Goal: Task Accomplishment & Management: Use online tool/utility

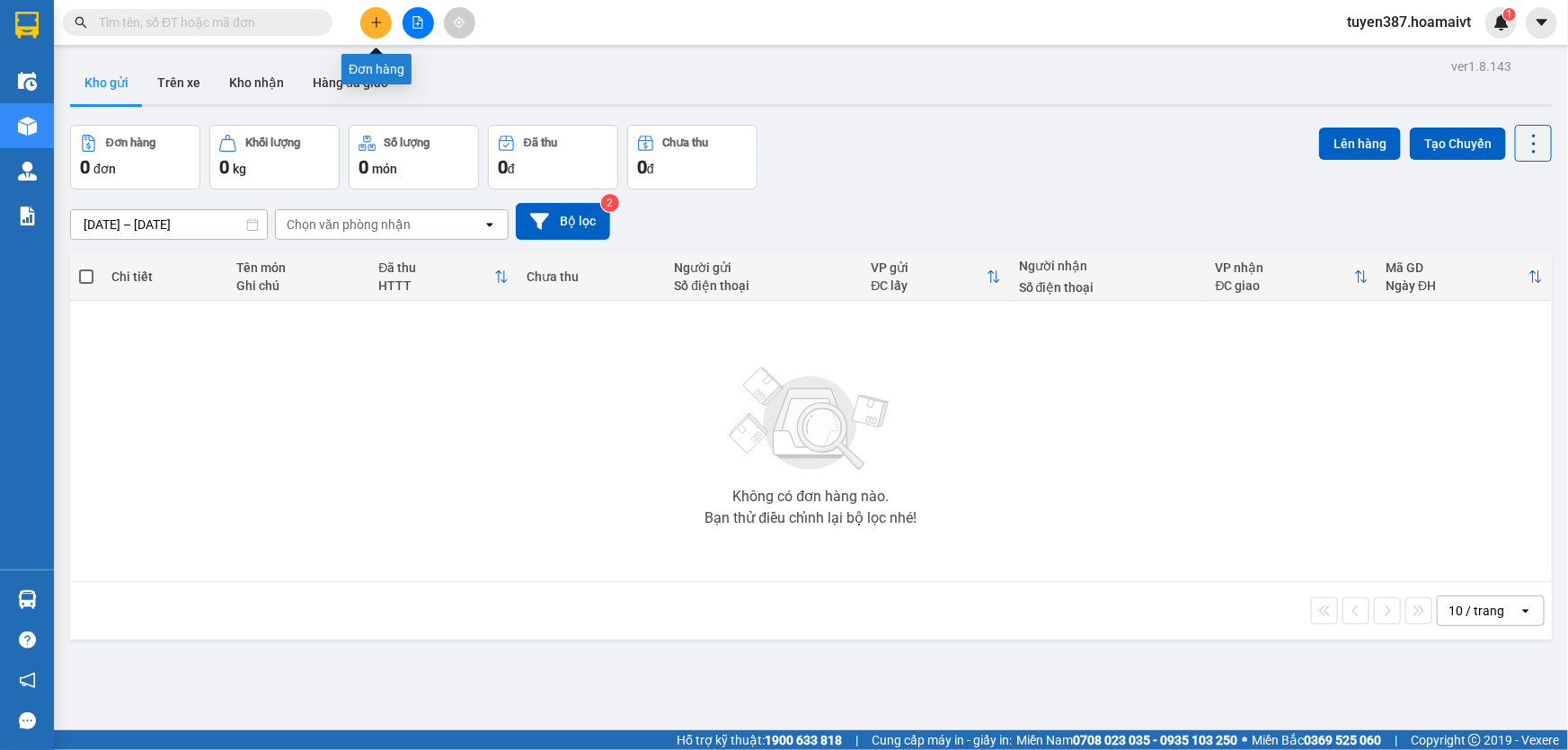
click at [376, 21] on icon "plus" at bounding box center [376, 22] width 1 height 10
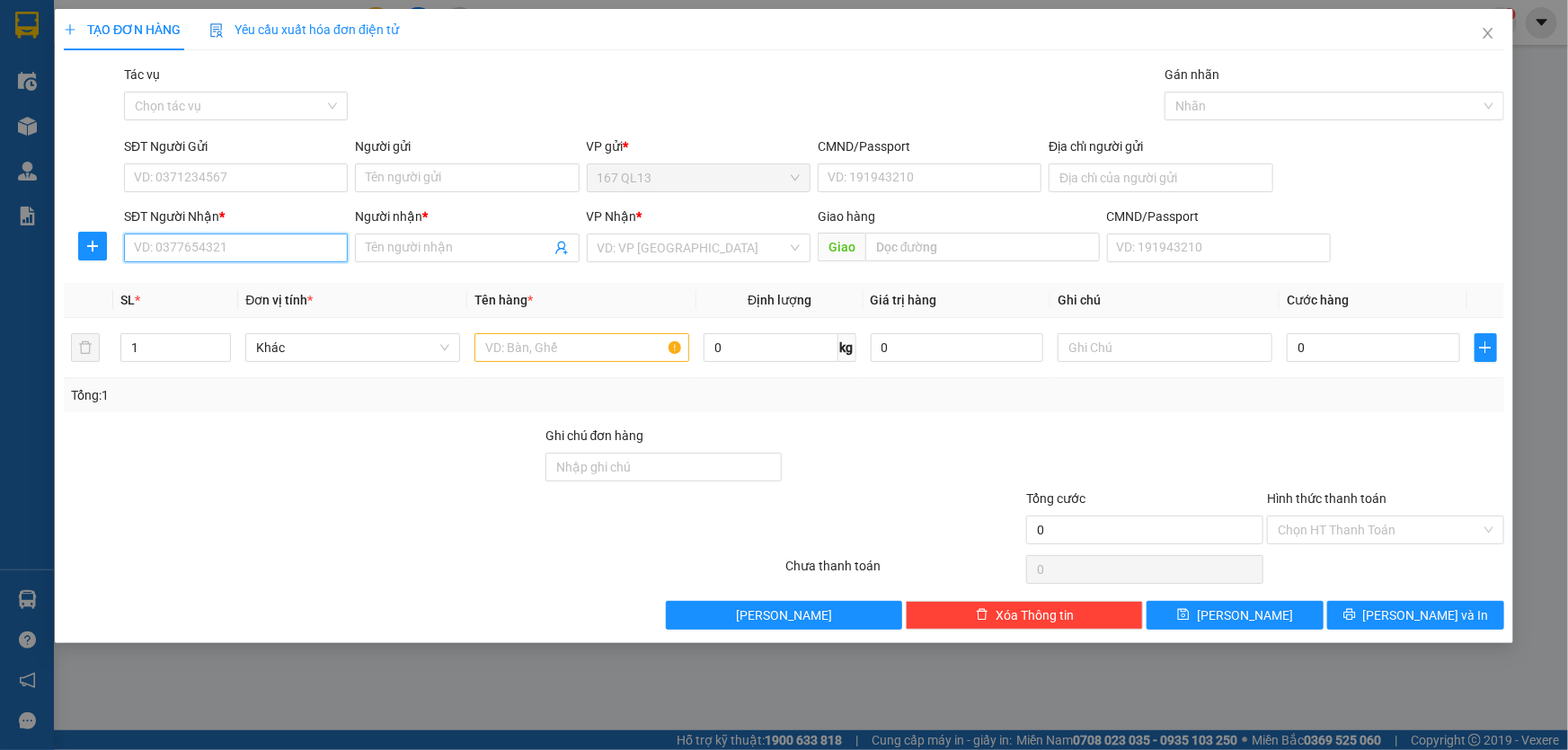
click at [299, 256] on input "SĐT Người Nhận *" at bounding box center [235, 248] width 223 height 29
type input "4"
type input "0917584486"
click at [409, 243] on input "Người nhận *" at bounding box center [458, 248] width 184 height 20
click at [243, 242] on input "0917584486" at bounding box center [235, 248] width 223 height 29
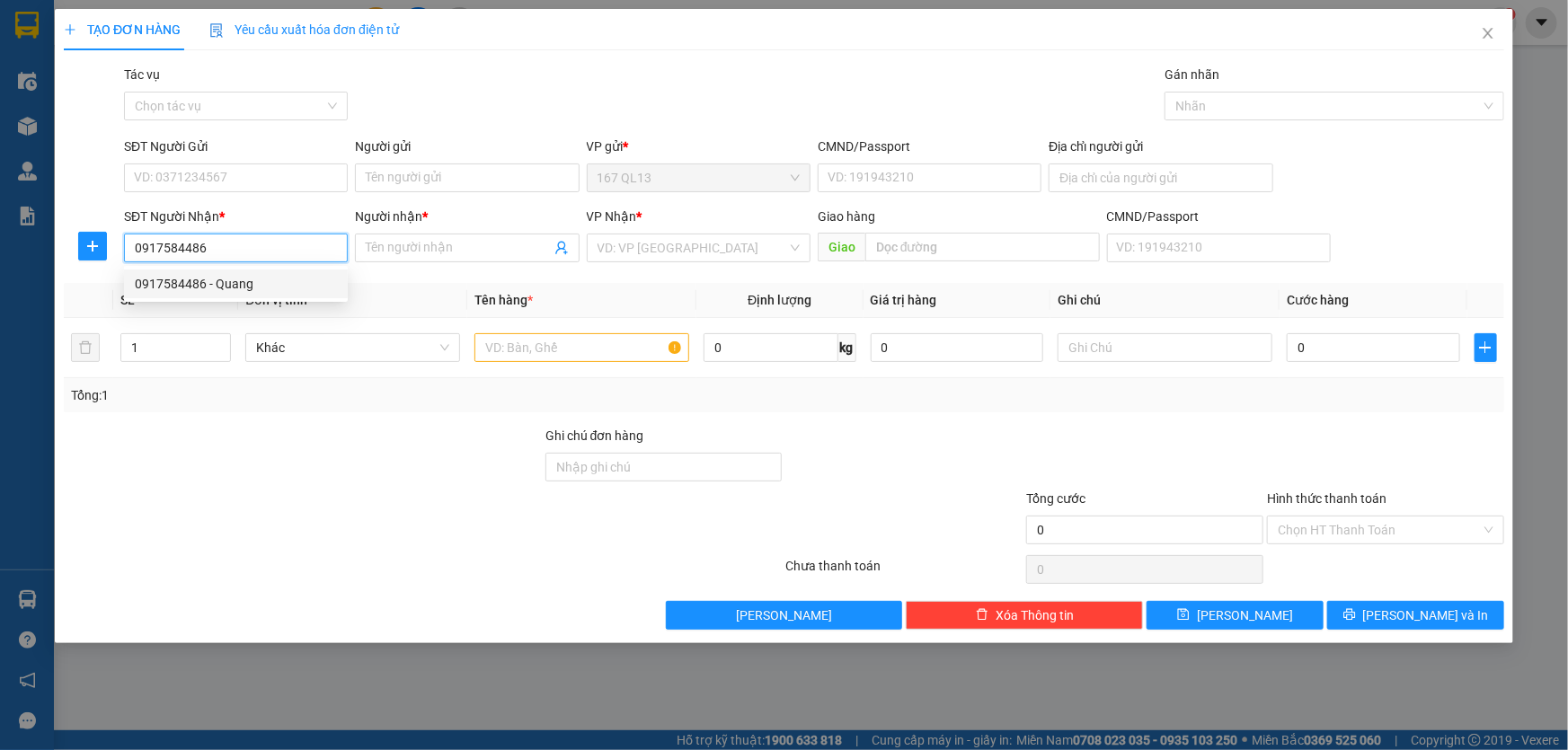
click at [226, 283] on div "0917584486 - Quang" at bounding box center [236, 284] width 202 height 20
type input "Quang"
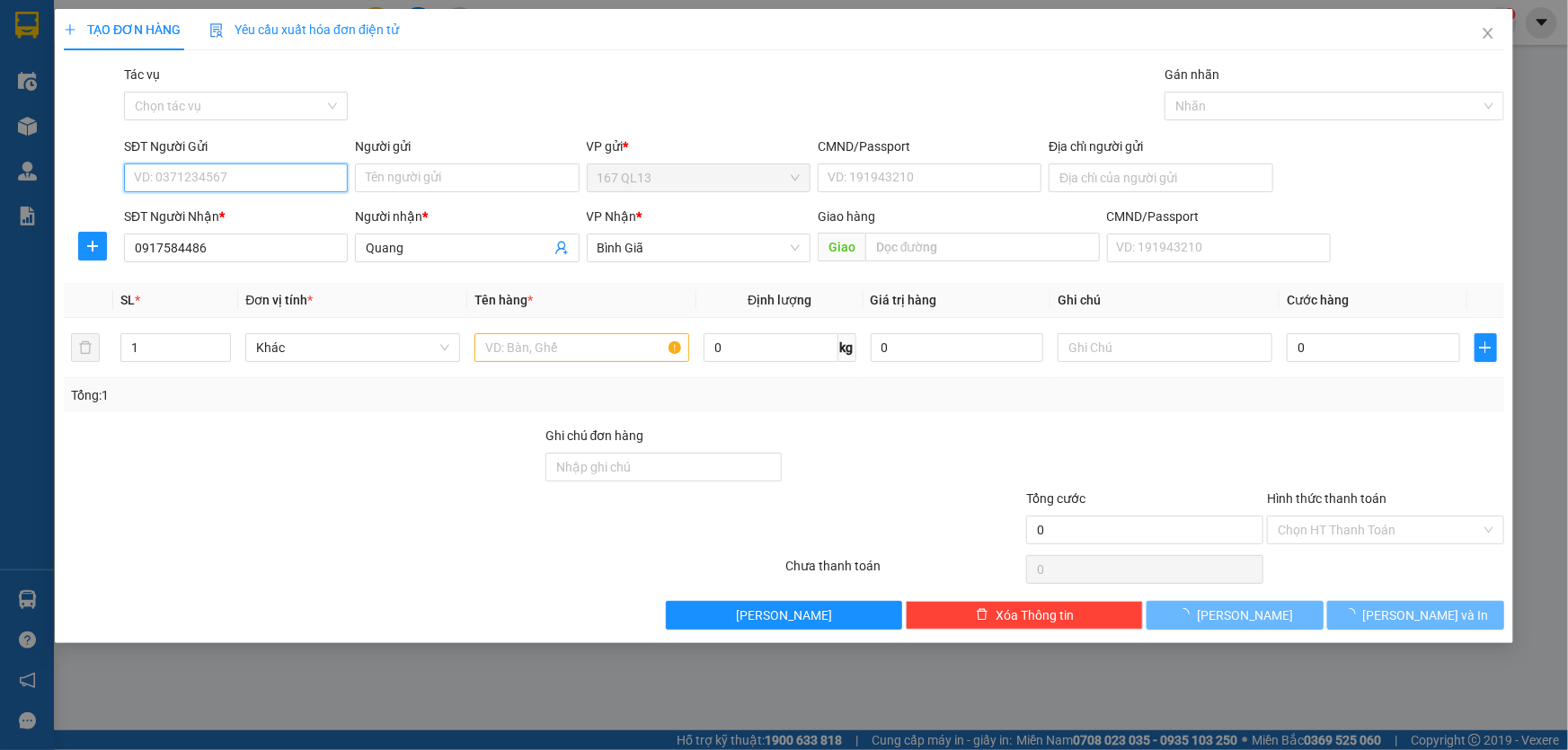
click at [255, 176] on input "SĐT Người Gửi" at bounding box center [235, 178] width 223 height 29
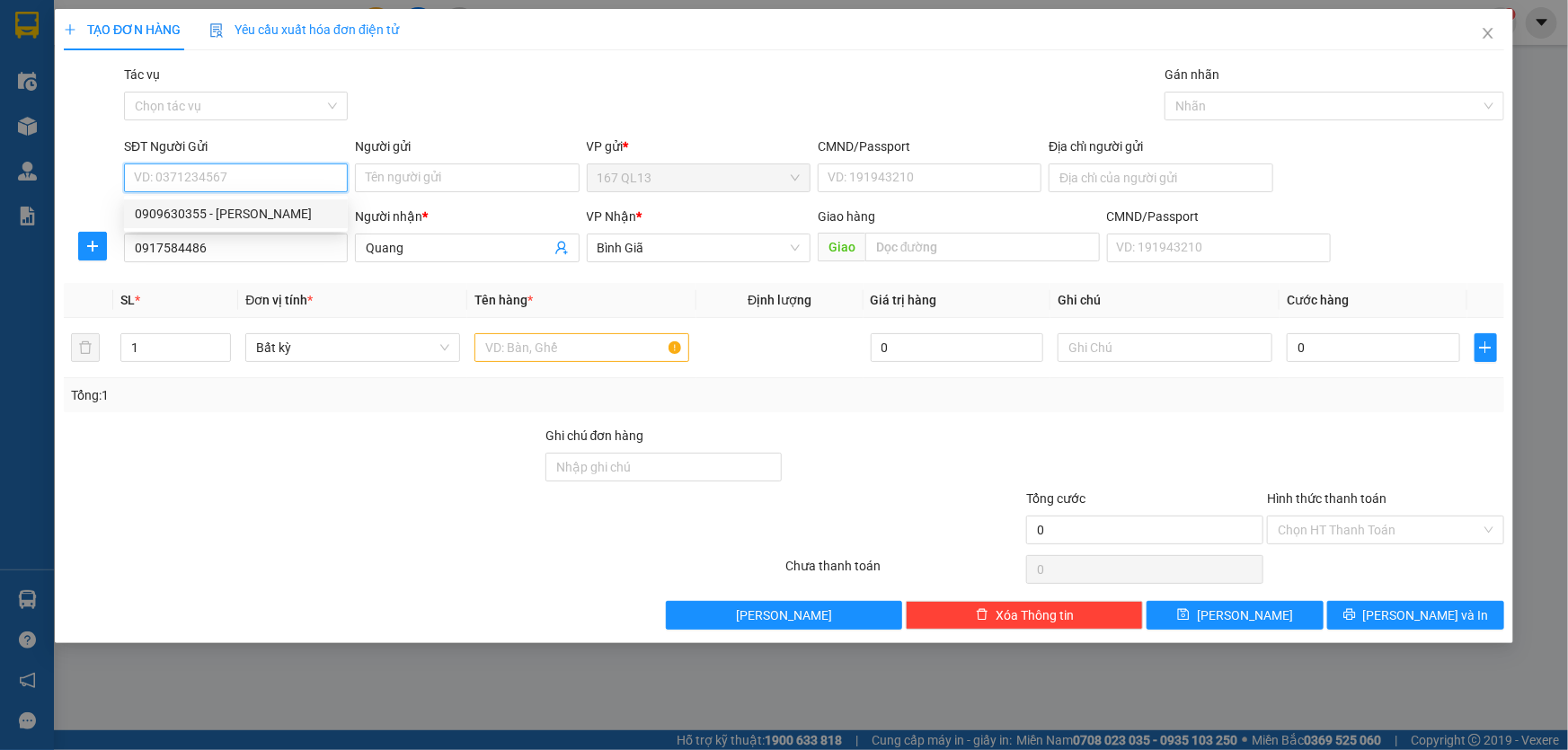
click at [249, 214] on div "0909630355 - VANG" at bounding box center [236, 214] width 202 height 20
type input "0909630355"
type input "VANG"
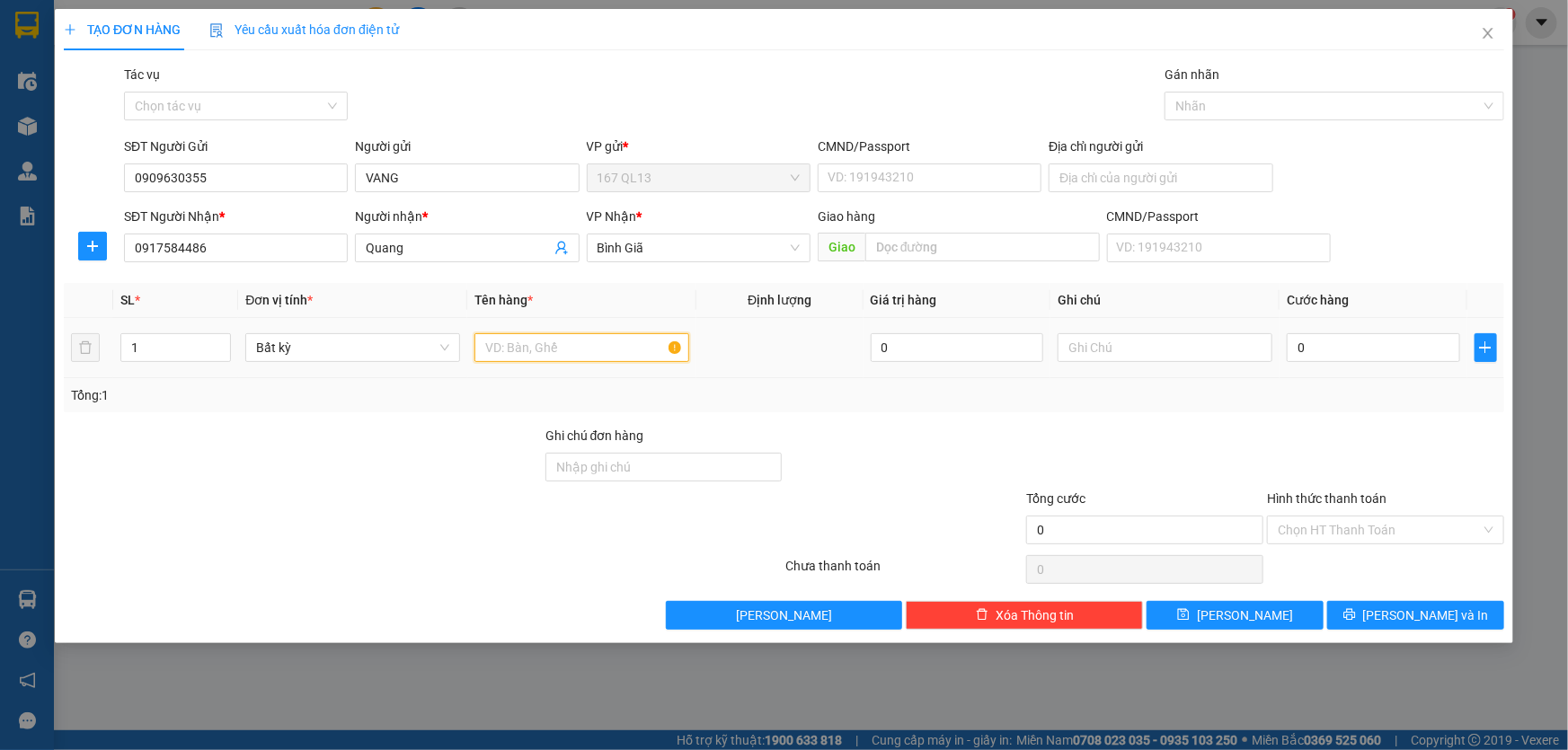
click at [576, 341] on input "text" at bounding box center [581, 348] width 214 height 29
type input "hs"
click at [1290, 345] on input "0" at bounding box center [1373, 348] width 173 height 29
type input "3"
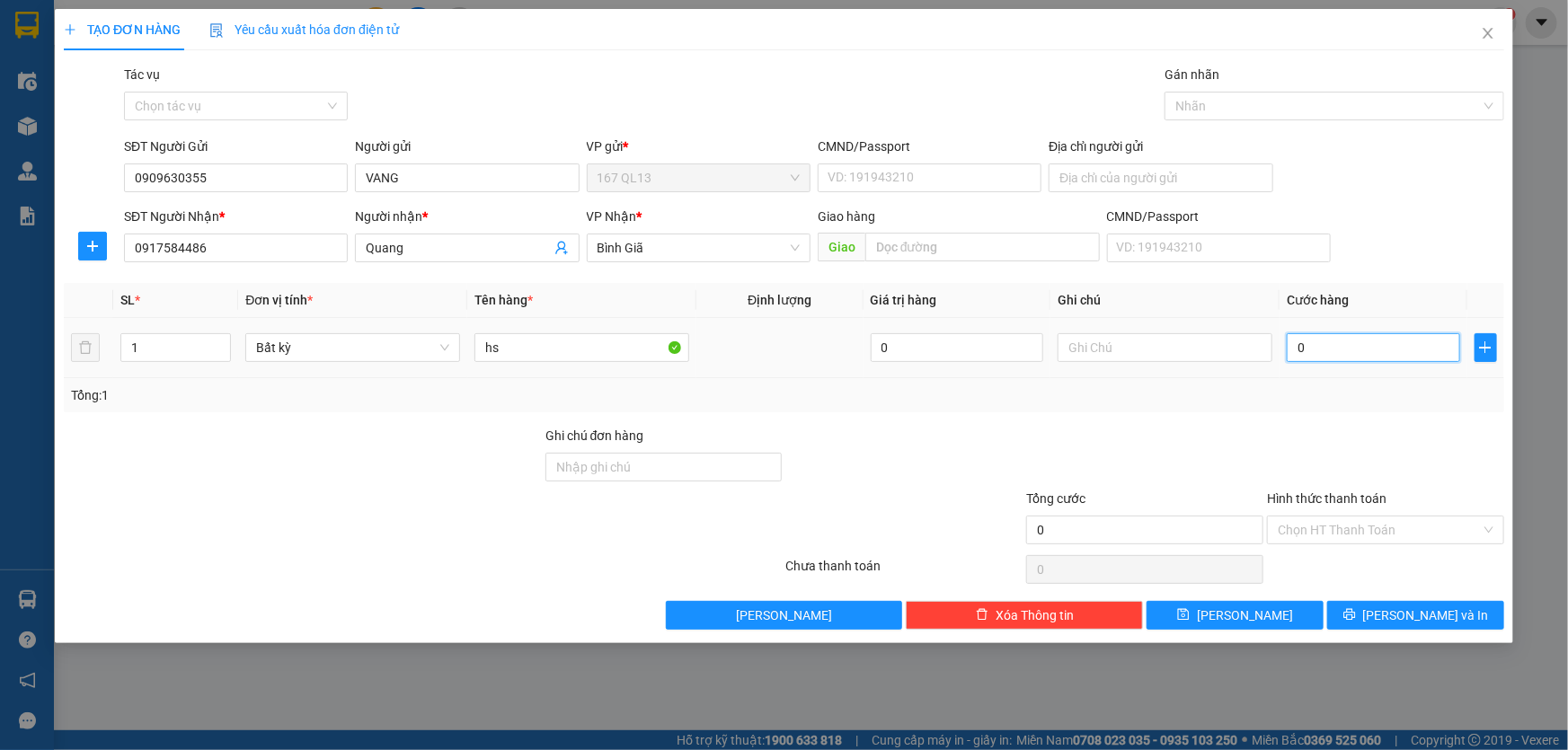
type input "3"
type input "30"
type input "30.000"
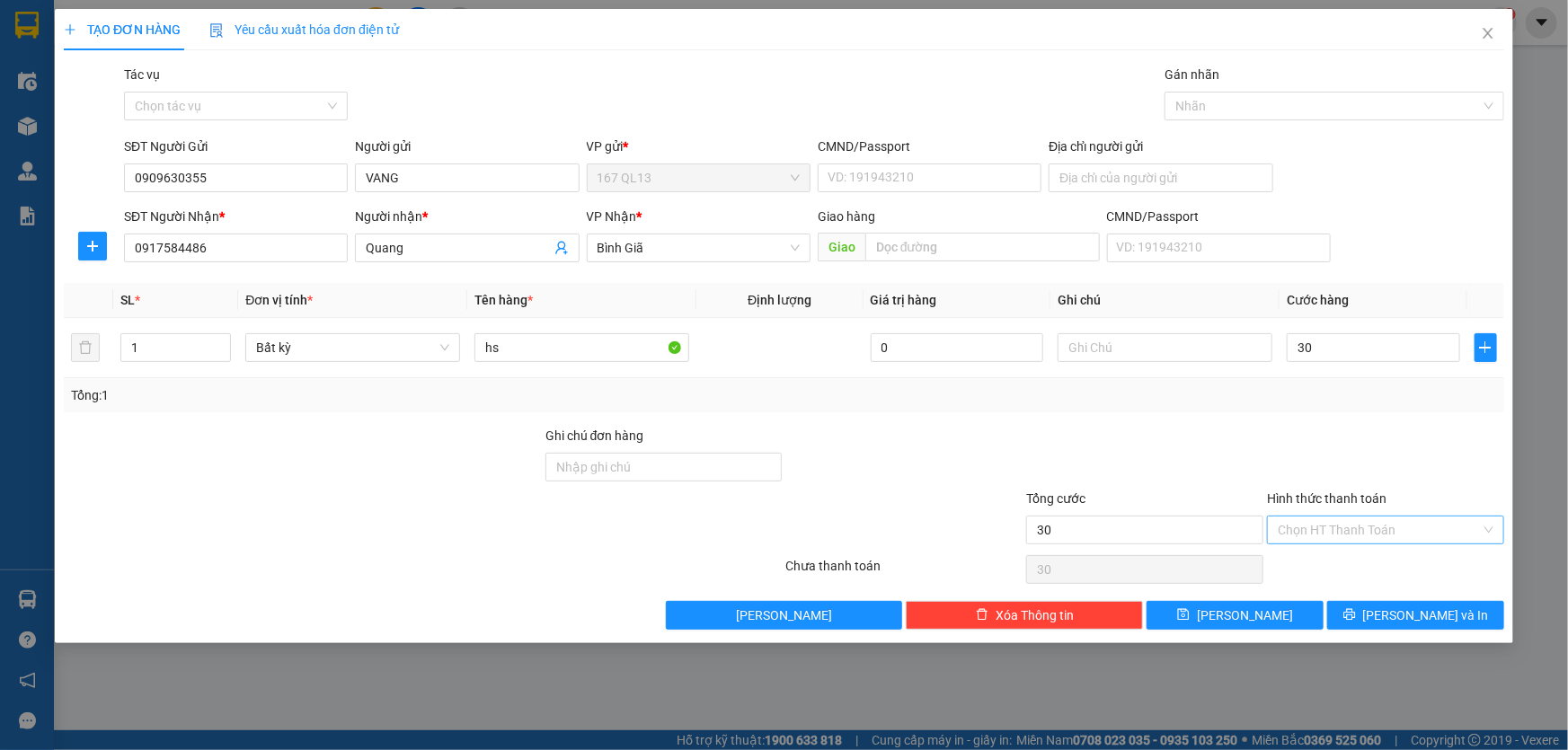
type input "30.000"
click at [1407, 521] on input "Hình thức thanh toán" at bounding box center [1379, 530] width 203 height 27
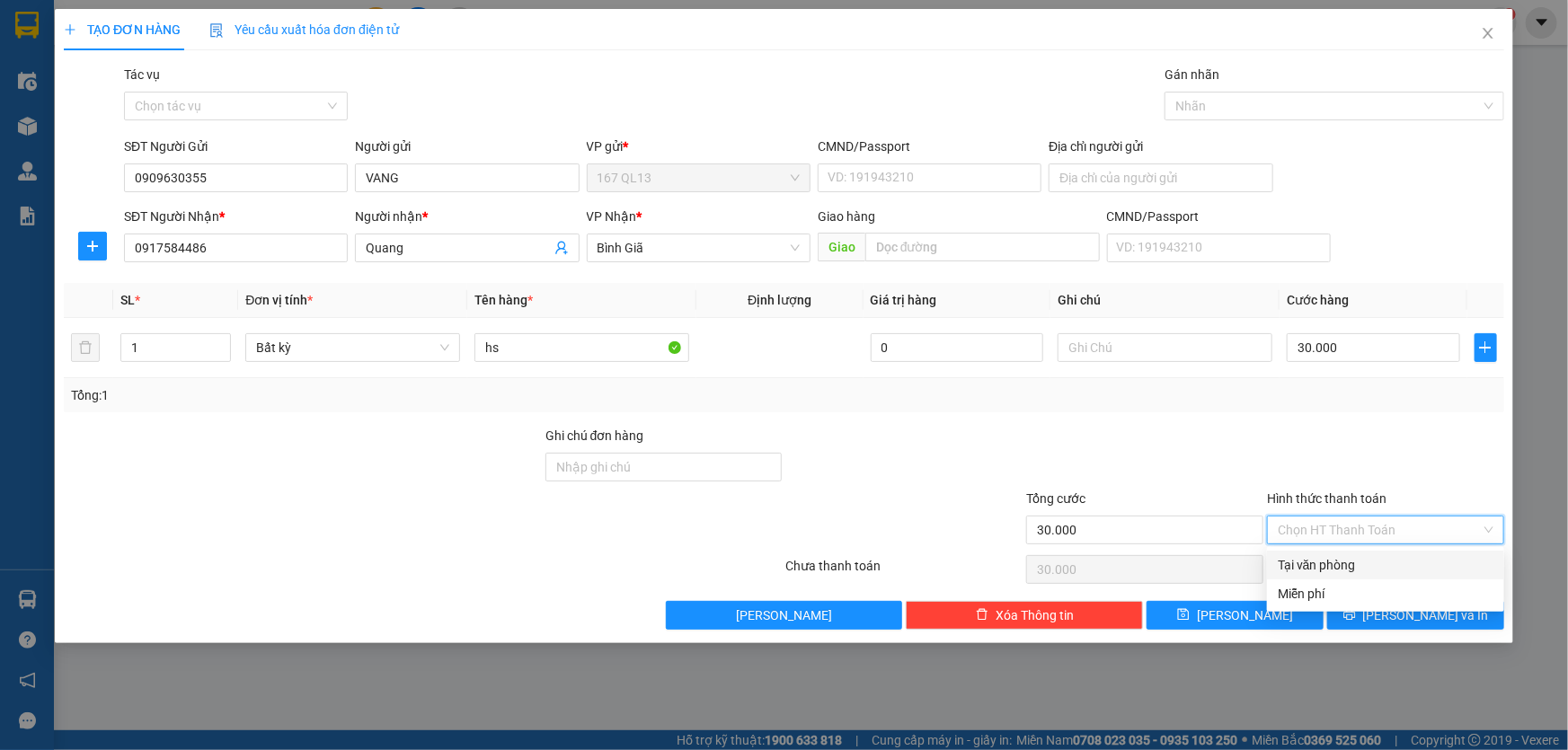
click at [1384, 558] on div "Tại văn phòng" at bounding box center [1386, 566] width 215 height 20
type input "0"
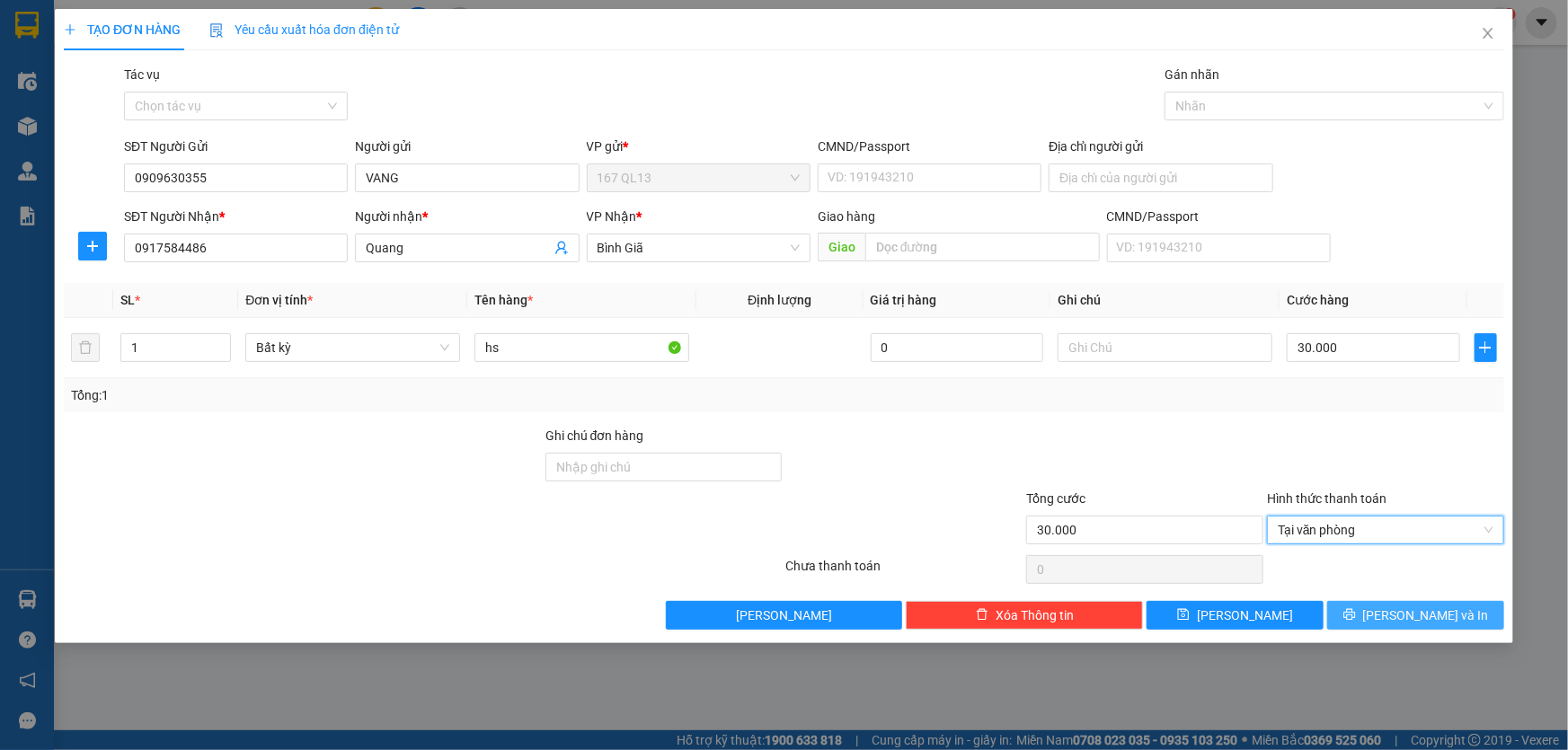
click at [1420, 611] on span "[PERSON_NAME] và In" at bounding box center [1426, 616] width 126 height 20
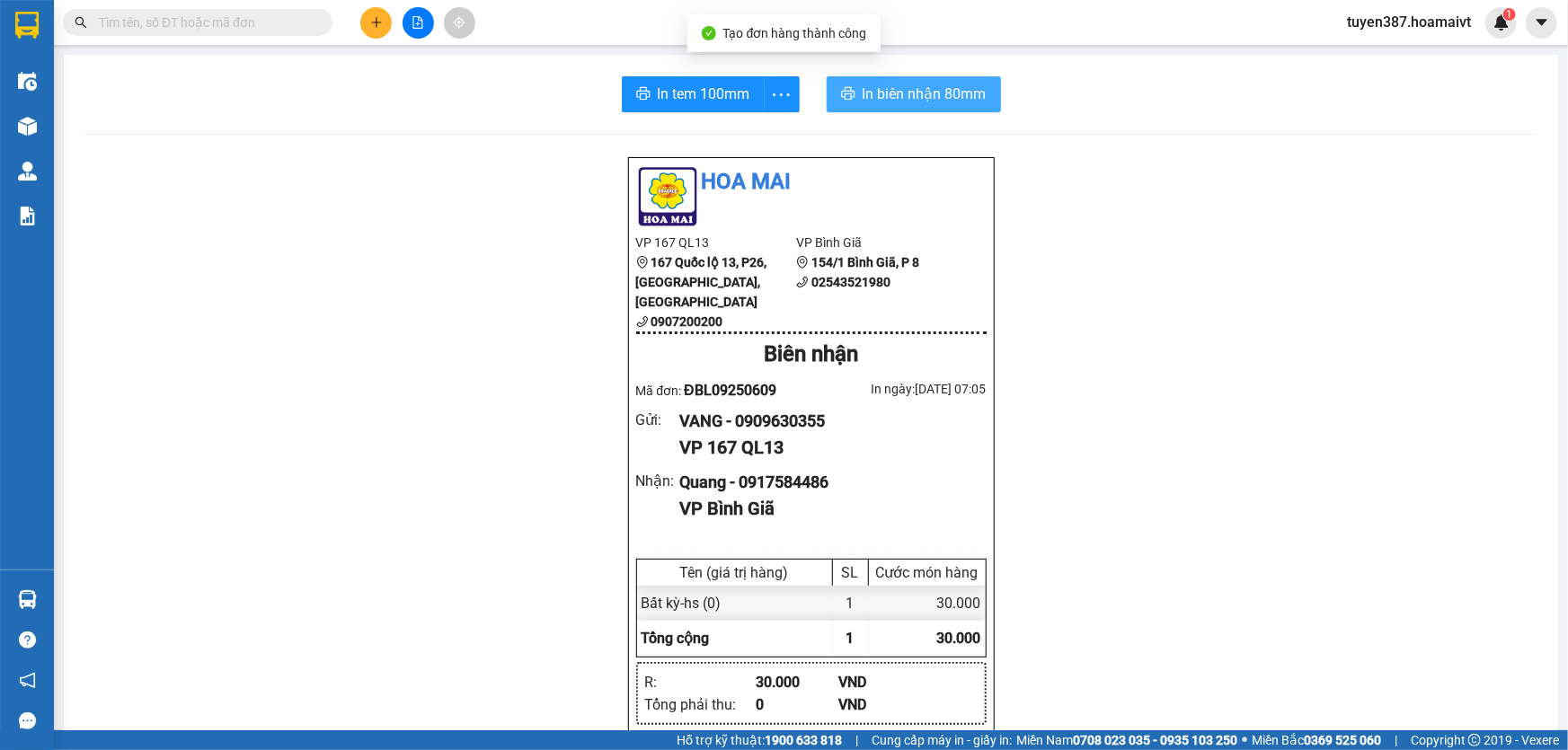
click at [879, 98] on span "In biên nhận 80mm" at bounding box center [925, 94] width 124 height 23
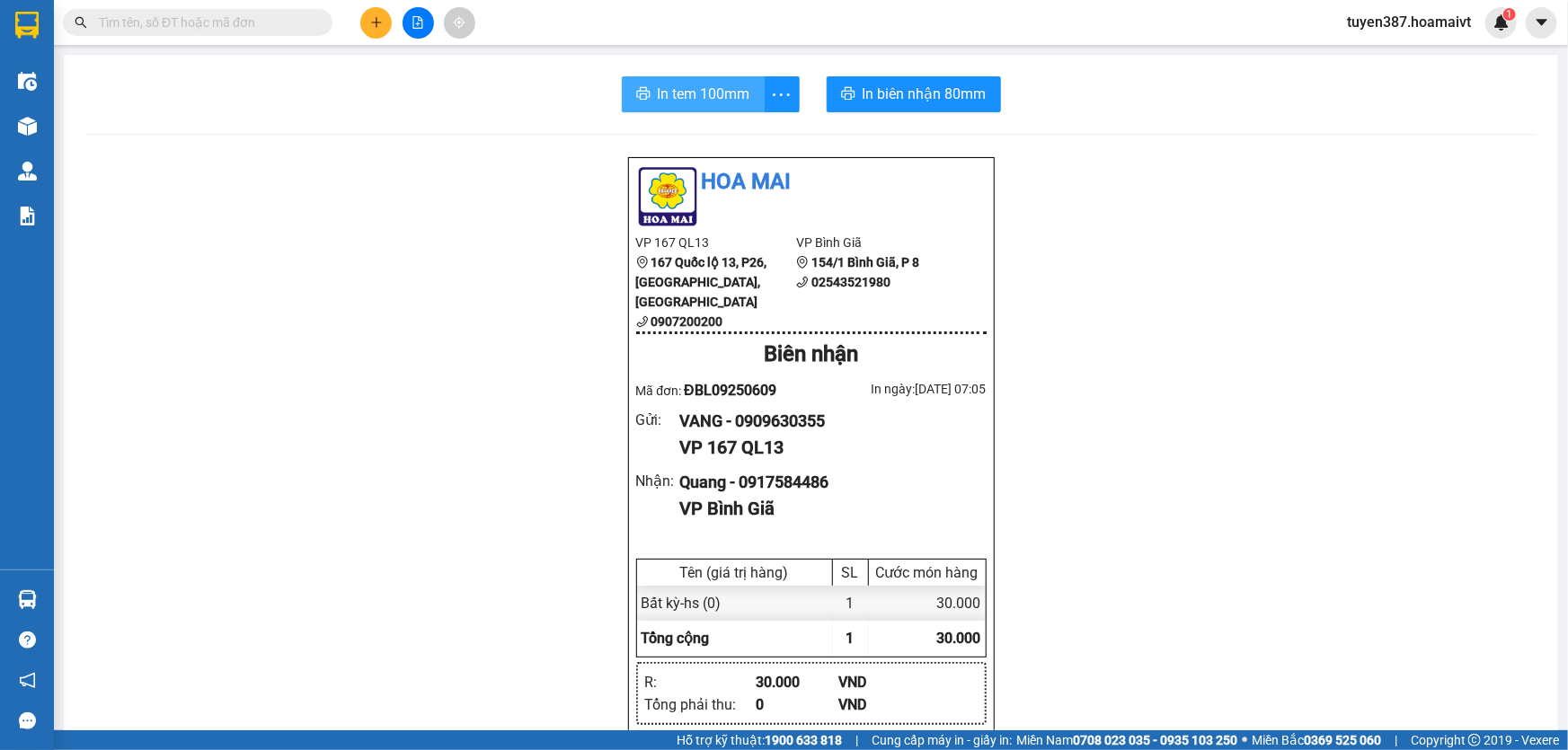
click at [689, 84] on span "In tem 100mm" at bounding box center [703, 94] width 92 height 23
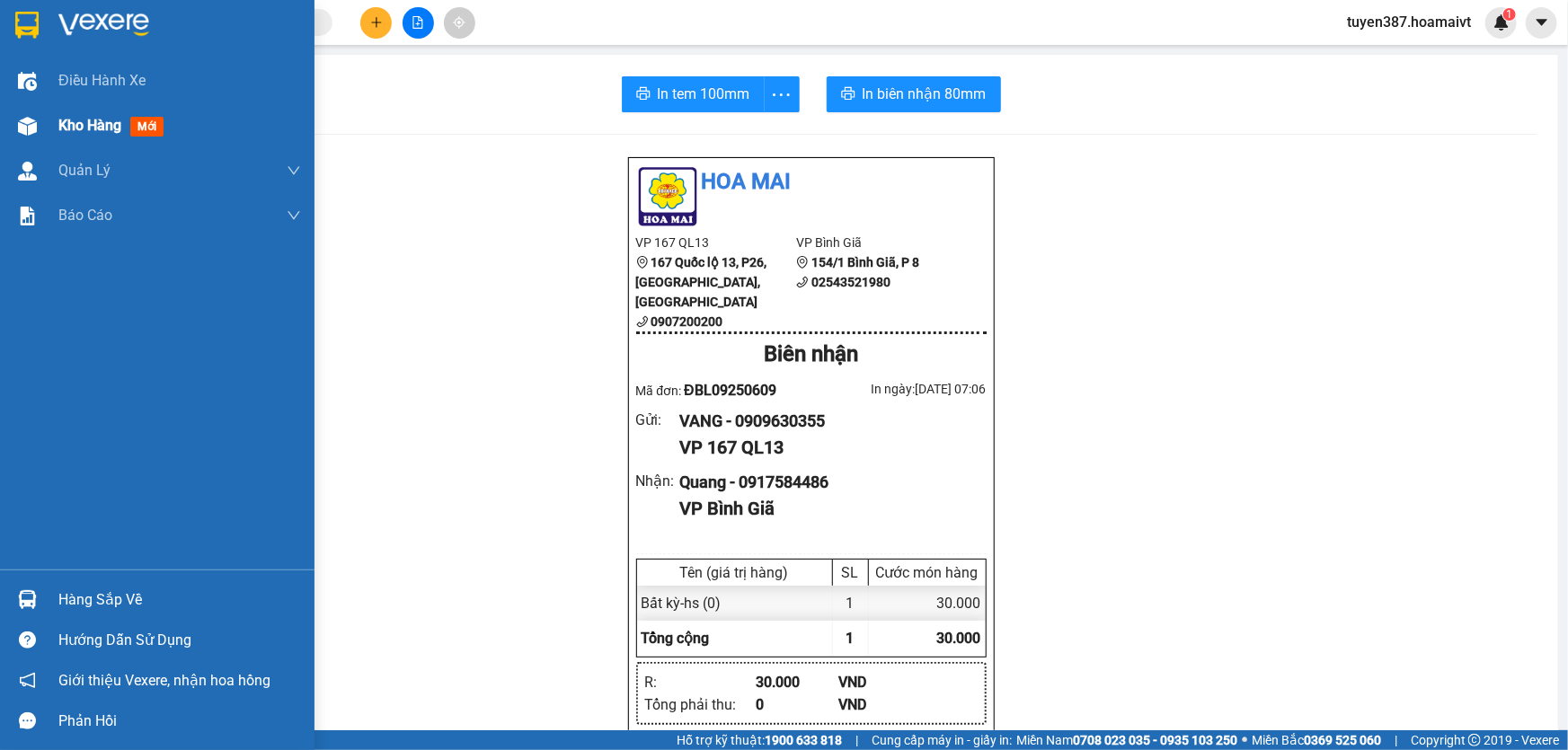
click at [145, 121] on span "mới" at bounding box center [147, 127] width 33 height 20
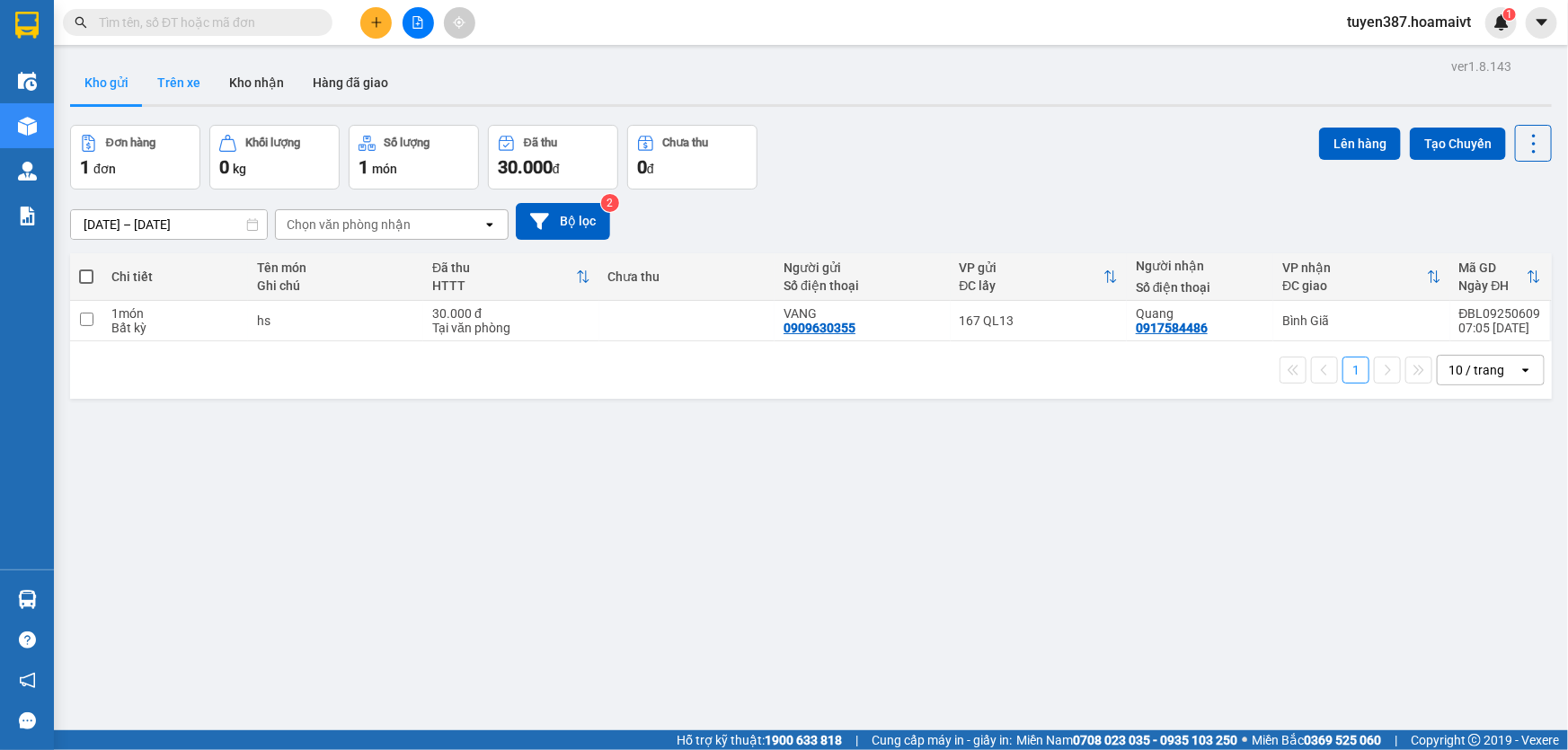
click at [165, 84] on button "Trên xe" at bounding box center [179, 82] width 72 height 43
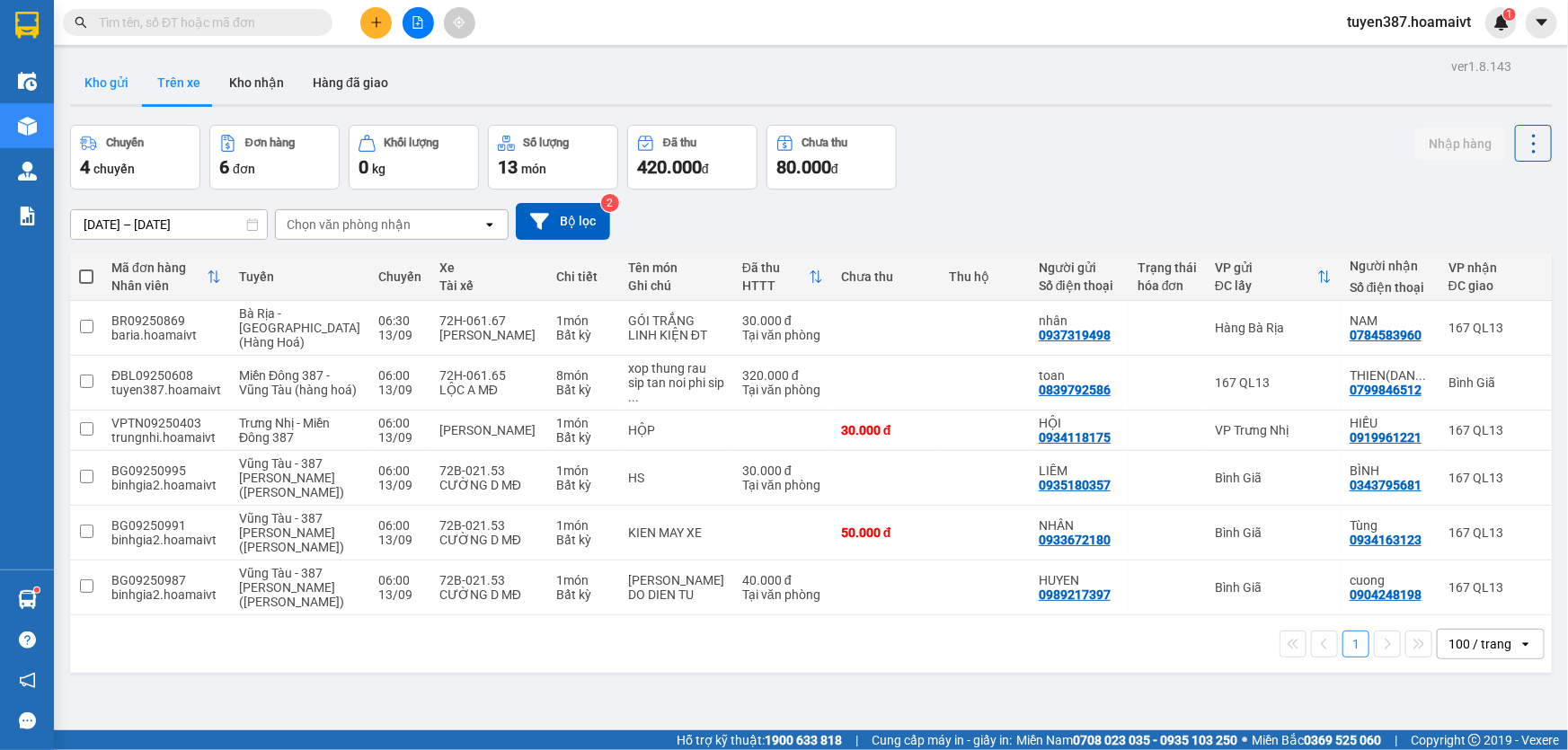
click at [81, 78] on button "Kho gửi" at bounding box center [107, 82] width 73 height 43
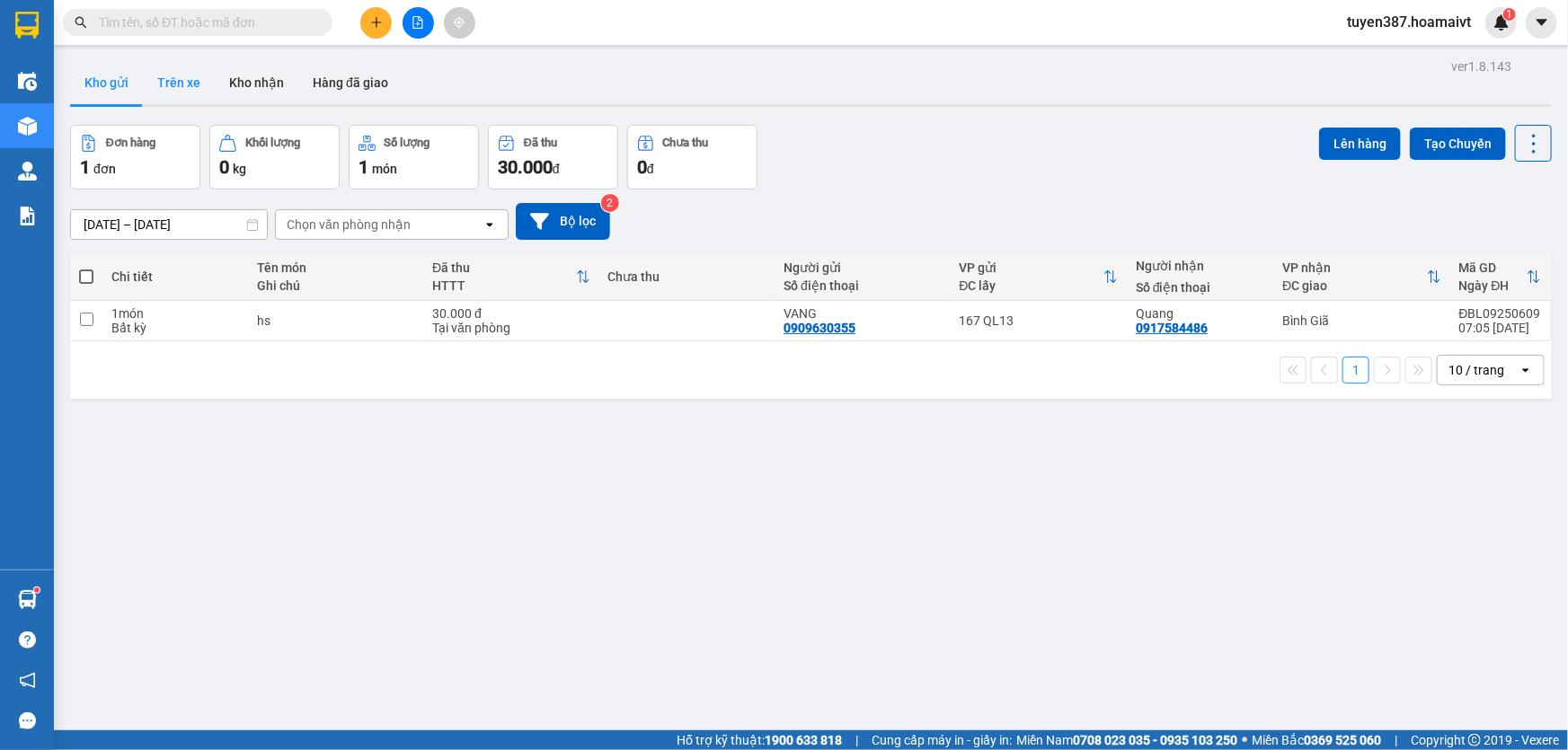
click at [182, 78] on button "Trên xe" at bounding box center [179, 82] width 72 height 43
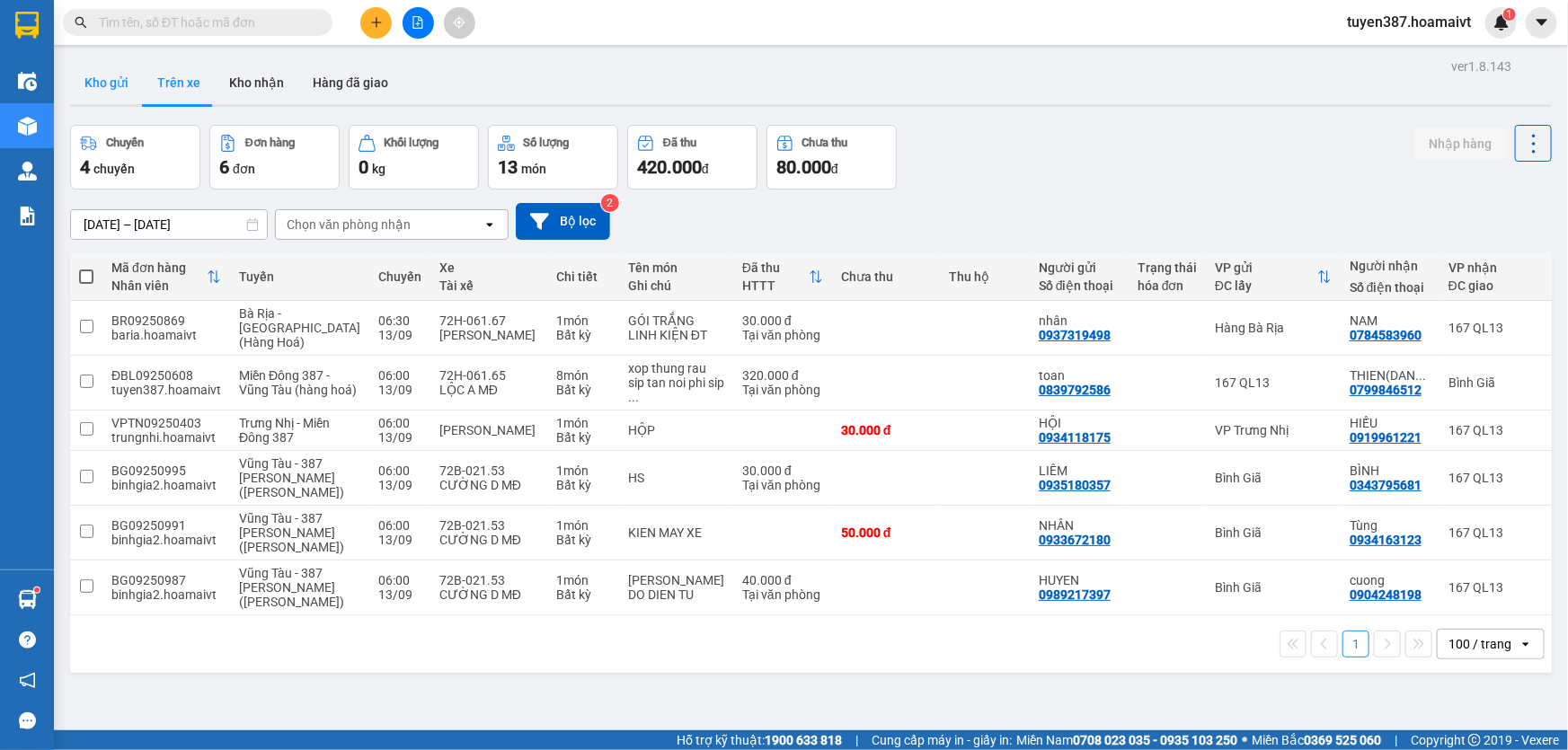
click at [96, 79] on button "Kho gửi" at bounding box center [107, 82] width 73 height 43
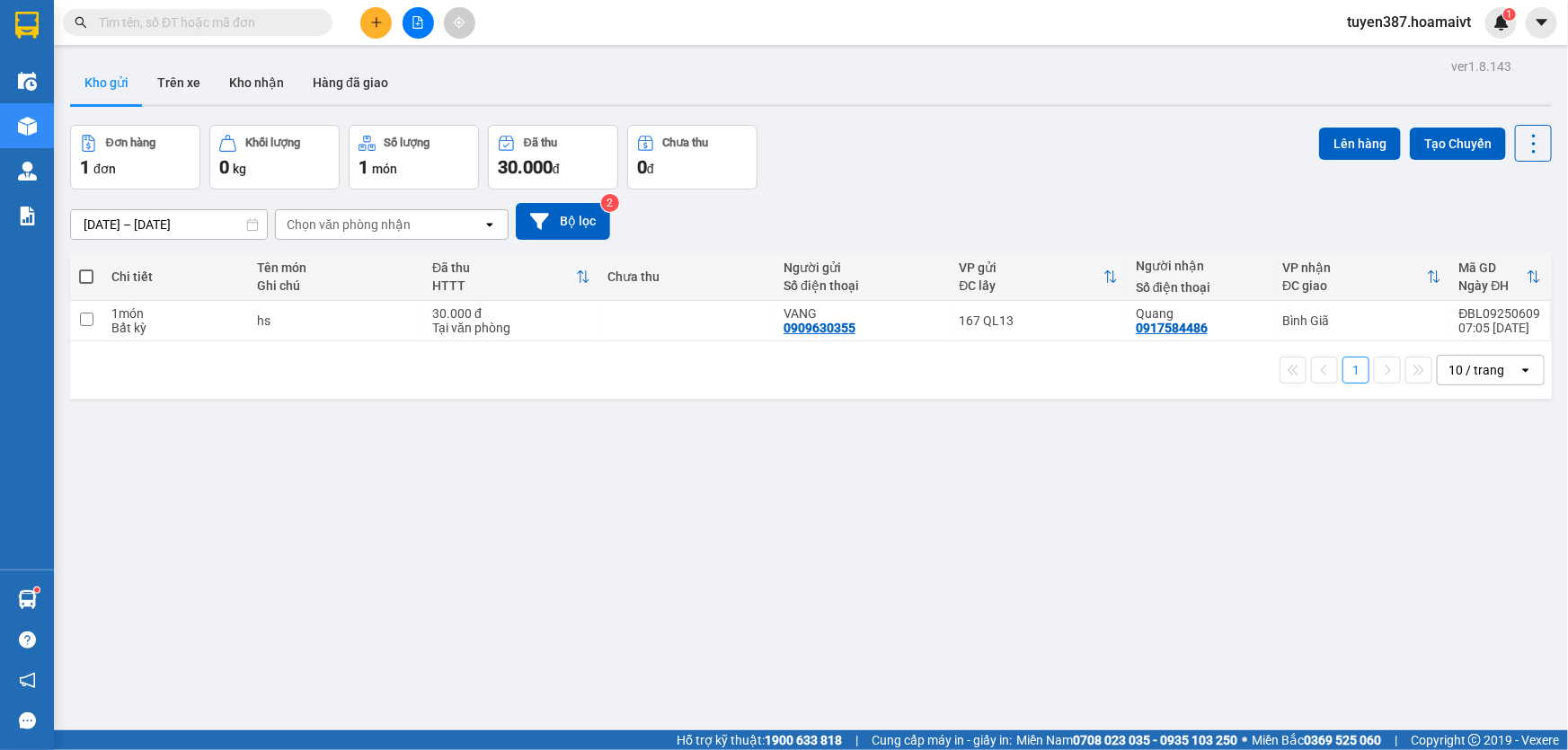
click at [1519, 366] on icon "open" at bounding box center [1526, 370] width 15 height 15
click at [1450, 570] on span "100 / trang" at bounding box center [1470, 570] width 65 height 18
click at [82, 275] on span at bounding box center [87, 276] width 15 height 15
click at [87, 268] on input "checkbox" at bounding box center [87, 268] width 0 height 0
checkbox input "true"
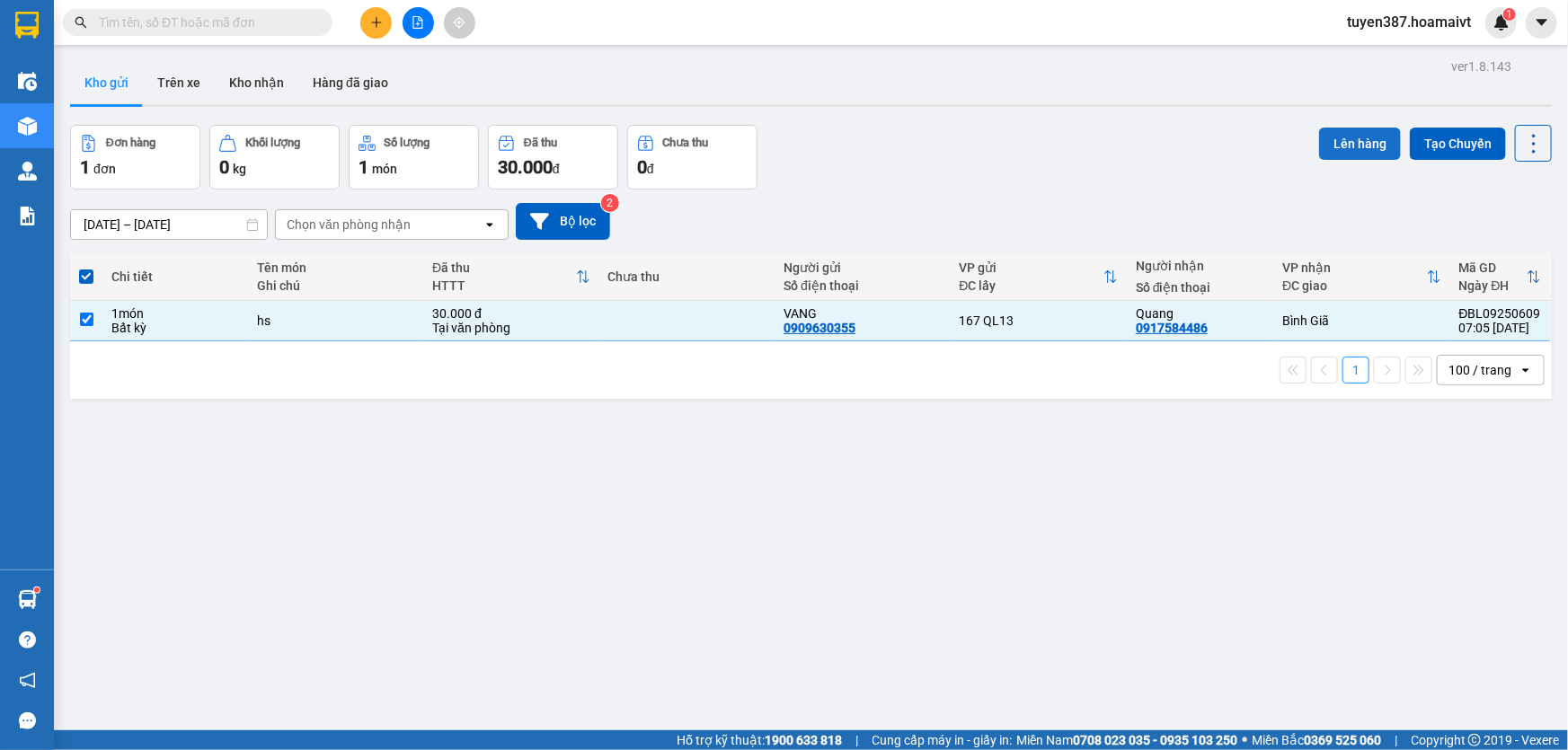
click at [1345, 144] on button "Lên hàng" at bounding box center [1360, 143] width 82 height 32
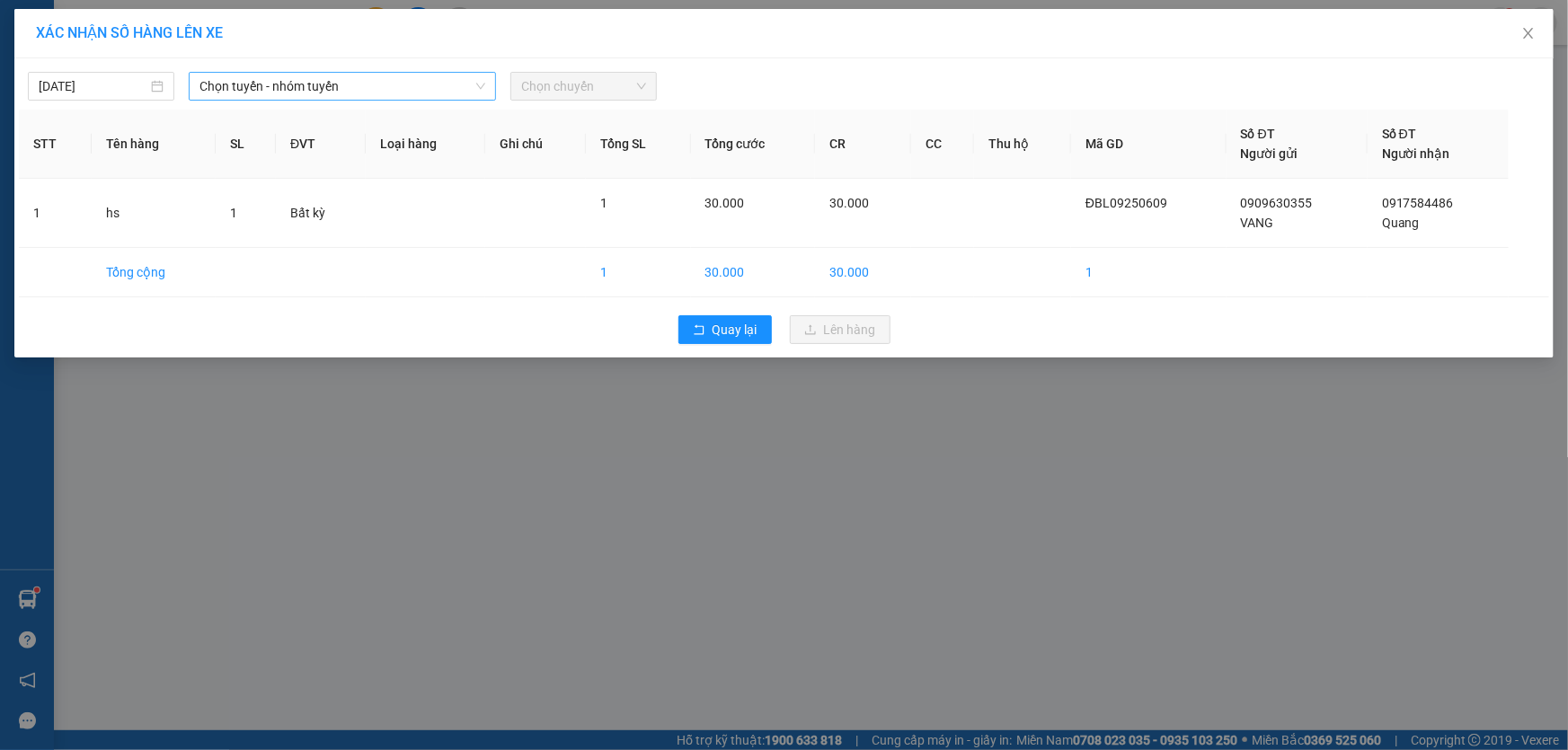
click at [377, 89] on span "Chọn tuyến - nhóm tuyến" at bounding box center [342, 87] width 286 height 27
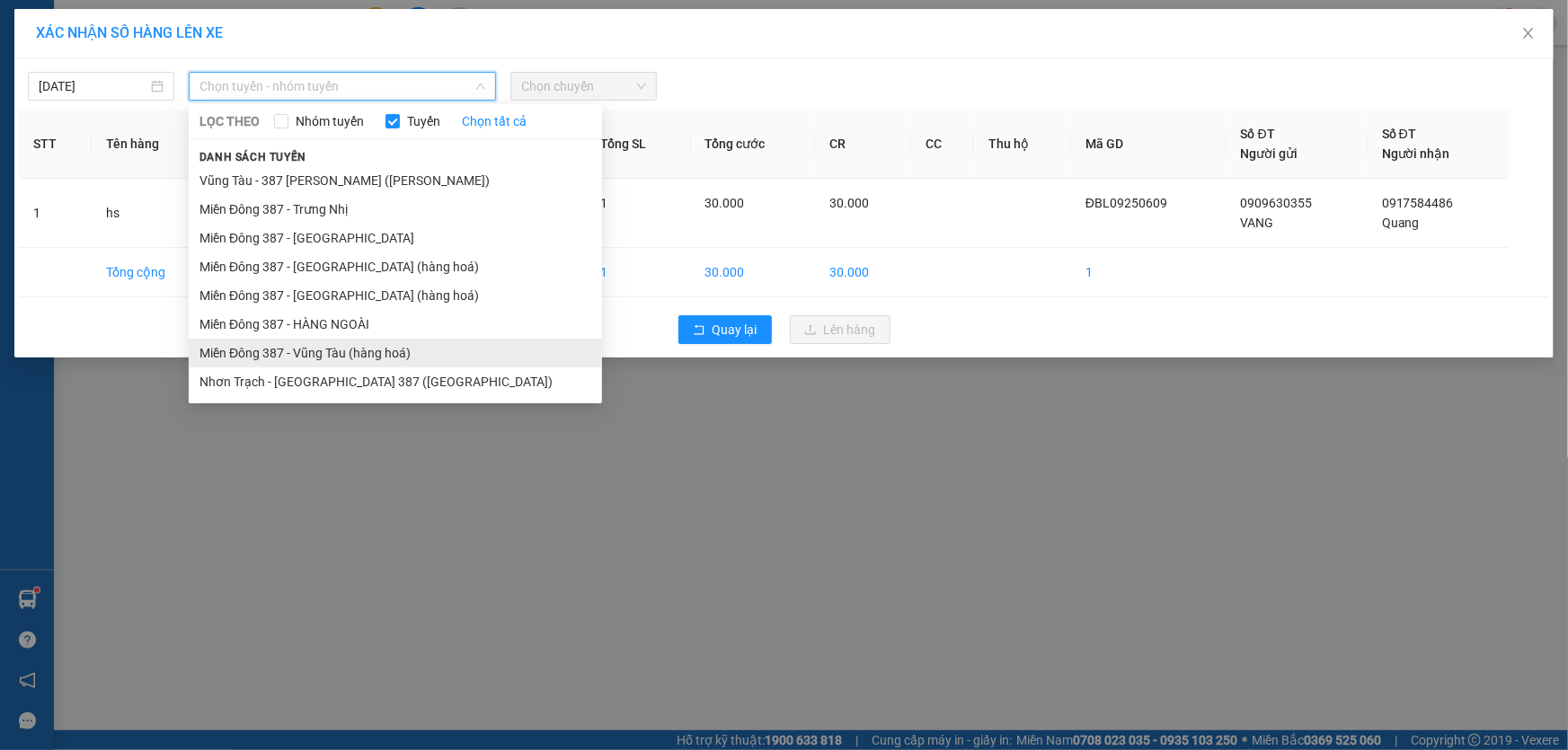
click at [322, 348] on li "Miền Đông 387 - Vũng Tàu (hàng hoá)" at bounding box center [395, 353] width 413 height 29
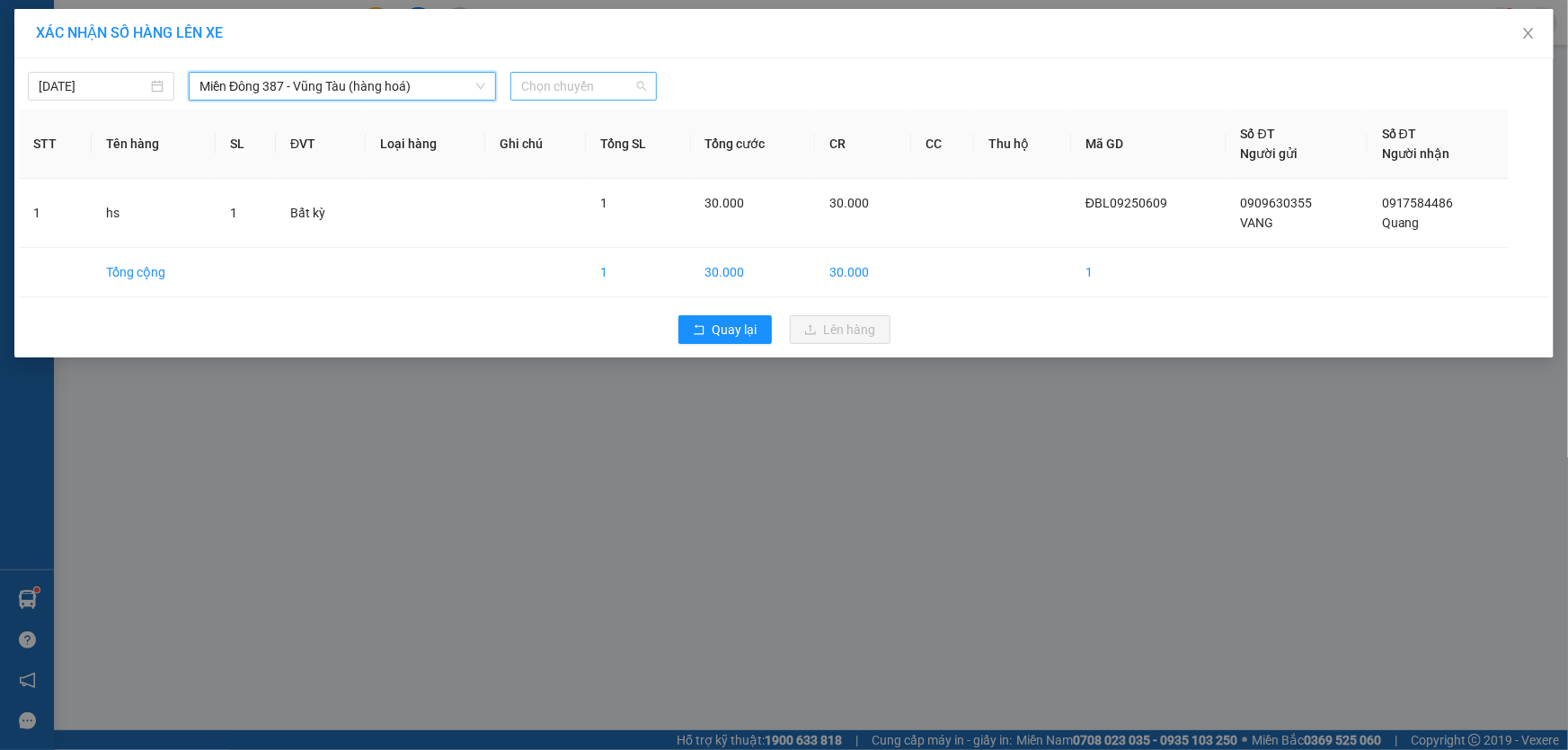
click at [620, 79] on span "Chọn chuyến" at bounding box center [583, 87] width 125 height 27
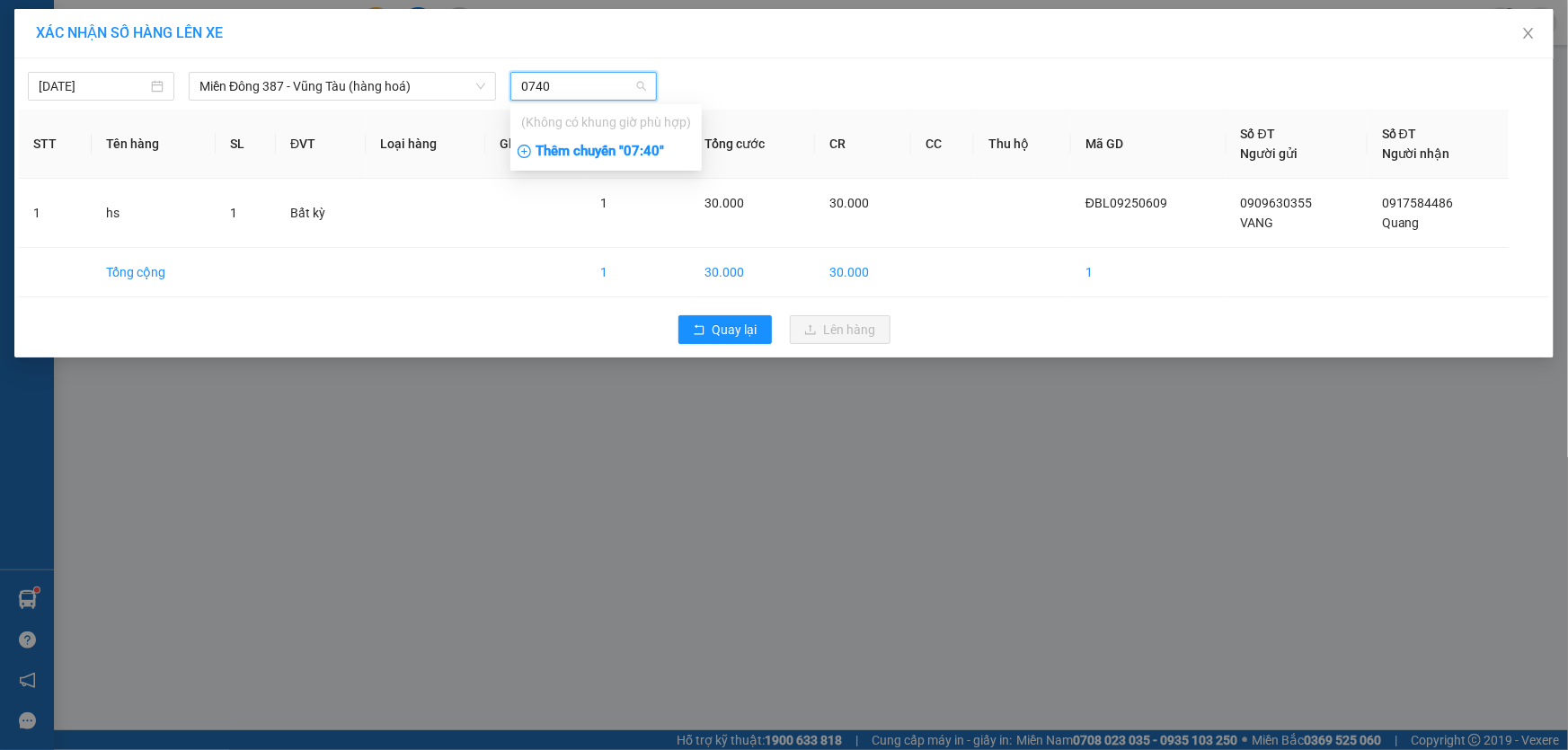
type input "0740"
click at [652, 150] on div "Thêm chuyến " 07:40 "" at bounding box center [606, 151] width 192 height 30
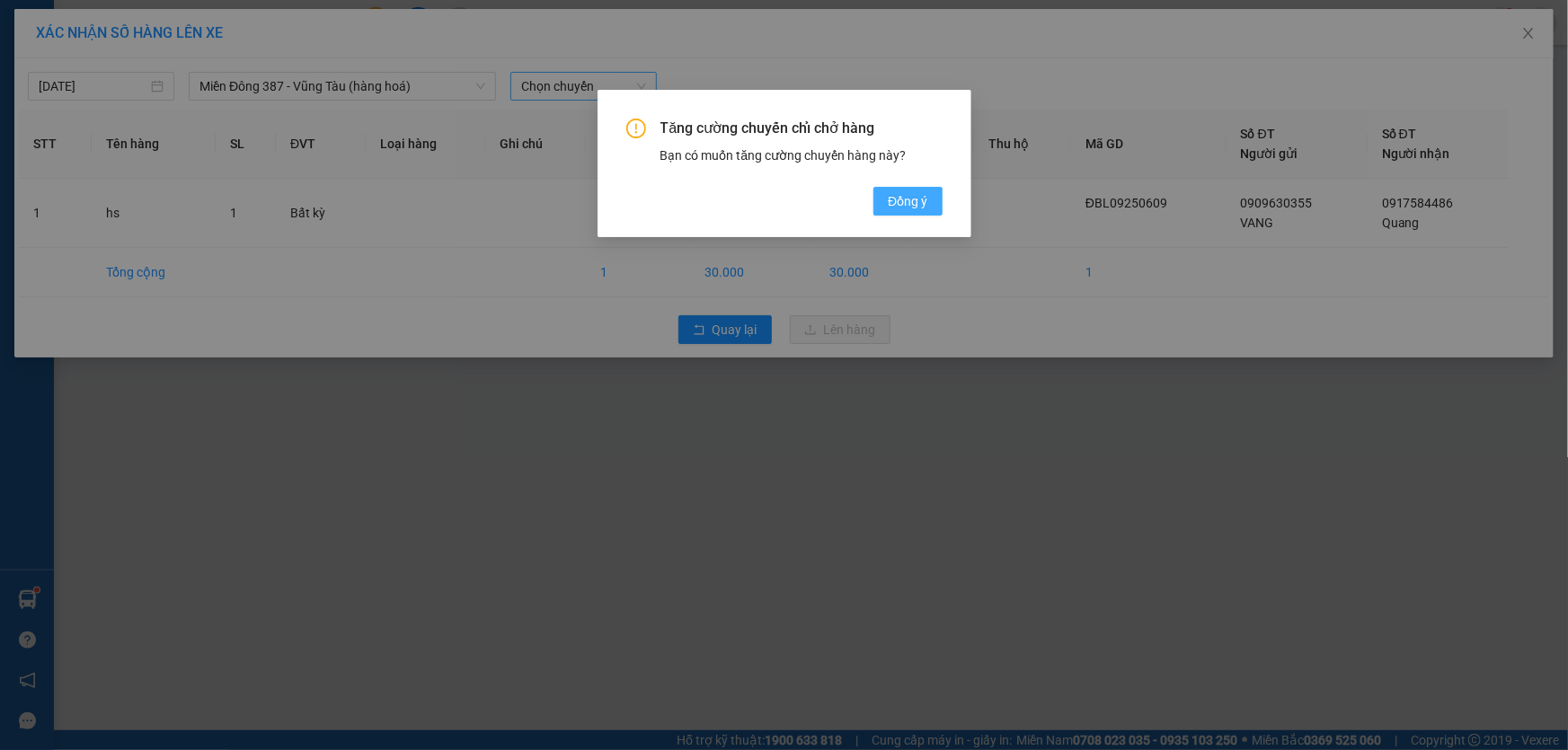
click at [908, 193] on span "Đồng ý" at bounding box center [907, 202] width 39 height 20
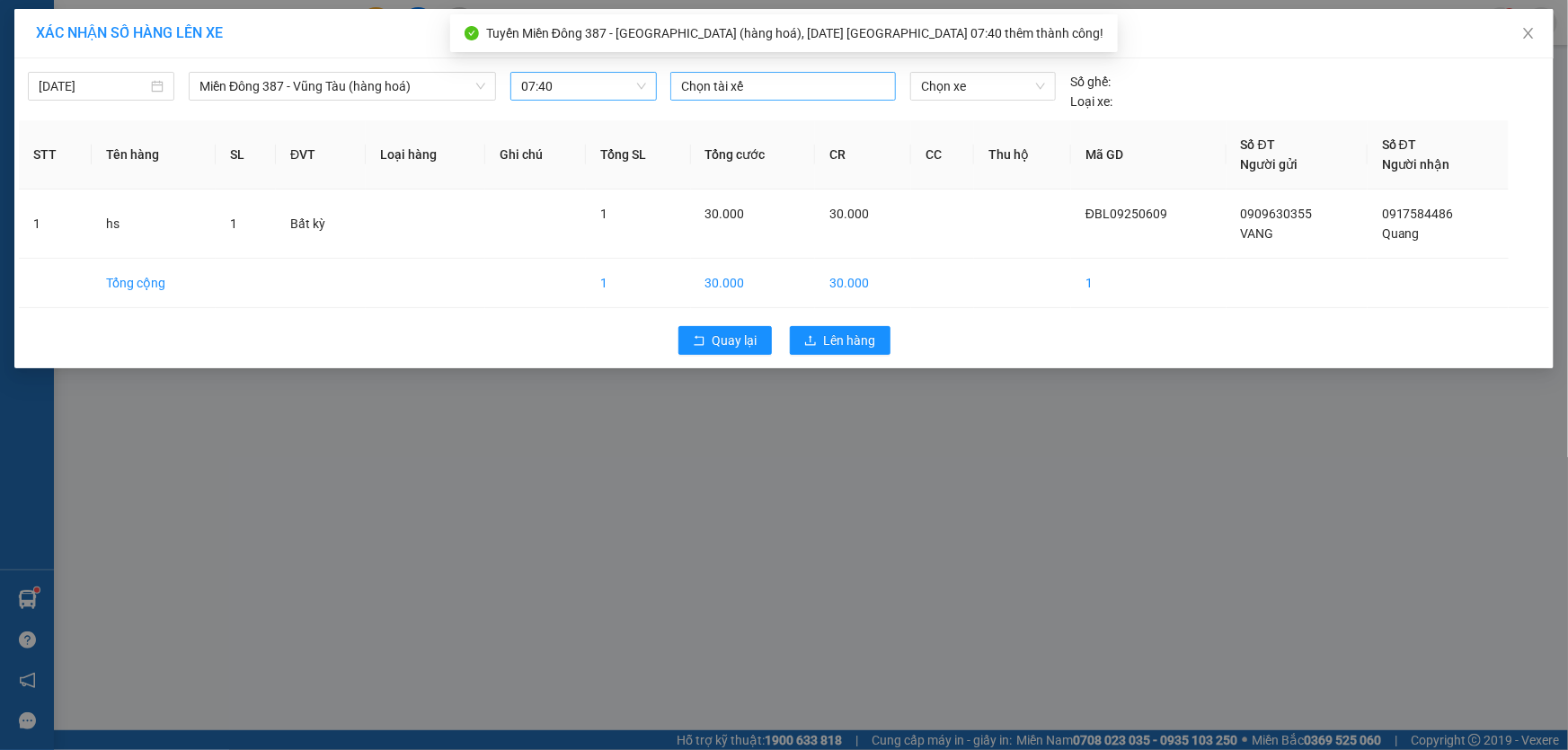
click at [790, 81] on div at bounding box center [783, 87] width 216 height 22
type input "ngoc"
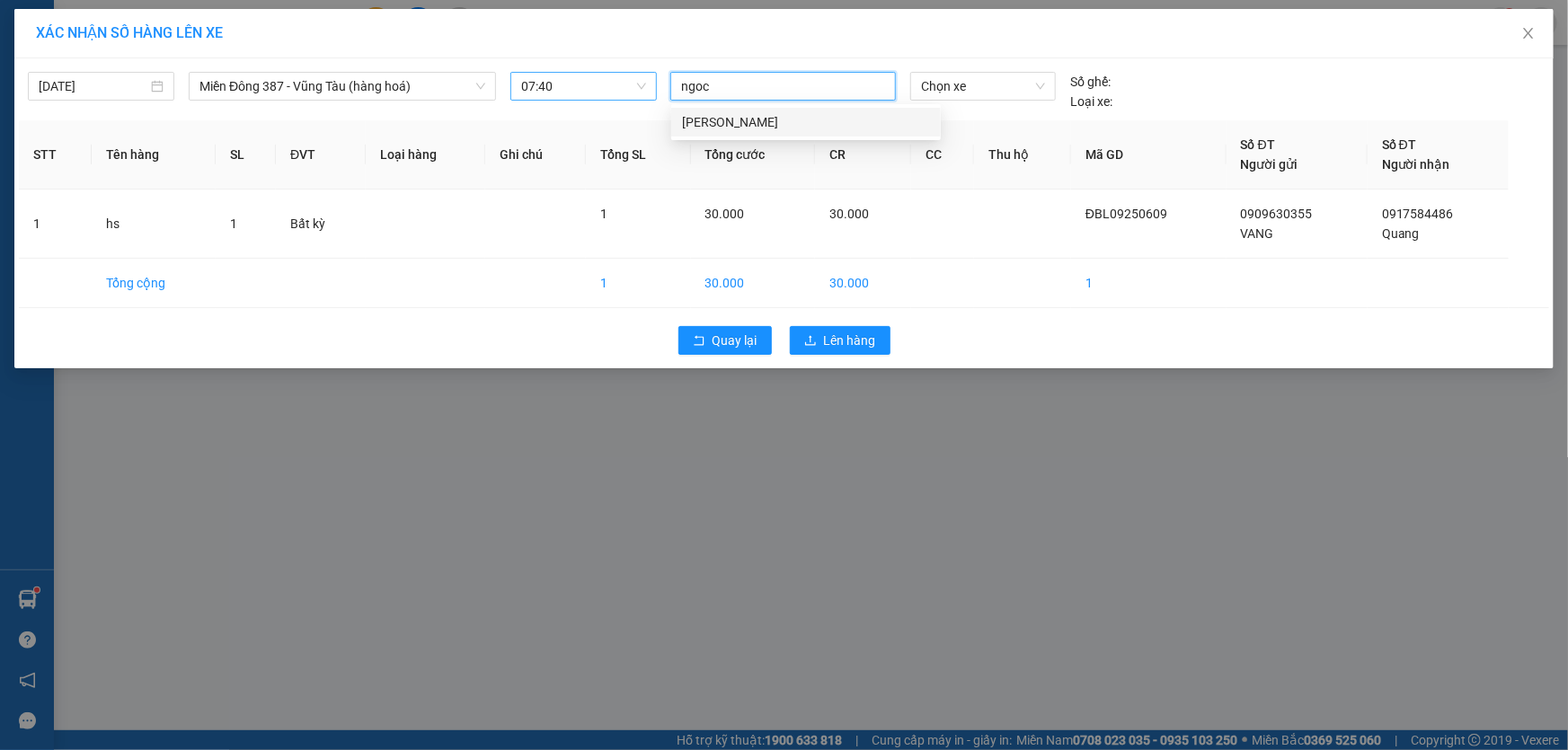
click at [710, 110] on div "NGỌC MĐ" at bounding box center [805, 122] width 269 height 29
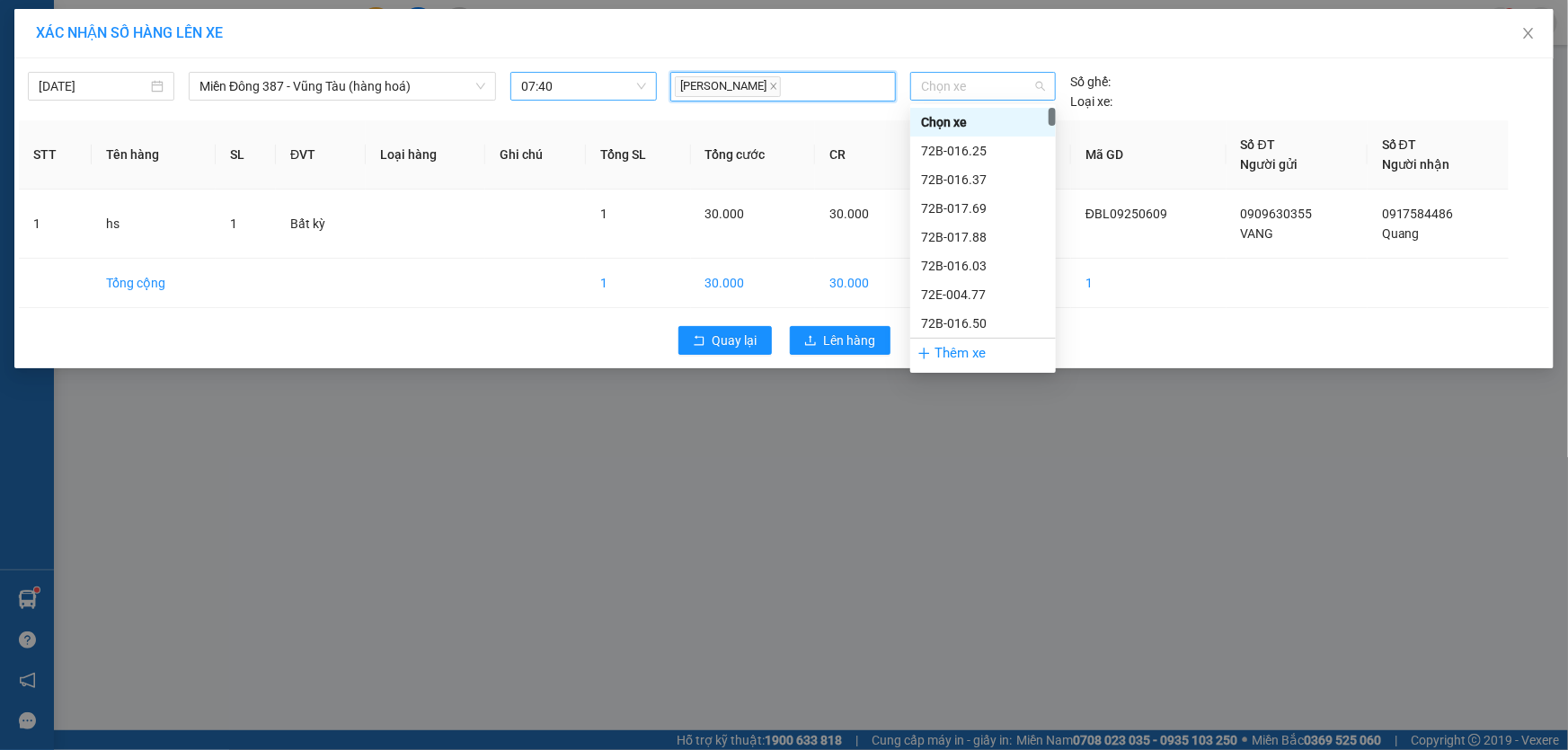
click at [1001, 83] on span "Chọn xe" at bounding box center [983, 87] width 124 height 27
type input "008"
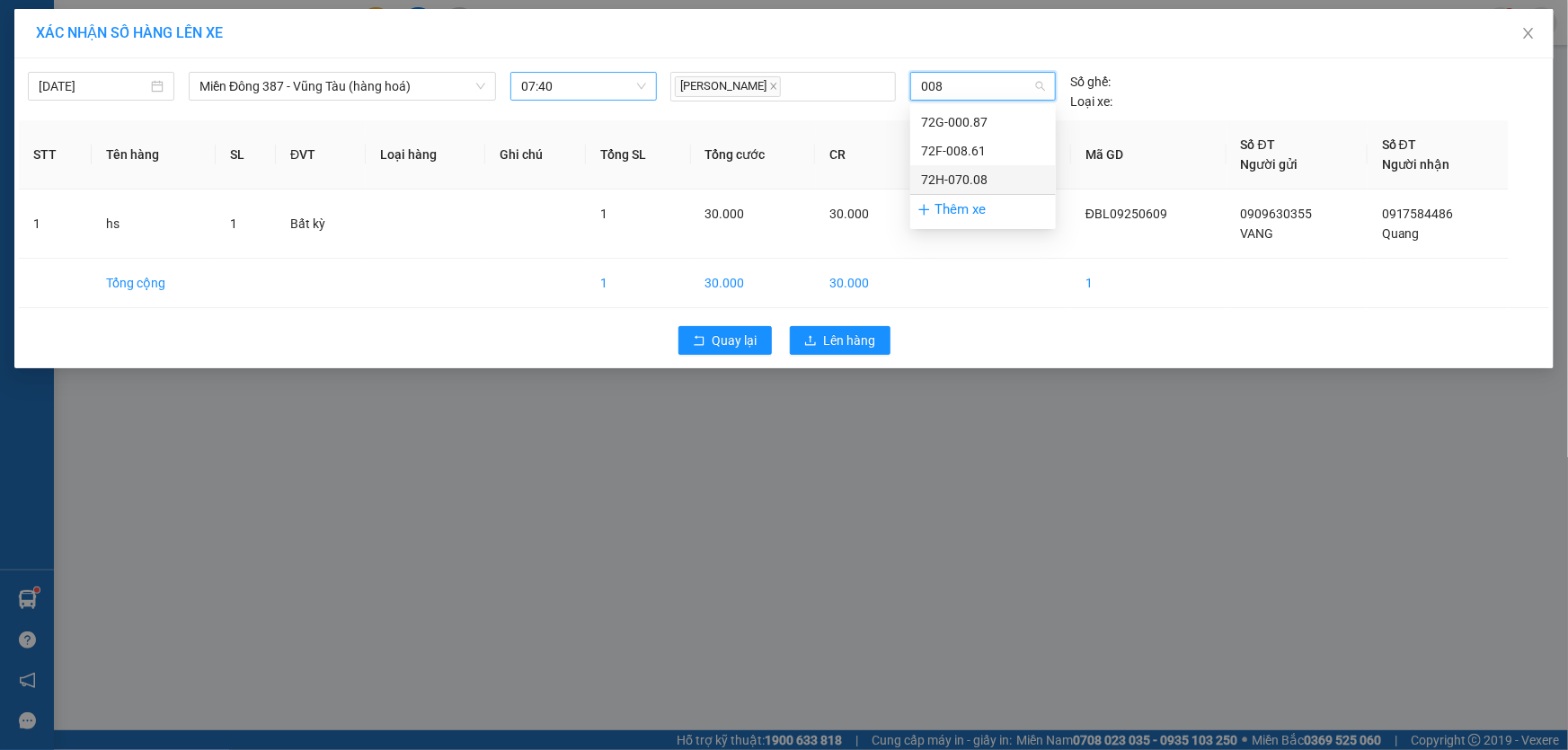
click at [952, 171] on div "72H-070.08" at bounding box center [983, 180] width 124 height 20
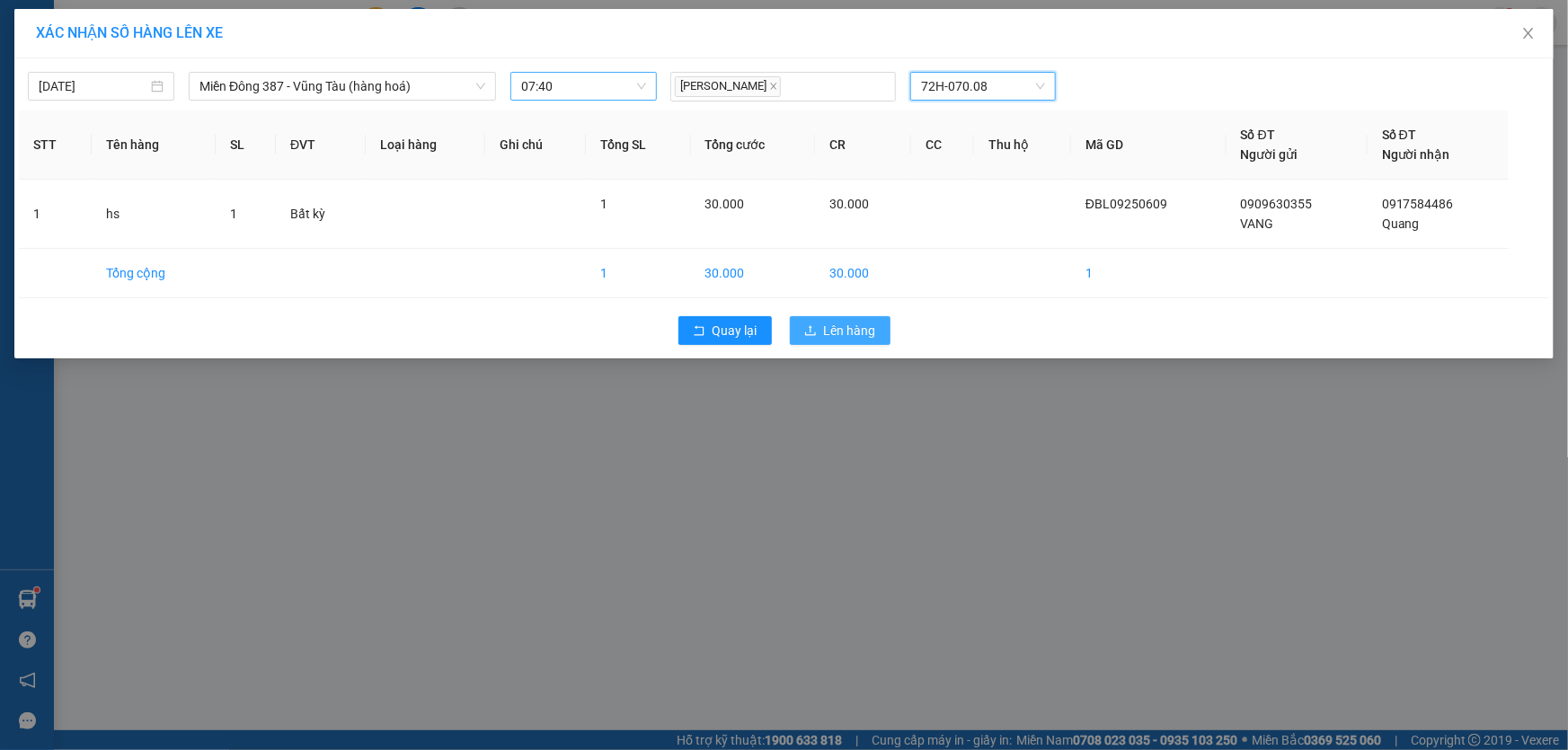
click at [853, 328] on span "Lên hàng" at bounding box center [849, 331] width 52 height 20
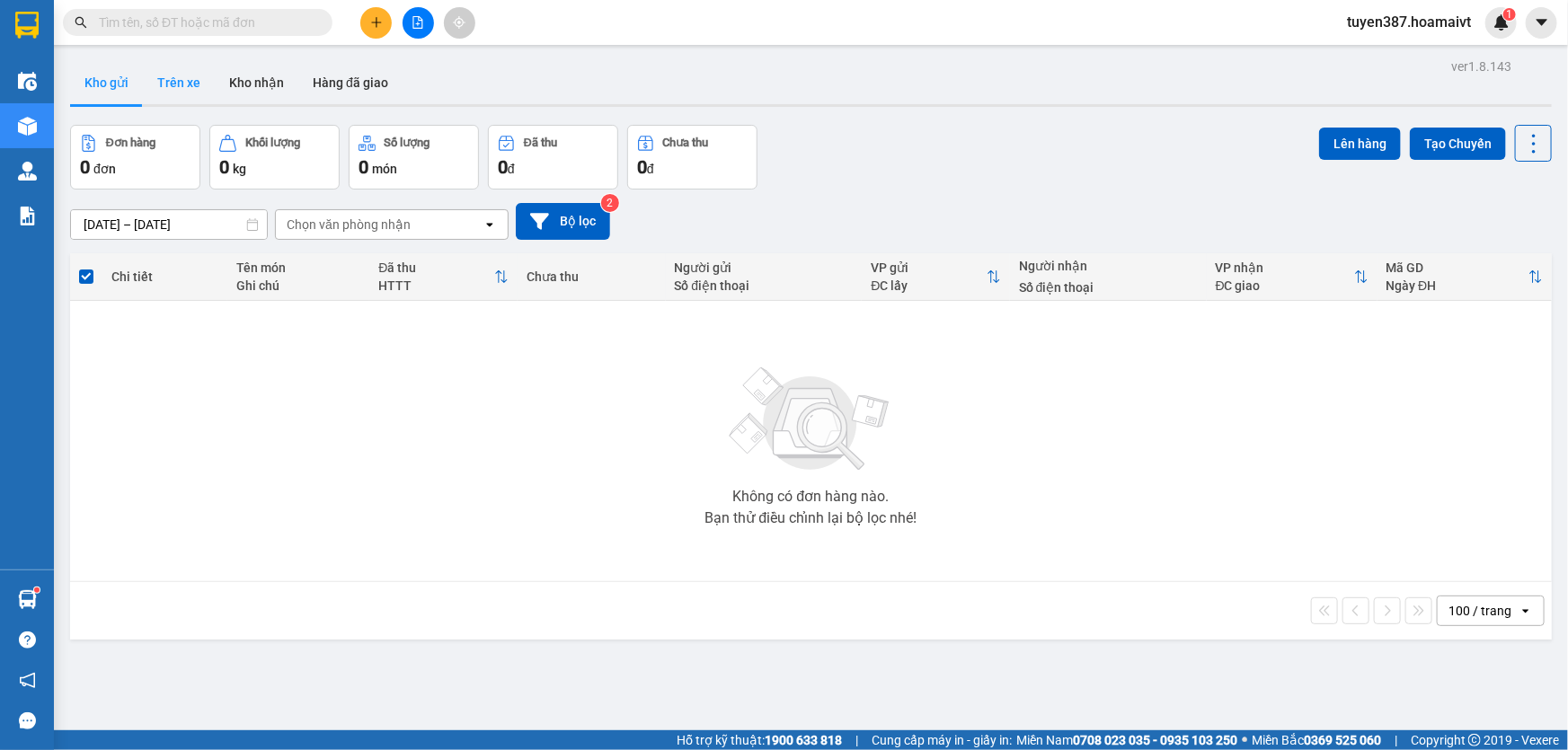
click at [177, 82] on button "Trên xe" at bounding box center [179, 82] width 72 height 43
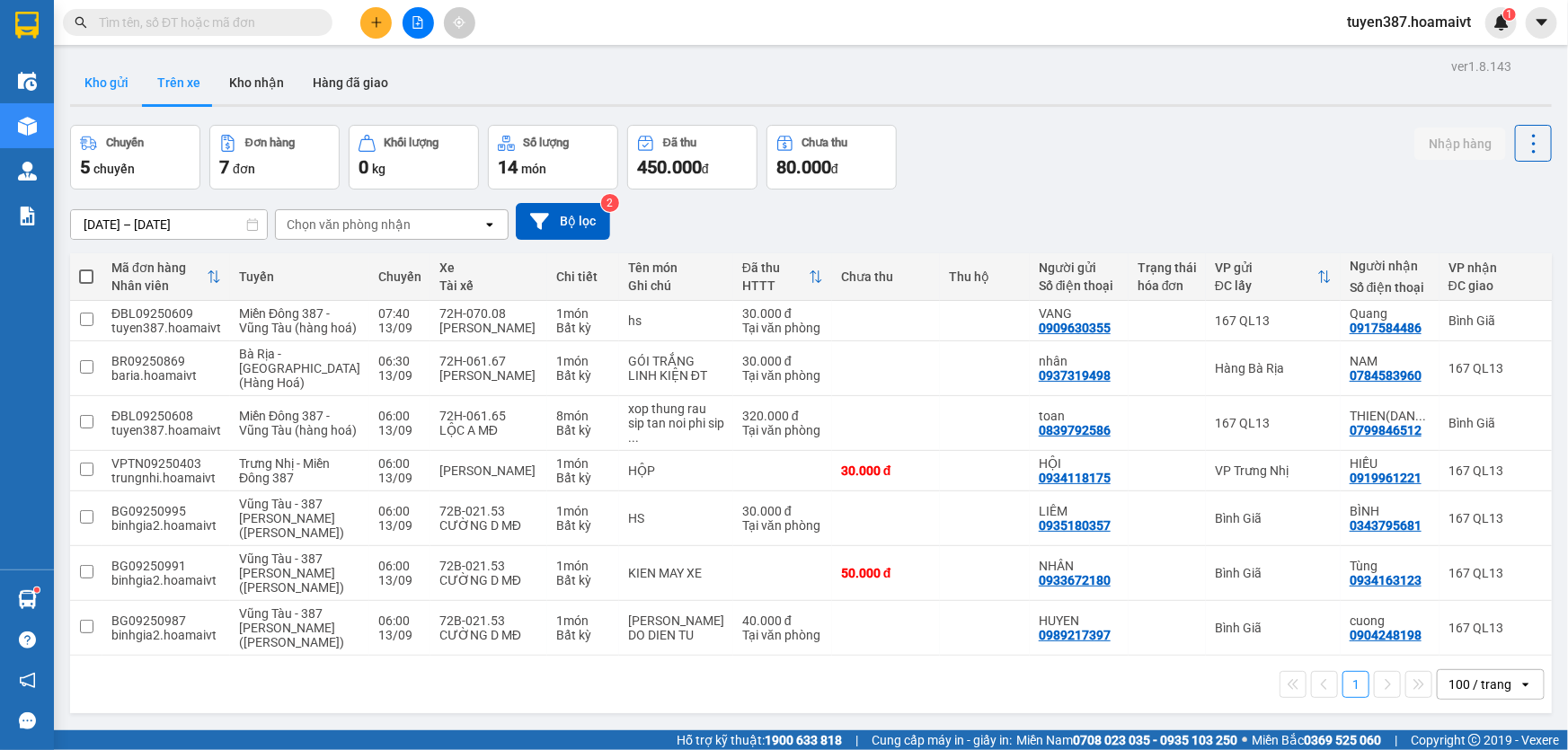
click at [92, 78] on button "Kho gửi" at bounding box center [107, 82] width 73 height 43
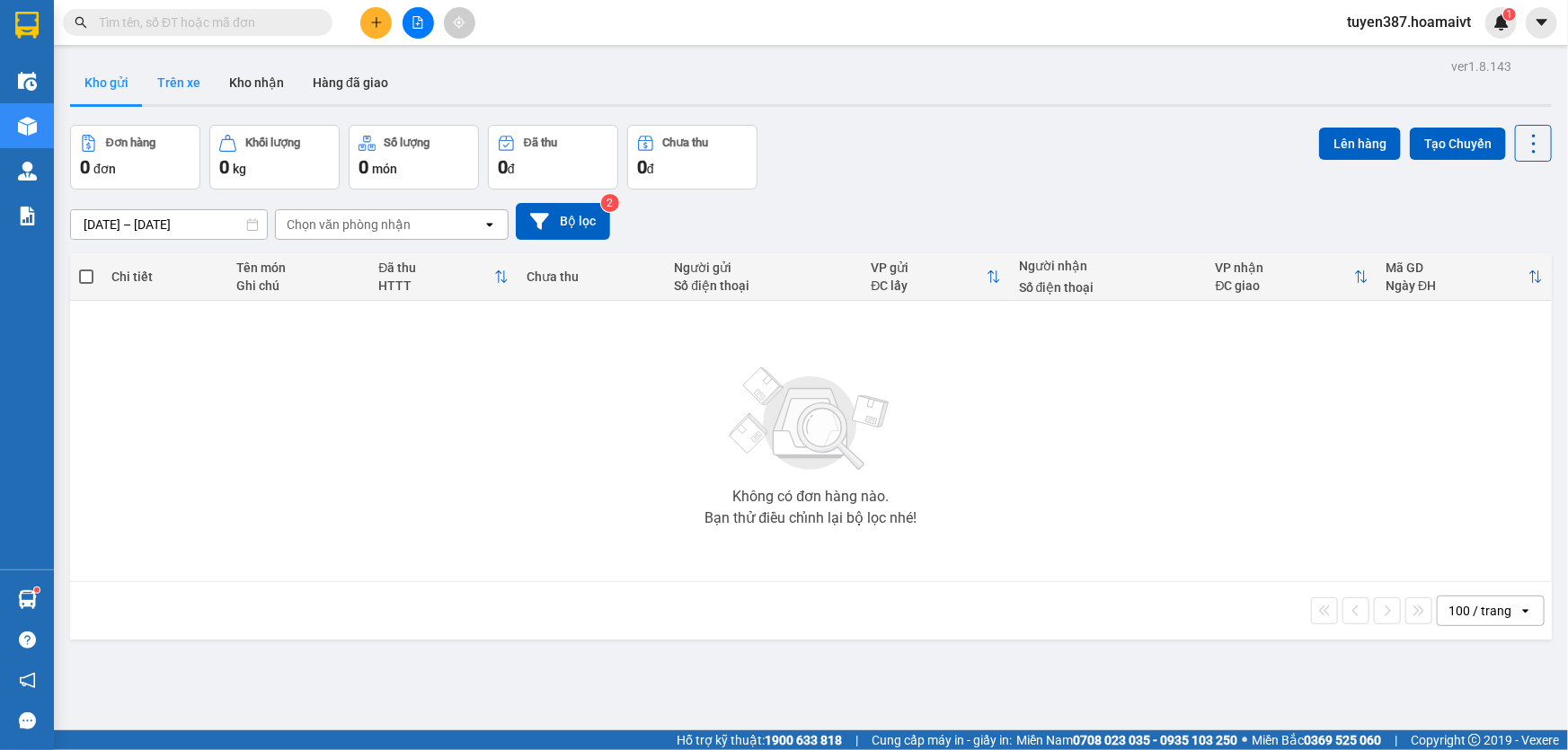
click at [158, 87] on button "Trên xe" at bounding box center [179, 82] width 72 height 43
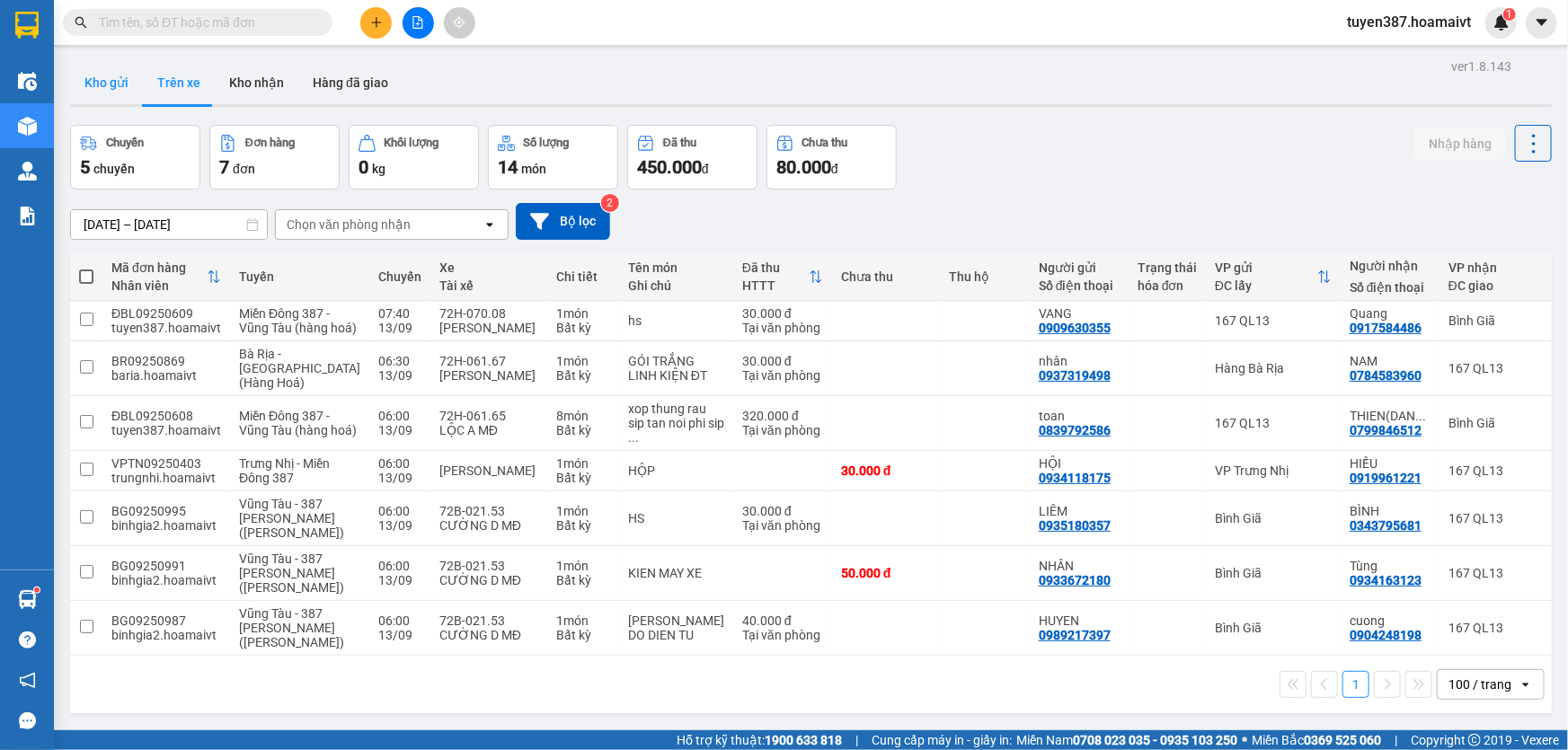
click at [99, 87] on button "Kho gửi" at bounding box center [107, 82] width 73 height 43
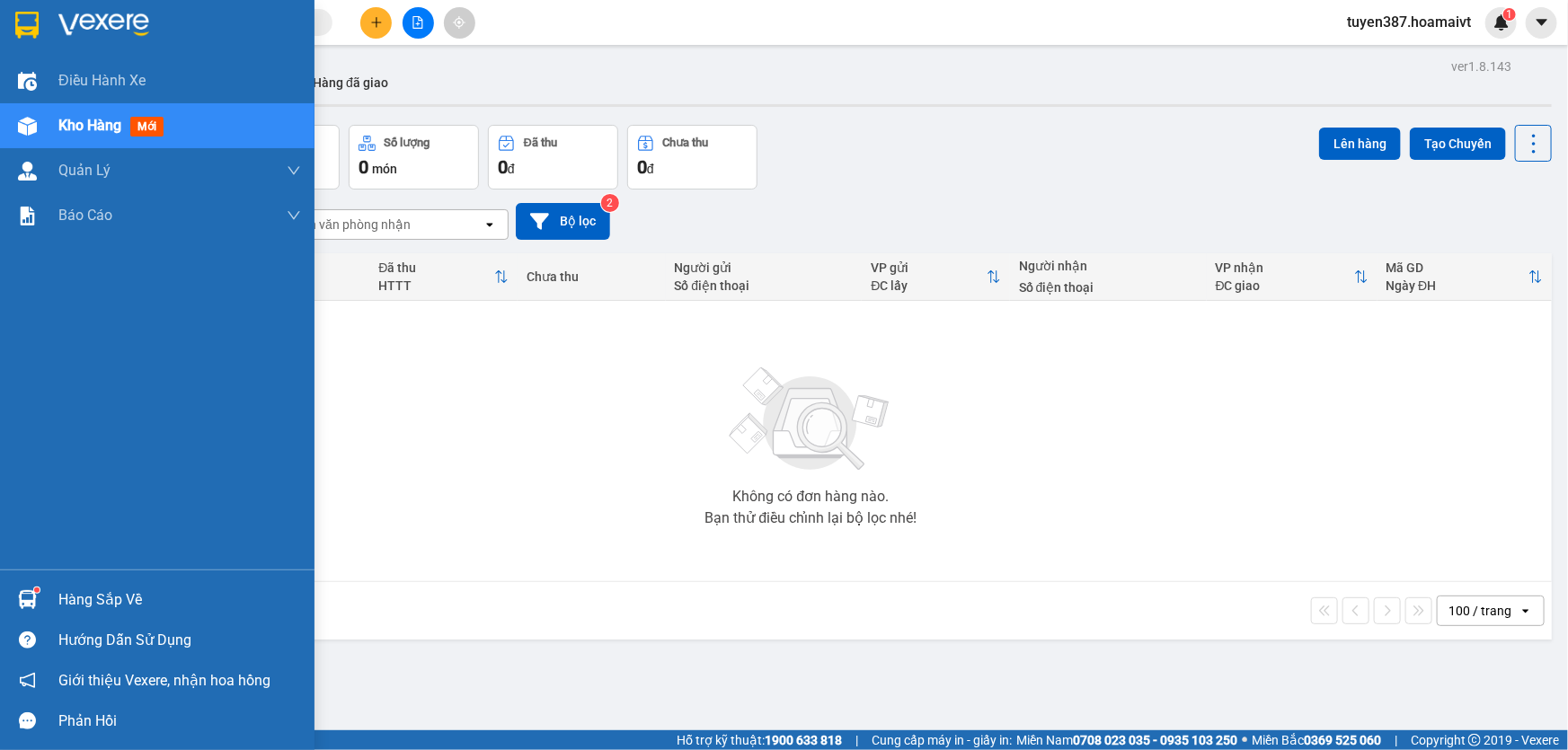
click at [33, 593] on img at bounding box center [27, 599] width 19 height 19
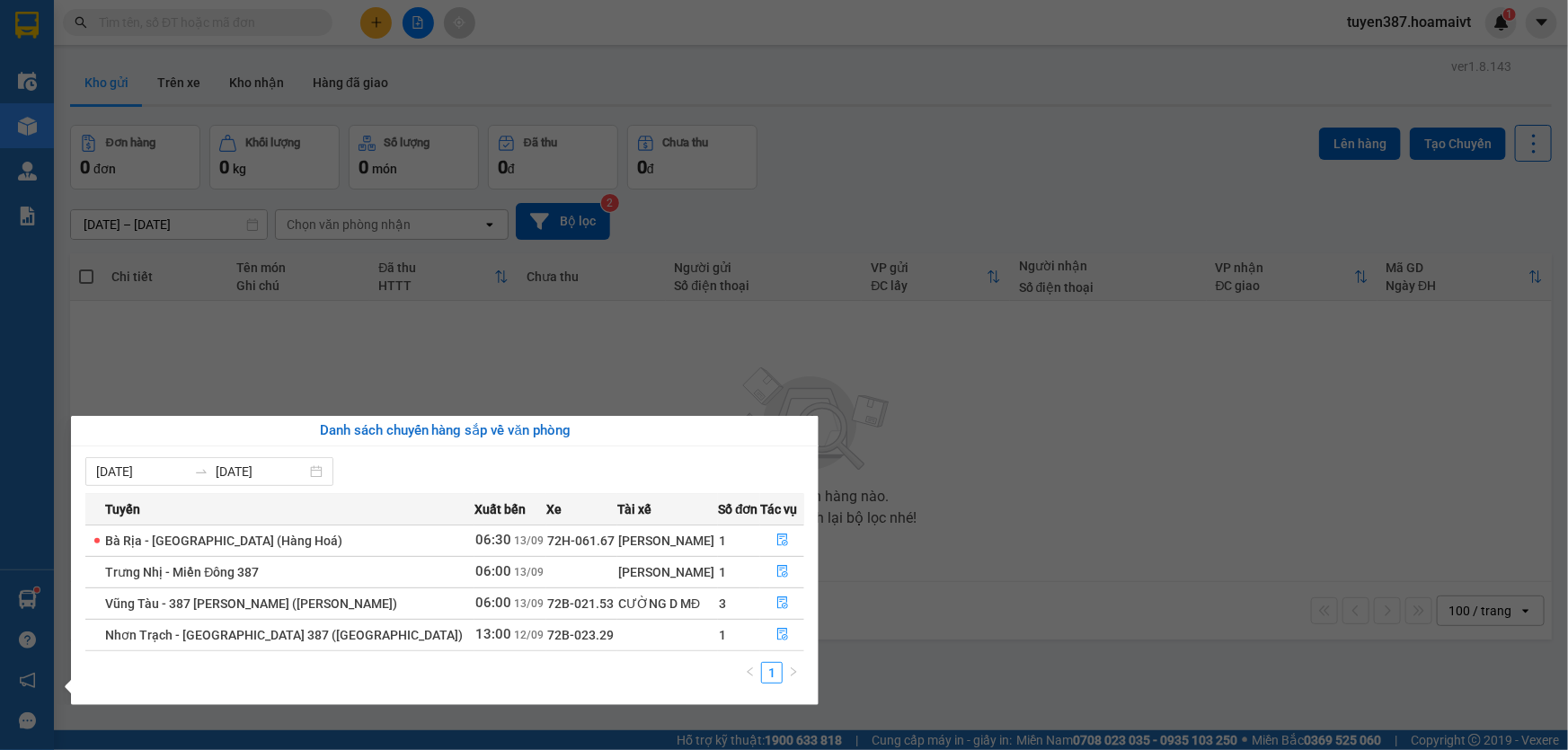
click at [368, 19] on section "Kết quả tìm kiếm ( 0 ) Bộ lọc No Data tuyen387.hoamaivt 1 Điều hành xe Kho hàng…" at bounding box center [784, 375] width 1568 height 750
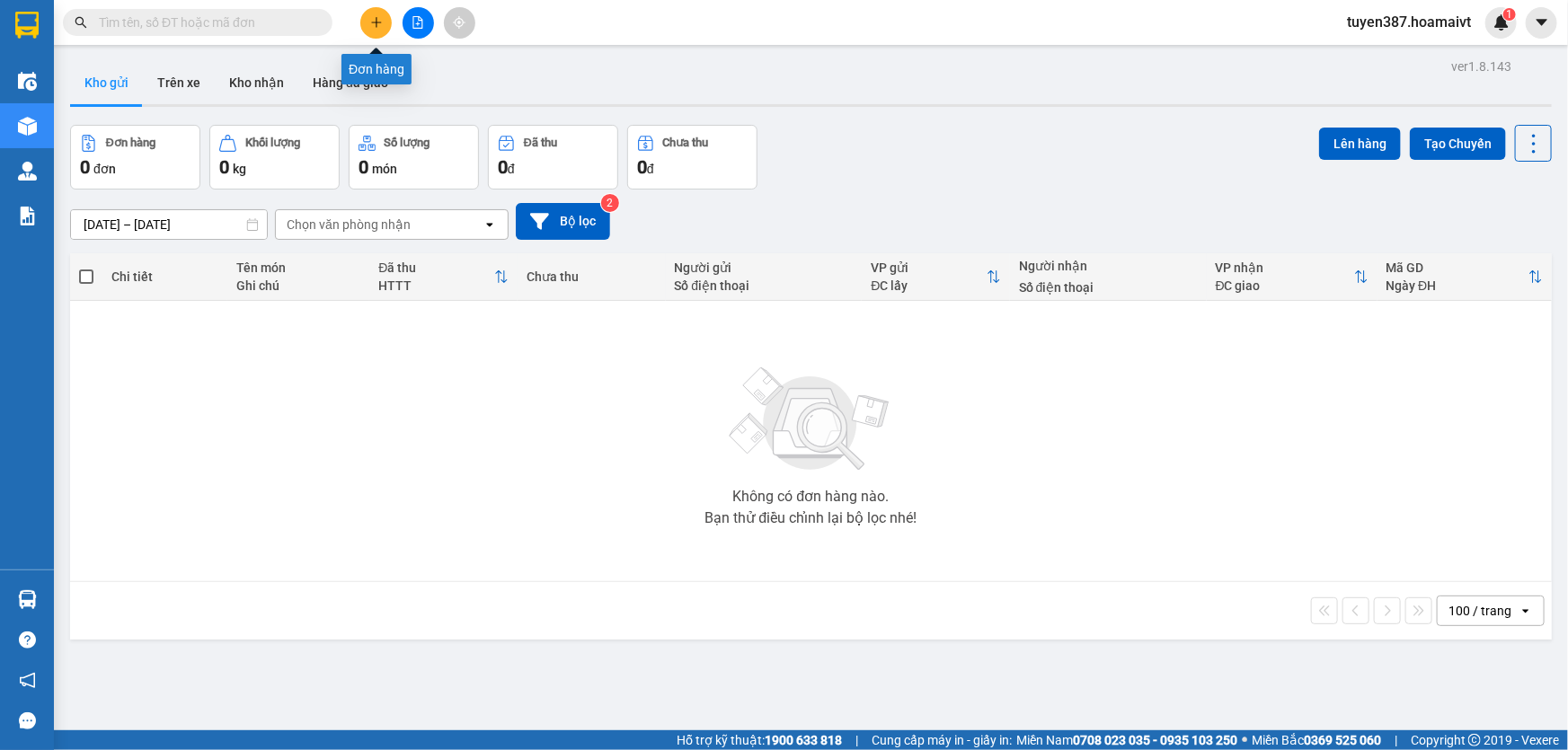
click at [368, 19] on button at bounding box center [376, 23] width 31 height 31
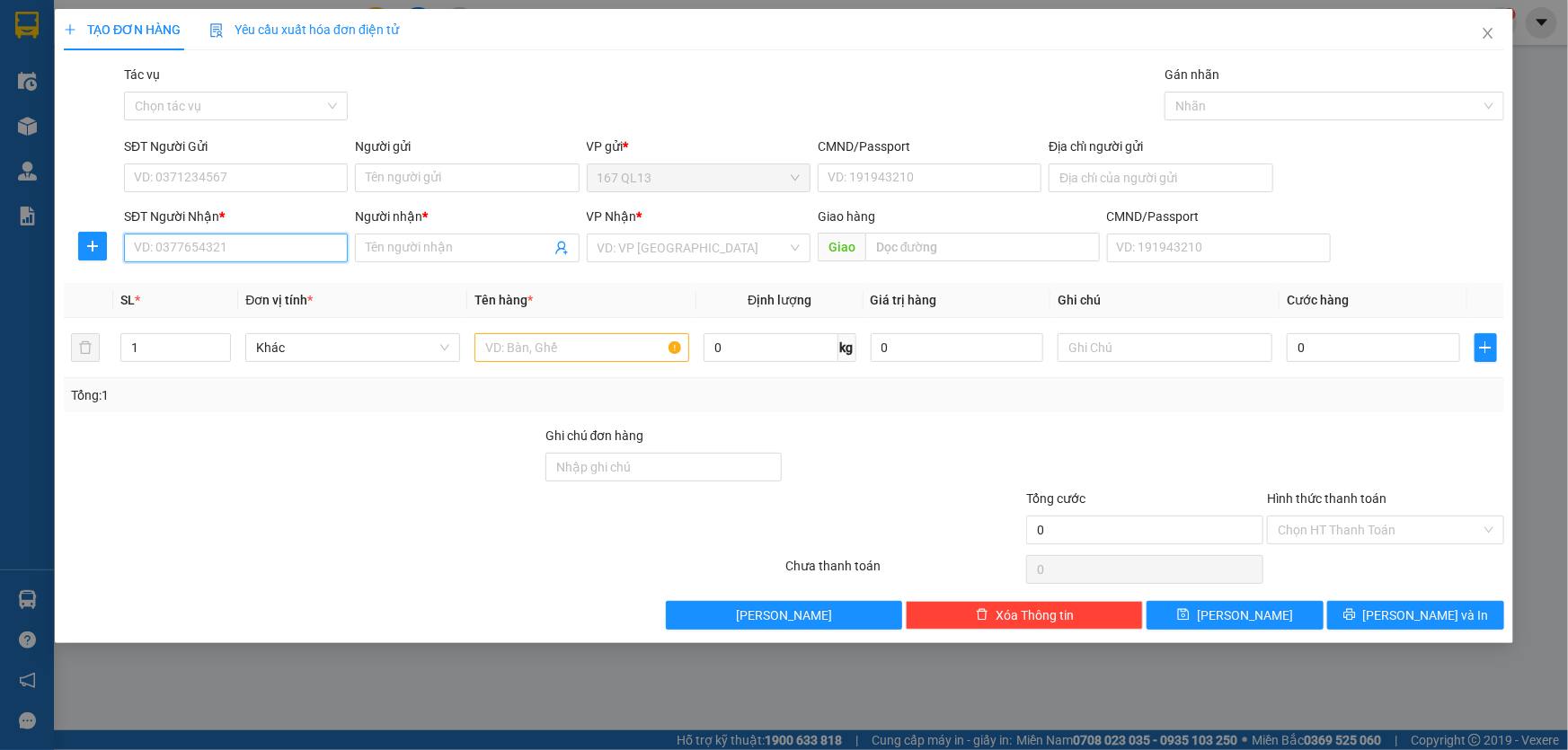
click at [296, 242] on input "SĐT Người Nhận *" at bounding box center [235, 248] width 223 height 29
type input "0913172008"
click at [442, 243] on input "Người nhận *" at bounding box center [458, 248] width 184 height 20
type input "tre vang"
click at [272, 177] on input "SĐT Người Gửi" at bounding box center [235, 178] width 223 height 29
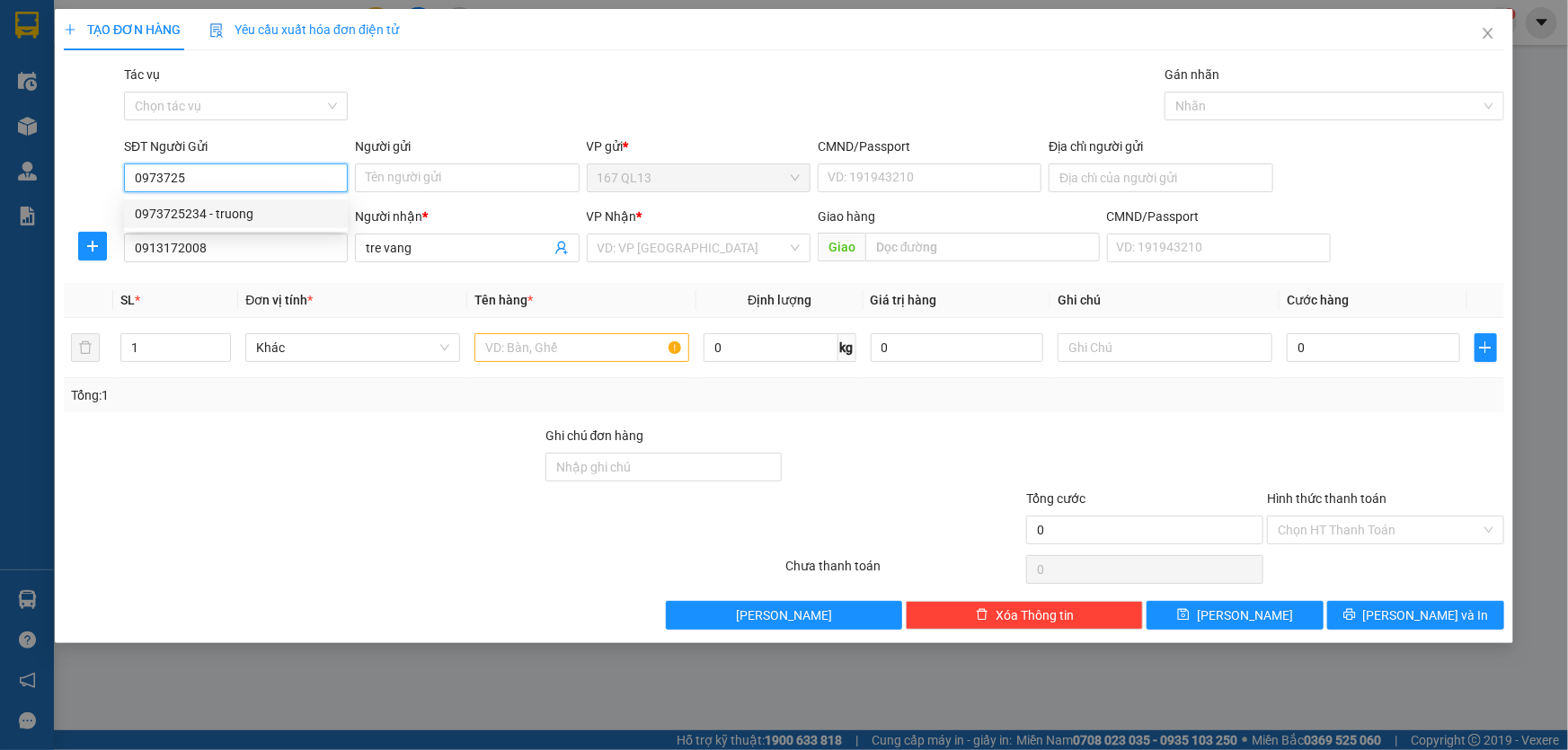
click at [227, 214] on div "0973725234 - truong" at bounding box center [236, 214] width 202 height 20
type input "0973725234"
type input "truong"
type input "0973725234"
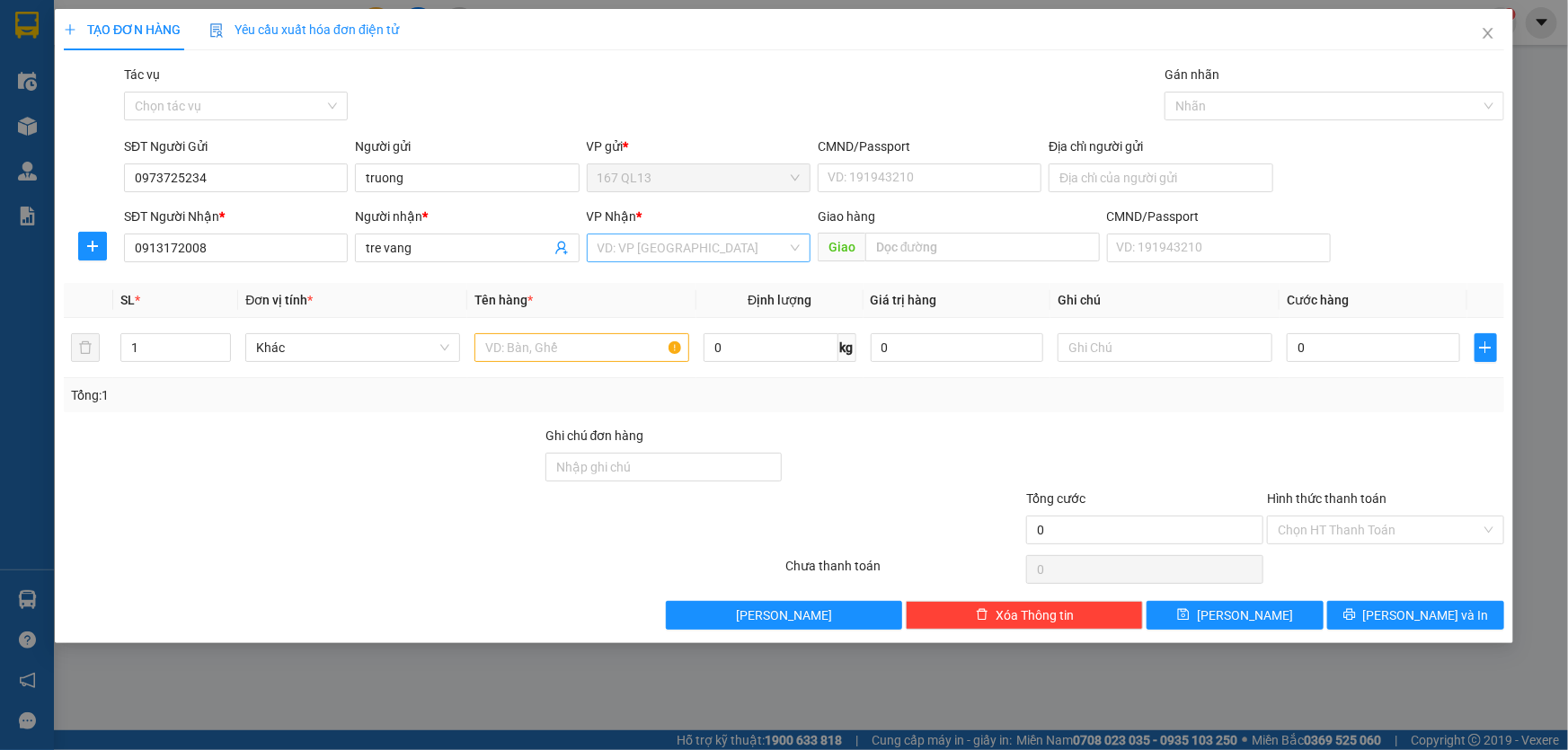
click at [670, 252] on input "search" at bounding box center [692, 248] width 190 height 27
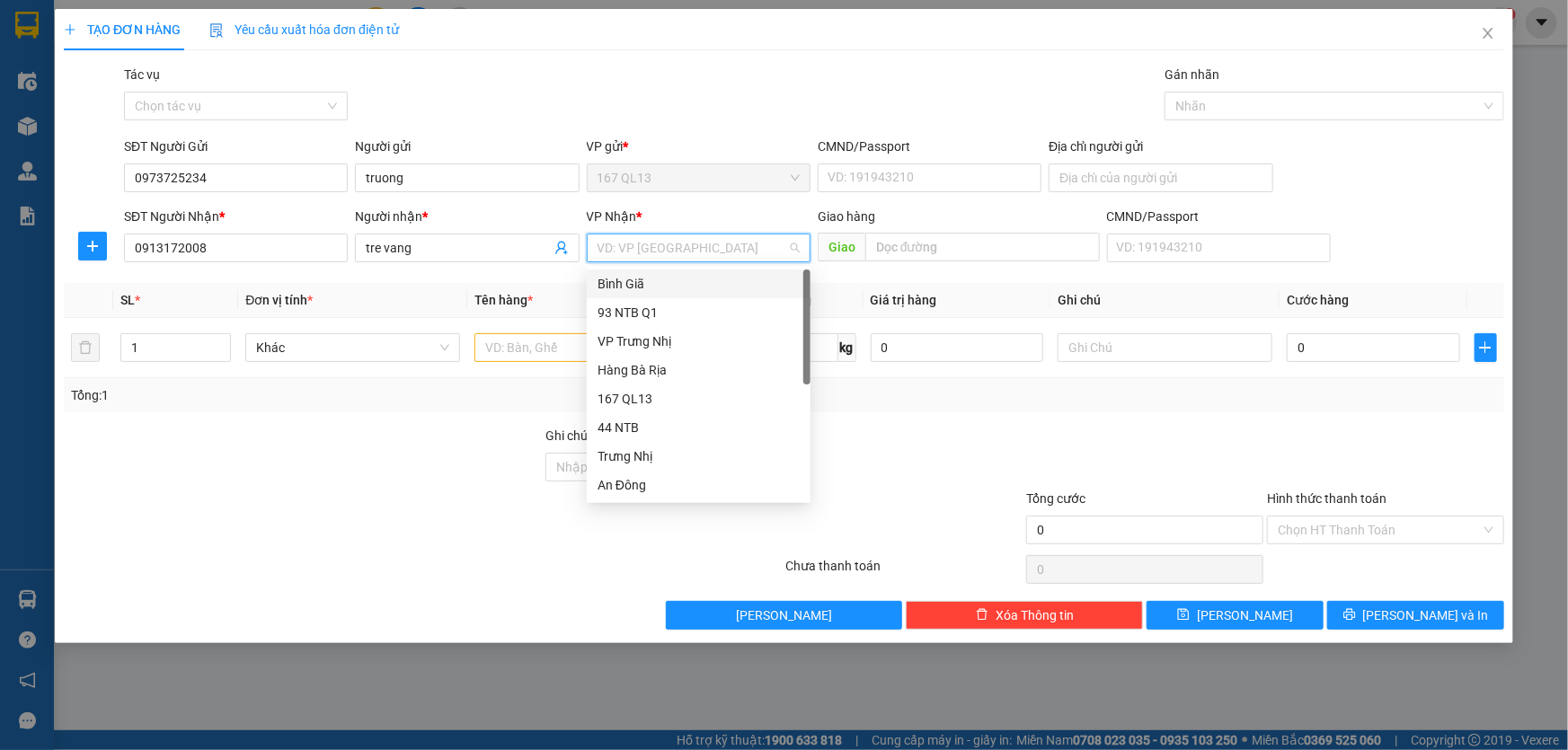
click at [653, 282] on div "Bình Giã" at bounding box center [699, 284] width 202 height 20
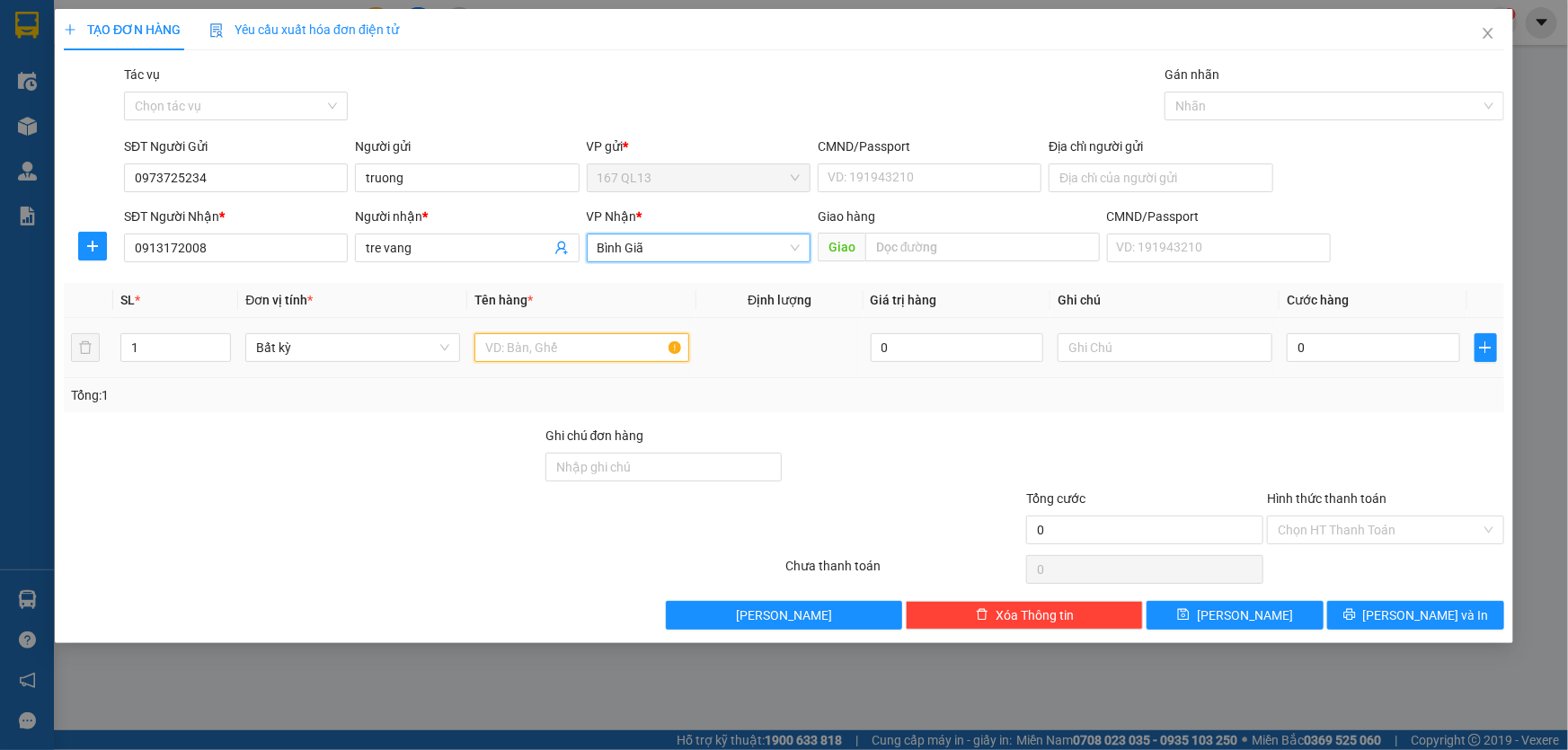
click at [597, 342] on input "text" at bounding box center [581, 348] width 214 height 29
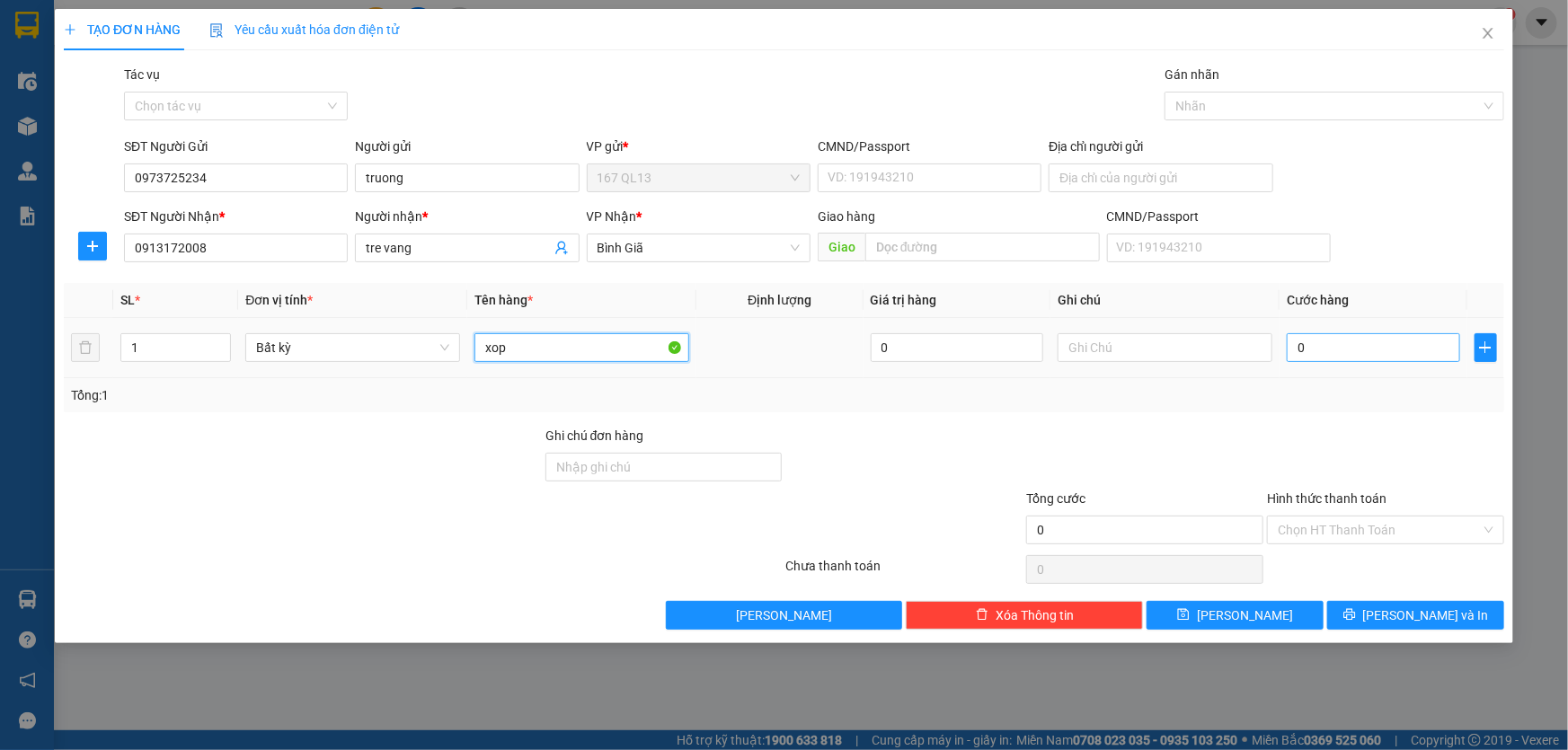
type input "xop"
click at [1287, 343] on input "0" at bounding box center [1373, 348] width 173 height 29
type input "6"
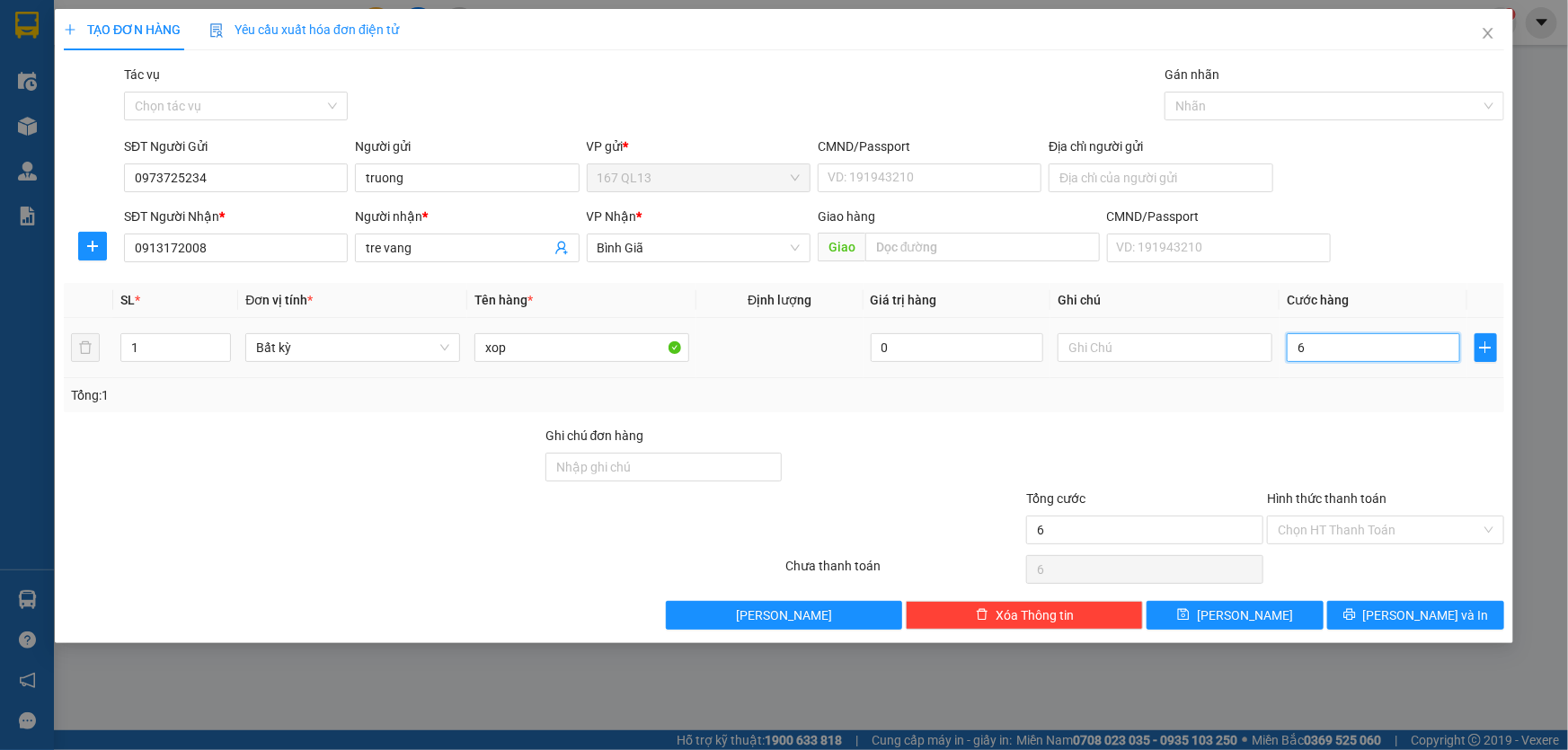
type input "60"
type input "60.000"
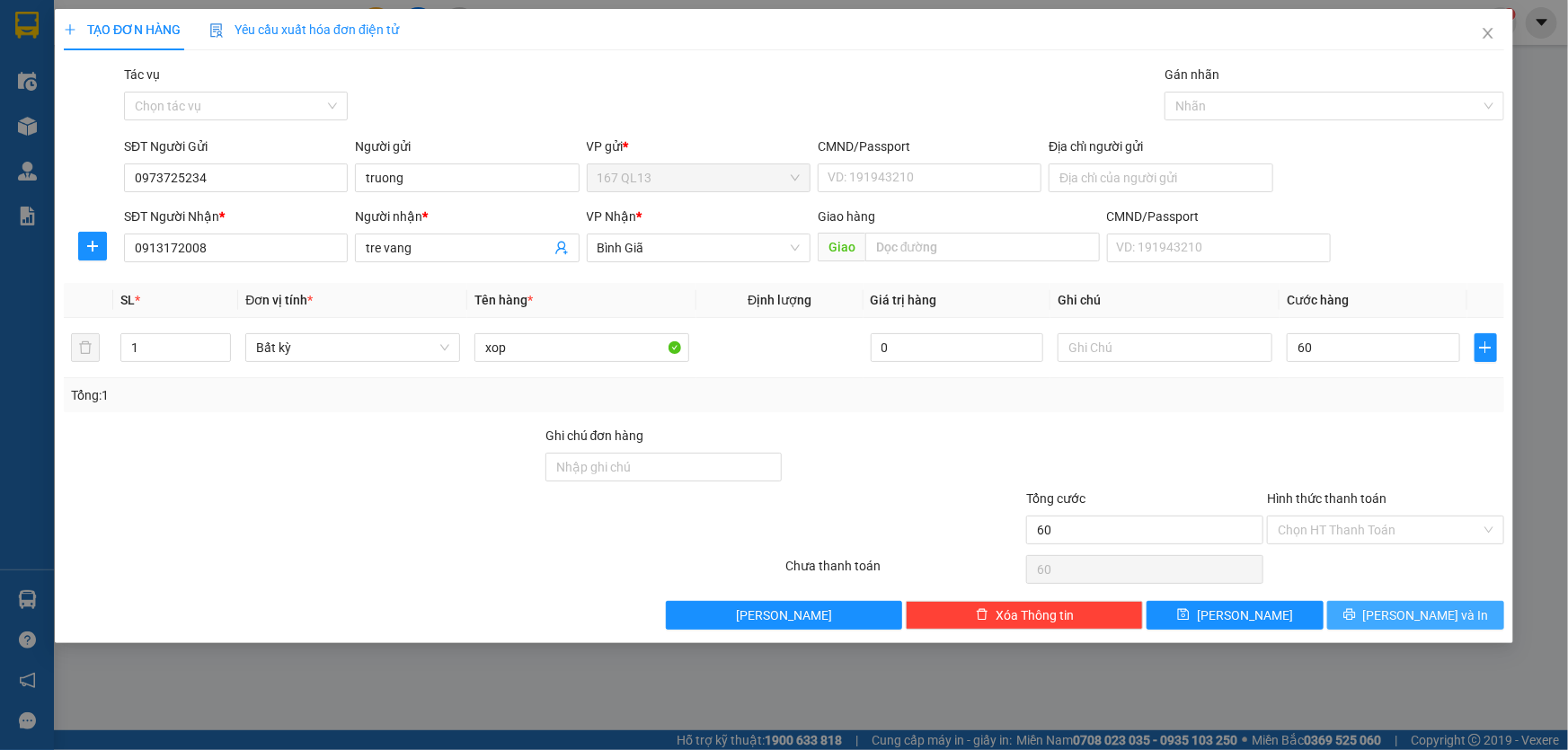
type input "60.000"
click at [1432, 611] on span "[PERSON_NAME] và In" at bounding box center [1426, 616] width 126 height 20
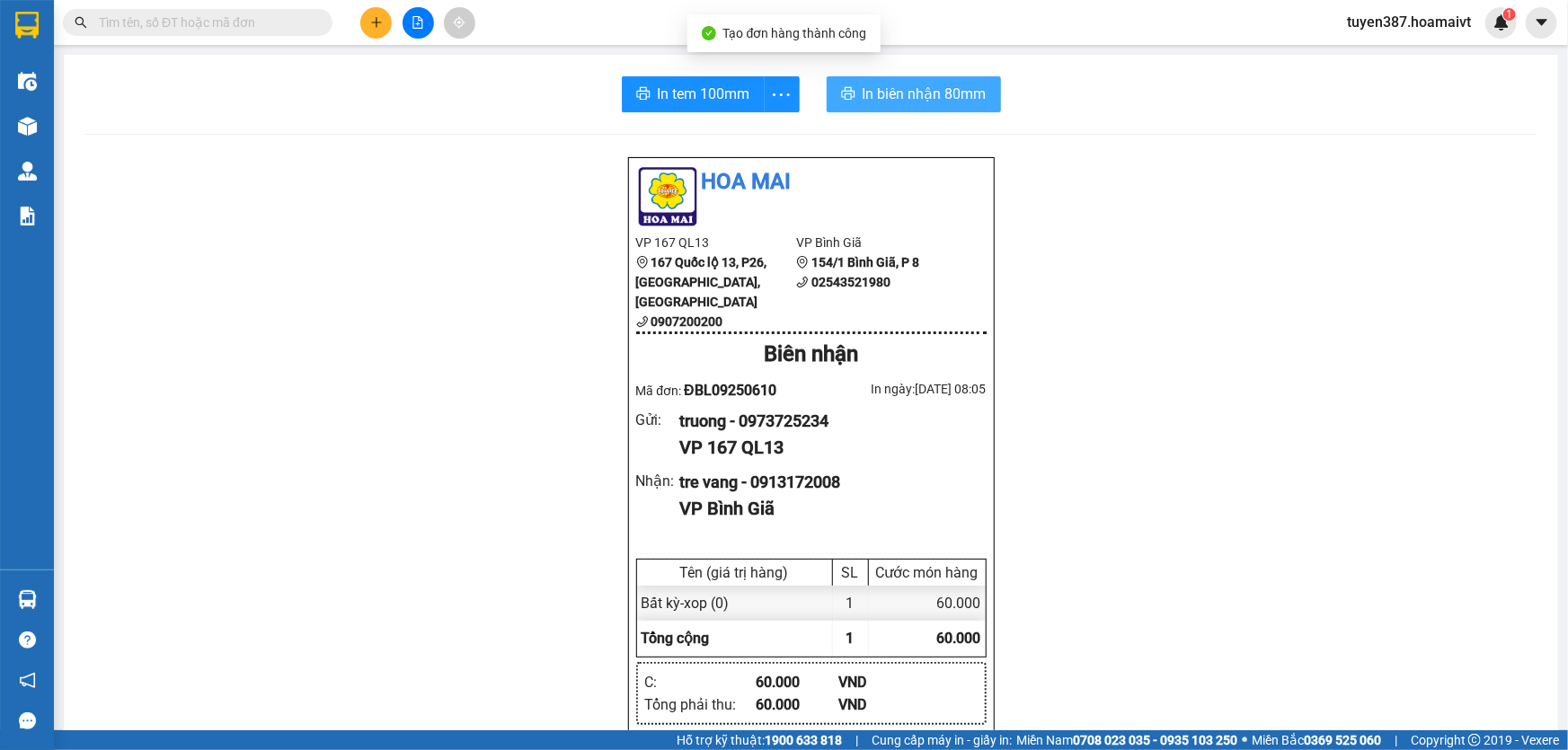
click at [877, 87] on span "In biên nhận 80mm" at bounding box center [925, 94] width 124 height 23
drag, startPoint x: 688, startPoint y: 99, endPoint x: 832, endPoint y: 99, distance: 144.0
click at [688, 99] on span "In tem 100mm" at bounding box center [703, 94] width 92 height 23
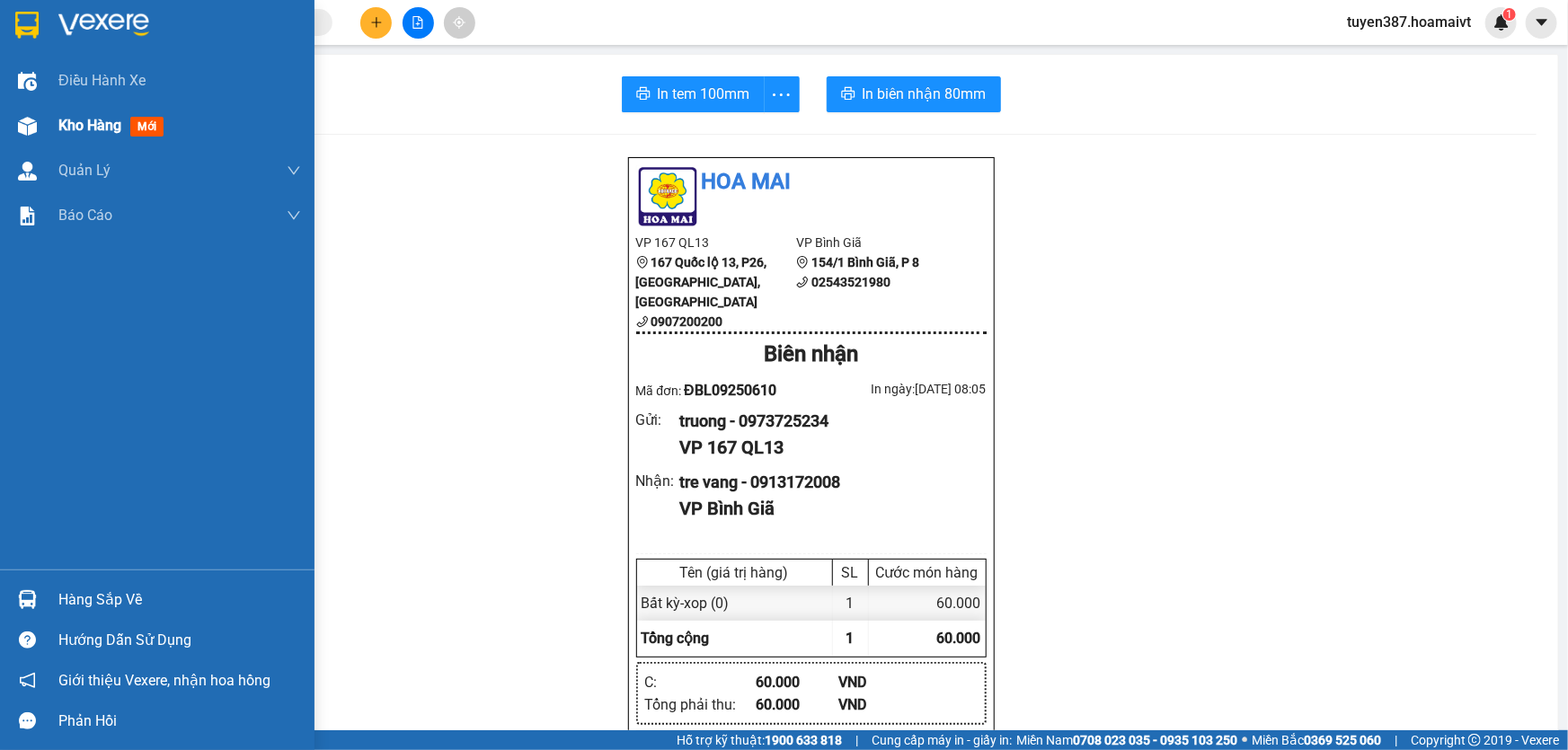
click at [155, 127] on span "mới" at bounding box center [147, 127] width 33 height 20
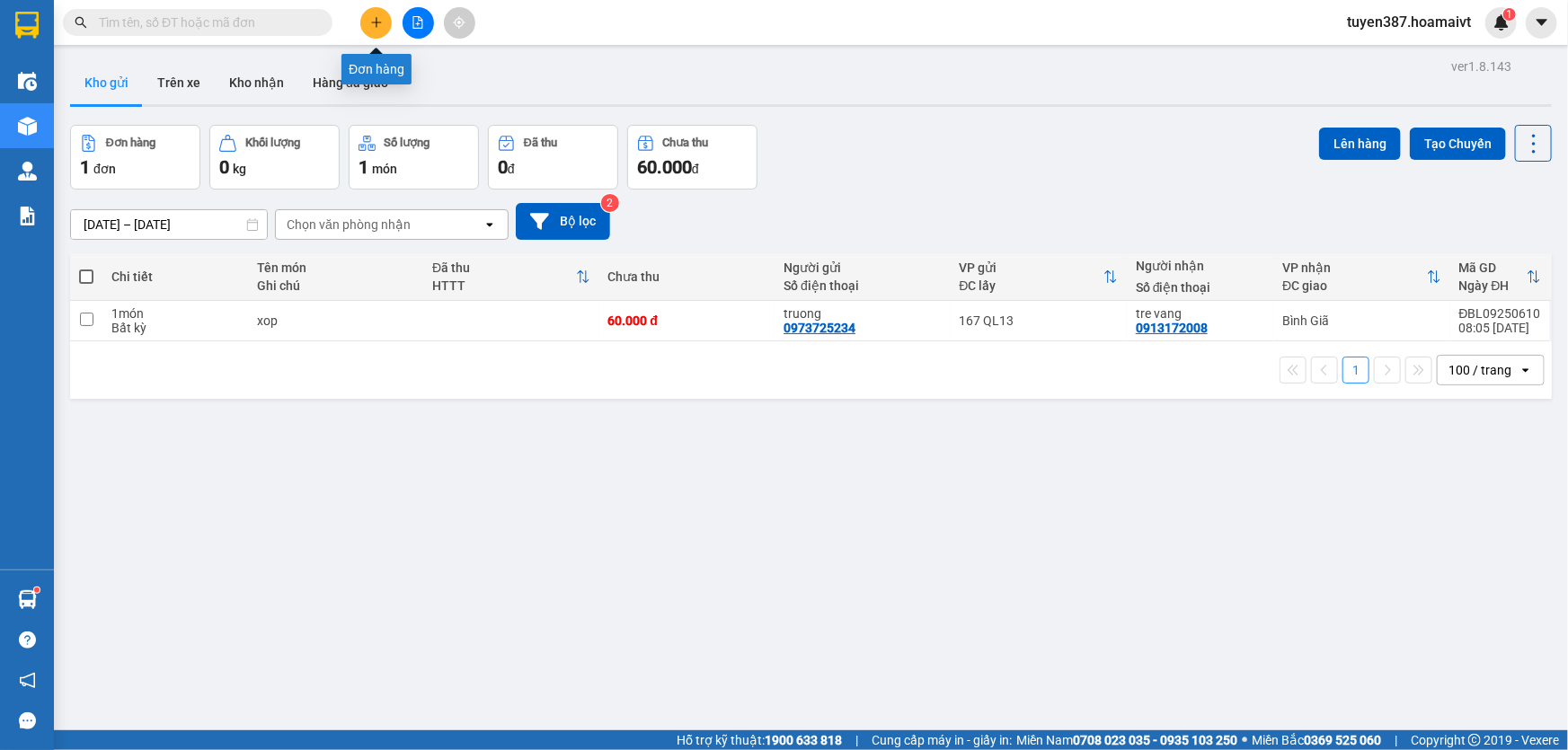
click at [377, 23] on icon "plus" at bounding box center [376, 22] width 10 height 1
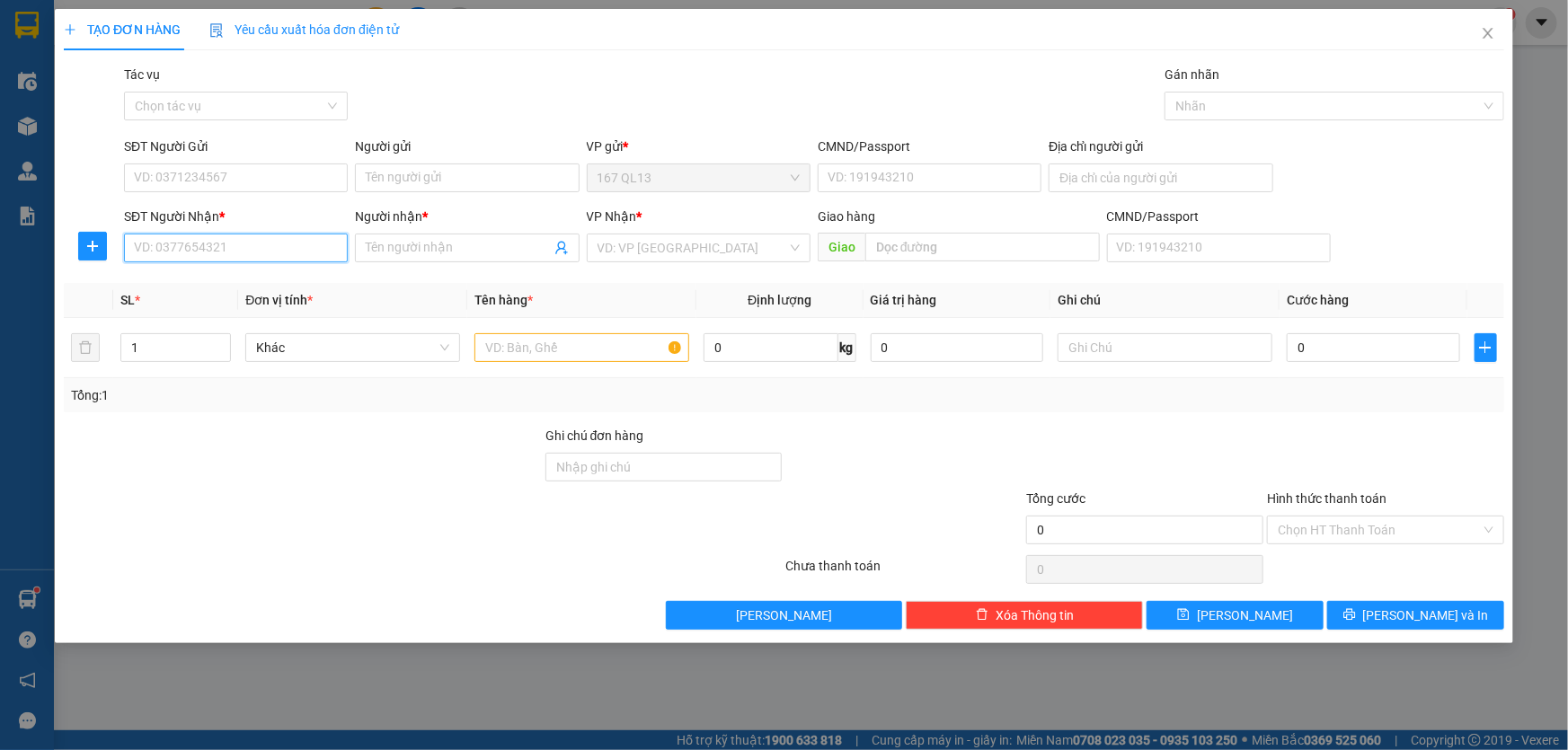
click at [302, 254] on input "SĐT Người Nhận *" at bounding box center [235, 248] width 223 height 29
type input "0933022205"
click at [434, 246] on input "Người nhận *" at bounding box center [458, 248] width 184 height 20
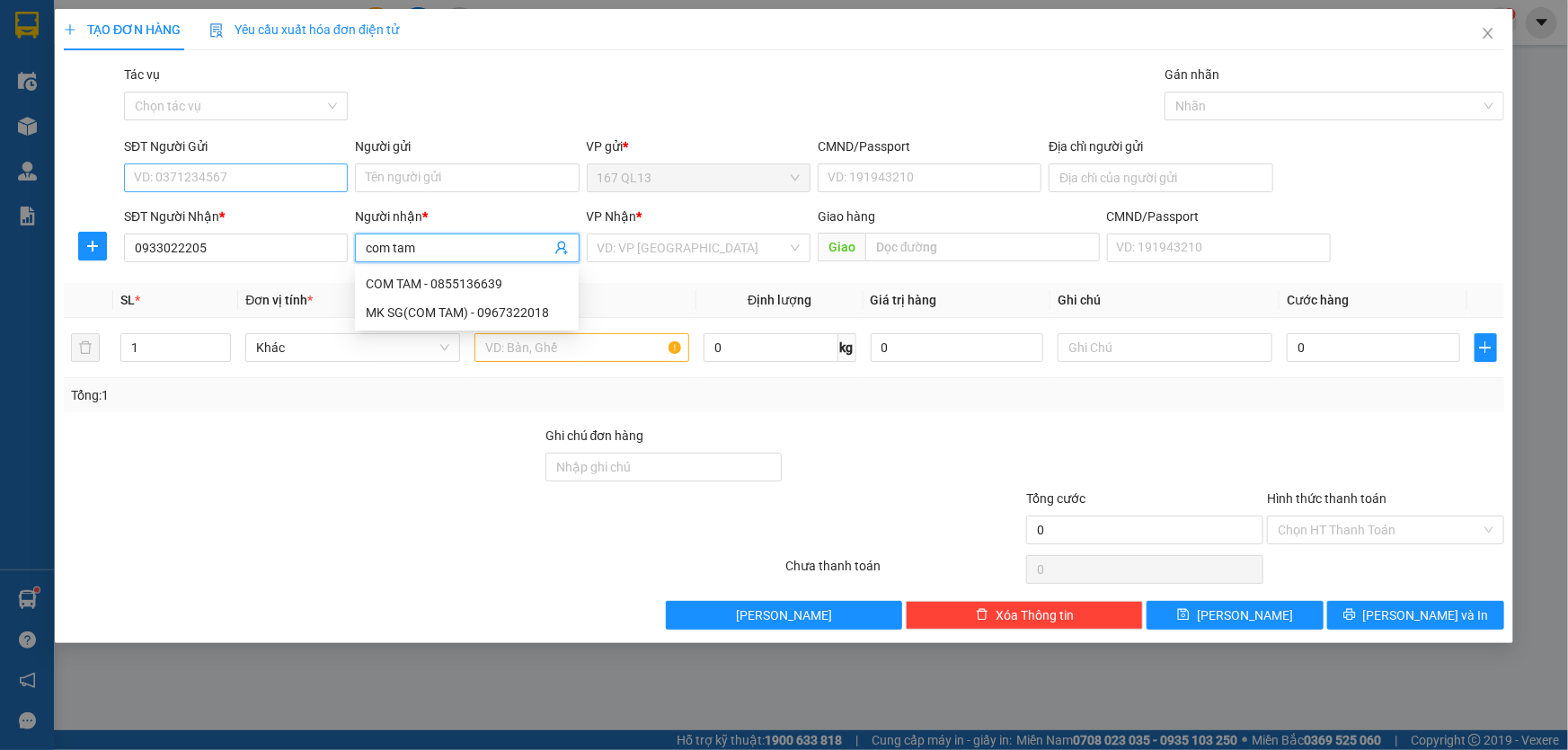
type input "com tam"
click at [255, 176] on input "SĐT Người Gửi" at bounding box center [235, 178] width 223 height 29
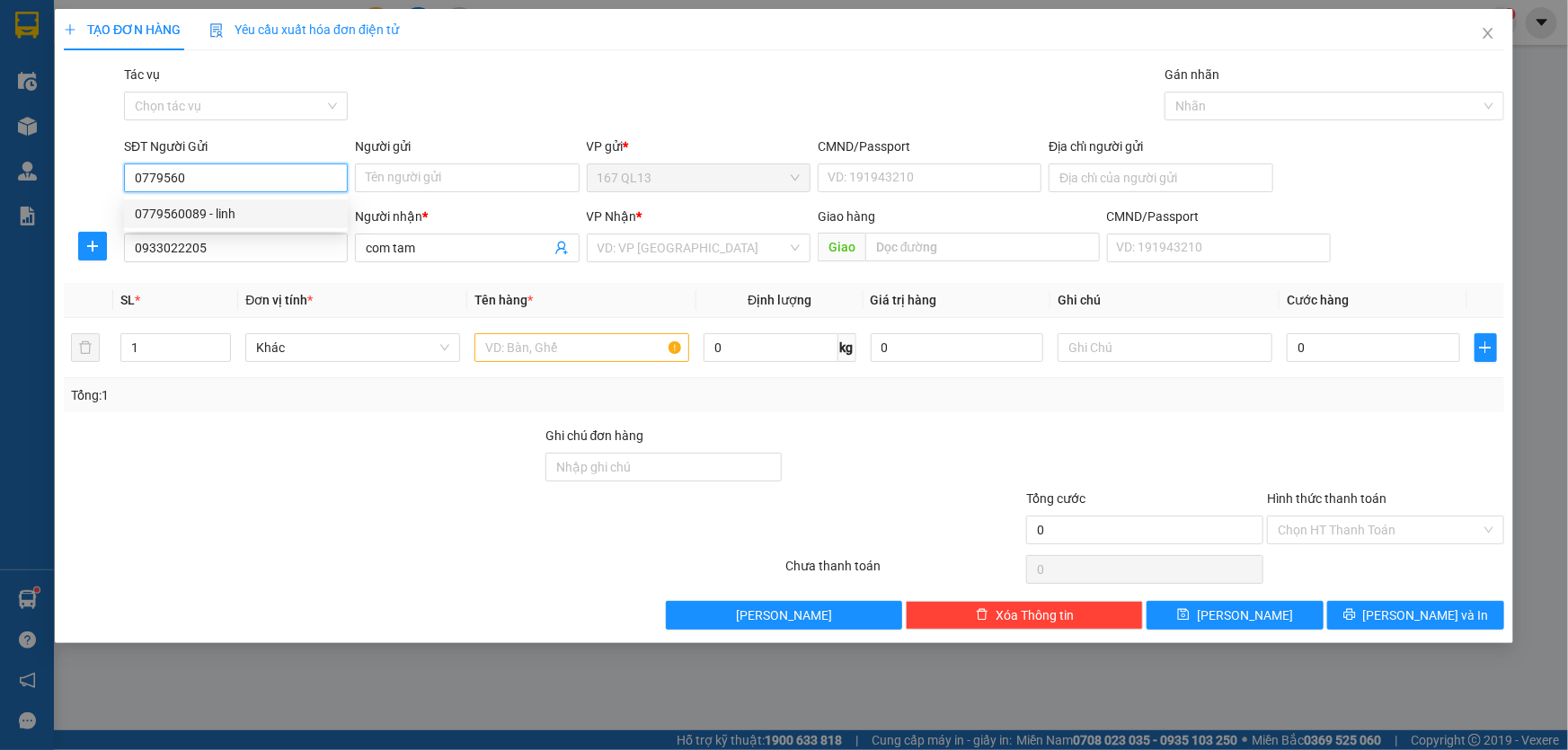
click at [230, 213] on div "0779560089 - linh" at bounding box center [236, 214] width 202 height 20
type input "0779560089"
type input "linh"
type input "038205032002"
type input "0779560089"
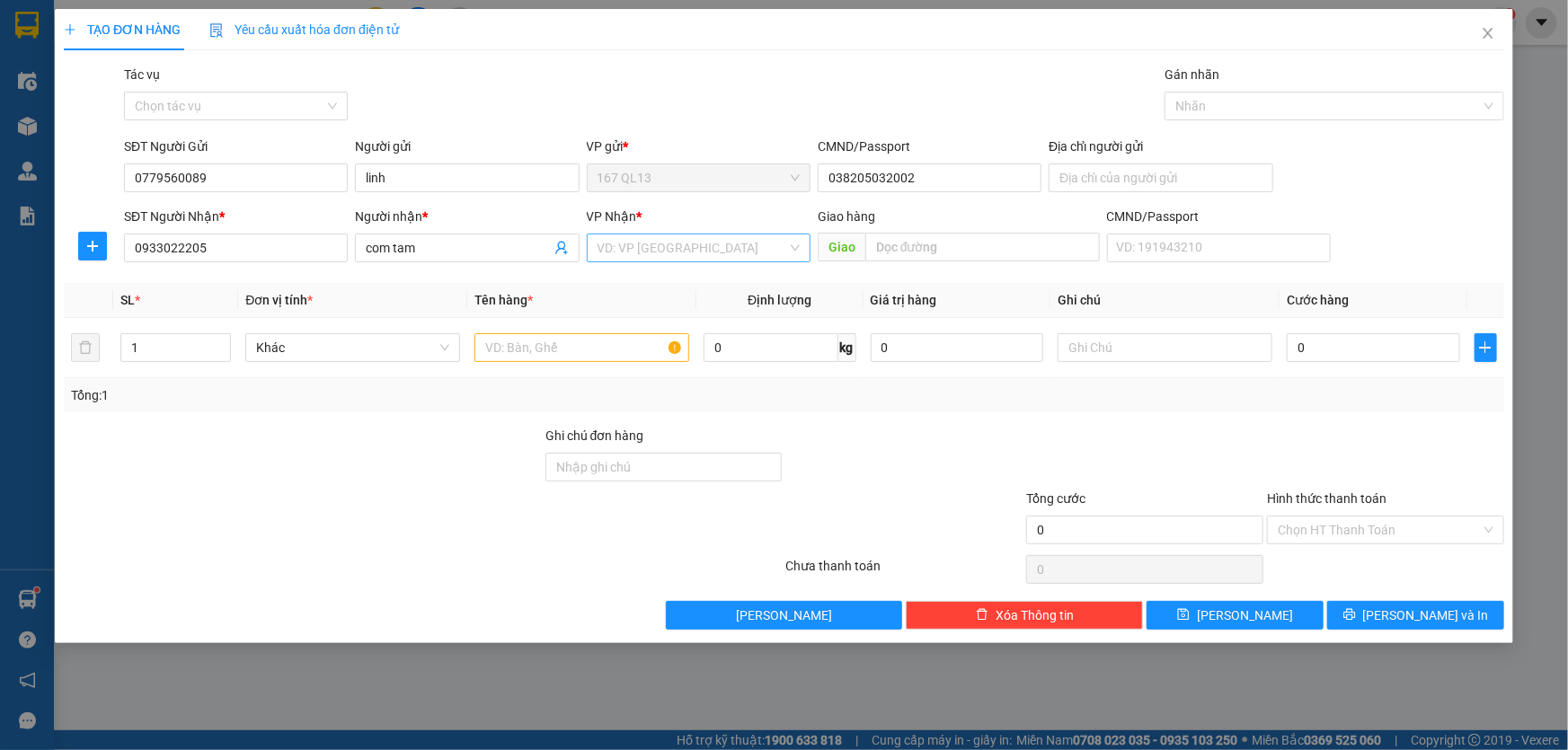
click at [659, 245] on input "search" at bounding box center [692, 248] width 190 height 27
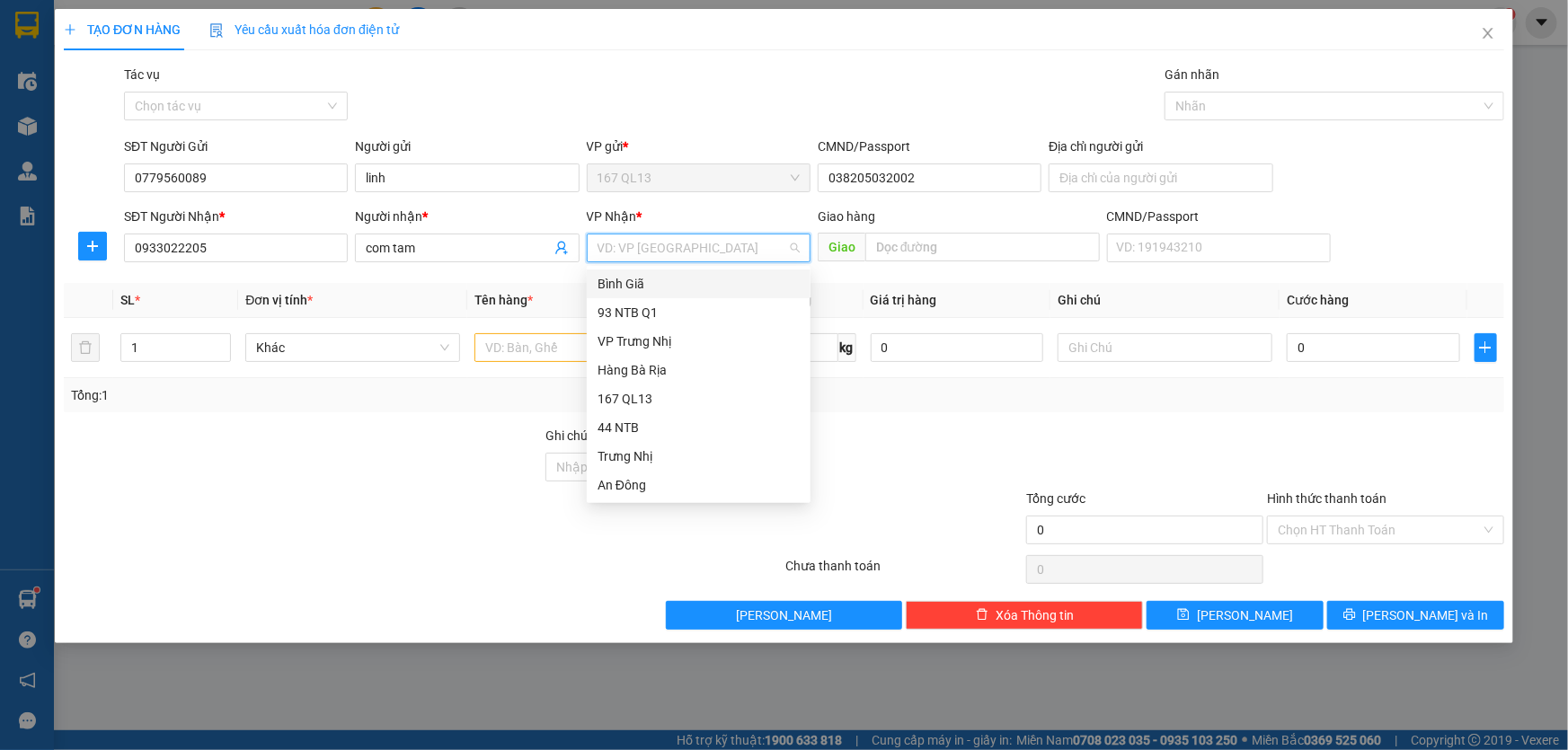
drag, startPoint x: 638, startPoint y: 274, endPoint x: 593, endPoint y: 303, distance: 53.5
click at [638, 274] on div "Bình Giã" at bounding box center [699, 284] width 202 height 20
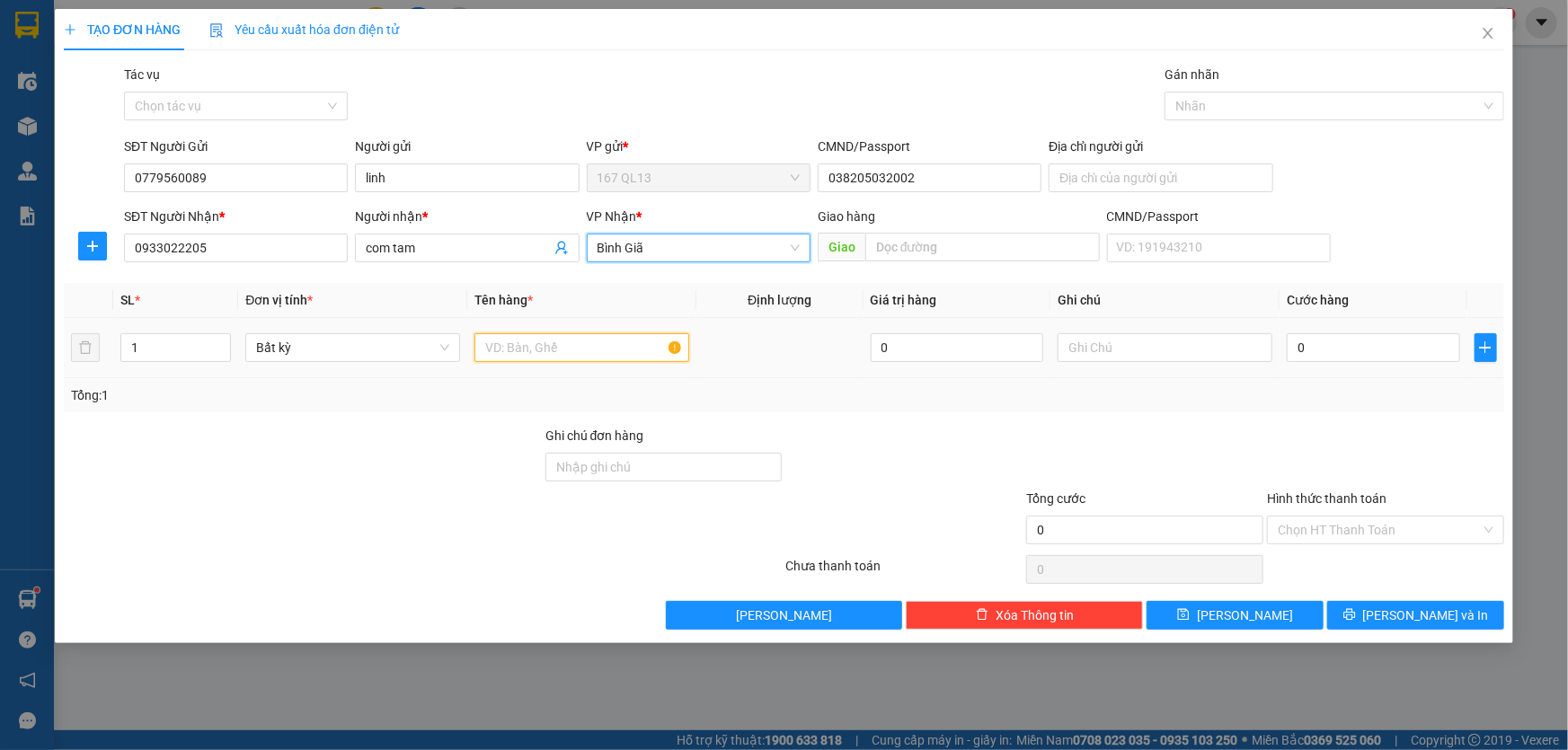
click at [550, 349] on input "text" at bounding box center [581, 348] width 214 height 29
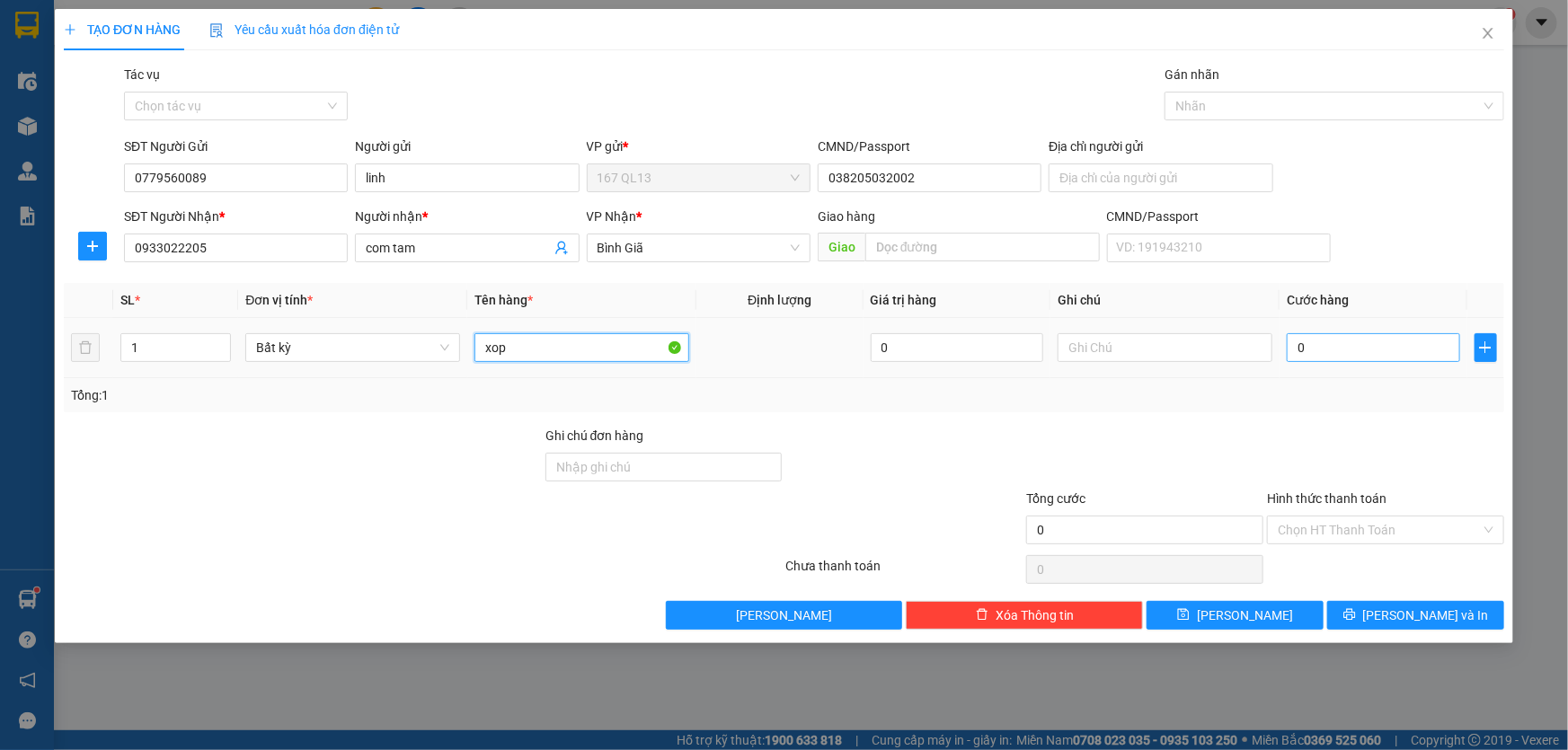
type input "xop"
click at [1291, 341] on input "0" at bounding box center [1373, 348] width 173 height 29
type input "5"
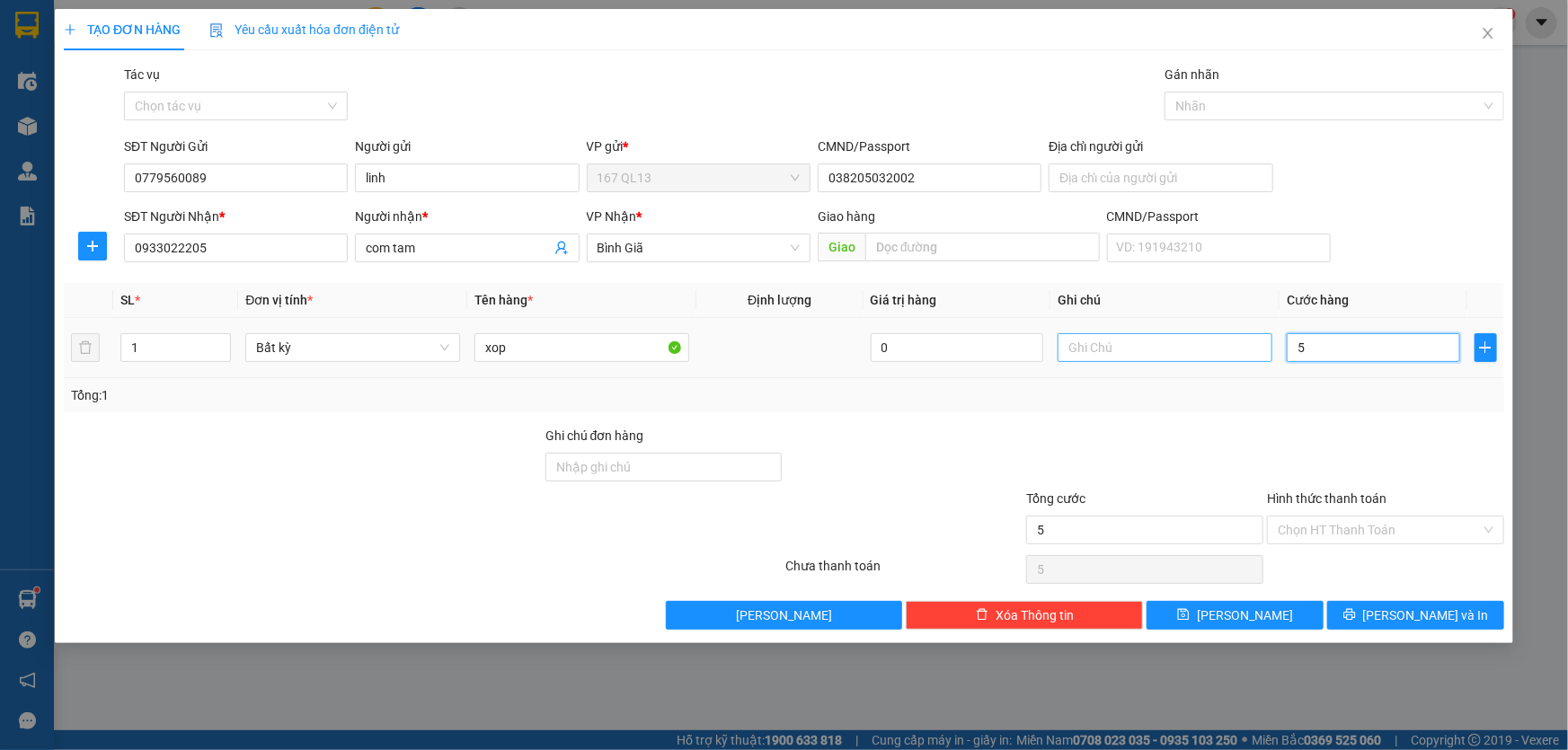
type input "50"
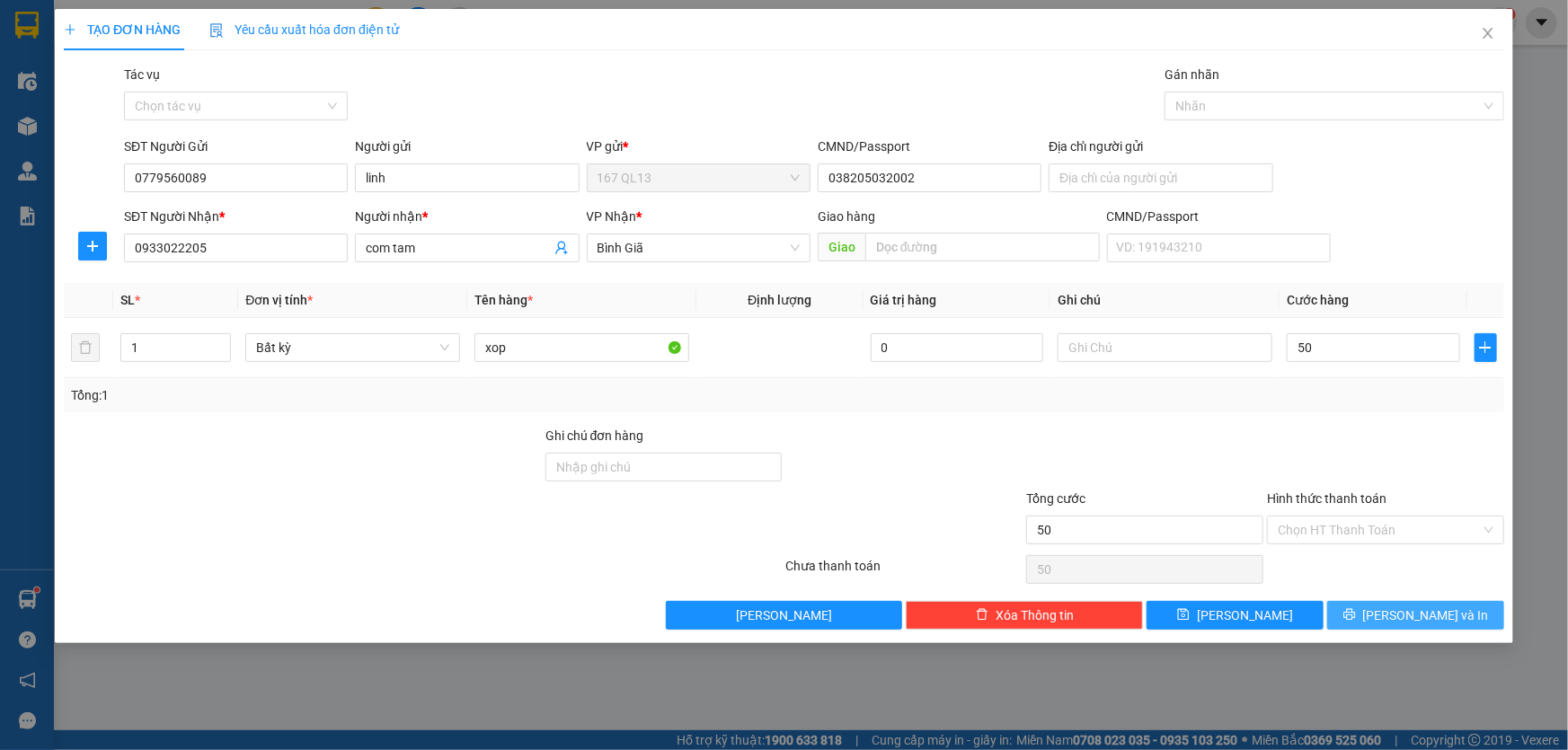
type input "50.000"
click at [1414, 609] on span "[PERSON_NAME] và In" at bounding box center [1426, 616] width 126 height 20
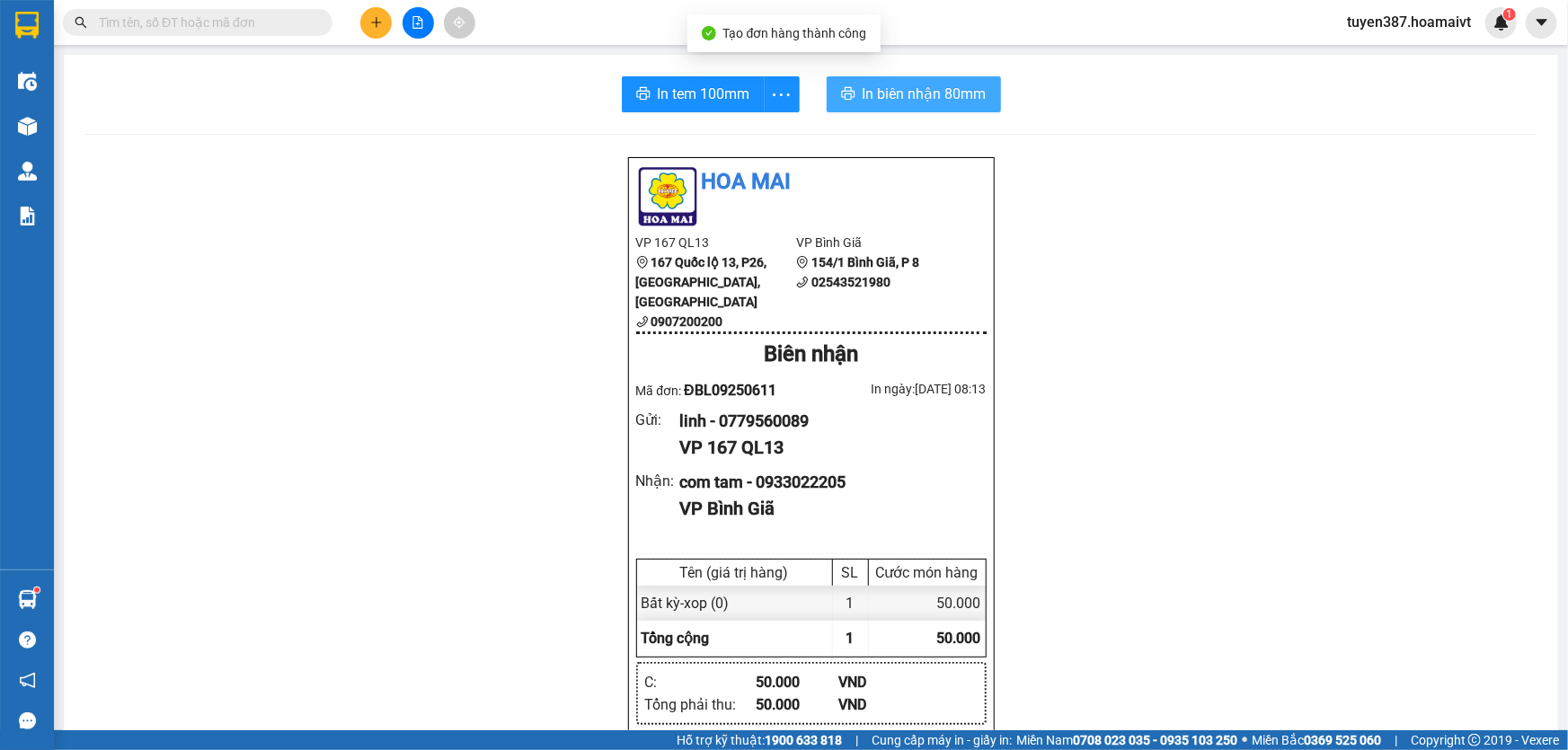
click at [895, 89] on span "In biên nhận 80mm" at bounding box center [925, 94] width 124 height 23
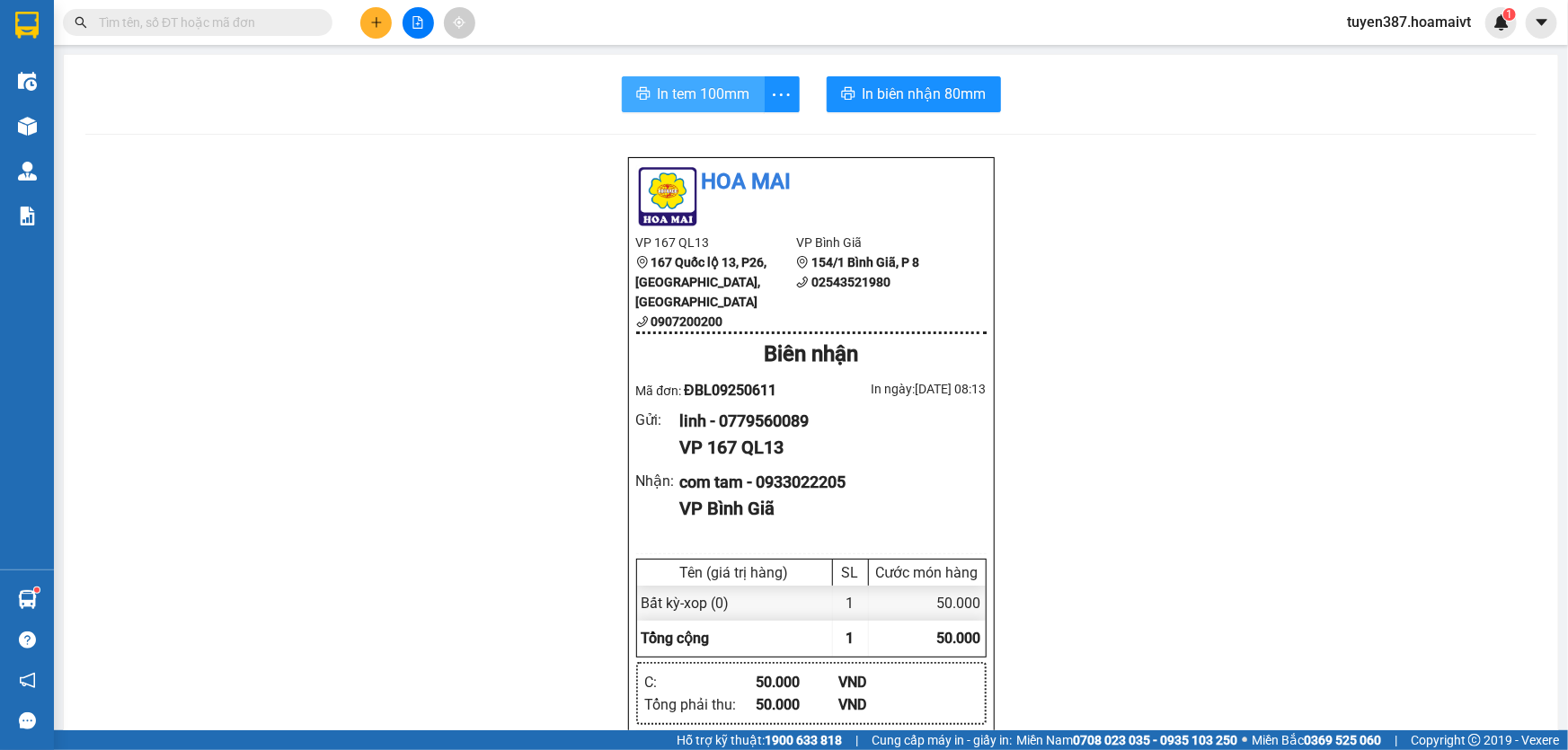
click at [690, 90] on span "In tem 100mm" at bounding box center [703, 94] width 92 height 23
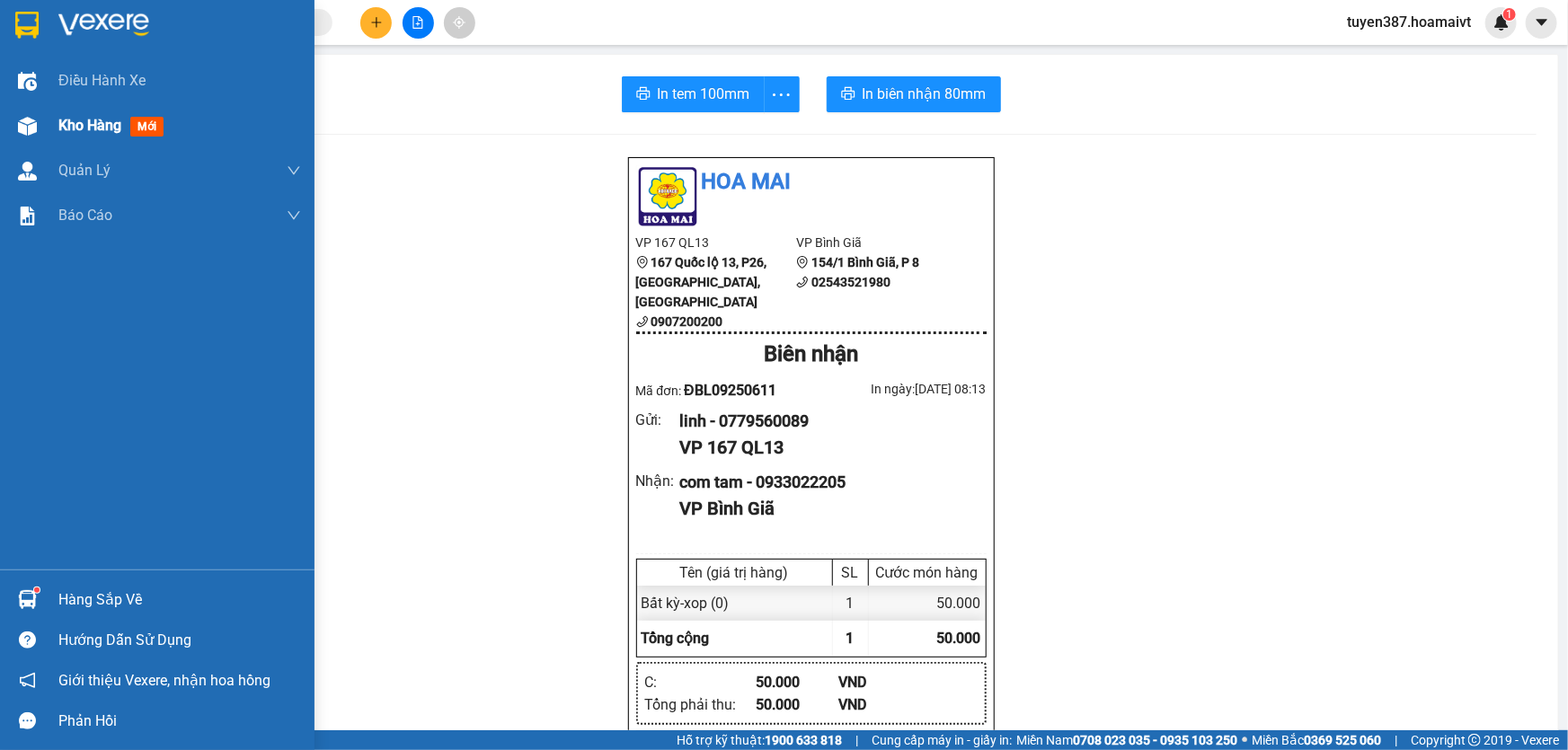
click at [144, 126] on span "mới" at bounding box center [147, 127] width 33 height 20
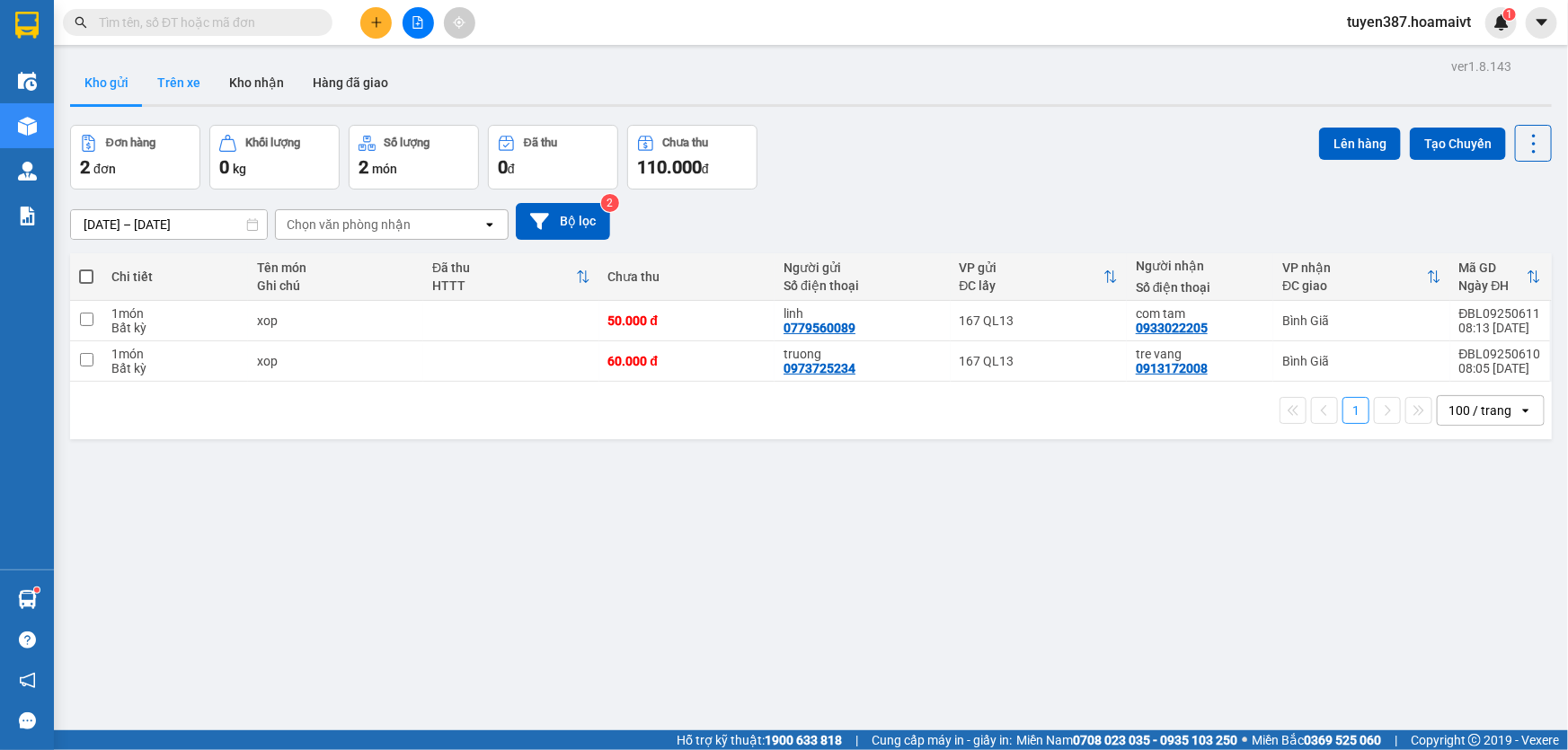
click at [169, 79] on button "Trên xe" at bounding box center [179, 82] width 72 height 43
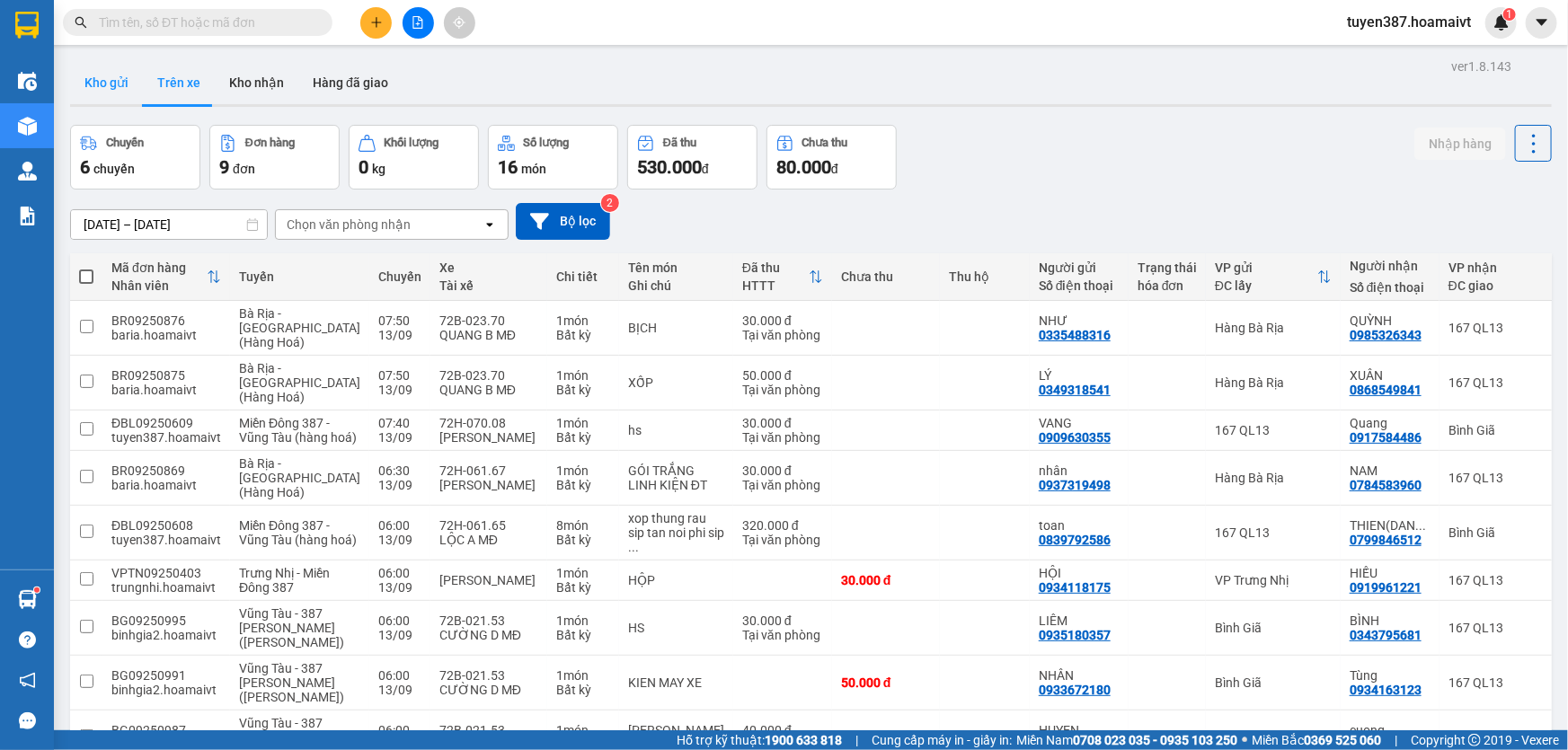
click at [90, 81] on button "Kho gửi" at bounding box center [107, 82] width 73 height 43
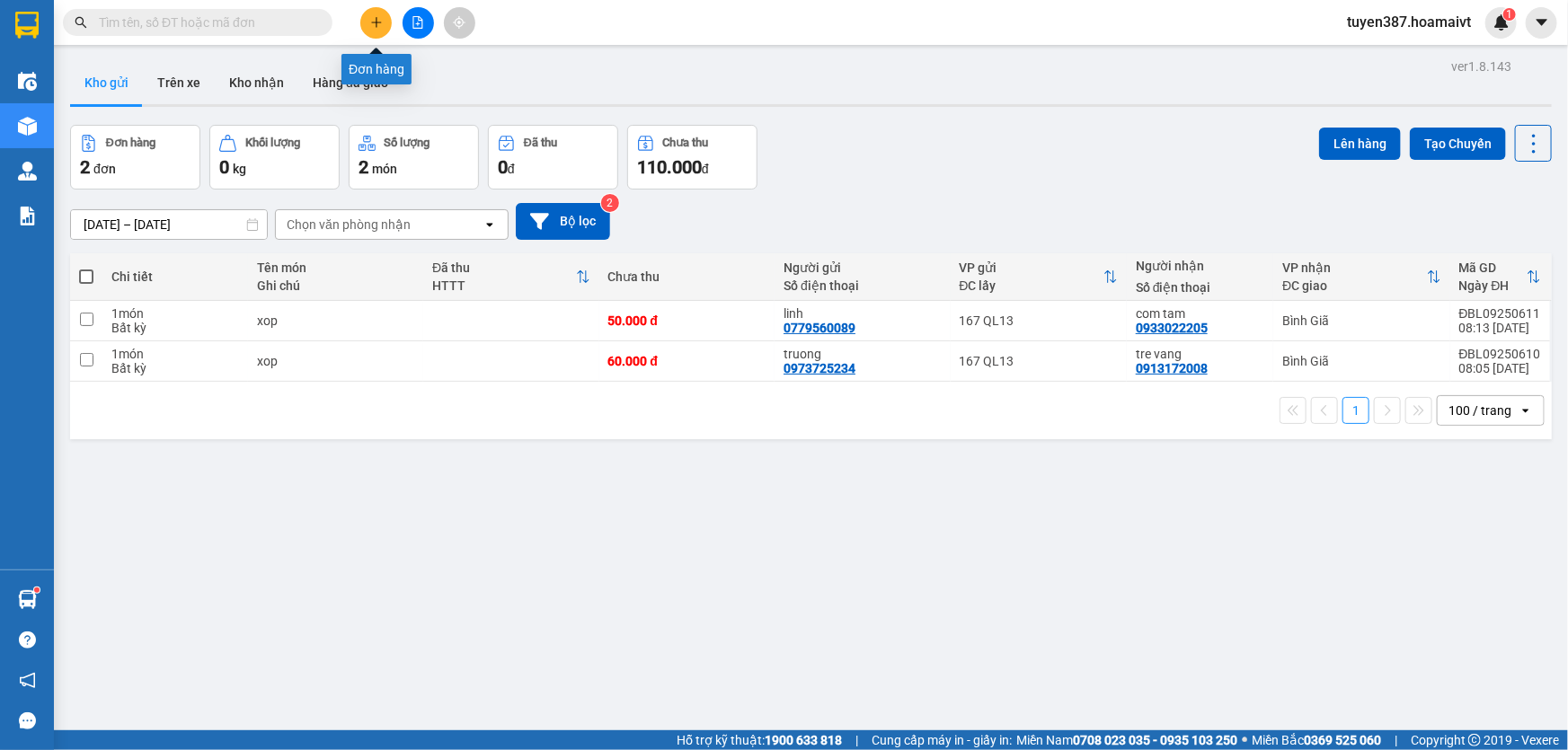
click at [378, 10] on button at bounding box center [376, 23] width 31 height 31
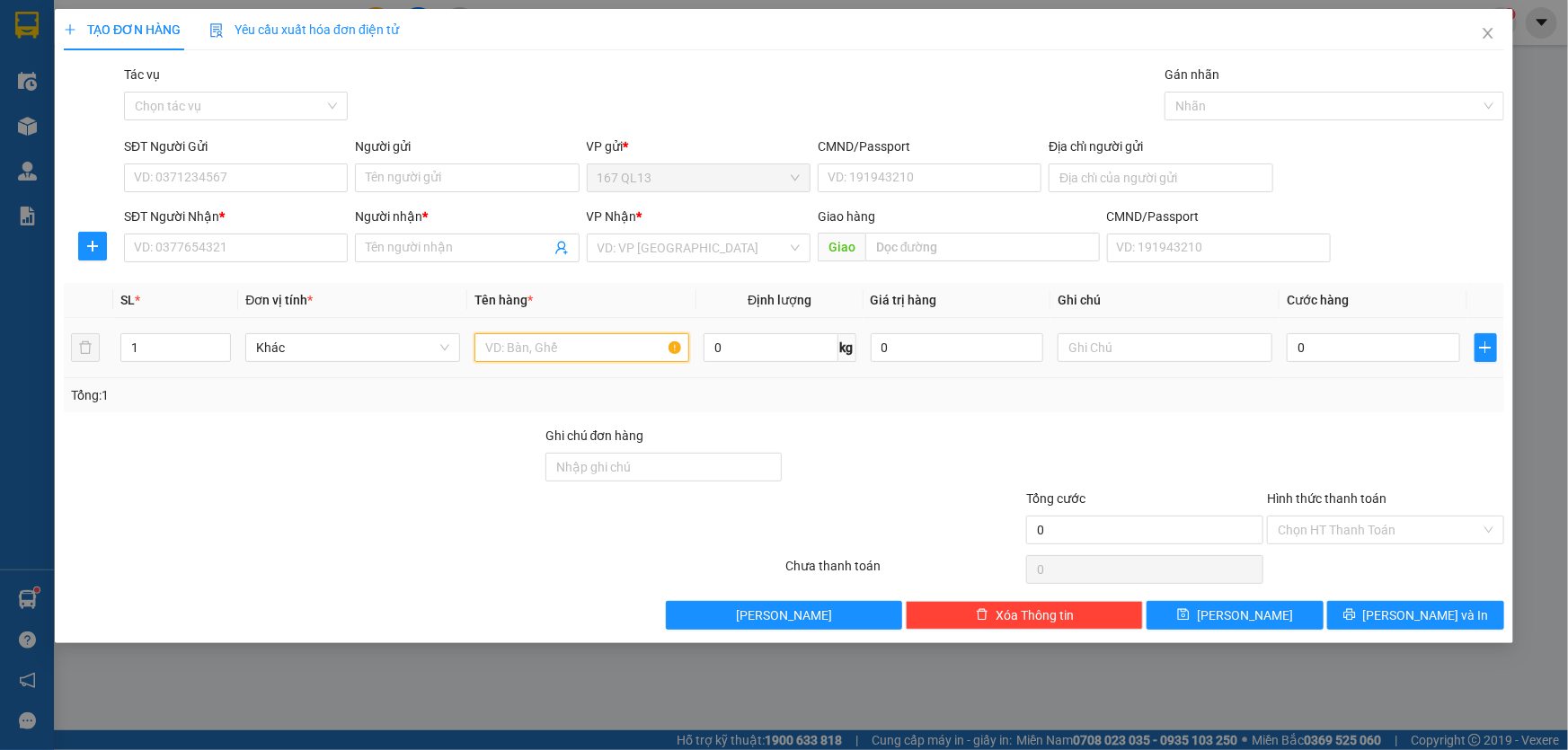
click at [575, 346] on input "text" at bounding box center [581, 348] width 214 height 29
type input "hop dep"
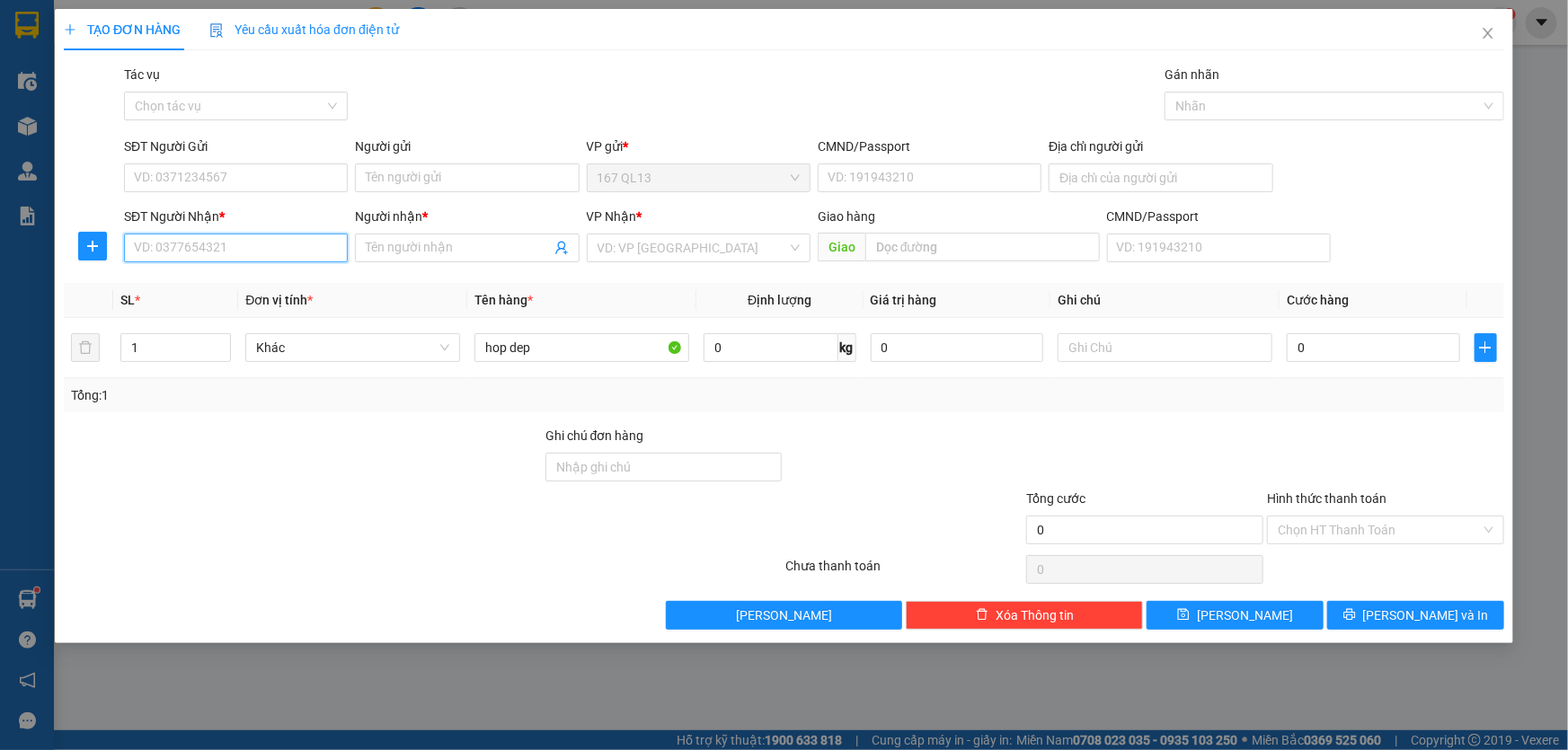
click at [282, 249] on input "SĐT Người Nhận *" at bounding box center [235, 248] width 223 height 29
type input "0792392779"
click at [234, 284] on div "0792392779 - trung" at bounding box center [236, 284] width 202 height 20
type input "trung"
type input "long phuoc"
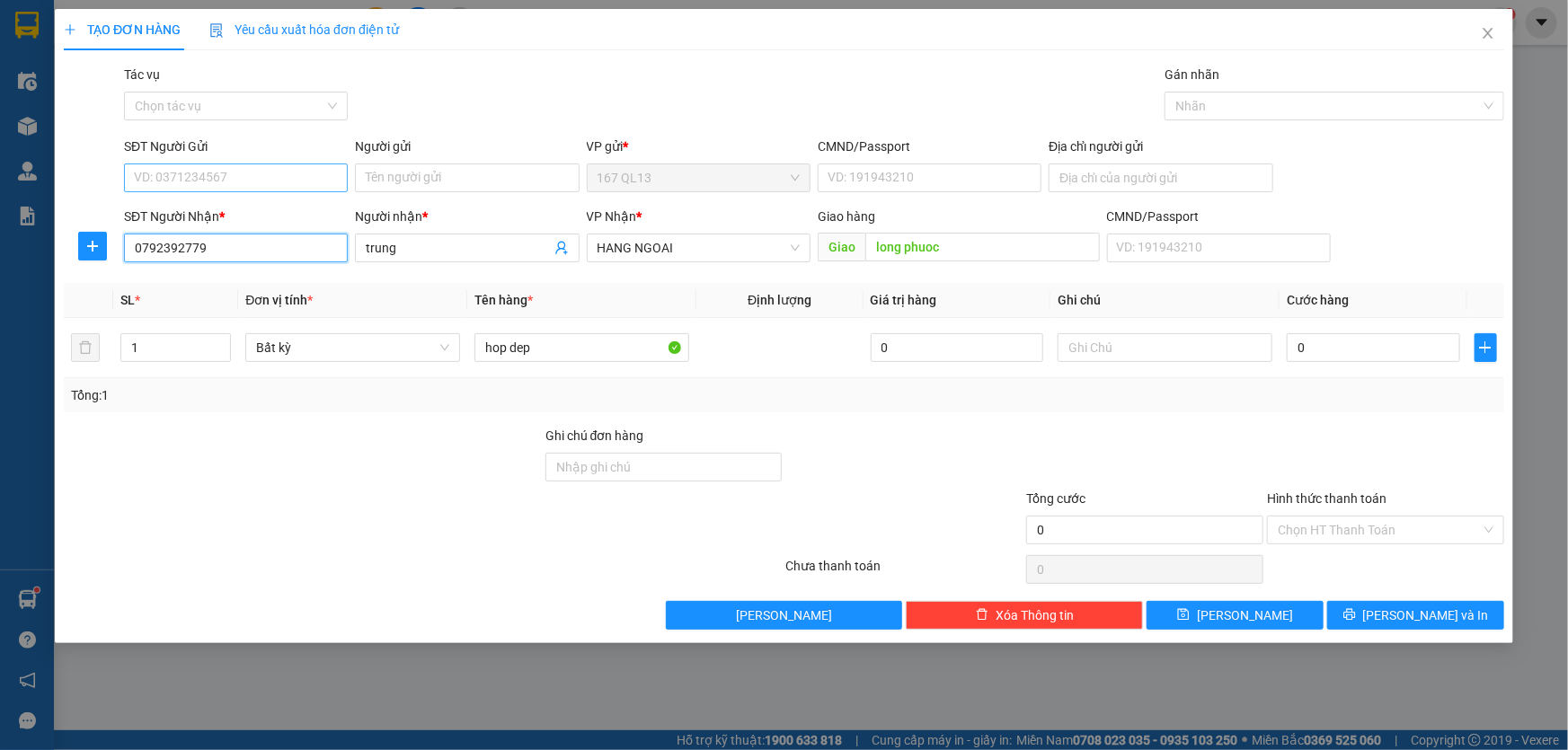
type input "0792392779"
click at [264, 178] on input "SĐT Người Gửi" at bounding box center [235, 178] width 223 height 29
click at [245, 214] on div "0931819700 - lap" at bounding box center [236, 214] width 202 height 20
type input "0931819700"
type input "lap"
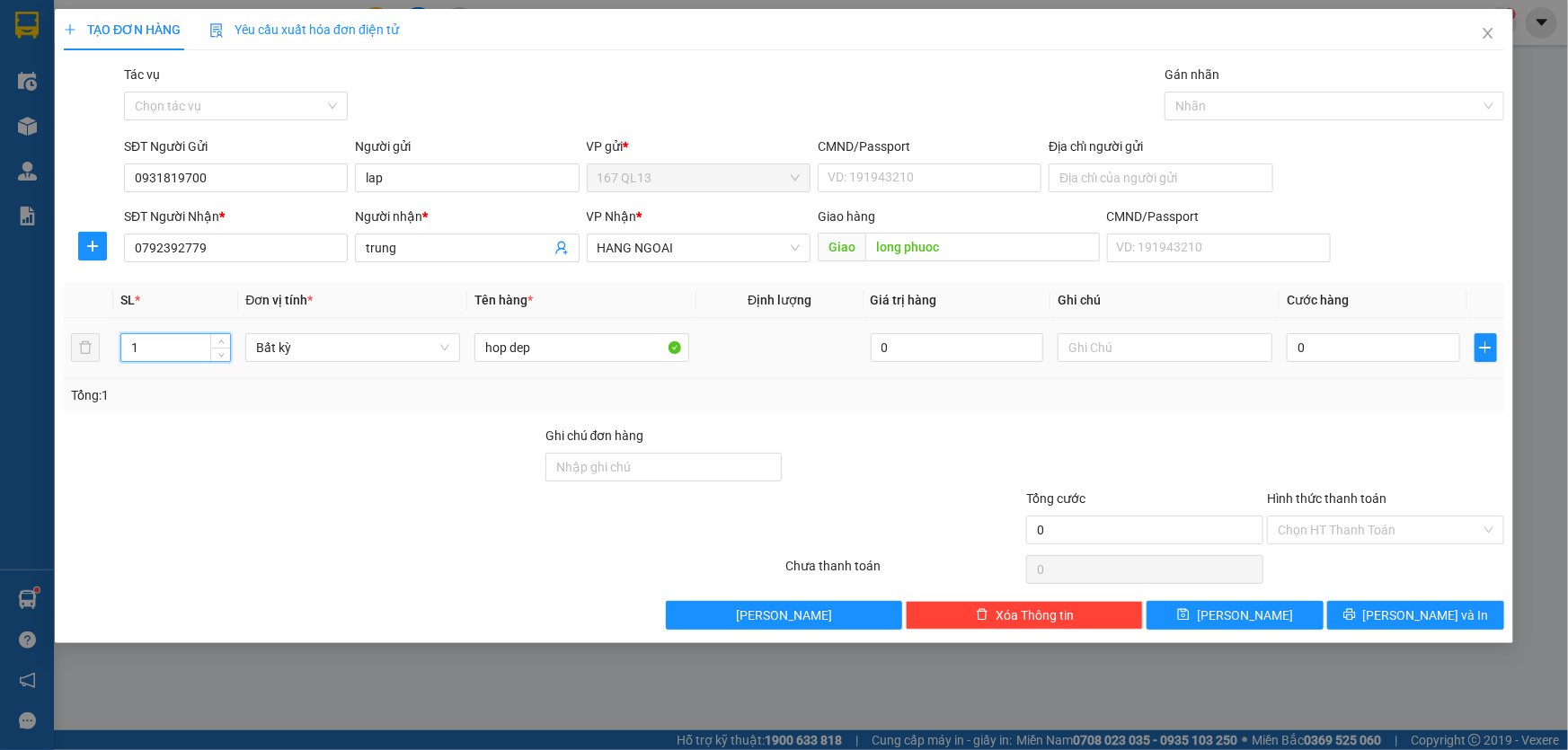
click at [160, 349] on input "1" at bounding box center [175, 348] width 109 height 27
type input "2"
click at [1293, 347] on input "0" at bounding box center [1373, 348] width 173 height 29
click at [590, 350] on input "hop dep" at bounding box center [581, 348] width 214 height 29
click at [533, 347] on input "hop dep cuc" at bounding box center [581, 348] width 214 height 29
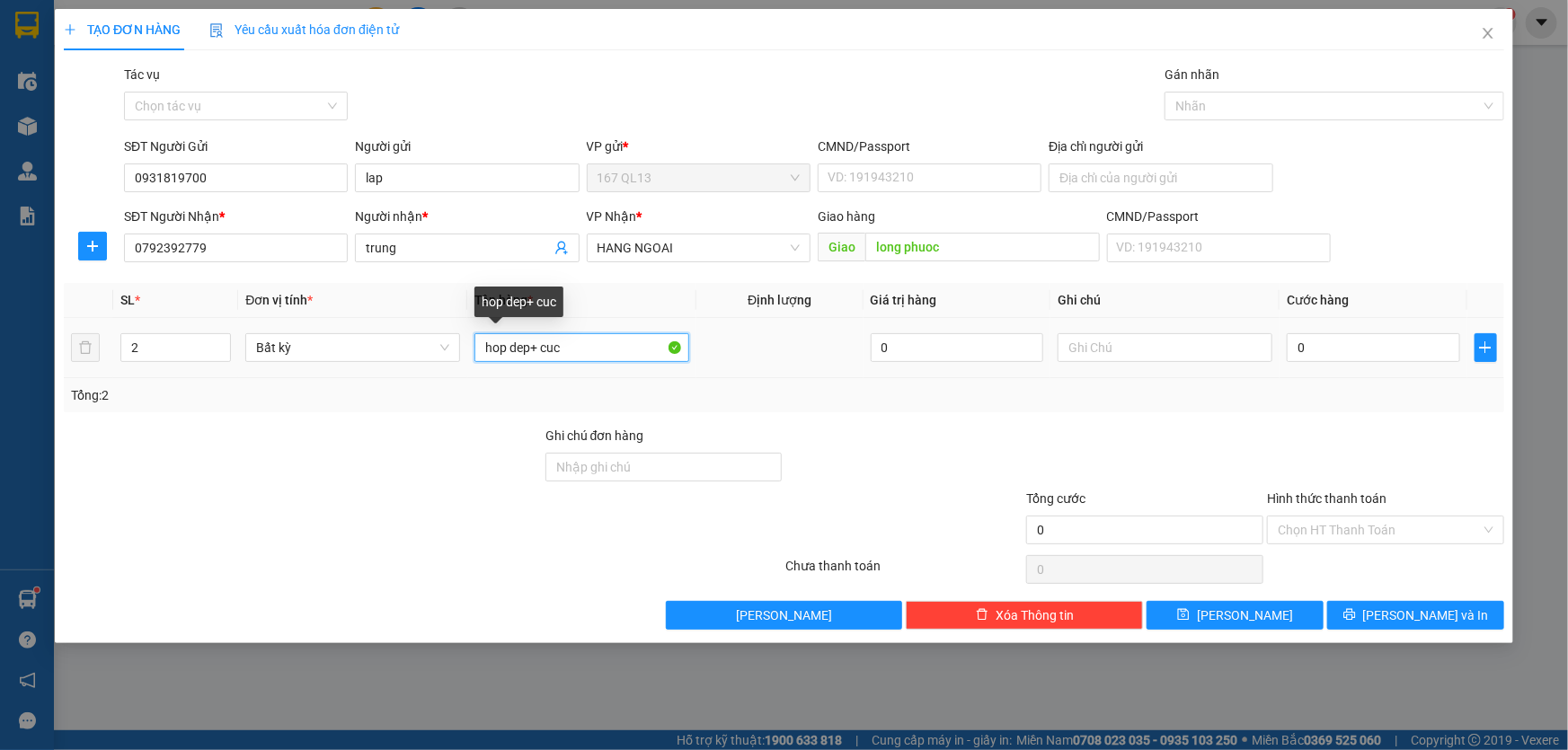
click at [583, 351] on input "hop dep+ cuc" at bounding box center [581, 348] width 214 height 29
click at [1293, 339] on input "0" at bounding box center [1373, 348] width 173 height 29
click at [598, 350] on input "hop dep+ cuc" at bounding box center [581, 348] width 214 height 29
type input "hop dep+ cuc sat"
click at [1292, 347] on input "0" at bounding box center [1373, 348] width 173 height 29
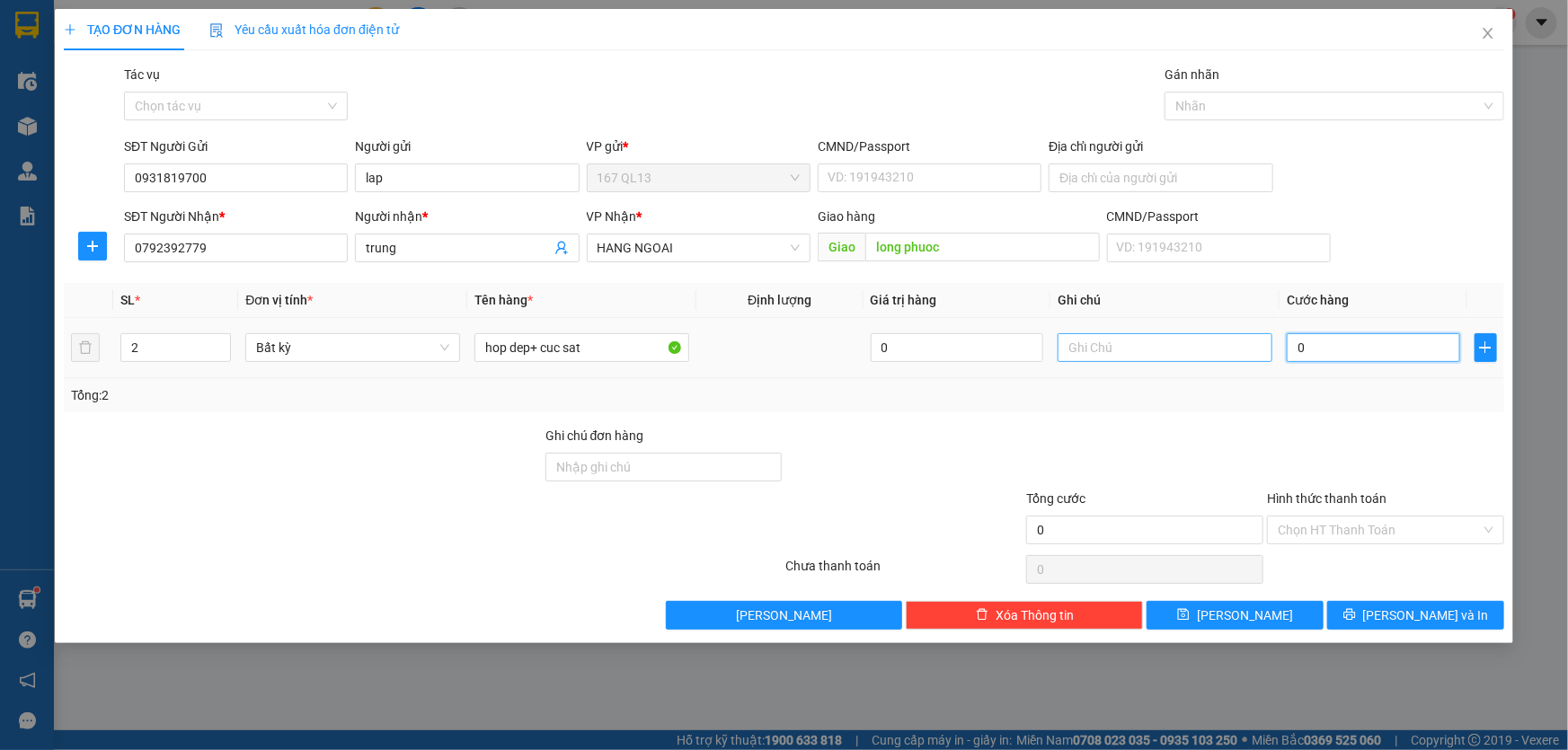
type input "7"
type input "70"
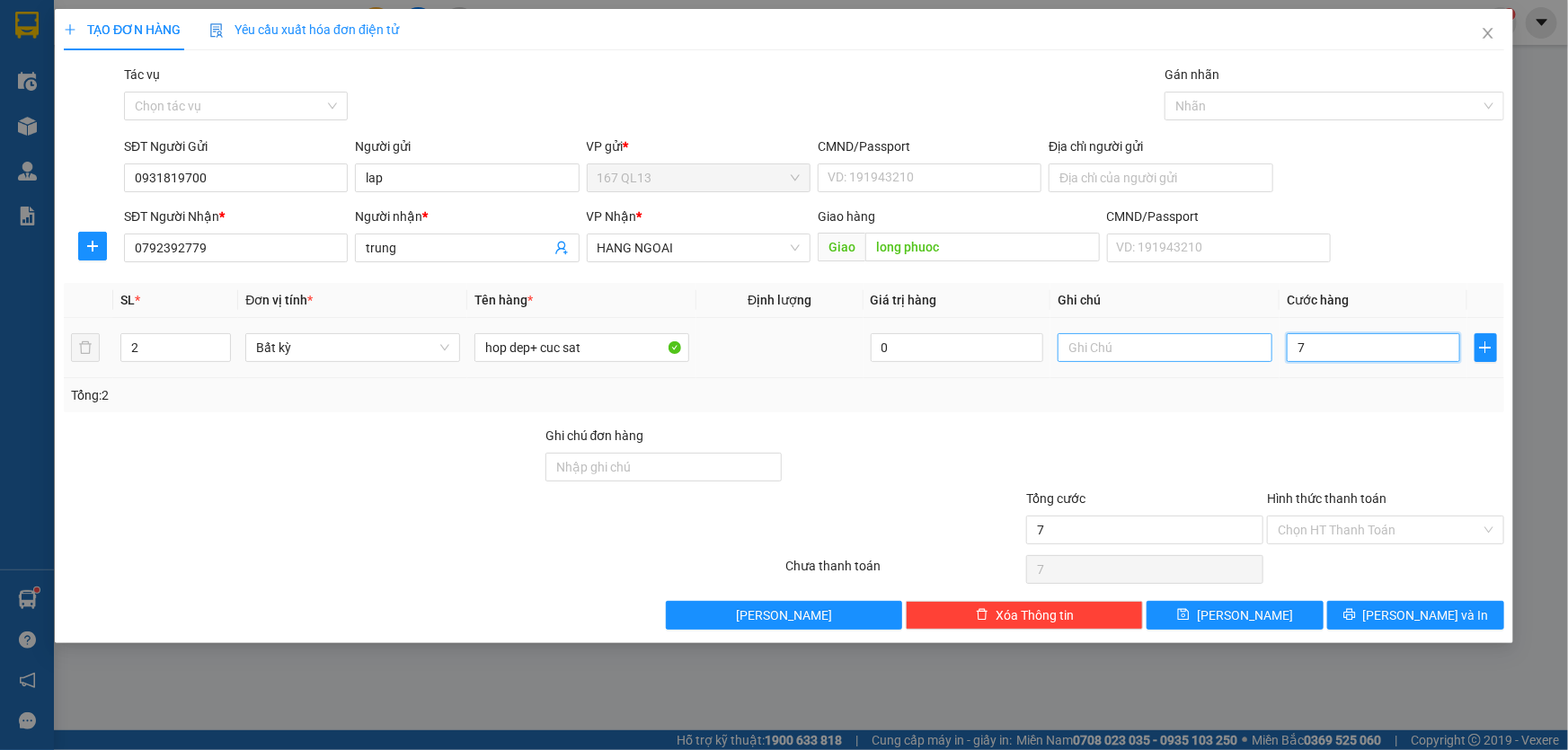
type input "70"
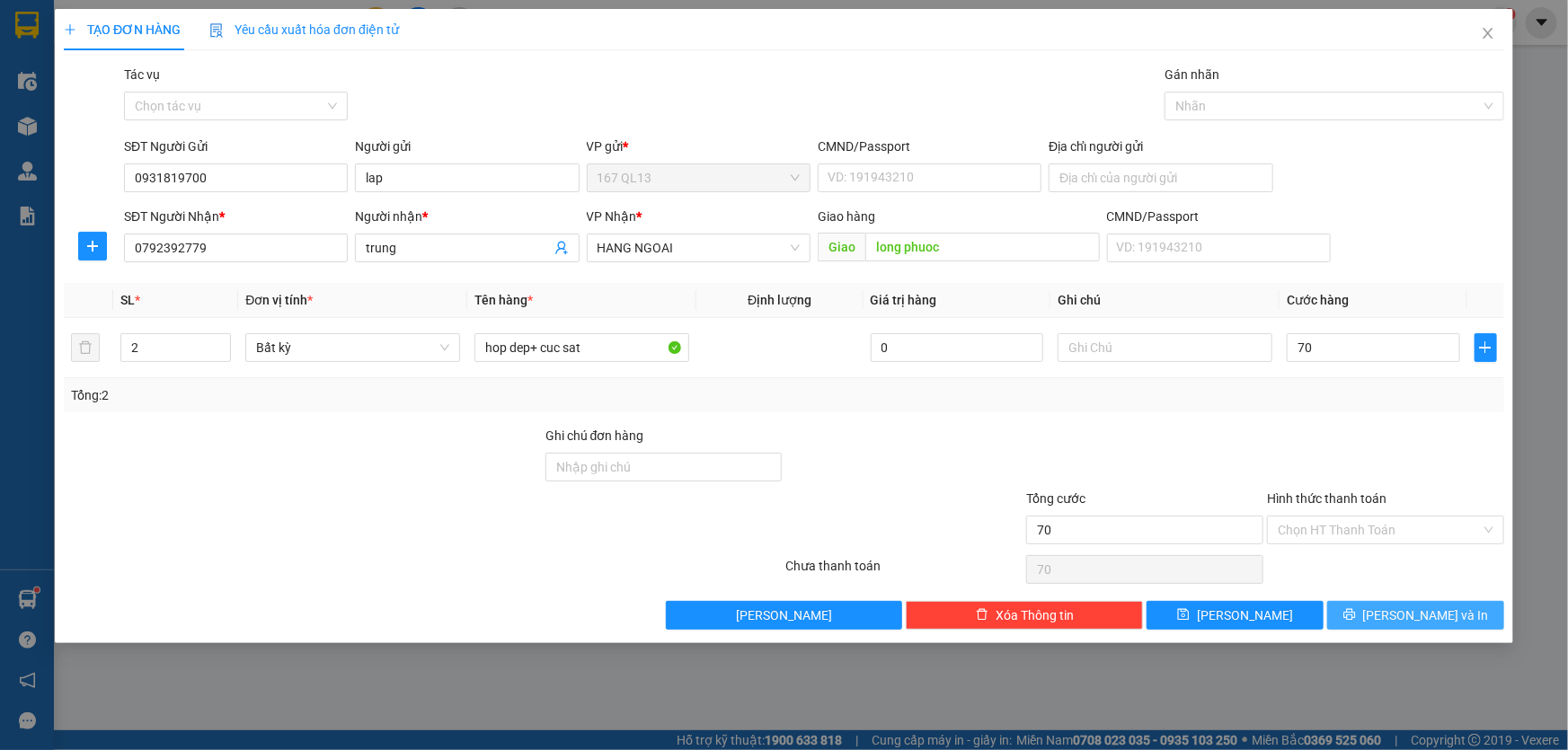
type input "70.000"
click at [1425, 611] on span "[PERSON_NAME] và In" at bounding box center [1426, 616] width 126 height 20
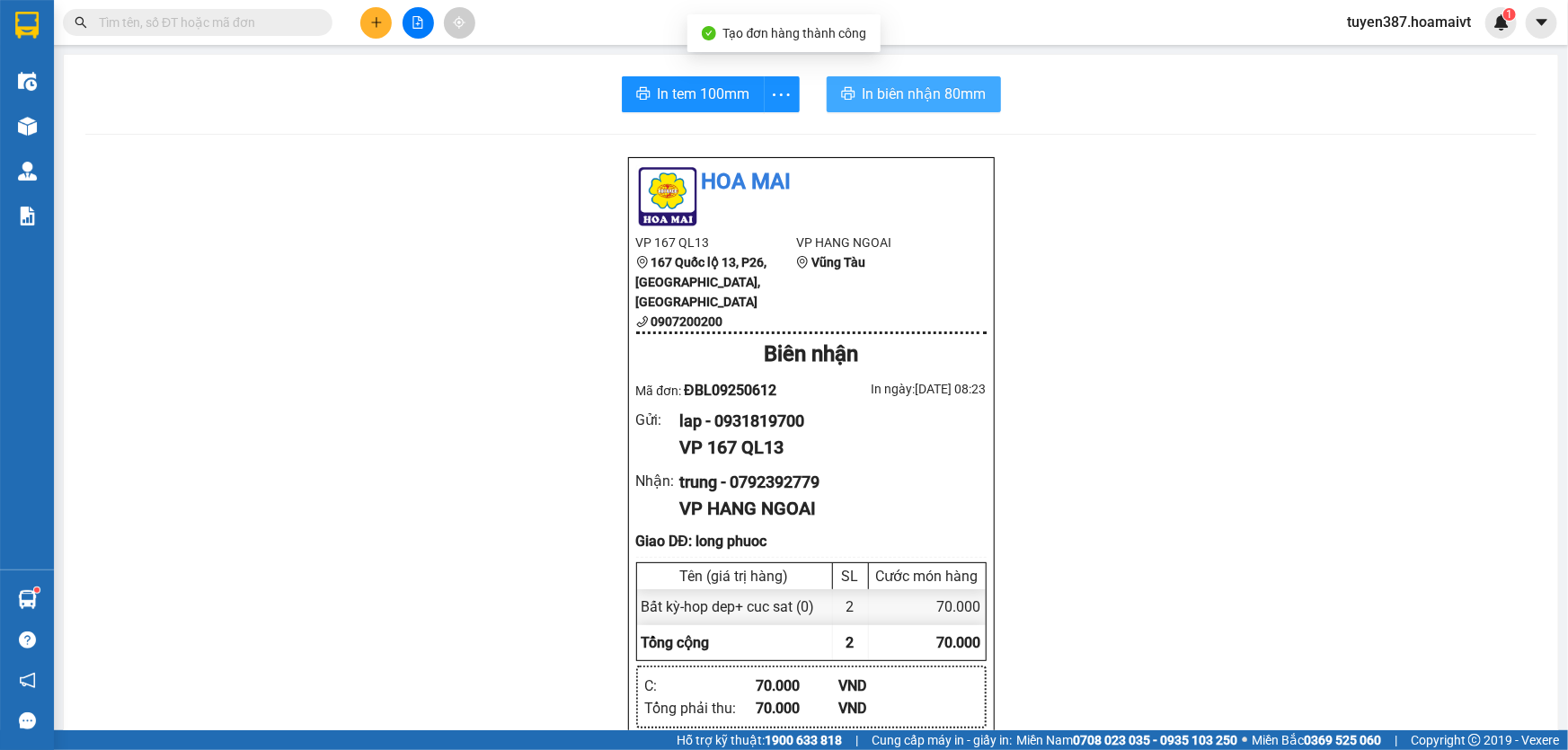
click at [893, 90] on span "In biên nhận 80mm" at bounding box center [925, 94] width 124 height 23
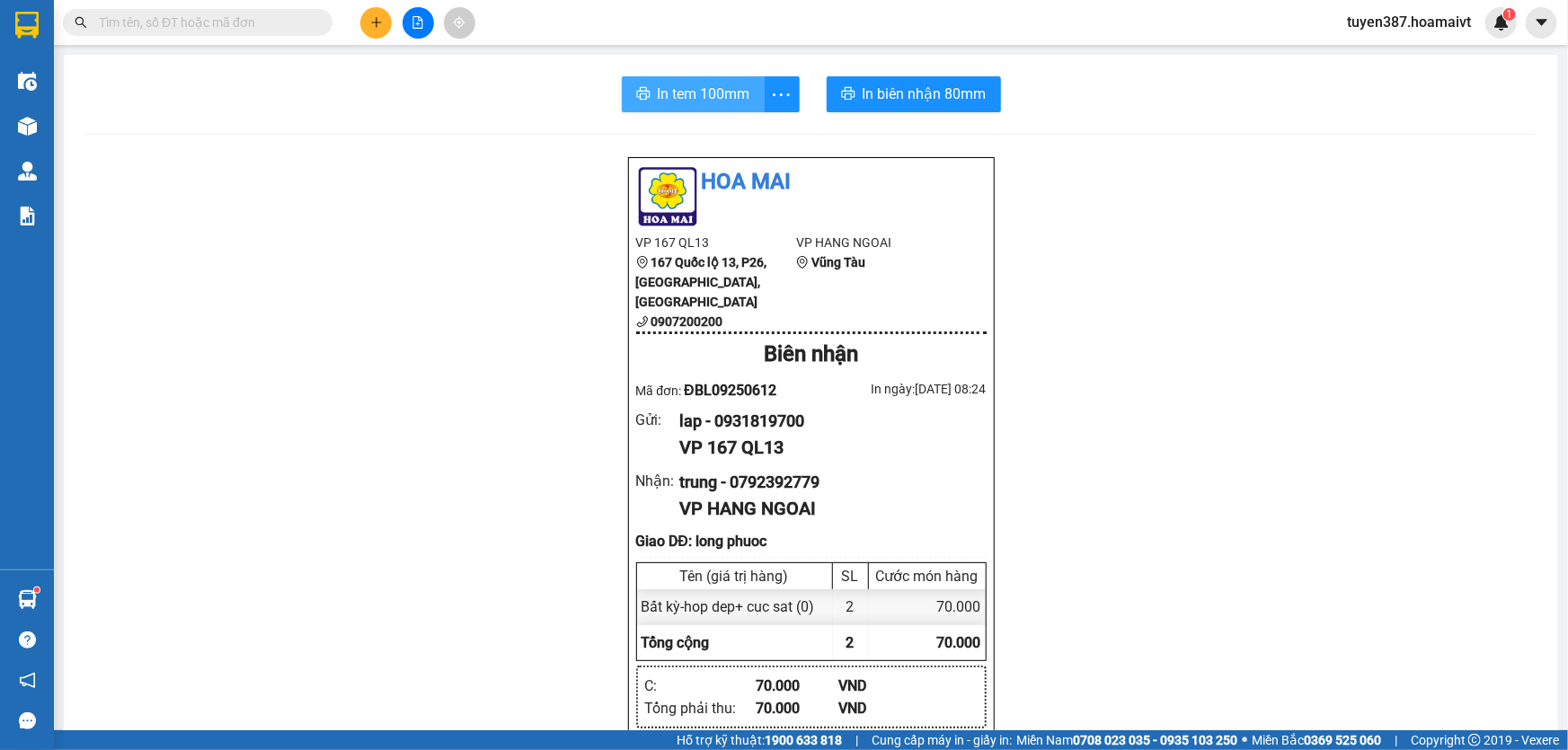
click at [680, 93] on span "In tem 100mm" at bounding box center [703, 94] width 92 height 23
click at [375, 18] on icon "plus" at bounding box center [377, 23] width 13 height 13
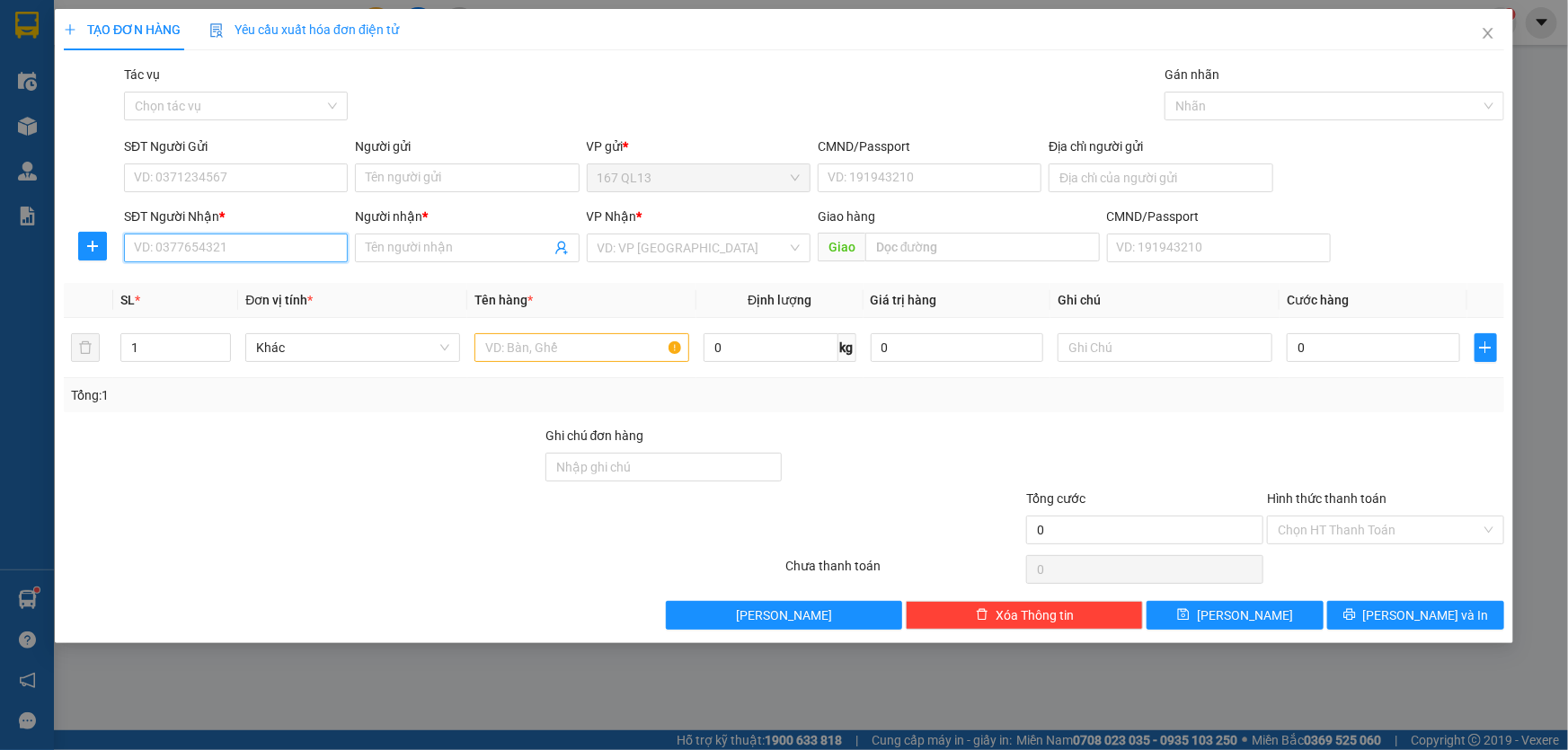
click at [301, 243] on input "SĐT Người Nhận *" at bounding box center [235, 248] width 223 height 29
click at [235, 280] on div "0906603883 - Hải" at bounding box center [236, 284] width 202 height 20
type input "0906603883"
type input "Hải"
type input "phu my"
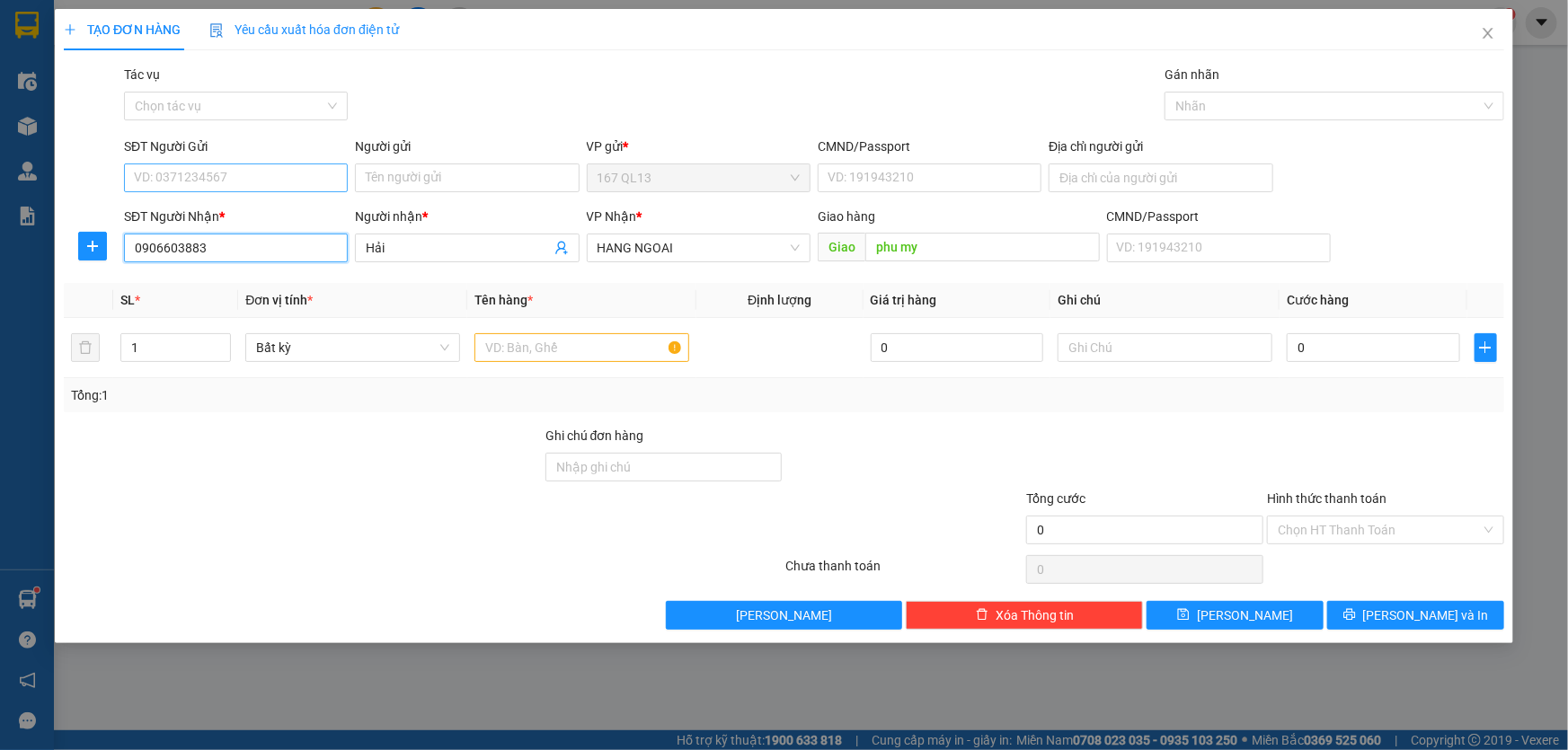
type input "0906603883"
click at [259, 173] on input "SĐT Người Gửi" at bounding box center [235, 178] width 223 height 29
drag, startPoint x: 253, startPoint y: 240, endPoint x: 475, endPoint y: 353, distance: 249.1
click at [256, 240] on div "0707570606 - khang" at bounding box center [236, 243] width 202 height 20
type input "0707570606"
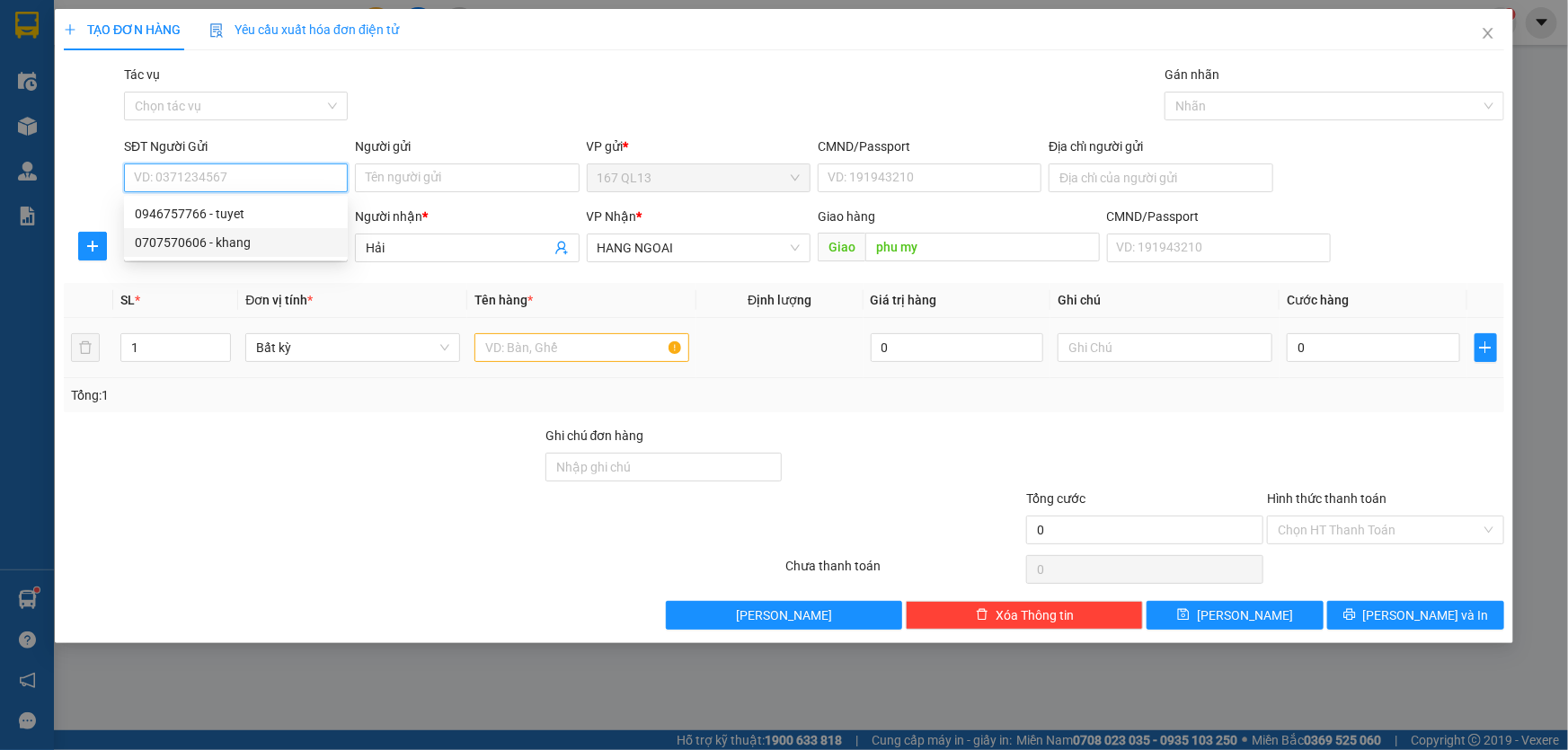
type input "khang"
type input "080099001040"
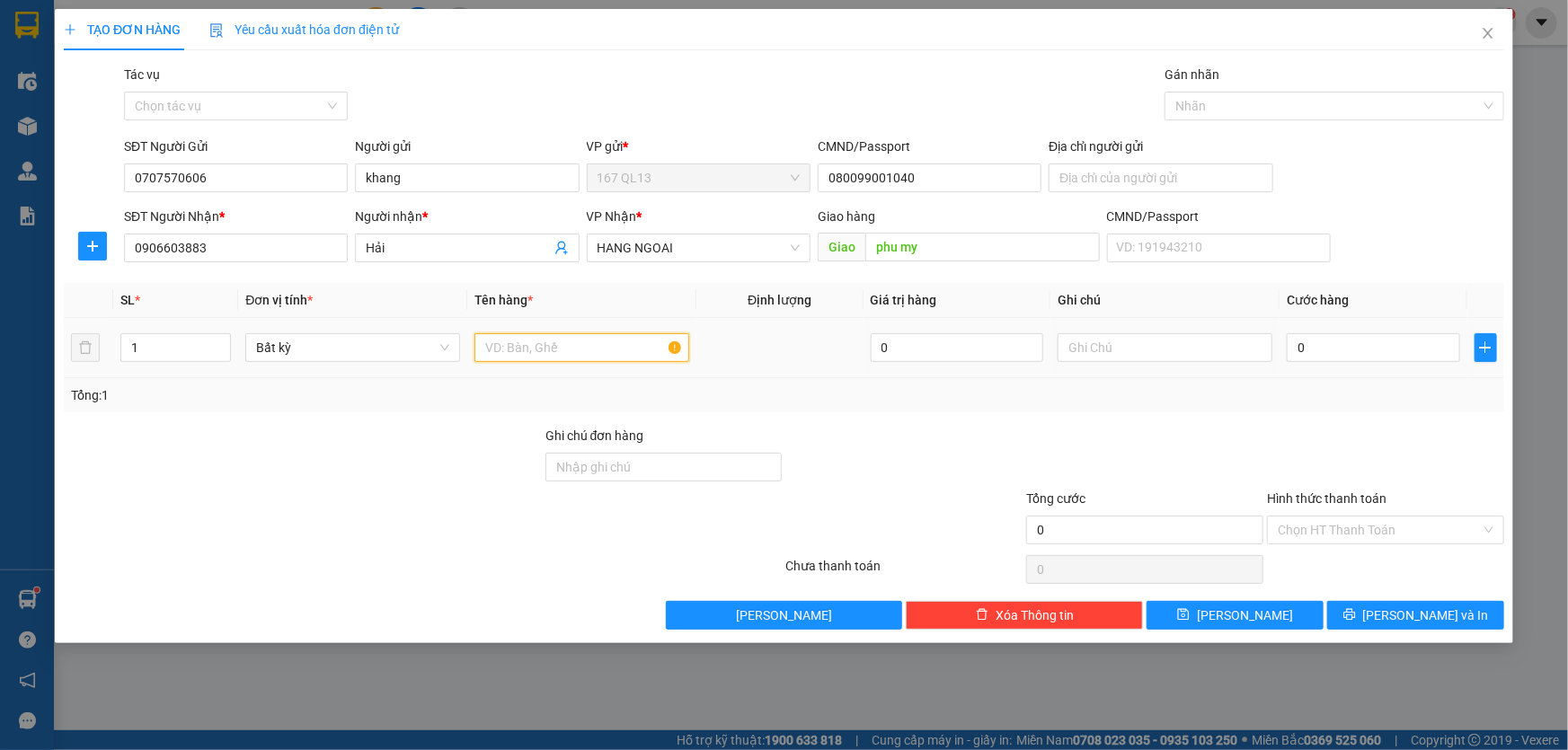
click at [609, 340] on input "text" at bounding box center [581, 348] width 214 height 29
type input "kien den"
click at [1293, 341] on input "0" at bounding box center [1373, 348] width 173 height 29
type input "4"
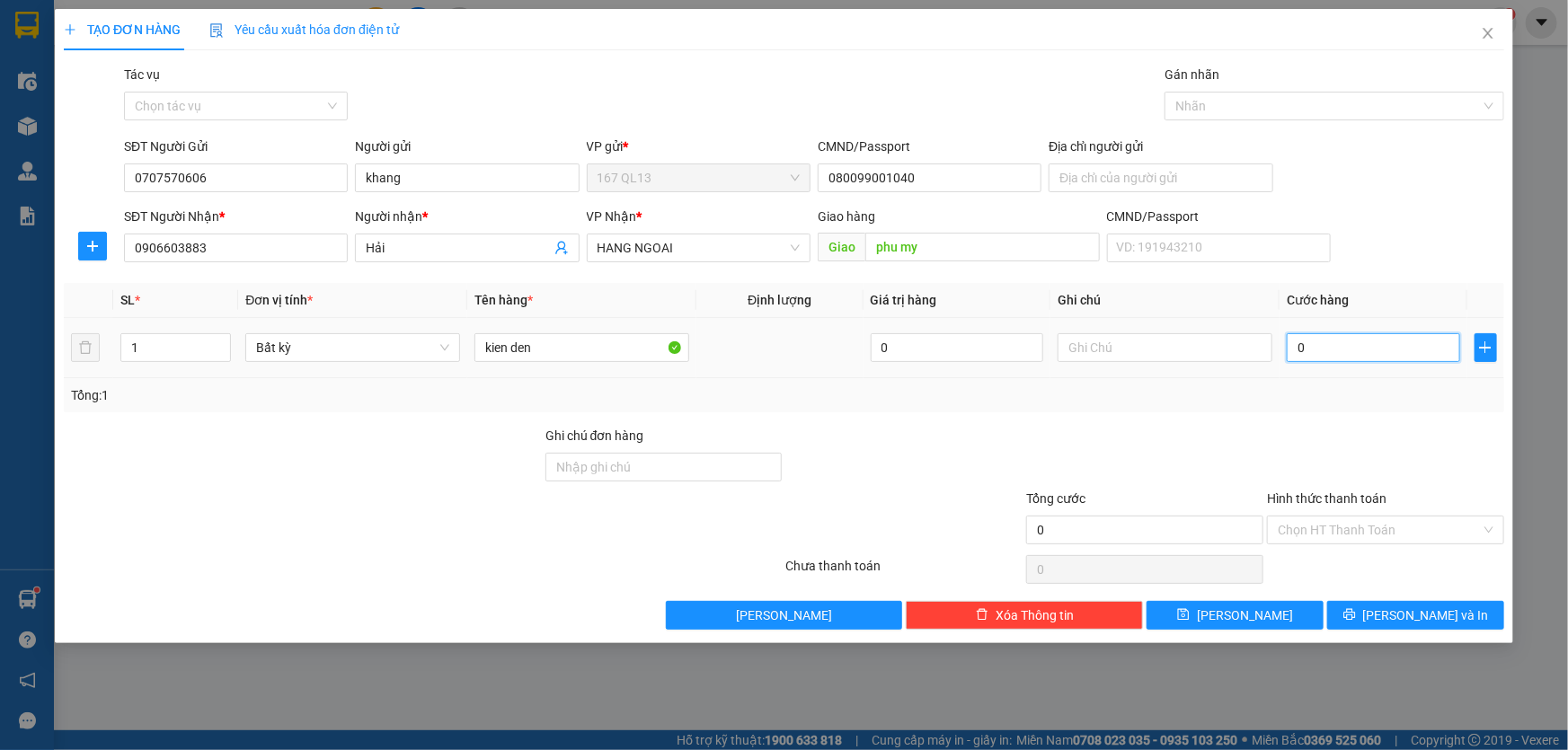
type input "4"
type input "40"
type input "40.000"
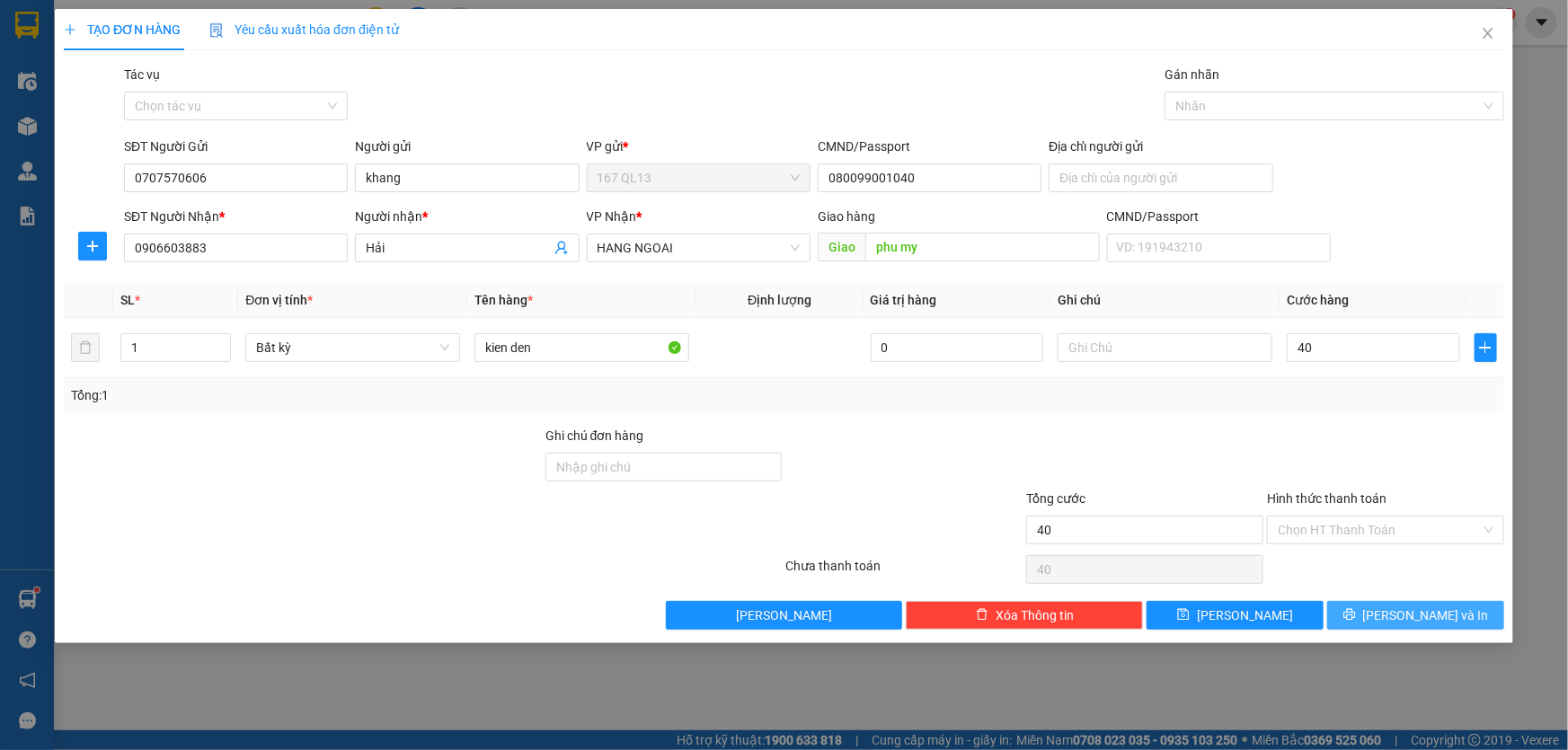
type input "40.000"
click at [1419, 612] on span "[PERSON_NAME] và In" at bounding box center [1426, 616] width 126 height 20
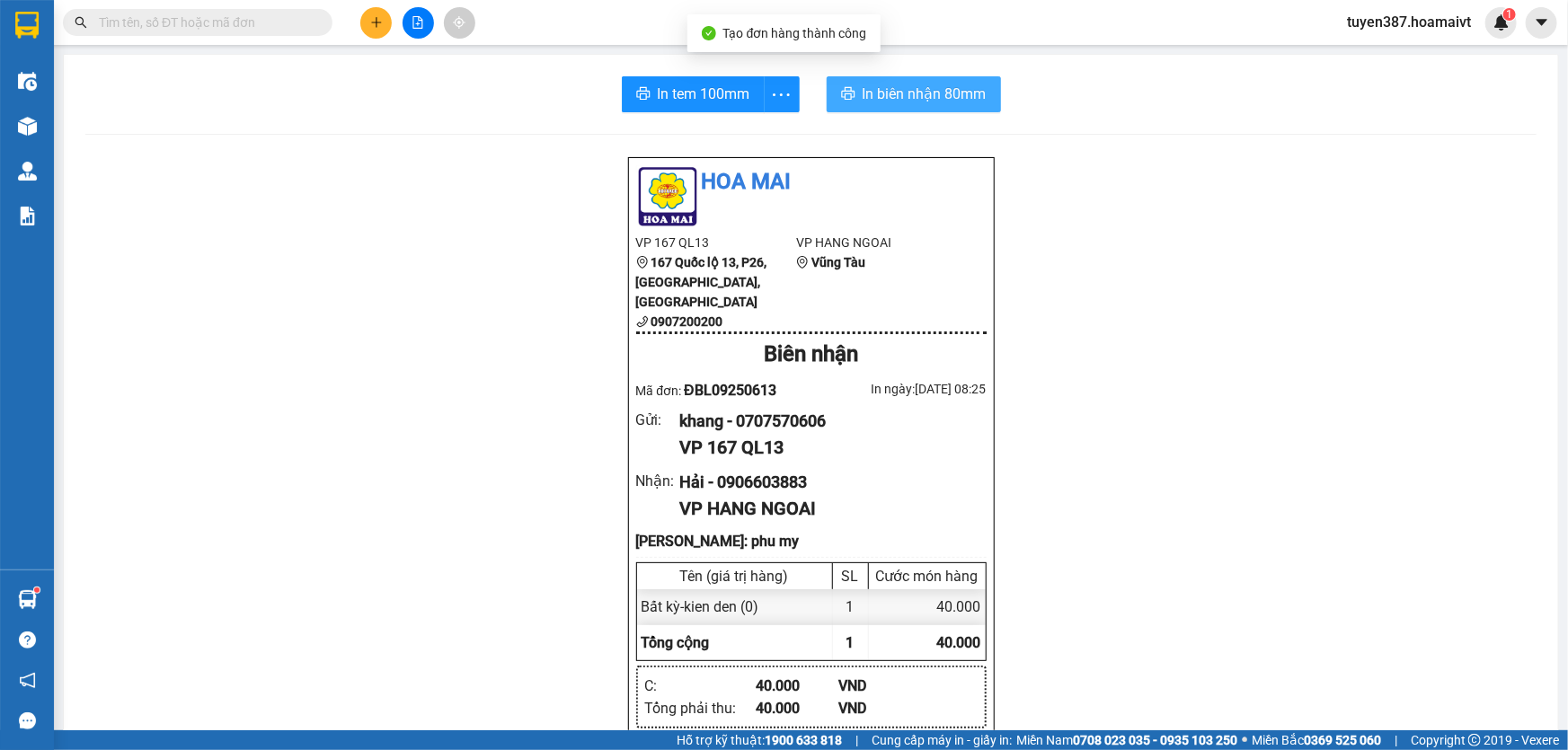
click at [879, 100] on span "In biên nhận 80mm" at bounding box center [925, 94] width 124 height 23
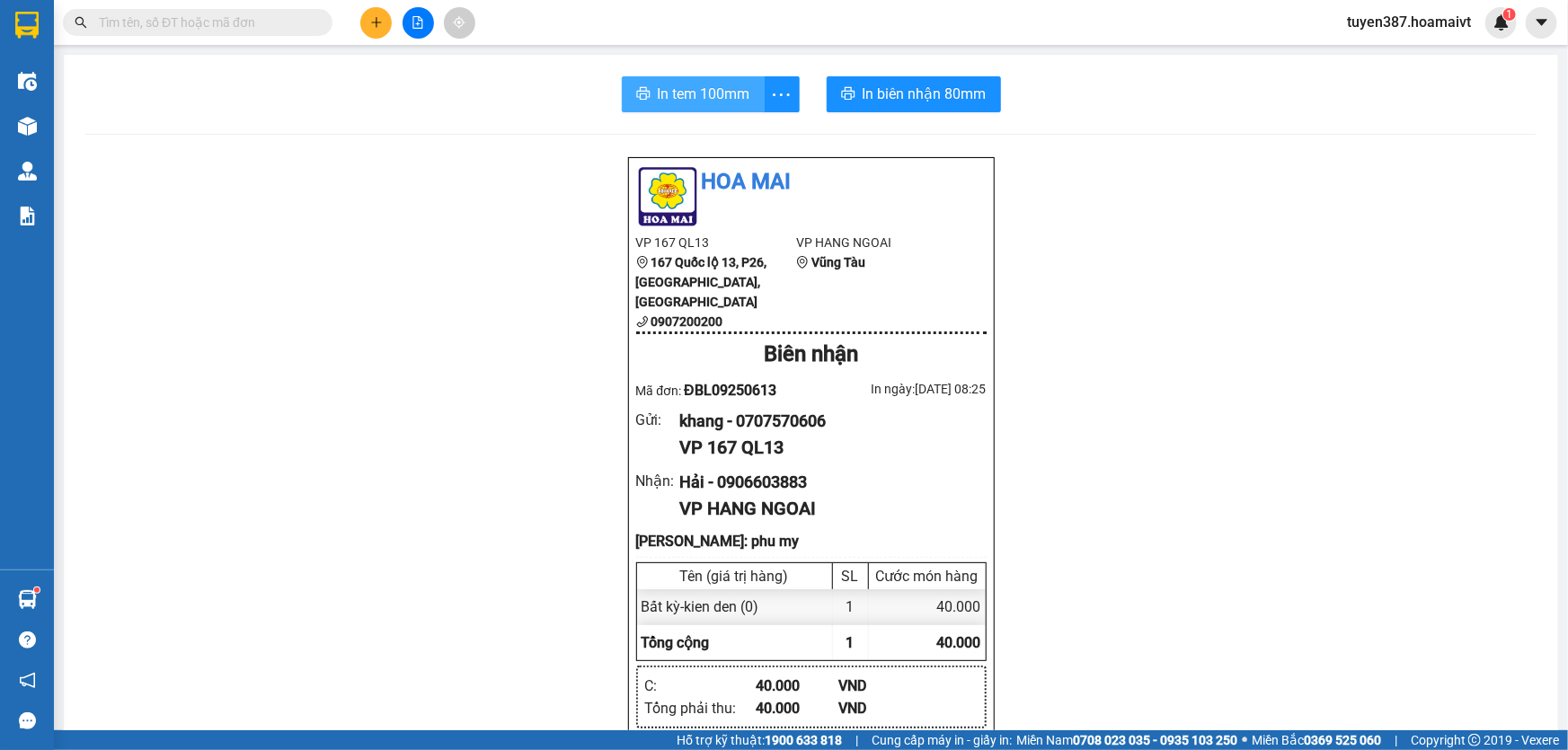
click at [685, 84] on span "In tem 100mm" at bounding box center [703, 94] width 92 height 23
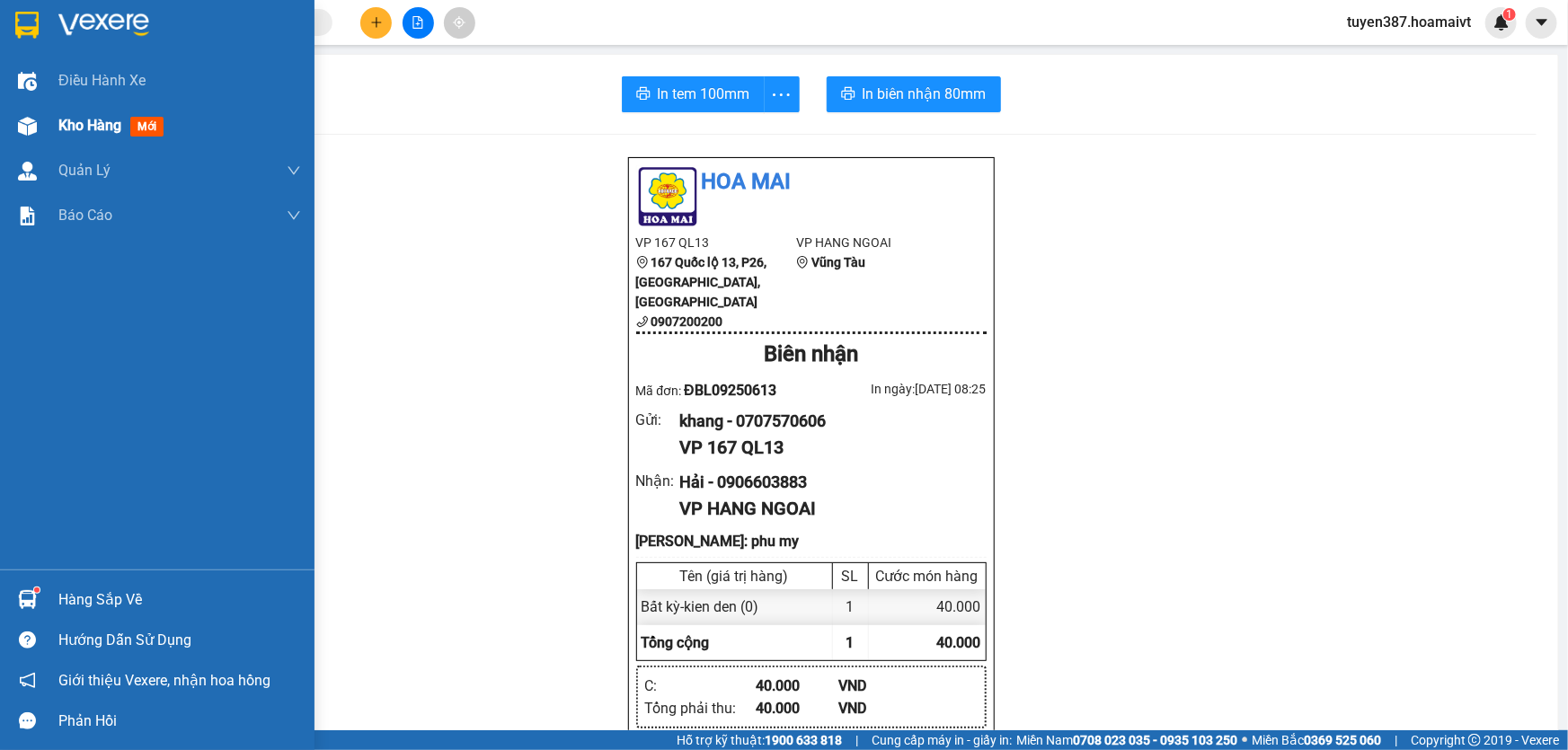
click at [150, 126] on span "mới" at bounding box center [147, 127] width 33 height 20
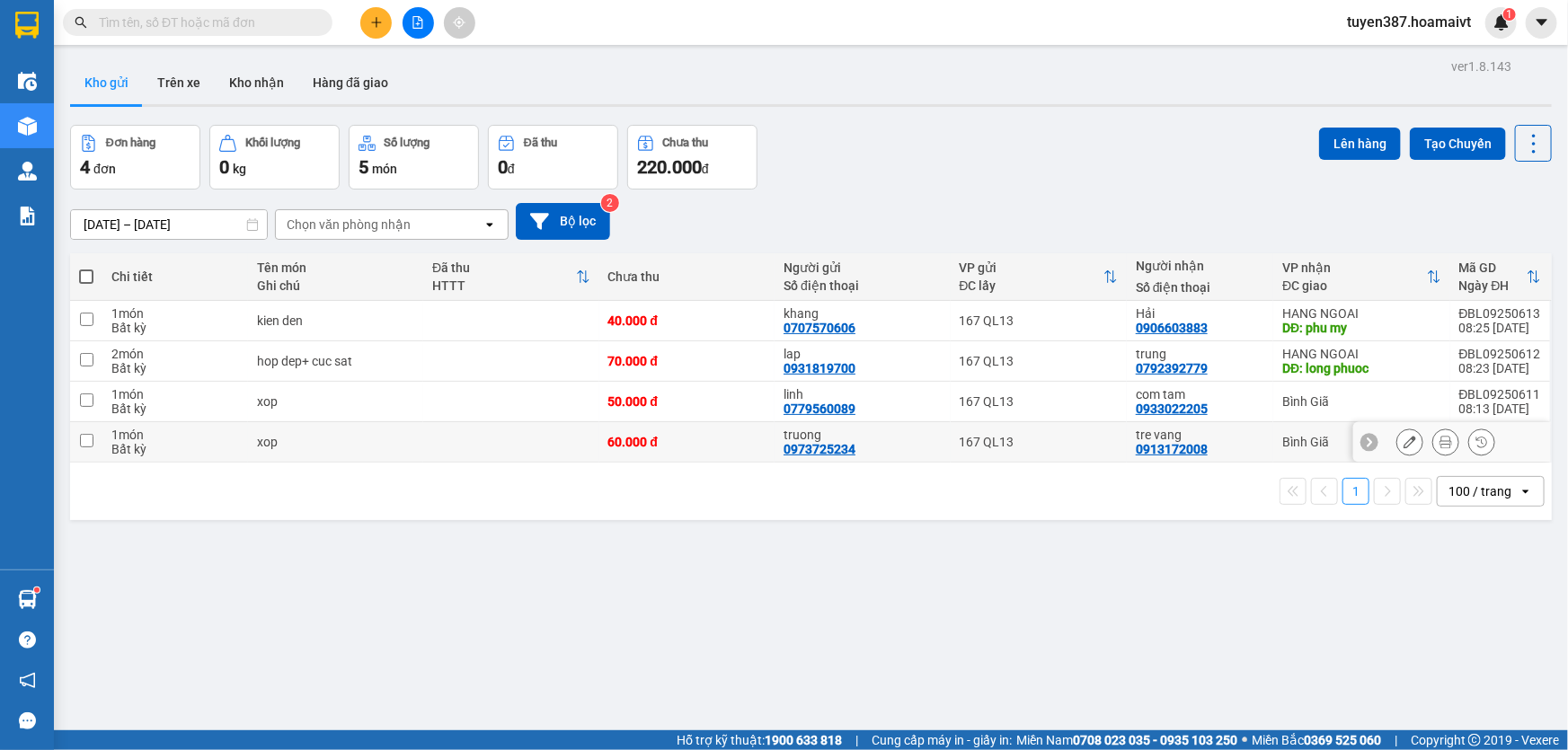
drag, startPoint x: 92, startPoint y: 440, endPoint x: 89, endPoint y: 431, distance: 9.5
click at [91, 440] on td at bounding box center [86, 443] width 32 height 40
checkbox input "true"
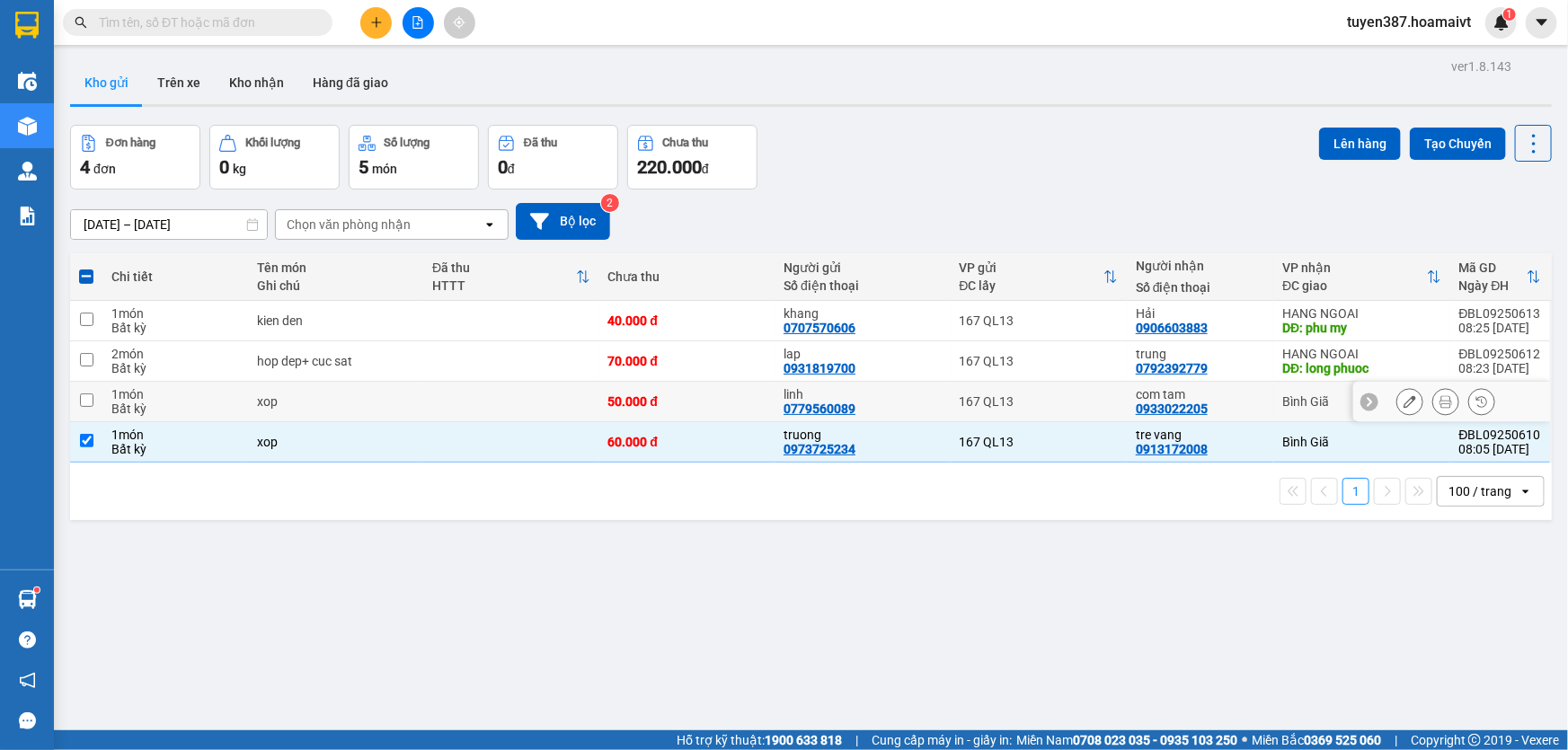
drag, startPoint x: 85, startPoint y: 401, endPoint x: 147, endPoint y: 393, distance: 62.5
click at [87, 401] on input "checkbox" at bounding box center [87, 400] width 14 height 14
checkbox input "true"
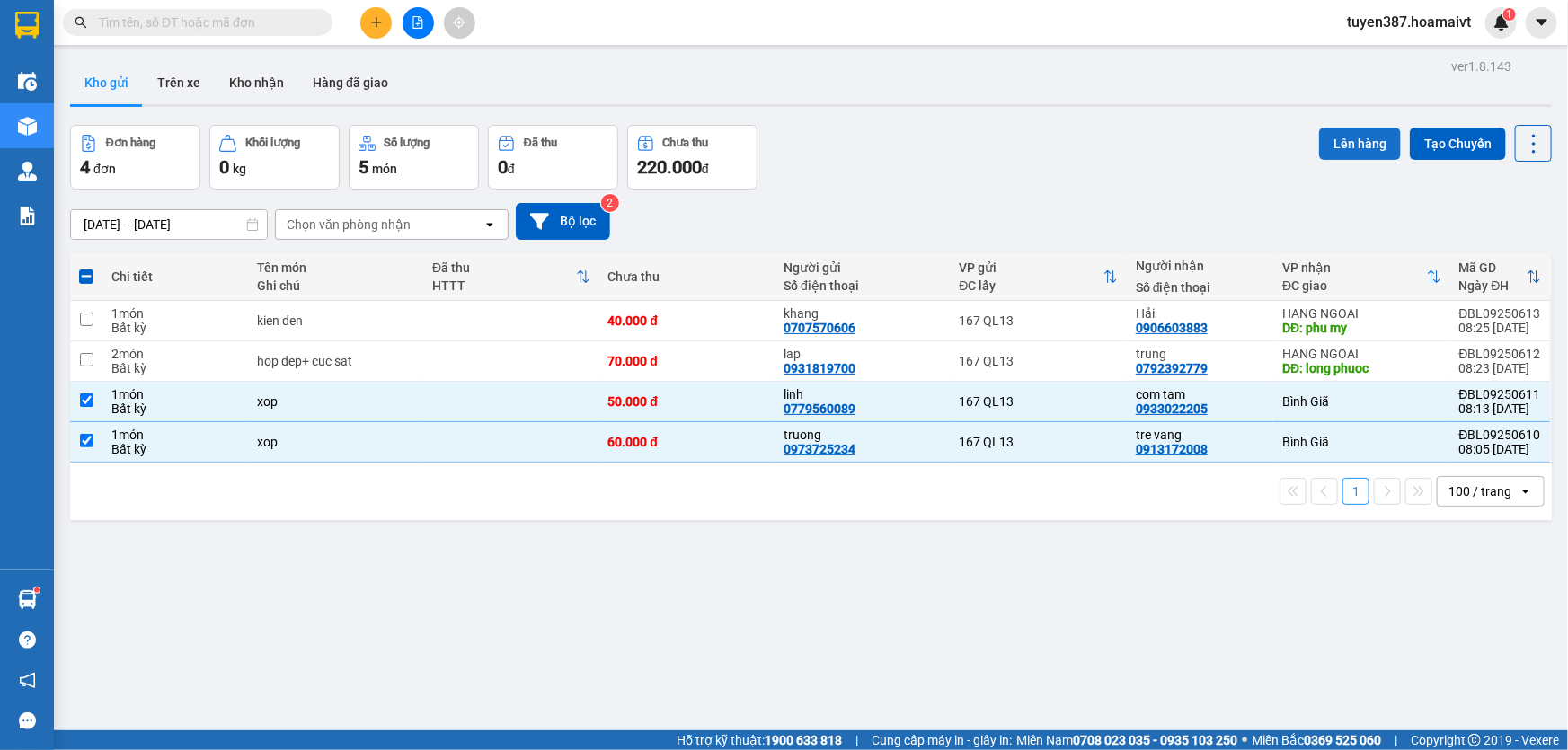
click at [1356, 142] on button "Lên hàng" at bounding box center [1360, 143] width 82 height 32
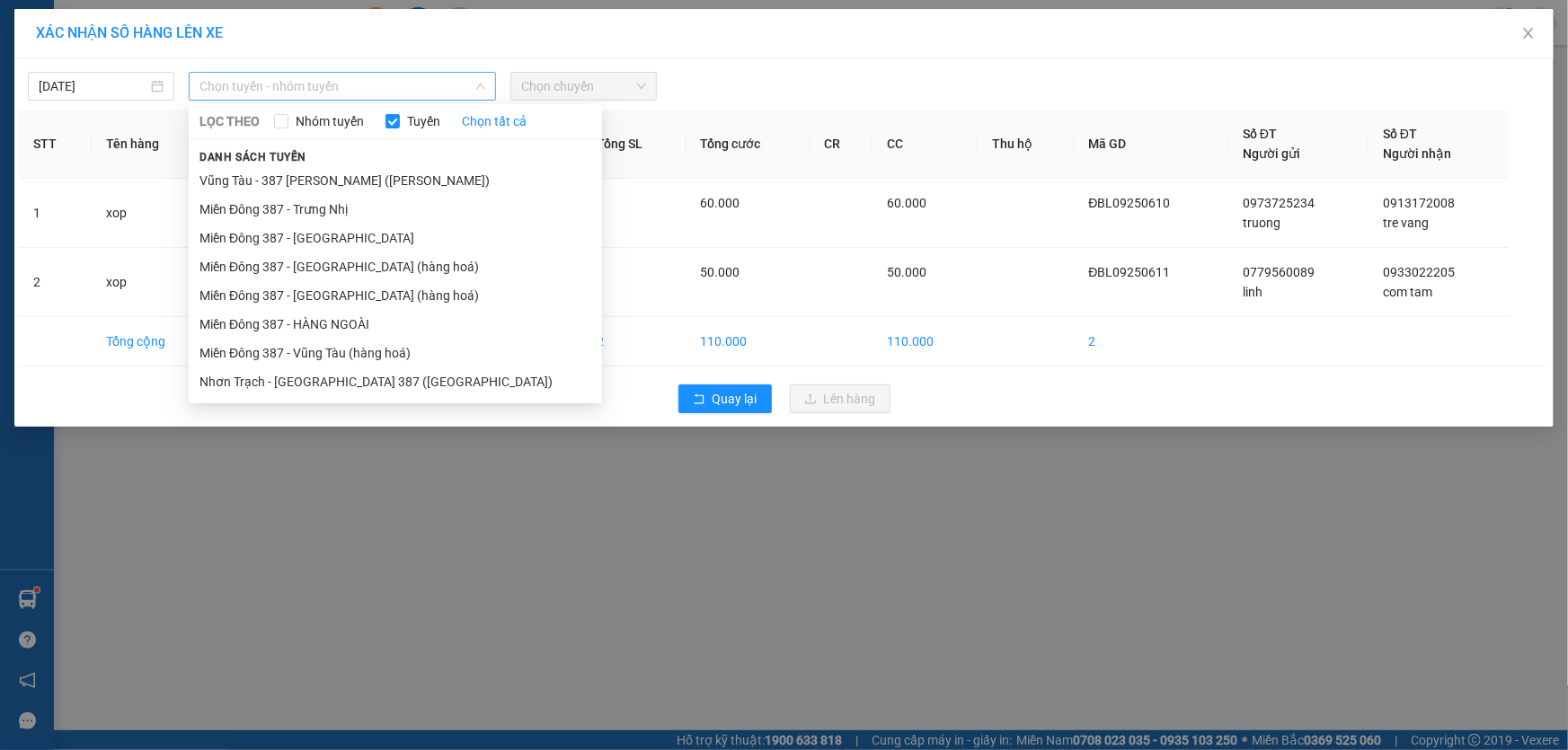
click at [361, 84] on span "Chọn tuyến - nhóm tuyến" at bounding box center [342, 87] width 286 height 27
click at [328, 346] on li "Miền Đông 387 - Vũng Tàu (hàng hoá)" at bounding box center [395, 353] width 413 height 29
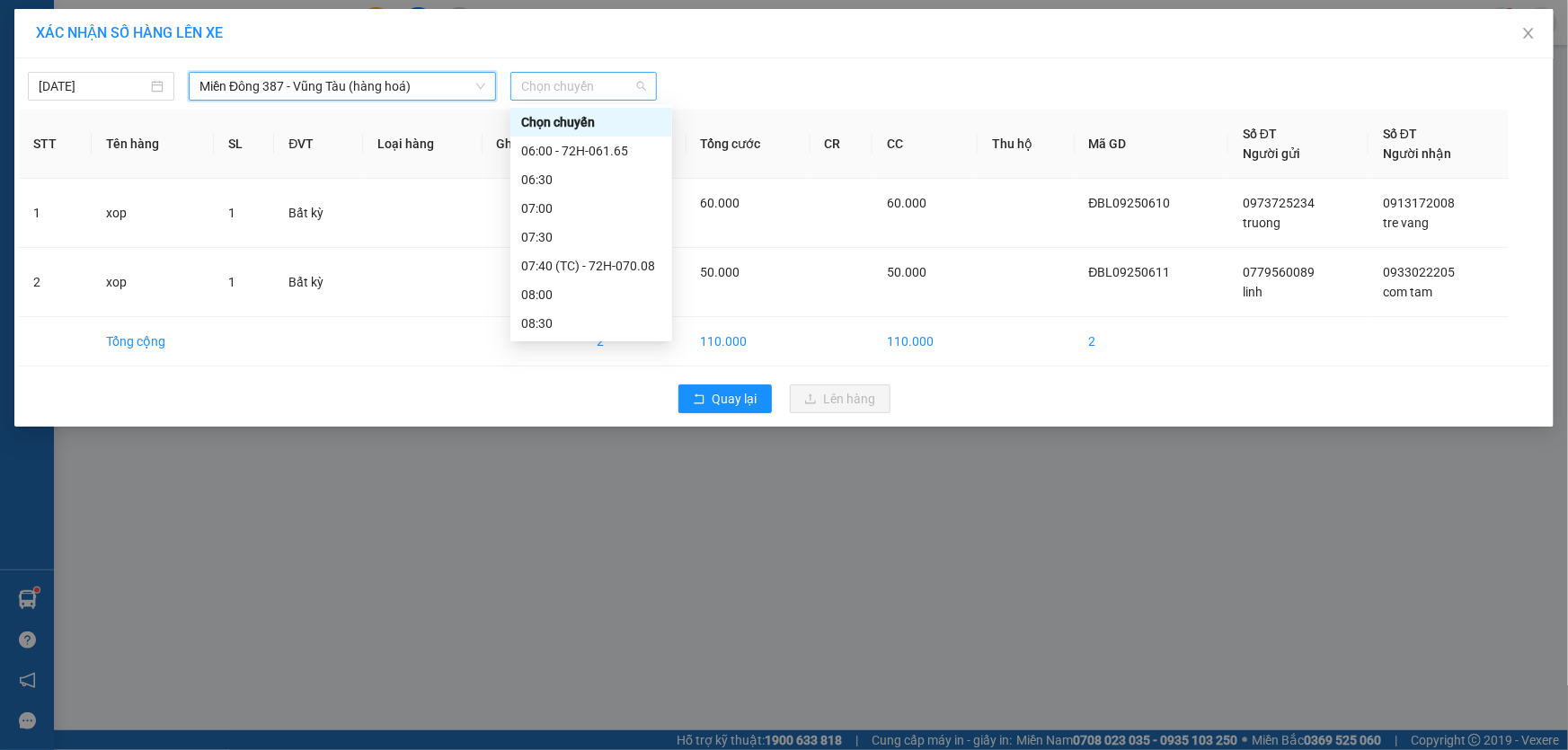
click at [611, 85] on span "Chọn chuyến" at bounding box center [583, 87] width 125 height 27
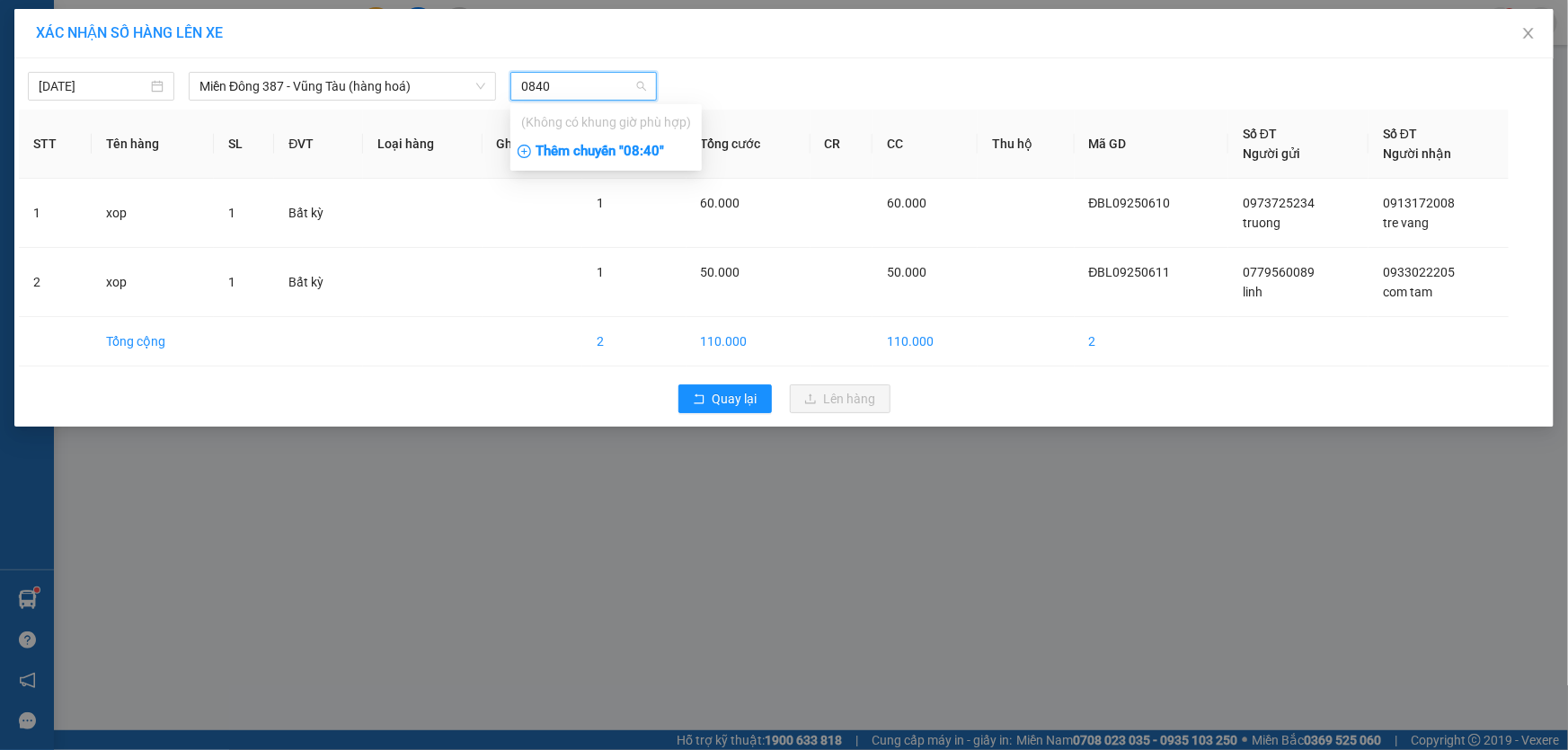
type input "0840"
click at [659, 152] on div "Thêm chuyến " 08:40 "" at bounding box center [606, 151] width 192 height 30
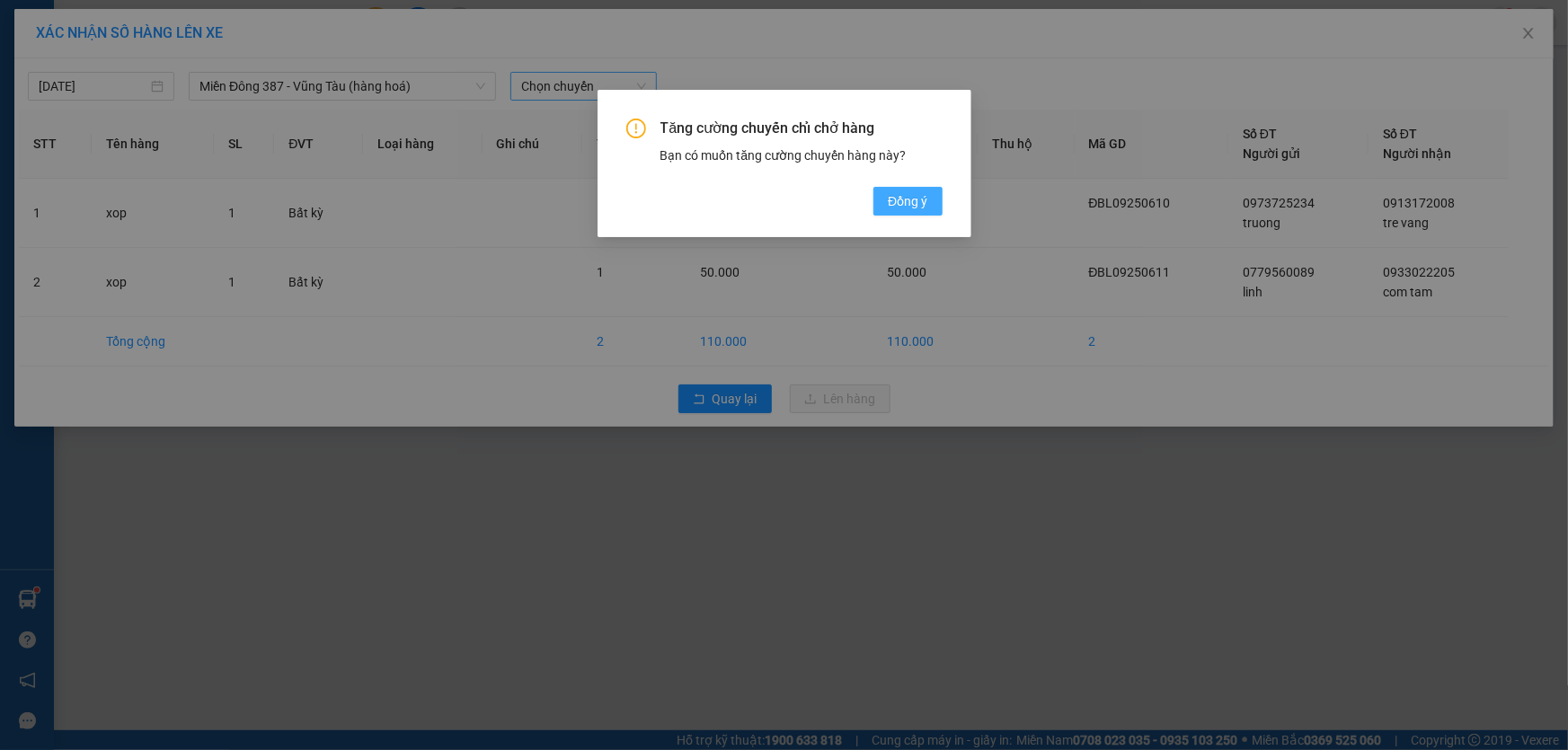
click at [898, 202] on span "Đồng ý" at bounding box center [907, 202] width 39 height 20
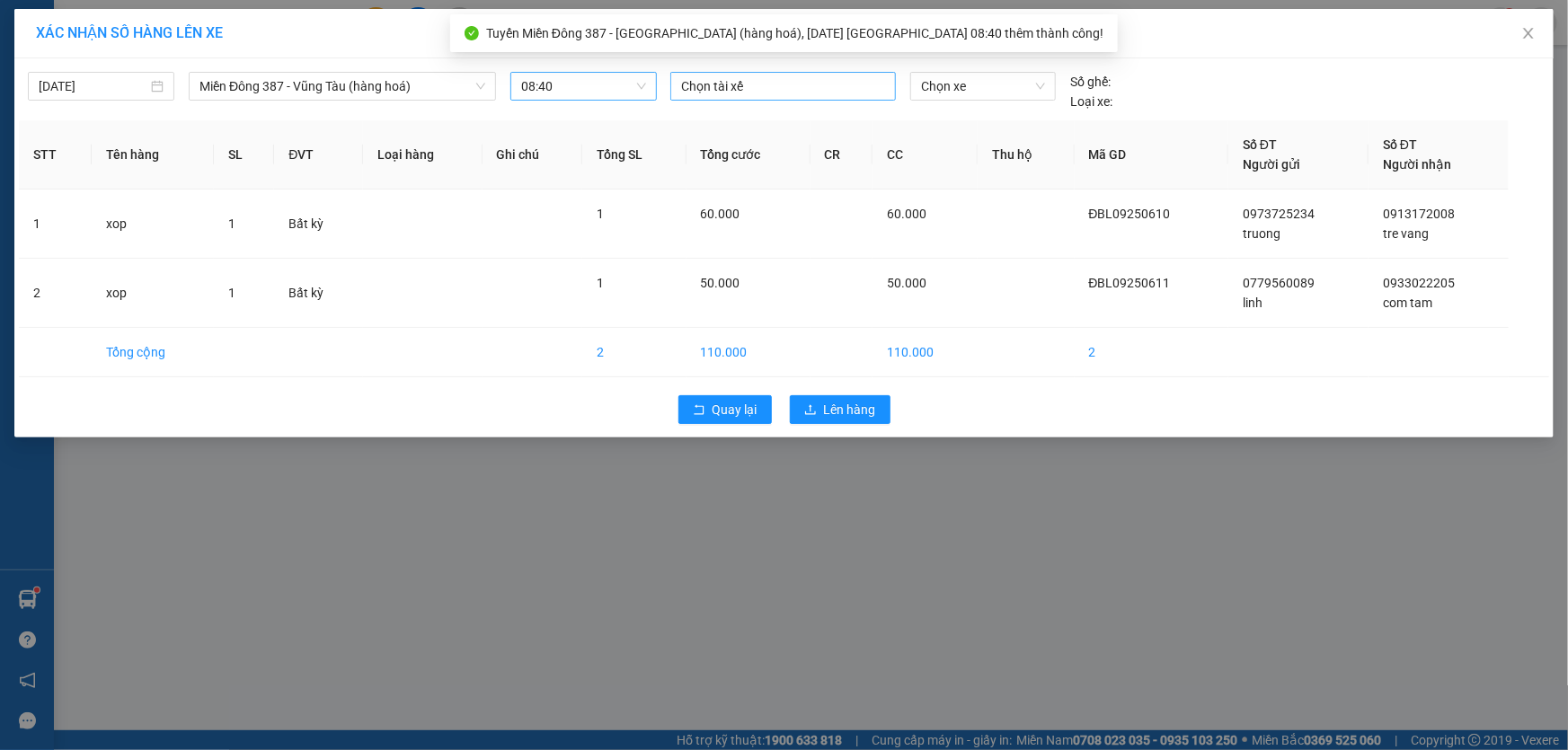
click at [772, 83] on div at bounding box center [783, 87] width 216 height 22
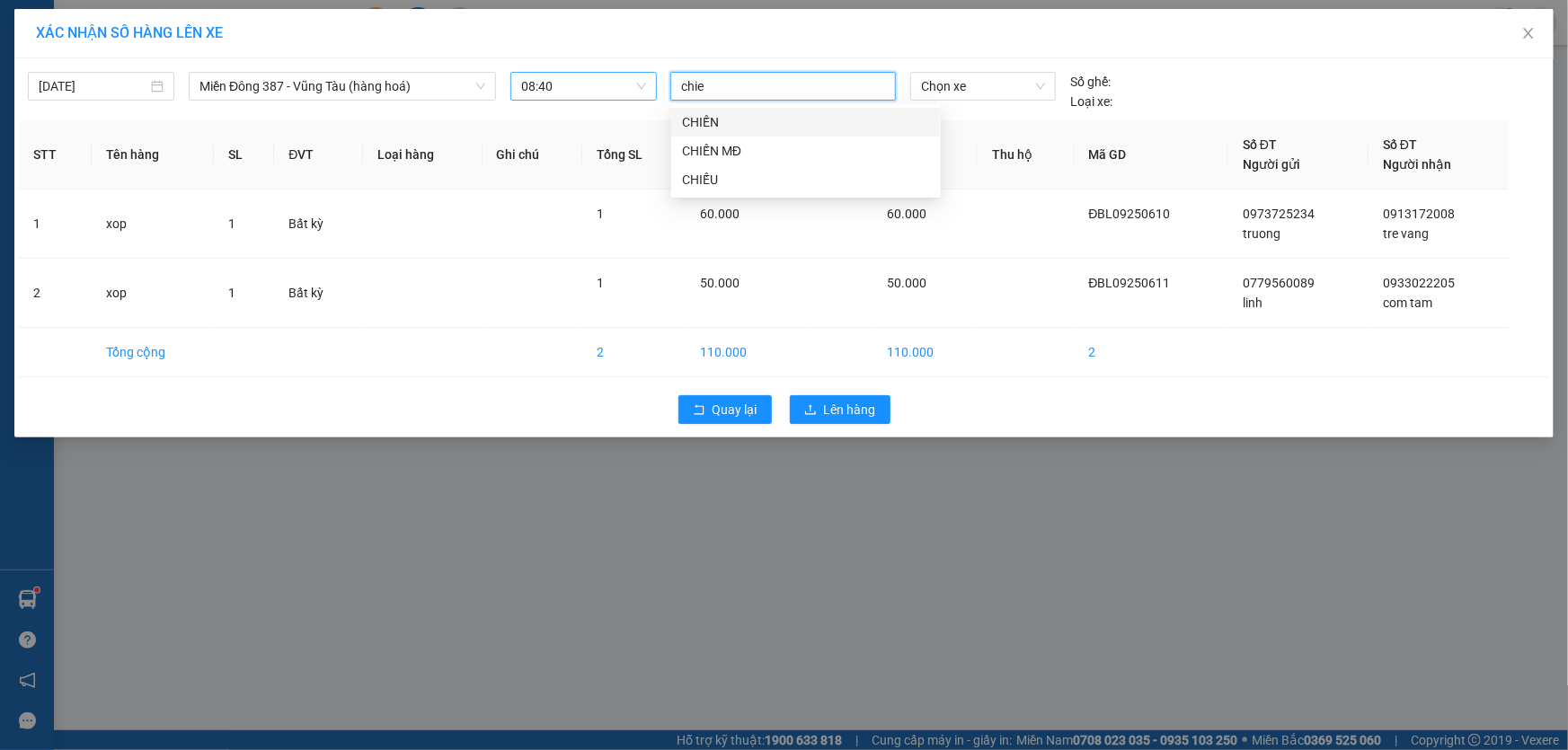
type input "chien"
click at [701, 147] on div "CHIẾN MĐ" at bounding box center [806, 151] width 248 height 20
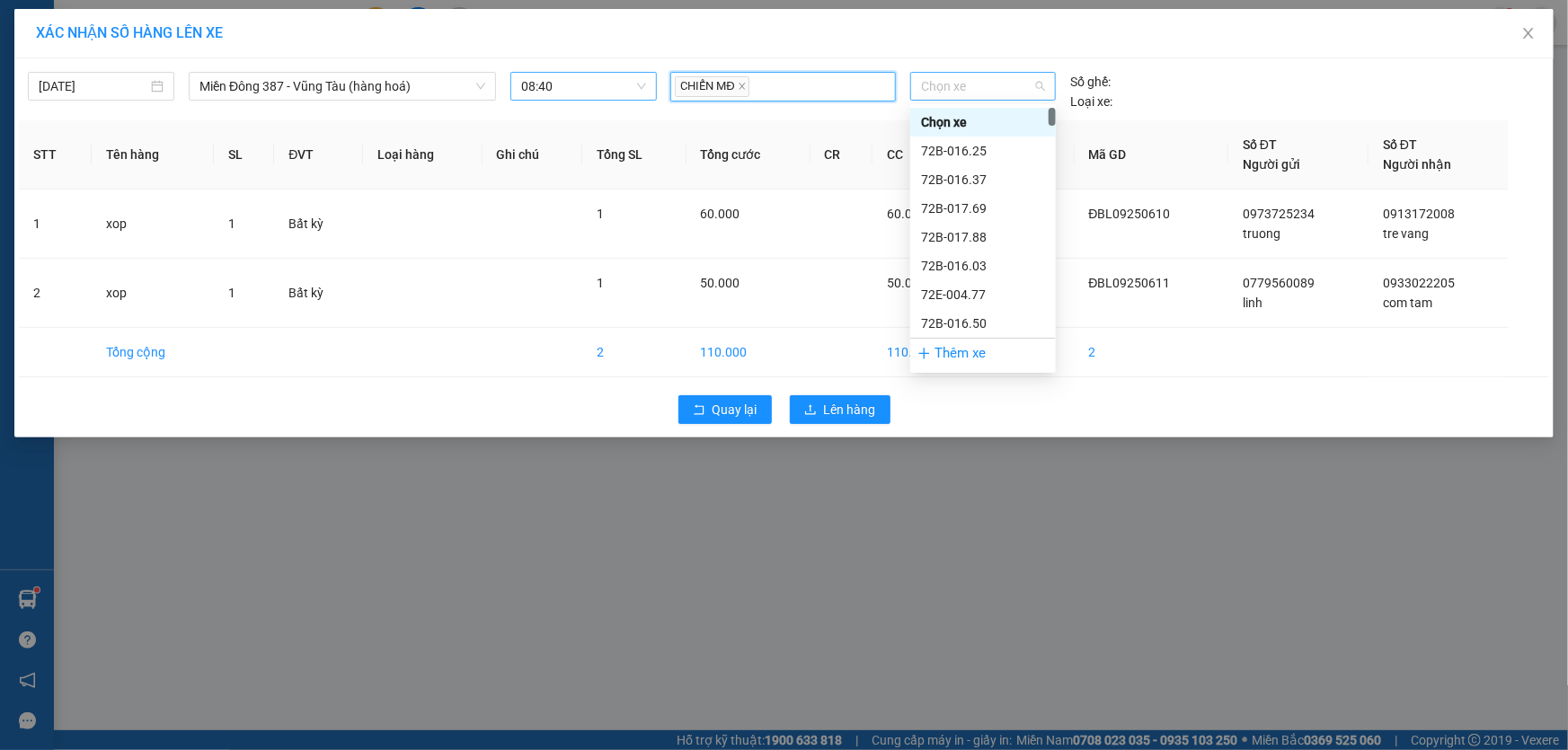
click at [987, 89] on span "Chọn xe" at bounding box center [983, 87] width 124 height 27
type input "329"
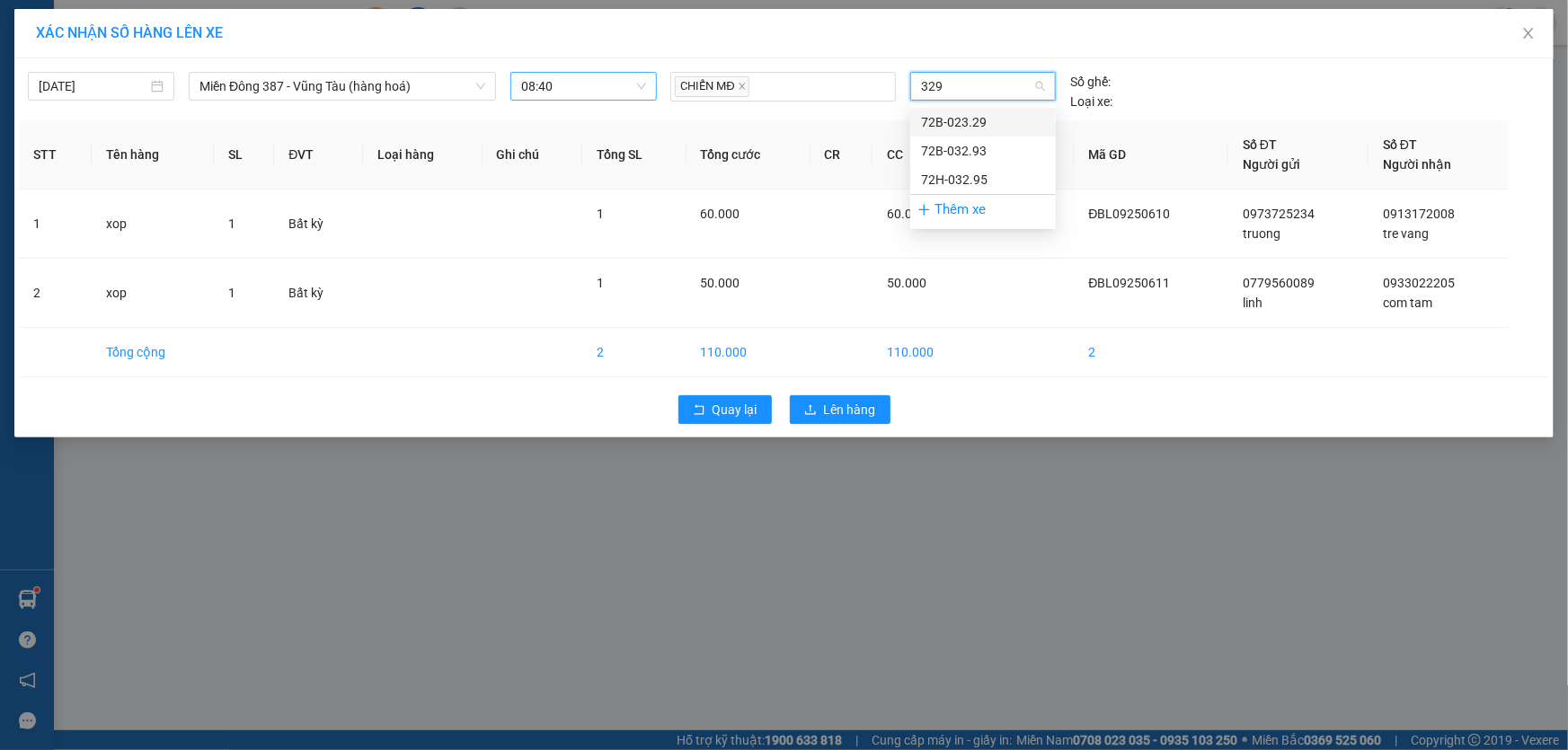
drag, startPoint x: 938, startPoint y: 120, endPoint x: 918, endPoint y: 159, distance: 43.8
click at [936, 121] on div "72B-023.29" at bounding box center [983, 122] width 124 height 20
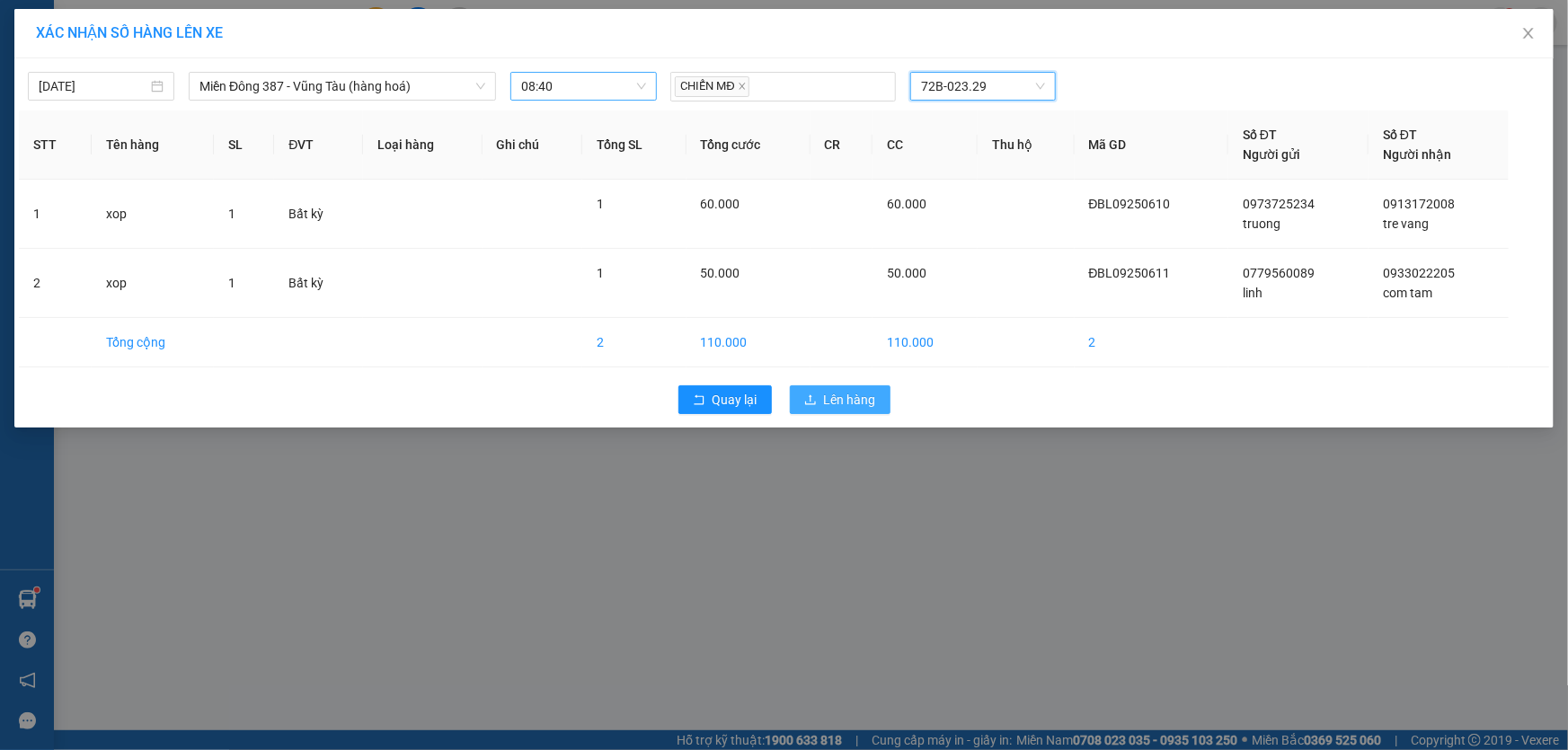
click at [847, 391] on span "Lên hàng" at bounding box center [849, 400] width 52 height 20
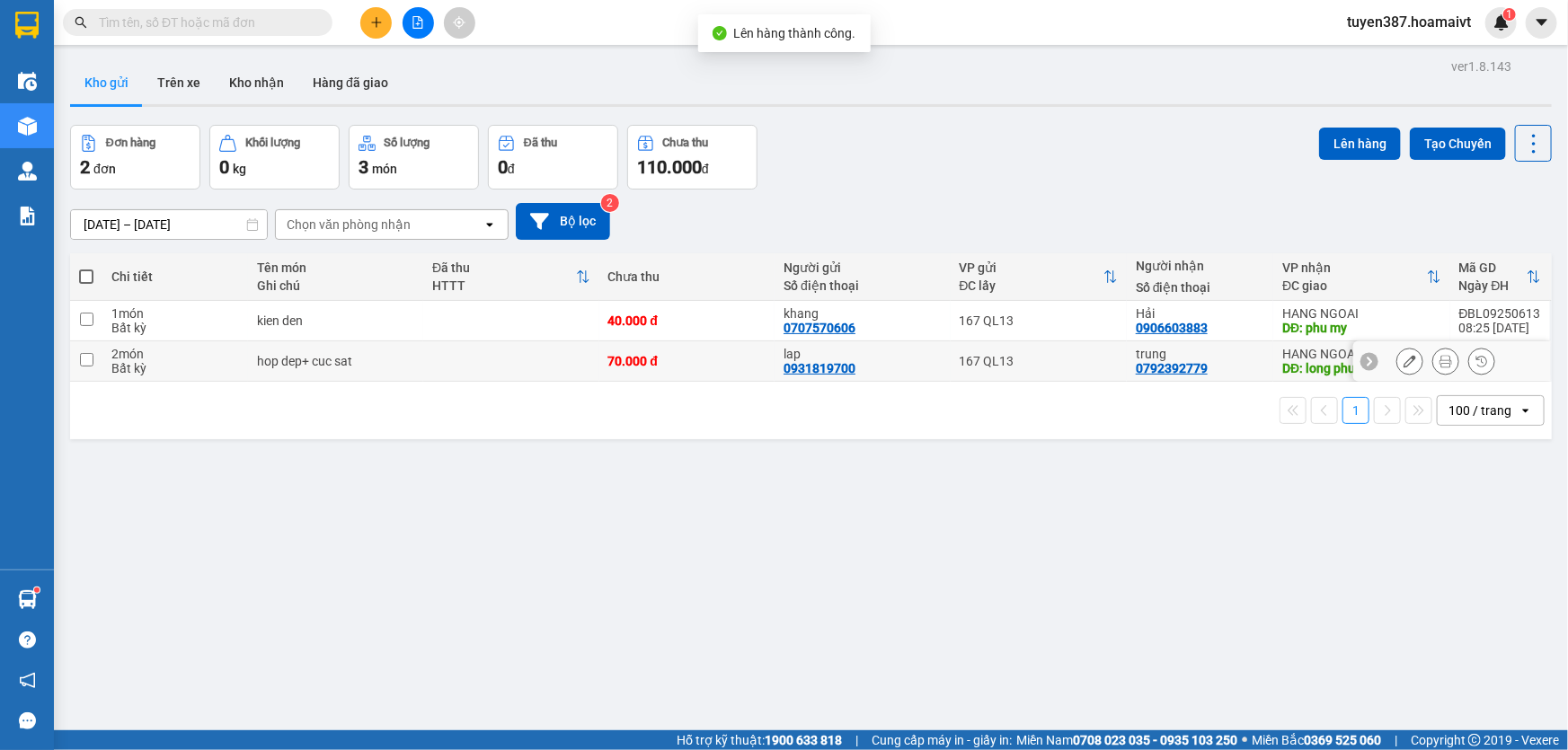
drag, startPoint x: 88, startPoint y: 357, endPoint x: 88, endPoint y: 333, distance: 24.0
click at [88, 353] on input "checkbox" at bounding box center [87, 359] width 14 height 14
checkbox input "true"
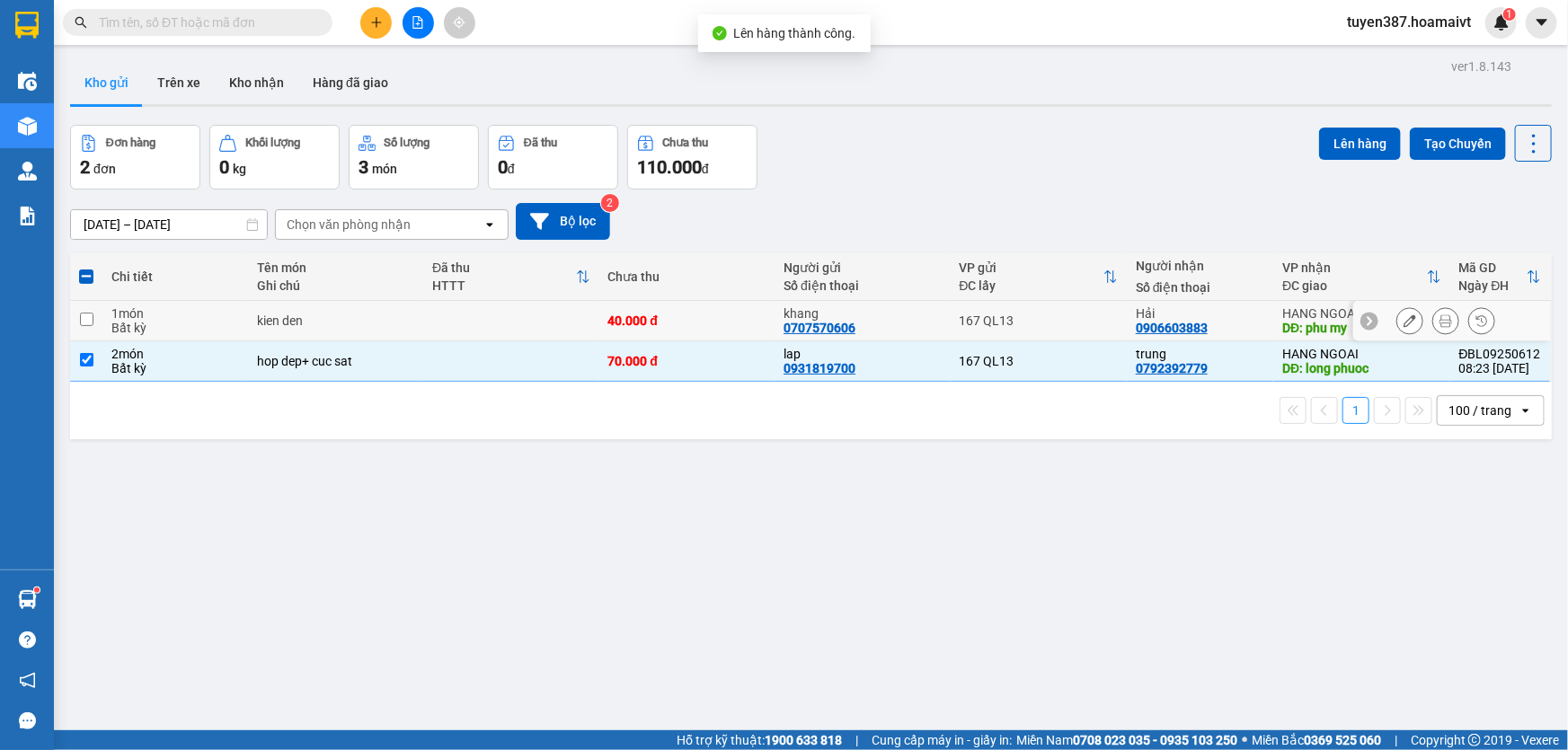
drag, startPoint x: 88, startPoint y: 313, endPoint x: 125, endPoint y: 302, distance: 38.6
click at [92, 310] on td at bounding box center [86, 321] width 32 height 40
checkbox input "true"
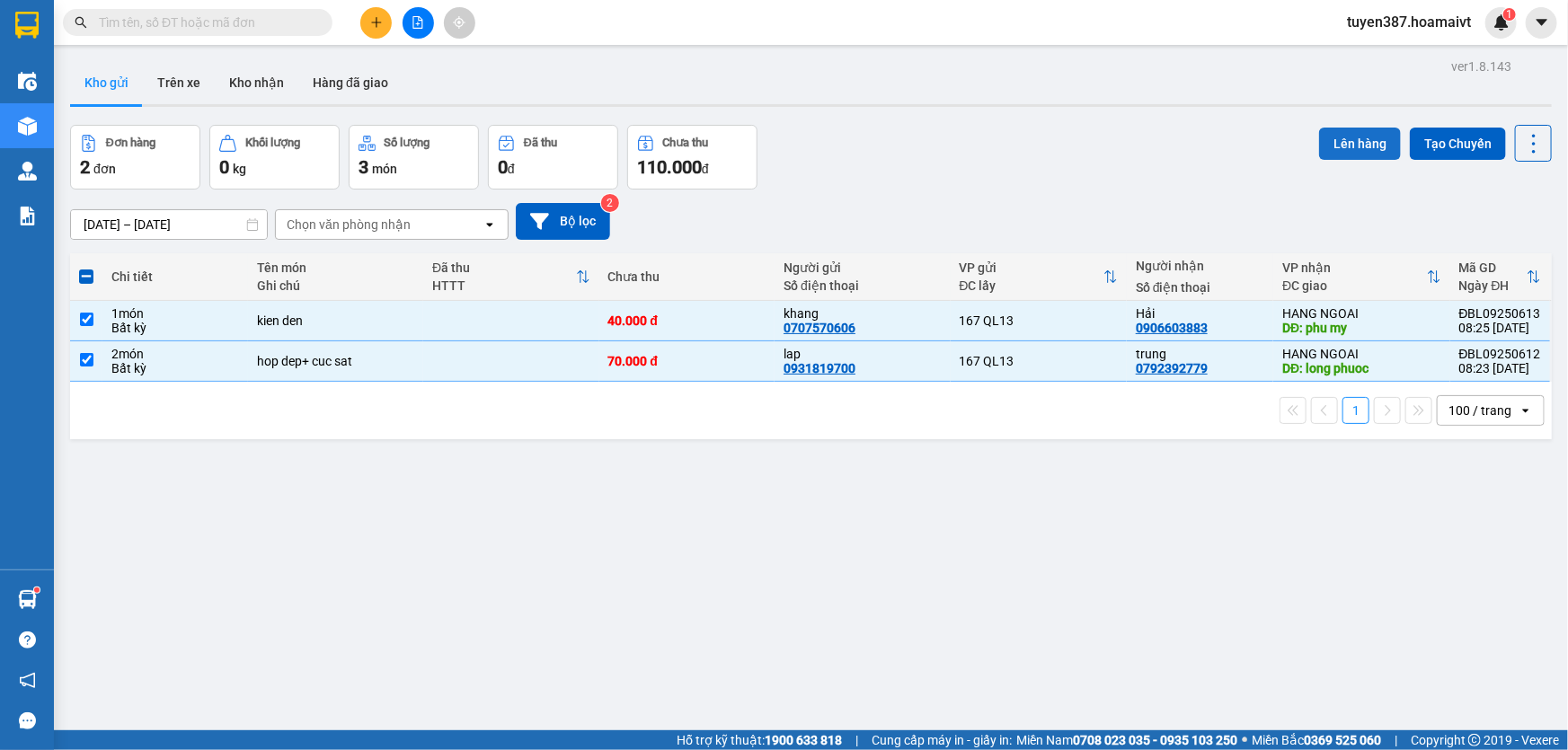
drag, startPoint x: 1345, startPoint y: 143, endPoint x: 1334, endPoint y: 143, distance: 11.0
click at [1339, 143] on button "Lên hàng" at bounding box center [1360, 143] width 82 height 32
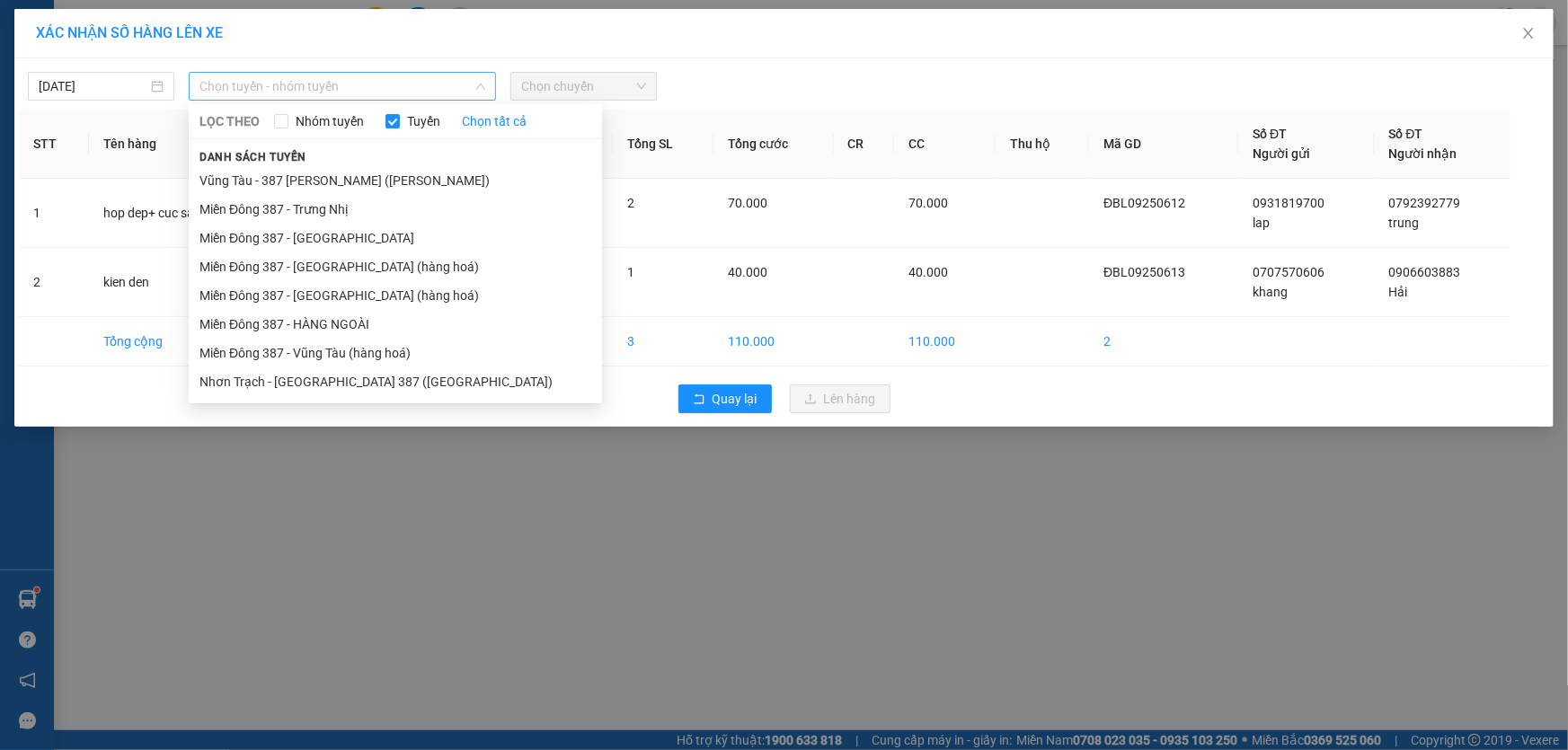
click at [337, 85] on span "Chọn tuyến - nhóm tuyến" at bounding box center [342, 87] width 286 height 27
drag, startPoint x: 301, startPoint y: 319, endPoint x: 326, endPoint y: 302, distance: 30.2
click at [305, 316] on li "Miền Đông 387 - HÀNG NGOÀI" at bounding box center [395, 325] width 413 height 29
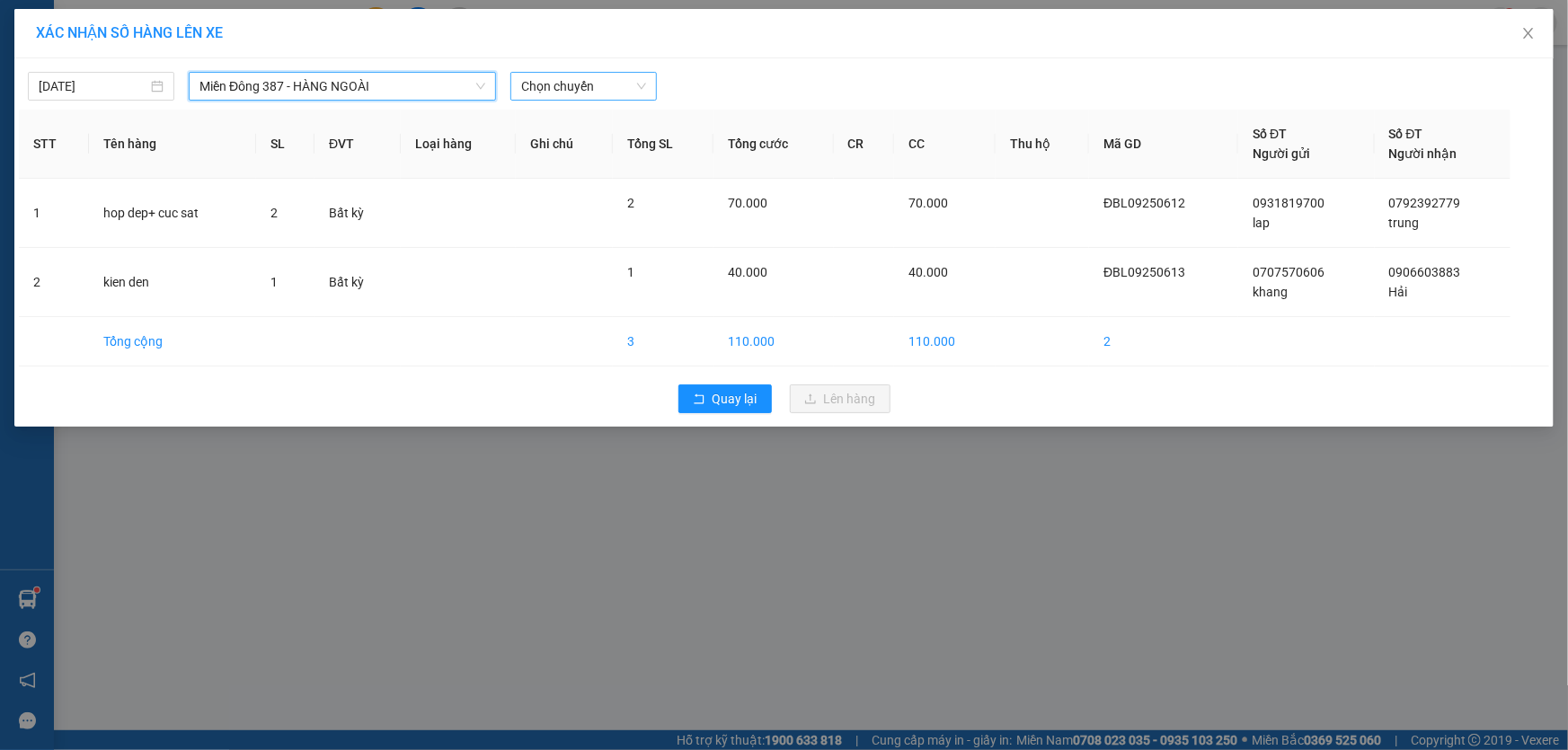
click at [611, 85] on span "Chọn chuyến" at bounding box center [583, 87] width 125 height 27
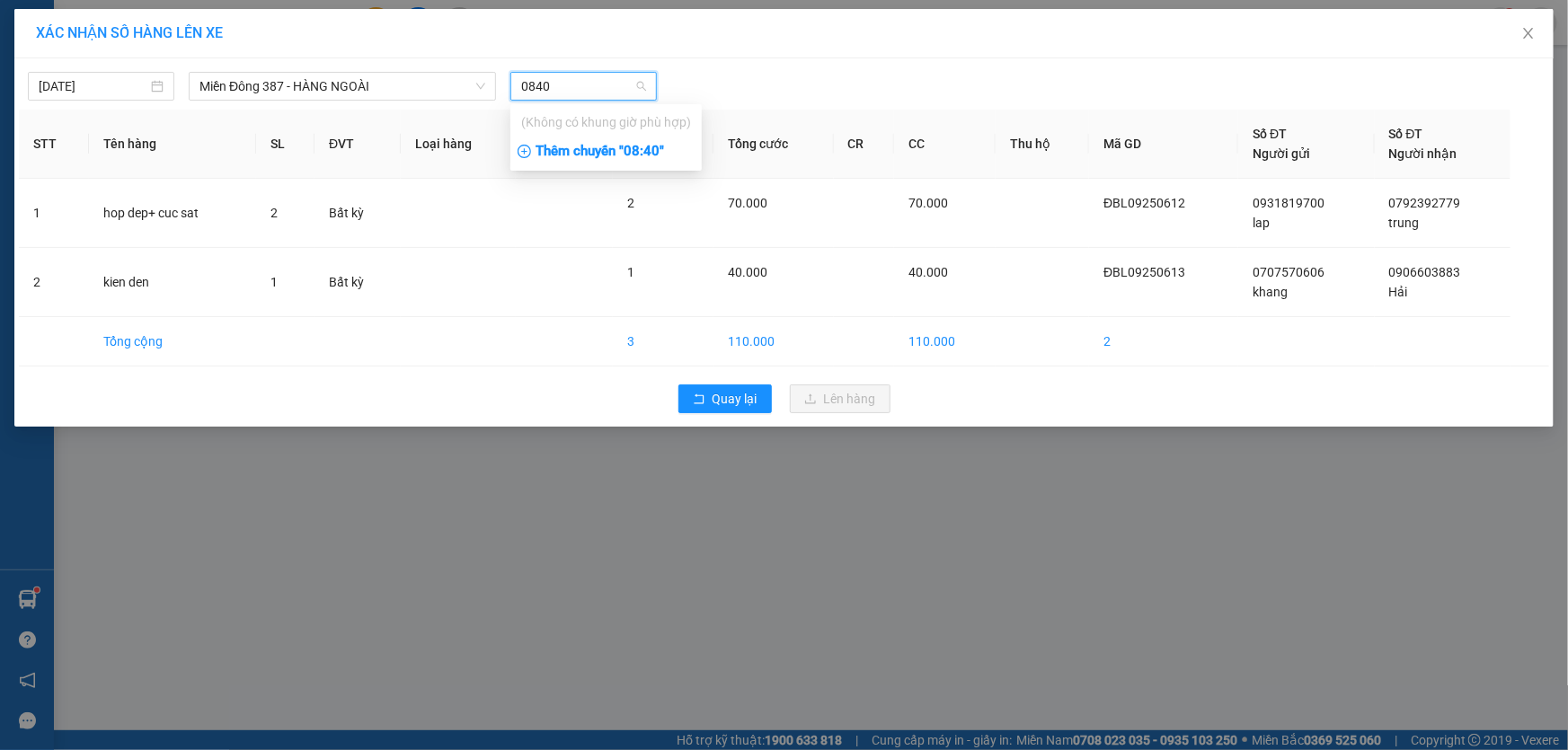
type input "0840"
click at [651, 151] on div "Thêm chuyến " 08:40 "" at bounding box center [606, 151] width 192 height 30
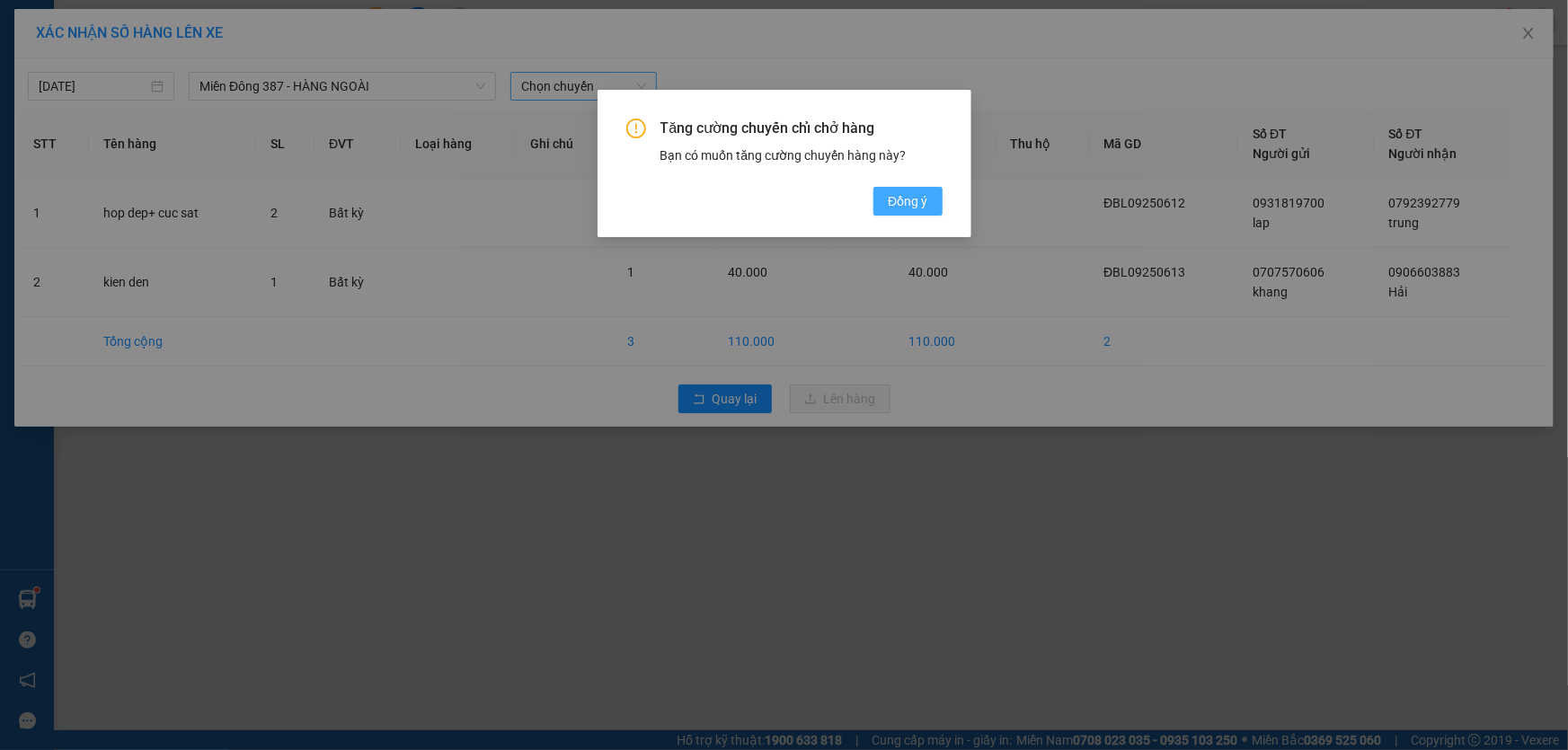
click at [911, 197] on span "Đồng ý" at bounding box center [907, 202] width 39 height 20
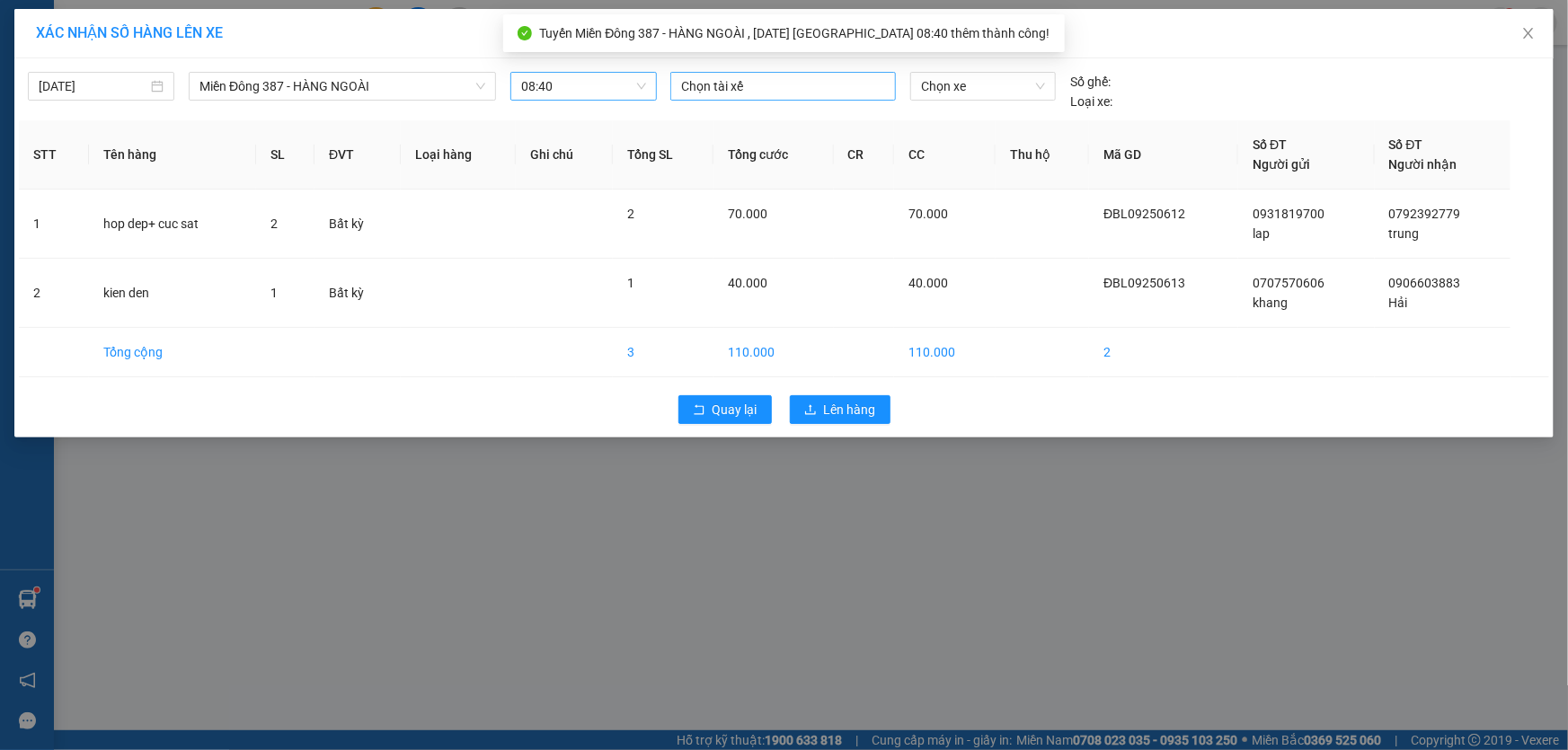
click at [761, 81] on div at bounding box center [783, 87] width 216 height 22
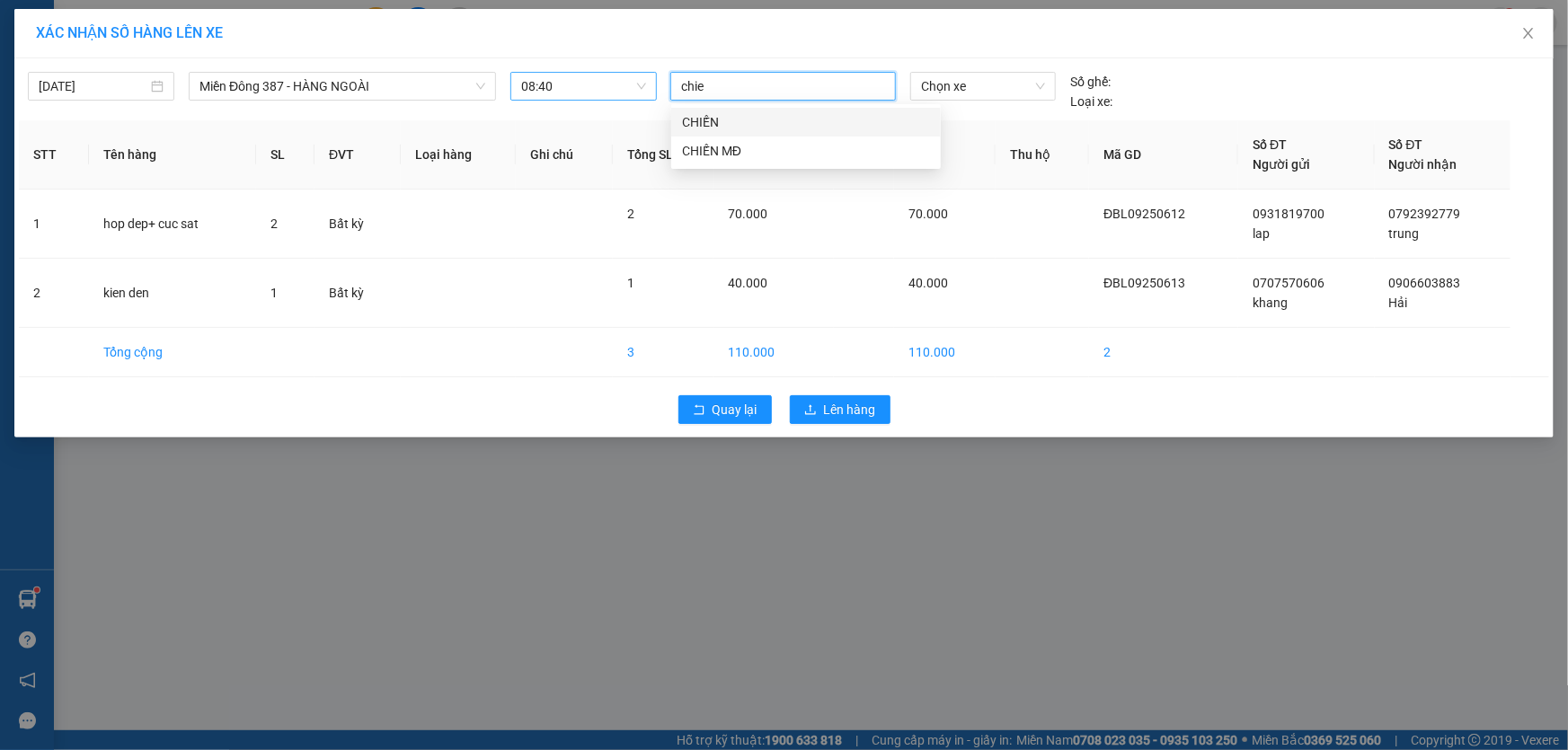
type input "chien"
click at [711, 143] on div "CHIẾN MĐ" at bounding box center [806, 151] width 248 height 20
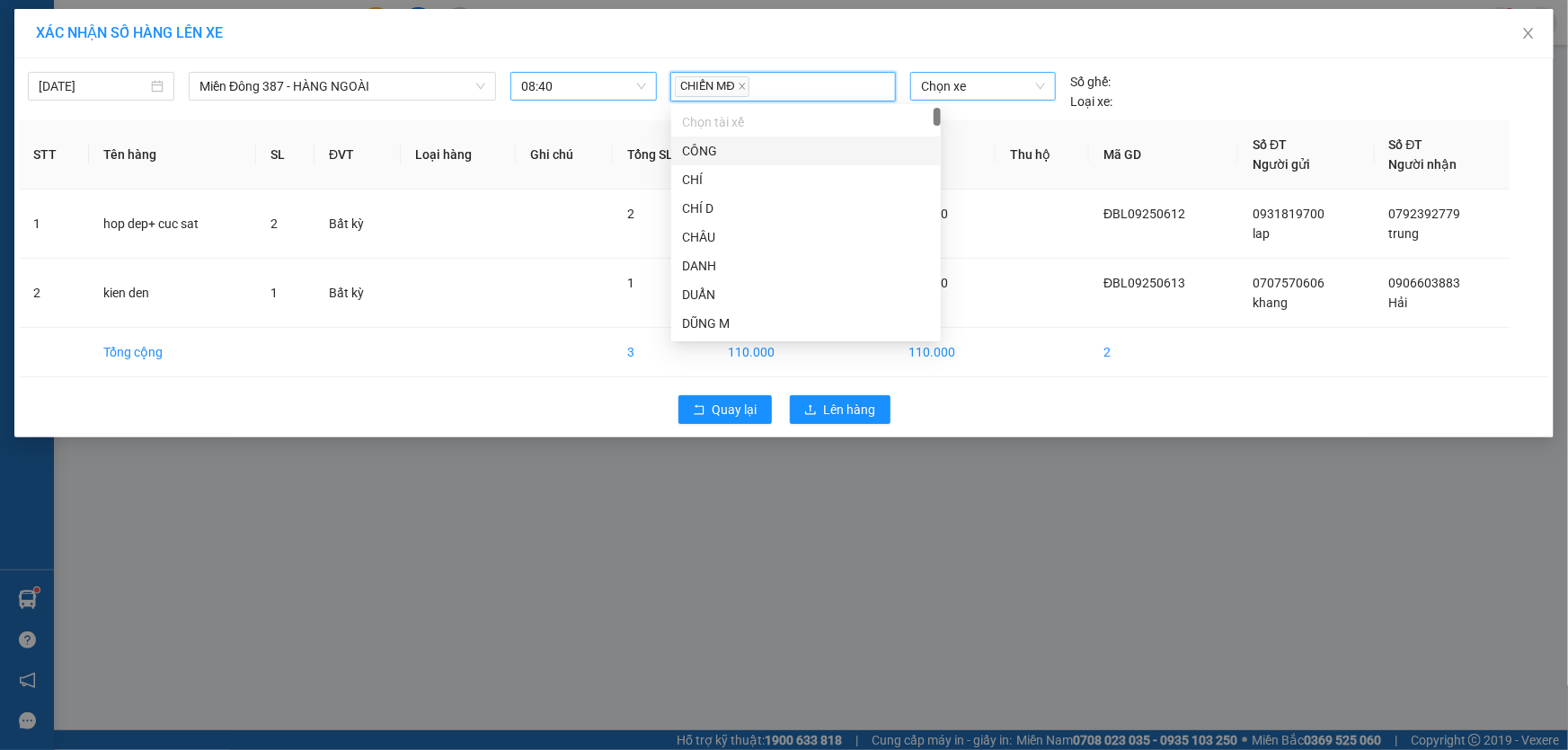
click at [979, 89] on span "Chọn xe" at bounding box center [983, 87] width 124 height 27
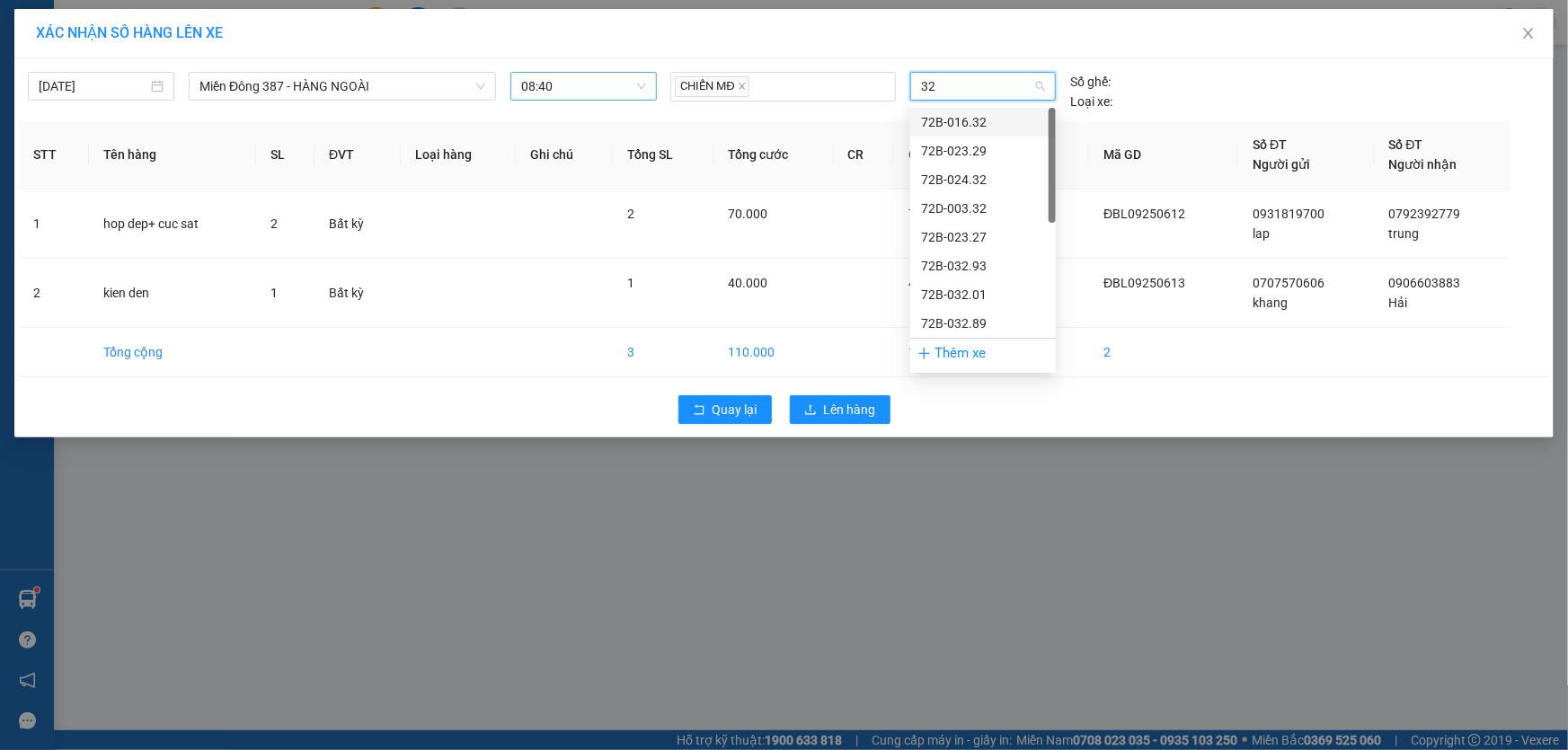
type input "329"
drag, startPoint x: 953, startPoint y: 114, endPoint x: 941, endPoint y: 137, distance: 25.9
click at [952, 116] on div "72B-023.29" at bounding box center [983, 122] width 124 height 20
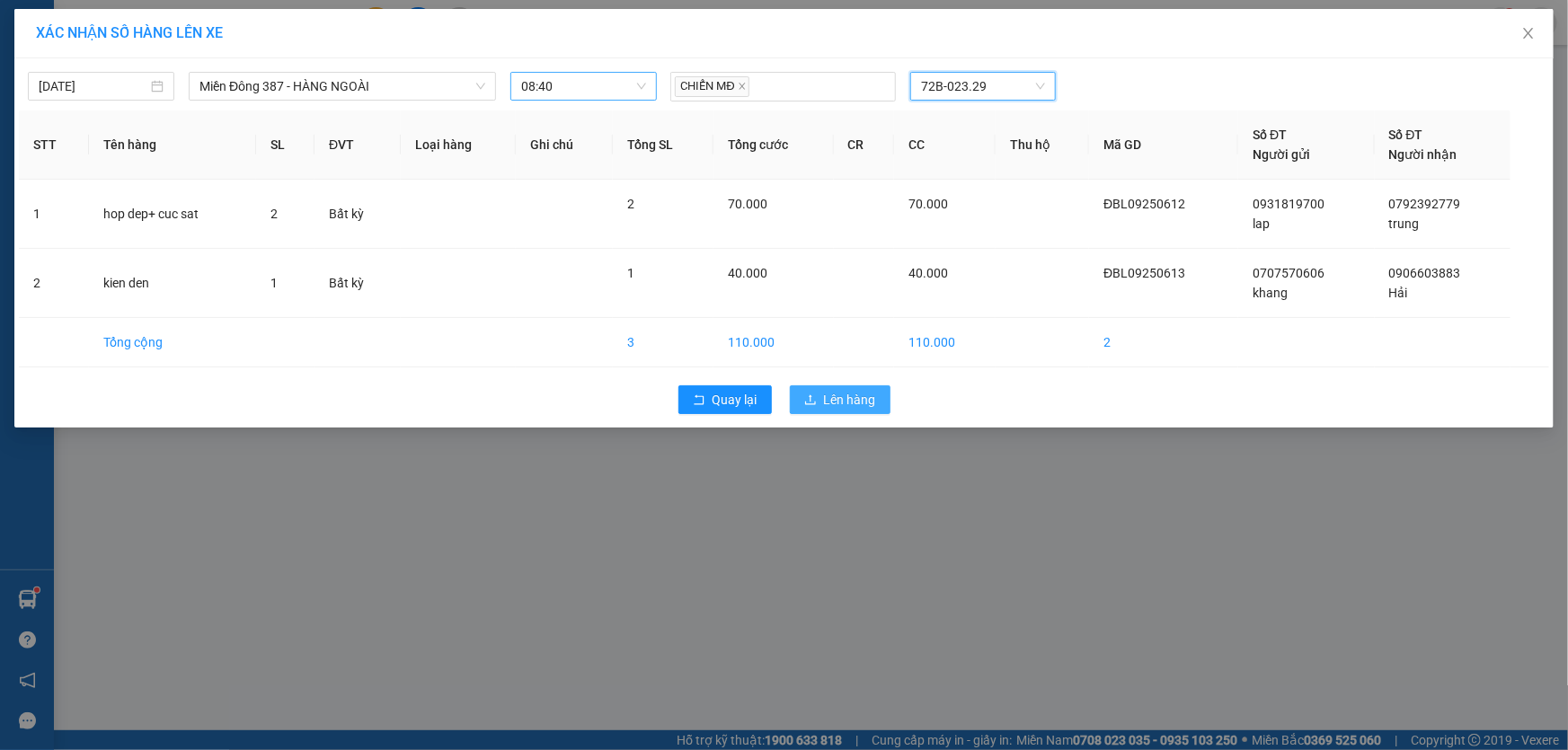
click at [858, 391] on span "Lên hàng" at bounding box center [849, 400] width 52 height 20
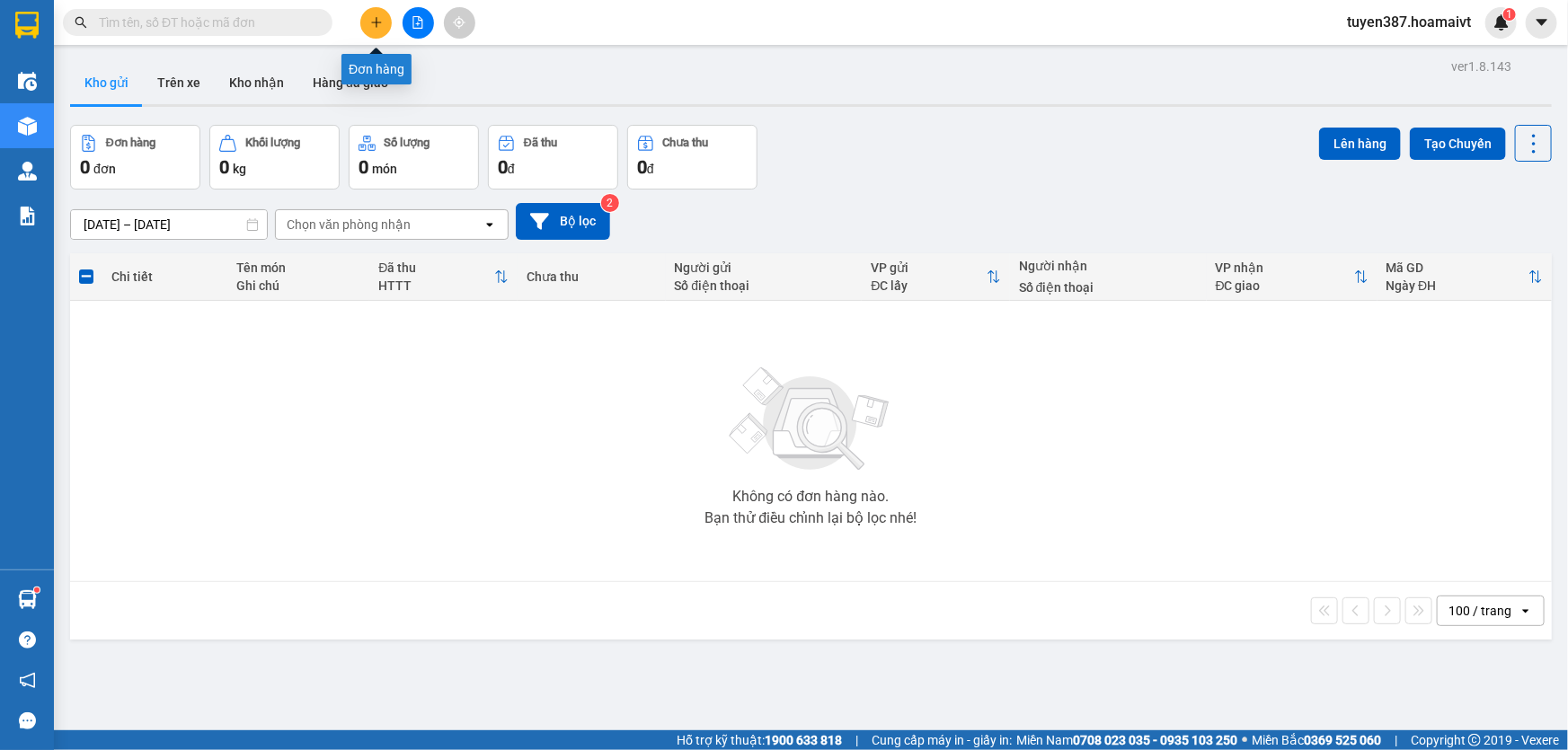
click at [378, 19] on icon "plus" at bounding box center [377, 23] width 13 height 13
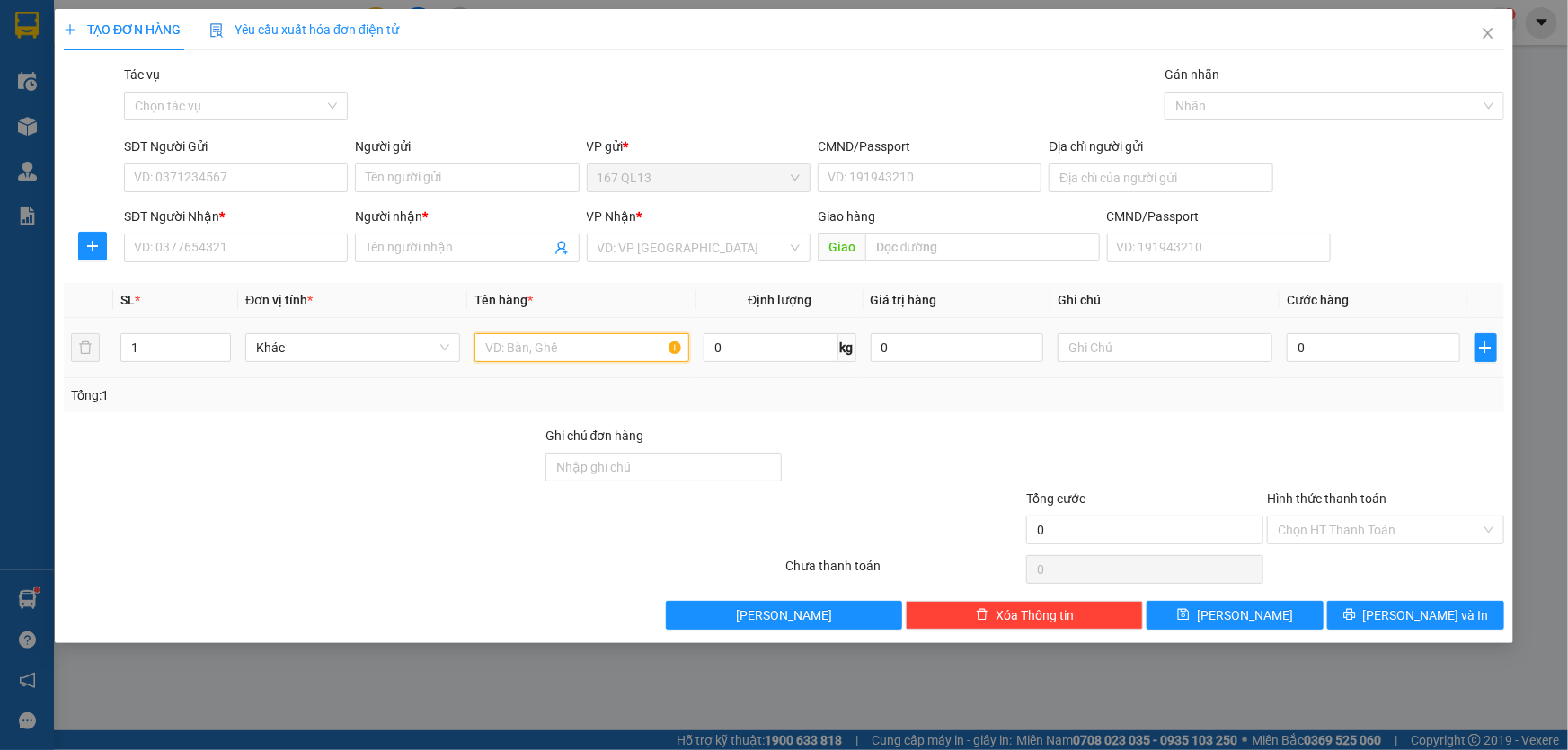
click at [583, 345] on input "text" at bounding box center [581, 348] width 214 height 29
type input "goi bich"
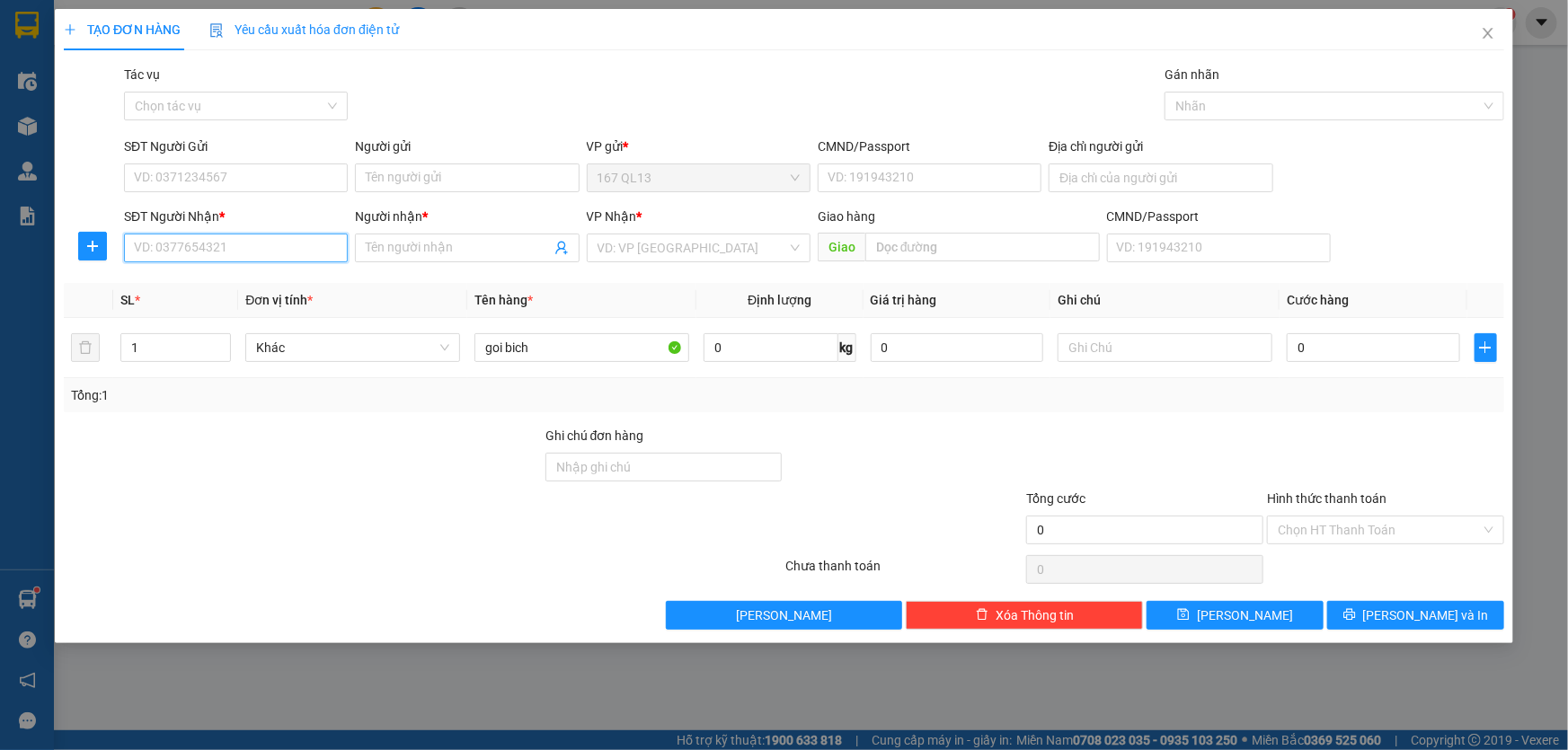
click at [321, 247] on input "SĐT Người Nhận *" at bounding box center [235, 248] width 223 height 29
type input "0964054312"
click at [425, 239] on input "Người nhận *" at bounding box center [458, 248] width 184 height 20
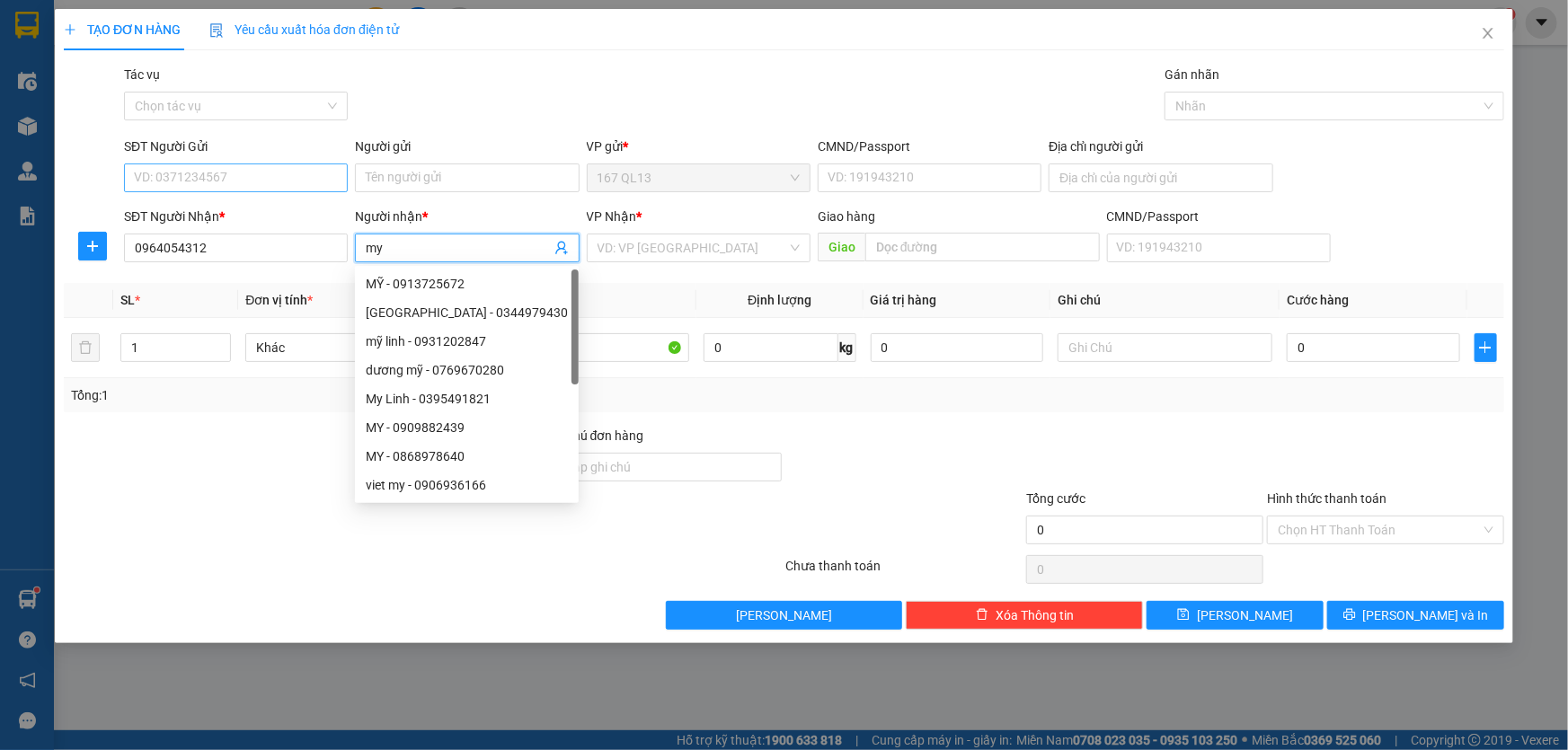
type input "my"
click at [315, 182] on input "SĐT Người Gửi" at bounding box center [235, 178] width 223 height 29
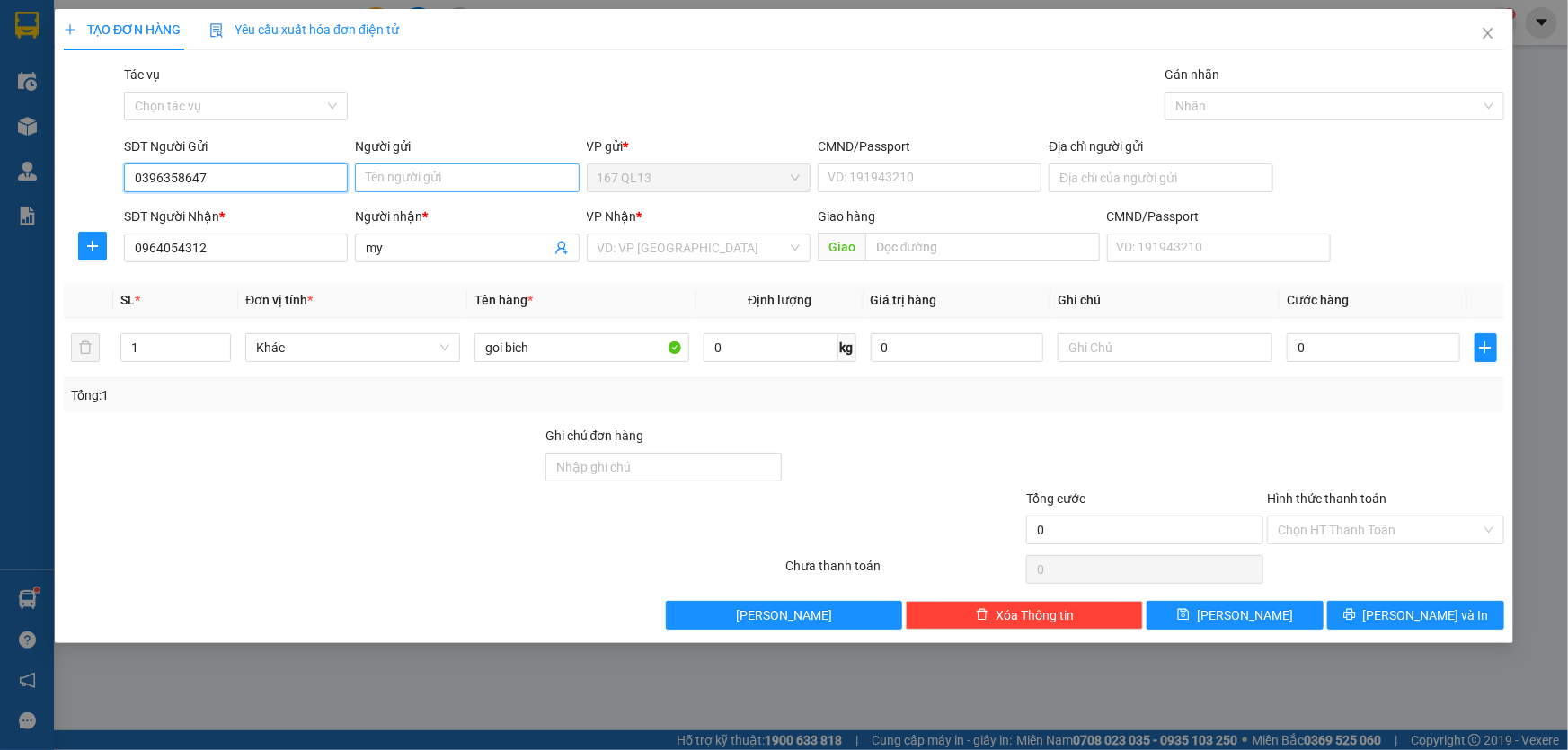
type input "0396358647"
click at [415, 176] on input "Người gửi" at bounding box center [466, 178] width 223 height 29
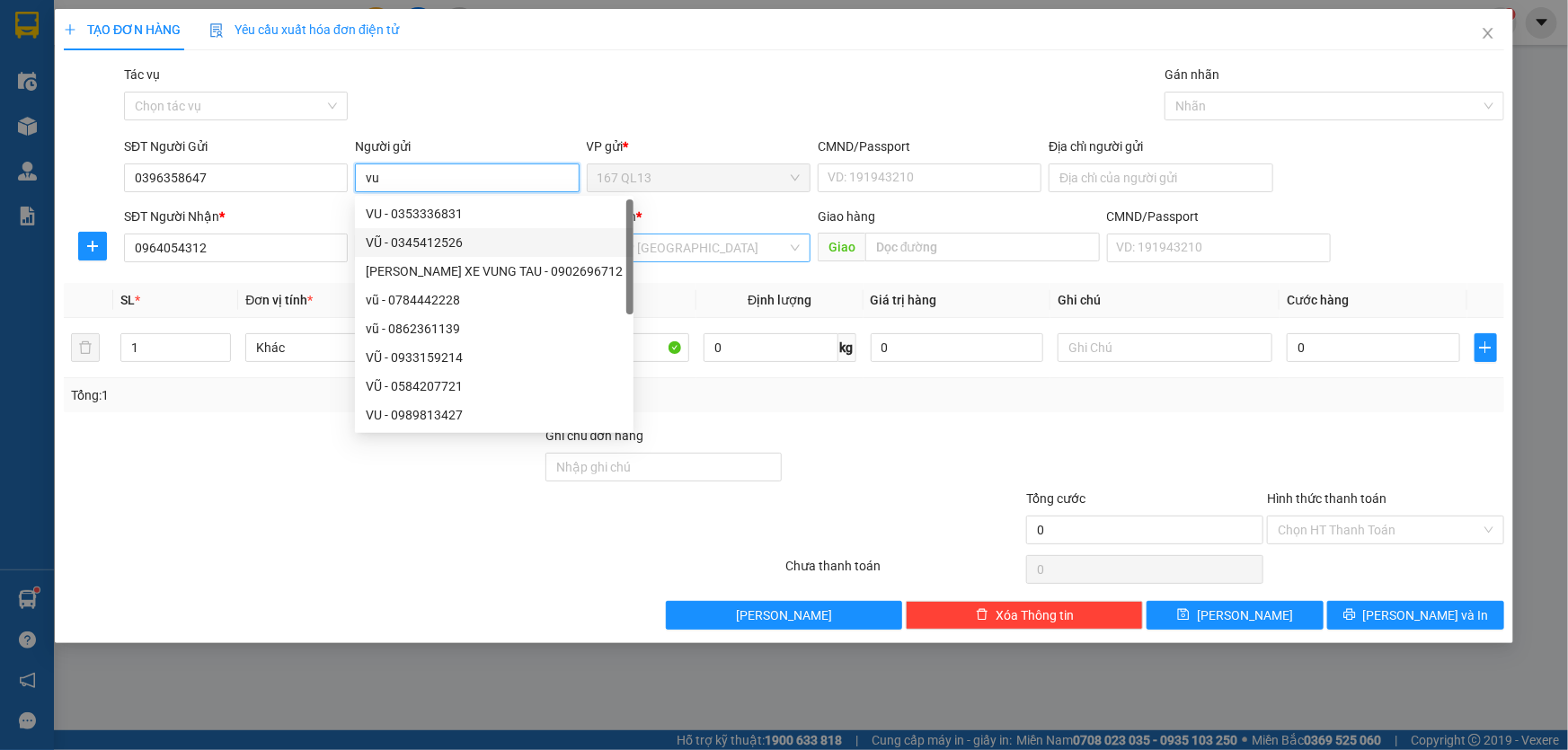
type input "vu"
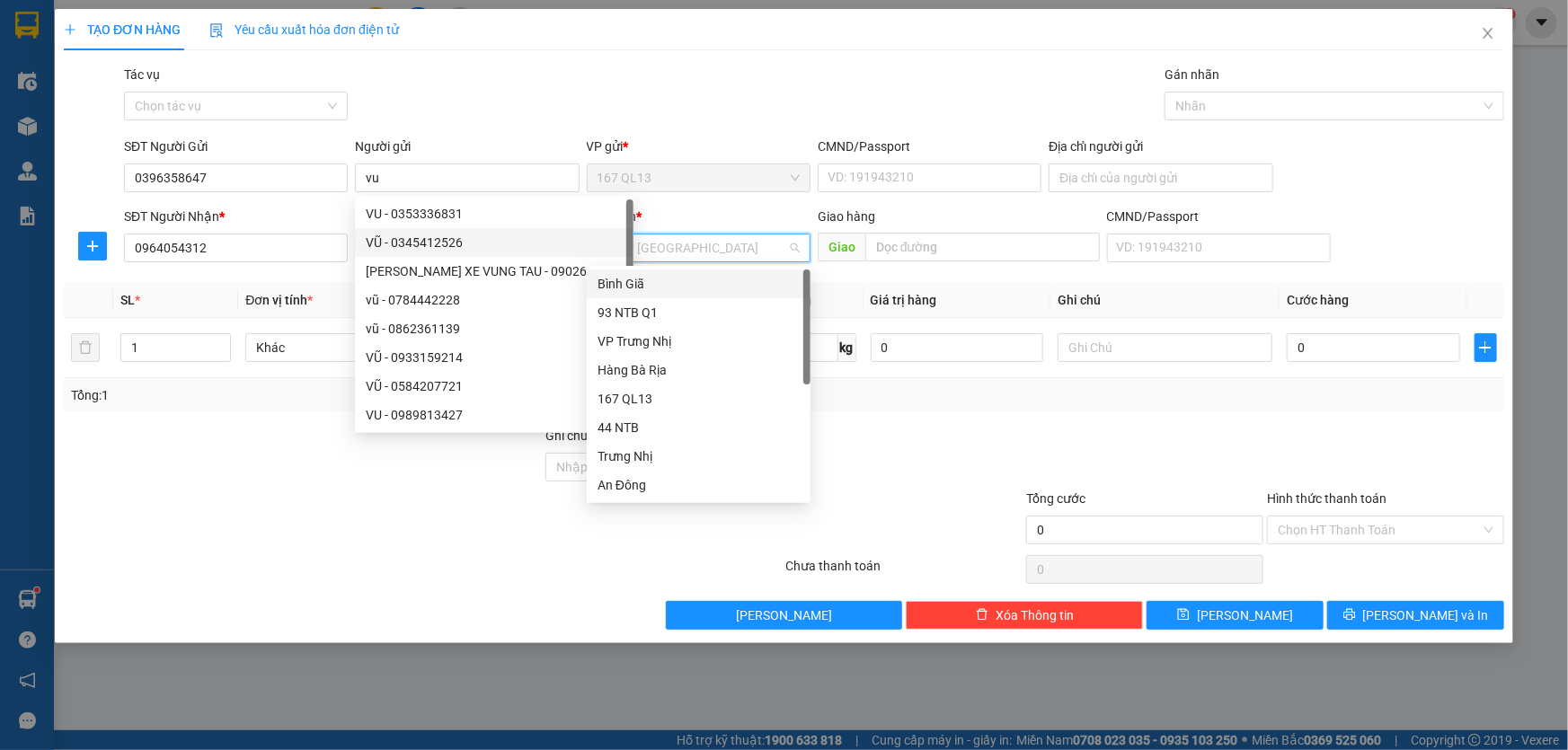
click at [646, 252] on input "search" at bounding box center [692, 248] width 190 height 27
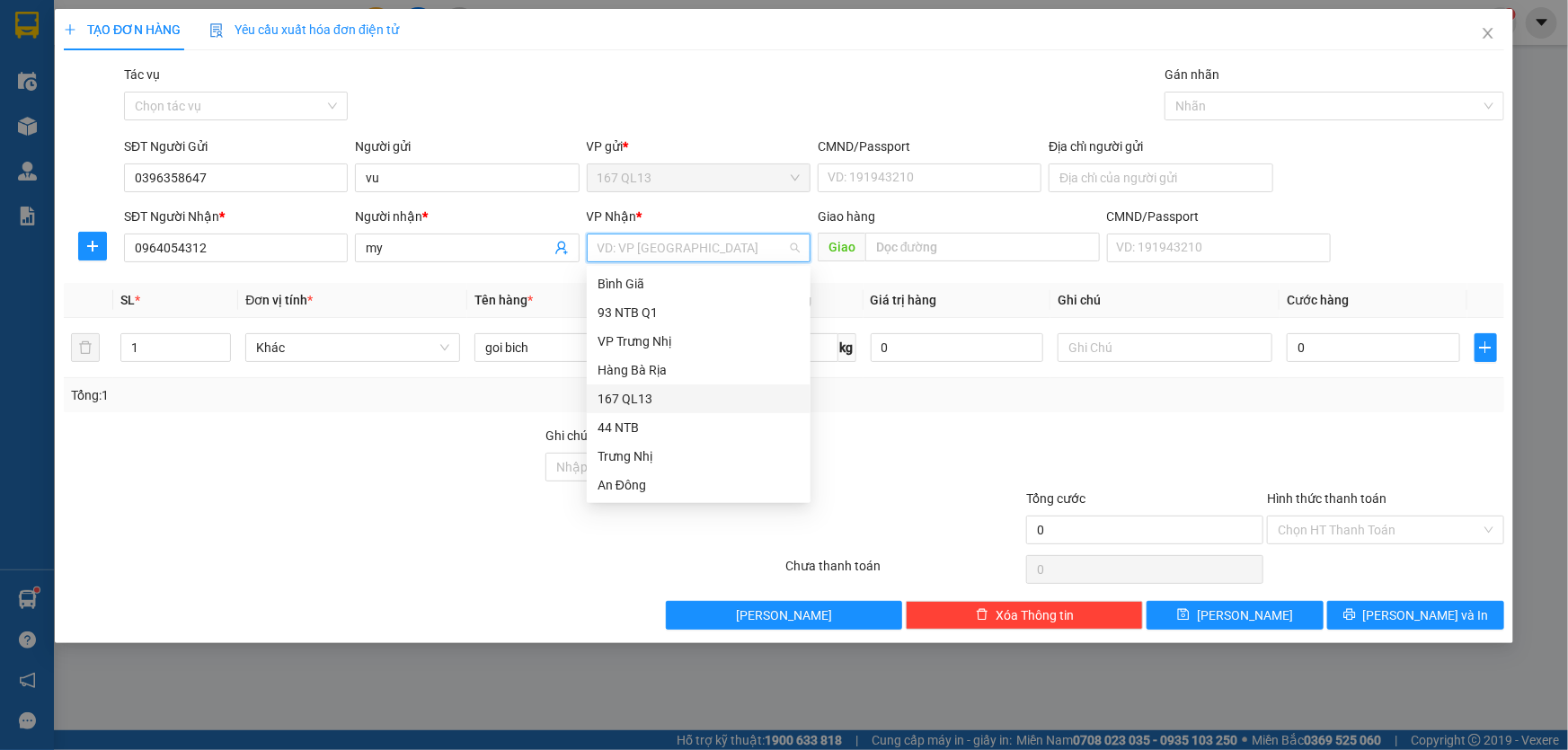
scroll to position [144, 0]
click at [673, 418] on div "Long Hải" at bounding box center [699, 428] width 202 height 20
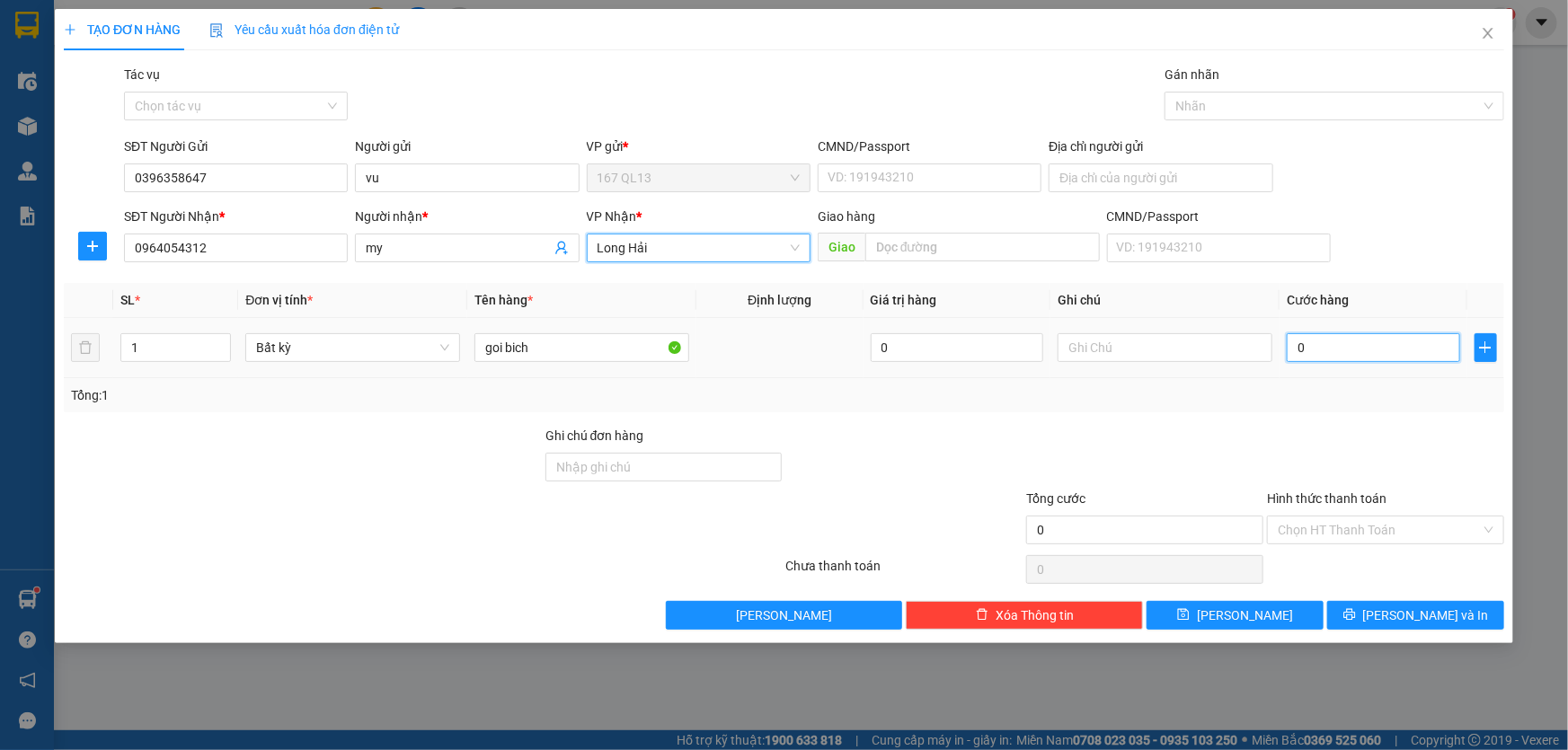
click at [1294, 350] on input "0" at bounding box center [1373, 348] width 173 height 29
type input "3"
type input "30"
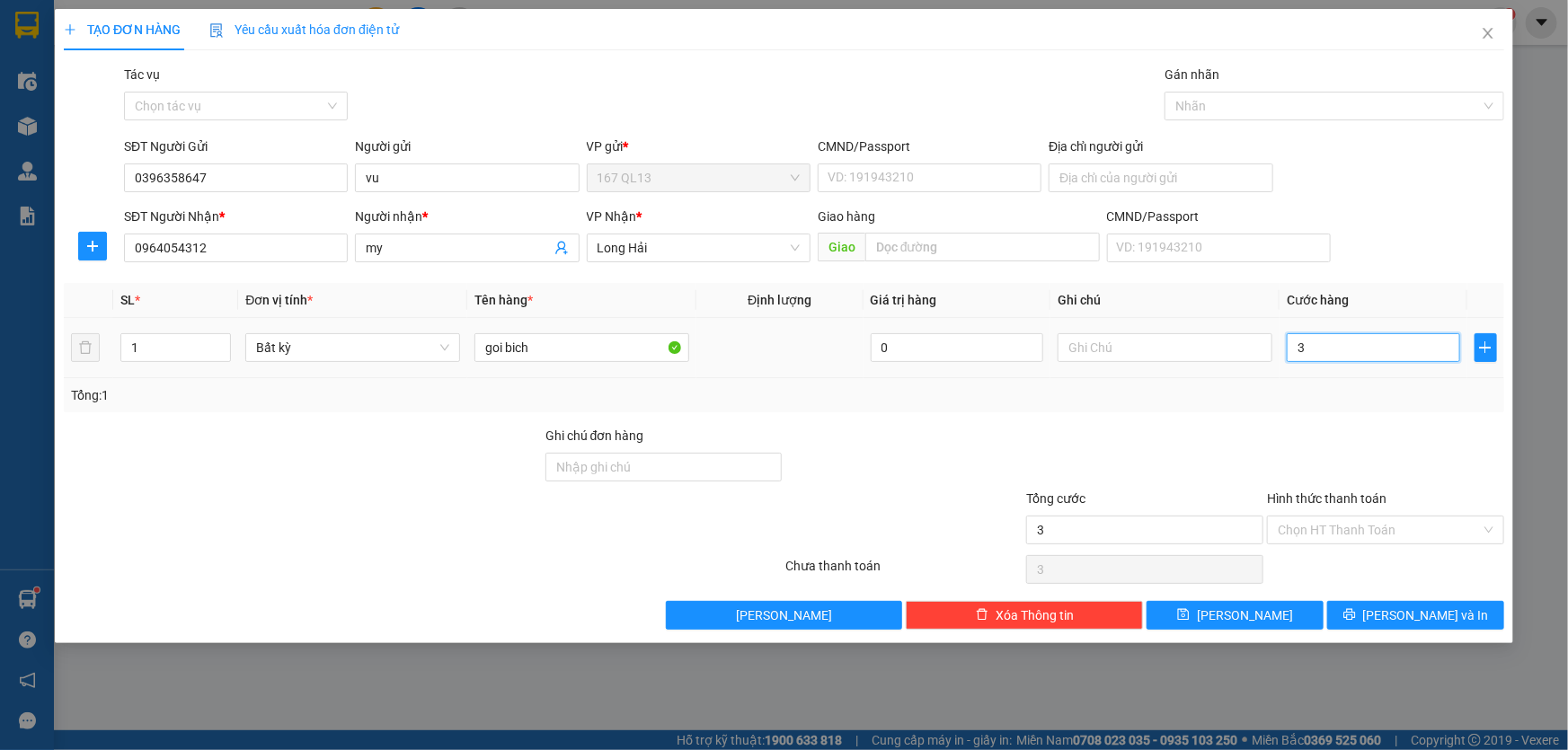
type input "30"
type input "30.000"
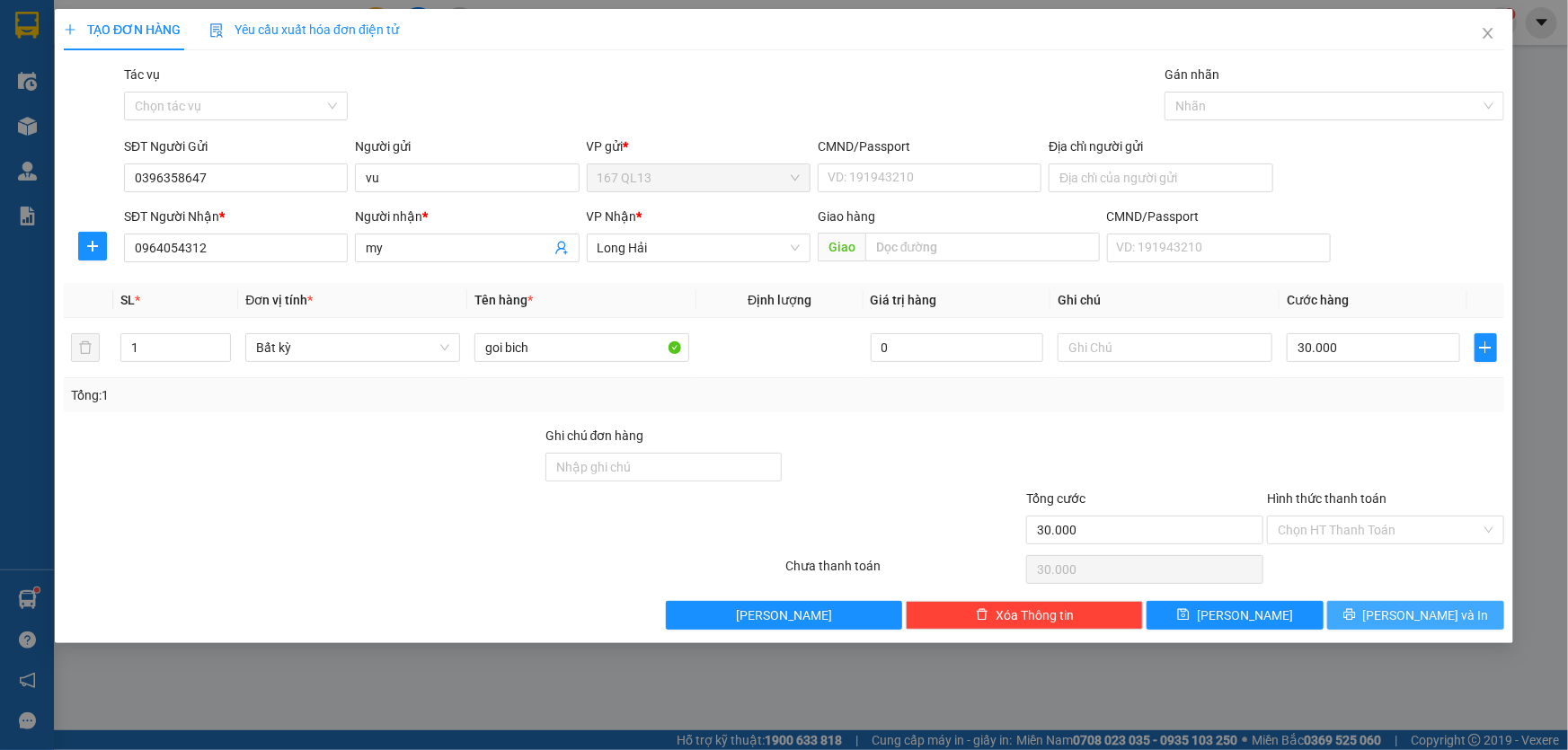
click at [1415, 611] on span "[PERSON_NAME] và In" at bounding box center [1426, 616] width 126 height 20
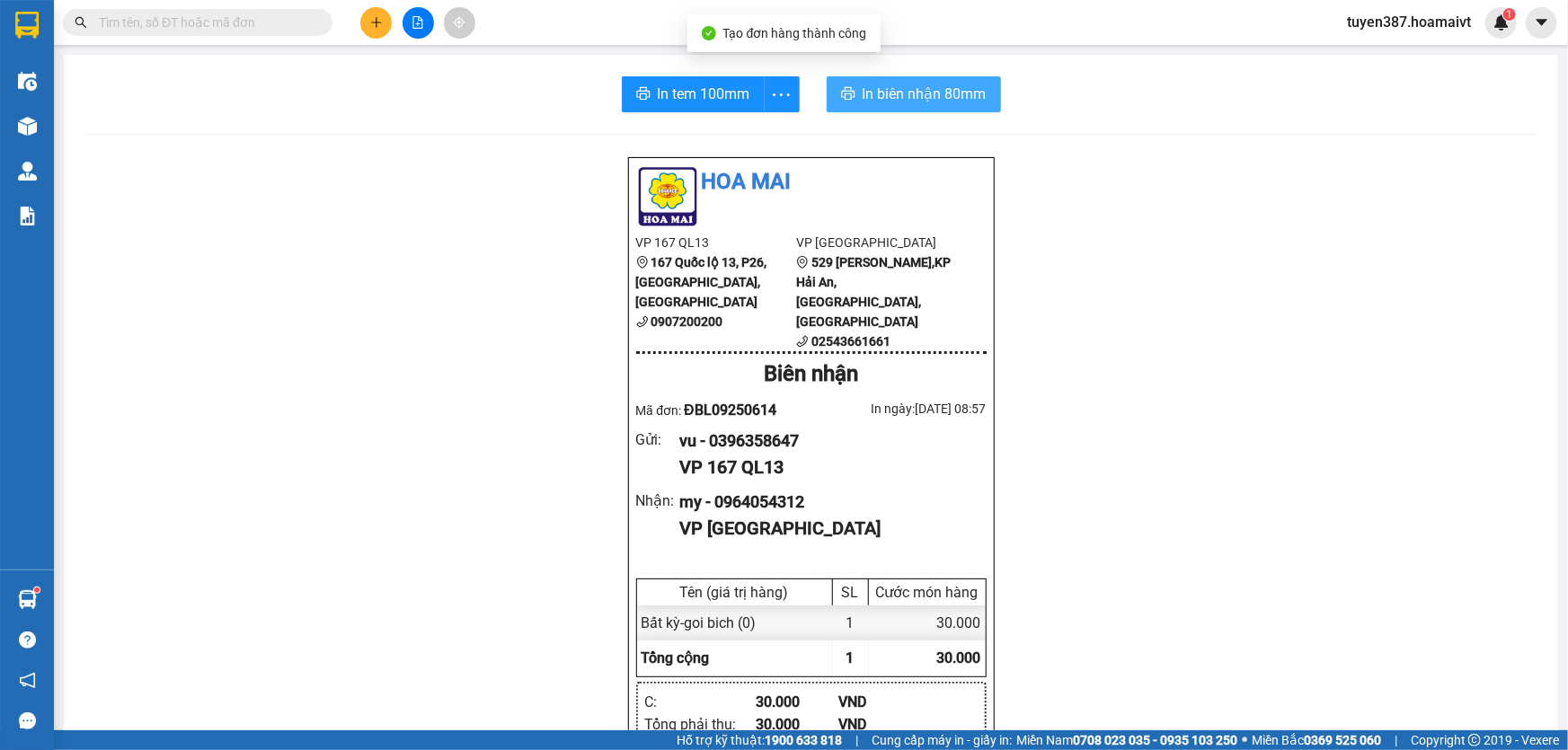
click at [888, 87] on span "In biên nhận 80mm" at bounding box center [925, 94] width 124 height 23
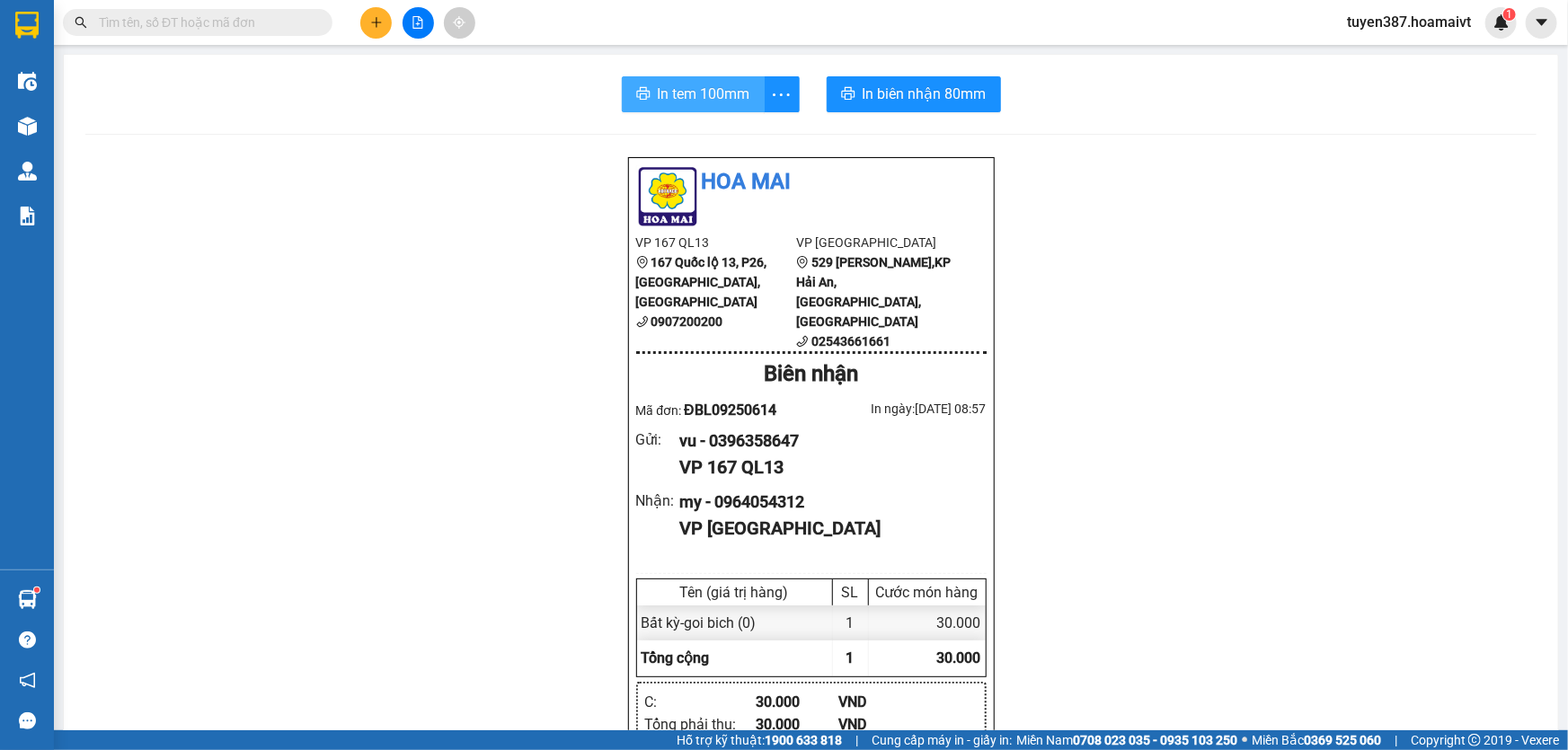
click at [689, 91] on span "In tem 100mm" at bounding box center [703, 94] width 92 height 23
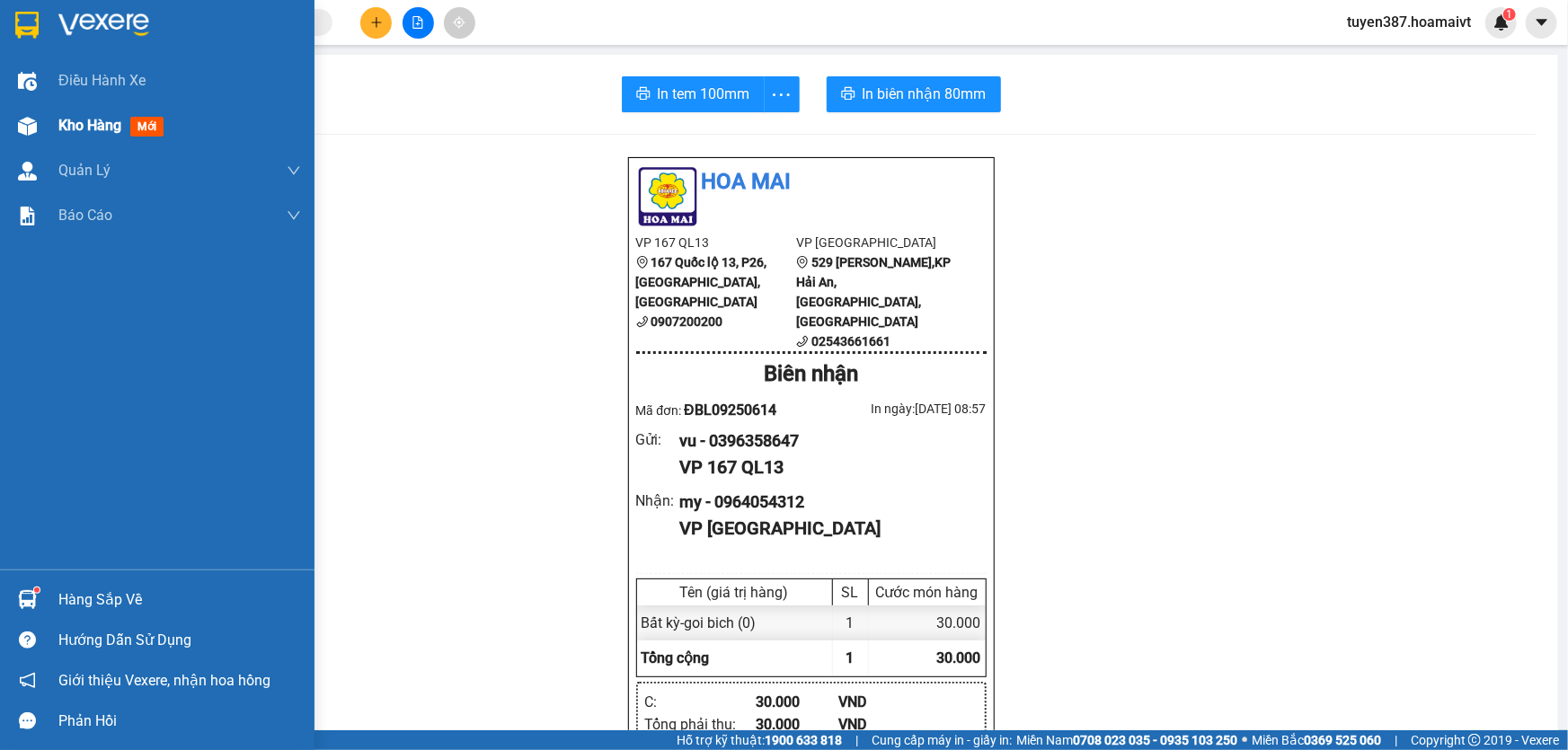
click at [153, 118] on span "mới" at bounding box center [147, 127] width 33 height 20
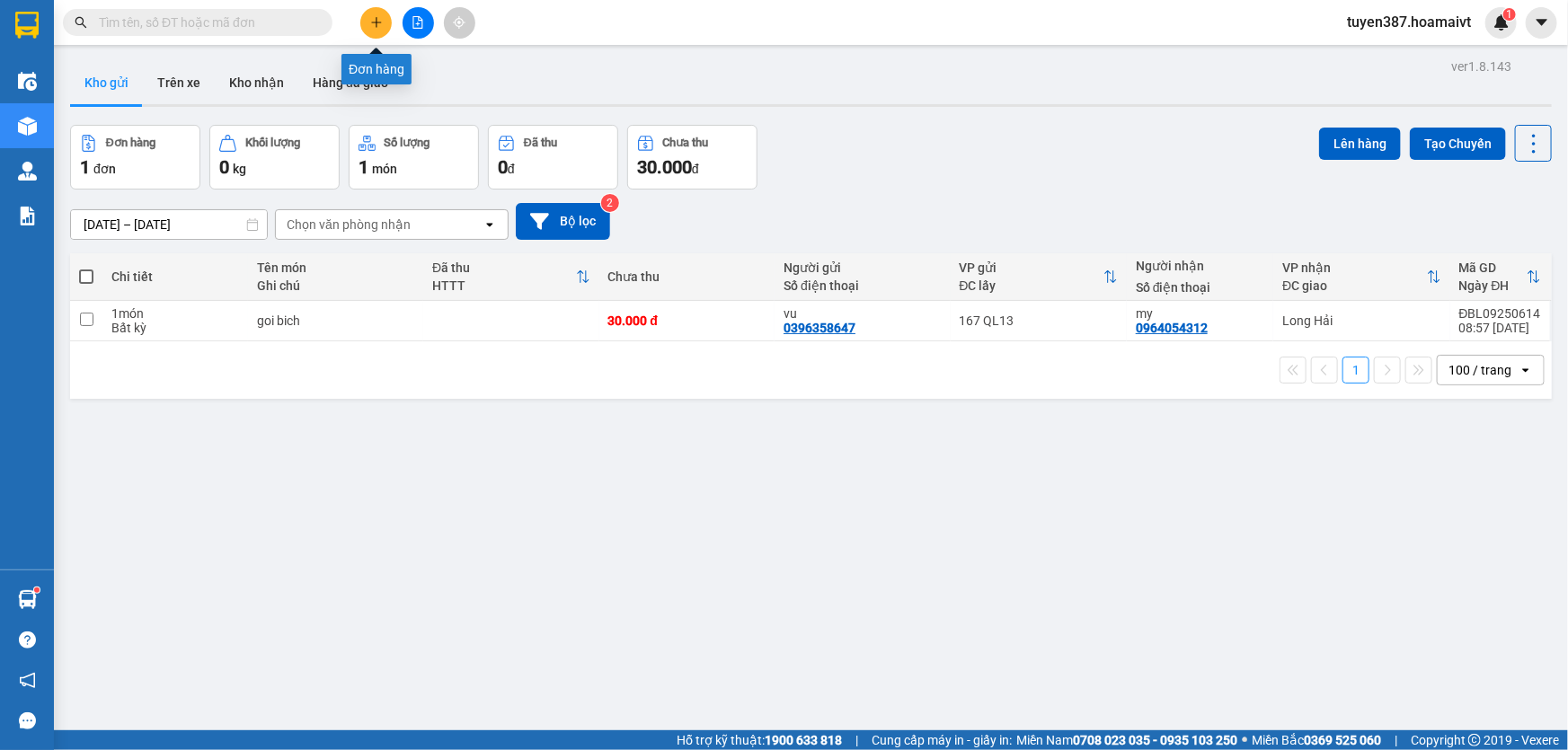
click at [376, 22] on icon "plus" at bounding box center [376, 22] width 10 height 1
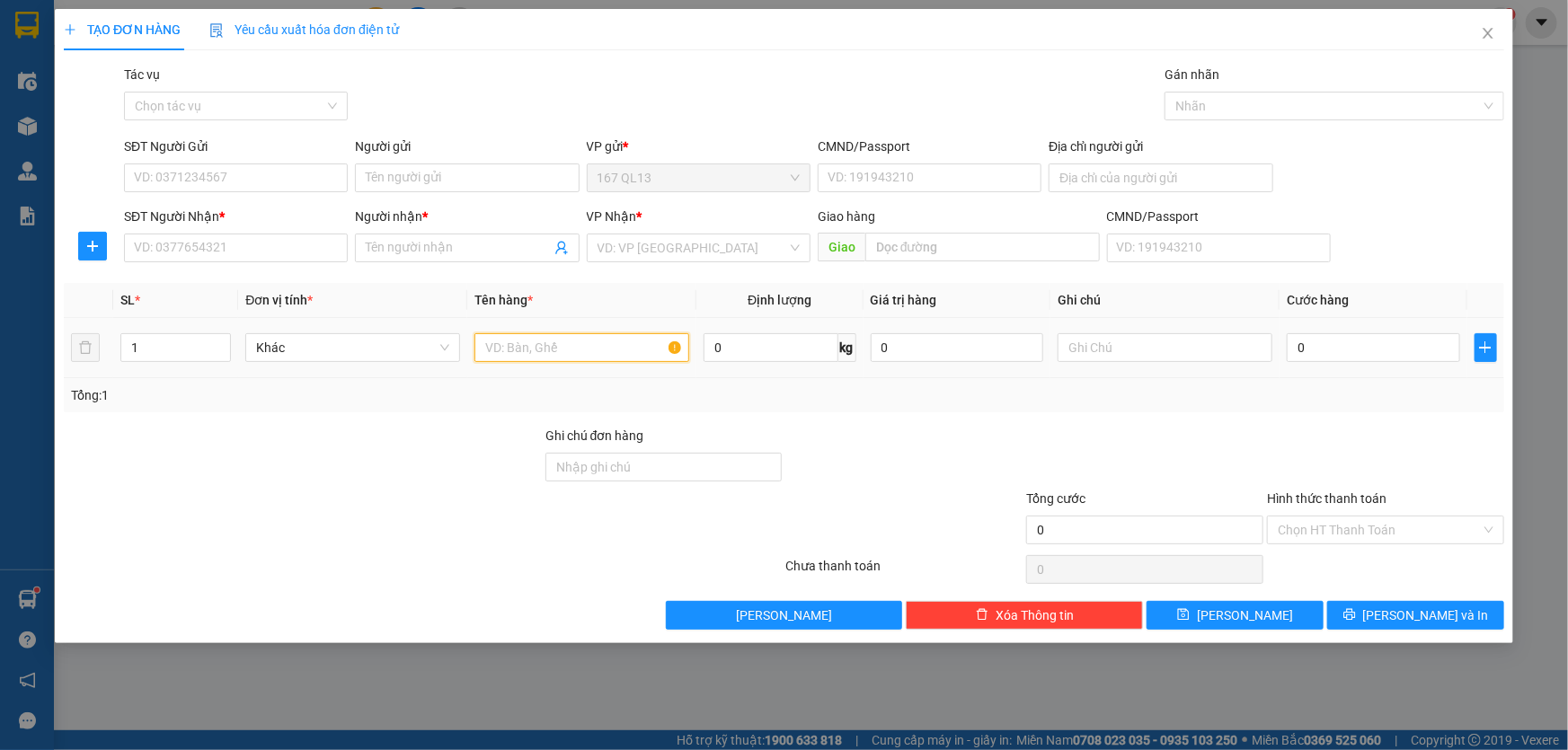
click at [596, 342] on input "text" at bounding box center [581, 348] width 214 height 29
type input "hop bk"
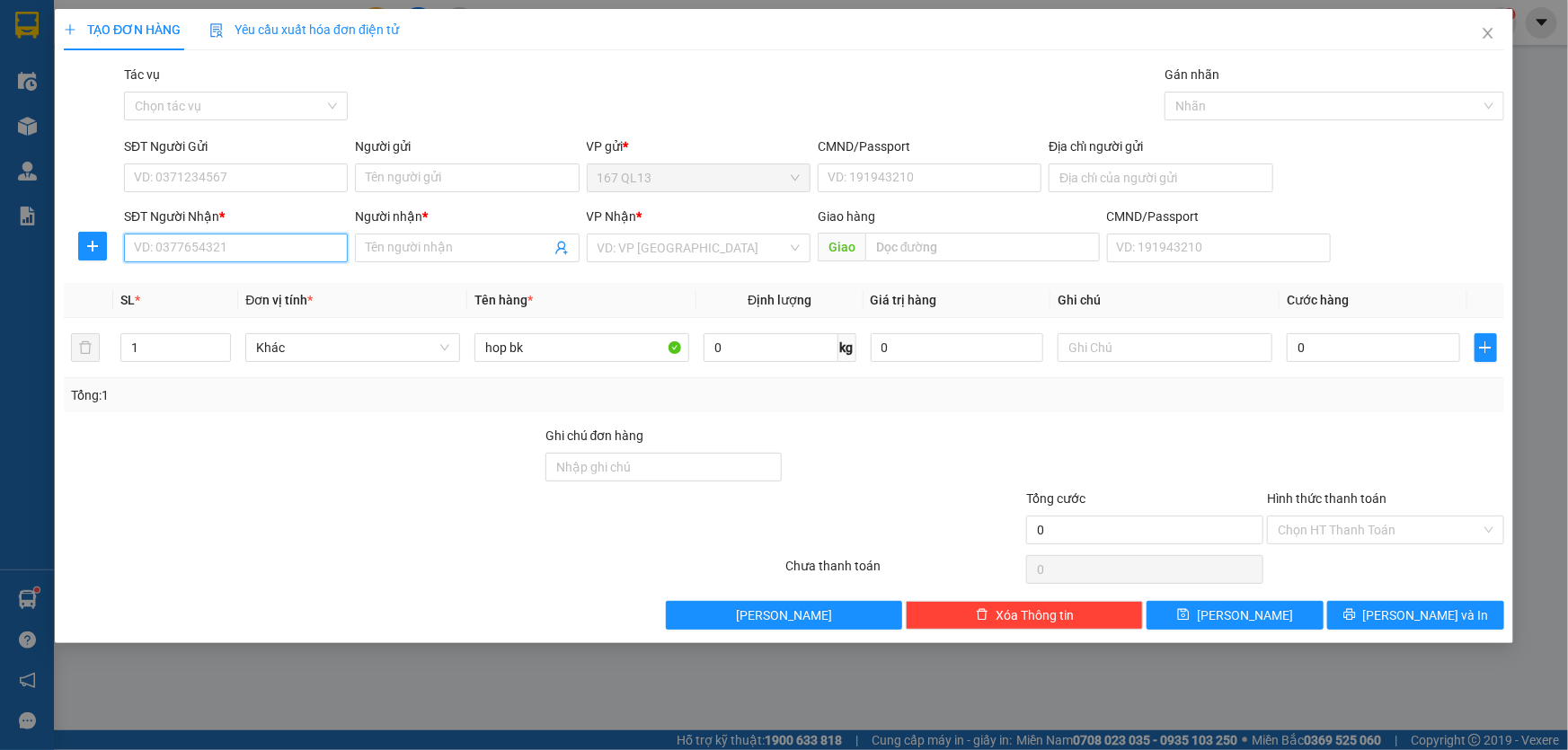
click at [311, 250] on input "SĐT Người Nhận *" at bounding box center [235, 248] width 223 height 29
click at [197, 284] on div "0938969190 - DUNG 230 P.C.TRINH" at bounding box center [254, 284] width 238 height 20
type input "0938969190"
type input "DUNG 230 P.C.TRINH"
type input "0938969190"
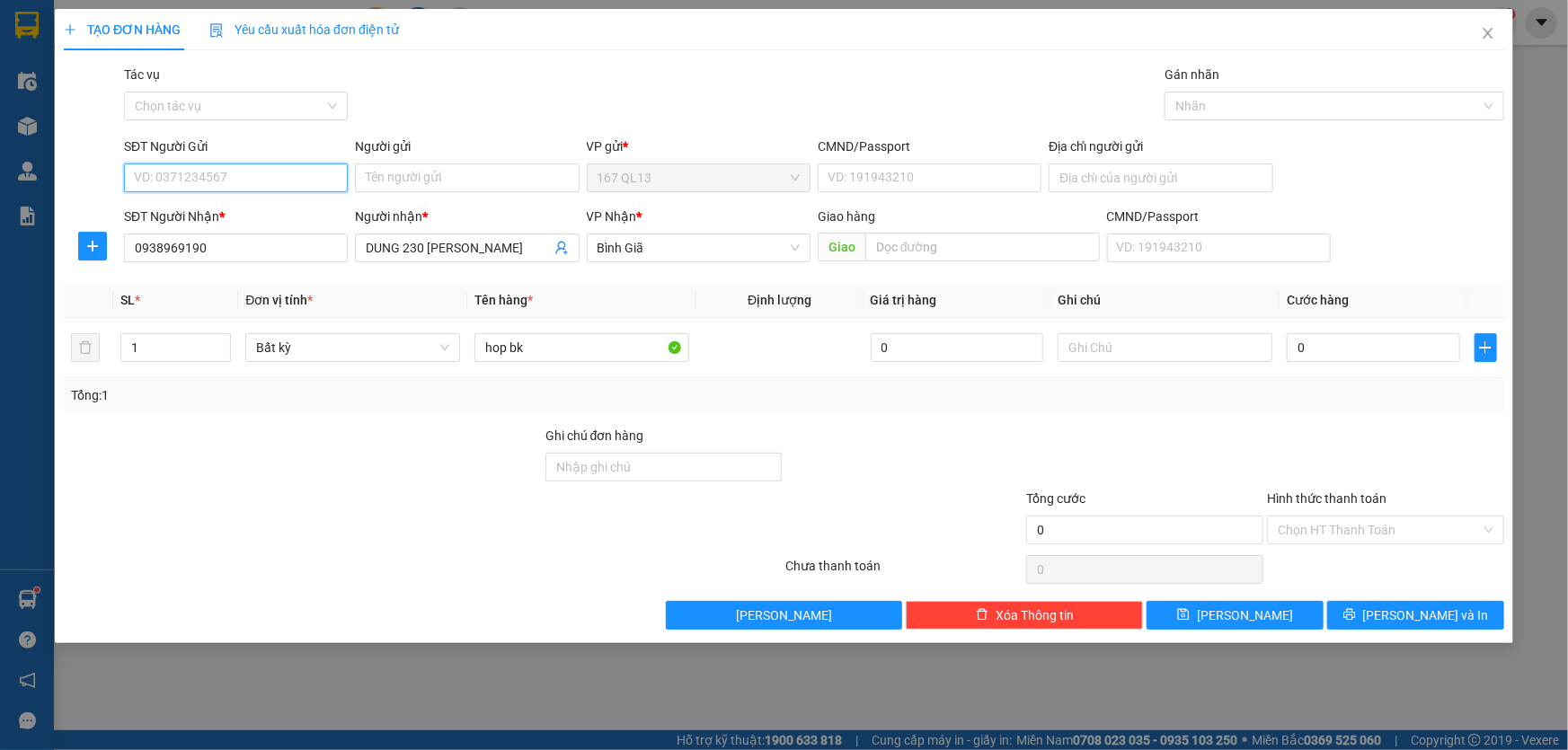
click at [230, 174] on input "SĐT Người Gửi" at bounding box center [235, 178] width 223 height 29
click at [223, 239] on div "0906966306 - TU" at bounding box center [236, 243] width 202 height 20
type input "0906966306"
type input "TU"
click at [1294, 348] on input "0" at bounding box center [1373, 348] width 173 height 29
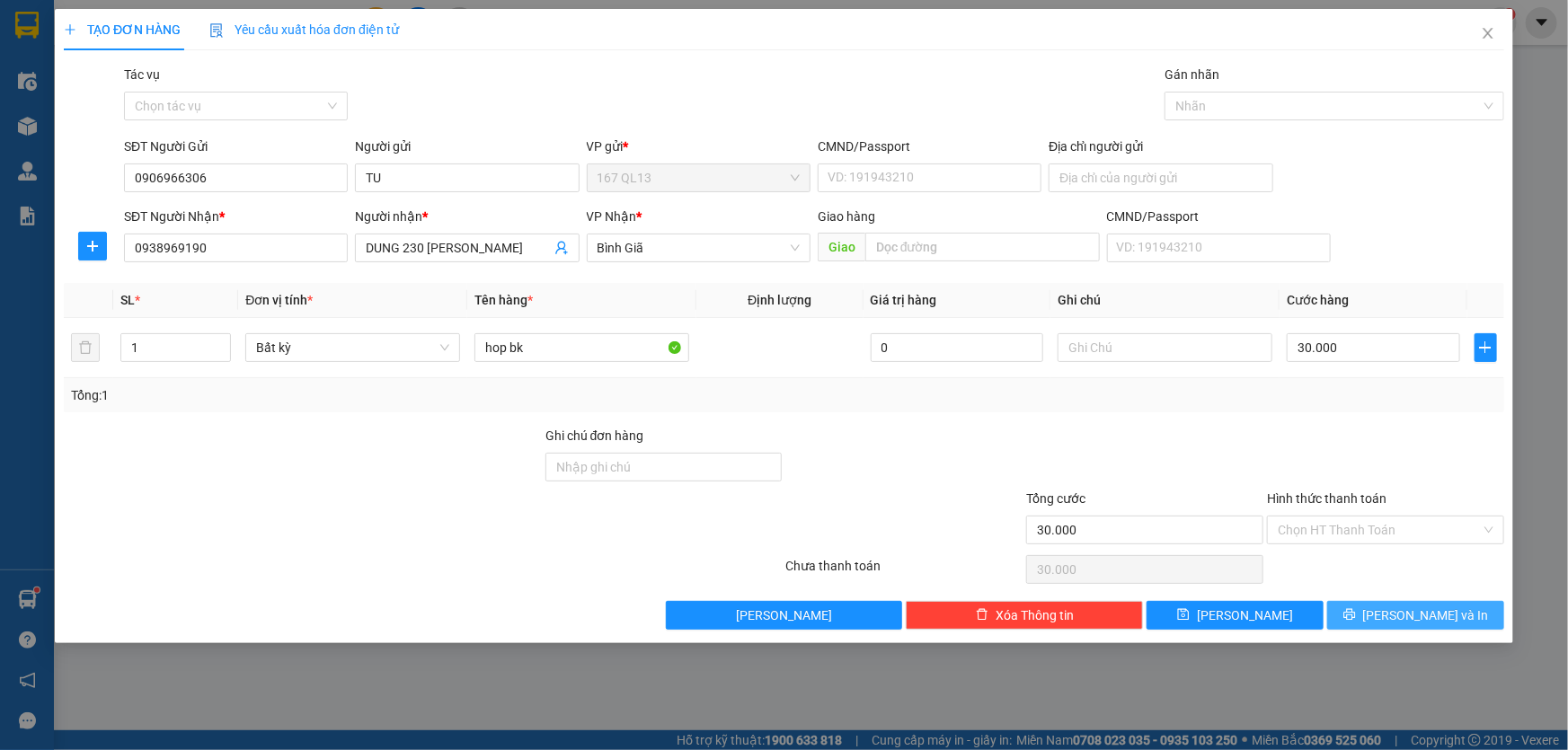
click at [1434, 622] on span "[PERSON_NAME] và In" at bounding box center [1426, 616] width 126 height 20
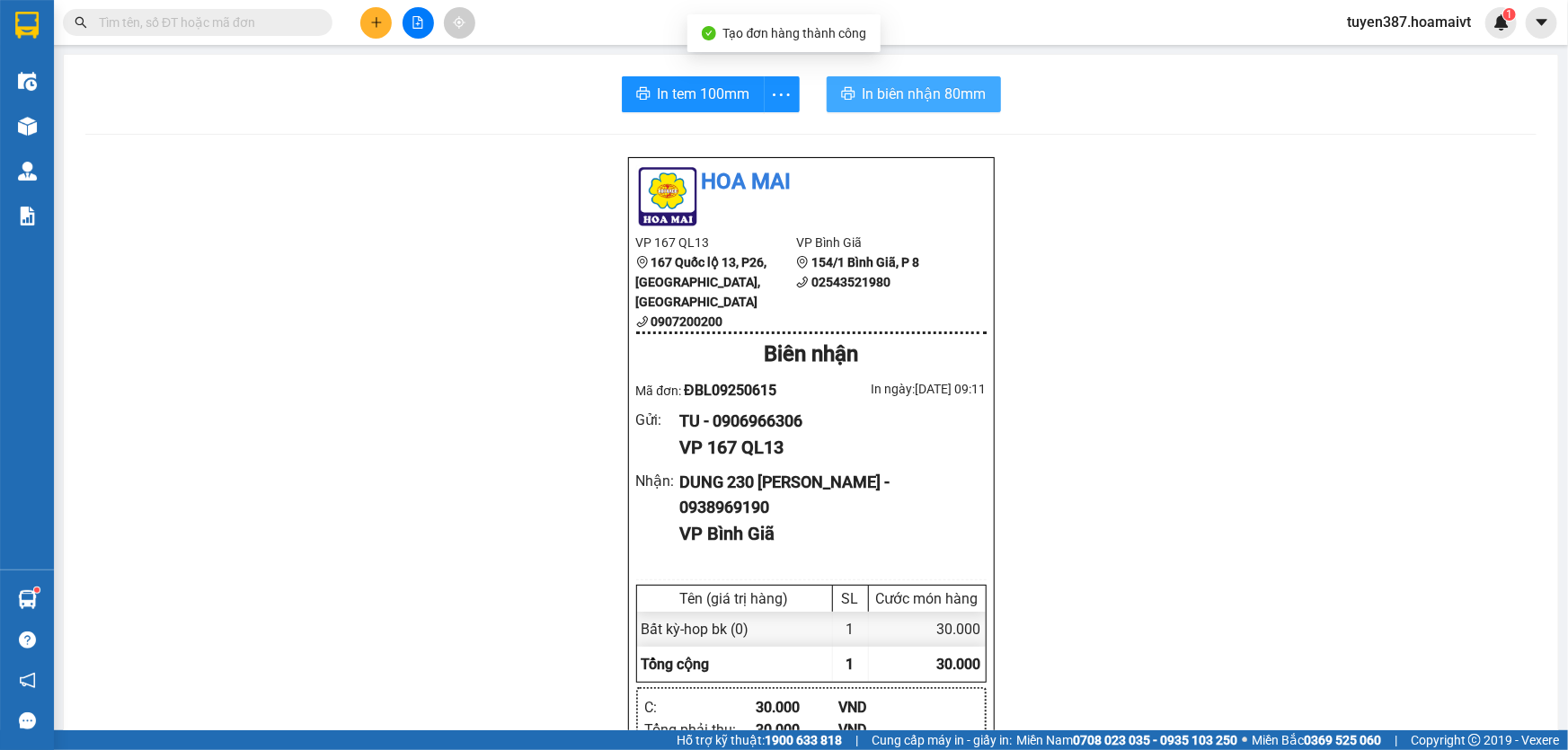
click at [890, 92] on span "In biên nhận 80mm" at bounding box center [925, 94] width 124 height 23
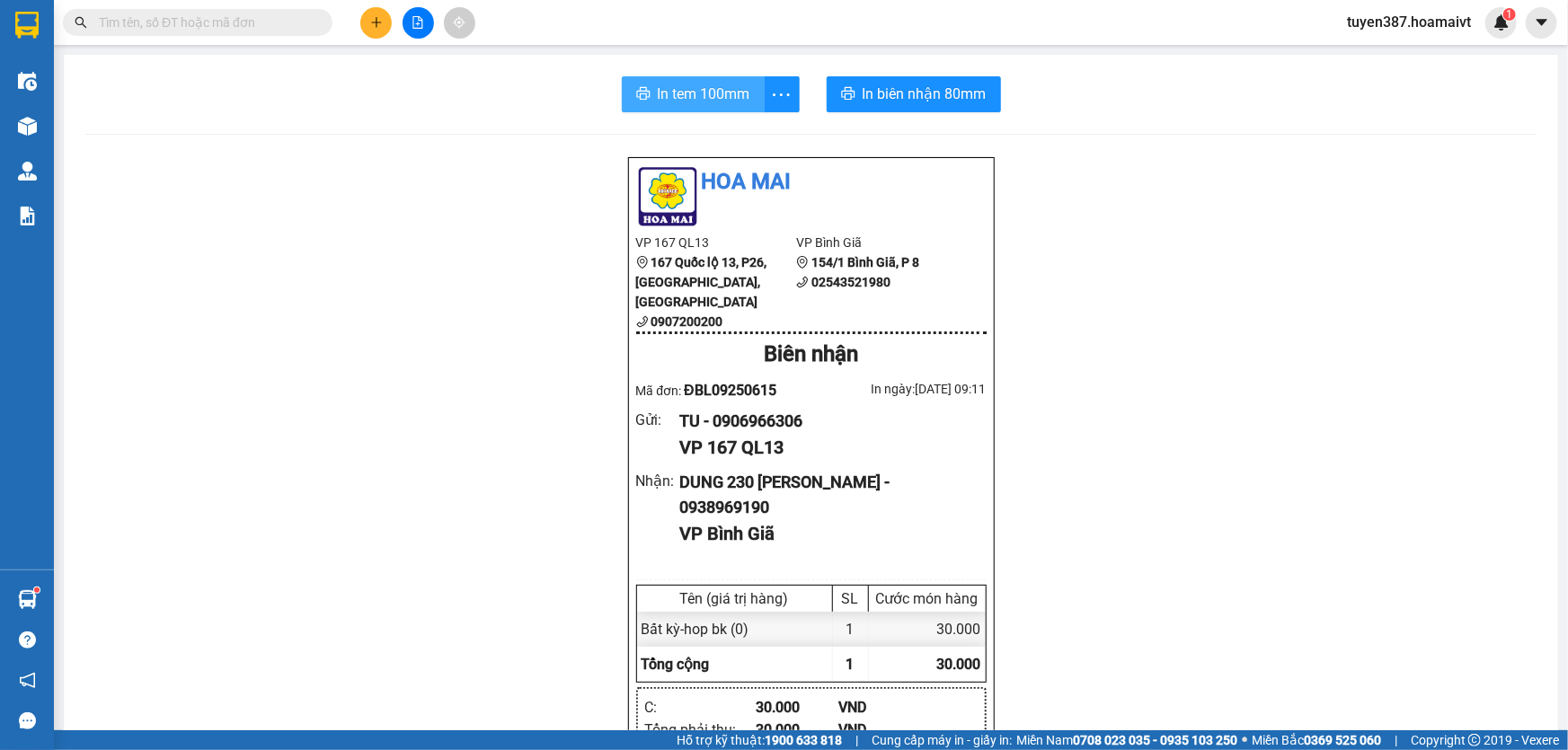
click at [696, 89] on span "In tem 100mm" at bounding box center [703, 94] width 92 height 23
click at [383, 18] on button at bounding box center [376, 23] width 31 height 31
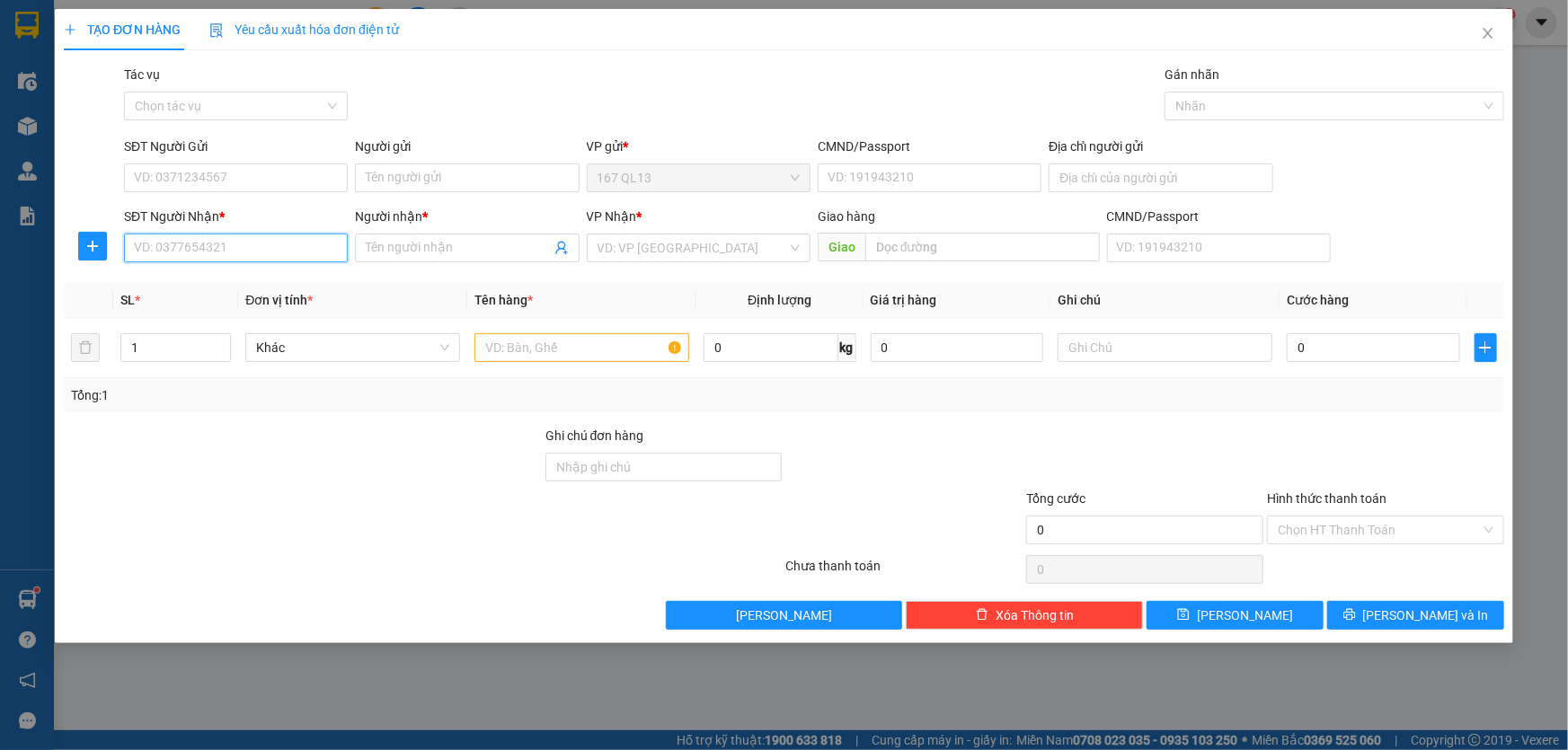
click at [315, 247] on input "SĐT Người Nhận *" at bounding box center [235, 248] width 223 height 29
type input "0908975180"
click at [247, 278] on div "0908975180 - HUY" at bounding box center [236, 284] width 202 height 20
type input "HUY"
type input "0908975180"
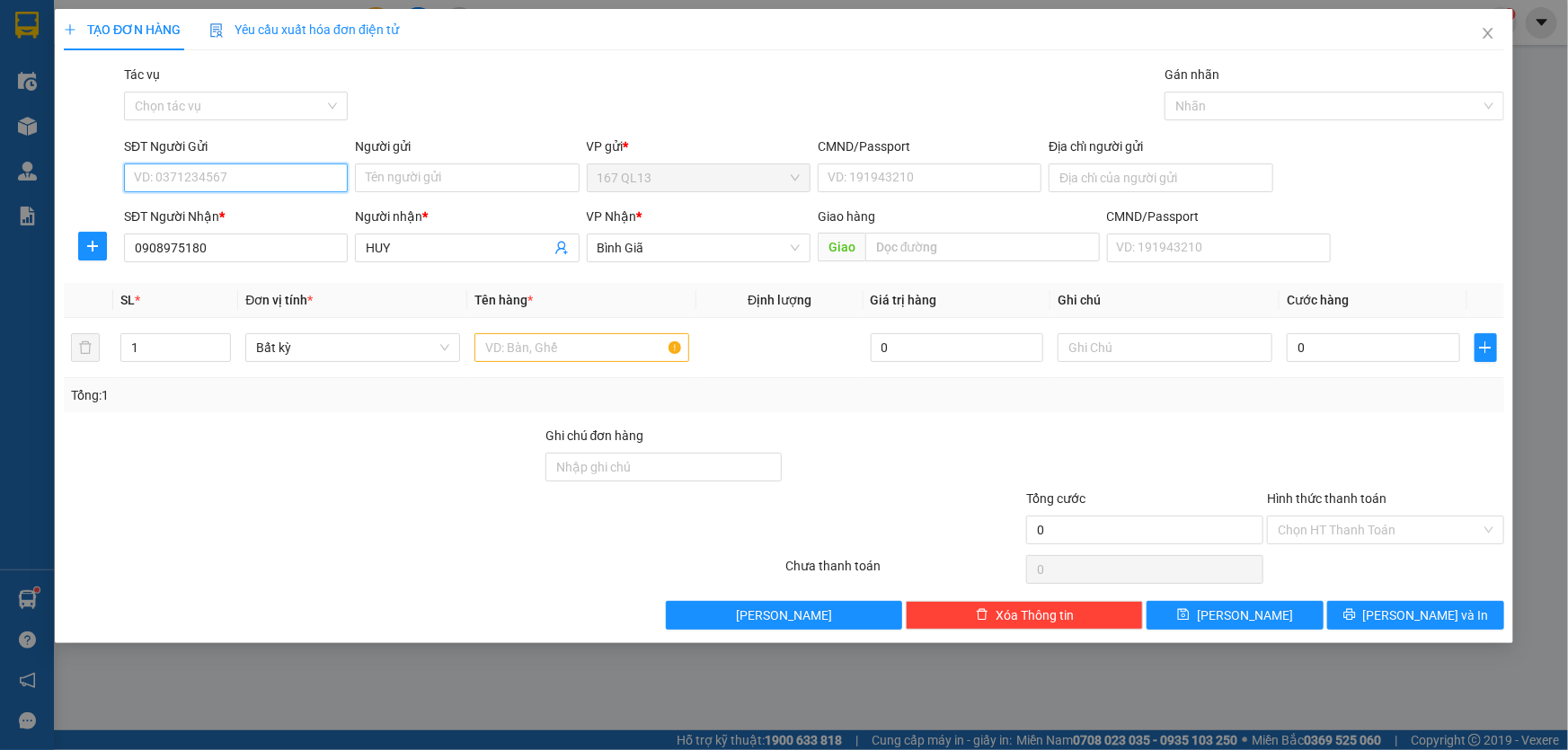
click at [247, 179] on input "SĐT Người Gửi" at bounding box center [235, 178] width 223 height 29
click at [232, 209] on div "0329457536 - lam" at bounding box center [236, 214] width 202 height 20
type input "0329457536"
type input "lam"
type input "054201002329"
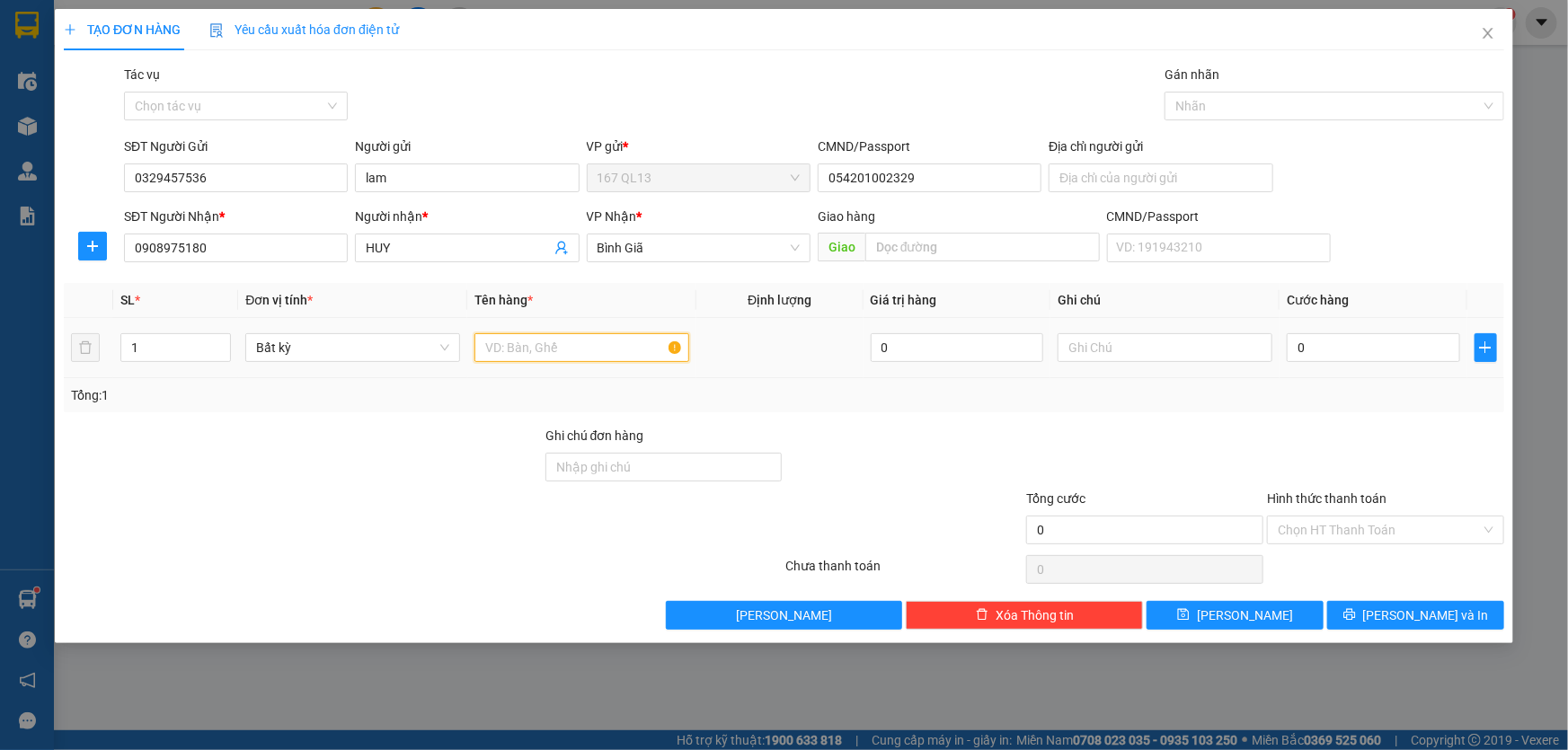
click at [600, 346] on input "text" at bounding box center [581, 348] width 214 height 29
type input "thung"
click at [1293, 342] on input "0" at bounding box center [1373, 348] width 173 height 29
type input "6"
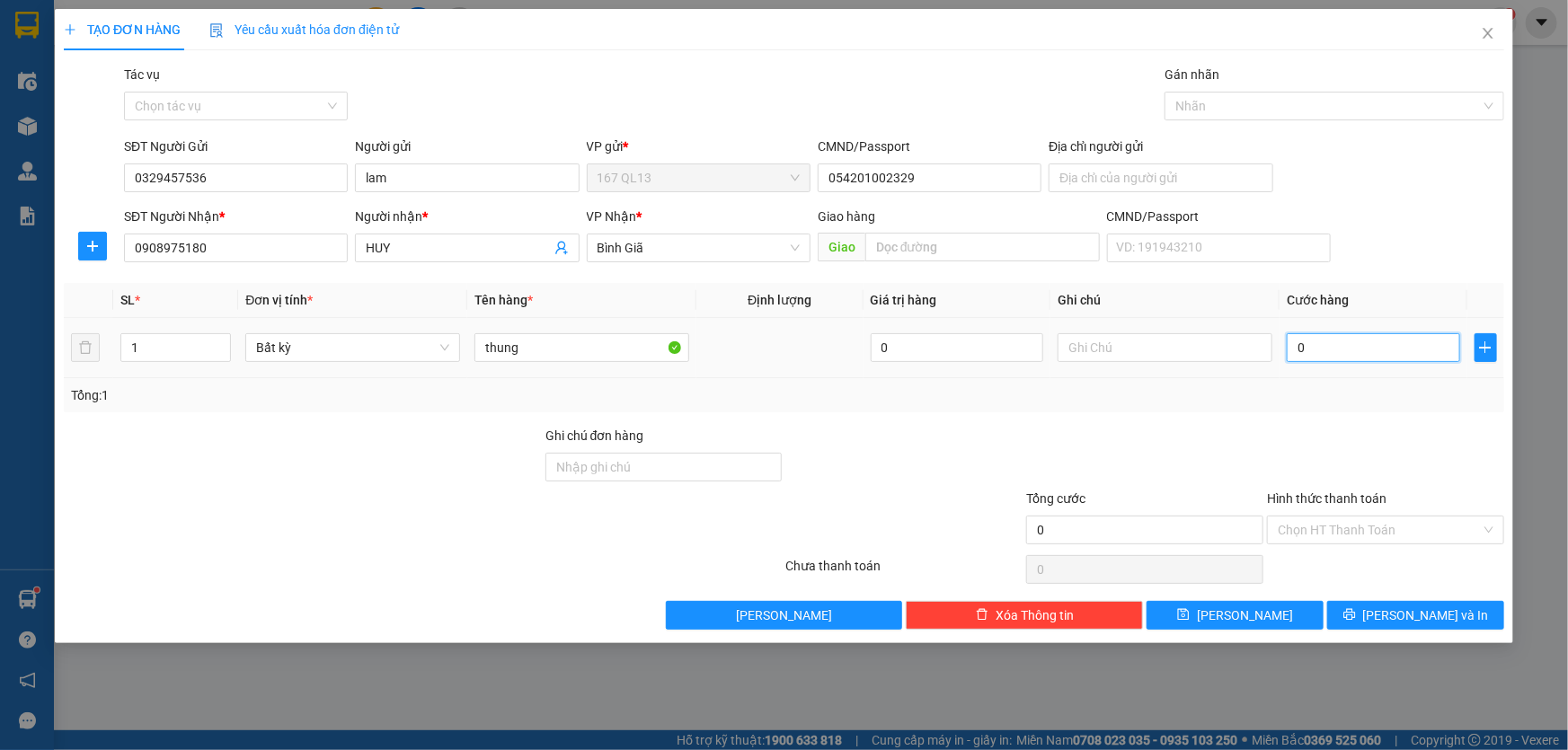
type input "6"
type input "60"
click at [1424, 607] on span "[PERSON_NAME] và In" at bounding box center [1426, 616] width 126 height 20
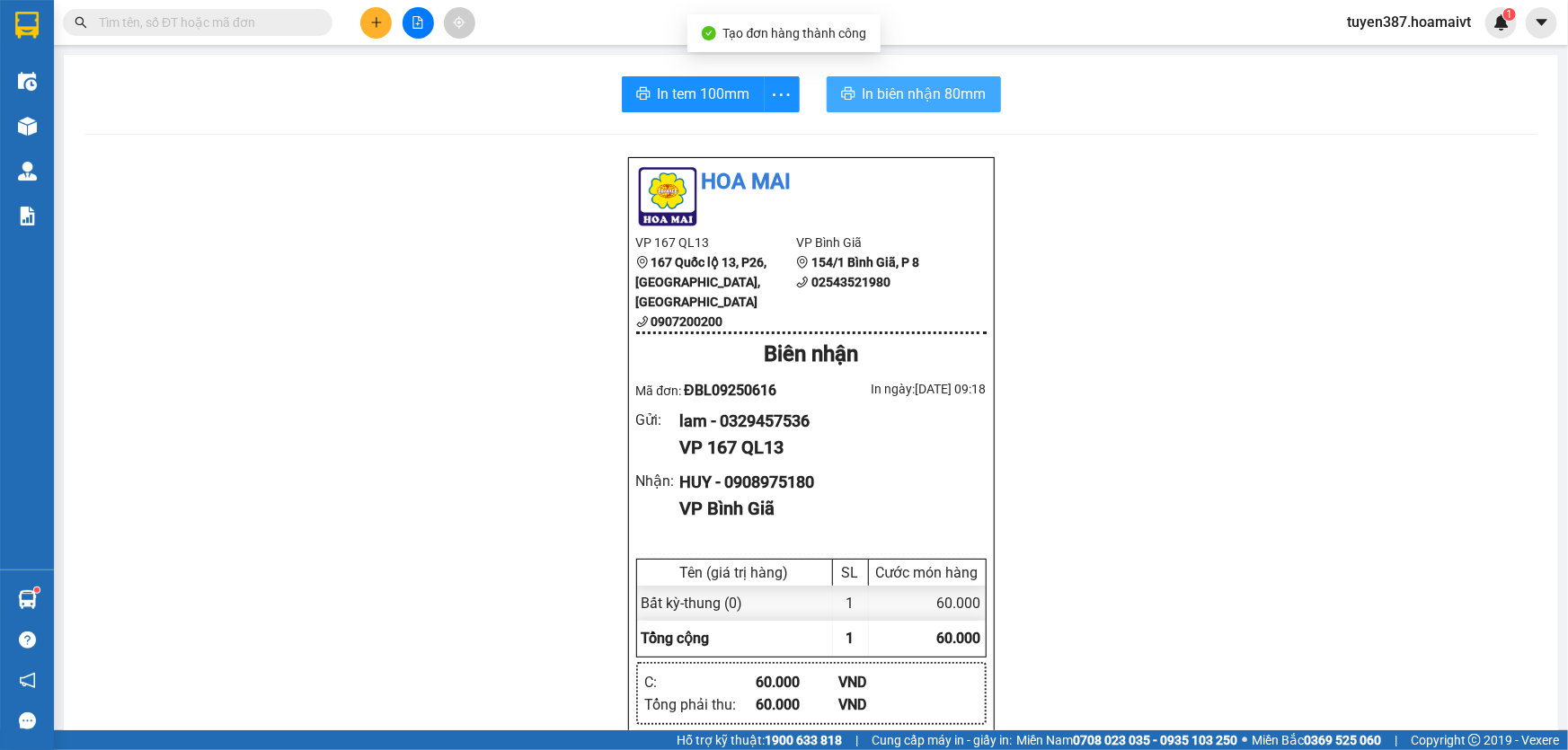
click at [888, 84] on span "In biên nhận 80mm" at bounding box center [925, 94] width 124 height 23
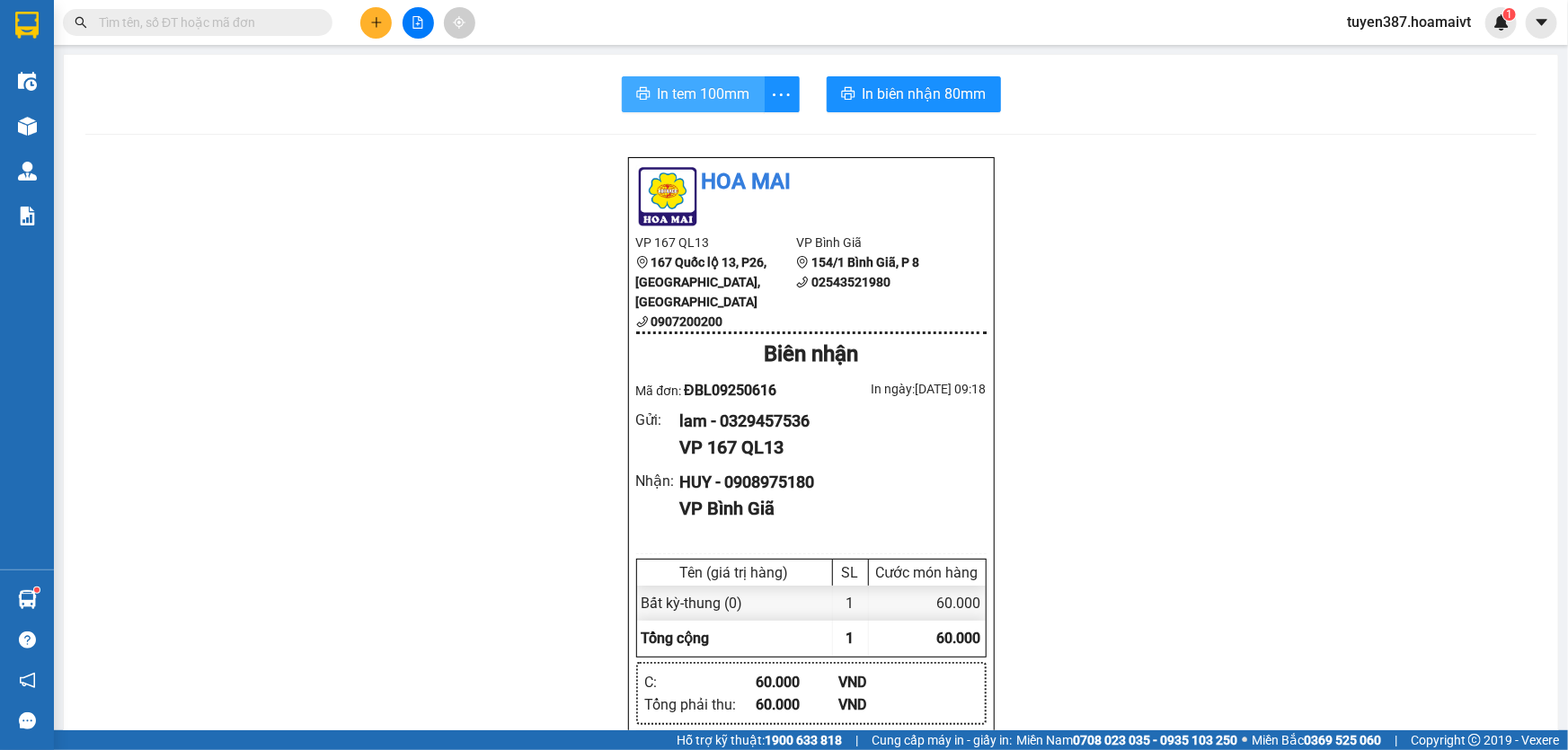
click at [691, 91] on span "In tem 100mm" at bounding box center [703, 94] width 92 height 23
click at [381, 17] on icon "plus" at bounding box center [377, 23] width 13 height 13
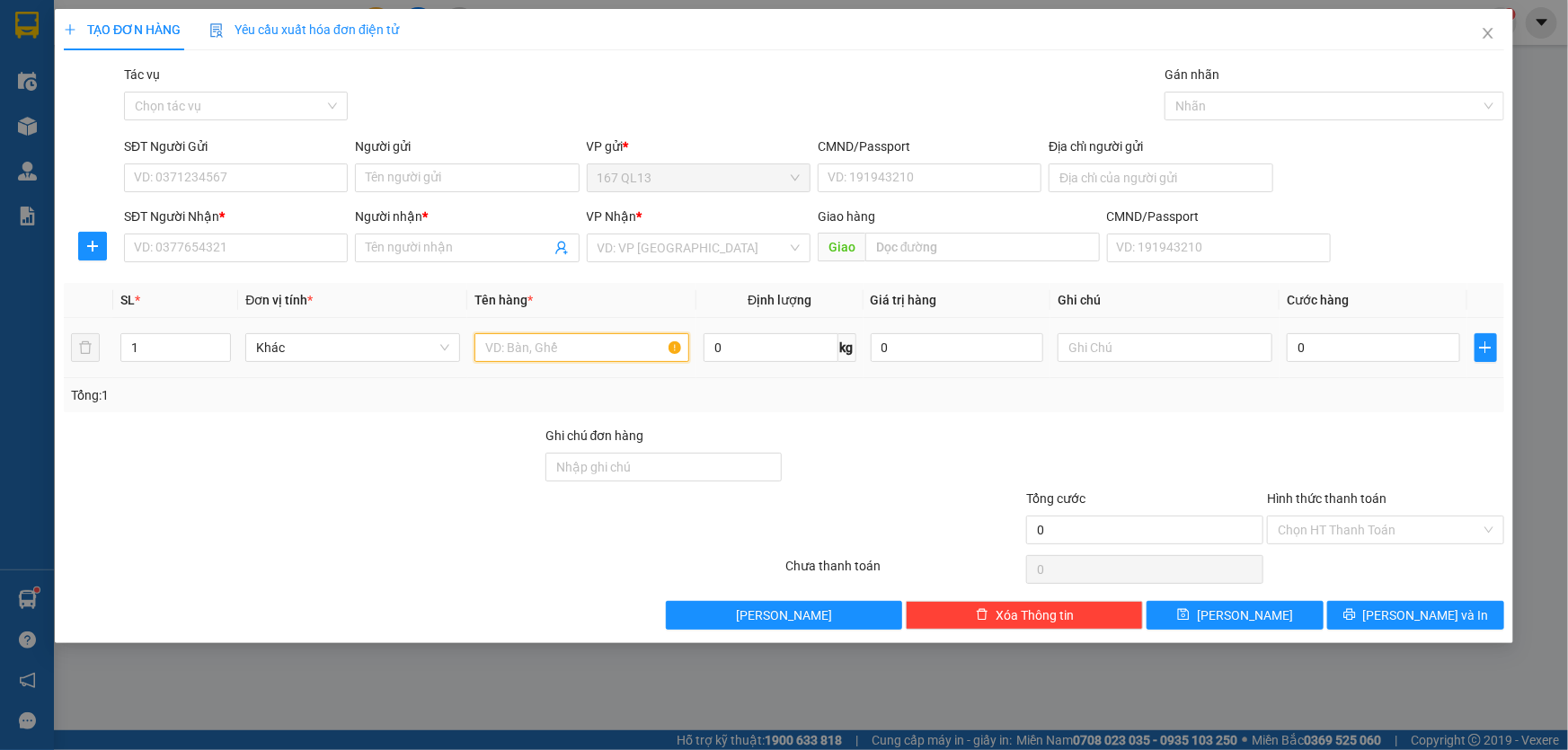
click at [634, 339] on input "text" at bounding box center [581, 348] width 214 height 29
type input "hop"
click at [265, 232] on div "SĐT Người Nhận *" at bounding box center [235, 221] width 223 height 27
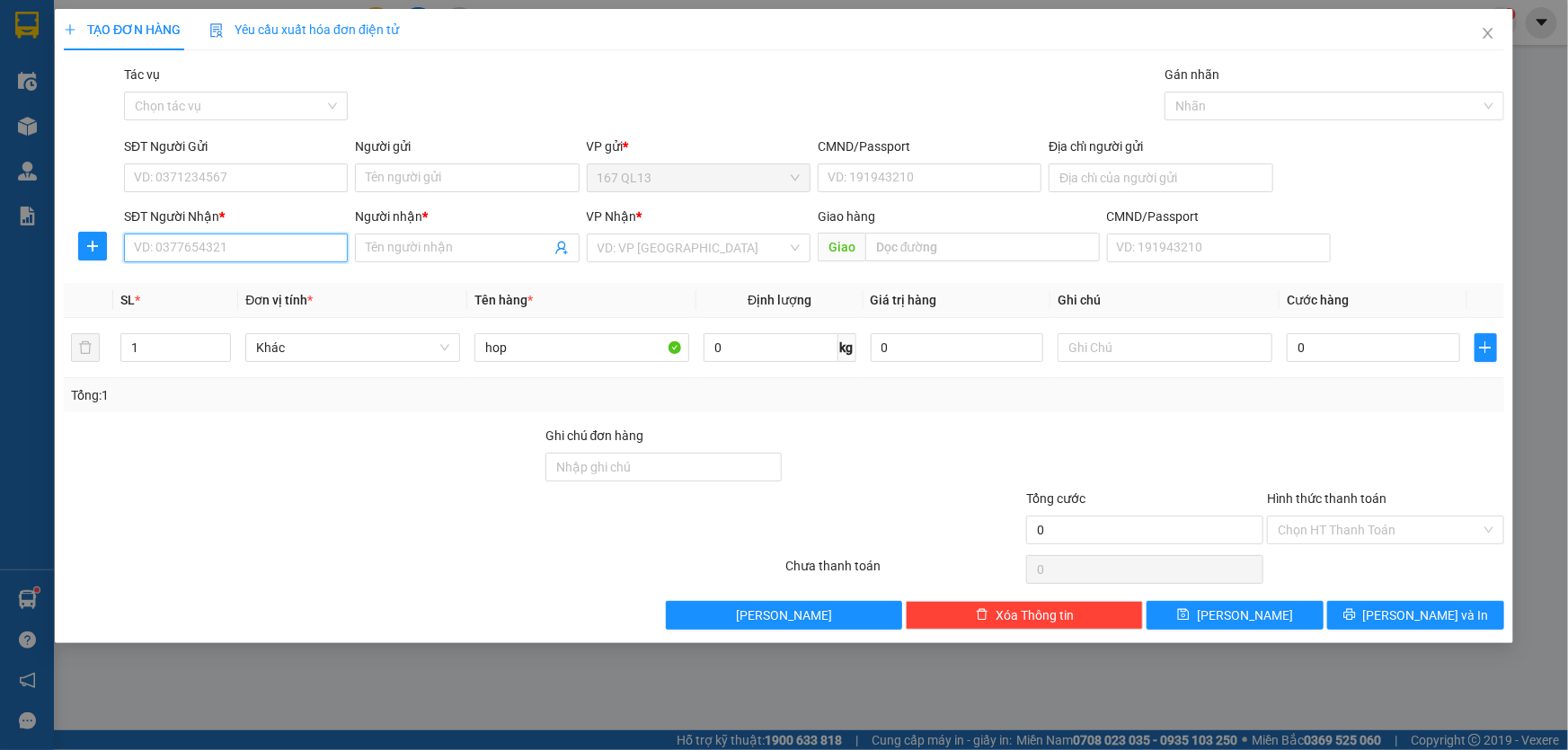
click at [272, 241] on input "SĐT Người Nhận *" at bounding box center [235, 248] width 223 height 29
type input "0933417468"
click at [433, 246] on input "Người nhận *" at bounding box center [458, 248] width 184 height 20
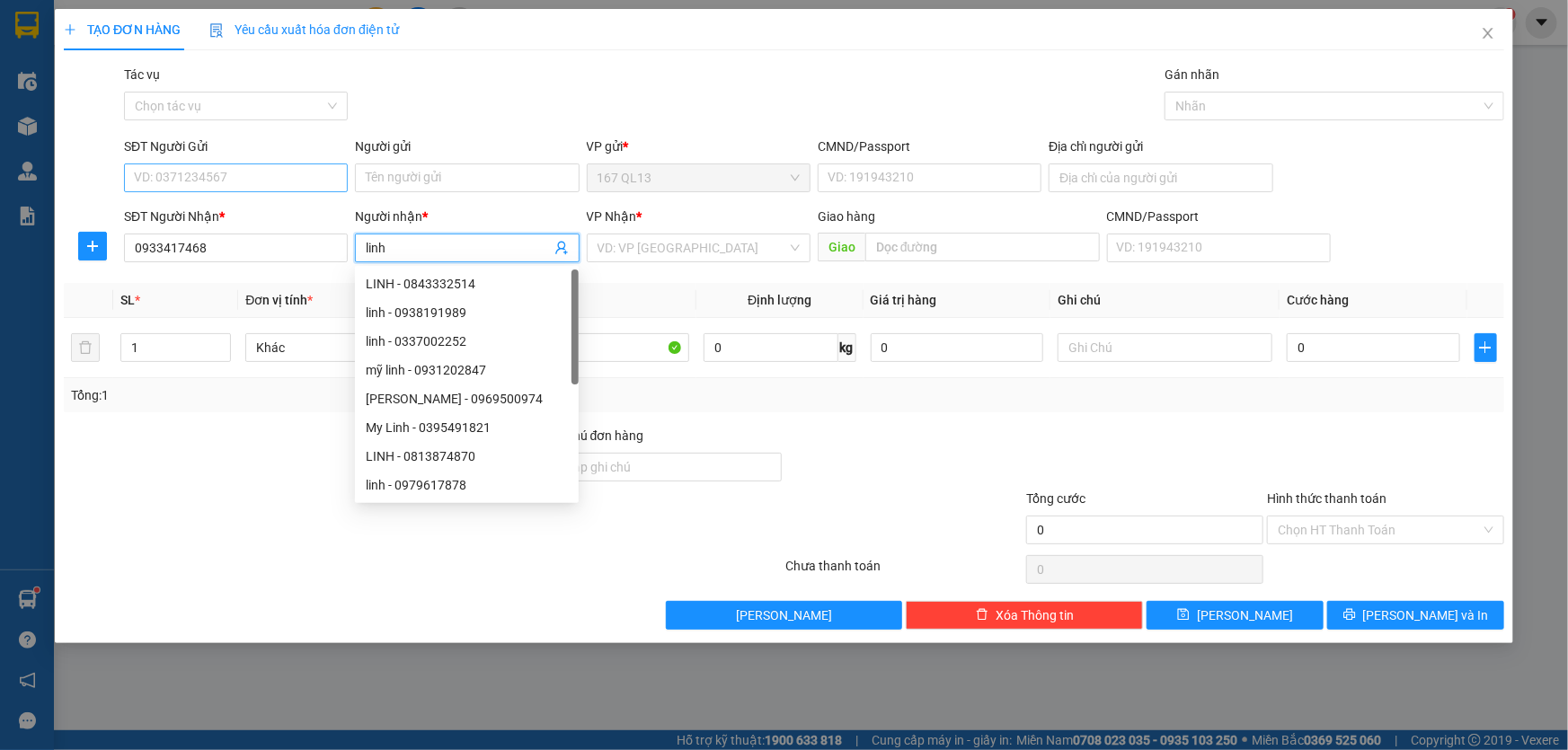
type input "linh"
click at [278, 176] on input "SĐT Người Gửi" at bounding box center [235, 178] width 223 height 29
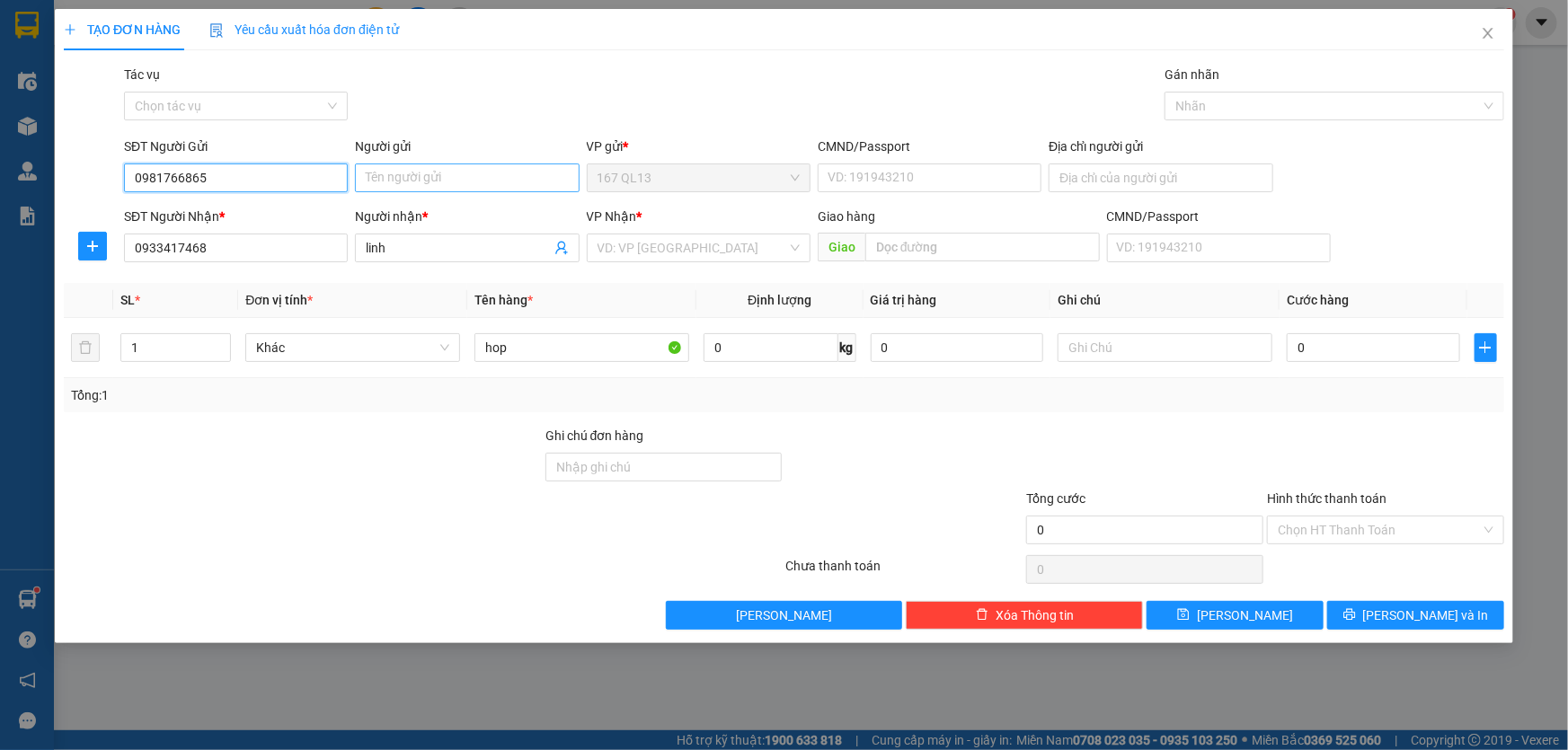
type input "0981766865"
click at [421, 185] on input "Người gửi" at bounding box center [466, 178] width 223 height 29
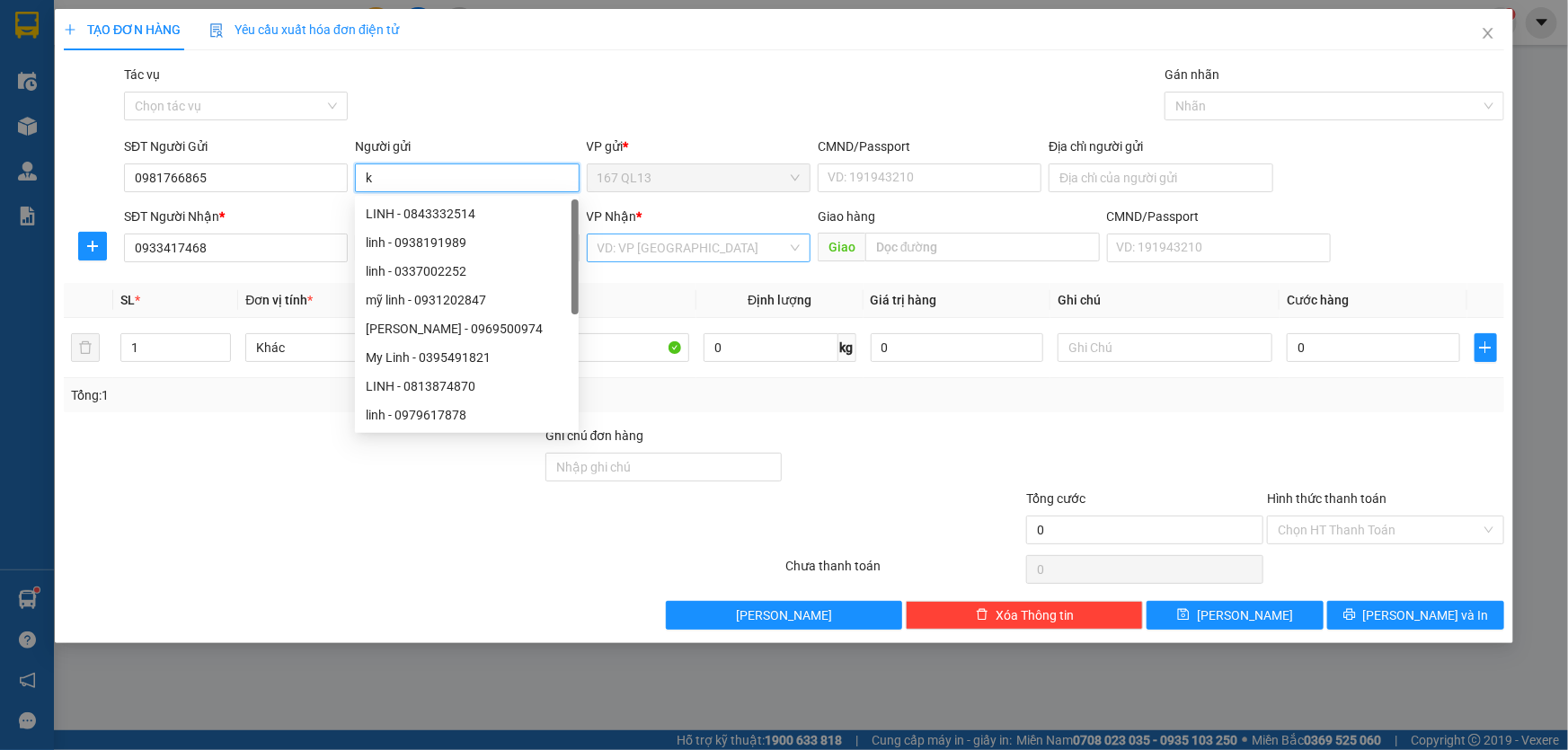
type input "k"
click at [733, 252] on input "search" at bounding box center [692, 248] width 190 height 27
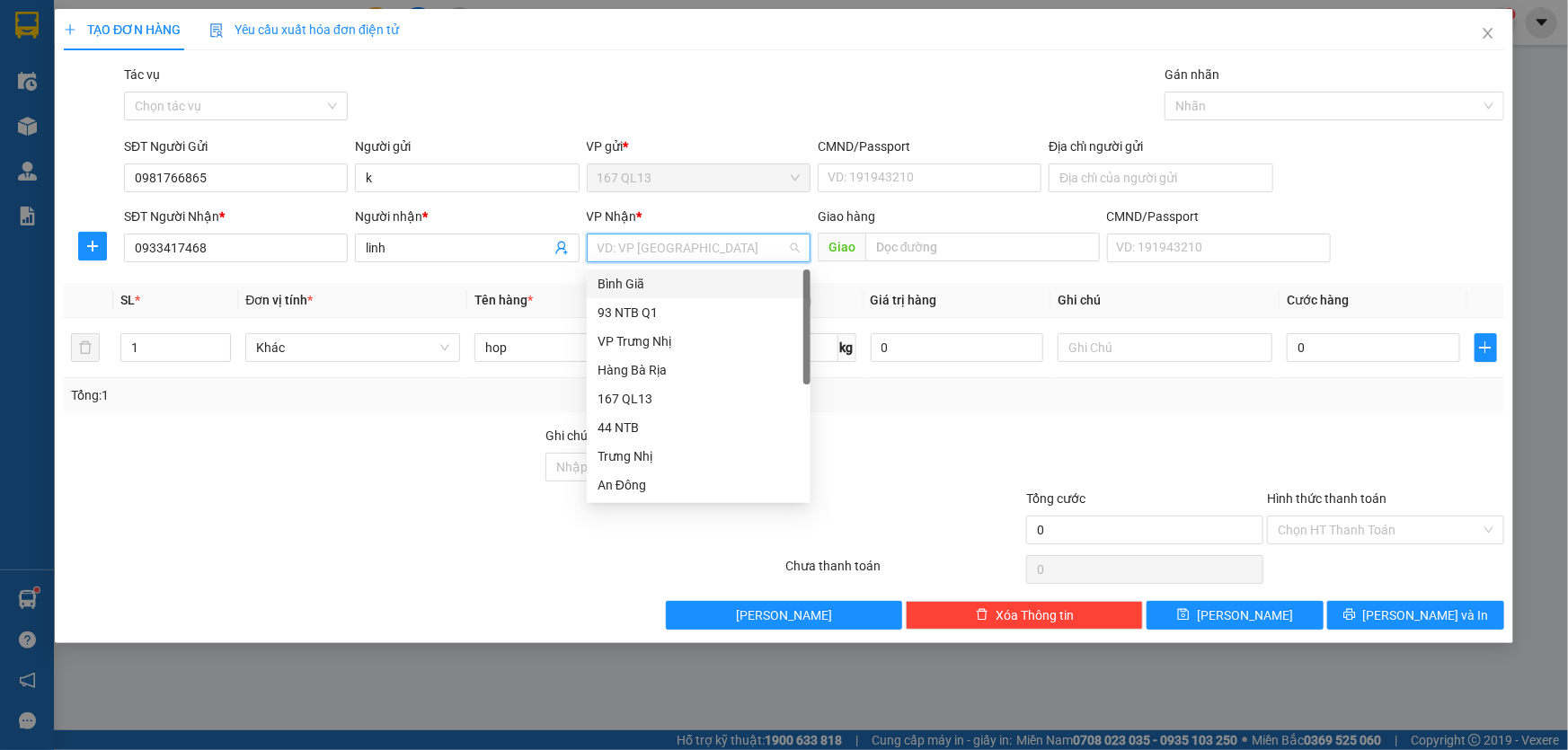
click at [677, 281] on div "Bình Giã" at bounding box center [699, 284] width 202 height 20
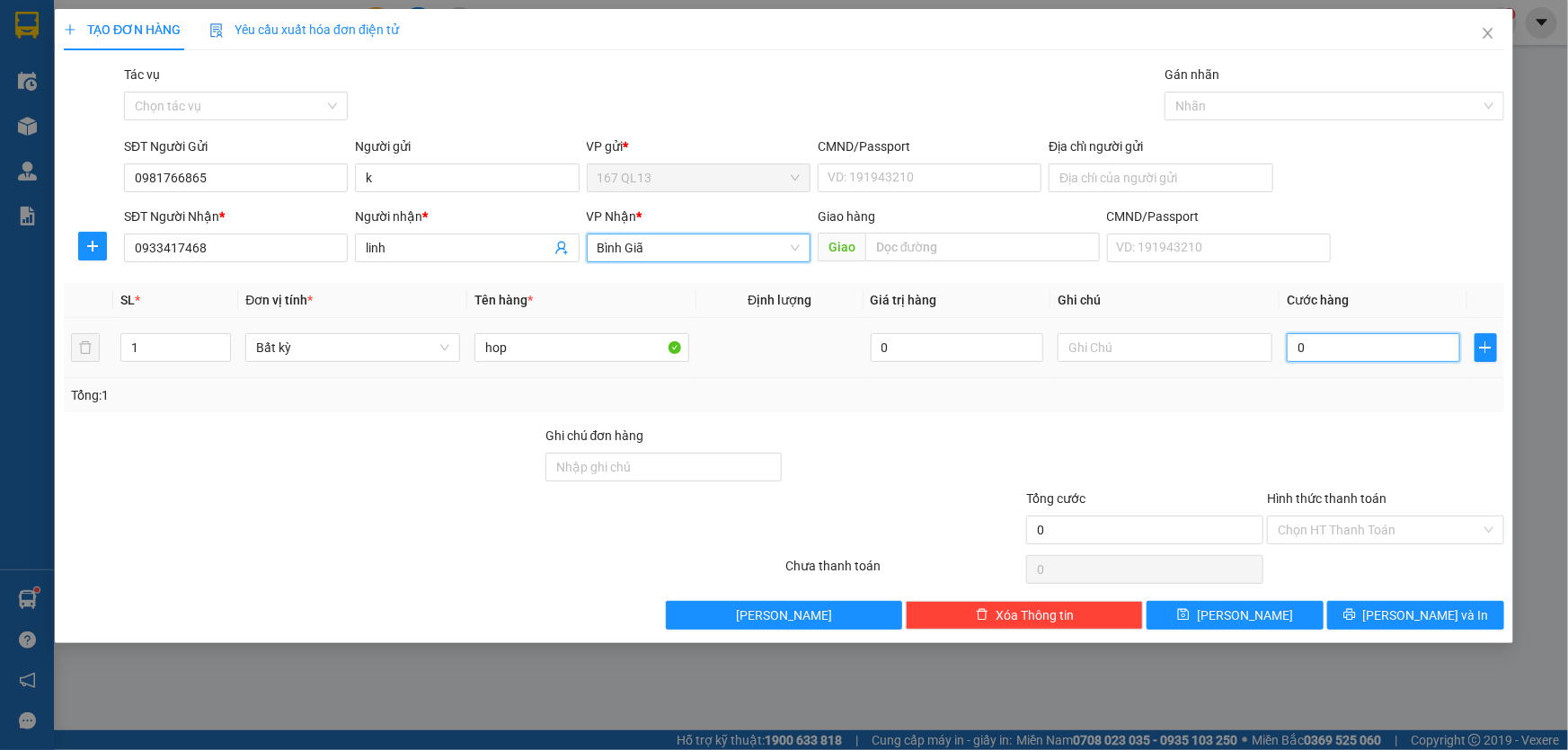
click at [1293, 347] on input "0" at bounding box center [1373, 348] width 173 height 29
type input "3"
type input "30"
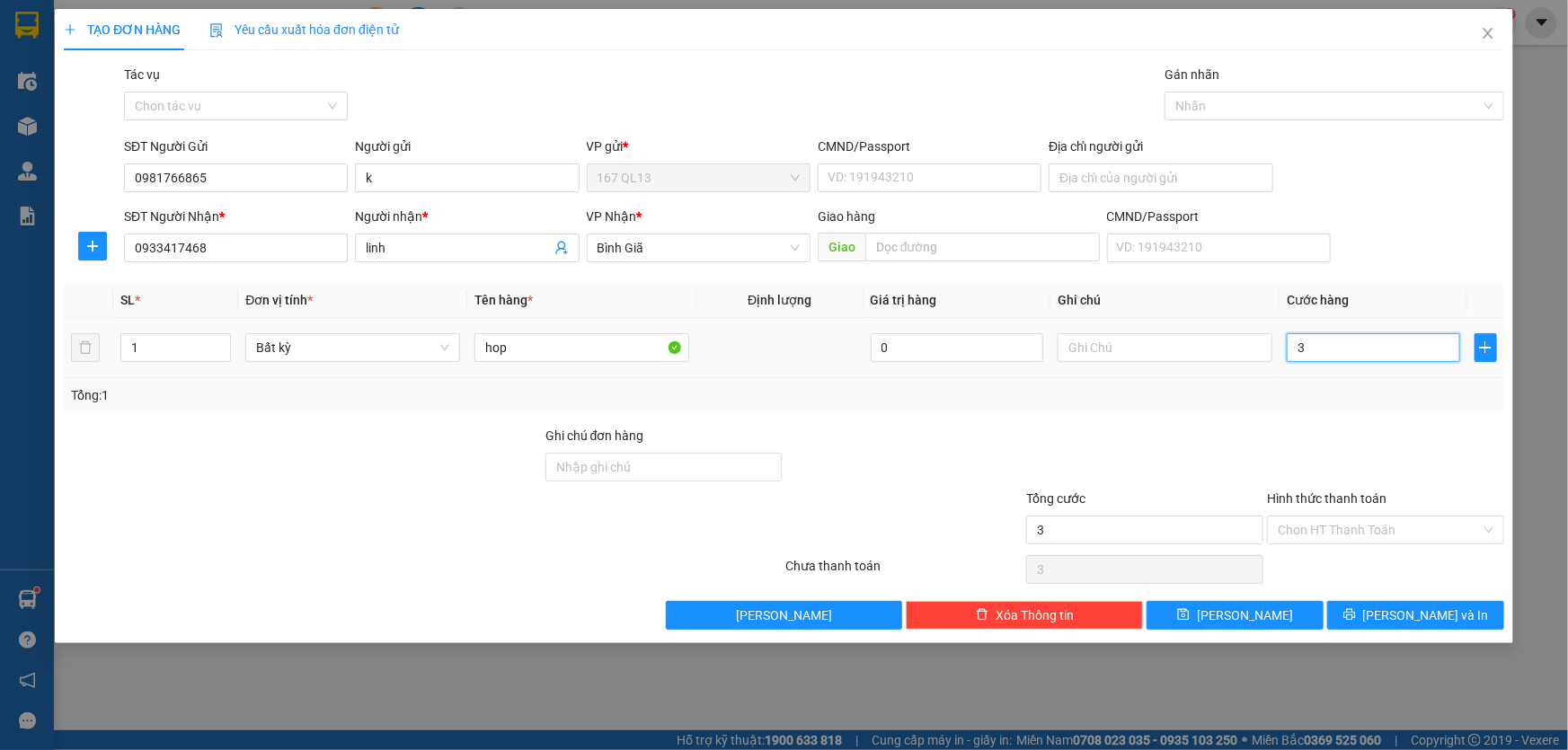
type input "30"
type input "30.000"
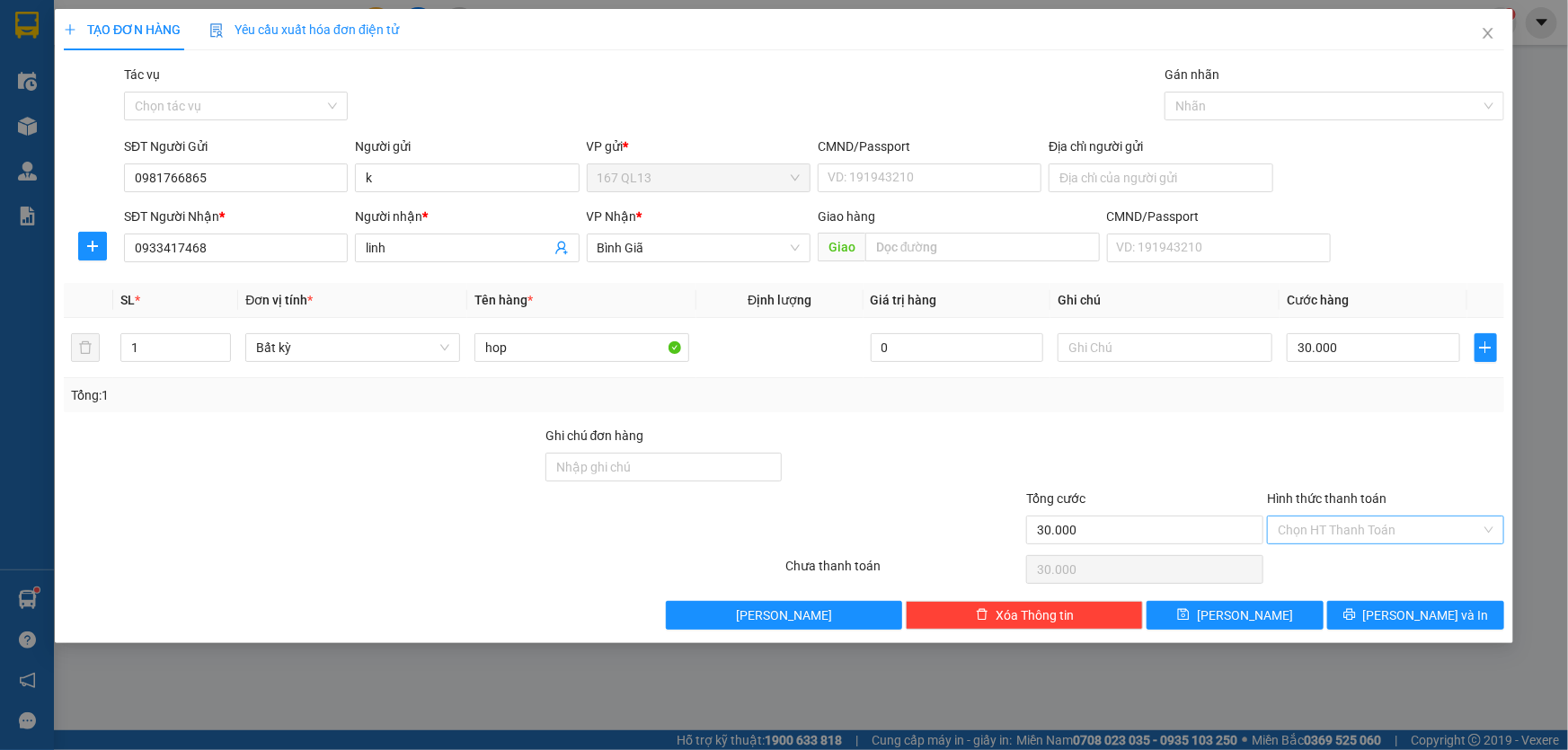
click at [1376, 526] on input "Hình thức thanh toán" at bounding box center [1379, 530] width 203 height 27
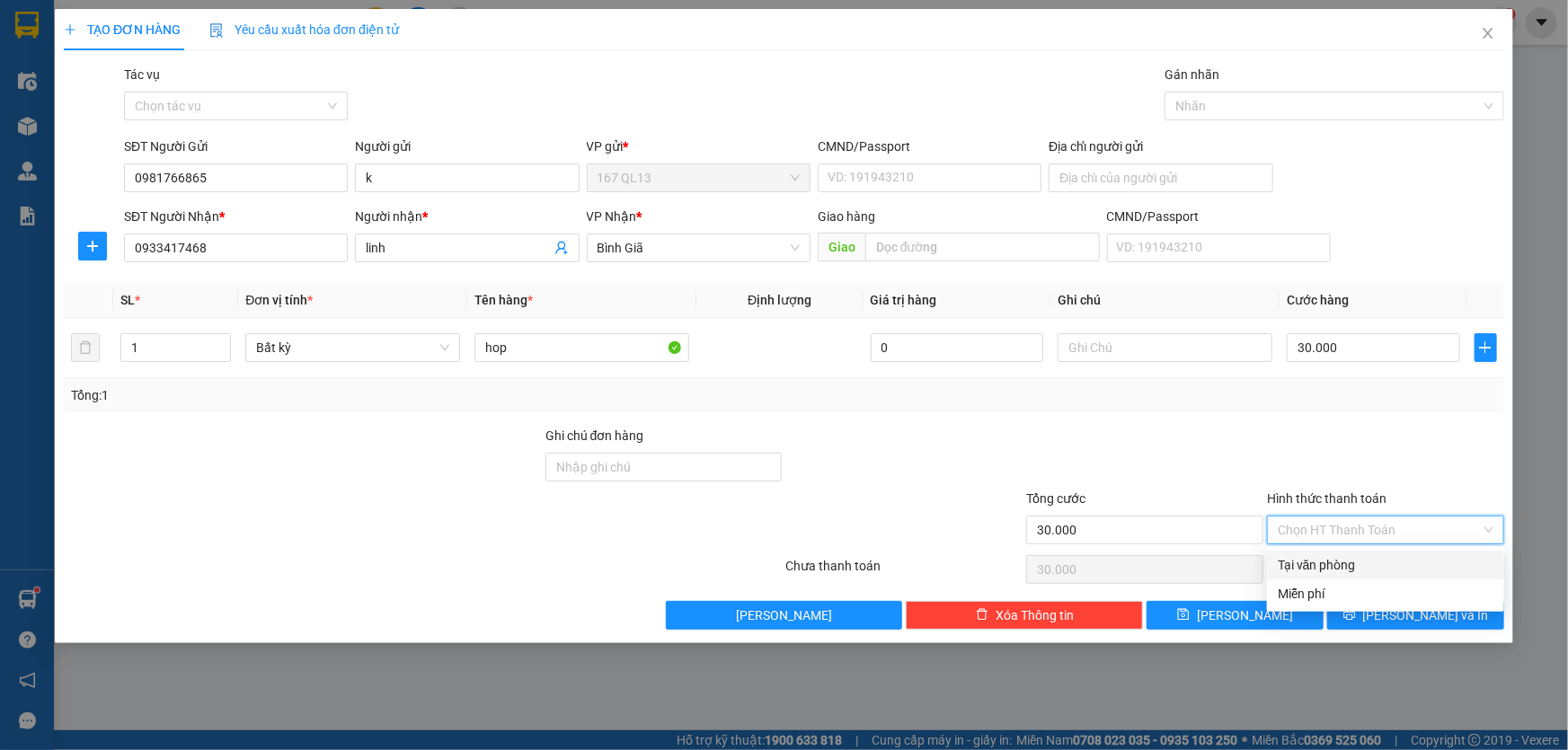
click at [1364, 564] on div "Tại văn phòng" at bounding box center [1386, 566] width 215 height 20
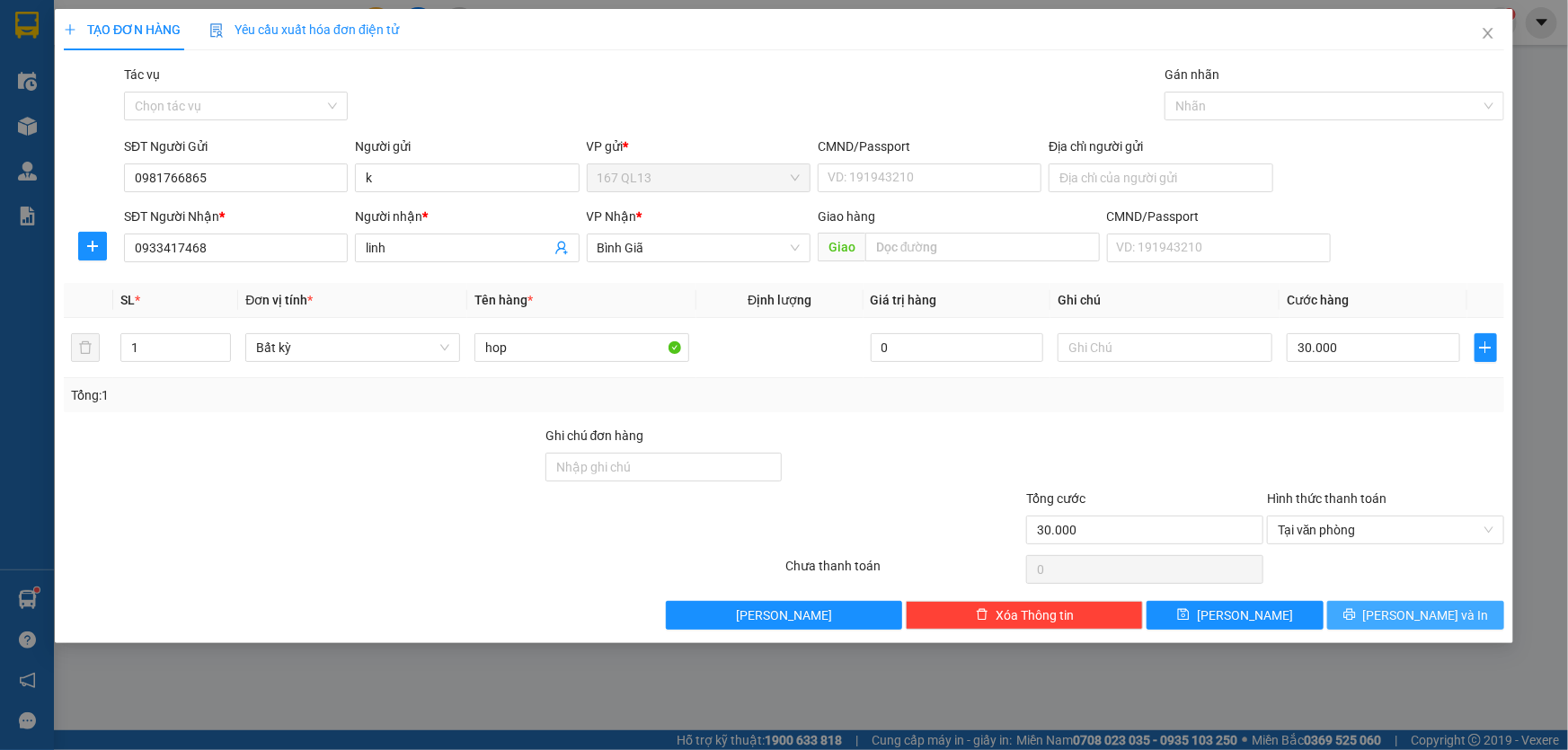
click at [1417, 603] on button "[PERSON_NAME] và In" at bounding box center [1416, 616] width 177 height 29
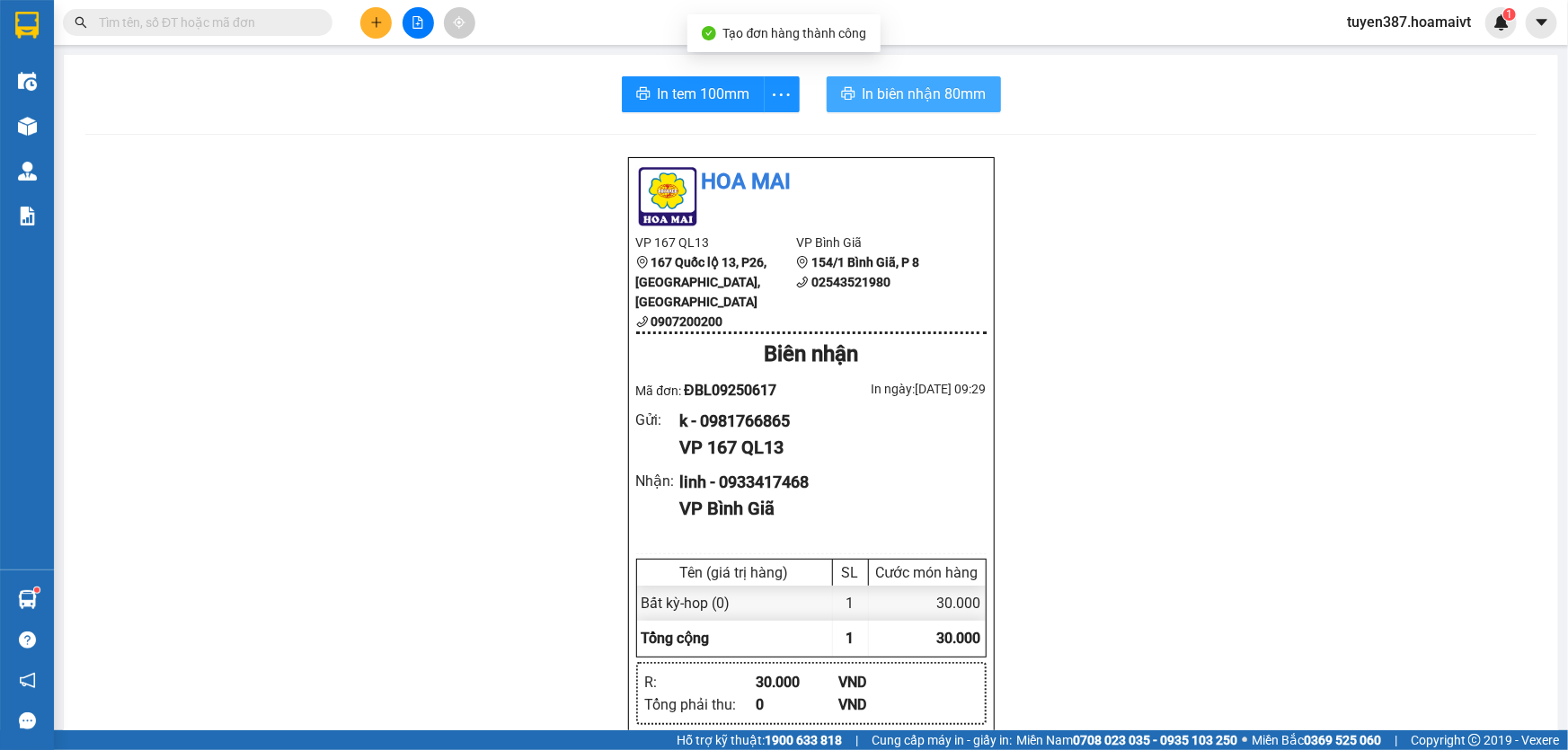
click at [869, 85] on span "In biên nhận 80mm" at bounding box center [925, 94] width 124 height 23
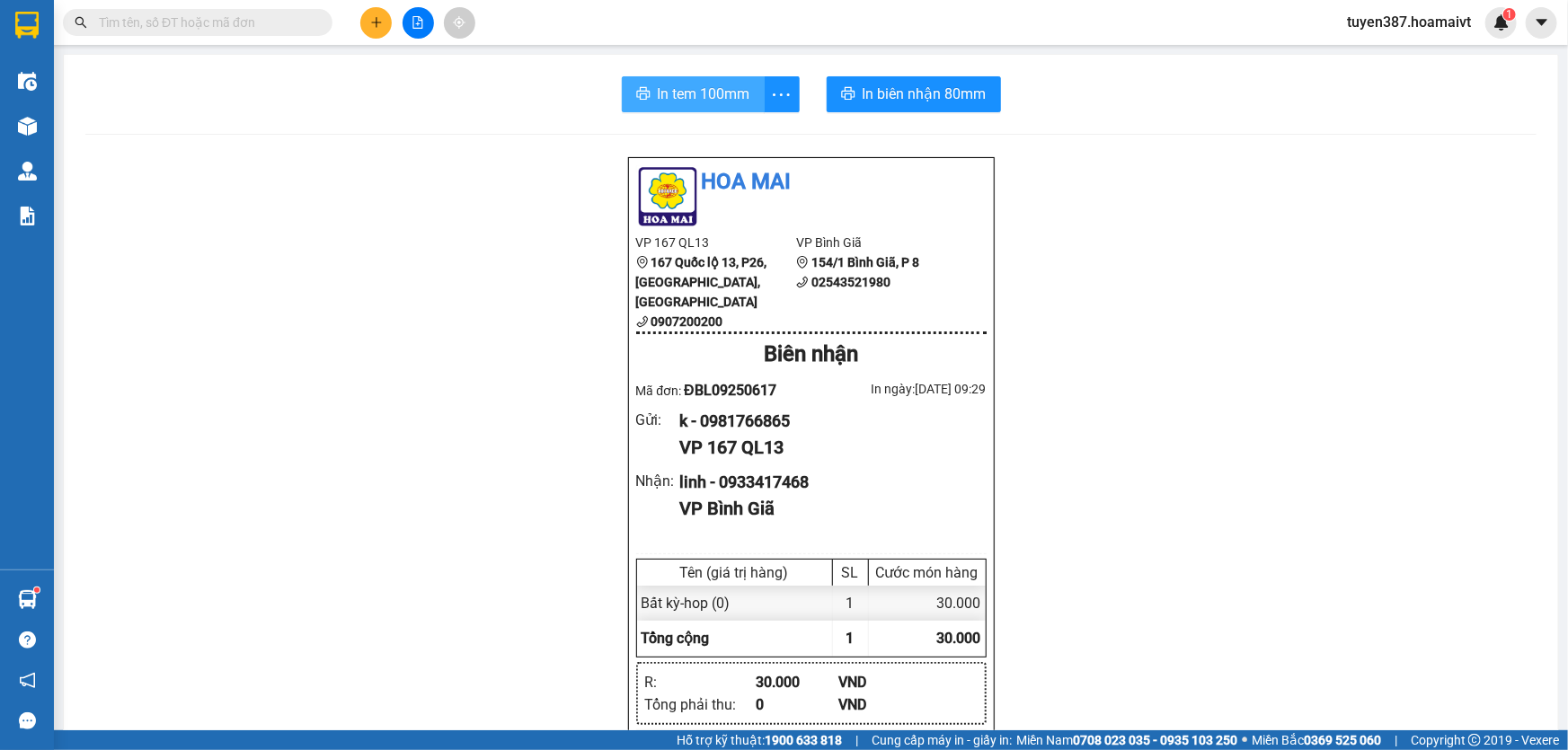
click at [684, 107] on button "In tem 100mm" at bounding box center [693, 94] width 143 height 36
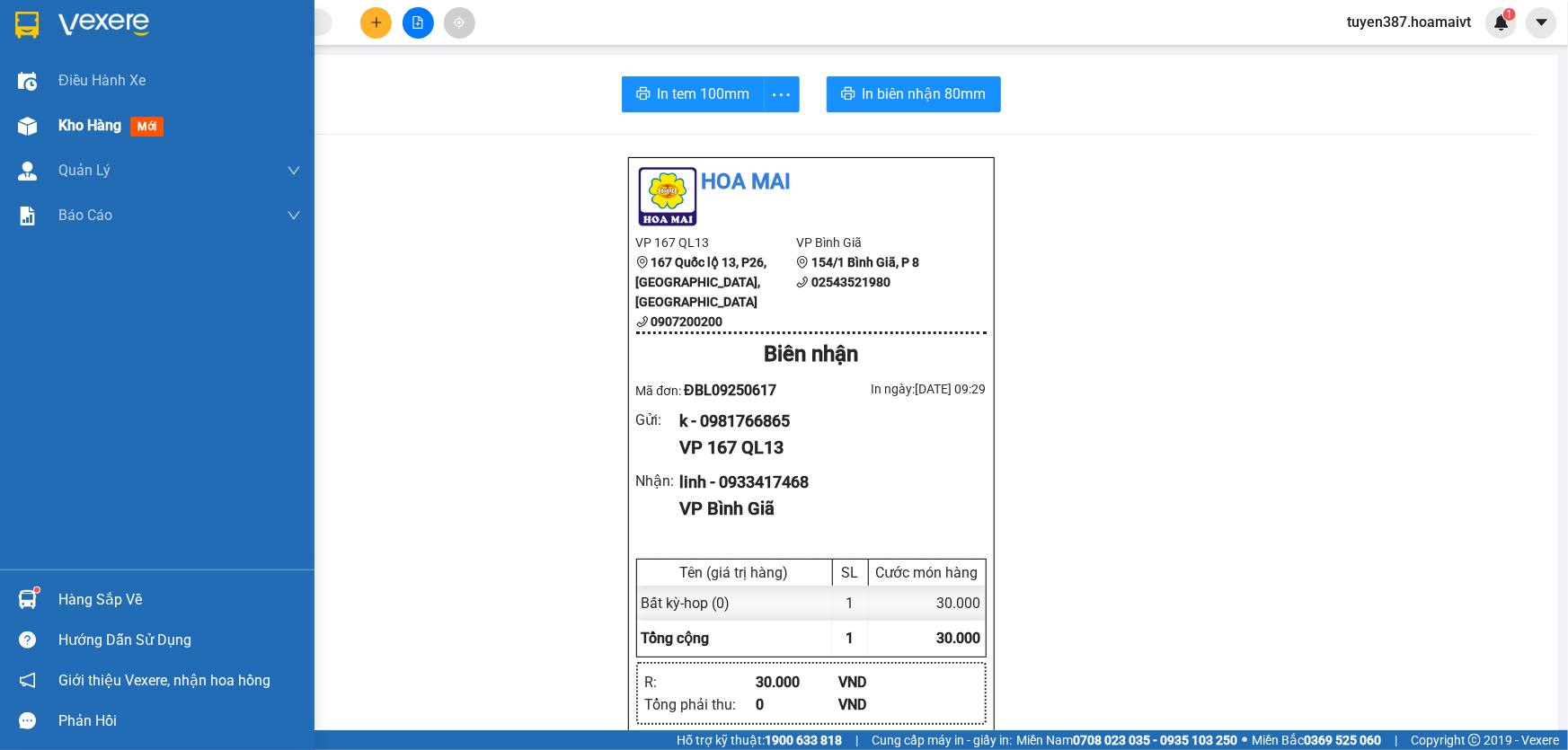
click at [144, 126] on span "mới" at bounding box center [147, 127] width 33 height 20
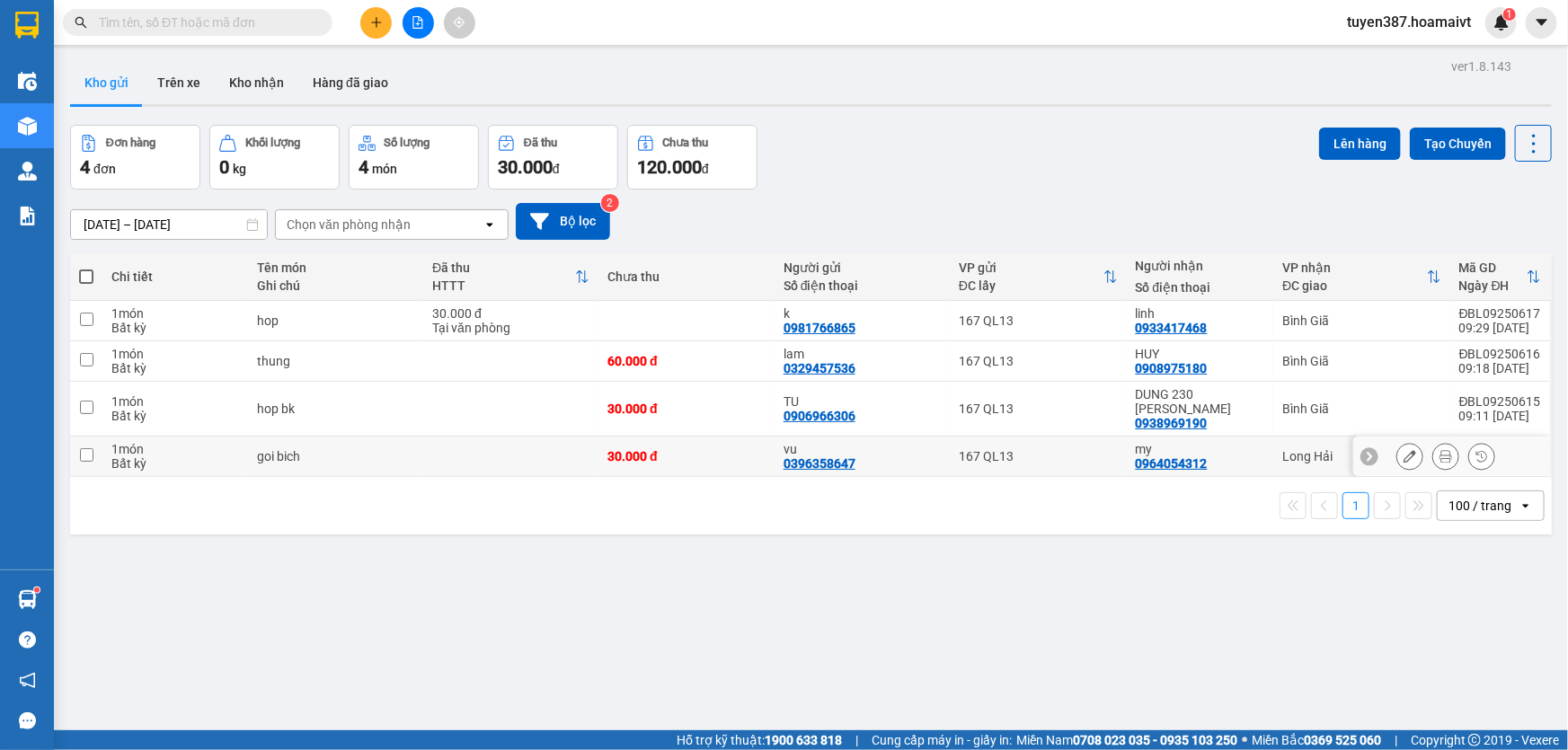
click at [88, 449] on input "checkbox" at bounding box center [87, 455] width 14 height 14
checkbox input "true"
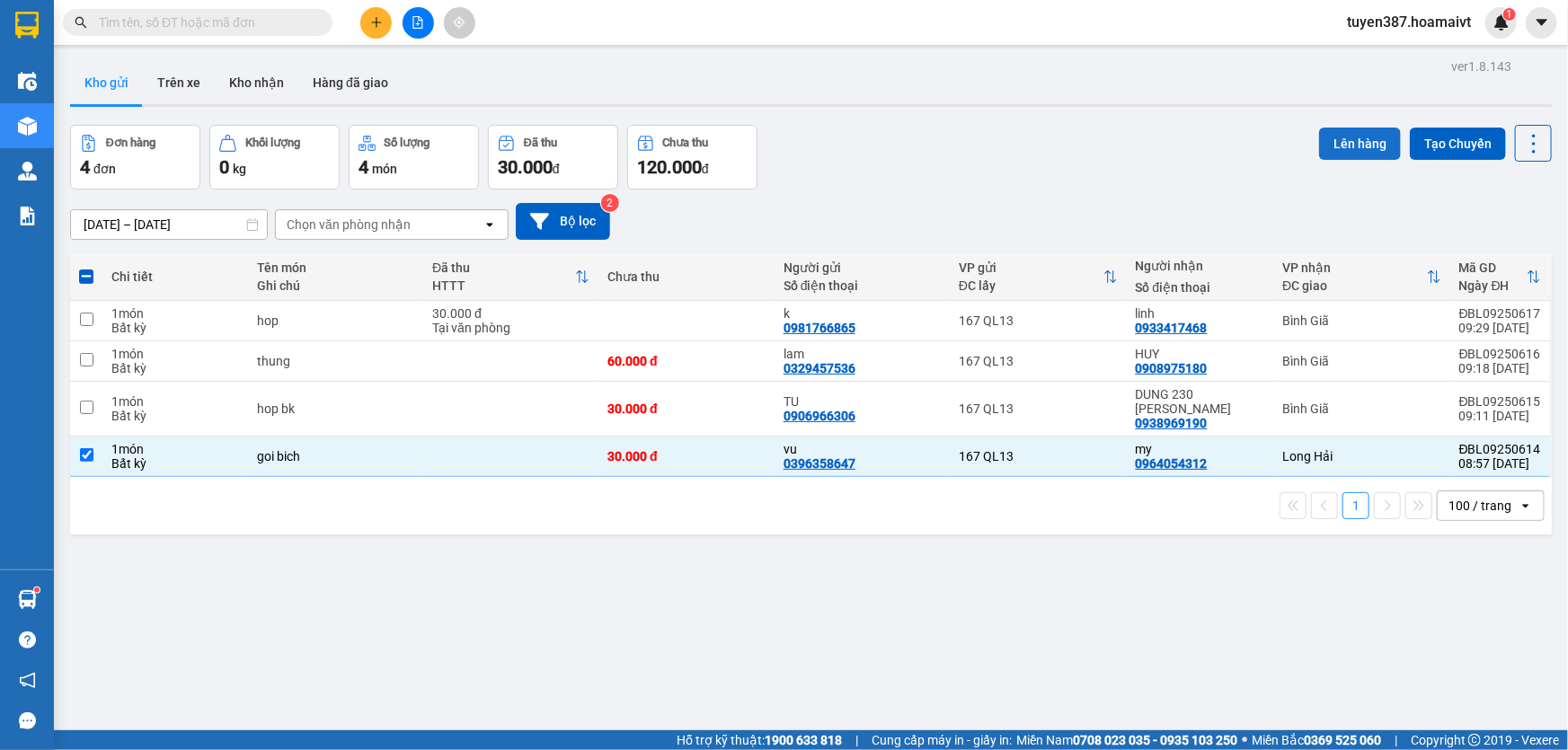
click at [1346, 135] on button "Lên hàng" at bounding box center [1360, 143] width 82 height 32
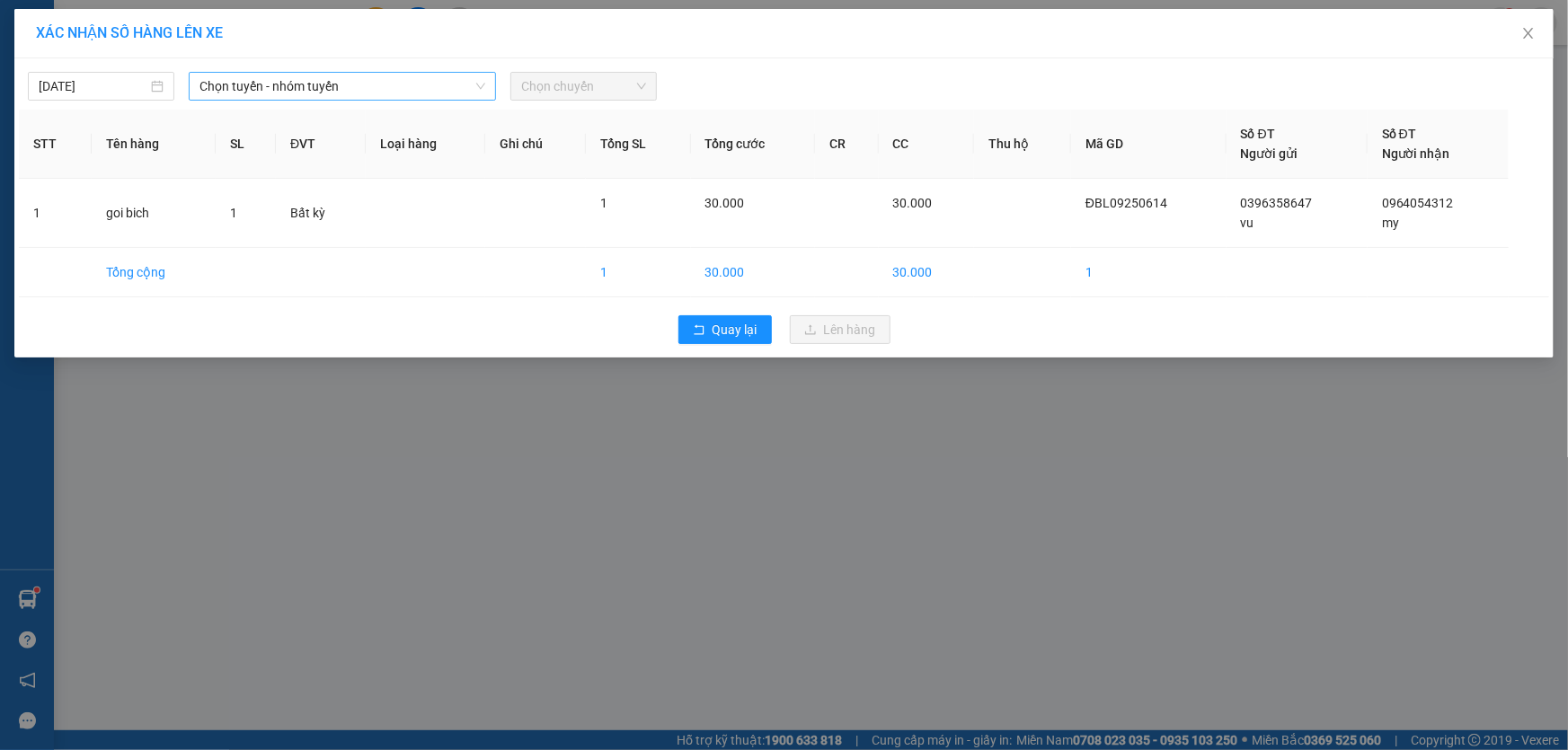
click at [399, 85] on span "Chọn tuyến - nhóm tuyến" at bounding box center [342, 87] width 286 height 27
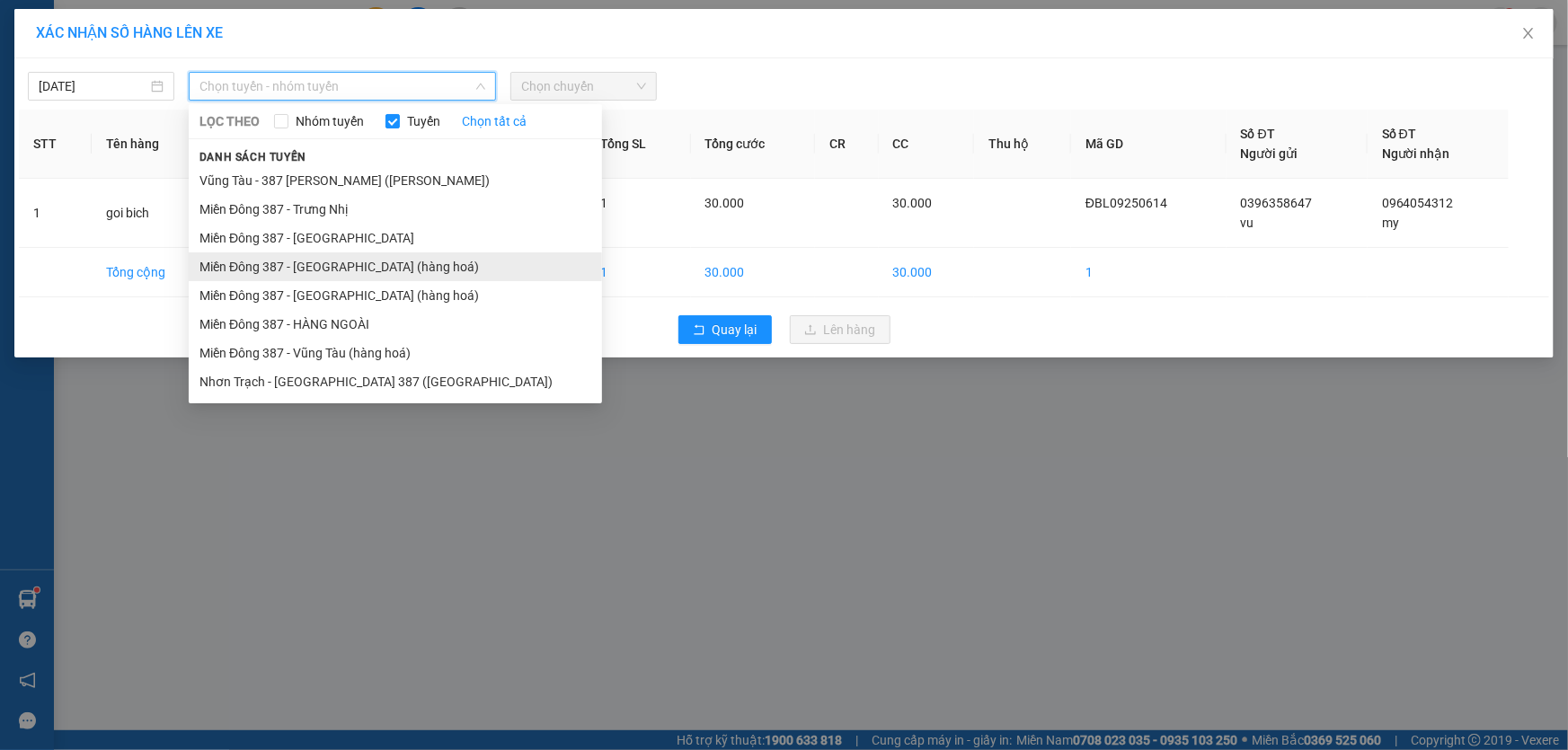
click at [315, 261] on li "Miền Đông 387 - [GEOGRAPHIC_DATA] (hàng hoá)" at bounding box center [395, 267] width 413 height 29
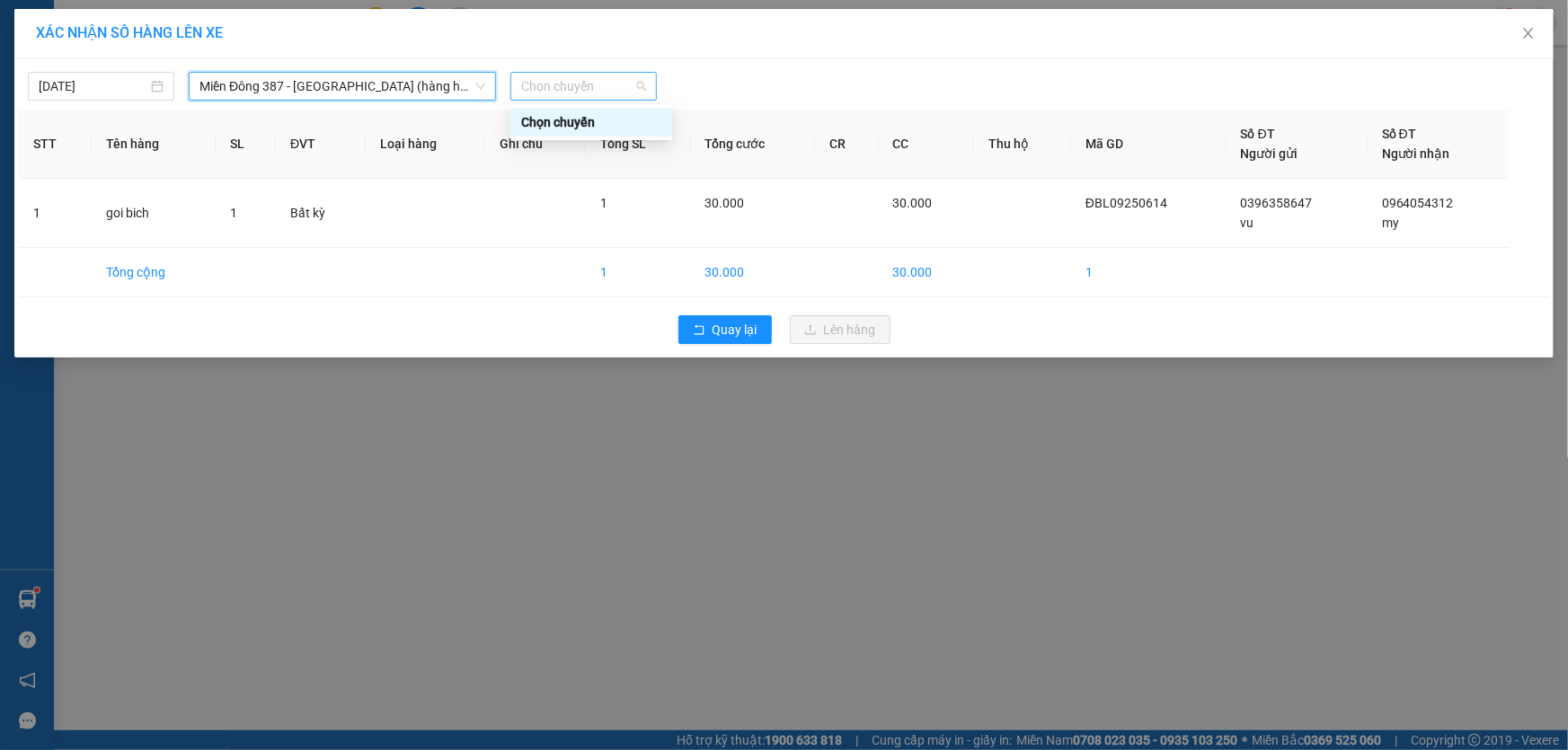
click at [623, 85] on span "Chọn chuyến" at bounding box center [583, 87] width 125 height 27
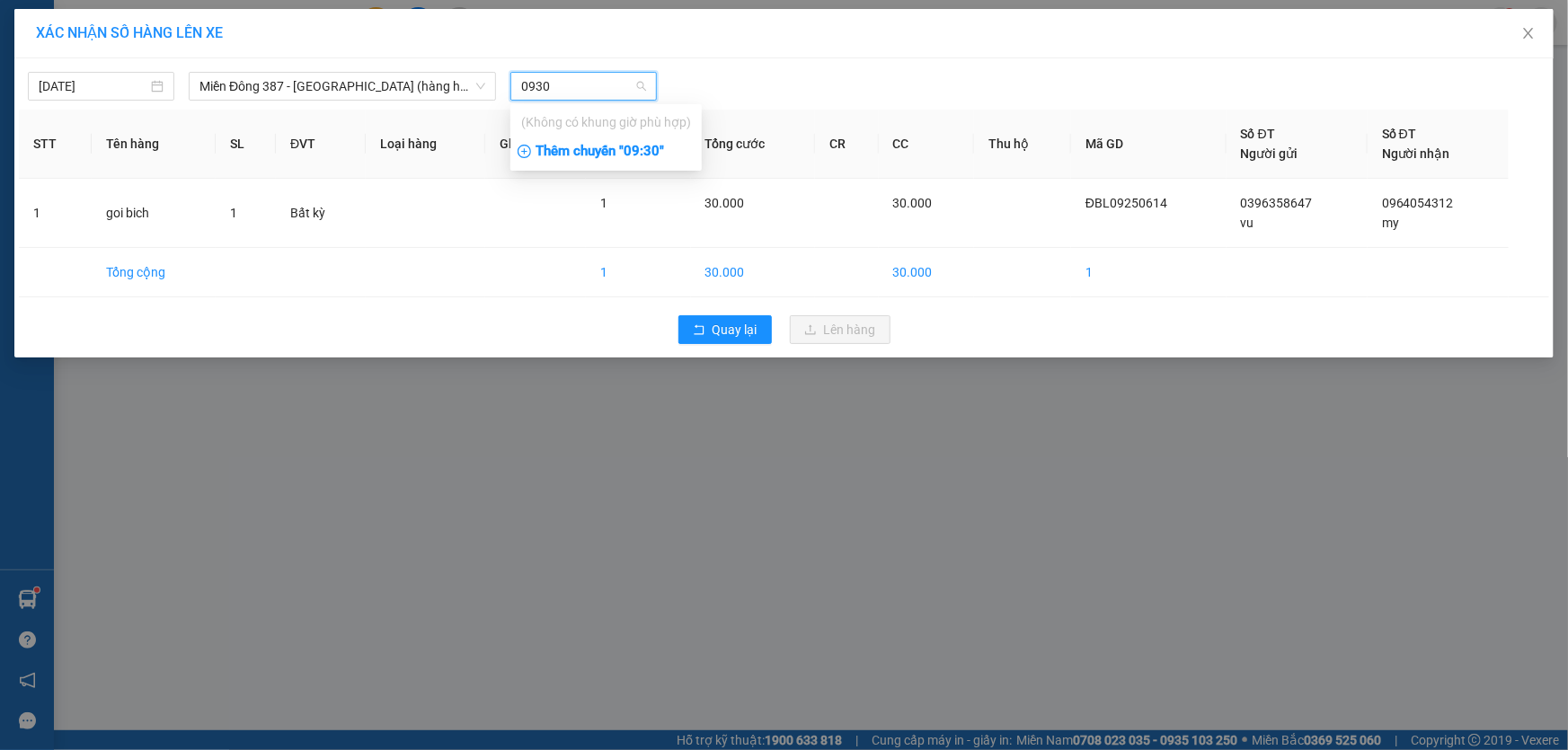
type input "0930"
click at [639, 147] on div "Thêm chuyến " 09:30 "" at bounding box center [606, 151] width 192 height 30
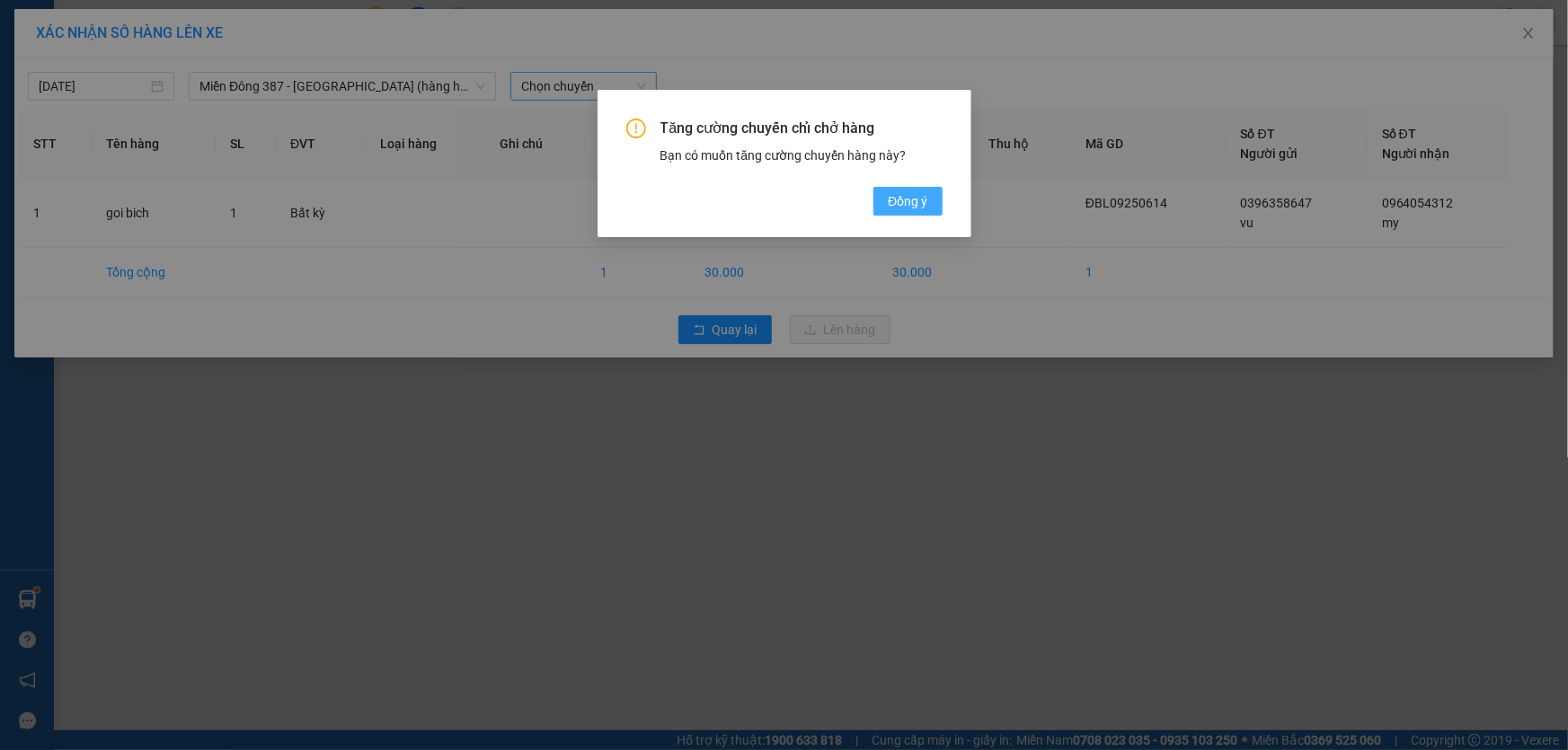
click at [911, 192] on span "Đồng ý" at bounding box center [907, 202] width 39 height 20
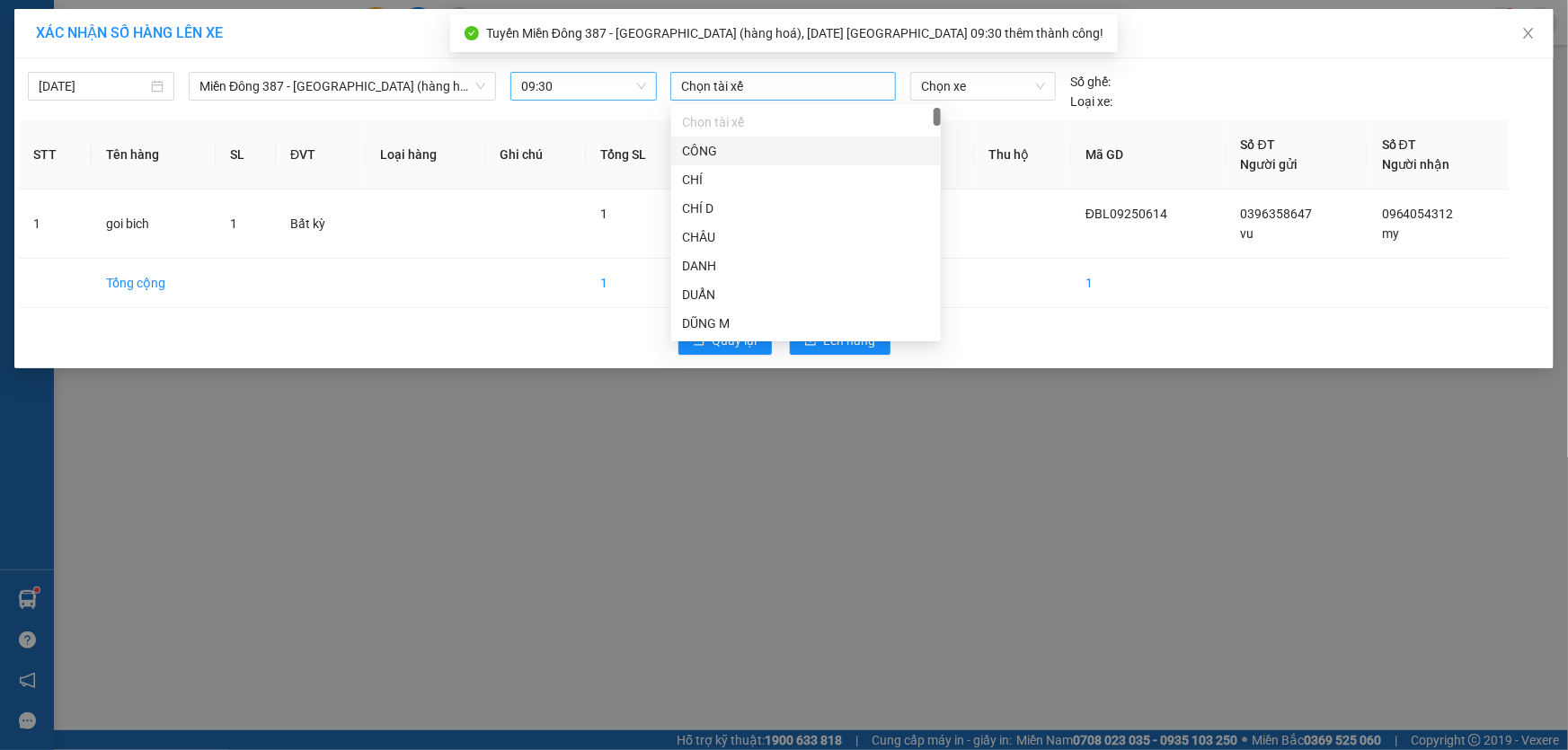
click at [771, 84] on div at bounding box center [783, 87] width 216 height 22
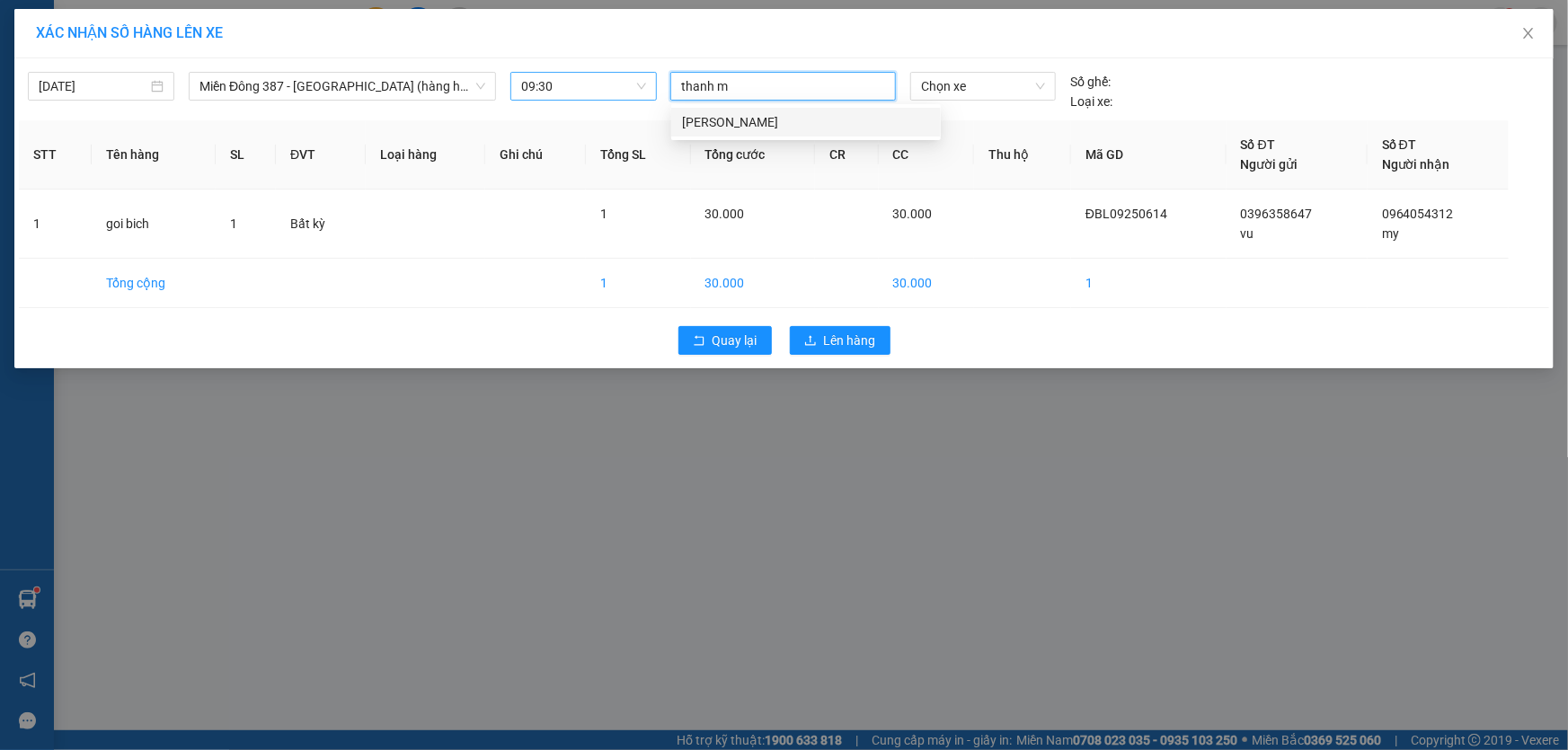
type input "thanh md"
click at [748, 117] on div "[PERSON_NAME]" at bounding box center [806, 122] width 248 height 20
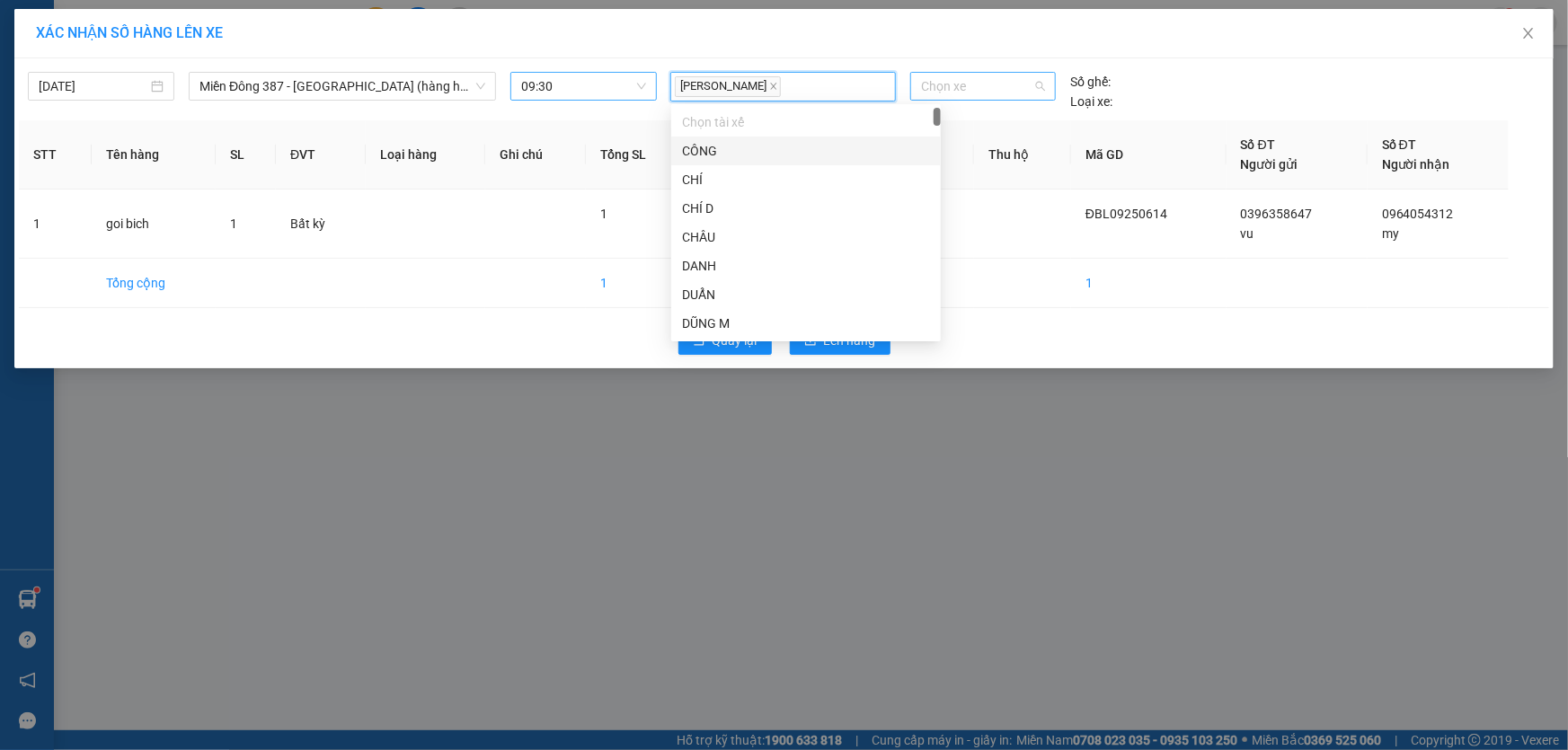
click at [986, 89] on span "Chọn xe" at bounding box center [983, 87] width 124 height 27
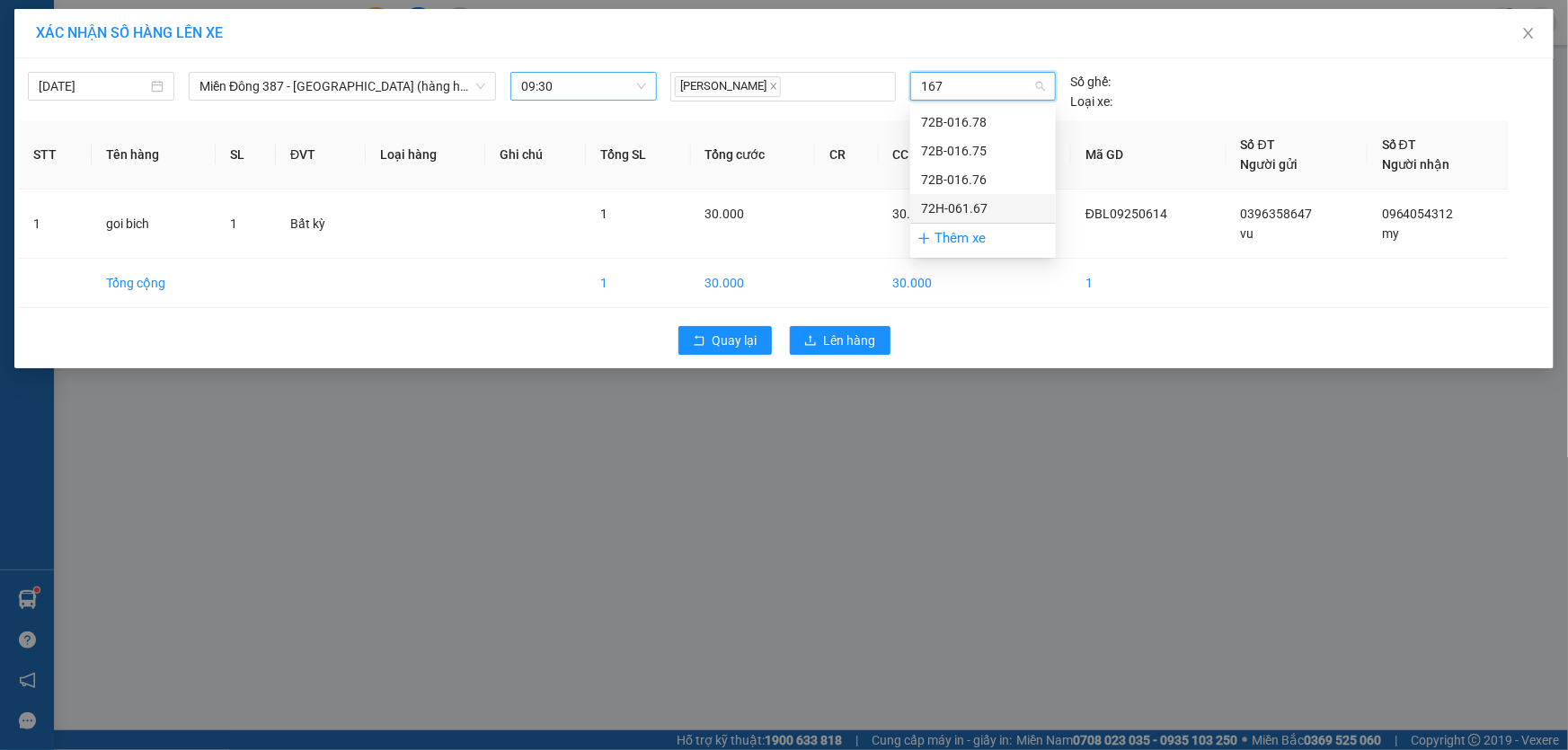
click at [942, 204] on div "72H-061.67" at bounding box center [983, 209] width 124 height 20
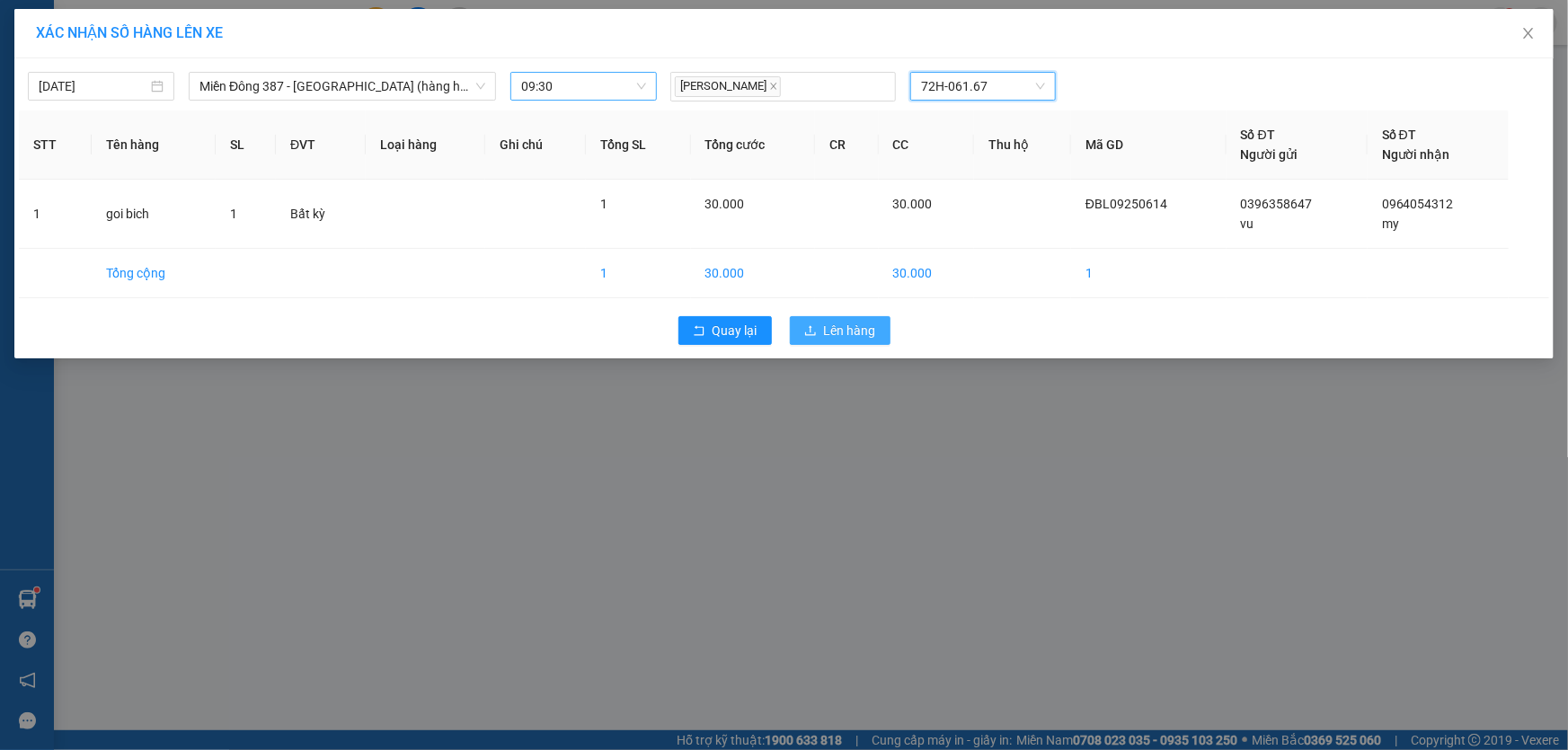
click at [855, 331] on span "Lên hàng" at bounding box center [849, 331] width 52 height 20
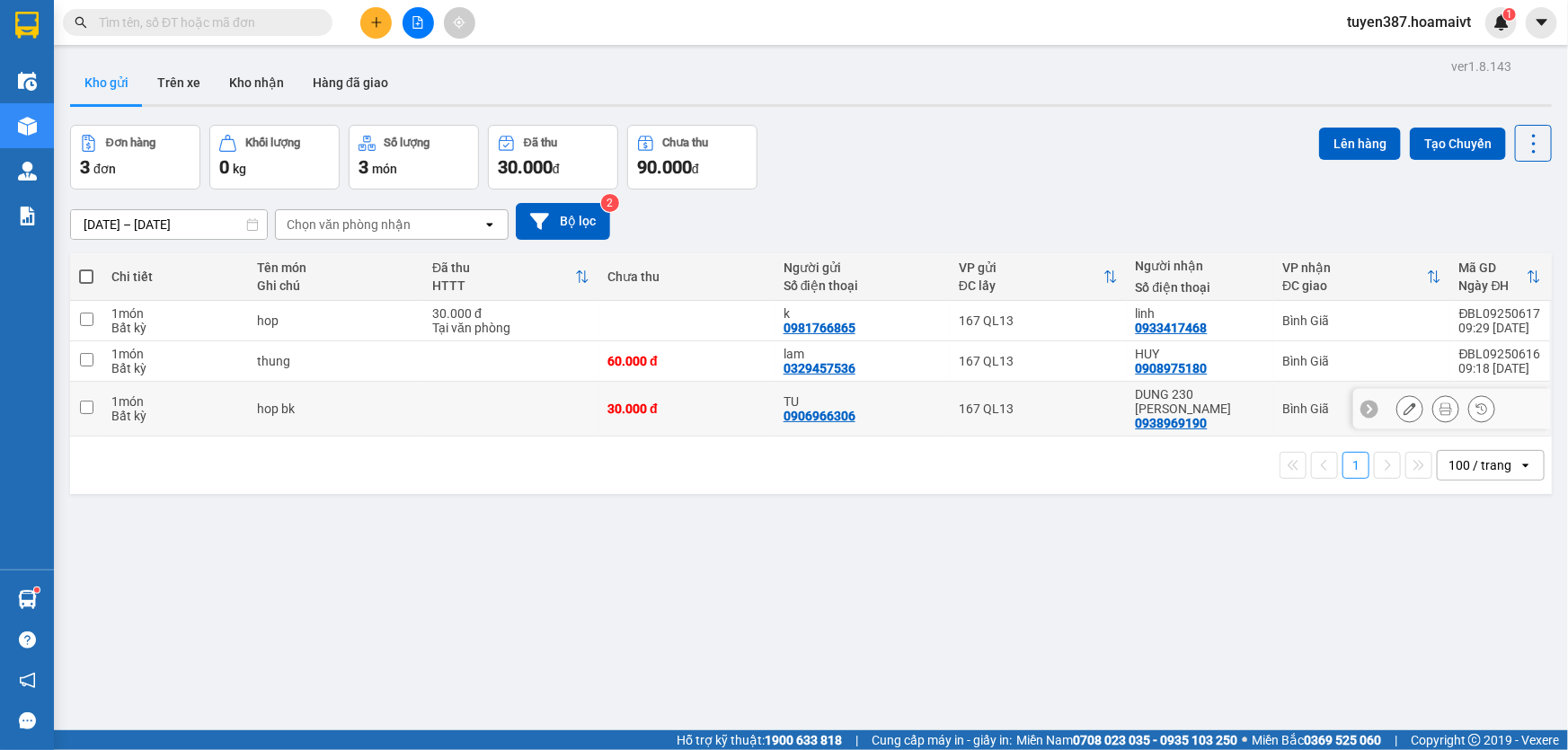
click at [83, 401] on input "checkbox" at bounding box center [87, 407] width 14 height 14
checkbox input "true"
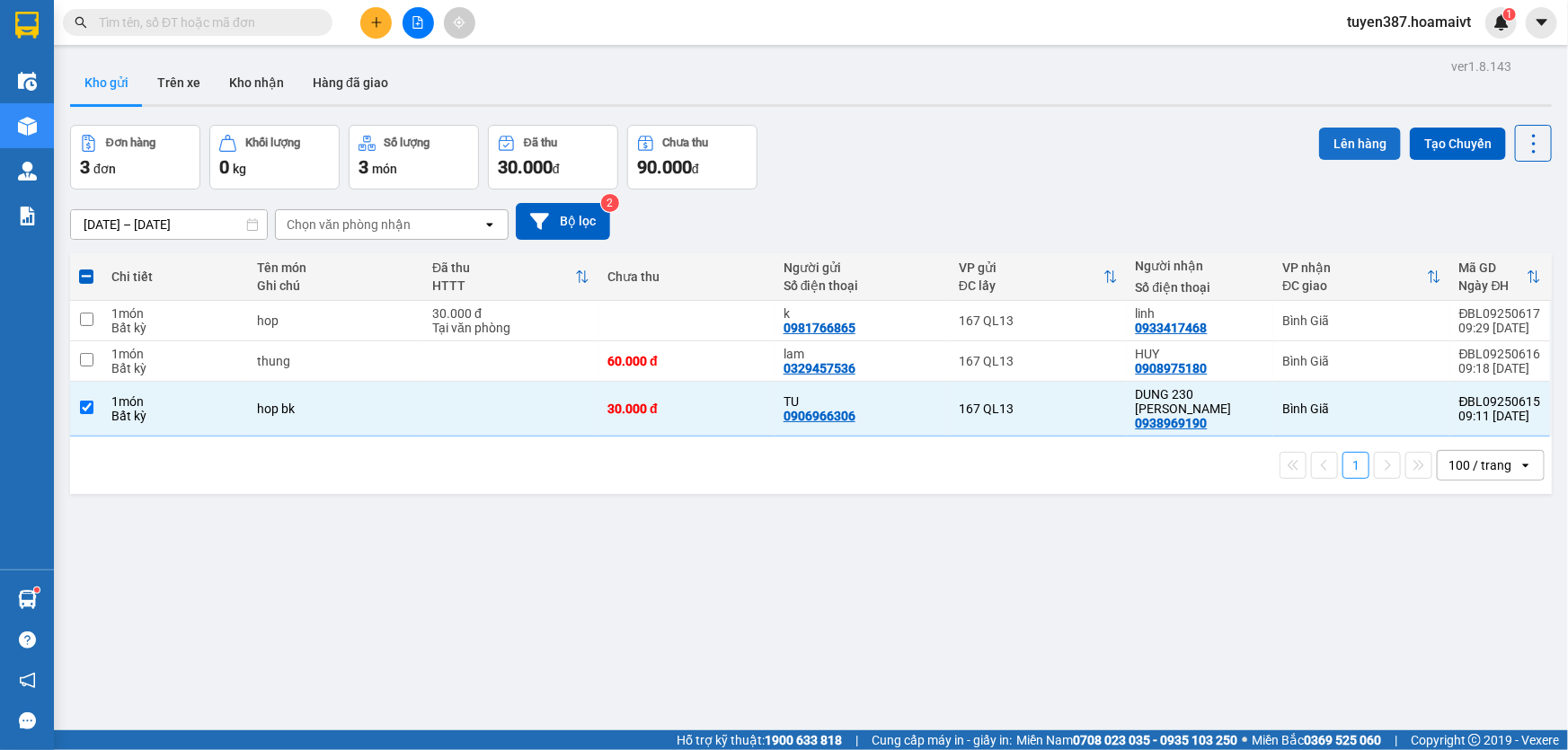
click at [1361, 146] on button "Lên hàng" at bounding box center [1360, 143] width 82 height 32
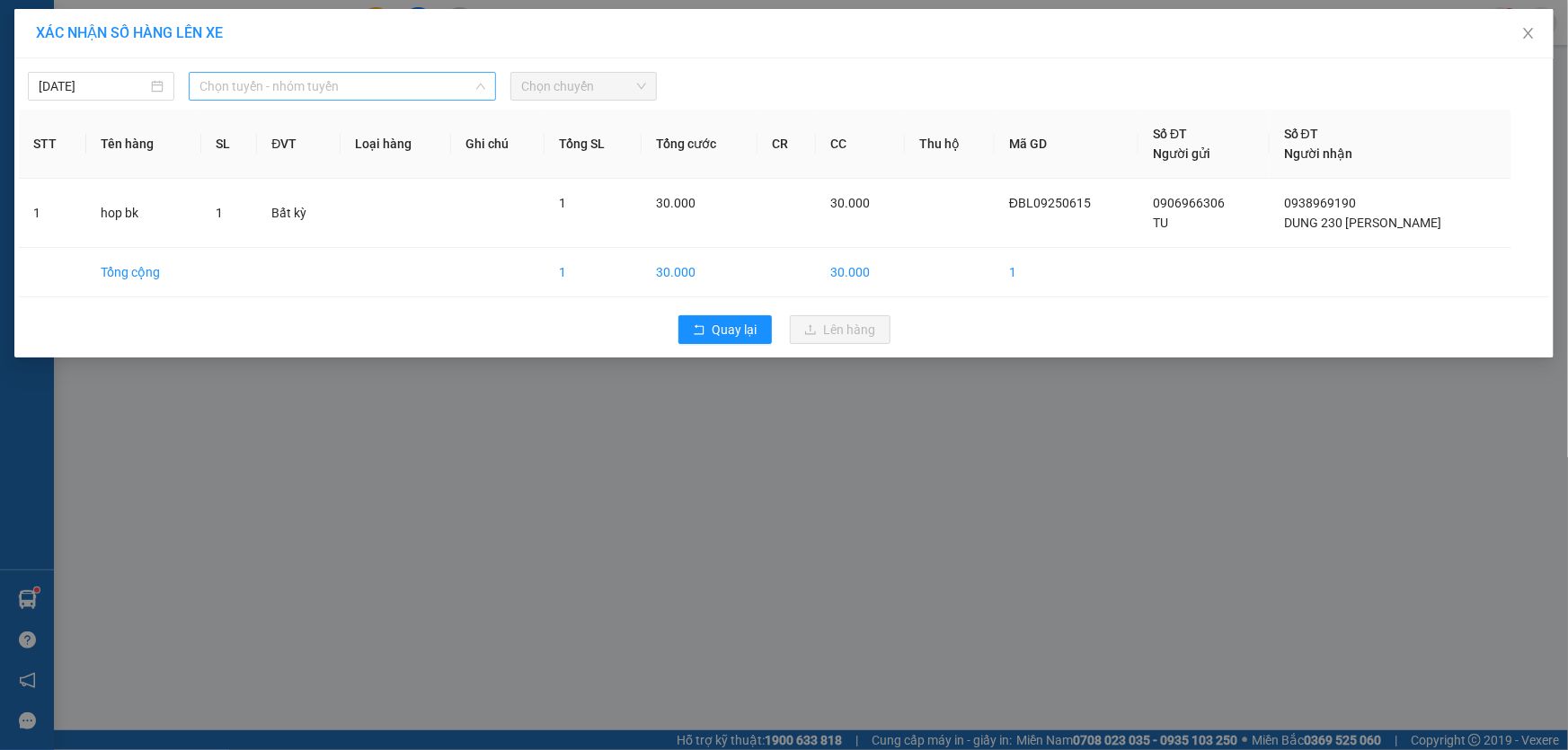
click at [354, 78] on span "Chọn tuyến - nhóm tuyến" at bounding box center [342, 87] width 286 height 27
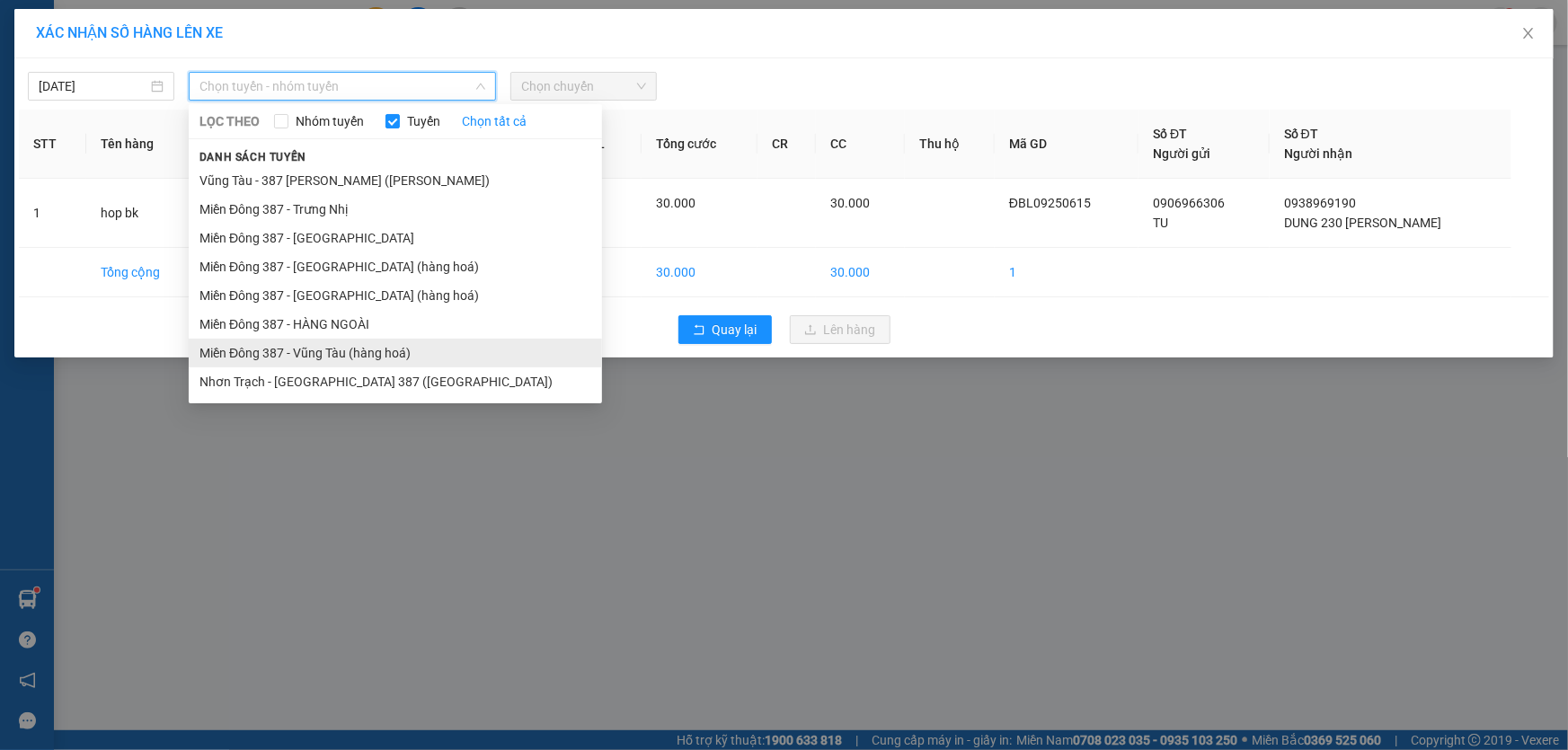
click at [311, 350] on li "Miền Đông 387 - Vũng Tàu (hàng hoá)" at bounding box center [395, 353] width 413 height 29
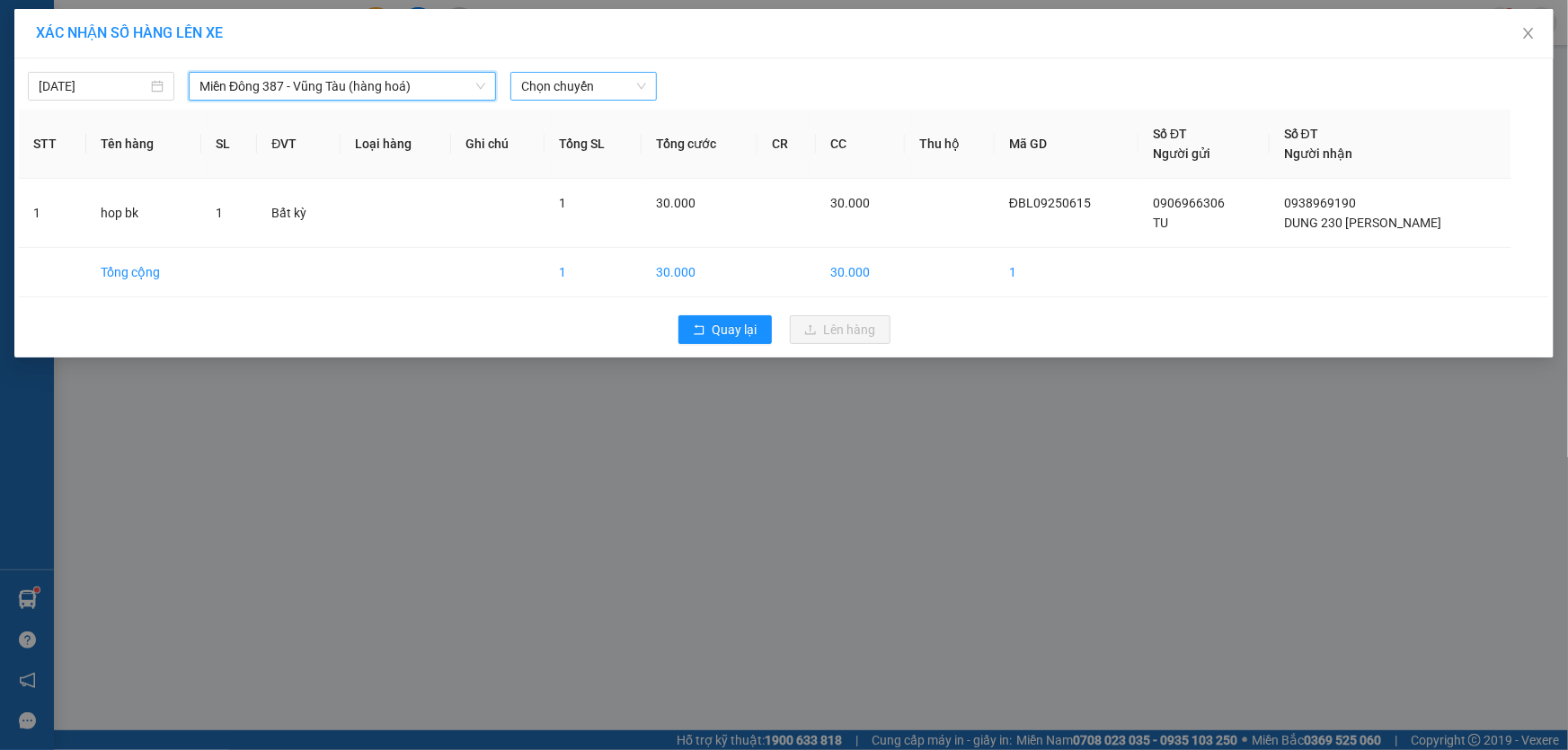
click at [593, 85] on span "Chọn chuyến" at bounding box center [583, 87] width 125 height 27
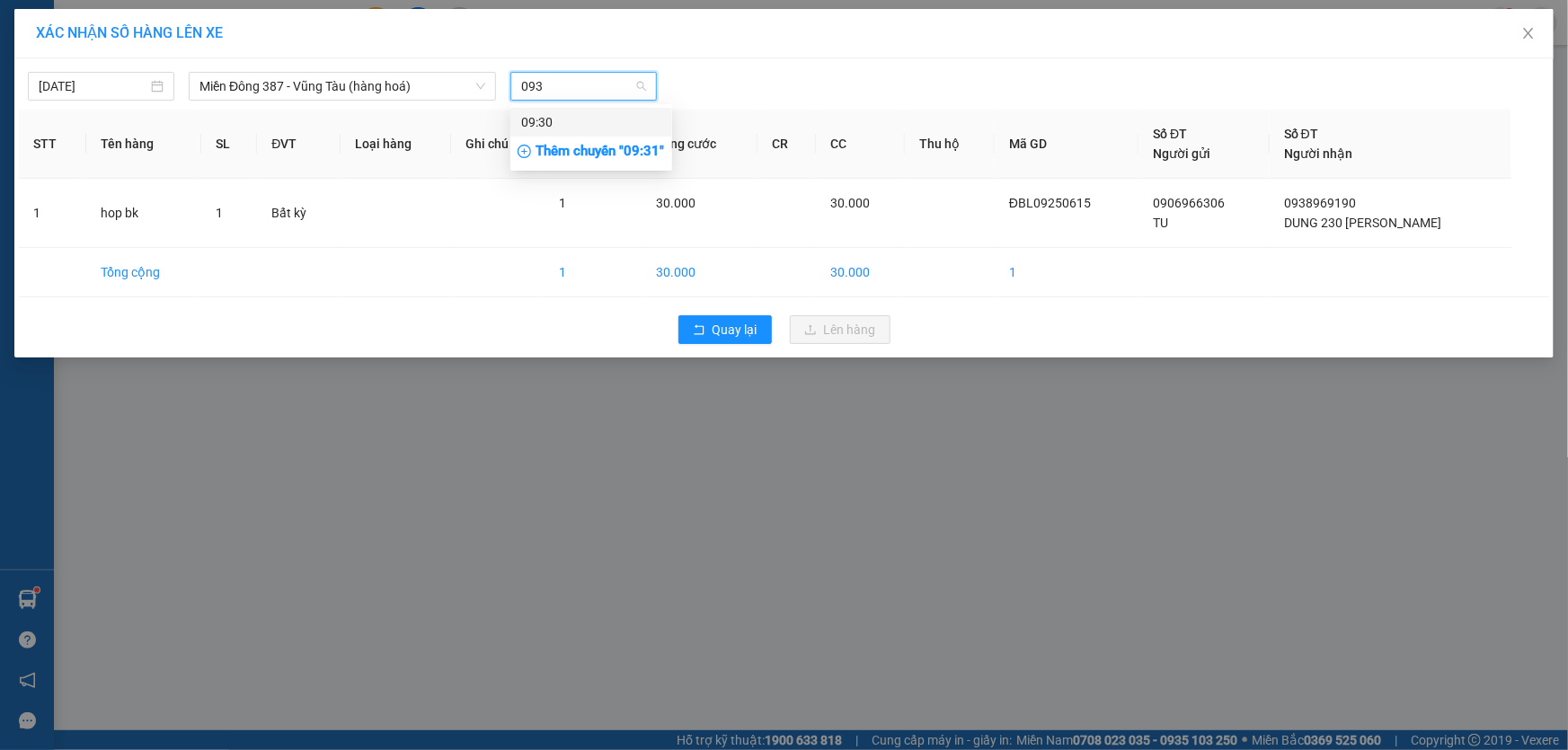
type input "0930"
click at [554, 118] on div "09:30" at bounding box center [591, 122] width 140 height 20
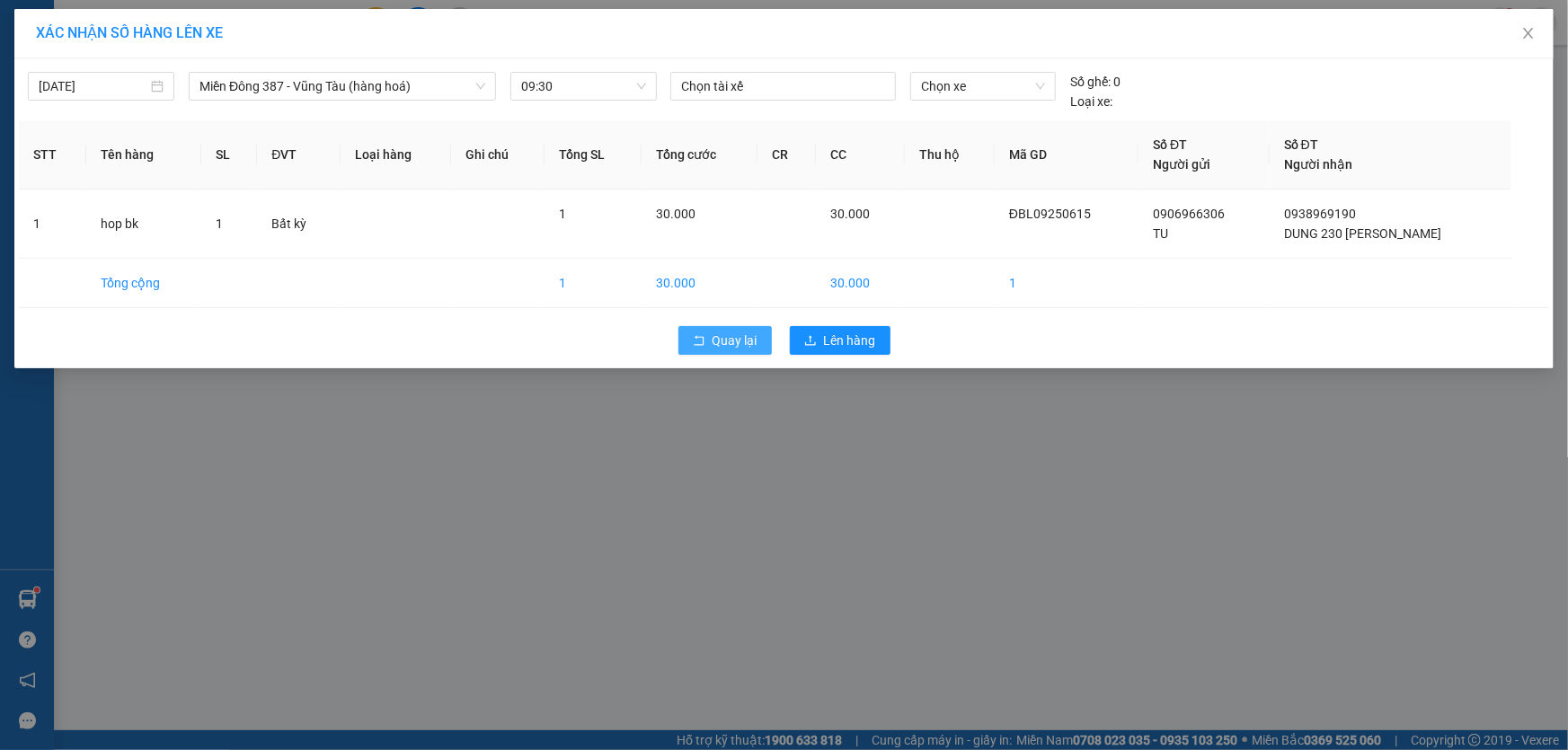
click at [728, 340] on span "Quay lại" at bounding box center [734, 340] width 45 height 20
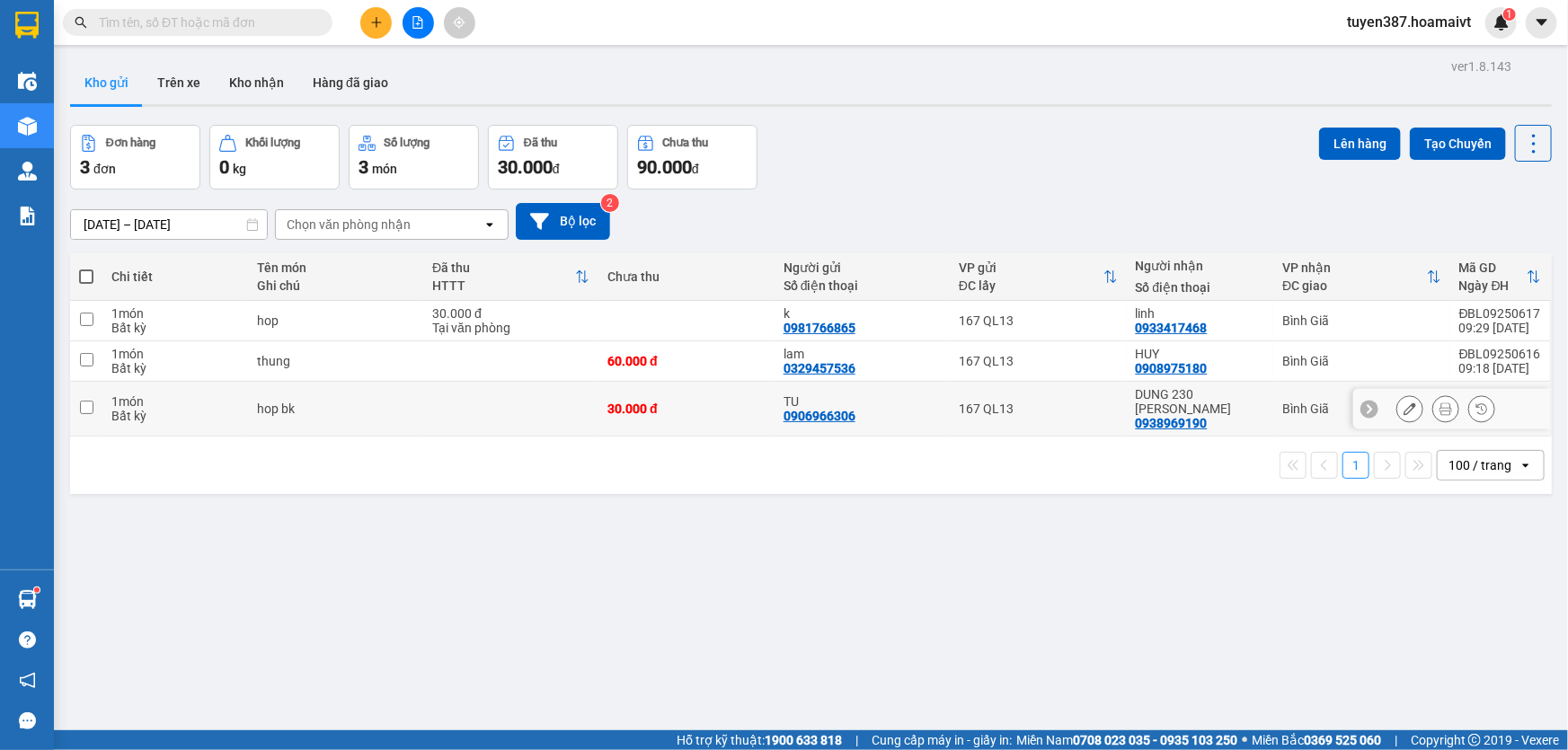
click at [89, 401] on input "checkbox" at bounding box center [87, 407] width 14 height 14
checkbox input "true"
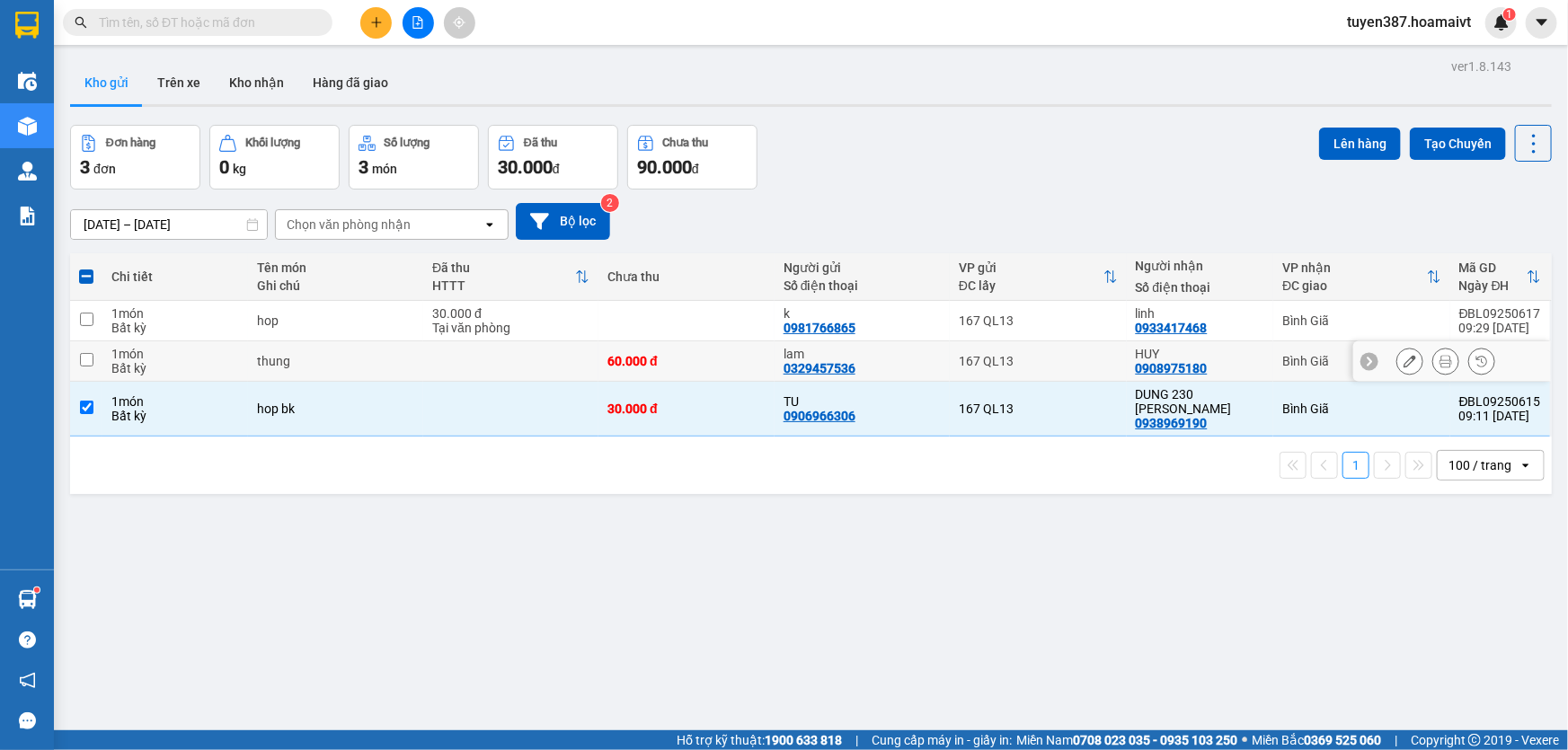
click at [76, 359] on td at bounding box center [86, 361] width 32 height 40
checkbox input "true"
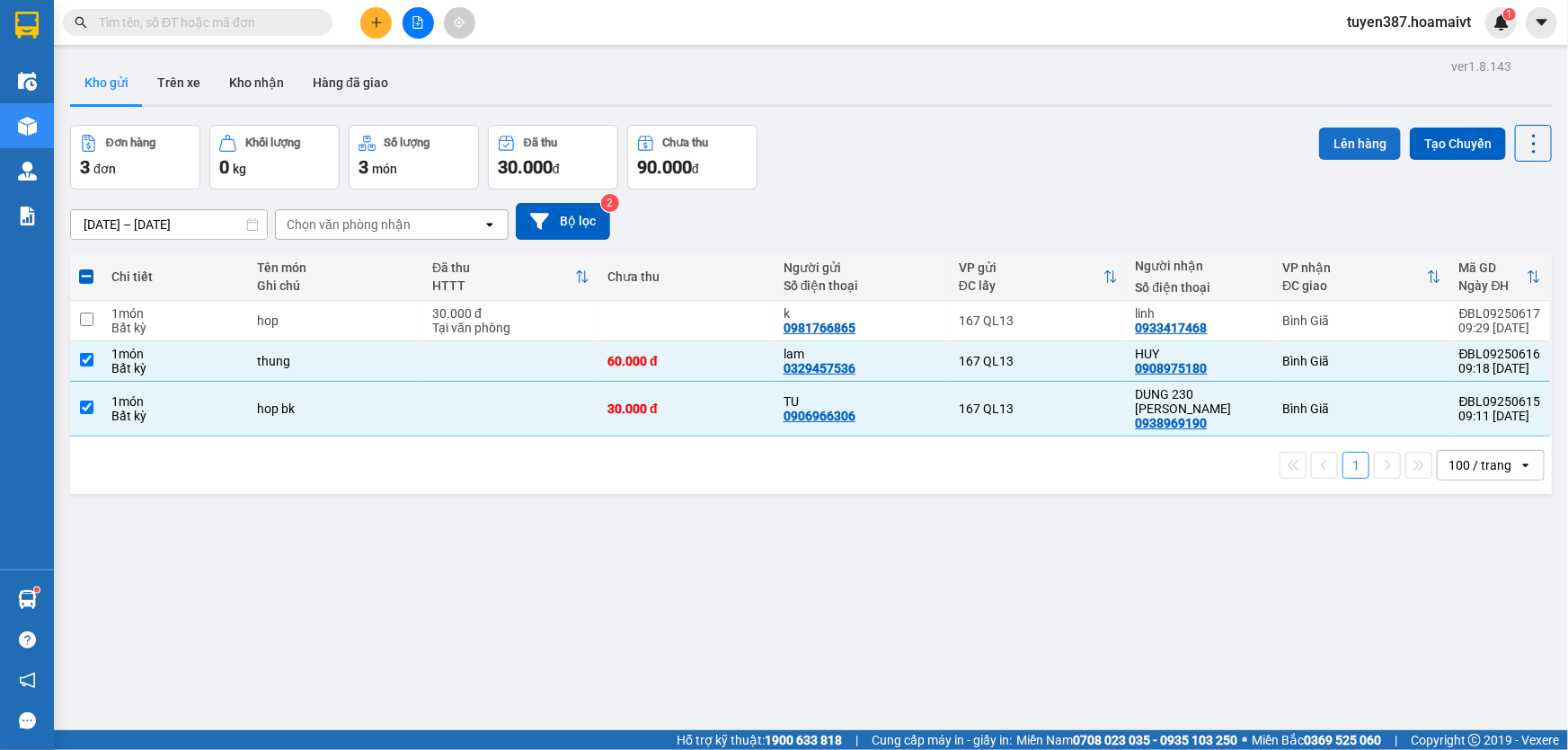
click at [1355, 144] on button "Lên hàng" at bounding box center [1360, 143] width 82 height 32
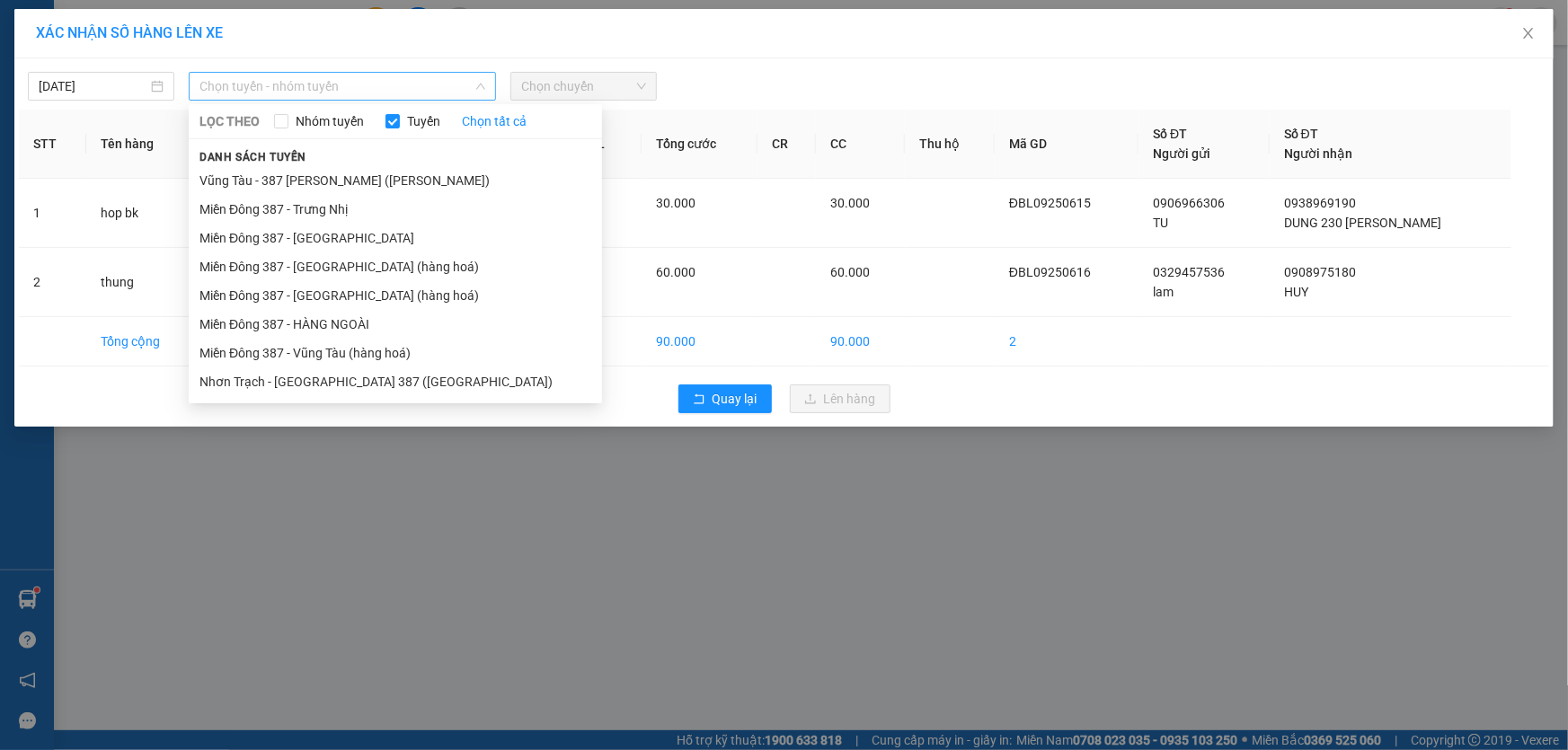
click at [356, 85] on span "Chọn tuyến - nhóm tuyến" at bounding box center [342, 87] width 286 height 27
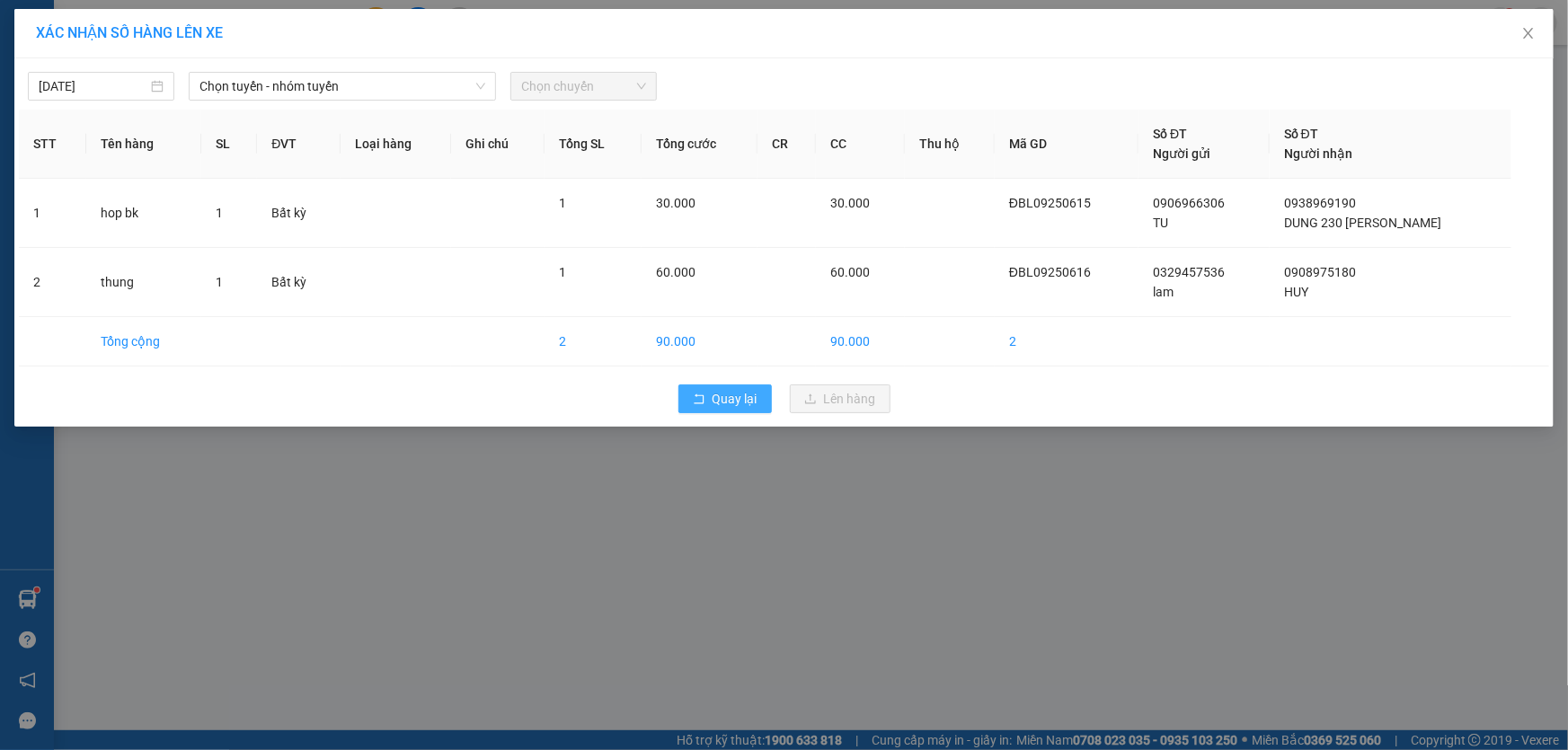
click at [736, 391] on span "Quay lại" at bounding box center [734, 399] width 45 height 20
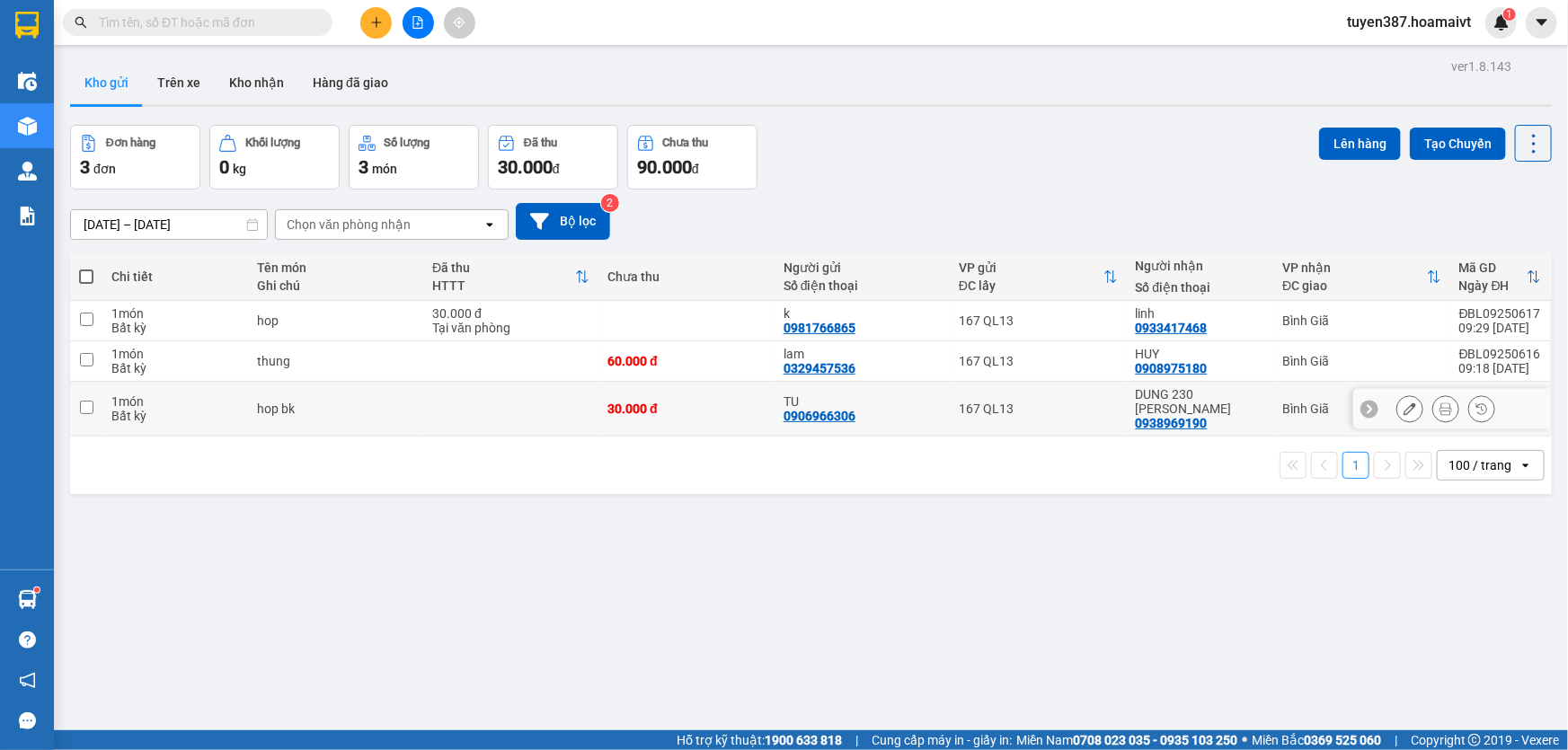
click at [80, 401] on input "checkbox" at bounding box center [87, 407] width 14 height 14
checkbox input "true"
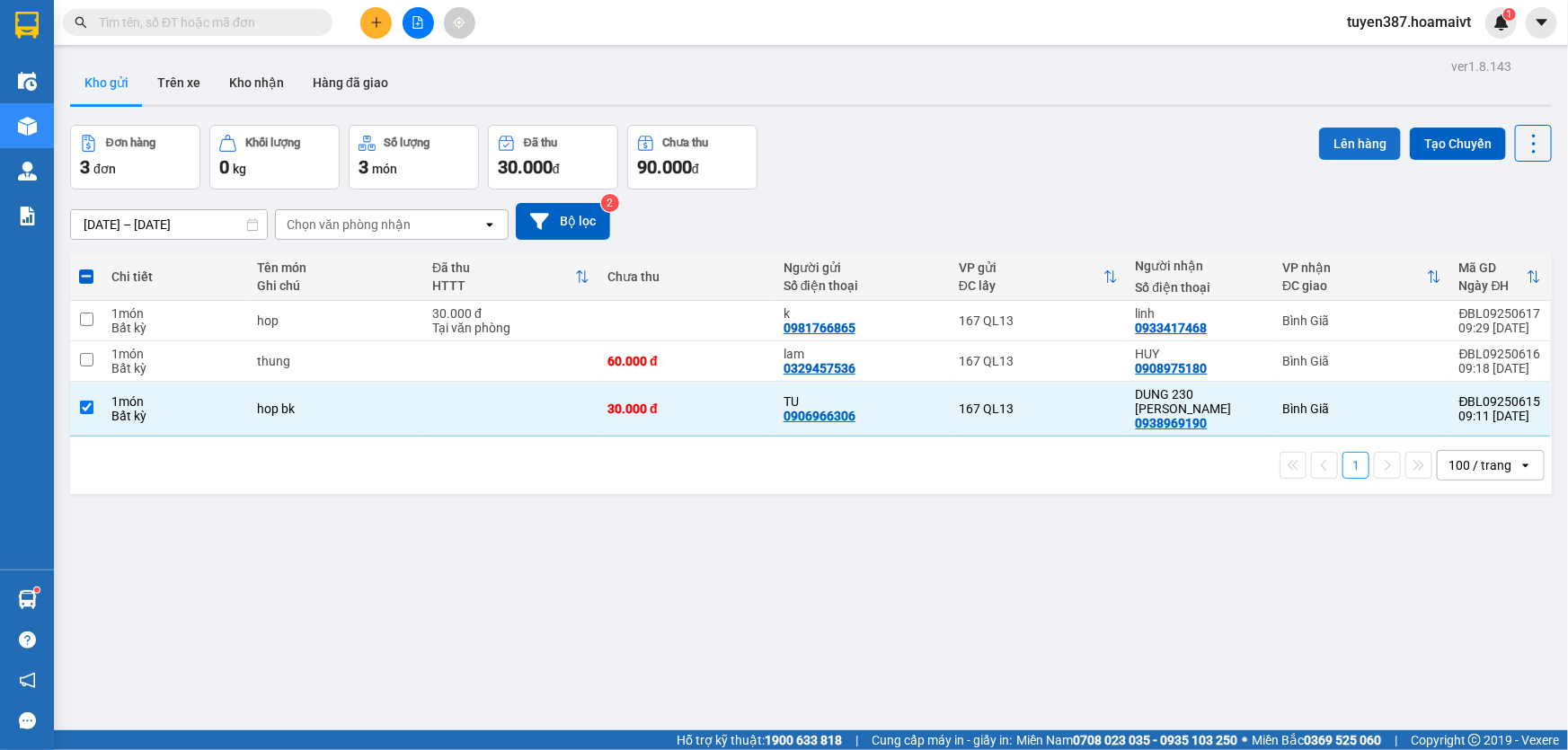
click at [1355, 139] on button "Lên hàng" at bounding box center [1360, 143] width 82 height 32
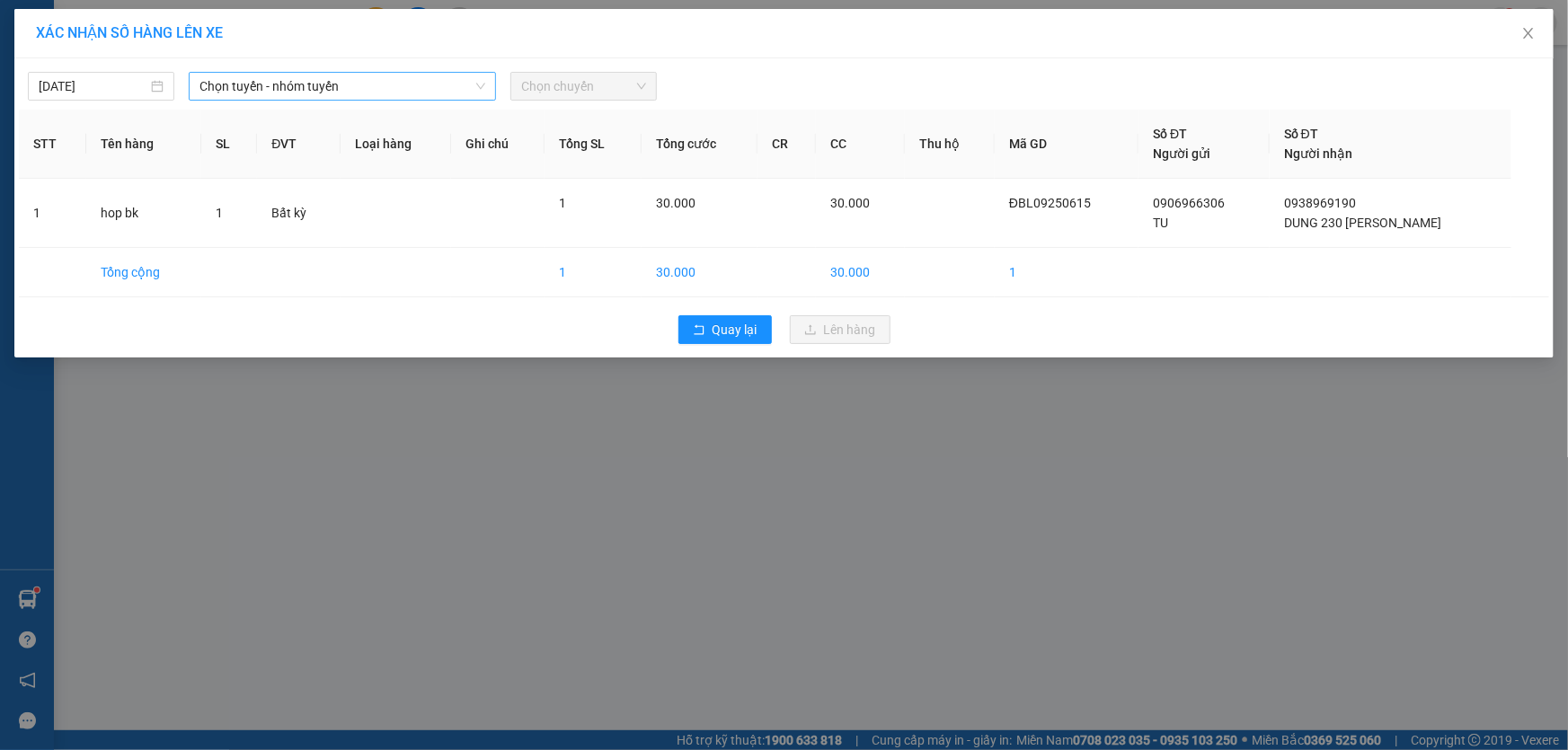
click at [367, 87] on span "Chọn tuyến - nhóm tuyến" at bounding box center [342, 87] width 286 height 27
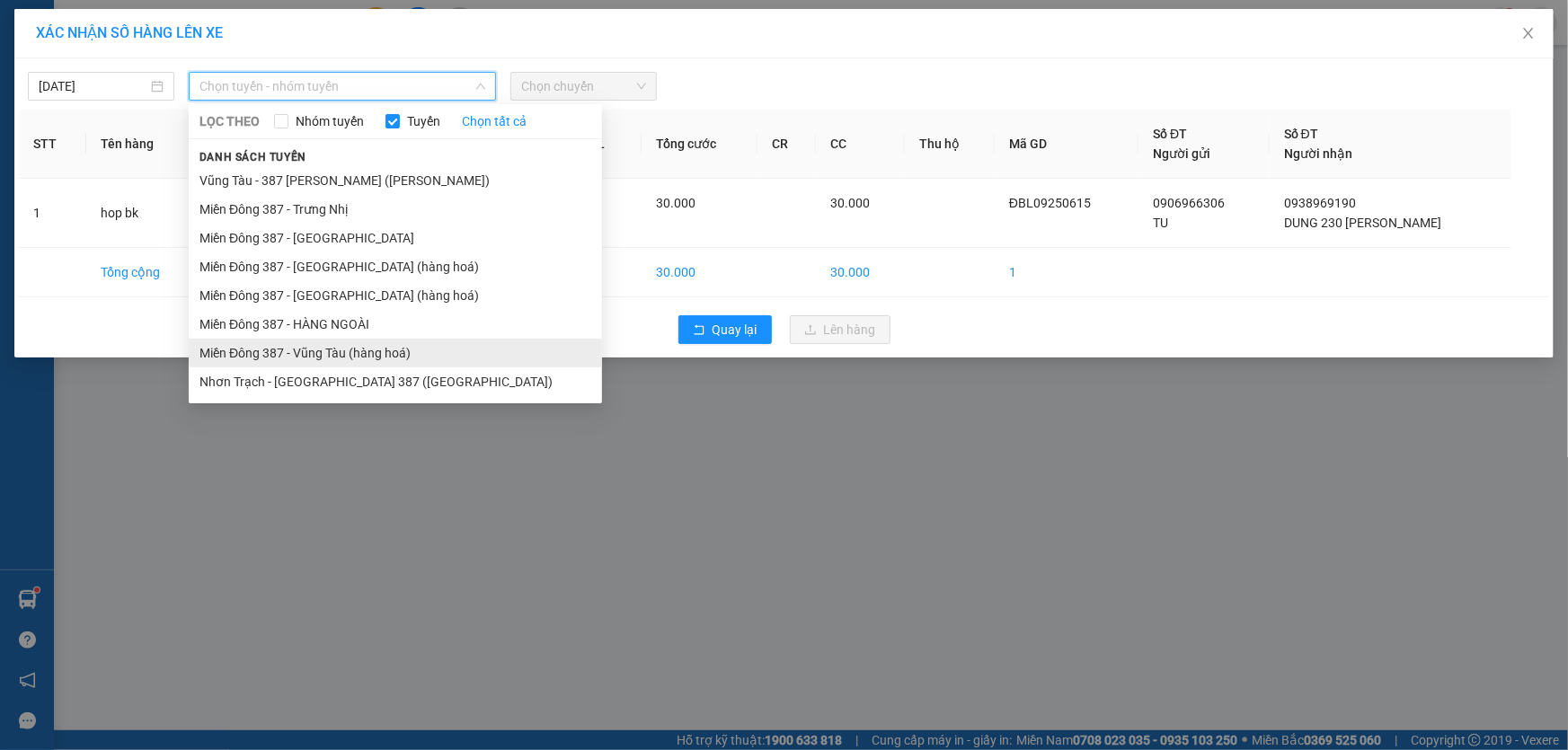
click at [320, 353] on li "Miền Đông 387 - Vũng Tàu (hàng hoá)" at bounding box center [395, 353] width 413 height 29
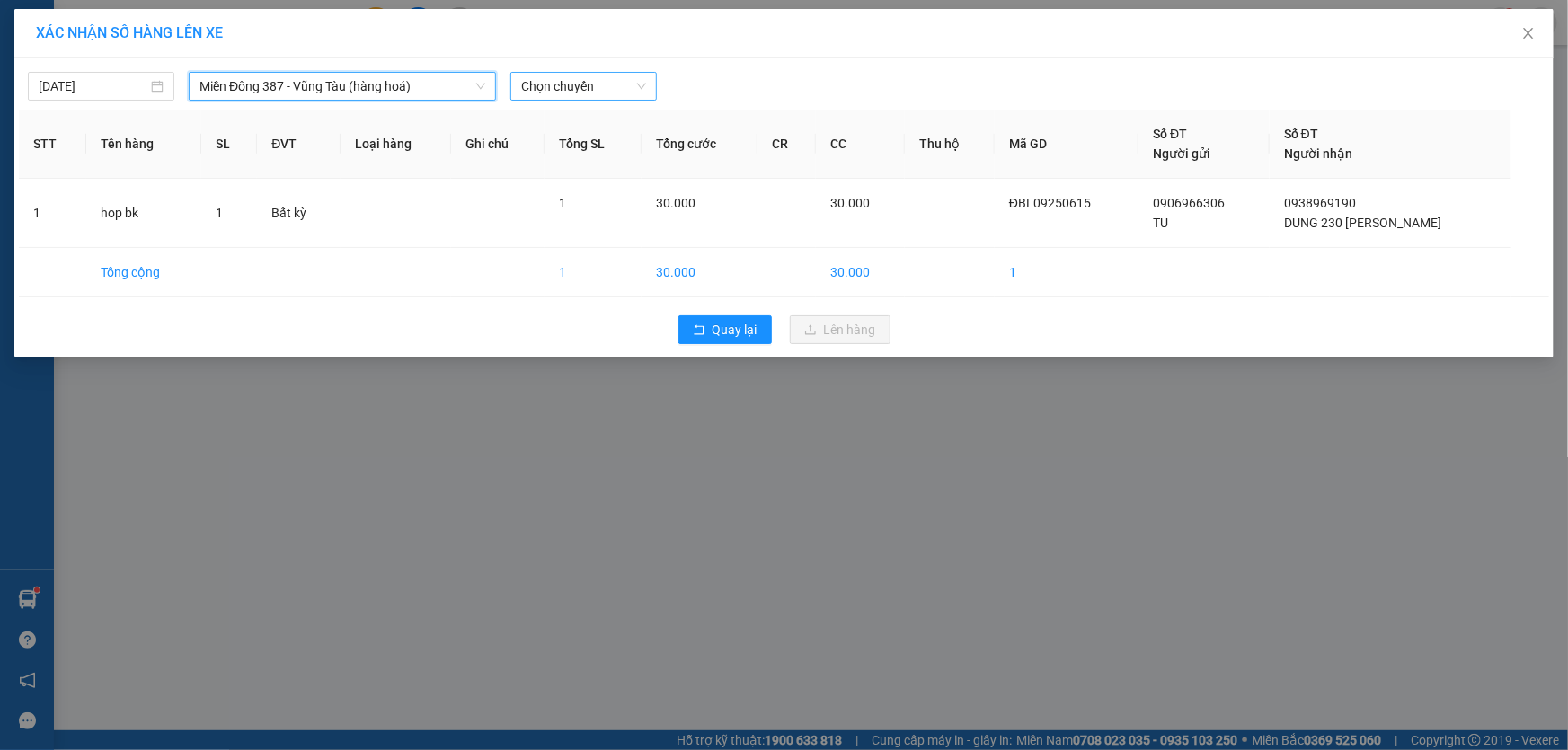
click at [612, 91] on span "Chọn chuyến" at bounding box center [583, 87] width 125 height 27
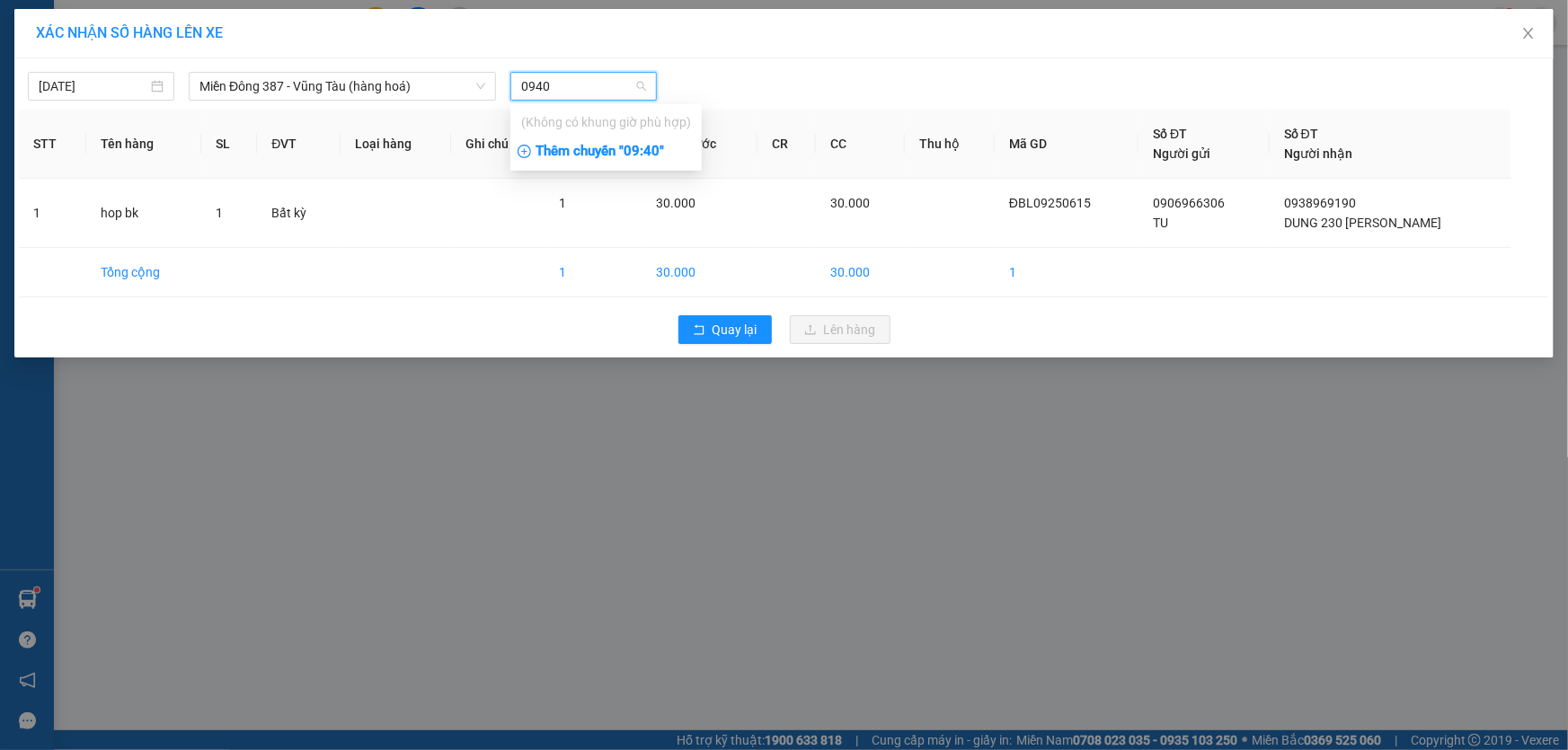
type input "0940"
click at [653, 150] on div "Thêm chuyến " 09:40 "" at bounding box center [606, 151] width 192 height 30
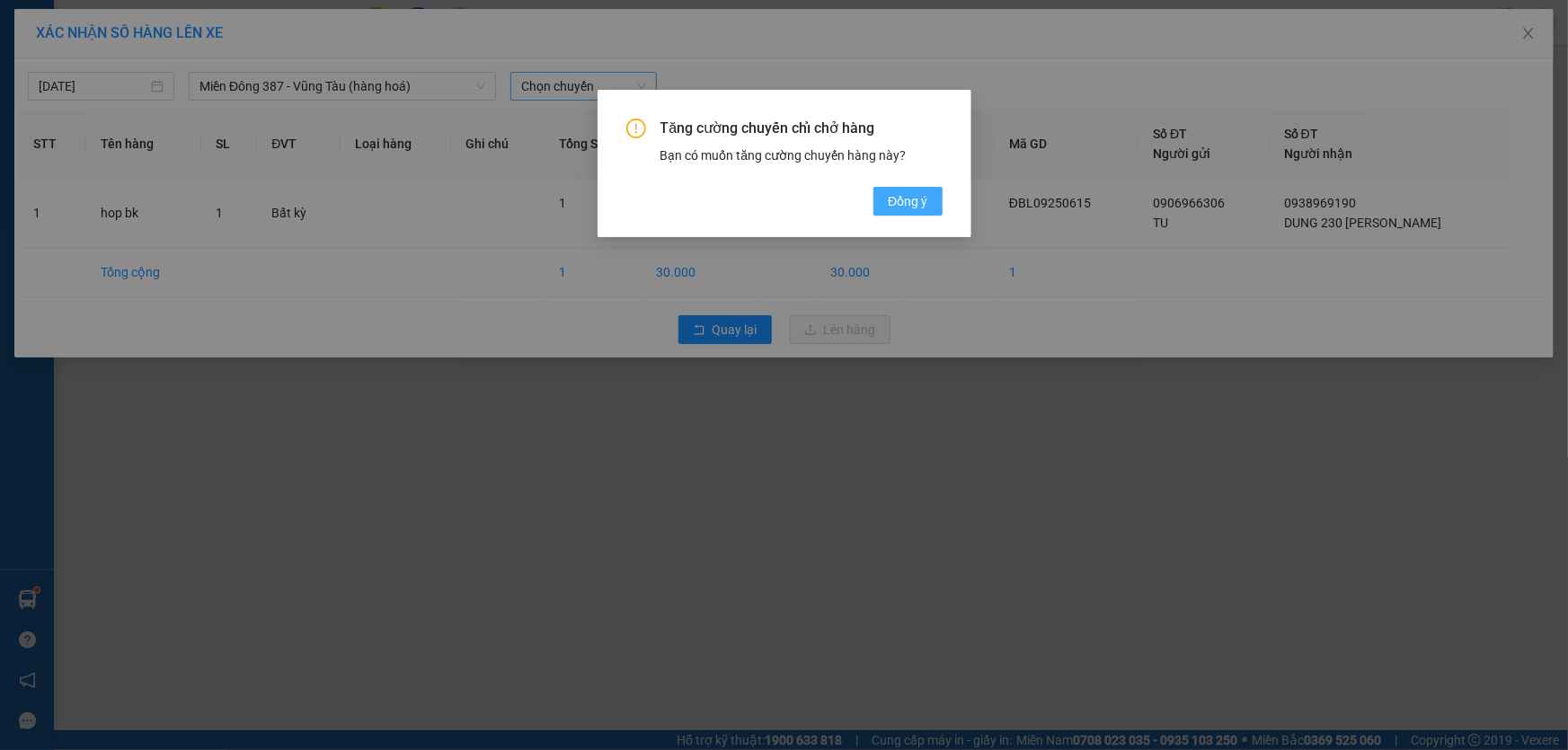
click at [907, 195] on span "Đồng ý" at bounding box center [907, 202] width 39 height 20
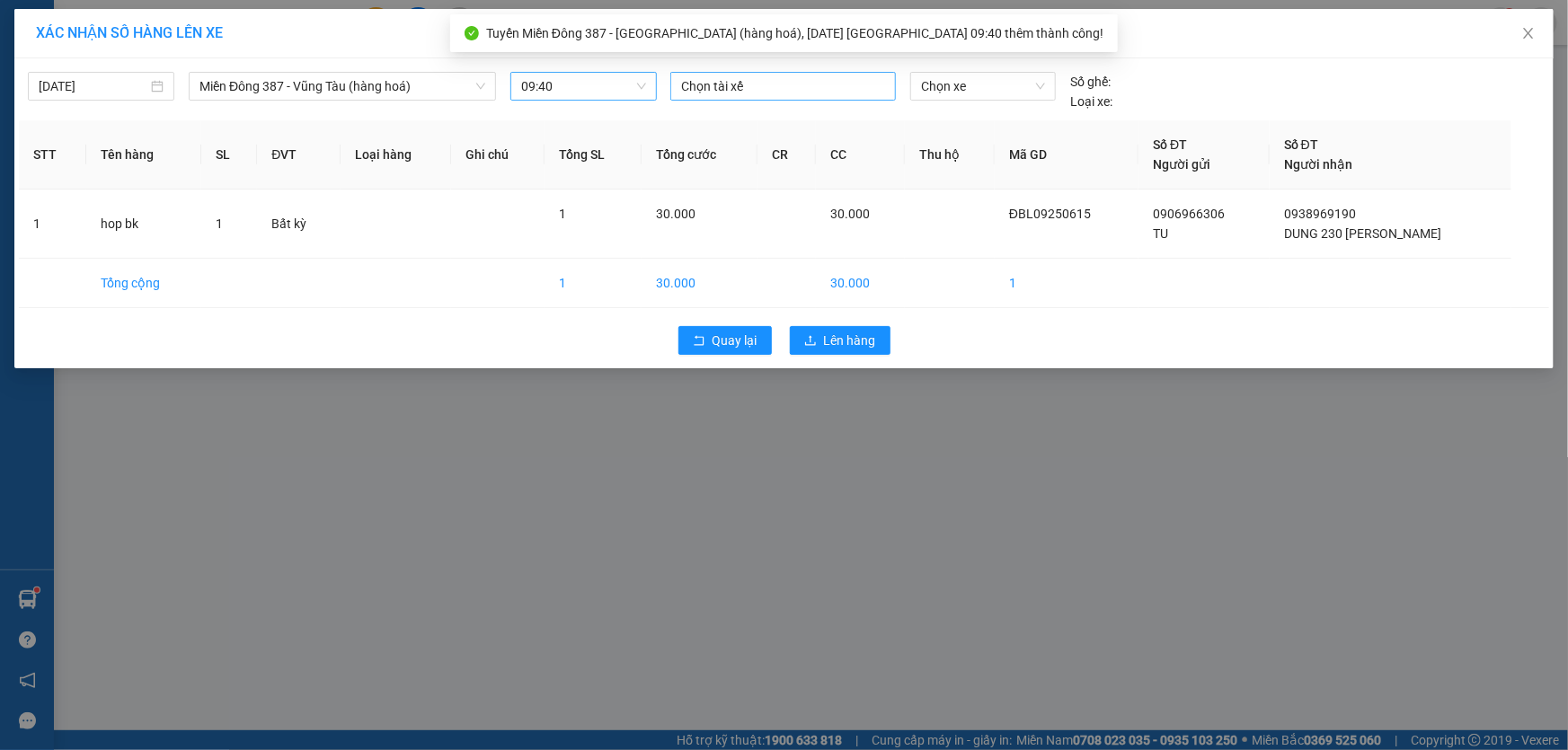
click at [781, 84] on div at bounding box center [783, 87] width 216 height 22
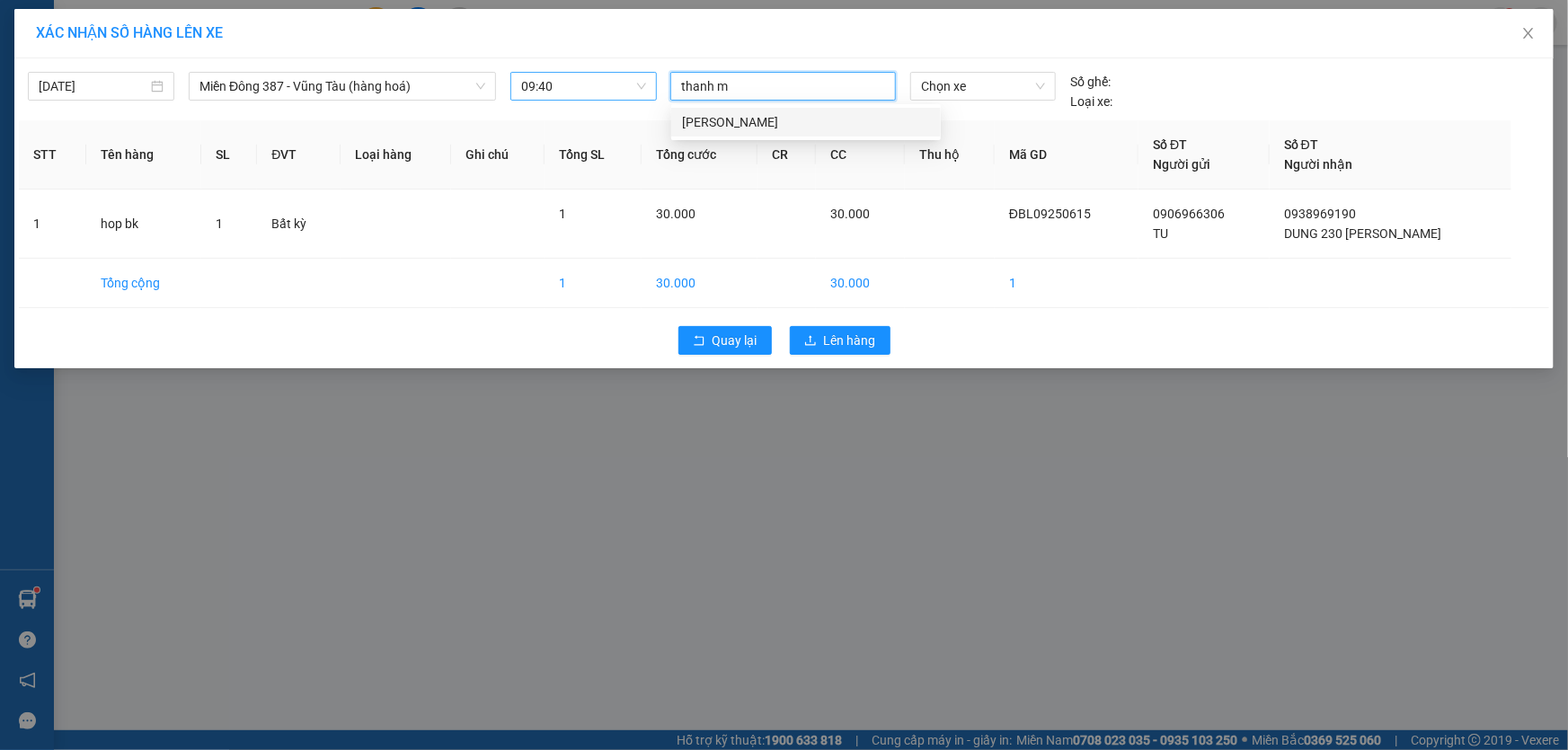
type input "thanh md"
click at [738, 113] on div "[PERSON_NAME]" at bounding box center [806, 122] width 248 height 20
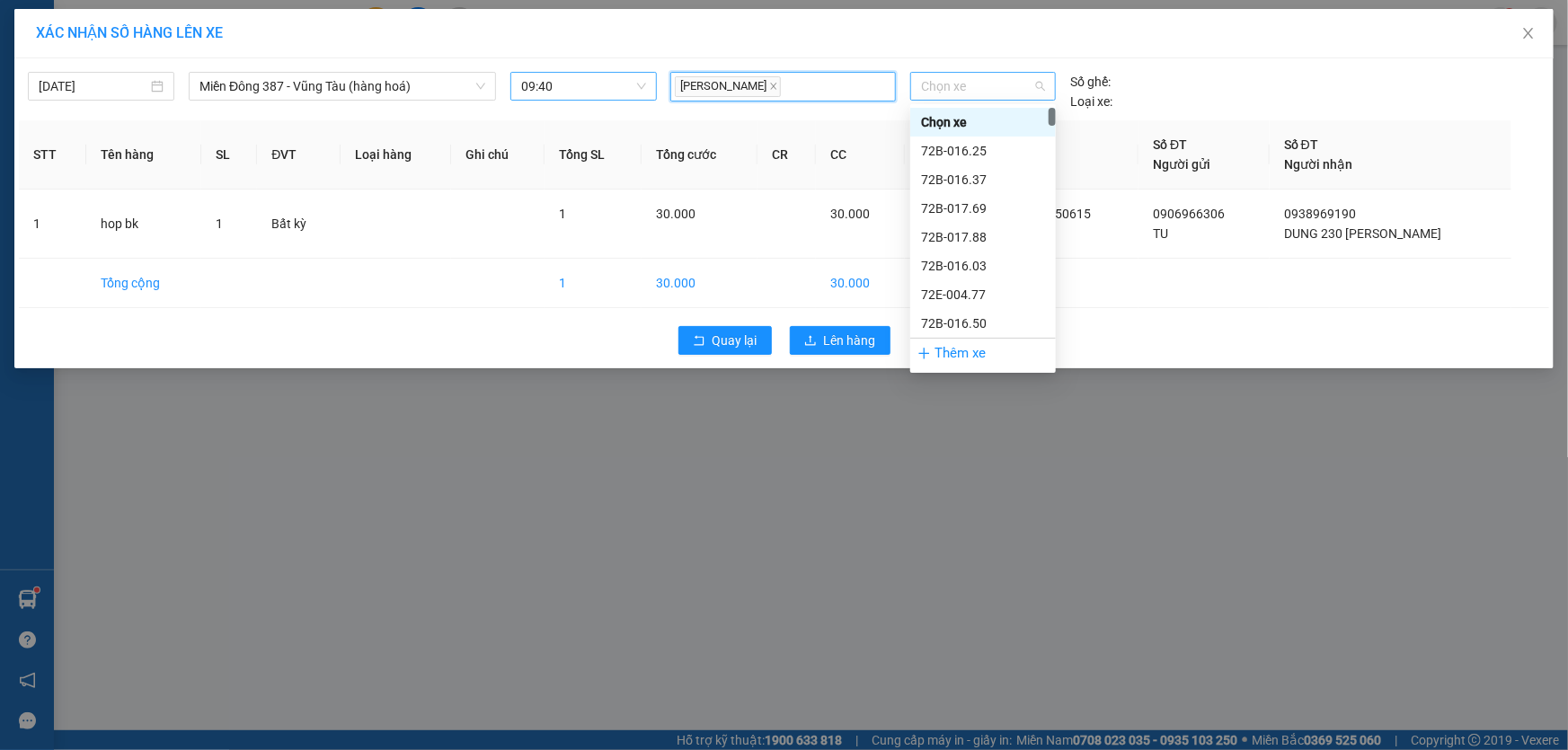
click at [983, 85] on span "Chọn xe" at bounding box center [983, 87] width 124 height 27
type input "1"
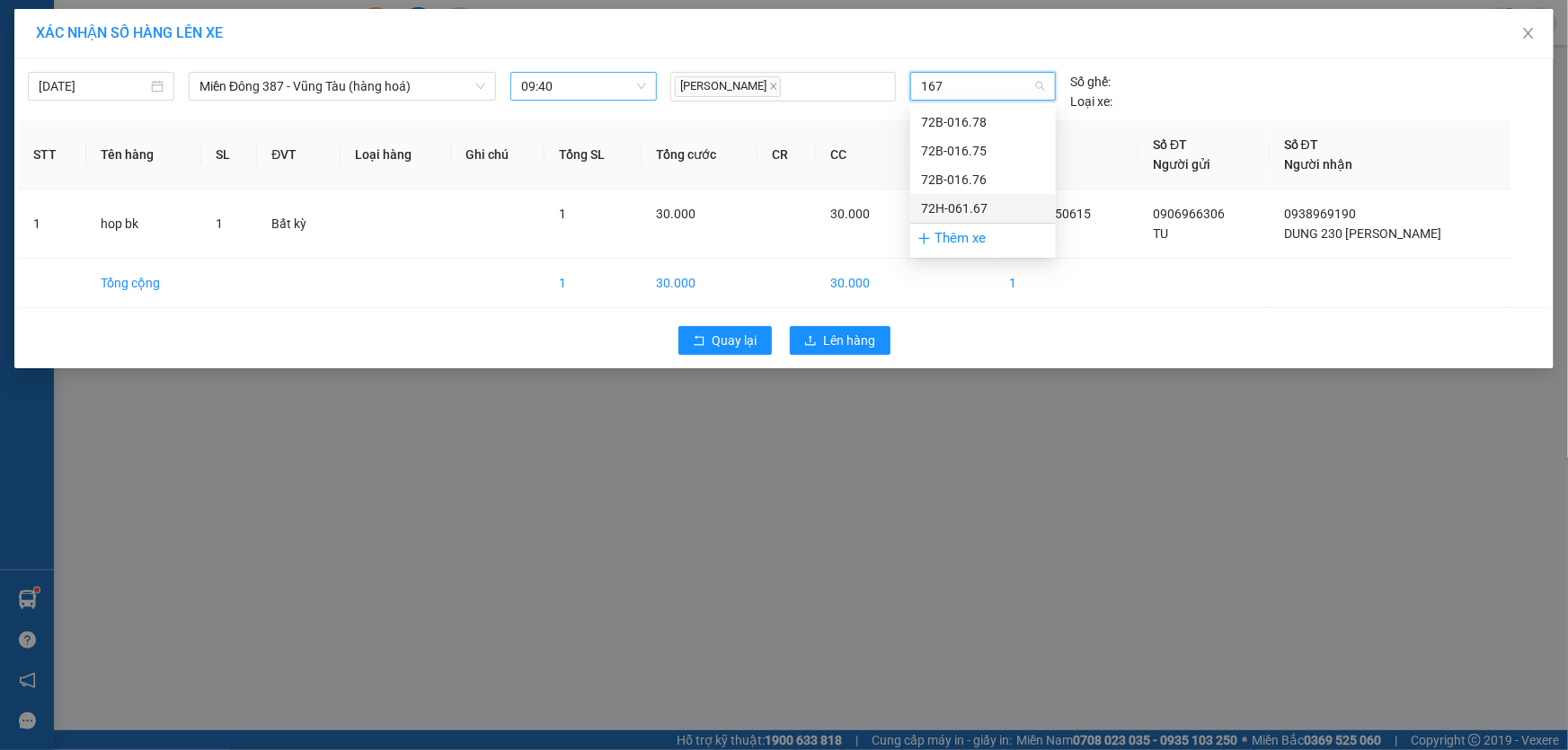
click at [939, 204] on div "72H-061.67" at bounding box center [983, 209] width 124 height 20
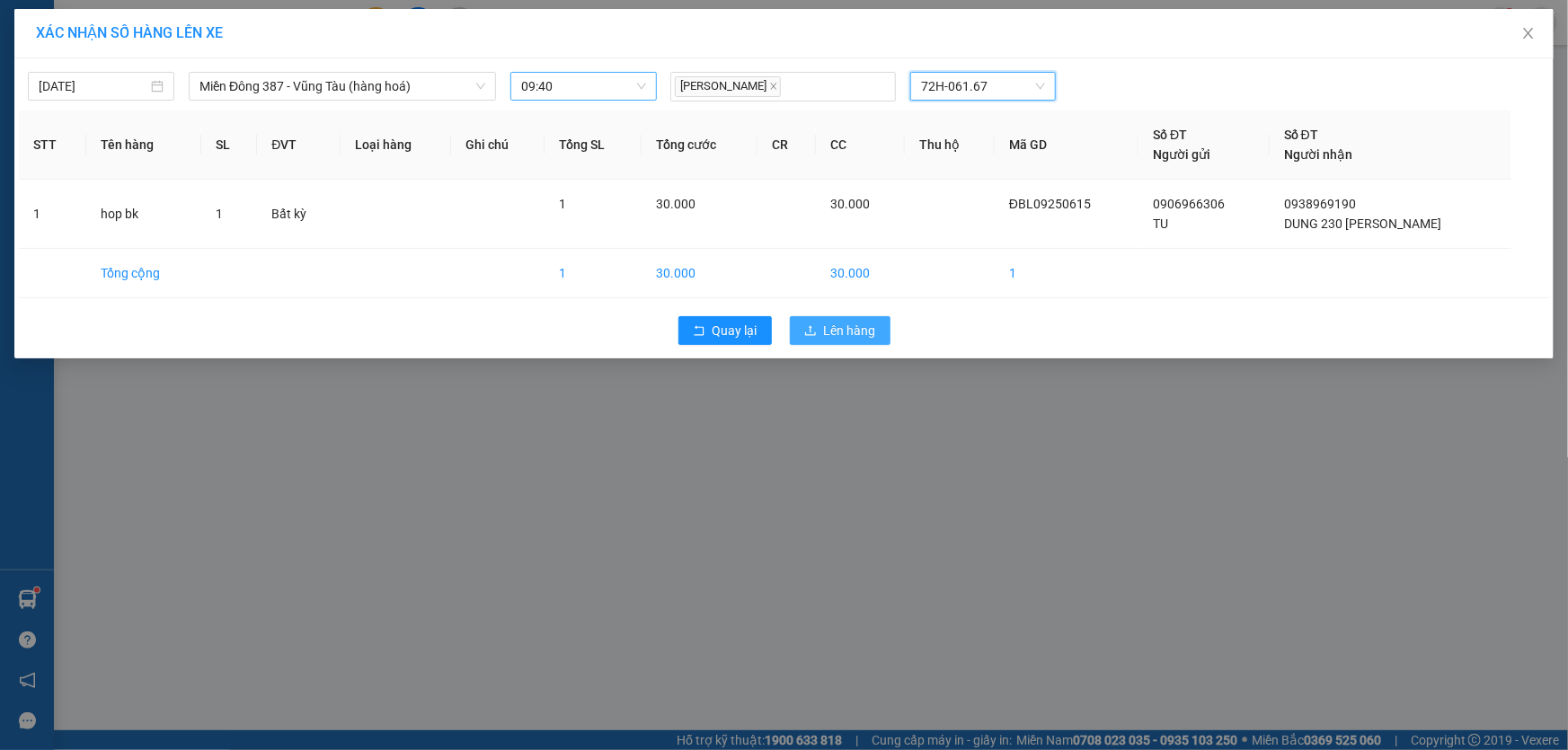
click at [867, 325] on span "Lên hàng" at bounding box center [849, 331] width 52 height 20
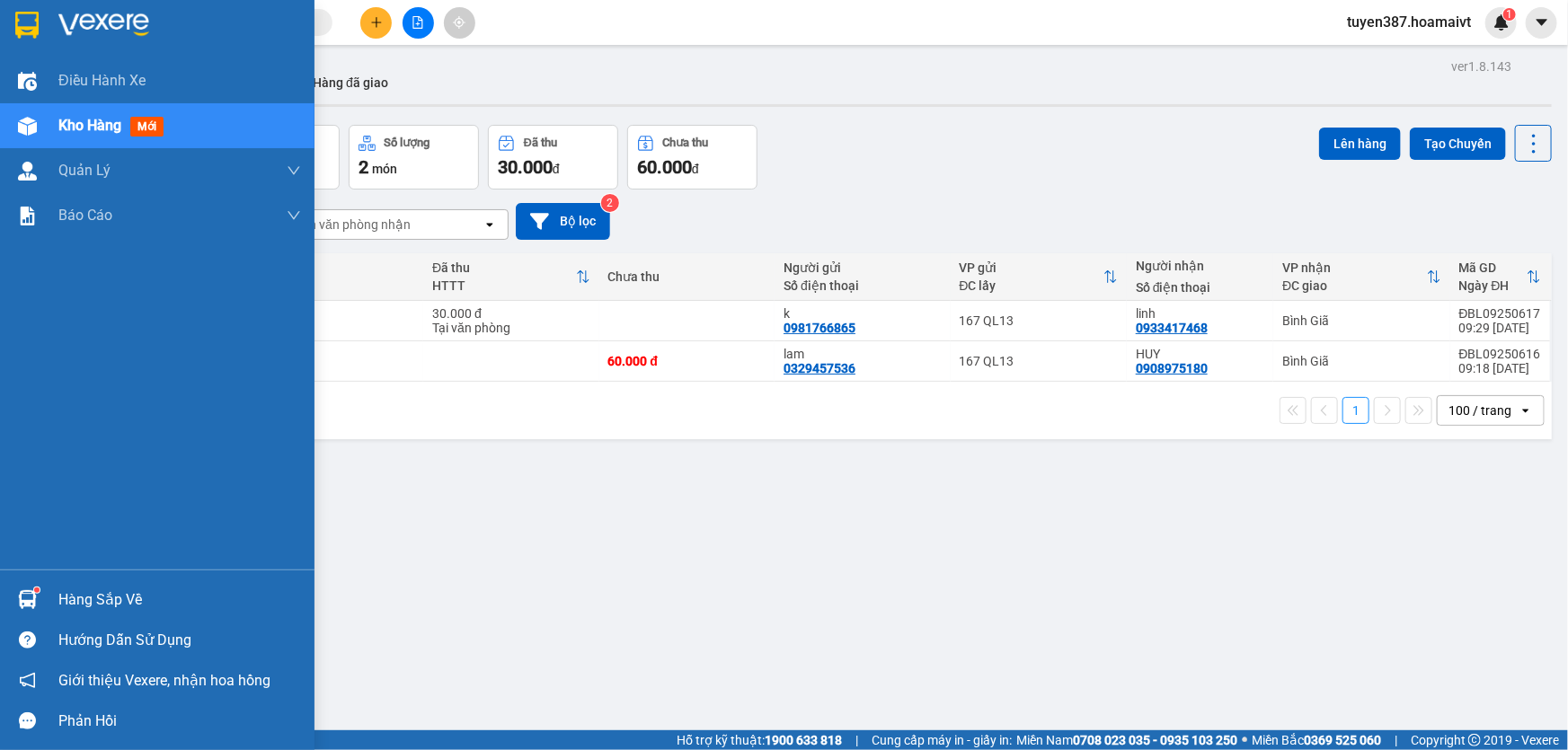
click at [29, 596] on img at bounding box center [27, 599] width 19 height 19
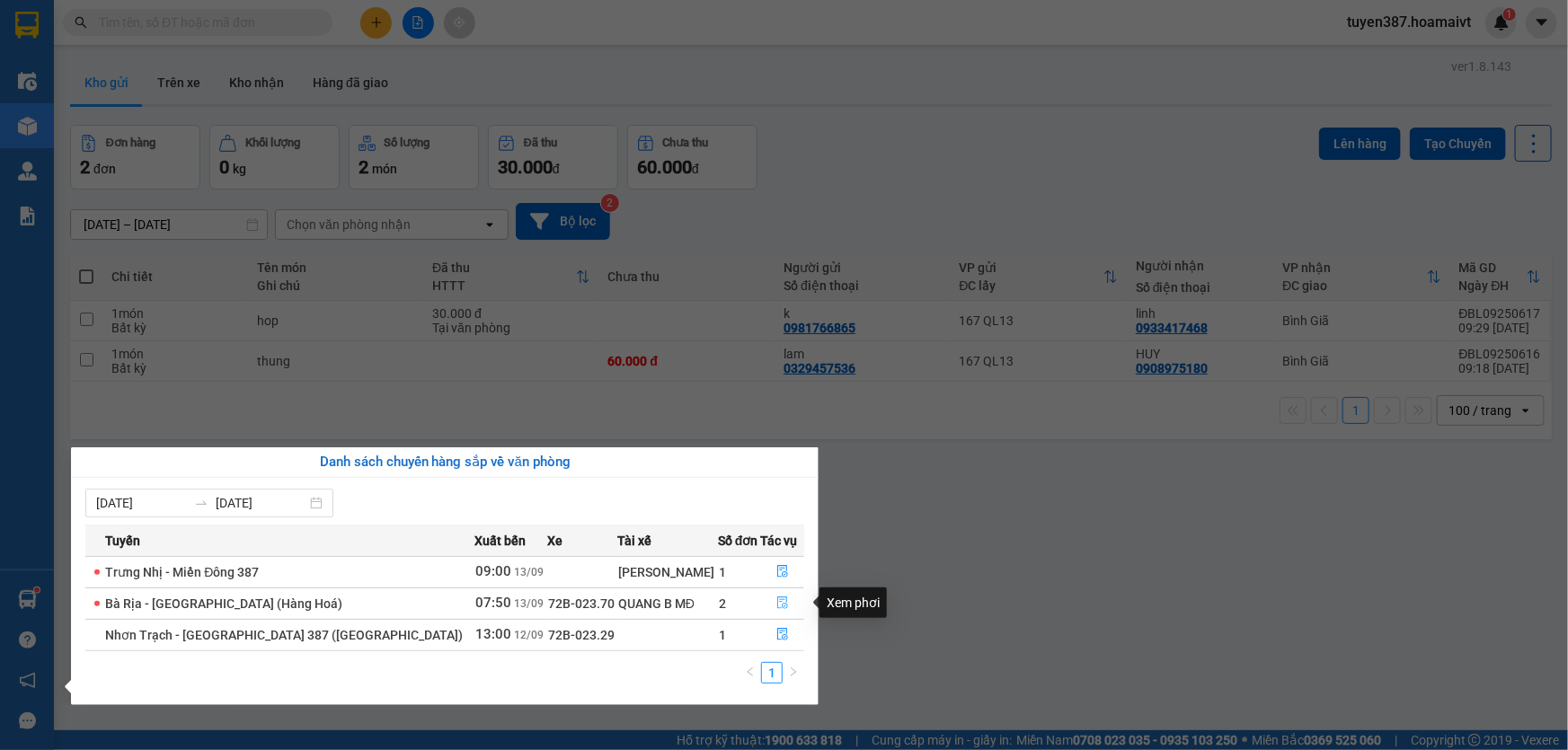
click at [776, 602] on icon "file-done" at bounding box center [783, 603] width 13 height 13
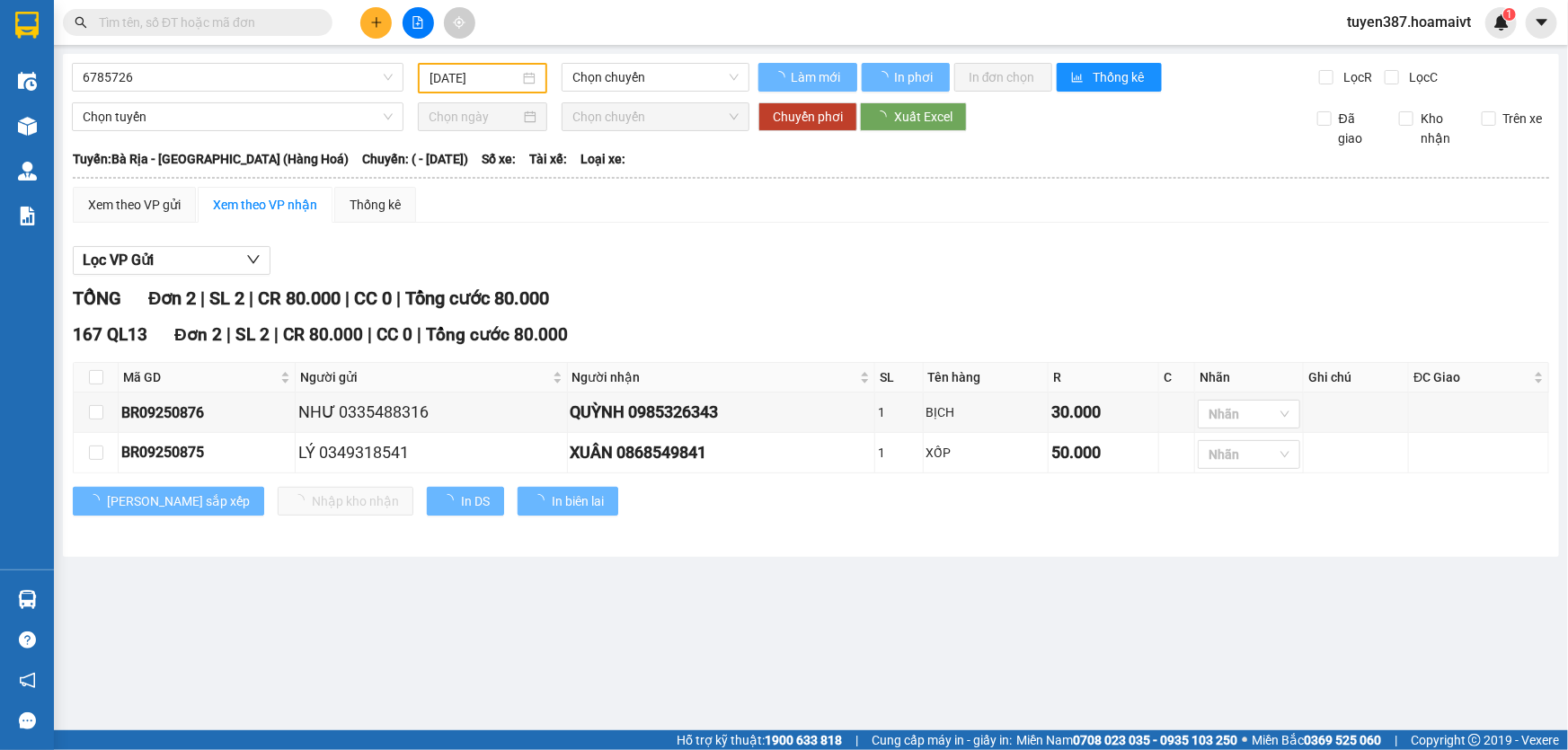
type input "[DATE]"
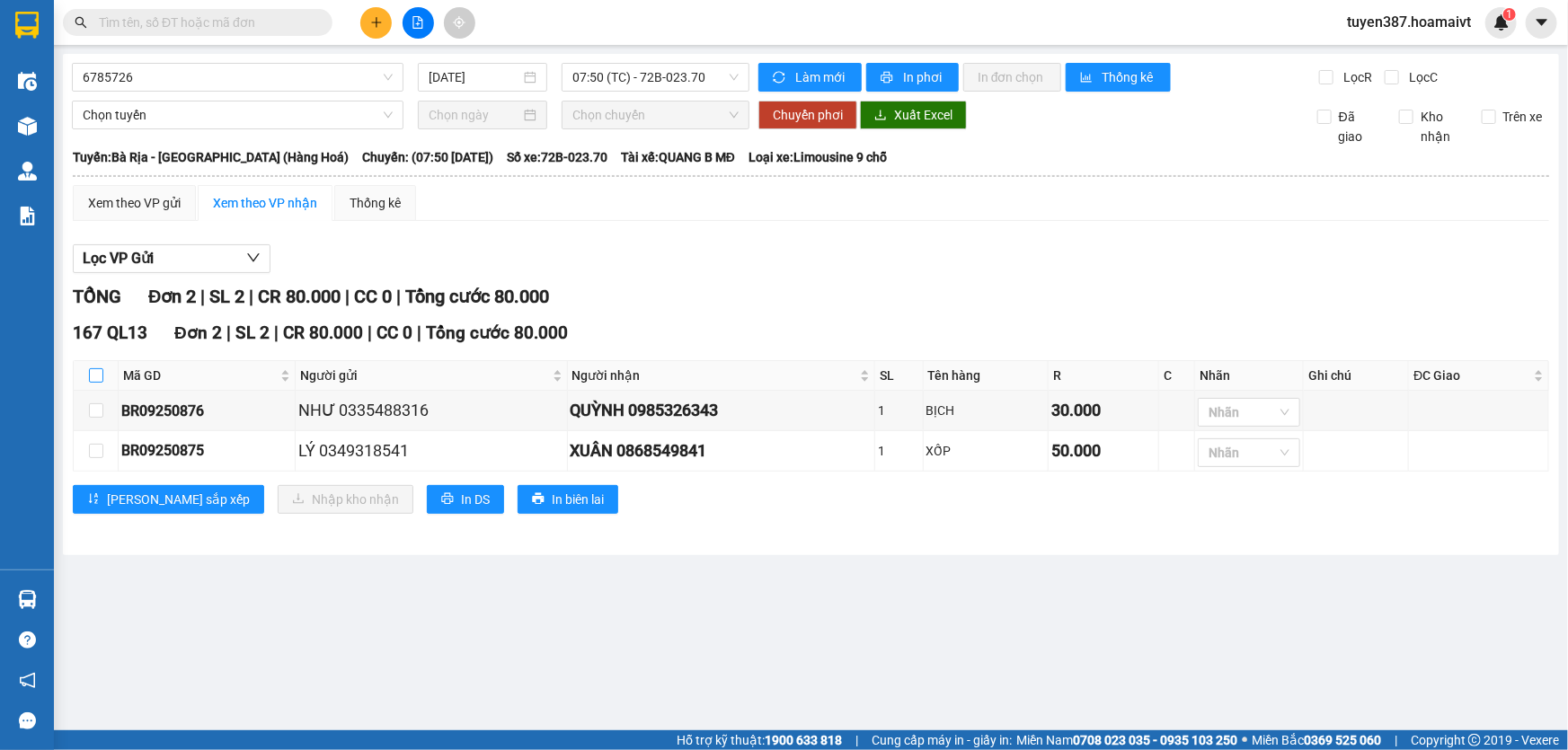
click at [89, 372] on input "checkbox" at bounding box center [97, 376] width 15 height 15
checkbox input "true"
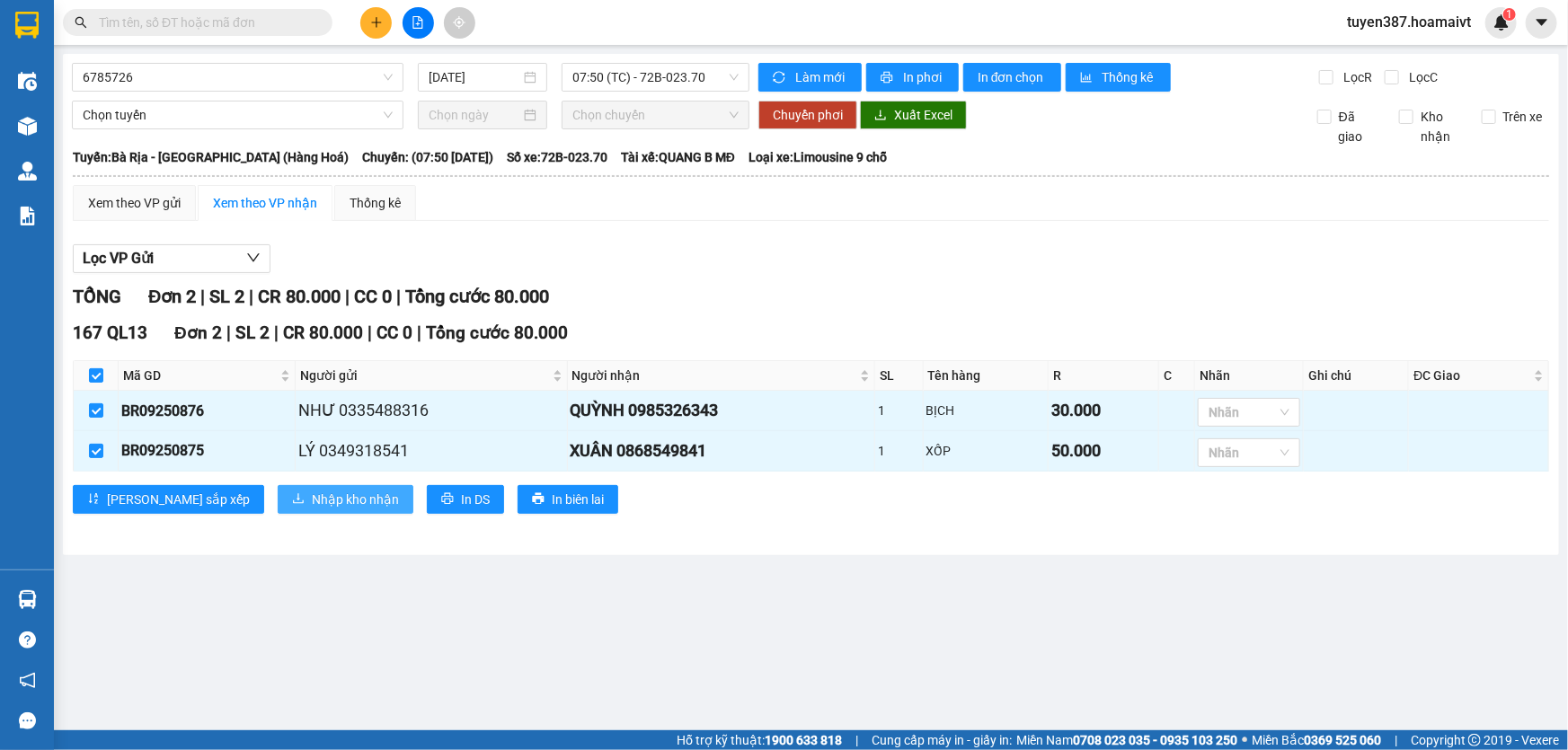
click at [312, 502] on span "Nhập kho nhận" at bounding box center [356, 500] width 88 height 20
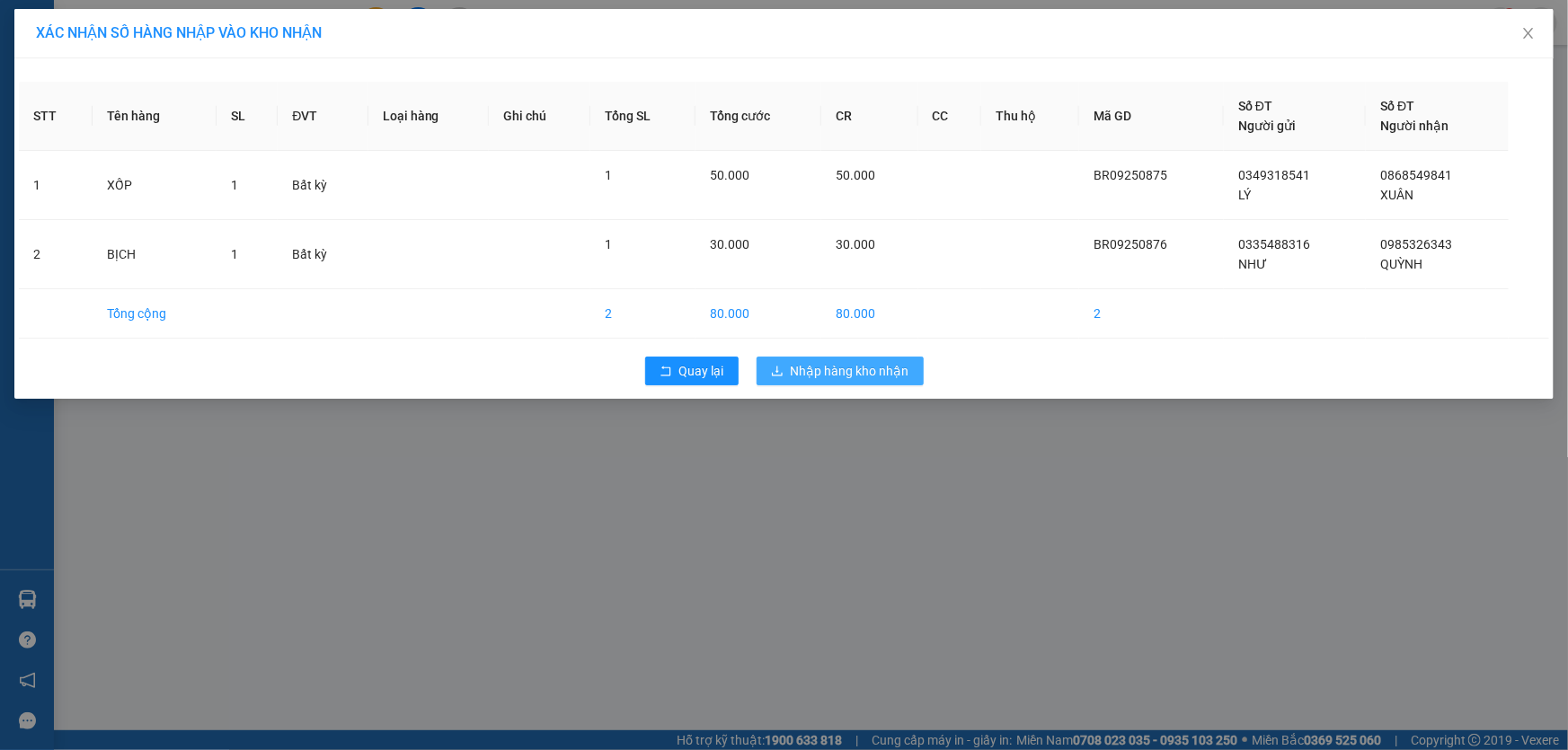
click at [848, 370] on span "Nhập hàng kho nhận" at bounding box center [850, 371] width 119 height 20
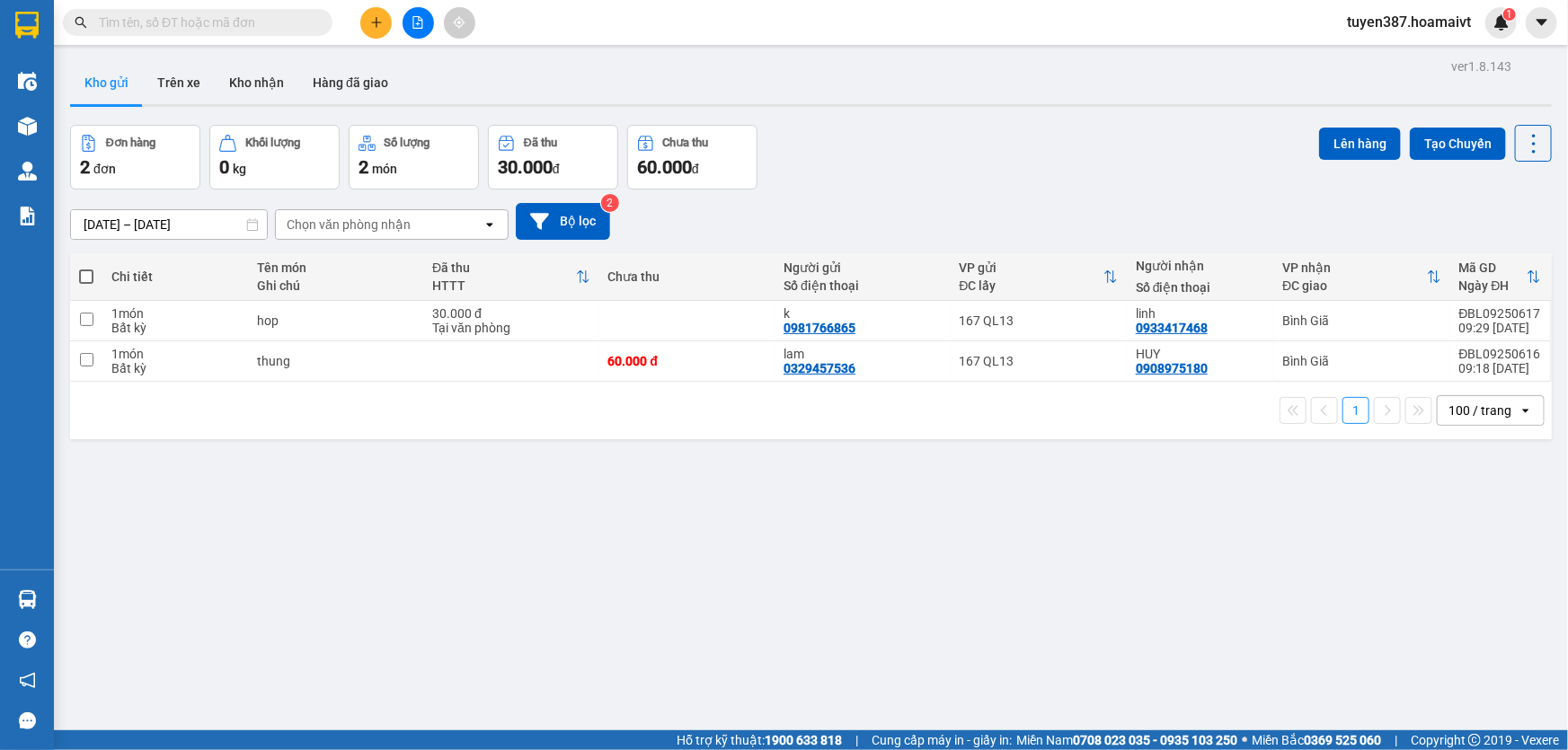
click at [85, 272] on span at bounding box center [87, 276] width 15 height 15
click at [87, 268] on input "checkbox" at bounding box center [87, 268] width 0 height 0
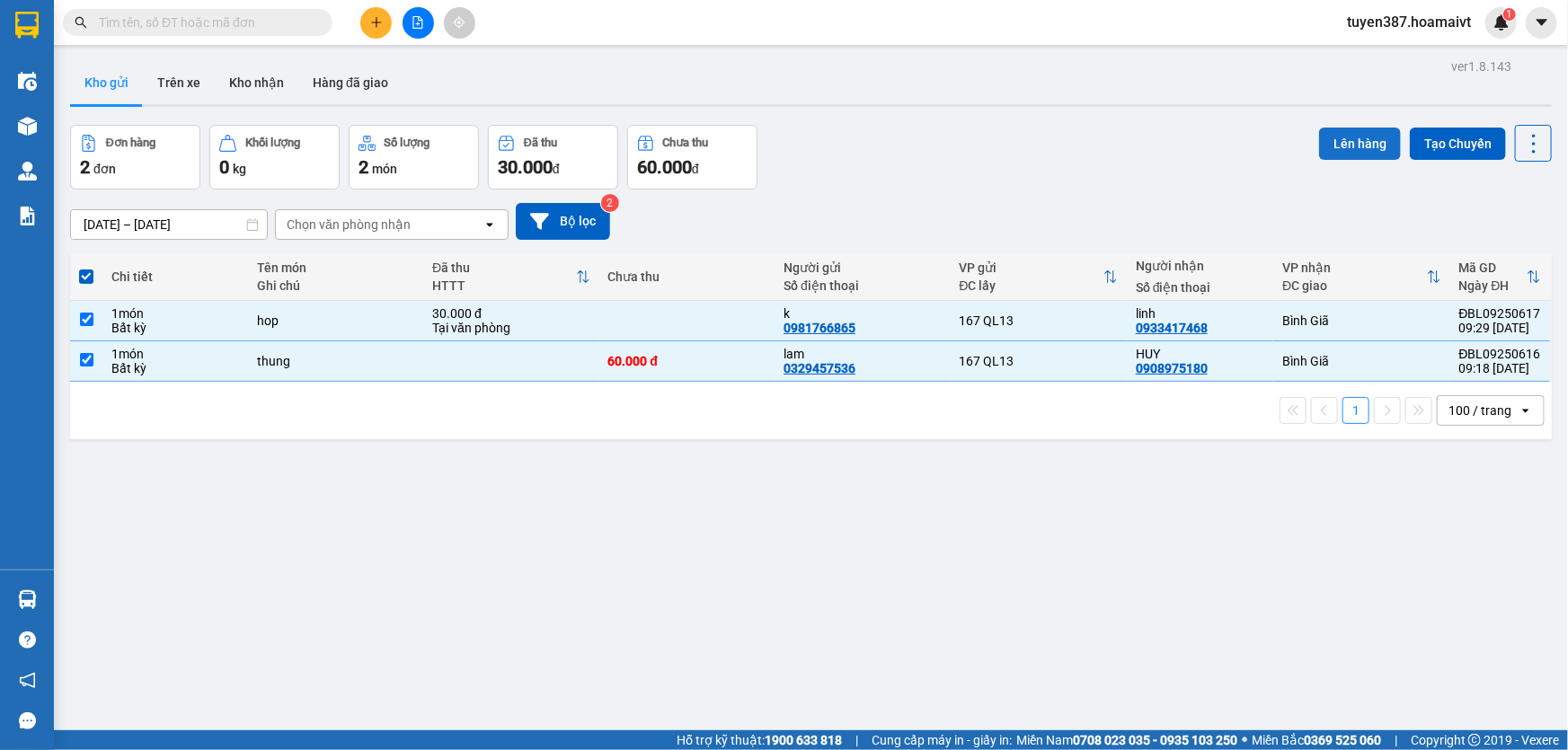
click at [1345, 143] on button "Lên hàng" at bounding box center [1360, 143] width 82 height 32
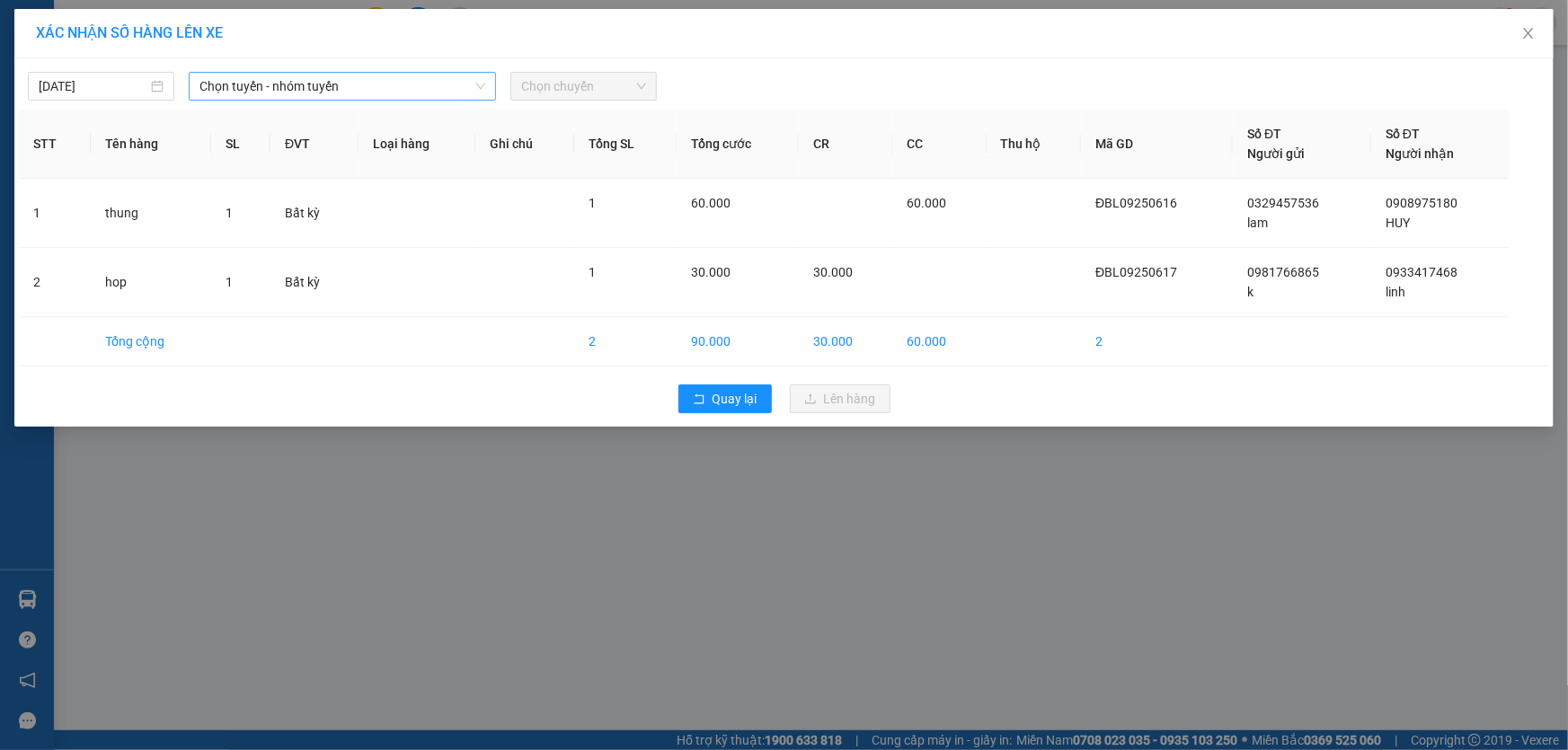
click at [392, 85] on span "Chọn tuyến - nhóm tuyến" at bounding box center [342, 87] width 286 height 27
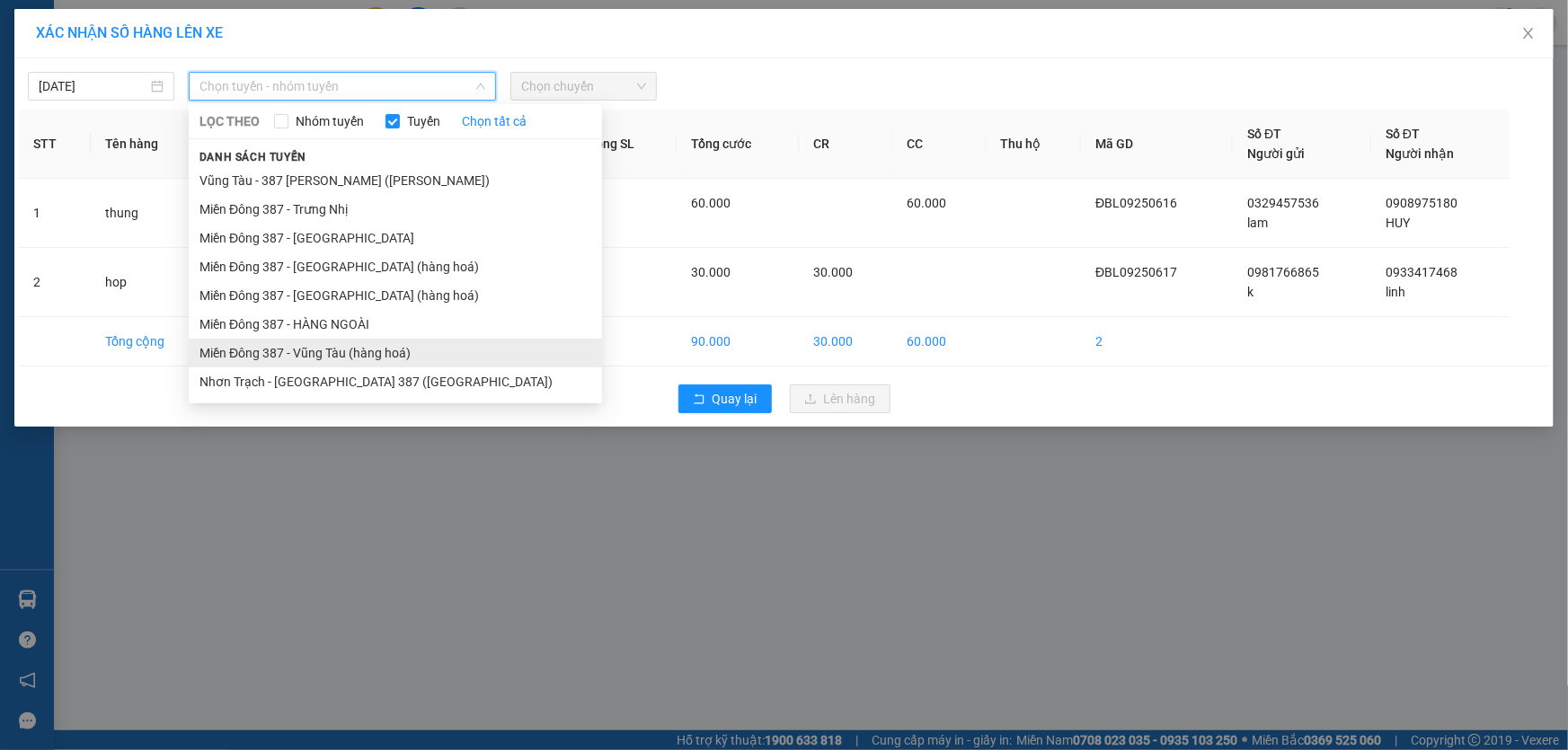
click at [308, 347] on li "Miền Đông 387 - Vũng Tàu (hàng hoá)" at bounding box center [395, 353] width 413 height 29
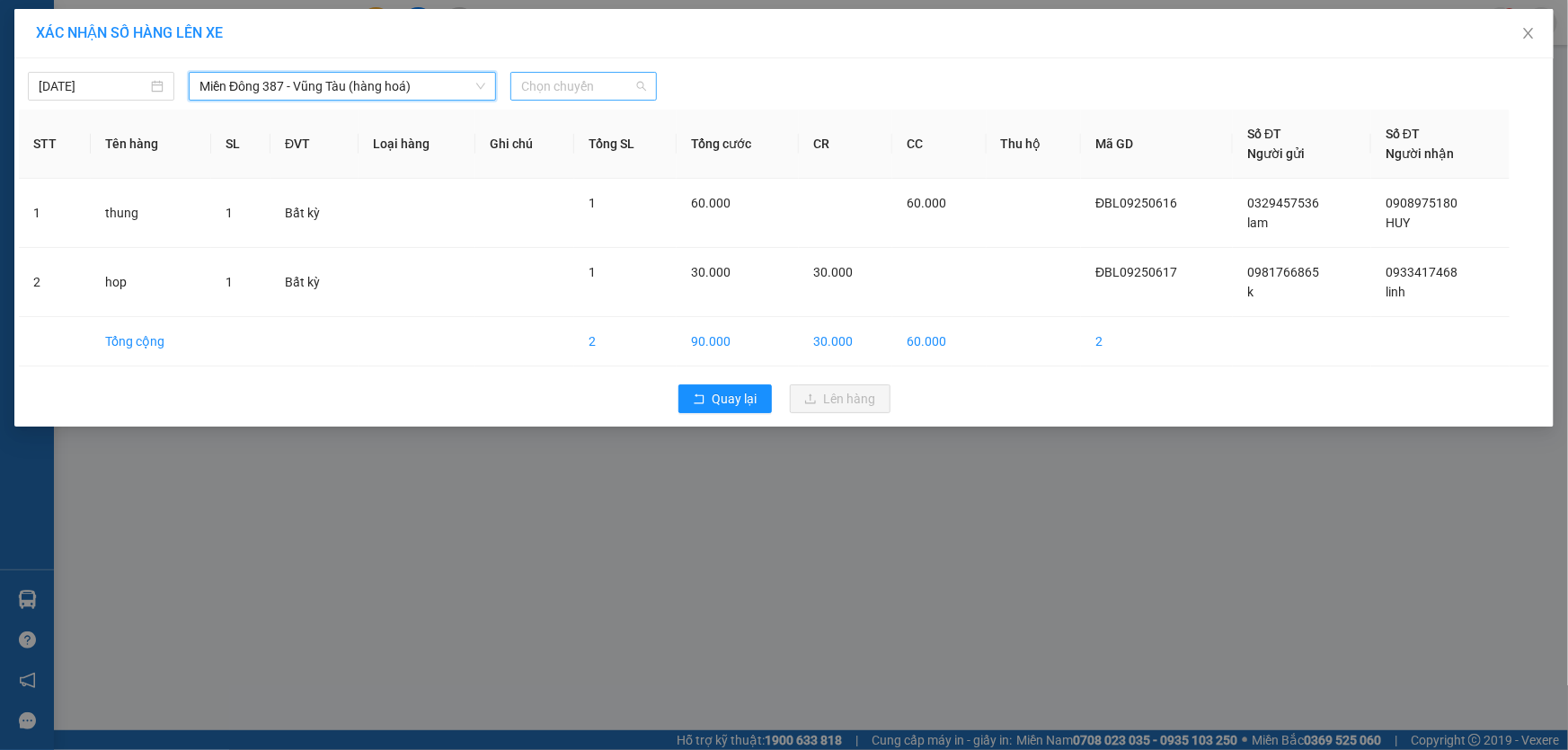
click at [627, 85] on span "Chọn chuyến" at bounding box center [583, 87] width 125 height 27
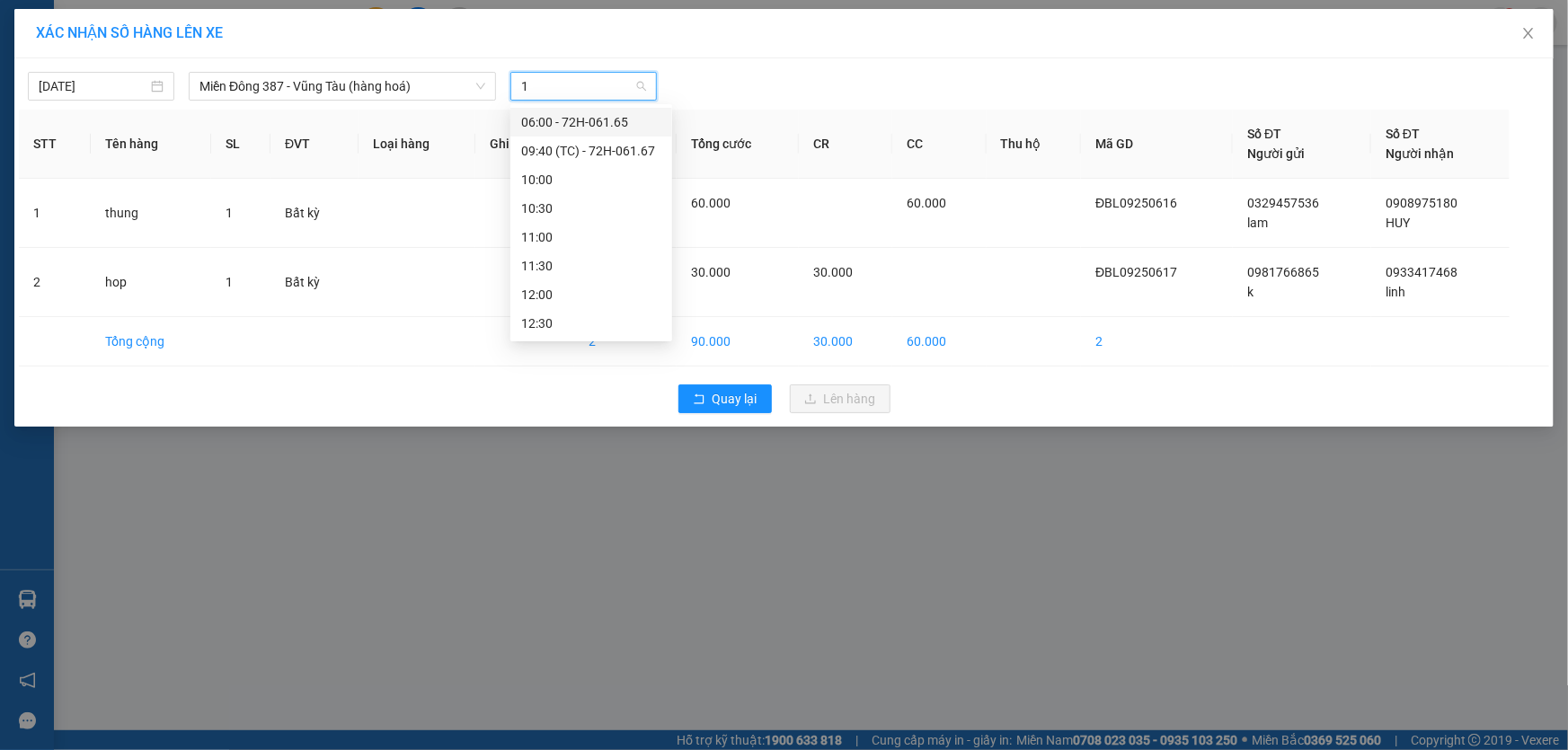
type input "10"
click at [538, 120] on div "10:00" at bounding box center [591, 122] width 140 height 20
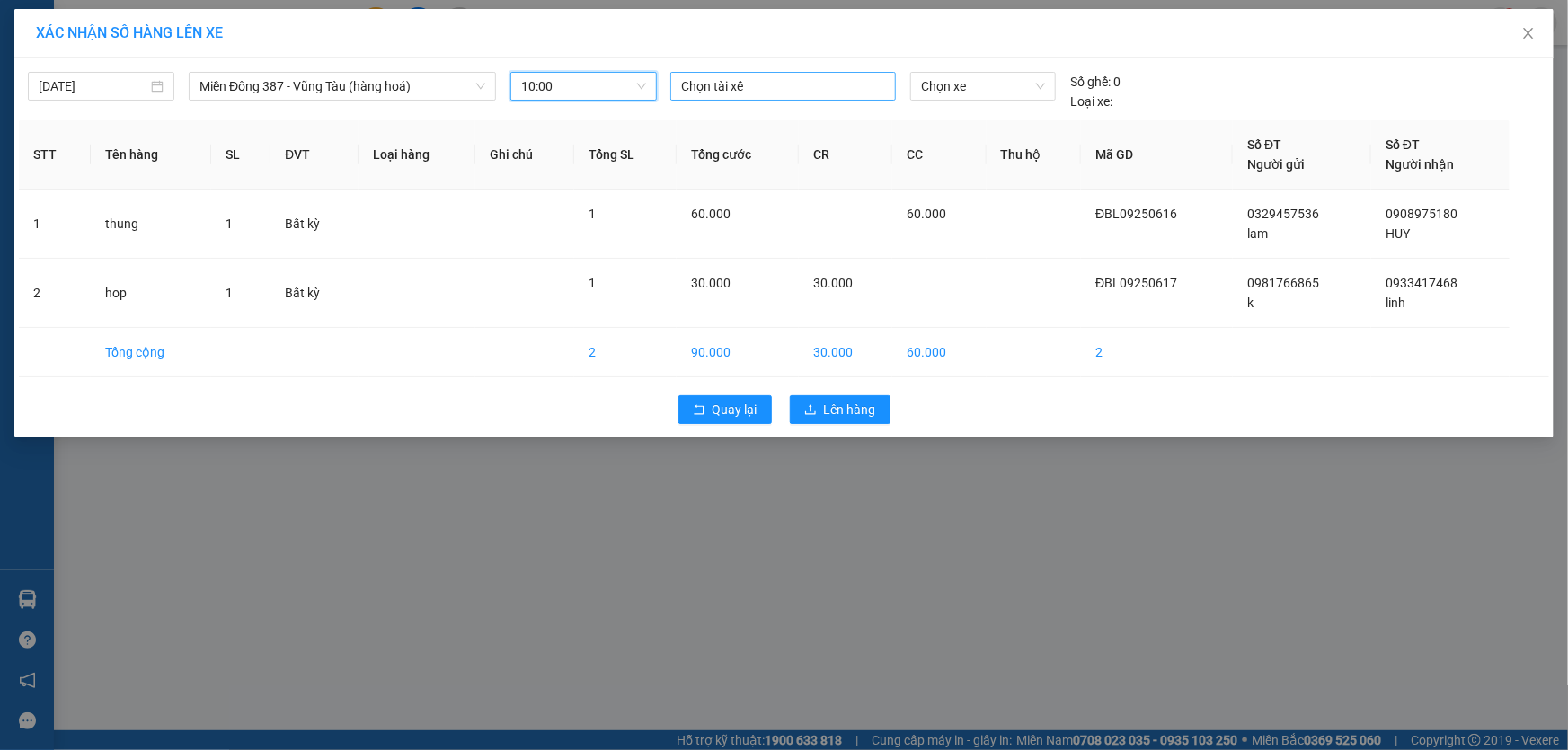
click at [757, 80] on div at bounding box center [783, 87] width 216 height 22
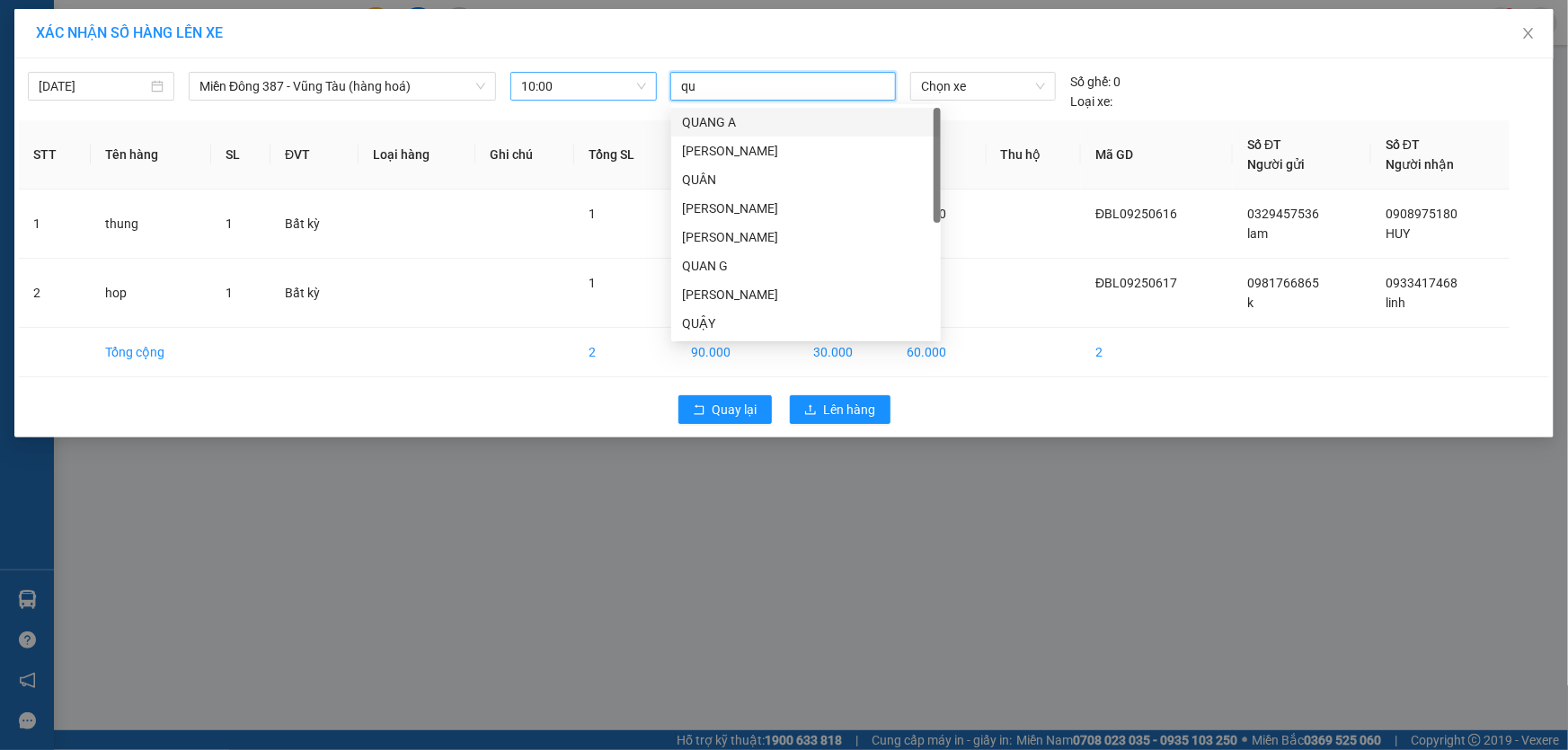
type input "q"
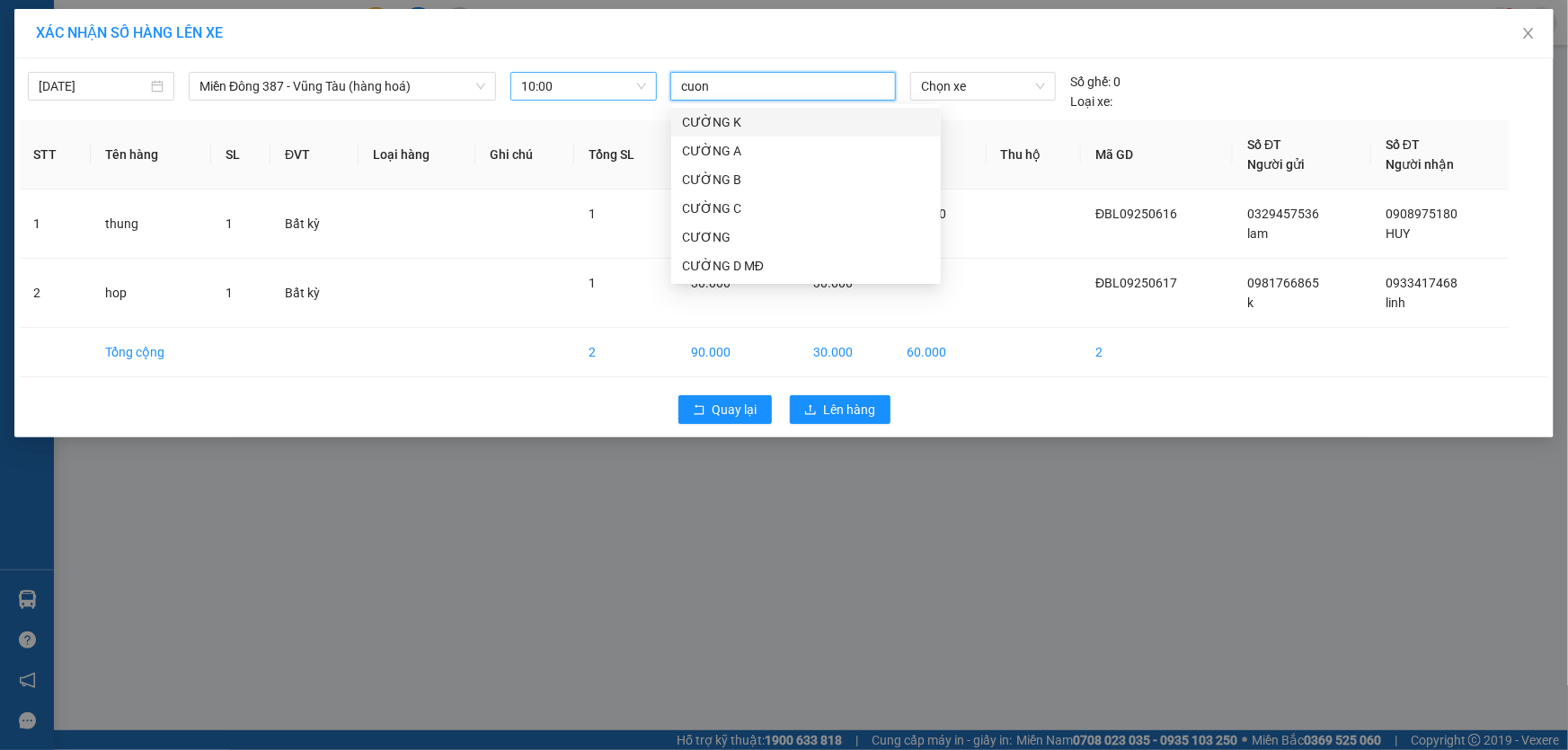
type input "cuong"
click at [715, 265] on div "CƯỜNG D MĐ" at bounding box center [806, 266] width 248 height 20
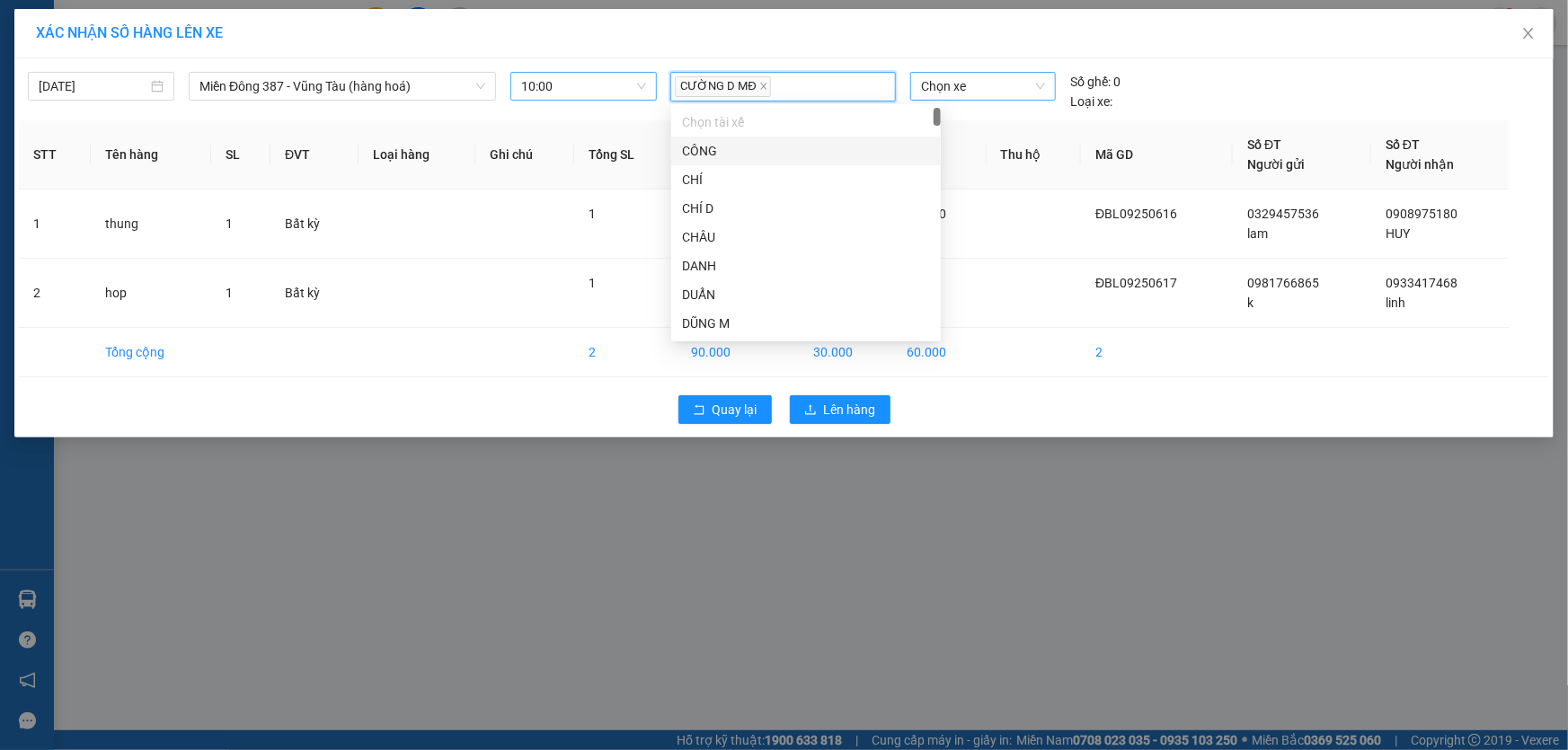
click at [982, 82] on span "Chọn xe" at bounding box center [983, 87] width 124 height 27
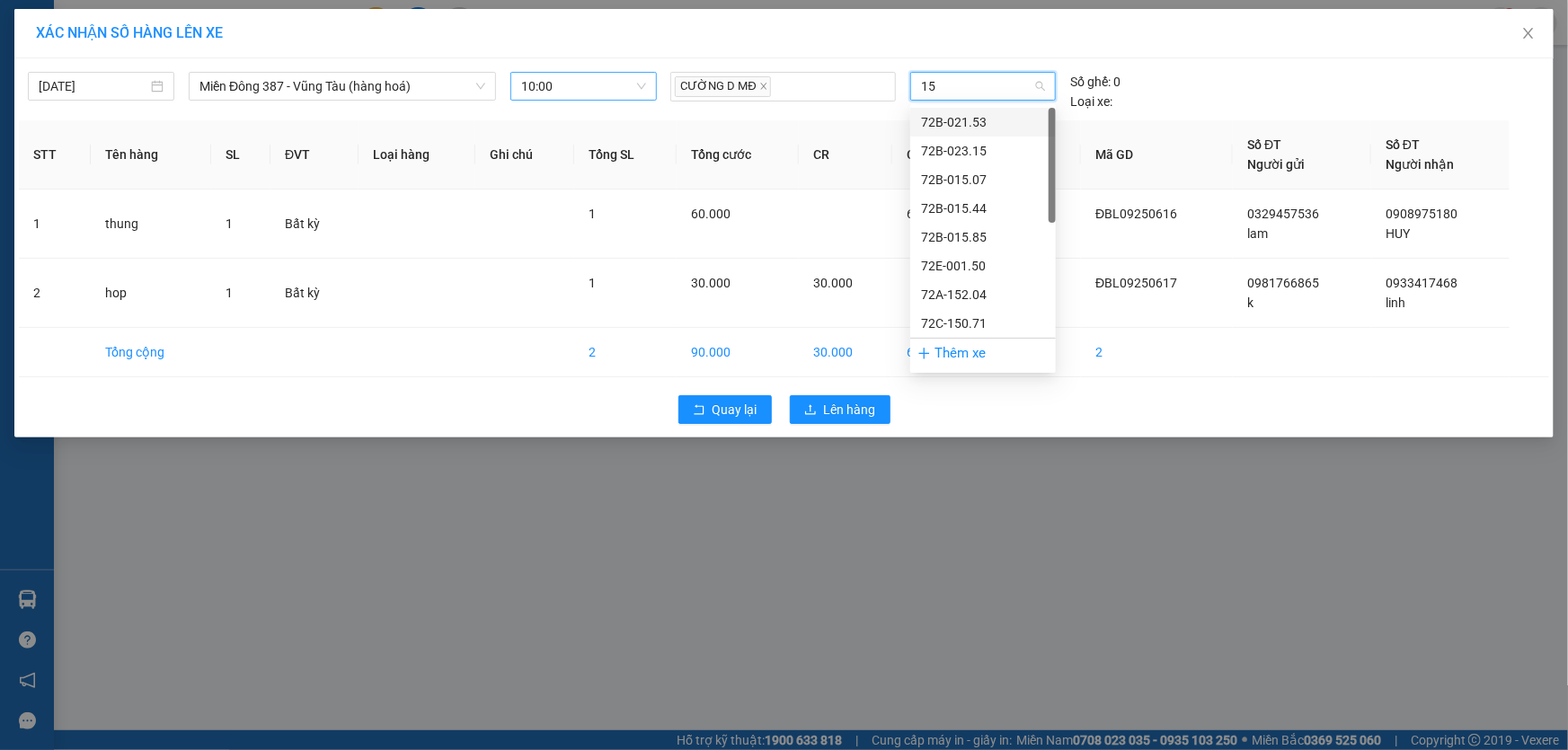
type input "153"
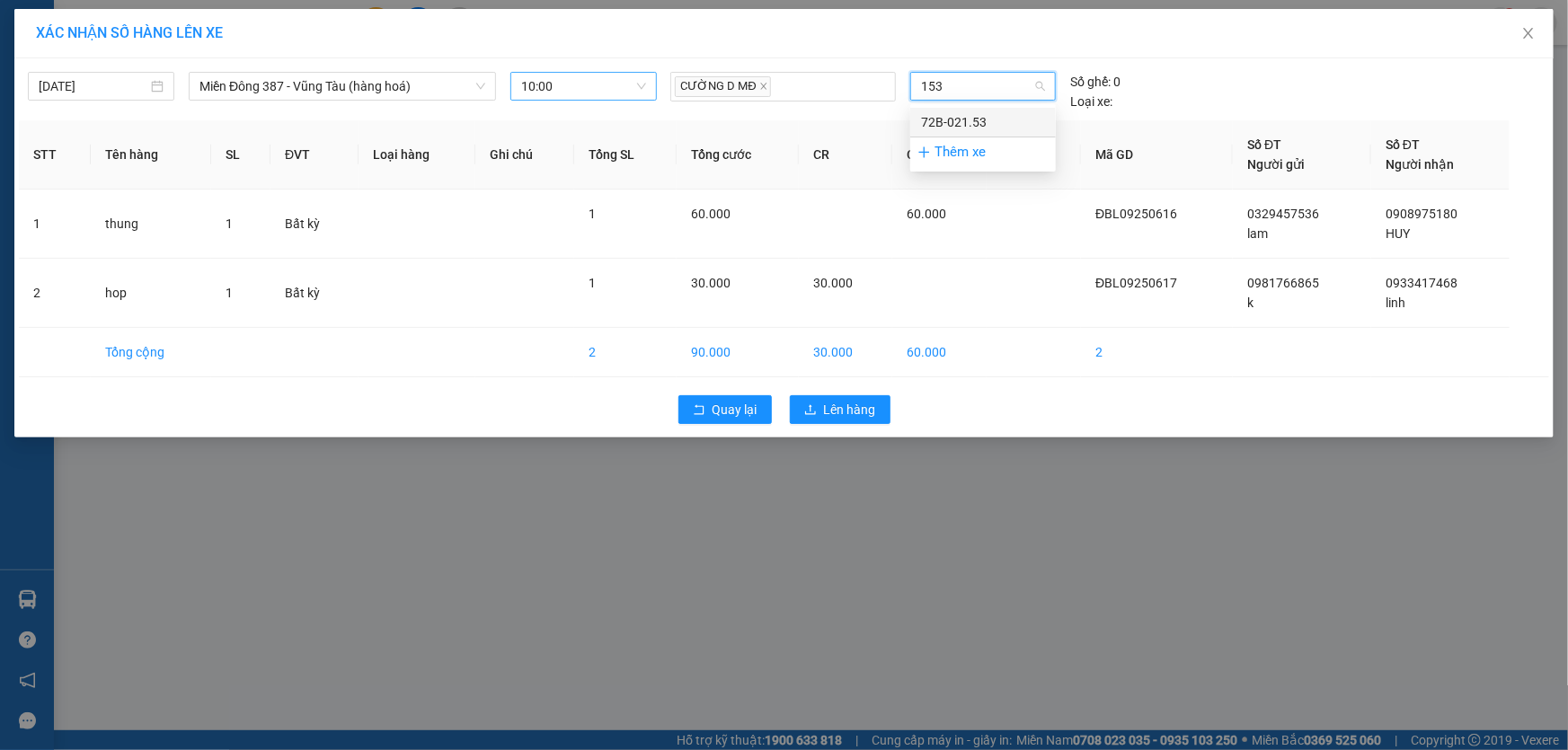
click at [975, 118] on div "72B-021.53" at bounding box center [983, 122] width 124 height 20
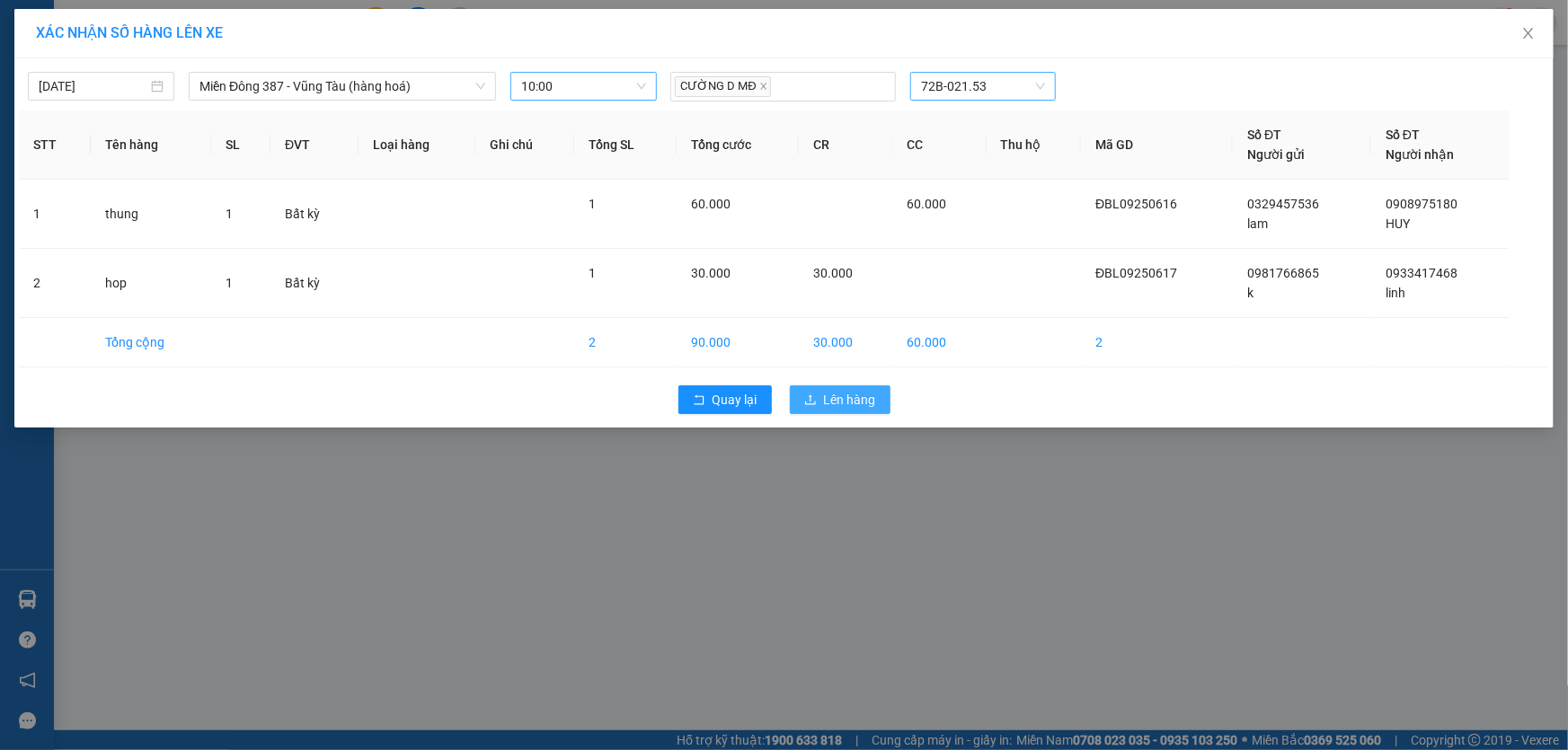
click at [846, 398] on span "Lên hàng" at bounding box center [849, 400] width 52 height 20
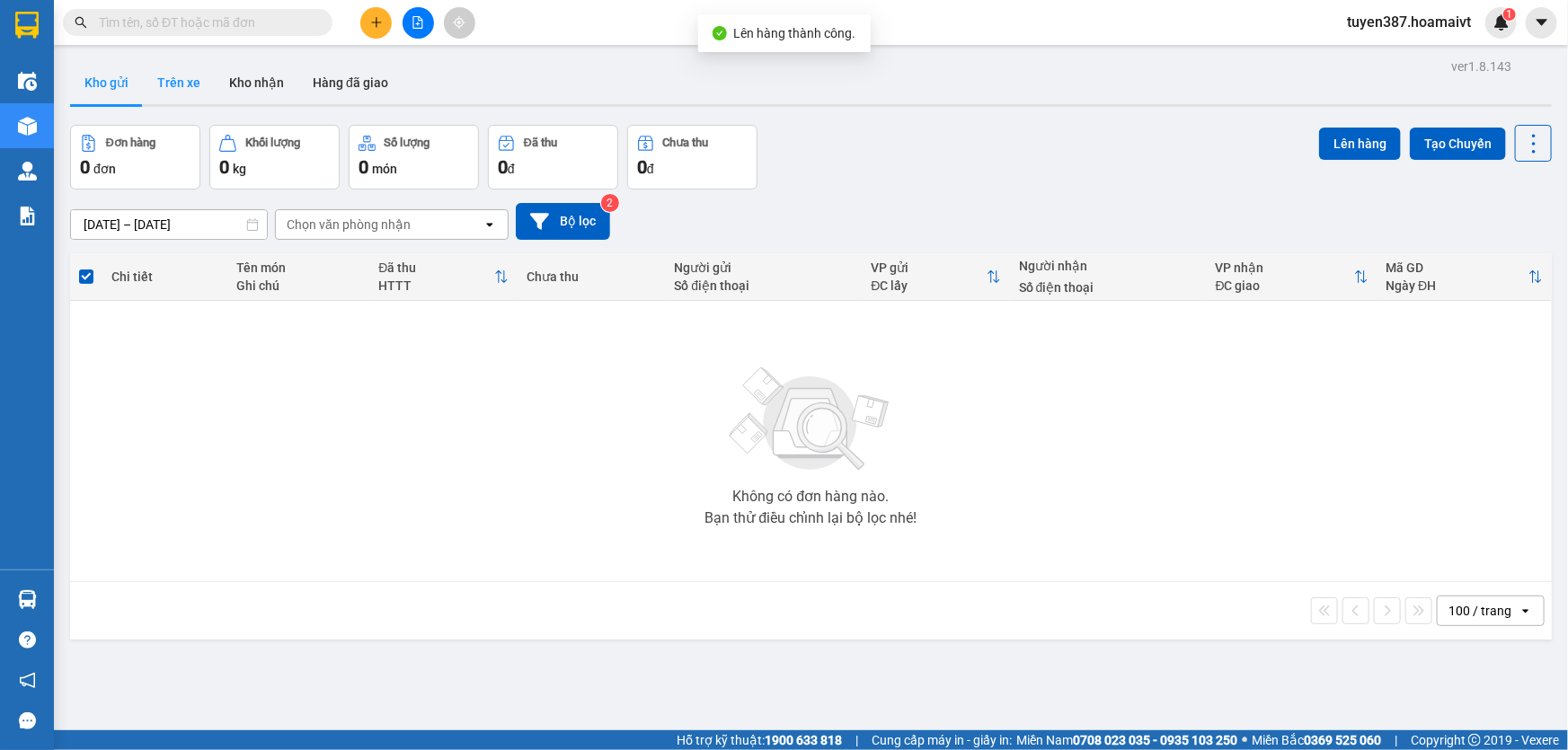
click at [171, 81] on button "Trên xe" at bounding box center [179, 82] width 72 height 43
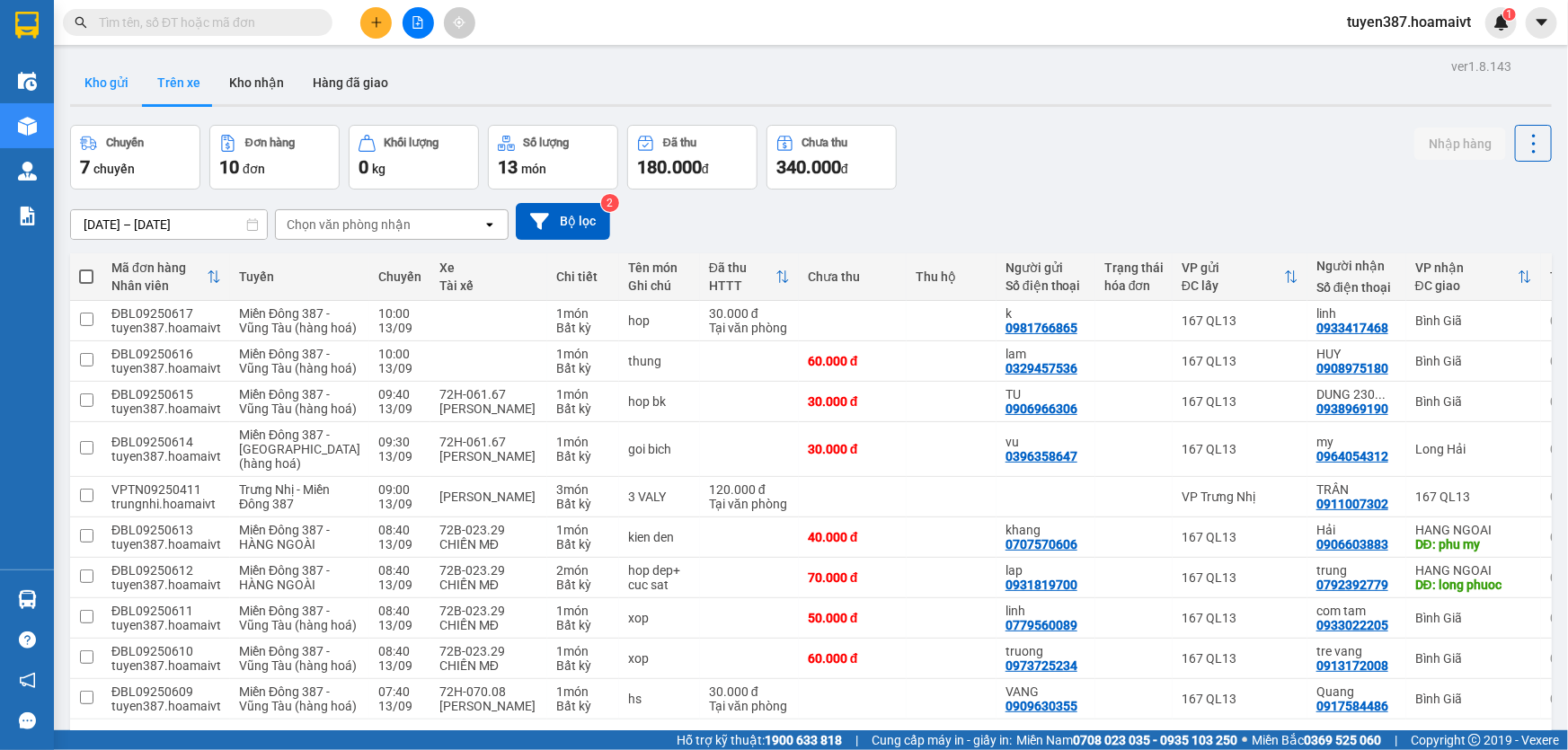
click at [98, 76] on button "Kho gửi" at bounding box center [107, 82] width 73 height 43
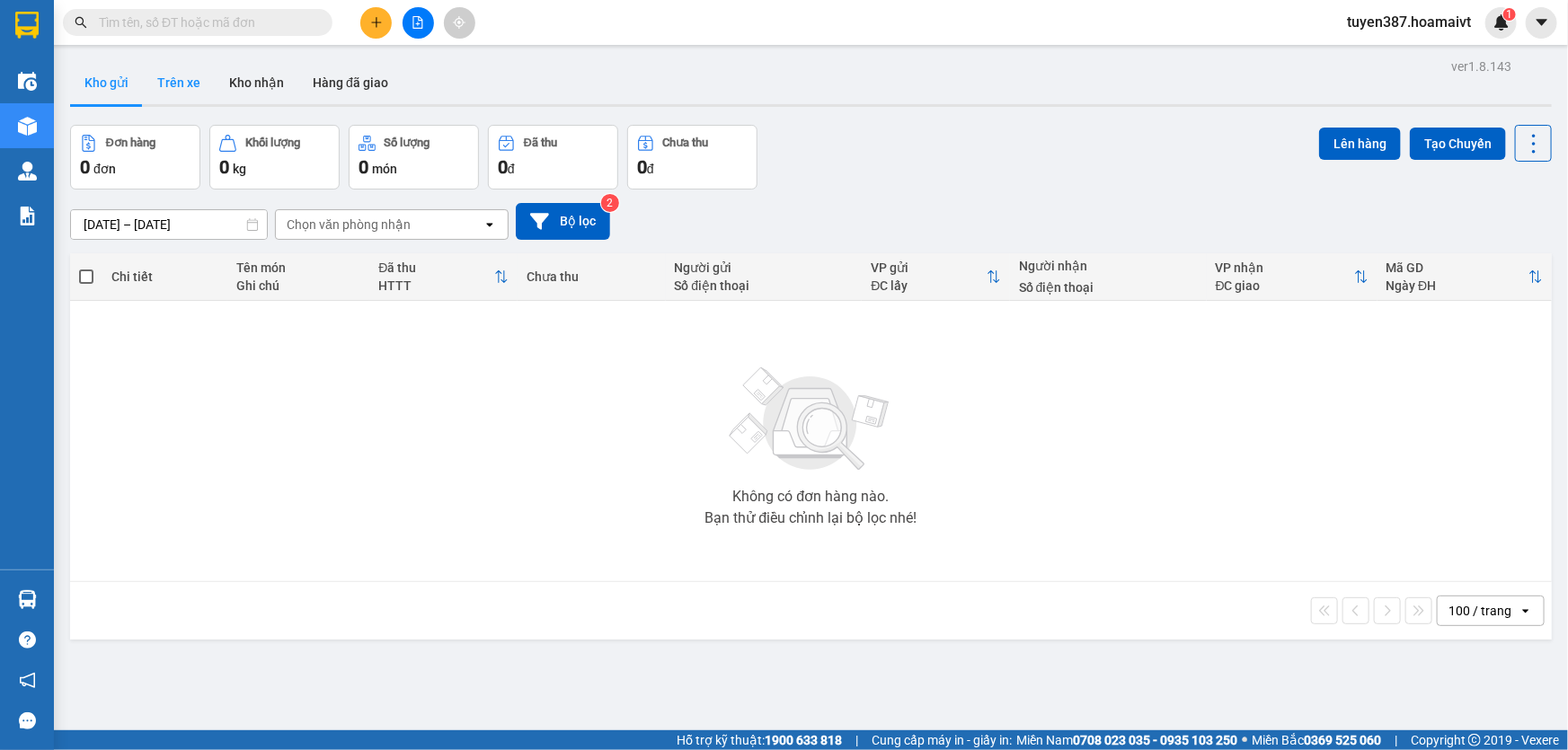
click at [178, 84] on button "Trên xe" at bounding box center [179, 82] width 72 height 43
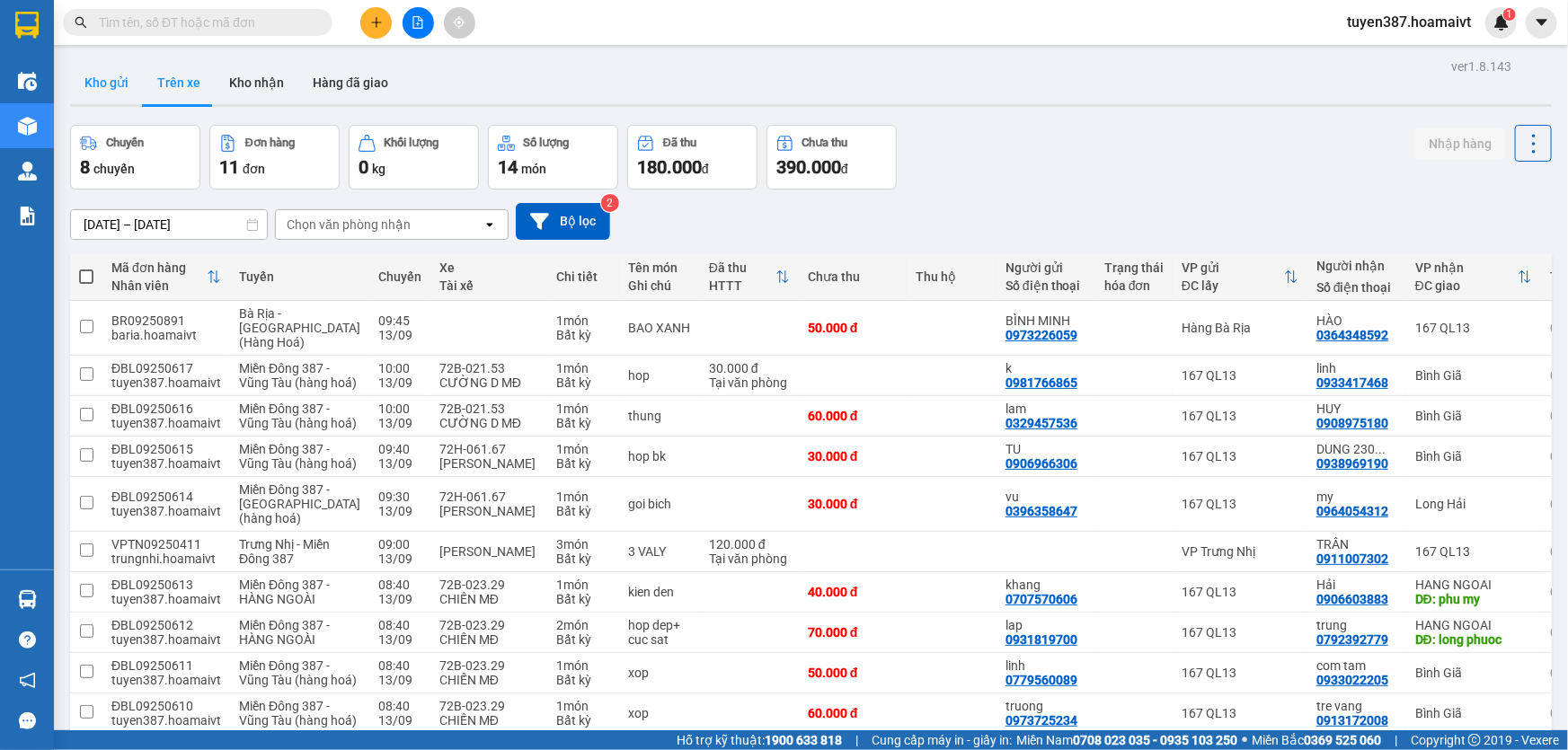
click at [119, 81] on button "Kho gửi" at bounding box center [107, 82] width 73 height 43
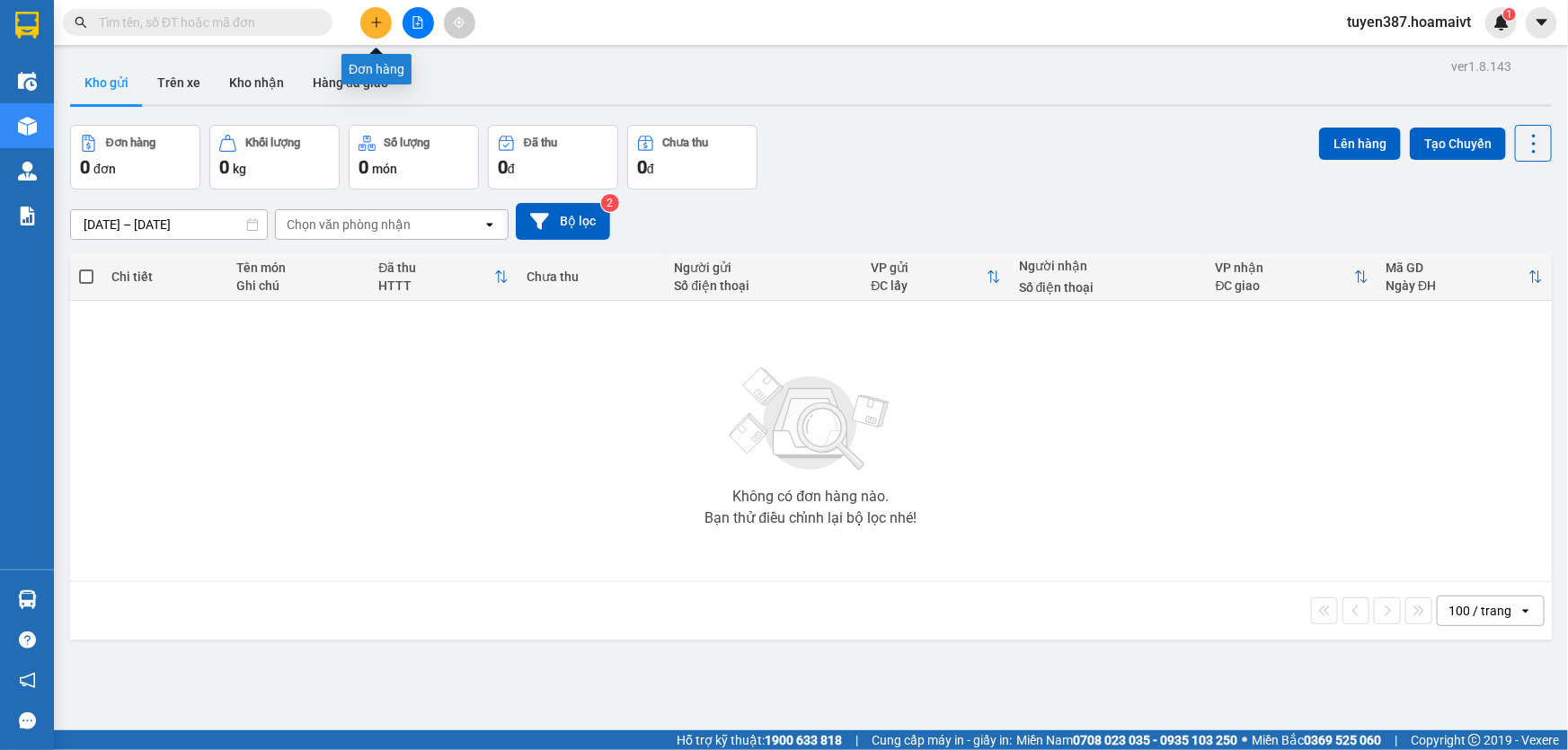
click at [378, 21] on icon "plus" at bounding box center [377, 23] width 13 height 13
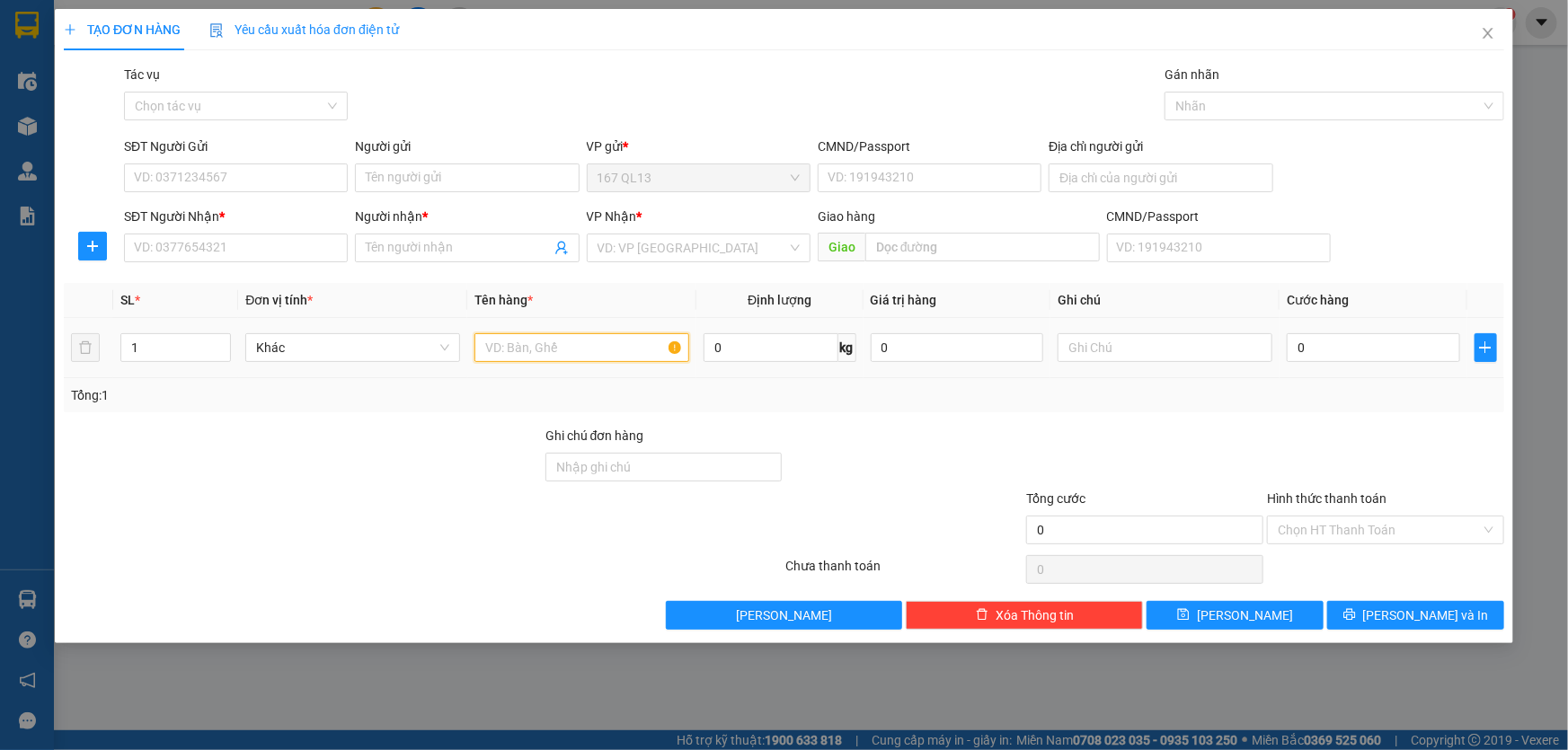
click at [638, 341] on input "text" at bounding box center [581, 348] width 214 height 29
type input "kien thung"
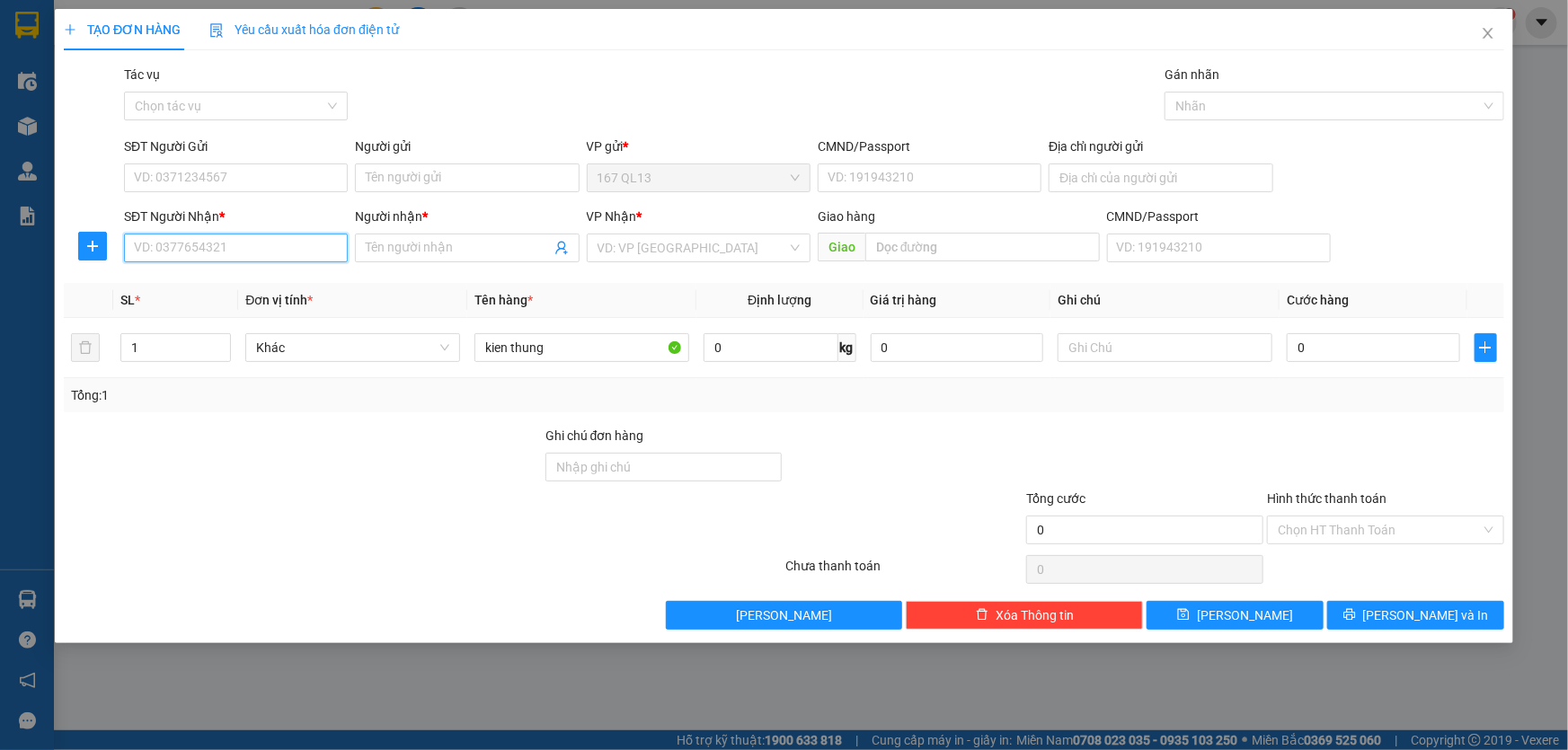
click at [311, 253] on input "SĐT Người Nhận *" at bounding box center [235, 248] width 223 height 29
click at [243, 277] on div "0986247349 - VIỆT" at bounding box center [236, 284] width 202 height 20
type input "0986247349"
type input "VIỆT"
type input "phu my"
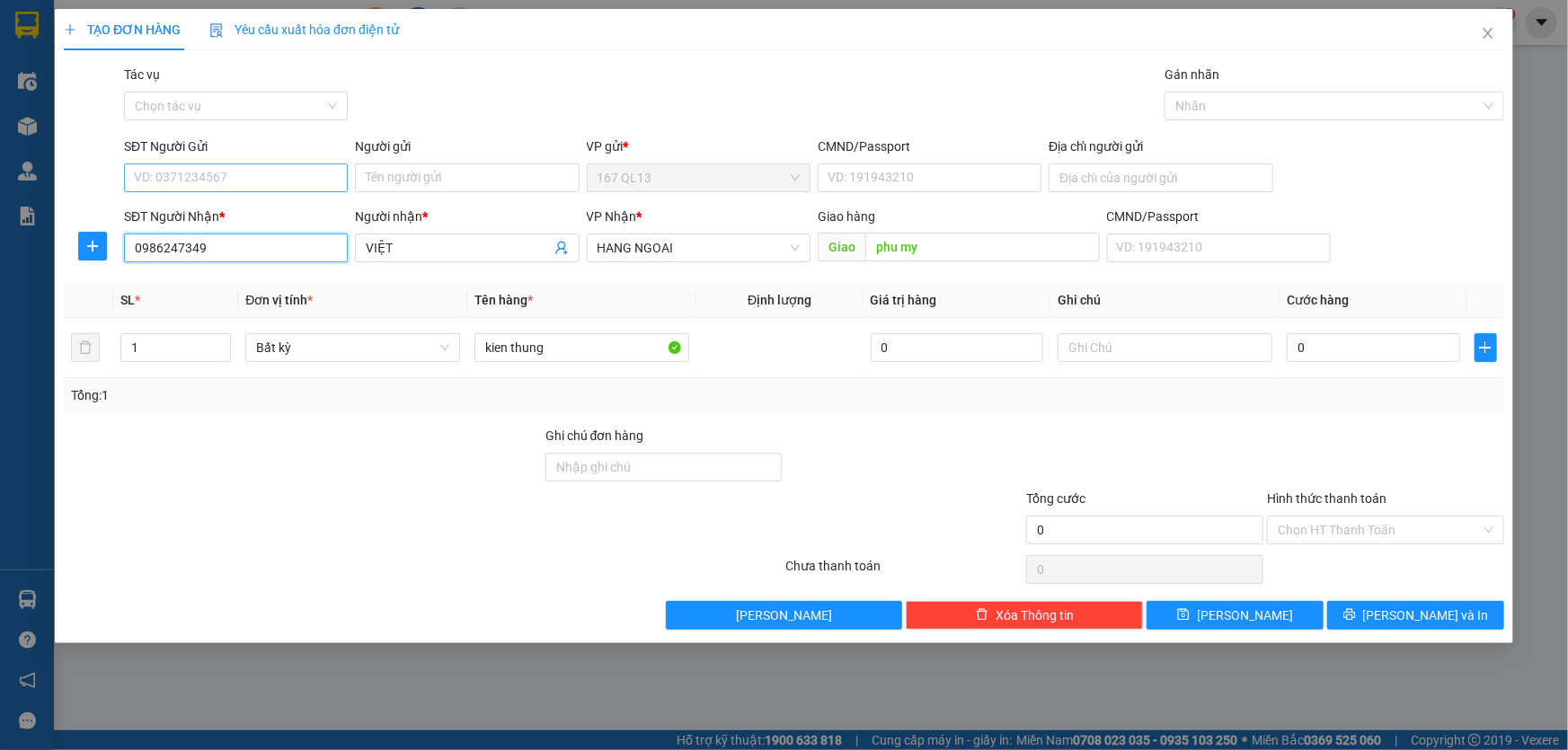
type input "0986247349"
click at [261, 179] on input "SĐT Người Gửi" at bounding box center [235, 178] width 223 height 29
click at [269, 210] on div "0919445179 - THÀNH VINH" at bounding box center [236, 214] width 202 height 20
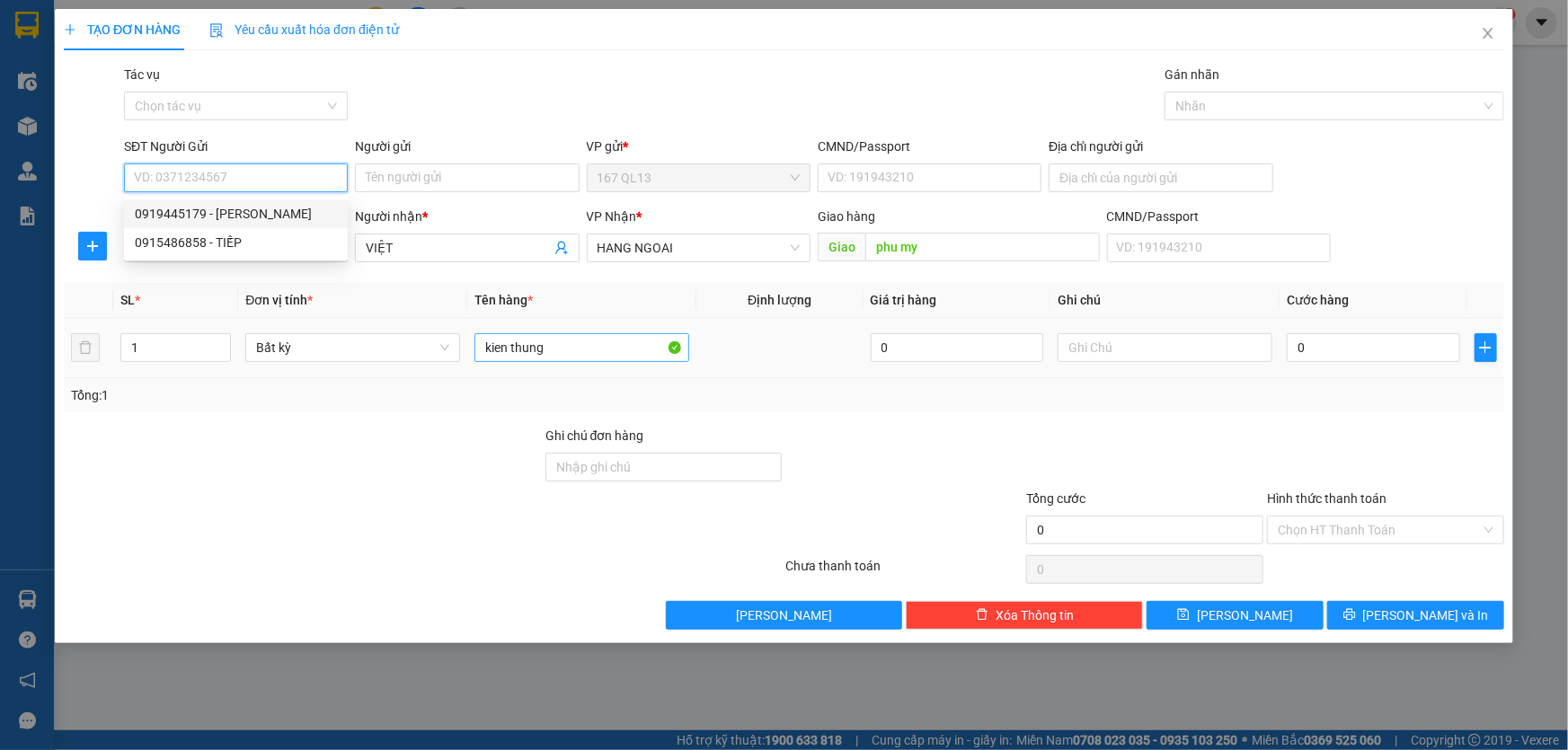
type input "0919445179"
type input "THÀNH VINH"
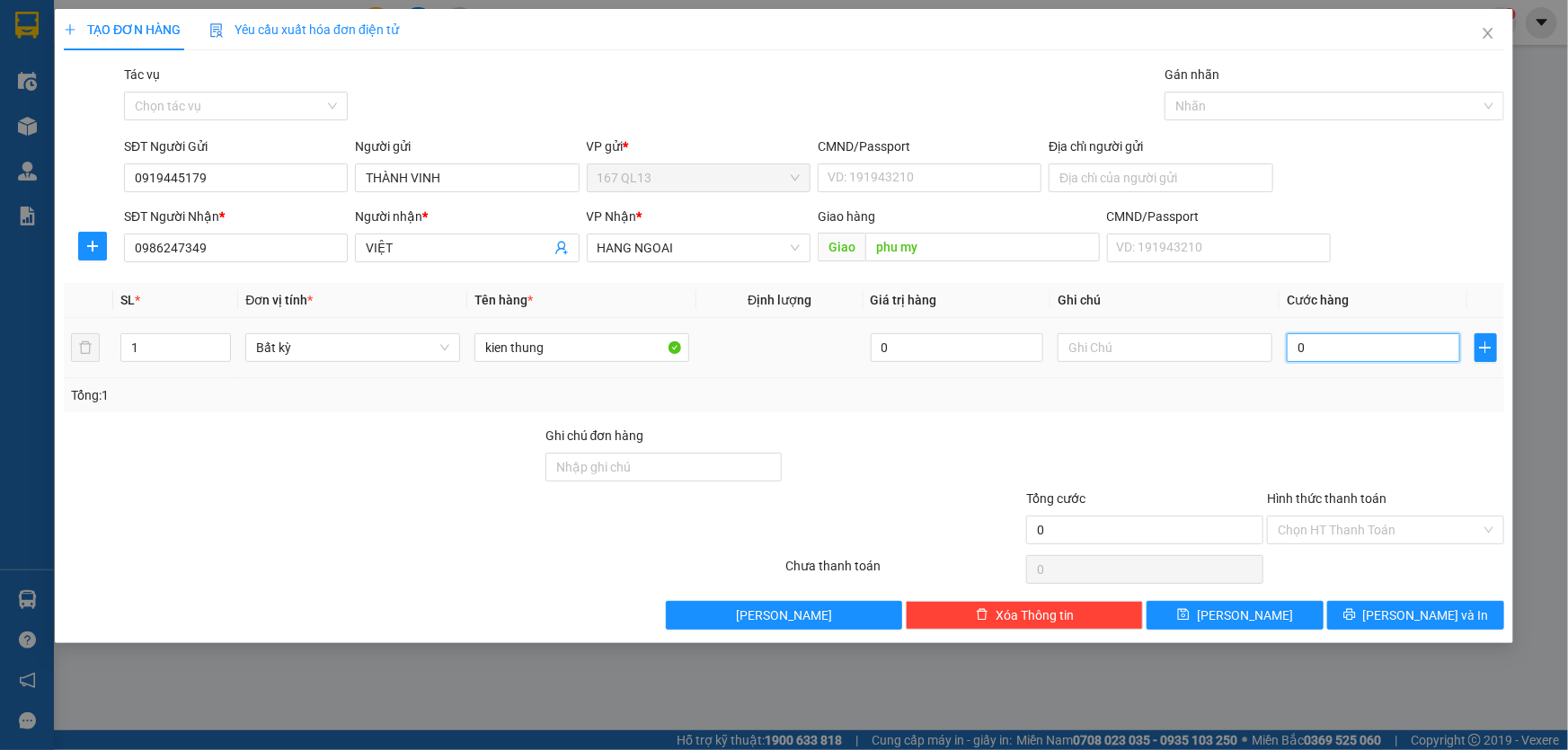
click at [1292, 344] on input "0" at bounding box center [1373, 348] width 173 height 29
type input "6"
type input "60"
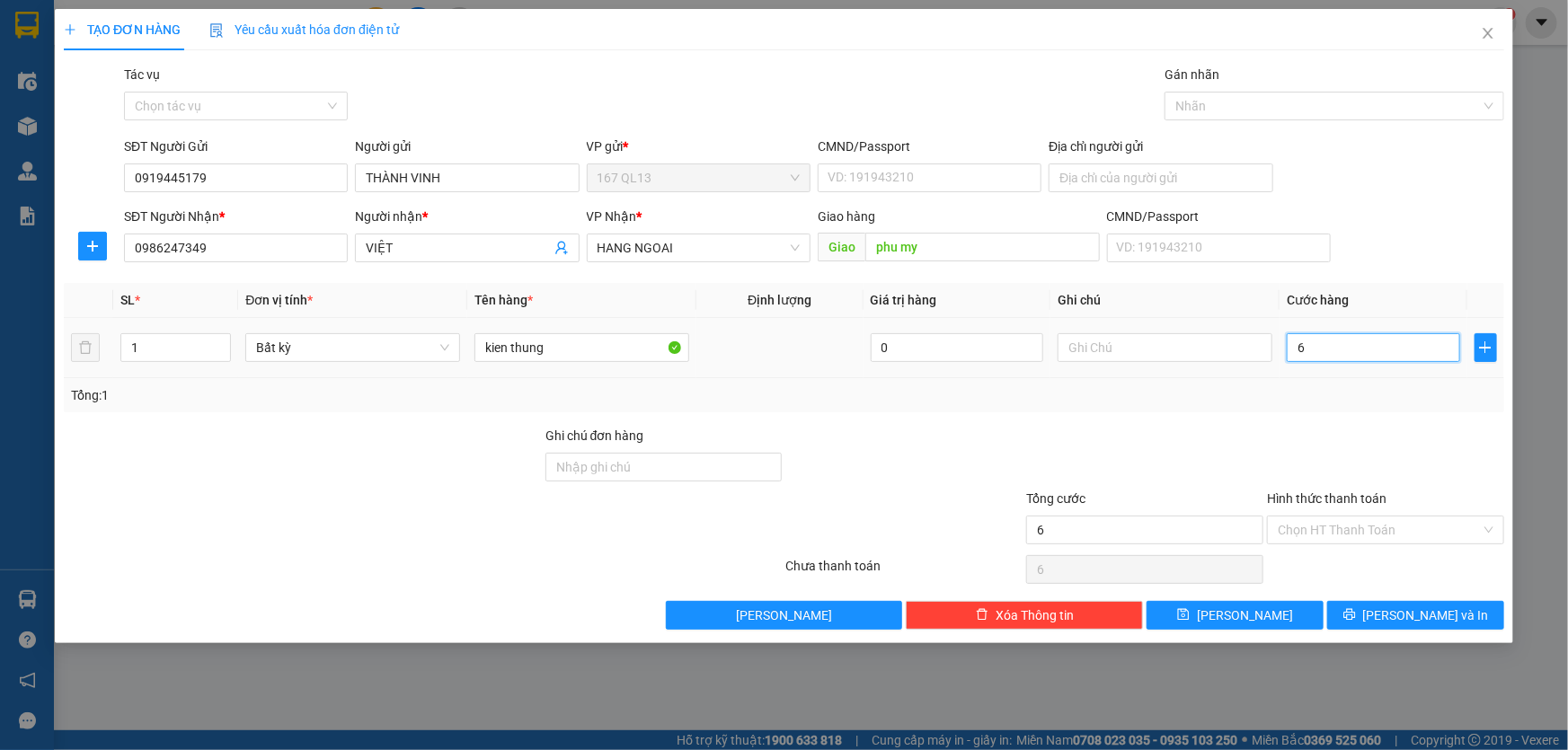
type input "60"
click at [1421, 611] on span "[PERSON_NAME] và In" at bounding box center [1426, 616] width 126 height 20
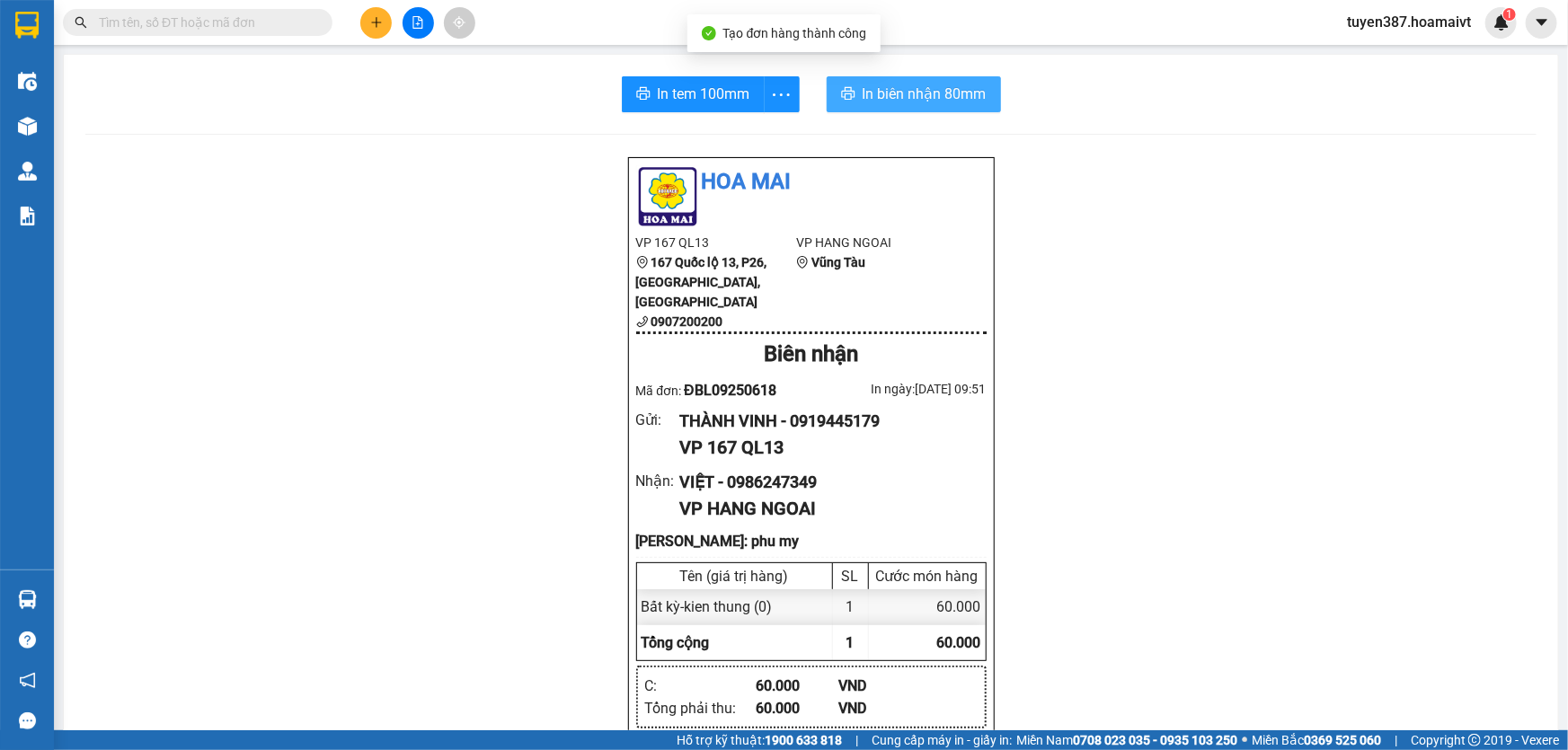
click at [873, 84] on span "In biên nhận 80mm" at bounding box center [925, 94] width 124 height 23
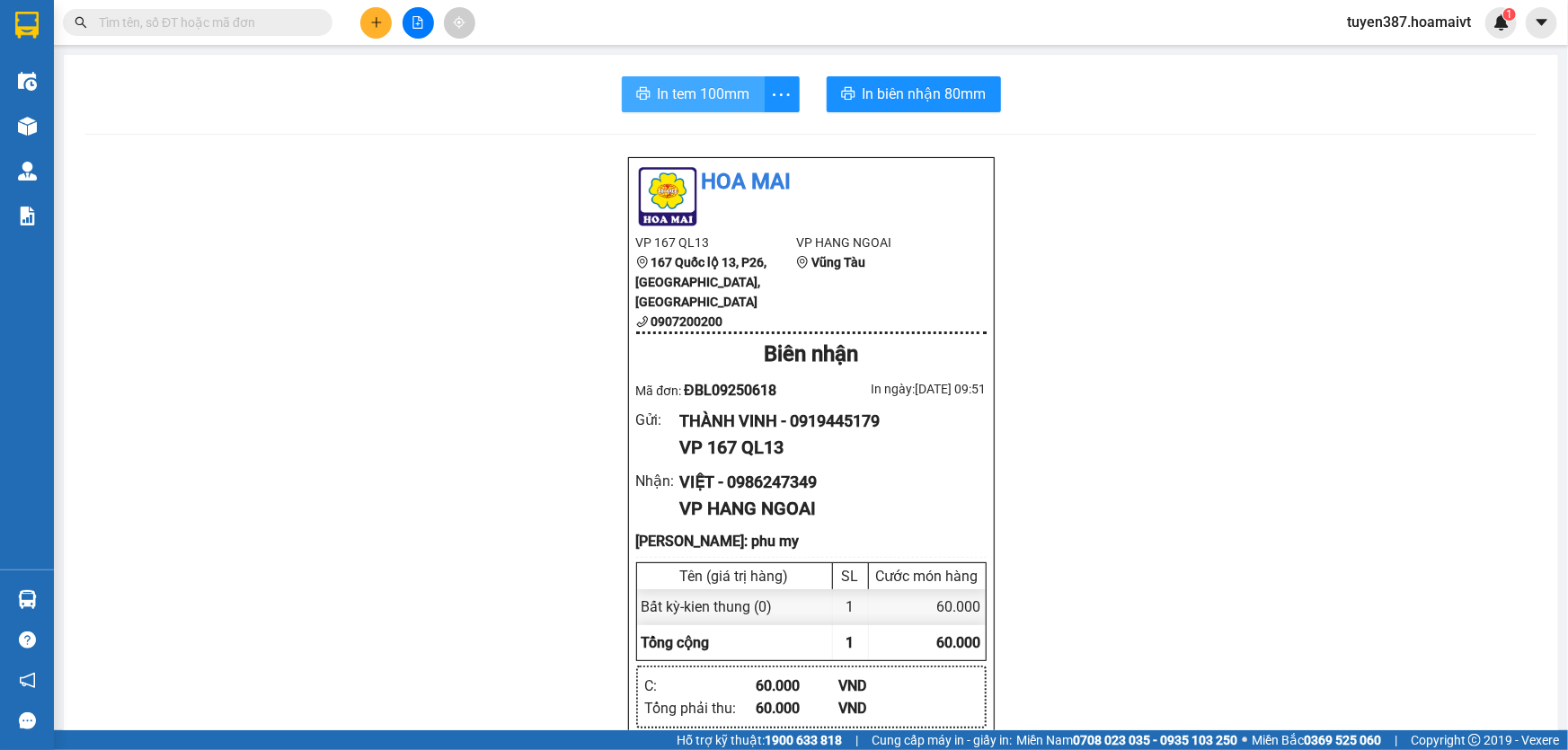
click at [700, 90] on span "In tem 100mm" at bounding box center [703, 94] width 92 height 23
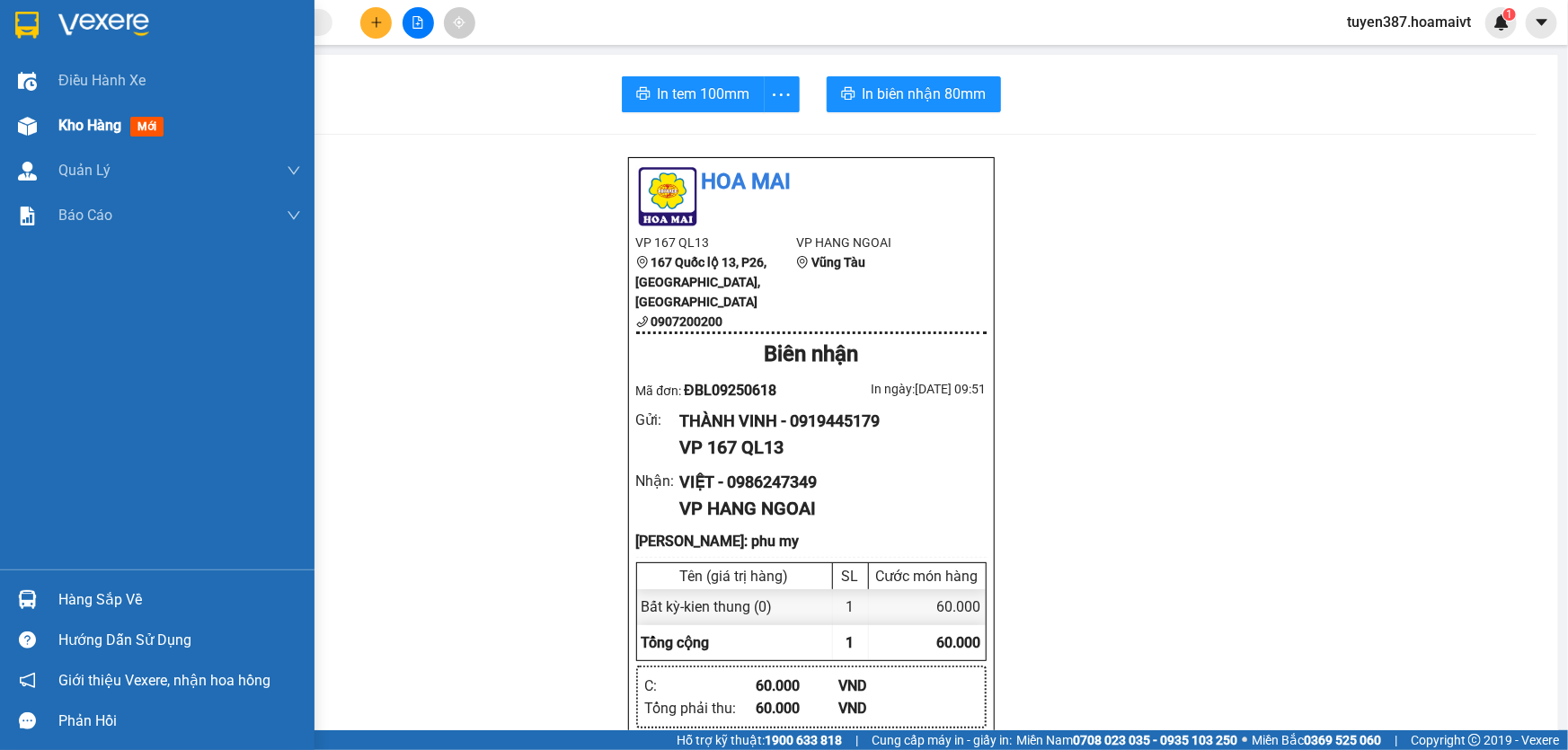
click at [147, 122] on span "mới" at bounding box center [147, 127] width 33 height 20
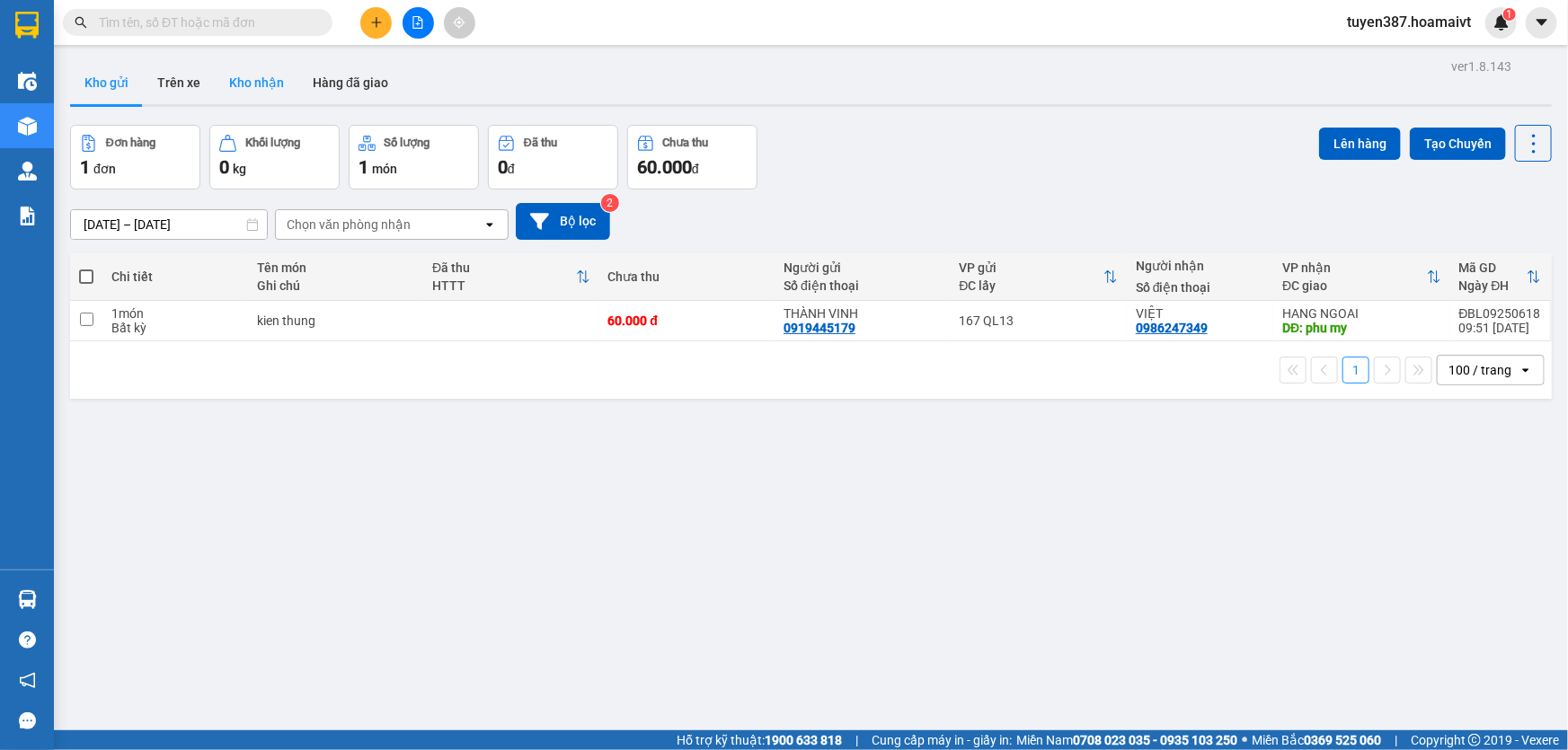
click at [269, 79] on button "Kho nhận" at bounding box center [256, 82] width 84 height 43
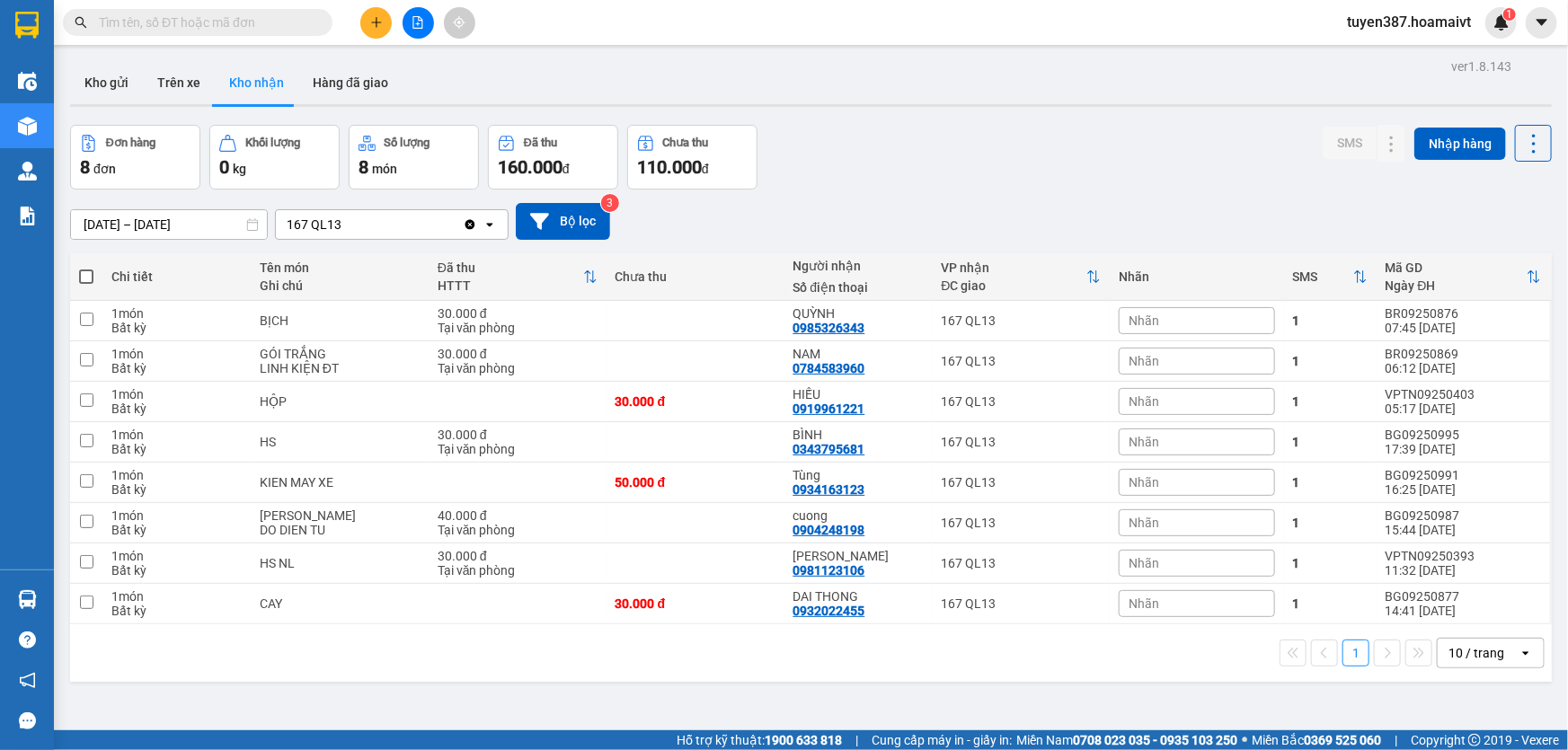
click at [142, 224] on input "[DATE] – [DATE]" at bounding box center [169, 224] width 196 height 29
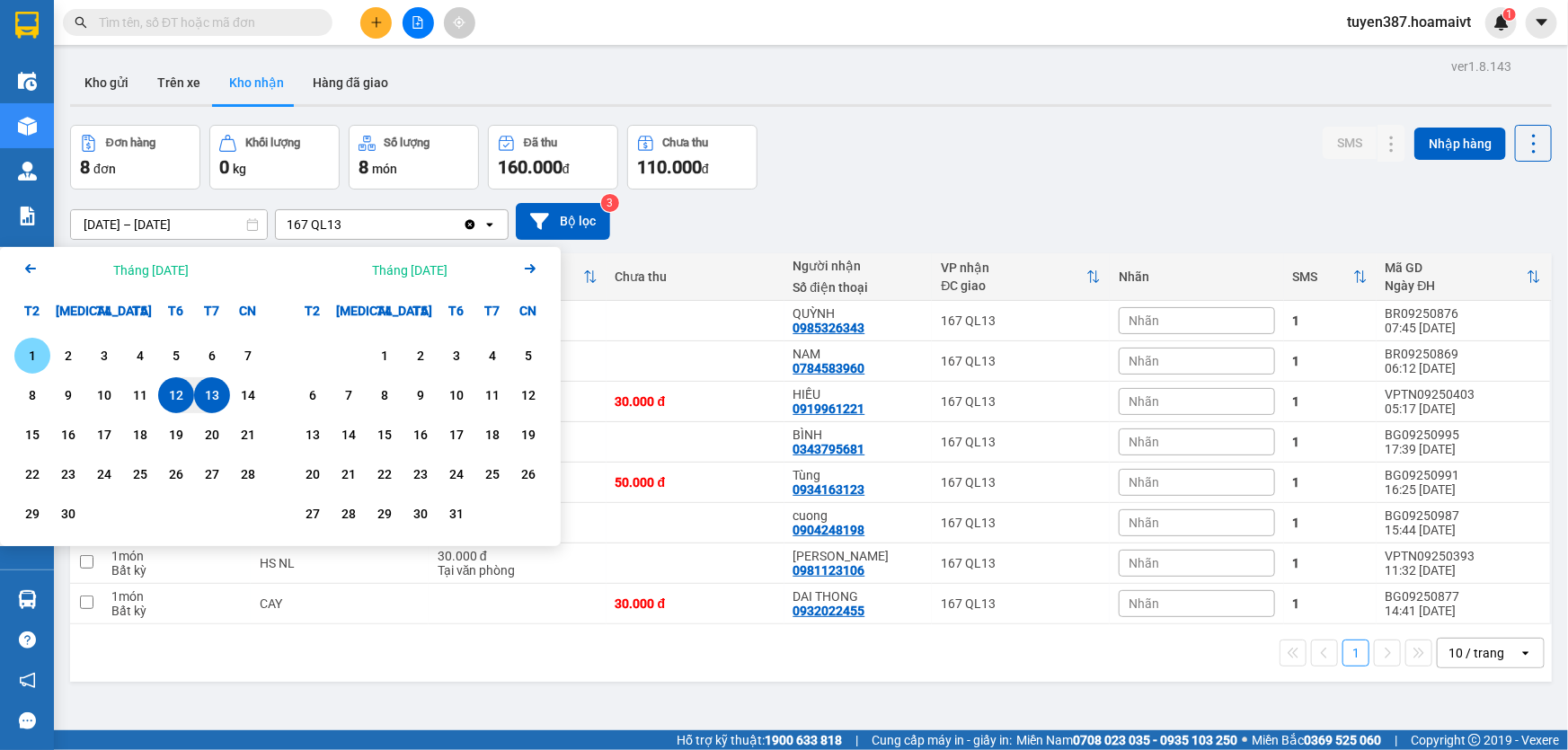
click at [36, 350] on div "1" at bounding box center [33, 356] width 26 height 22
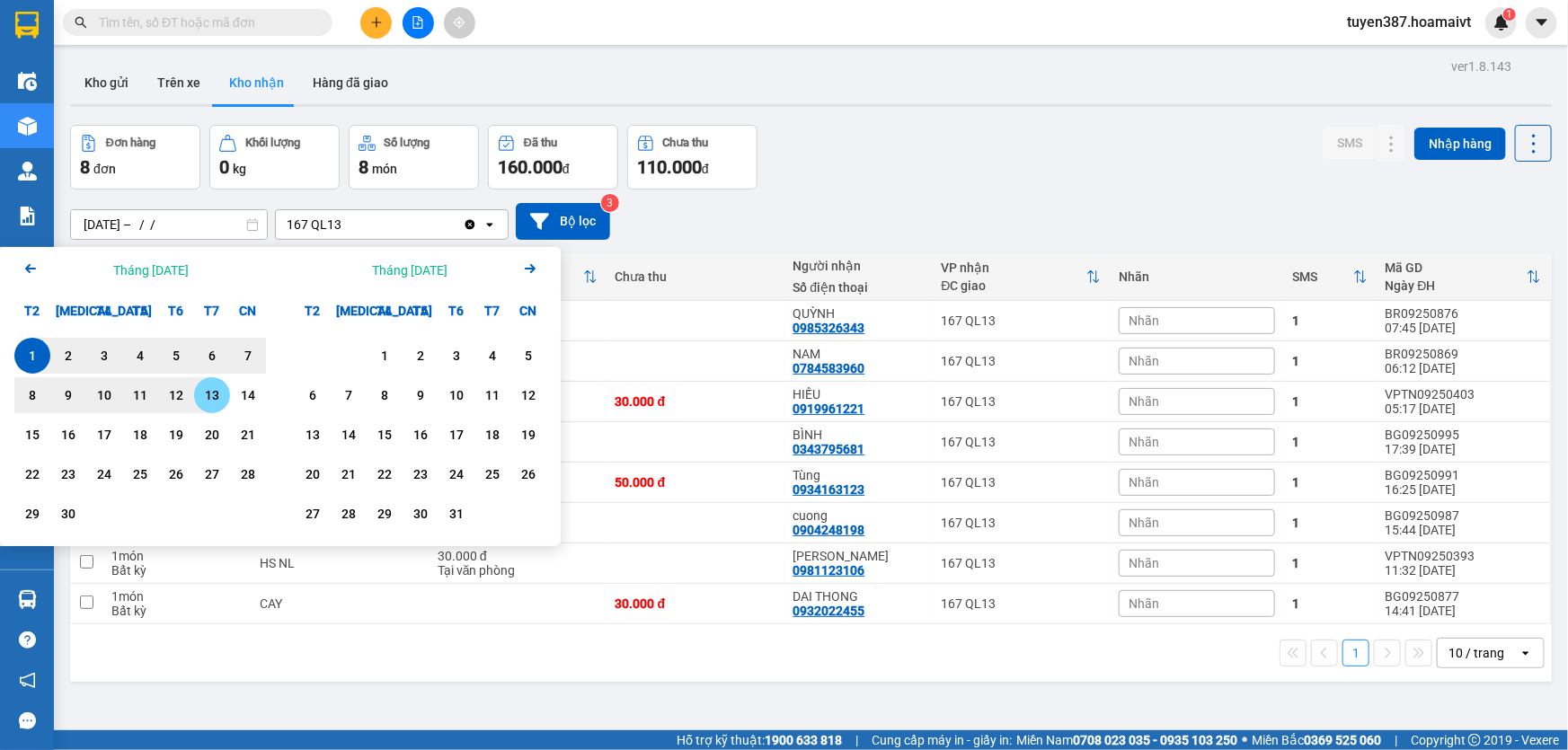
click at [217, 392] on div "13" at bounding box center [213, 396] width 26 height 22
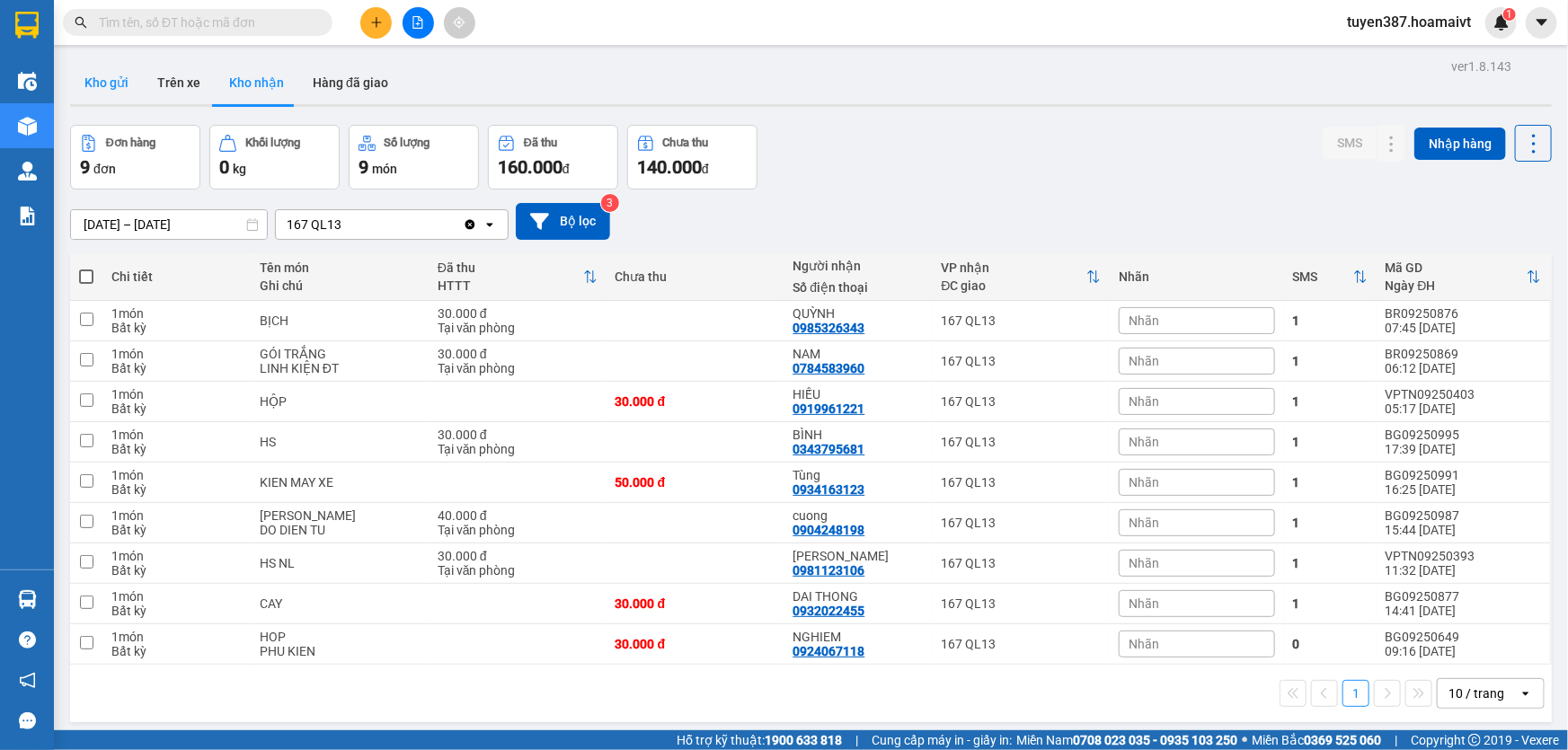
click at [105, 86] on button "Kho gửi" at bounding box center [107, 82] width 73 height 43
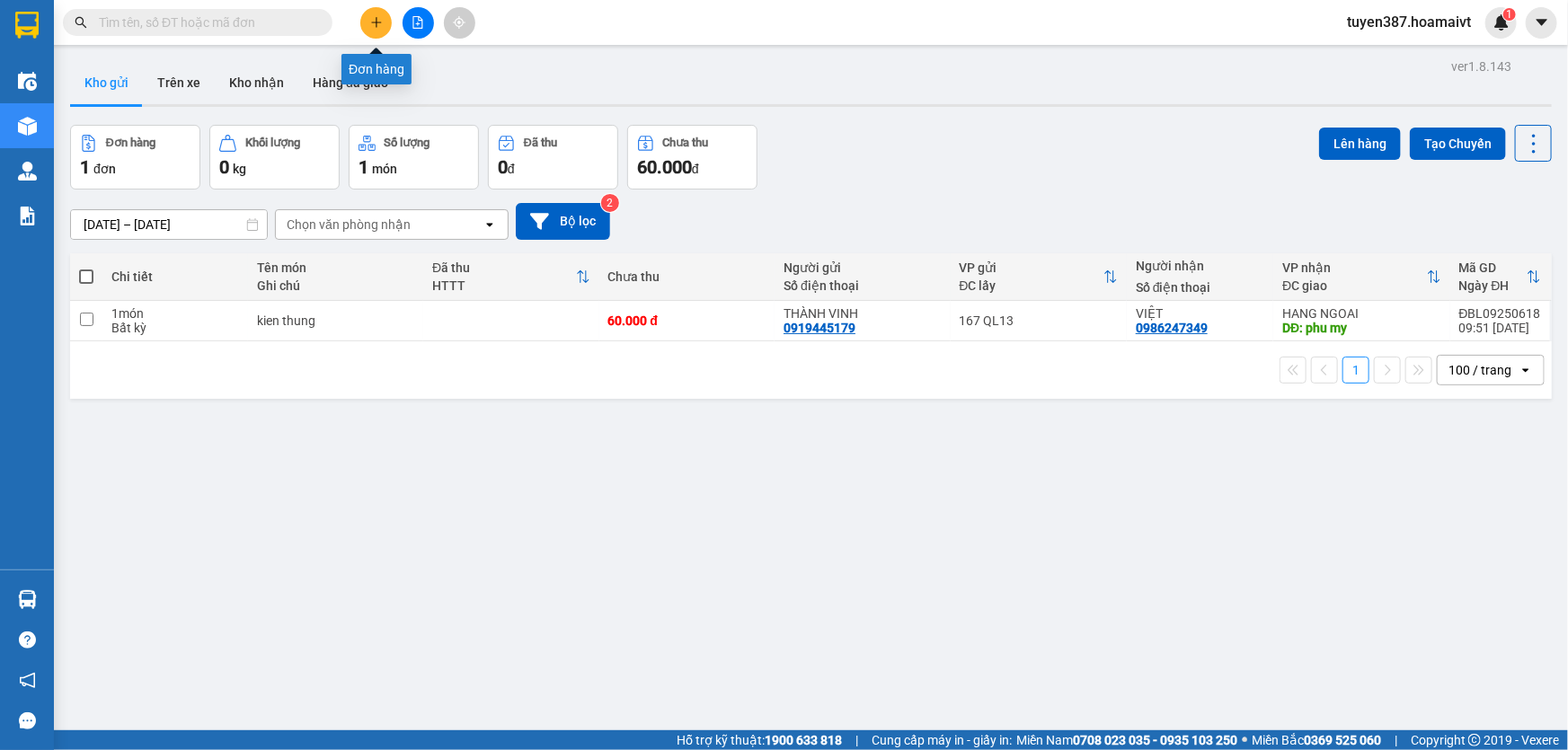
click at [378, 26] on icon "plus" at bounding box center [377, 23] width 13 height 13
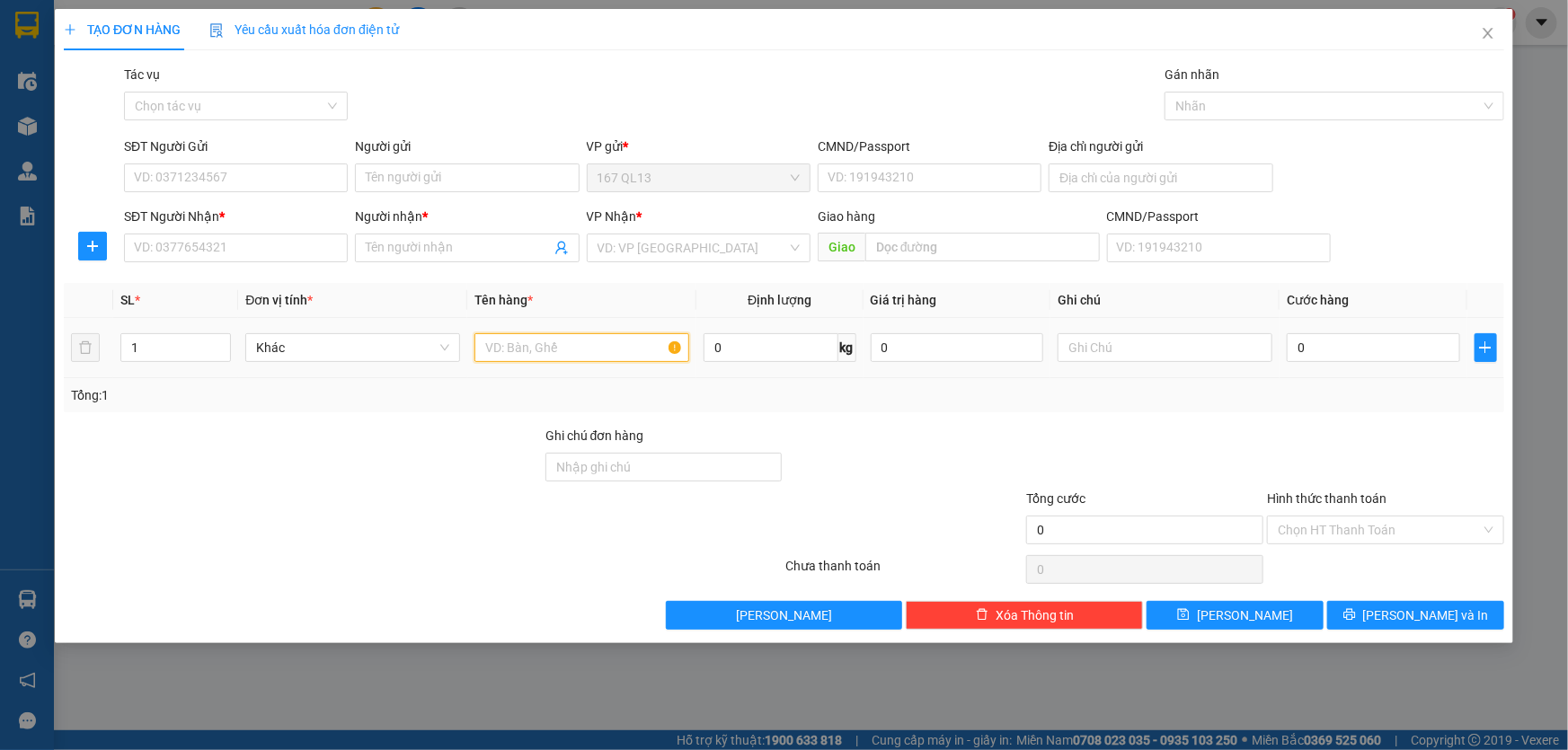
click at [569, 349] on input "text" at bounding box center [581, 348] width 214 height 29
type input "hop"
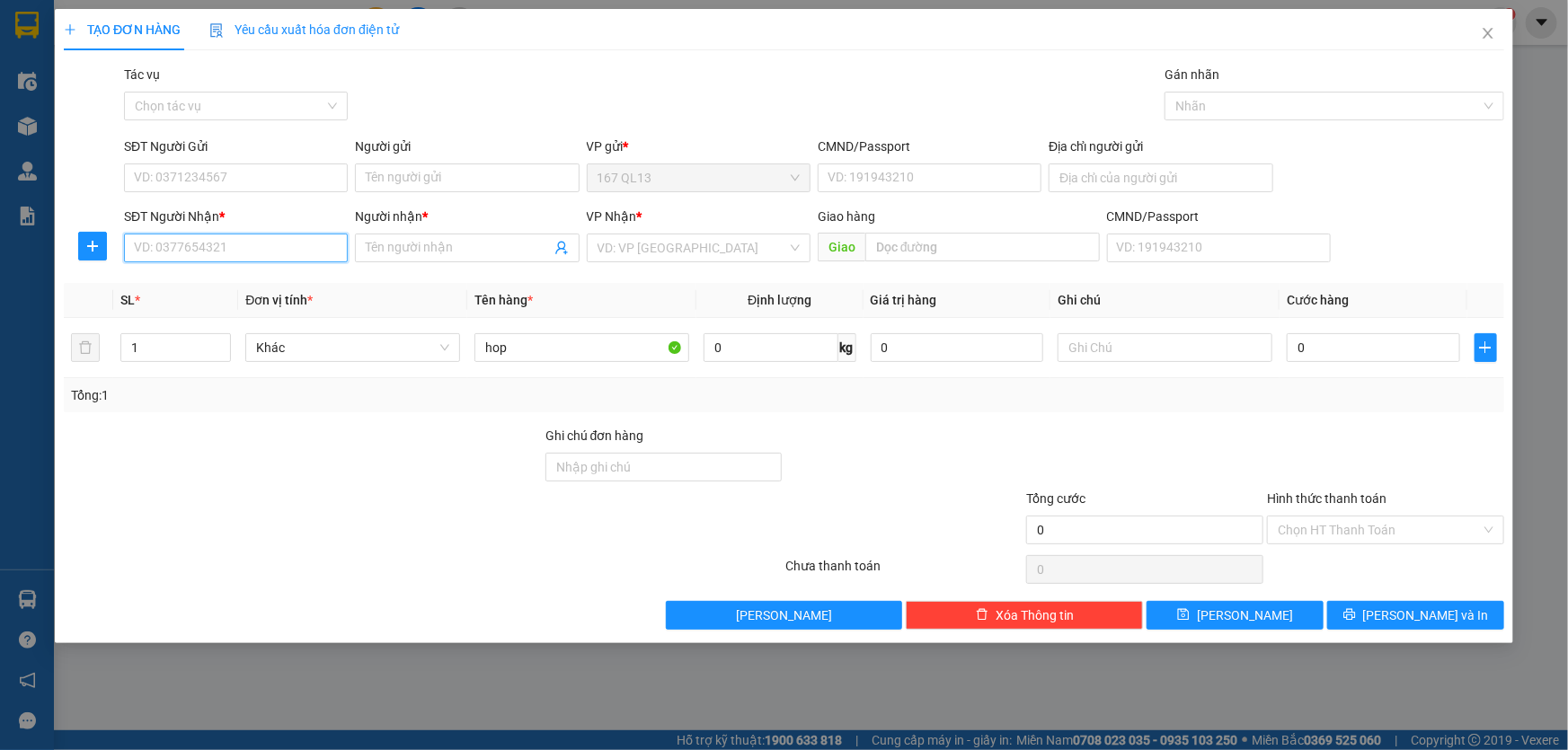
click at [291, 251] on input "SĐT Người Nhận *" at bounding box center [235, 248] width 223 height 29
type input "0931171459"
click at [423, 245] on input "Người nhận *" at bounding box center [458, 248] width 184 height 20
type input "thu y petvet"
click at [252, 173] on input "SĐT Người Gửi" at bounding box center [235, 178] width 223 height 29
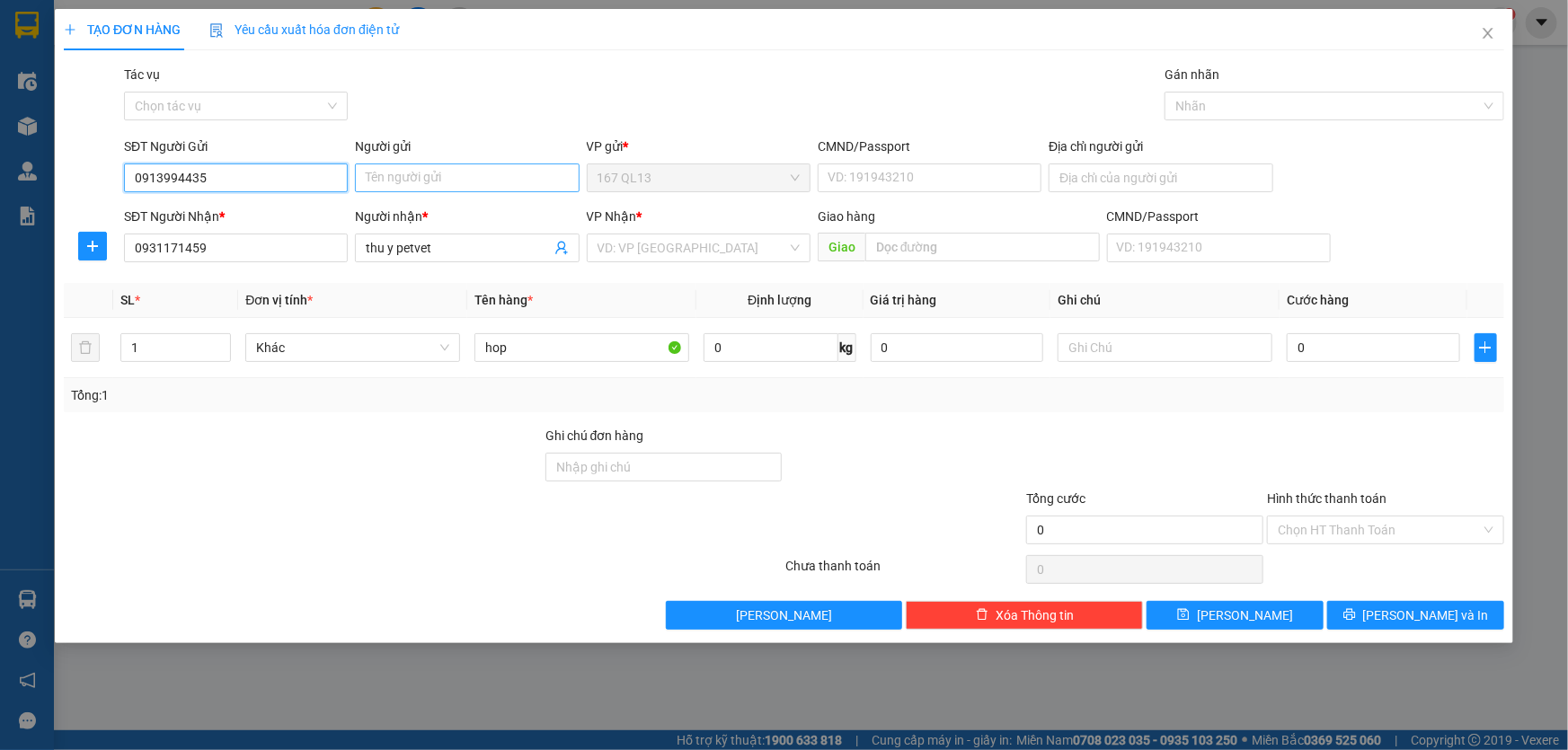
type input "0913994435"
click at [474, 185] on input "Người gửi" at bounding box center [466, 178] width 223 height 29
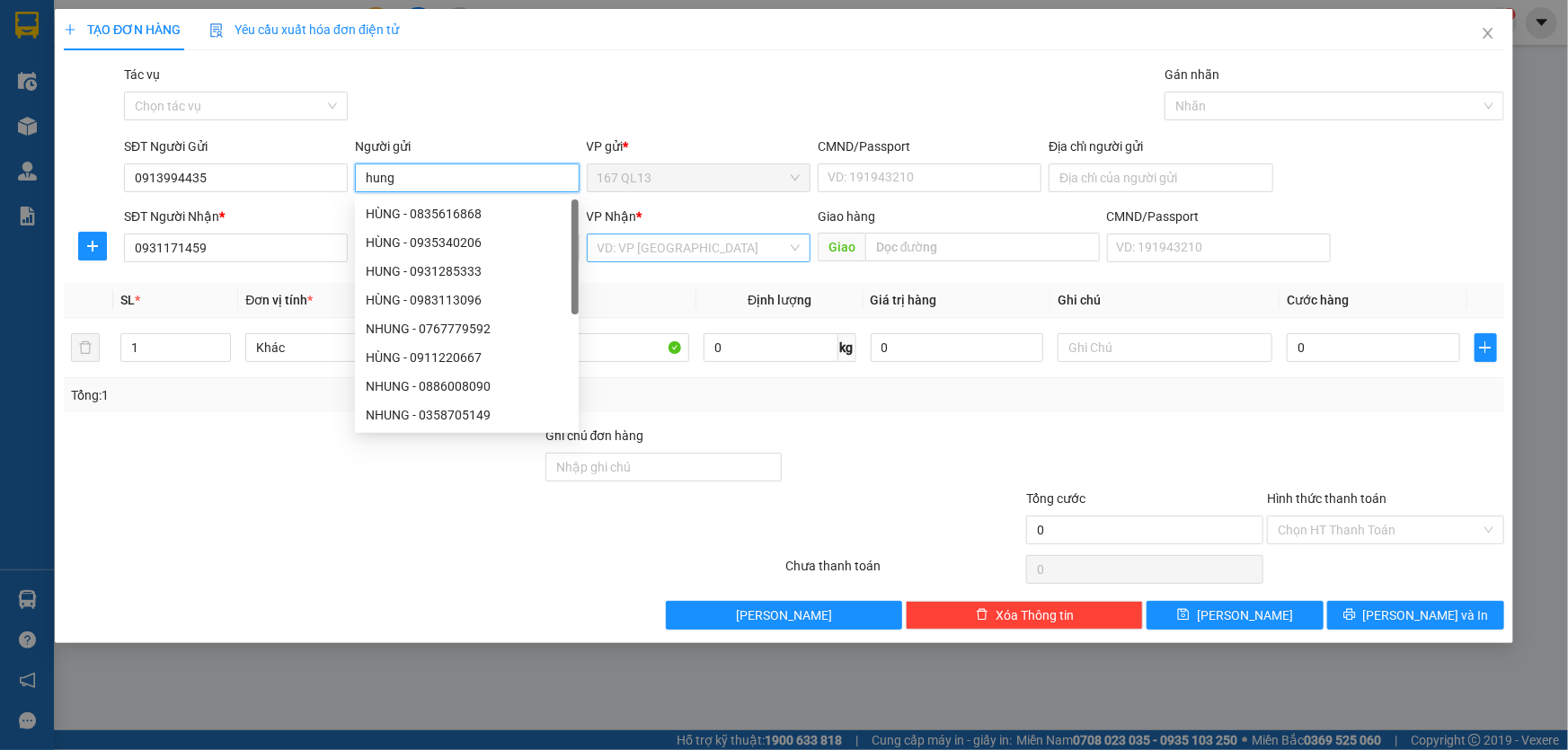
type input "hung"
click at [675, 247] on input "search" at bounding box center [692, 248] width 190 height 27
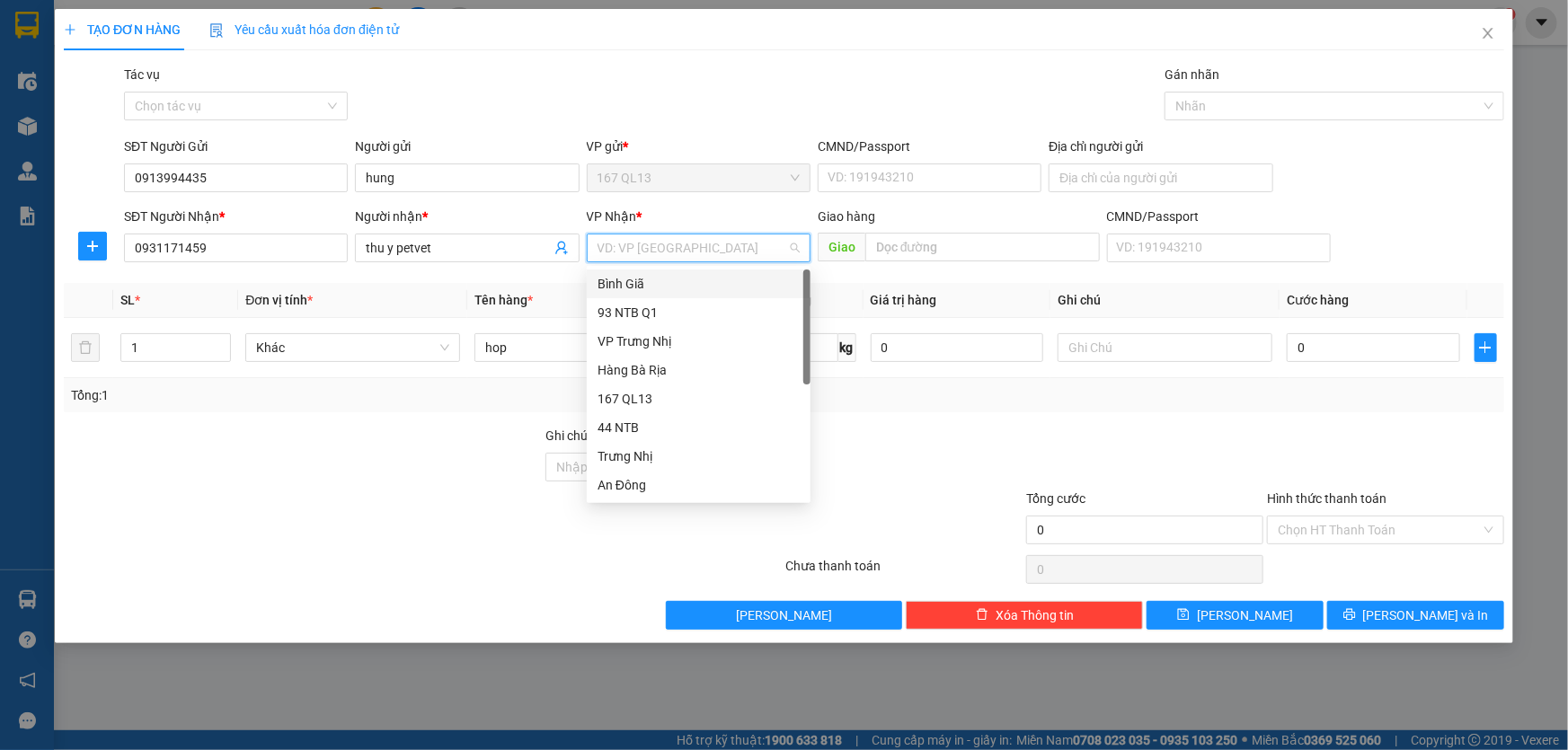
click at [635, 278] on div "Bình Giã" at bounding box center [699, 284] width 202 height 20
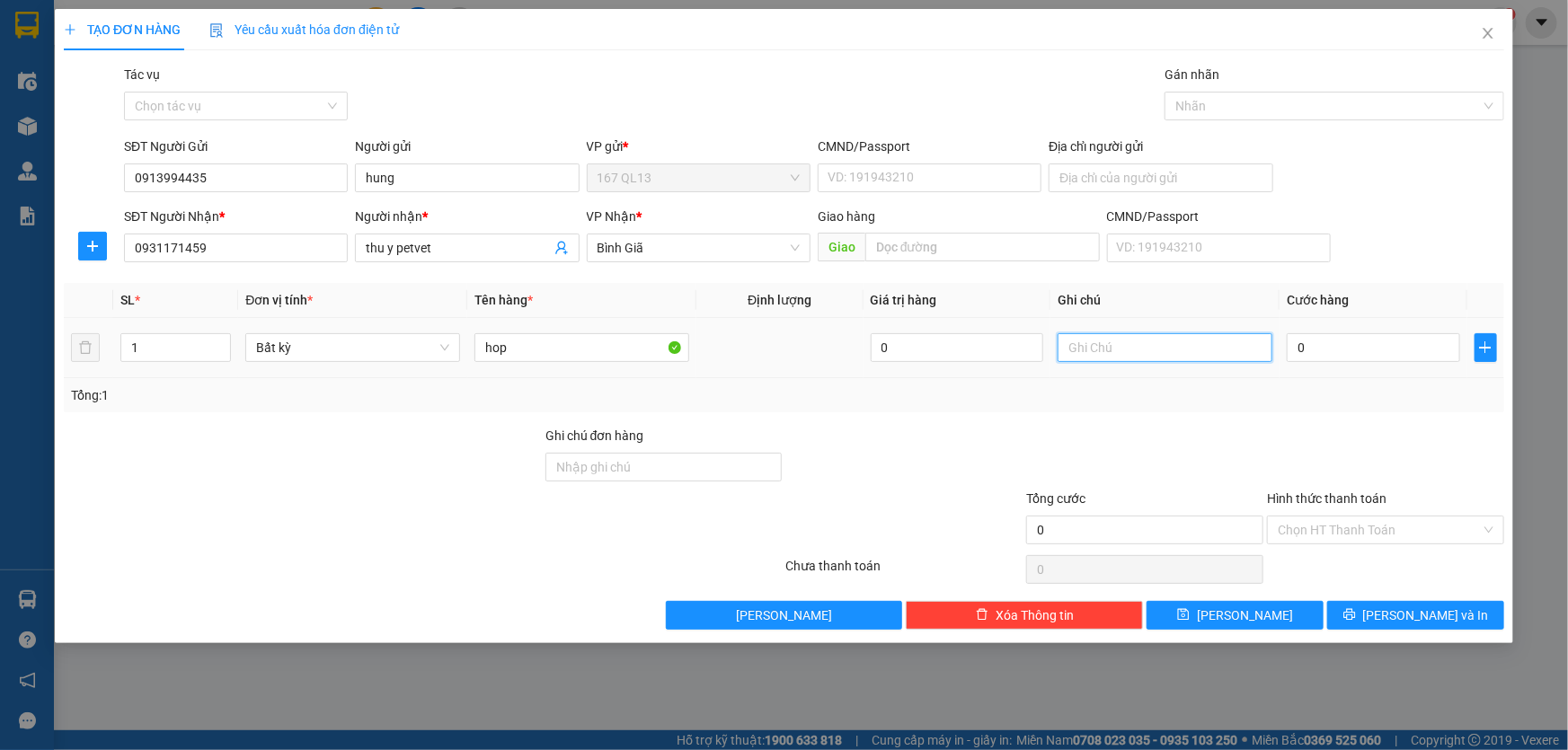
click at [1184, 352] on input "text" at bounding box center [1164, 348] width 214 height 29
type input "gtn phi roi"
click at [1289, 339] on input "0" at bounding box center [1373, 348] width 173 height 29
type input "3"
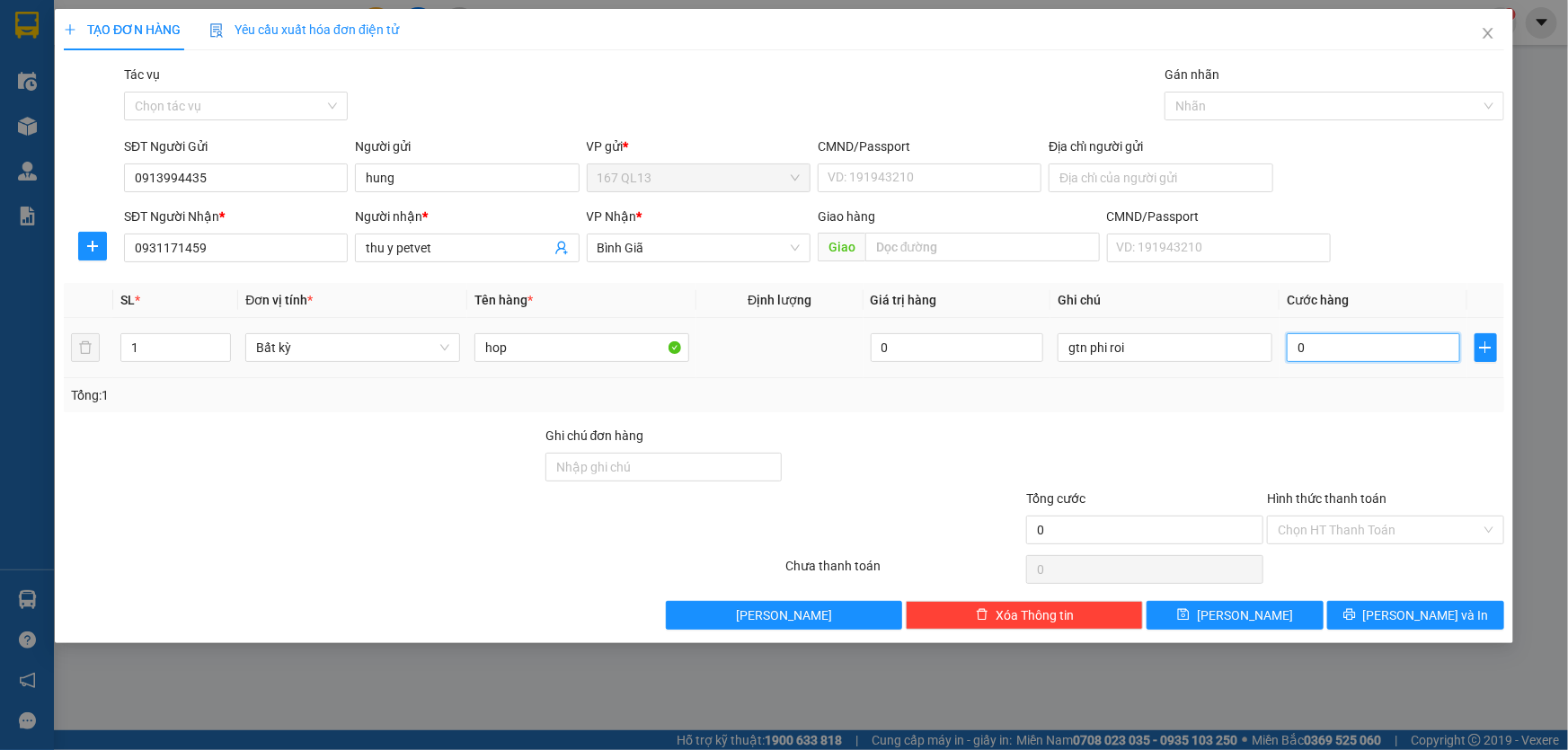
type input "3"
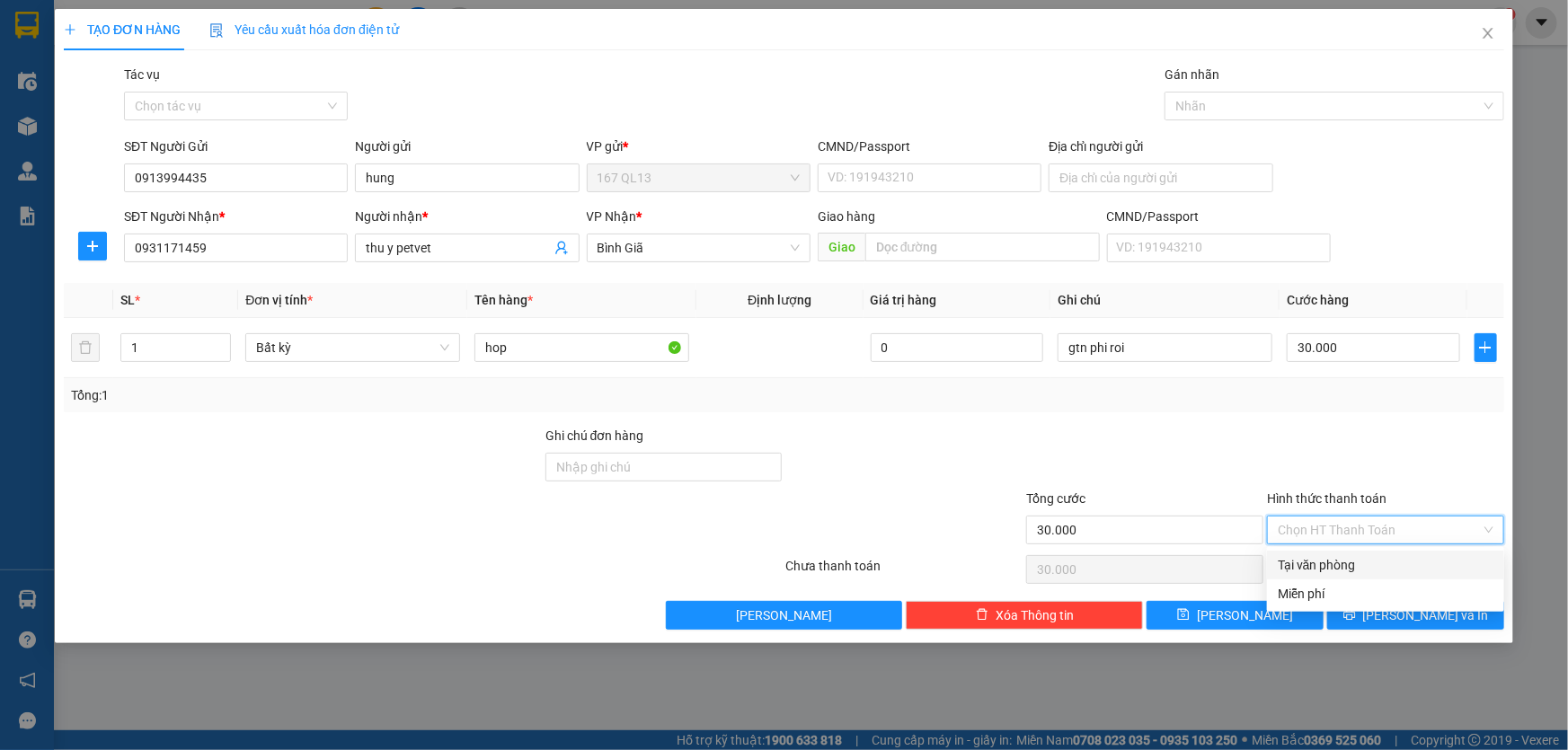
drag, startPoint x: 1393, startPoint y: 523, endPoint x: 1392, endPoint y: 537, distance: 14.0
click at [1394, 523] on input "Hình thức thanh toán" at bounding box center [1379, 530] width 203 height 27
click at [1377, 557] on div "Tại văn phòng" at bounding box center [1386, 566] width 215 height 20
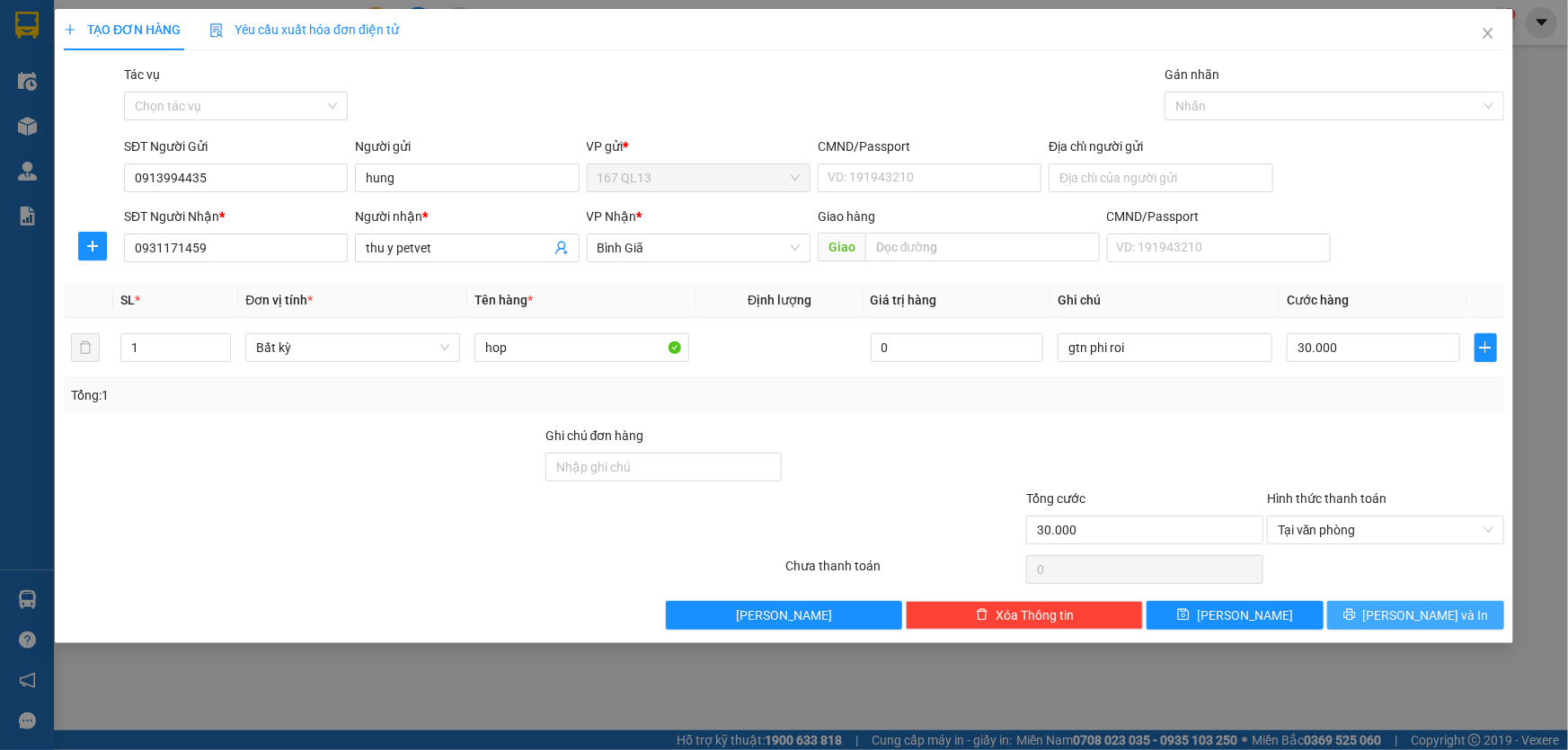
click at [1404, 611] on span "[PERSON_NAME] và In" at bounding box center [1426, 616] width 126 height 20
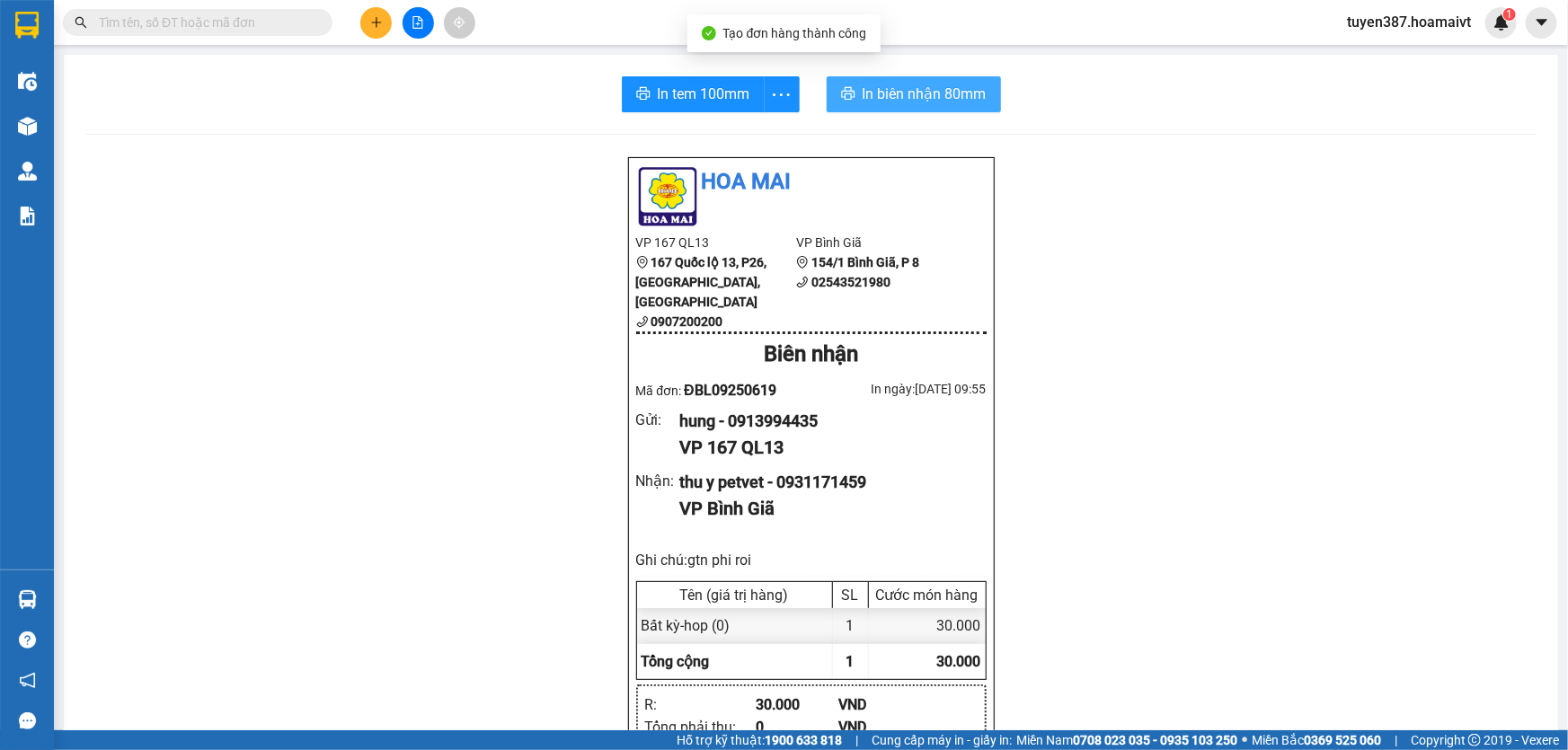
click at [897, 98] on span "In biên nhận 80mm" at bounding box center [925, 94] width 124 height 23
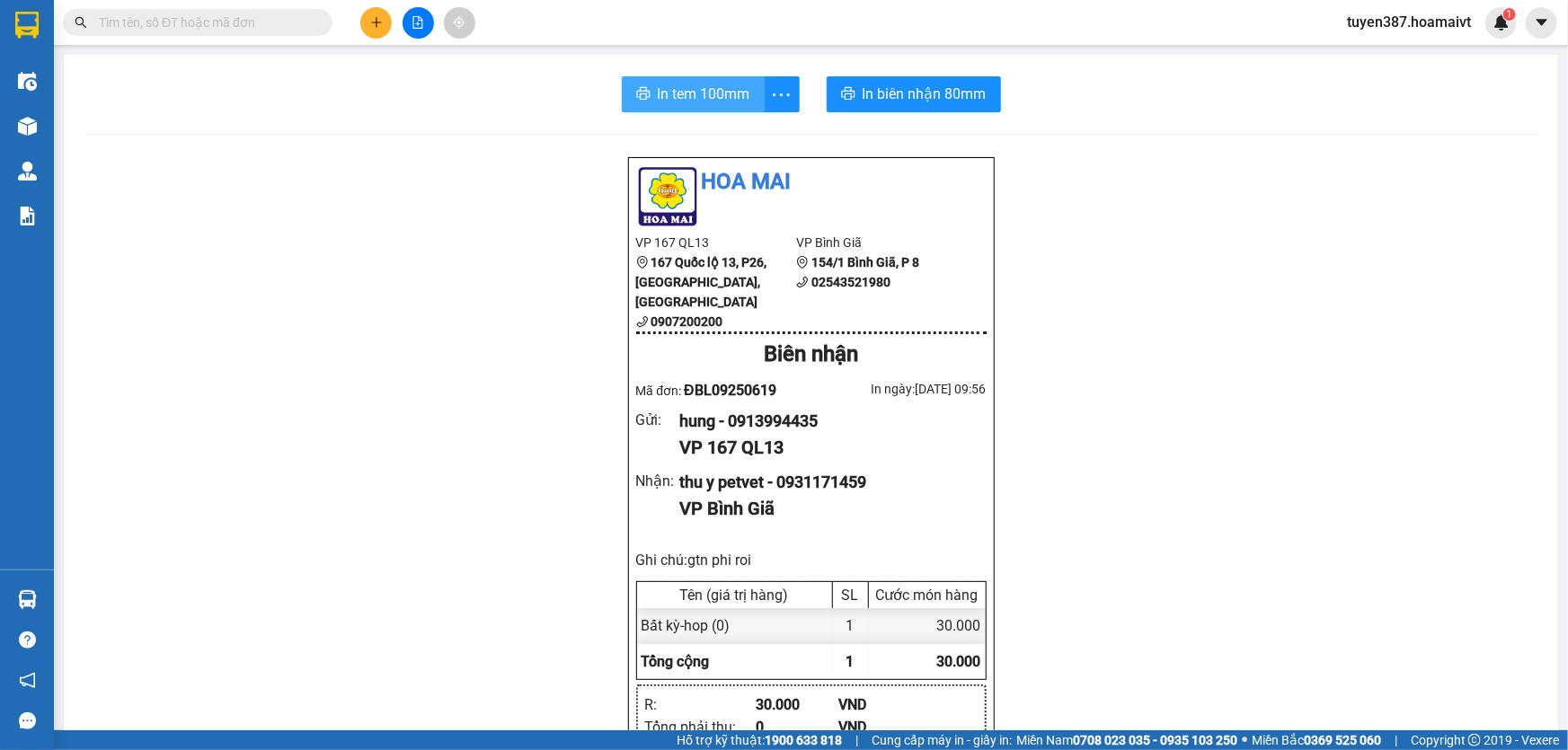
click at [670, 91] on span "In tem 100mm" at bounding box center [703, 94] width 92 height 23
click at [371, 16] on icon "plus" at bounding box center [377, 23] width 13 height 13
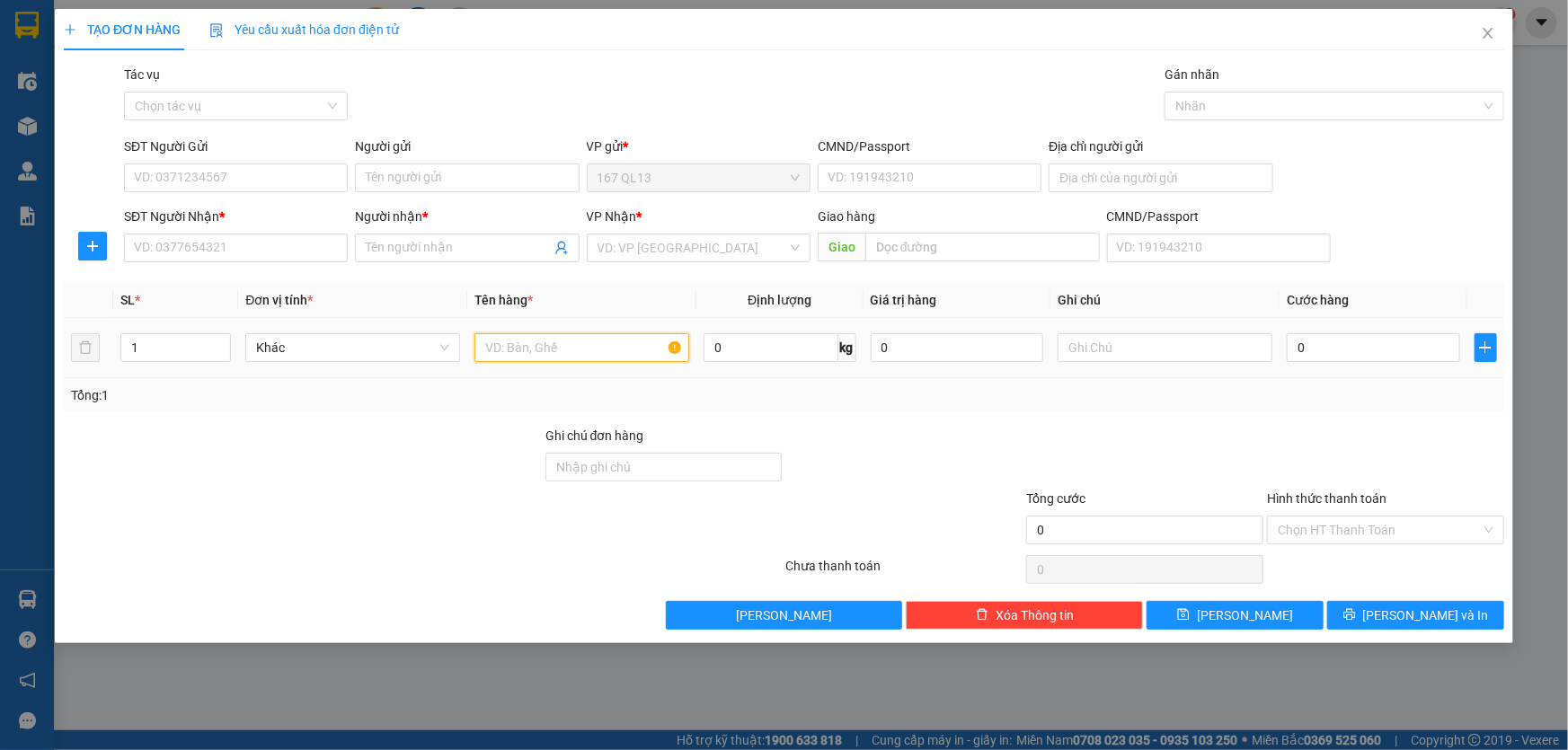
click at [590, 336] on input "text" at bounding box center [581, 348] width 214 height 29
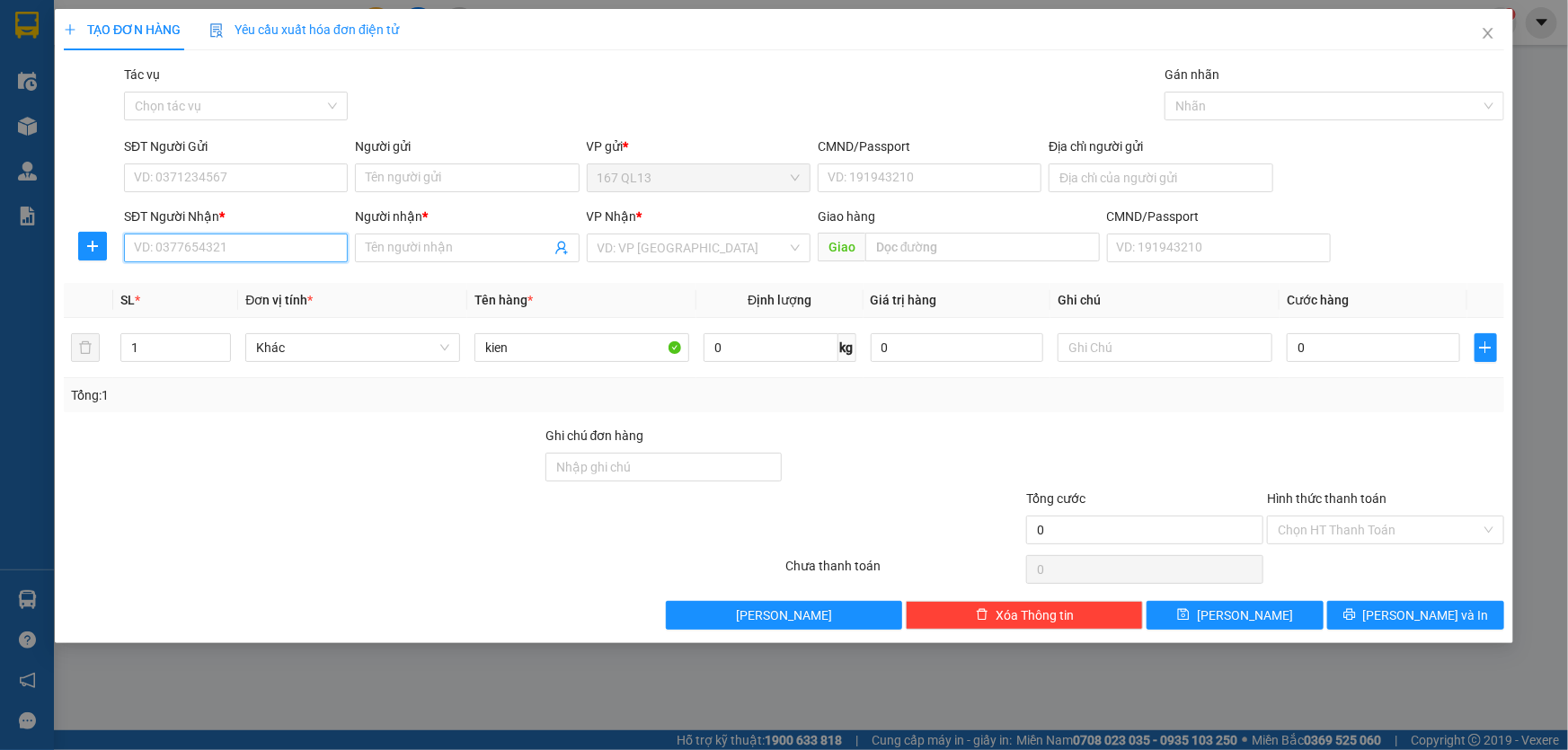
click at [278, 260] on input "SĐT Người Nhận *" at bounding box center [235, 248] width 223 height 29
click at [379, 242] on input "Người nhận *" at bounding box center [458, 248] width 184 height 20
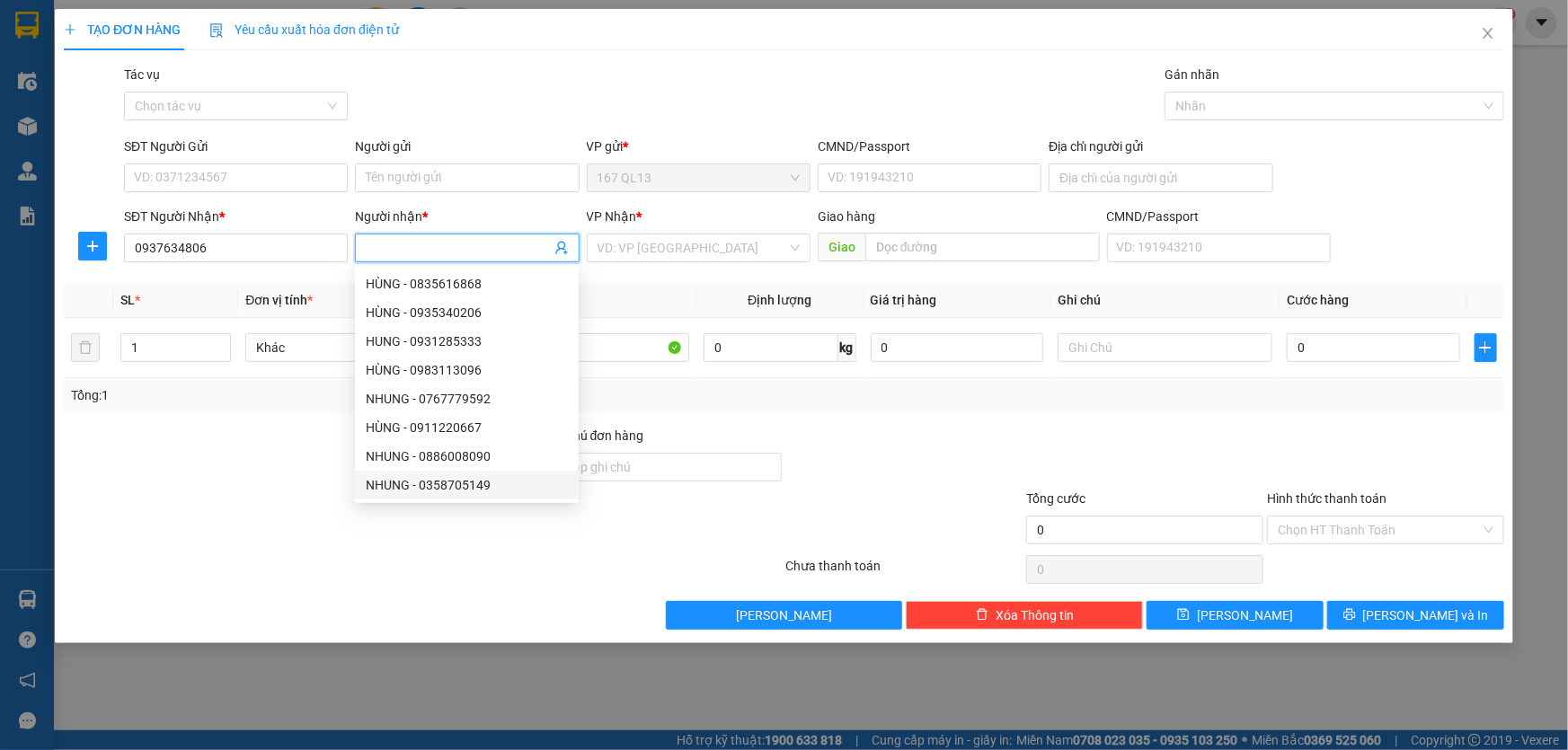
click at [379, 564] on div at bounding box center [422, 569] width 722 height 36
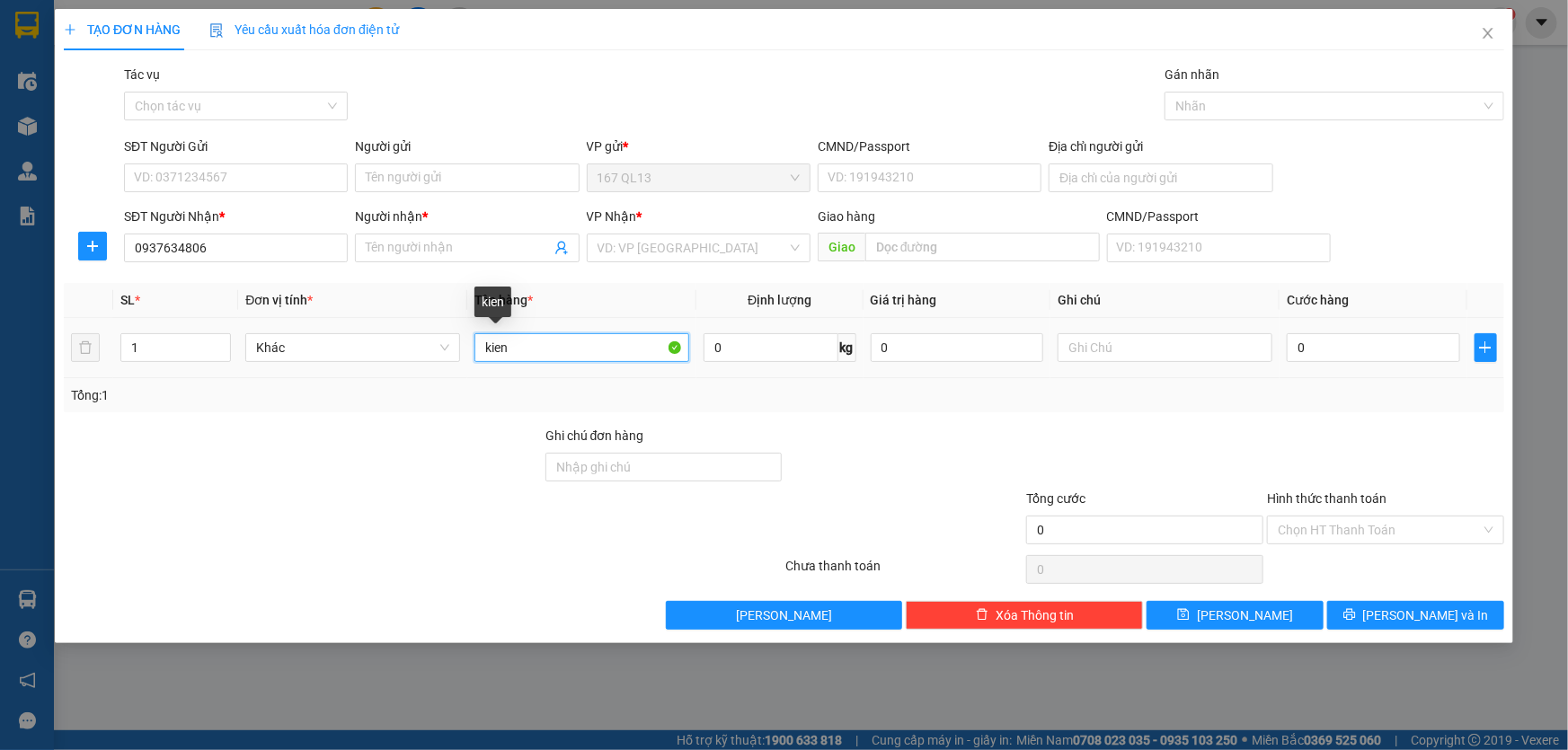
click at [523, 352] on input "kien" at bounding box center [581, 348] width 214 height 29
click at [409, 246] on input "Người nhận *" at bounding box center [458, 248] width 184 height 20
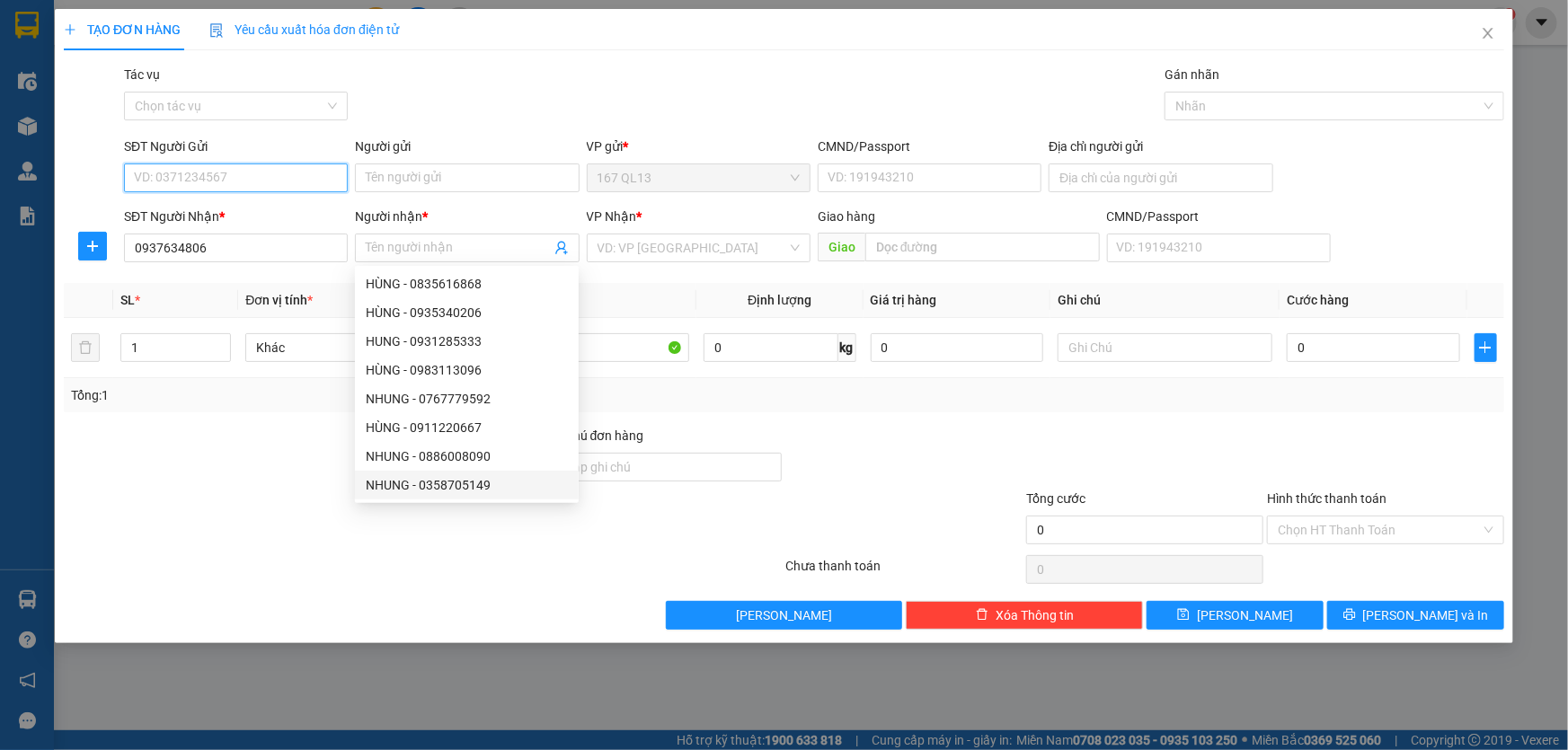
click at [264, 175] on input "SĐT Người Gửi" at bounding box center [235, 178] width 223 height 29
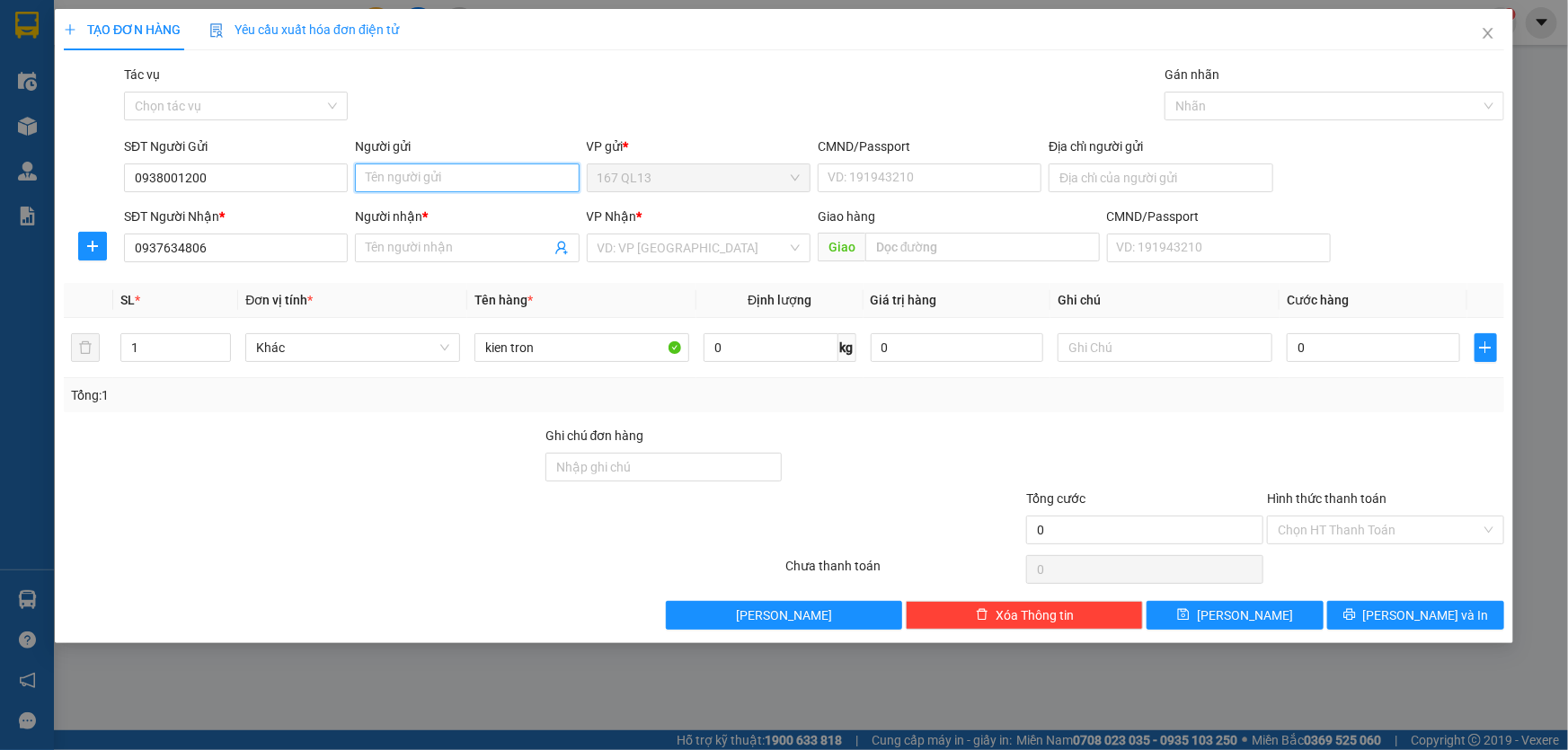
click at [431, 178] on input "Người gửi" at bounding box center [466, 178] width 223 height 29
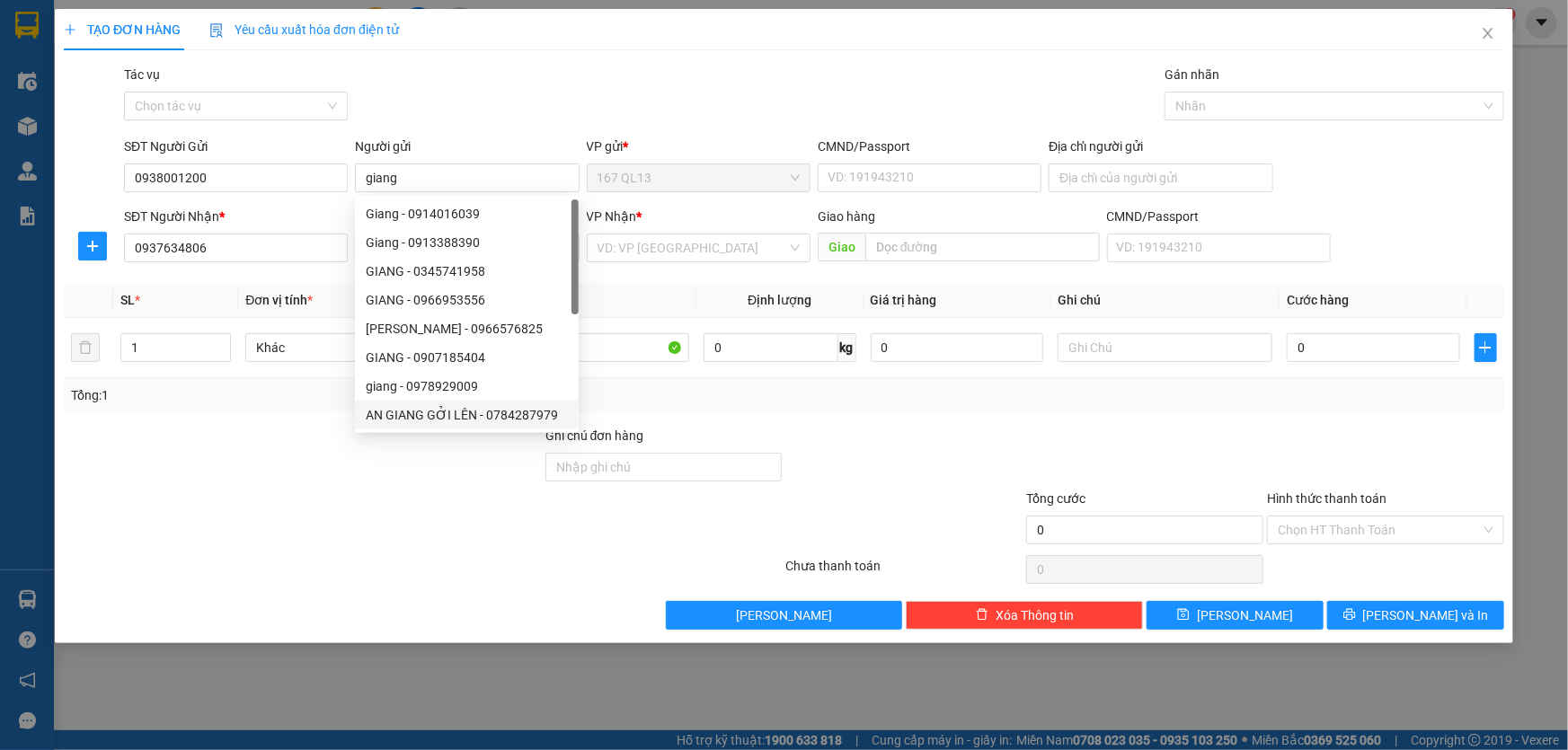
click at [378, 464] on div at bounding box center [303, 457] width 482 height 63
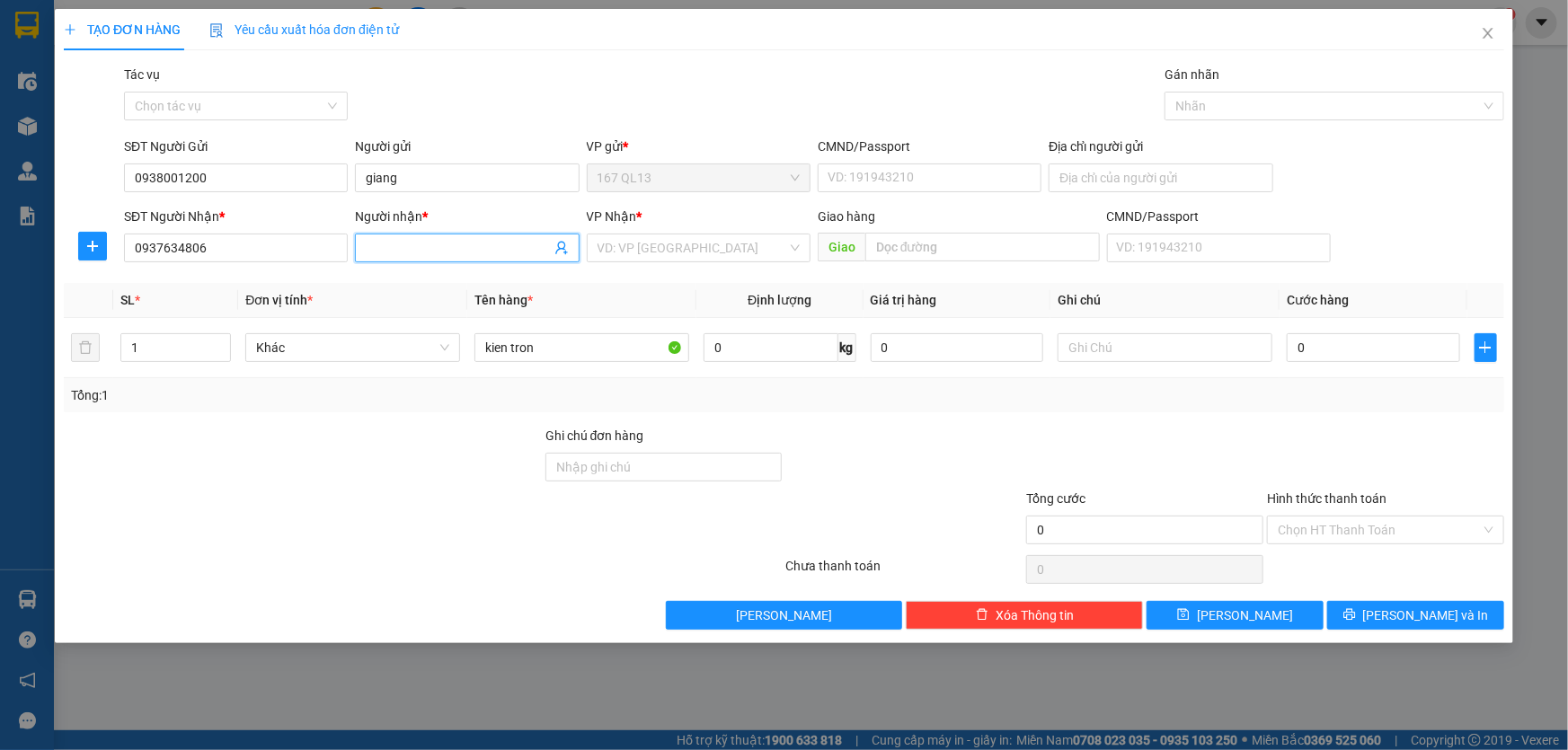
click at [462, 245] on input "Người nhận *" at bounding box center [458, 248] width 184 height 20
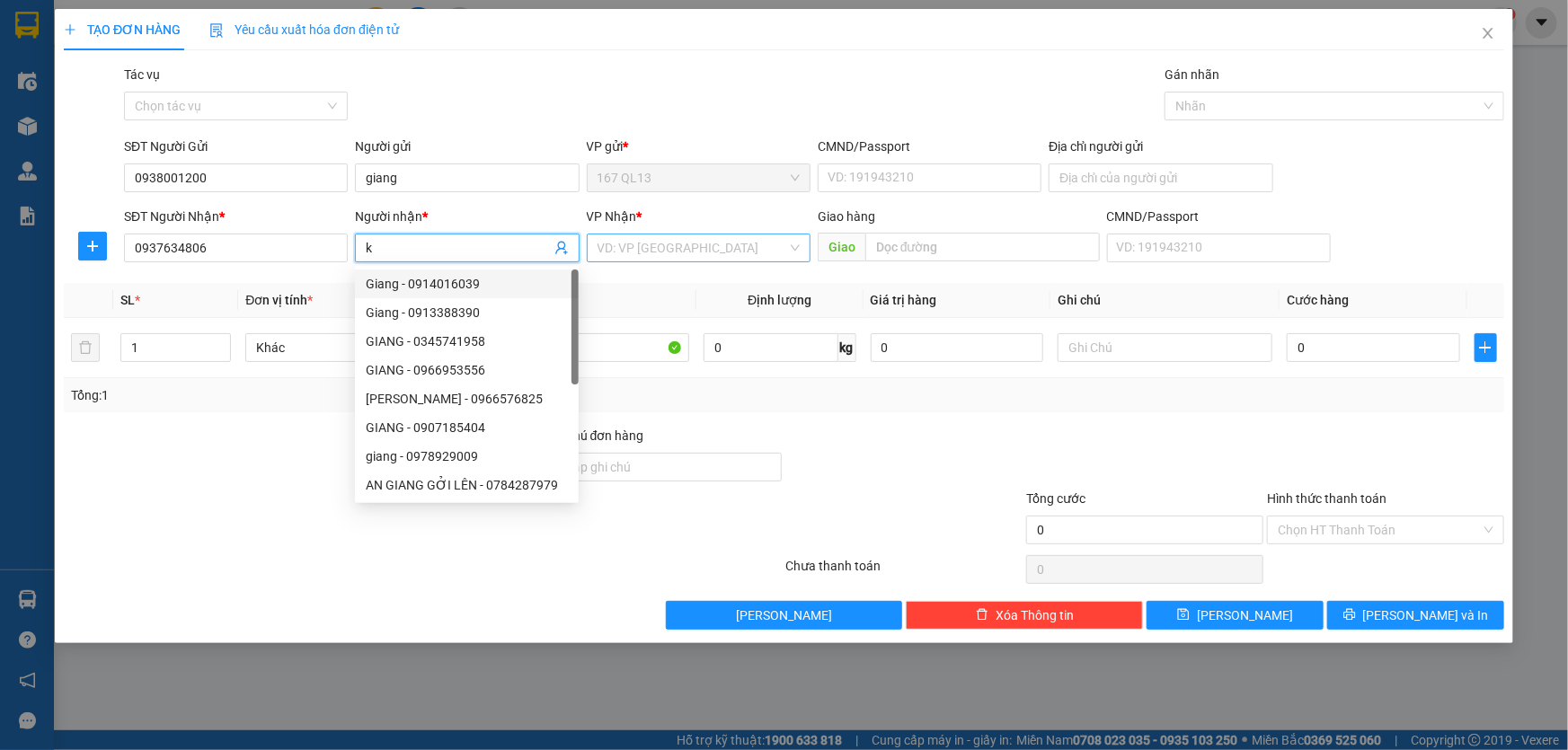
click at [693, 246] on input "search" at bounding box center [692, 248] width 190 height 27
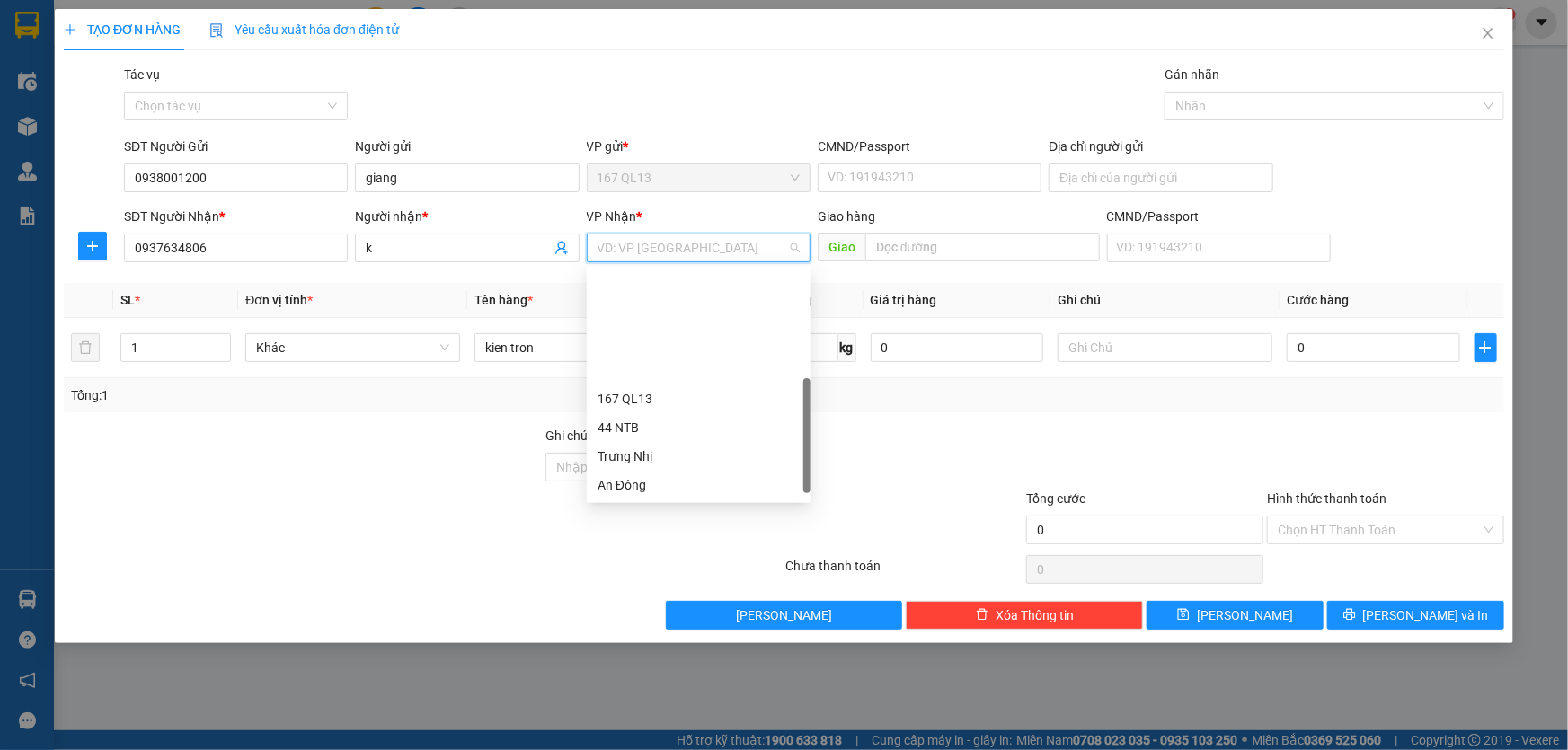
click at [671, 590] on div "HANG NGOAI" at bounding box center [699, 600] width 202 height 20
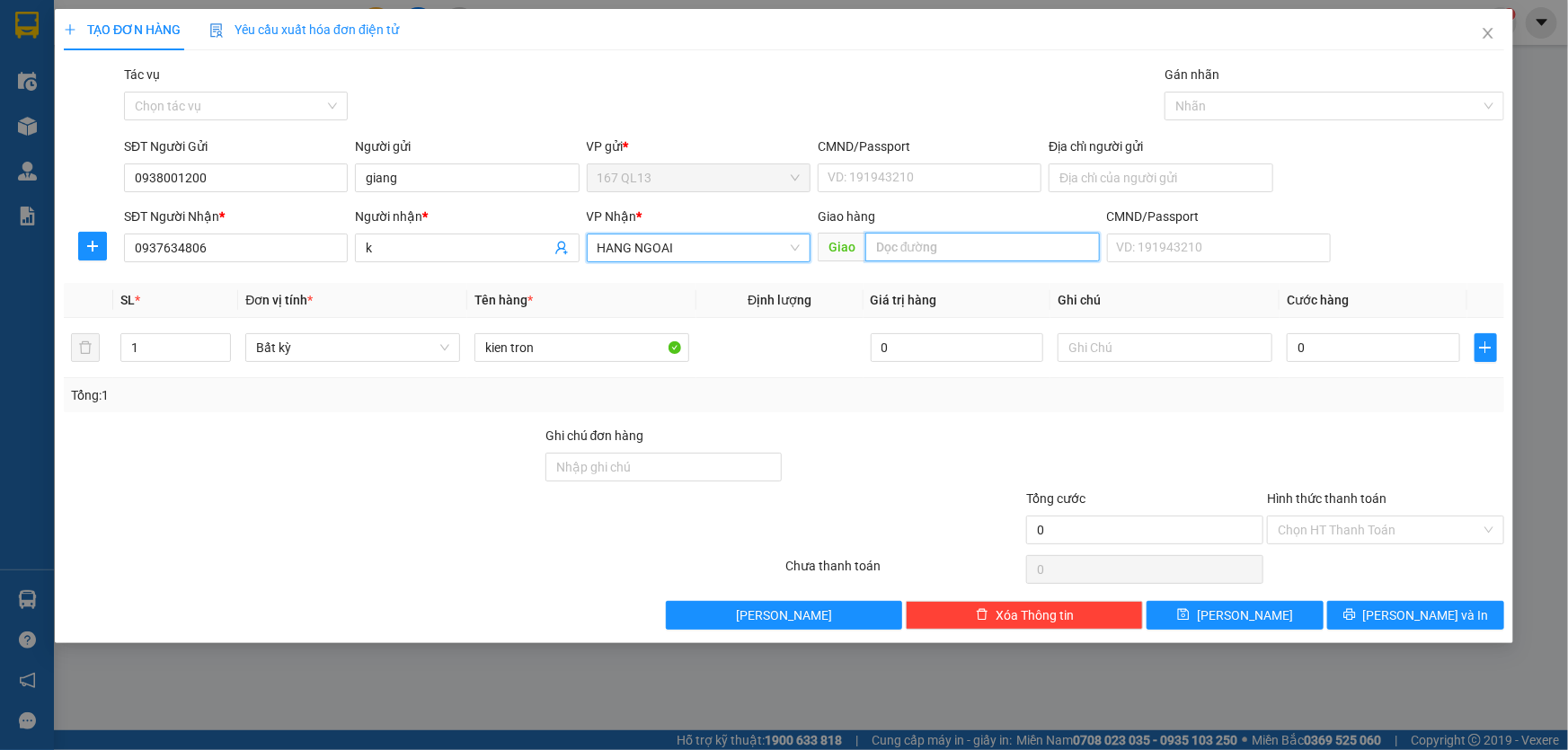
click at [999, 244] on input "text" at bounding box center [982, 247] width 234 height 29
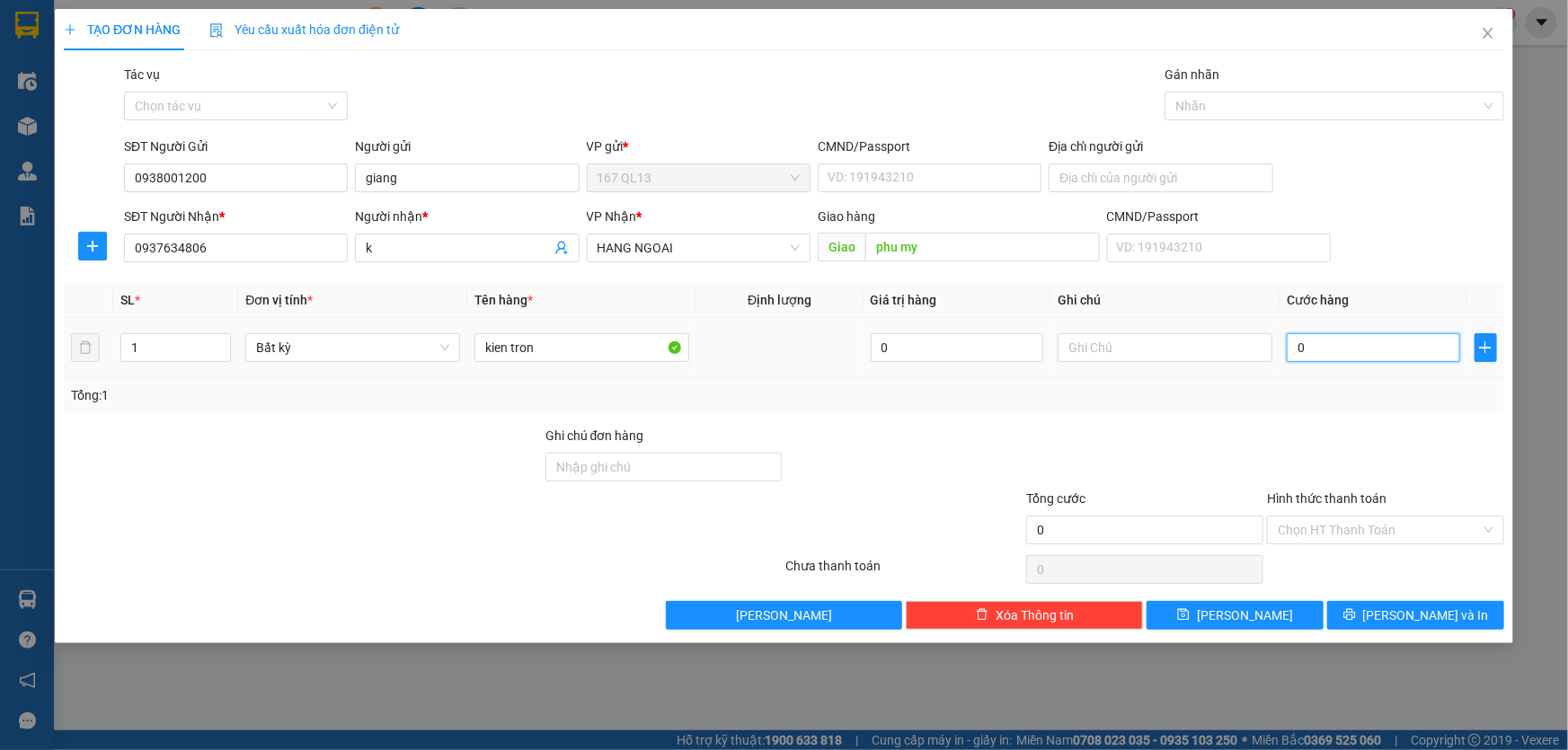
click at [1293, 349] on input "0" at bounding box center [1373, 348] width 173 height 29
click at [1412, 608] on span "[PERSON_NAME] và In" at bounding box center [1426, 616] width 126 height 20
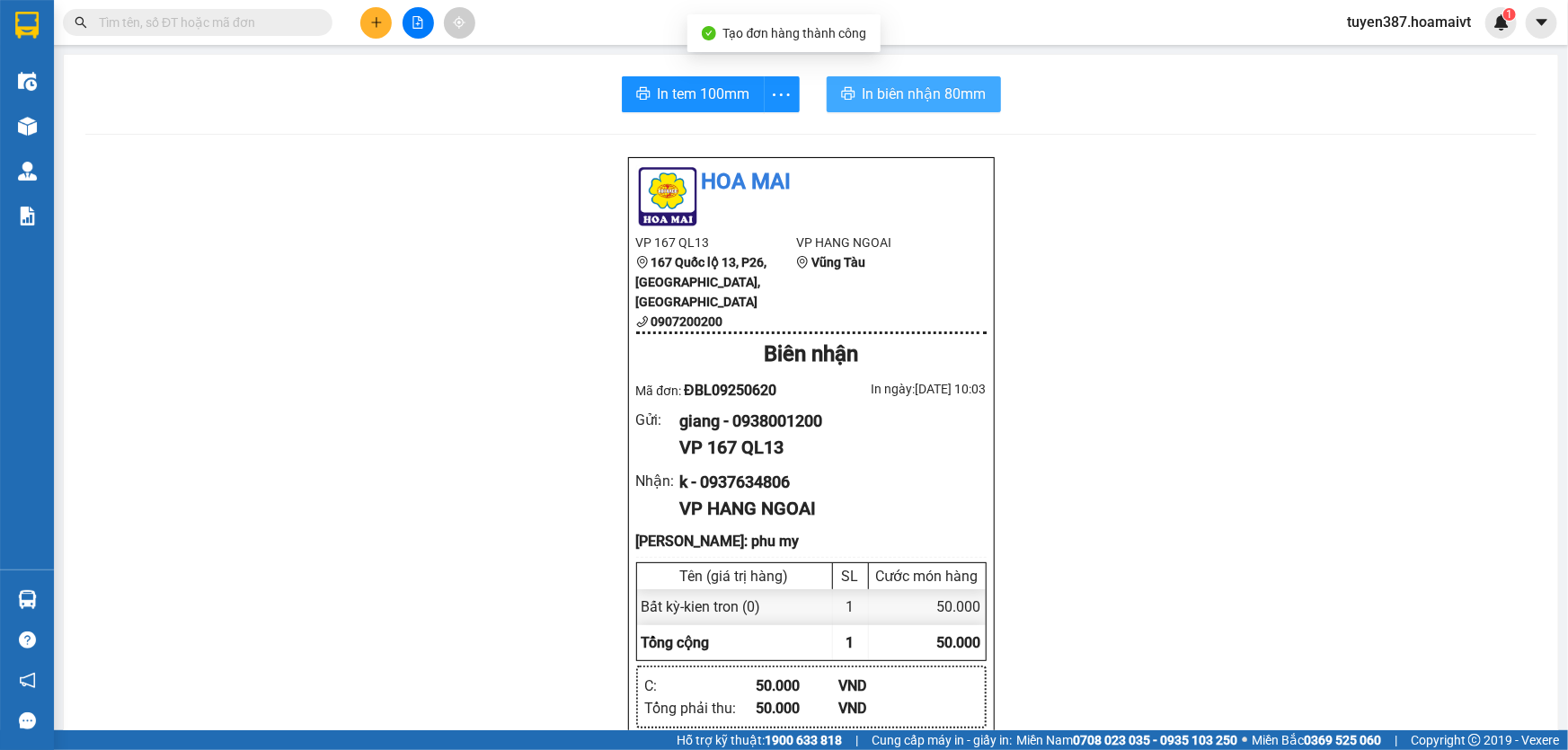
click at [872, 93] on span "In biên nhận 80mm" at bounding box center [925, 94] width 124 height 23
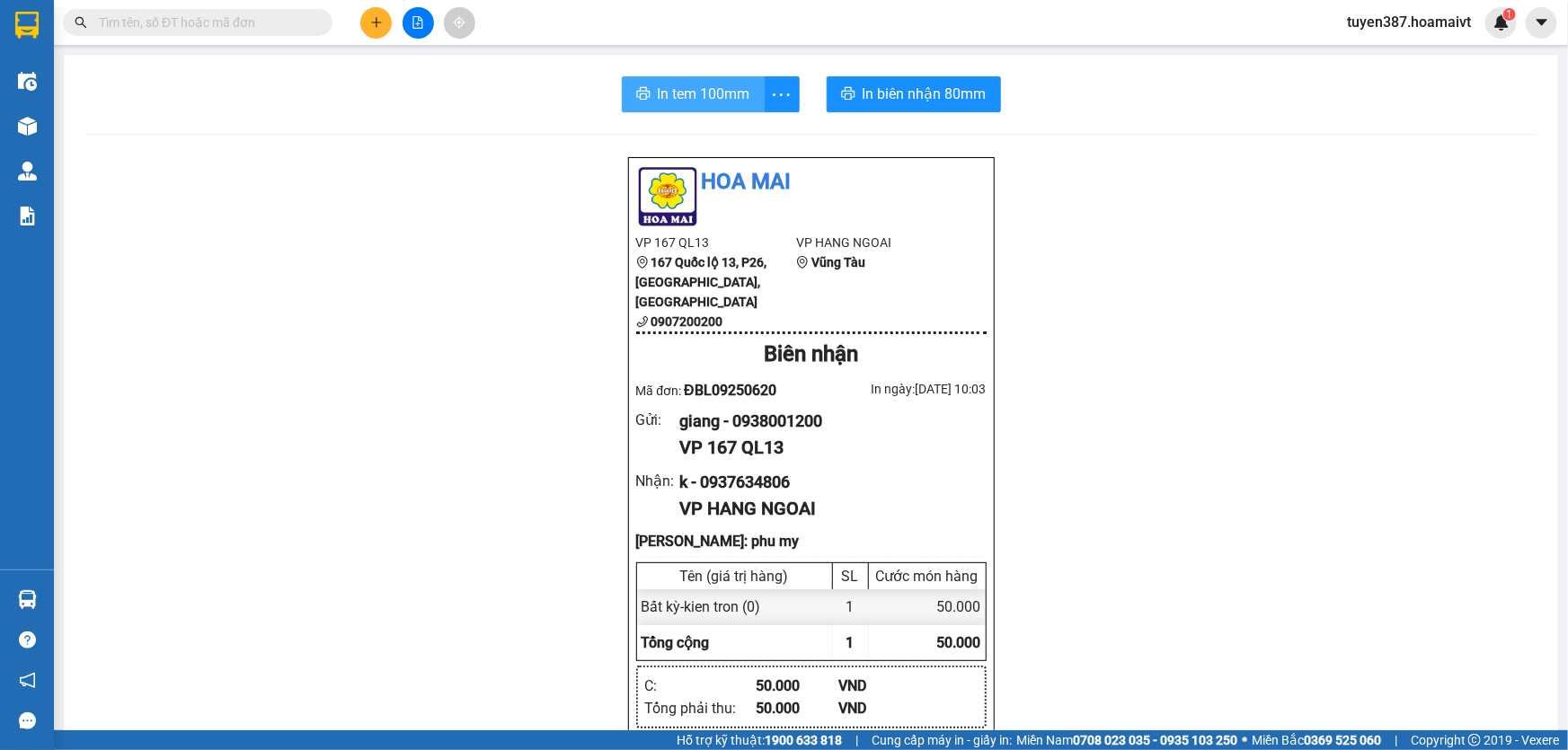
click at [696, 98] on span "In tem 100mm" at bounding box center [703, 94] width 92 height 23
click at [685, 89] on span "In tem 100mm" at bounding box center [703, 94] width 92 height 23
click at [379, 20] on icon "plus" at bounding box center [377, 23] width 13 height 13
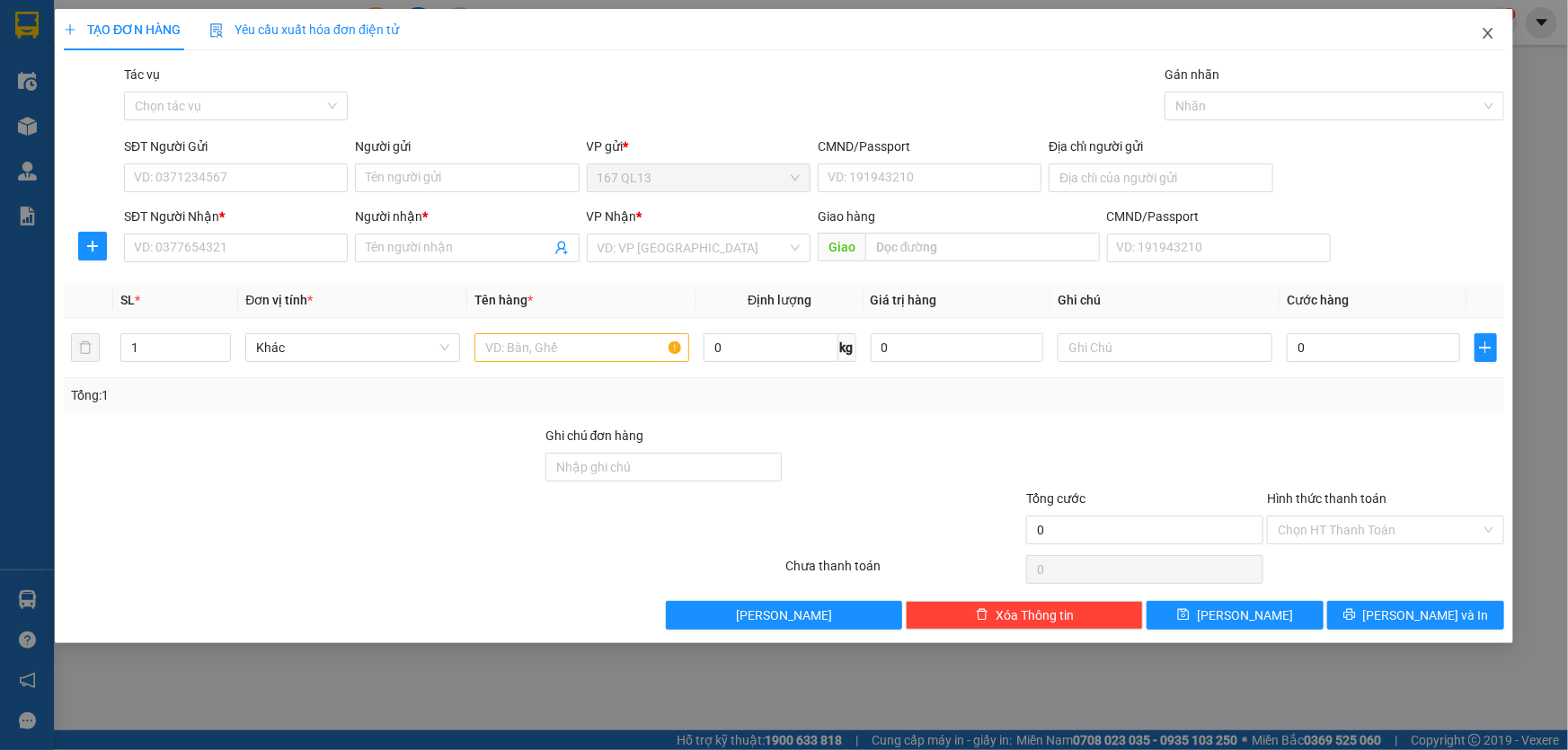
click at [1488, 34] on icon "close" at bounding box center [1487, 34] width 10 height 11
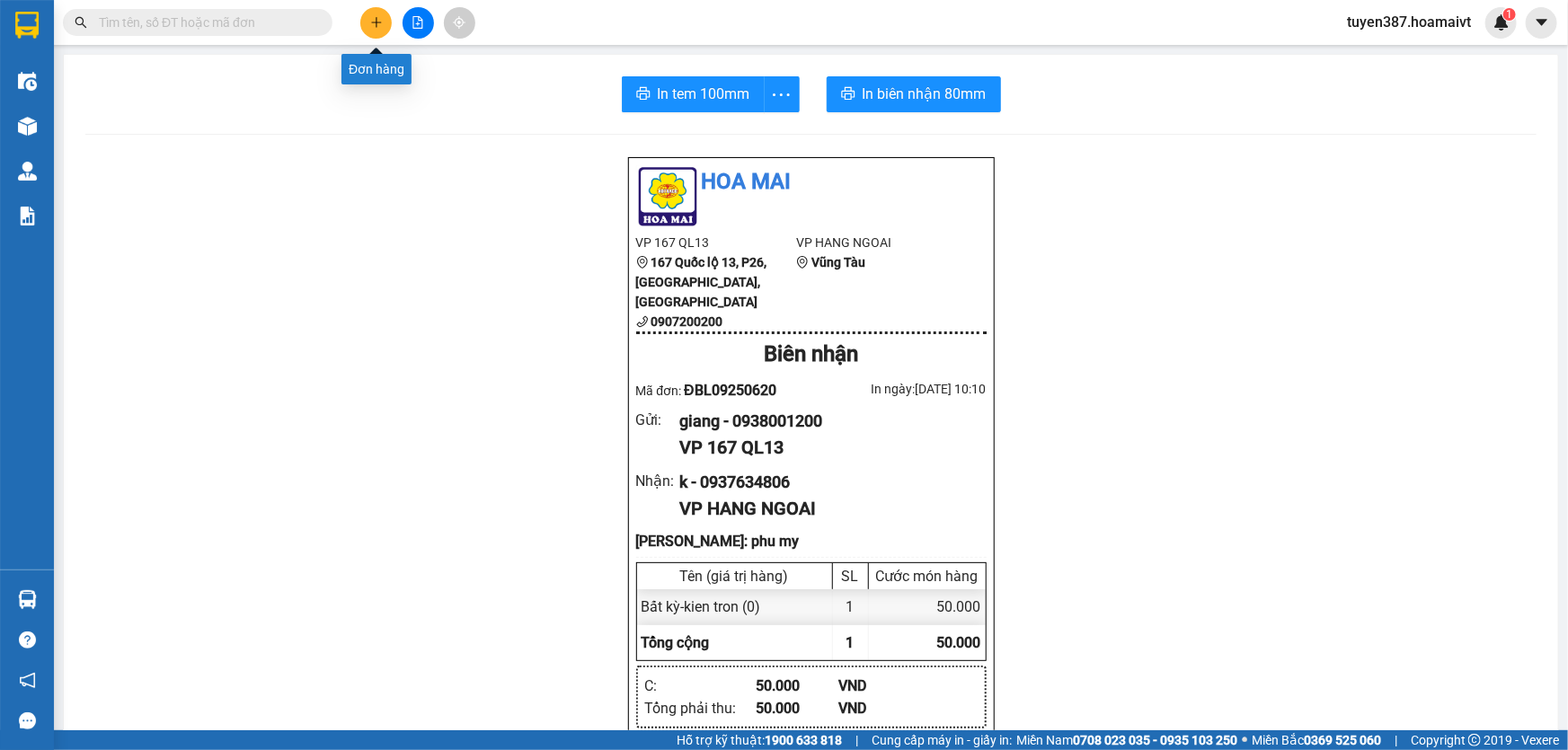
click at [377, 14] on button at bounding box center [376, 23] width 31 height 31
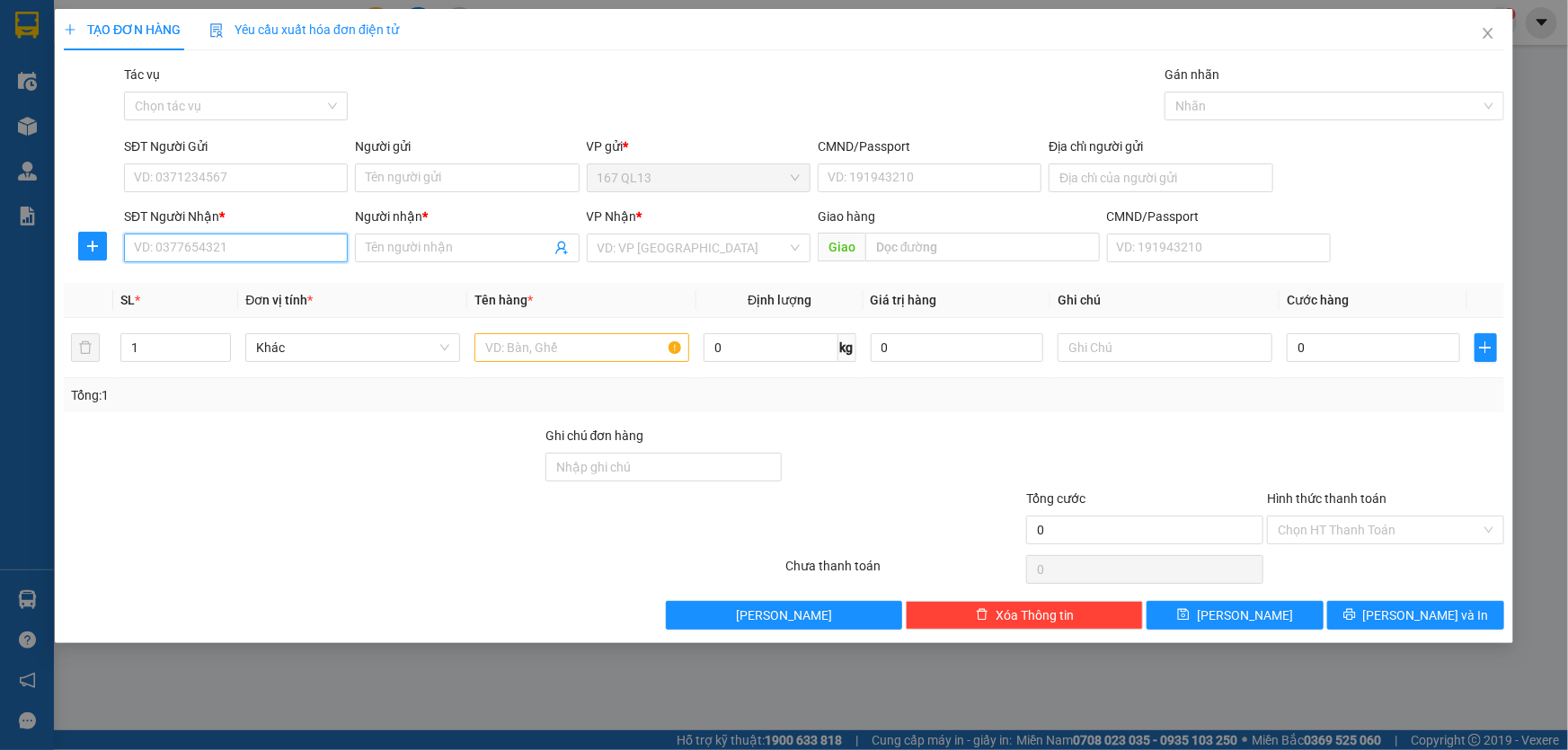
click at [327, 253] on input "SĐT Người Nhận *" at bounding box center [235, 248] width 223 height 29
click at [261, 177] on input "SĐT Người Gửi" at bounding box center [235, 178] width 223 height 29
click at [254, 252] on input "0989143952" at bounding box center [235, 248] width 223 height 29
drag, startPoint x: 227, startPoint y: 277, endPoint x: 244, endPoint y: 221, distance: 58.5
click at [228, 275] on div "0908143952 - TRẦN QUỐC" at bounding box center [236, 284] width 202 height 20
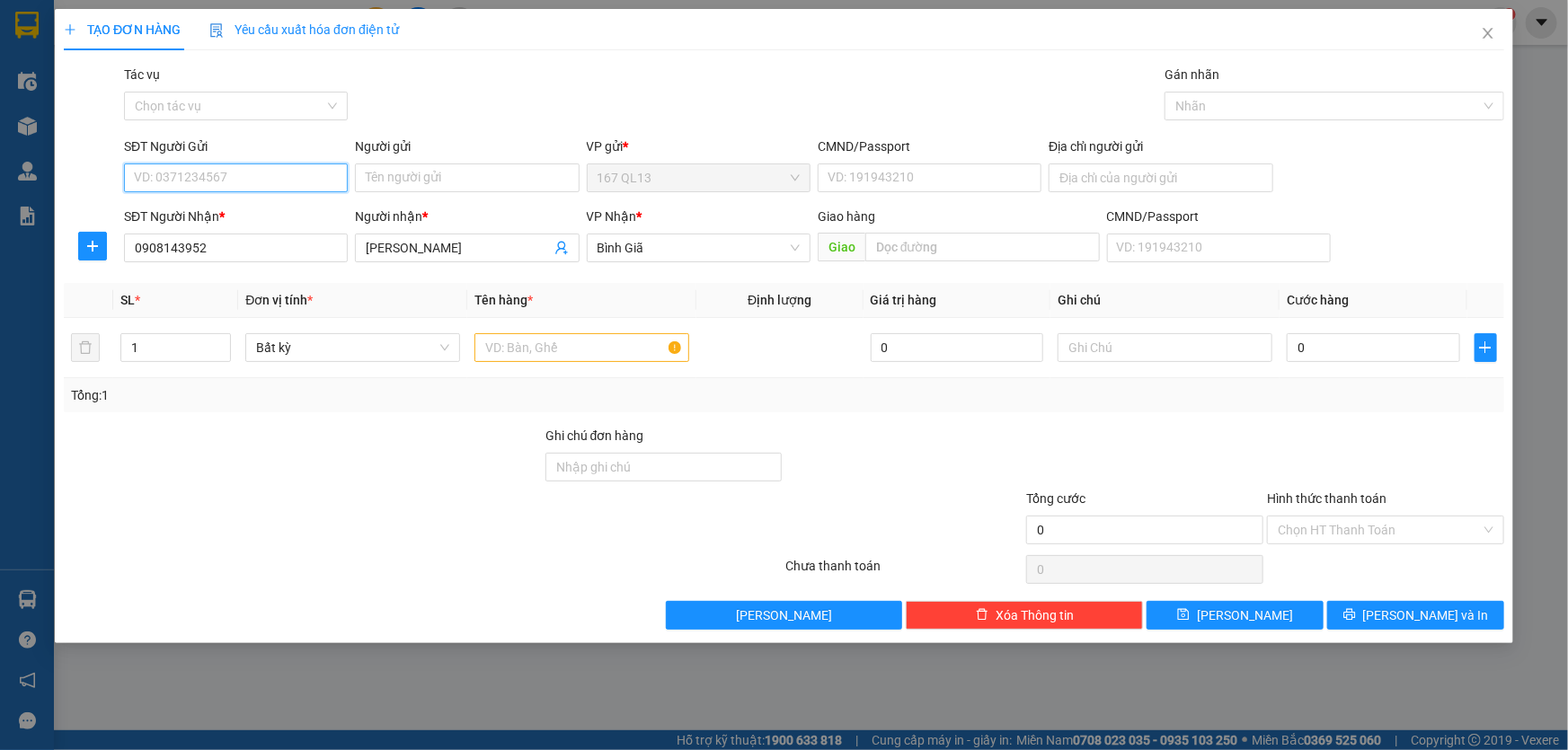
click at [255, 174] on input "SĐT Người Gửi" at bounding box center [235, 178] width 223 height 29
click at [237, 210] on div "0933203516 - le khoa GLSG" at bounding box center [236, 214] width 202 height 20
click at [607, 349] on input "text" at bounding box center [581, 348] width 214 height 29
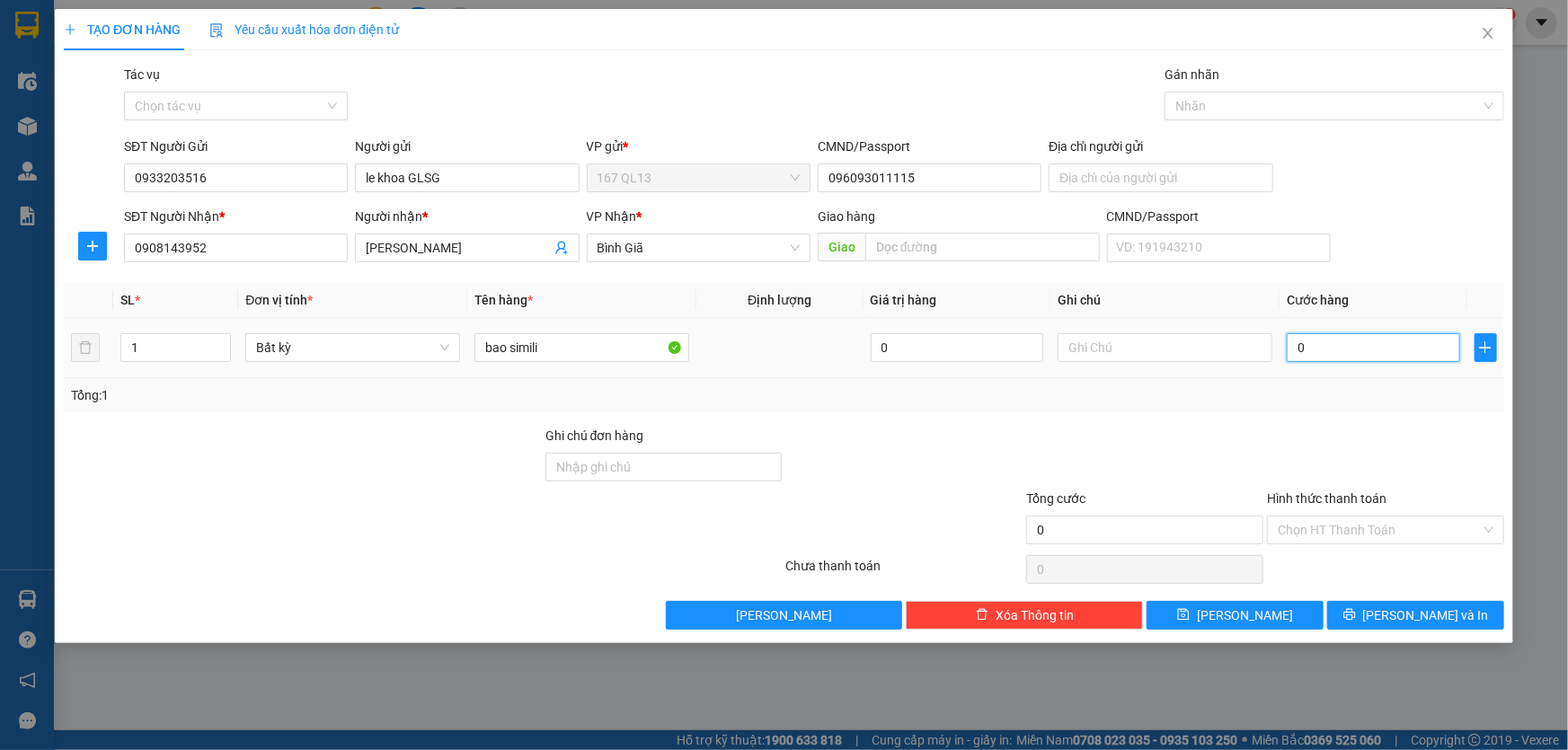
click at [1289, 349] on input "0" at bounding box center [1373, 348] width 173 height 29
click at [1419, 612] on span "[PERSON_NAME] và In" at bounding box center [1426, 616] width 126 height 20
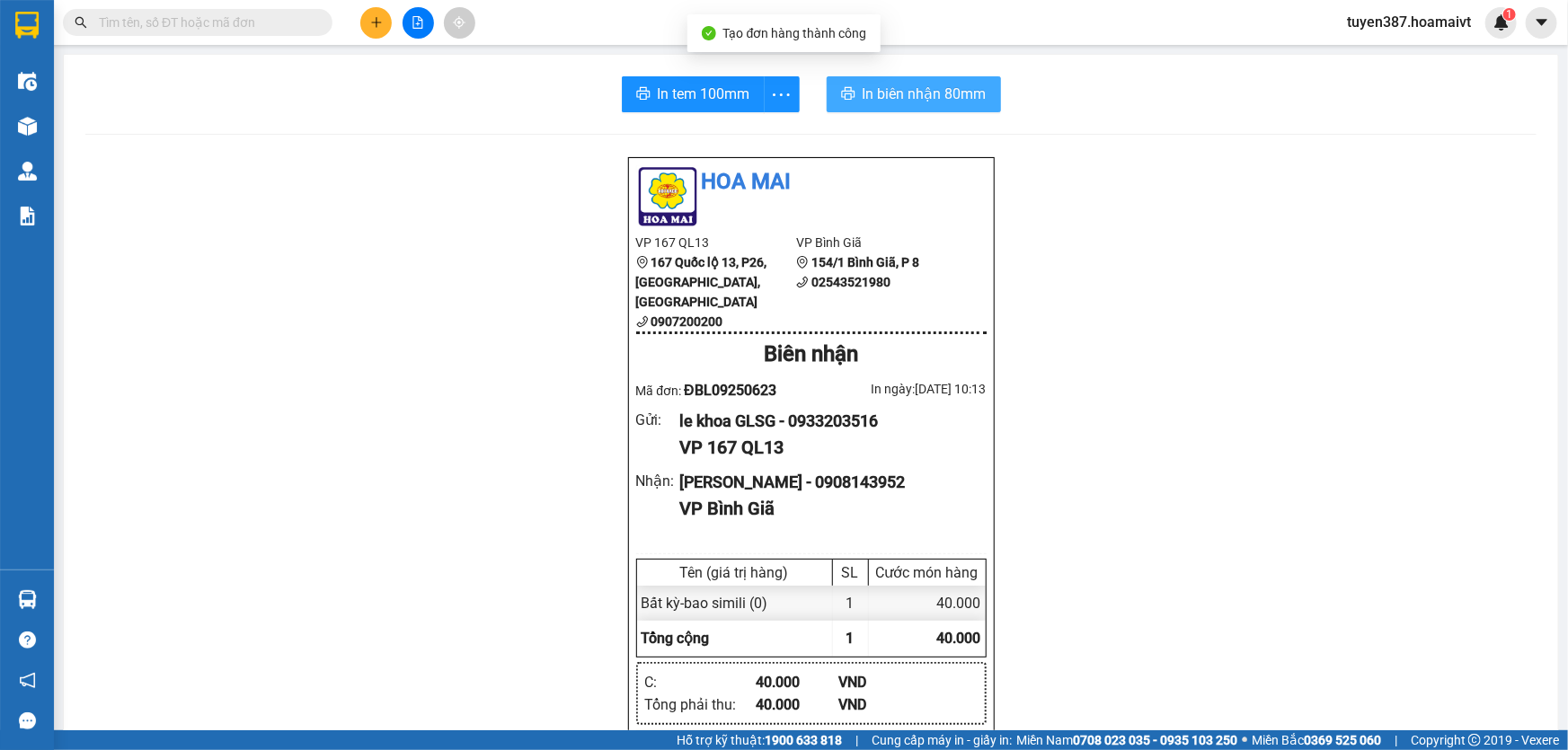
click at [880, 89] on span "In biên nhận 80mm" at bounding box center [925, 94] width 124 height 23
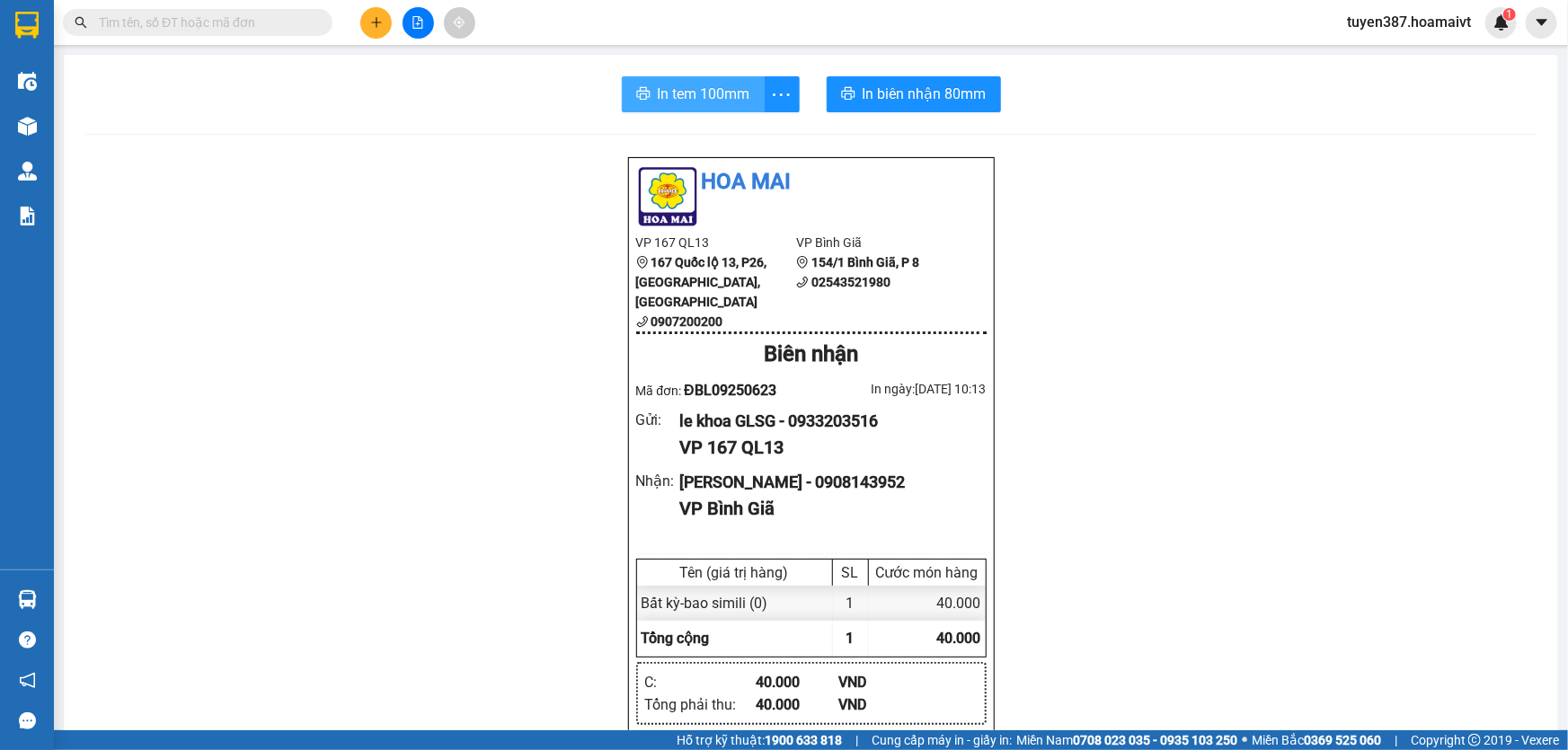
drag, startPoint x: 701, startPoint y: 90, endPoint x: 862, endPoint y: 90, distance: 161.0
click at [703, 90] on span "In tem 100mm" at bounding box center [703, 94] width 92 height 23
click at [368, 24] on button at bounding box center [376, 23] width 31 height 31
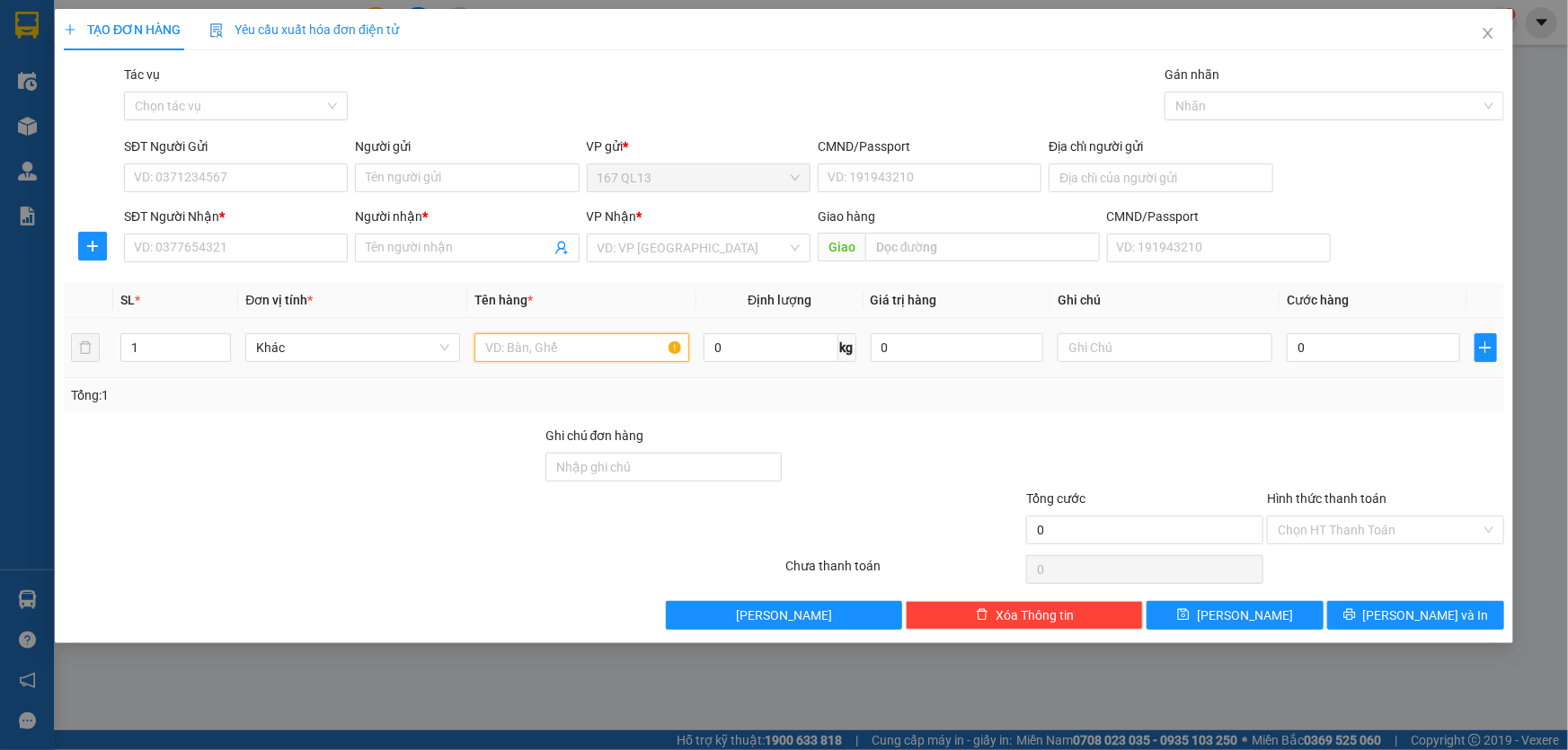
click at [589, 349] on input "text" at bounding box center [581, 348] width 214 height 29
click at [280, 241] on input "SĐT Người Nhận *" at bounding box center [235, 248] width 223 height 29
drag, startPoint x: 213, startPoint y: 279, endPoint x: 218, endPoint y: 265, distance: 14.9
click at [214, 274] on div "0909199297 - HẰNG" at bounding box center [236, 284] width 202 height 20
click at [258, 180] on input "SĐT Người Gửi" at bounding box center [235, 178] width 223 height 29
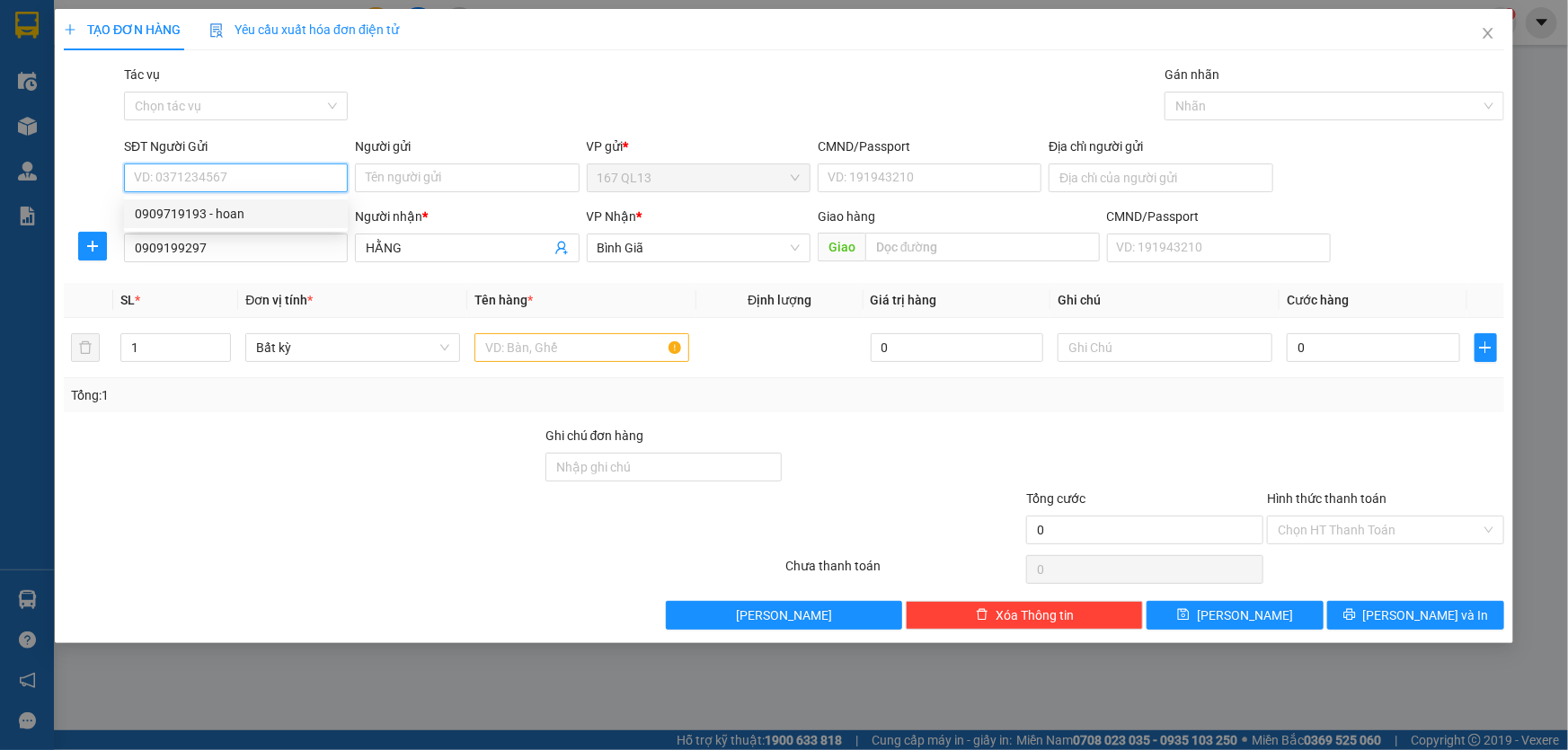
click at [248, 213] on div "0909719193 - hoan" at bounding box center [236, 214] width 202 height 20
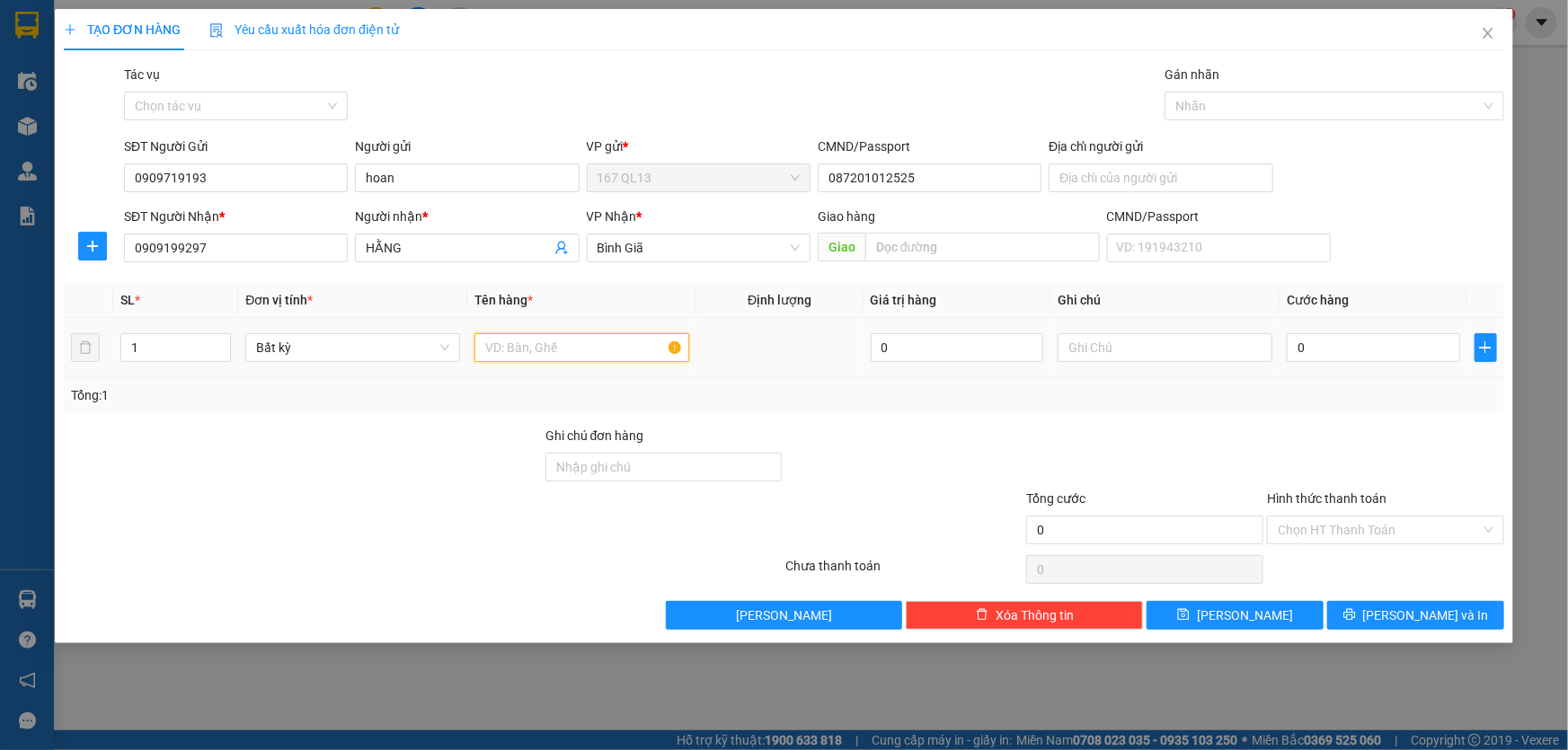
click at [589, 337] on input "text" at bounding box center [581, 348] width 214 height 29
click at [1293, 341] on input "0" at bounding box center [1373, 348] width 173 height 29
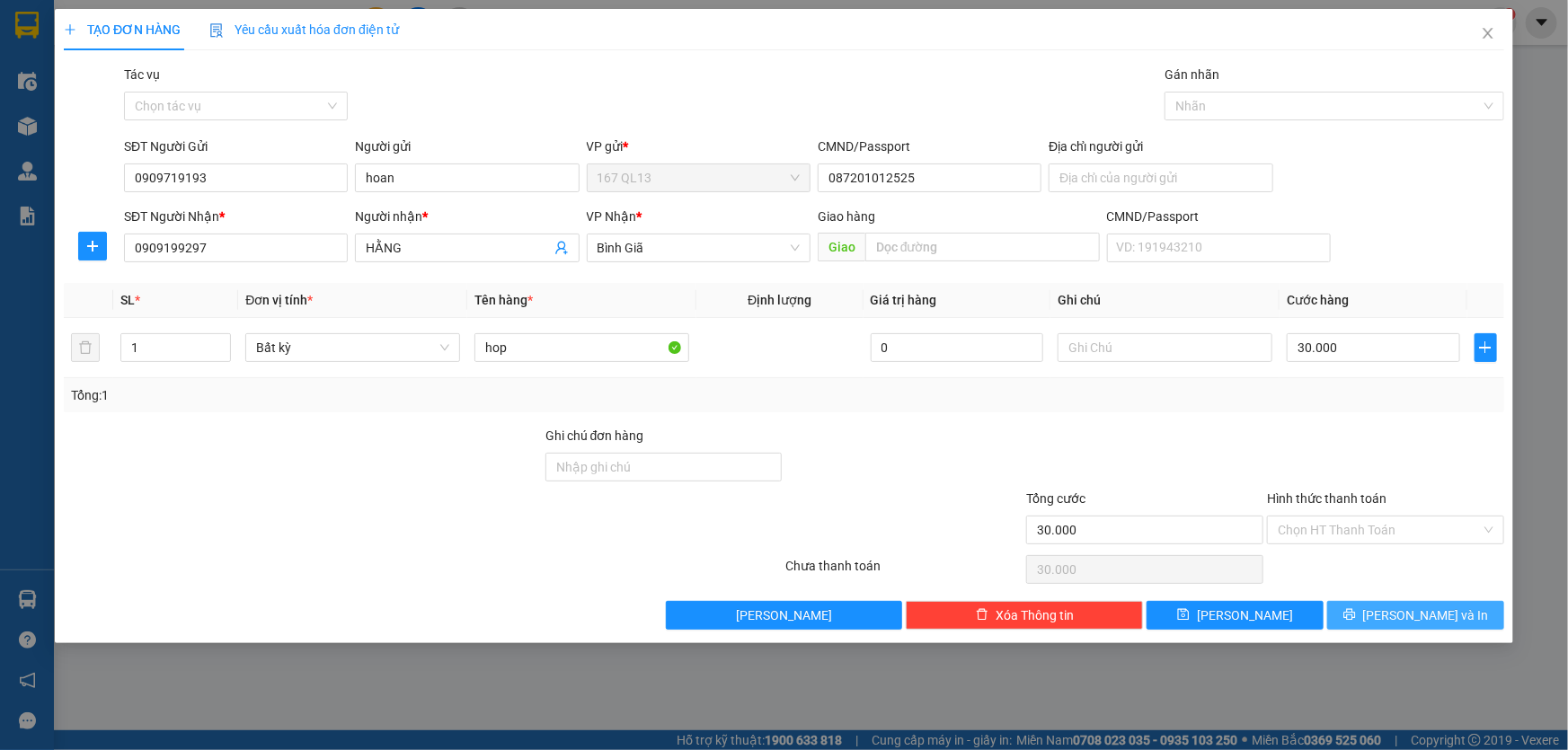
click at [1431, 612] on span "[PERSON_NAME] và In" at bounding box center [1426, 616] width 126 height 20
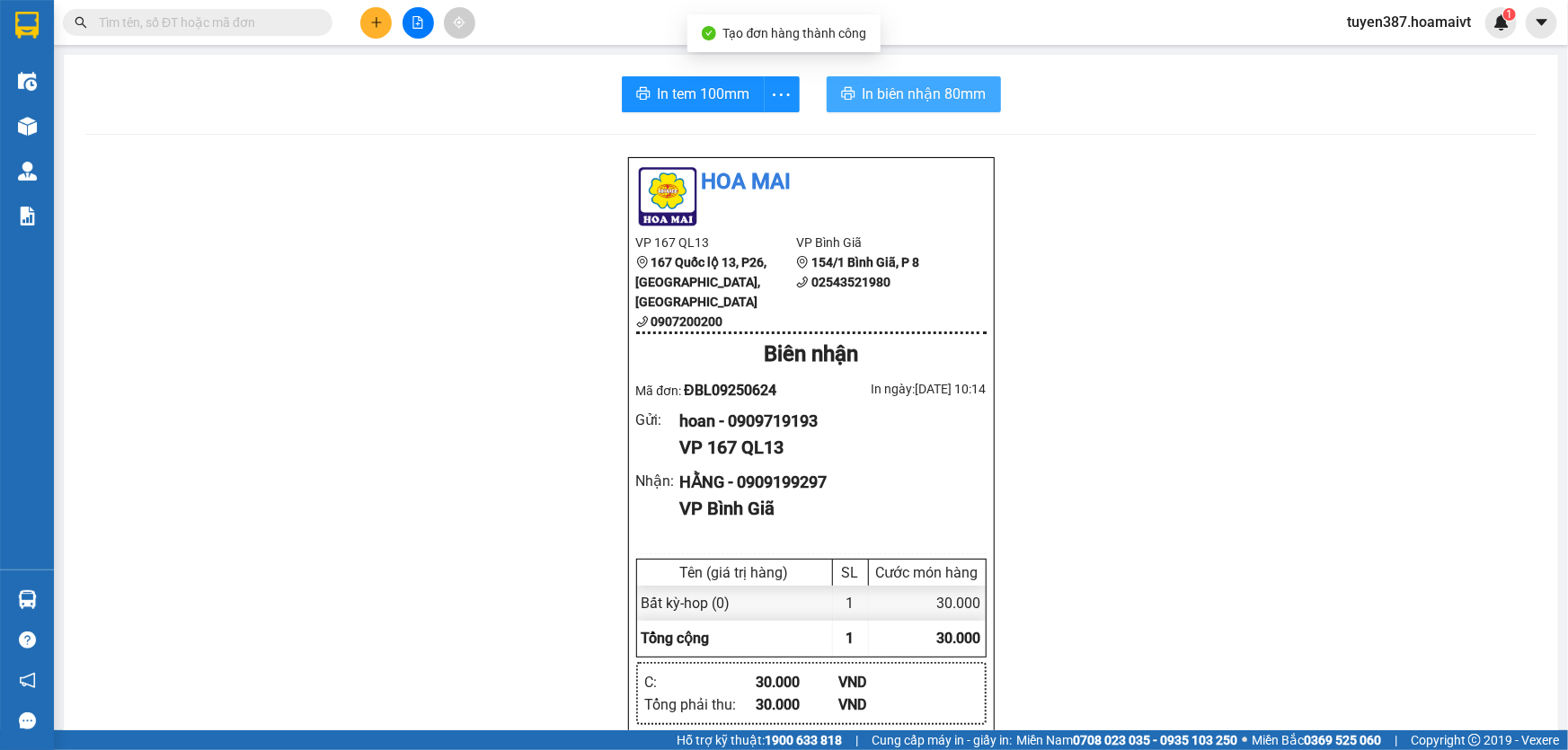
click at [888, 89] on span "In biên nhận 80mm" at bounding box center [925, 94] width 124 height 23
drag, startPoint x: 698, startPoint y: 88, endPoint x: 951, endPoint y: 90, distance: 253.0
click at [710, 89] on span "In tem 100mm" at bounding box center [703, 94] width 92 height 23
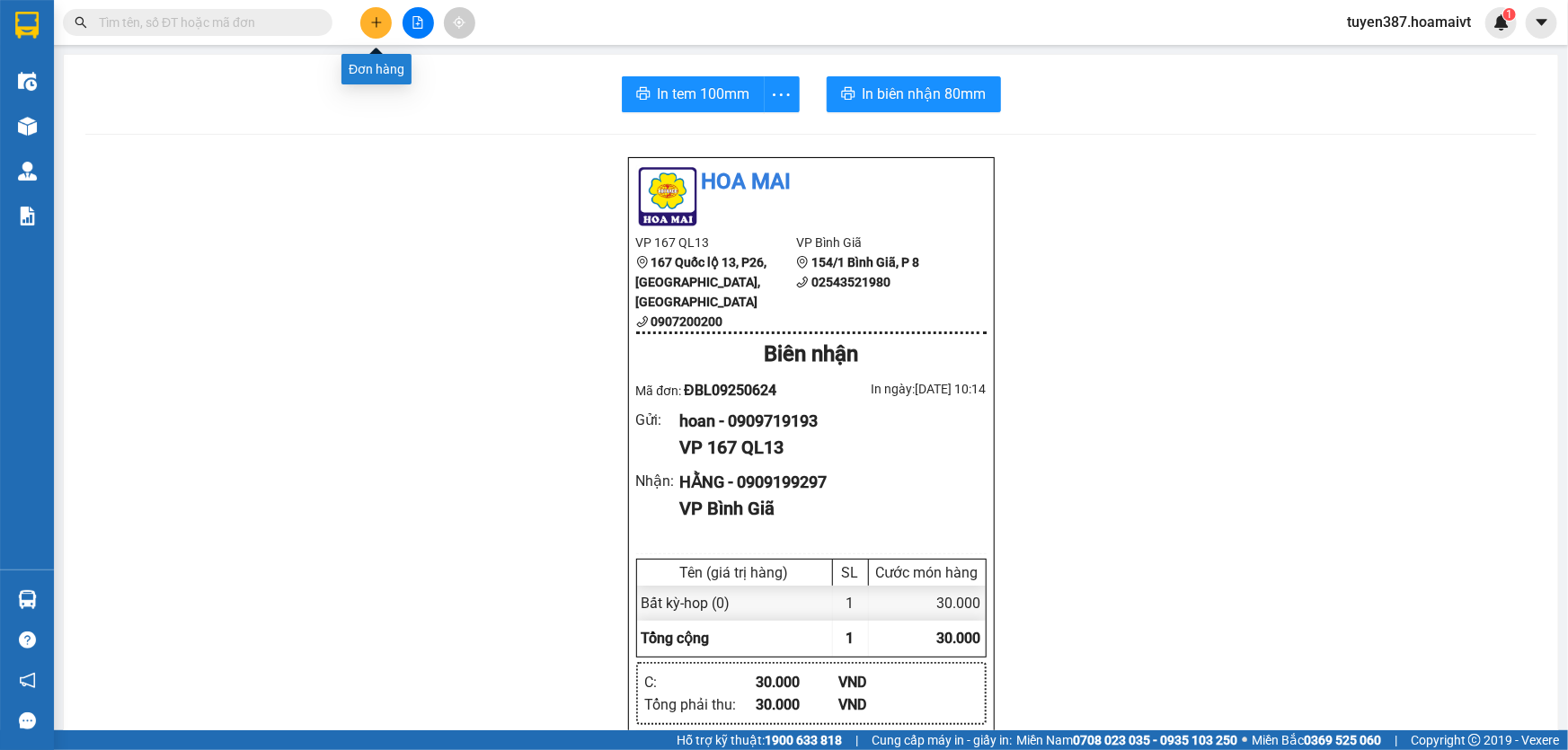
click at [377, 9] on button at bounding box center [376, 23] width 31 height 31
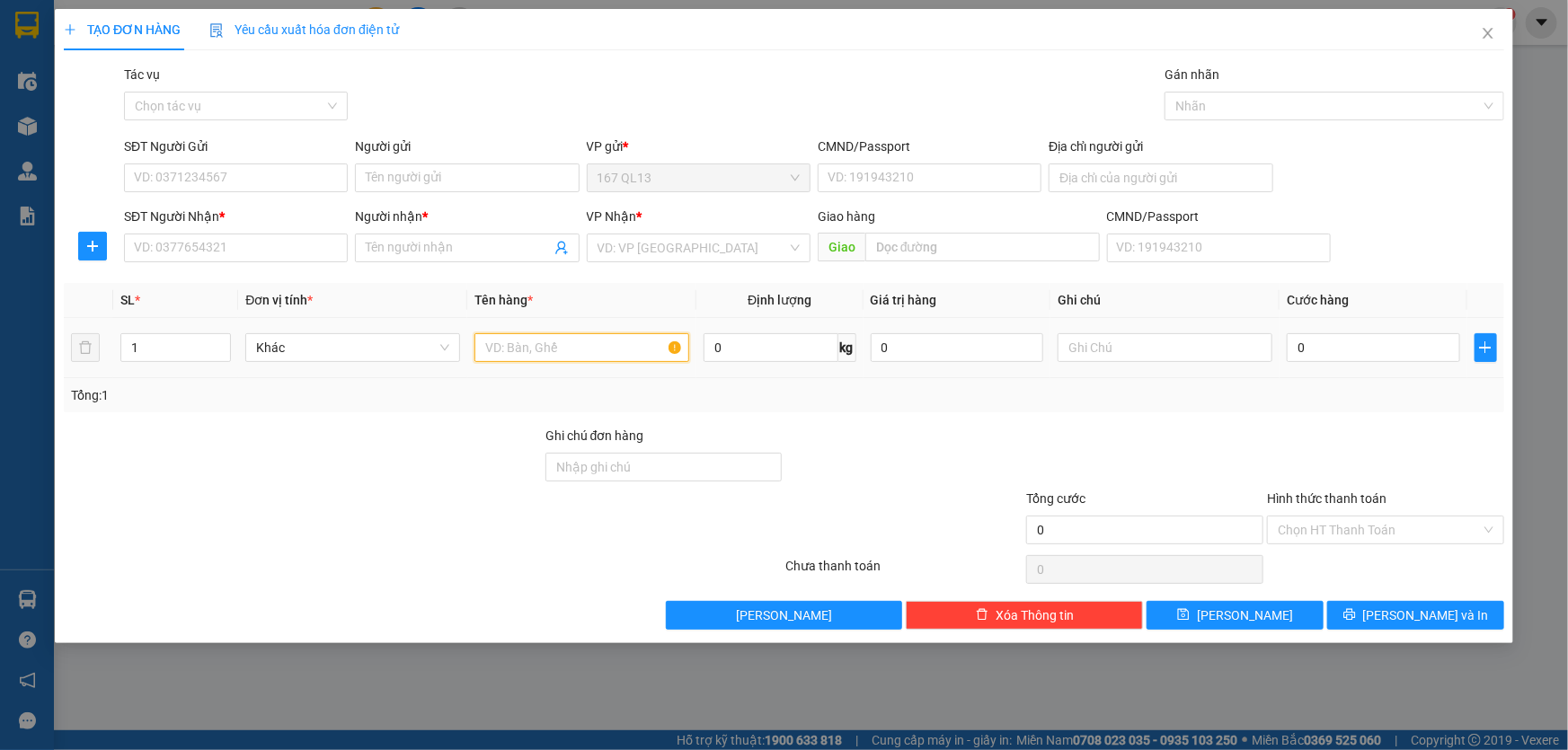
click at [601, 349] on input "text" at bounding box center [581, 348] width 214 height 29
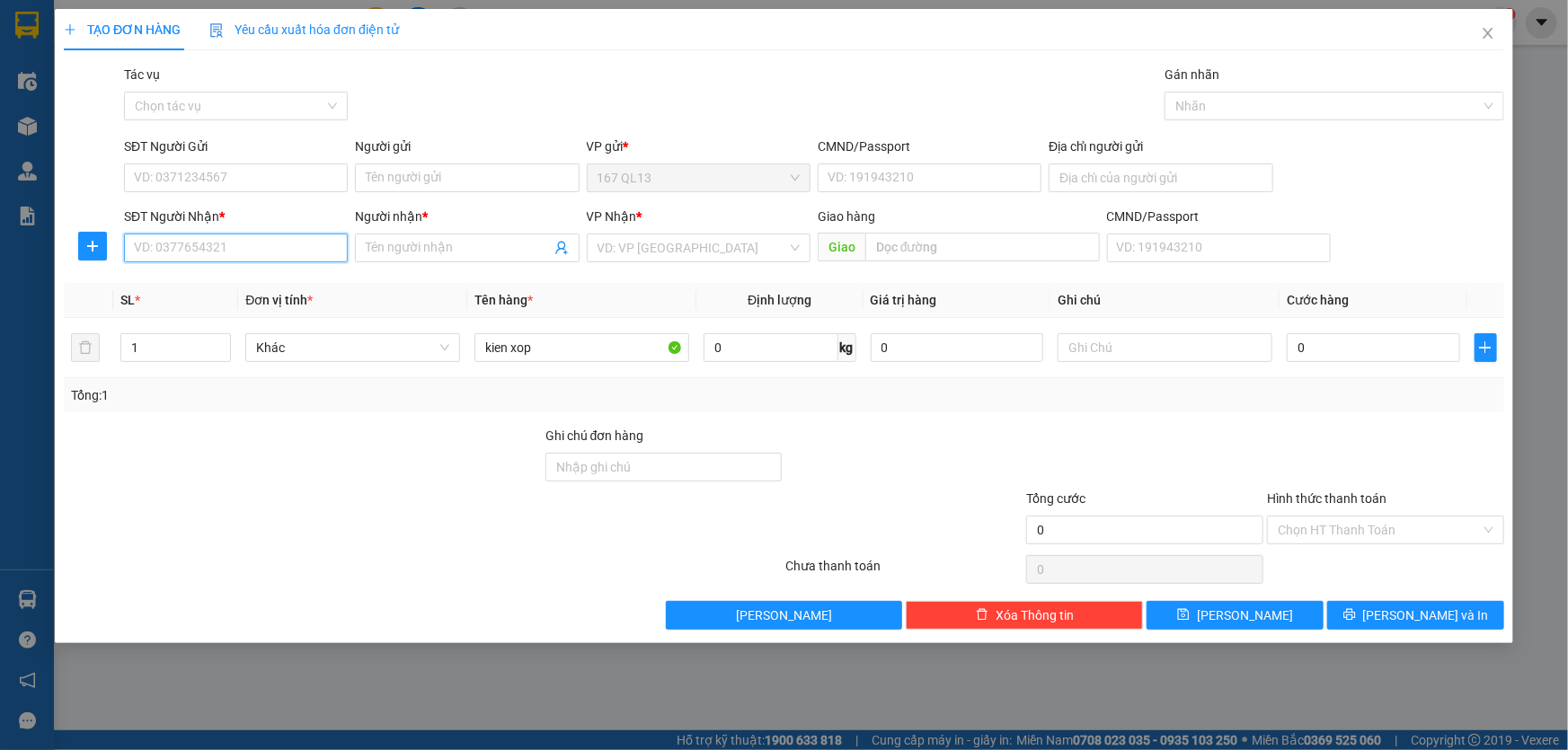
click at [315, 246] on input "SĐT Người Nhận *" at bounding box center [235, 248] width 223 height 29
click at [256, 243] on input "SĐT Người Nhận *" at bounding box center [235, 248] width 223 height 29
click at [230, 278] on div "0933964454 - linh" at bounding box center [236, 284] width 202 height 20
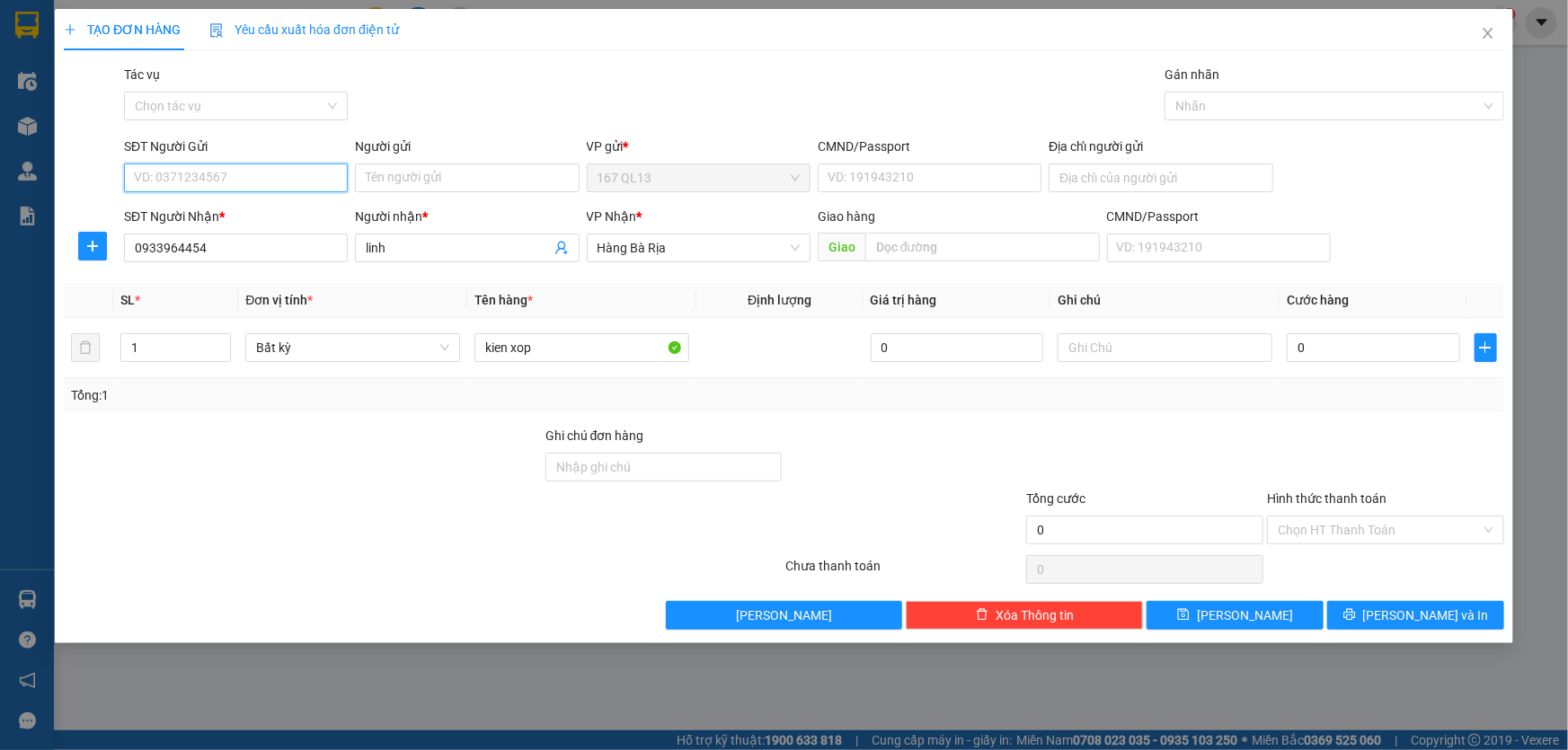
click at [242, 173] on input "SĐT Người Gửi" at bounding box center [235, 178] width 223 height 29
click at [425, 180] on input "Người gửi" at bounding box center [466, 178] width 223 height 29
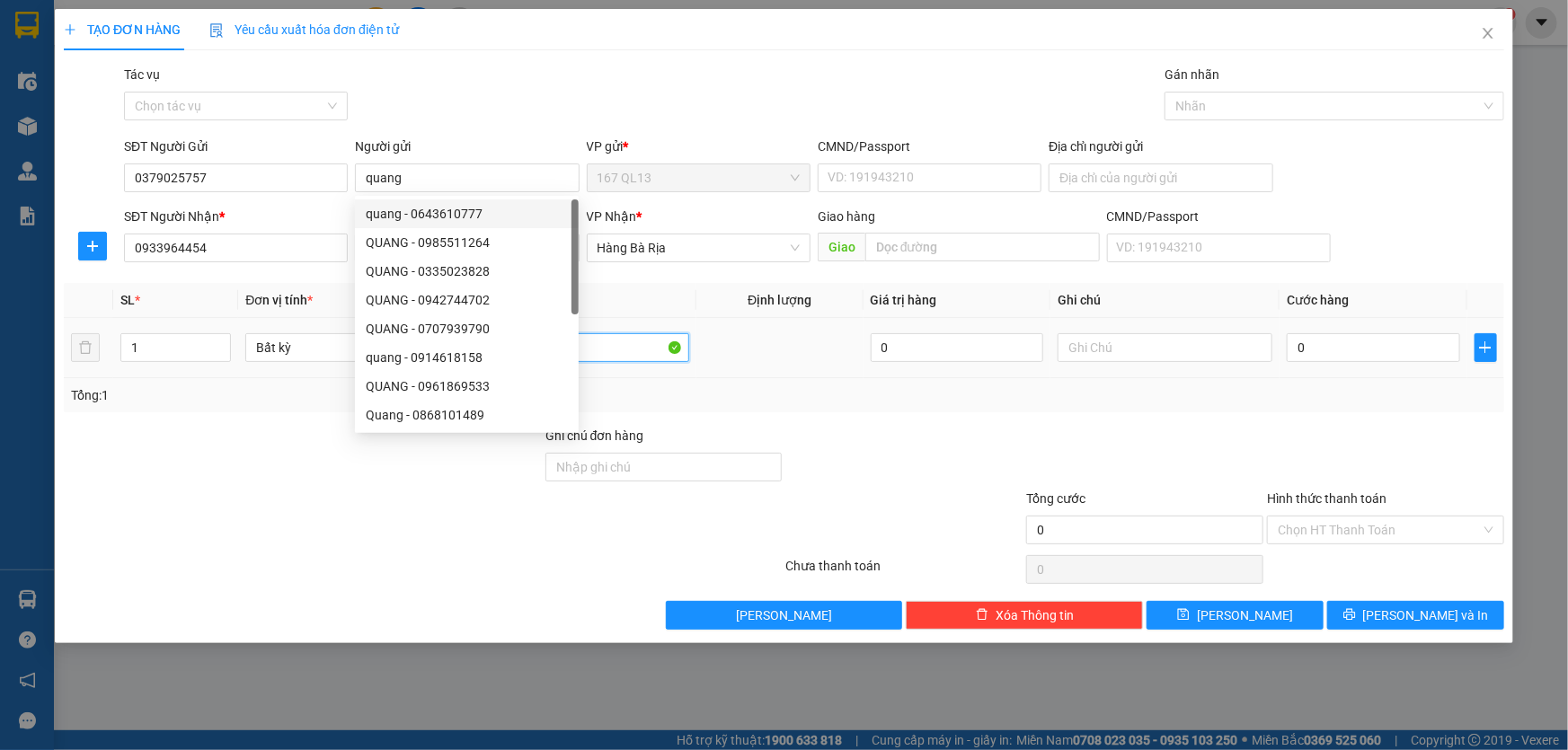
click at [645, 353] on input "kien xop" at bounding box center [581, 348] width 214 height 29
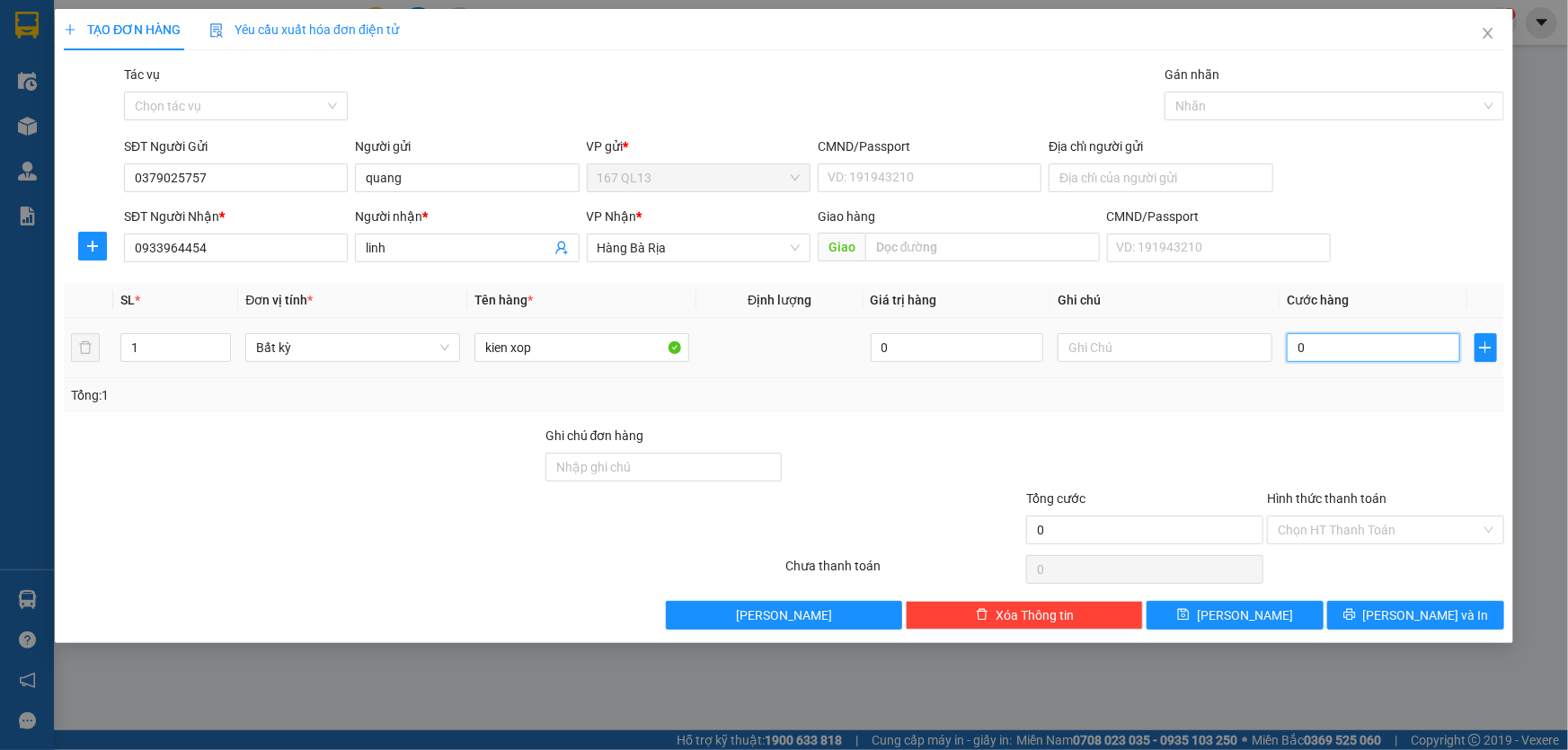
click at [1293, 344] on input "0" at bounding box center [1373, 348] width 173 height 29
click at [1285, 344] on td "0" at bounding box center [1374, 349] width 188 height 60
click at [1292, 344] on input "0" at bounding box center [1373, 348] width 173 height 29
click at [1411, 532] on input "Hình thức thanh toán" at bounding box center [1379, 530] width 203 height 27
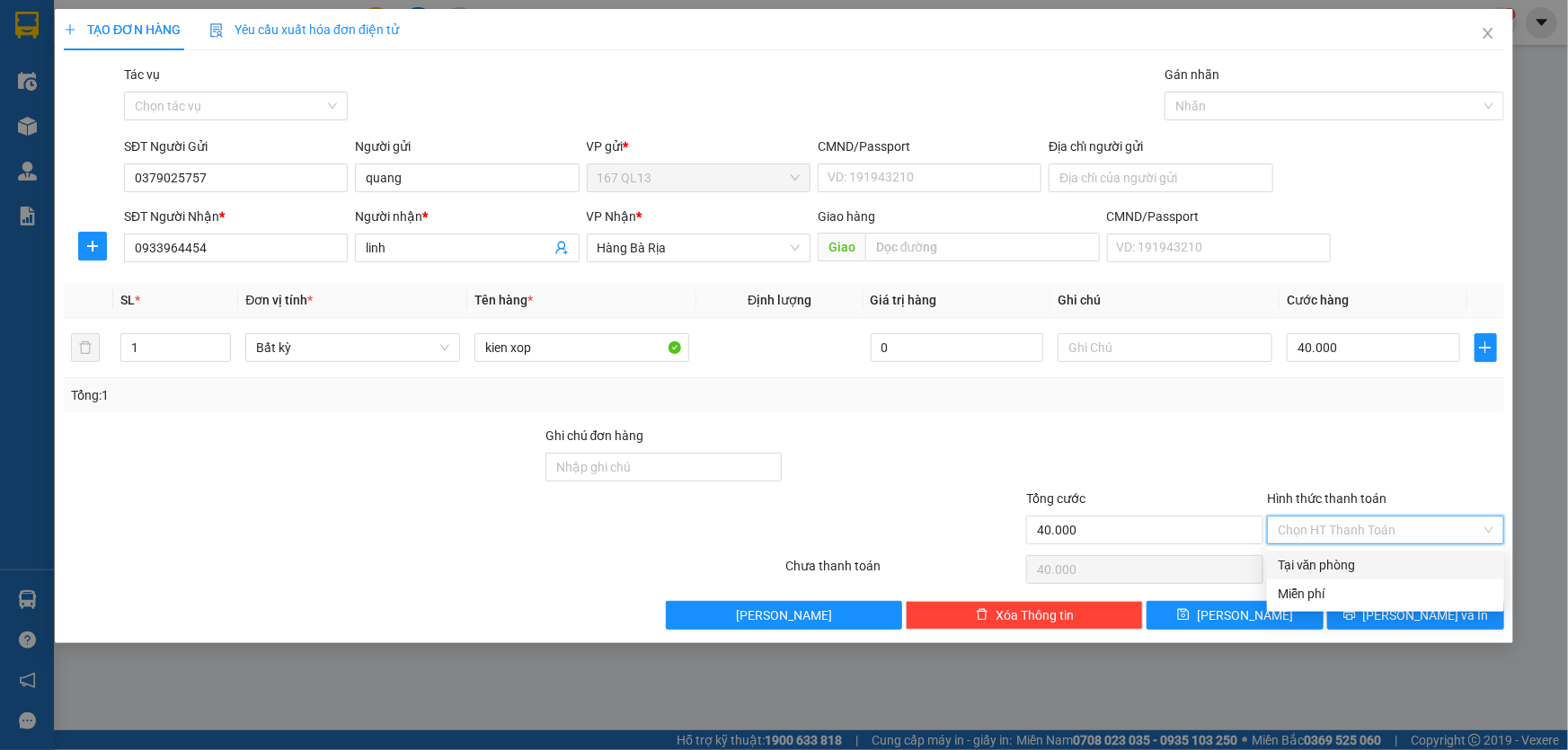
click at [1409, 557] on div "Tại văn phòng" at bounding box center [1386, 566] width 215 height 20
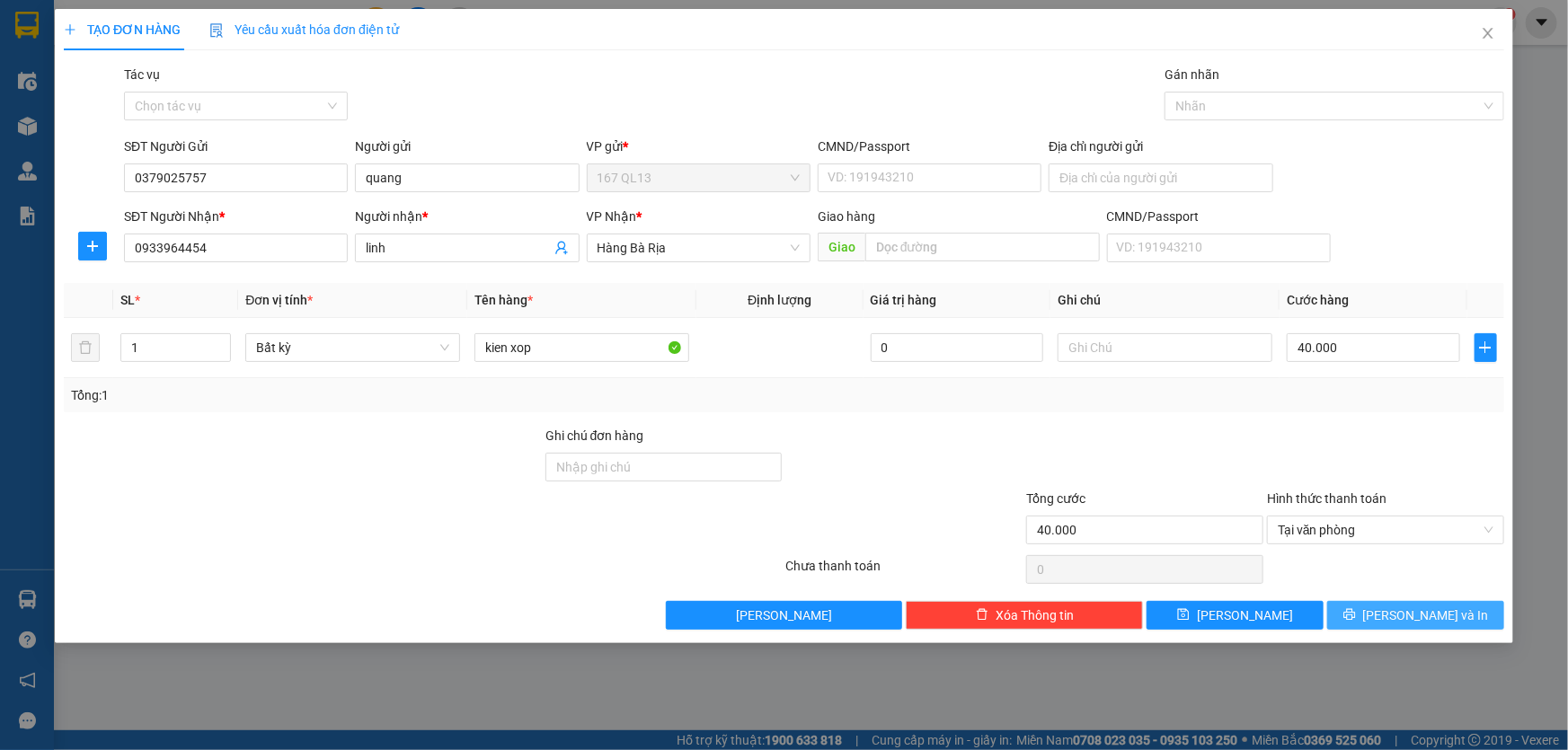
drag, startPoint x: 1419, startPoint y: 609, endPoint x: 1382, endPoint y: 477, distance: 137.1
click at [1419, 607] on span "[PERSON_NAME] và In" at bounding box center [1426, 616] width 126 height 20
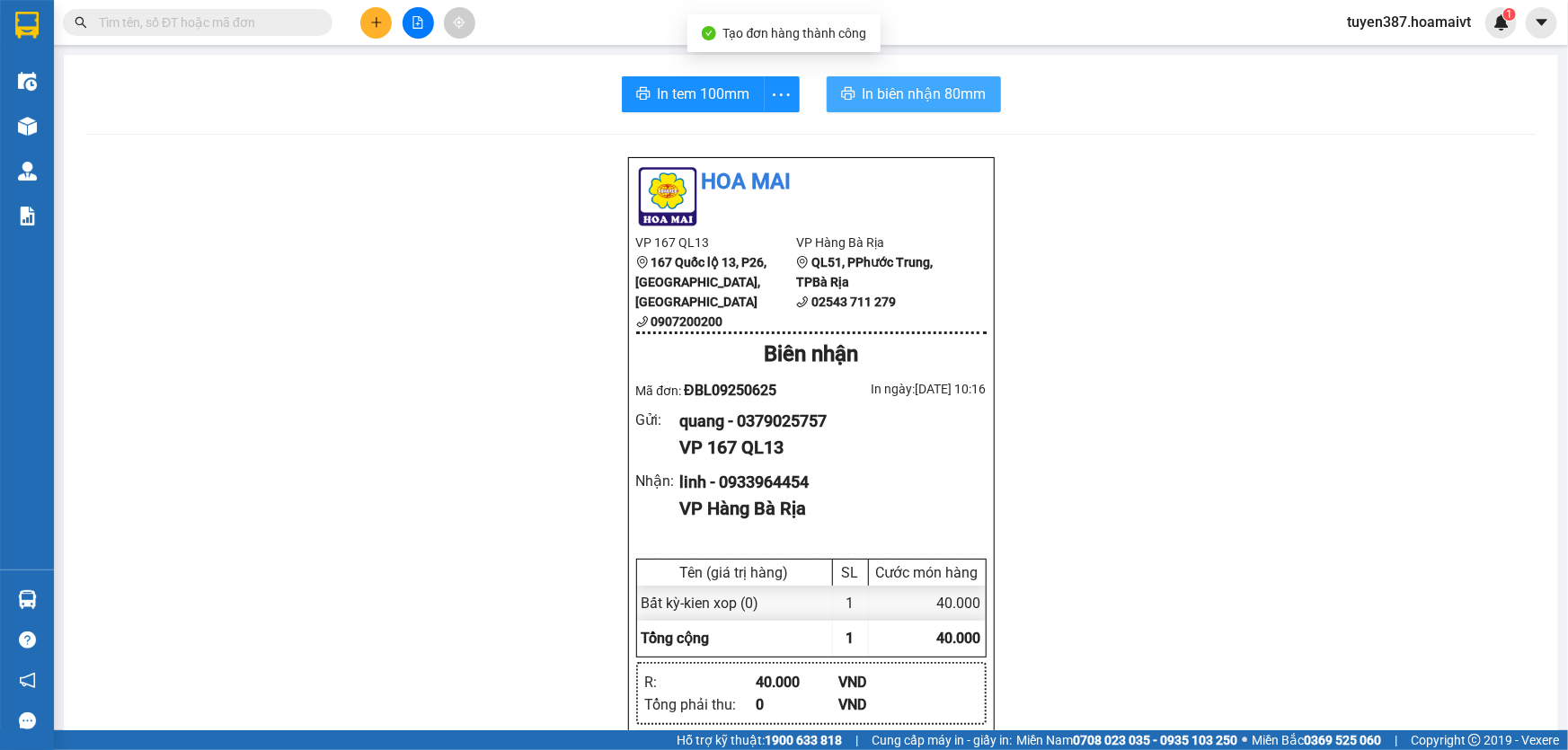
click at [869, 93] on span "In biên nhận 80mm" at bounding box center [925, 94] width 124 height 23
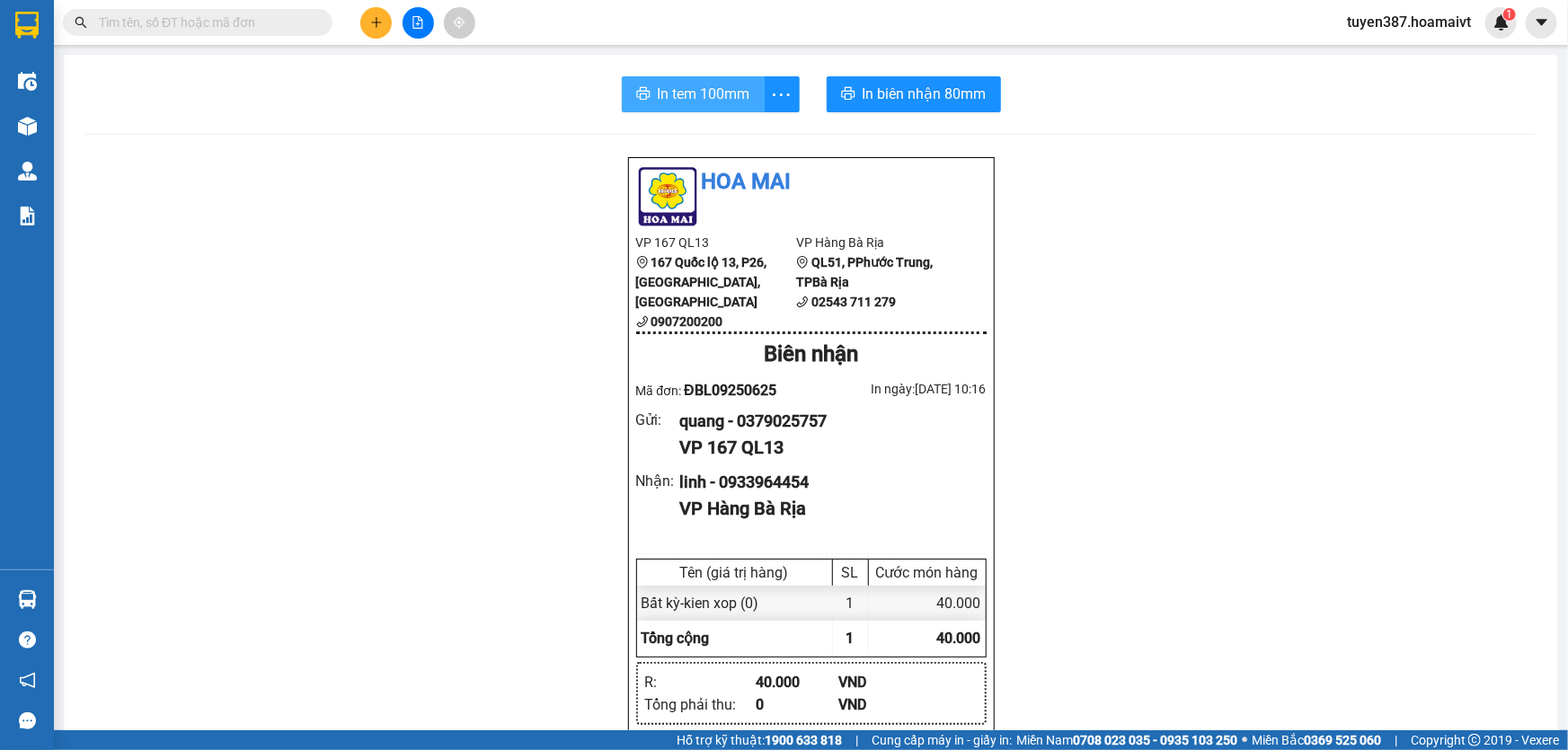
click at [696, 92] on span "In tem 100mm" at bounding box center [703, 94] width 92 height 23
click at [379, 21] on icon "plus" at bounding box center [377, 23] width 13 height 13
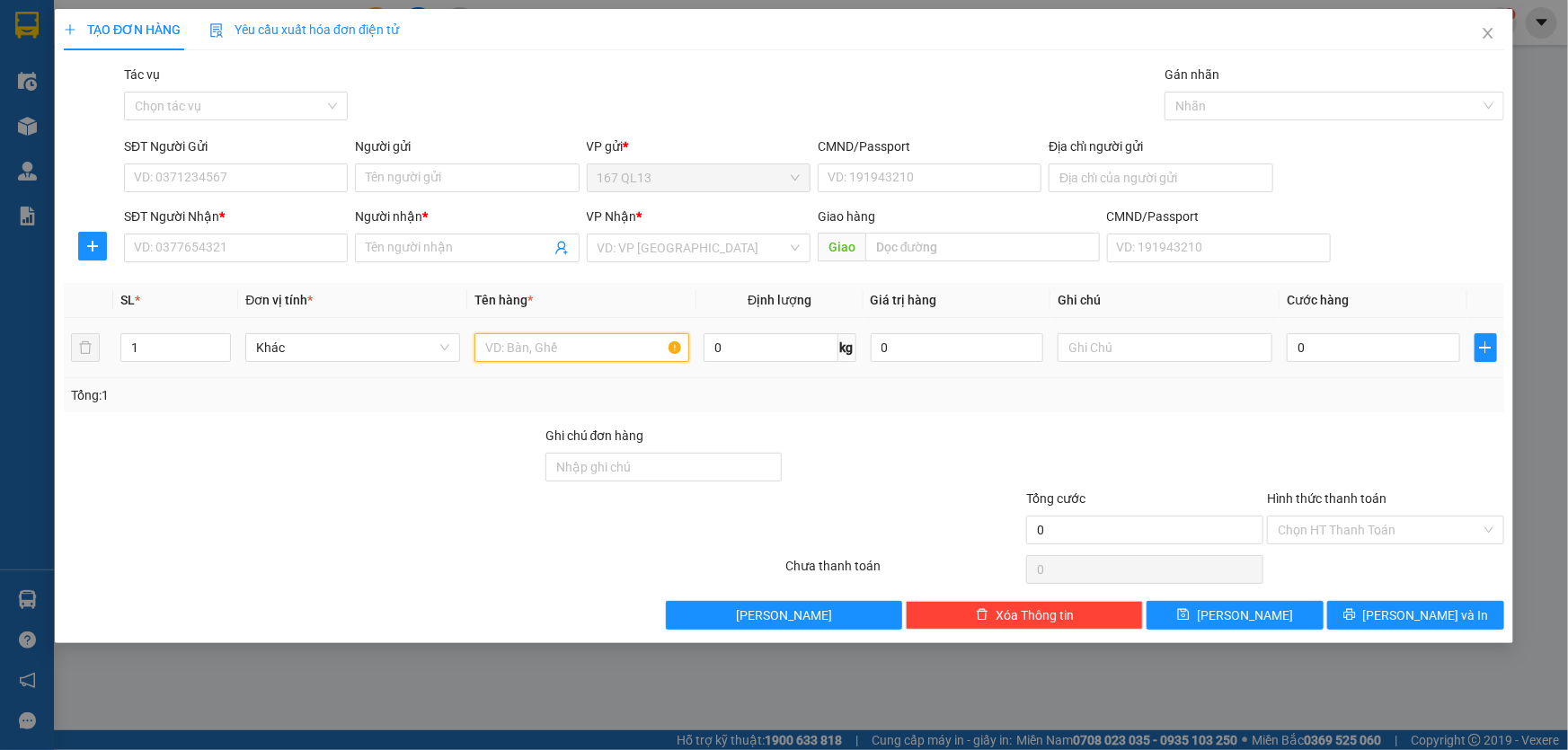
click at [612, 356] on input "text" at bounding box center [581, 348] width 214 height 29
click at [301, 252] on input "SĐT Người Nhận *" at bounding box center [235, 248] width 223 height 29
click at [242, 282] on div "0906736726 - bảy" at bounding box center [236, 284] width 202 height 20
click at [254, 183] on input "SĐT Người Gửi" at bounding box center [235, 178] width 223 height 29
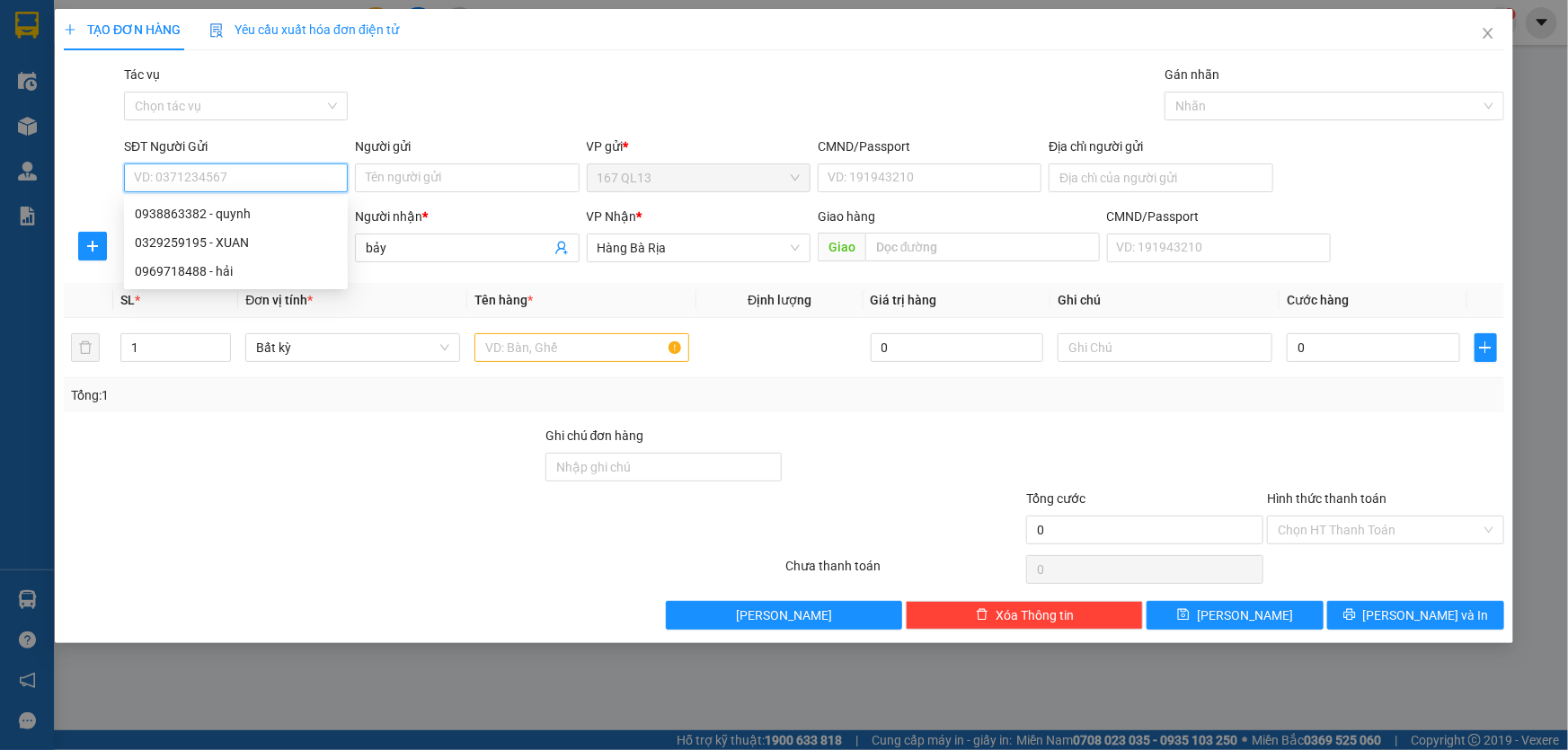
click at [254, 177] on input "SĐT Người Gửi" at bounding box center [235, 178] width 223 height 29
click at [243, 209] on div "0961829837 - truong" at bounding box center [236, 214] width 202 height 20
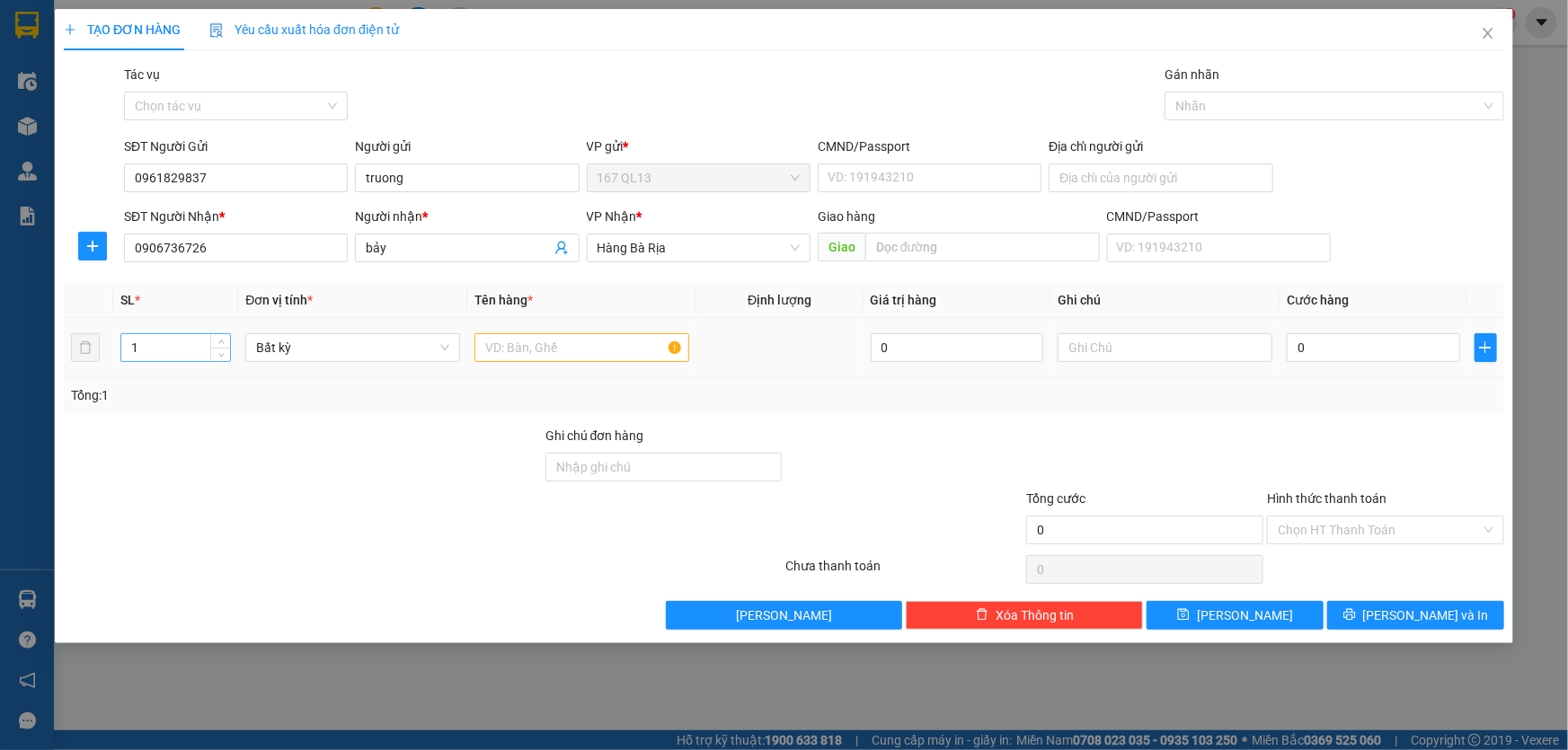
click at [176, 339] on input "1" at bounding box center [175, 348] width 109 height 27
click at [576, 344] on input "text" at bounding box center [581, 348] width 214 height 29
click at [1288, 342] on input "0" at bounding box center [1373, 348] width 173 height 29
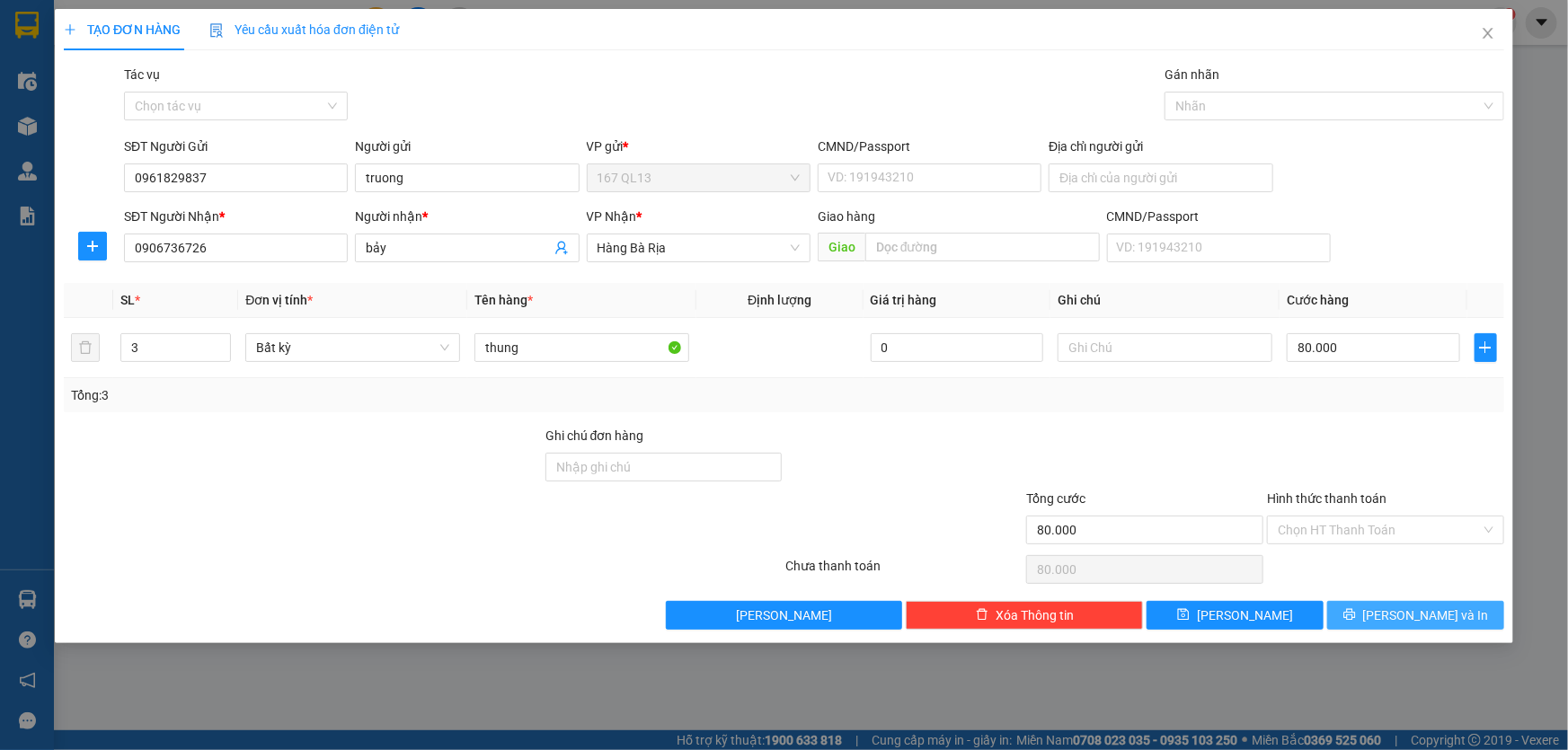
click at [1418, 613] on span "[PERSON_NAME] và In" at bounding box center [1426, 616] width 126 height 20
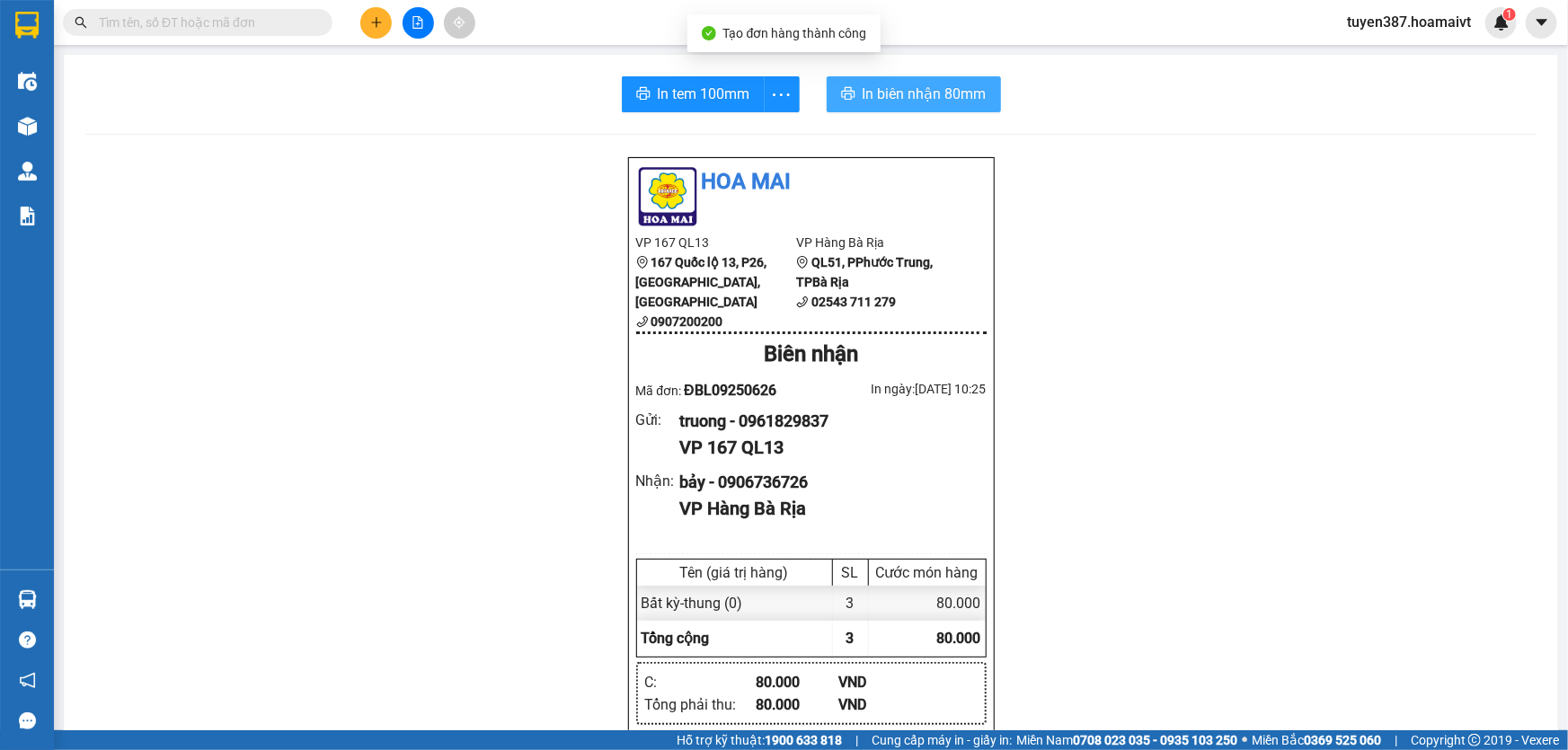
click at [880, 89] on span "In biên nhận 80mm" at bounding box center [925, 94] width 124 height 23
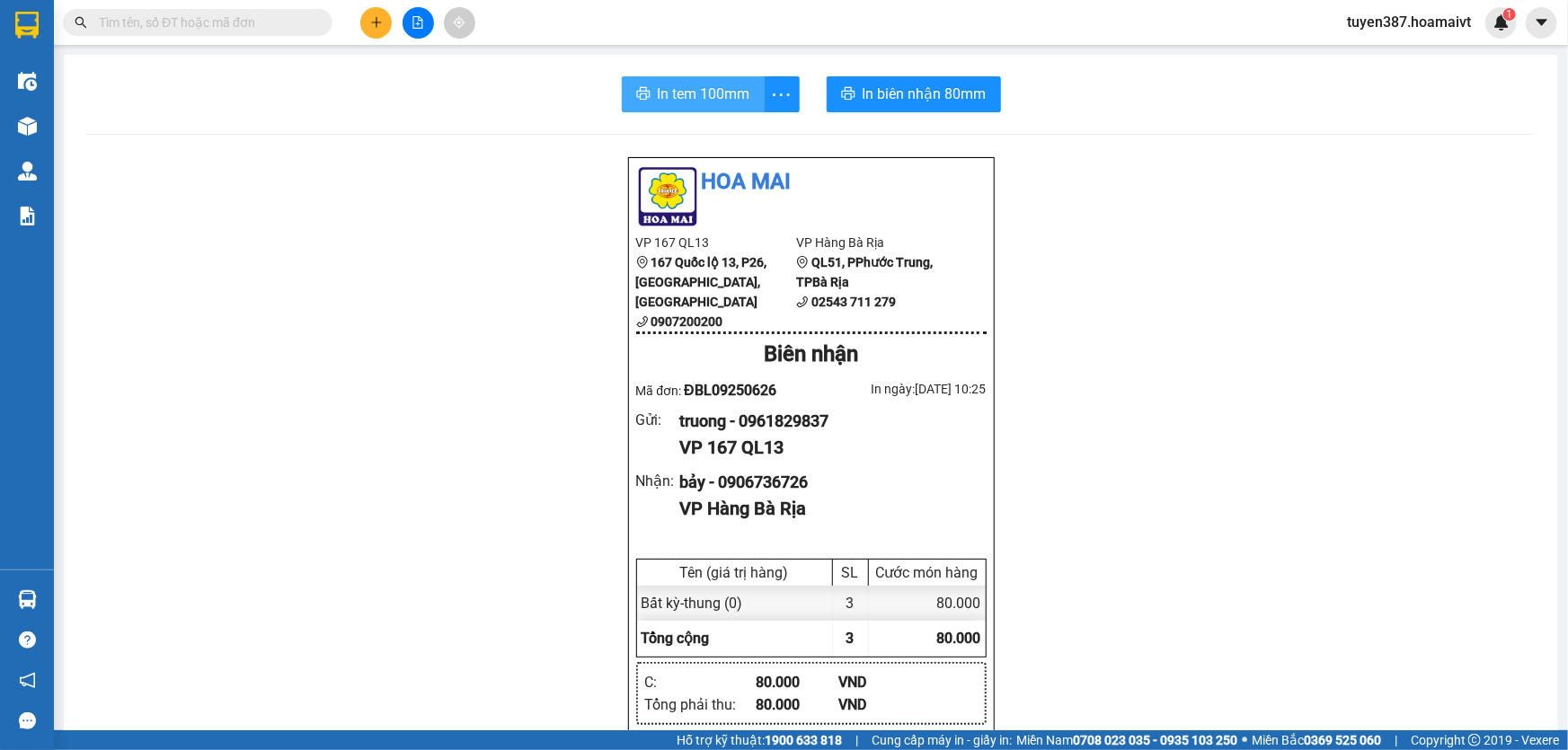
drag, startPoint x: 686, startPoint y: 90, endPoint x: 812, endPoint y: 89, distance: 126.0
click at [687, 90] on span "In tem 100mm" at bounding box center [703, 94] width 92 height 23
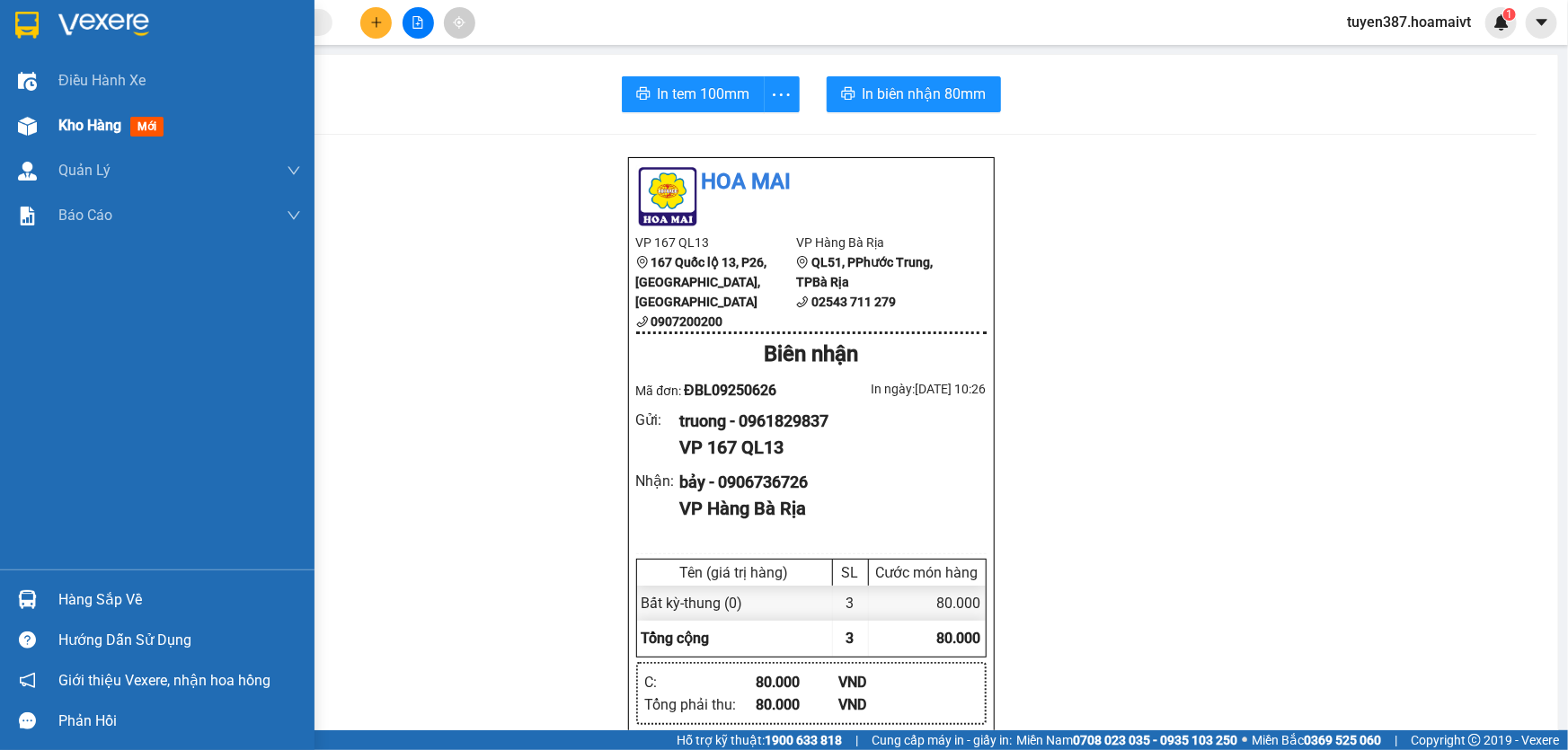
click at [151, 125] on span "mới" at bounding box center [147, 127] width 33 height 20
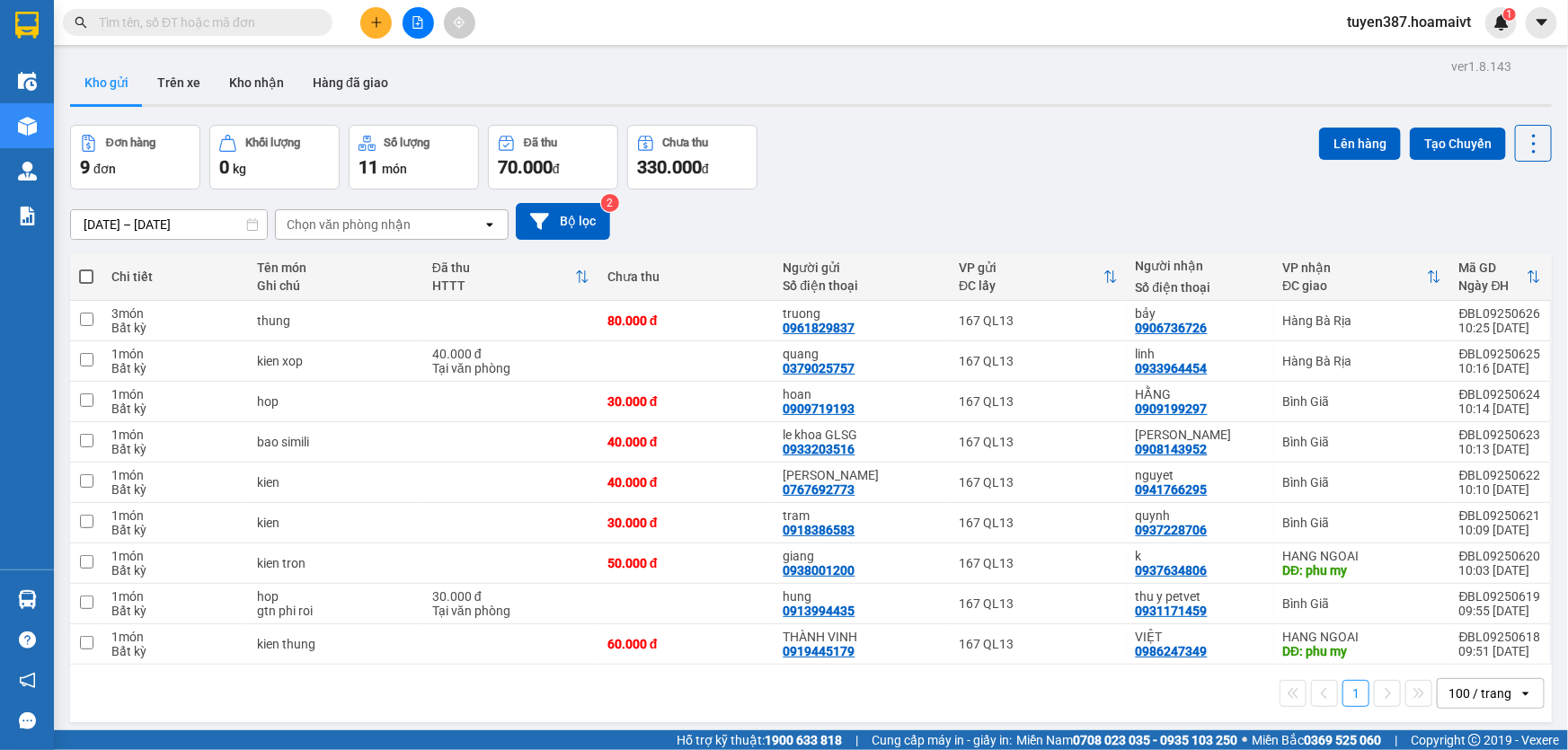
click at [412, 226] on div "Chọn văn phòng nhận" at bounding box center [379, 224] width 207 height 29
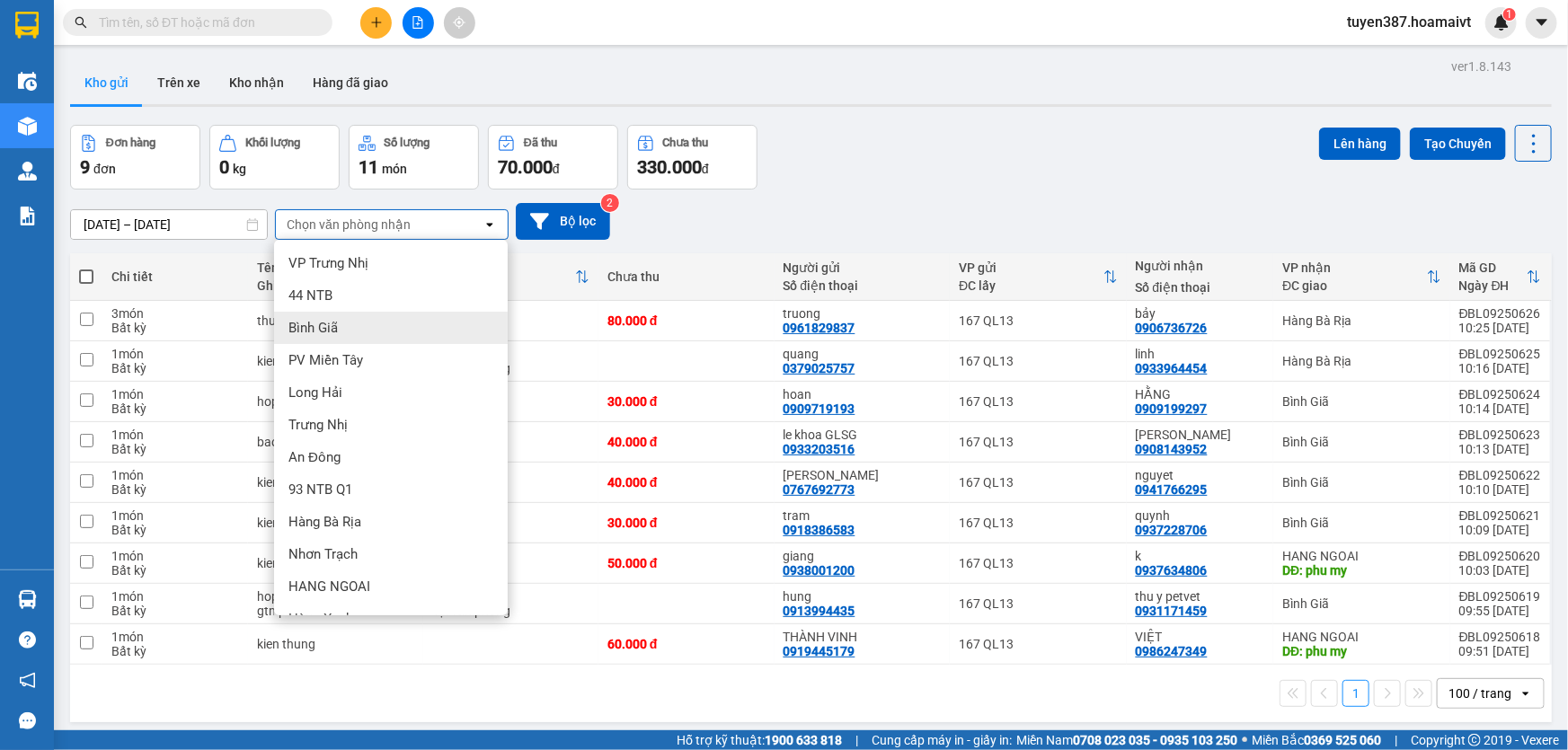
click at [341, 326] on div "Bình Giã" at bounding box center [390, 328] width 234 height 32
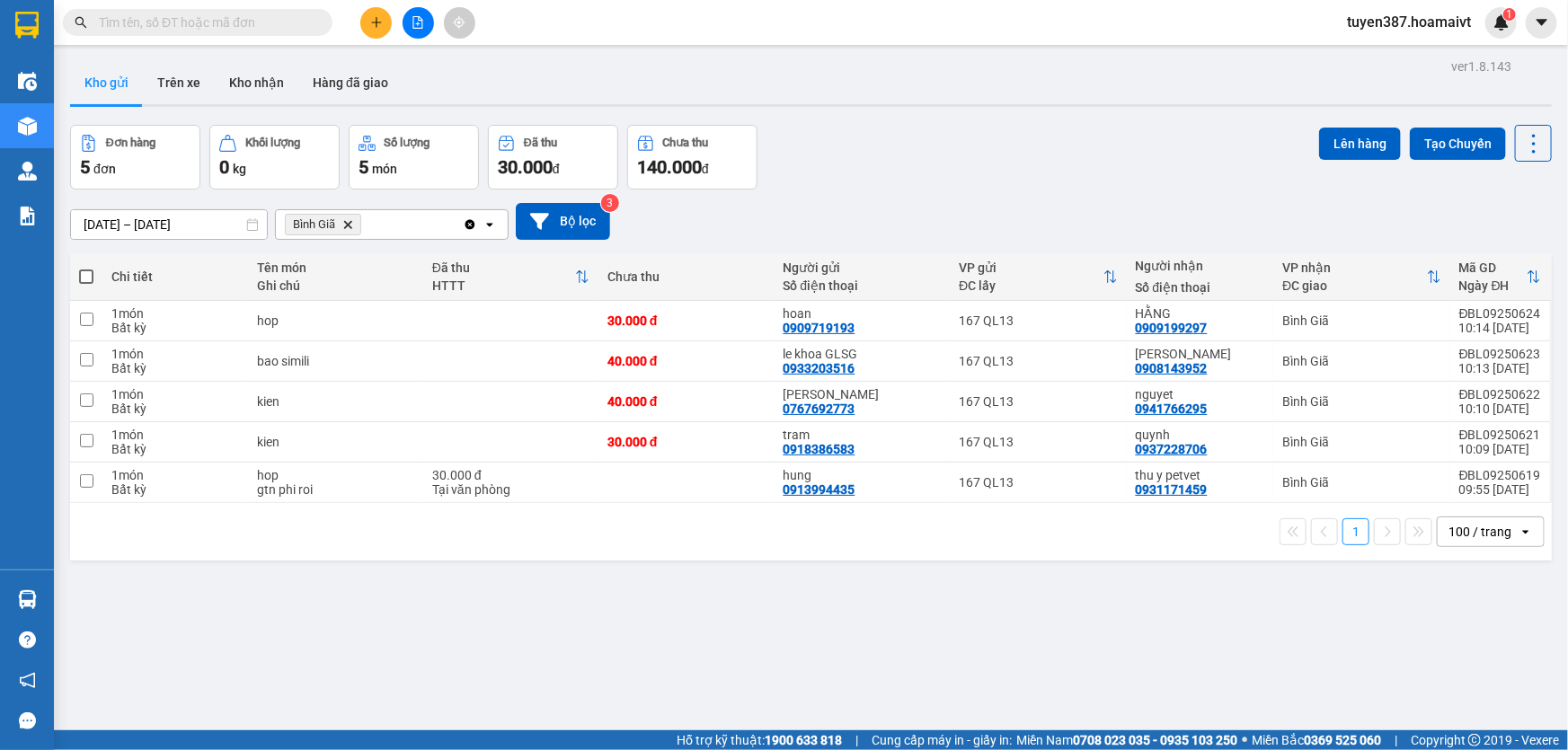
click at [85, 275] on span at bounding box center [87, 276] width 15 height 15
click at [87, 268] on input "checkbox" at bounding box center [87, 268] width 0 height 0
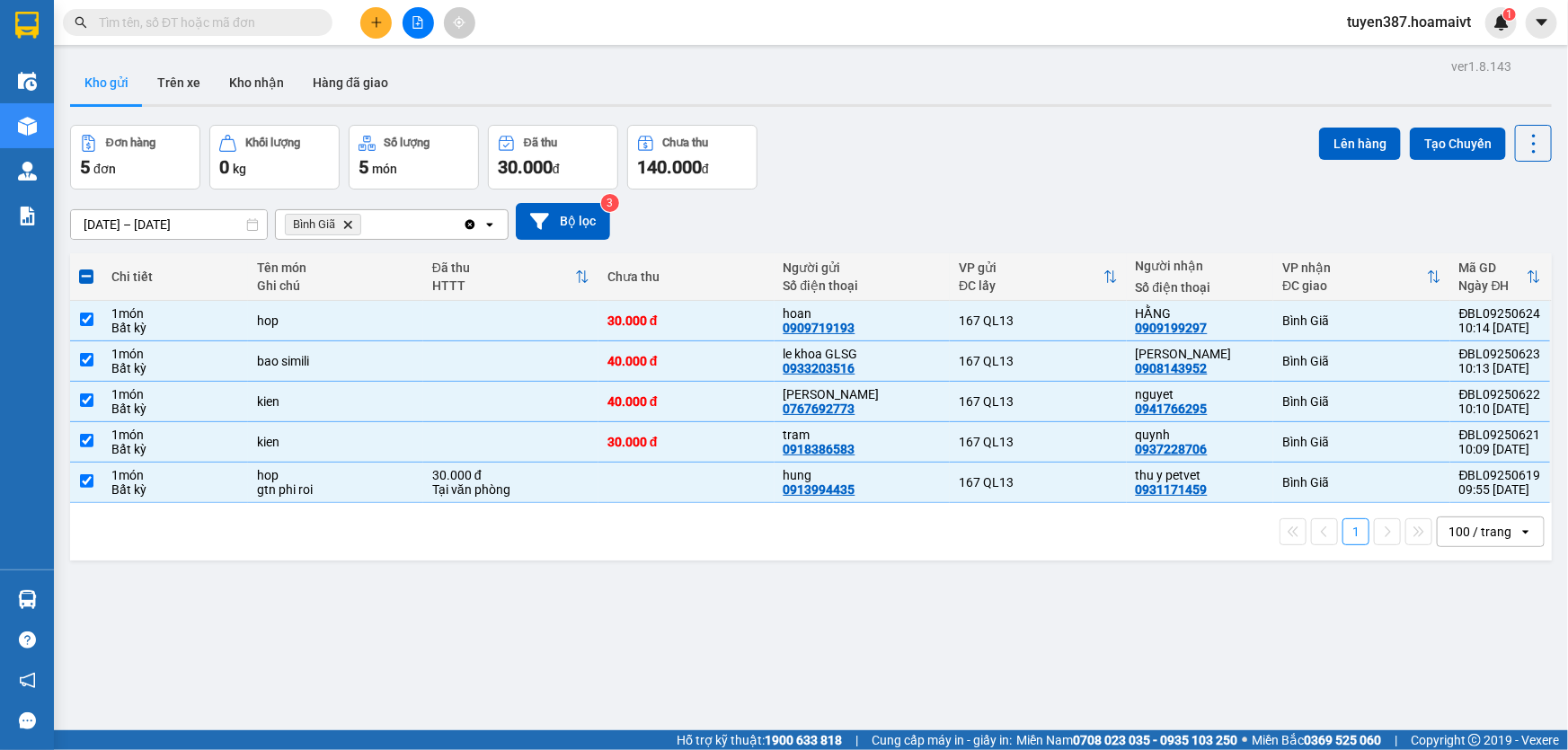
click at [352, 223] on icon "Delete" at bounding box center [348, 224] width 11 height 11
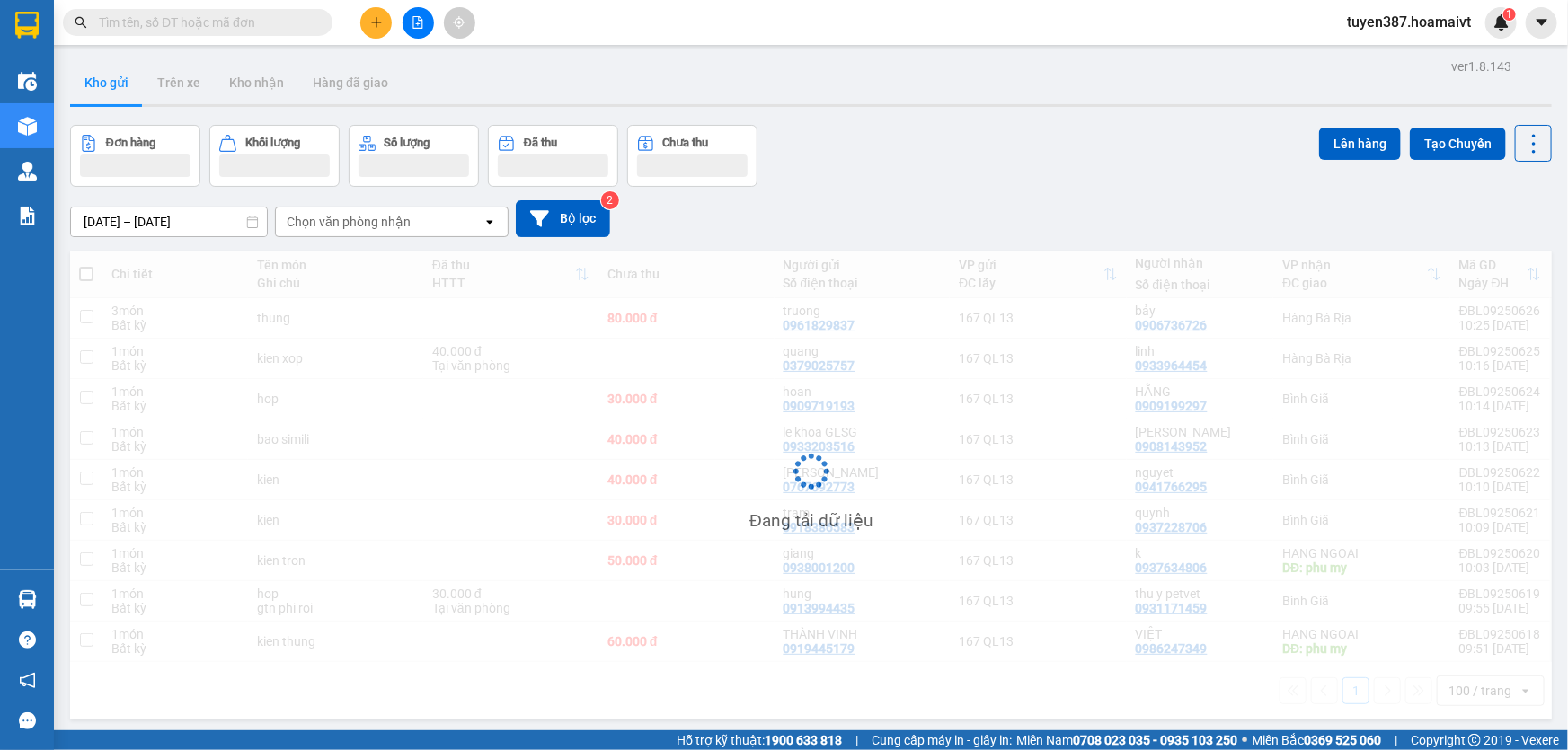
click at [400, 215] on div "Chọn văn phòng nhận" at bounding box center [348, 222] width 124 height 18
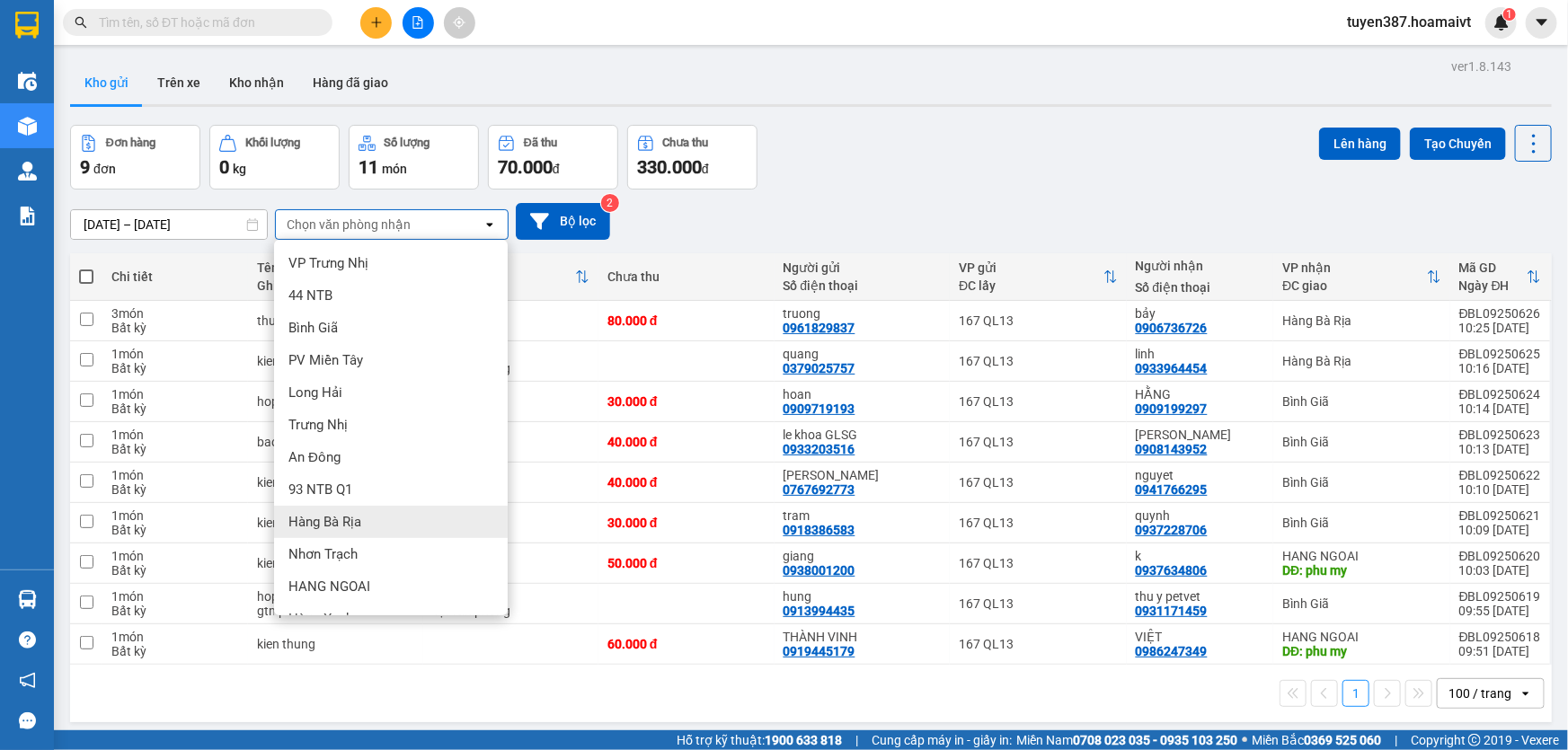
click at [356, 513] on span "Hàng Bà Rịa" at bounding box center [325, 522] width 73 height 18
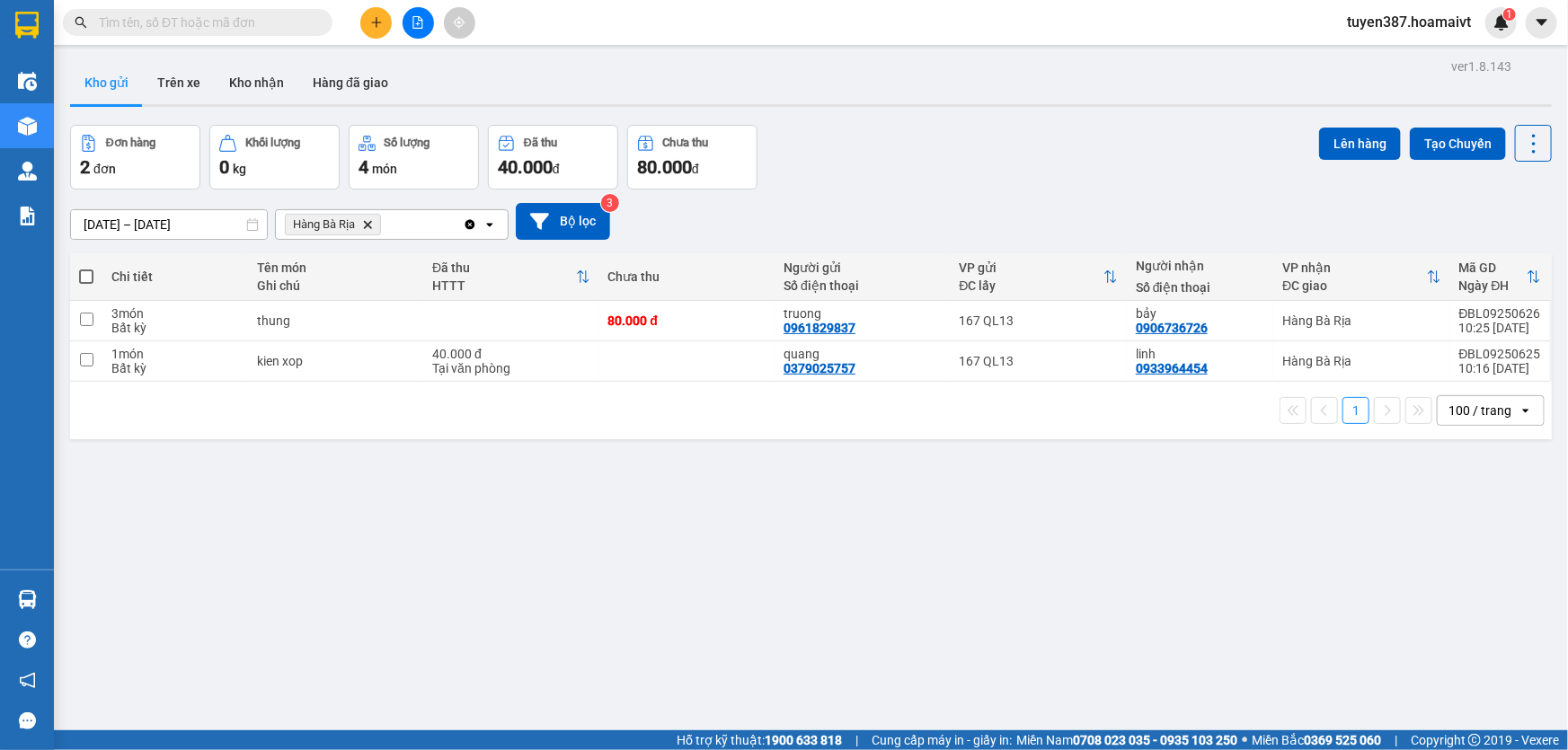
click at [87, 273] on span at bounding box center [87, 276] width 15 height 15
click at [87, 268] on input "checkbox" at bounding box center [87, 268] width 0 height 0
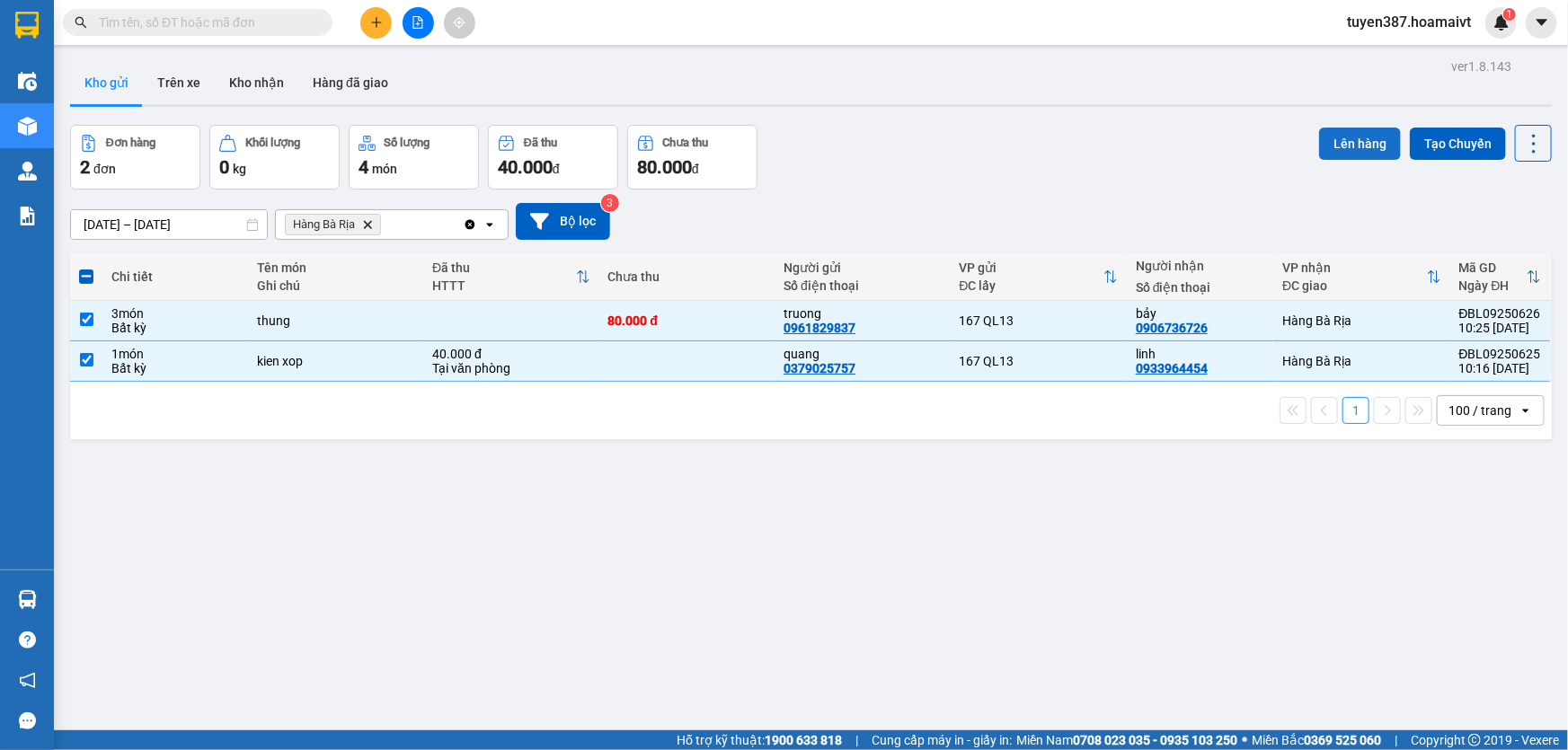
click at [1346, 144] on button "Lên hàng" at bounding box center [1360, 143] width 82 height 32
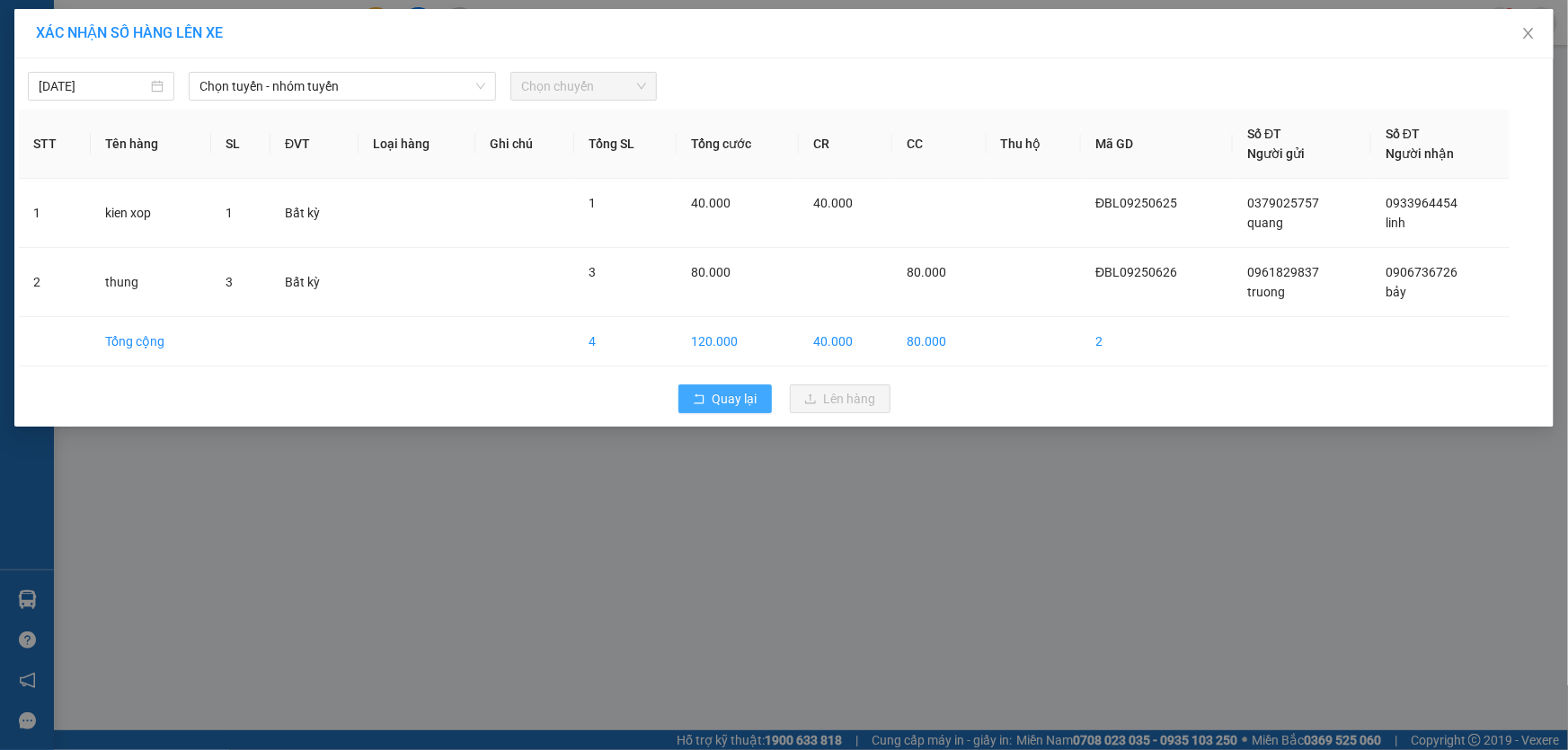
click at [734, 387] on button "Quay lại" at bounding box center [725, 400] width 93 height 29
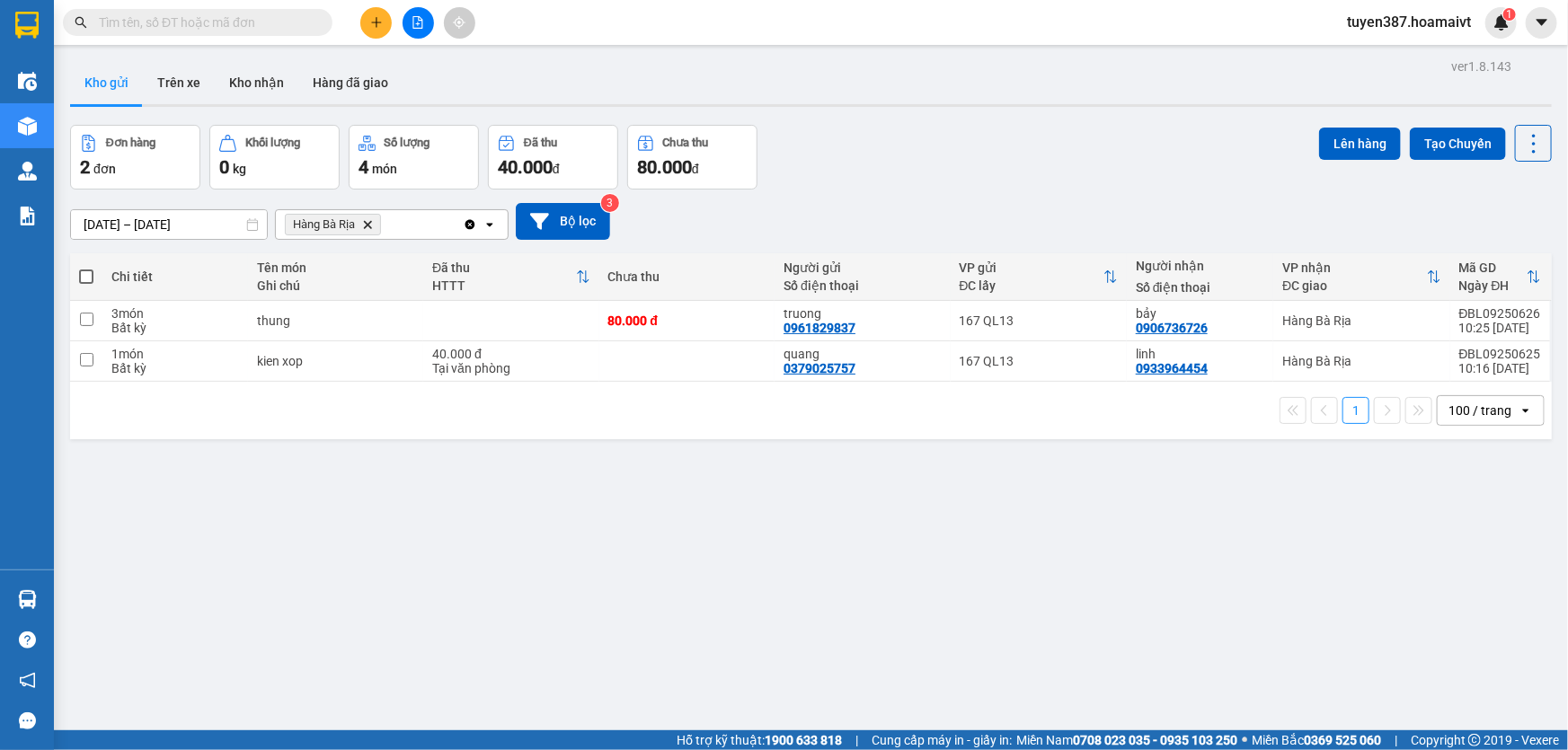
click at [87, 277] on span at bounding box center [87, 276] width 15 height 15
click at [87, 268] on input "checkbox" at bounding box center [87, 268] width 0 height 0
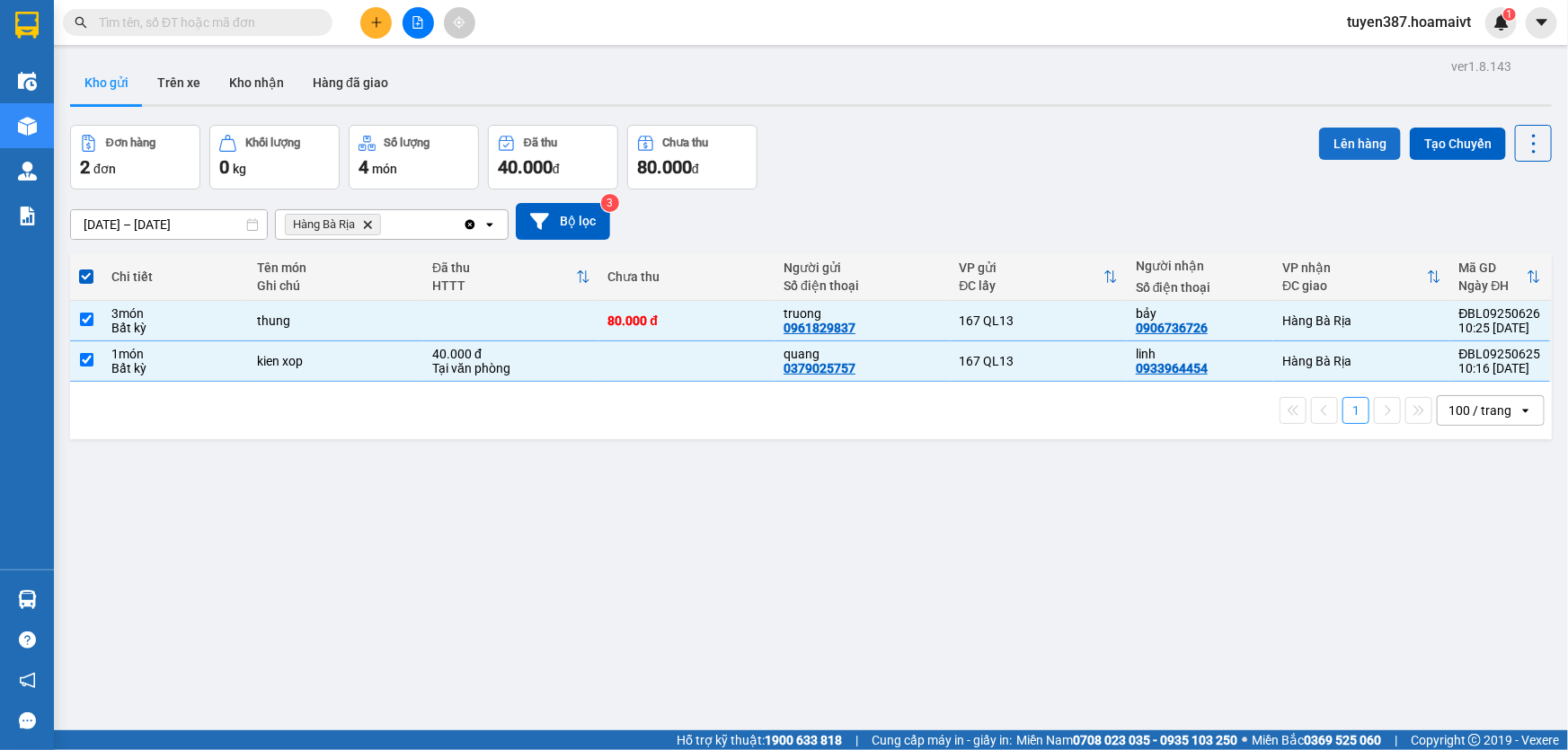
click at [1357, 140] on button "Lên hàng" at bounding box center [1360, 143] width 82 height 32
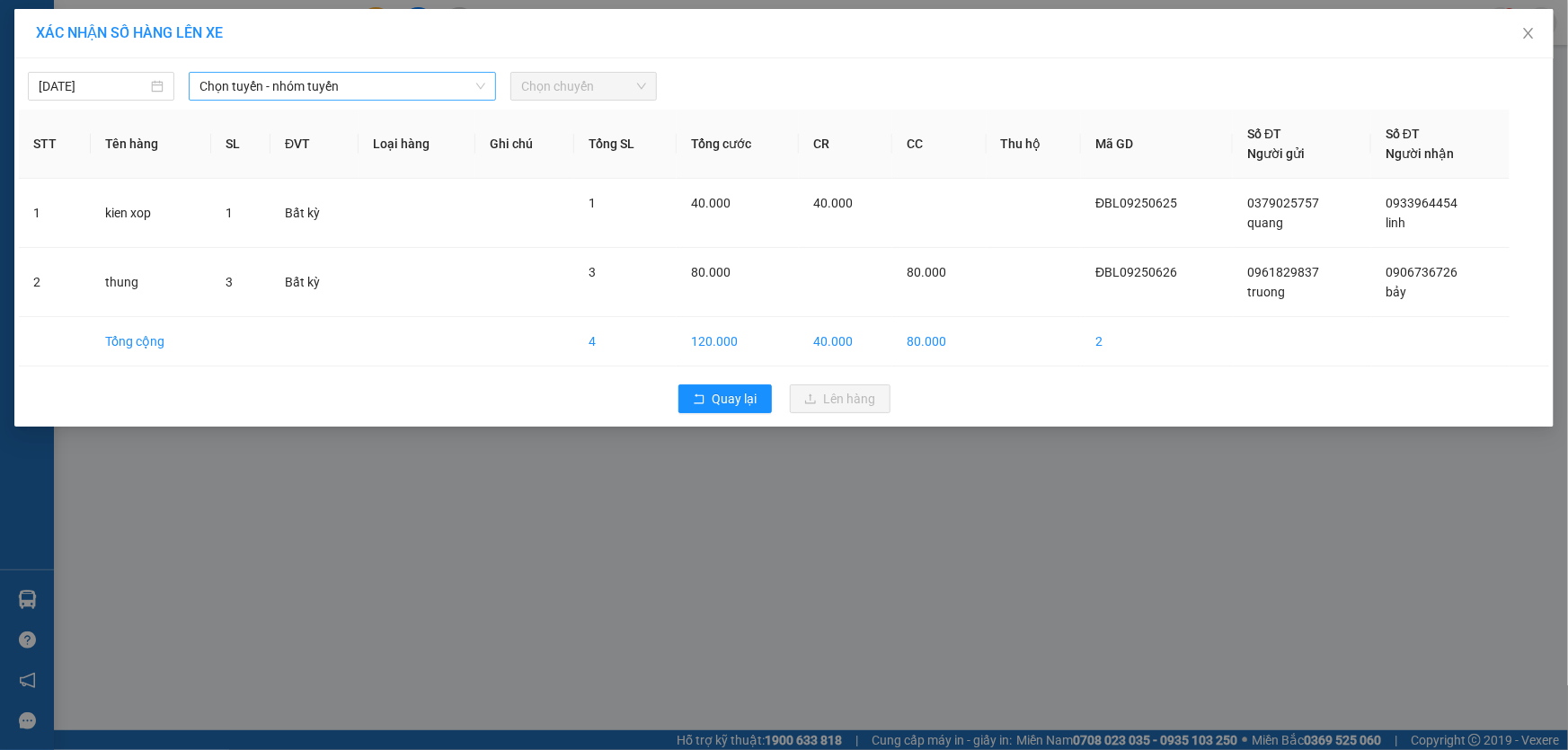
click at [367, 87] on span "Chọn tuyến - nhóm tuyến" at bounding box center [342, 87] width 286 height 27
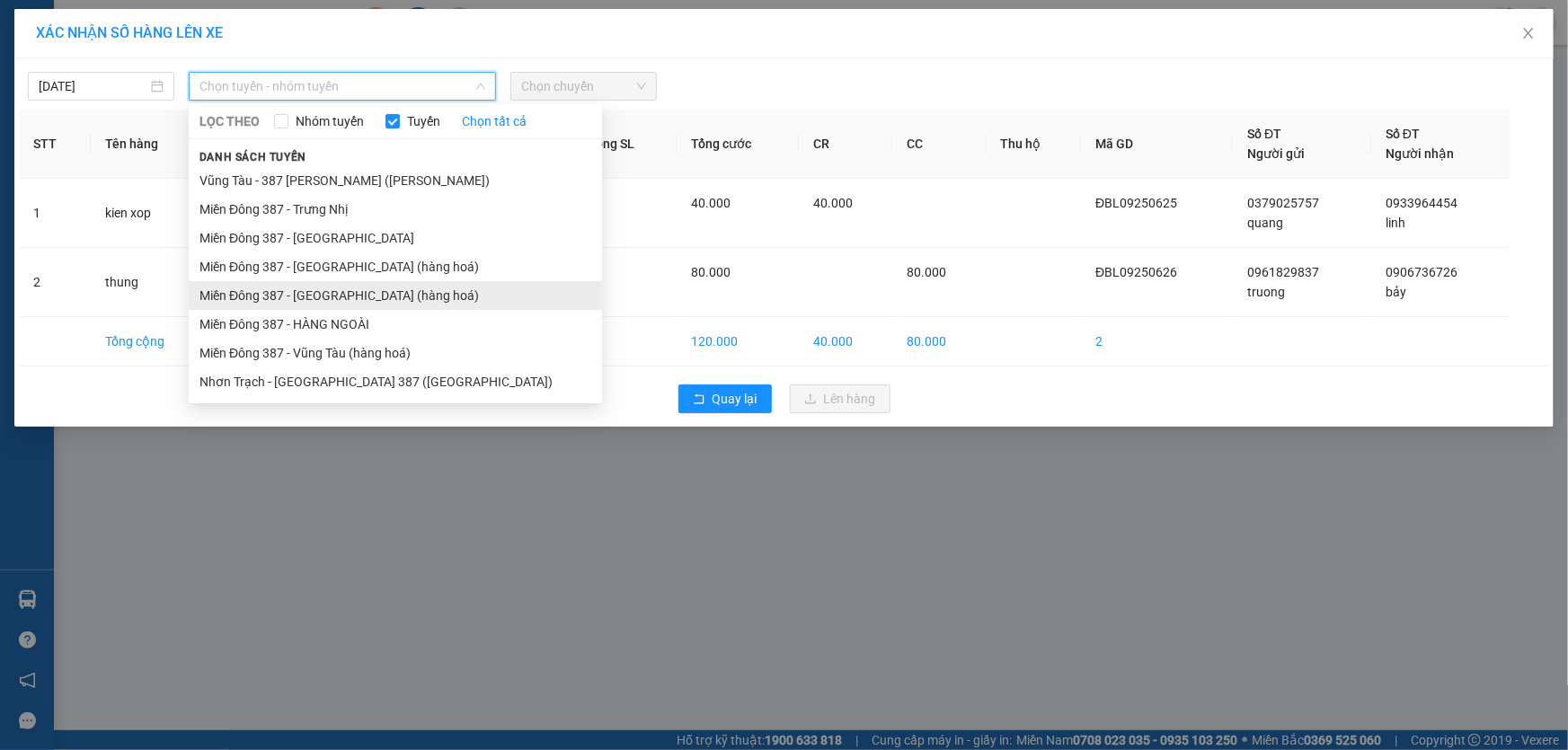
drag, startPoint x: 321, startPoint y: 290, endPoint x: 342, endPoint y: 272, distance: 27.7
click at [322, 290] on li "Miền Đông 387 - [GEOGRAPHIC_DATA] (hàng hoá)" at bounding box center [395, 296] width 413 height 29
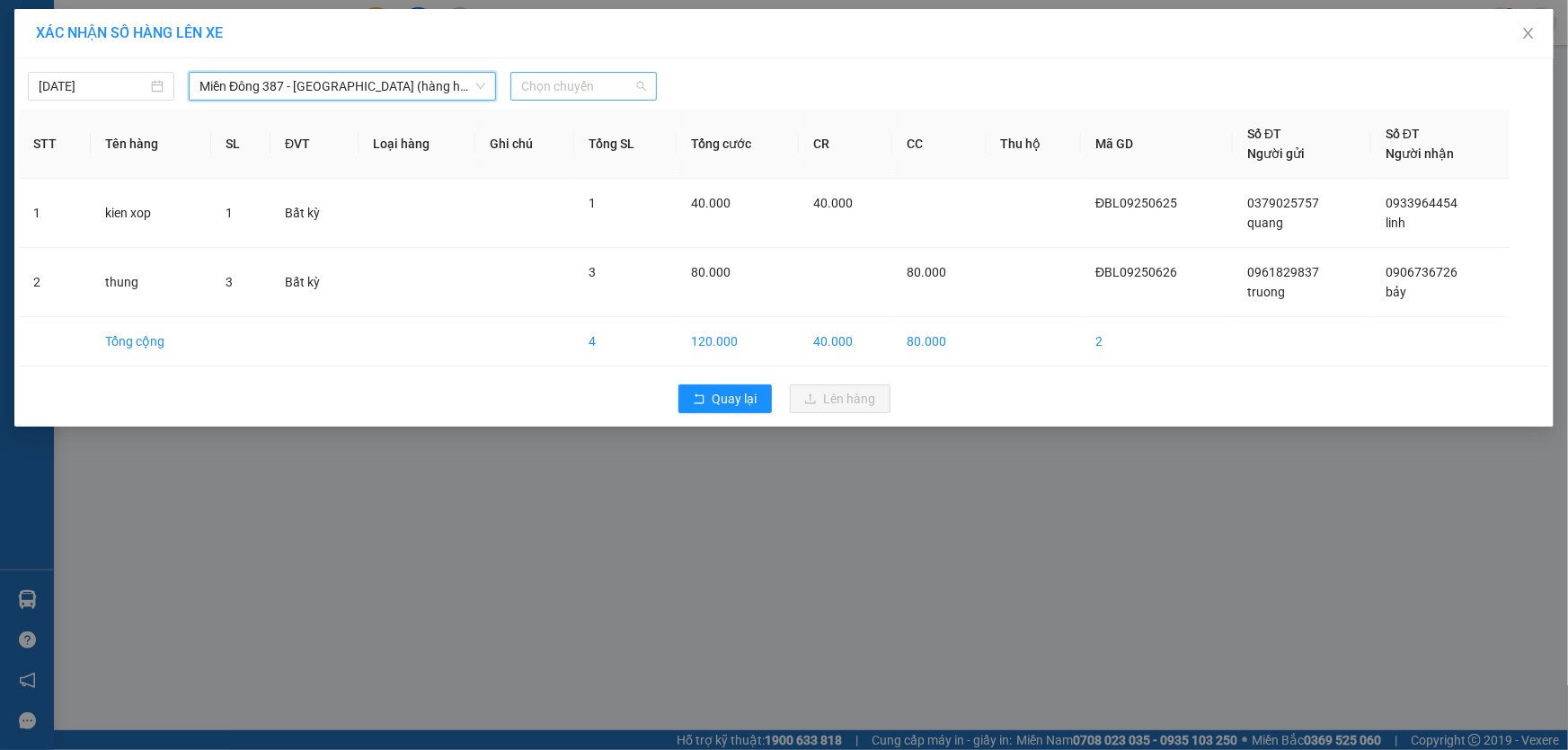
click at [616, 82] on span "Chọn chuyến" at bounding box center [583, 87] width 125 height 27
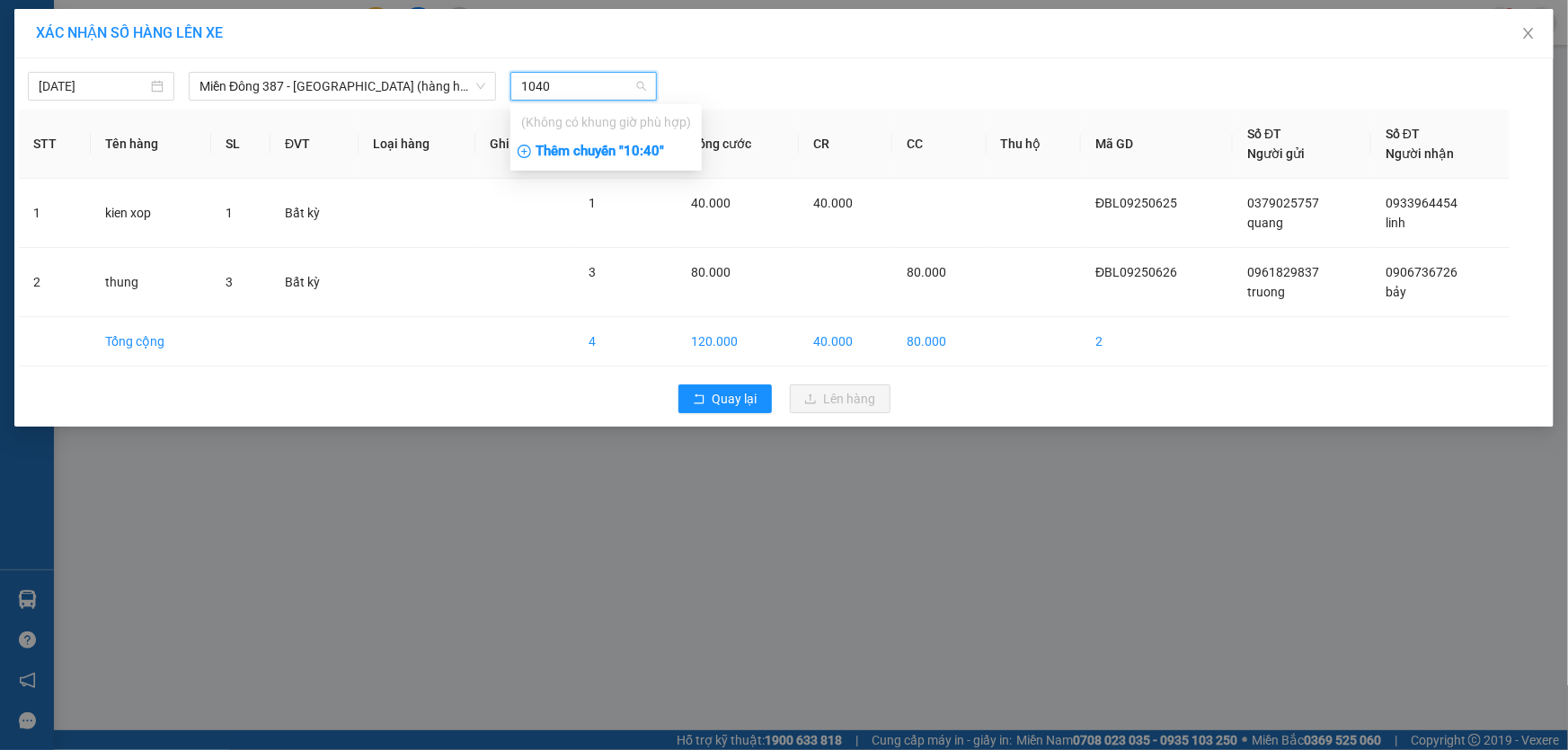
click at [668, 151] on div "Thêm chuyến " 10:40 "" at bounding box center [606, 151] width 192 height 30
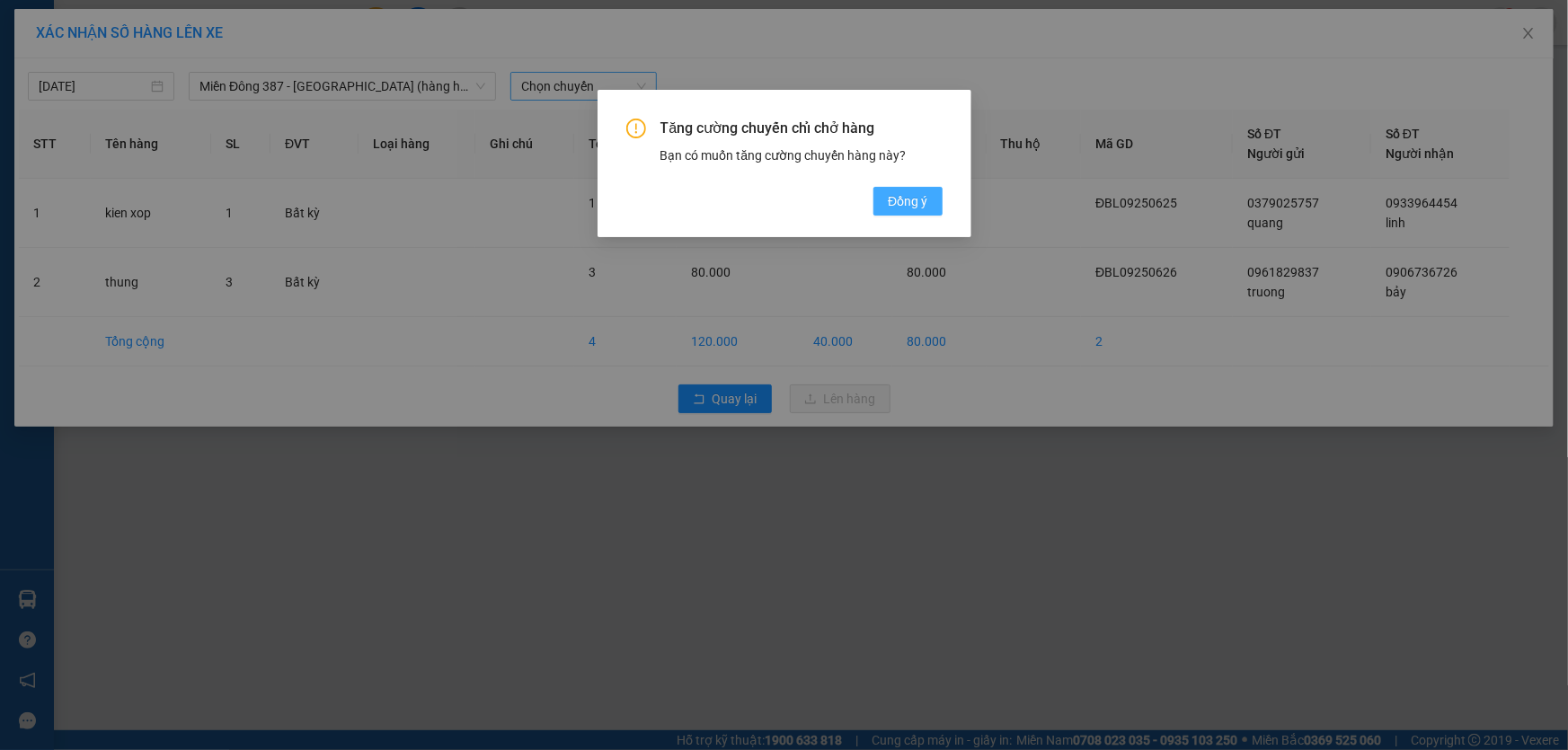
drag, startPoint x: 909, startPoint y: 200, endPoint x: 901, endPoint y: 186, distance: 16.1
click at [909, 200] on span "Đồng ý" at bounding box center [907, 202] width 39 height 20
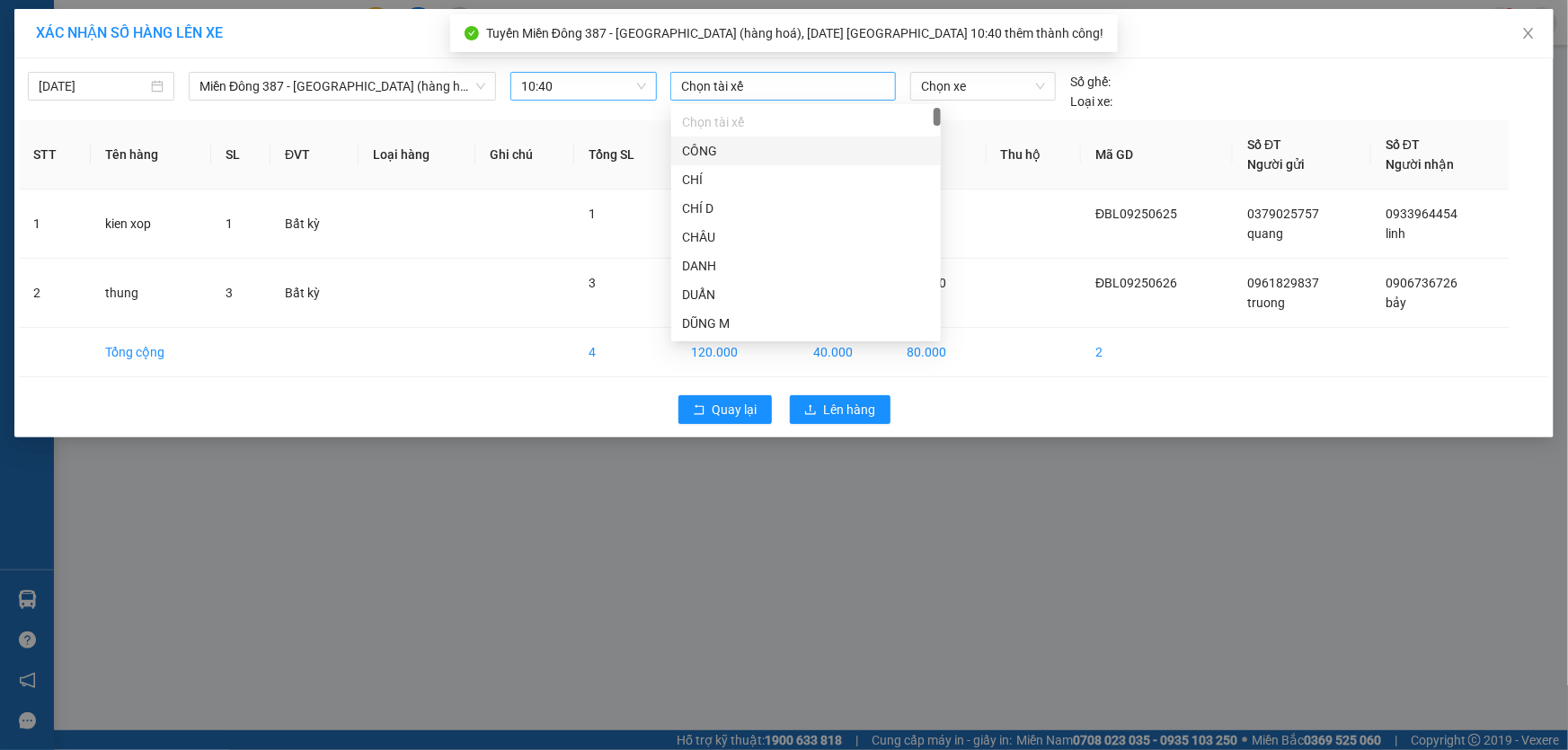
click at [752, 84] on div at bounding box center [783, 87] width 216 height 22
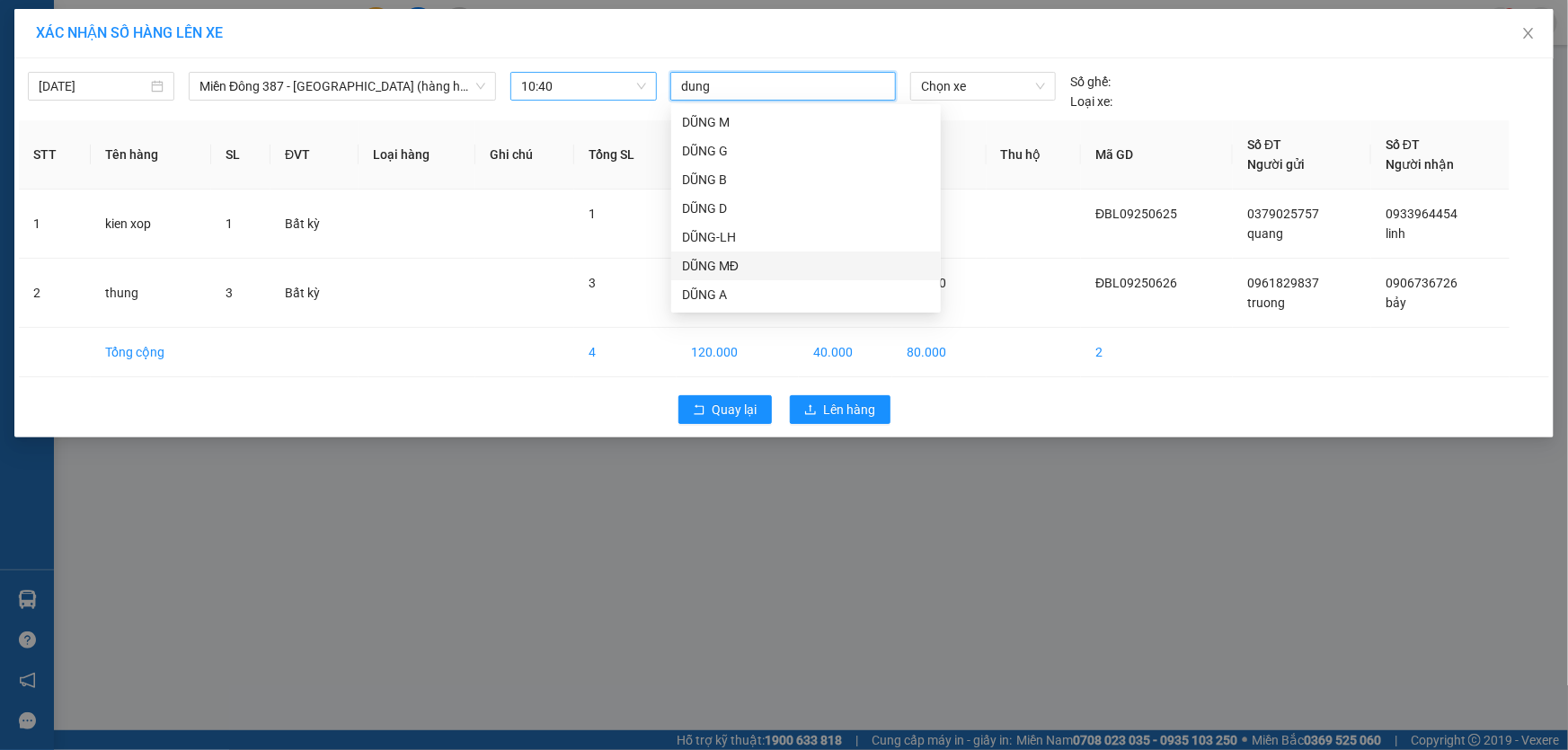
click at [719, 258] on div "DŨNG MĐ" at bounding box center [806, 266] width 248 height 20
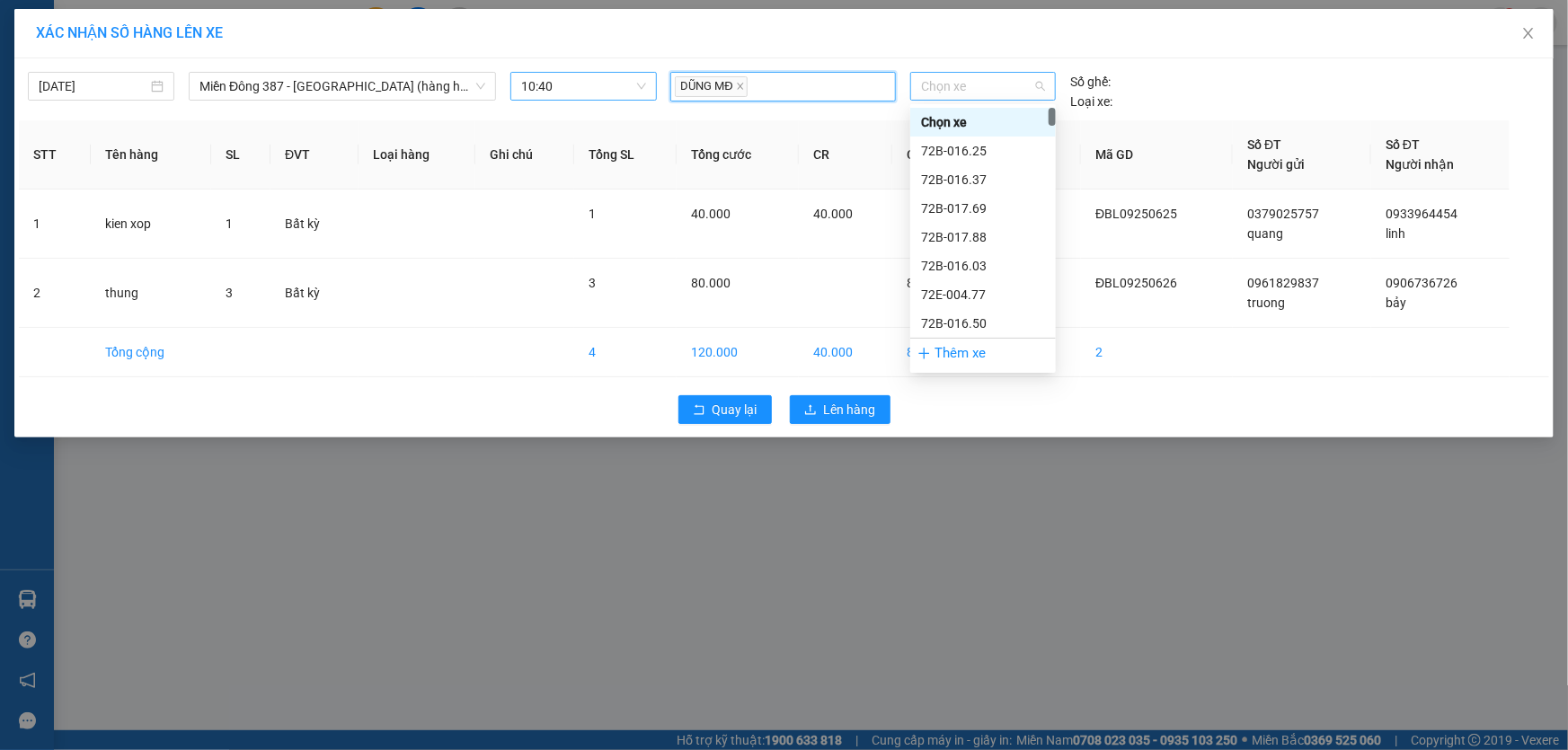
click at [986, 88] on span "Chọn xe" at bounding box center [983, 87] width 124 height 27
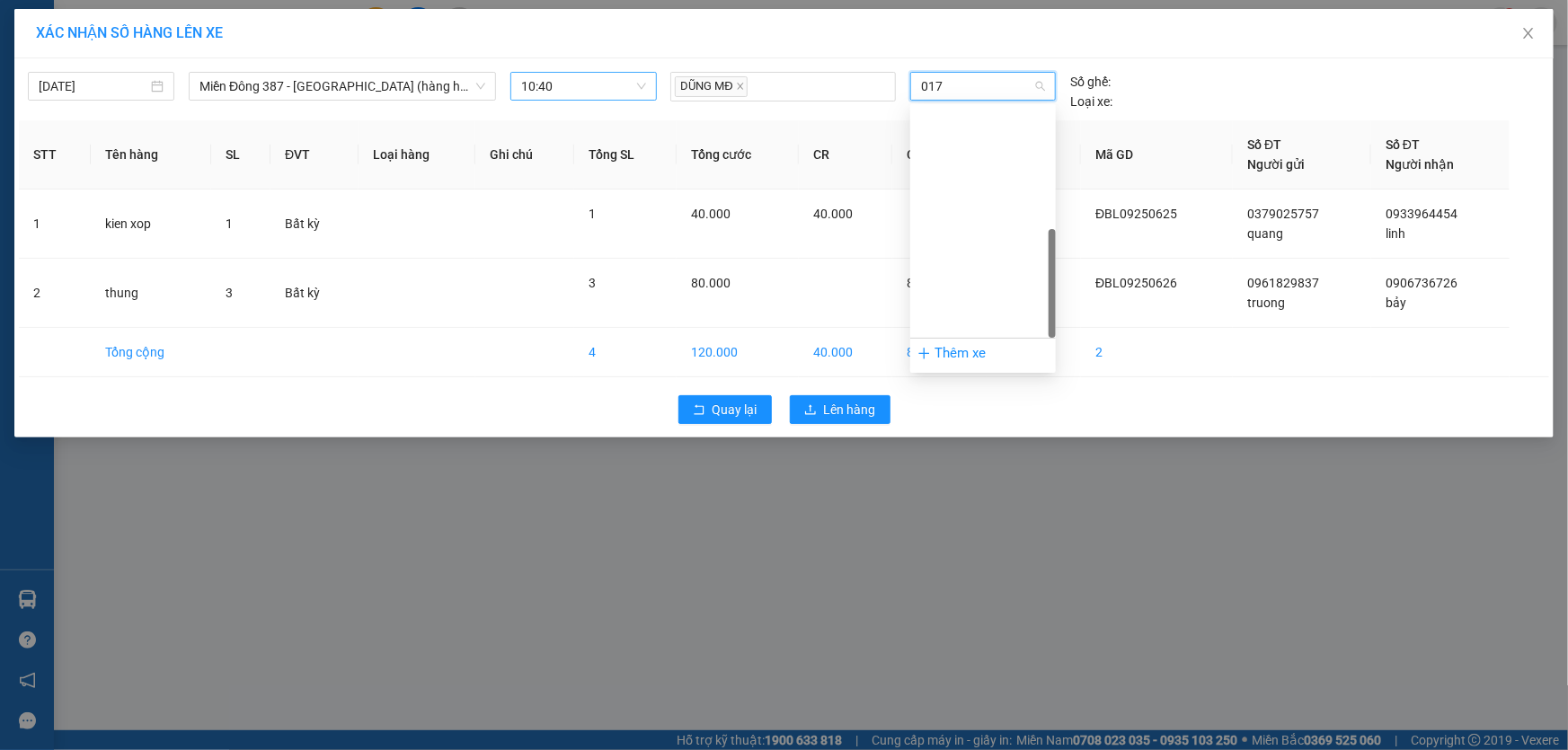
click at [950, 688] on div "72H-070.17" at bounding box center [983, 698] width 124 height 20
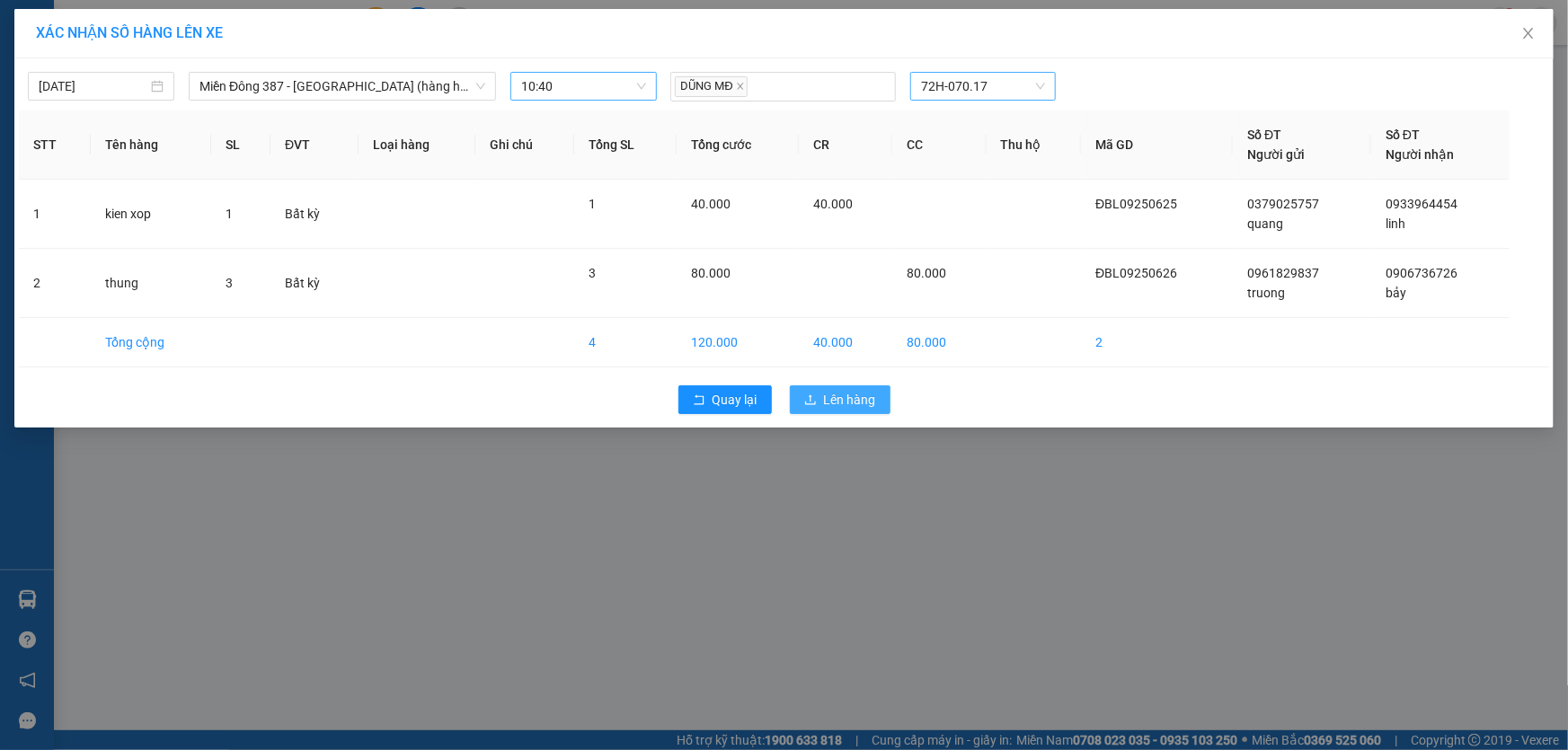
click at [857, 398] on span "Lên hàng" at bounding box center [849, 400] width 52 height 20
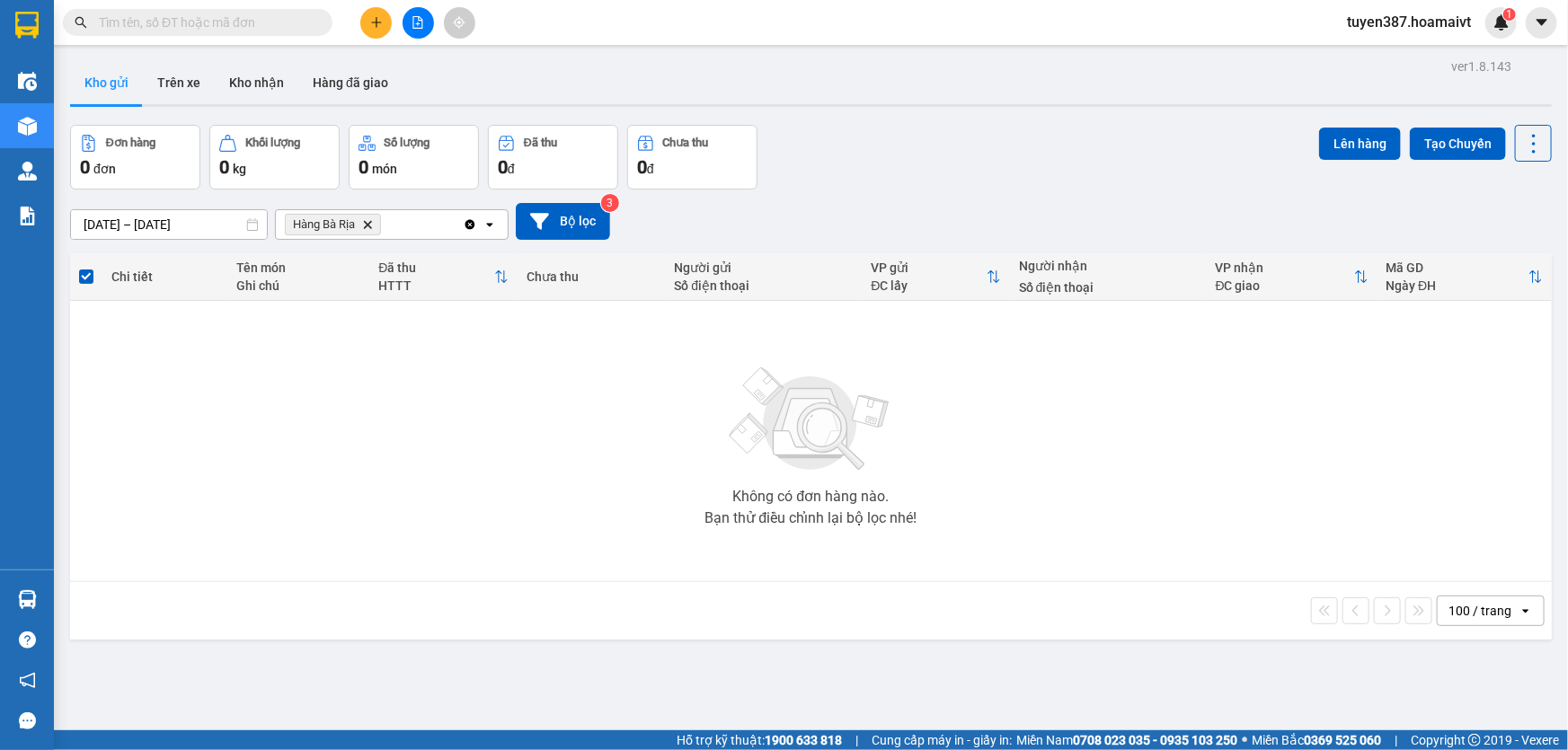
click at [369, 221] on icon "Delete" at bounding box center [368, 224] width 11 height 11
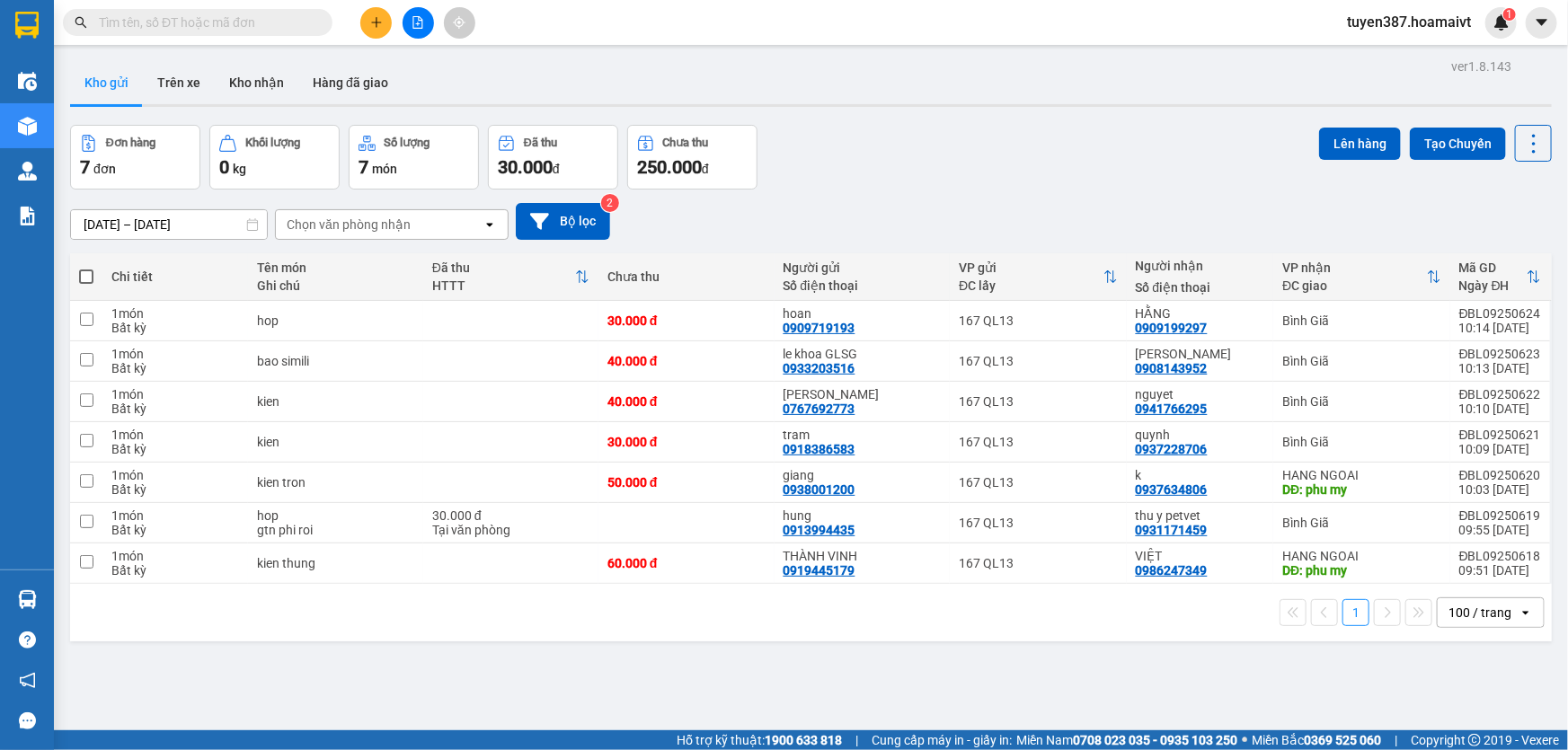
click at [414, 221] on div "Chọn văn phòng nhận" at bounding box center [379, 224] width 207 height 29
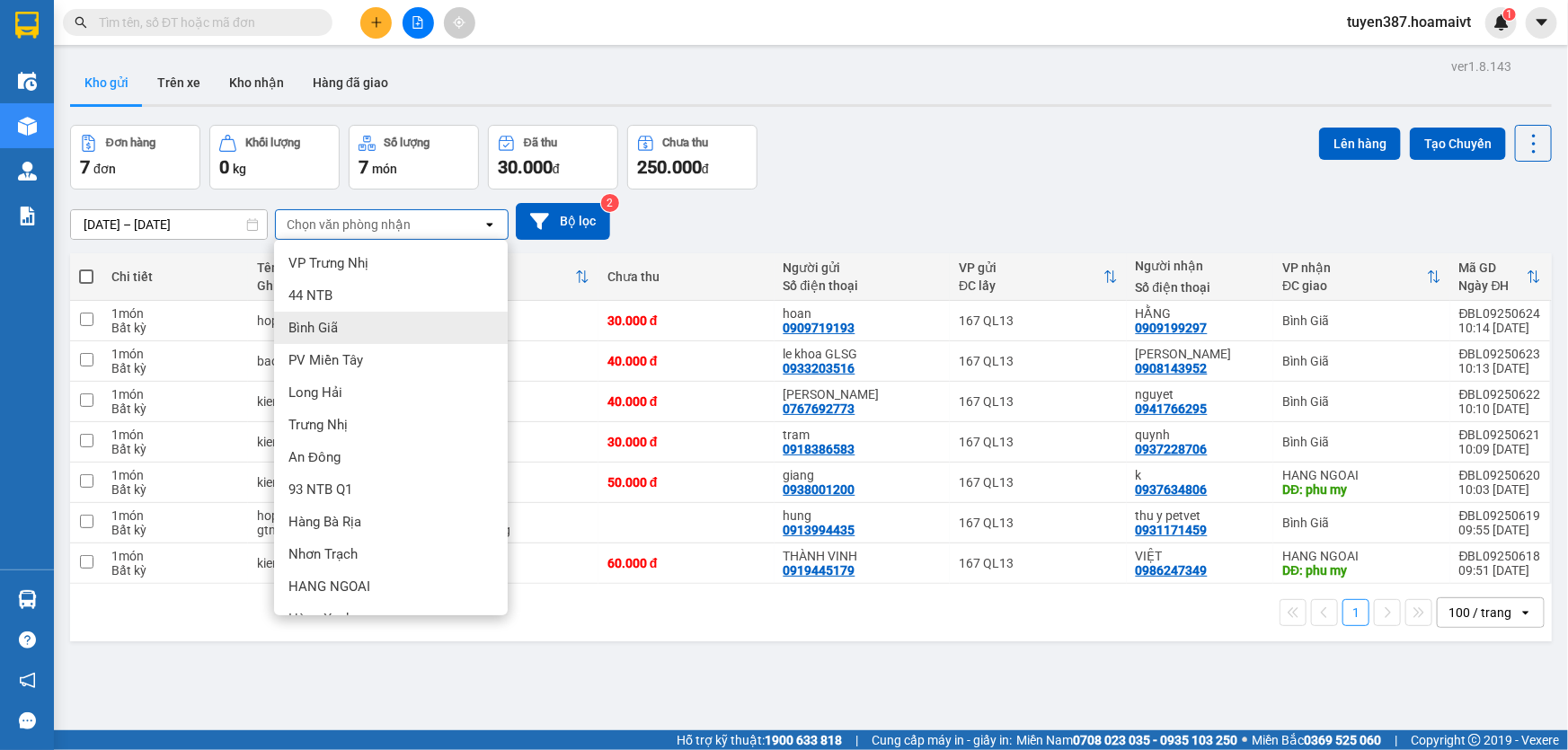
click at [346, 328] on div "Bình Giã" at bounding box center [390, 328] width 234 height 32
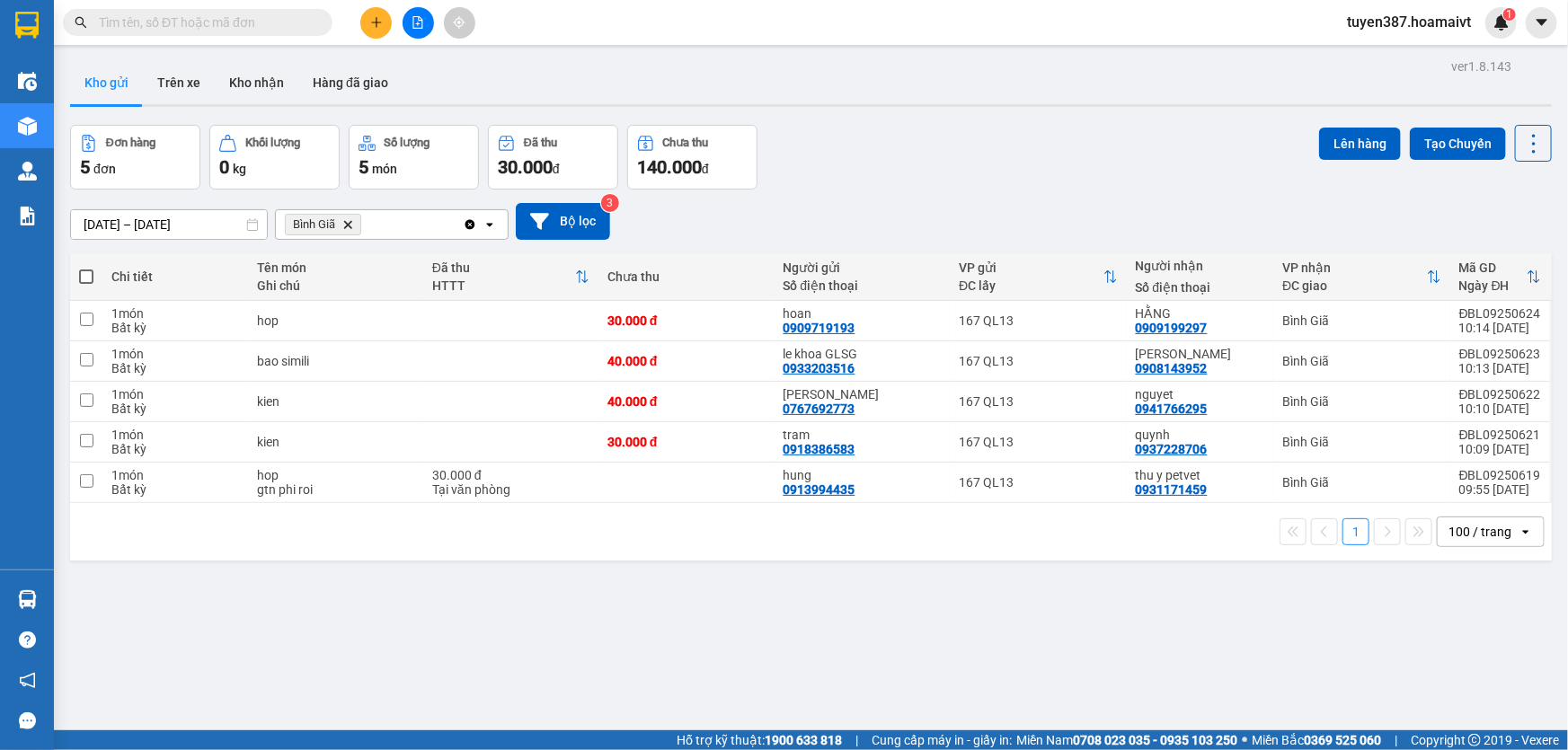
click at [90, 276] on span at bounding box center [87, 276] width 15 height 15
click at [87, 268] on input "checkbox" at bounding box center [87, 268] width 0 height 0
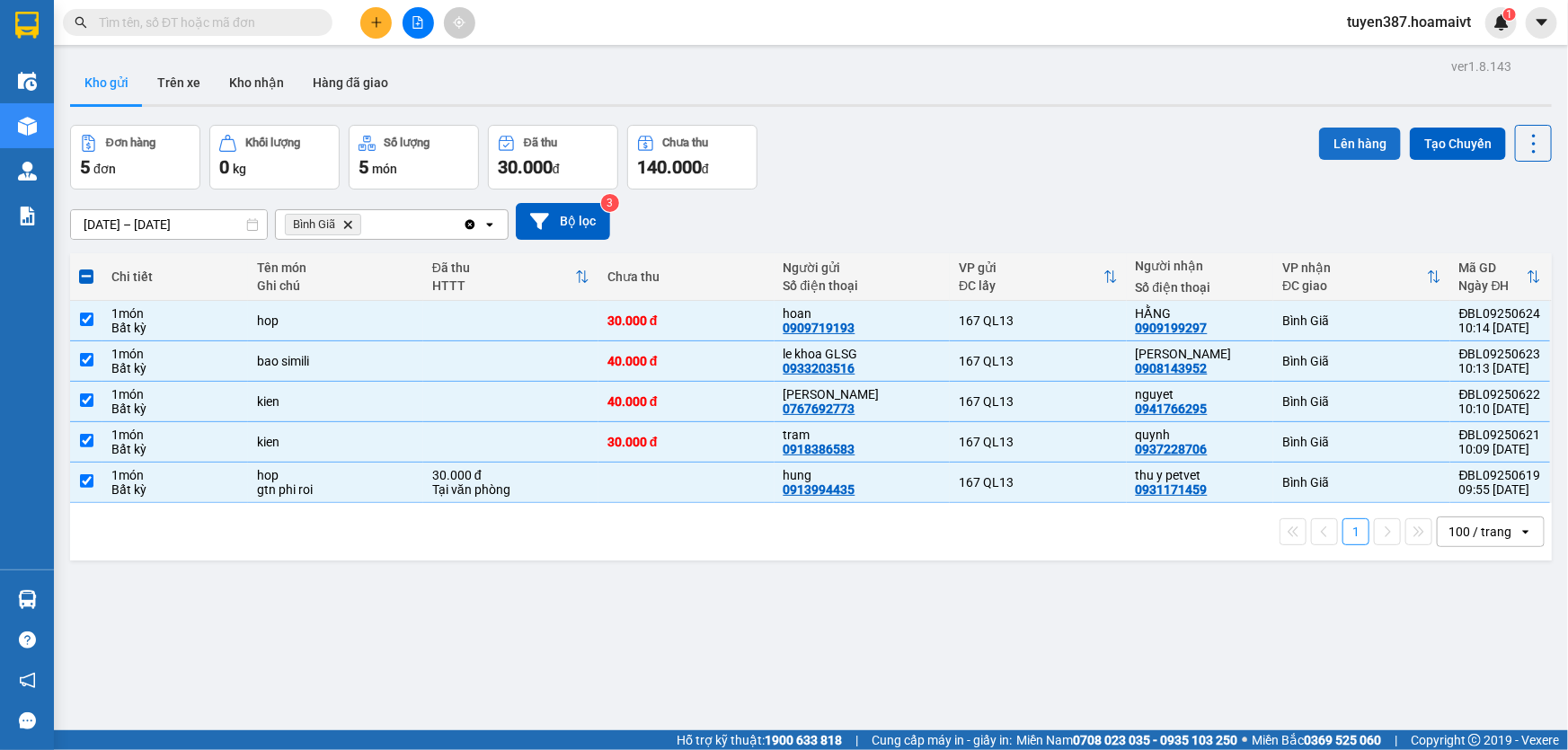
click at [1347, 136] on button "Lên hàng" at bounding box center [1360, 143] width 82 height 32
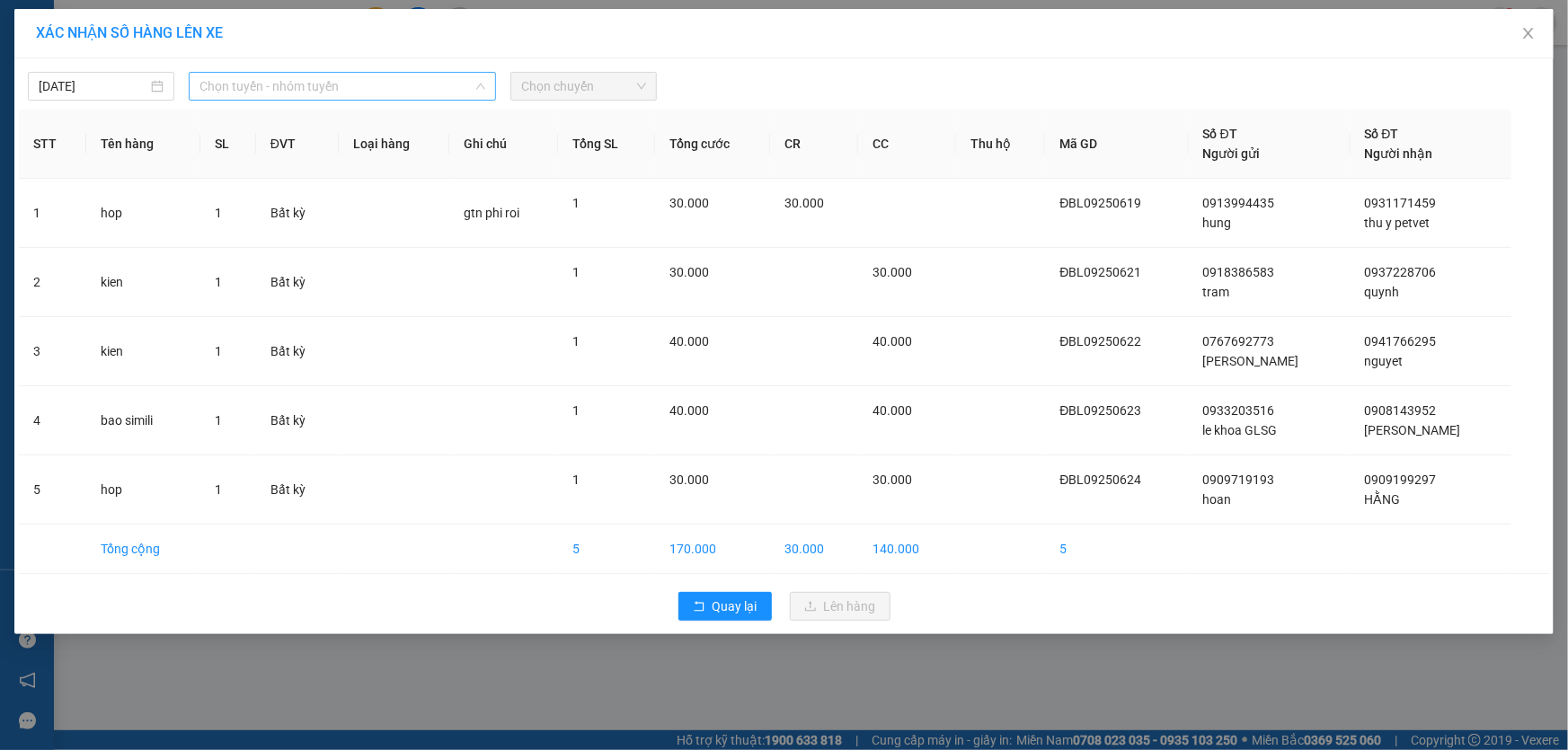
click at [345, 87] on span "Chọn tuyến - nhóm tuyến" at bounding box center [342, 87] width 286 height 27
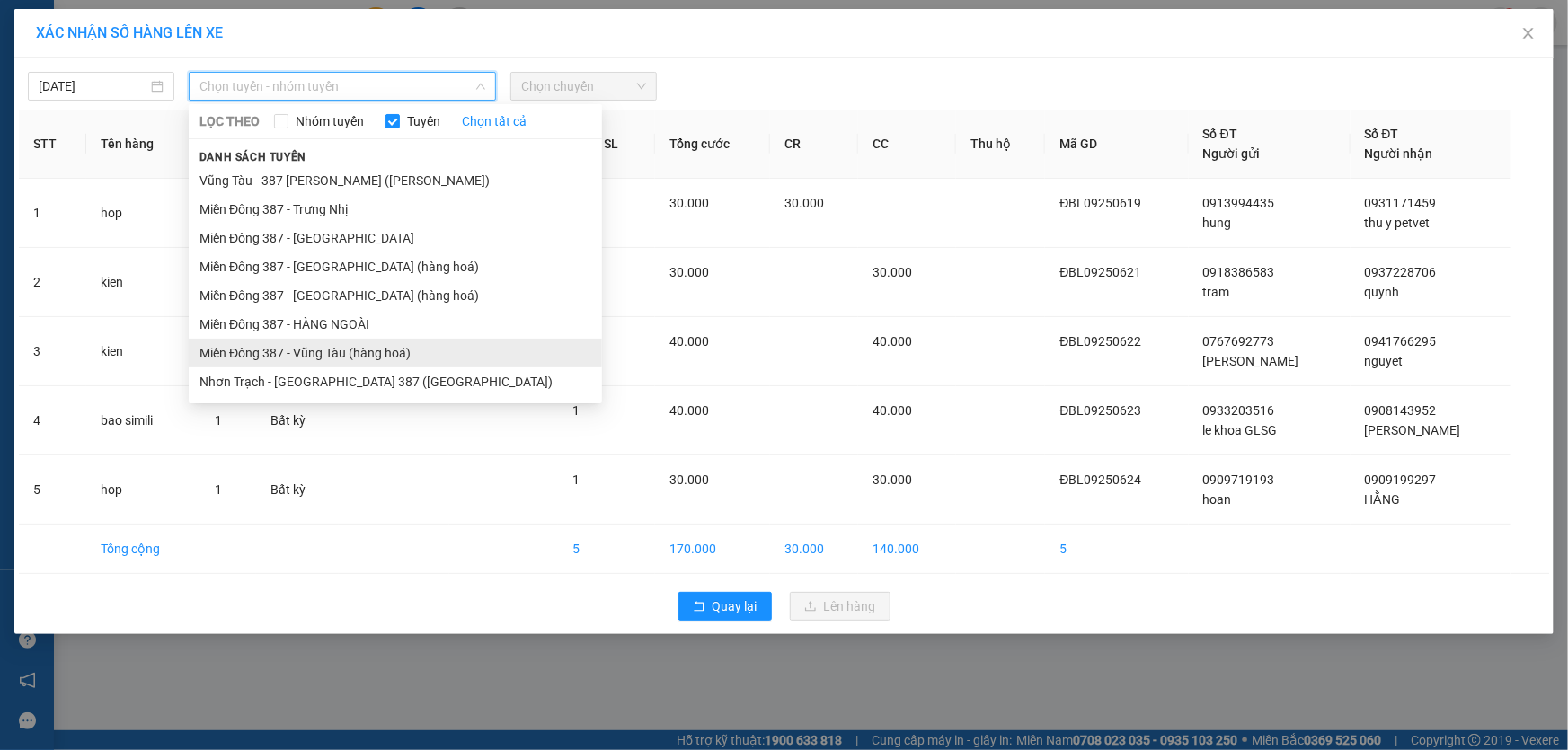
click at [316, 346] on li "Miền Đông 387 - Vũng Tàu (hàng hoá)" at bounding box center [395, 353] width 413 height 29
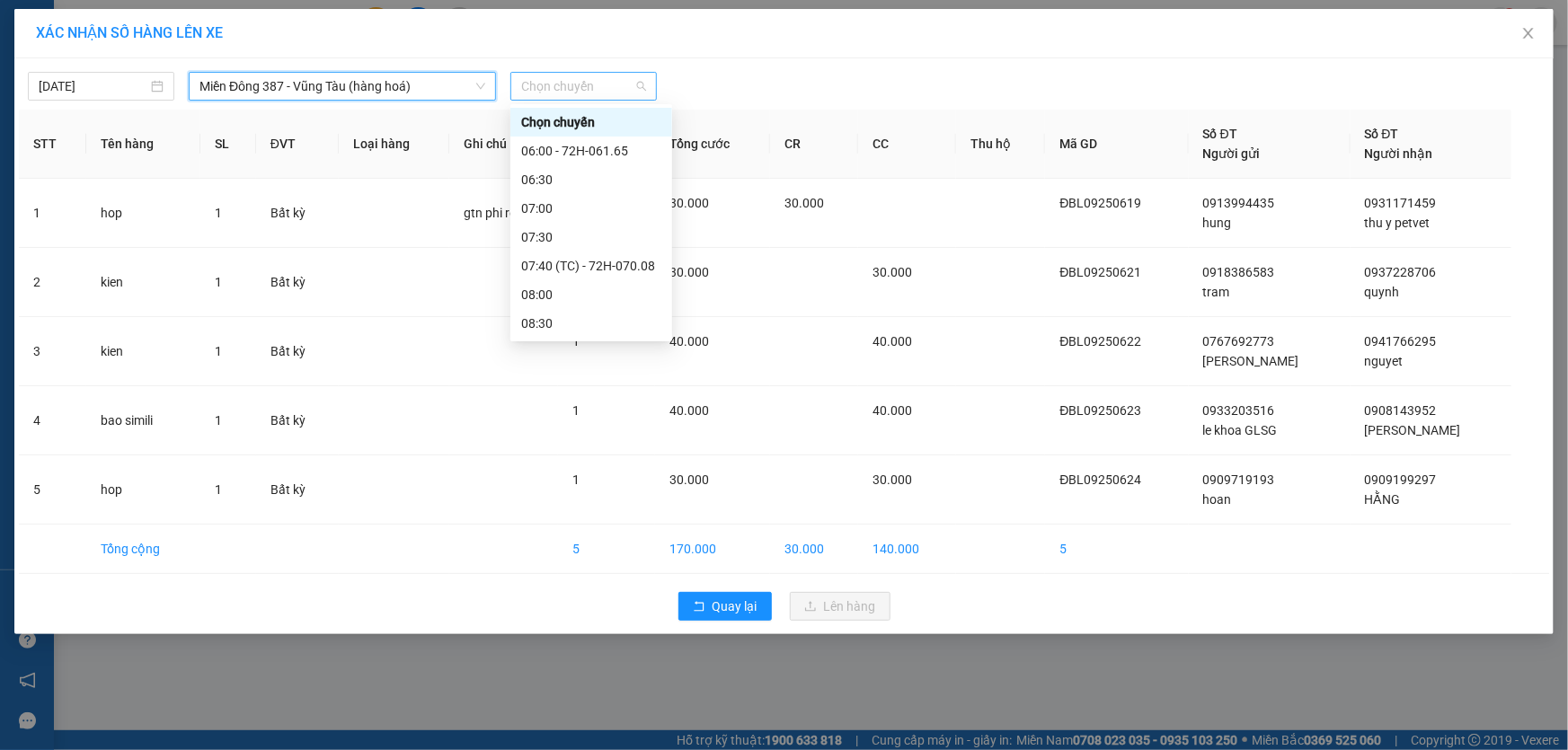
click at [613, 81] on span "Chọn chuyến" at bounding box center [583, 87] width 125 height 27
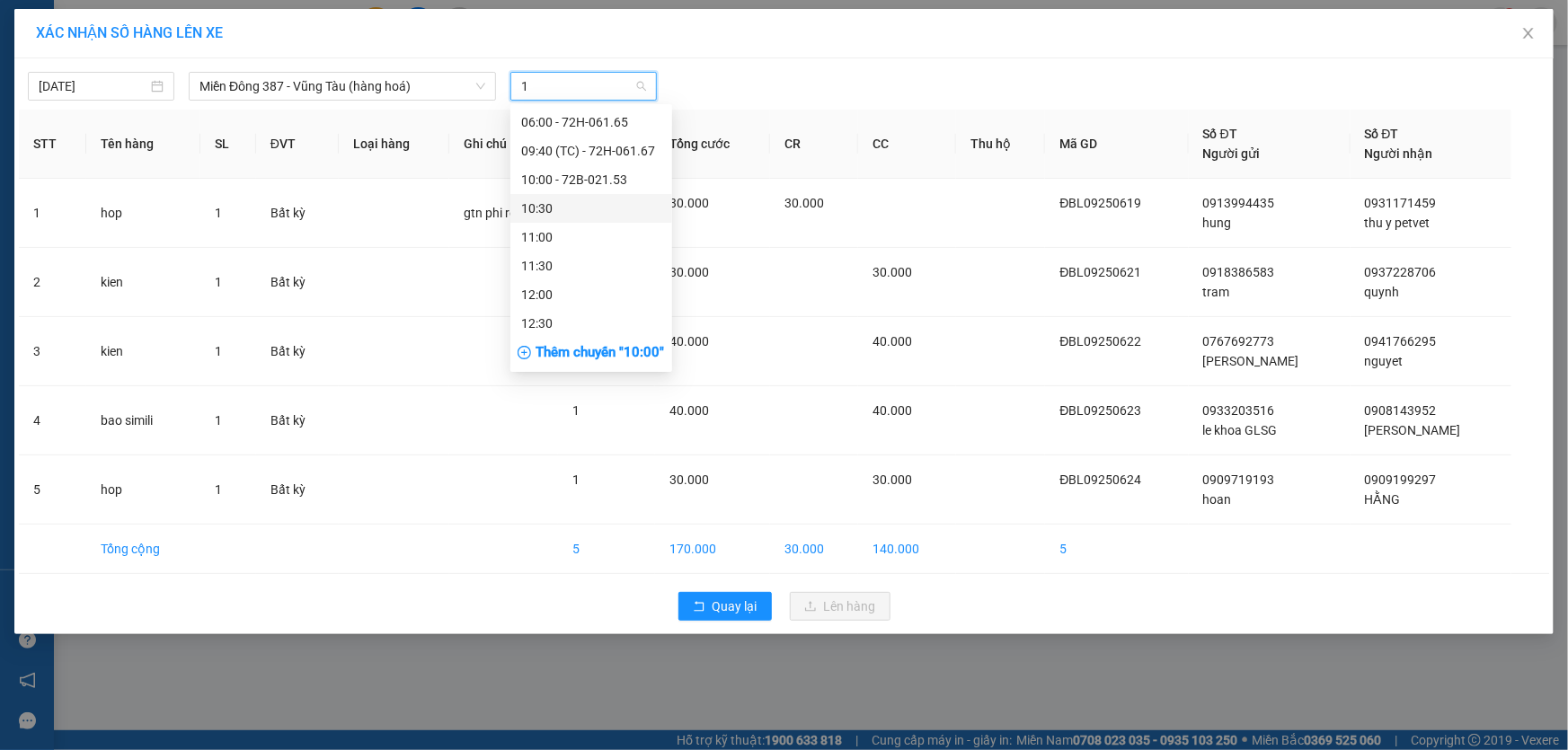
click at [539, 204] on div "10:30" at bounding box center [591, 209] width 140 height 20
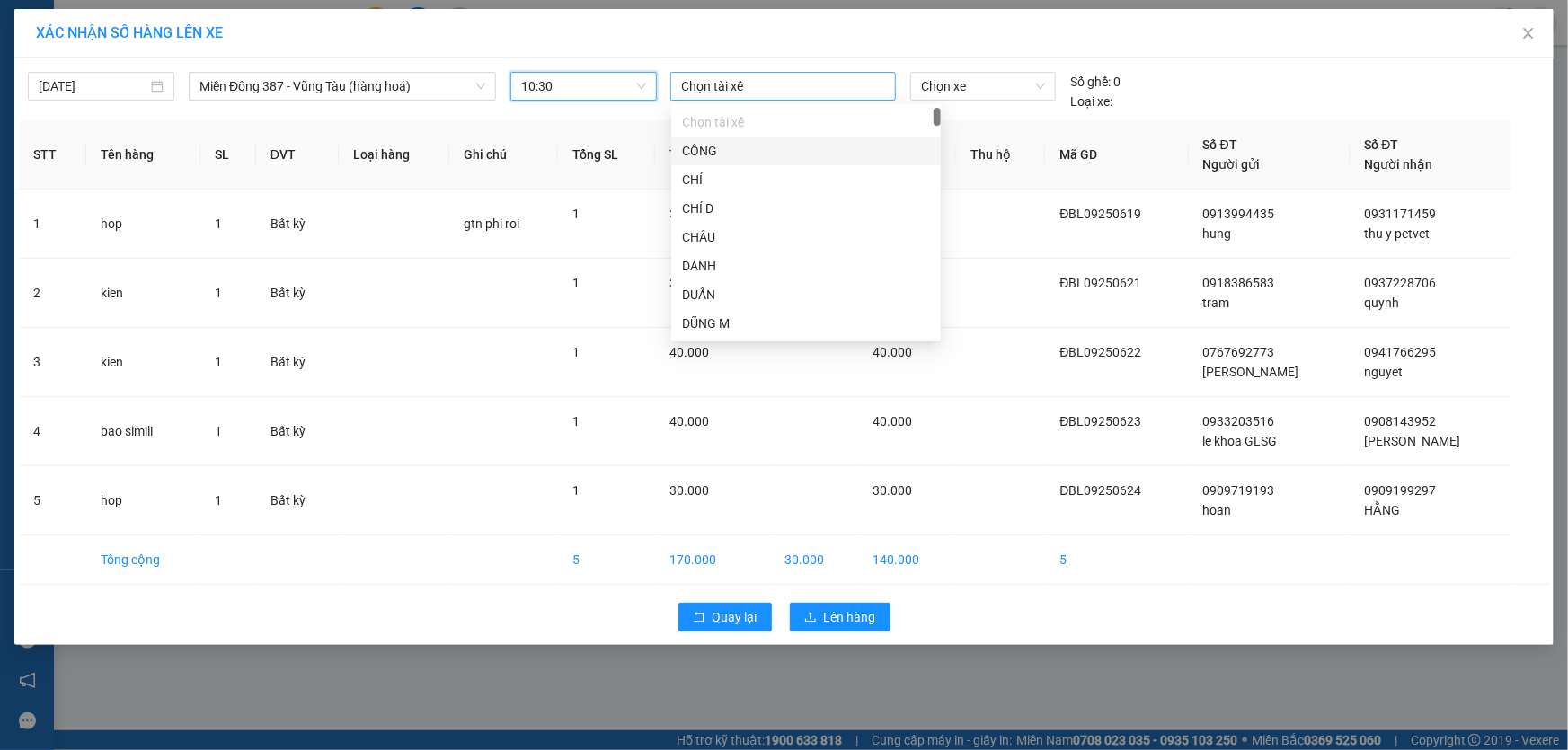
click at [782, 82] on div at bounding box center [783, 87] width 216 height 22
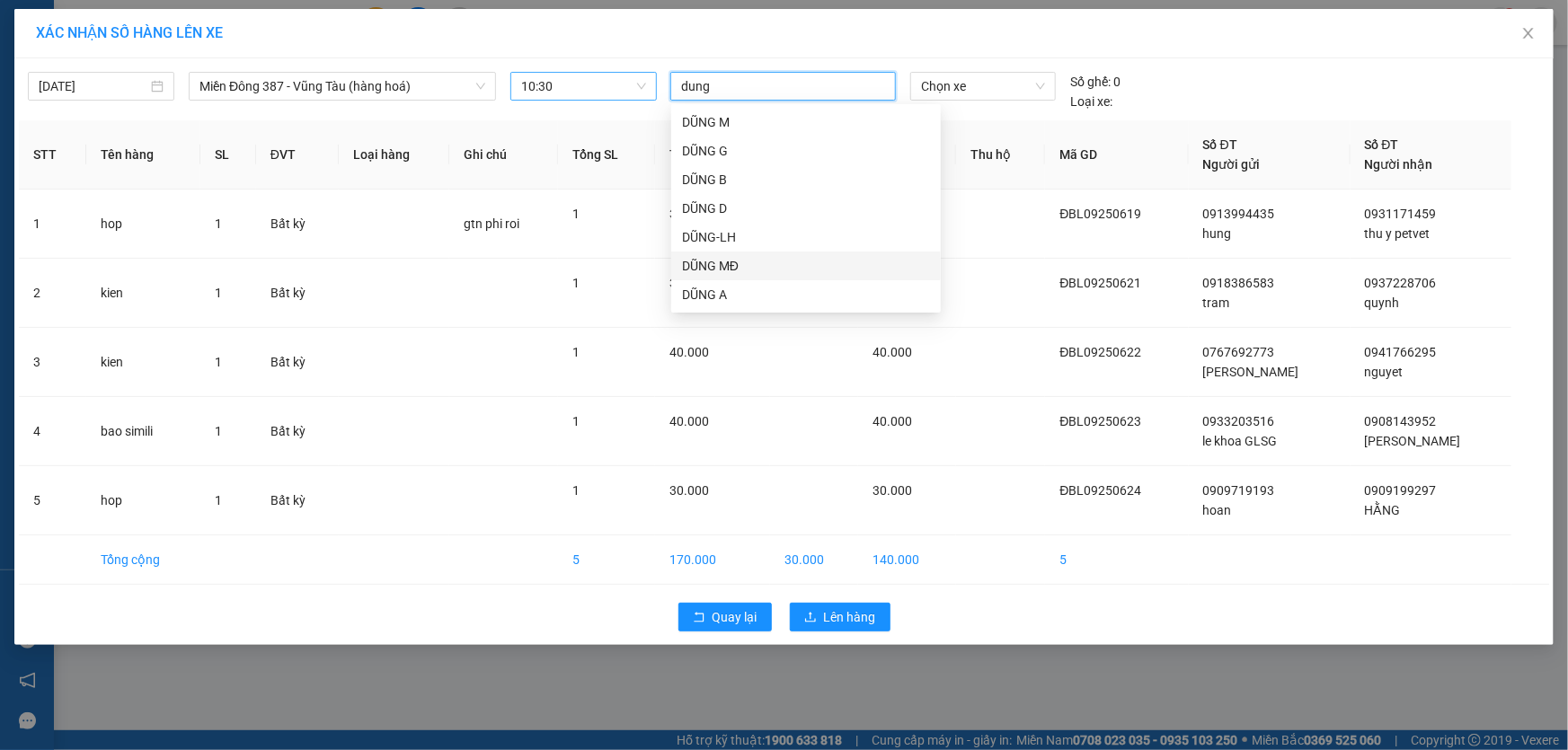
click at [709, 258] on div "DŨNG MĐ" at bounding box center [806, 266] width 248 height 20
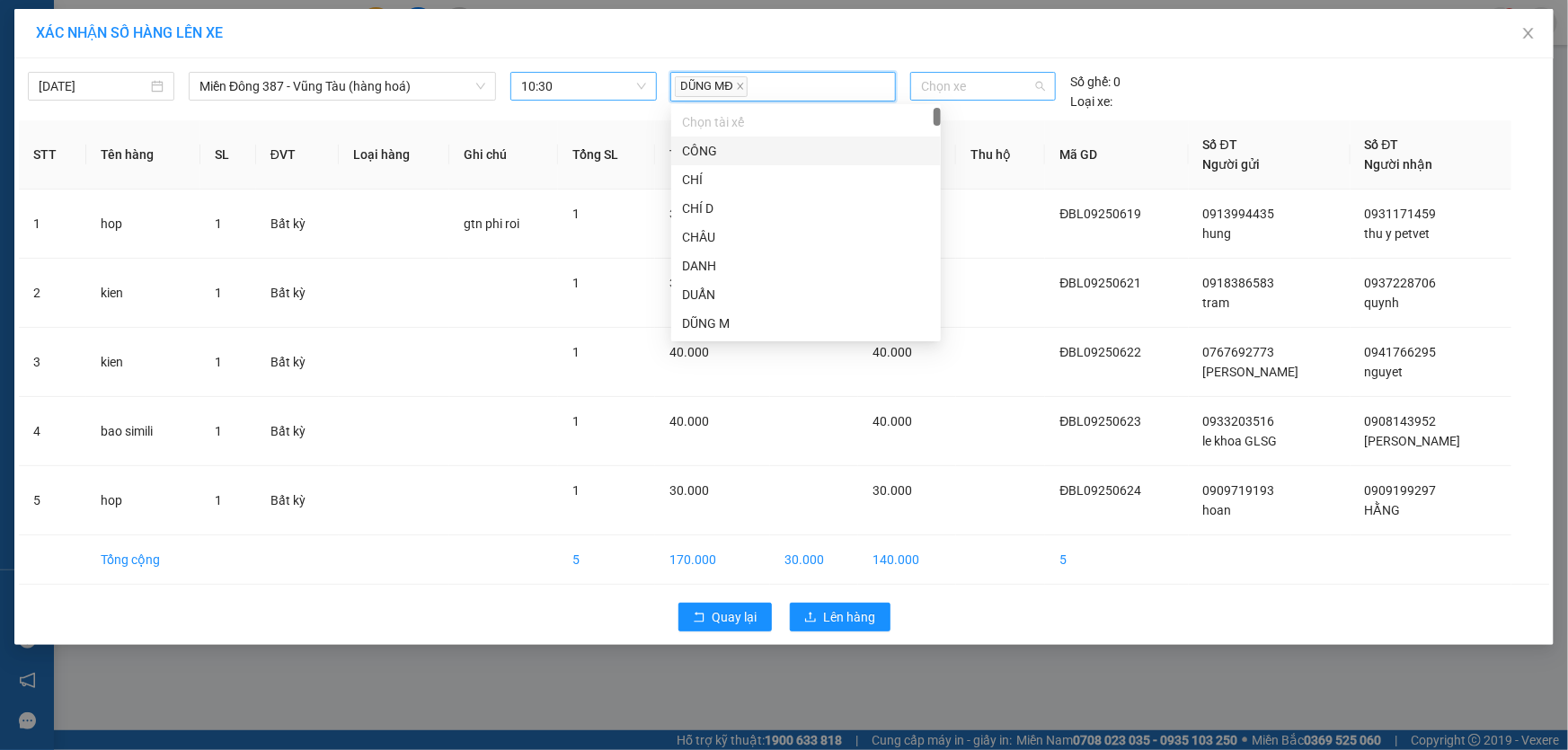
click at [997, 73] on span "Chọn xe" at bounding box center [983, 87] width 124 height 27
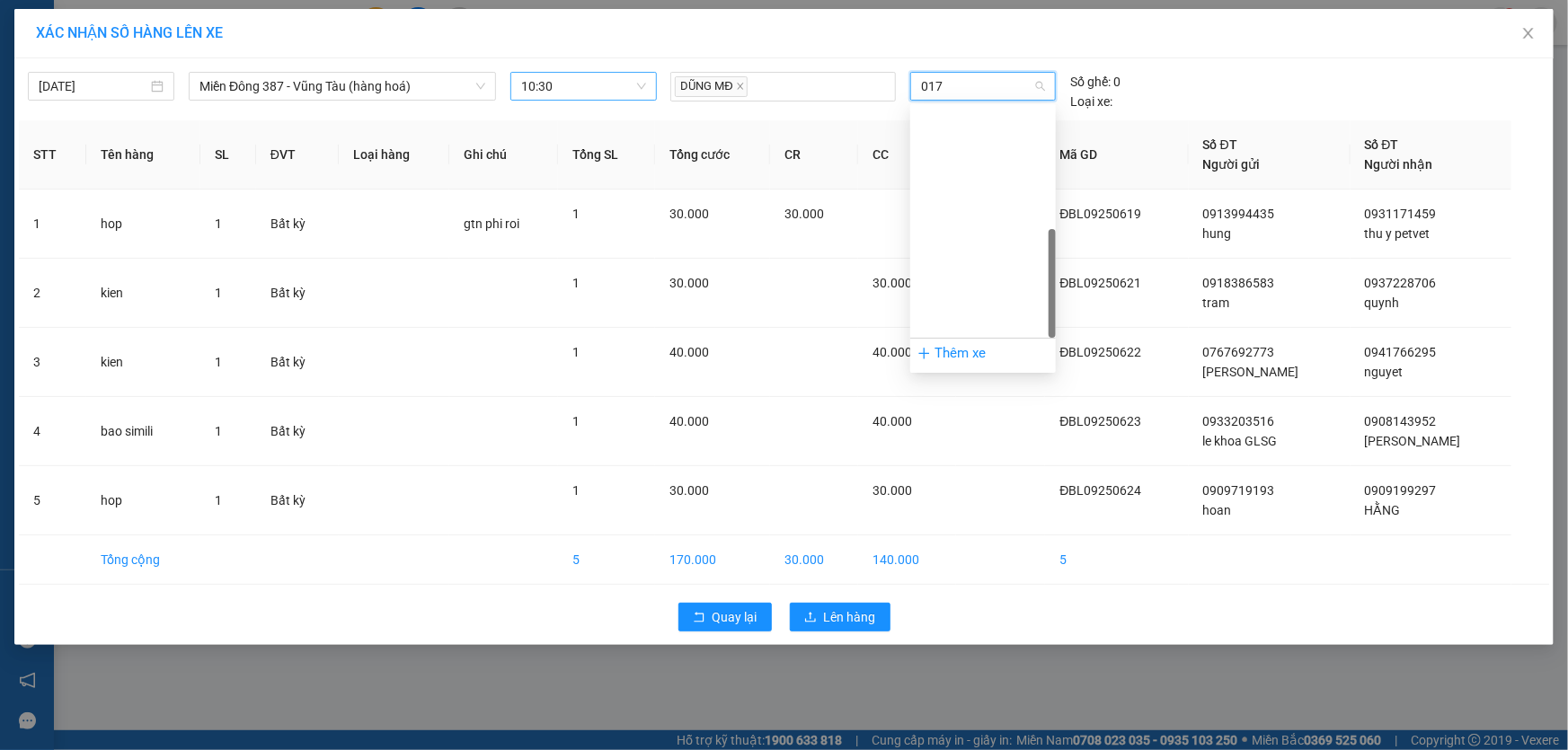
click at [942, 688] on div "72H-070.17" at bounding box center [983, 698] width 124 height 20
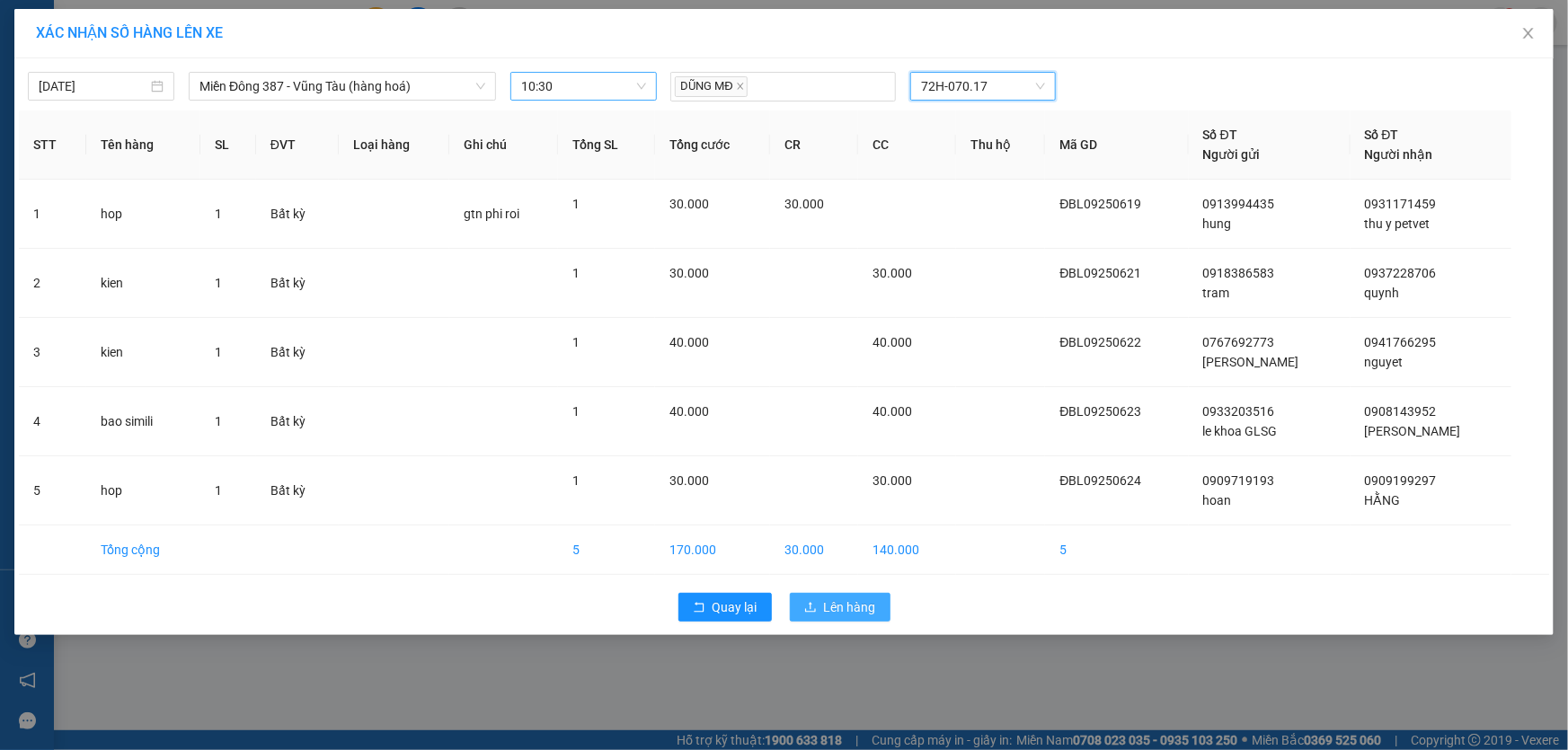
click at [861, 601] on span "Lên hàng" at bounding box center [849, 608] width 52 height 20
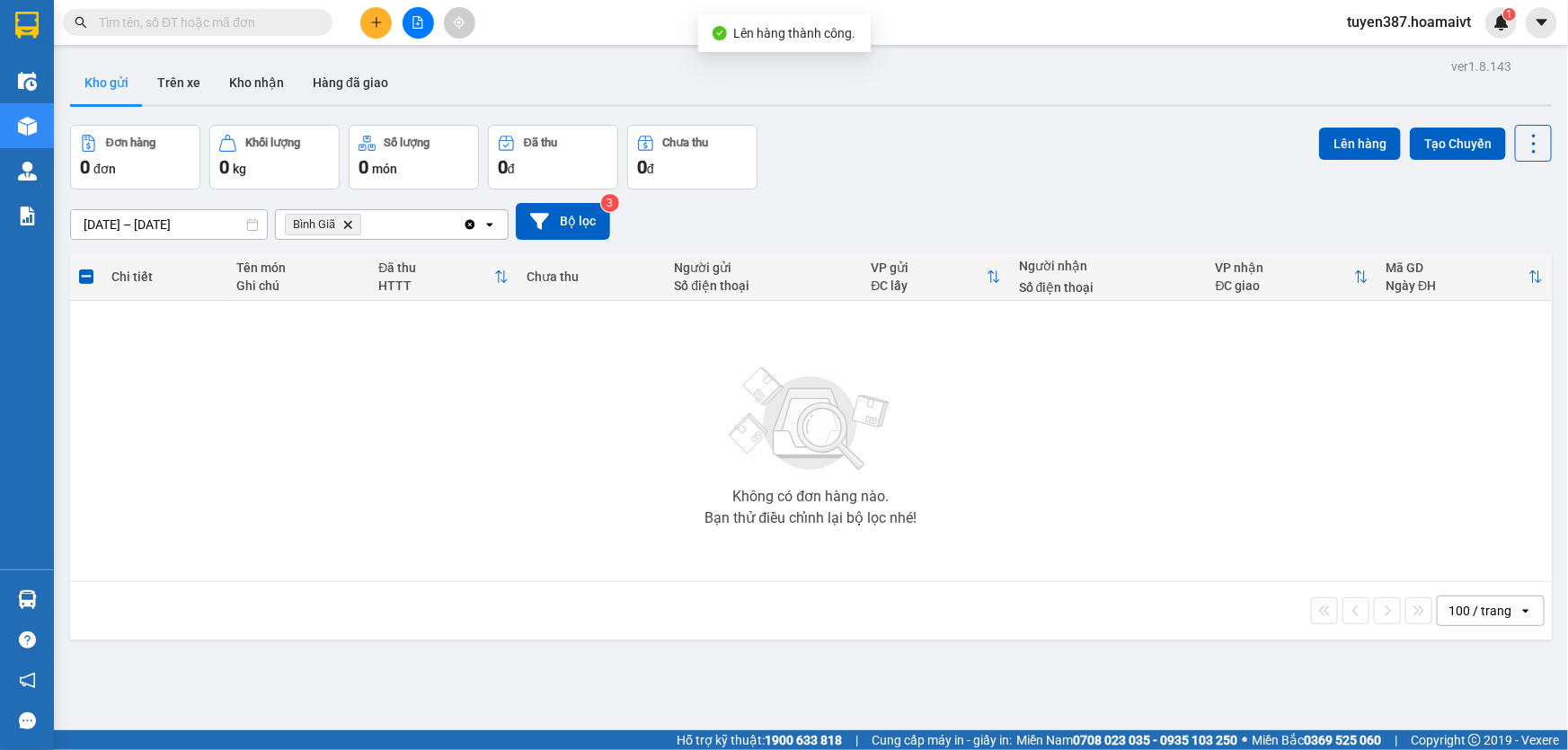
click at [348, 217] on span "Bình Giã Delete" at bounding box center [323, 224] width 77 height 22
click at [349, 225] on icon "Delete" at bounding box center [348, 224] width 11 height 11
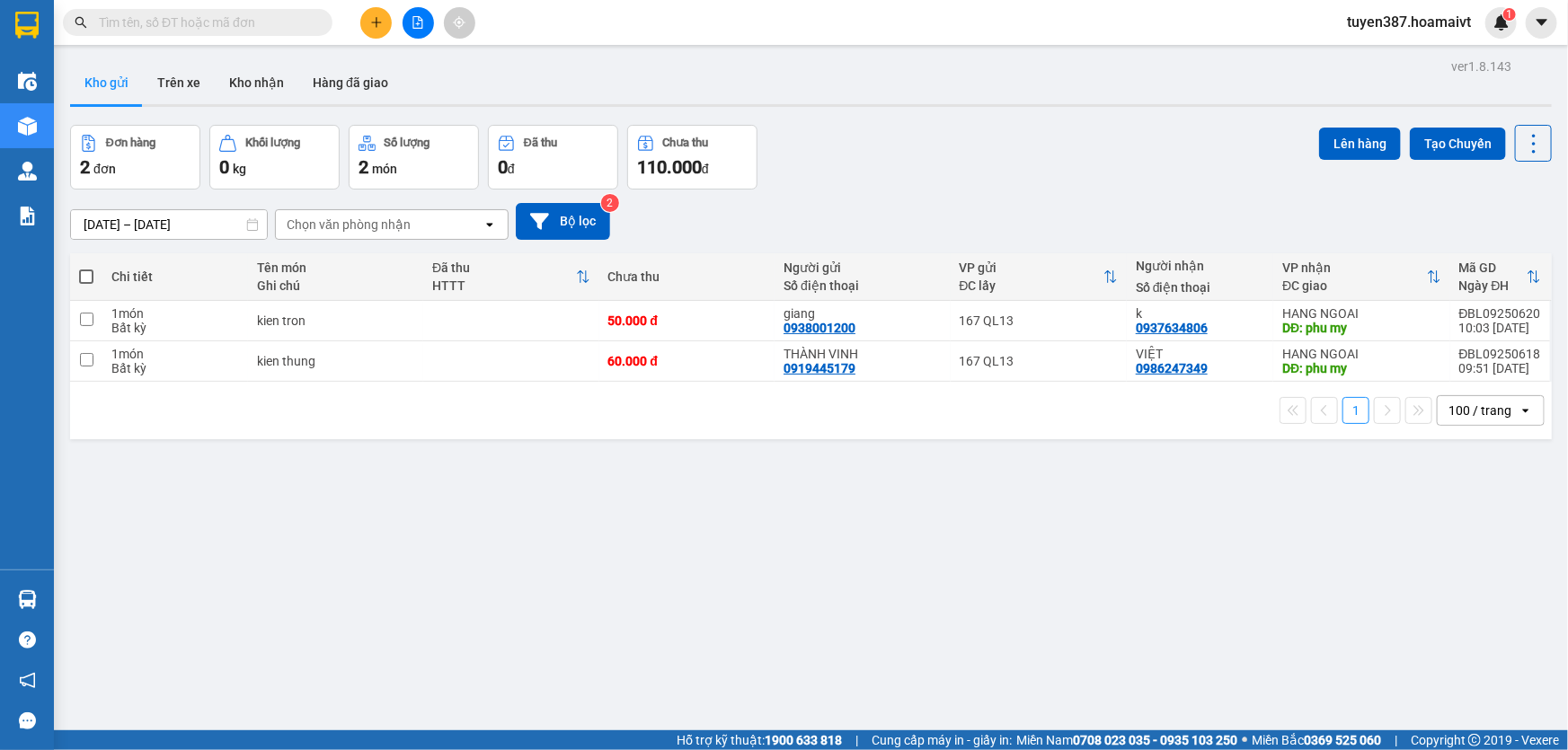
click at [87, 272] on span at bounding box center [87, 276] width 15 height 15
click at [87, 268] on input "checkbox" at bounding box center [87, 268] width 0 height 0
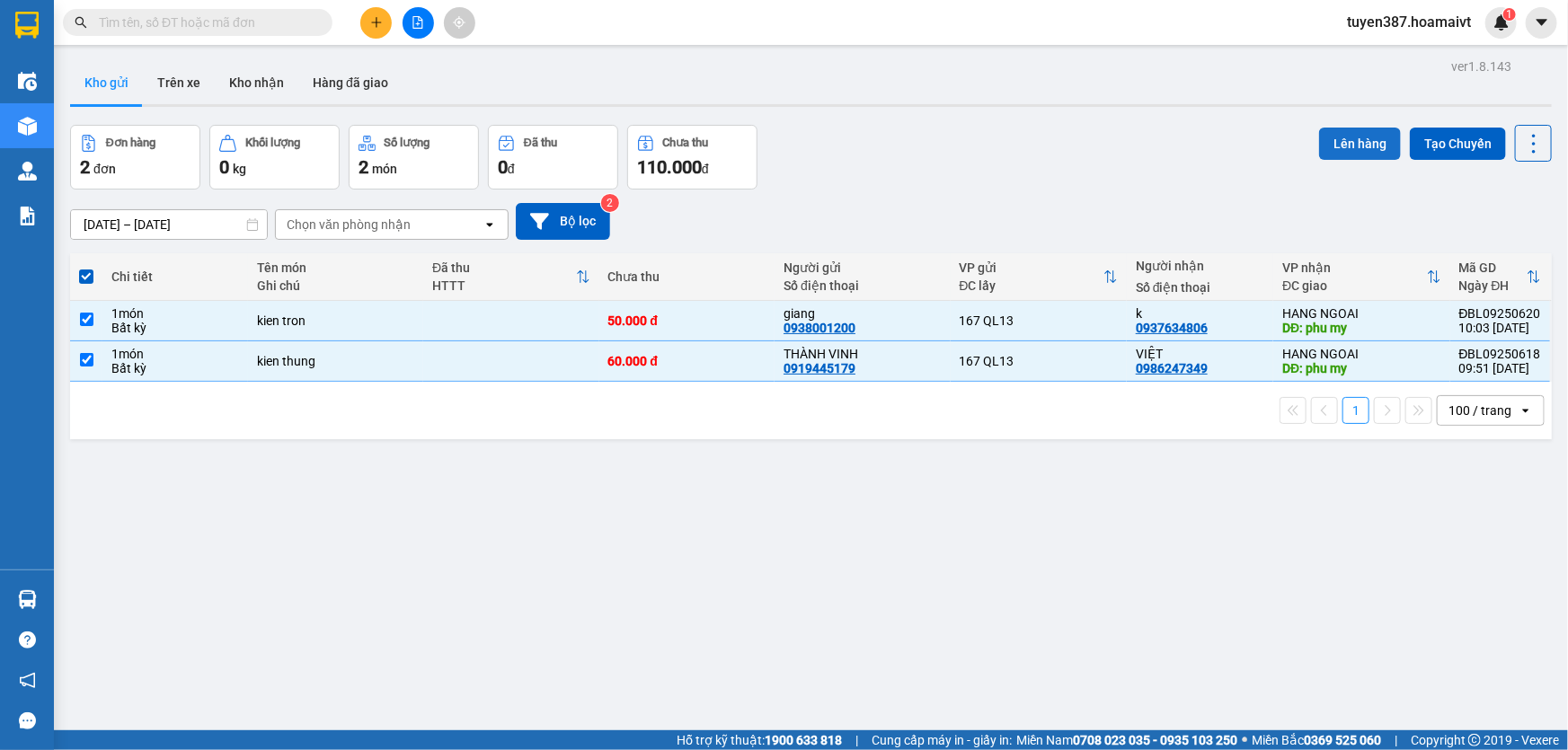
click at [1342, 140] on button "Lên hàng" at bounding box center [1360, 143] width 82 height 32
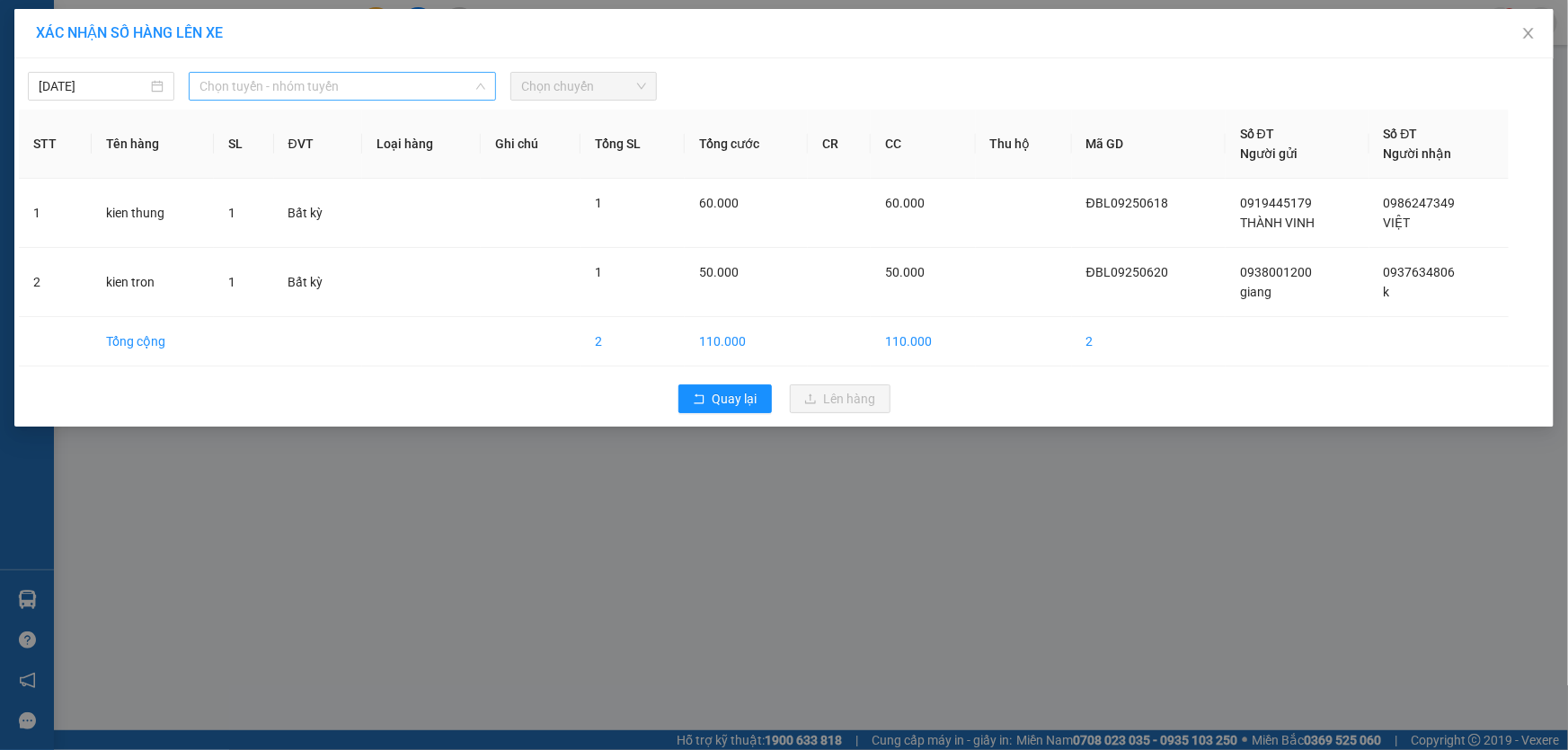
click at [377, 89] on span "Chọn tuyến - nhóm tuyến" at bounding box center [342, 87] width 286 height 27
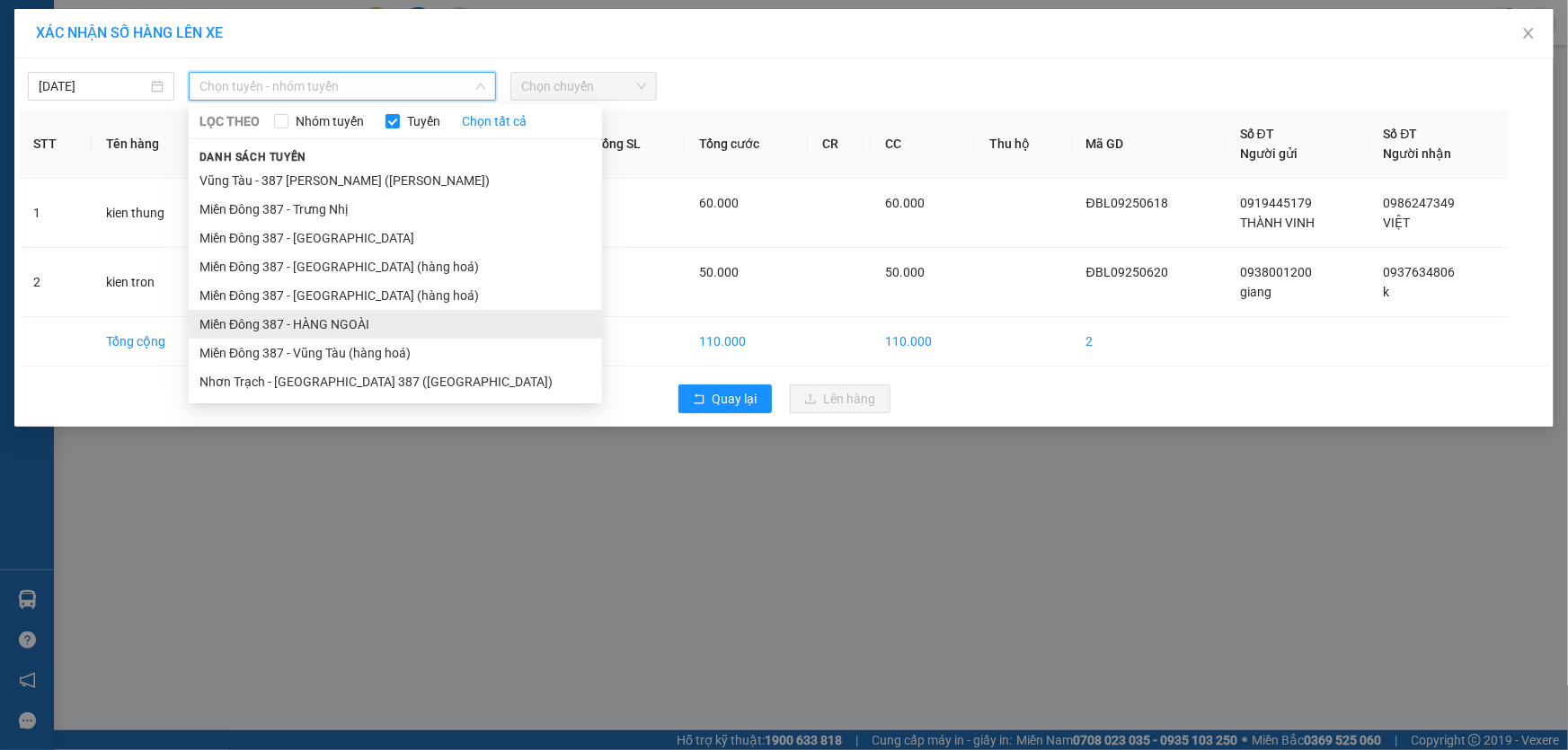
click at [318, 321] on li "Miền Đông 387 - HÀNG NGOÀI" at bounding box center [395, 325] width 413 height 29
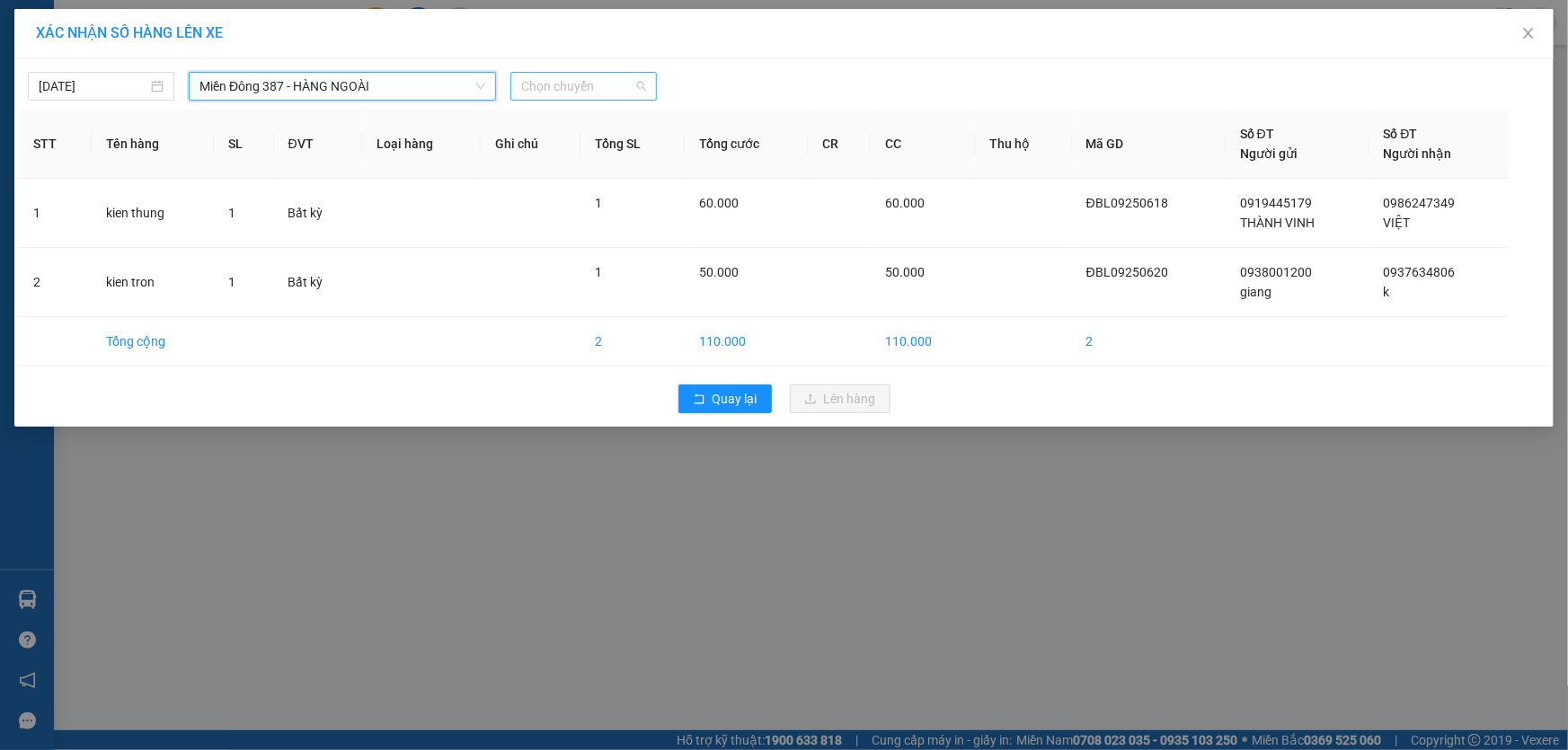
click at [619, 81] on span "Chọn chuyến" at bounding box center [583, 87] width 125 height 27
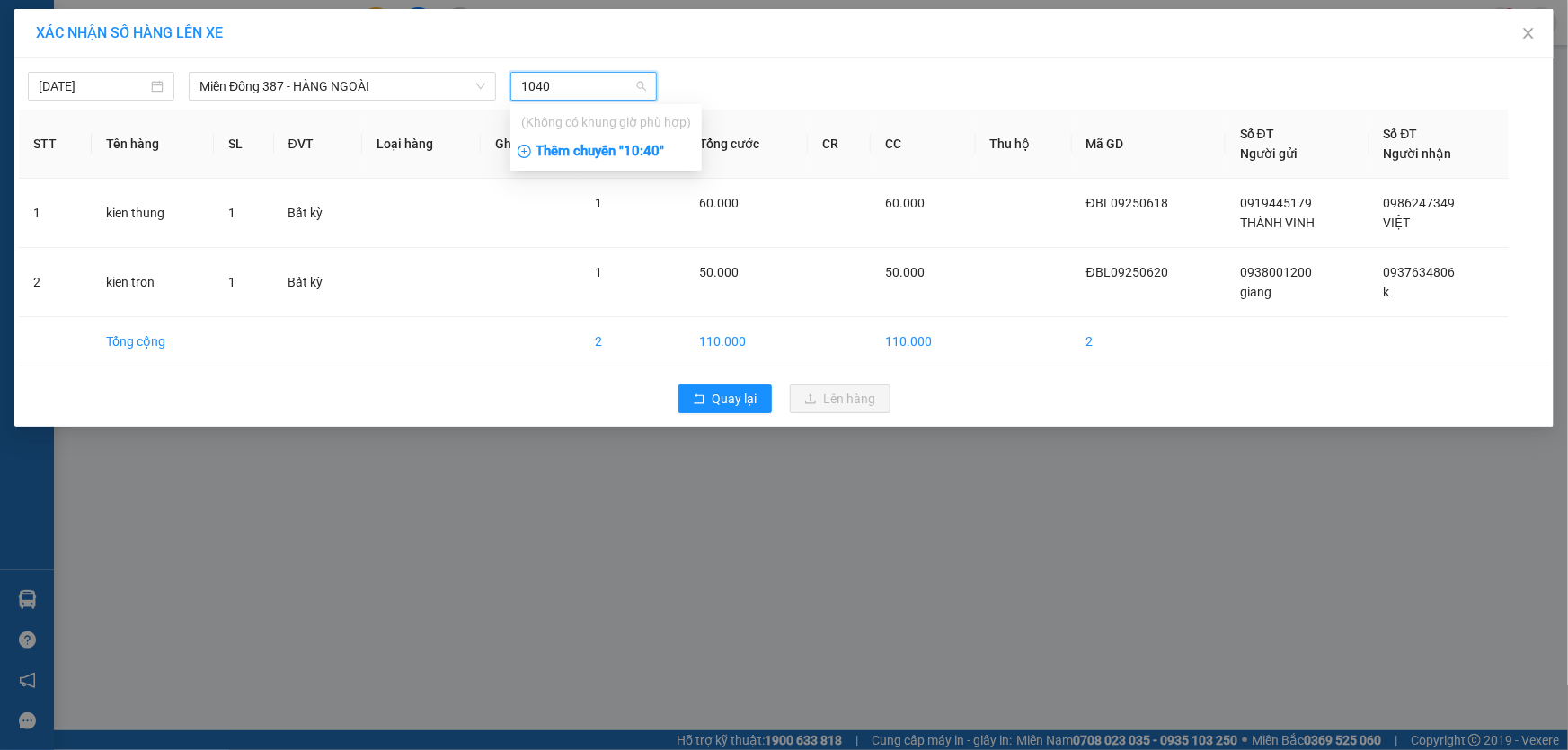
click at [649, 144] on div "Thêm chuyến " 10:40 "" at bounding box center [606, 151] width 192 height 30
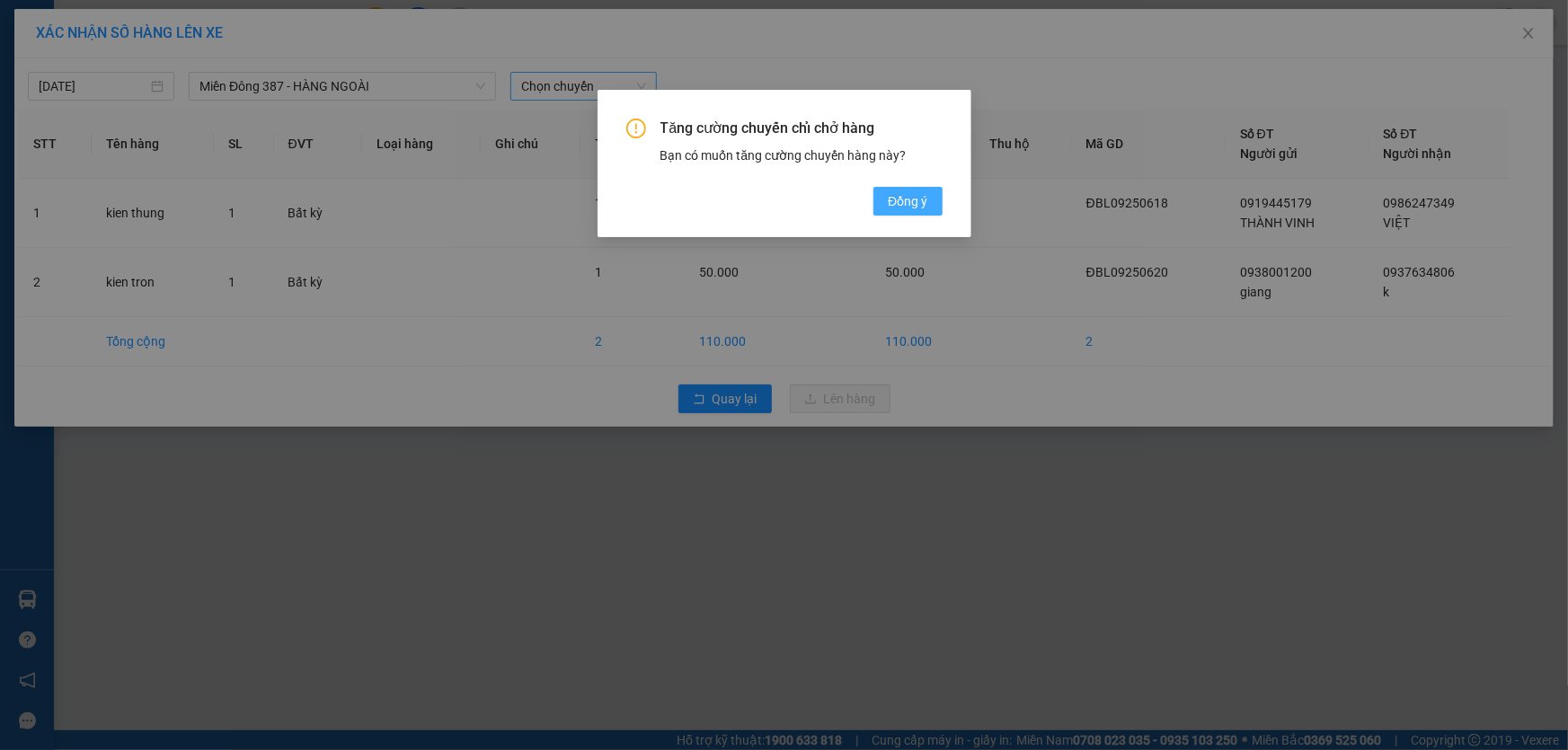
click at [905, 198] on span "Đồng ý" at bounding box center [907, 202] width 39 height 20
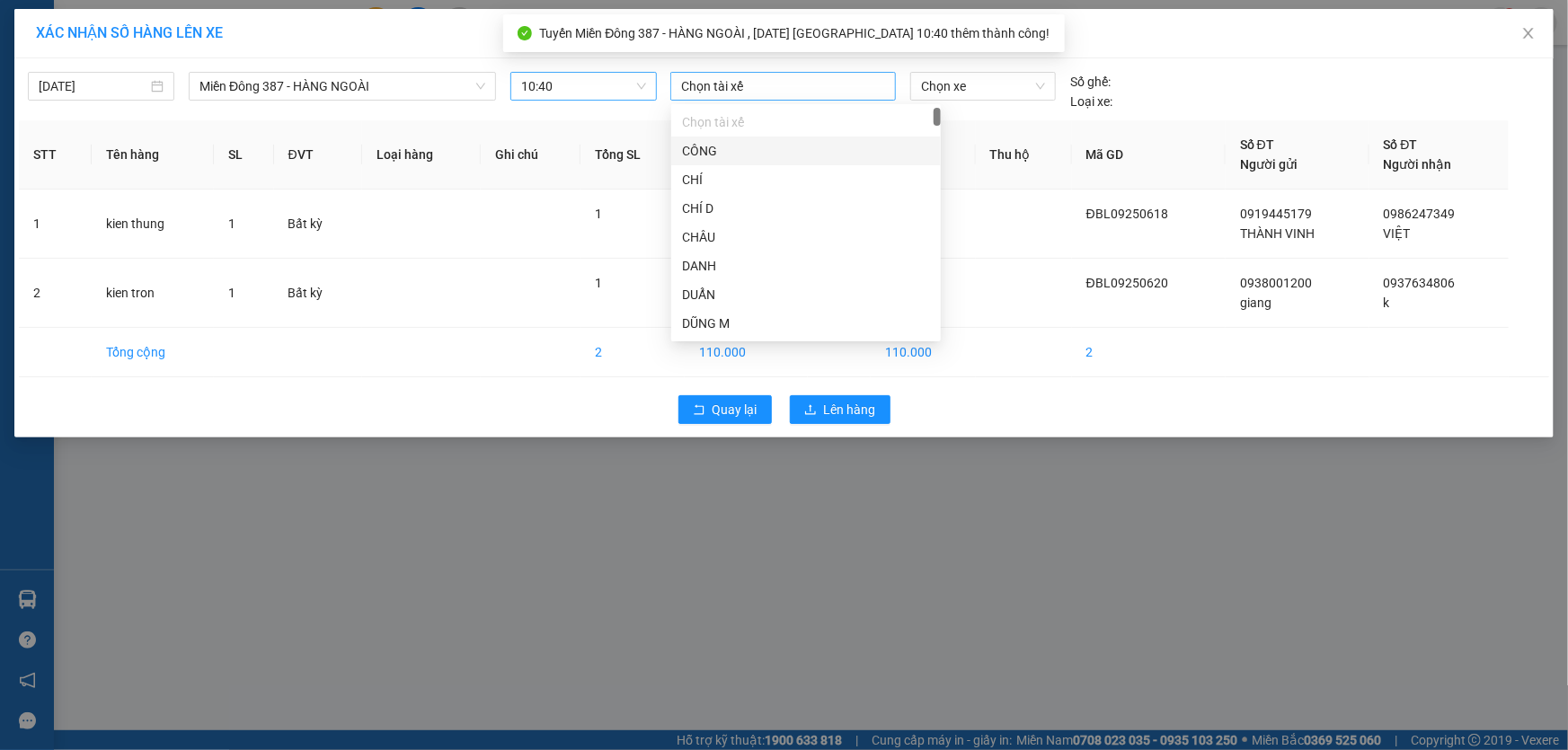
click at [776, 88] on div at bounding box center [783, 87] width 216 height 22
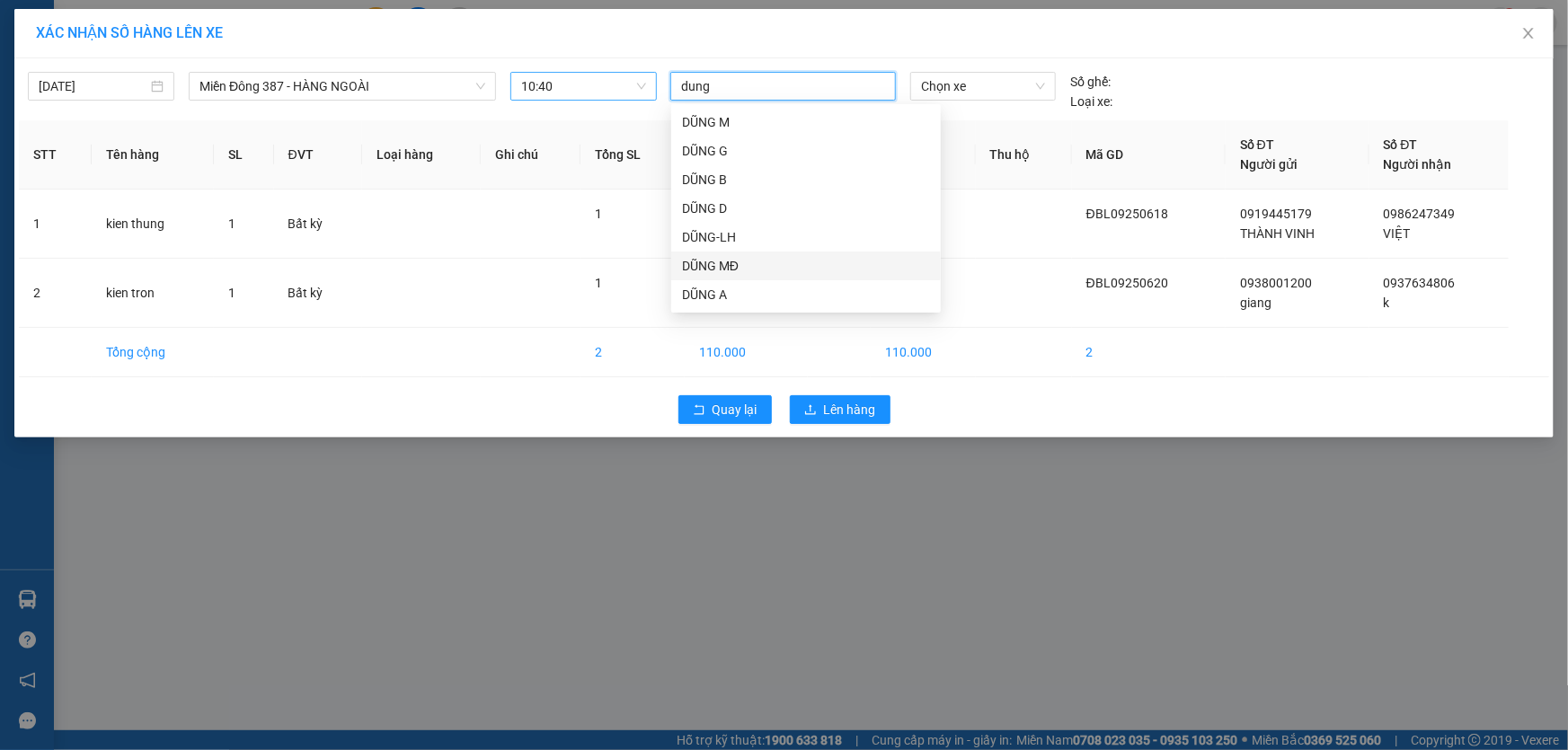
click at [709, 262] on div "DŨNG MĐ" at bounding box center [806, 266] width 248 height 20
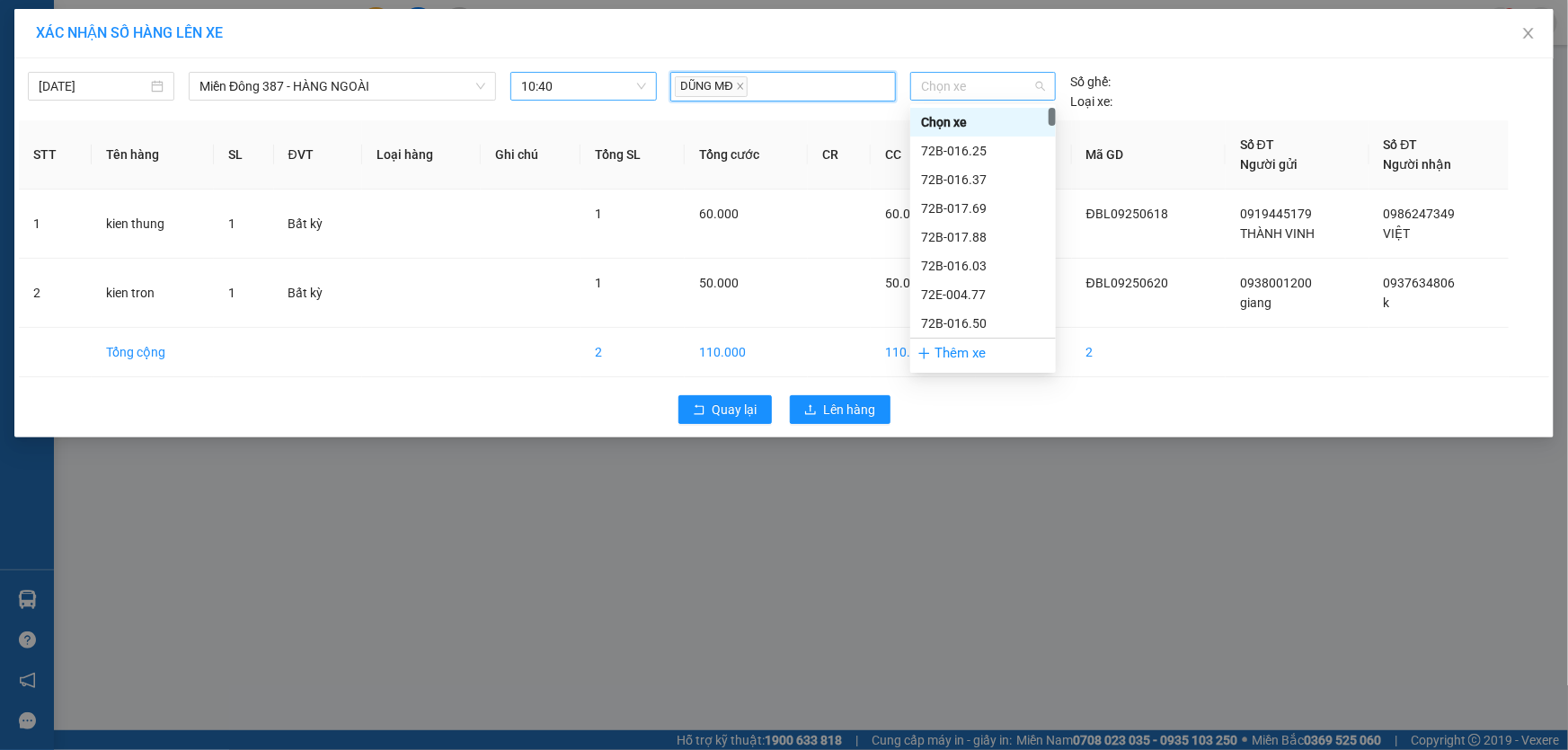
click at [981, 84] on span "Chọn xe" at bounding box center [983, 87] width 124 height 27
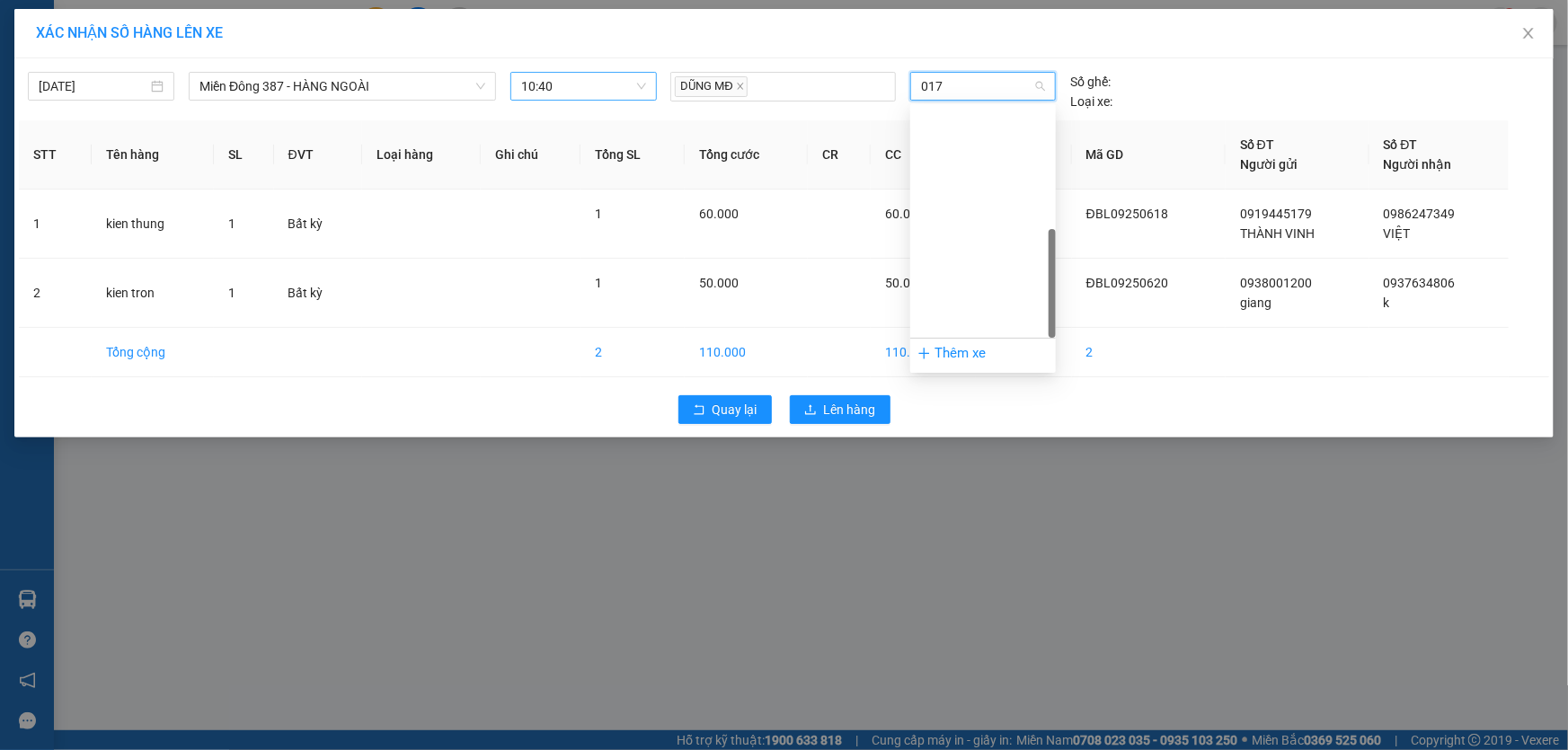
click at [936, 688] on div "72H-070.17" at bounding box center [983, 698] width 124 height 20
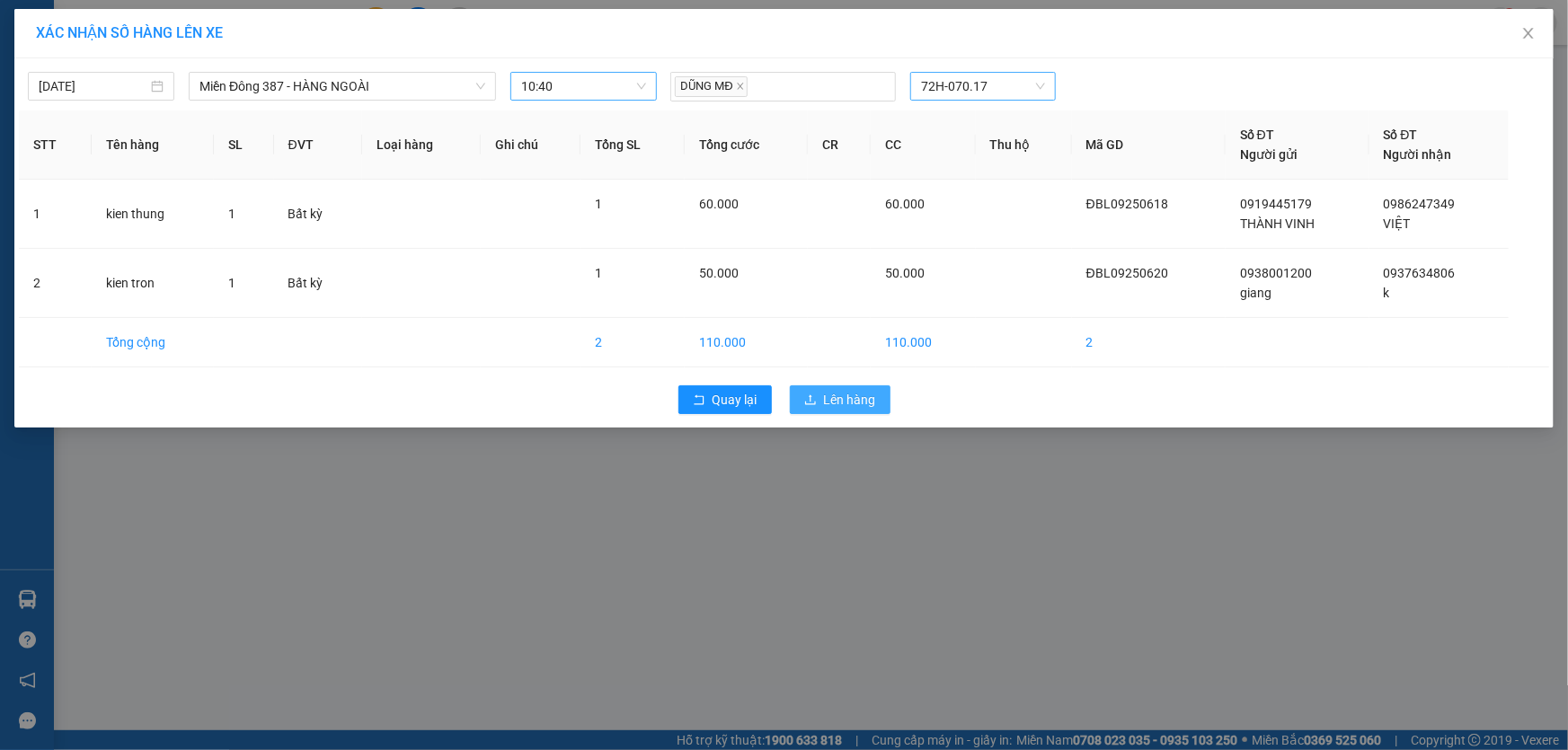
click at [857, 399] on span "Lên hàng" at bounding box center [849, 400] width 52 height 20
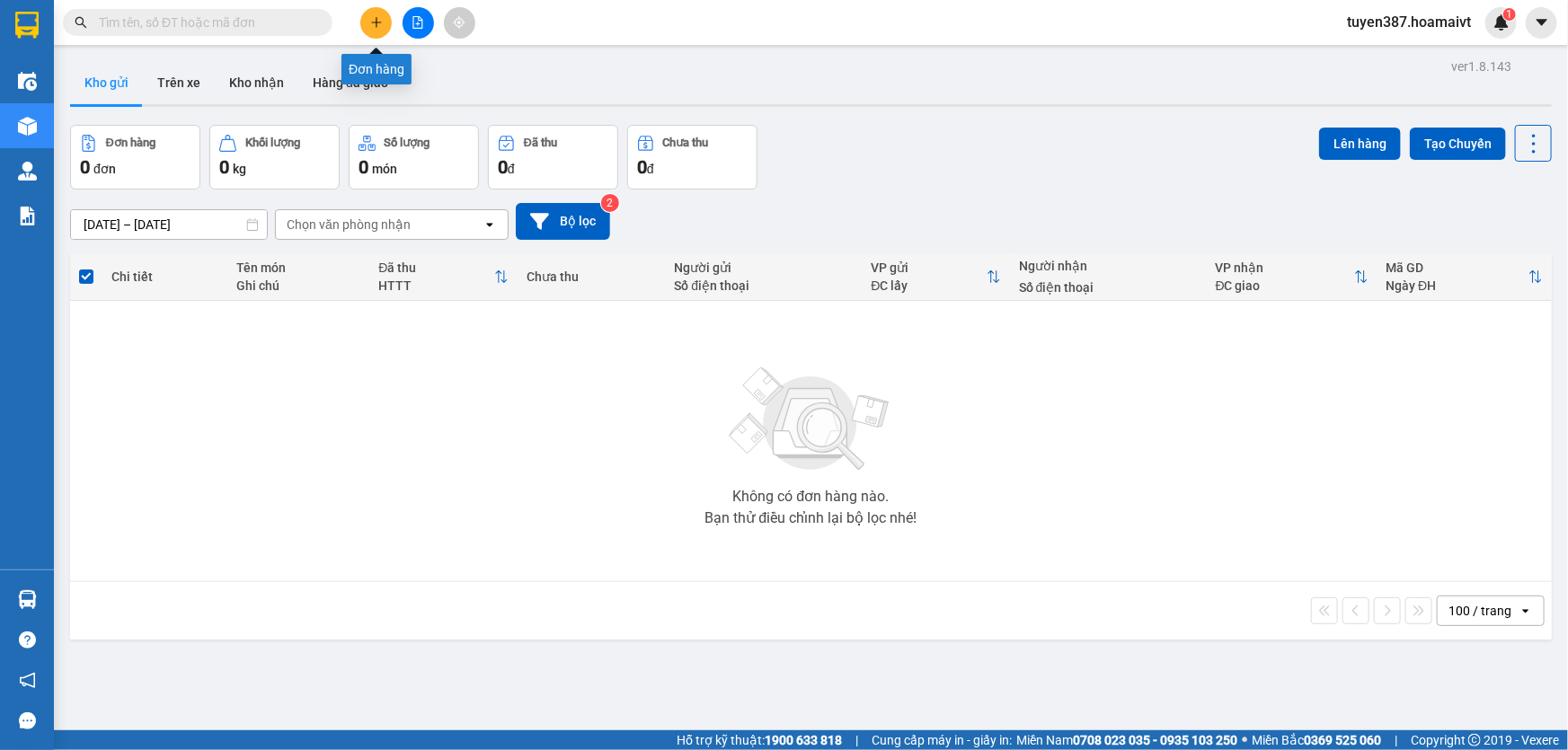
click at [377, 19] on icon "plus" at bounding box center [376, 22] width 1 height 10
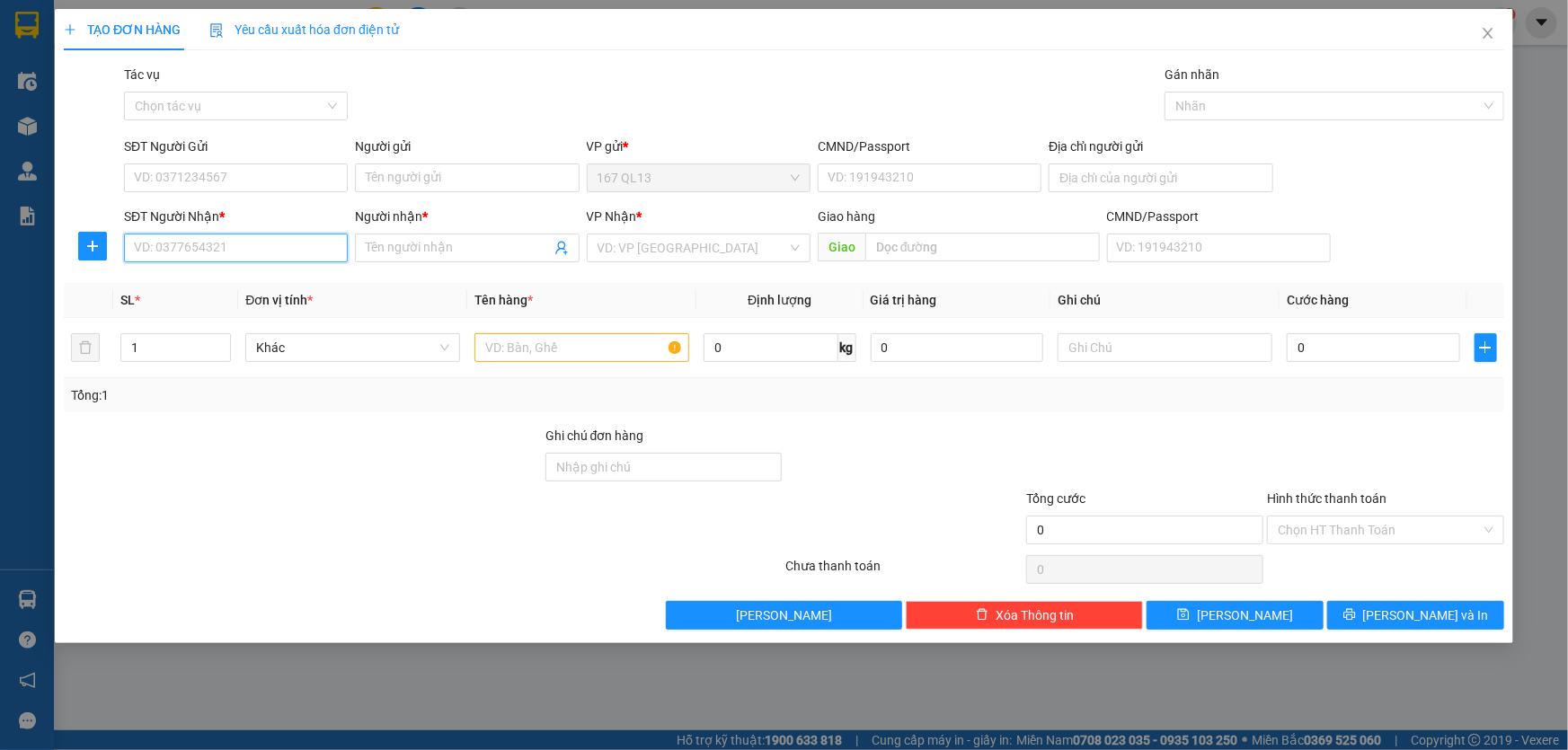
click at [304, 243] on input "SĐT Người Nhận *" at bounding box center [235, 248] width 223 height 29
click at [271, 174] on input "SĐT Người Gửi" at bounding box center [235, 178] width 223 height 29
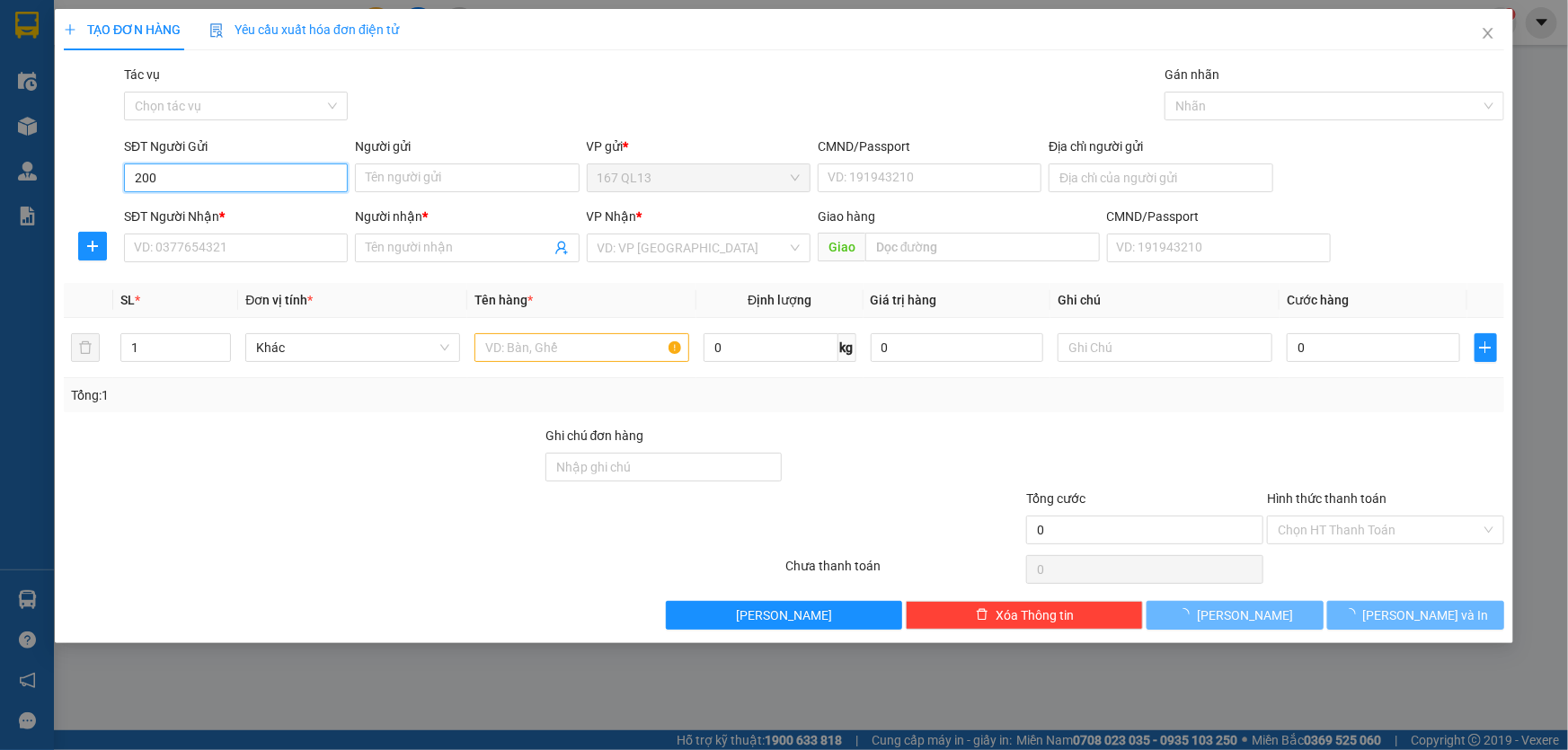
click at [261, 182] on input "200" at bounding box center [235, 178] width 223 height 29
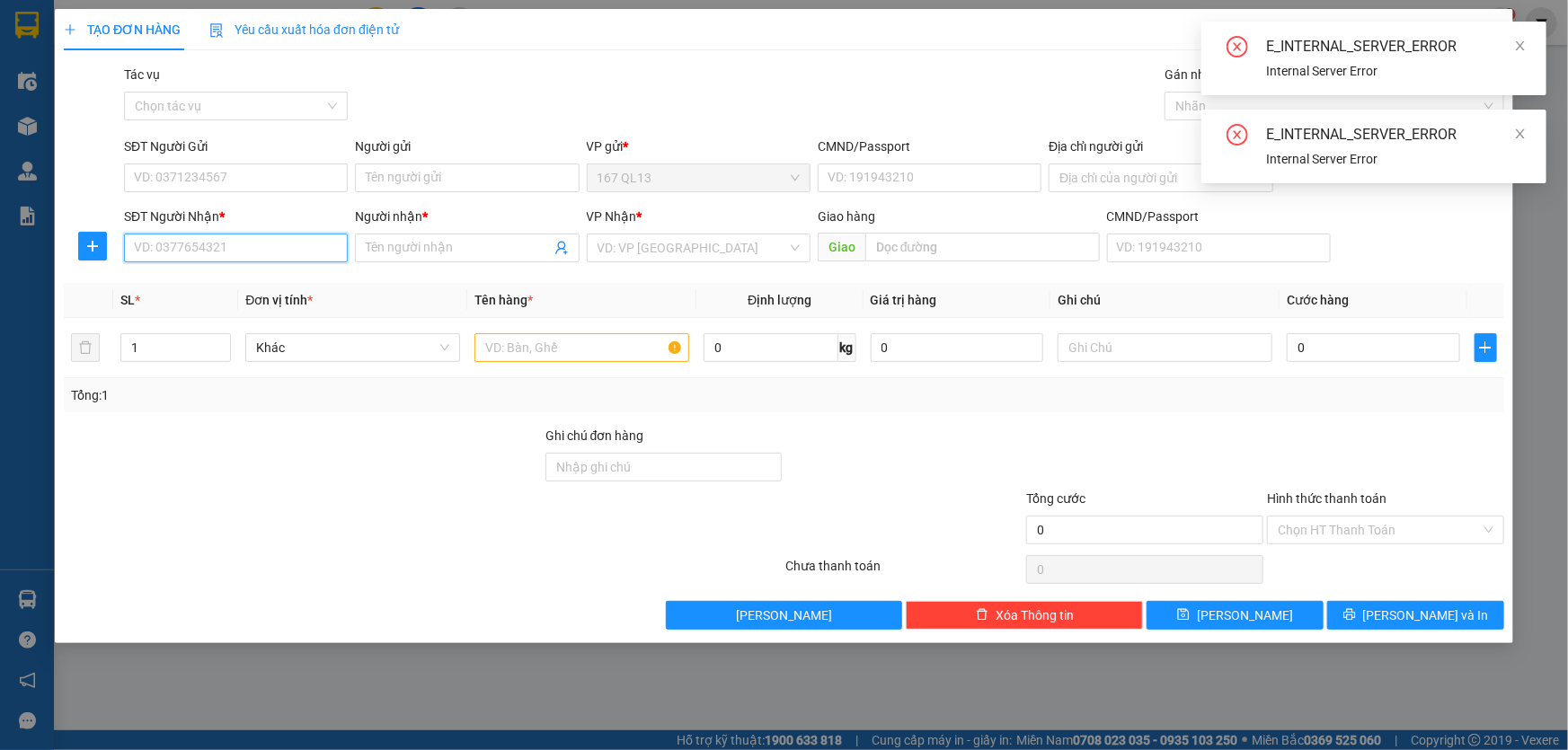
click at [252, 255] on input "SĐT Người Nhận *" at bounding box center [235, 248] width 223 height 29
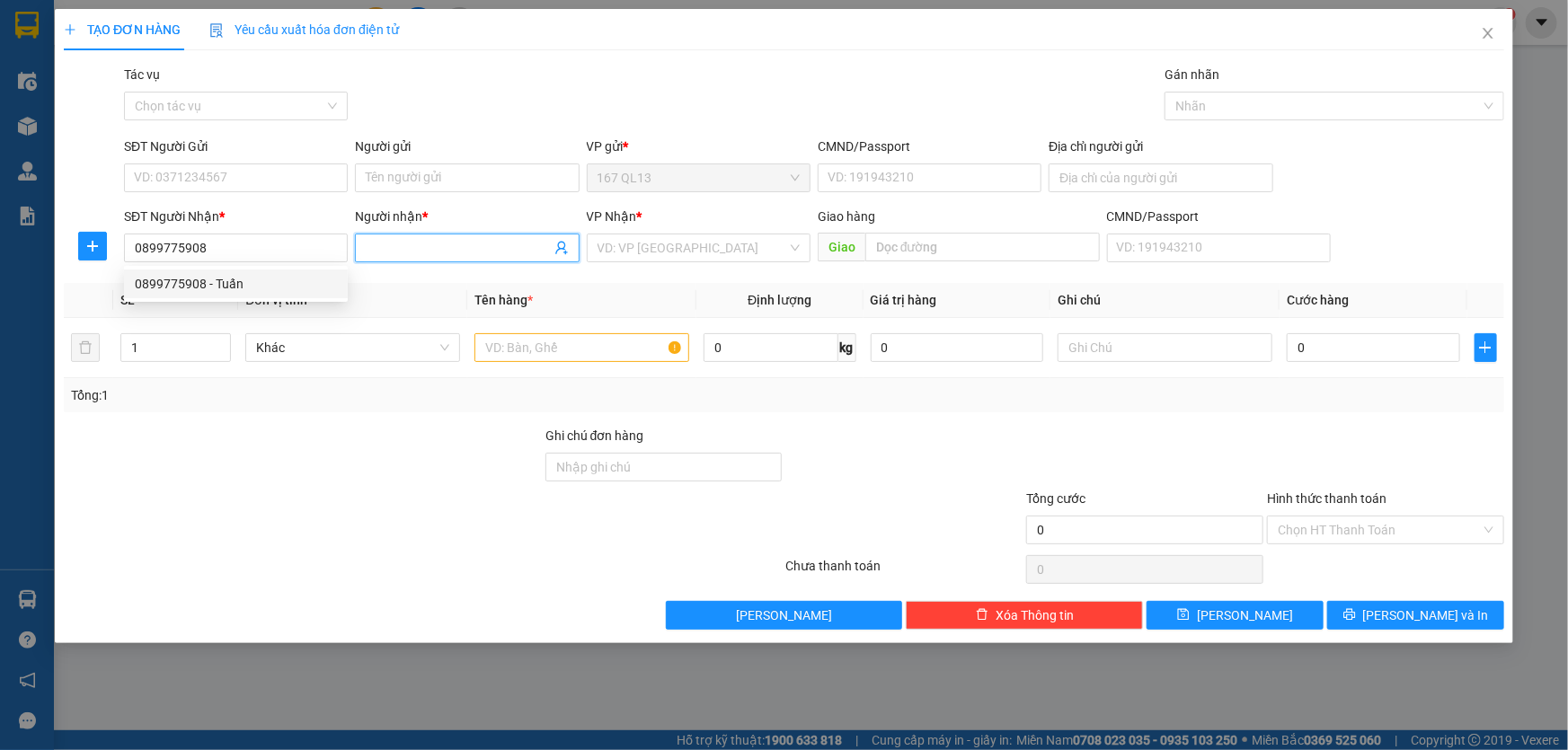
click at [394, 244] on input "Người nhận *" at bounding box center [458, 248] width 184 height 20
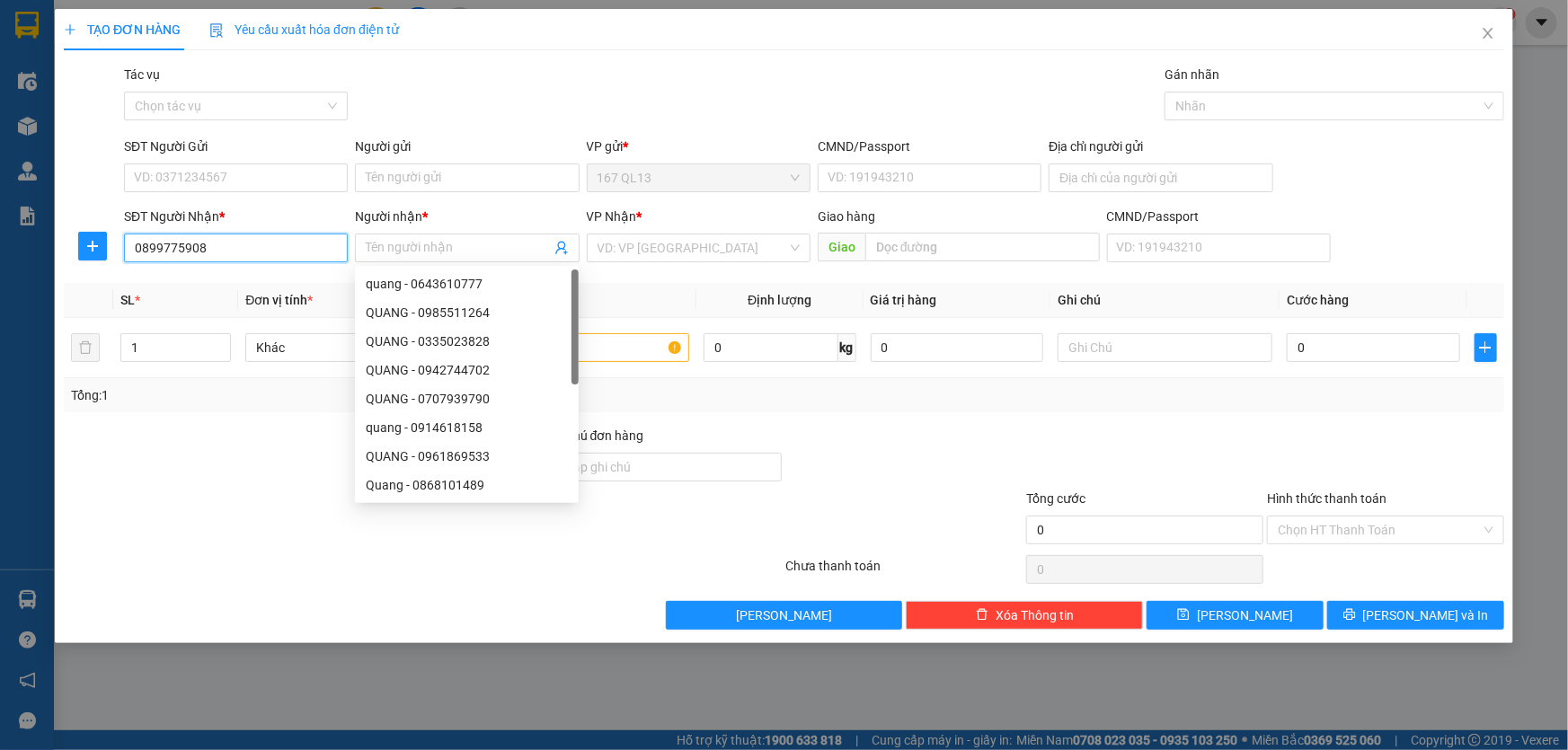
click at [237, 245] on input "0899775908" at bounding box center [235, 248] width 223 height 29
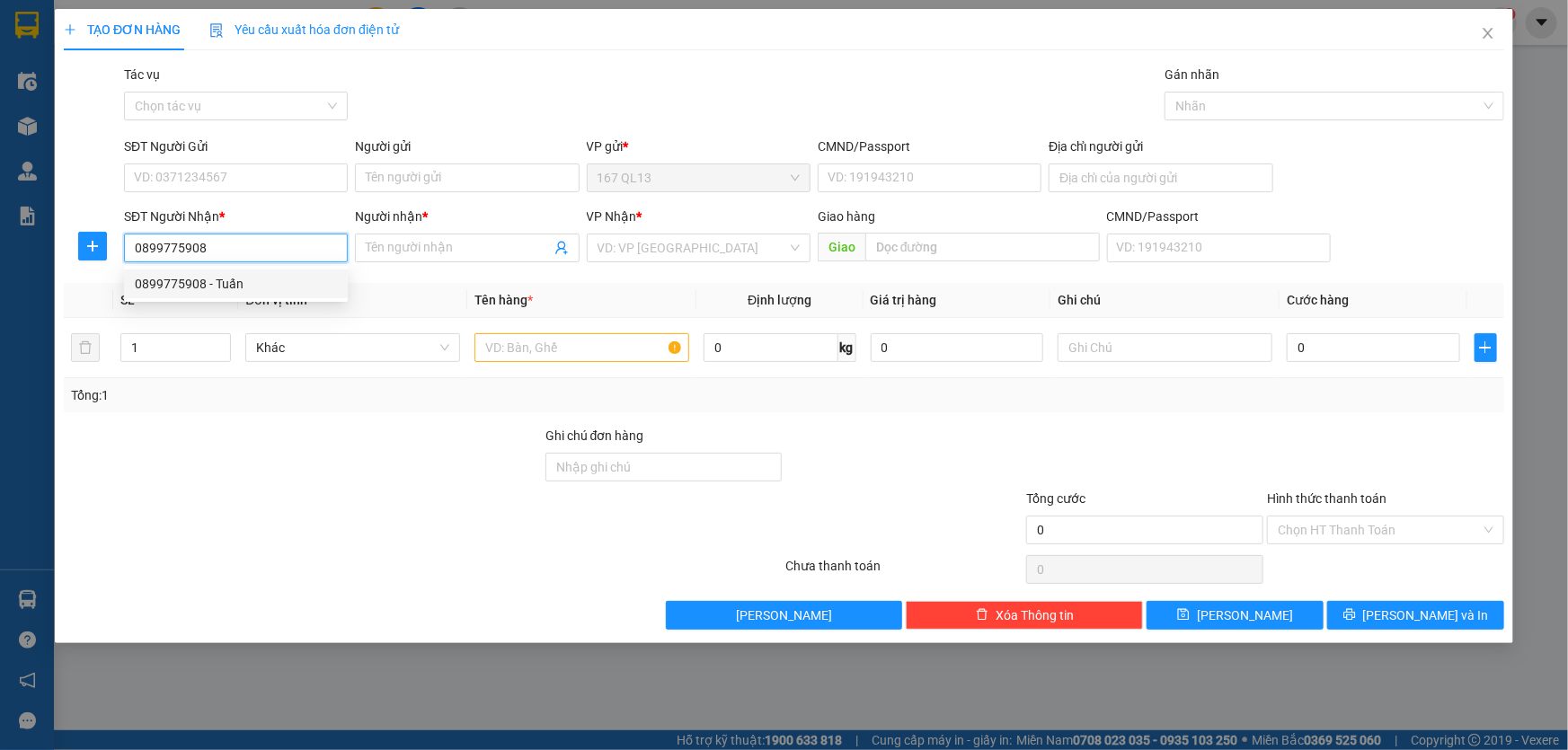
click at [234, 279] on div "0899775908 - Tuấn" at bounding box center [236, 284] width 202 height 20
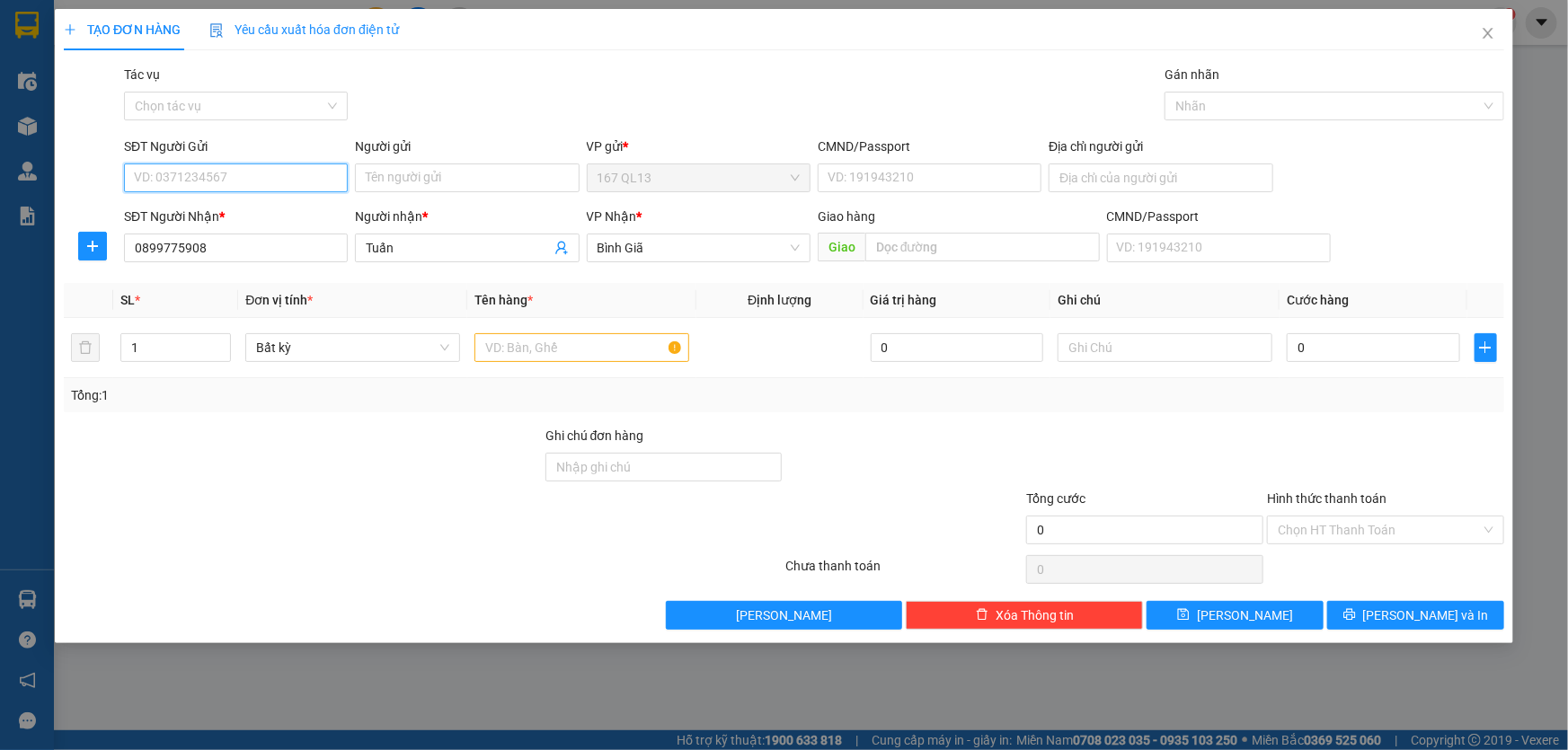
click at [252, 176] on input "SĐT Người Gửi" at bounding box center [235, 178] width 223 height 29
click at [243, 214] on div "0903113200 - TI" at bounding box center [236, 214] width 202 height 20
click at [584, 350] on input "text" at bounding box center [581, 348] width 214 height 29
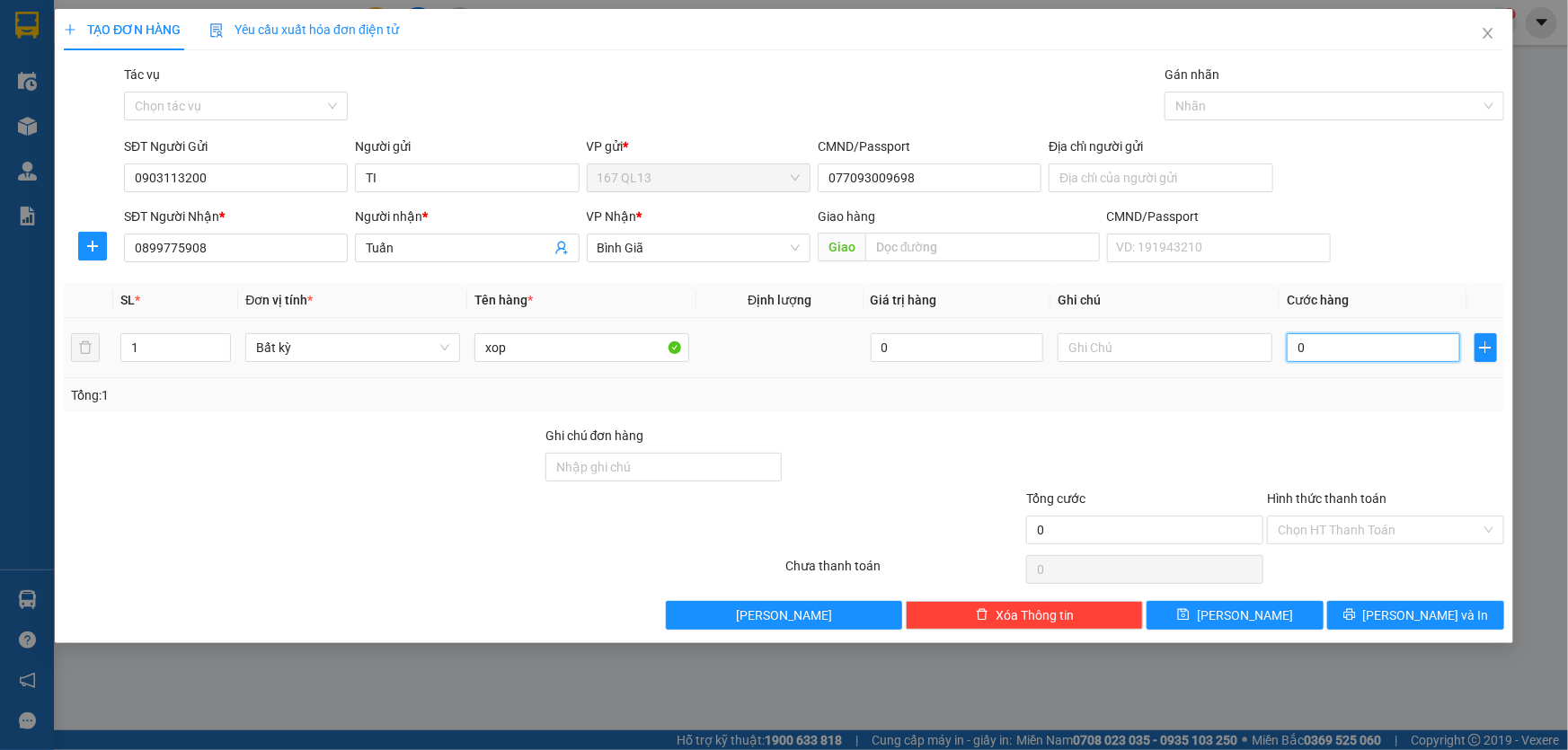
click at [1289, 343] on input "0" at bounding box center [1373, 348] width 173 height 29
click at [1392, 522] on input "Hình thức thanh toán" at bounding box center [1379, 530] width 203 height 27
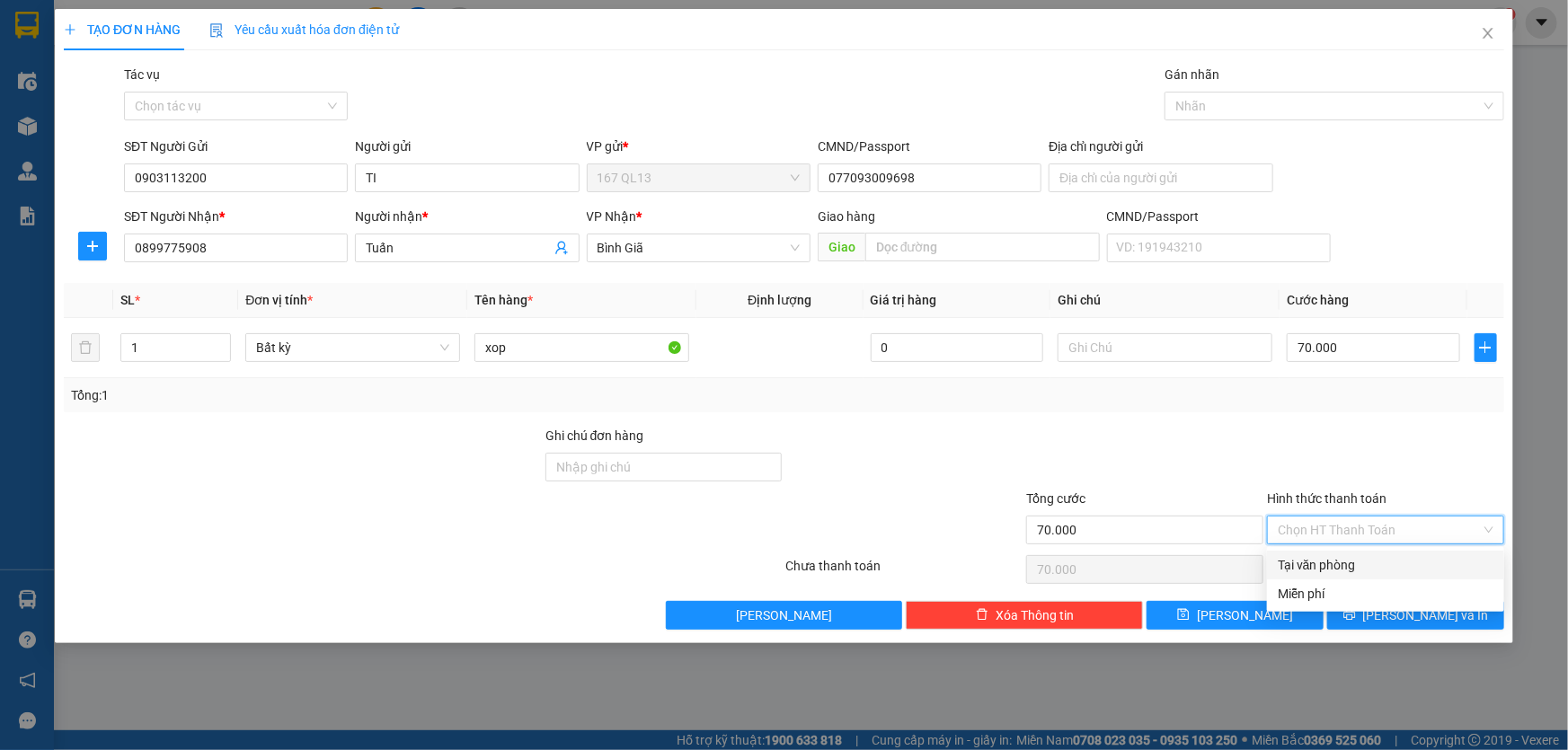
click at [1396, 553] on div "Tại văn phòng" at bounding box center [1386, 566] width 237 height 29
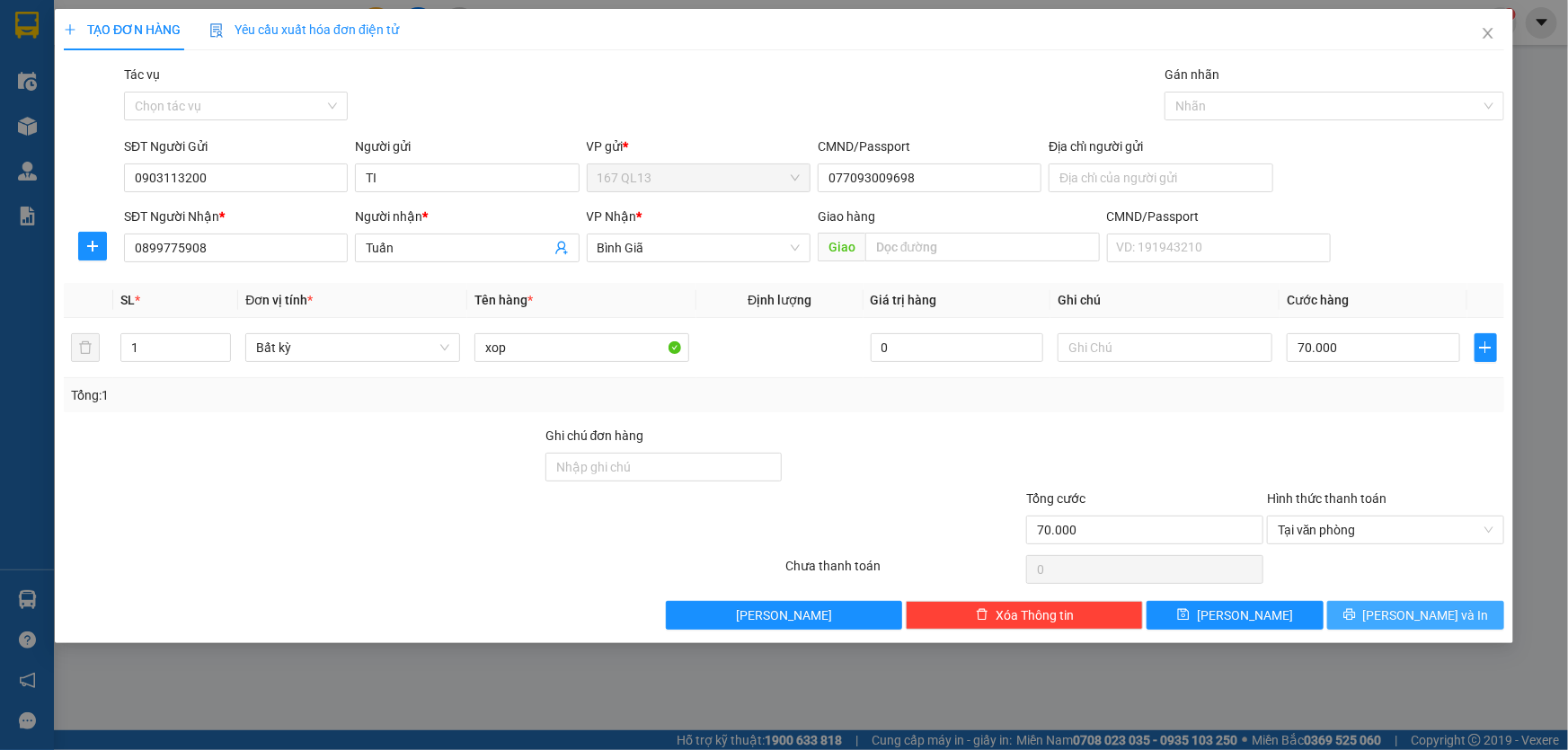
click at [1428, 615] on span "[PERSON_NAME] và In" at bounding box center [1426, 616] width 126 height 20
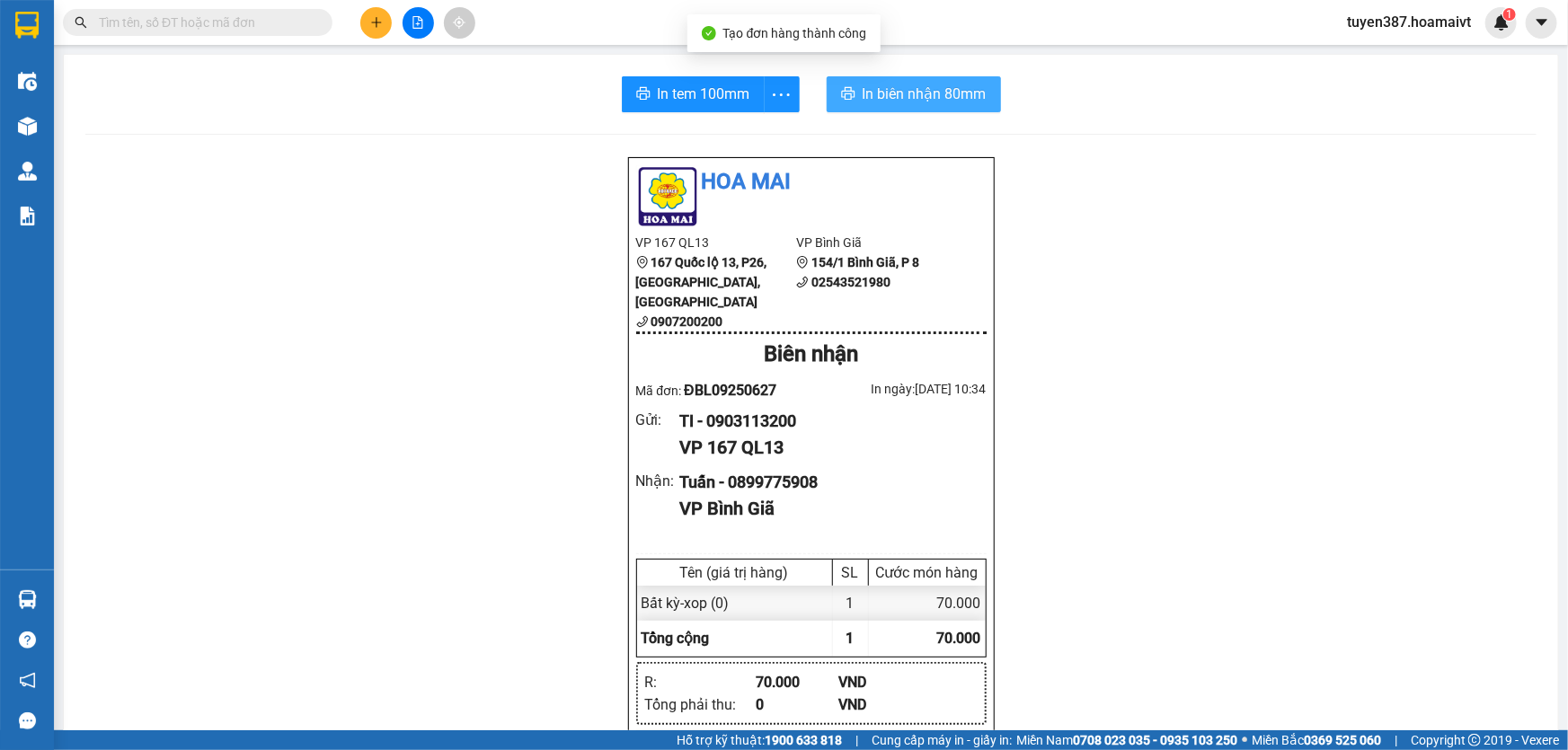
click at [894, 83] on span "In biên nhận 80mm" at bounding box center [925, 94] width 124 height 23
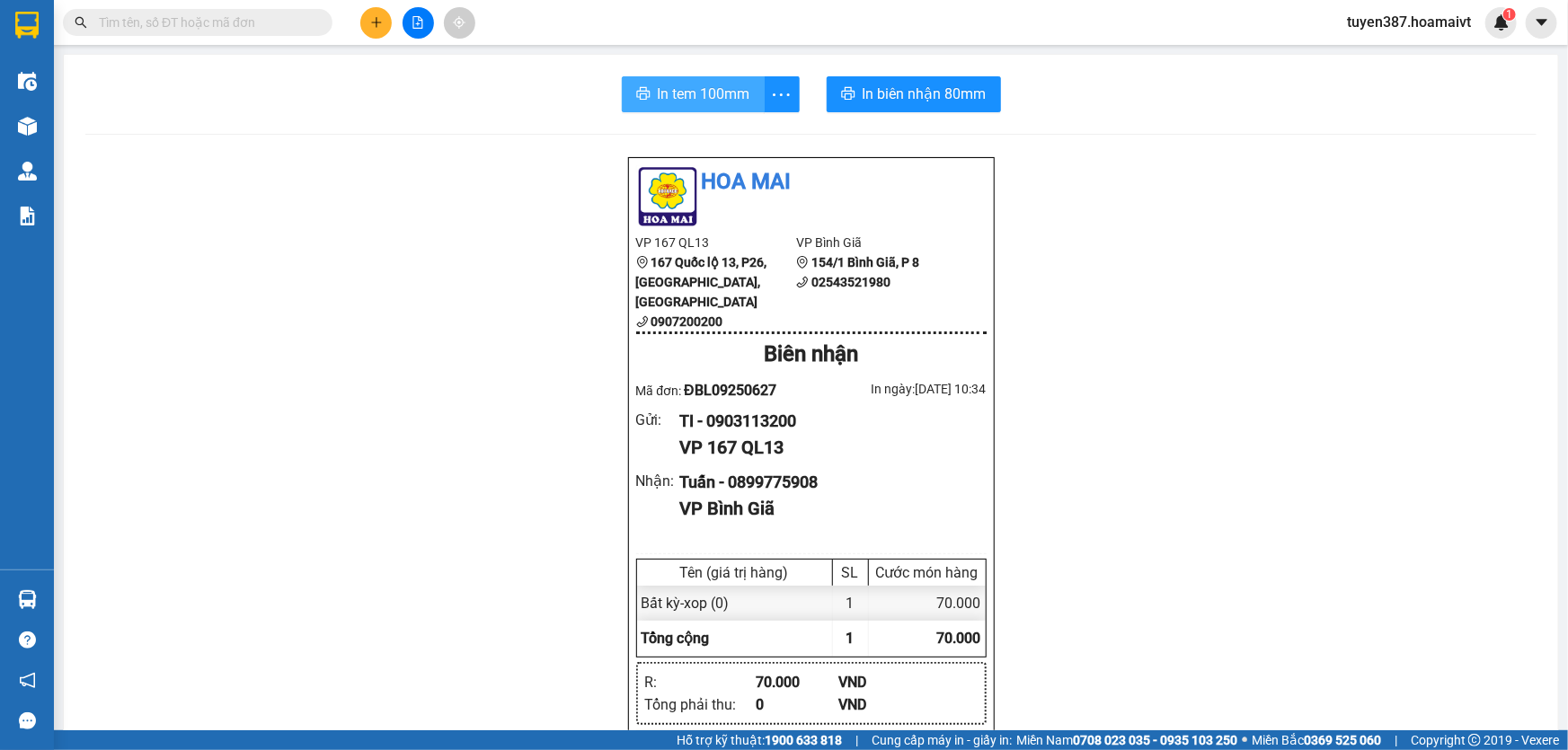
drag, startPoint x: 689, startPoint y: 99, endPoint x: 701, endPoint y: 81, distance: 21.6
click at [689, 98] on span "In tem 100mm" at bounding box center [703, 94] width 92 height 23
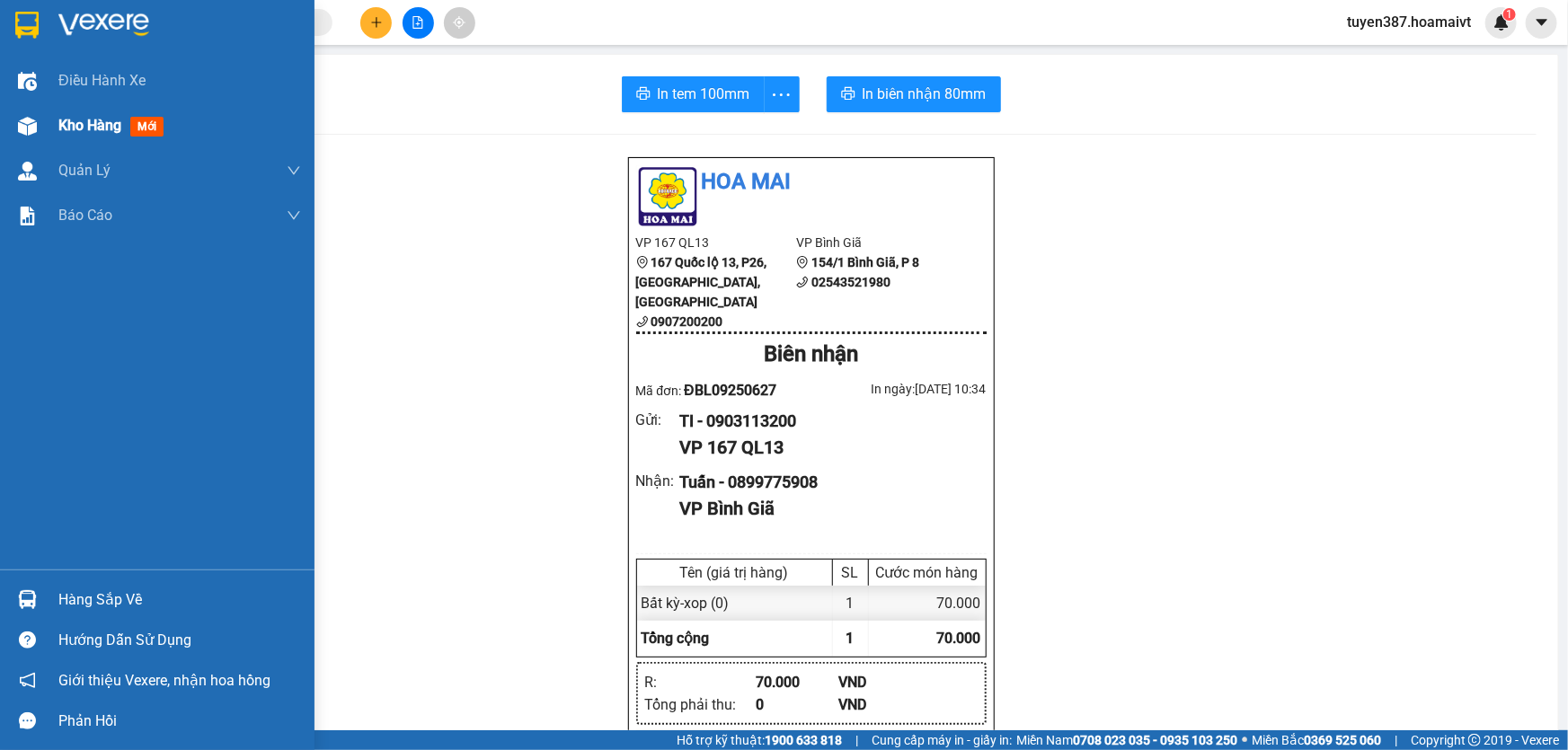
click at [148, 120] on span "mới" at bounding box center [147, 127] width 33 height 20
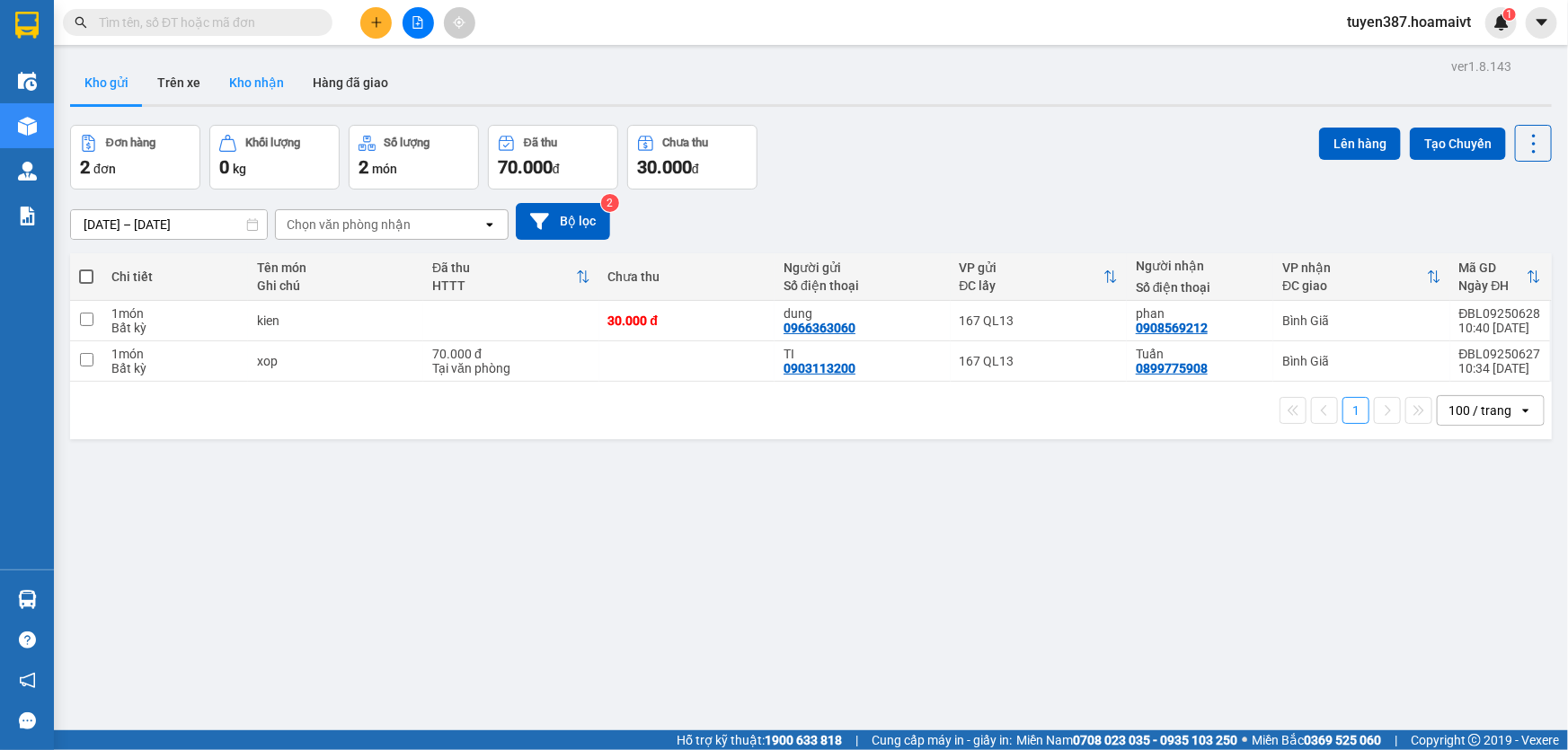
drag, startPoint x: 261, startPoint y: 81, endPoint x: 270, endPoint y: 81, distance: 9.0
click at [261, 81] on button "Kho nhận" at bounding box center [256, 82] width 84 height 43
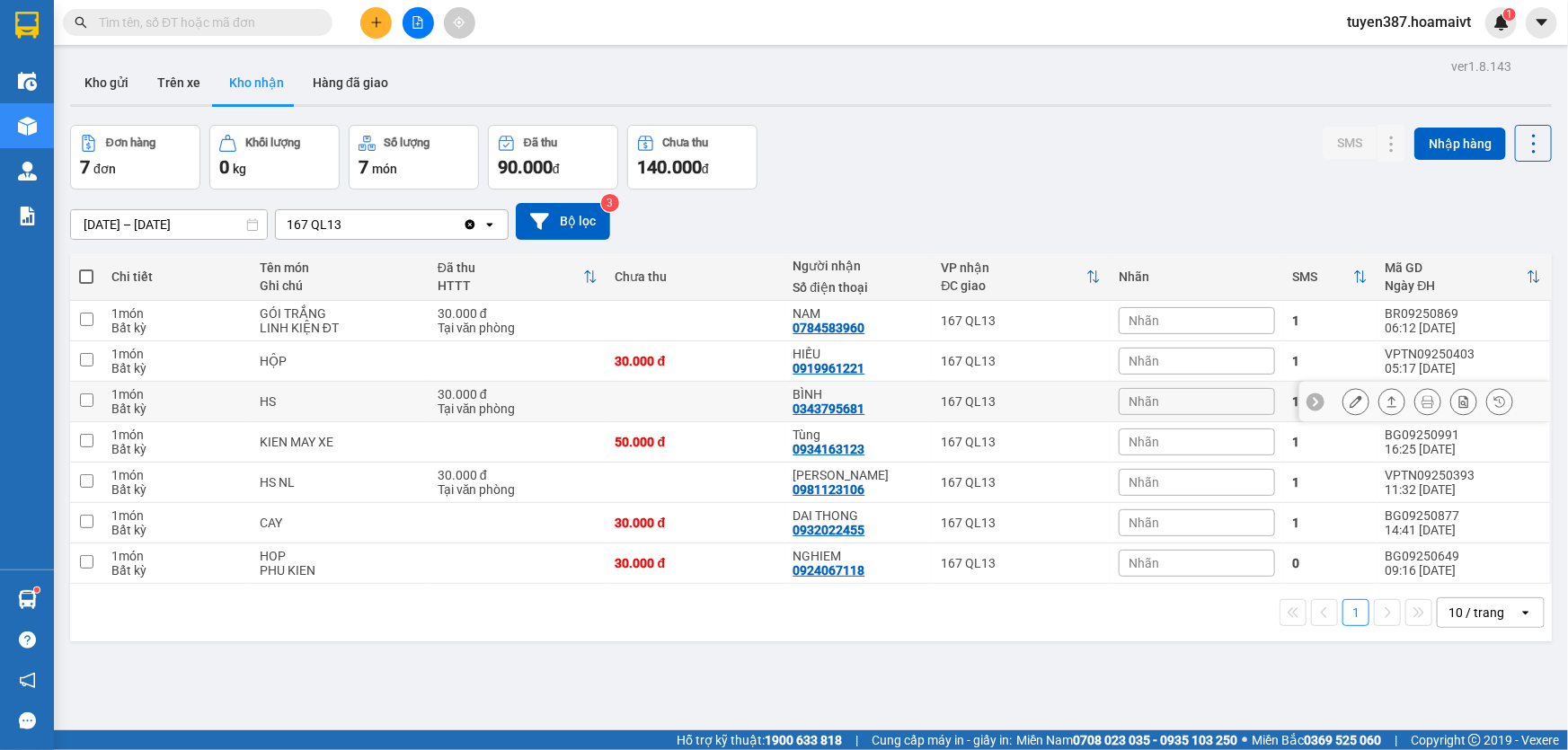
drag, startPoint x: 746, startPoint y: 395, endPoint x: 584, endPoint y: 653, distance: 304.6
drag, startPoint x: 730, startPoint y: 723, endPoint x: 112, endPoint y: 72, distance: 897.6
click at [112, 72] on button "Kho gửi" at bounding box center [107, 82] width 73 height 43
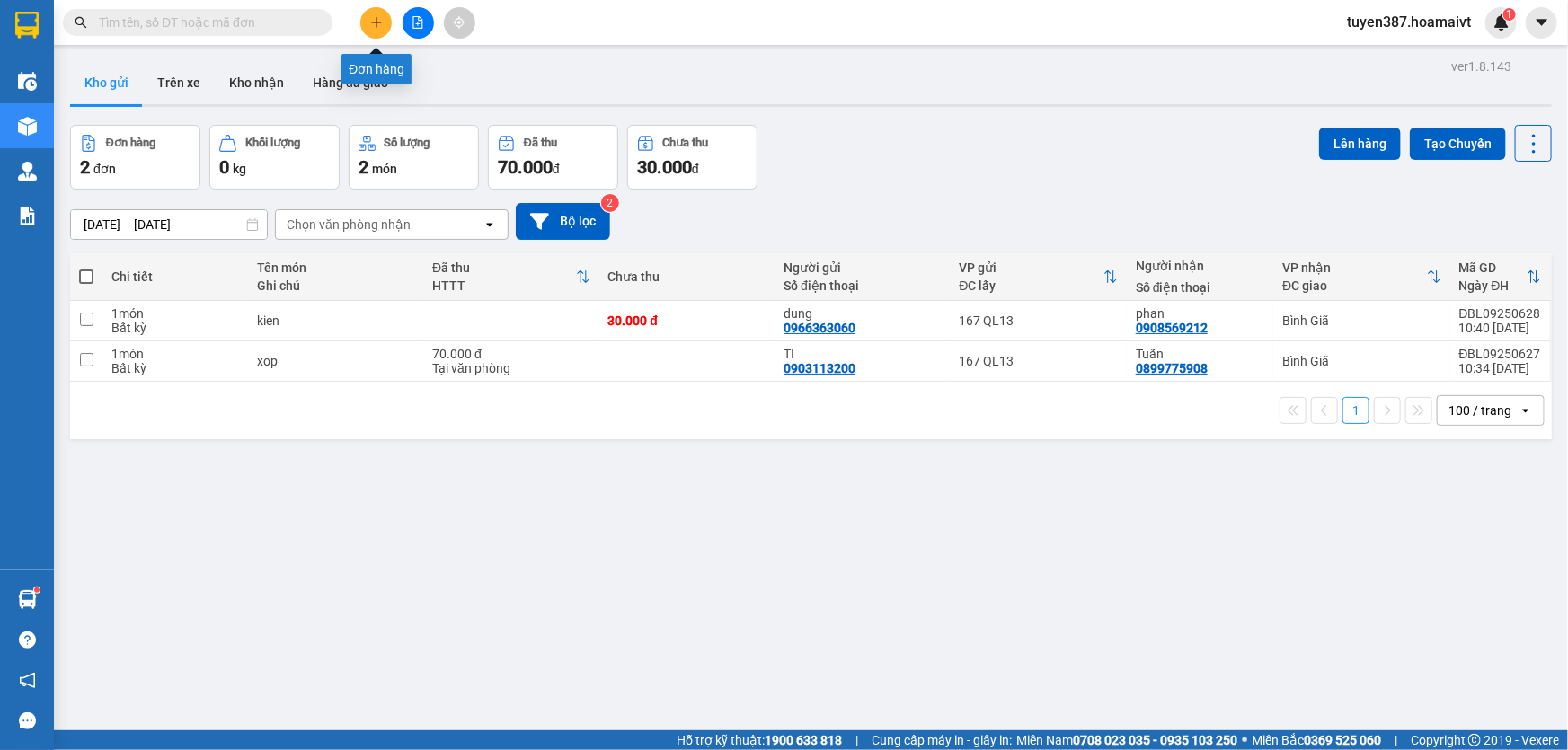
click at [376, 20] on icon "plus" at bounding box center [376, 22] width 1 height 10
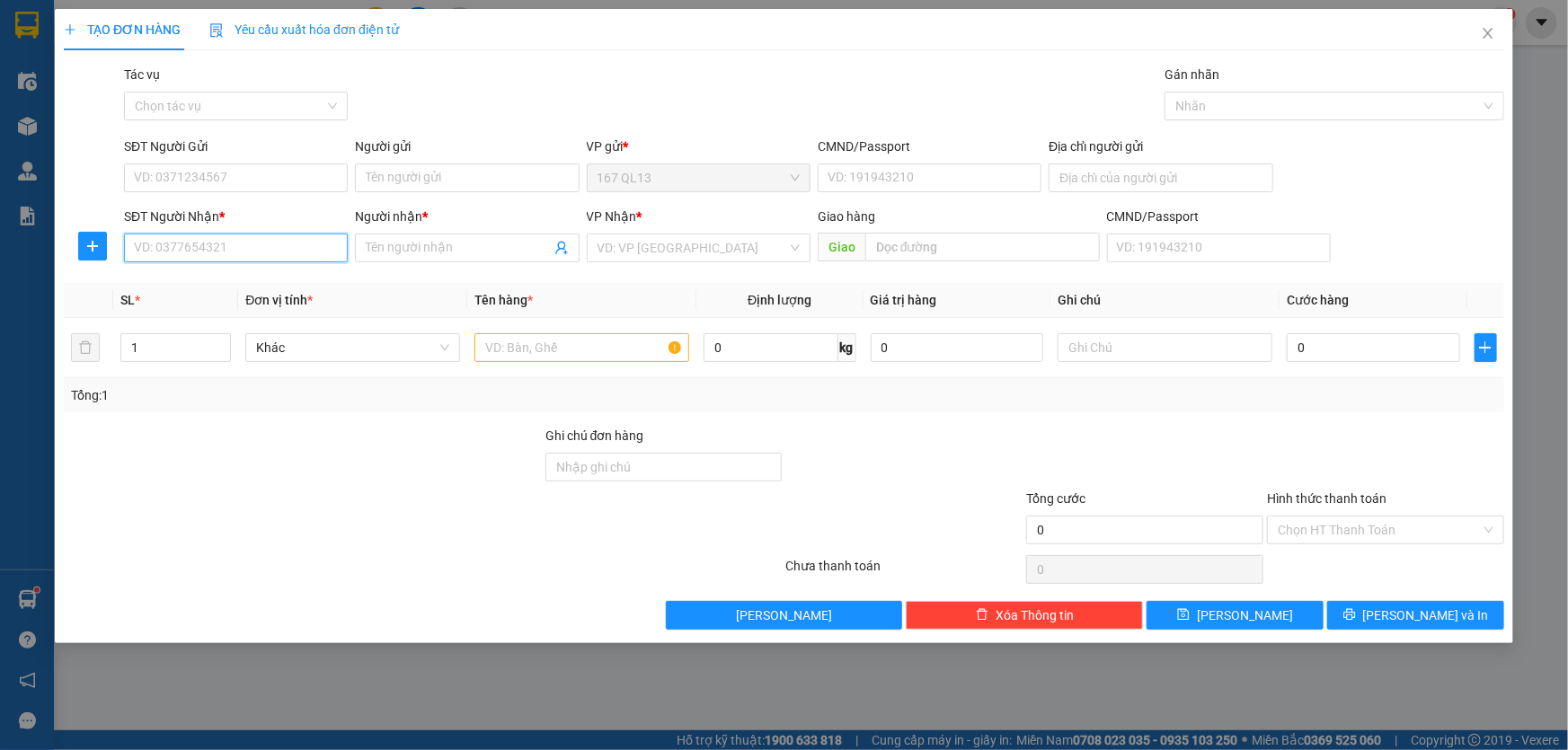
click at [295, 250] on input "SĐT Người Nhận *" at bounding box center [235, 248] width 223 height 29
drag, startPoint x: 224, startPoint y: 283, endPoint x: 236, endPoint y: 215, distance: 69.1
click at [223, 280] on div "0933638687 - Vinh" at bounding box center [236, 284] width 202 height 20
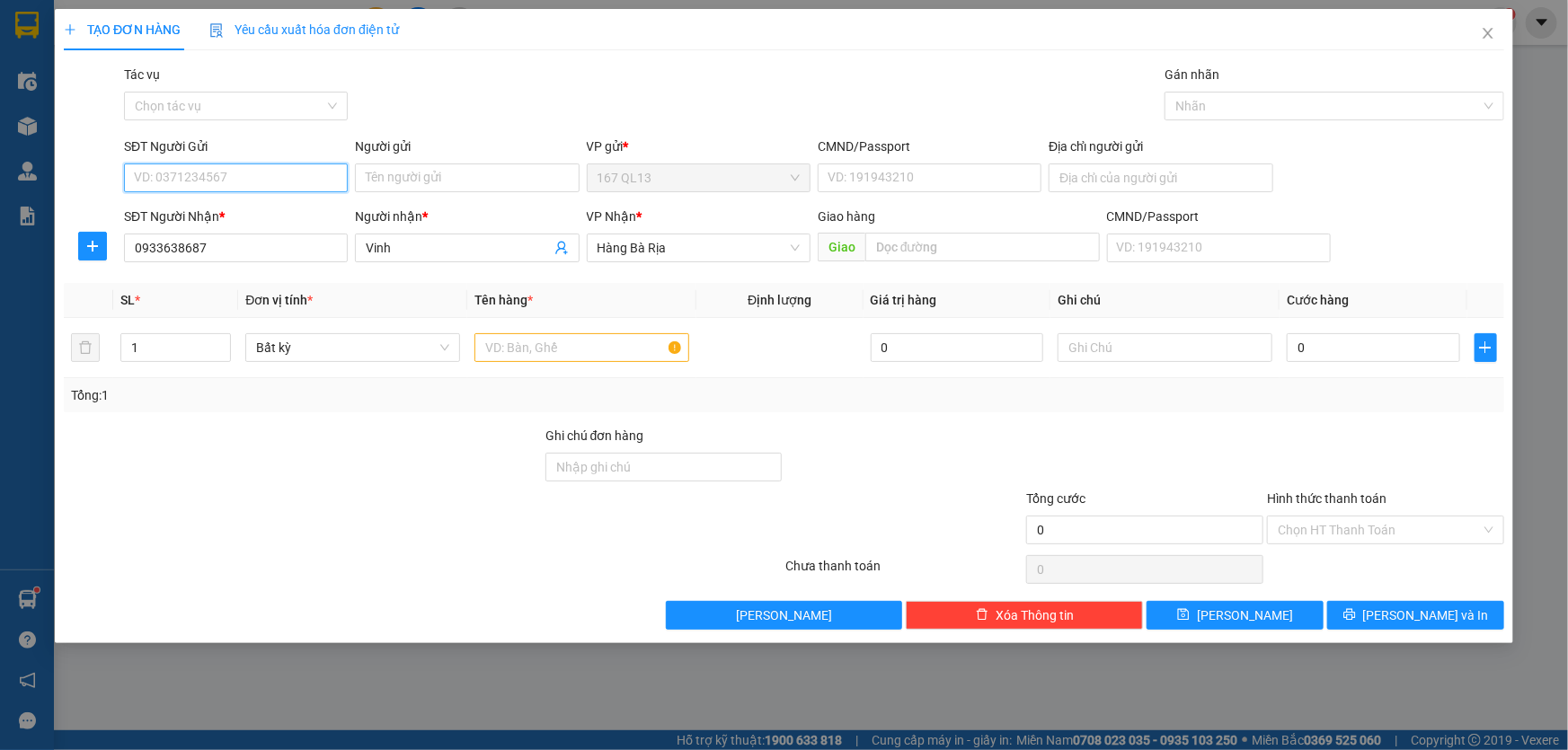
click at [251, 174] on input "SĐT Người Gửi" at bounding box center [235, 178] width 223 height 29
click at [244, 174] on input "SĐT Người Gửi" at bounding box center [235, 178] width 223 height 29
click at [421, 176] on input "Người gửi" at bounding box center [466, 178] width 223 height 29
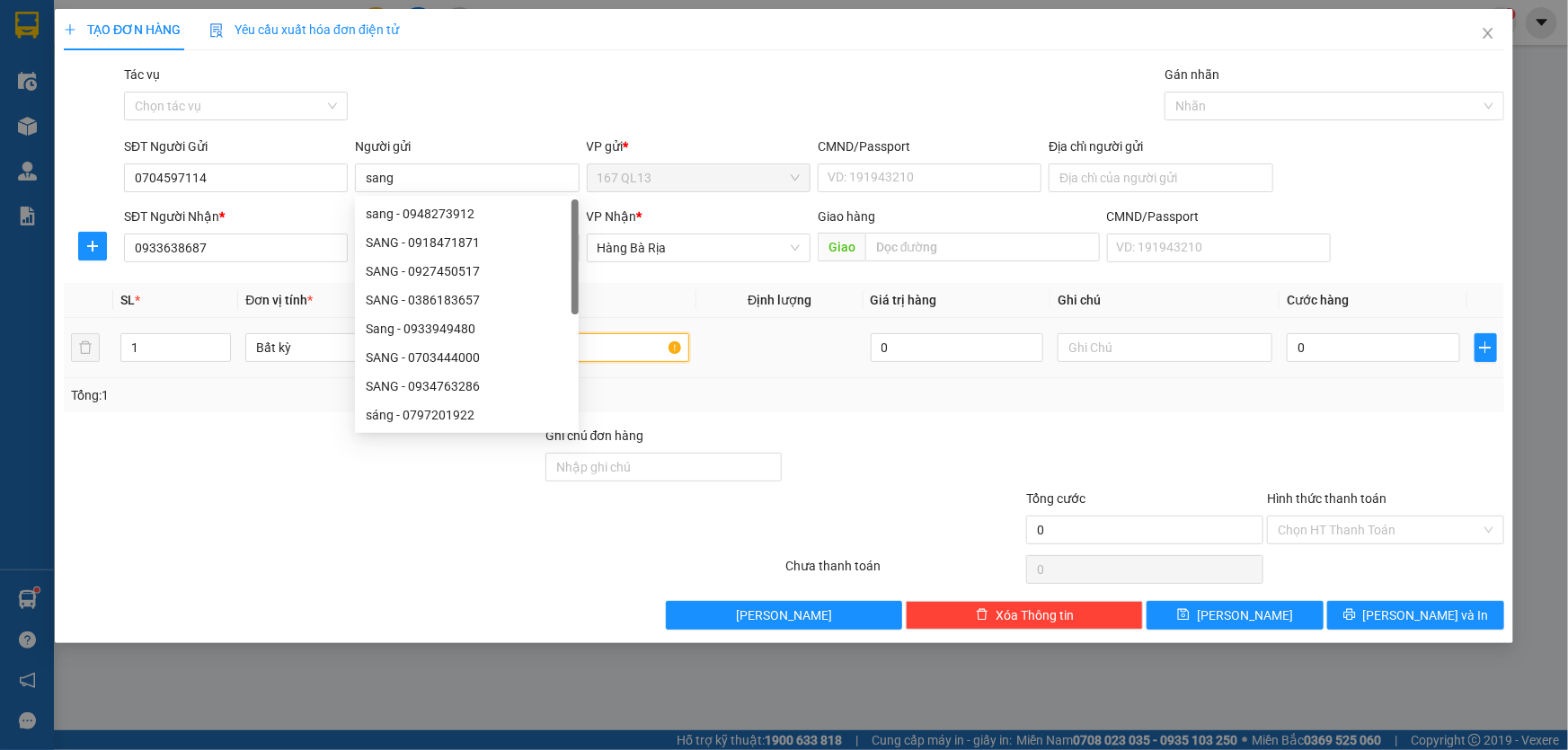
click at [625, 349] on input "text" at bounding box center [581, 348] width 214 height 29
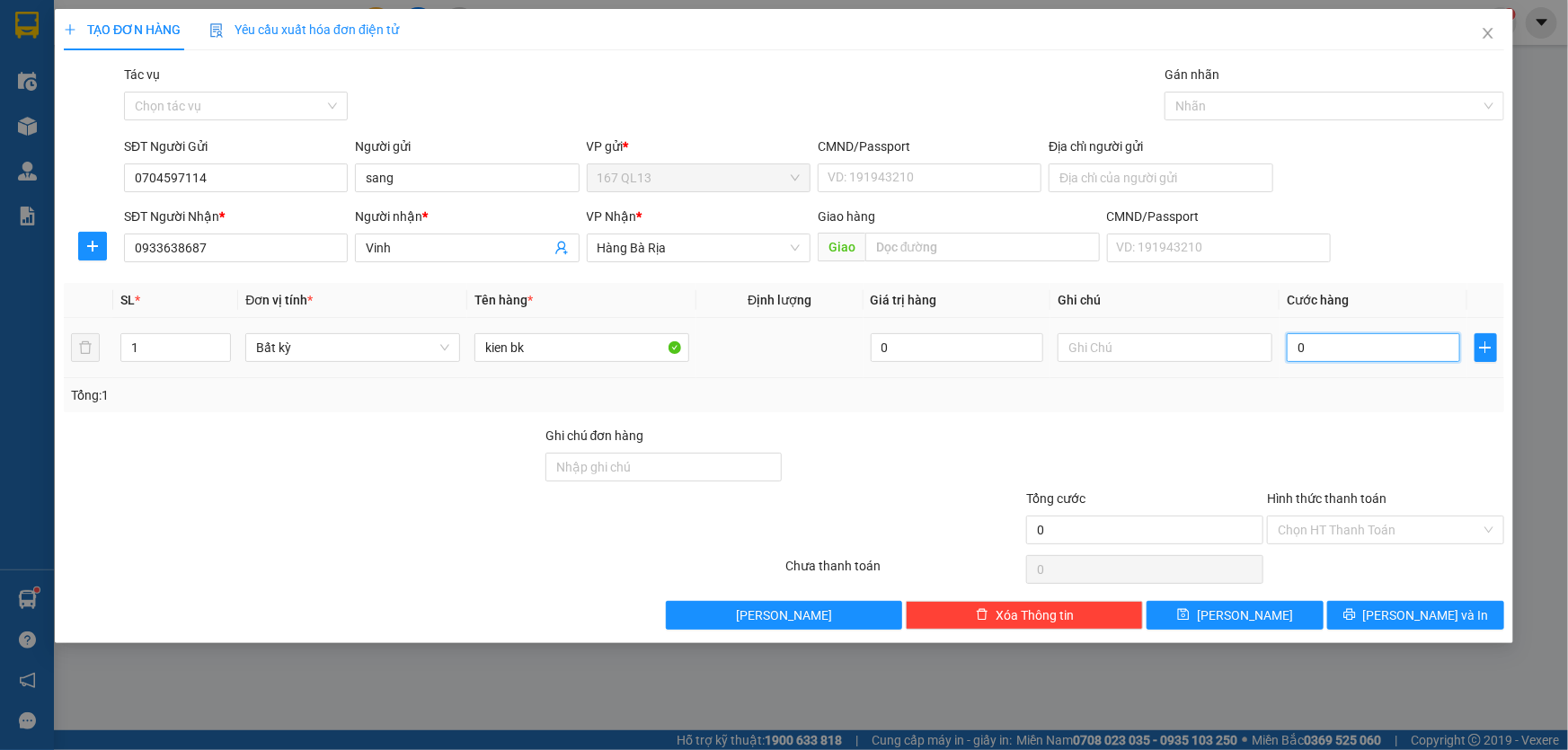
click at [1293, 345] on input "0" at bounding box center [1373, 348] width 173 height 29
click at [1424, 614] on span "[PERSON_NAME] và In" at bounding box center [1426, 616] width 126 height 20
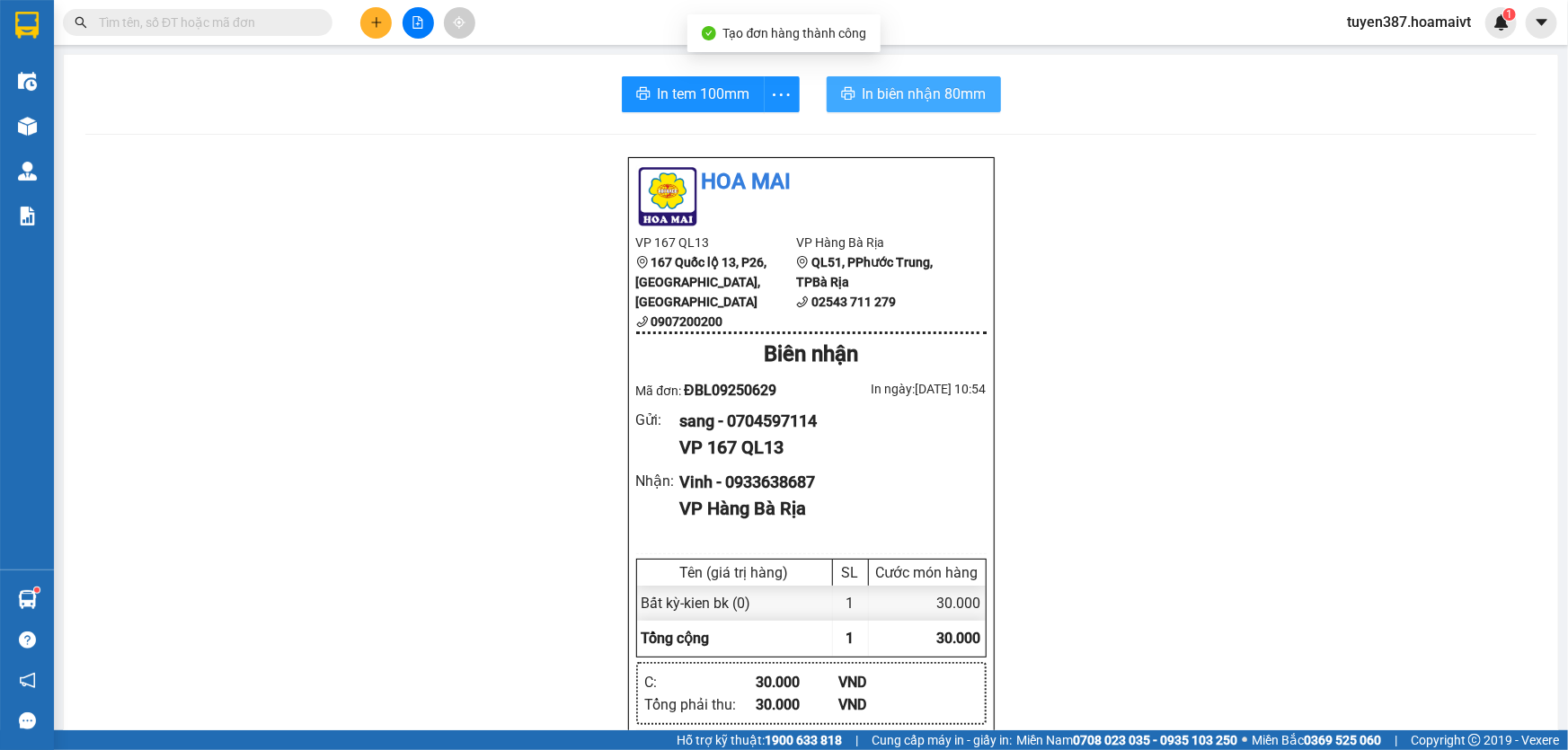
click at [873, 86] on span "In biên nhận 80mm" at bounding box center [925, 94] width 124 height 23
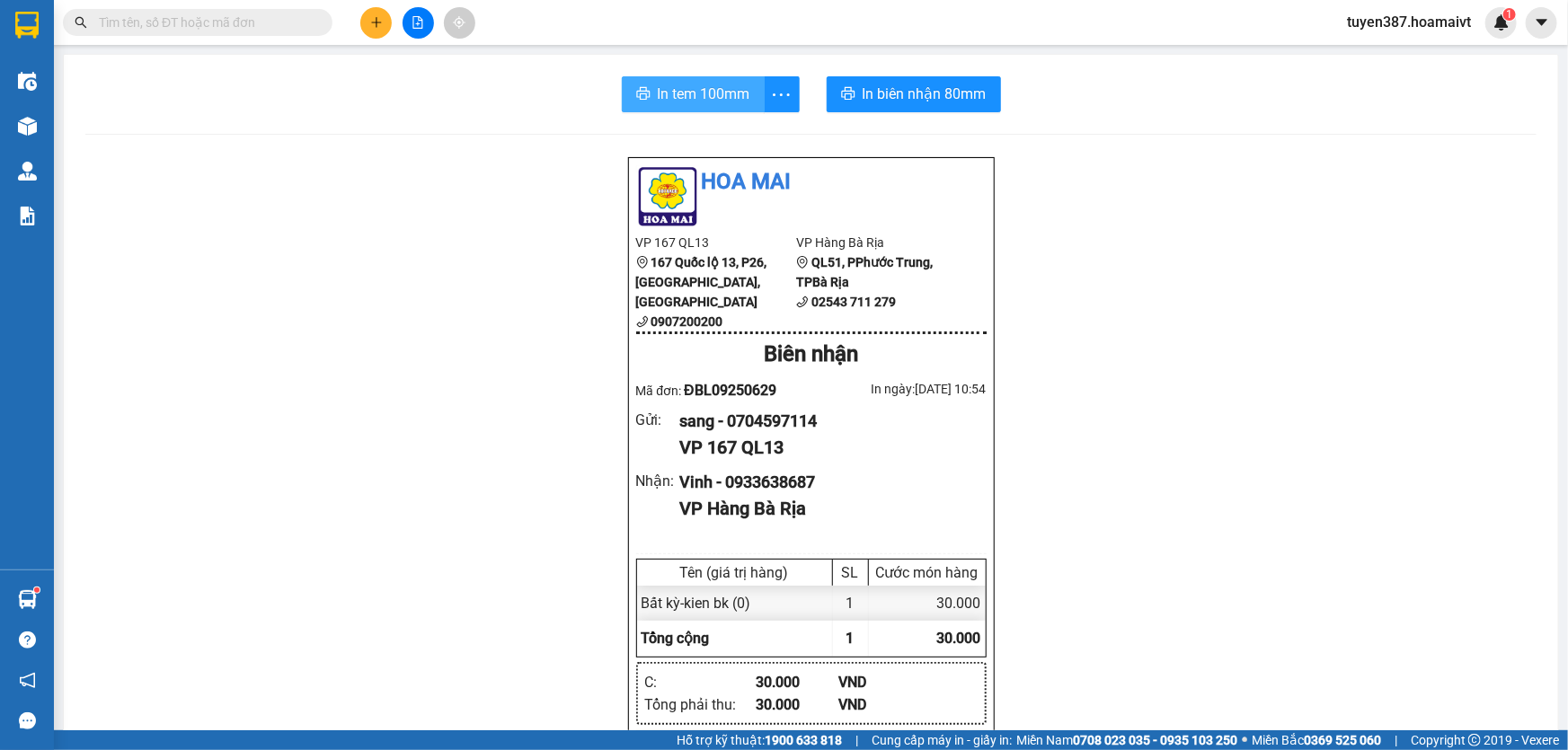
click at [687, 92] on span "In tem 100mm" at bounding box center [703, 94] width 92 height 23
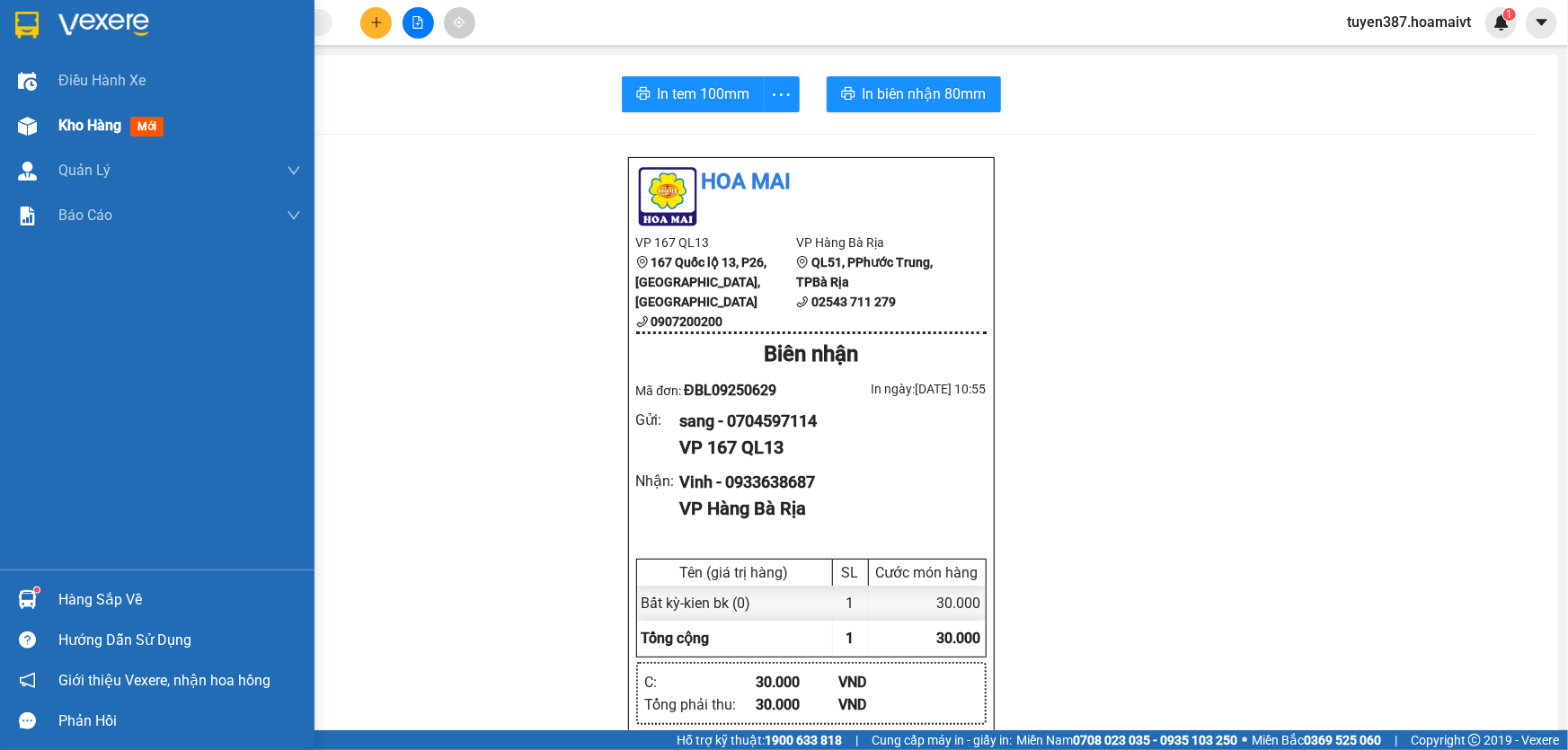
click at [139, 124] on span "mới" at bounding box center [147, 127] width 33 height 20
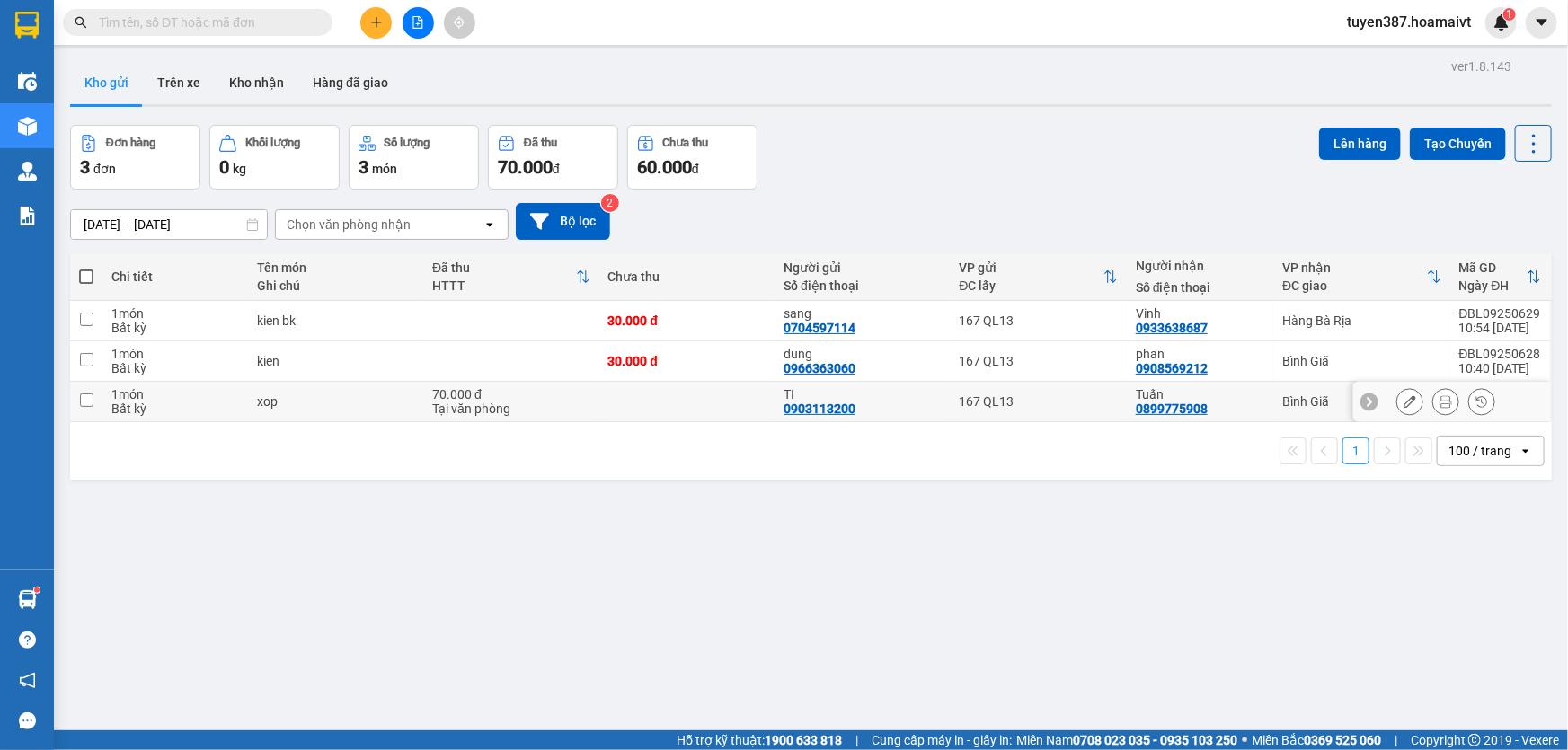
click at [88, 393] on input "checkbox" at bounding box center [87, 400] width 14 height 14
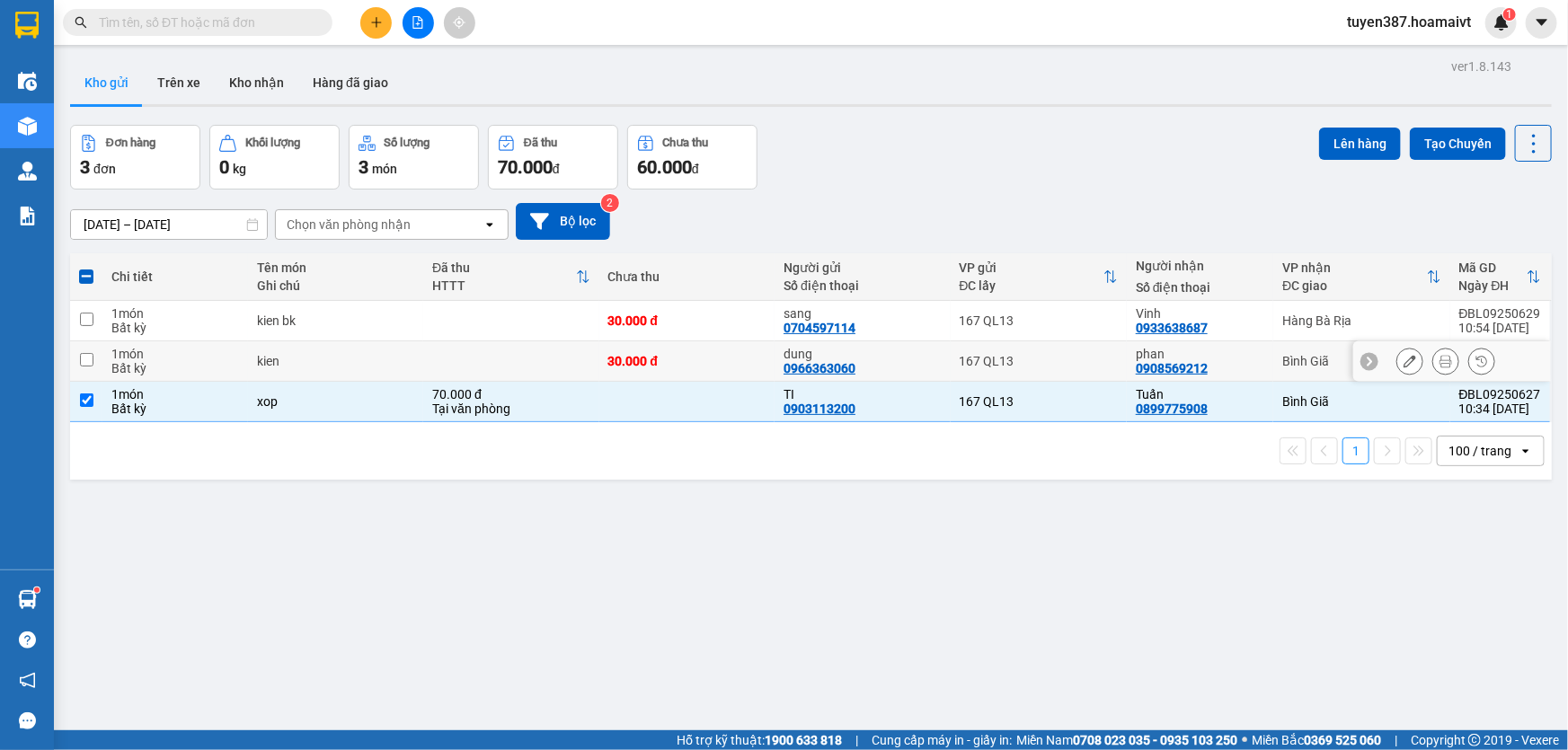
click at [85, 356] on input "checkbox" at bounding box center [87, 359] width 14 height 14
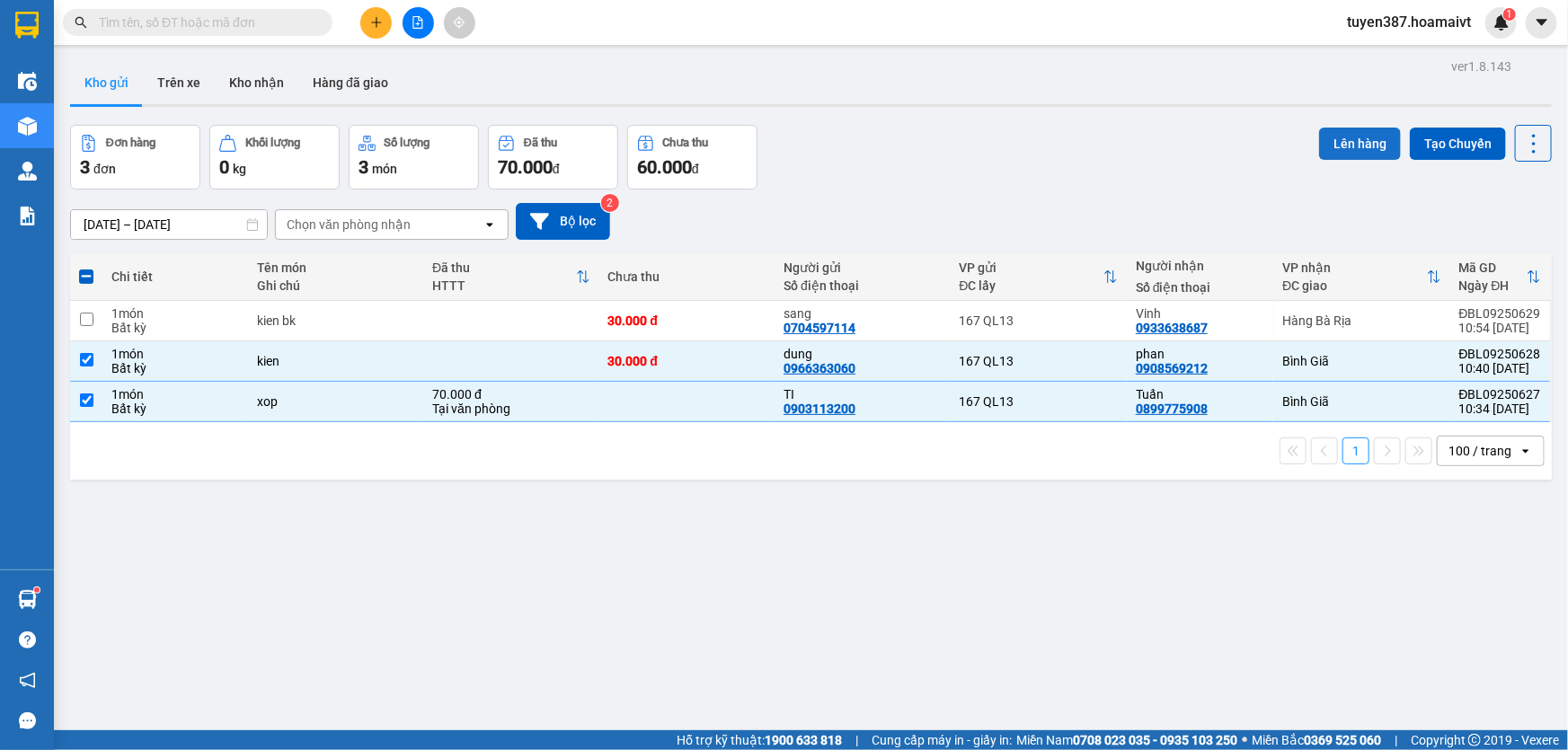
click at [1344, 139] on button "Lên hàng" at bounding box center [1360, 143] width 82 height 32
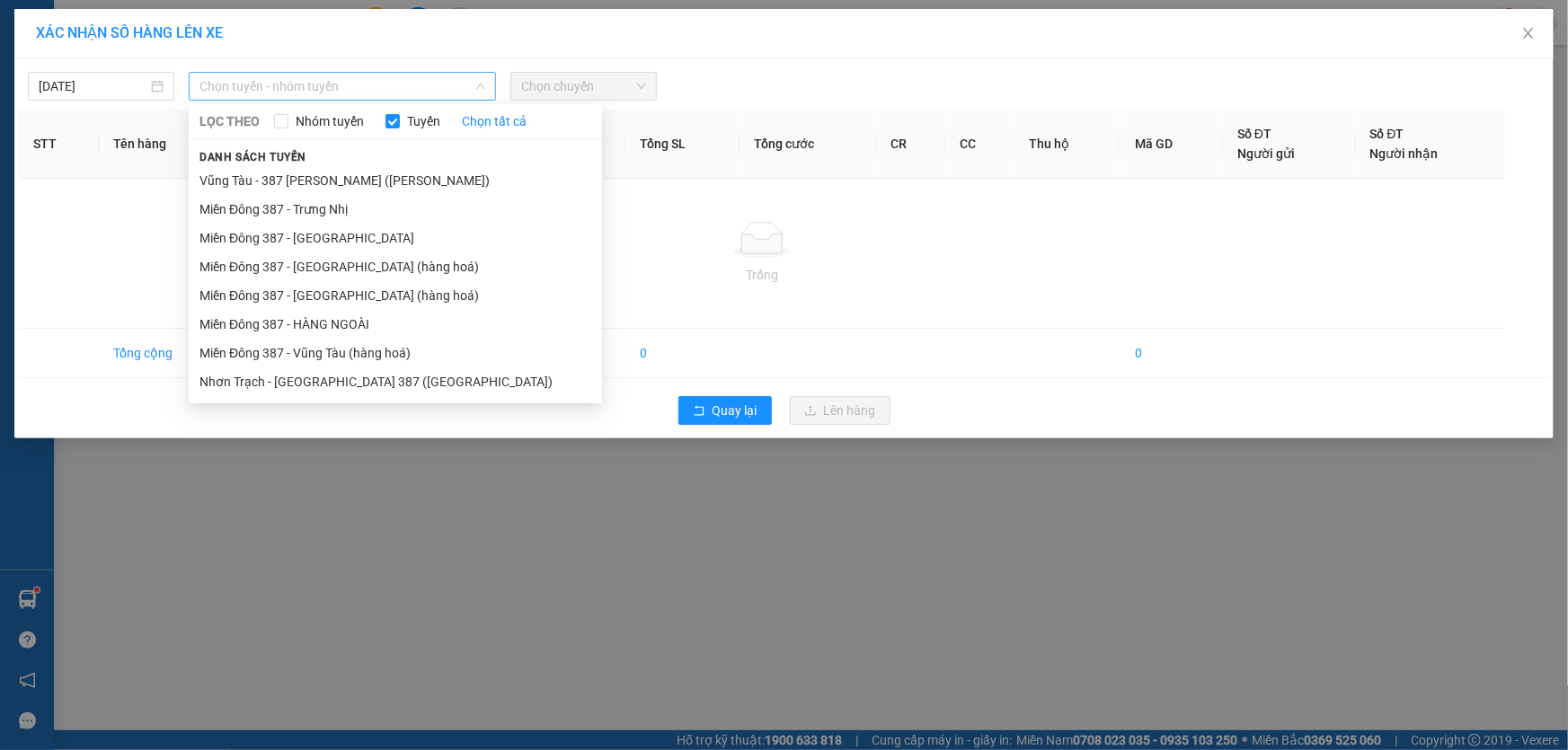
click at [378, 87] on span "Chọn tuyến - nhóm tuyến" at bounding box center [342, 87] width 286 height 27
click at [336, 346] on li "Miền Đông 387 - Vũng Tàu (hàng hoá)" at bounding box center [395, 353] width 413 height 29
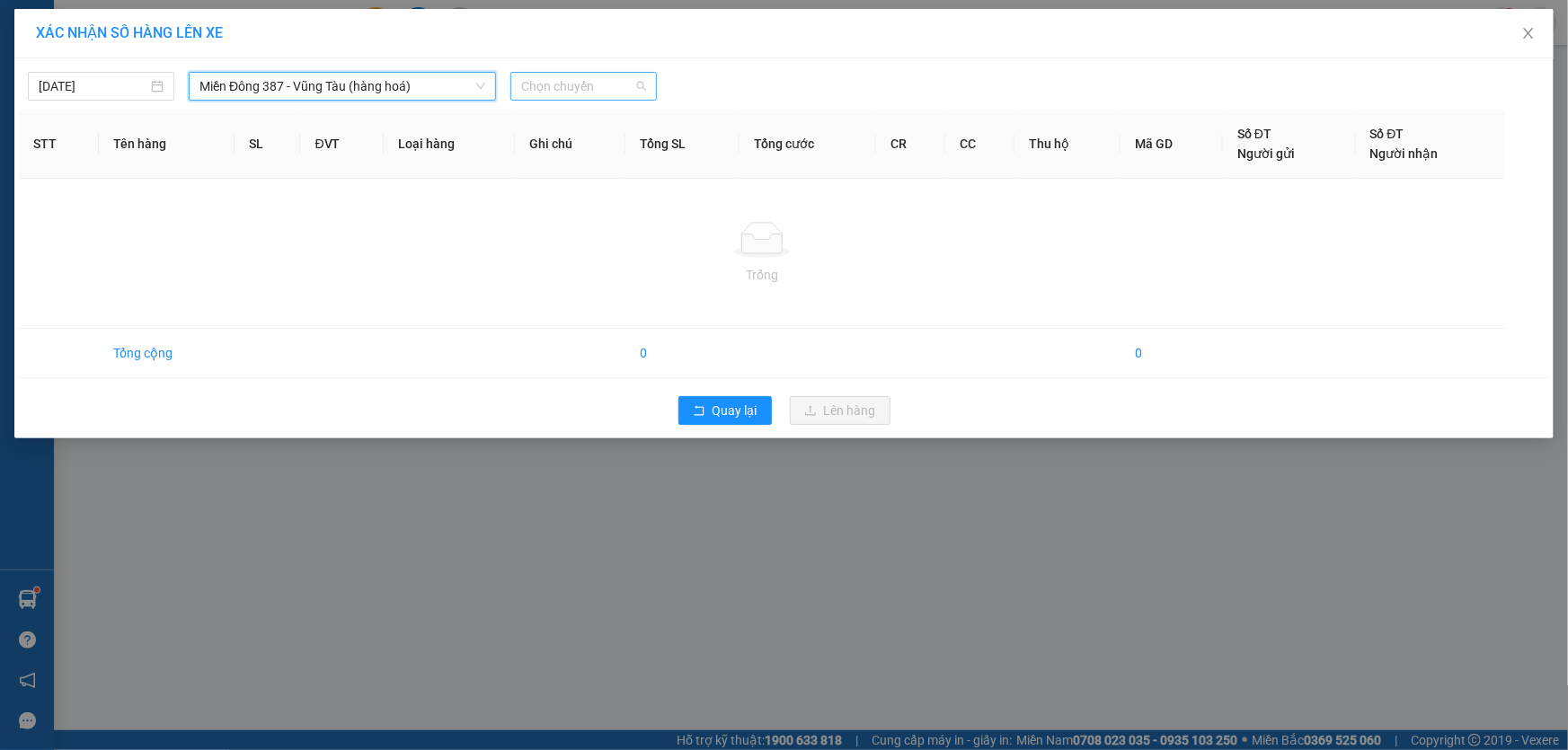
click at [613, 77] on span "Chọn chuyến" at bounding box center [583, 87] width 125 height 27
click at [739, 412] on span "Quay lại" at bounding box center [734, 411] width 45 height 20
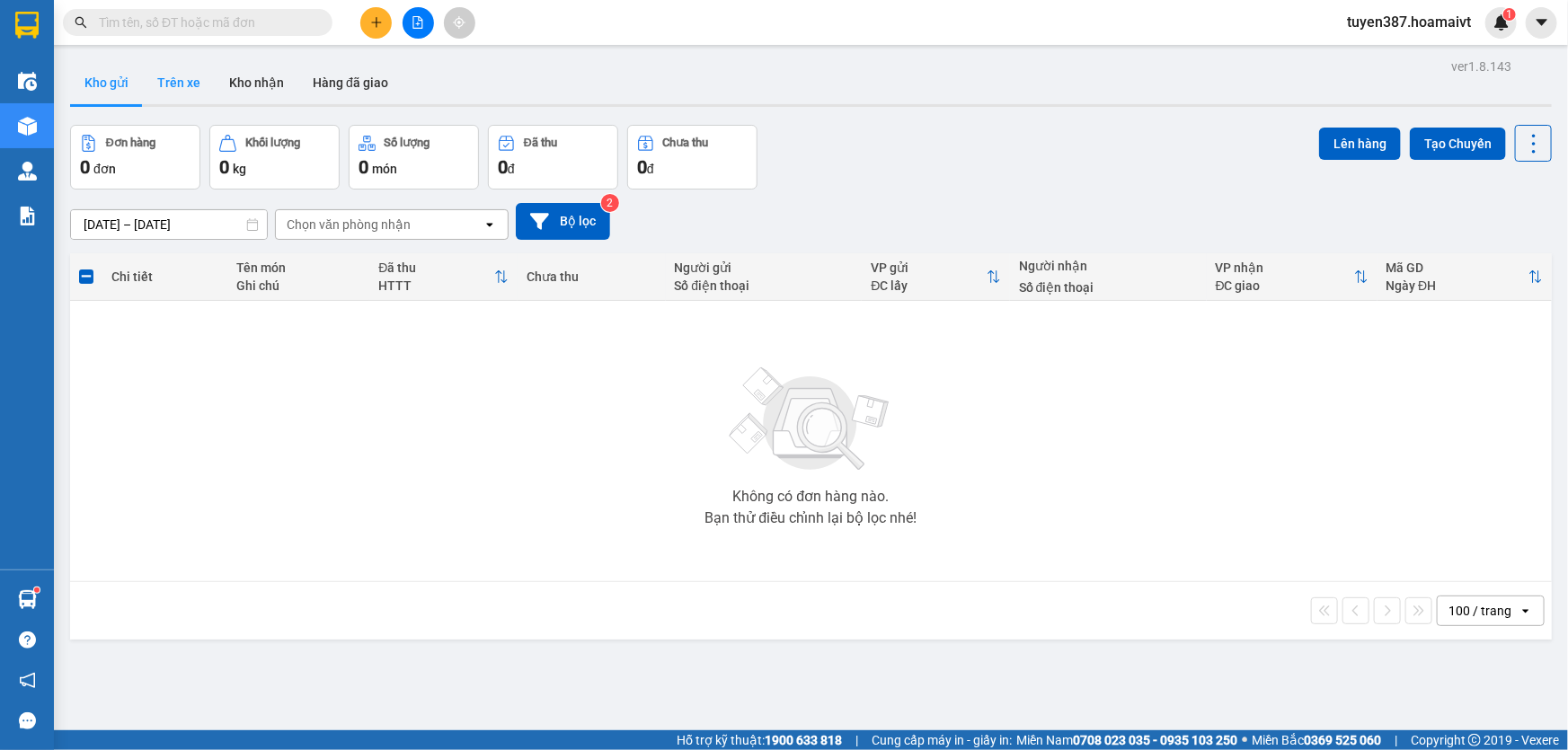
click at [173, 82] on button "Trên xe" at bounding box center [179, 82] width 72 height 43
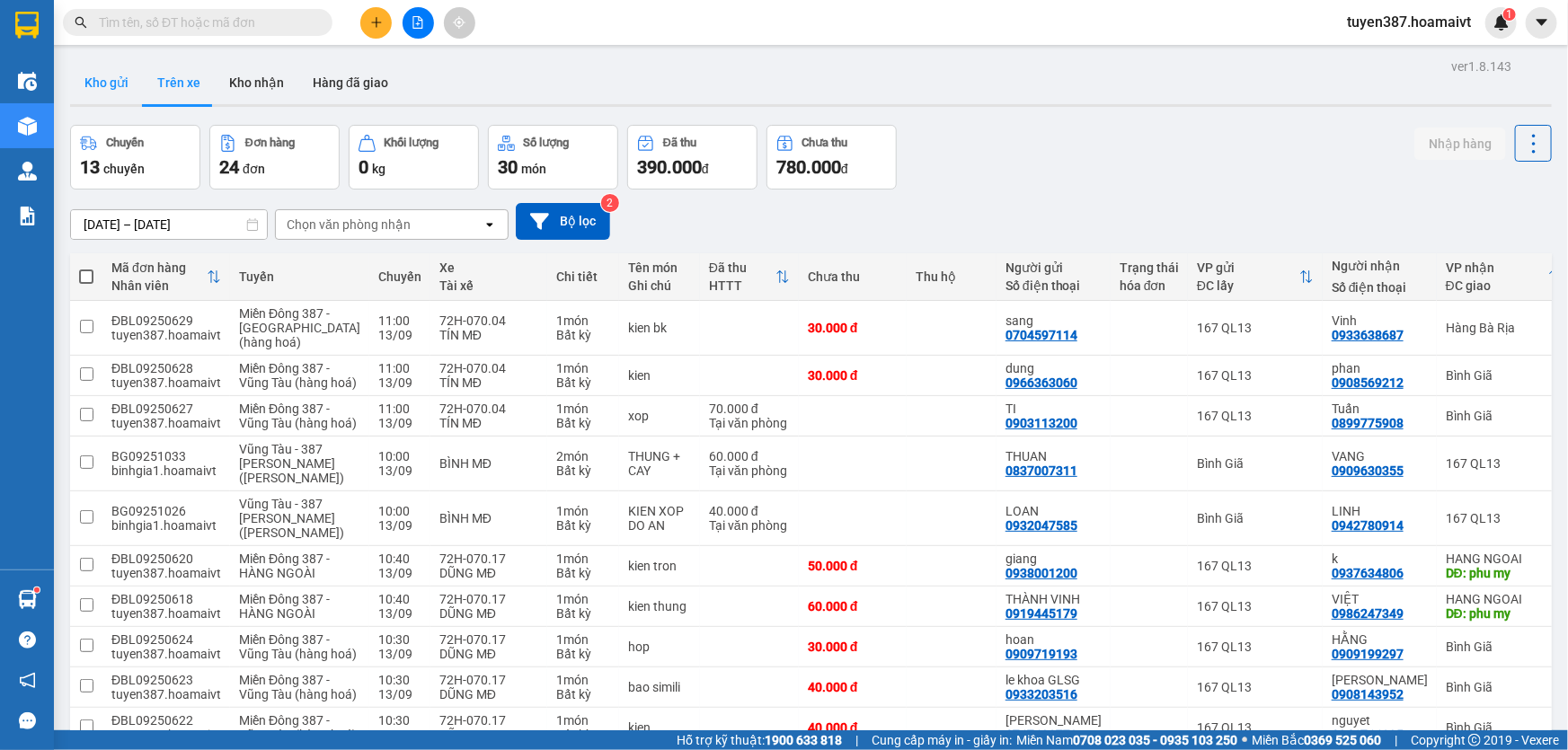
click at [117, 82] on button "Kho gửi" at bounding box center [107, 82] width 73 height 43
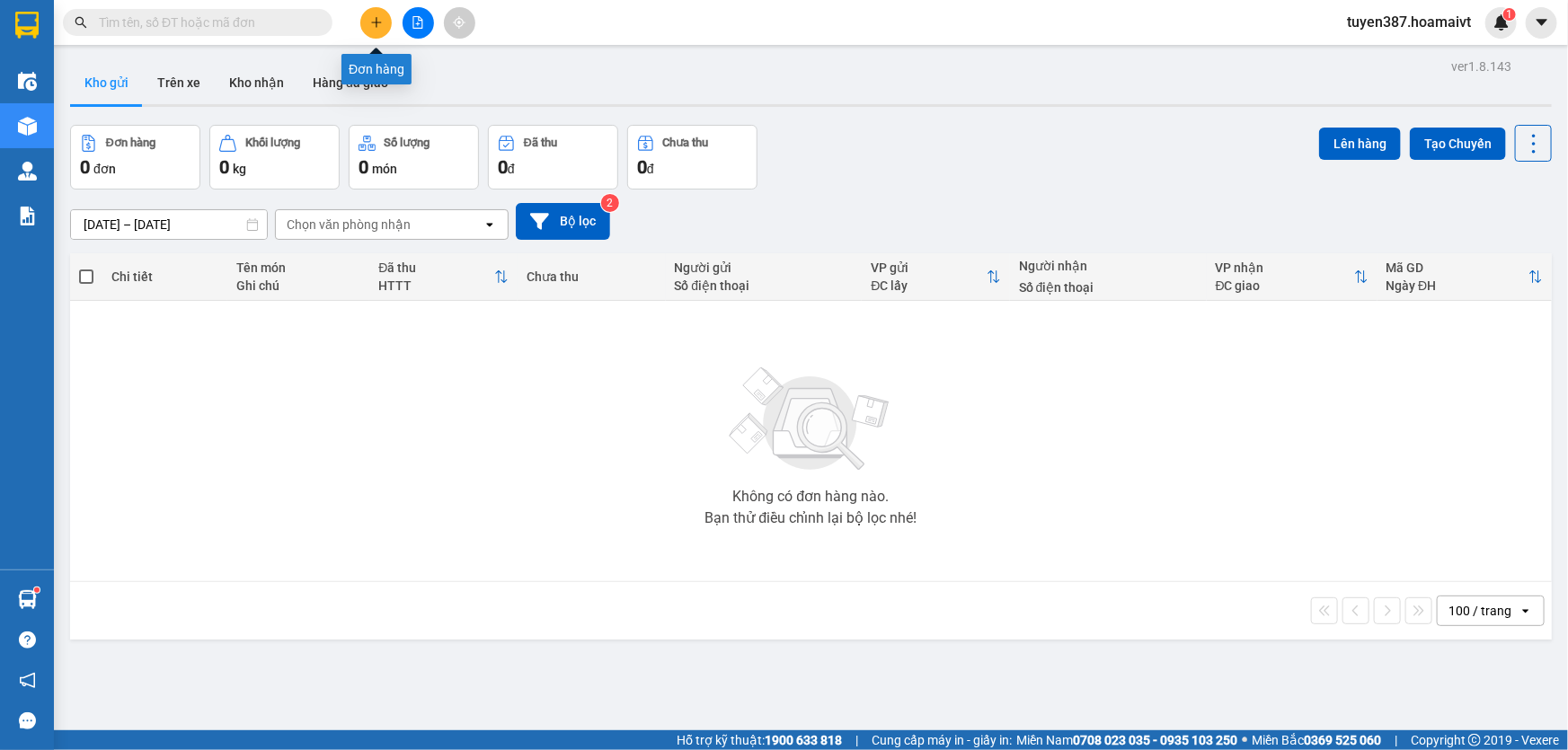
click at [370, 21] on icon "plus" at bounding box center [377, 23] width 13 height 13
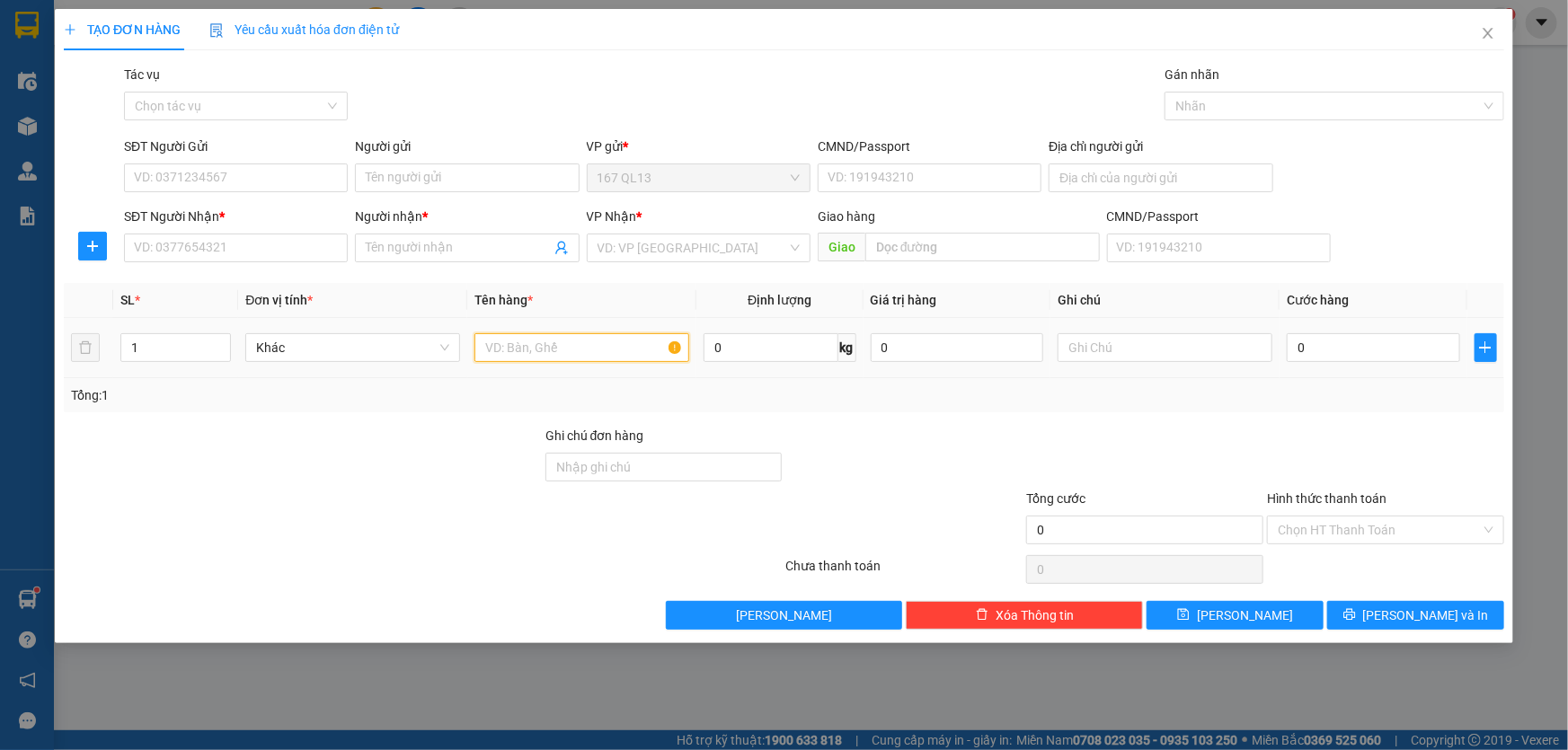
click at [616, 353] on input "text" at bounding box center [581, 348] width 214 height 29
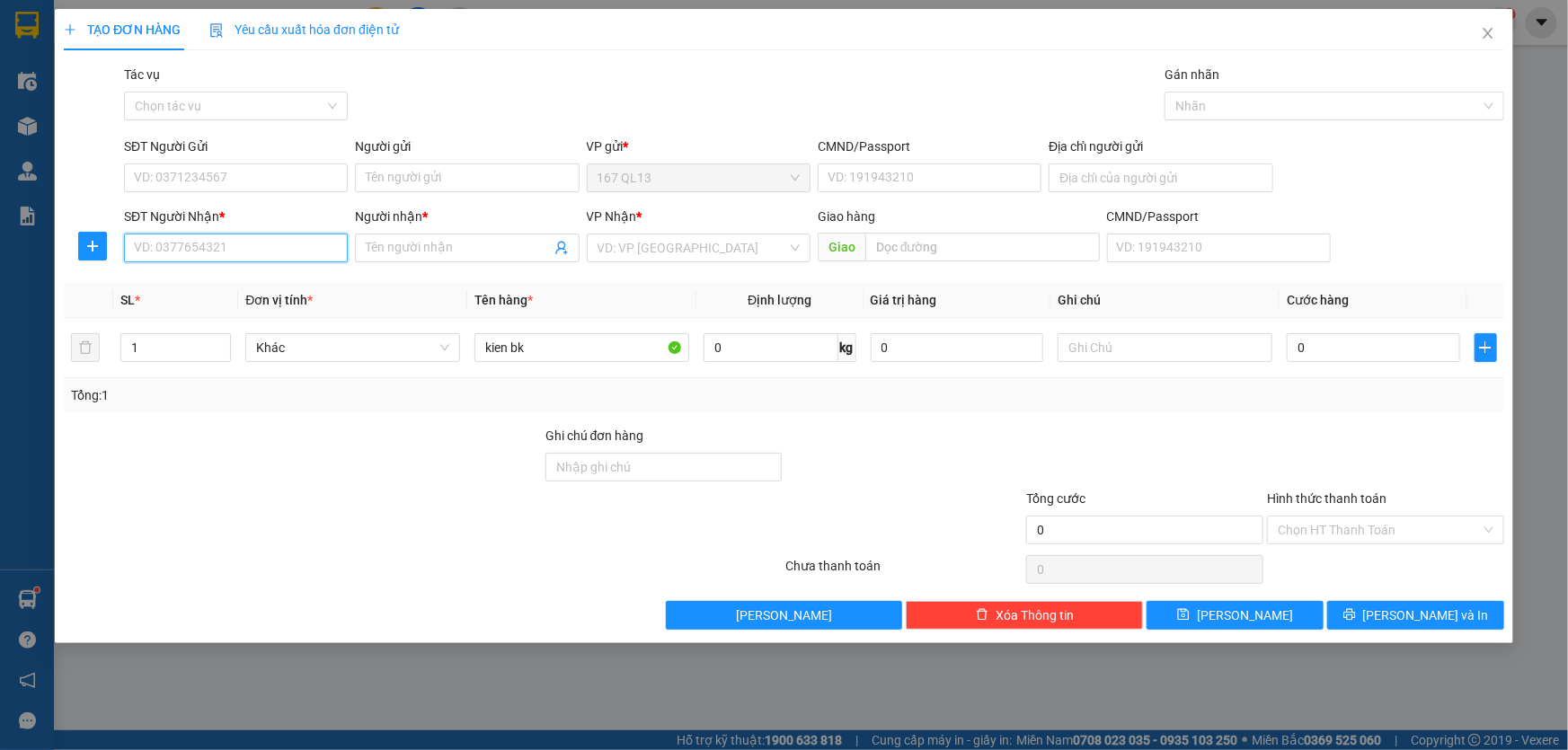
click at [305, 252] on input "SĐT Người Nhận *" at bounding box center [235, 248] width 223 height 29
drag, startPoint x: 232, startPoint y: 277, endPoint x: 230, endPoint y: 245, distance: 32.1
click at [231, 277] on div "0969626869 - THUY" at bounding box center [236, 284] width 202 height 20
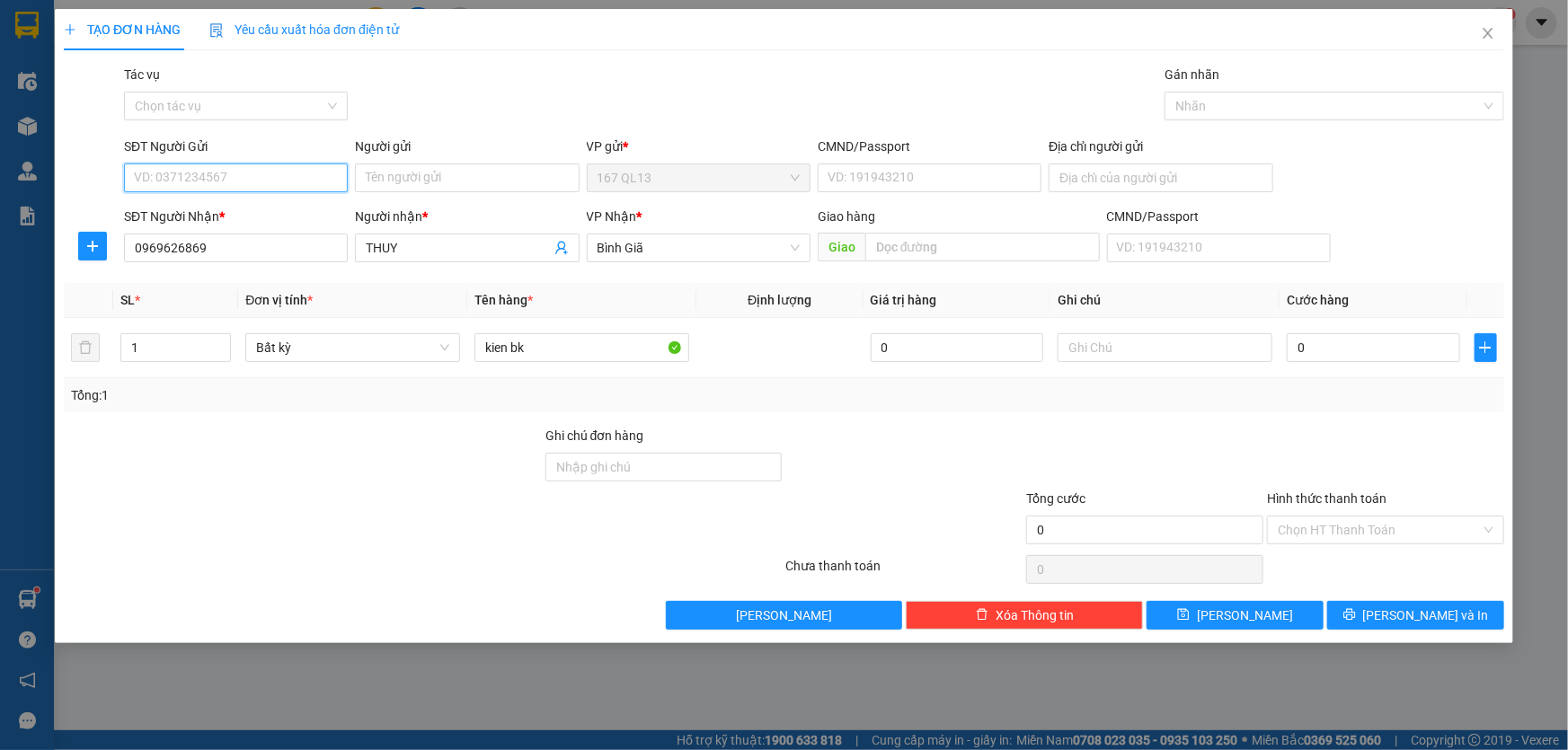
click at [248, 174] on input "SĐT Người Gửi" at bounding box center [235, 178] width 223 height 29
click at [436, 182] on input "Người gửi" at bounding box center [466, 178] width 223 height 29
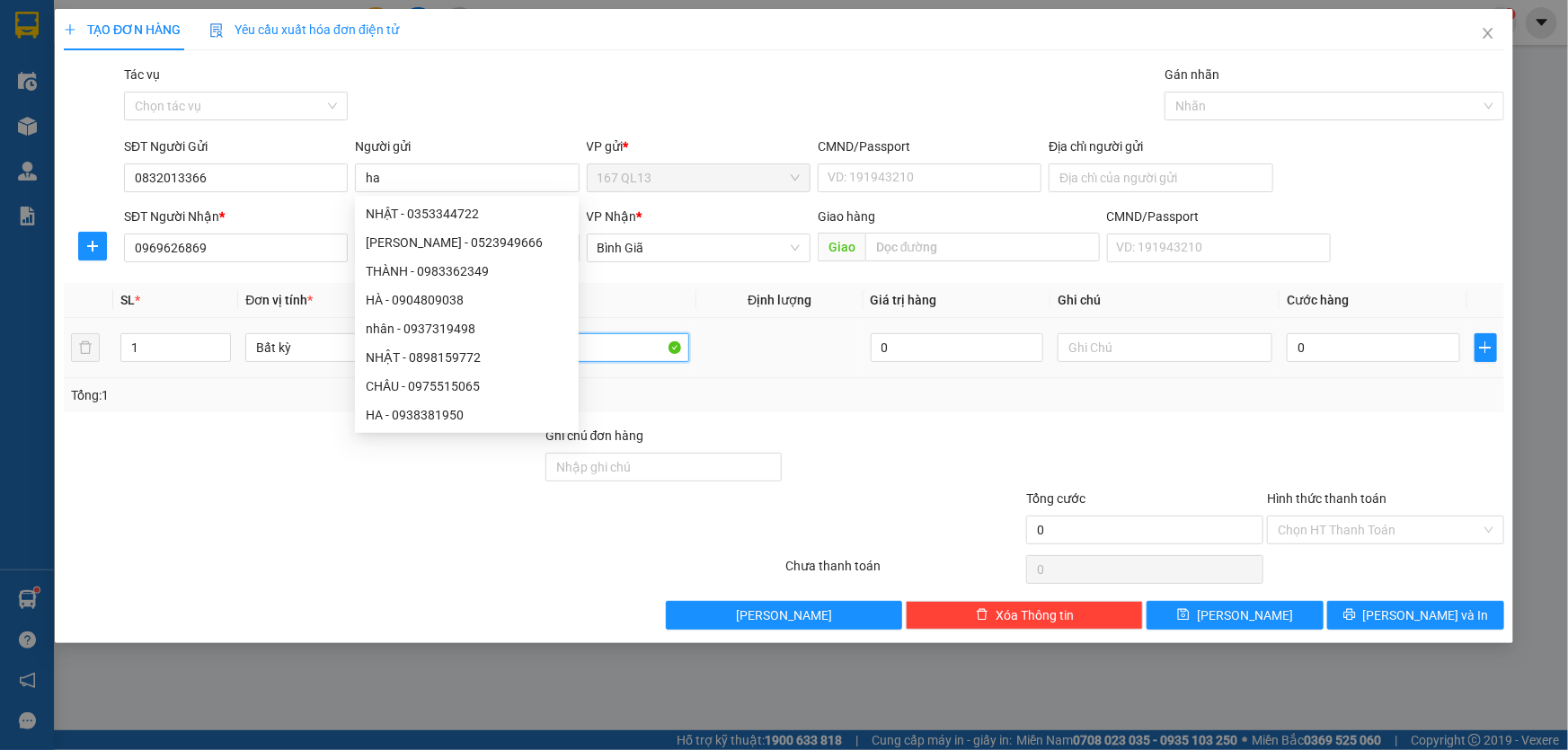
click at [641, 346] on input "kien bk" at bounding box center [581, 348] width 214 height 29
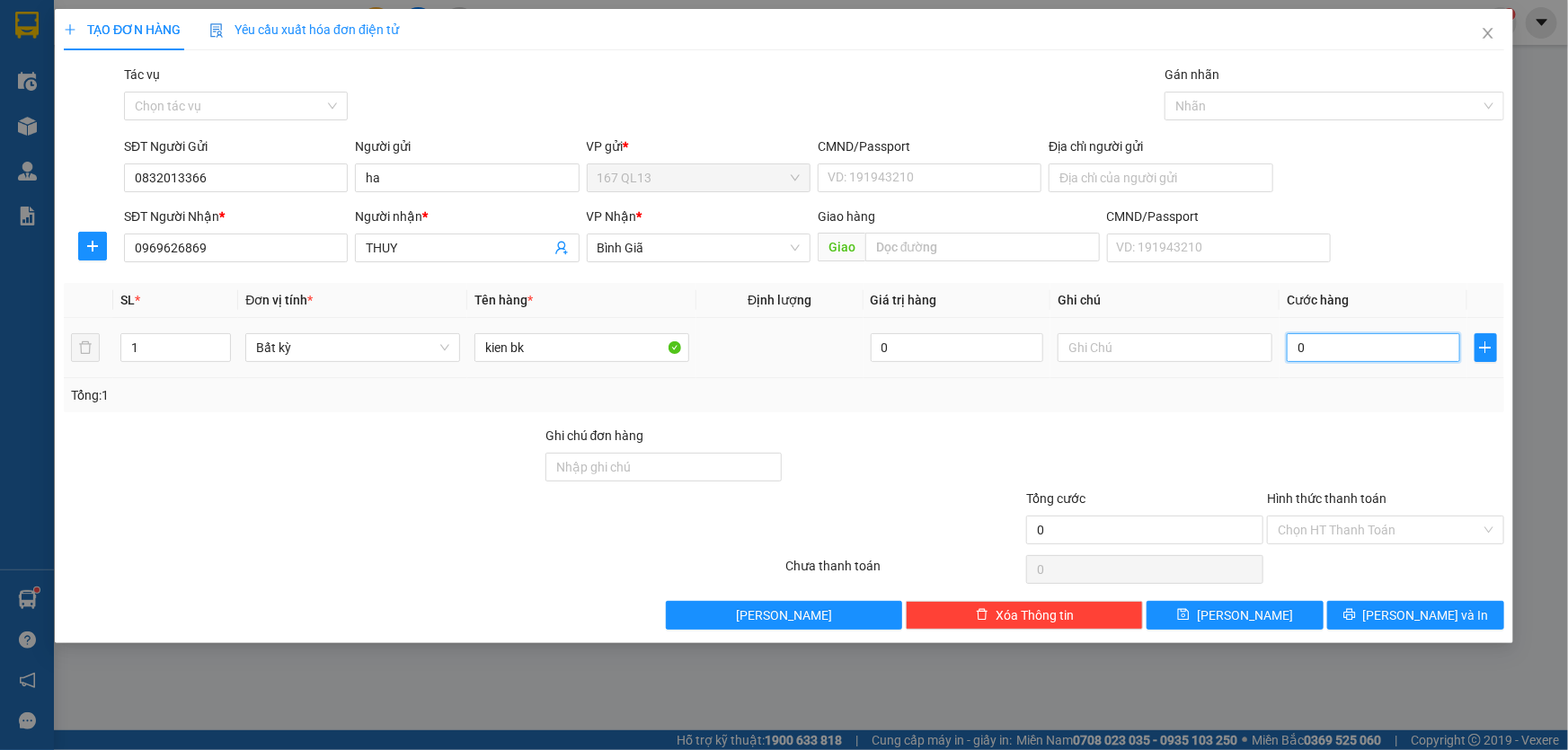
click at [1291, 346] on input "0" at bounding box center [1373, 348] width 173 height 29
drag, startPoint x: 1415, startPoint y: 611, endPoint x: 1241, endPoint y: 299, distance: 357.2
click at [1408, 597] on div "Transit Pickup Surcharge Ids Transit Deliver Surcharge Ids Transit Deliver Surc…" at bounding box center [784, 348] width 1440 height 566
click at [1397, 613] on button "[PERSON_NAME] và In" at bounding box center [1416, 616] width 177 height 29
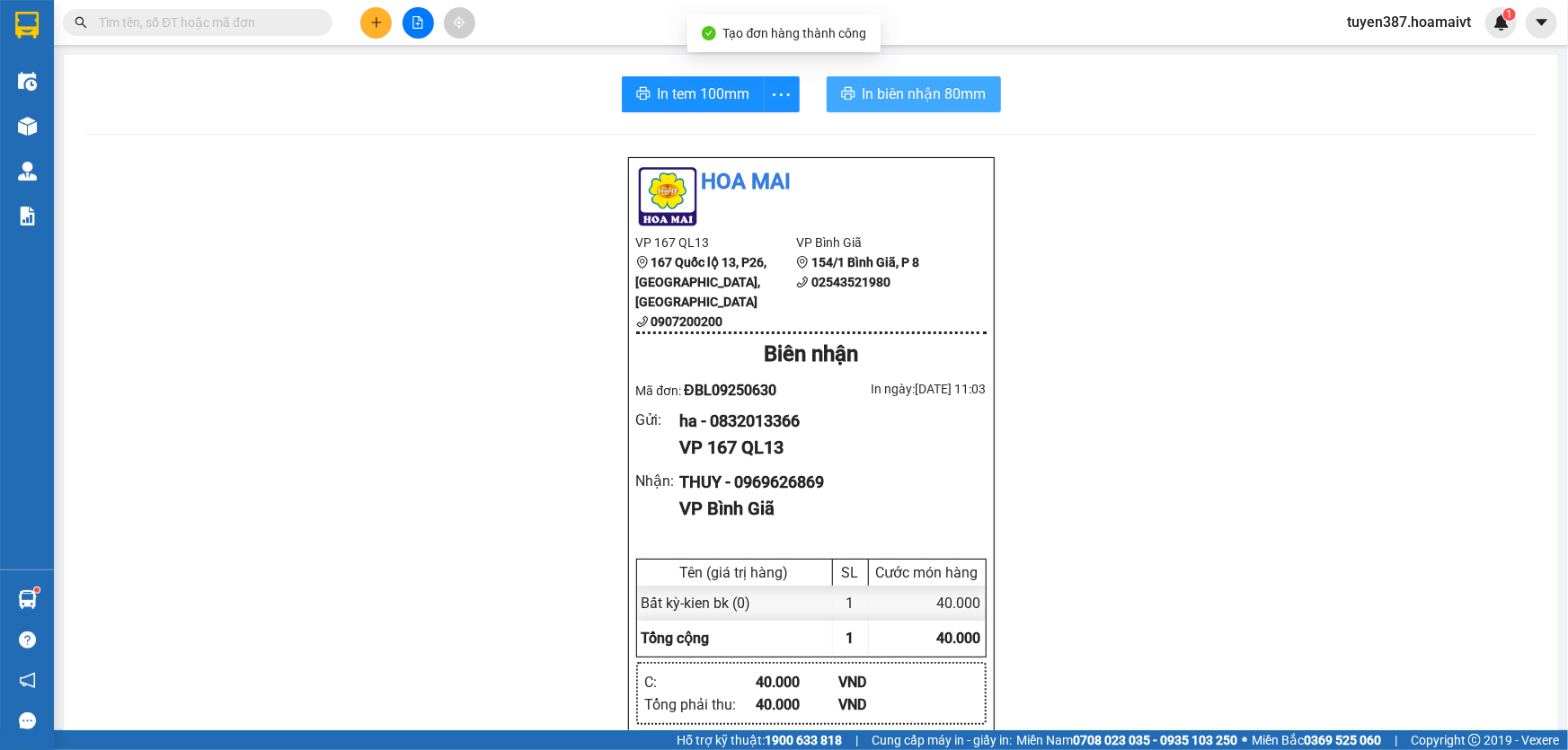
click at [873, 86] on span "In biên nhận 80mm" at bounding box center [925, 94] width 124 height 23
drag, startPoint x: 688, startPoint y: 89, endPoint x: 851, endPoint y: 89, distance: 163.0
click at [703, 89] on span "In tem 100mm" at bounding box center [703, 94] width 92 height 23
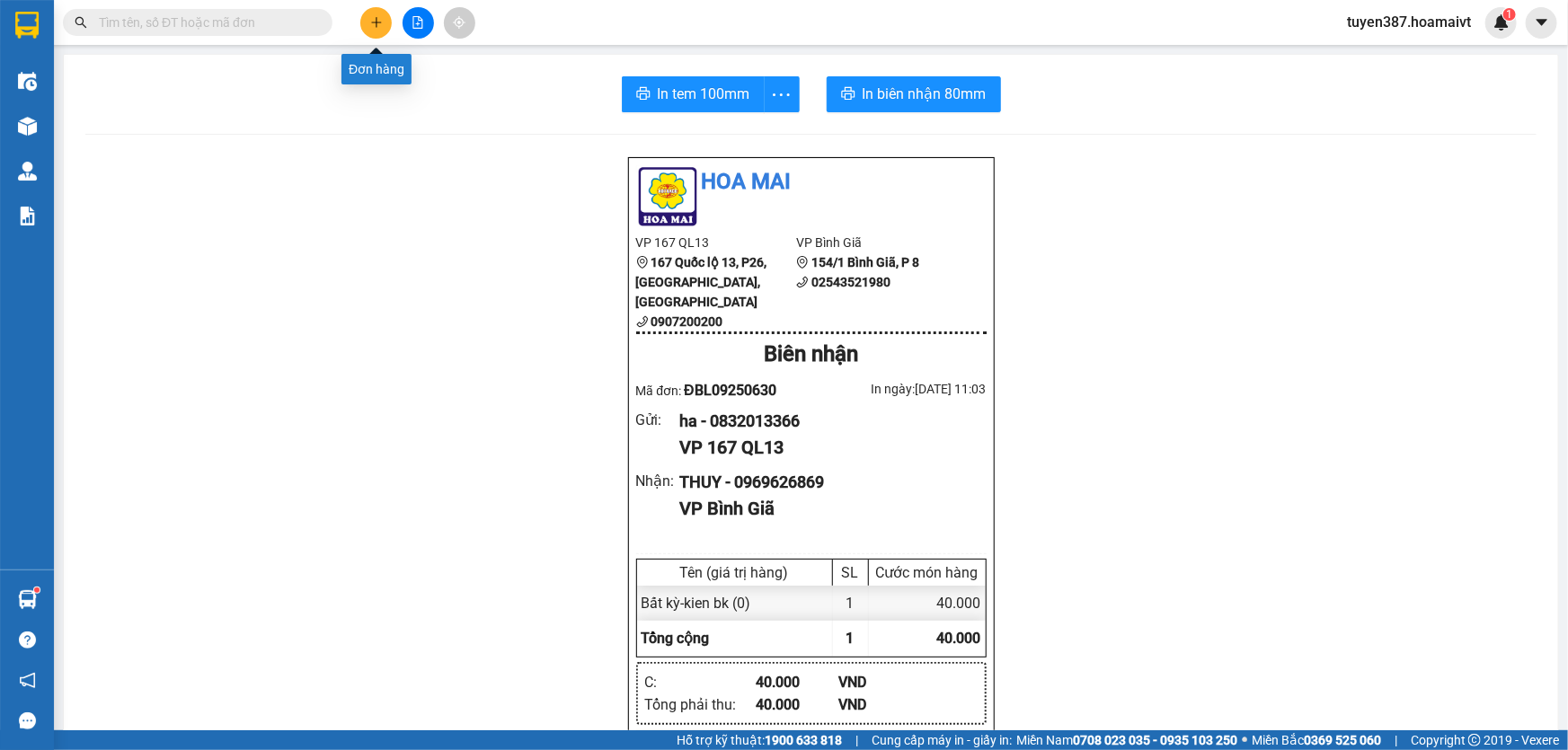
click at [385, 19] on button at bounding box center [376, 23] width 31 height 31
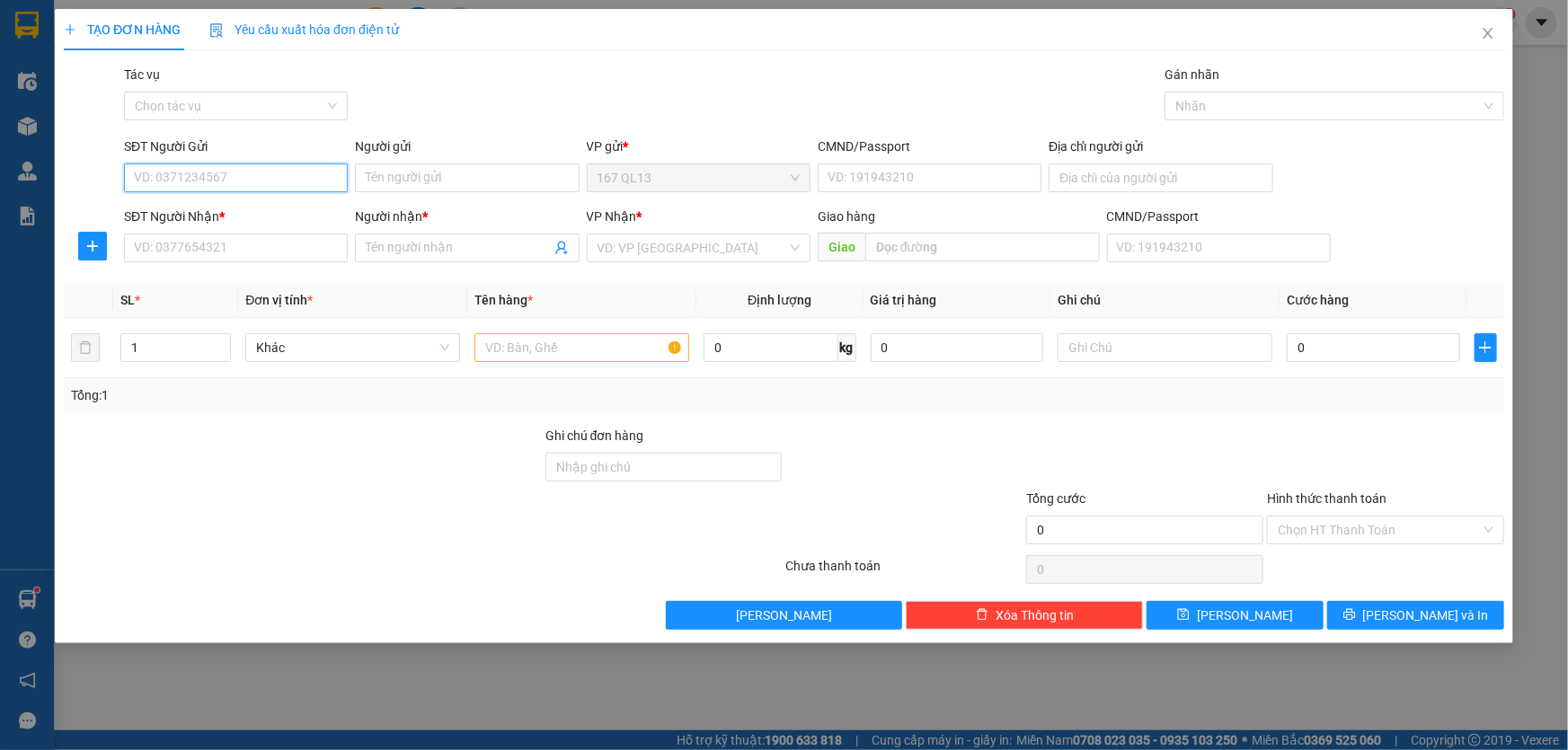
click at [284, 169] on input "SĐT Người Gửi" at bounding box center [235, 178] width 223 height 29
click at [585, 350] on input "text" at bounding box center [581, 348] width 214 height 29
click at [152, 339] on input "1" at bounding box center [175, 348] width 109 height 27
click at [283, 166] on input "SĐT Người Gửi" at bounding box center [235, 178] width 223 height 29
click at [274, 175] on input "SĐT Người Gửi" at bounding box center [235, 178] width 223 height 29
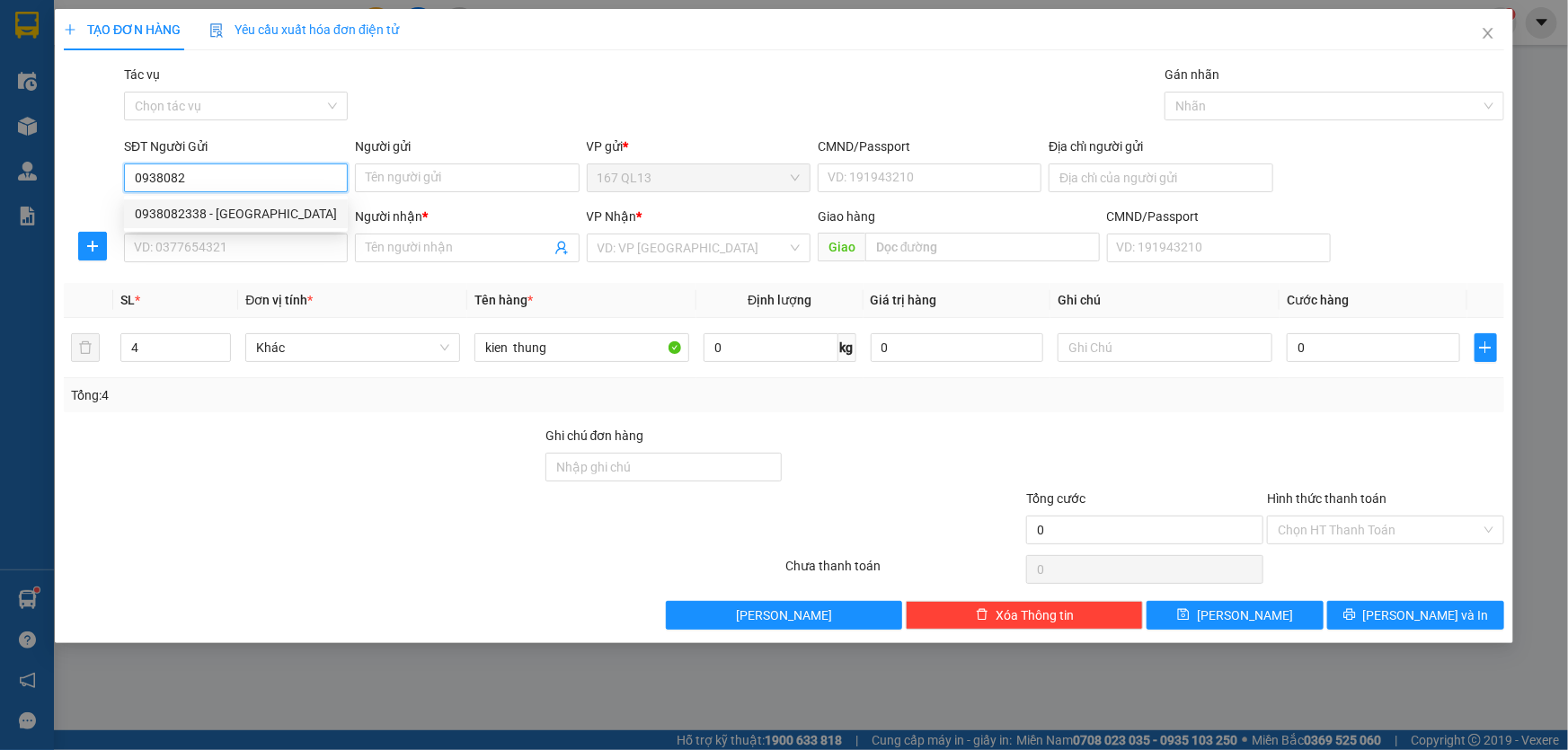
click at [226, 214] on div "0938082338 - Vũ Phương" at bounding box center [236, 214] width 202 height 20
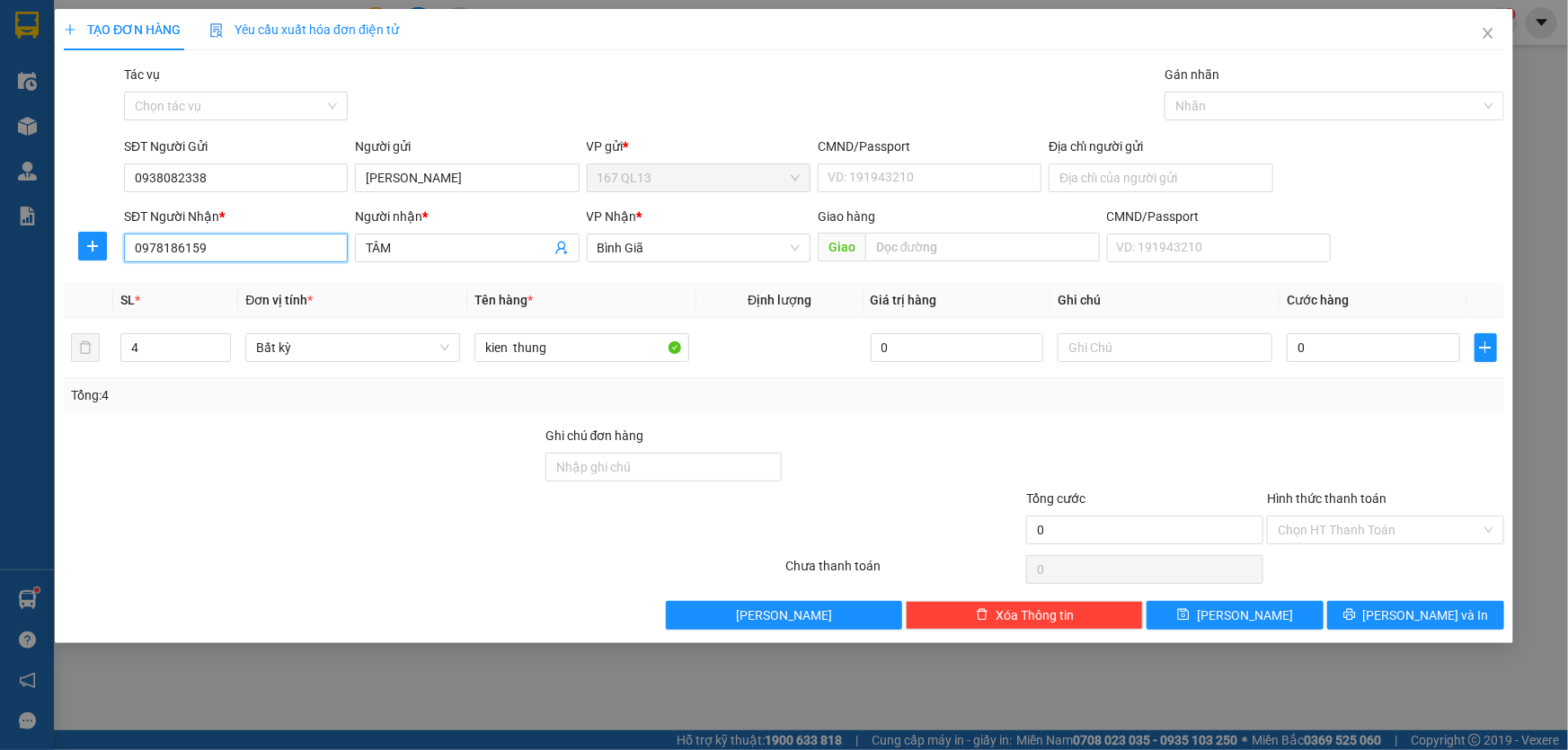
click at [278, 252] on input "0978186159" at bounding box center [235, 248] width 223 height 29
click at [245, 280] on div "0939200200 - TUẤN ANH" at bounding box center [236, 284] width 202 height 20
click at [1293, 345] on input "0" at bounding box center [1373, 348] width 173 height 29
click at [1339, 498] on label "Hình thức thanh toán" at bounding box center [1326, 499] width 119 height 15
click at [1339, 516] on input "Hình thức thanh toán" at bounding box center [1379, 530] width 203 height 27
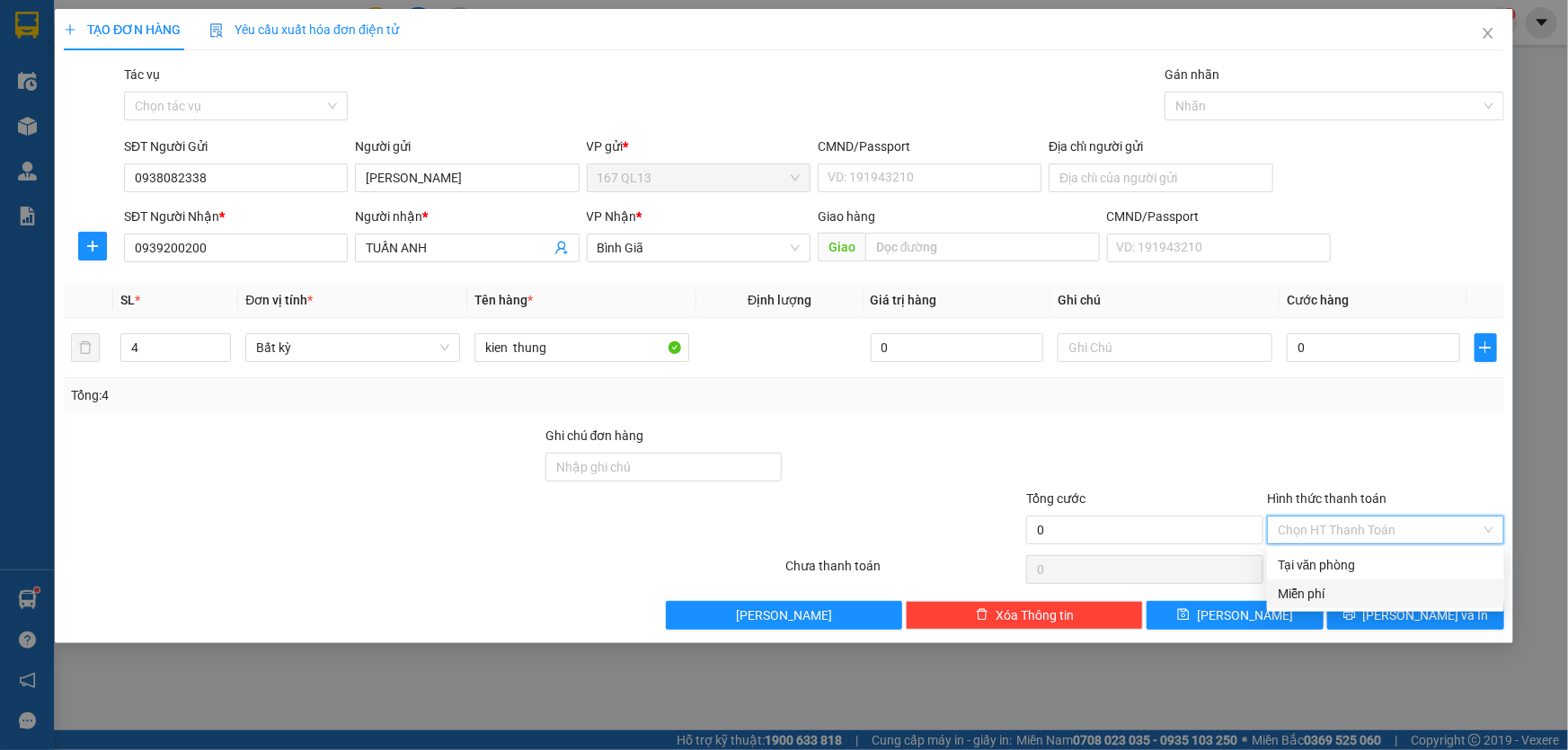
click at [1303, 590] on div "Miễn phí" at bounding box center [1386, 594] width 215 height 20
click at [1419, 612] on span "[PERSON_NAME] và In" at bounding box center [1426, 616] width 126 height 20
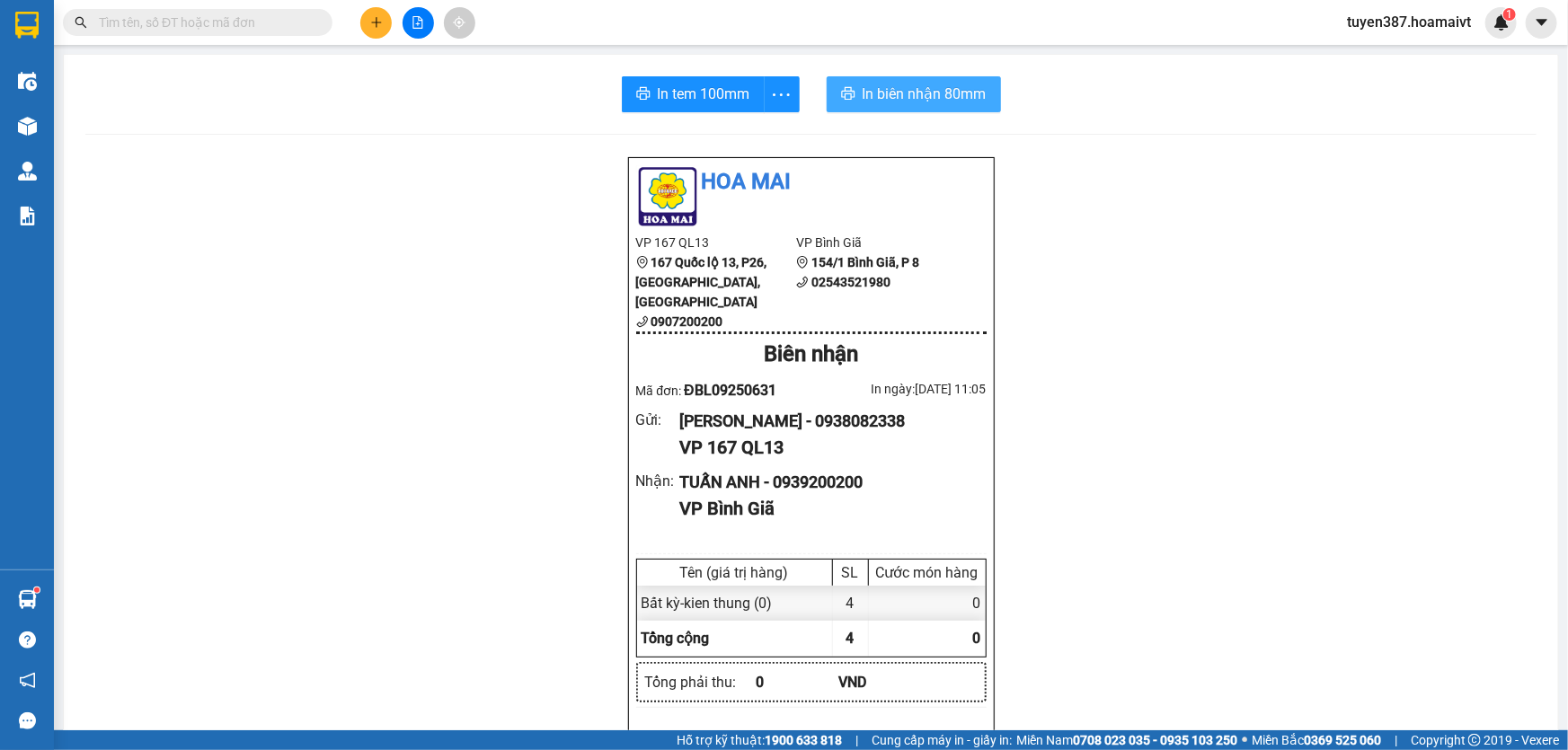
click at [885, 84] on span "In biên nhận 80mm" at bounding box center [925, 94] width 124 height 23
click at [696, 90] on span "In tem 100mm" at bounding box center [703, 94] width 92 height 23
click at [668, 97] on span "In tem 100mm" at bounding box center [703, 94] width 92 height 23
click at [375, 13] on button at bounding box center [376, 23] width 31 height 31
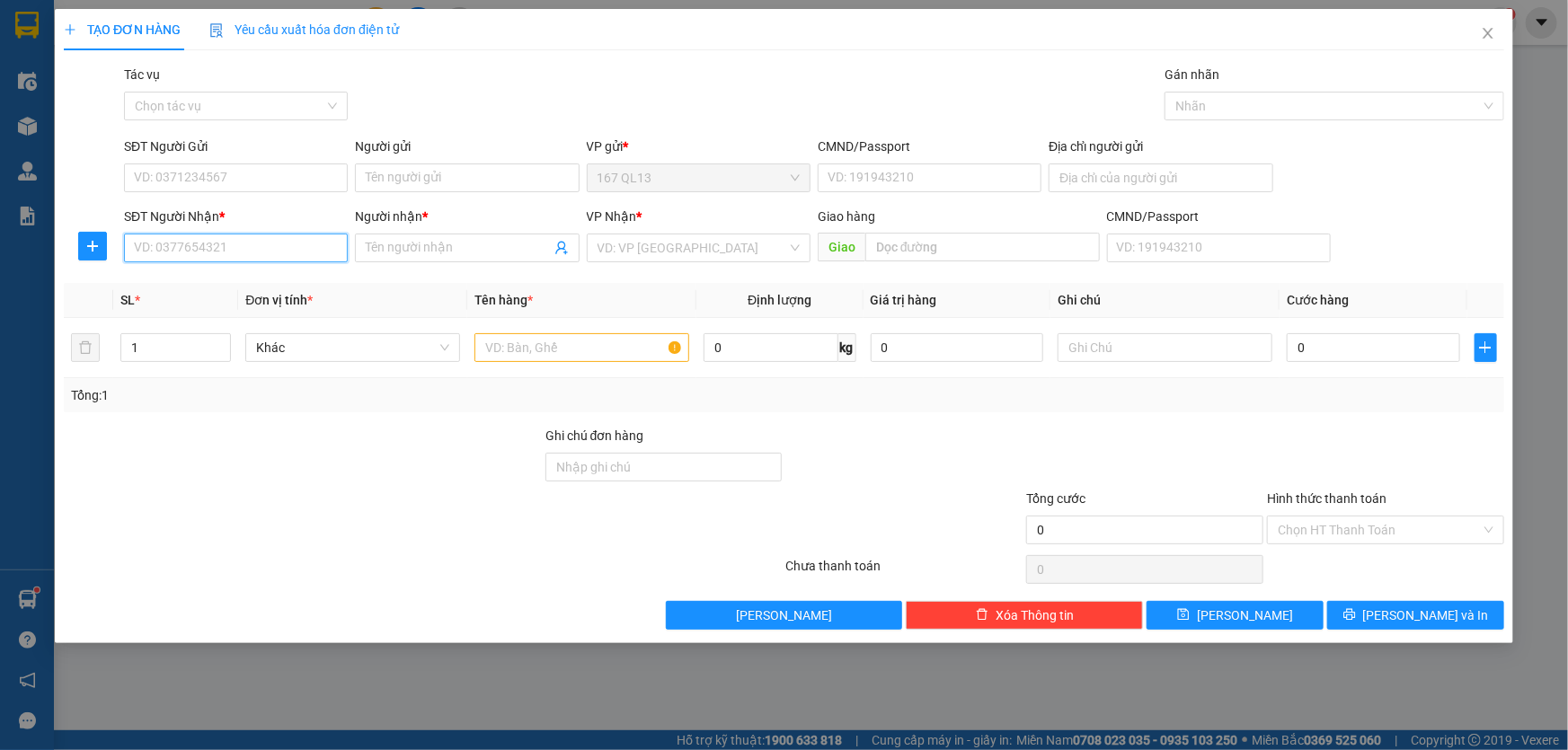
click at [301, 246] on input "SĐT Người Nhận *" at bounding box center [235, 248] width 223 height 29
click at [271, 276] on div "0917166225 - HANH" at bounding box center [236, 284] width 202 height 20
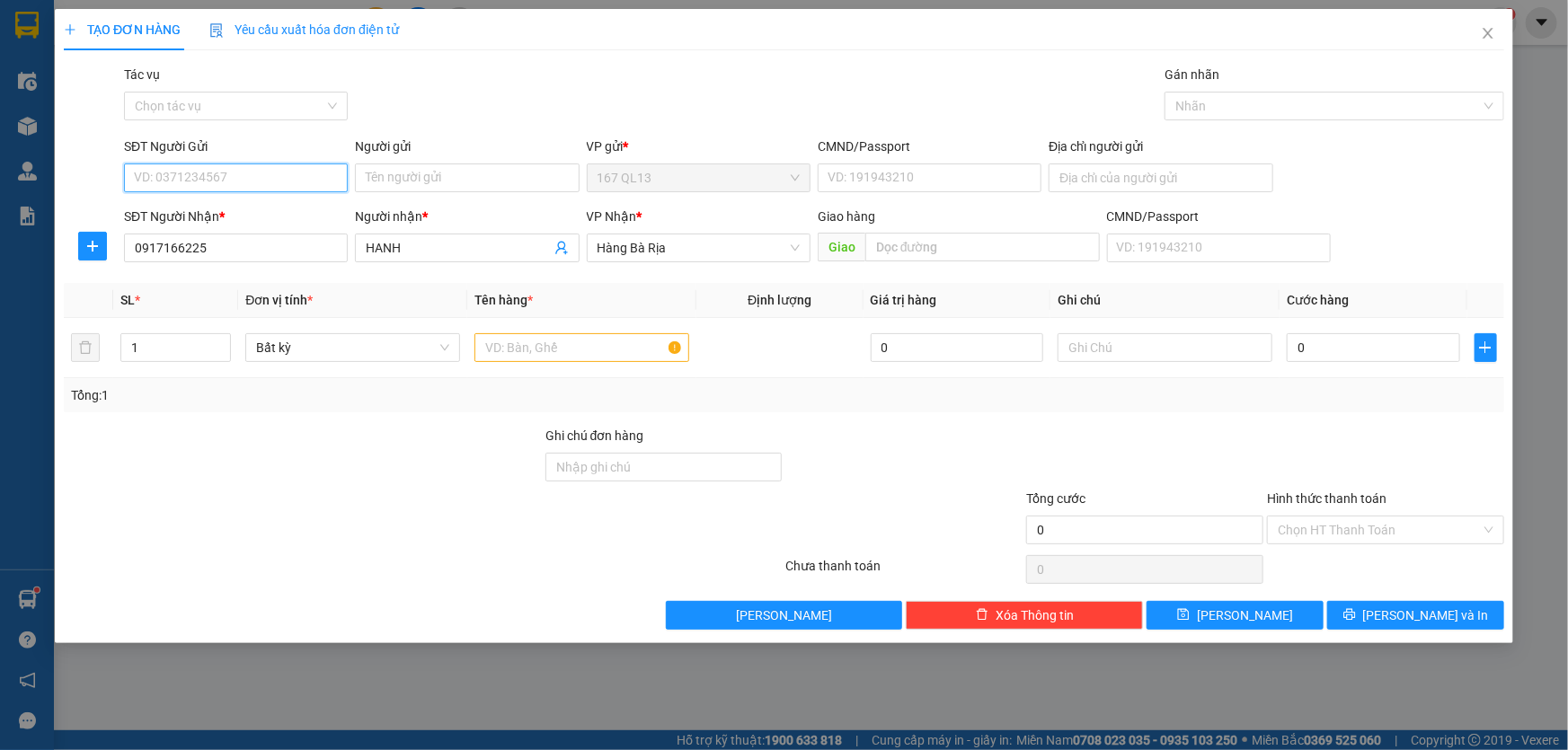
click at [273, 178] on input "SĐT Người Gửi" at bounding box center [235, 178] width 223 height 29
click at [228, 212] on div "0919566504 - TÍN" at bounding box center [236, 214] width 202 height 20
click at [580, 350] on input "text" at bounding box center [581, 348] width 214 height 29
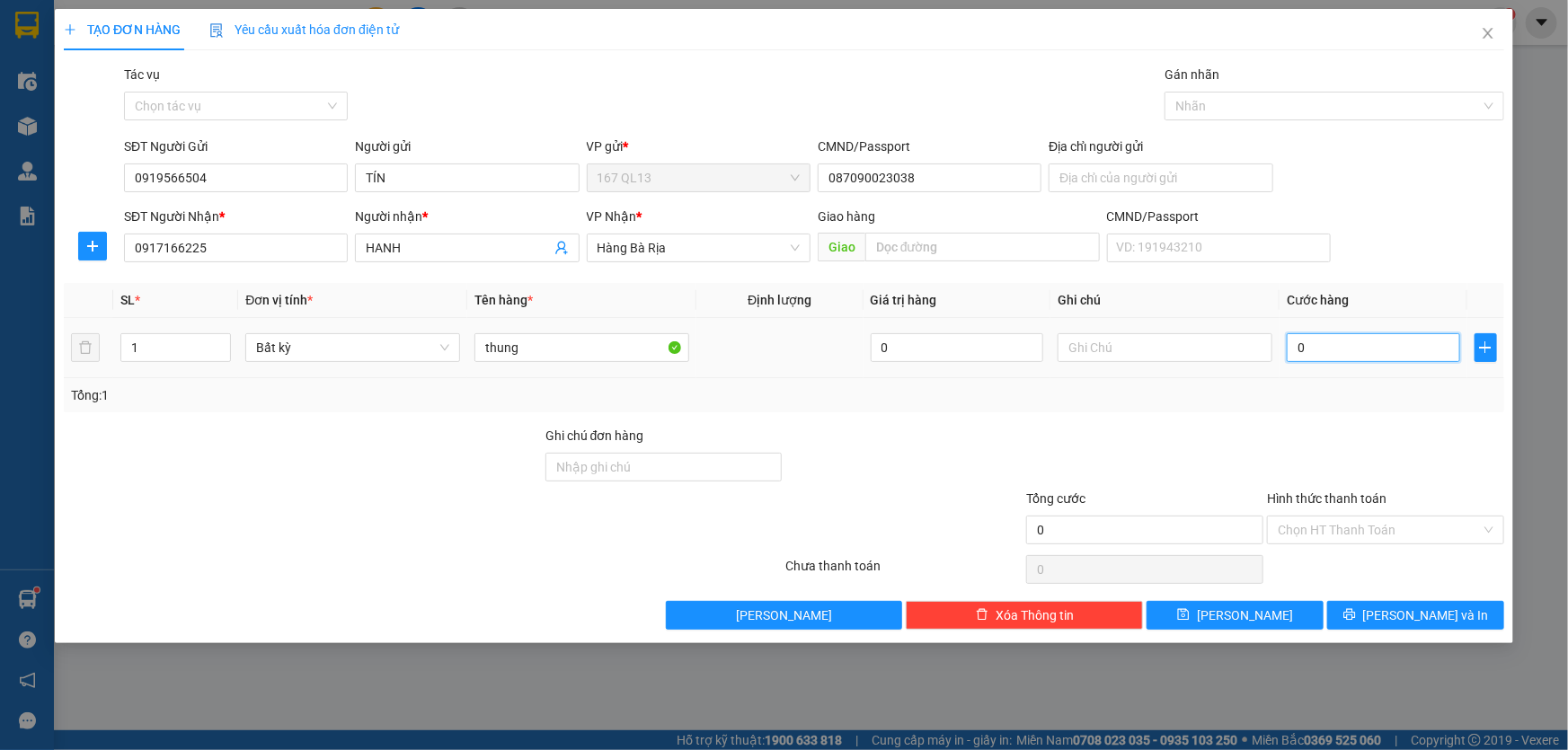
click at [1295, 344] on input "0" at bounding box center [1373, 348] width 173 height 29
click at [1430, 620] on span "[PERSON_NAME] và In" at bounding box center [1426, 616] width 126 height 20
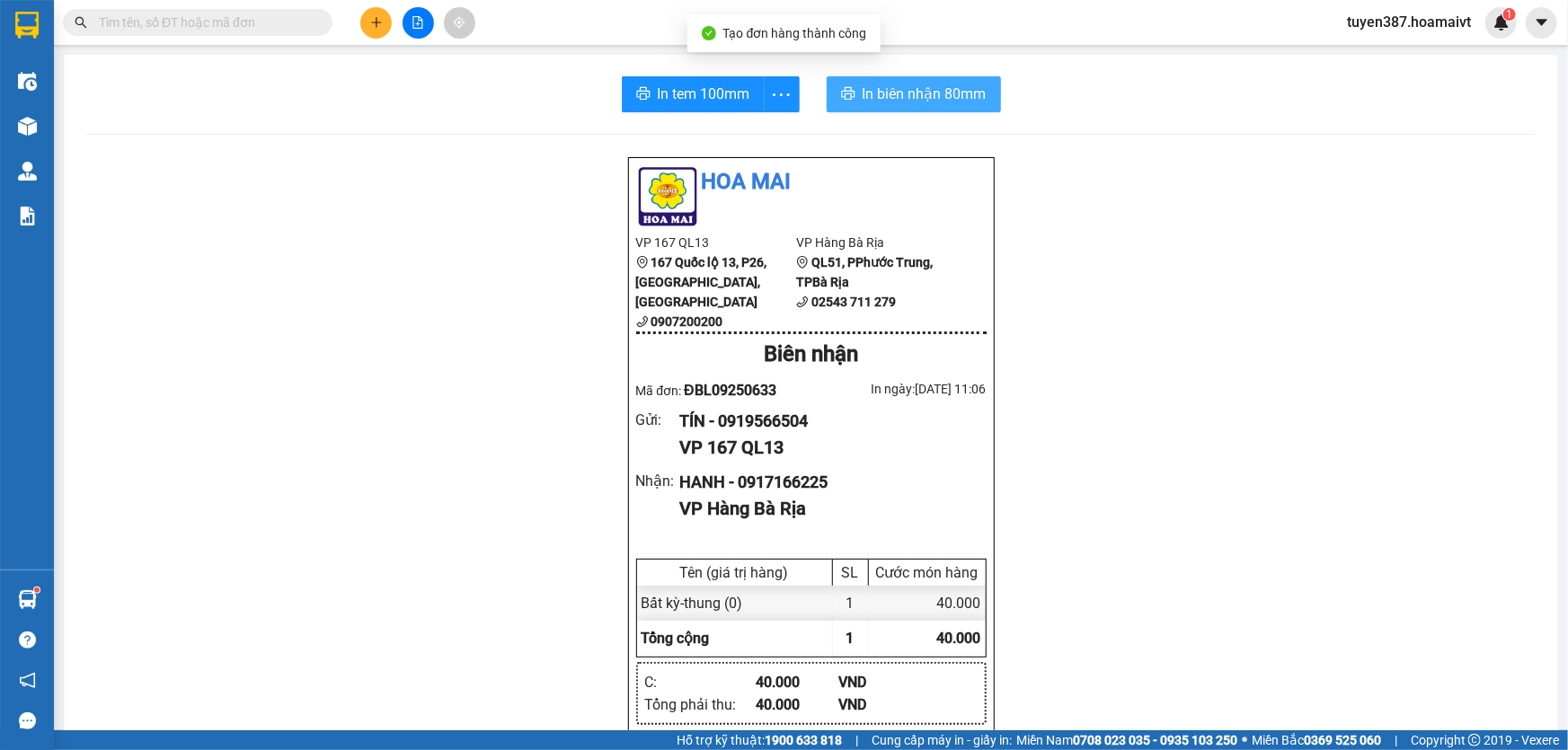
click at [899, 98] on span "In biên nhận 80mm" at bounding box center [925, 94] width 124 height 23
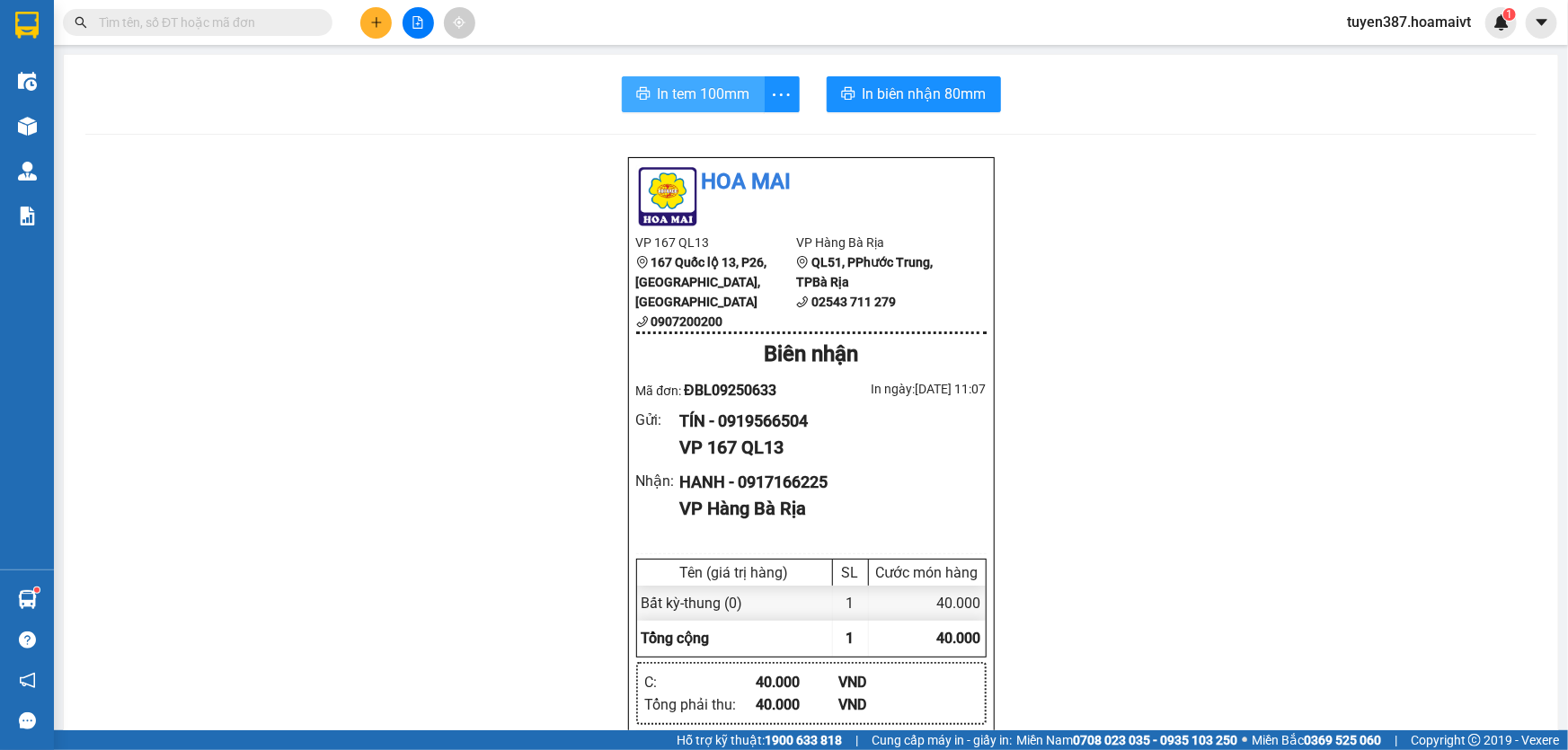
click at [692, 91] on span "In tem 100mm" at bounding box center [703, 94] width 92 height 23
click at [378, 15] on button at bounding box center [376, 23] width 31 height 31
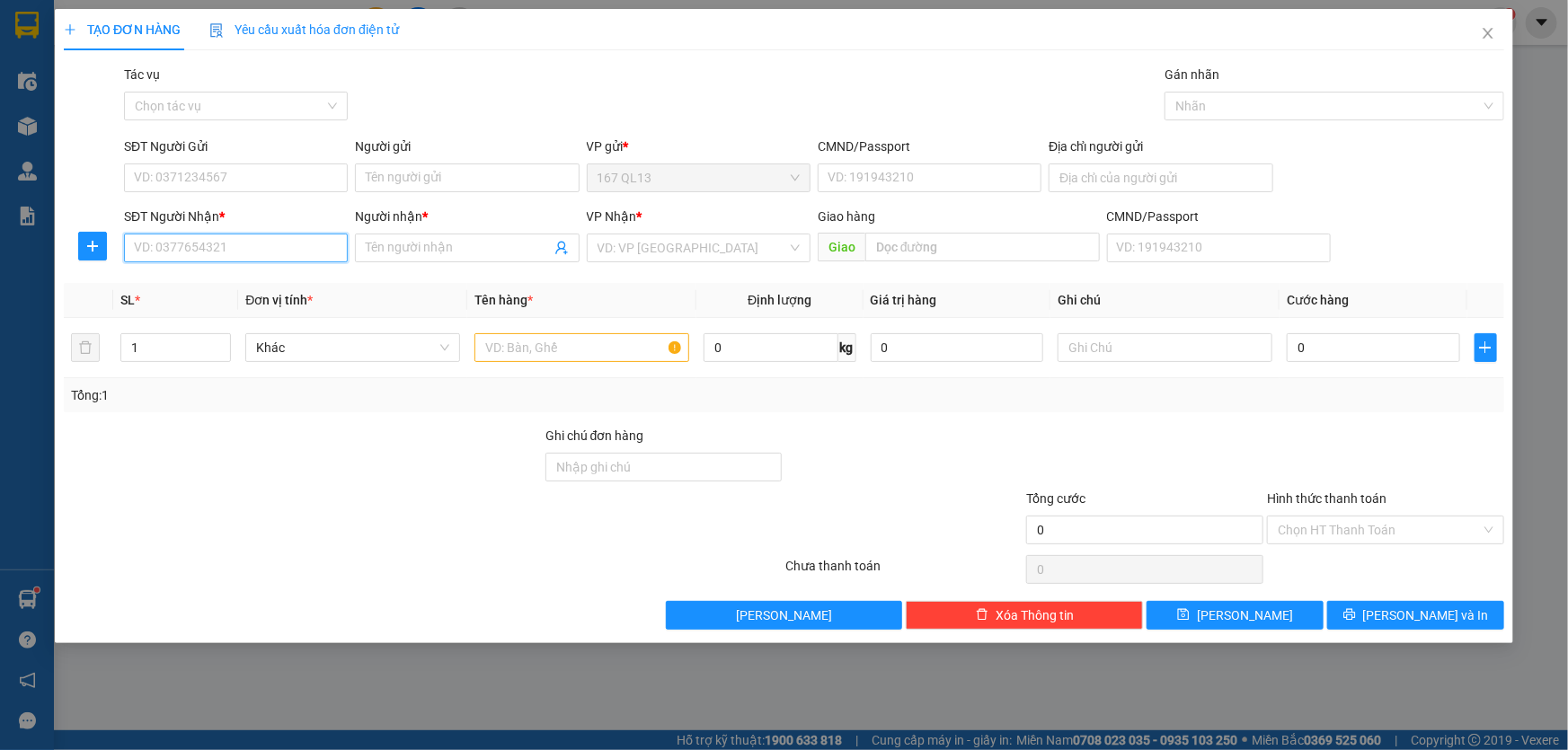
click at [270, 247] on input "SĐT Người Nhận *" at bounding box center [235, 248] width 223 height 29
click at [196, 247] on input "2131" at bounding box center [235, 248] width 223 height 29
click at [421, 249] on input "Người nhận *" at bounding box center [458, 248] width 184 height 20
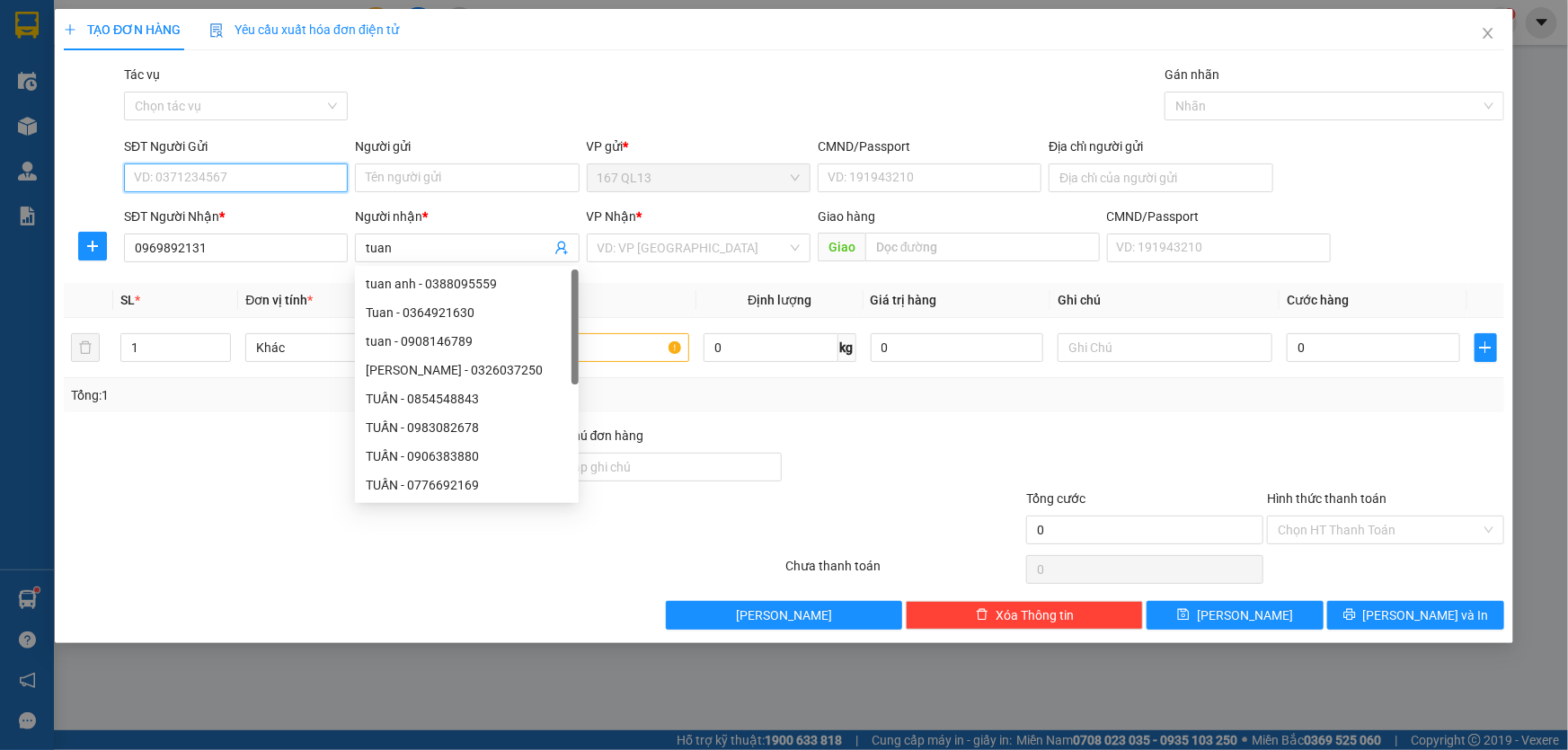
click at [285, 172] on input "SĐT Người Gửi" at bounding box center [235, 178] width 223 height 29
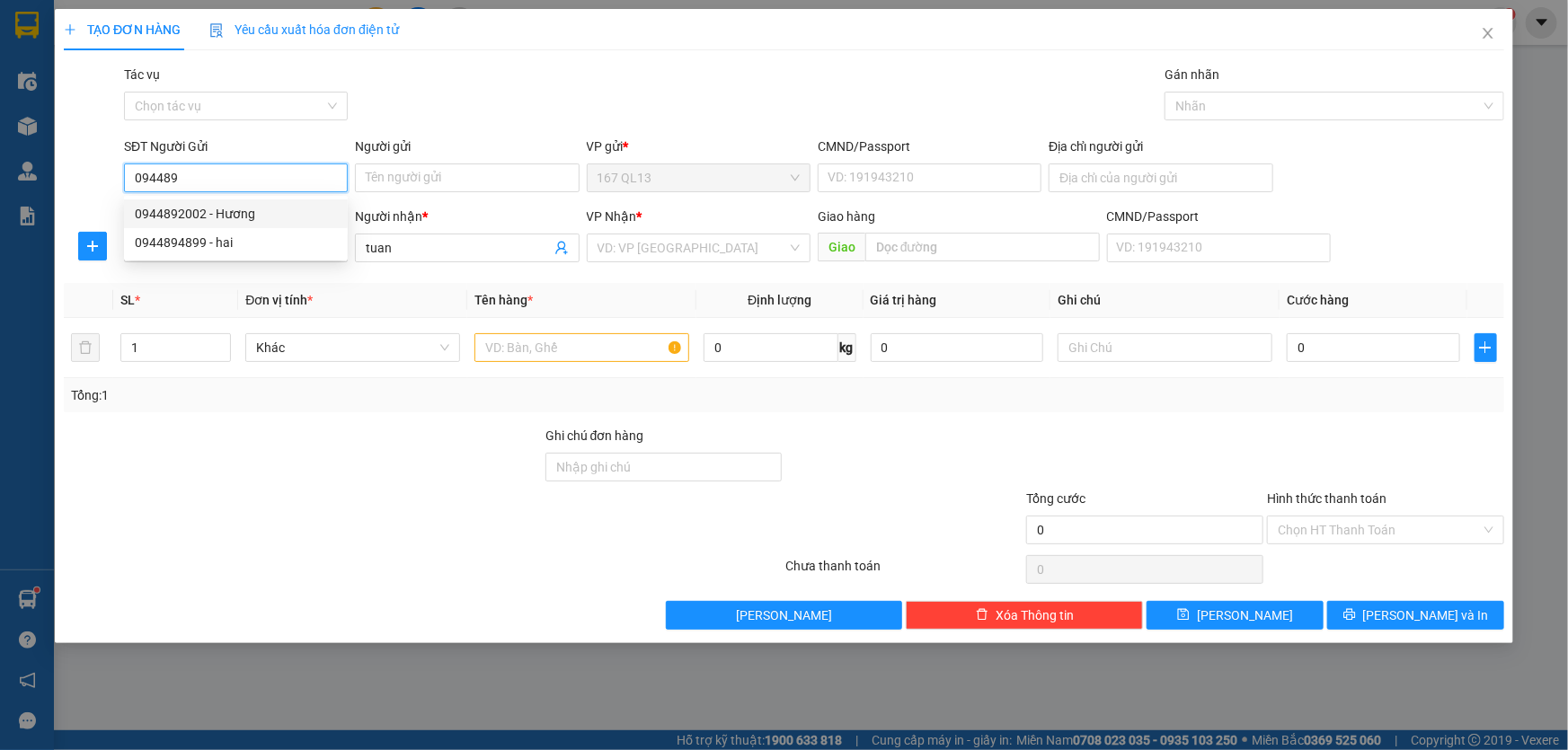
click at [250, 209] on div "0944892002 - Hương" at bounding box center [236, 214] width 202 height 20
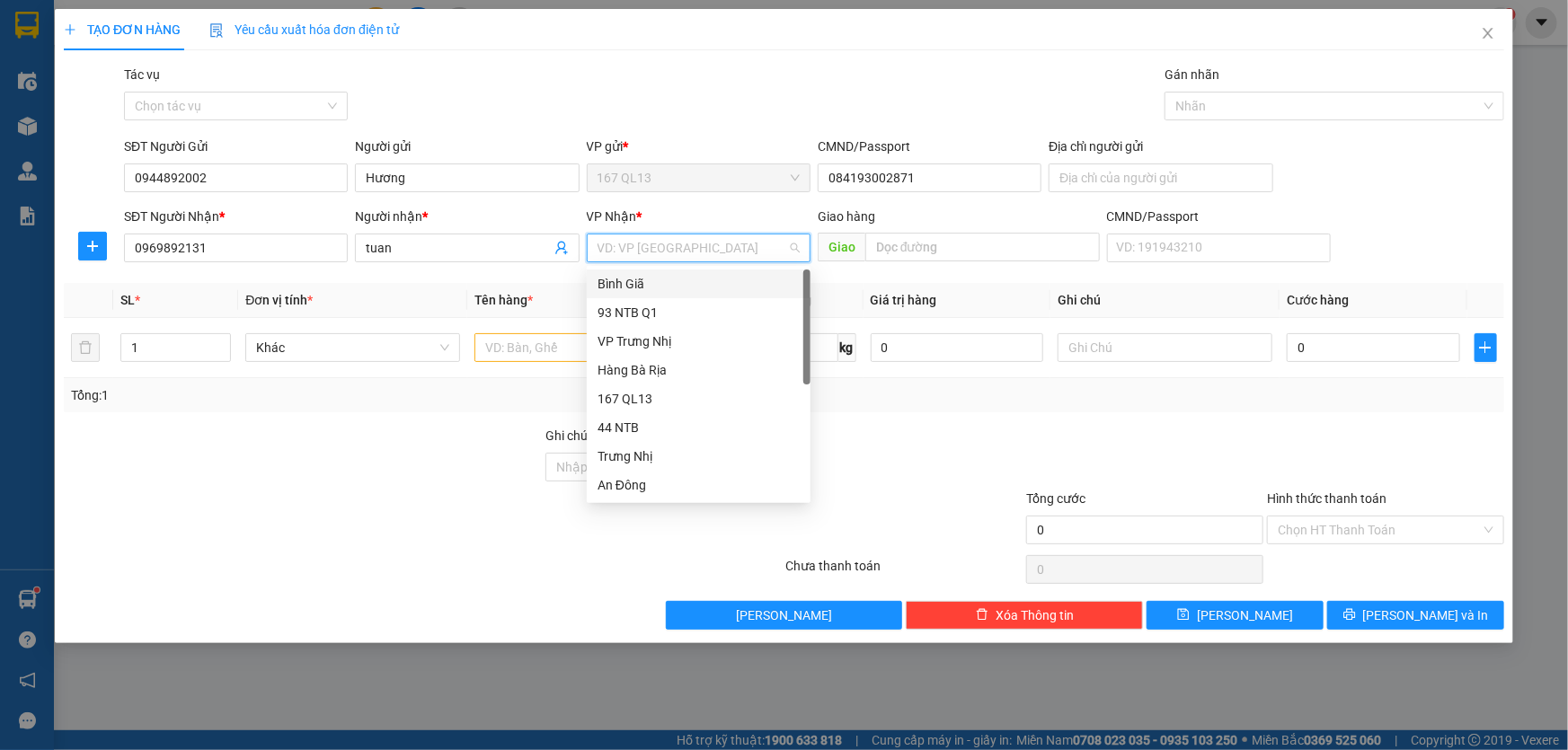
click at [708, 246] on input "search" at bounding box center [692, 248] width 190 height 27
click at [621, 281] on div "Bình Giã" at bounding box center [699, 284] width 202 height 20
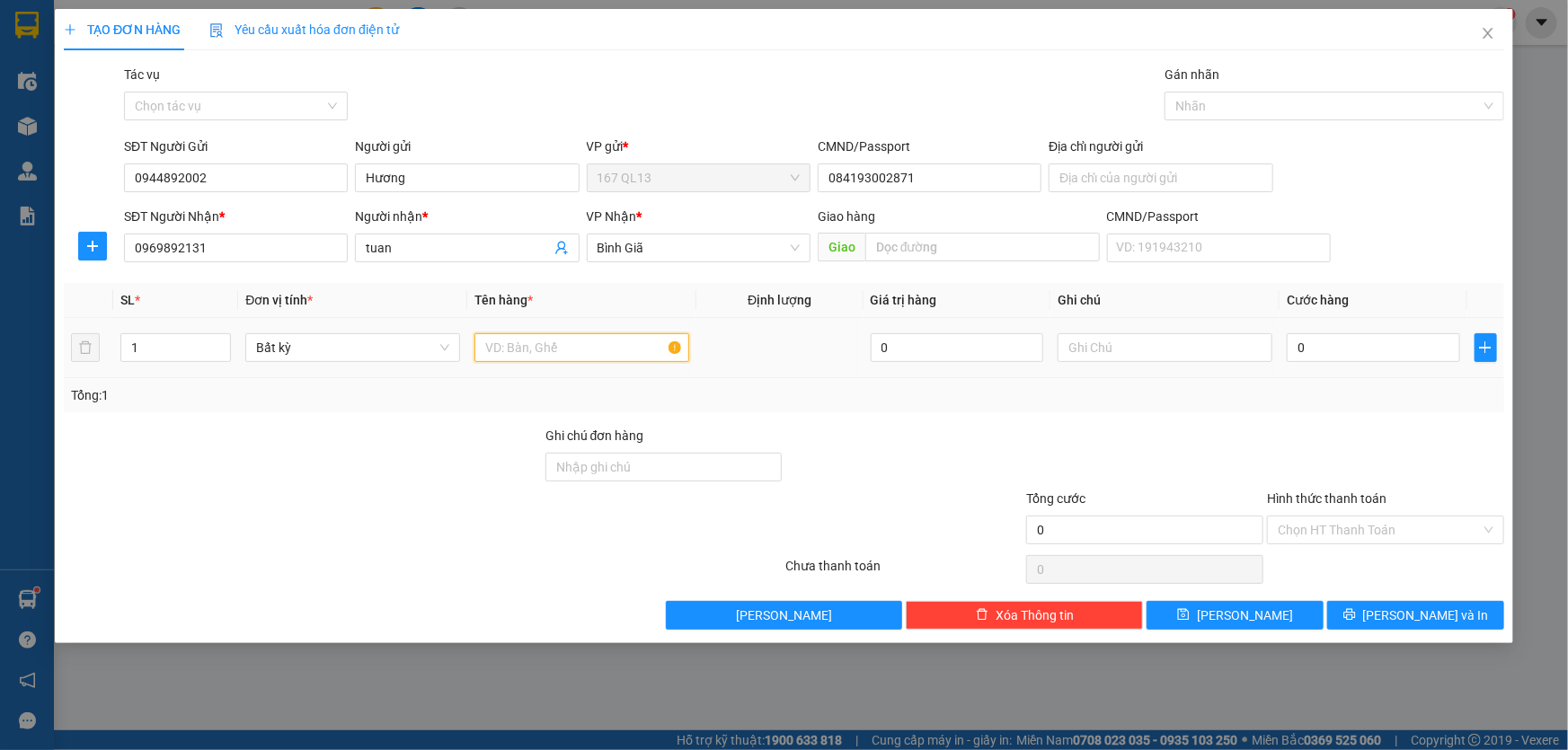
click at [555, 345] on input "text" at bounding box center [581, 348] width 214 height 29
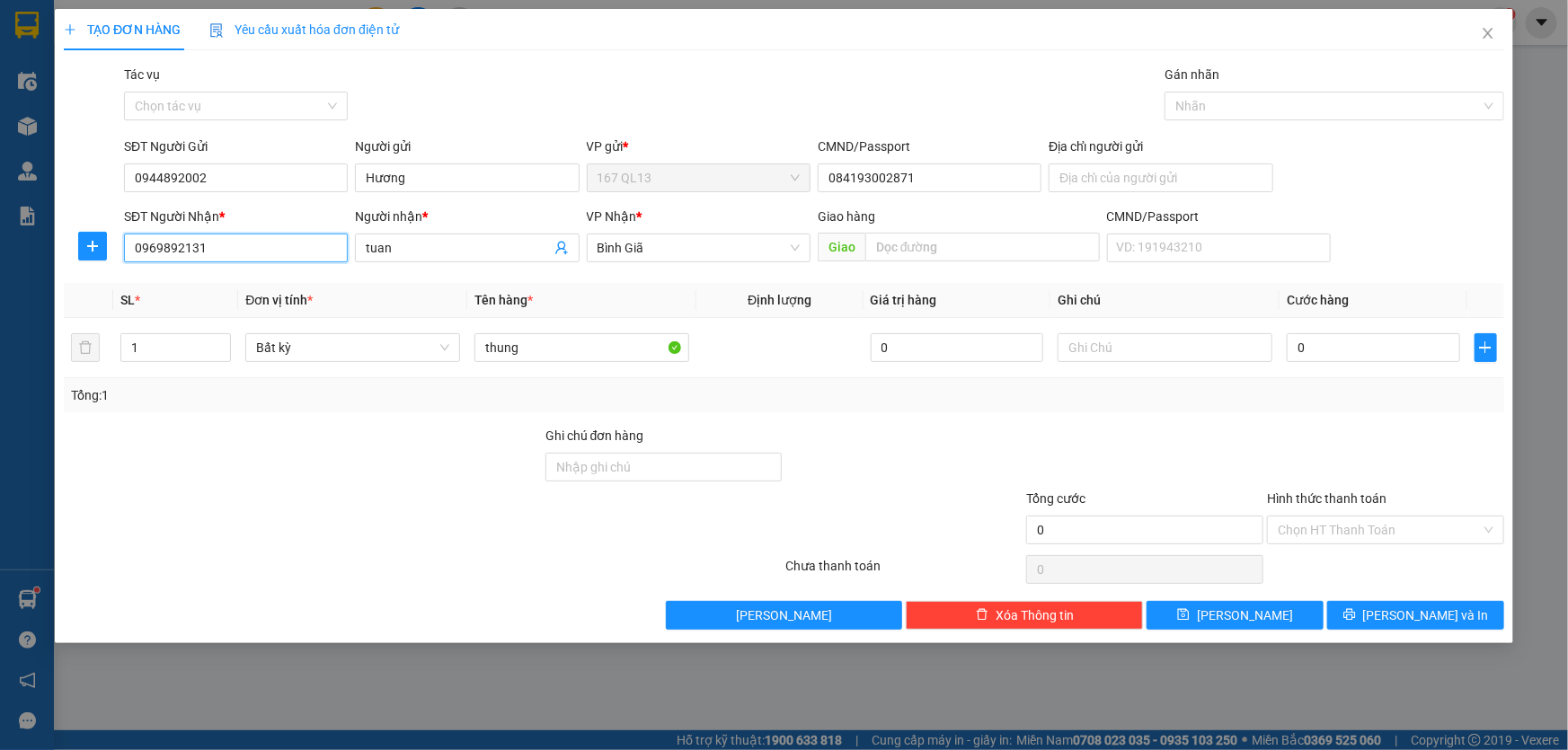
click at [242, 249] on input "0969892131" at bounding box center [235, 248] width 223 height 29
click at [228, 284] on div "0989692131 - Tuân" at bounding box center [236, 284] width 202 height 20
click at [1290, 347] on input "0" at bounding box center [1373, 348] width 173 height 29
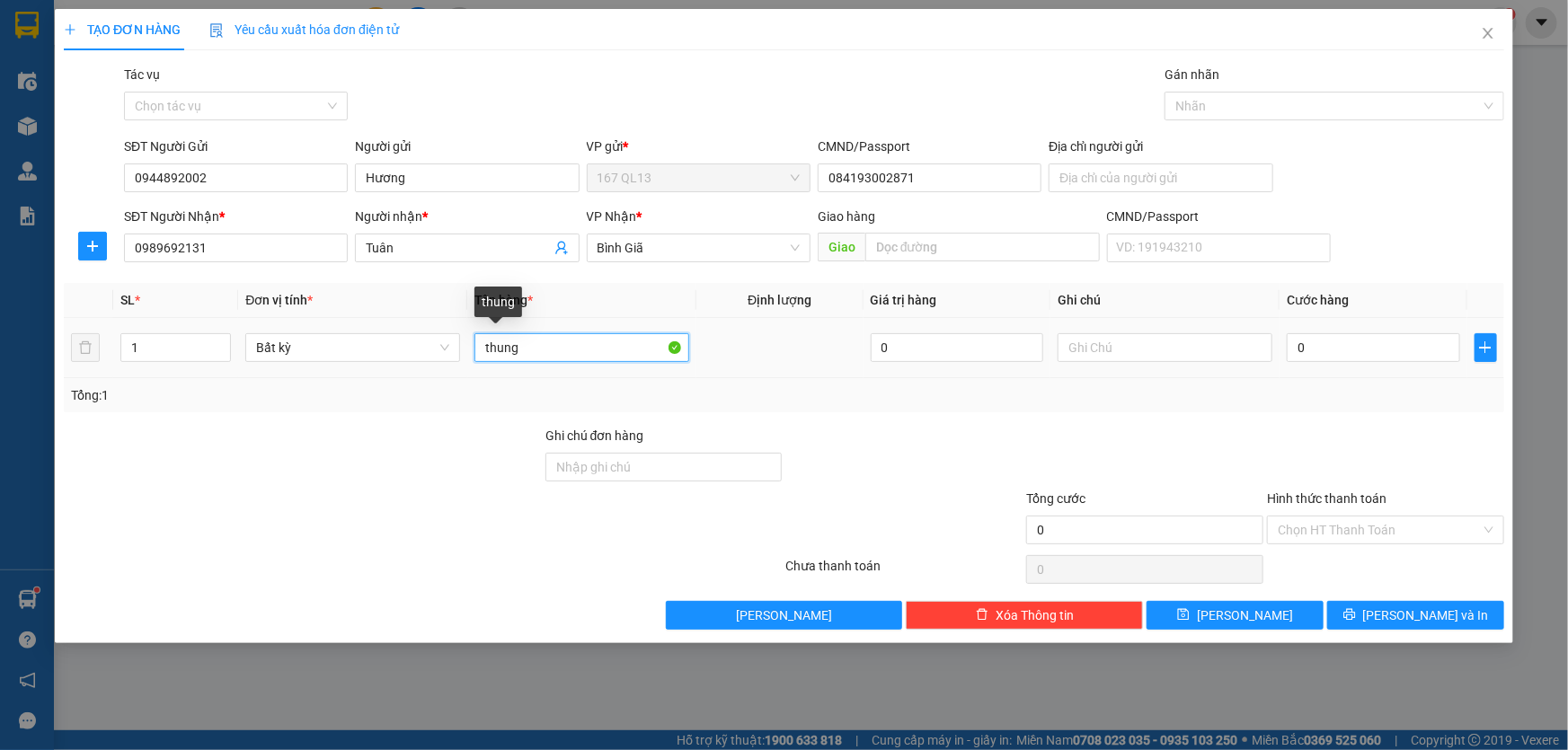
click at [480, 353] on input "thung" at bounding box center [581, 348] width 214 height 29
click at [584, 350] on input "kien thung" at bounding box center [581, 348] width 214 height 29
click at [1293, 341] on input "0" at bounding box center [1373, 348] width 173 height 29
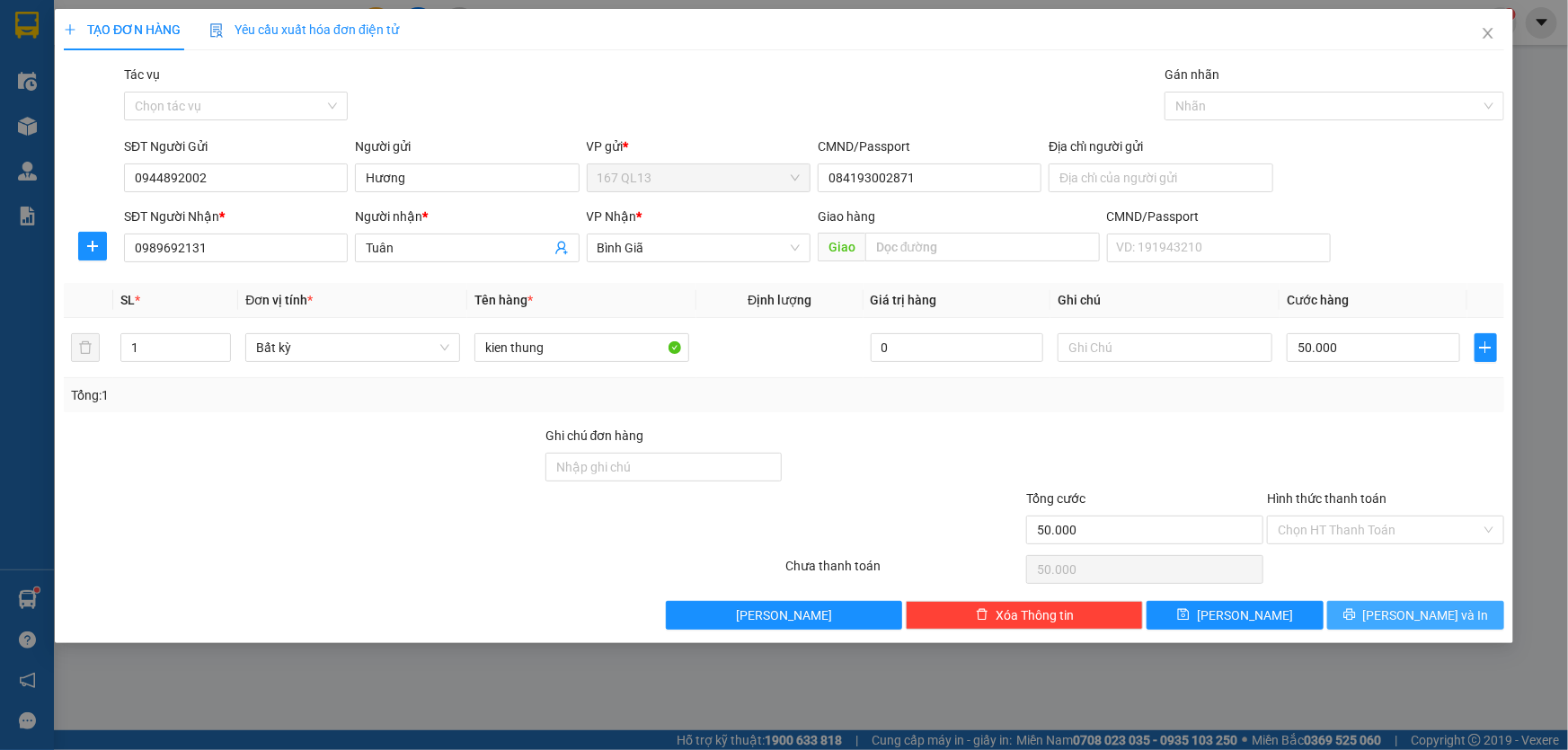
click at [1421, 611] on span "[PERSON_NAME] và In" at bounding box center [1426, 616] width 126 height 20
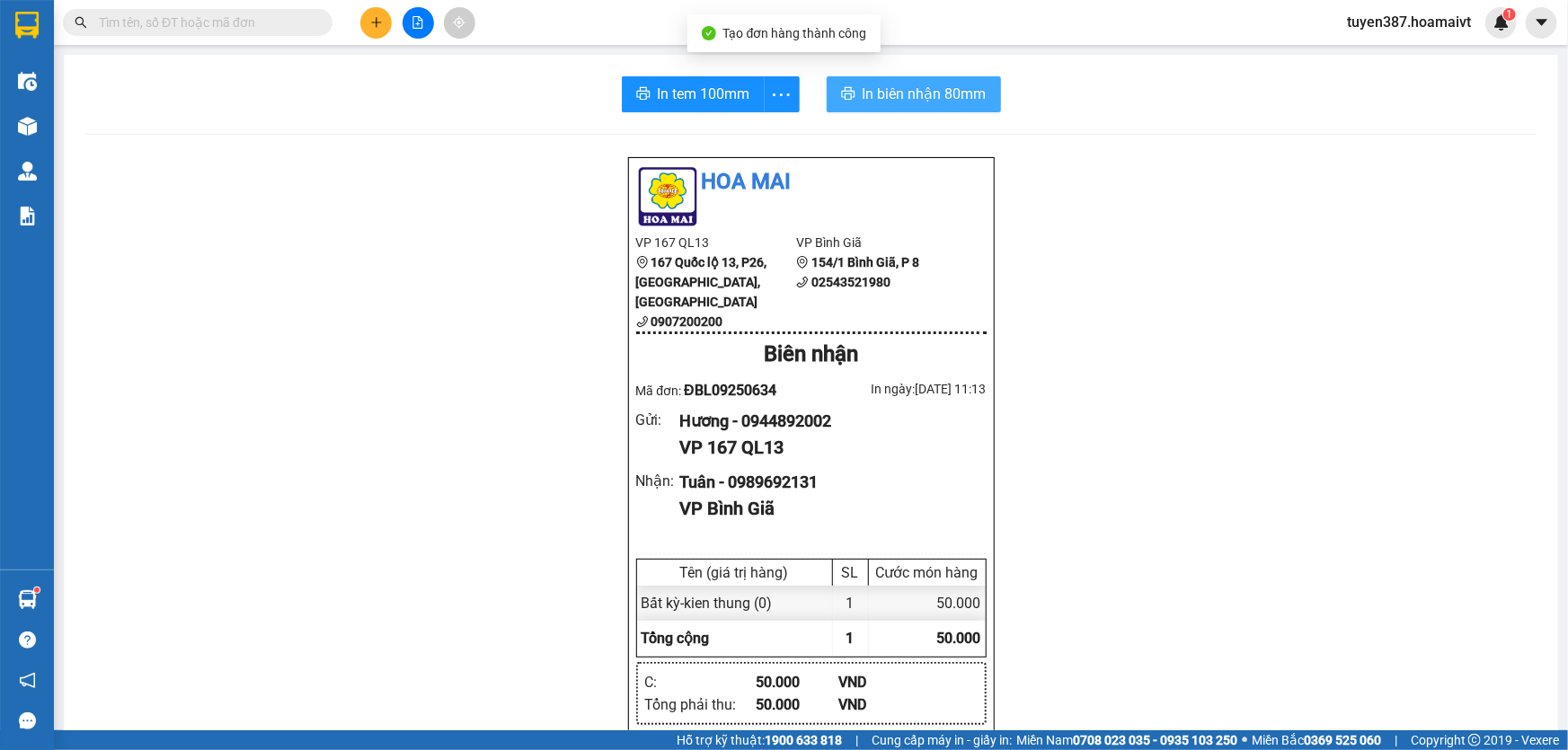
click at [898, 92] on span "In biên nhận 80mm" at bounding box center [925, 94] width 124 height 23
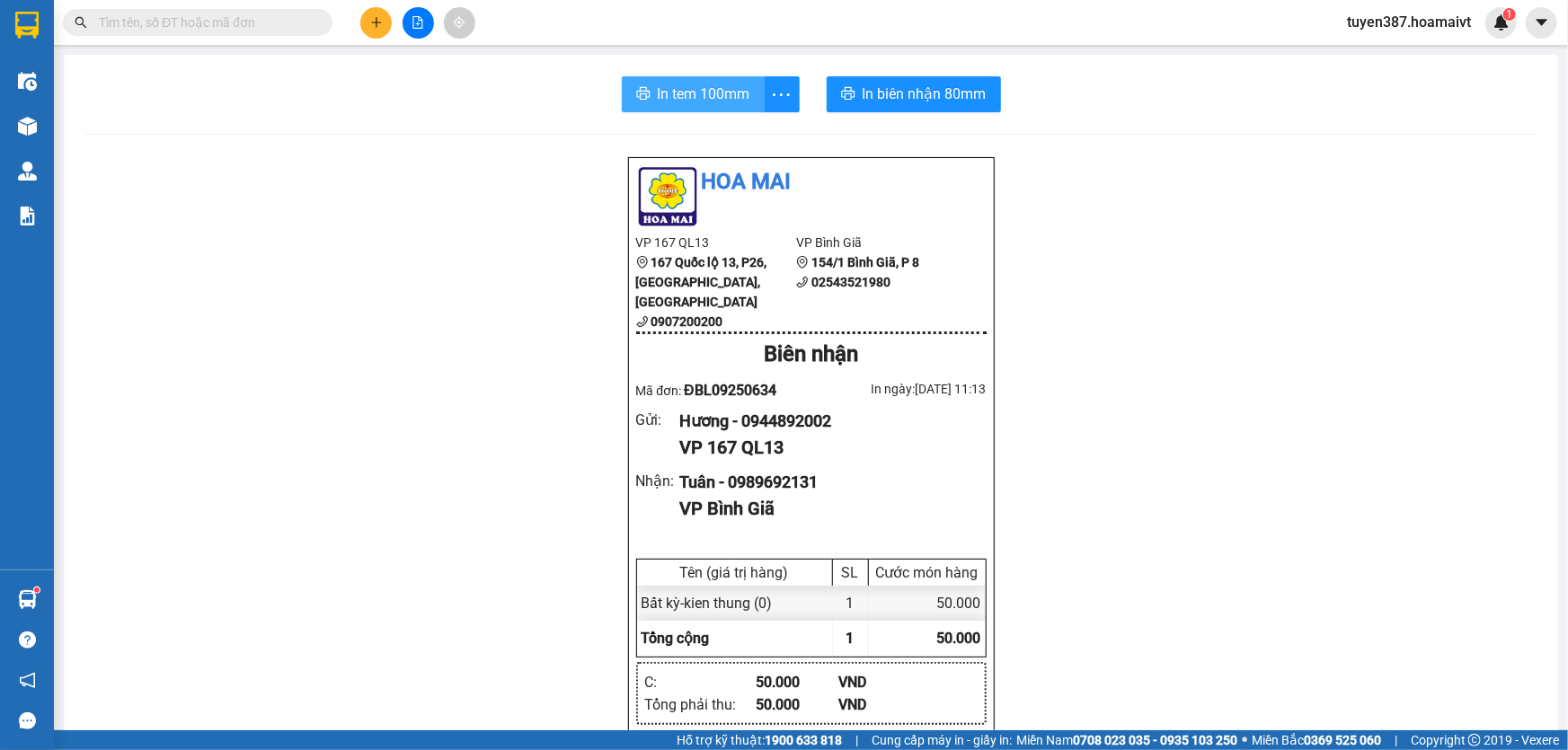
click at [676, 102] on span "In tem 100mm" at bounding box center [703, 94] width 92 height 23
click at [374, 16] on icon "plus" at bounding box center [377, 23] width 13 height 13
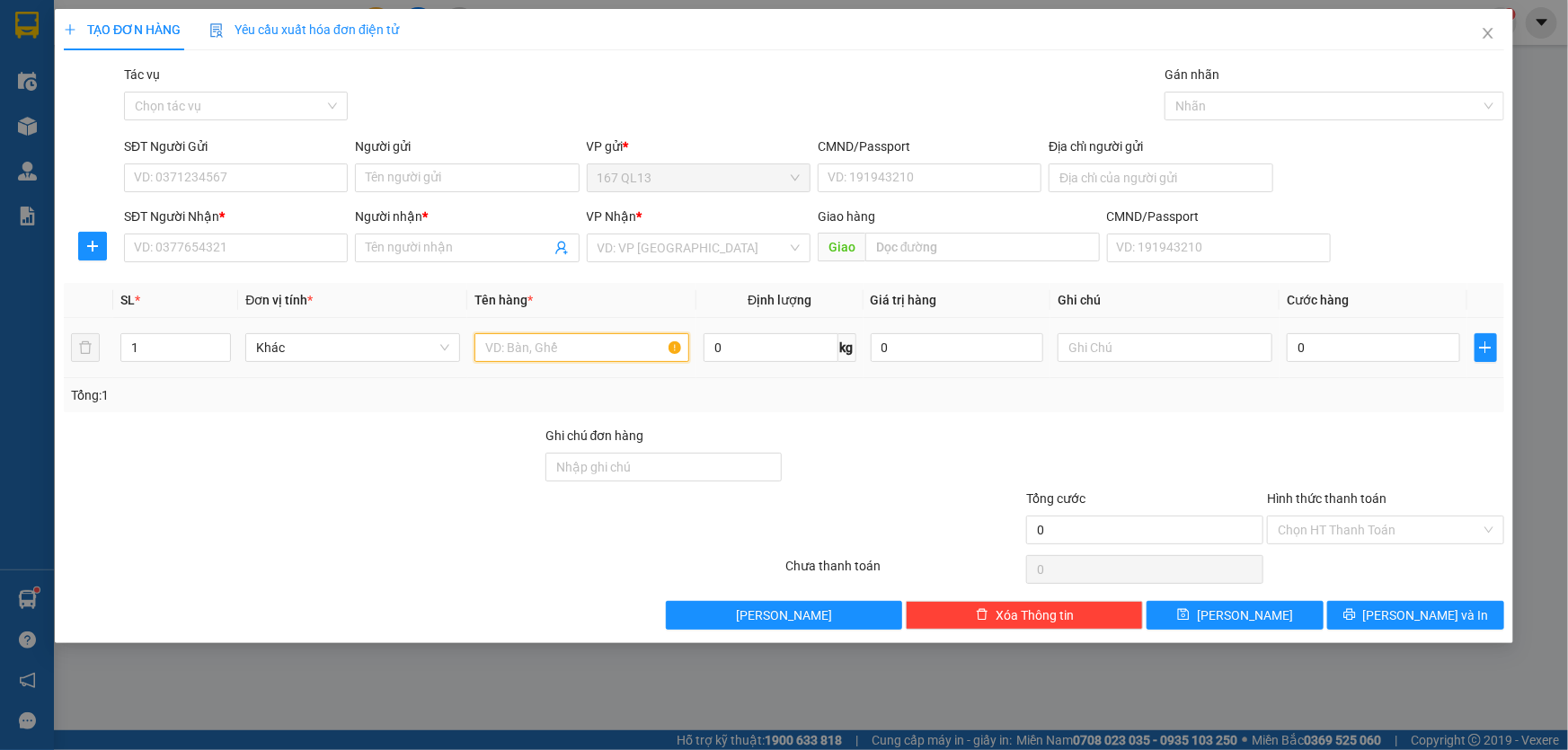
click at [638, 339] on input "text" at bounding box center [581, 348] width 214 height 29
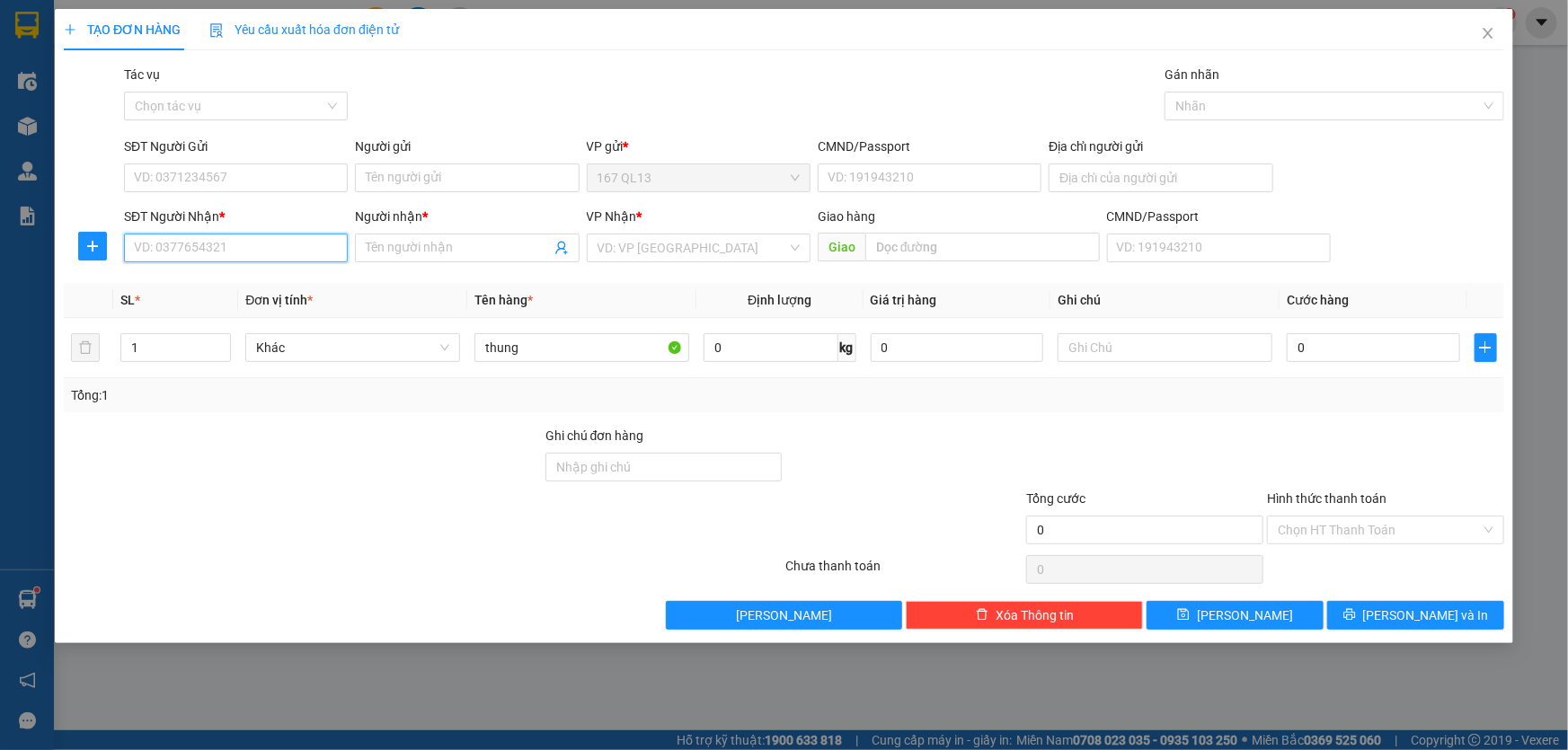
click at [298, 248] on input "SĐT Người Nhận *" at bounding box center [235, 248] width 223 height 29
click at [286, 174] on input "SĐT Người Gửi" at bounding box center [235, 178] width 223 height 29
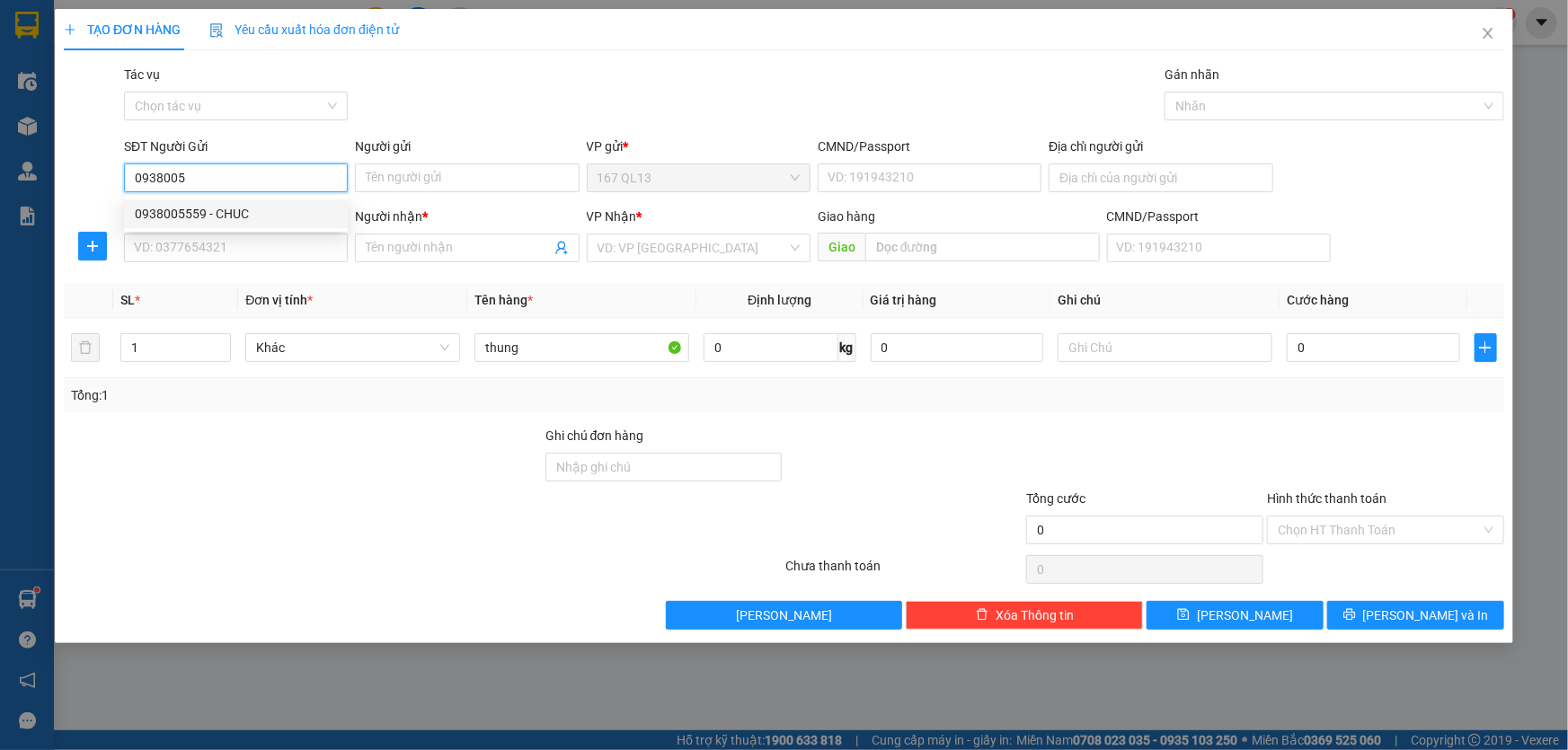
click at [227, 207] on div "0938005559 - CHUC" at bounding box center [236, 214] width 202 height 20
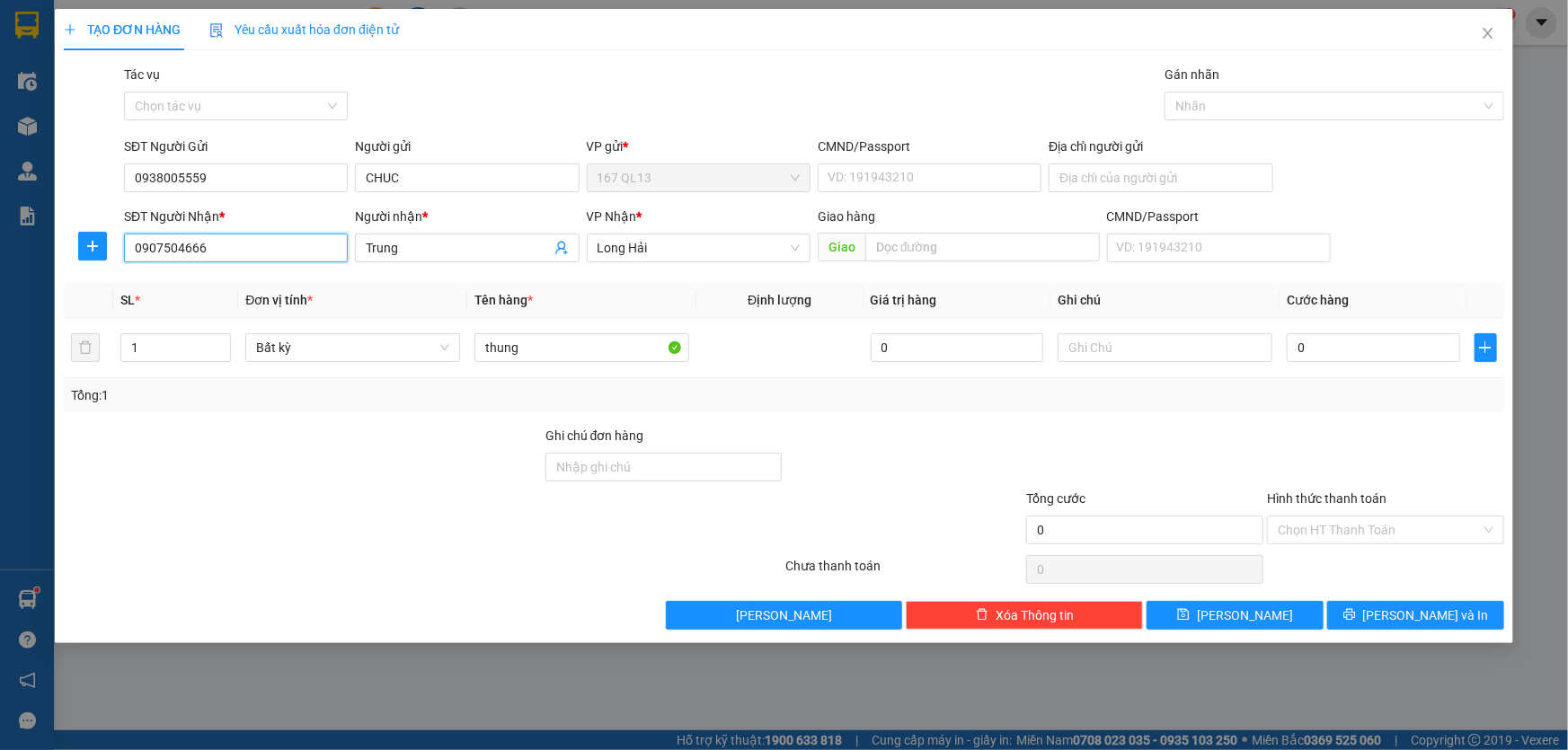
click at [243, 246] on input "0907504666" at bounding box center [235, 248] width 223 height 29
click at [426, 248] on input "Trung" at bounding box center [458, 248] width 184 height 20
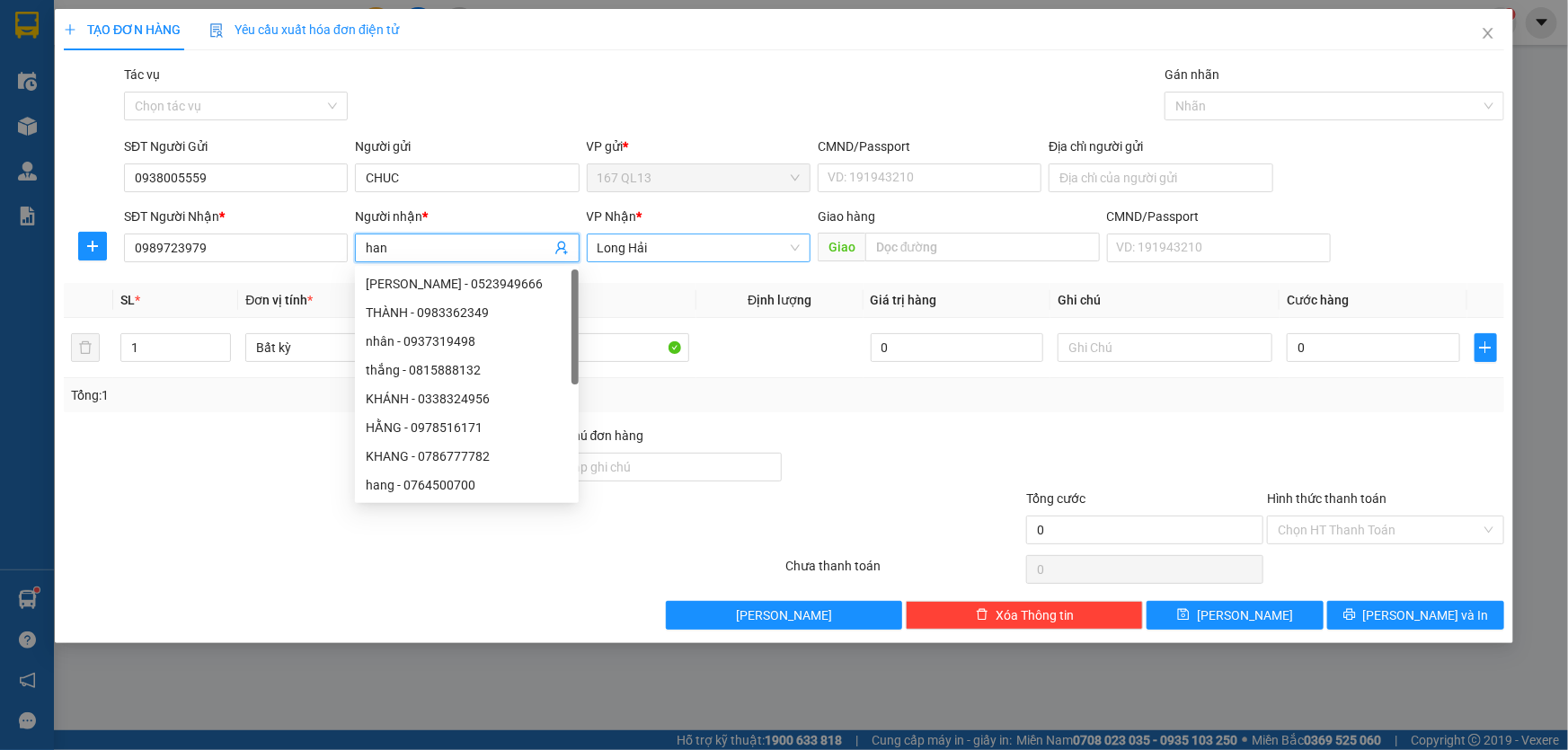
click at [649, 254] on span "Long Hải" at bounding box center [699, 248] width 202 height 27
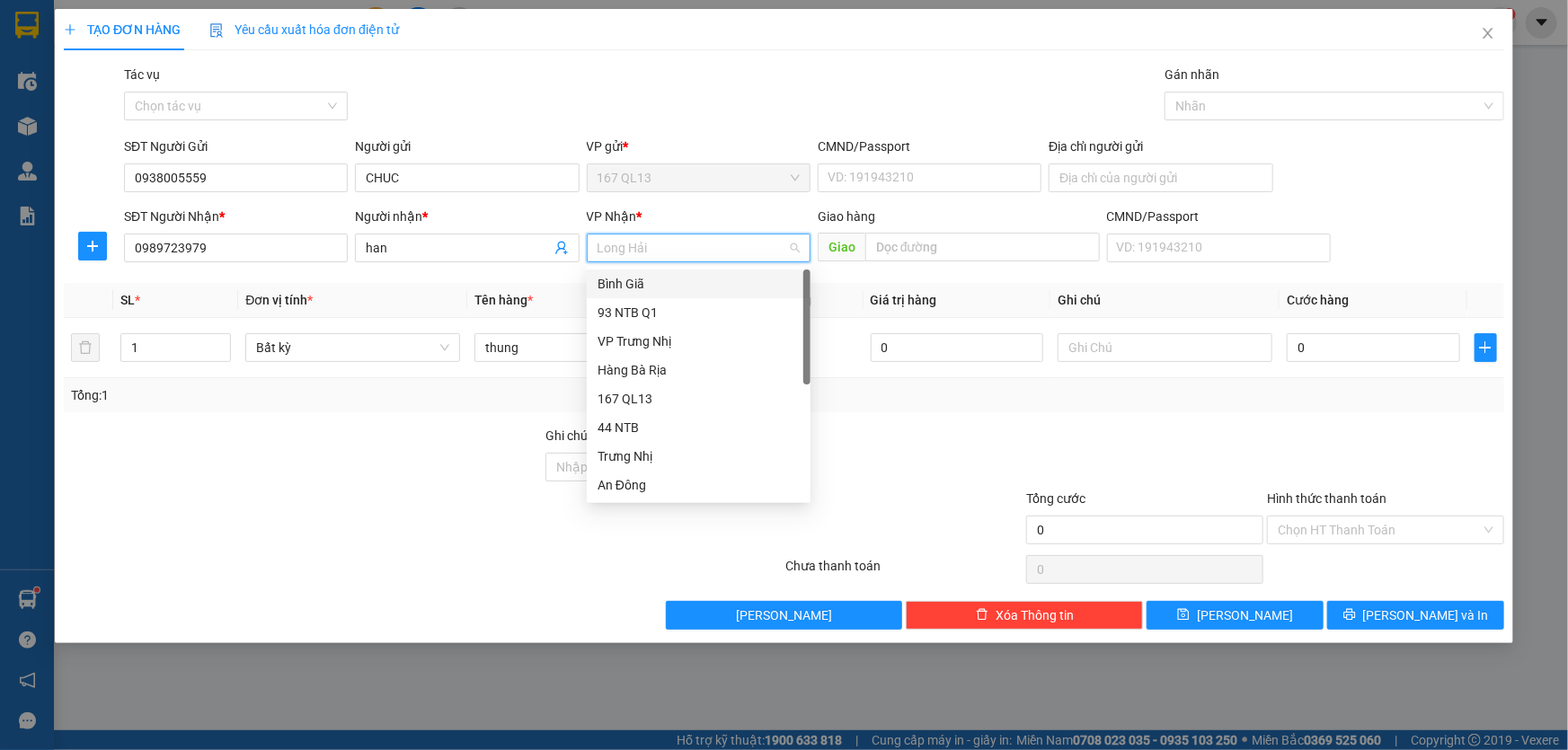
click at [646, 276] on div "Bình Giã" at bounding box center [699, 284] width 202 height 20
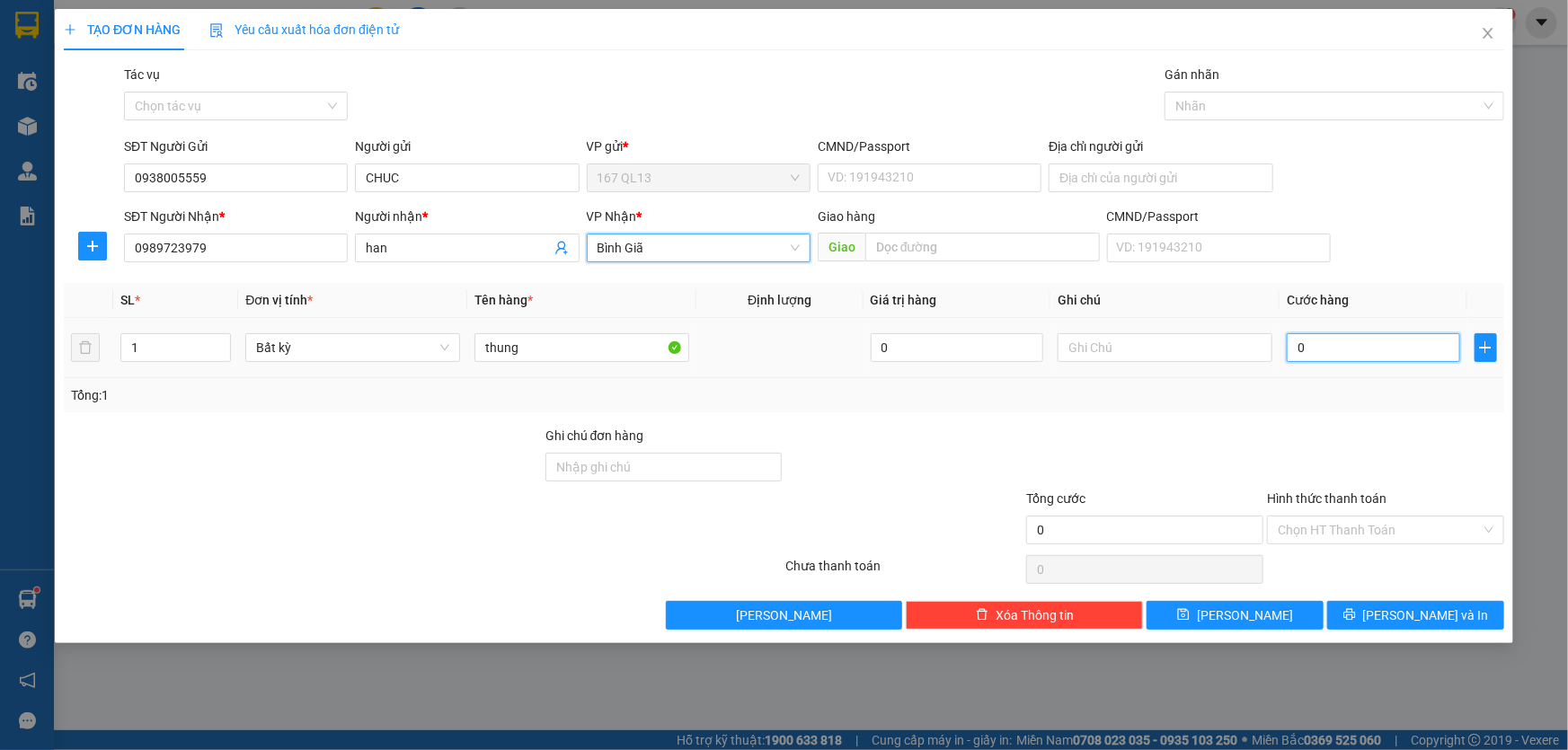
click at [1288, 343] on input "0" at bounding box center [1373, 348] width 173 height 29
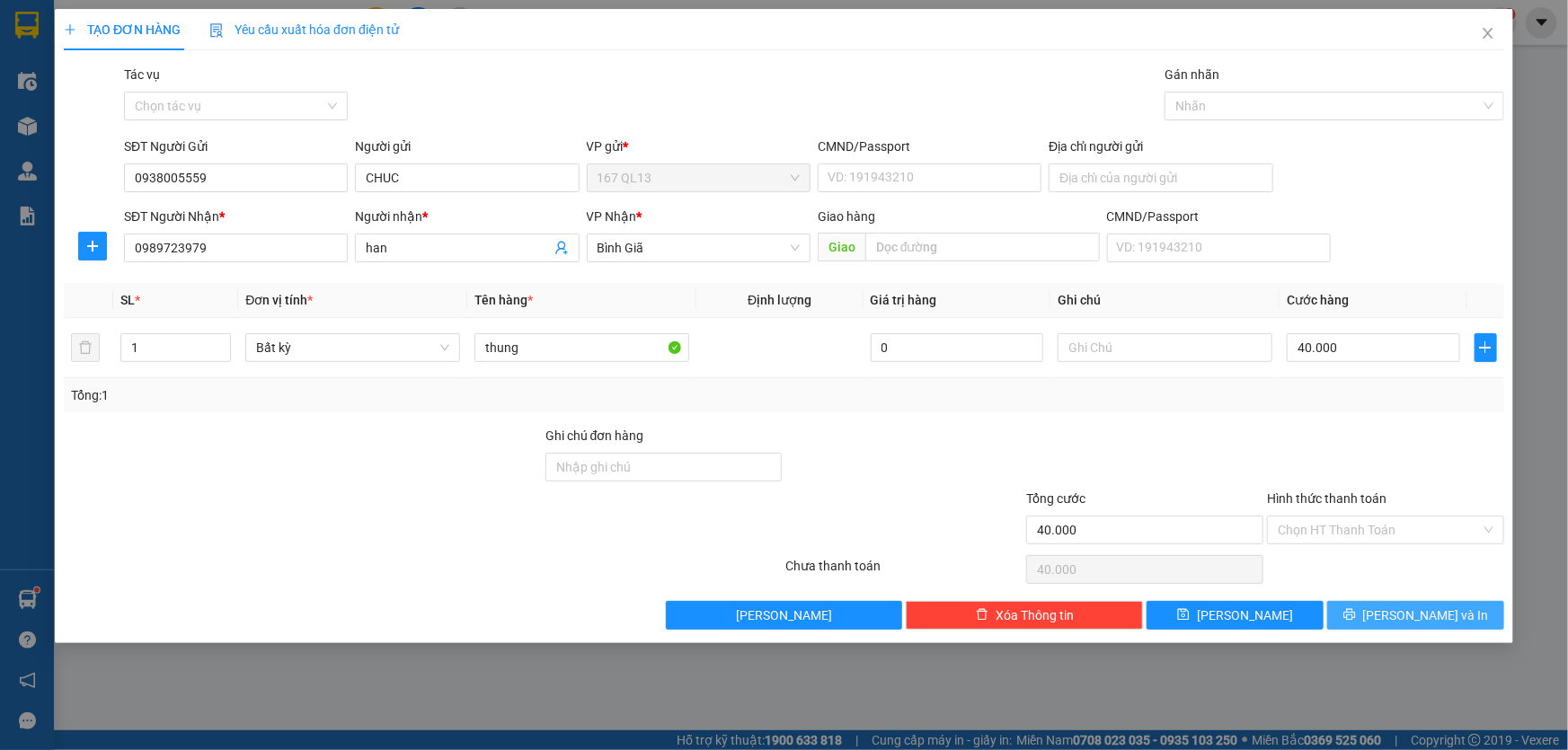
click at [1429, 610] on span "[PERSON_NAME] và In" at bounding box center [1426, 616] width 126 height 20
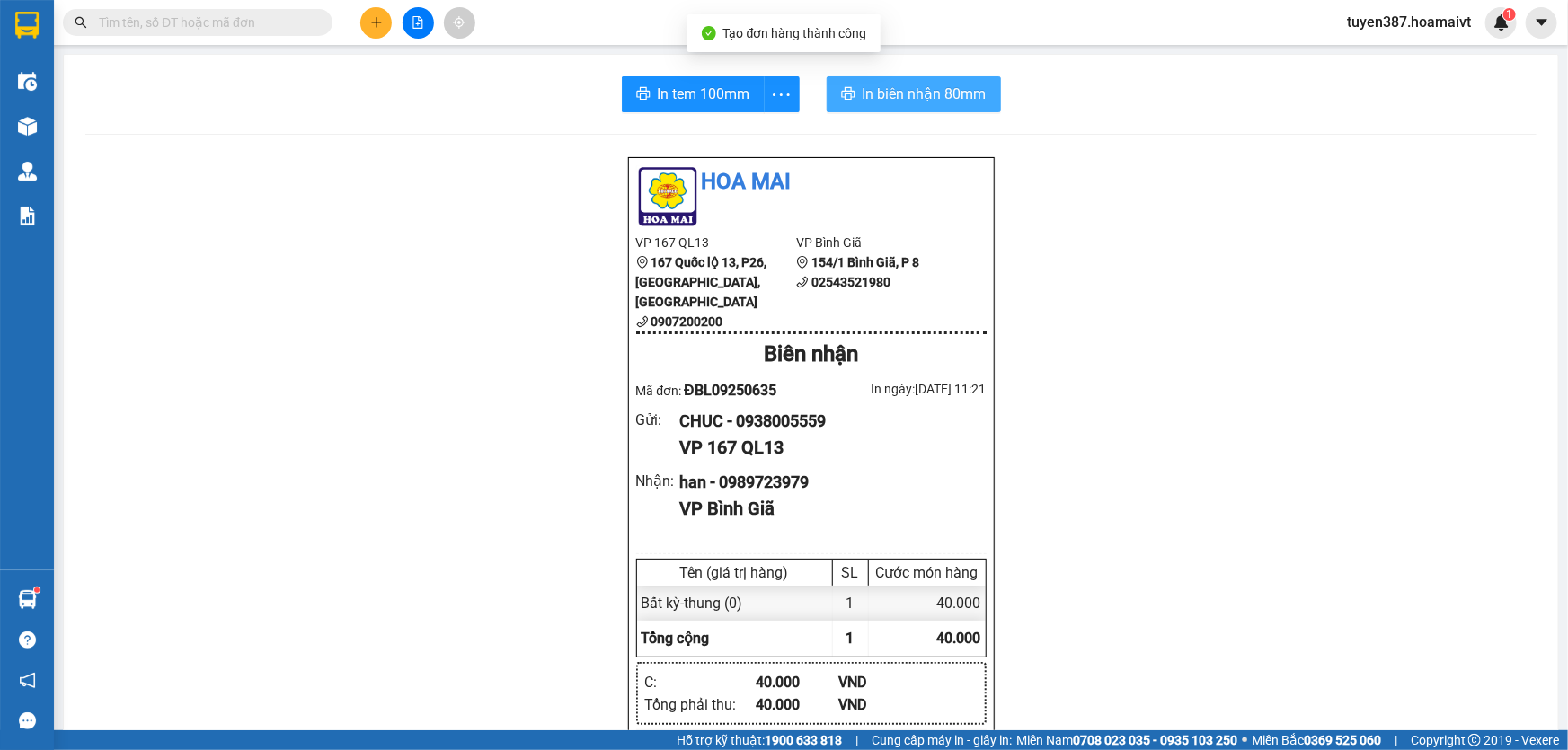
click at [889, 93] on span "In biên nhận 80mm" at bounding box center [925, 94] width 124 height 23
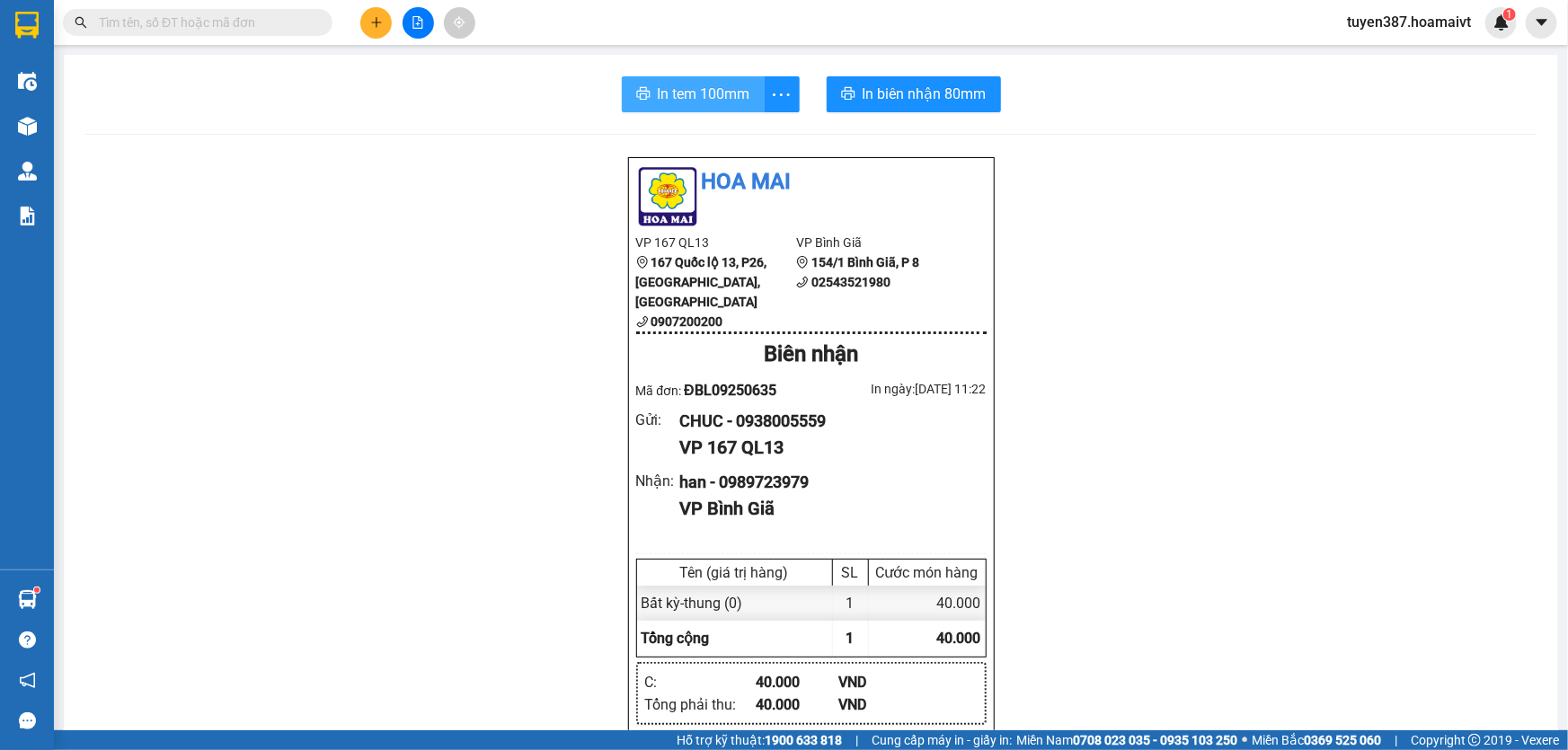
click at [707, 93] on span "In tem 100mm" at bounding box center [703, 94] width 92 height 23
click at [379, 13] on button at bounding box center [376, 23] width 31 height 31
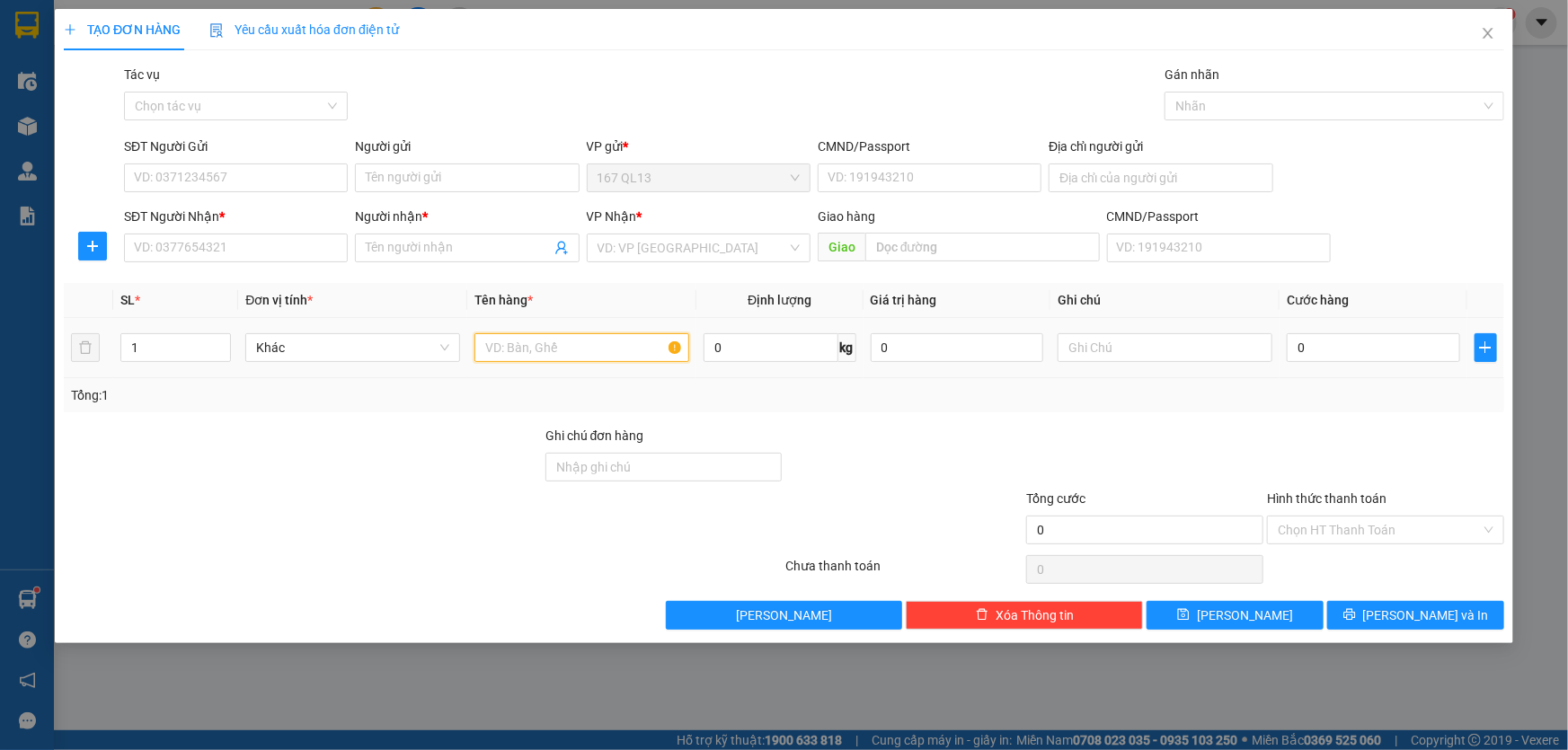
click at [607, 354] on input "text" at bounding box center [581, 348] width 214 height 29
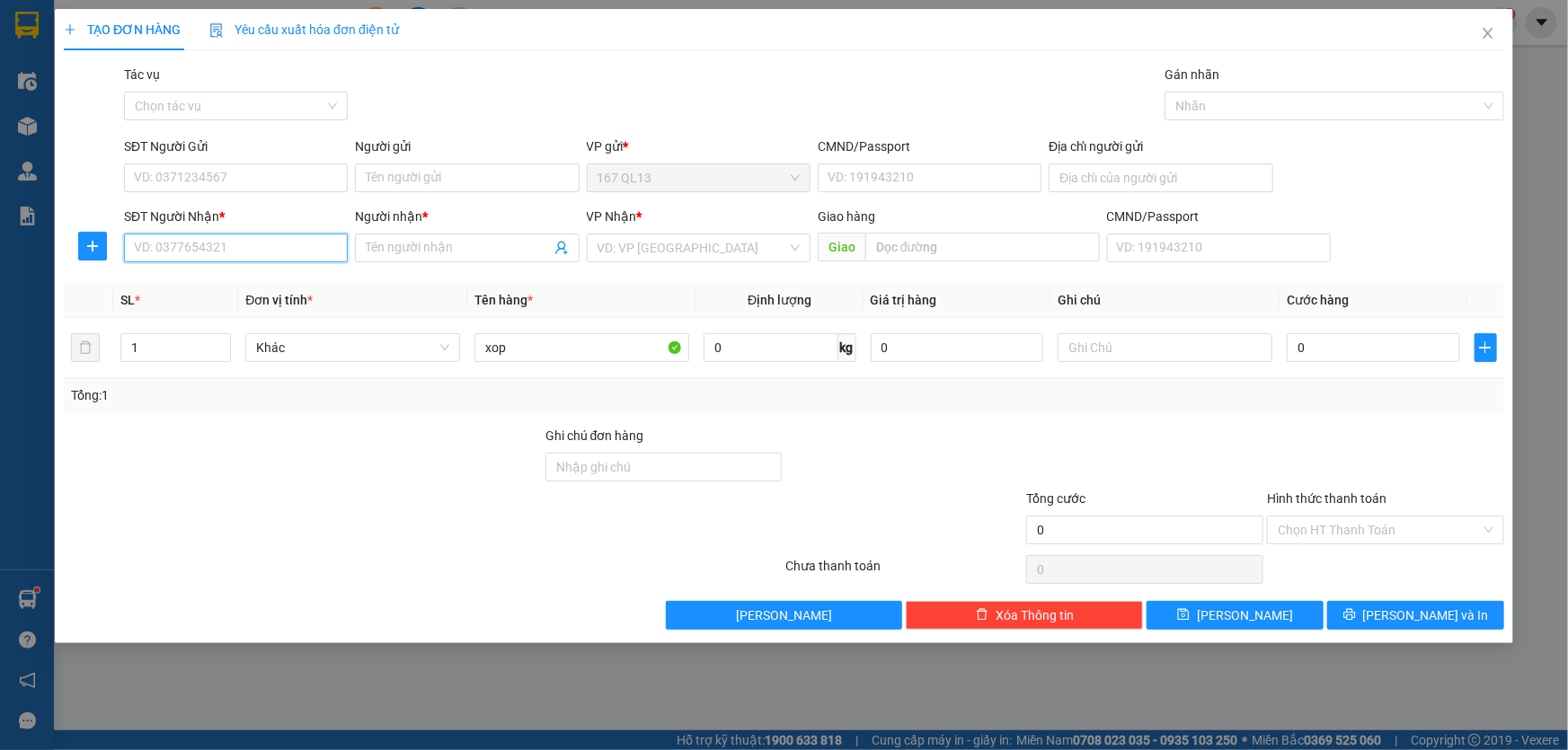
click at [275, 254] on input "SĐT Người Nhận *" at bounding box center [235, 248] width 223 height 29
drag, startPoint x: 227, startPoint y: 279, endPoint x: 230, endPoint y: 267, distance: 12.4
click at [227, 278] on div "0937756788 - huy" at bounding box center [236, 284] width 202 height 20
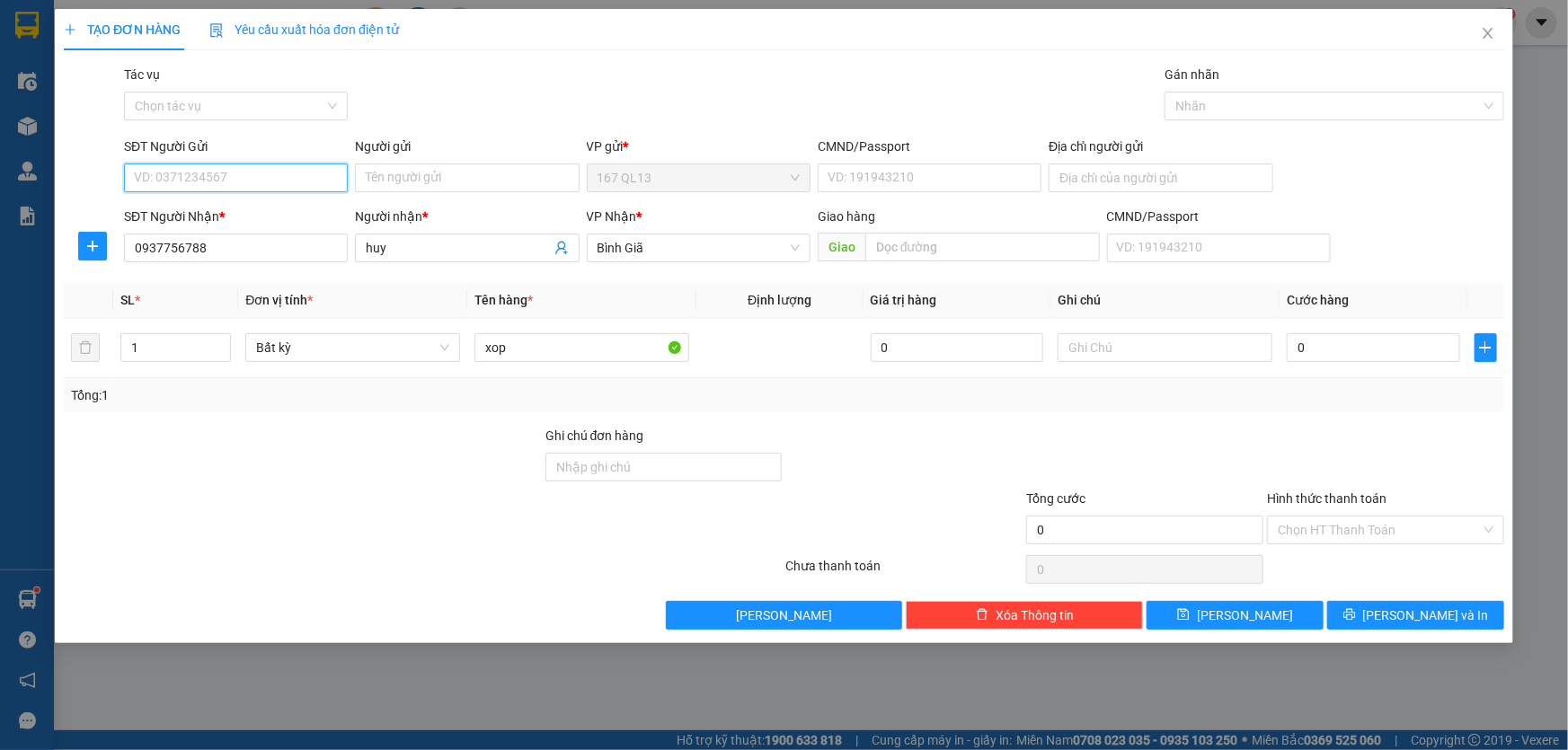
click at [256, 172] on input "SĐT Người Gửi" at bounding box center [235, 178] width 223 height 29
click at [209, 245] on div "0968716374 - NHAT" at bounding box center [236, 243] width 202 height 20
click at [1293, 349] on input "0" at bounding box center [1373, 348] width 173 height 29
drag, startPoint x: 1417, startPoint y: 617, endPoint x: 1399, endPoint y: 584, distance: 37.6
click at [1417, 616] on span "[PERSON_NAME] và In" at bounding box center [1426, 616] width 126 height 20
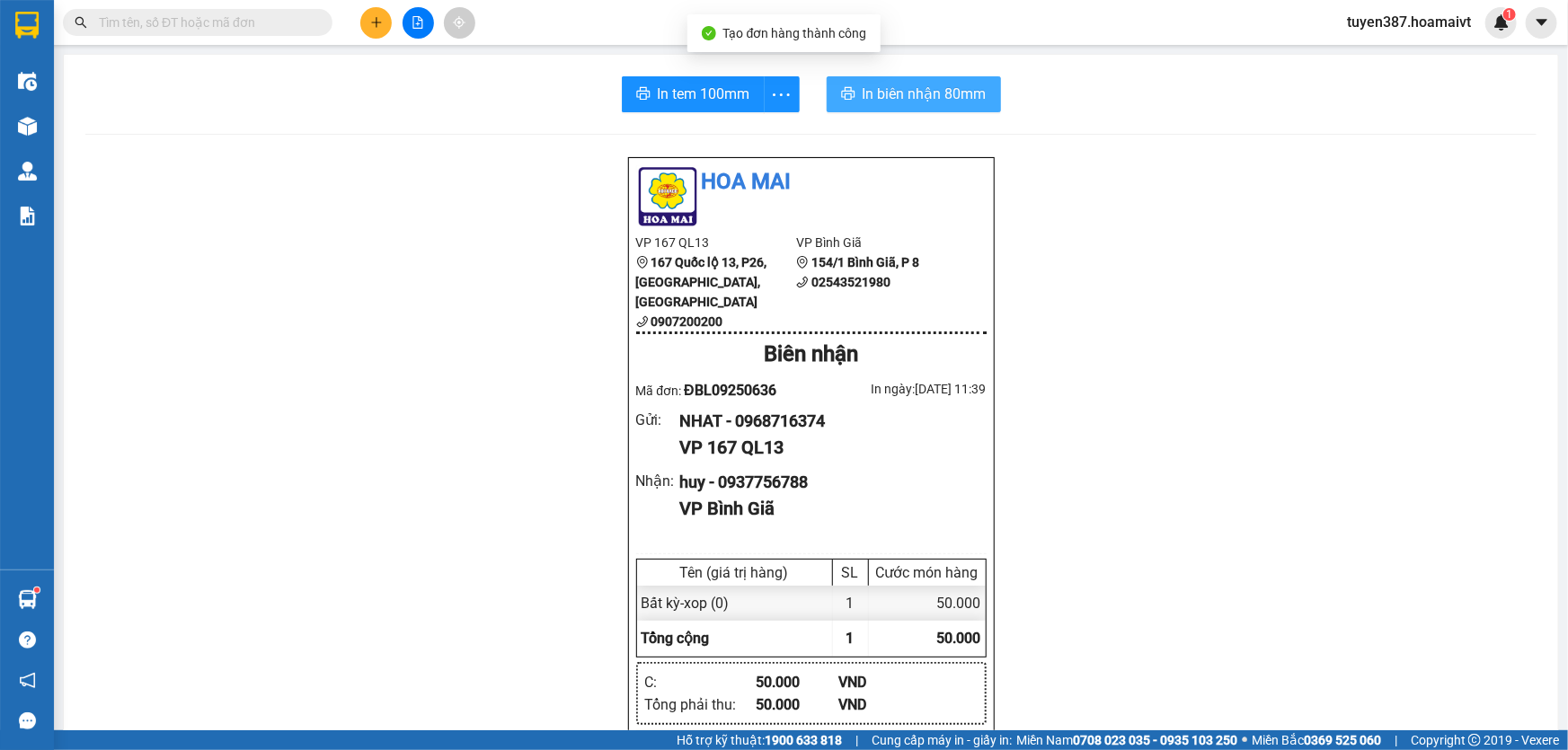
click at [879, 90] on span "In biên nhận 80mm" at bounding box center [925, 94] width 124 height 23
drag, startPoint x: 680, startPoint y: 89, endPoint x: 884, endPoint y: 89, distance: 204.0
click at [693, 89] on span "In tem 100mm" at bounding box center [703, 94] width 92 height 23
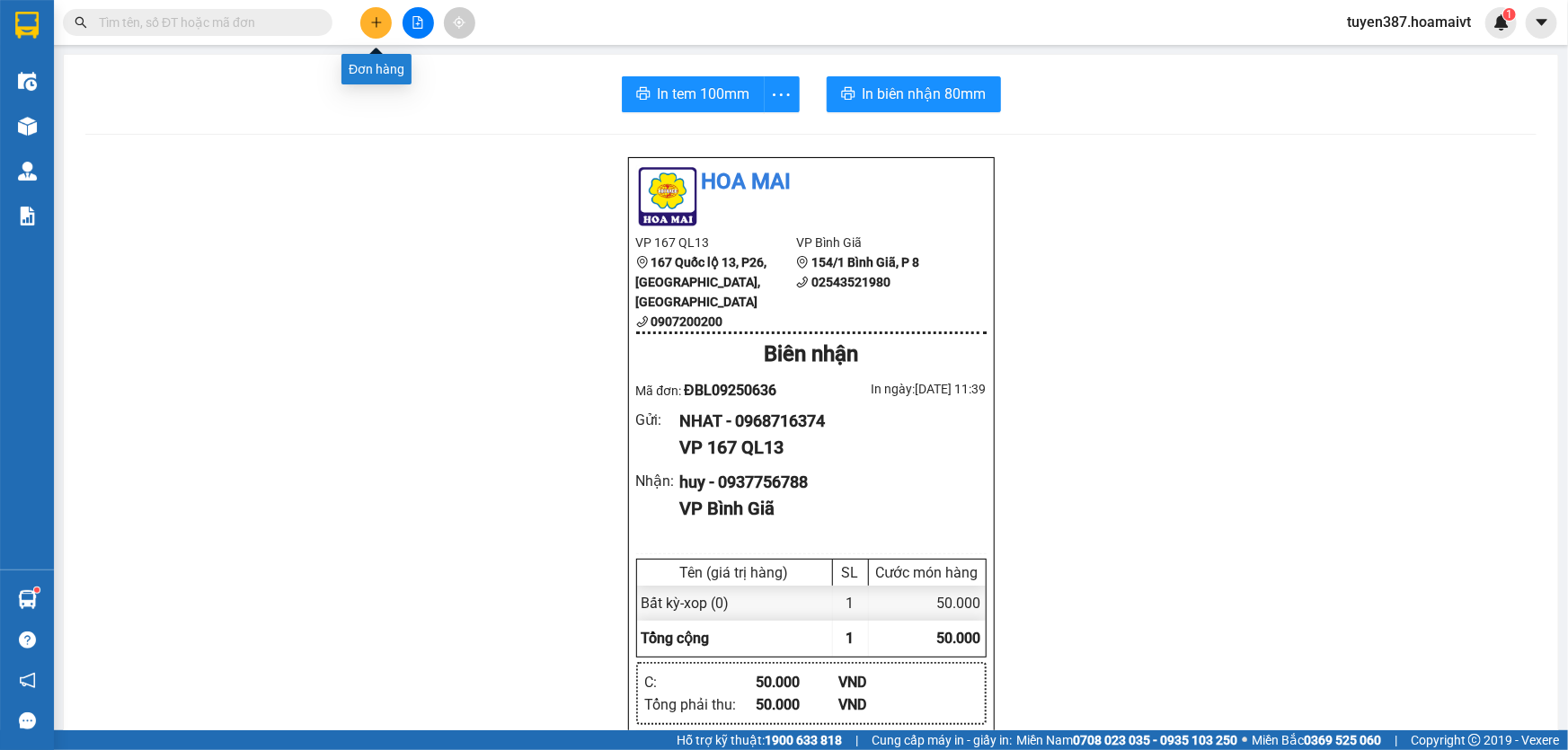
click at [378, 18] on icon "plus" at bounding box center [377, 23] width 13 height 13
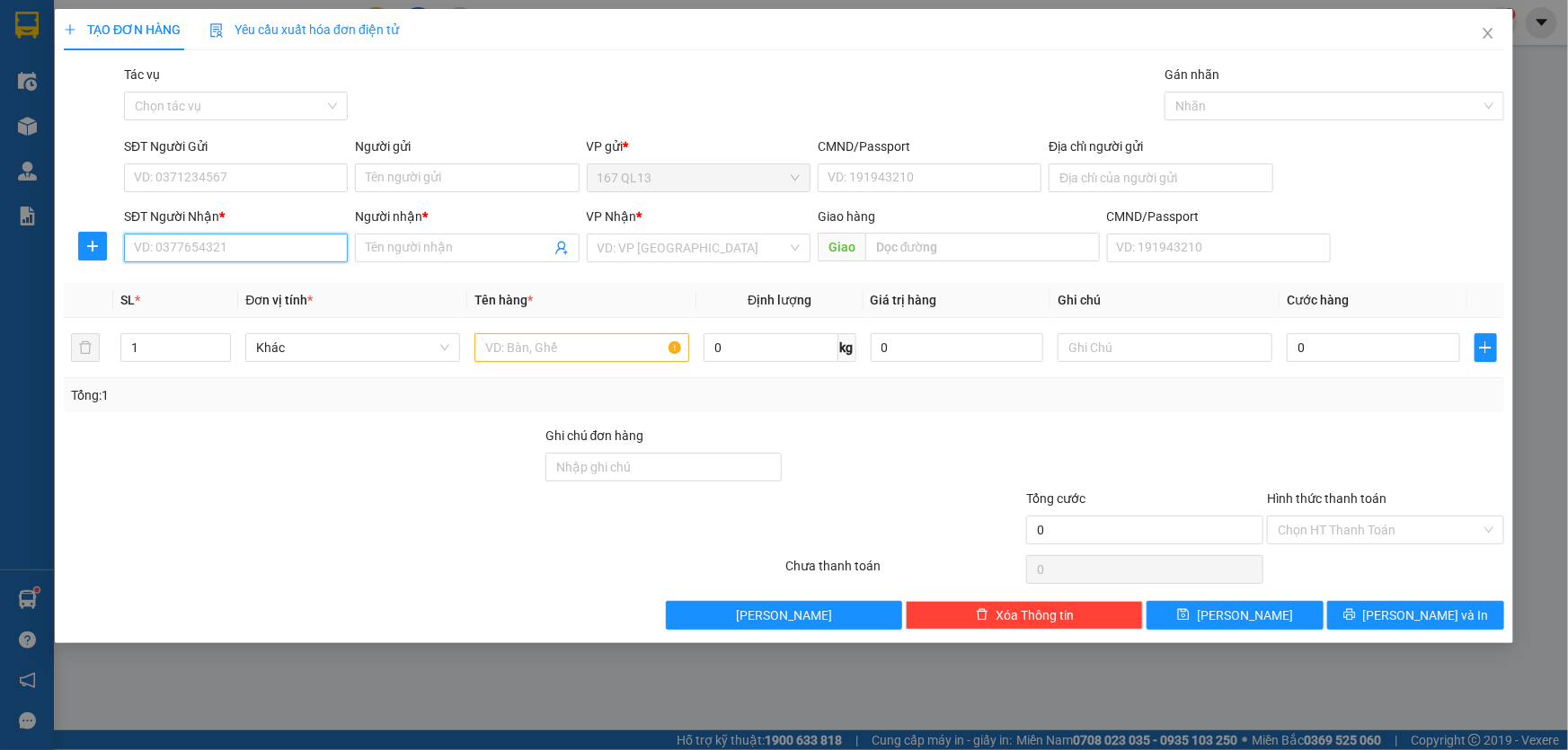
click at [288, 243] on input "SĐT Người Nhận *" at bounding box center [235, 248] width 223 height 29
drag, startPoint x: 223, startPoint y: 278, endPoint x: 223, endPoint y: 245, distance: 33.0
click at [223, 272] on div "0933761649 - HÀO" at bounding box center [235, 284] width 223 height 29
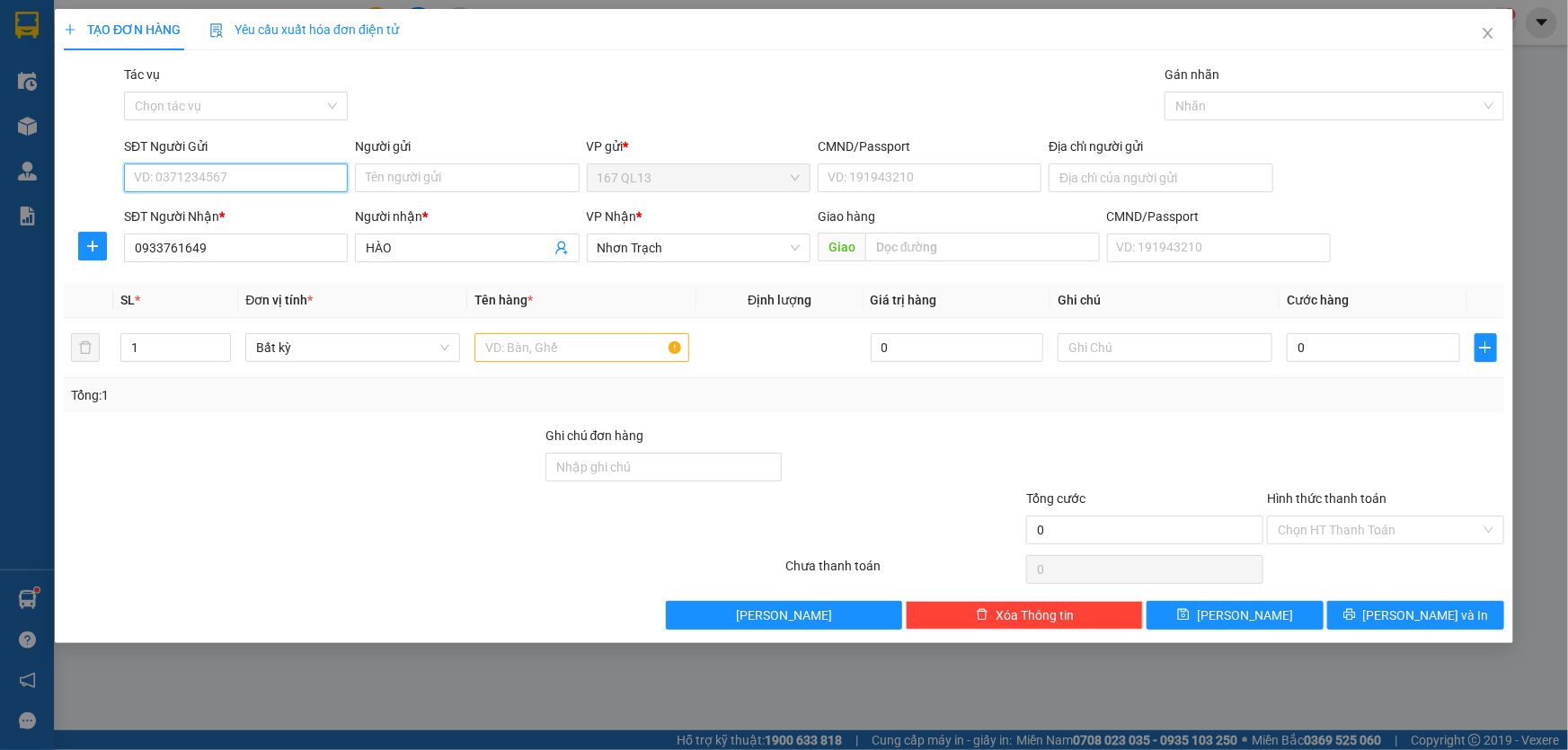
click at [226, 175] on input "SĐT Người Gửi" at bounding box center [235, 178] width 223 height 29
click at [227, 211] on div "0898339210 - xinh" at bounding box center [236, 214] width 202 height 20
click at [157, 341] on input "1" at bounding box center [175, 348] width 109 height 27
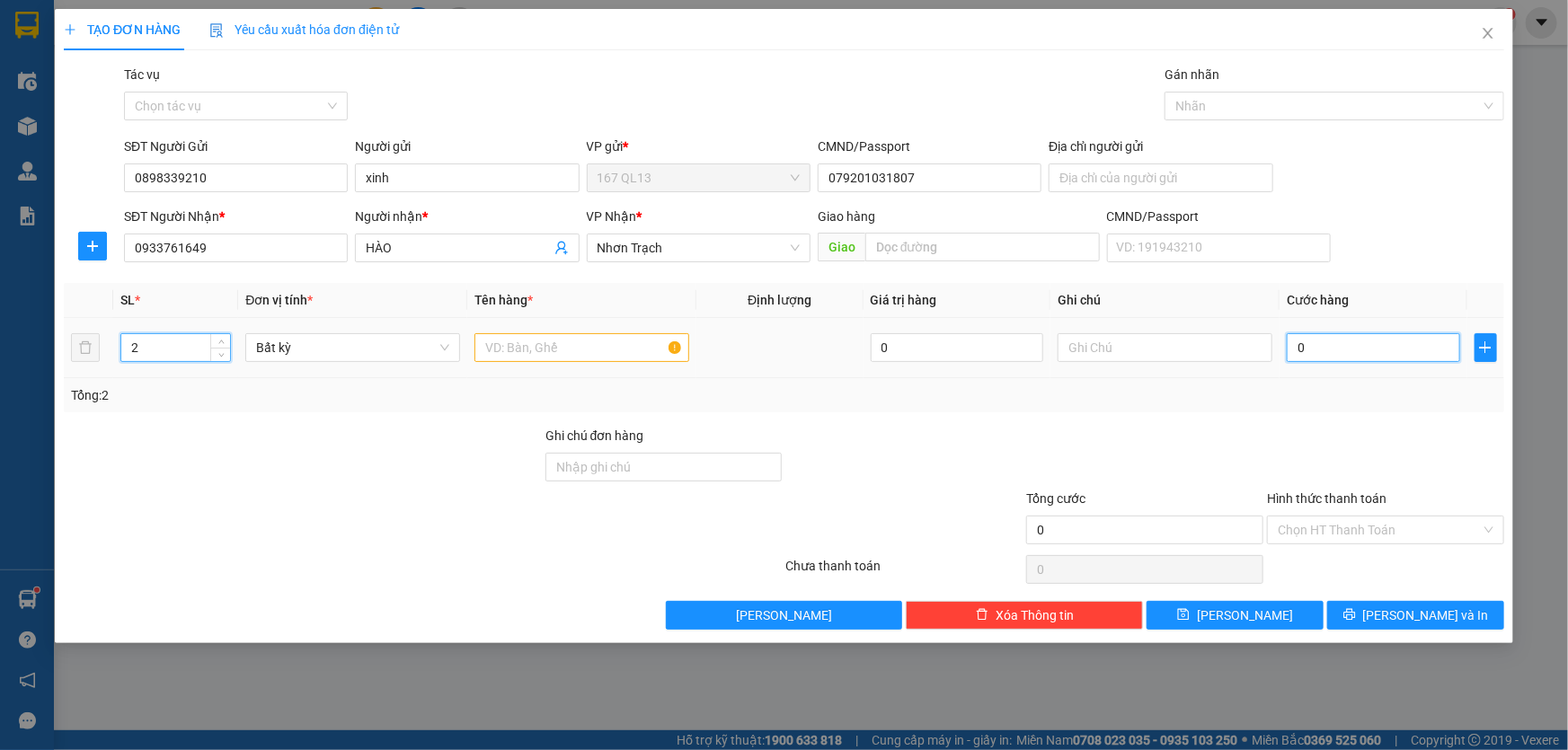
click at [1289, 341] on input "0" at bounding box center [1373, 348] width 173 height 29
click at [1293, 341] on input "0" at bounding box center [1373, 348] width 173 height 29
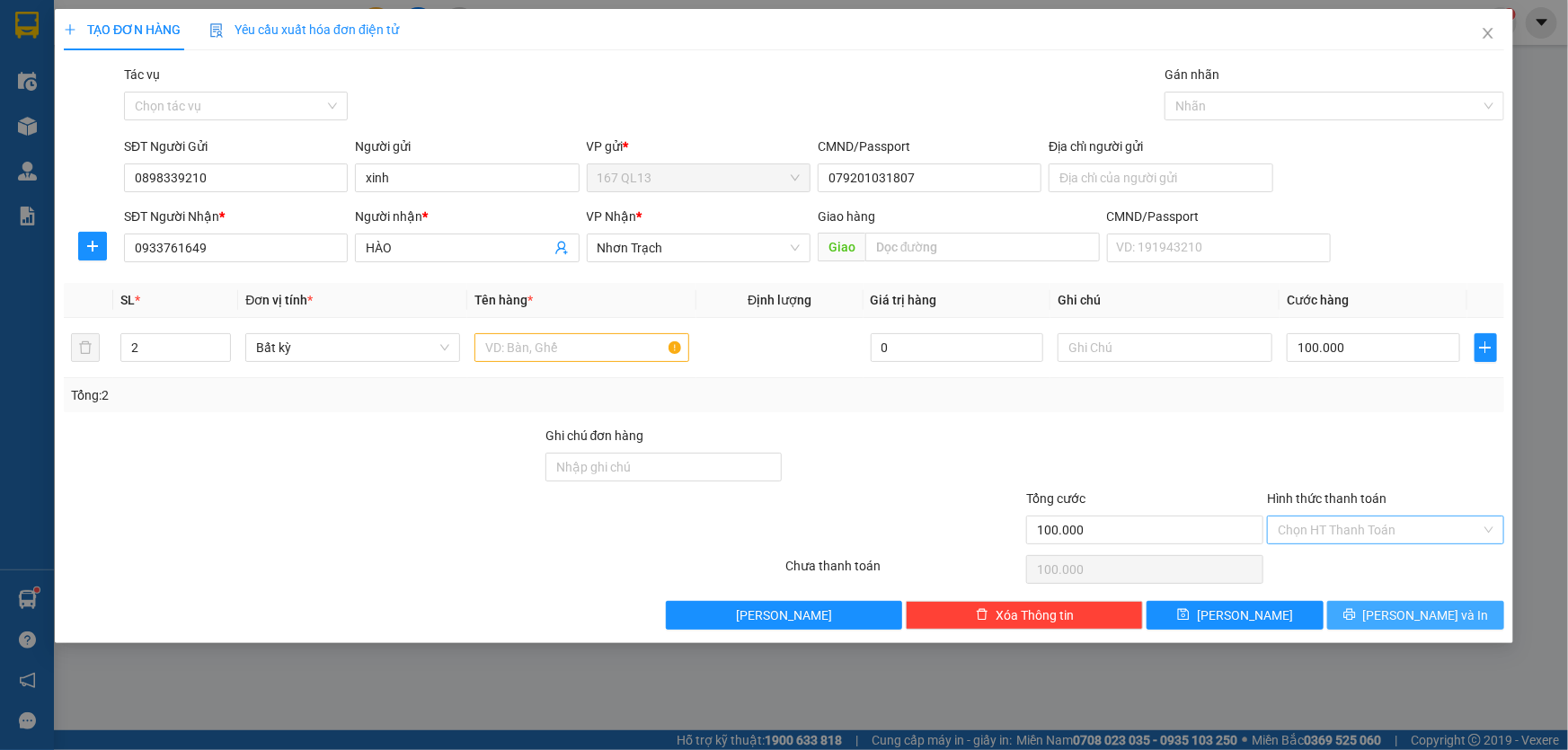
drag, startPoint x: 1422, startPoint y: 619, endPoint x: 1375, endPoint y: 539, distance: 92.8
click at [1422, 618] on span "[PERSON_NAME] và In" at bounding box center [1426, 616] width 126 height 20
click at [609, 347] on input "text" at bounding box center [581, 348] width 214 height 29
click at [1419, 609] on span "[PERSON_NAME] và In" at bounding box center [1426, 616] width 126 height 20
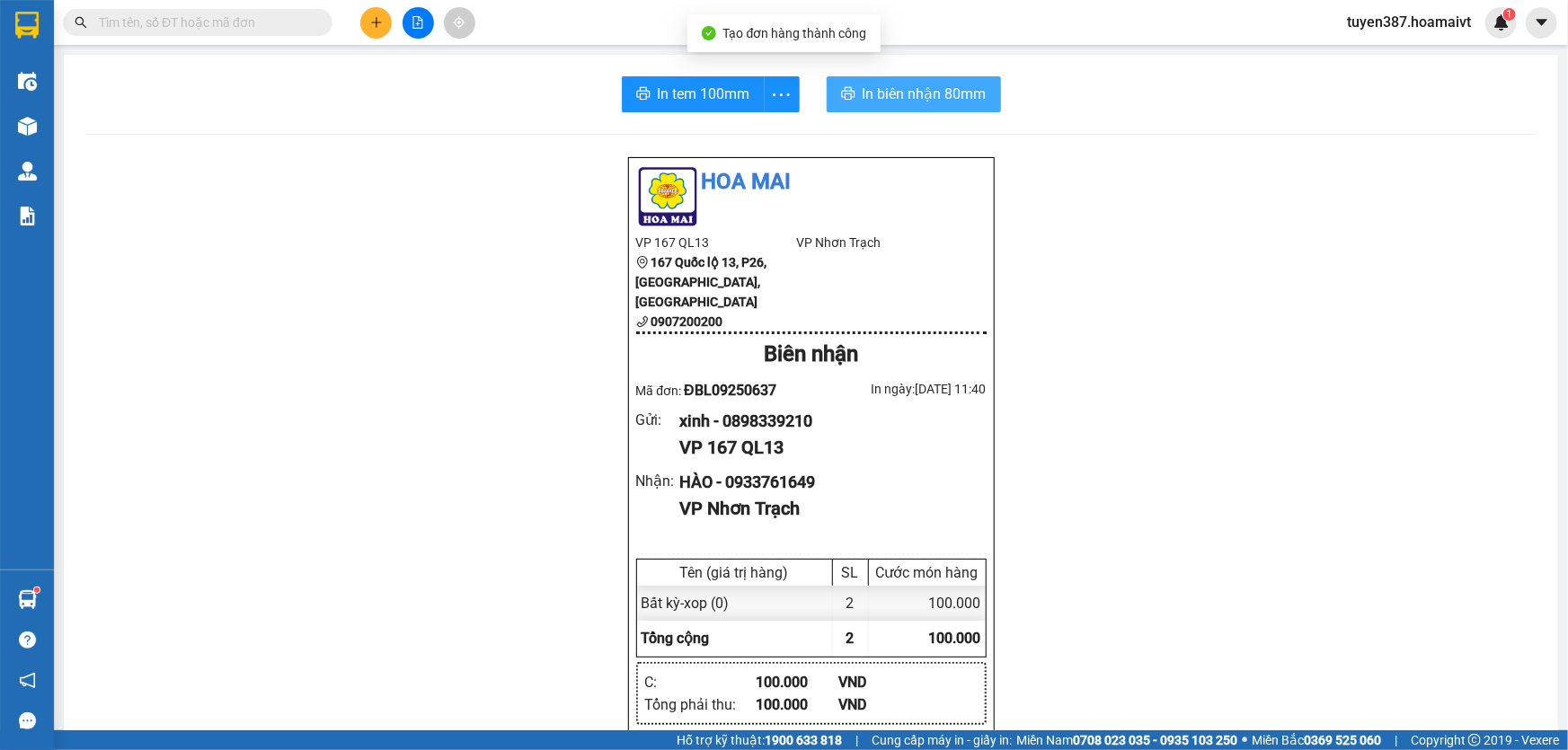
click at [888, 93] on span "In biên nhận 80mm" at bounding box center [925, 94] width 124 height 23
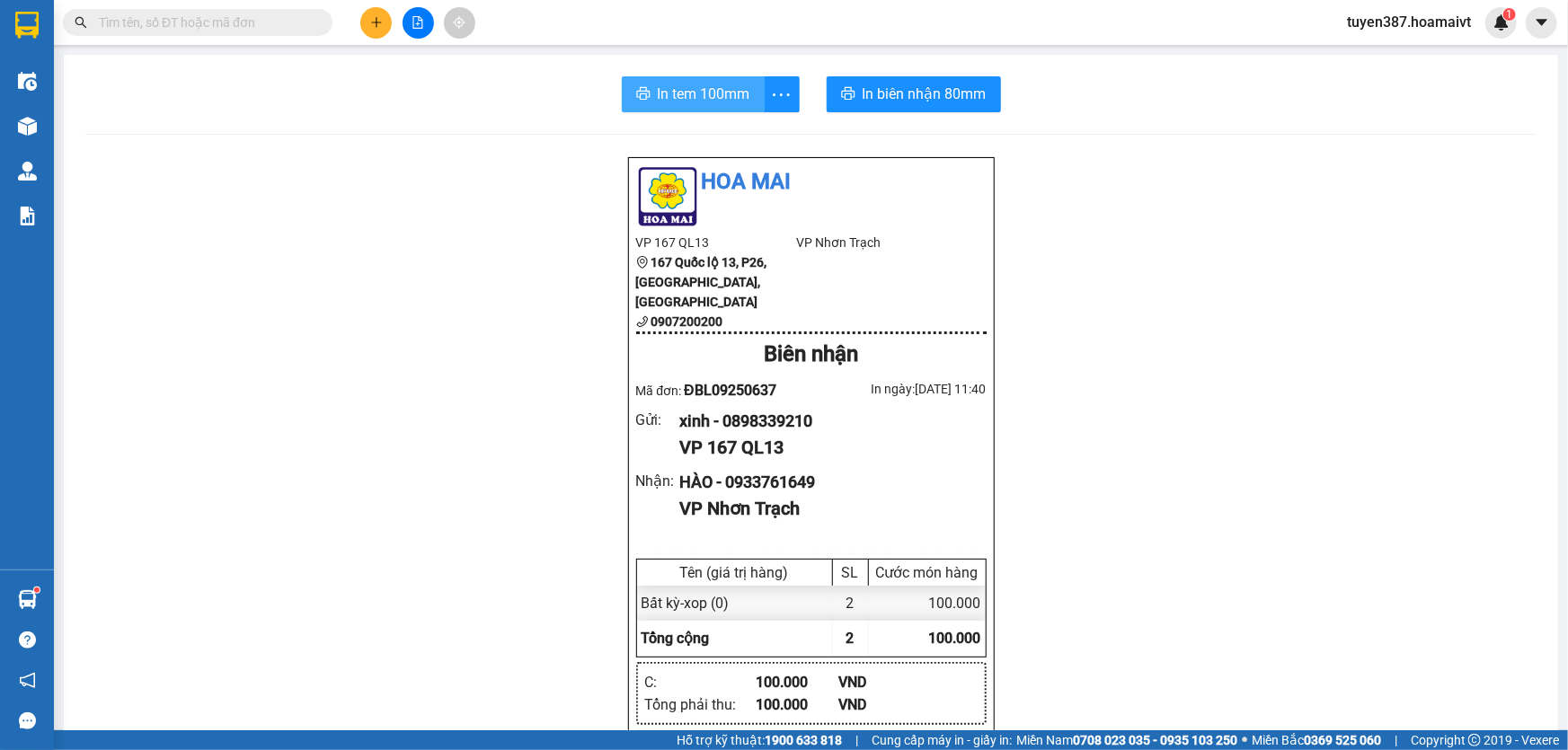
click at [689, 90] on span "In tem 100mm" at bounding box center [703, 94] width 92 height 23
drag, startPoint x: 672, startPoint y: 91, endPoint x: 690, endPoint y: 89, distance: 18.1
click at [674, 91] on span "In tem 100mm" at bounding box center [703, 94] width 92 height 23
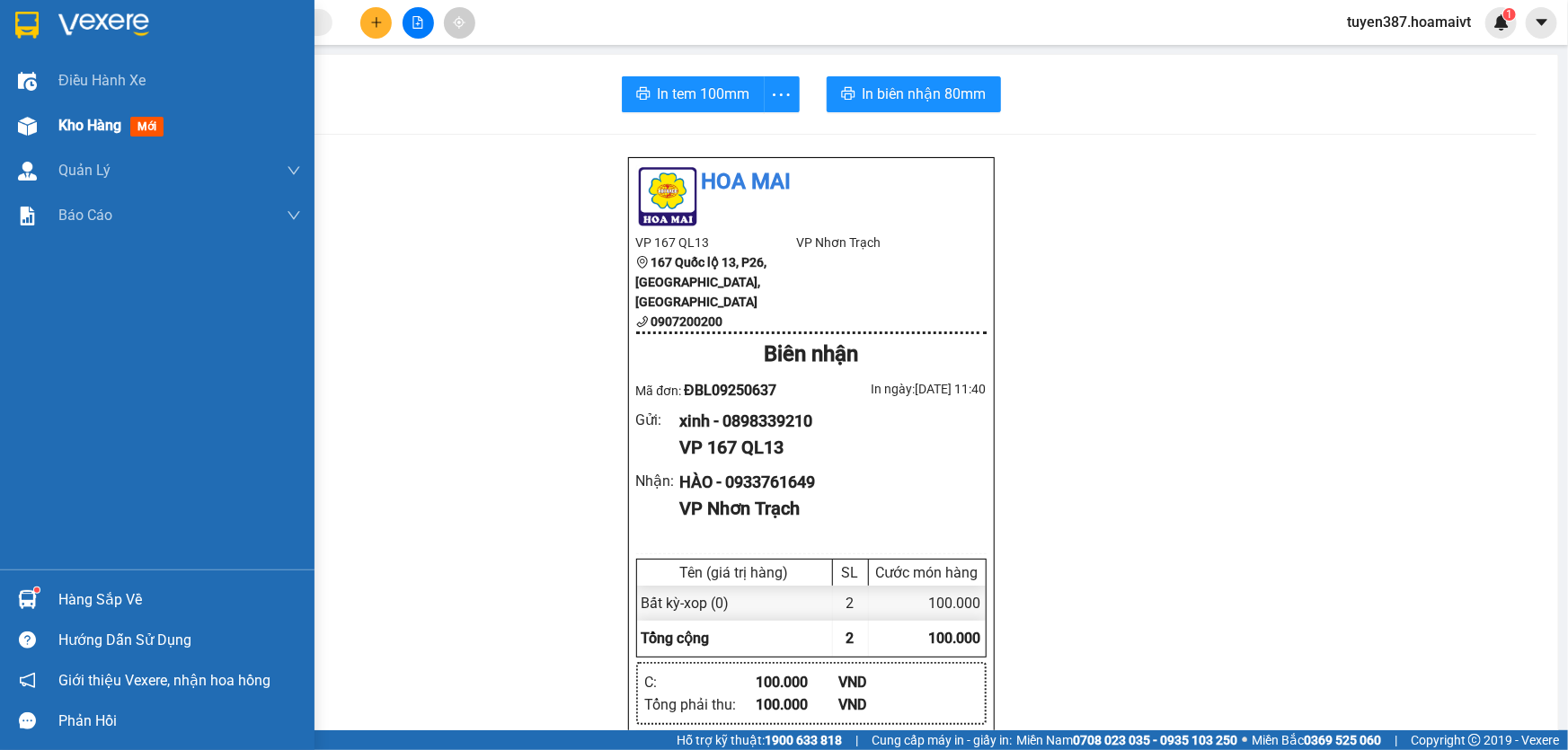
click at [151, 125] on span "mới" at bounding box center [147, 127] width 33 height 20
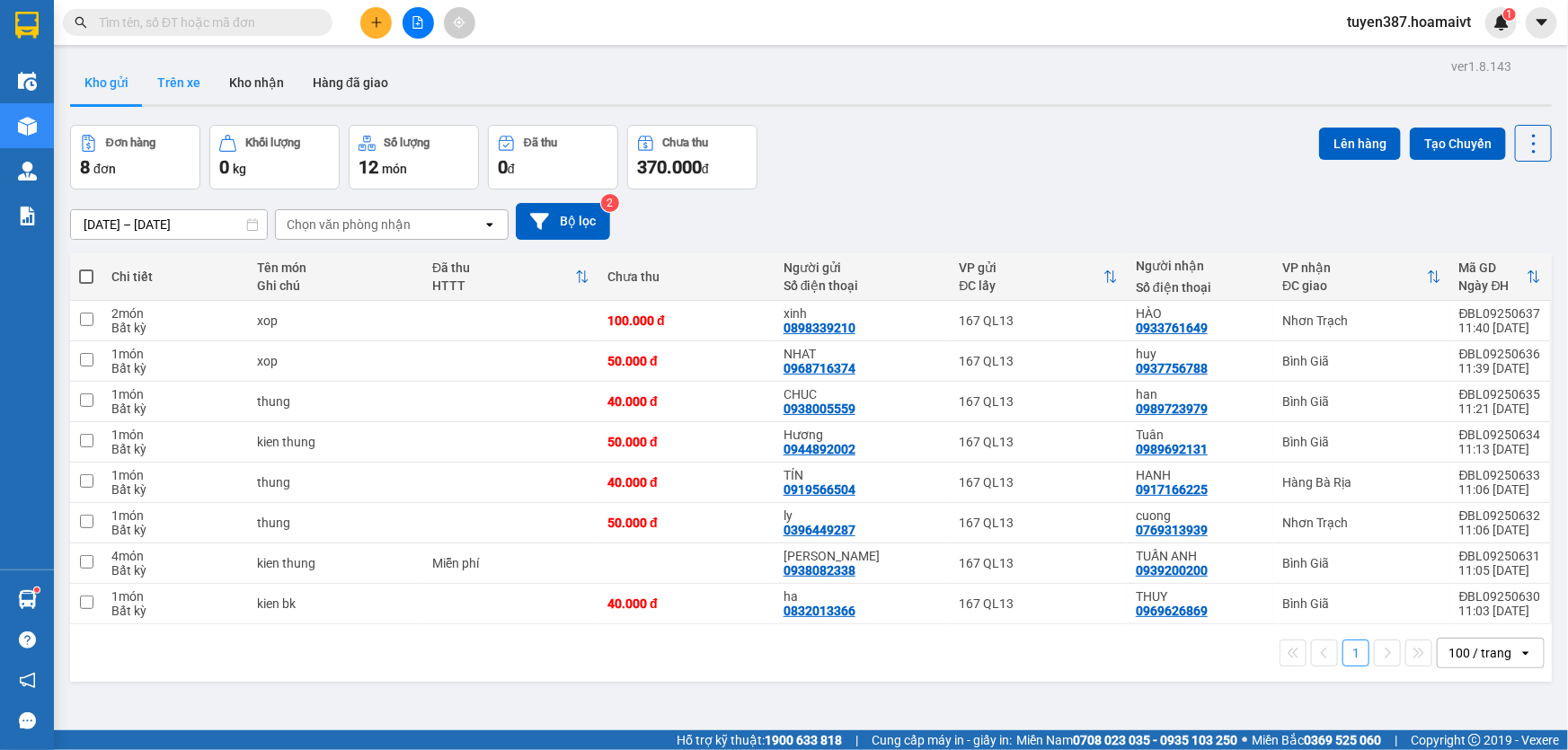
click at [171, 84] on button "Trên xe" at bounding box center [179, 82] width 72 height 43
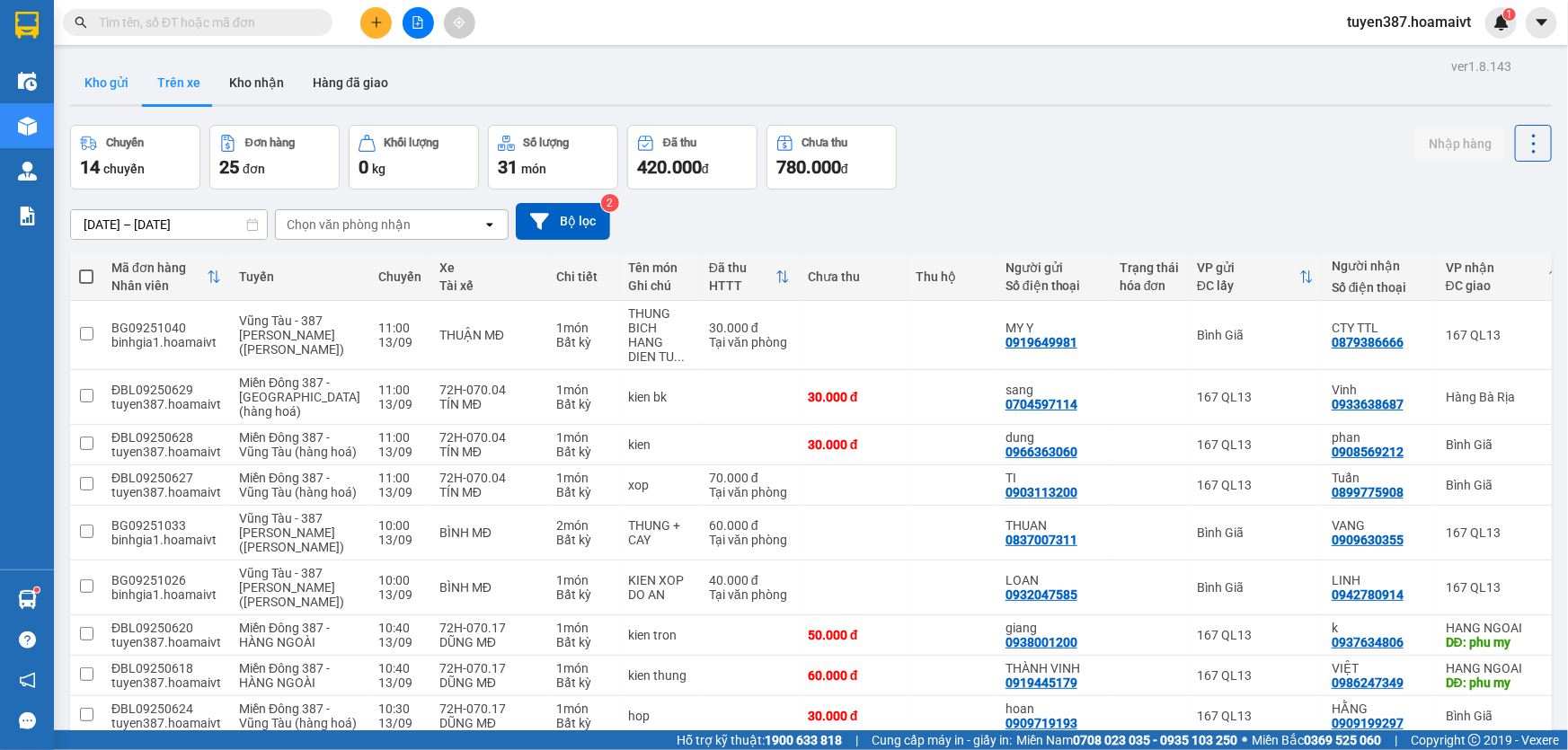
click at [108, 75] on button "Kho gửi" at bounding box center [107, 82] width 73 height 43
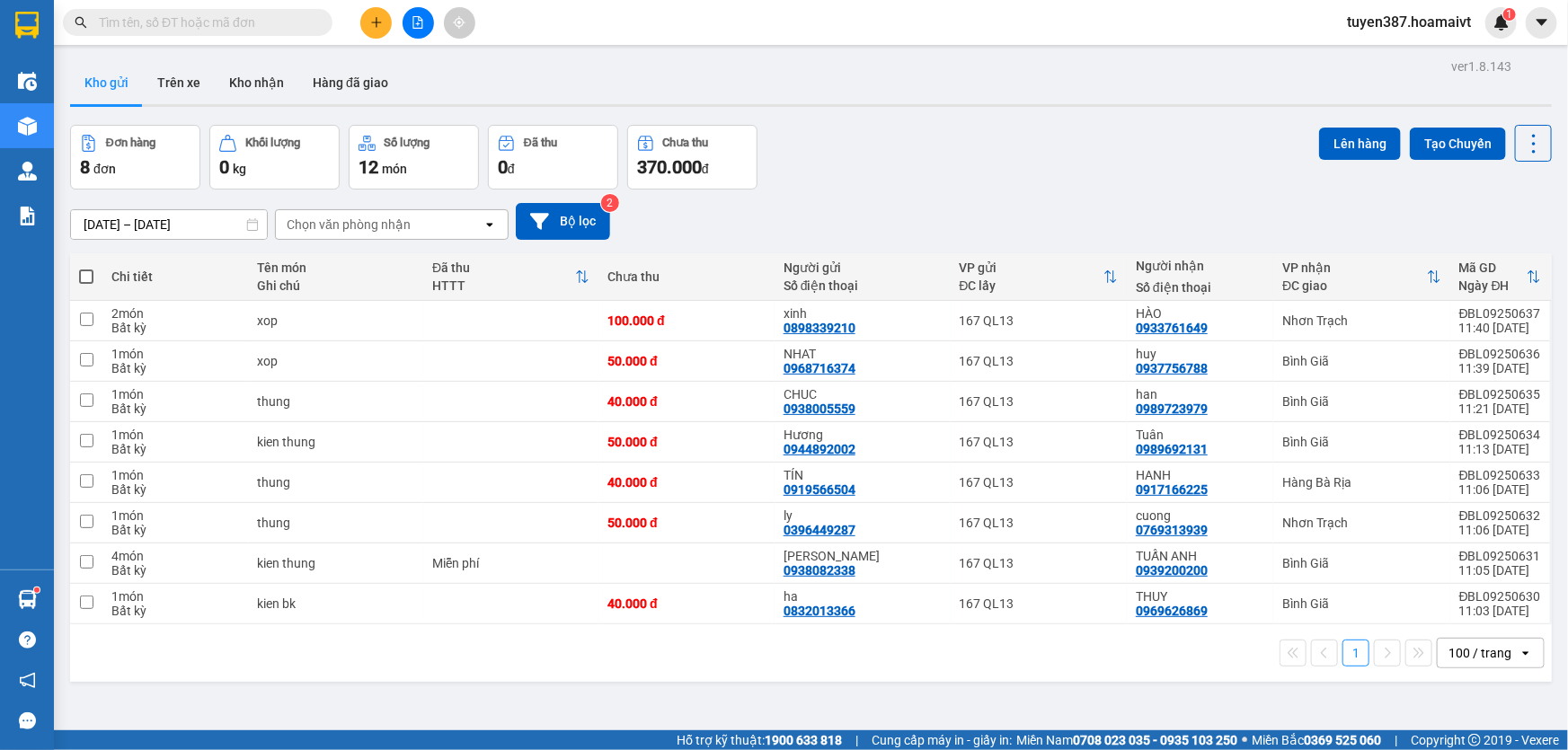
click at [439, 220] on div "Chọn văn phòng nhận" at bounding box center [379, 224] width 207 height 29
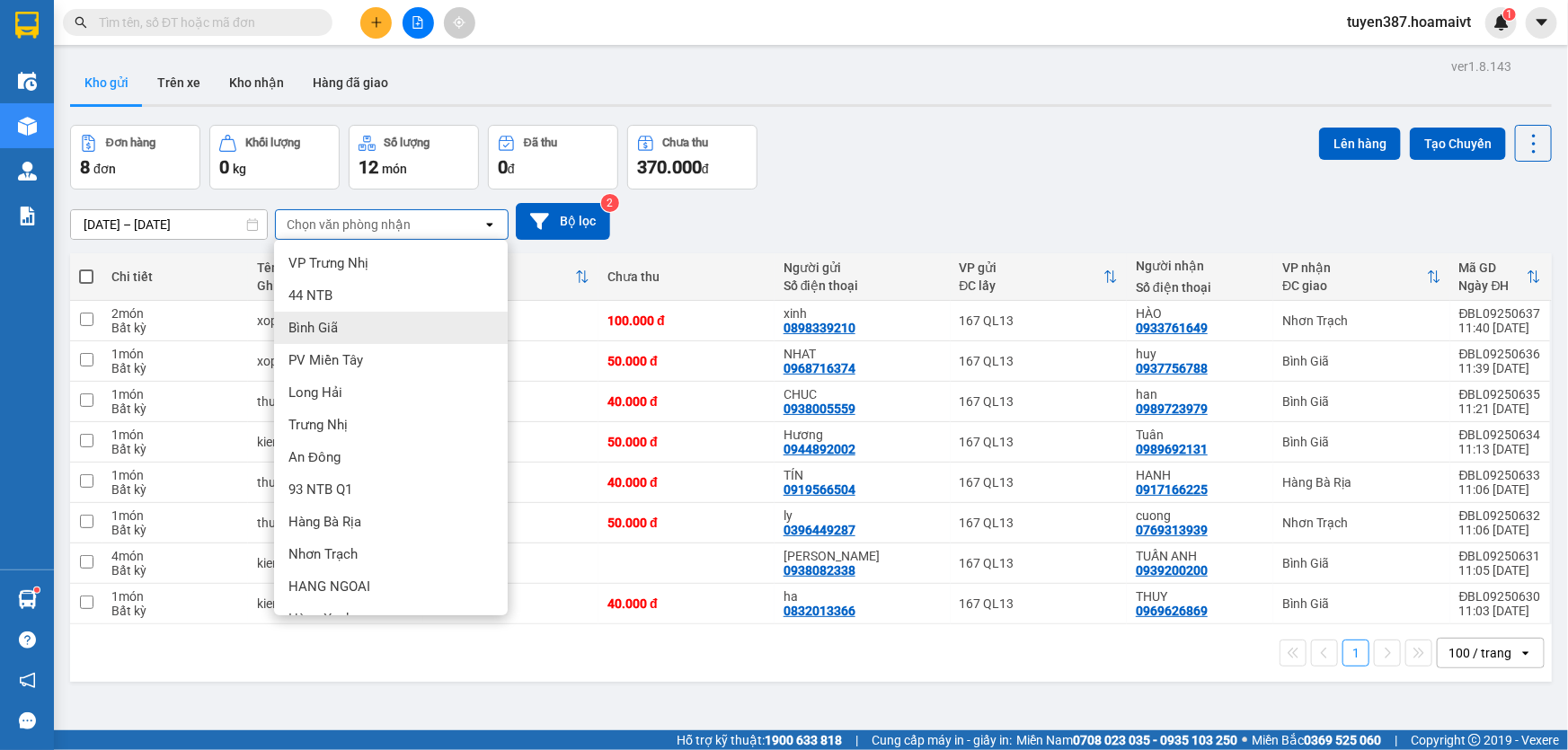
click at [348, 326] on div "Bình Giã" at bounding box center [390, 328] width 234 height 32
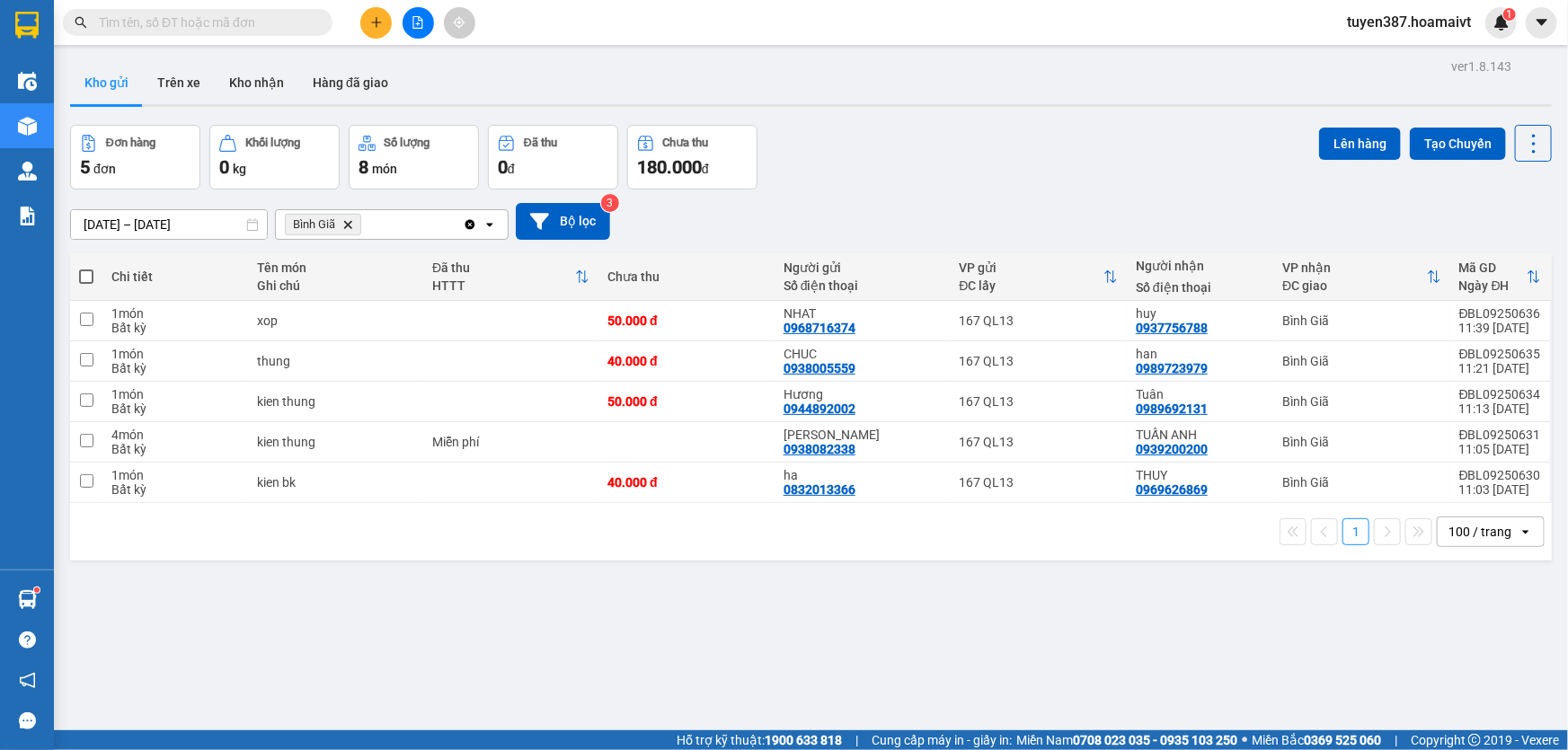
click at [86, 272] on span at bounding box center [87, 276] width 15 height 15
click at [87, 268] on input "checkbox" at bounding box center [87, 268] width 0 height 0
checkbox input "true"
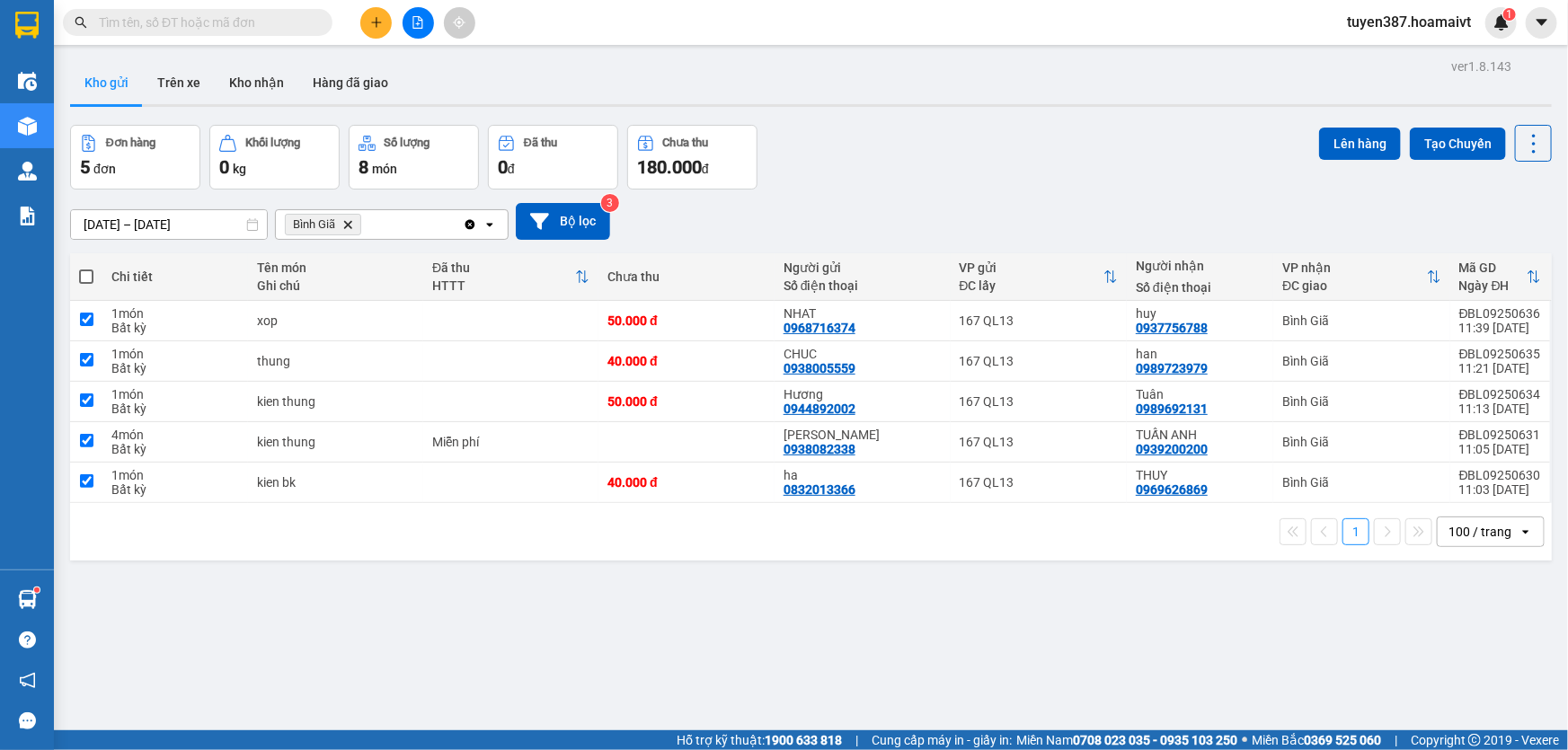
checkbox input "true"
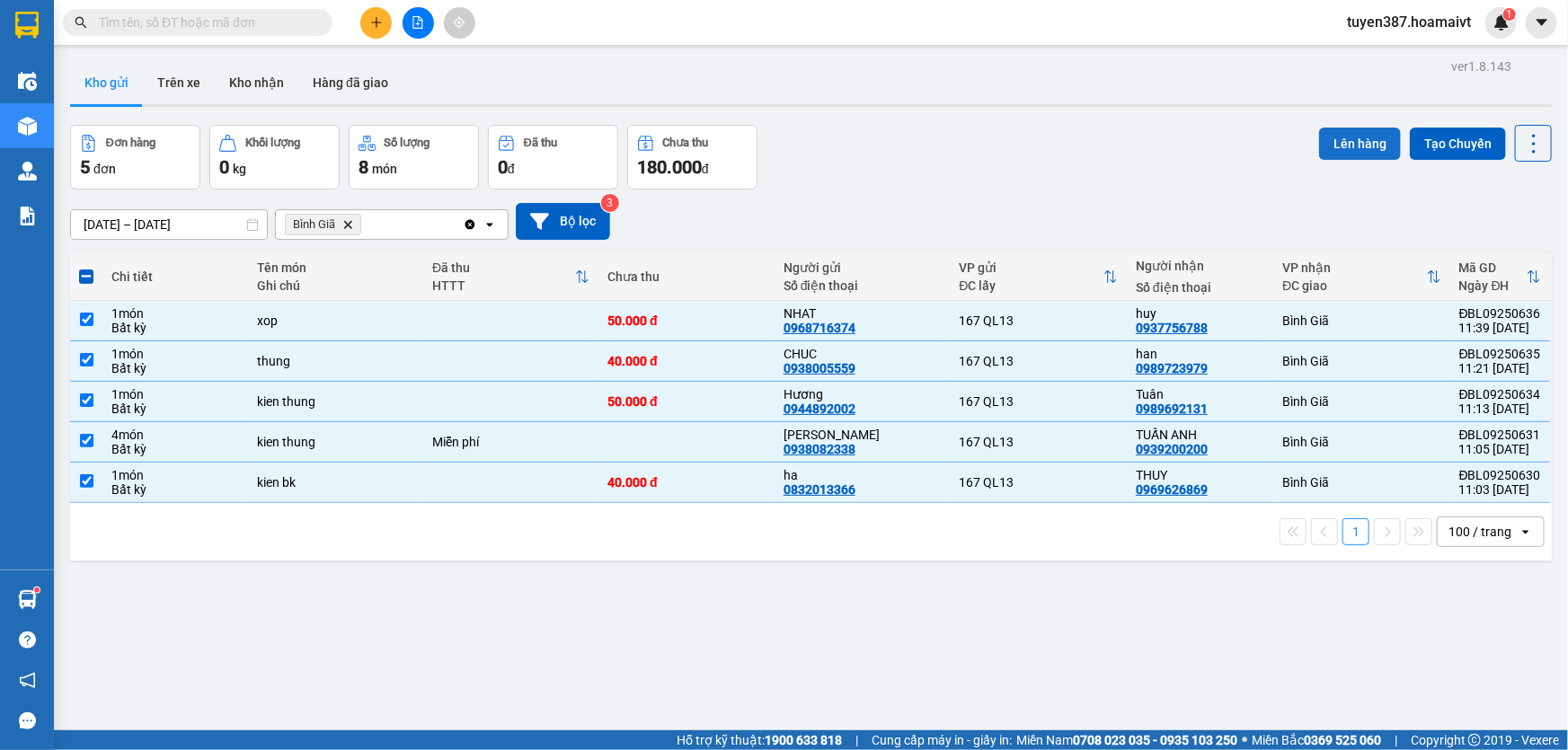
click at [1345, 148] on button "Lên hàng" at bounding box center [1360, 143] width 82 height 32
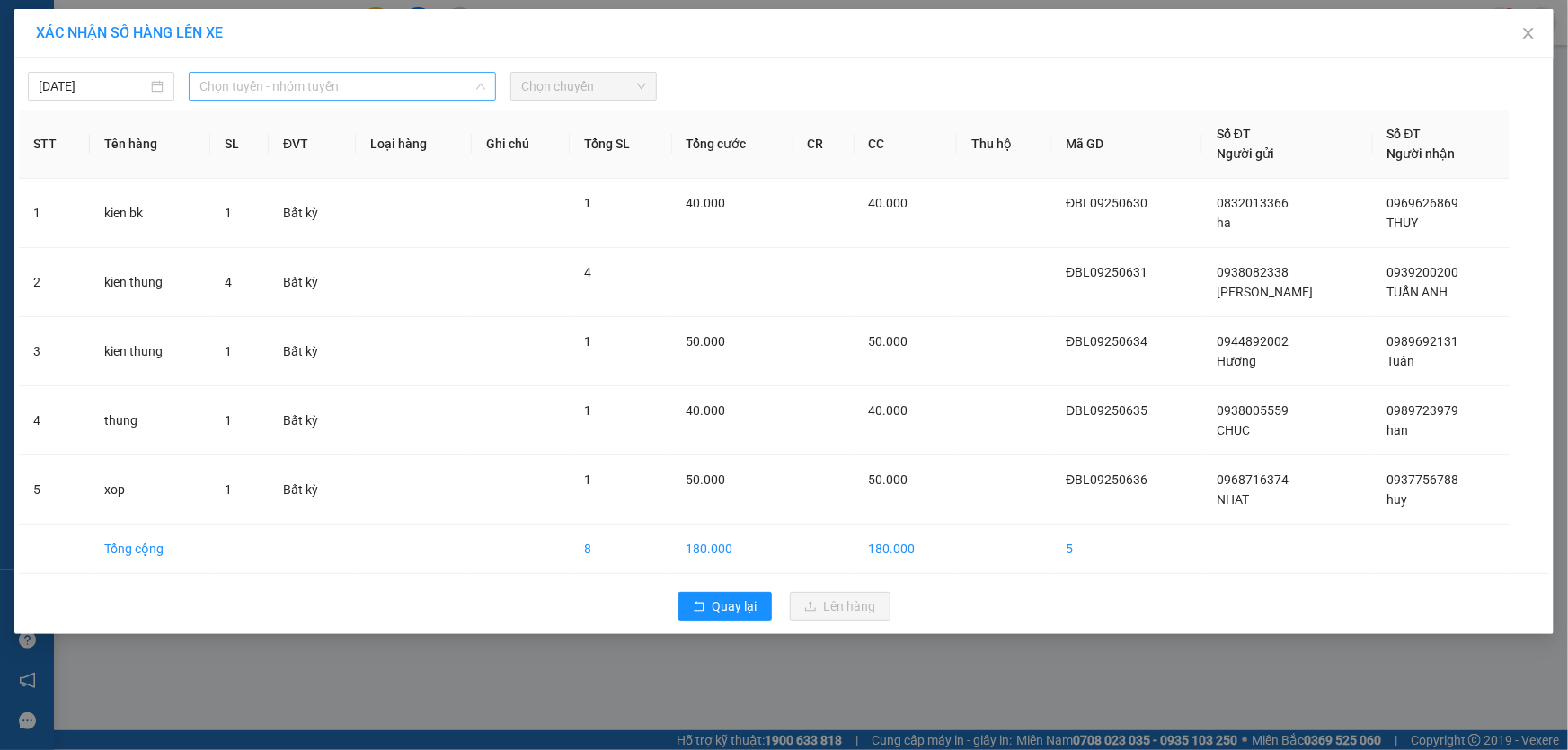
click at [371, 89] on span "Chọn tuyến - nhóm tuyến" at bounding box center [342, 87] width 286 height 27
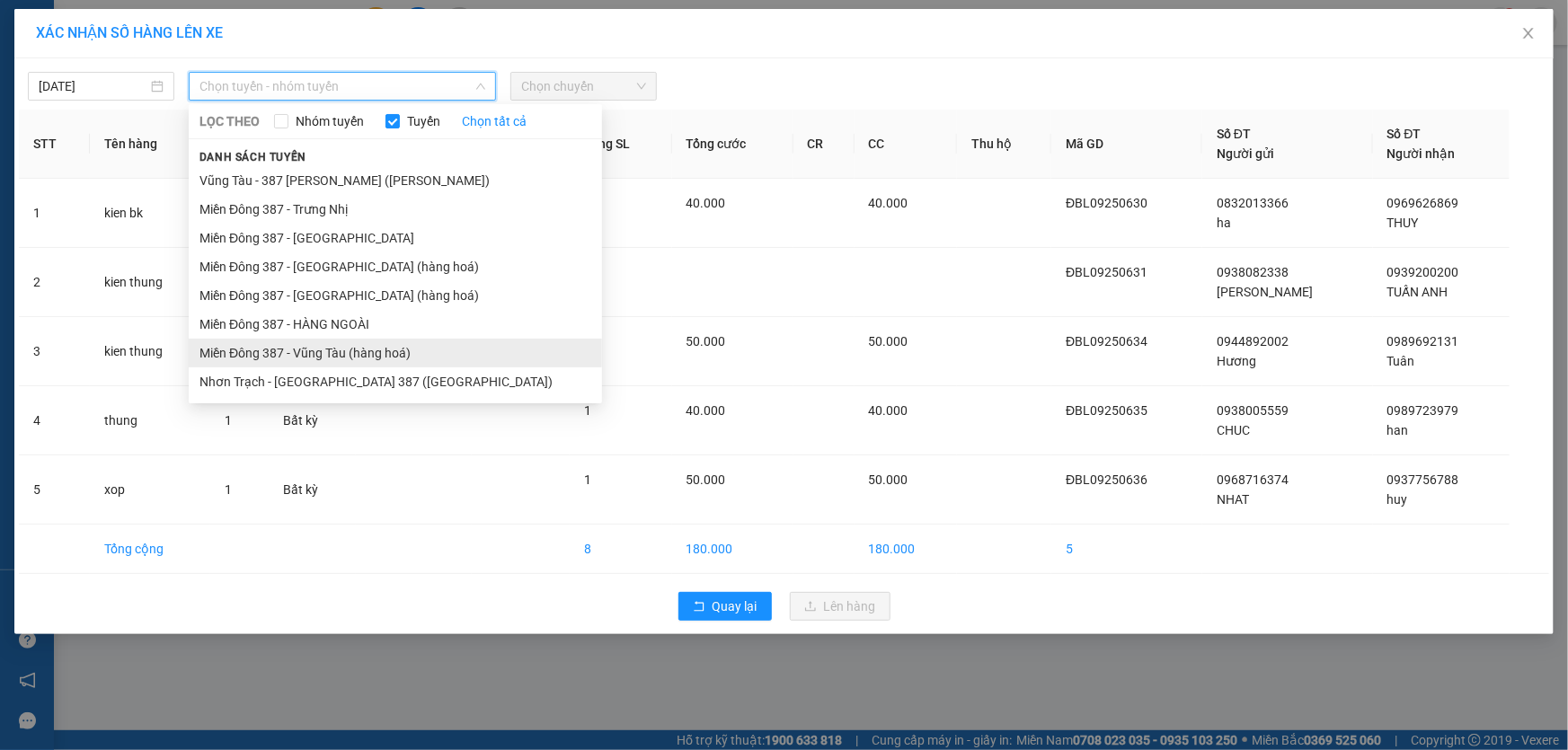
drag, startPoint x: 321, startPoint y: 344, endPoint x: 329, endPoint y: 334, distance: 12.8
click at [321, 343] on li "Miền Đông 387 - Vũng Tàu (hàng hoá)" at bounding box center [395, 353] width 413 height 29
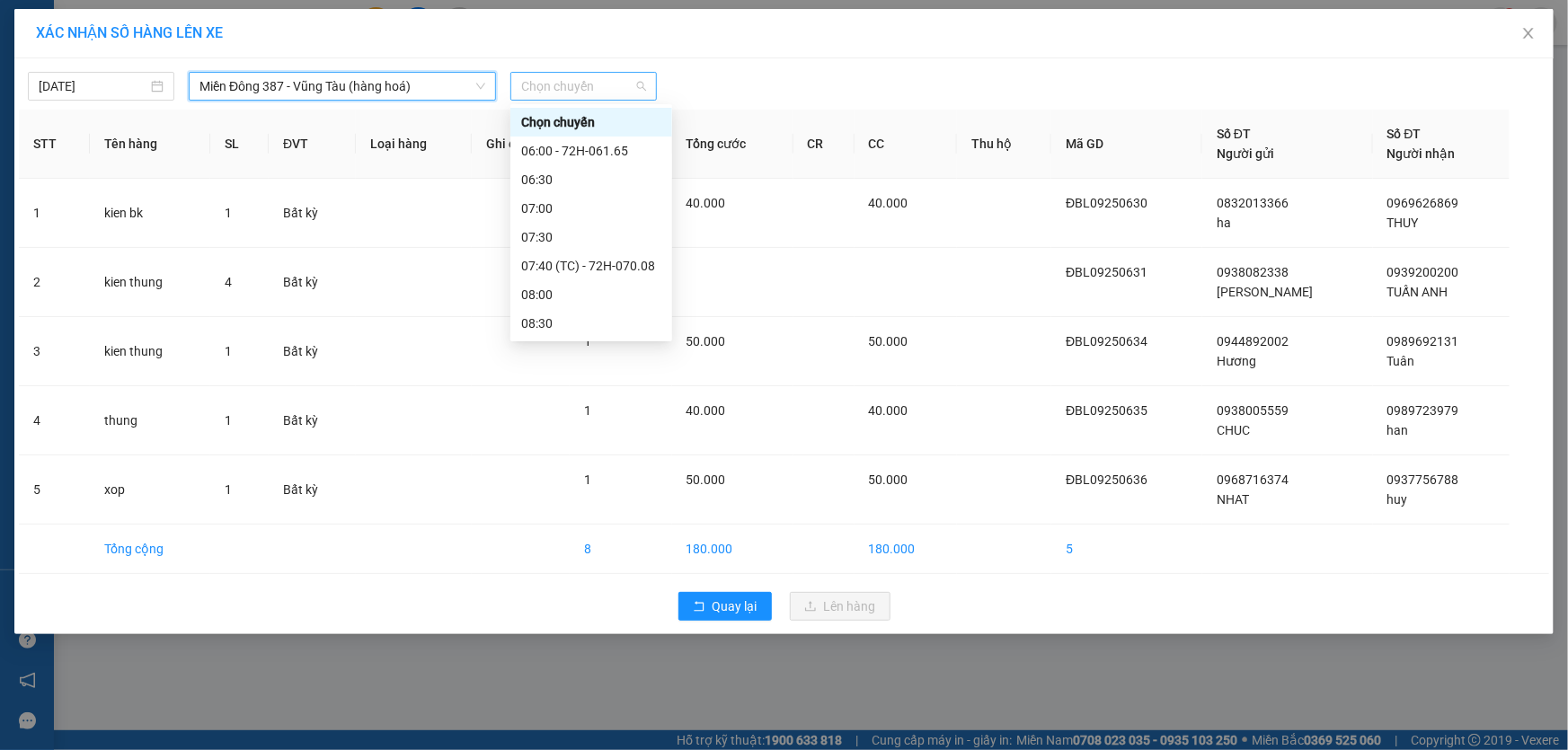
click at [617, 82] on span "Chọn chuyến" at bounding box center [583, 87] width 125 height 27
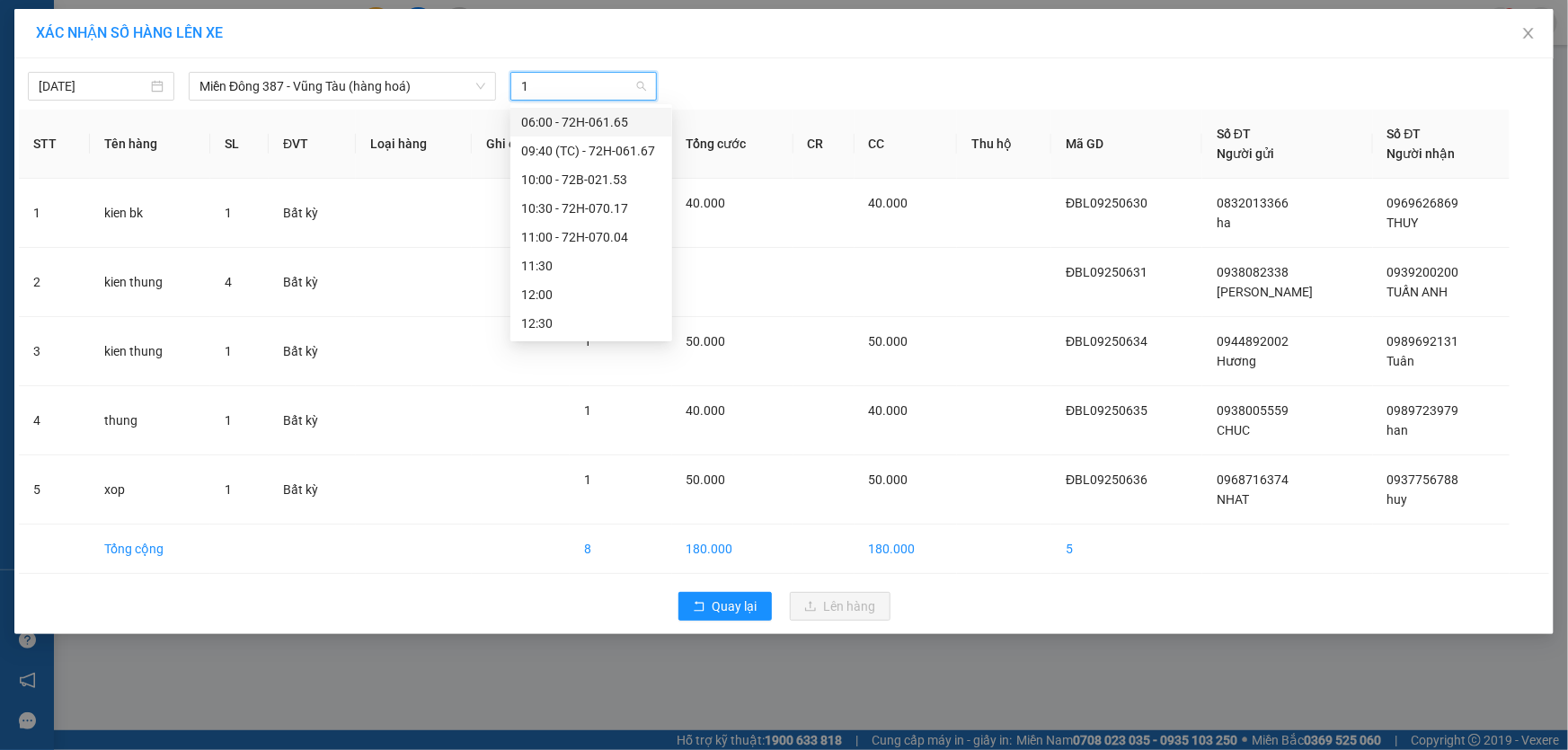
type input "12"
click at [557, 115] on div "12:00" at bounding box center [591, 122] width 140 height 20
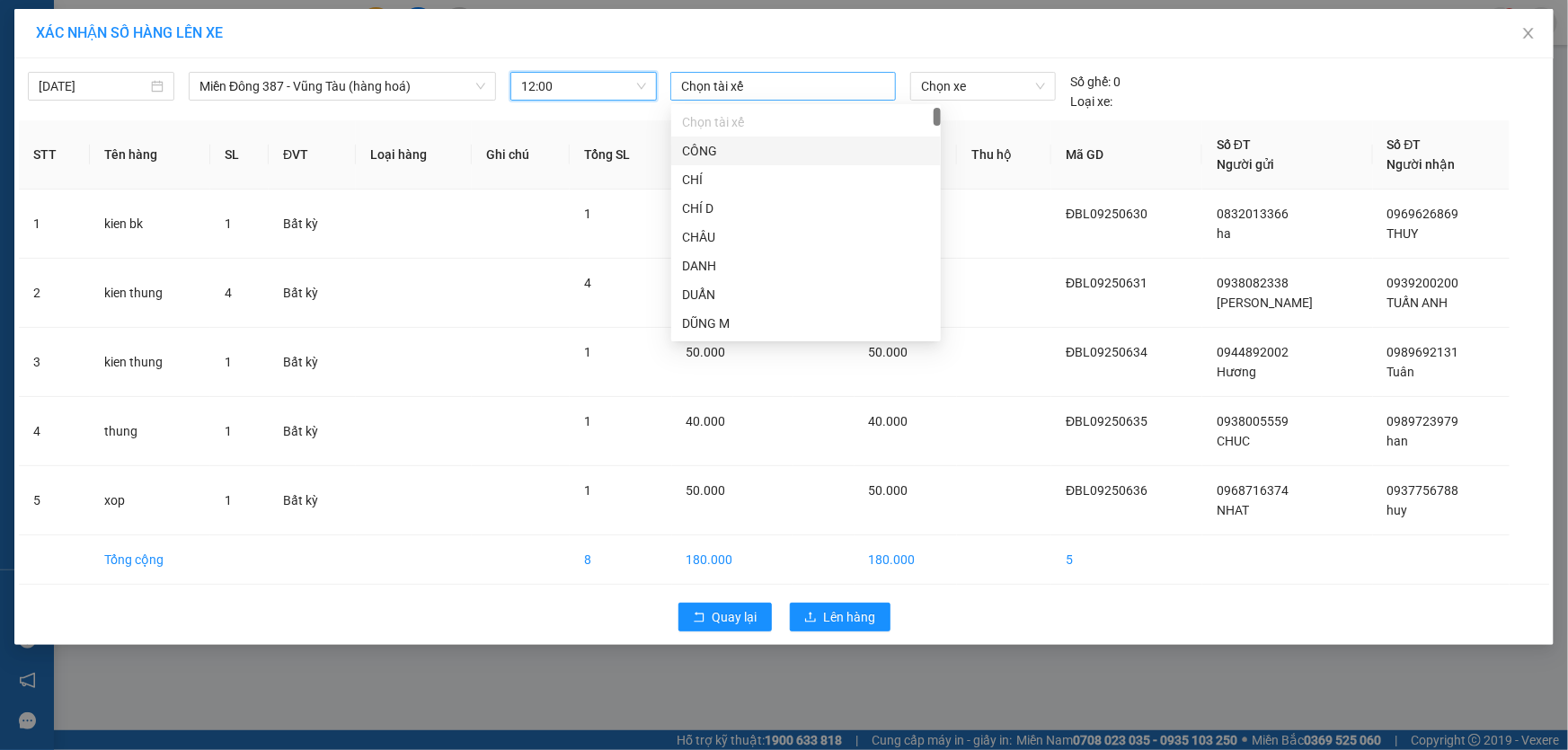
click at [794, 82] on div at bounding box center [783, 87] width 216 height 22
type input "hung"
click at [702, 208] on div "HÙNG B MĐ" at bounding box center [806, 210] width 248 height 20
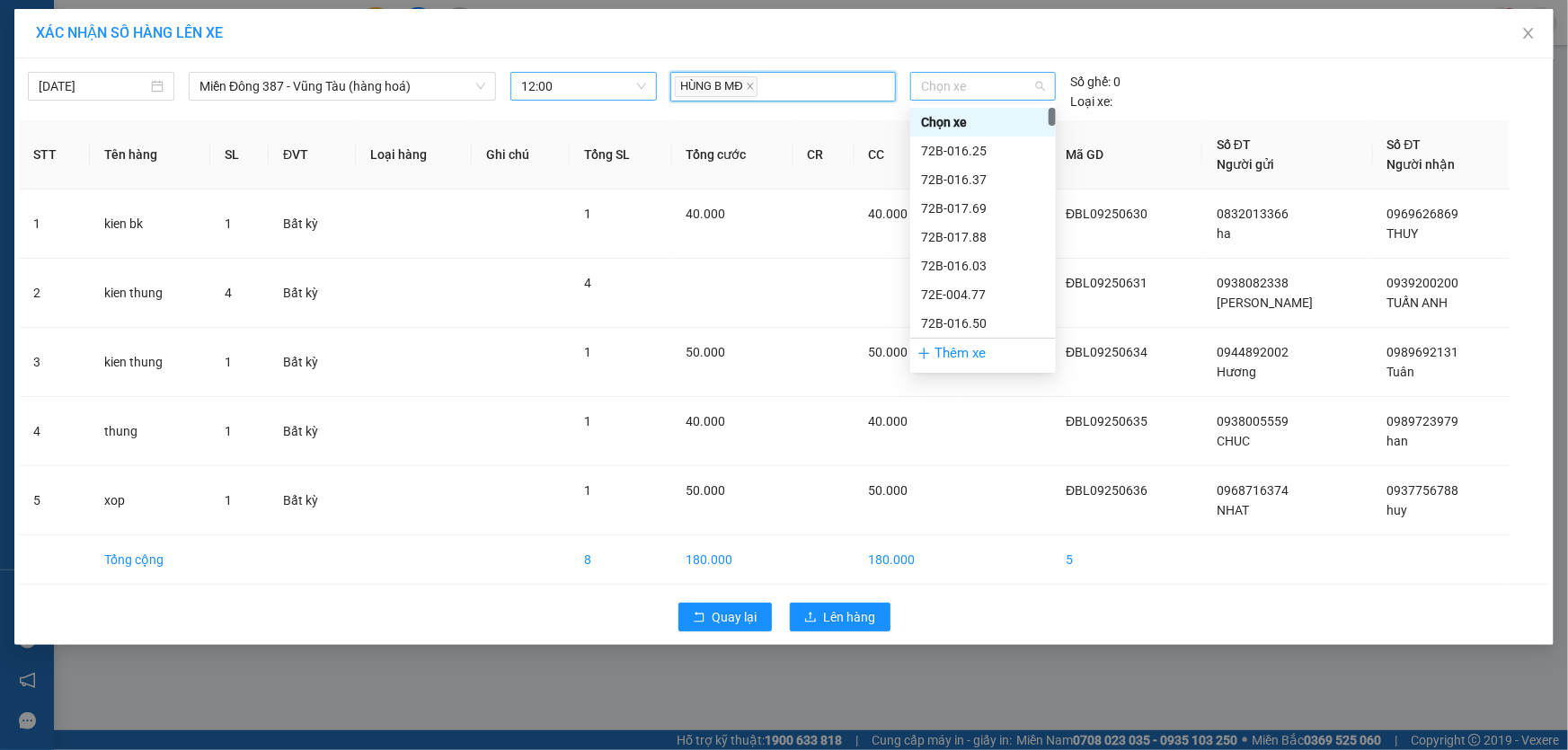
click at [980, 81] on span "Chọn xe" at bounding box center [983, 87] width 124 height 27
type input "203"
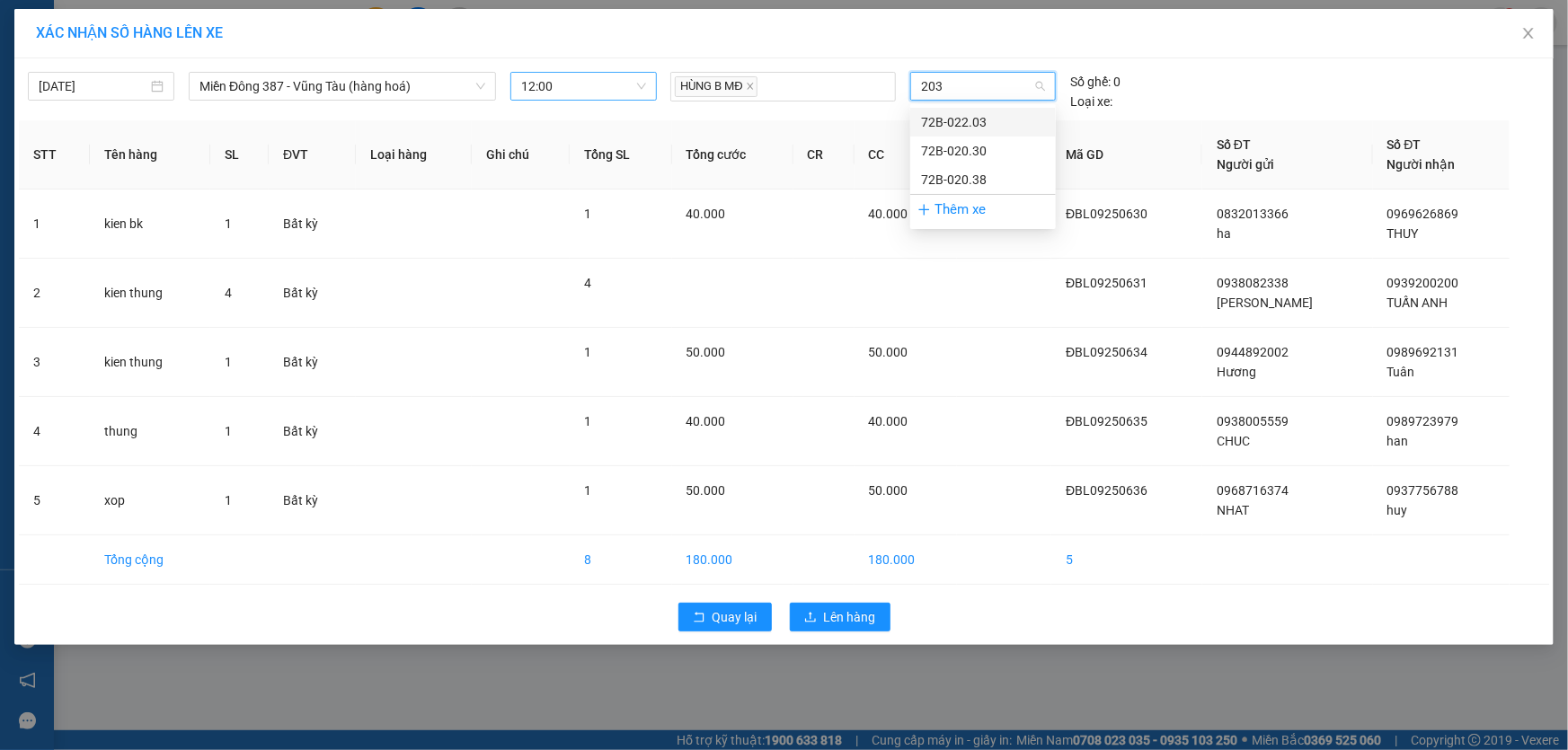
click at [950, 113] on div "72B-022.03" at bounding box center [983, 122] width 124 height 20
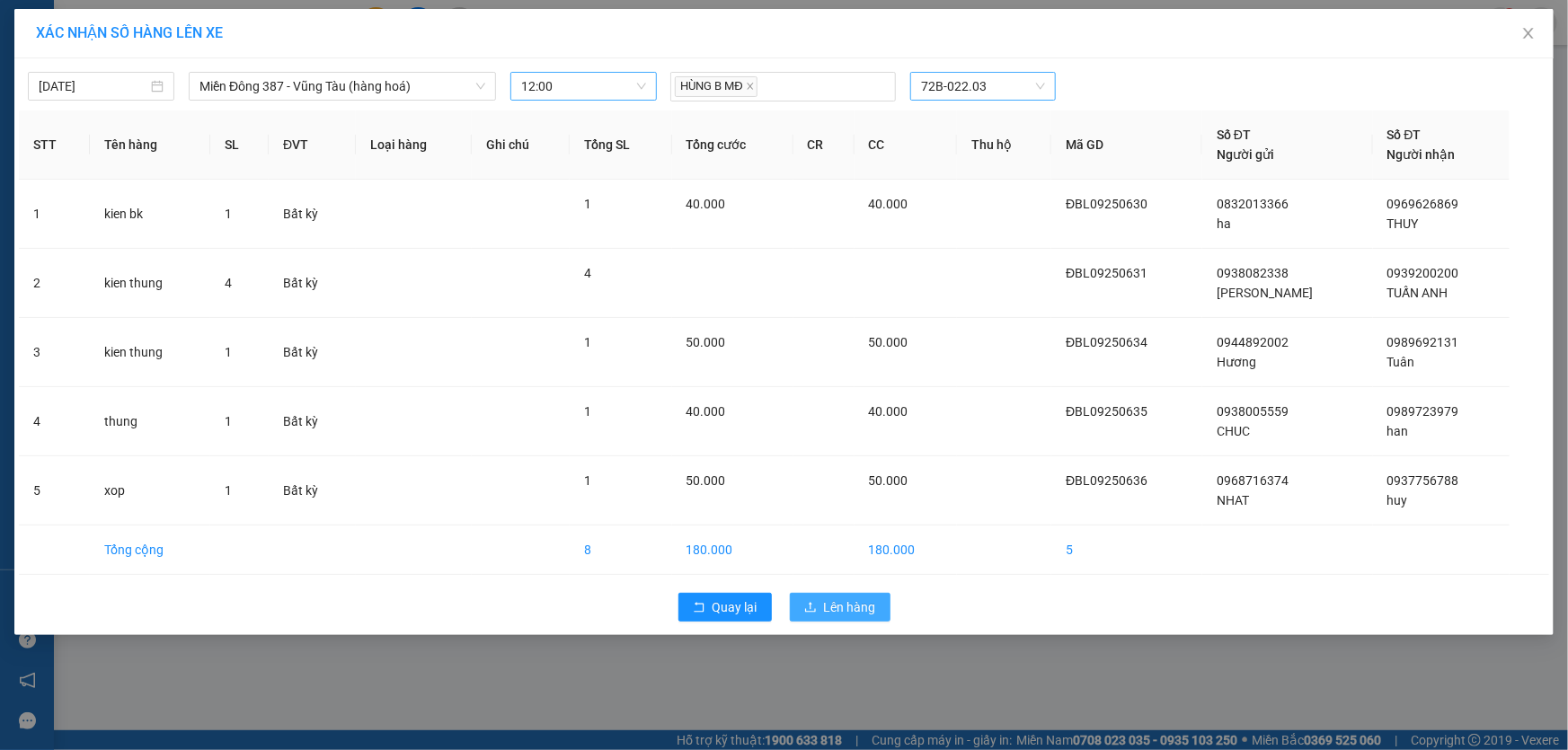
click at [852, 600] on span "Lên hàng" at bounding box center [849, 608] width 52 height 20
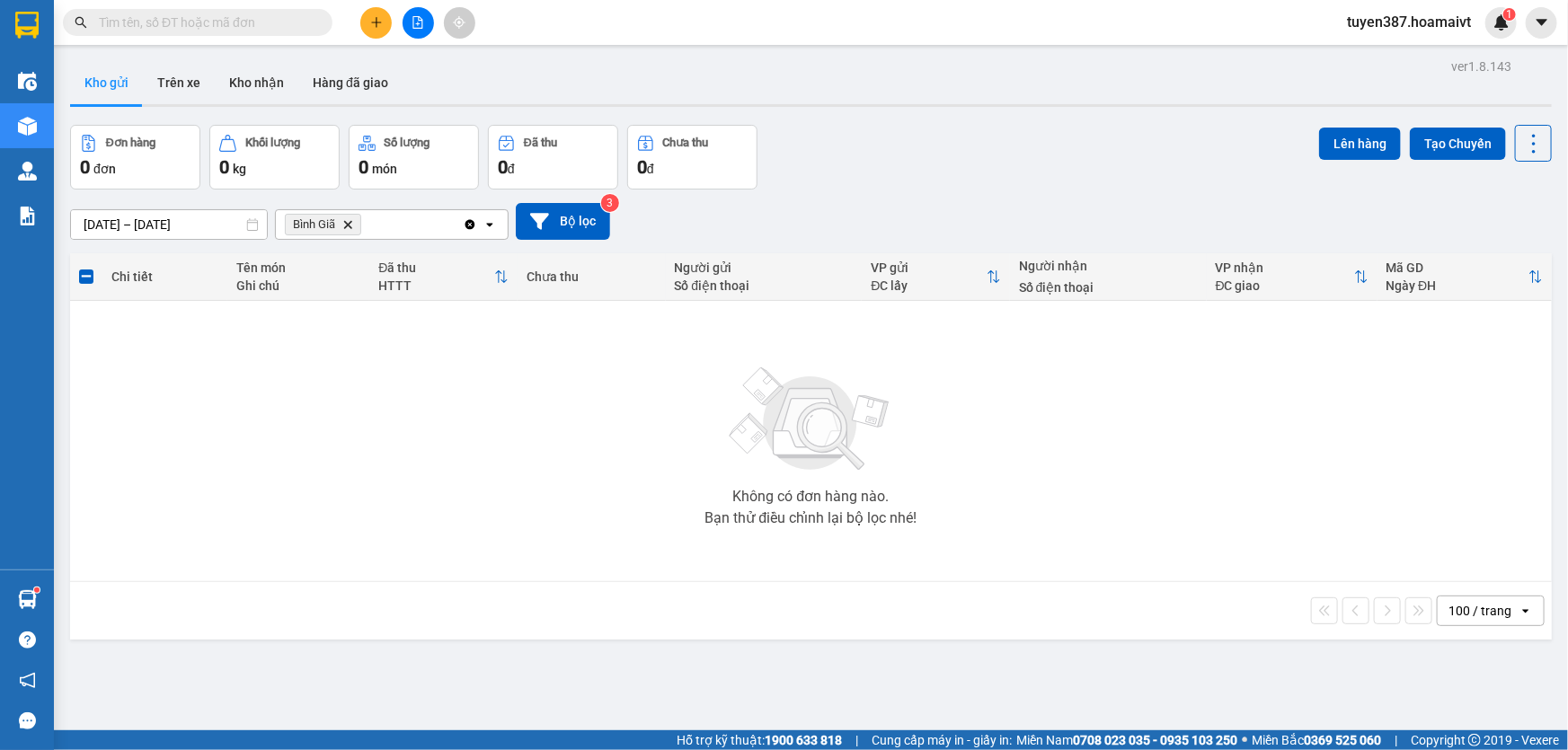
click at [347, 220] on icon "Delete" at bounding box center [348, 224] width 11 height 11
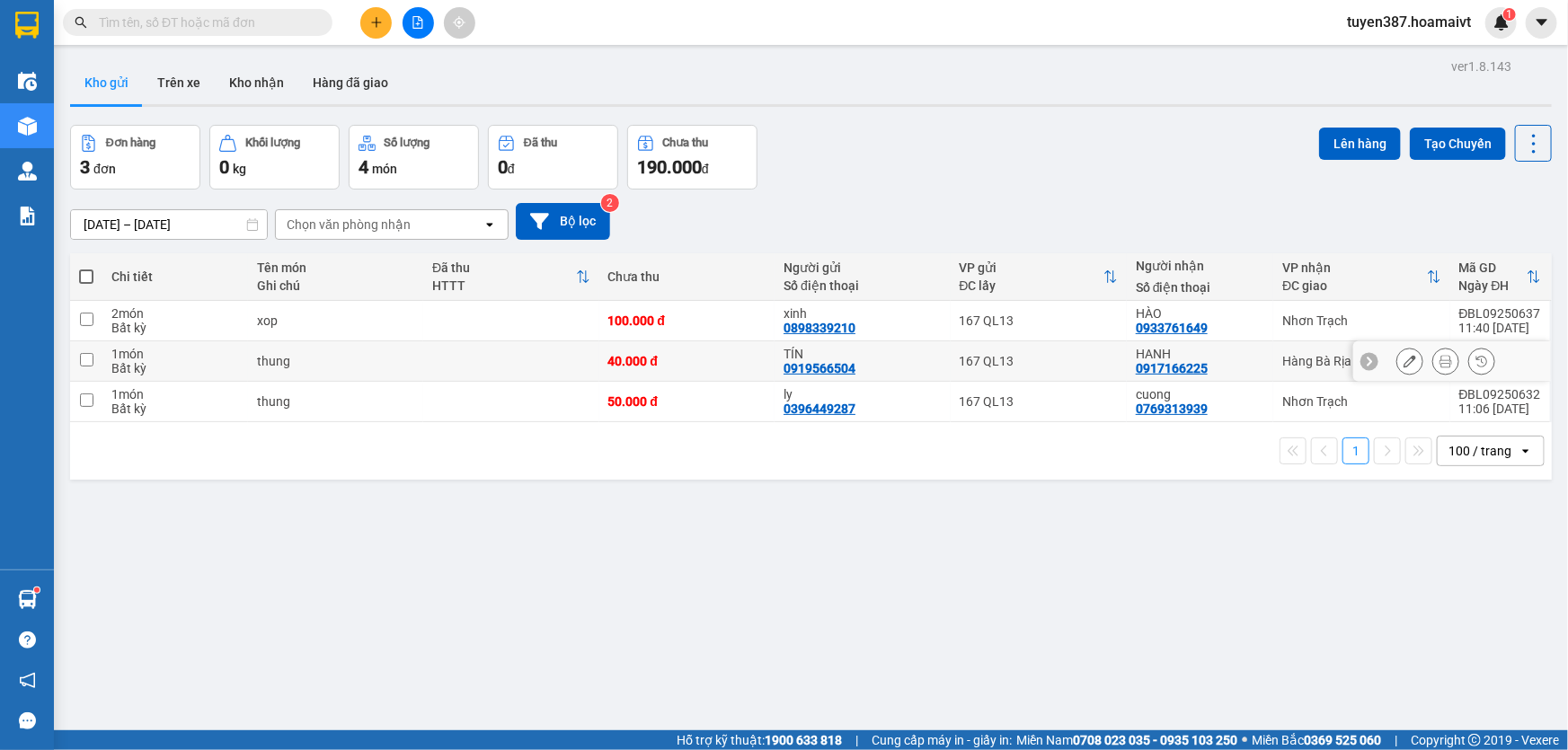
drag, startPoint x: 84, startPoint y: 361, endPoint x: 218, endPoint y: 381, distance: 135.5
click at [85, 361] on input "checkbox" at bounding box center [87, 359] width 14 height 14
checkbox input "true"
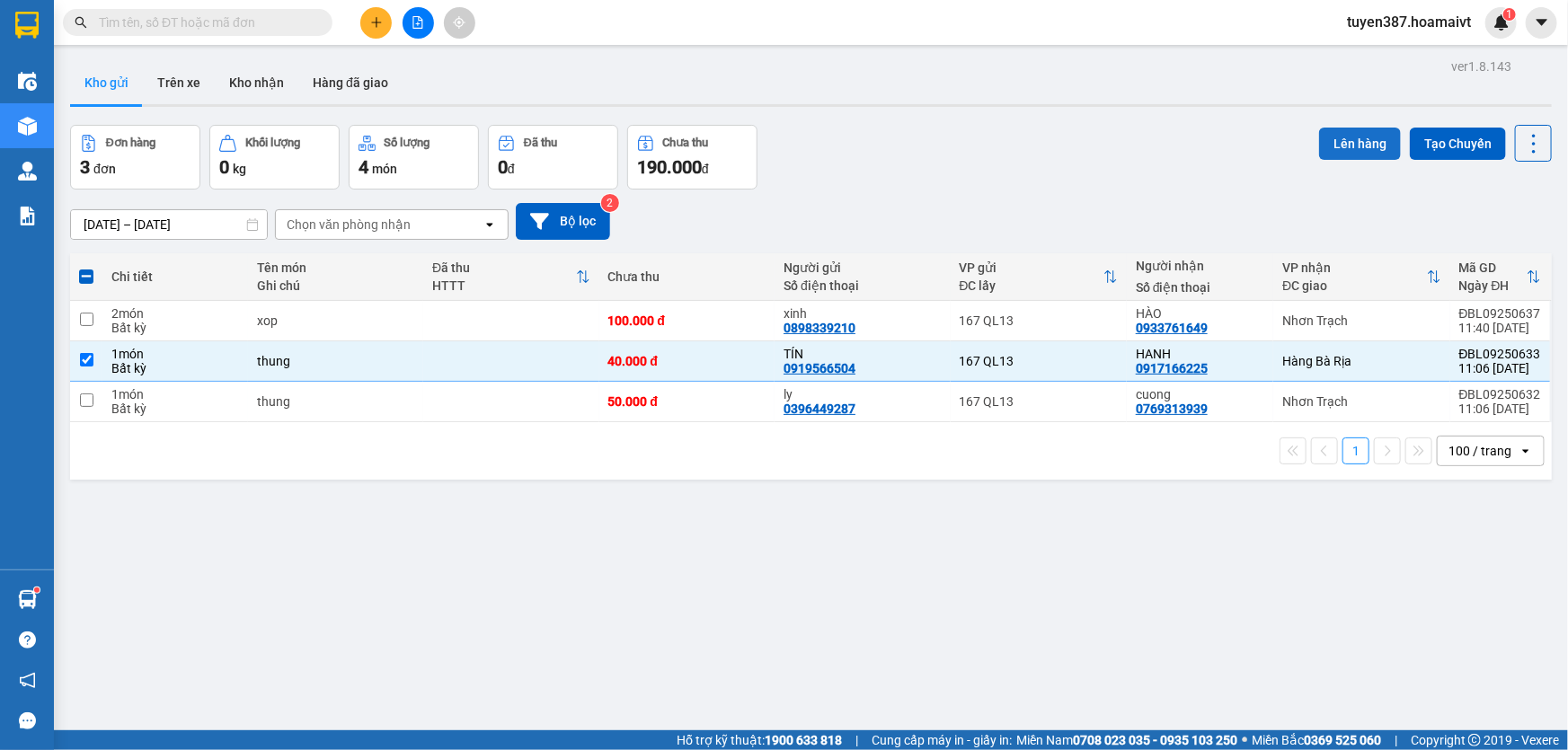
click at [1344, 141] on button "Lên hàng" at bounding box center [1360, 143] width 82 height 32
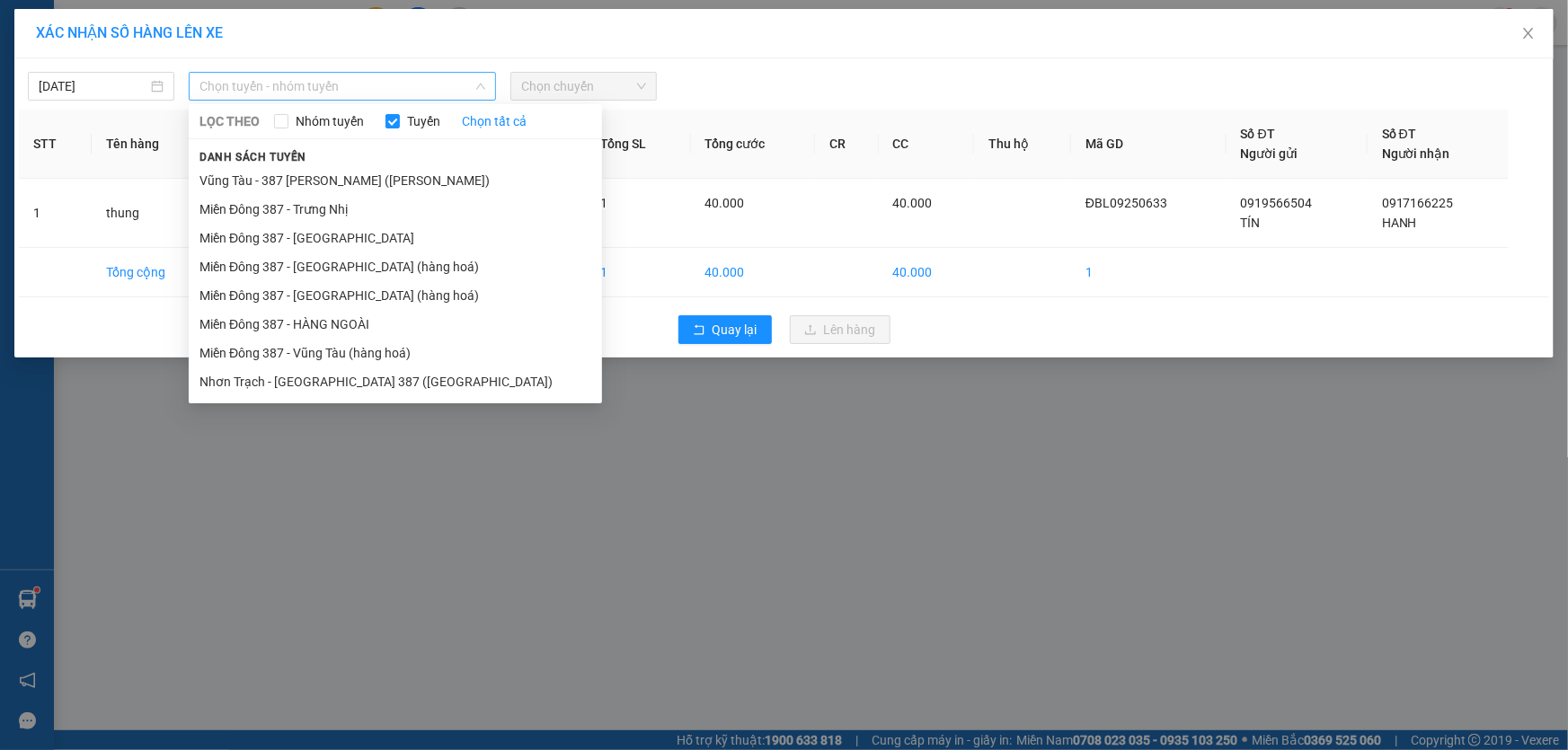
click at [364, 82] on span "Chọn tuyến - nhóm tuyến" at bounding box center [342, 87] width 286 height 27
drag, startPoint x: 311, startPoint y: 292, endPoint x: 322, endPoint y: 278, distance: 17.8
click at [310, 290] on li "Miền Đông 387 - [GEOGRAPHIC_DATA] (hàng hoá)" at bounding box center [395, 296] width 413 height 29
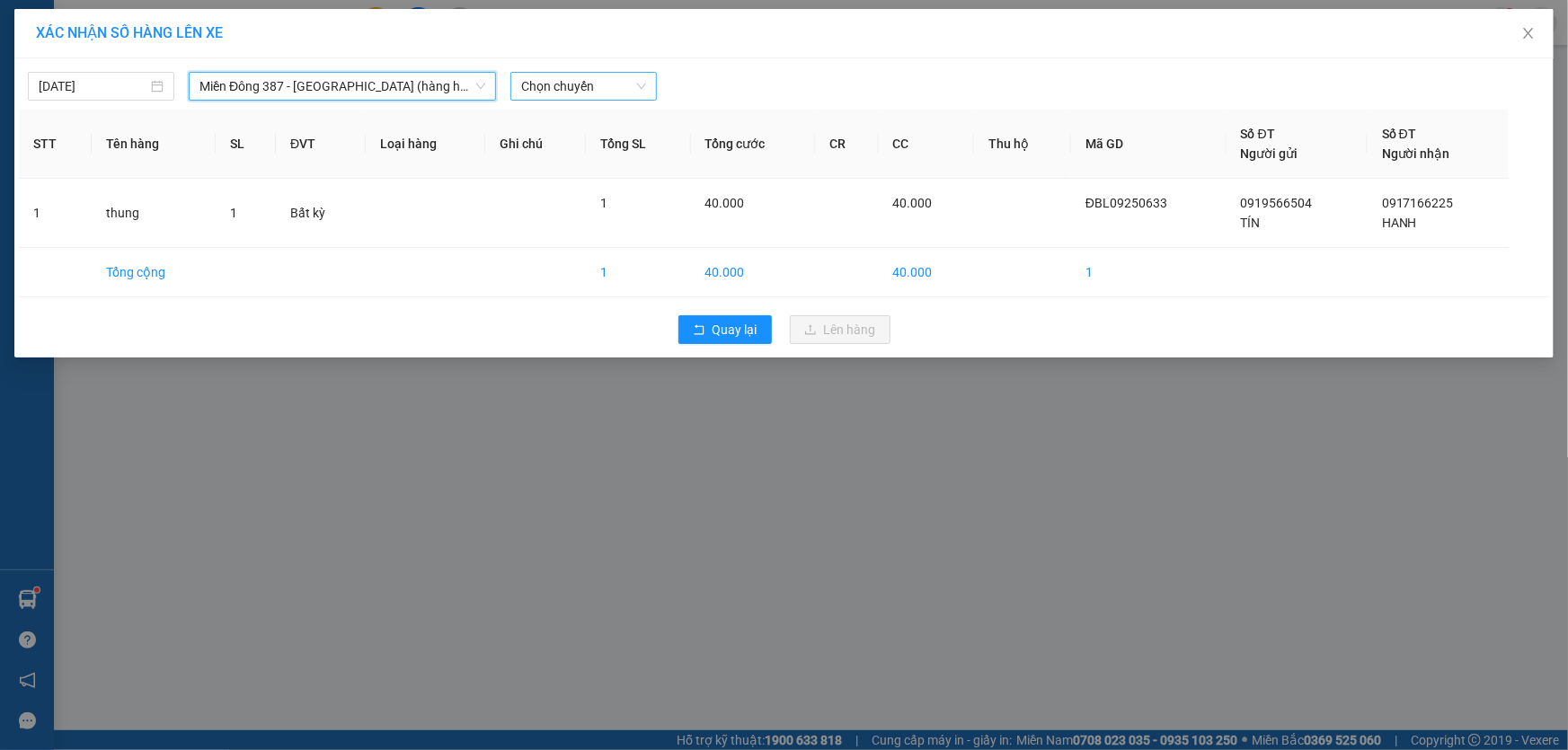
click at [623, 81] on span "Chọn chuyến" at bounding box center [583, 87] width 125 height 27
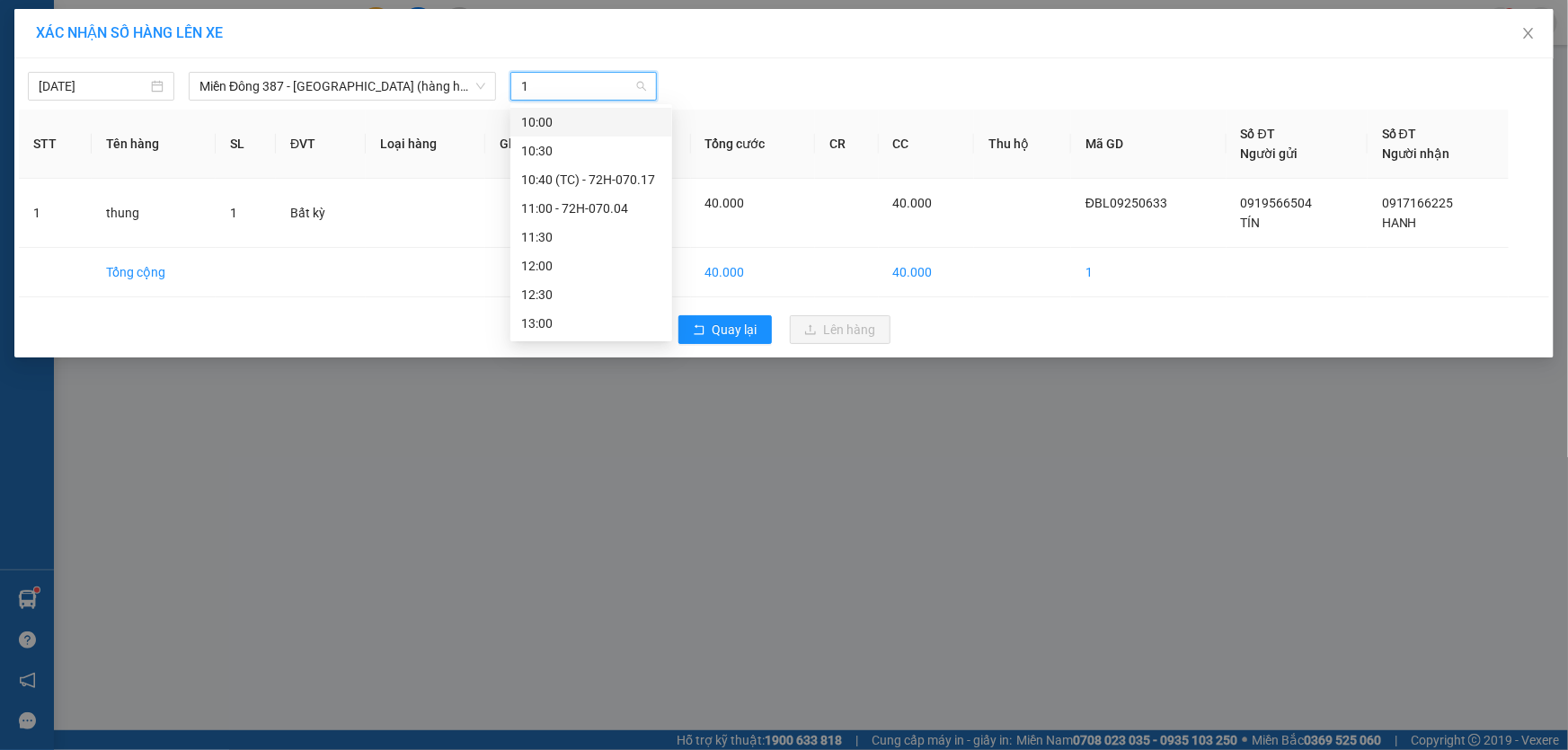
type input "12"
click at [556, 116] on div "12:00" at bounding box center [591, 122] width 140 height 20
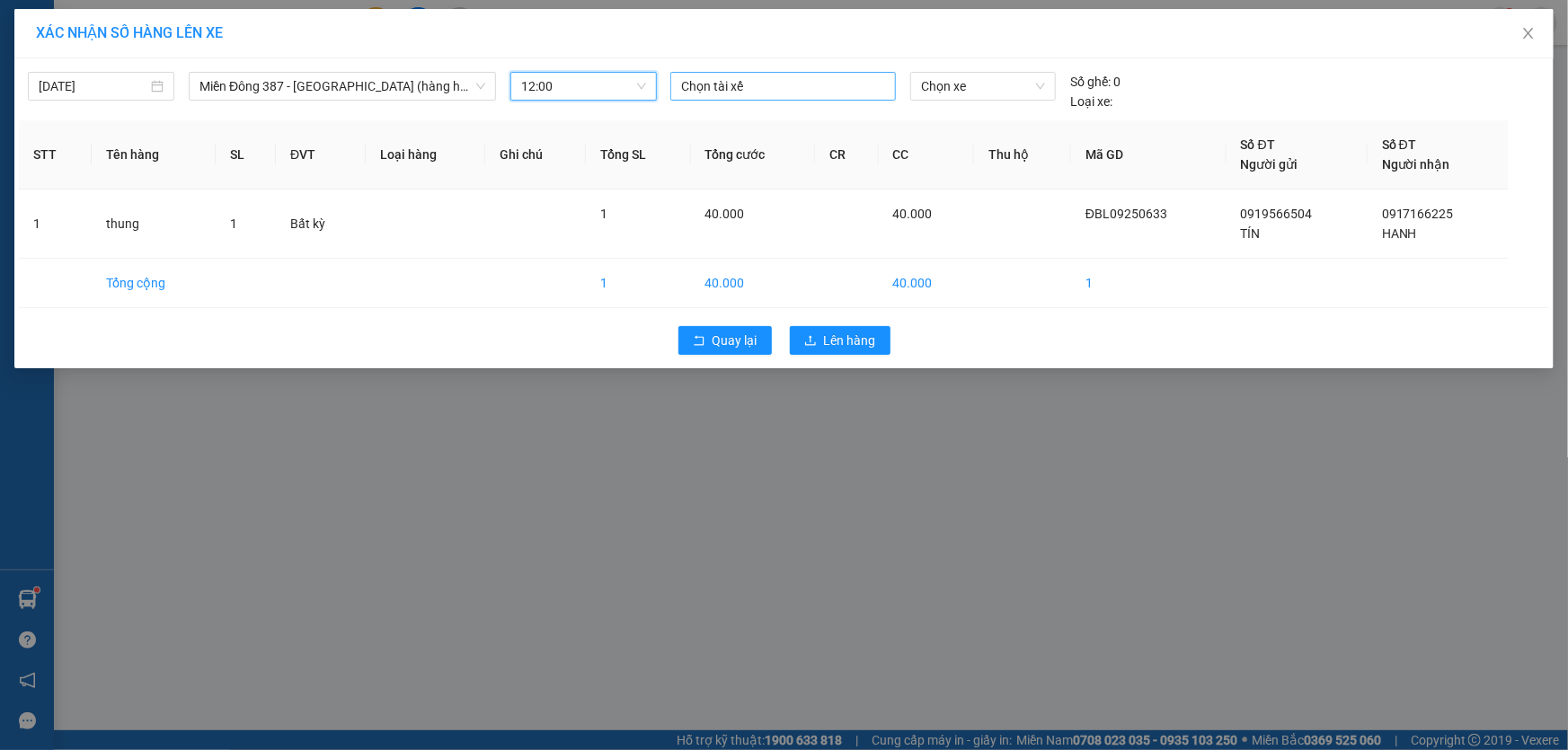
click at [785, 88] on div at bounding box center [783, 87] width 216 height 22
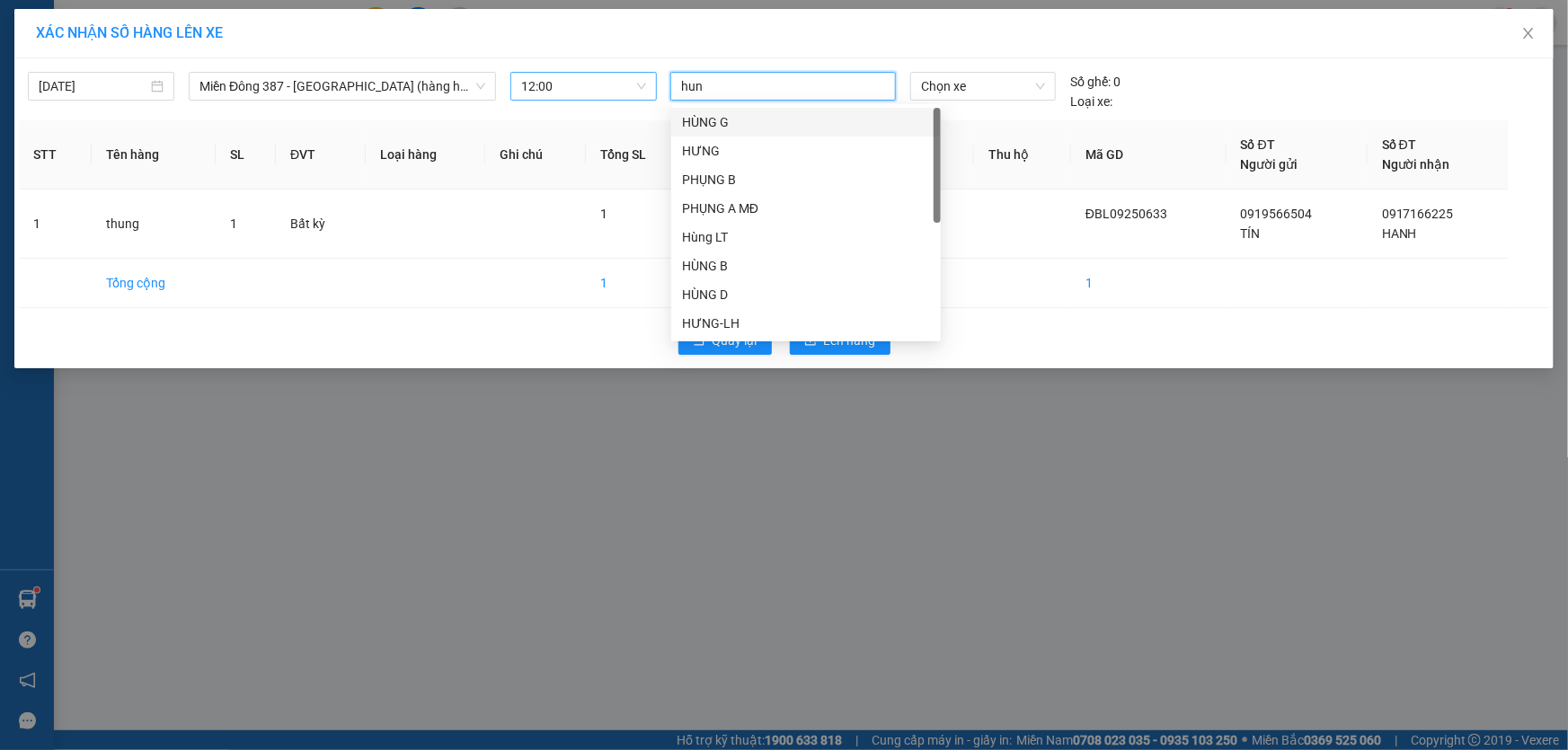
type input "hung"
click at [697, 205] on div "HÙNG B MĐ" at bounding box center [806, 210] width 248 height 20
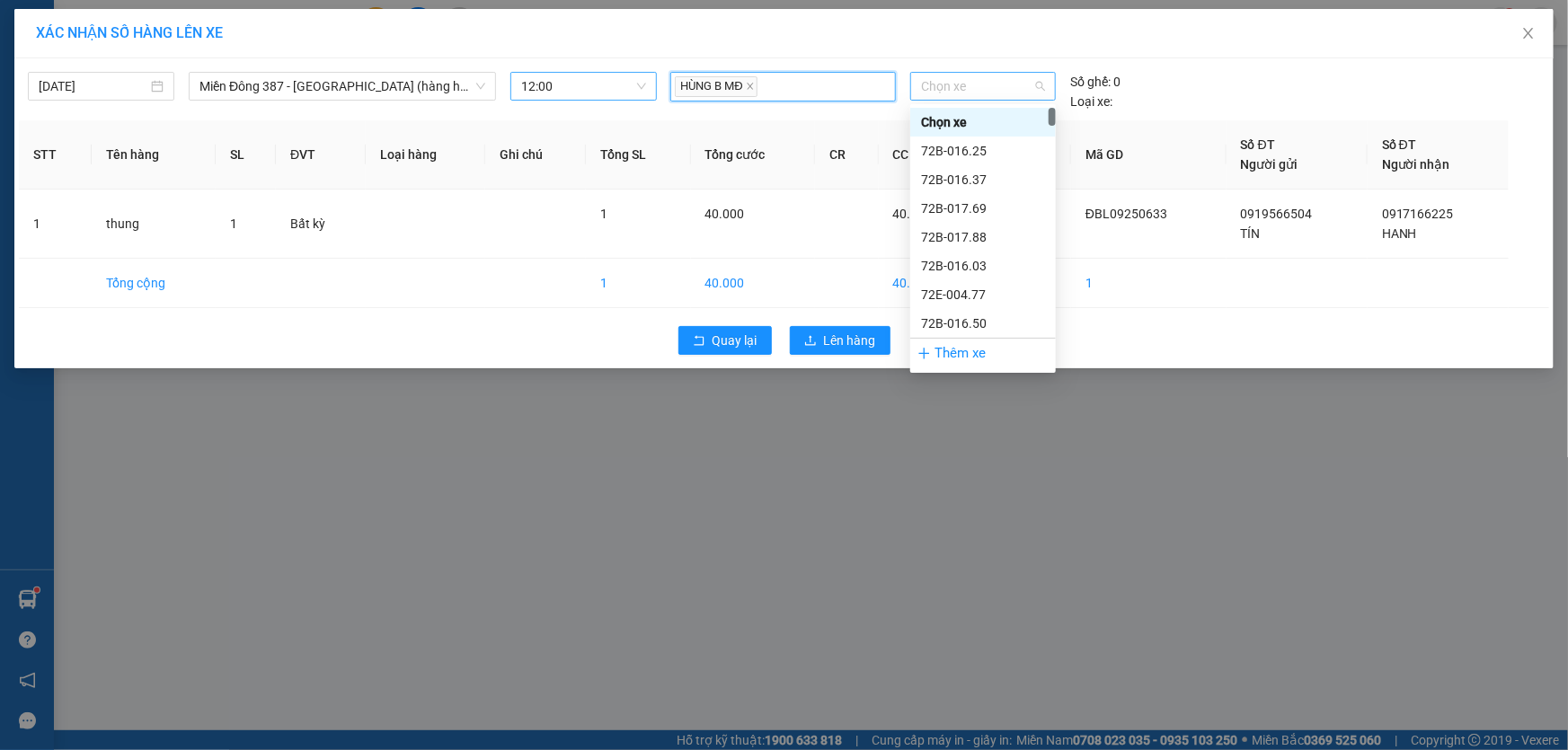
click at [985, 77] on span "Chọn xe" at bounding box center [983, 87] width 124 height 27
type input "203"
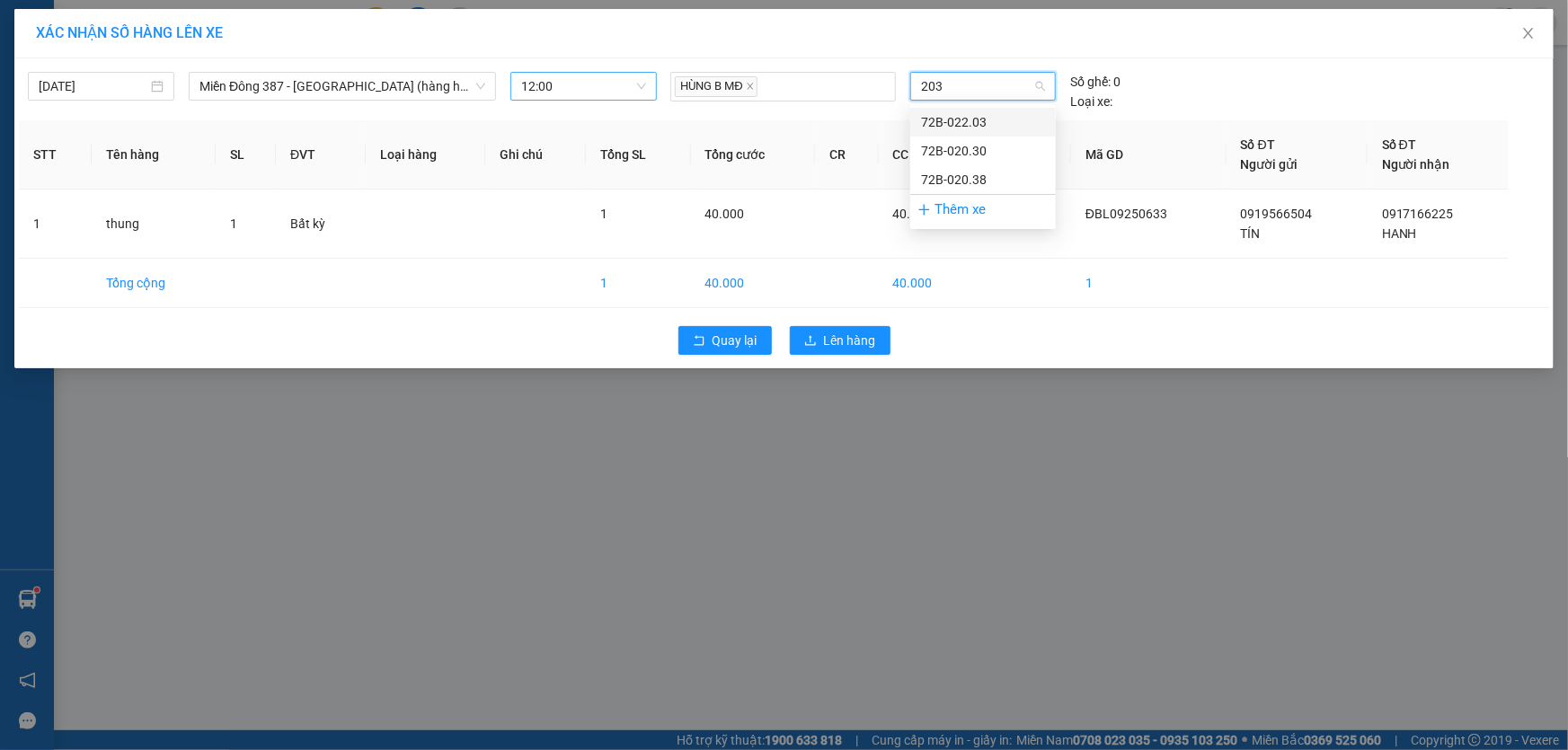
click at [961, 120] on div "72B-022.03" at bounding box center [983, 122] width 124 height 20
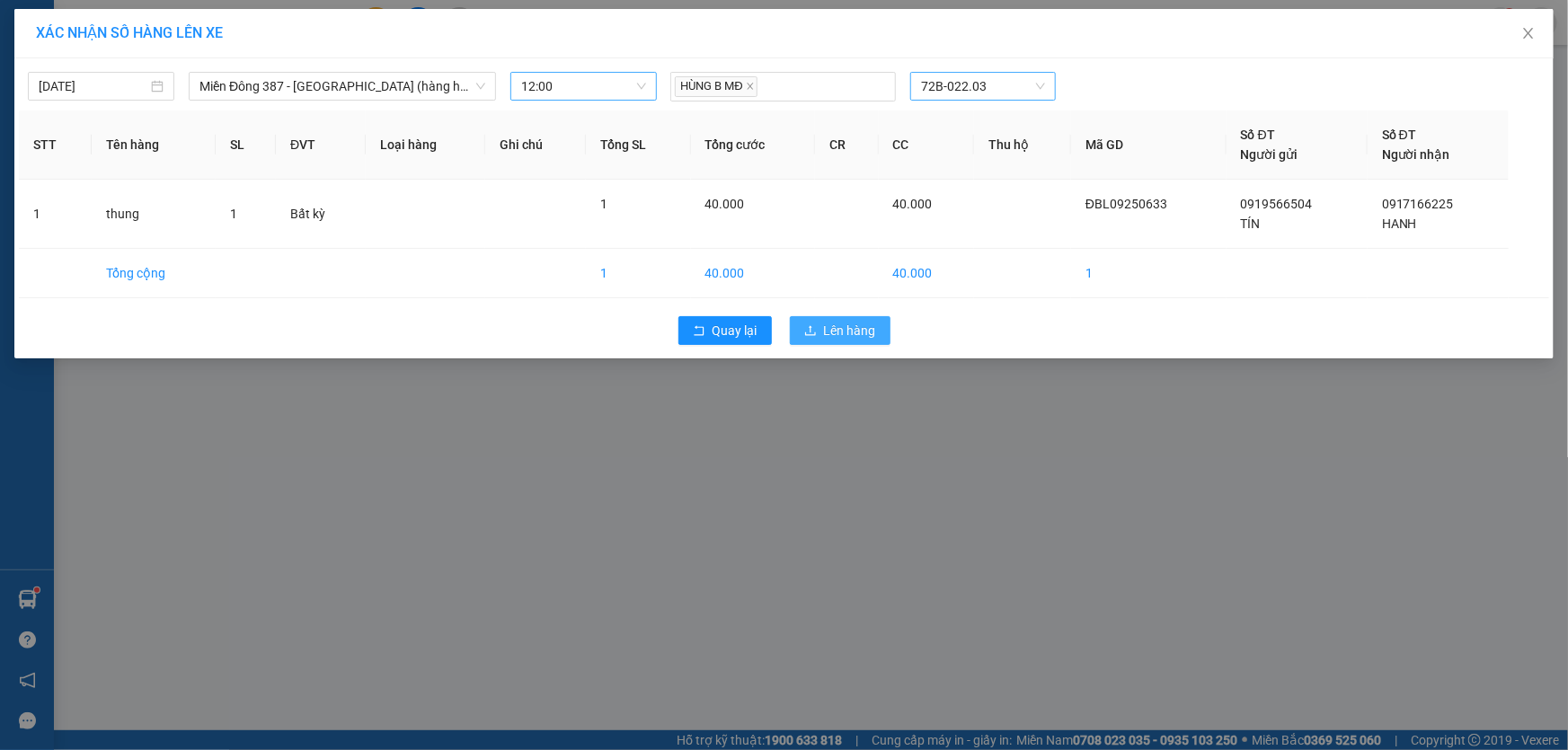
click at [858, 333] on span "Lên hàng" at bounding box center [849, 331] width 52 height 20
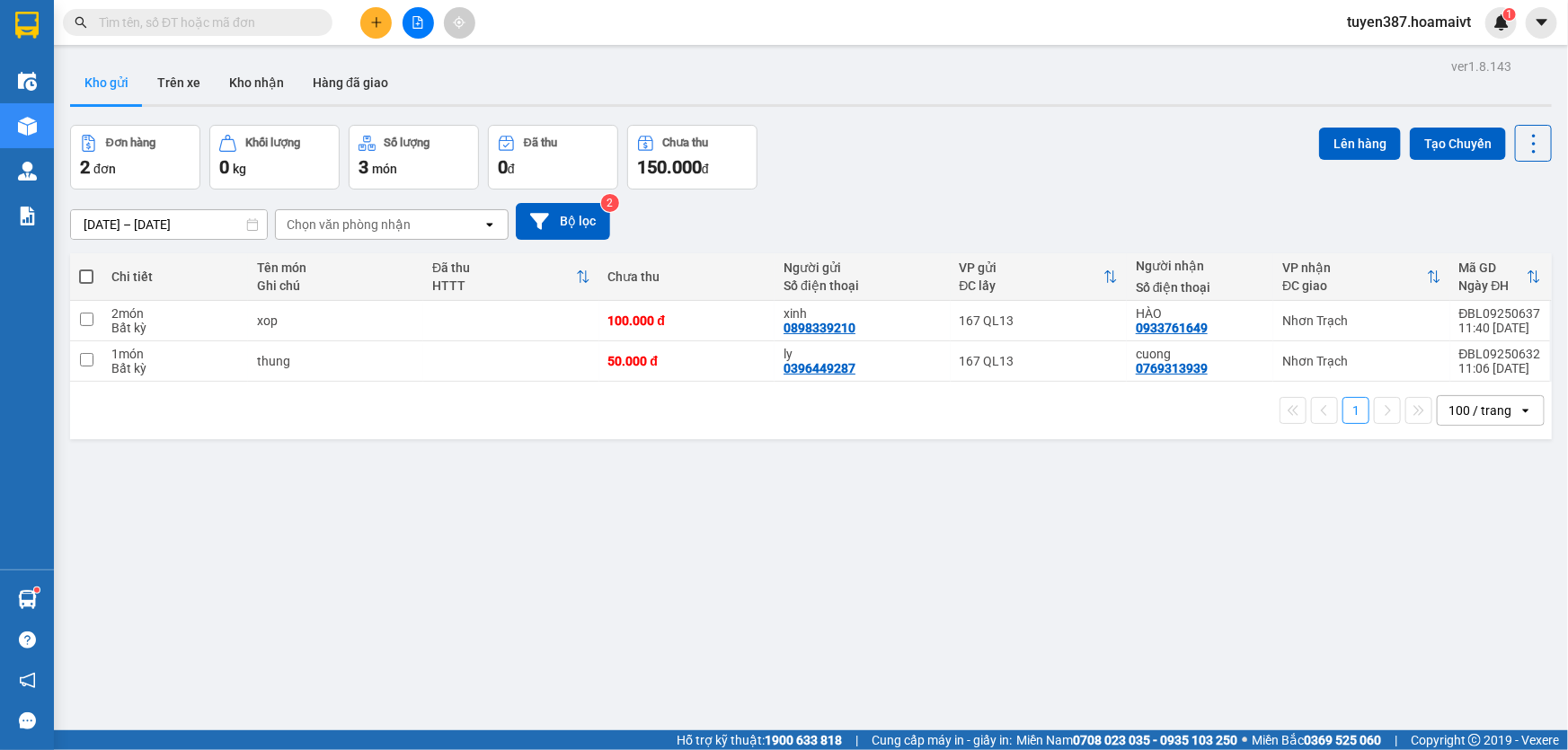
click at [83, 271] on span at bounding box center [87, 276] width 15 height 15
click at [87, 268] on input "checkbox" at bounding box center [87, 268] width 0 height 0
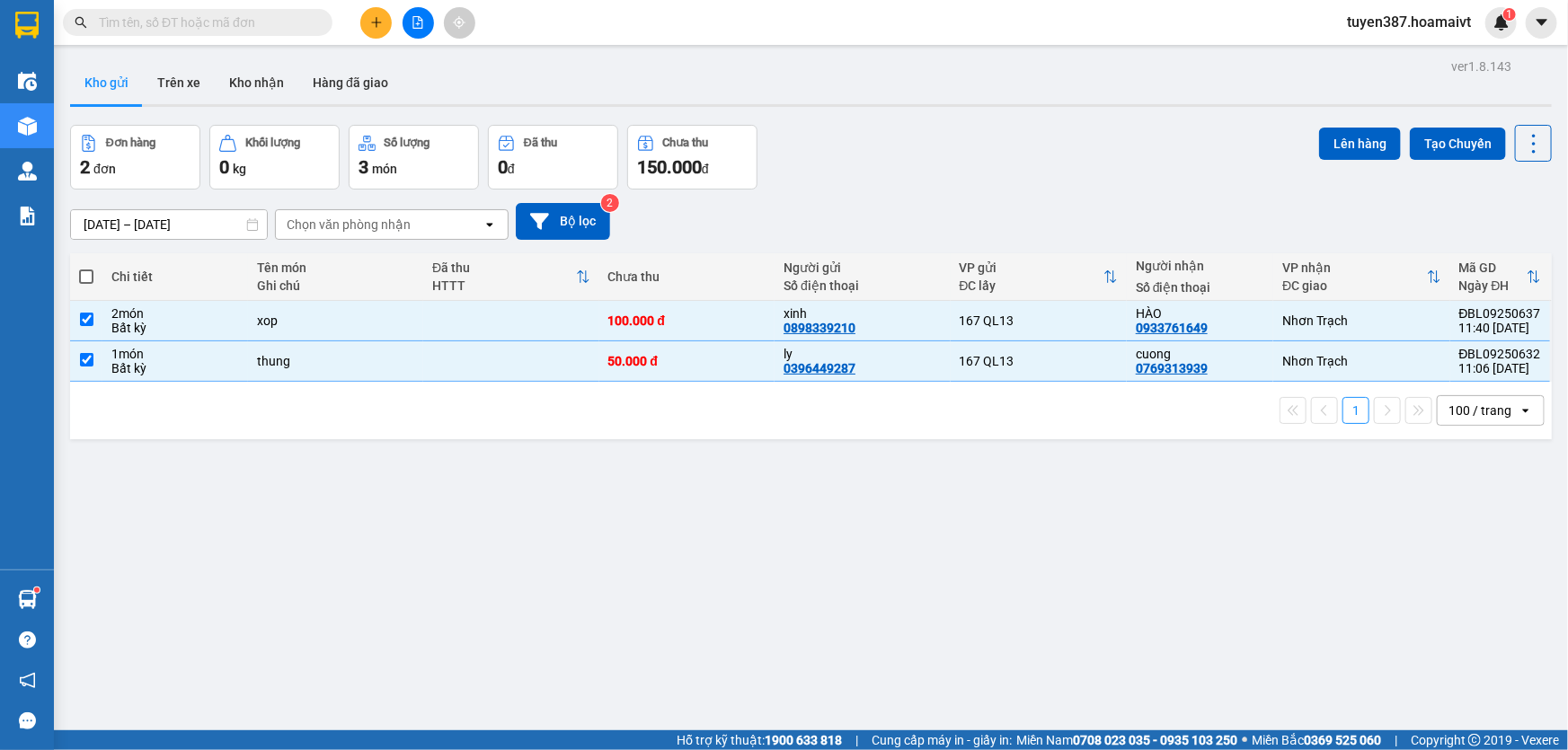
checkbox input "true"
drag, startPoint x: 1352, startPoint y: 141, endPoint x: 1343, endPoint y: 141, distance: 9.0
click at [1349, 141] on button "Lên hàng" at bounding box center [1360, 143] width 82 height 32
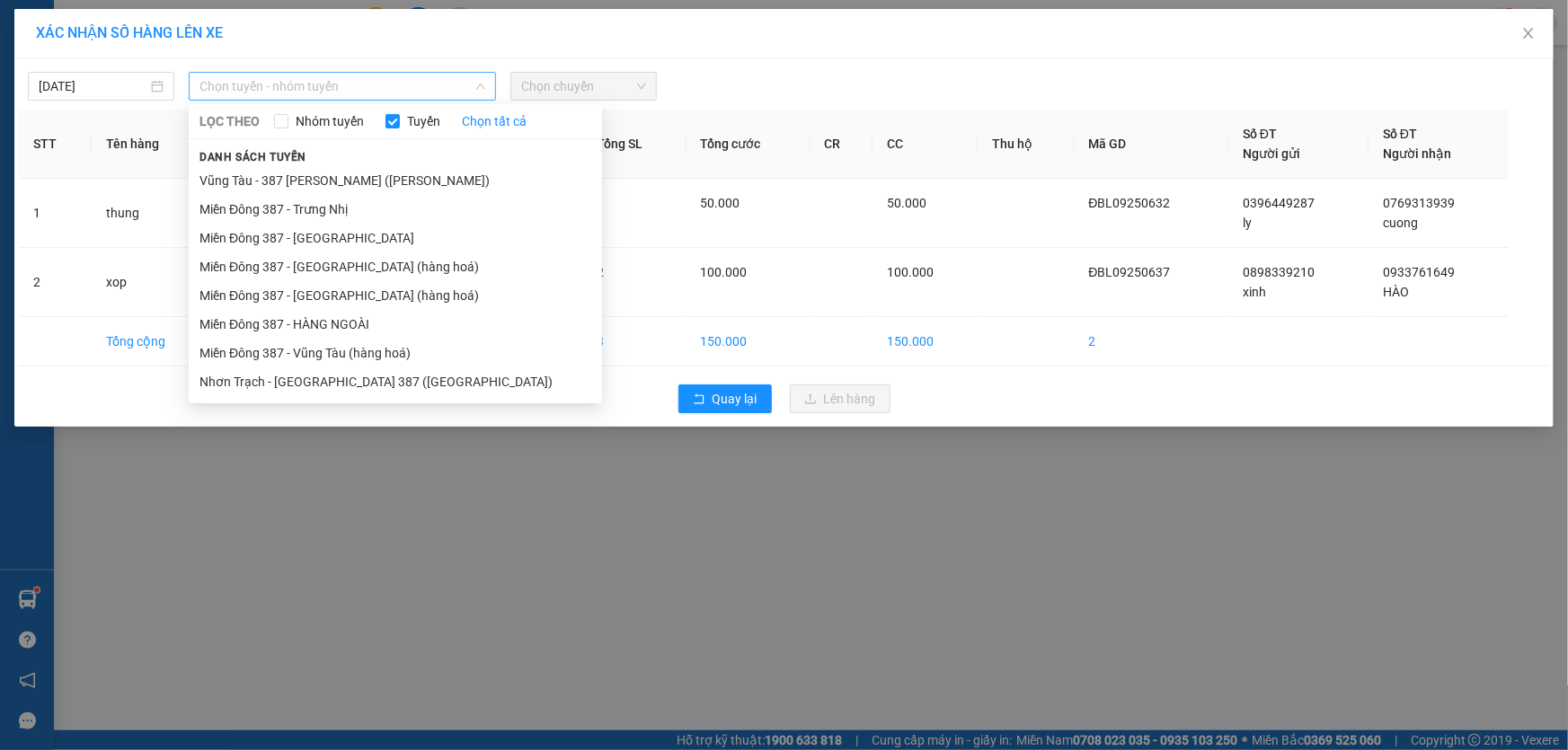
click at [364, 84] on span "Chọn tuyến - nhóm tuyến" at bounding box center [342, 87] width 286 height 27
click at [320, 237] on li "Miền Đông 387 - [GEOGRAPHIC_DATA]" at bounding box center [395, 238] width 413 height 29
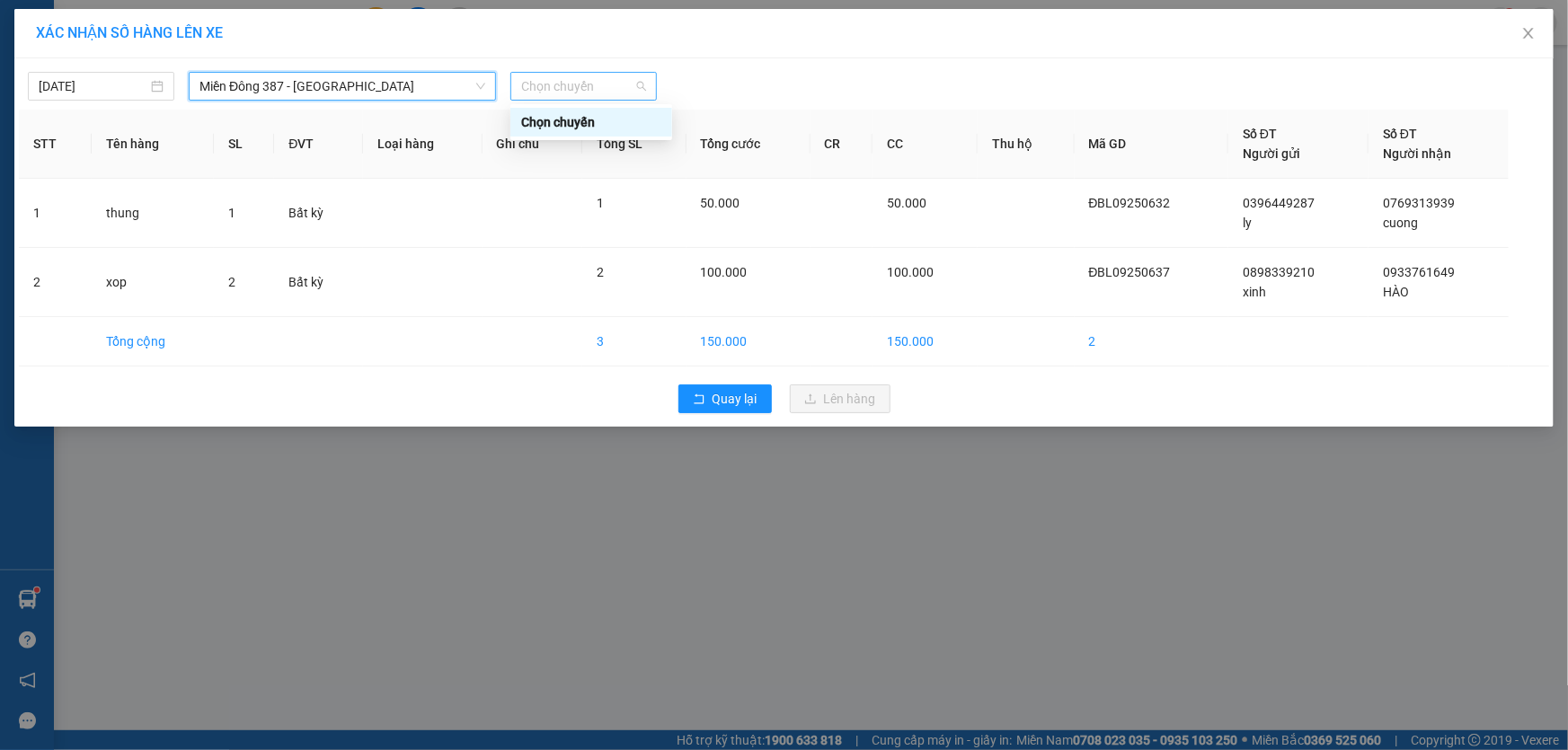
click at [603, 91] on span "Chọn chuyến" at bounding box center [583, 87] width 125 height 27
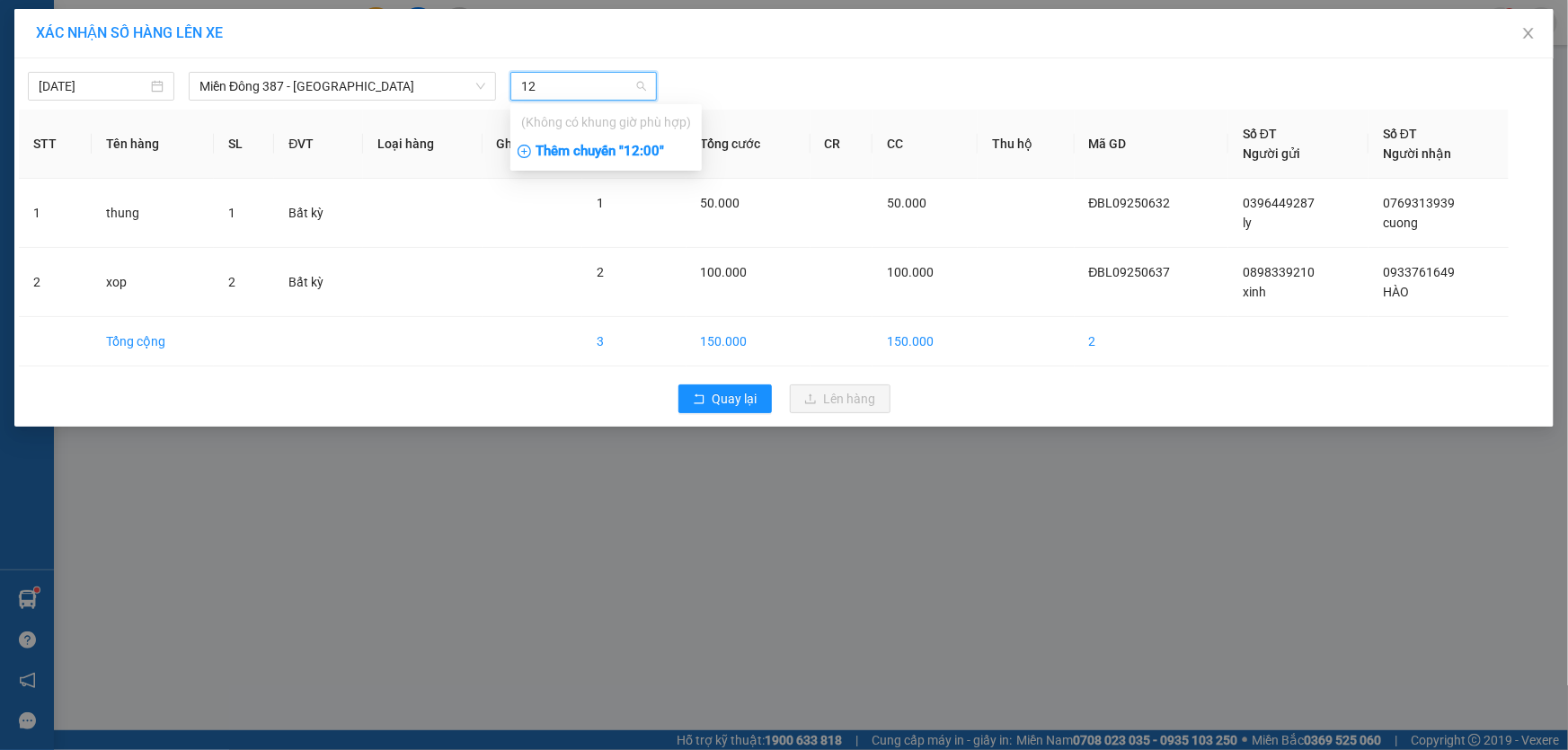
type input "12"
click at [644, 151] on div "Thêm chuyến " 12:00 "" at bounding box center [606, 151] width 192 height 30
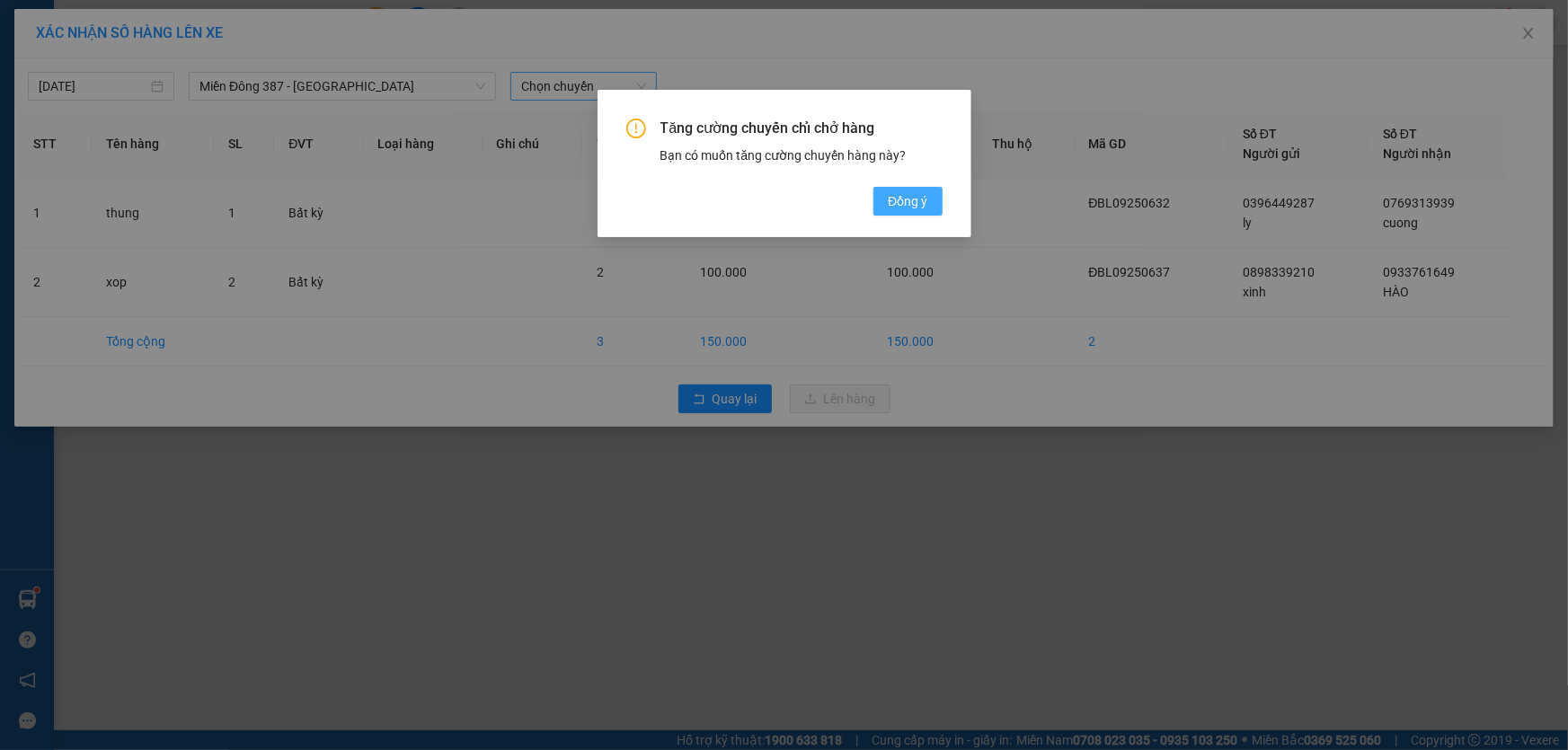
click at [913, 197] on span "Đồng ý" at bounding box center [907, 202] width 39 height 20
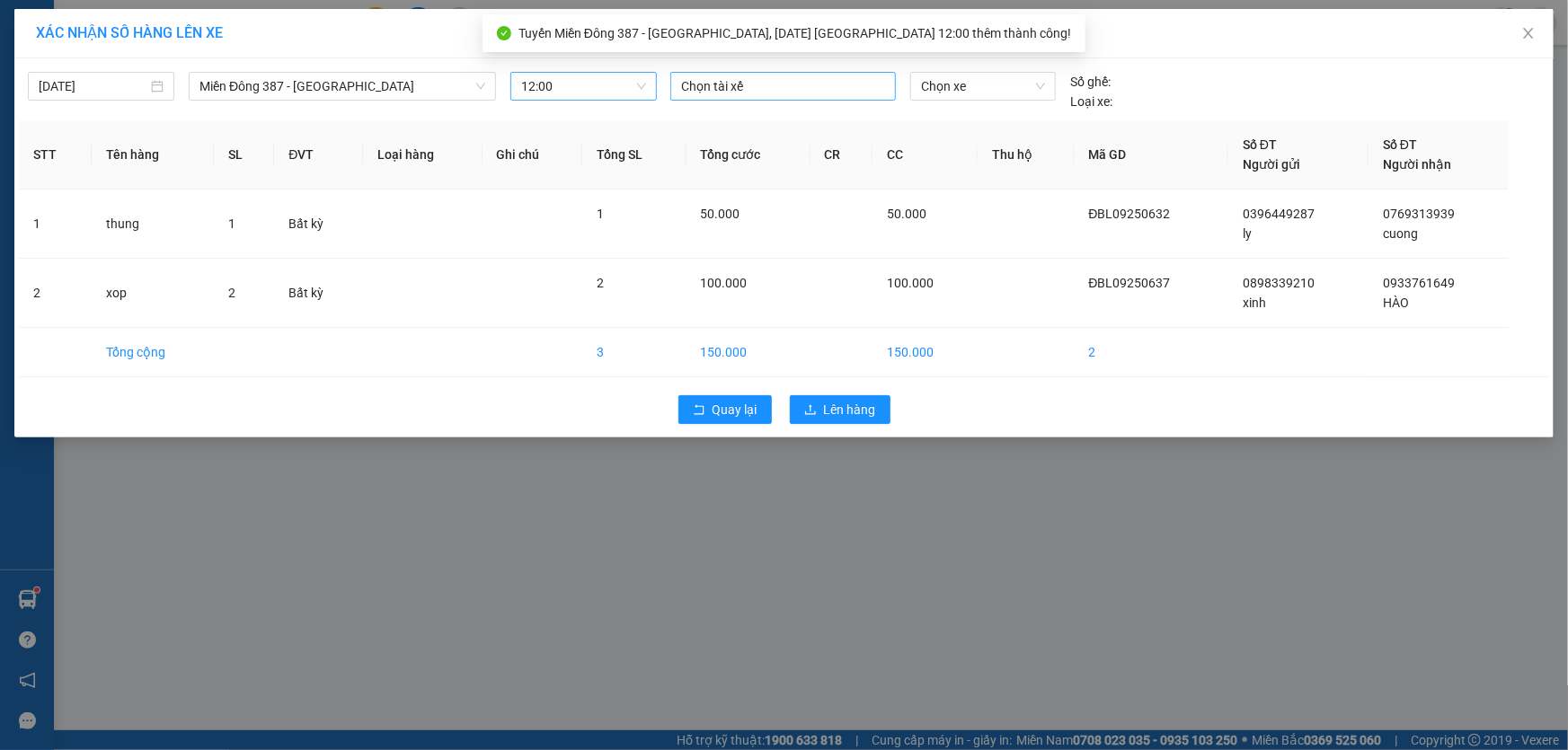
click at [799, 86] on div at bounding box center [783, 87] width 216 height 22
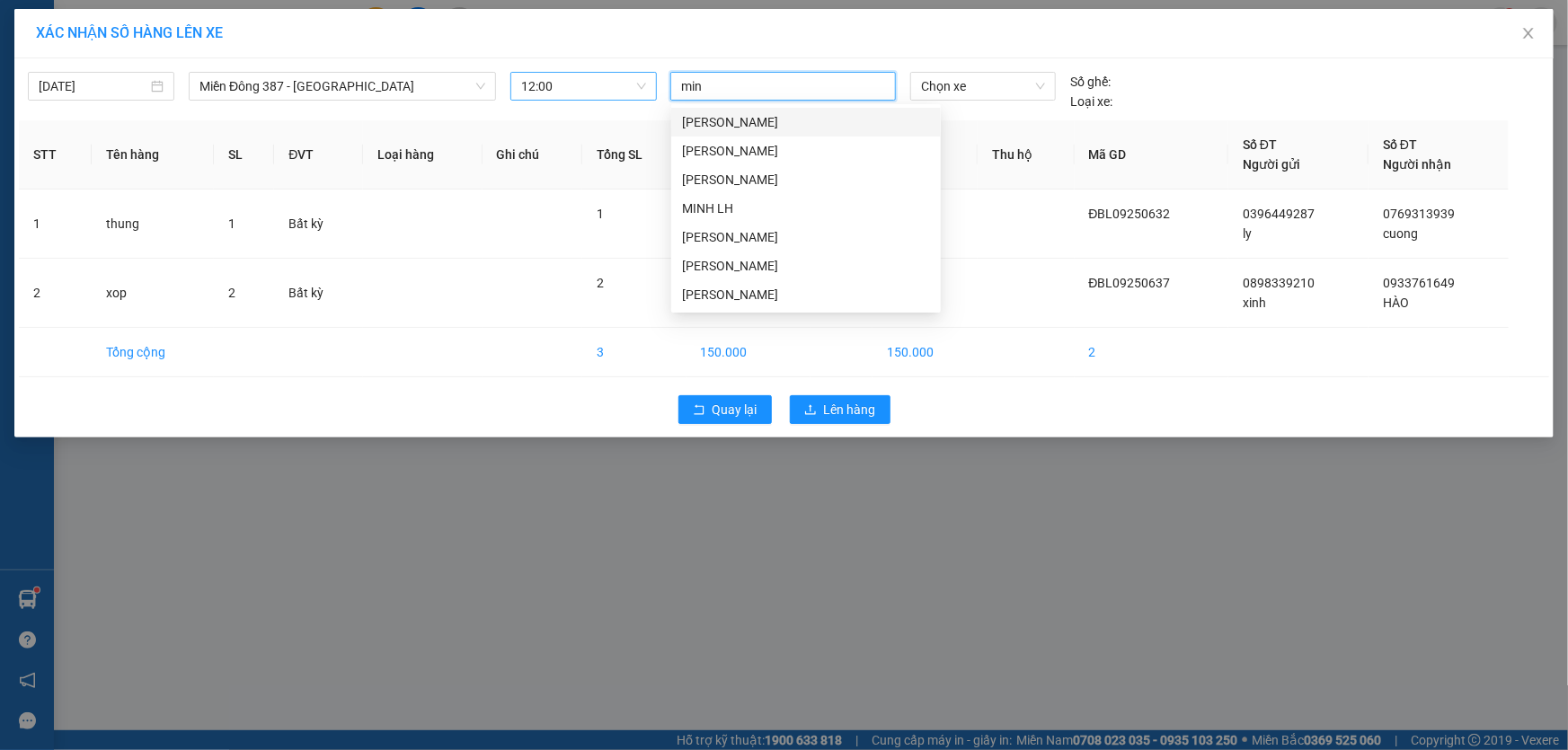
type input "minh"
click at [723, 253] on div "[PERSON_NAME]" at bounding box center [805, 266] width 269 height 29
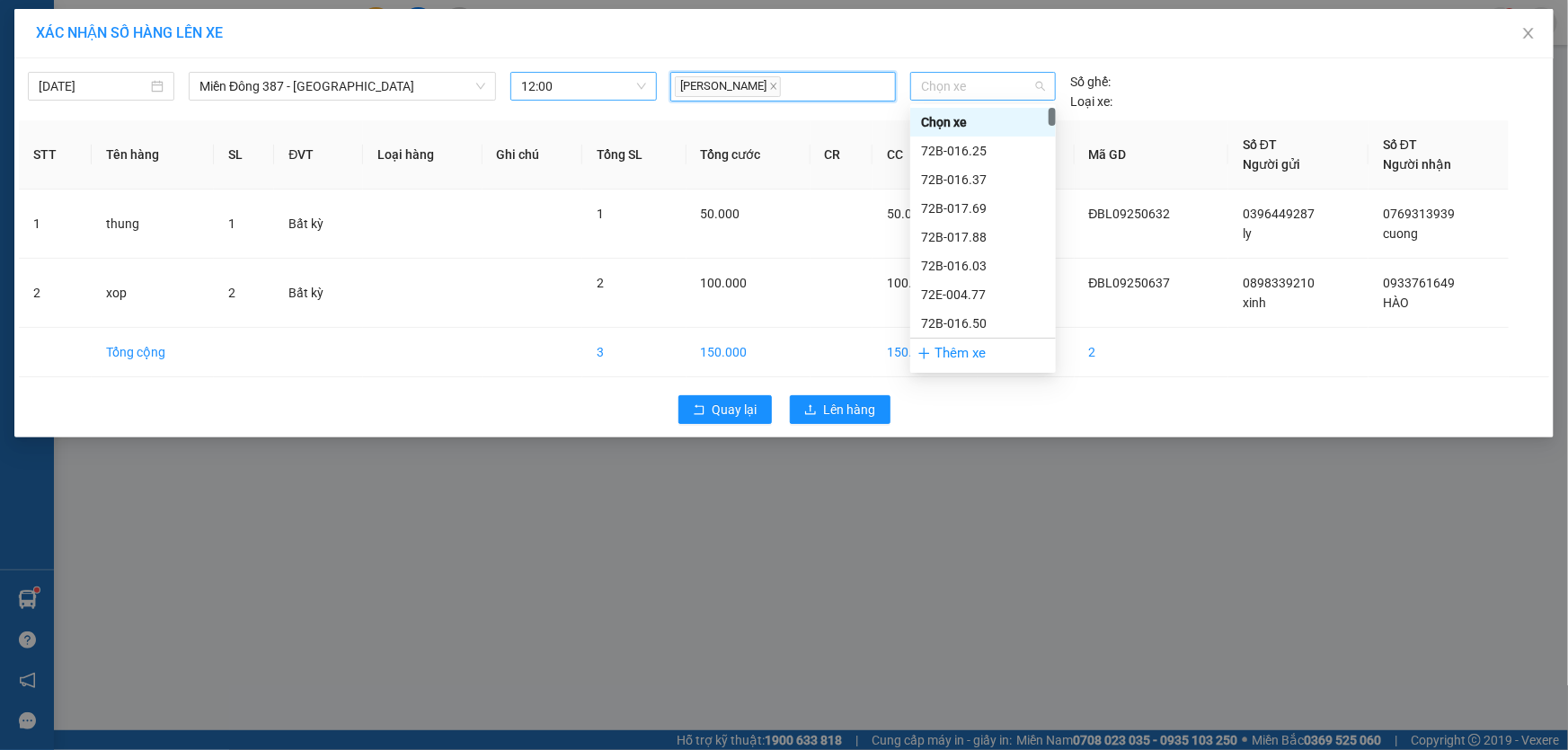
click at [1017, 84] on span "Chọn xe" at bounding box center [983, 87] width 124 height 27
type input "006"
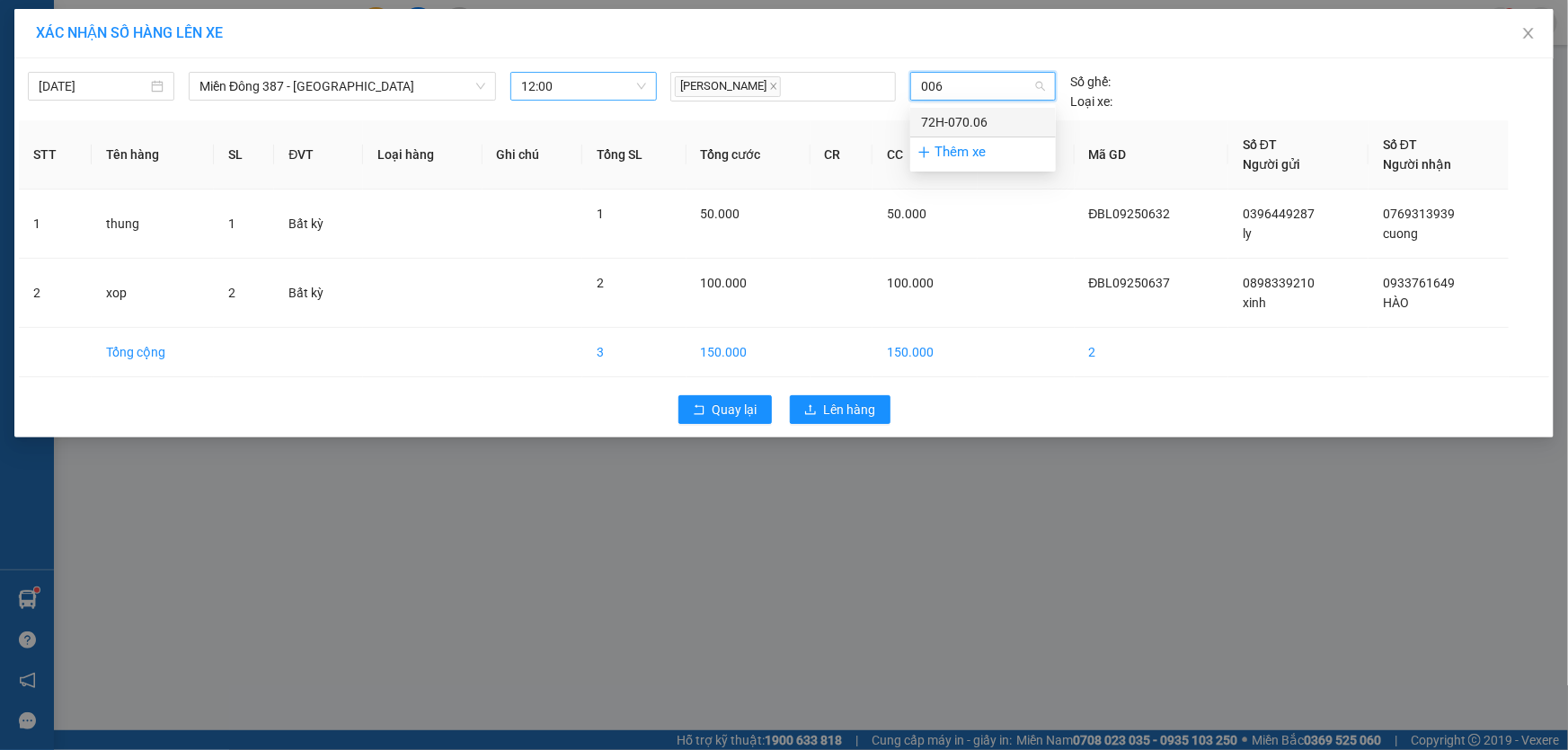
click at [988, 117] on div "72H-070.06" at bounding box center [983, 122] width 124 height 20
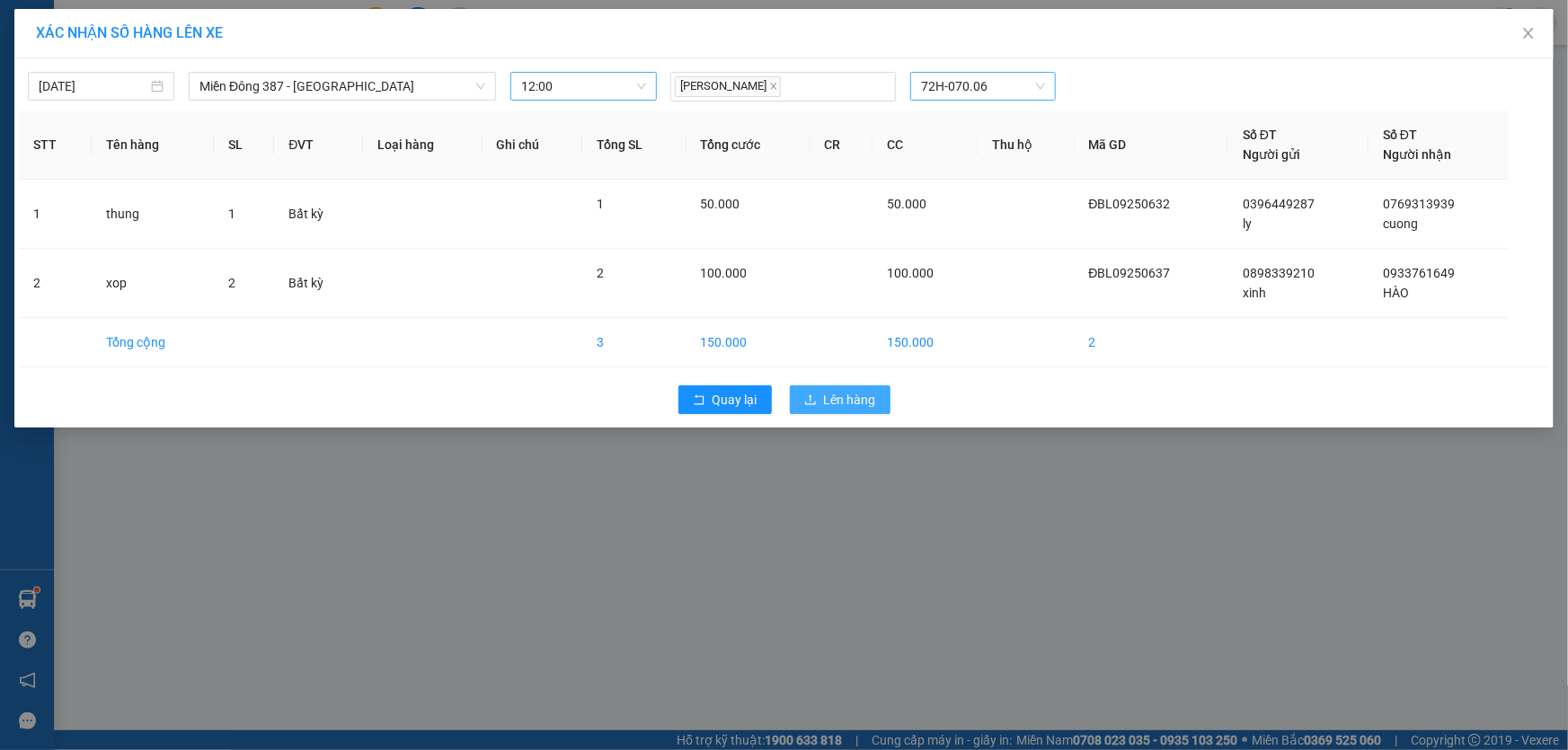
click at [853, 396] on span "Lên hàng" at bounding box center [849, 400] width 52 height 20
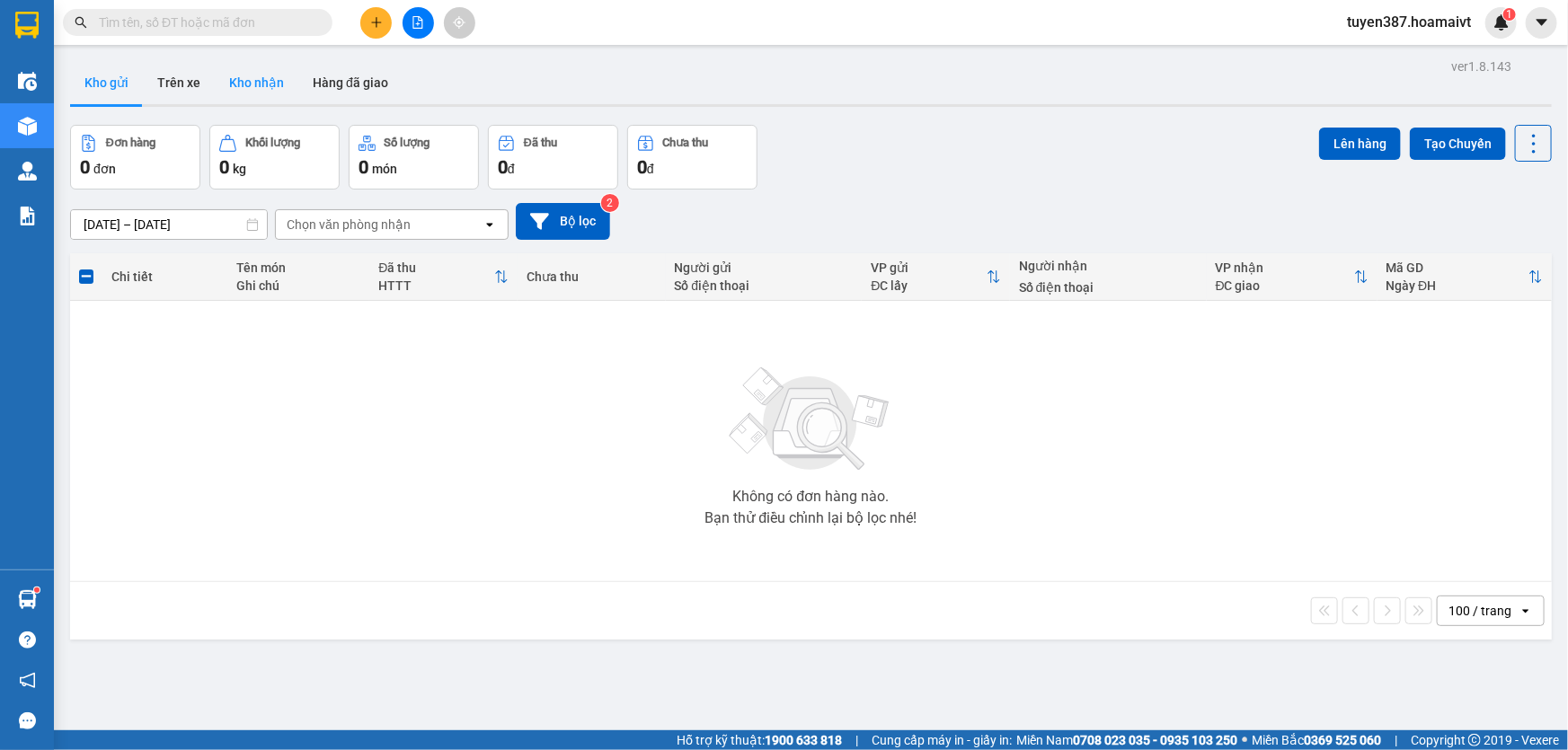
click at [244, 87] on button "Kho nhận" at bounding box center [256, 82] width 84 height 43
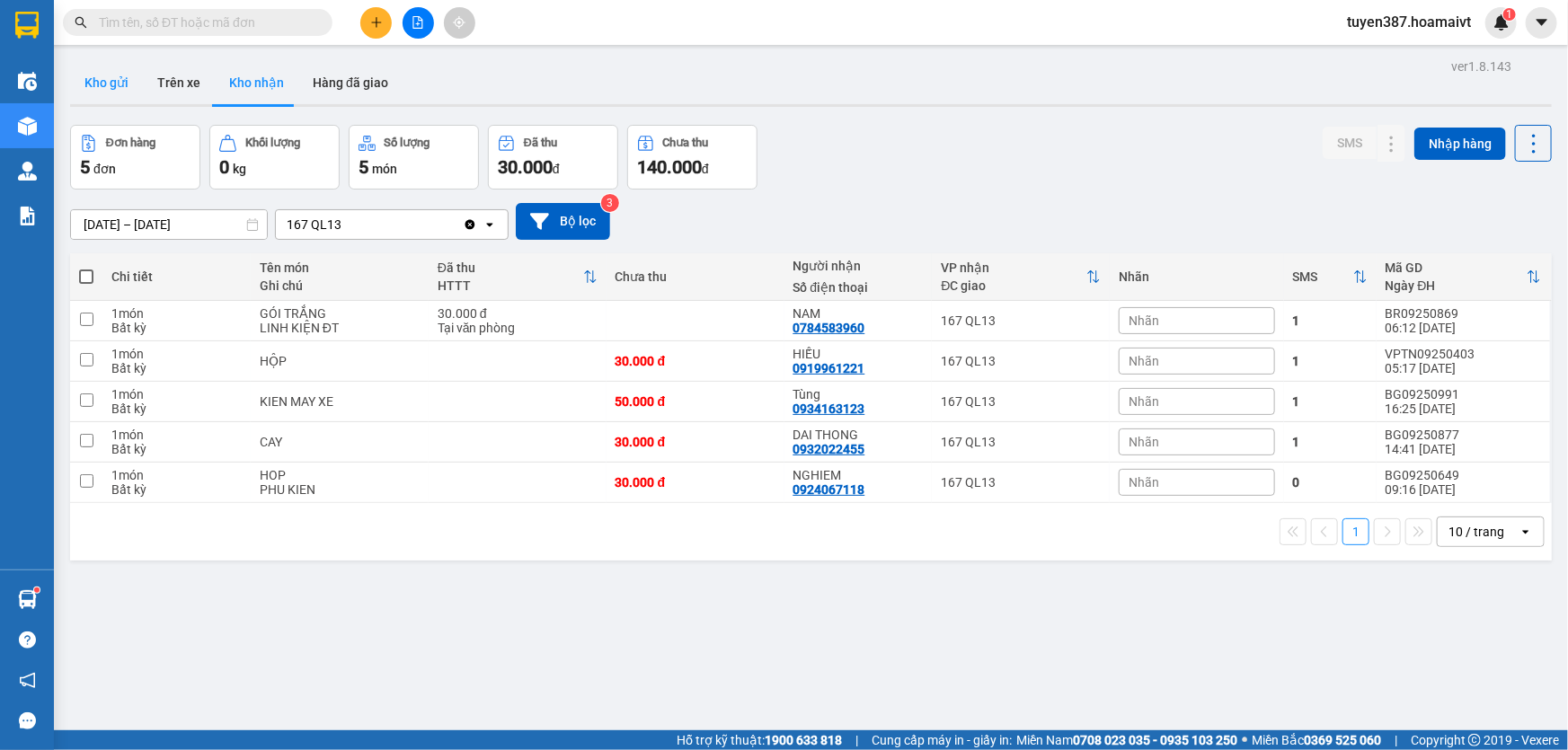
click at [105, 82] on button "Kho gửi" at bounding box center [107, 82] width 73 height 43
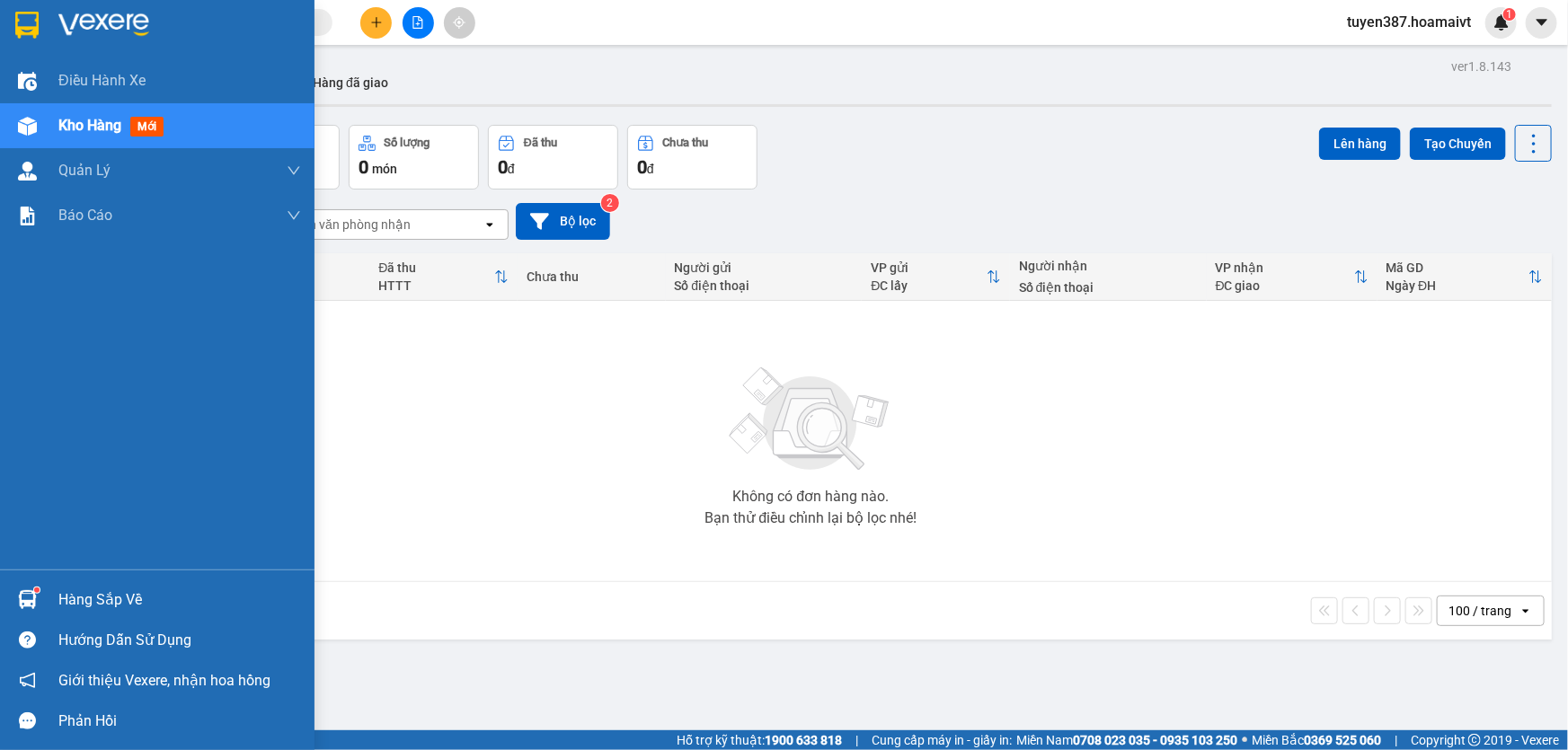
click at [25, 596] on img at bounding box center [27, 599] width 19 height 19
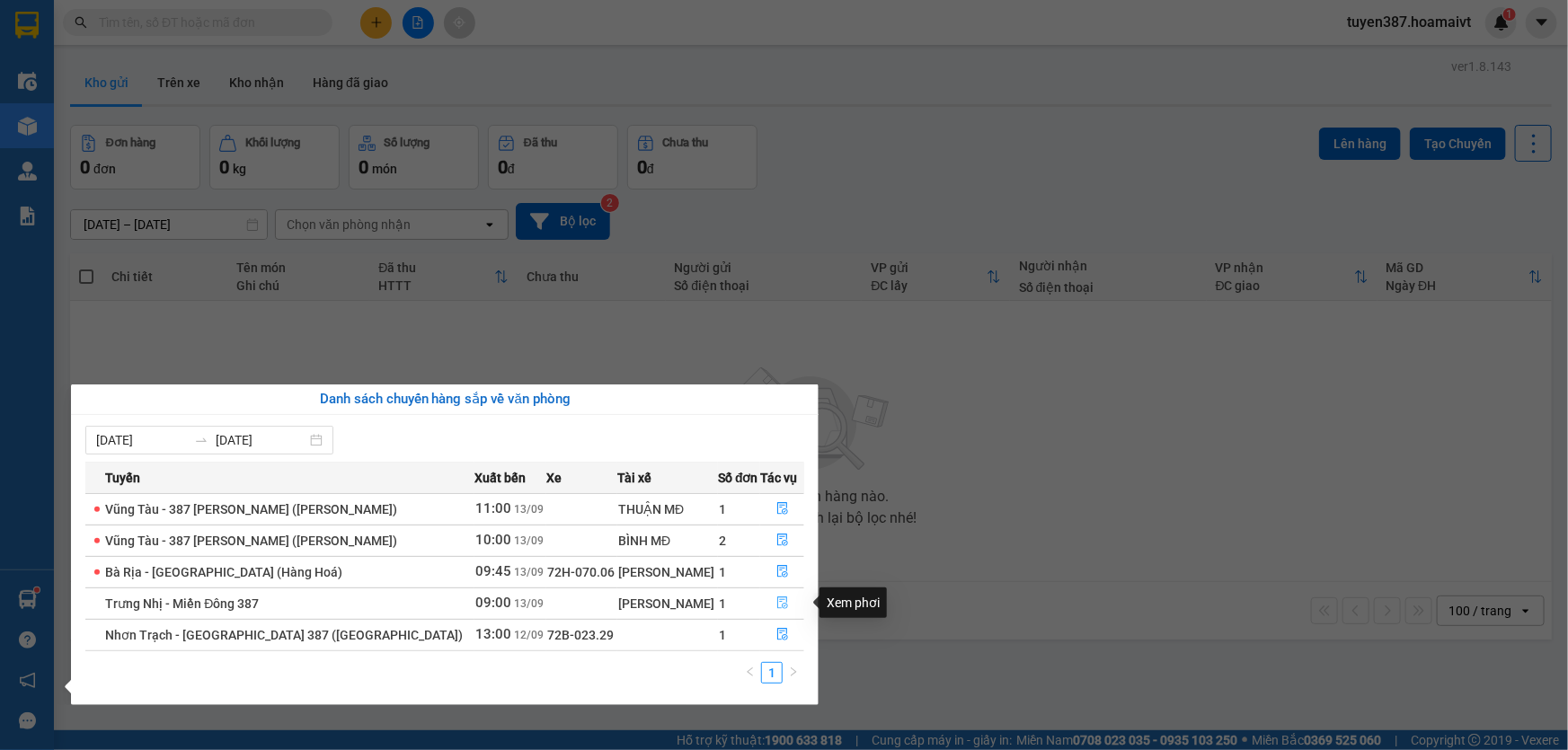
click at [776, 599] on icon "file-done" at bounding box center [783, 603] width 13 height 13
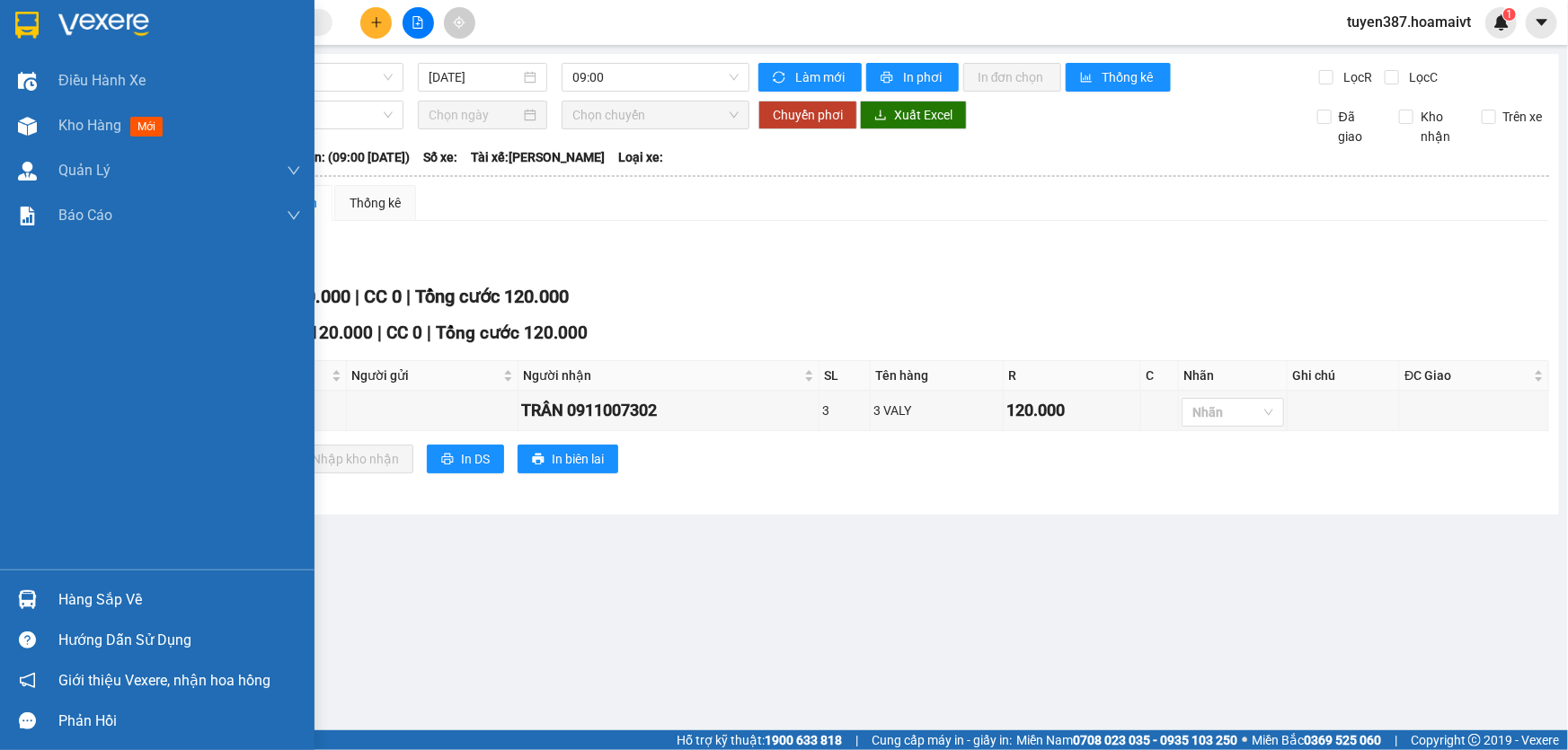
drag, startPoint x: 29, startPoint y: 592, endPoint x: 43, endPoint y: 572, distance: 24.4
click at [29, 590] on img at bounding box center [27, 599] width 19 height 19
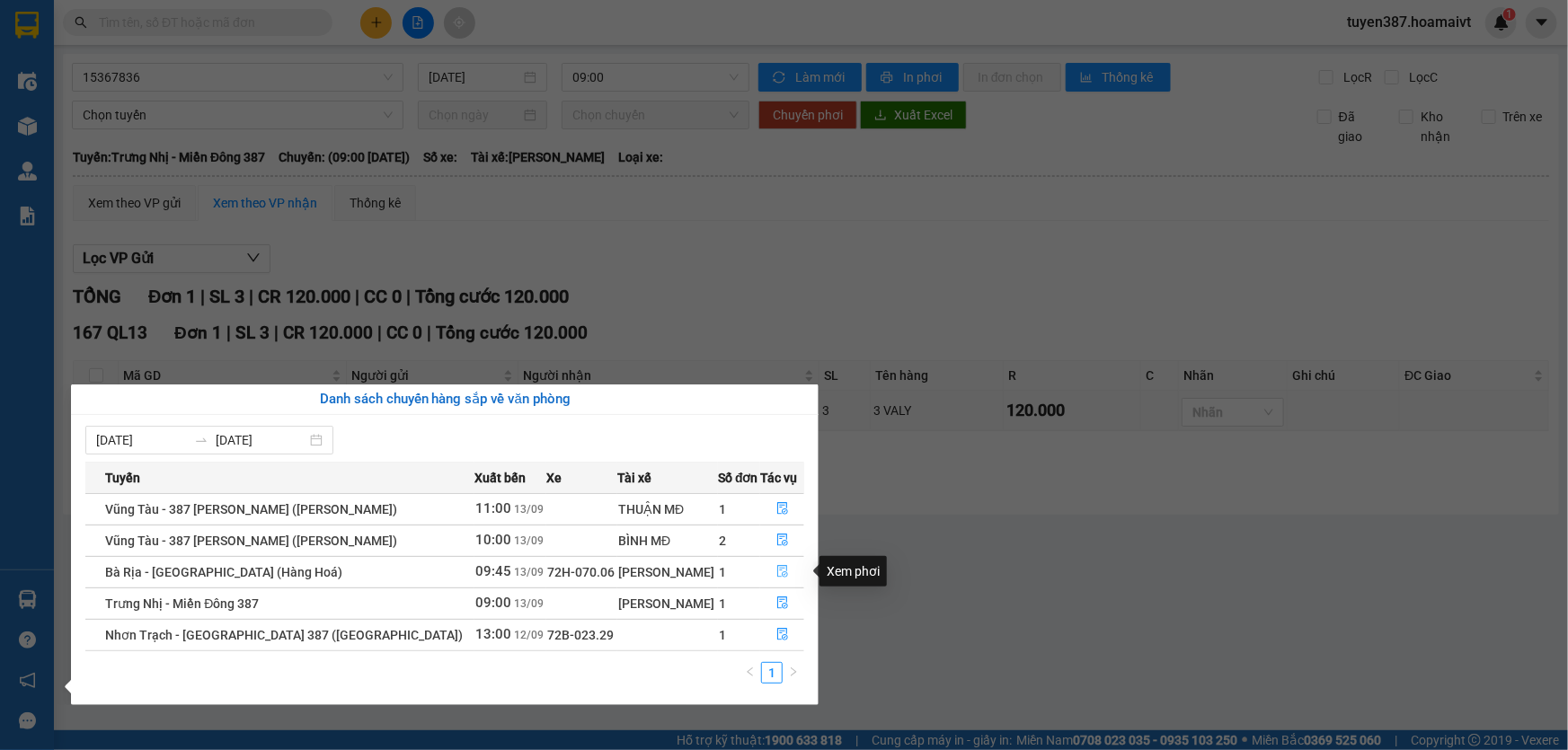
click at [776, 571] on icon "file-done" at bounding box center [783, 572] width 13 height 13
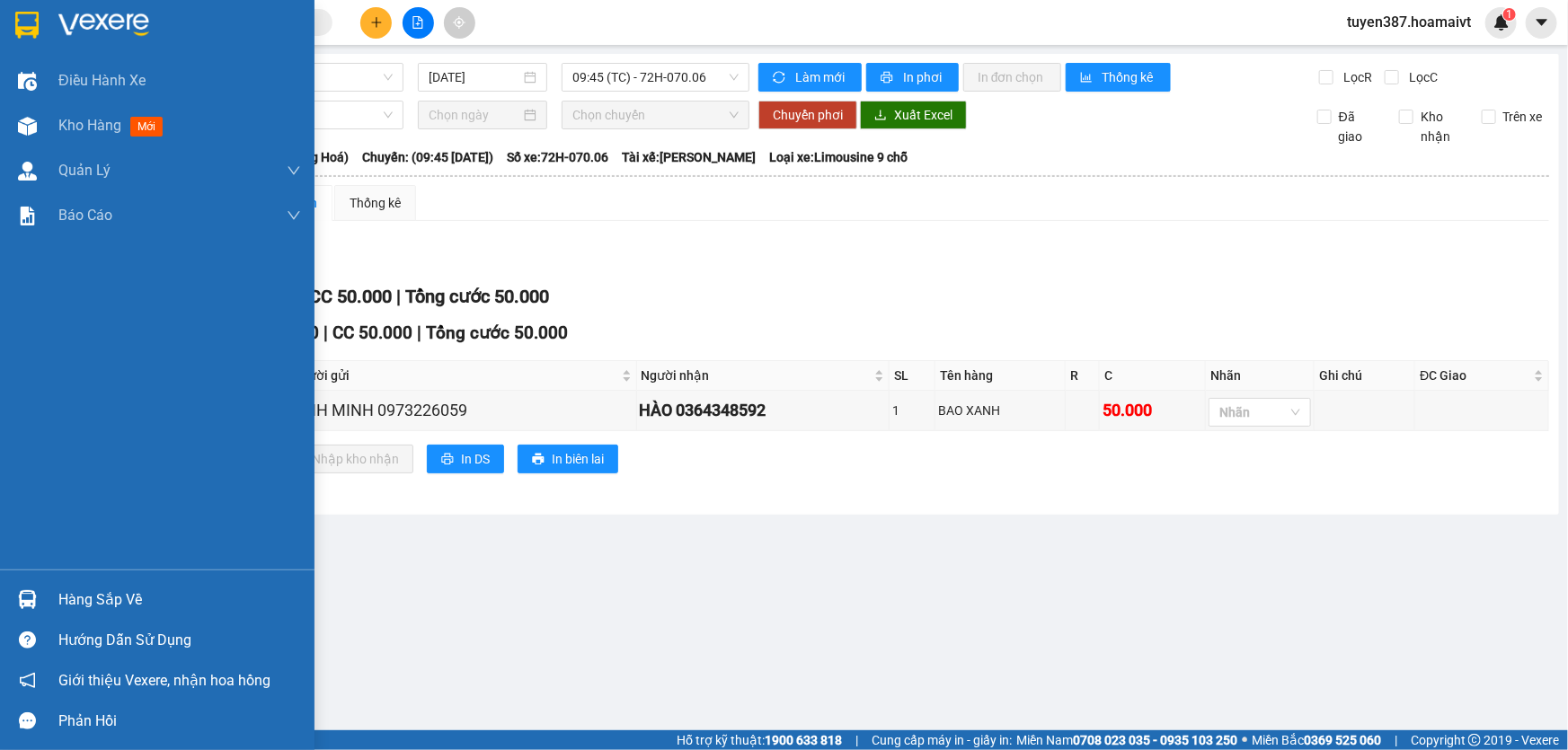
click at [28, 596] on img at bounding box center [27, 599] width 19 height 19
click at [23, 498] on div "Điều hành xe Kho hàng mới Quản [PERSON_NAME] lý chuyến Quản lý khách hàng mới B…" at bounding box center [157, 375] width 315 height 750
click at [131, 121] on span "mới" at bounding box center [147, 127] width 33 height 20
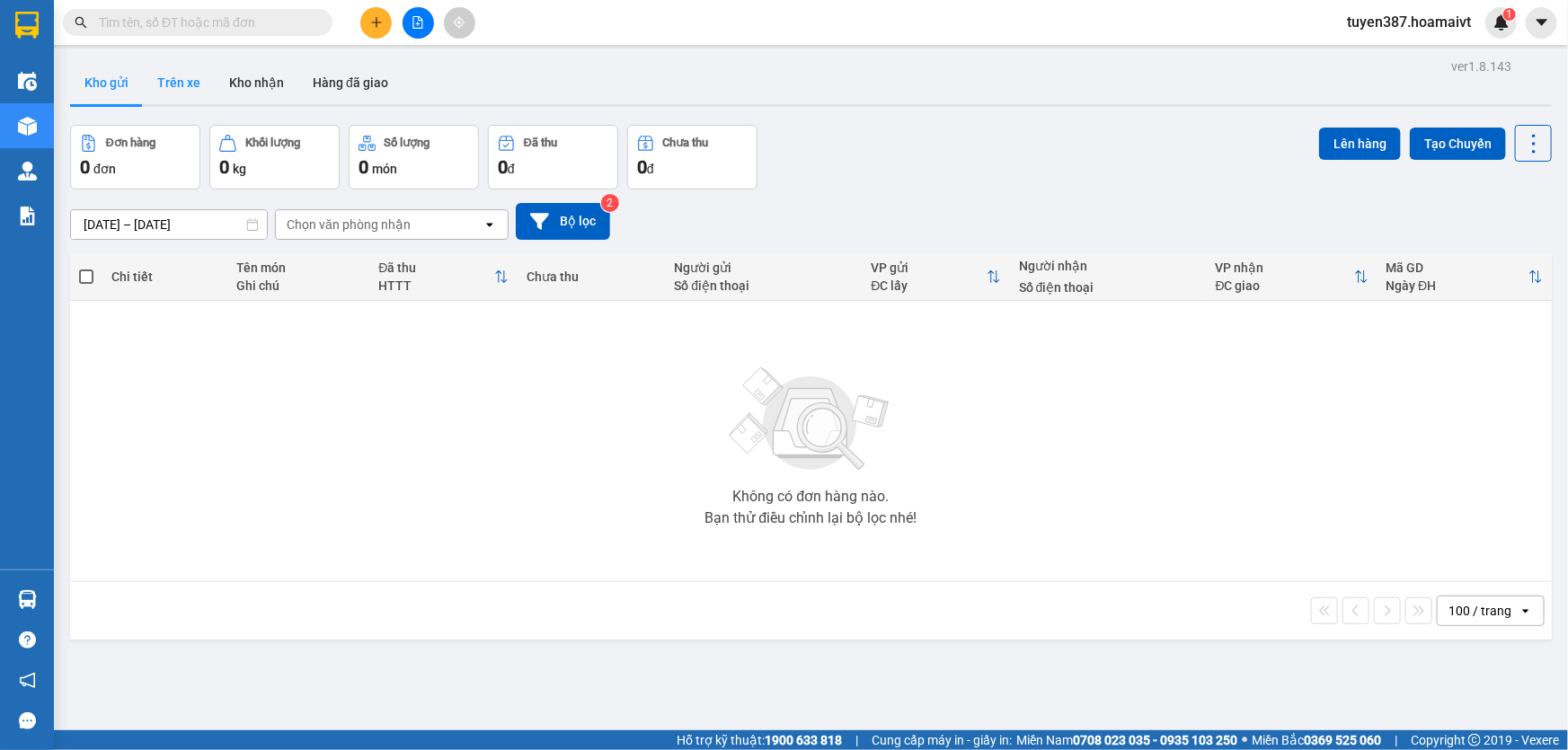
click at [178, 79] on button "Trên xe" at bounding box center [179, 82] width 72 height 43
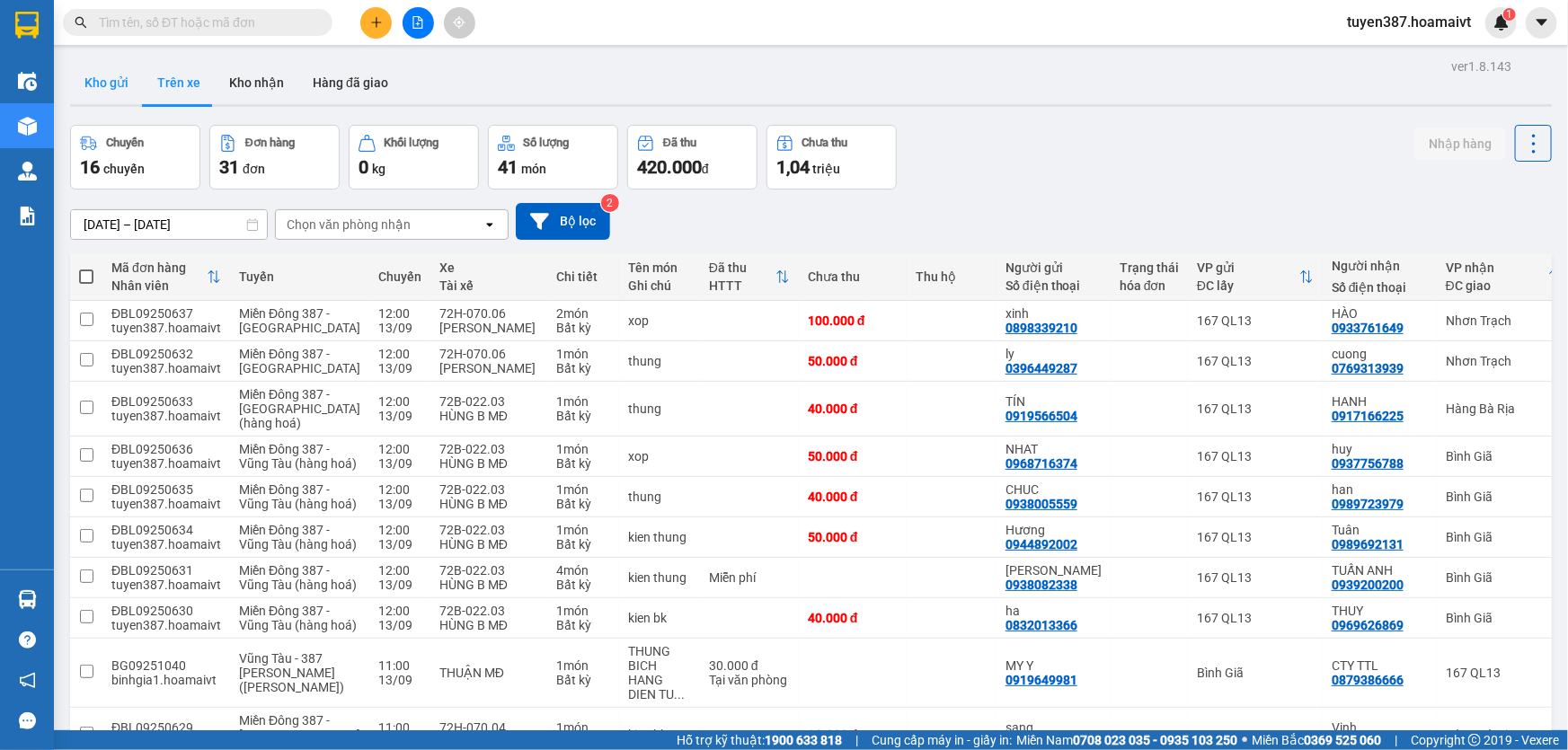
click at [112, 81] on button "Kho gửi" at bounding box center [107, 82] width 73 height 43
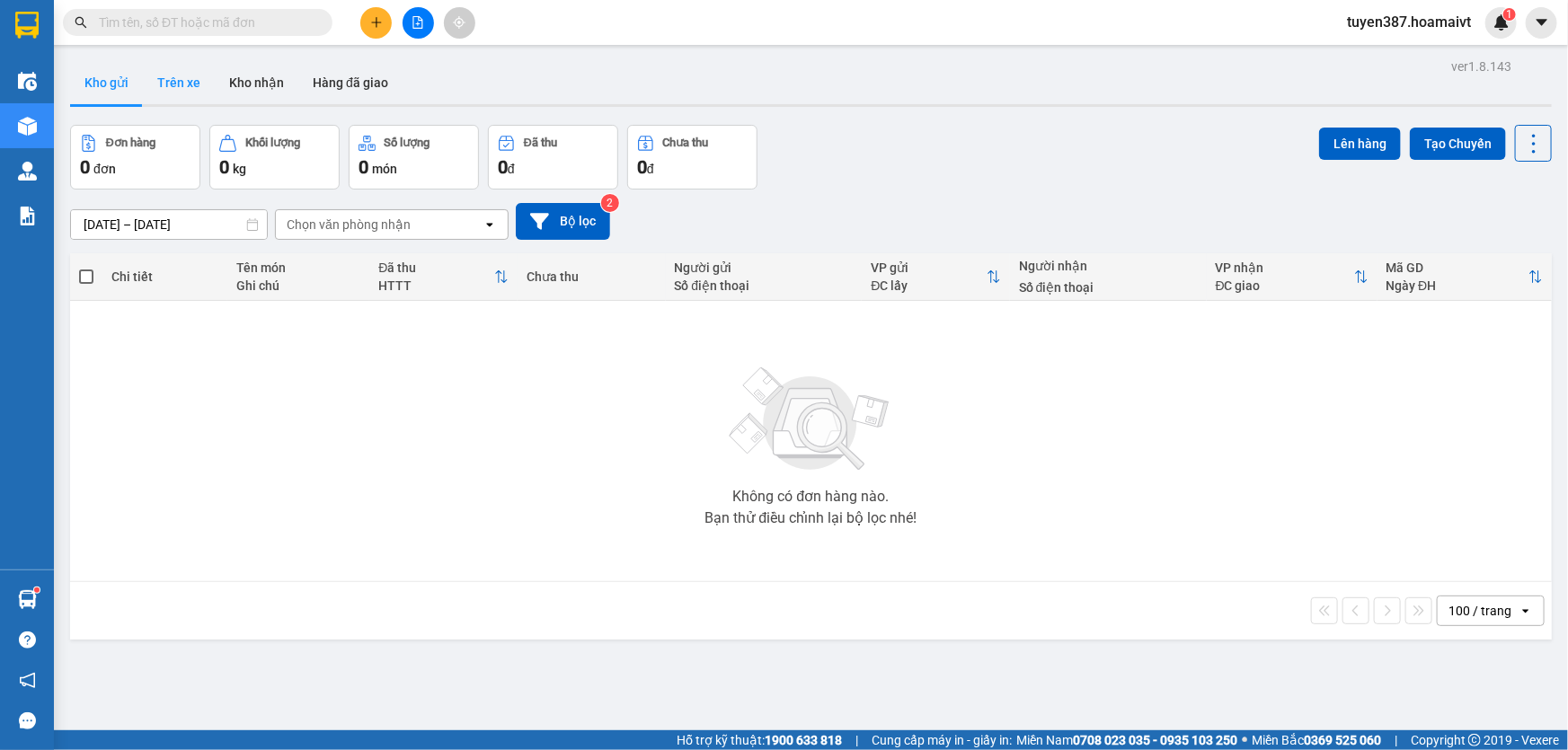
click at [173, 81] on button "Trên xe" at bounding box center [179, 82] width 72 height 43
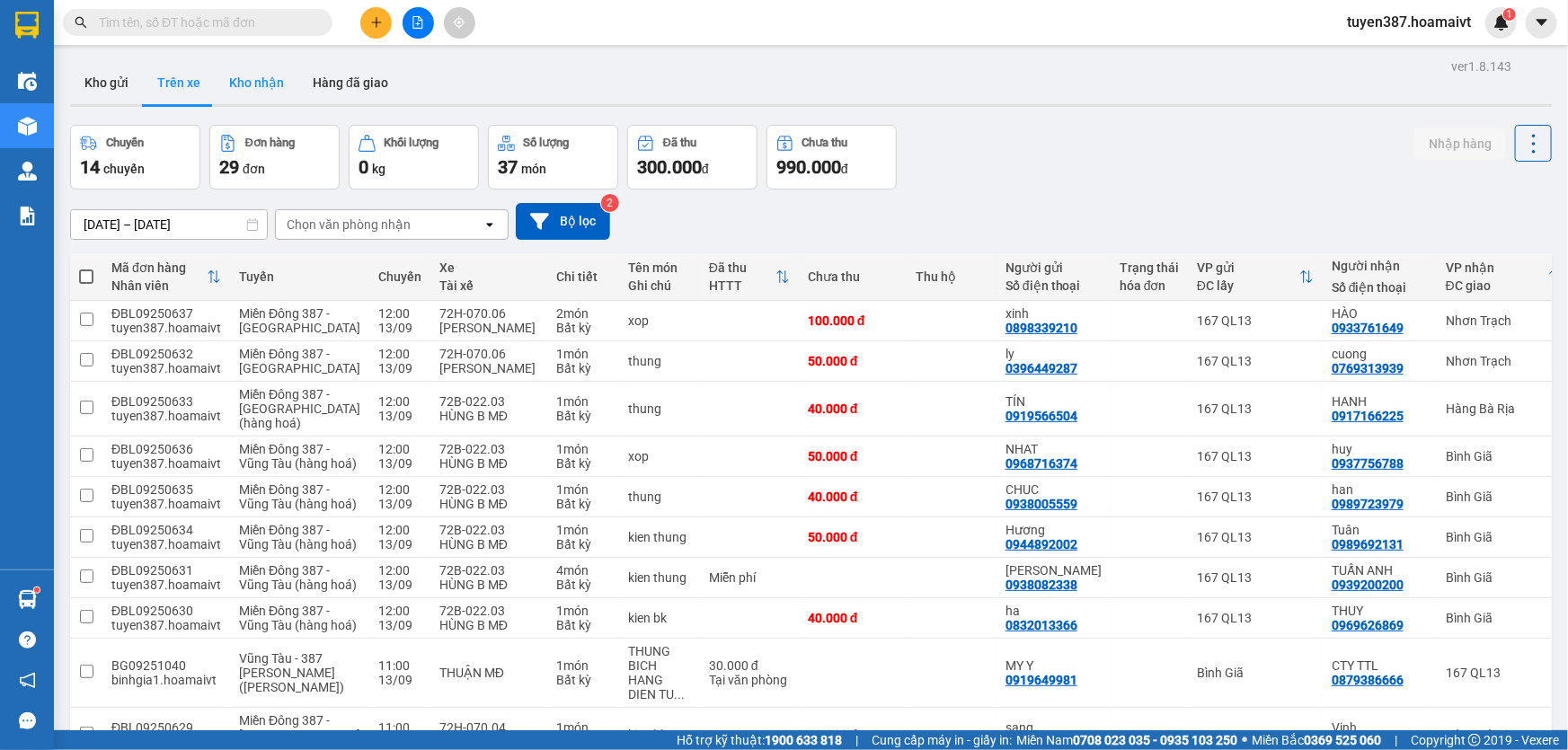
click at [261, 78] on button "Kho nhận" at bounding box center [256, 82] width 84 height 43
type input "[DATE] – [DATE]"
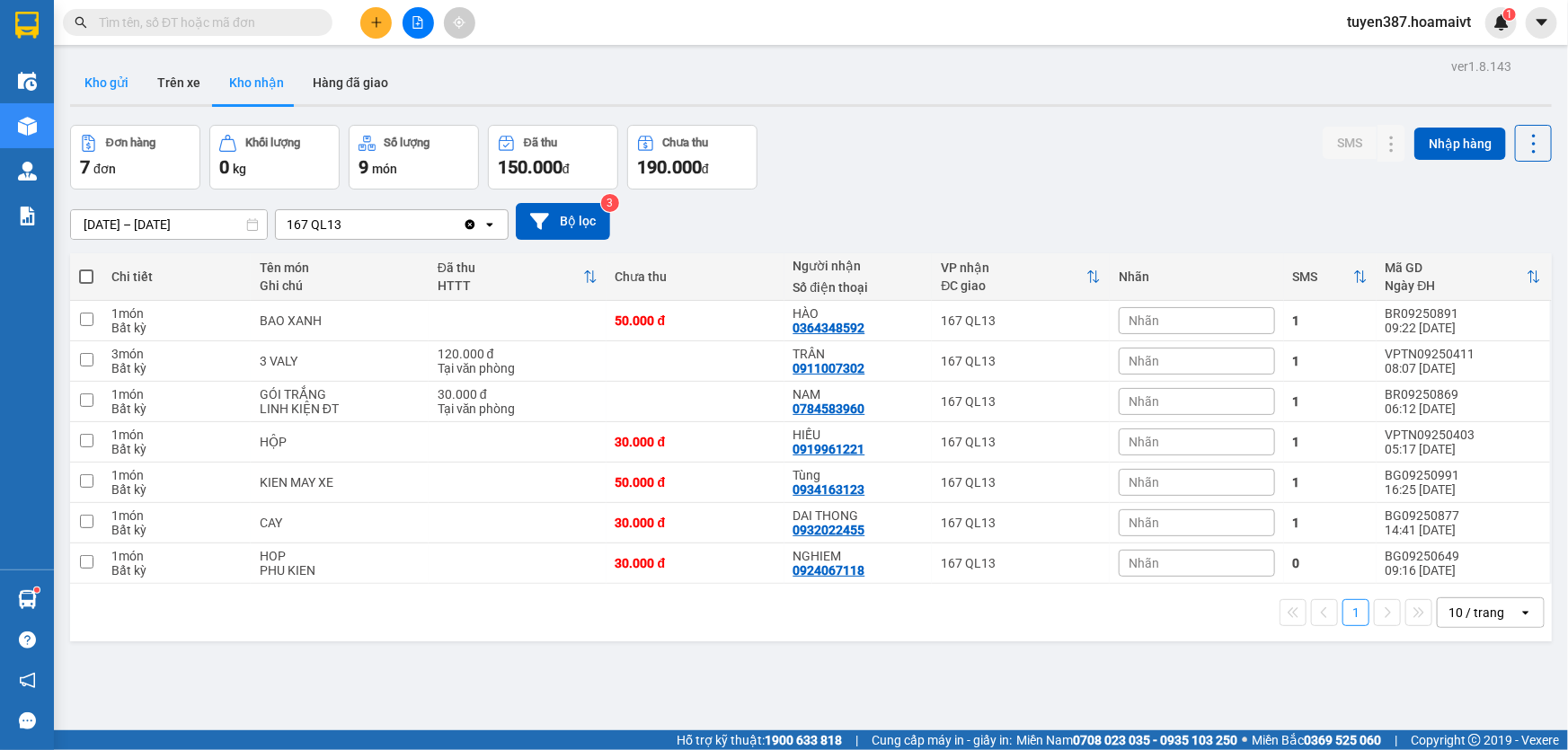
click at [96, 81] on button "Kho gửi" at bounding box center [107, 82] width 73 height 43
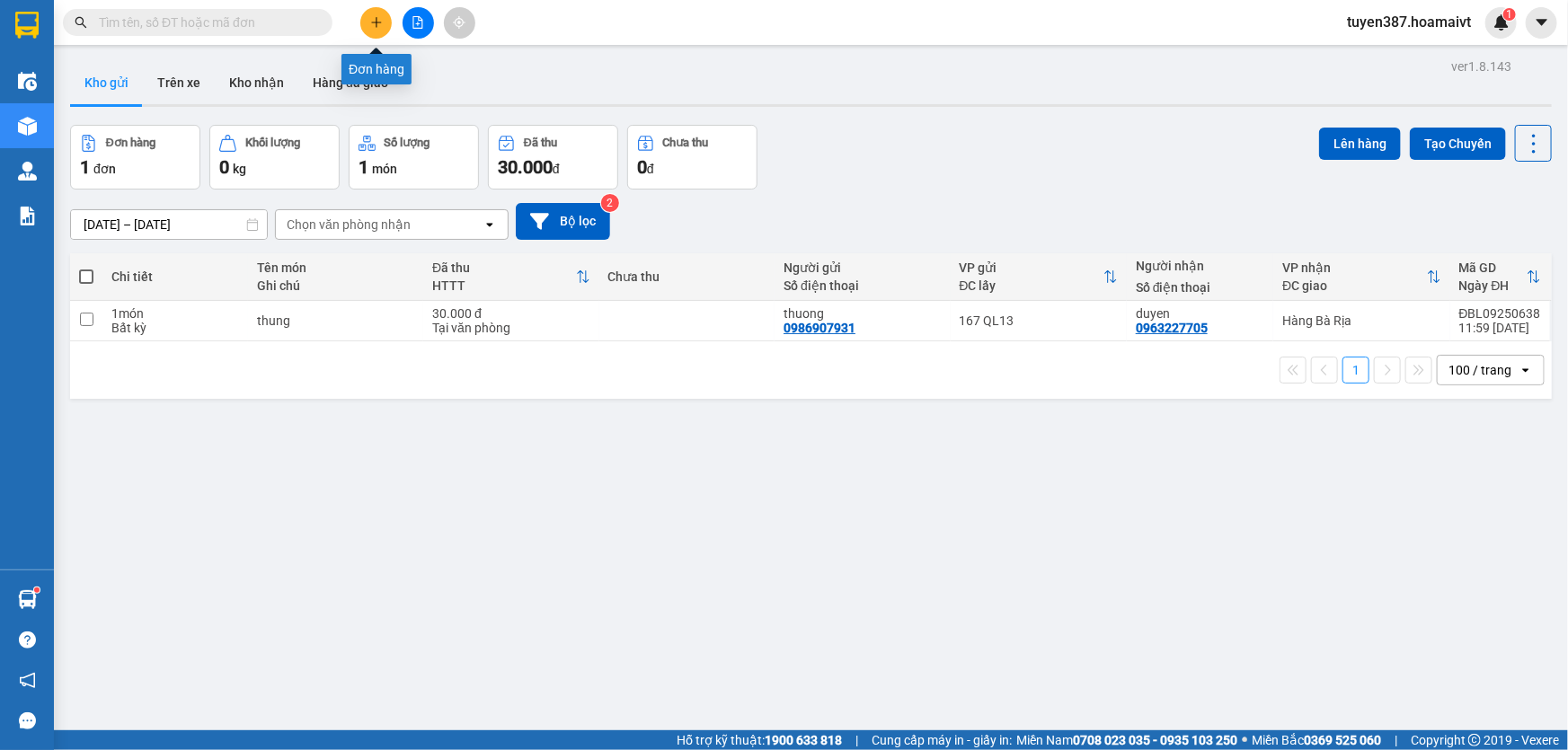
click at [367, 26] on button at bounding box center [376, 23] width 31 height 31
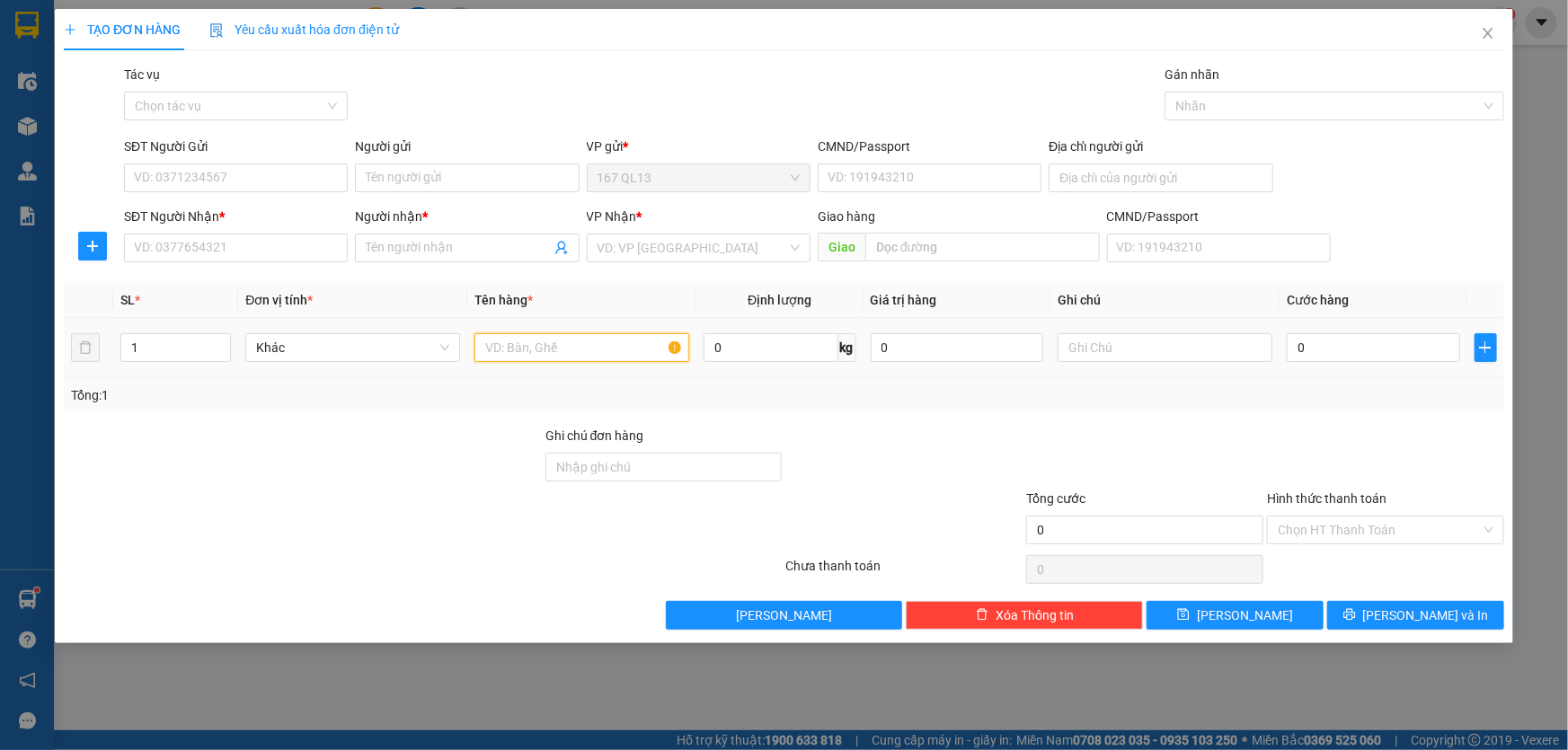
click at [556, 344] on input "text" at bounding box center [581, 348] width 214 height 29
type input "thung"
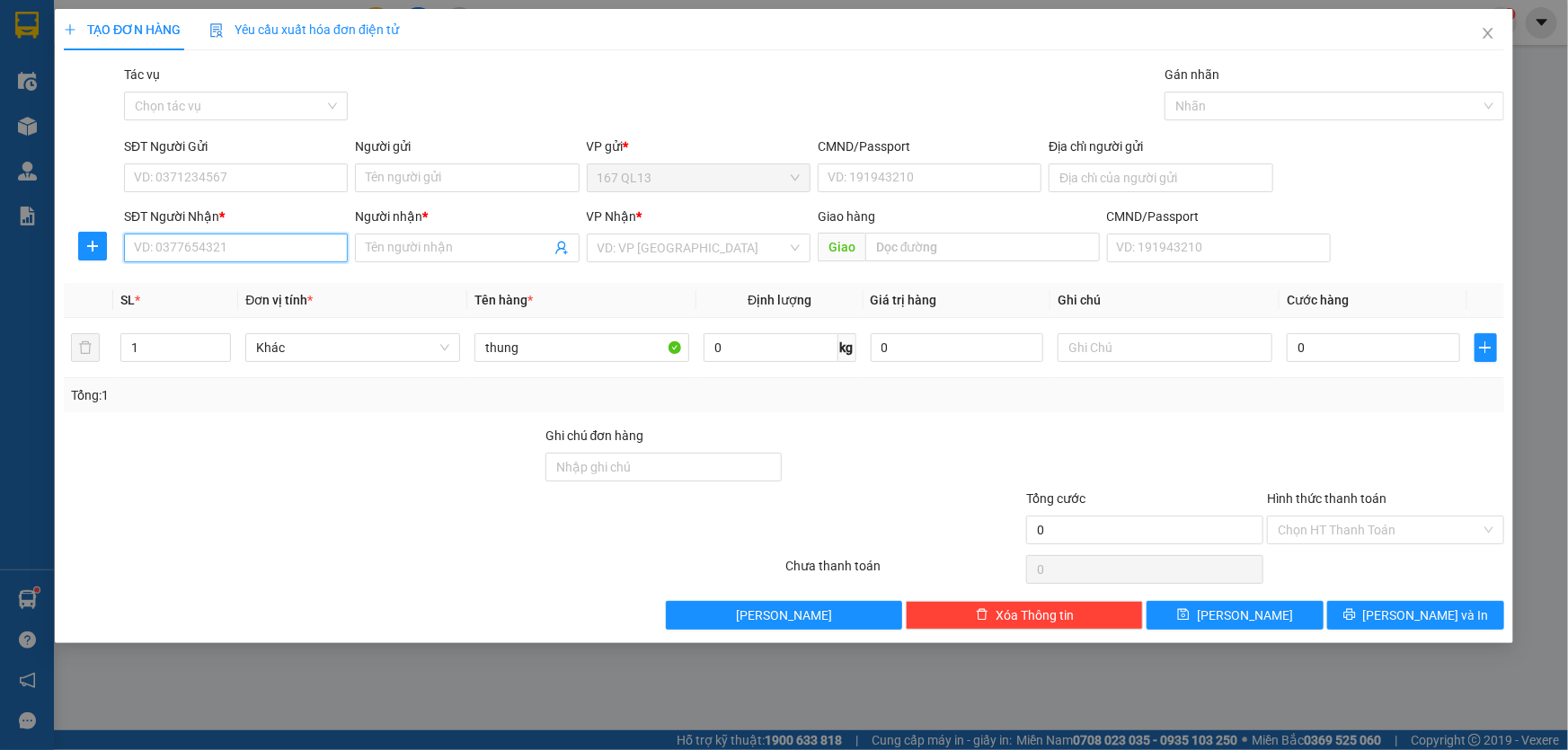
click at [308, 246] on input "SĐT Người Nhận *" at bounding box center [235, 248] width 223 height 29
drag, startPoint x: 209, startPoint y: 279, endPoint x: 209, endPoint y: 252, distance: 27.0
click at [209, 275] on div "0904972671 - [PERSON_NAME]" at bounding box center [236, 284] width 202 height 20
type input "0904972671"
type input "[PERSON_NAME]"
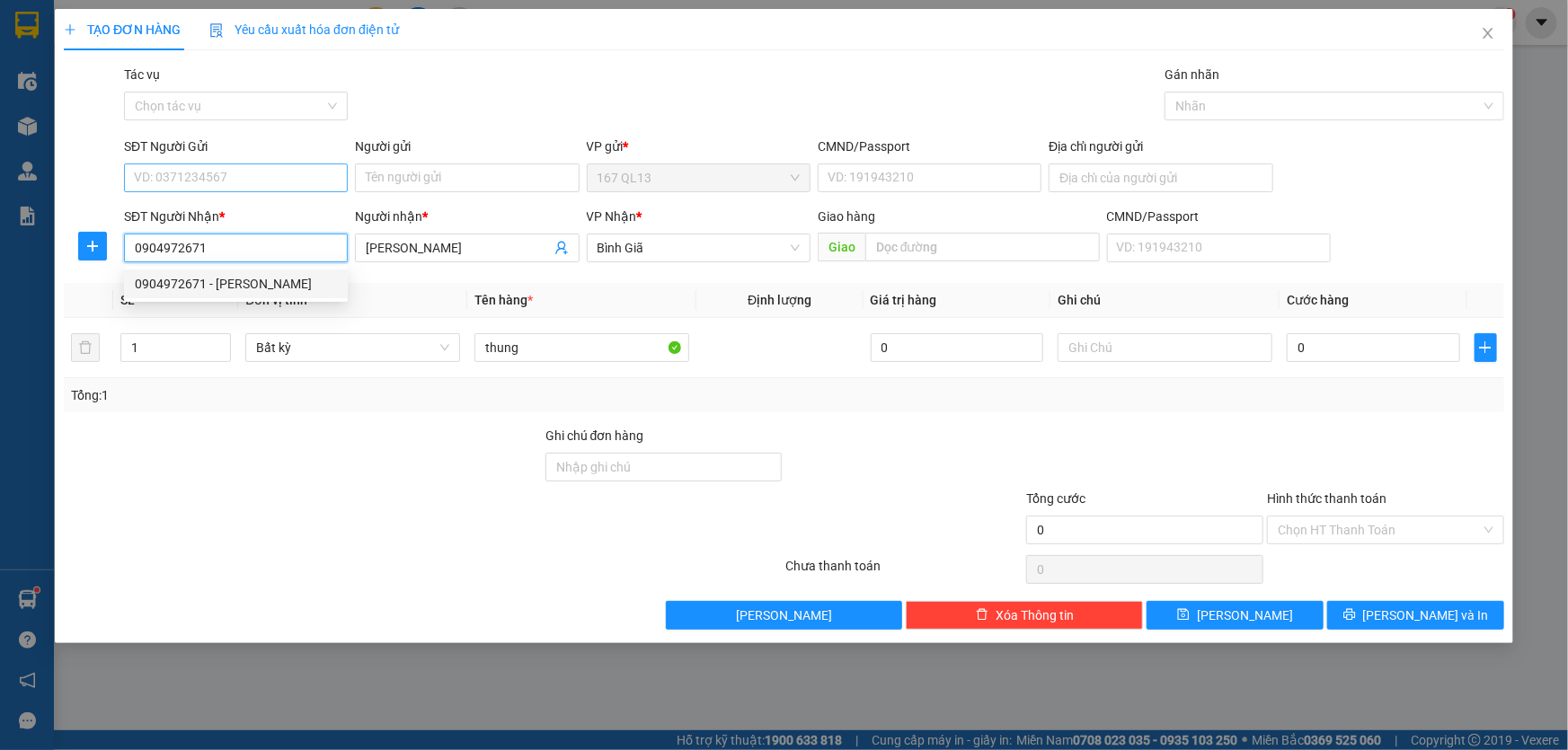
type input "0904972671"
click at [234, 175] on input "SĐT Người Gửi" at bounding box center [235, 178] width 223 height 29
click at [306, 177] on input "SĐT Người Gửi" at bounding box center [235, 178] width 223 height 29
type input "0784406588"
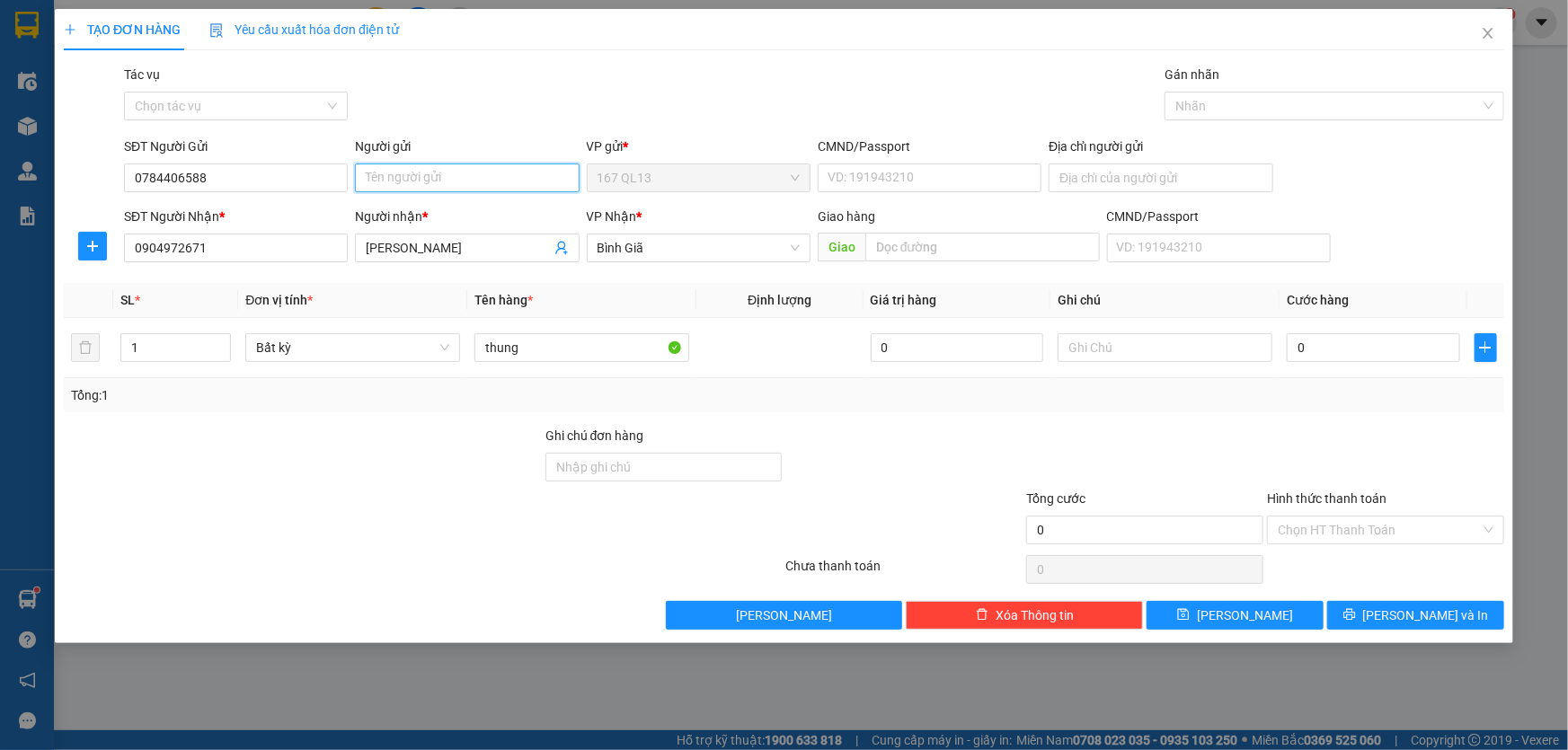
click at [457, 179] on input "Người gửi" at bounding box center [466, 178] width 223 height 29
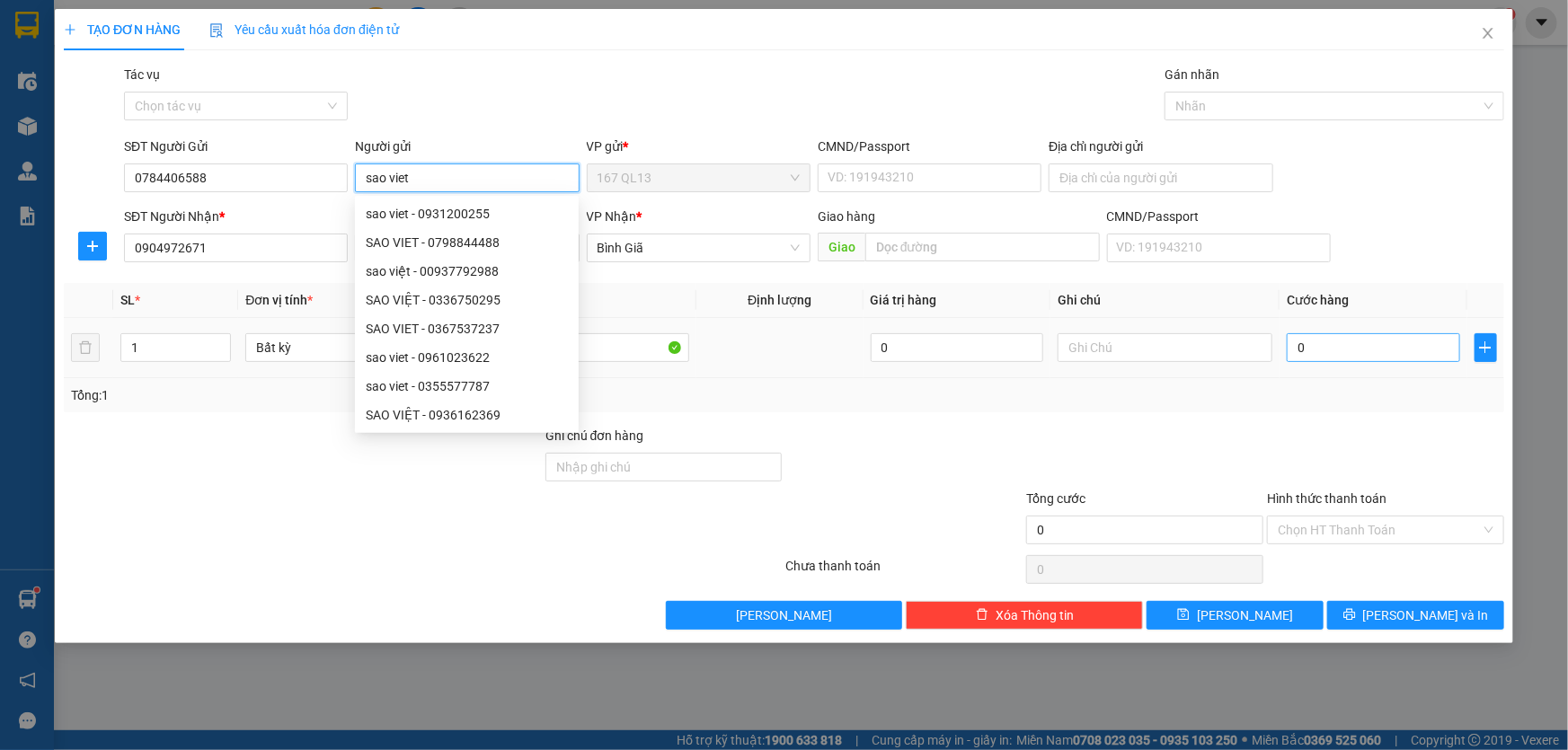
type input "sao viet"
click at [1289, 345] on input "0" at bounding box center [1373, 348] width 173 height 29
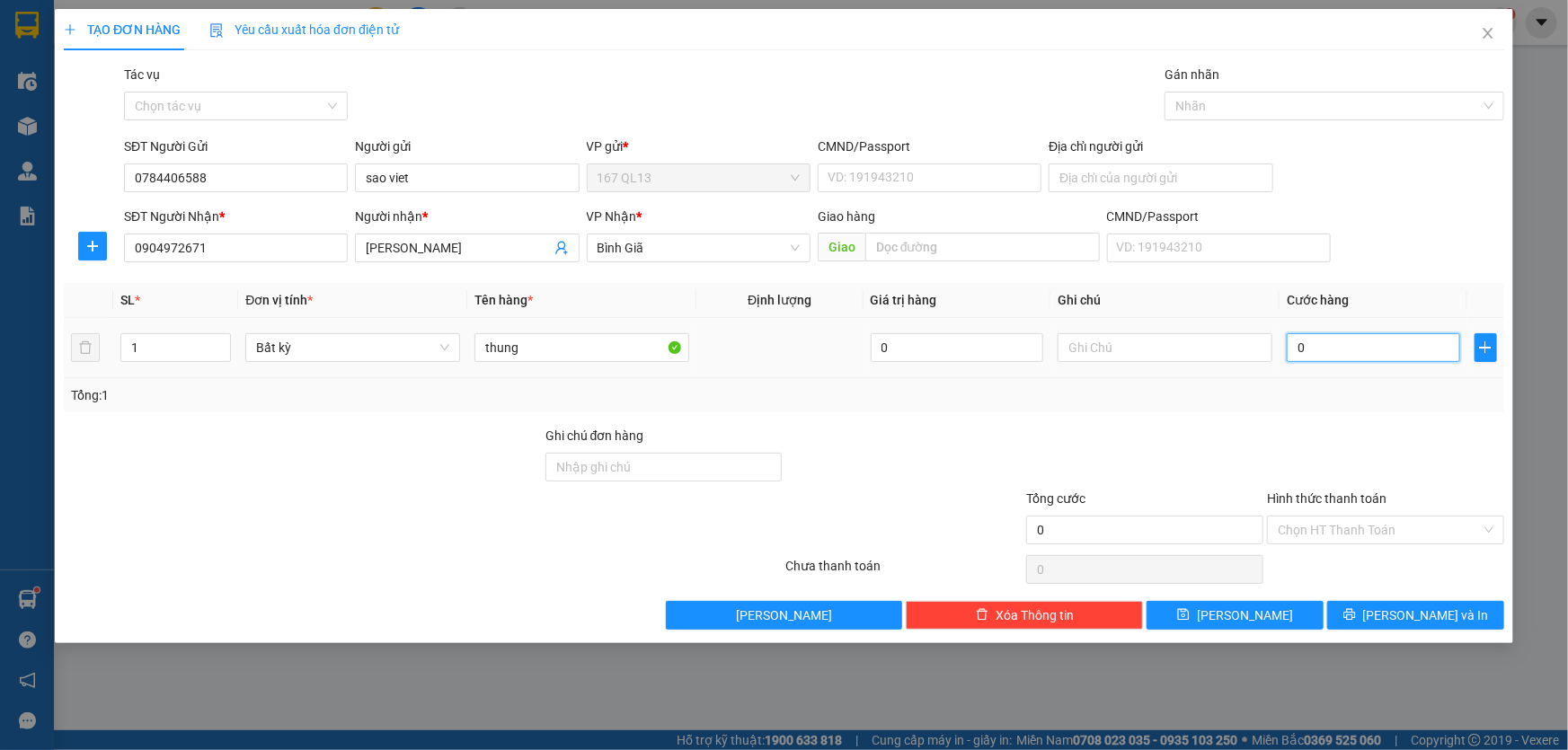
type input "4"
type input "40"
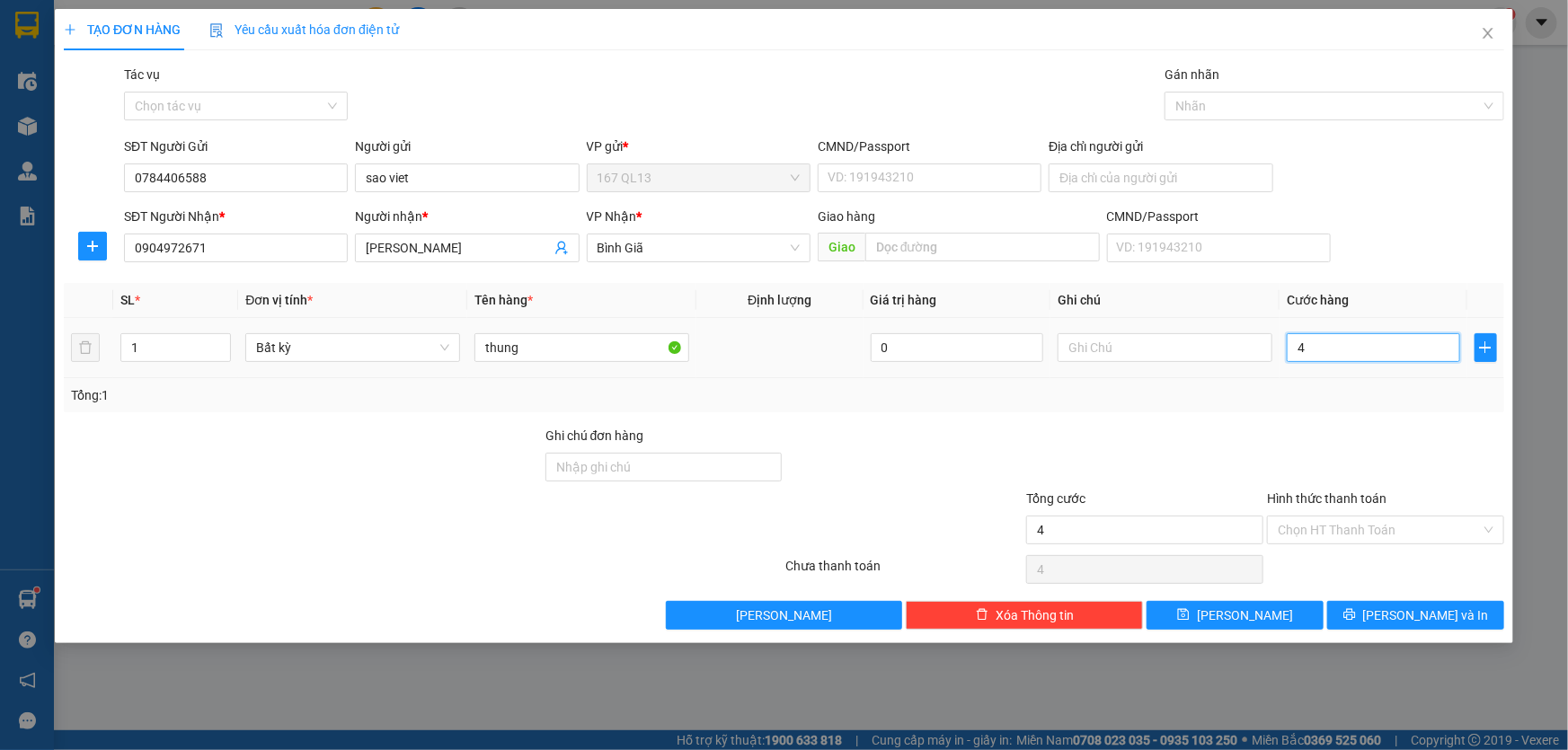
type input "40"
type input "40.000"
click at [1416, 610] on span "[PERSON_NAME] và In" at bounding box center [1426, 616] width 126 height 20
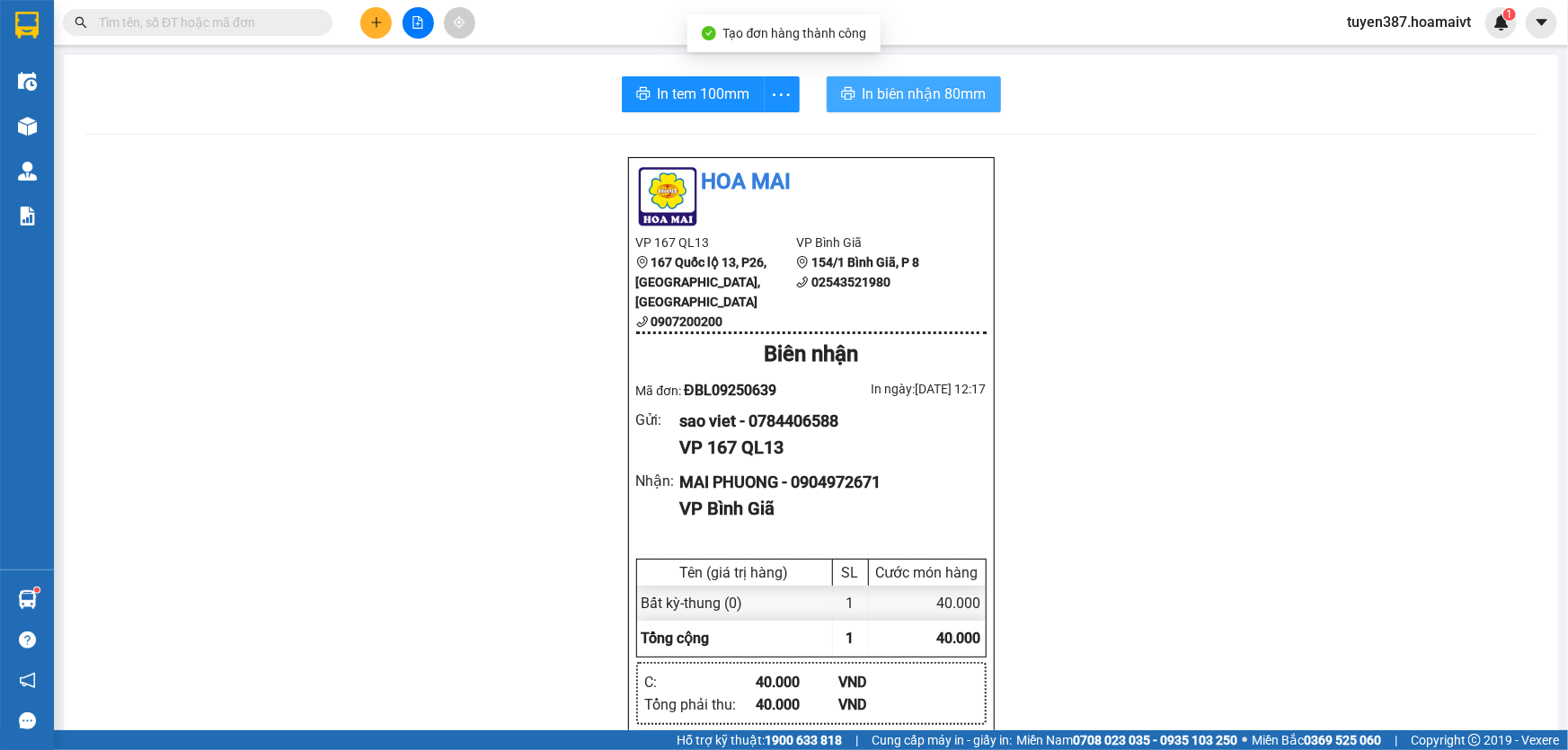
click at [891, 79] on button "In biên nhận 80mm" at bounding box center [913, 94] width 174 height 36
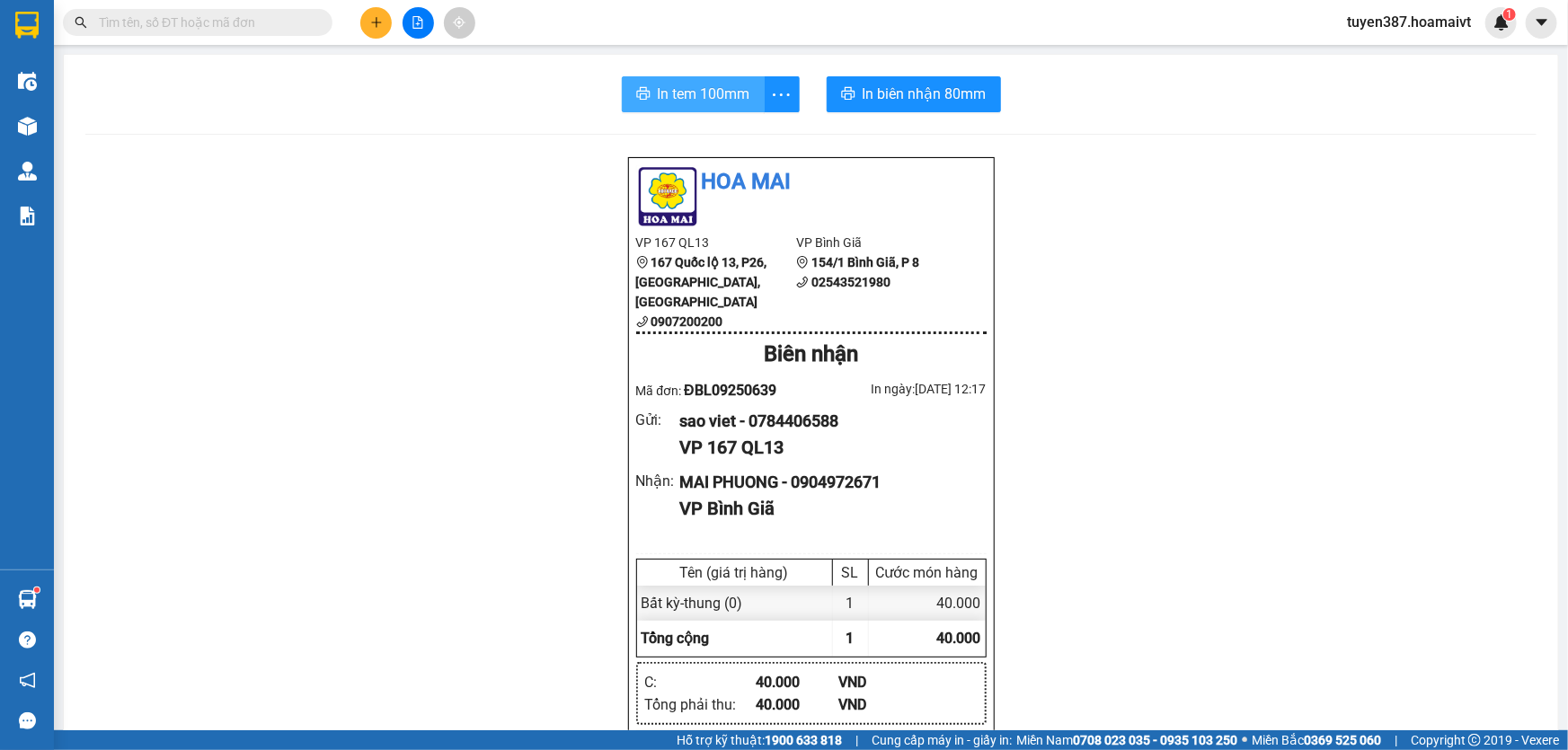
click at [688, 94] on span "In tem 100mm" at bounding box center [703, 94] width 92 height 23
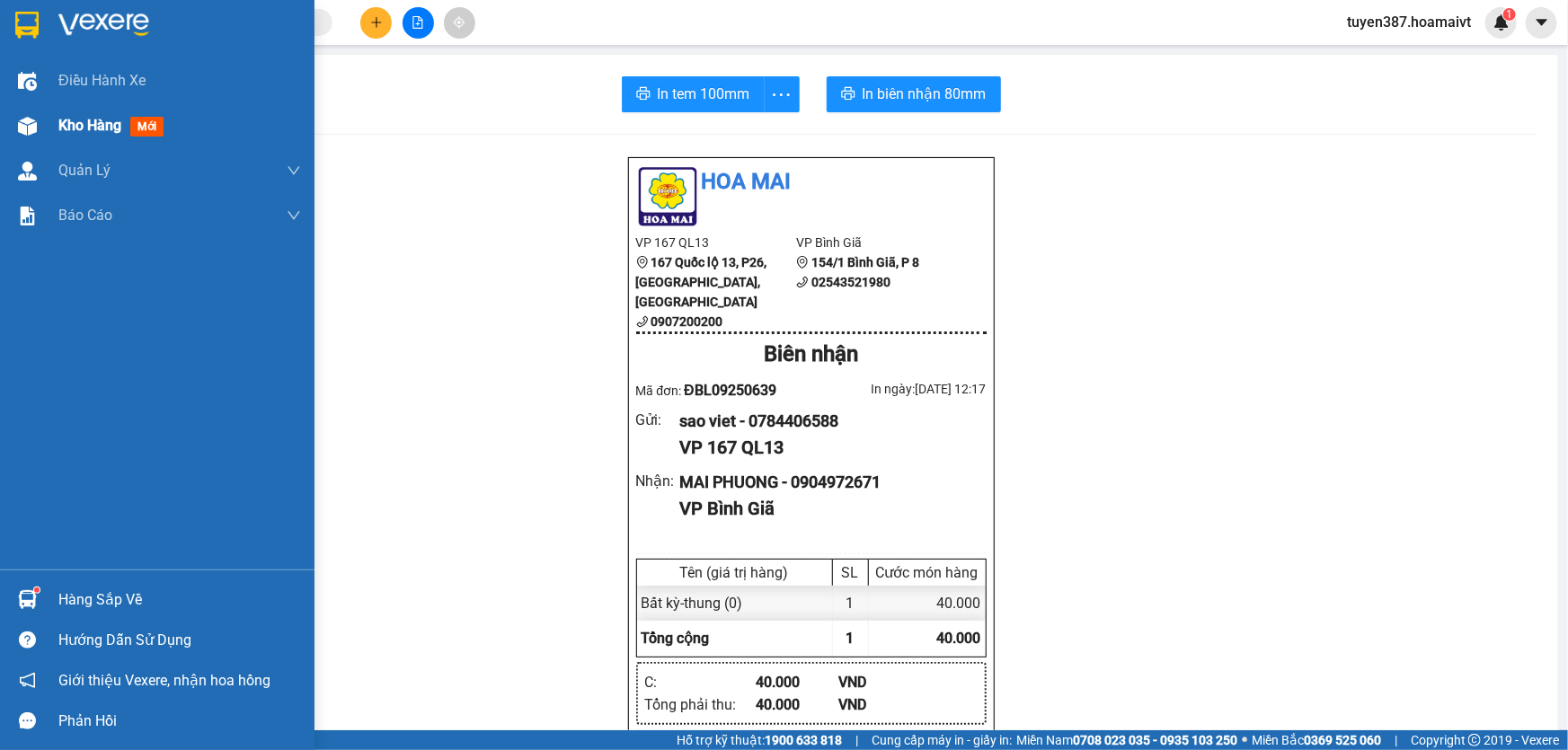
click at [161, 125] on span "mới" at bounding box center [147, 127] width 33 height 20
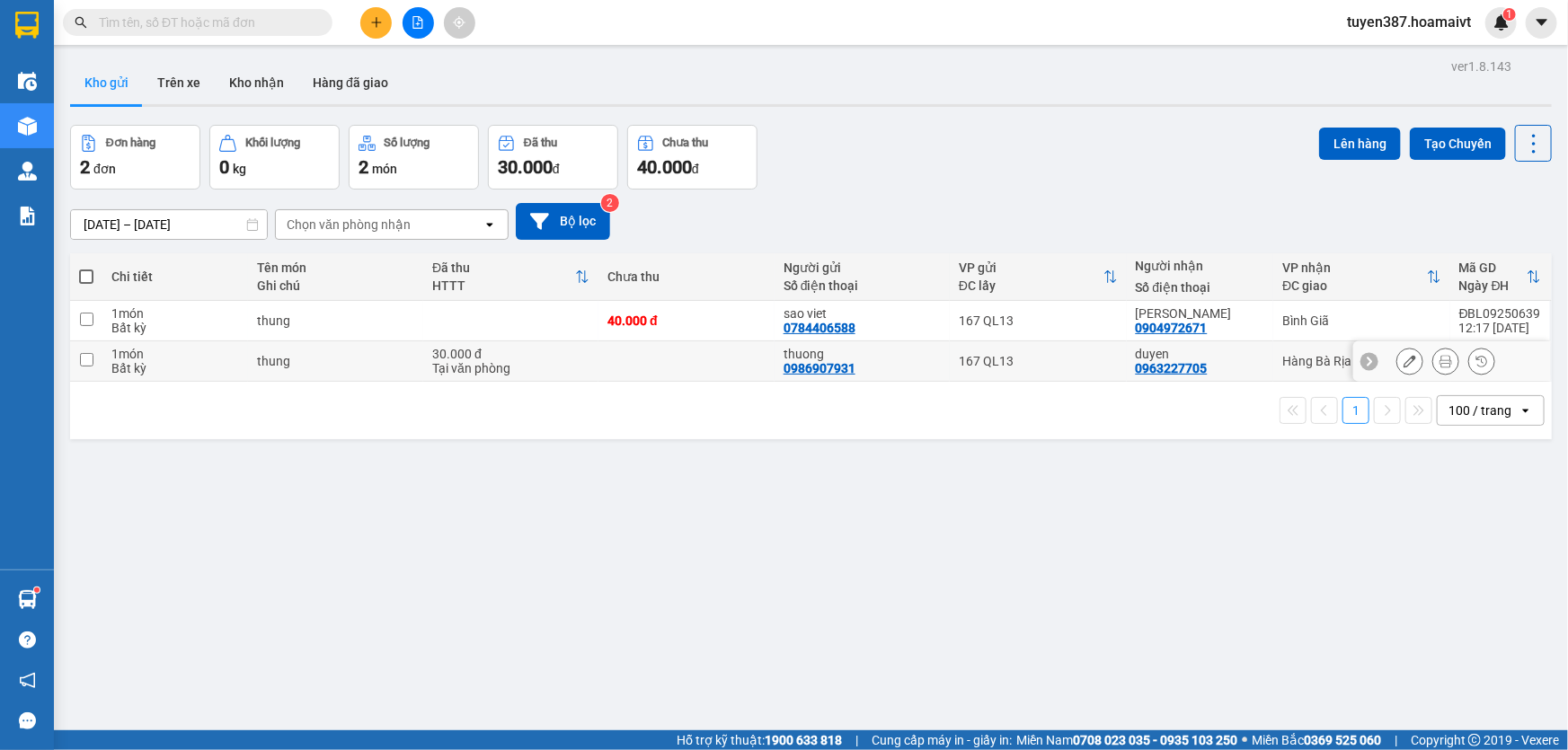
drag, startPoint x: 89, startPoint y: 357, endPoint x: 134, endPoint y: 357, distance: 45.0
click at [89, 355] on input "checkbox" at bounding box center [87, 359] width 14 height 14
checkbox input "true"
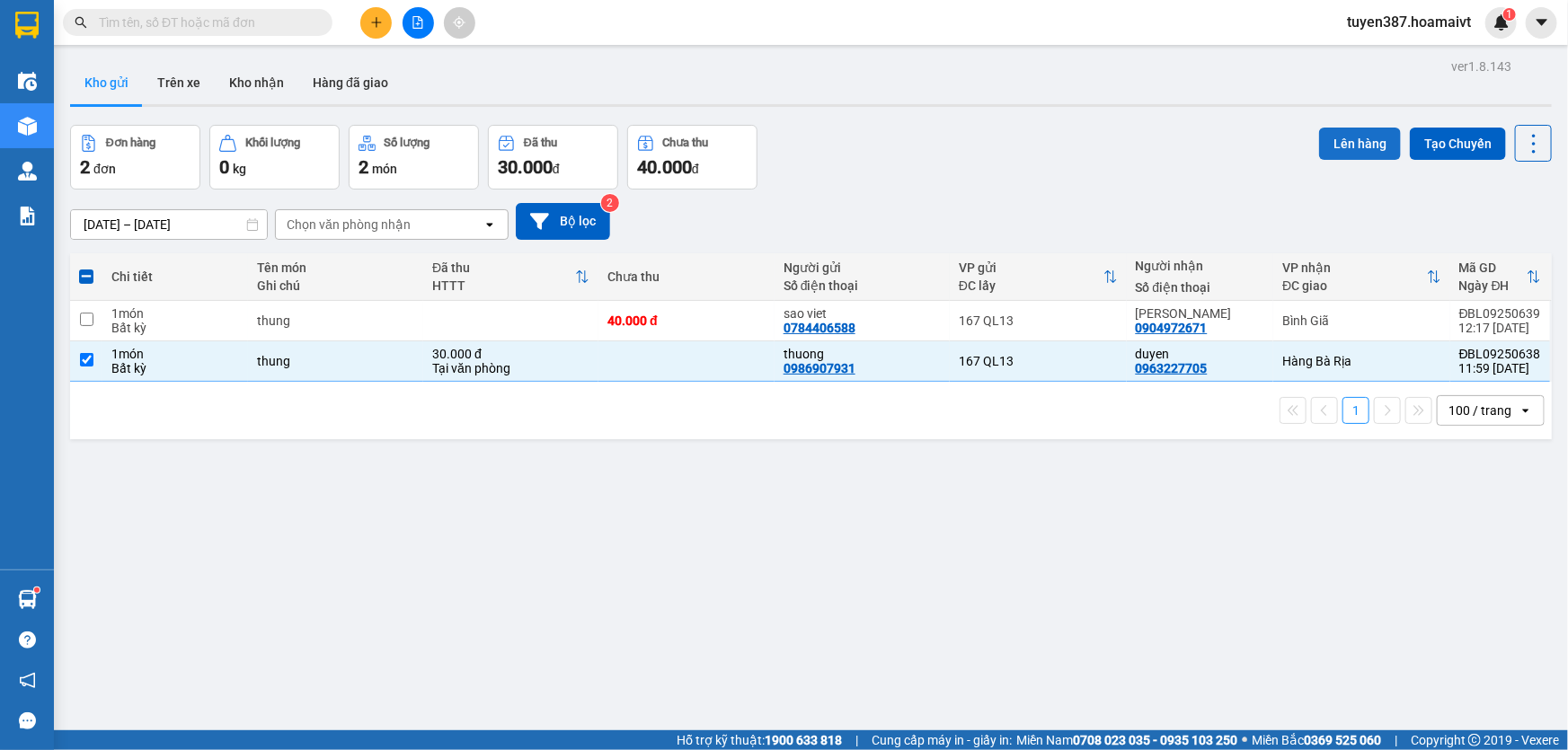
click at [1353, 145] on button "Lên hàng" at bounding box center [1360, 143] width 82 height 32
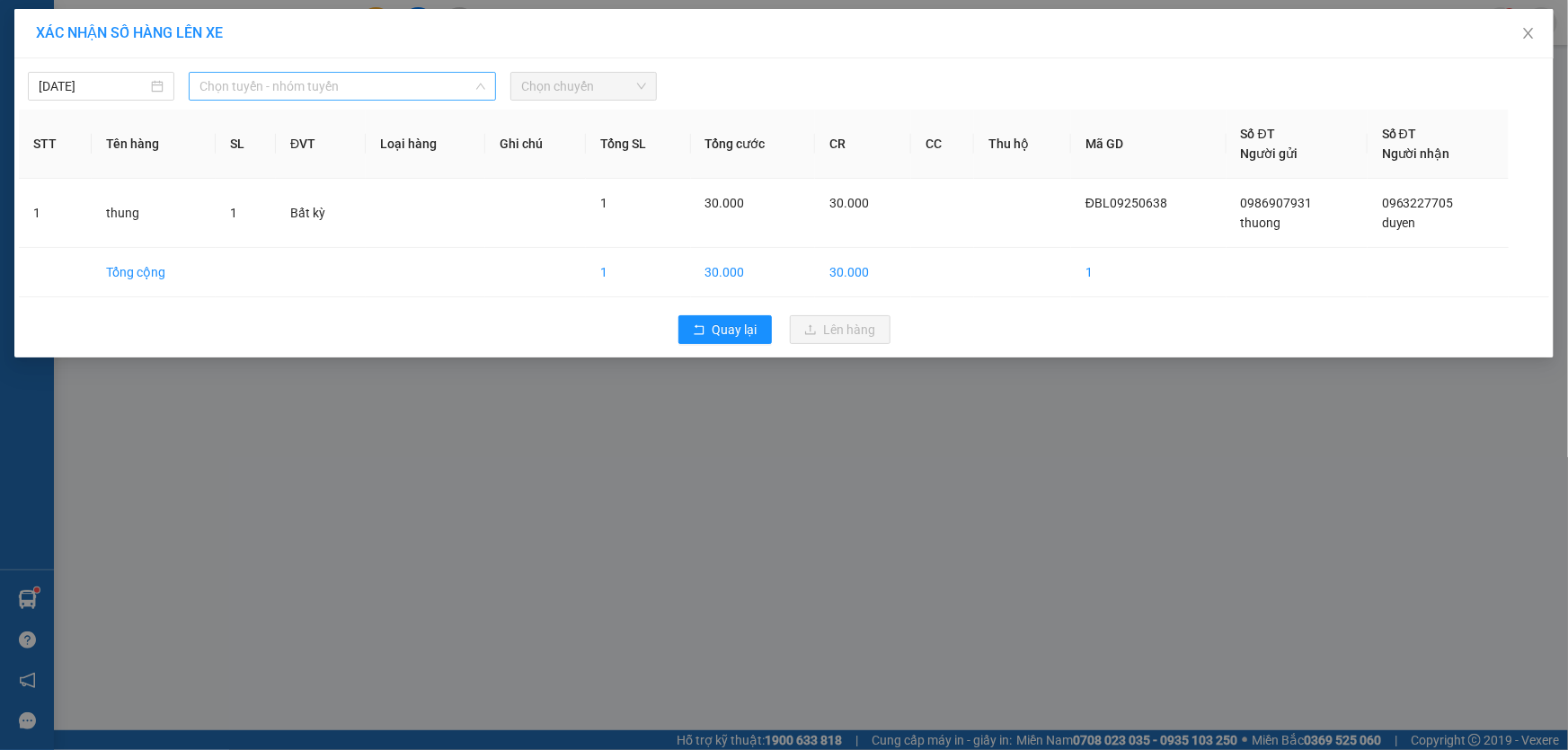
click at [396, 83] on span "Chọn tuyến - nhóm tuyến" at bounding box center [342, 87] width 286 height 27
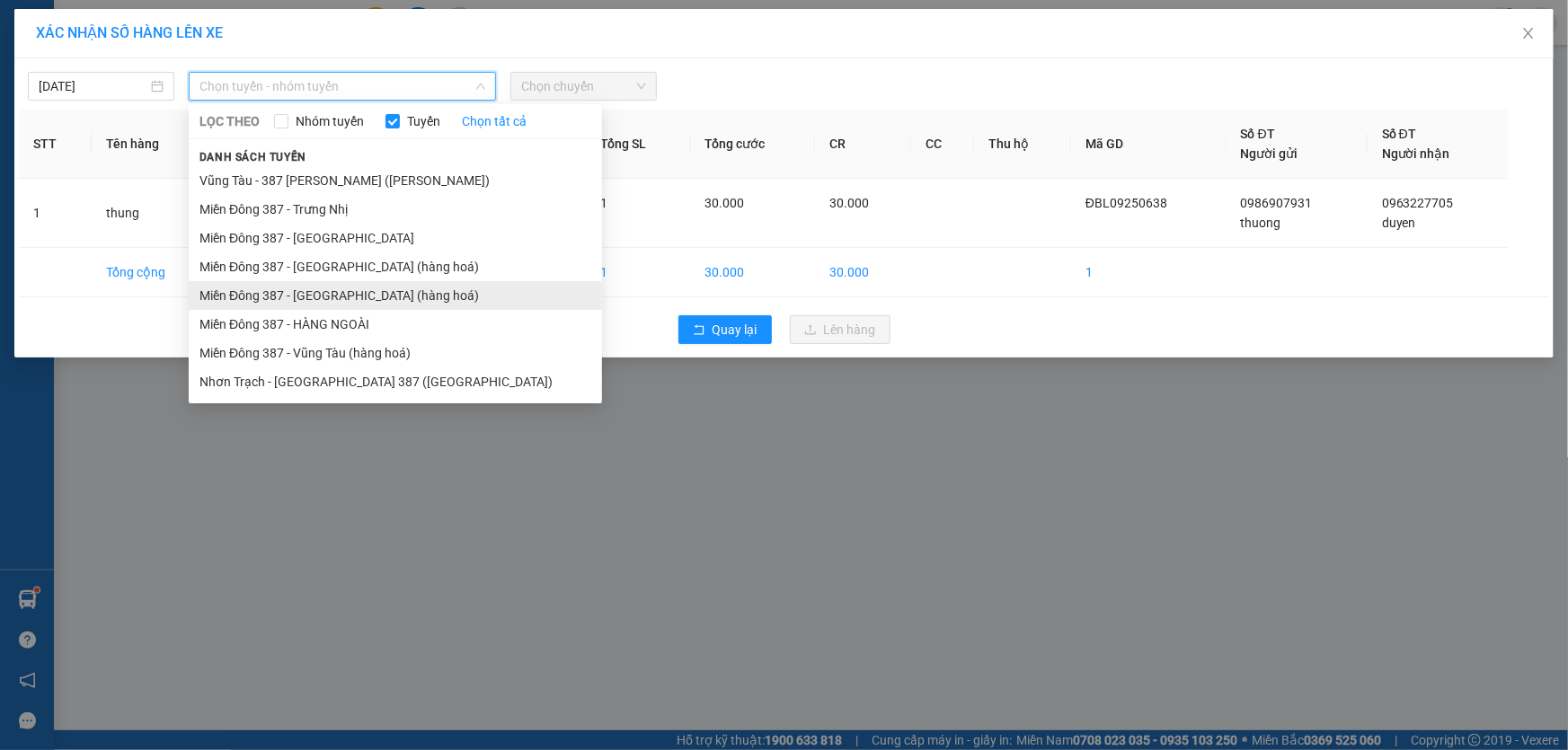
click at [312, 293] on li "Miền Đông 387 - [GEOGRAPHIC_DATA] (hàng hoá)" at bounding box center [395, 296] width 413 height 29
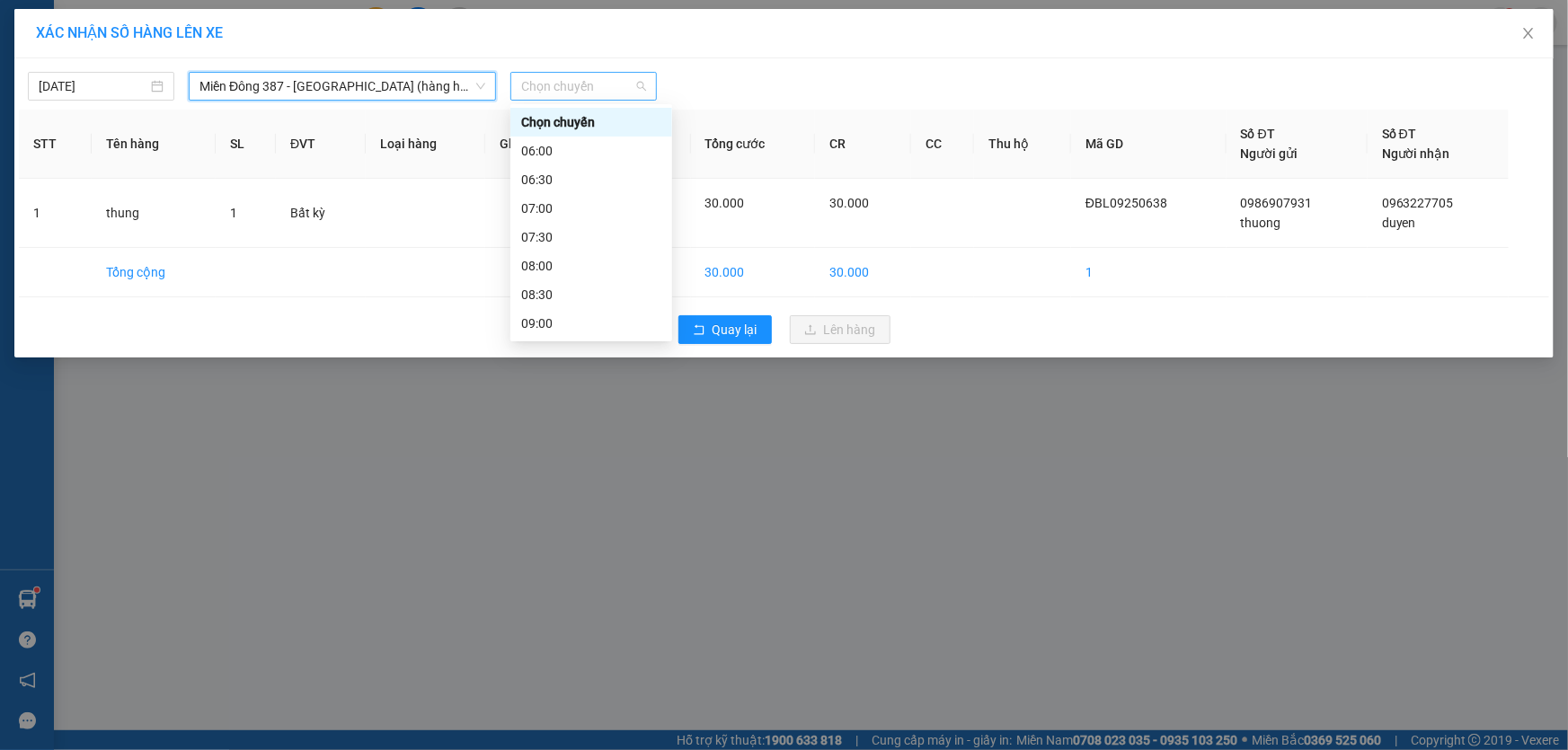
click at [613, 85] on span "Chọn chuyến" at bounding box center [583, 87] width 125 height 27
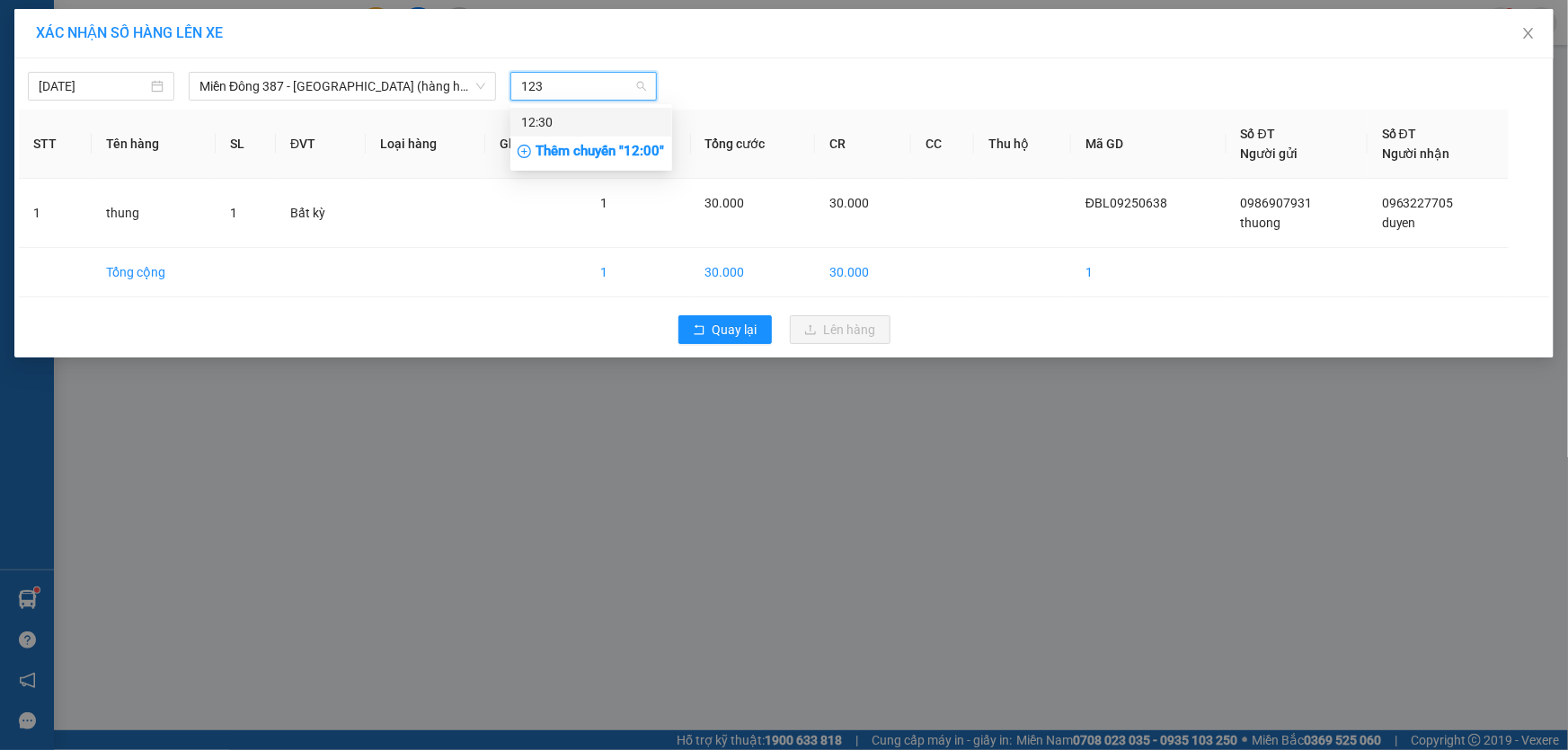
type input "1230"
drag, startPoint x: 548, startPoint y: 119, endPoint x: 653, endPoint y: 97, distance: 107.3
click at [549, 118] on div "12:30" at bounding box center [591, 122] width 140 height 20
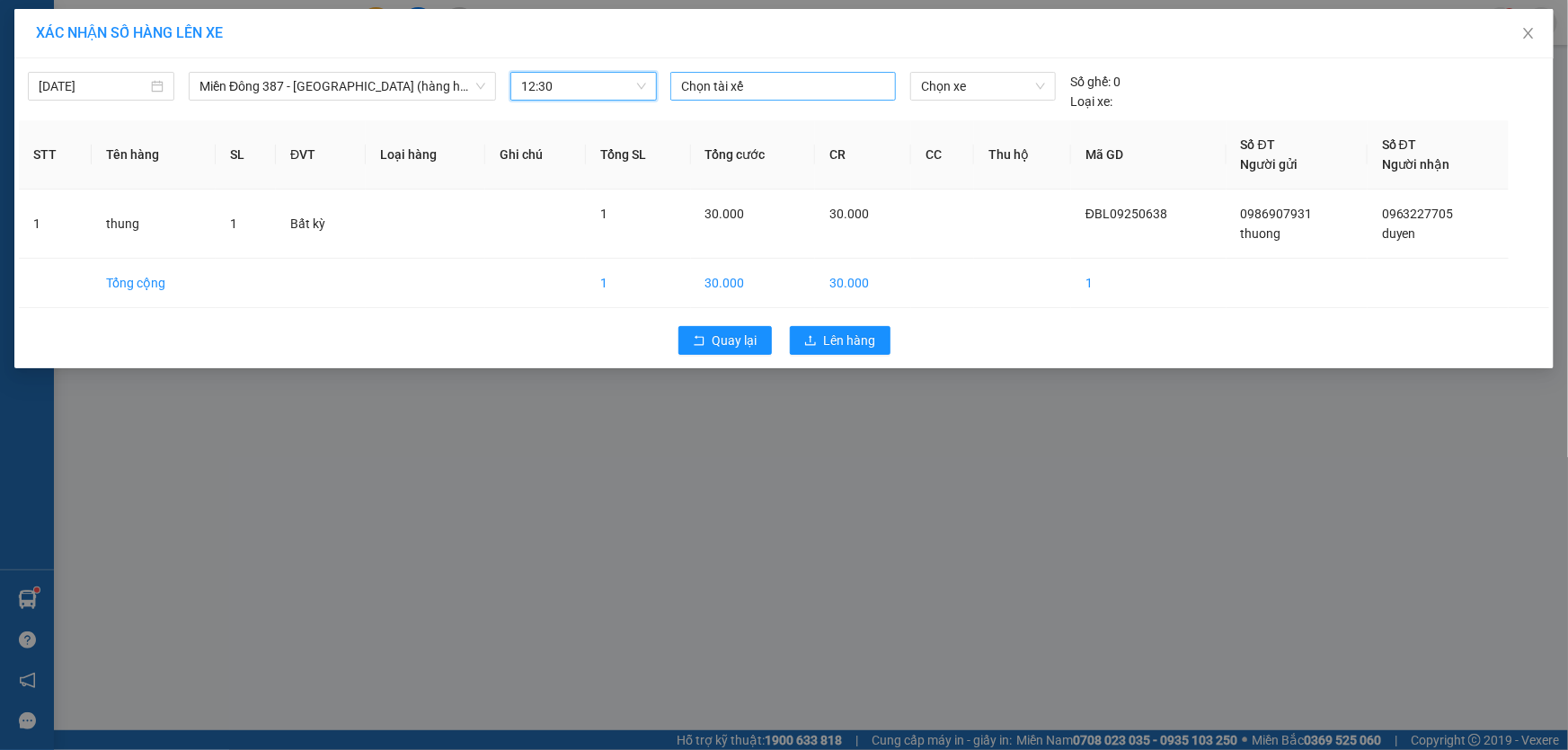
click at [735, 89] on div at bounding box center [783, 87] width 216 height 22
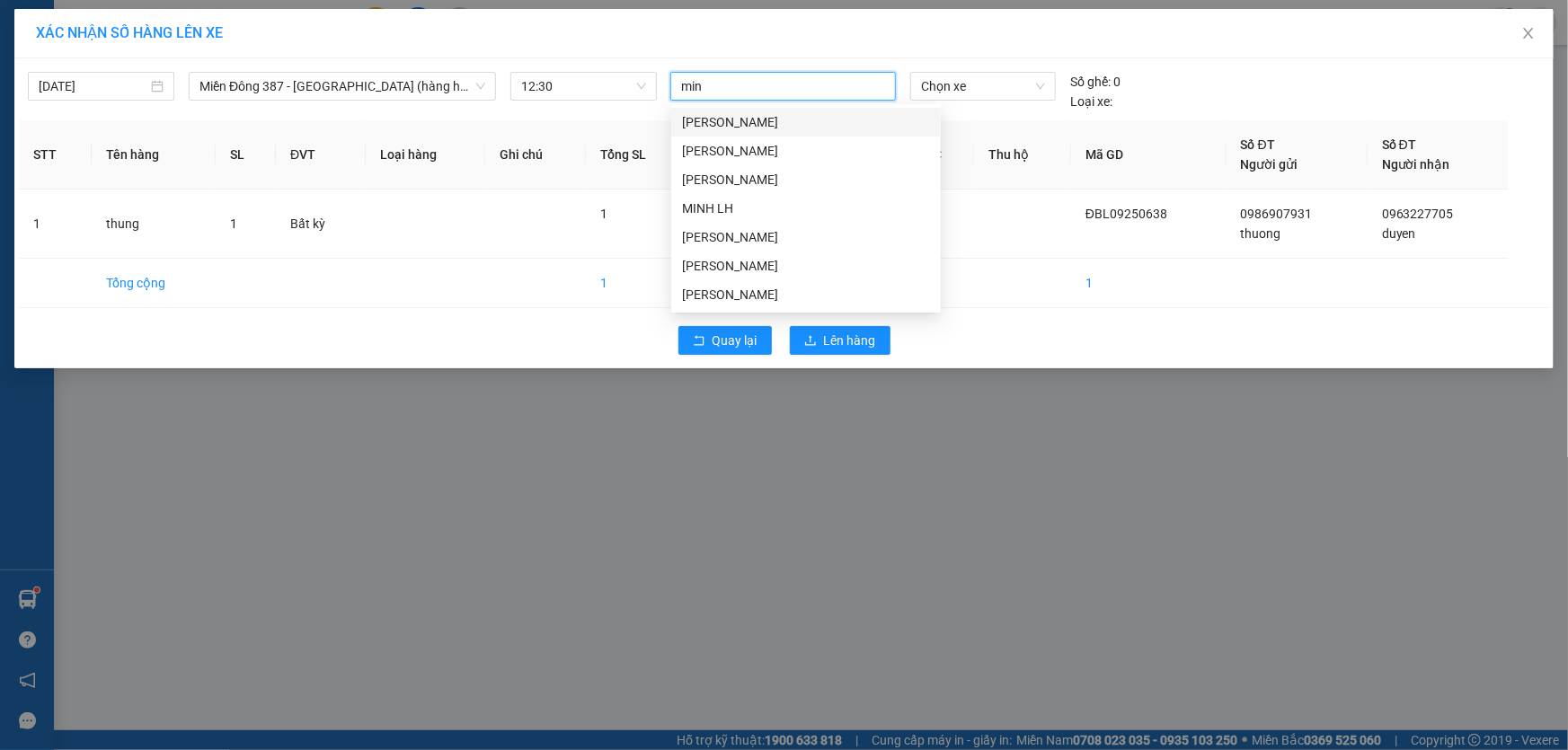
type input "minh"
click at [703, 259] on div "[PERSON_NAME]" at bounding box center [806, 266] width 248 height 20
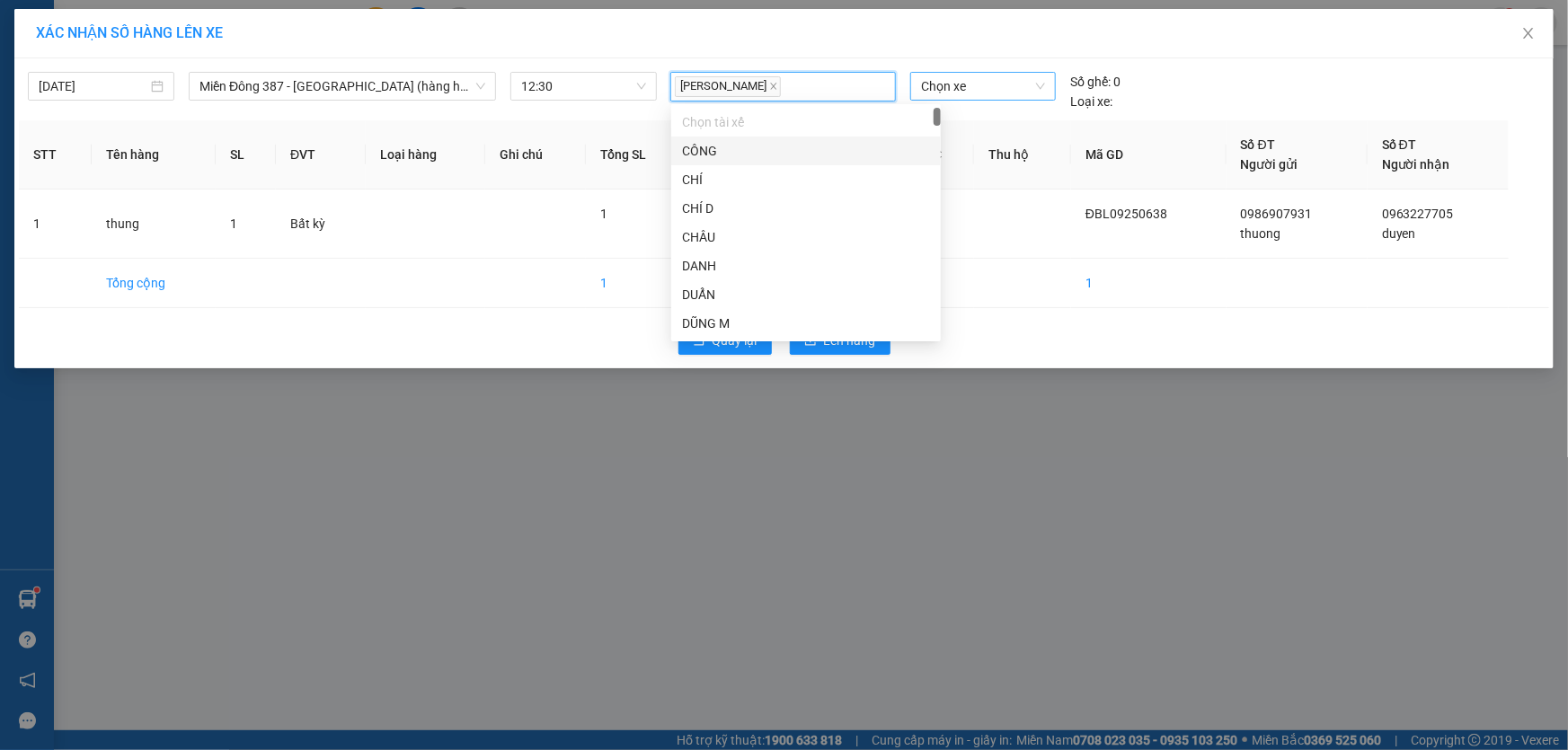
click at [988, 88] on span "Chọn xe" at bounding box center [983, 87] width 124 height 27
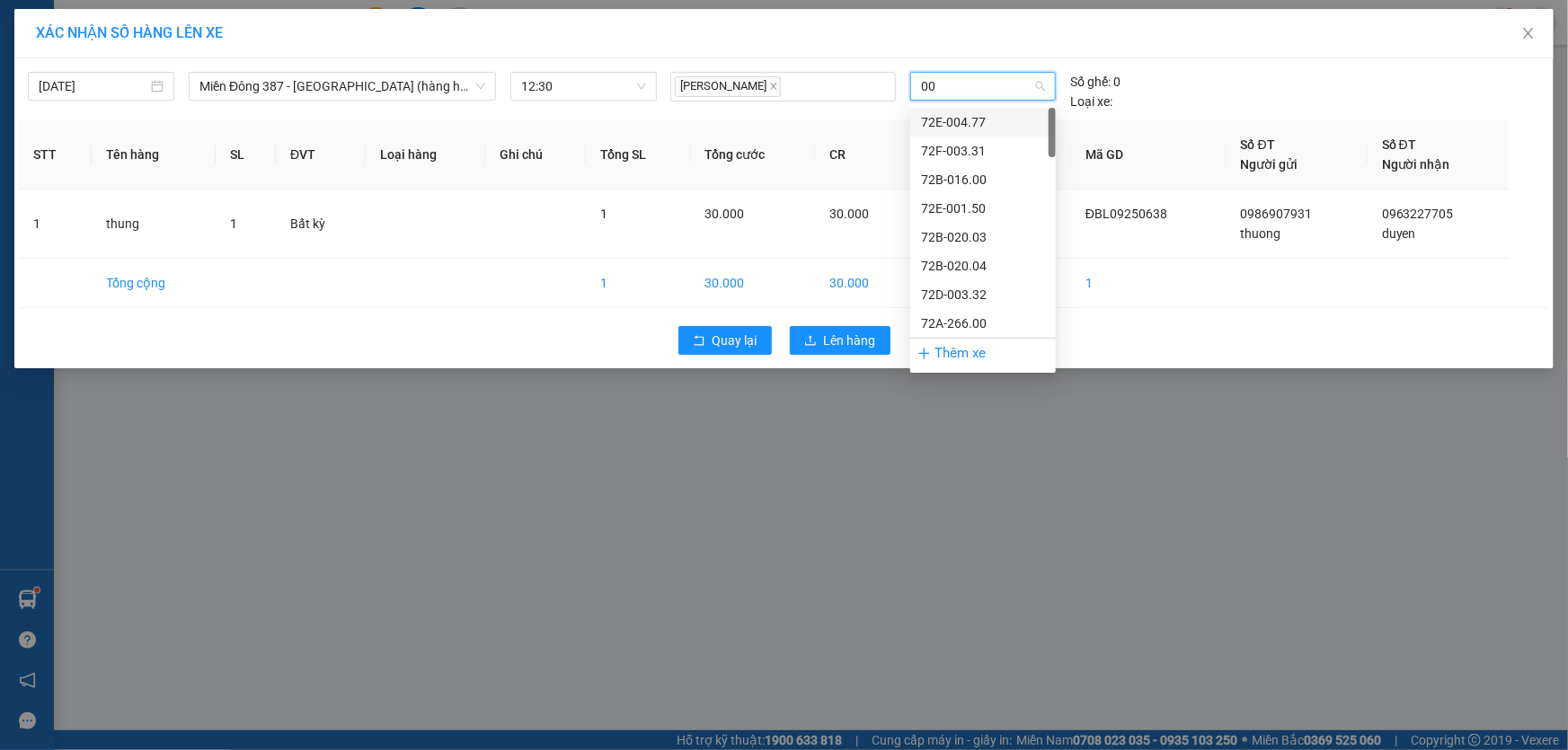
type input "006"
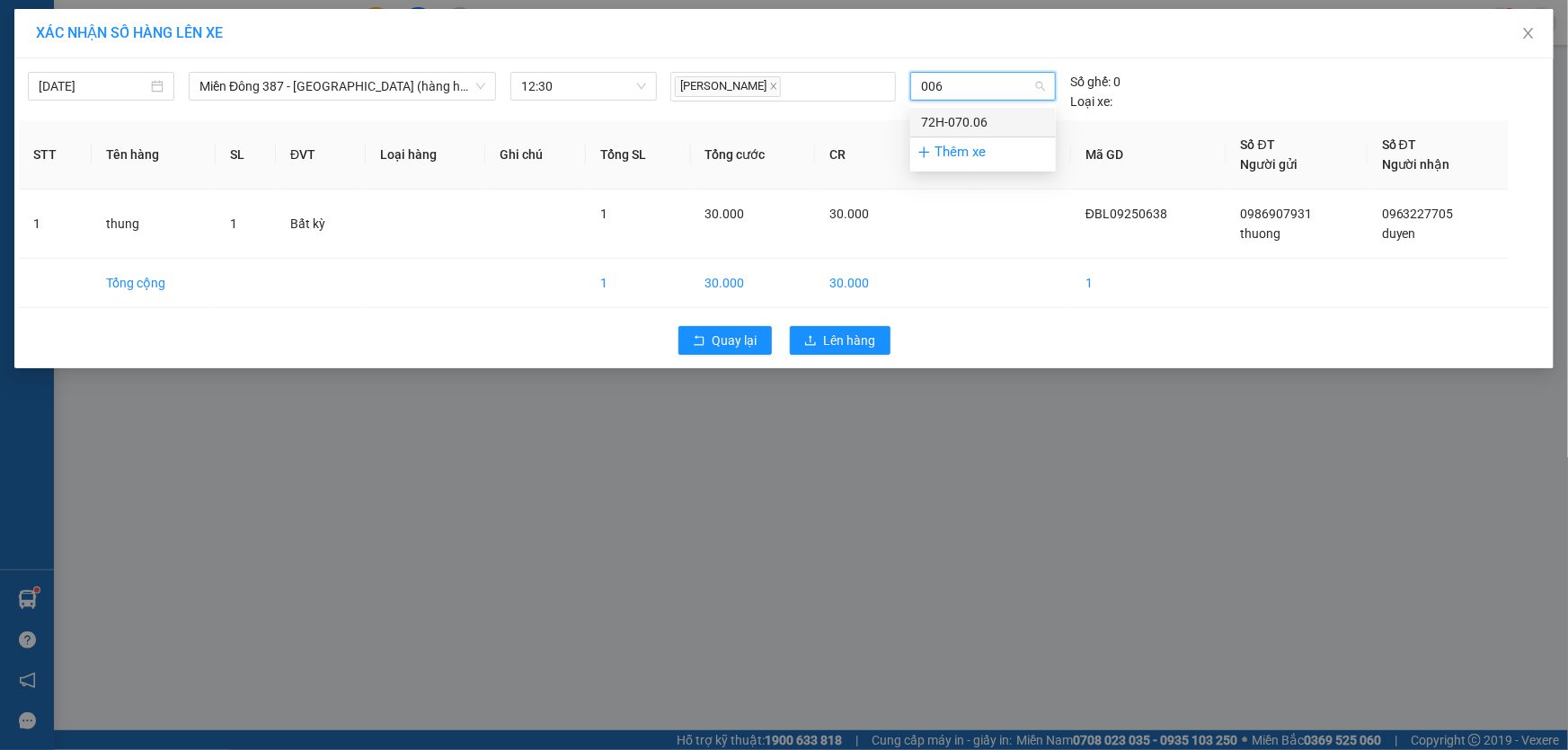
click at [978, 113] on div "72H-070.06" at bounding box center [983, 122] width 124 height 20
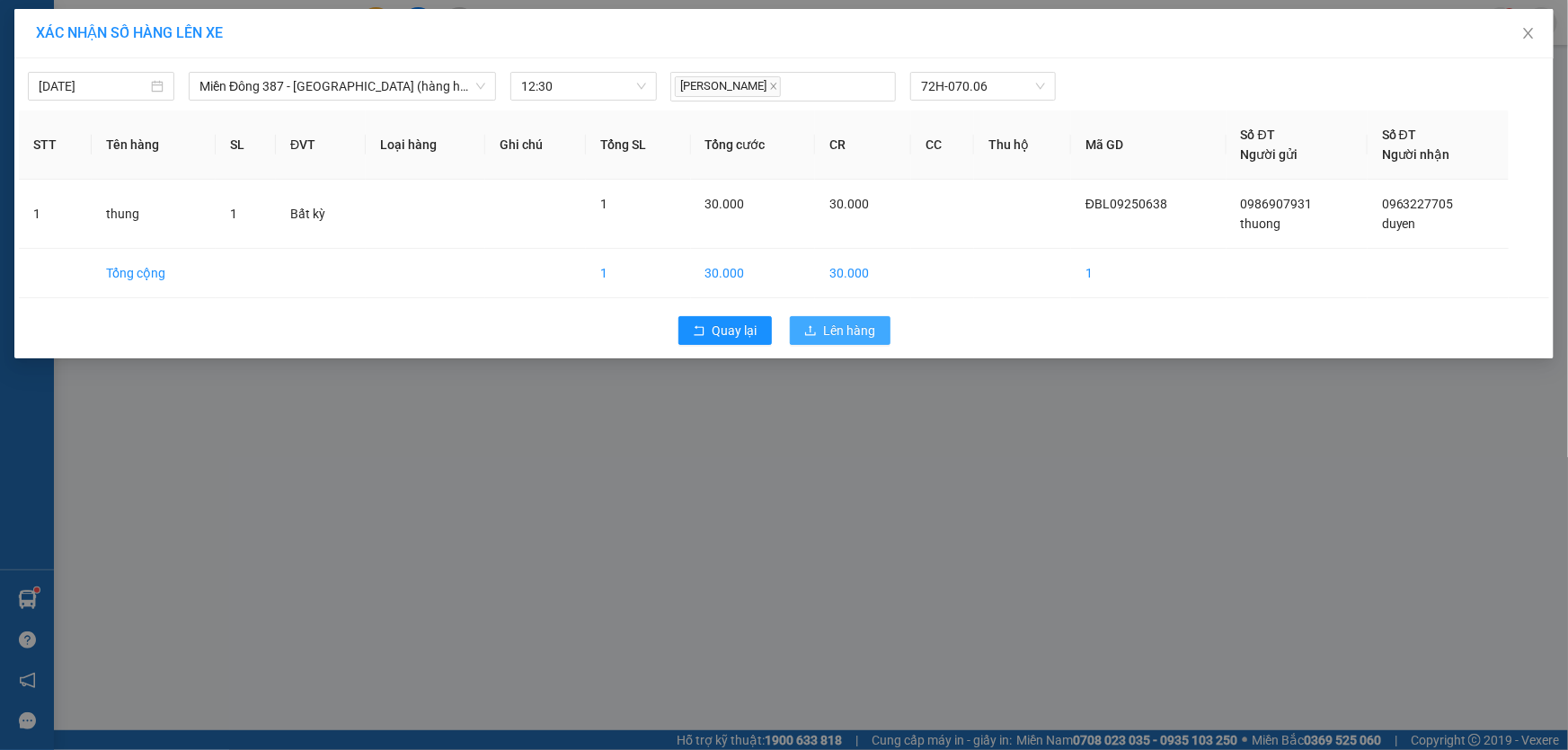
click at [853, 321] on span "Lên hàng" at bounding box center [849, 331] width 52 height 20
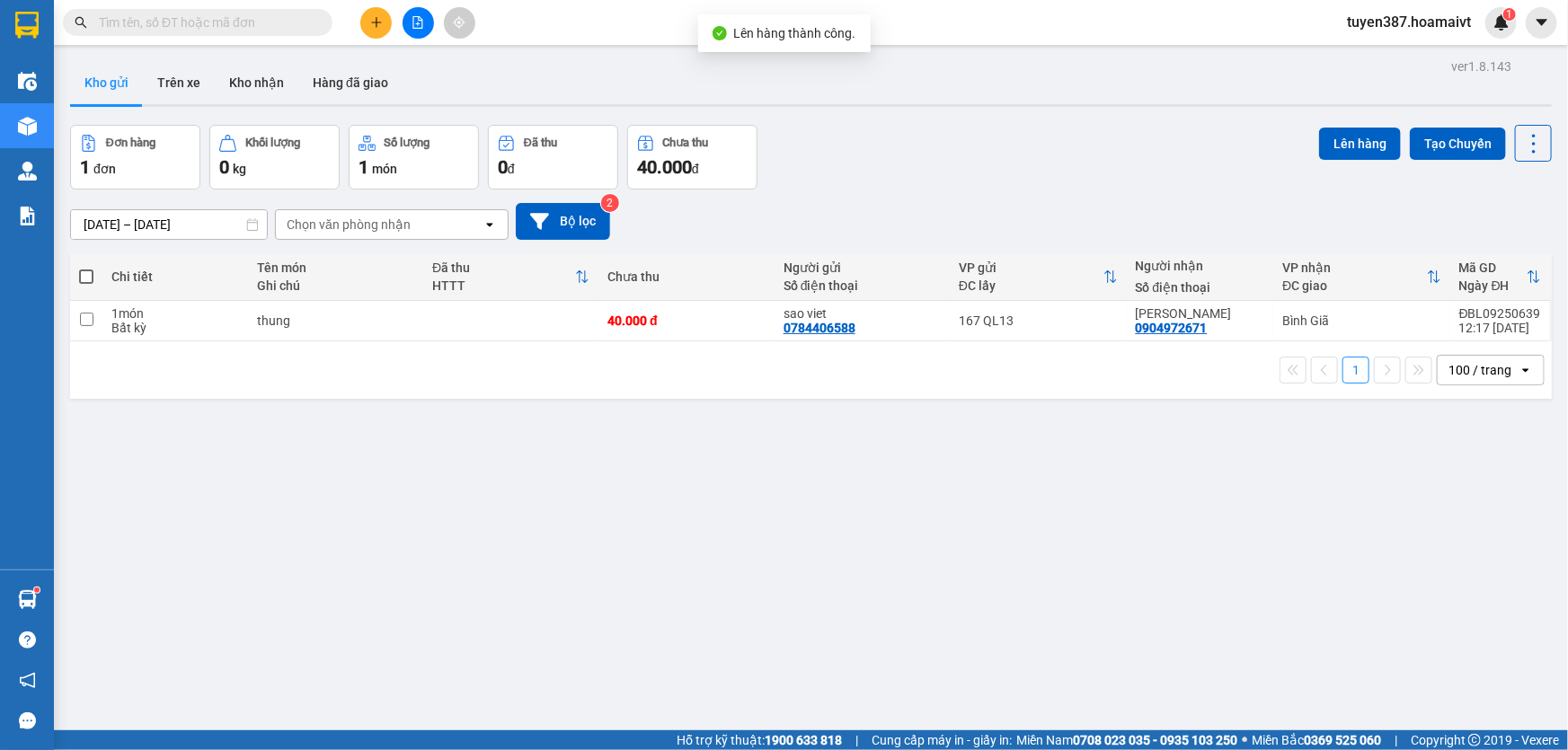
click at [84, 273] on span at bounding box center [87, 276] width 15 height 15
click at [87, 268] on input "checkbox" at bounding box center [87, 268] width 0 height 0
checkbox input "true"
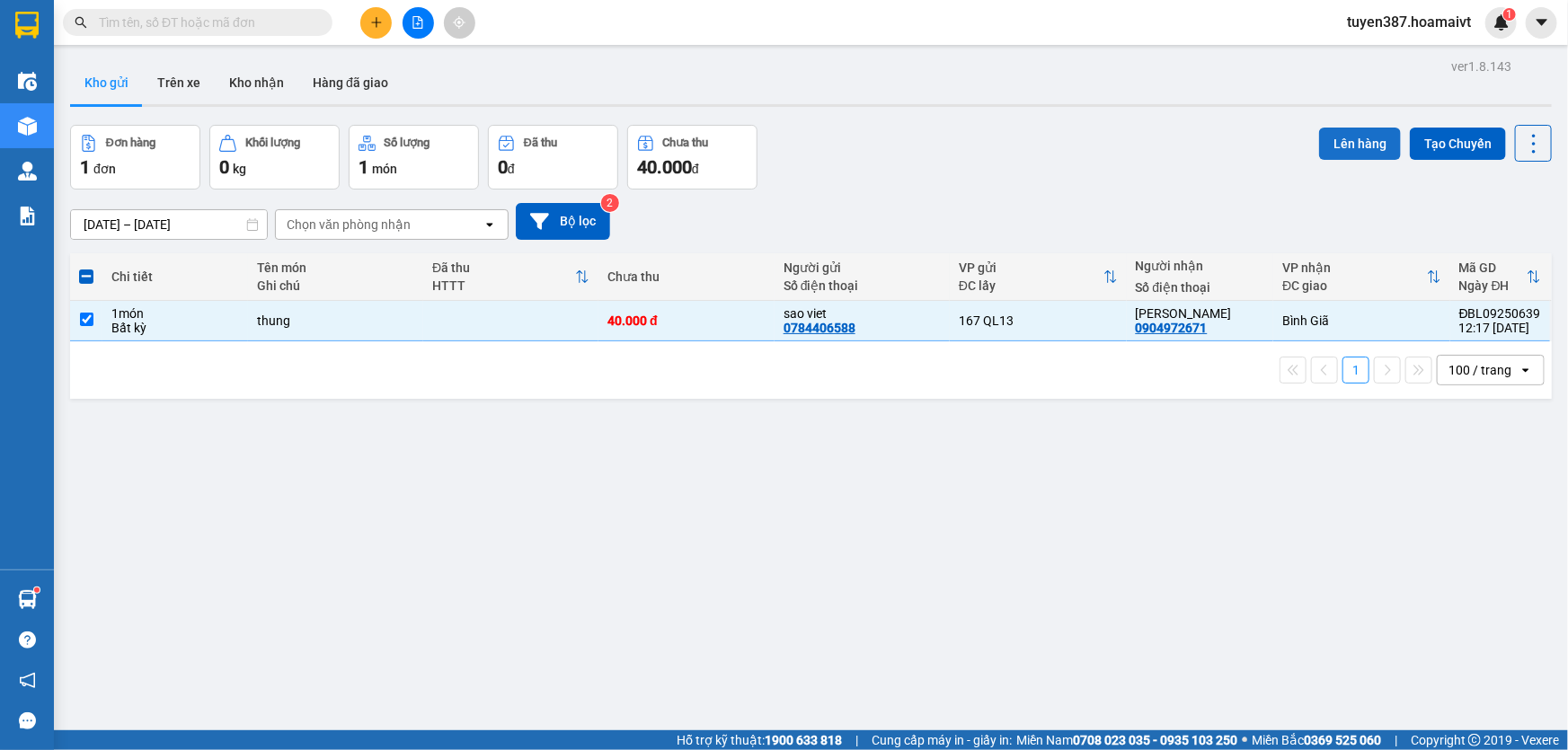
click at [1345, 140] on button "Lên hàng" at bounding box center [1360, 143] width 82 height 32
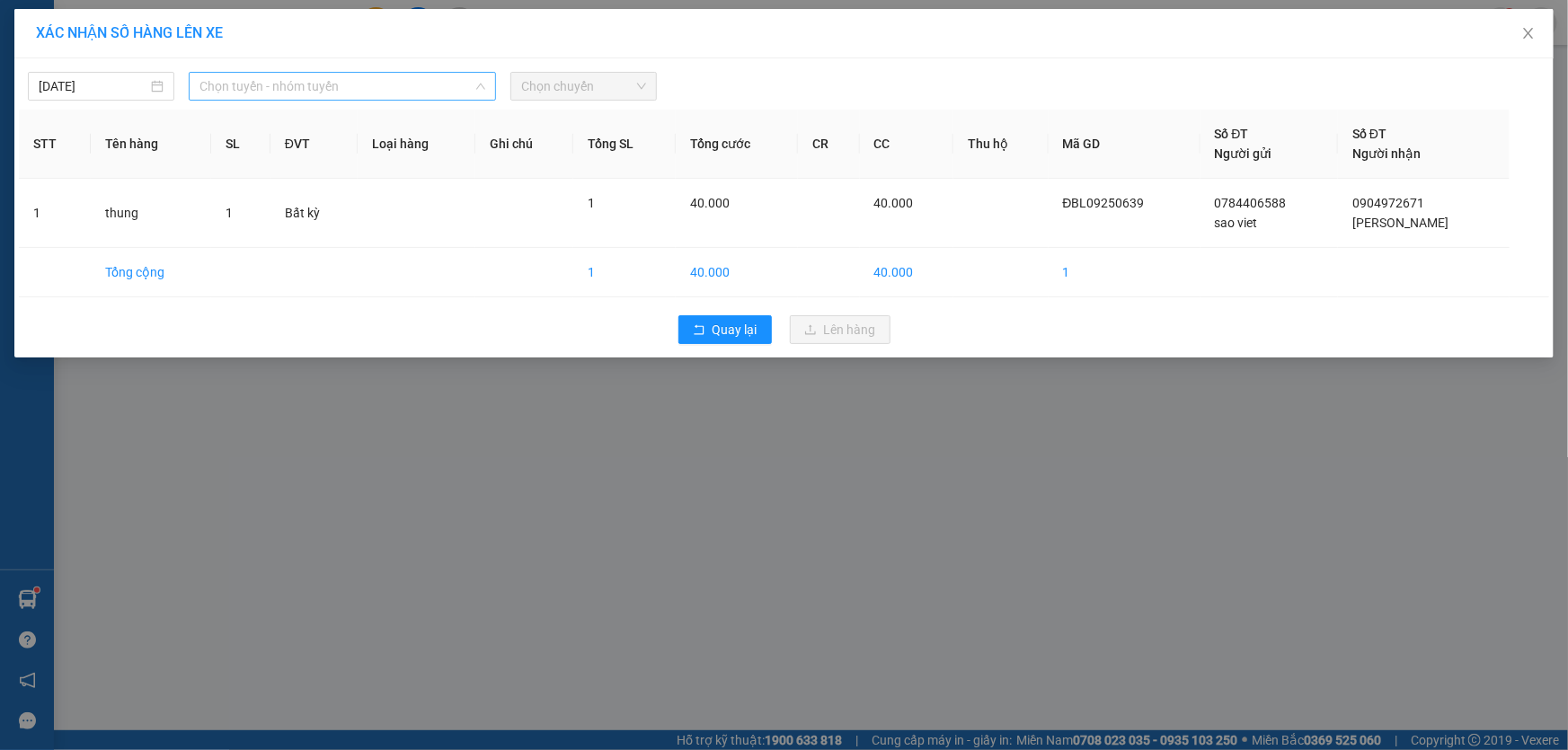
click at [369, 81] on span "Chọn tuyến - nhóm tuyến" at bounding box center [342, 87] width 286 height 27
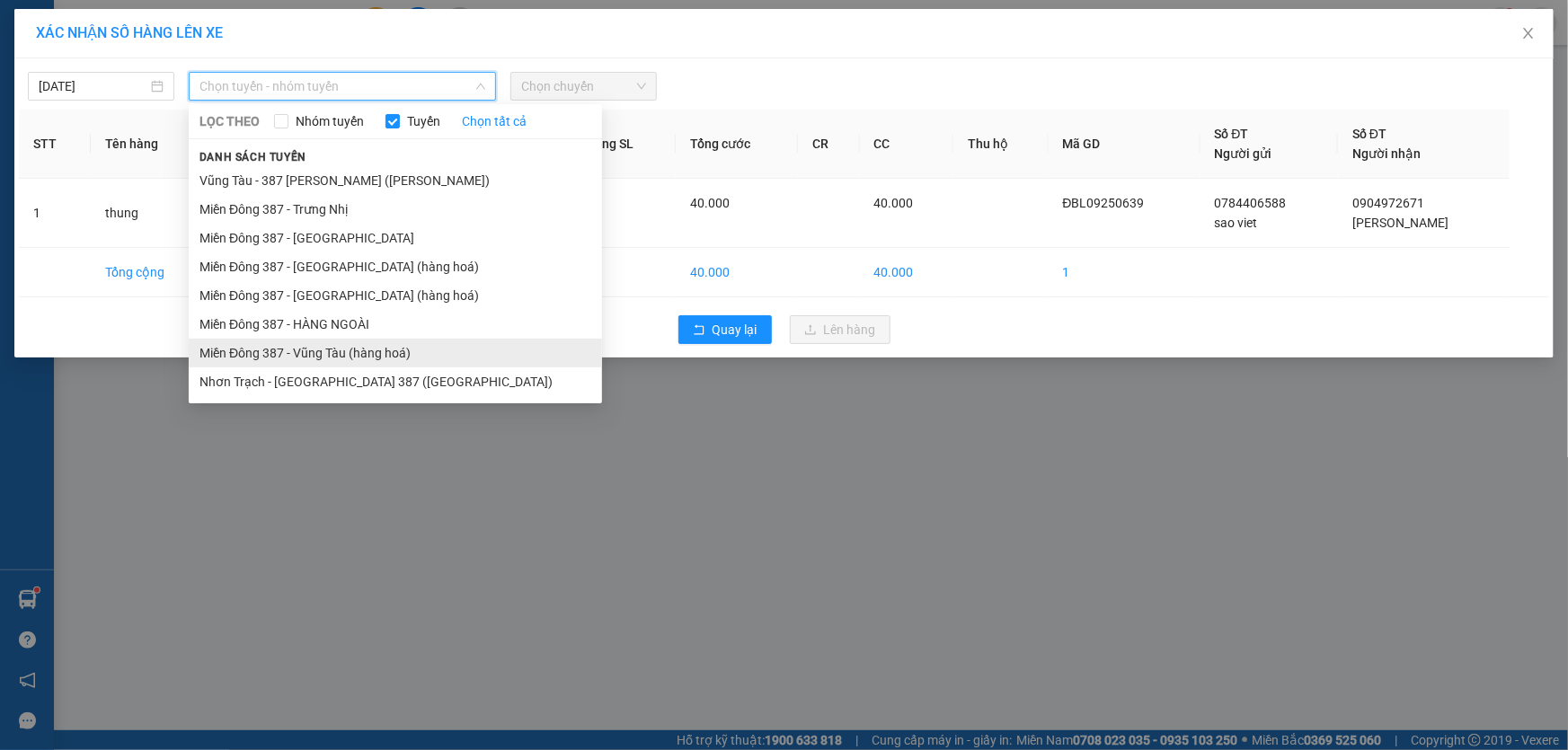
click at [327, 343] on li "Miền Đông 387 - Vũng Tàu (hàng hoá)" at bounding box center [395, 353] width 413 height 29
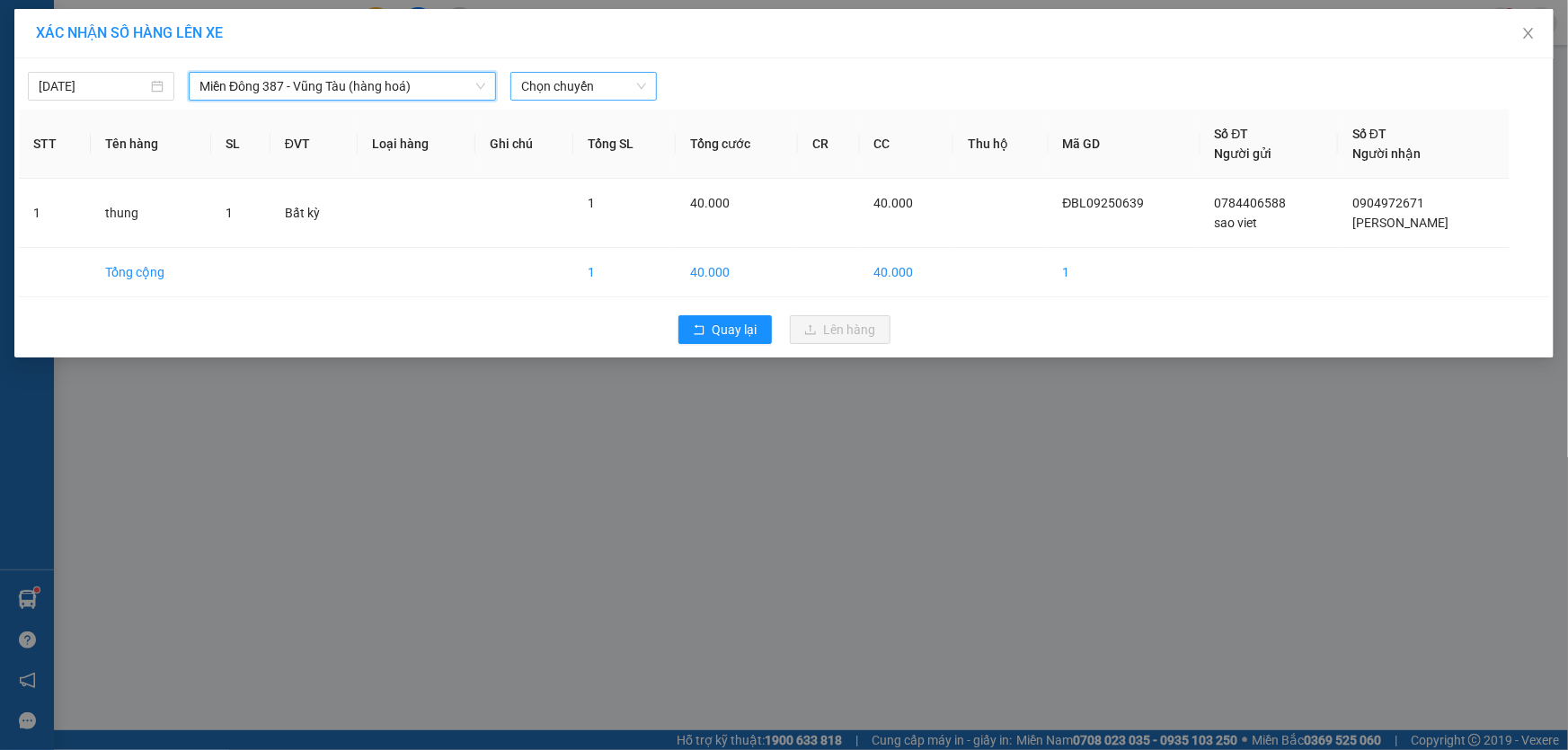
click at [599, 78] on span "Chọn chuyến" at bounding box center [583, 87] width 125 height 27
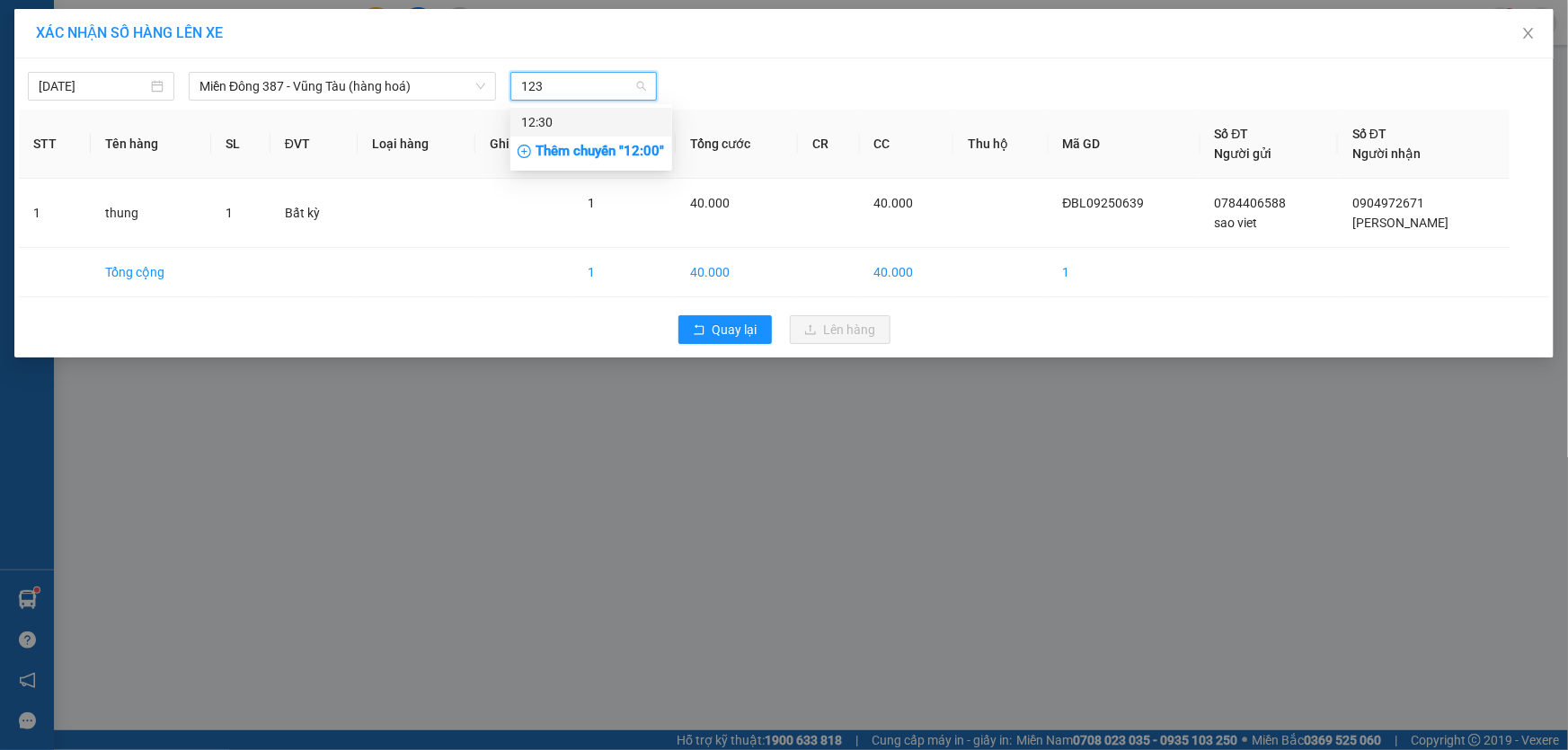
type input "1230"
click at [544, 117] on div "12:30" at bounding box center [591, 122] width 140 height 20
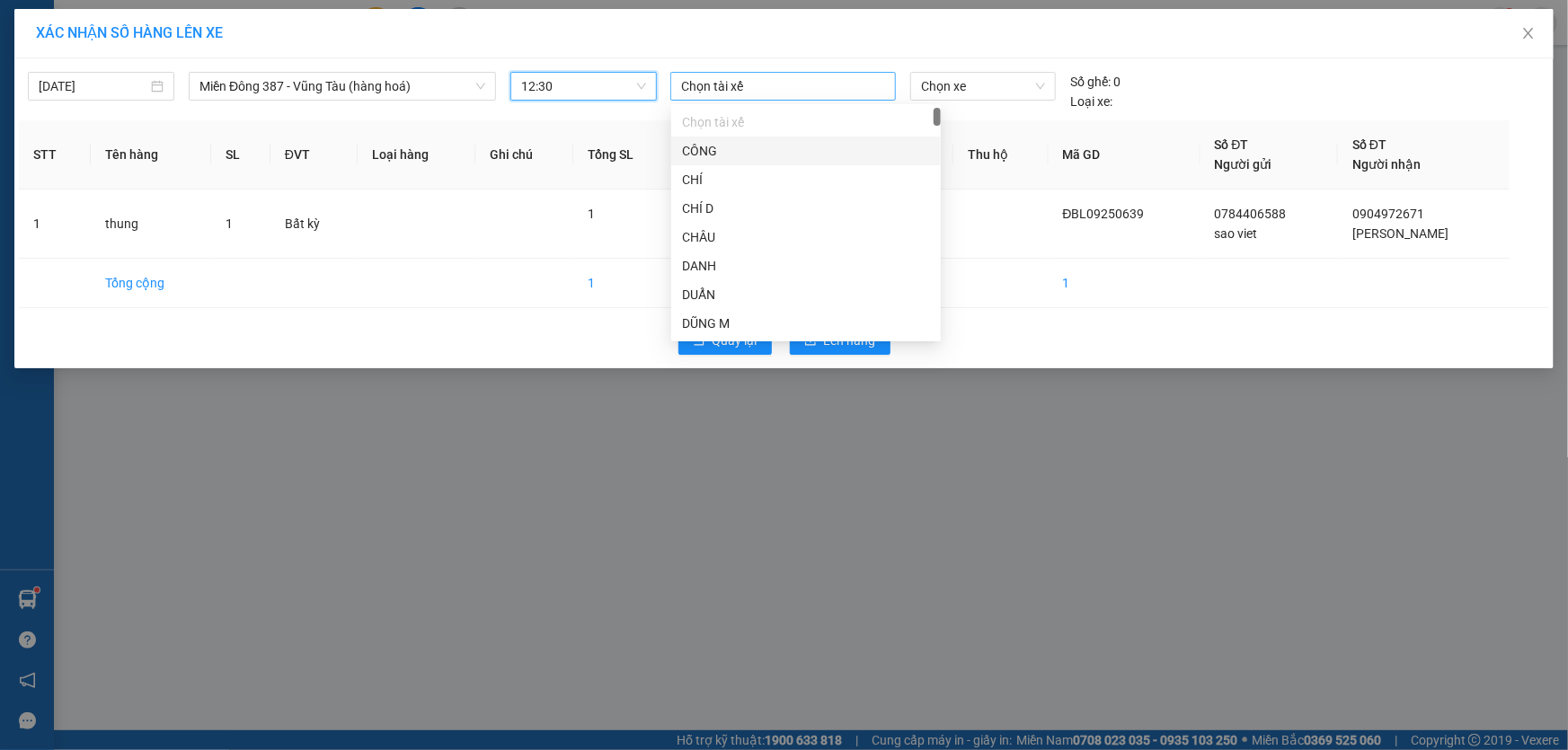
click at [766, 84] on div at bounding box center [783, 87] width 216 height 22
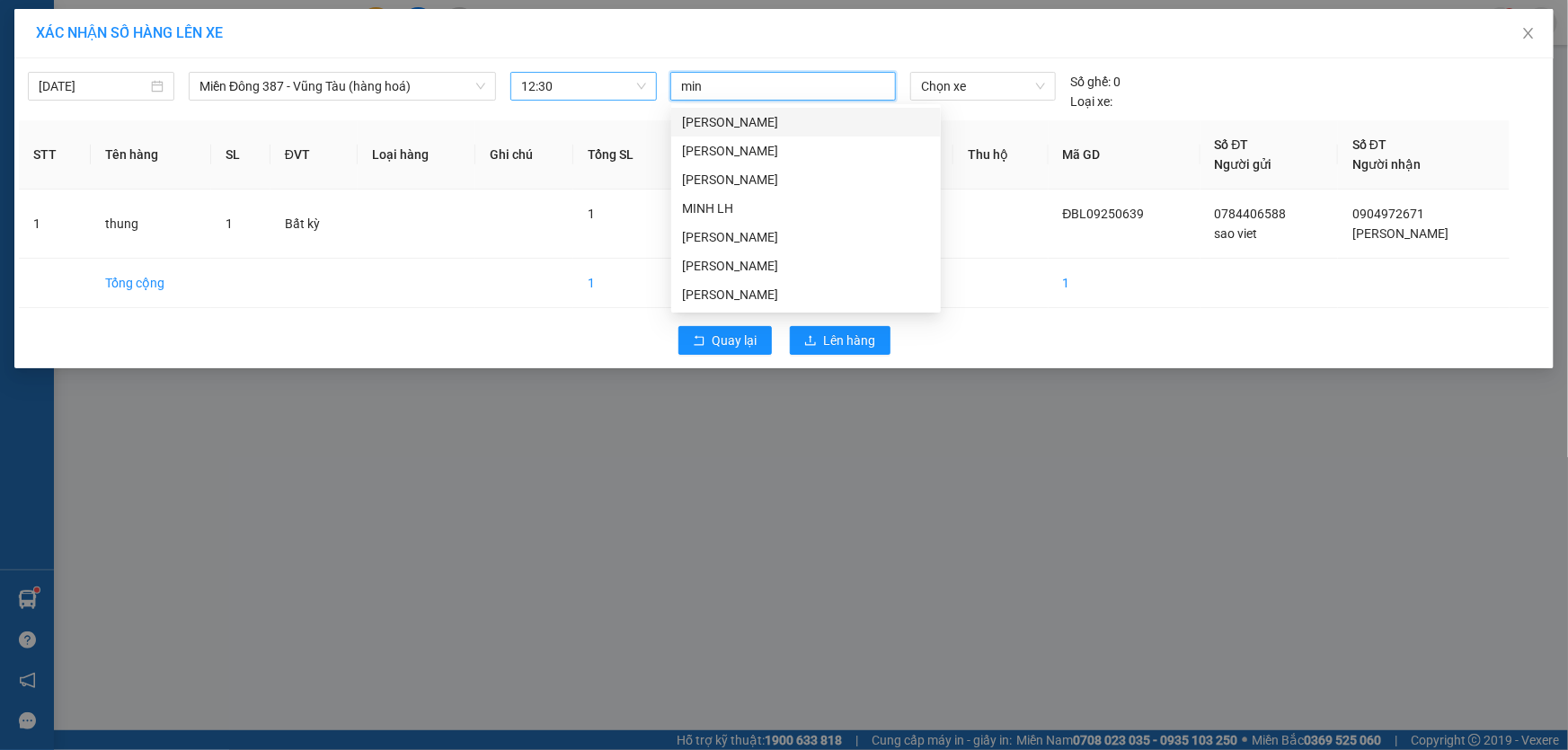
type input "minh"
click at [716, 261] on div "[PERSON_NAME]" at bounding box center [806, 266] width 248 height 20
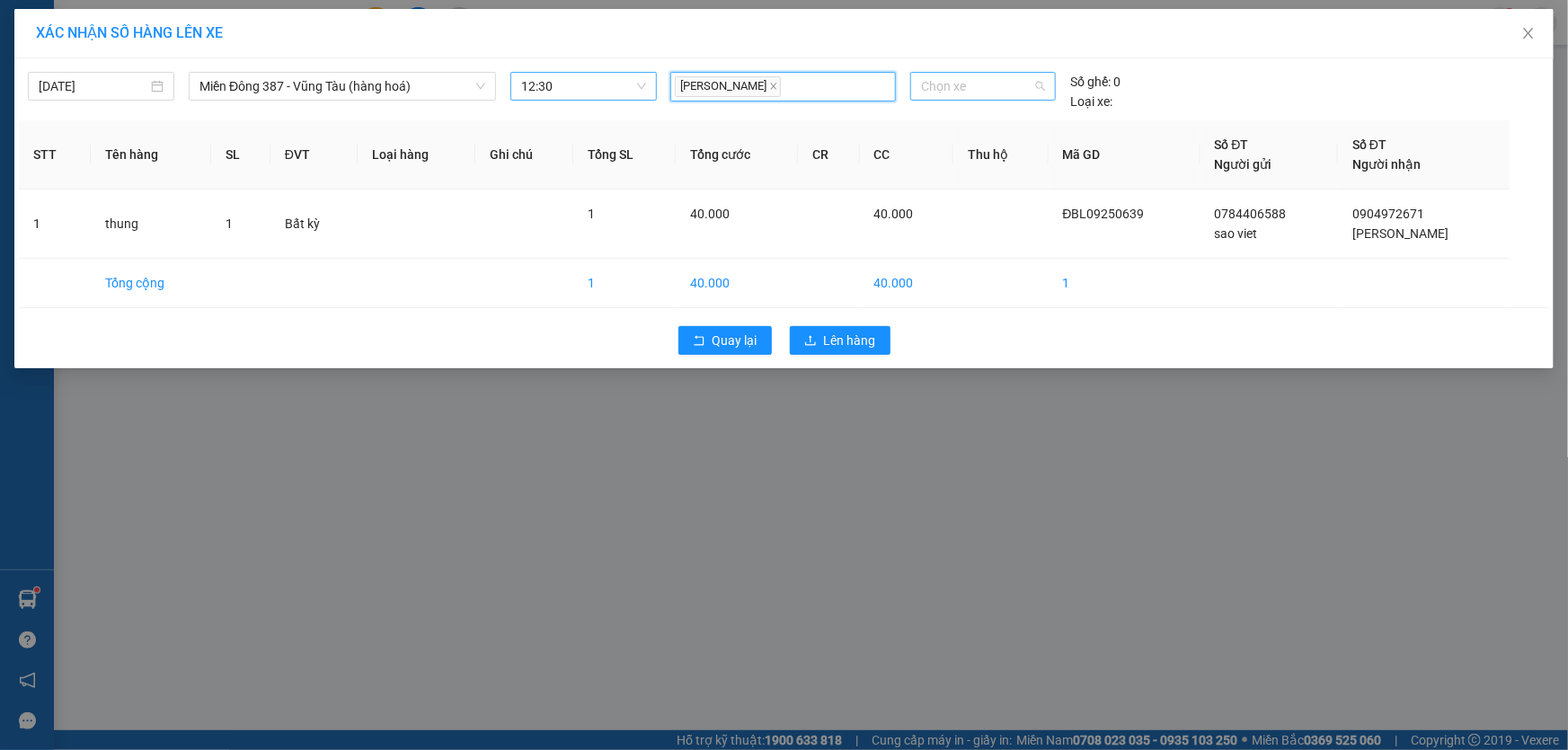
click at [980, 83] on span "Chọn xe" at bounding box center [983, 87] width 124 height 27
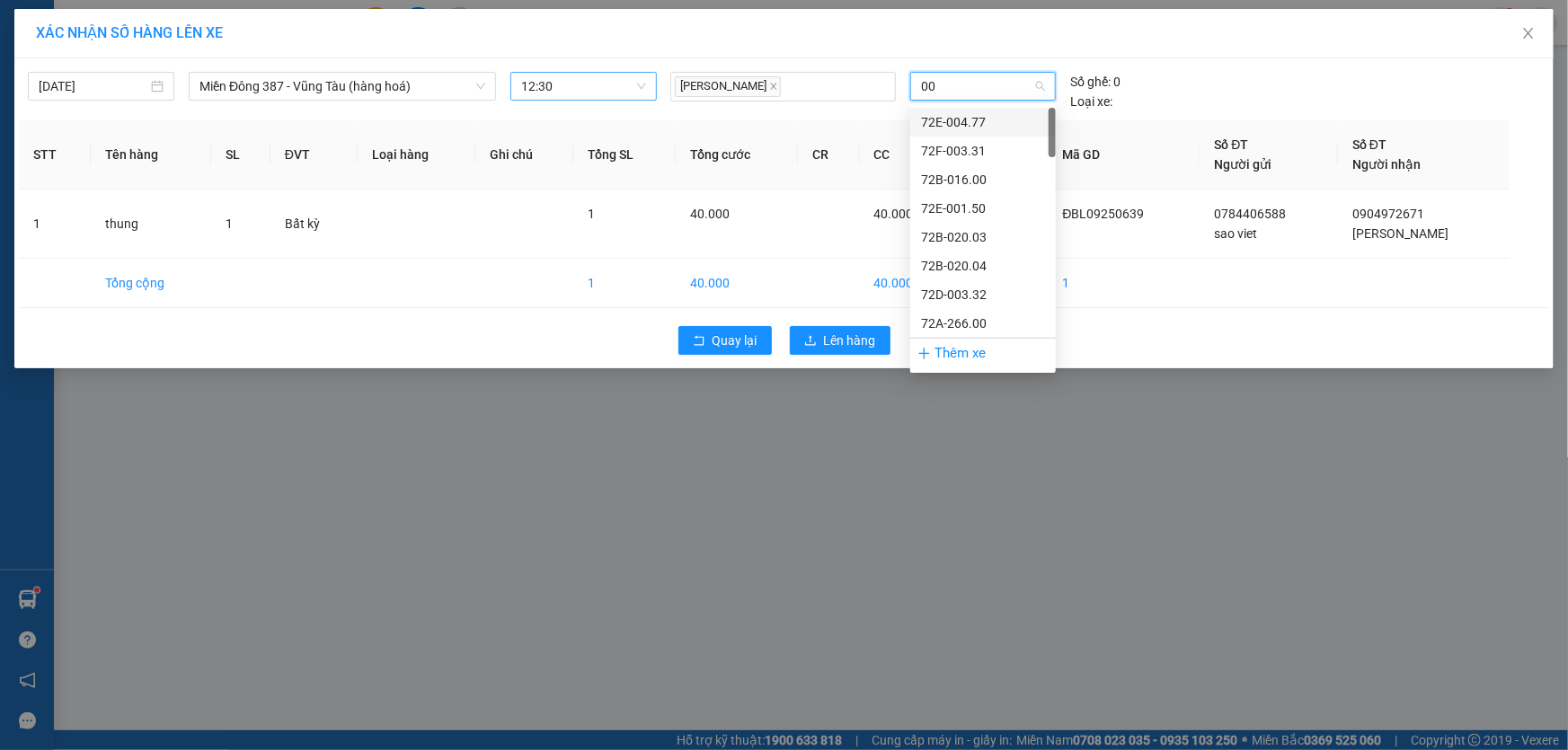
type input "006"
click at [979, 120] on div "72H-070.06" at bounding box center [983, 122] width 124 height 20
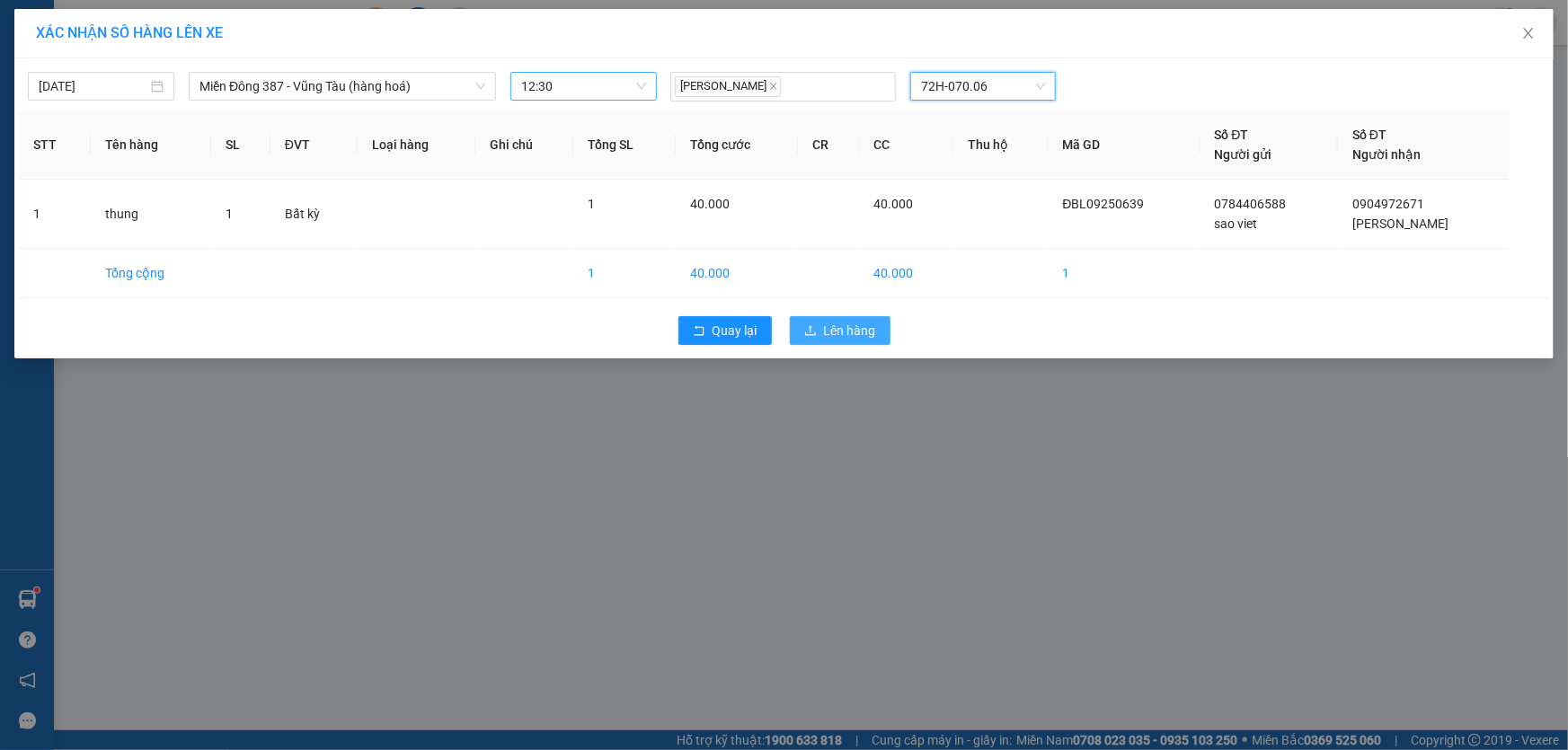
click at [848, 325] on span "Lên hàng" at bounding box center [849, 331] width 52 height 20
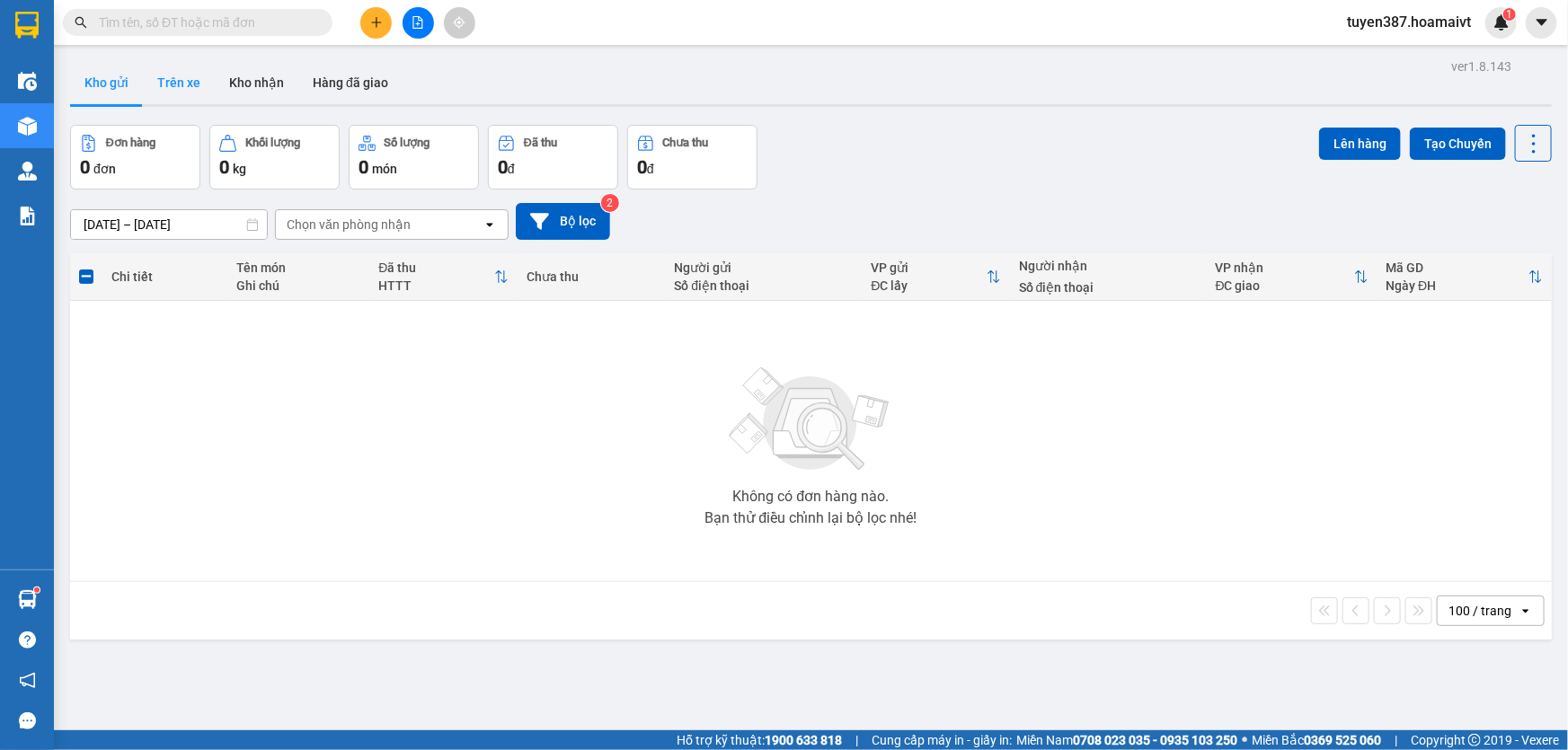
click at [164, 75] on button "Trên xe" at bounding box center [179, 82] width 72 height 43
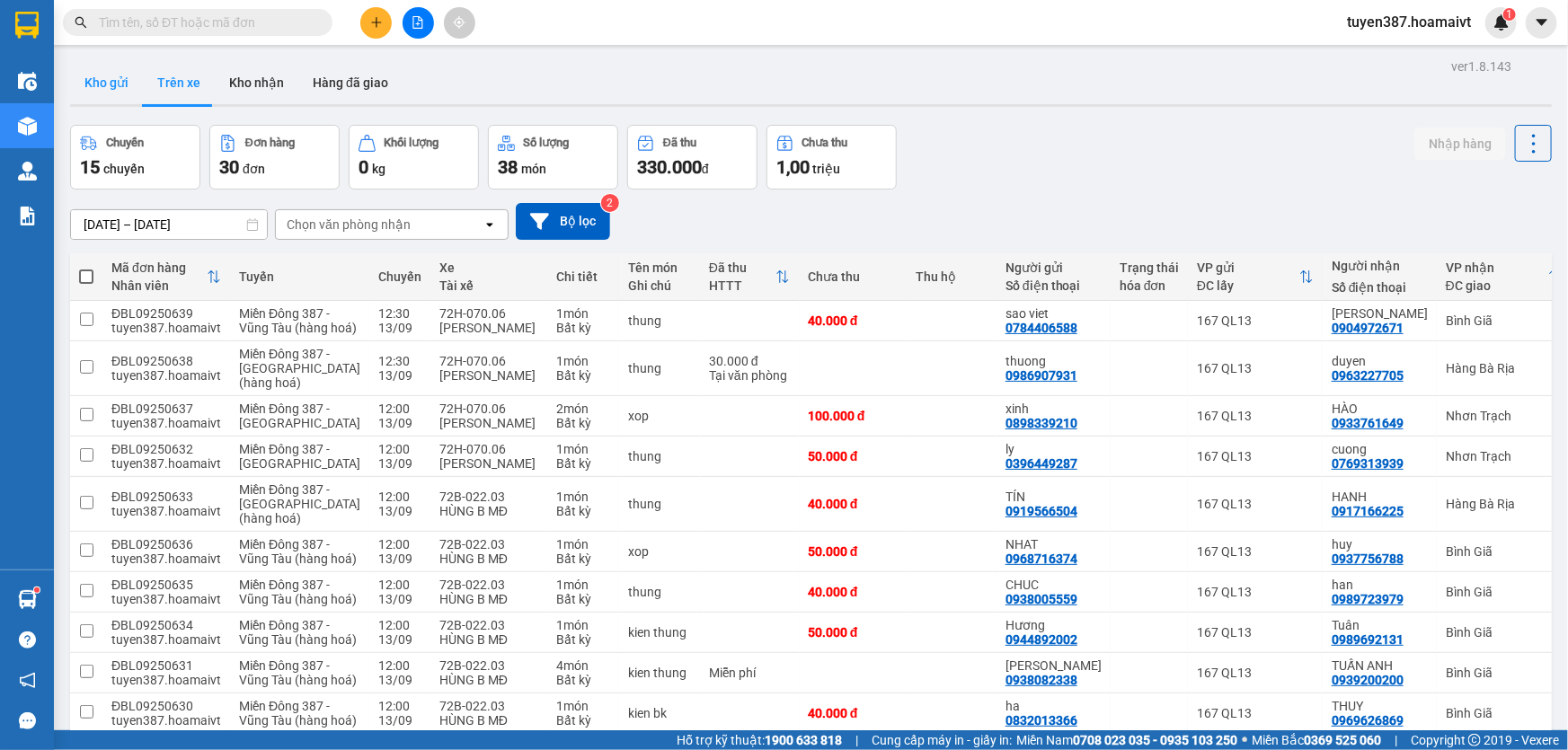
click at [98, 83] on button "Kho gửi" at bounding box center [107, 82] width 73 height 43
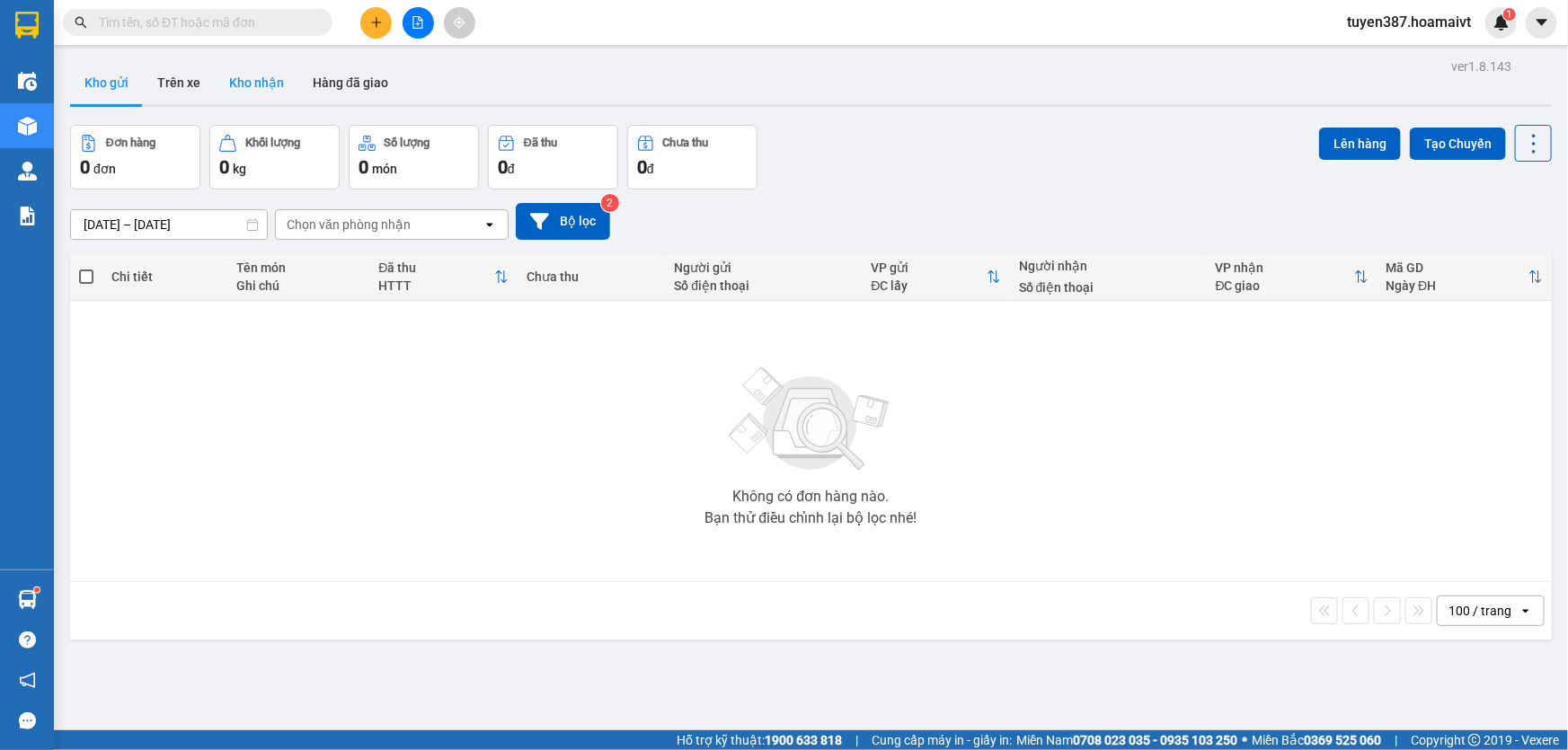
click at [244, 78] on button "Kho nhận" at bounding box center [256, 82] width 84 height 43
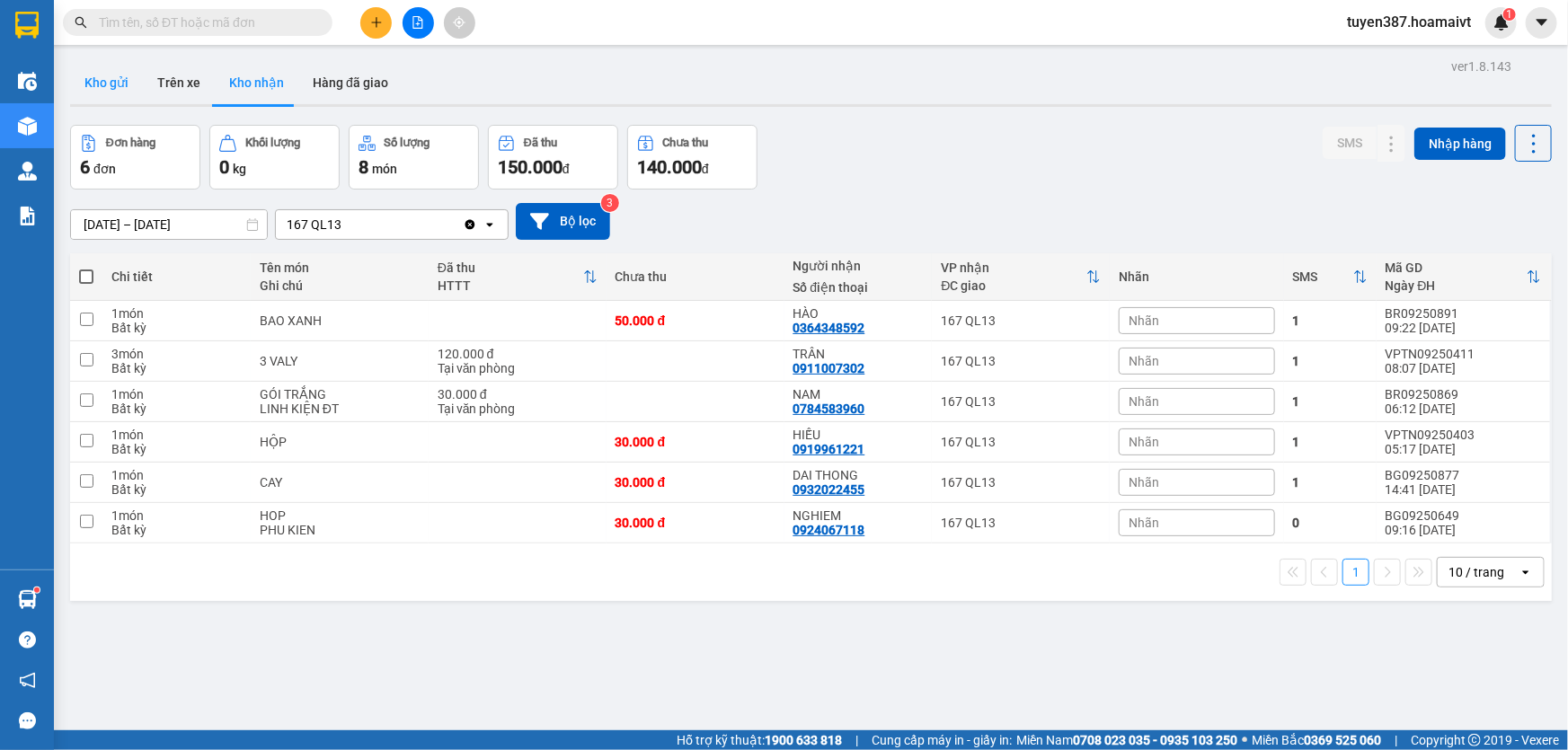
click at [102, 84] on button "Kho gửi" at bounding box center [107, 82] width 73 height 43
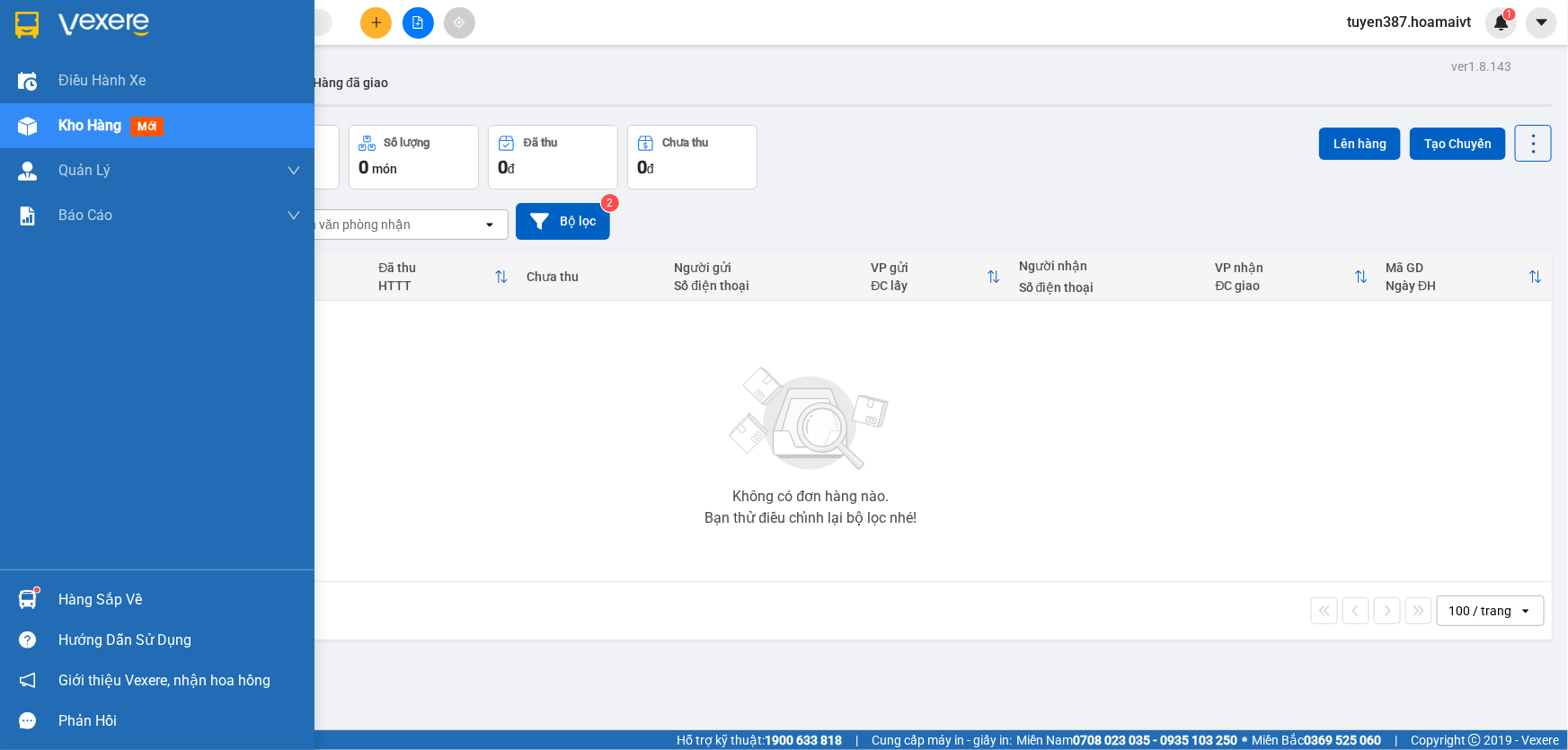
click at [27, 595] on img at bounding box center [27, 599] width 19 height 19
click at [35, 126] on div "Điều hành xe Kho hàng mới Quản [PERSON_NAME] lý chuyến Quản lý khách hàng mới B…" at bounding box center [157, 375] width 315 height 750
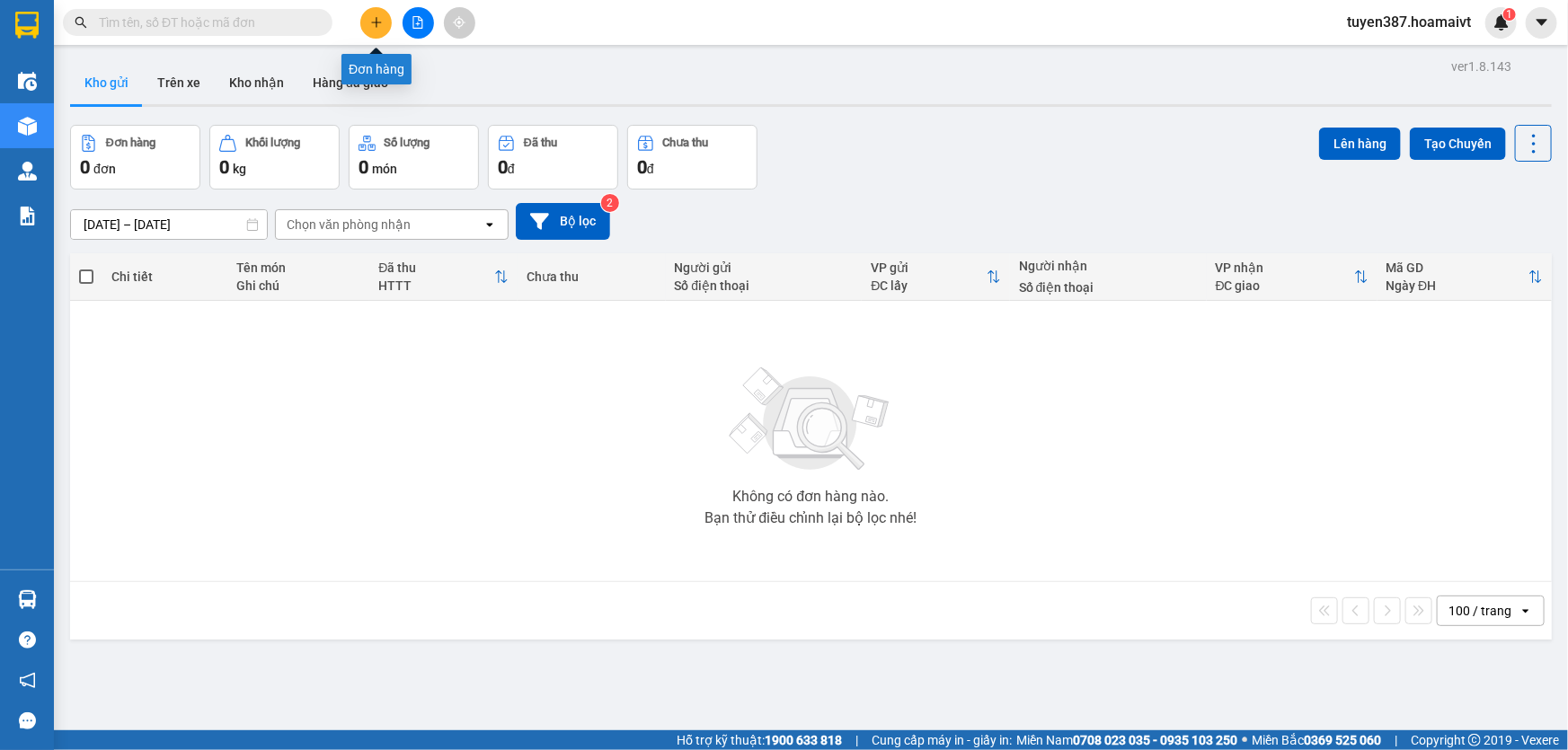
click at [380, 22] on icon "plus" at bounding box center [376, 22] width 10 height 1
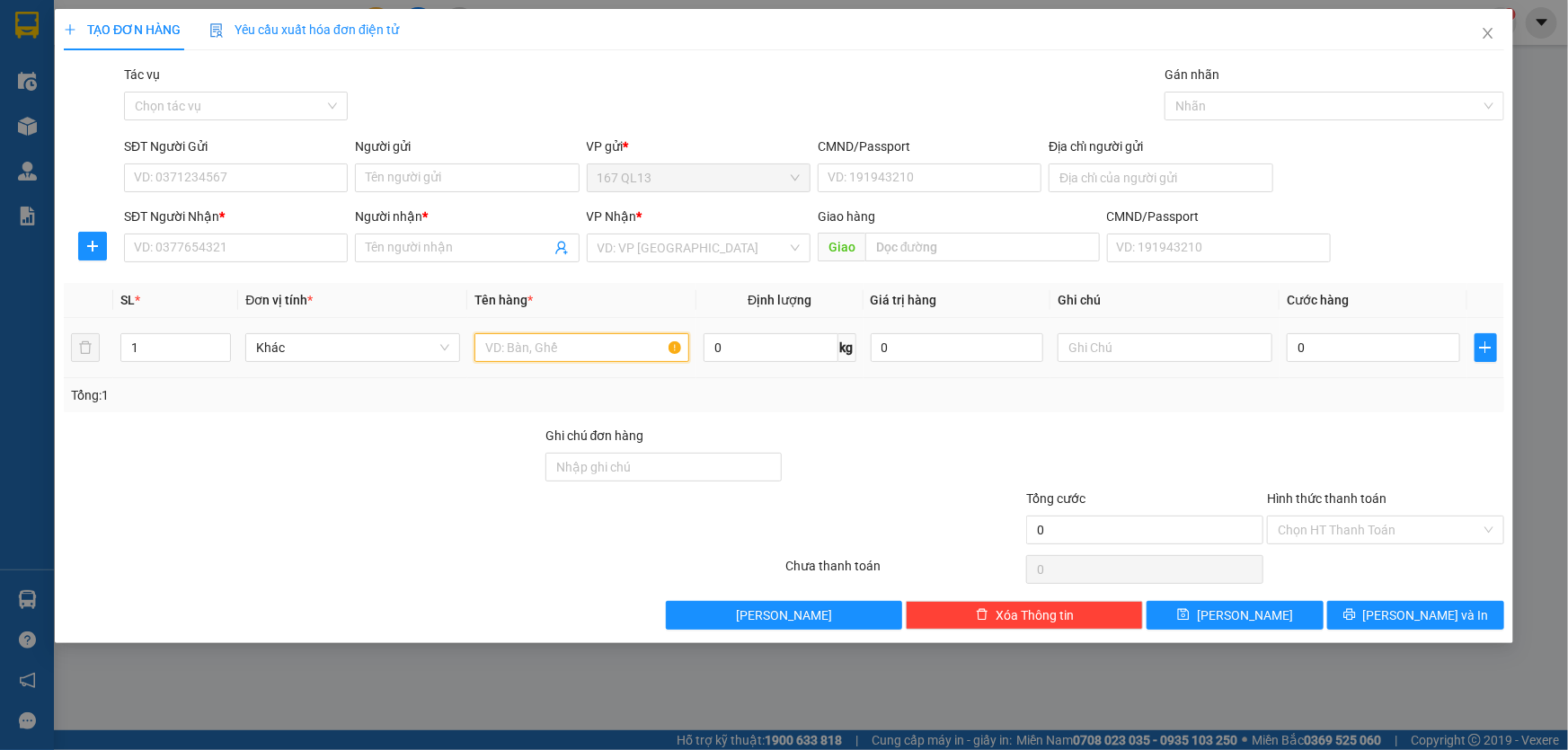
click at [596, 349] on input "text" at bounding box center [581, 348] width 214 height 29
type input "goi bich do"
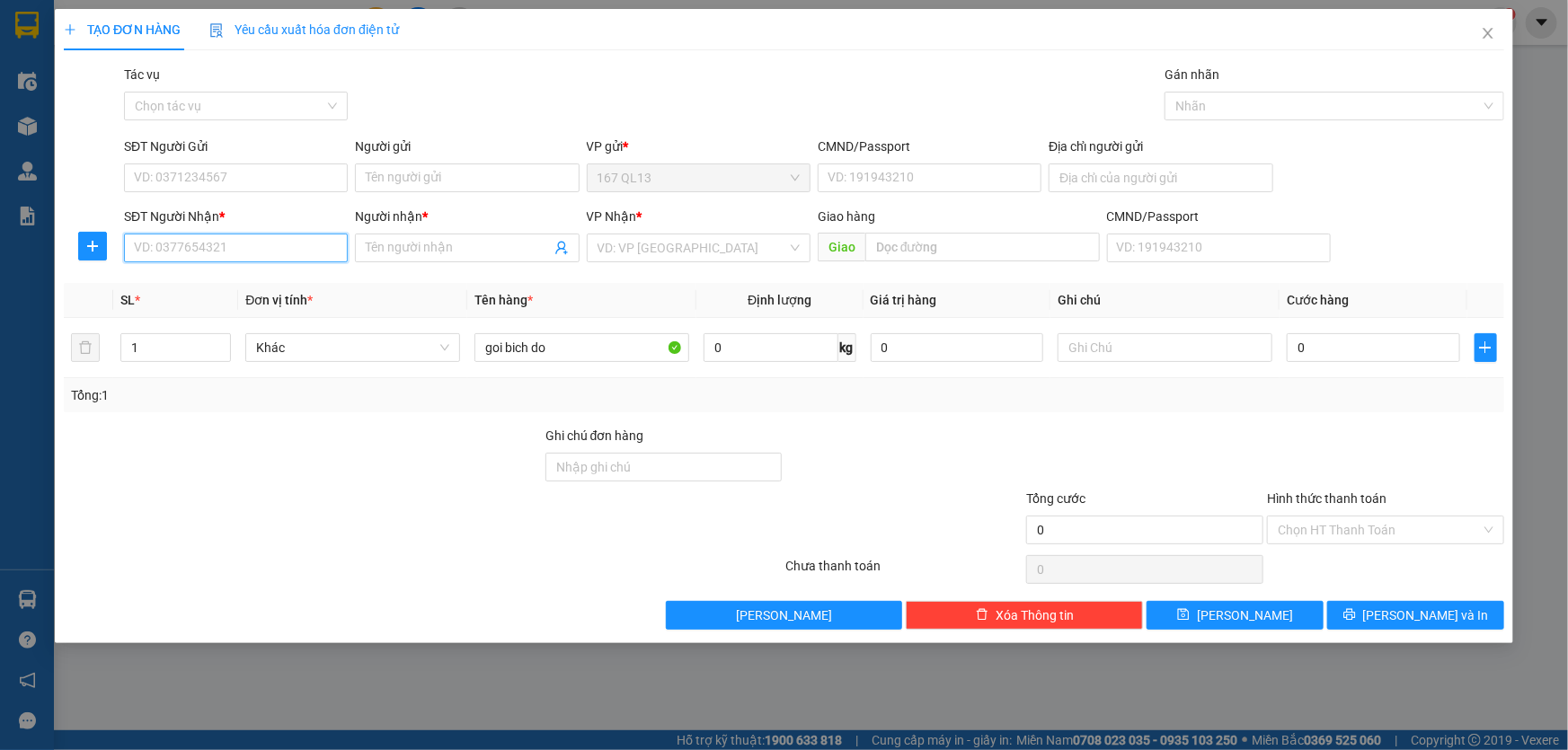
click at [269, 252] on input "SĐT Người Nhận *" at bounding box center [235, 248] width 223 height 29
click at [299, 248] on input "SĐT Người Nhận *" at bounding box center [235, 248] width 223 height 29
type input "0915911394"
click at [485, 245] on input "Người nhận *" at bounding box center [458, 248] width 184 height 20
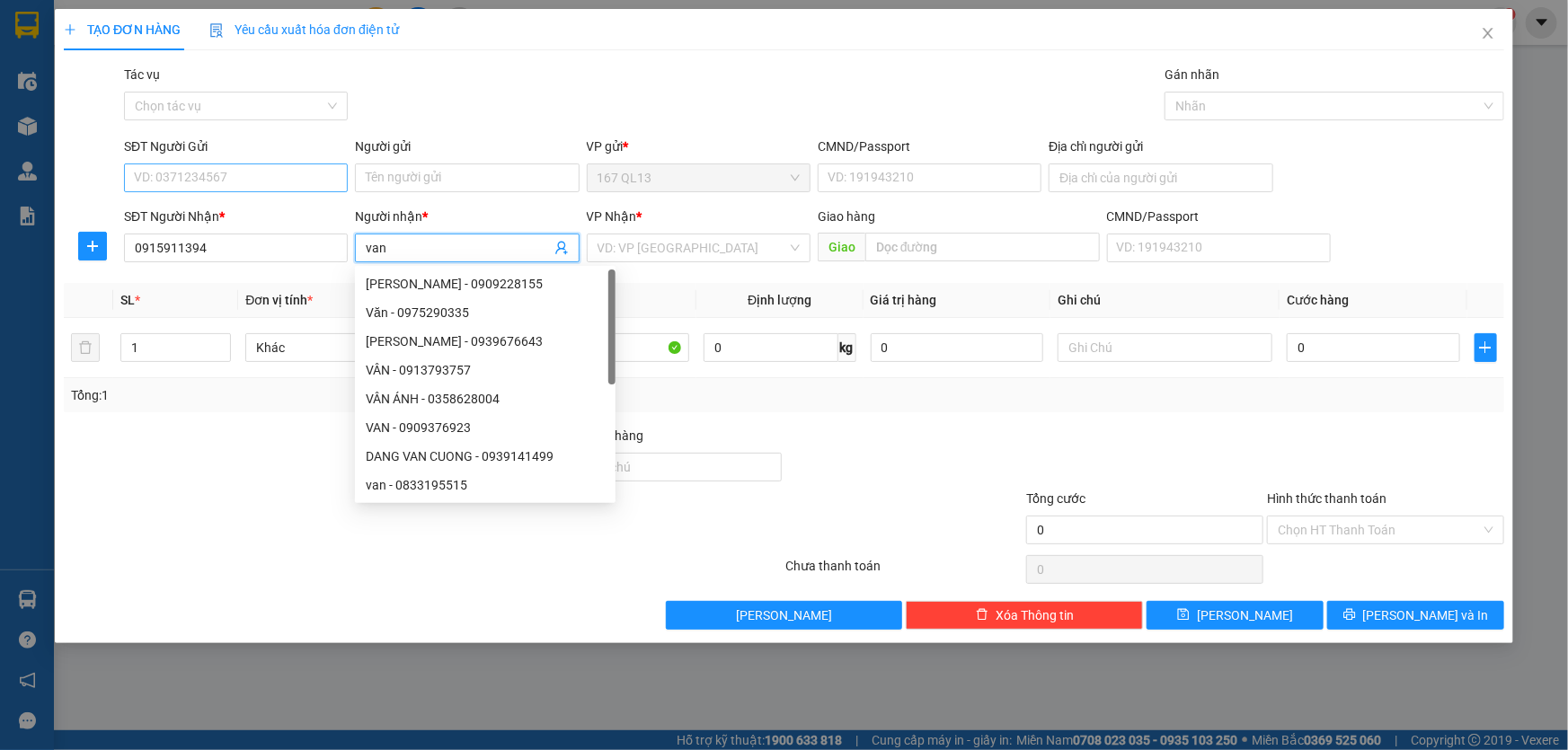
type input "van"
click at [293, 172] on input "SĐT Người Gửi" at bounding box center [235, 178] width 223 height 29
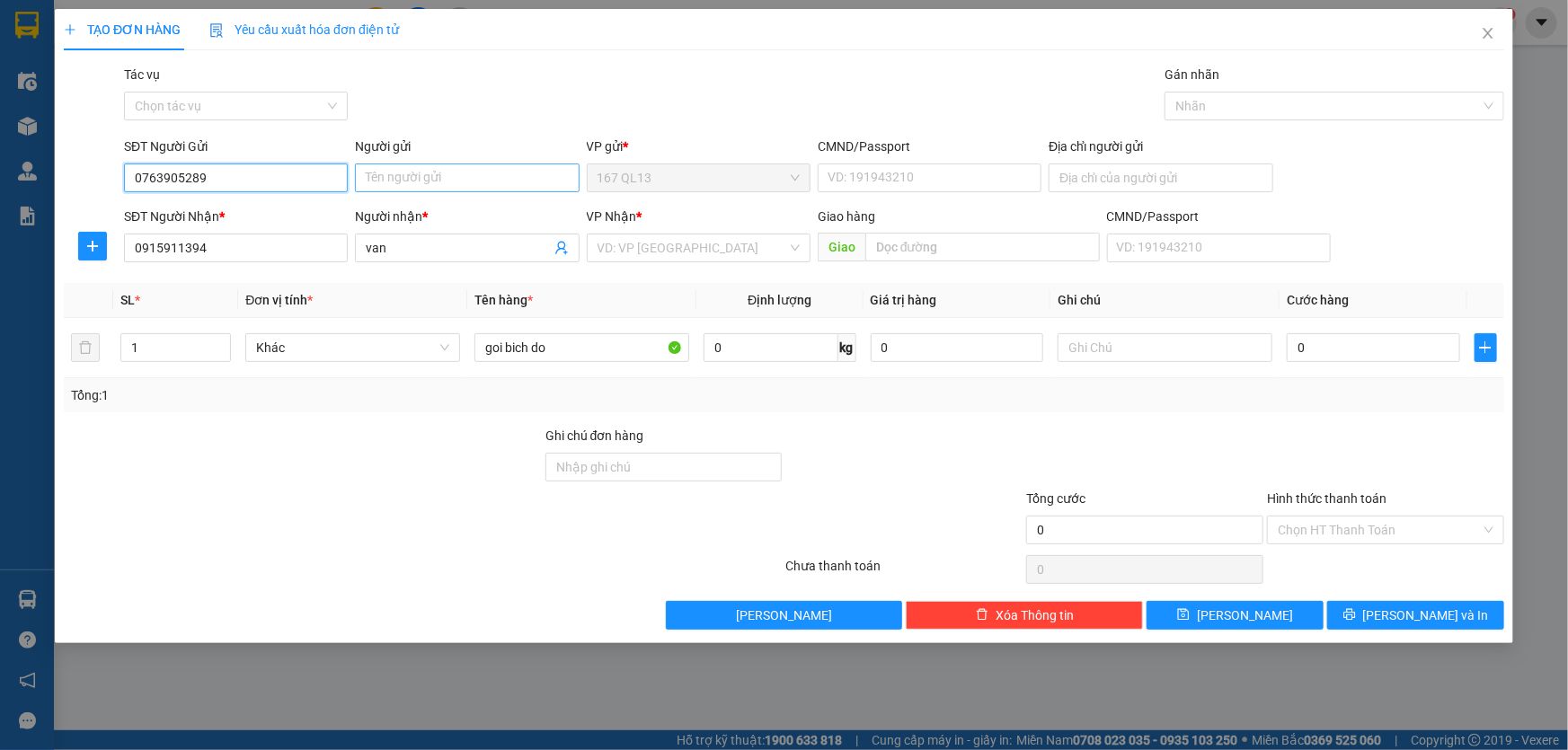
type input "0763905289"
click at [450, 176] on input "Người gửi" at bounding box center [466, 178] width 223 height 29
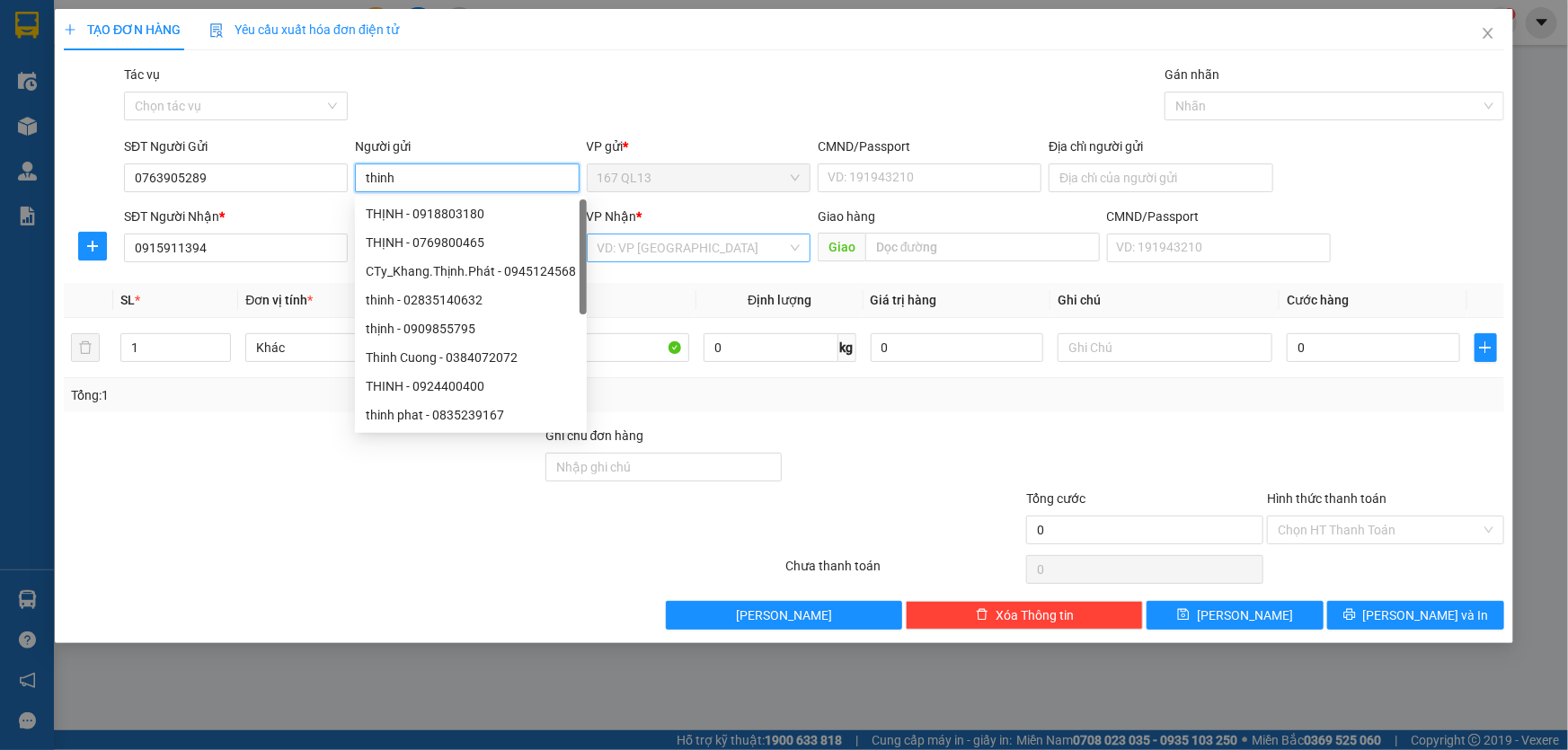
type input "thinh"
click at [674, 238] on input "search" at bounding box center [692, 248] width 190 height 27
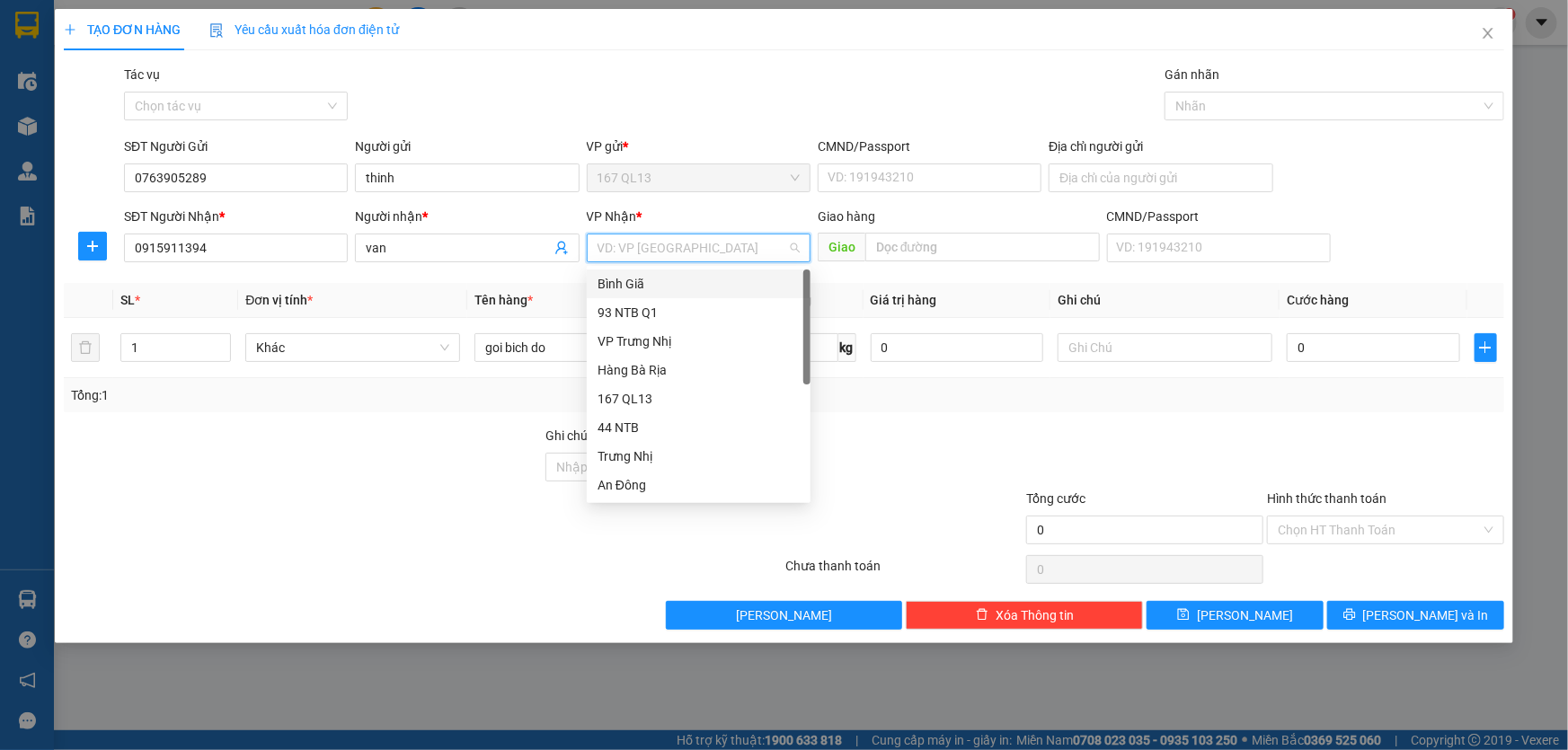
click at [671, 279] on div "Bình Giã" at bounding box center [699, 284] width 202 height 20
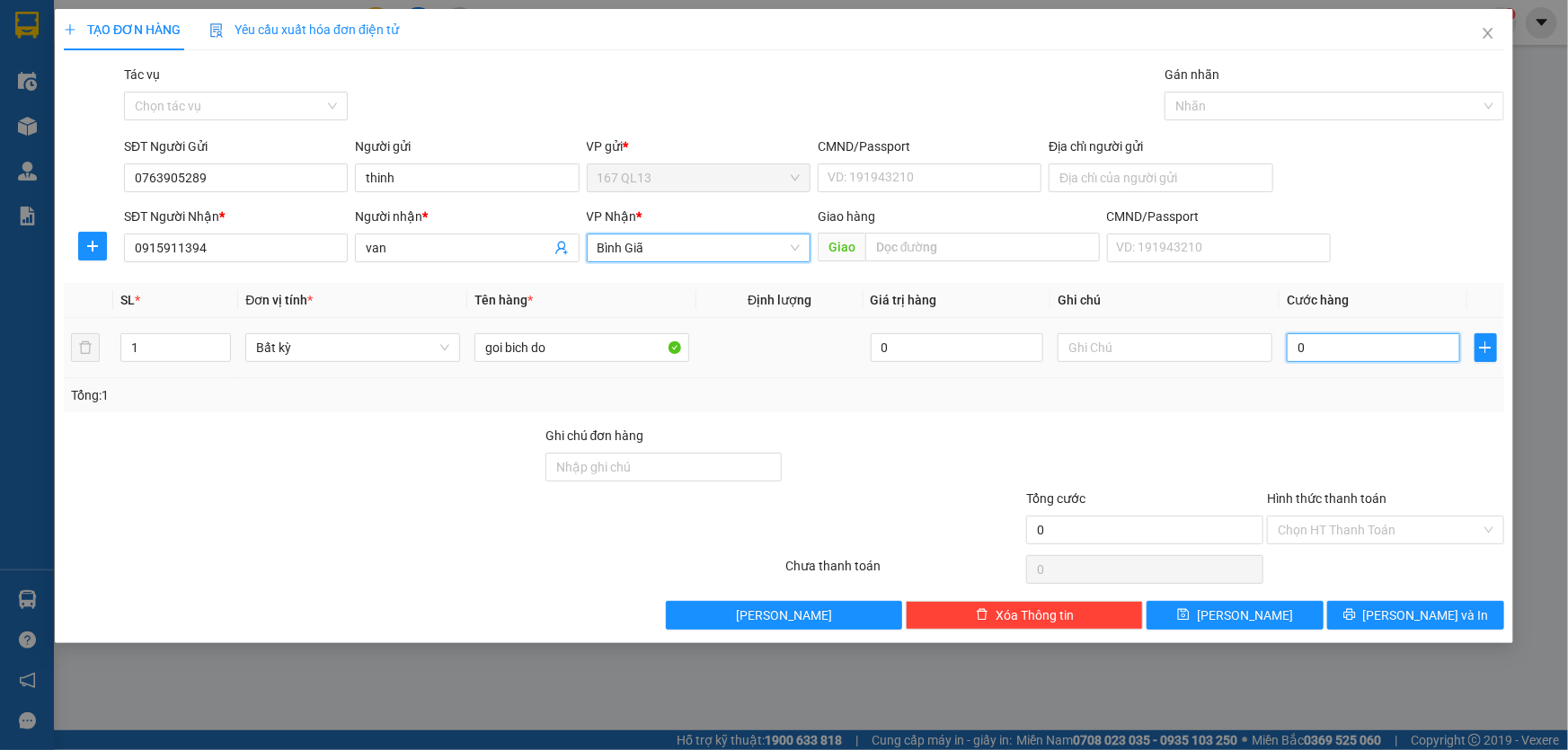
click at [1292, 349] on input "0" at bounding box center [1373, 348] width 173 height 29
type input "3"
type input "30"
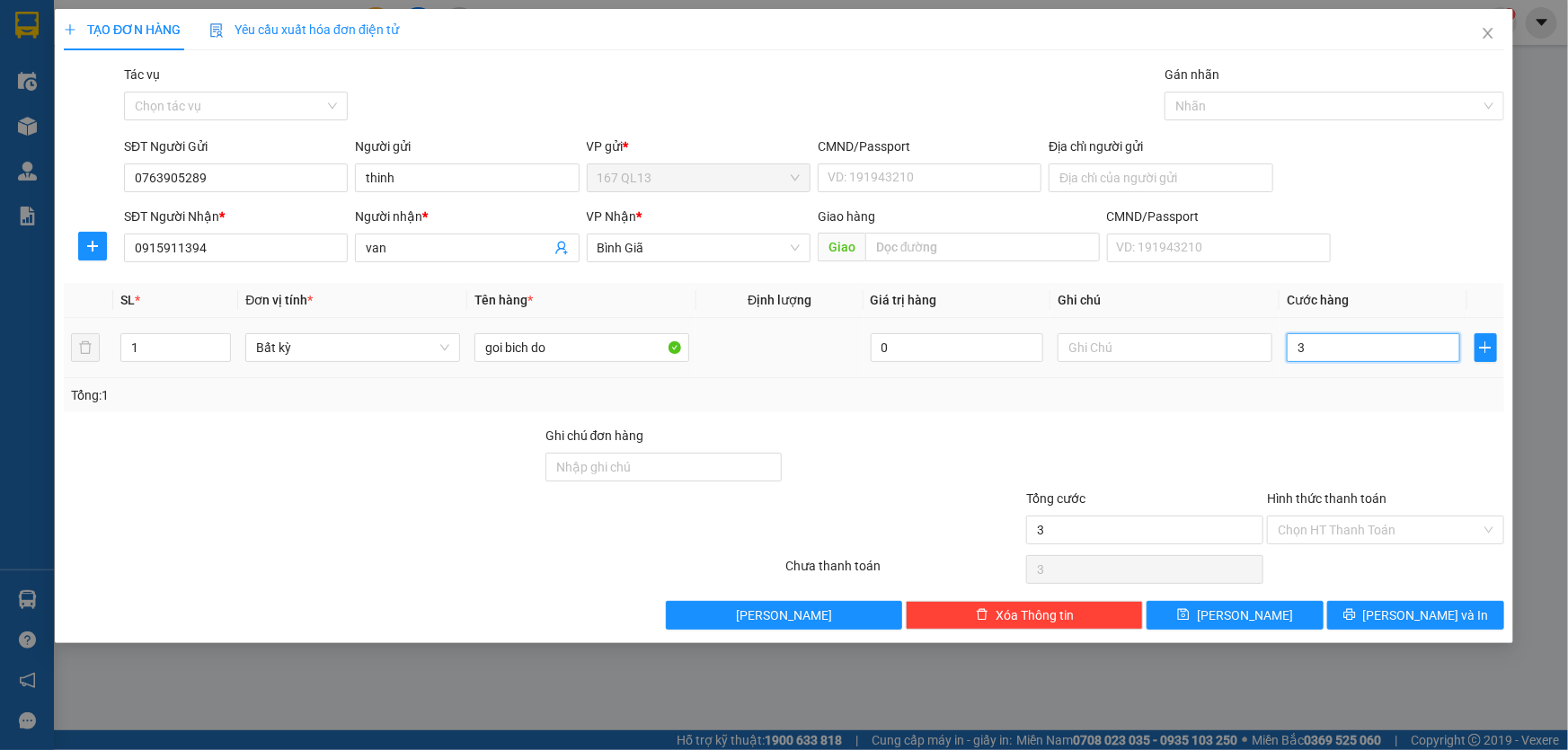
type input "30"
type input "30.000"
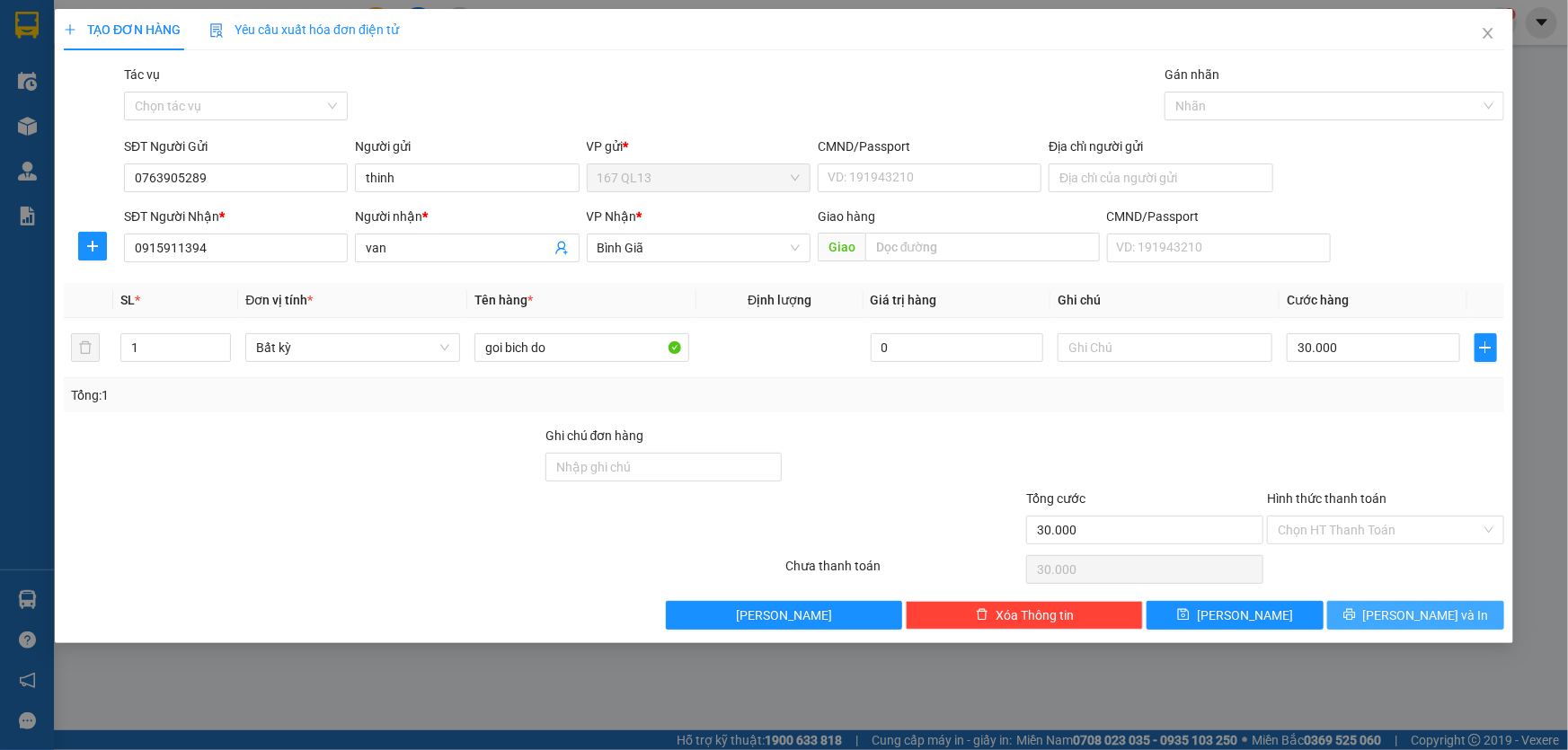
click at [1432, 615] on span "[PERSON_NAME] và In" at bounding box center [1426, 616] width 126 height 20
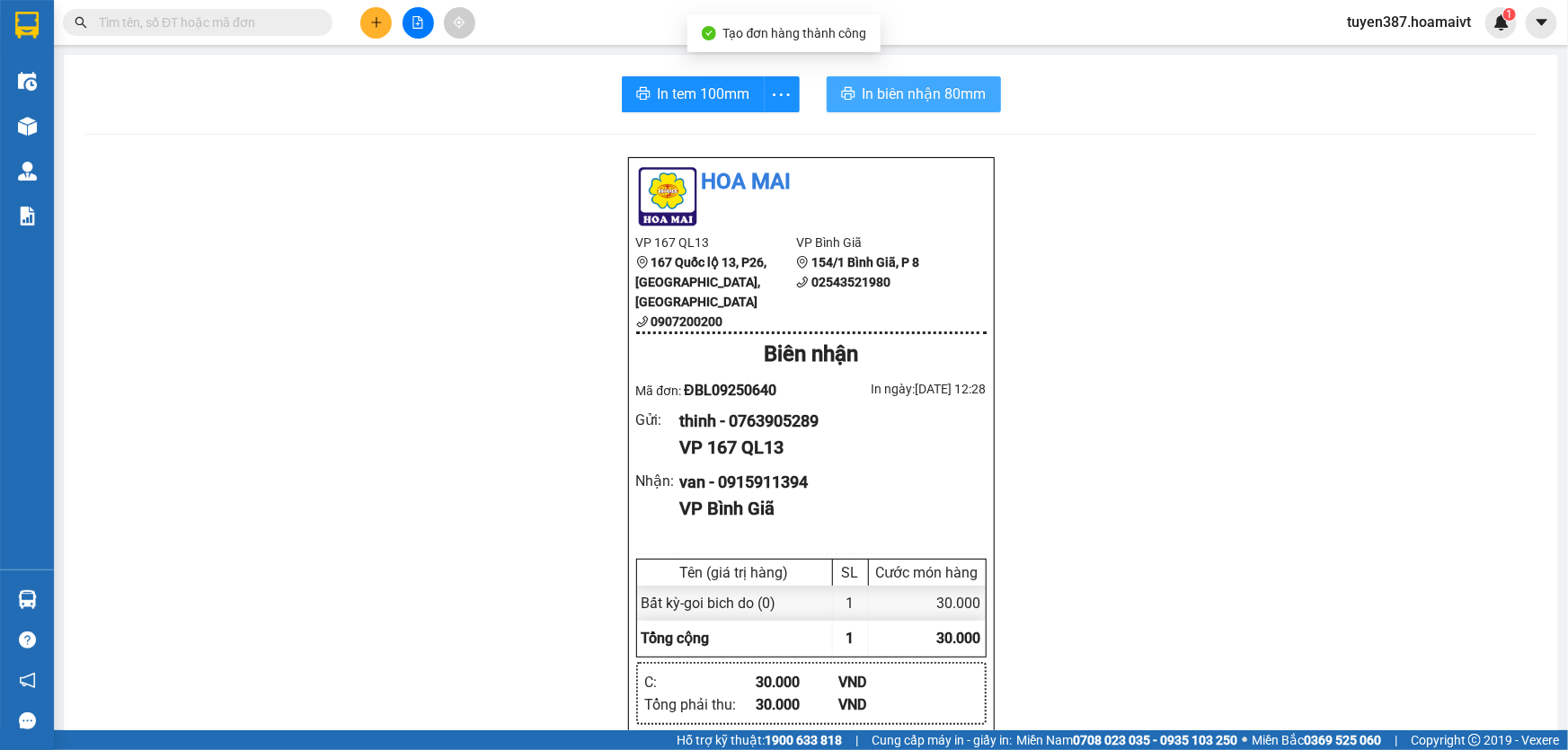
click at [892, 96] on span "In biên nhận 80mm" at bounding box center [925, 94] width 124 height 23
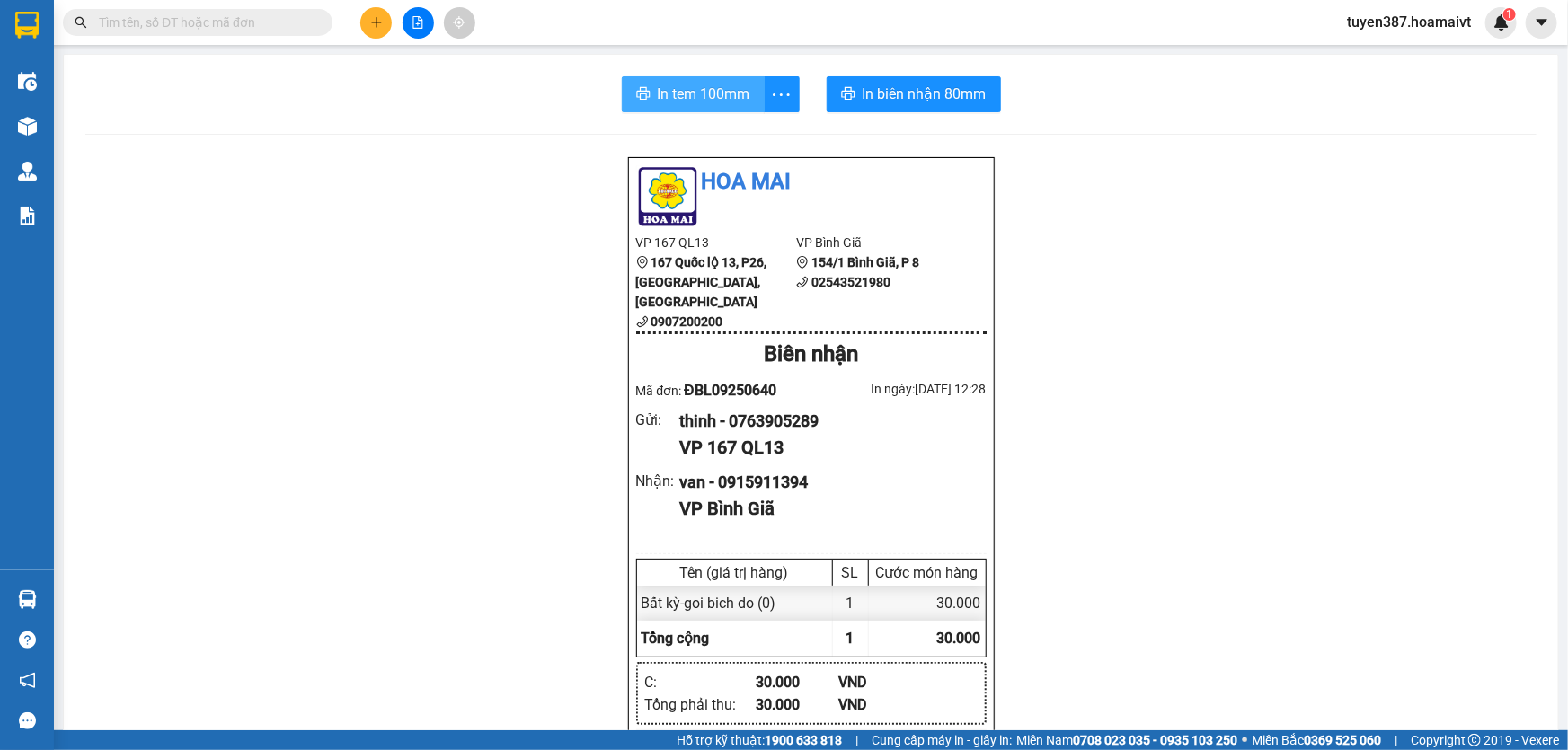
click at [680, 86] on span "In tem 100mm" at bounding box center [703, 94] width 92 height 23
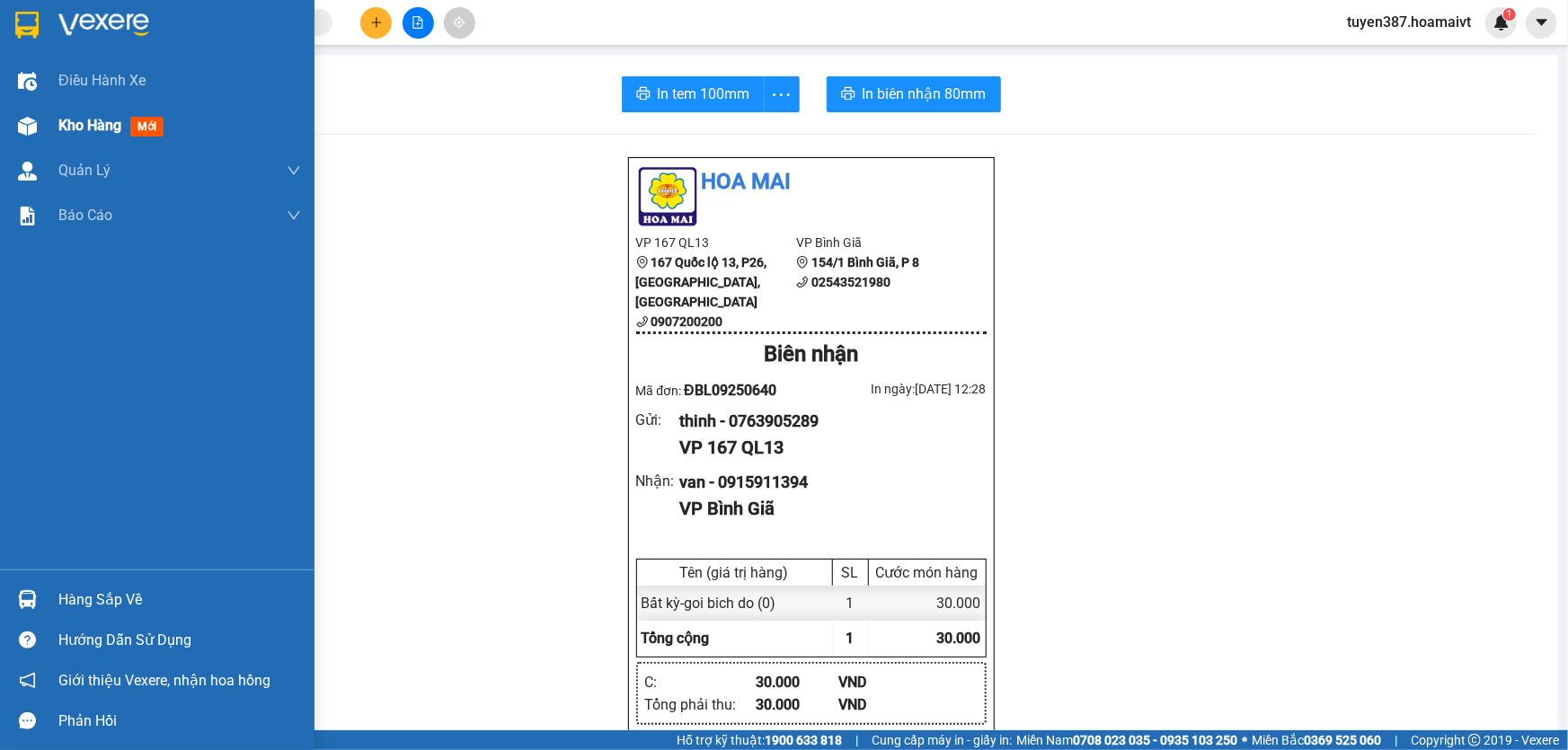
click at [149, 121] on span "mới" at bounding box center [147, 127] width 33 height 20
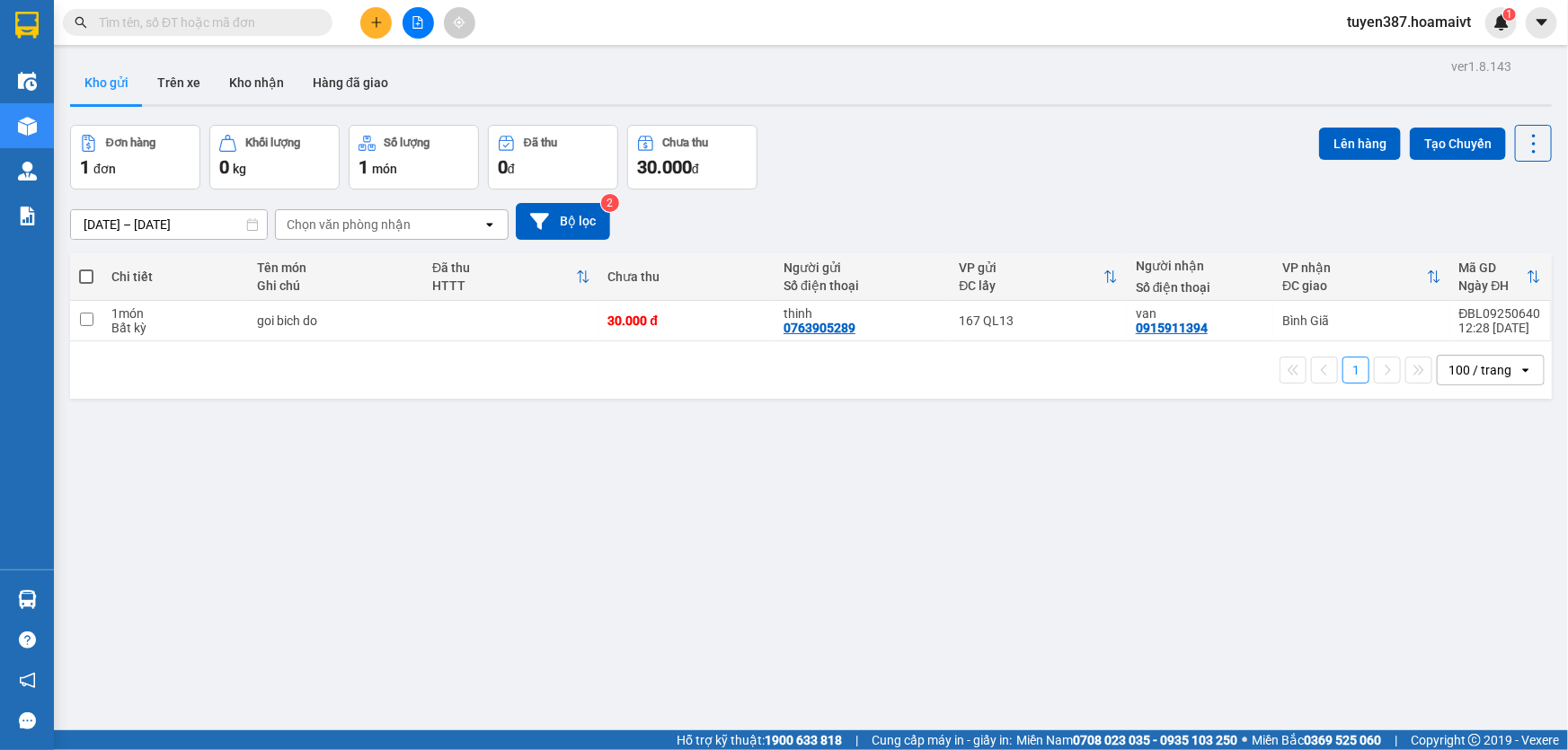
click at [83, 274] on span at bounding box center [87, 276] width 15 height 15
click at [87, 268] on input "checkbox" at bounding box center [87, 268] width 0 height 0
checkbox input "true"
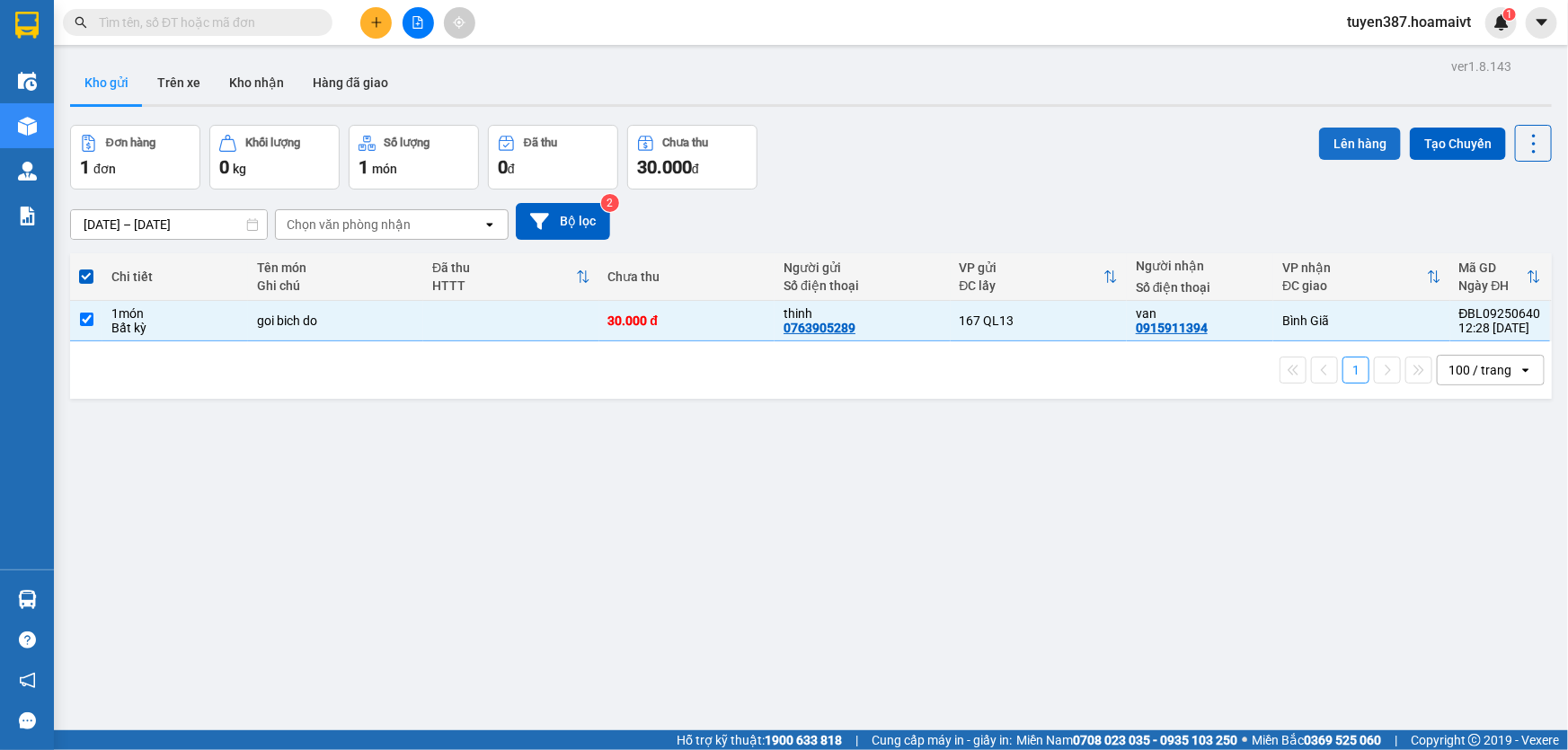
drag, startPoint x: 1340, startPoint y: 144, endPoint x: 1328, endPoint y: 145, distance: 12.0
click at [1334, 144] on button "Lên hàng" at bounding box center [1360, 143] width 82 height 32
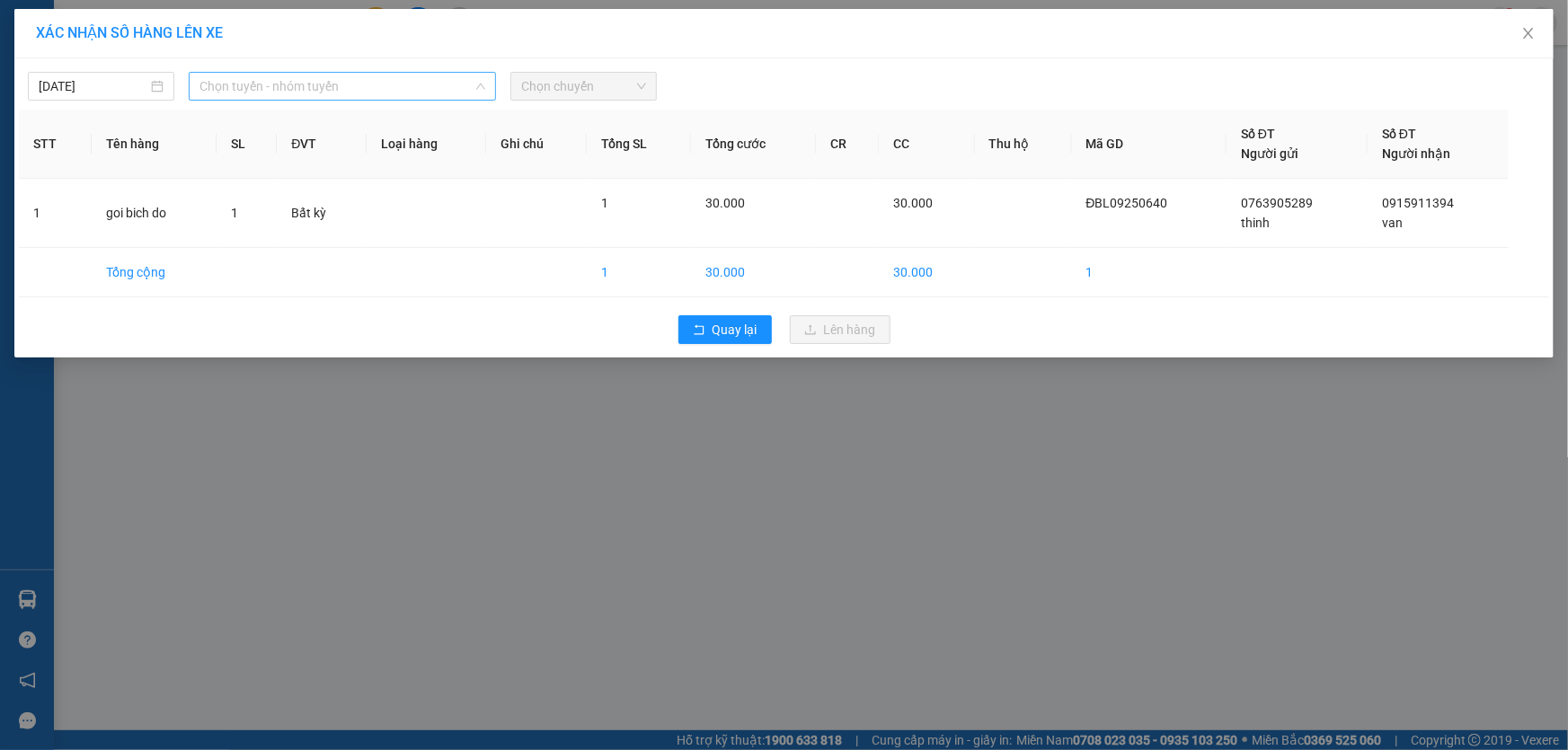
click at [348, 73] on span "Chọn tuyến - nhóm tuyến" at bounding box center [342, 87] width 286 height 27
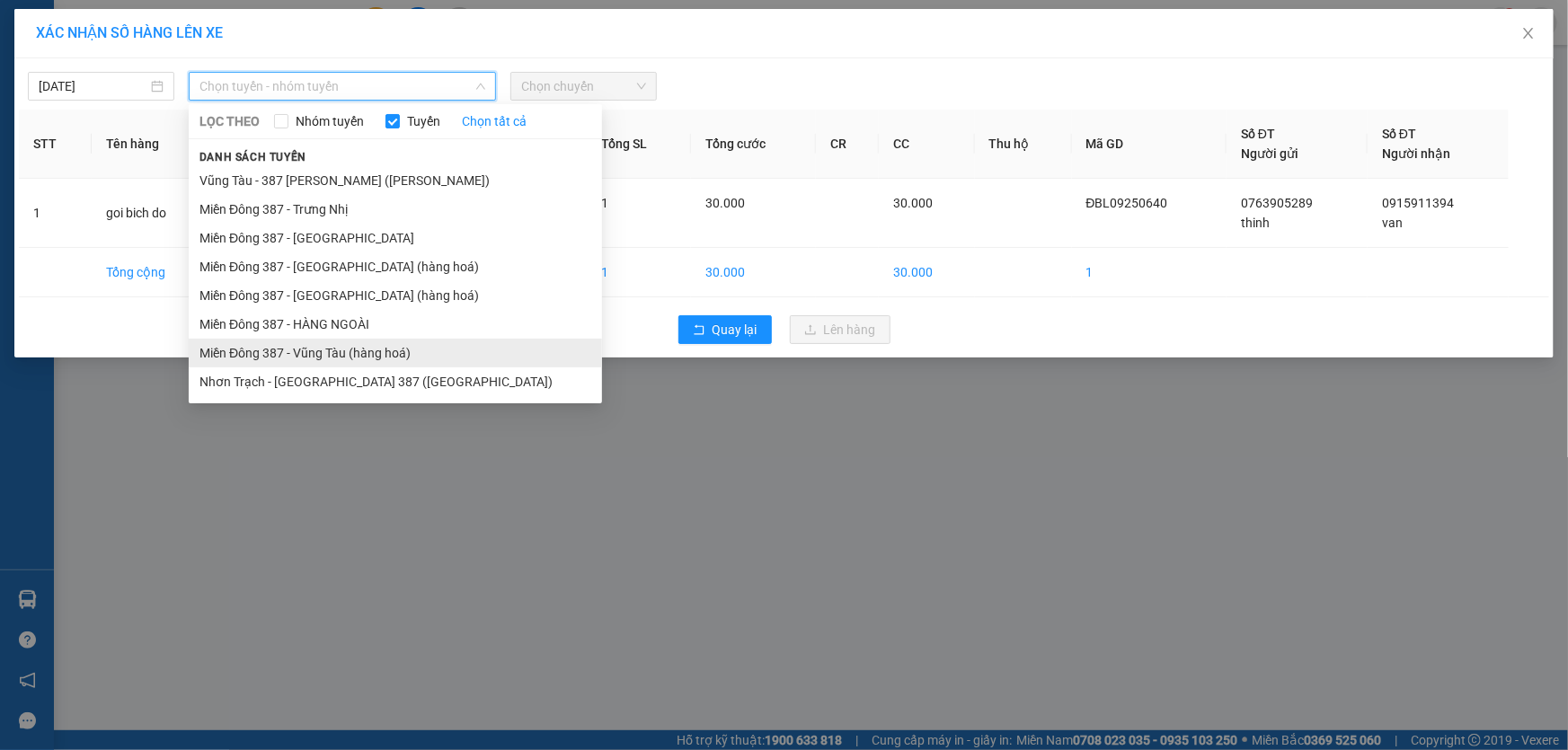
click at [321, 345] on li "Miền Đông 387 - Vũng Tàu (hàng hoá)" at bounding box center [395, 353] width 413 height 29
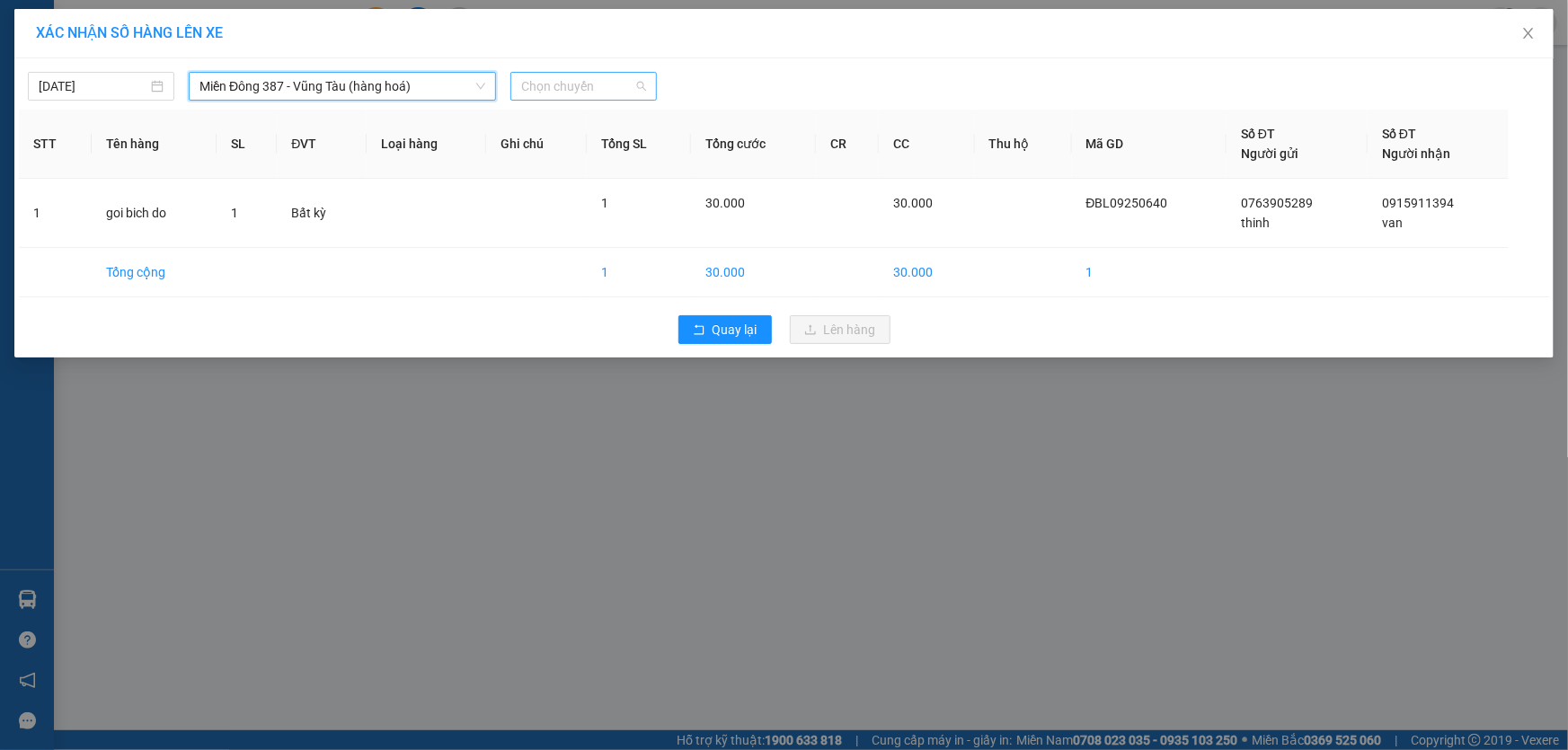
click at [612, 85] on span "Chọn chuyến" at bounding box center [583, 87] width 125 height 27
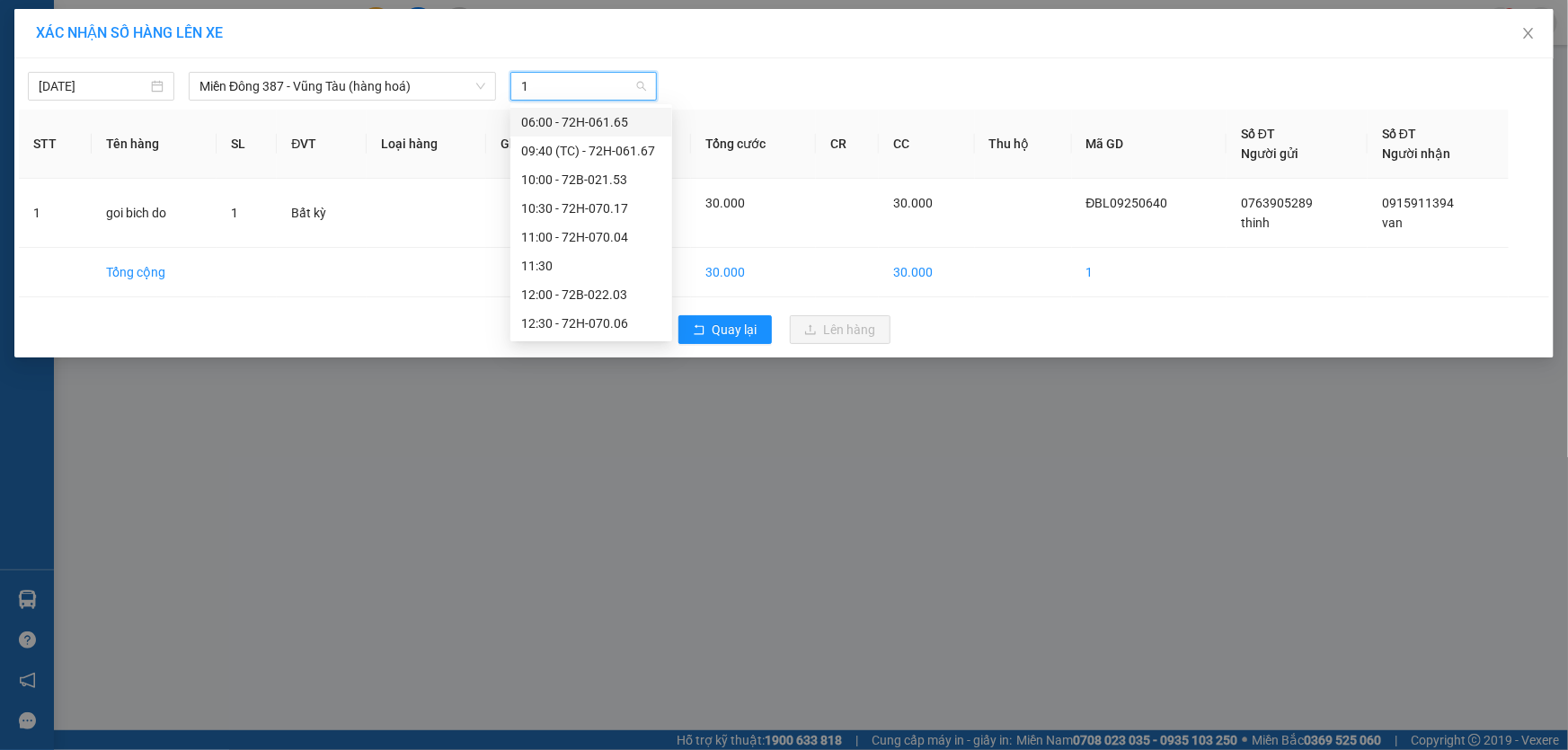
type input "13"
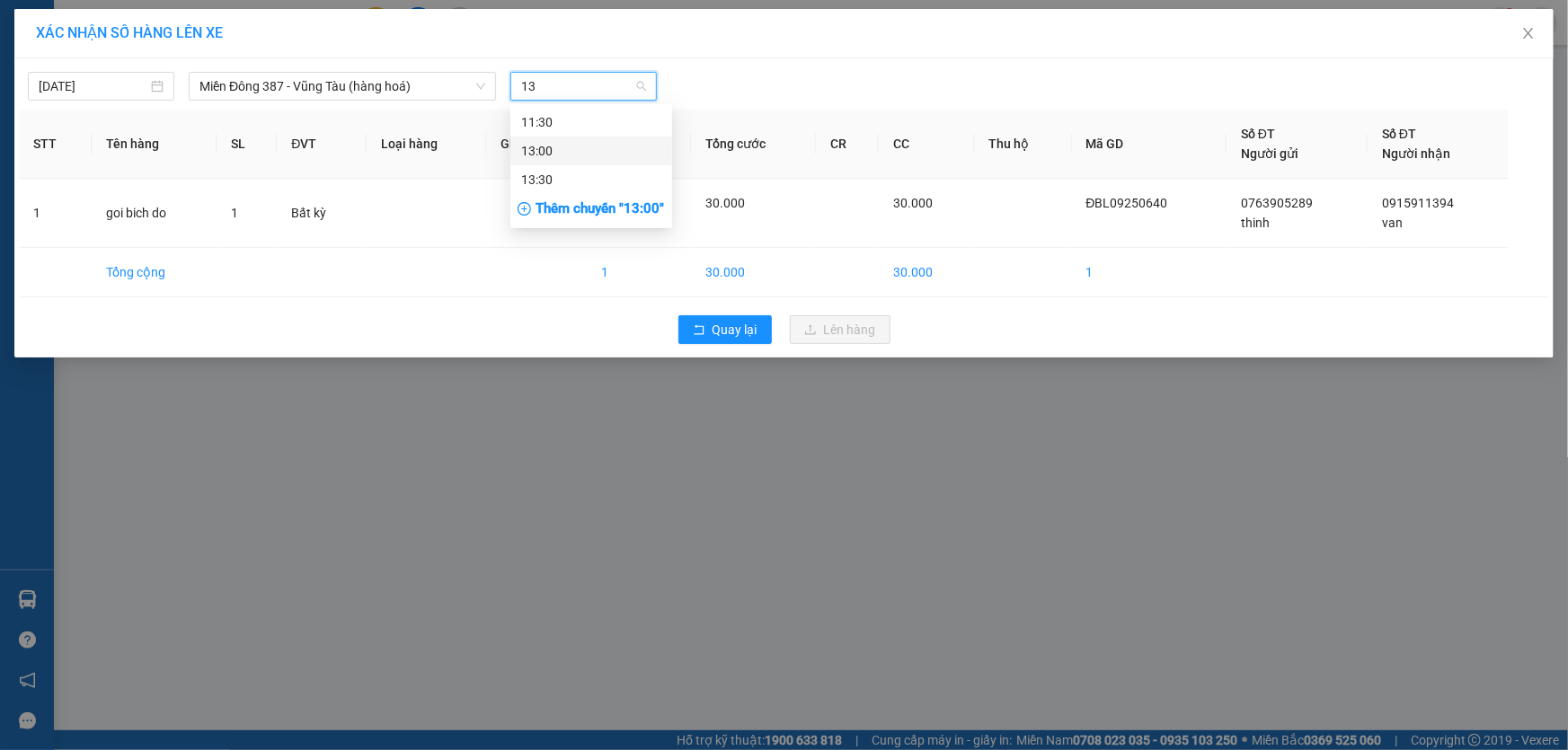
drag, startPoint x: 543, startPoint y: 148, endPoint x: 597, endPoint y: 111, distance: 65.5
click at [543, 147] on div "13:00" at bounding box center [591, 151] width 140 height 20
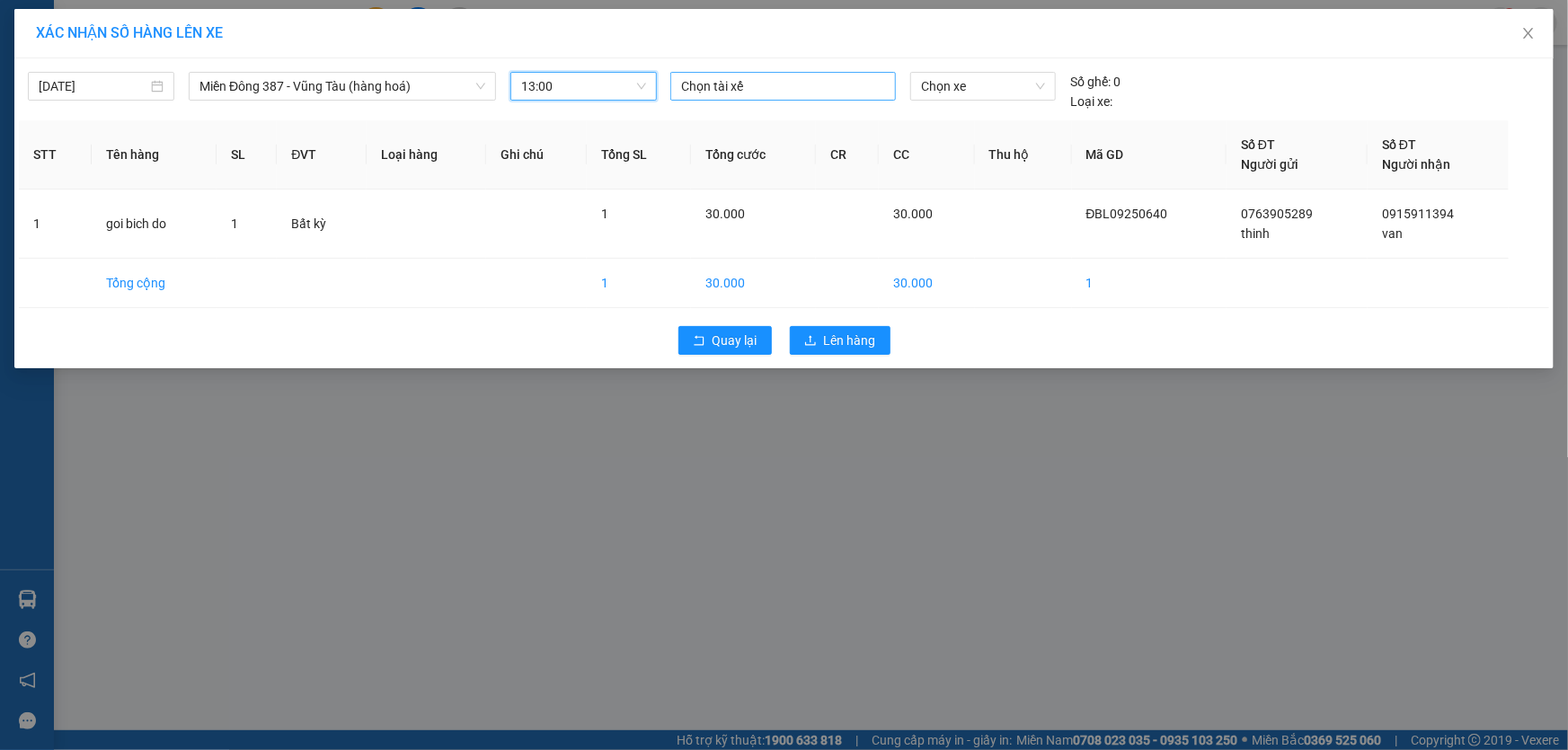
click at [753, 86] on div at bounding box center [783, 87] width 216 height 22
type input "hong"
click at [697, 148] on div "HỒNG MĐ" at bounding box center [806, 151] width 248 height 20
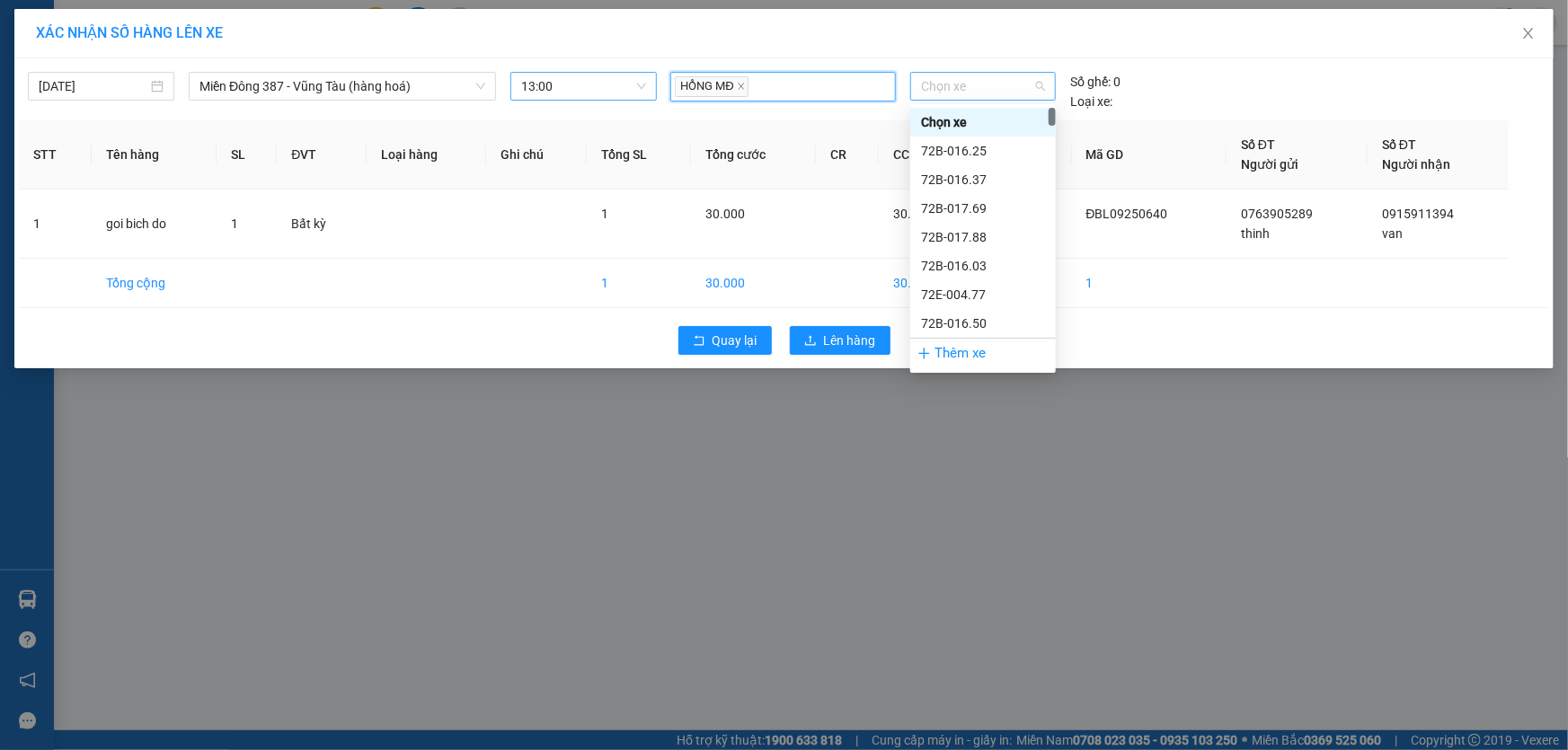
click at [980, 82] on span "Chọn xe" at bounding box center [983, 87] width 124 height 27
type input "938"
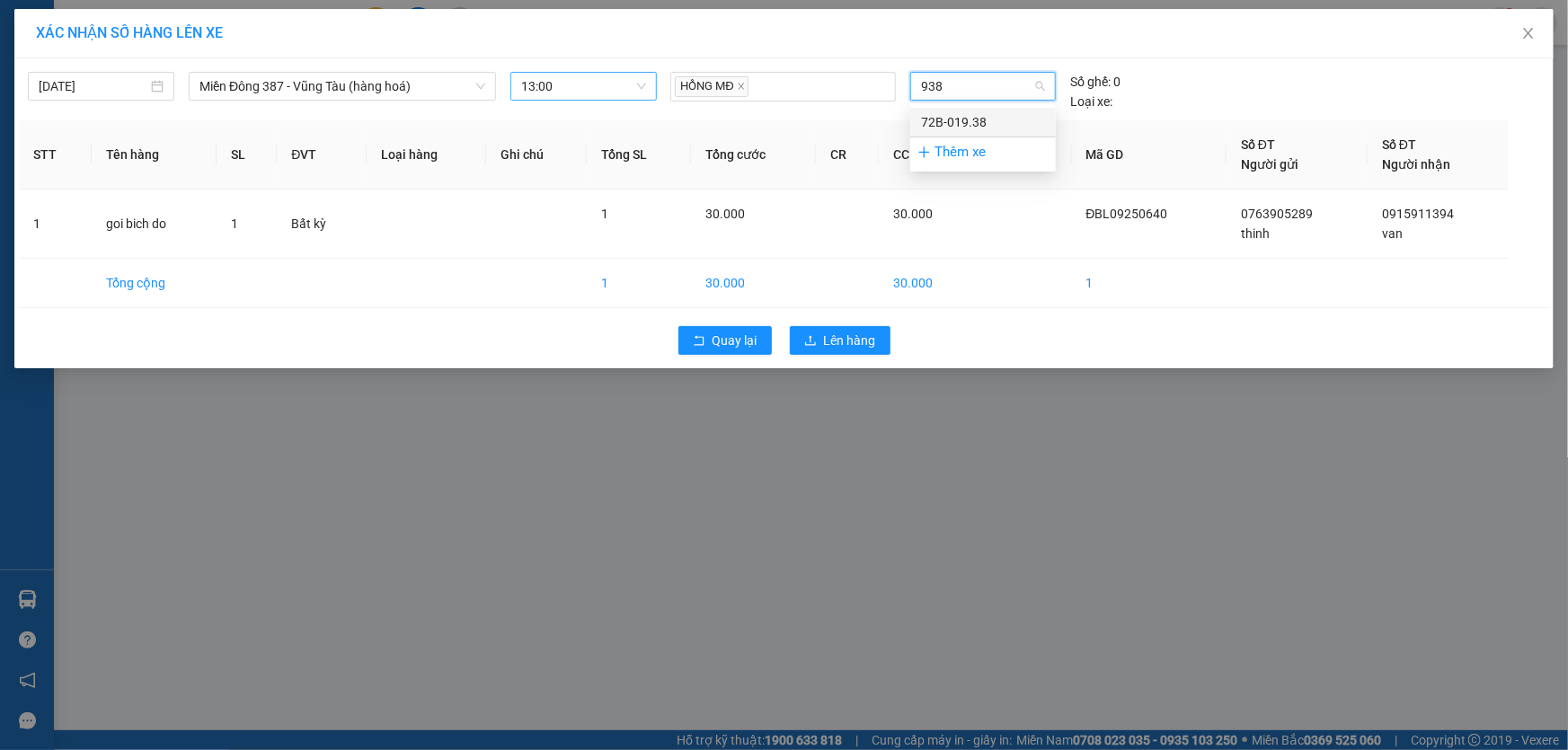
click at [971, 120] on div "72B-019.38" at bounding box center [983, 122] width 124 height 20
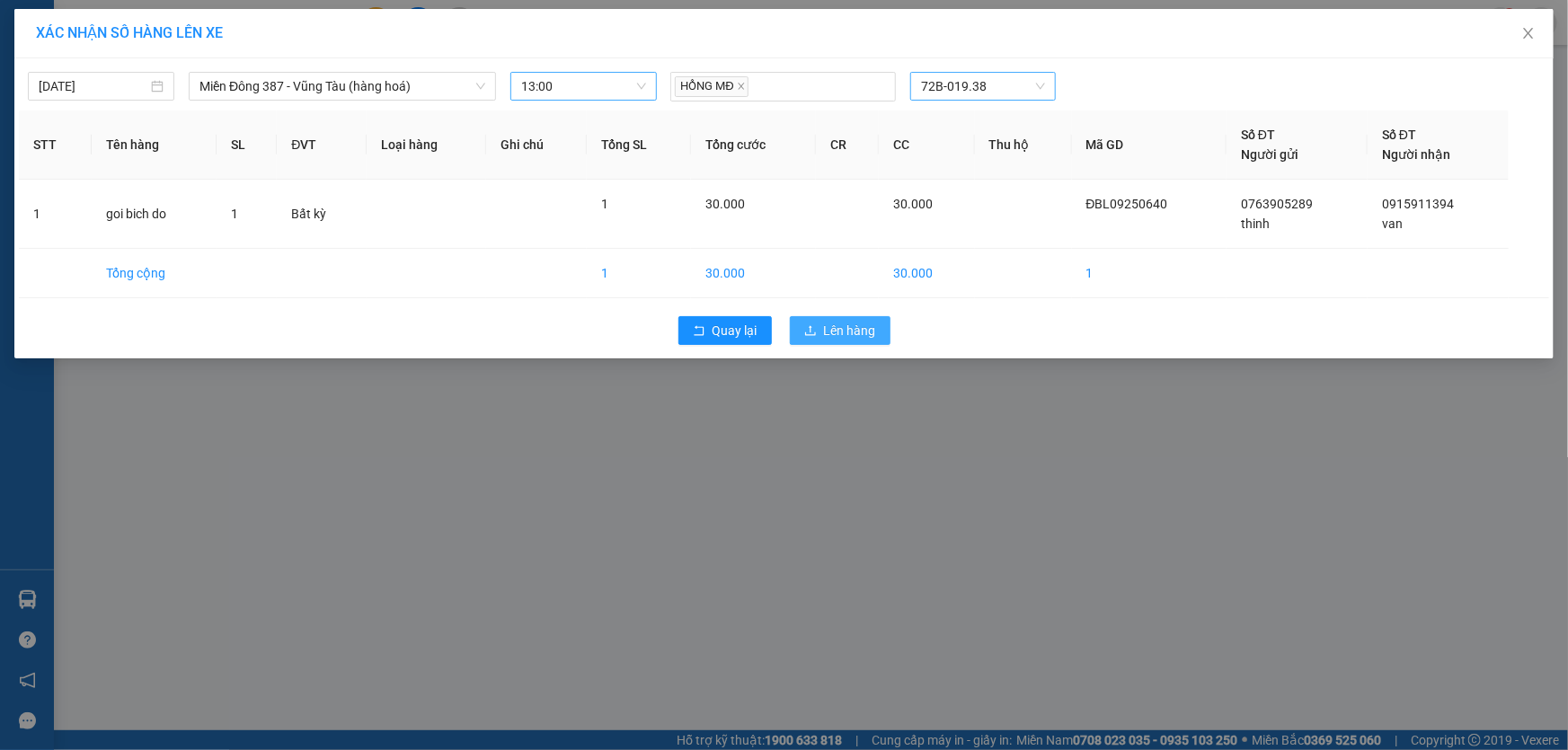
click at [862, 324] on span "Lên hàng" at bounding box center [849, 331] width 52 height 20
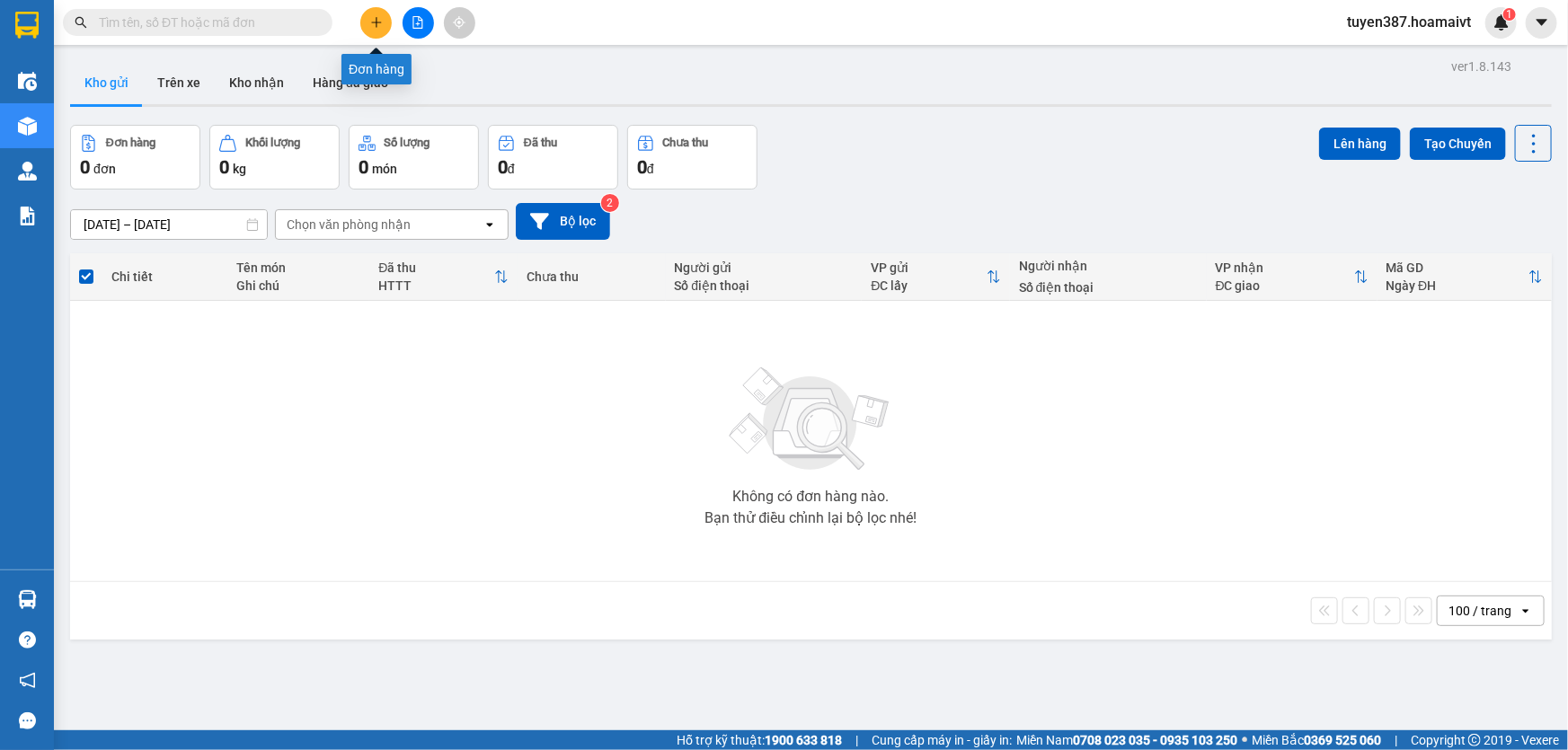
click at [383, 23] on button at bounding box center [376, 23] width 31 height 31
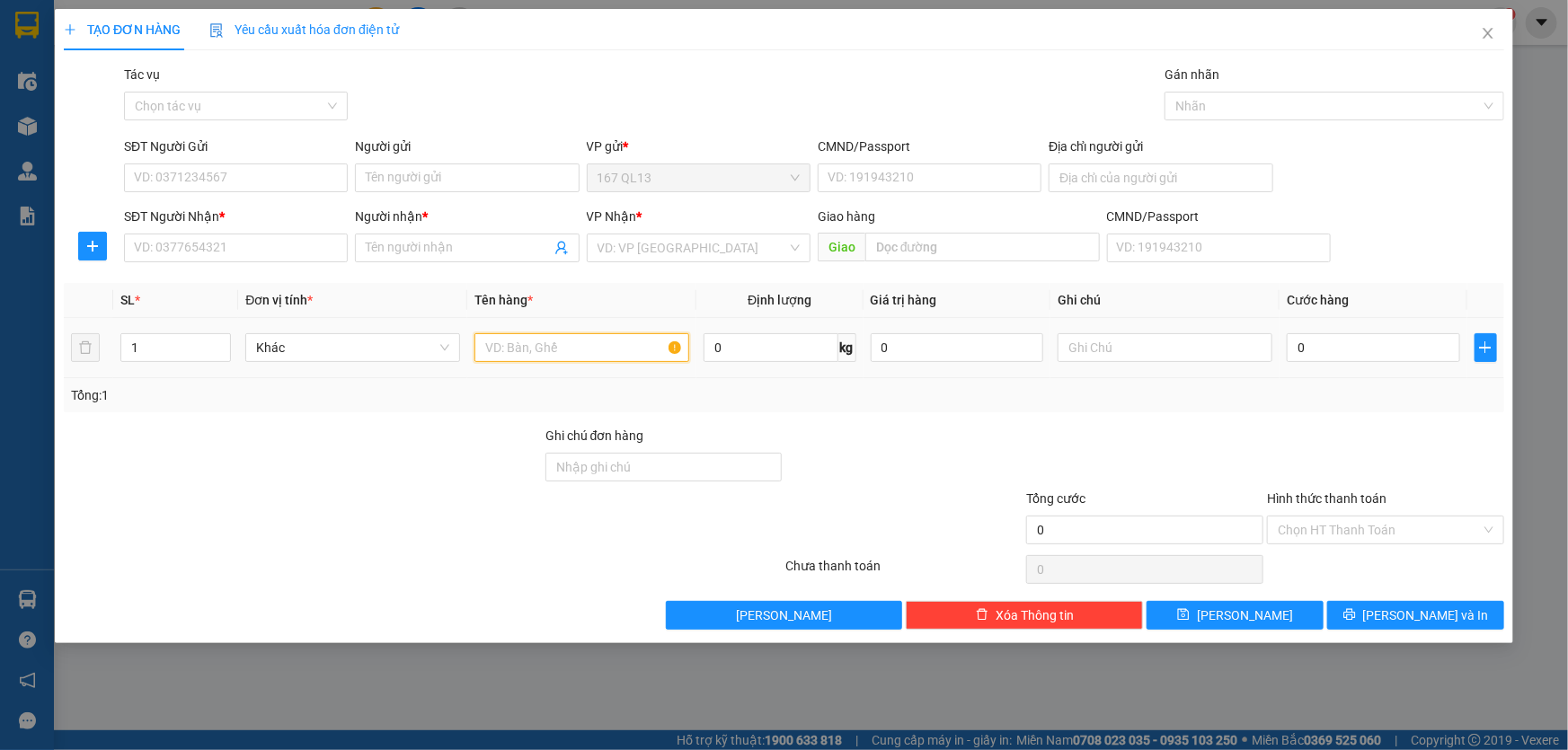
click at [620, 346] on input "text" at bounding box center [581, 348] width 214 height 29
type input "hop nho"
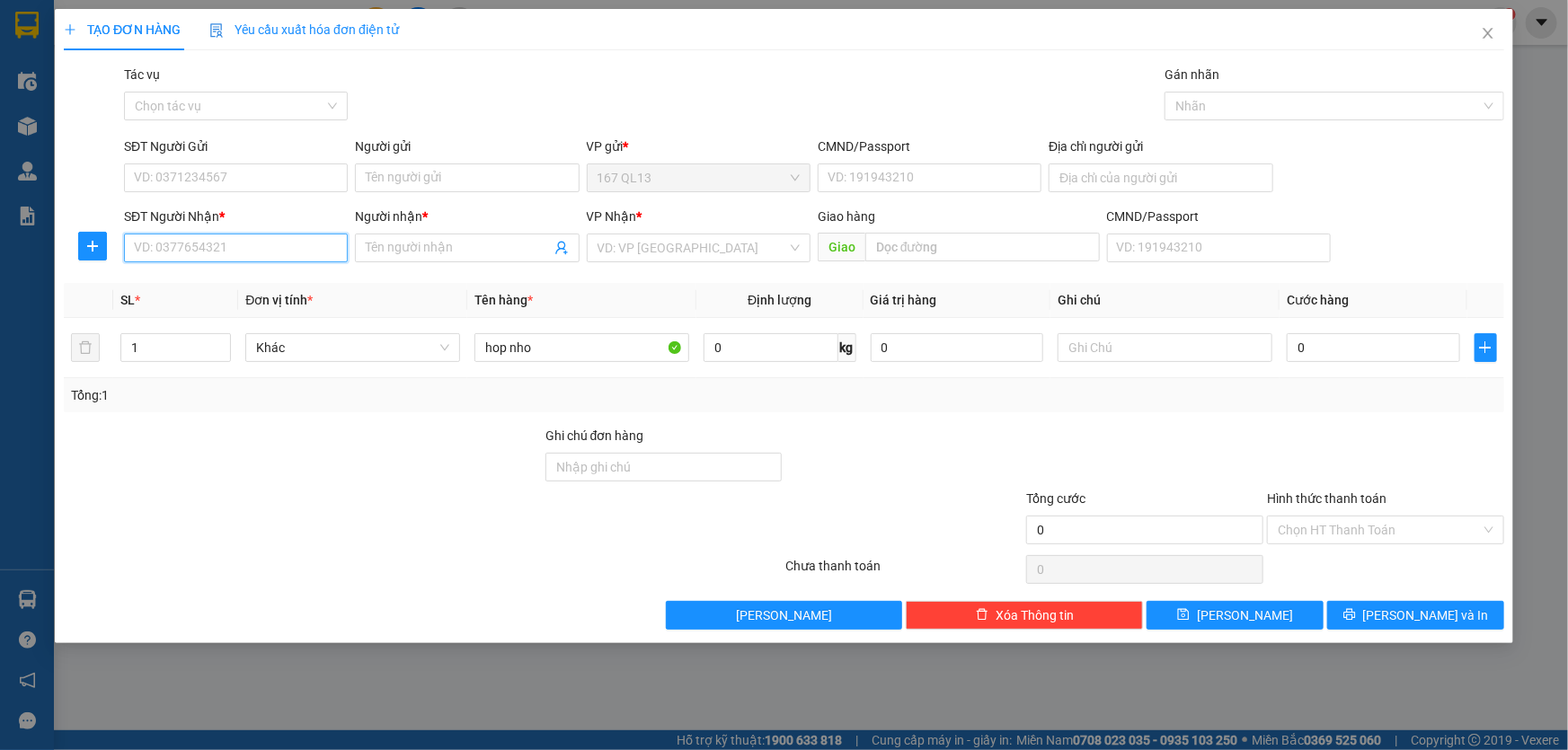
click at [285, 250] on input "SĐT Người Nhận *" at bounding box center [235, 248] width 223 height 29
type input "0932788290"
click at [435, 243] on input "Người nhận *" at bounding box center [458, 248] width 184 height 20
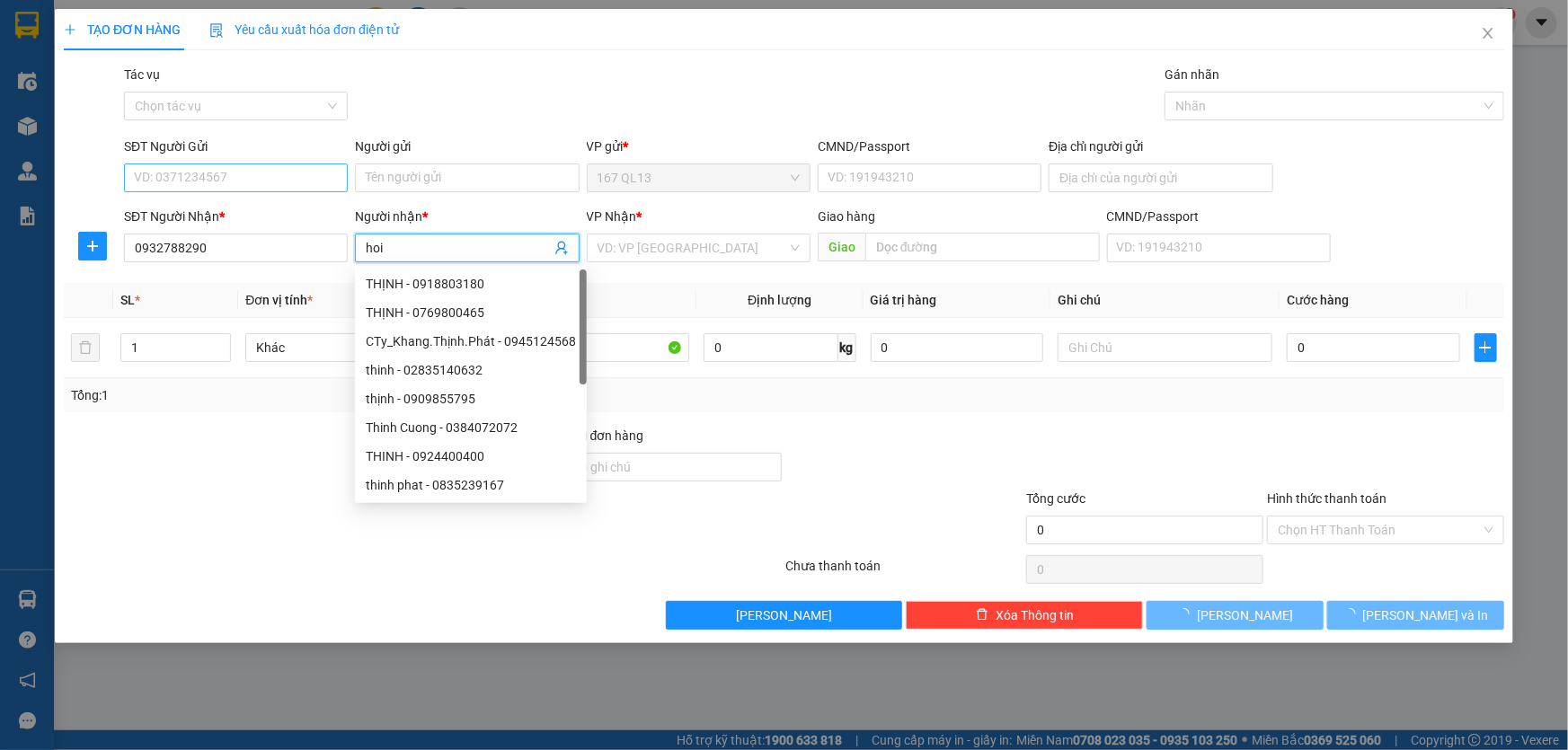
type input "hoi"
click at [277, 171] on input "SĐT Người Gửi" at bounding box center [235, 178] width 223 height 29
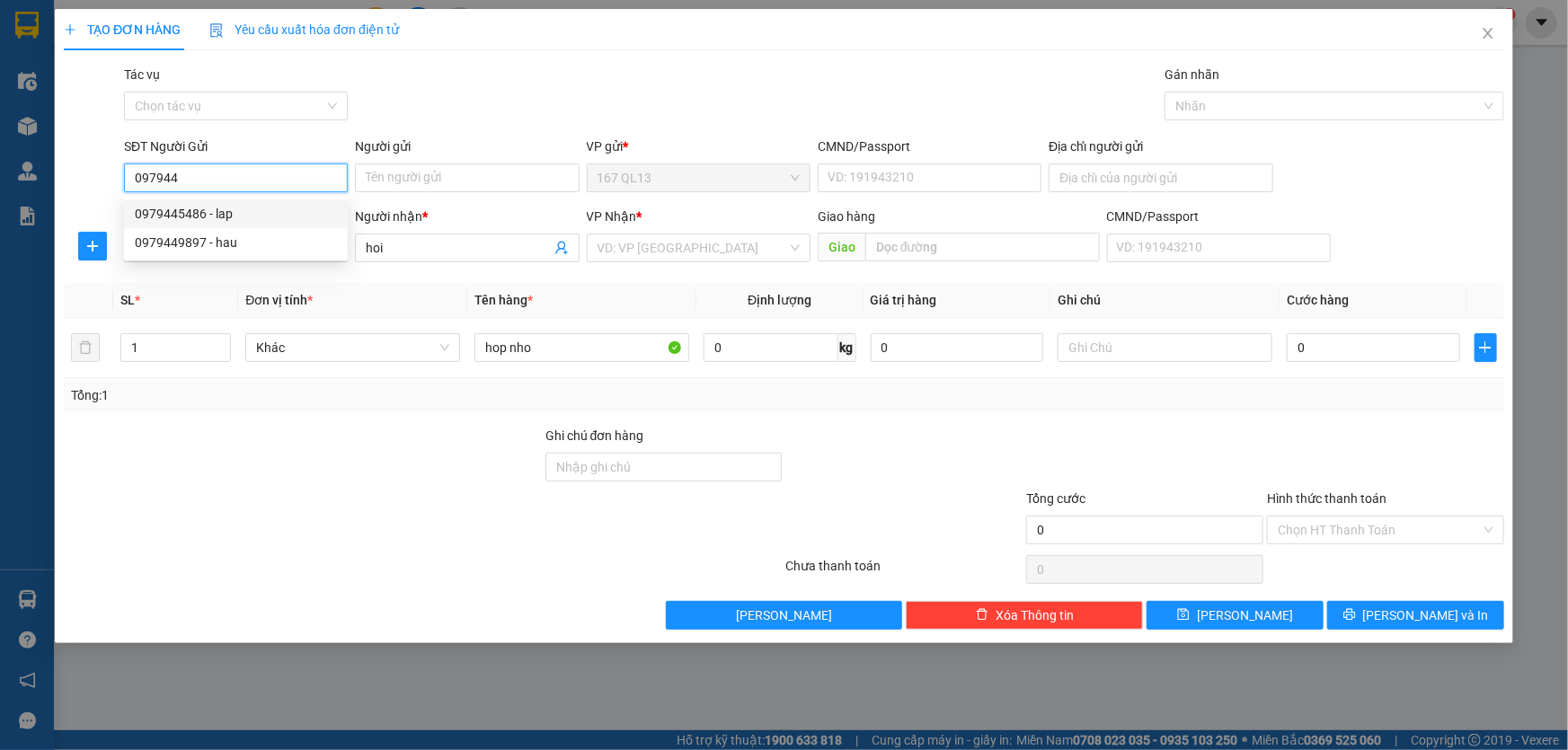
click at [244, 214] on div "0979445486 - lap" at bounding box center [236, 214] width 202 height 20
type input "0979445486"
type input "lap"
type input "064092007093"
type input "0979445486"
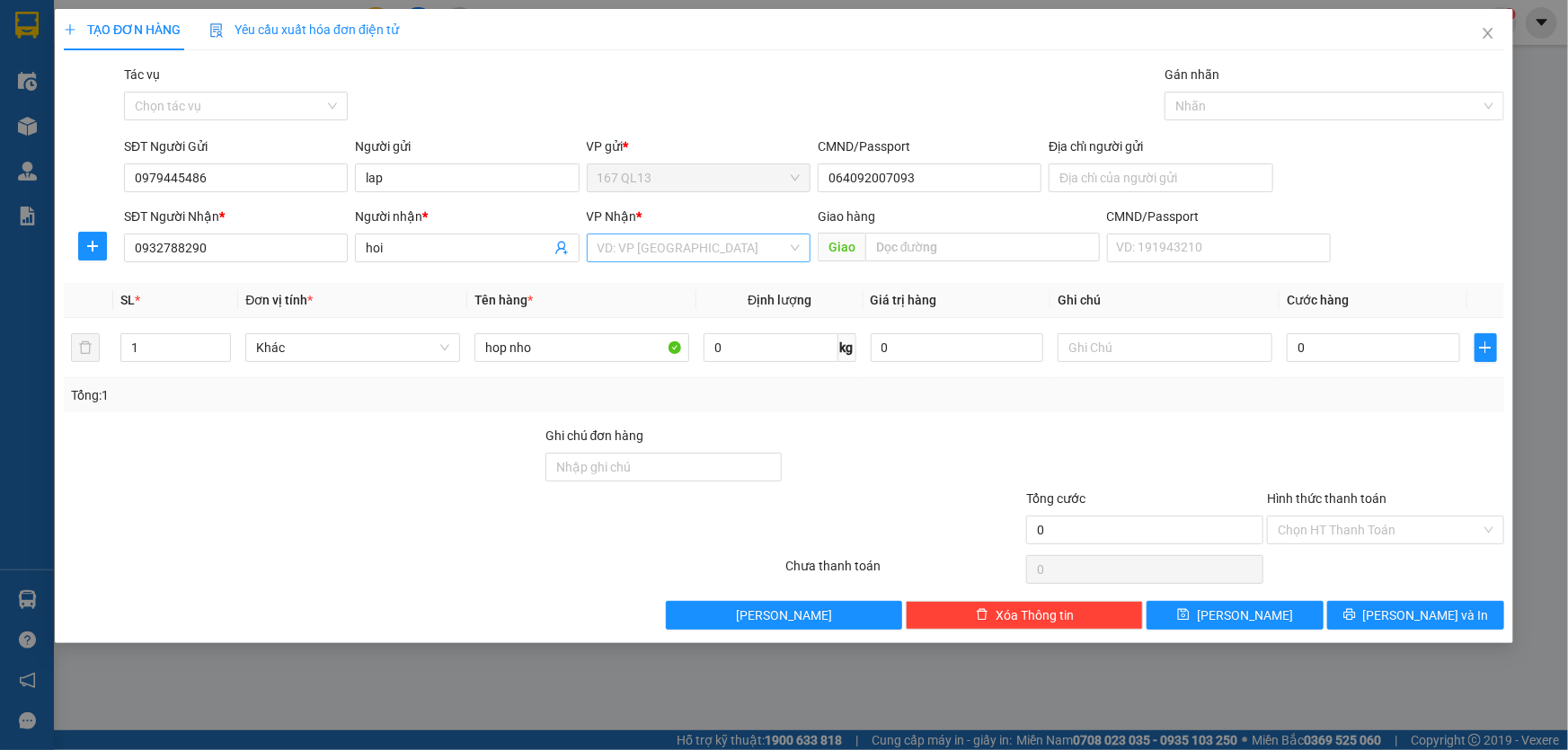
click at [659, 248] on input "search" at bounding box center [692, 248] width 190 height 27
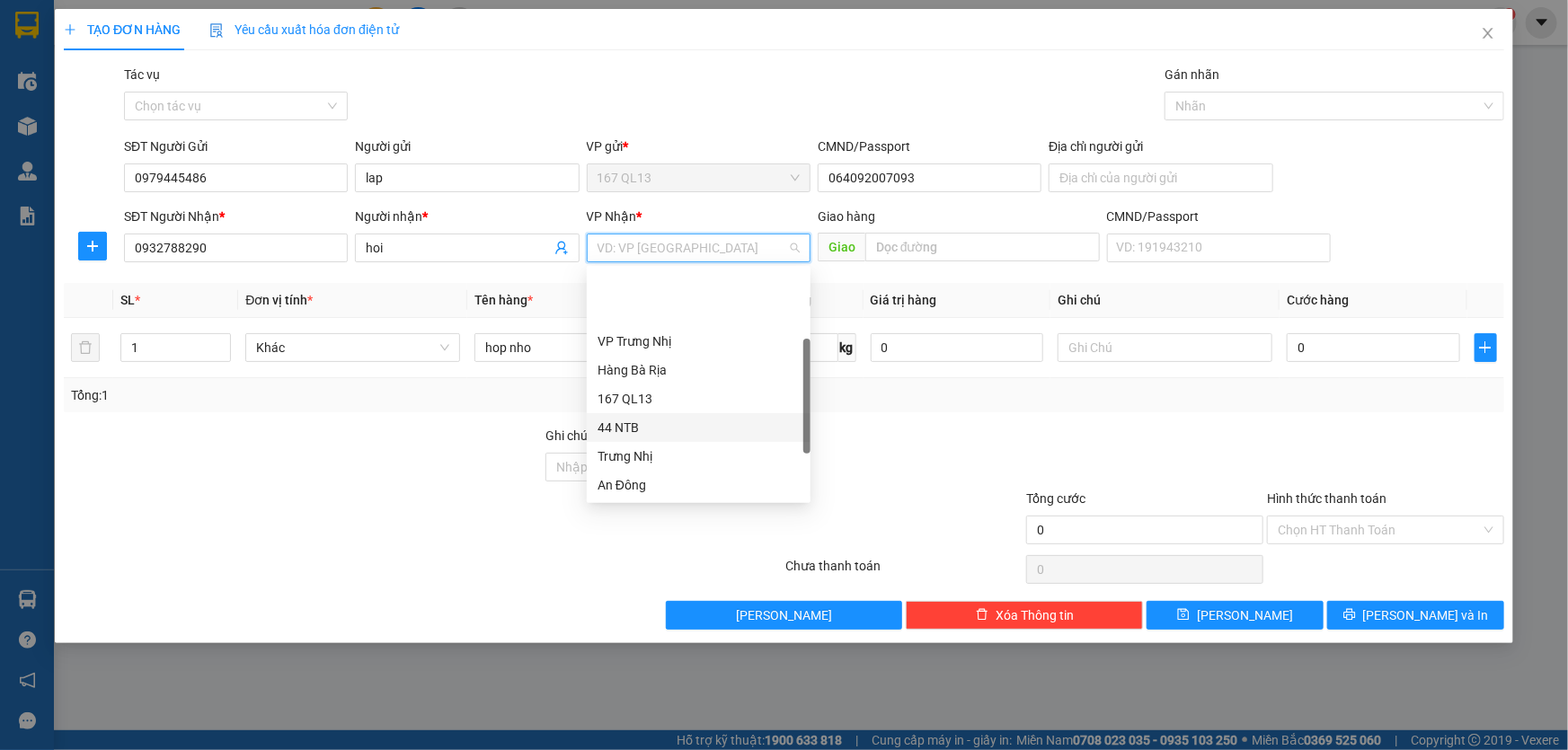
scroll to position [81, 0]
drag, startPoint x: 652, startPoint y: 283, endPoint x: 769, endPoint y: 302, distance: 118.5
click at [656, 284] on div "Hàng Bà Rịa" at bounding box center [699, 289] width 202 height 20
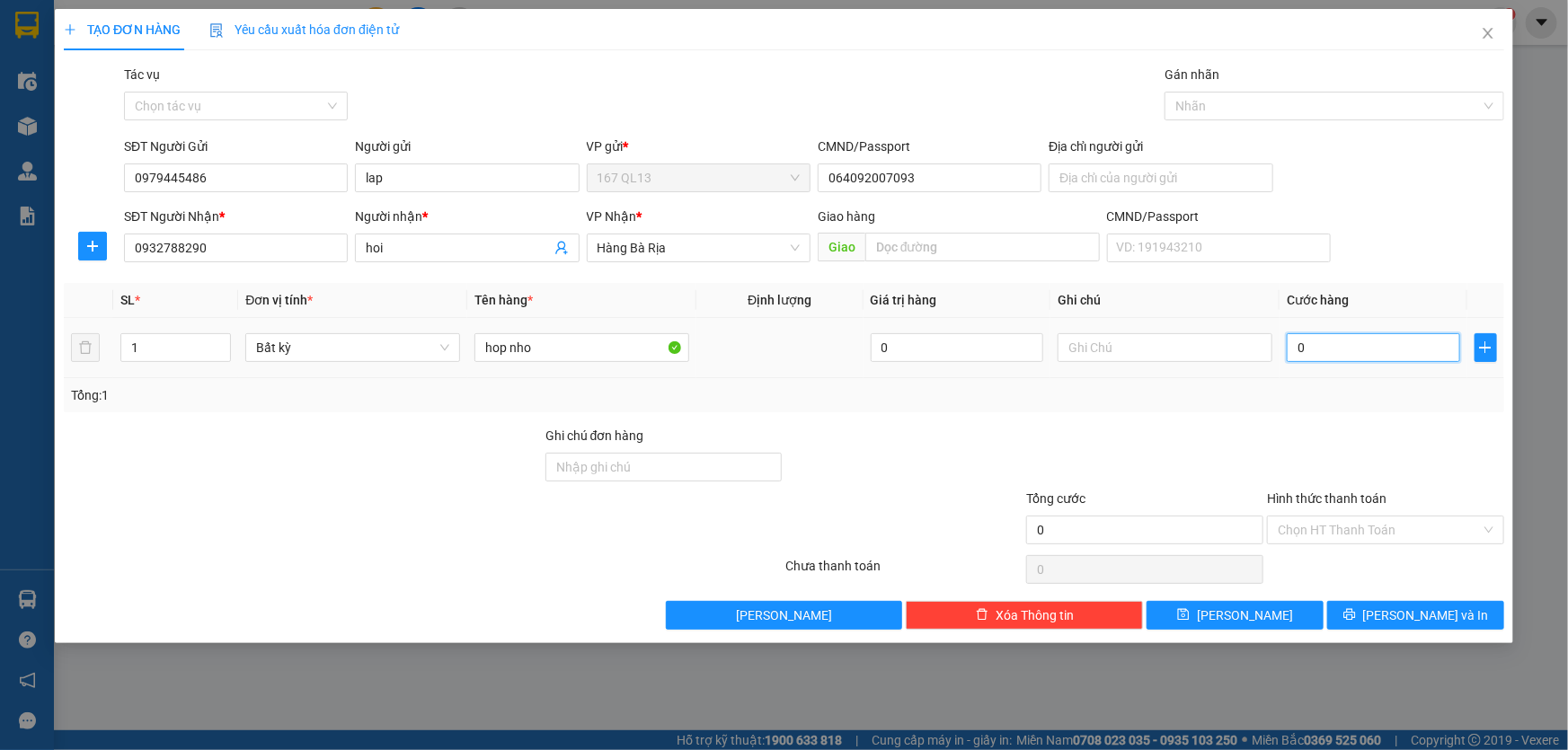
click at [1292, 346] on input "0" at bounding box center [1373, 348] width 173 height 29
type input "3"
type input "30"
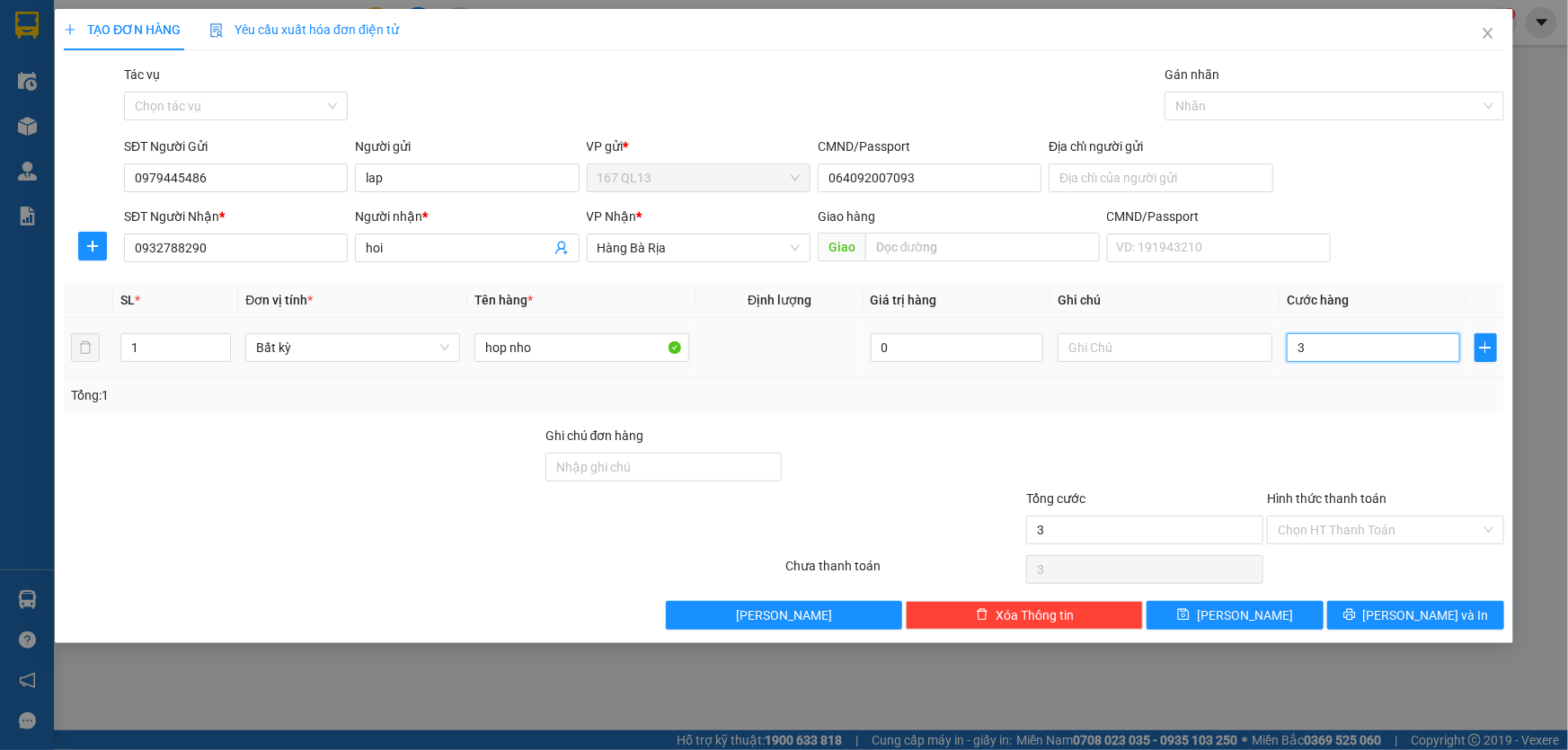
type input "30"
type input "30.000"
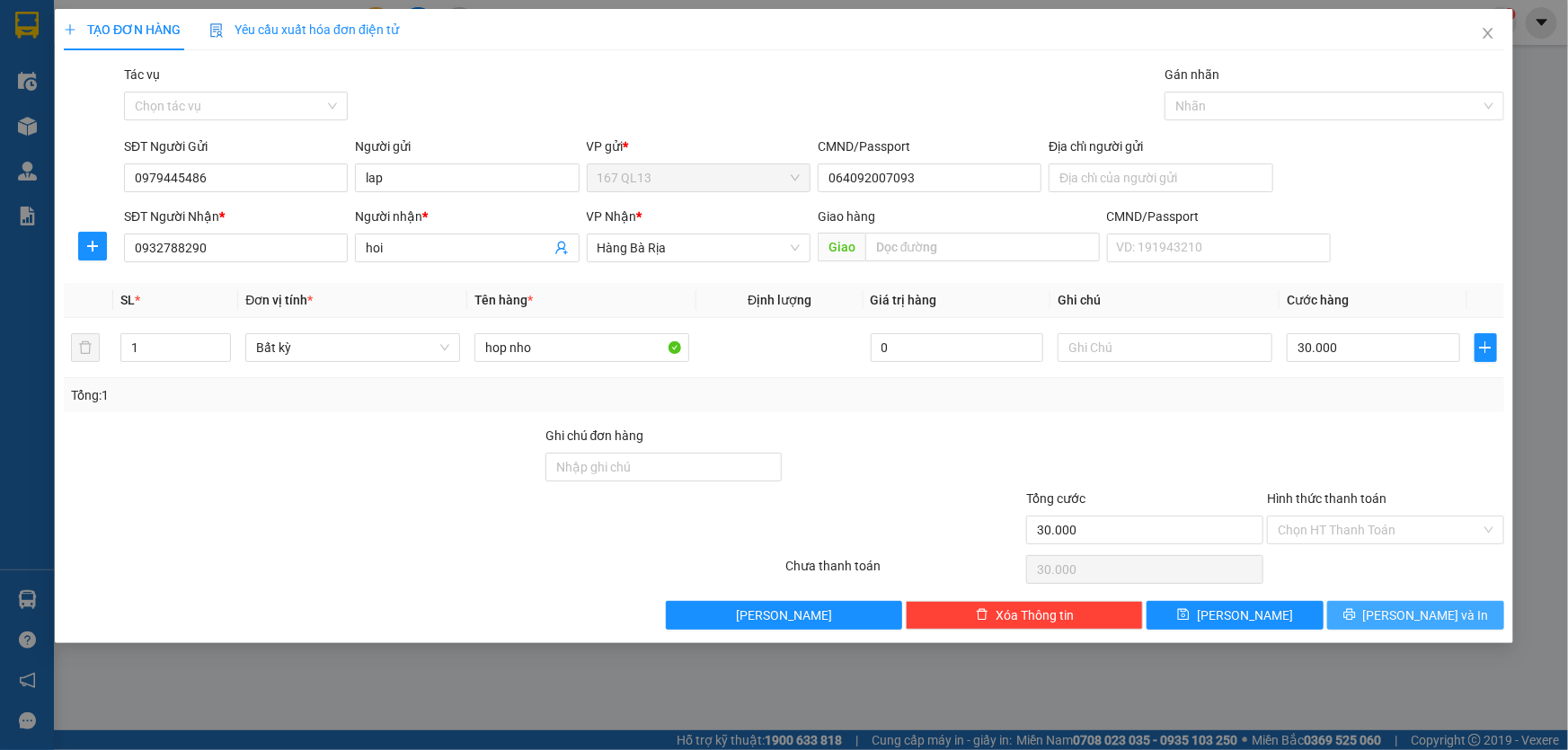
click at [1413, 609] on span "[PERSON_NAME] và In" at bounding box center [1426, 616] width 126 height 20
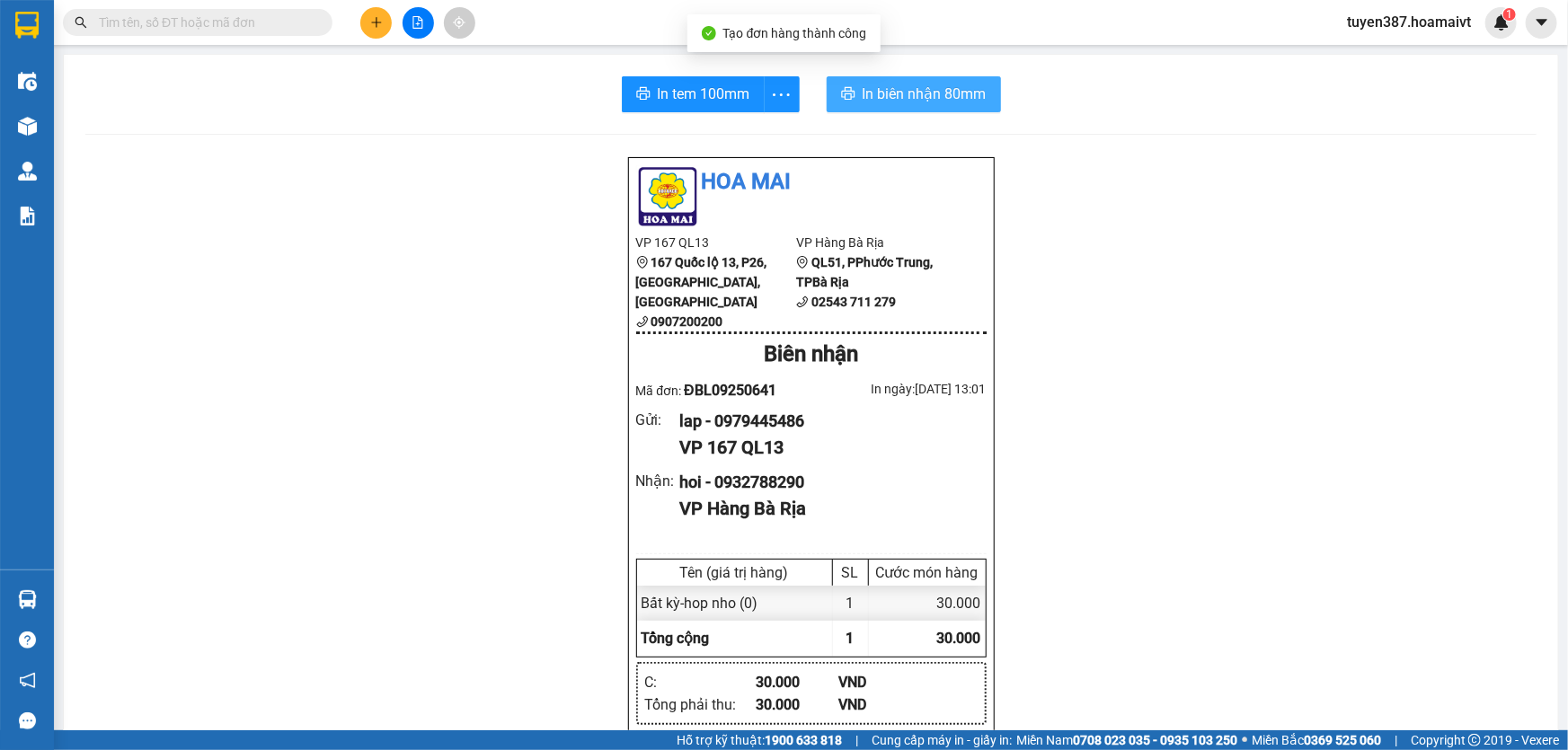
click at [877, 88] on span "In biên nhận 80mm" at bounding box center [925, 94] width 124 height 23
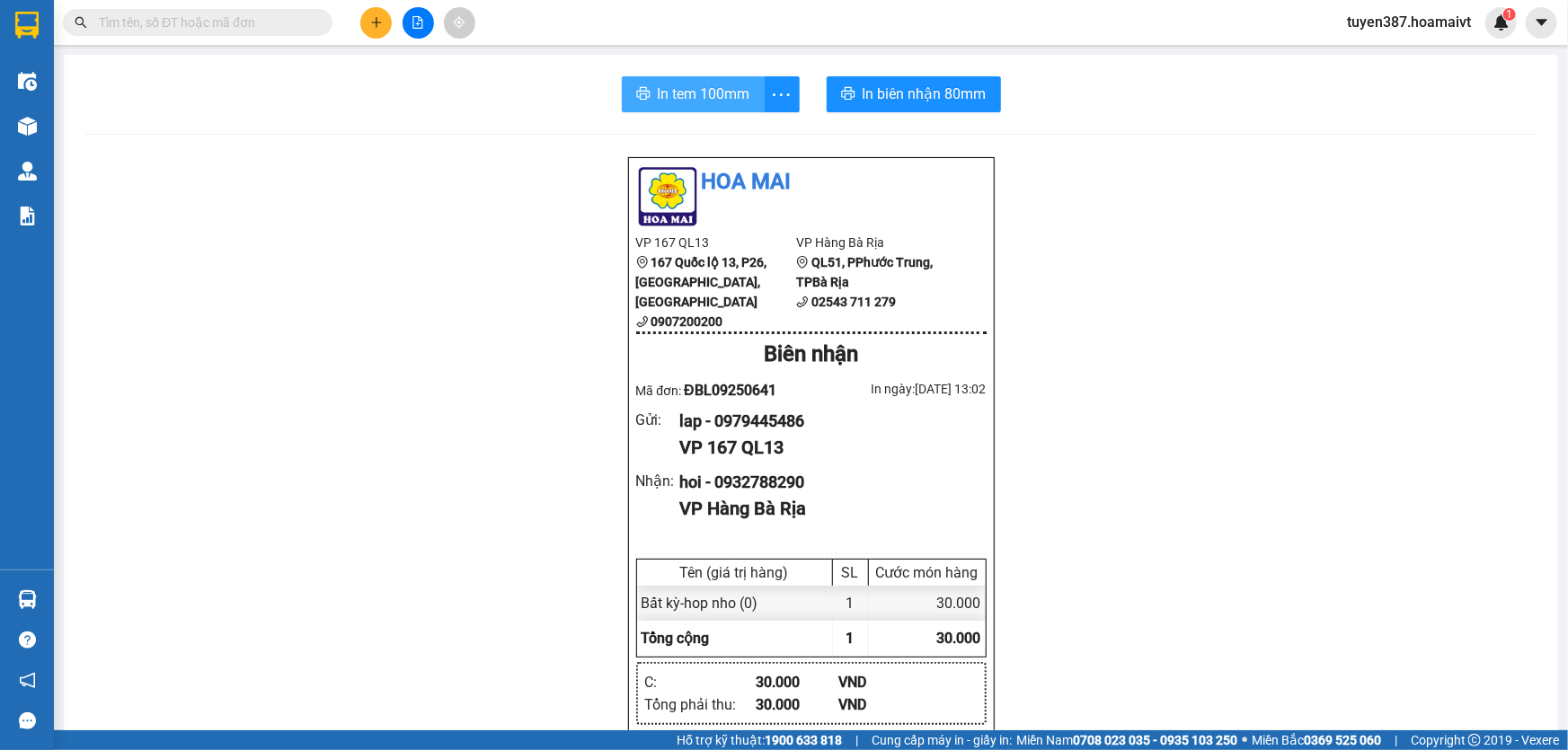
drag, startPoint x: 669, startPoint y: 92, endPoint x: 798, endPoint y: 89, distance: 129.0
click at [679, 89] on span "In tem 100mm" at bounding box center [703, 94] width 92 height 23
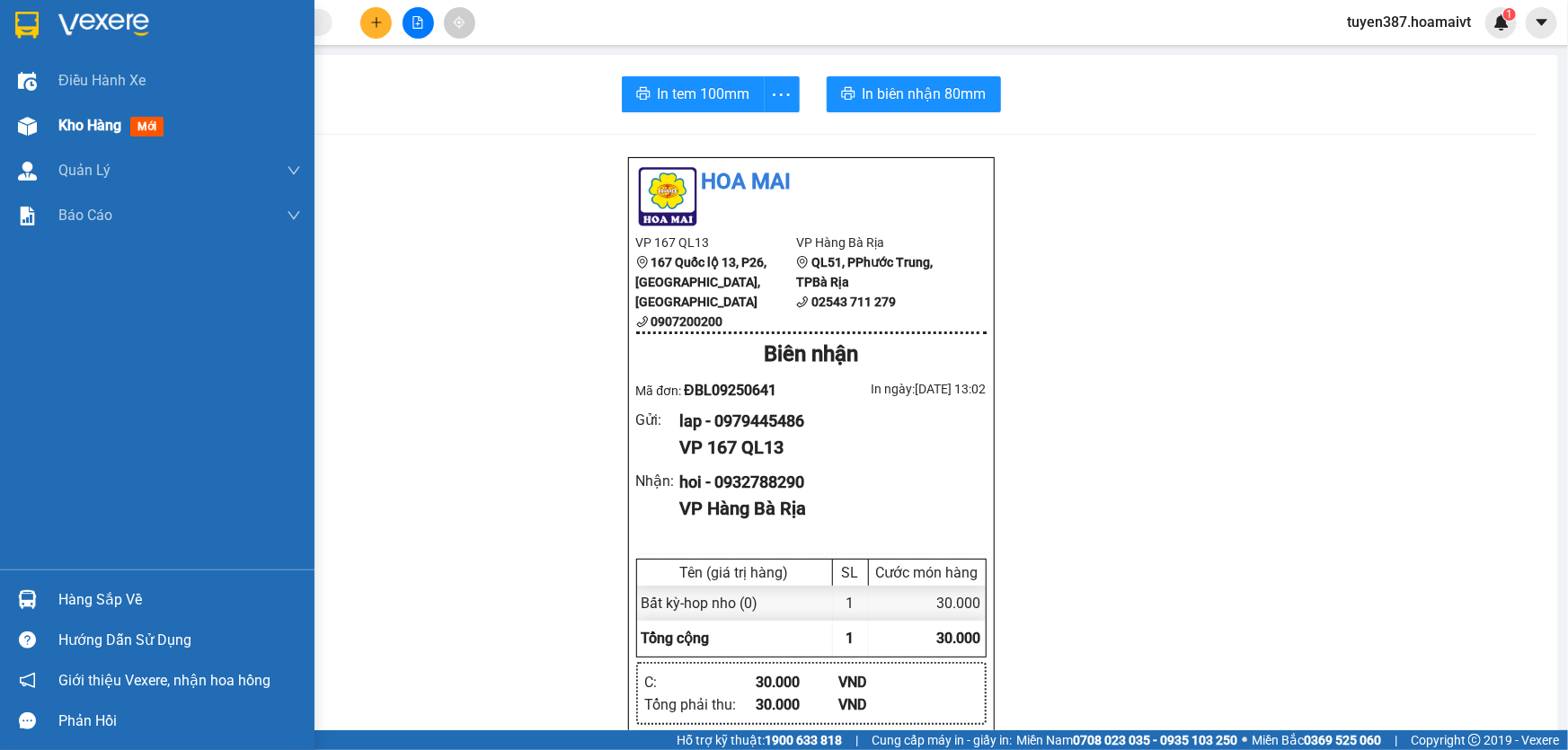
click at [154, 119] on span "mới" at bounding box center [147, 127] width 33 height 20
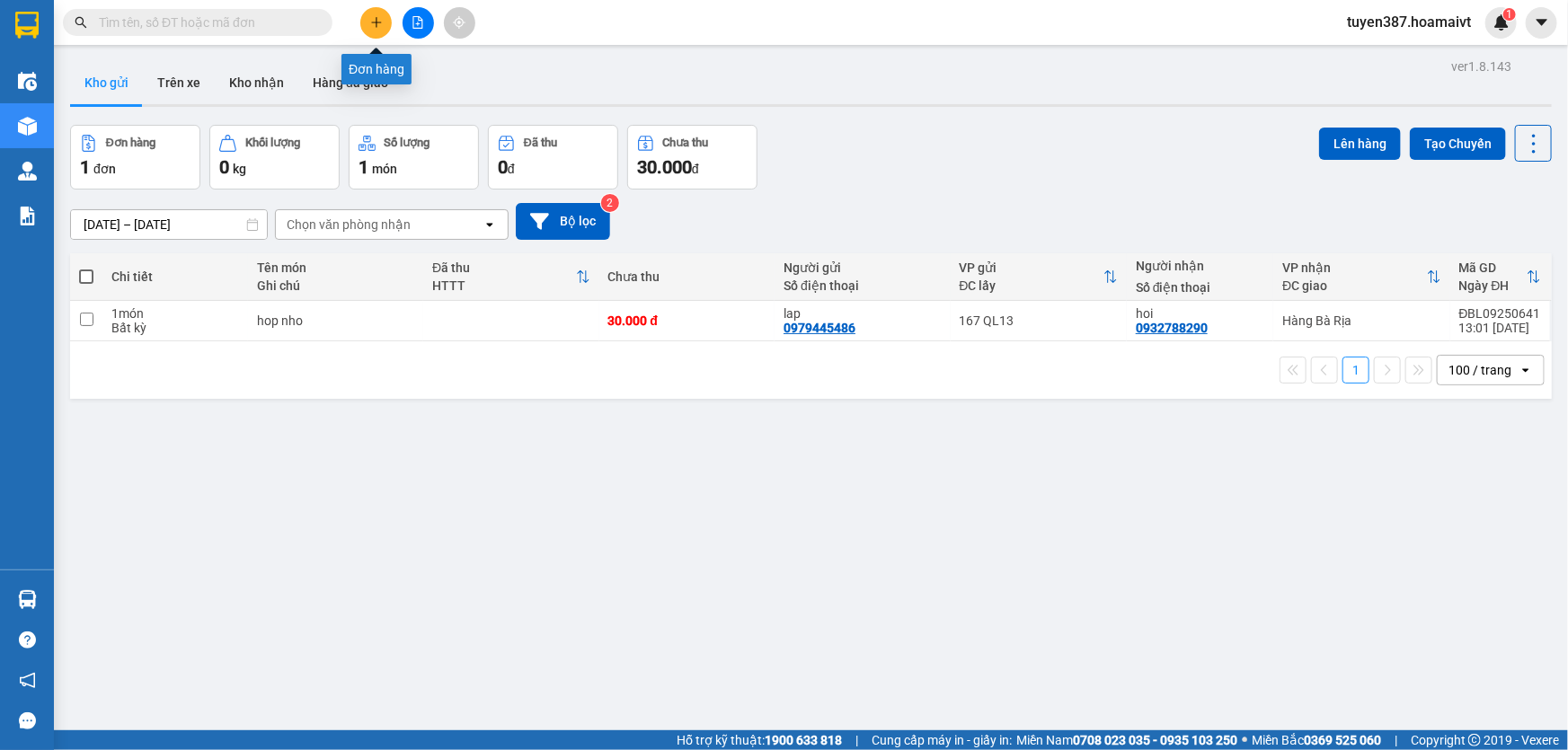
click at [381, 16] on icon "plus" at bounding box center [377, 23] width 13 height 13
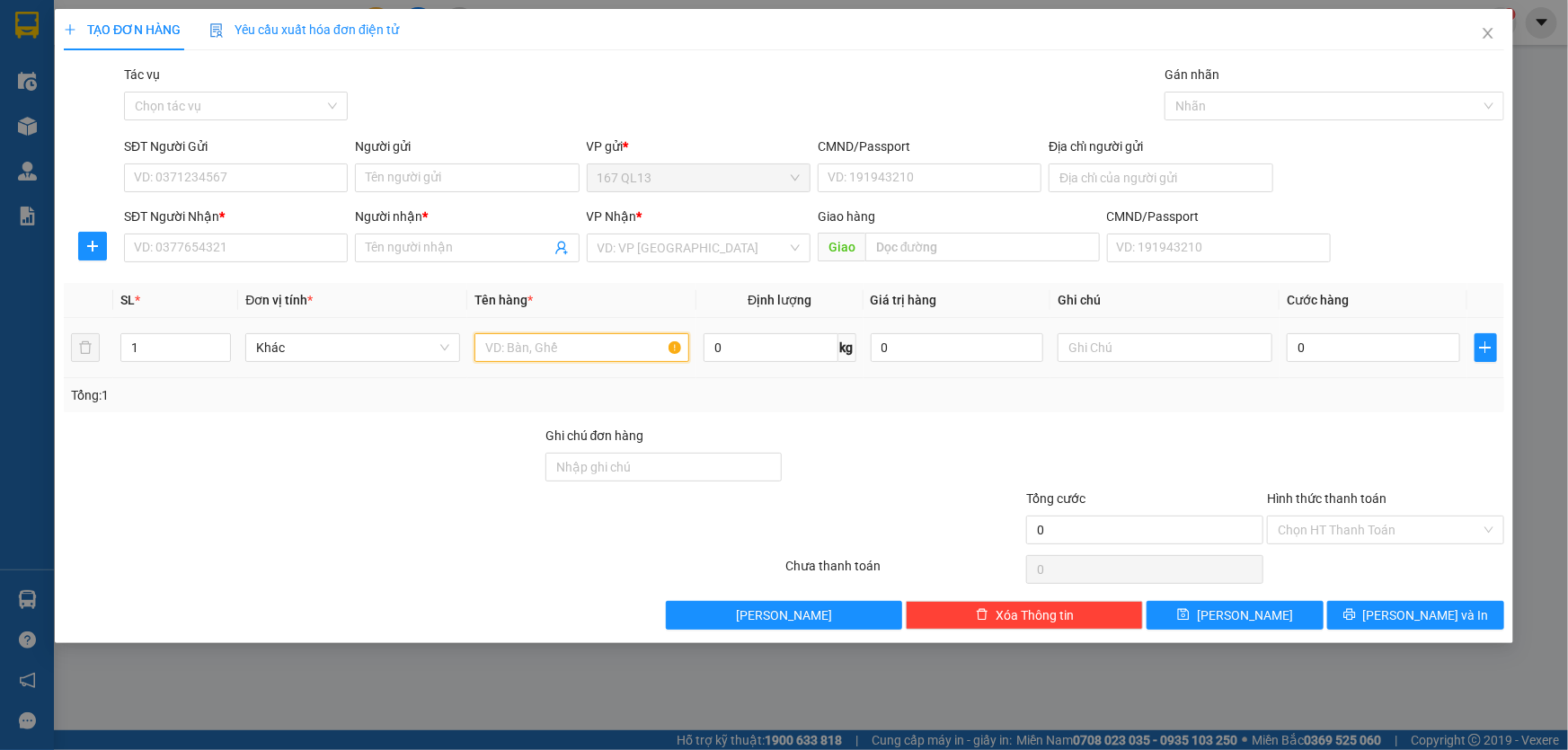
click at [610, 356] on input "text" at bounding box center [581, 348] width 214 height 29
type input "hop"
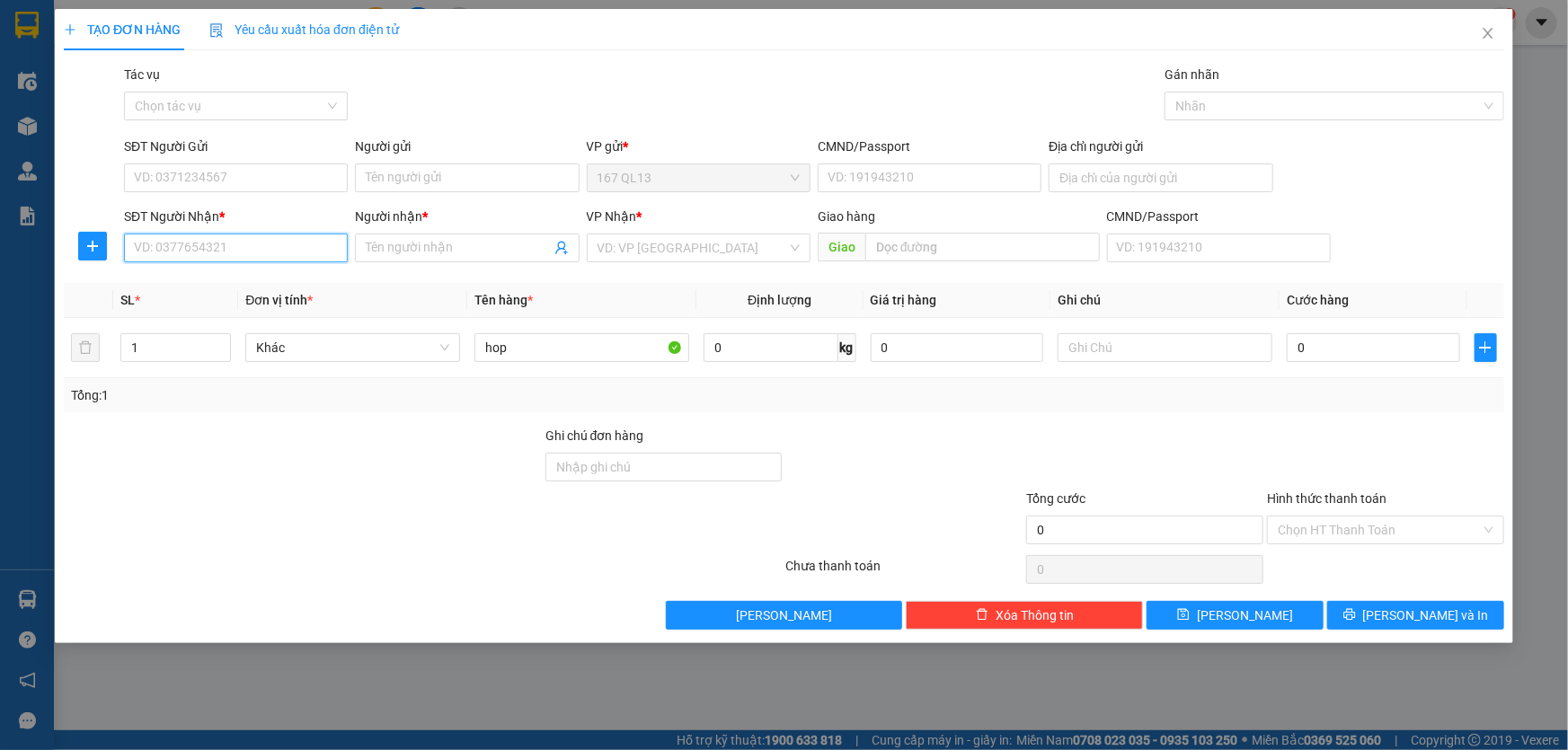
click at [286, 249] on input "SĐT Người Nhận *" at bounding box center [235, 248] width 223 height 29
drag, startPoint x: 205, startPoint y: 283, endPoint x: 218, endPoint y: 206, distance: 78.1
click at [205, 278] on div "0932019370 - bui" at bounding box center [236, 284] width 202 height 20
type input "0932019370"
type input "bui"
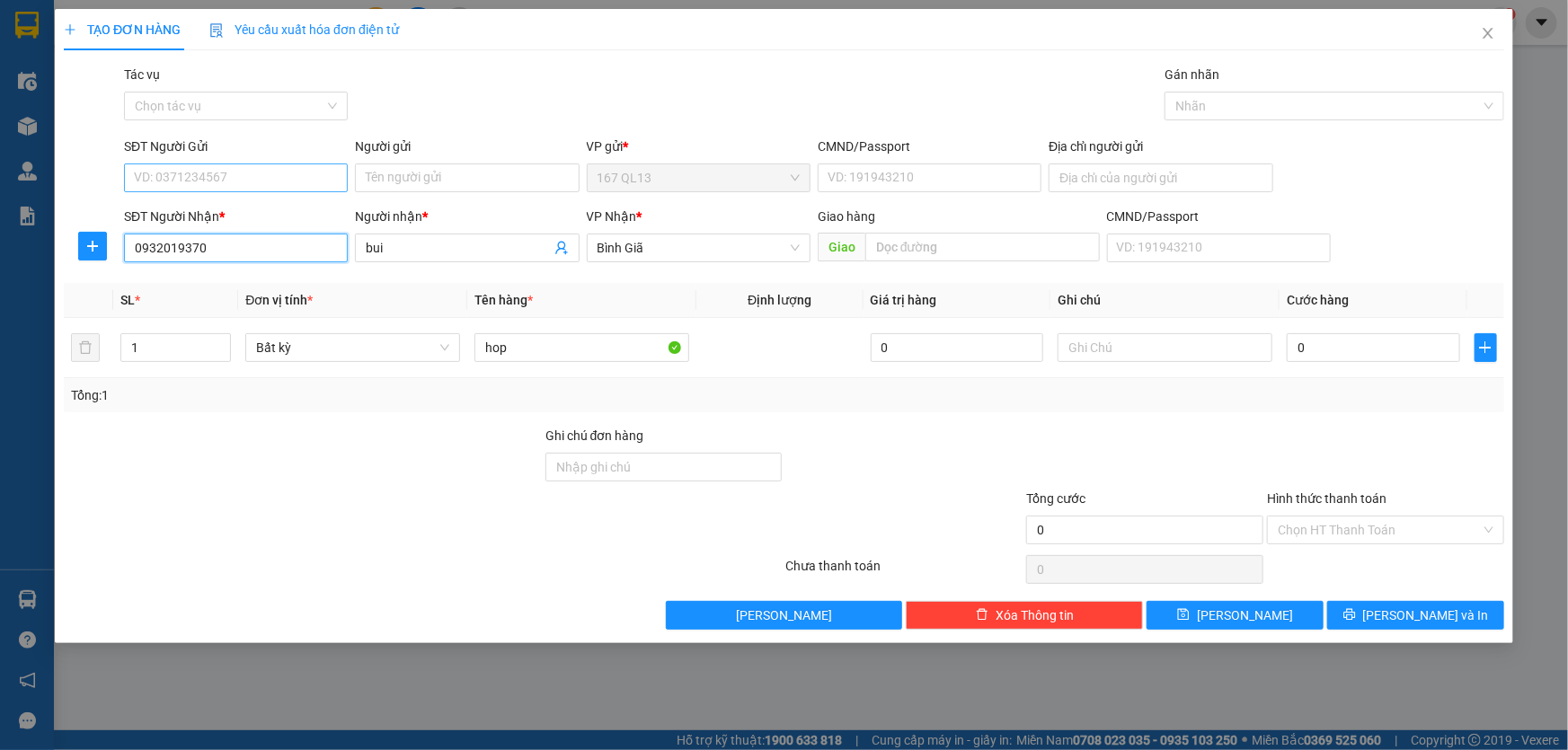
type input "0932019370"
click at [236, 172] on input "SĐT Người Gửi" at bounding box center [235, 178] width 223 height 29
click at [242, 182] on input "SĐT Người Gửi" at bounding box center [235, 178] width 223 height 29
type input "0868876587"
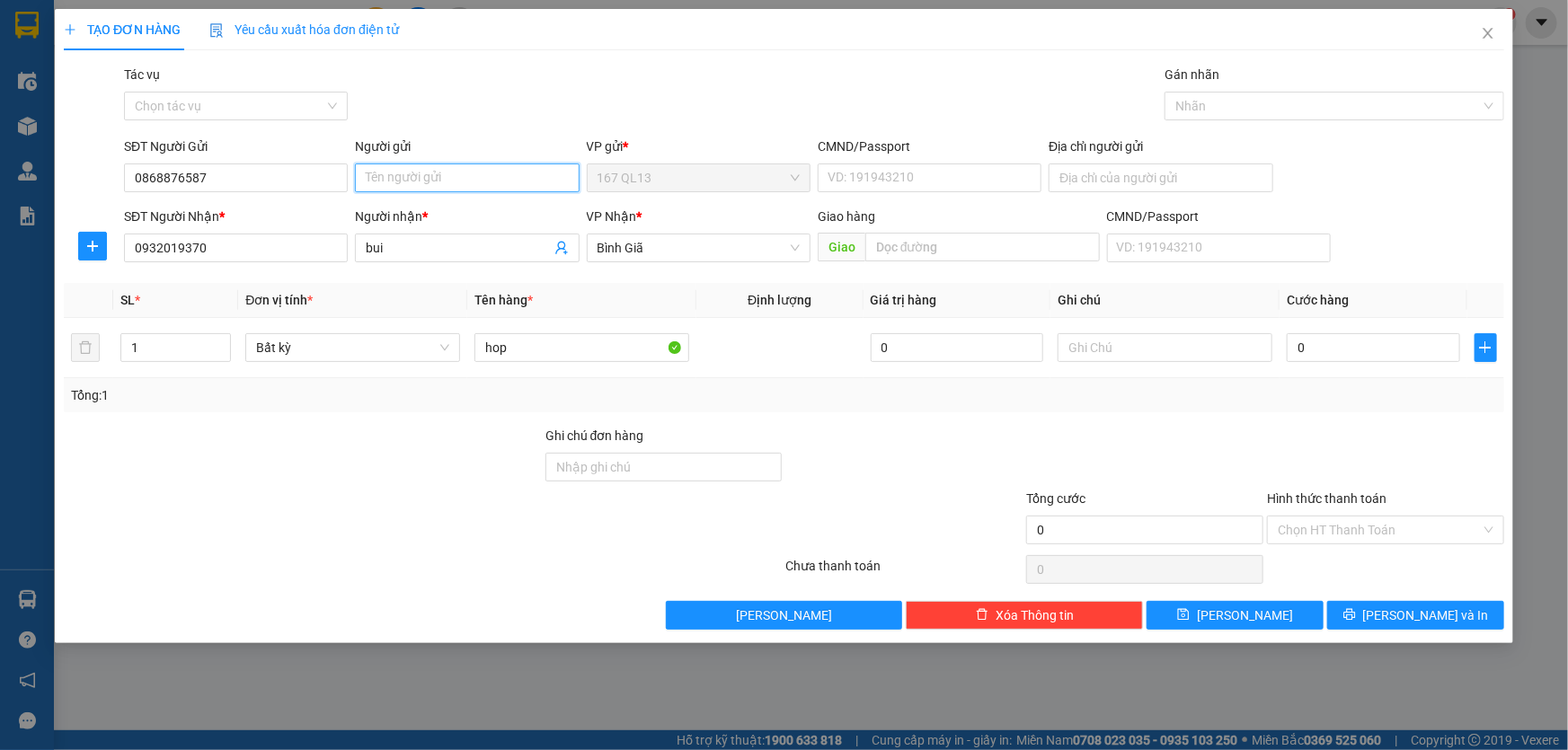
click at [423, 170] on input "Người gửi" at bounding box center [466, 178] width 223 height 29
type input "nen [PERSON_NAME]"
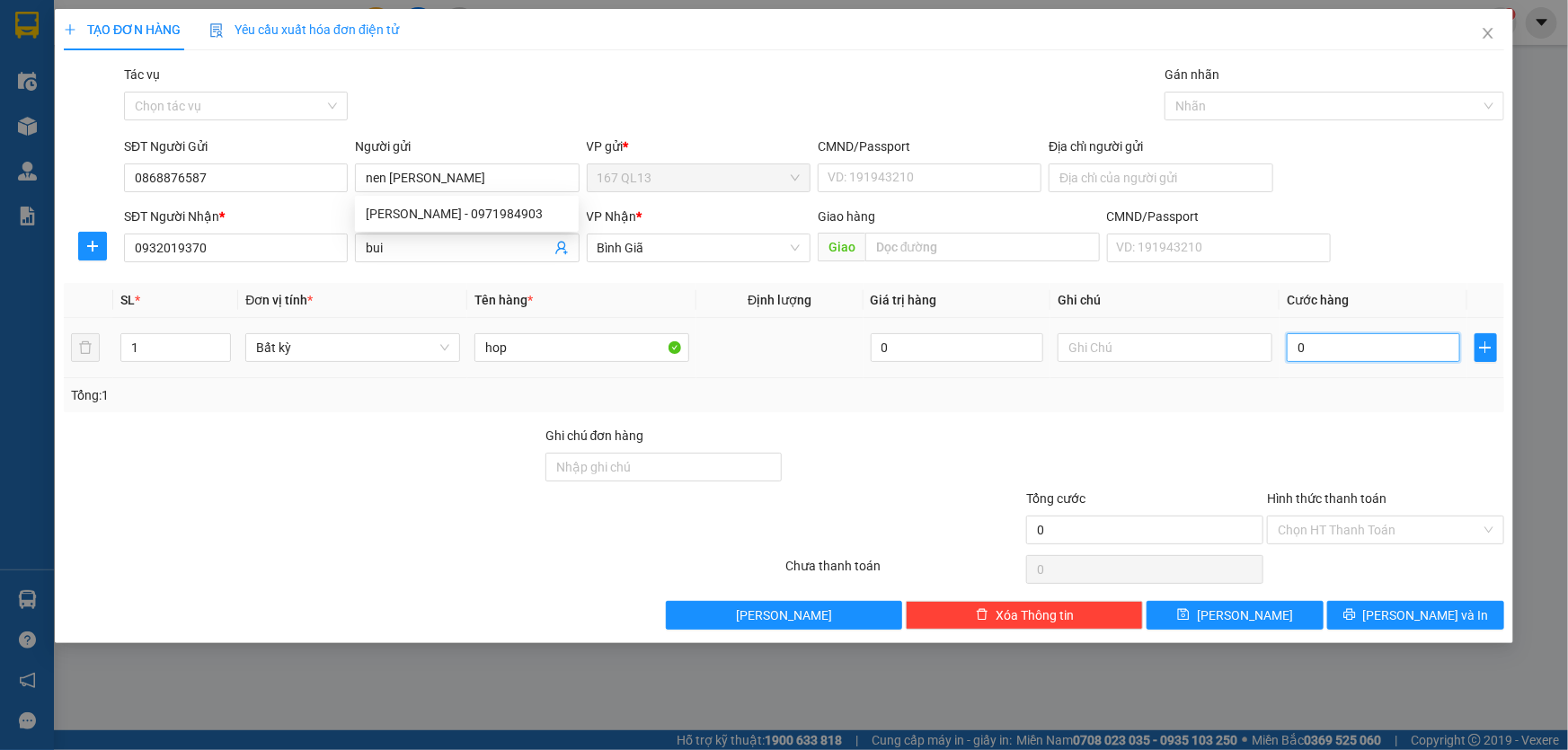
click at [1296, 349] on input "0" at bounding box center [1373, 348] width 173 height 29
type input "3"
type input "30"
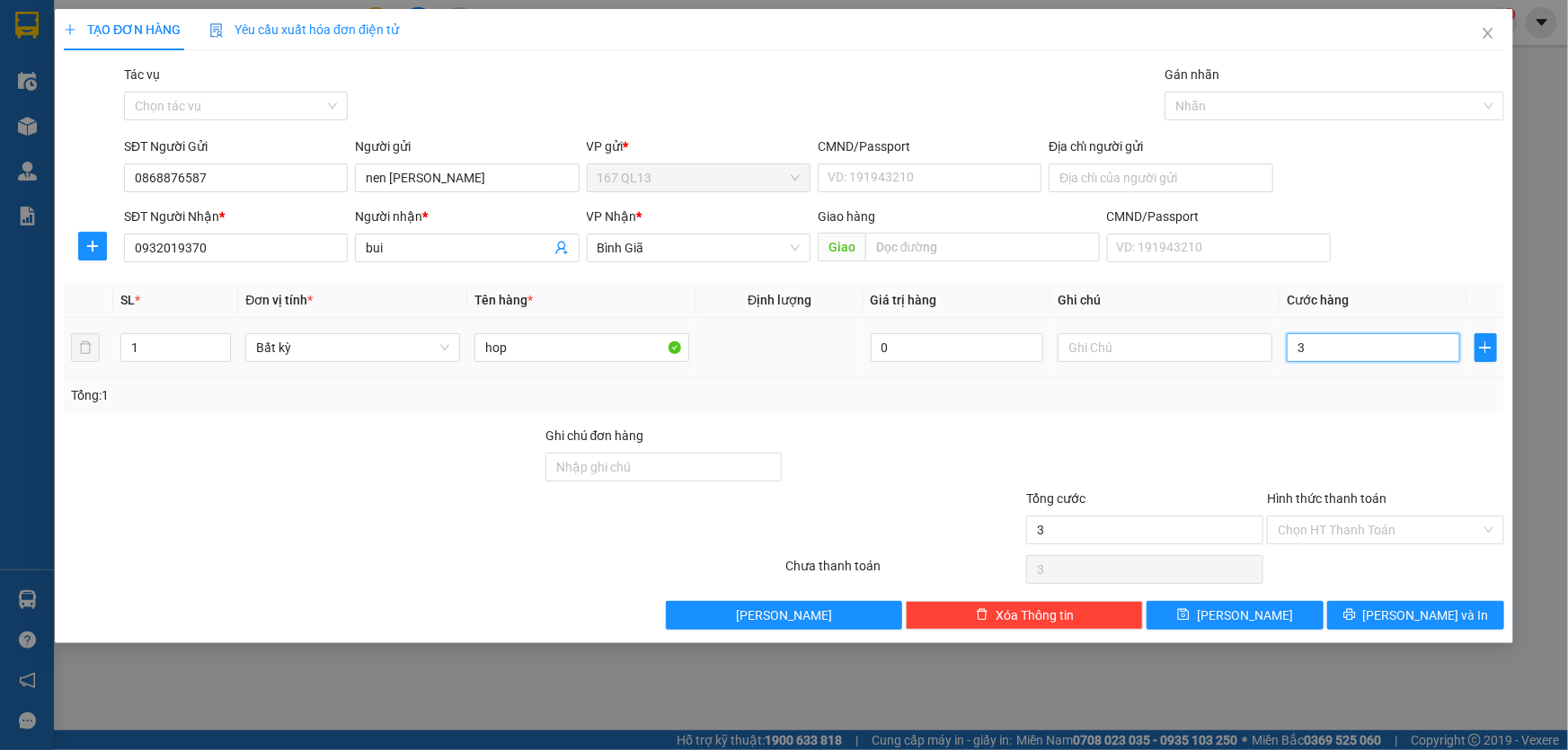
type input "30"
type input "30.000"
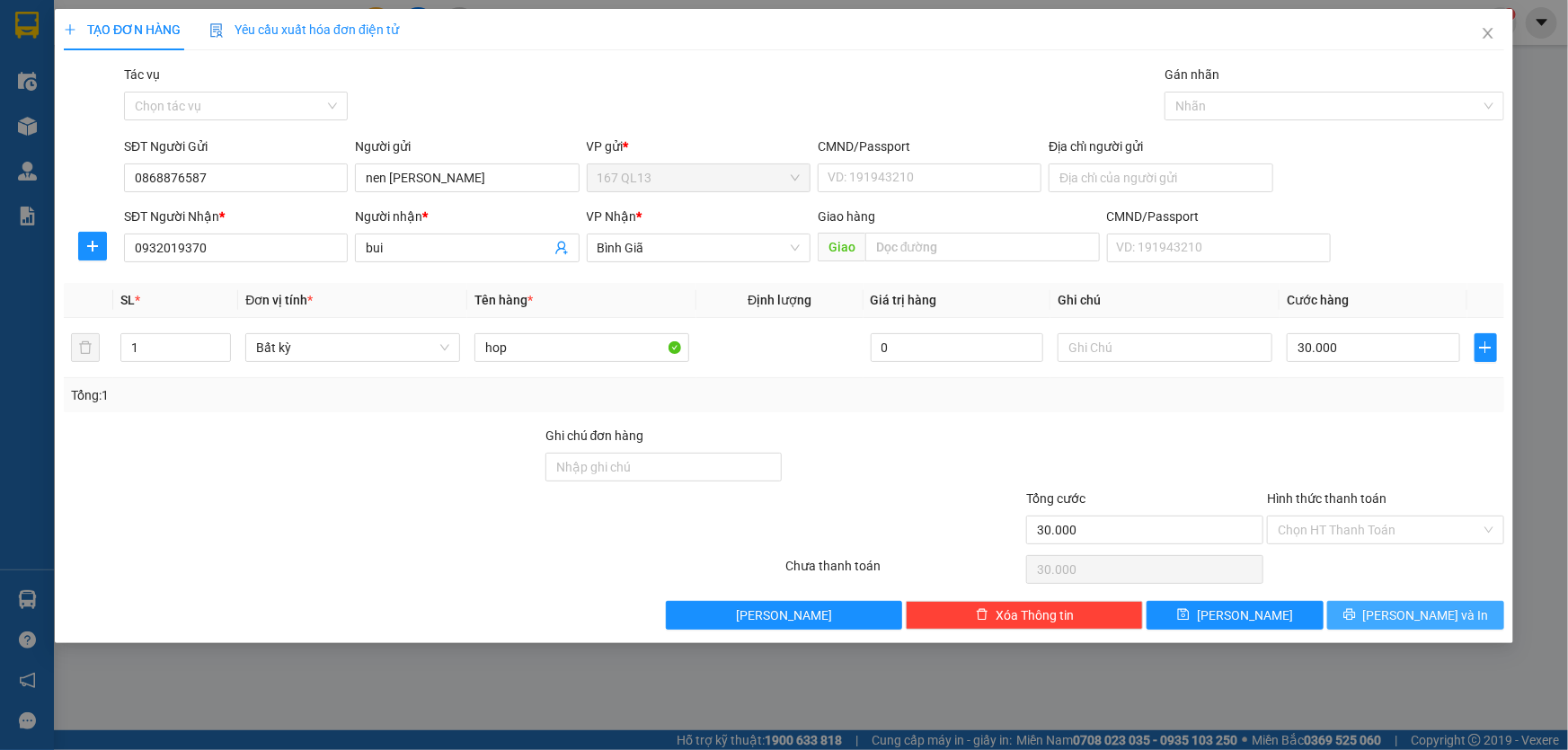
click at [1436, 614] on span "[PERSON_NAME] và In" at bounding box center [1426, 616] width 126 height 20
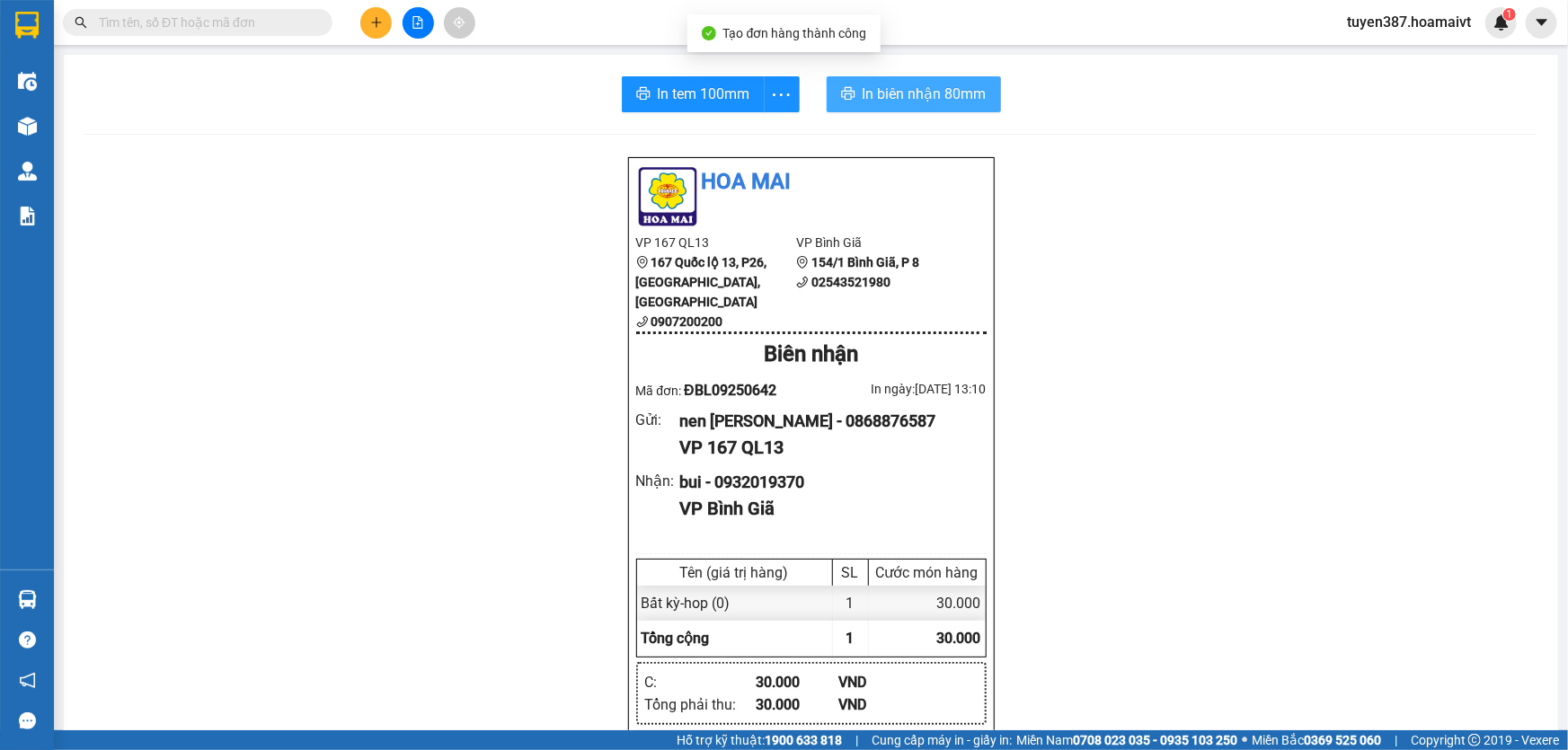
click at [879, 97] on span "In biên nhận 80mm" at bounding box center [925, 94] width 124 height 23
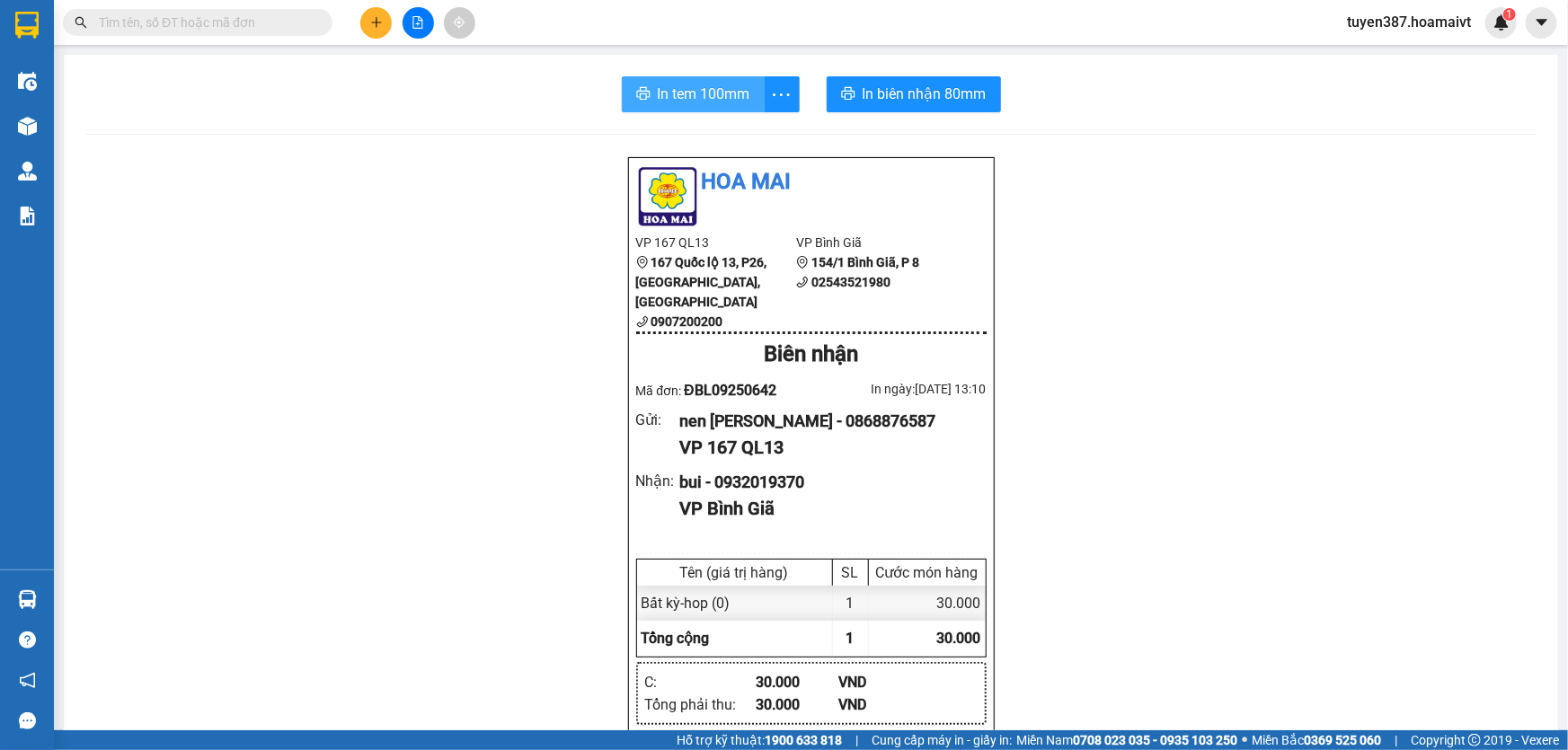
click at [681, 95] on span "In tem 100mm" at bounding box center [703, 94] width 92 height 23
drag, startPoint x: 676, startPoint y: 96, endPoint x: 929, endPoint y: 59, distance: 255.7
click at [676, 97] on span "In tem 100mm" at bounding box center [703, 94] width 92 height 23
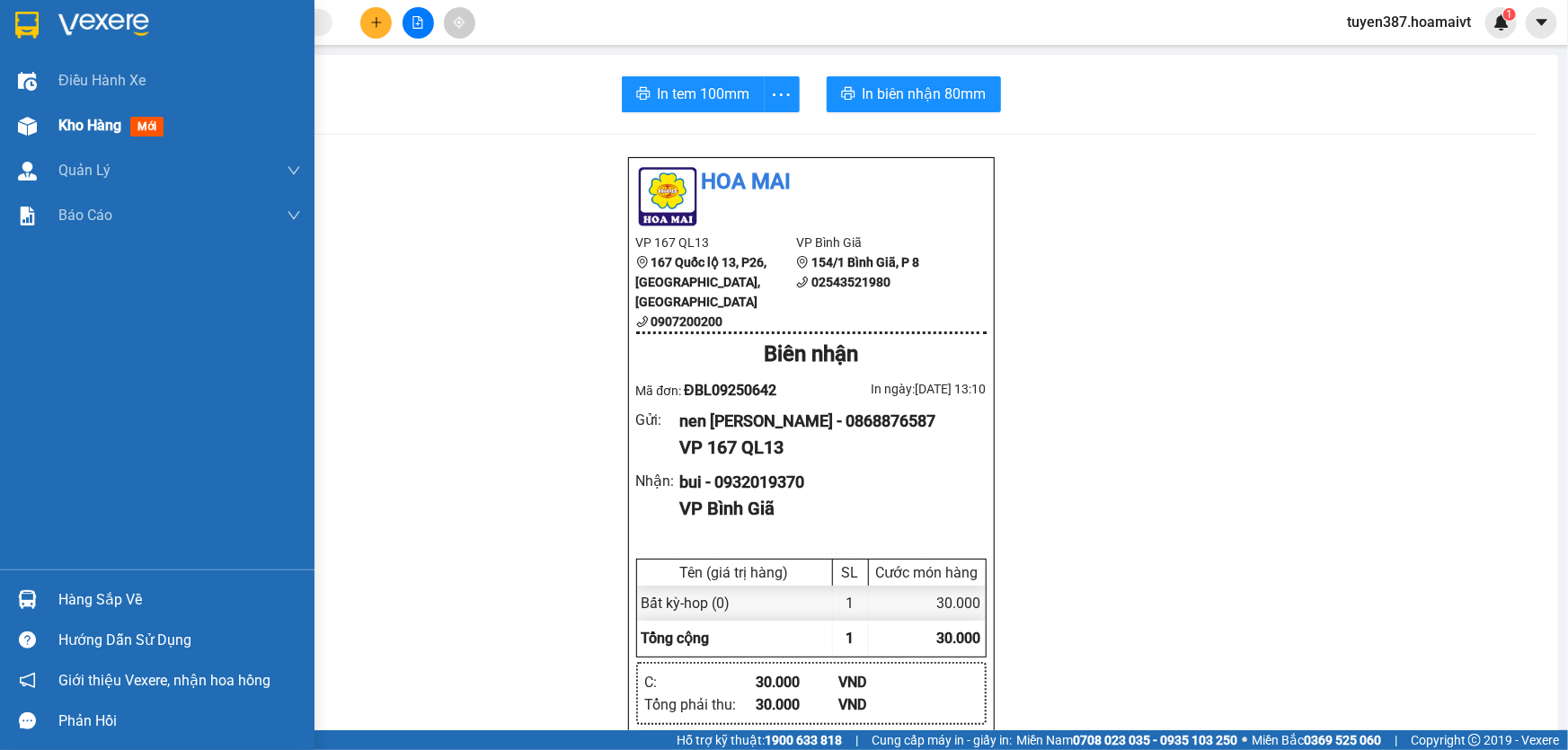
click at [148, 123] on span "mới" at bounding box center [147, 127] width 33 height 20
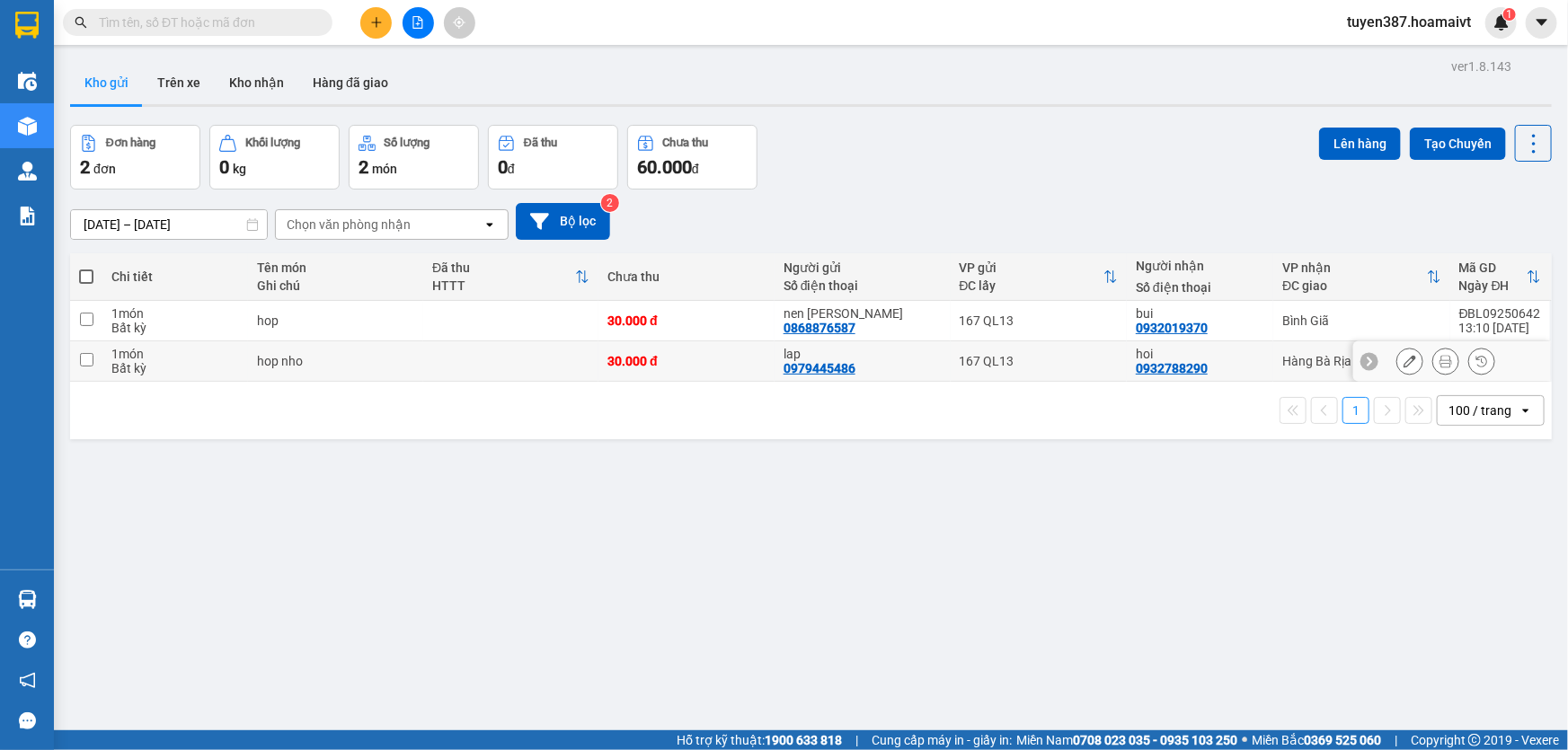
click at [87, 355] on input "checkbox" at bounding box center [87, 359] width 14 height 14
checkbox input "true"
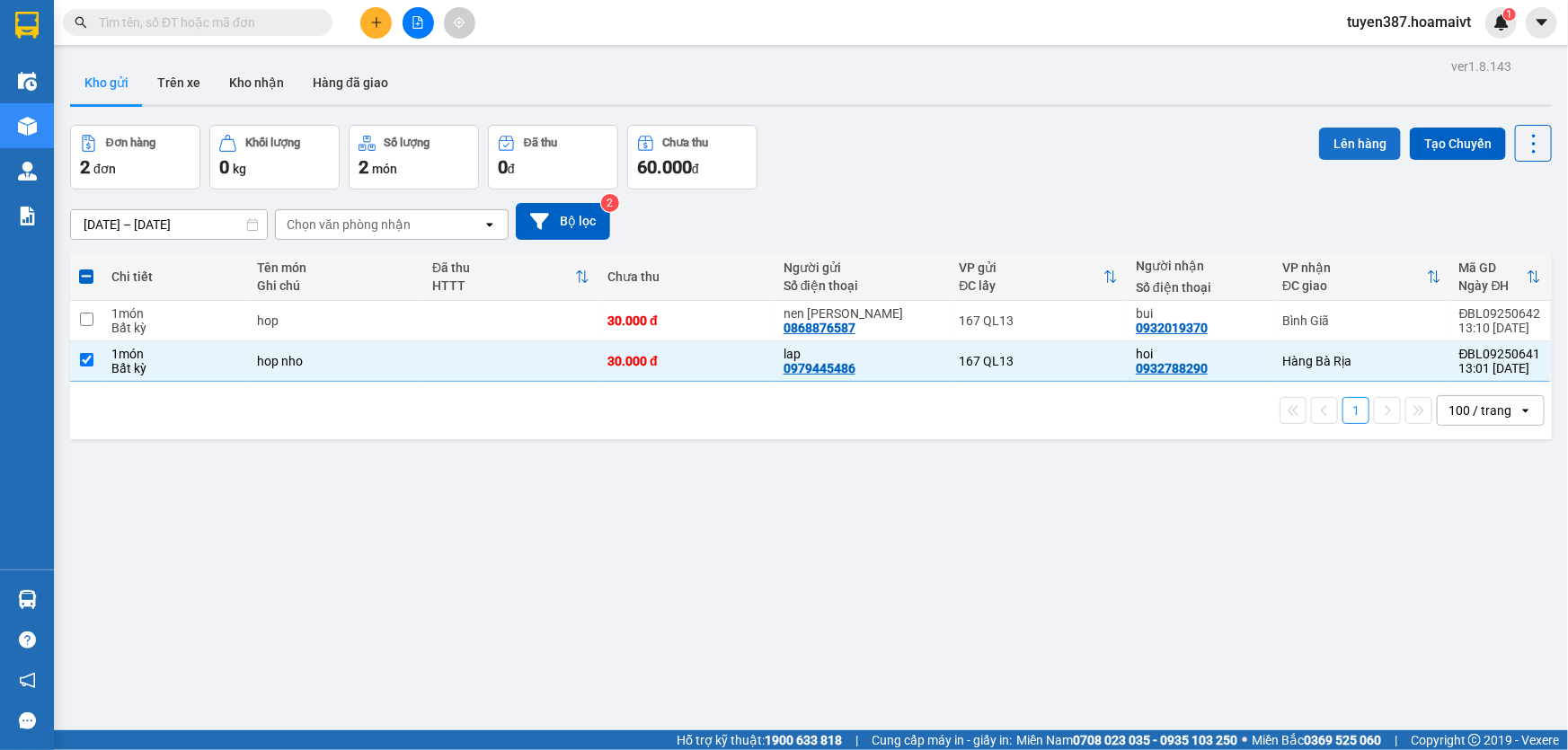
click at [1347, 142] on button "Lên hàng" at bounding box center [1360, 143] width 82 height 32
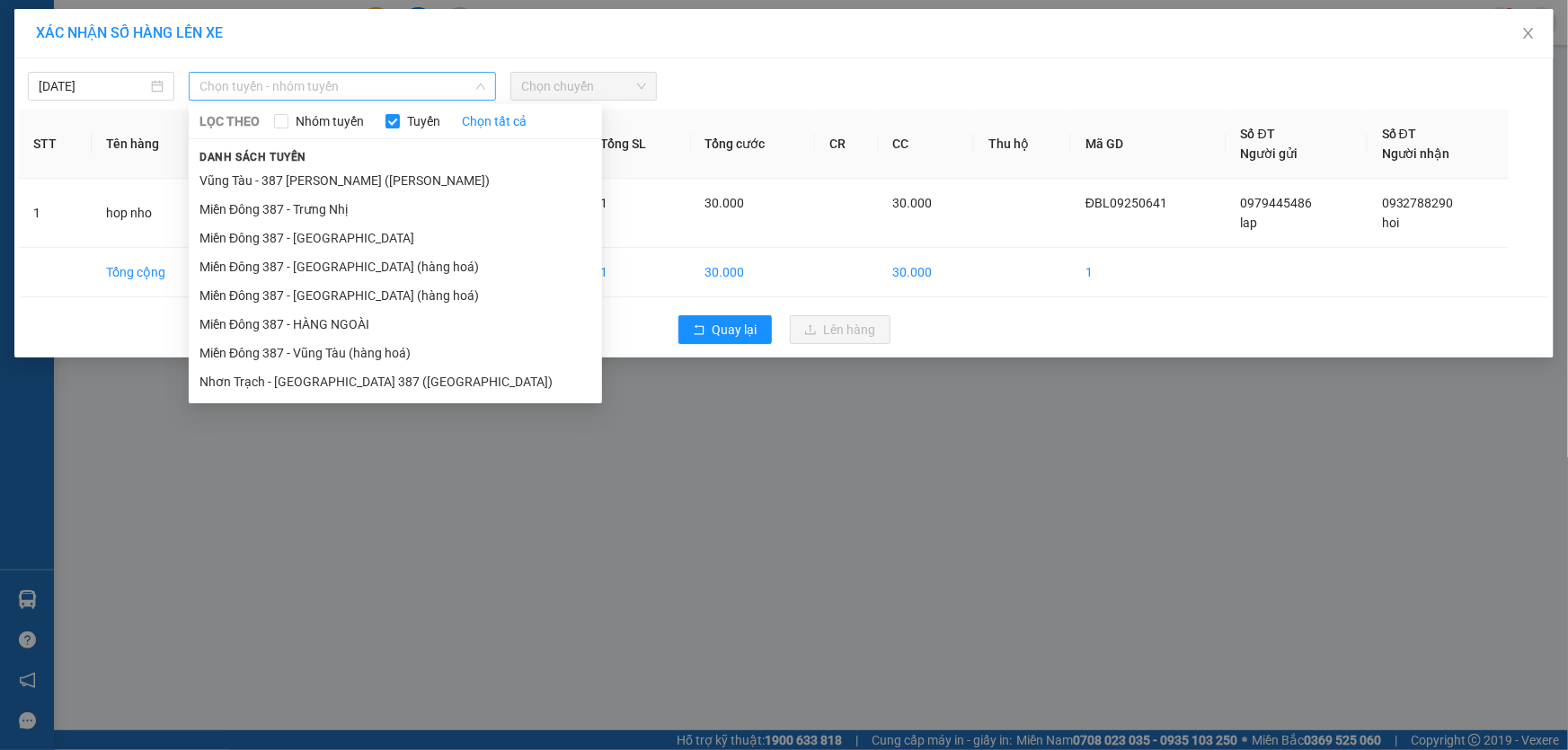
click at [369, 85] on span "Chọn tuyến - nhóm tuyến" at bounding box center [342, 87] width 286 height 27
click at [318, 287] on li "Miền Đông 387 - [GEOGRAPHIC_DATA] (hàng hoá)" at bounding box center [395, 296] width 413 height 29
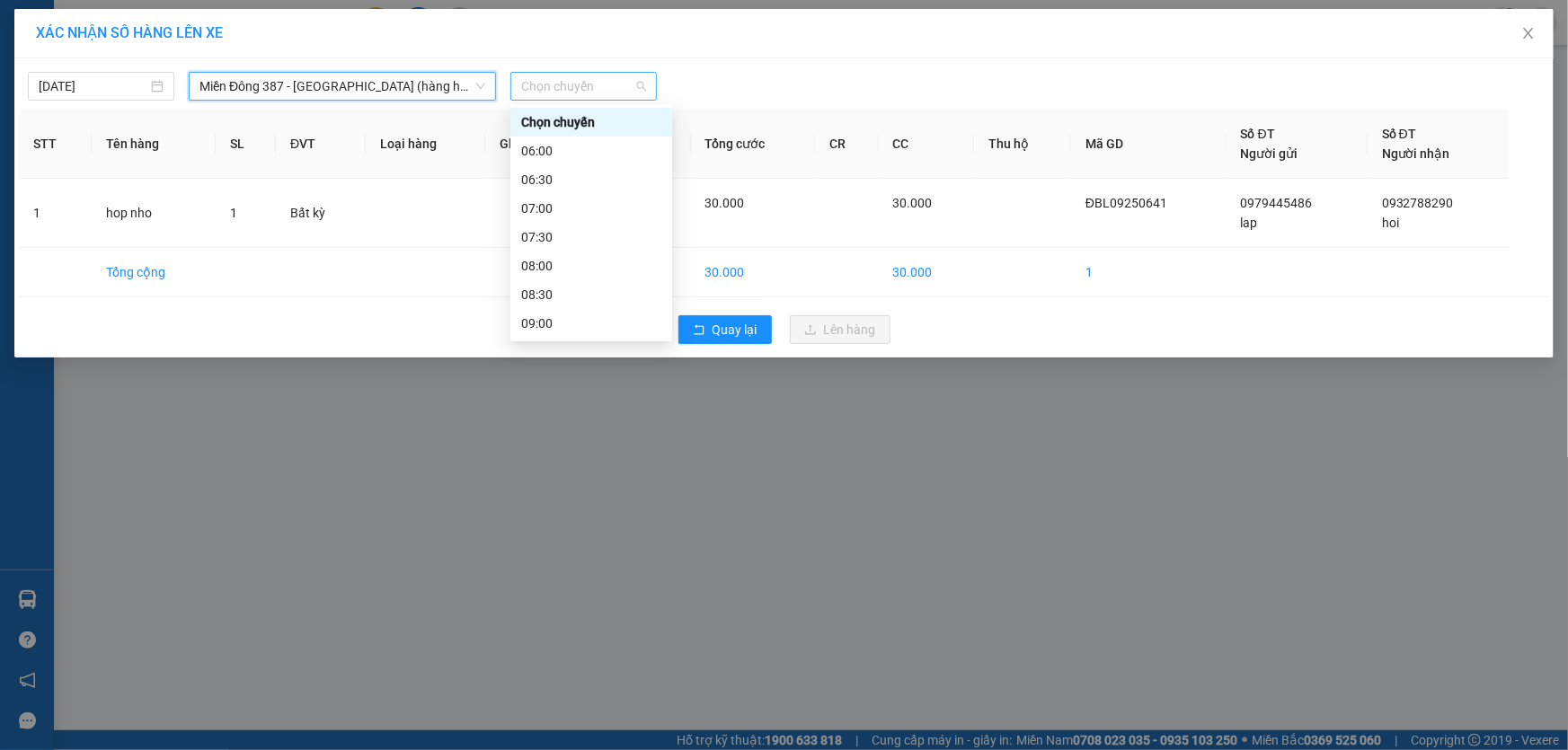
click at [611, 83] on span "Chọn chuyến" at bounding box center [583, 87] width 125 height 27
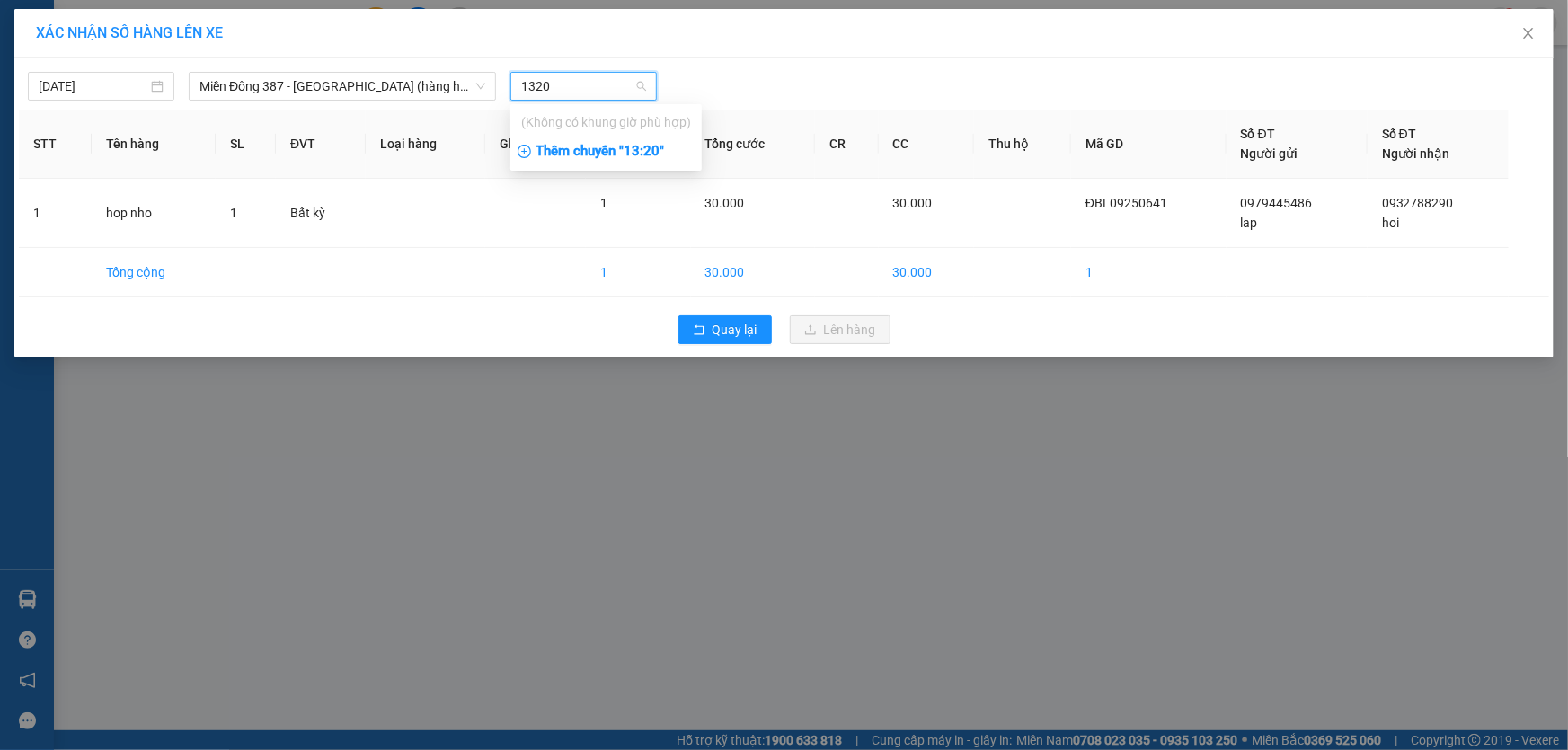
type input "1320"
click at [653, 150] on div "Thêm chuyến " 13:20 "" at bounding box center [606, 151] width 192 height 30
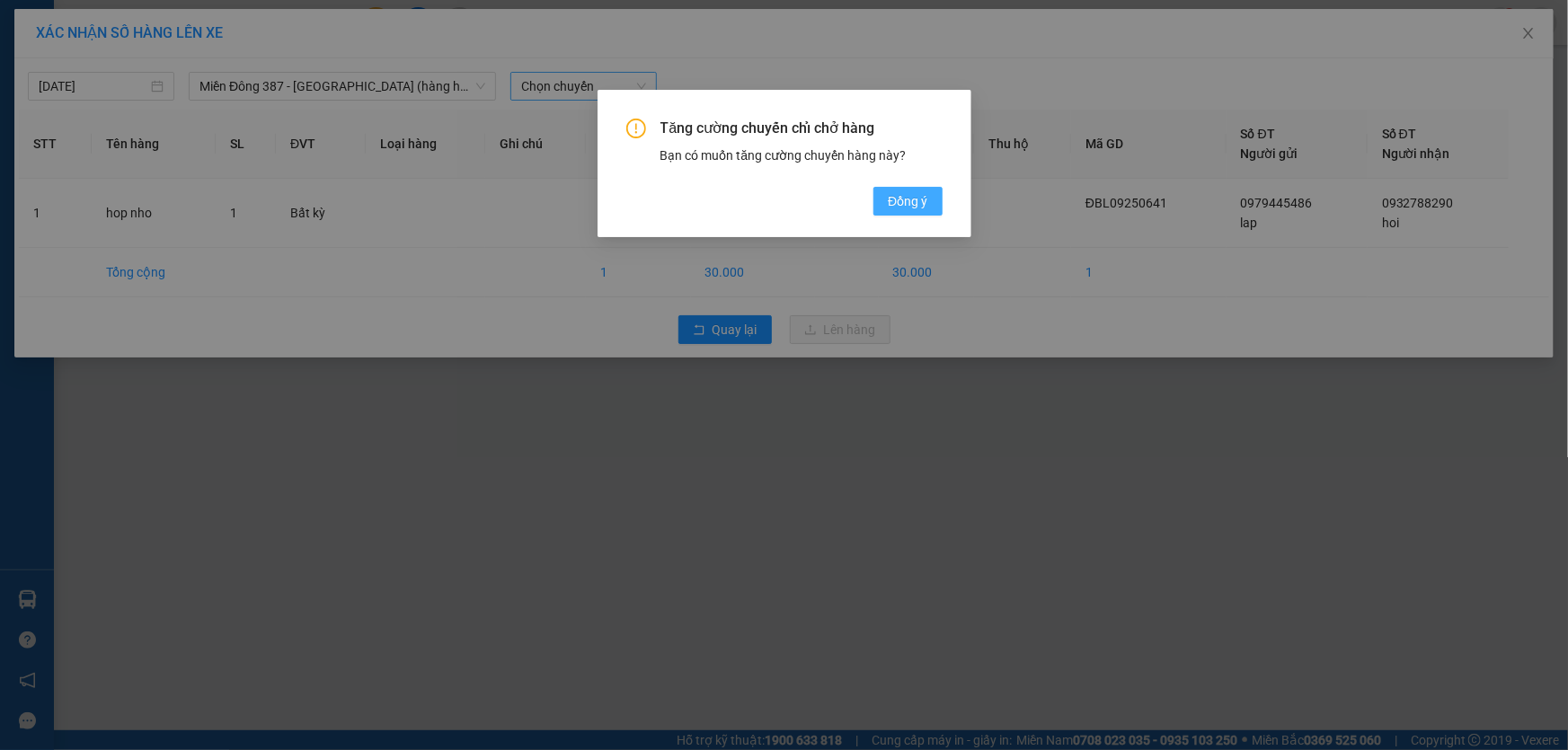
click at [917, 196] on span "Đồng ý" at bounding box center [907, 202] width 39 height 20
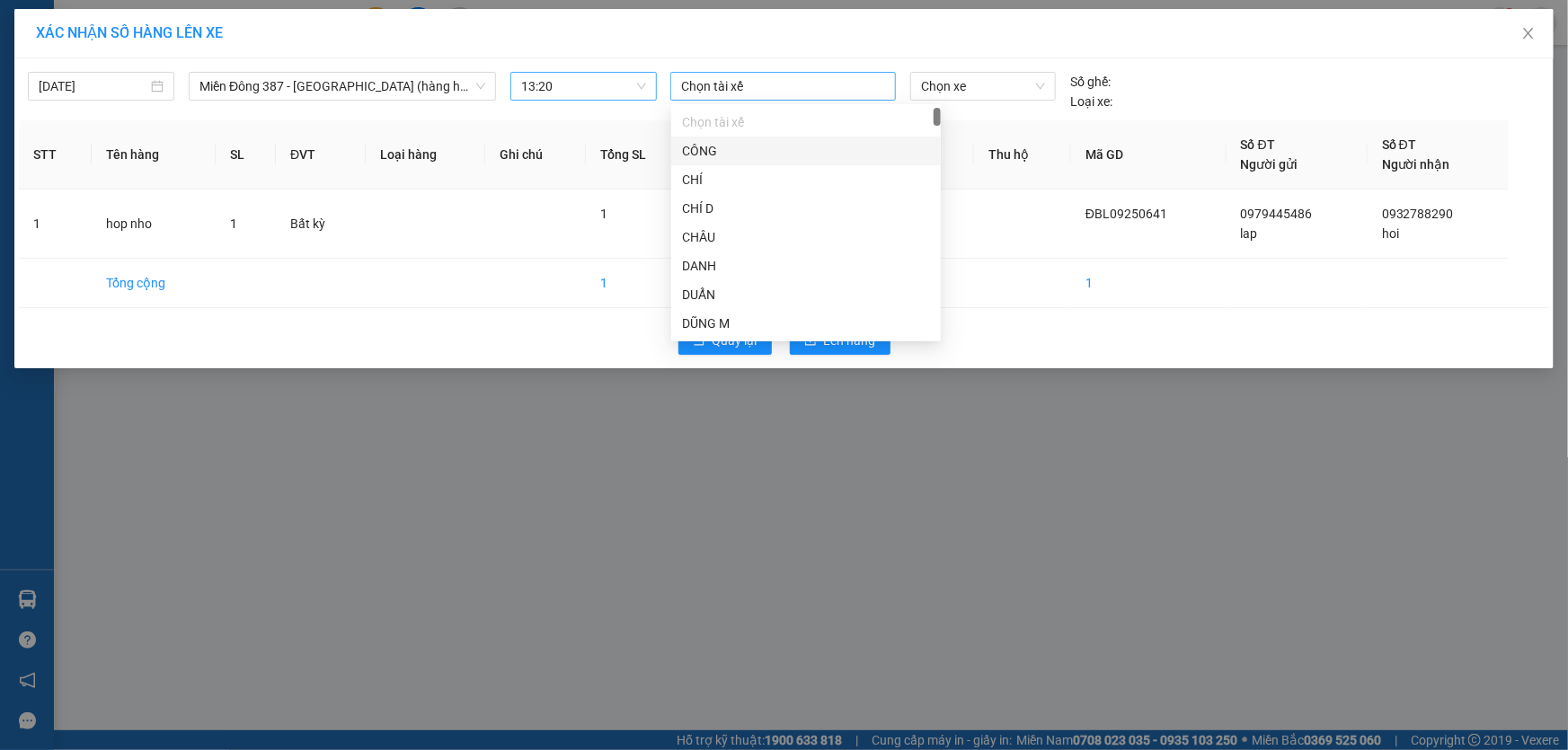
click at [753, 81] on div at bounding box center [783, 87] width 216 height 22
type input "loc"
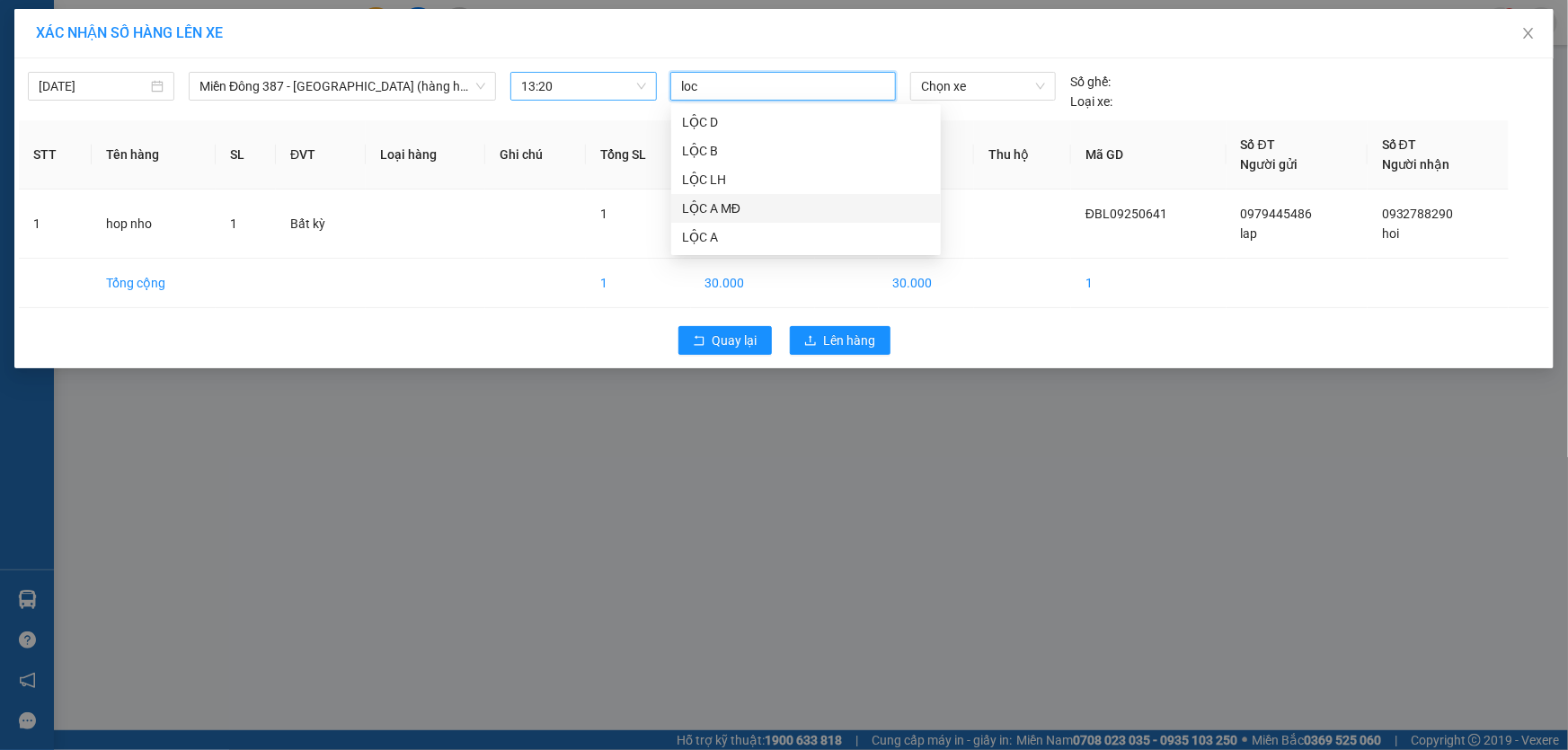
click at [701, 205] on div "LỘC A MĐ" at bounding box center [806, 209] width 248 height 20
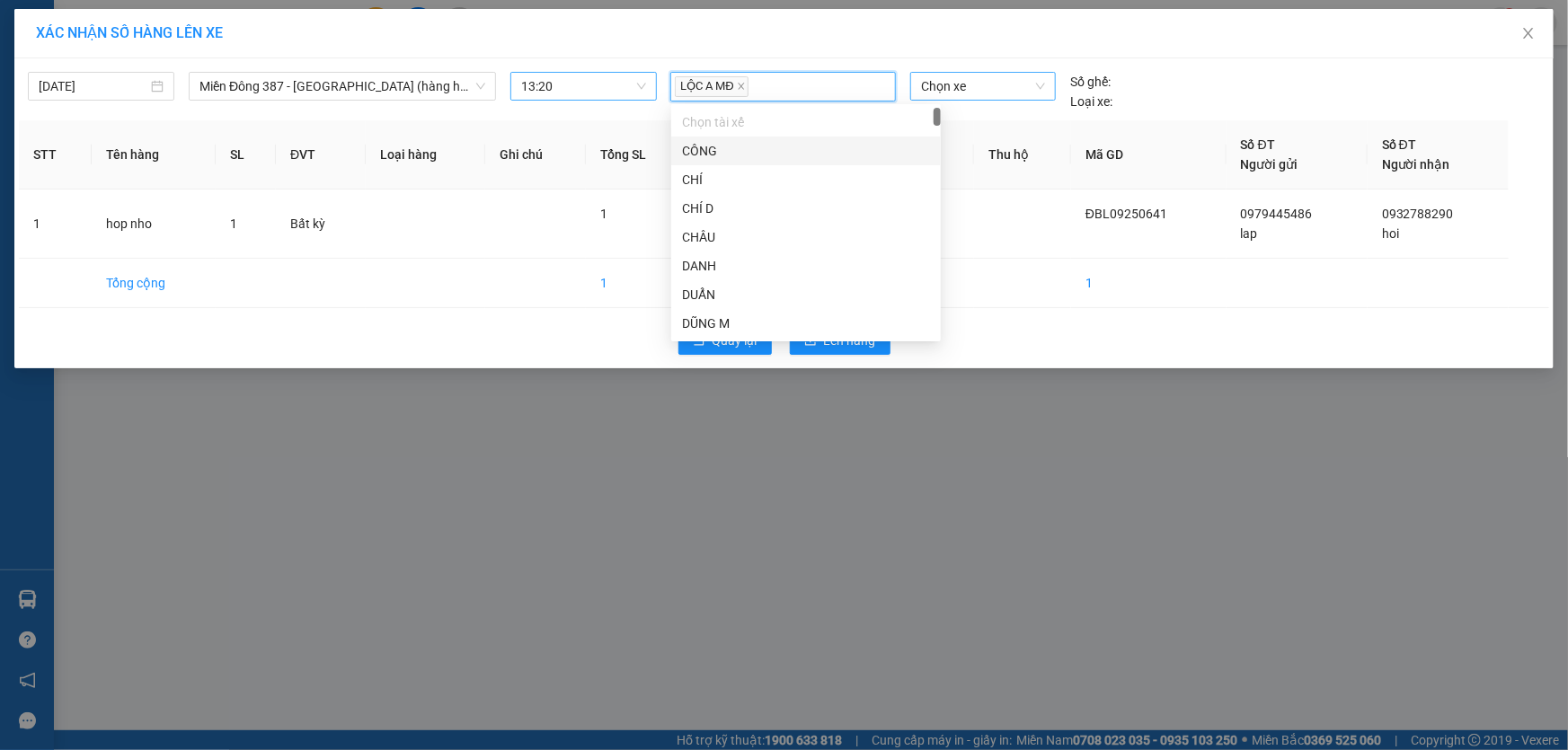
click at [994, 87] on span "Chọn xe" at bounding box center [983, 87] width 124 height 27
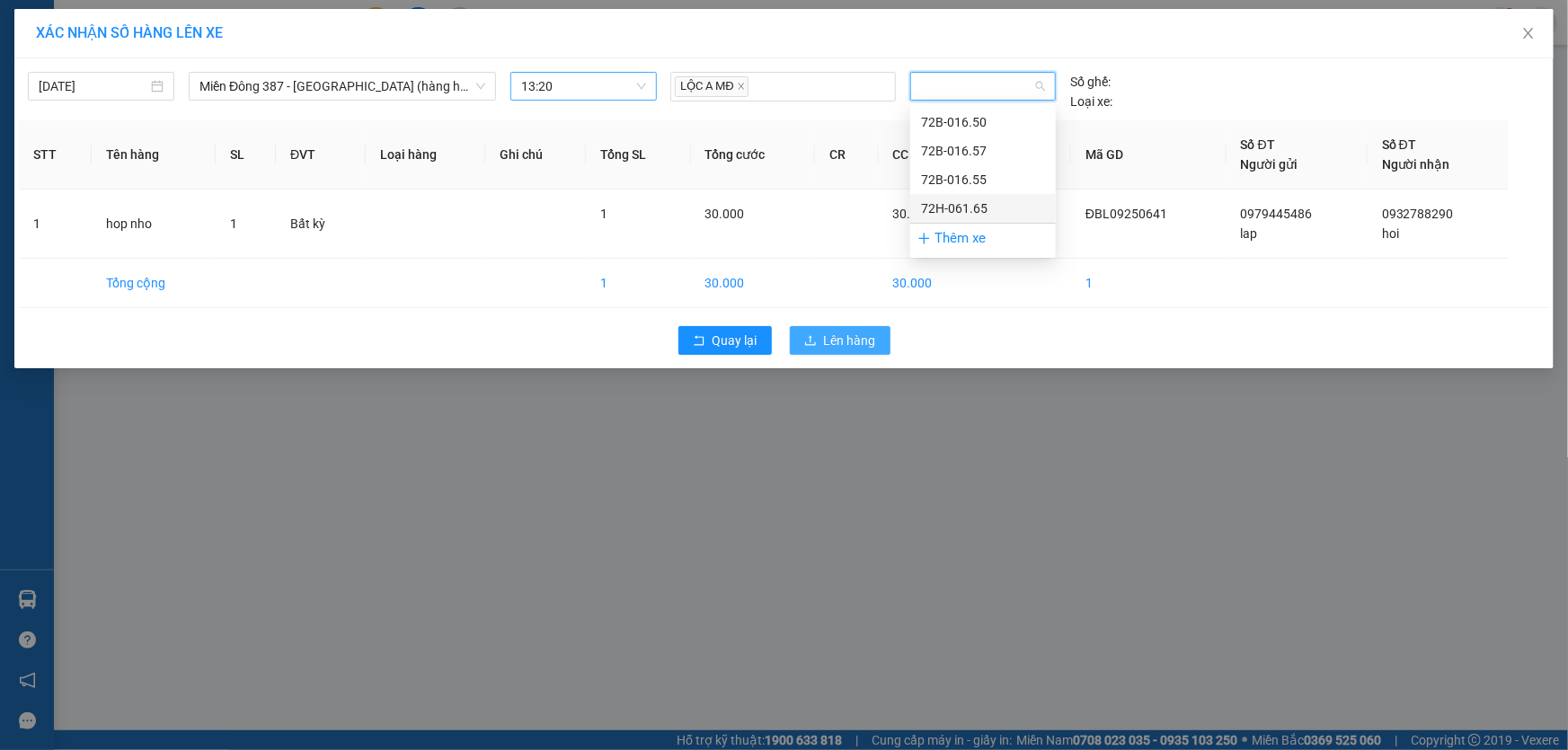
click at [861, 337] on span "Lên hàng" at bounding box center [849, 340] width 52 height 20
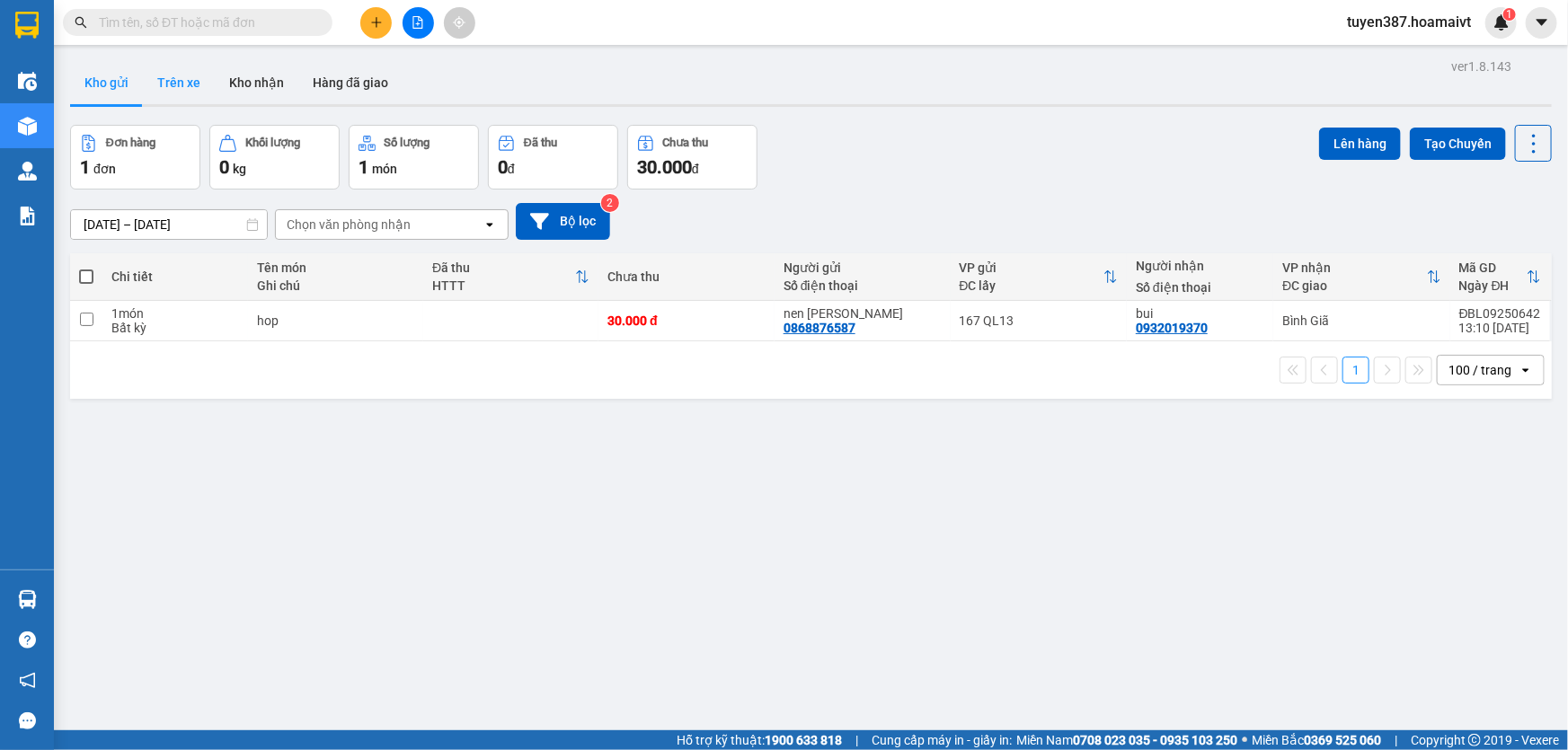
click at [181, 77] on button "Trên xe" at bounding box center [179, 82] width 72 height 43
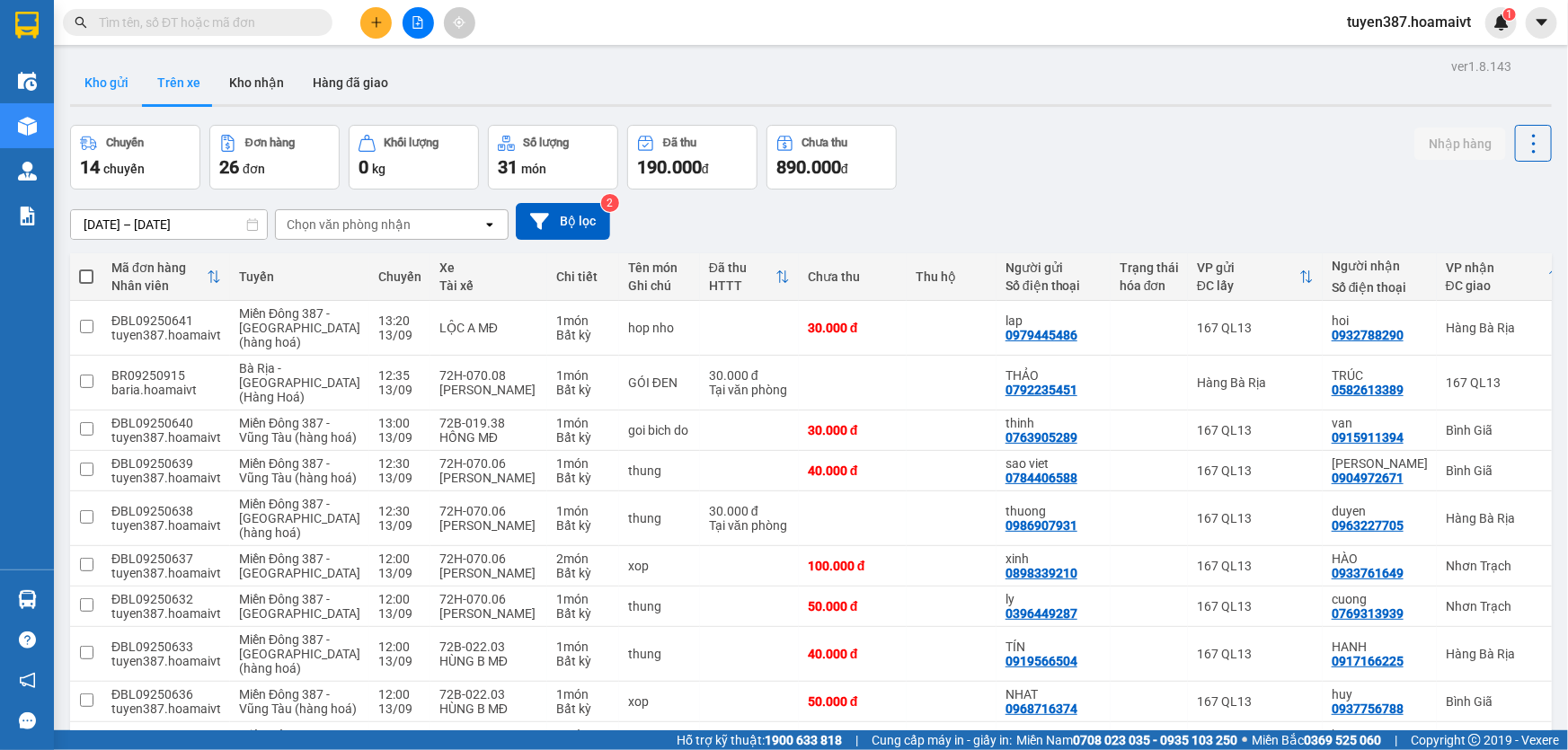
click at [106, 81] on button "Kho gửi" at bounding box center [107, 82] width 73 height 43
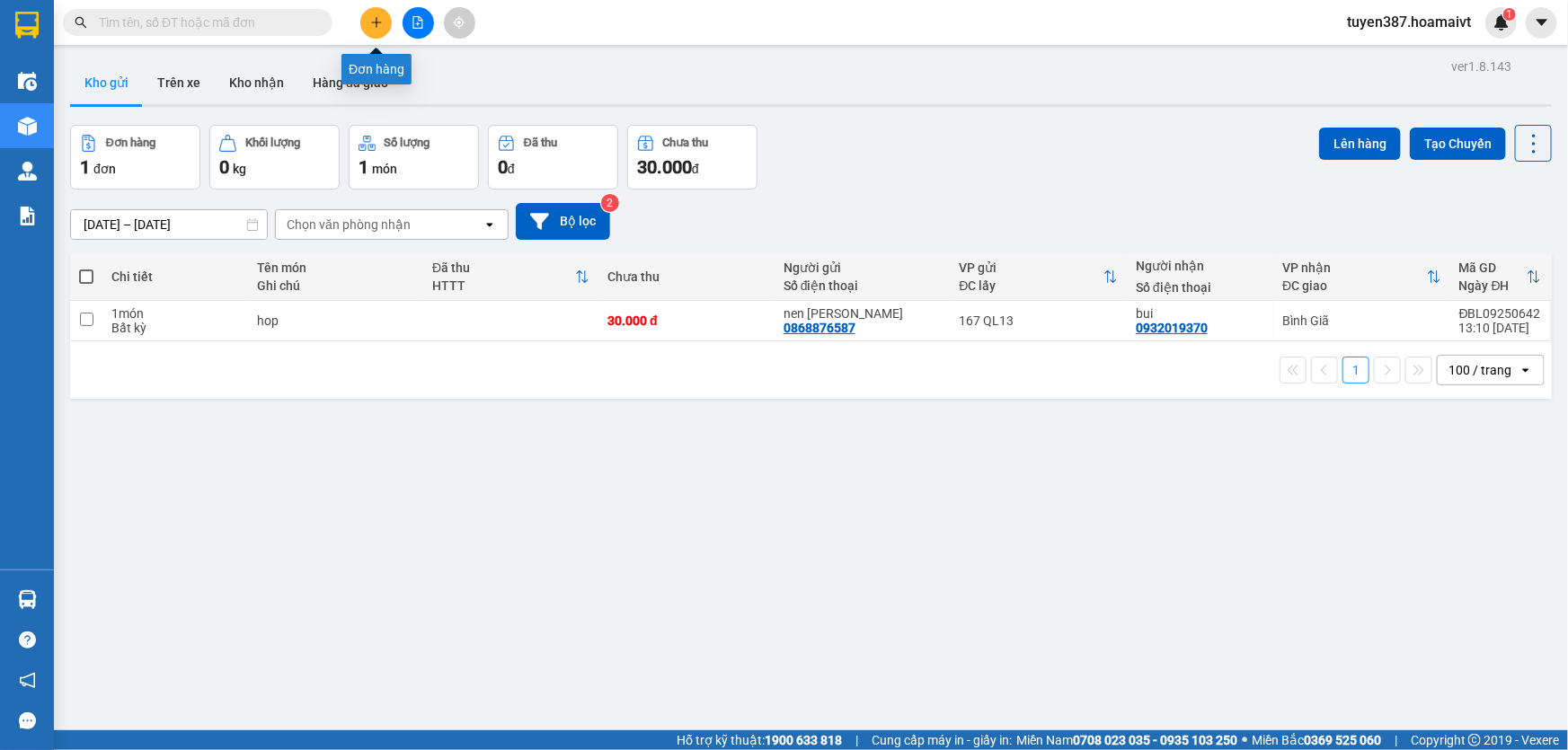
click at [377, 18] on icon "plus" at bounding box center [376, 22] width 1 height 10
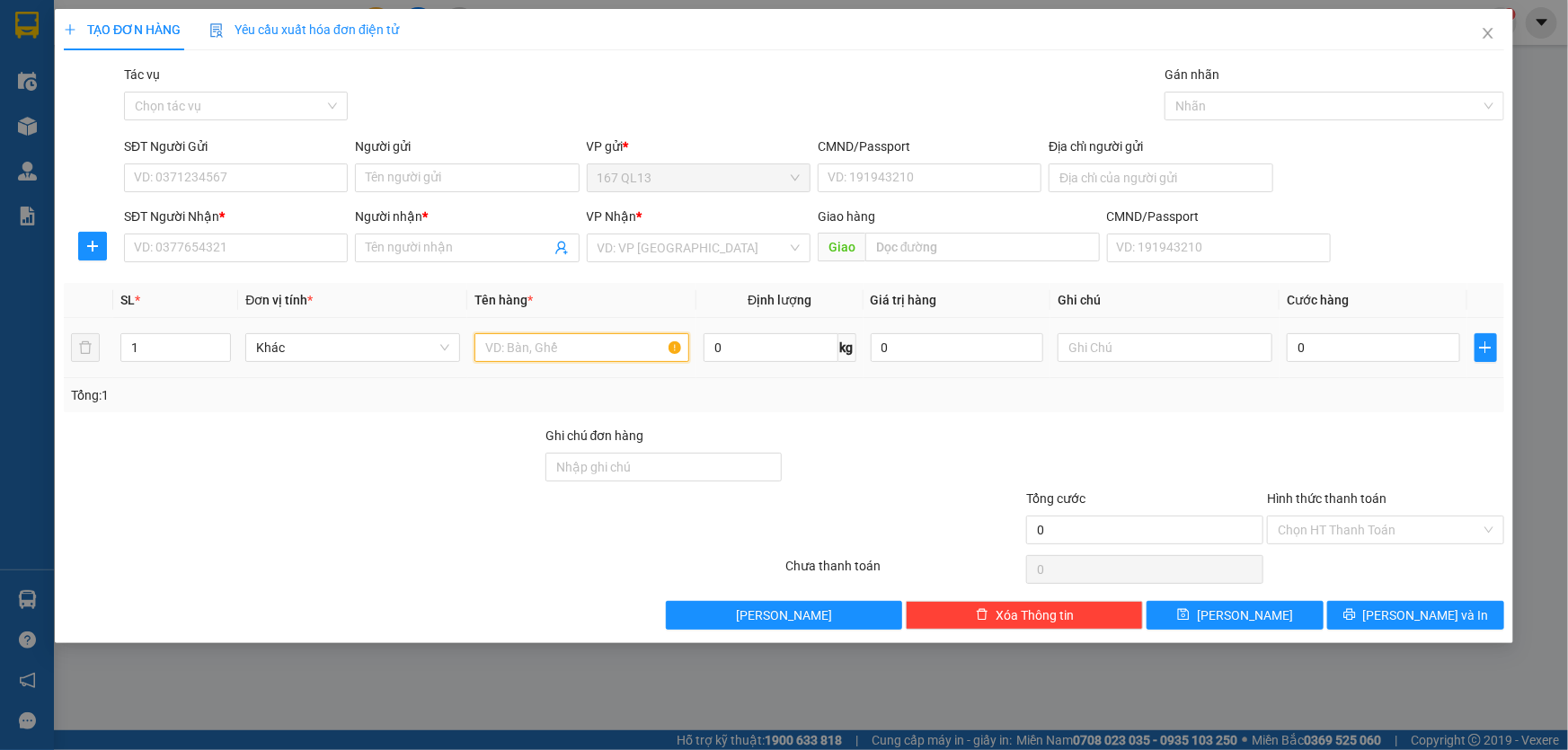
click at [616, 349] on input "text" at bounding box center [581, 348] width 214 height 29
type input "thung"
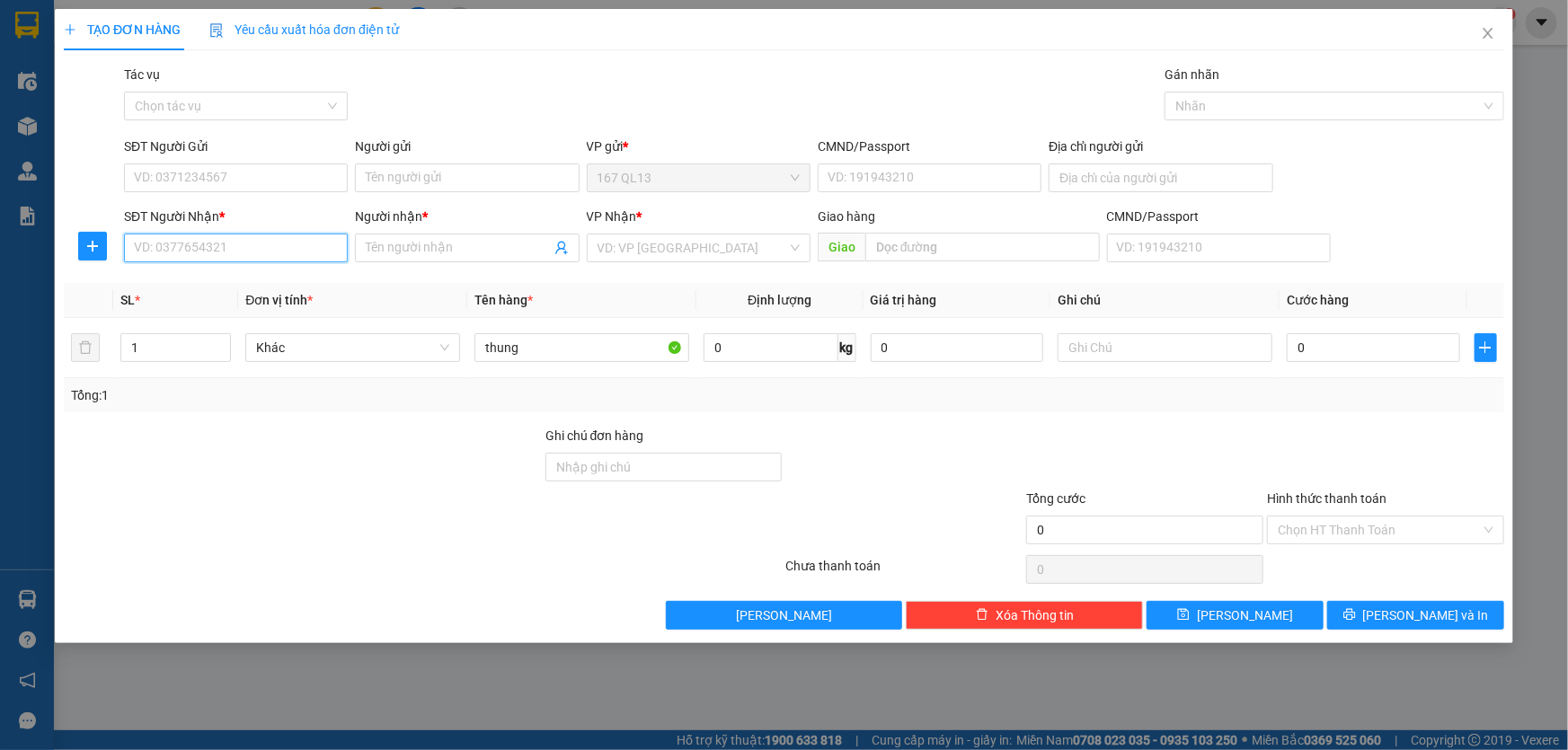
click at [291, 244] on input "SĐT Người Nhận *" at bounding box center [235, 248] width 223 height 29
click at [228, 277] on div "0933026870 - linh" at bounding box center [236, 284] width 202 height 20
type input "0933026870"
type input "linh"
type input "long huong"
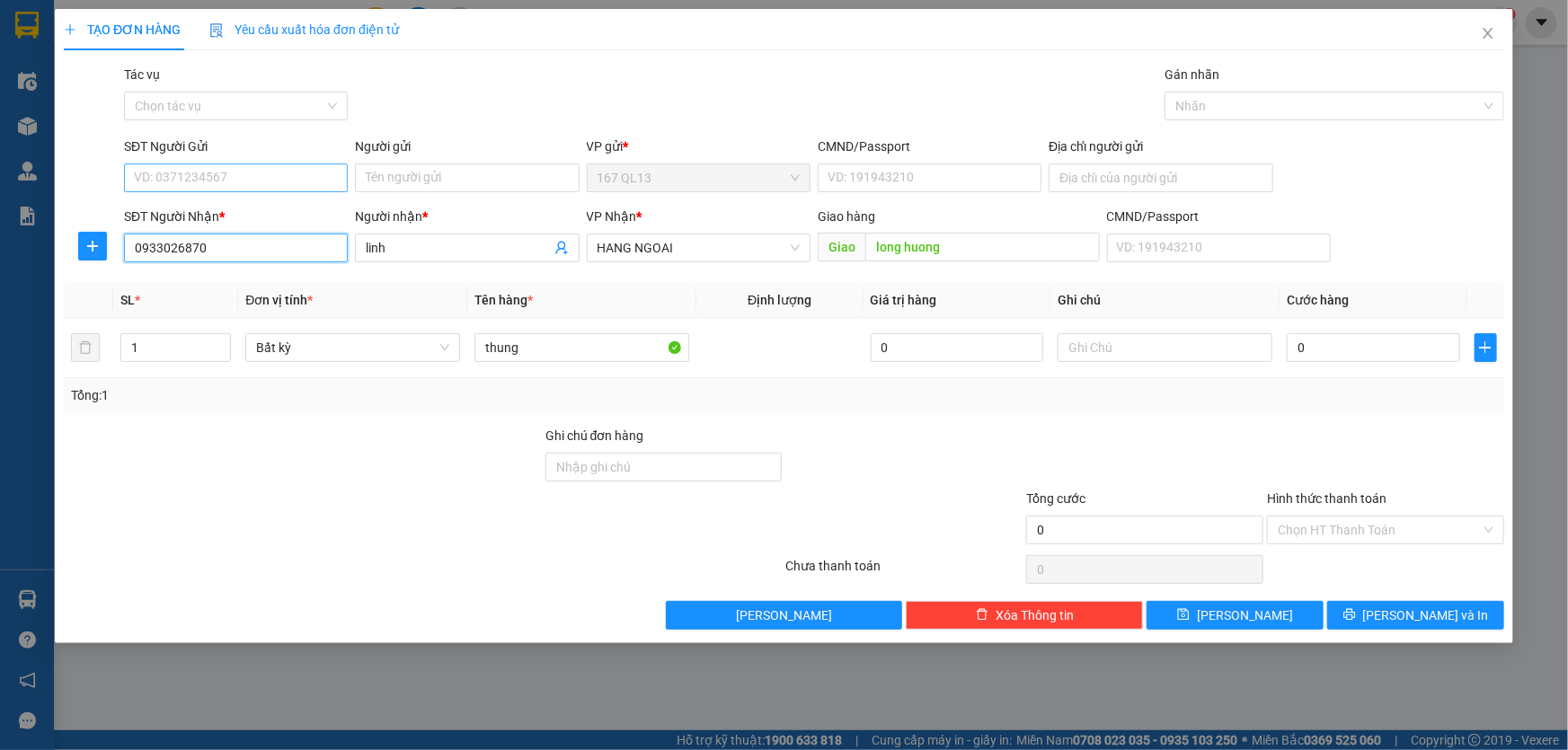
type input "0933026870"
click at [247, 177] on input "SĐT Người Gửi" at bounding box center [235, 178] width 223 height 29
click at [244, 216] on div "0931432199 - duc" at bounding box center [236, 214] width 202 height 20
type input "0931432199"
type input "duc"
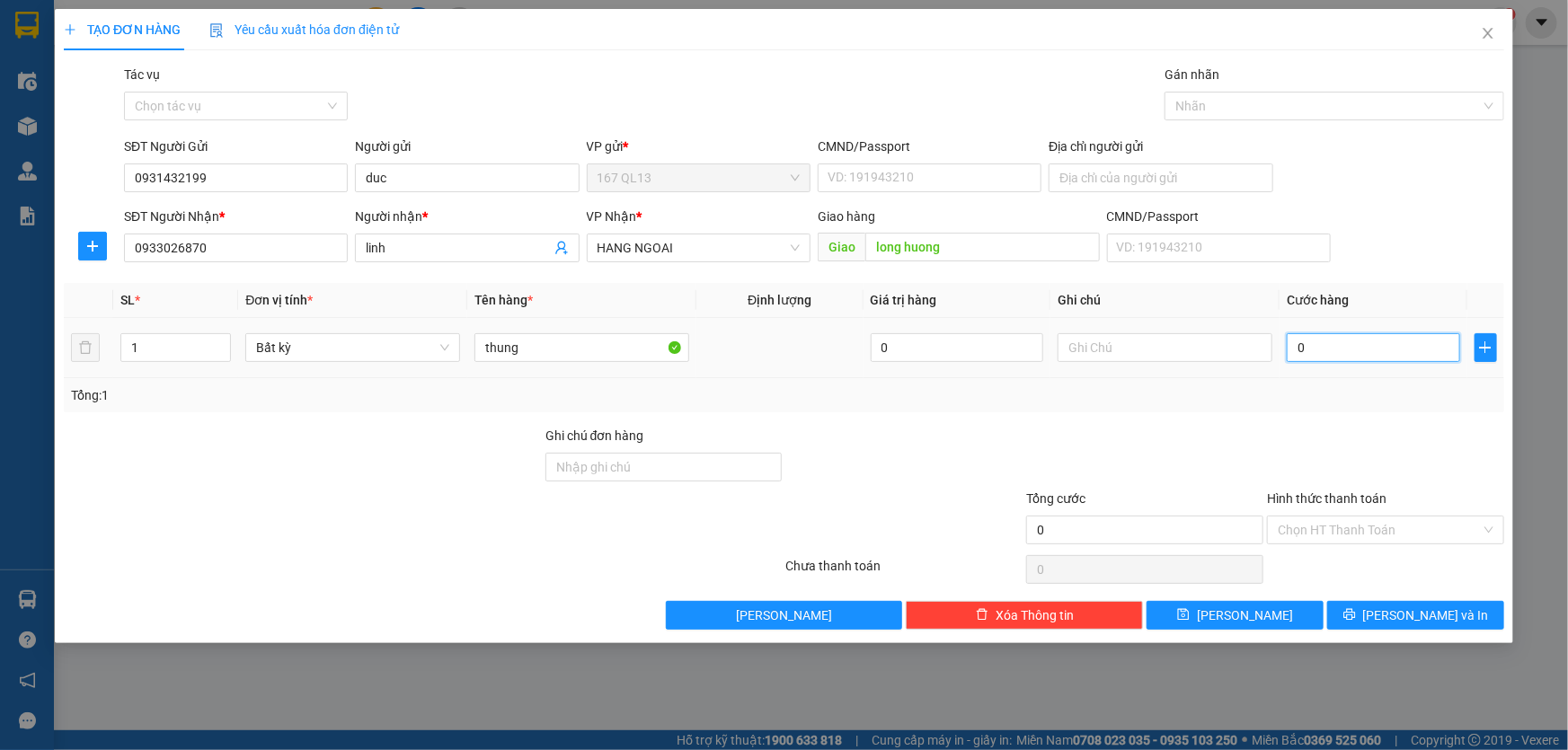
click at [1289, 340] on input "0" at bounding box center [1373, 348] width 173 height 29
type input "4"
type input "40"
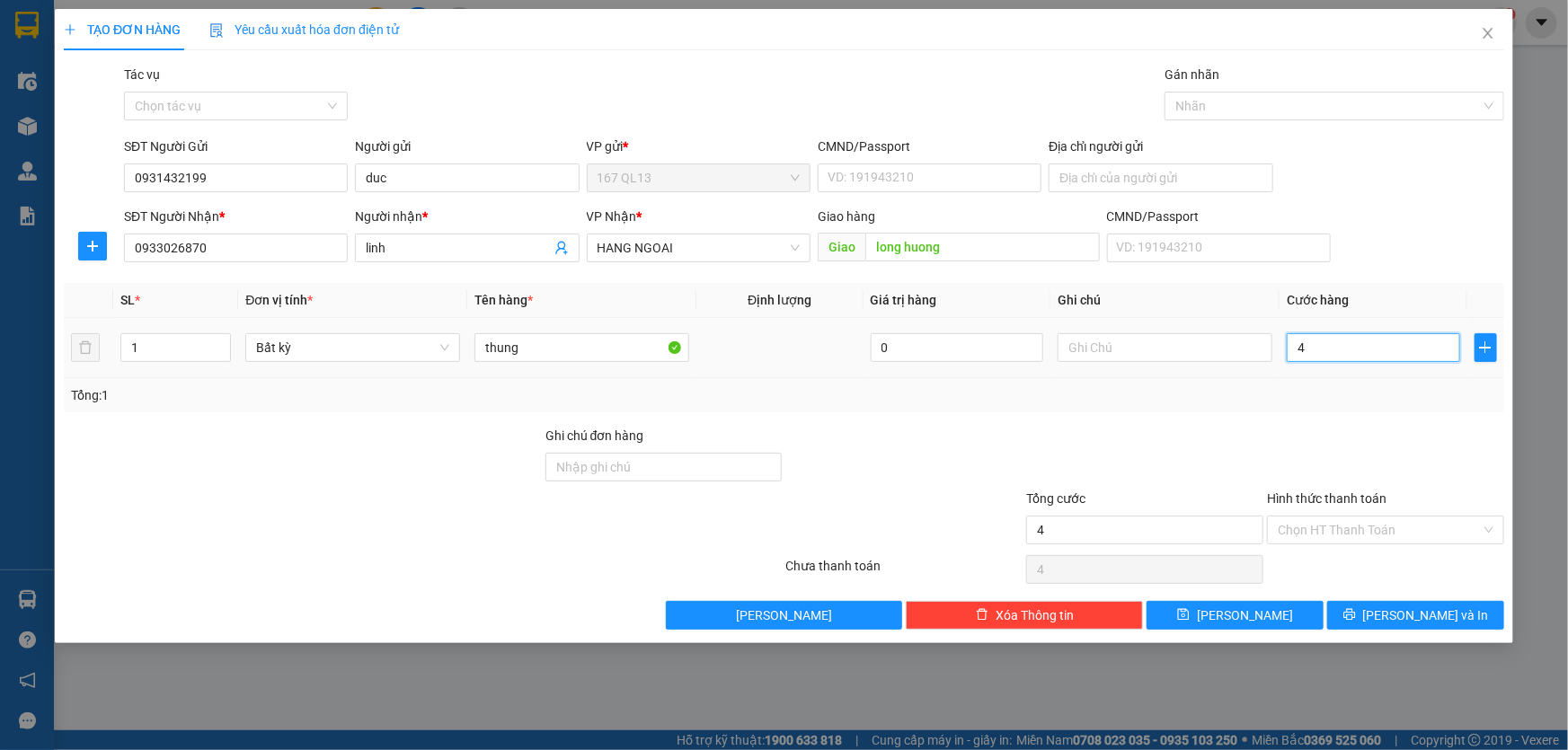
type input "40"
click at [1411, 523] on input "Hình thức thanh toán" at bounding box center [1379, 530] width 203 height 27
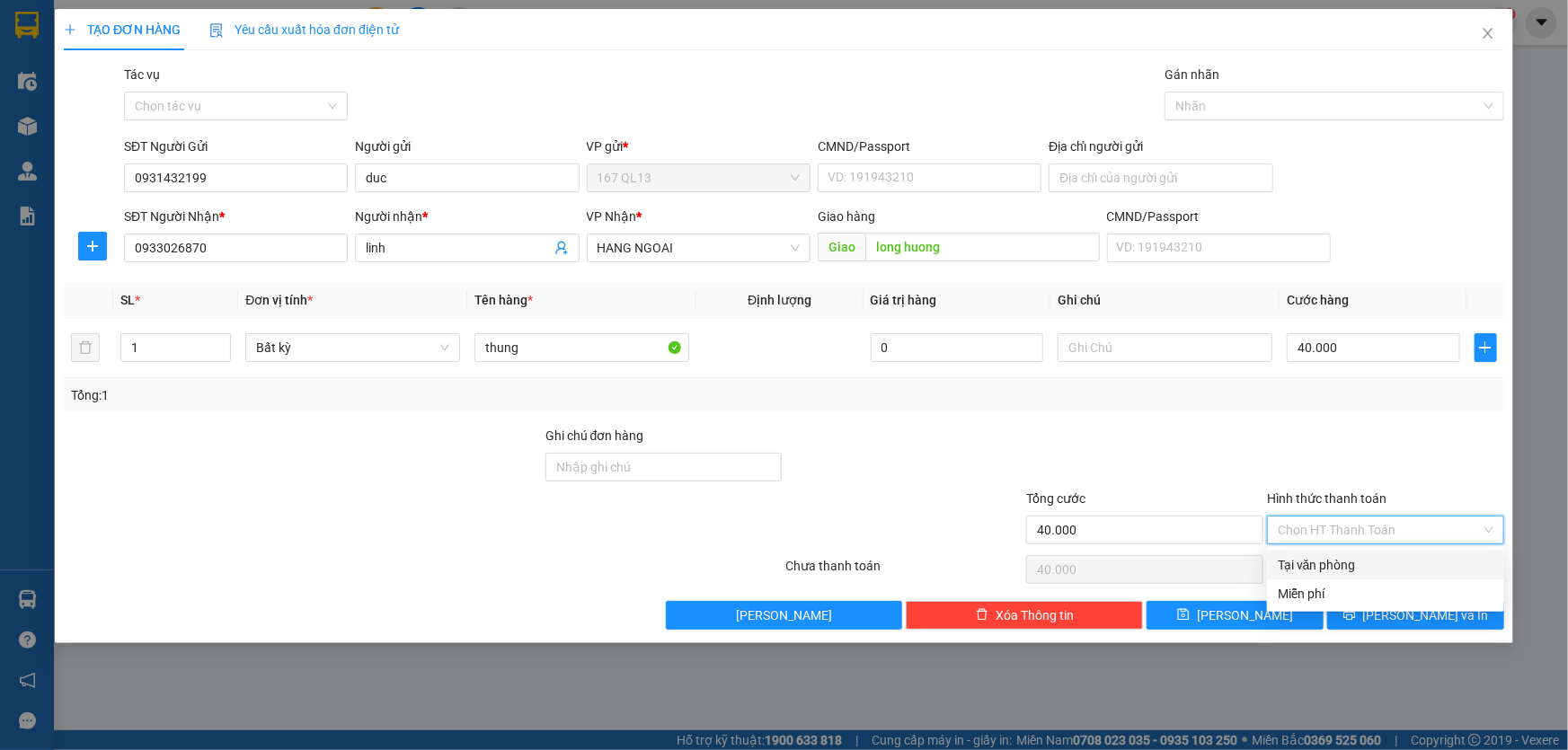
drag, startPoint x: 1339, startPoint y: 563, endPoint x: 1367, endPoint y: 575, distance: 30.5
click at [1339, 562] on div "Tại văn phòng" at bounding box center [1386, 566] width 215 height 20
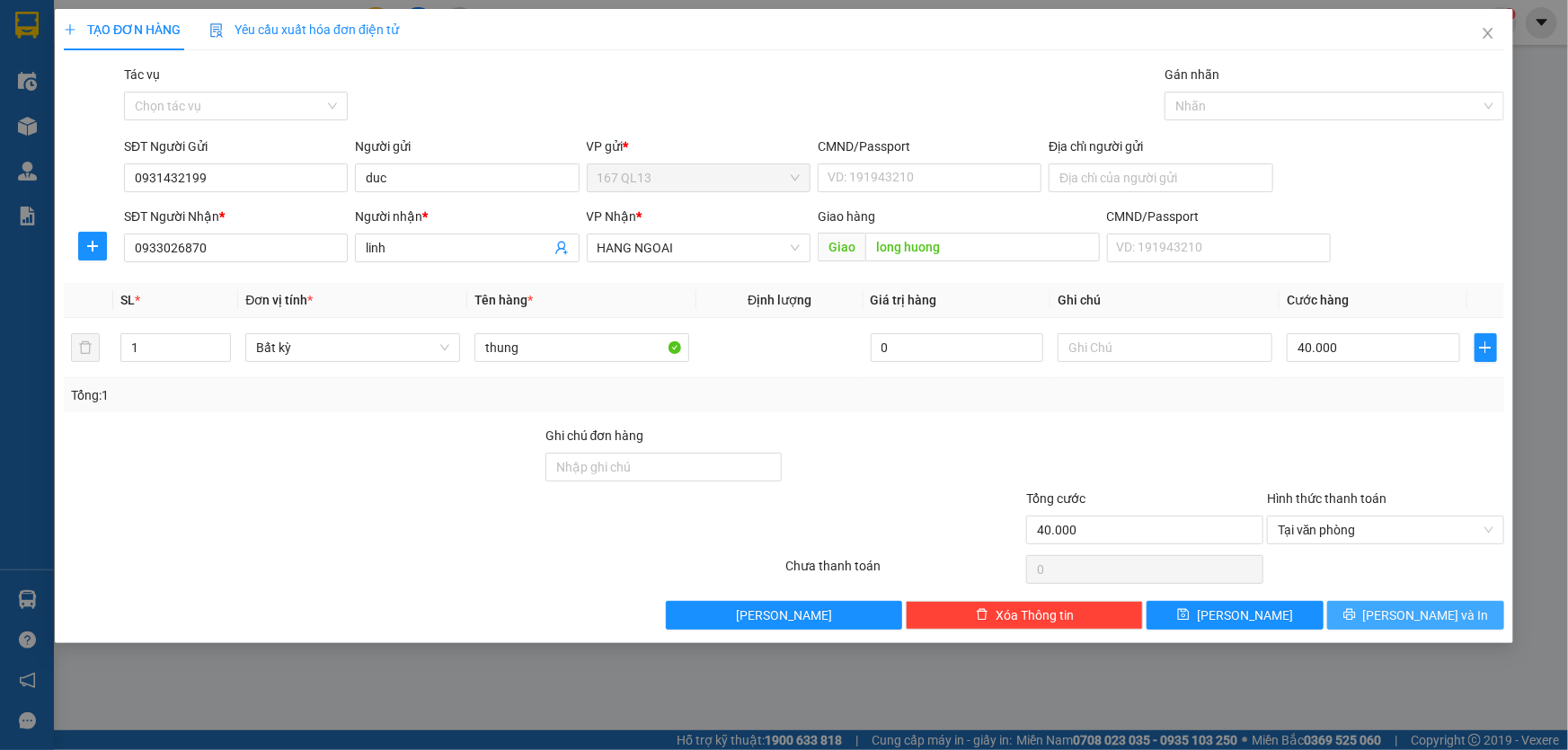
drag, startPoint x: 1434, startPoint y: 611, endPoint x: 1369, endPoint y: 501, distance: 127.8
click at [1434, 610] on span "[PERSON_NAME] và In" at bounding box center [1426, 616] width 126 height 20
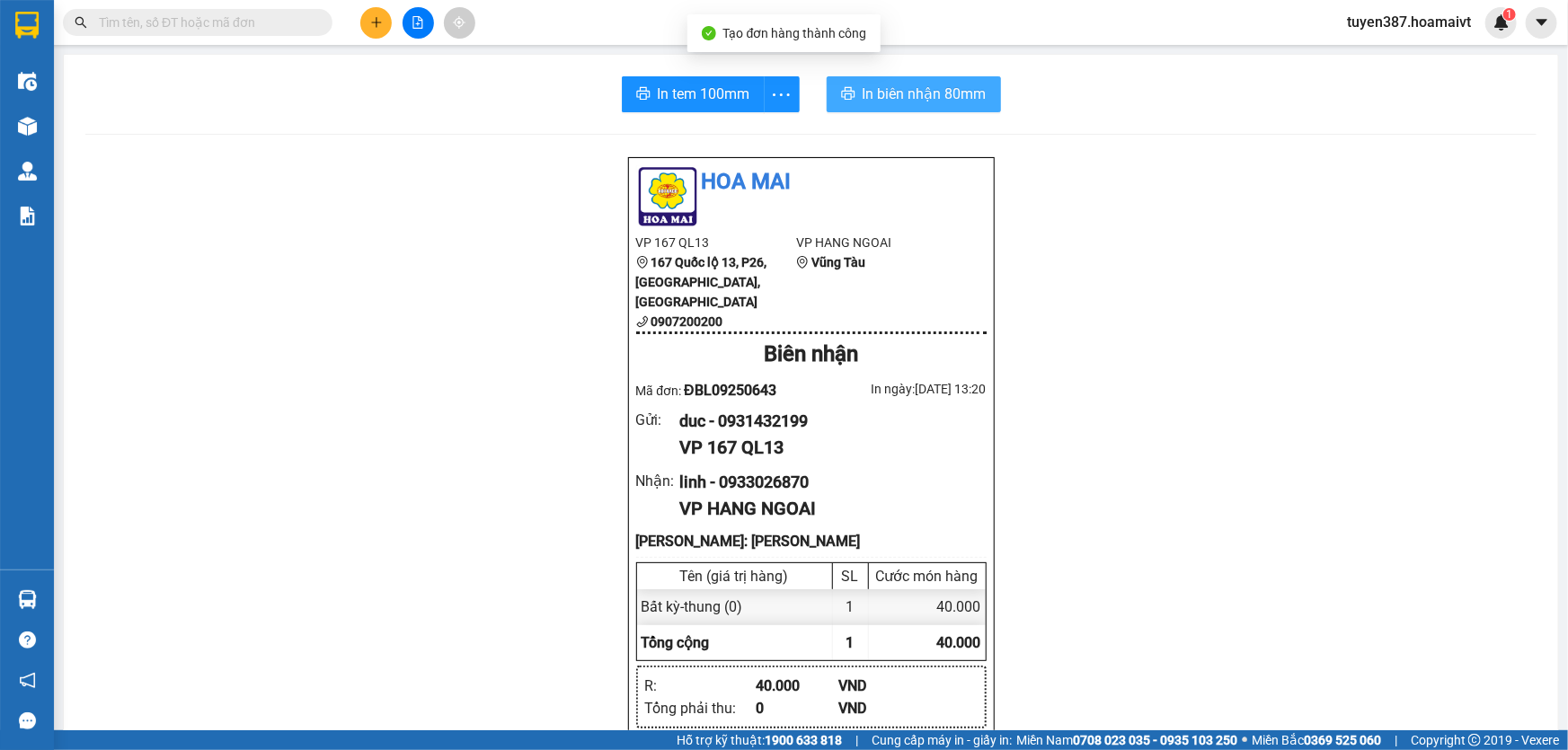
drag, startPoint x: 873, startPoint y: 89, endPoint x: 1107, endPoint y: 62, distance: 235.6
click at [874, 89] on span "In biên nhận 80mm" at bounding box center [925, 94] width 124 height 23
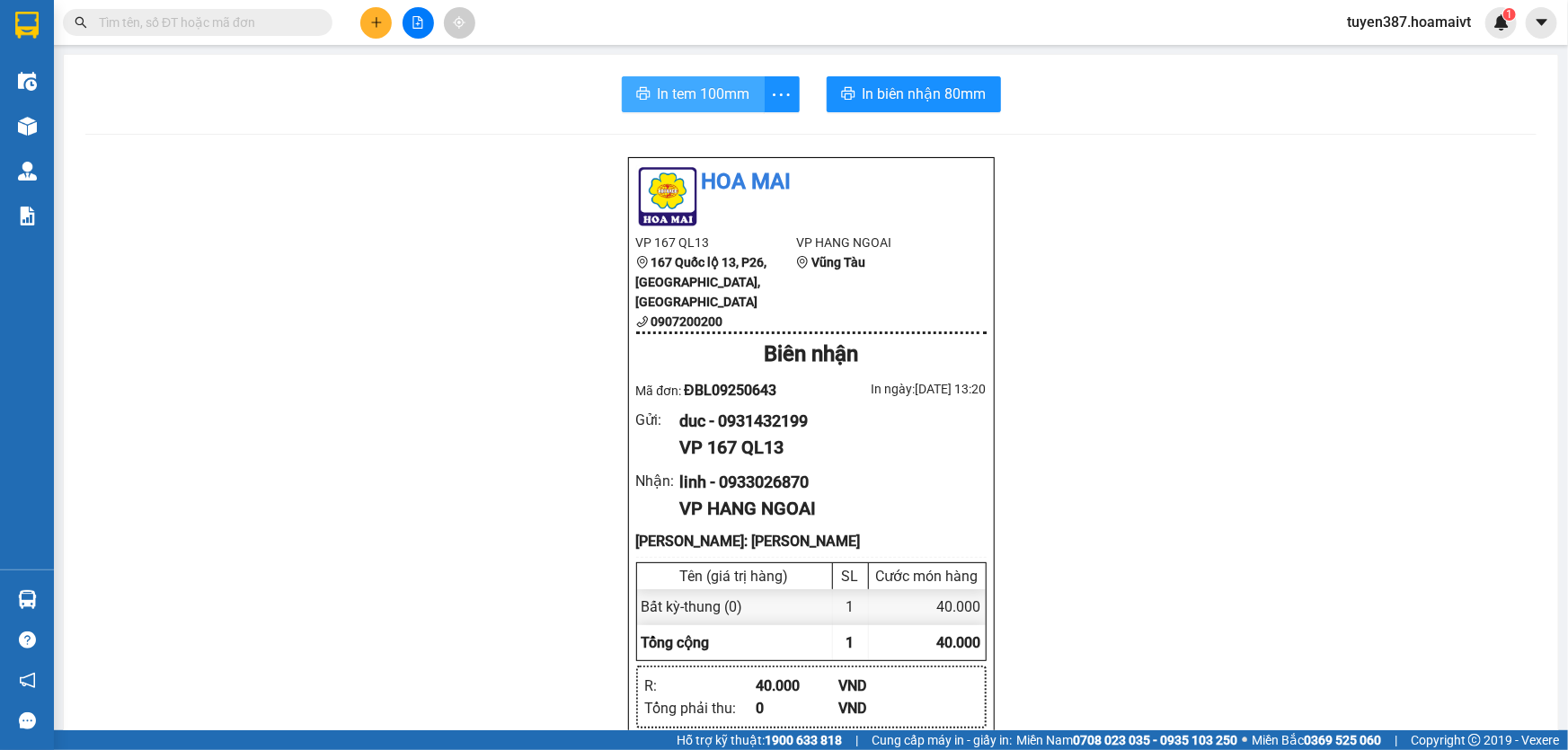
click at [671, 94] on span "In tem 100mm" at bounding box center [703, 94] width 92 height 23
click at [369, 17] on button at bounding box center [376, 23] width 31 height 31
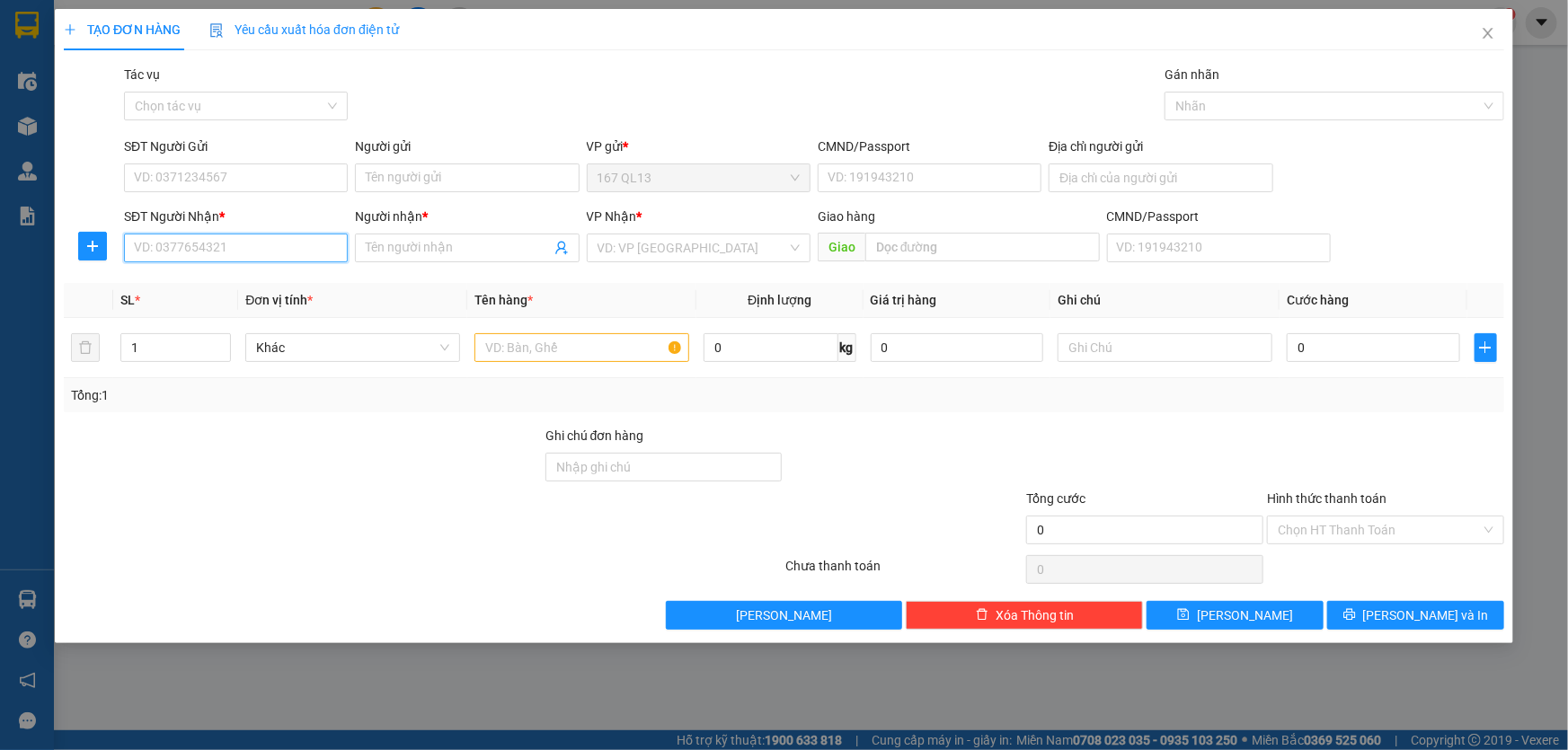
click at [322, 248] on input "SĐT Người Nhận *" at bounding box center [235, 248] width 223 height 29
click at [265, 283] on div "0393038136 - hue" at bounding box center [236, 284] width 202 height 20
type input "0393038136"
type input "hue"
type input "0393038136"
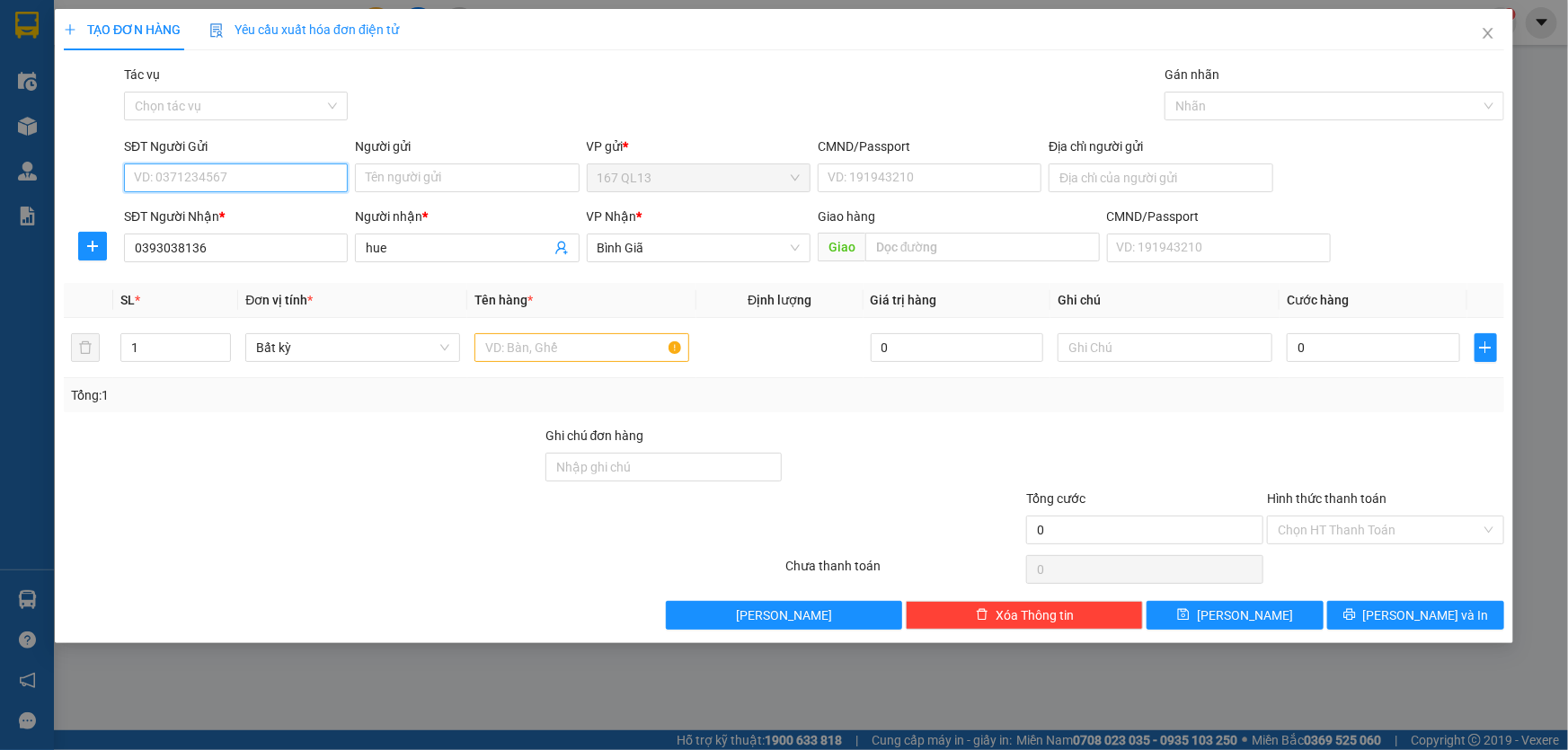
click at [262, 174] on input "SĐT Người Gửi" at bounding box center [235, 178] width 223 height 29
click at [246, 217] on div "0983360683 - phat" at bounding box center [236, 214] width 202 height 20
type input "0983360683"
type input "phat"
click at [636, 355] on input "text" at bounding box center [581, 348] width 214 height 29
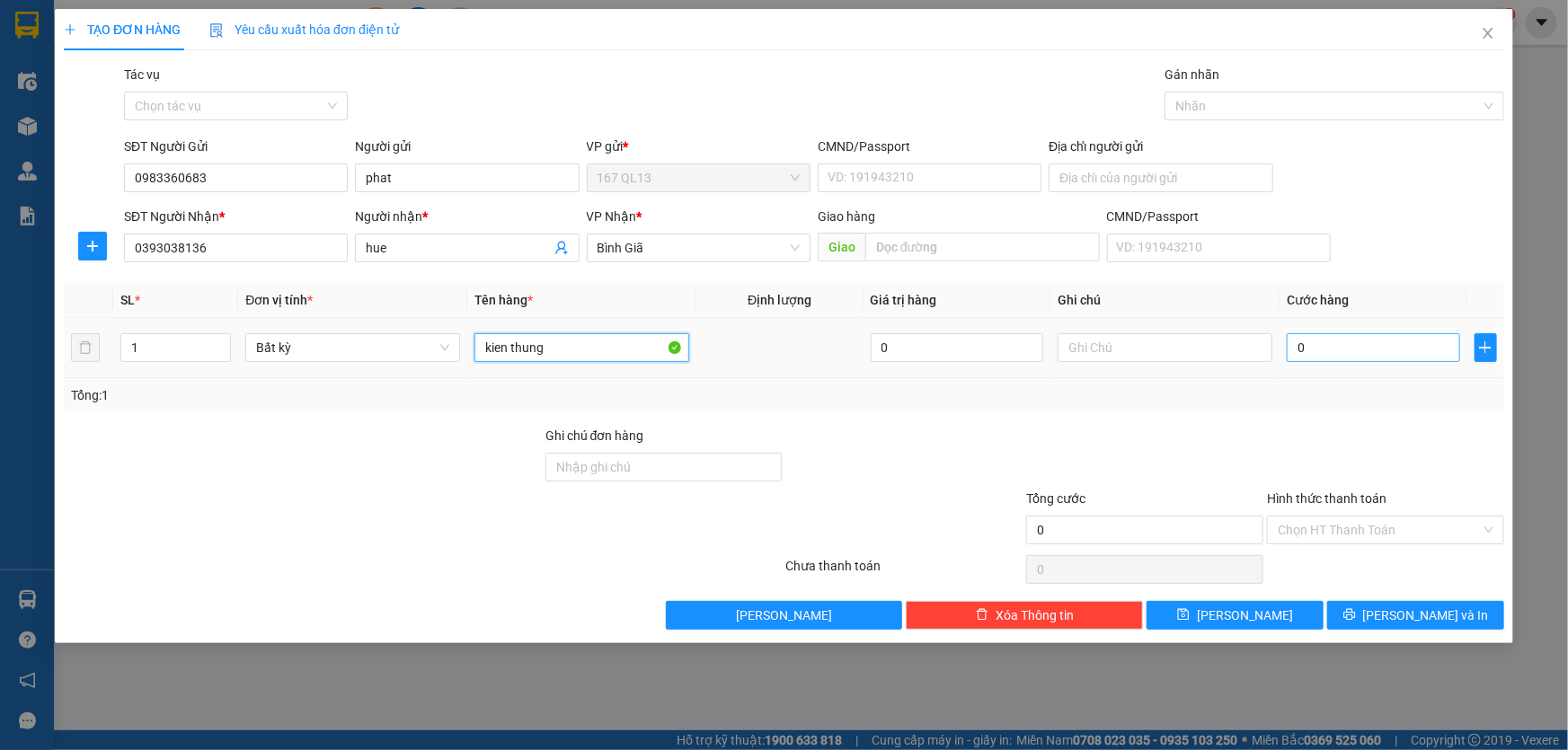
type input "kien thung"
click at [1287, 339] on input "0" at bounding box center [1373, 348] width 173 height 29
type input "4"
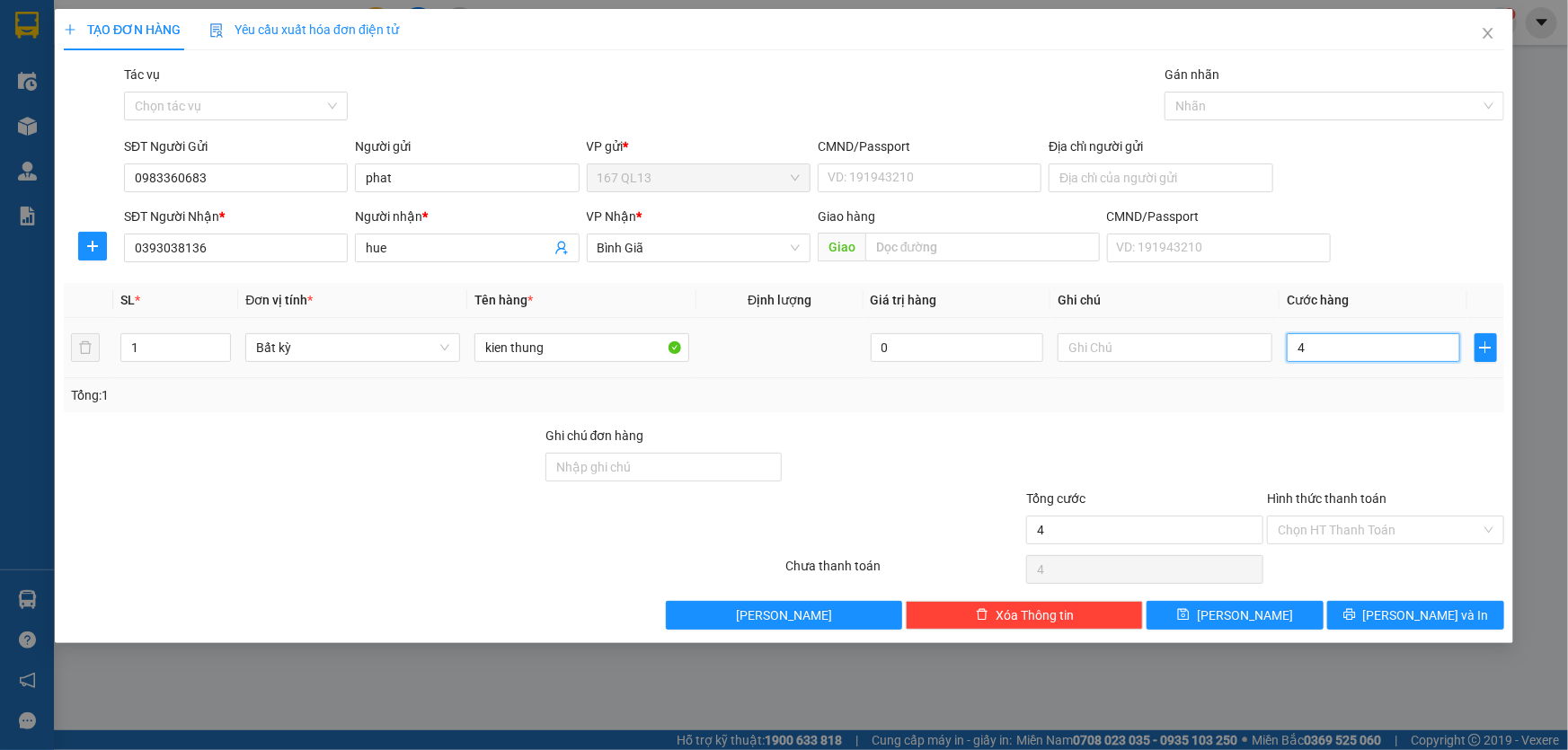
type input "40"
type input "40.000"
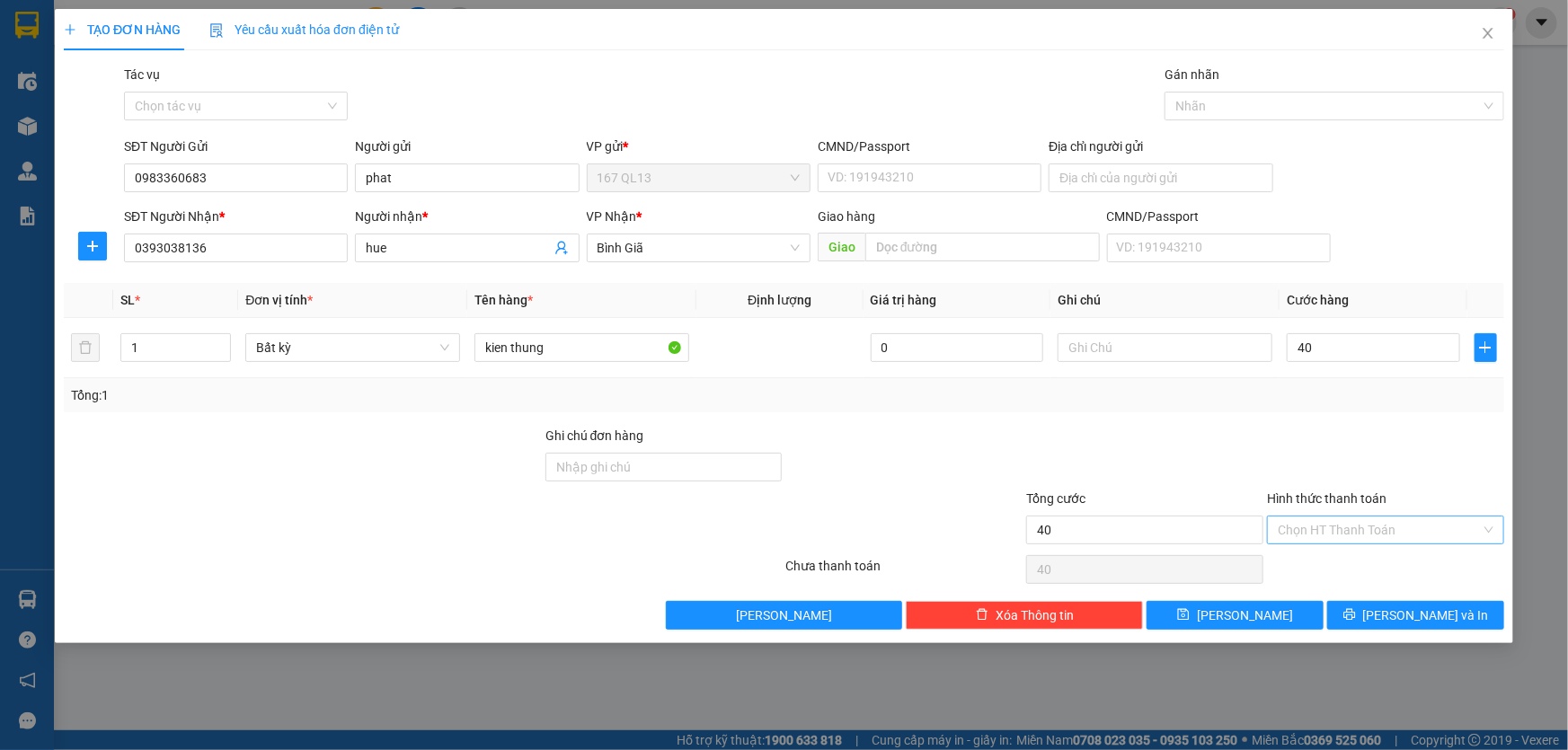
type input "40.000"
click at [1393, 520] on input "Hình thức thanh toán" at bounding box center [1379, 530] width 203 height 27
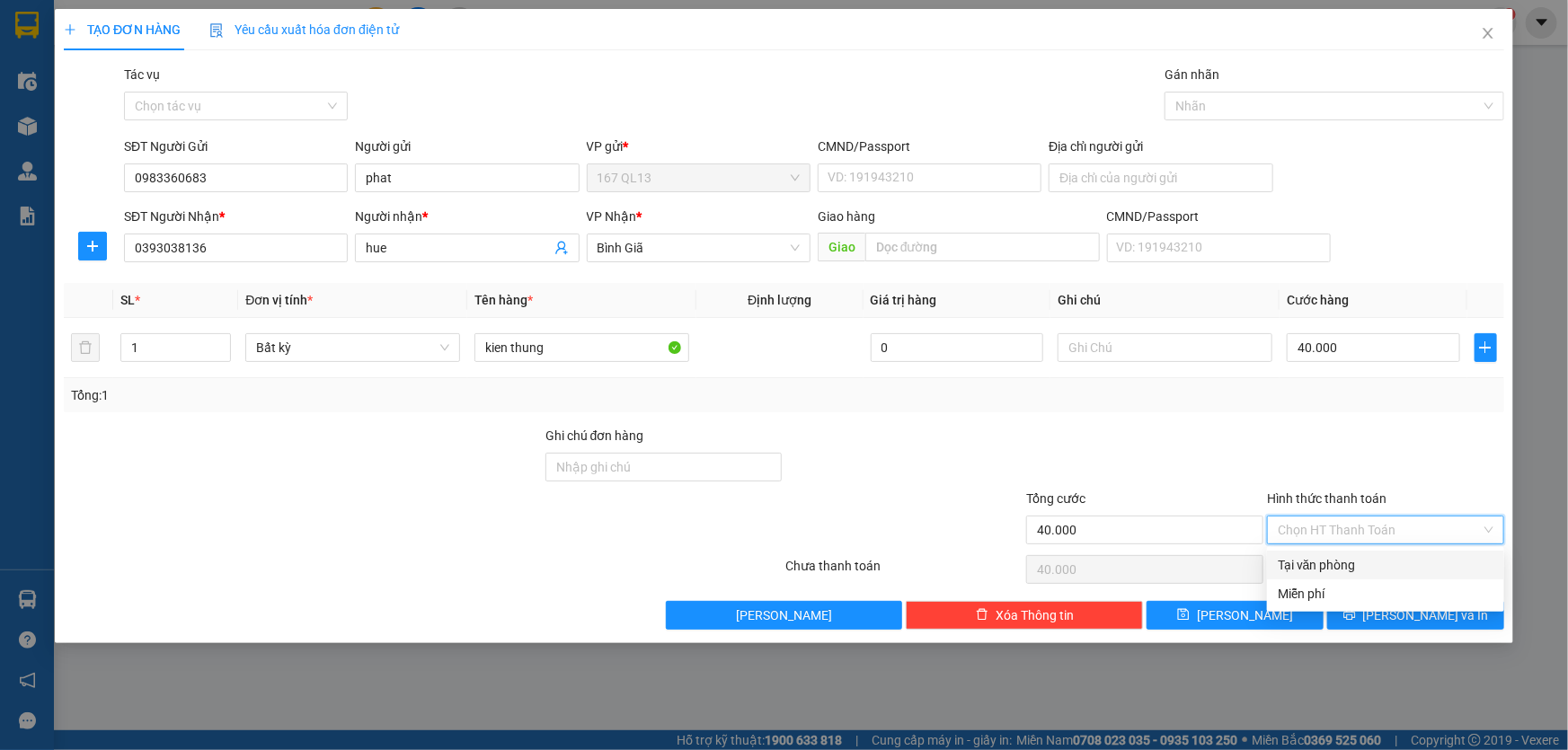
click at [1377, 556] on div "Tại văn phòng" at bounding box center [1386, 566] width 215 height 20
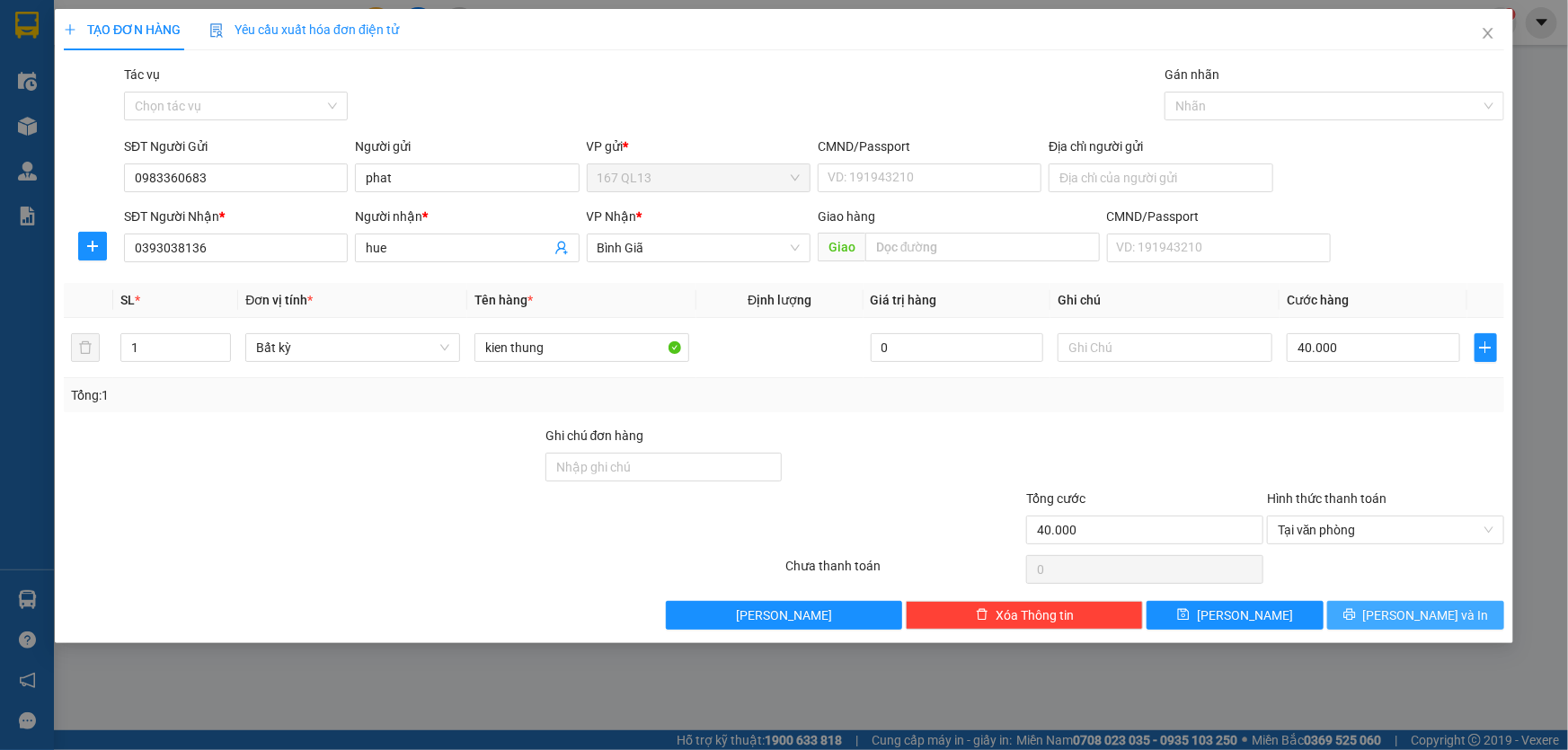
drag, startPoint x: 1412, startPoint y: 612, endPoint x: 1301, endPoint y: 457, distance: 190.6
click at [1412, 611] on span "[PERSON_NAME] và In" at bounding box center [1426, 616] width 126 height 20
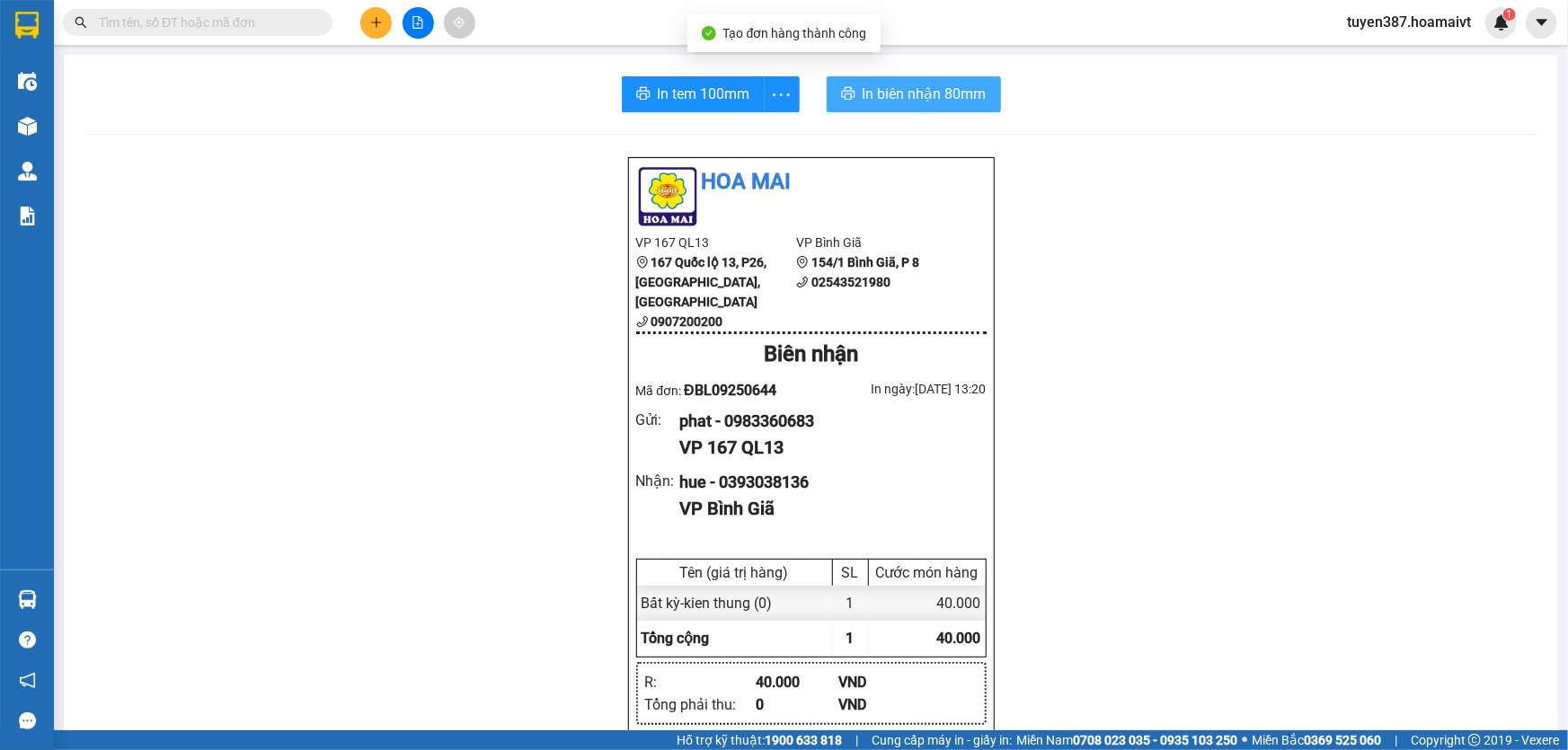
click at [877, 89] on span "In biên nhận 80mm" at bounding box center [925, 94] width 124 height 23
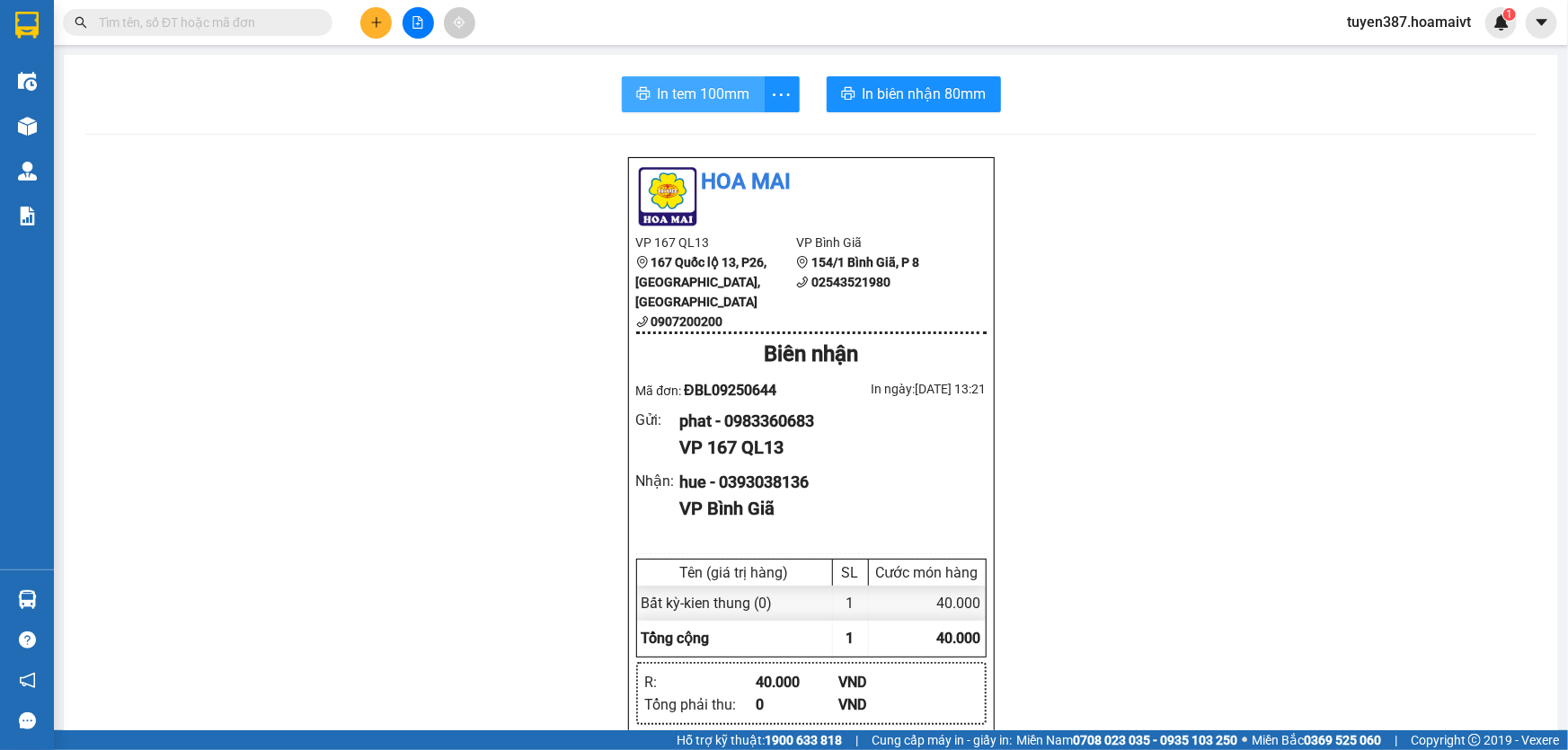
click at [665, 99] on span "In tem 100mm" at bounding box center [703, 94] width 92 height 23
click at [670, 92] on span "In tem 100mm" at bounding box center [703, 94] width 92 height 23
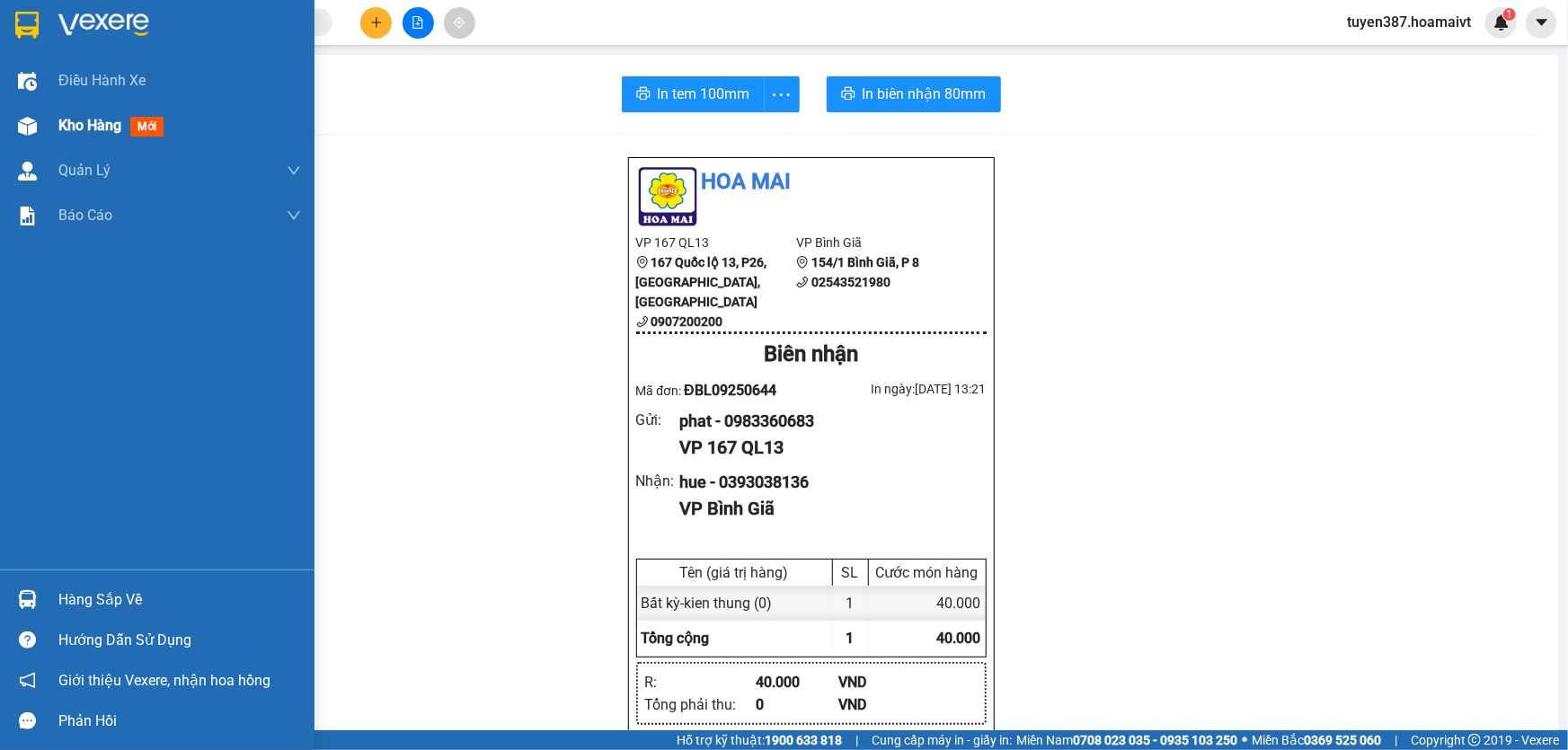
drag, startPoint x: 154, startPoint y: 126, endPoint x: 210, endPoint y: 126, distance: 56.0
click at [154, 126] on span "mới" at bounding box center [147, 127] width 33 height 20
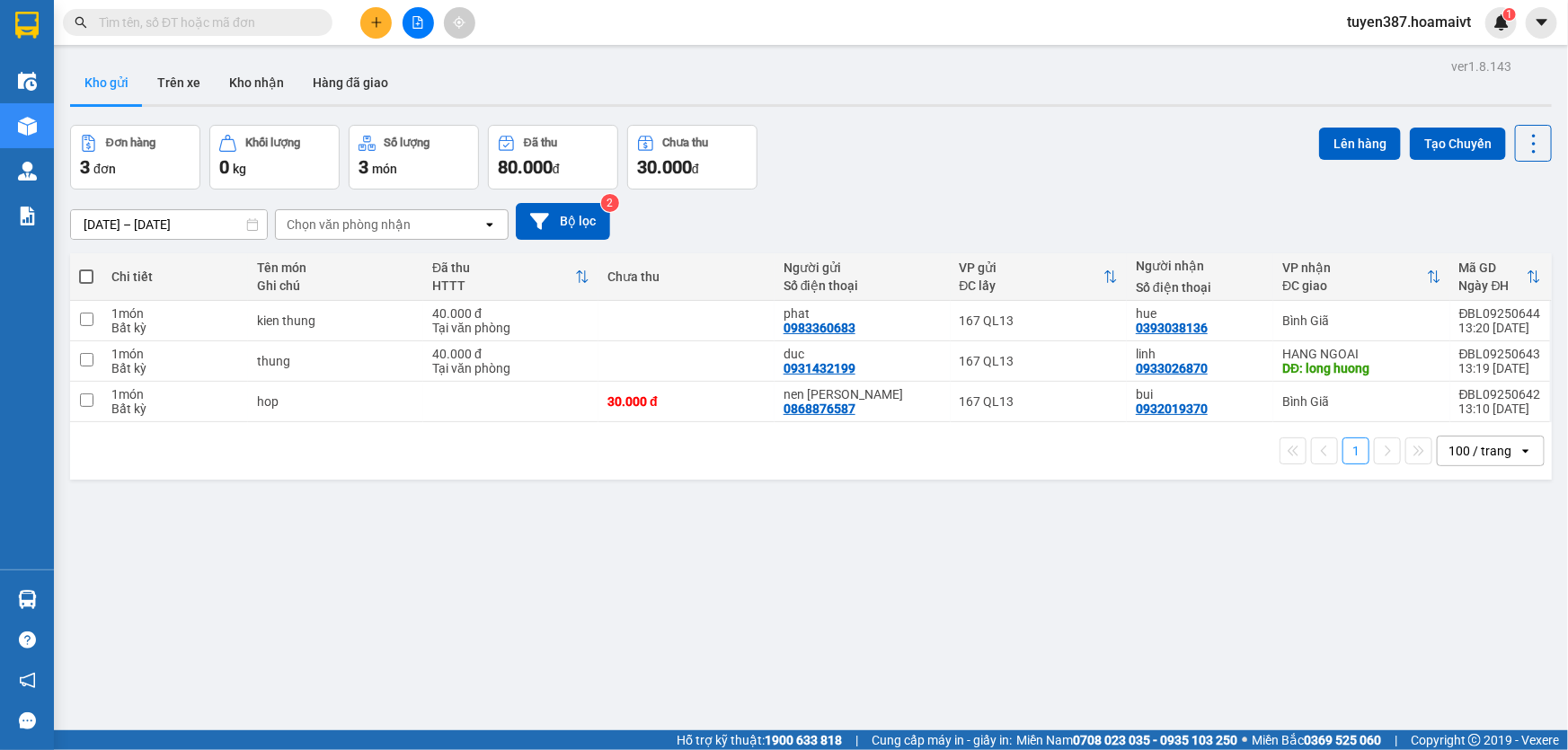
click at [408, 222] on div "Chọn văn phòng nhận" at bounding box center [379, 224] width 207 height 29
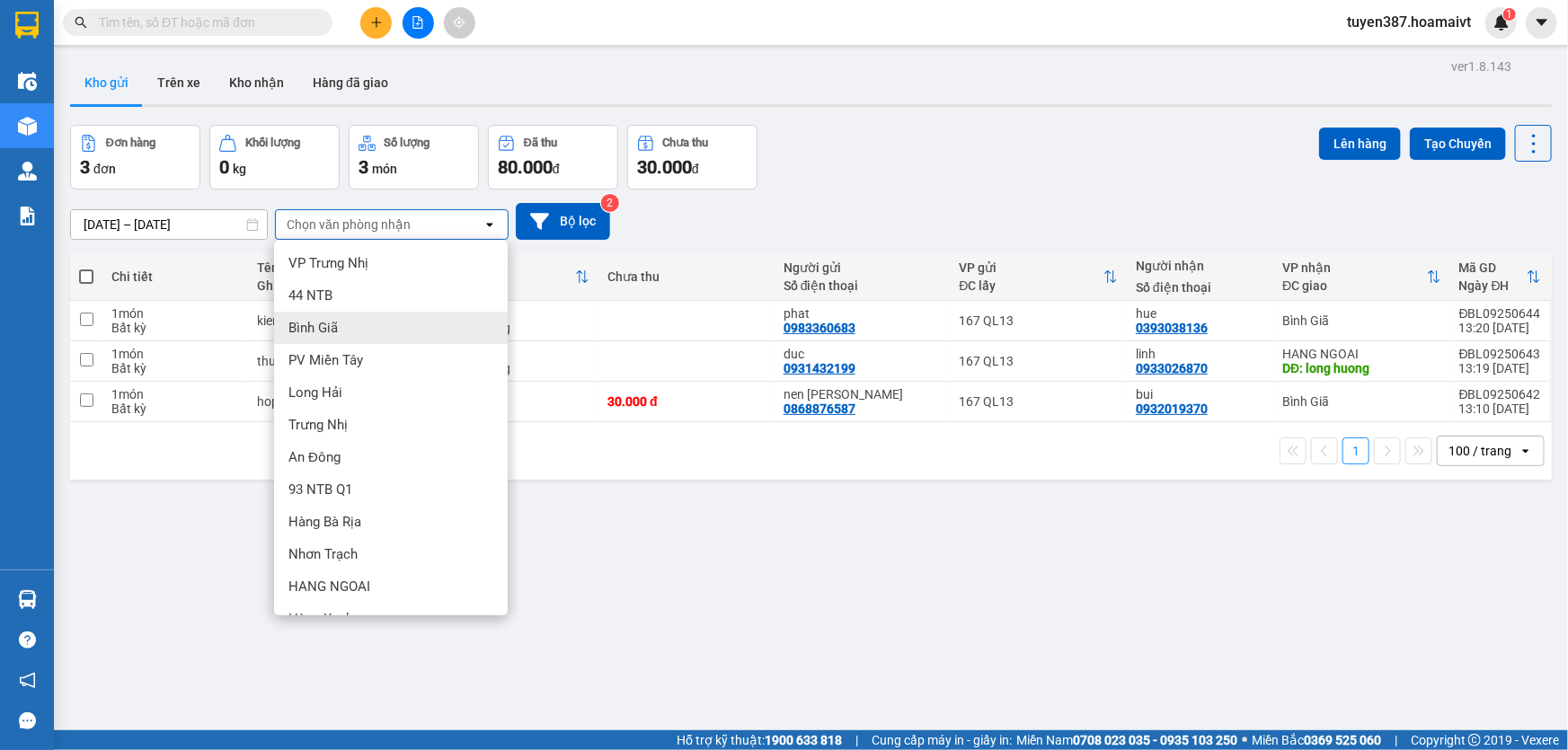
click at [348, 326] on div "Bình Giã" at bounding box center [390, 328] width 234 height 32
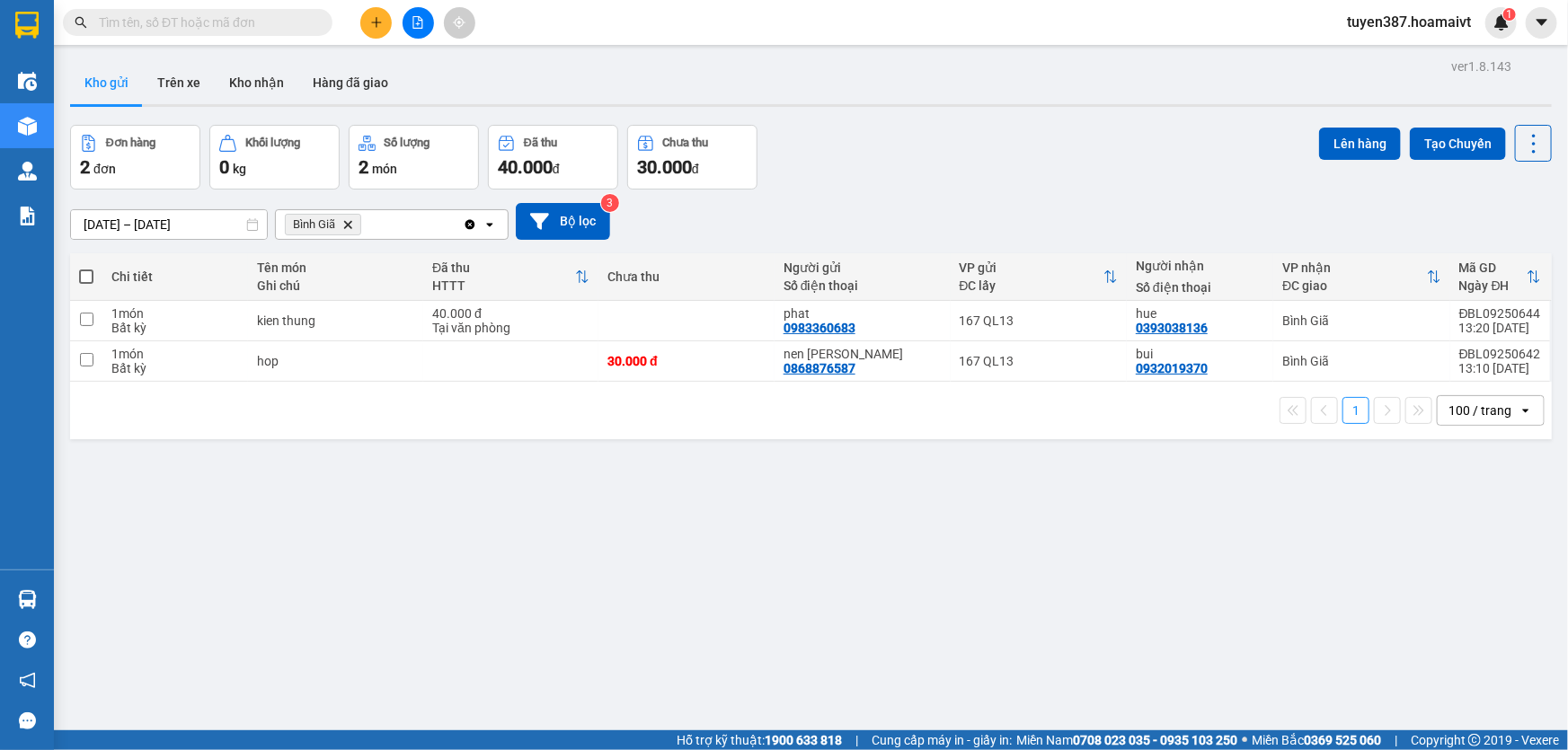
click at [86, 271] on span at bounding box center [87, 276] width 15 height 15
click at [87, 268] on input "checkbox" at bounding box center [87, 268] width 0 height 0
checkbox input "true"
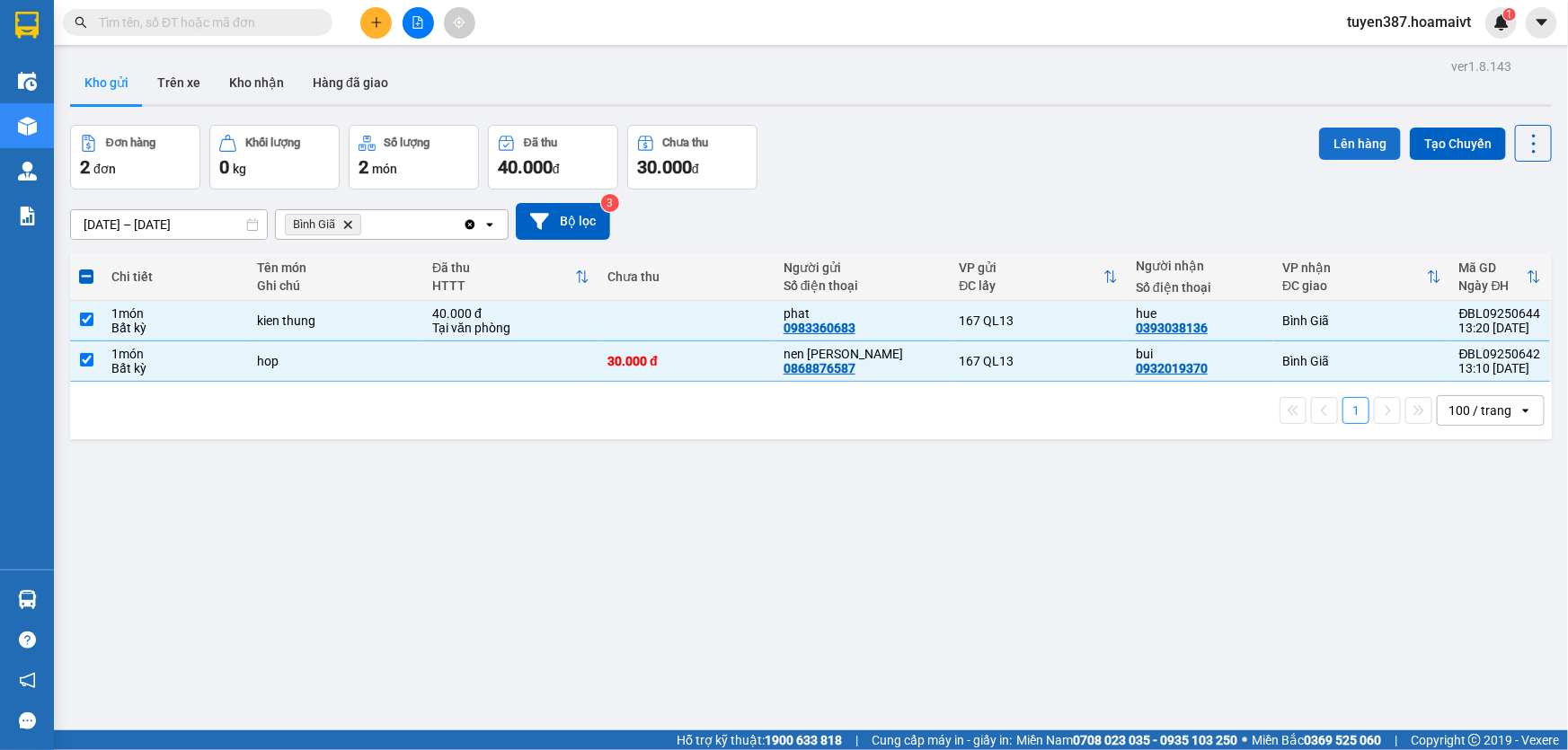
click at [1344, 135] on button "Lên hàng" at bounding box center [1360, 143] width 82 height 32
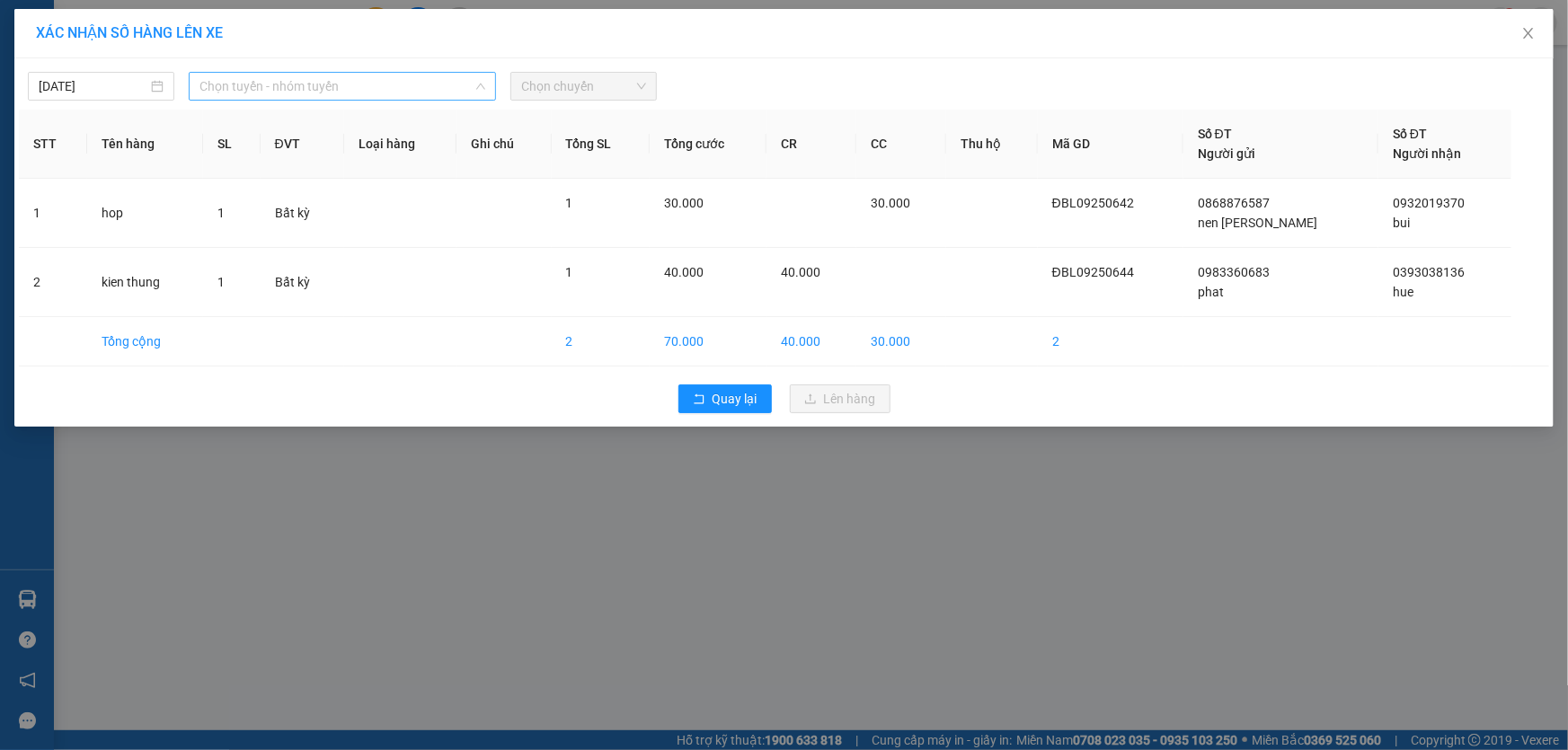
click at [377, 85] on span "Chọn tuyến - nhóm tuyến" at bounding box center [342, 87] width 286 height 27
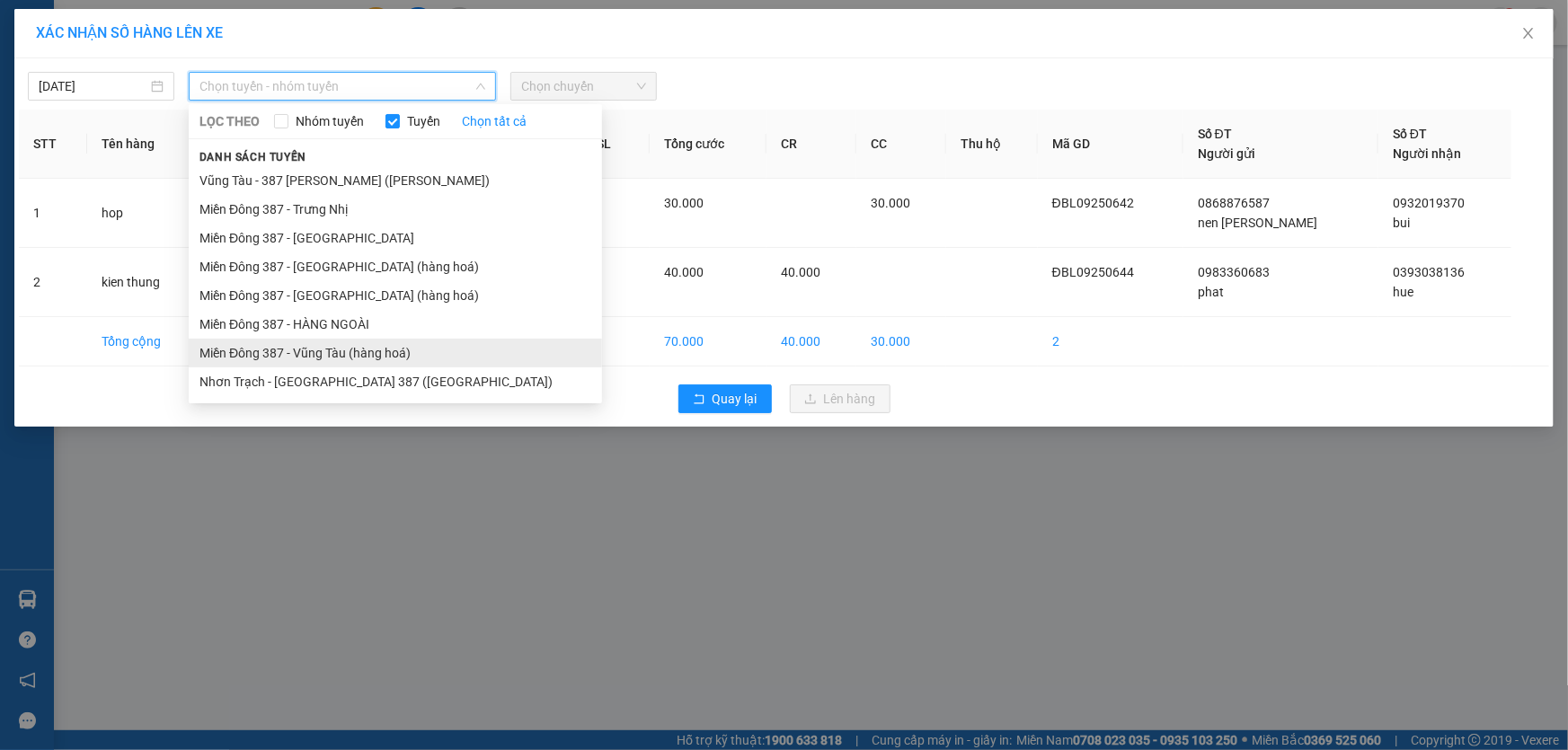
click at [325, 343] on li "Miền Đông 387 - Vũng Tàu (hàng hoá)" at bounding box center [395, 353] width 413 height 29
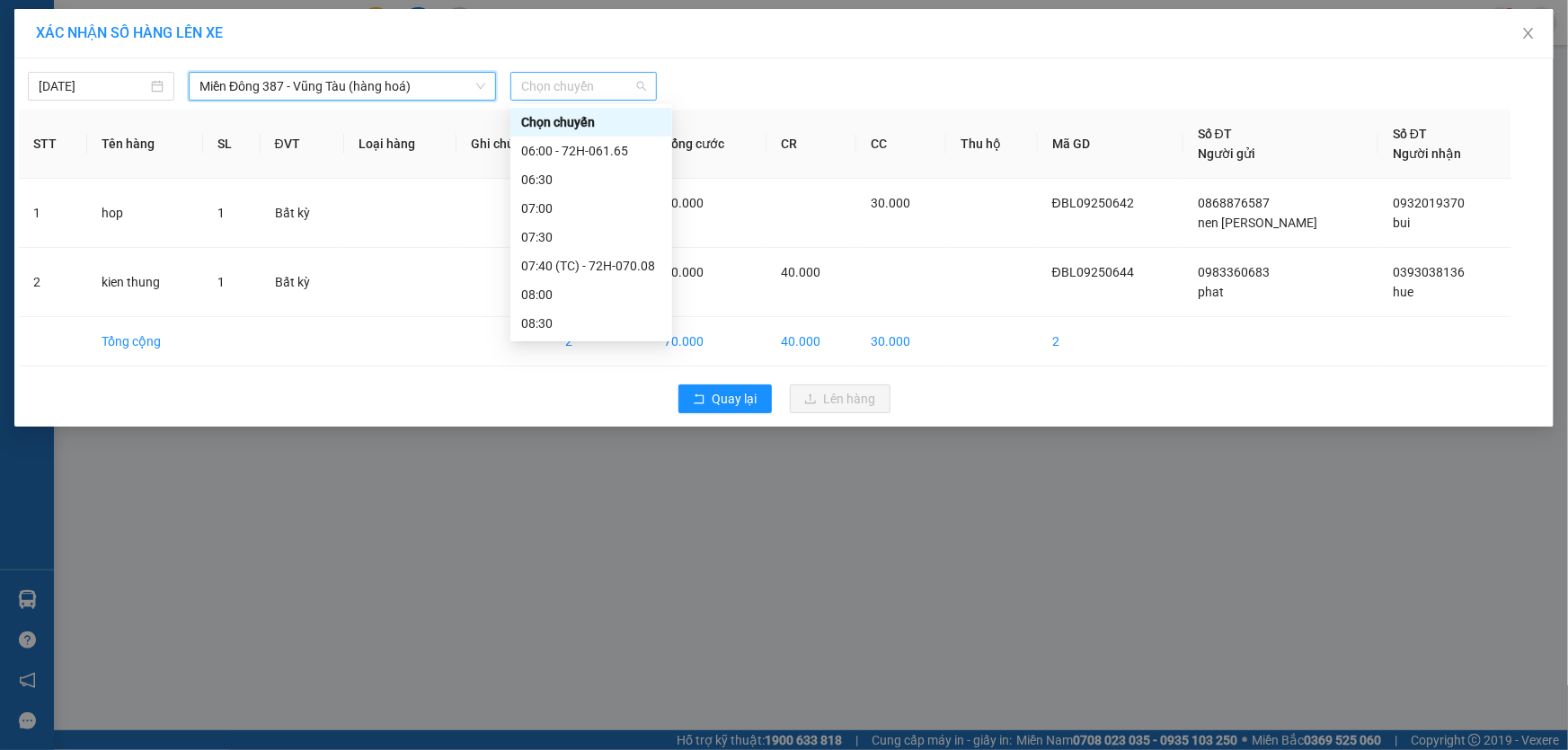
click at [609, 84] on span "Chọn chuyến" at bounding box center [583, 87] width 125 height 27
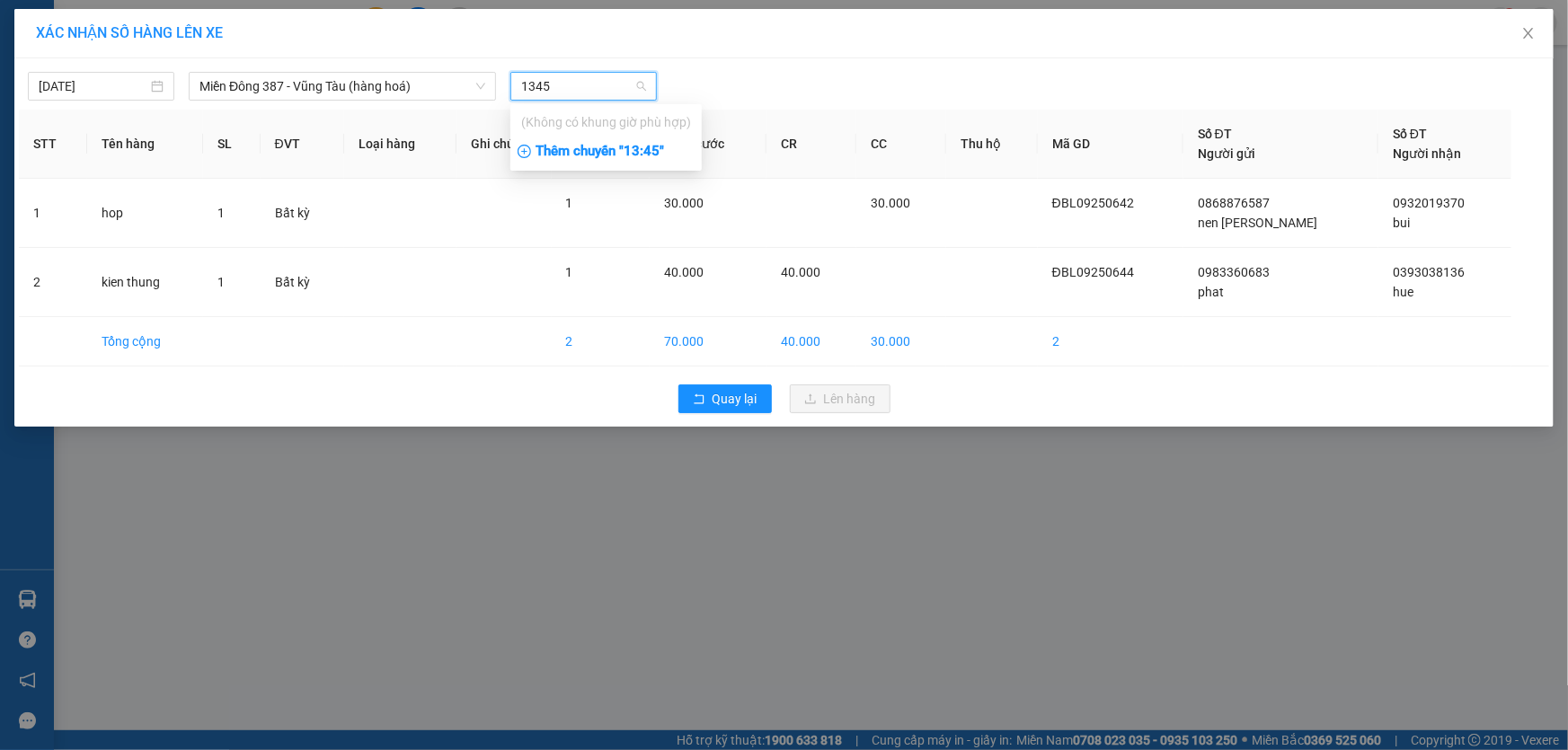
type input "1345"
click at [657, 147] on div "Thêm chuyến " 13:45 "" at bounding box center [606, 151] width 192 height 30
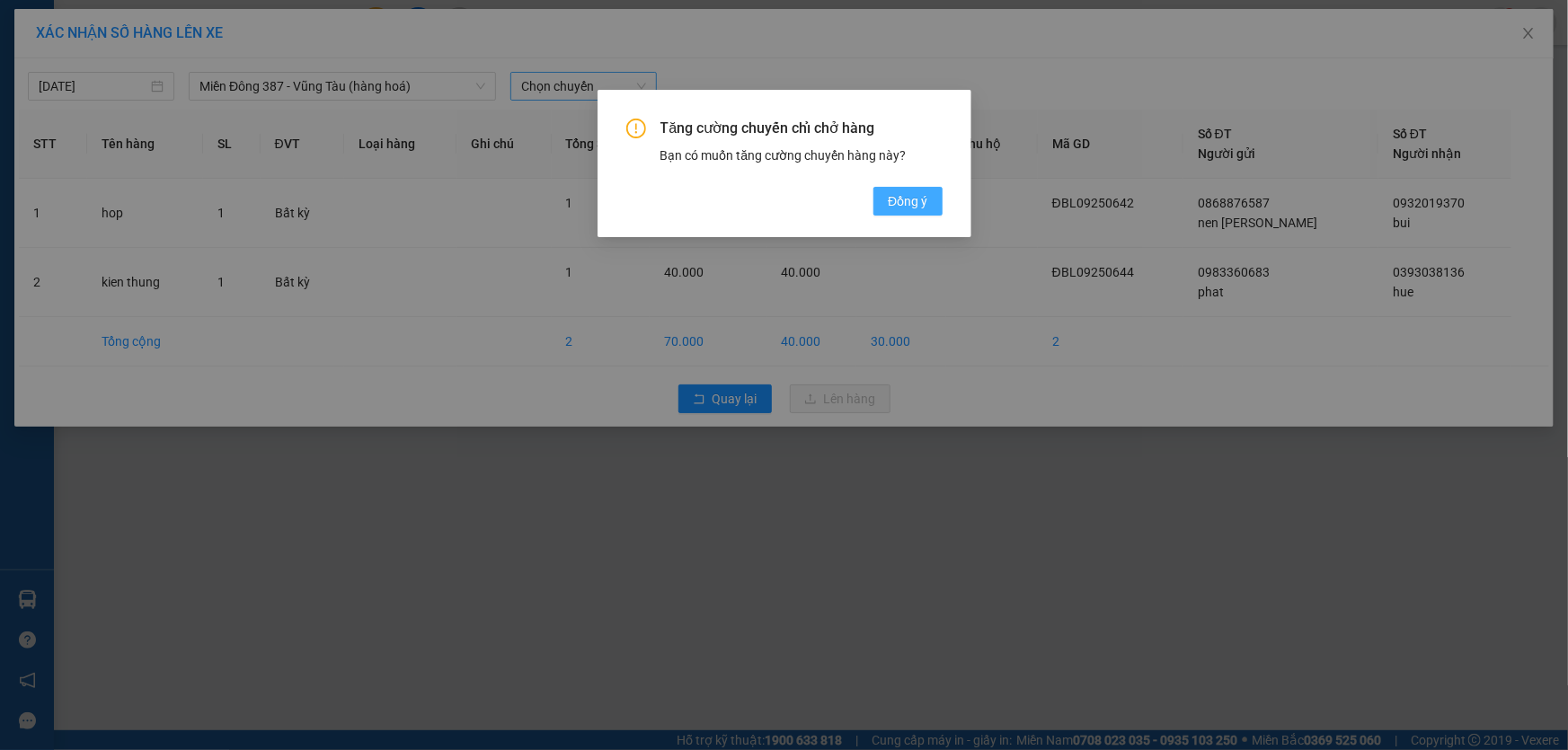
click at [917, 196] on span "Đồng ý" at bounding box center [907, 202] width 39 height 20
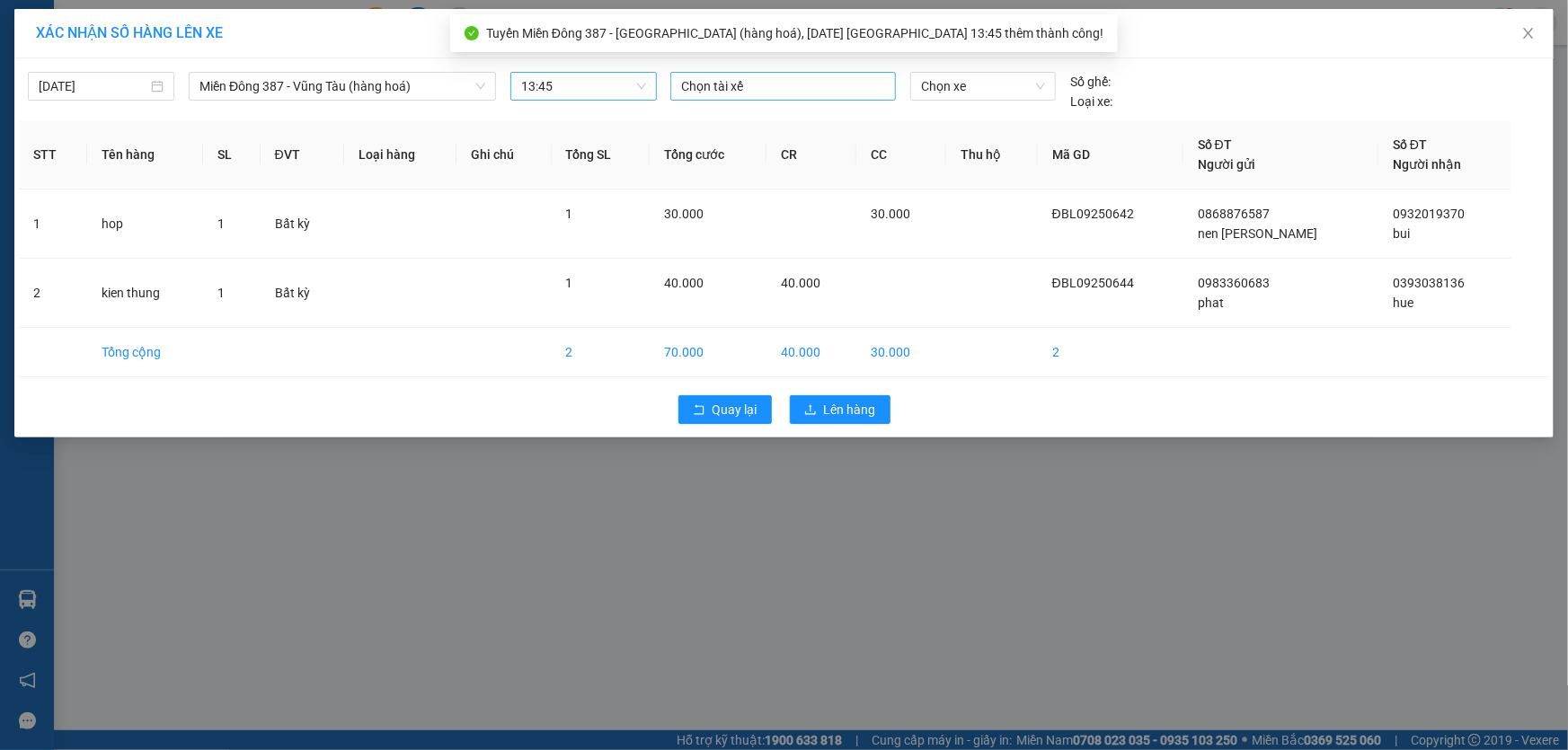
click at [774, 87] on div at bounding box center [783, 87] width 216 height 22
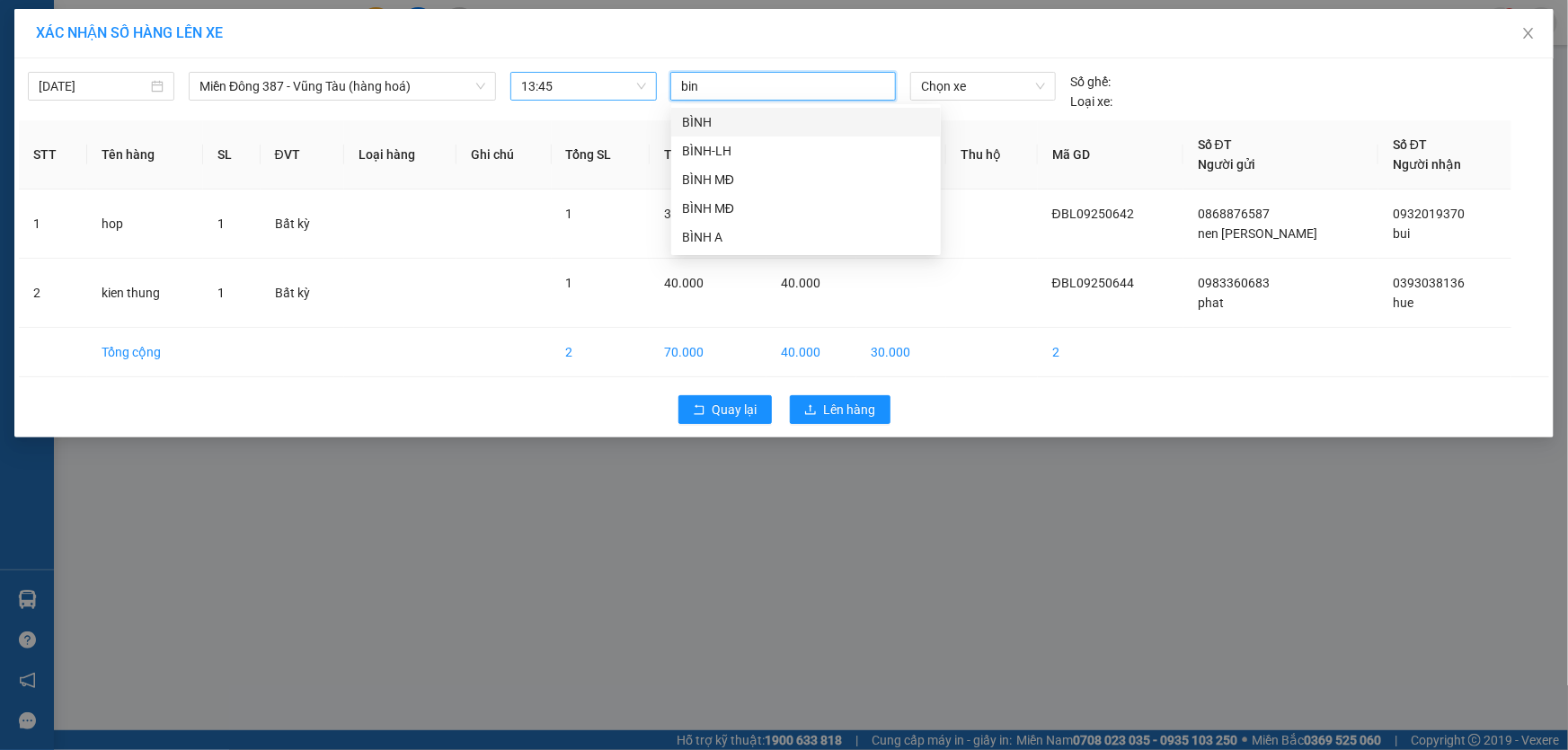
type input "binh"
click at [710, 172] on div "BÌNH MĐ" at bounding box center [806, 180] width 248 height 20
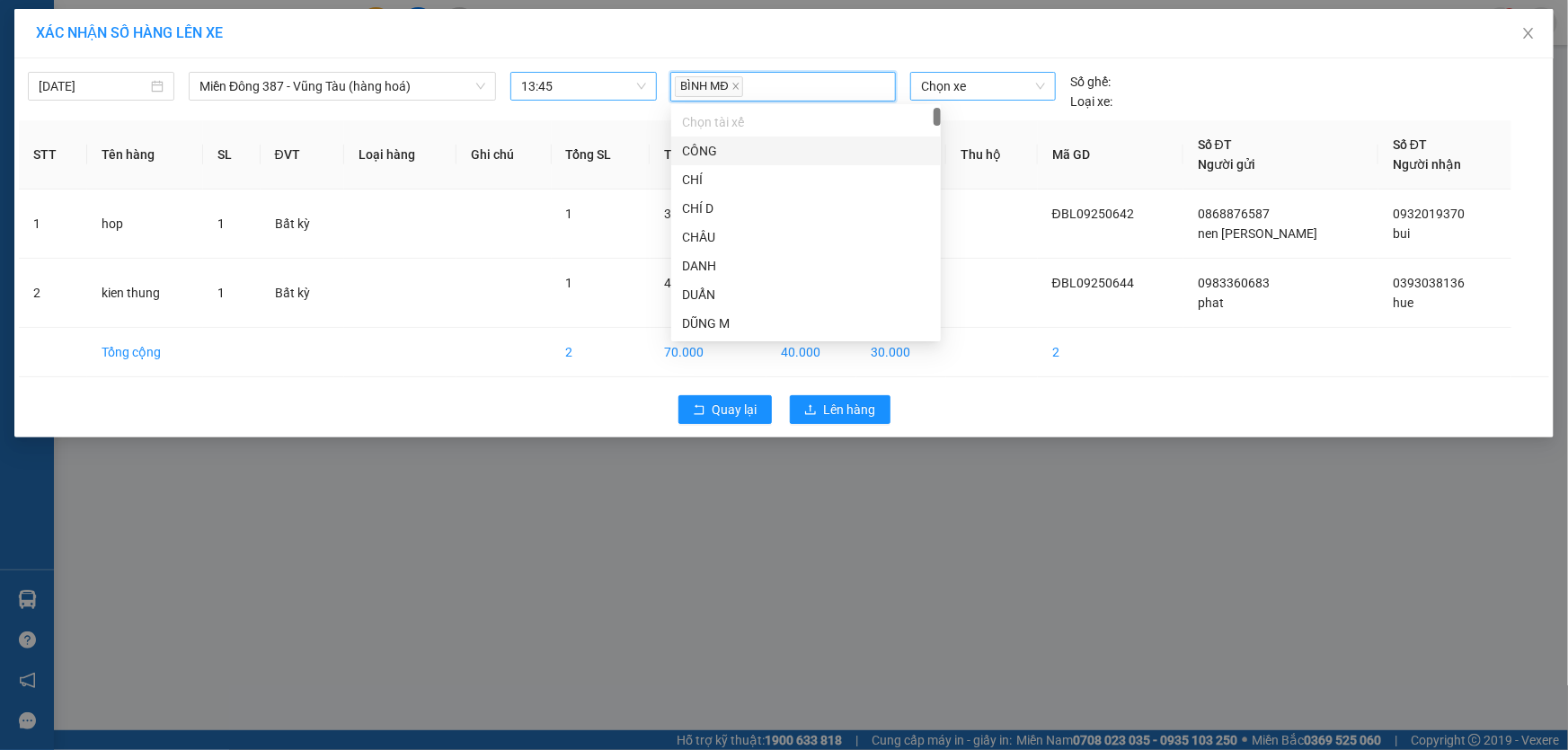
click at [999, 84] on span "Chọn xe" at bounding box center [983, 87] width 124 height 27
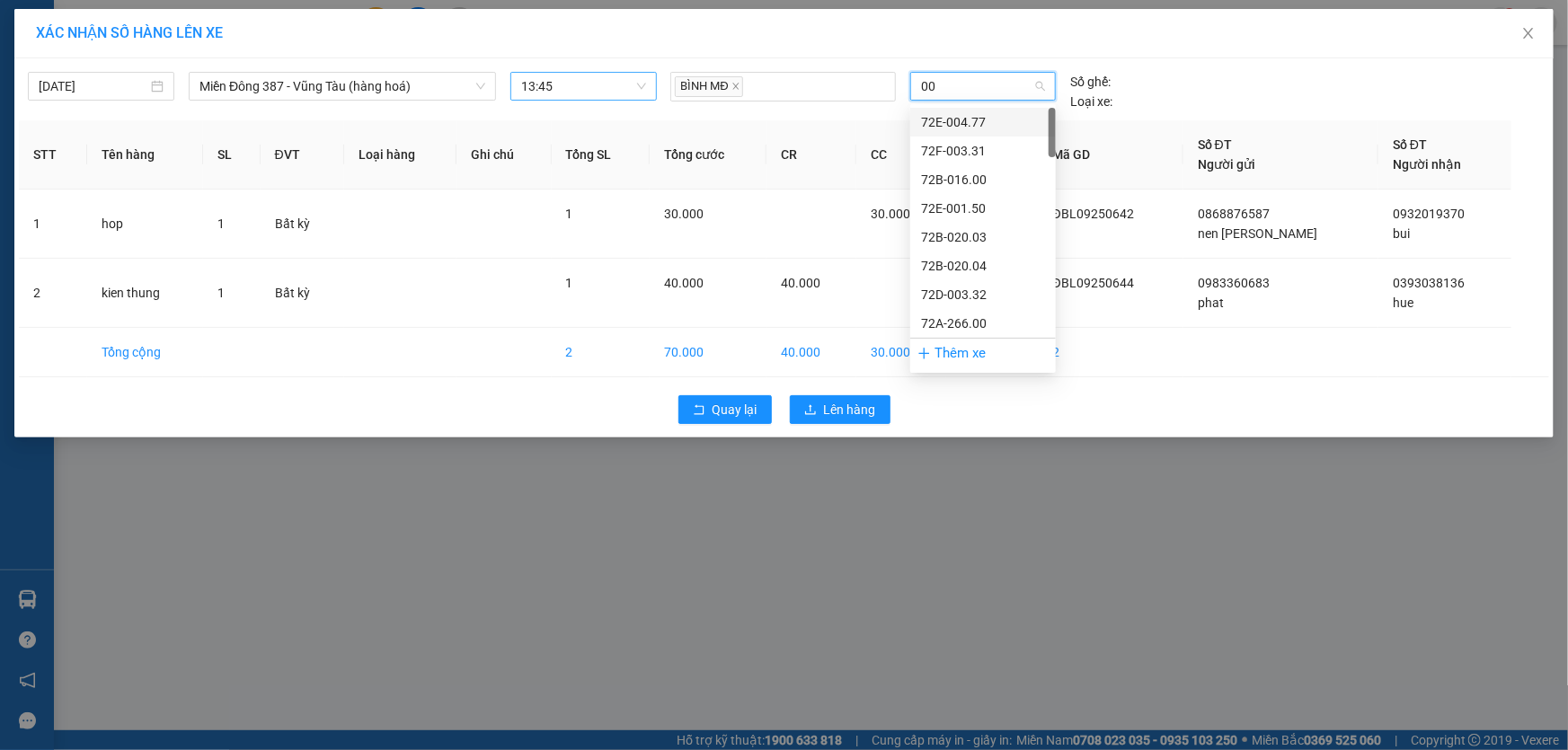
type input "009"
click at [971, 261] on div "72H-070.09" at bounding box center [983, 266] width 124 height 20
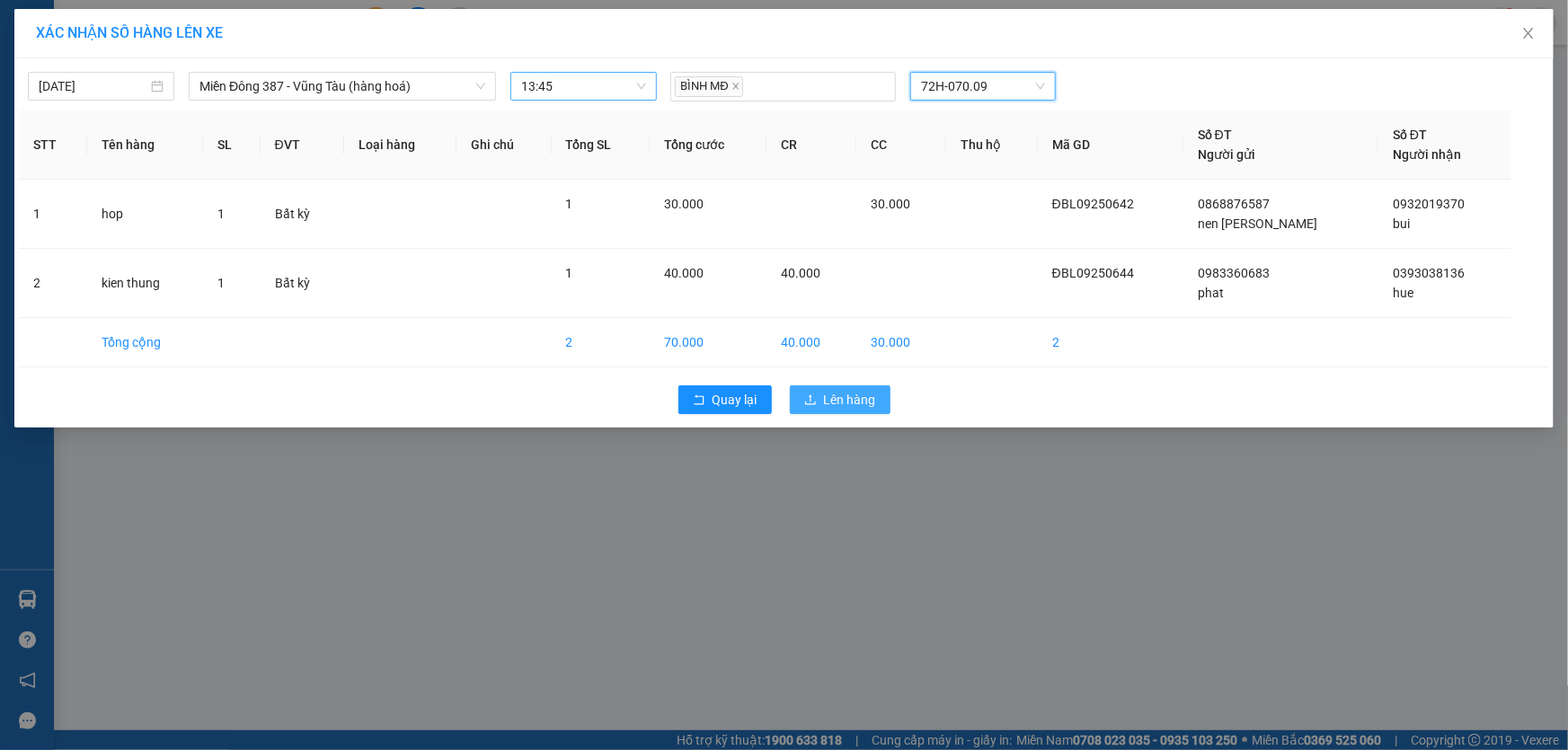
click at [833, 393] on span "Lên hàng" at bounding box center [849, 400] width 52 height 20
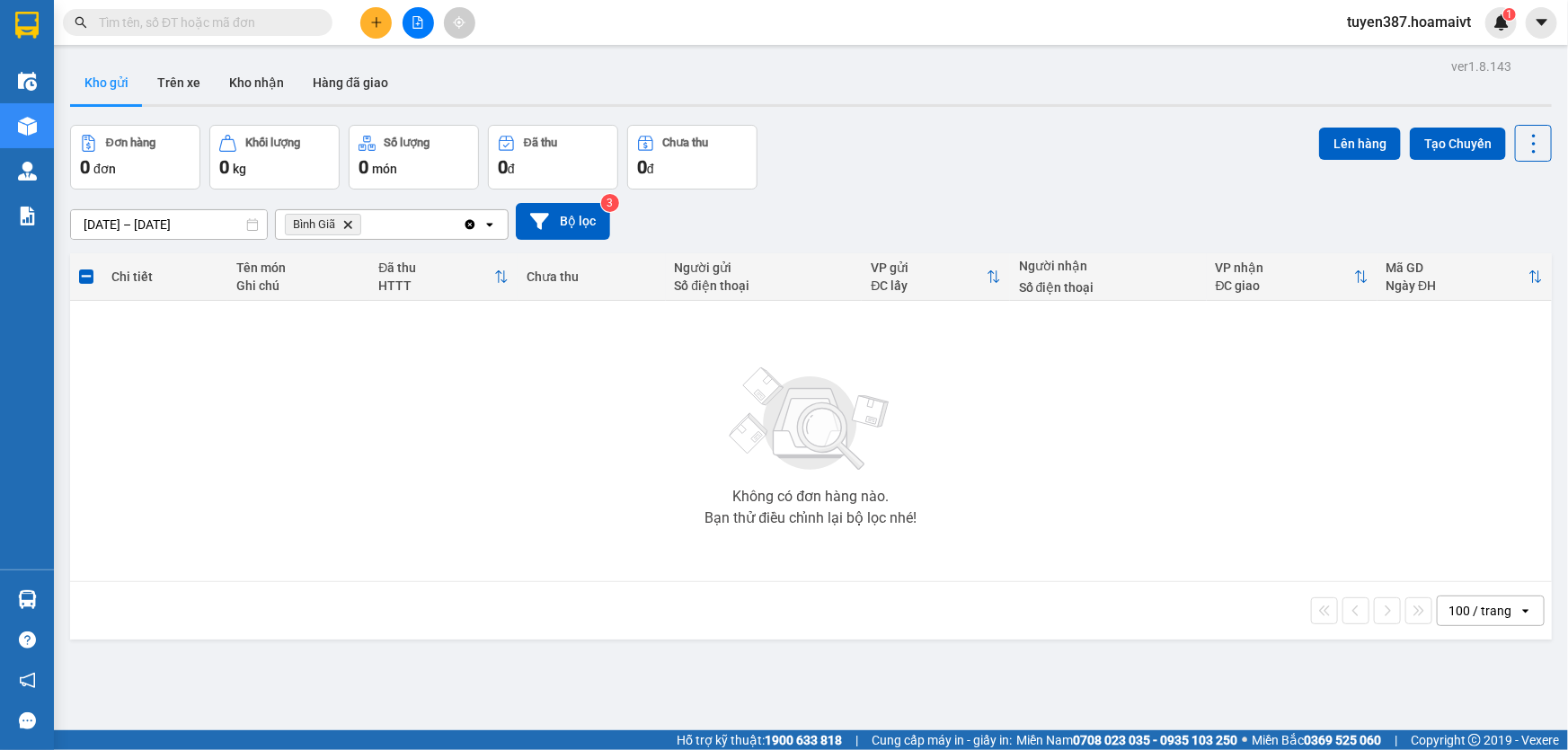
click at [348, 223] on icon "Delete" at bounding box center [348, 224] width 11 height 11
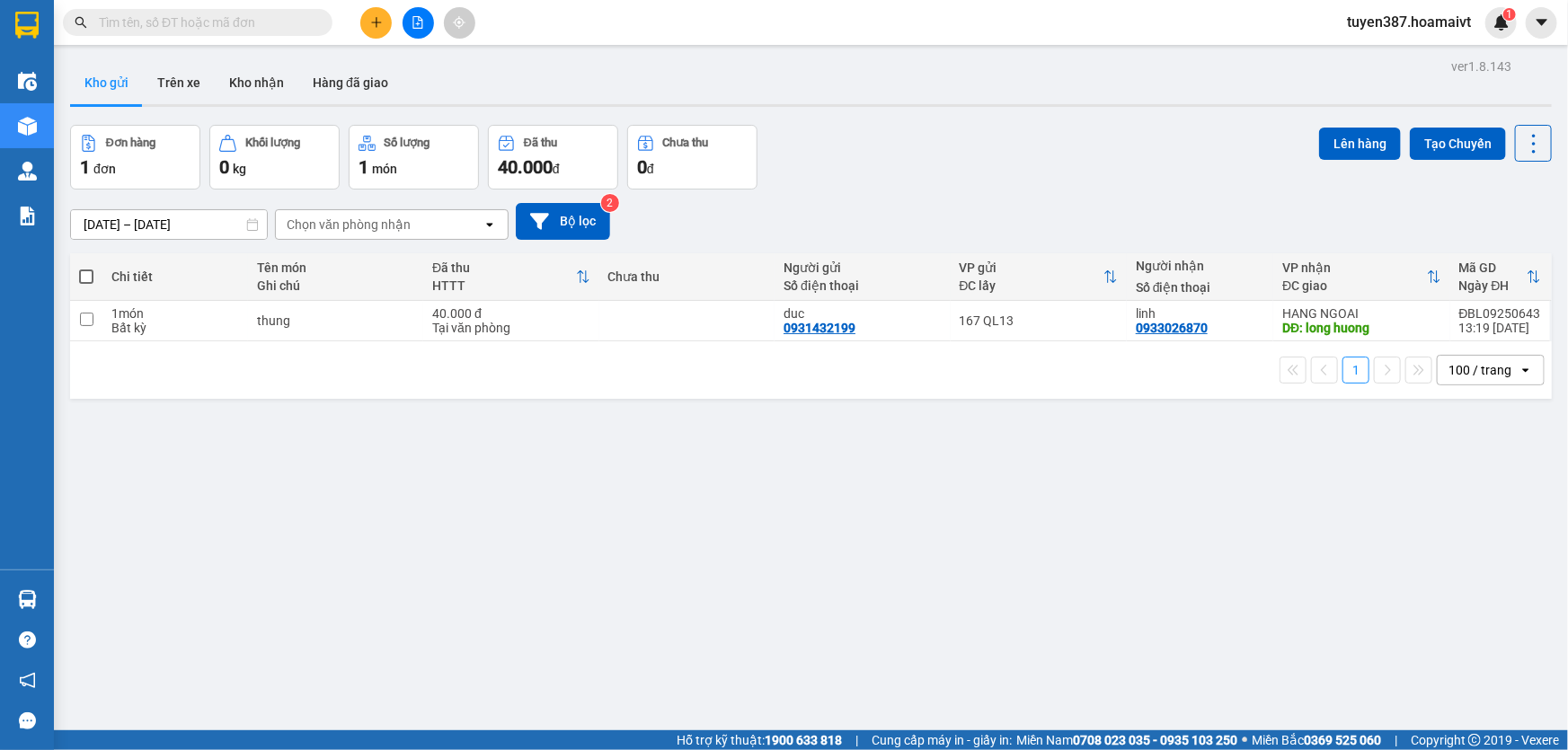
click at [85, 276] on span at bounding box center [87, 276] width 15 height 15
click at [87, 268] on input "checkbox" at bounding box center [87, 268] width 0 height 0
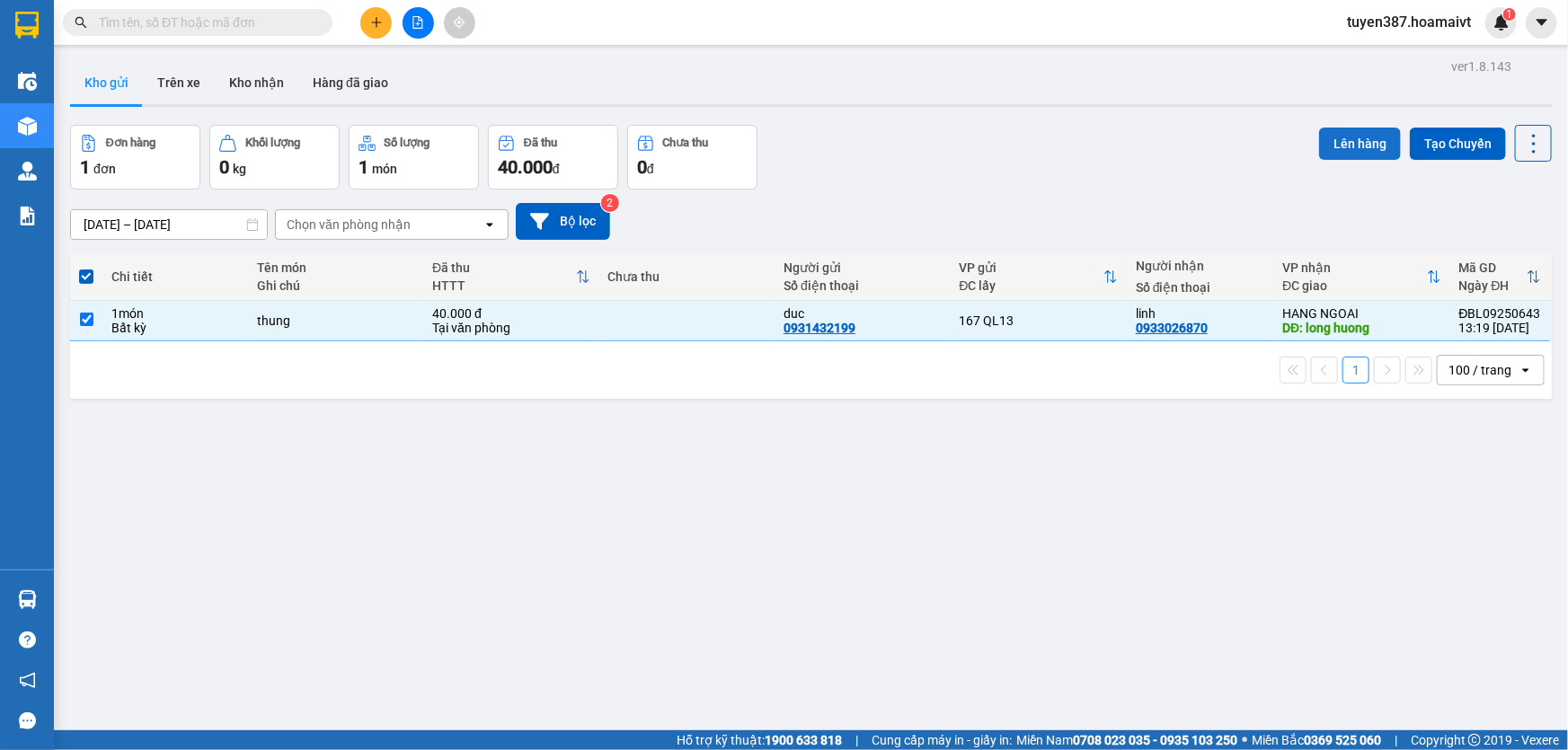
click at [1345, 140] on button "Lên hàng" at bounding box center [1360, 143] width 82 height 32
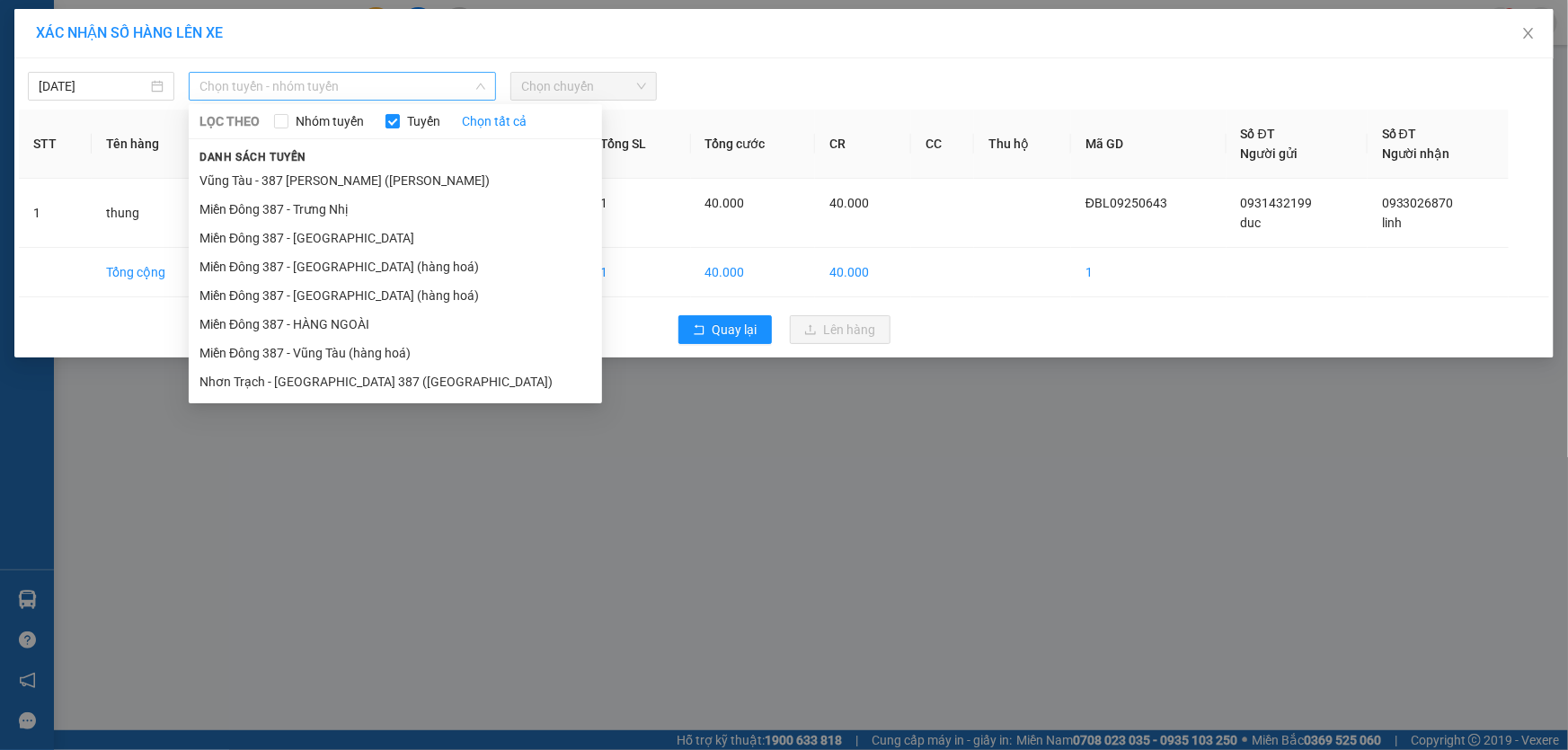
click at [375, 84] on span "Chọn tuyến - nhóm tuyến" at bounding box center [342, 87] width 286 height 27
click at [324, 316] on li "Miền Đông 387 - HÀNG NGOÀI" at bounding box center [395, 325] width 413 height 29
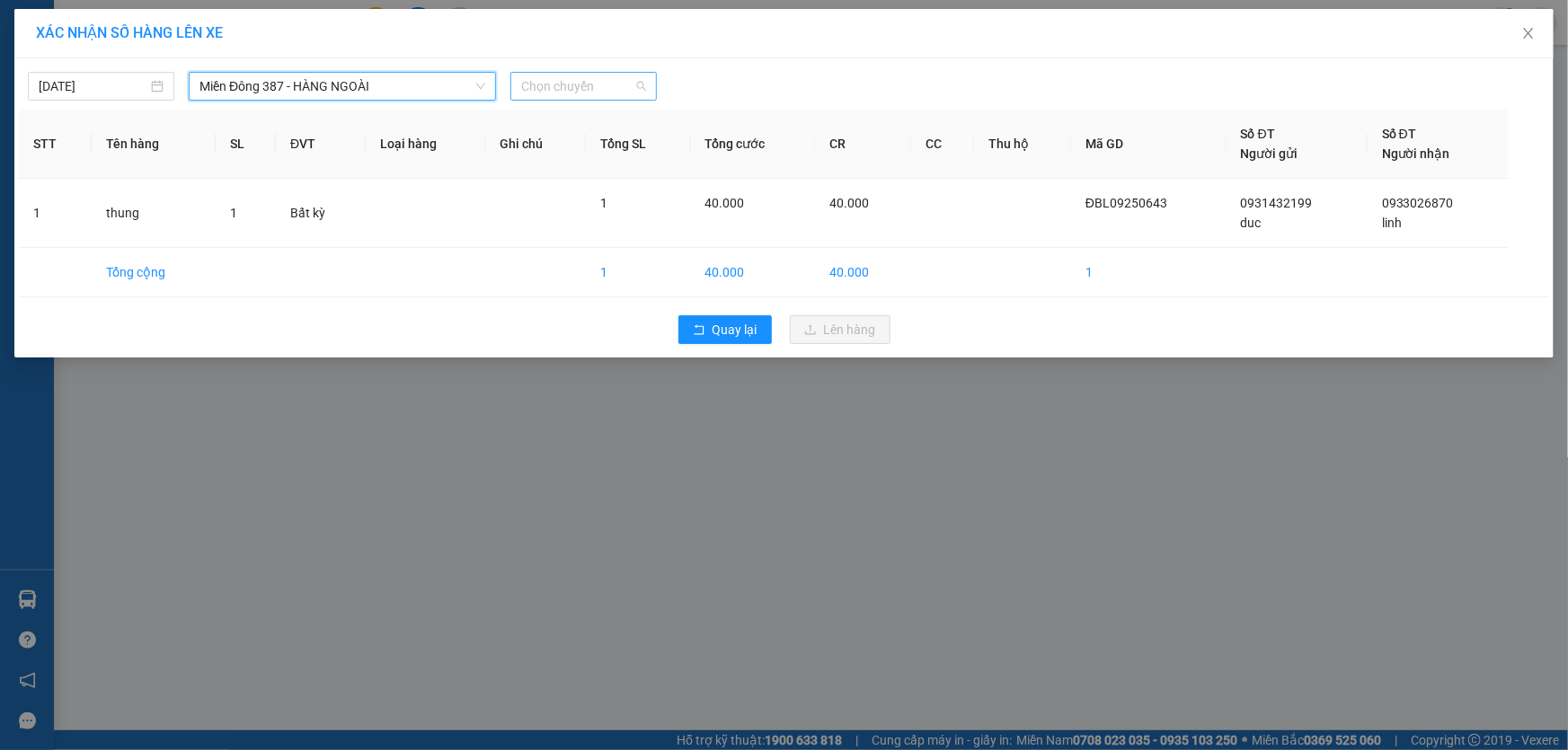
click at [597, 81] on span "Chọn chuyến" at bounding box center [583, 87] width 125 height 27
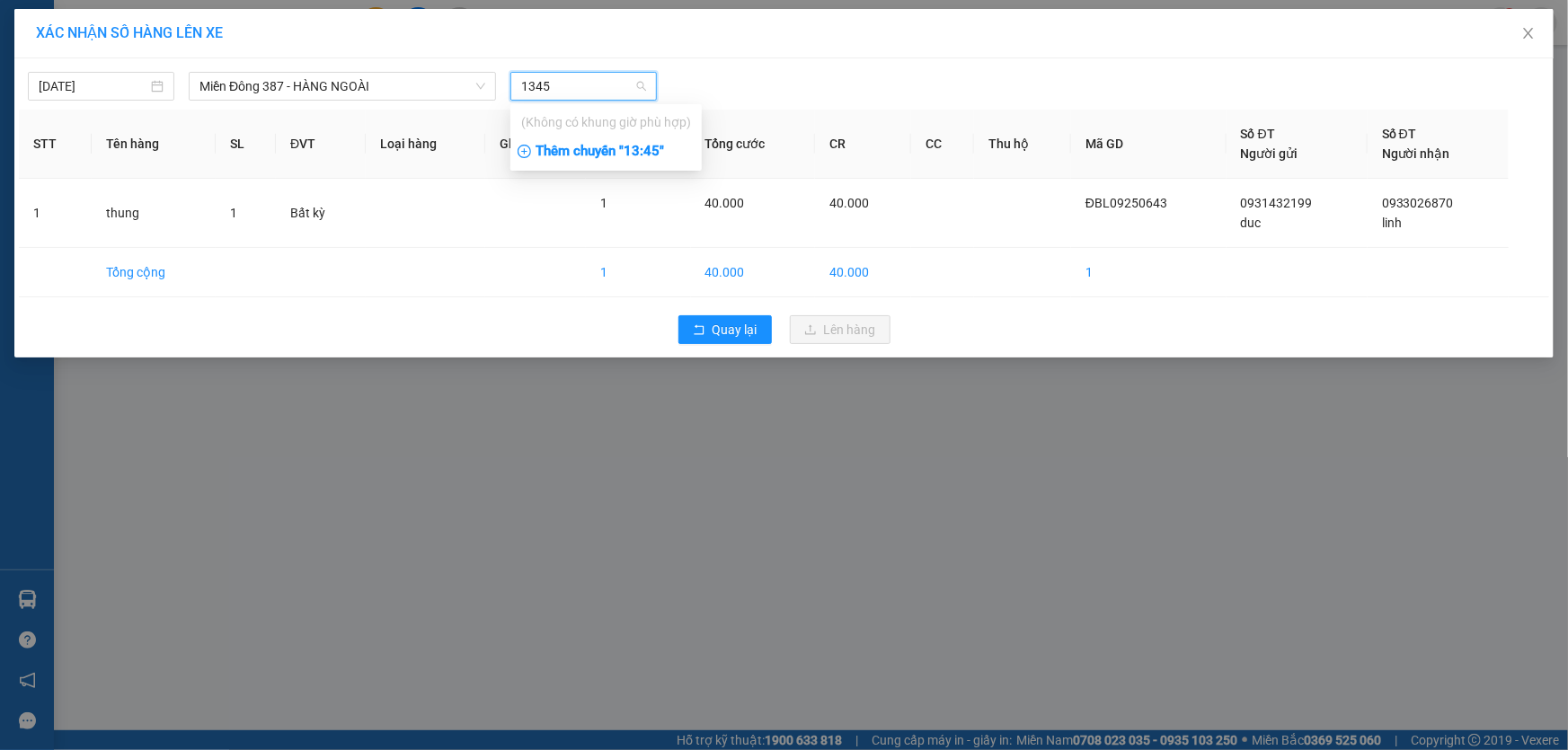
type input "1345"
click at [657, 150] on div "Thêm chuyến " 13:45 "" at bounding box center [606, 151] width 192 height 30
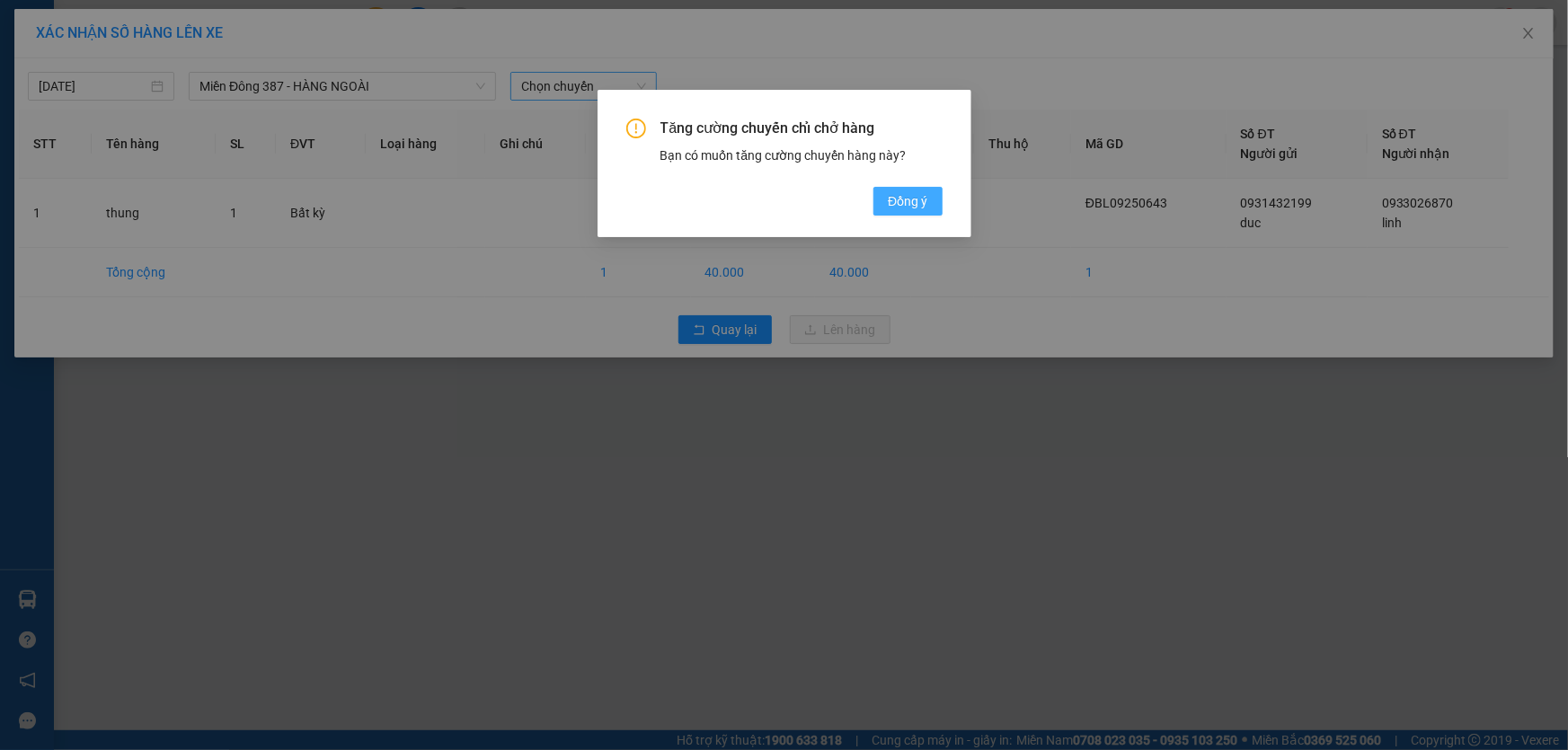
click at [923, 199] on span "Đồng ý" at bounding box center [907, 202] width 39 height 20
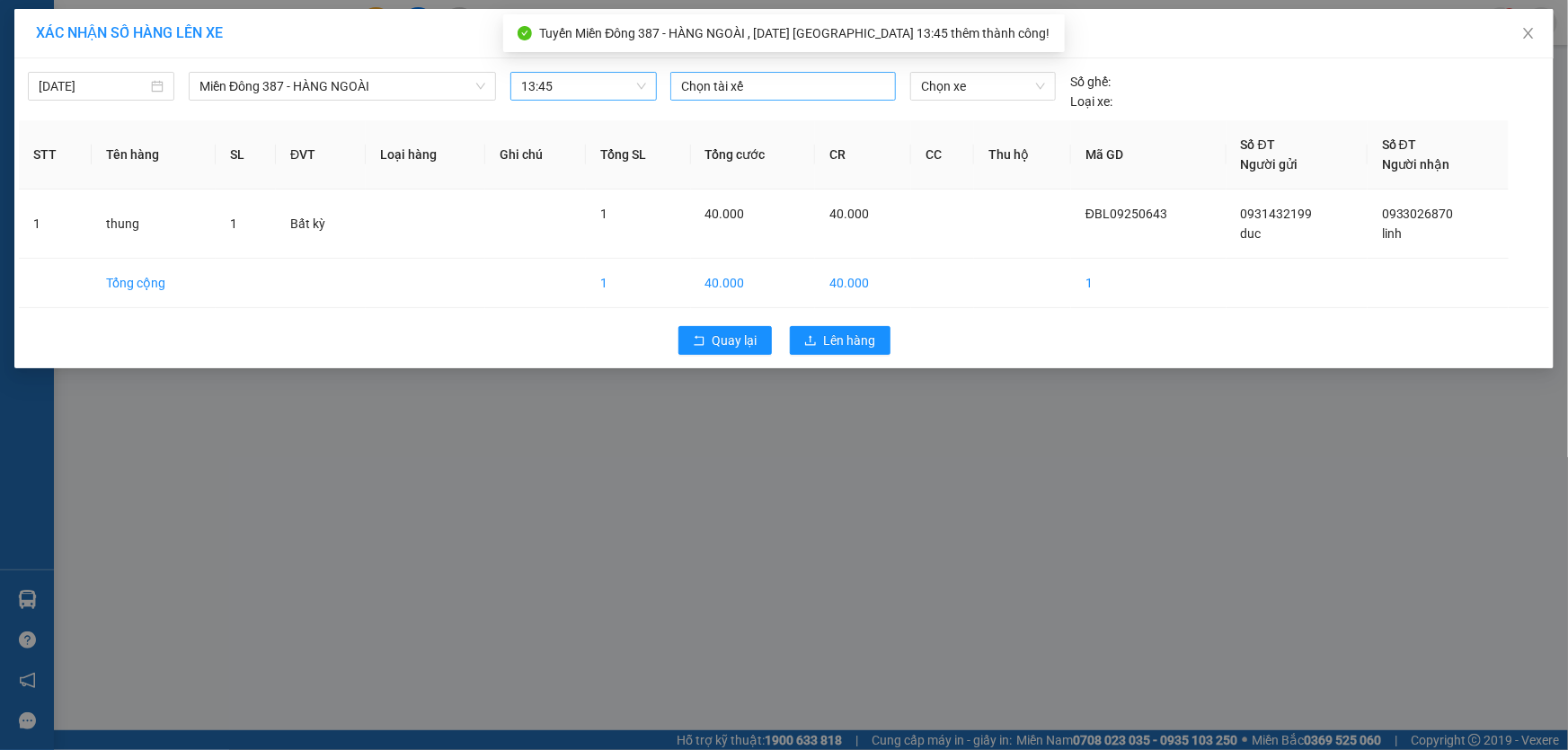
click at [790, 88] on div at bounding box center [783, 87] width 216 height 22
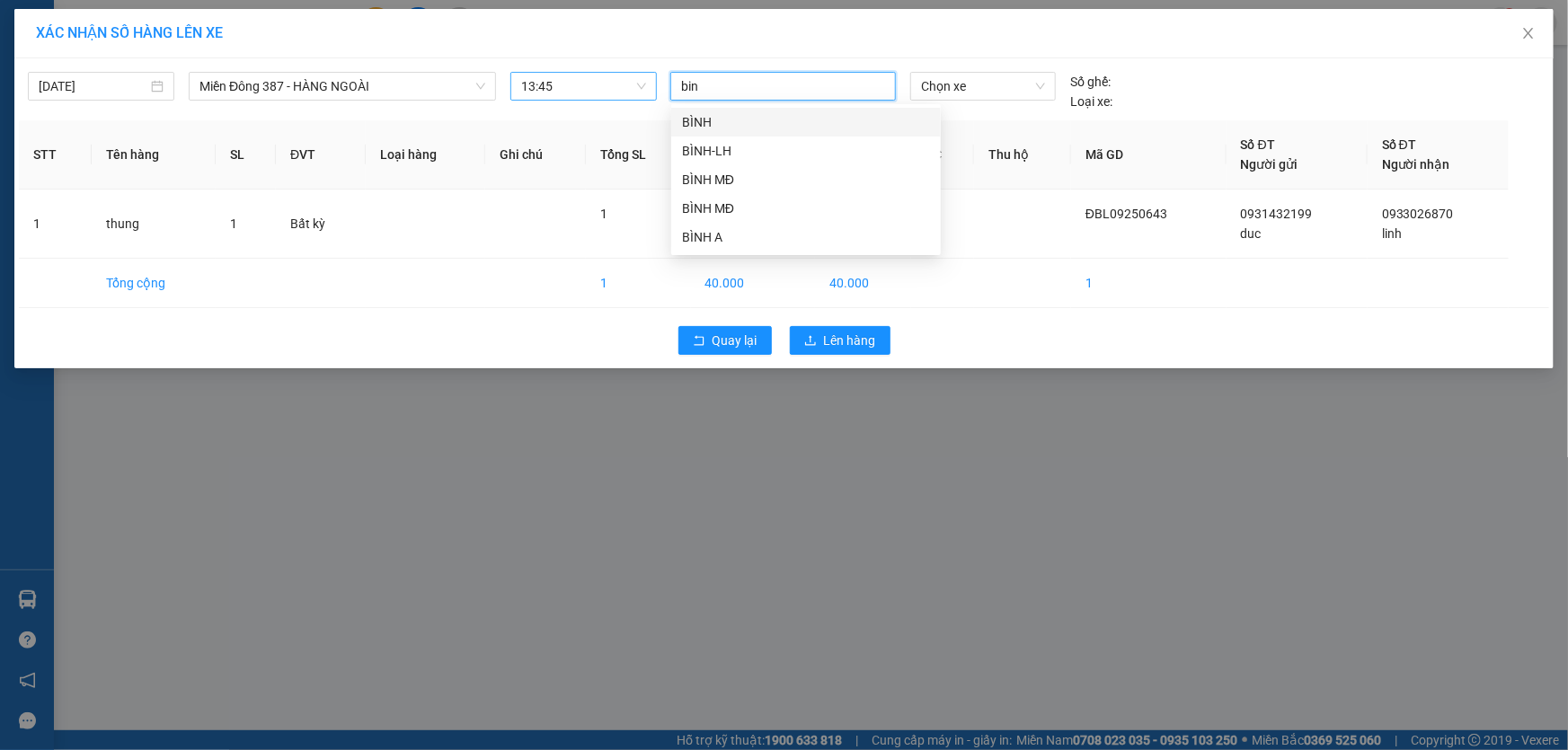
type input "binh"
click at [708, 173] on div "BÌNH MĐ" at bounding box center [806, 180] width 248 height 20
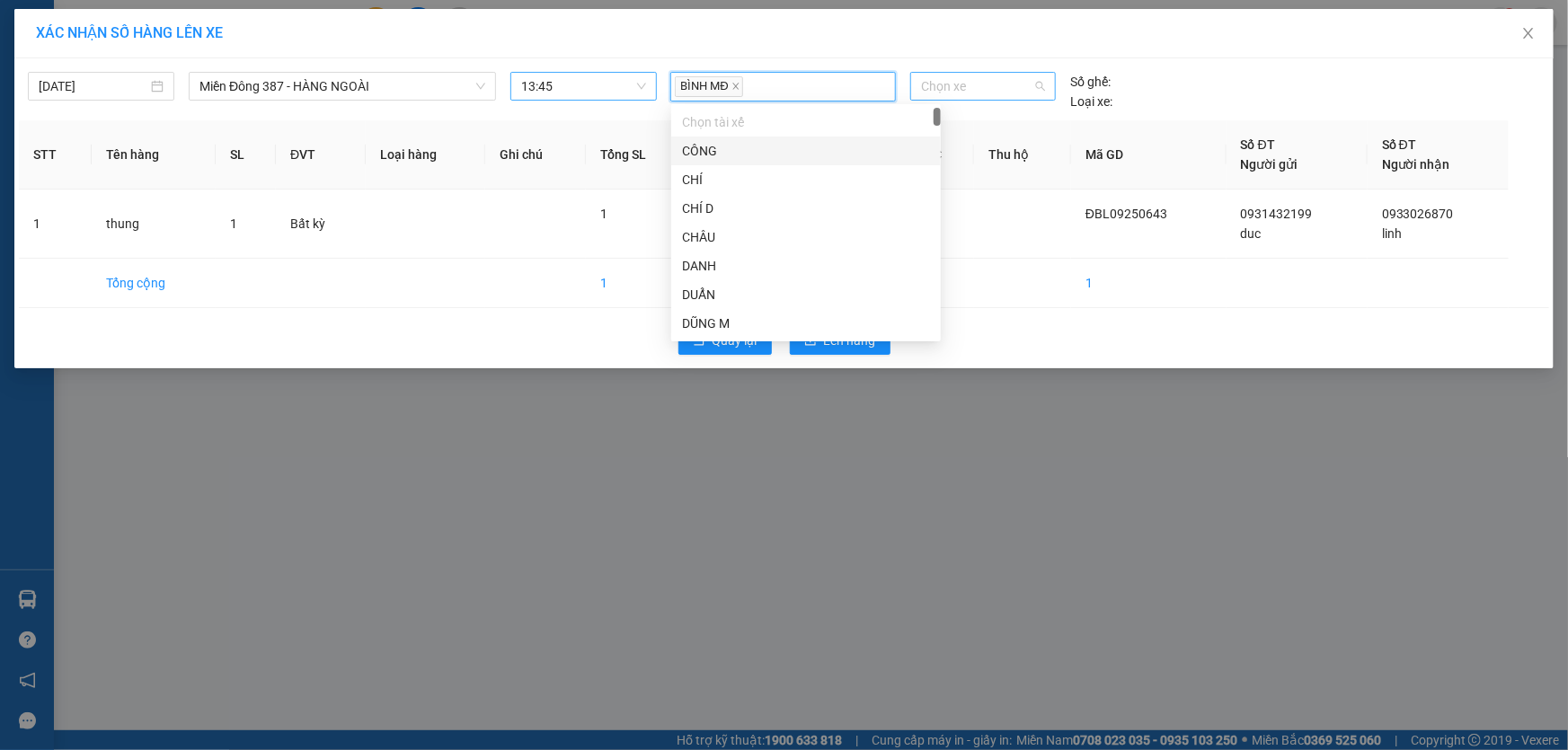
click at [985, 78] on span "Chọn xe" at bounding box center [983, 87] width 124 height 27
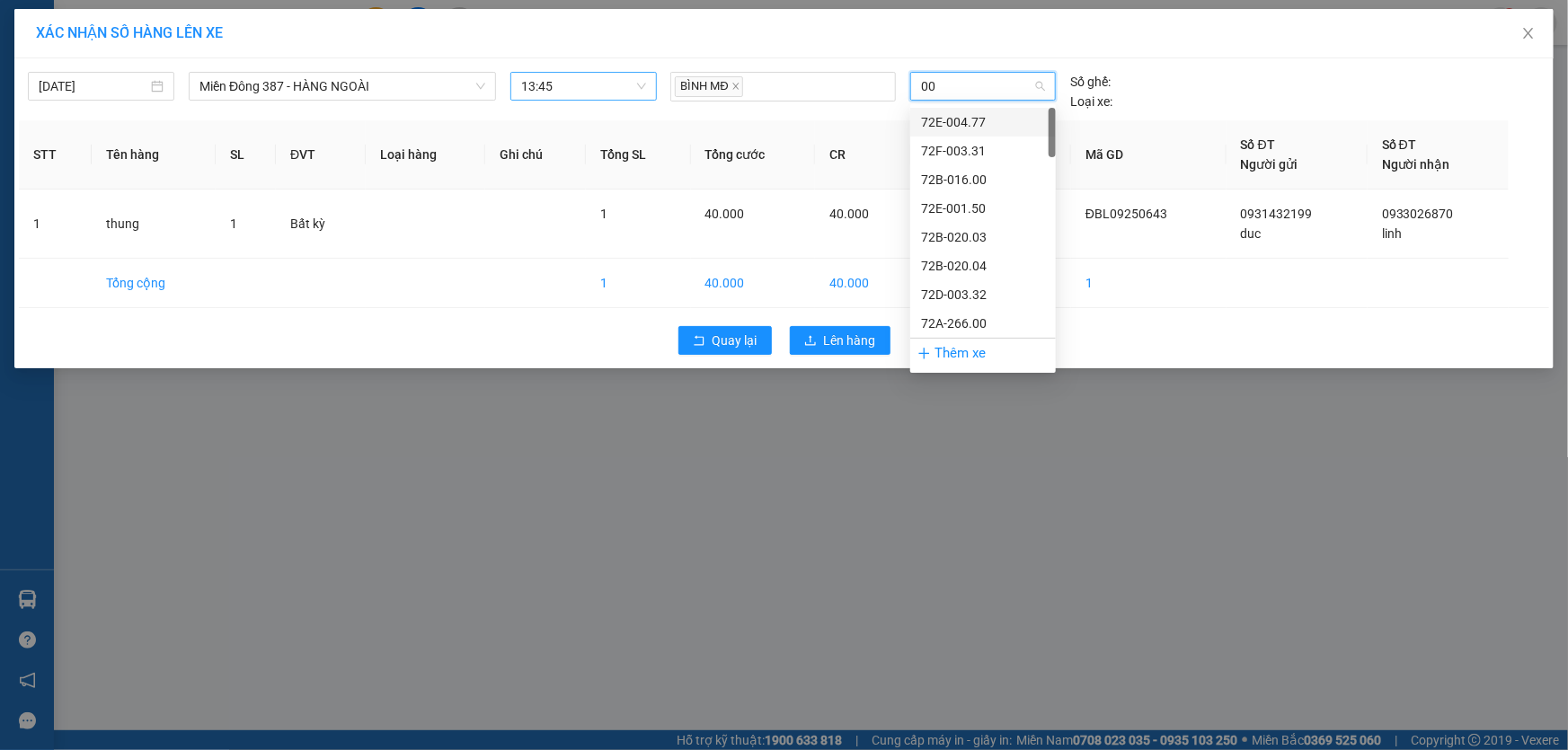
type input "009"
click at [935, 264] on div "72H-070.09" at bounding box center [983, 266] width 124 height 20
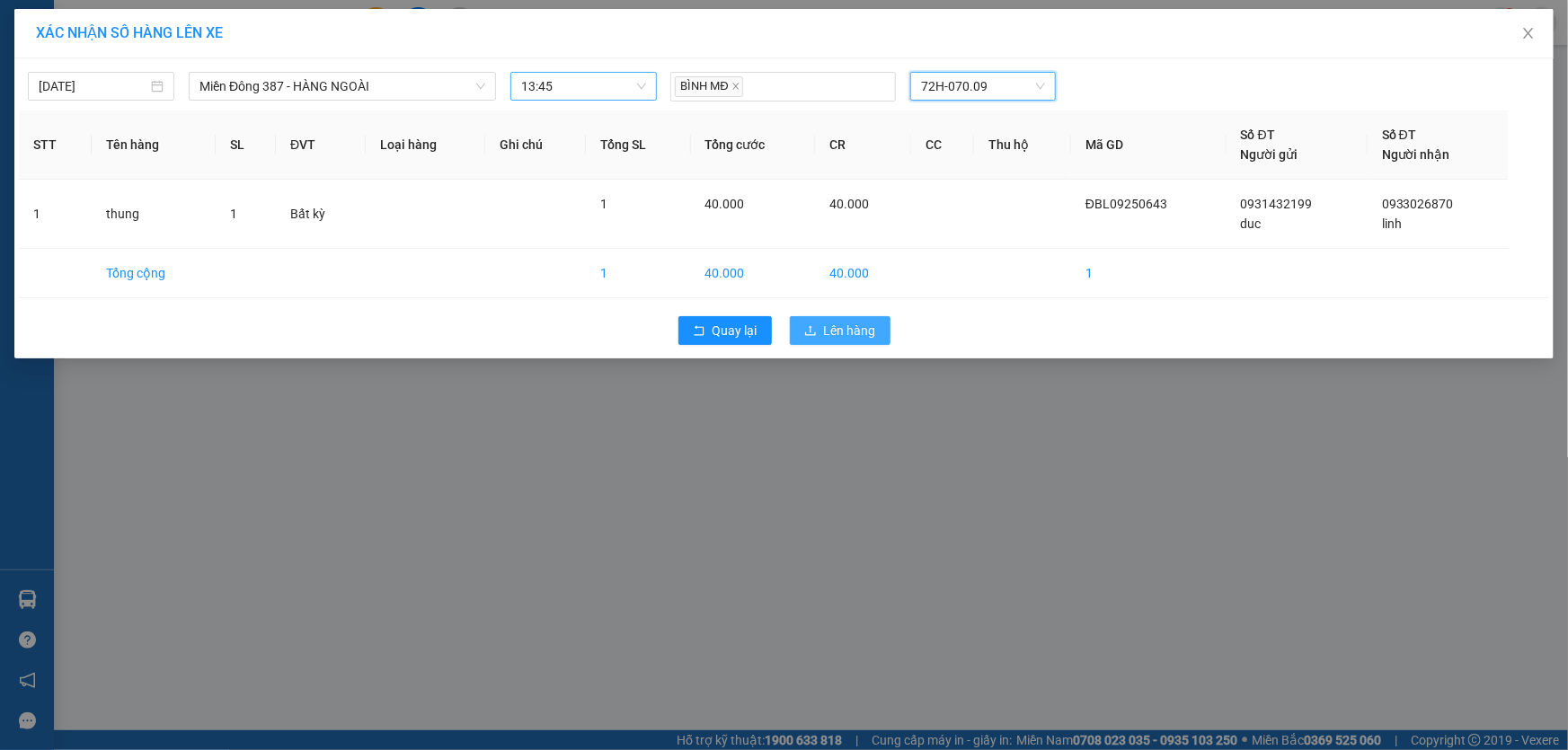
click at [855, 324] on span "Lên hàng" at bounding box center [849, 331] width 52 height 20
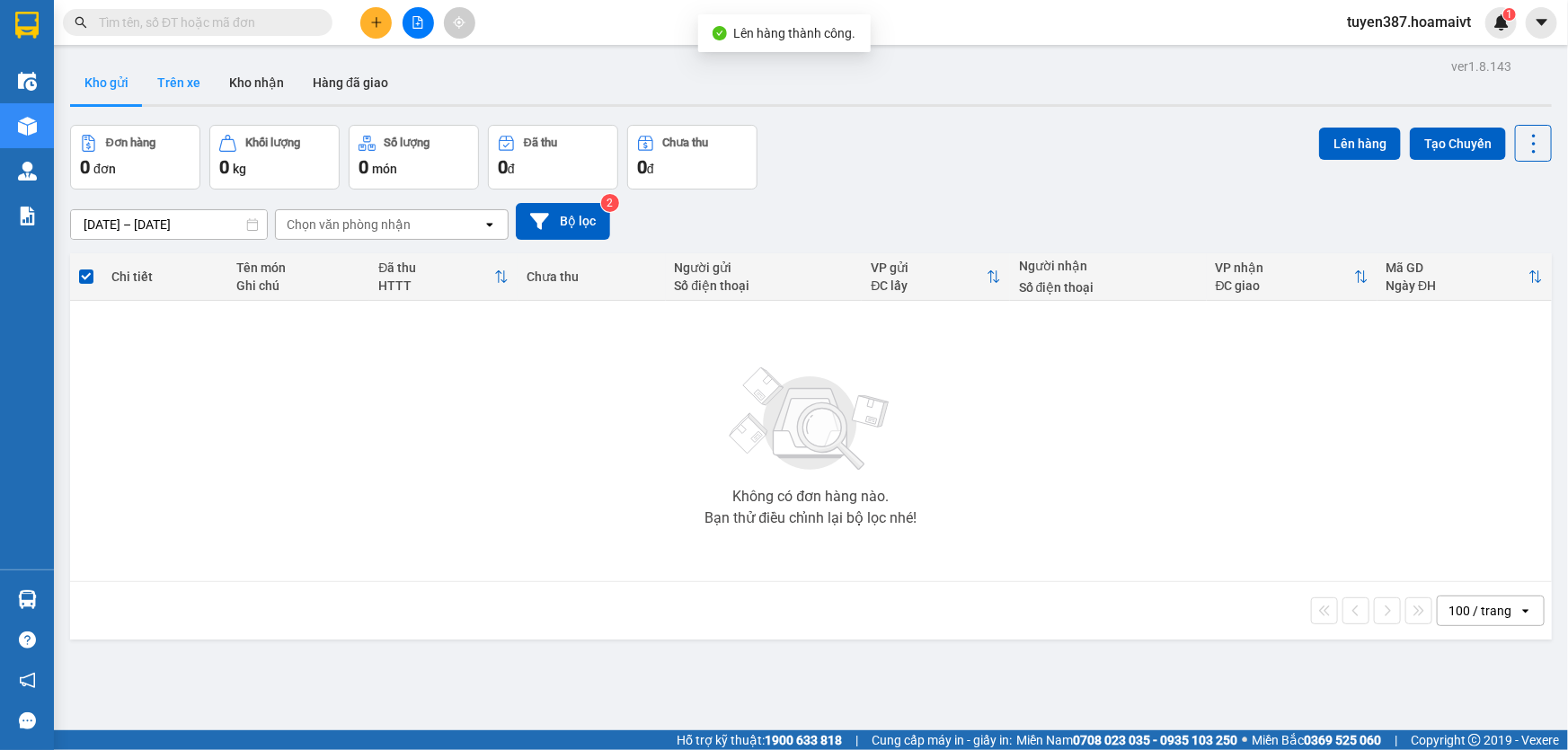
click at [182, 81] on button "Trên xe" at bounding box center [179, 82] width 72 height 43
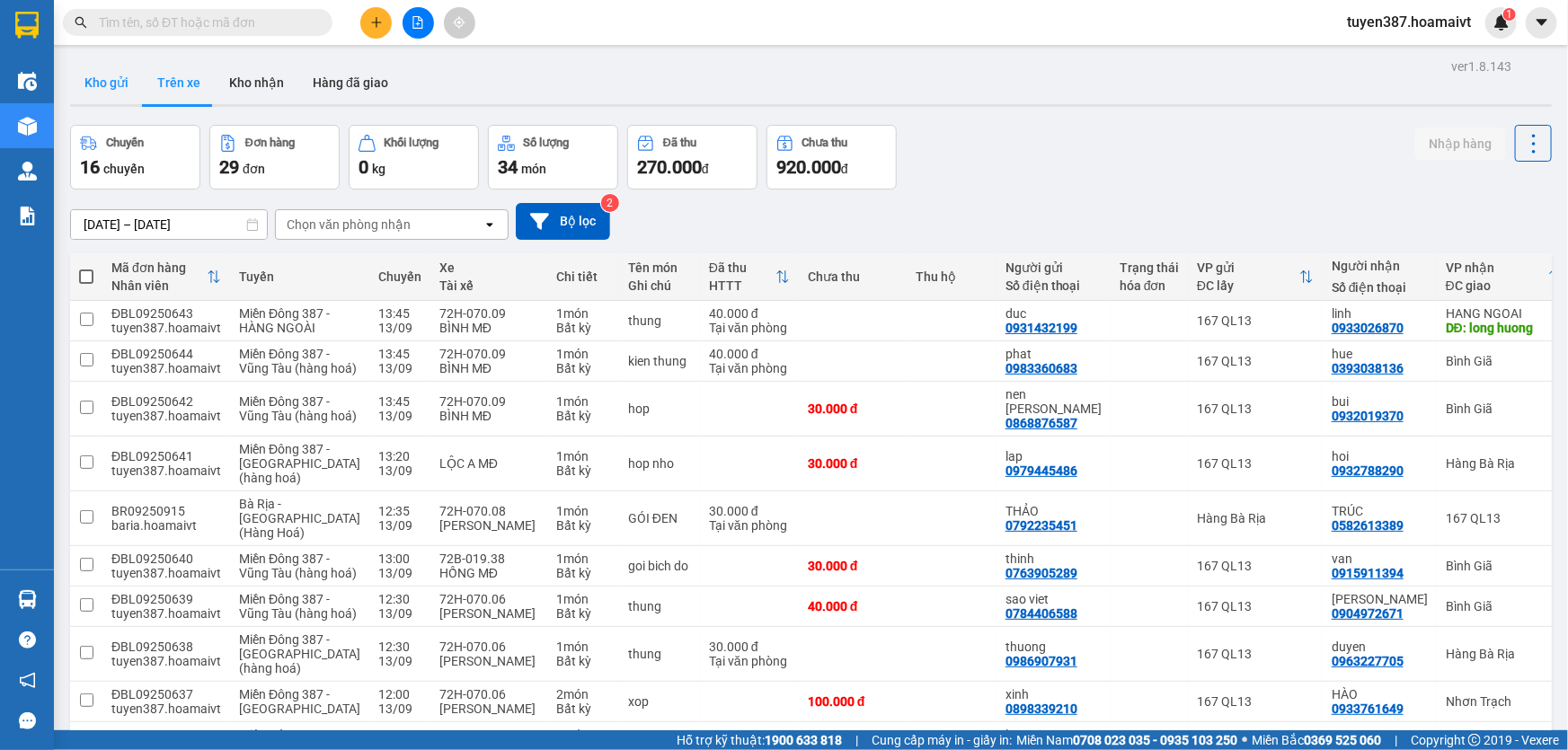
click at [102, 86] on button "Kho gửi" at bounding box center [107, 82] width 73 height 43
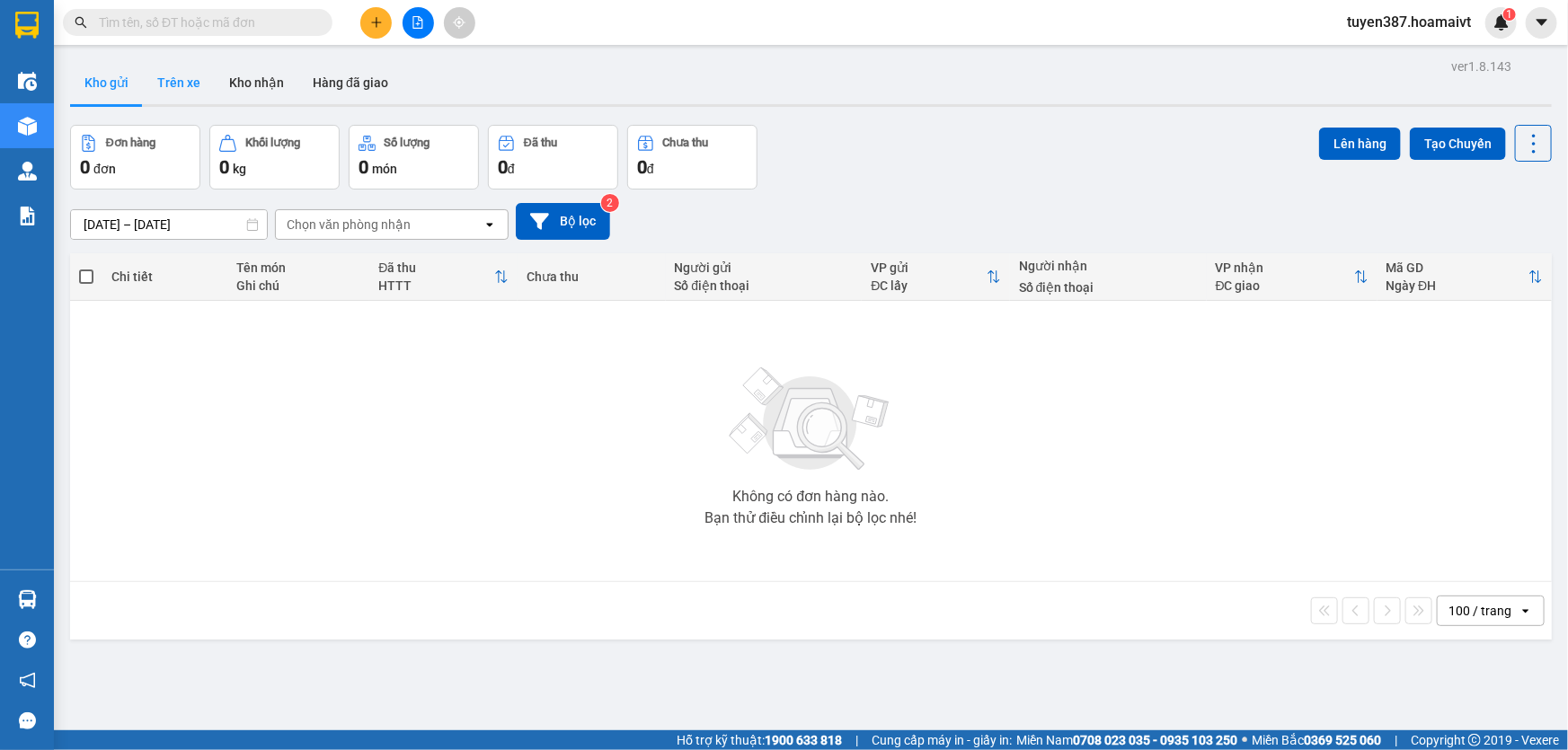
click at [189, 79] on button "Trên xe" at bounding box center [179, 82] width 72 height 43
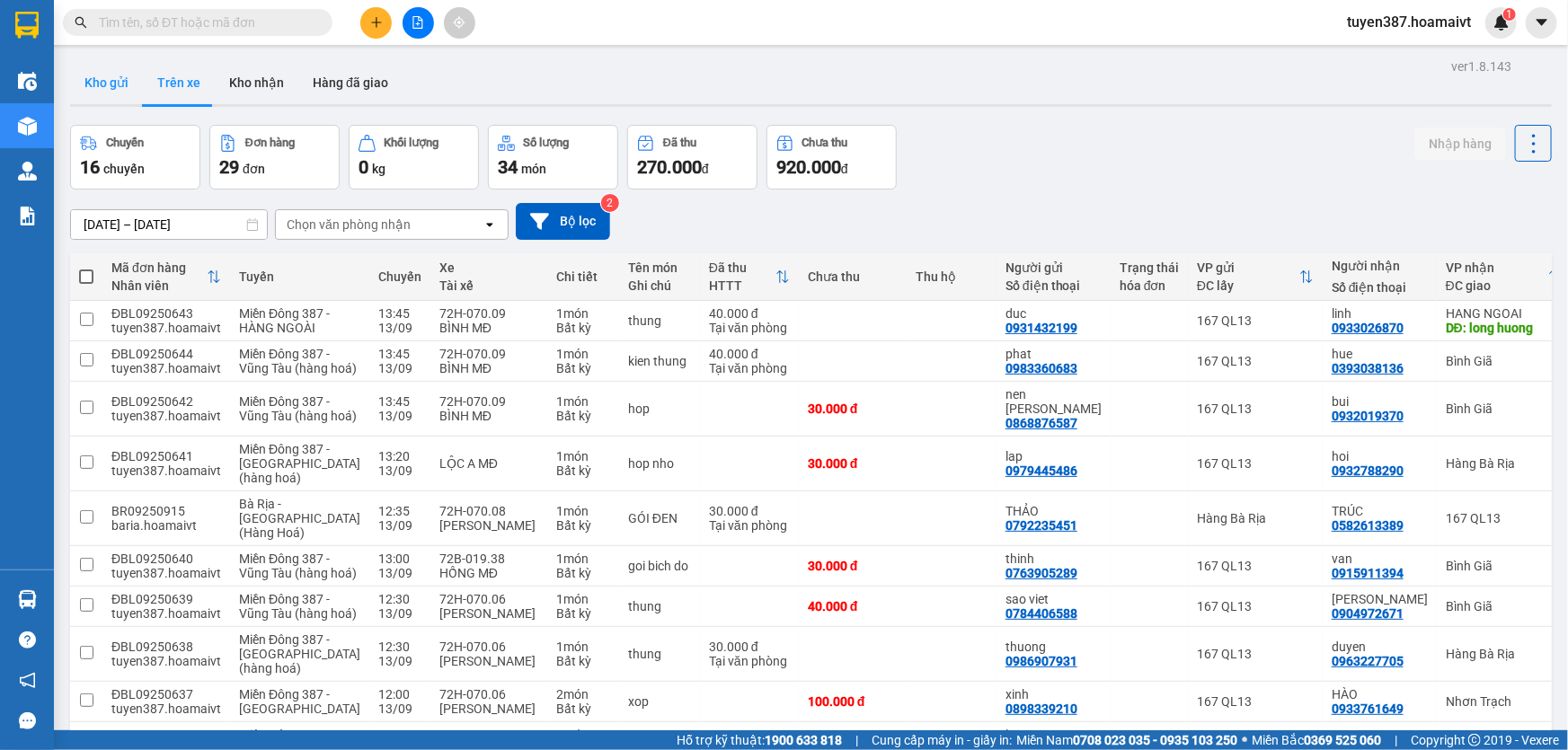
click at [99, 84] on button "Kho gửi" at bounding box center [107, 82] width 73 height 43
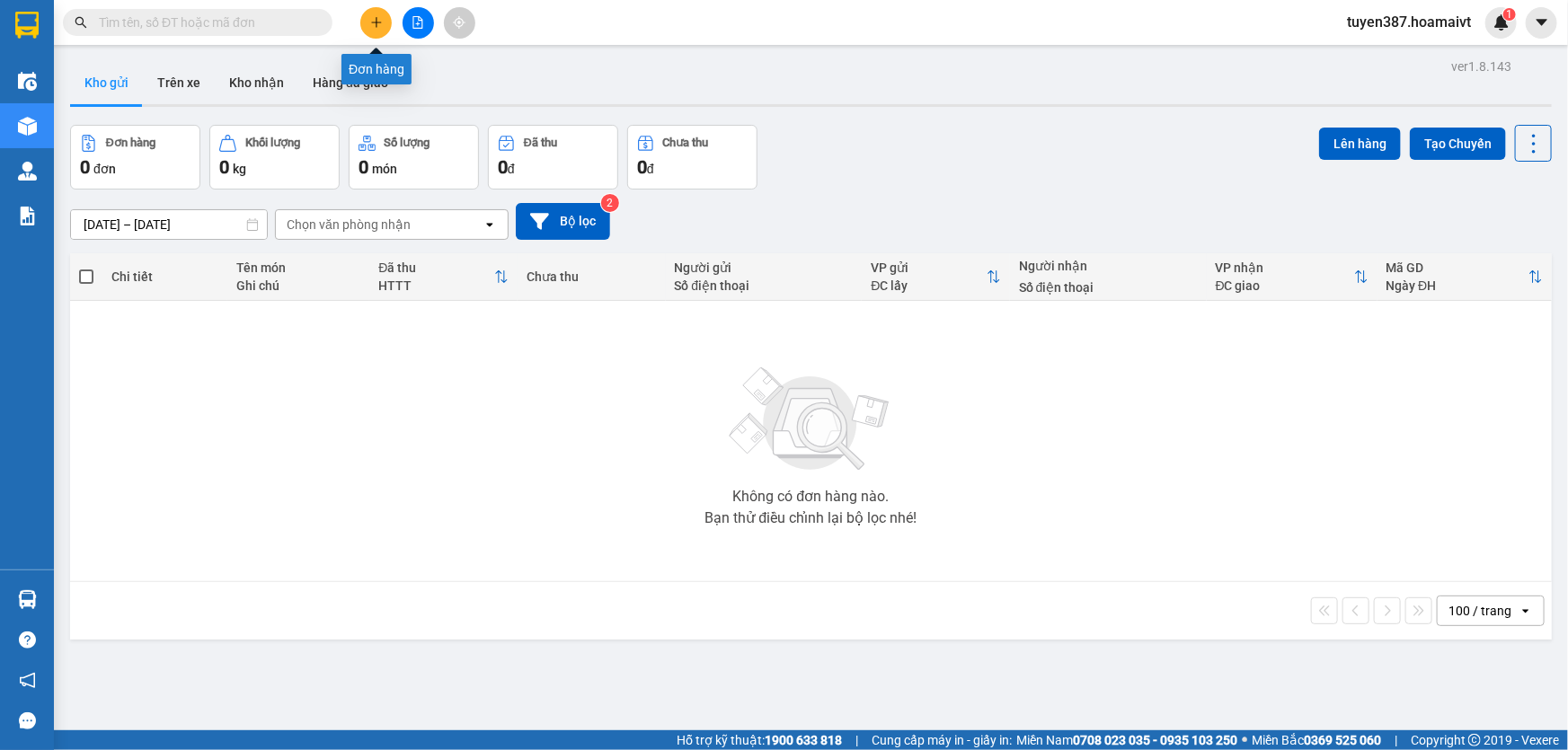
click at [370, 20] on icon "plus" at bounding box center [377, 23] width 13 height 13
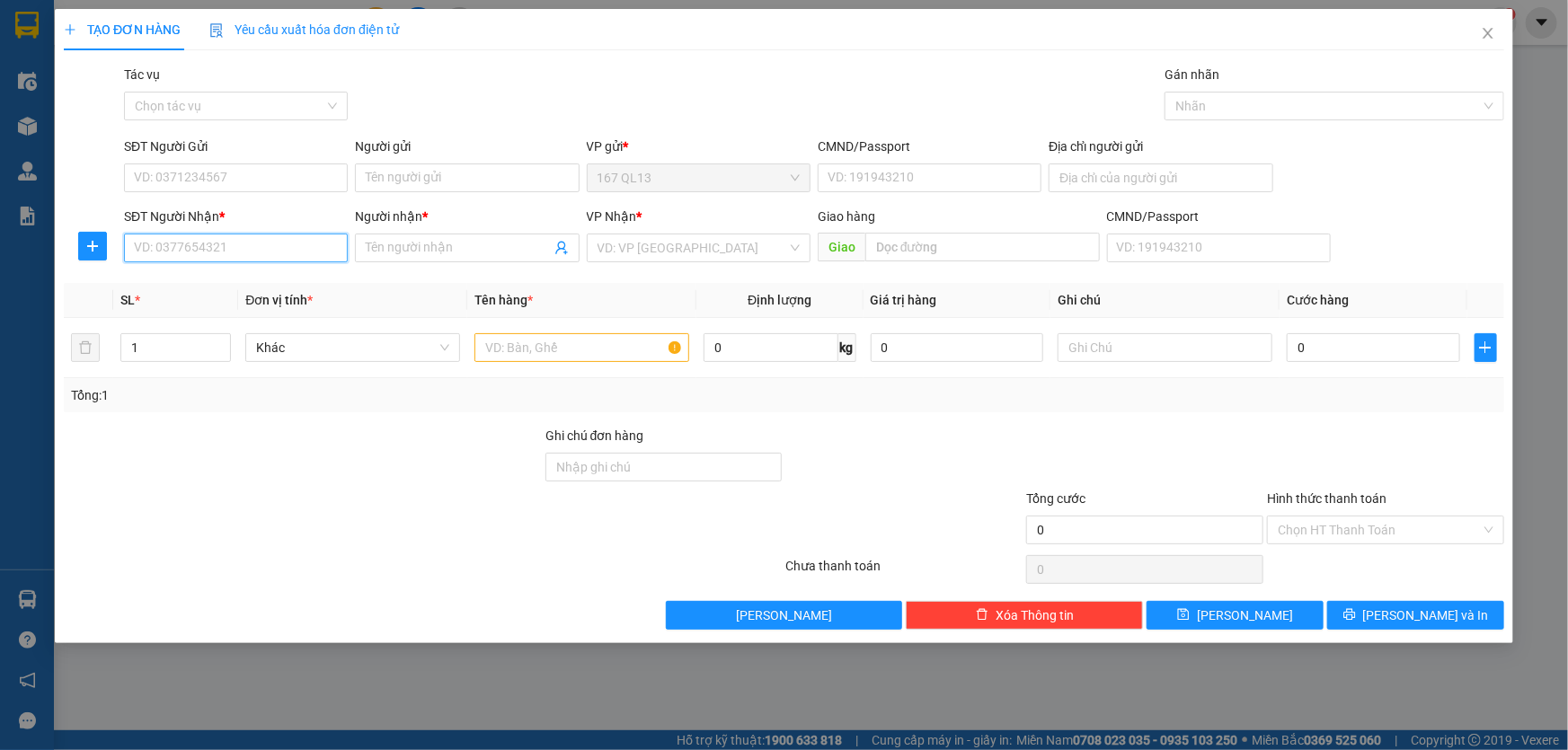
click at [318, 249] on input "SĐT Người Nhận *" at bounding box center [235, 248] width 223 height 29
click at [213, 279] on div "0914616061 - man" at bounding box center [236, 284] width 202 height 20
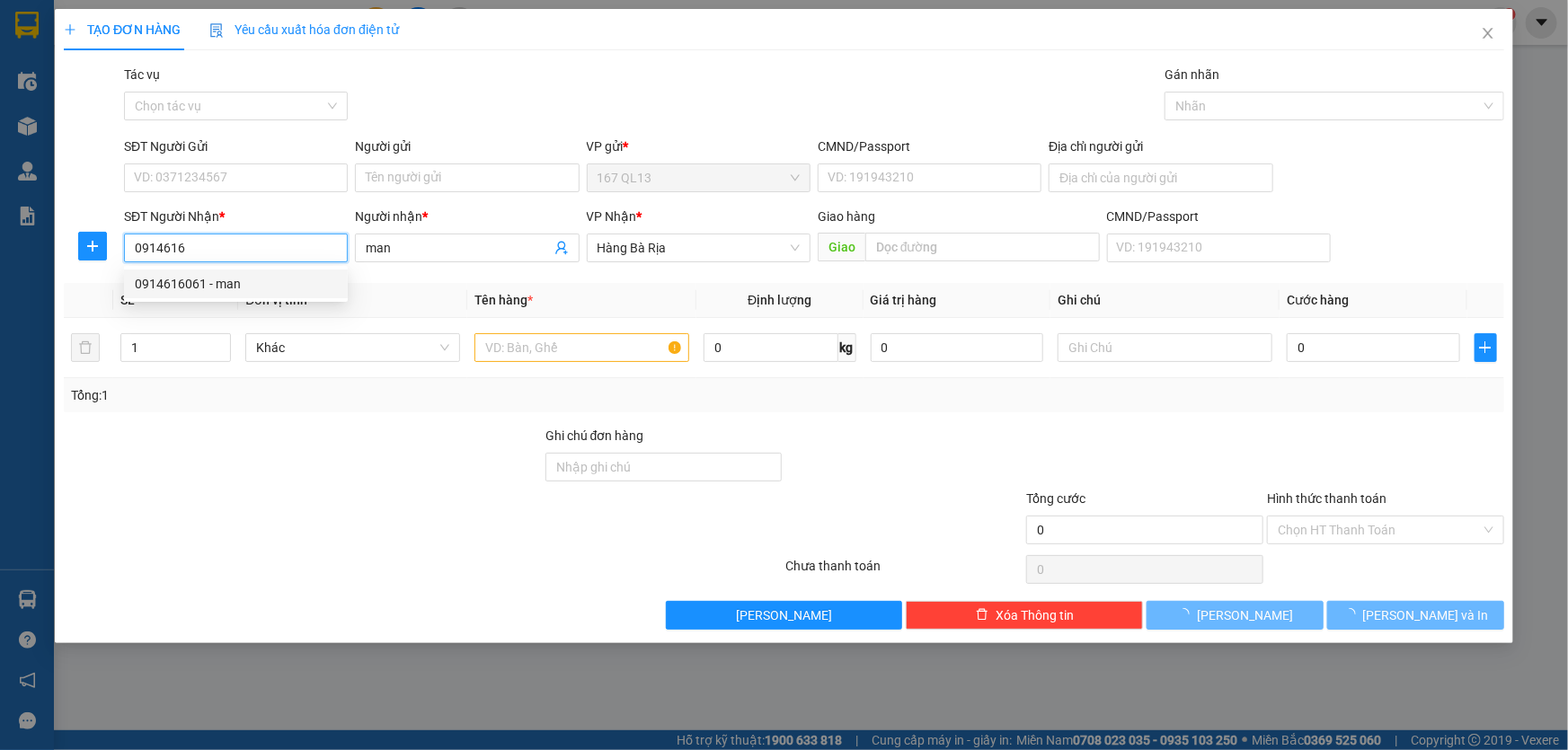
type input "0914616061"
type input "man"
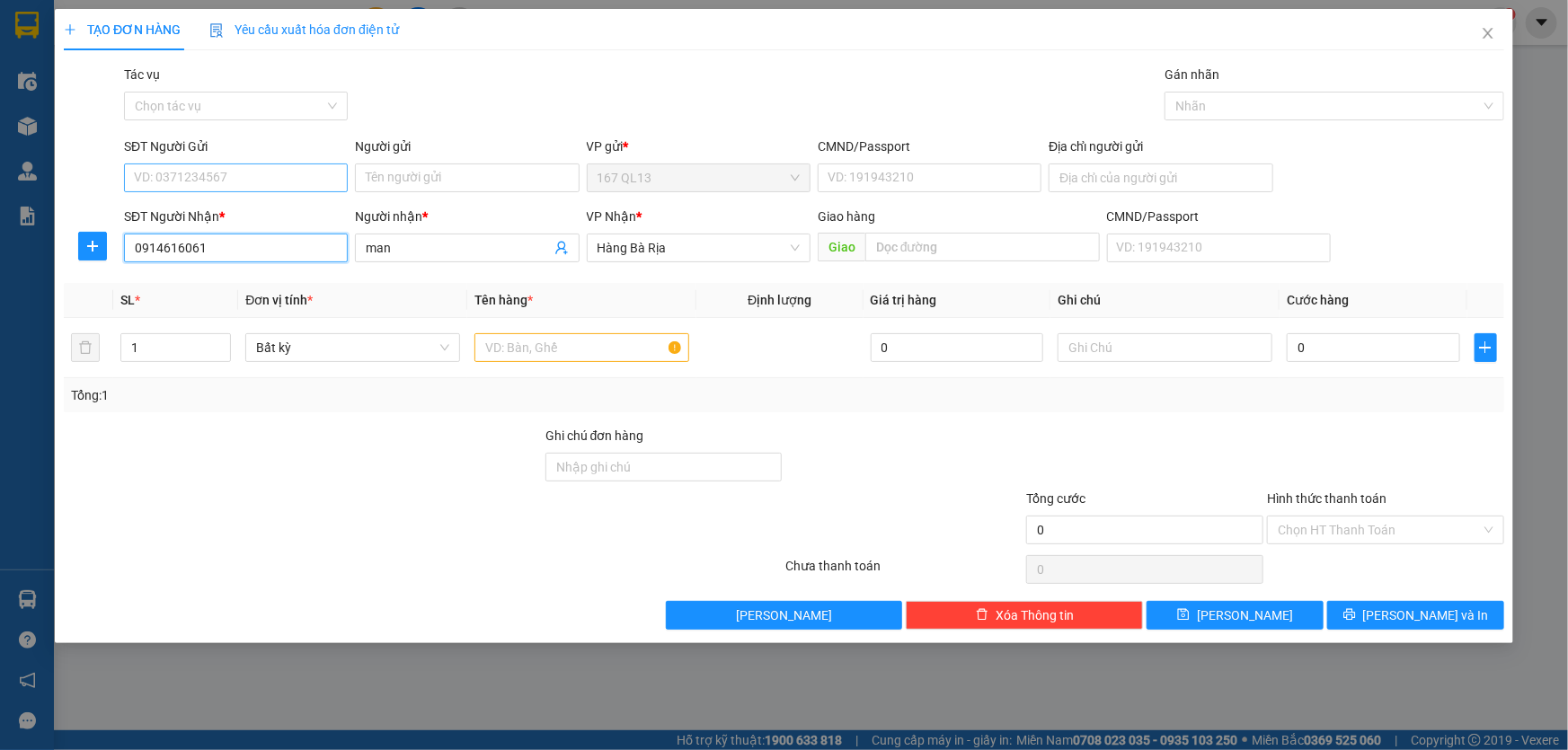
type input "0914616061"
click at [251, 176] on input "SĐT Người Gửi" at bounding box center [235, 178] width 223 height 29
click at [255, 213] on div "0988496633 - CTy_Việt.[GEOGRAPHIC_DATA]" at bounding box center [263, 214] width 256 height 20
type input "0988496633"
type input "CTy_Việt.Nhật"
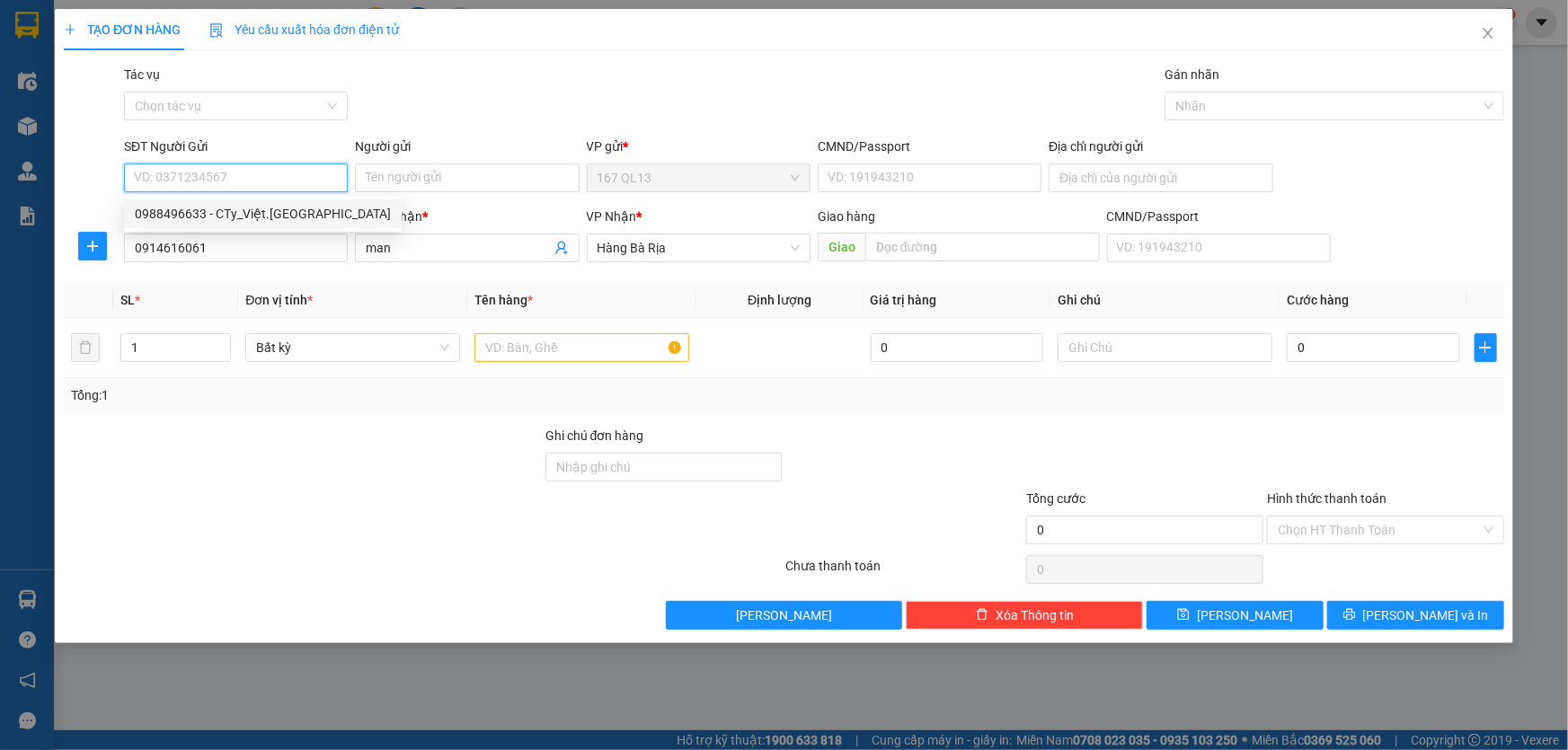
type input "790198318648"
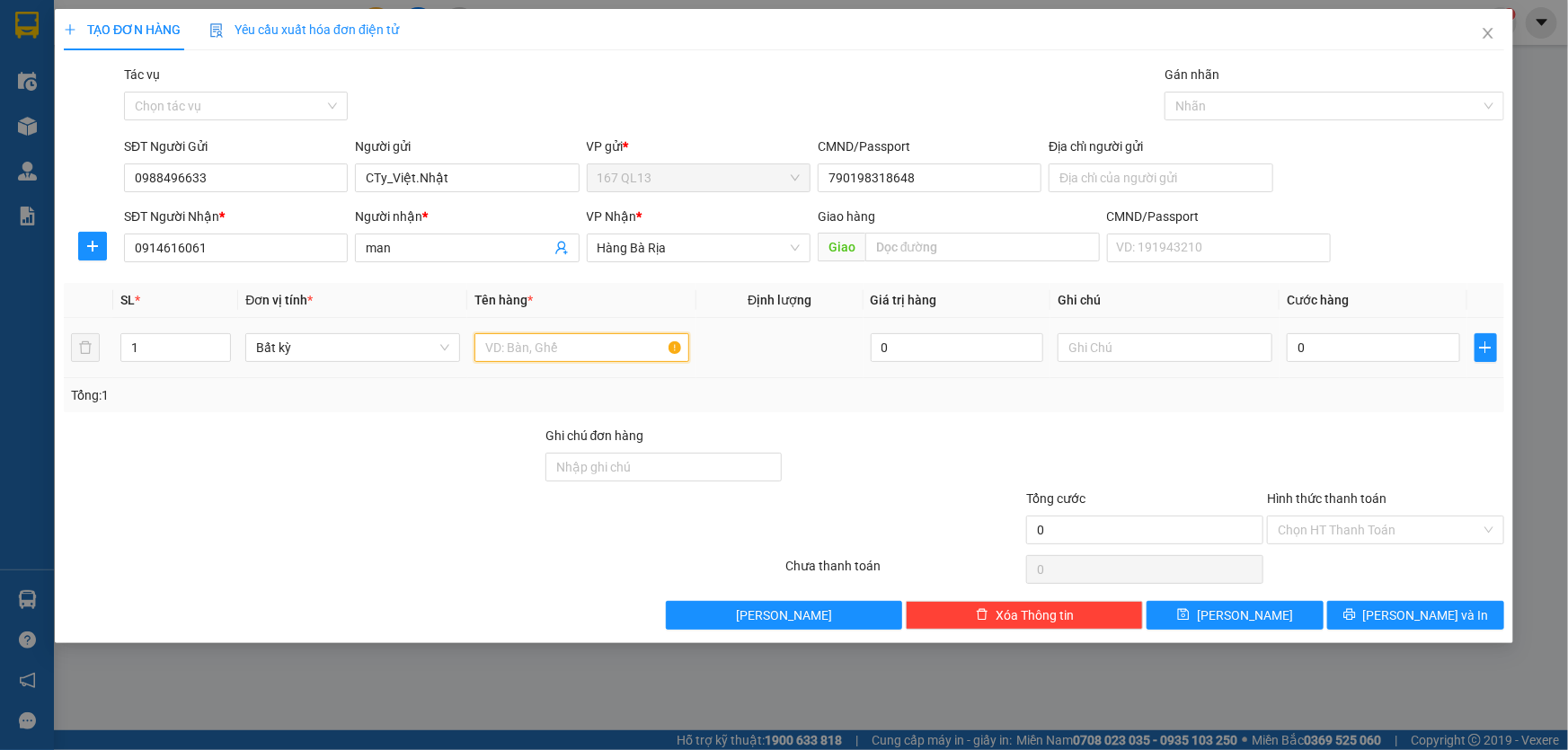
click at [618, 350] on input "text" at bounding box center [581, 348] width 214 height 29
type input "xop"
click at [1293, 343] on input "0" at bounding box center [1373, 348] width 173 height 29
type input "8"
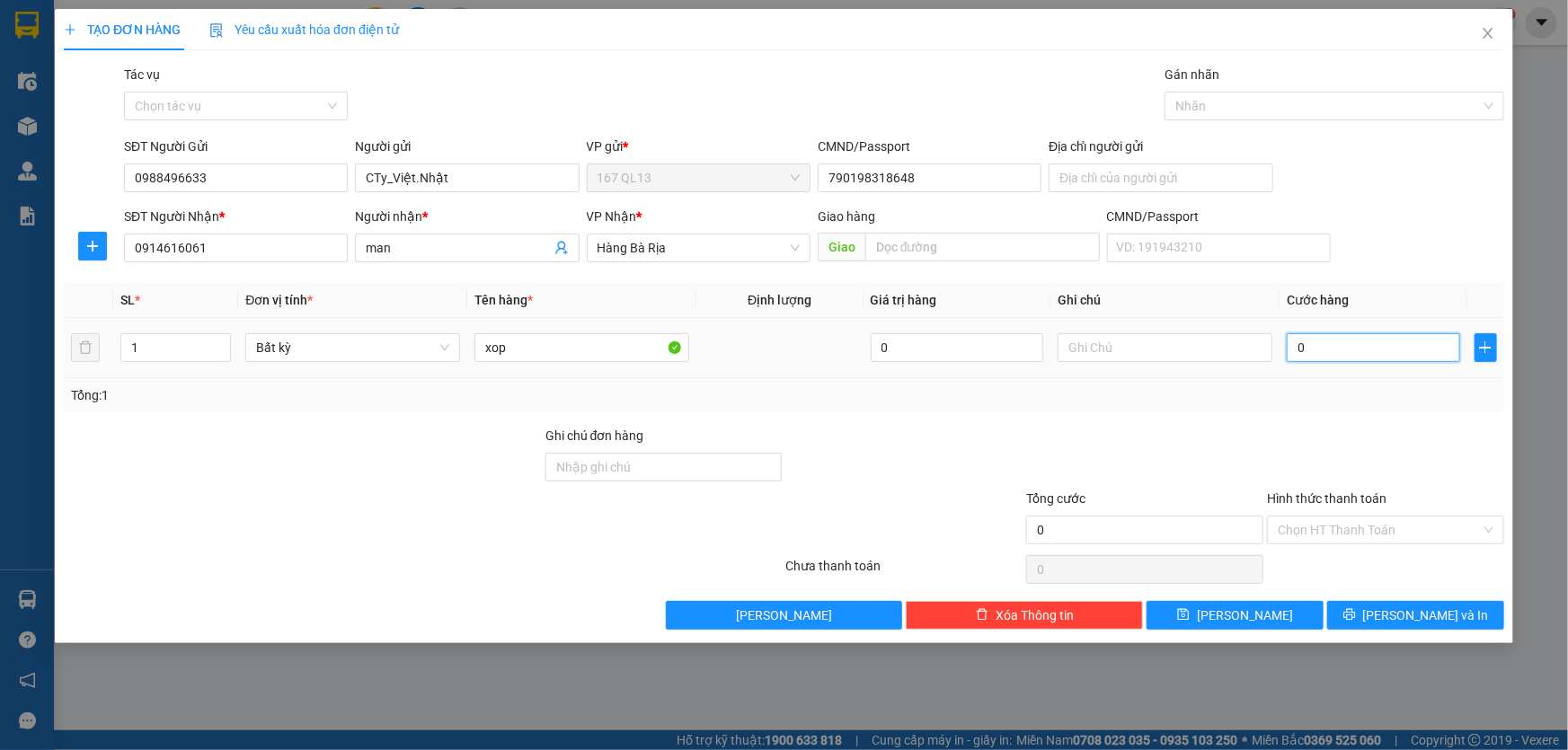
type input "8"
type input "80"
drag, startPoint x: 1425, startPoint y: 611, endPoint x: 1417, endPoint y: 605, distance: 10.0
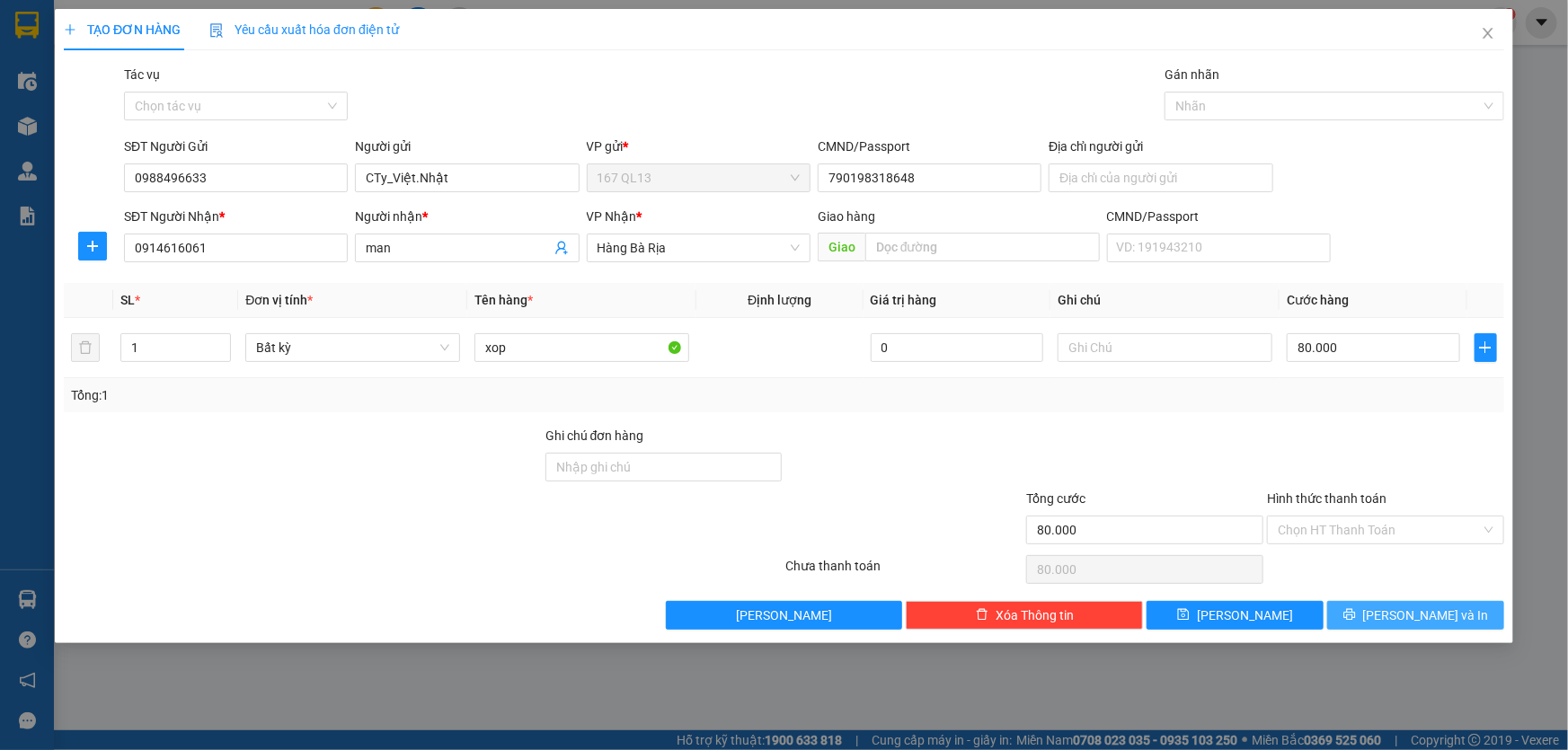
click at [1424, 611] on span "[PERSON_NAME] và In" at bounding box center [1426, 616] width 126 height 20
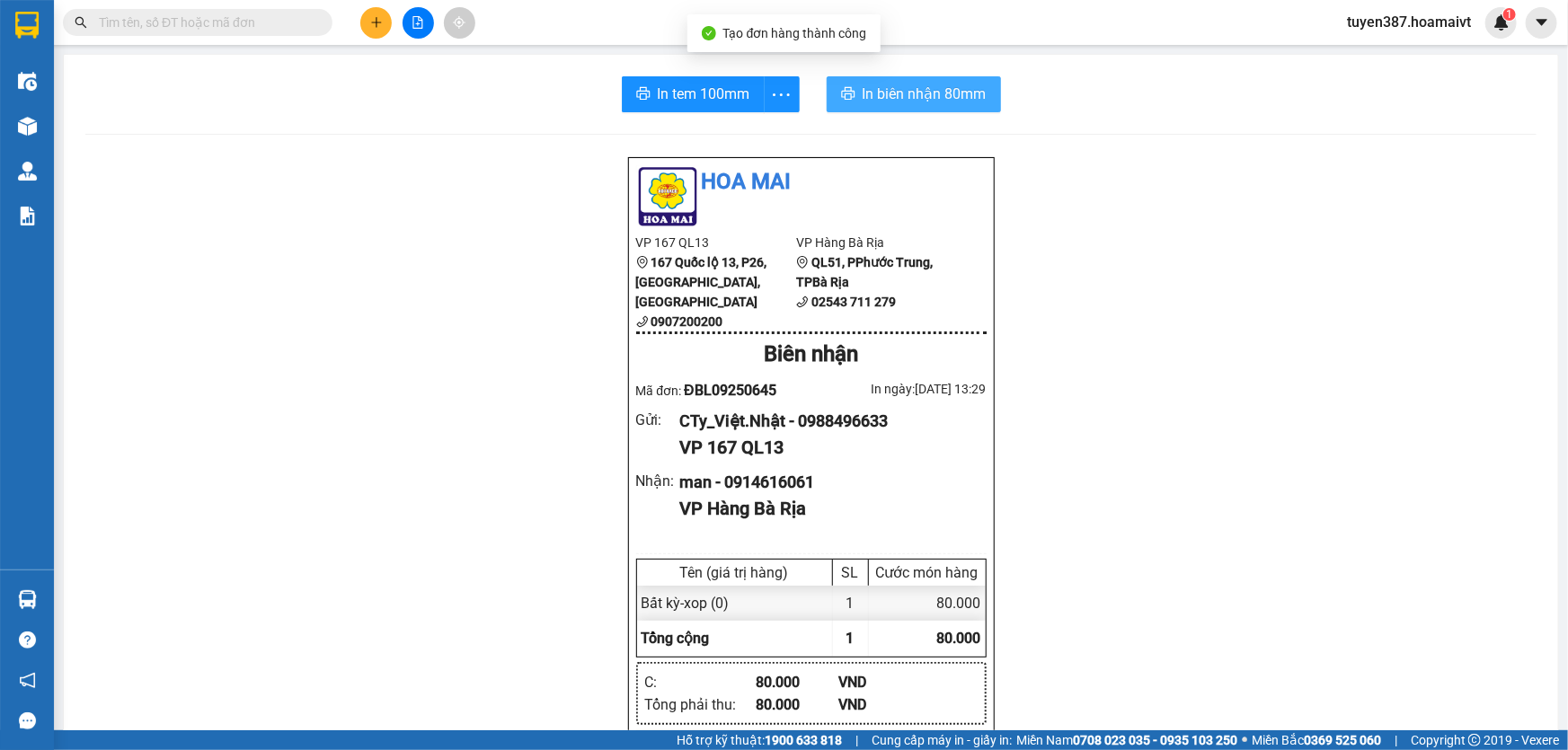
click at [892, 95] on span "In biên nhận 80mm" at bounding box center [925, 94] width 124 height 23
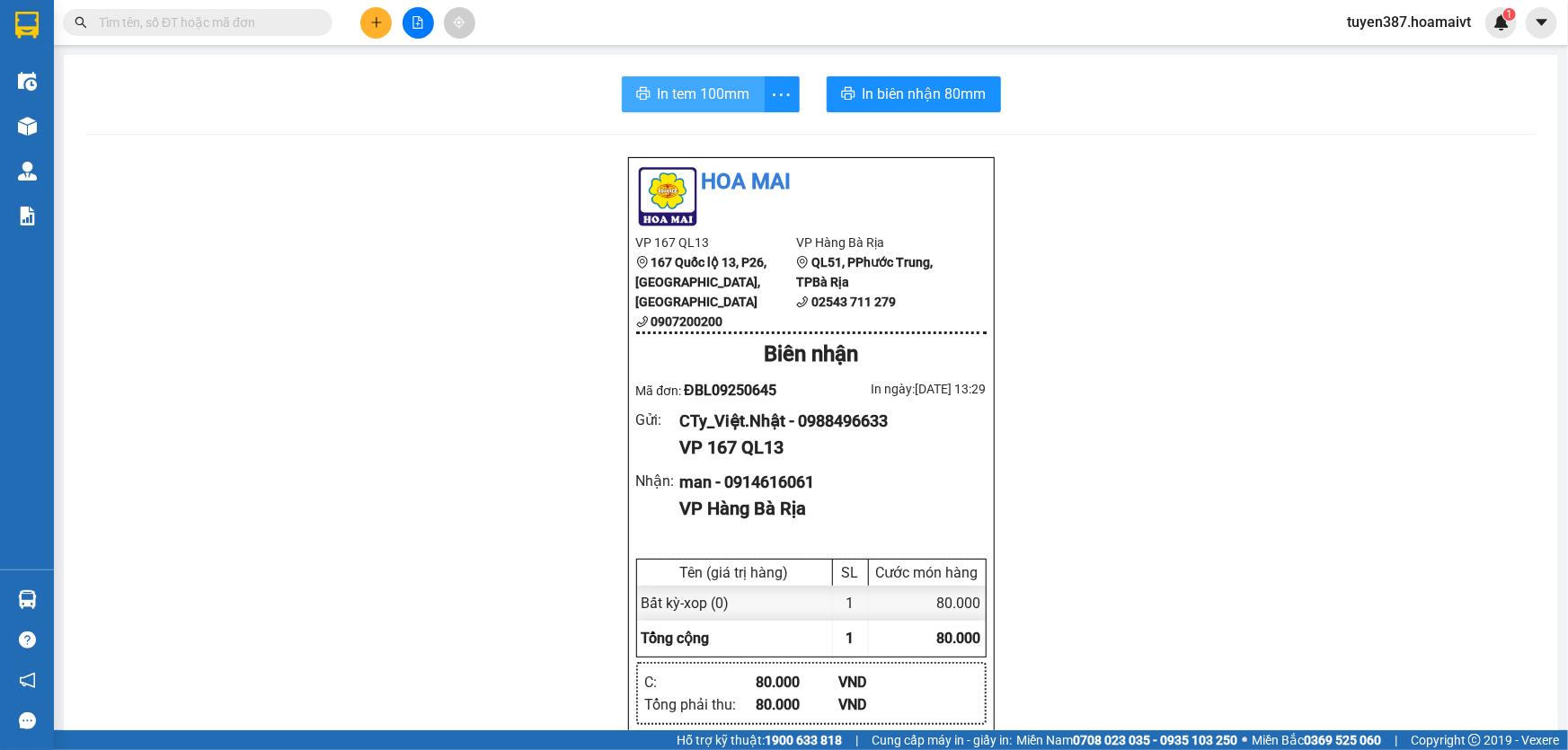
click at [682, 96] on span "In tem 100mm" at bounding box center [703, 94] width 92 height 23
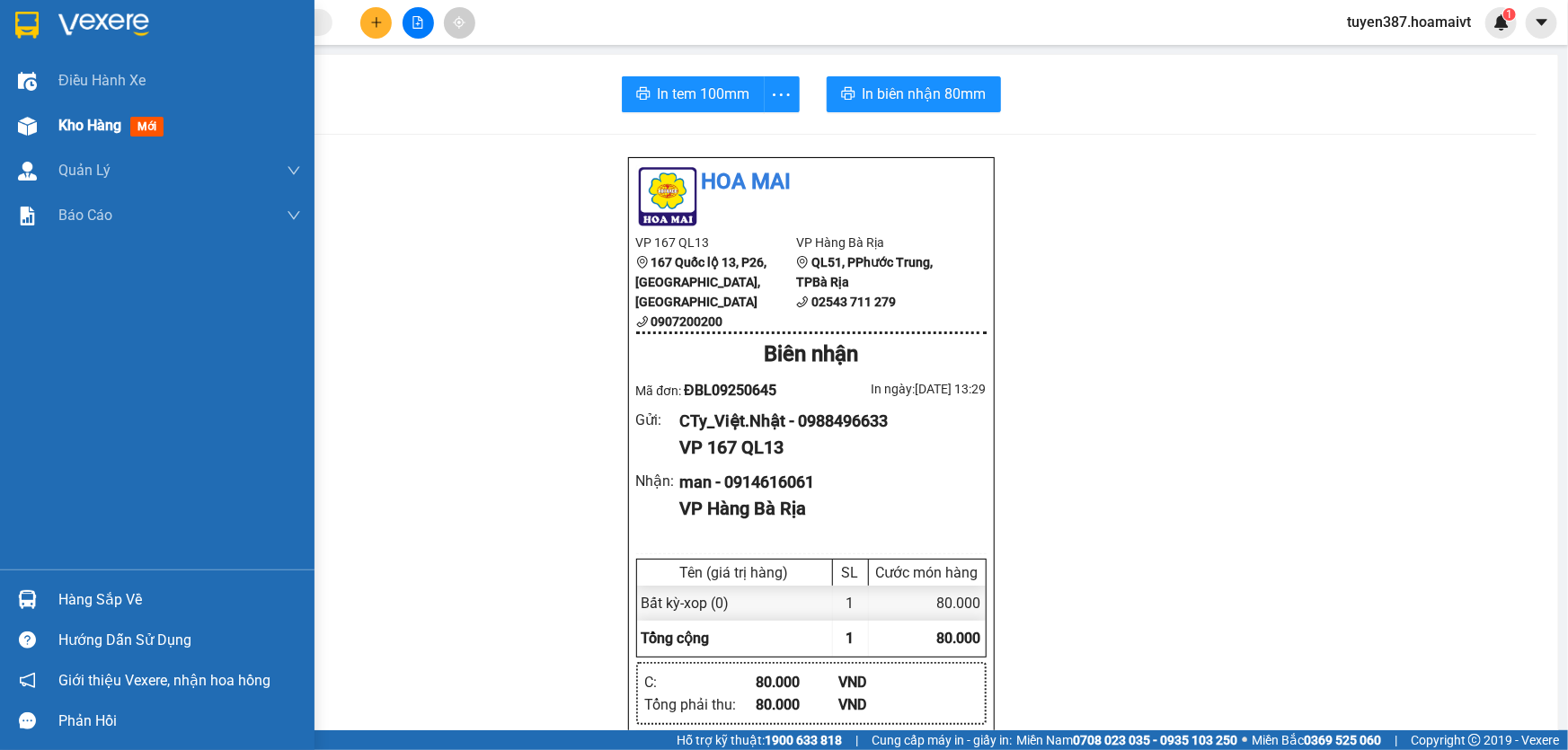
click at [149, 126] on span "mới" at bounding box center [147, 127] width 33 height 20
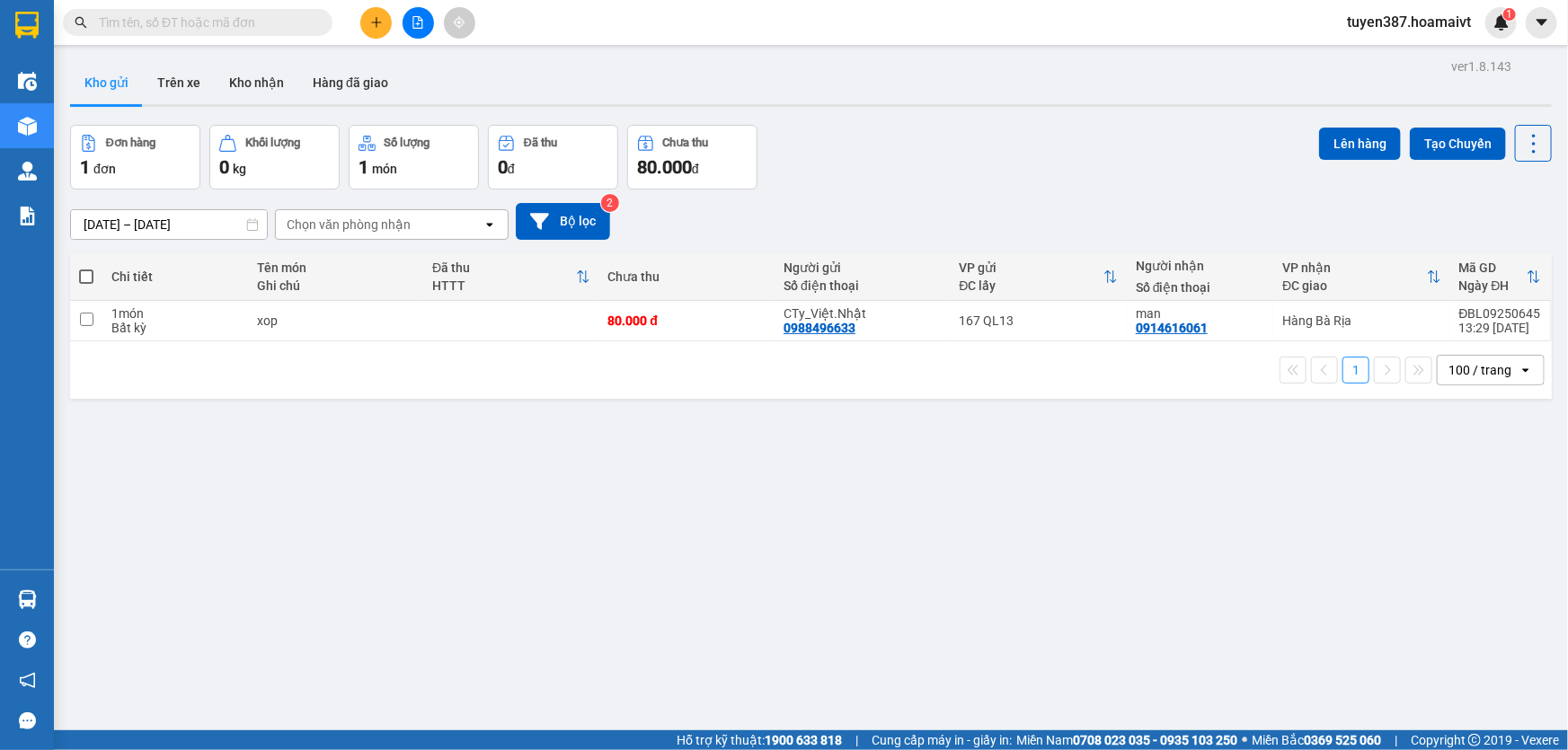
click at [86, 270] on span at bounding box center [87, 276] width 15 height 15
click at [87, 268] on input "checkbox" at bounding box center [87, 268] width 0 height 0
checkbox input "true"
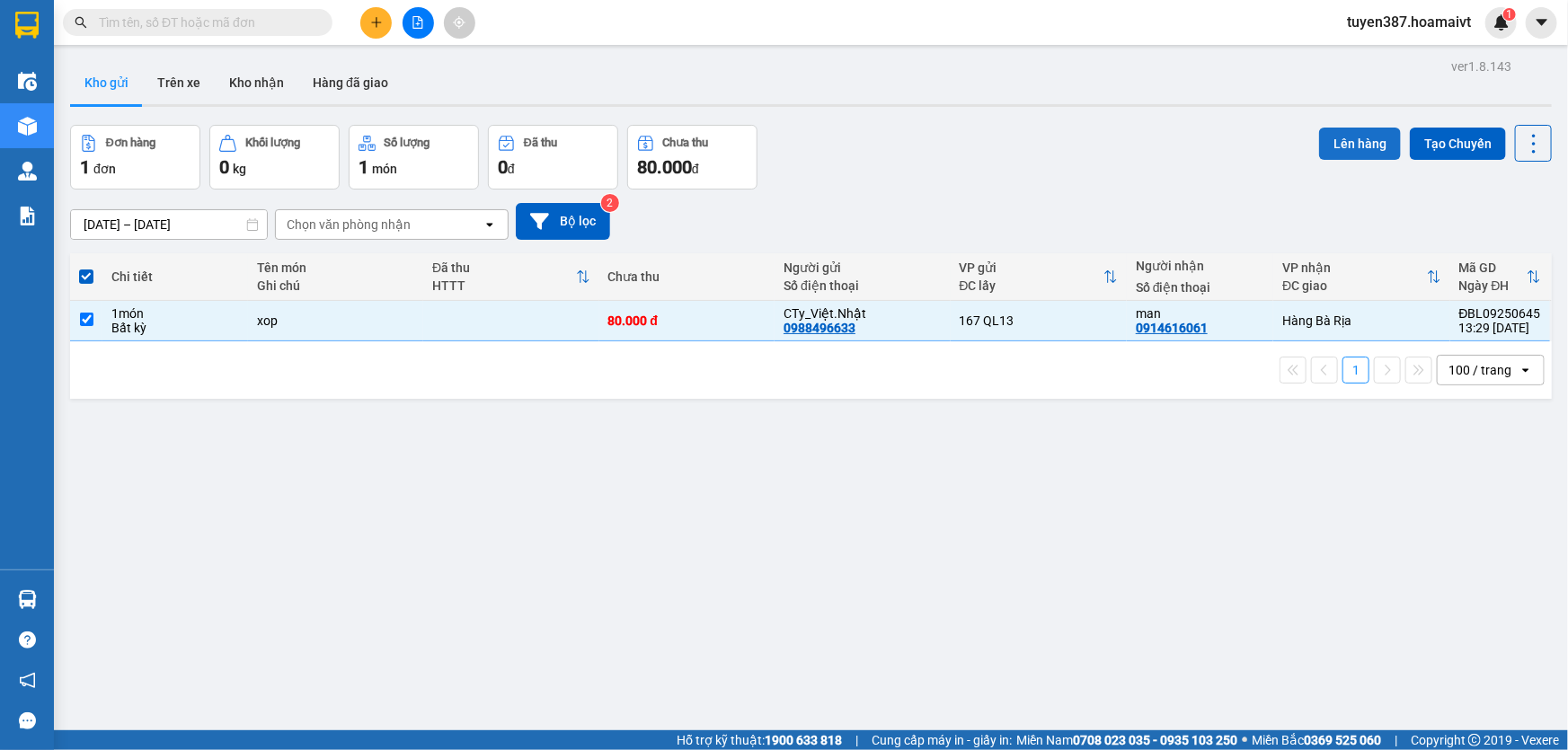
click at [1343, 138] on button "Lên hàng" at bounding box center [1360, 143] width 82 height 32
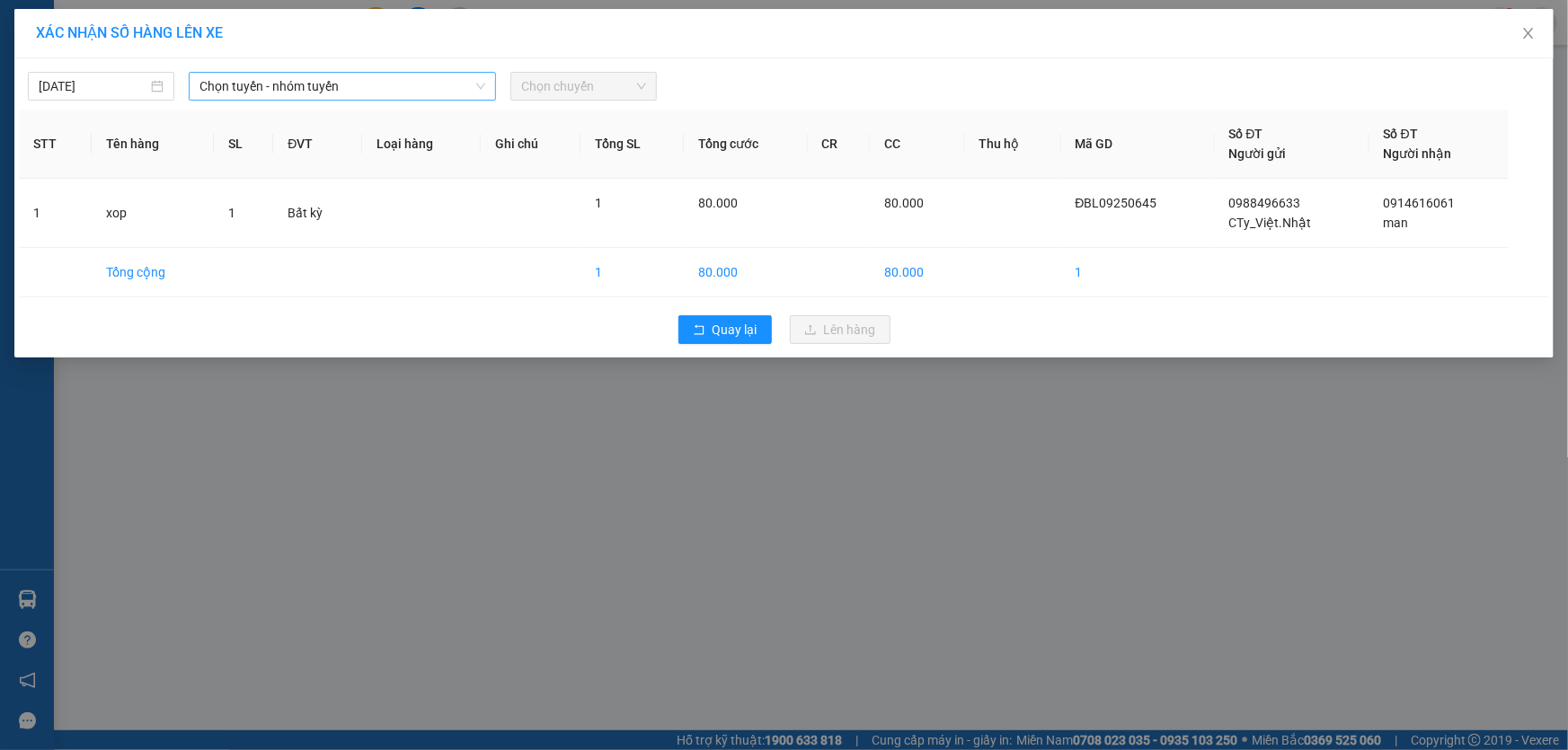
click at [378, 90] on span "Chọn tuyến - nhóm tuyến" at bounding box center [342, 87] width 286 height 27
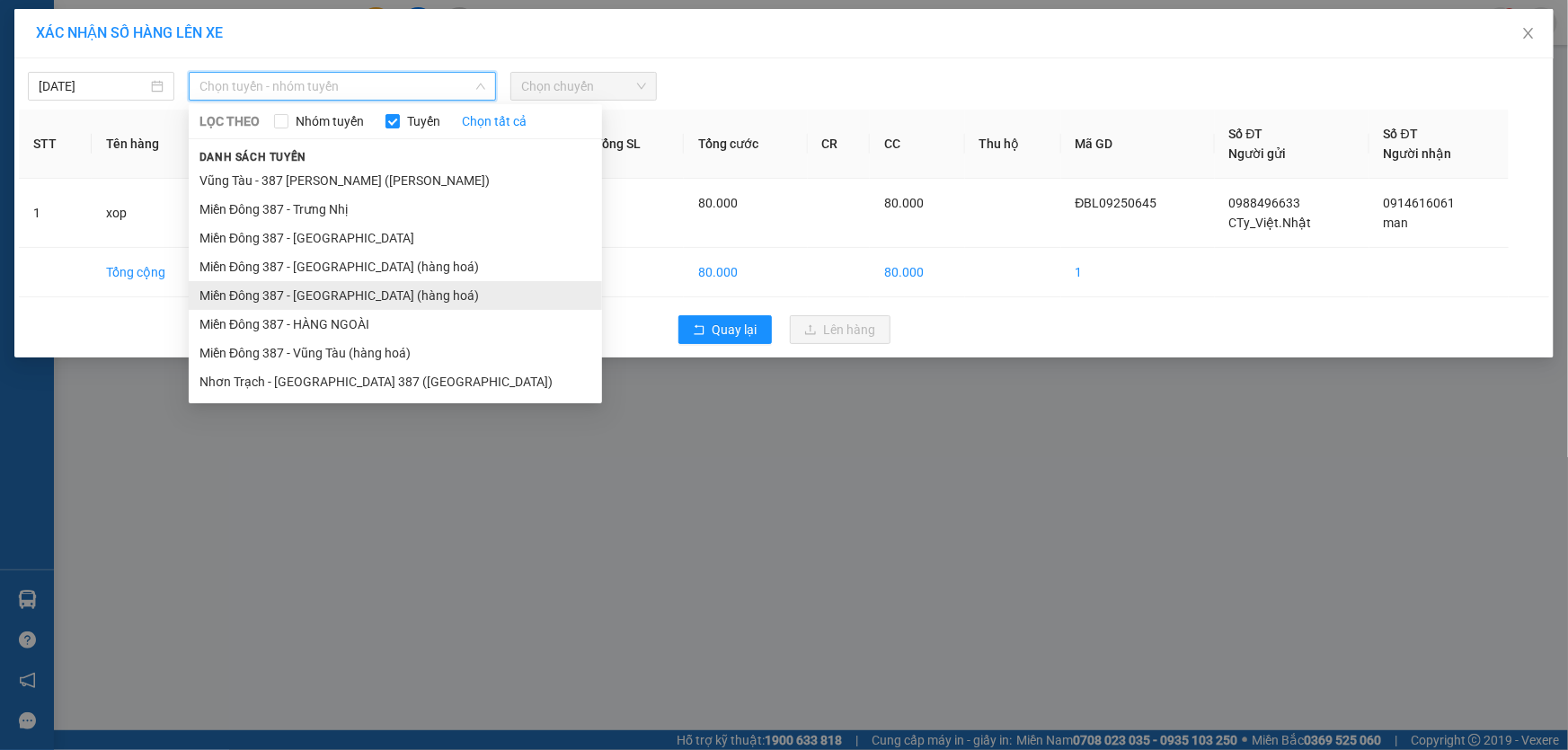
click at [319, 289] on li "Miền Đông 387 - [GEOGRAPHIC_DATA] (hàng hoá)" at bounding box center [395, 296] width 413 height 29
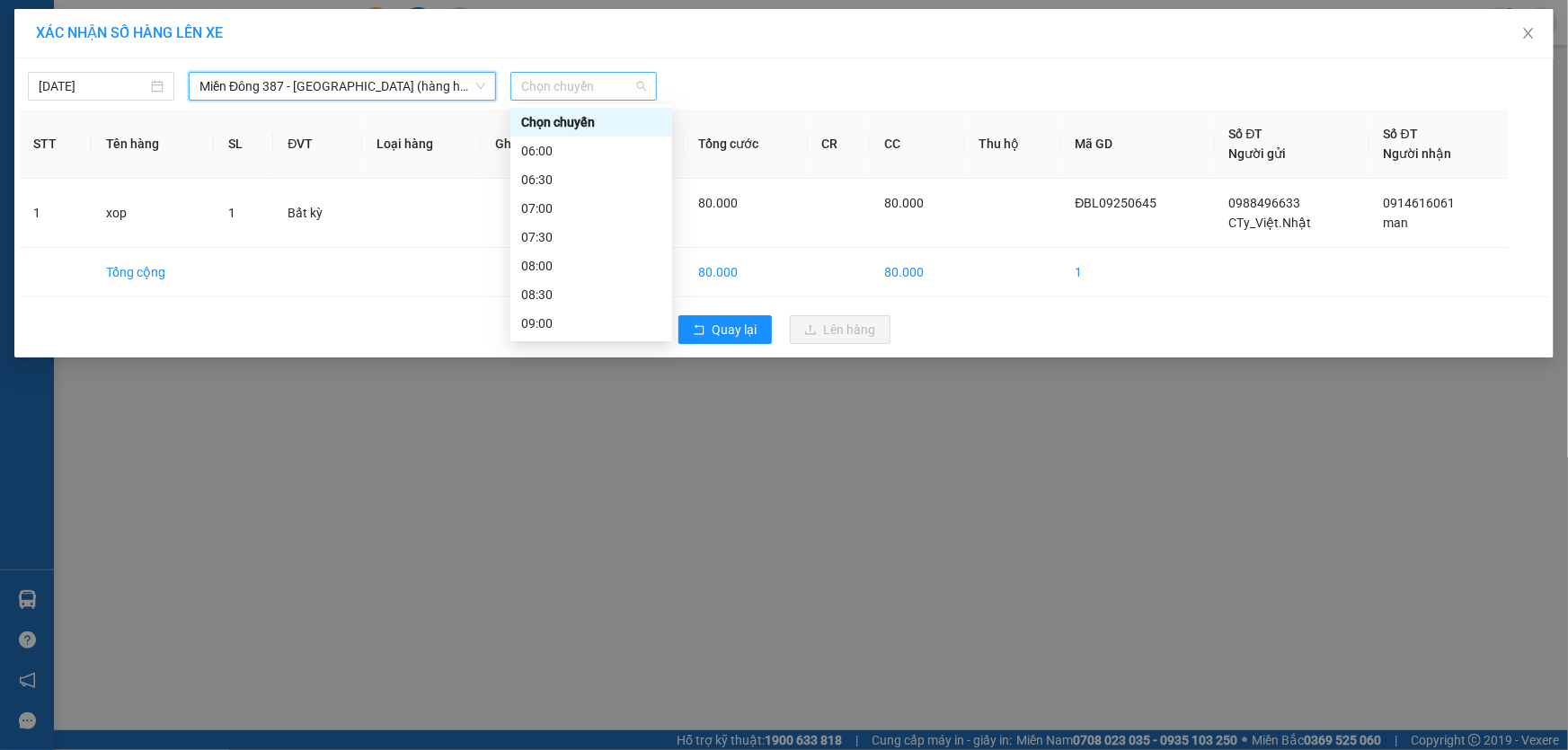
click at [606, 81] on span "Chọn chuyến" at bounding box center [583, 87] width 125 height 27
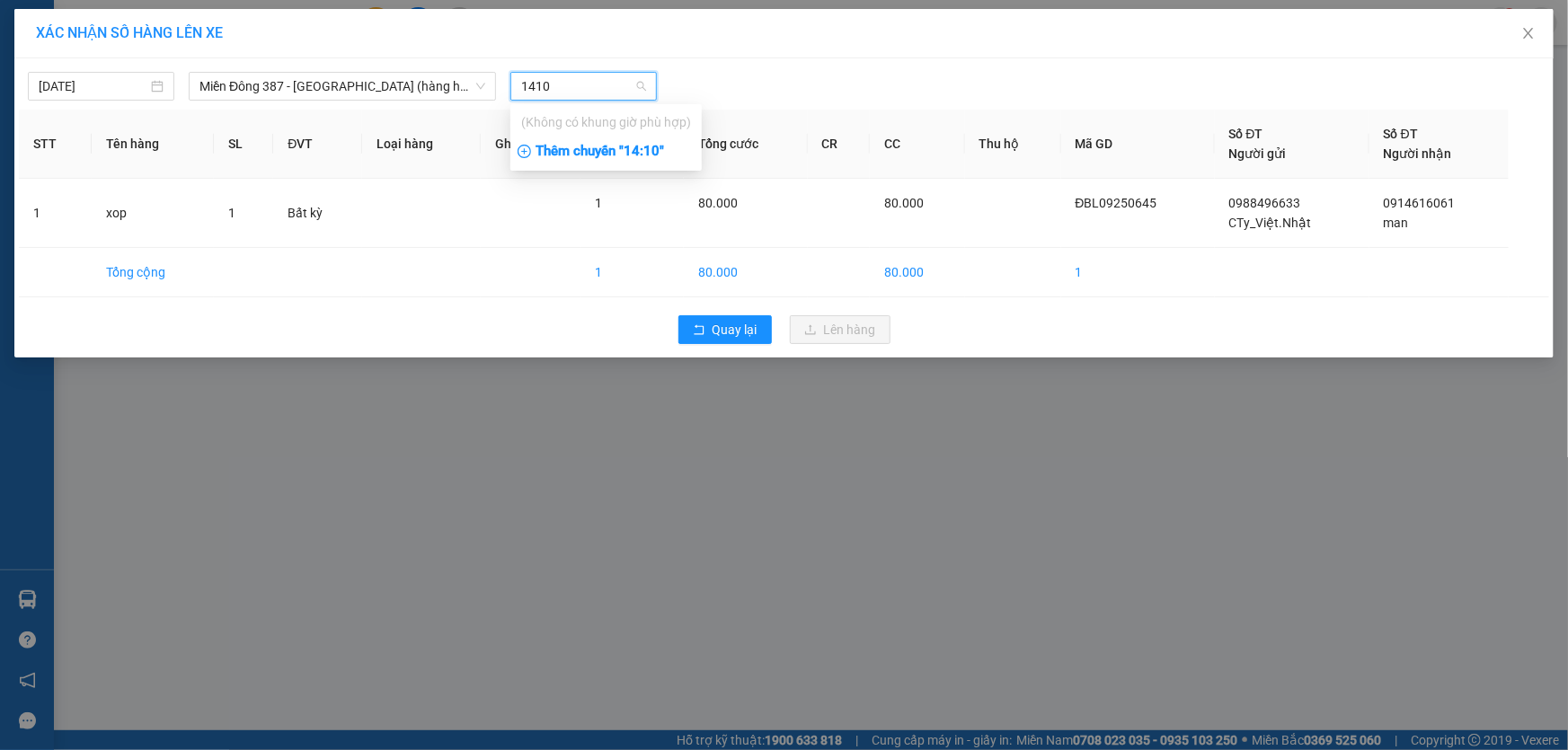
type input "1410"
click at [664, 151] on div "Thêm chuyến " 14:10 "" at bounding box center [606, 151] width 192 height 30
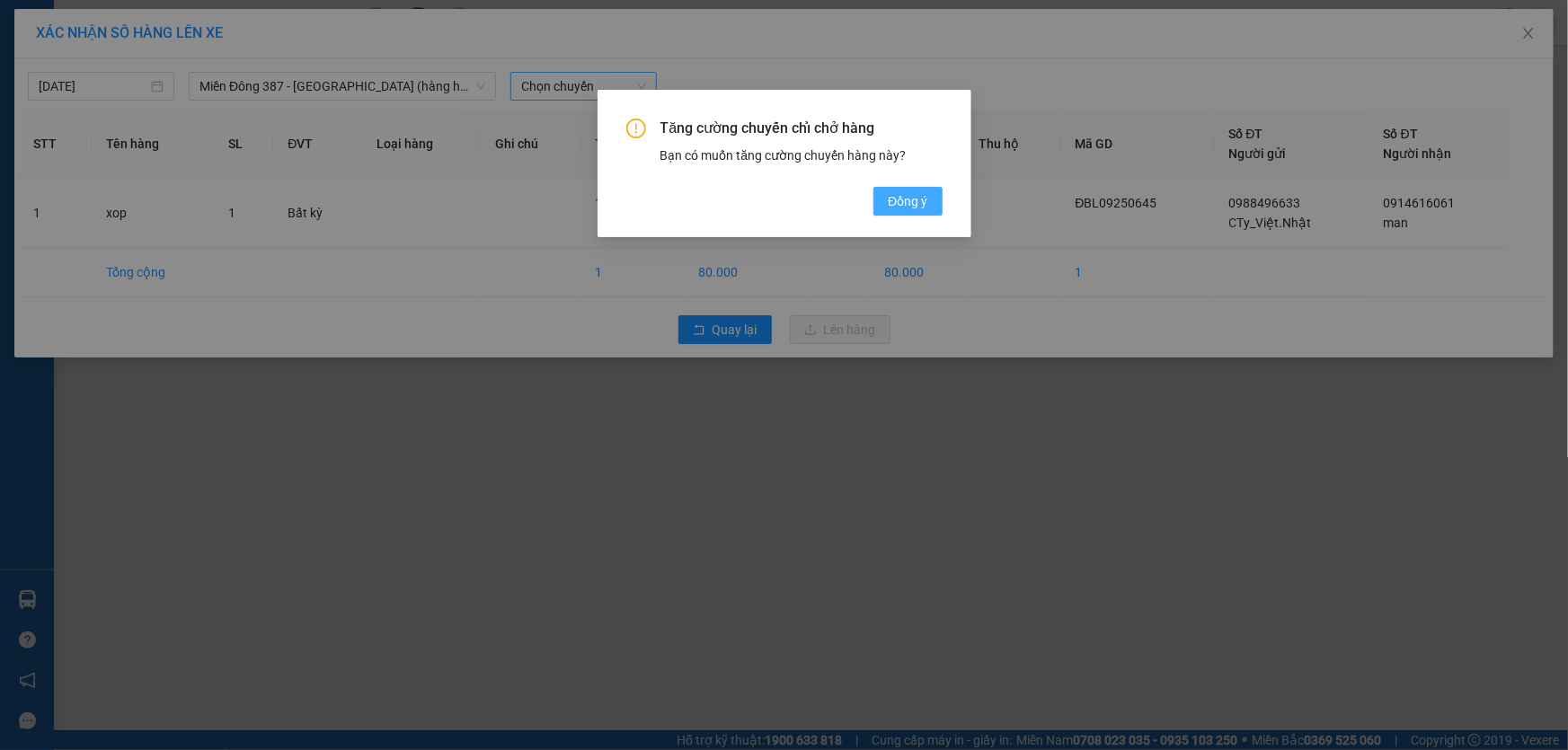
click at [910, 194] on span "Đồng ý" at bounding box center [907, 202] width 39 height 20
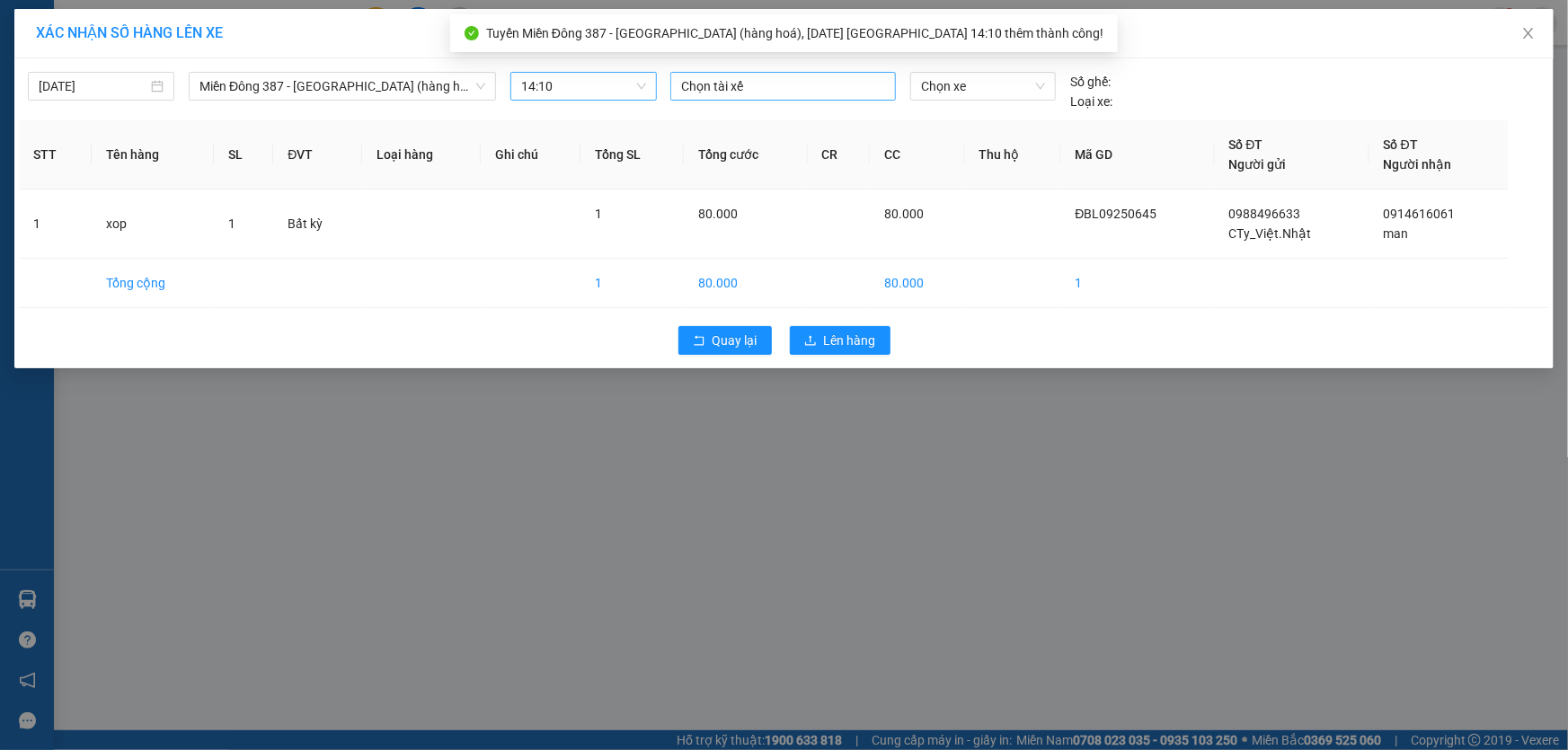
click at [768, 79] on div at bounding box center [783, 87] width 216 height 22
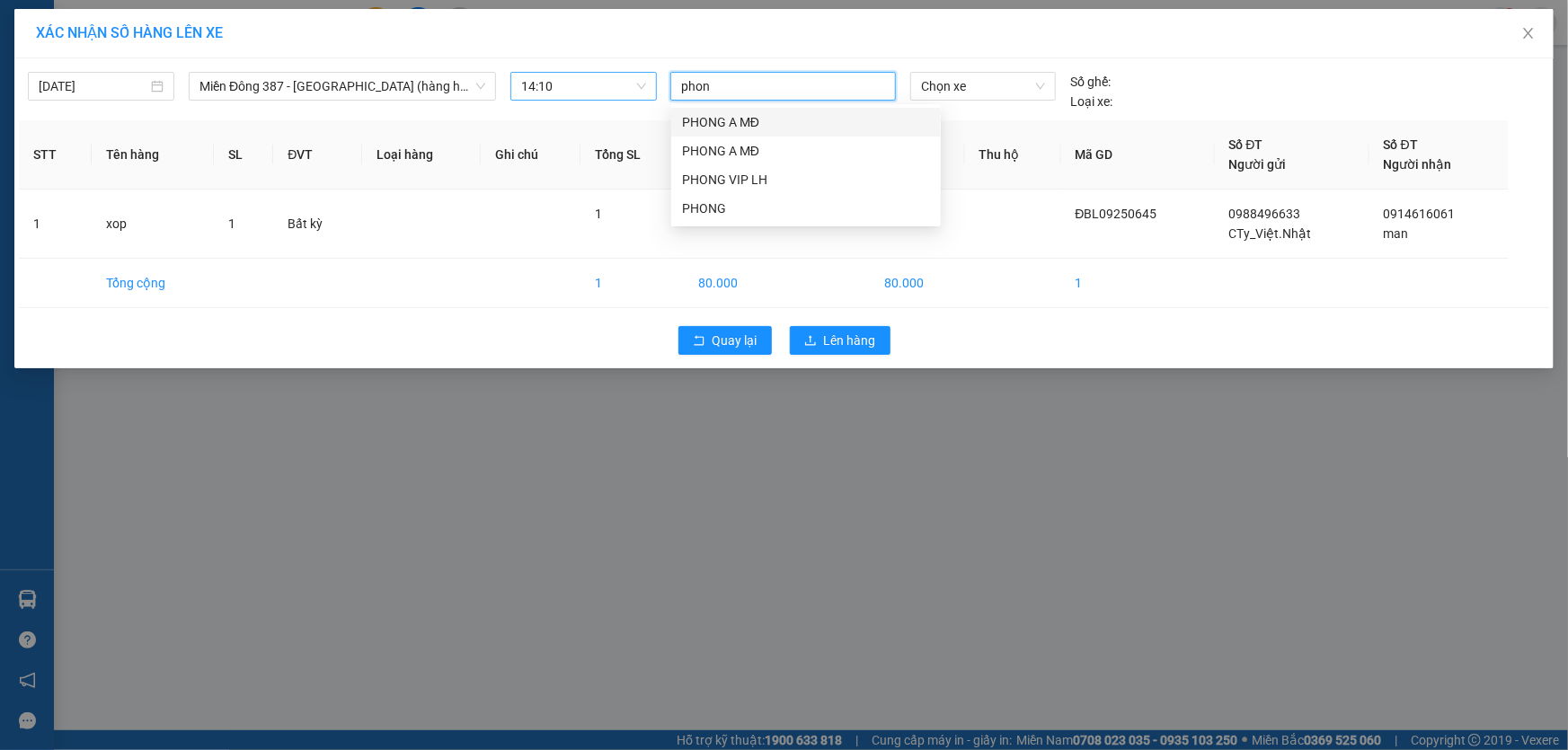
type input "phong"
click at [729, 147] on div "PHONG A MĐ" at bounding box center [806, 151] width 248 height 20
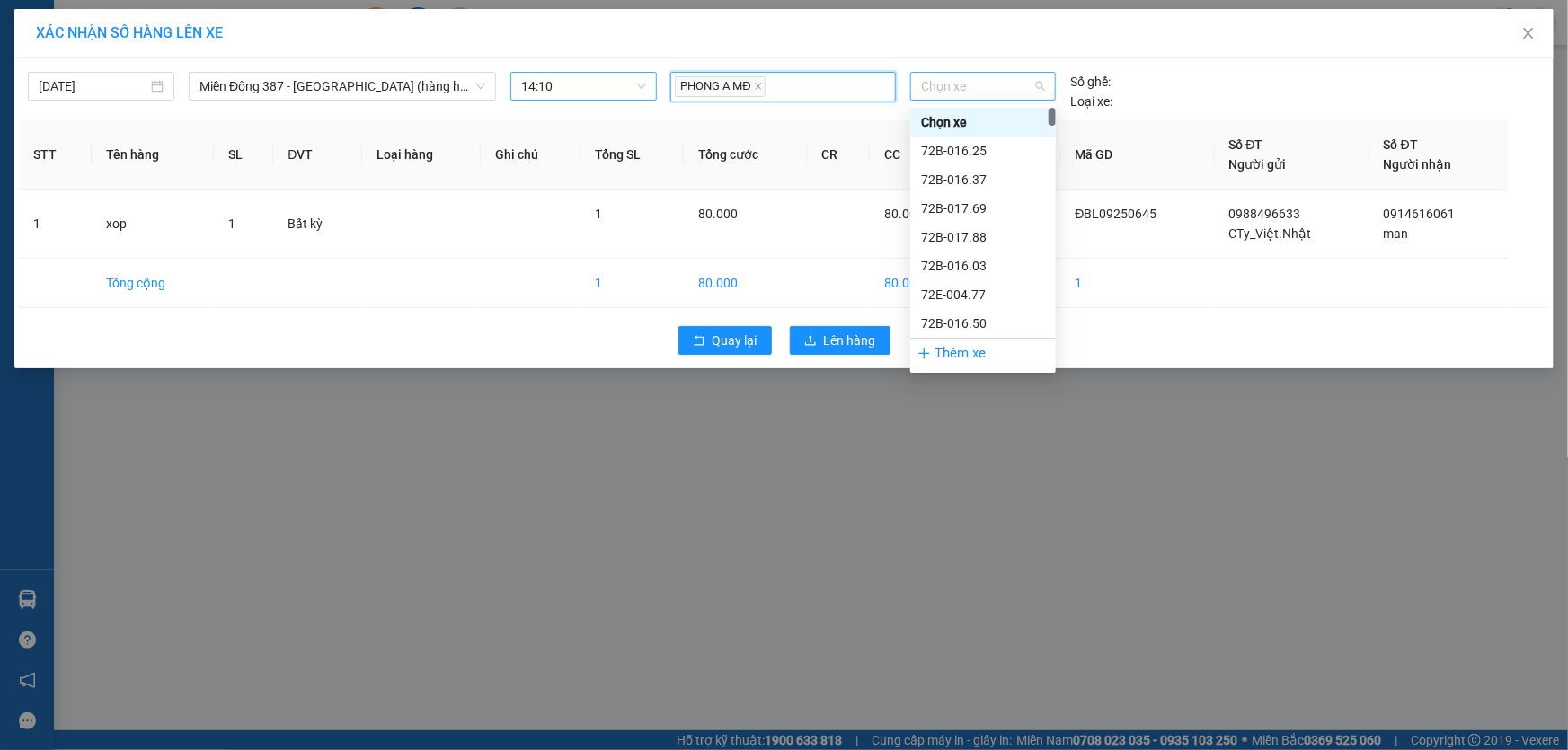
click at [991, 84] on span "Chọn xe" at bounding box center [983, 87] width 124 height 27
type input "00"
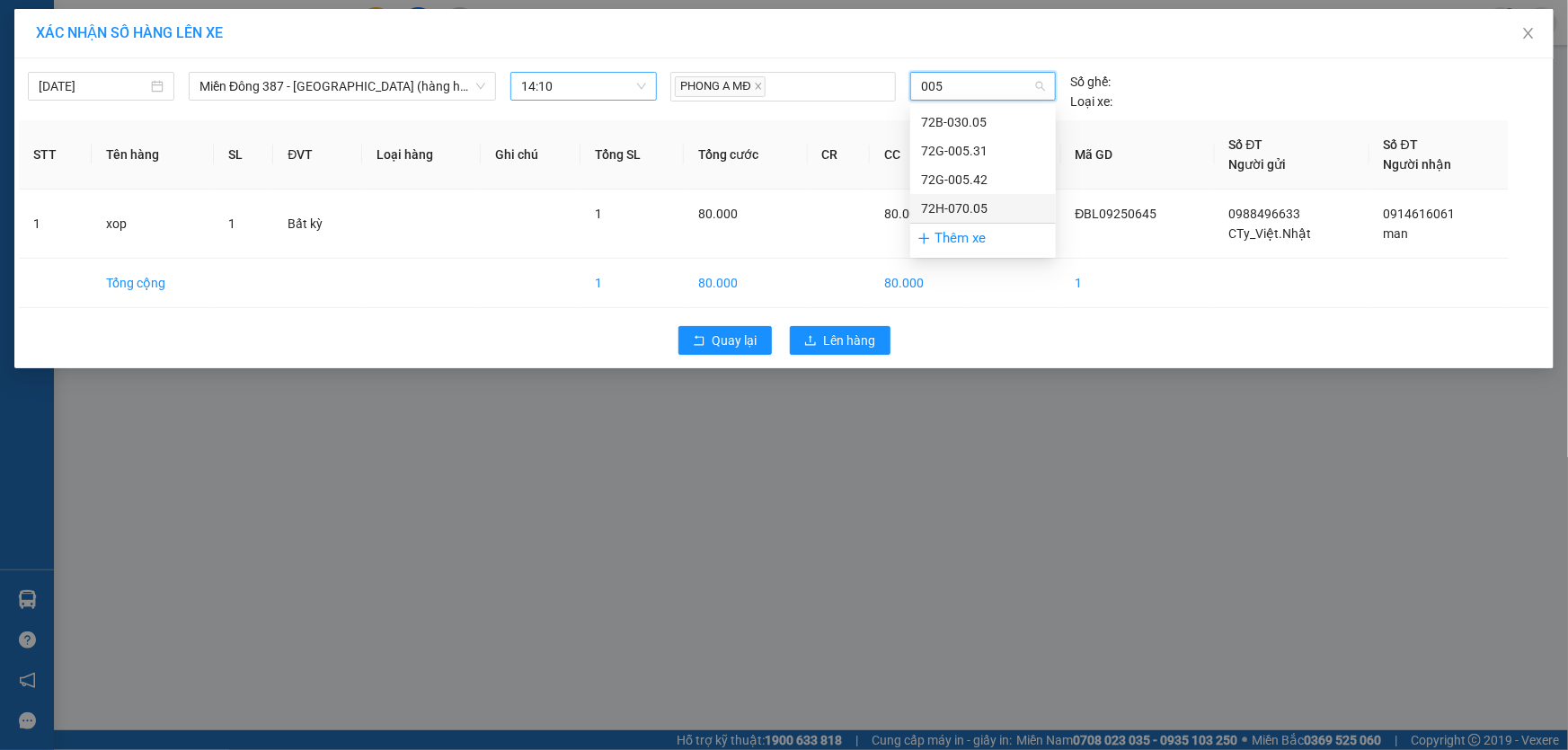
click at [934, 206] on div "72H-070.05" at bounding box center [983, 209] width 124 height 20
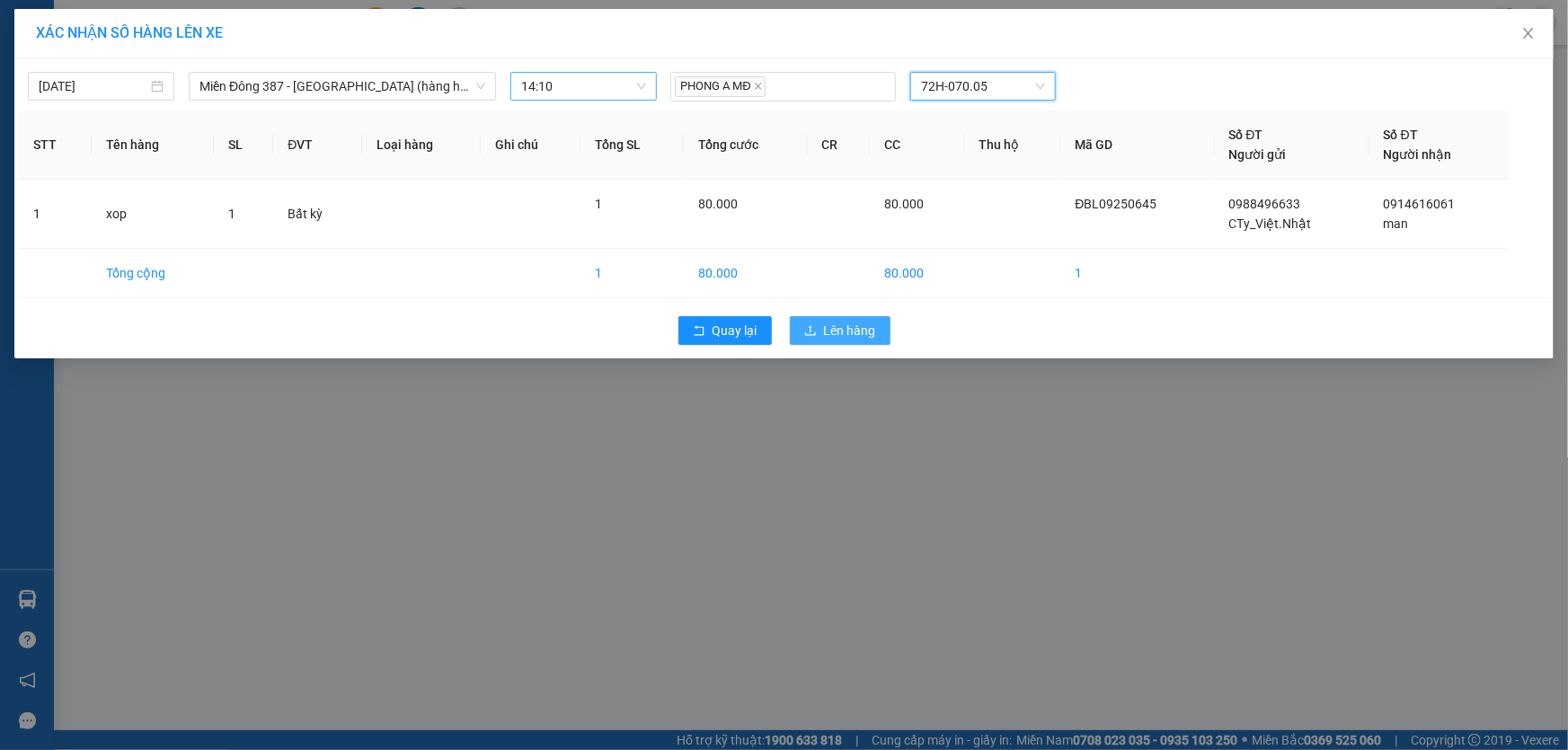
click at [834, 324] on span "Lên hàng" at bounding box center [849, 331] width 52 height 20
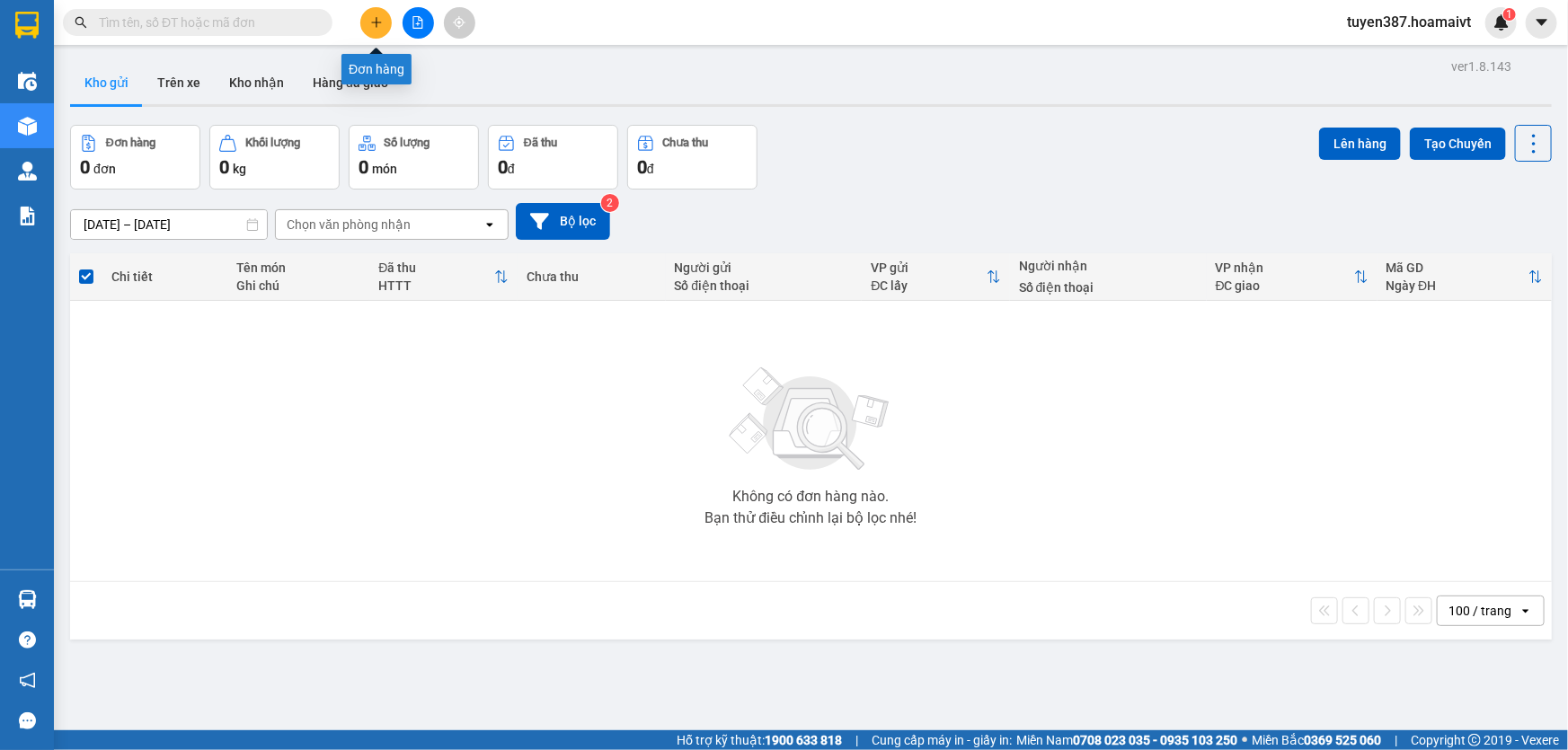
click at [371, 19] on icon "plus" at bounding box center [377, 23] width 13 height 13
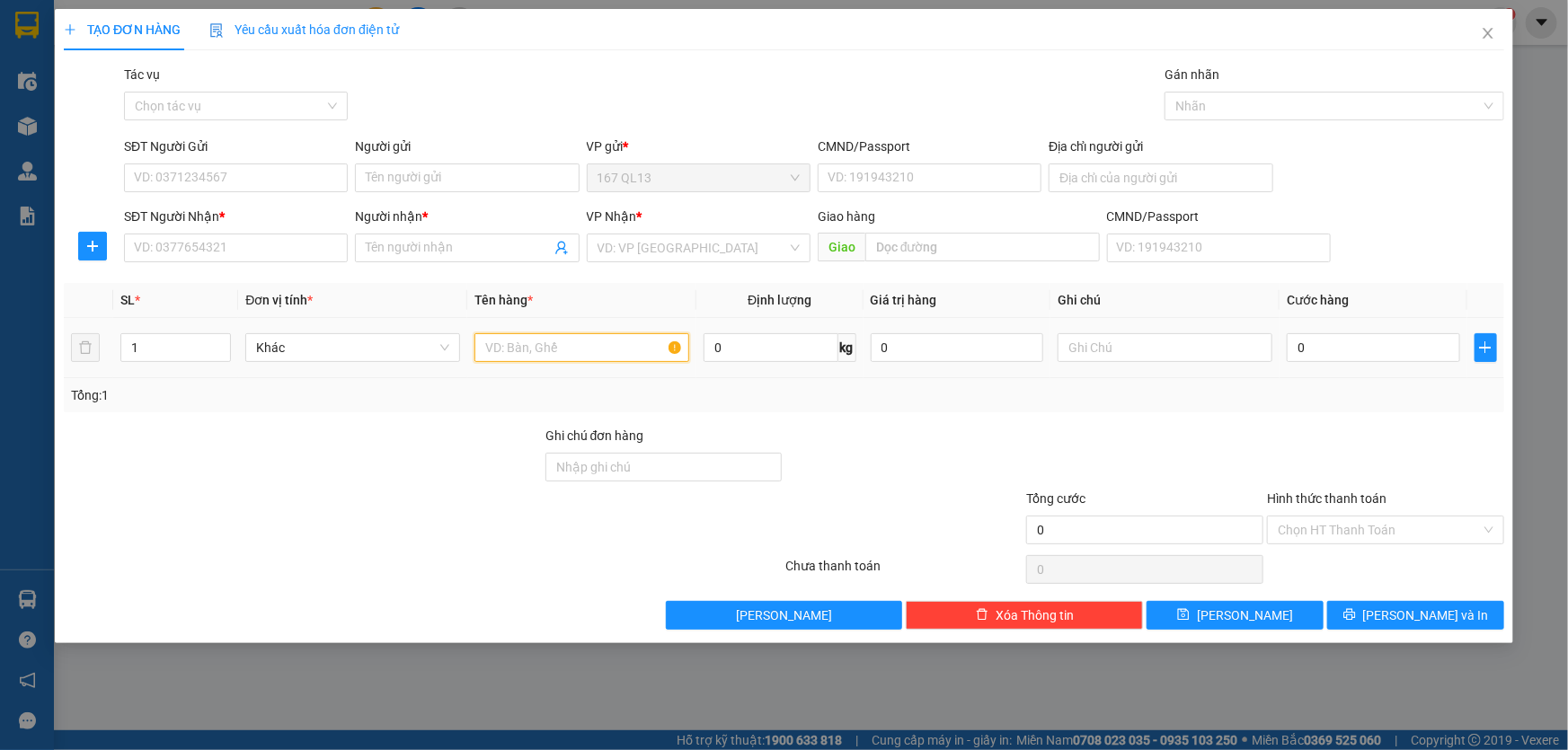
click at [611, 340] on input "text" at bounding box center [581, 348] width 214 height 29
type input "kien thung"
click at [168, 347] on input "1" at bounding box center [175, 348] width 109 height 27
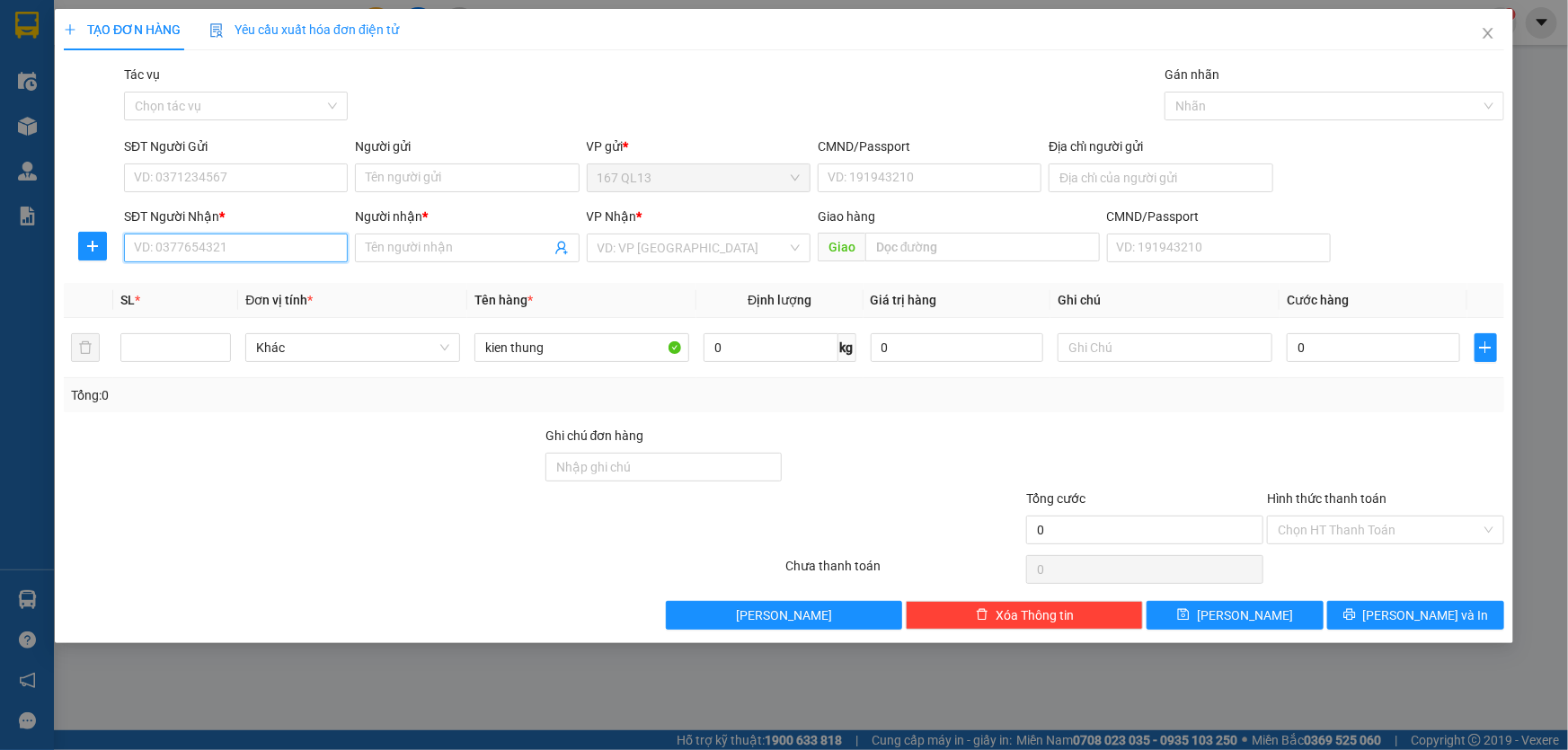
click at [259, 245] on input "SĐT Người Nhận *" at bounding box center [235, 248] width 223 height 29
click at [244, 286] on div "0934997313 - Dương" at bounding box center [236, 284] width 202 height 20
type input "0934997313"
type input "Dương"
type input "0934997313"
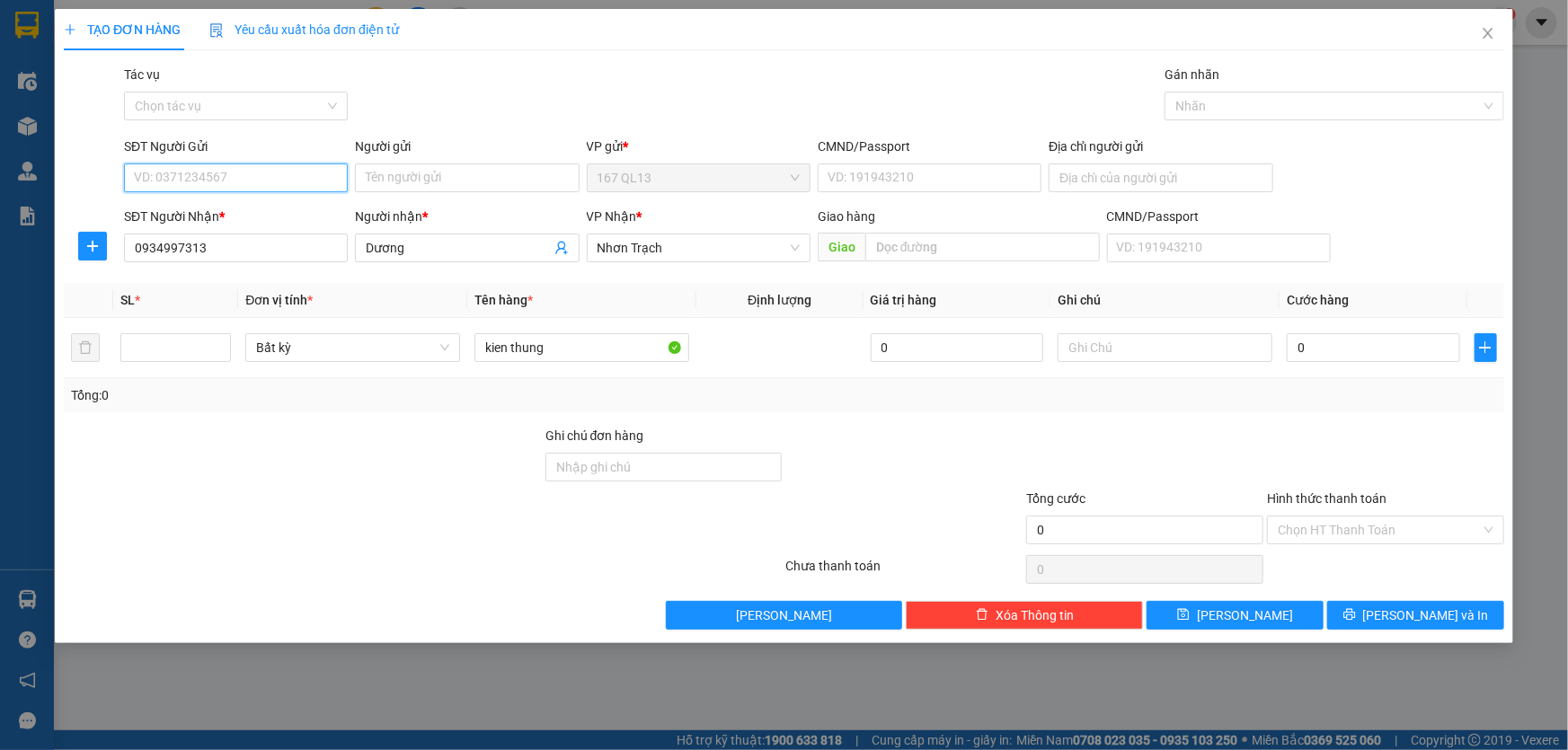
click at [260, 178] on input "SĐT Người Gửi" at bounding box center [235, 178] width 223 height 29
click at [235, 240] on div "0901446035 - QUANG" at bounding box center [236, 243] width 202 height 20
type input "0901446035"
type input "QUANG"
click at [197, 349] on input "number" at bounding box center [175, 348] width 109 height 27
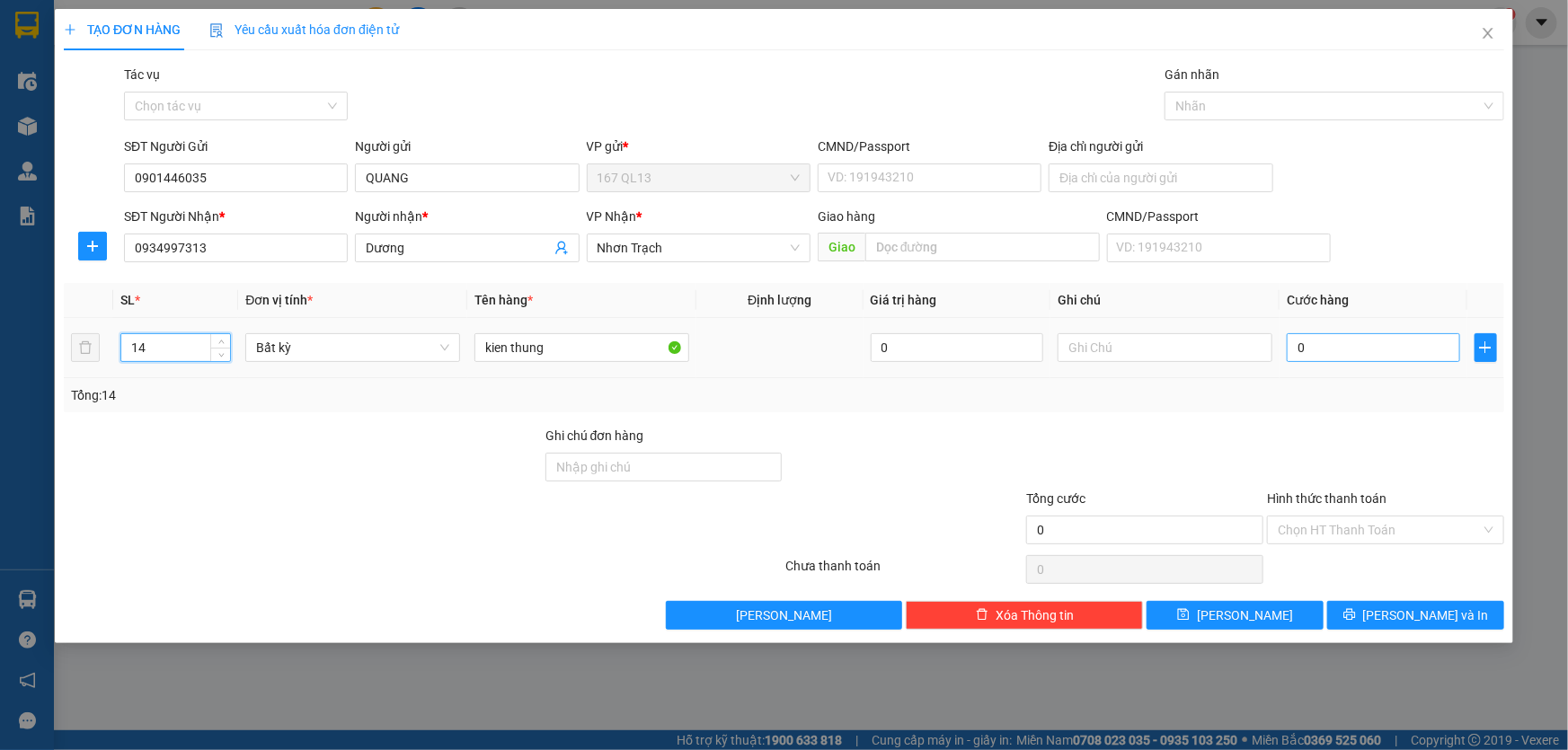
type input "14"
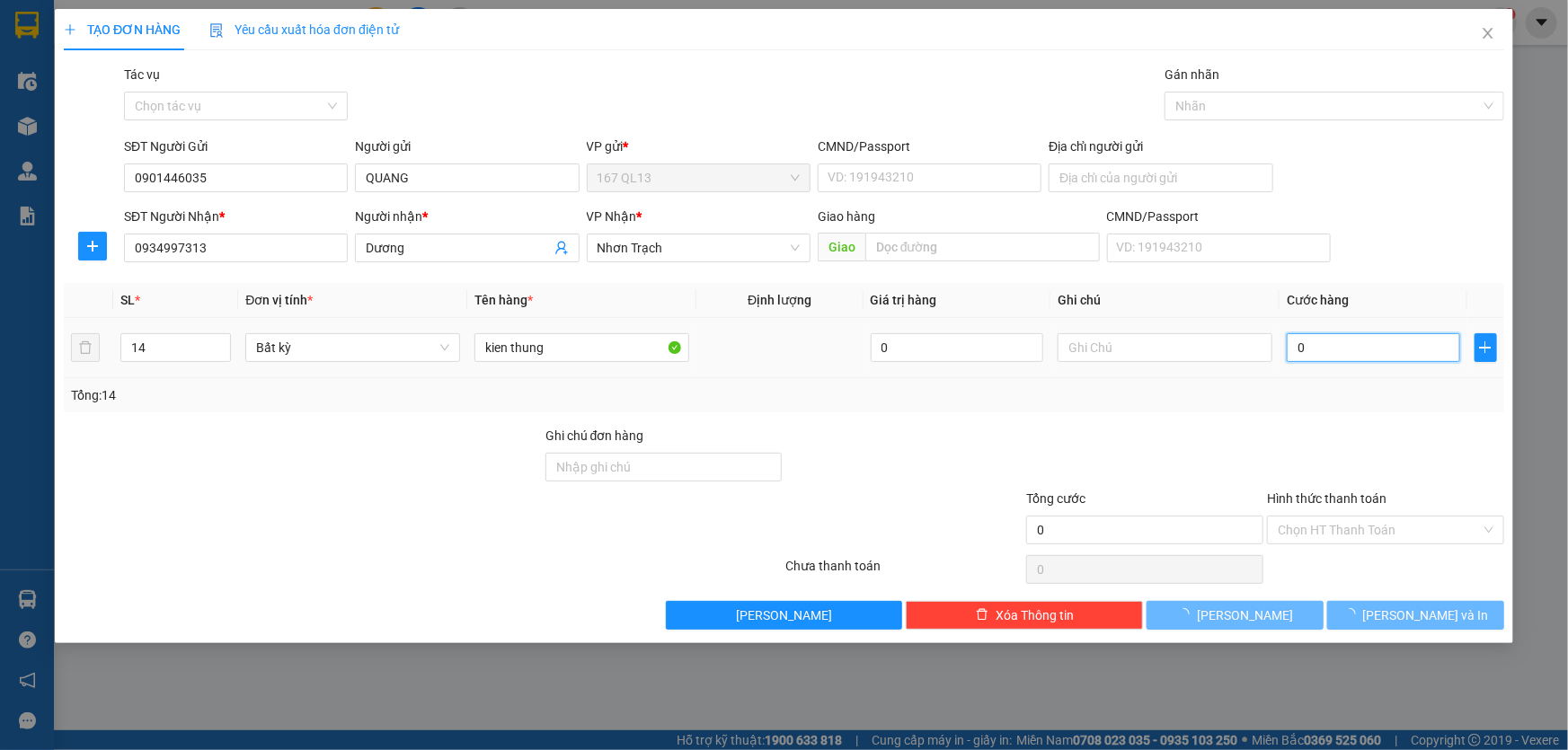
click at [1290, 343] on input "0" at bounding box center [1373, 348] width 173 height 29
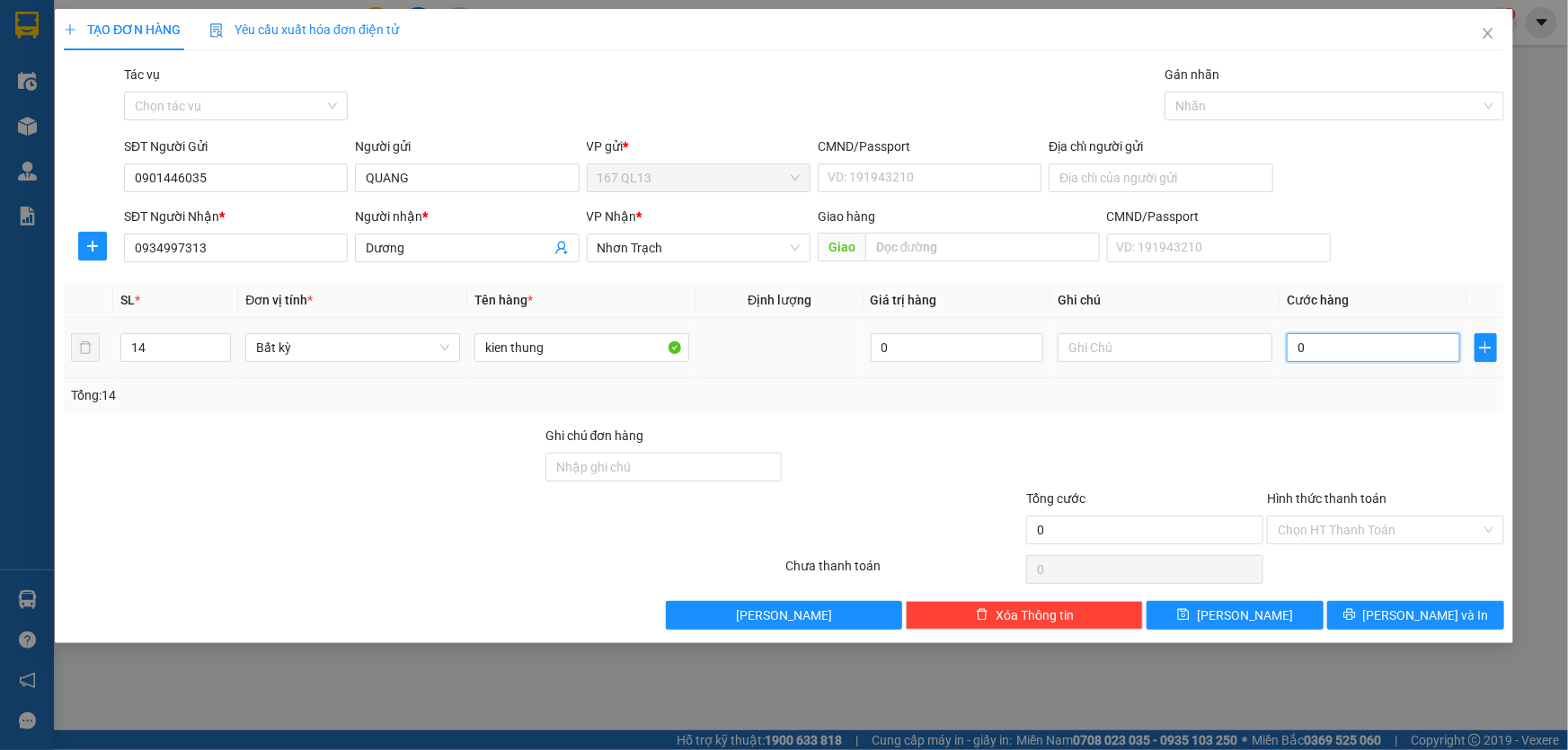
type input "1"
type input "14"
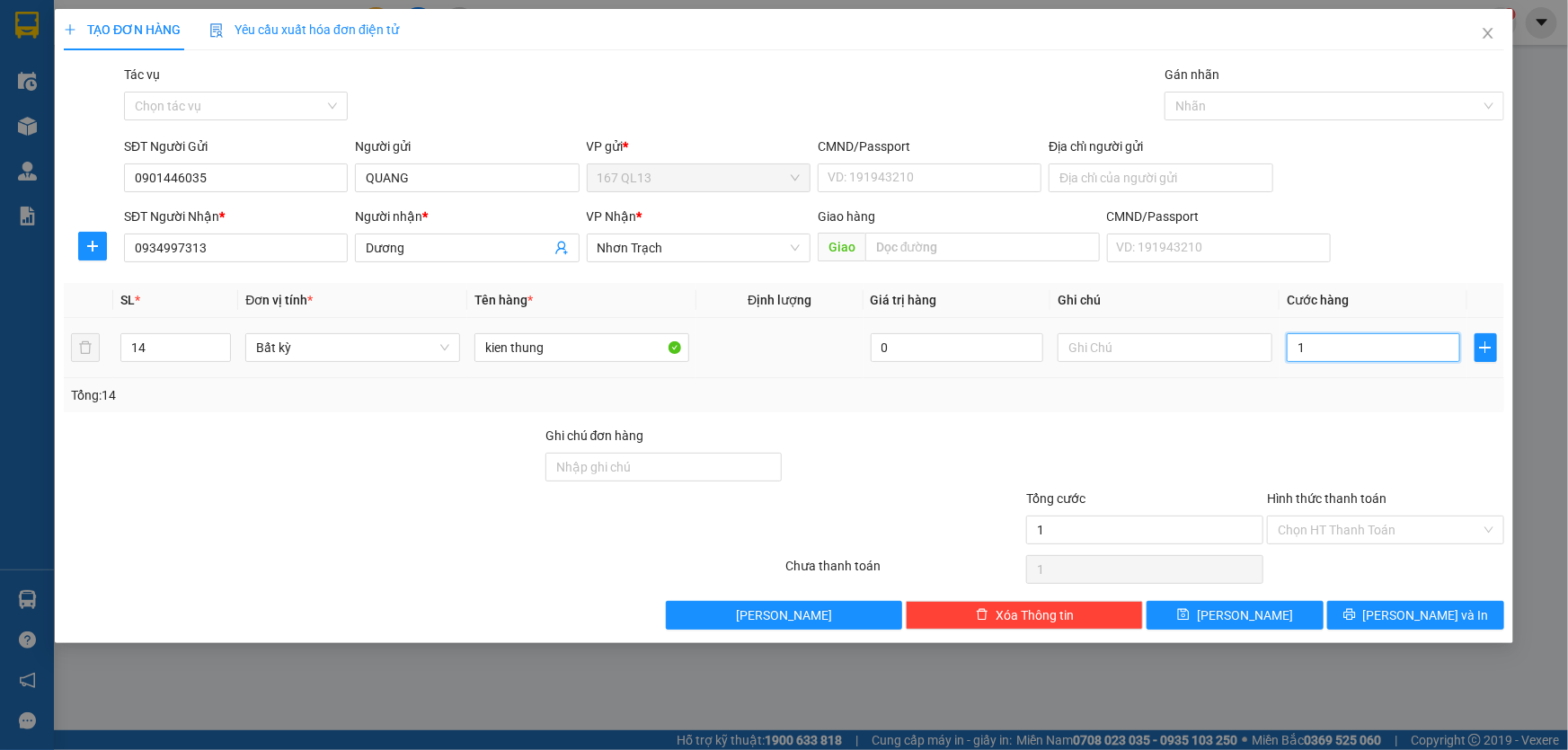
type input "14"
type input "1"
type input "0"
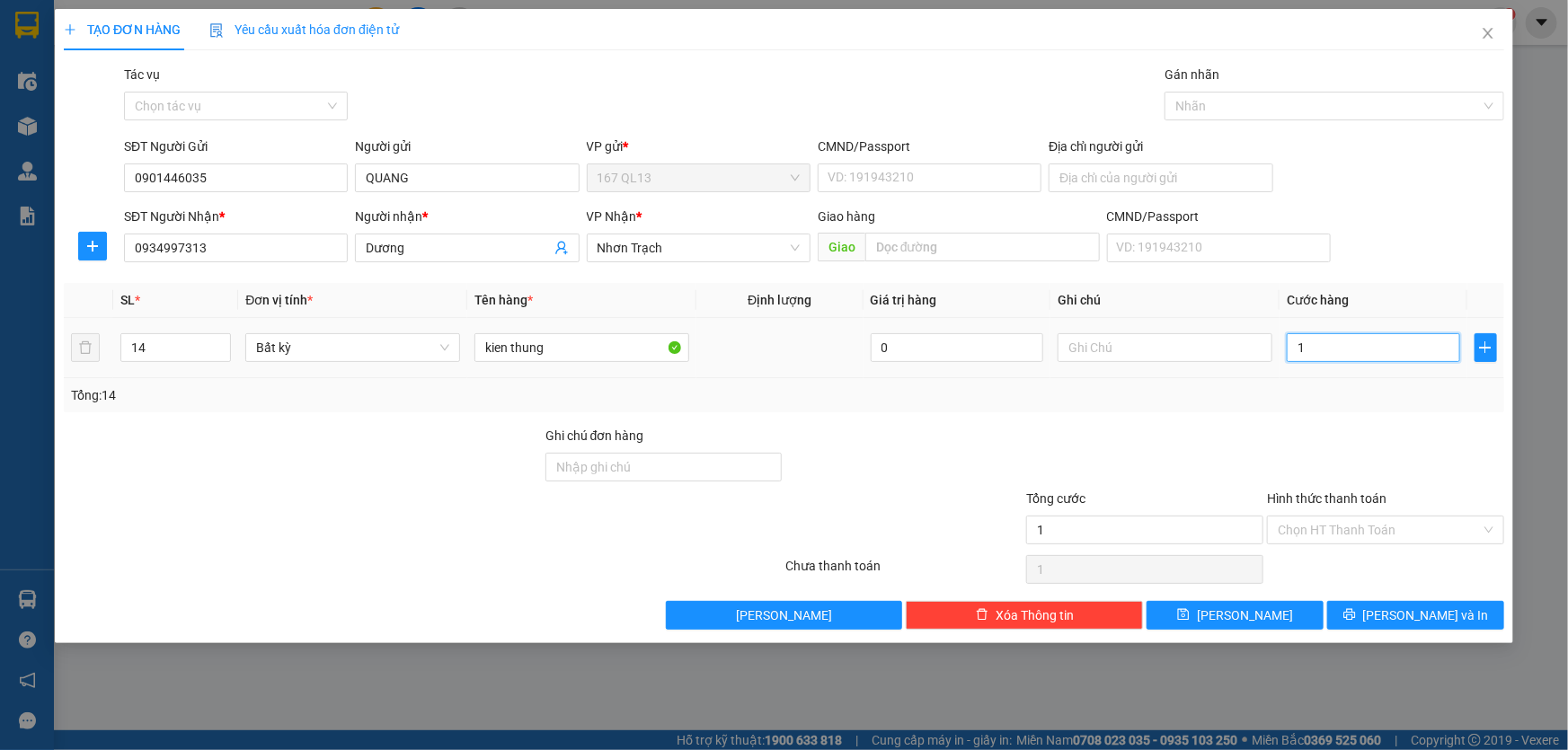
type input "0"
click at [1290, 343] on input "0" at bounding box center [1373, 348] width 173 height 29
type input "40"
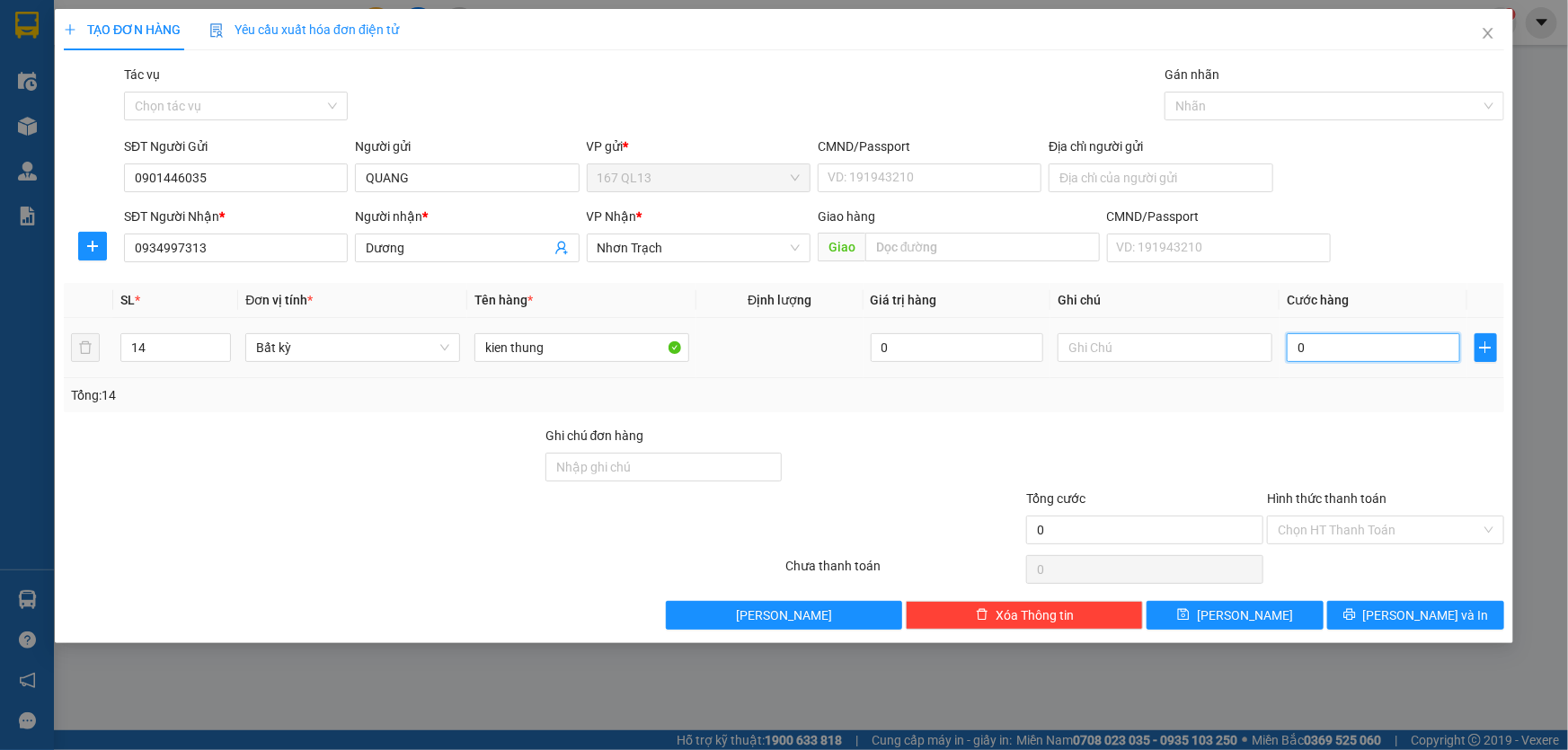
type input "40"
type input "450"
type input "4.500"
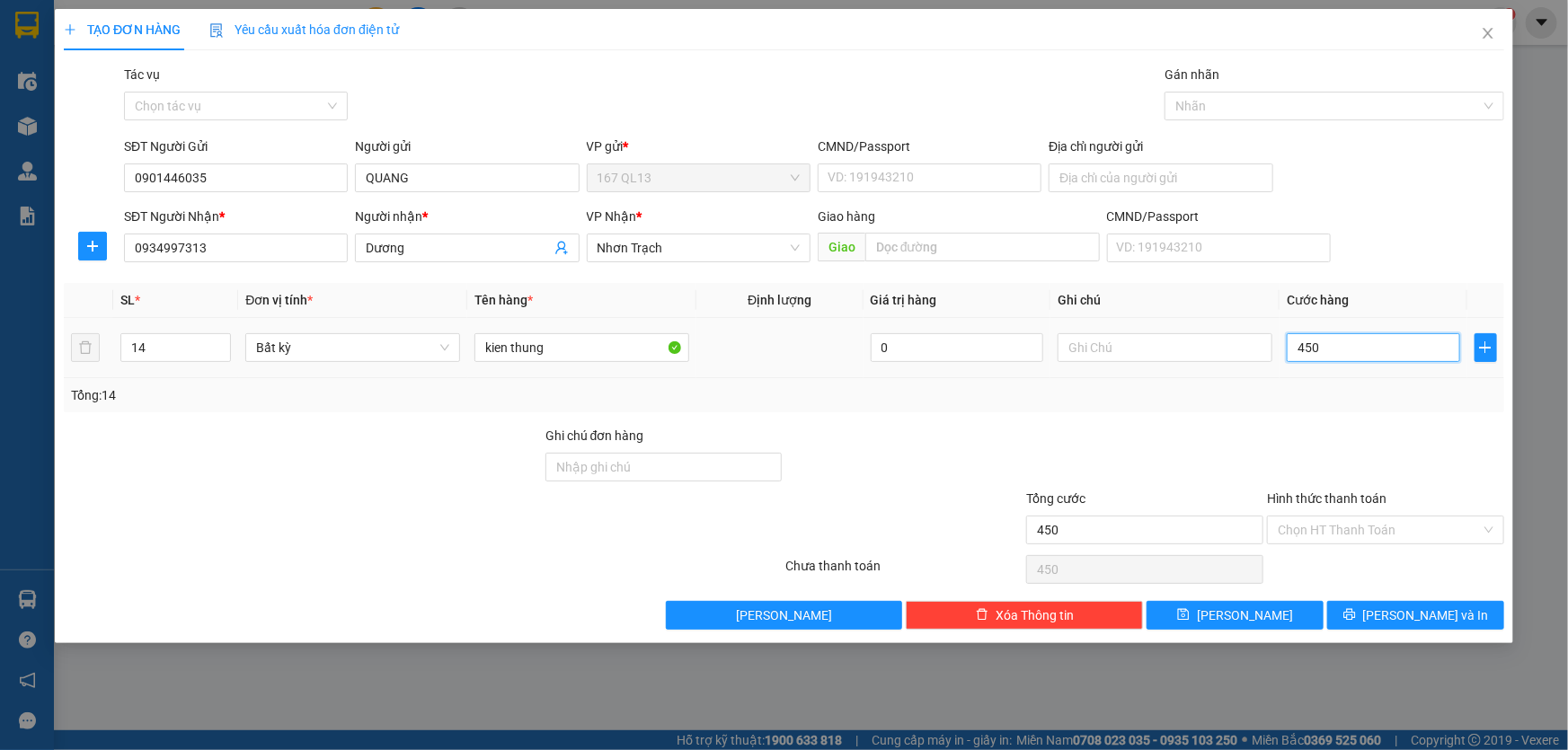
type input "4.500"
click at [1408, 524] on input "Hình thức thanh toán" at bounding box center [1379, 530] width 203 height 27
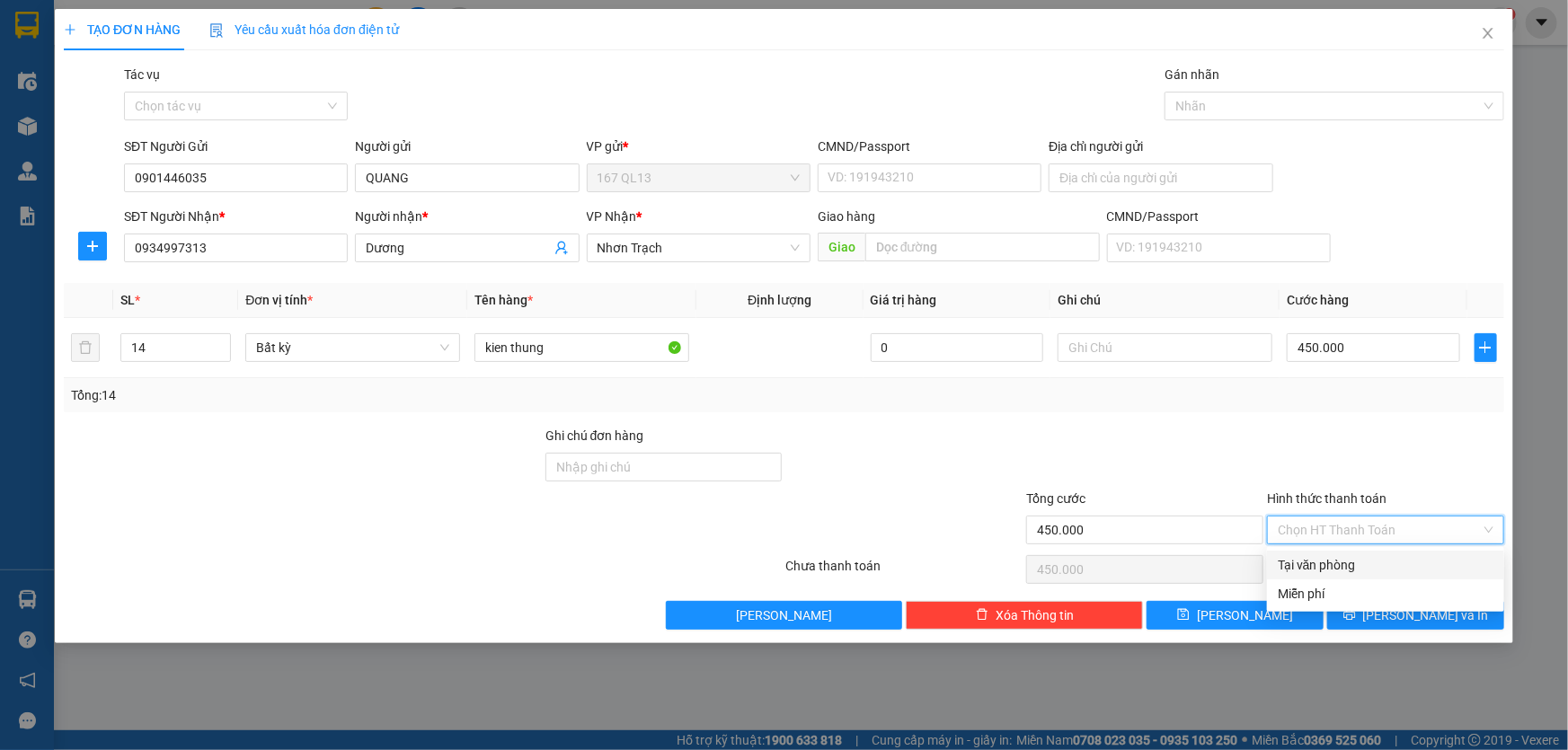
click at [1393, 556] on div "Tại văn phòng" at bounding box center [1386, 566] width 215 height 20
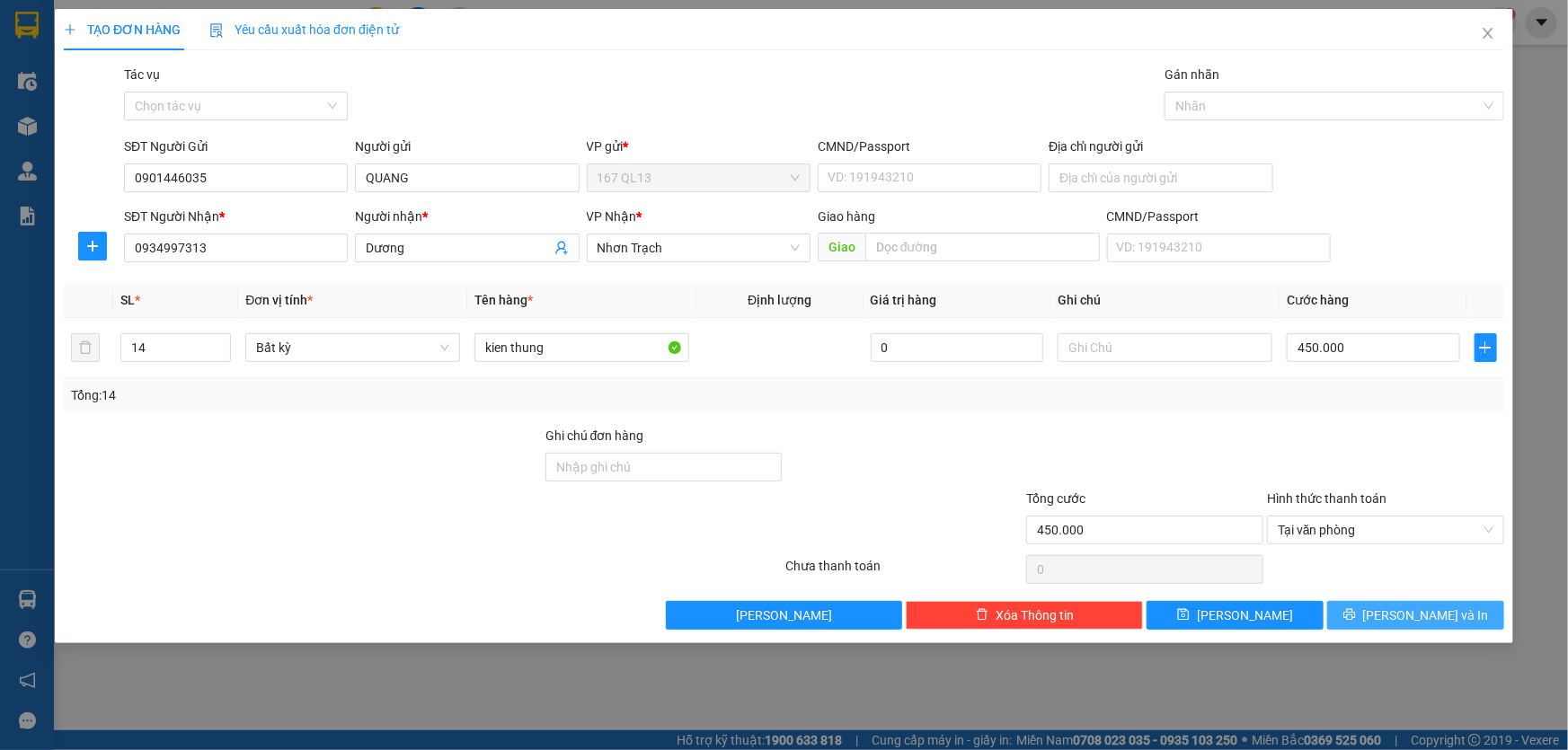
click at [1432, 616] on span "[PERSON_NAME] và In" at bounding box center [1426, 616] width 126 height 20
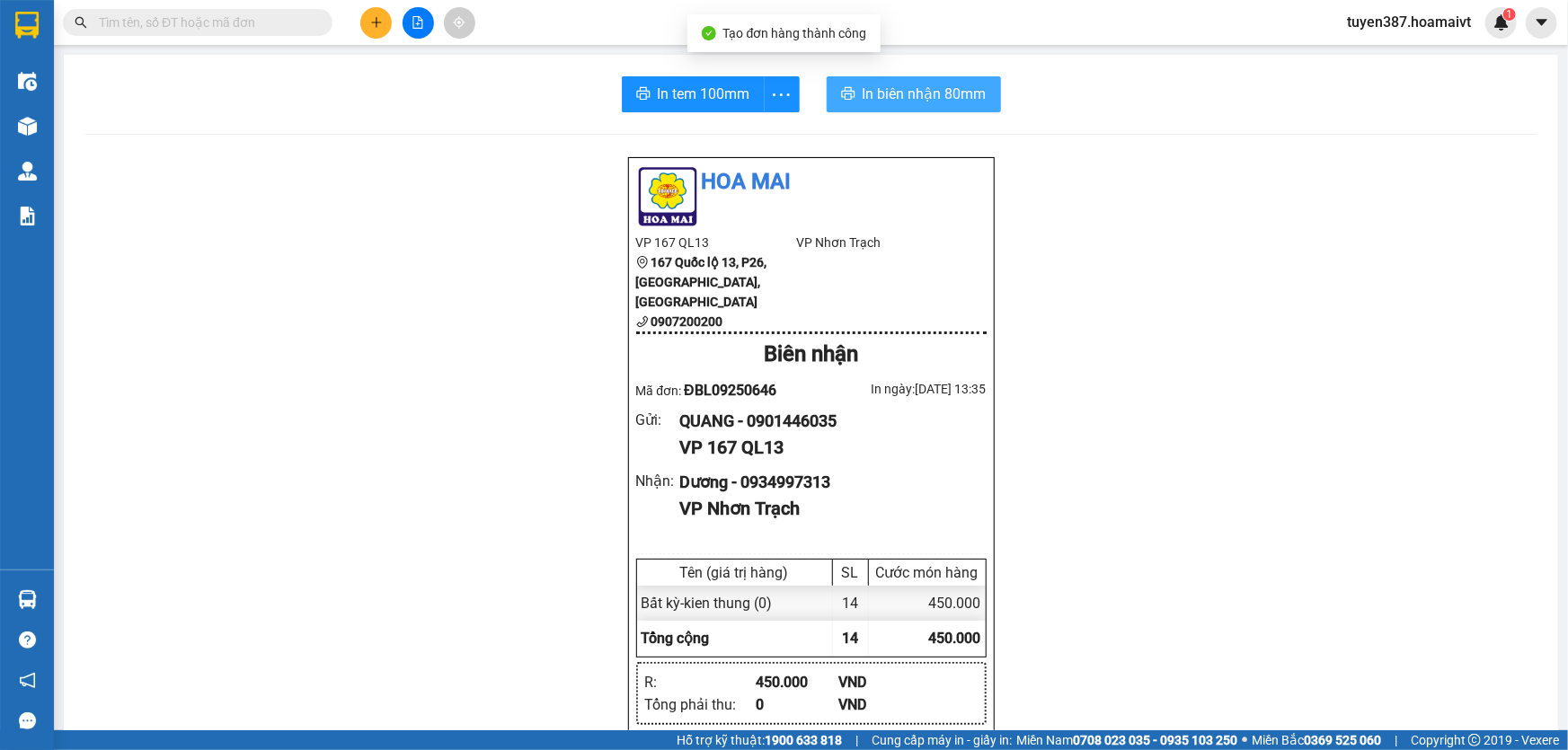
click at [884, 91] on span "In biên nhận 80mm" at bounding box center [925, 94] width 124 height 23
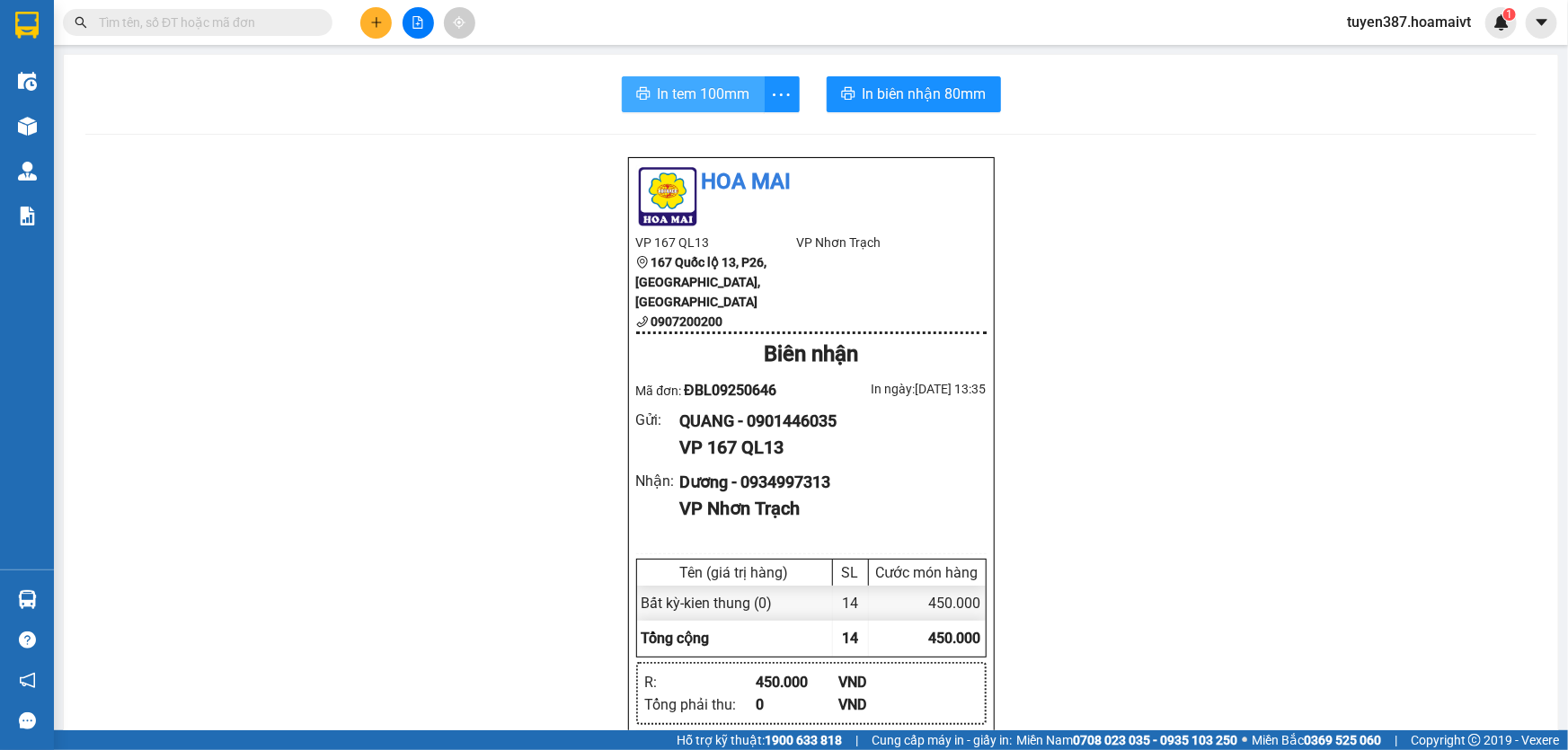
click at [682, 92] on span "In tem 100mm" at bounding box center [703, 94] width 92 height 23
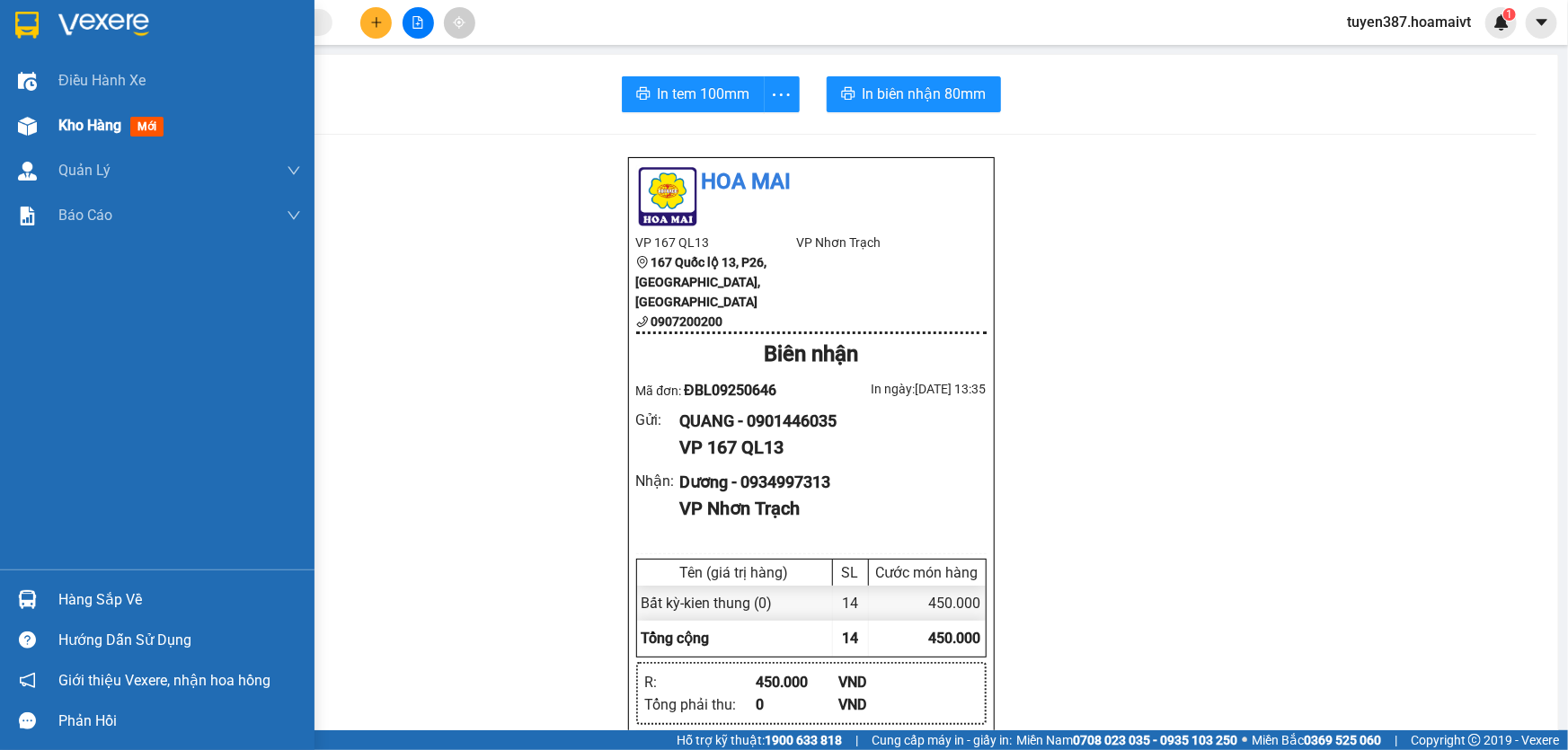
click at [151, 126] on span "mới" at bounding box center [147, 127] width 33 height 20
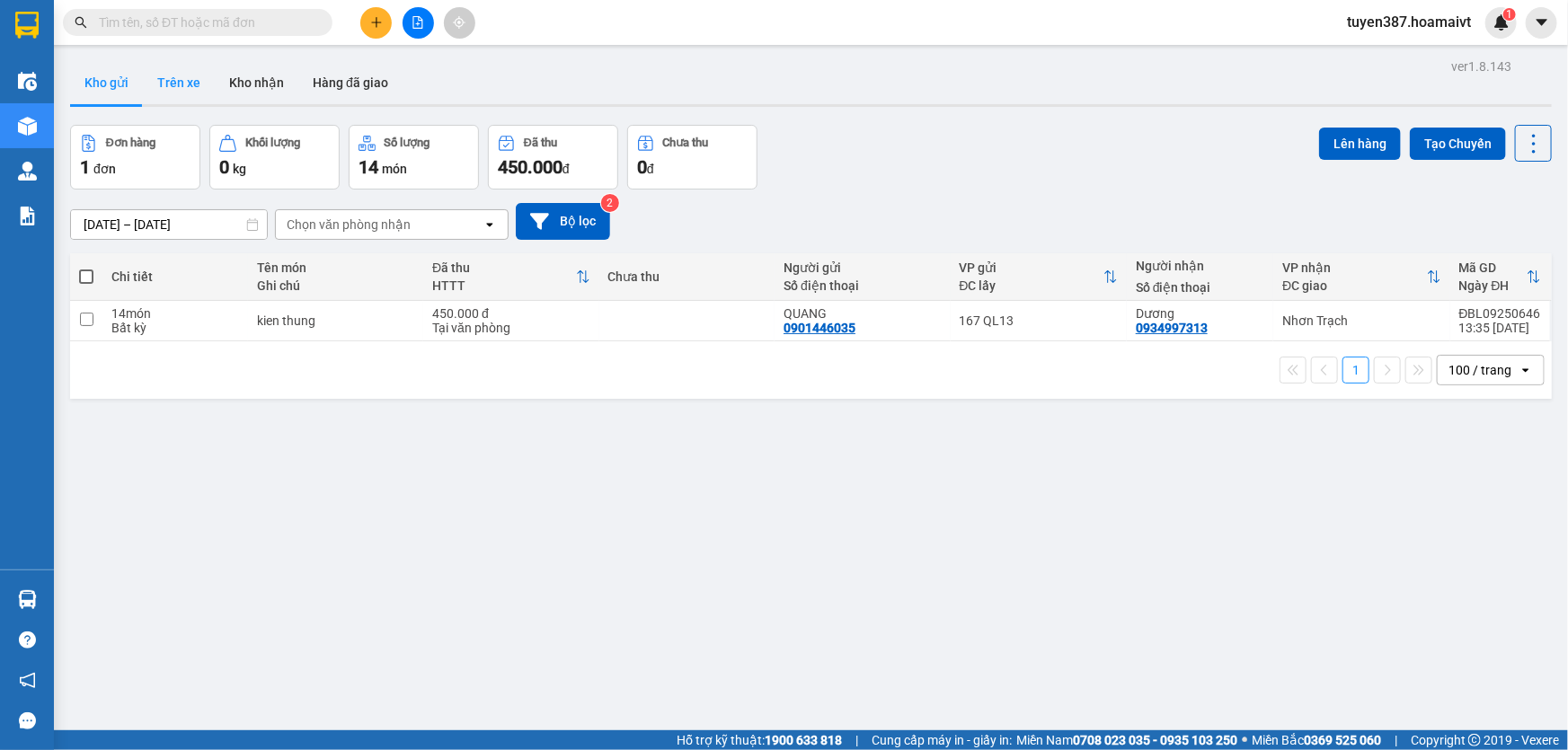
click at [172, 75] on button "Trên xe" at bounding box center [179, 82] width 72 height 43
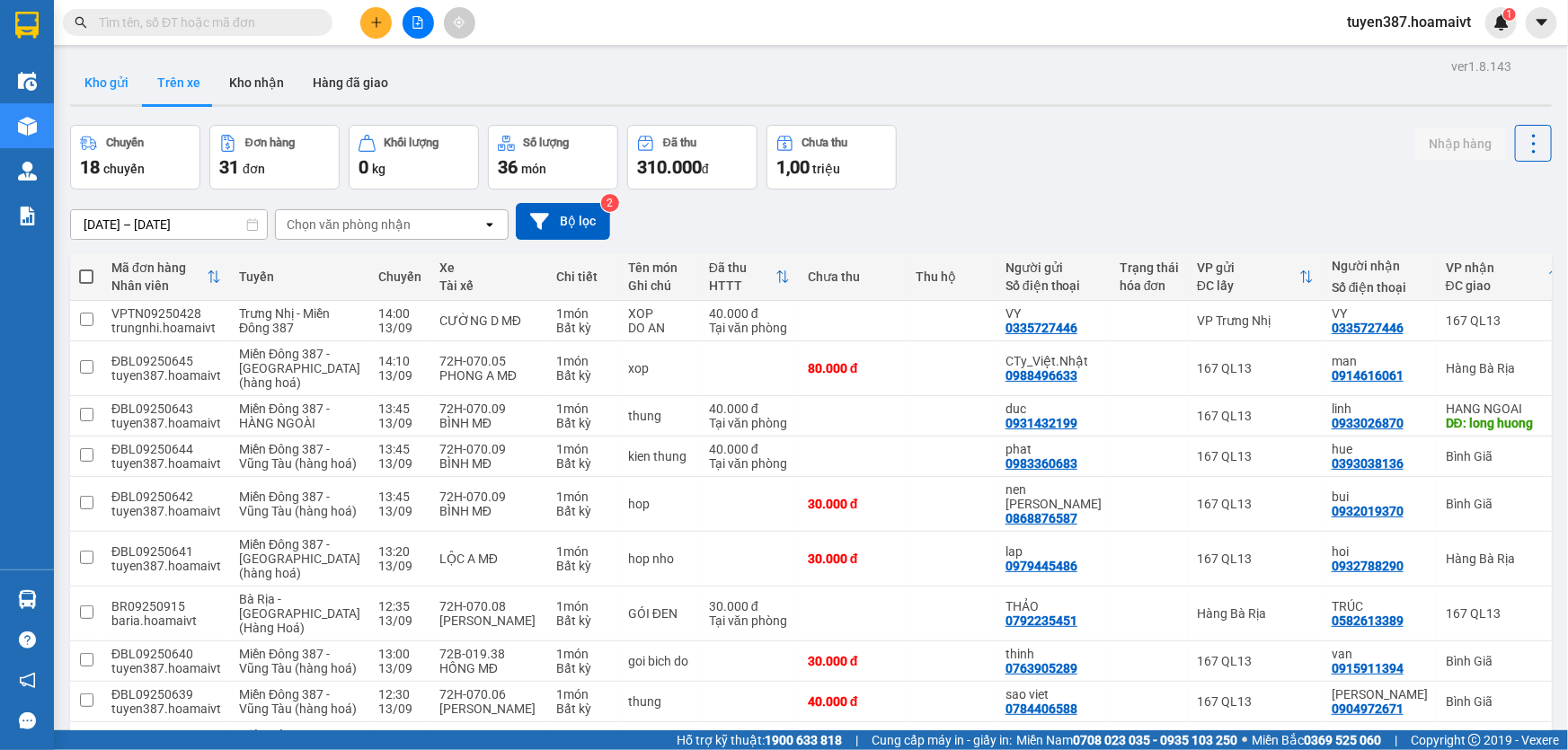
click at [100, 82] on button "Kho gửi" at bounding box center [107, 82] width 73 height 43
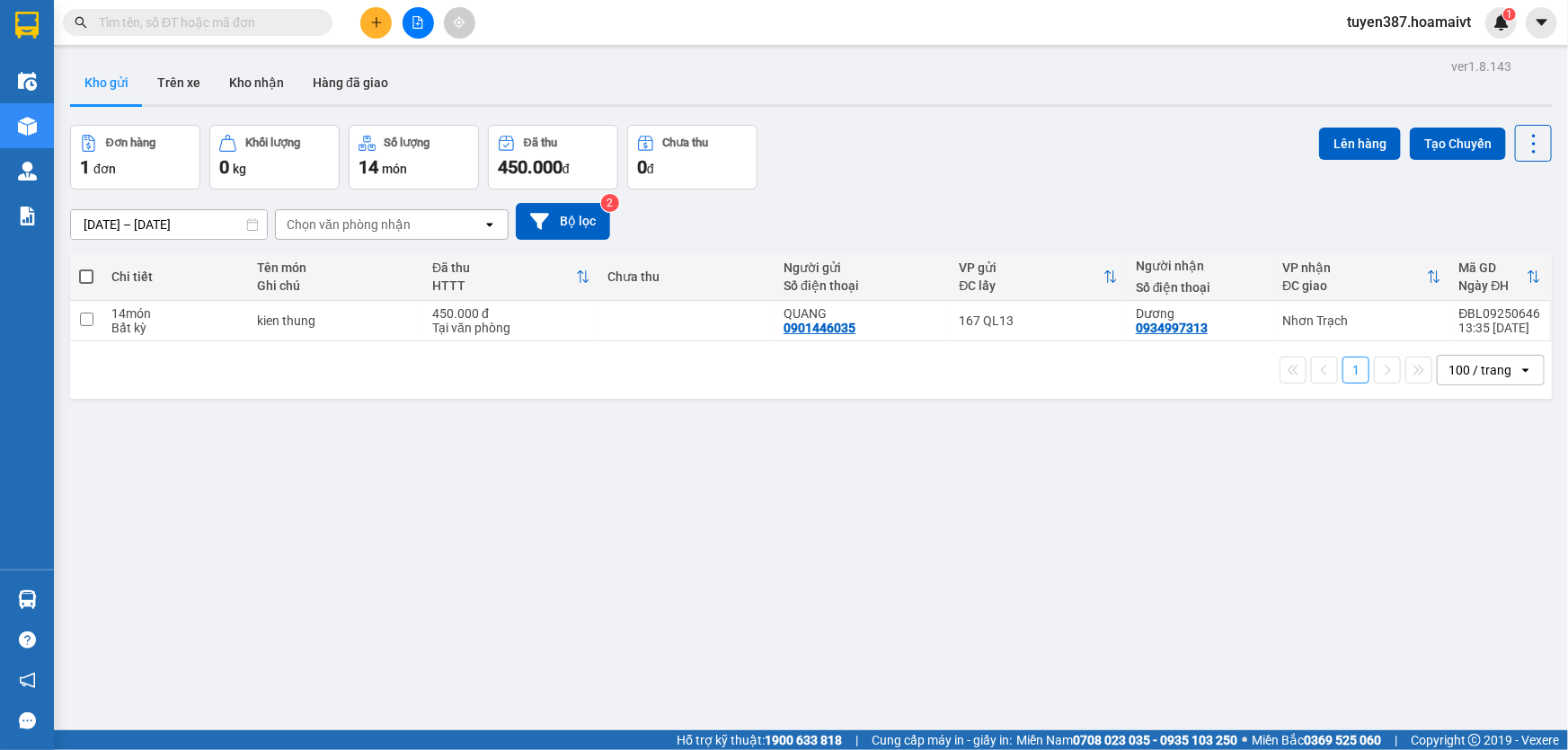
click at [87, 276] on span at bounding box center [87, 276] width 15 height 15
click at [87, 268] on input "checkbox" at bounding box center [87, 268] width 0 height 0
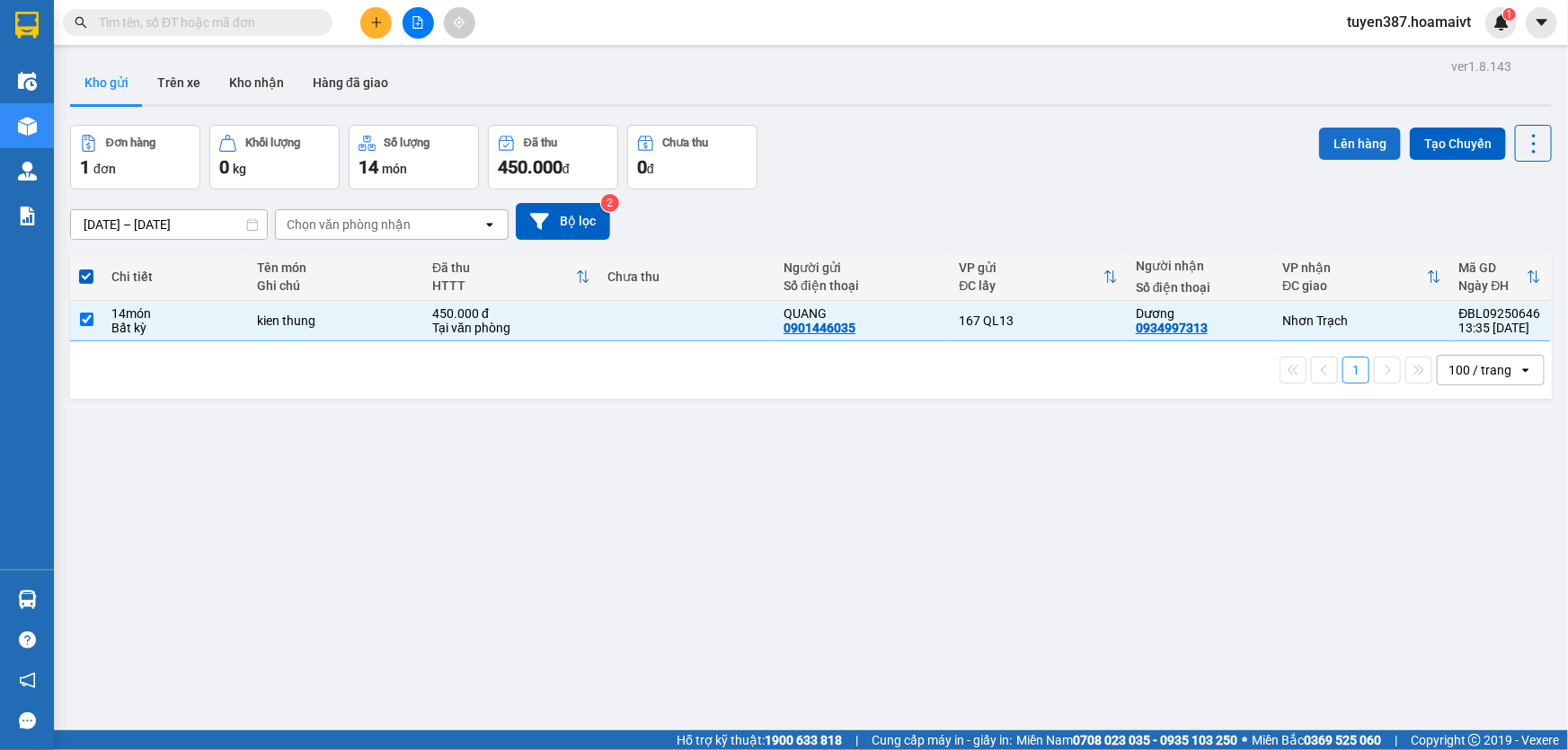
click at [1335, 139] on button "Lên hàng" at bounding box center [1360, 143] width 82 height 32
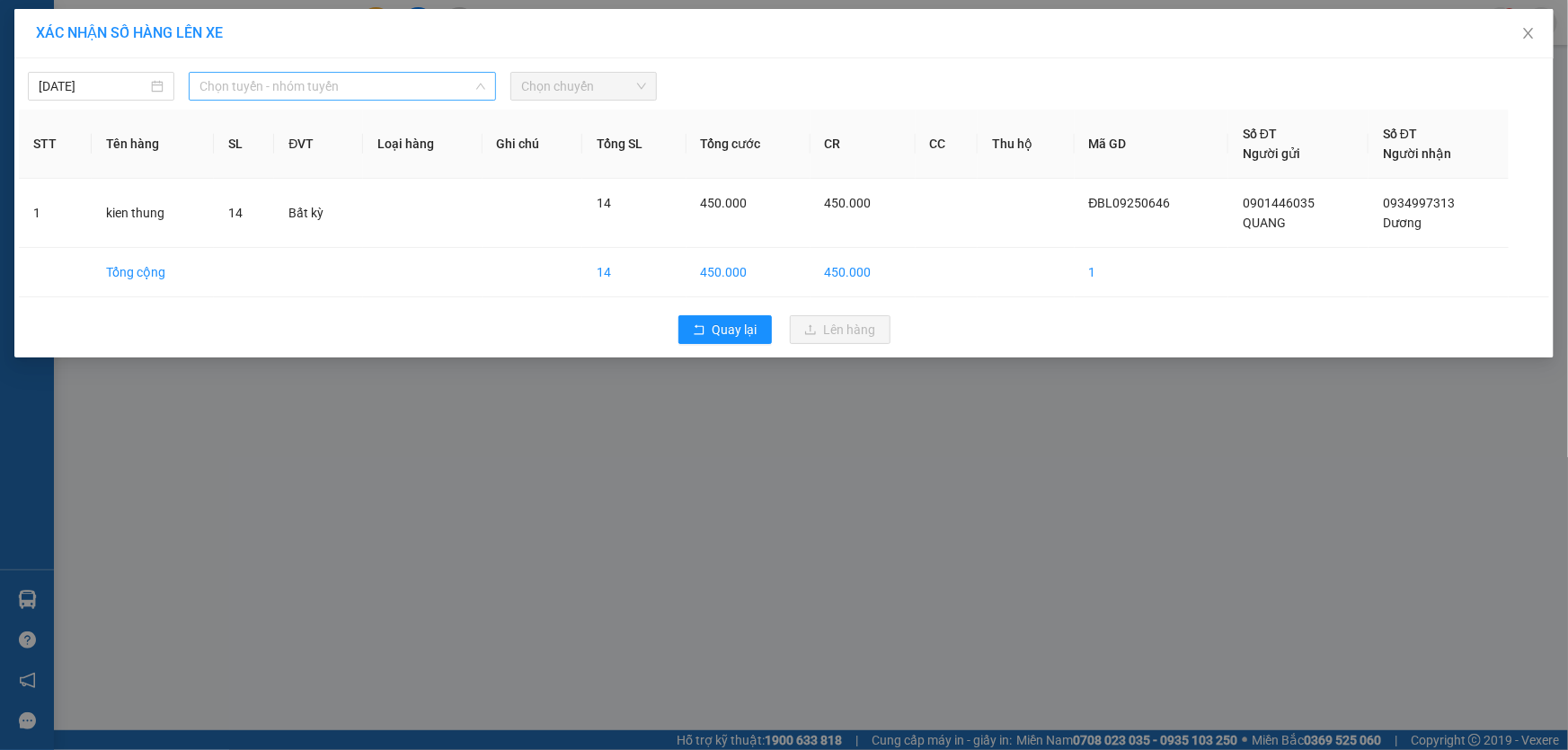
click at [362, 86] on span "Chọn tuyến - nhóm tuyến" at bounding box center [342, 87] width 286 height 27
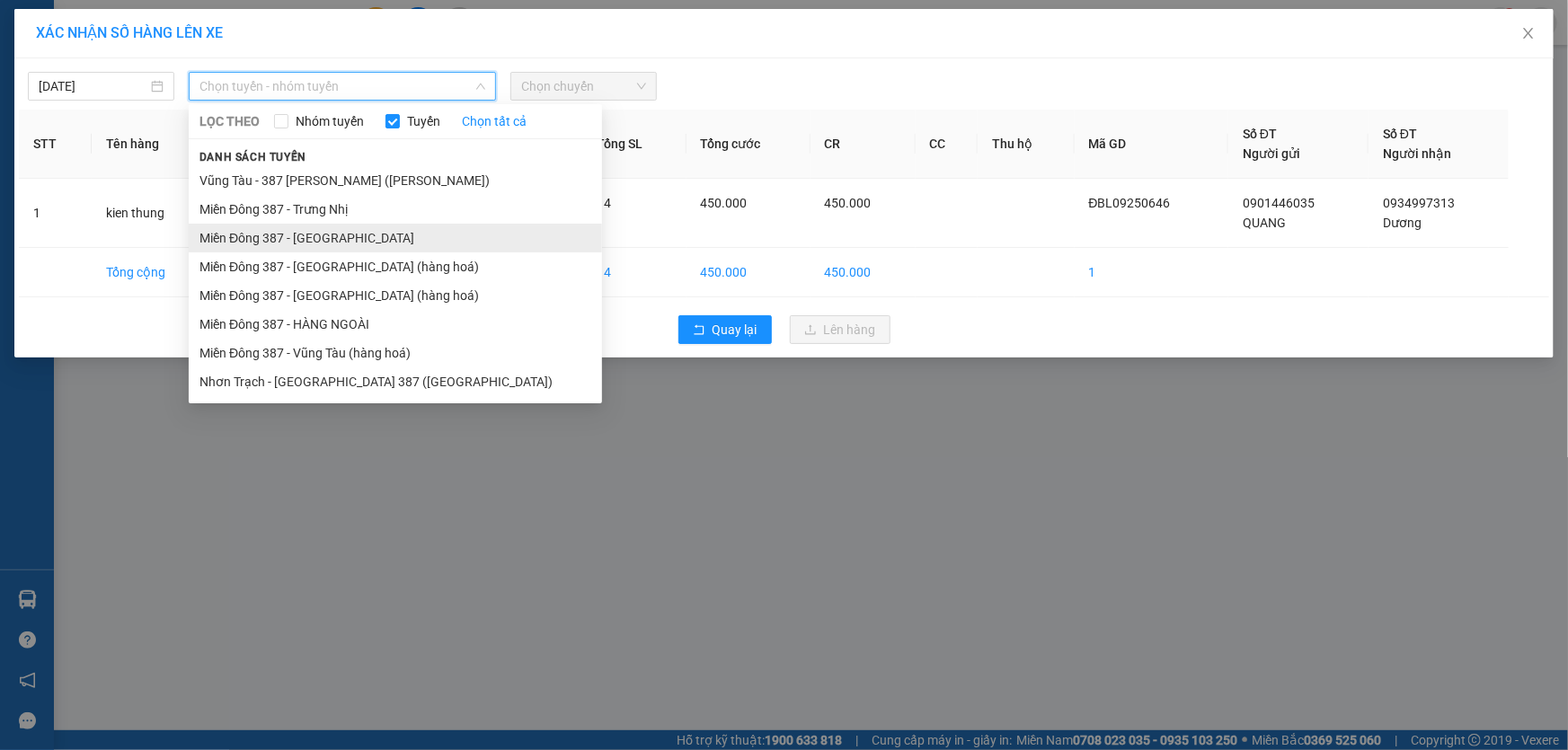
click at [311, 230] on li "Miền Đông 387 - [GEOGRAPHIC_DATA]" at bounding box center [395, 238] width 413 height 29
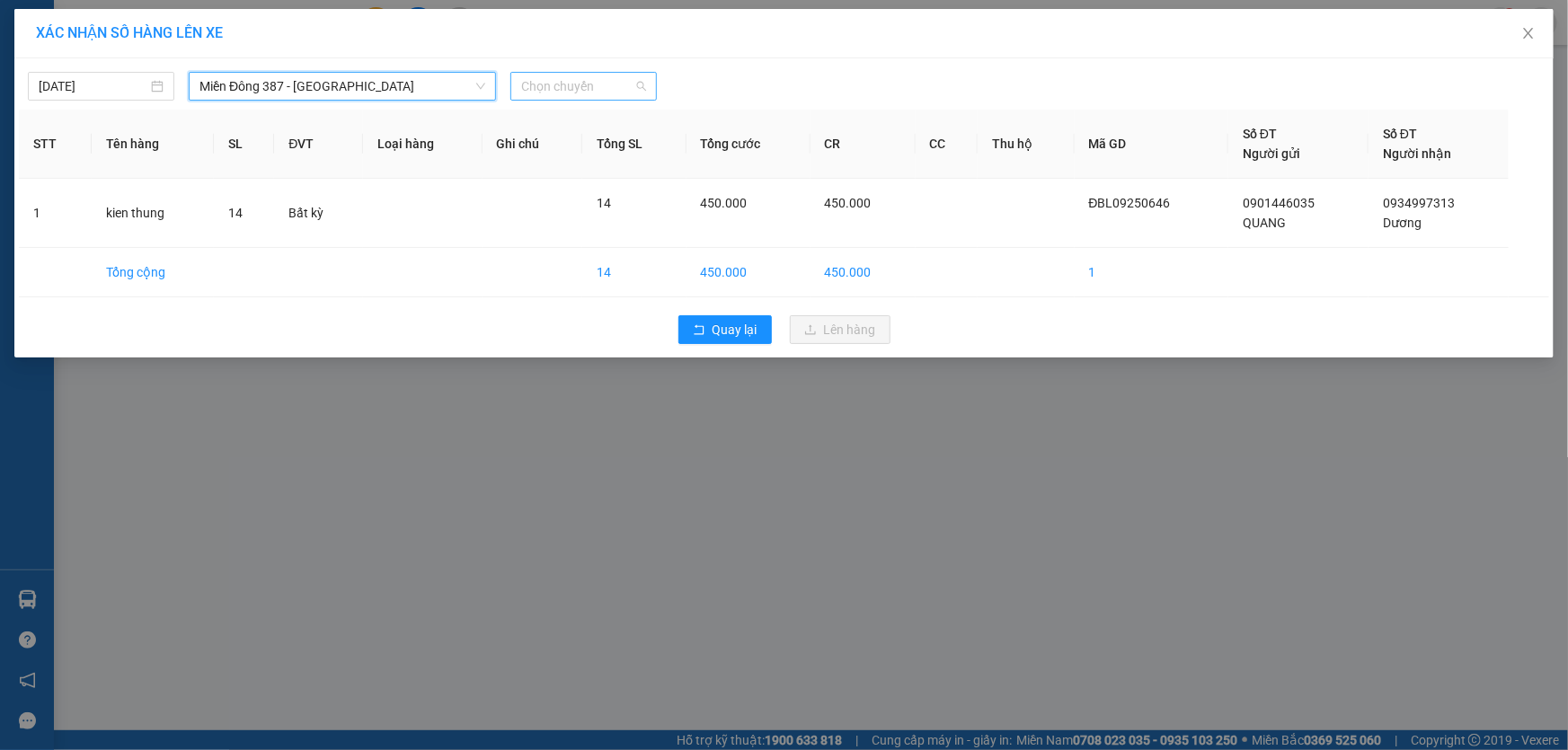
click at [611, 87] on span "Chọn chuyến" at bounding box center [583, 87] width 125 height 27
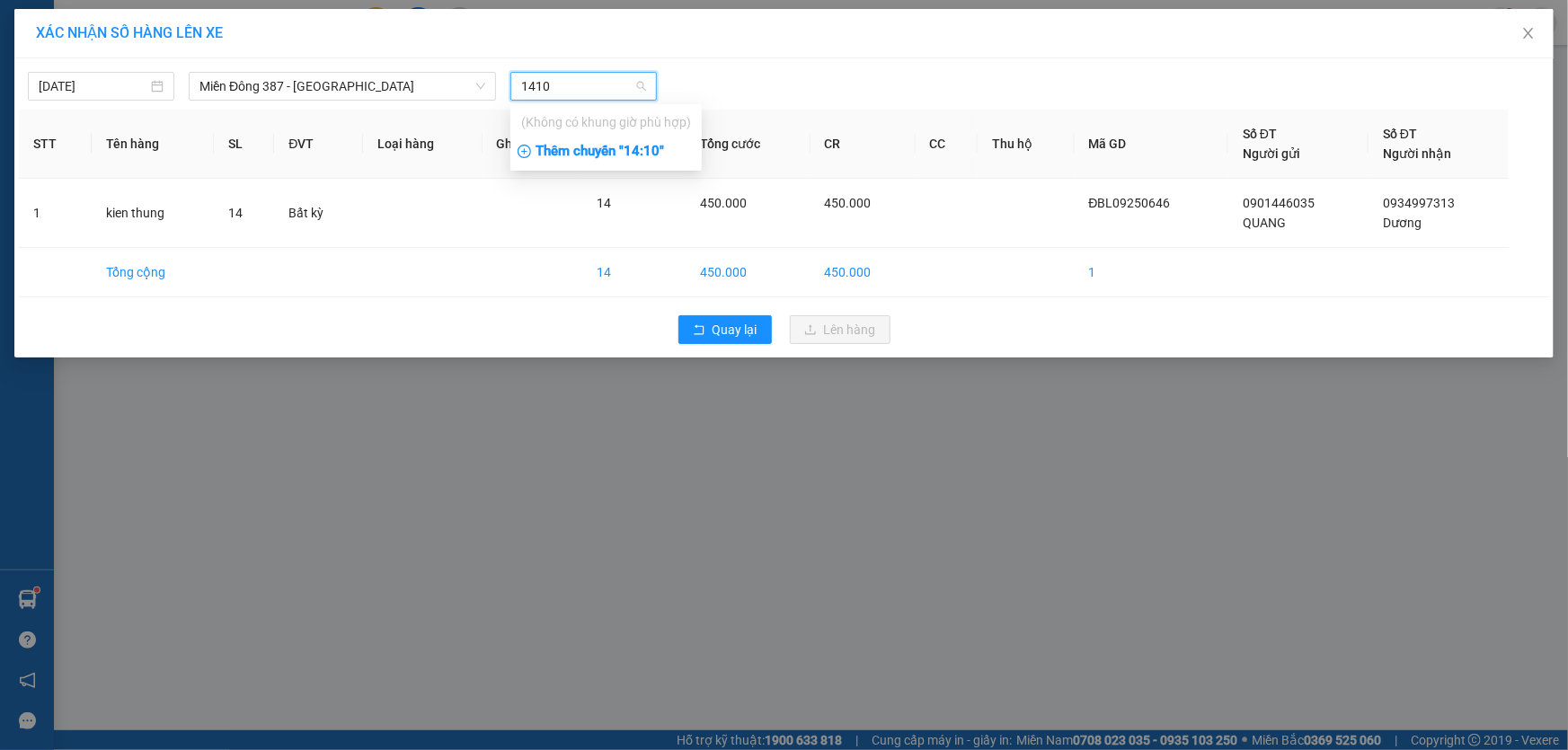
click at [665, 152] on div "Thêm chuyến " 14:10 "" at bounding box center [606, 151] width 192 height 30
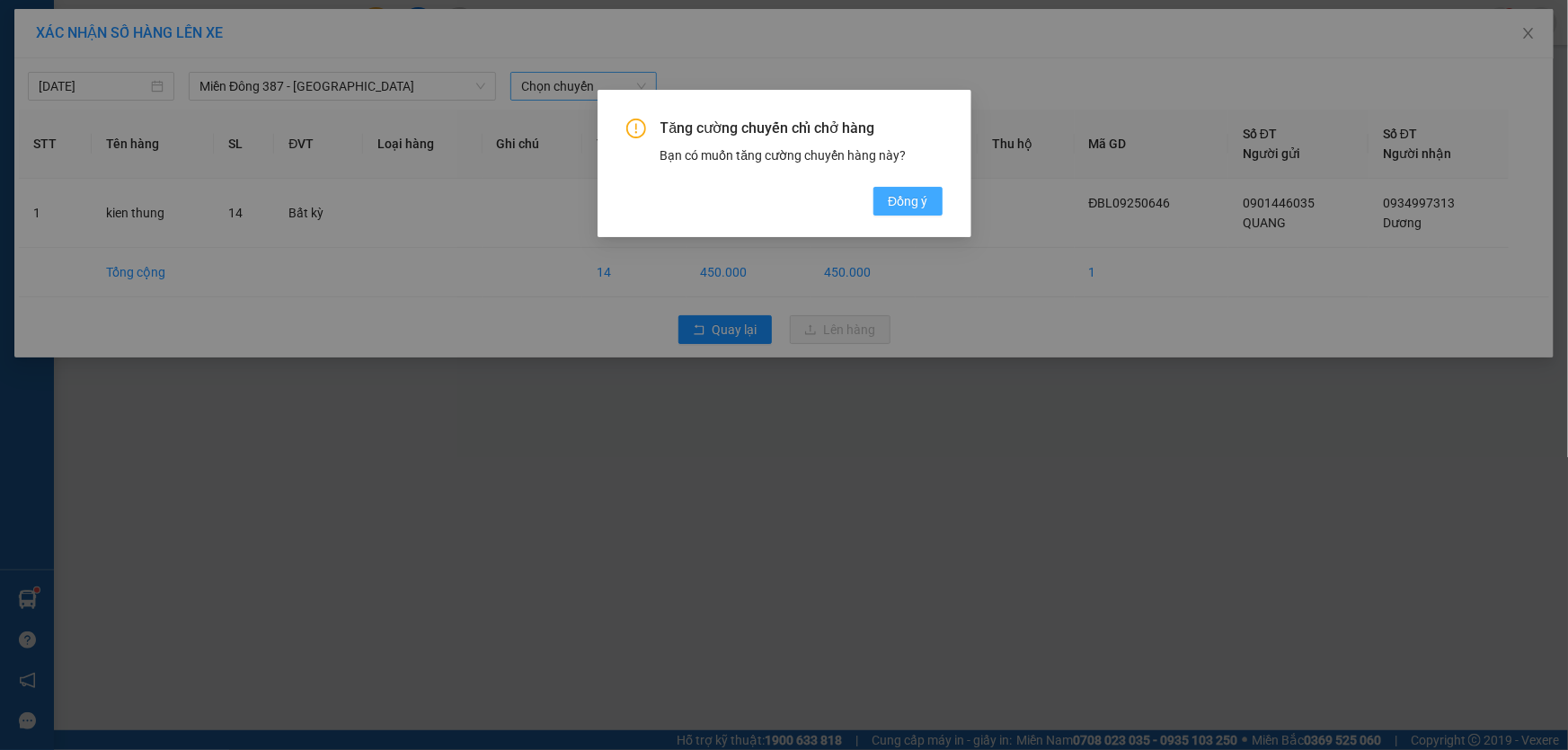
click at [927, 196] on span "Đồng ý" at bounding box center [907, 202] width 39 height 20
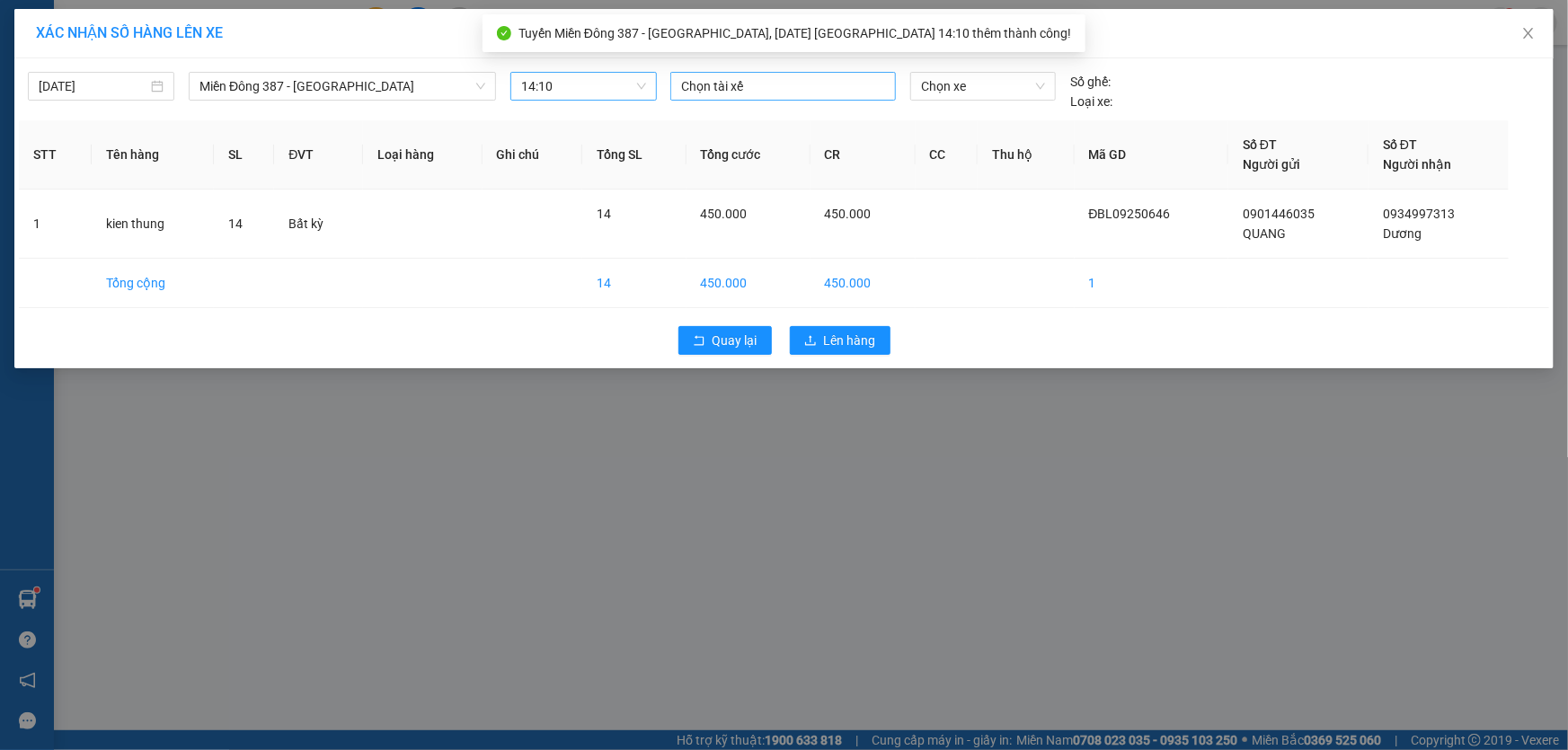
click at [782, 81] on div at bounding box center [783, 87] width 216 height 22
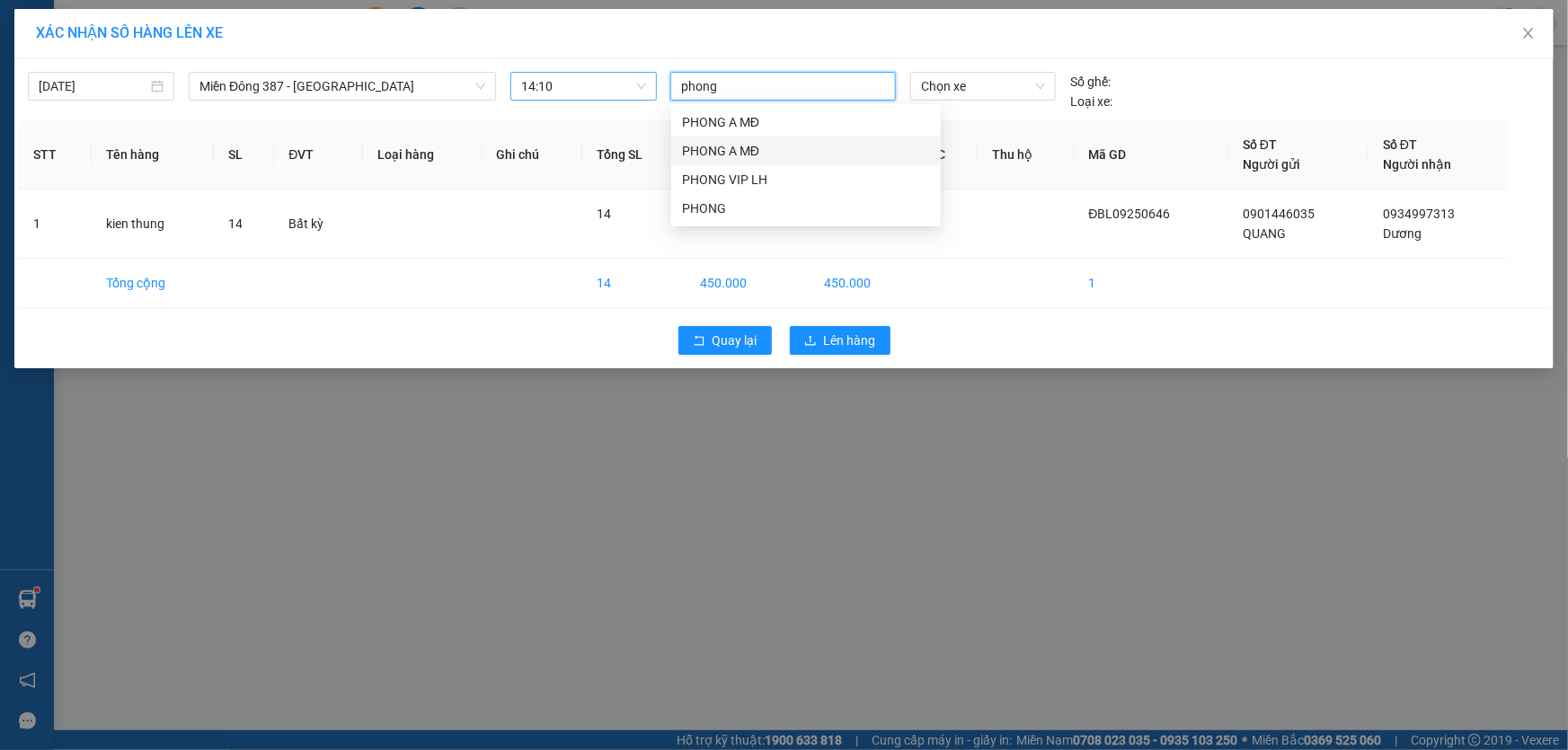
click at [702, 145] on div "PHONG A MĐ" at bounding box center [806, 151] width 248 height 20
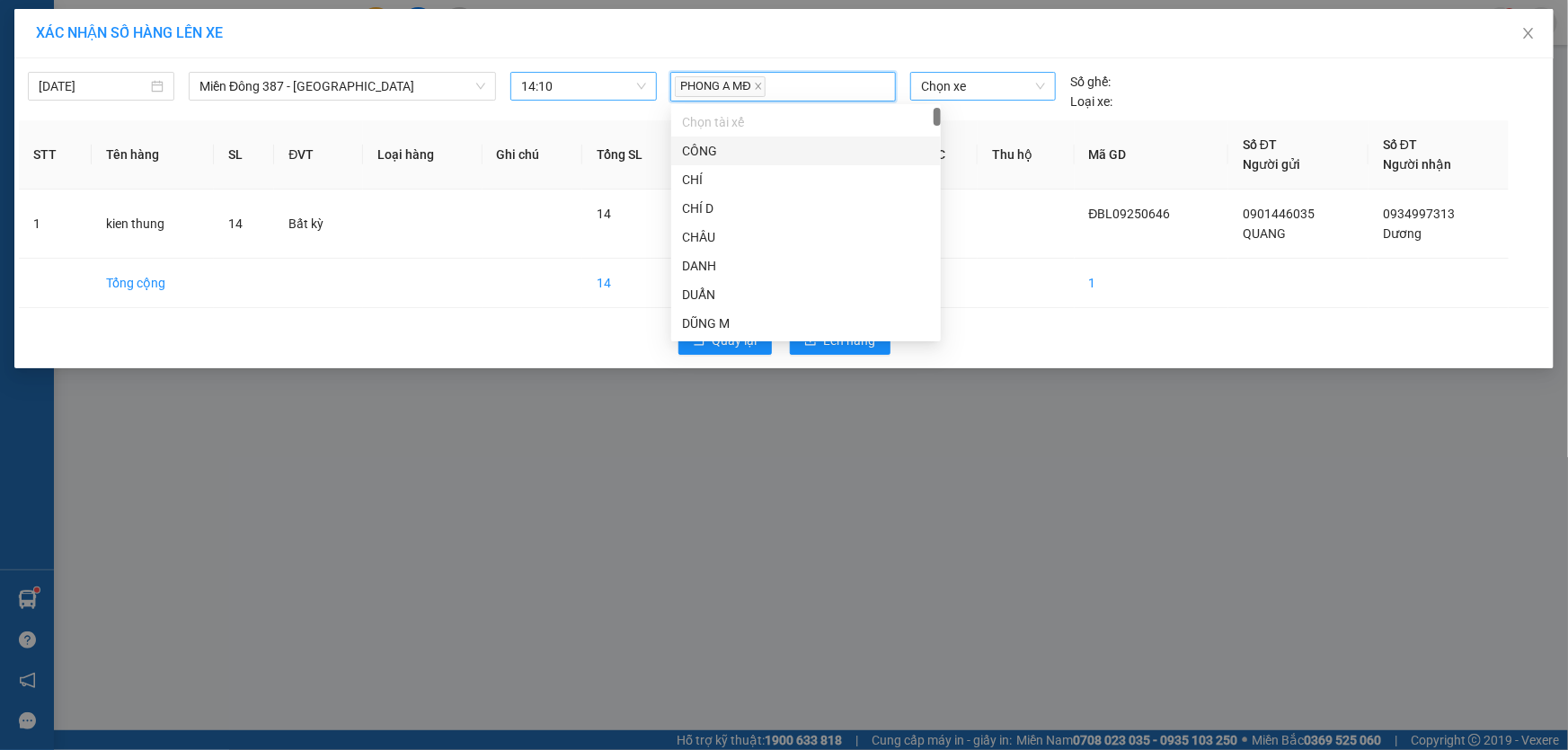
click at [988, 89] on span "Chọn xe" at bounding box center [983, 87] width 124 height 27
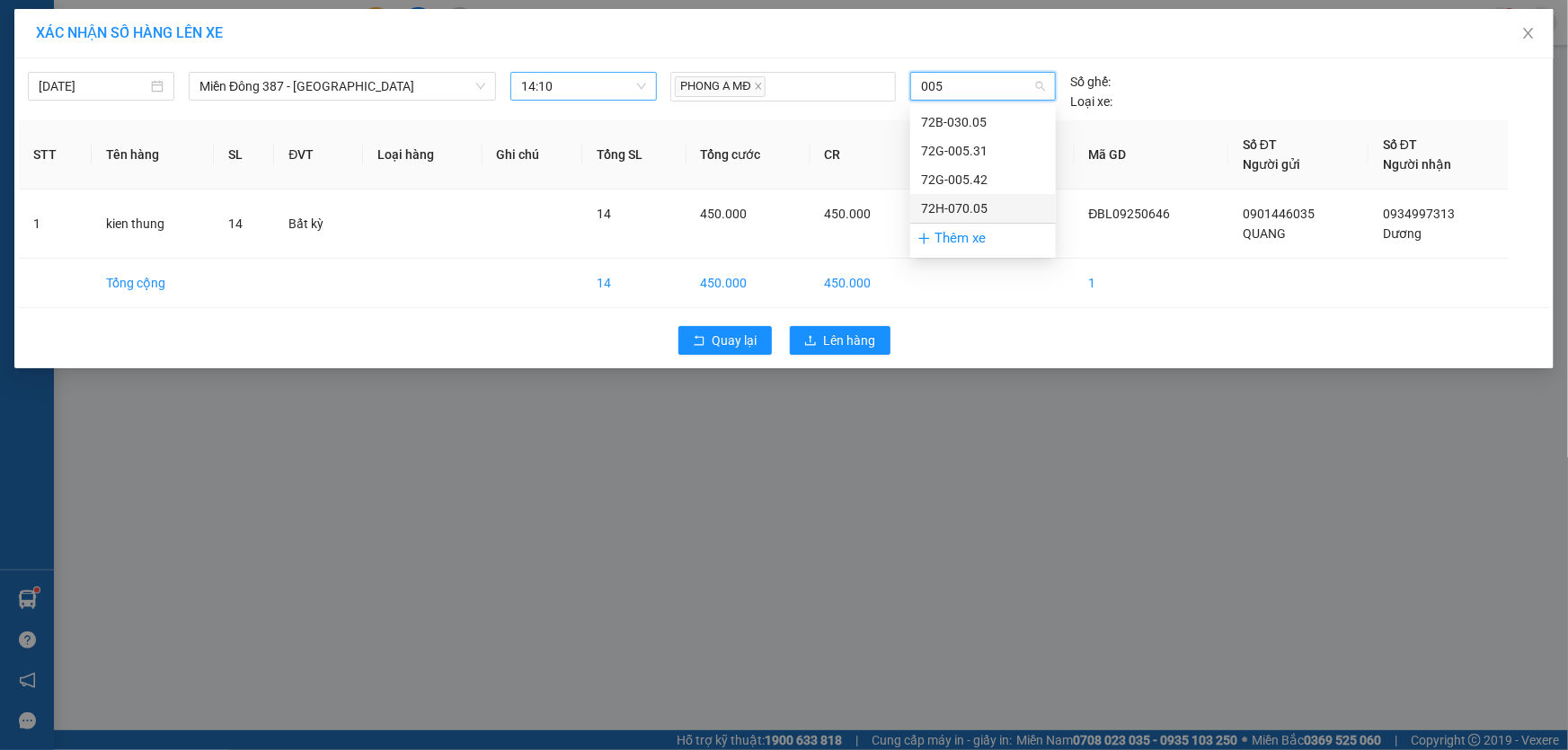
click at [950, 199] on div "72H-070.05" at bounding box center [983, 209] width 124 height 20
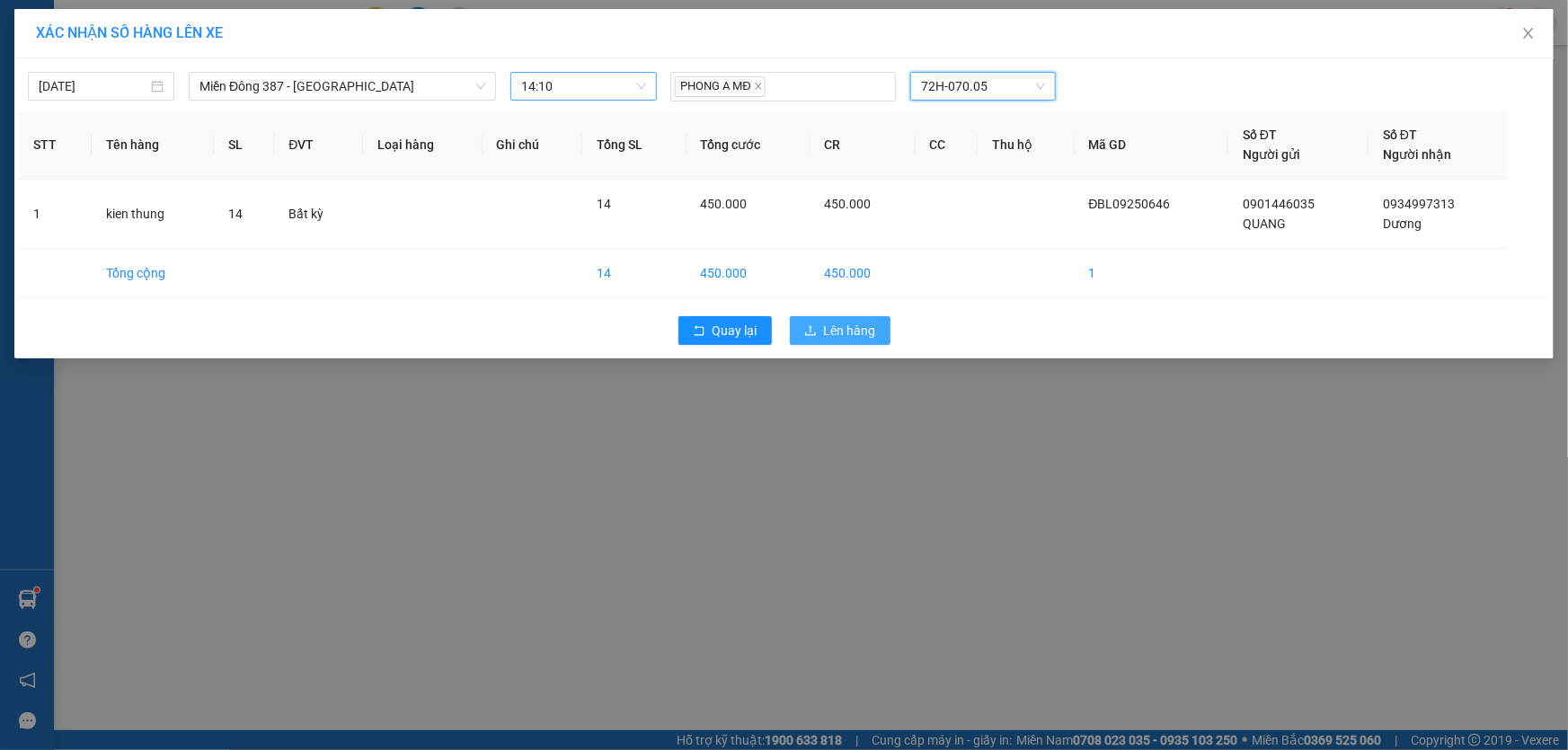
click at [855, 328] on span "Lên hàng" at bounding box center [849, 331] width 52 height 20
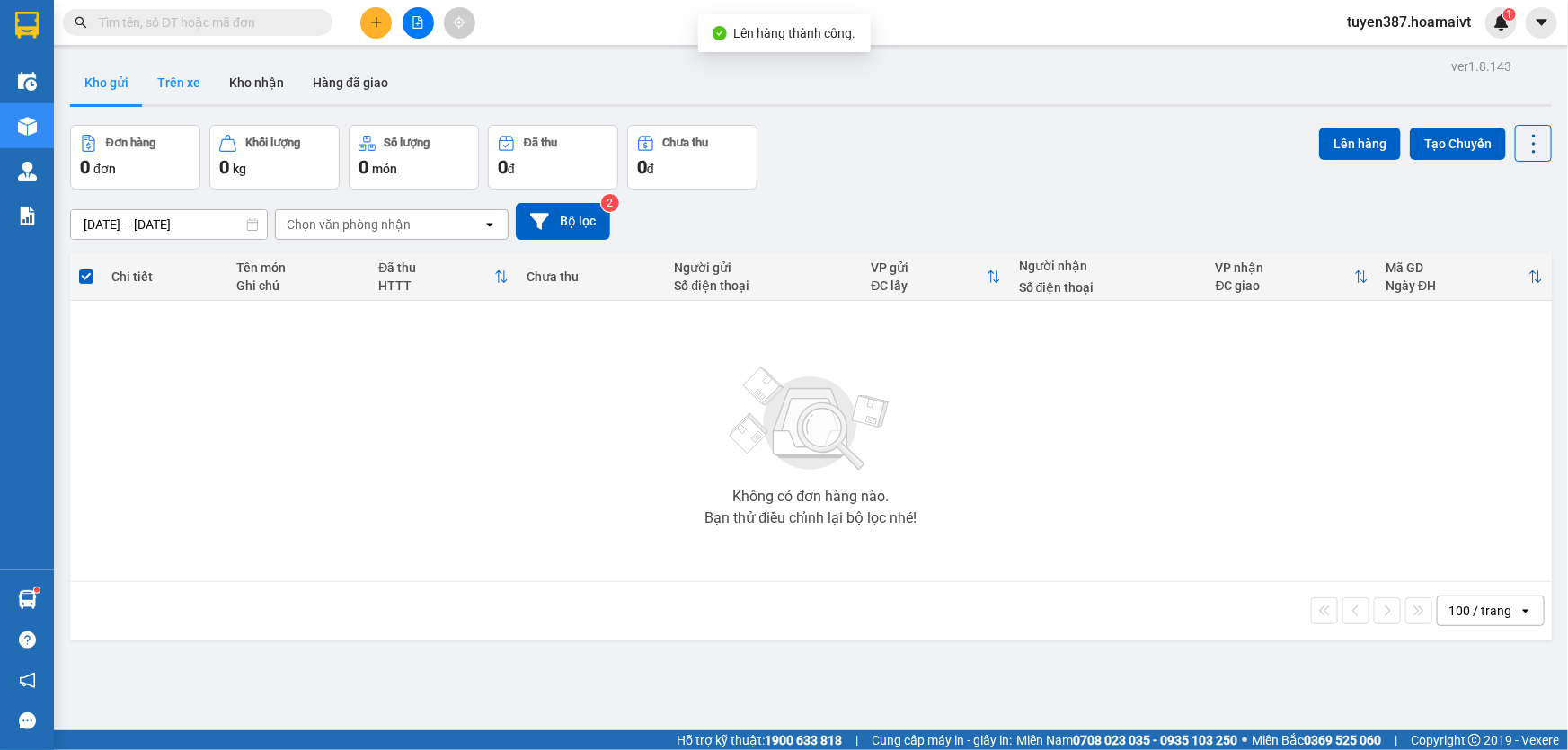
click at [166, 82] on button "Trên xe" at bounding box center [179, 82] width 72 height 43
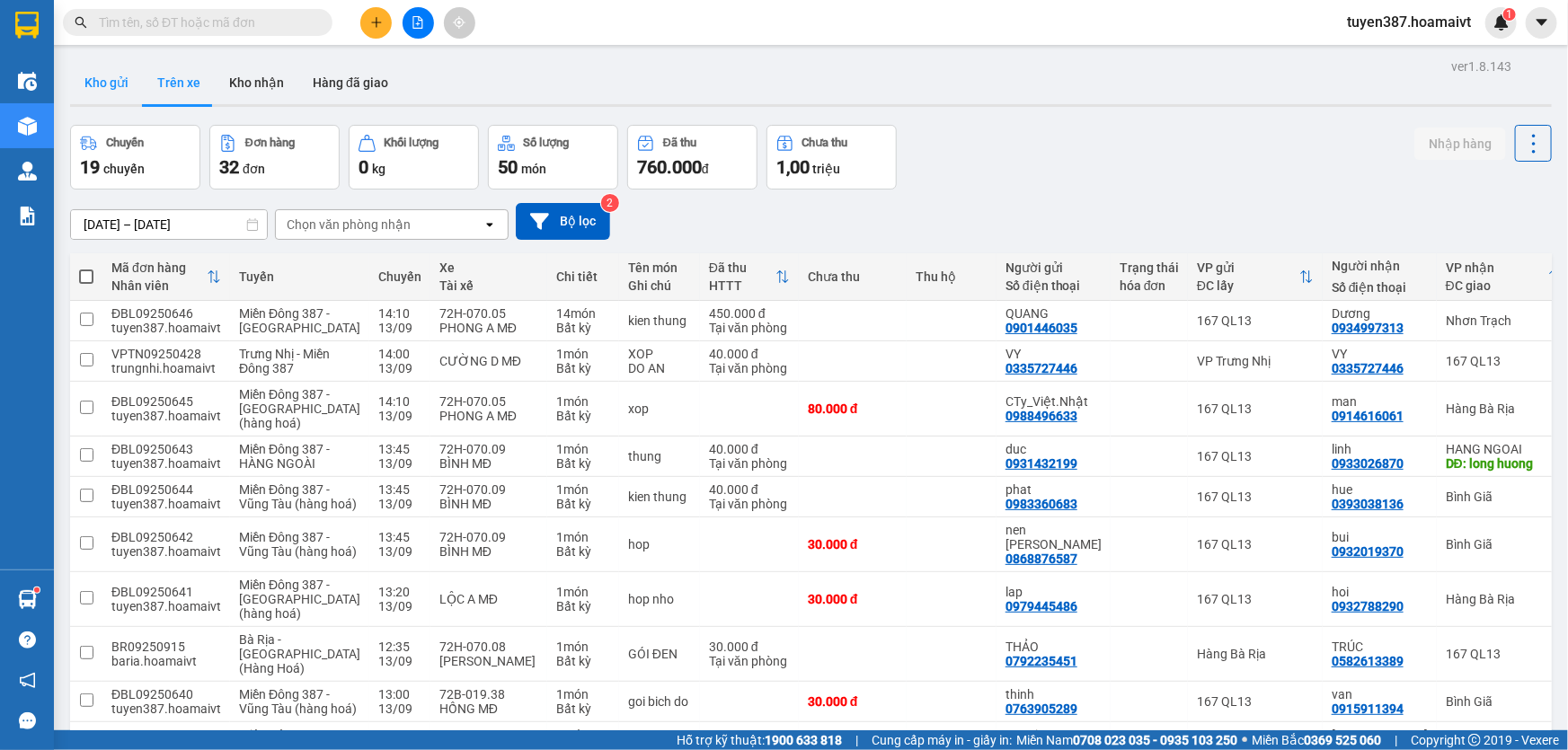
click at [104, 89] on button "Kho gửi" at bounding box center [107, 82] width 73 height 43
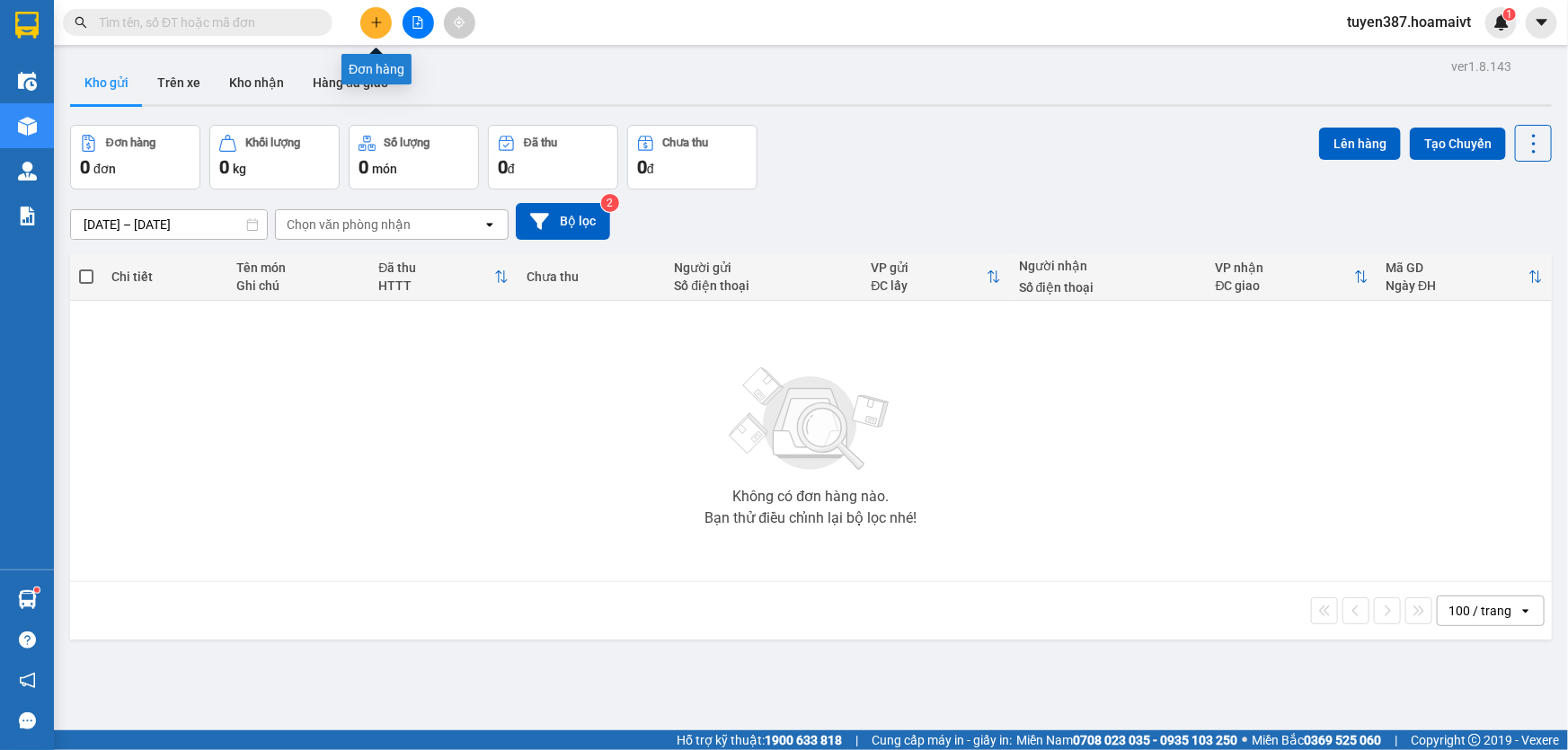
click at [375, 20] on icon "plus" at bounding box center [377, 23] width 13 height 13
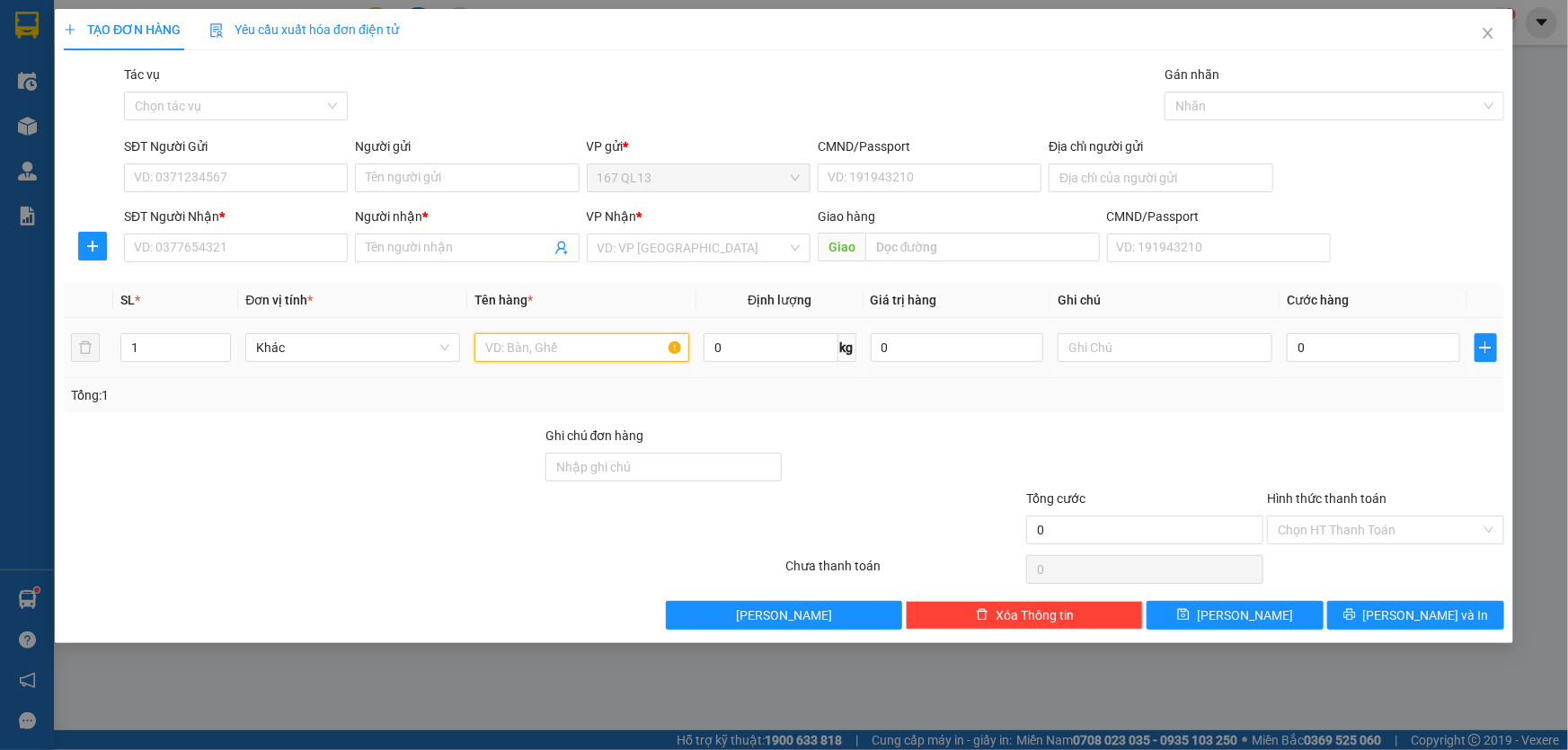
click at [597, 344] on input "text" at bounding box center [581, 348] width 214 height 29
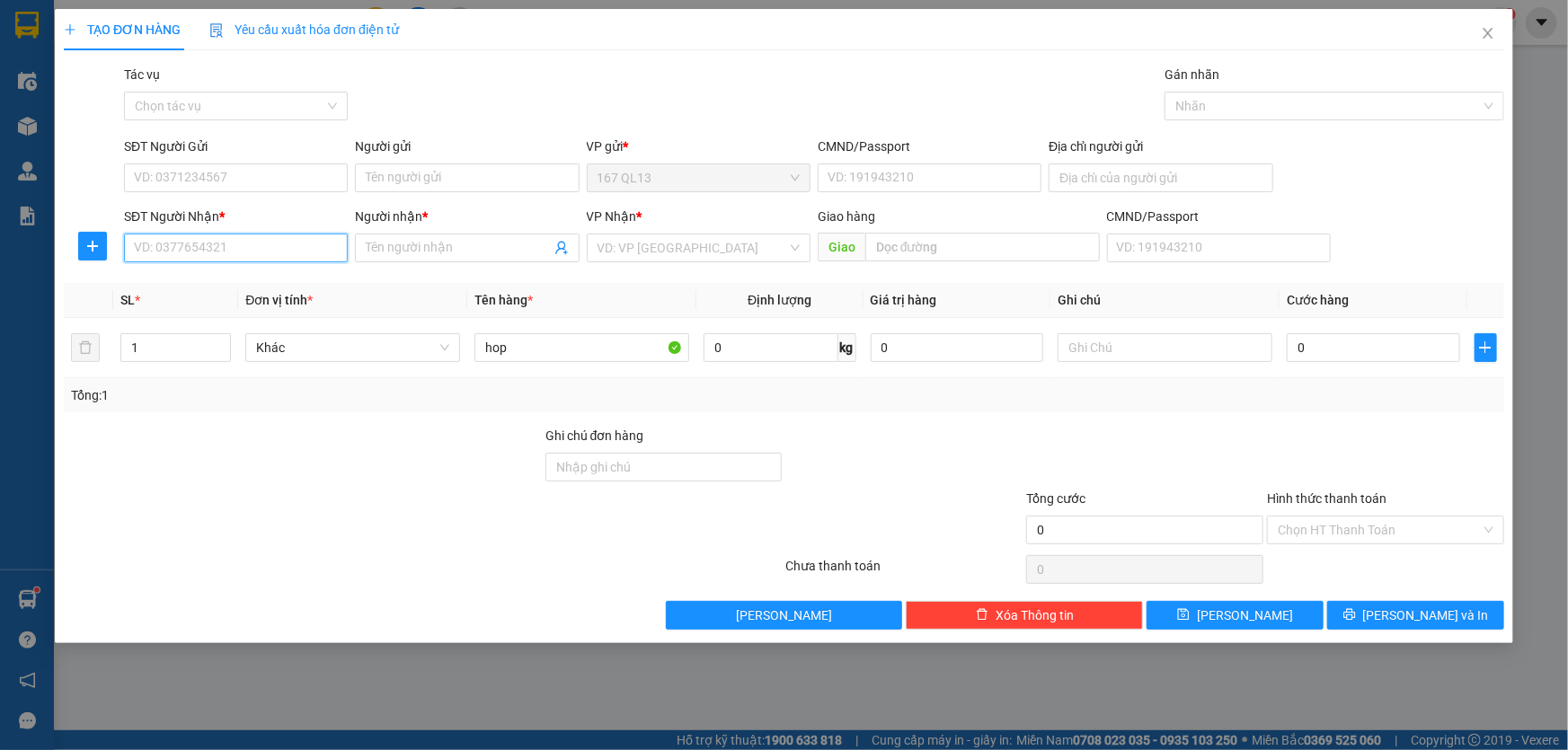
click at [298, 249] on input "SĐT Người Nhận *" at bounding box center [235, 248] width 223 height 29
click at [416, 245] on input "Người nhận *" at bounding box center [458, 248] width 184 height 20
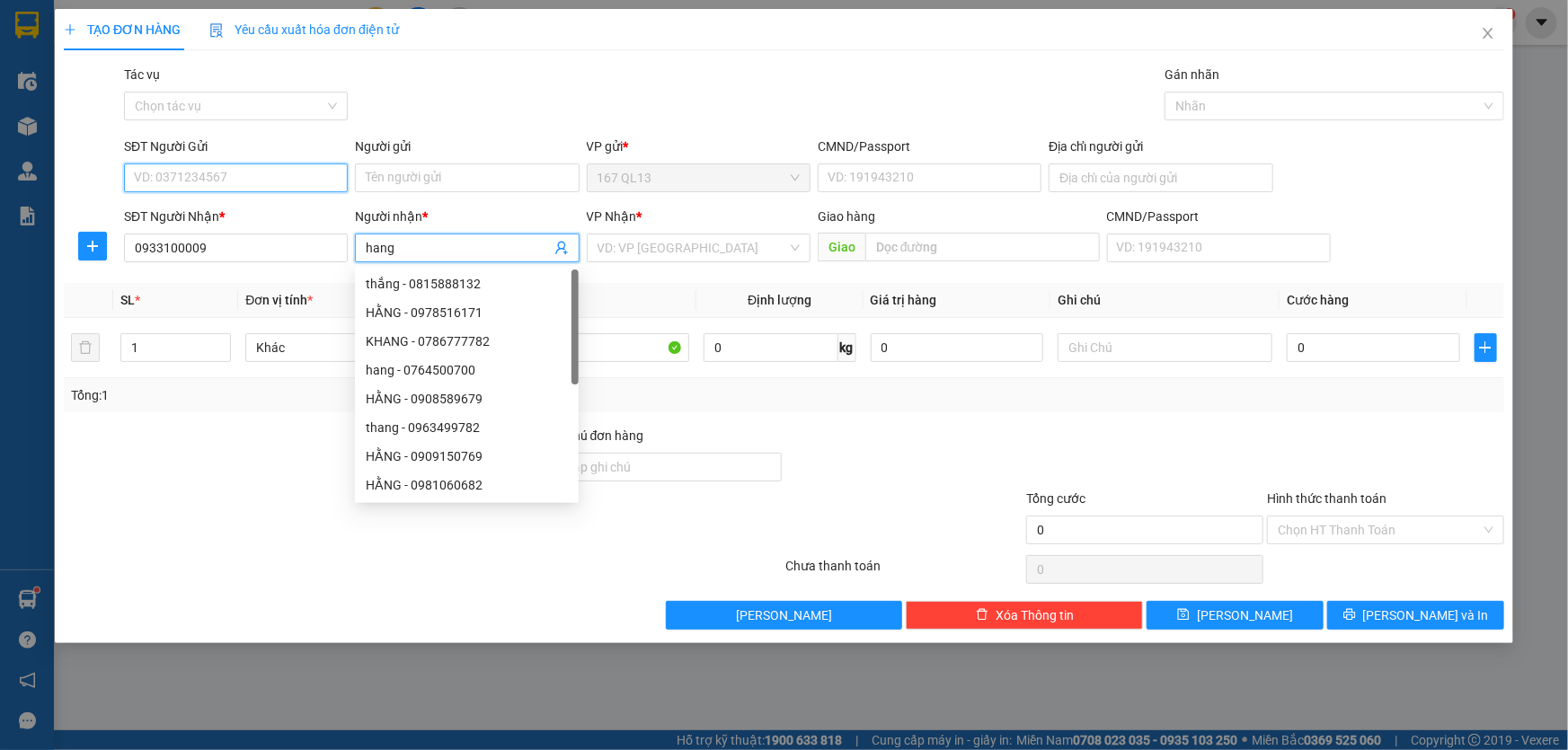
click at [288, 181] on input "SĐT Người Gửi" at bounding box center [235, 178] width 223 height 29
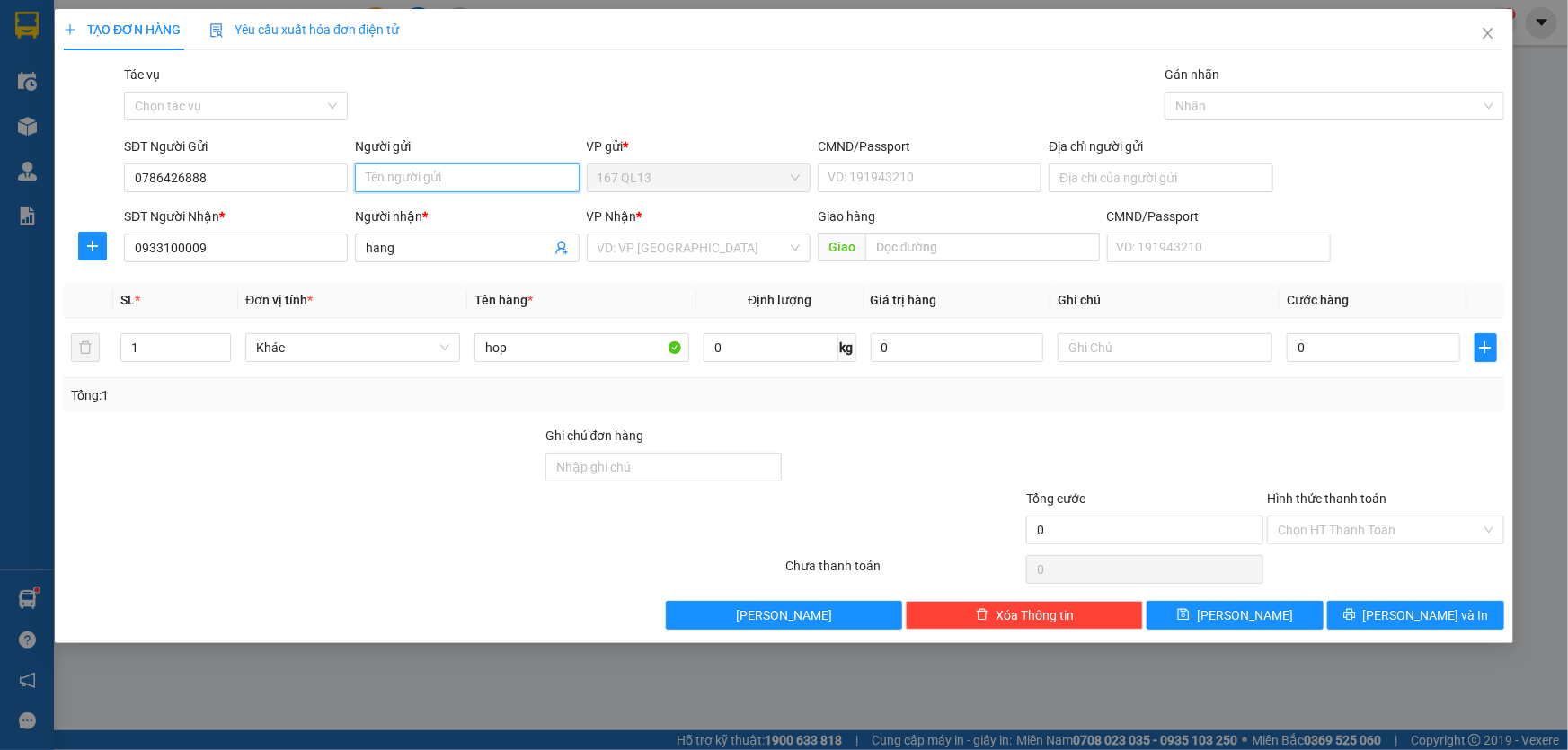
click at [431, 175] on input "Người gửi" at bounding box center [466, 178] width 223 height 29
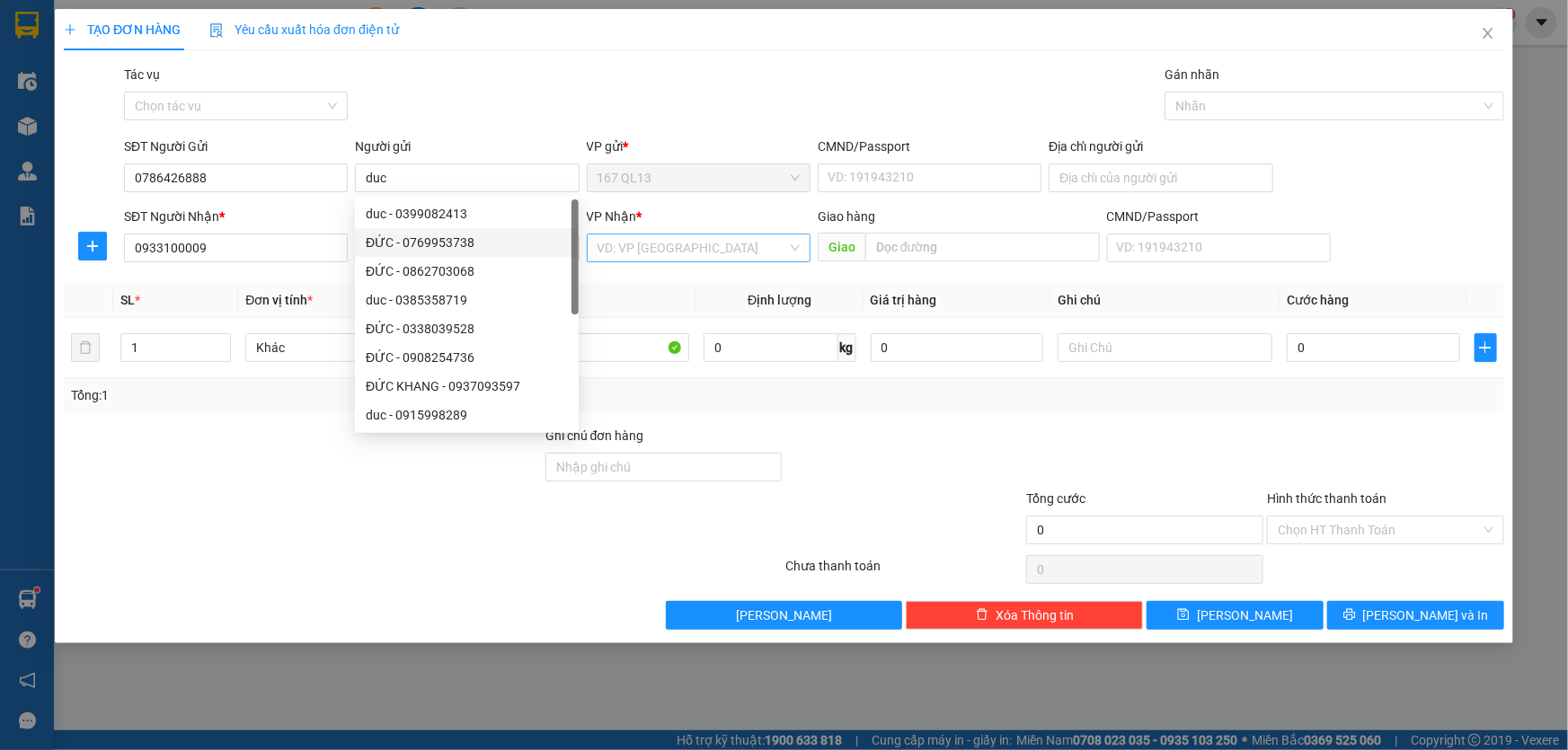
click at [674, 251] on input "search" at bounding box center [692, 248] width 190 height 27
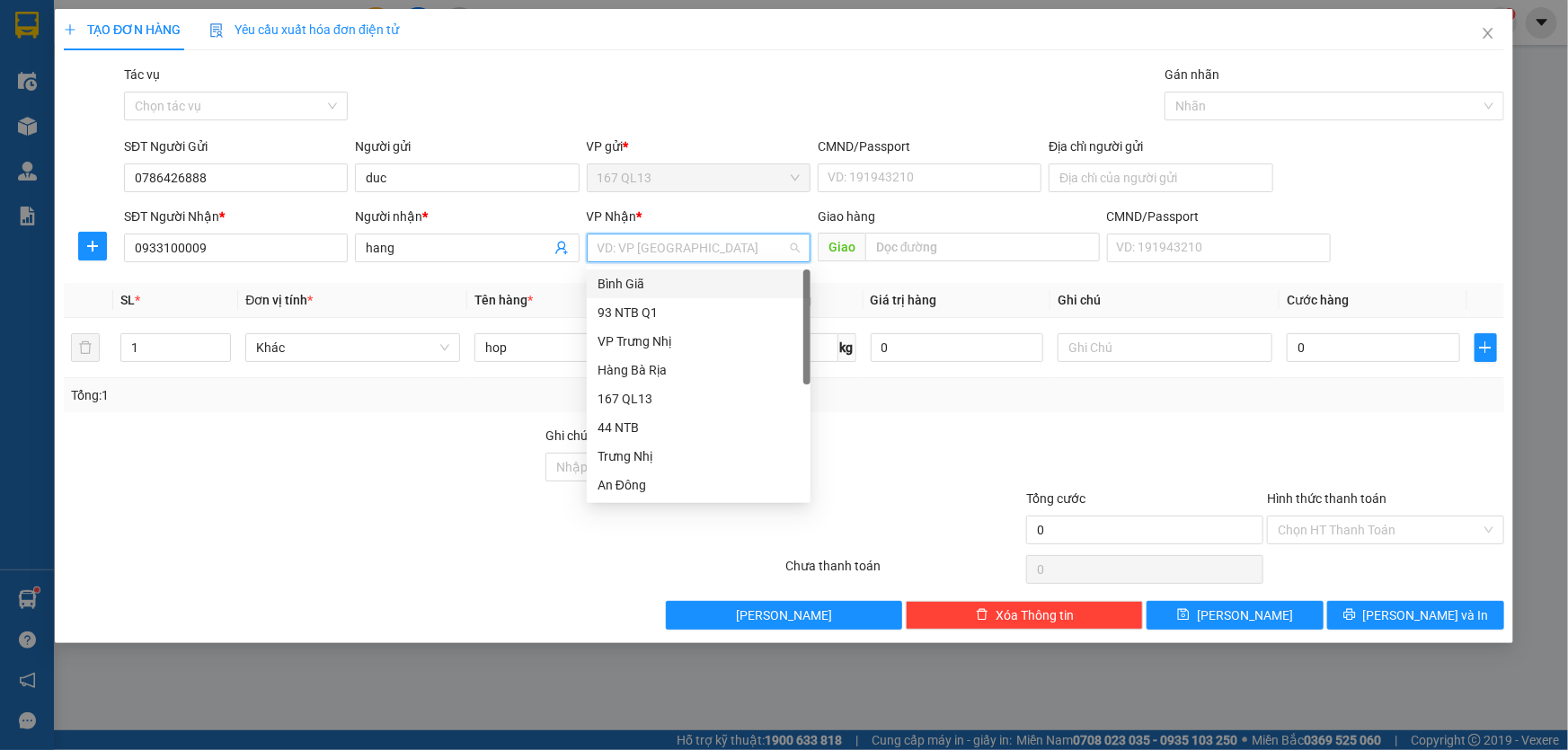
click at [659, 284] on div "Bình Giã" at bounding box center [699, 284] width 202 height 20
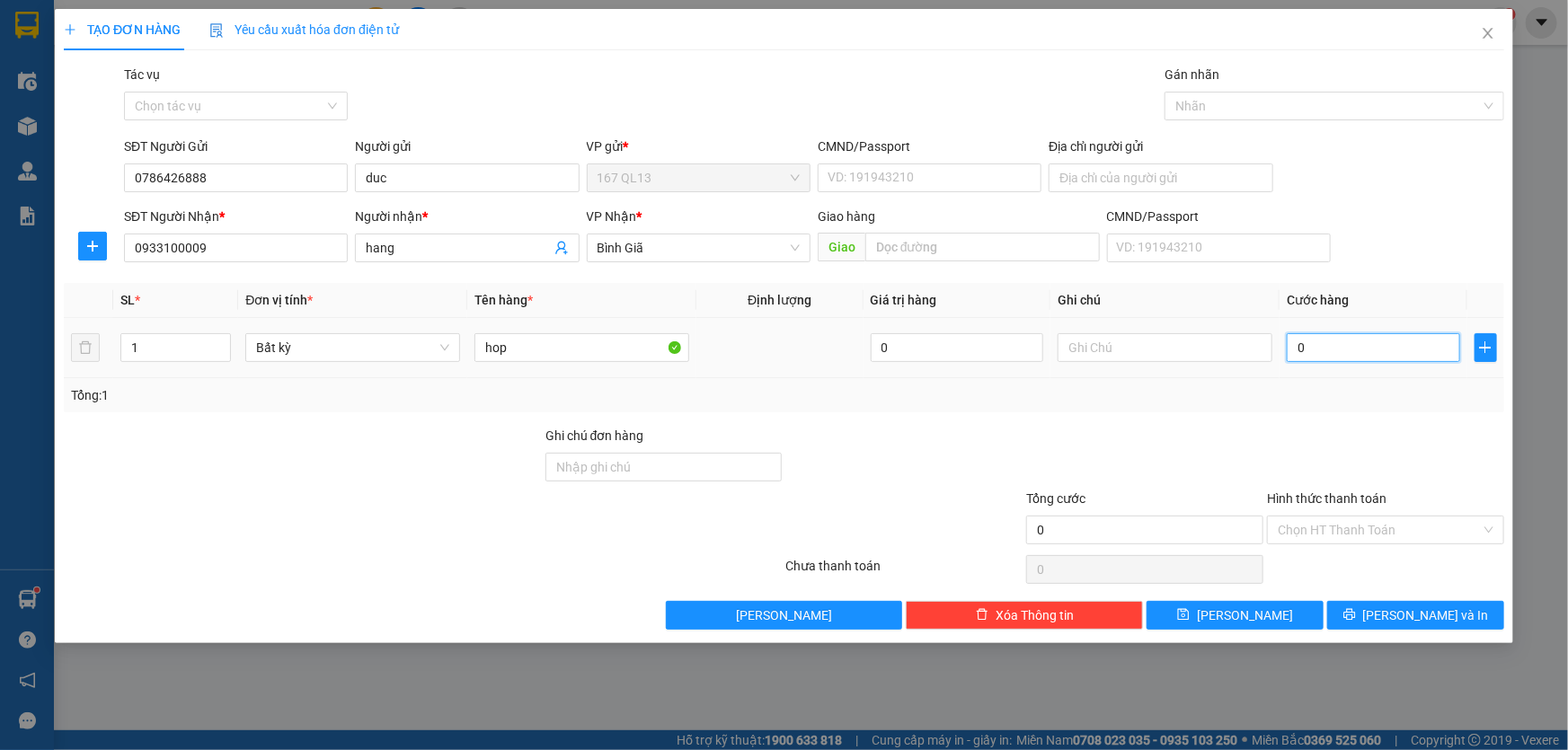
click at [1287, 349] on input "0" at bounding box center [1373, 348] width 173 height 29
click at [1425, 612] on span "[PERSON_NAME] và In" at bounding box center [1426, 616] width 126 height 20
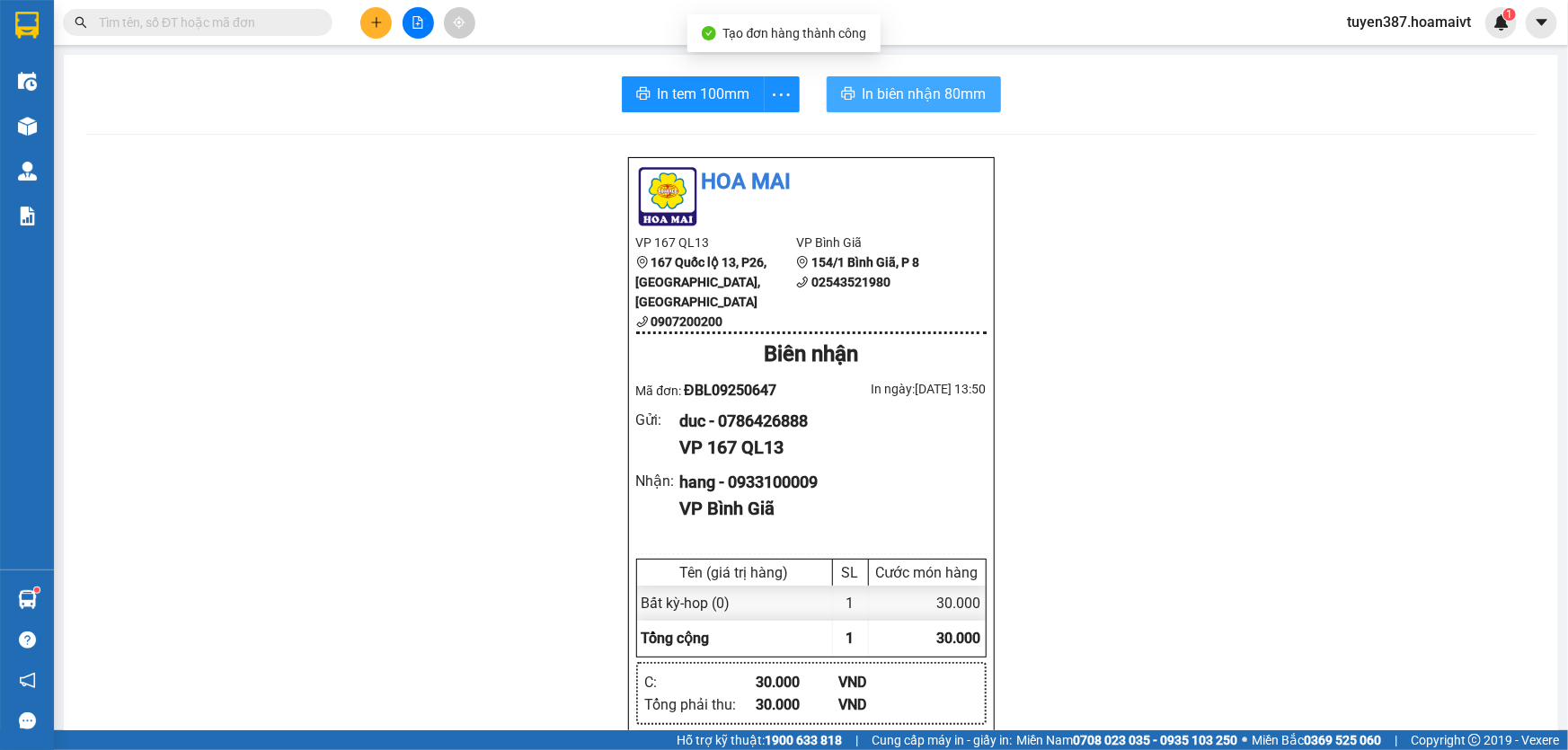
click at [883, 93] on span "In biên nhận 80mm" at bounding box center [925, 94] width 124 height 23
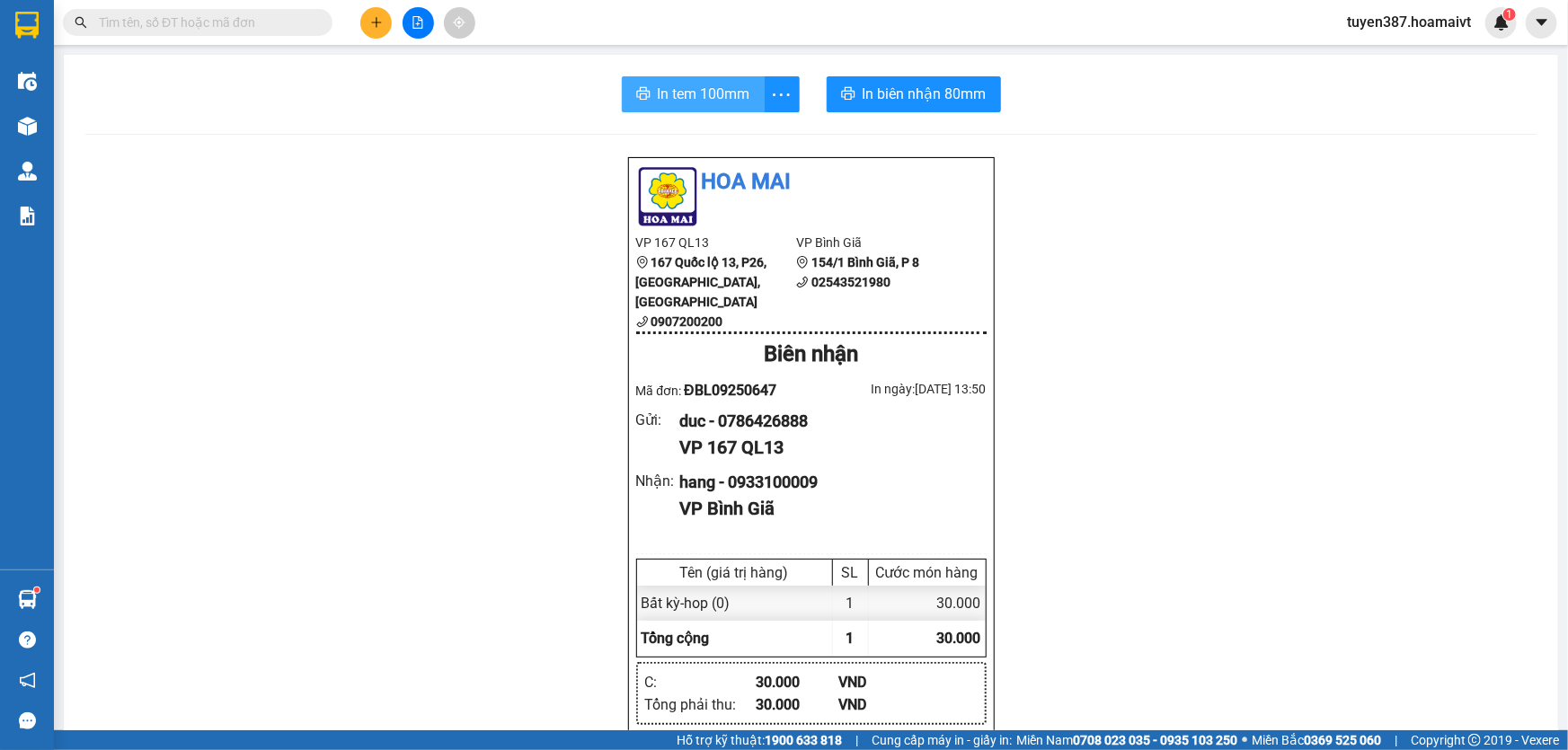
click at [688, 97] on span "In tem 100mm" at bounding box center [703, 94] width 92 height 23
click at [373, 18] on icon "plus" at bounding box center [377, 23] width 13 height 13
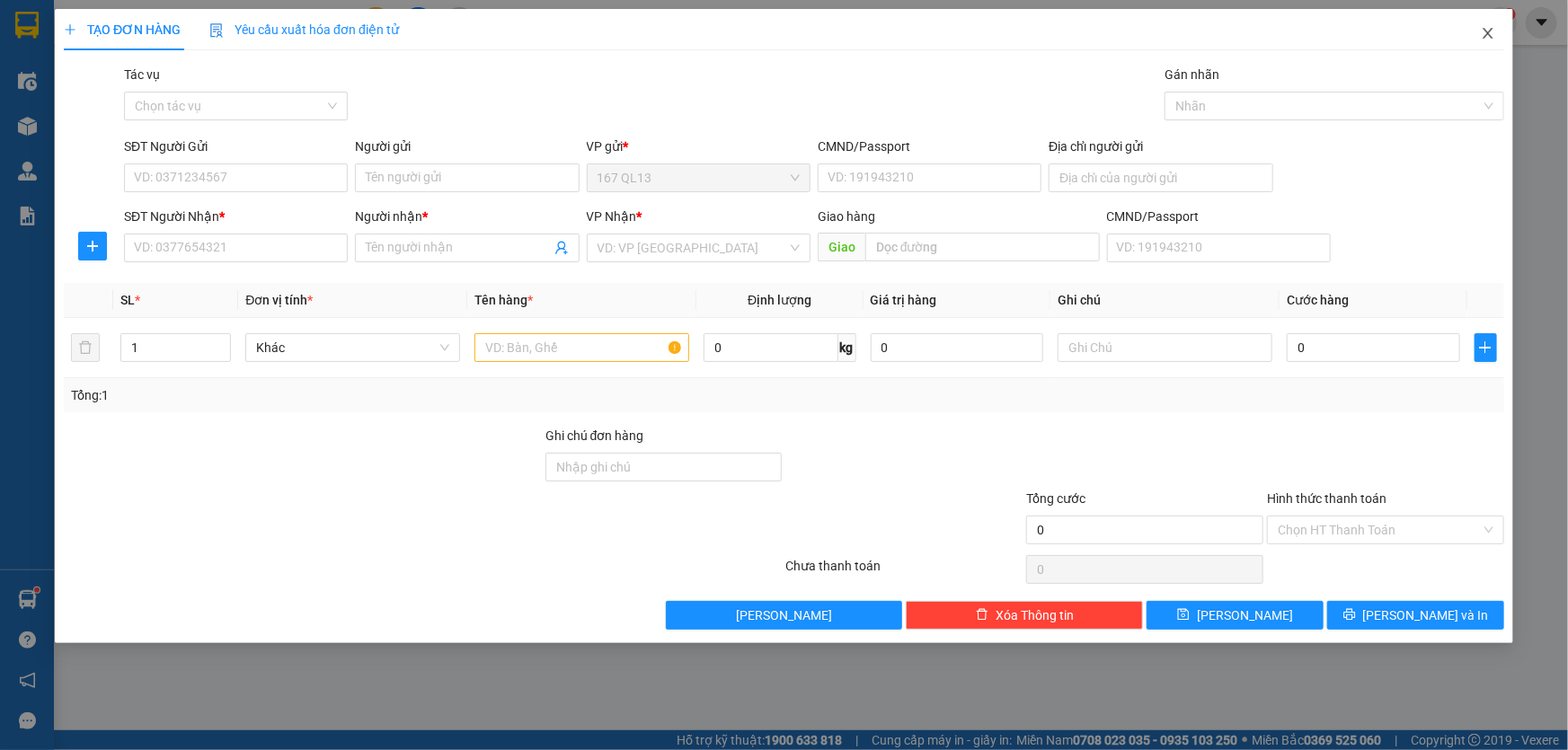
click at [1488, 33] on icon "close" at bounding box center [1488, 34] width 15 height 15
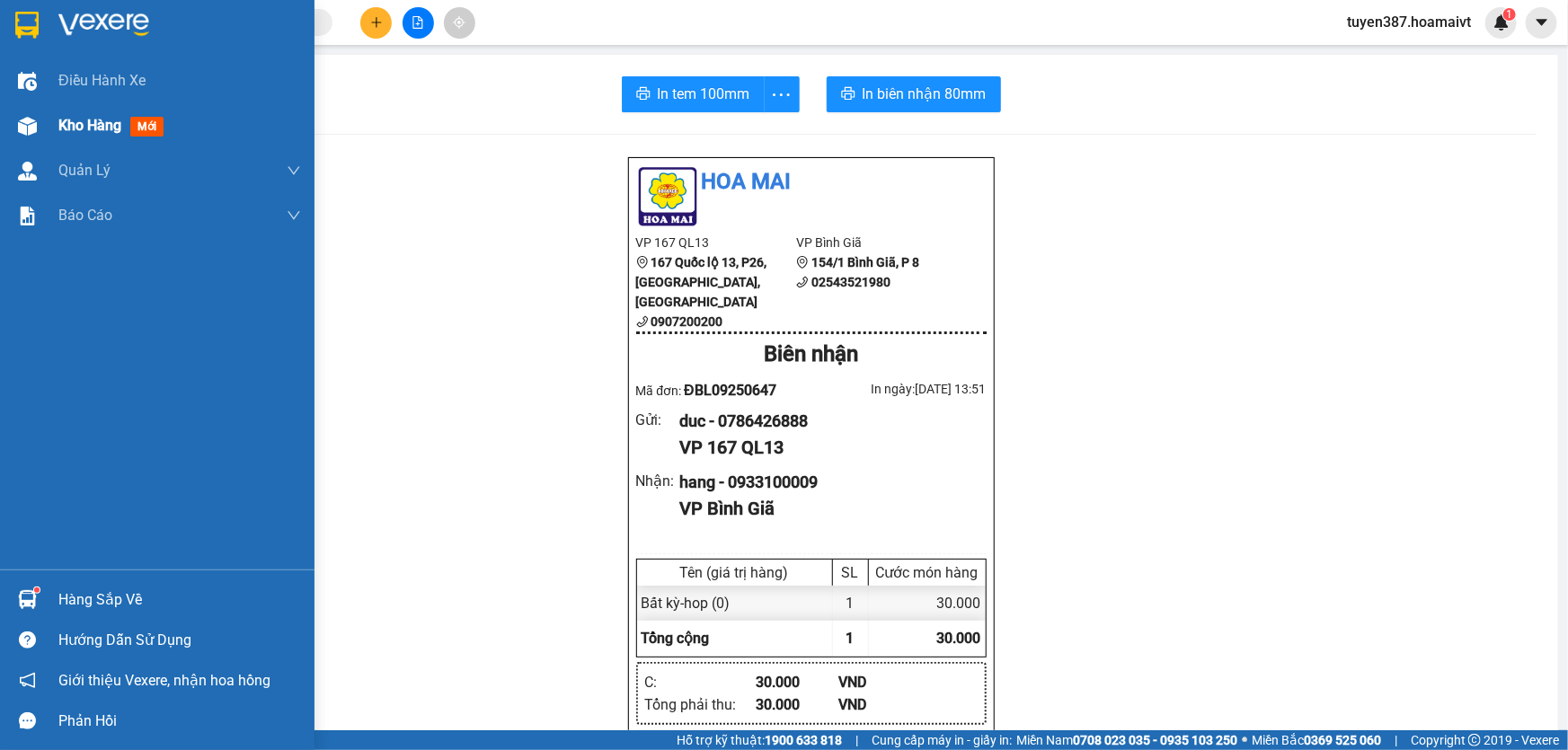
click at [150, 120] on span "mới" at bounding box center [147, 127] width 33 height 20
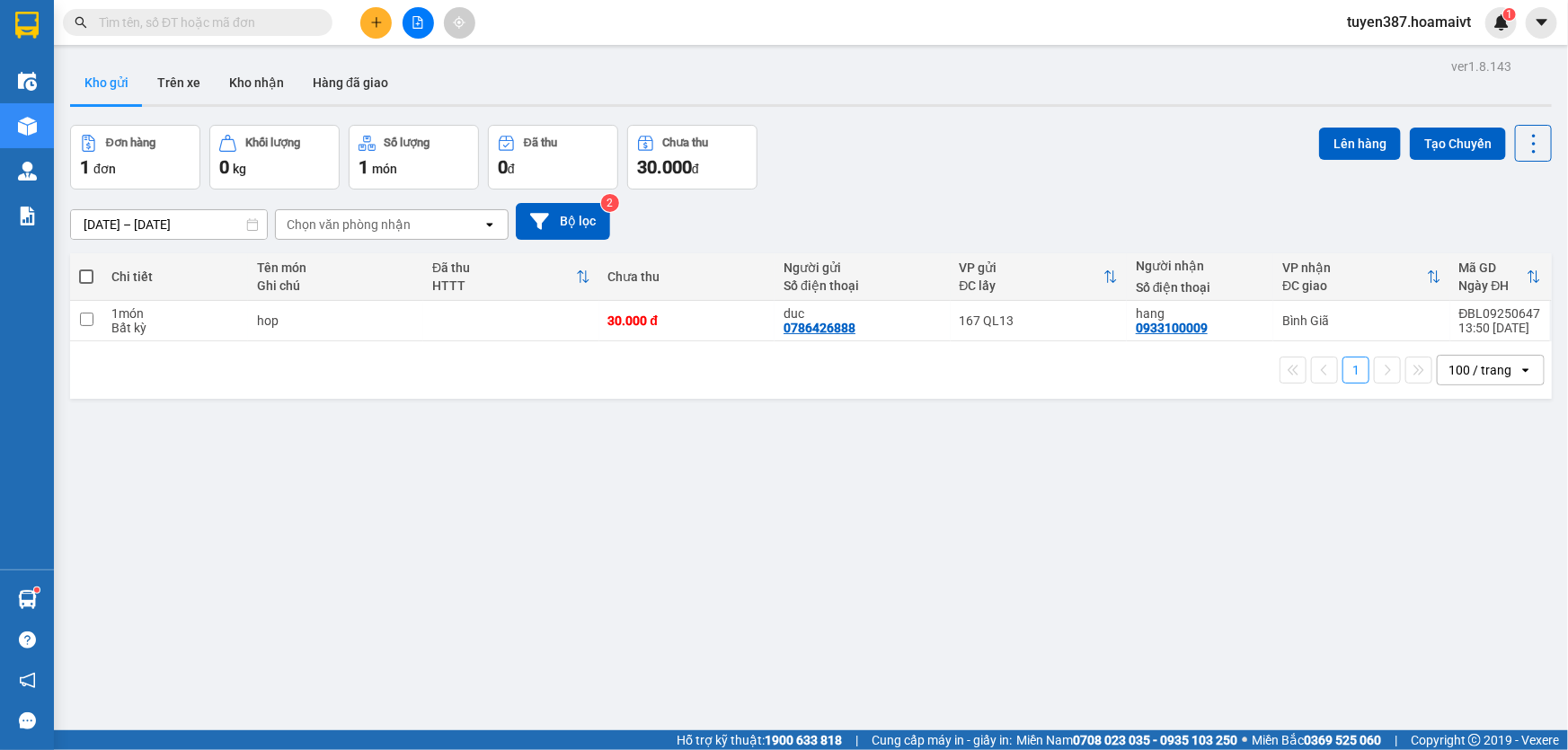
click at [85, 276] on span at bounding box center [87, 276] width 15 height 15
click at [87, 268] on input "checkbox" at bounding box center [87, 268] width 0 height 0
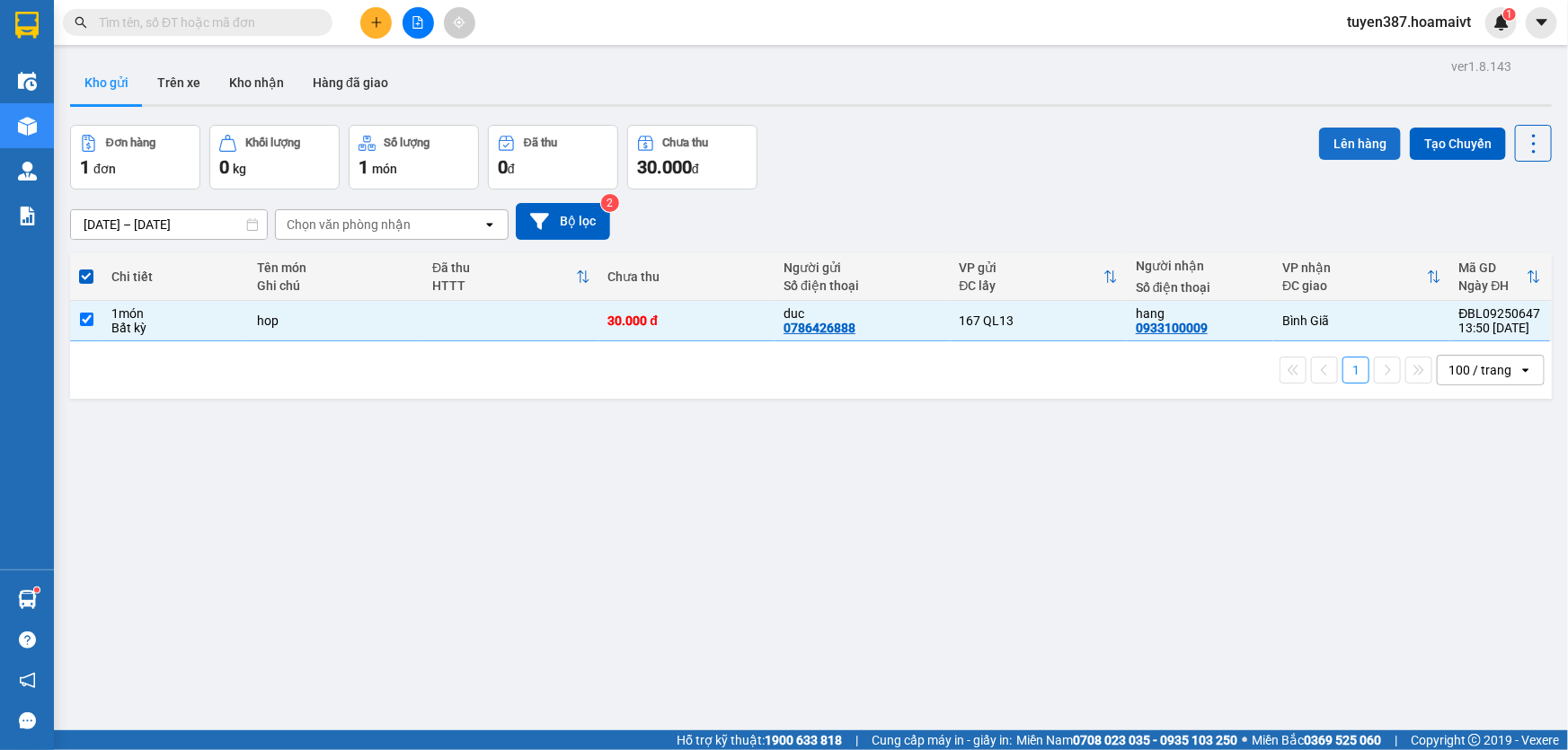
click at [1341, 141] on button "Lên hàng" at bounding box center [1360, 143] width 82 height 32
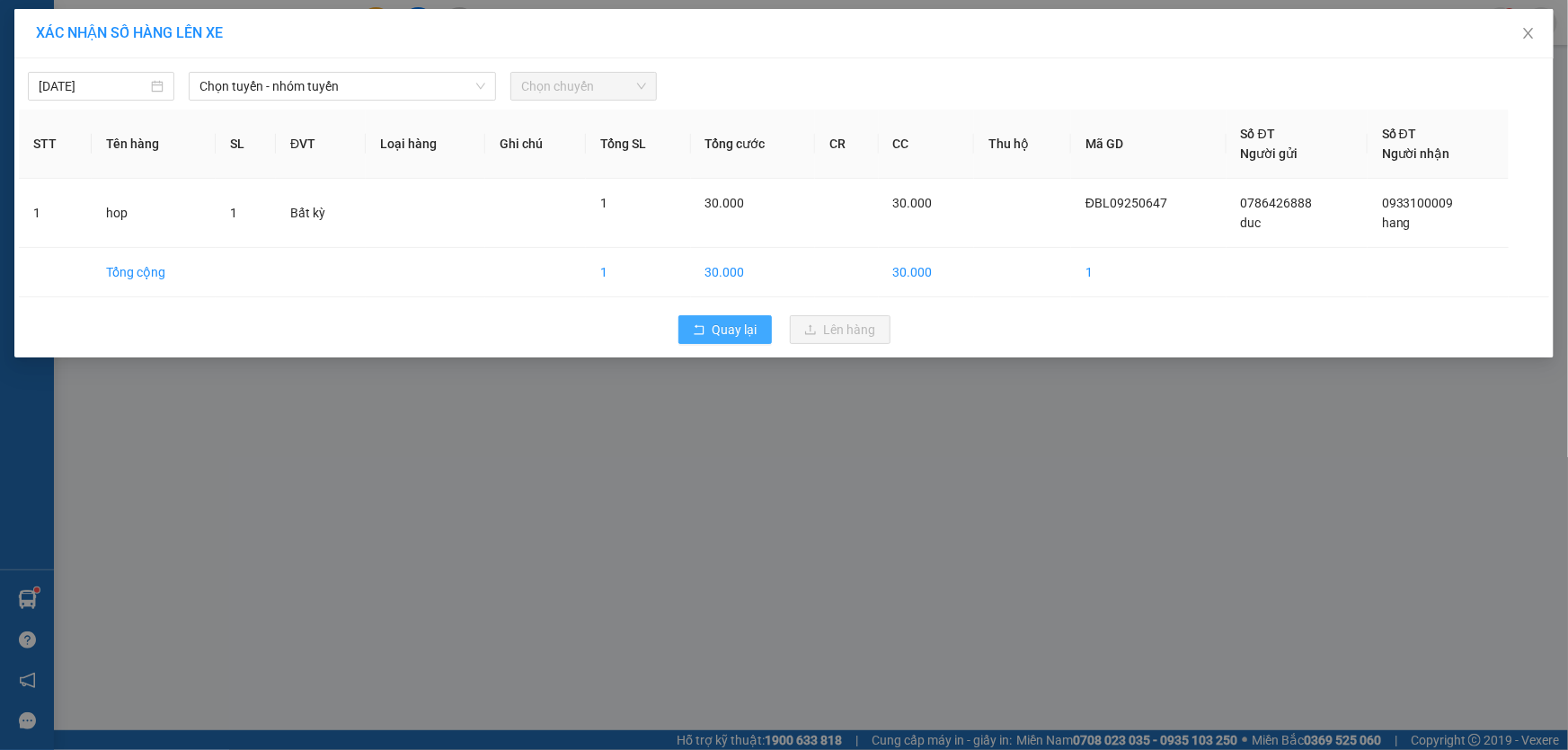
click at [746, 328] on span "Quay lại" at bounding box center [734, 330] width 45 height 20
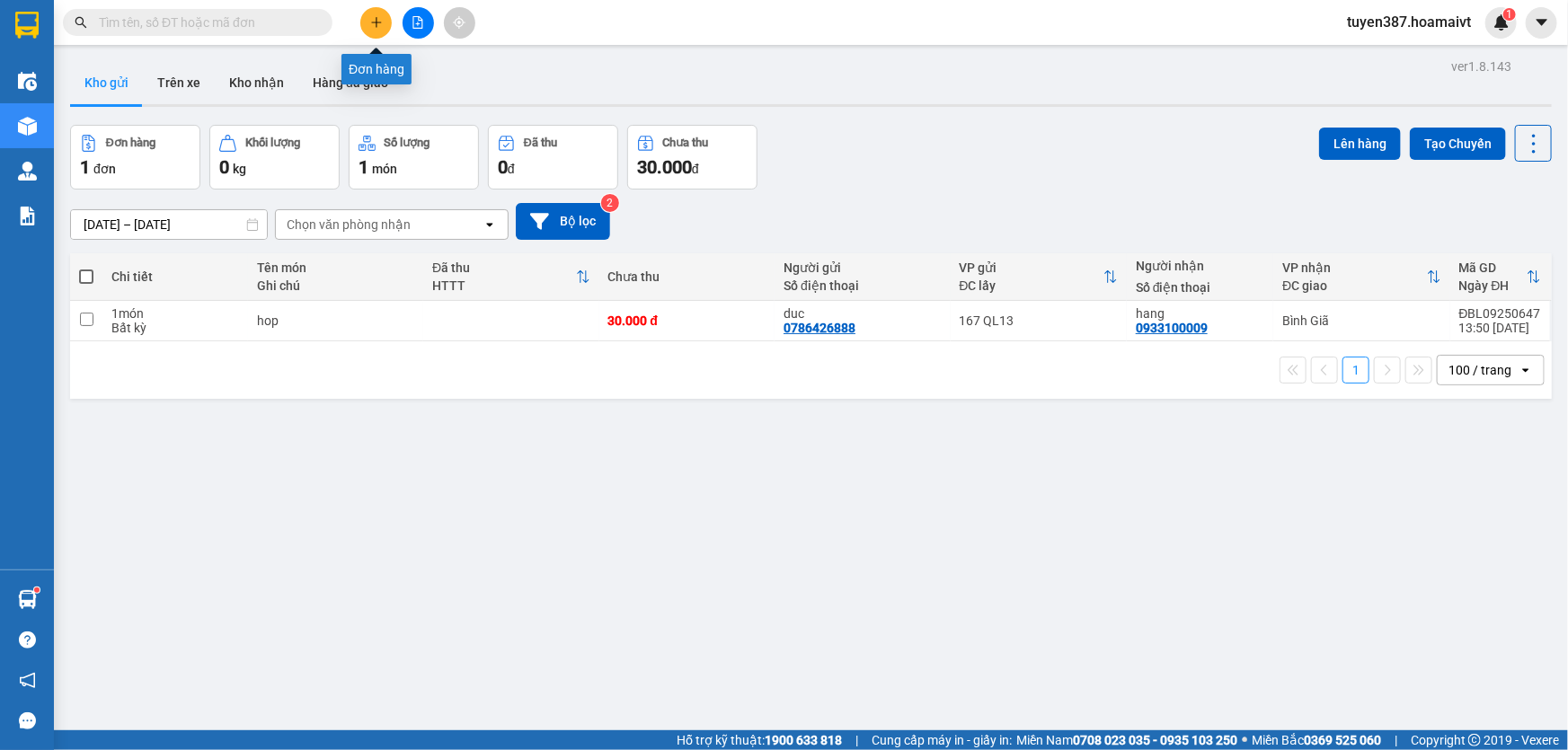
click at [368, 23] on button at bounding box center [376, 23] width 31 height 31
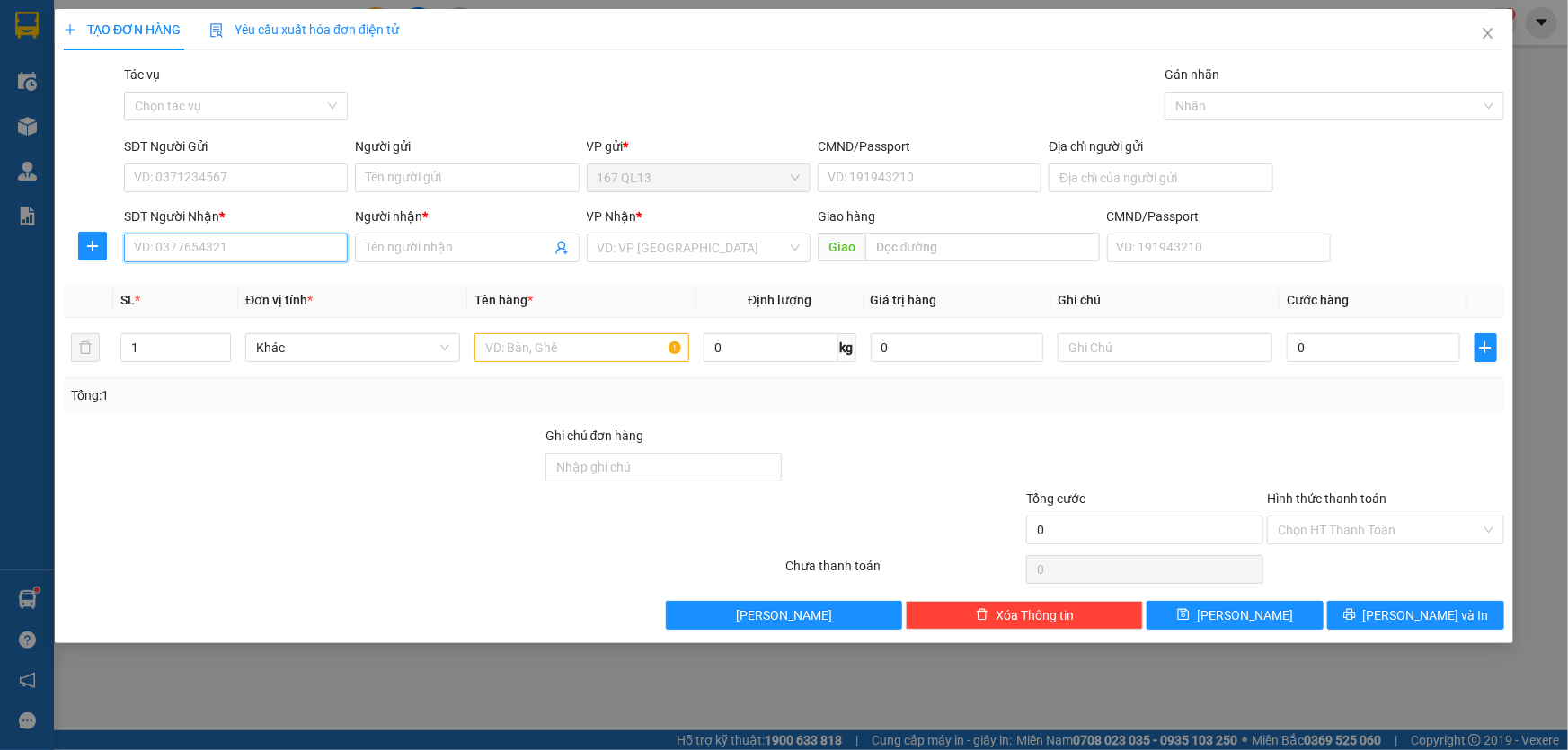
click at [304, 255] on input "SĐT Người Nhận *" at bounding box center [235, 248] width 223 height 29
click at [400, 245] on input "Người nhận *" at bounding box center [458, 248] width 184 height 20
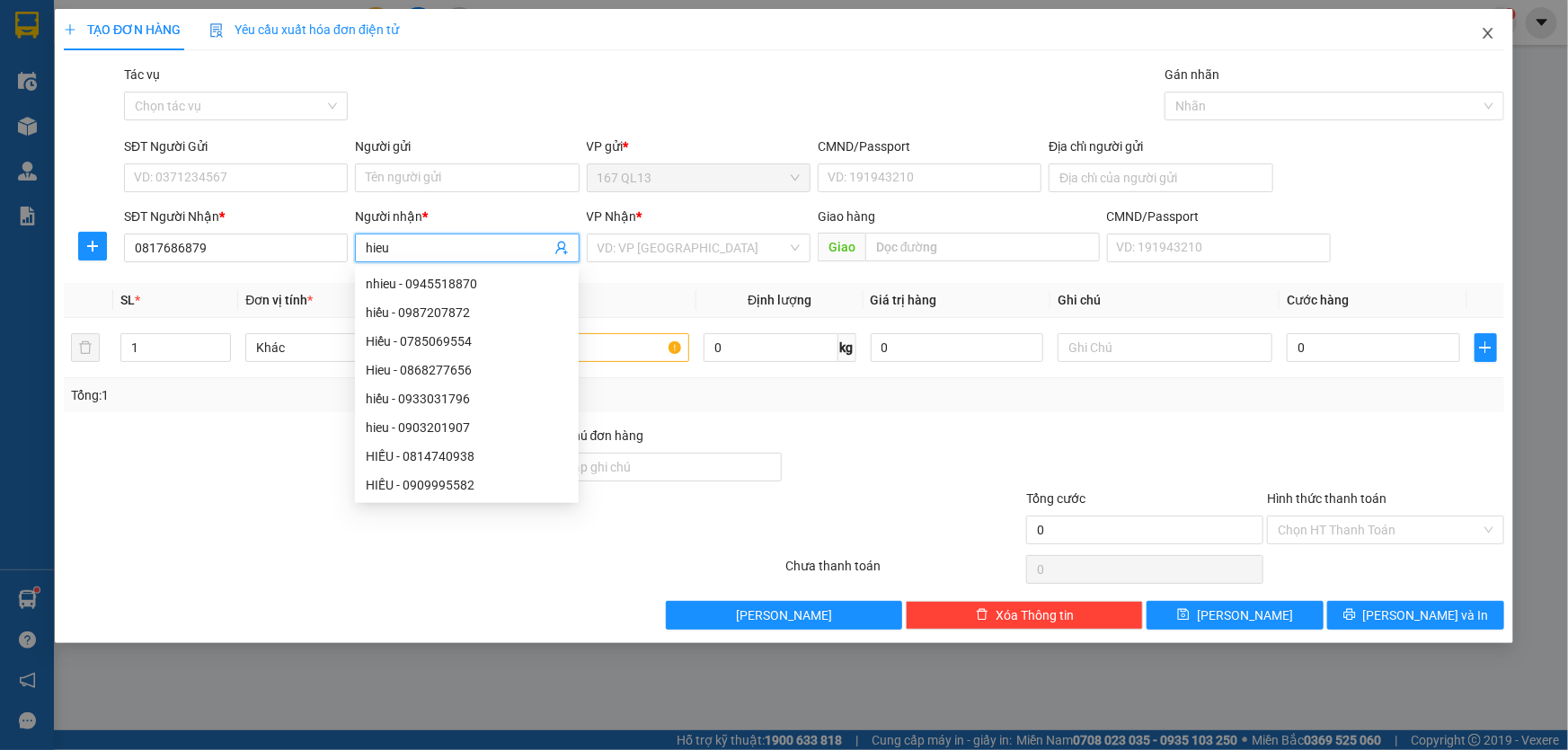
click at [1486, 31] on icon "close" at bounding box center [1487, 34] width 10 height 11
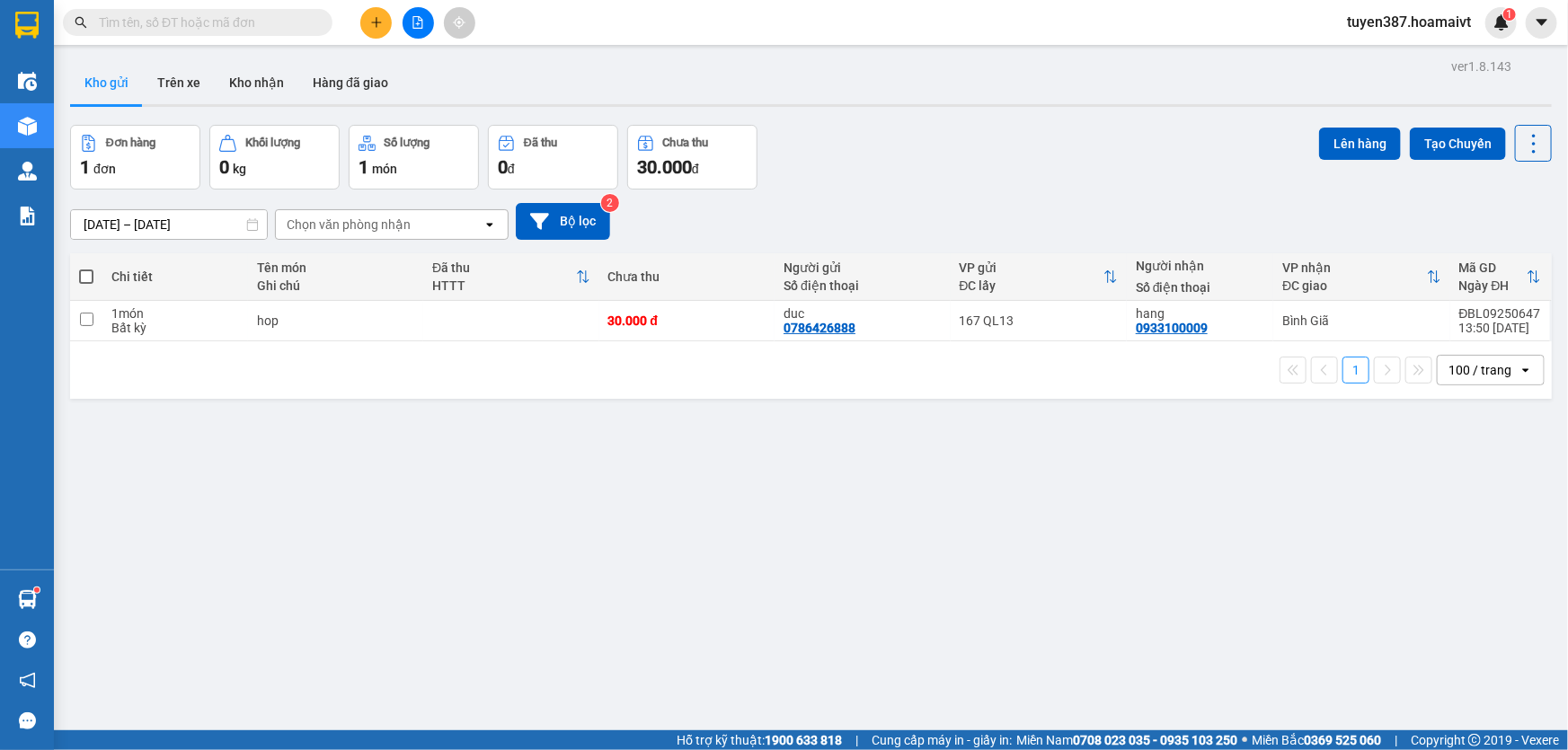
click at [83, 271] on span at bounding box center [87, 276] width 15 height 15
click at [87, 268] on input "checkbox" at bounding box center [87, 268] width 0 height 0
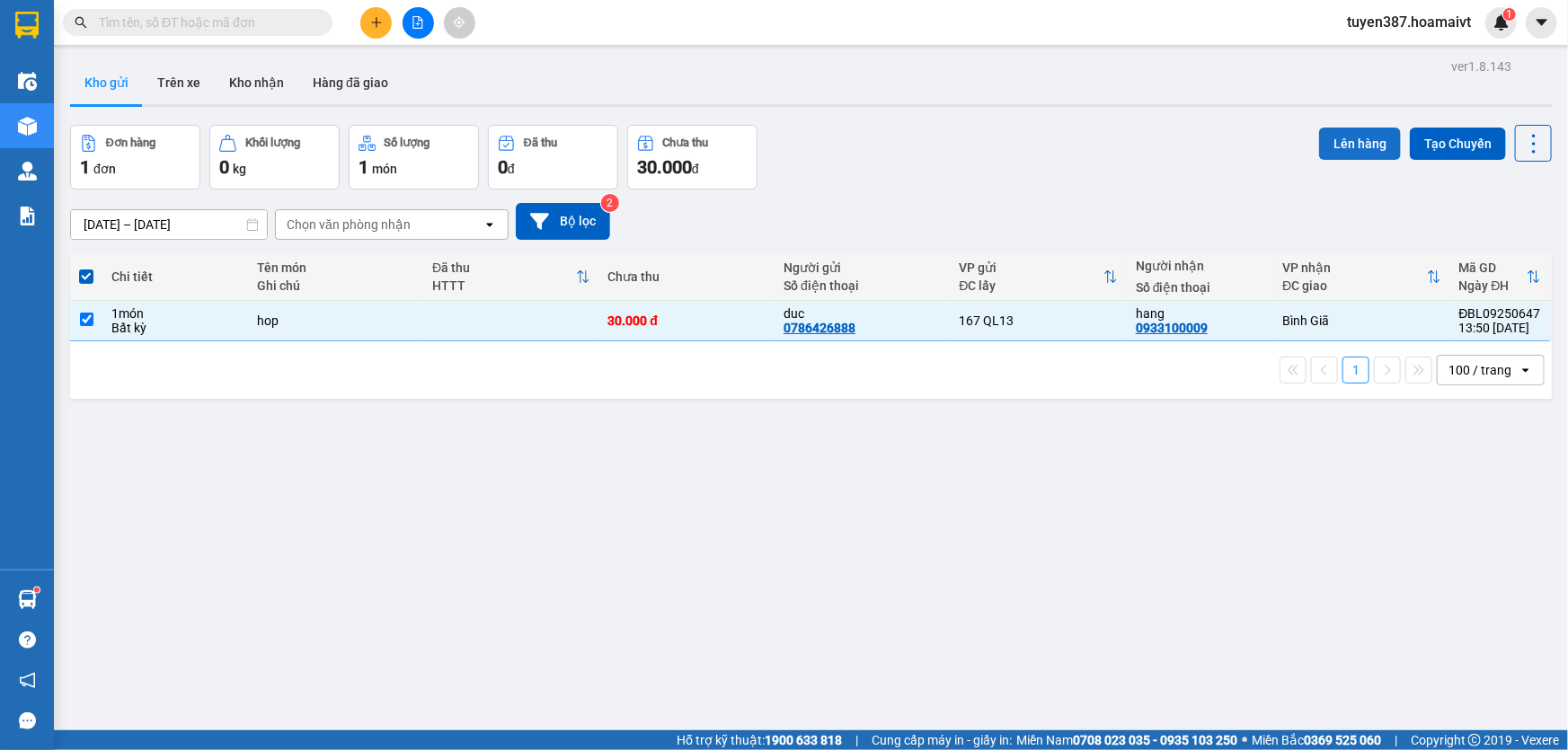
click at [1348, 145] on button "Lên hàng" at bounding box center [1360, 143] width 82 height 32
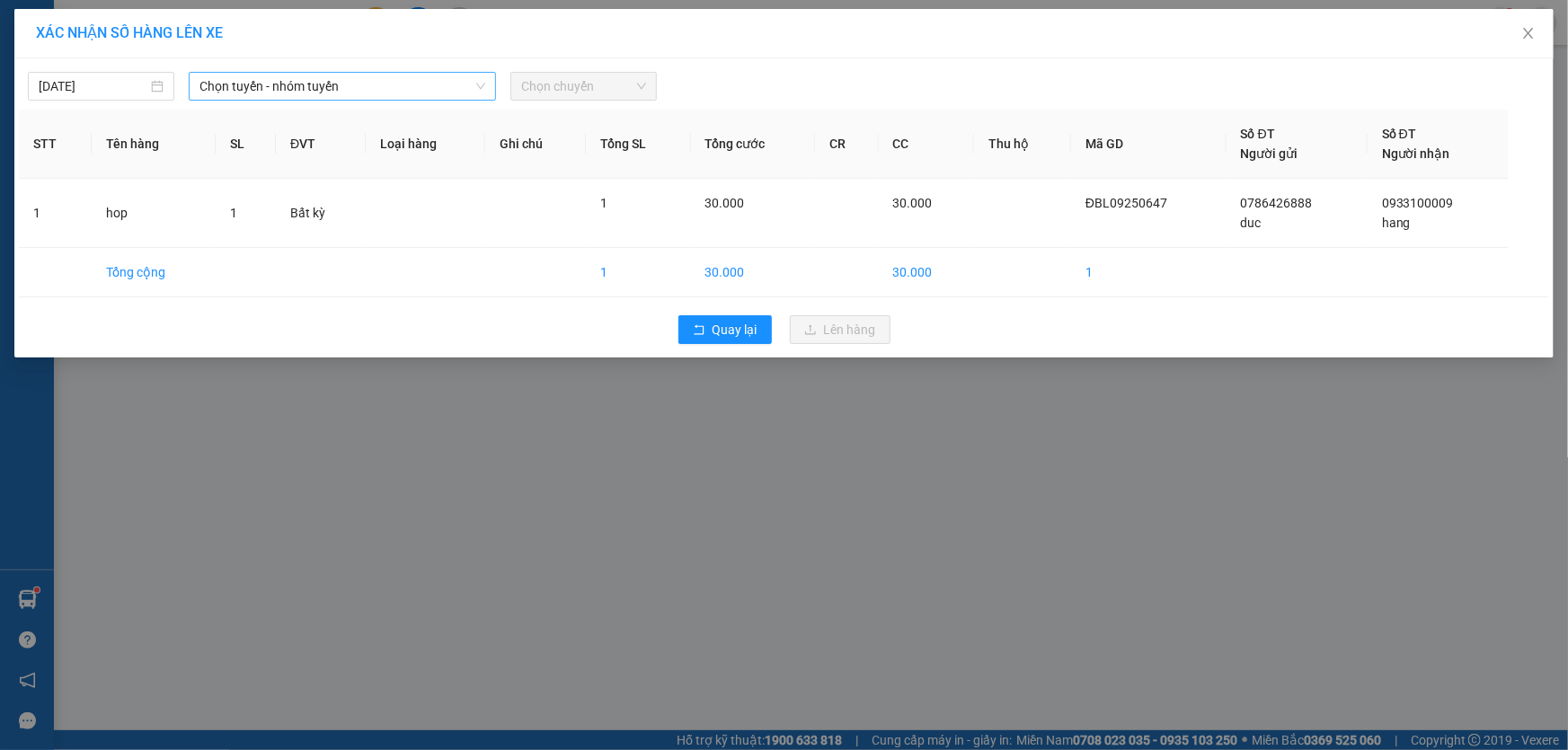
click at [388, 89] on span "Chọn tuyến - nhóm tuyến" at bounding box center [342, 87] width 286 height 27
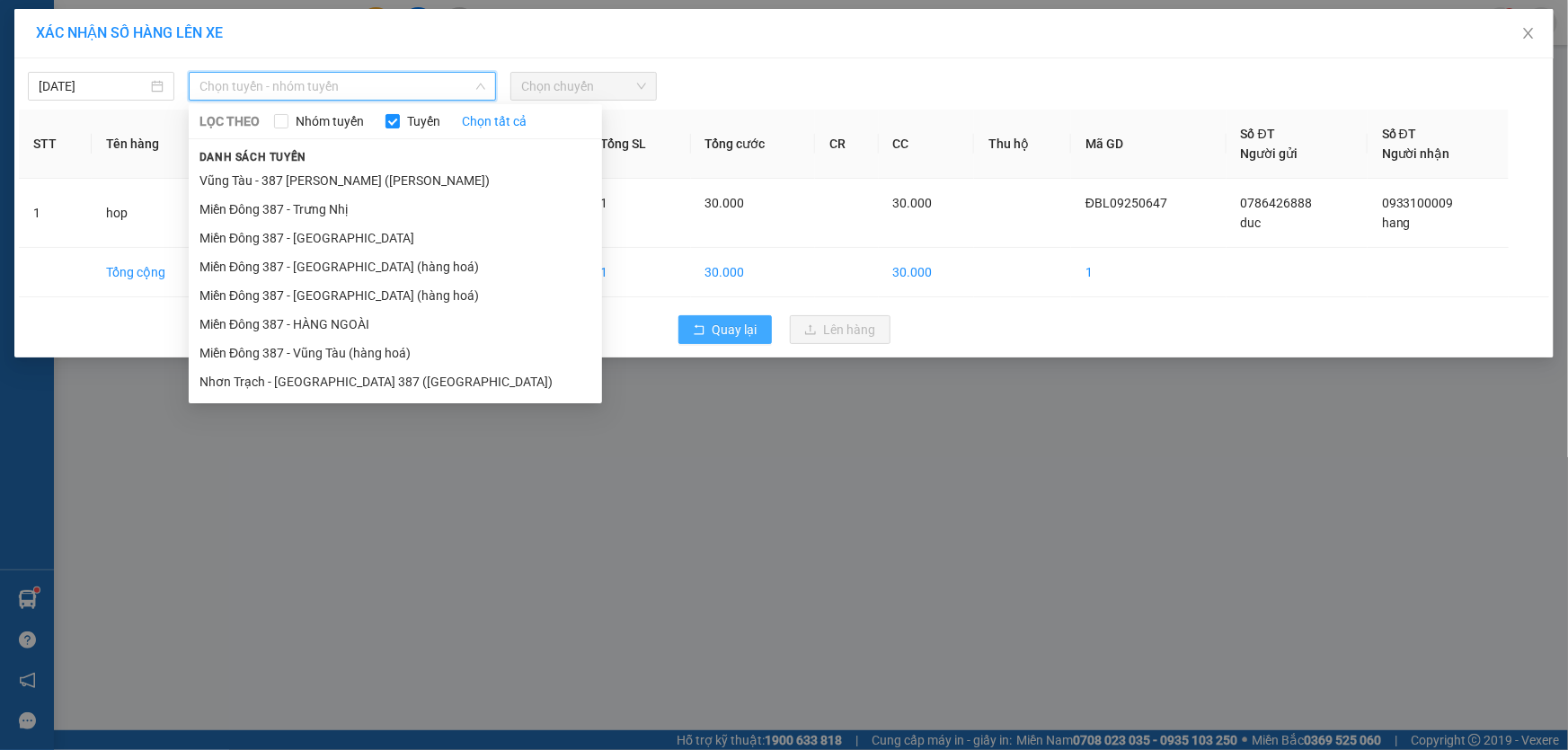
click at [737, 326] on span "Quay lại" at bounding box center [734, 330] width 45 height 20
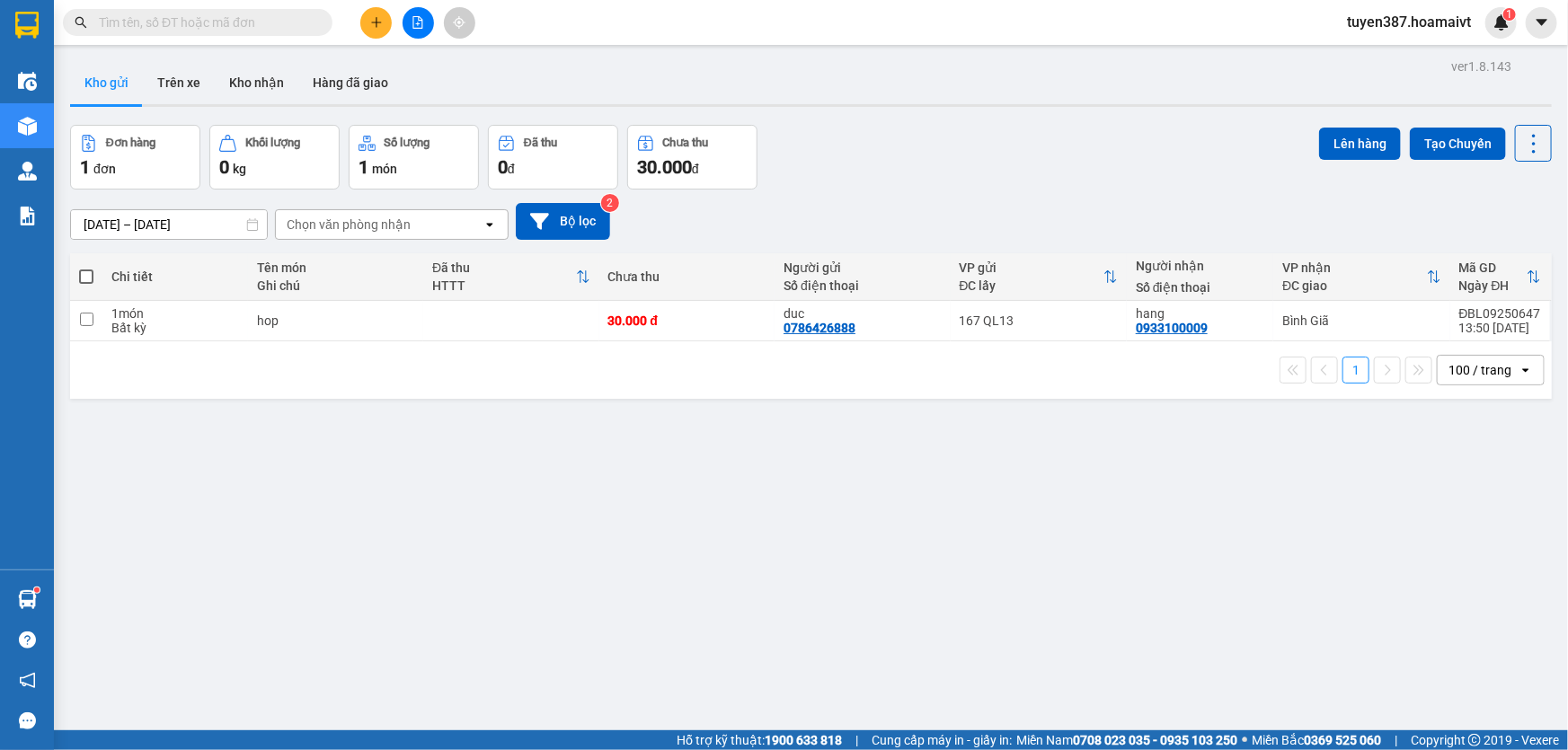
click at [83, 276] on span at bounding box center [87, 276] width 15 height 15
click at [87, 268] on input "checkbox" at bounding box center [87, 268] width 0 height 0
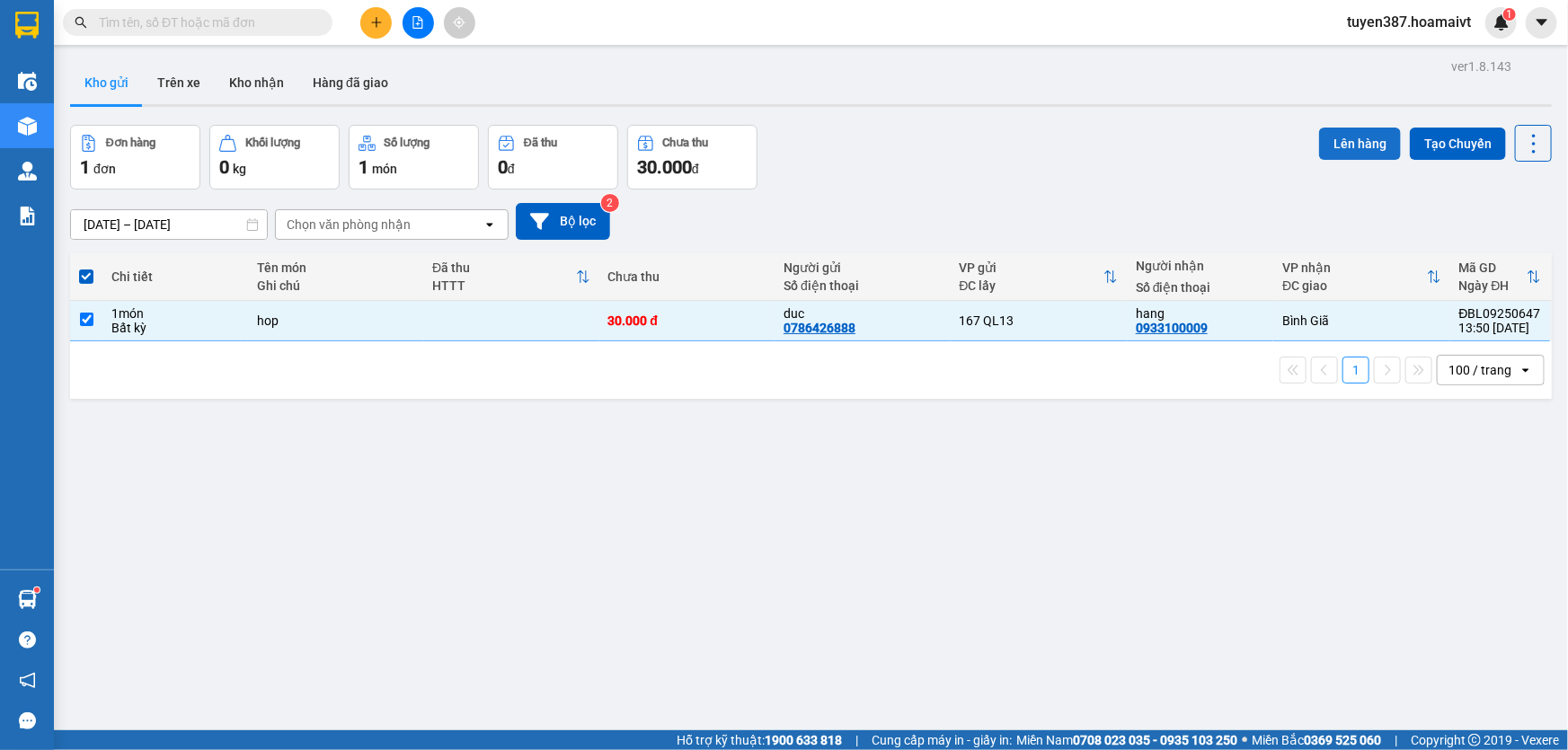
click at [1358, 144] on button "Lên hàng" at bounding box center [1360, 143] width 82 height 32
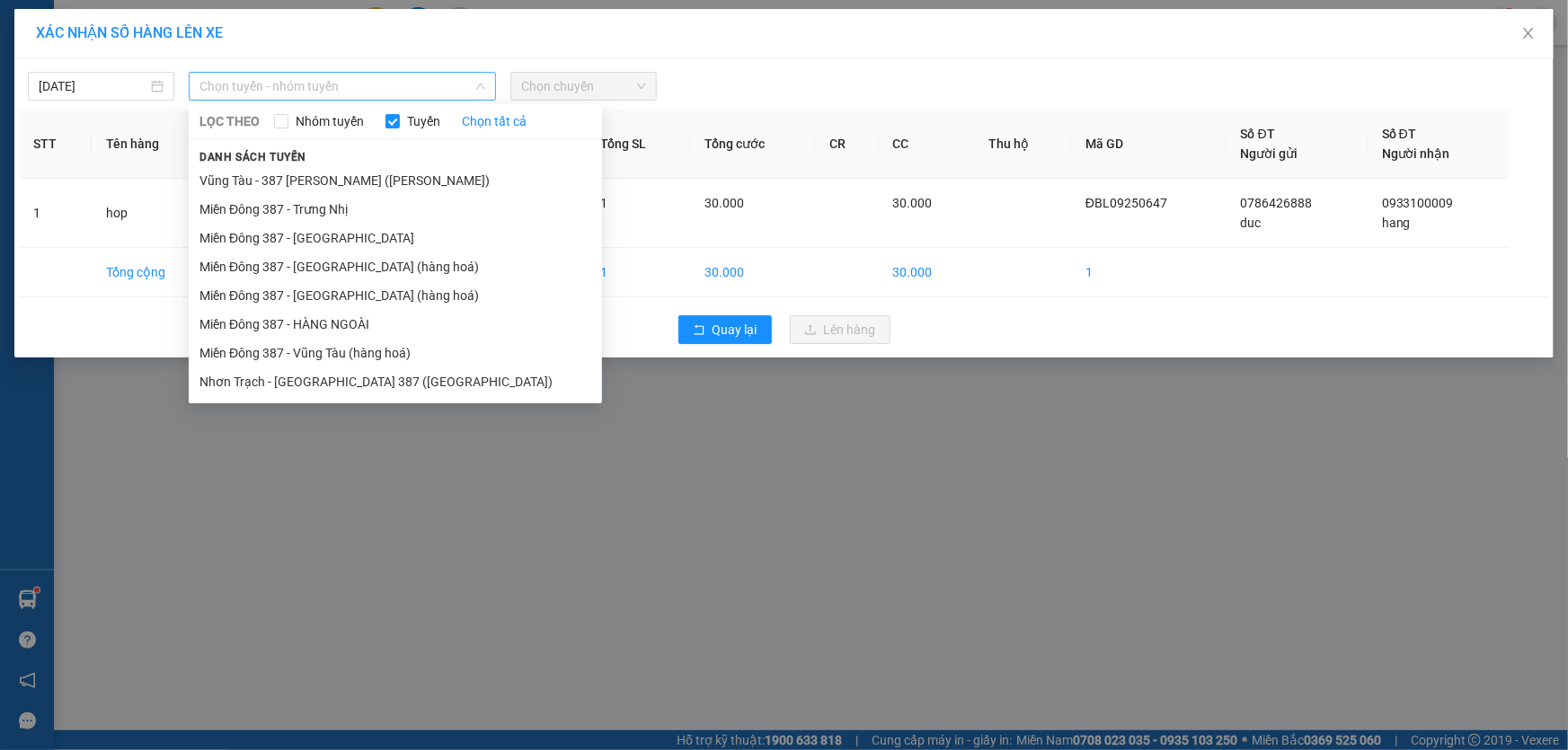
click at [387, 86] on span "Chọn tuyến - nhóm tuyến" at bounding box center [342, 87] width 286 height 27
click at [315, 342] on li "Miền Đông 387 - Vũng Tàu (hàng hoá)" at bounding box center [395, 353] width 413 height 29
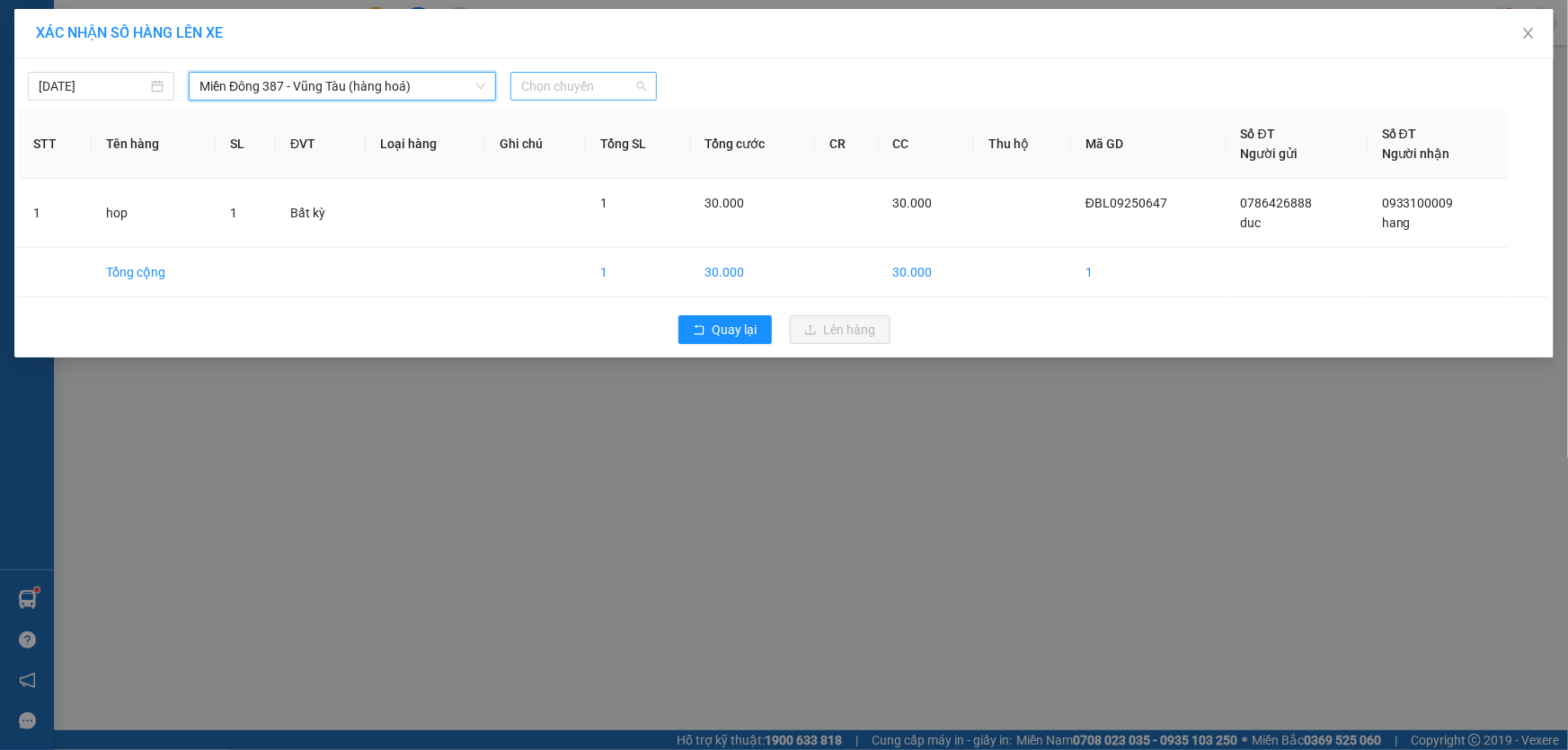
click at [610, 89] on span "Chọn chuyến" at bounding box center [583, 87] width 125 height 27
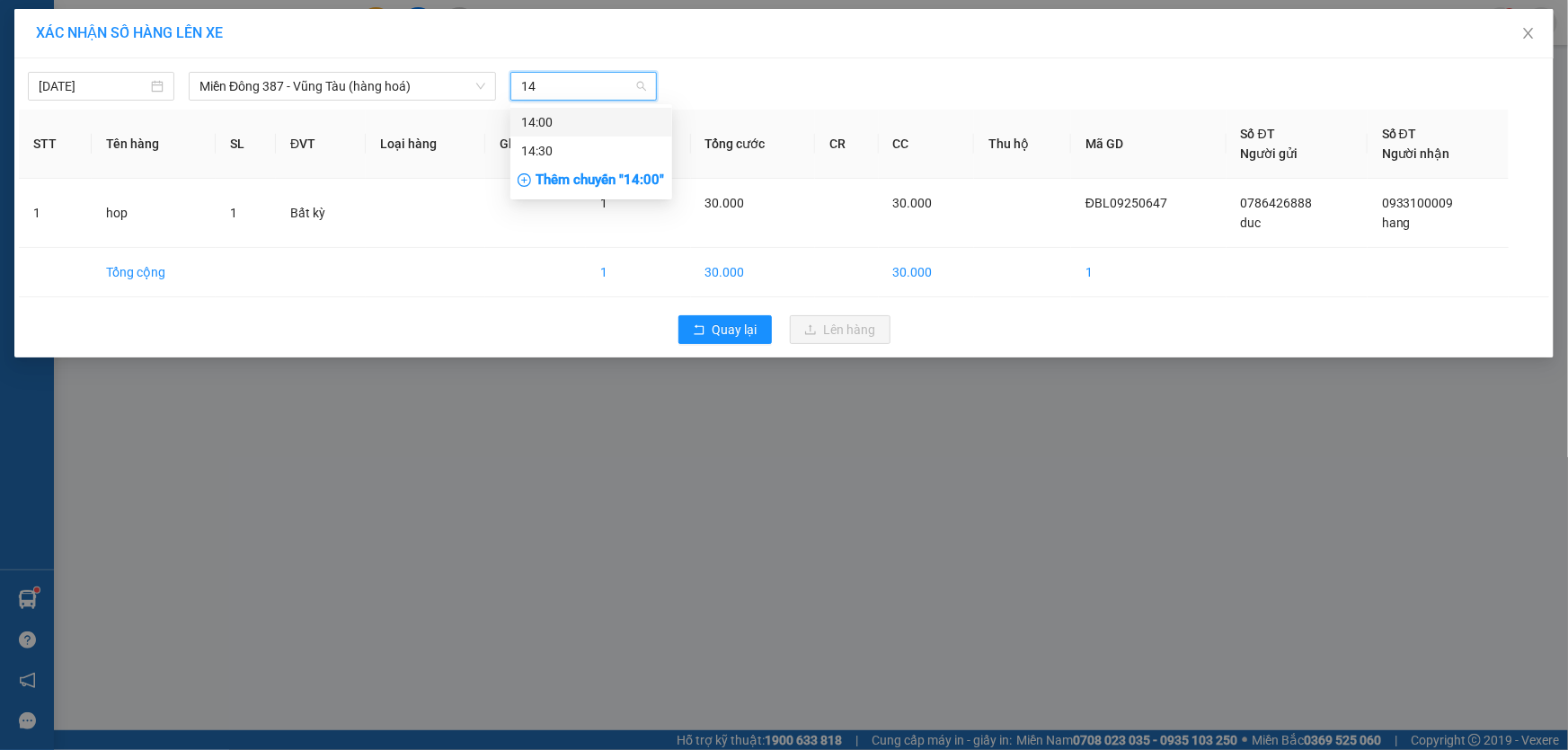
click at [558, 118] on div "14:00" at bounding box center [591, 122] width 140 height 20
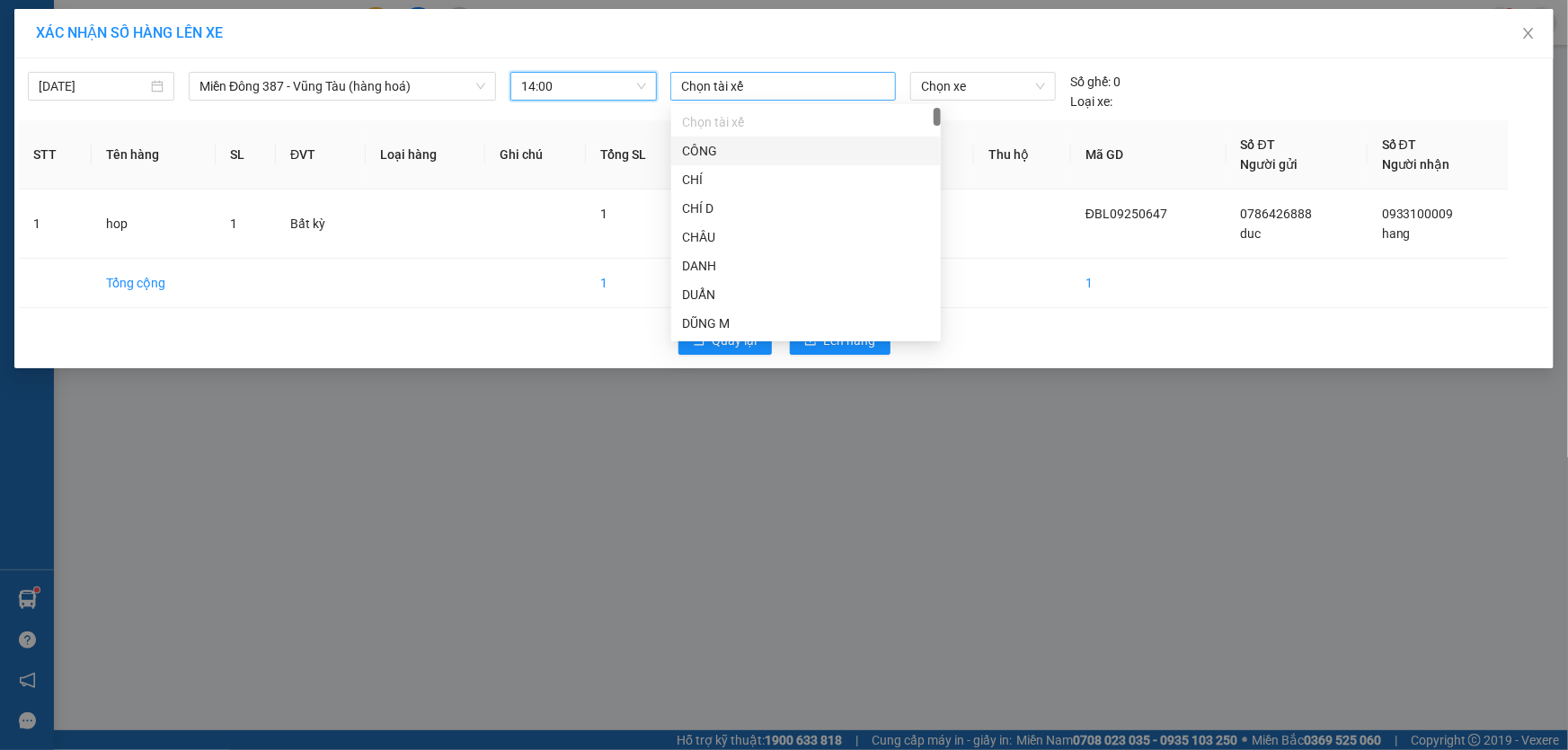
click at [789, 81] on div at bounding box center [783, 87] width 216 height 22
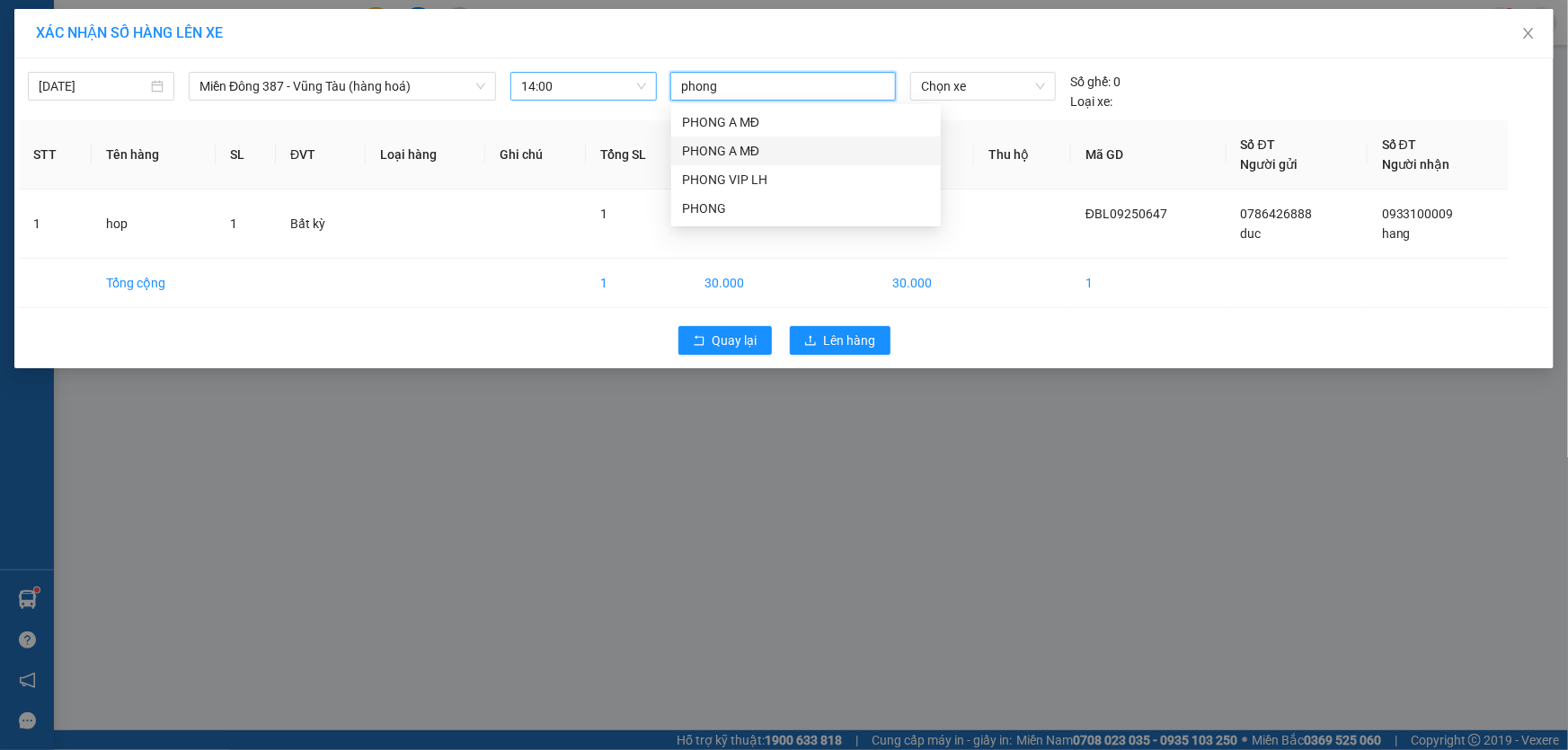
click at [710, 144] on div "PHONG A MĐ" at bounding box center [806, 151] width 248 height 20
click at [988, 84] on span "Chọn xe" at bounding box center [983, 87] width 124 height 27
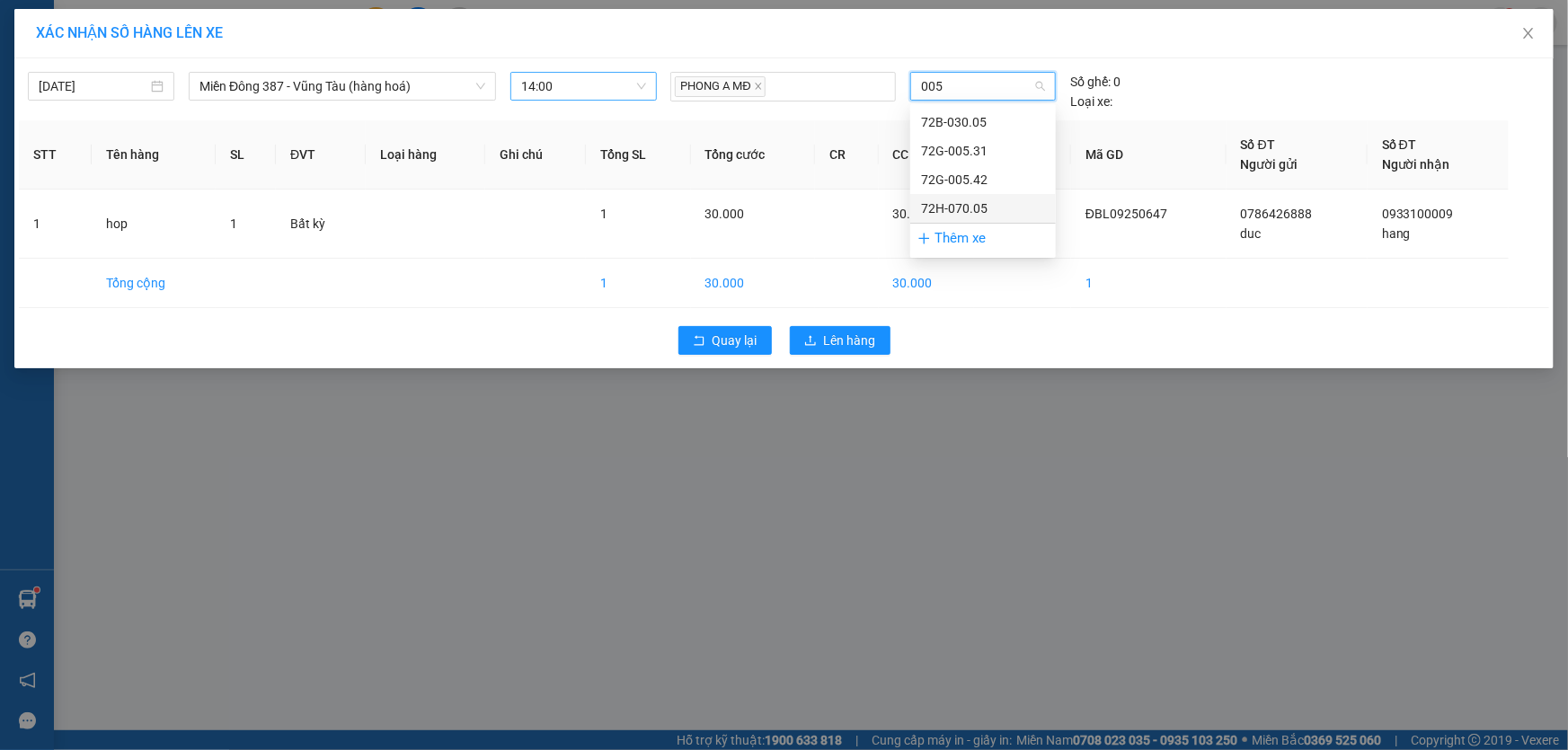
click at [967, 200] on div "72H-070.05" at bounding box center [983, 209] width 124 height 20
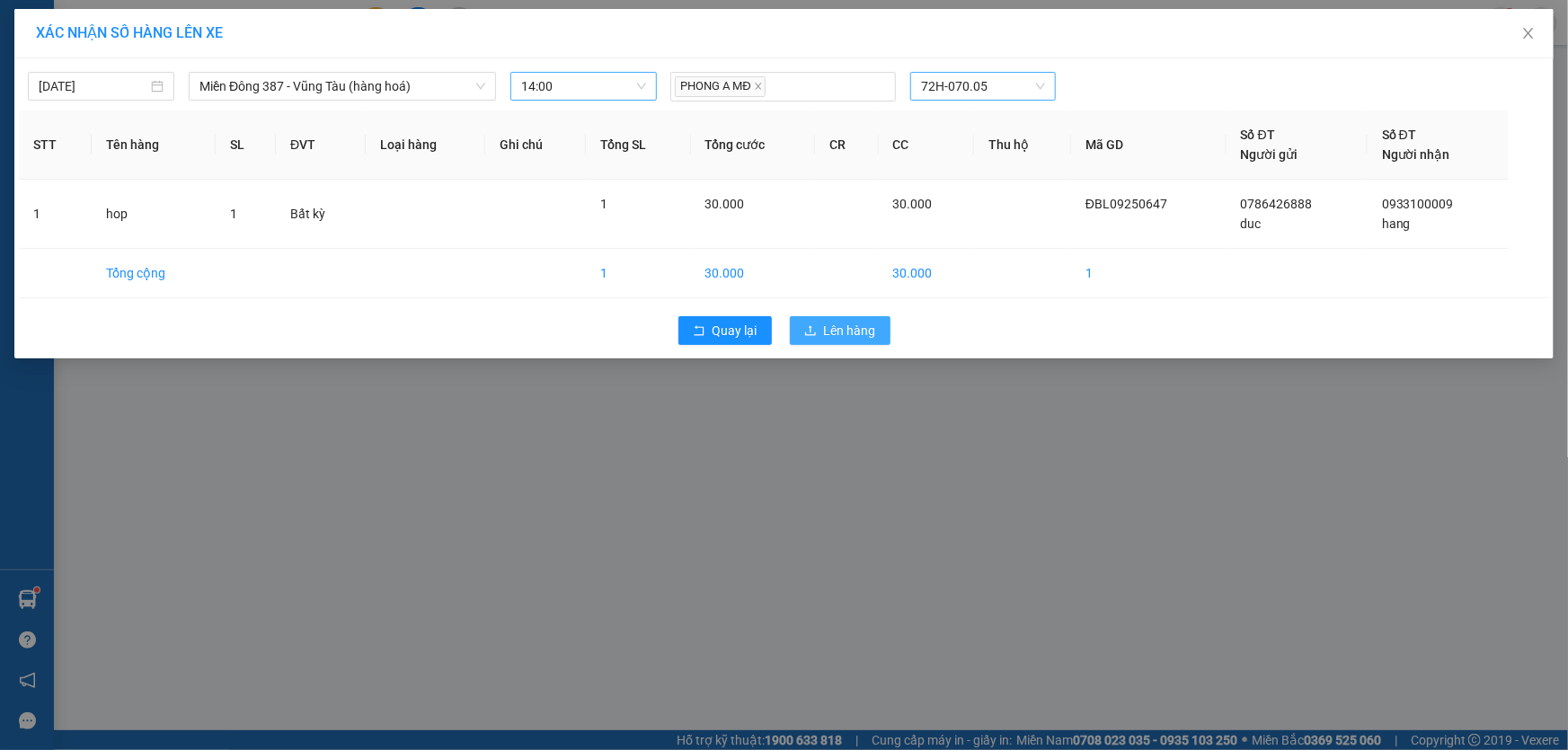
click at [853, 321] on span "Lên hàng" at bounding box center [849, 331] width 52 height 20
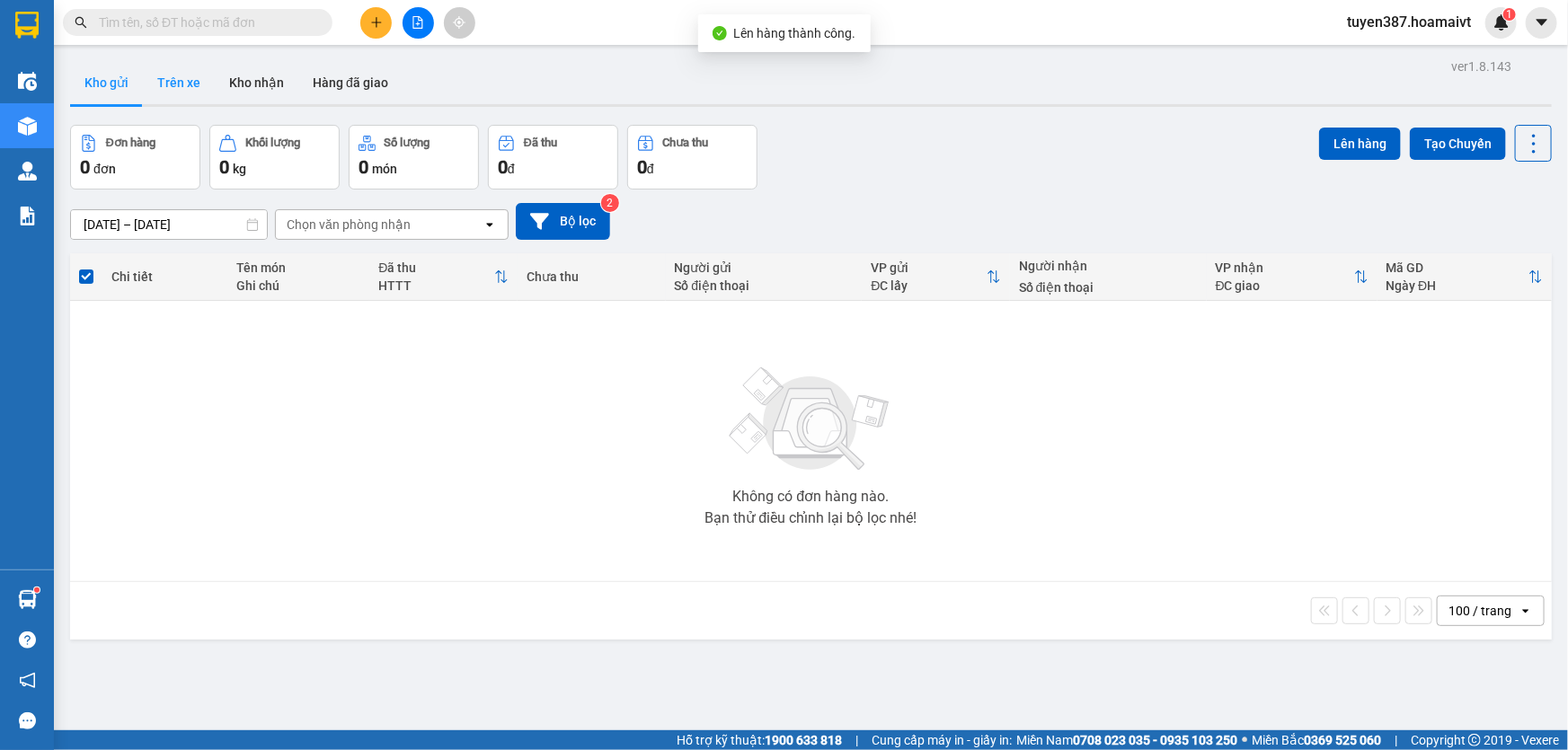
click at [173, 81] on button "Trên xe" at bounding box center [179, 82] width 72 height 43
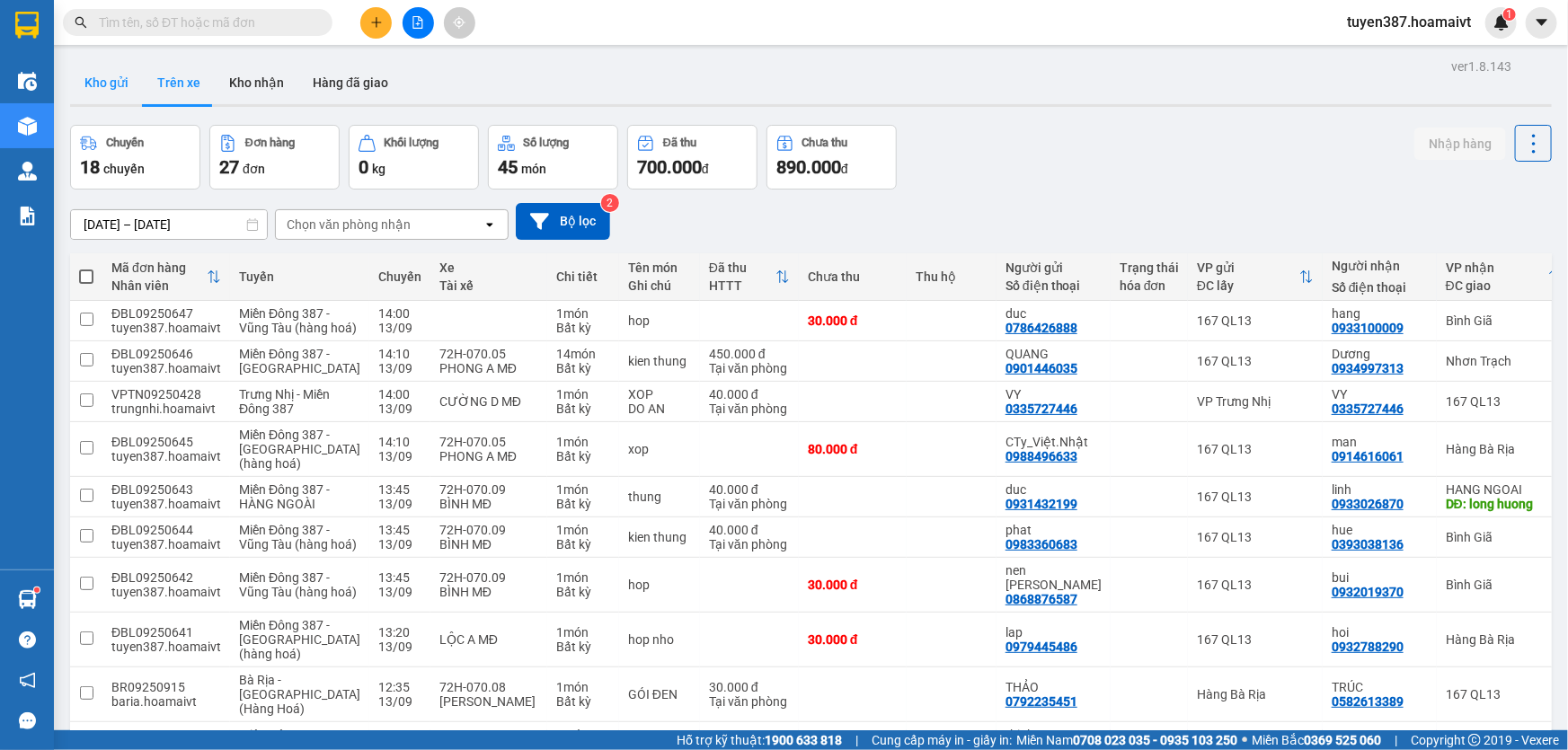
click at [103, 80] on button "Kho gửi" at bounding box center [107, 82] width 73 height 43
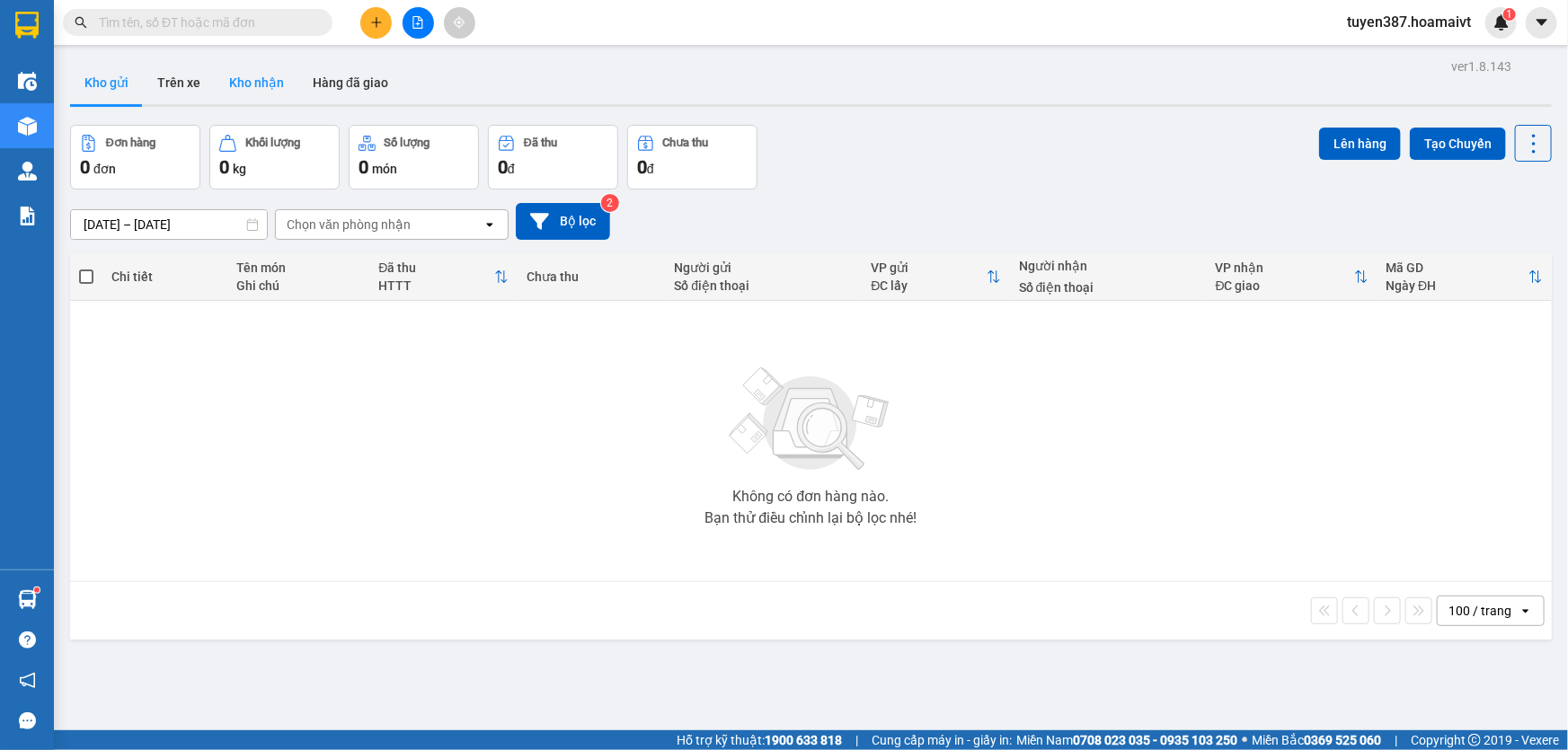
click at [263, 81] on button "Kho nhận" at bounding box center [256, 82] width 84 height 43
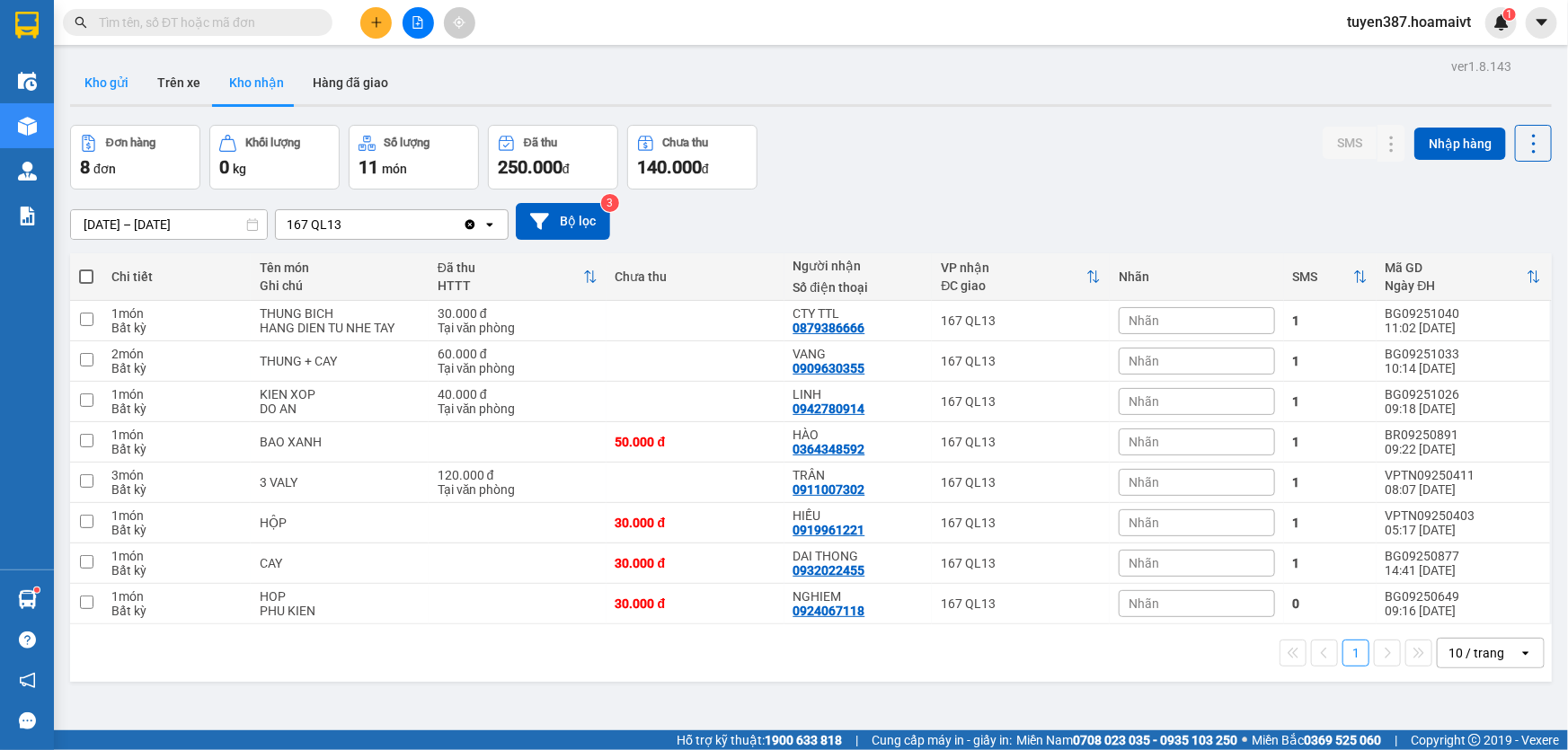
click at [100, 80] on button "Kho gửi" at bounding box center [107, 82] width 73 height 43
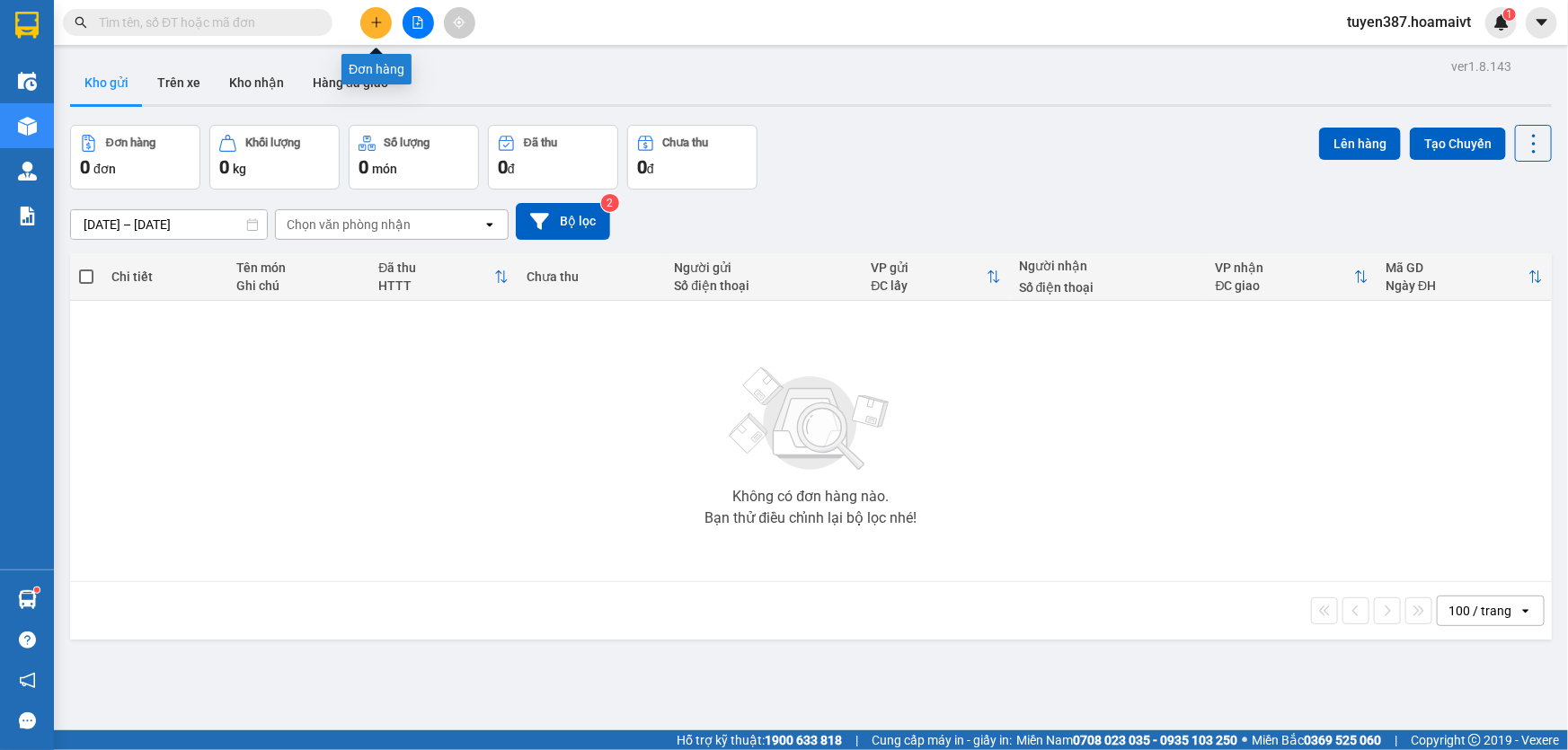
click at [379, 20] on icon "plus" at bounding box center [377, 23] width 13 height 13
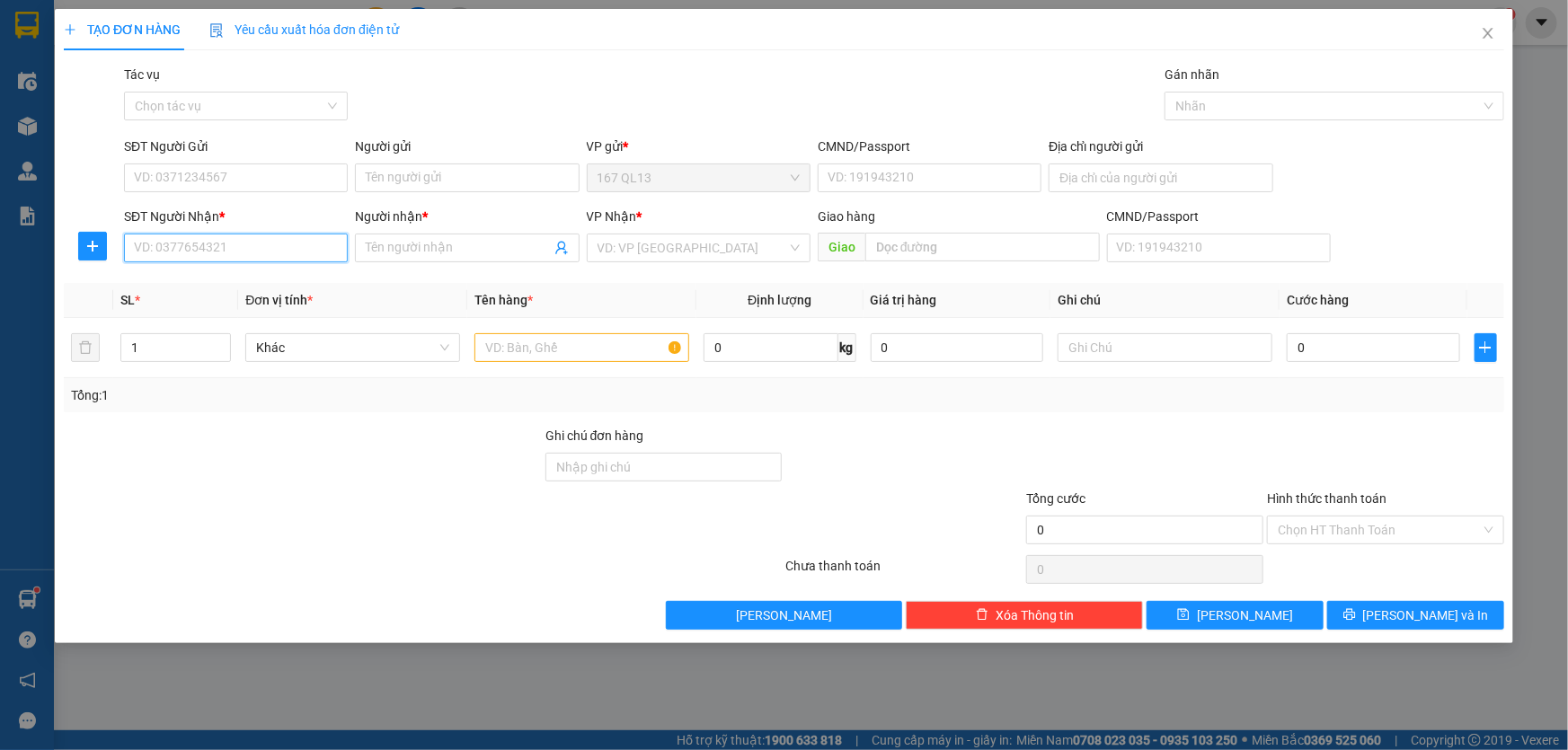
click at [286, 247] on input "SĐT Người Nhận *" at bounding box center [235, 248] width 223 height 29
click at [237, 284] on div "0702342473 - Vu" at bounding box center [236, 284] width 202 height 20
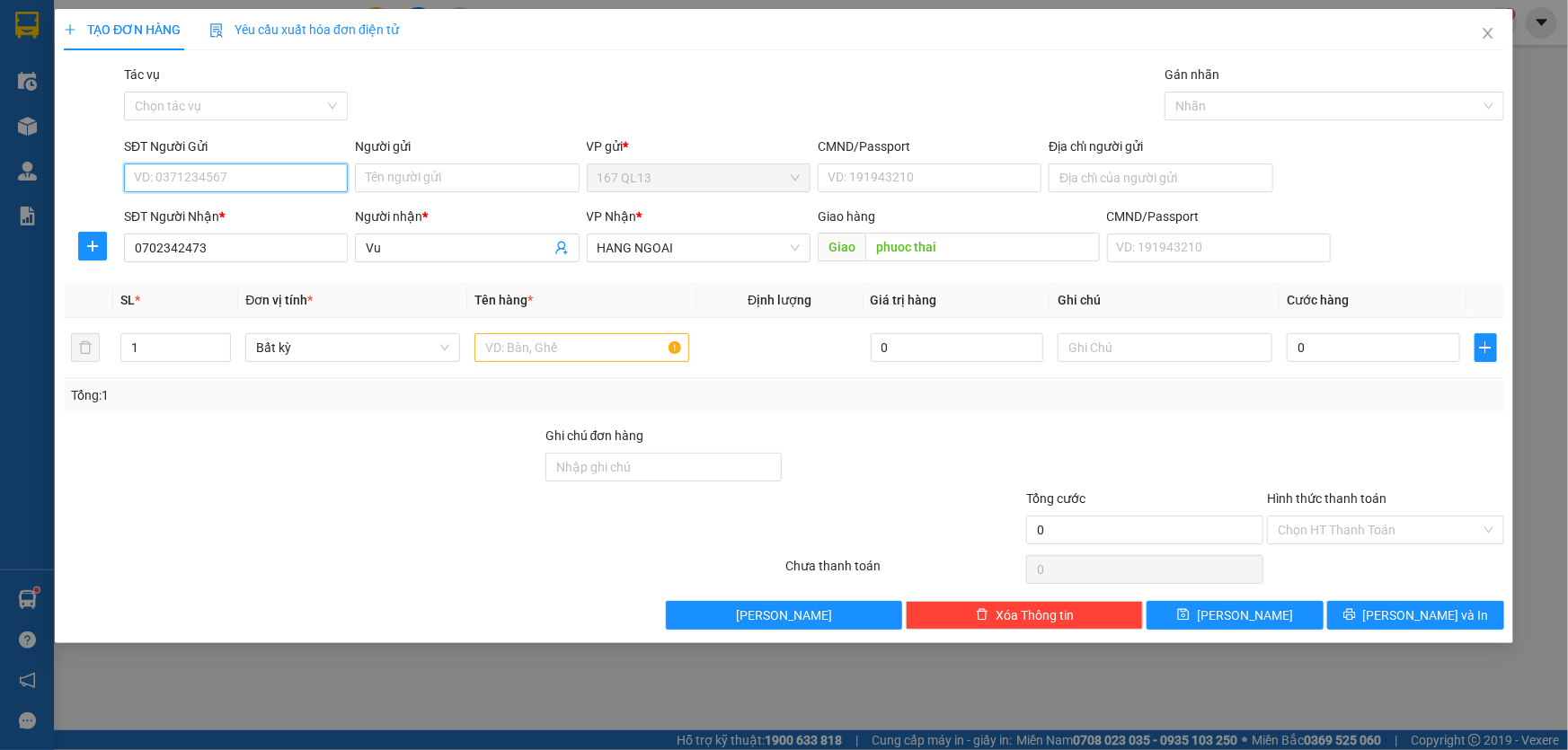
click at [252, 176] on input "SĐT Người Gửi" at bounding box center [235, 178] width 223 height 29
click at [240, 214] on div "0966666033 - [PERSON_NAME]" at bounding box center [236, 214] width 202 height 20
click at [589, 357] on input "text" at bounding box center [581, 348] width 214 height 29
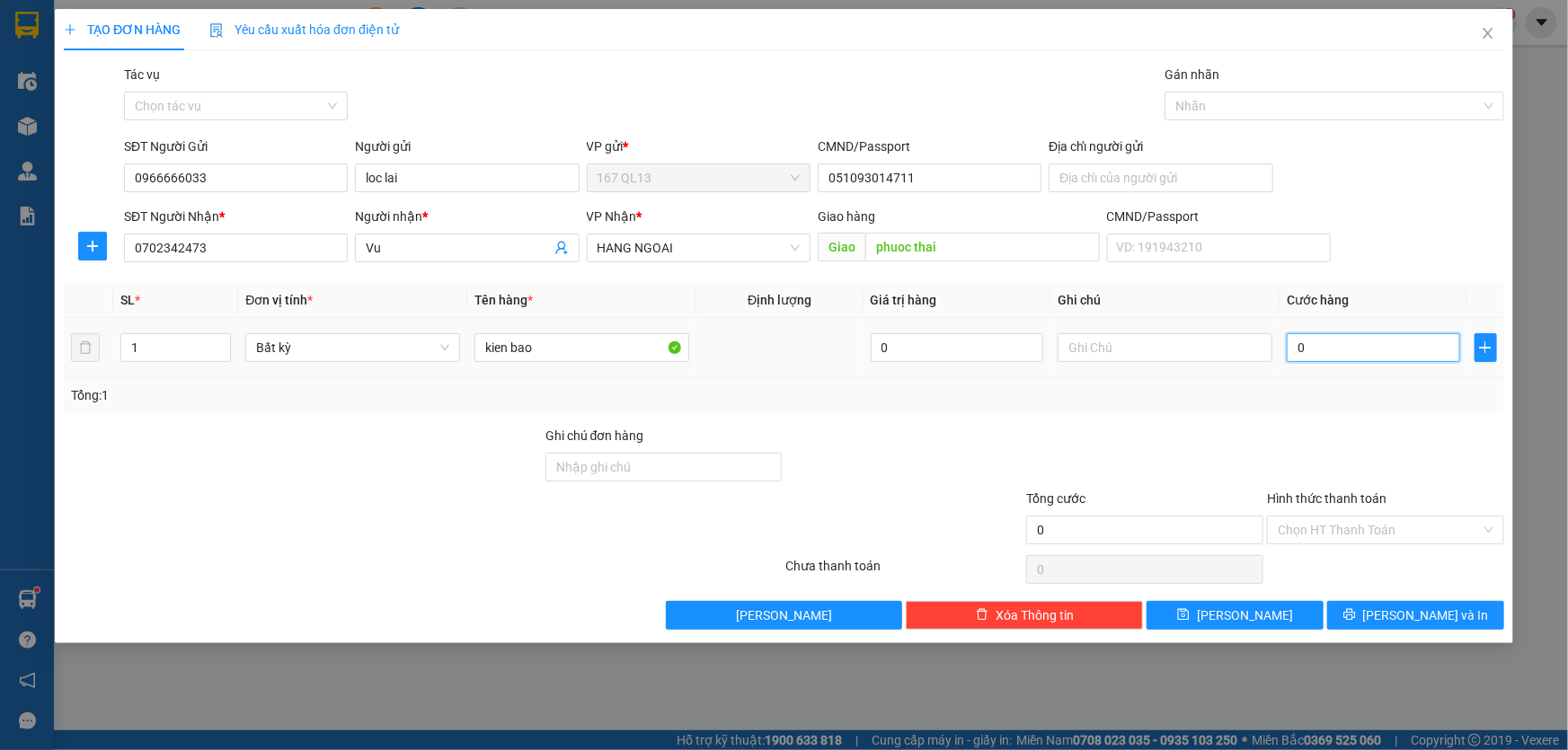
click at [1290, 348] on input "0" at bounding box center [1373, 348] width 173 height 29
click at [1421, 615] on span "[PERSON_NAME] và In" at bounding box center [1426, 616] width 126 height 20
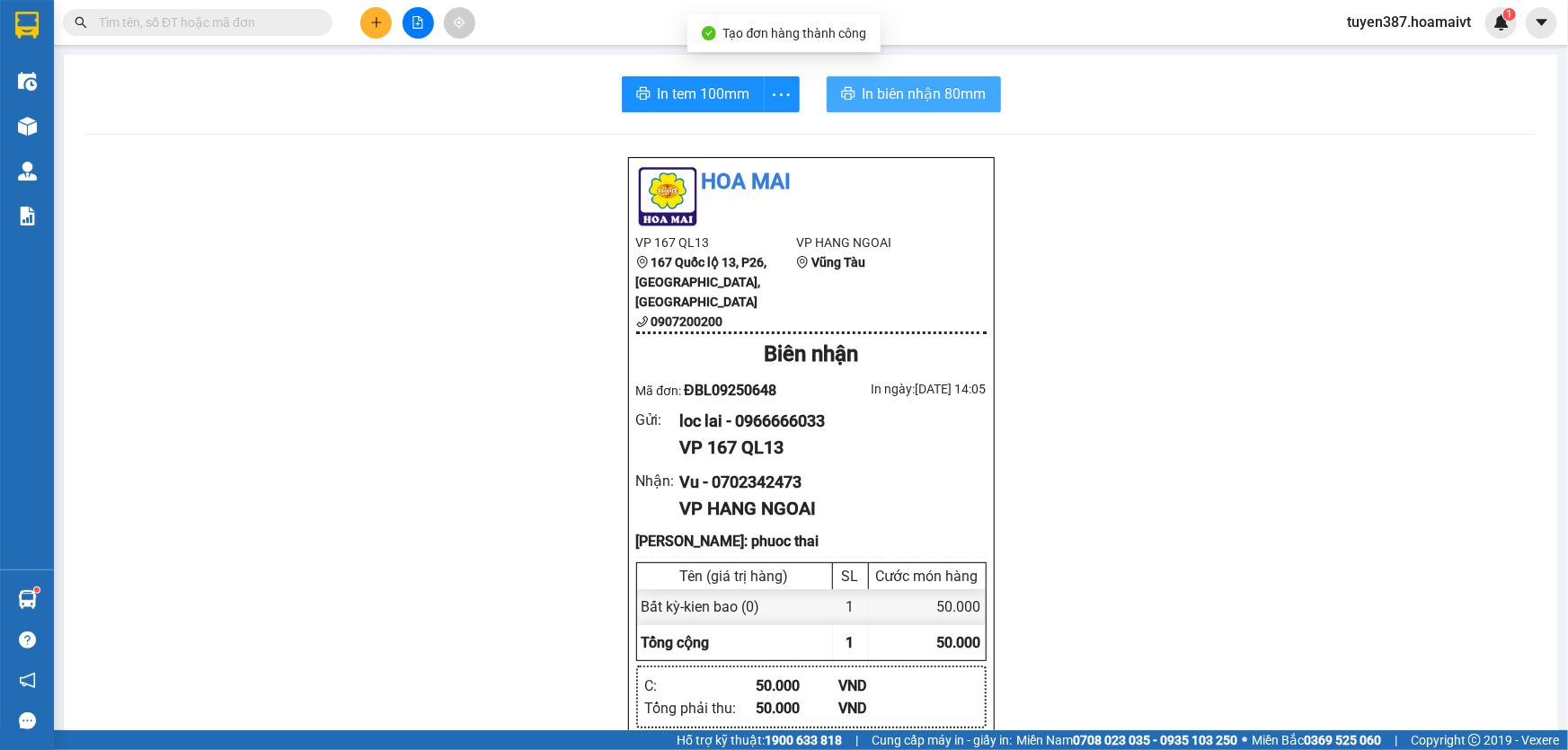
click at [894, 99] on span "In biên nhận 80mm" at bounding box center [925, 94] width 124 height 23
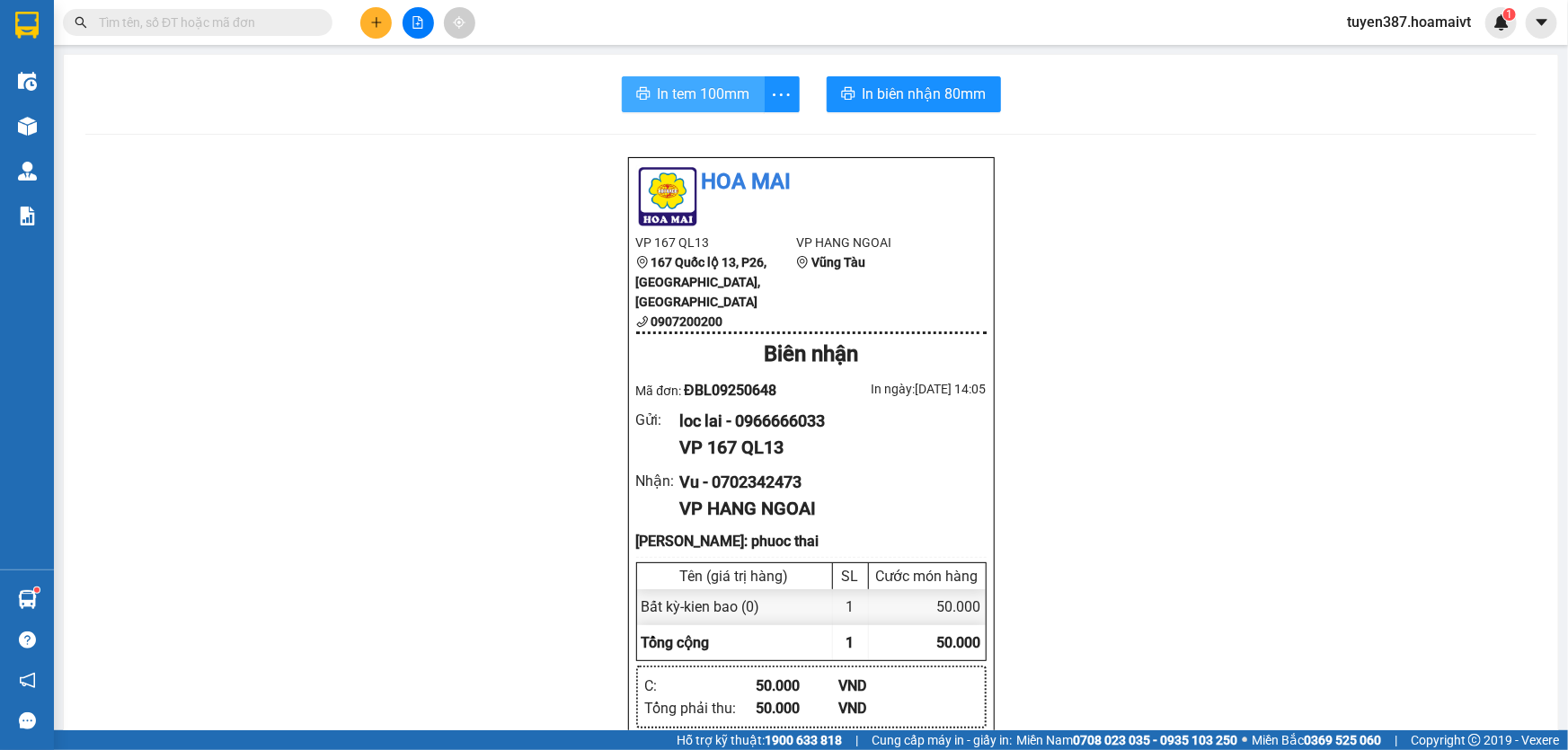
click at [686, 89] on span "In tem 100mm" at bounding box center [703, 94] width 92 height 23
click at [374, 24] on icon "plus" at bounding box center [377, 23] width 13 height 13
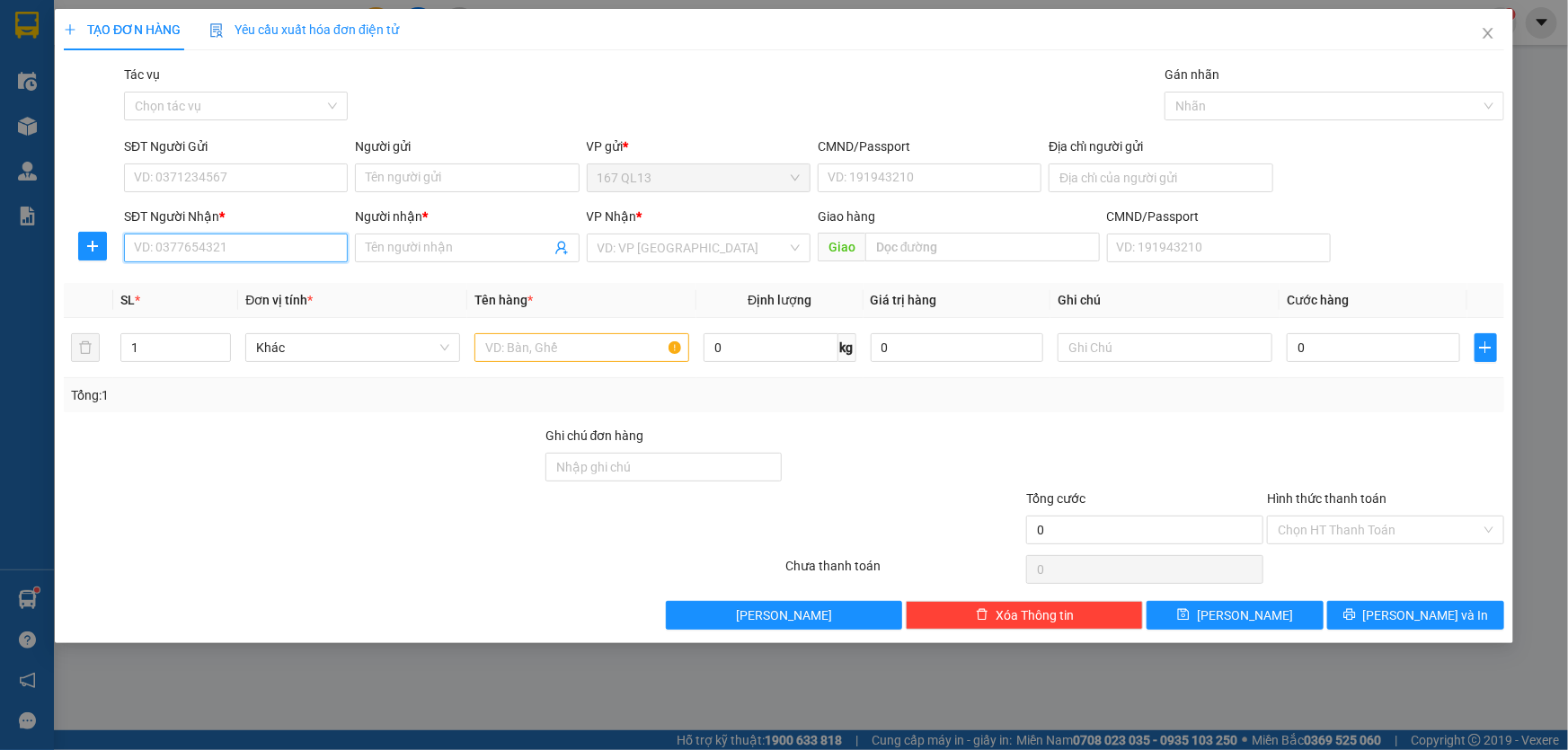
click at [313, 247] on input "SĐT Người Nhận *" at bounding box center [235, 248] width 223 height 29
click at [440, 244] on input "Người nhận *" at bounding box center [458, 248] width 184 height 20
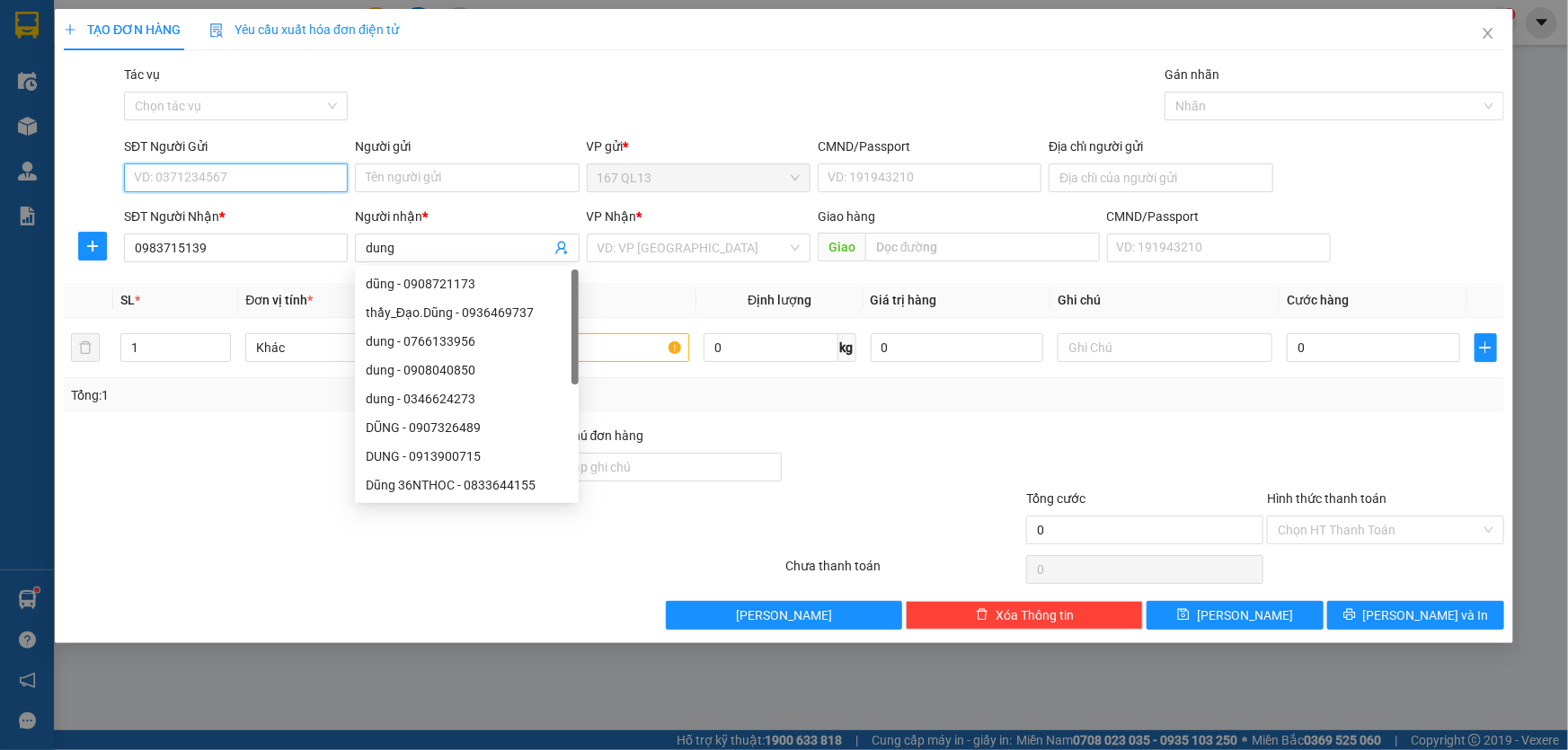
click at [270, 169] on input "SĐT Người Gửi" at bounding box center [235, 178] width 223 height 29
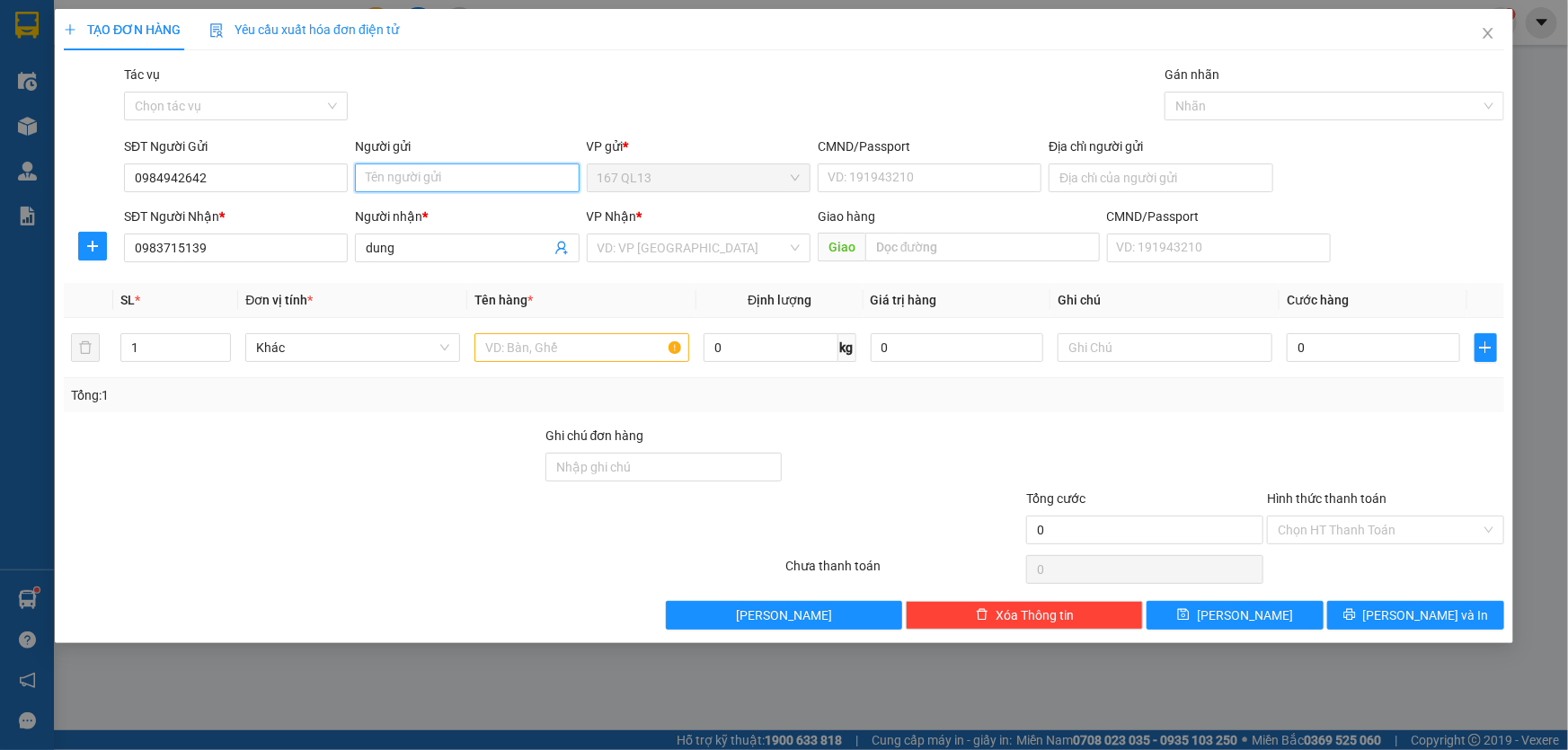
click at [416, 176] on input "Người gửi" at bounding box center [466, 178] width 223 height 29
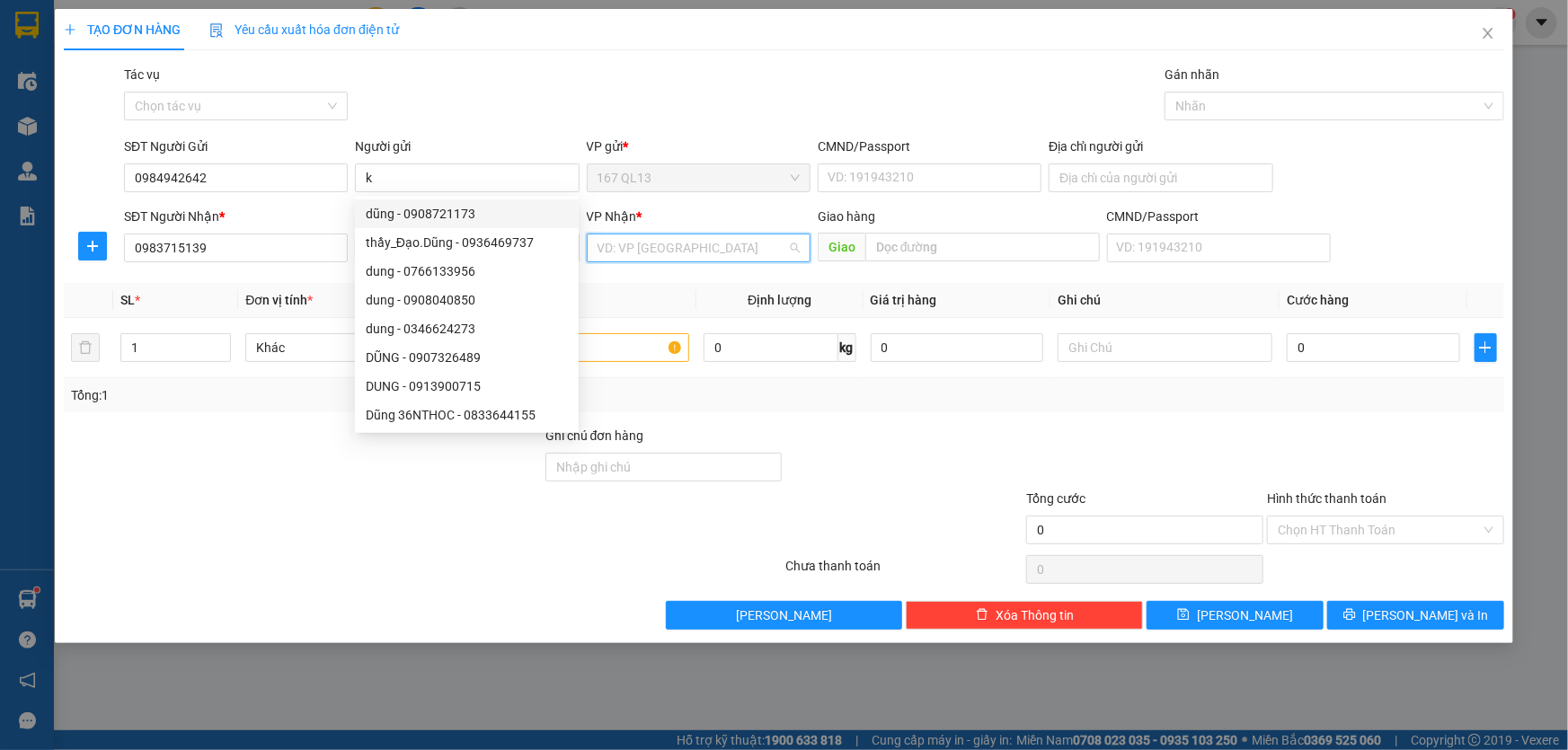
click at [698, 254] on input "search" at bounding box center [692, 248] width 190 height 27
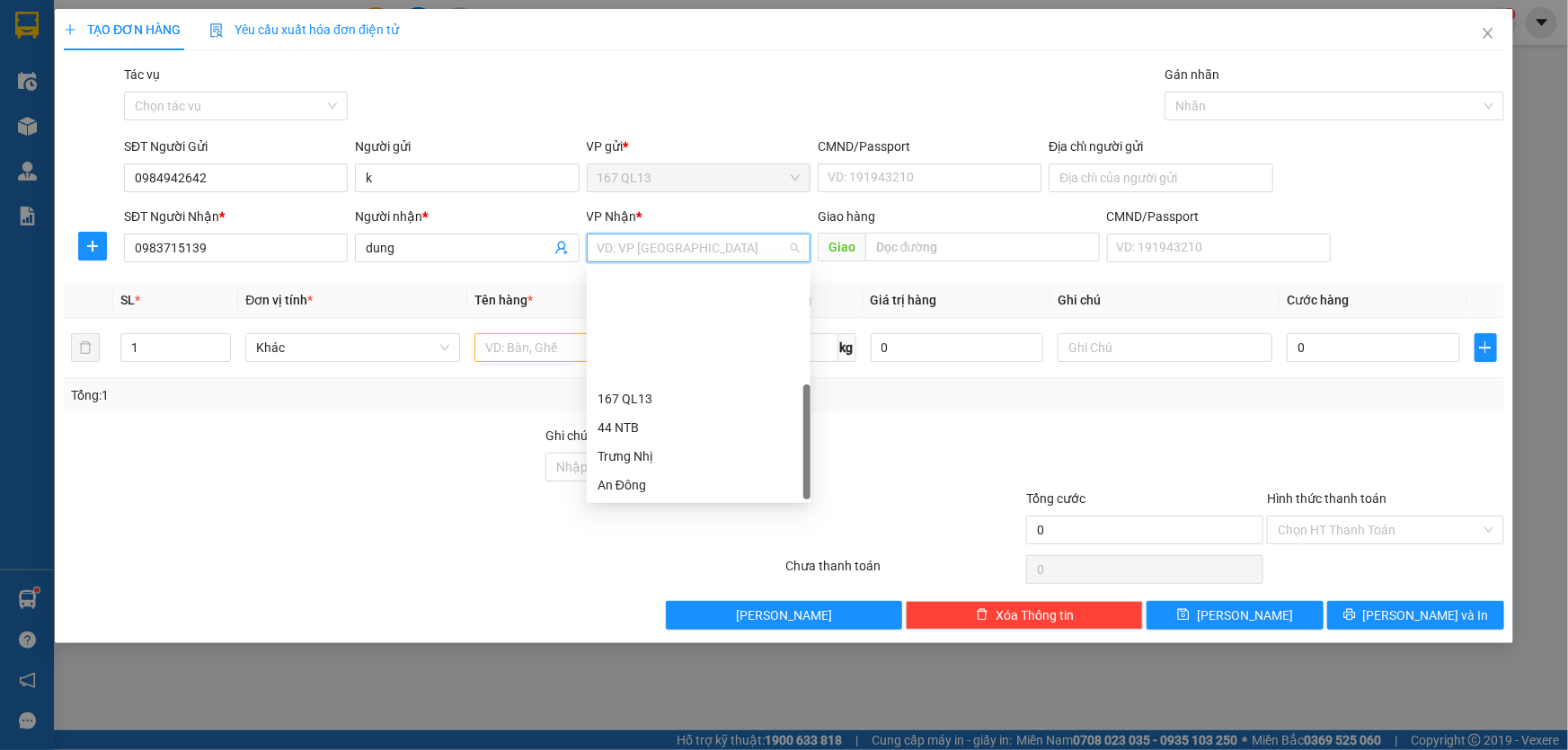
click at [668, 590] on div "HANG NGOAI" at bounding box center [699, 600] width 202 height 20
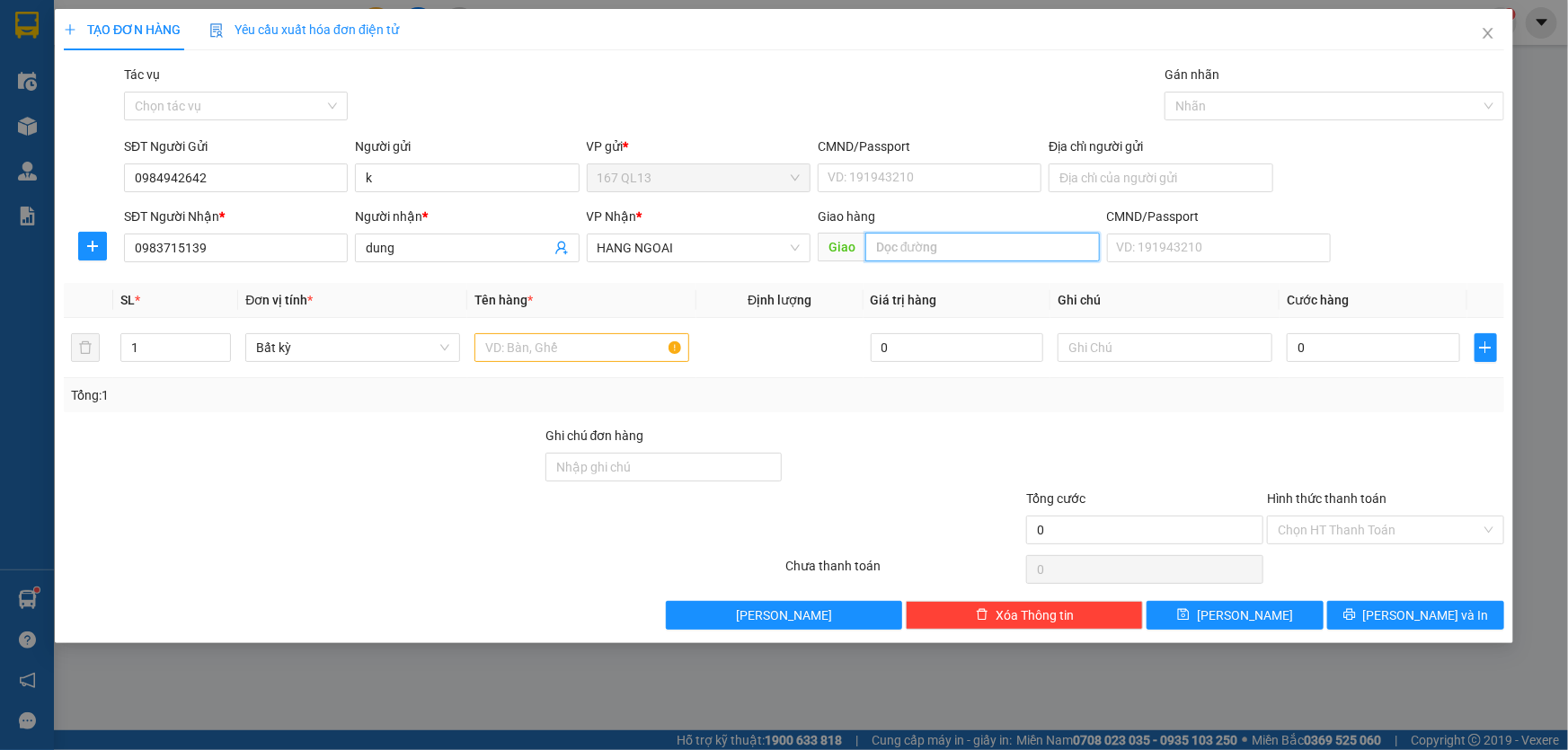
click at [964, 240] on input "text" at bounding box center [982, 247] width 234 height 29
click at [608, 346] on input "text" at bounding box center [581, 348] width 214 height 29
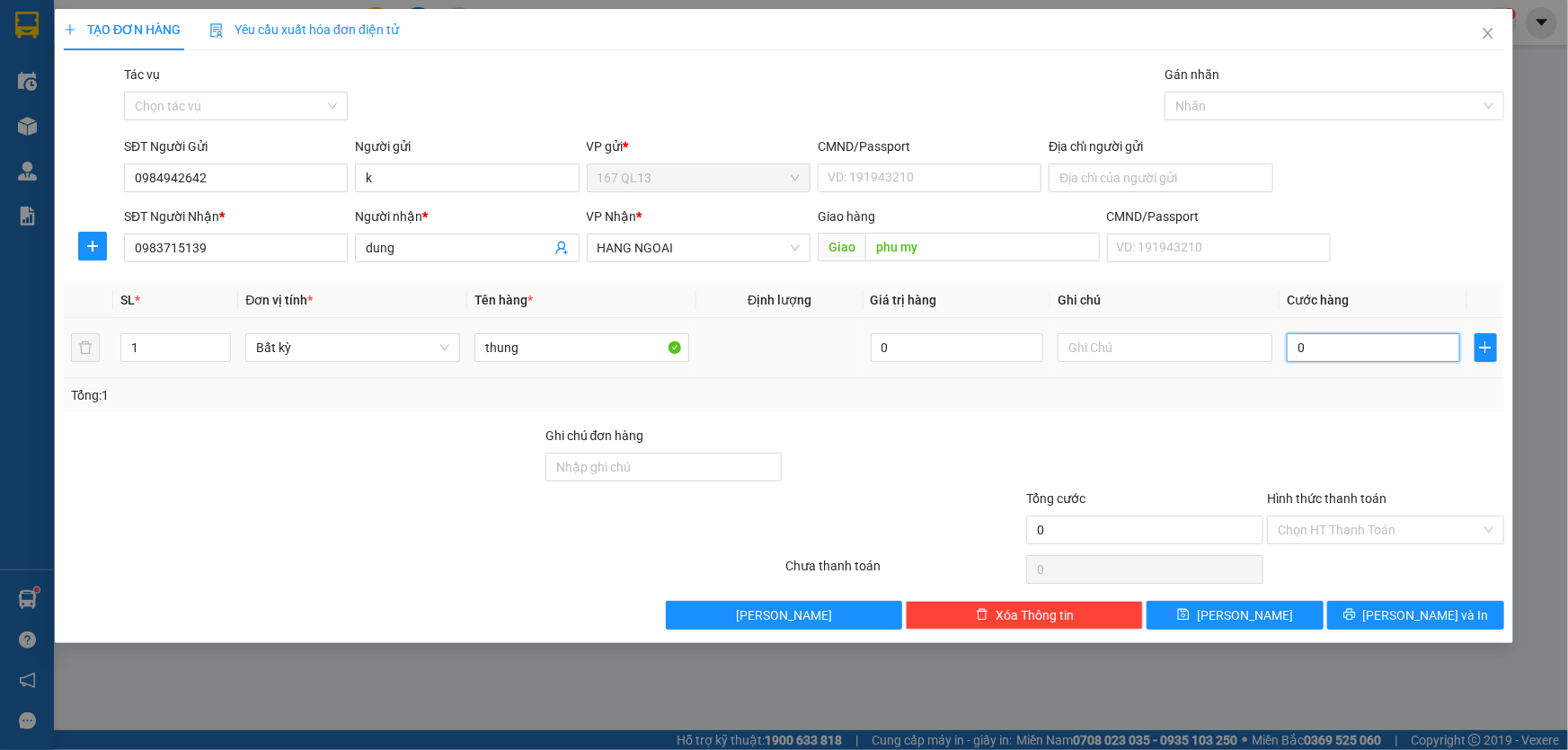
click at [1293, 347] on input "0" at bounding box center [1373, 348] width 173 height 29
click at [1419, 616] on span "[PERSON_NAME] và In" at bounding box center [1426, 616] width 126 height 20
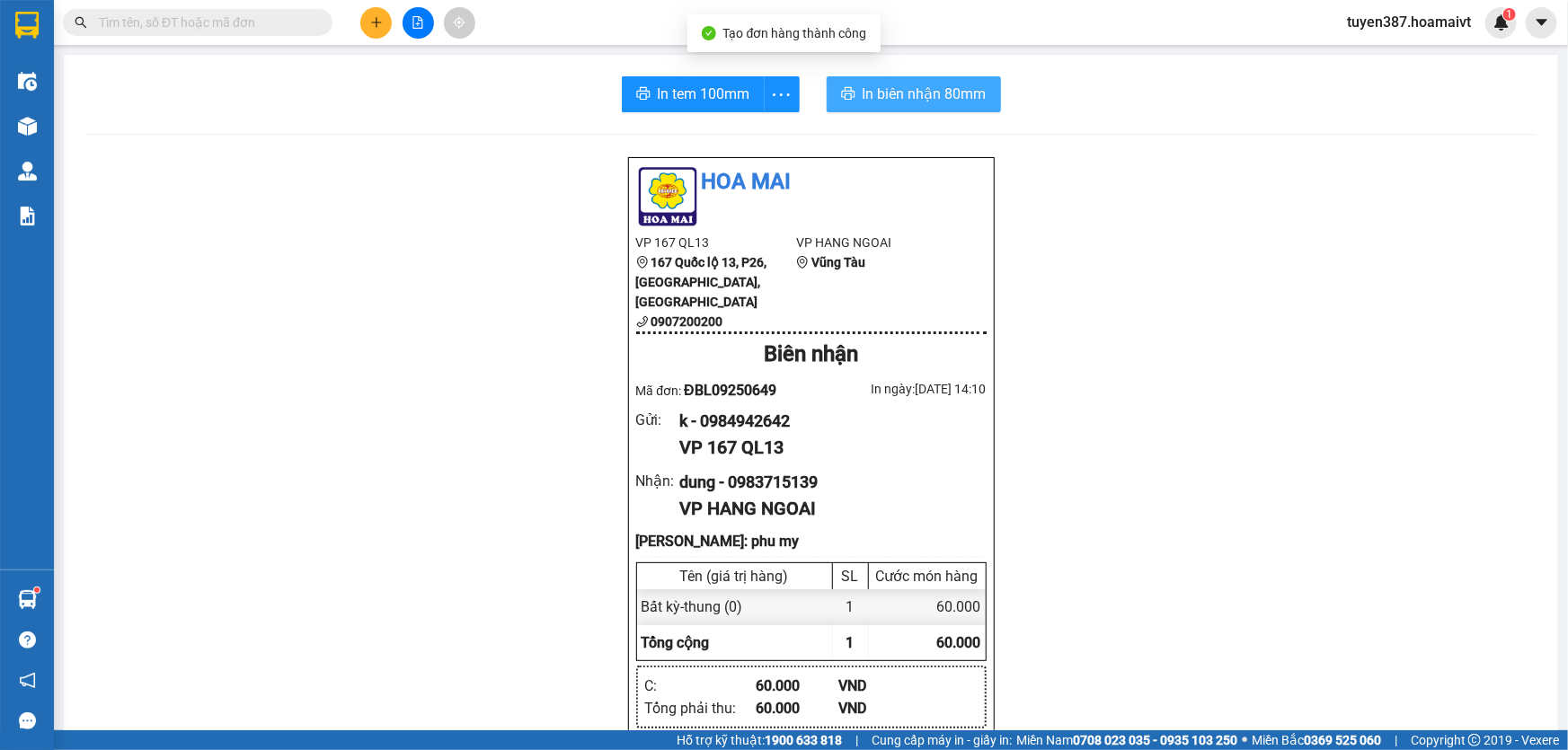
click at [875, 85] on span "In biên nhận 80mm" at bounding box center [925, 94] width 124 height 23
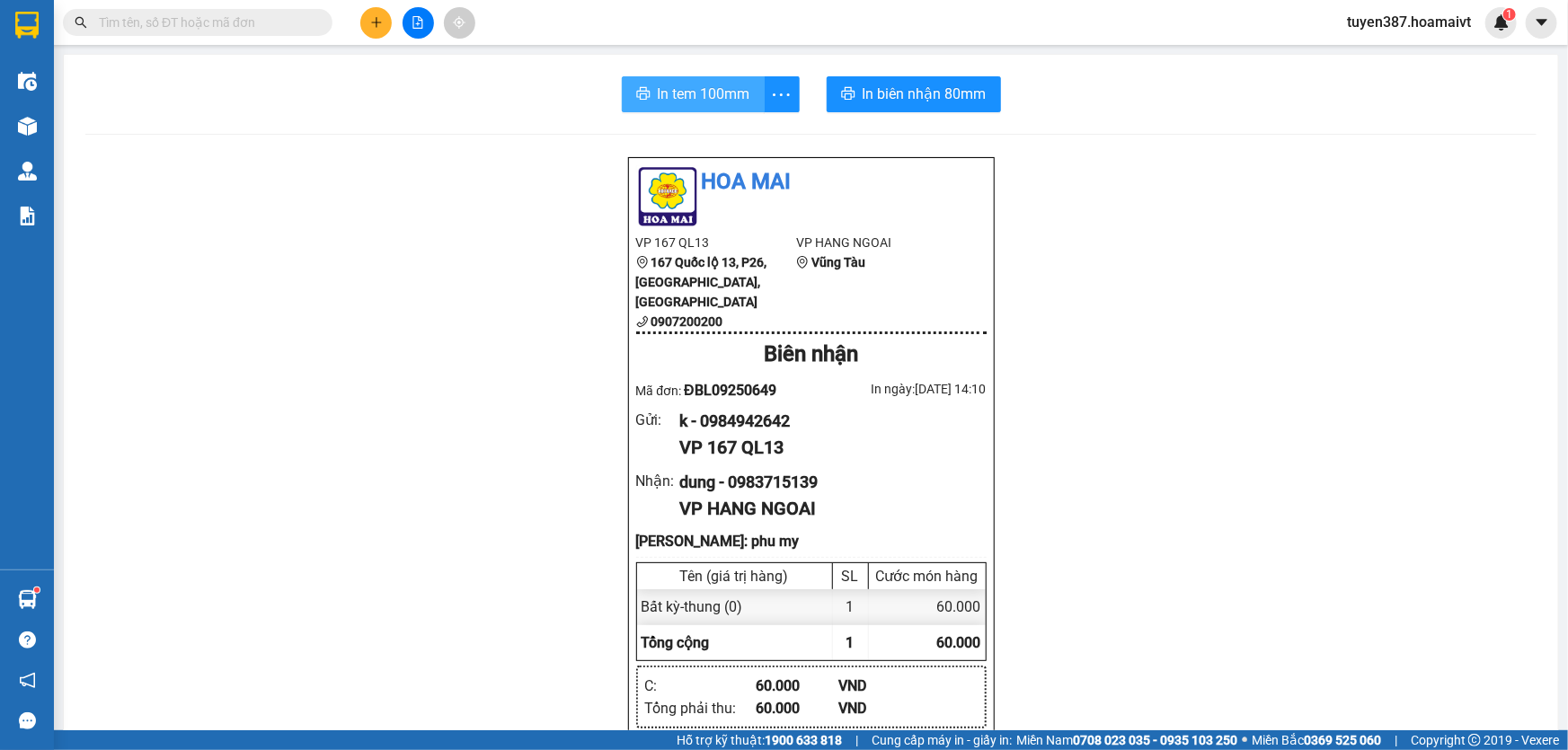
click at [671, 83] on span "In tem 100mm" at bounding box center [703, 94] width 92 height 23
click at [376, 24] on icon "plus" at bounding box center [376, 22] width 1 height 10
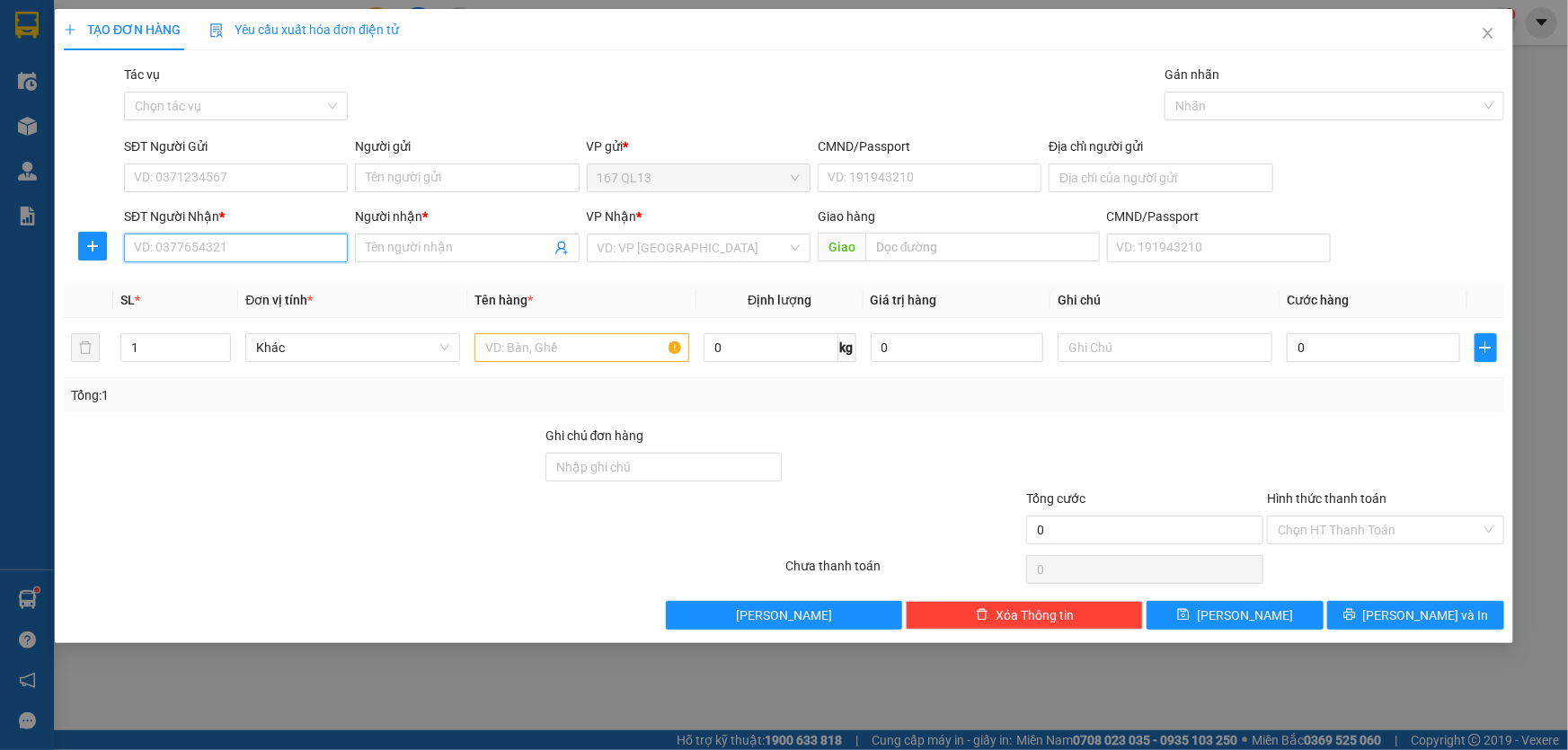
click at [328, 252] on input "SĐT Người Nhận *" at bounding box center [235, 248] width 223 height 29
click at [219, 281] on div "0903607968 - [PERSON_NAME]" at bounding box center [236, 284] width 202 height 20
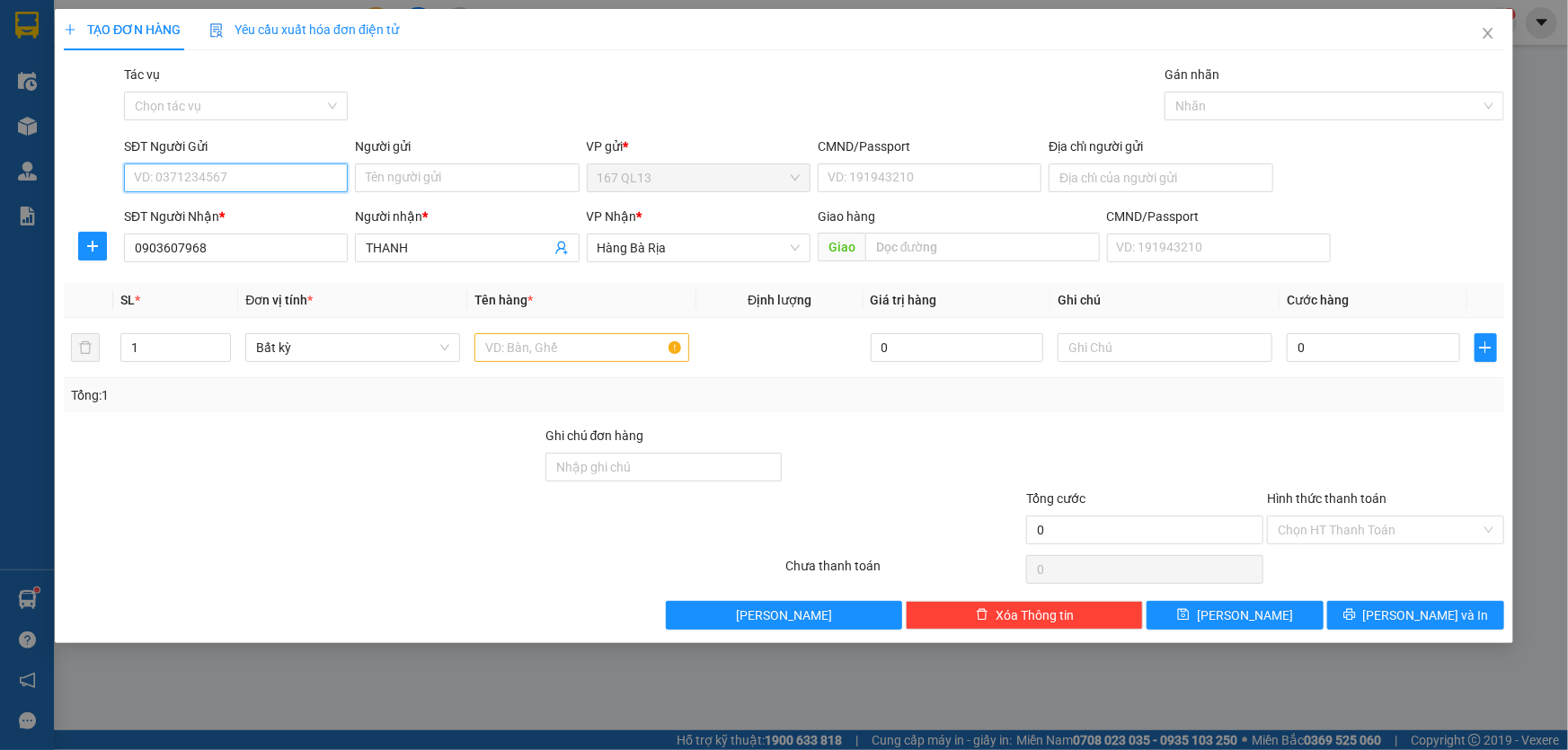
click at [264, 172] on input "SĐT Người Gửi" at bounding box center [235, 178] width 223 height 29
click at [254, 180] on input "SĐT Người Gửi" at bounding box center [235, 178] width 223 height 29
click at [439, 179] on input "Người gửi" at bounding box center [466, 178] width 223 height 29
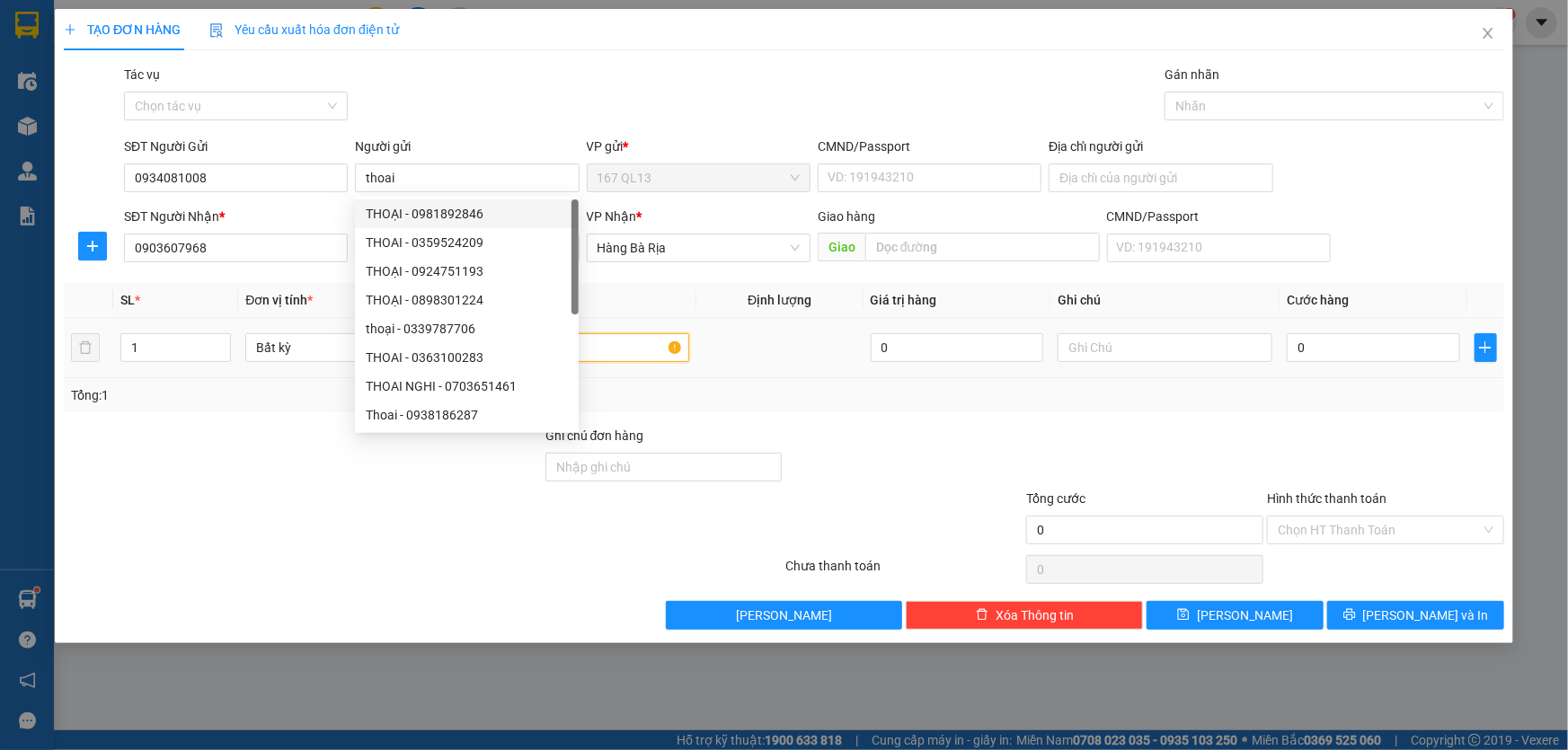
click at [627, 342] on input "text" at bounding box center [581, 348] width 214 height 29
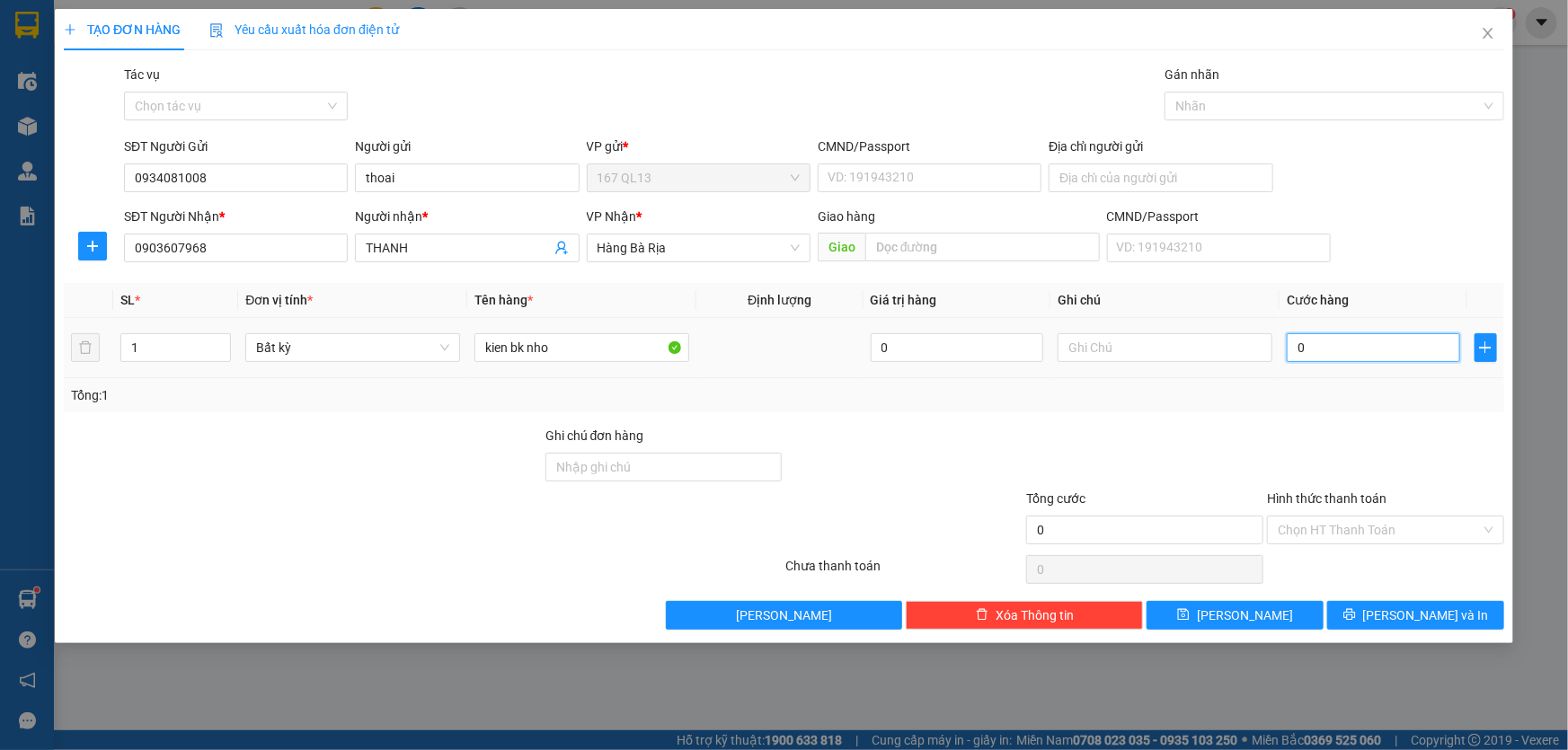
click at [1291, 346] on input "0" at bounding box center [1373, 348] width 173 height 29
click at [1414, 609] on span "[PERSON_NAME] và In" at bounding box center [1426, 616] width 126 height 20
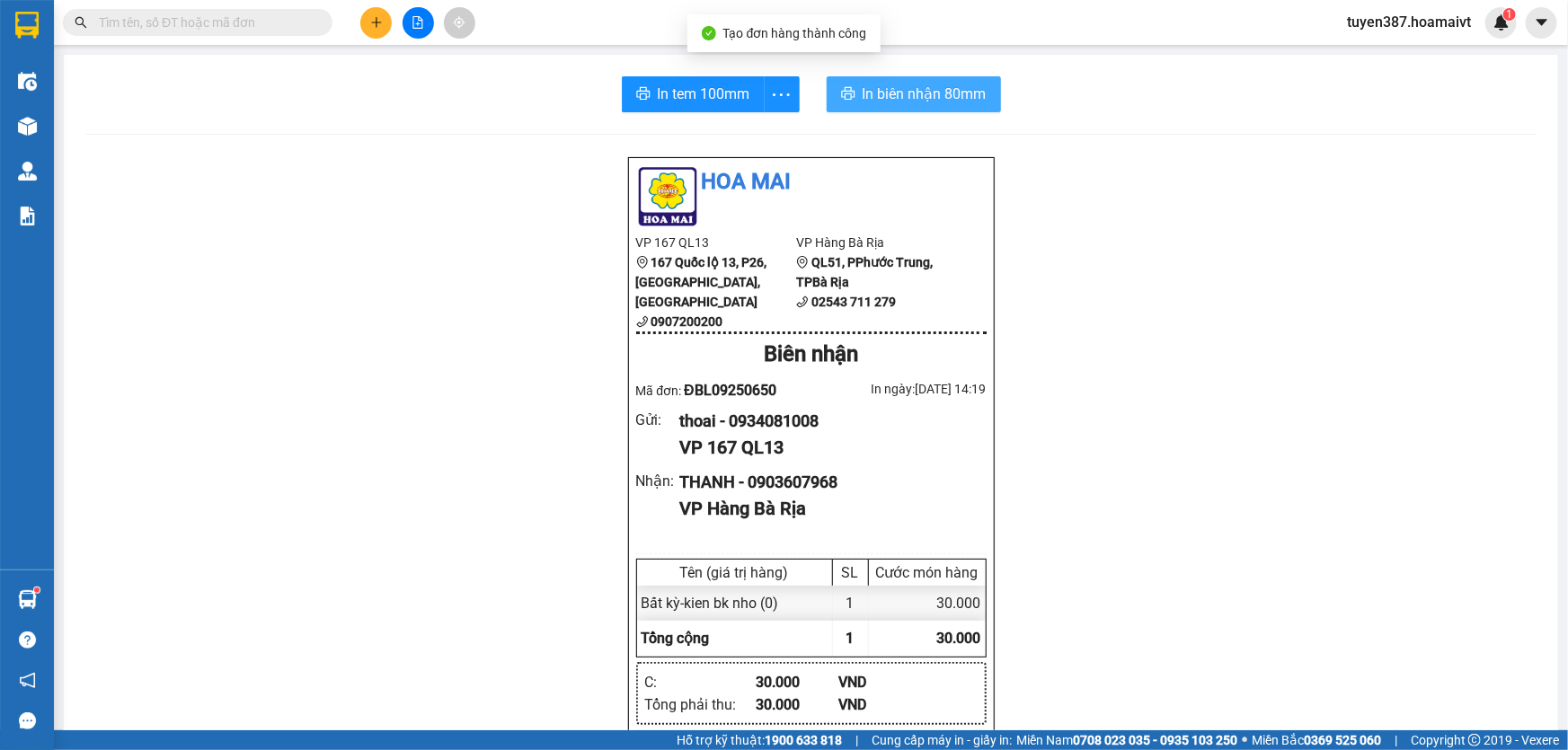
click at [883, 89] on span "In biên nhận 80mm" at bounding box center [925, 94] width 124 height 23
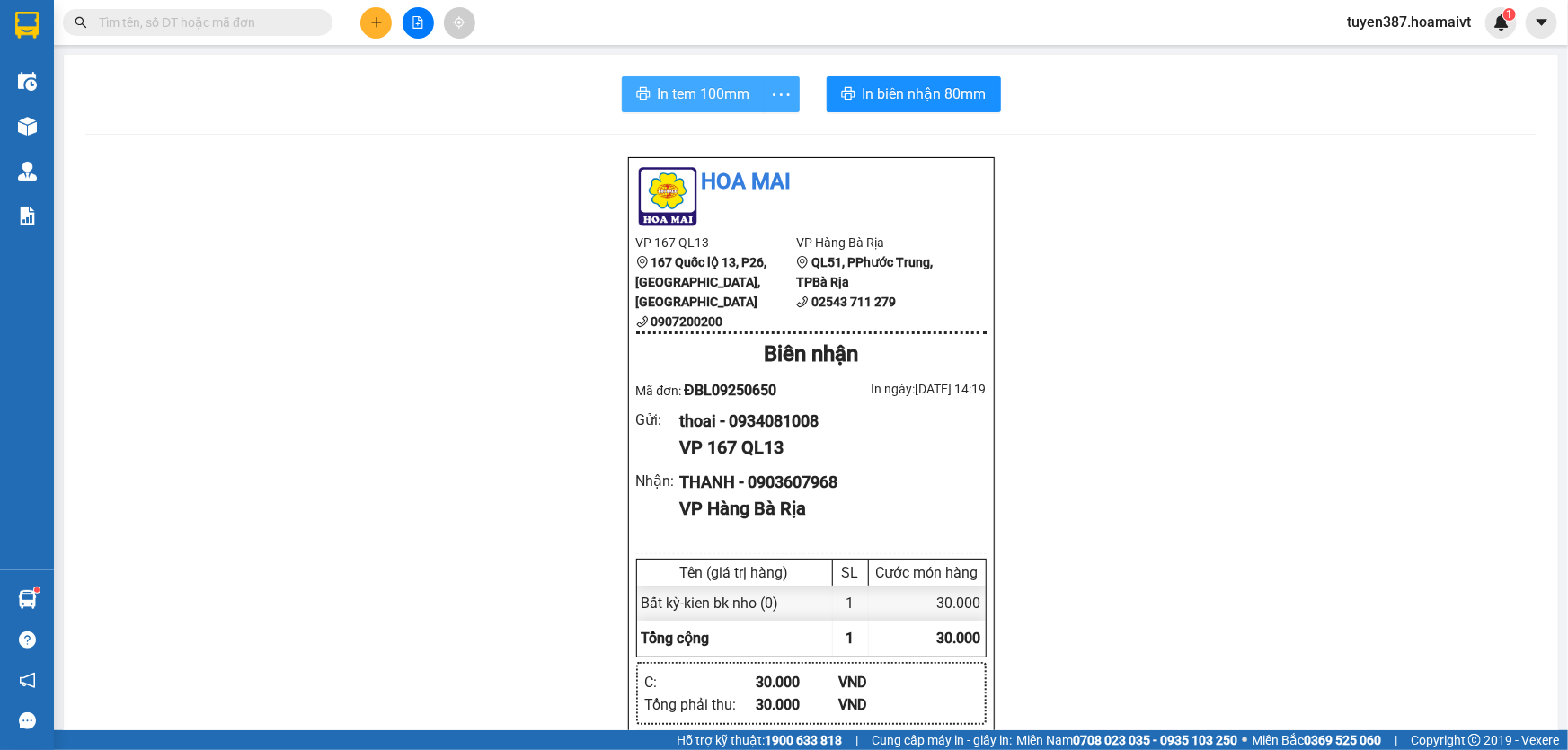
drag, startPoint x: 686, startPoint y: 96, endPoint x: 772, endPoint y: 80, distance: 87.5
click at [686, 95] on span "In tem 100mm" at bounding box center [703, 94] width 92 height 23
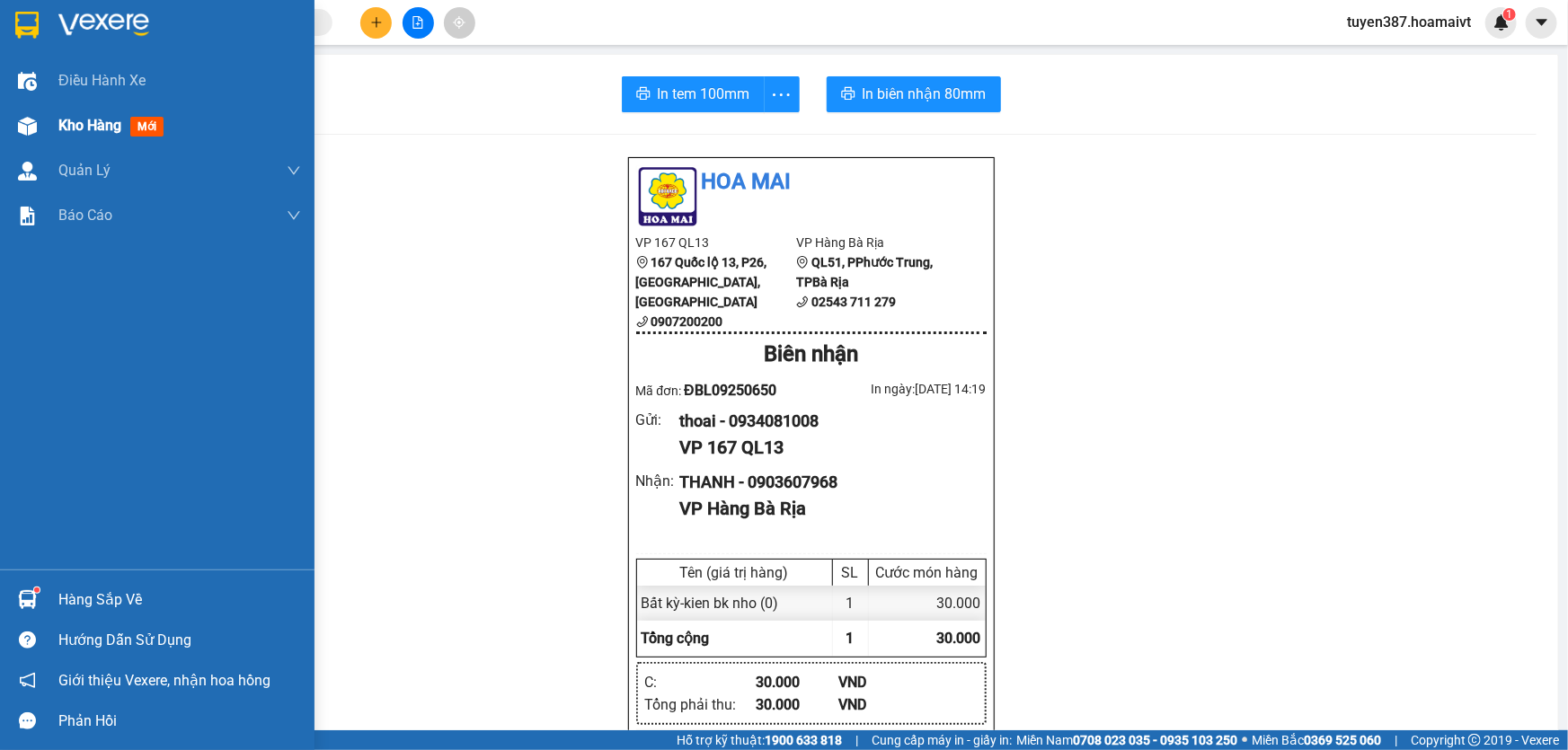
click at [146, 123] on span "mới" at bounding box center [147, 127] width 33 height 20
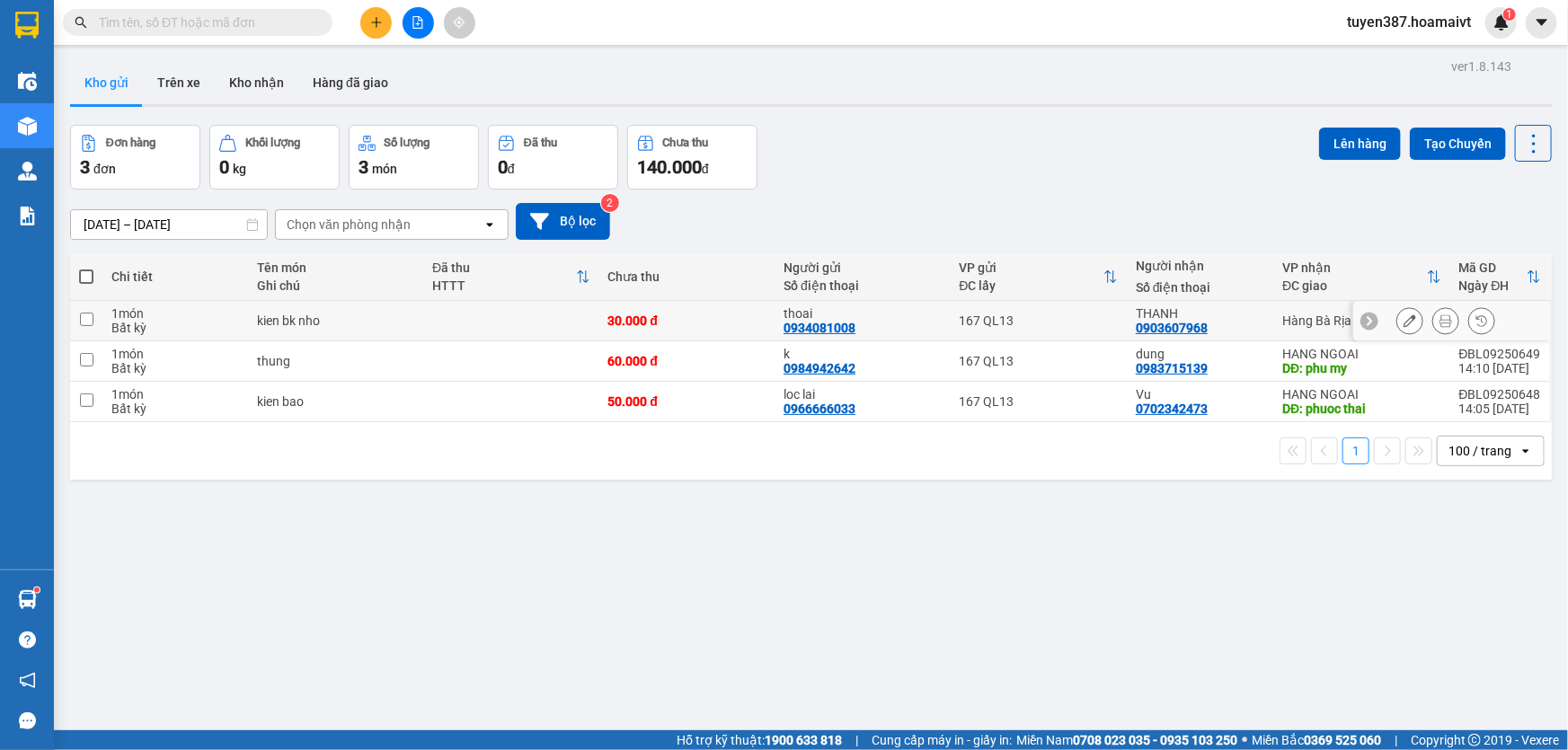
click at [88, 316] on input "checkbox" at bounding box center [87, 319] width 14 height 14
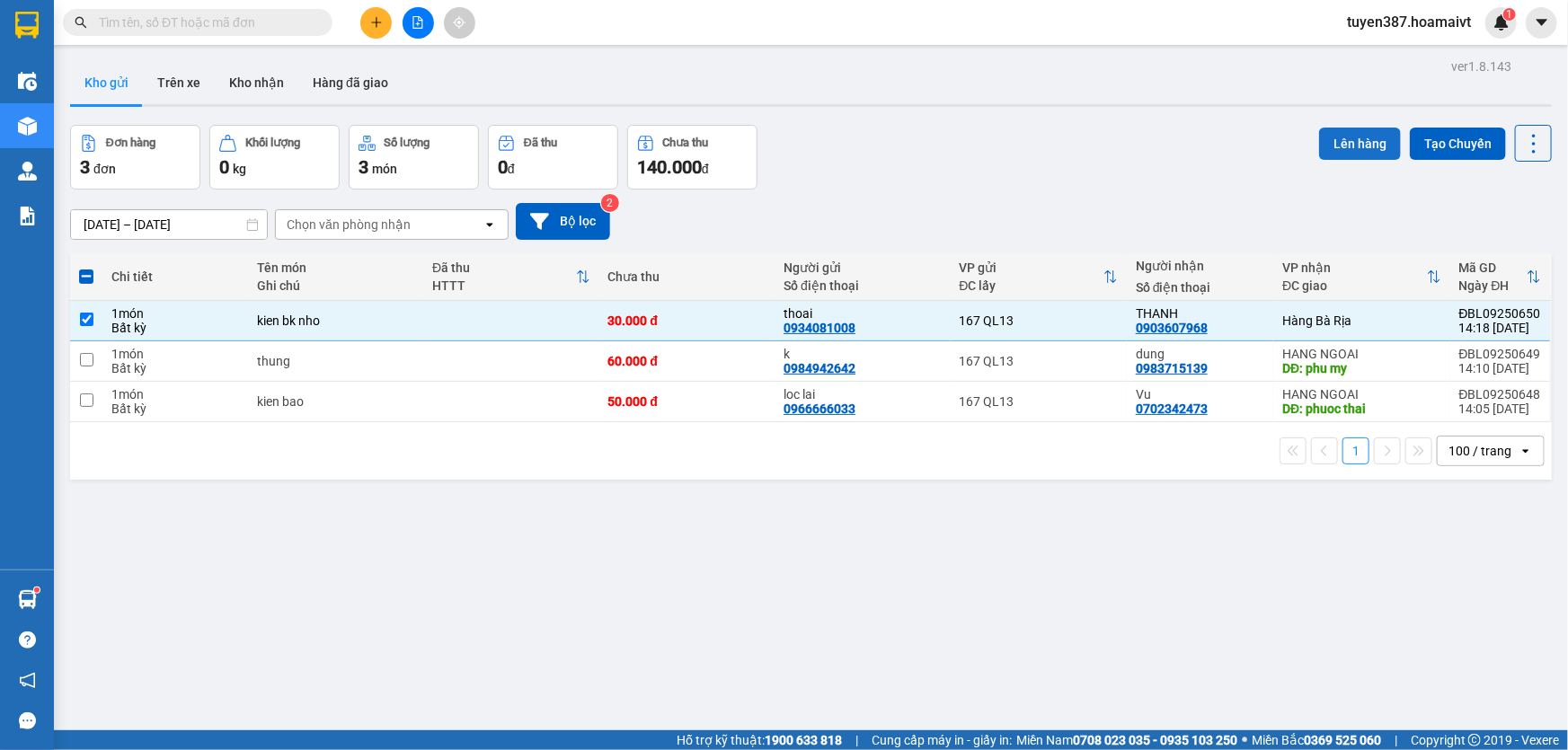
click at [1342, 132] on button "Lên hàng" at bounding box center [1360, 143] width 82 height 32
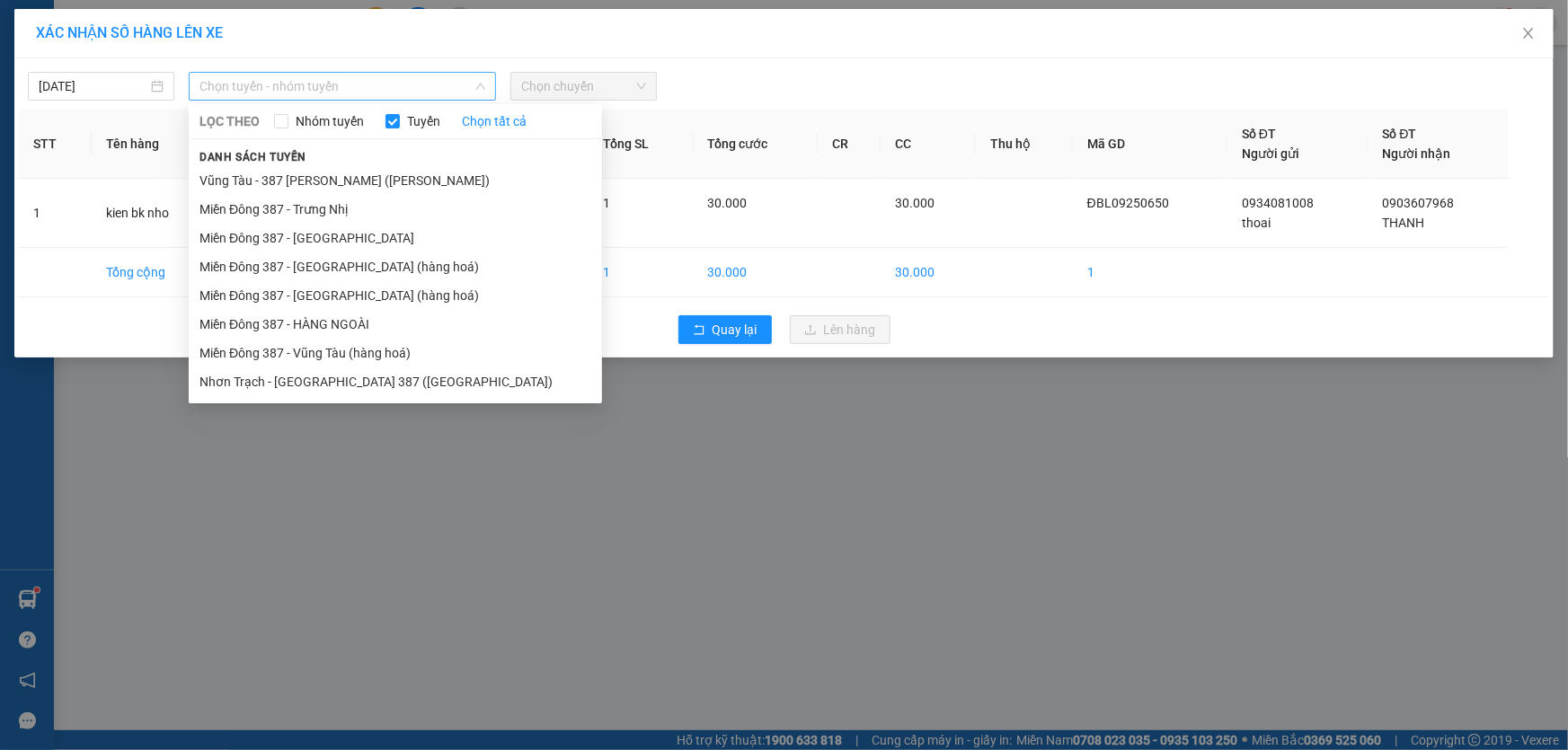
click at [366, 84] on span "Chọn tuyến - nhóm tuyến" at bounding box center [342, 87] width 286 height 27
click at [308, 286] on li "Miền Đông 387 - [GEOGRAPHIC_DATA] (hàng hoá)" at bounding box center [395, 296] width 413 height 29
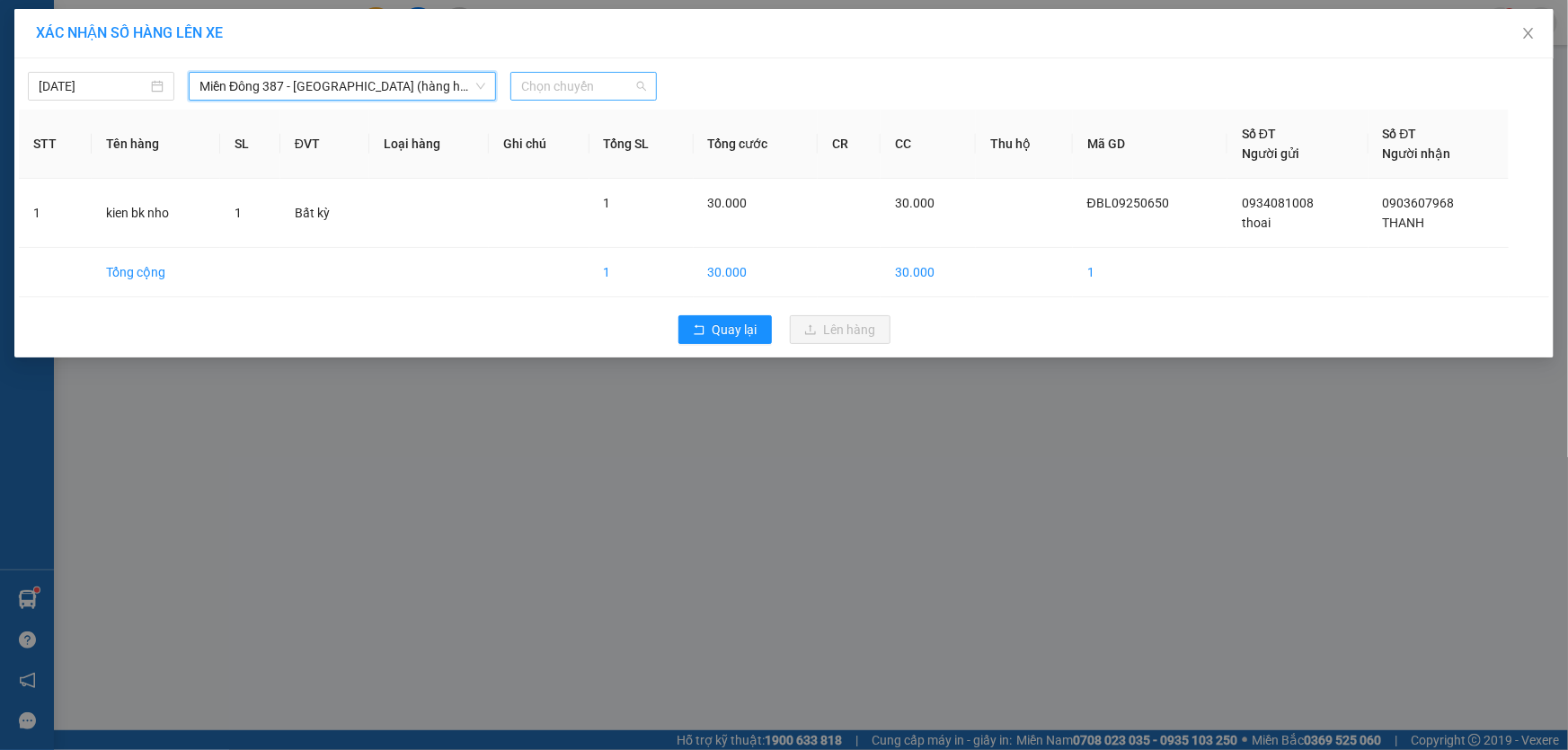
click at [599, 88] on span "Chọn chuyến" at bounding box center [583, 87] width 125 height 27
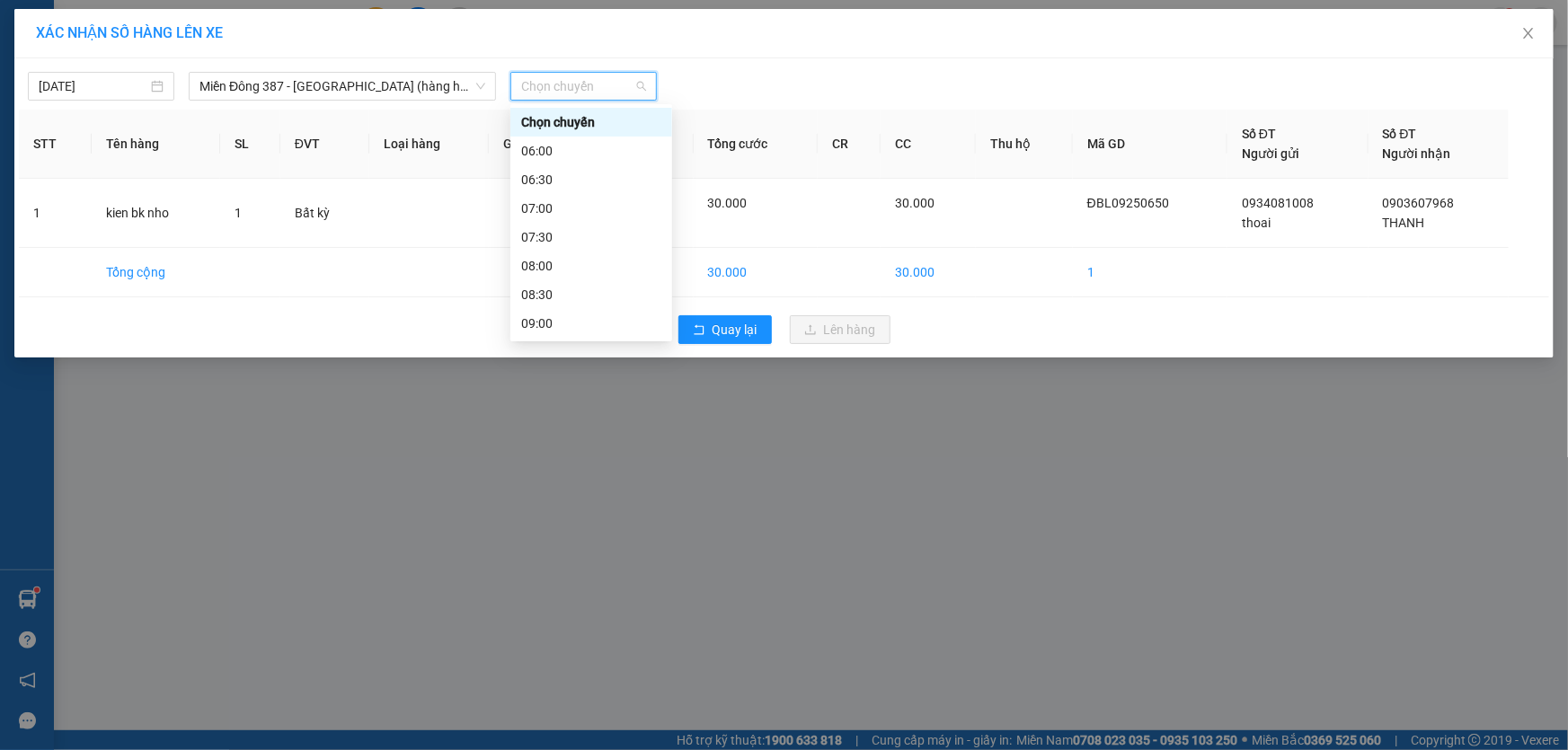
click at [611, 82] on span "Chọn chuyến" at bounding box center [583, 87] width 125 height 27
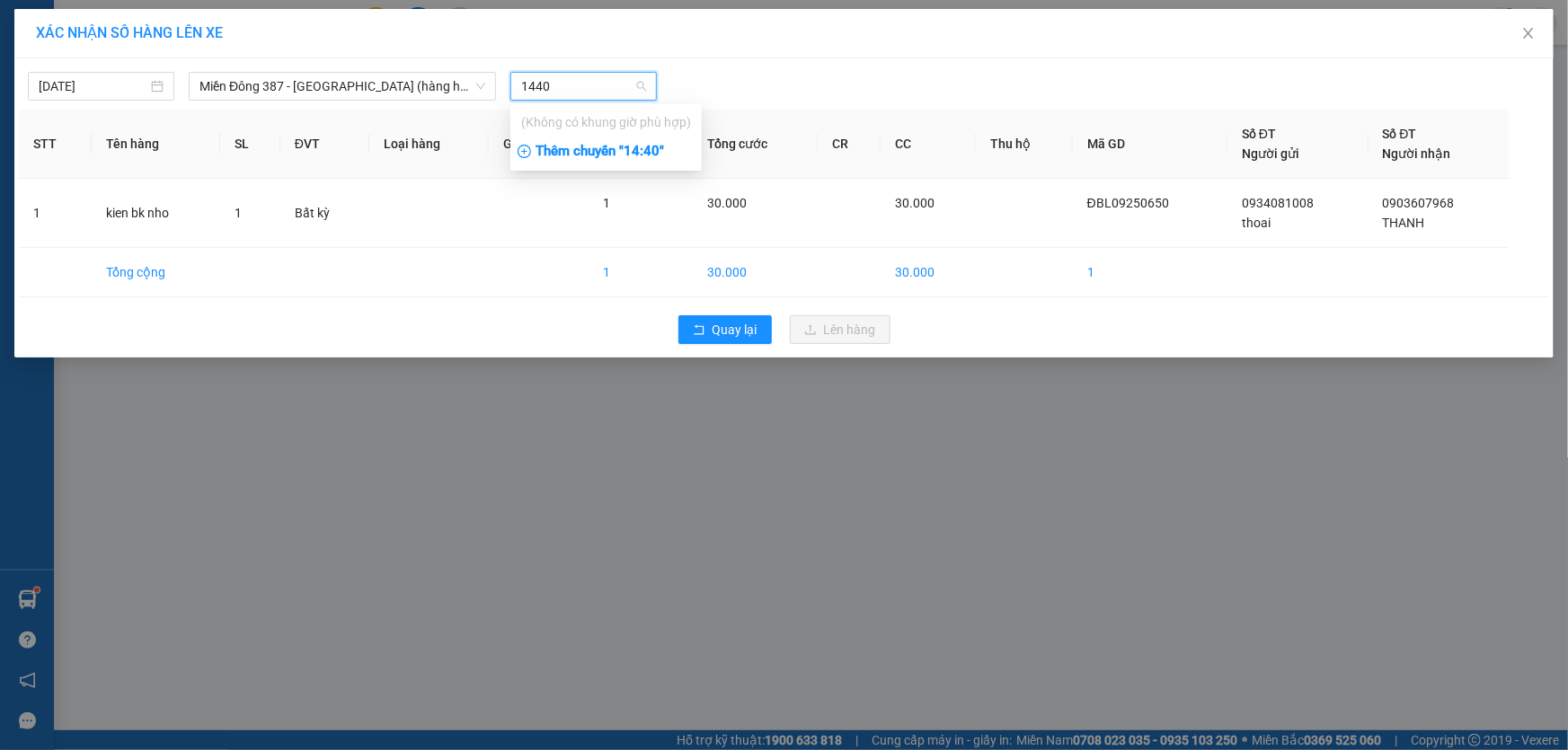
click at [665, 150] on div "Thêm chuyến " 14:40 "" at bounding box center [606, 151] width 192 height 30
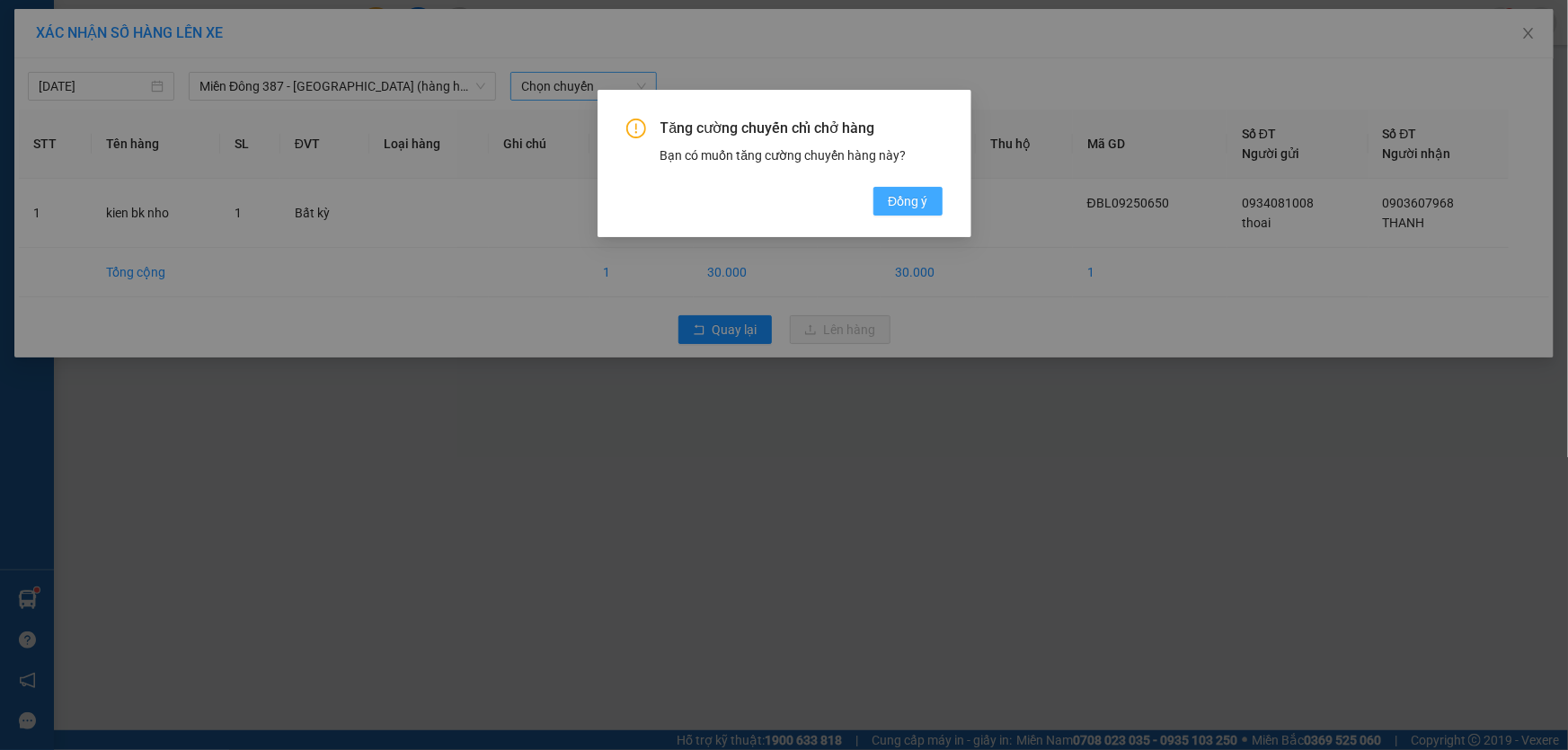
click at [911, 199] on span "Đồng ý" at bounding box center [907, 202] width 39 height 20
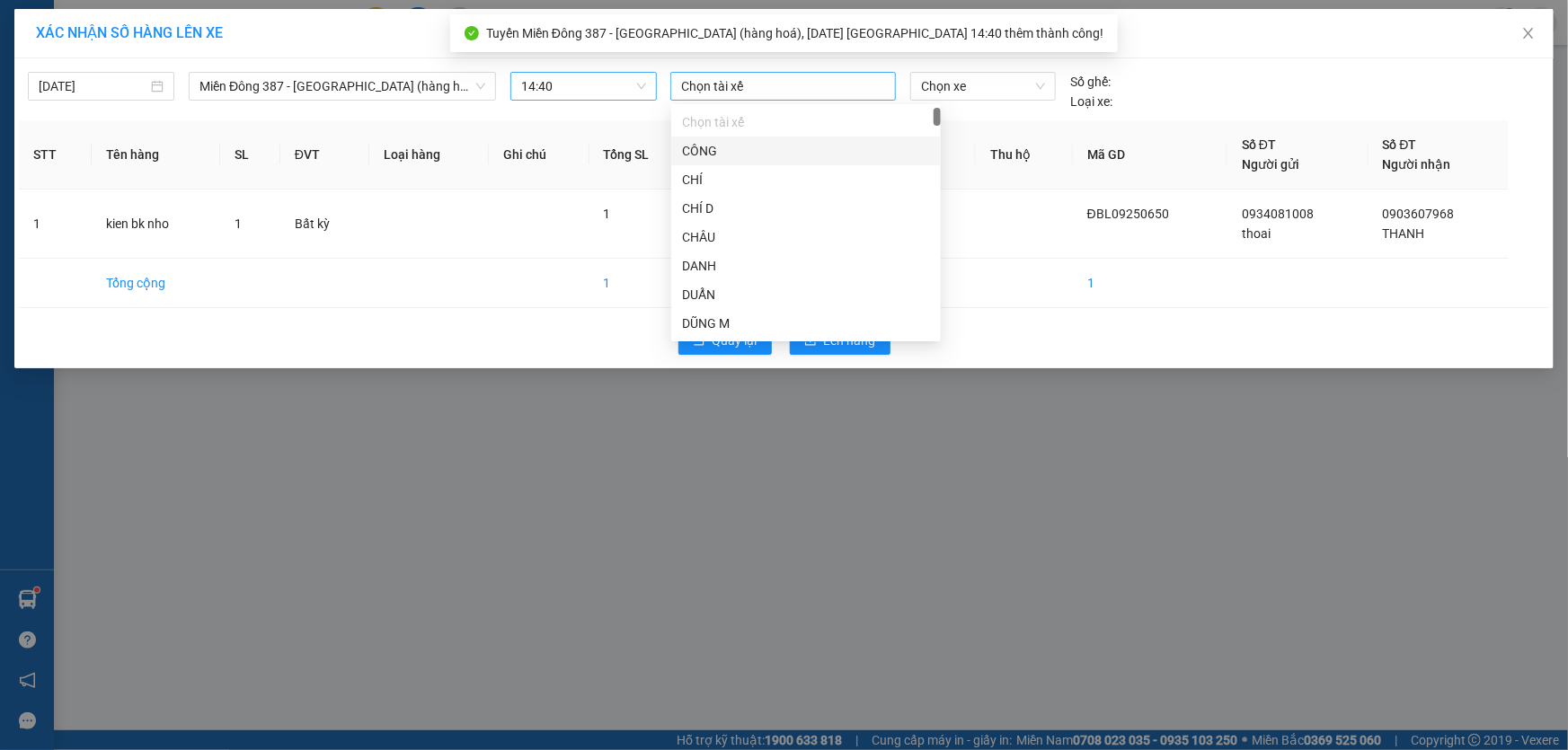
click at [763, 83] on div at bounding box center [783, 87] width 216 height 22
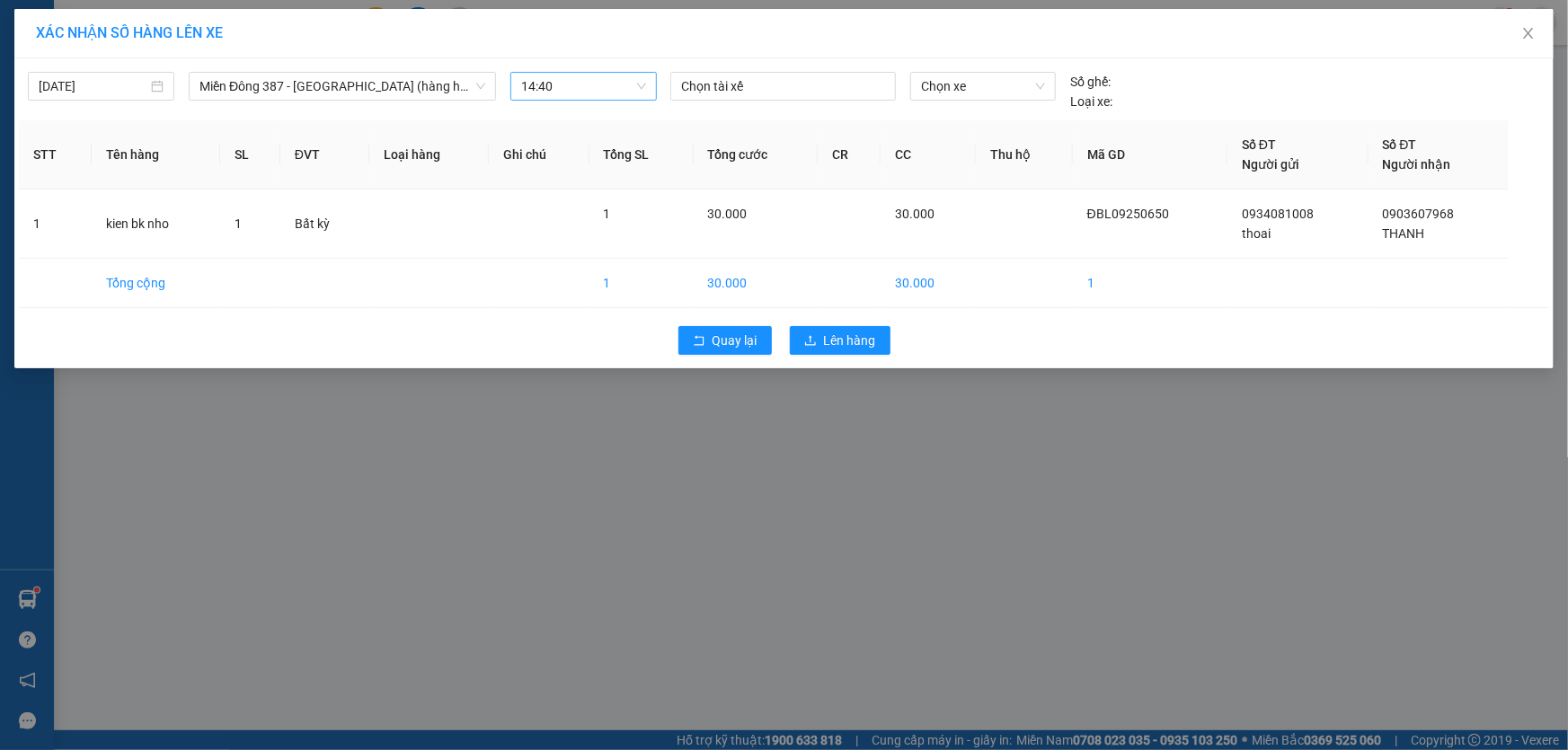
click at [748, 460] on div "XÁC NHẬN SỐ HÀNG LÊN XE [DATE] [GEOGRAPHIC_DATA] 387 - [GEOGRAPHIC_DATA] (hàng …" at bounding box center [784, 375] width 1568 height 750
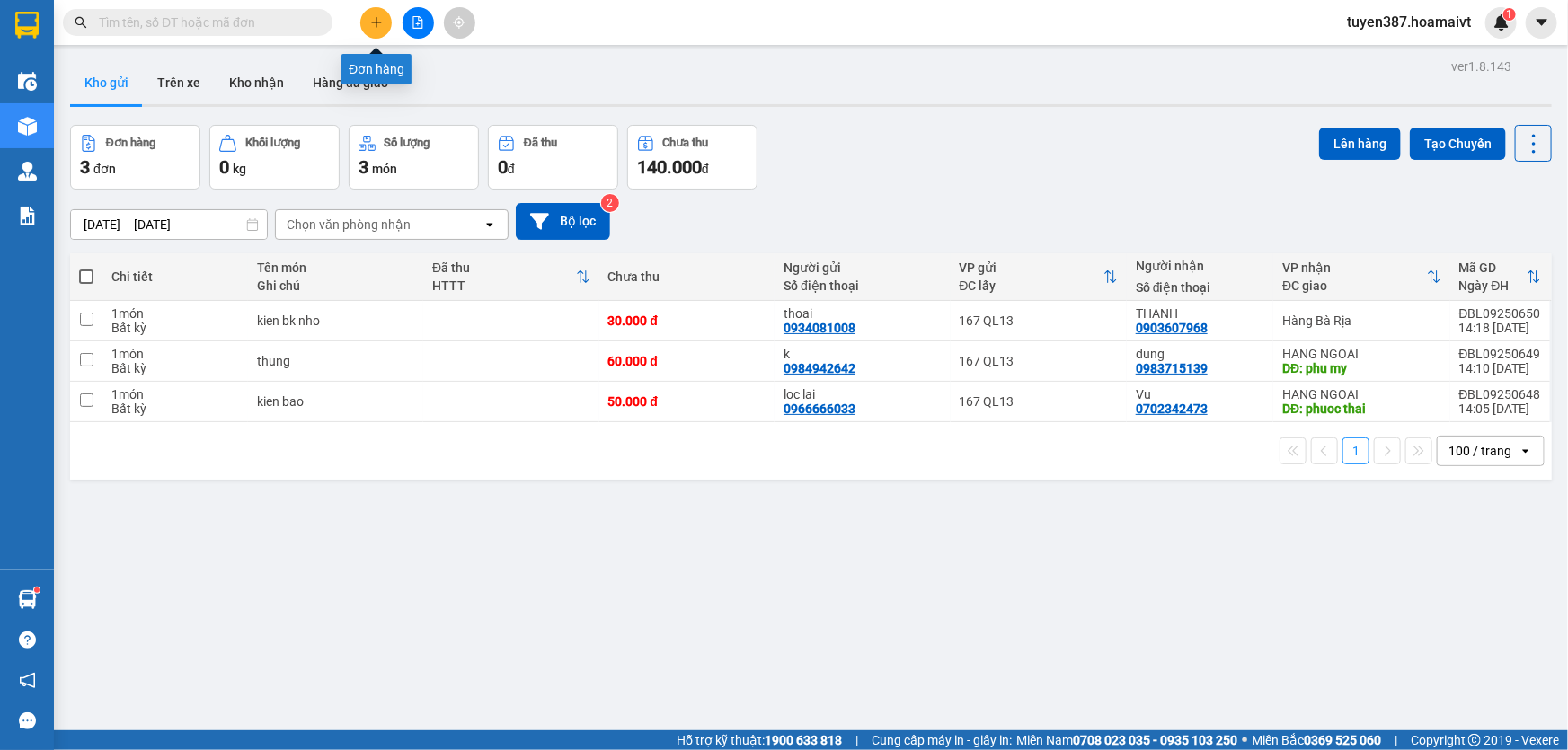
click at [370, 18] on icon "plus" at bounding box center [377, 23] width 13 height 13
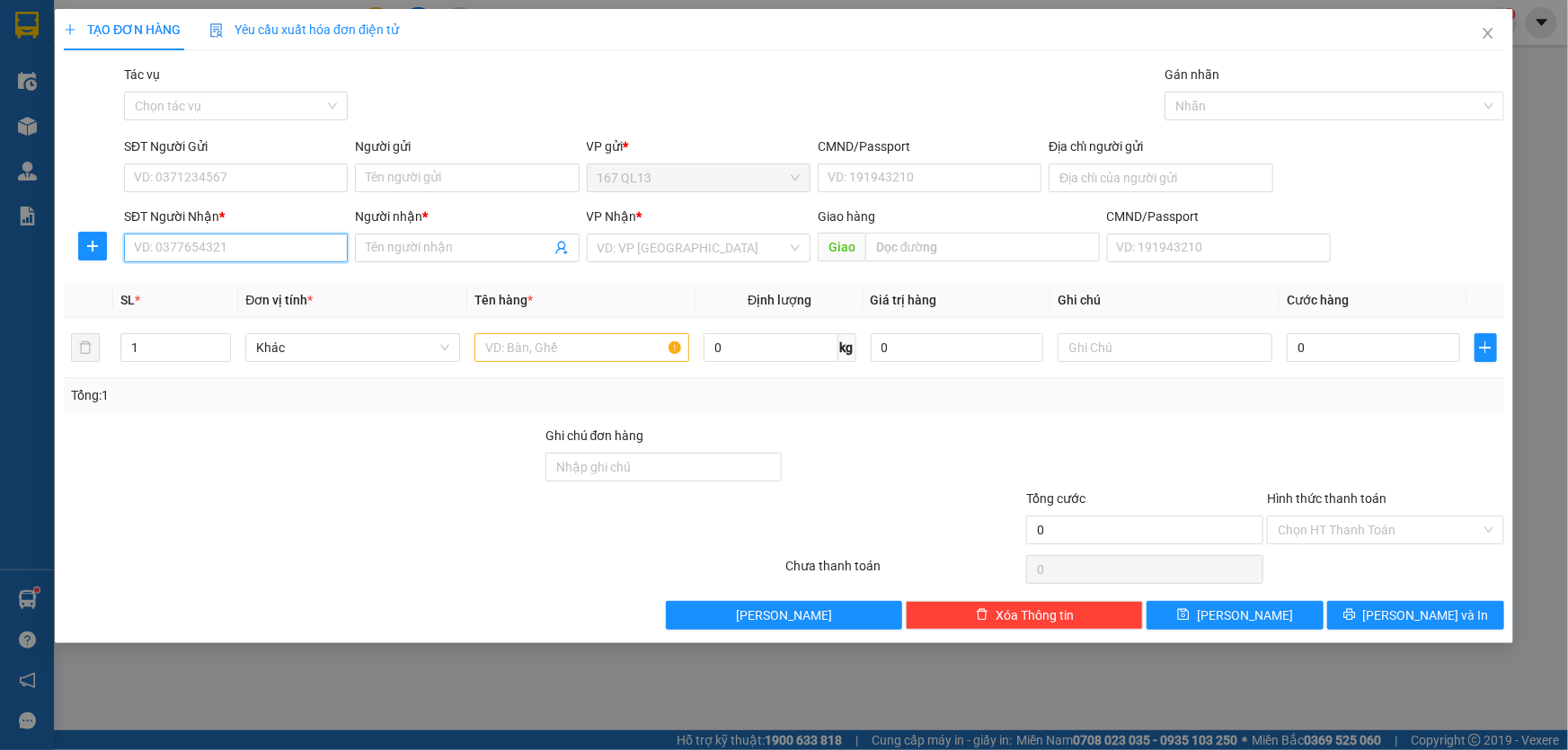
click at [287, 247] on input "SĐT Người Nhận *" at bounding box center [235, 248] width 223 height 29
click at [282, 250] on input "1239" at bounding box center [235, 248] width 223 height 29
click at [233, 279] on div "0372301239 - tran" at bounding box center [236, 284] width 202 height 20
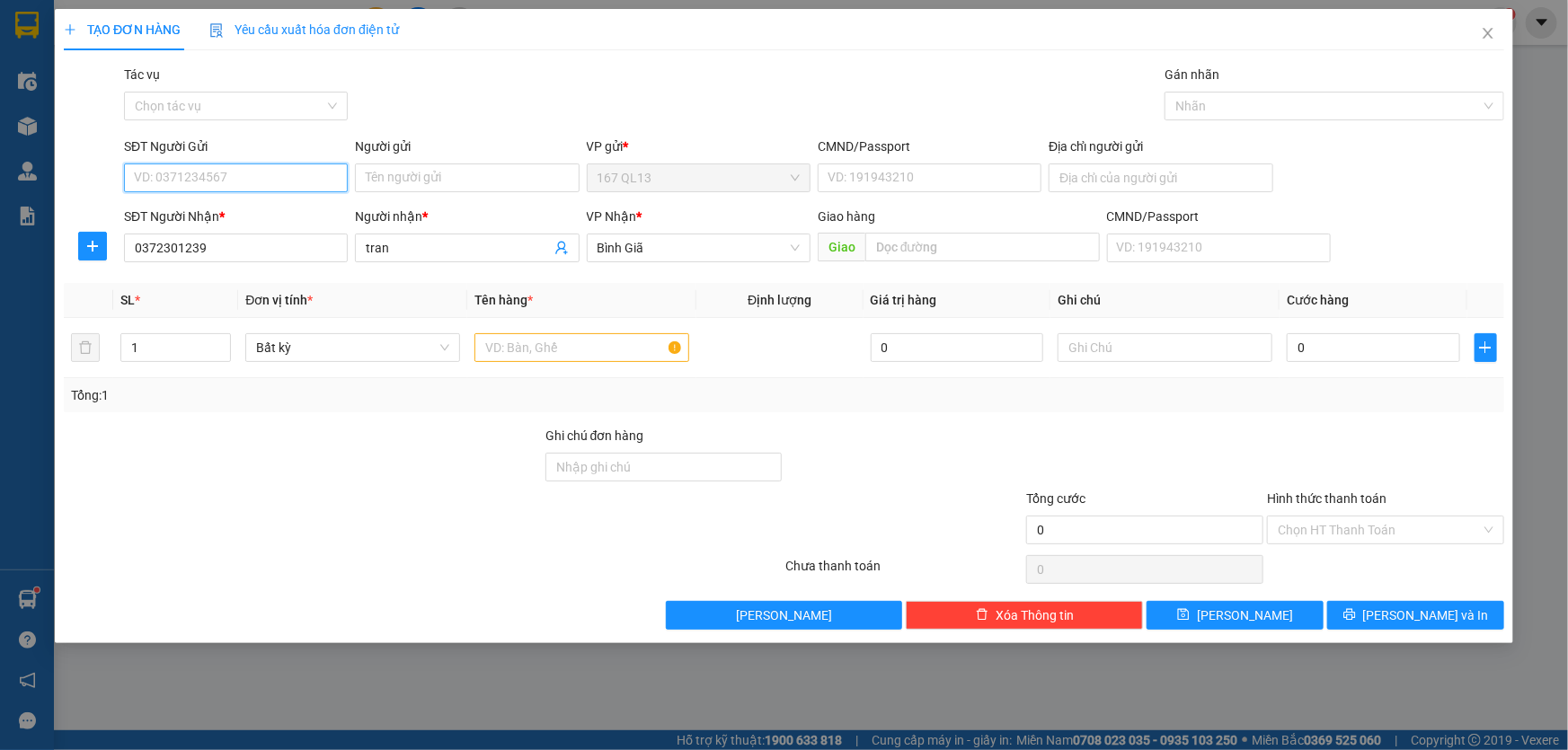
click at [264, 175] on input "SĐT Người Gửi" at bounding box center [235, 178] width 223 height 29
click at [253, 210] on div "0934175090 - ru by" at bounding box center [236, 214] width 202 height 20
click at [636, 337] on input "text" at bounding box center [581, 348] width 214 height 29
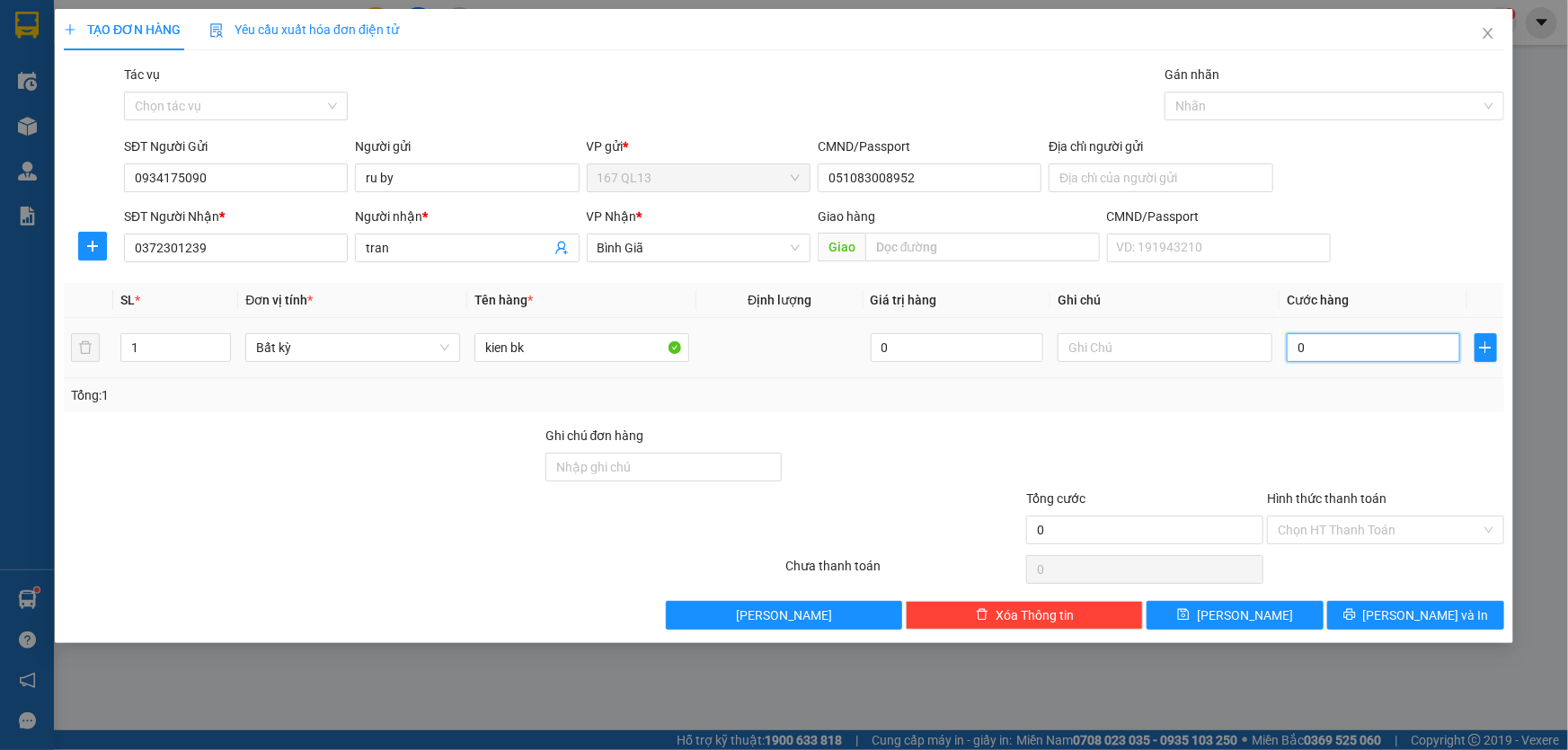
click at [1293, 339] on input "0" at bounding box center [1373, 348] width 173 height 29
click at [1430, 616] on span "[PERSON_NAME] và In" at bounding box center [1426, 616] width 126 height 20
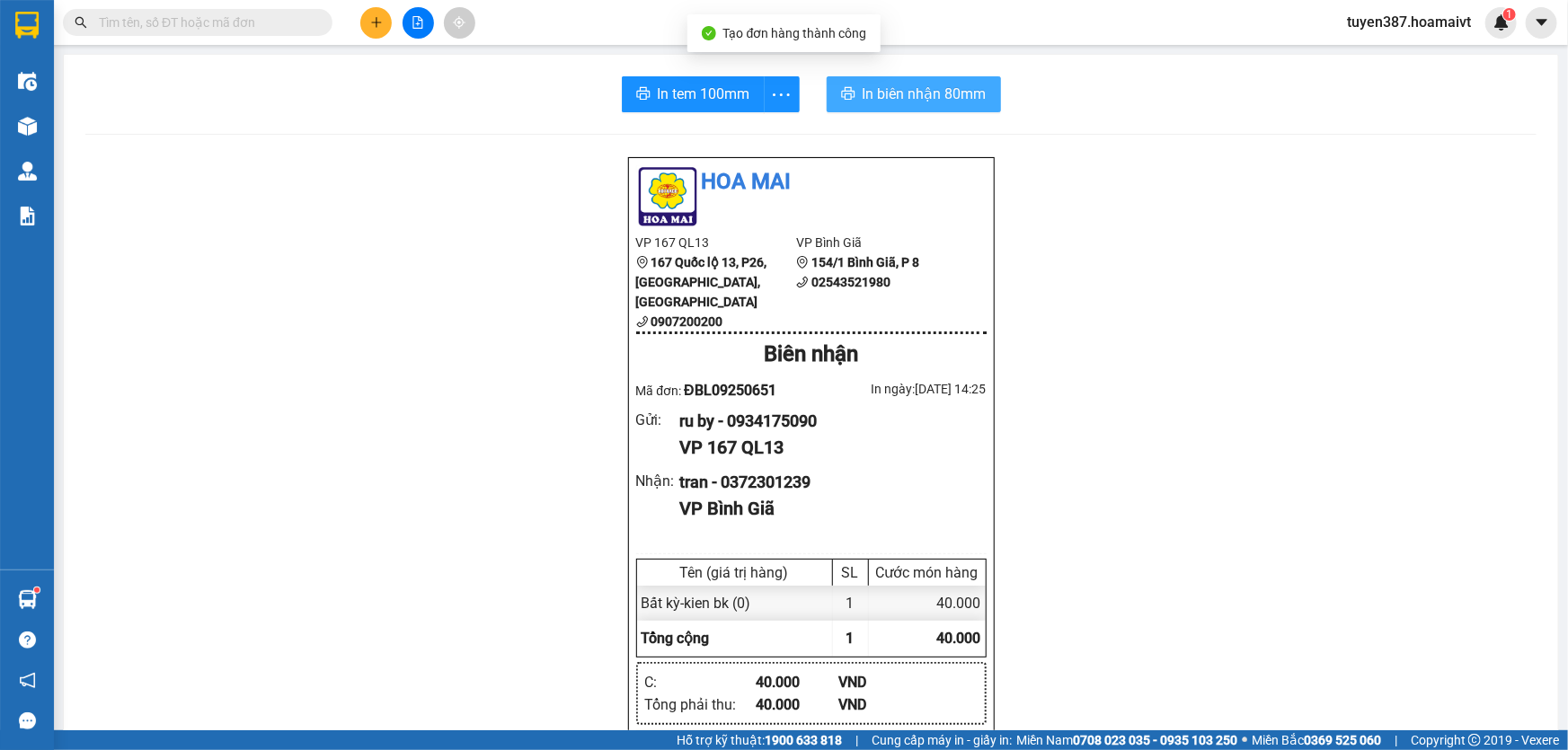
click at [870, 89] on span "In biên nhận 80mm" at bounding box center [925, 94] width 124 height 23
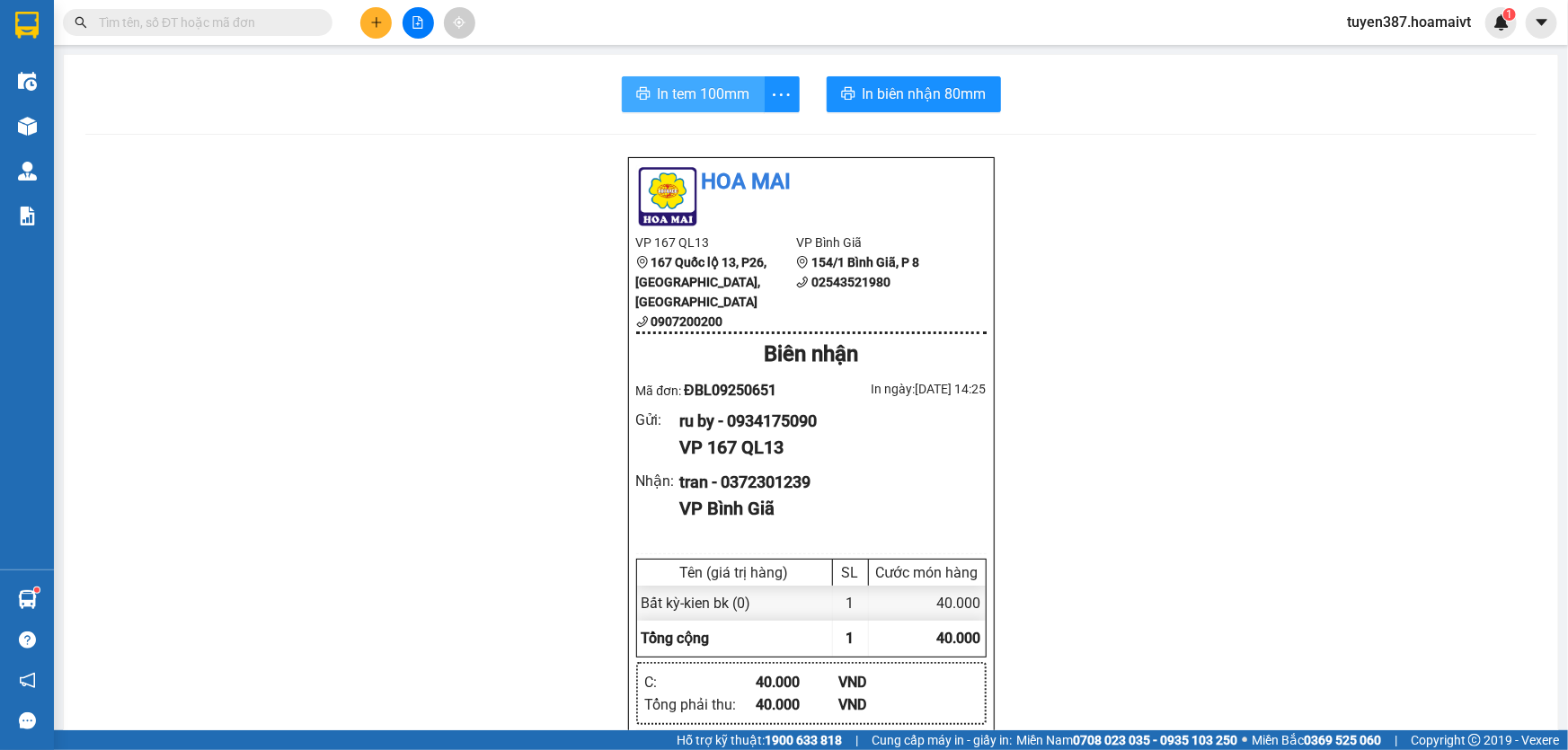
click at [703, 98] on span "In tem 100mm" at bounding box center [703, 94] width 92 height 23
click at [675, 83] on span "In tem 100mm" at bounding box center [703, 94] width 92 height 23
click at [370, 19] on icon "plus" at bounding box center [377, 23] width 13 height 13
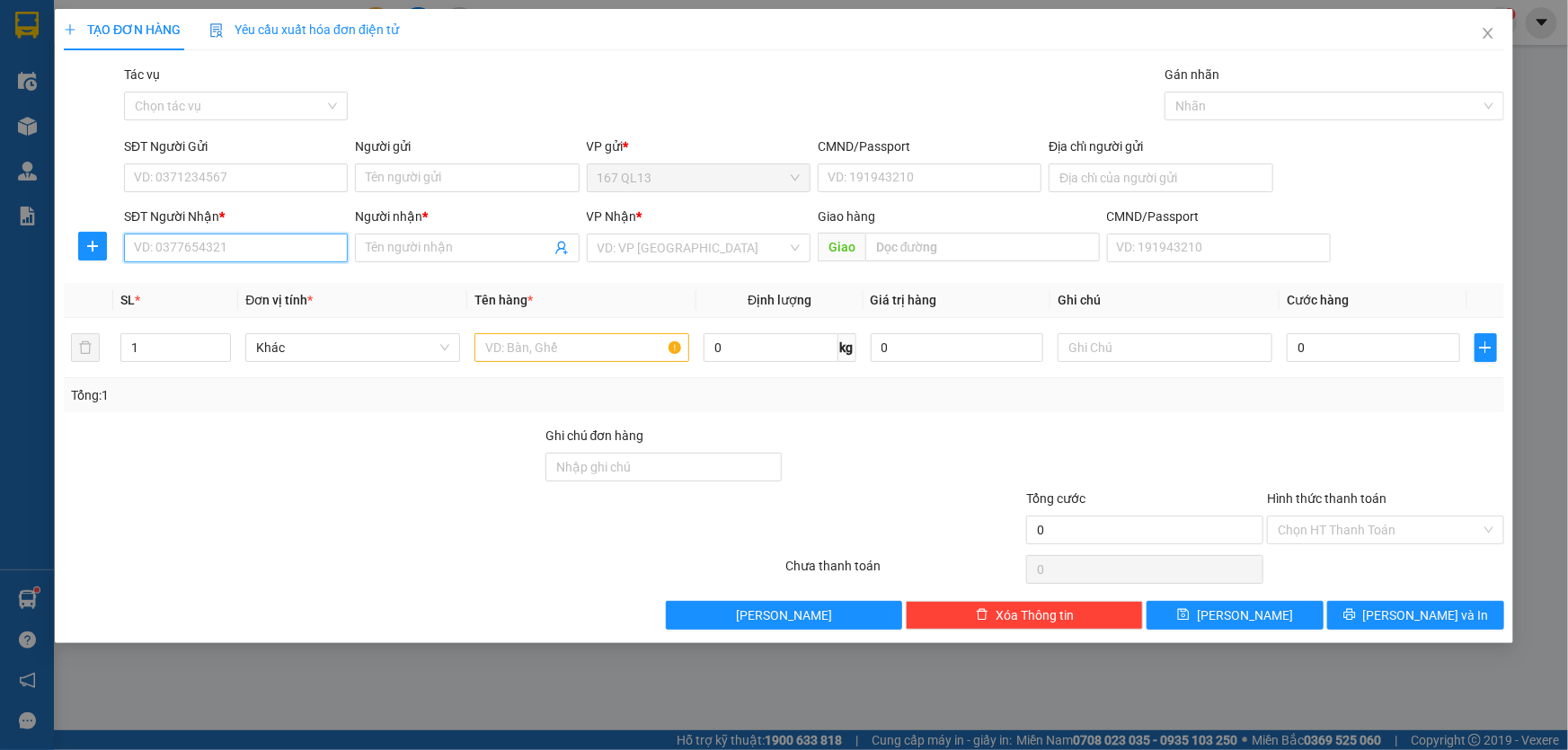
click at [304, 243] on input "SĐT Người Nhận *" at bounding box center [235, 248] width 223 height 29
click at [250, 279] on div "0918092356 - THANH" at bounding box center [236, 284] width 202 height 20
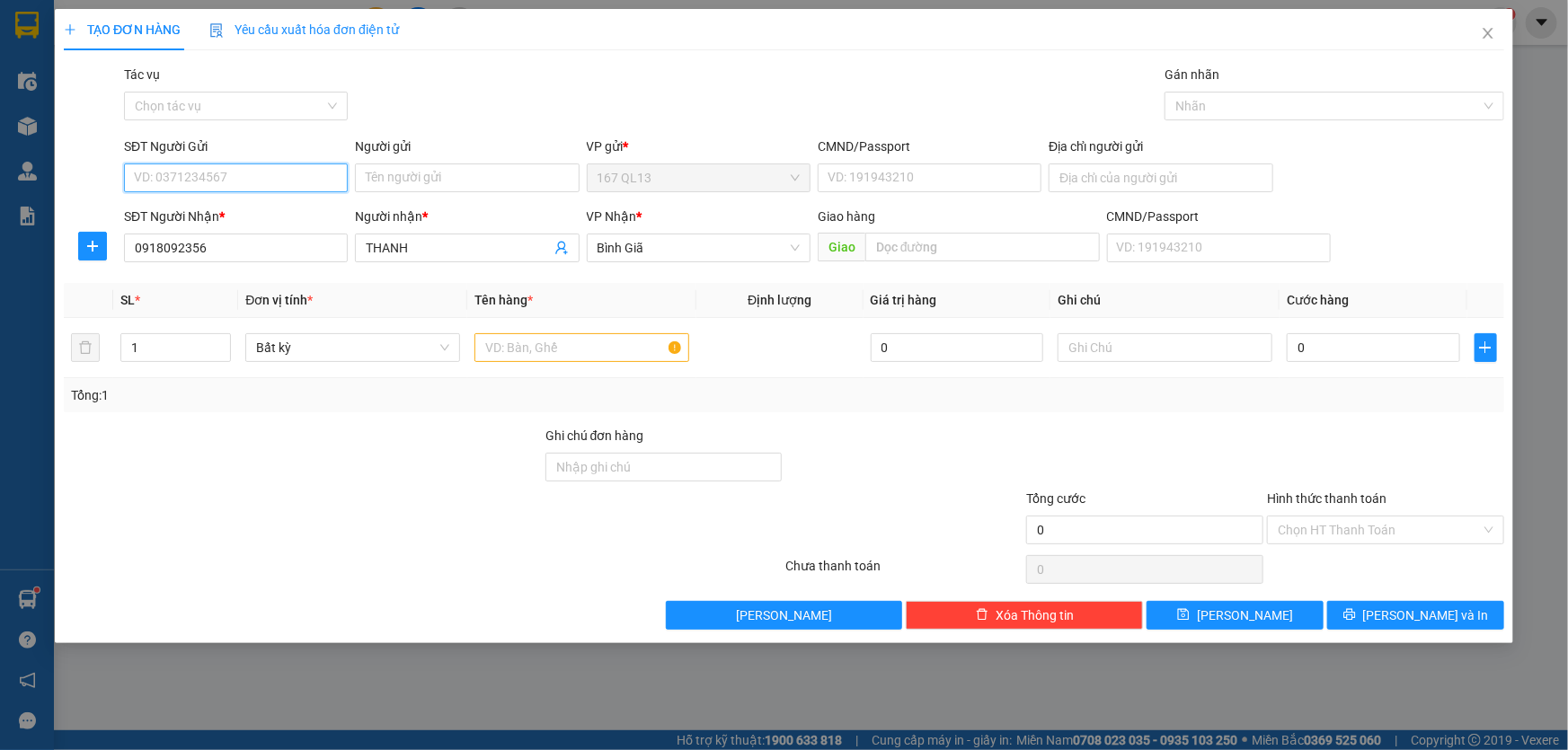
click at [267, 176] on input "SĐT Người Gửi" at bounding box center [235, 178] width 223 height 29
click at [265, 183] on input "SĐT Người Gửi" at bounding box center [235, 178] width 223 height 29
click at [237, 214] on div "0966883186 - vinh" at bounding box center [236, 214] width 202 height 20
click at [618, 350] on input "text" at bounding box center [581, 348] width 214 height 29
click at [170, 340] on input "1" at bounding box center [175, 348] width 109 height 27
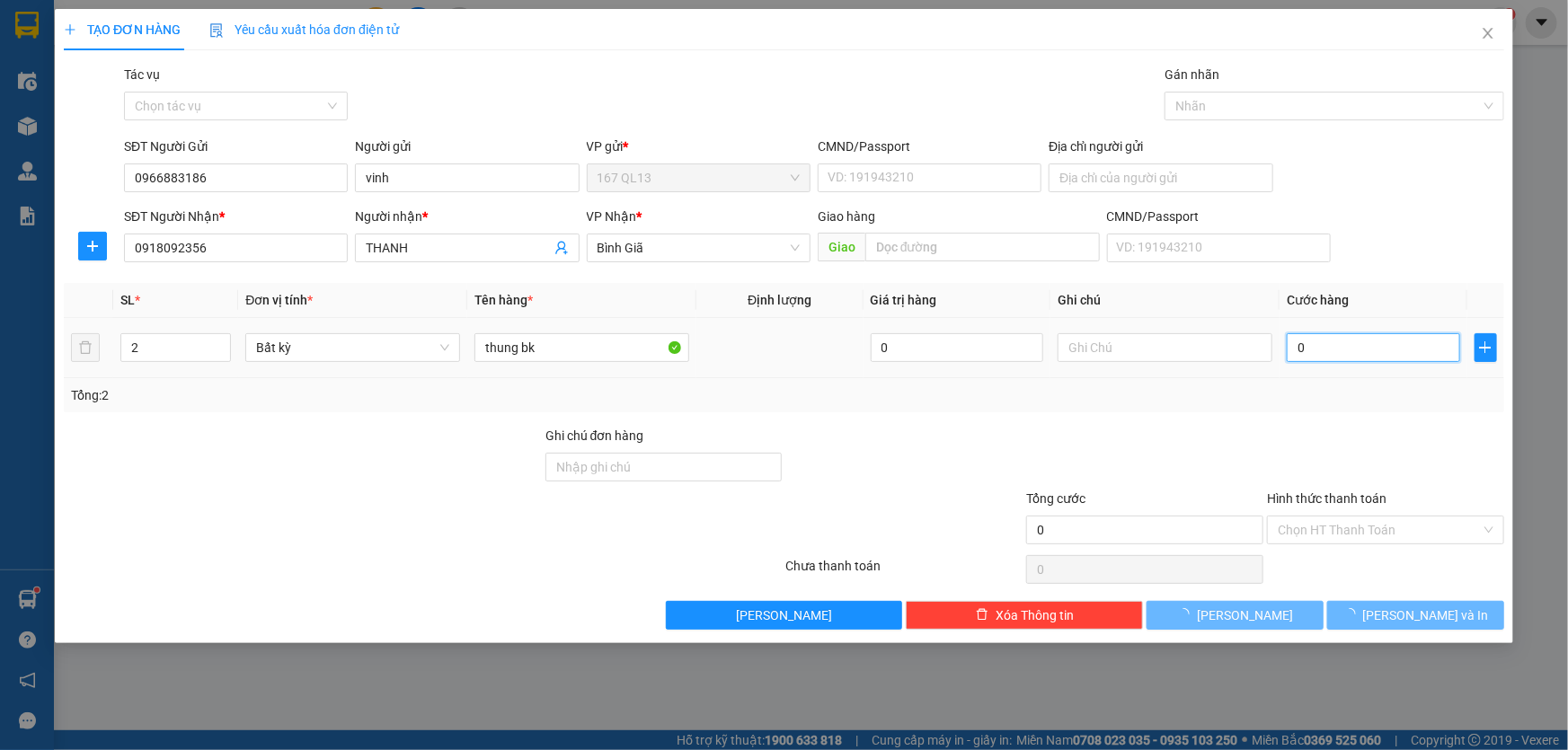
click at [1293, 344] on input "0" at bounding box center [1373, 348] width 173 height 29
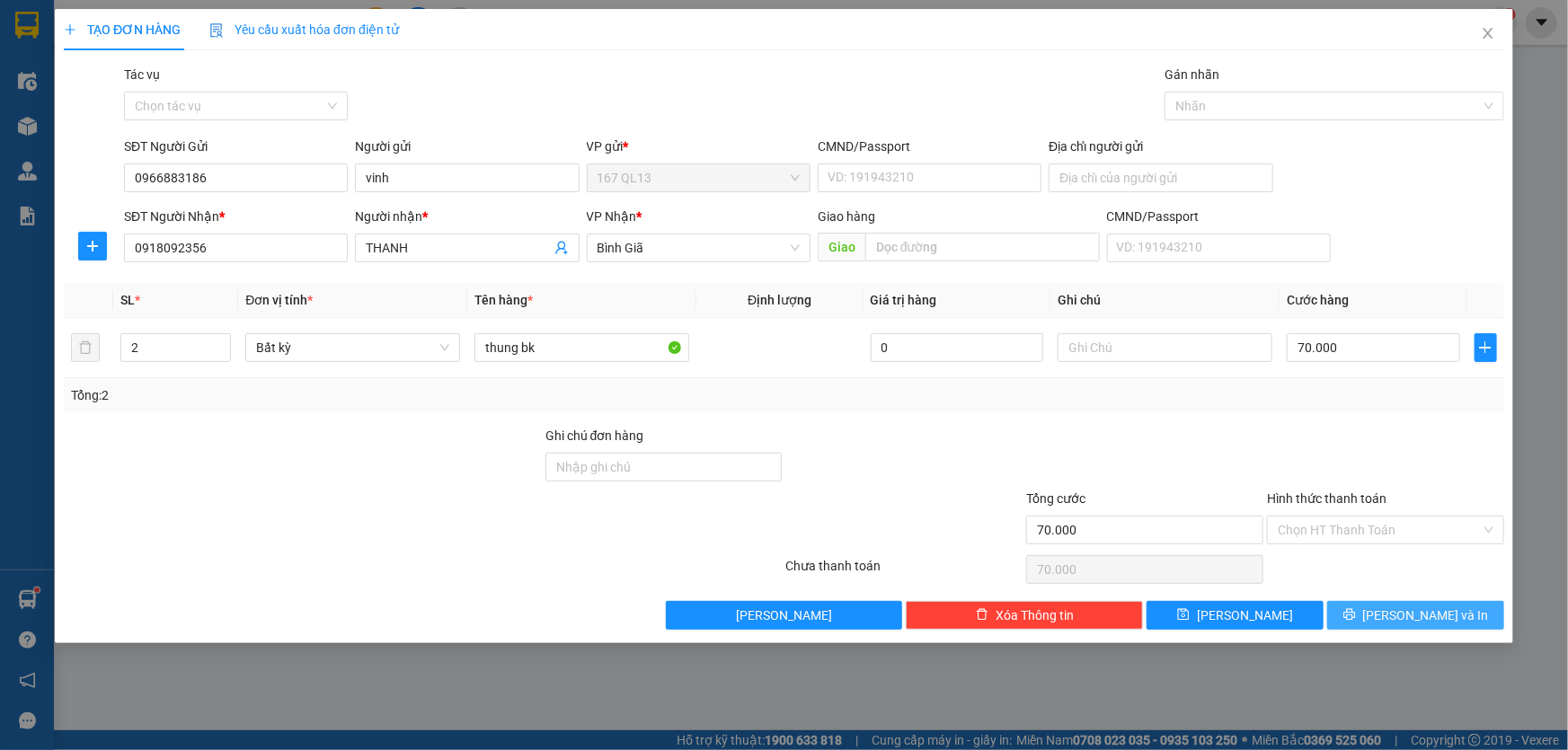
click at [1413, 608] on span "[PERSON_NAME] và In" at bounding box center [1426, 616] width 126 height 20
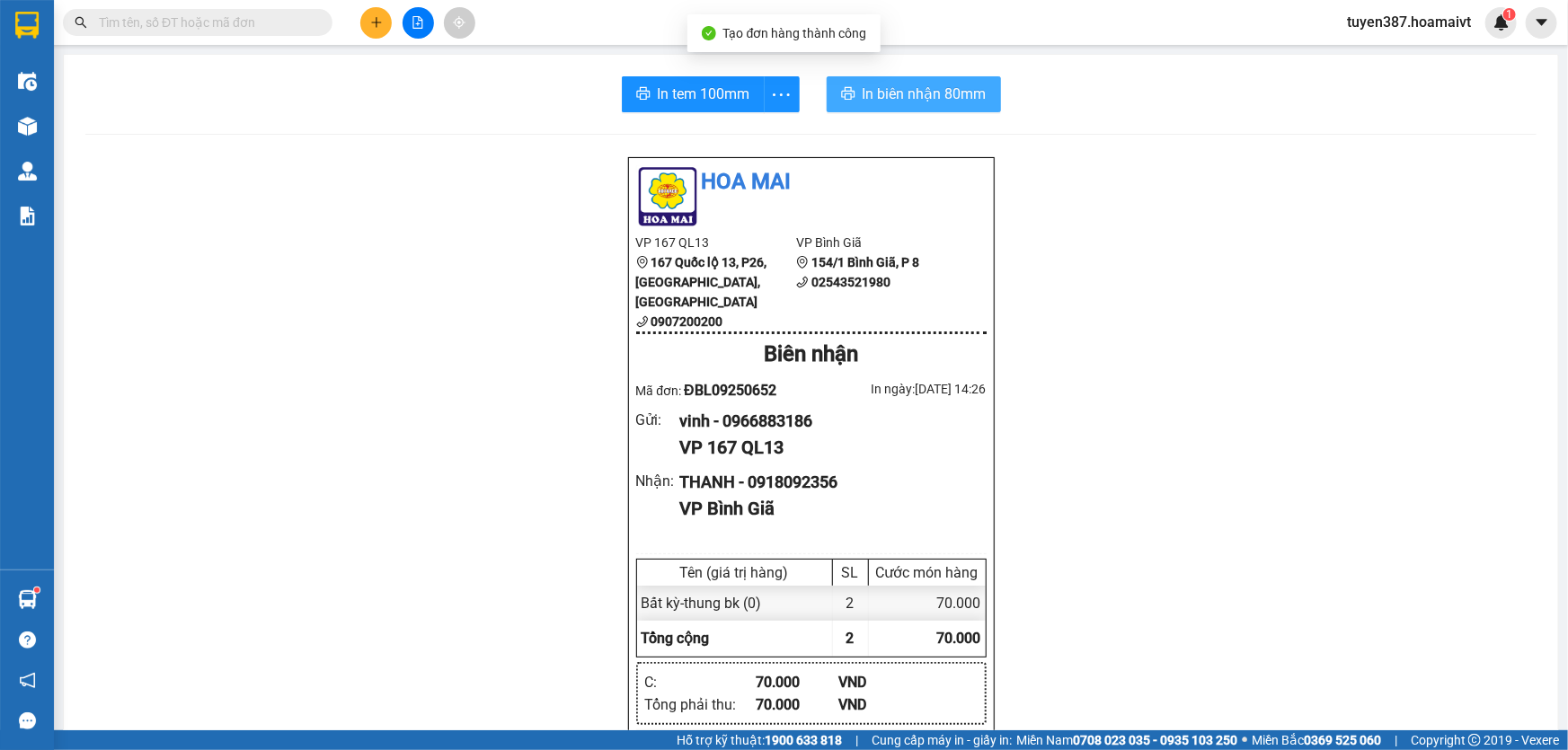
click at [877, 88] on span "In biên nhận 80mm" at bounding box center [925, 94] width 124 height 23
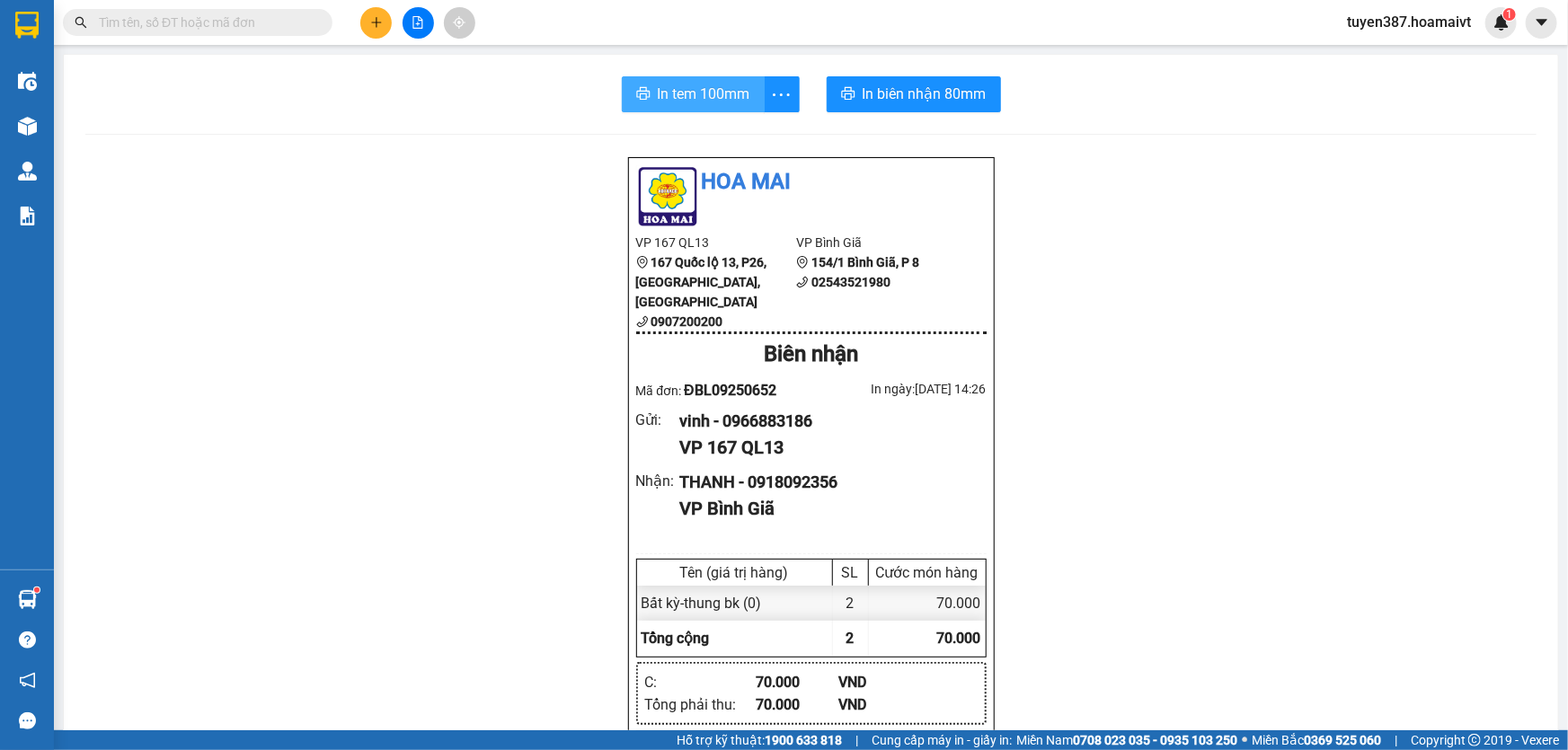
drag, startPoint x: 680, startPoint y: 89, endPoint x: 730, endPoint y: 78, distance: 51.2
click at [681, 89] on span "In tem 100mm" at bounding box center [703, 94] width 92 height 23
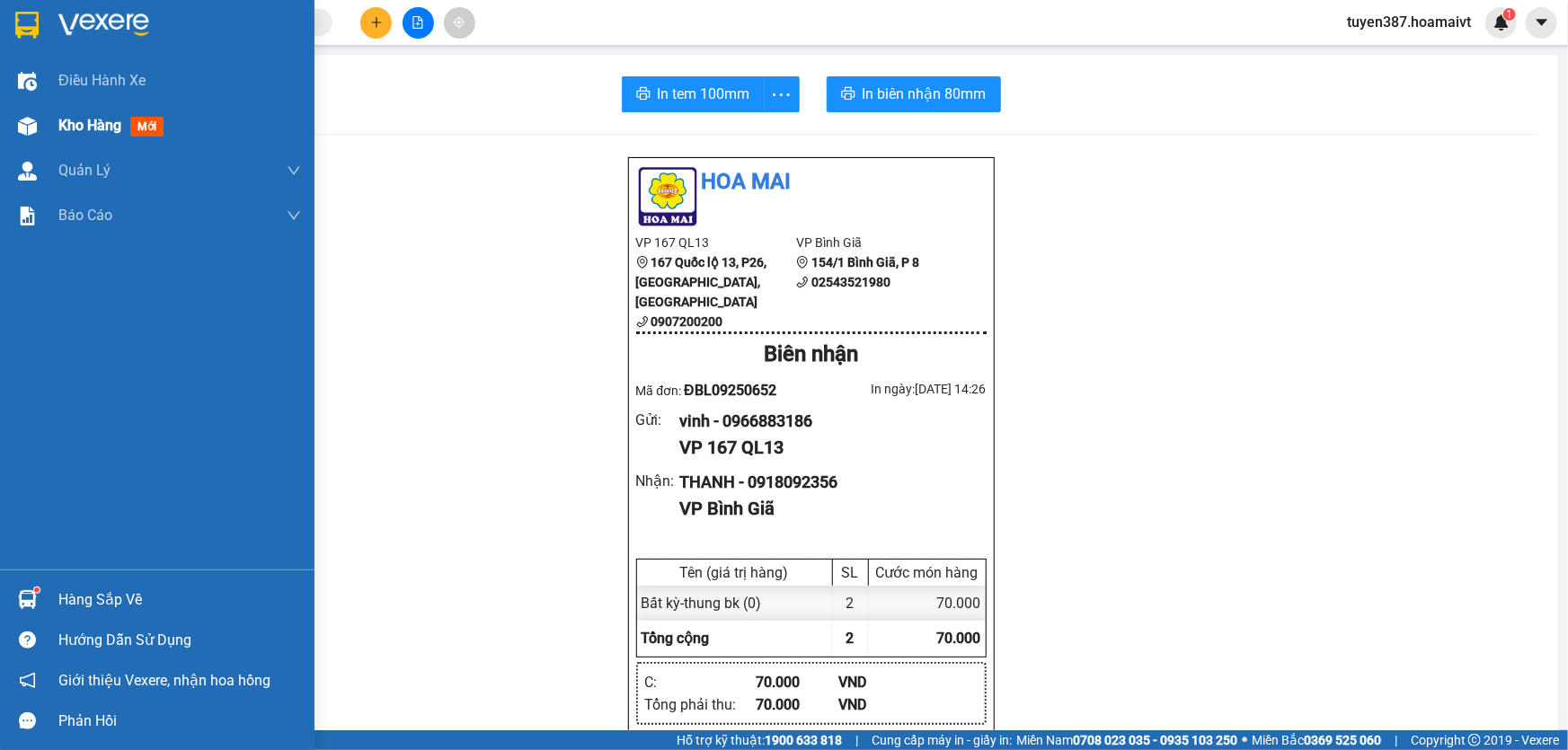
click at [150, 123] on span "mới" at bounding box center [147, 127] width 33 height 20
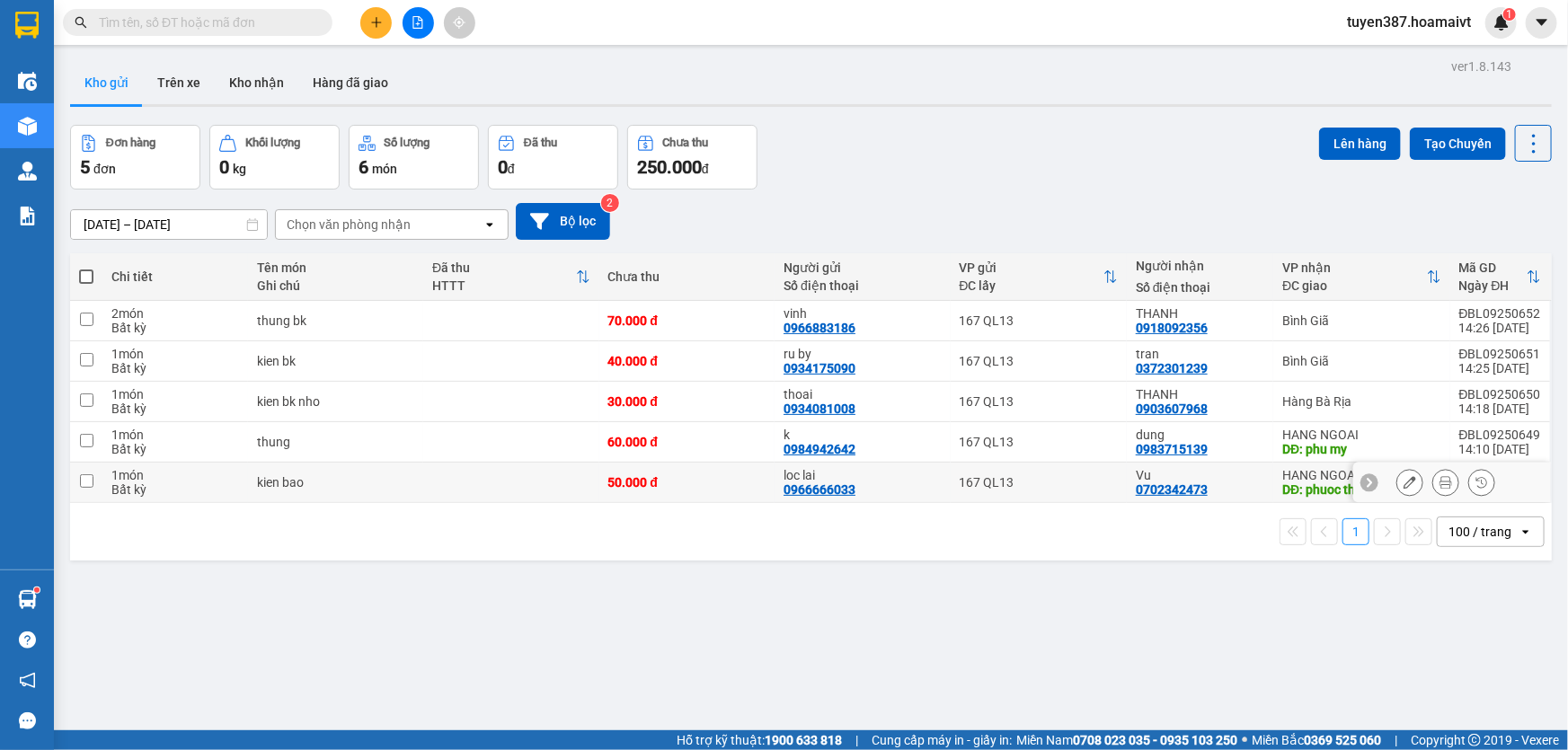
drag, startPoint x: 87, startPoint y: 485, endPoint x: 84, endPoint y: 448, distance: 37.1
click at [87, 482] on input "checkbox" at bounding box center [87, 481] width 14 height 14
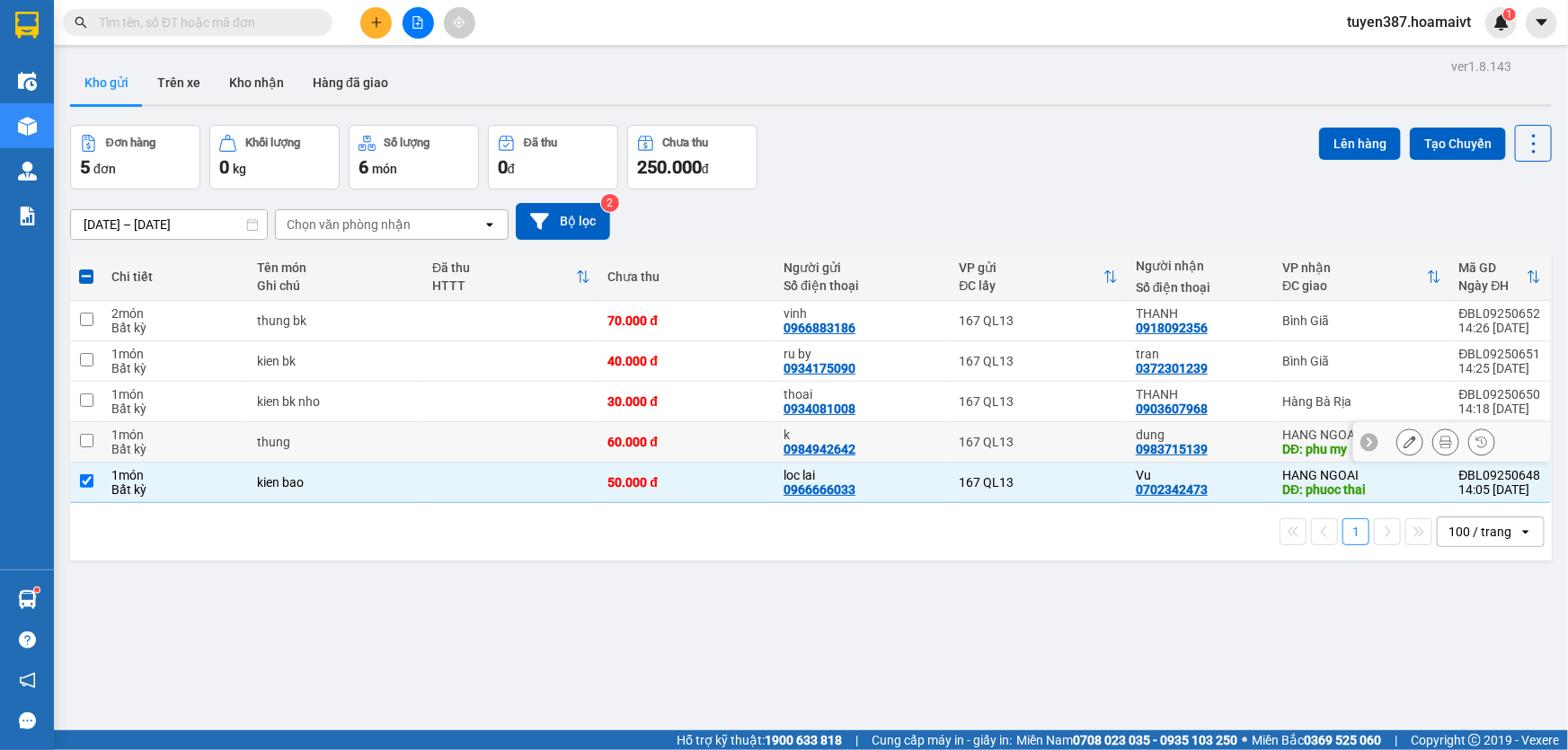
drag, startPoint x: 84, startPoint y: 441, endPoint x: 96, endPoint y: 443, distance: 12.2
click at [86, 440] on input "checkbox" at bounding box center [87, 441] width 14 height 14
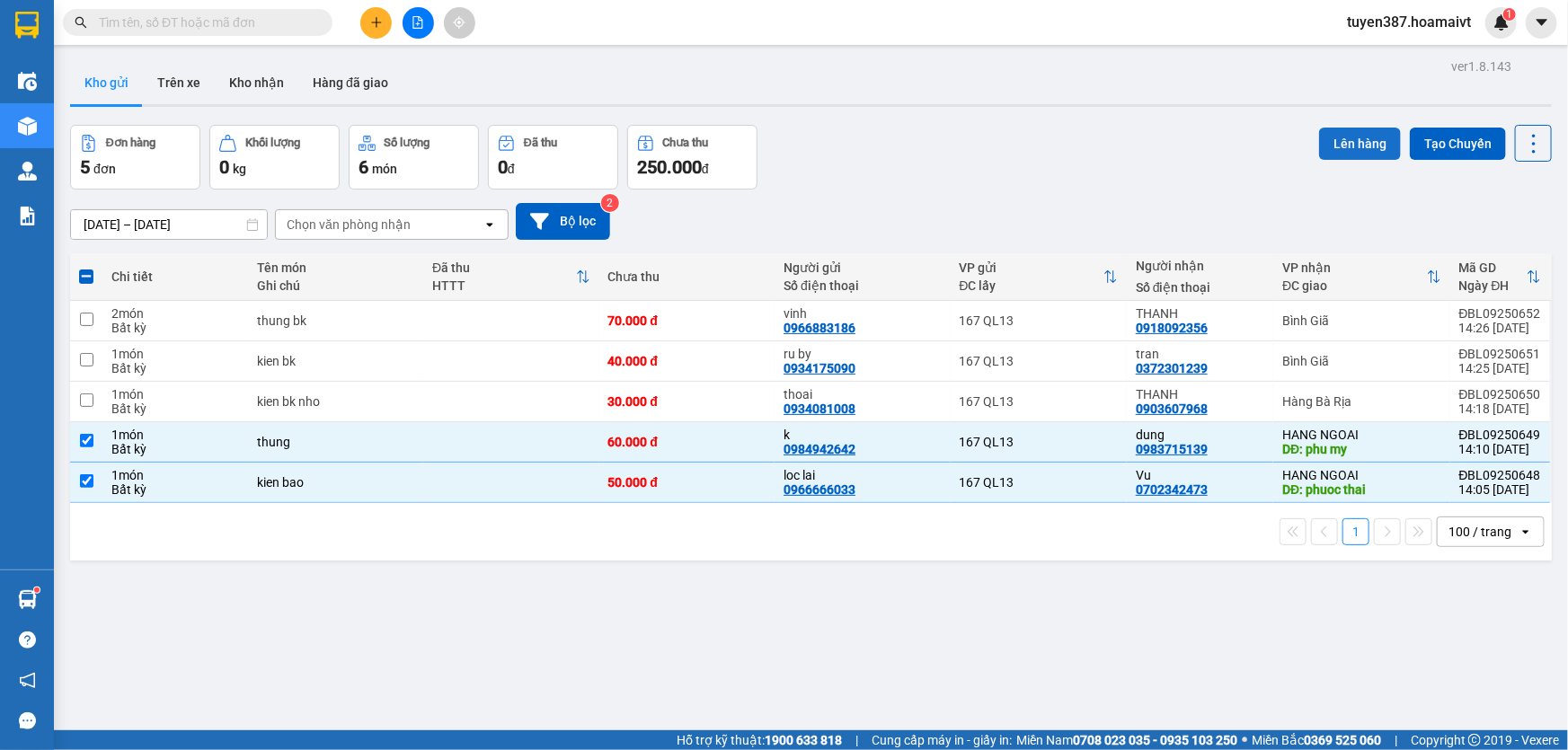
click at [1346, 139] on button "Lên hàng" at bounding box center [1360, 143] width 82 height 32
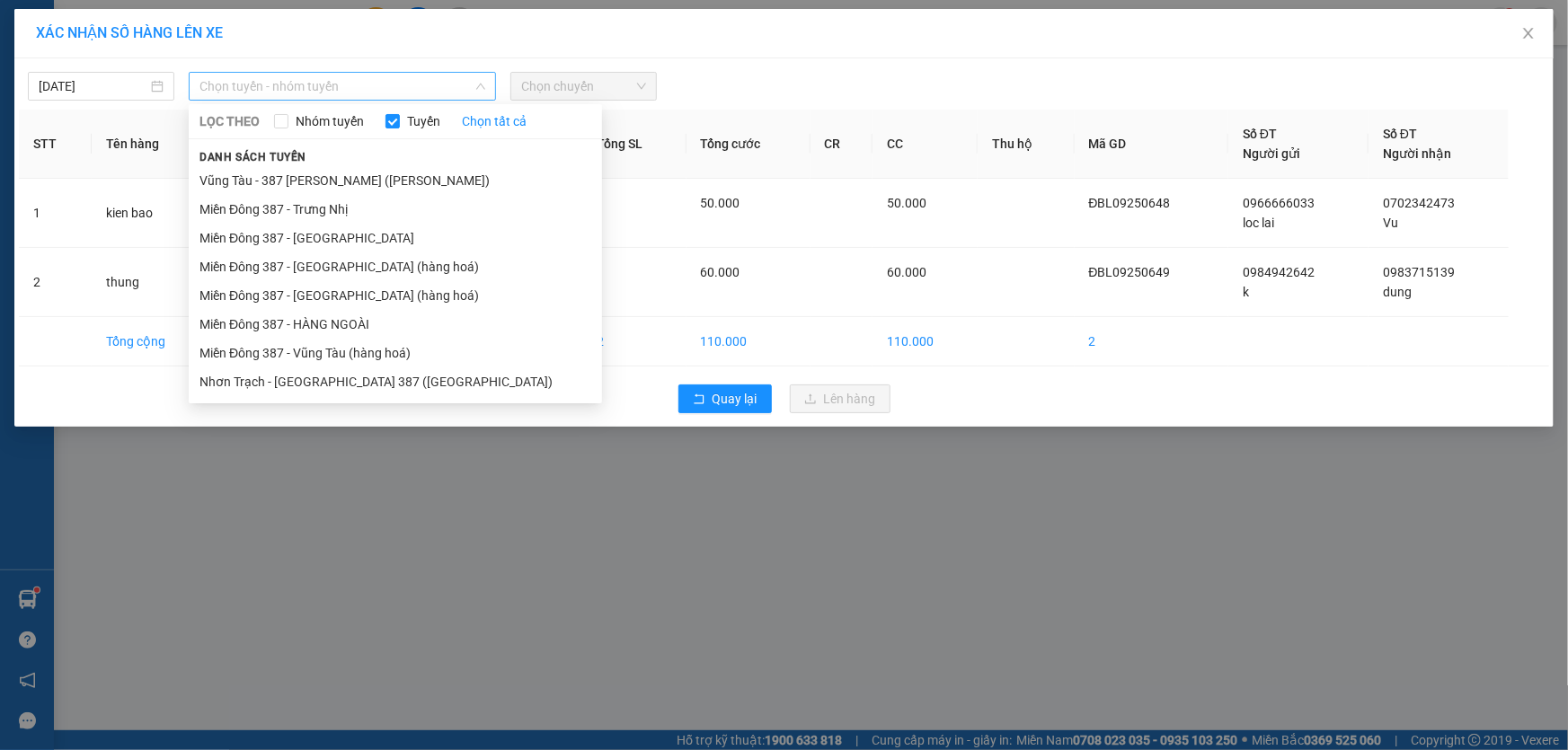
click at [374, 90] on span "Chọn tuyến - nhóm tuyến" at bounding box center [342, 87] width 286 height 27
click at [318, 318] on li "Miền Đông 387 - HÀNG NGOÀI" at bounding box center [395, 325] width 413 height 29
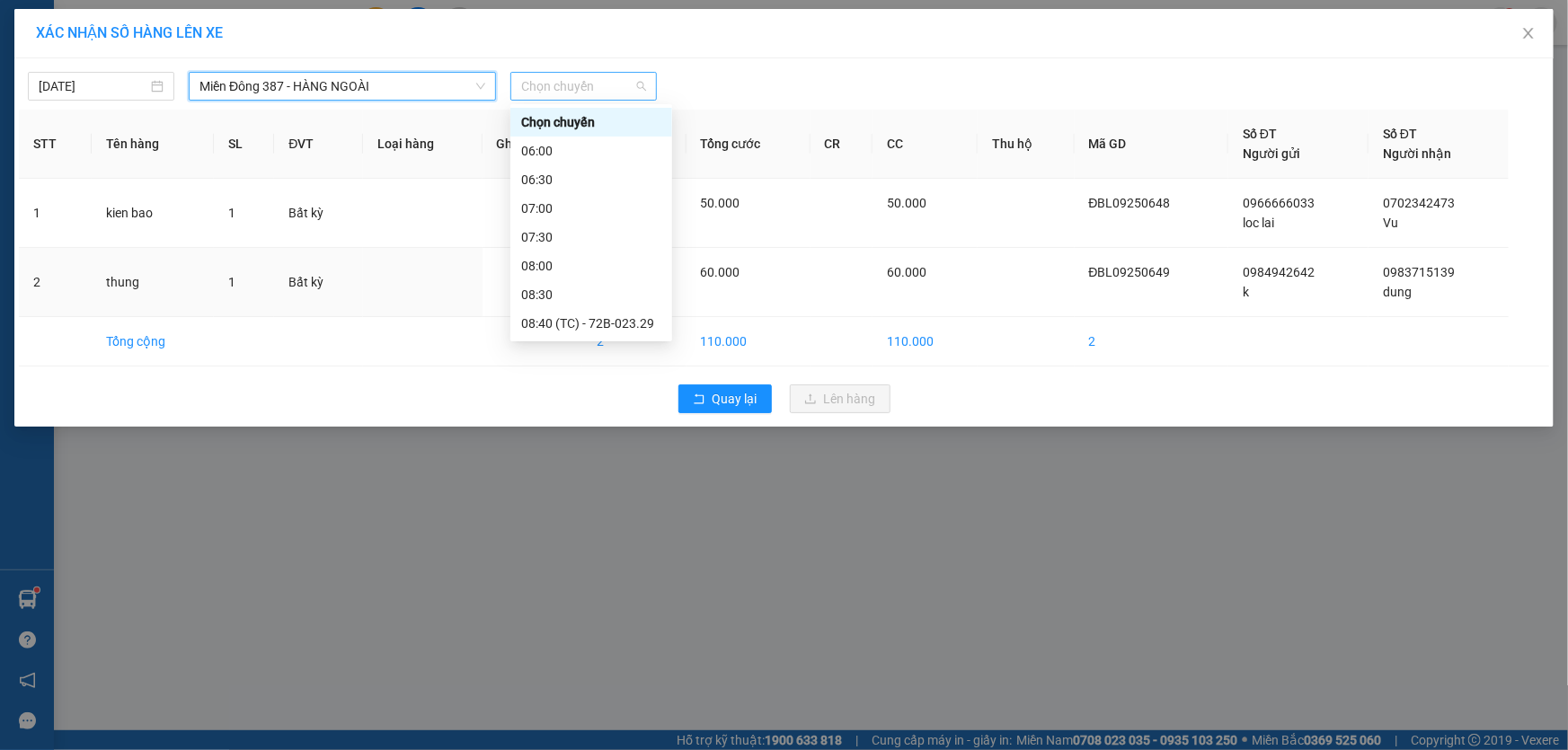
click at [607, 86] on span "Chọn chuyến" at bounding box center [583, 87] width 125 height 27
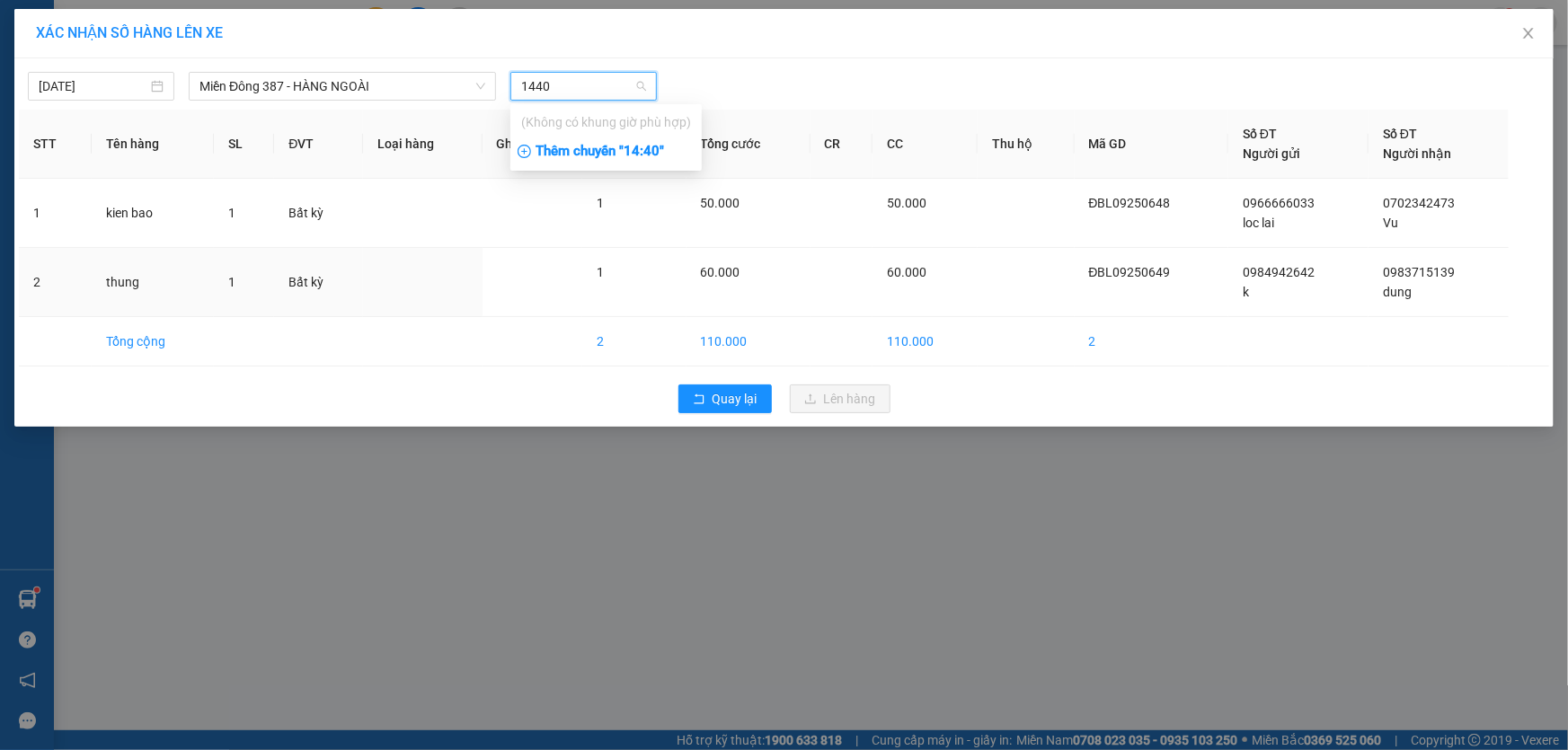
click at [656, 150] on div "Thêm chuyến " 14:40 "" at bounding box center [606, 151] width 192 height 30
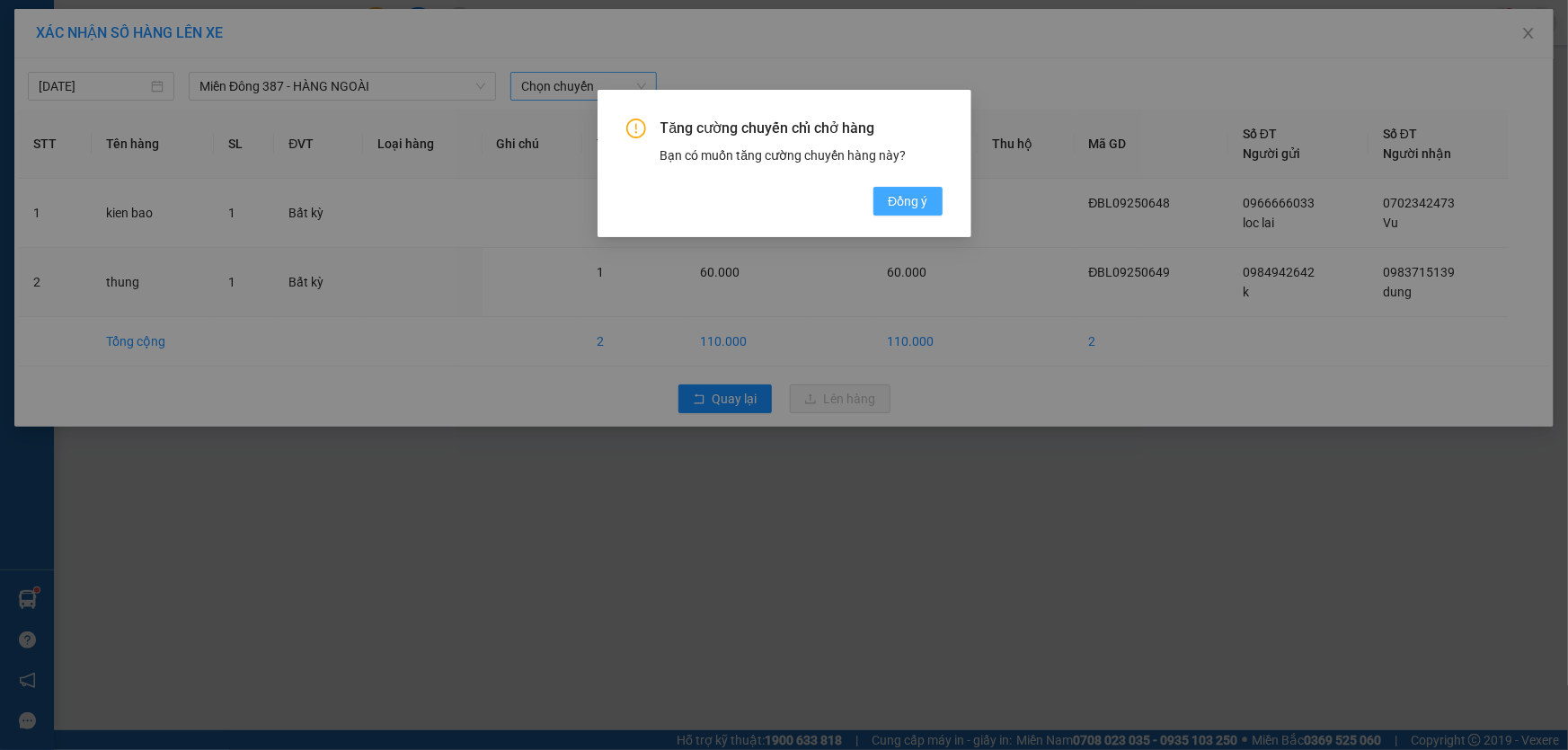
click at [902, 195] on span "Đồng ý" at bounding box center [907, 202] width 39 height 20
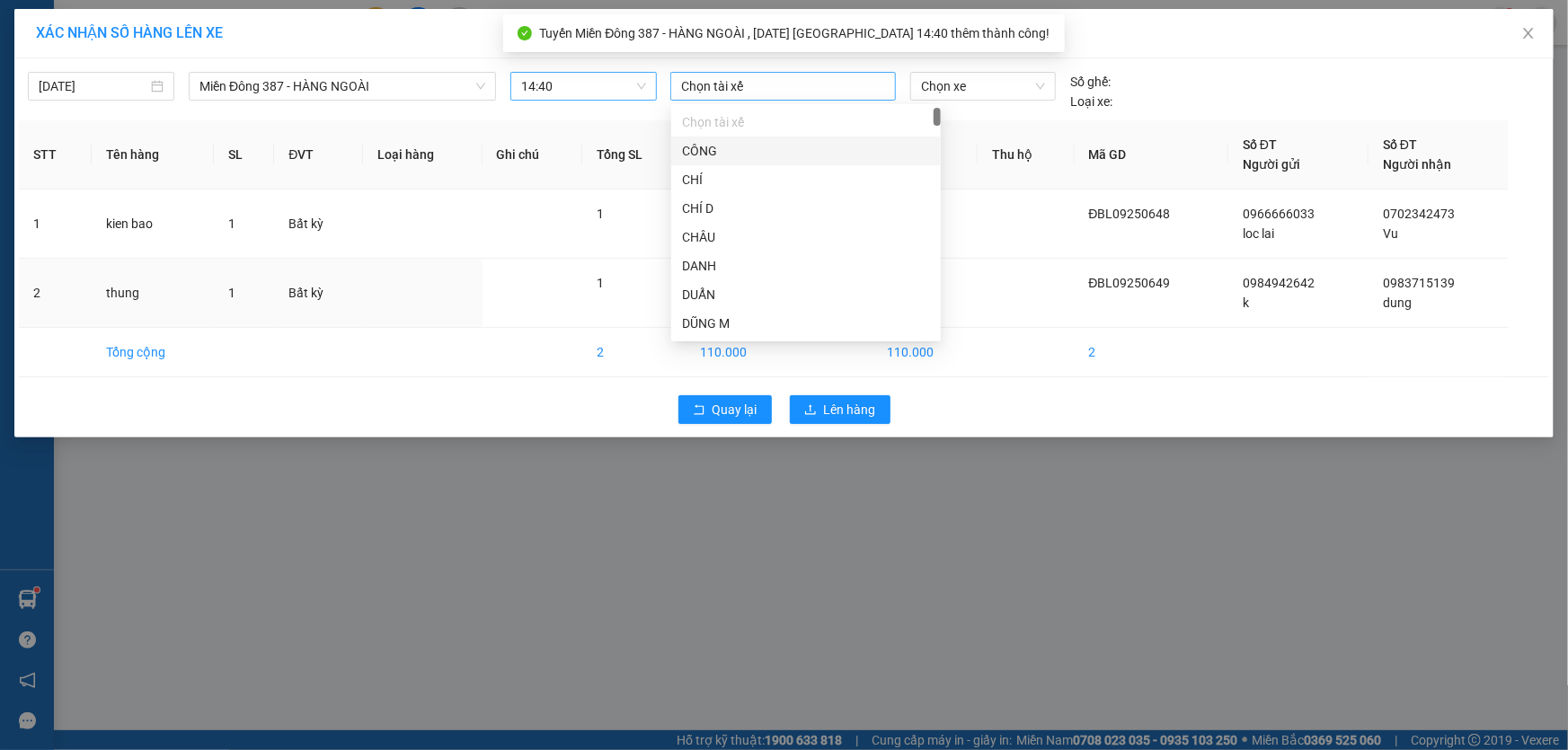
click at [764, 87] on div at bounding box center [783, 87] width 216 height 22
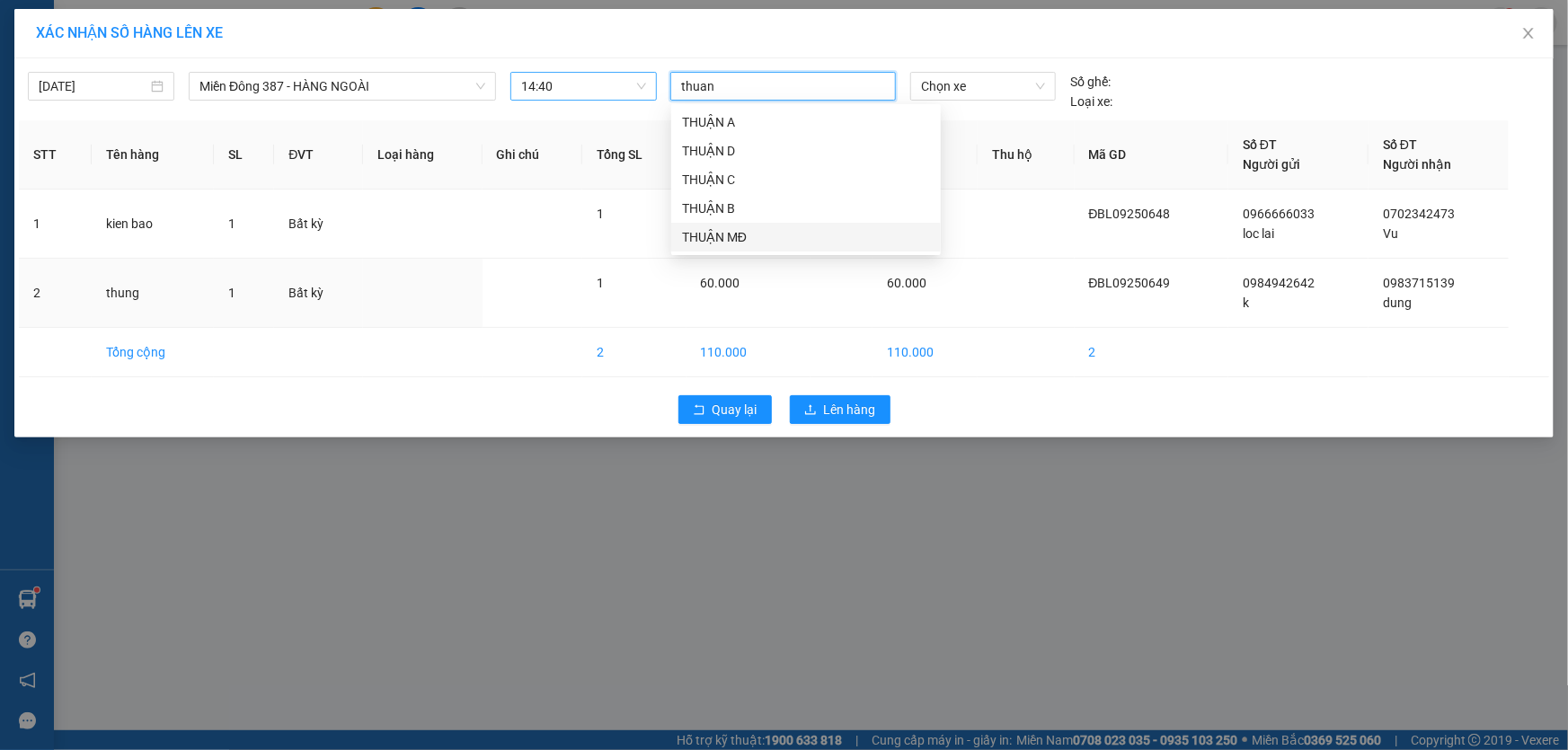
click at [713, 233] on div "THUẬN MĐ" at bounding box center [806, 237] width 248 height 20
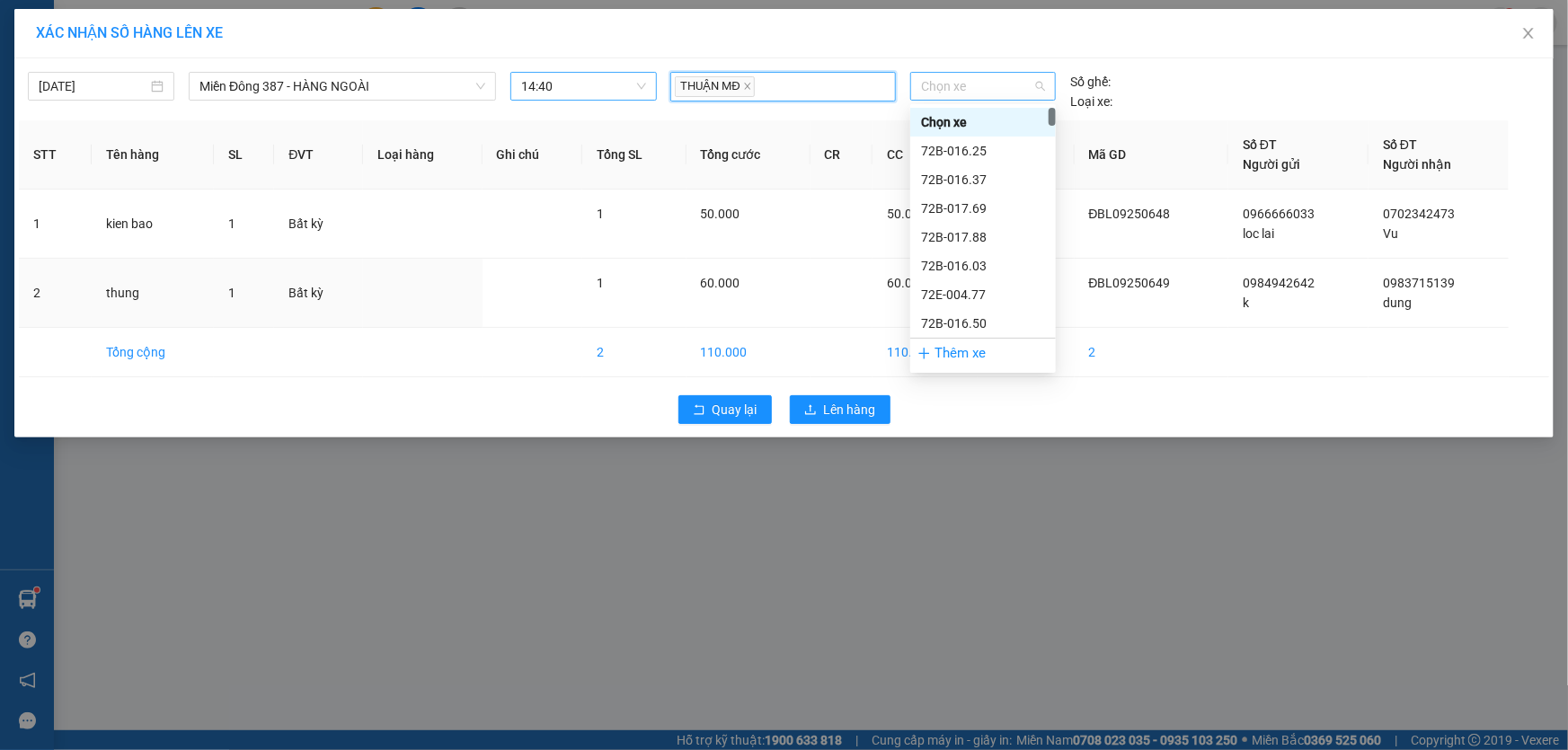
click at [986, 84] on span "Chọn xe" at bounding box center [983, 87] width 124 height 27
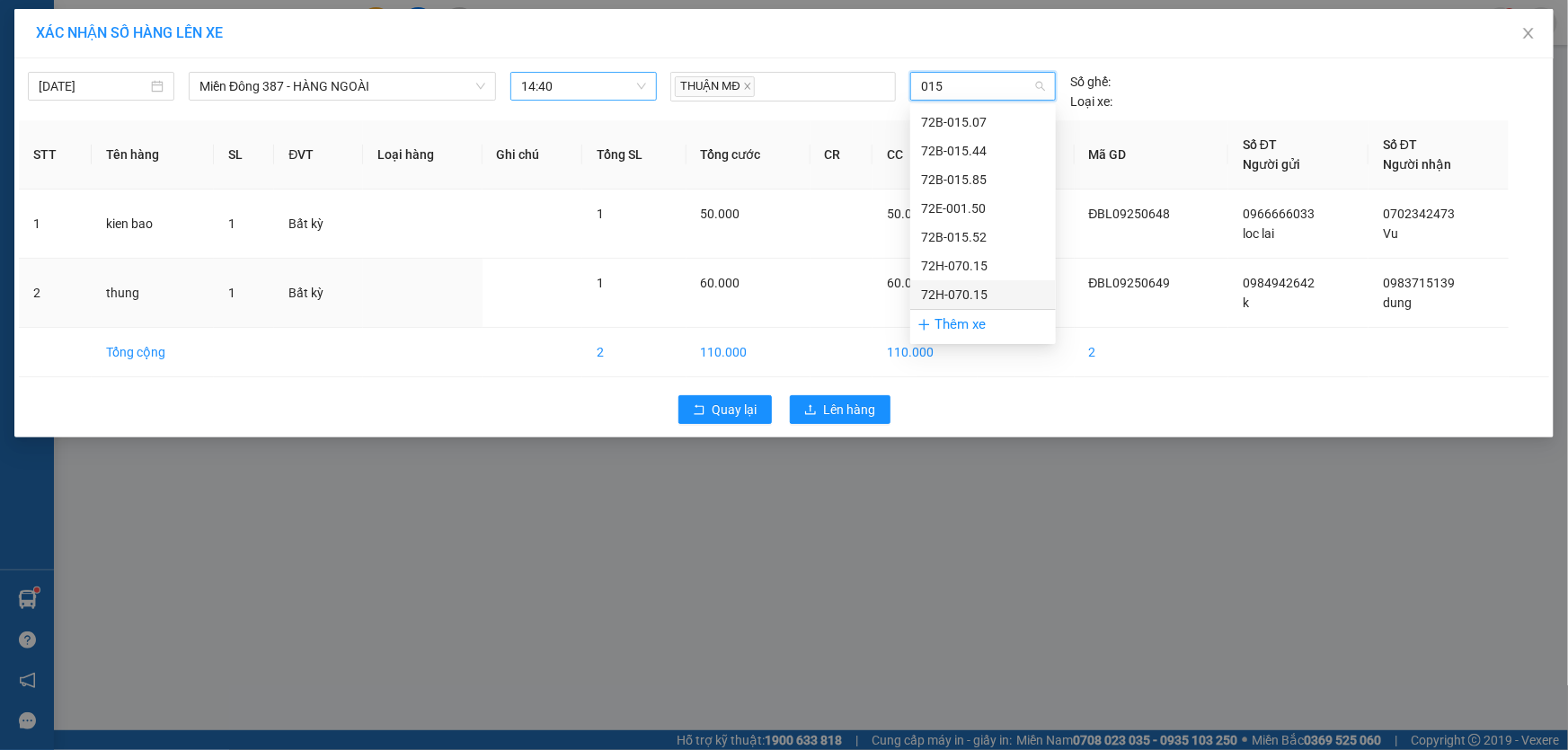
drag, startPoint x: 981, startPoint y: 287, endPoint x: 969, endPoint y: 297, distance: 15.6
click at [980, 288] on div "72H-070.15" at bounding box center [983, 295] width 124 height 20
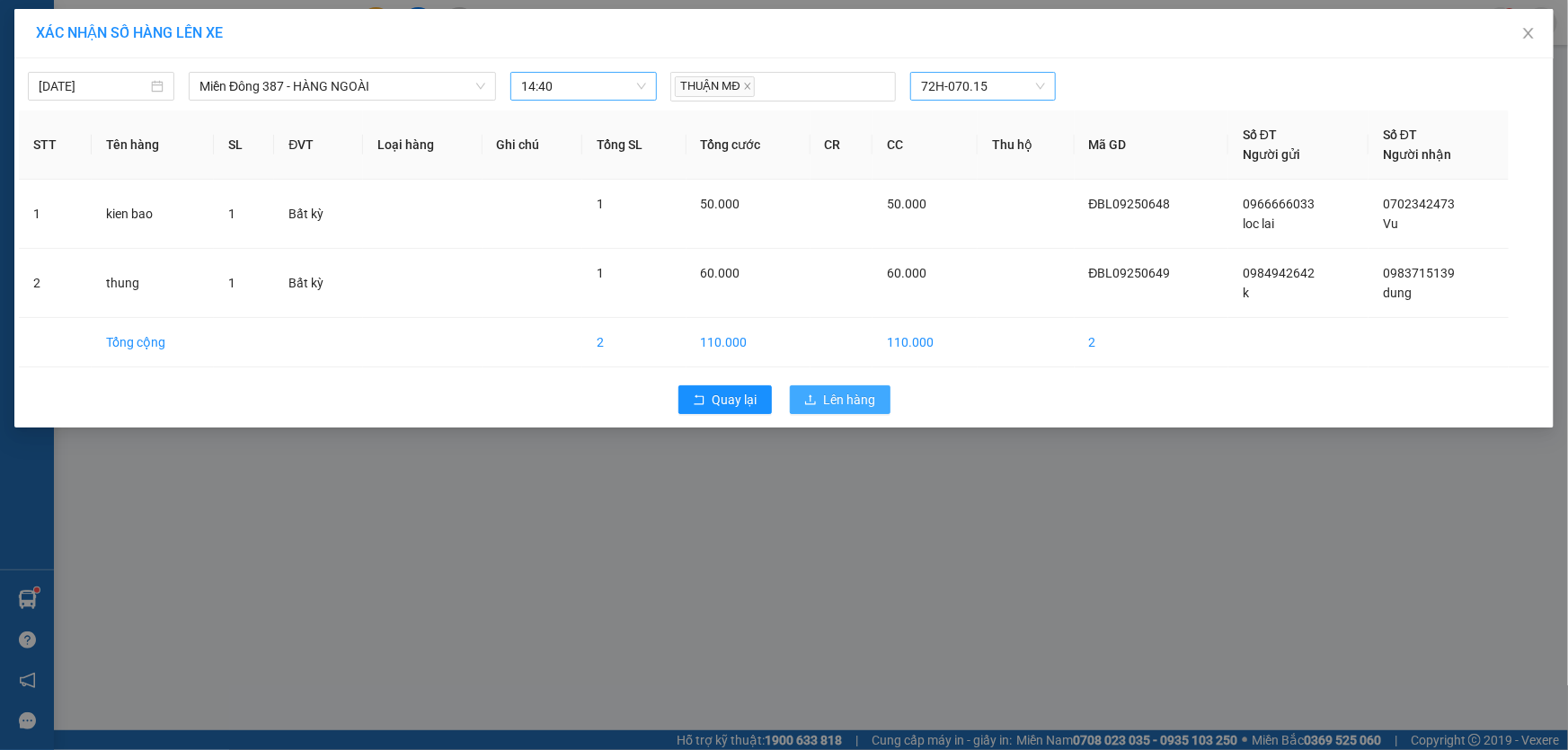
click at [844, 394] on span "Lên hàng" at bounding box center [849, 400] width 52 height 20
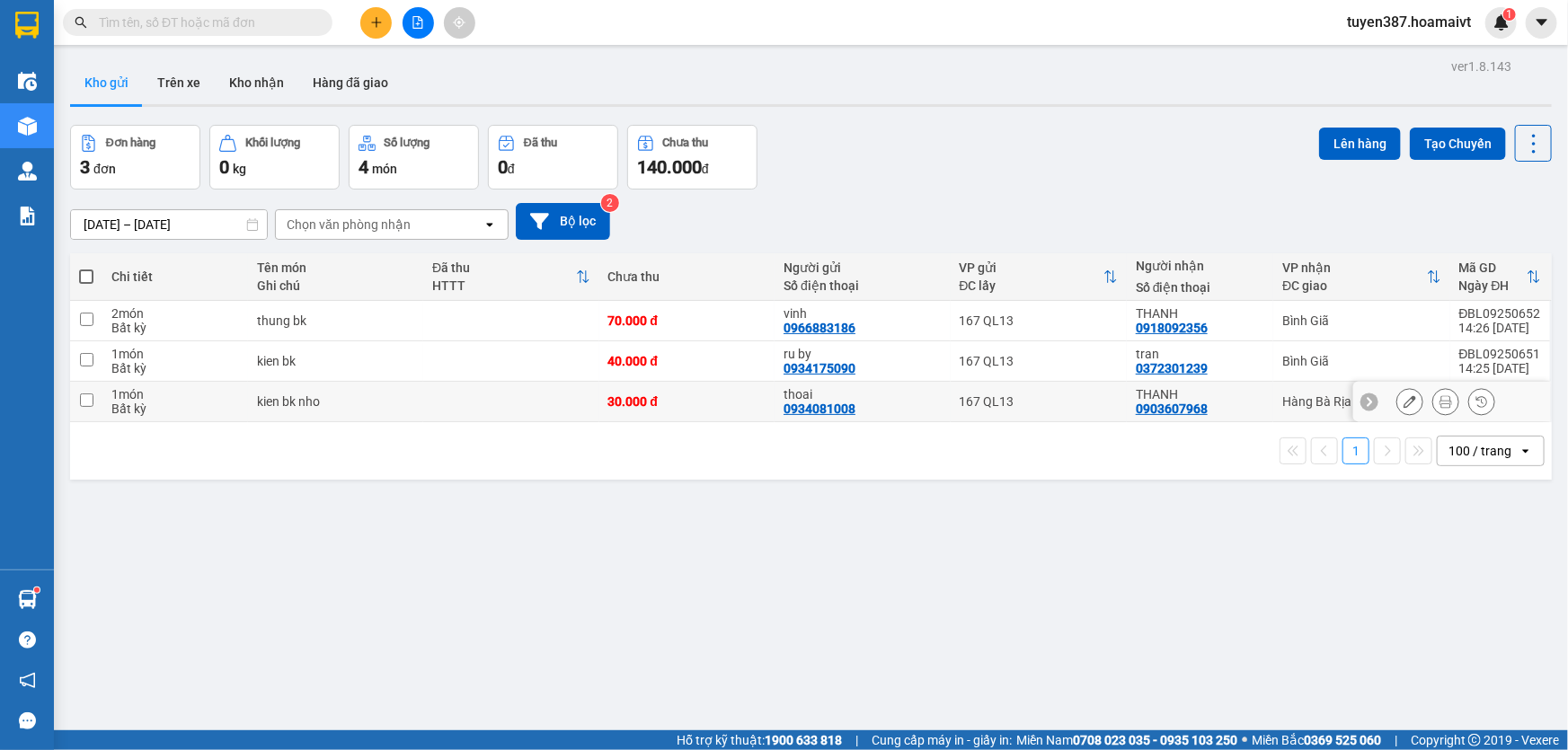
click at [88, 404] on input "checkbox" at bounding box center [87, 400] width 14 height 14
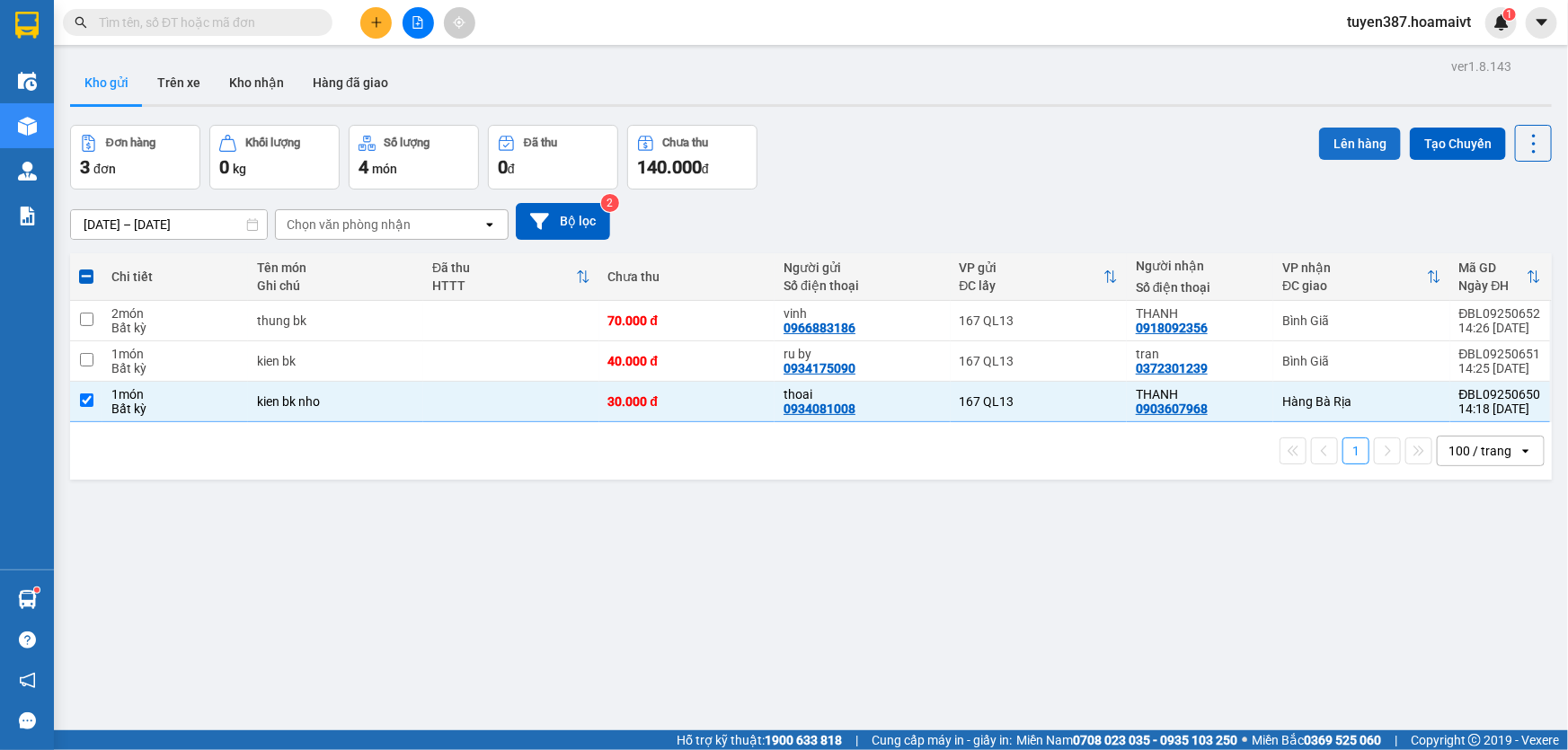
click at [1344, 139] on button "Lên hàng" at bounding box center [1360, 143] width 82 height 32
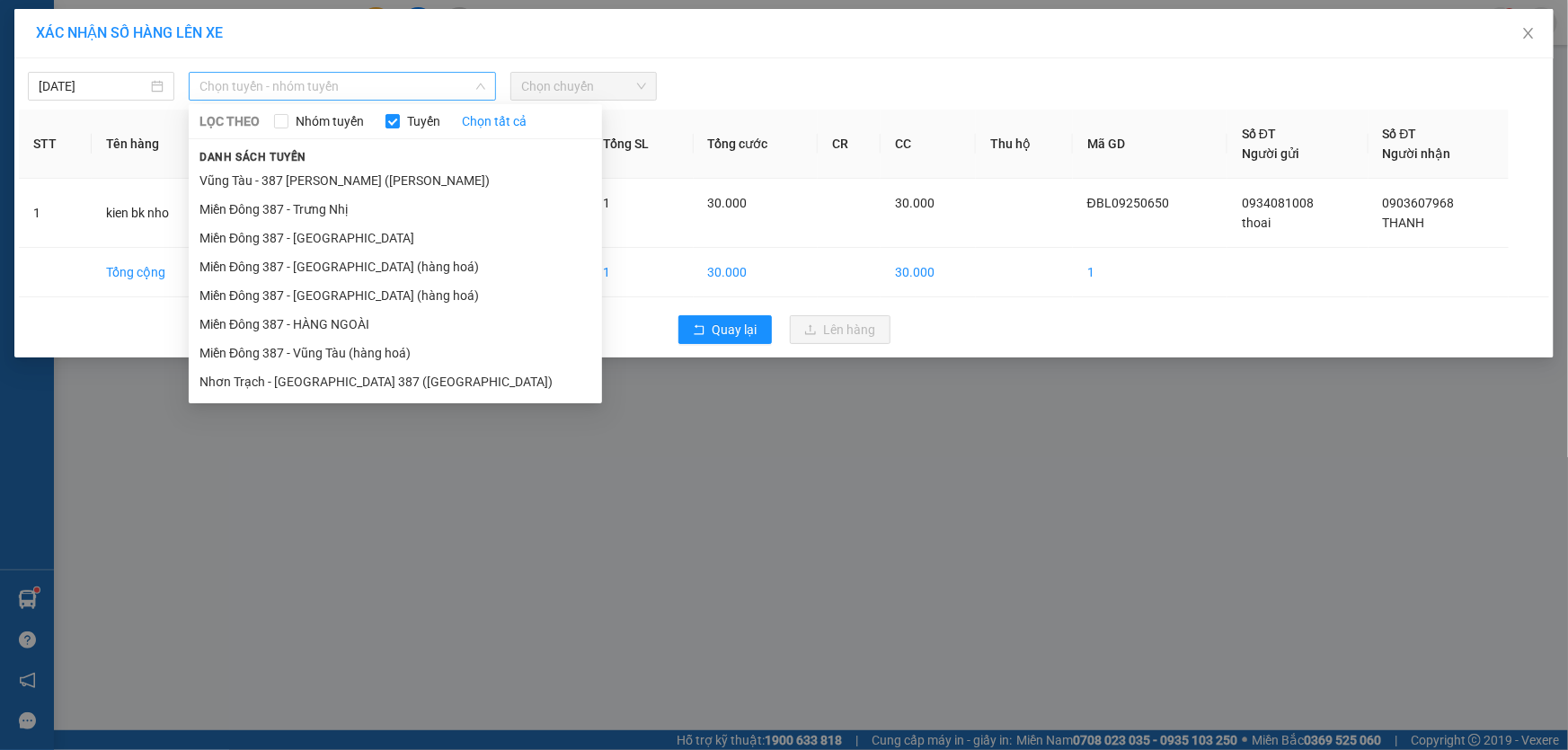
click at [361, 82] on span "Chọn tuyến - nhóm tuyến" at bounding box center [342, 87] width 286 height 27
click at [296, 287] on li "Miền Đông 387 - [GEOGRAPHIC_DATA] (hàng hoá)" at bounding box center [395, 296] width 413 height 29
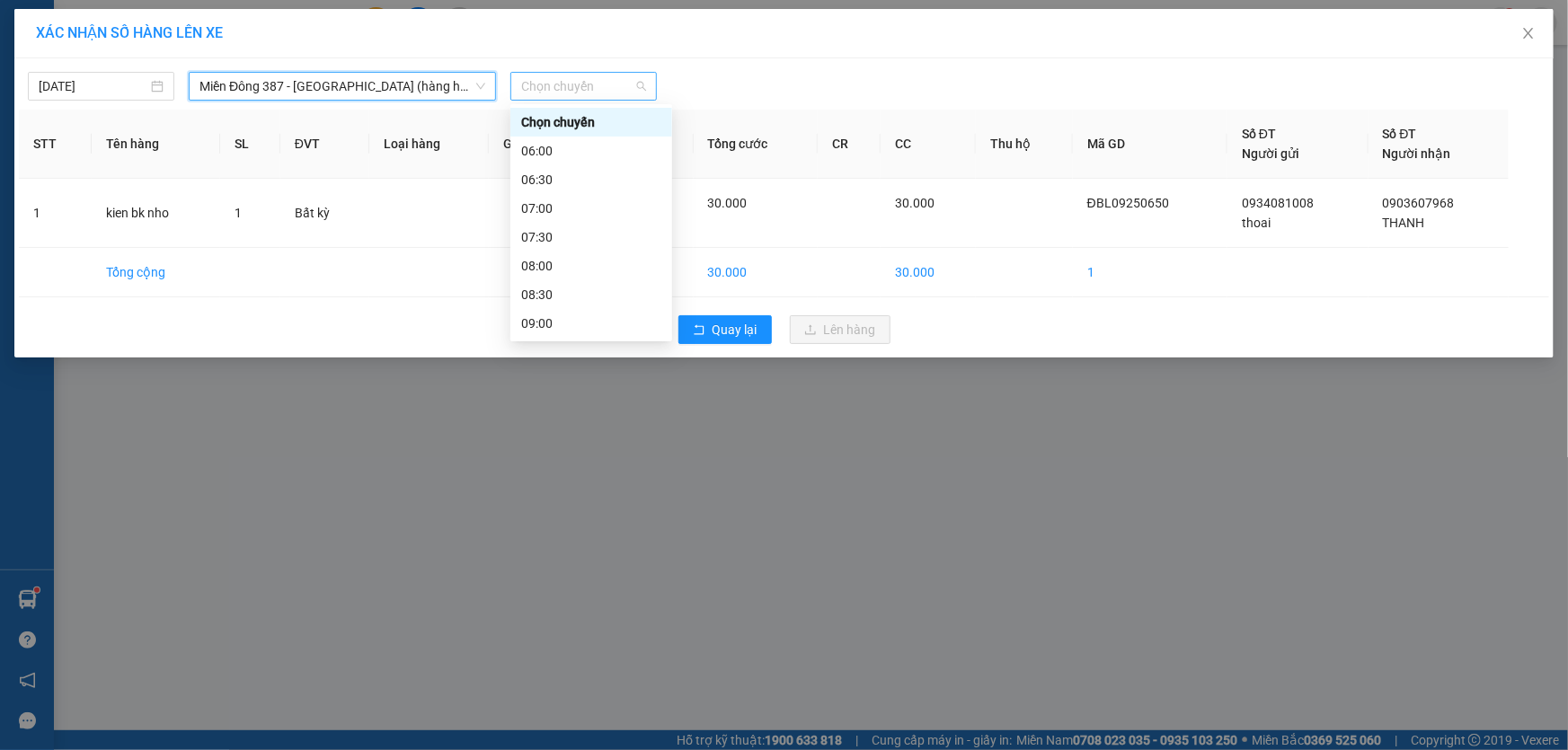
click at [615, 84] on span "Chọn chuyến" at bounding box center [583, 87] width 125 height 27
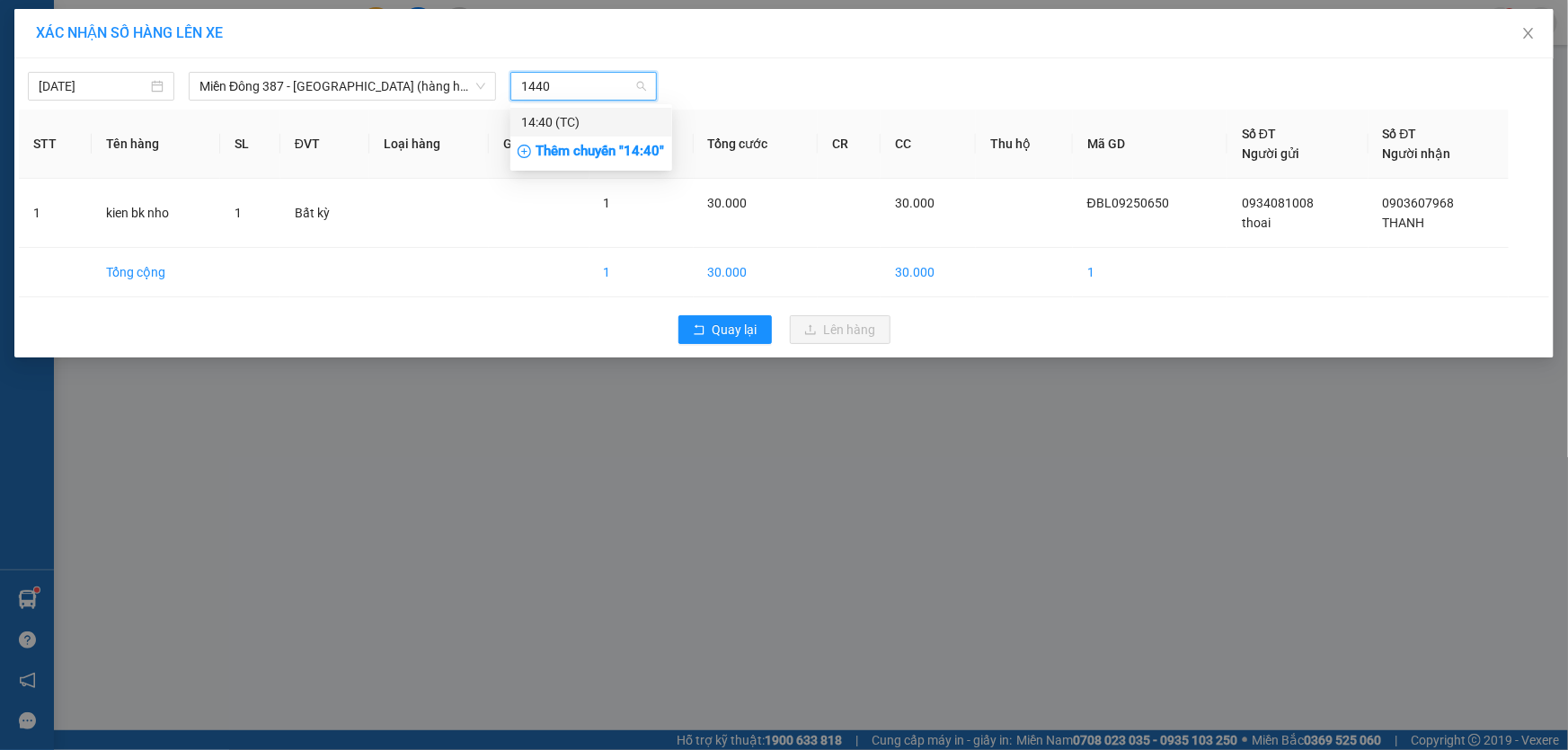
drag, startPoint x: 538, startPoint y: 118, endPoint x: 660, endPoint y: 86, distance: 126.1
click at [540, 116] on div "14:40 (TC)" at bounding box center [591, 122] width 140 height 20
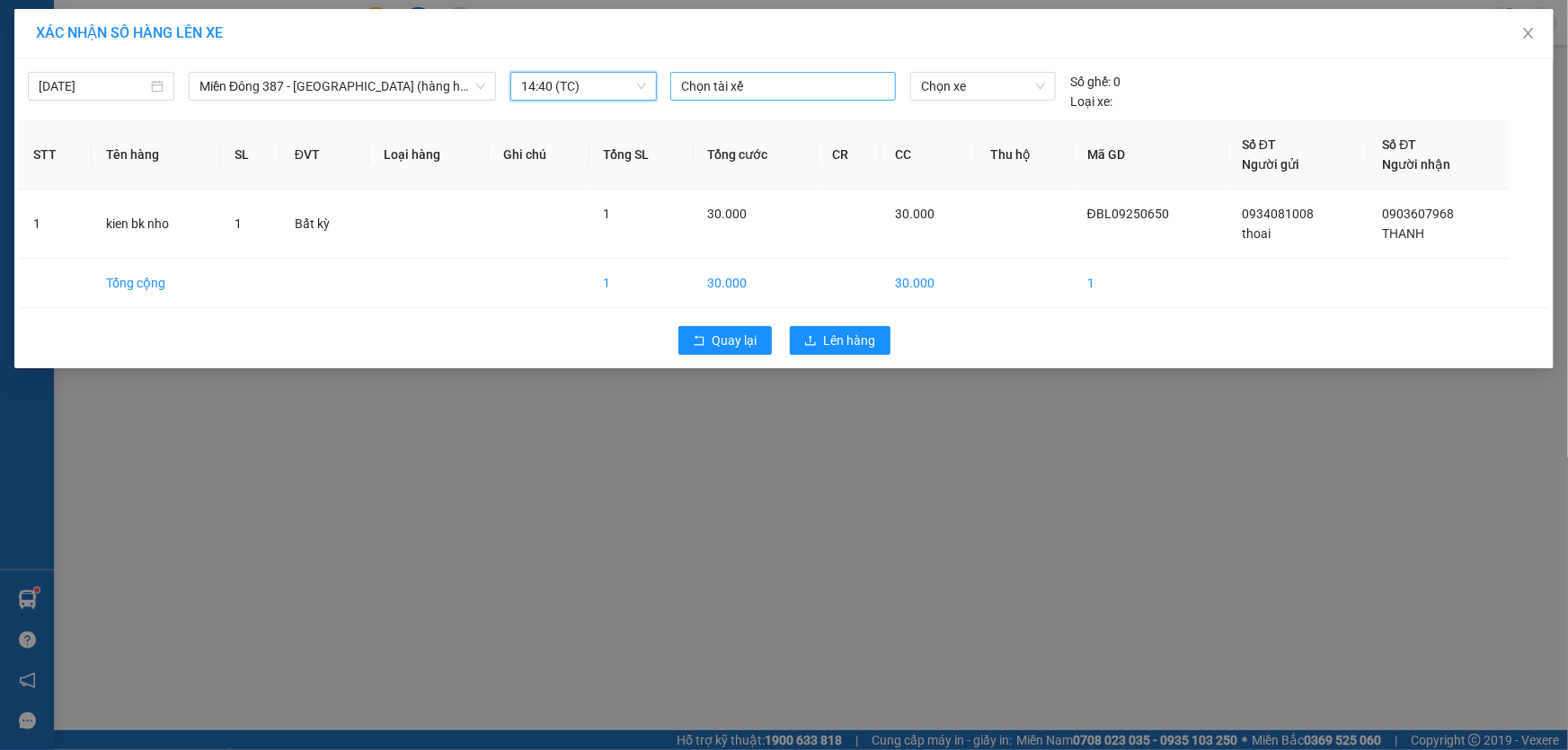
click at [797, 83] on div at bounding box center [783, 87] width 216 height 22
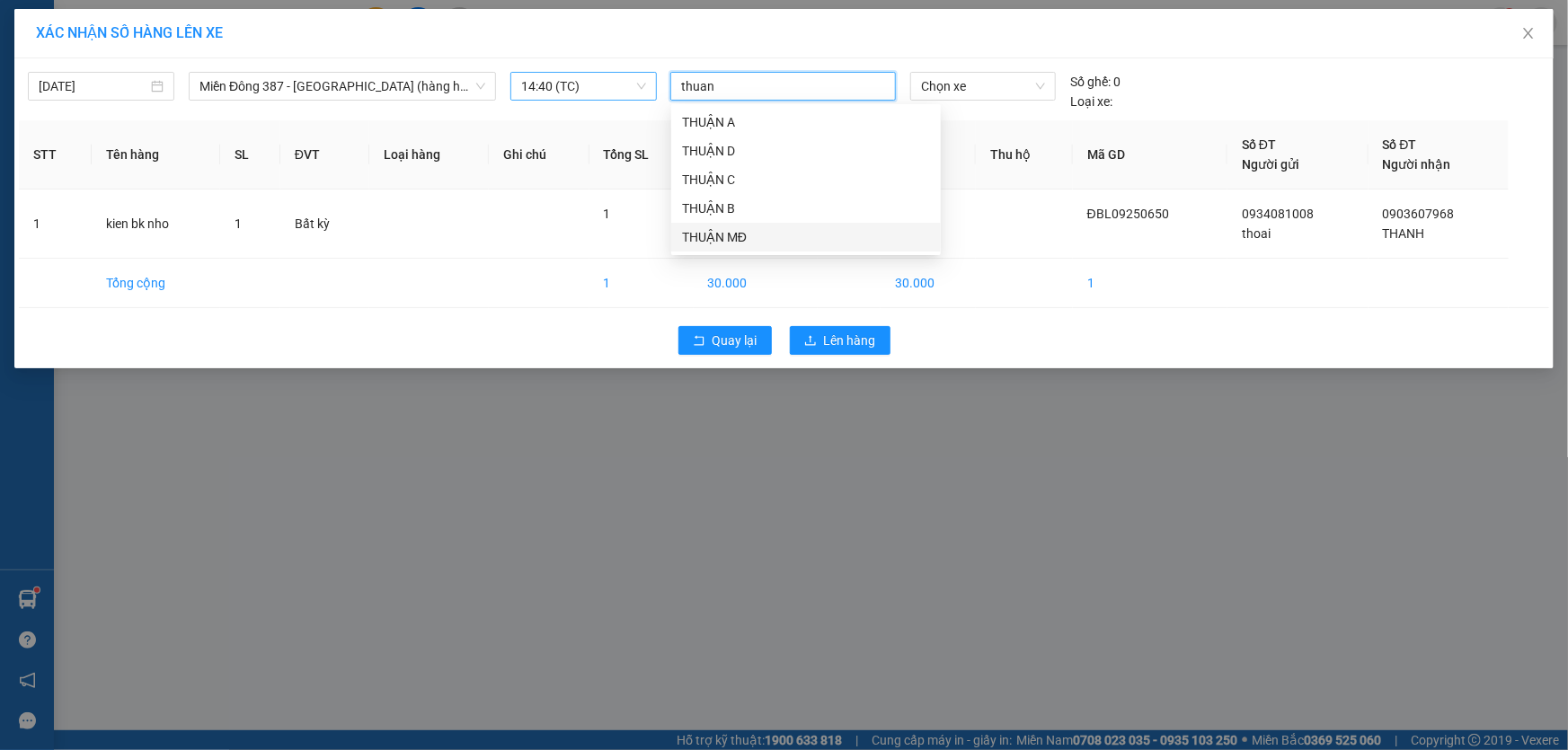
click at [714, 234] on div "THUẬN MĐ" at bounding box center [806, 237] width 248 height 20
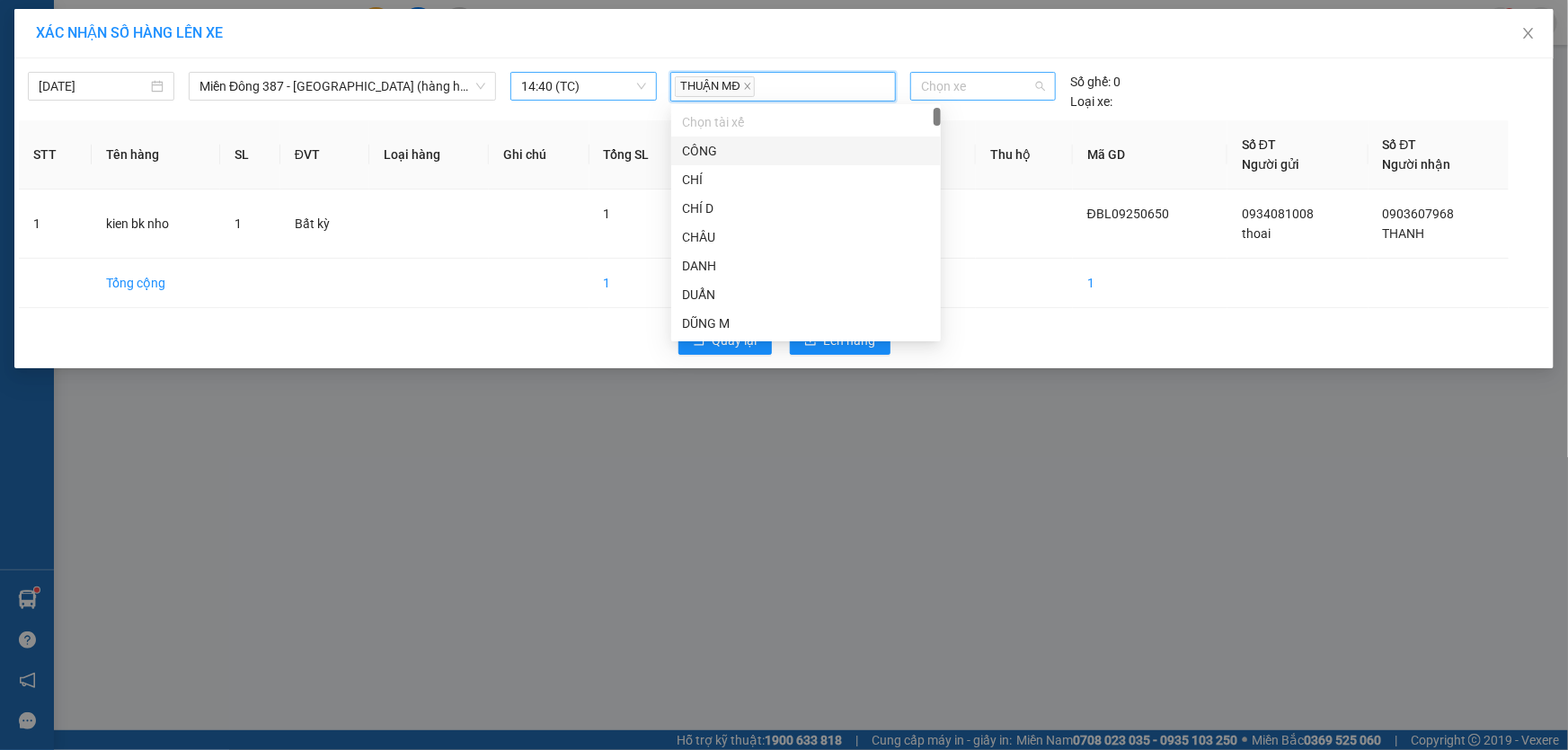
click at [992, 88] on span "Chọn xe" at bounding box center [983, 87] width 124 height 27
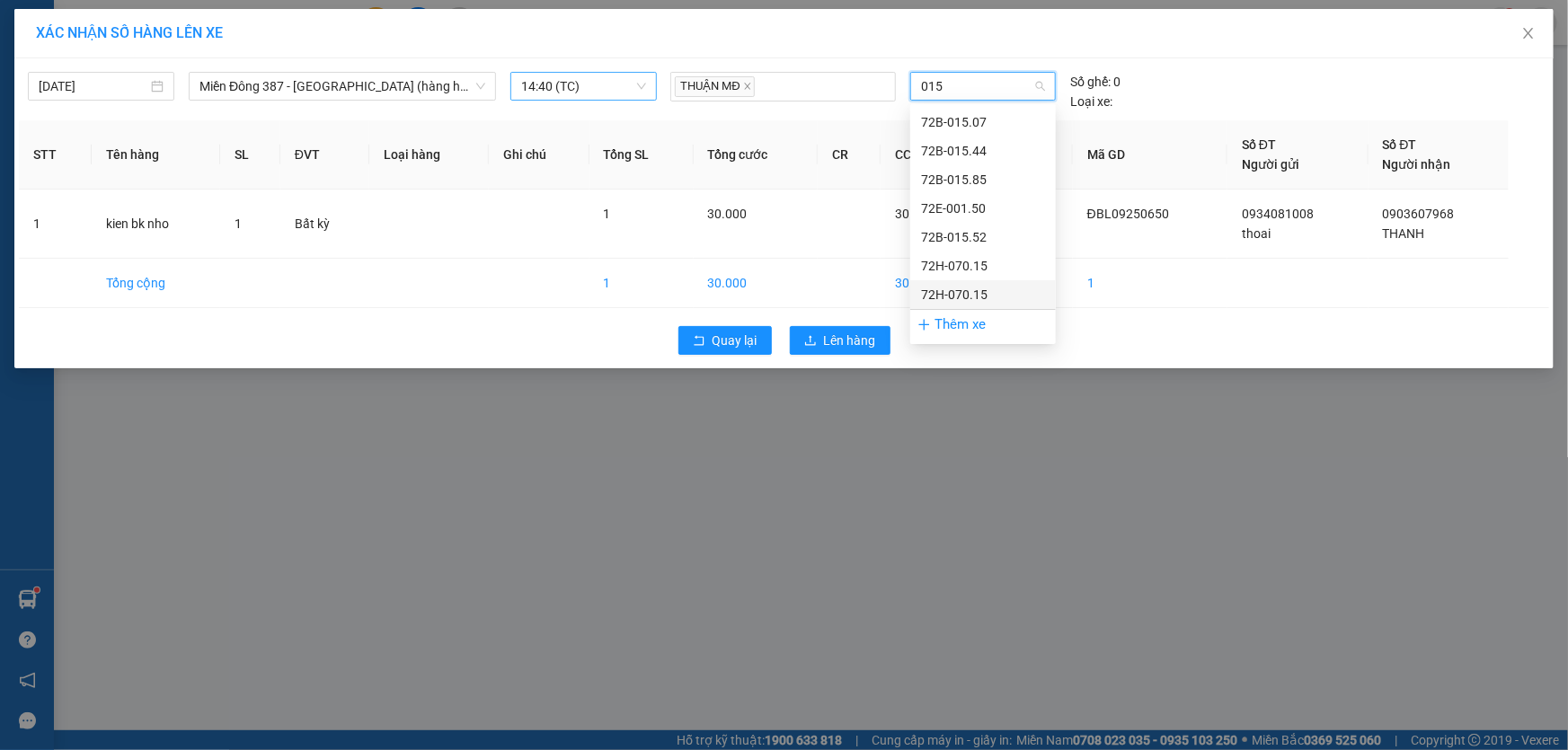
click at [942, 288] on div "72H-070.15" at bounding box center [983, 295] width 124 height 20
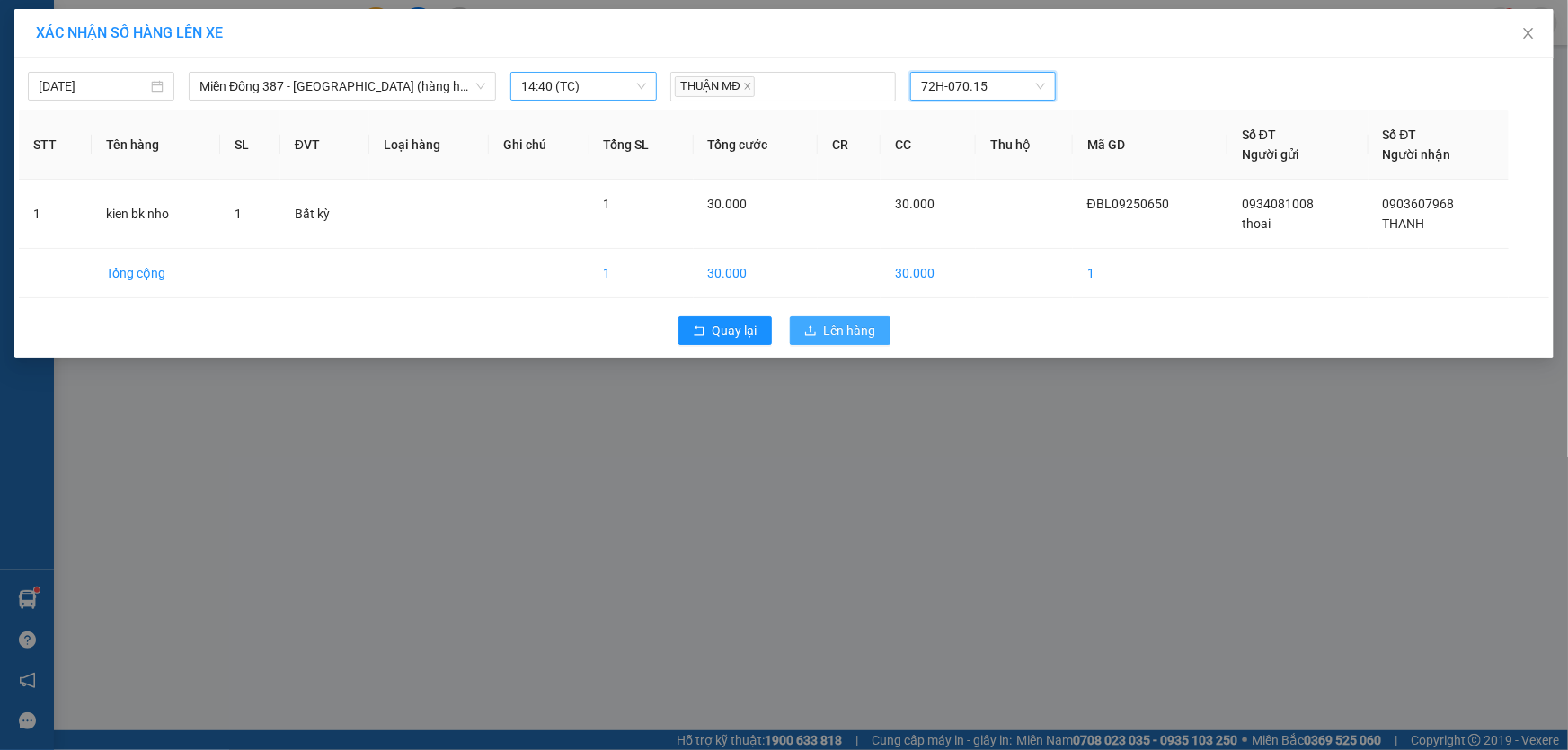
click at [855, 328] on span "Lên hàng" at bounding box center [849, 331] width 52 height 20
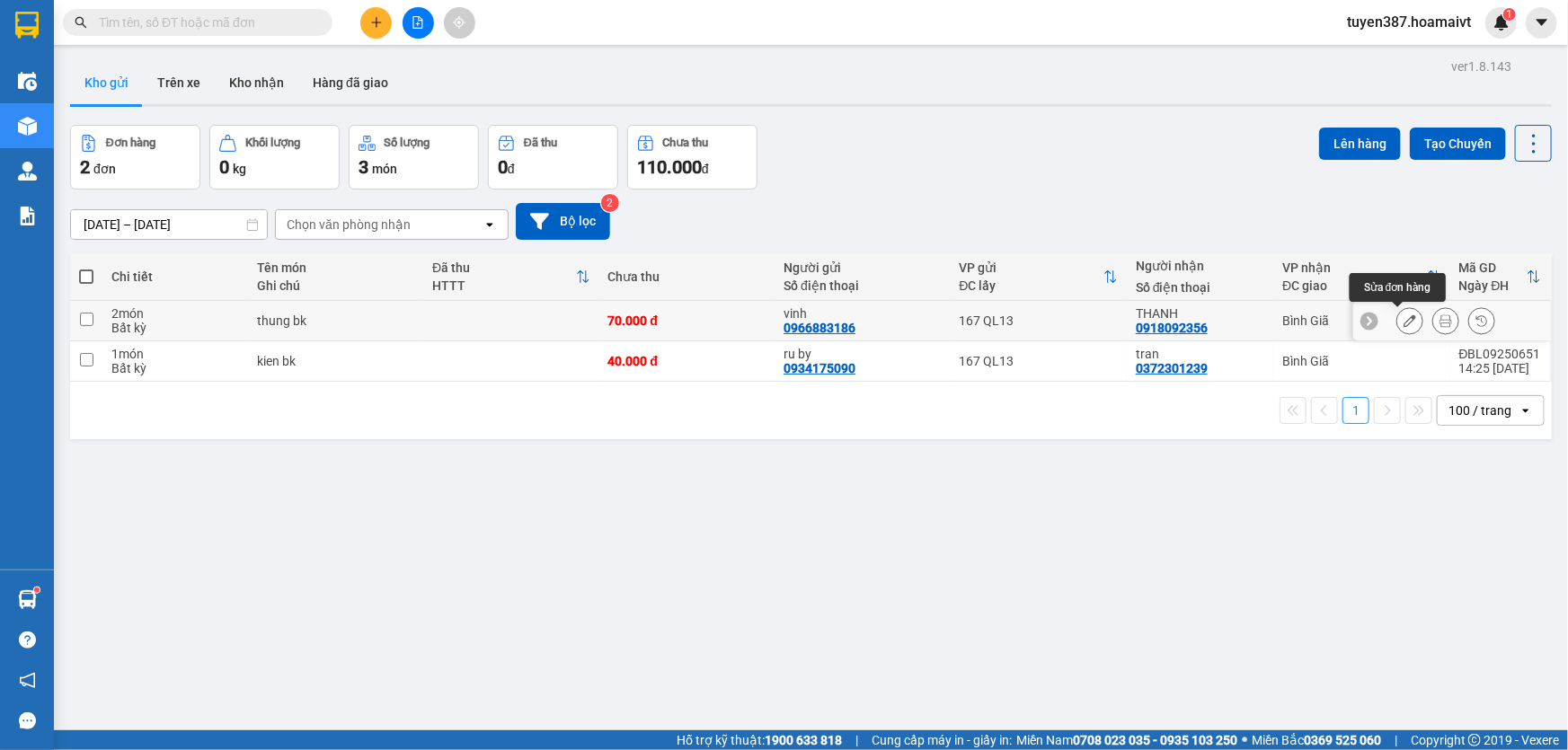
click at [1404, 316] on icon at bounding box center [1410, 321] width 13 height 13
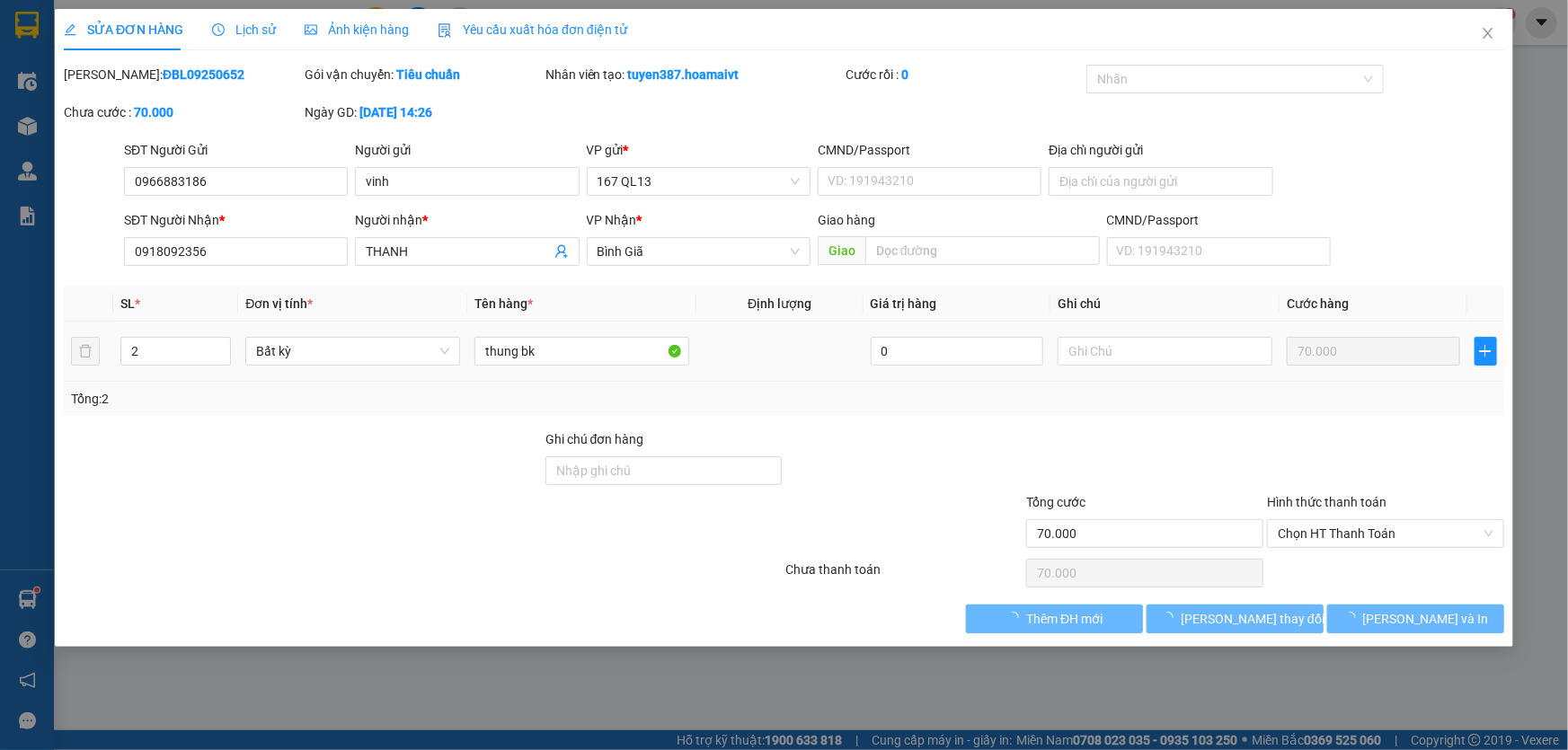
type input "0966883186"
type input "vinh"
type input "0918092356"
type input "THANH"
type input "70.000"
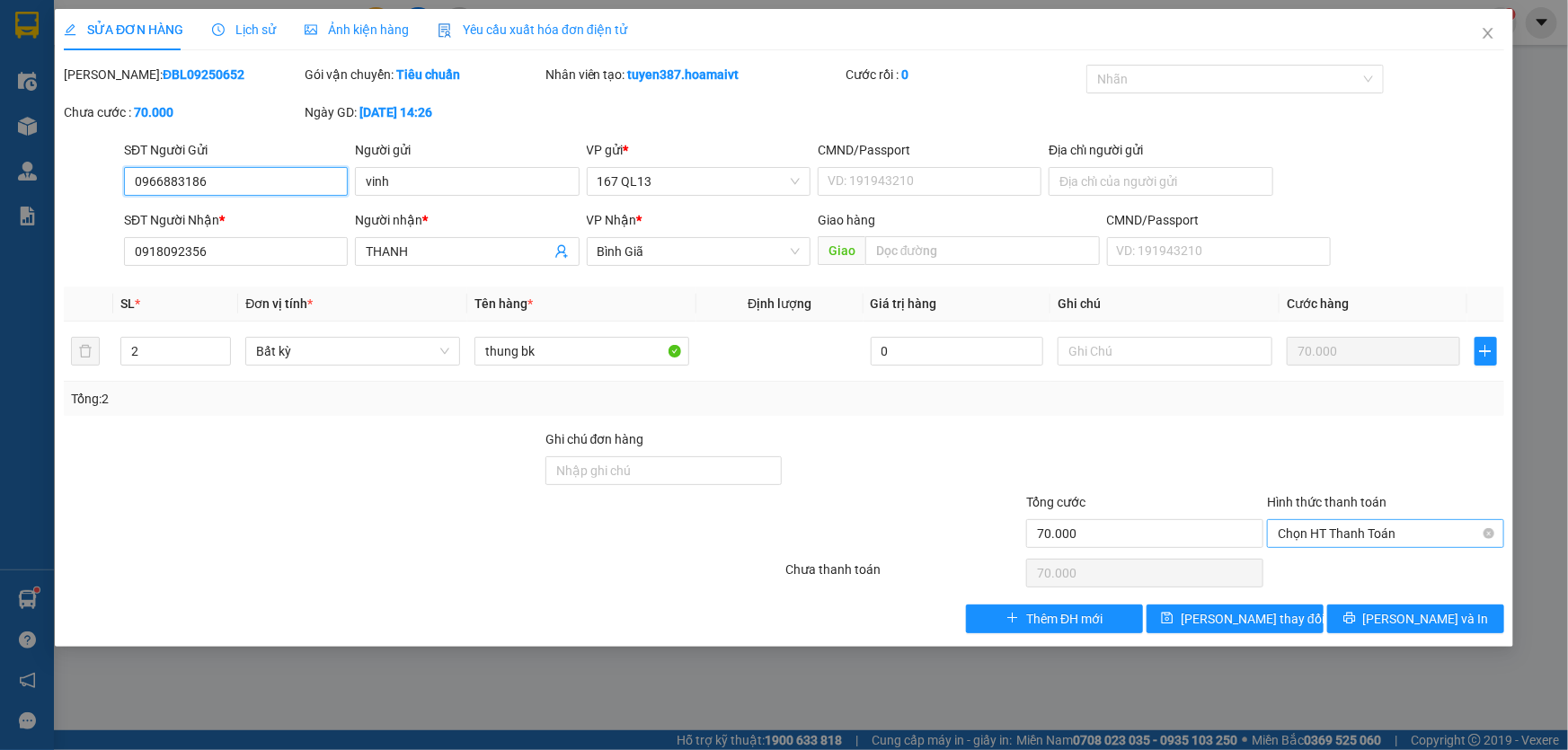
click at [1392, 530] on span "Chọn HT Thanh Toán" at bounding box center [1386, 534] width 215 height 27
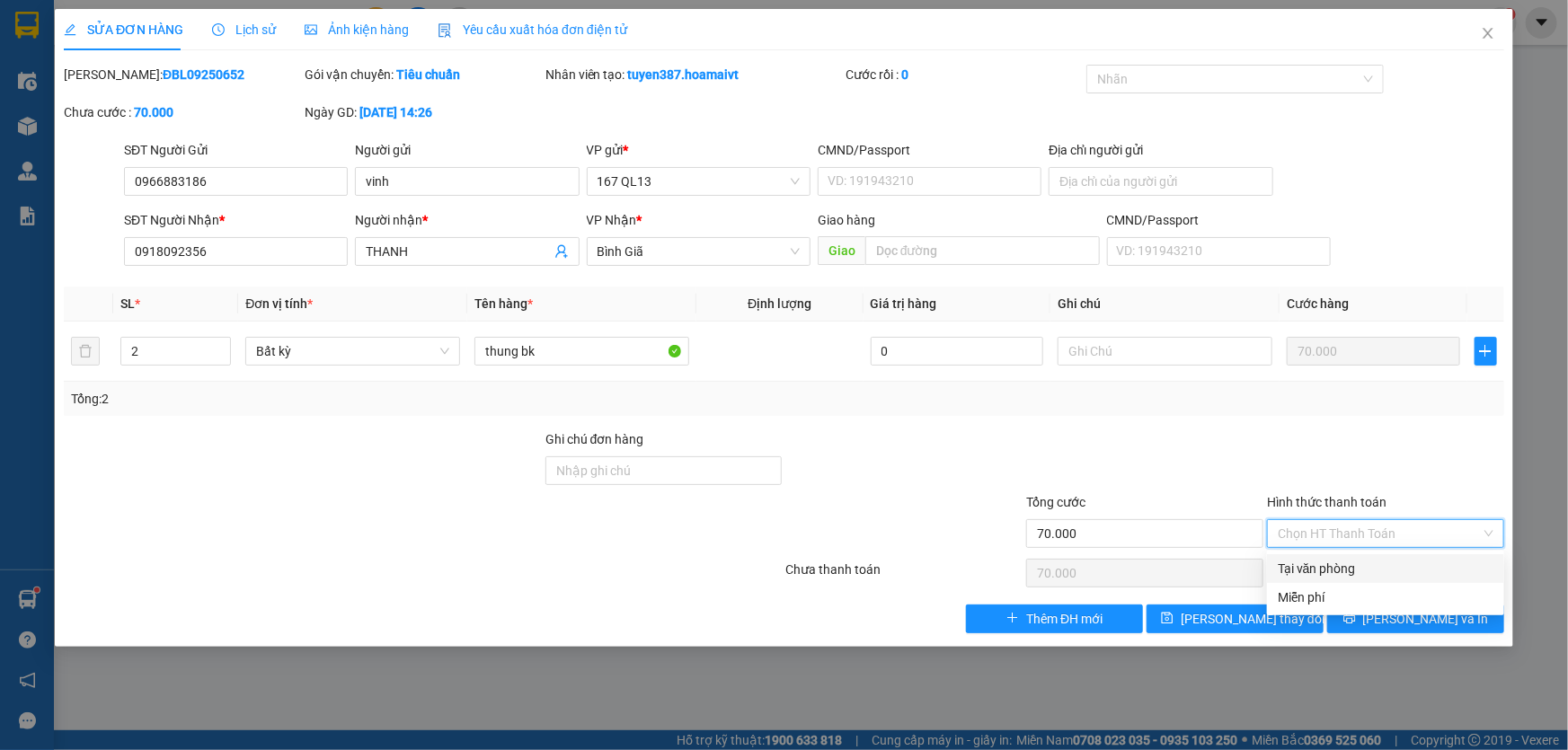
click at [1359, 567] on div "Tại văn phòng" at bounding box center [1386, 569] width 215 height 20
type input "0"
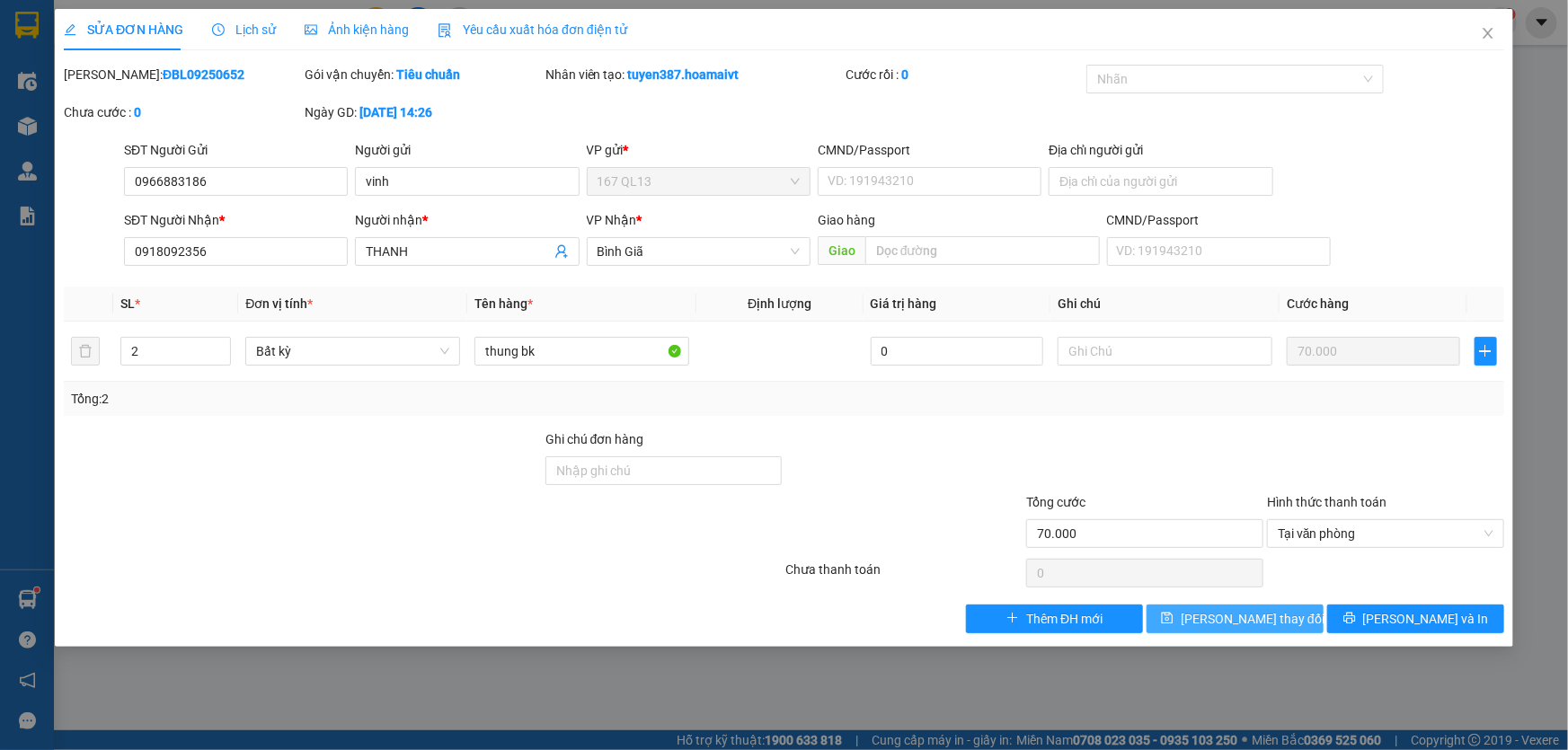
click at [1249, 616] on span "Lưu thay đổi" at bounding box center [1252, 620] width 144 height 20
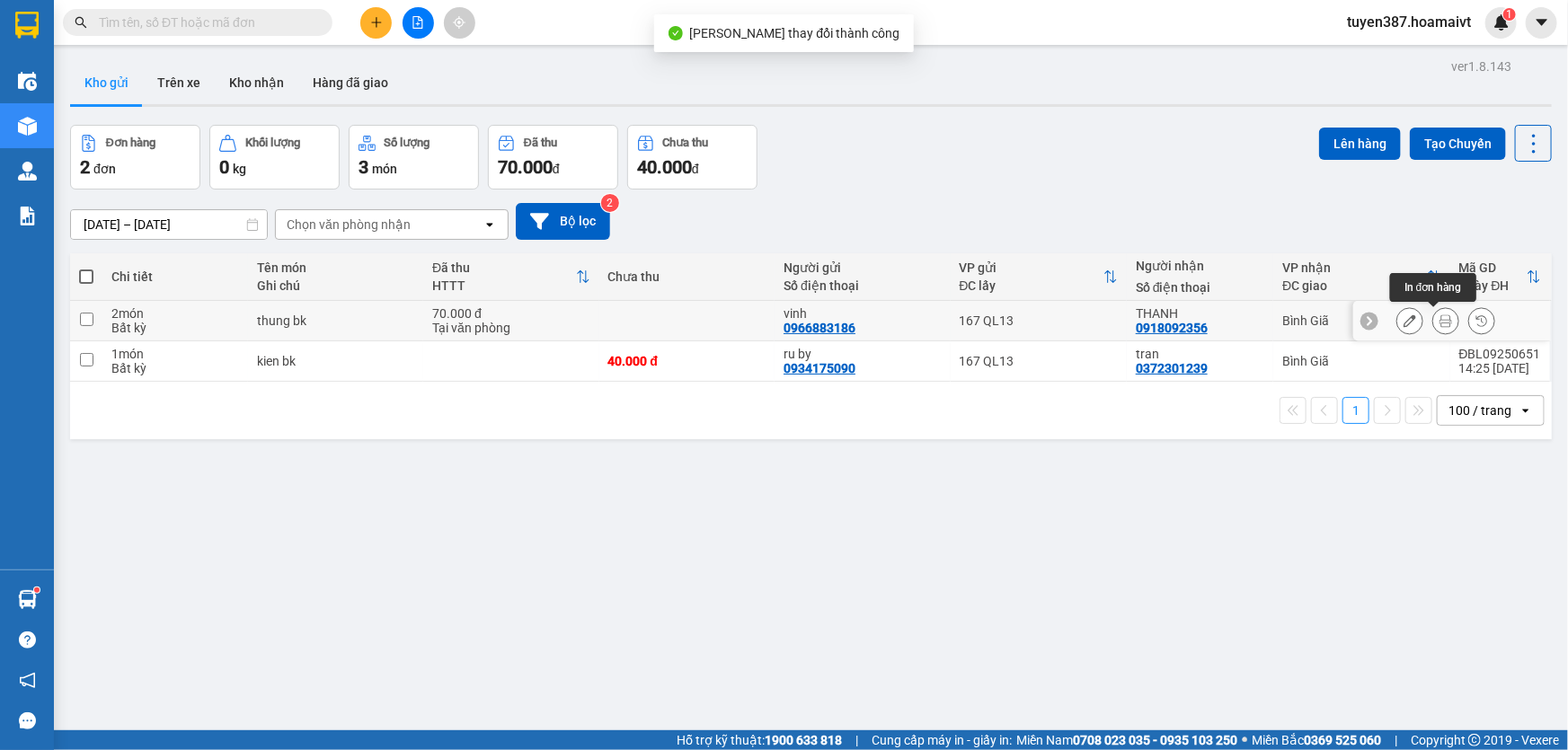
click at [1439, 317] on icon at bounding box center [1446, 321] width 13 height 13
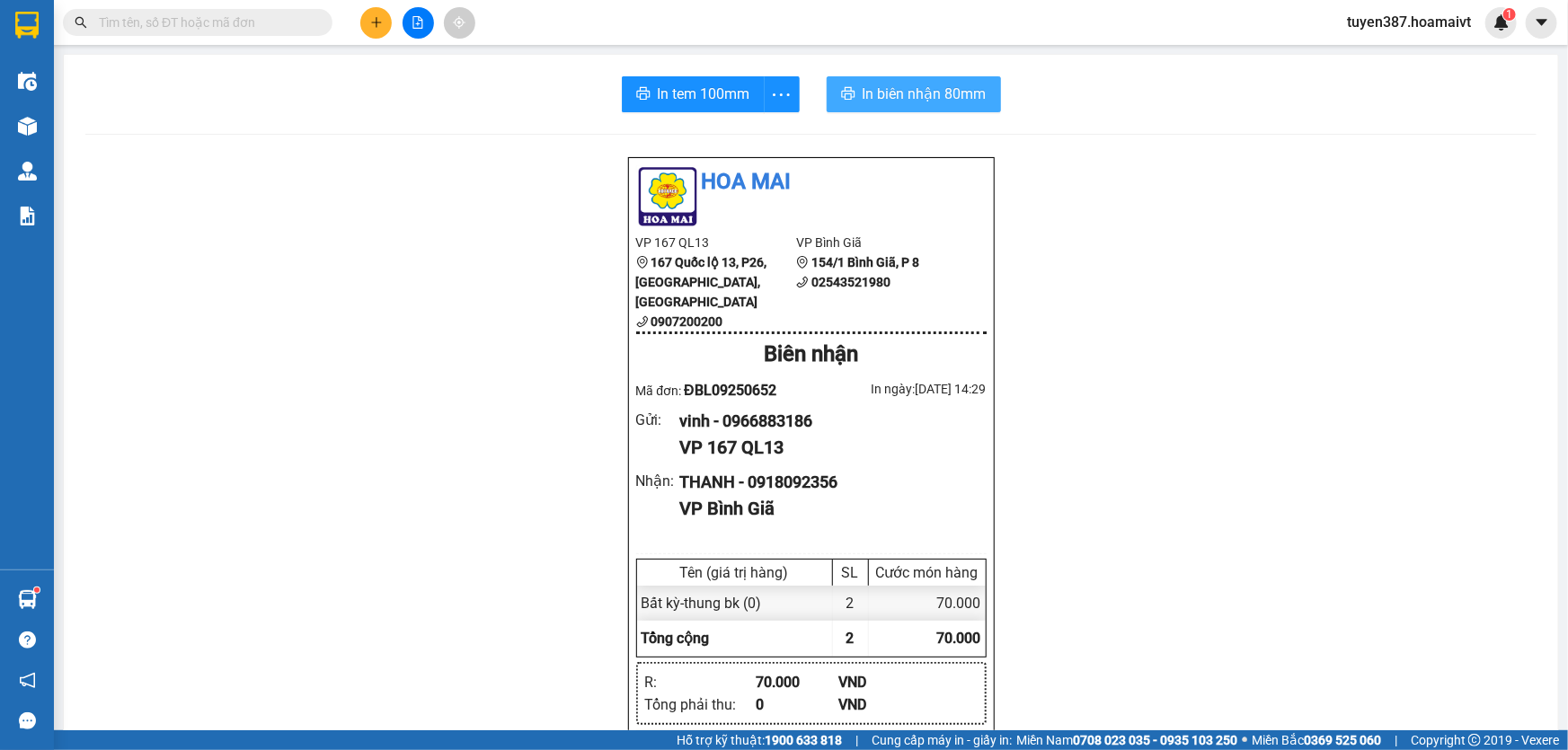
click at [875, 85] on span "In biên nhận 80mm" at bounding box center [925, 94] width 124 height 23
click at [675, 89] on span "In tem 100mm" at bounding box center [703, 94] width 92 height 23
click at [379, 25] on icon "plus" at bounding box center [377, 23] width 13 height 13
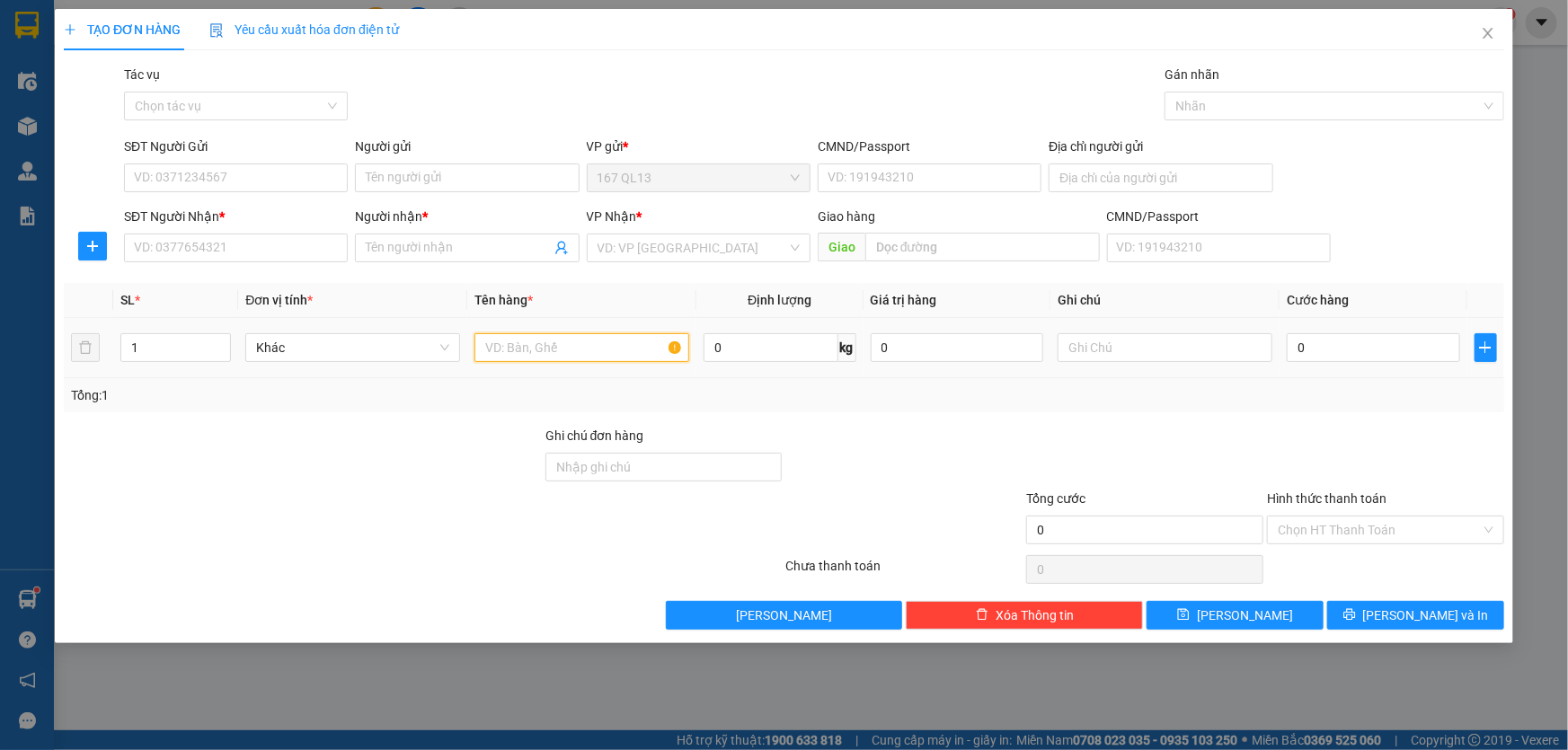
click at [610, 339] on input "text" at bounding box center [581, 348] width 214 height 29
type input "thung +kien"
click at [162, 344] on input "1" at bounding box center [175, 348] width 109 height 27
type input "5"
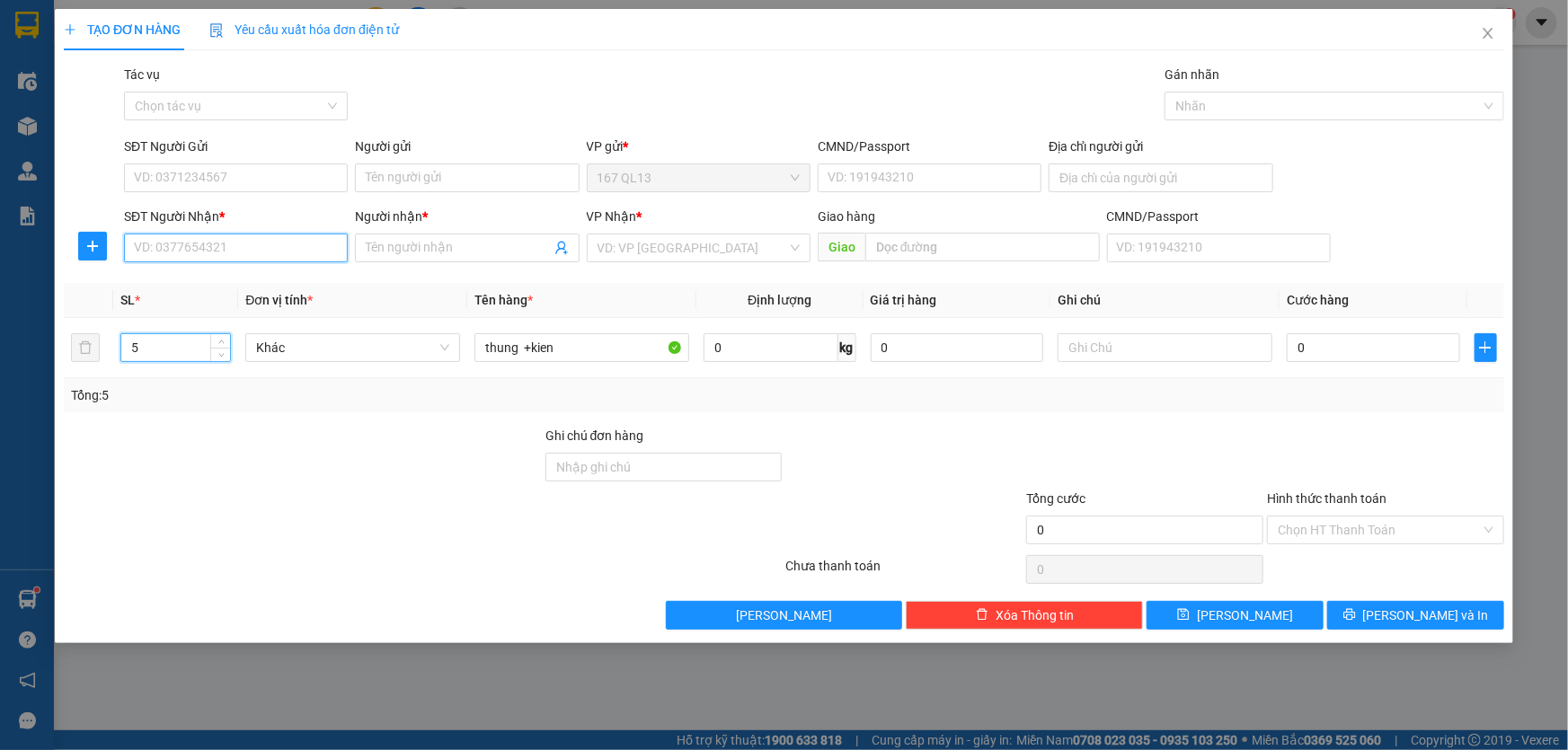
click at [247, 250] on input "SĐT Người Nhận *" at bounding box center [235, 248] width 223 height 29
click at [230, 277] on div "0973313249 - HẠNH" at bounding box center [236, 284] width 202 height 20
type input "0973313249"
type input "HẠNH"
type input "0973313249"
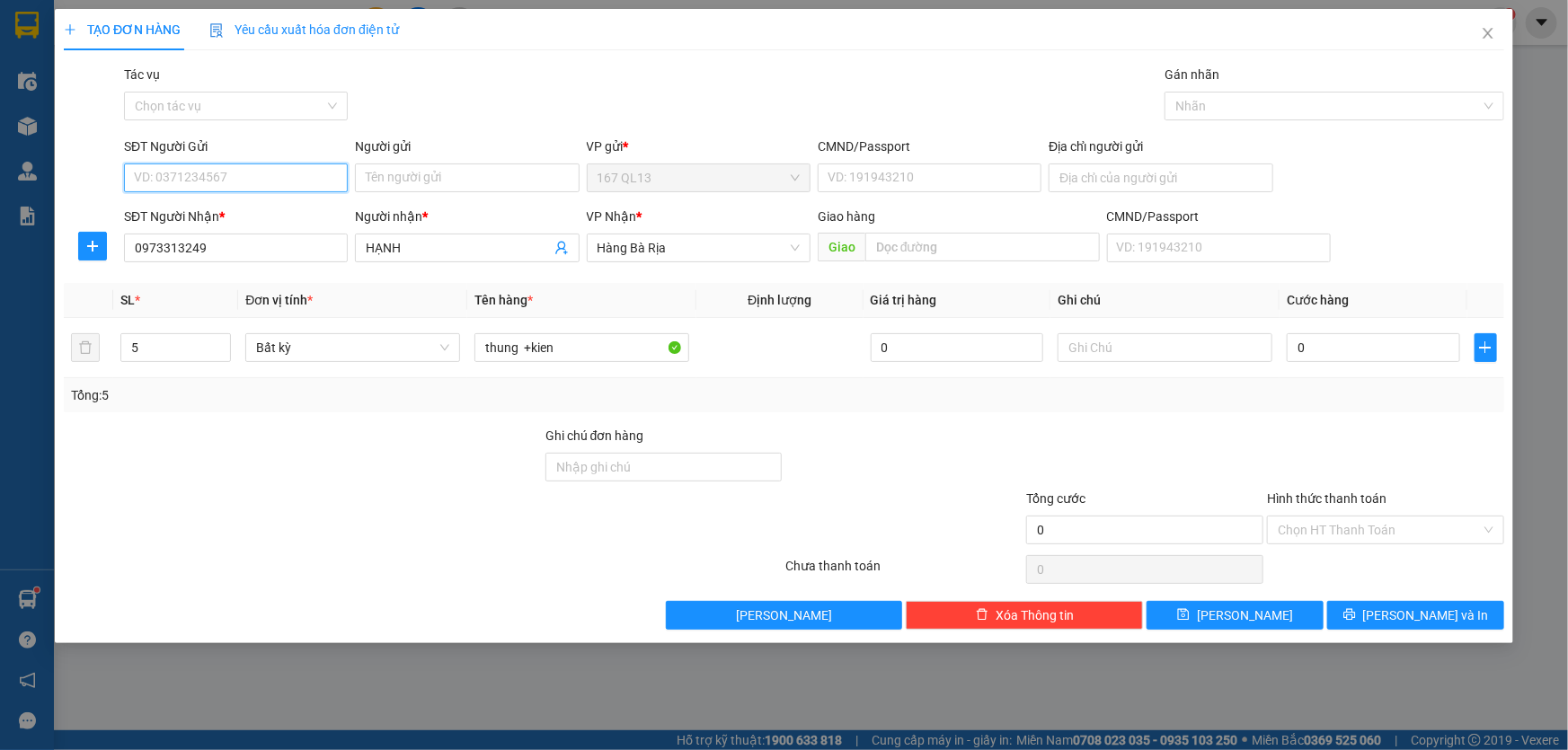
click at [254, 171] on input "SĐT Người Gửi" at bounding box center [235, 178] width 223 height 29
click at [237, 210] on div "0983360683 - phat" at bounding box center [236, 214] width 202 height 20
type input "0983360683"
type input "phat"
type input "0983360683"
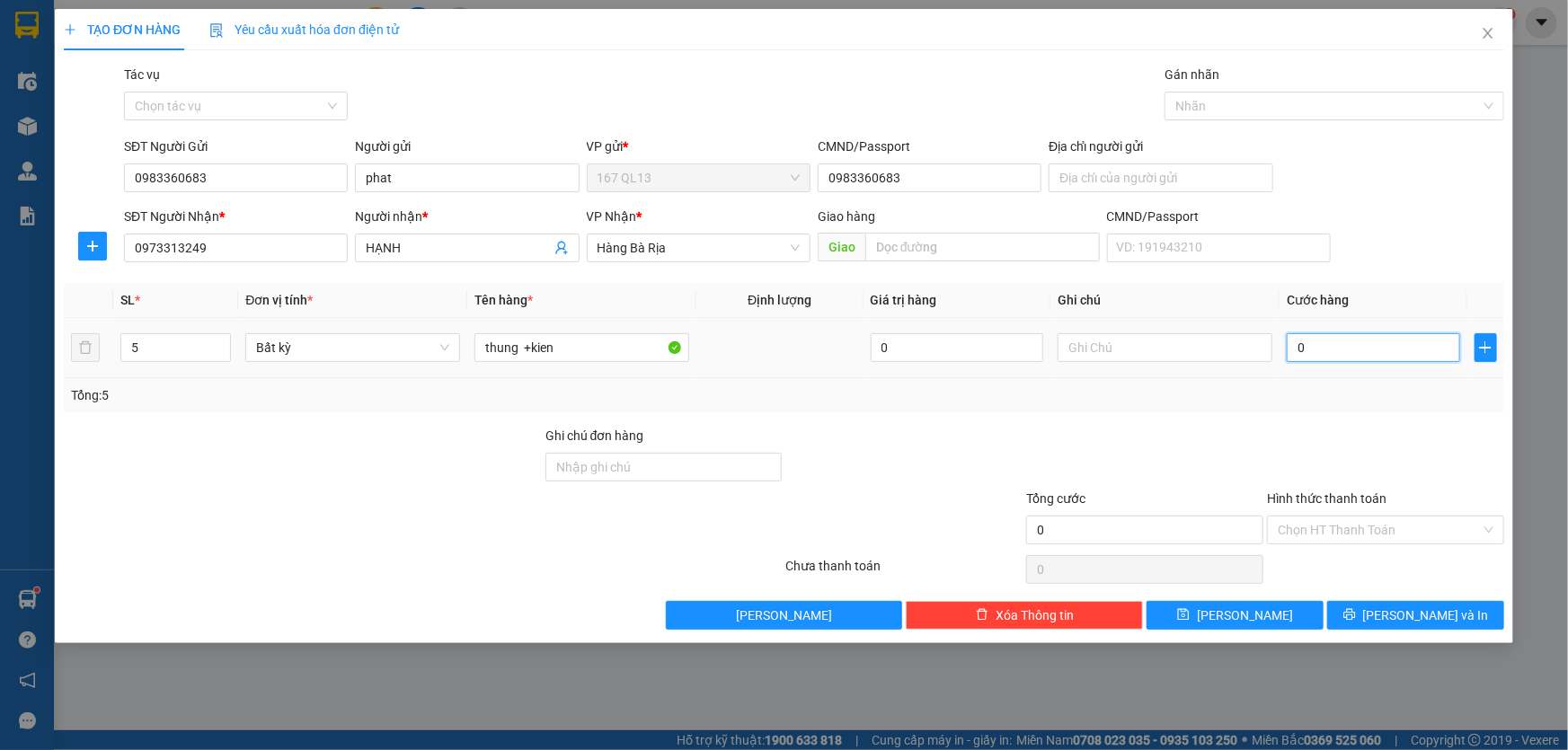
click at [1290, 341] on input "0" at bounding box center [1373, 348] width 173 height 29
type input "1"
type input "18"
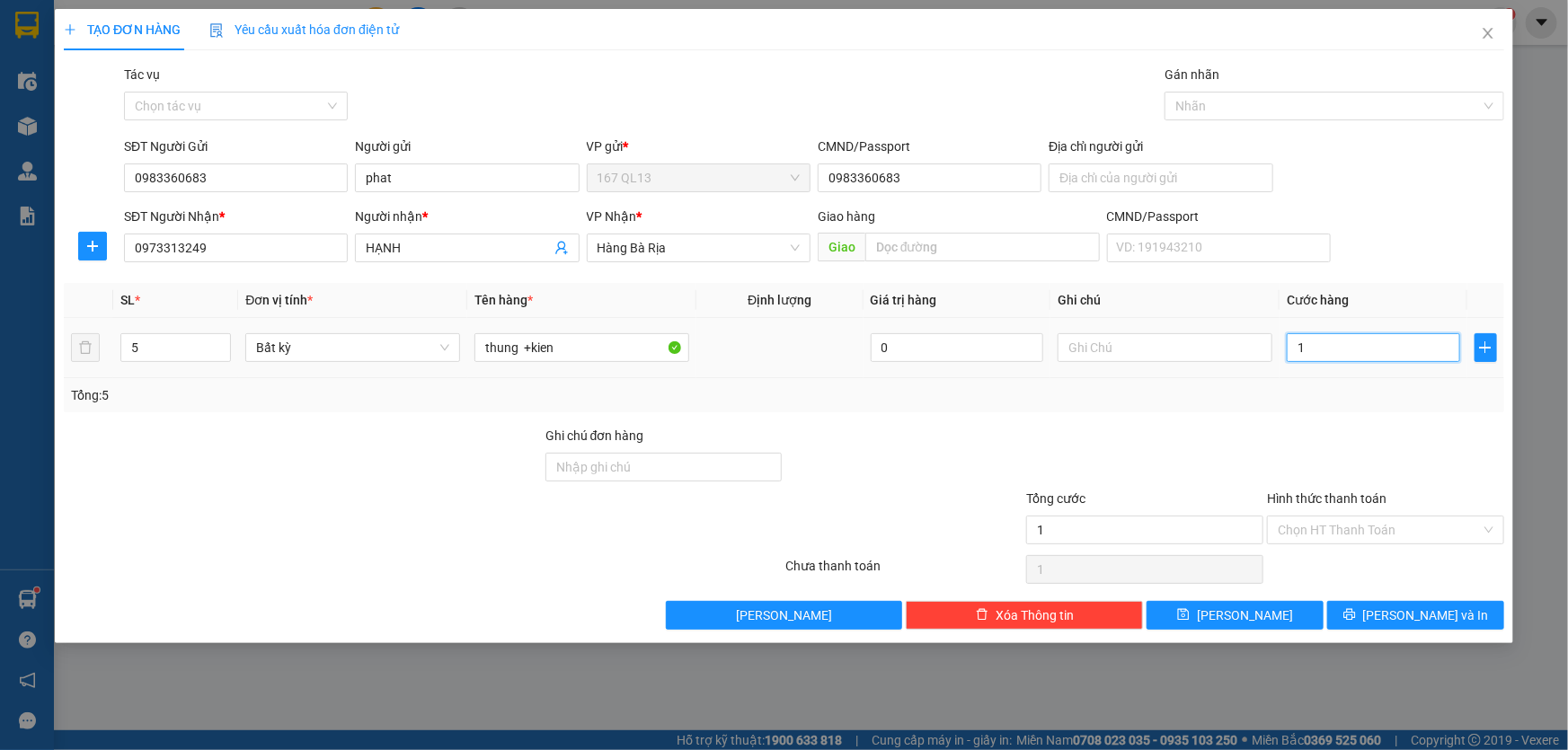
type input "18"
type input "180"
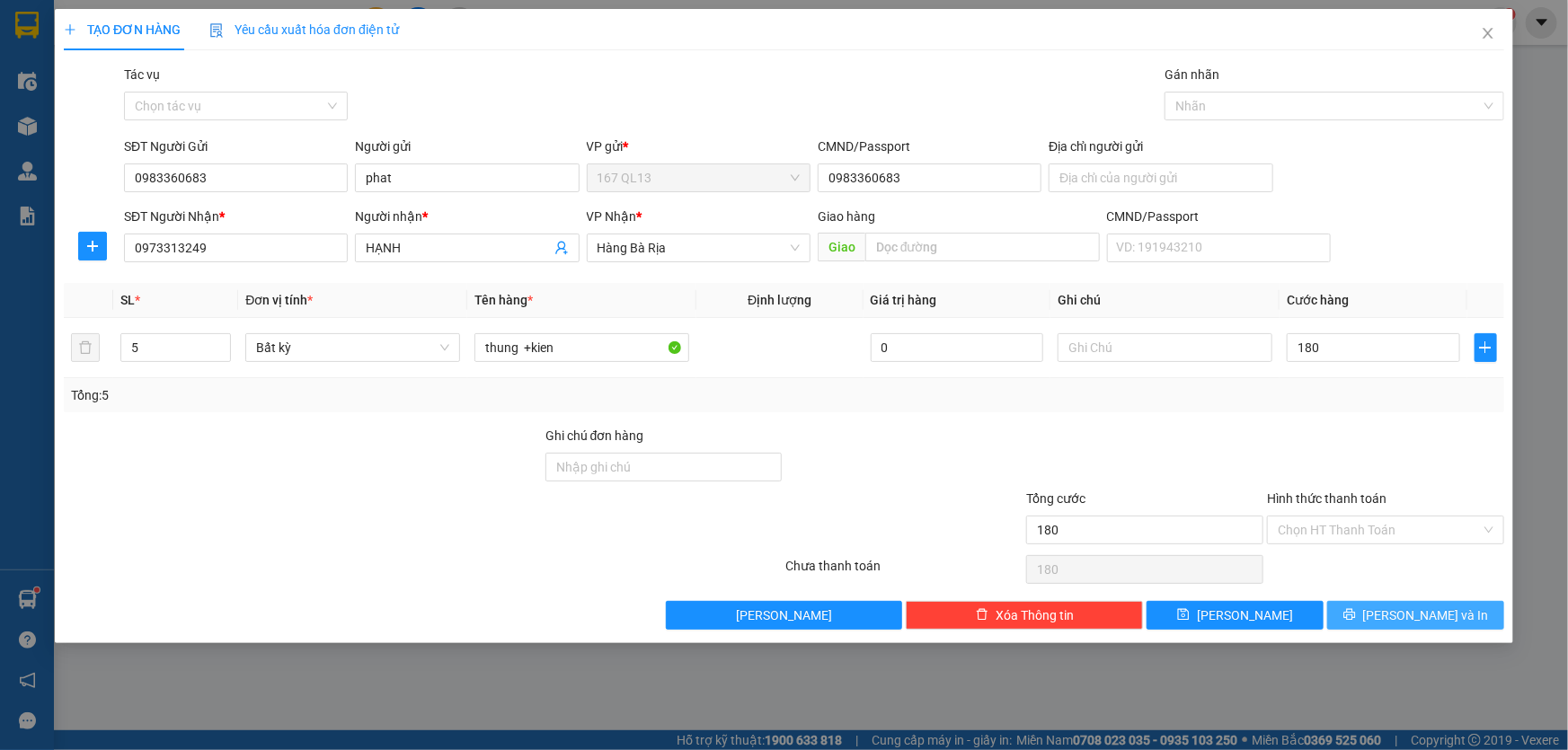
type input "180.000"
drag, startPoint x: 1419, startPoint y: 610, endPoint x: 1374, endPoint y: 497, distance: 121.6
click at [1417, 610] on span "[PERSON_NAME] và In" at bounding box center [1426, 616] width 126 height 20
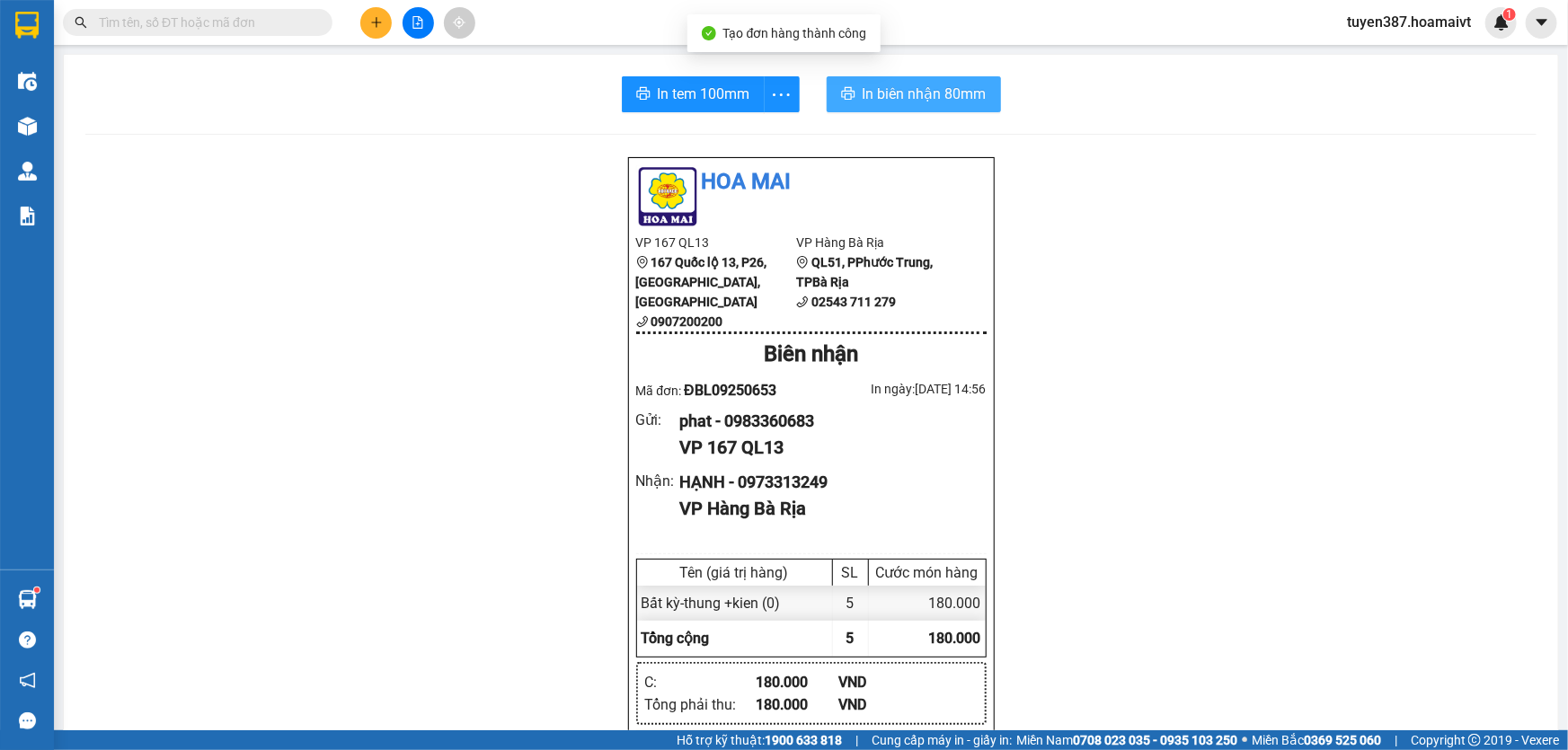
click at [875, 94] on span "In biên nhận 80mm" at bounding box center [925, 94] width 124 height 23
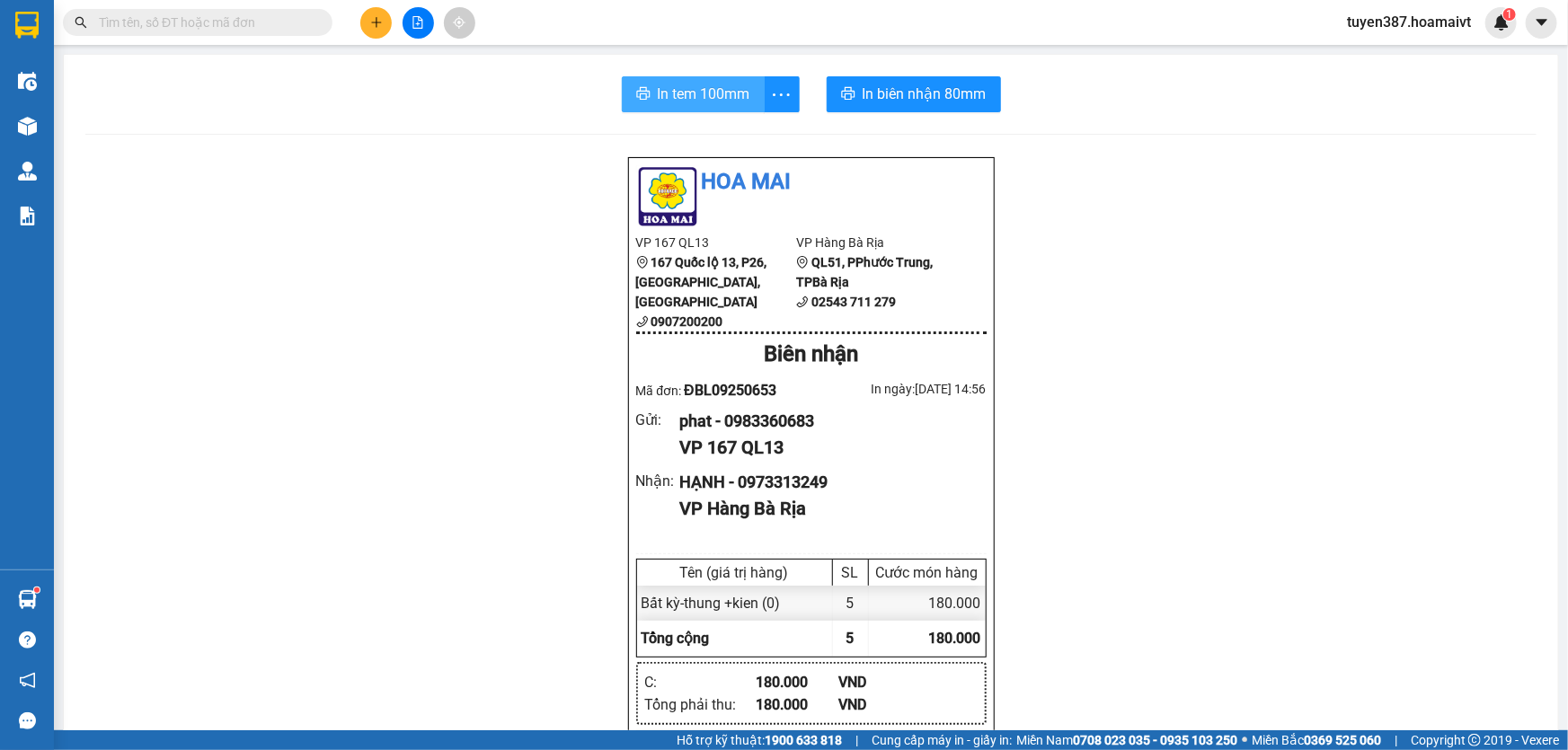
click at [688, 97] on span "In tem 100mm" at bounding box center [703, 94] width 92 height 23
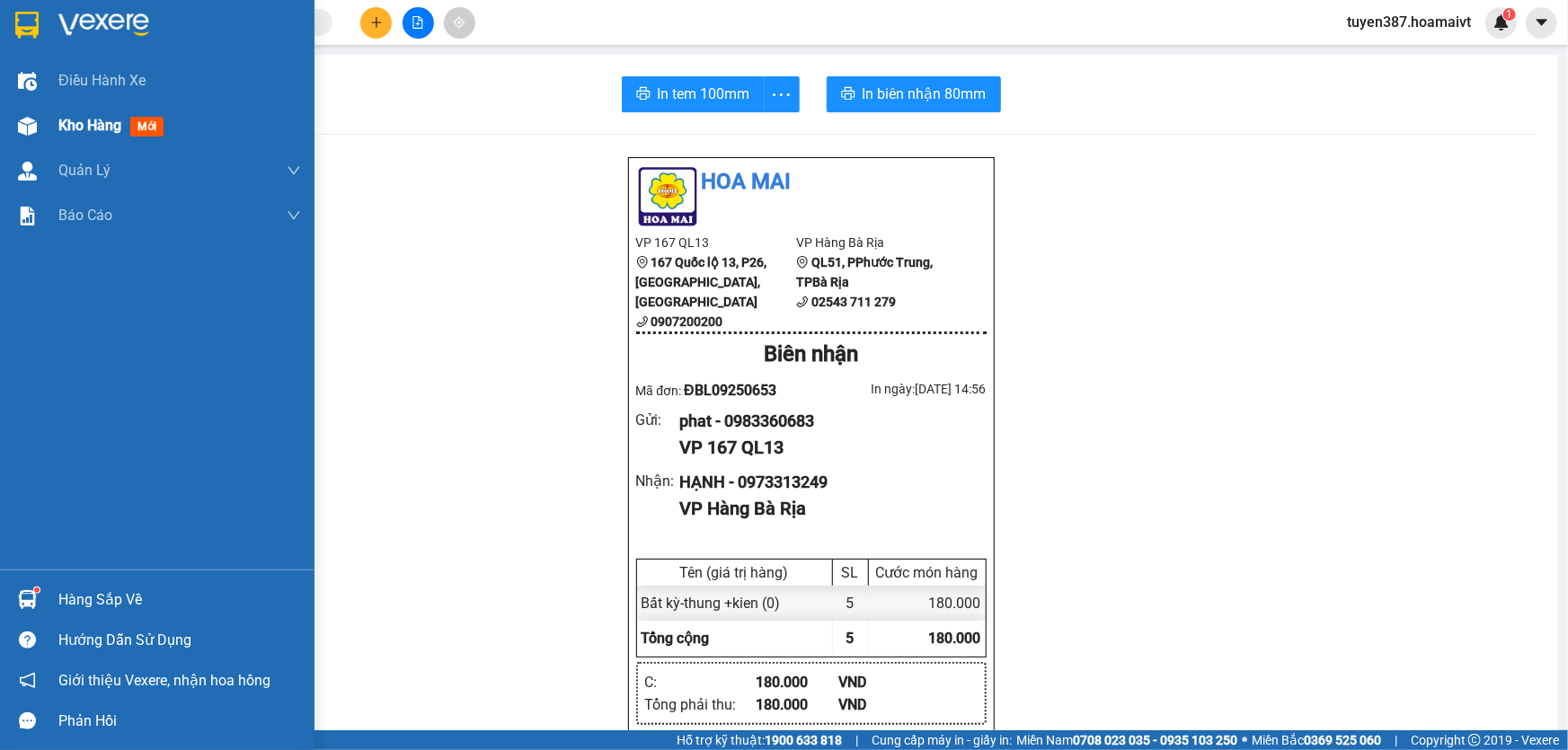
click at [150, 120] on span "mới" at bounding box center [147, 127] width 33 height 20
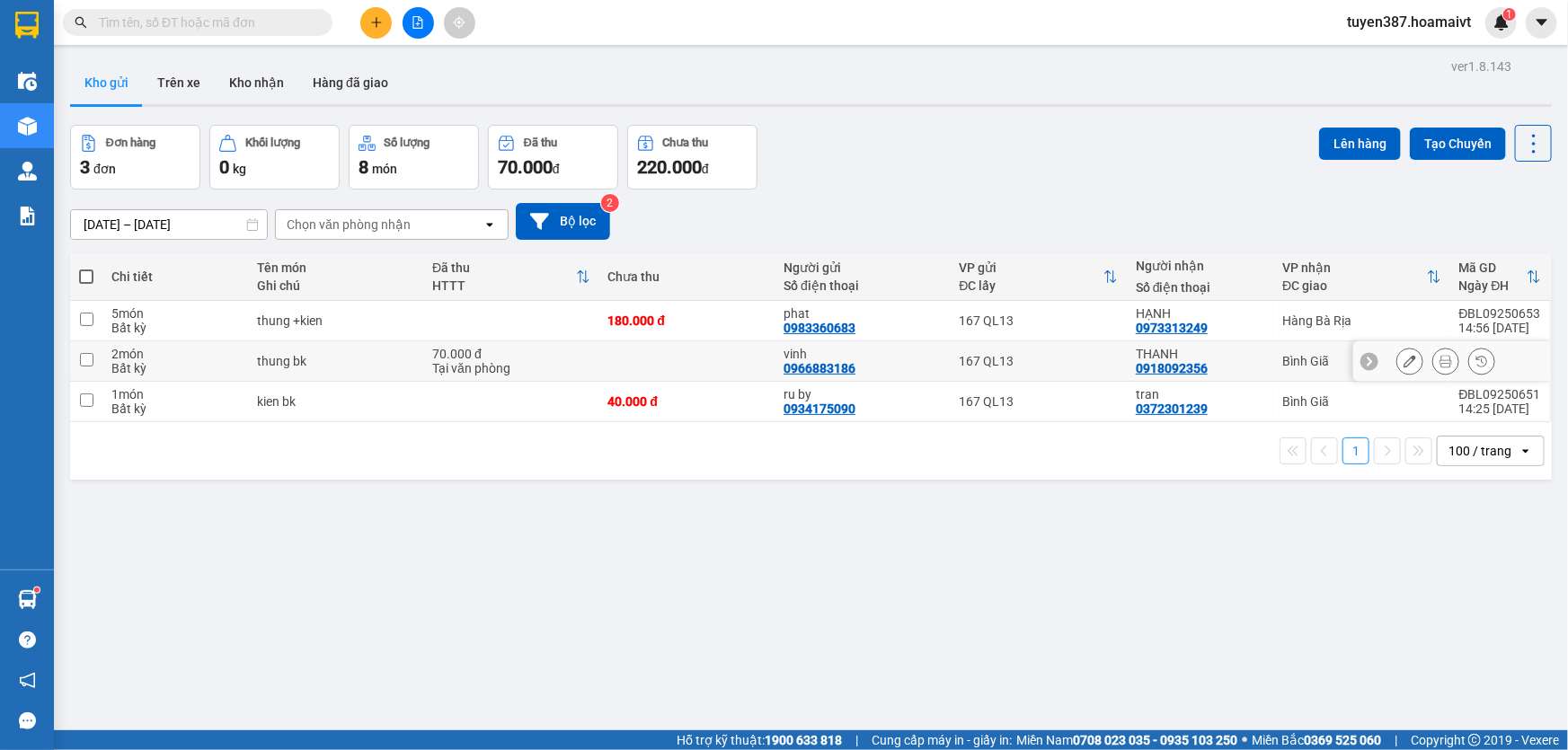
click at [94, 359] on td at bounding box center [86, 361] width 32 height 40
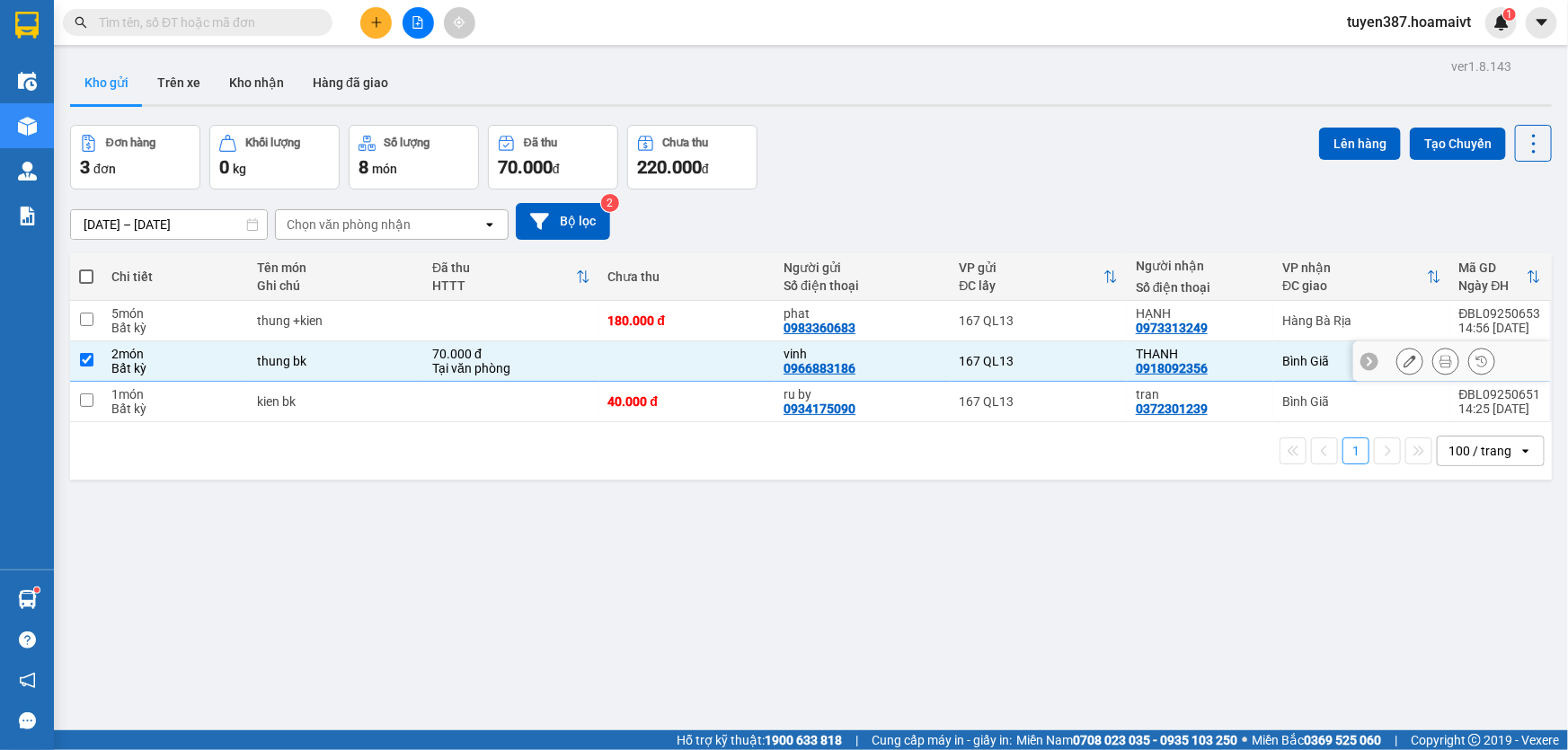
checkbox input "true"
click at [87, 397] on input "checkbox" at bounding box center [87, 400] width 14 height 14
checkbox input "true"
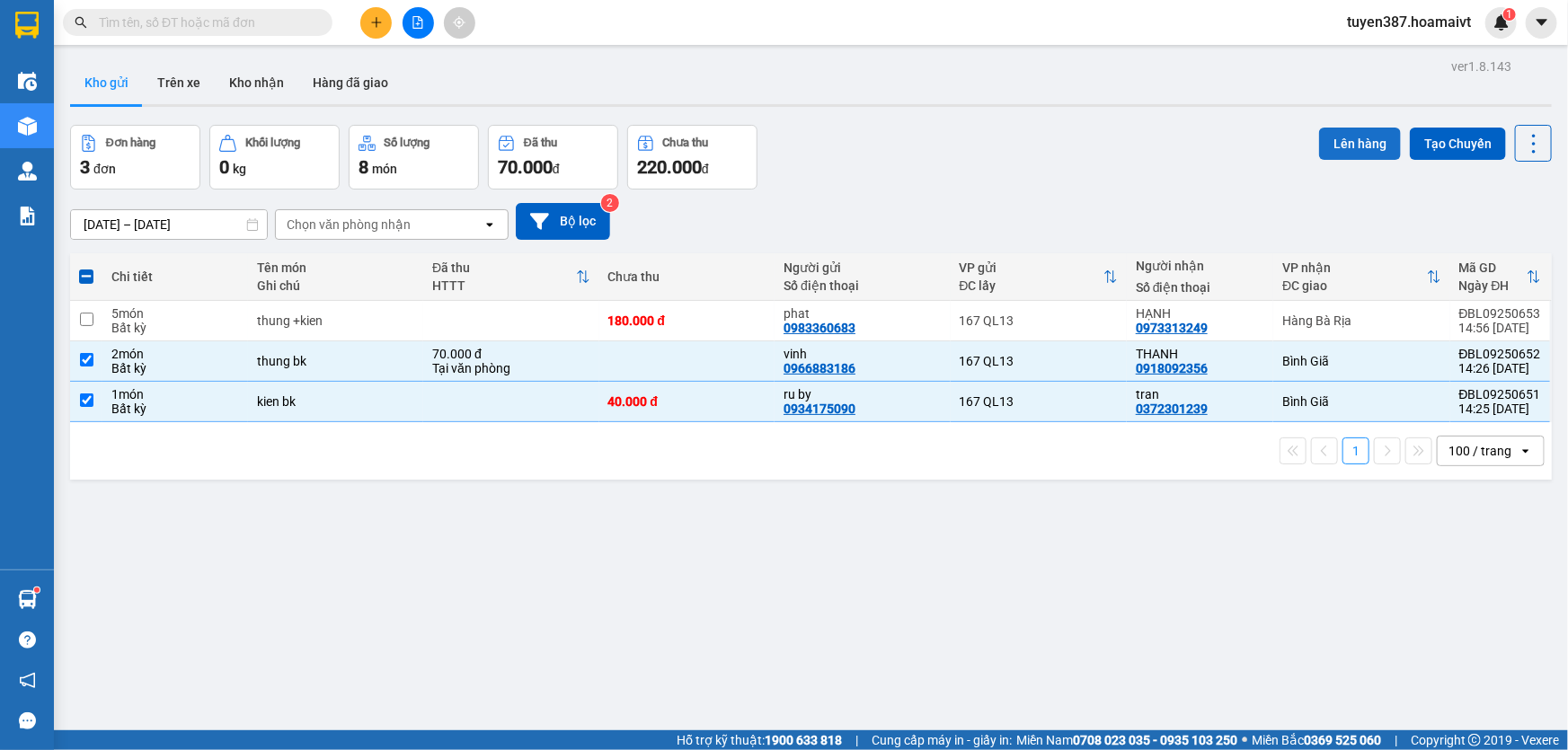
click at [1356, 135] on button "Lên hàng" at bounding box center [1360, 143] width 82 height 32
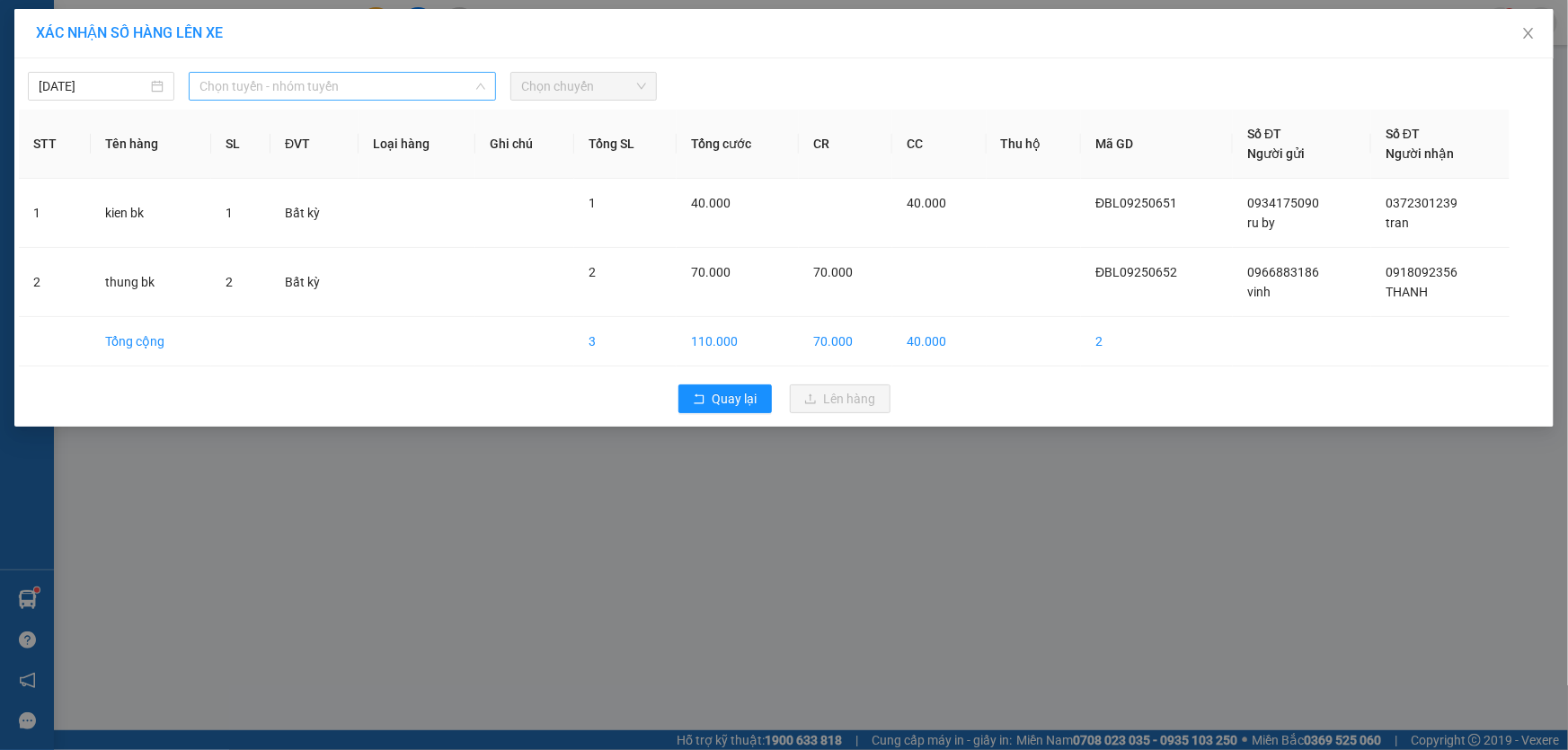
click at [378, 83] on span "Chọn tuyến - nhóm tuyến" at bounding box center [342, 87] width 286 height 27
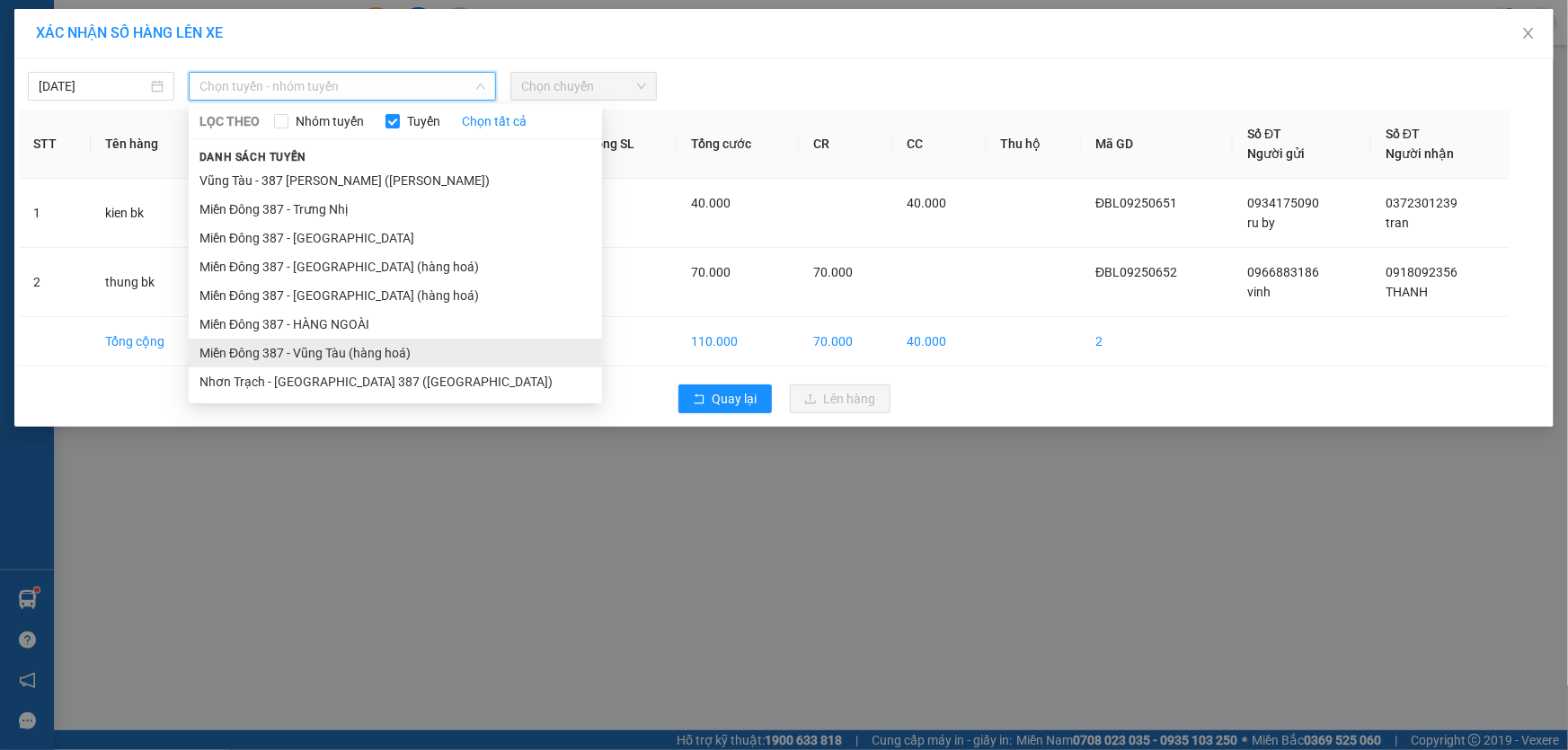
click at [326, 344] on li "Miền Đông 387 - Vũng Tàu (hàng hoá)" at bounding box center [395, 353] width 413 height 29
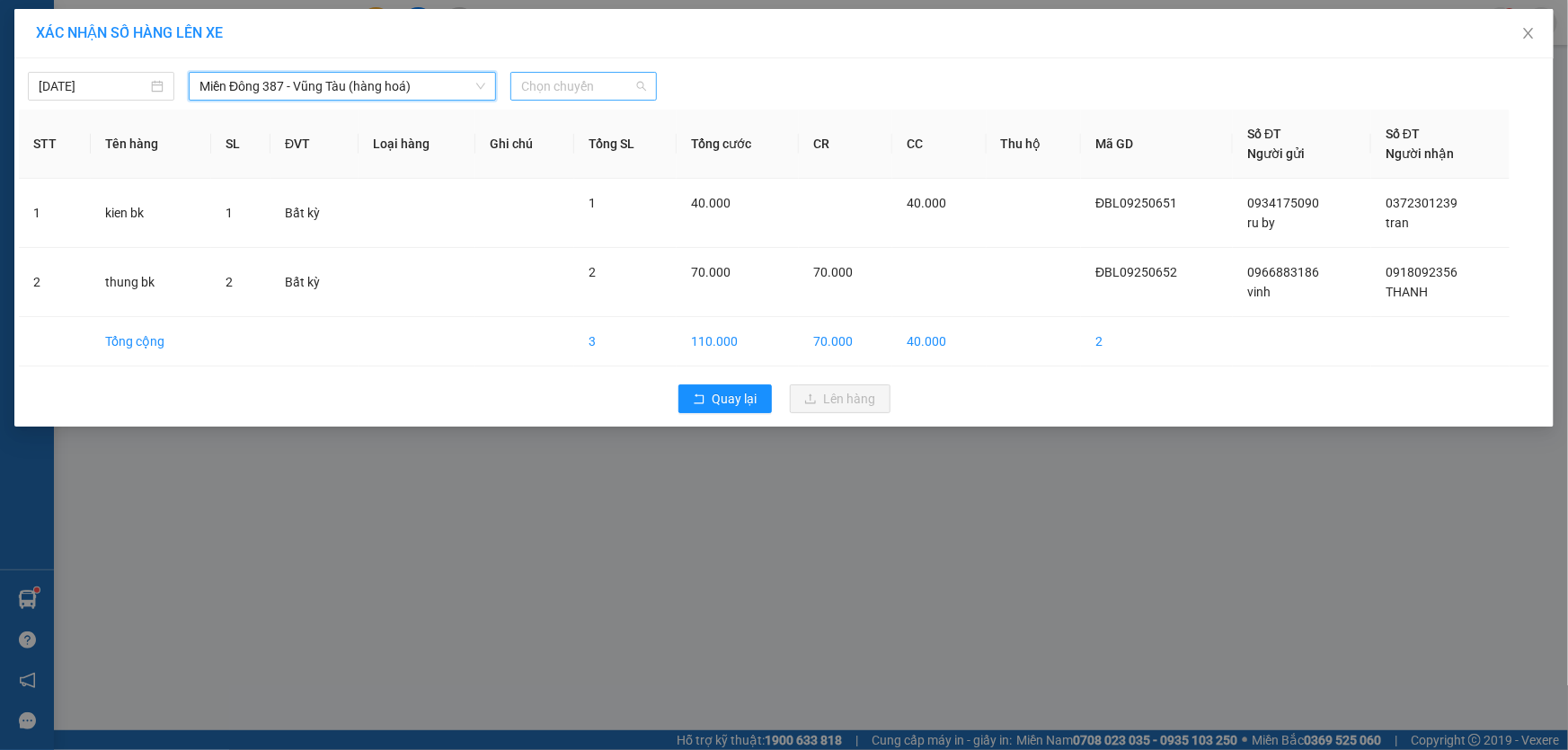
click at [611, 84] on span "Chọn chuyến" at bounding box center [583, 87] width 125 height 27
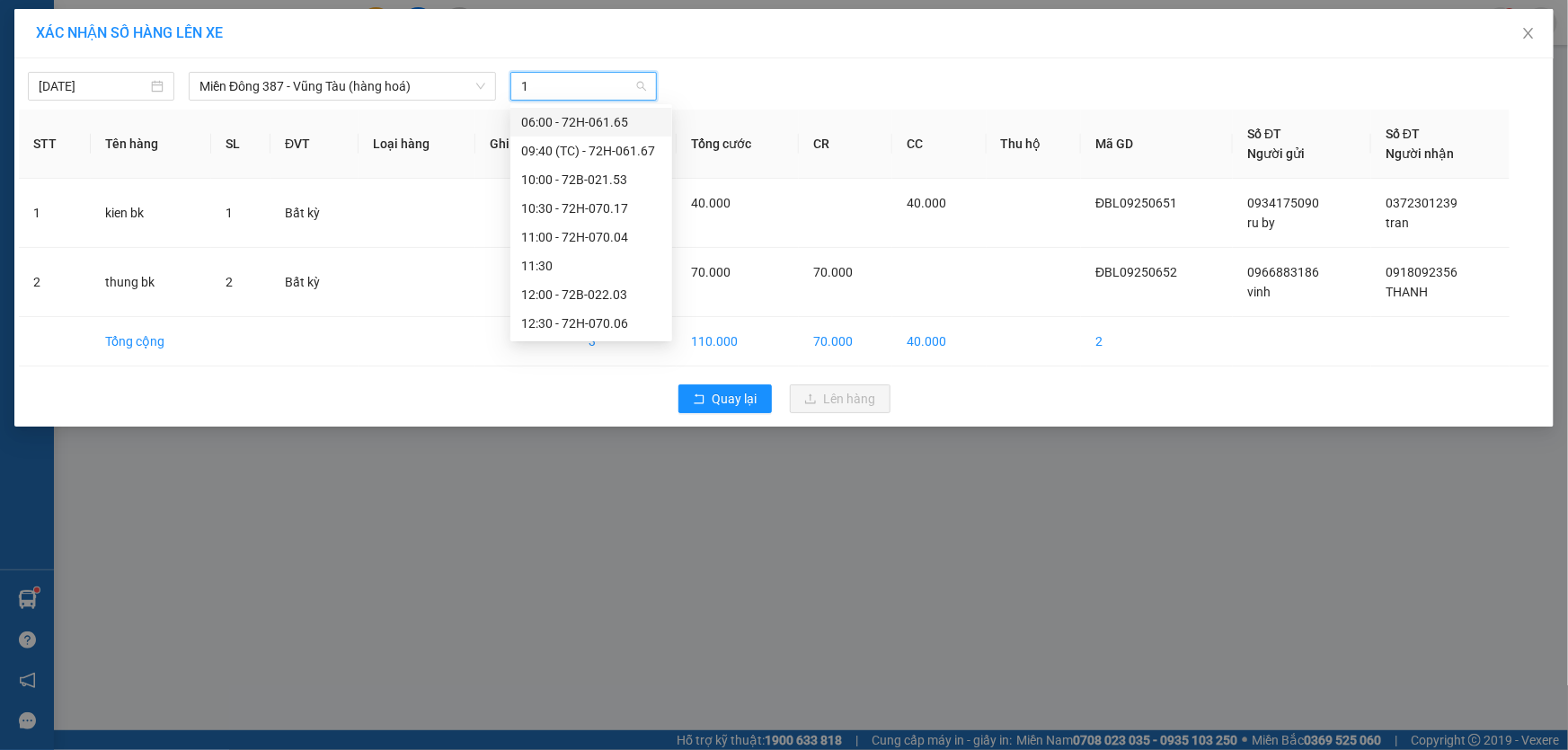
type input "15"
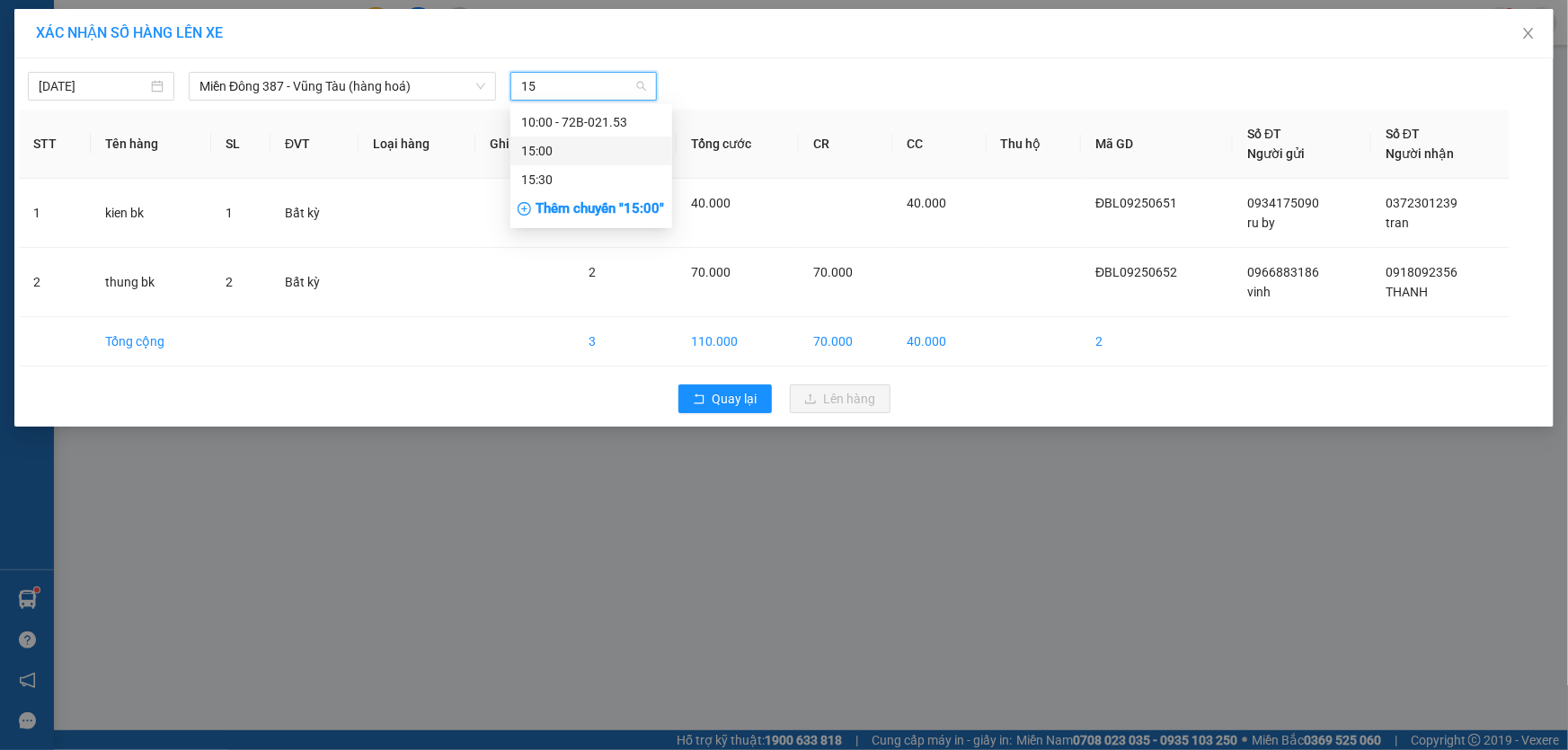
click at [568, 145] on div "15:00" at bounding box center [591, 151] width 140 height 20
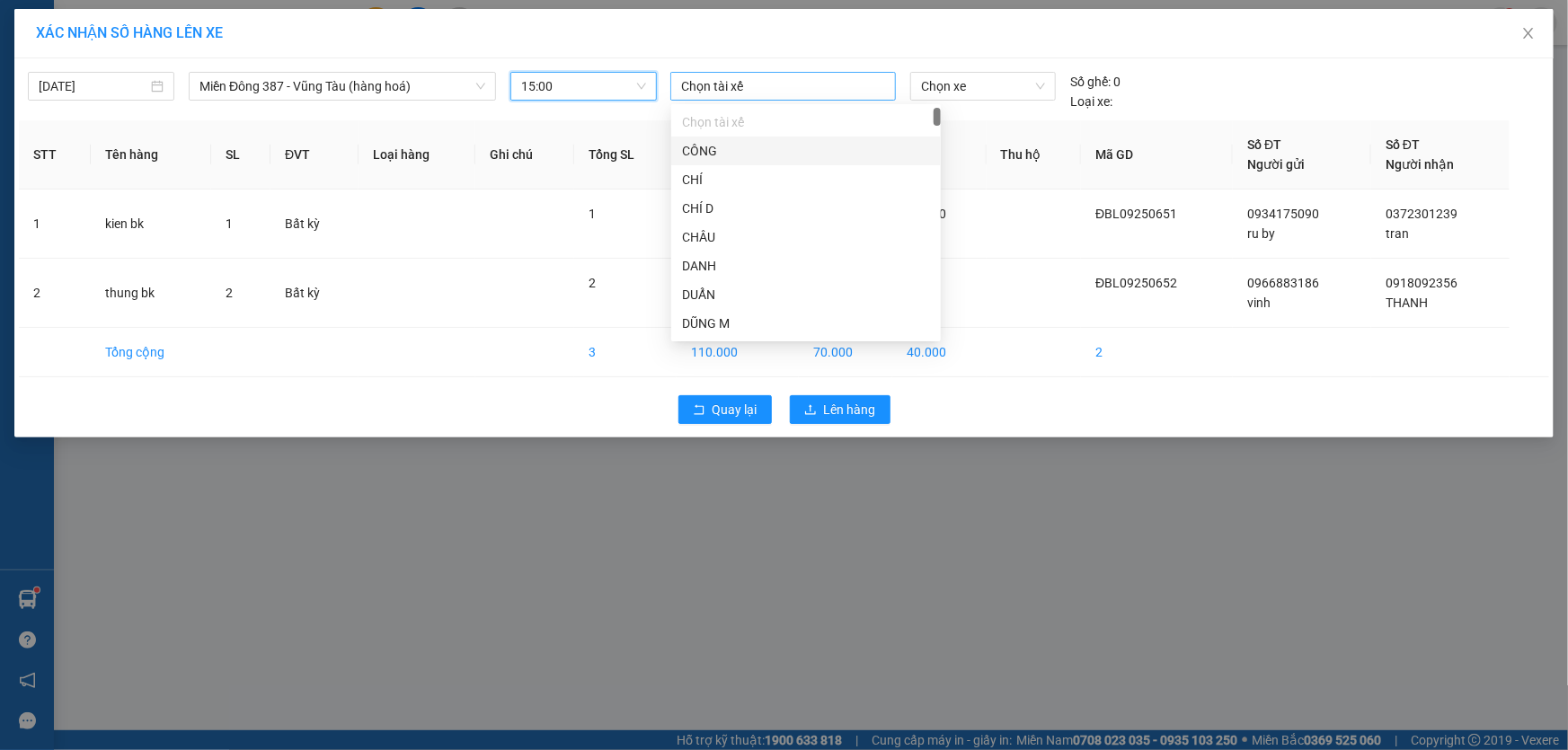
click at [774, 83] on div at bounding box center [783, 87] width 216 height 22
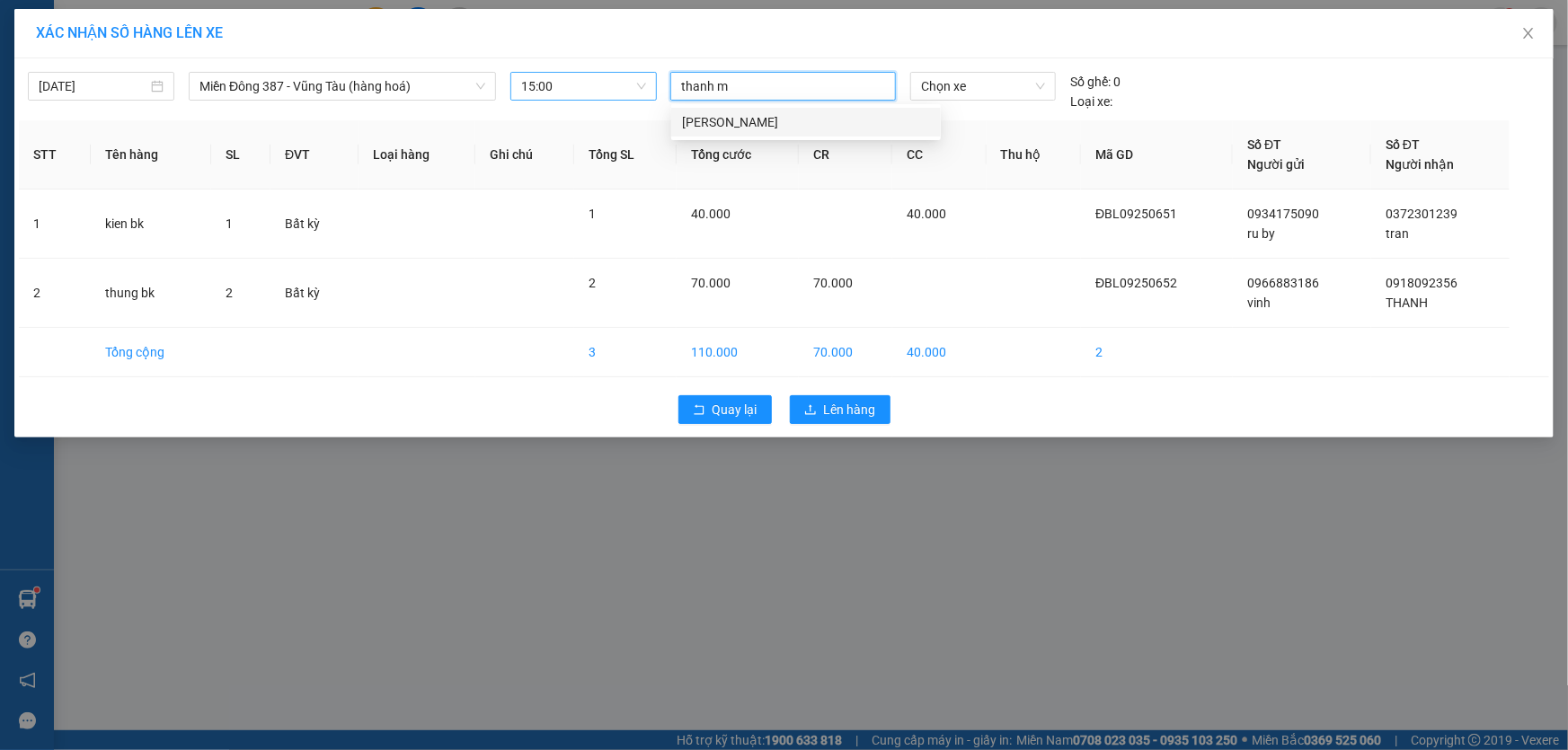
type input "thanh md"
click at [748, 123] on div "[PERSON_NAME]" at bounding box center [806, 122] width 248 height 20
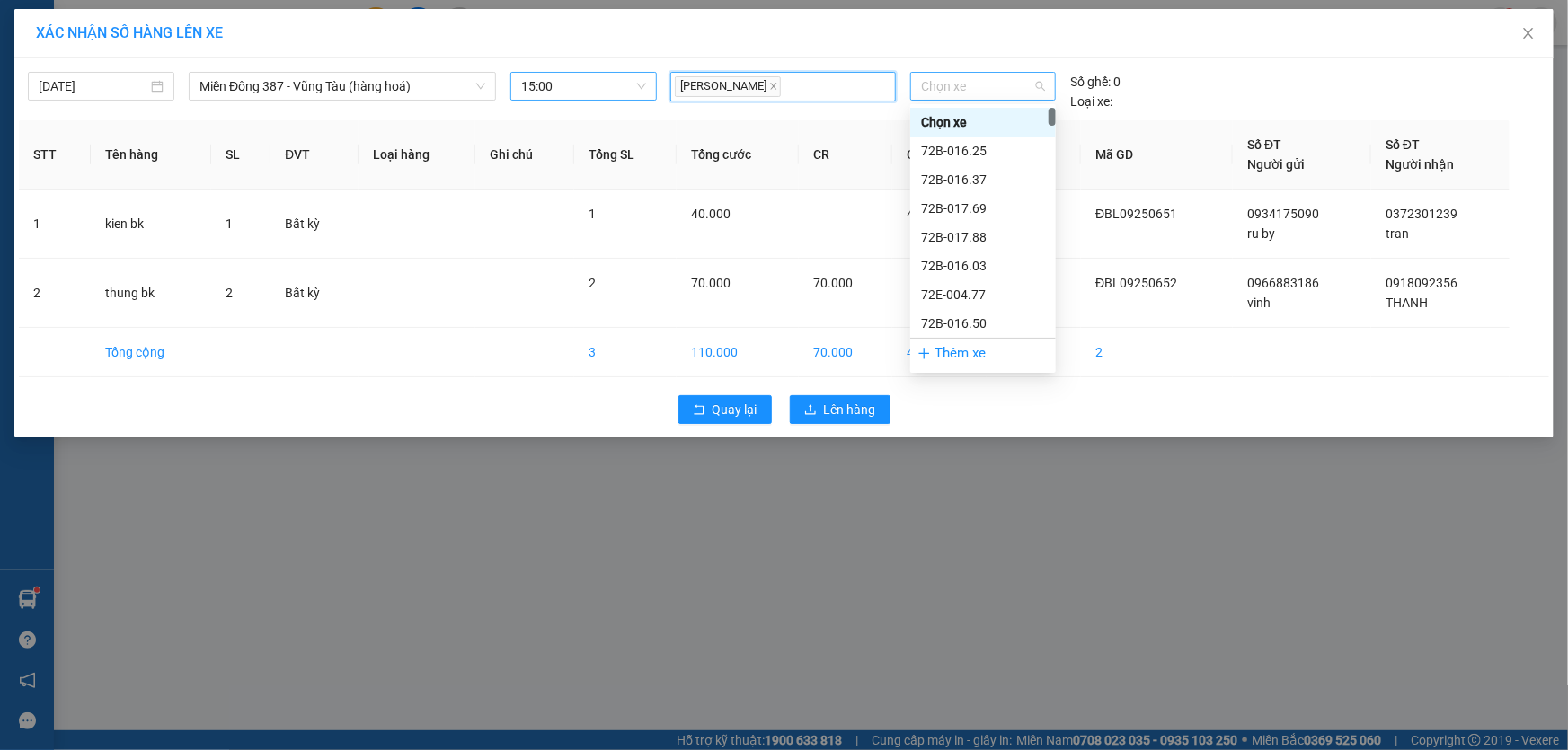
click at [1008, 84] on span "Chọn xe" at bounding box center [983, 87] width 124 height 27
type input "167"
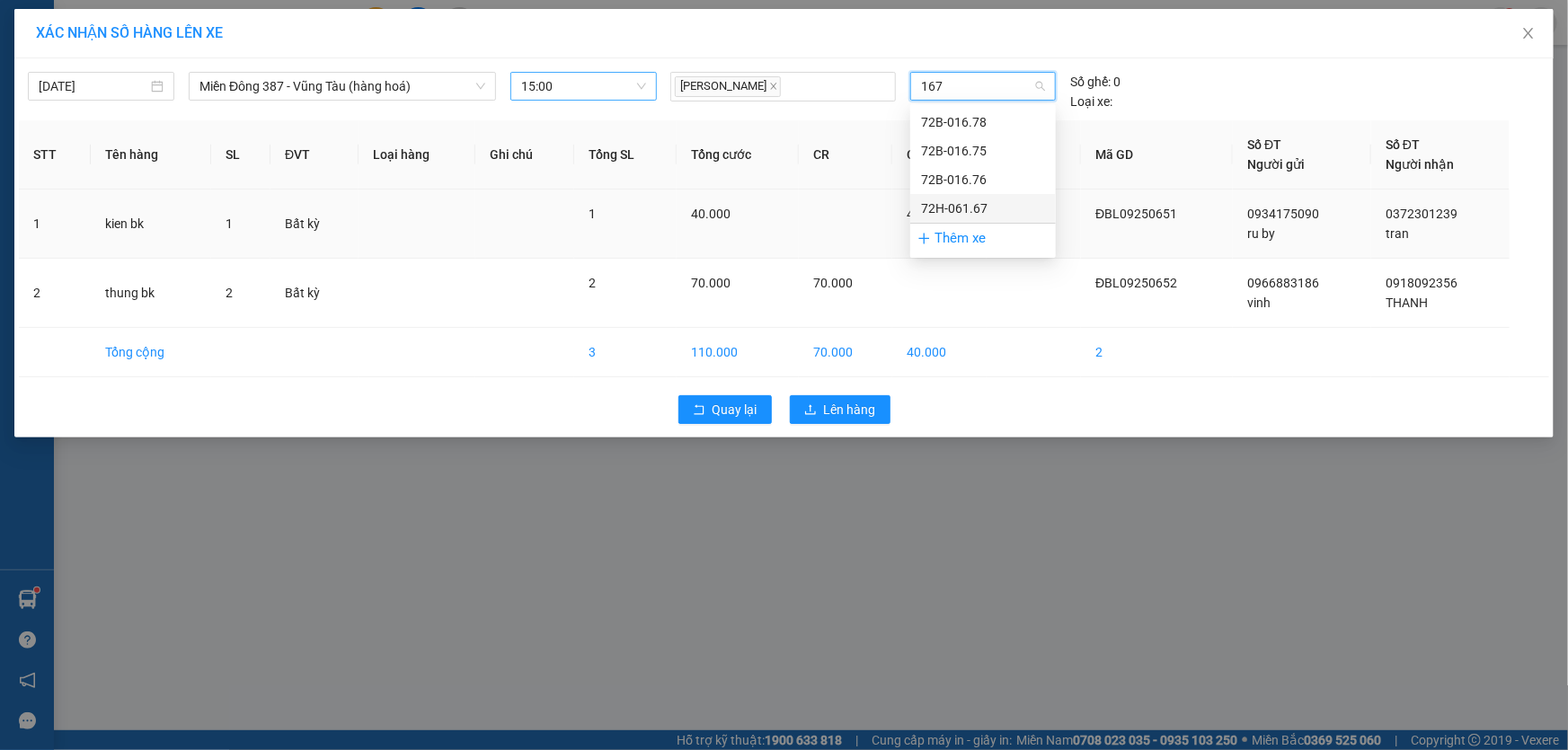
drag, startPoint x: 986, startPoint y: 203, endPoint x: 969, endPoint y: 233, distance: 34.5
click at [985, 204] on div "72H-061.67" at bounding box center [983, 209] width 124 height 20
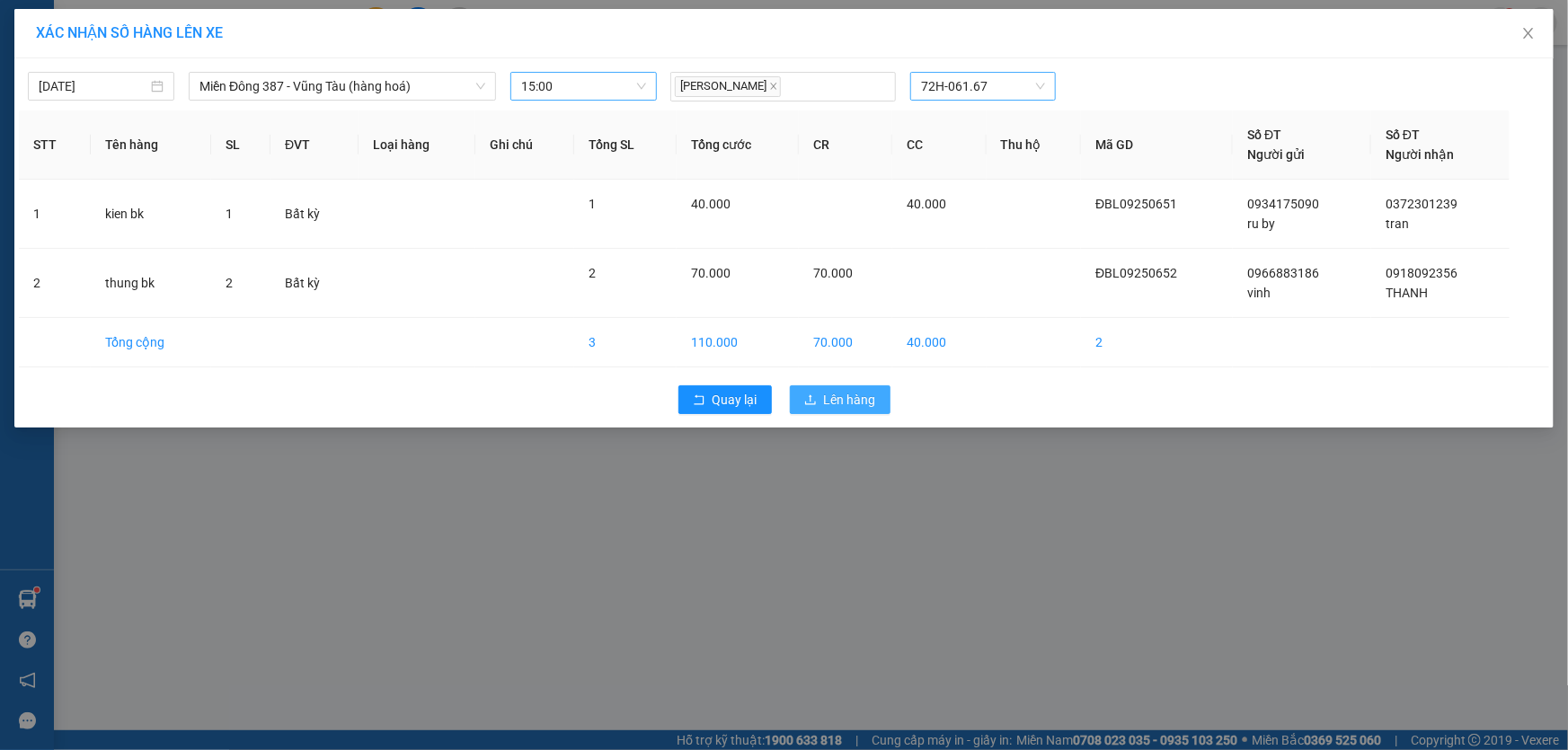
click at [872, 399] on span "Lên hàng" at bounding box center [849, 400] width 52 height 20
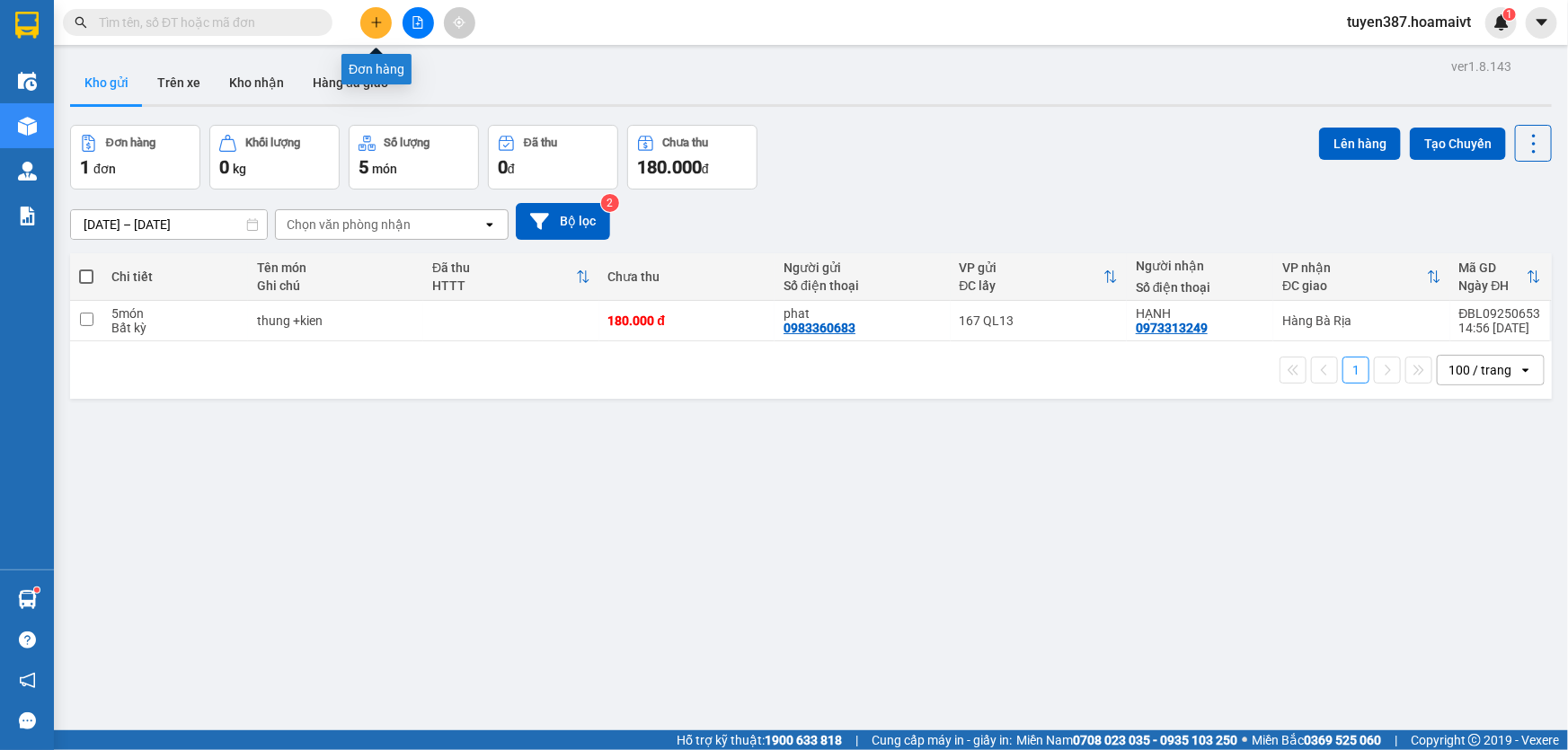
click at [382, 16] on icon "plus" at bounding box center [377, 23] width 13 height 13
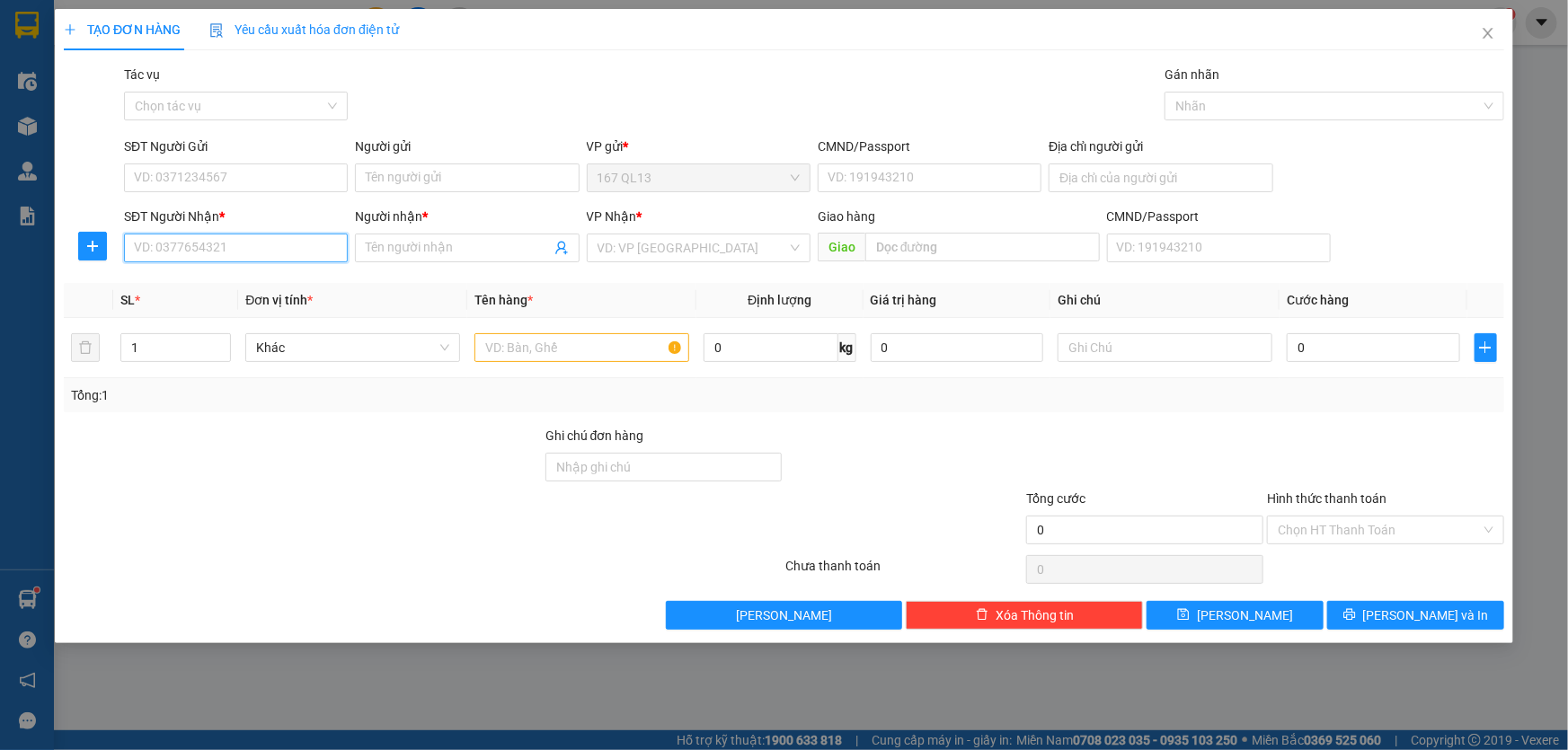
click at [308, 252] on input "SĐT Người Nhận *" at bounding box center [235, 248] width 223 height 29
click at [247, 285] on div "0933807072 - lương" at bounding box center [236, 284] width 202 height 20
type input "0933807072"
type input "lương"
type input "0933807072"
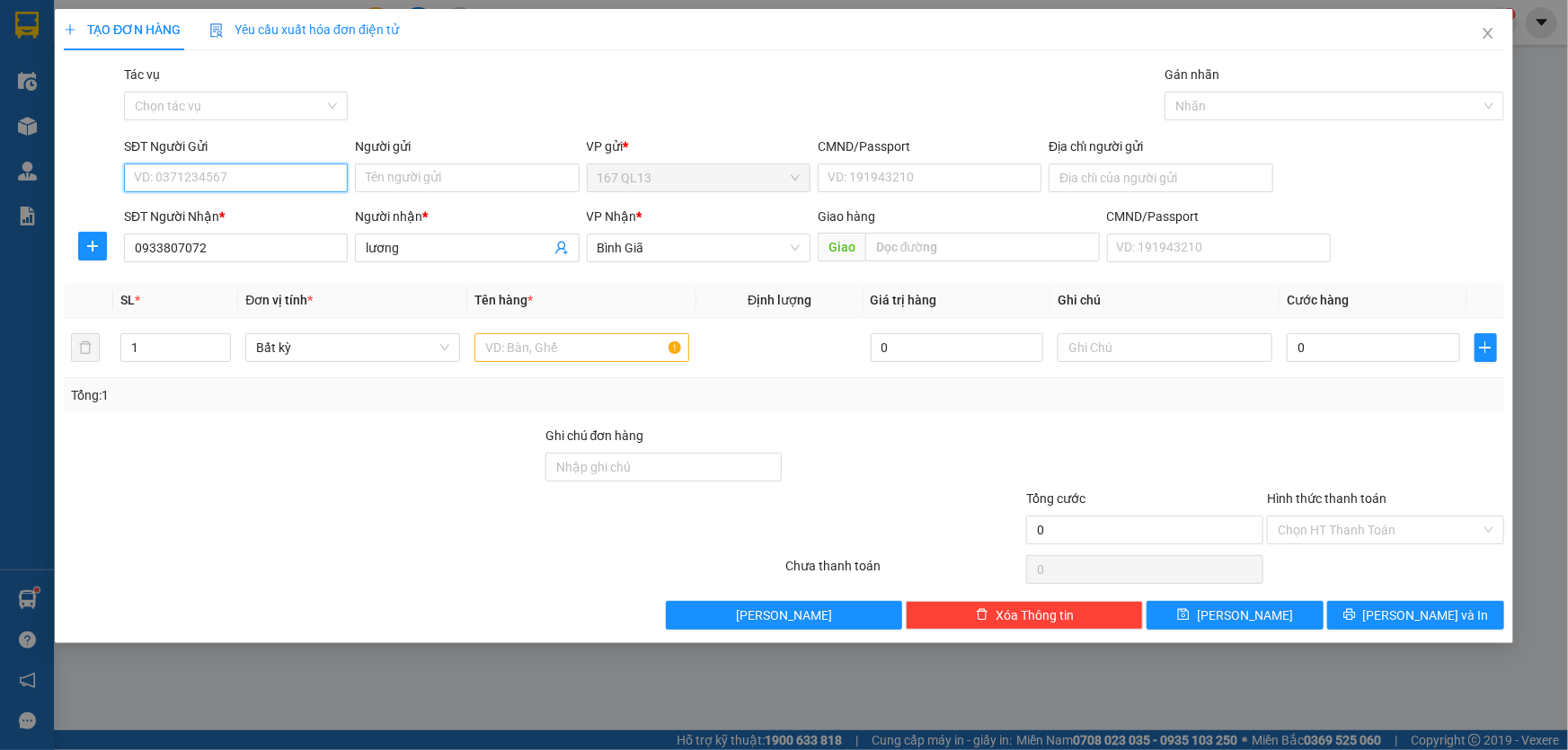
click at [261, 173] on input "SĐT Người Gửi" at bounding box center [235, 178] width 223 height 29
click at [242, 242] on div "0388744324 - huong" at bounding box center [236, 243] width 202 height 20
type input "0388744324"
type input "huong"
click at [238, 176] on input "0388744324" at bounding box center [235, 178] width 223 height 29
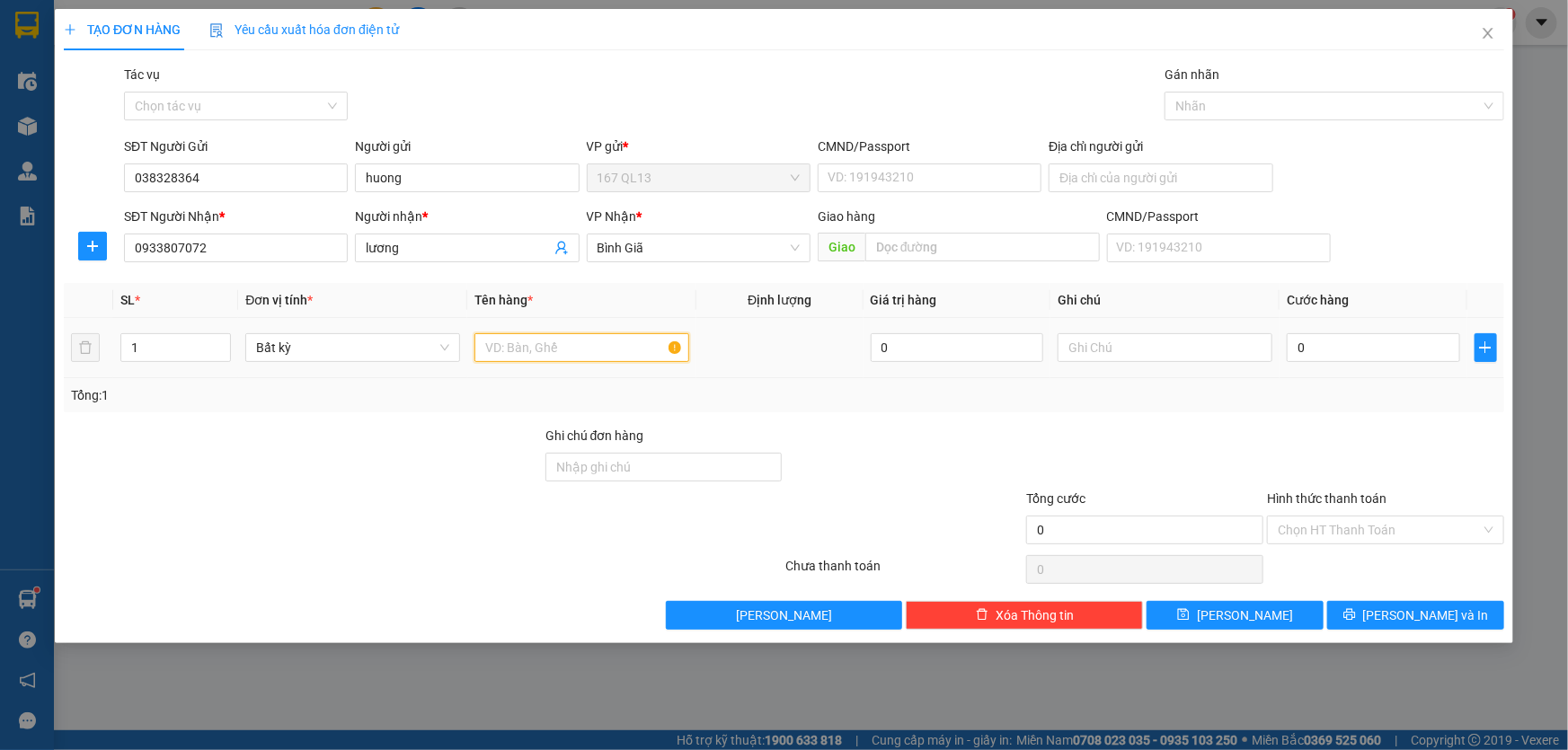
click at [642, 344] on input "text" at bounding box center [581, 348] width 214 height 29
click at [275, 183] on input "038328364" at bounding box center [235, 178] width 223 height 29
click at [260, 214] on div "0938328364 - thinh" at bounding box center [236, 214] width 202 height 20
type input "0938328364"
type input "thinh"
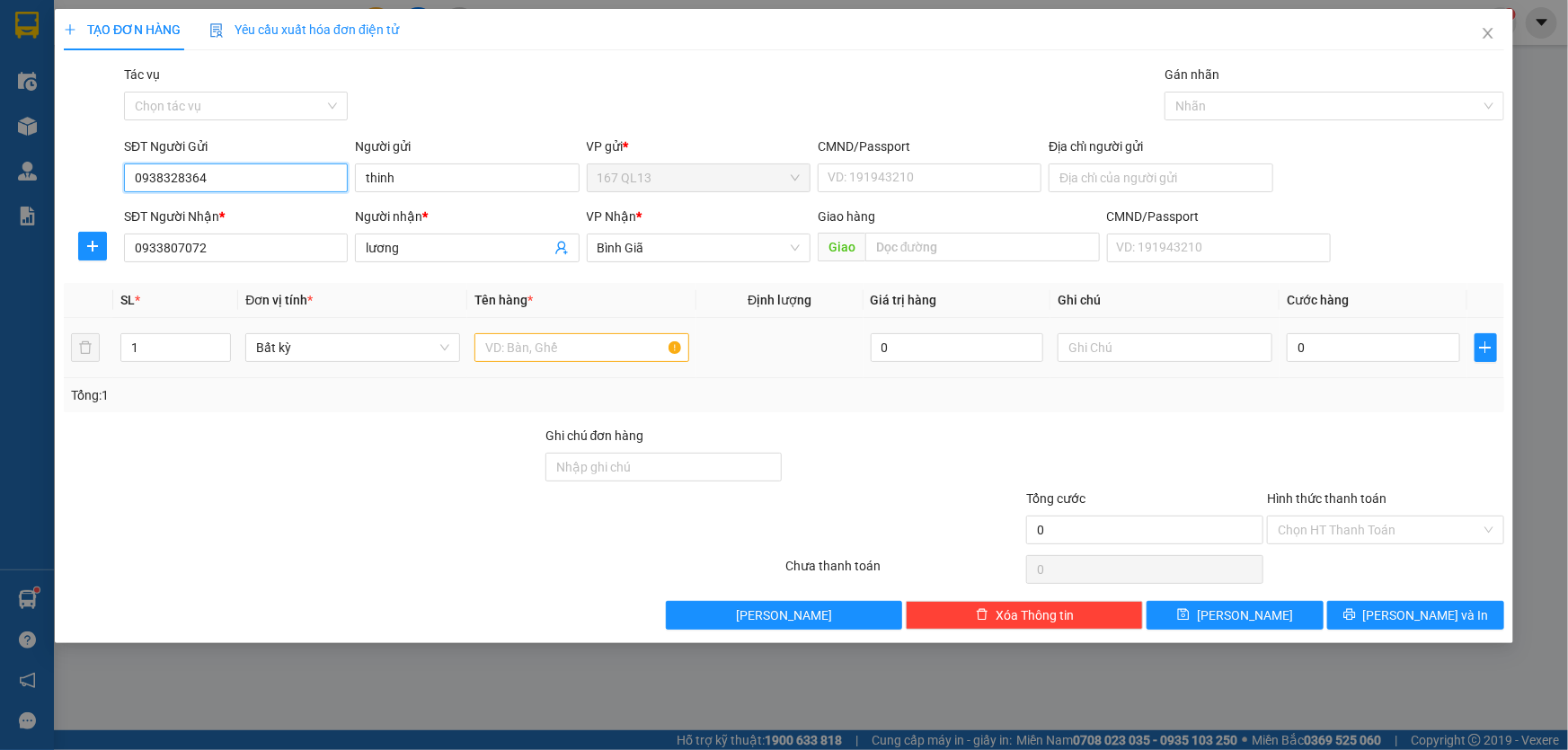
type input "0938328364"
click at [628, 343] on input "text" at bounding box center [581, 348] width 214 height 29
type input "thung"
click at [1291, 345] on input "0" at bounding box center [1373, 348] width 173 height 29
type input "4"
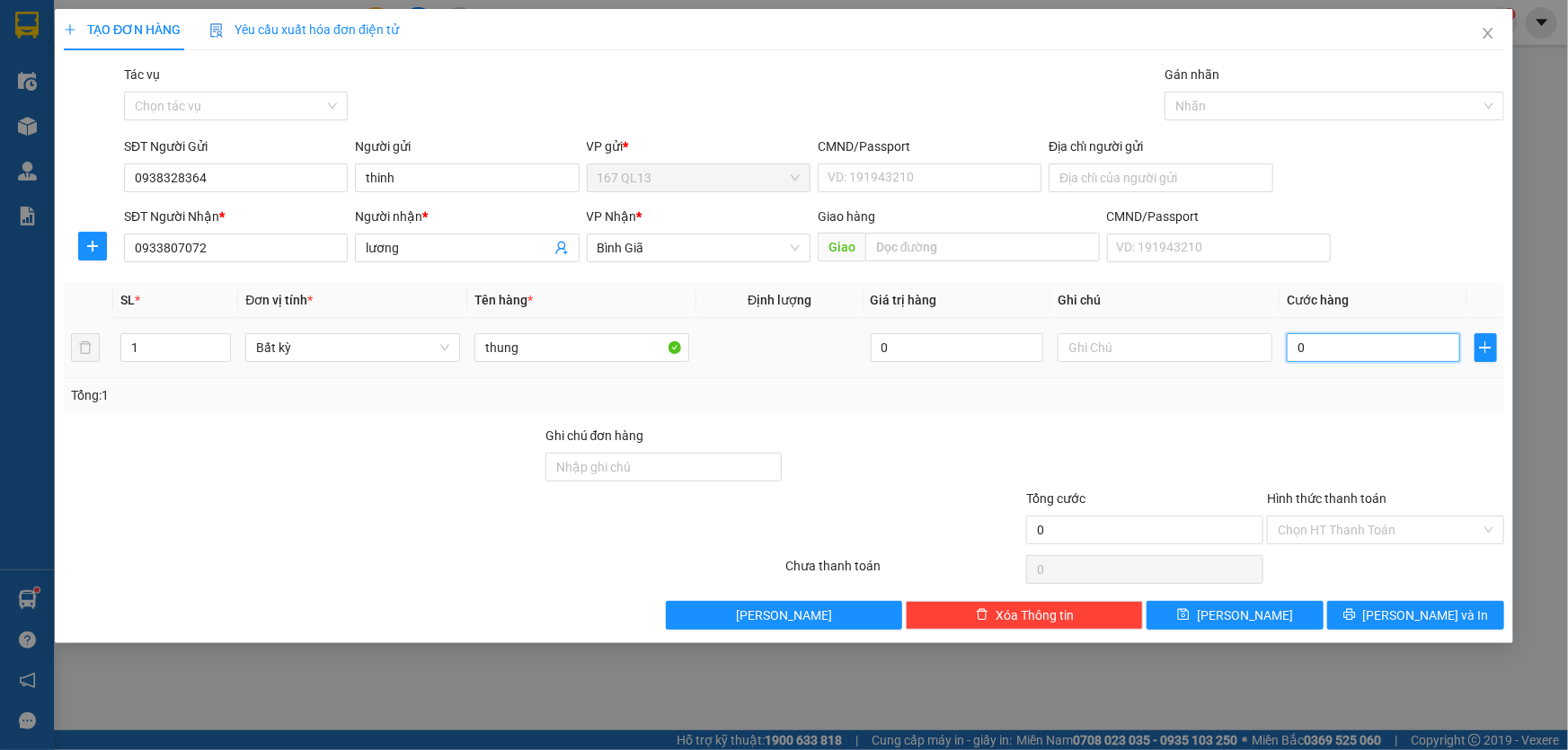
type input "4"
type input "40"
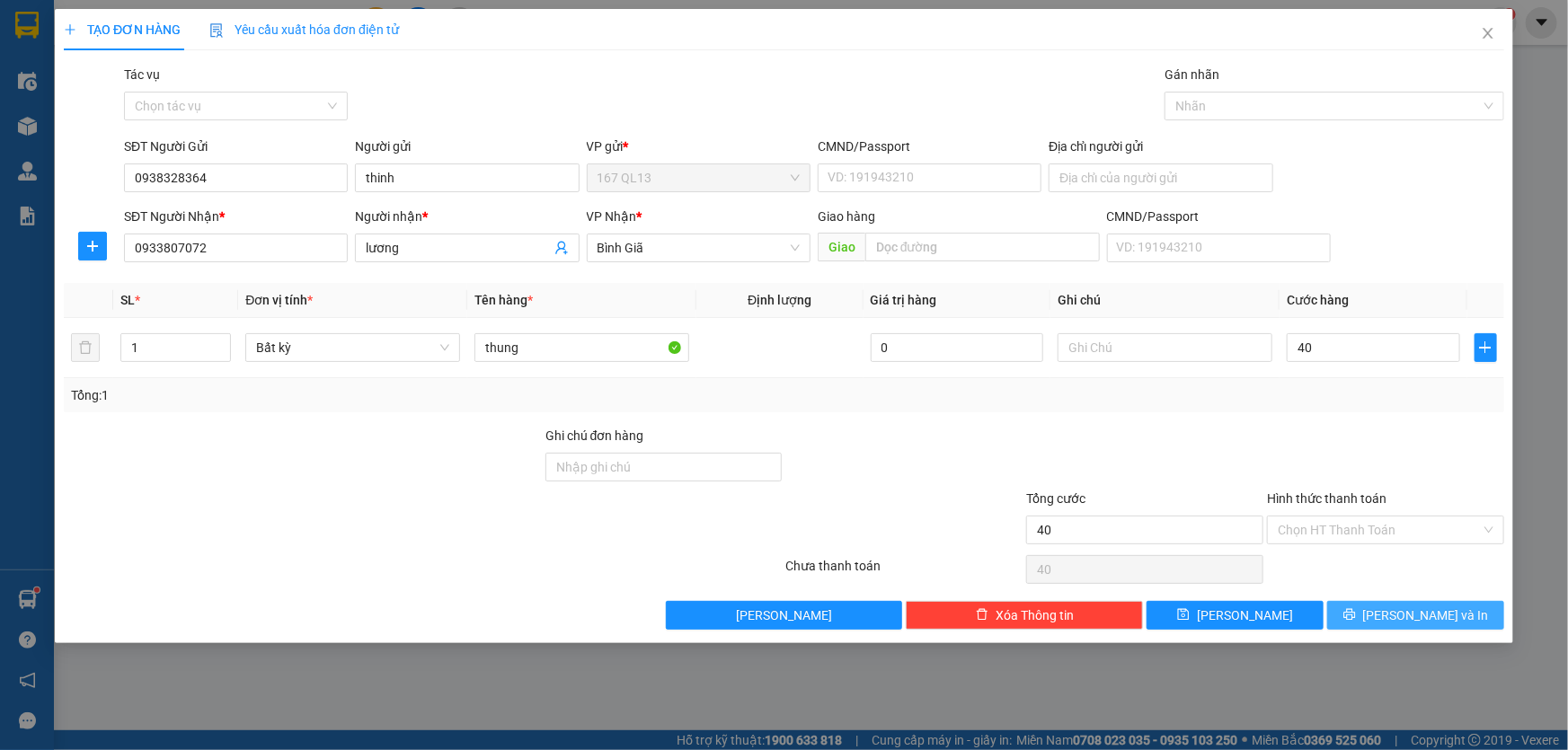
type input "40.000"
click at [1425, 612] on span "[PERSON_NAME] và In" at bounding box center [1426, 616] width 126 height 20
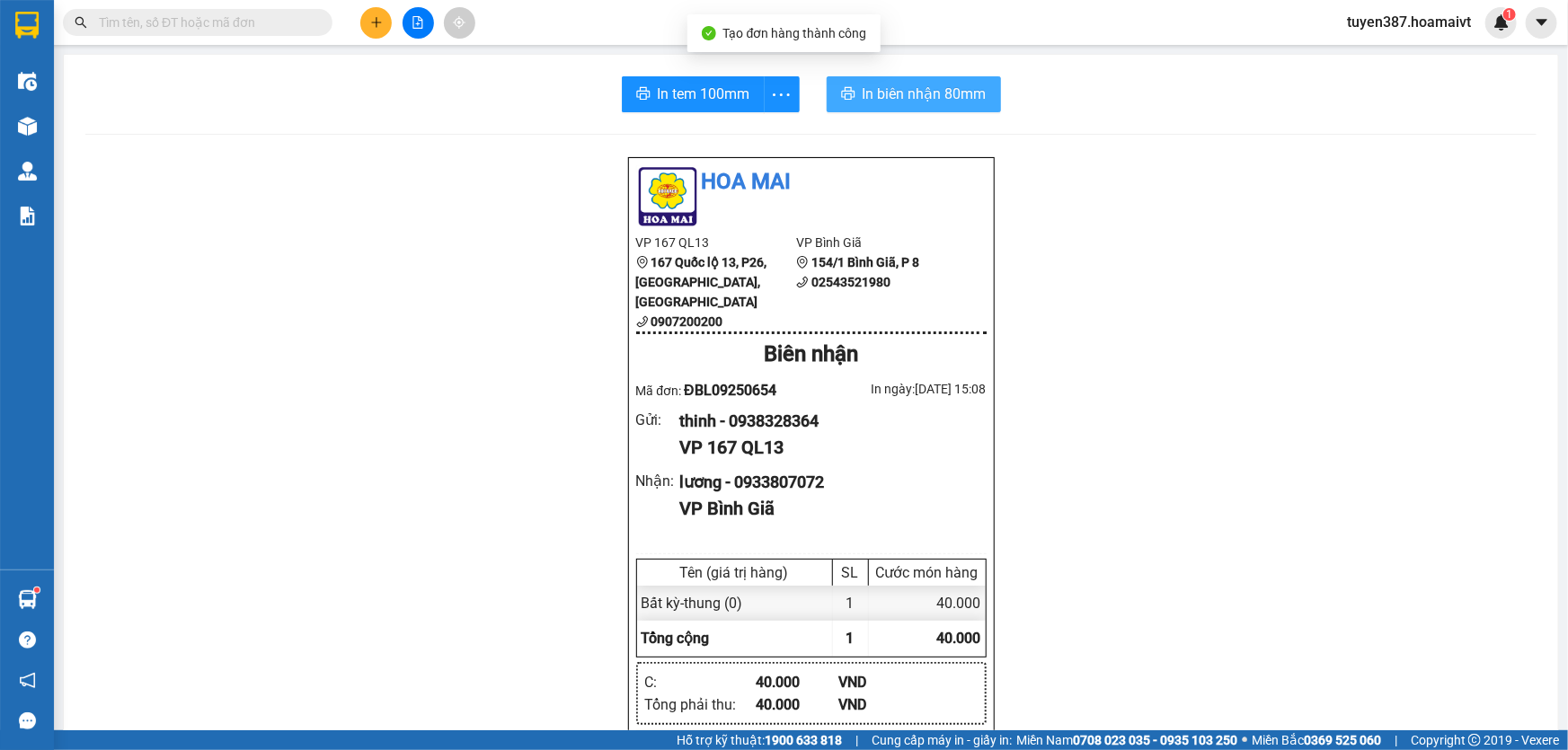
click at [890, 94] on span "In biên nhận 80mm" at bounding box center [925, 94] width 124 height 23
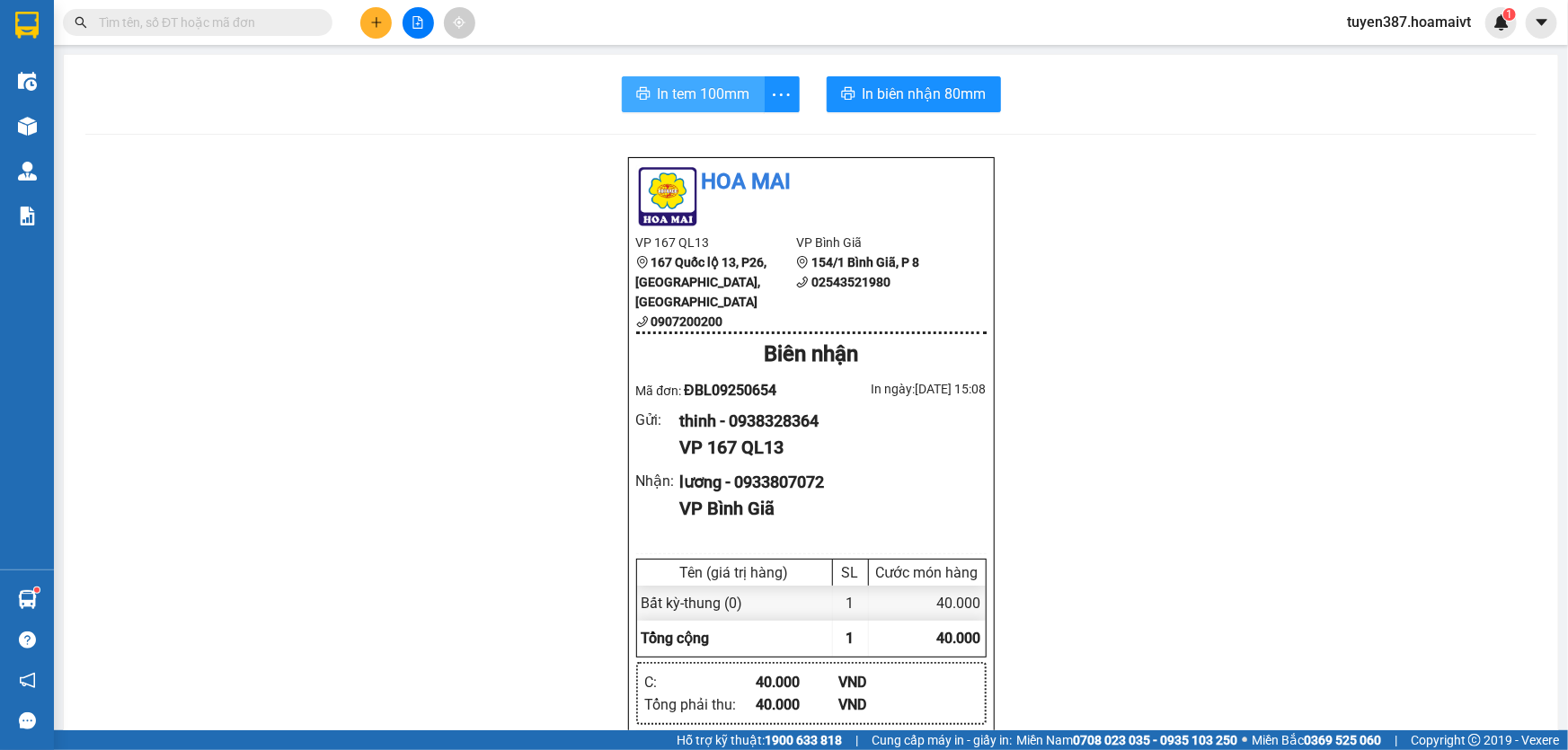
click at [696, 84] on span "In tem 100mm" at bounding box center [703, 94] width 92 height 23
click at [375, 16] on icon "plus" at bounding box center [377, 23] width 13 height 13
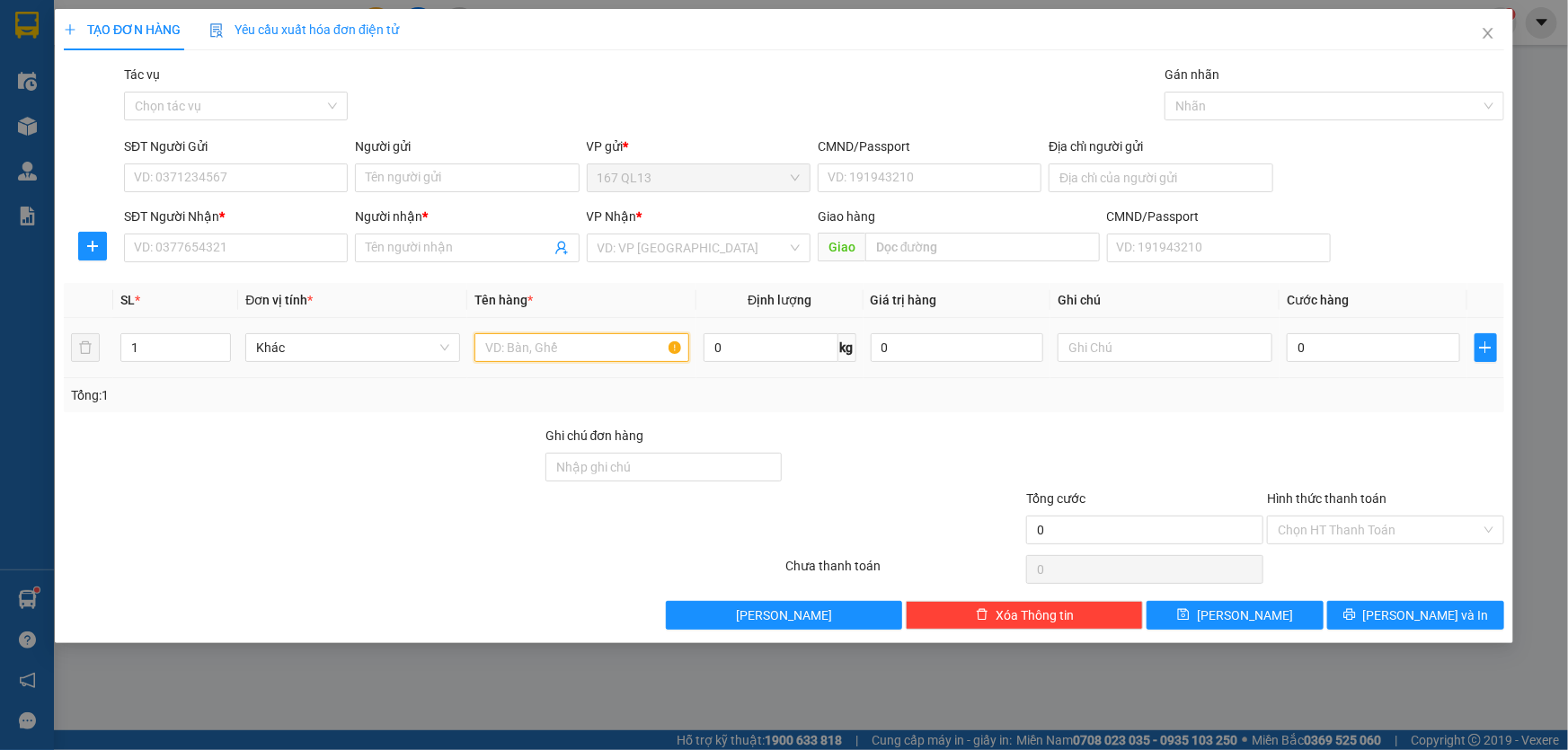
click at [619, 353] on input "text" at bounding box center [581, 348] width 214 height 29
type input "thung"
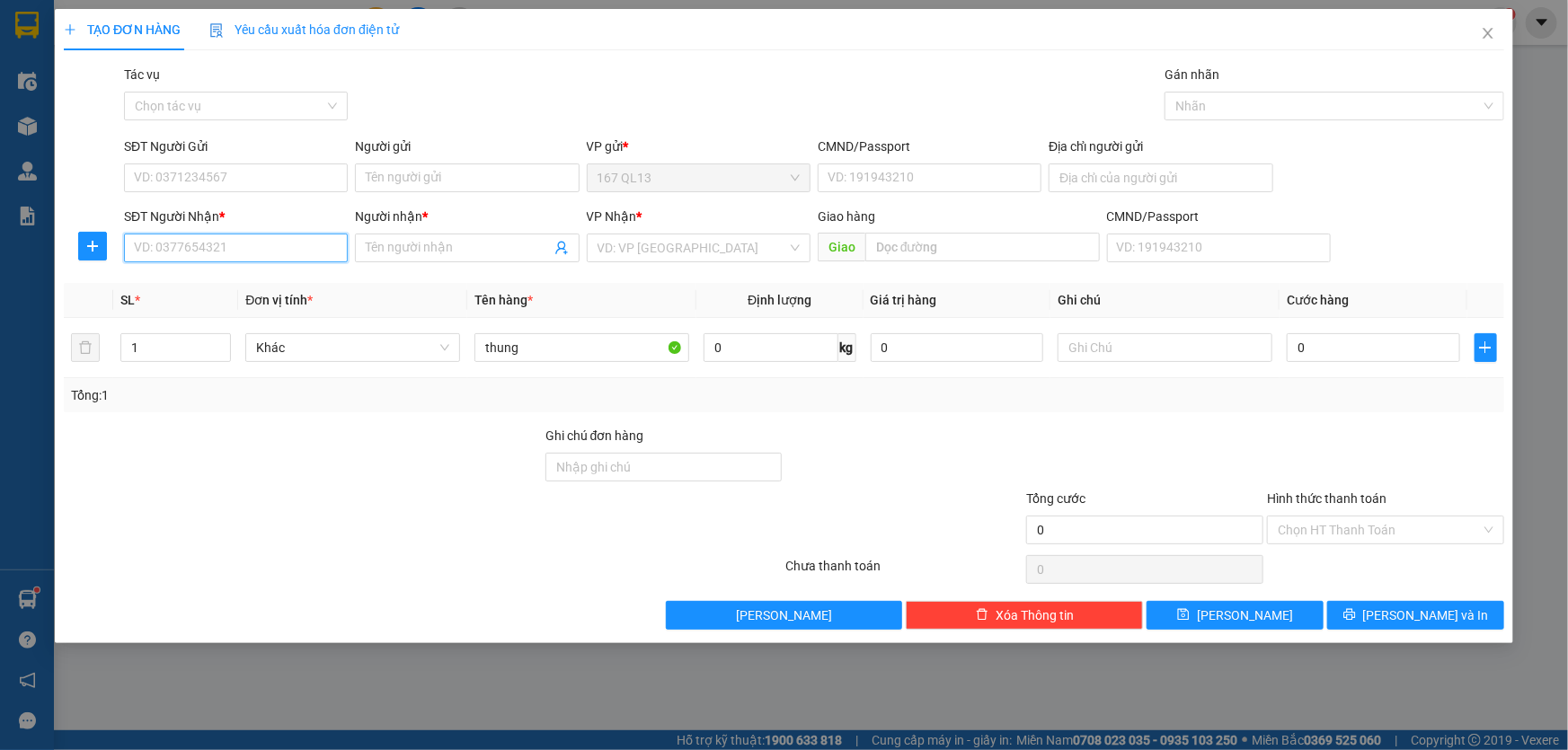
click at [244, 234] on input "SĐT Người Nhận *" at bounding box center [235, 248] width 223 height 29
click at [143, 247] on input "0.42439" at bounding box center [235, 248] width 223 height 29
click at [197, 246] on input "0.342439" at bounding box center [235, 248] width 223 height 29
type input "0.342439979"
click at [407, 249] on input "Người nhận *" at bounding box center [458, 248] width 184 height 20
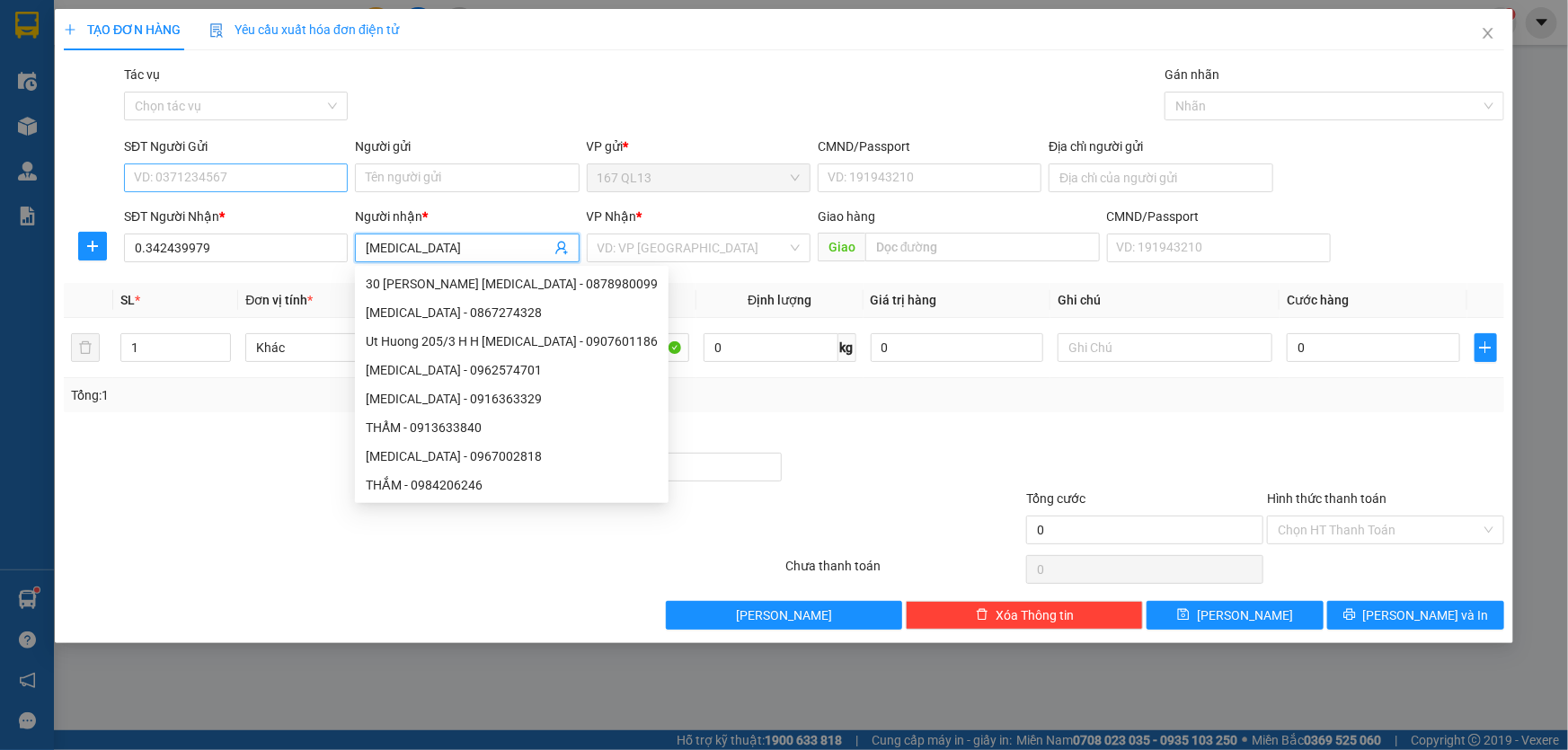
type input "tham"
click at [250, 179] on input "SĐT Người Gửi" at bounding box center [235, 178] width 223 height 29
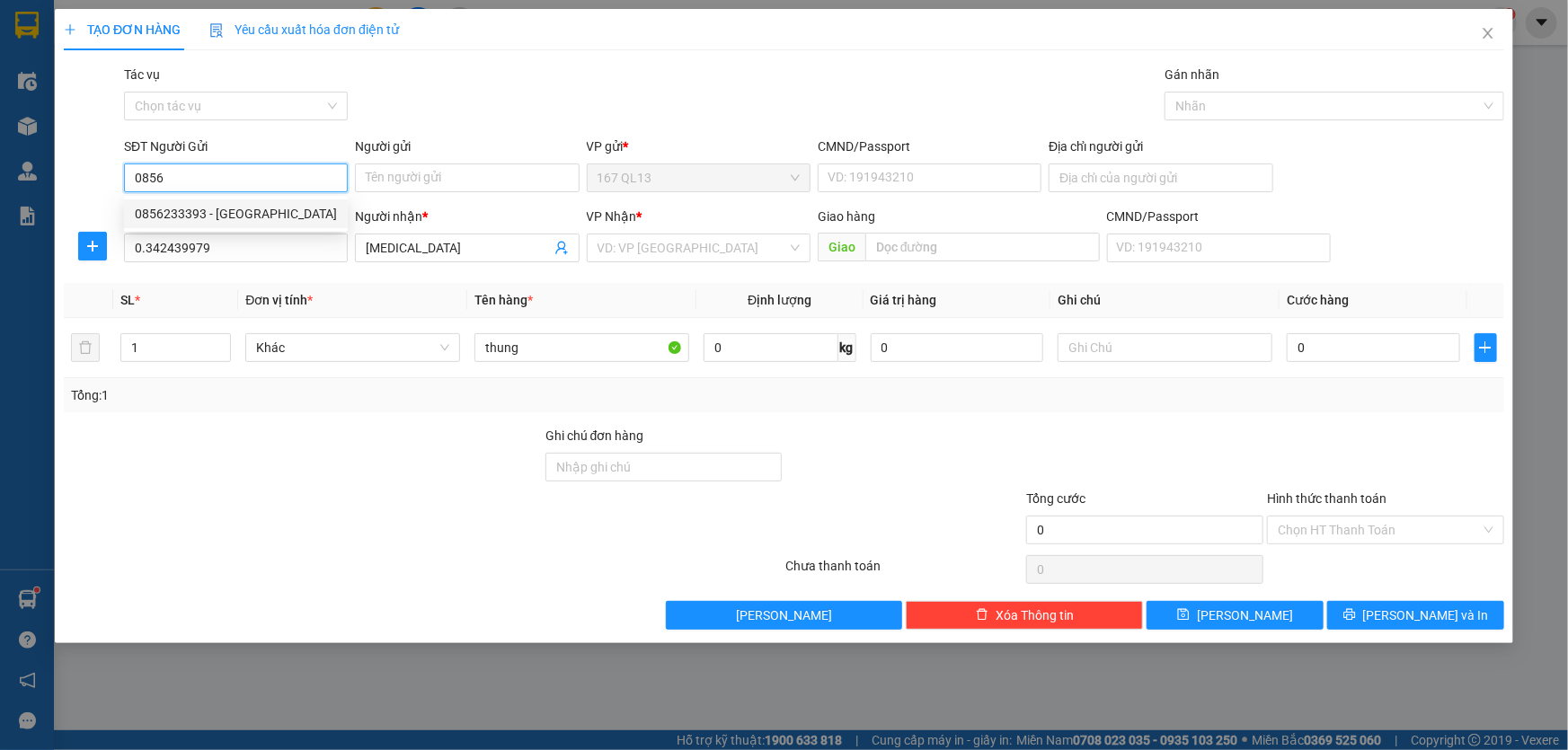
click at [252, 210] on div "0856233393 - phuong" at bounding box center [236, 214] width 202 height 20
type input "0856233393"
type input "phuong"
type input "0856233393"
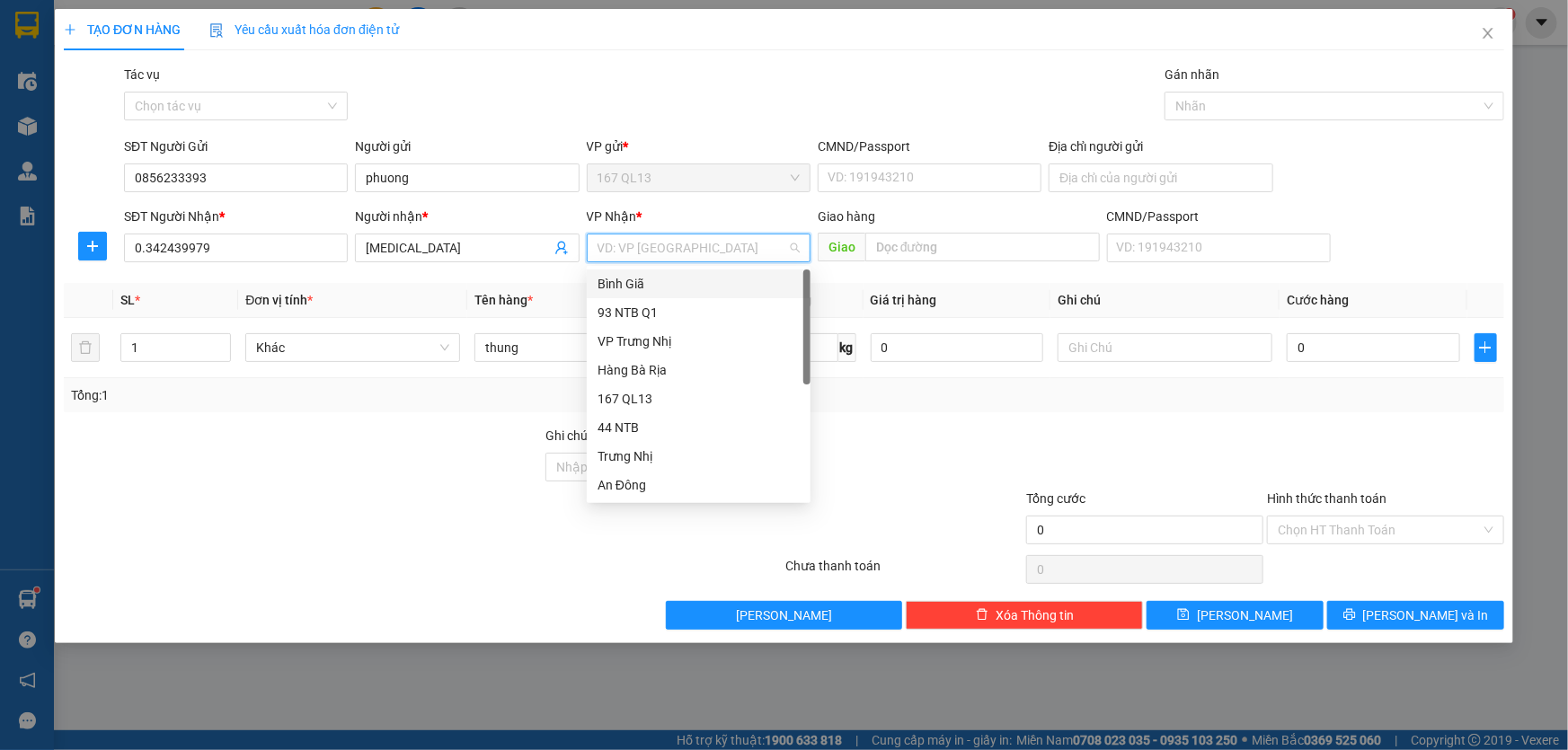
click at [683, 248] on input "search" at bounding box center [692, 248] width 190 height 27
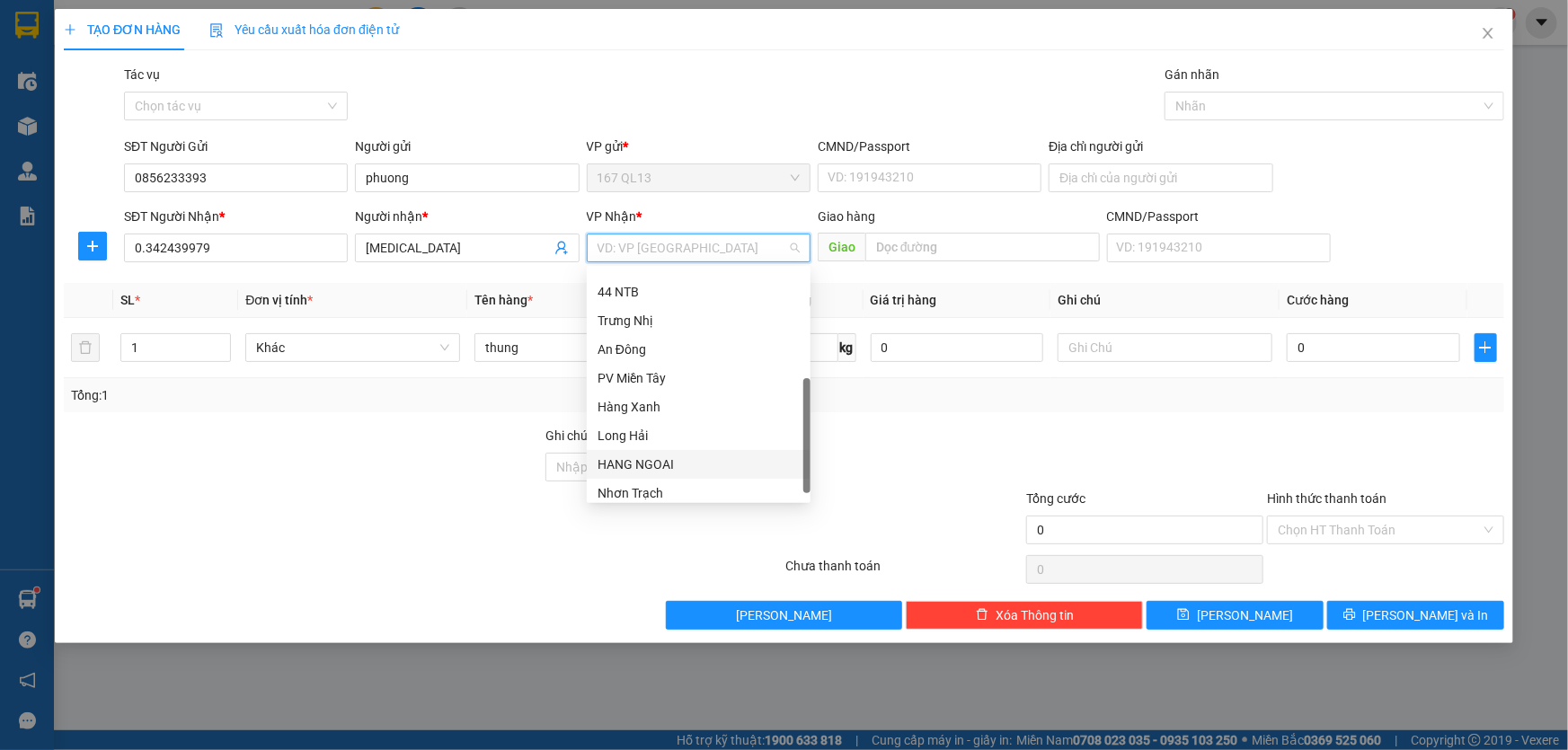
click at [685, 460] on div "HANG NGOAI" at bounding box center [699, 464] width 202 height 20
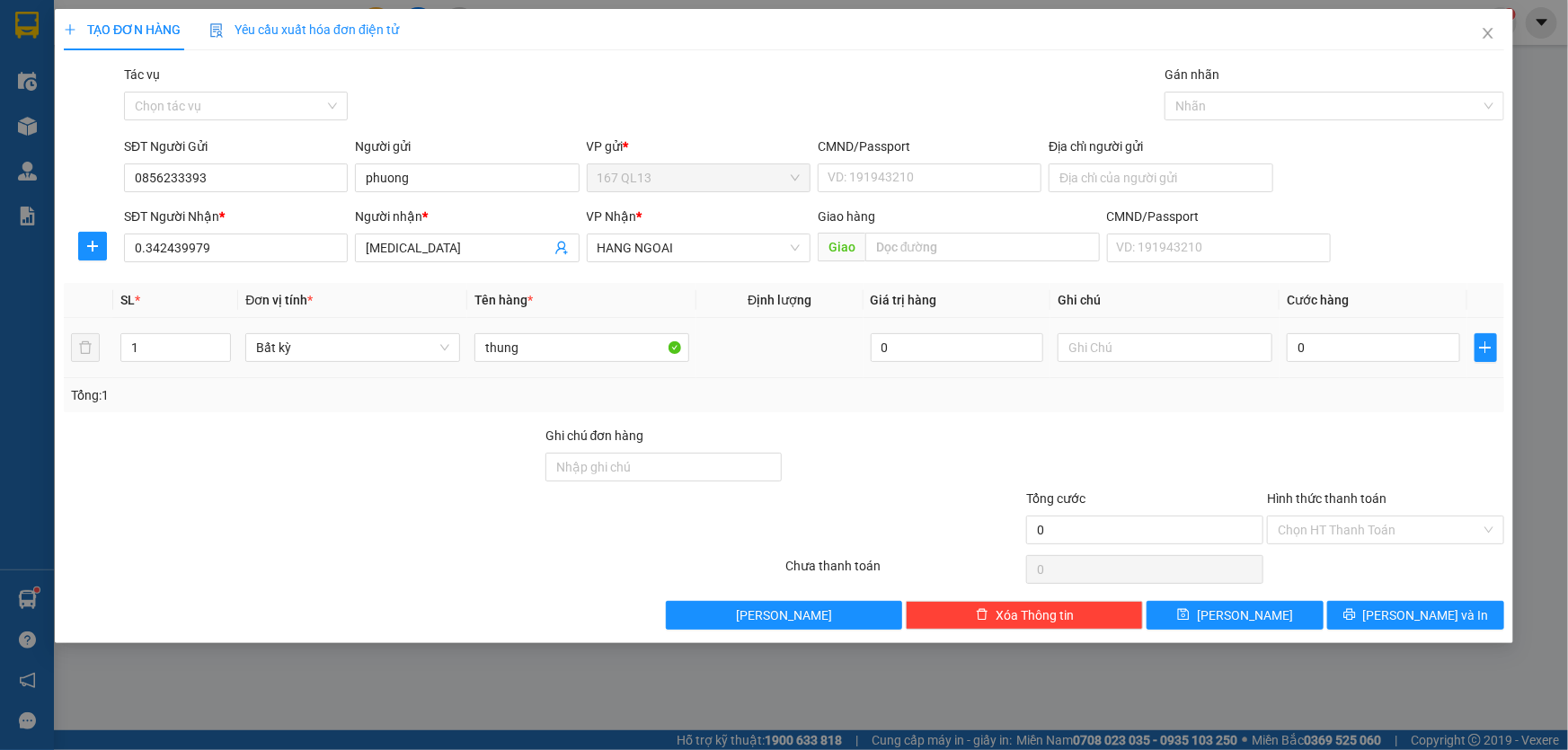
click at [1285, 340] on td "0" at bounding box center [1374, 349] width 188 height 60
click at [1293, 342] on input "0" at bounding box center [1373, 348] width 173 height 29
type input "4"
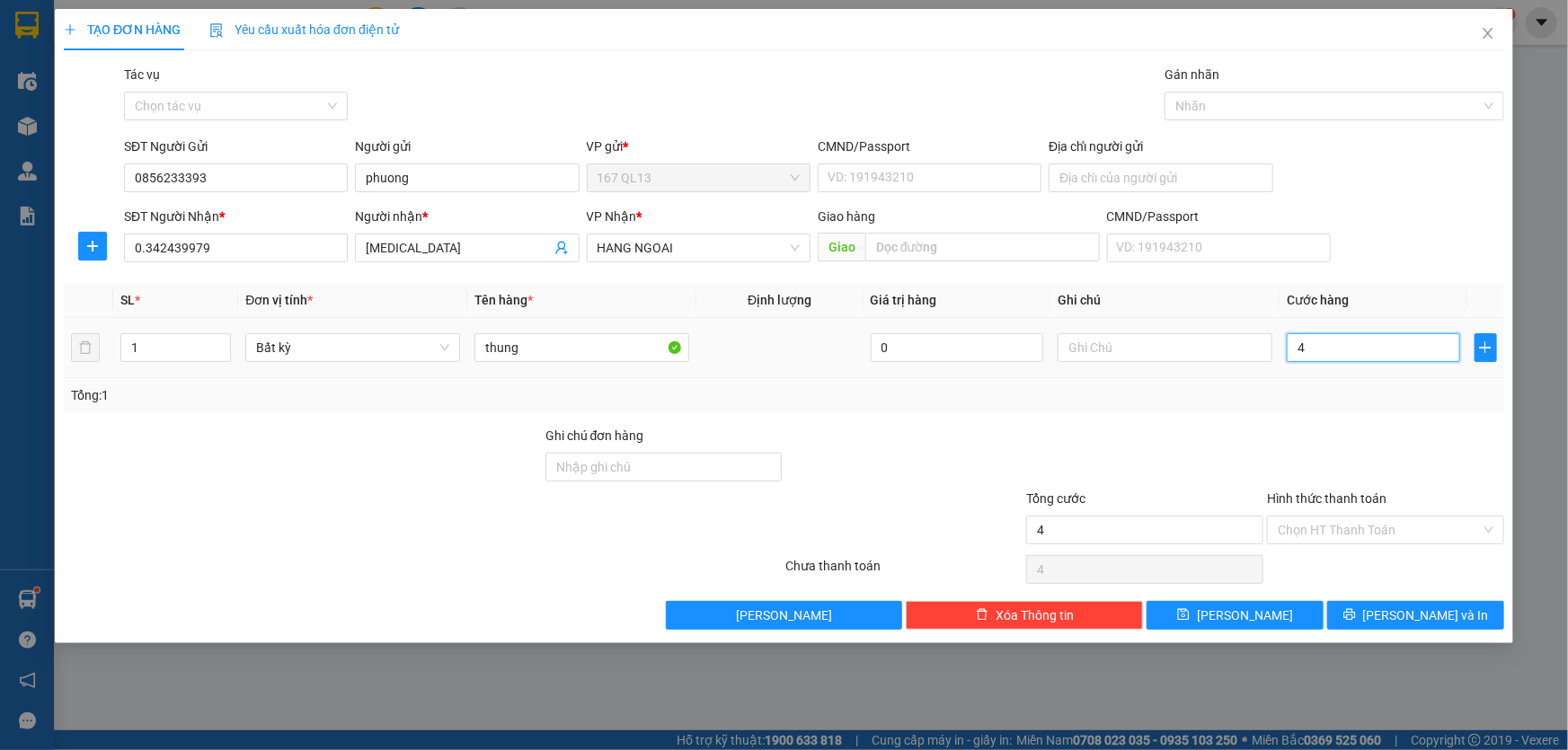
type input "40"
type input "40.000"
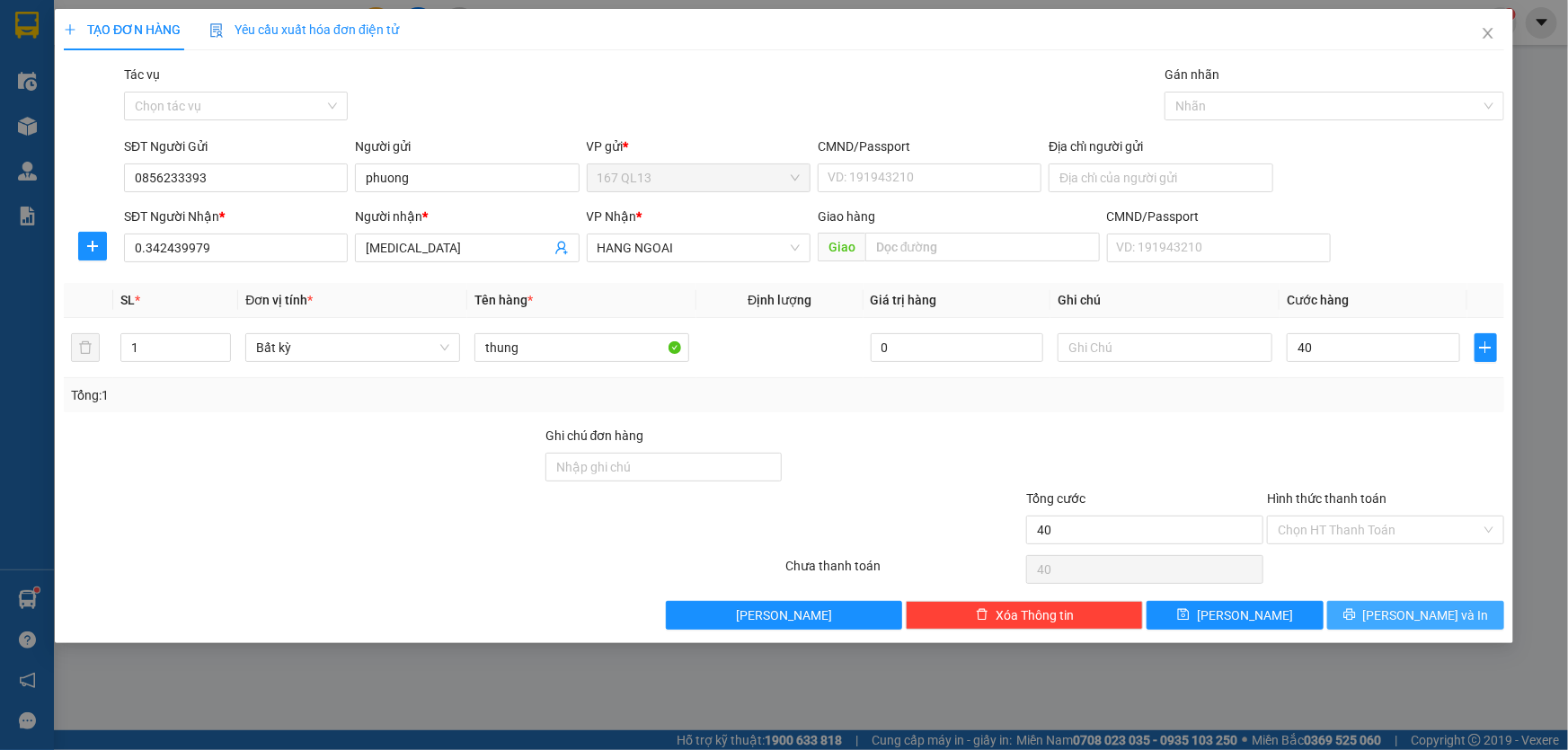
type input "40.000"
click at [1422, 610] on span "[PERSON_NAME] và In" at bounding box center [1426, 616] width 126 height 20
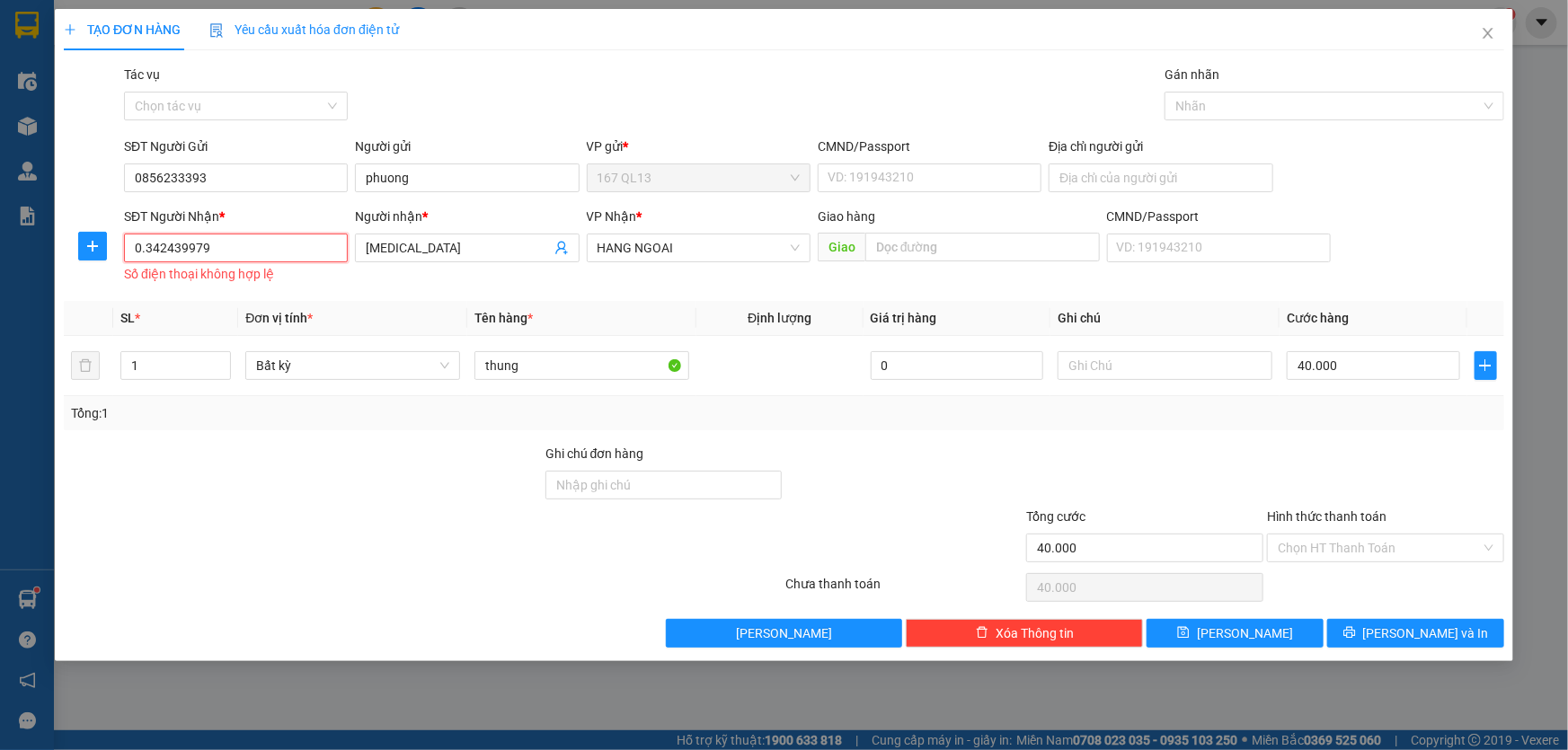
click at [274, 243] on input "0.342439979" at bounding box center [235, 248] width 223 height 29
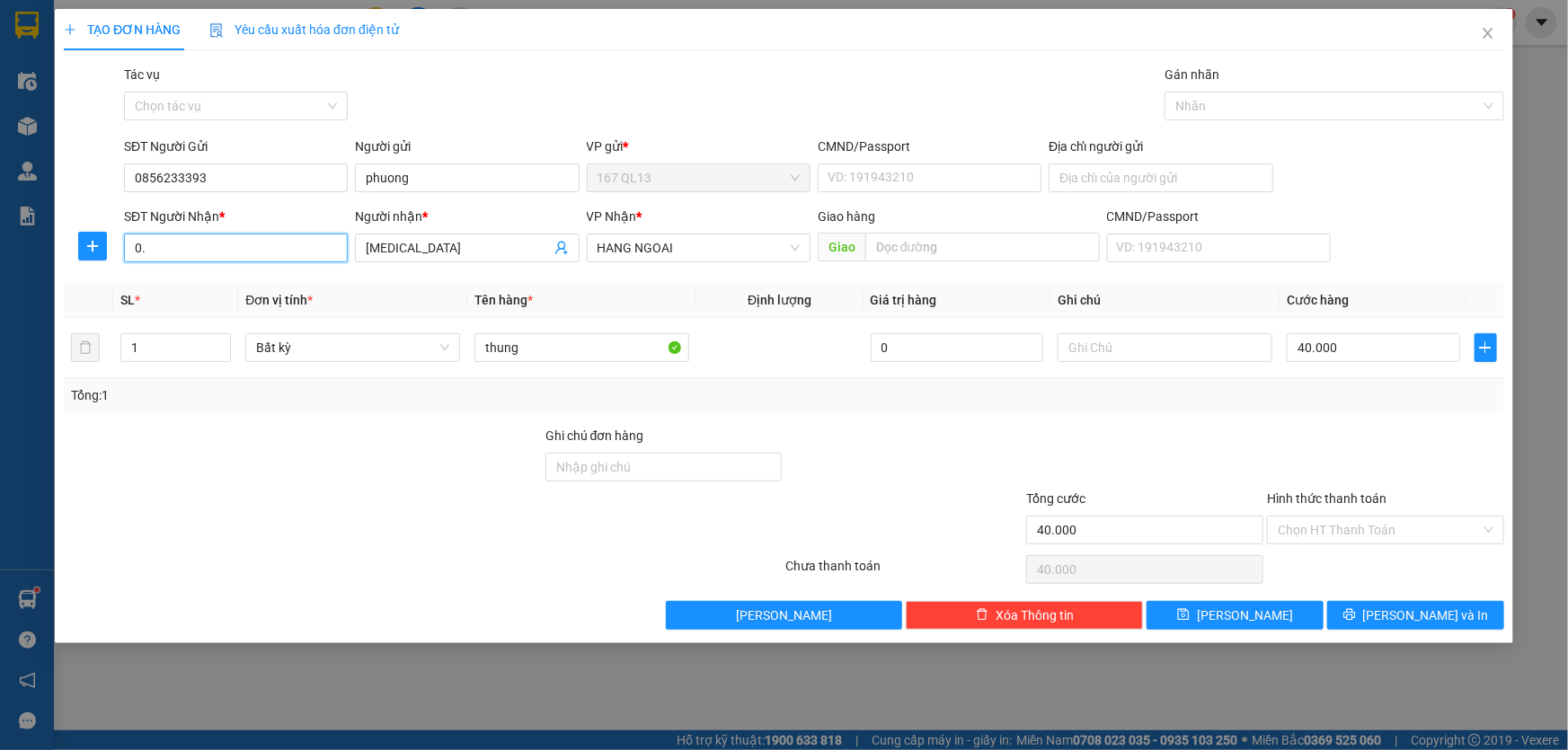
type input "0"
click at [234, 282] on div "0342439979 - tham" at bounding box center [236, 284] width 202 height 20
type input "0342439979"
type input "l phuoc v"
type input "0342439979"
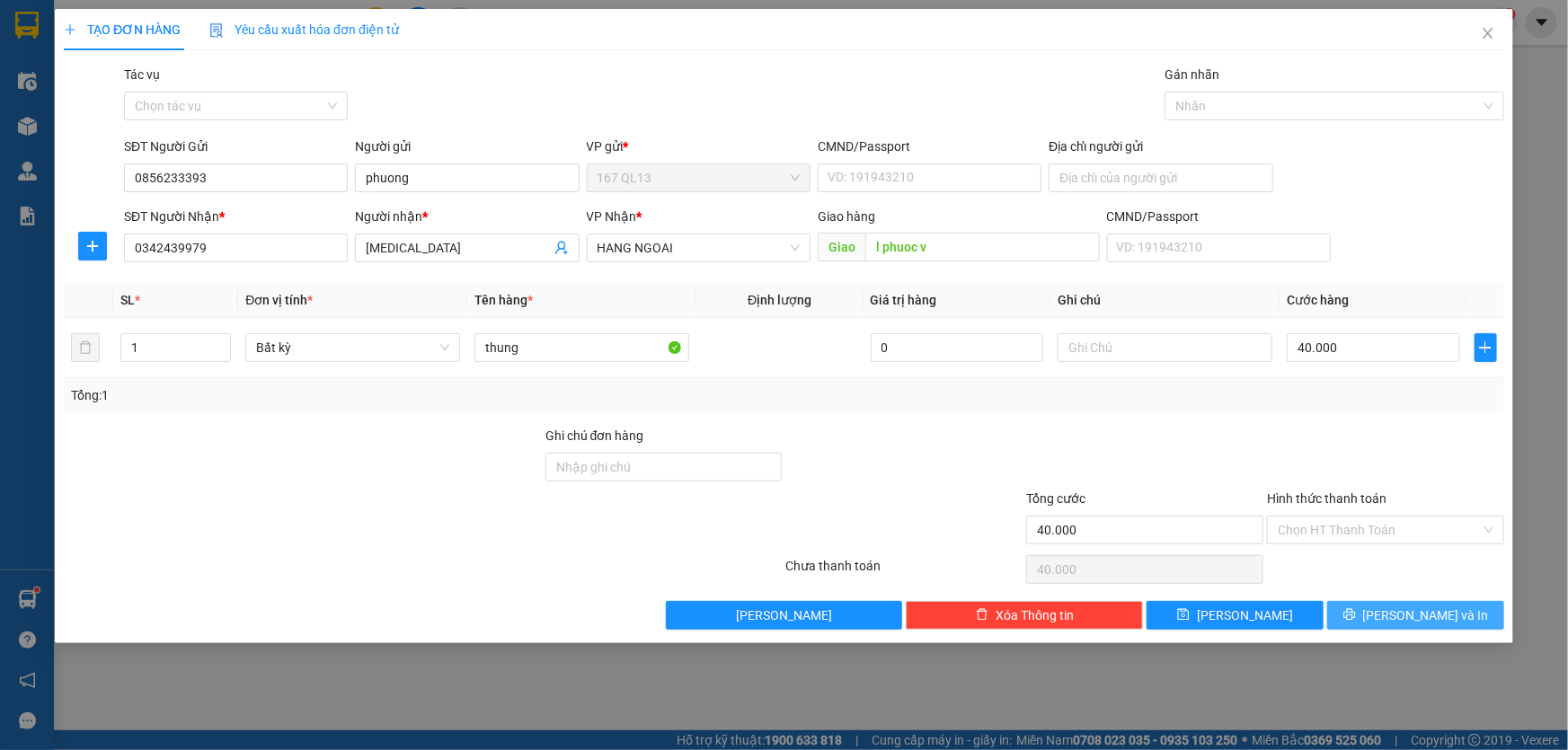
click at [1421, 612] on span "[PERSON_NAME] và In" at bounding box center [1426, 616] width 126 height 20
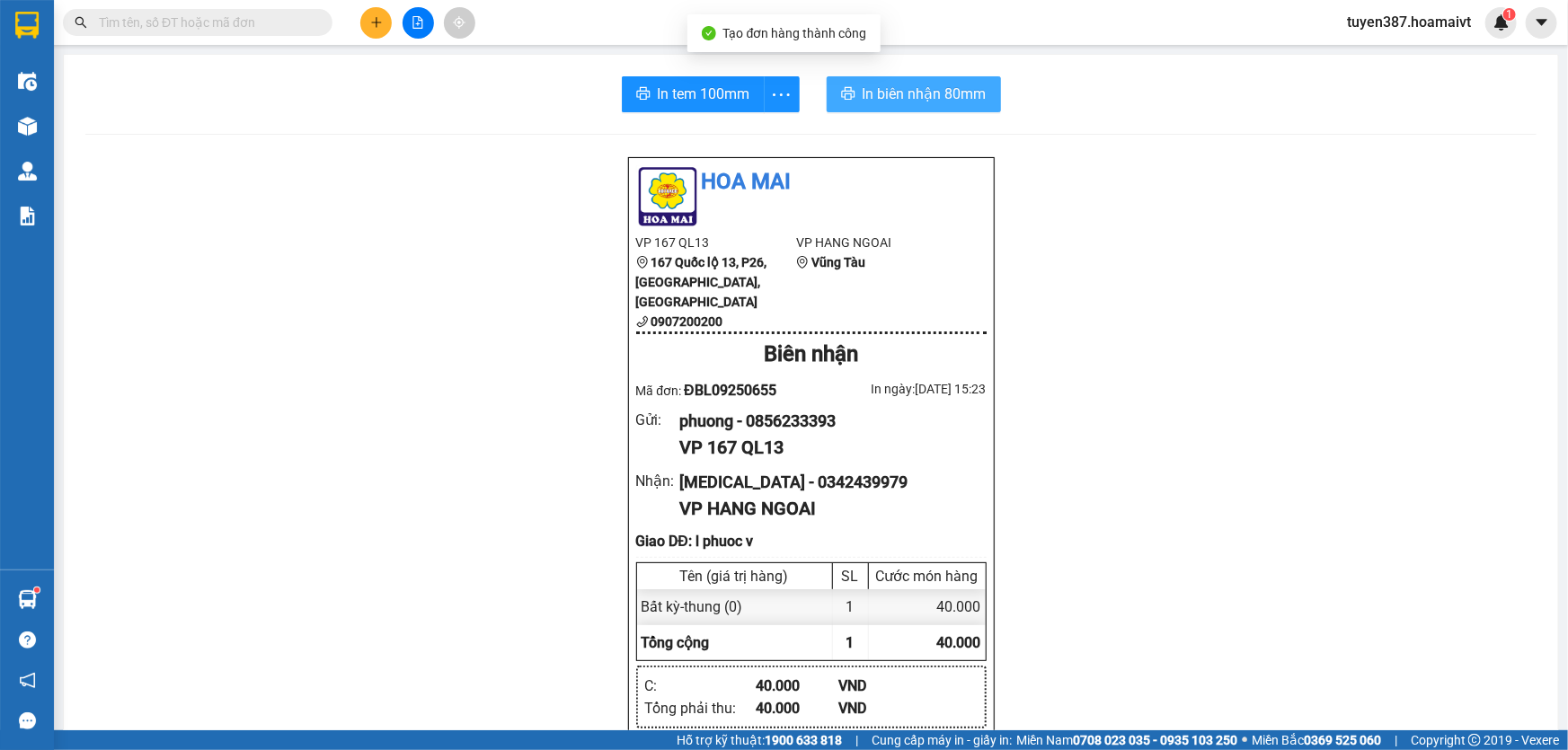
click at [898, 91] on span "In biên nhận 80mm" at bounding box center [925, 94] width 124 height 23
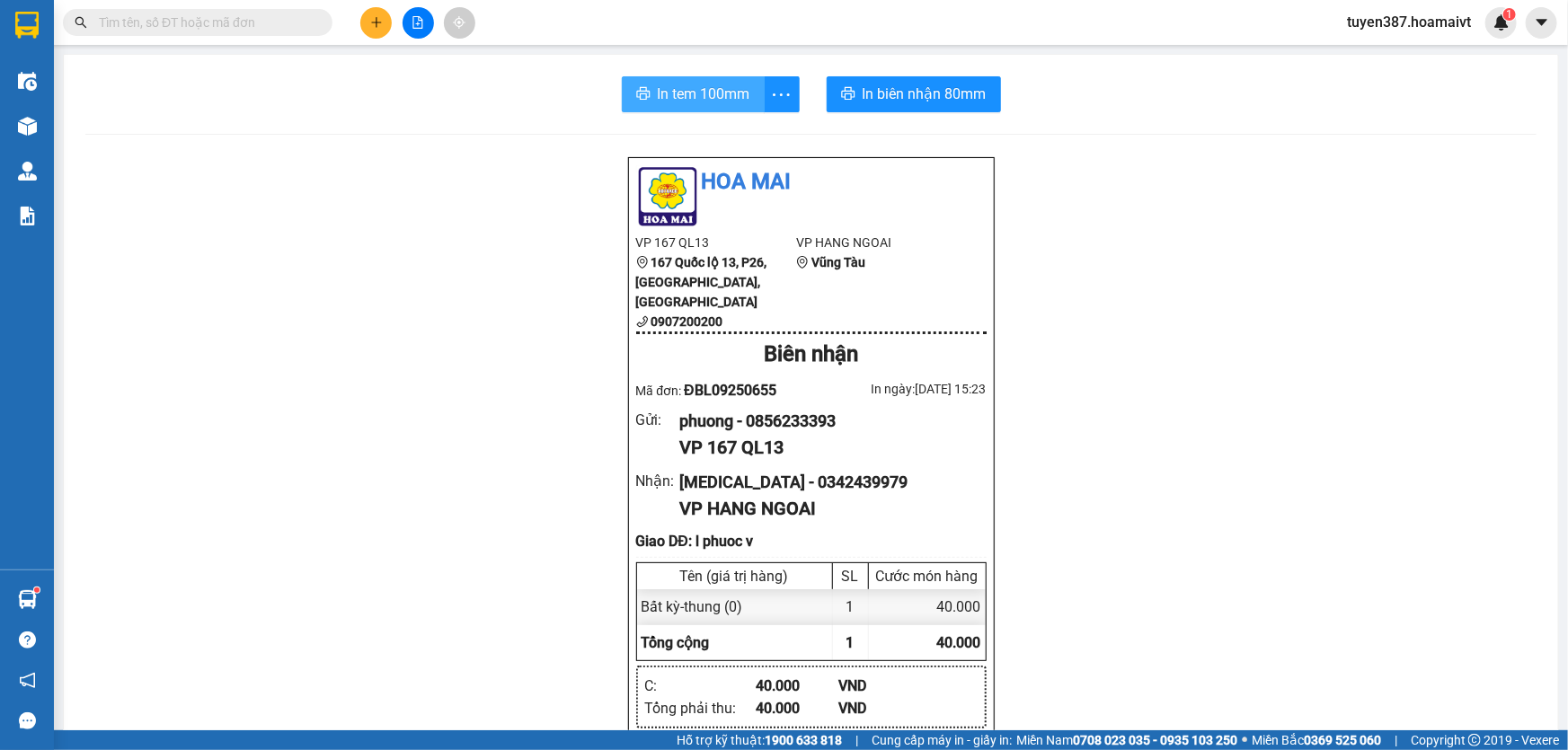
click at [685, 96] on span "In tem 100mm" at bounding box center [703, 94] width 92 height 23
click at [684, 89] on span "In tem 100mm" at bounding box center [703, 94] width 92 height 23
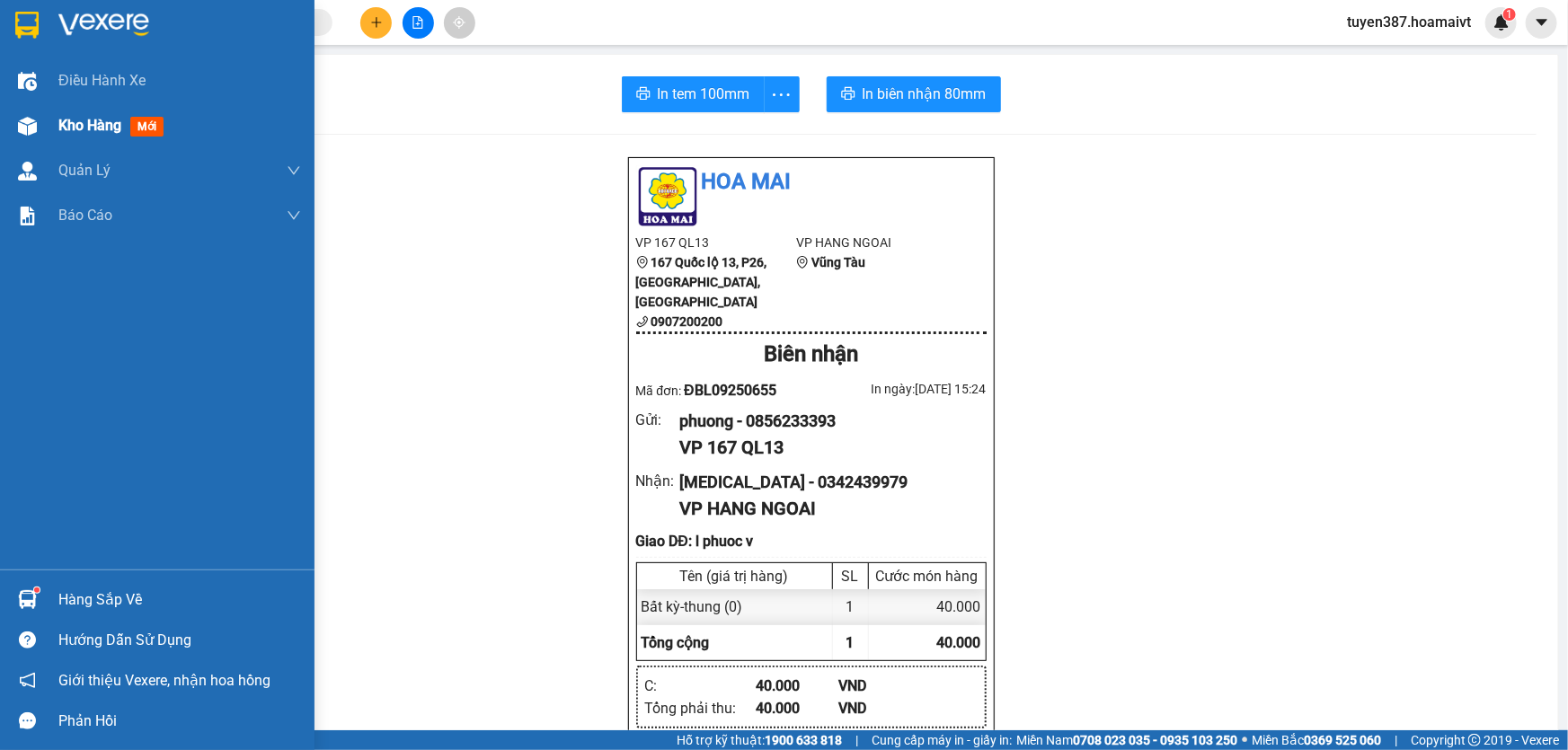
click at [148, 124] on span "mới" at bounding box center [147, 127] width 33 height 20
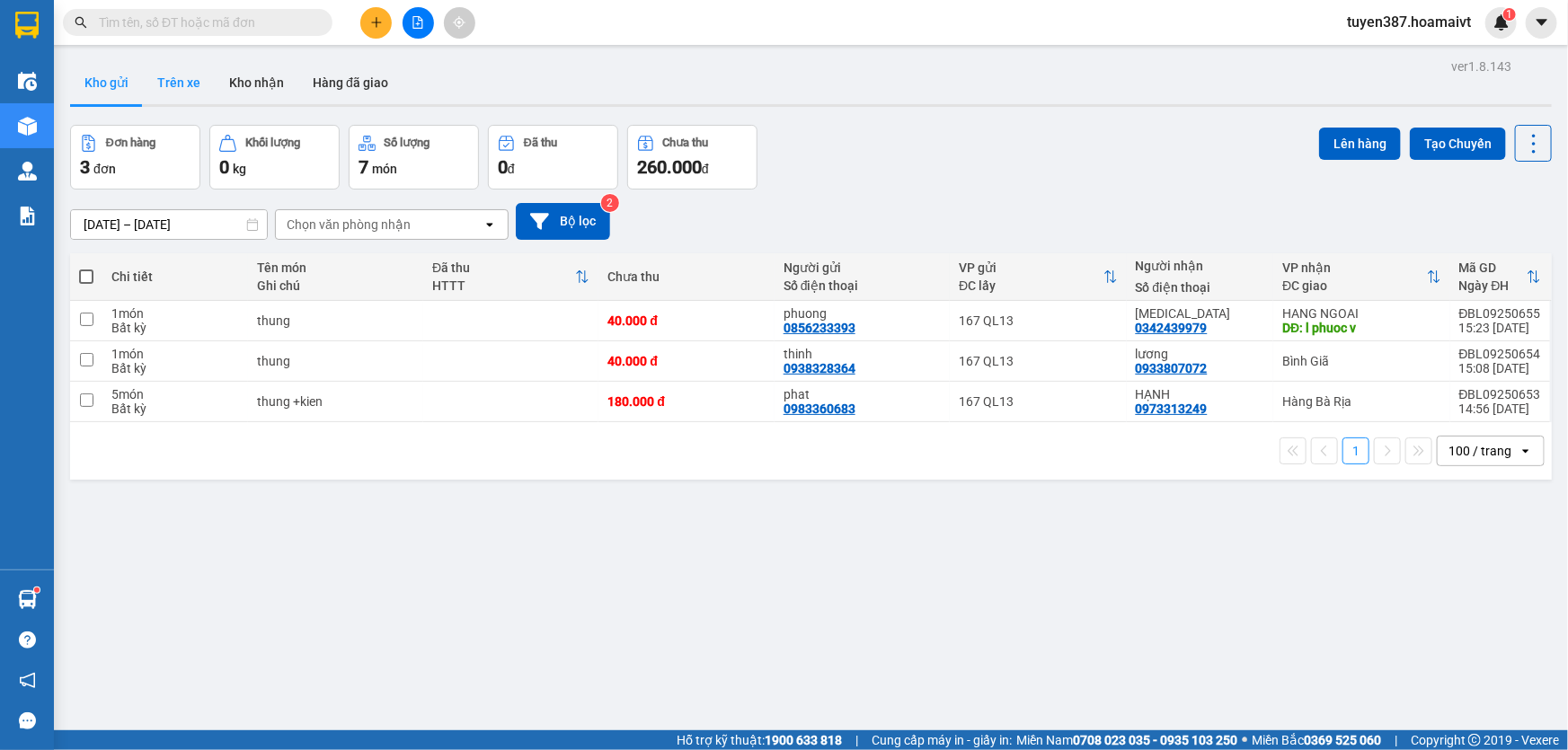
click at [178, 78] on button "Trên xe" at bounding box center [179, 82] width 72 height 43
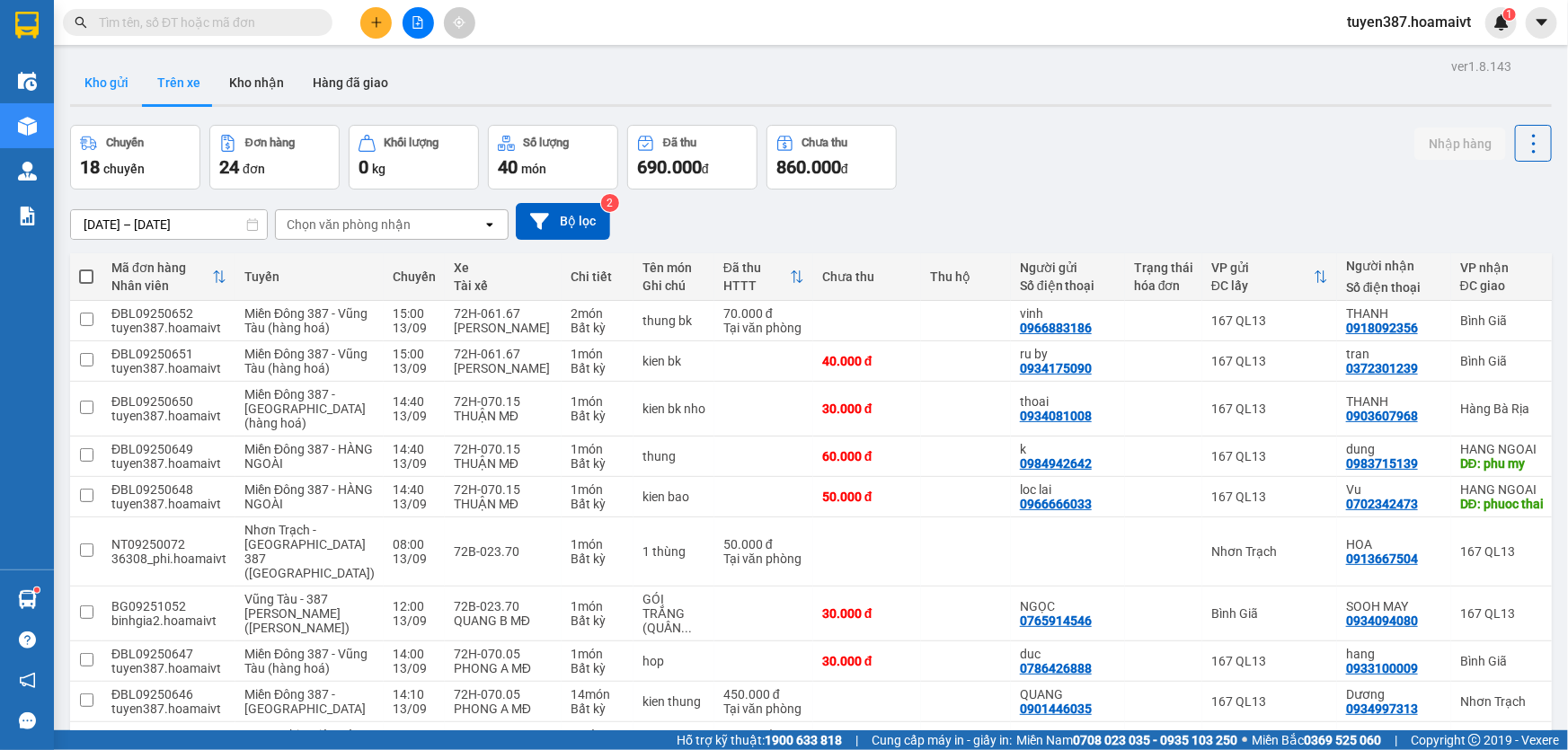
click at [94, 80] on button "Kho gửi" at bounding box center [107, 82] width 73 height 43
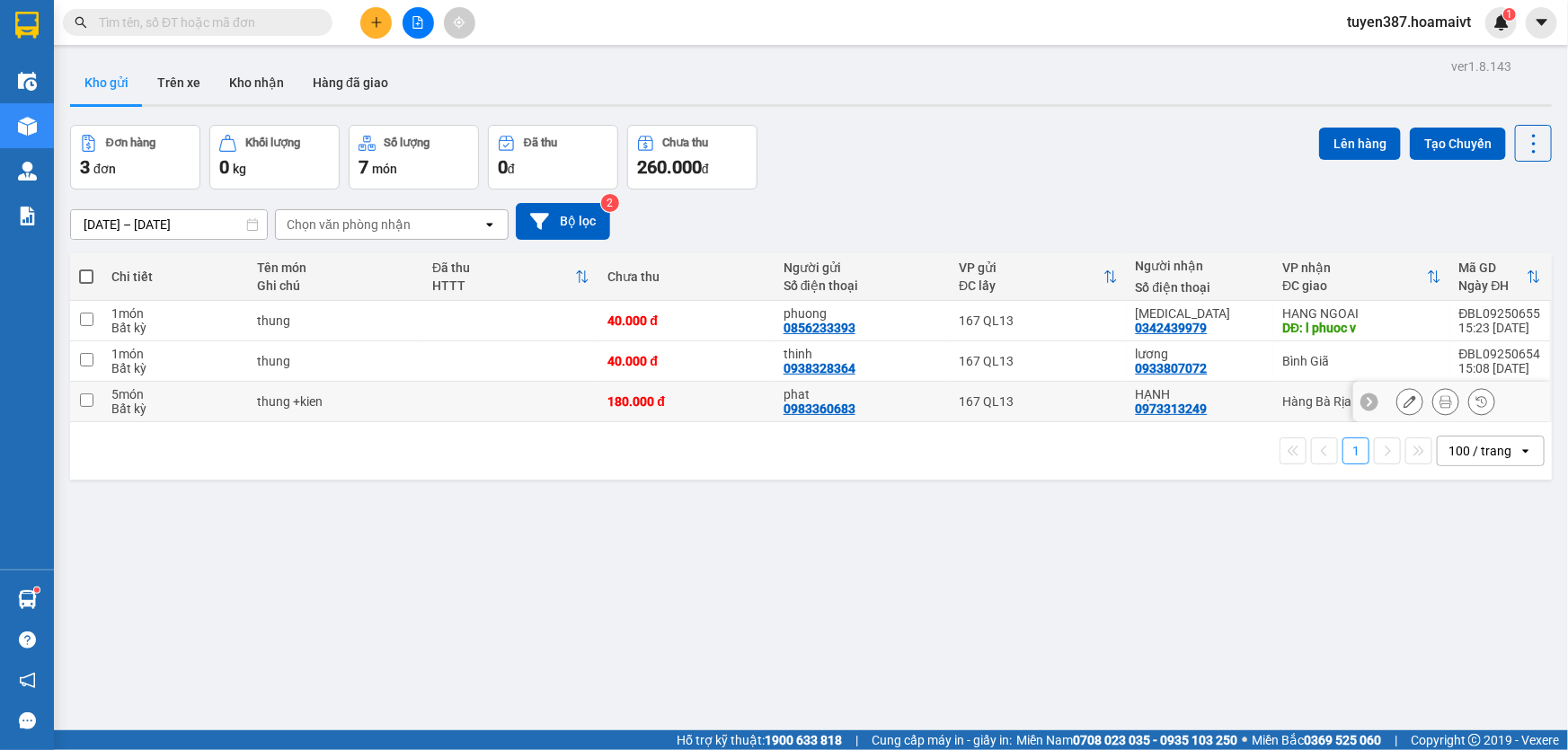
click at [86, 394] on input "checkbox" at bounding box center [87, 400] width 14 height 14
checkbox input "true"
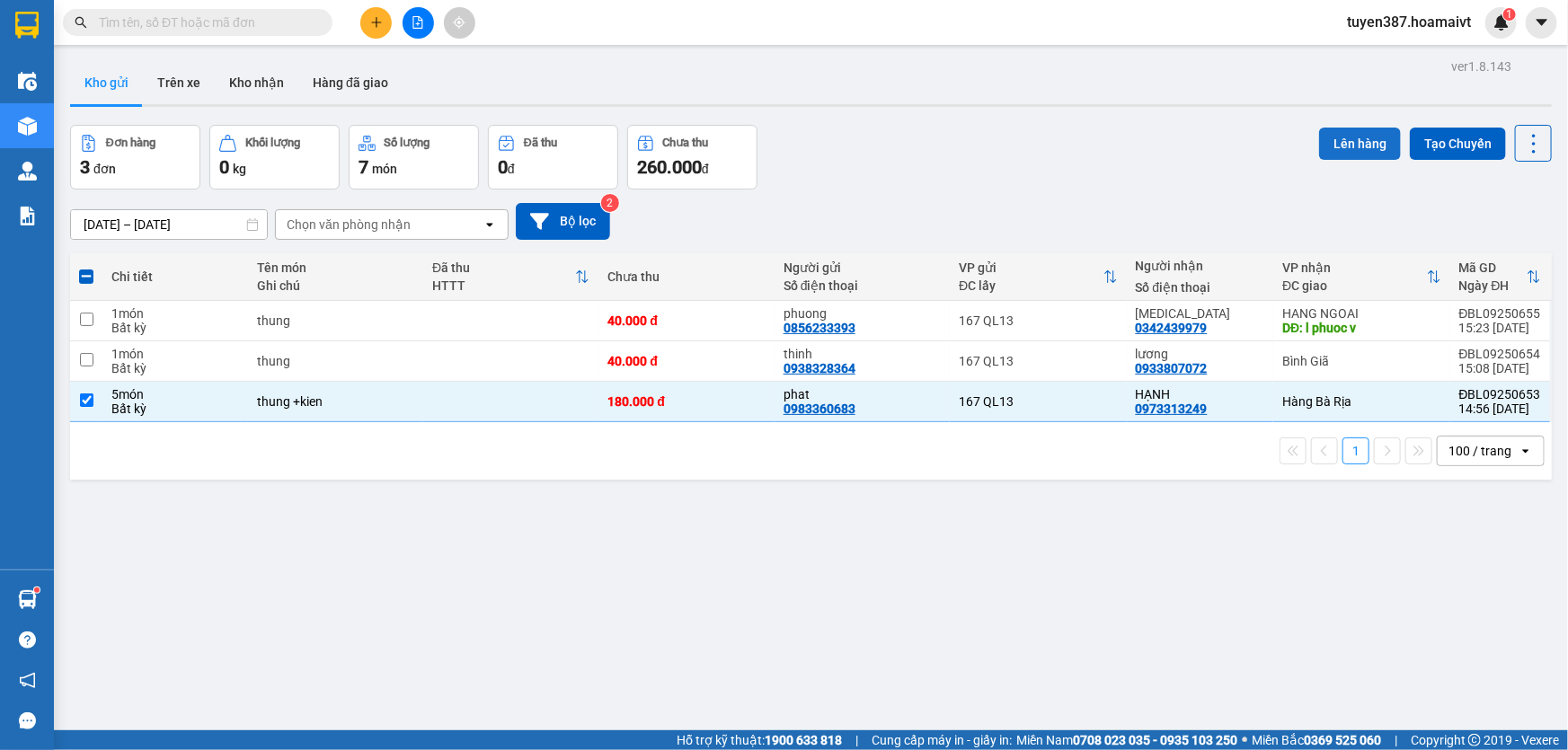
click at [1348, 138] on button "Lên hàng" at bounding box center [1360, 143] width 82 height 32
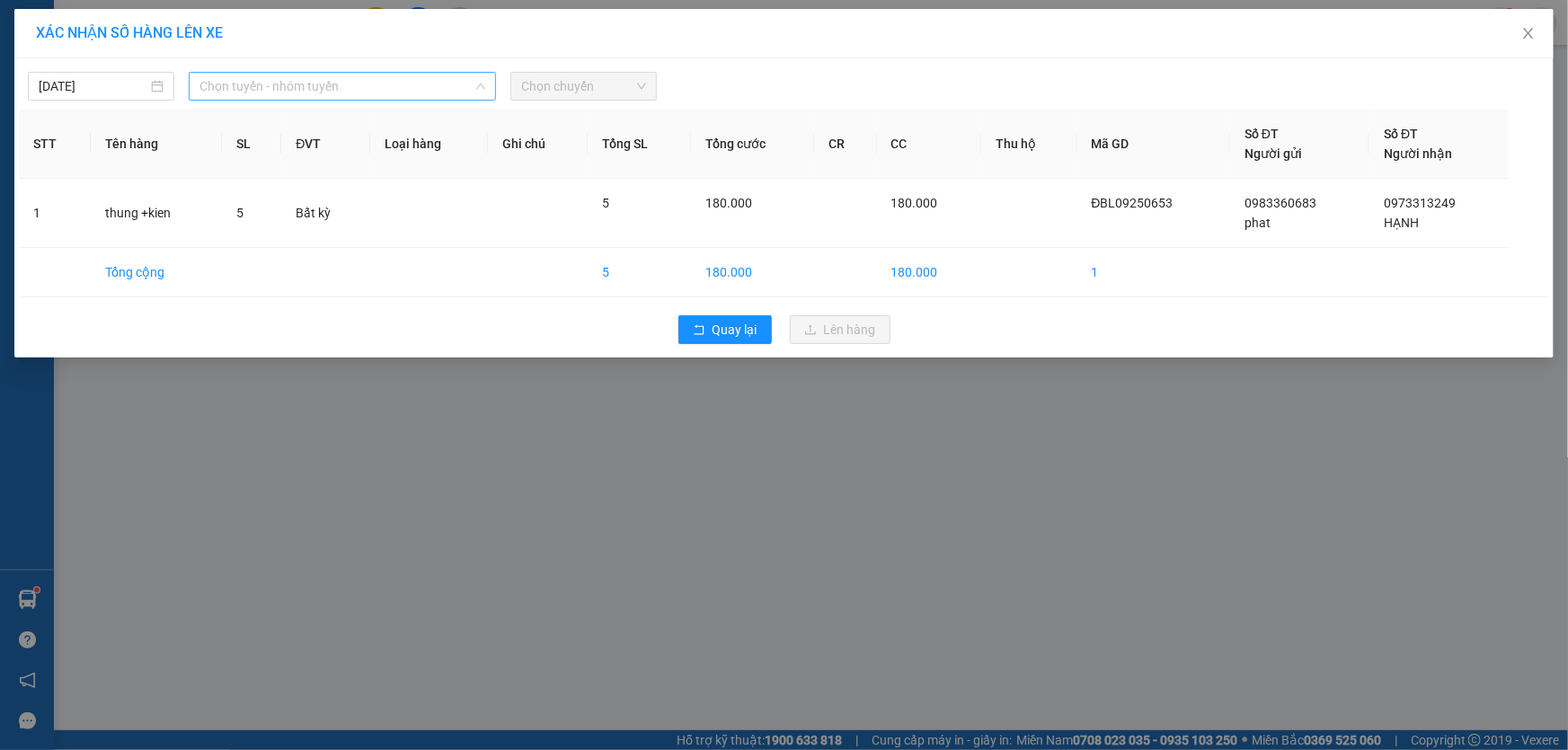
click at [357, 77] on span "Chọn tuyến - nhóm tuyến" at bounding box center [342, 87] width 286 height 27
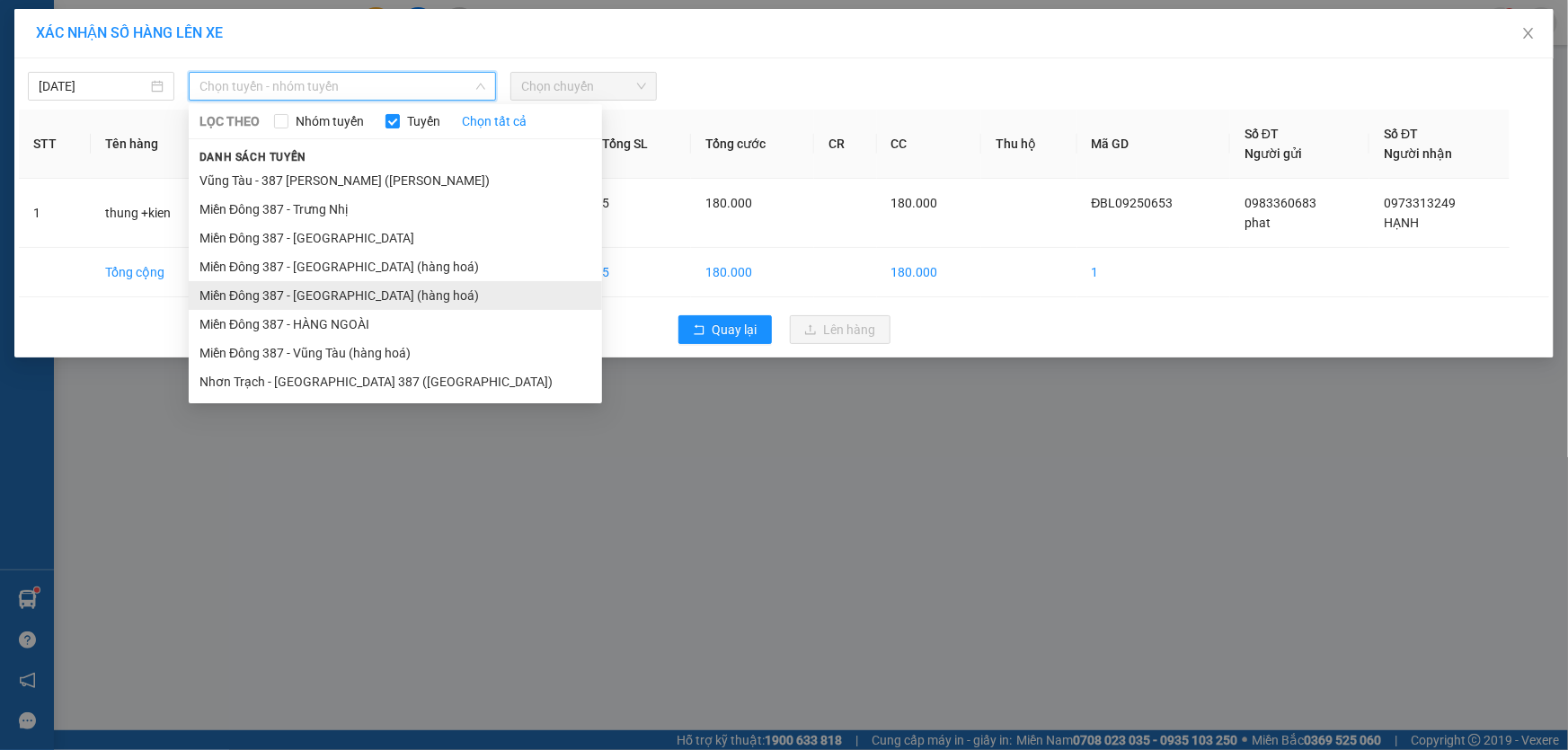
click at [331, 288] on li "Miền Đông 387 - [GEOGRAPHIC_DATA] (hàng hoá)" at bounding box center [395, 296] width 413 height 29
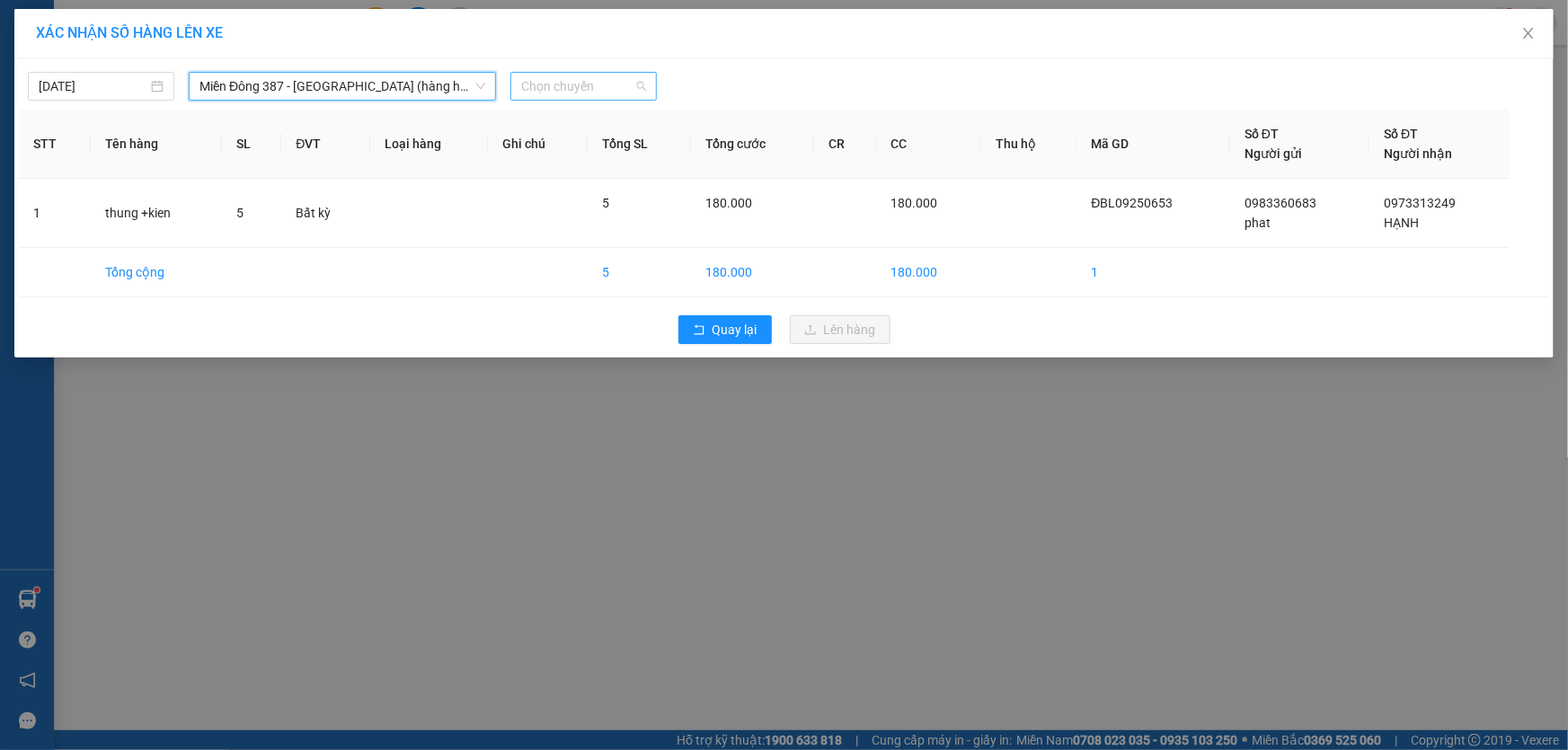
click at [608, 78] on span "Chọn chuyến" at bounding box center [583, 87] width 125 height 27
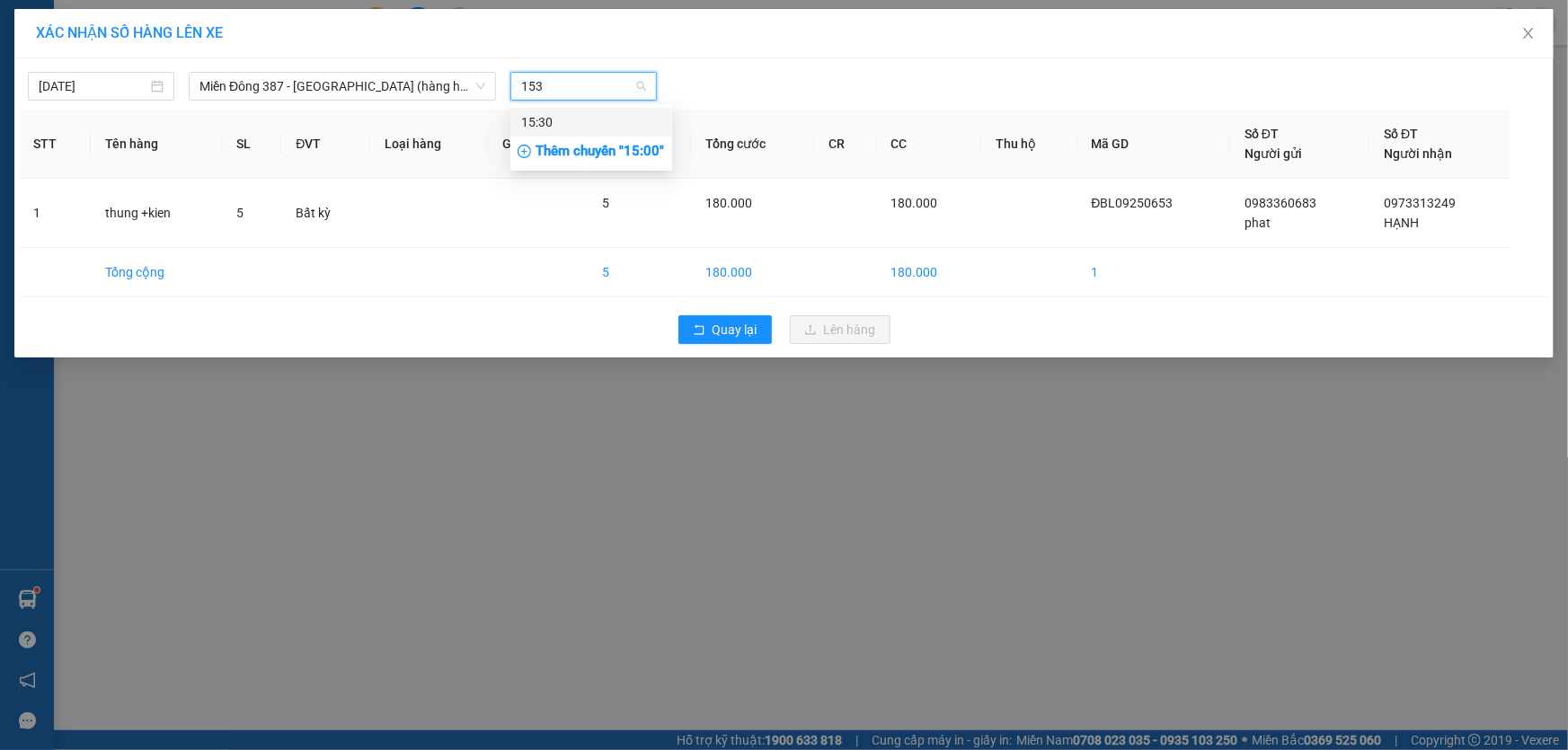
type input "1530"
click at [557, 117] on div "15:30" at bounding box center [591, 122] width 140 height 20
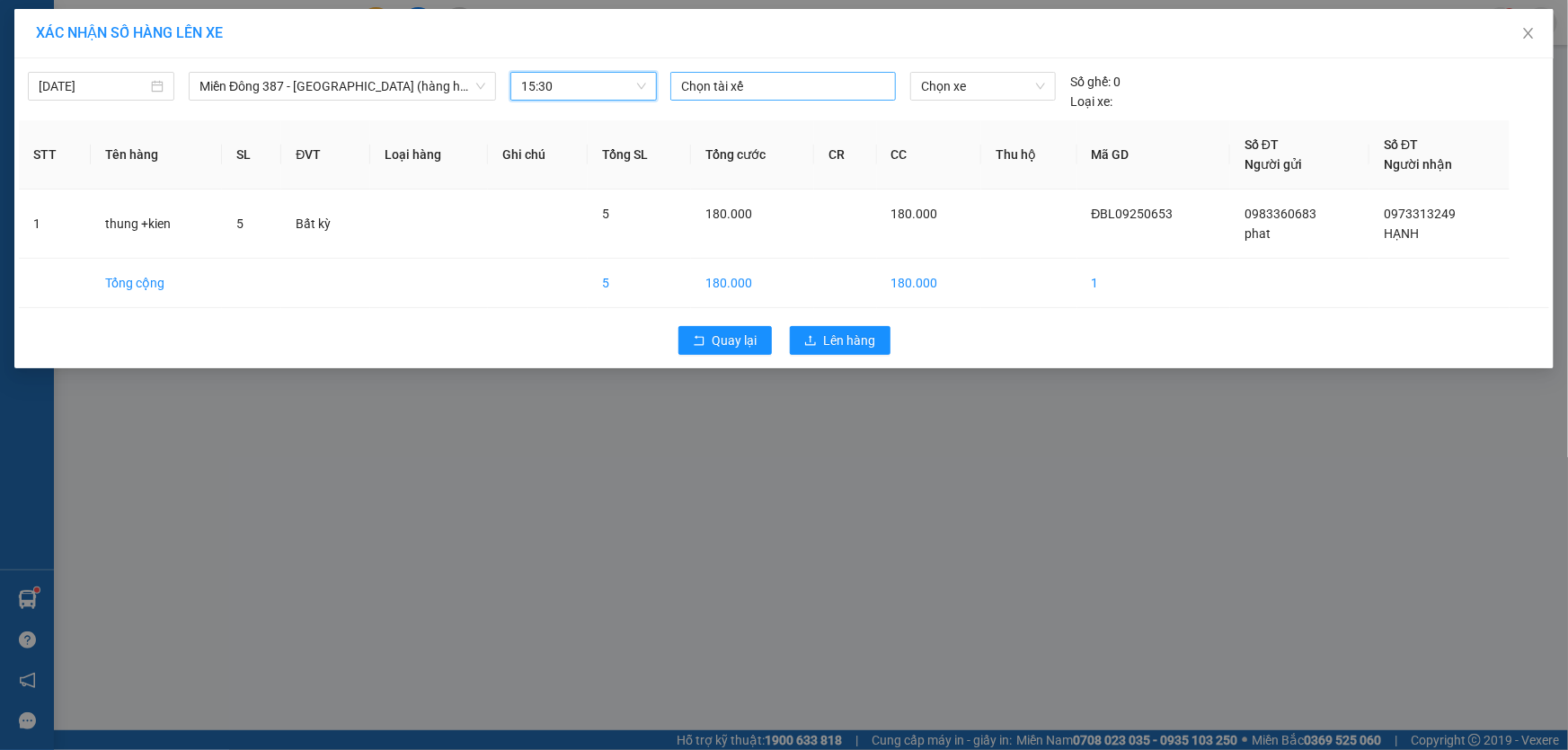
click at [766, 78] on div at bounding box center [783, 87] width 216 height 22
type input "ngoc"
click at [712, 118] on div "NGỌC MĐ" at bounding box center [806, 122] width 248 height 20
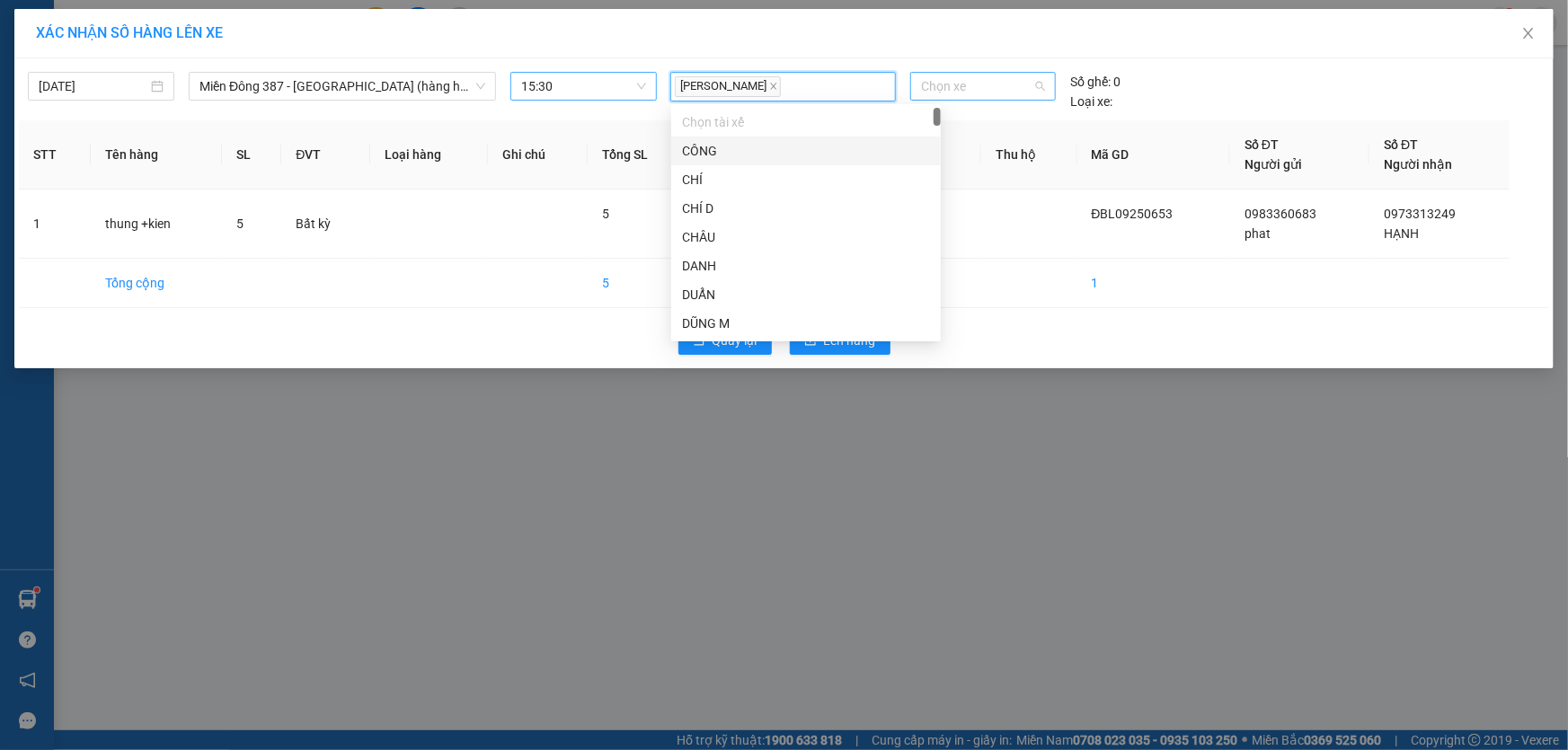
click at [971, 79] on span "Chọn xe" at bounding box center [983, 87] width 124 height 27
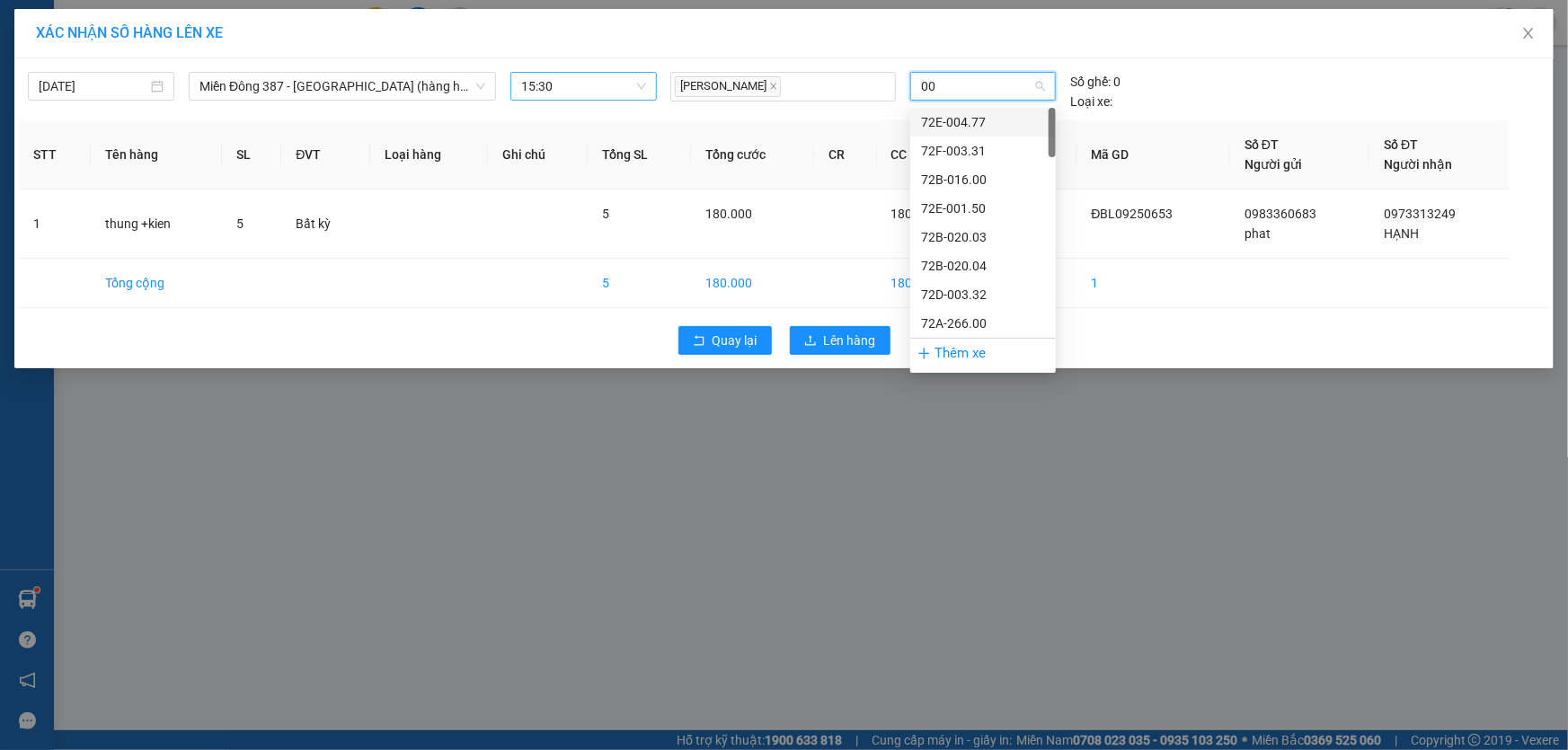
type input "008"
click at [937, 172] on div "72H-070.08" at bounding box center [983, 180] width 124 height 20
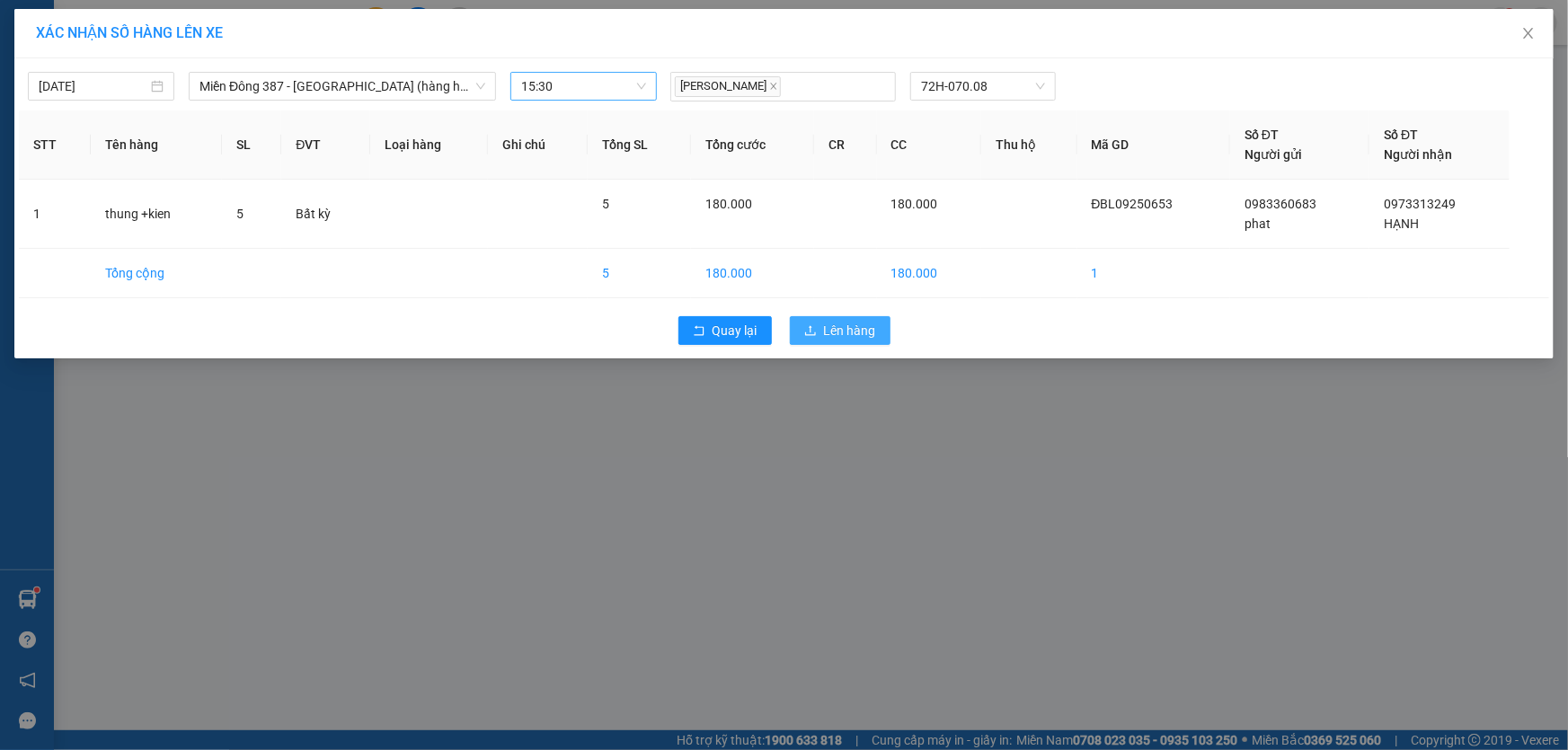
click at [854, 326] on span "Lên hàng" at bounding box center [849, 331] width 52 height 20
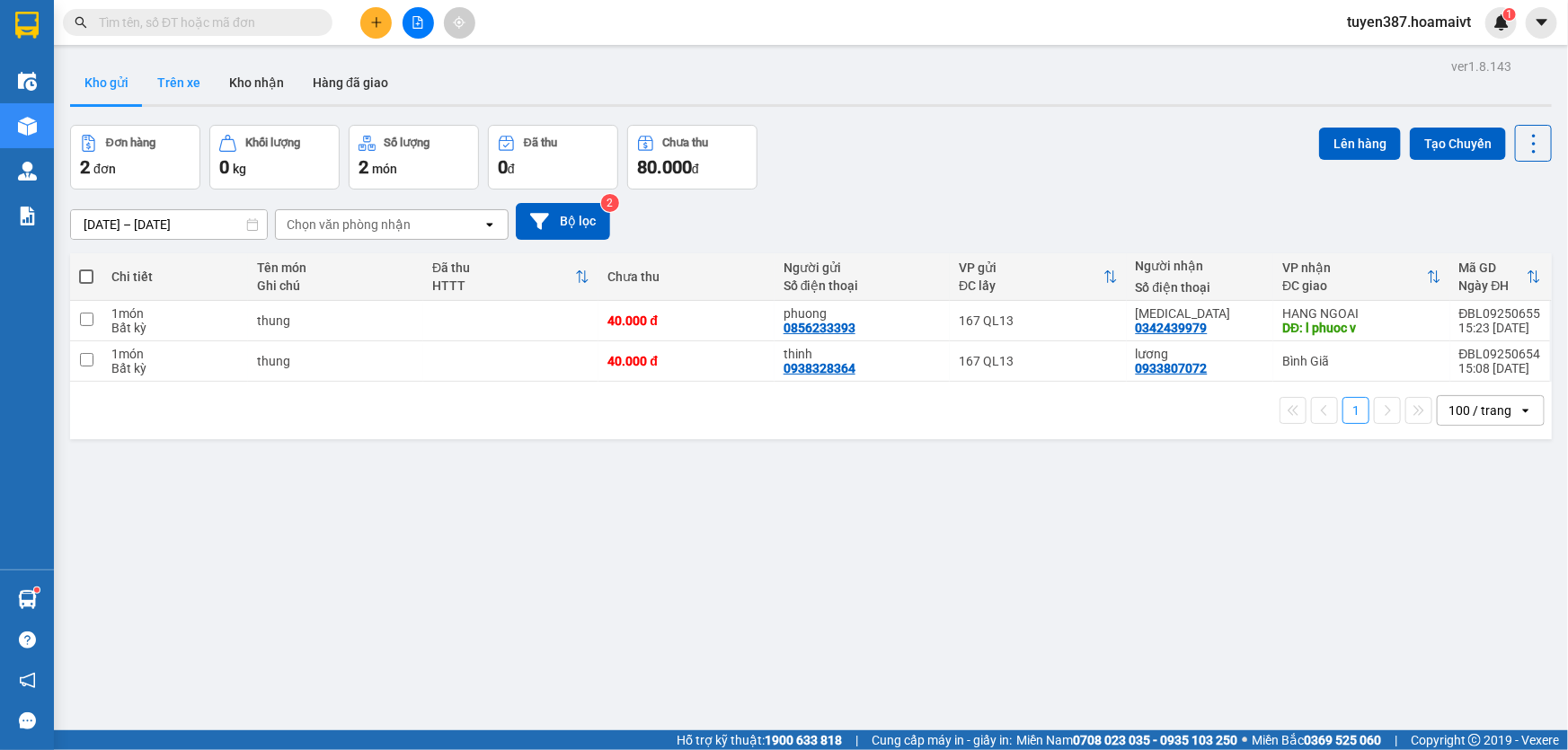
click at [167, 81] on button "Trên xe" at bounding box center [179, 82] width 72 height 43
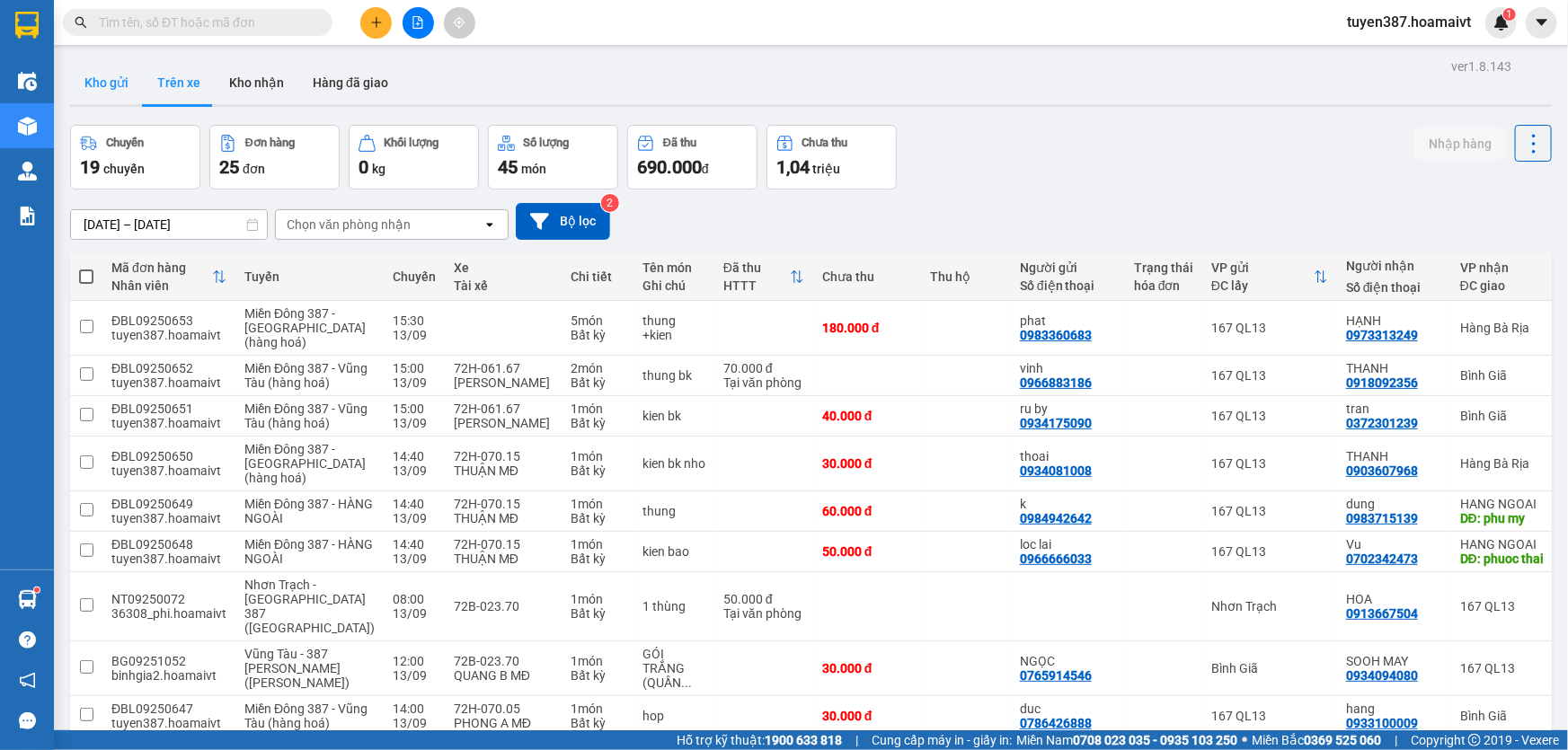
click at [97, 80] on button "Kho gửi" at bounding box center [107, 82] width 73 height 43
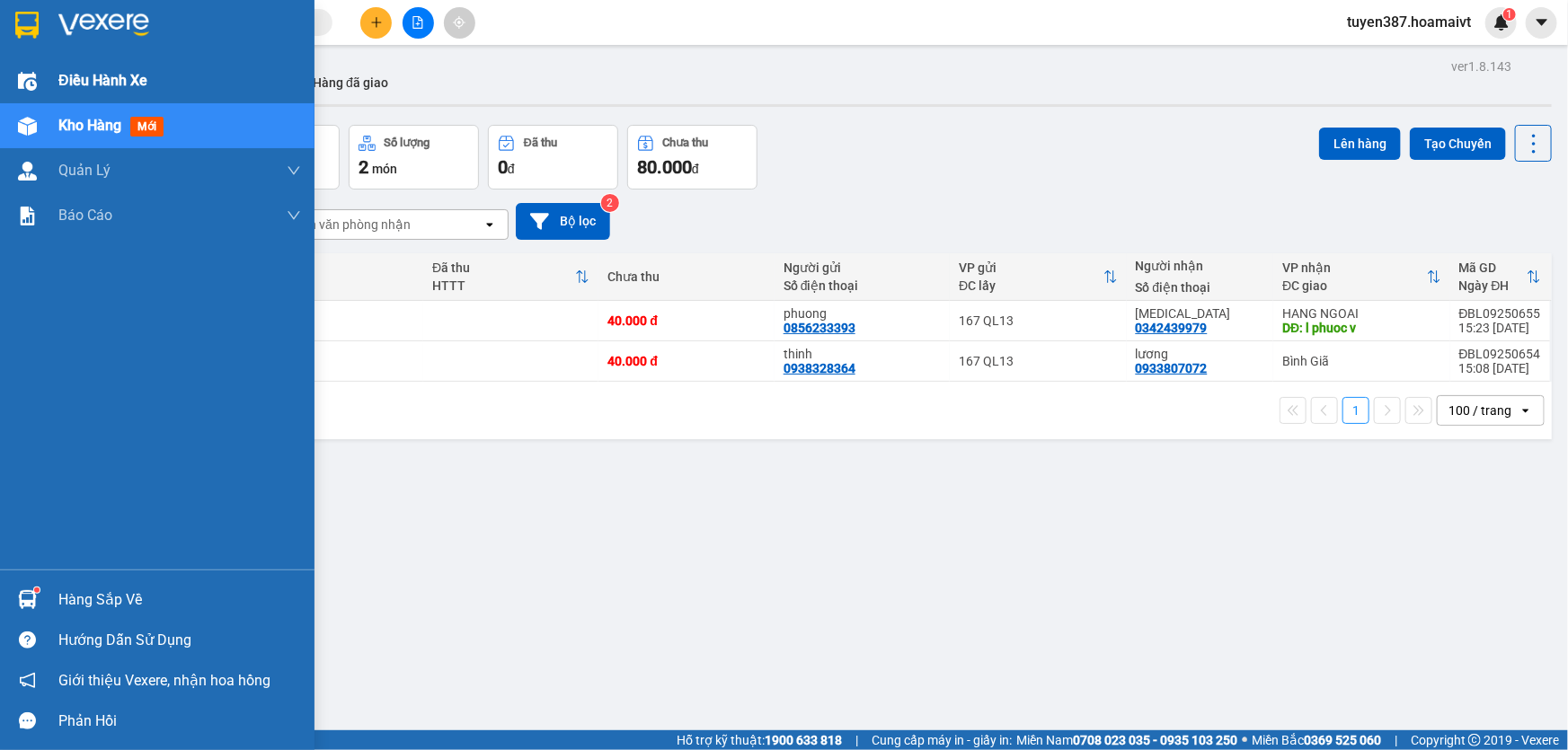
click at [123, 78] on span "Điều hành xe" at bounding box center [103, 80] width 89 height 23
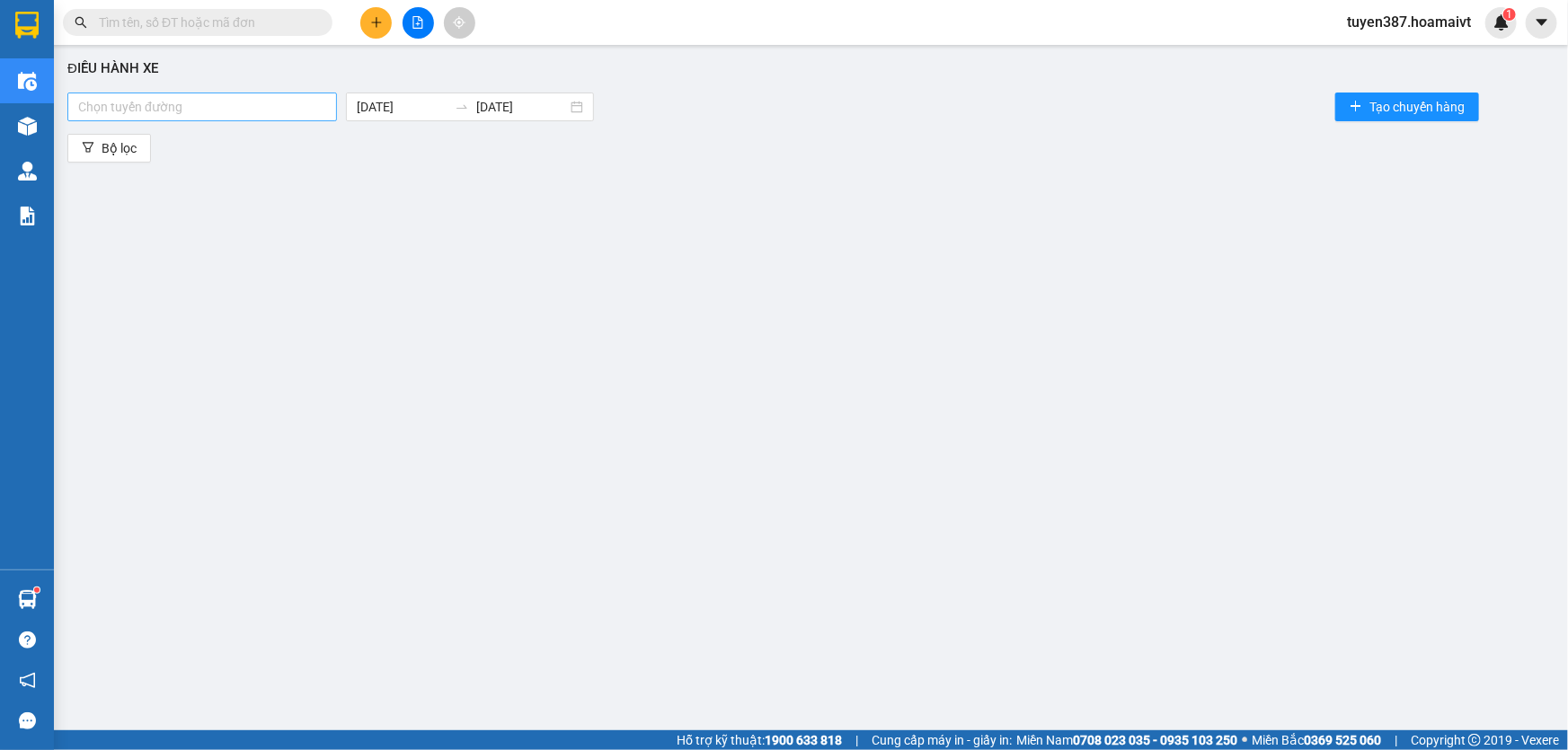
click at [234, 104] on div at bounding box center [202, 107] width 261 height 22
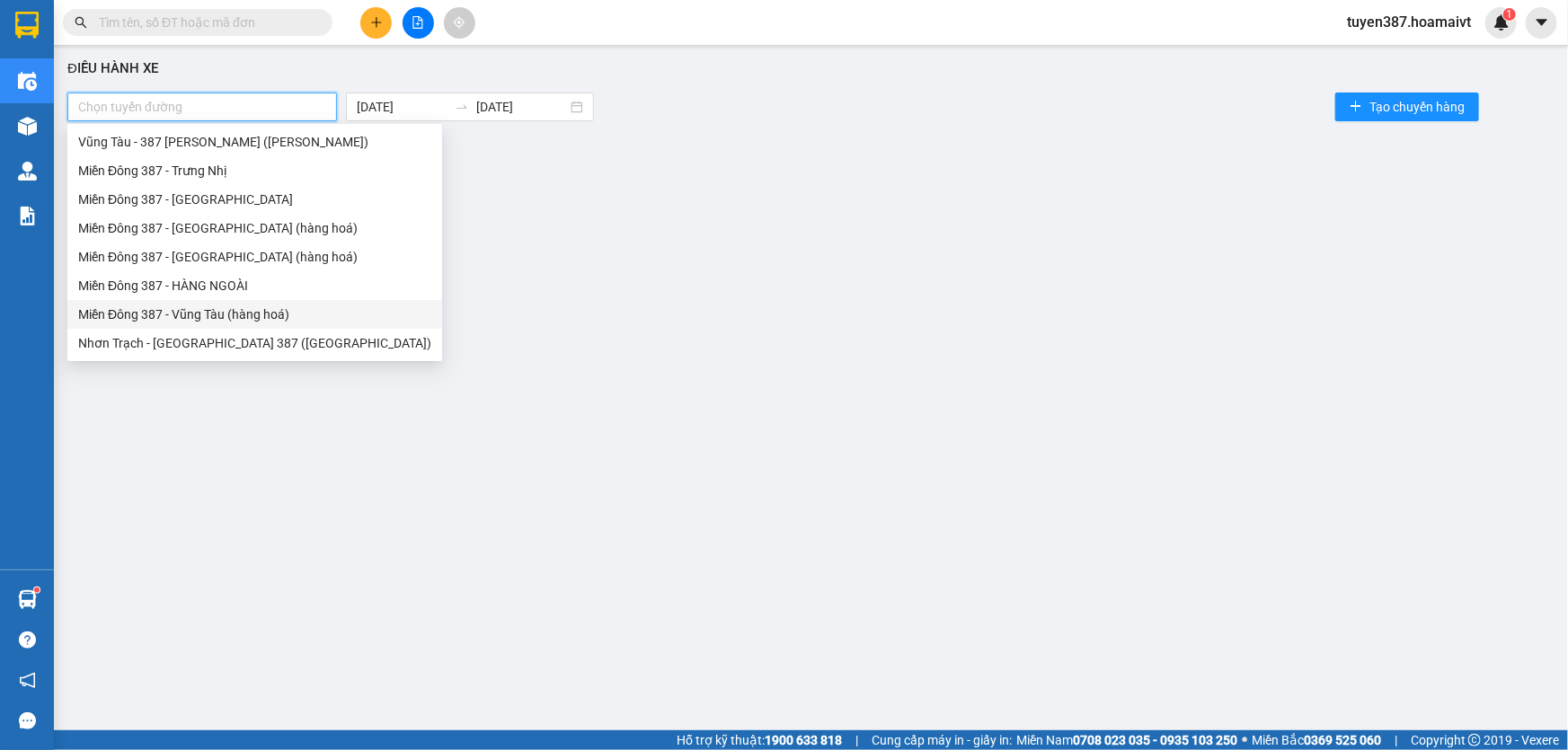
click at [183, 307] on div "Miền Đông 387 - Vũng Tàu (hàng hoá)" at bounding box center [254, 315] width 353 height 20
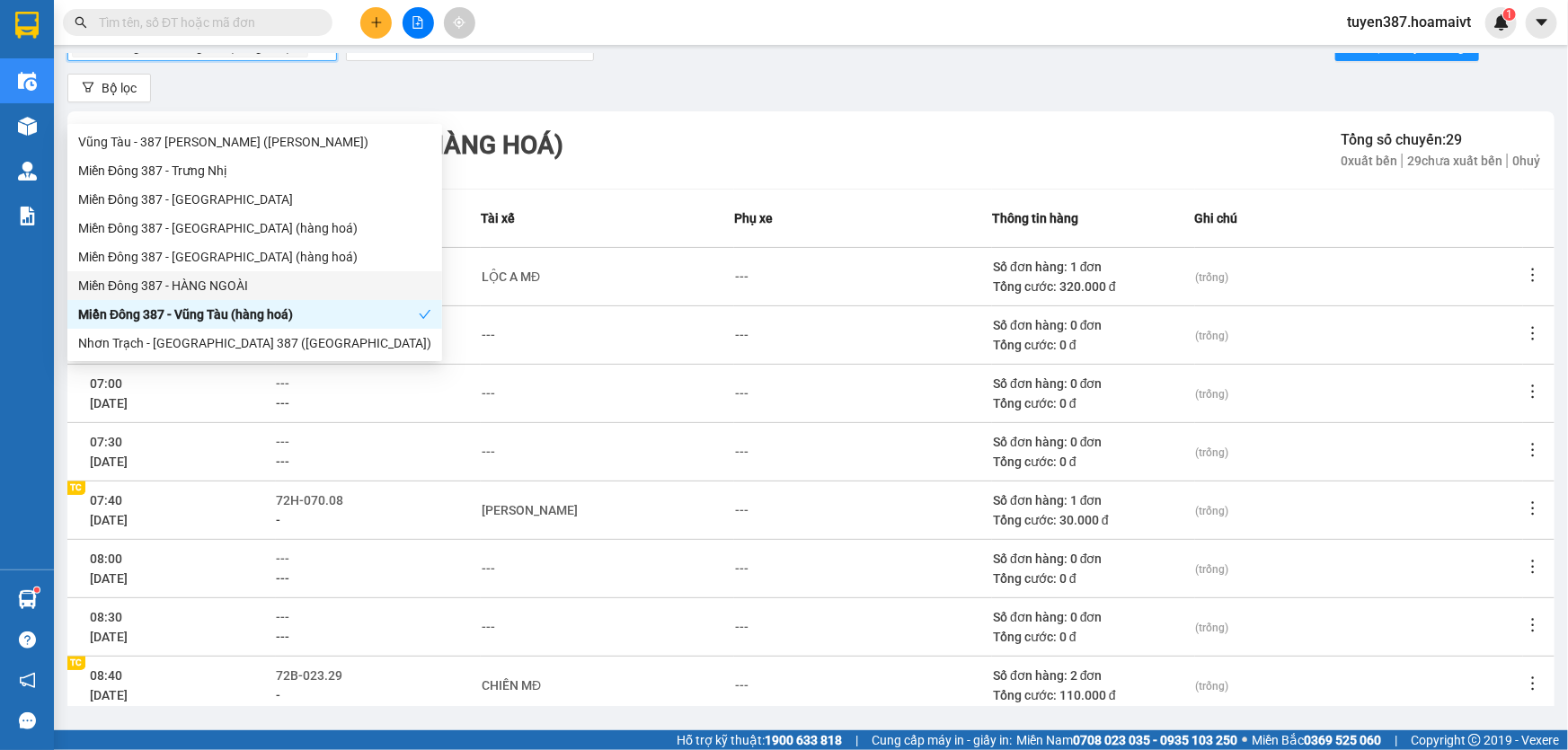
scroll to position [257, 0]
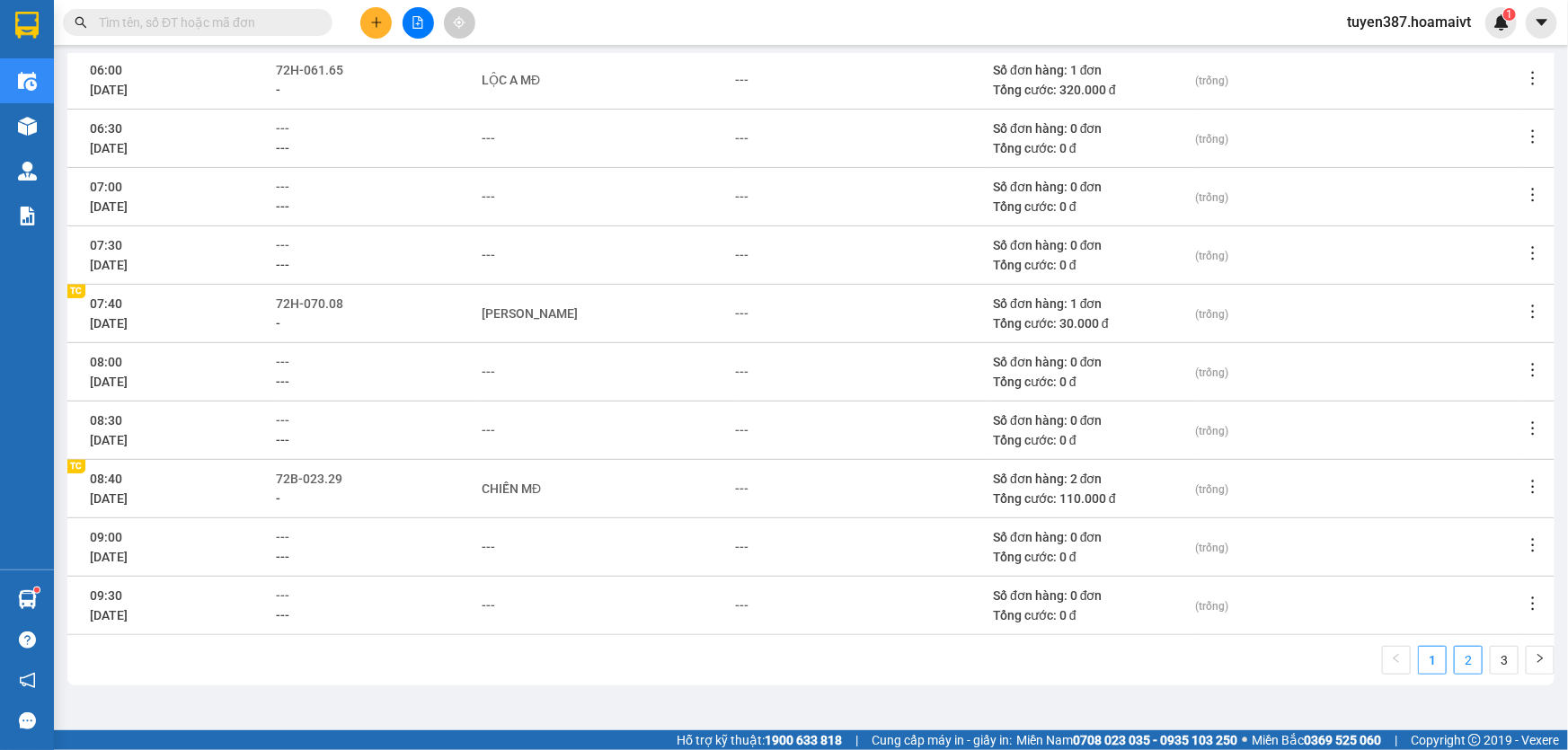
click at [1456, 660] on link "2" at bounding box center [1469, 661] width 27 height 27
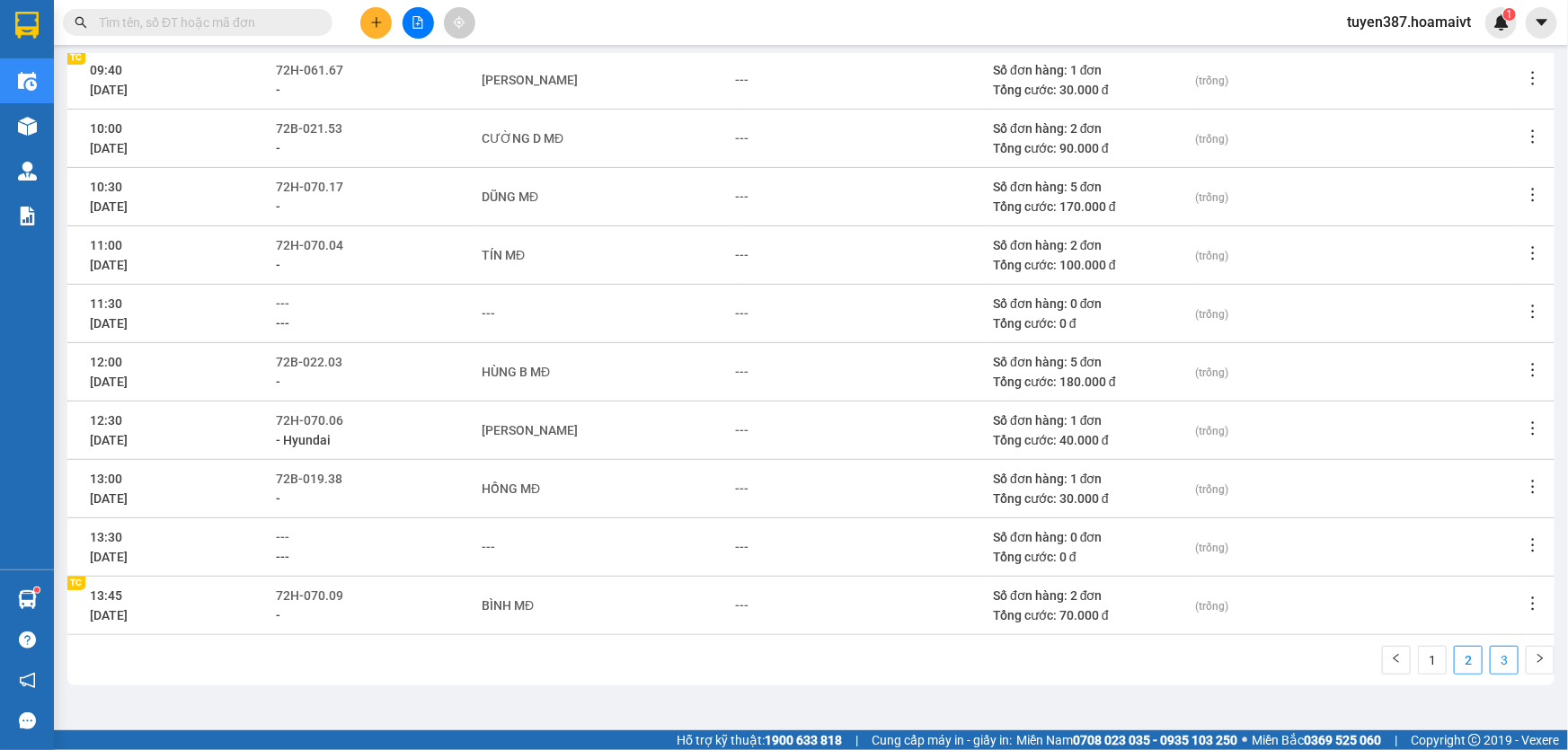
click at [1490, 656] on link "3" at bounding box center [1504, 661] width 27 height 27
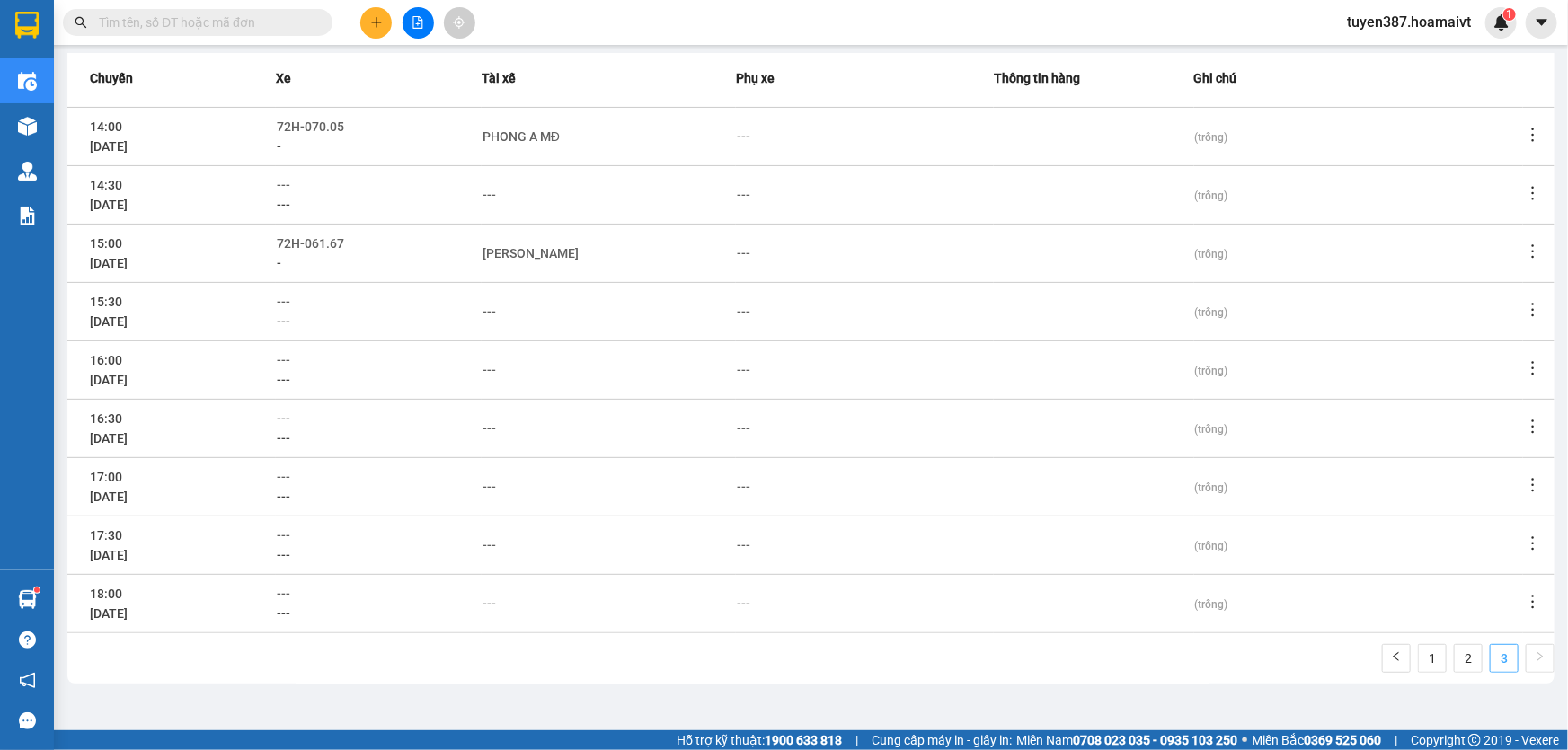
scroll to position [198, 0]
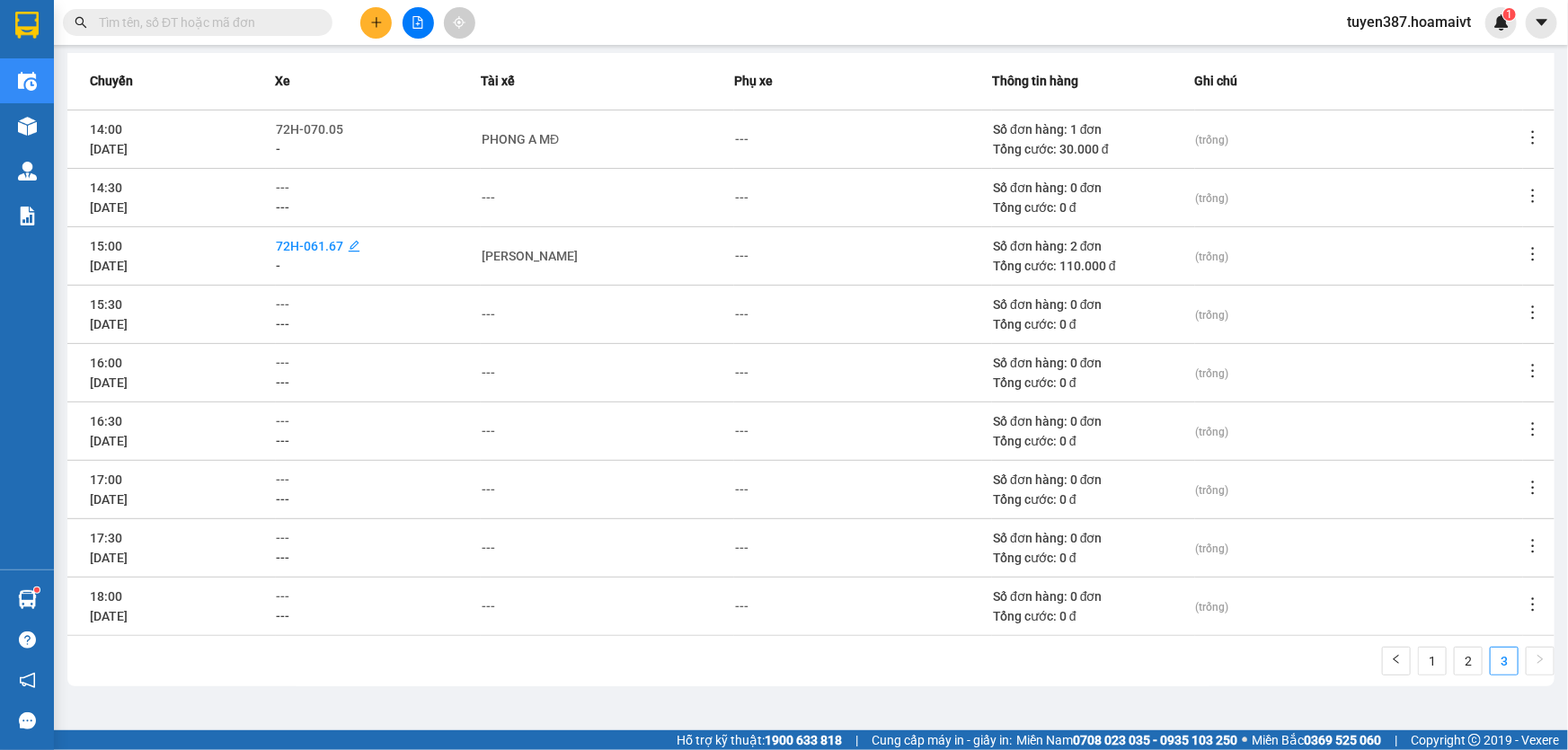
click at [311, 245] on span "72H-061.67" at bounding box center [310, 246] width 67 height 15
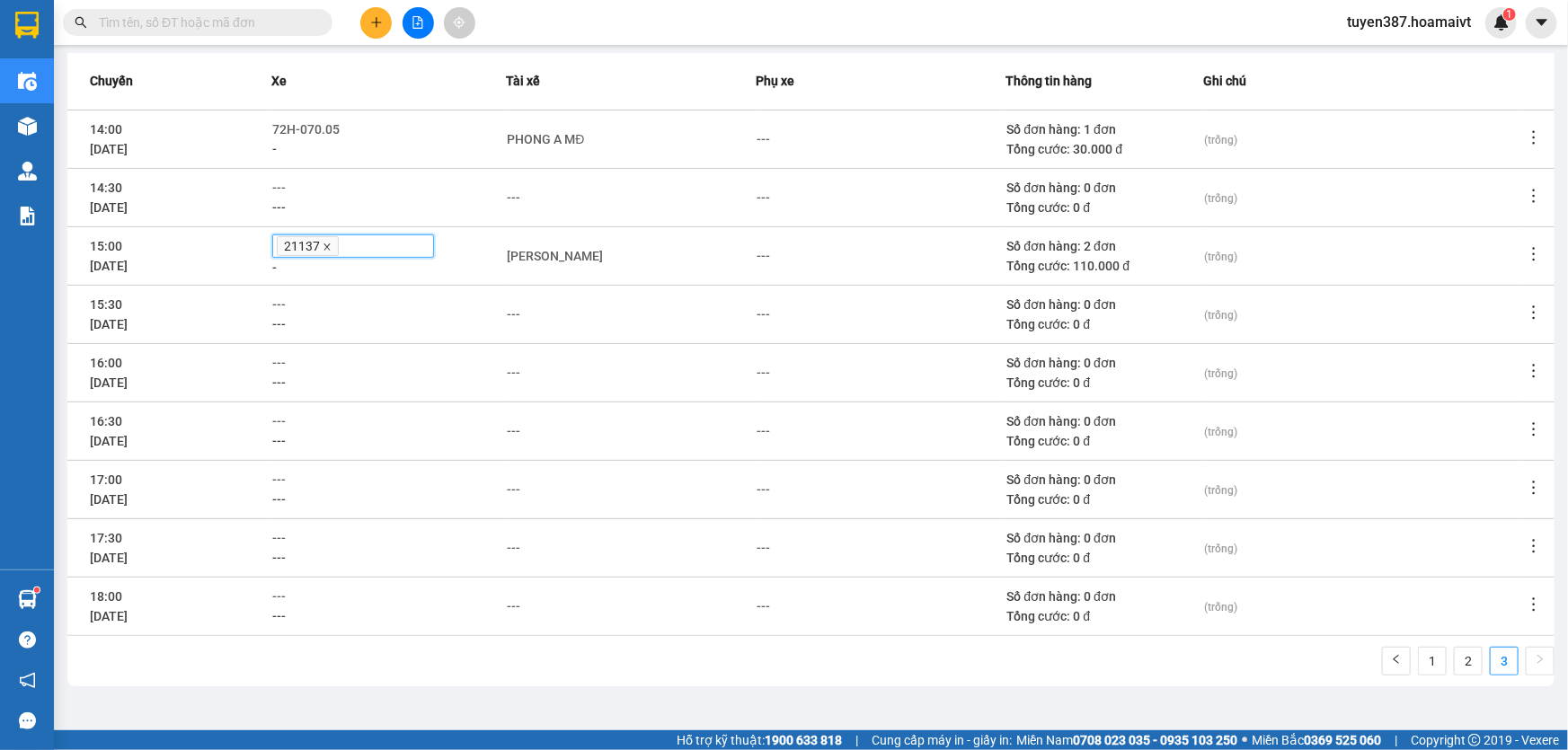
click at [331, 244] on icon "close" at bounding box center [327, 247] width 9 height 9
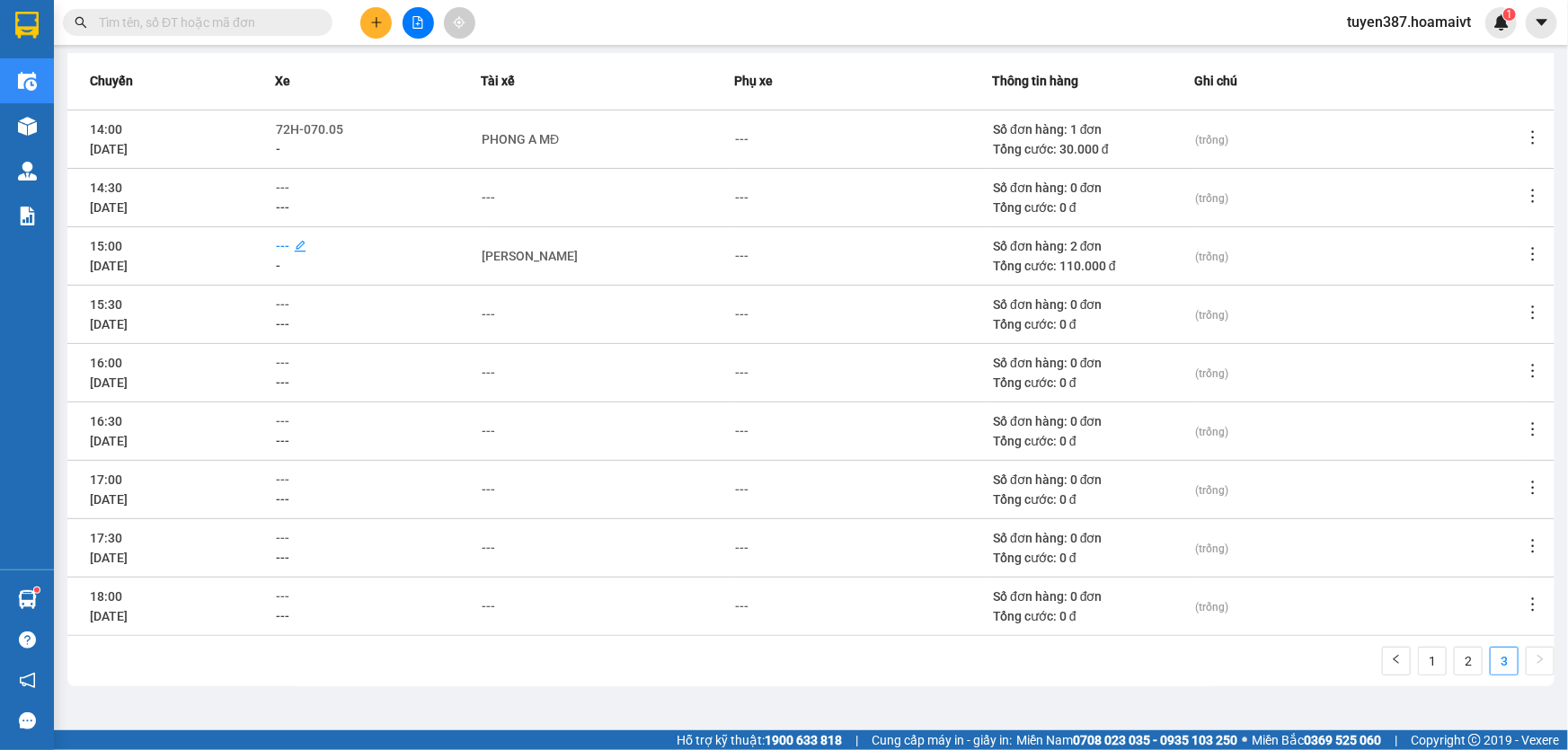
click at [290, 244] on span "---" at bounding box center [283, 246] width 14 height 15
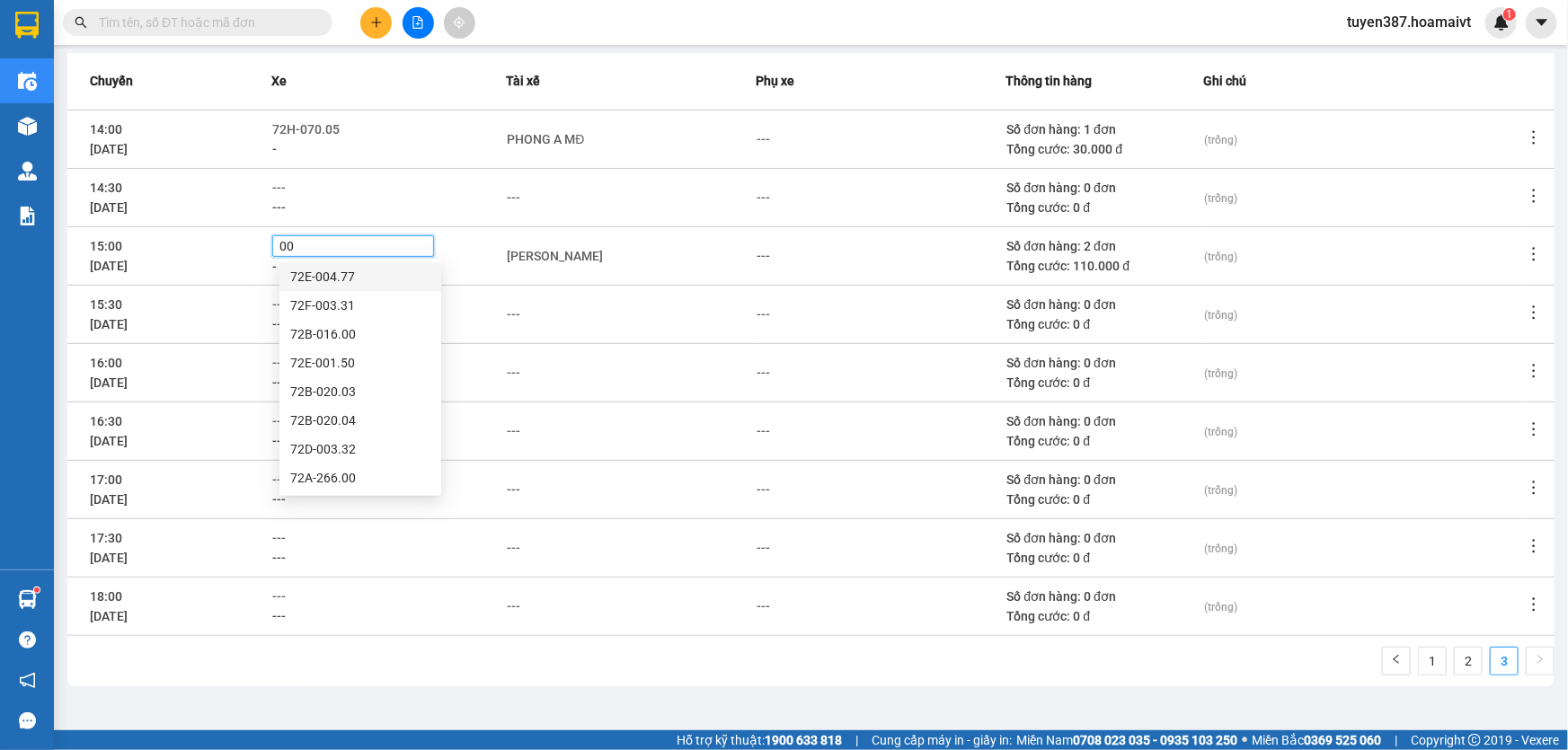
type input "008"
click at [326, 332] on div "72H-070.08" at bounding box center [360, 335] width 140 height 20
click at [565, 254] on div "[PERSON_NAME]" at bounding box center [555, 256] width 96 height 20
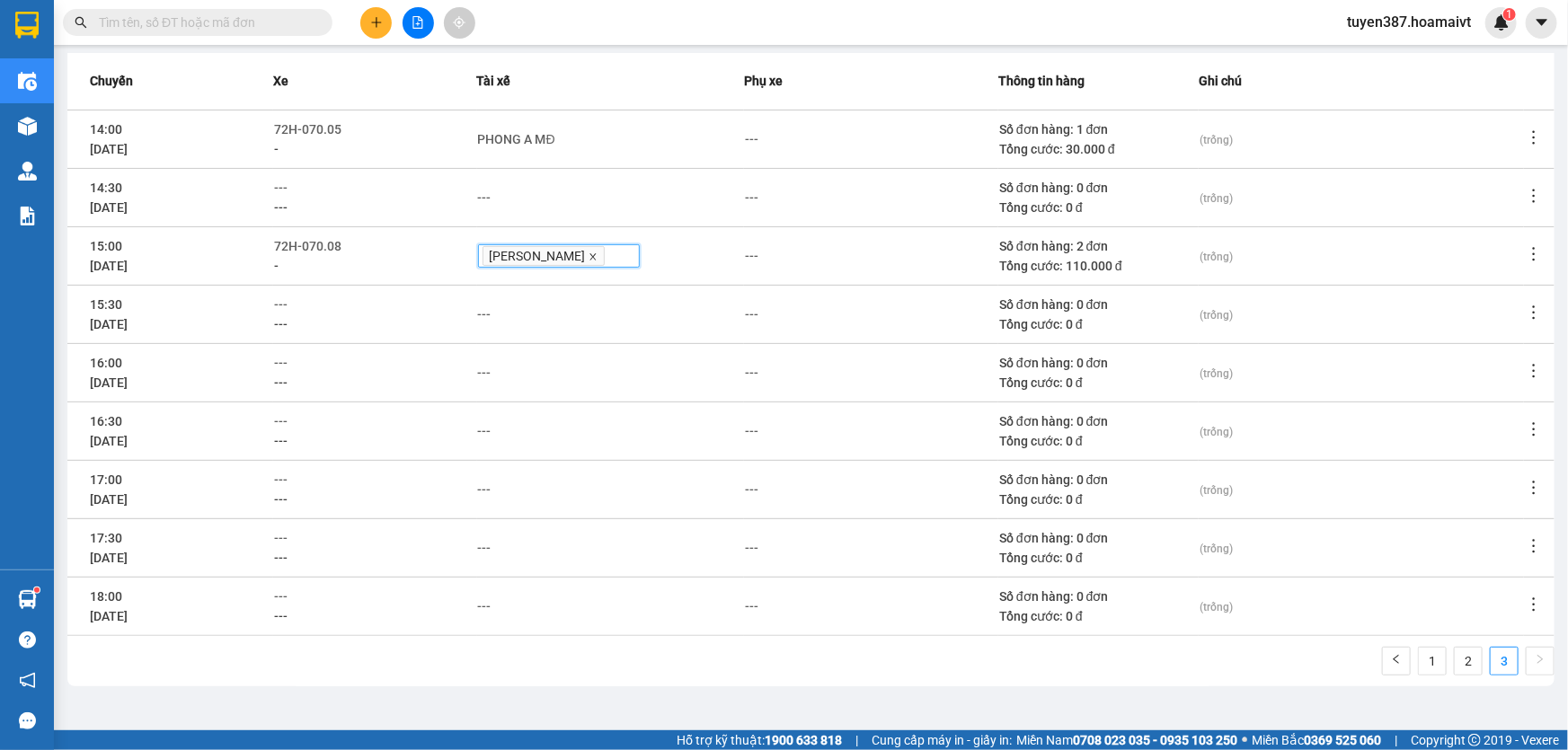
click at [588, 254] on icon "close" at bounding box center [593, 257] width 9 height 9
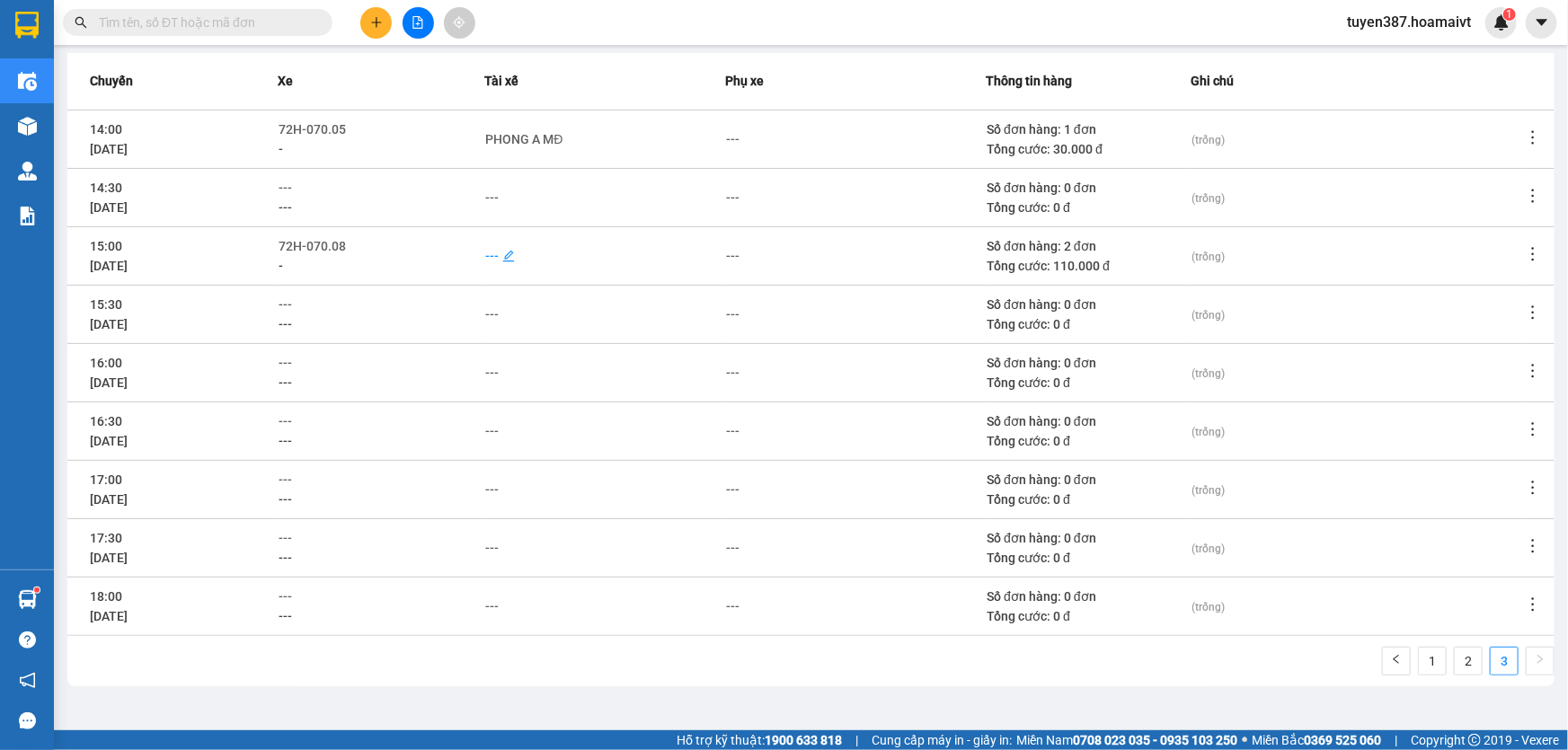
click at [499, 256] on div "---" at bounding box center [492, 256] width 14 height 20
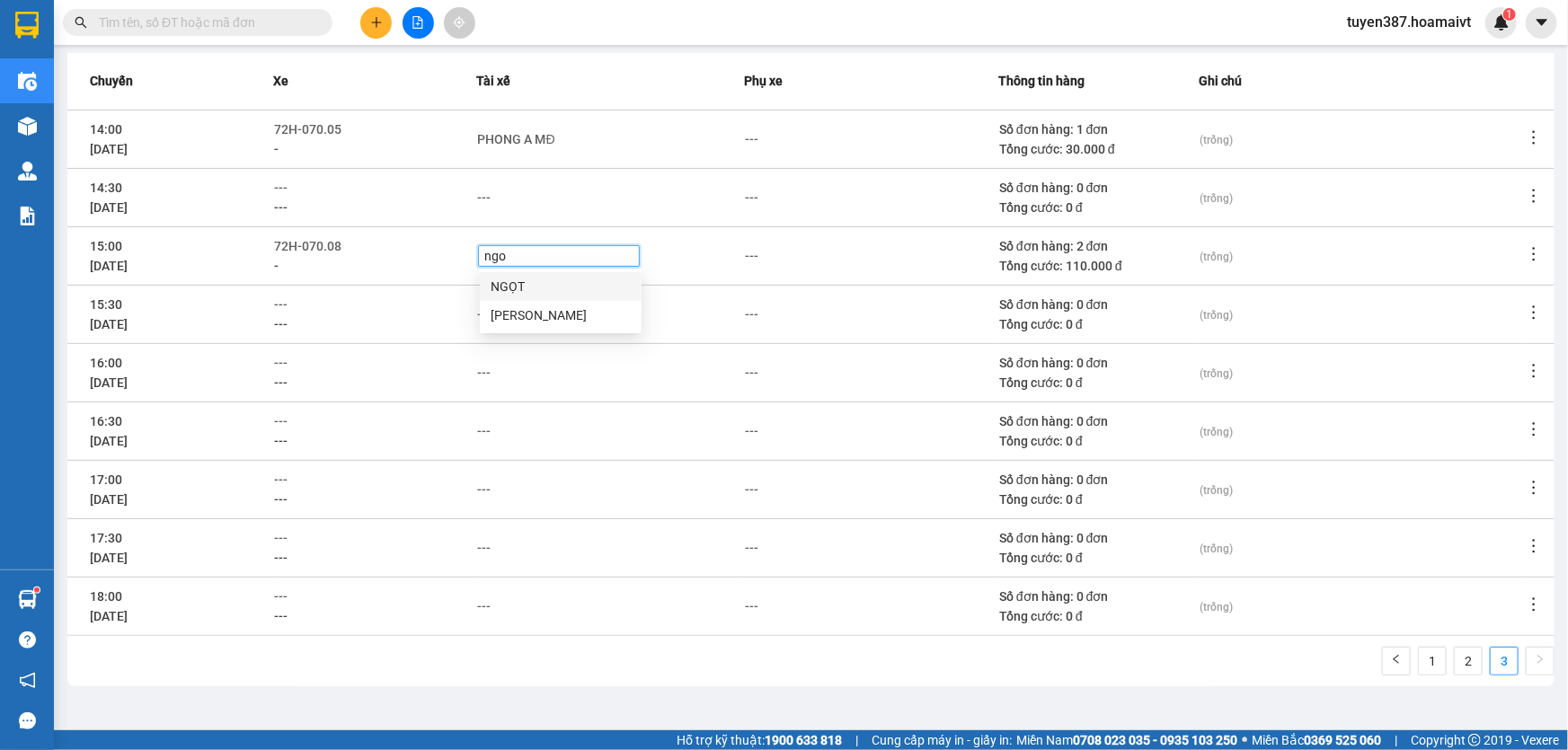
type input "ngoc"
click at [522, 287] on div "NGỌC MĐ" at bounding box center [561, 286] width 140 height 20
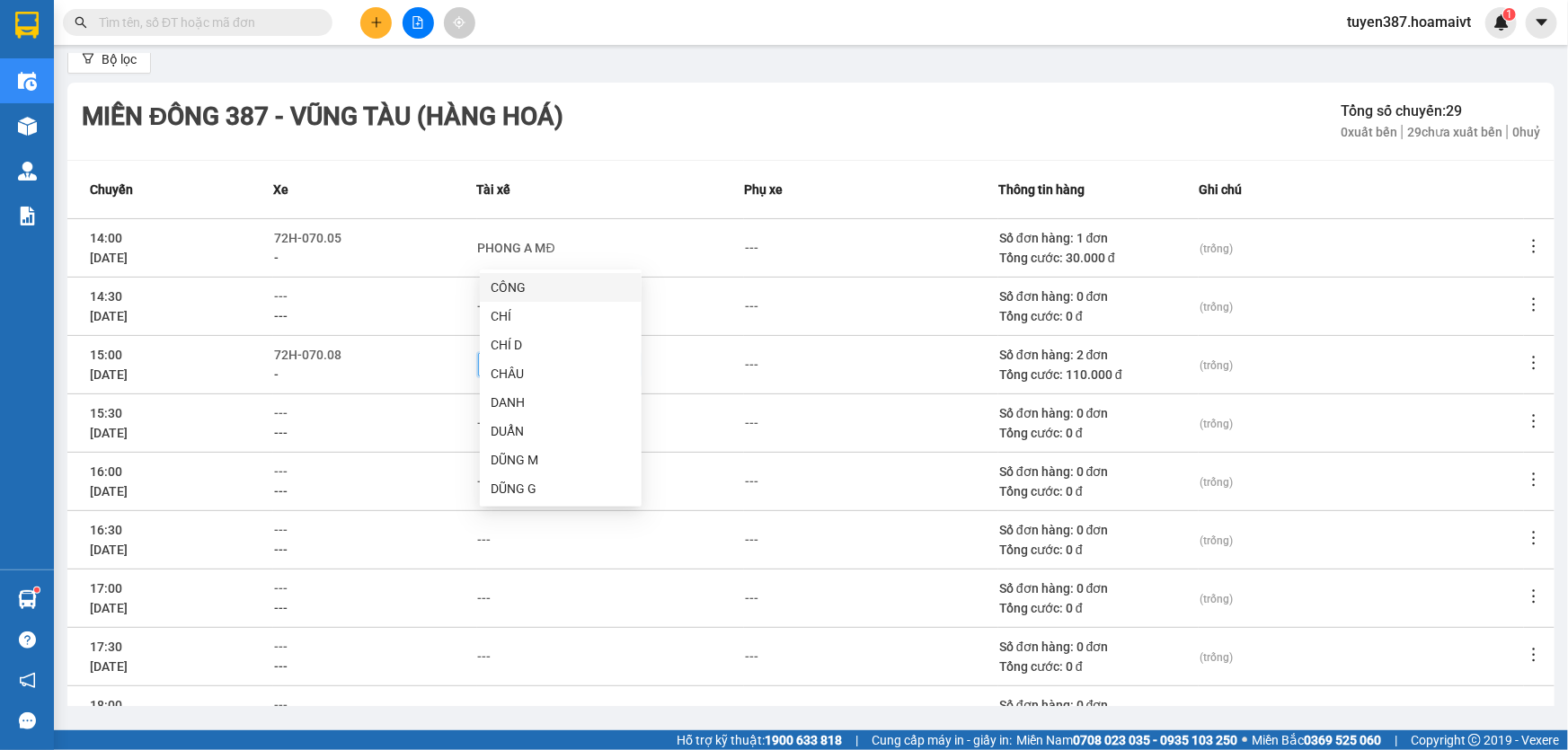
scroll to position [0, 0]
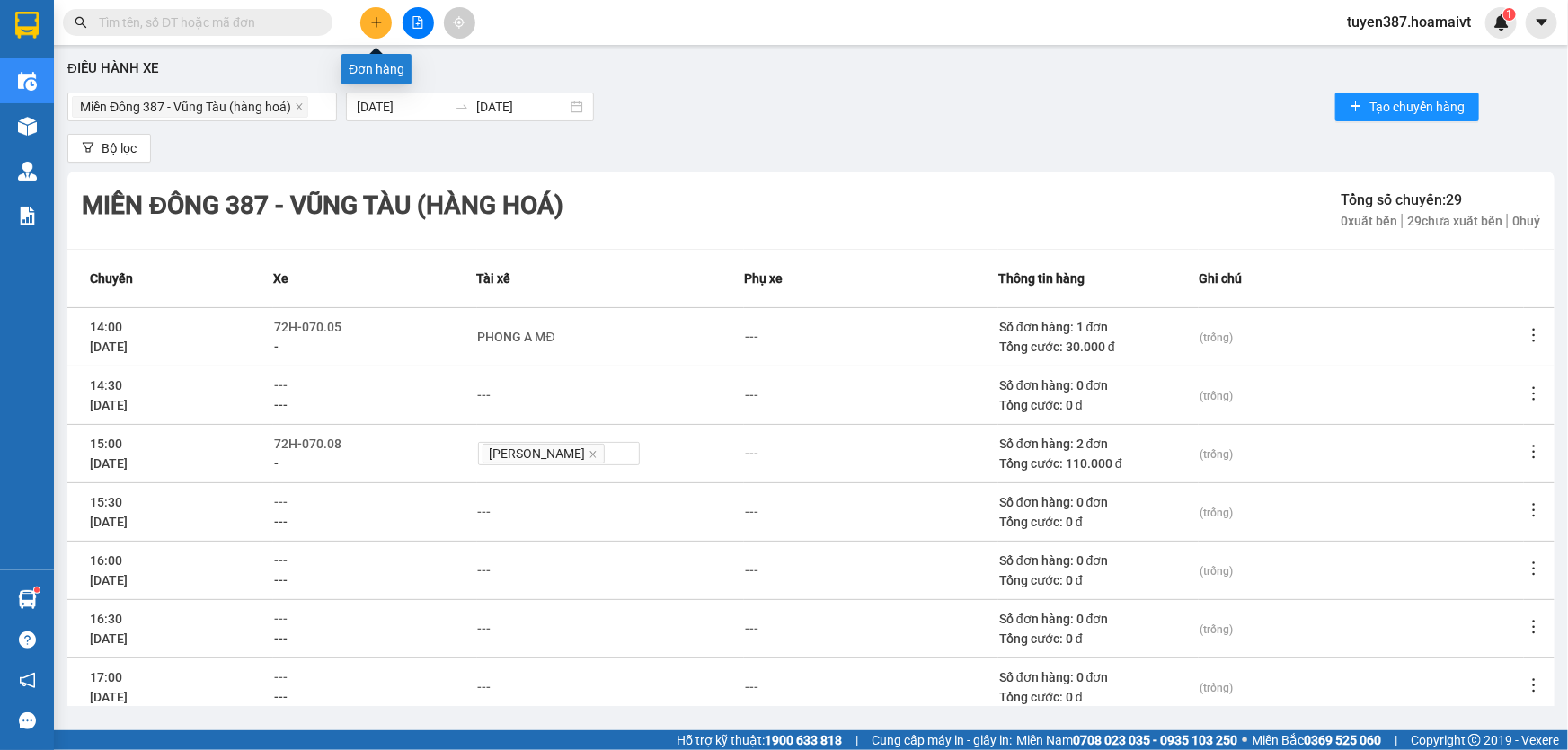
click at [378, 21] on icon "plus" at bounding box center [377, 23] width 13 height 13
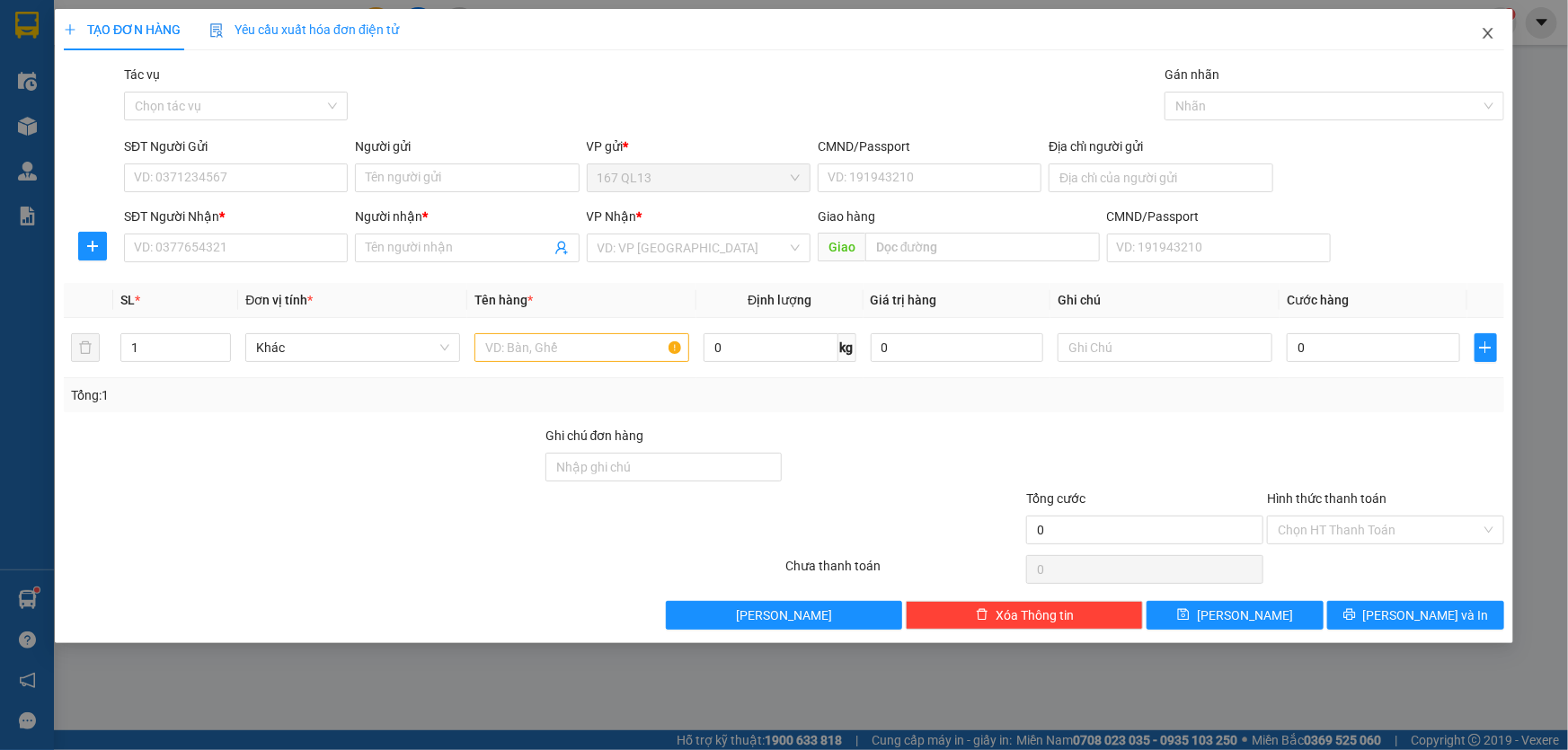
click at [1488, 31] on icon "close" at bounding box center [1488, 34] width 15 height 15
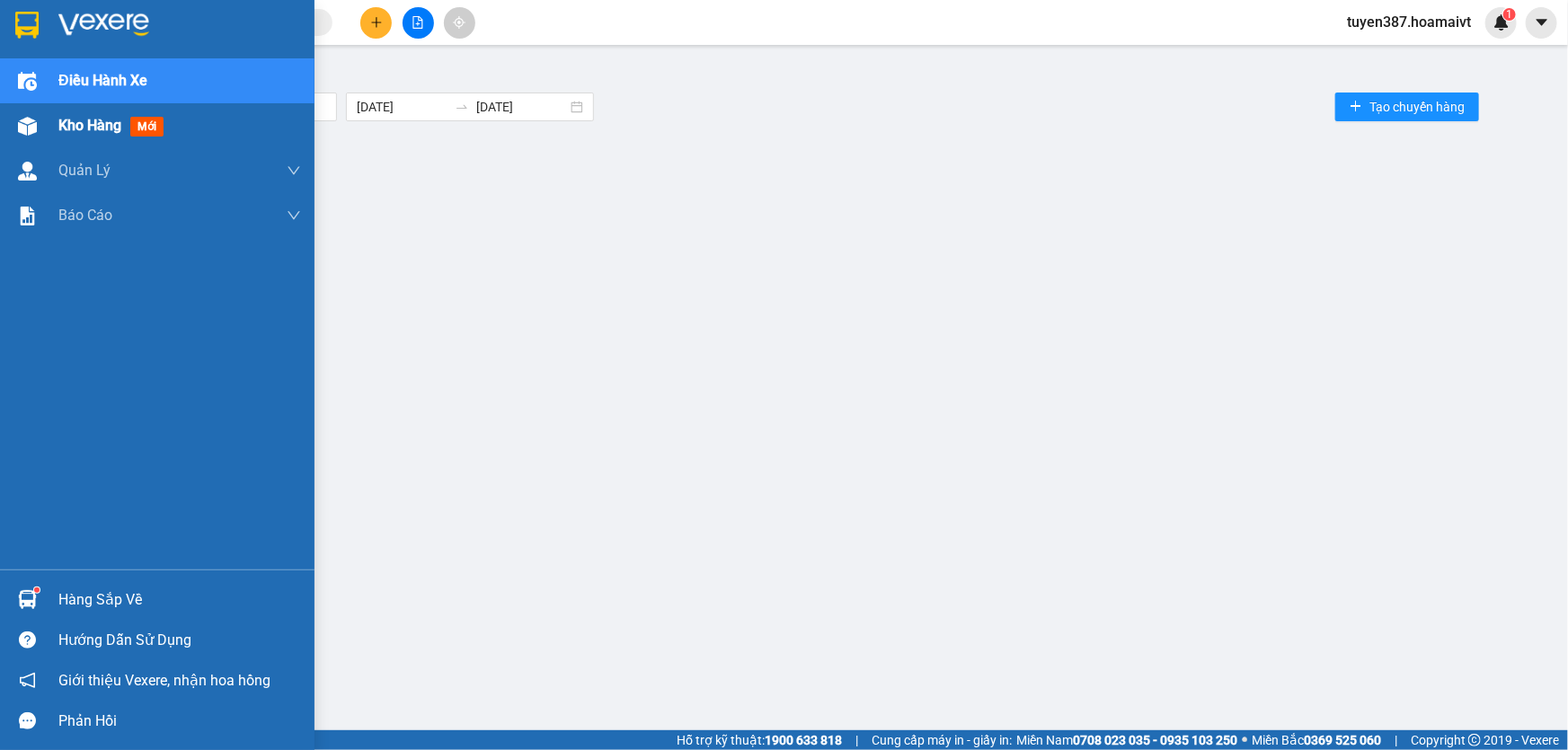
click at [150, 126] on span "mới" at bounding box center [147, 127] width 33 height 20
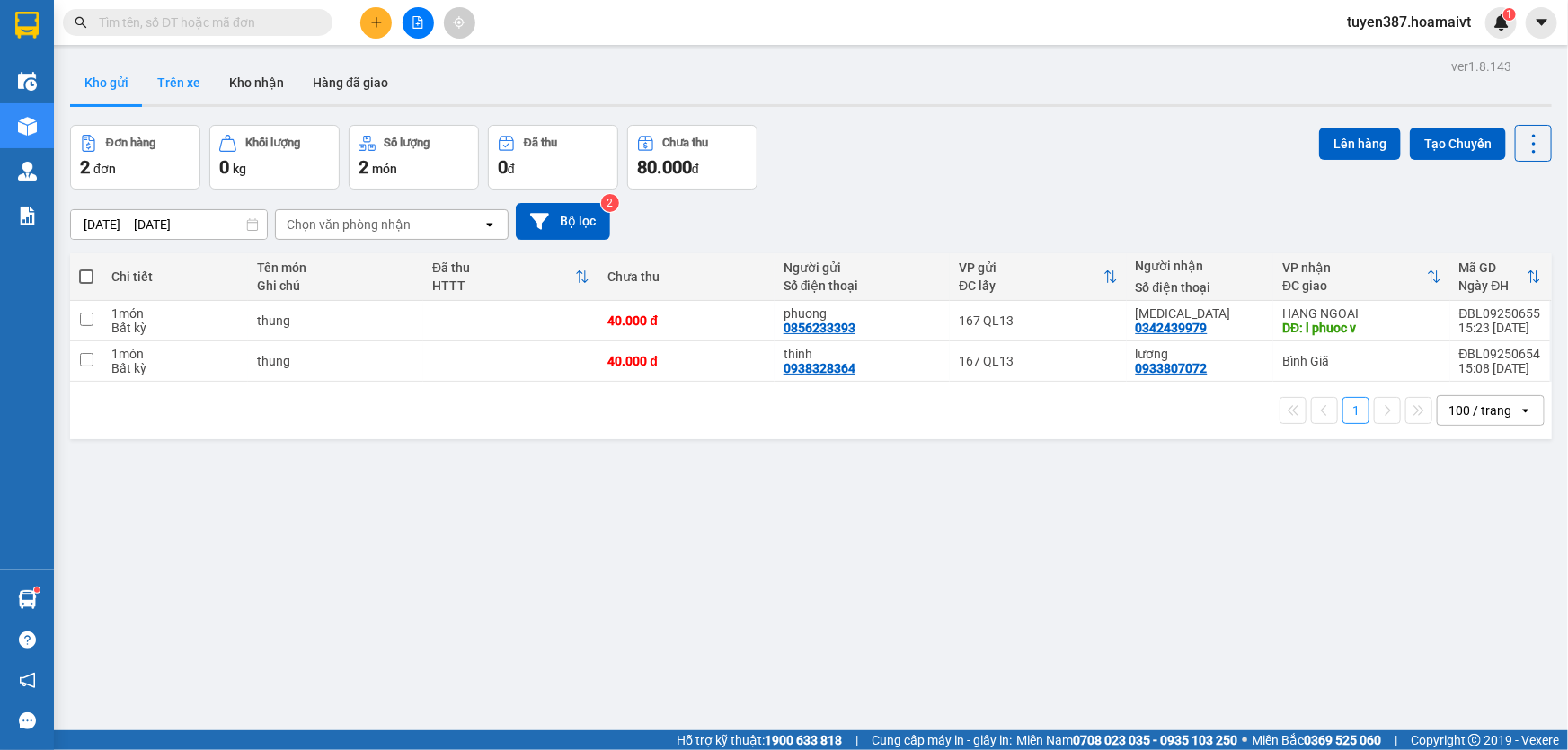
click at [173, 80] on button "Trên xe" at bounding box center [179, 82] width 72 height 43
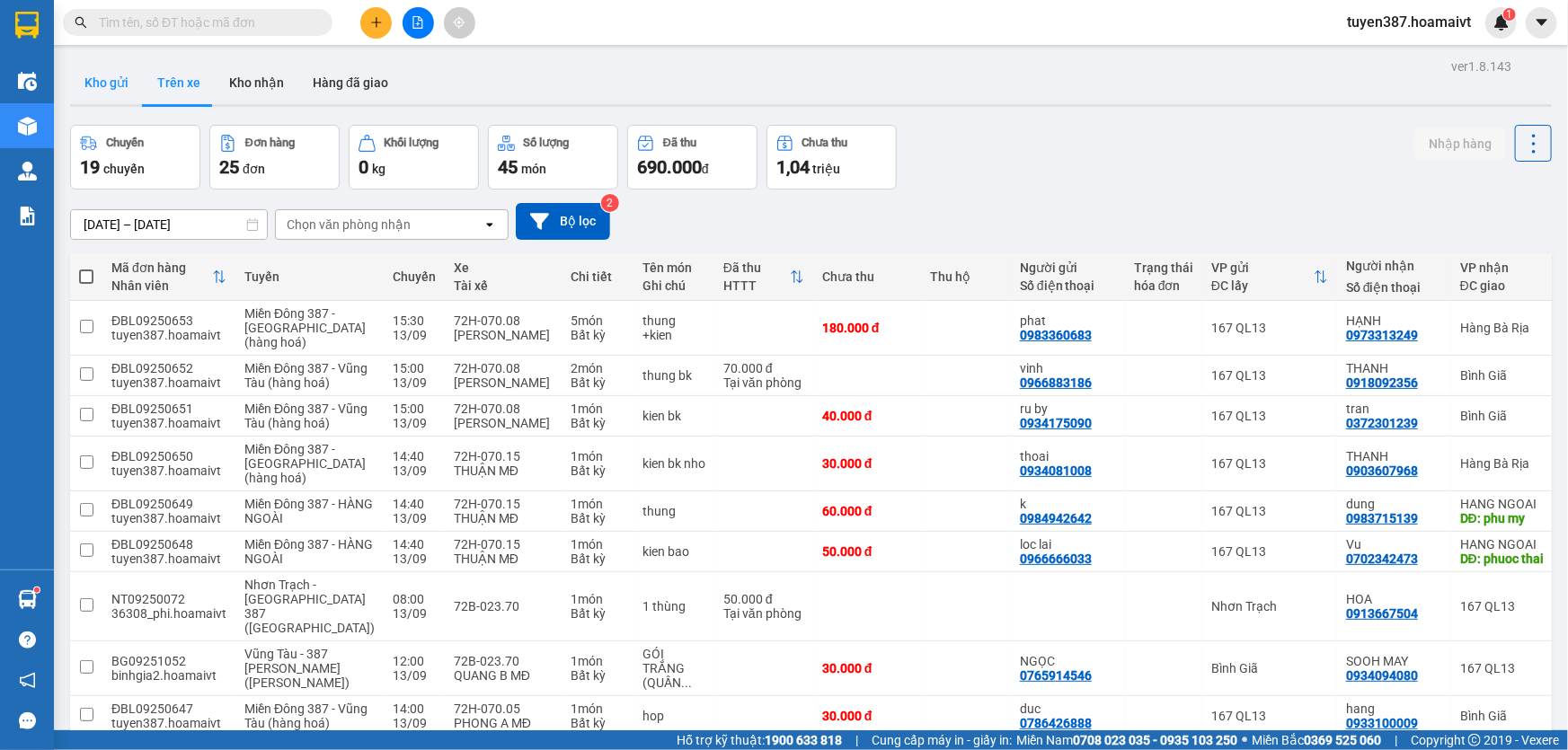
click at [106, 79] on button "Kho gửi" at bounding box center [107, 82] width 73 height 43
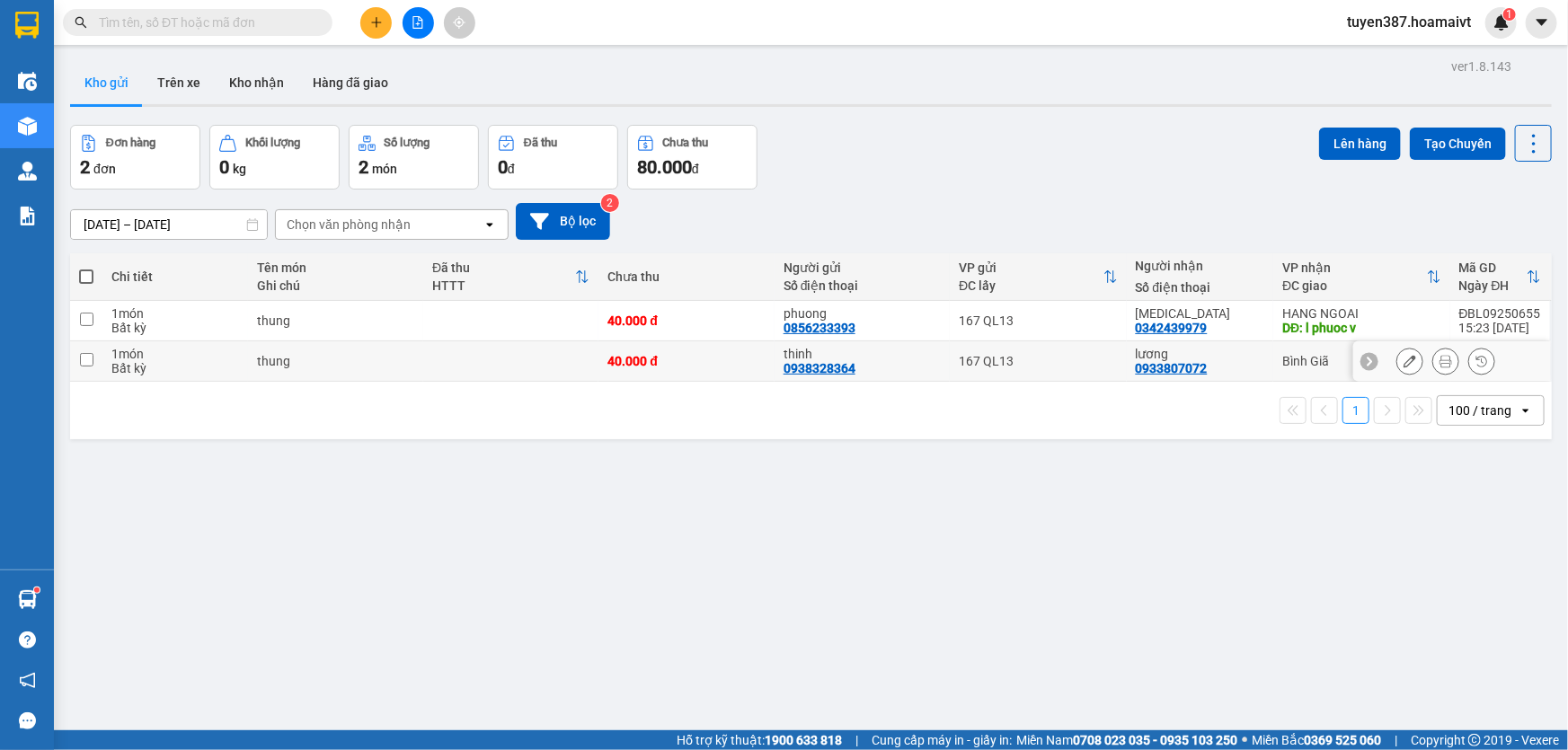
click at [80, 355] on input "checkbox" at bounding box center [87, 359] width 14 height 14
checkbox input "true"
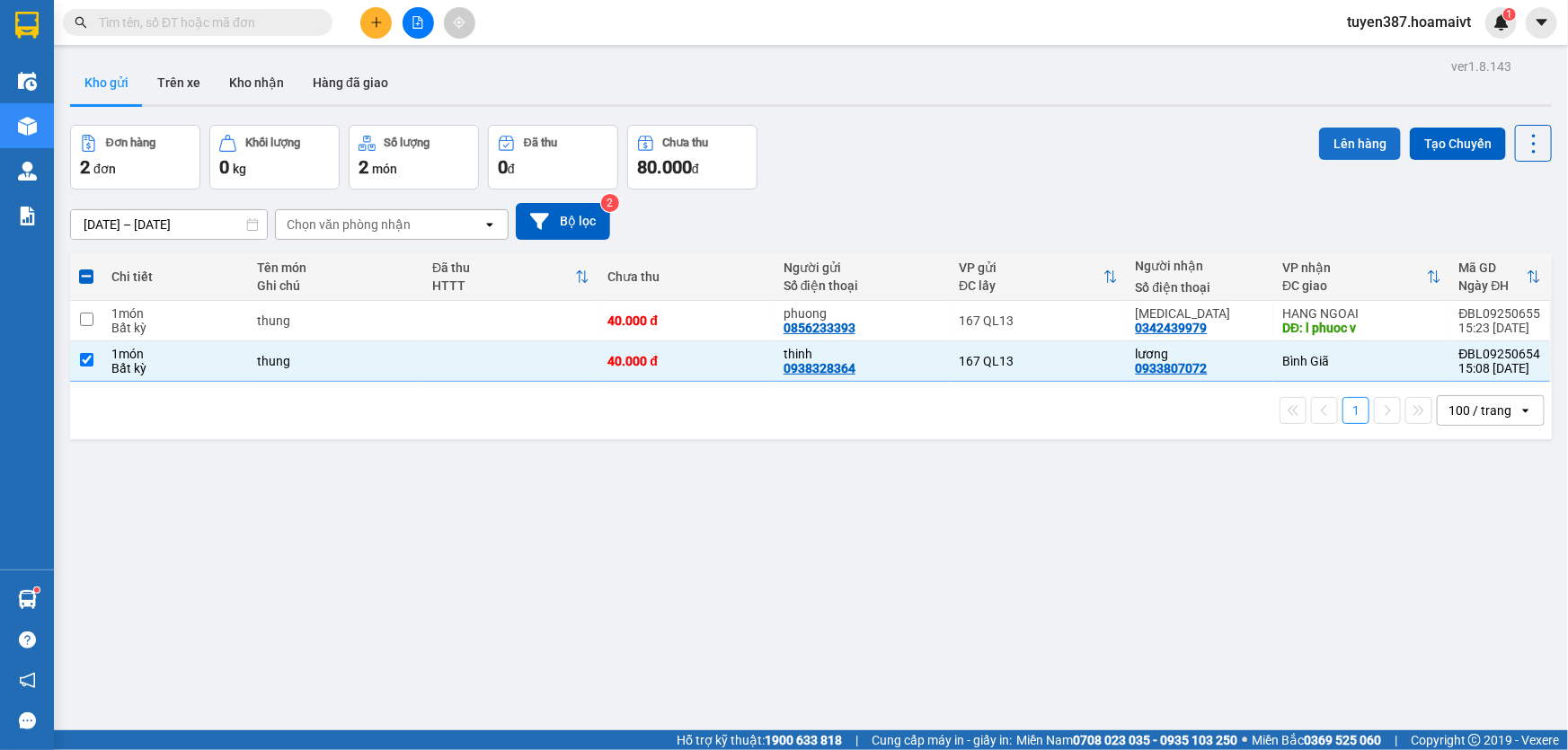
click at [1346, 142] on button "Lên hàng" at bounding box center [1360, 143] width 82 height 32
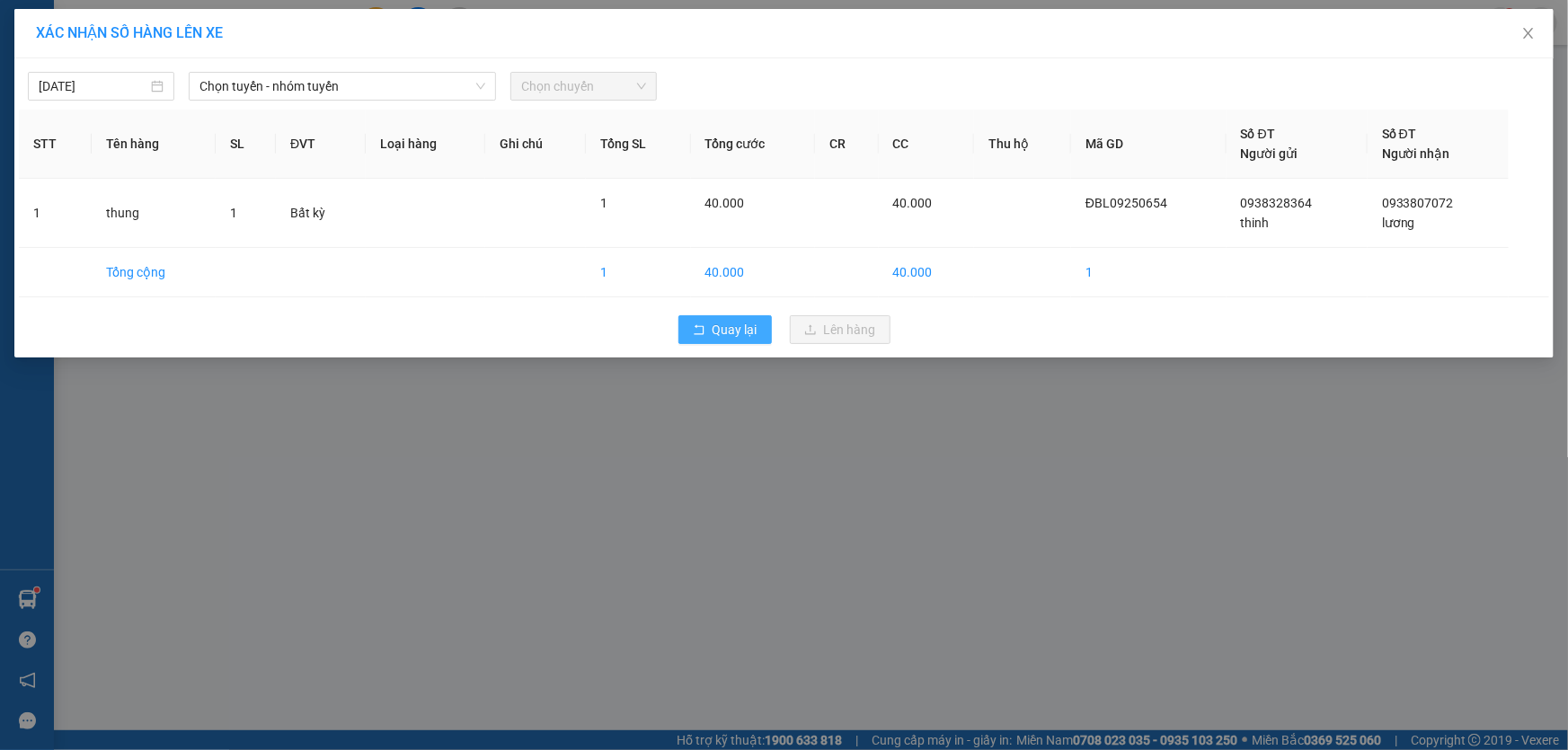
click at [741, 326] on span "Quay lại" at bounding box center [734, 330] width 45 height 20
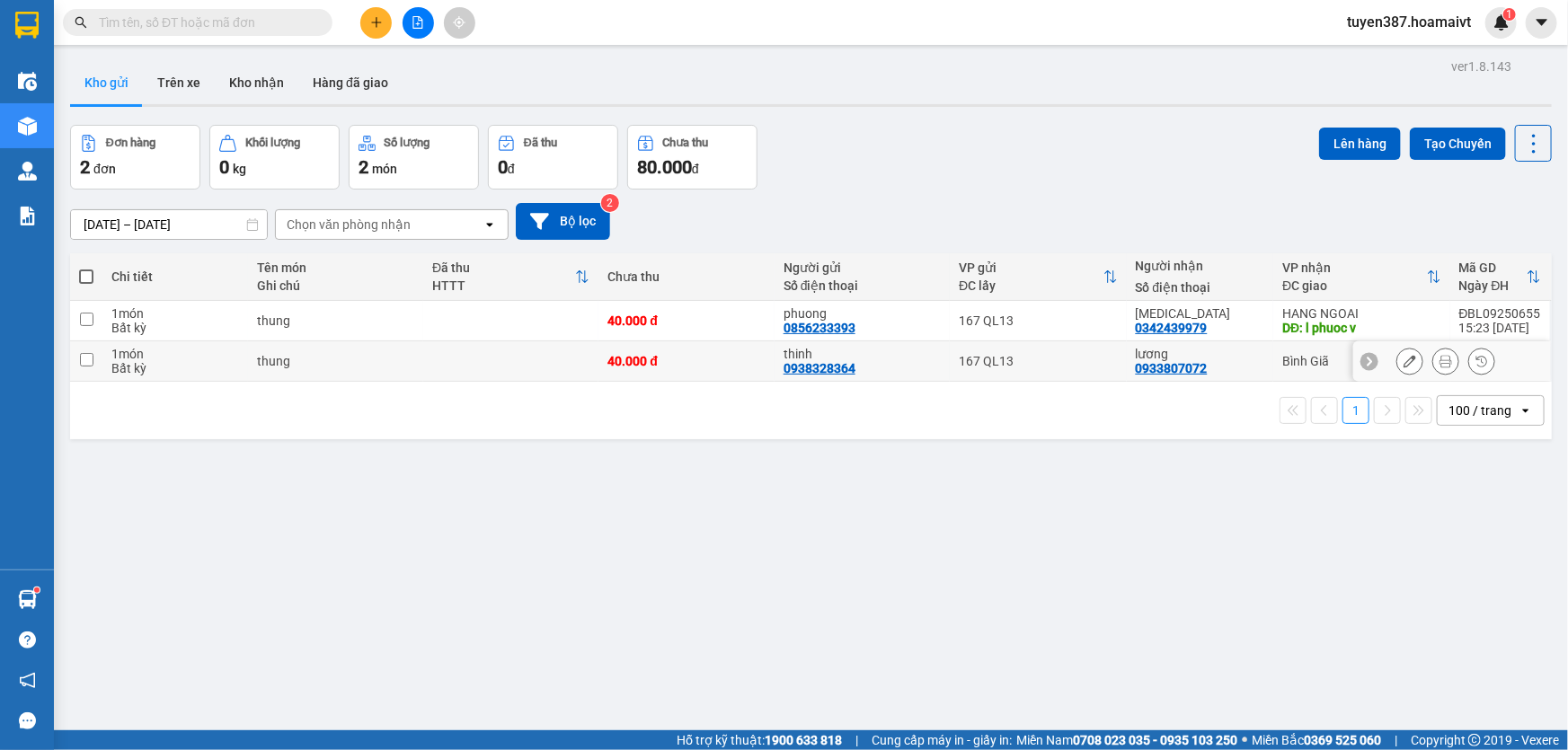
click at [84, 356] on input "checkbox" at bounding box center [87, 359] width 14 height 14
checkbox input "true"
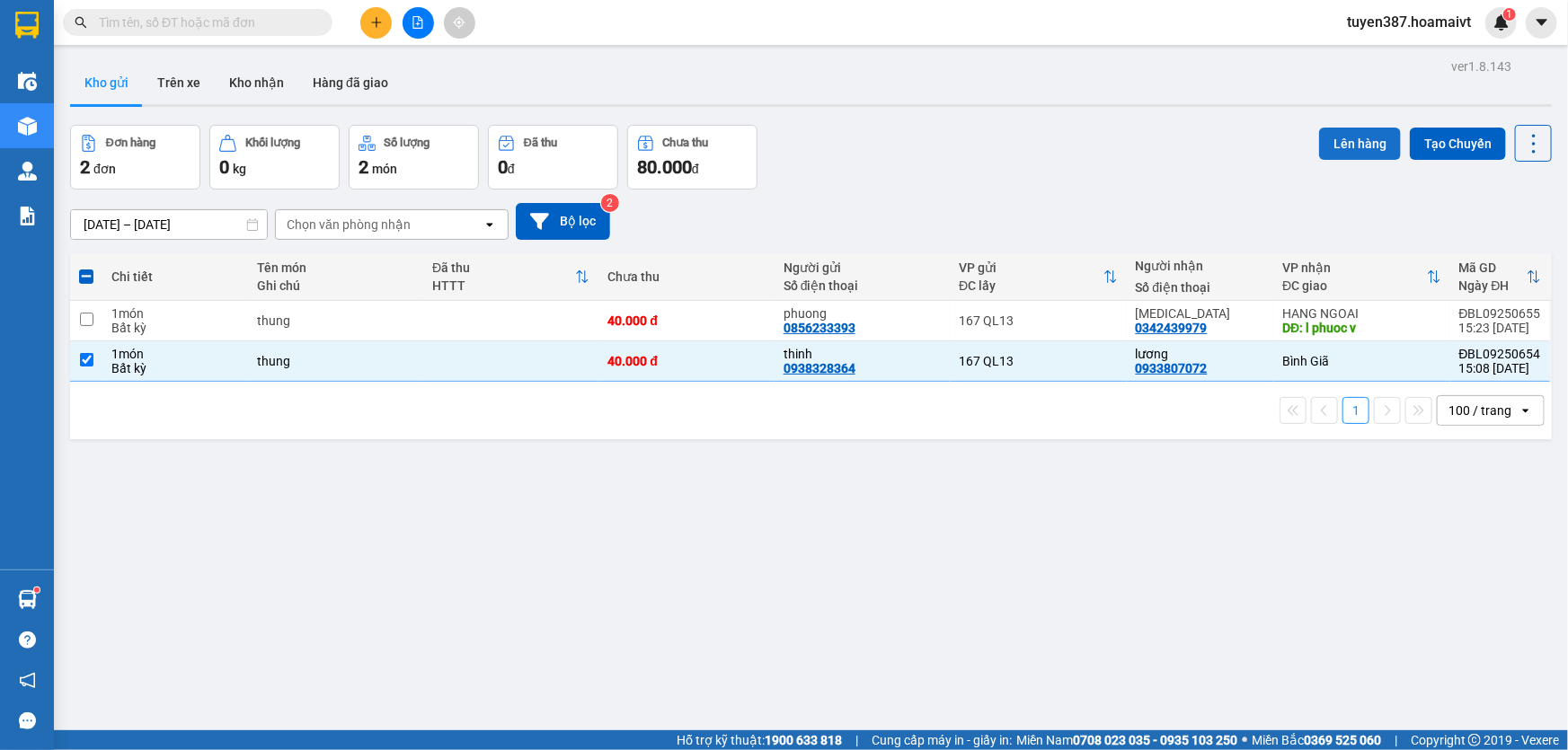
click at [1347, 141] on button "Lên hàng" at bounding box center [1360, 143] width 82 height 32
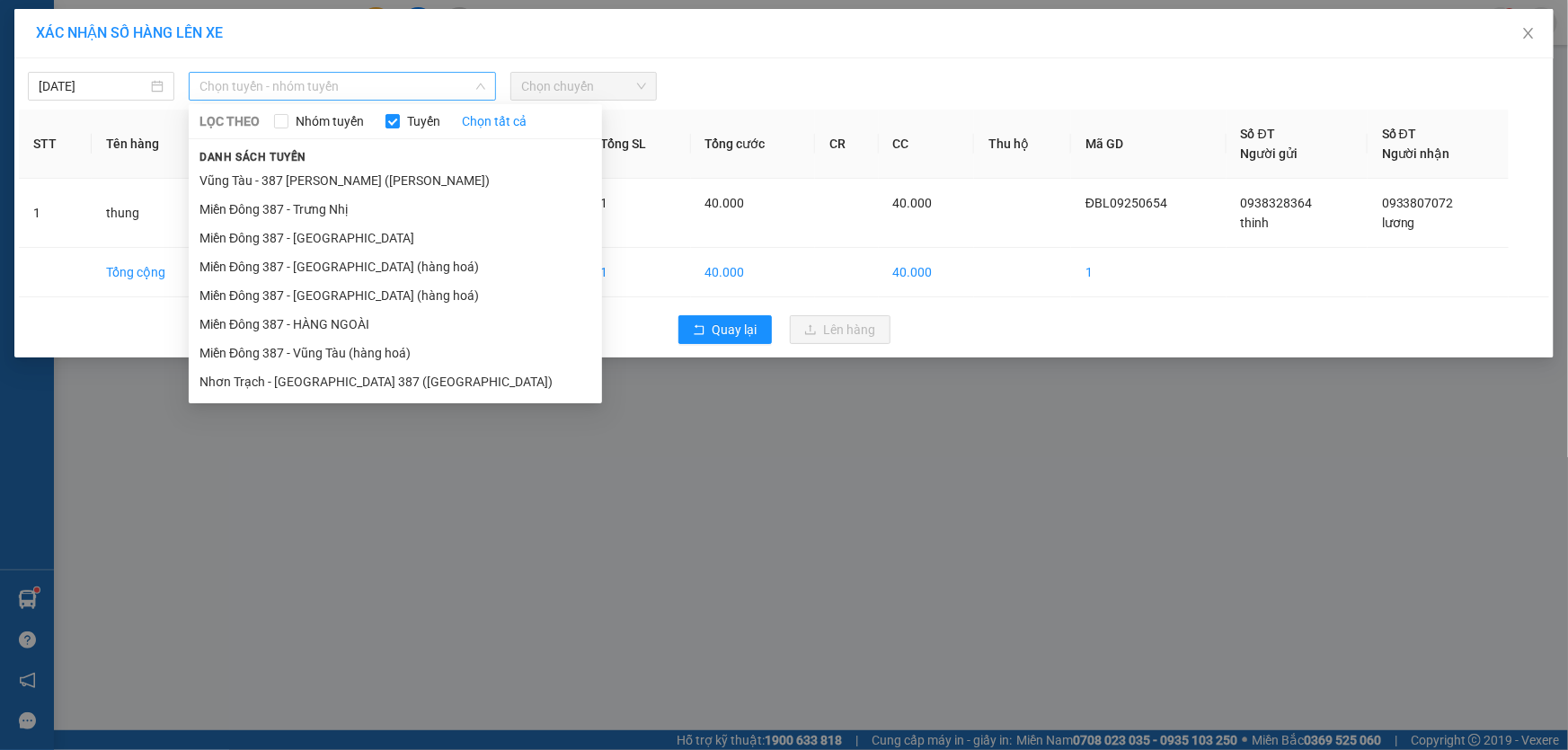
click at [344, 89] on span "Chọn tuyến - nhóm tuyến" at bounding box center [342, 87] width 286 height 27
click at [306, 341] on li "Miền Đông 387 - Vũng Tàu (hàng hoá)" at bounding box center [395, 353] width 413 height 29
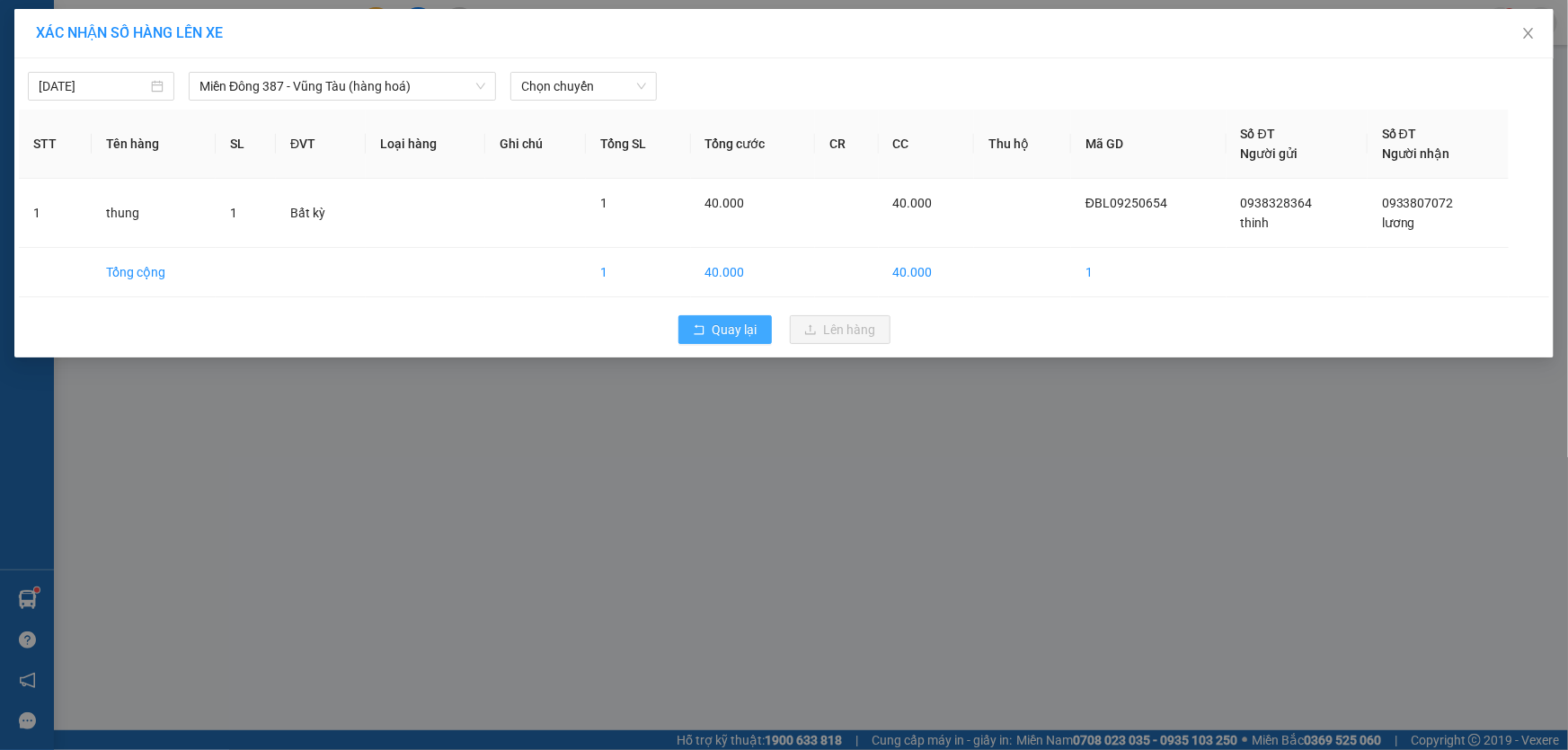
click at [747, 328] on span "Quay lại" at bounding box center [734, 330] width 45 height 20
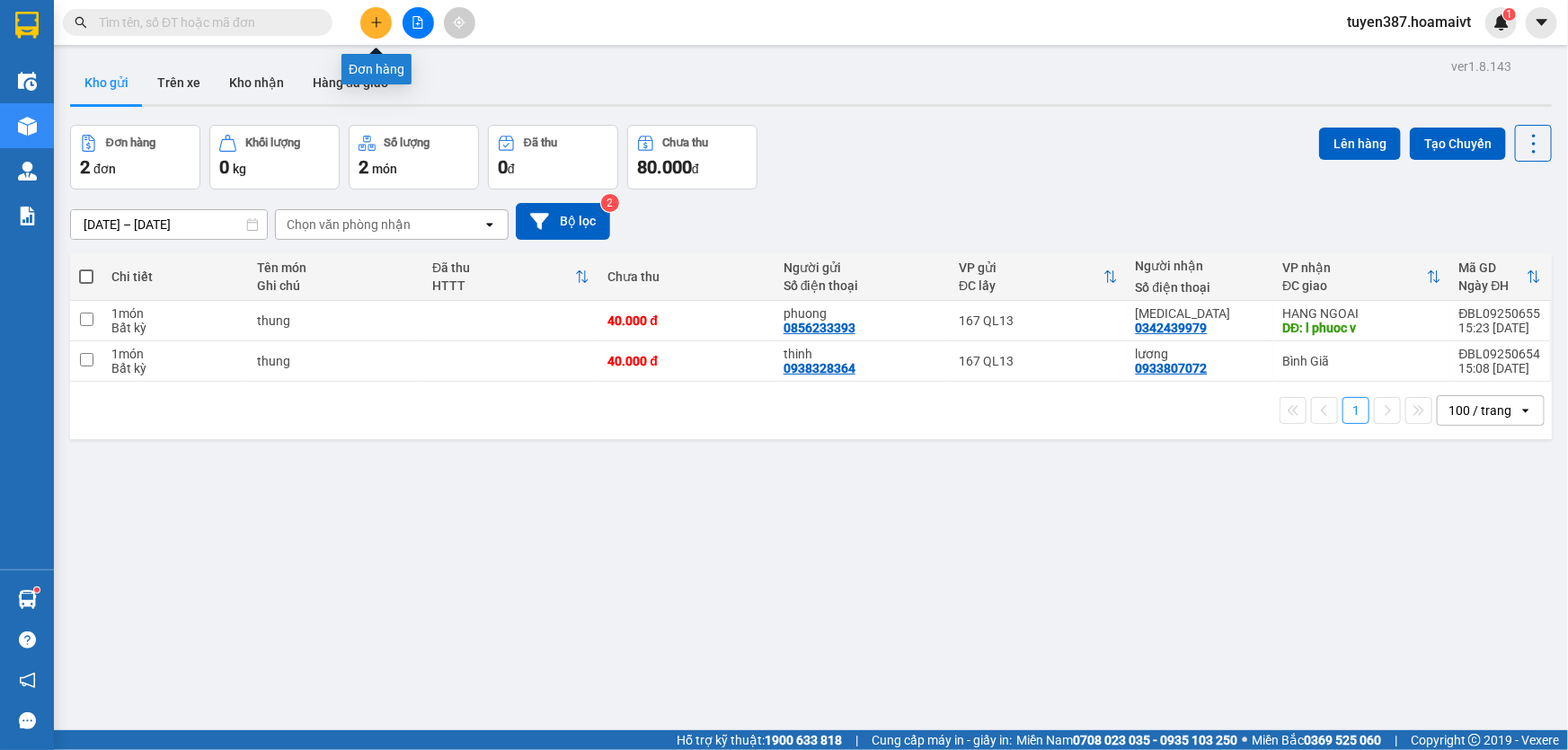
click at [378, 18] on icon "plus" at bounding box center [377, 23] width 13 height 13
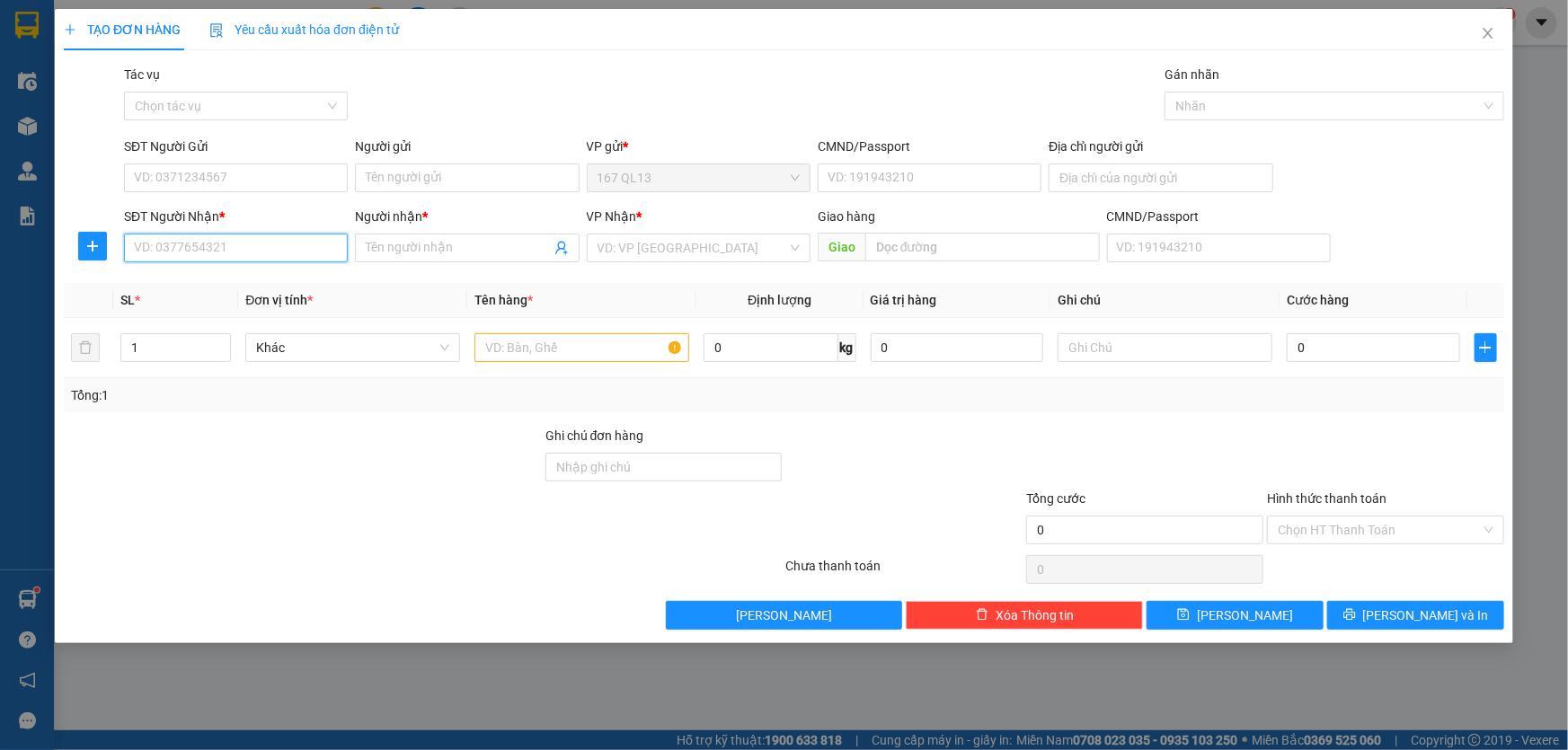
click at [296, 242] on input "SĐT Người Nhận *" at bounding box center [235, 248] width 223 height 29
click at [233, 277] on div "0907517992 - NANA" at bounding box center [236, 284] width 202 height 20
type input "0907517992"
type input "NANA"
type input "0907517992"
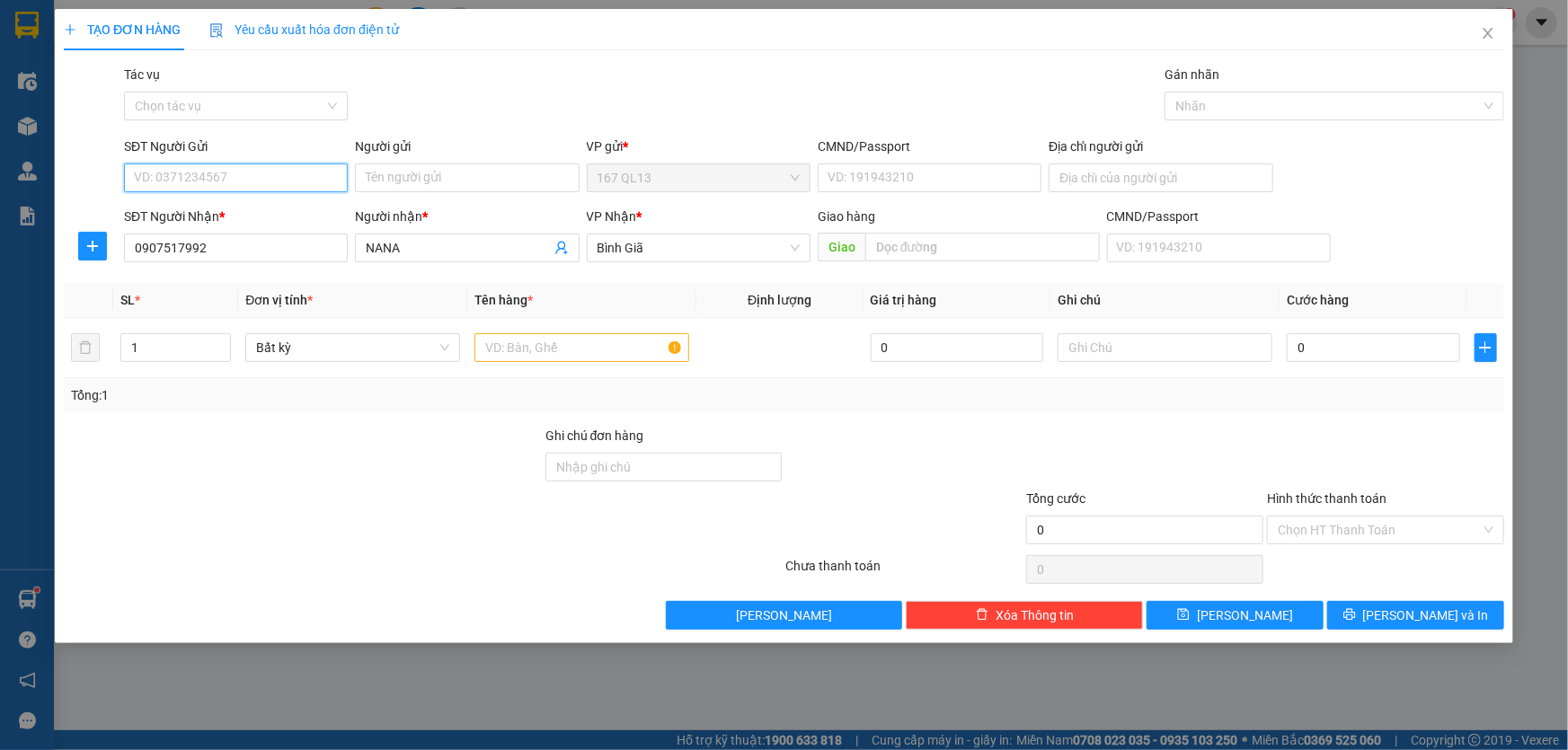
click at [229, 179] on input "SĐT Người Gửi" at bounding box center [235, 178] width 223 height 29
click at [267, 212] on div "0866783787 - QUỐC ANH" at bounding box center [254, 214] width 239 height 20
type input "0866783787"
type input "QUỐC ANH"
type input "079092005332"
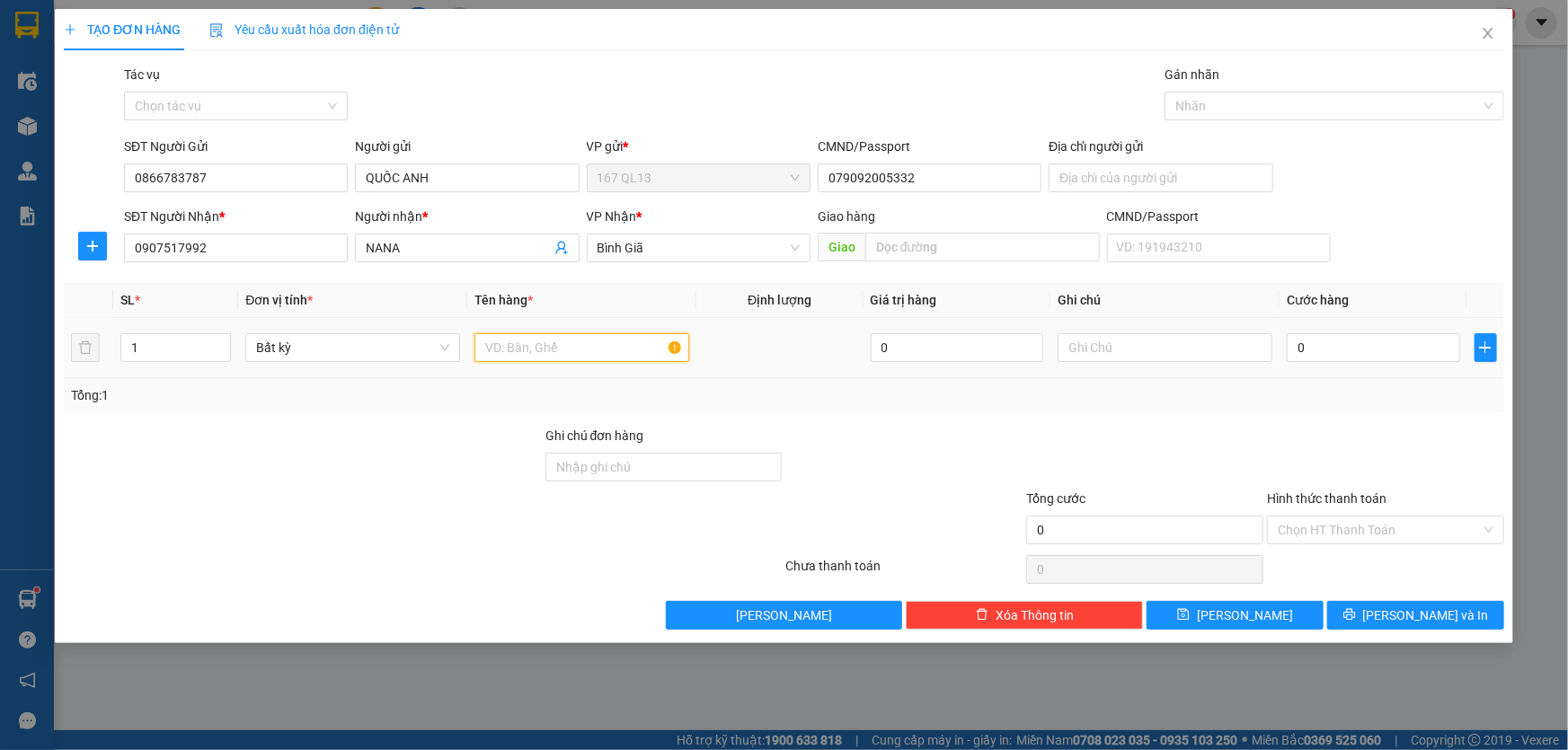
click at [608, 349] on input "text" at bounding box center [581, 348] width 214 height 29
type input "thung bk"
click at [1292, 341] on input "0" at bounding box center [1373, 348] width 173 height 29
type input "5"
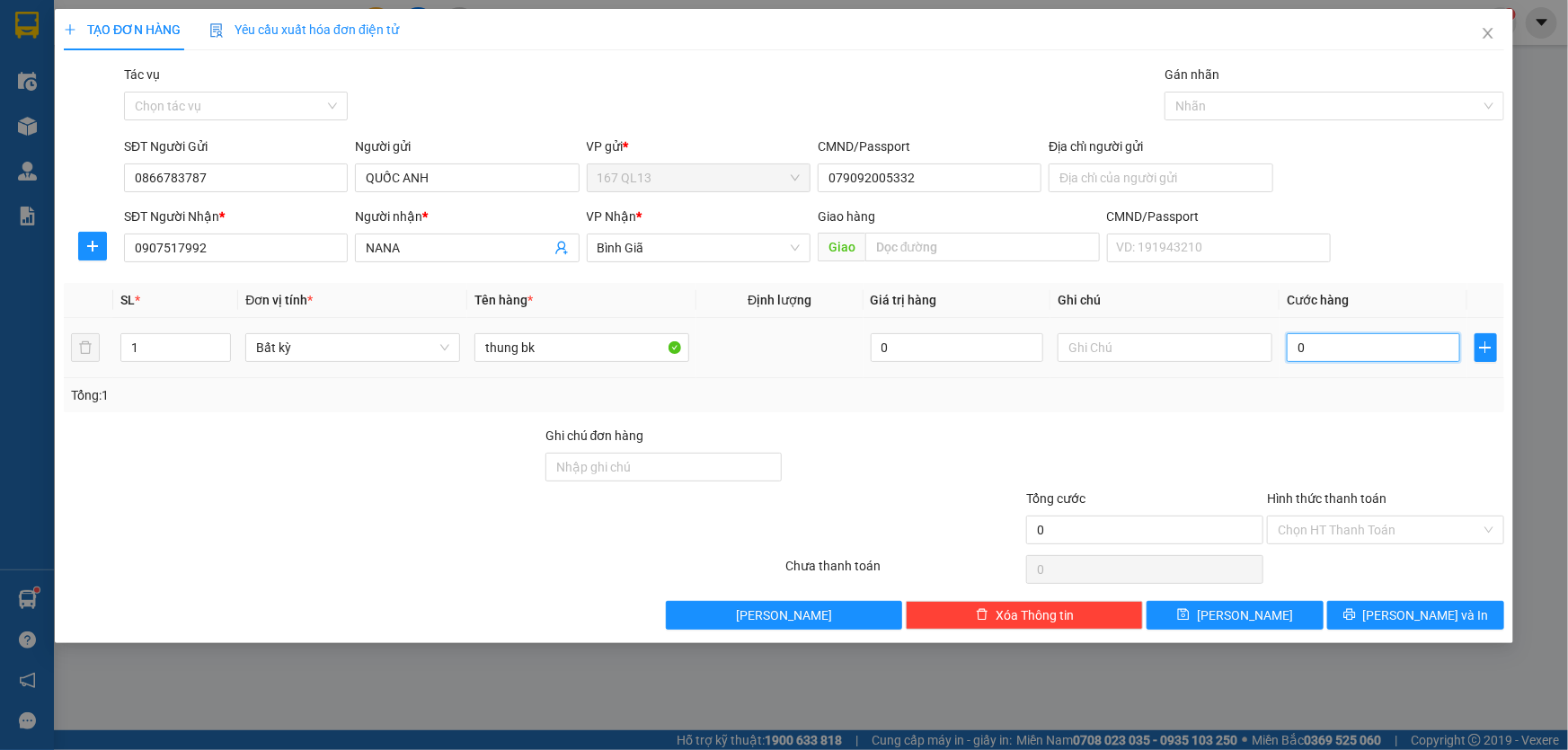
type input "5"
type input "50"
type input "50.000"
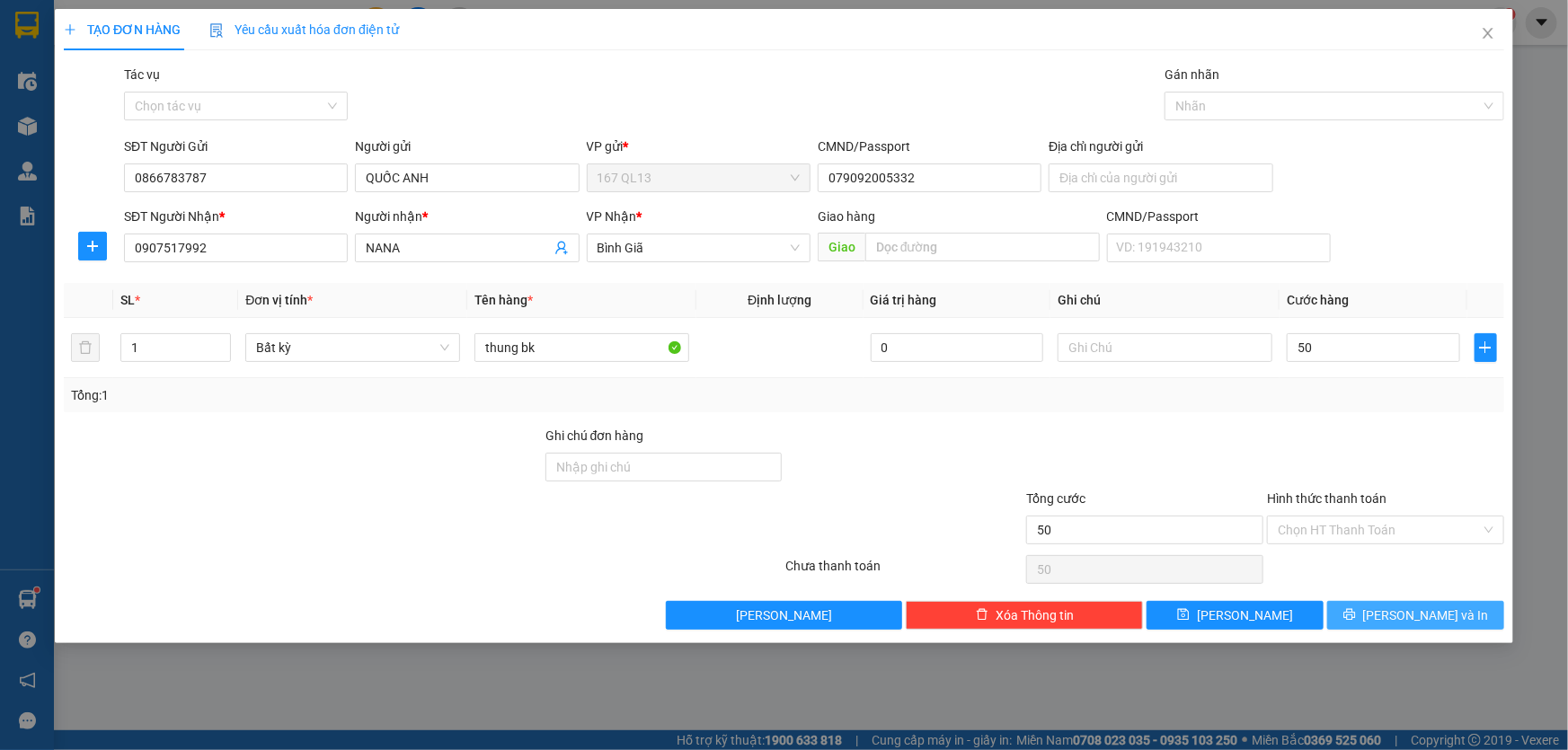
type input "50.000"
click at [1432, 609] on span "[PERSON_NAME] và In" at bounding box center [1426, 616] width 126 height 20
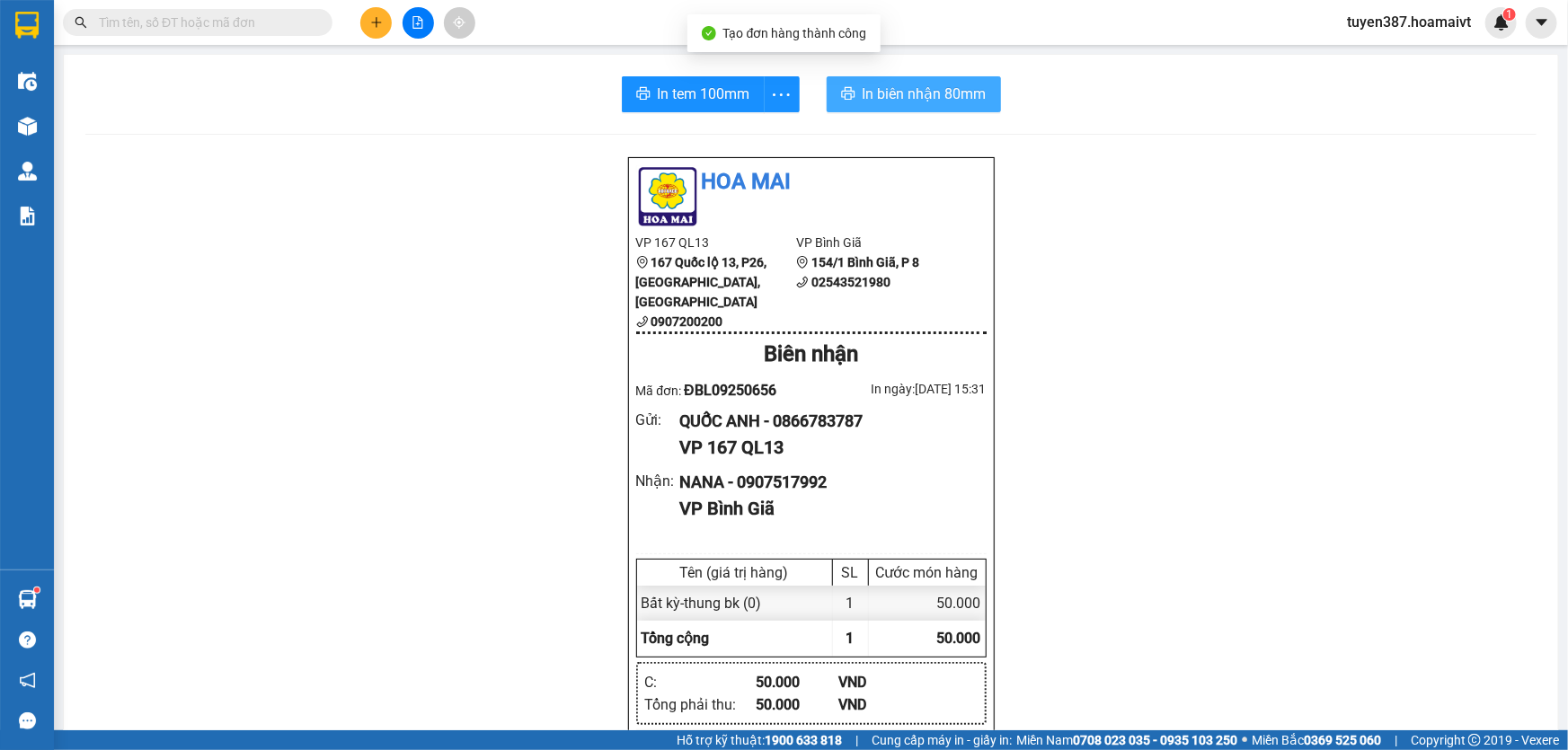
click at [898, 94] on span "In biên nhận 80mm" at bounding box center [925, 94] width 124 height 23
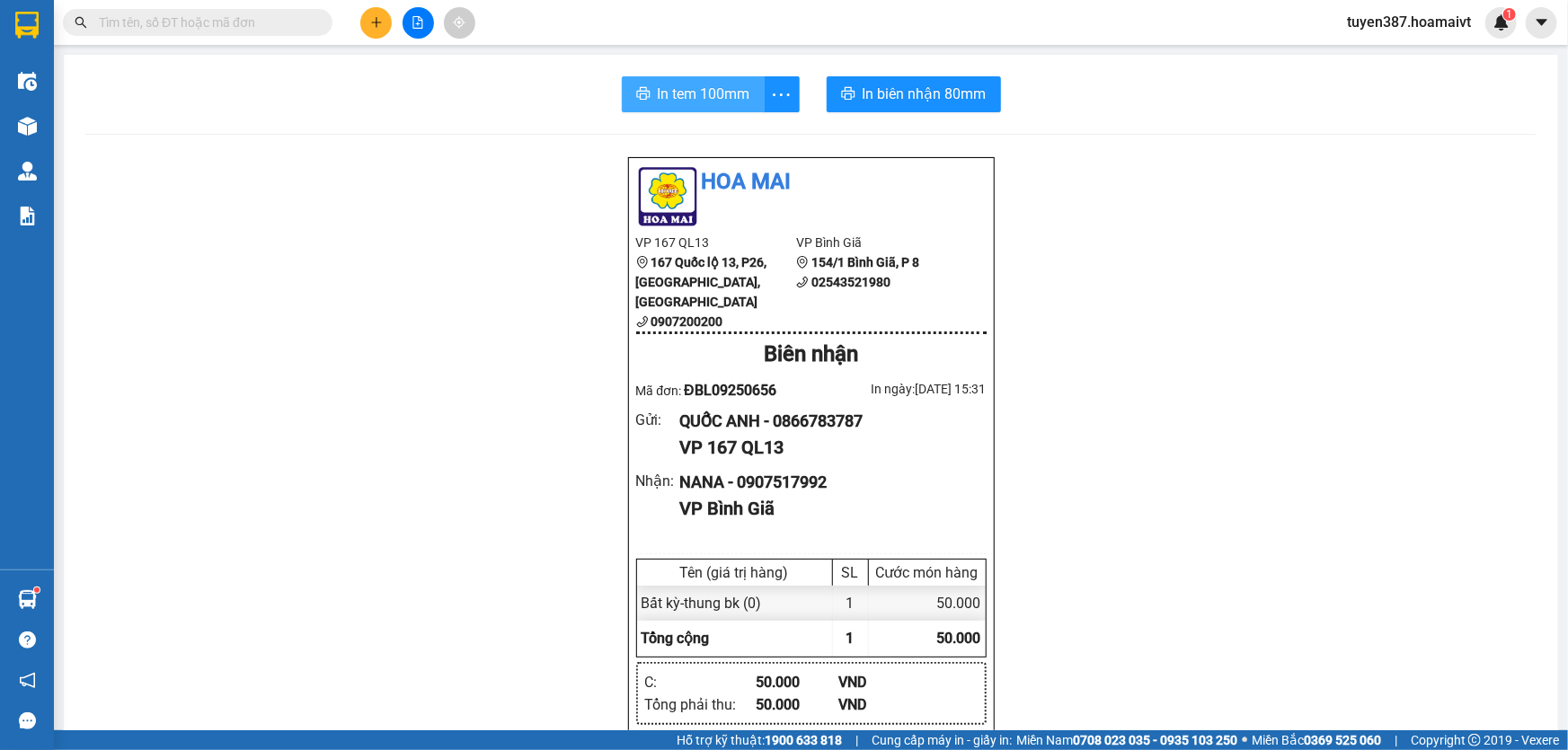
click at [686, 96] on span "In tem 100mm" at bounding box center [703, 94] width 92 height 23
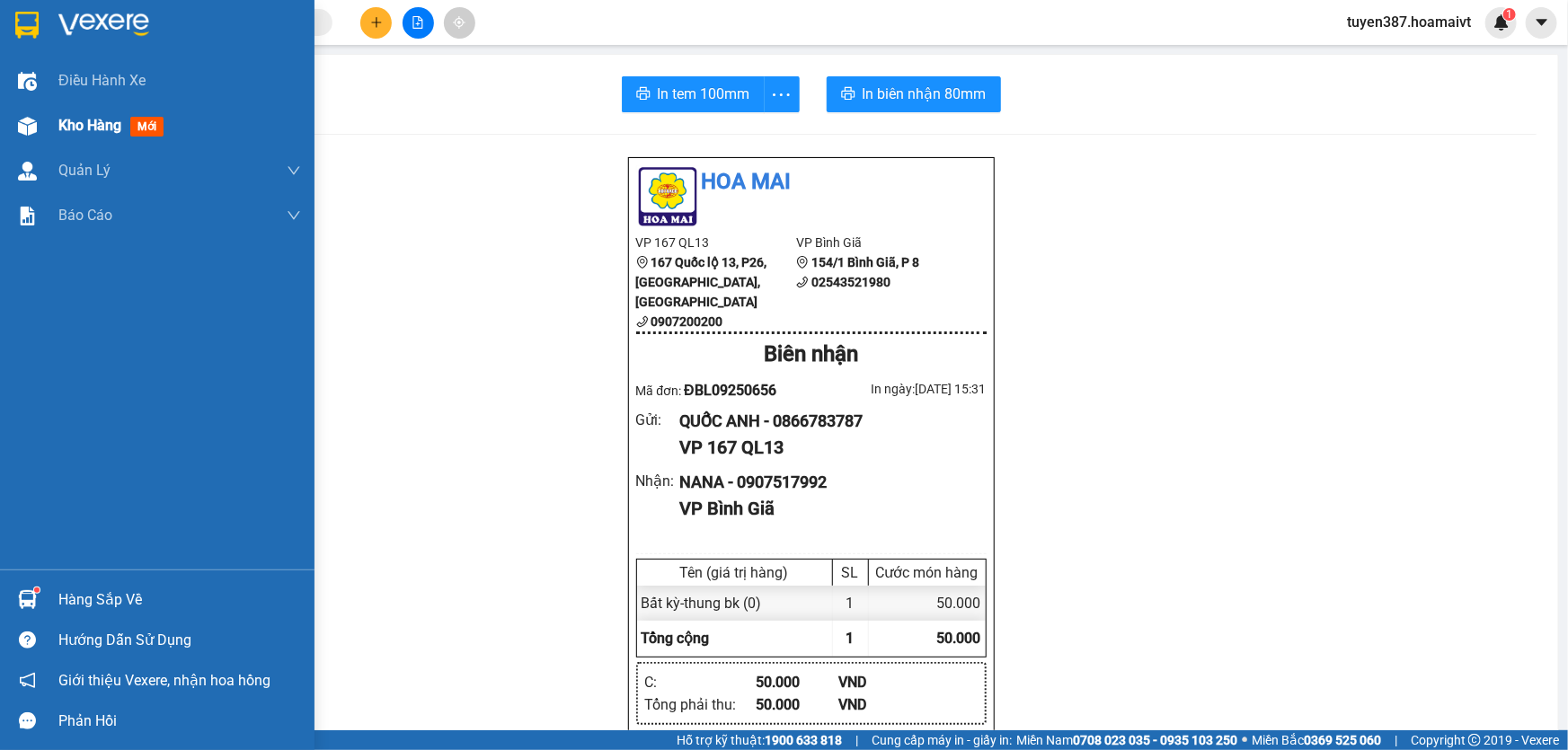
click at [144, 119] on span "mới" at bounding box center [147, 127] width 33 height 20
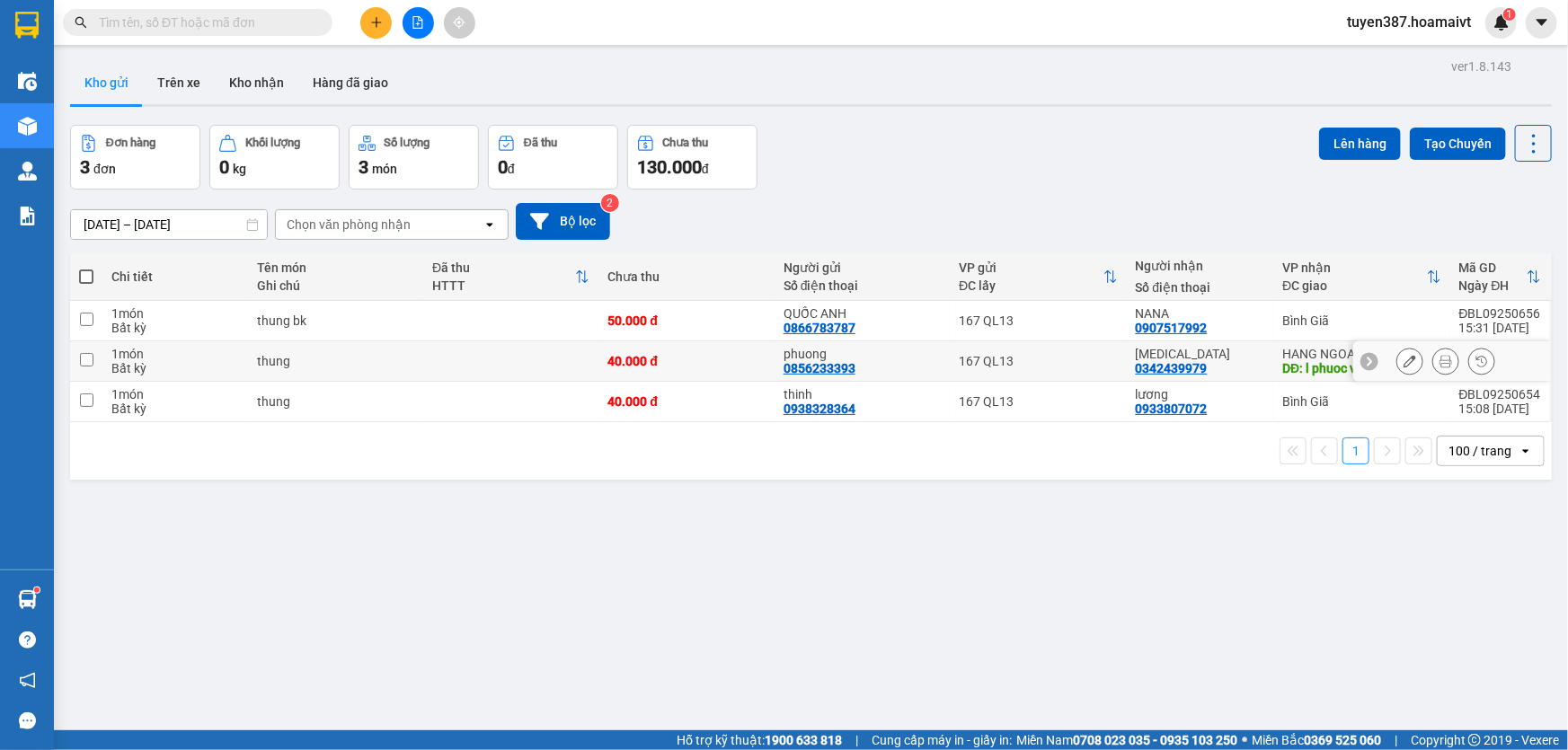
click at [92, 361] on td at bounding box center [86, 361] width 32 height 40
checkbox input "true"
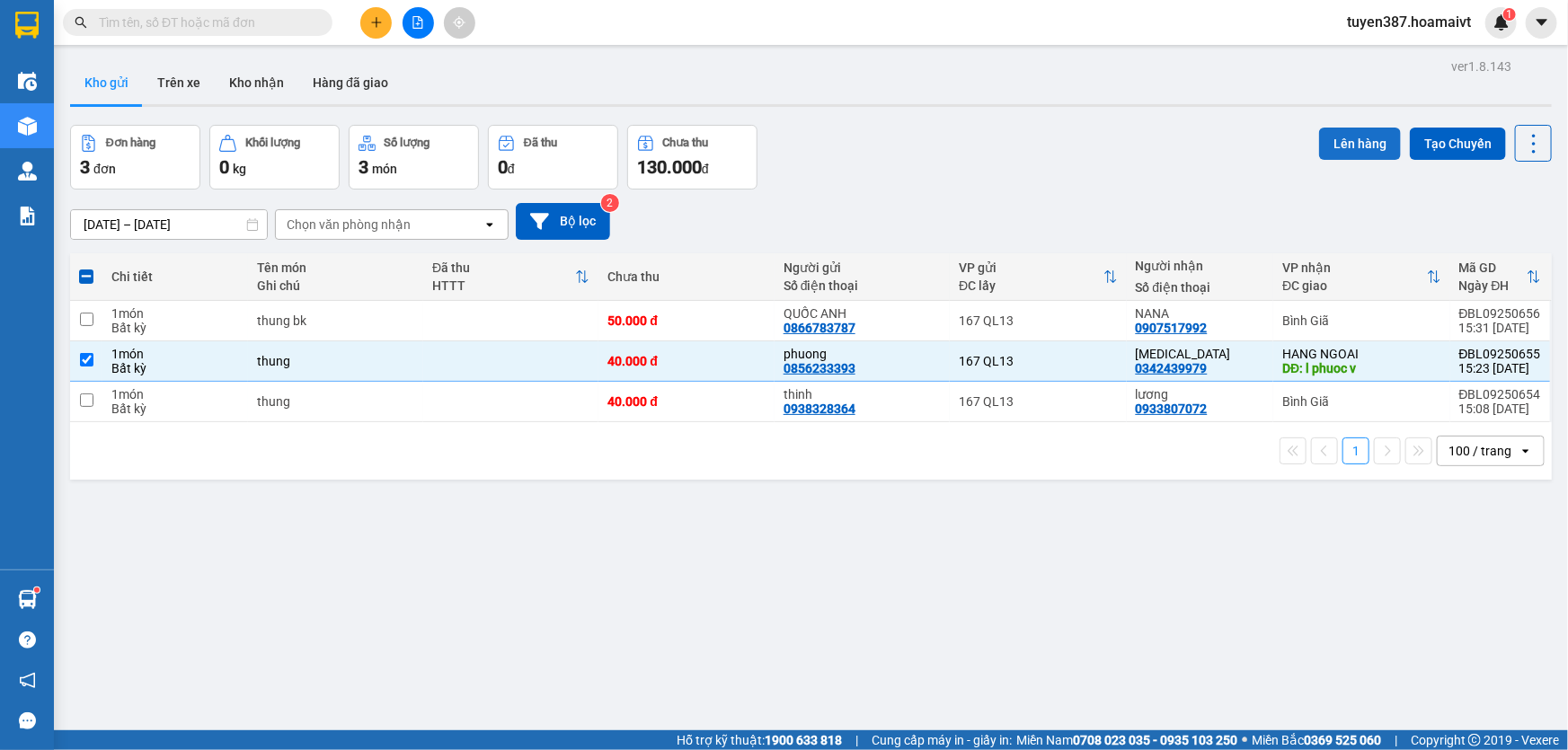
click at [1344, 139] on button "Lên hàng" at bounding box center [1360, 143] width 82 height 32
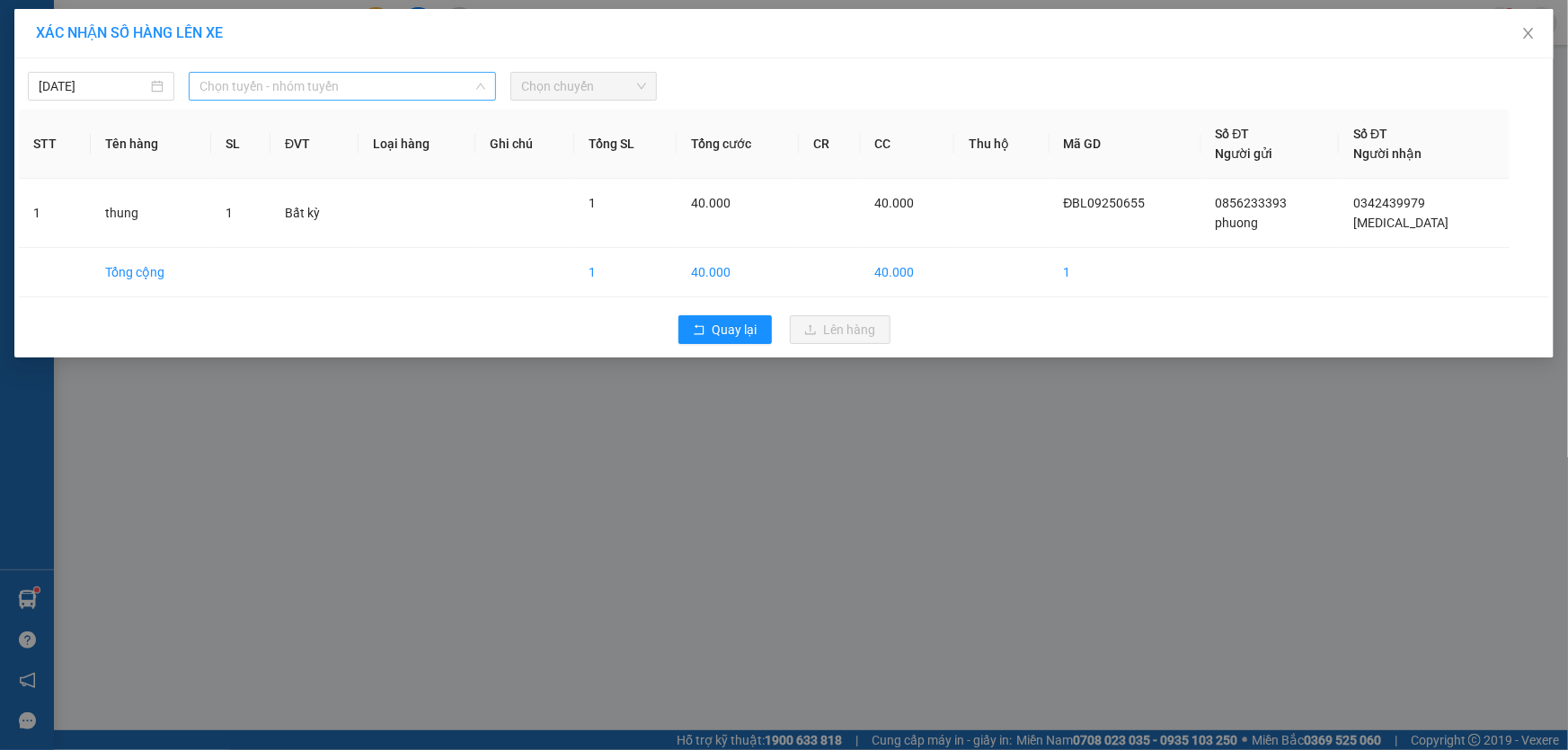
click at [358, 83] on span "Chọn tuyến - nhóm tuyến" at bounding box center [342, 87] width 286 height 27
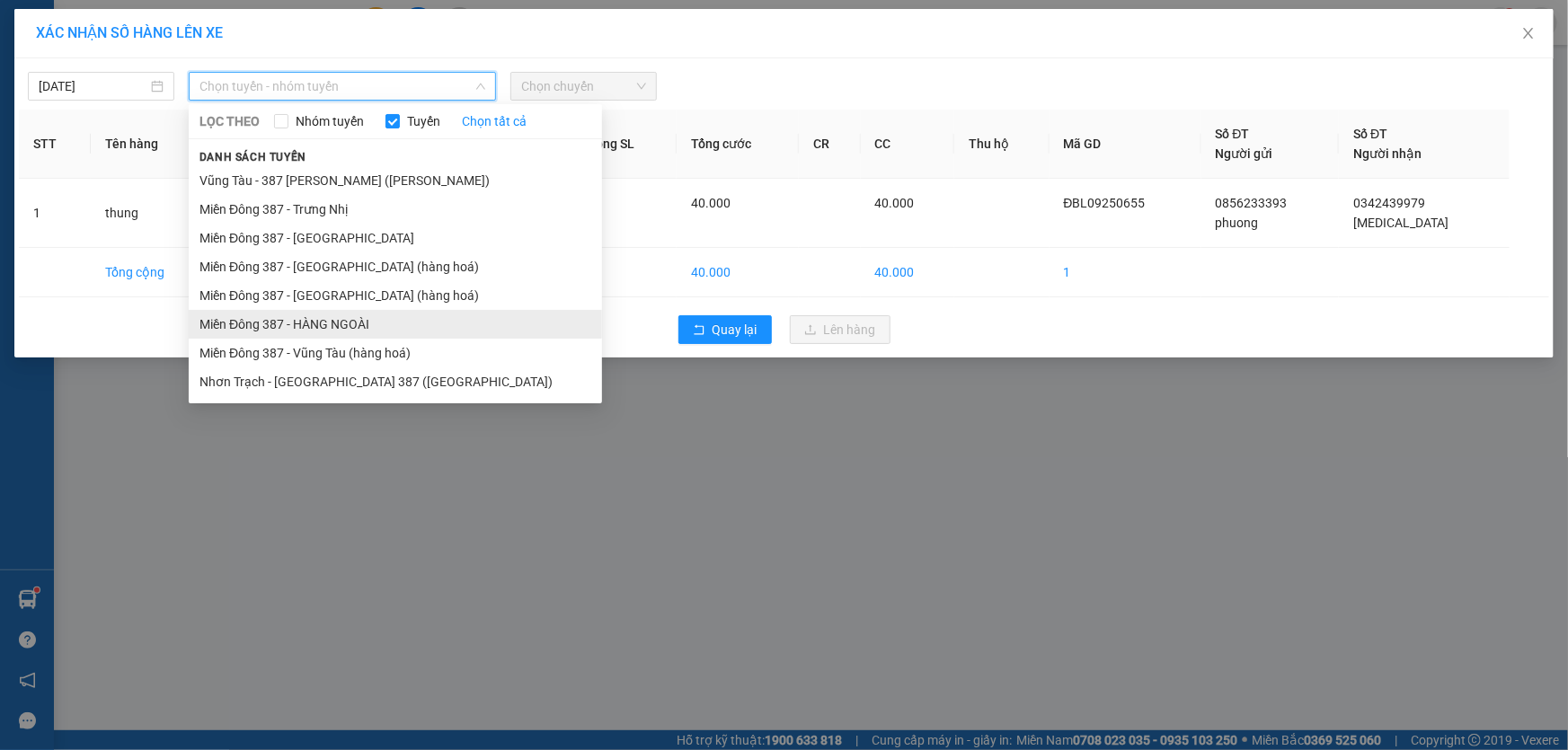
click at [327, 317] on li "Miền Đông 387 - HÀNG NGOÀI" at bounding box center [395, 325] width 413 height 29
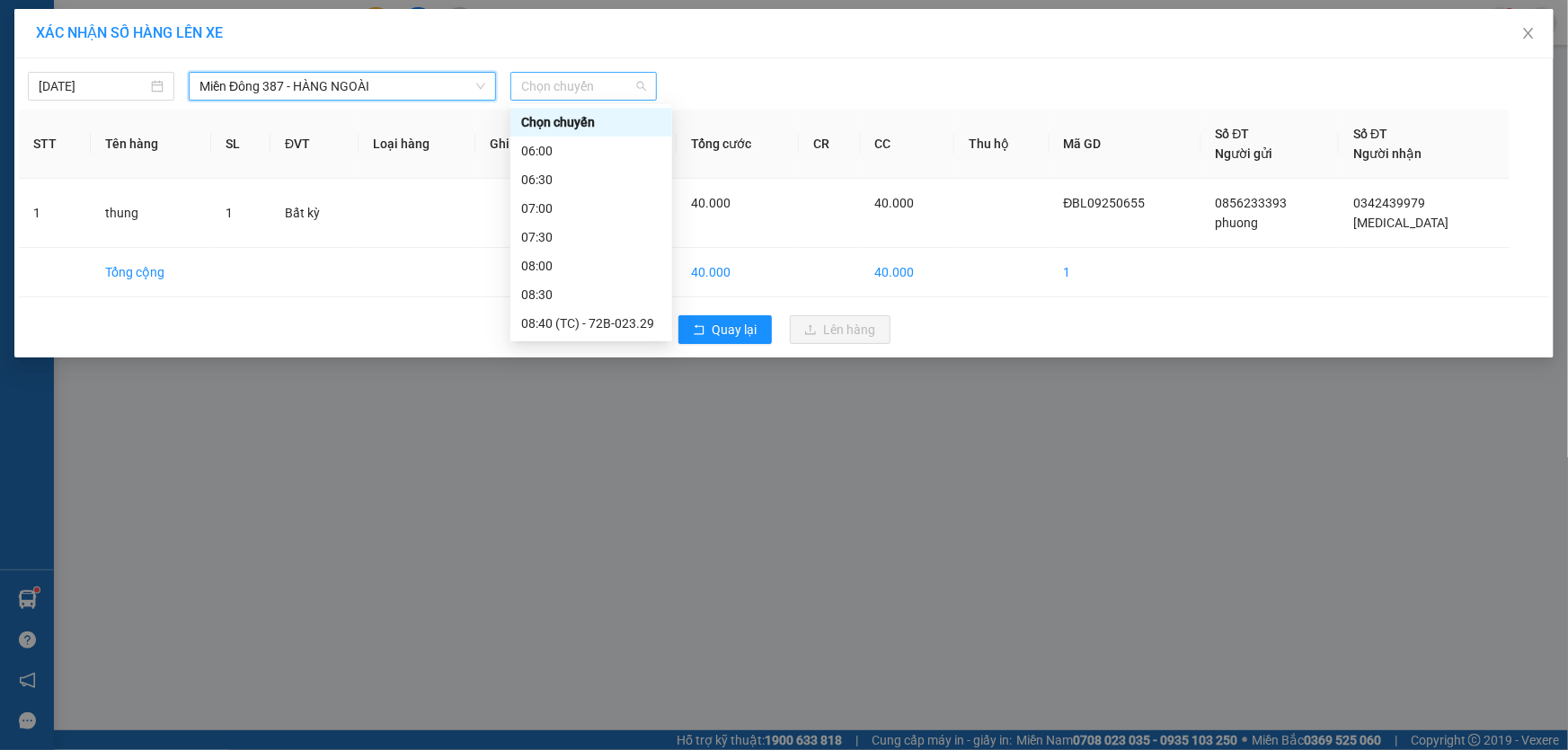
click at [622, 80] on span "Chọn chuyến" at bounding box center [583, 87] width 125 height 27
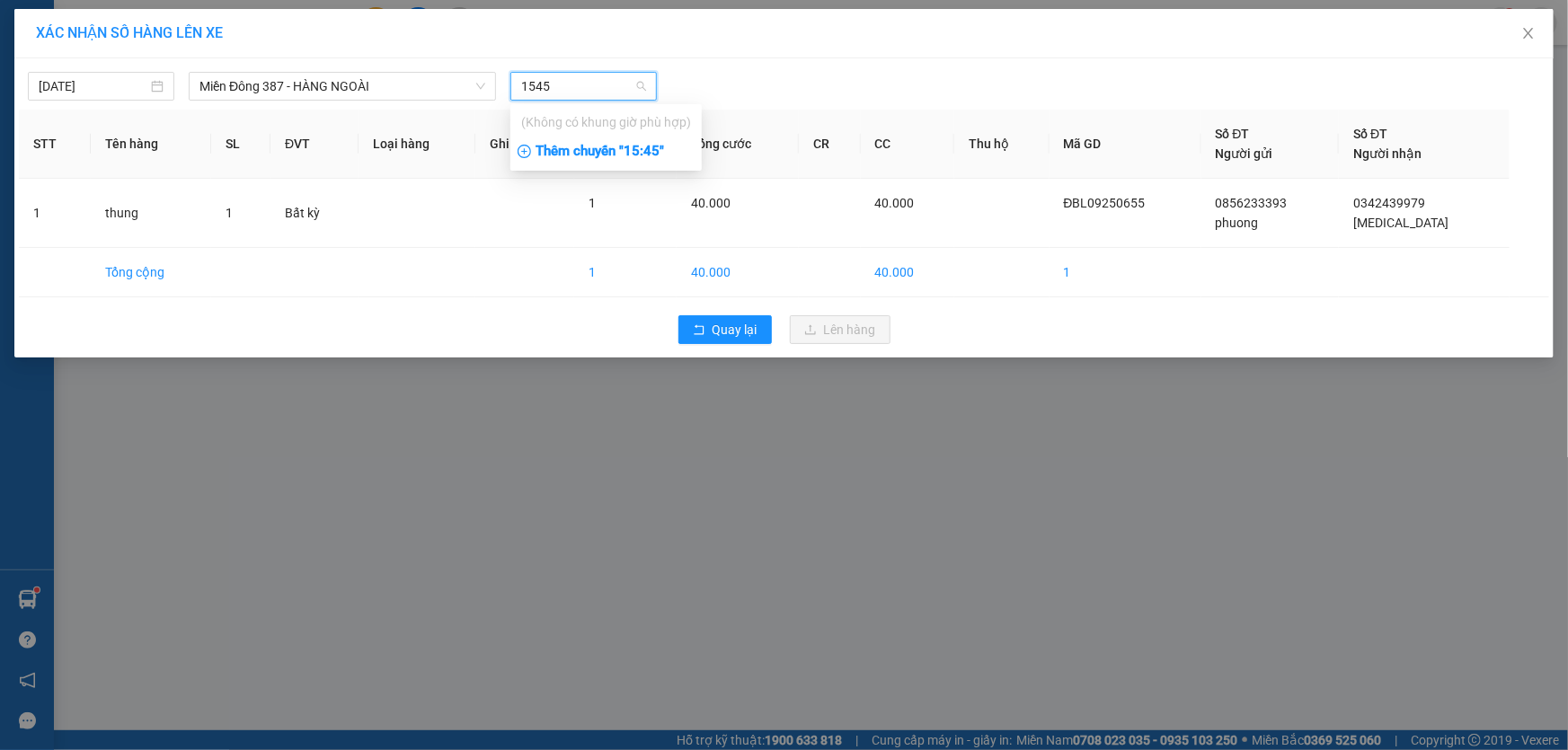
type input "1545"
click at [659, 151] on div "Thêm chuyến " 15:45 "" at bounding box center [606, 151] width 192 height 30
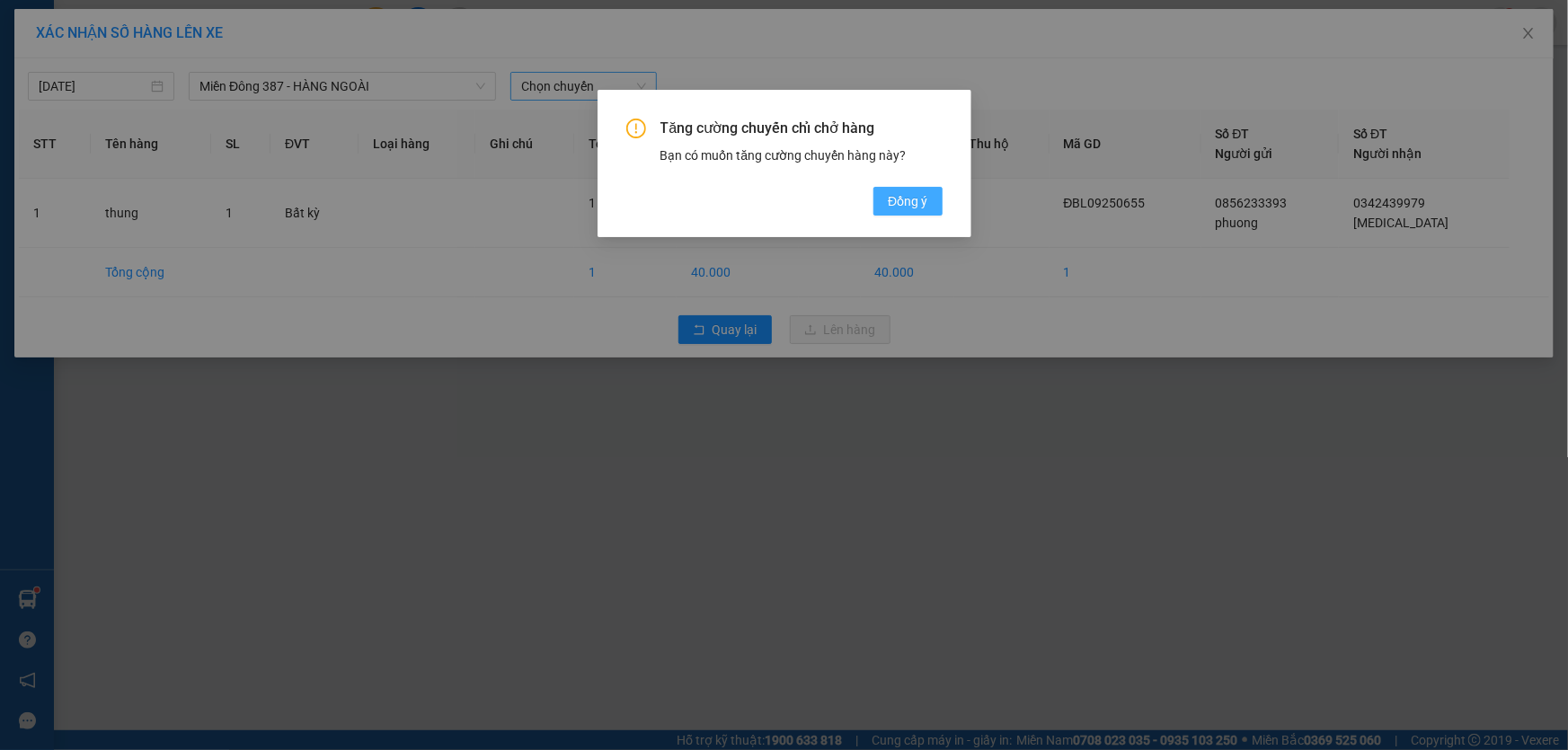
click at [921, 197] on span "Đồng ý" at bounding box center [907, 202] width 39 height 20
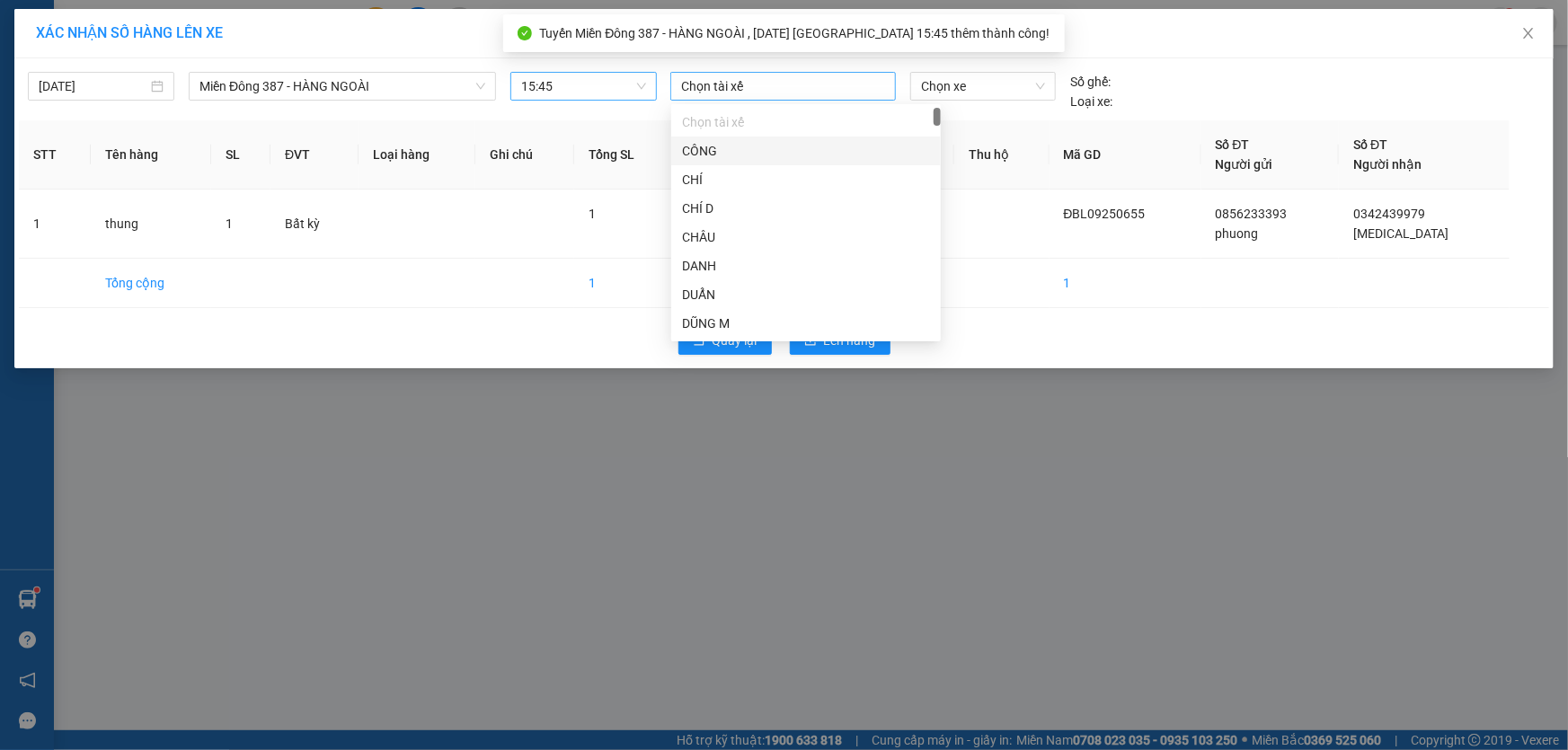
click at [794, 87] on div at bounding box center [783, 87] width 216 height 22
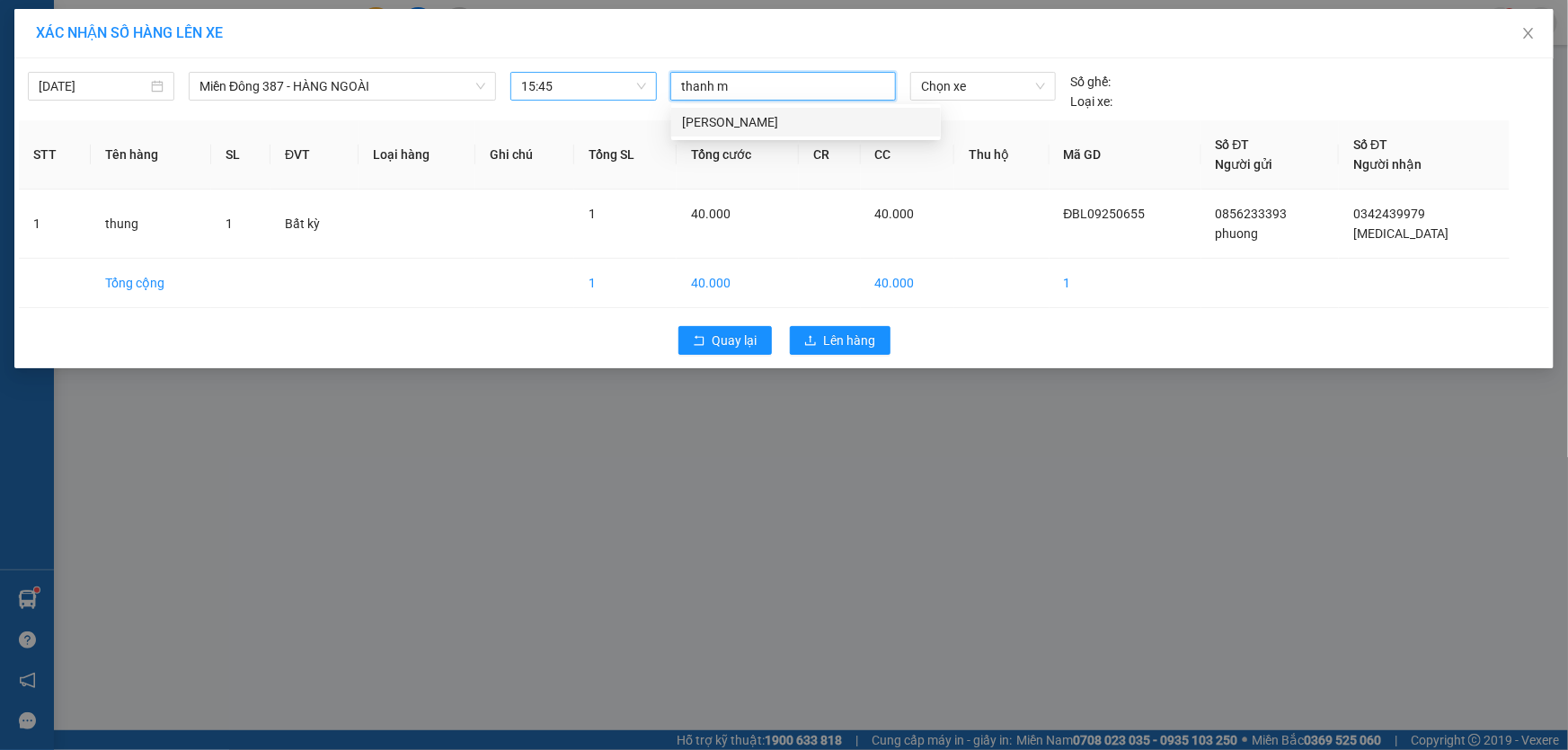
type input "thanh md"
click at [700, 117] on div "[PERSON_NAME]" at bounding box center [806, 122] width 248 height 20
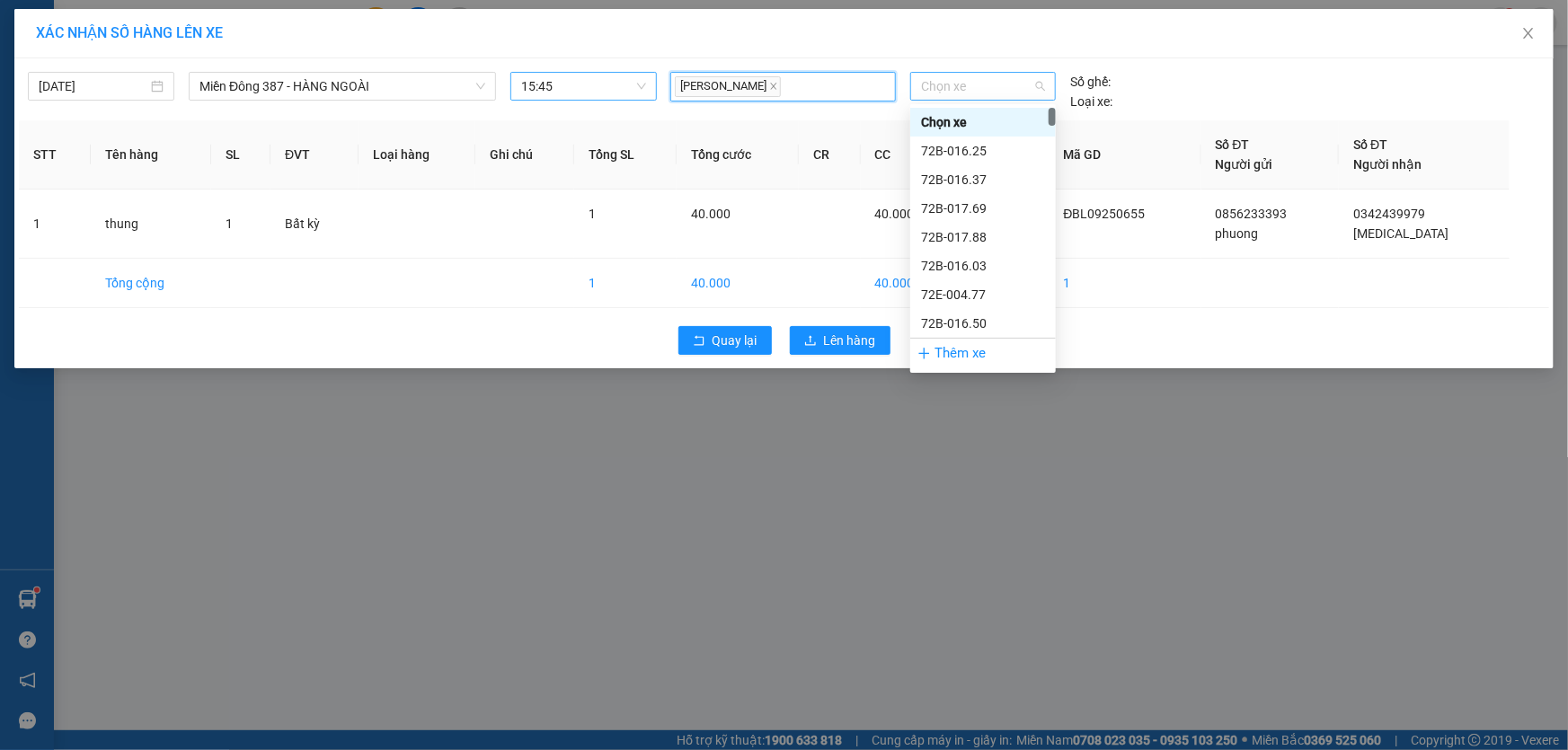
click at [981, 85] on span "Chọn xe" at bounding box center [983, 87] width 124 height 27
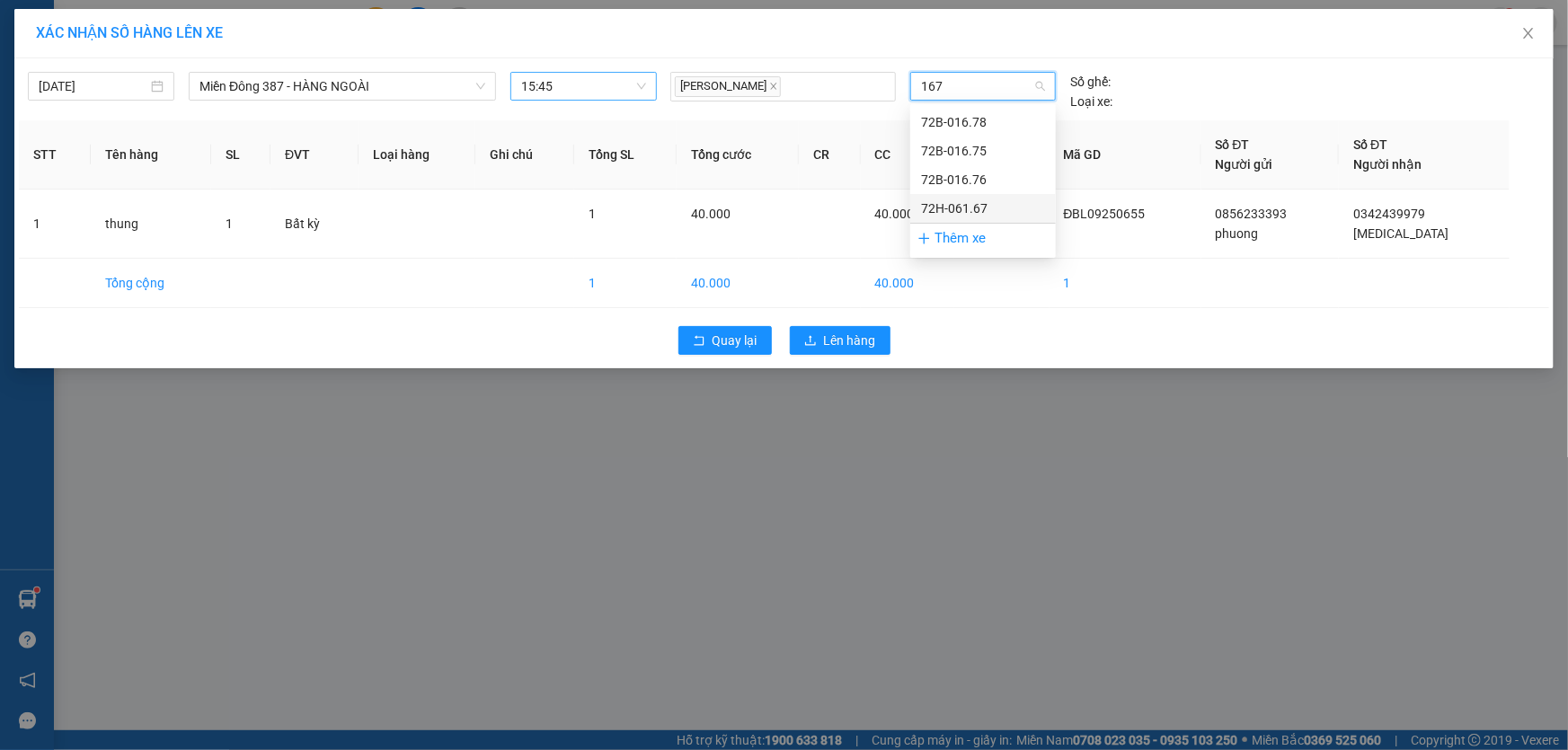
click at [968, 202] on div "72H-061.67" at bounding box center [983, 209] width 124 height 20
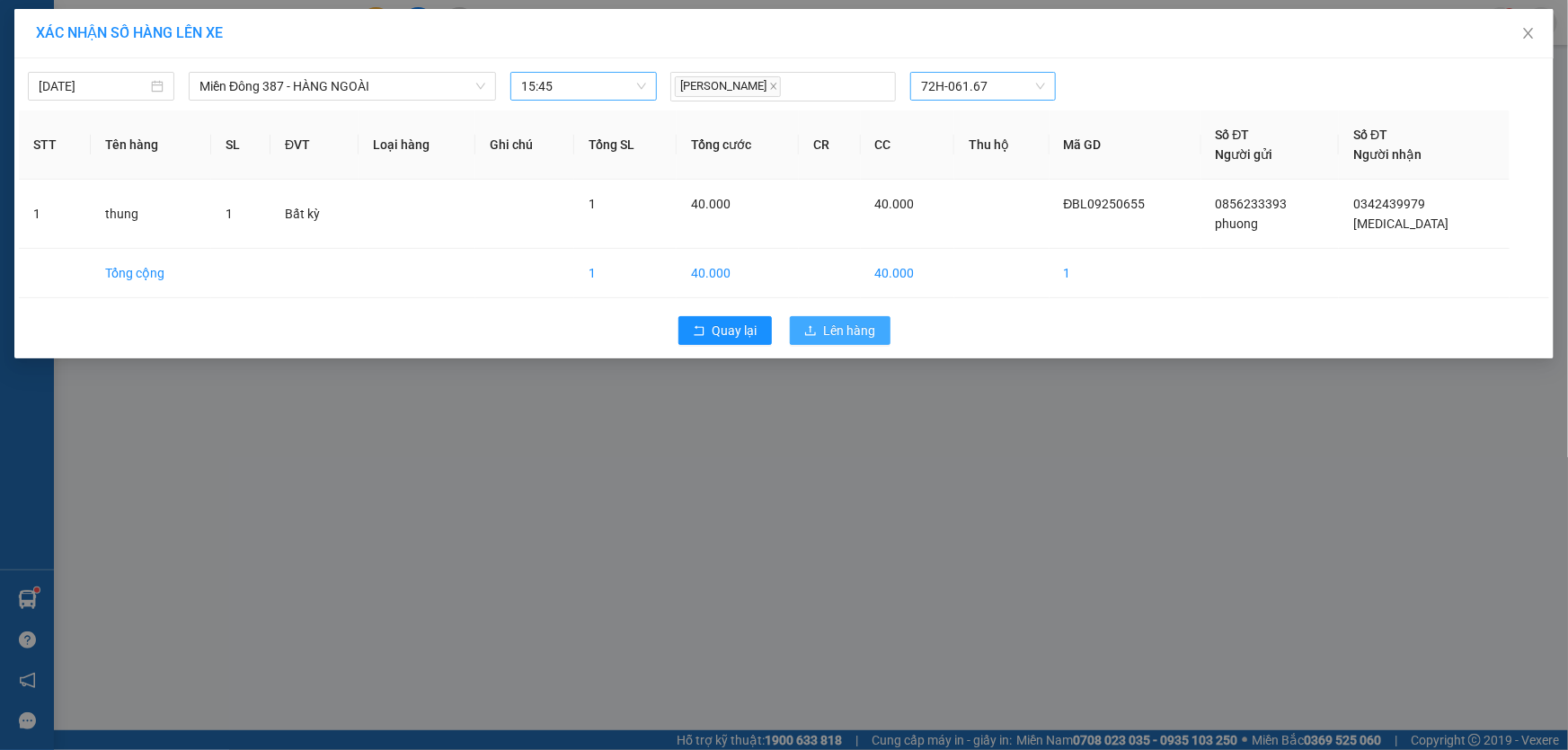
click at [848, 328] on span "Lên hàng" at bounding box center [849, 331] width 52 height 20
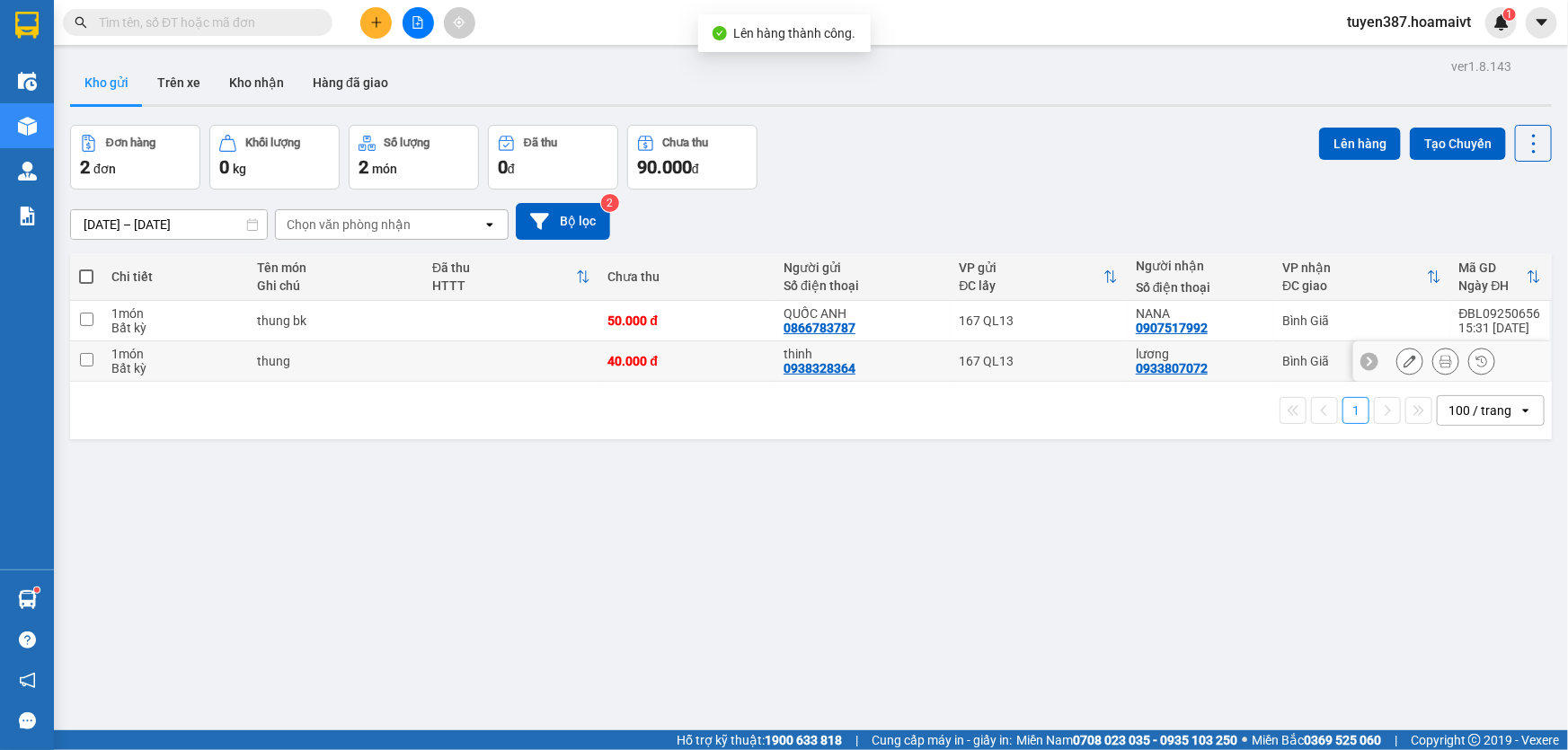
drag, startPoint x: 86, startPoint y: 354, endPoint x: 337, endPoint y: 338, distance: 251.5
click at [85, 353] on input "checkbox" at bounding box center [87, 359] width 14 height 14
checkbox input "true"
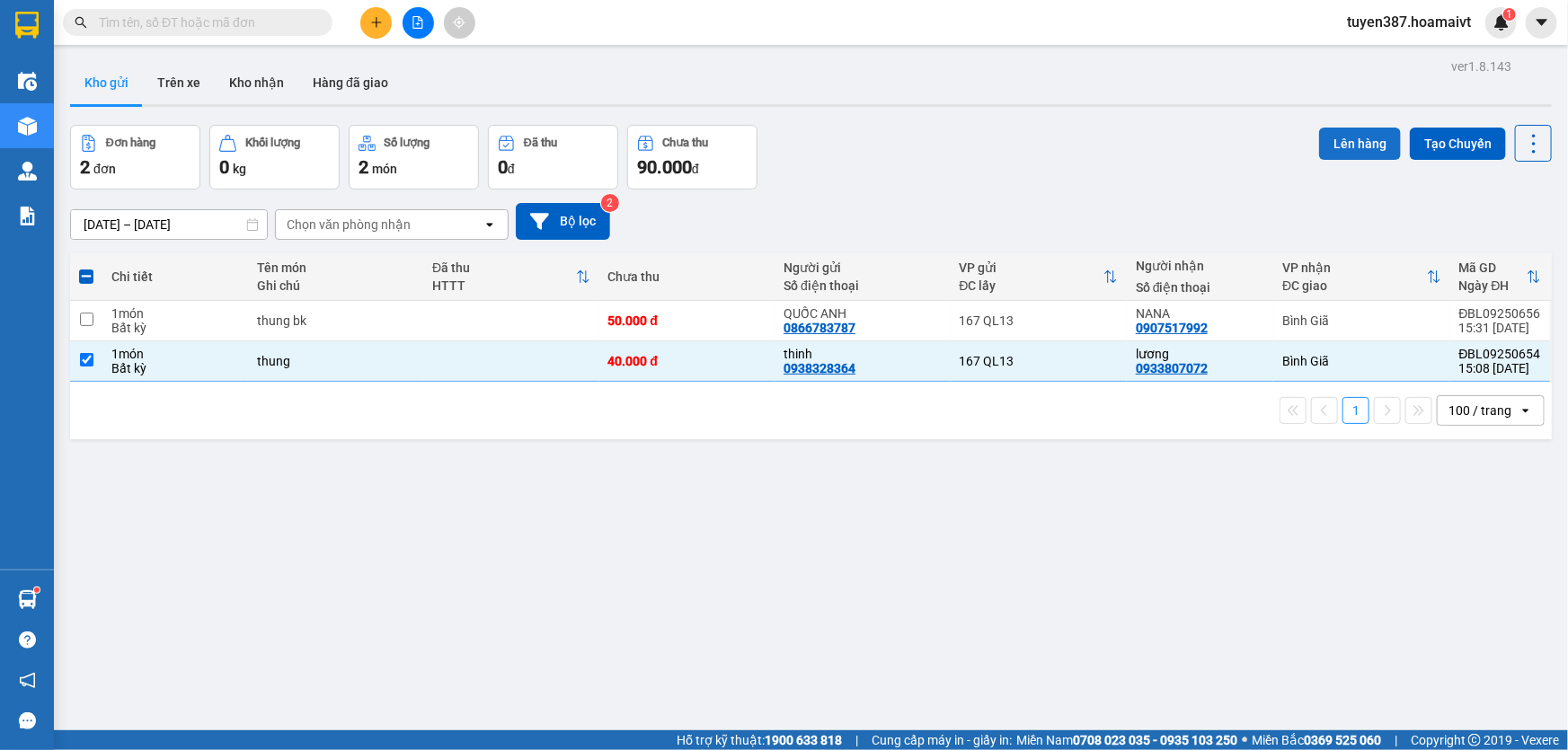
click at [1350, 141] on button "Lên hàng" at bounding box center [1360, 143] width 82 height 32
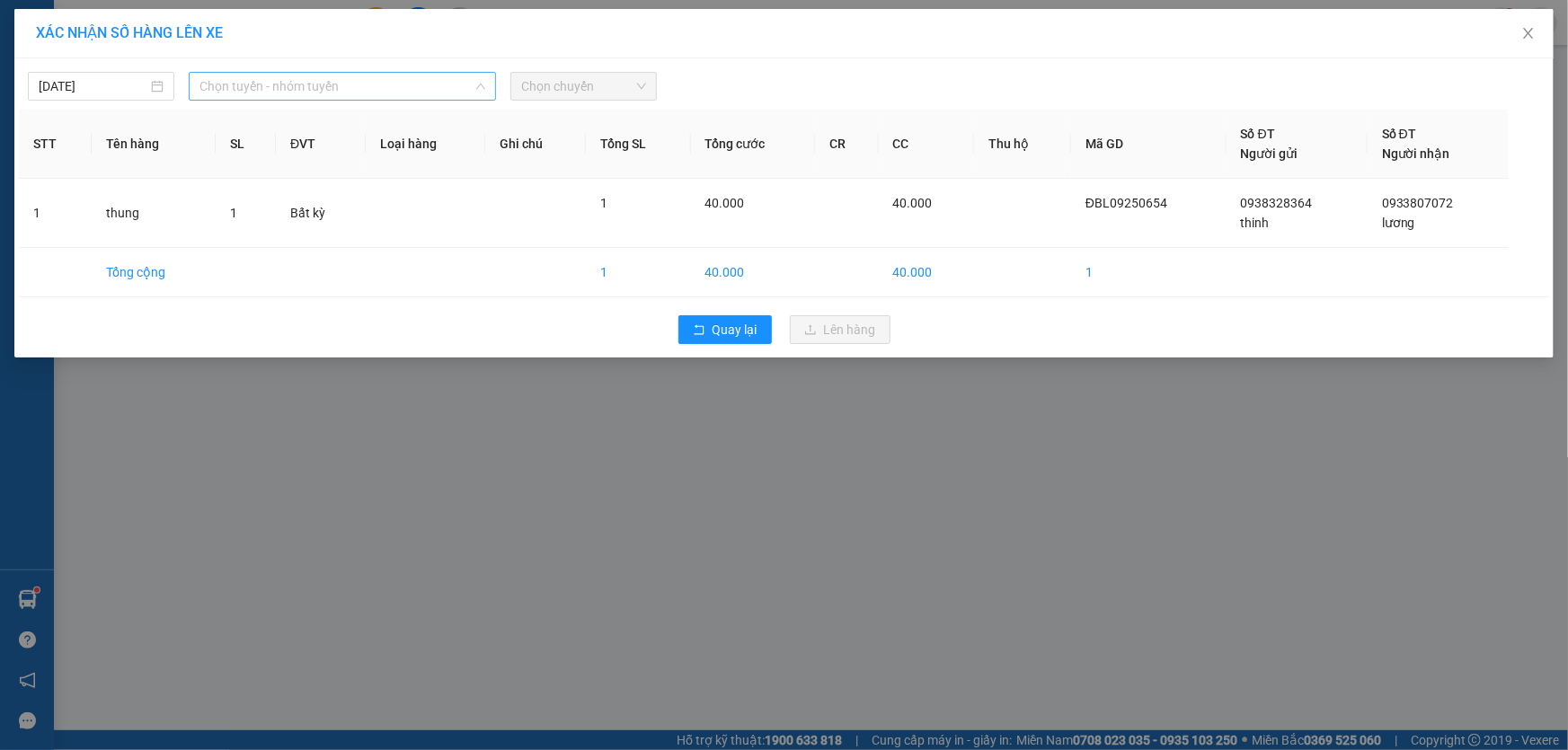
click at [345, 81] on span "Chọn tuyến - nhóm tuyến" at bounding box center [342, 87] width 286 height 27
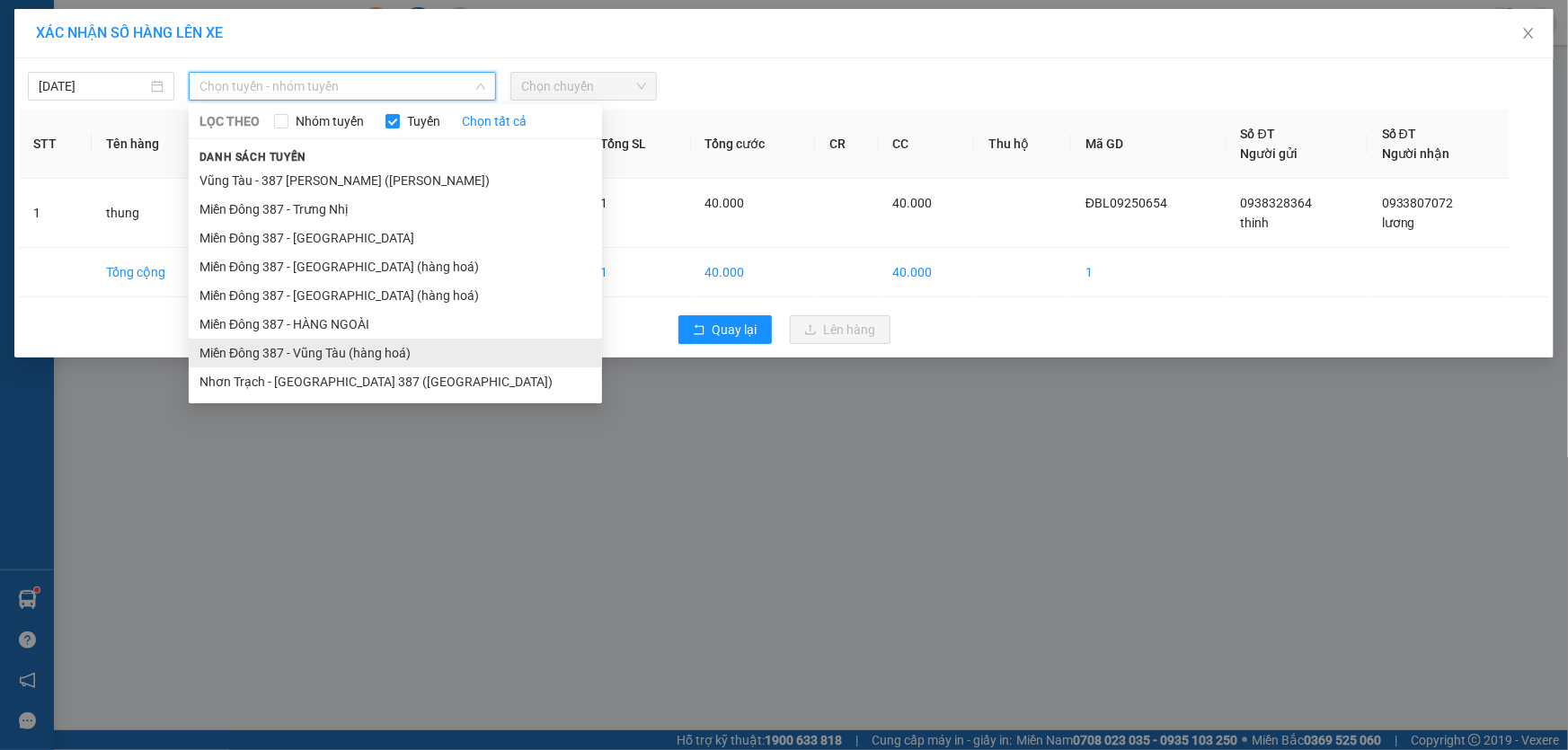
click at [324, 348] on li "Miền Đông 387 - Vũng Tàu (hàng hoá)" at bounding box center [395, 353] width 413 height 29
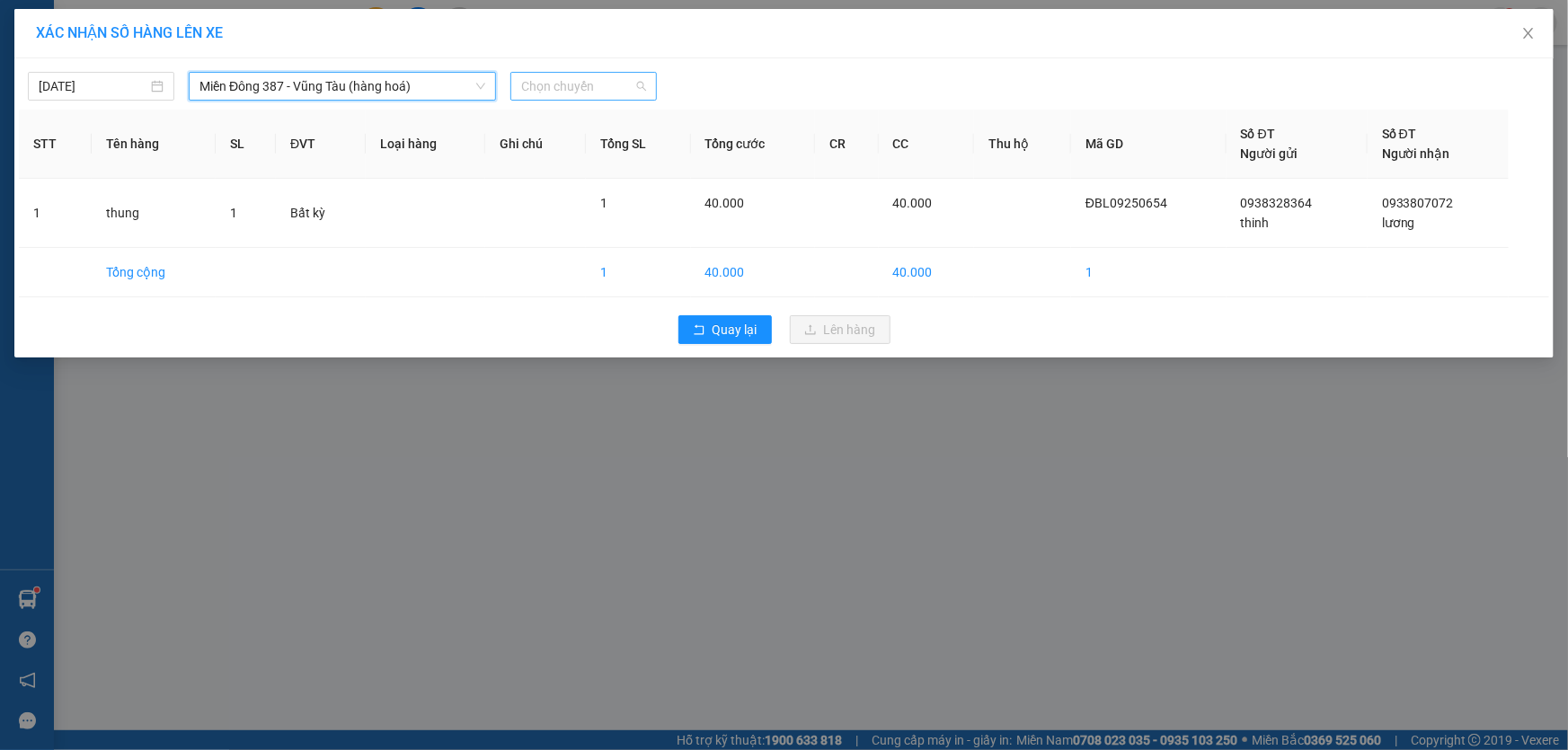
click at [629, 83] on span "Chọn chuyến" at bounding box center [583, 87] width 125 height 27
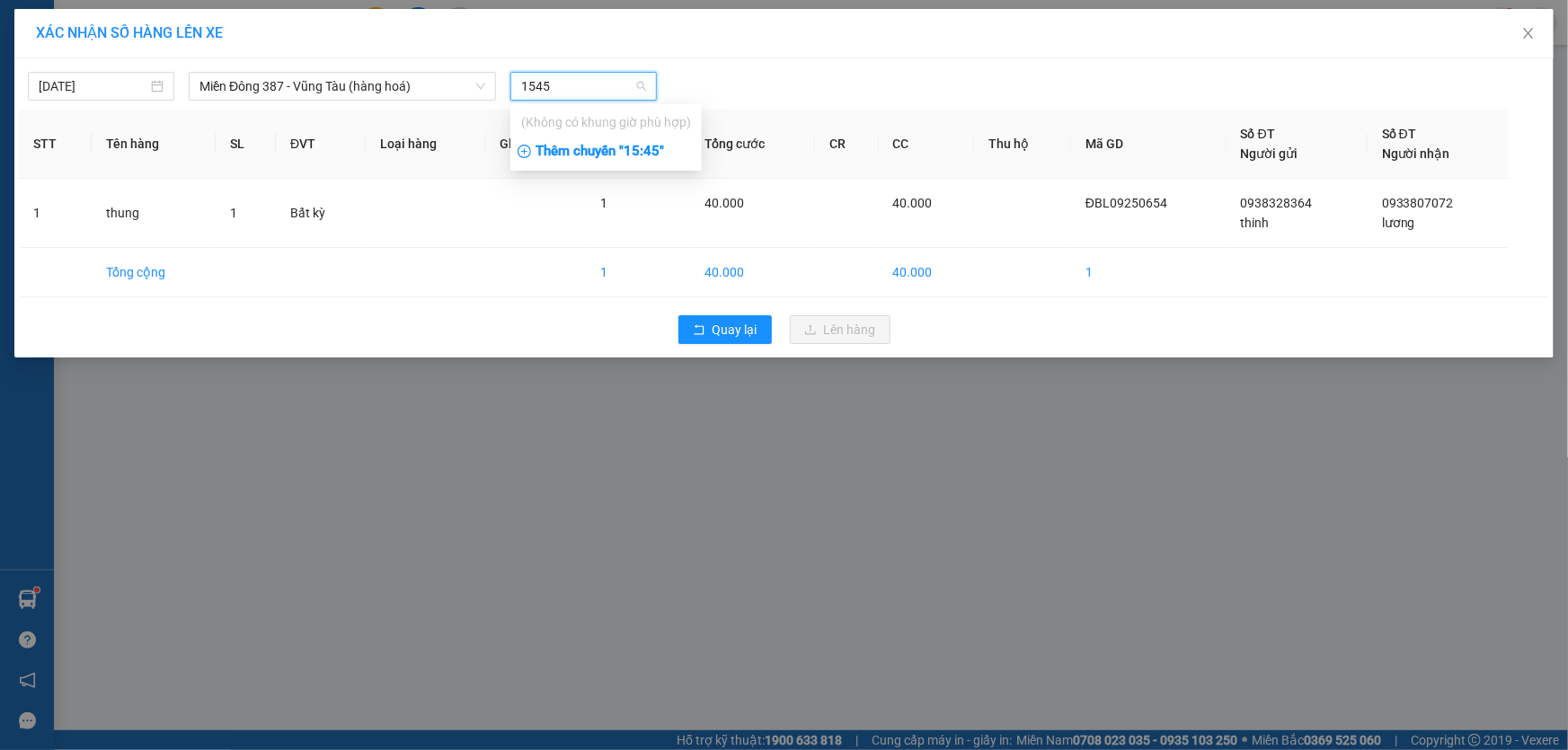
type input "1545"
click at [646, 150] on div "Thêm chuyến " 15:45 "" at bounding box center [606, 151] width 192 height 30
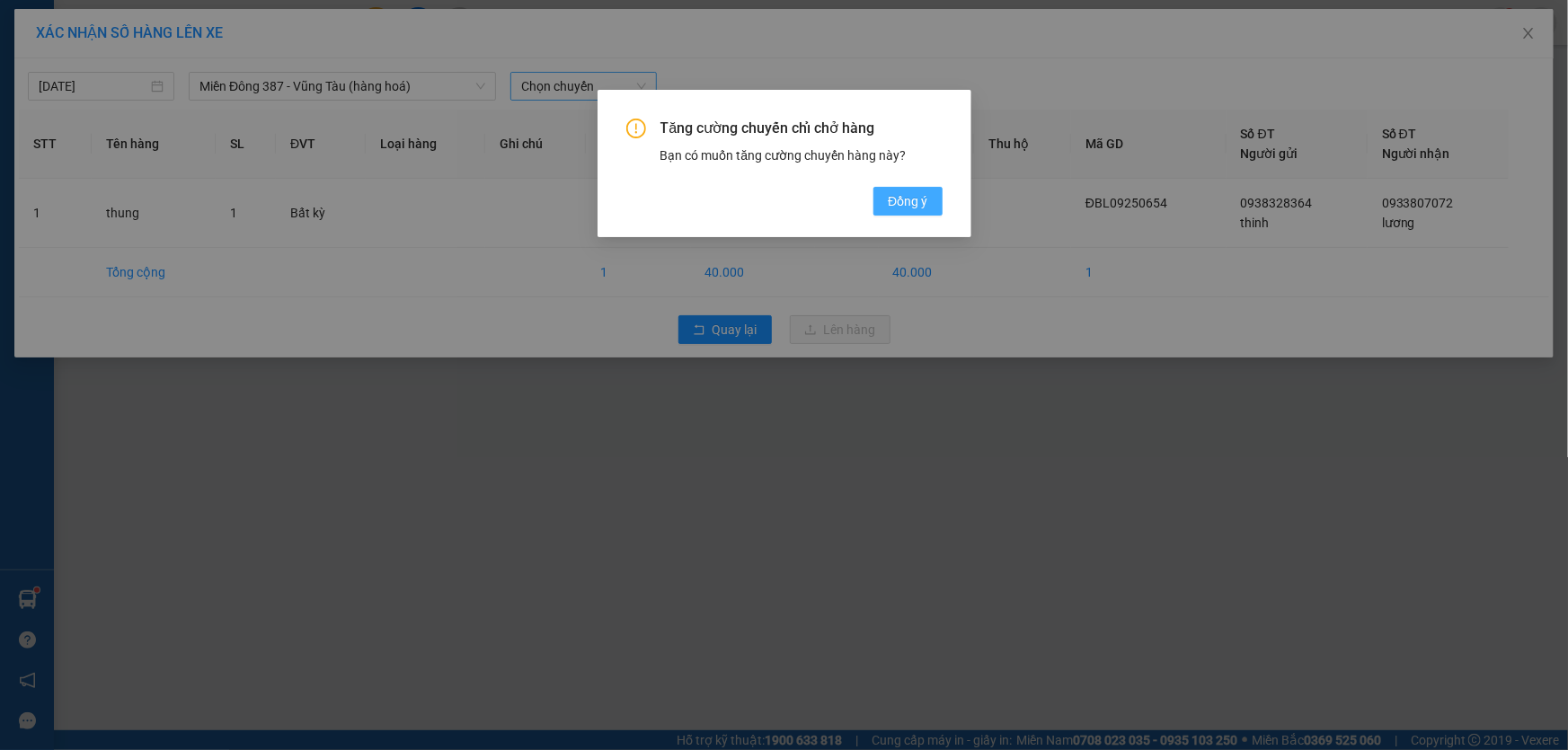
click at [911, 198] on span "Đồng ý" at bounding box center [907, 202] width 39 height 20
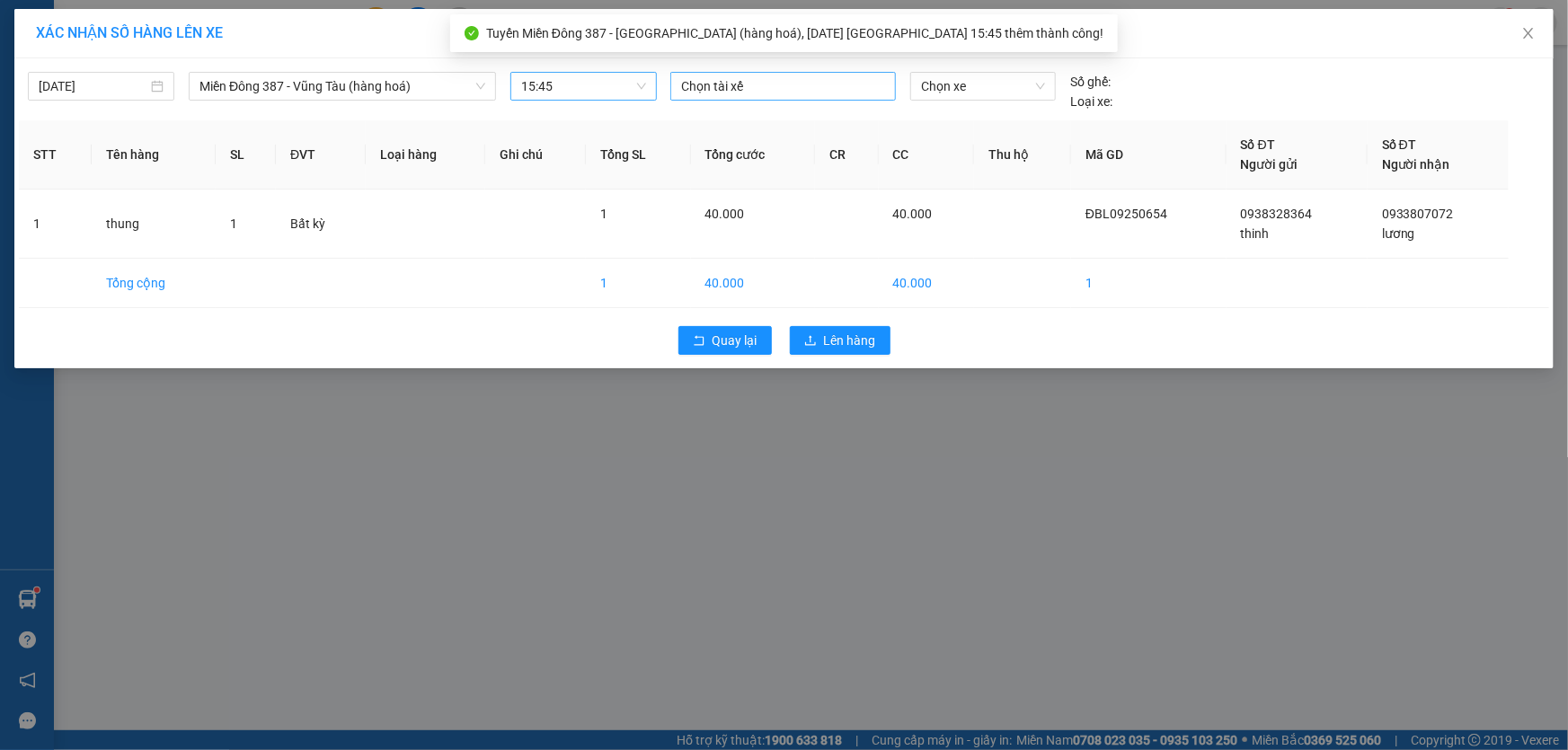
click at [772, 86] on div at bounding box center [783, 87] width 216 height 22
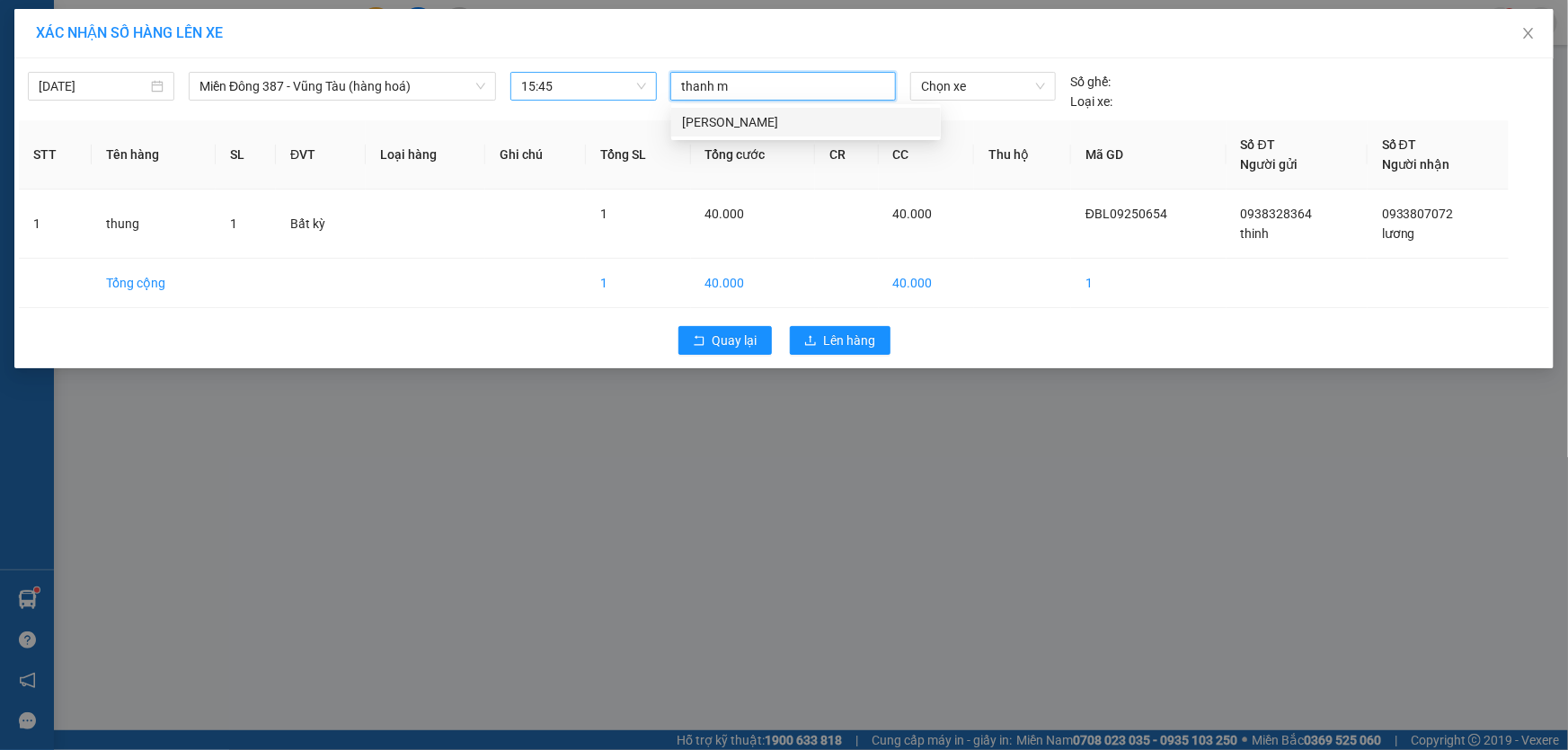
type input "thanh md"
click at [732, 120] on div "[PERSON_NAME]" at bounding box center [806, 122] width 248 height 20
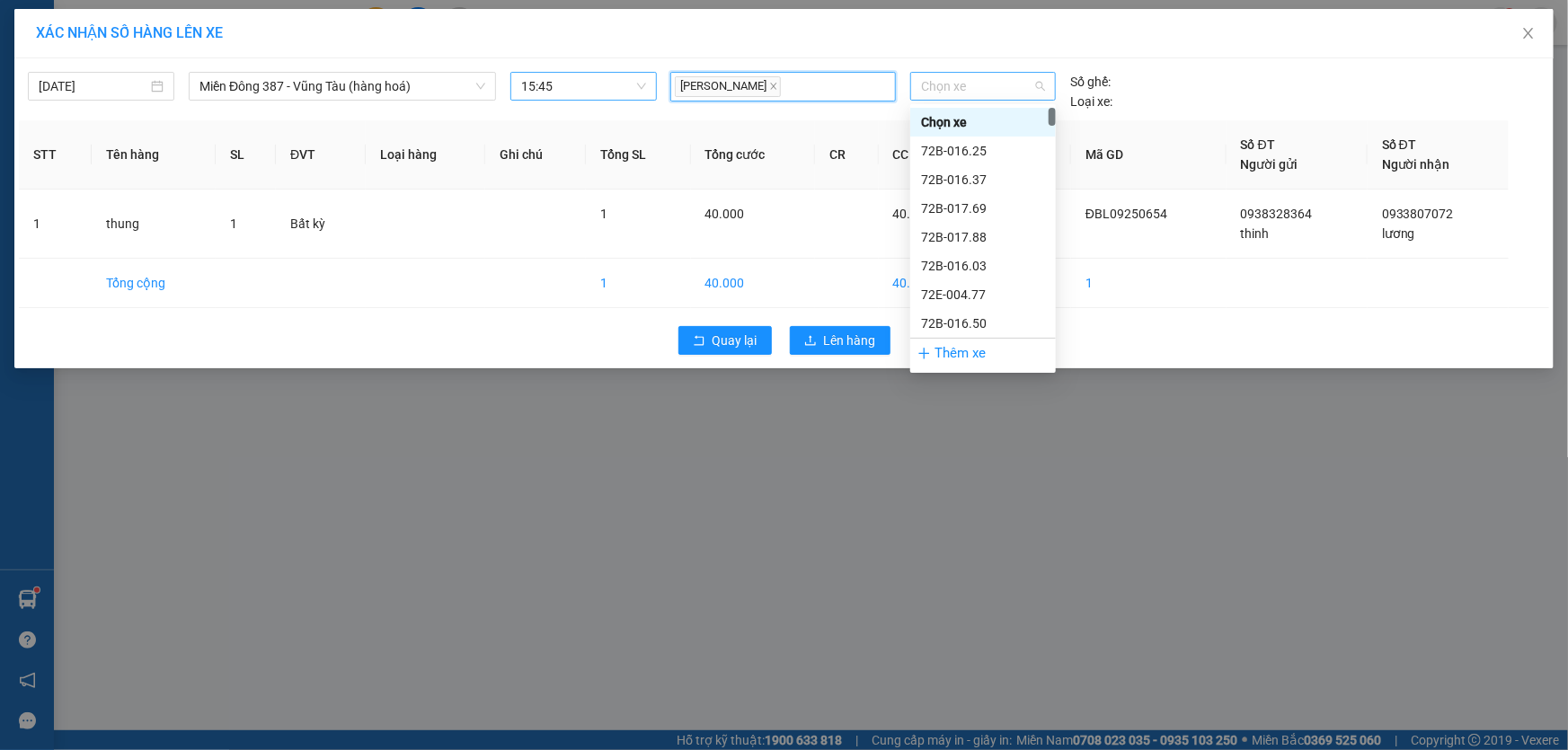
click at [994, 83] on span "Chọn xe" at bounding box center [983, 87] width 124 height 27
type input "167"
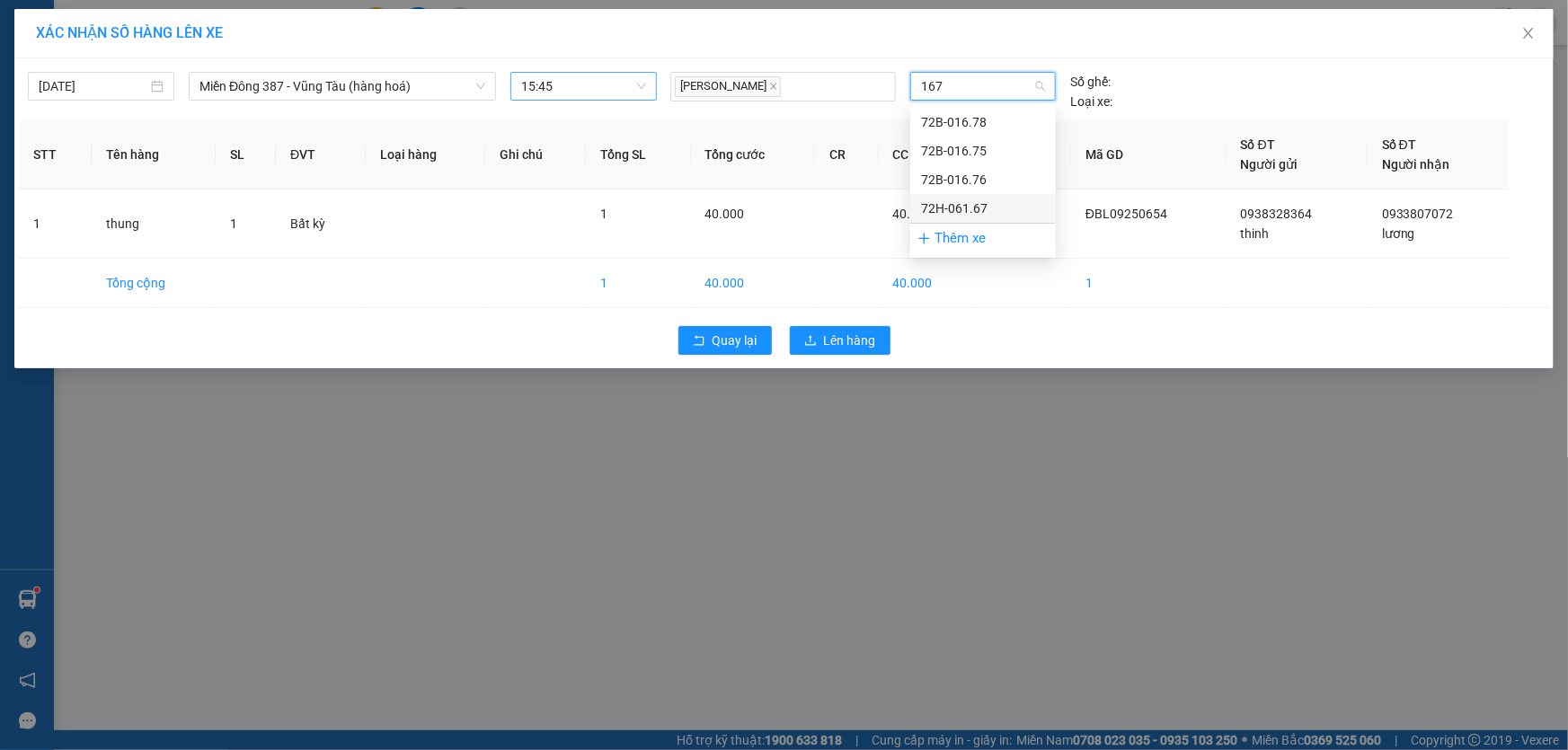
click at [955, 206] on div "72H-061.67" at bounding box center [983, 209] width 124 height 20
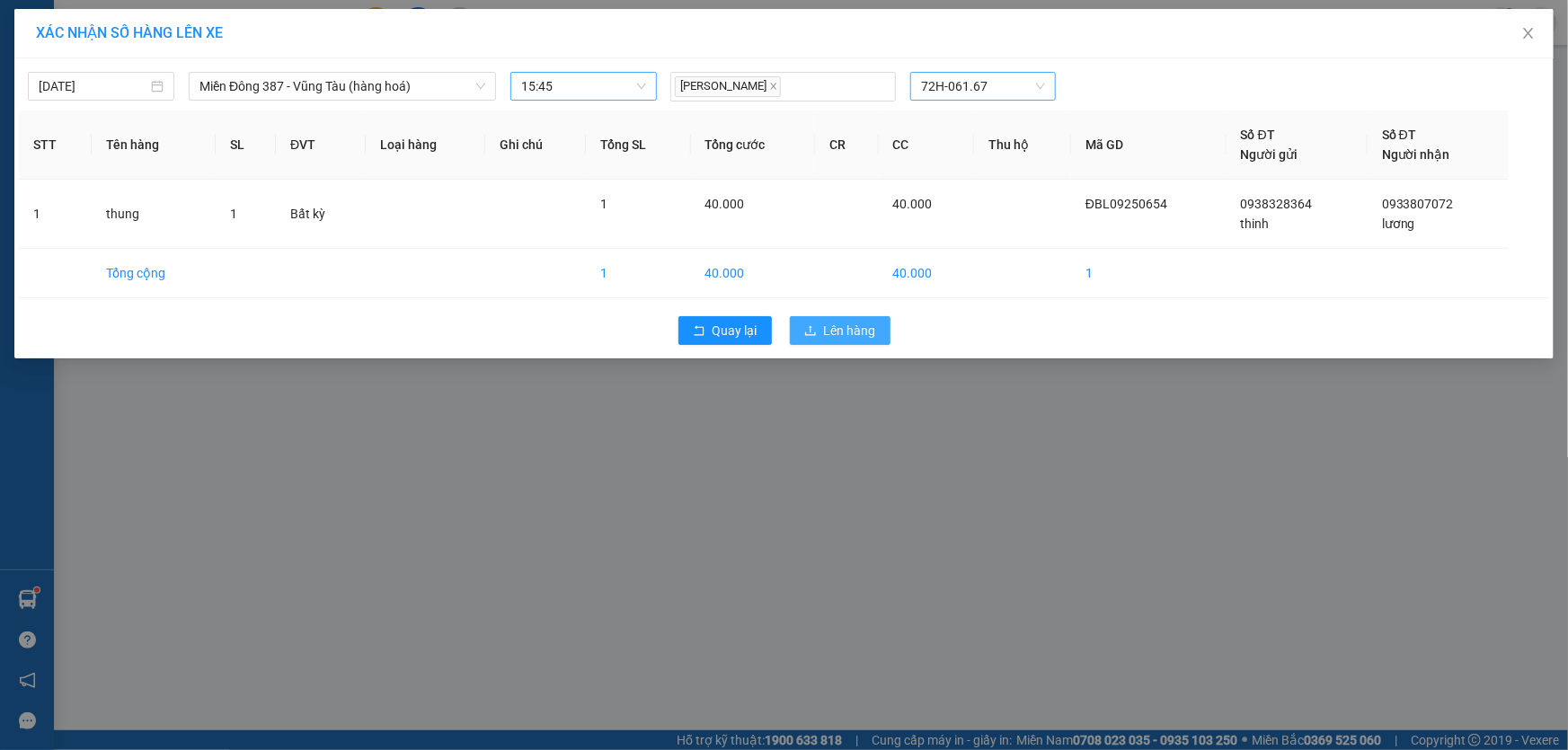
click at [846, 324] on span "Lên hàng" at bounding box center [849, 331] width 52 height 20
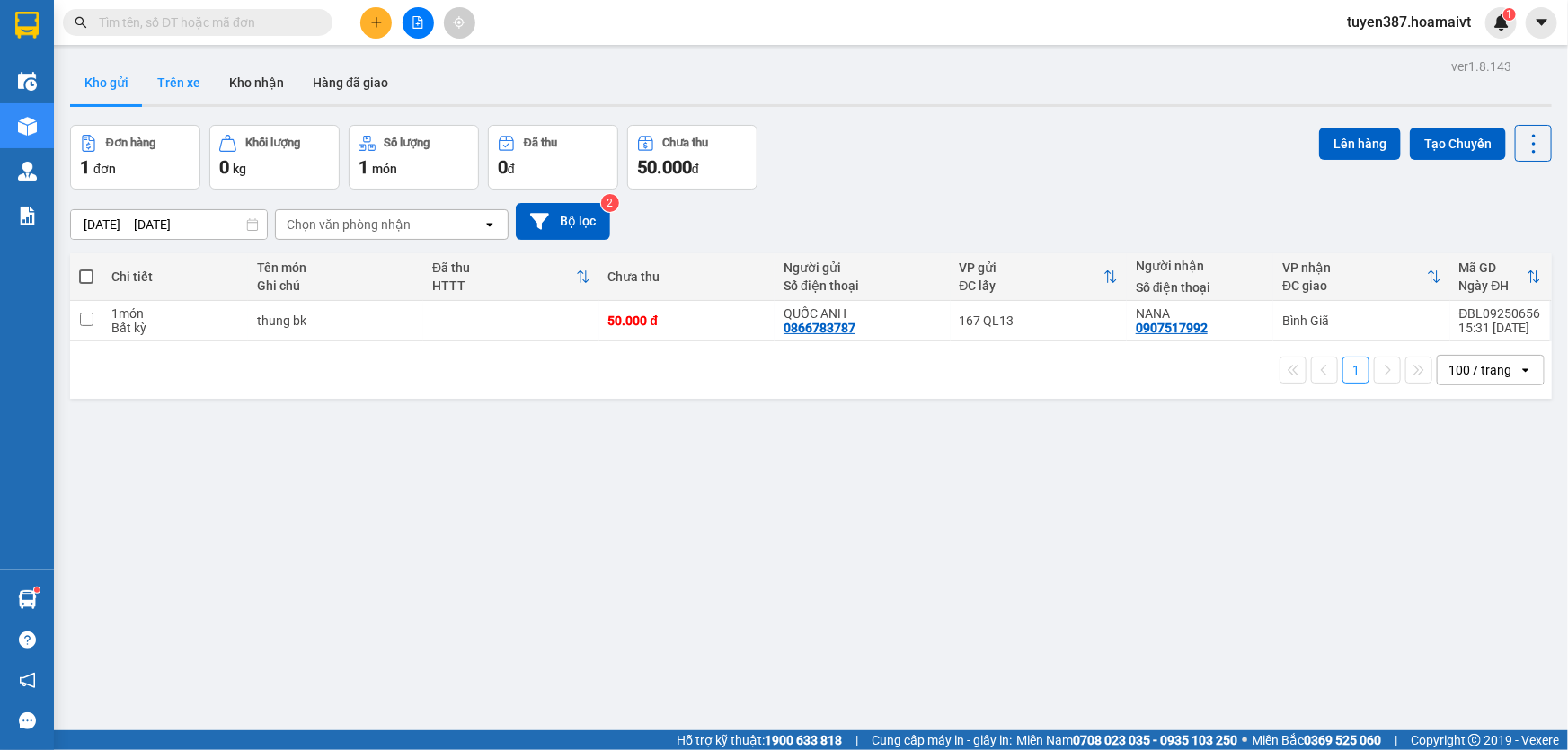
click at [174, 81] on button "Trên xe" at bounding box center [179, 82] width 72 height 43
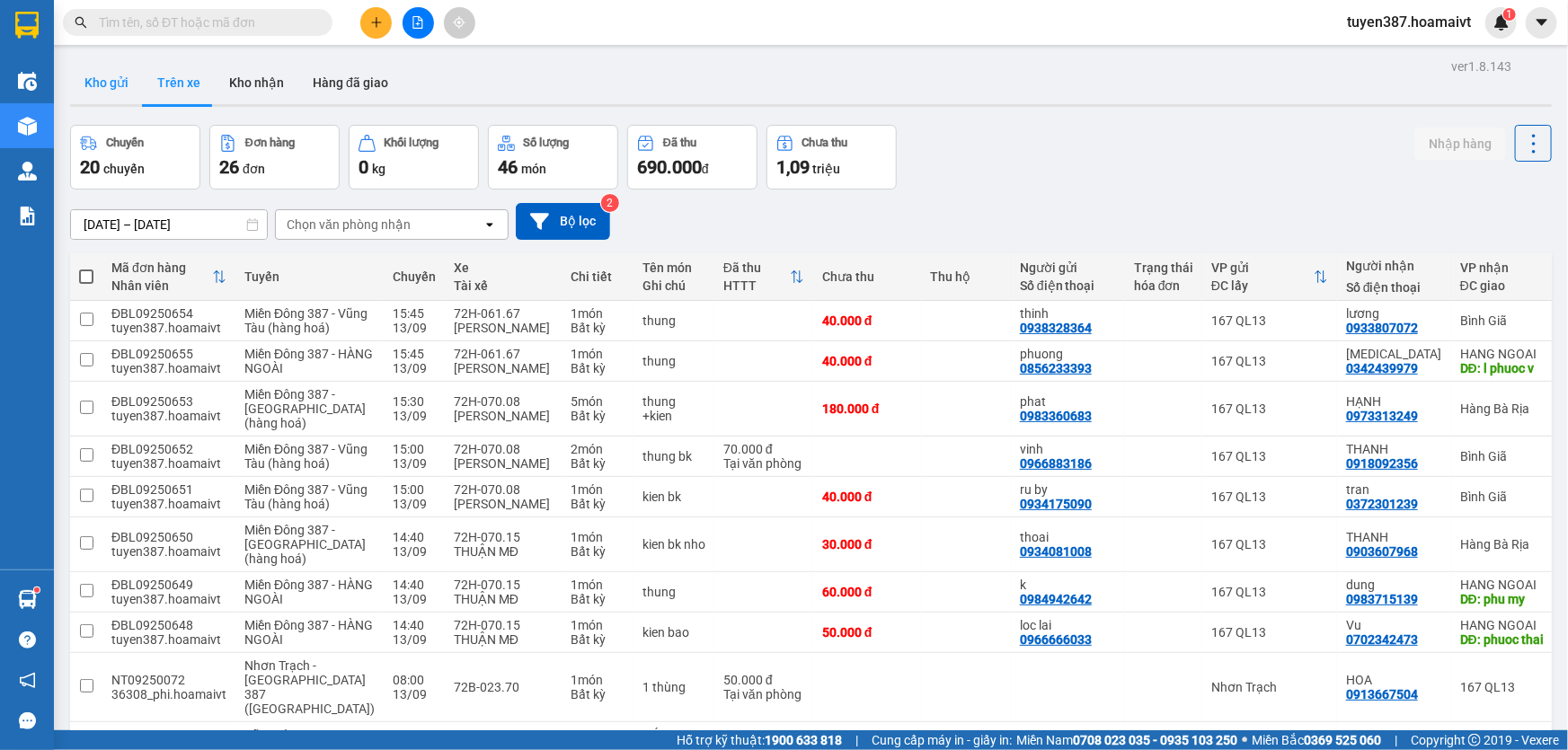
click at [109, 81] on button "Kho gửi" at bounding box center [107, 82] width 73 height 43
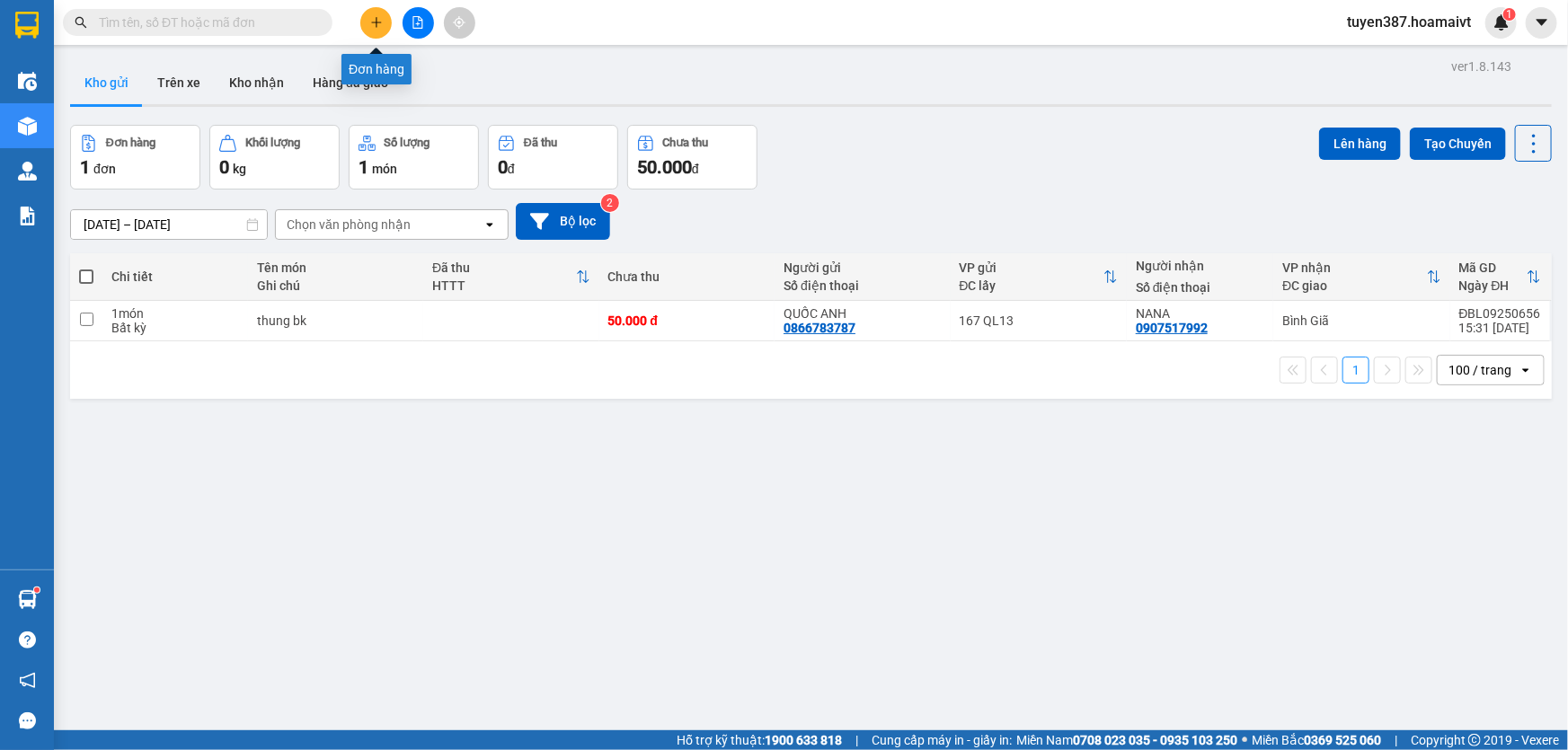
click at [382, 20] on icon "plus" at bounding box center [377, 23] width 13 height 13
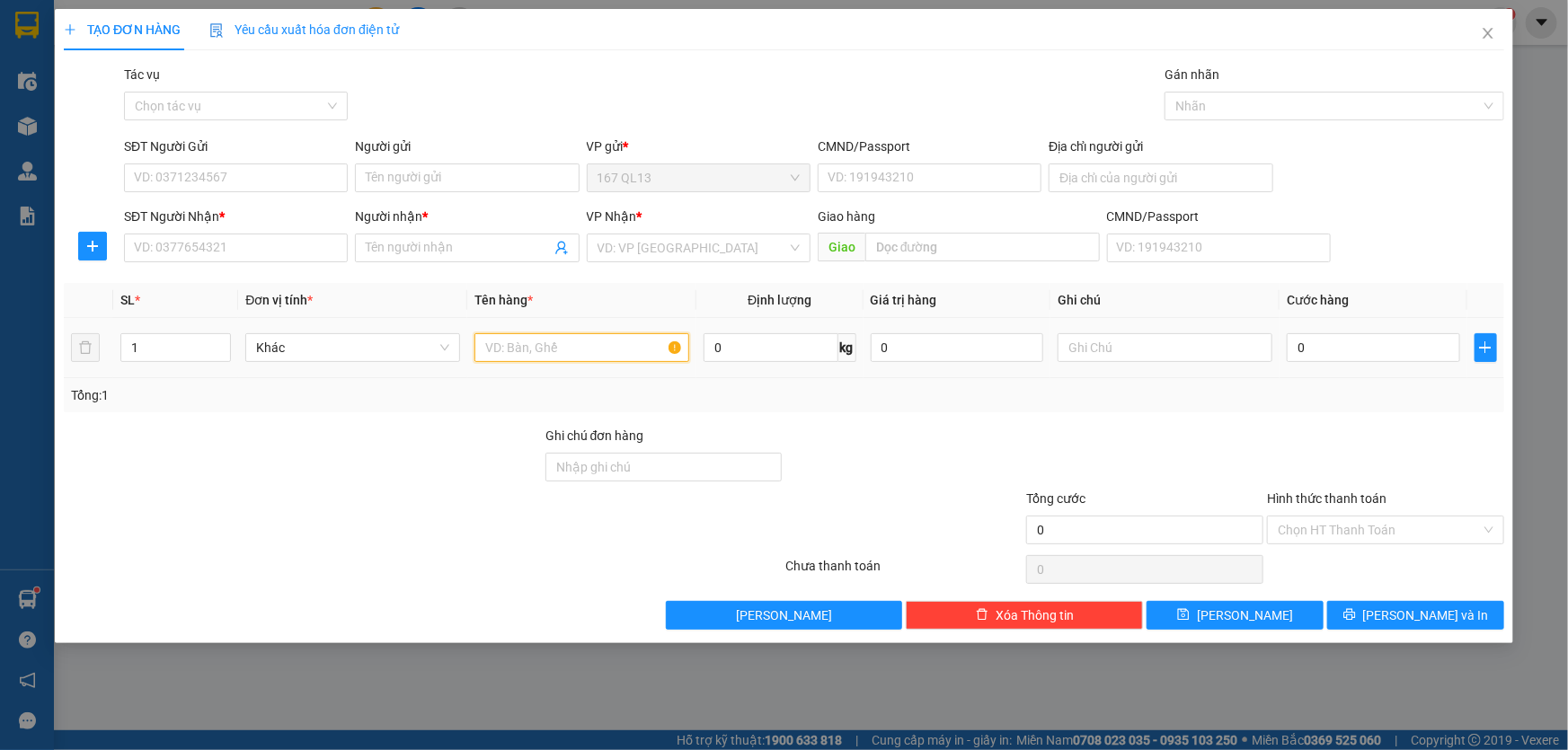
click at [589, 339] on input "text" at bounding box center [581, 348] width 214 height 29
type input "thung"
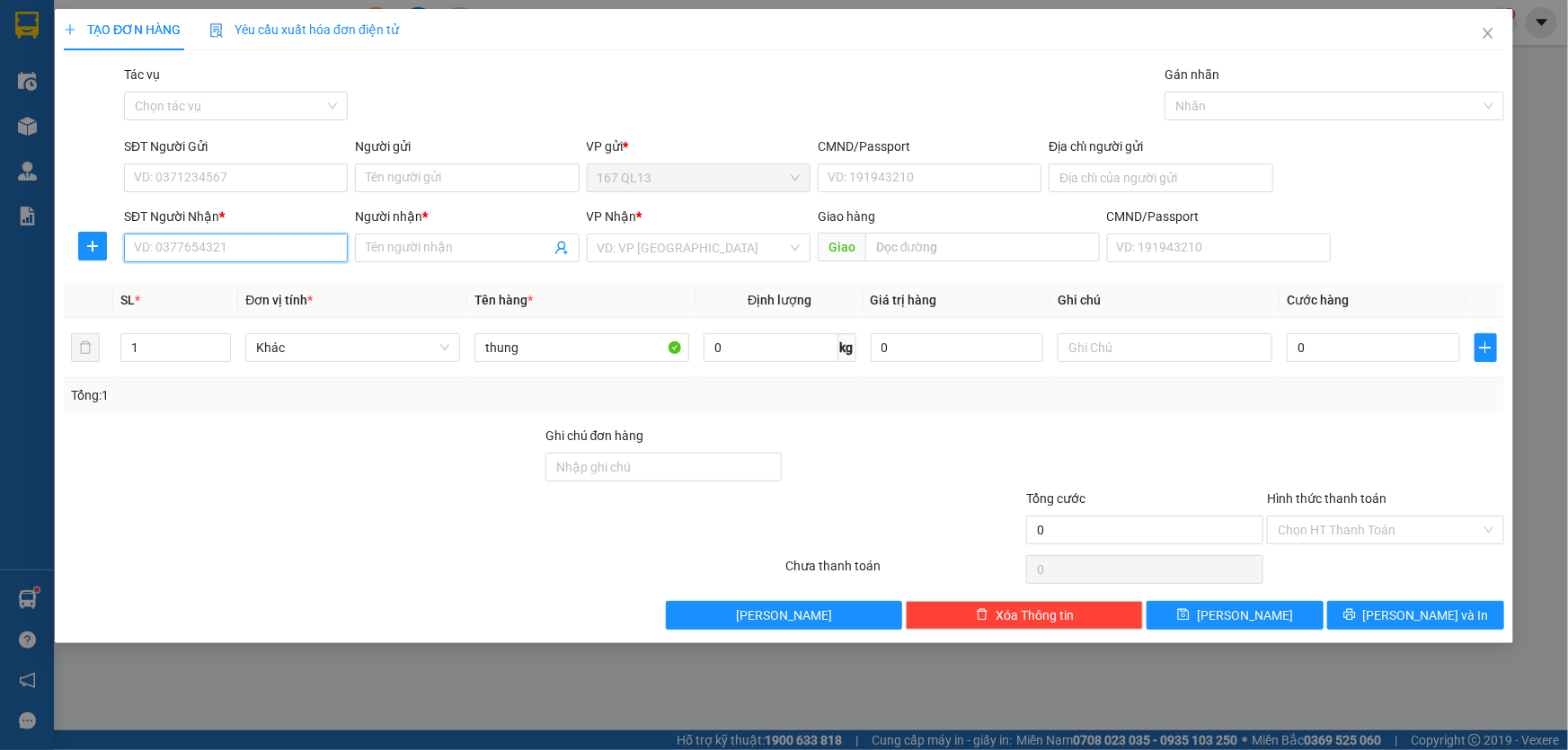
click at [292, 242] on input "SĐT Người Nhận *" at bounding box center [235, 248] width 223 height 29
type input "0"
click at [317, 171] on input "SĐT Người Gửi" at bounding box center [235, 178] width 223 height 29
type input "0332985535"
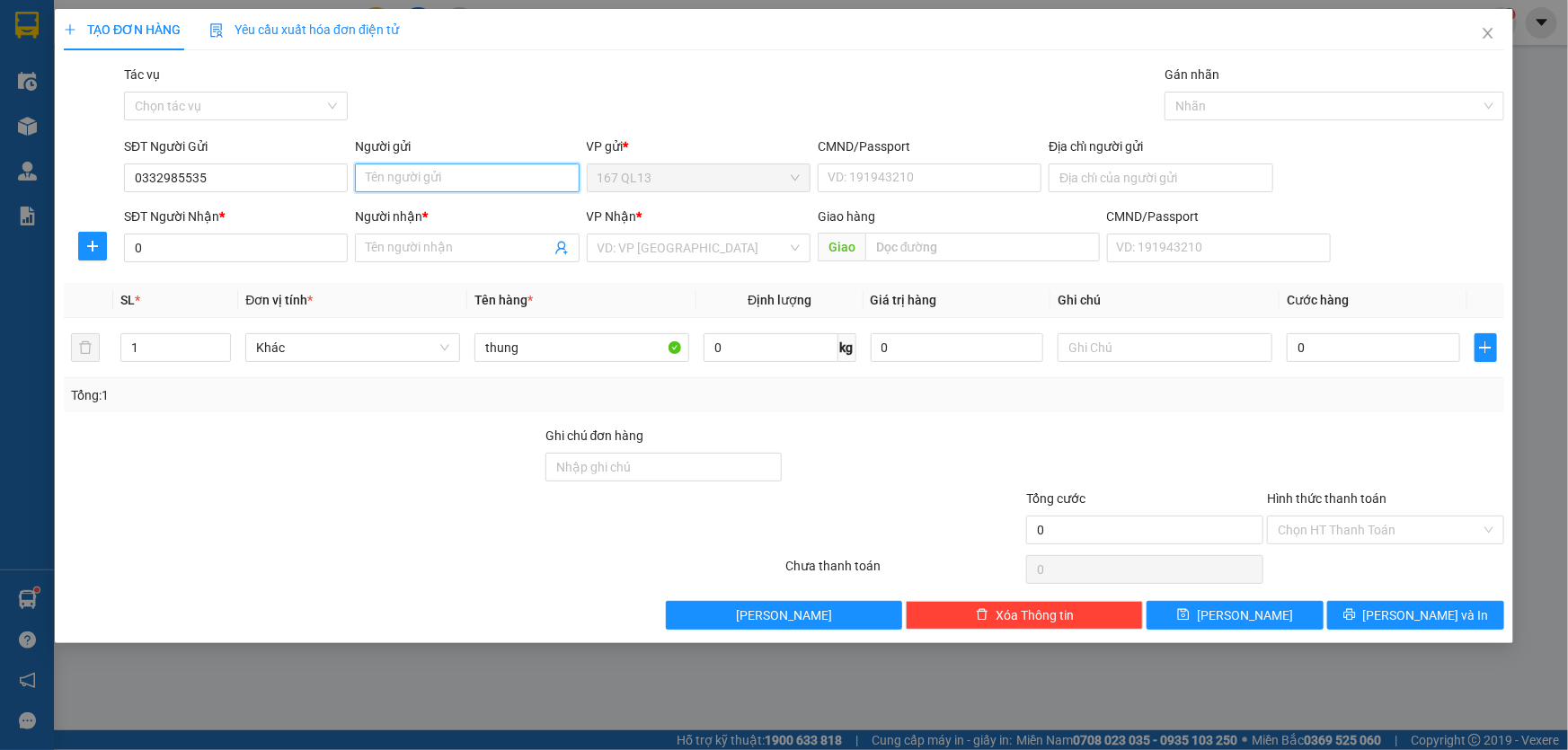
click at [421, 180] on input "Người gửi" at bounding box center [466, 178] width 223 height 29
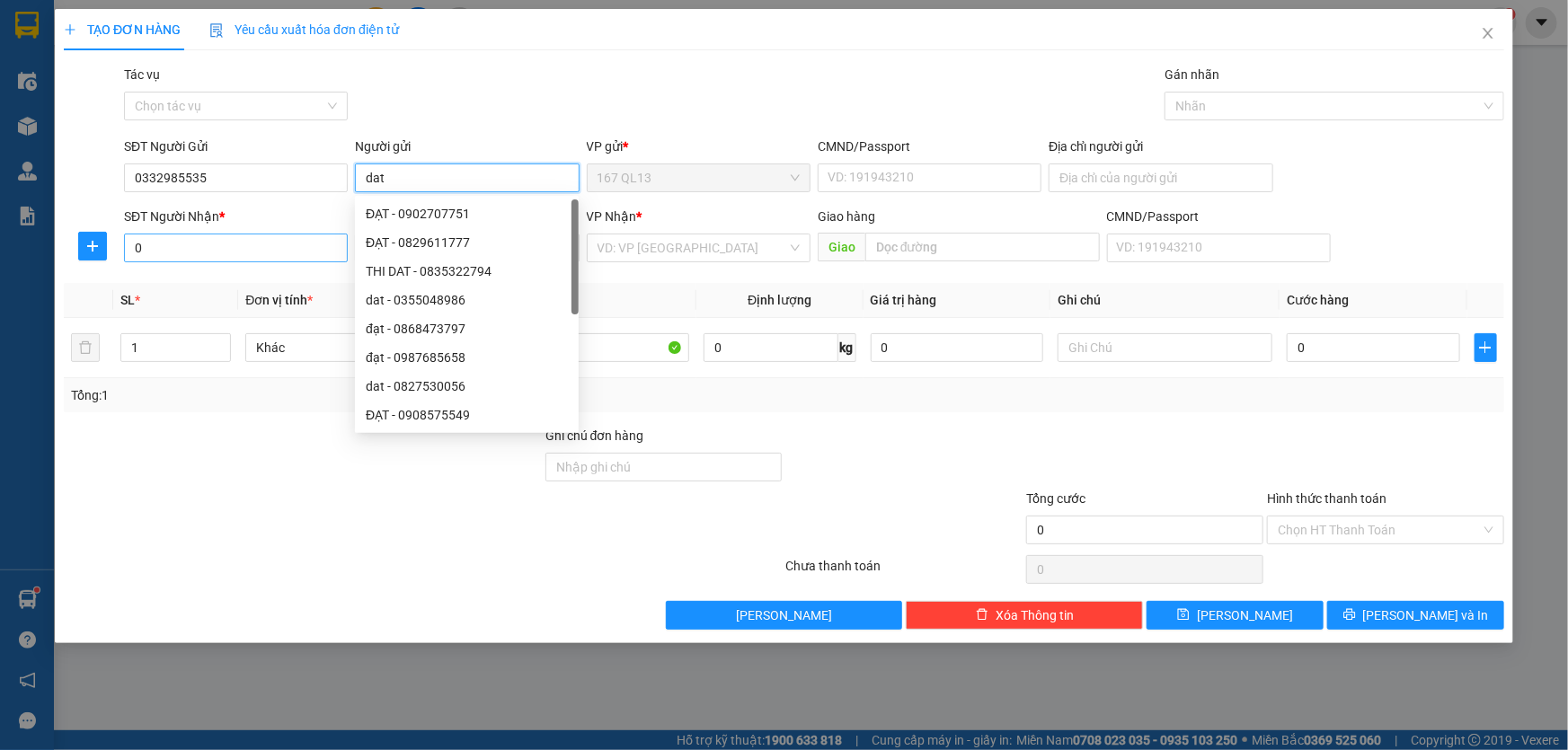
type input "dat"
click at [250, 245] on input "0" at bounding box center [235, 248] width 223 height 29
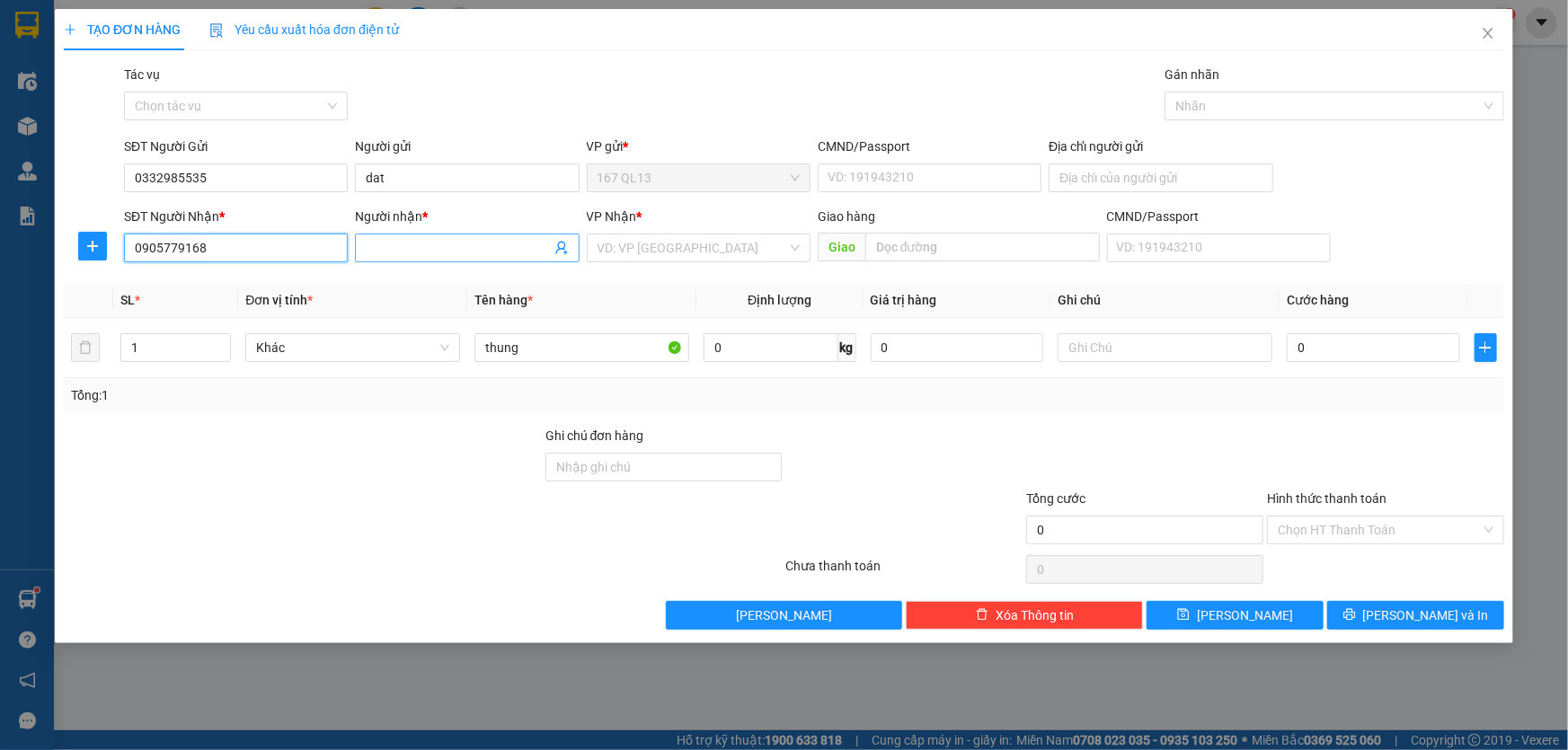
type input "0905779168"
click at [378, 248] on input "Người nhận *" at bounding box center [458, 248] width 184 height 20
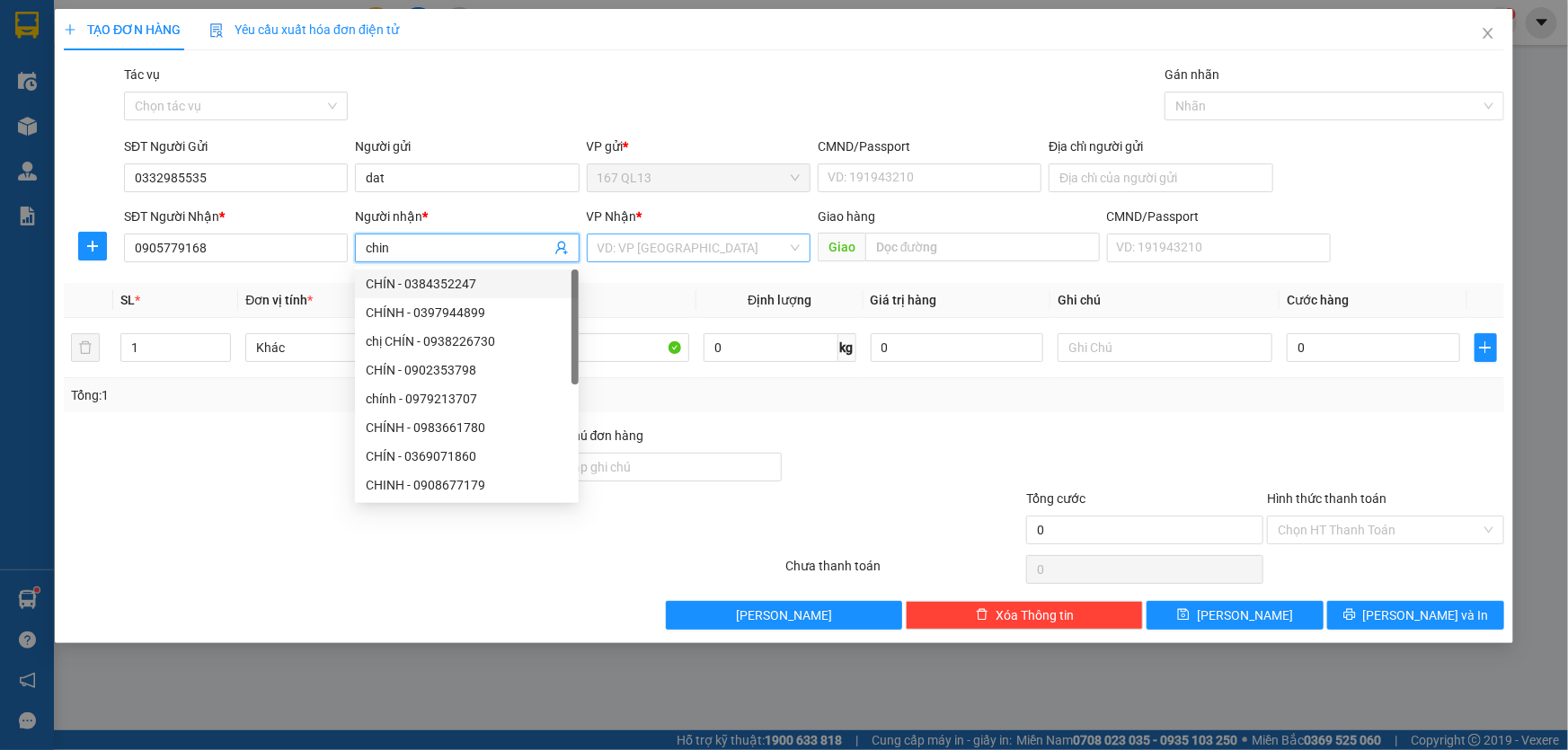
type input "chin"
click at [674, 249] on input "search" at bounding box center [692, 248] width 190 height 27
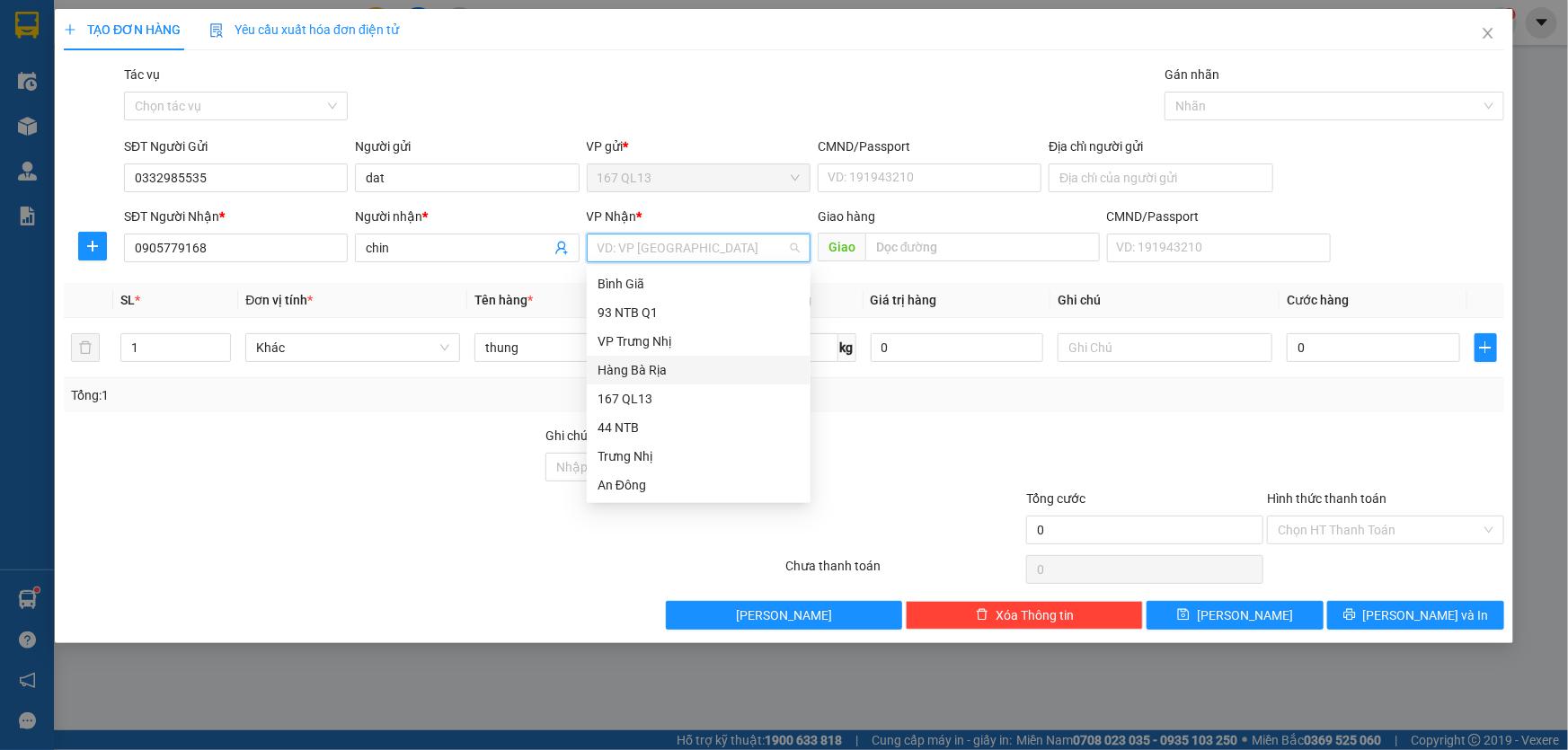
click at [659, 367] on div "Hàng Bà Rịa" at bounding box center [699, 370] width 202 height 20
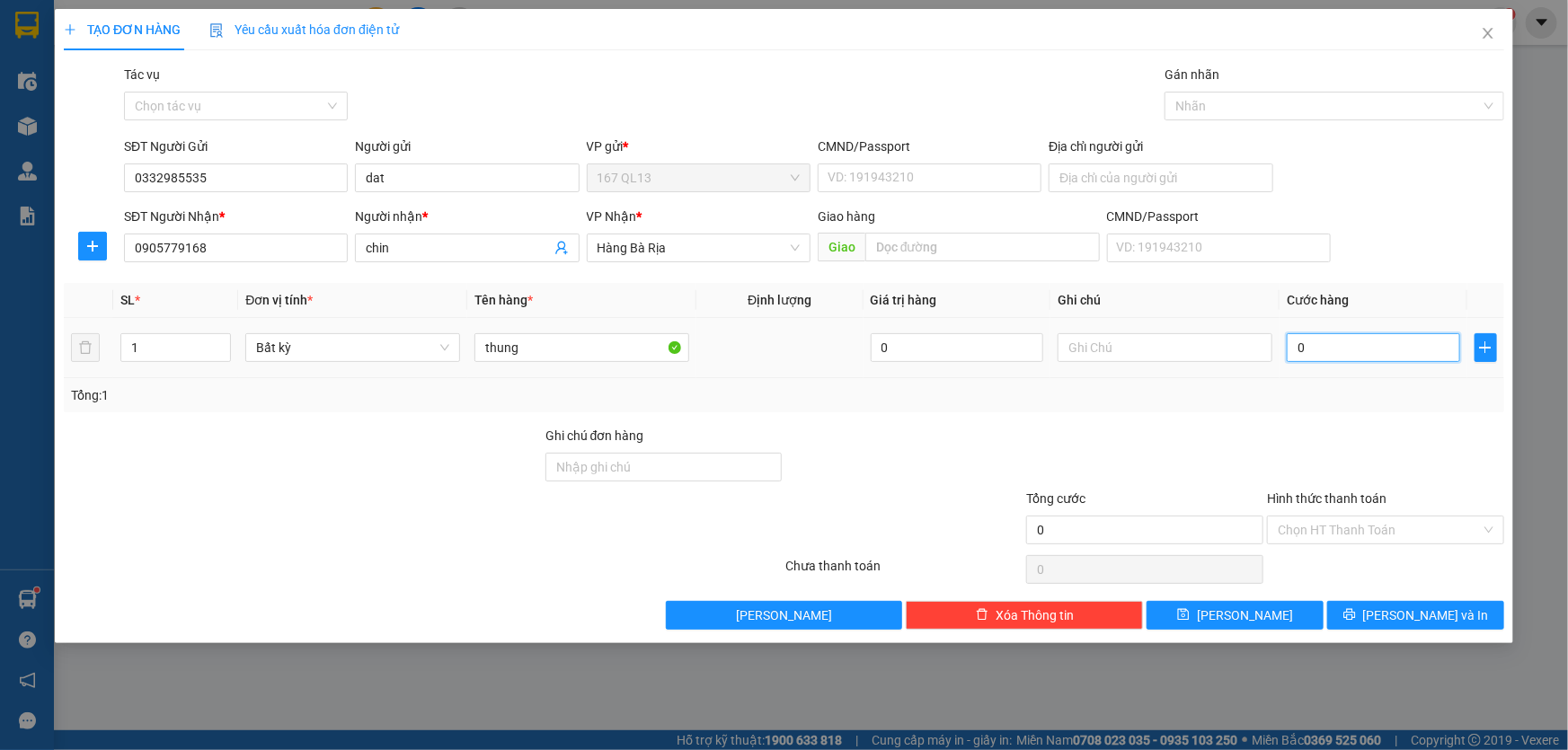
click at [1292, 345] on input "0" at bounding box center [1373, 348] width 173 height 29
type input "5"
type input "50"
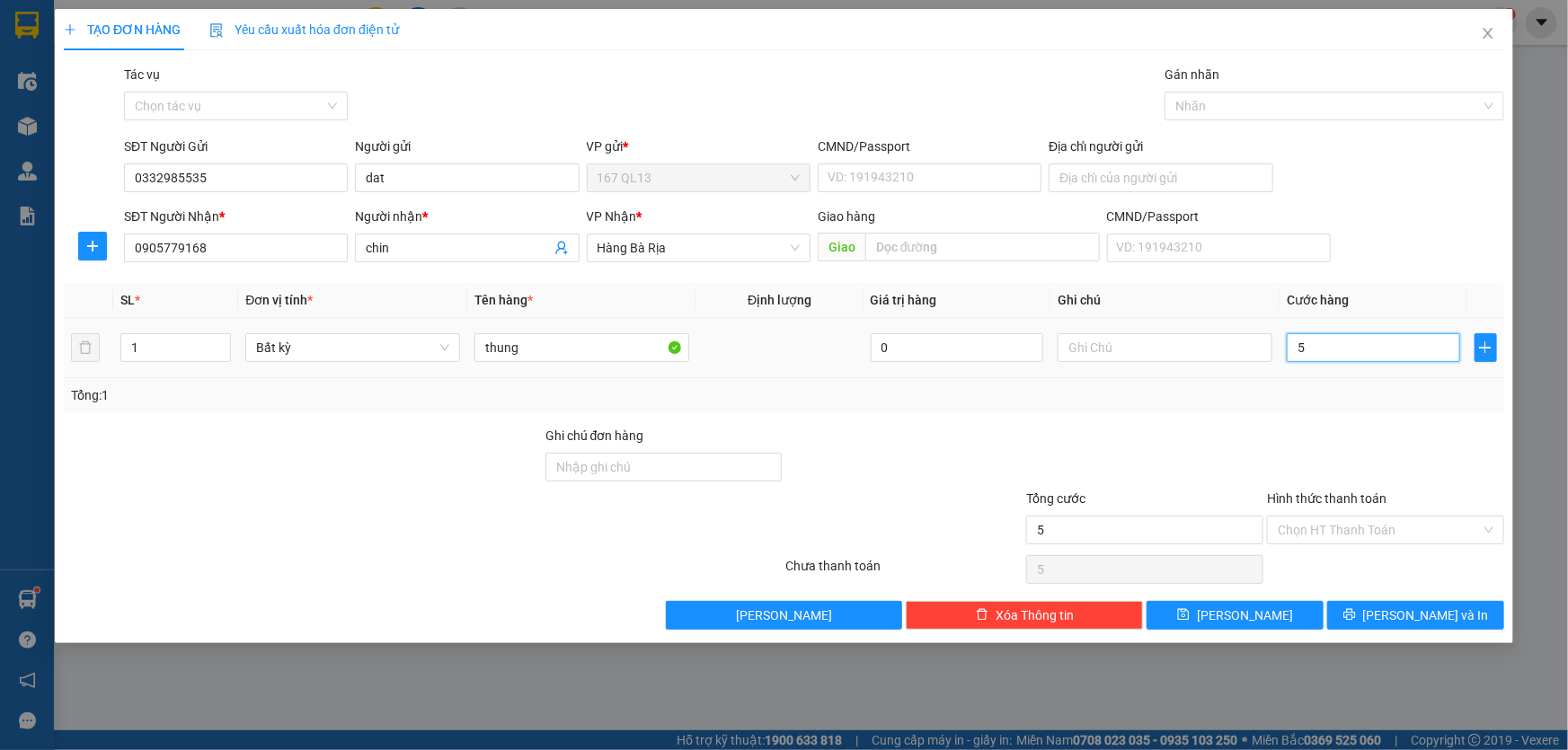
type input "50"
click at [1427, 614] on span "[PERSON_NAME] và In" at bounding box center [1426, 616] width 126 height 20
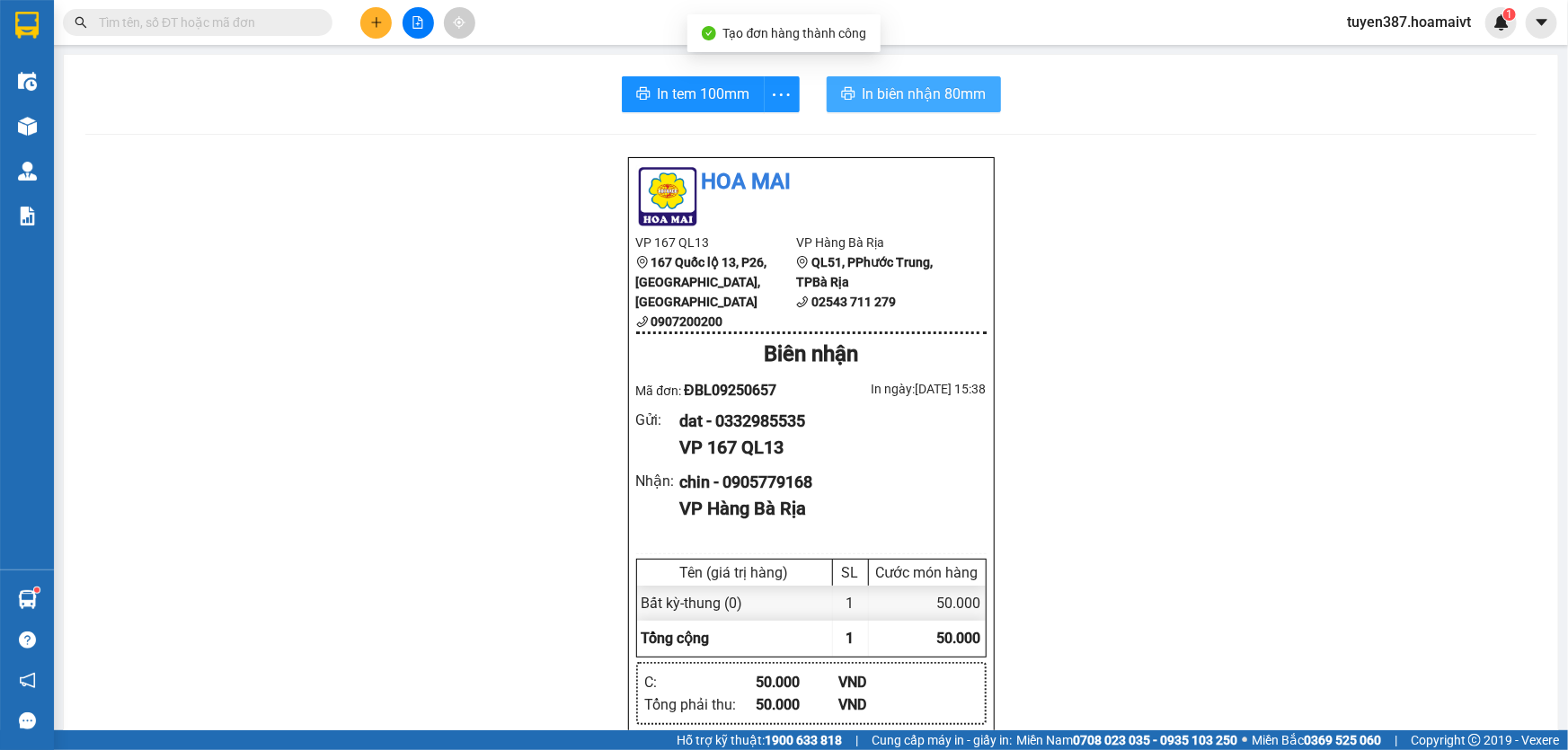
click at [882, 93] on span "In biên nhận 80mm" at bounding box center [925, 94] width 124 height 23
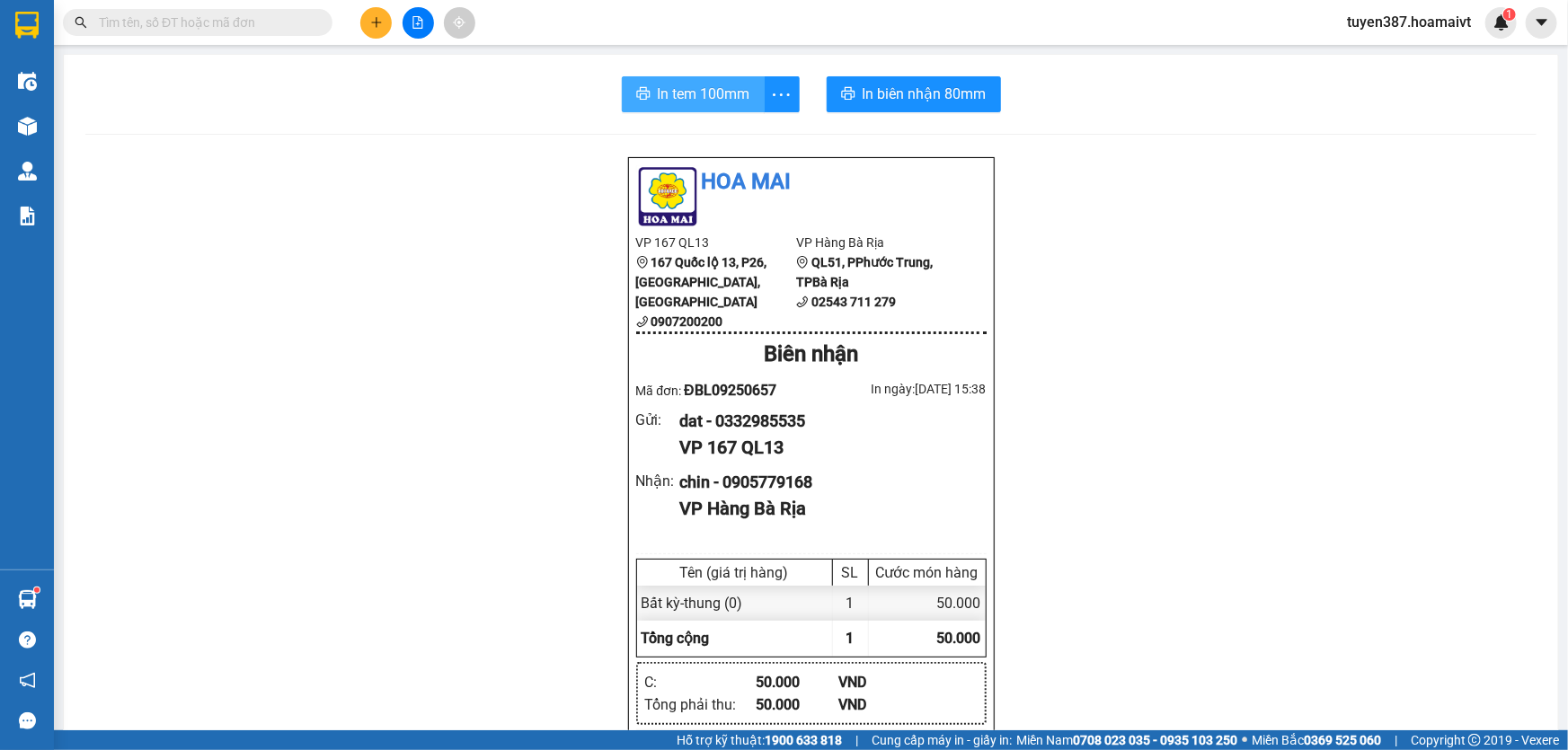
click at [672, 98] on span "In tem 100mm" at bounding box center [703, 94] width 92 height 23
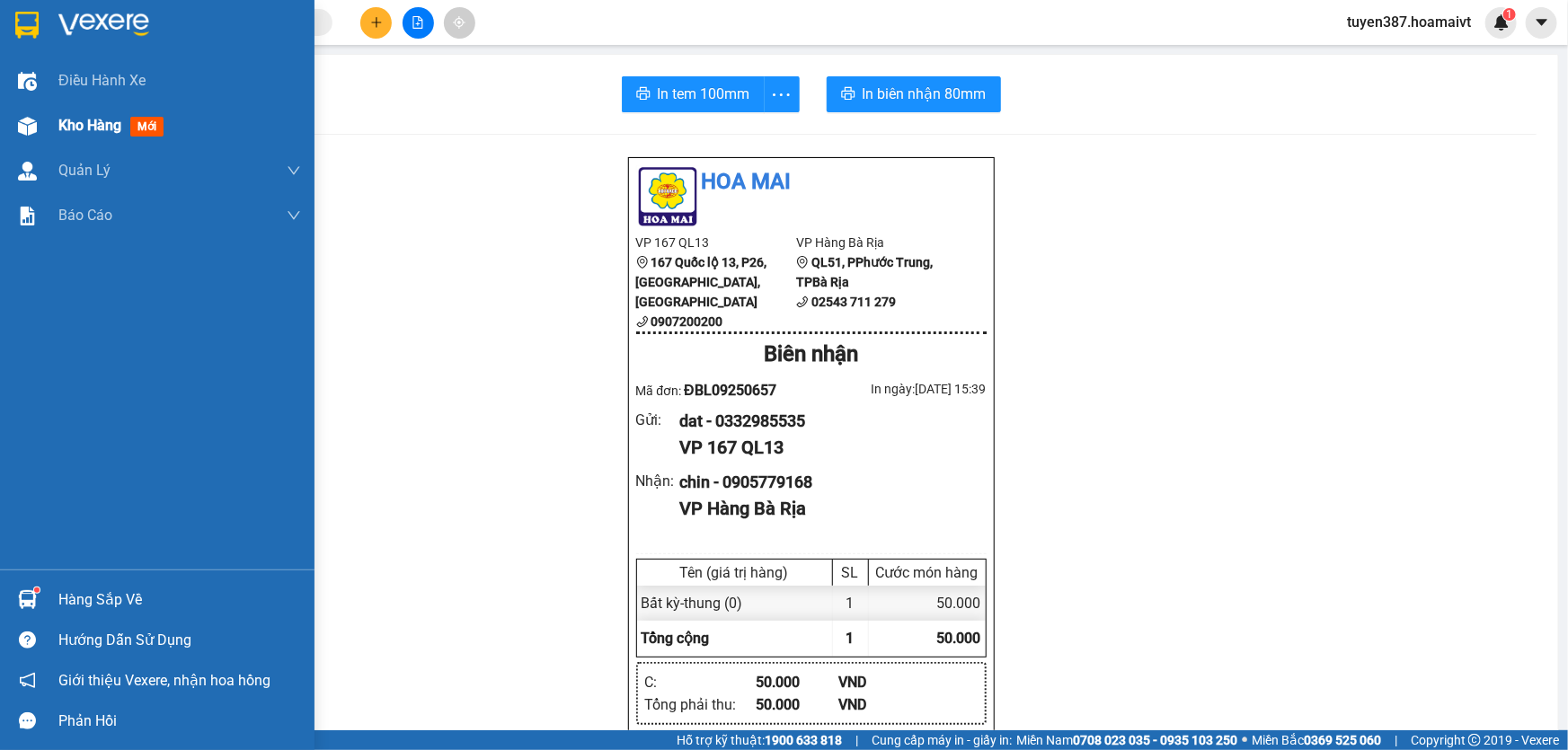
click at [144, 121] on span "mới" at bounding box center [147, 127] width 33 height 20
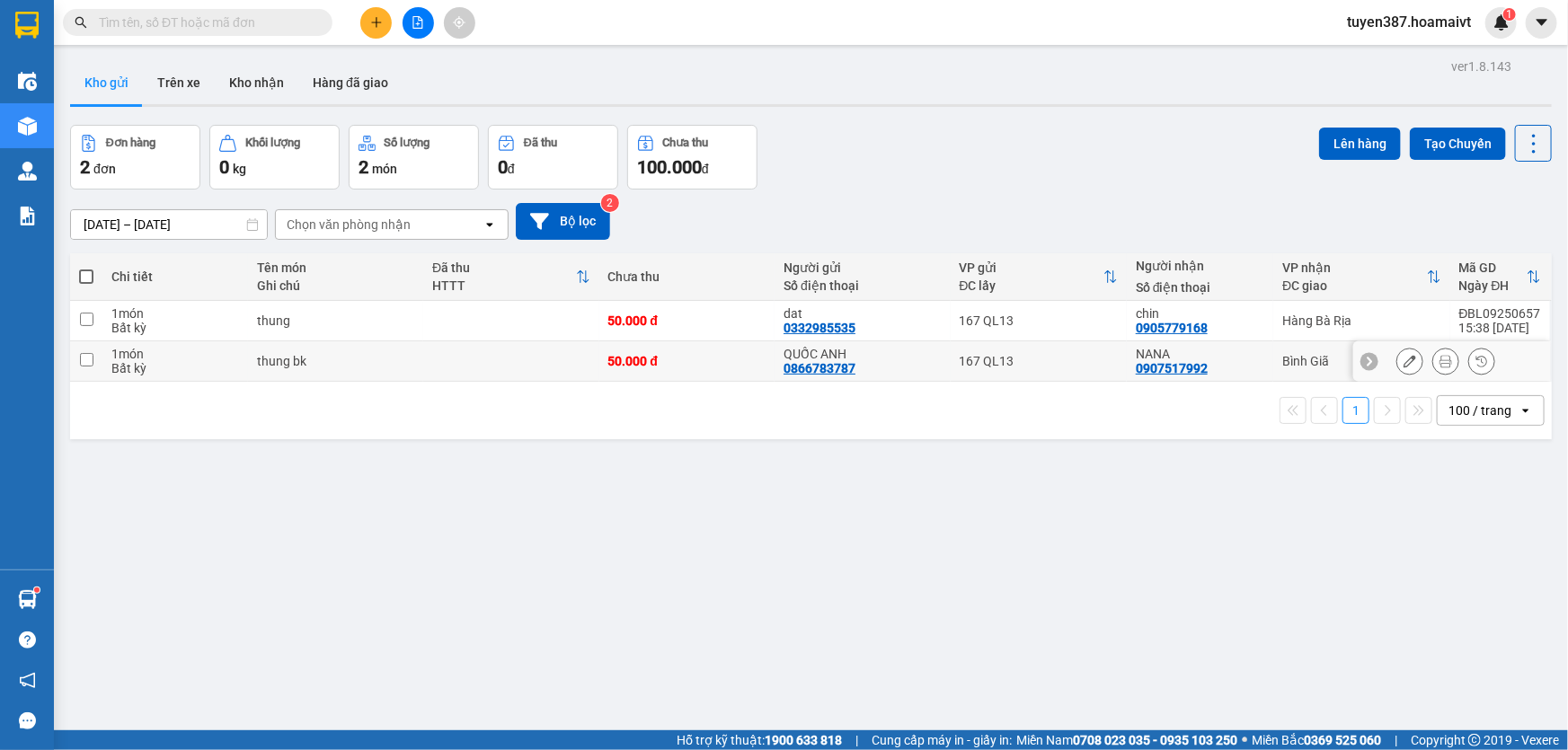
drag, startPoint x: 88, startPoint y: 358, endPoint x: 167, endPoint y: 343, distance: 80.4
click at [88, 357] on input "checkbox" at bounding box center [87, 359] width 14 height 14
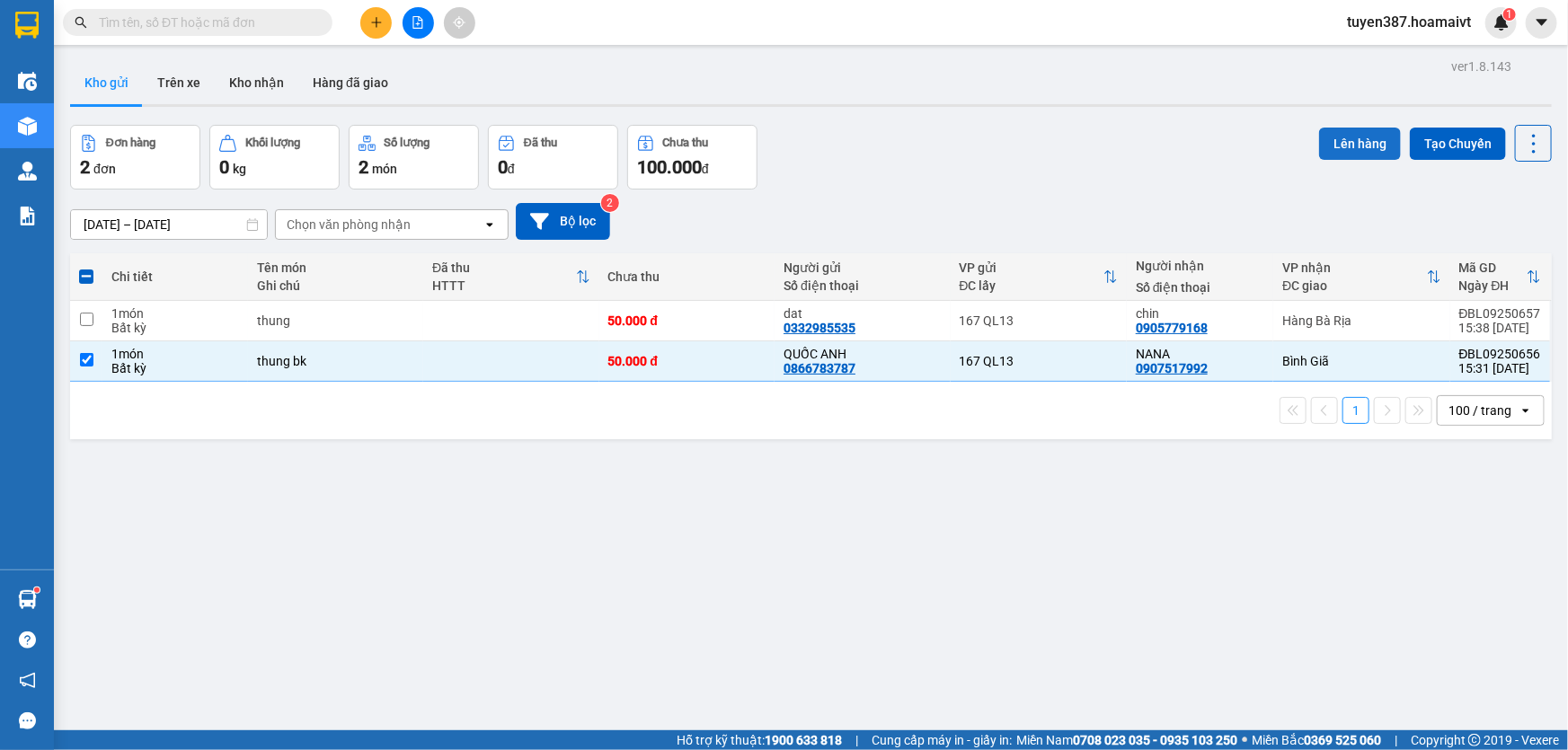
click at [1345, 141] on button "Lên hàng" at bounding box center [1360, 143] width 82 height 32
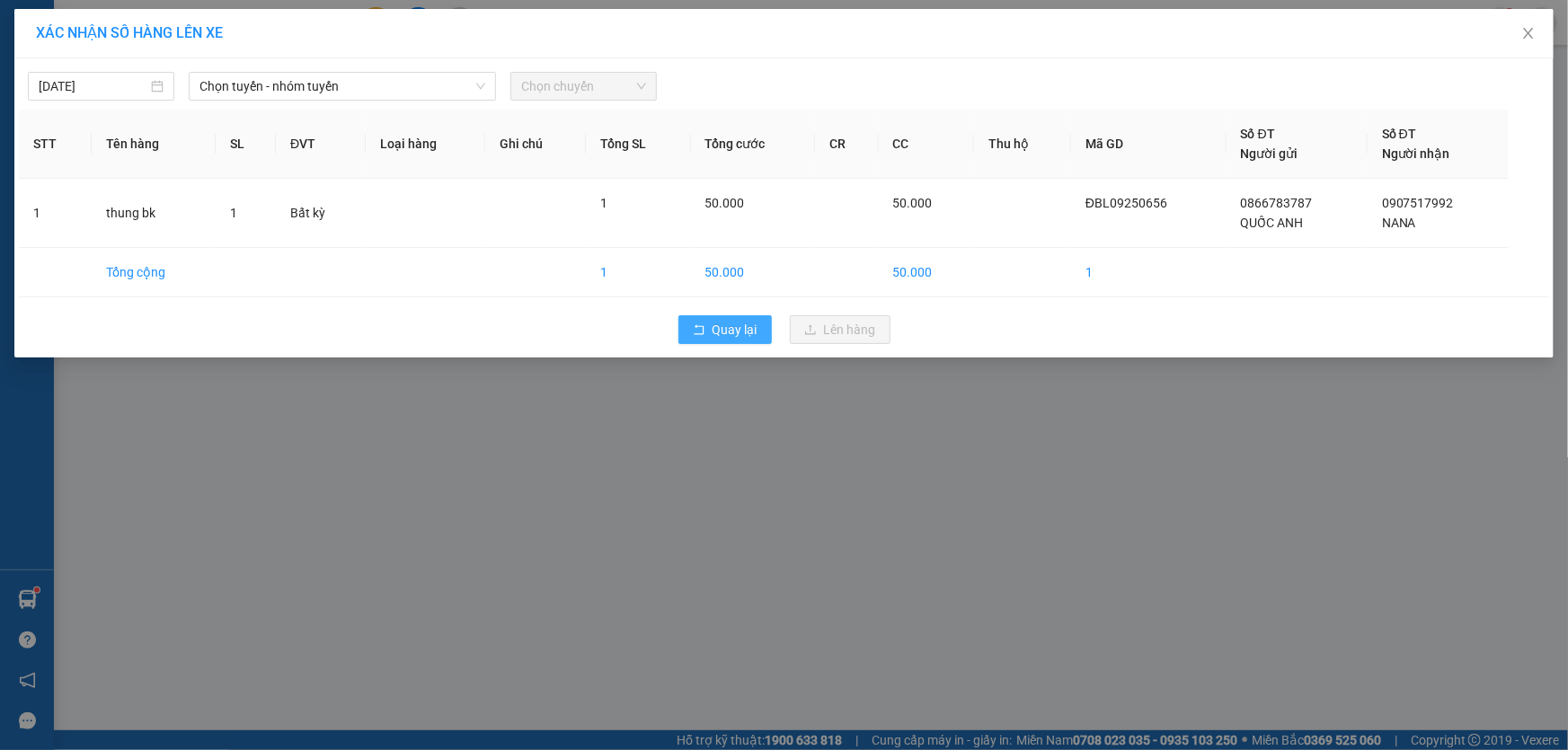
click at [742, 328] on span "Quay lại" at bounding box center [734, 330] width 45 height 20
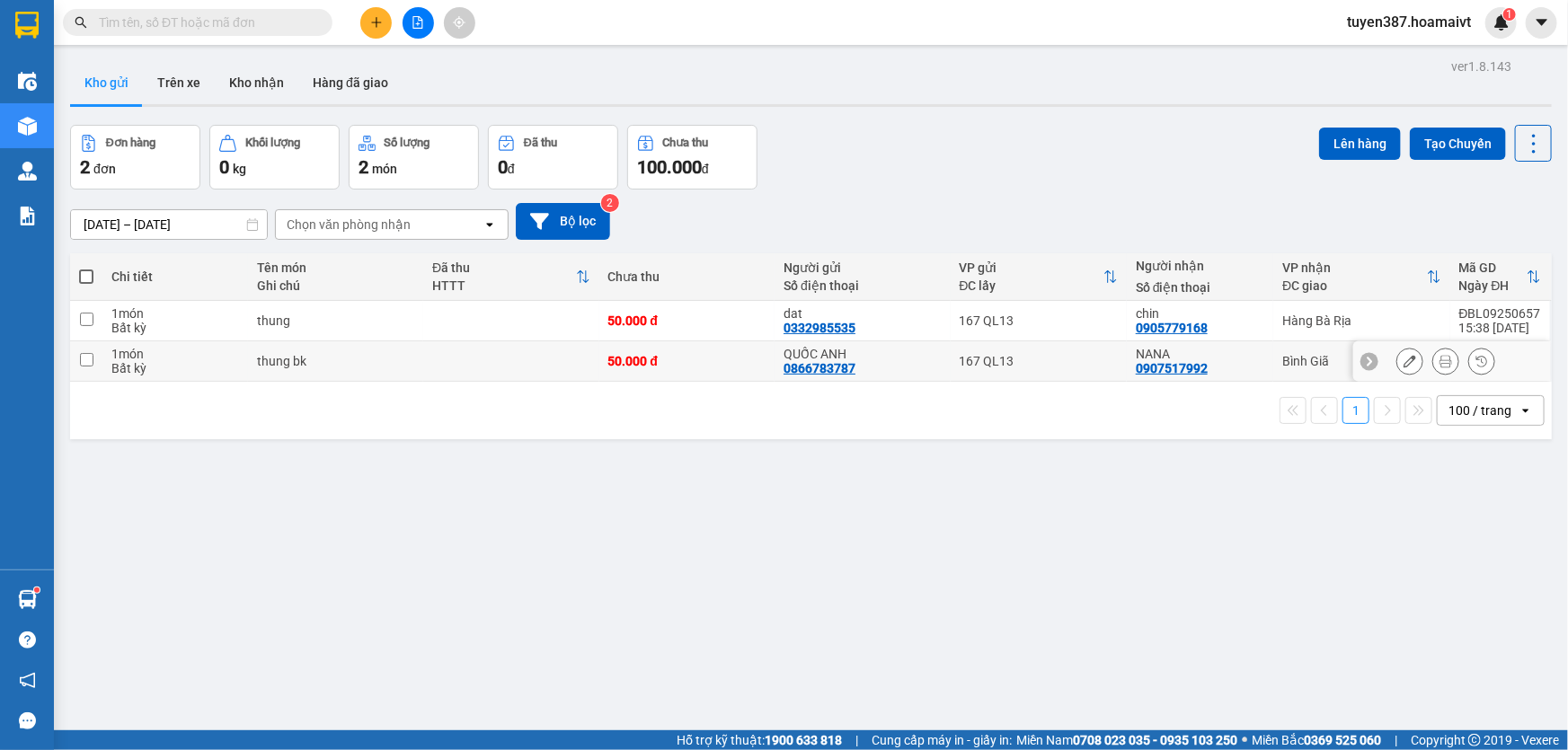
click at [86, 360] on input "checkbox" at bounding box center [87, 359] width 14 height 14
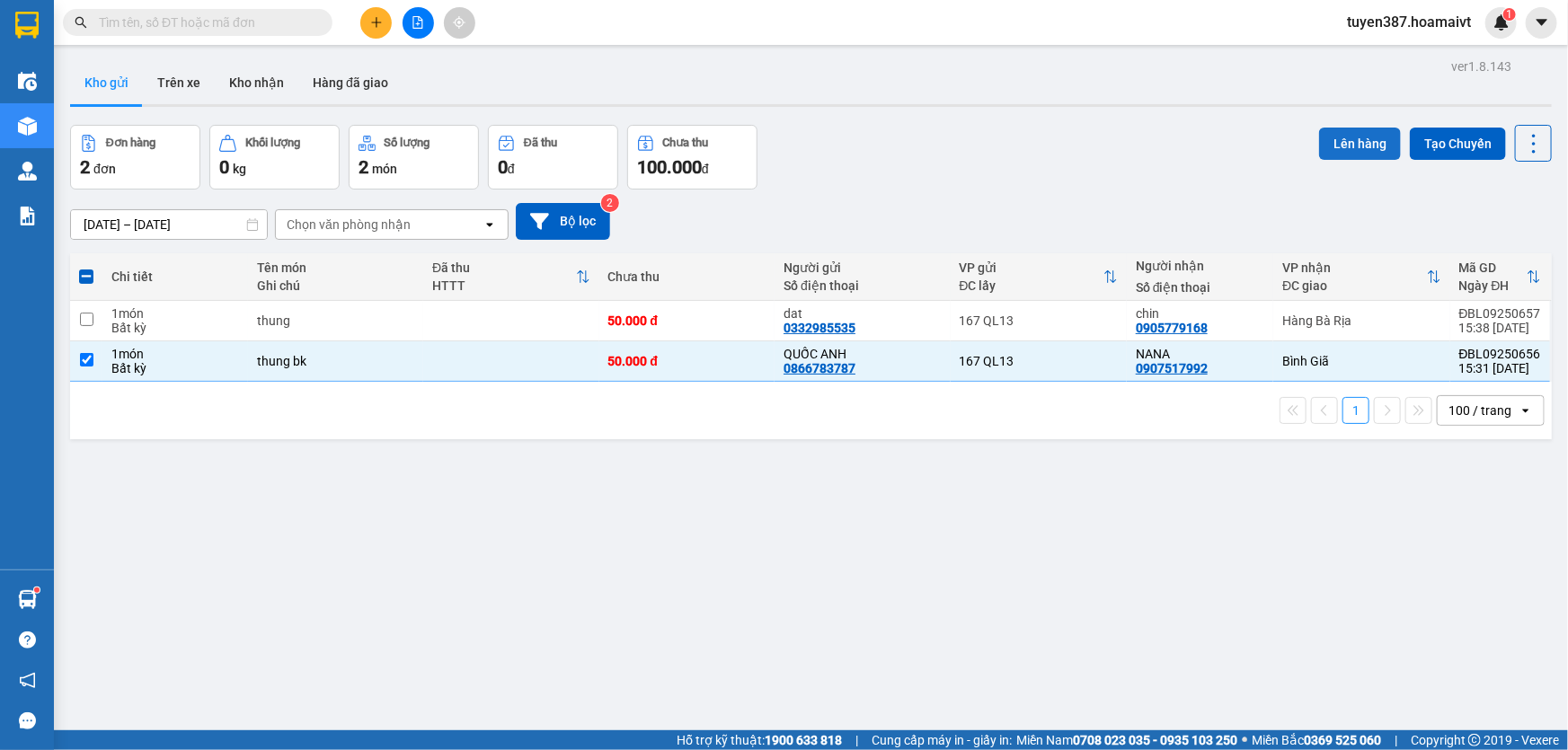
click at [1343, 135] on button "Lên hàng" at bounding box center [1360, 143] width 82 height 32
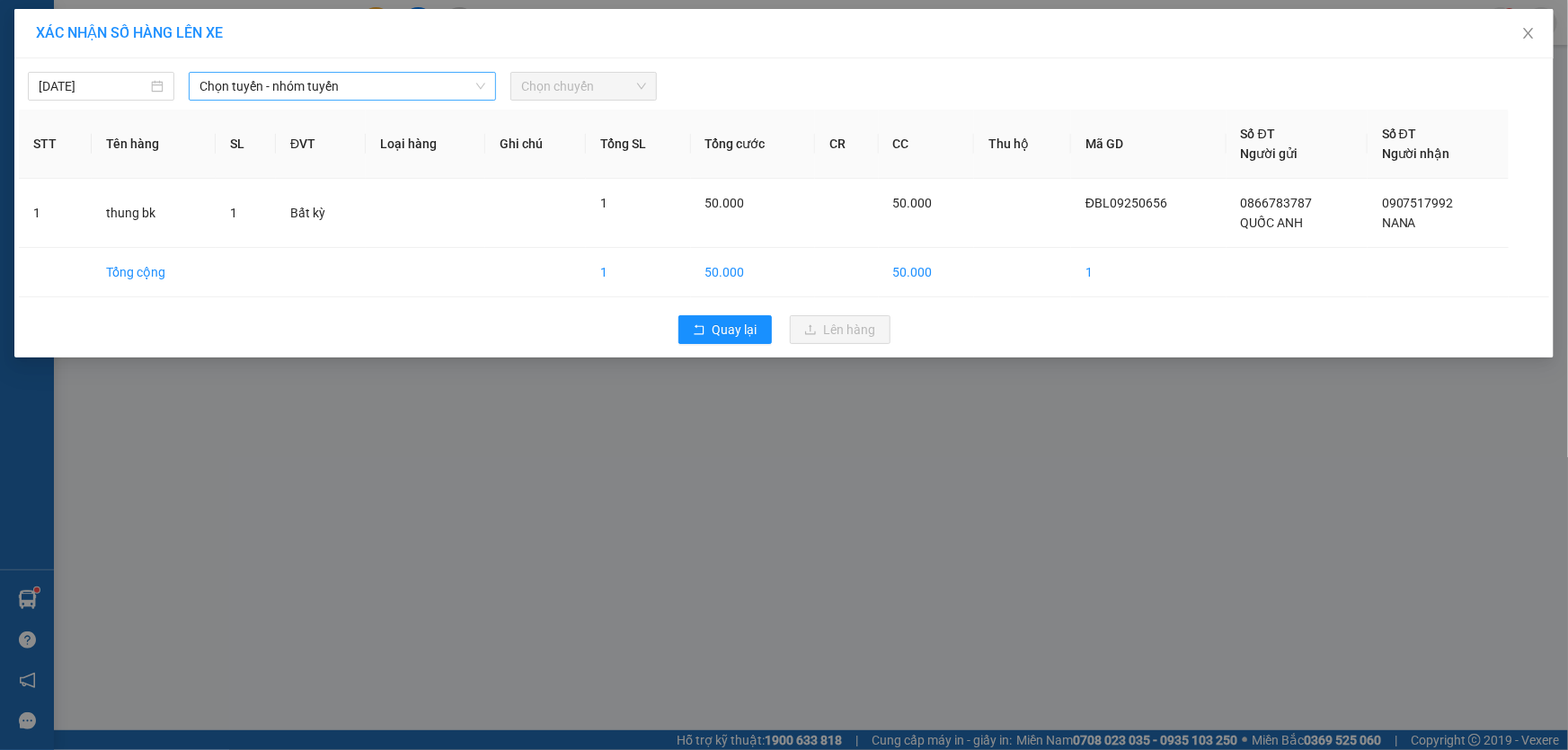
click at [352, 85] on span "Chọn tuyến - nhóm tuyến" at bounding box center [342, 87] width 286 height 27
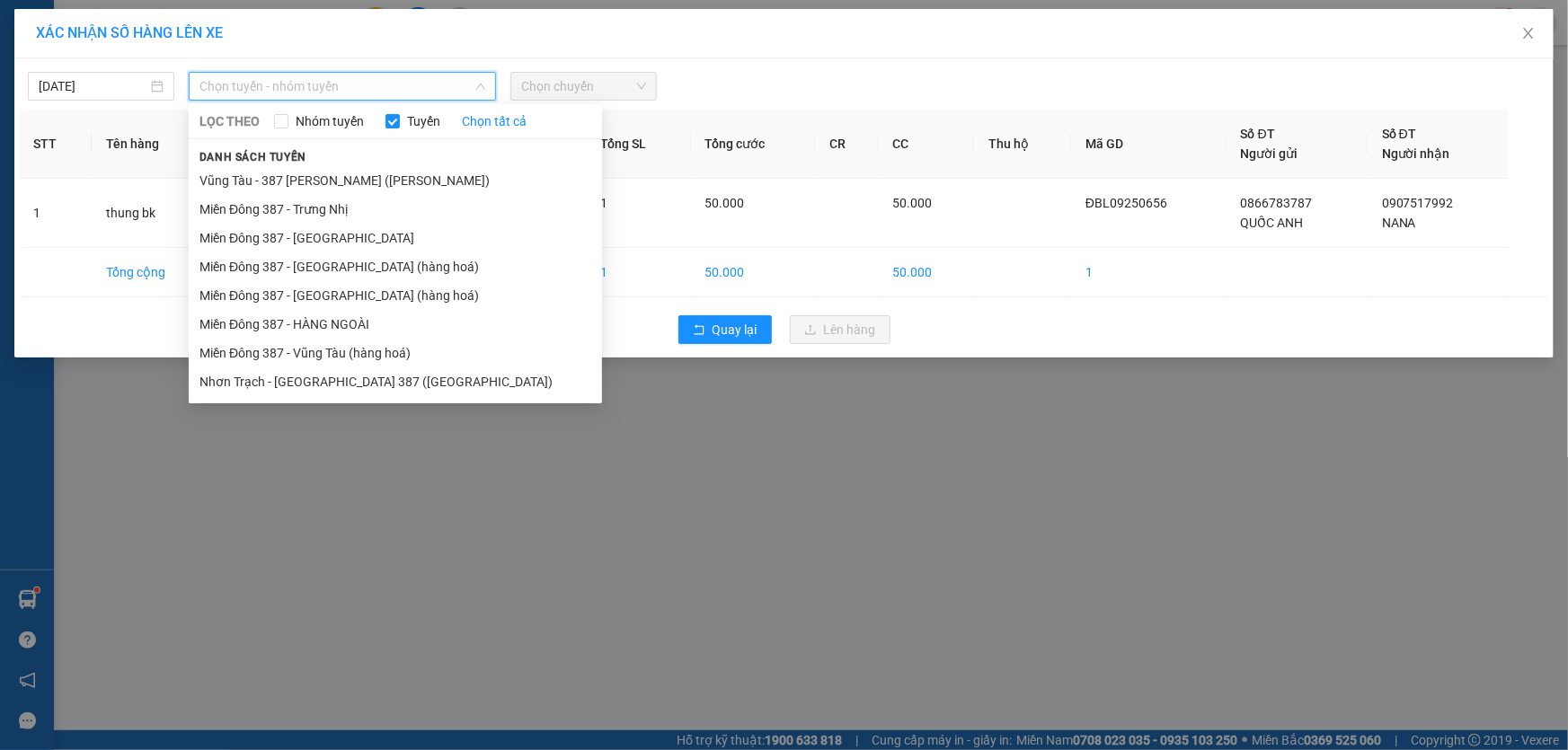
drag, startPoint x: 326, startPoint y: 349, endPoint x: 349, endPoint y: 304, distance: 50.5
click at [326, 348] on li "Miền Đông 387 - Vũng Tàu (hàng hoá)" at bounding box center [395, 353] width 413 height 29
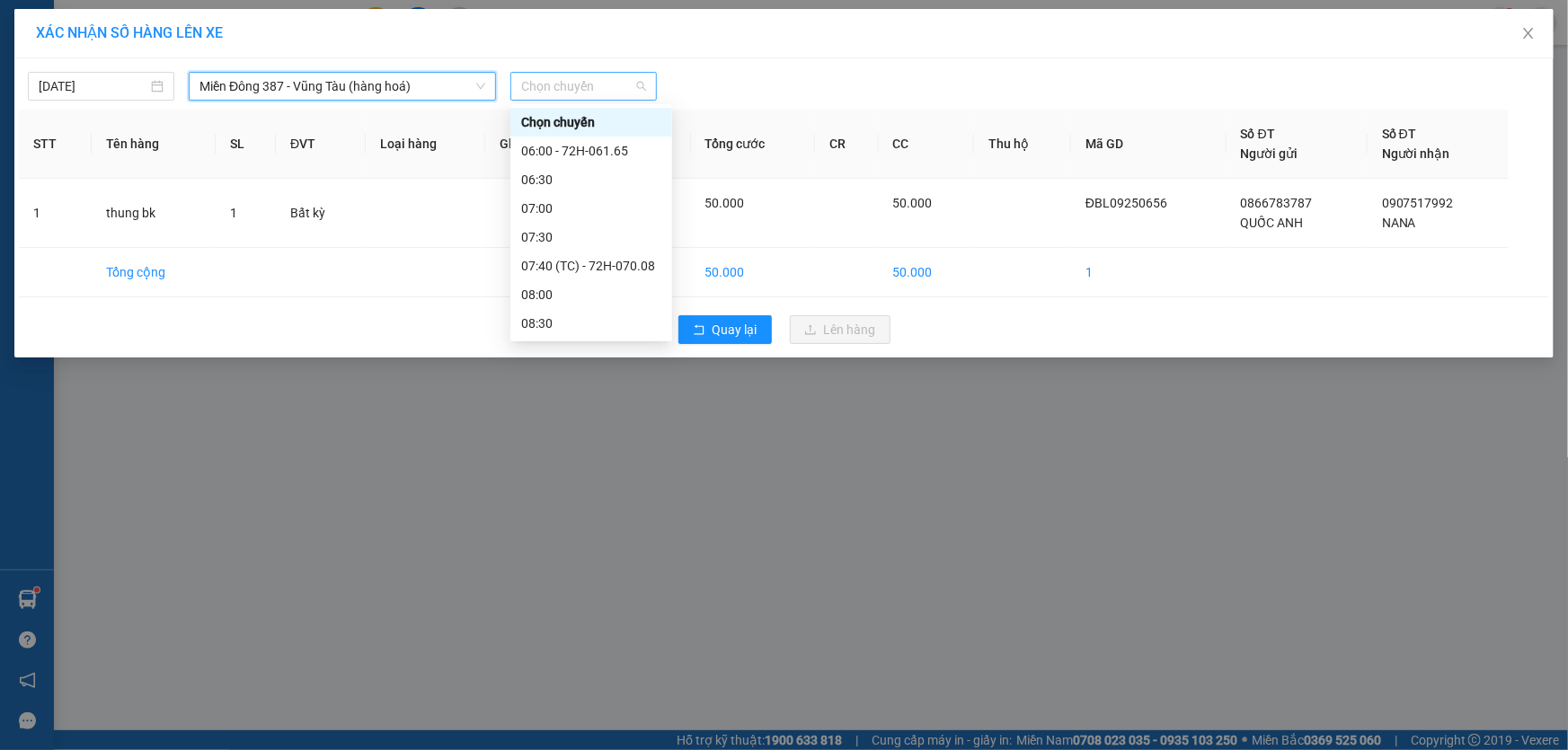
click at [615, 89] on span "Chọn chuyến" at bounding box center [583, 87] width 125 height 27
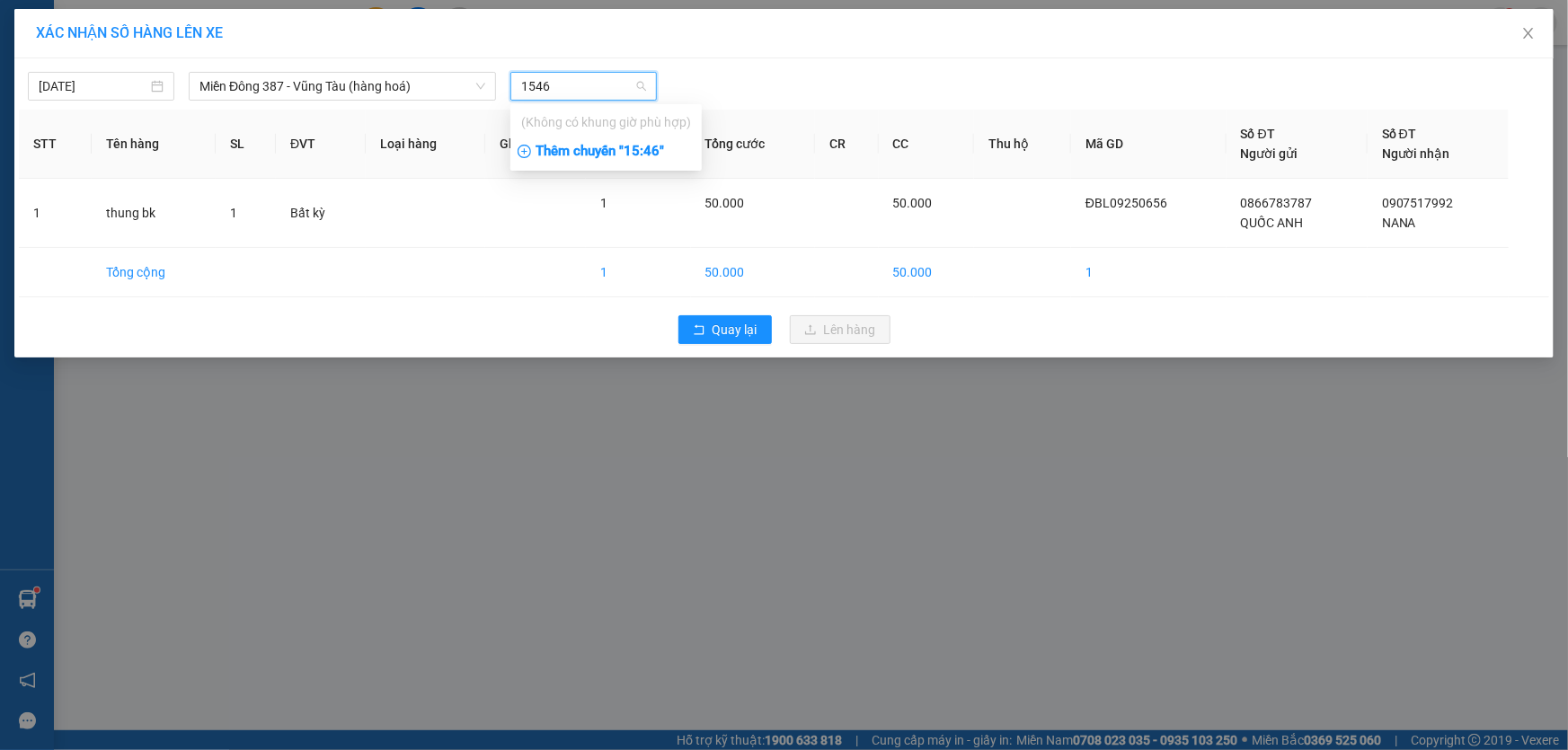
type input "1546"
click at [659, 150] on div "Thêm chuyến " 15:46 "" at bounding box center [606, 151] width 192 height 30
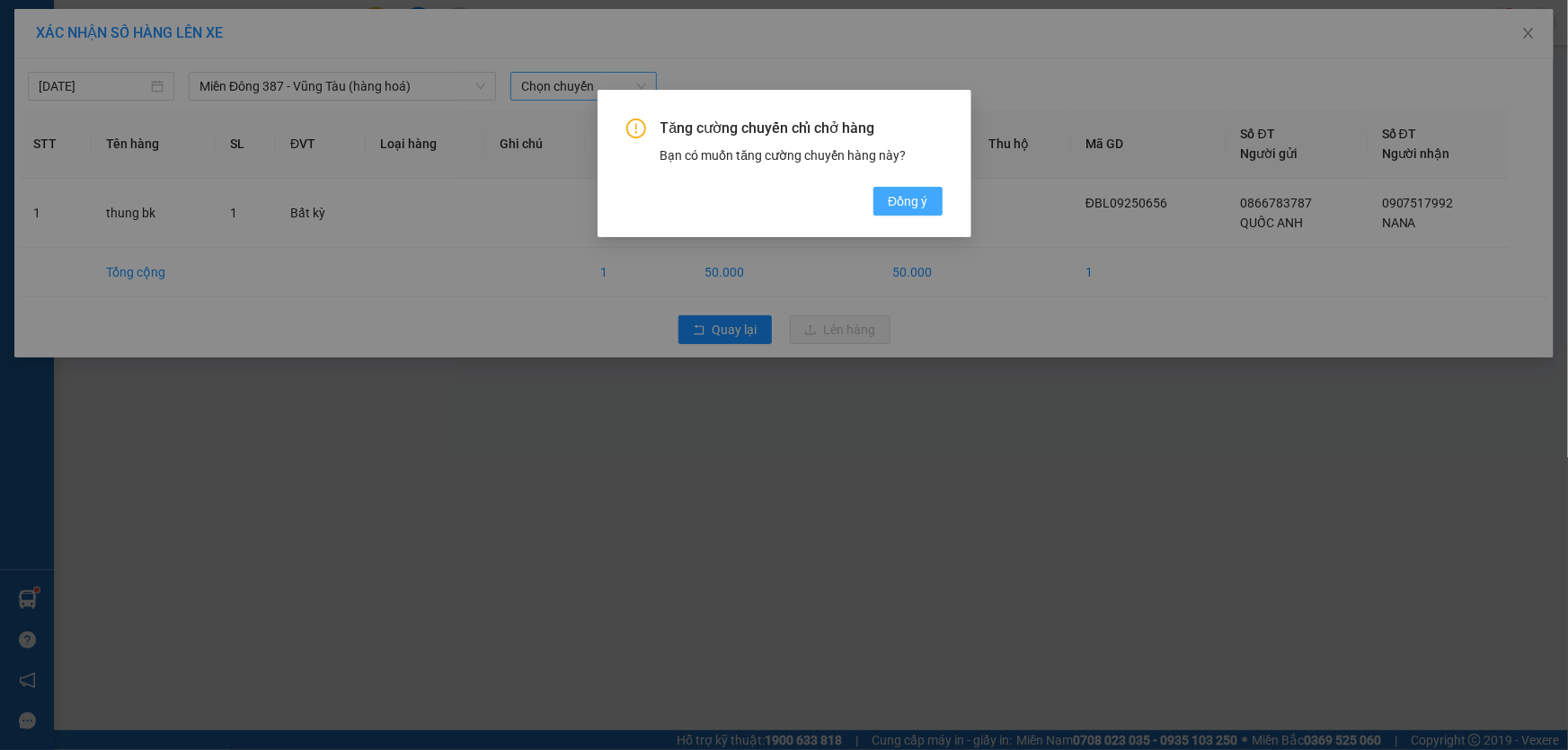
click at [909, 201] on span "Đồng ý" at bounding box center [907, 202] width 39 height 20
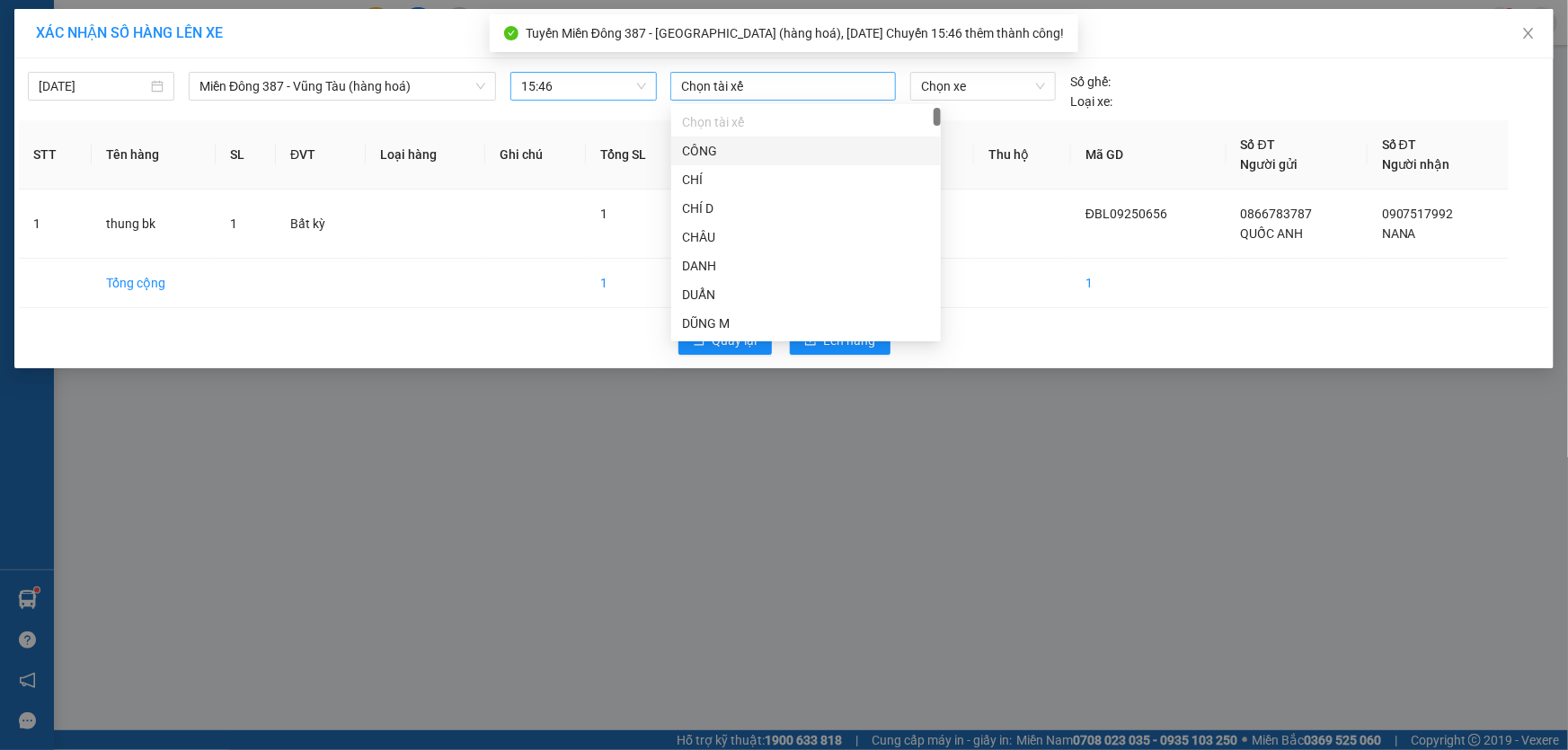
click at [793, 81] on div at bounding box center [783, 87] width 216 height 22
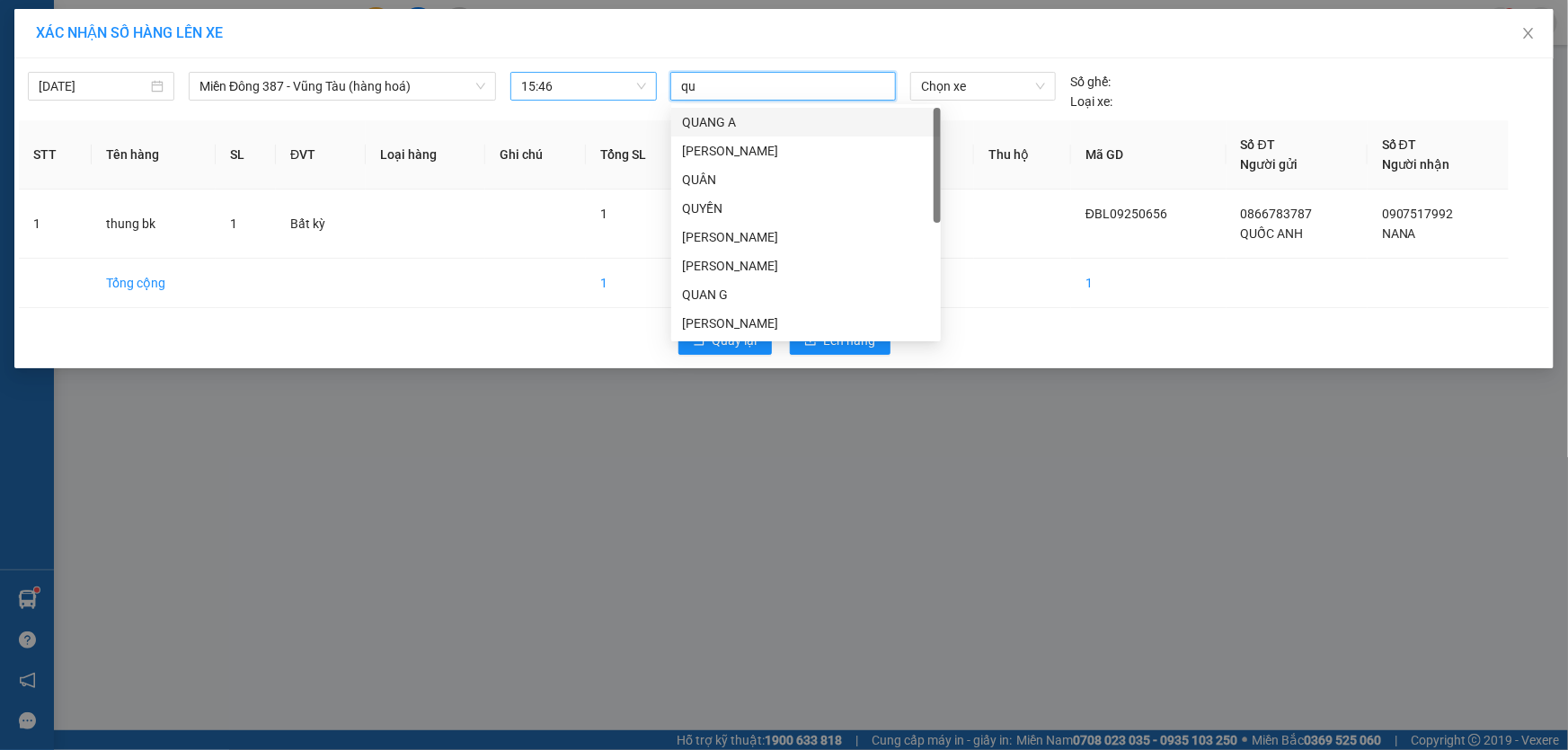
type input "quy"
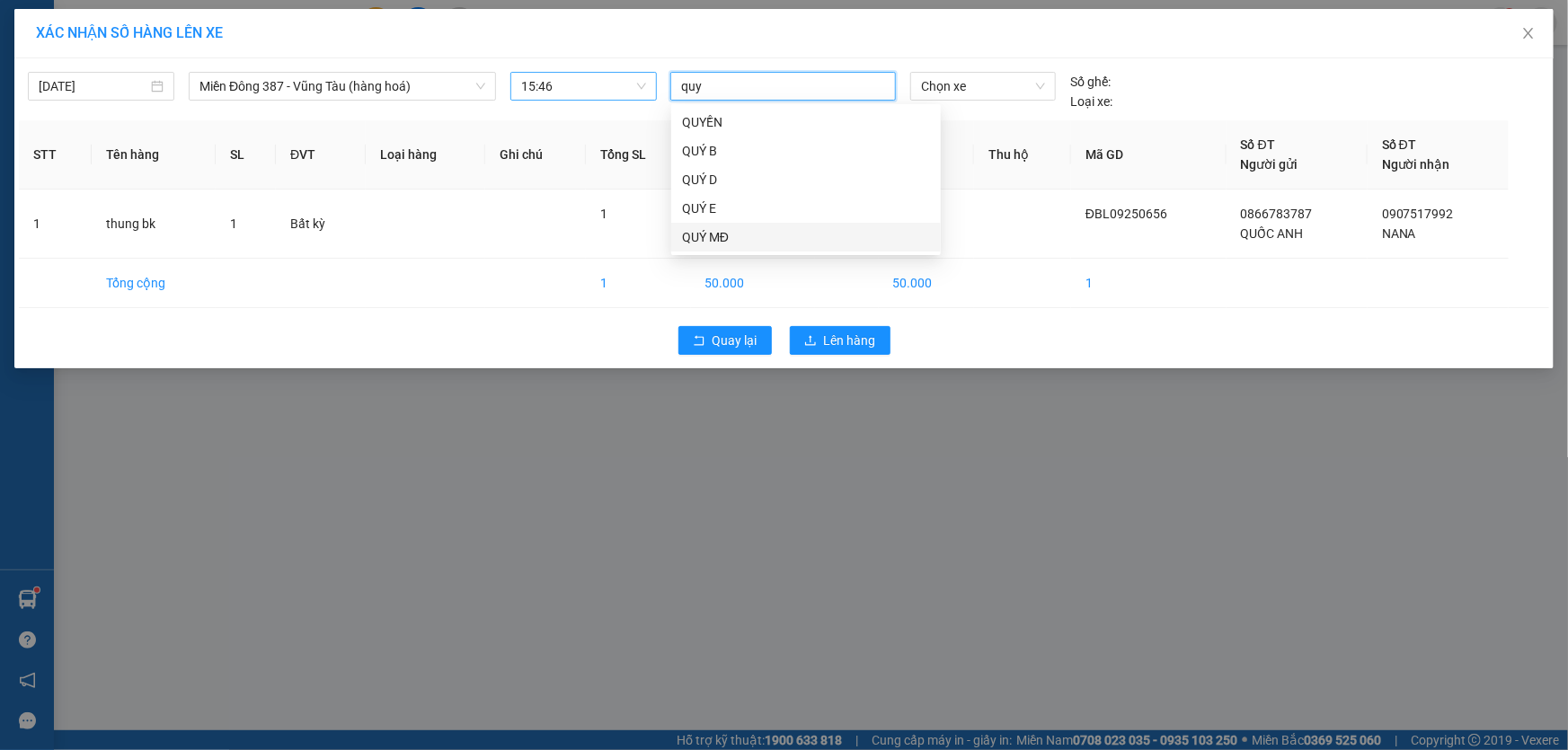
click at [708, 230] on div "QUÝ MĐ" at bounding box center [806, 237] width 248 height 20
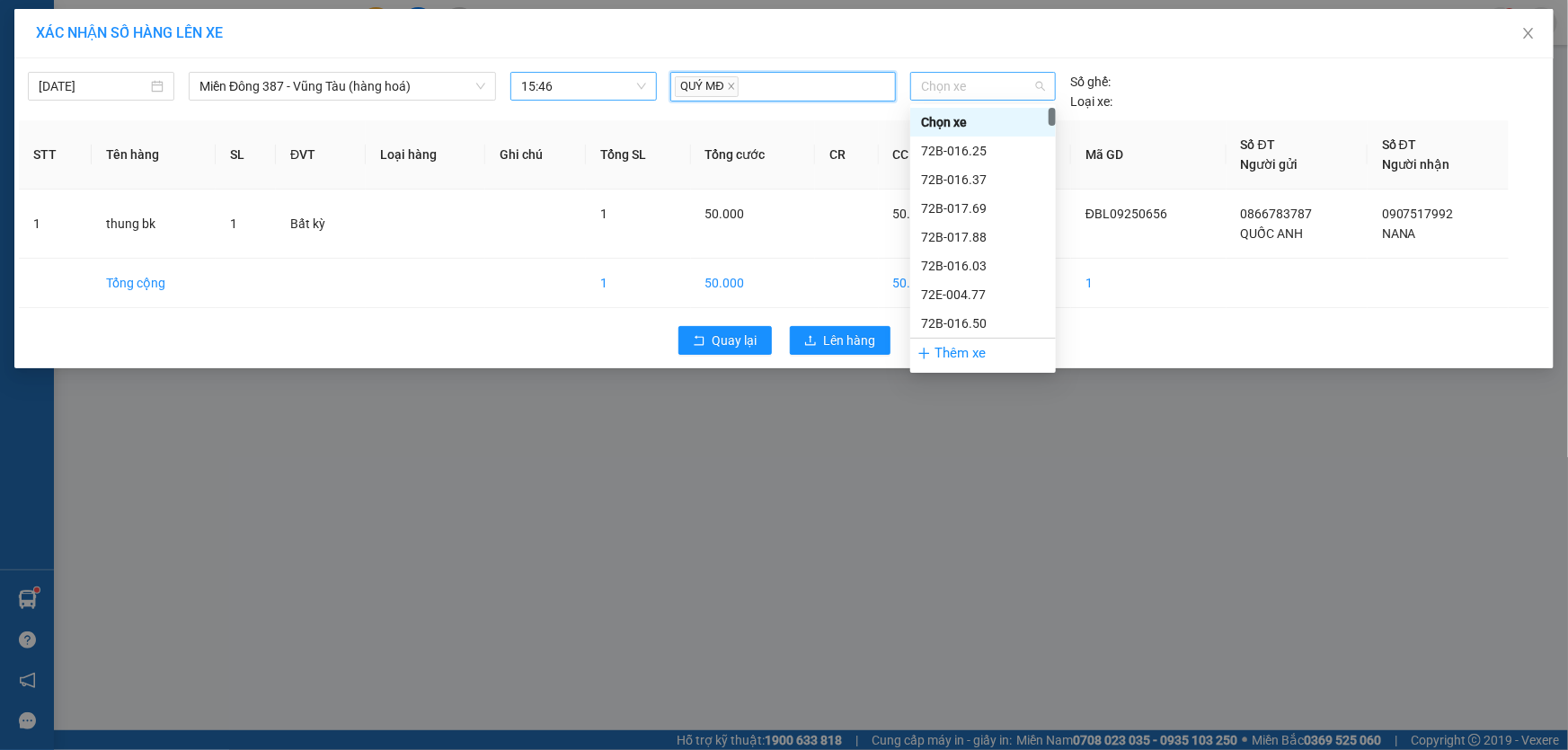
click at [988, 85] on span "Chọn xe" at bounding box center [983, 87] width 124 height 27
type input "007"
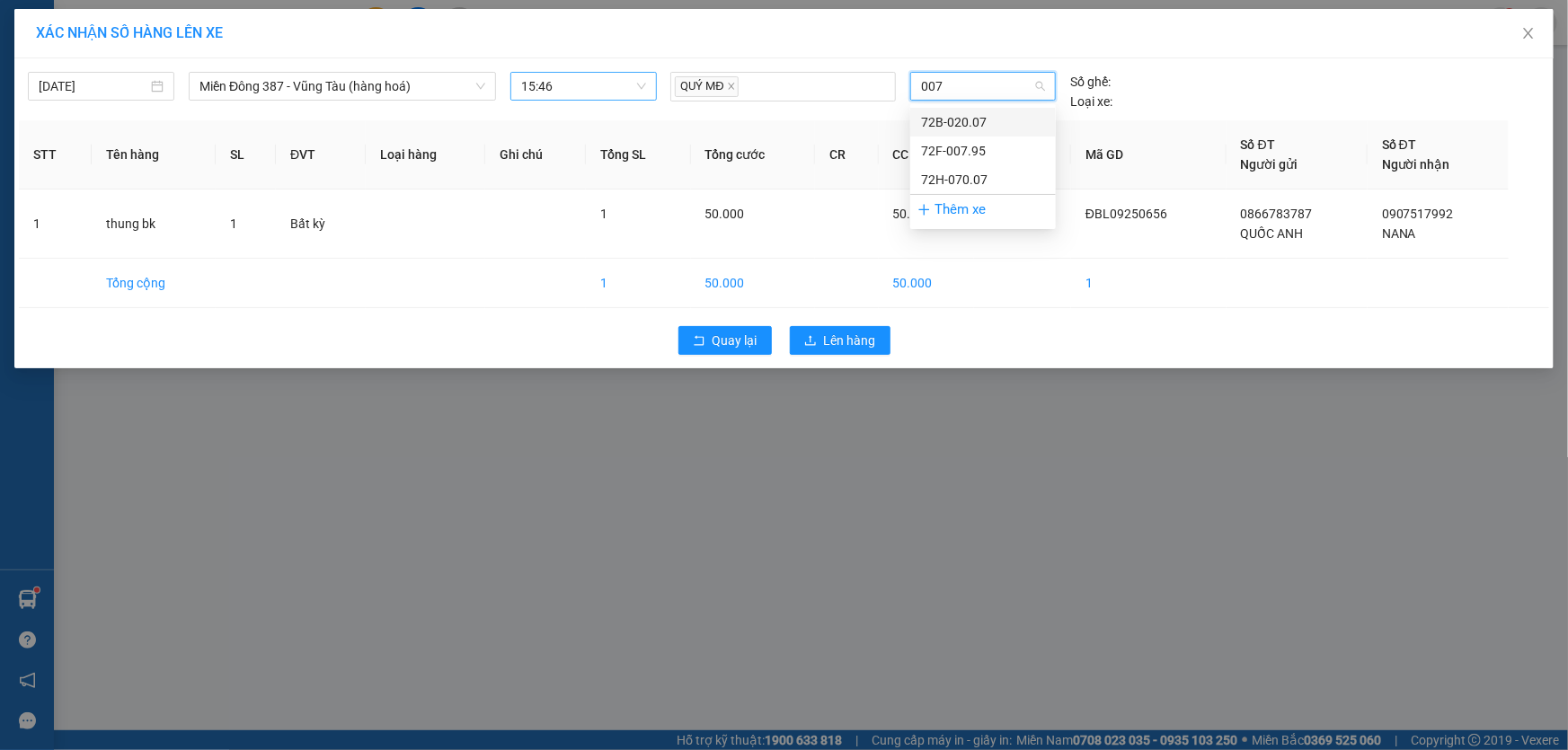
click at [951, 115] on div "72B-020.07" at bounding box center [983, 122] width 124 height 20
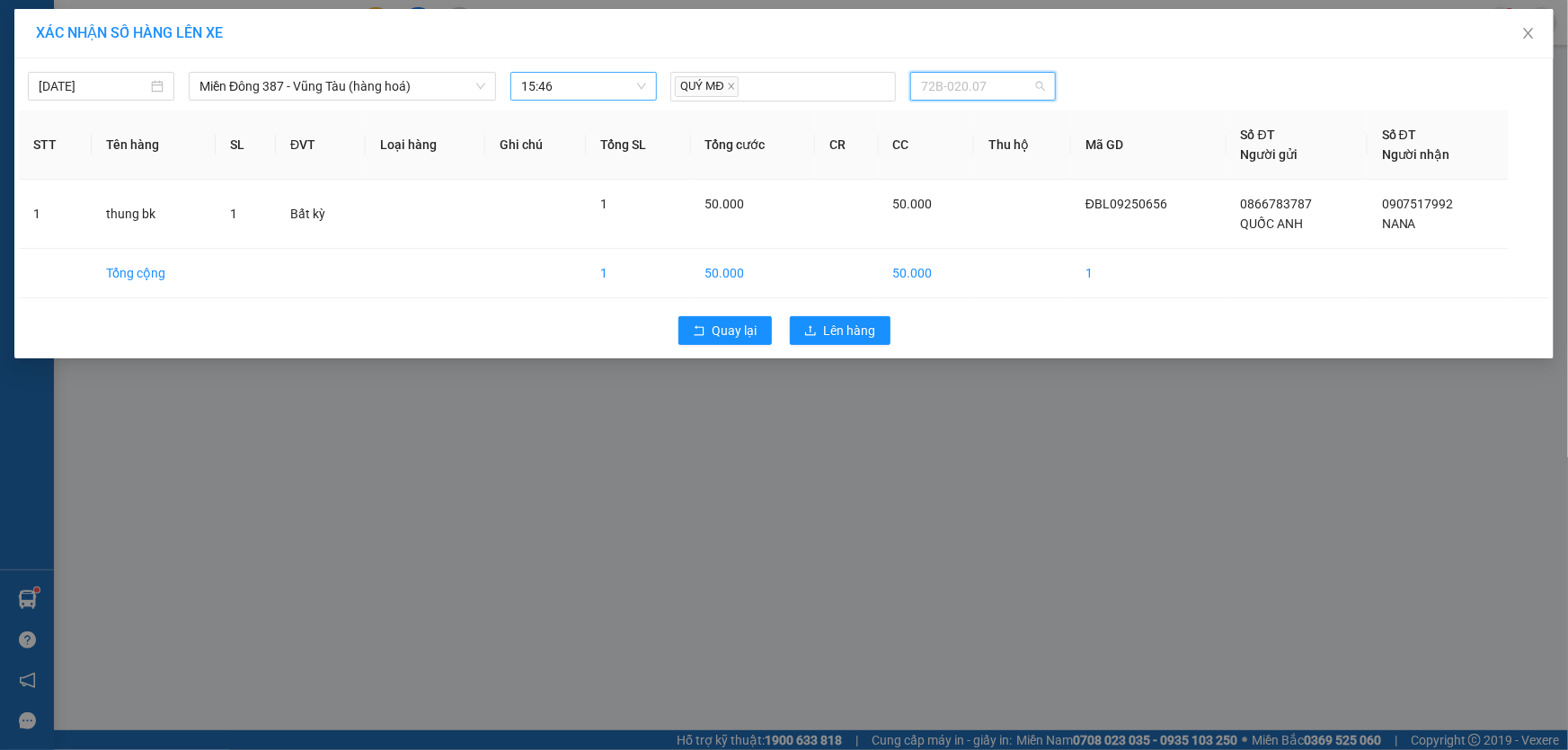
click at [989, 85] on span "72B-020.07" at bounding box center [983, 87] width 124 height 27
click at [940, 179] on div "72H-070.07" at bounding box center [983, 180] width 124 height 20
click at [849, 326] on span "Lên hàng" at bounding box center [849, 331] width 52 height 20
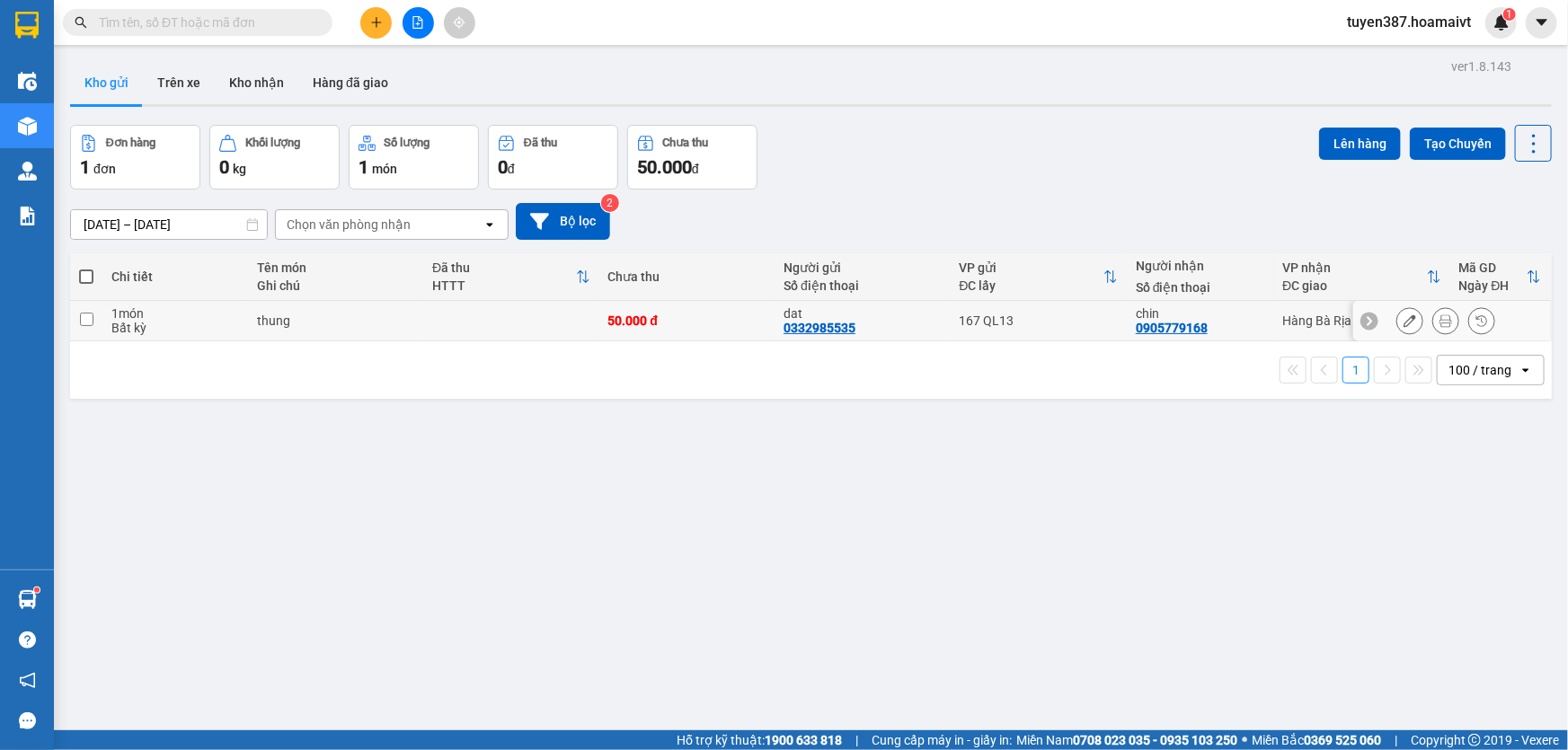
click at [84, 314] on input "checkbox" at bounding box center [87, 319] width 14 height 14
checkbox input "true"
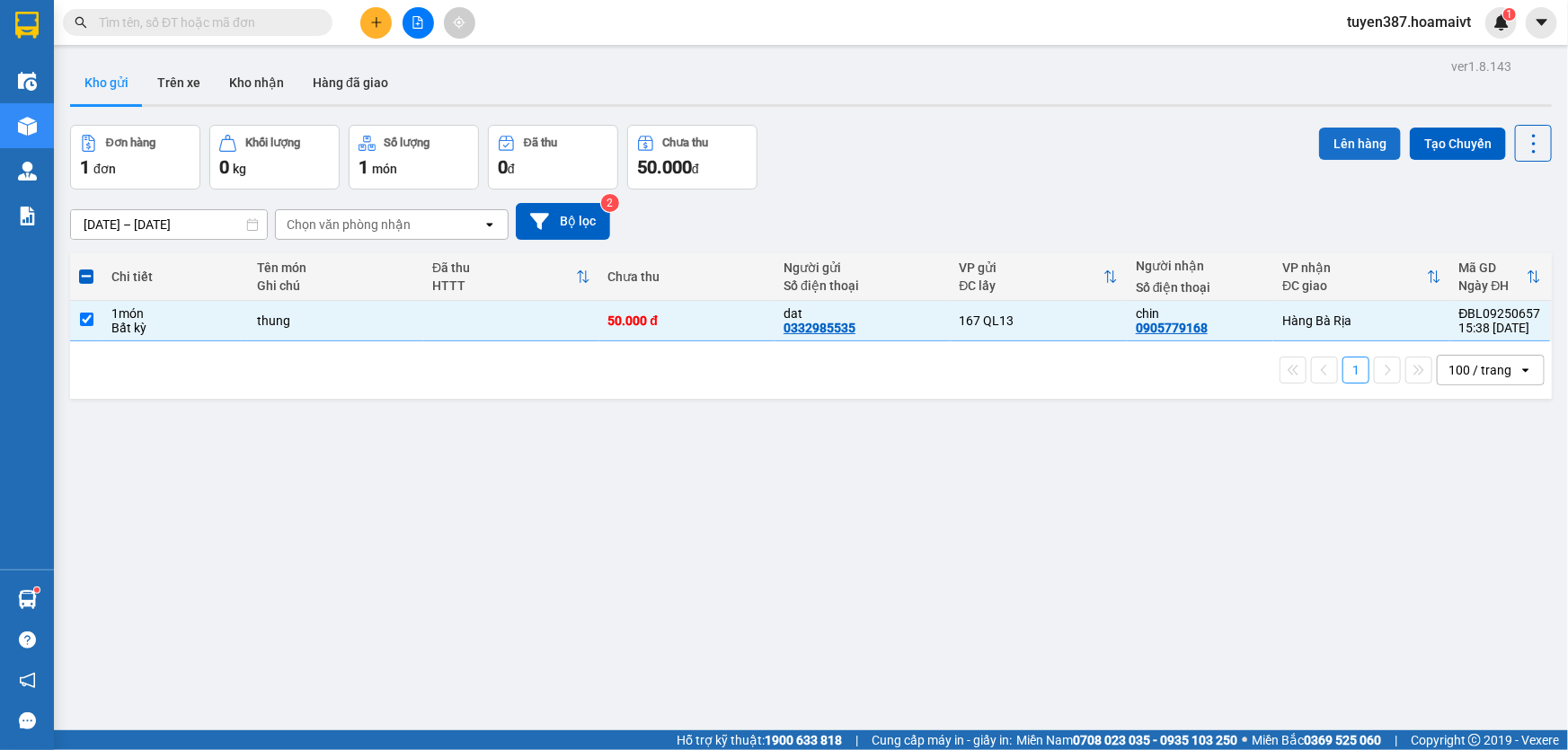
click at [1356, 140] on button "Lên hàng" at bounding box center [1360, 143] width 82 height 32
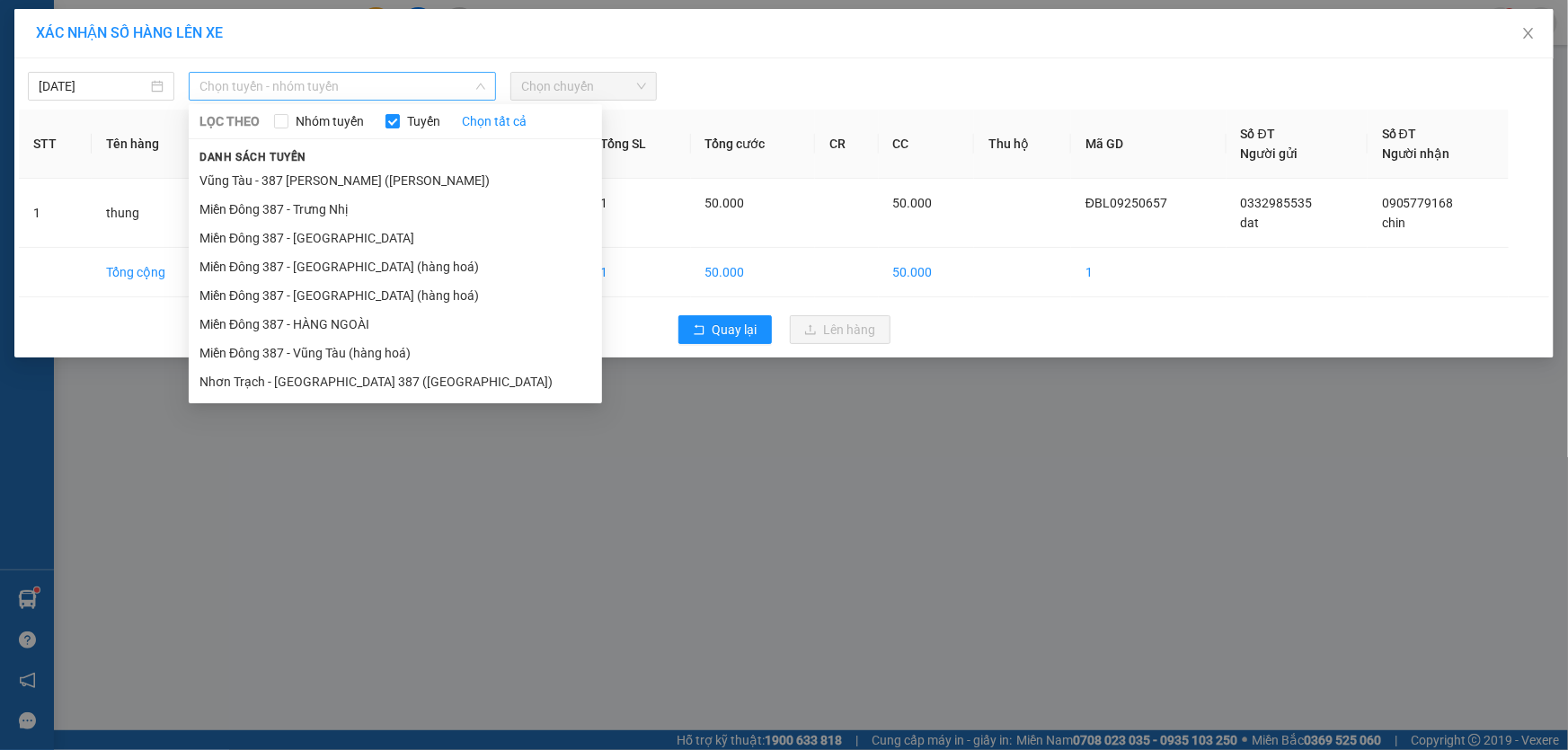
click at [356, 81] on span "Chọn tuyến - nhóm tuyến" at bounding box center [342, 87] width 286 height 27
click at [317, 292] on li "Miền Đông 387 - [GEOGRAPHIC_DATA] (hàng hoá)" at bounding box center [395, 296] width 413 height 29
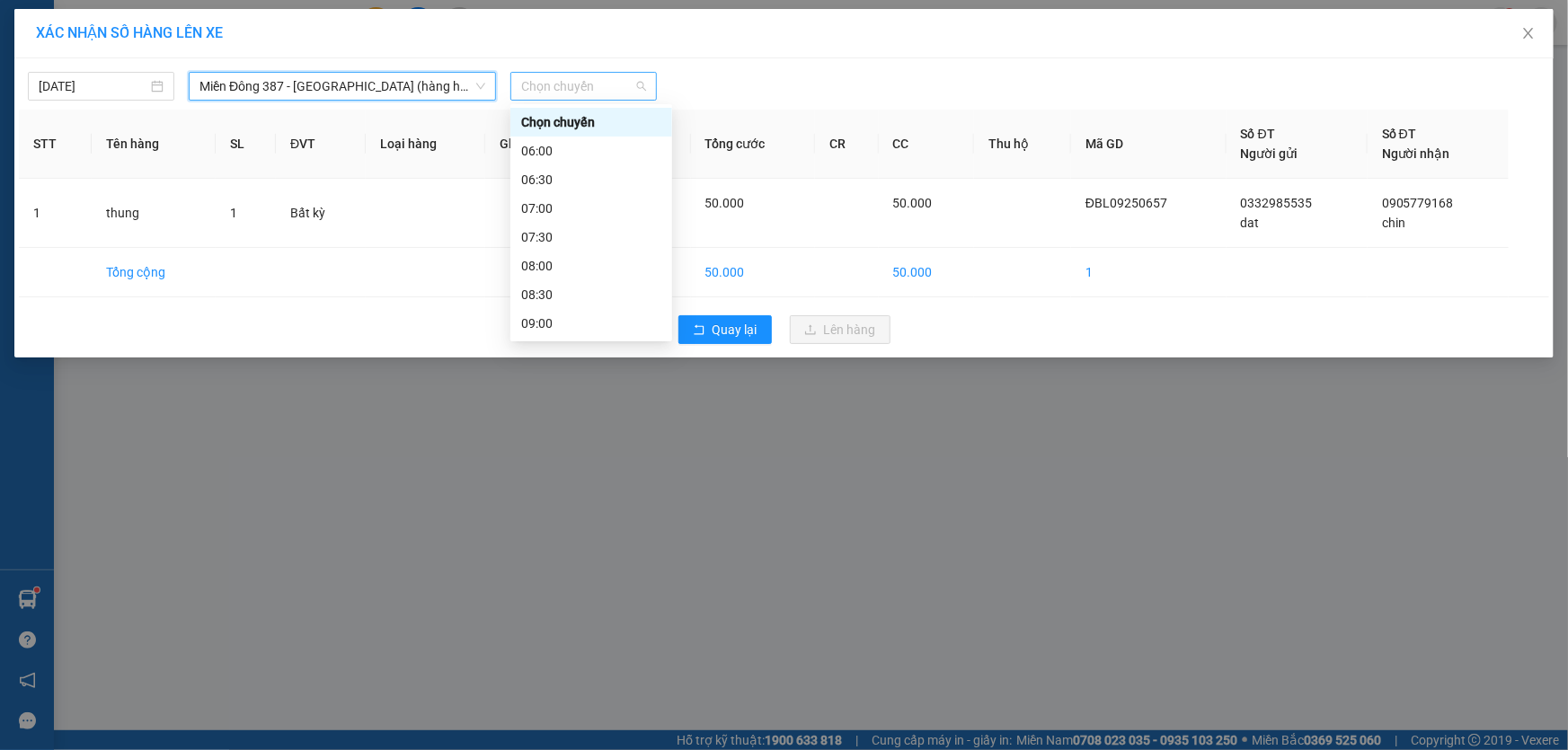
click at [602, 87] on span "Chọn chuyến" at bounding box center [583, 87] width 125 height 27
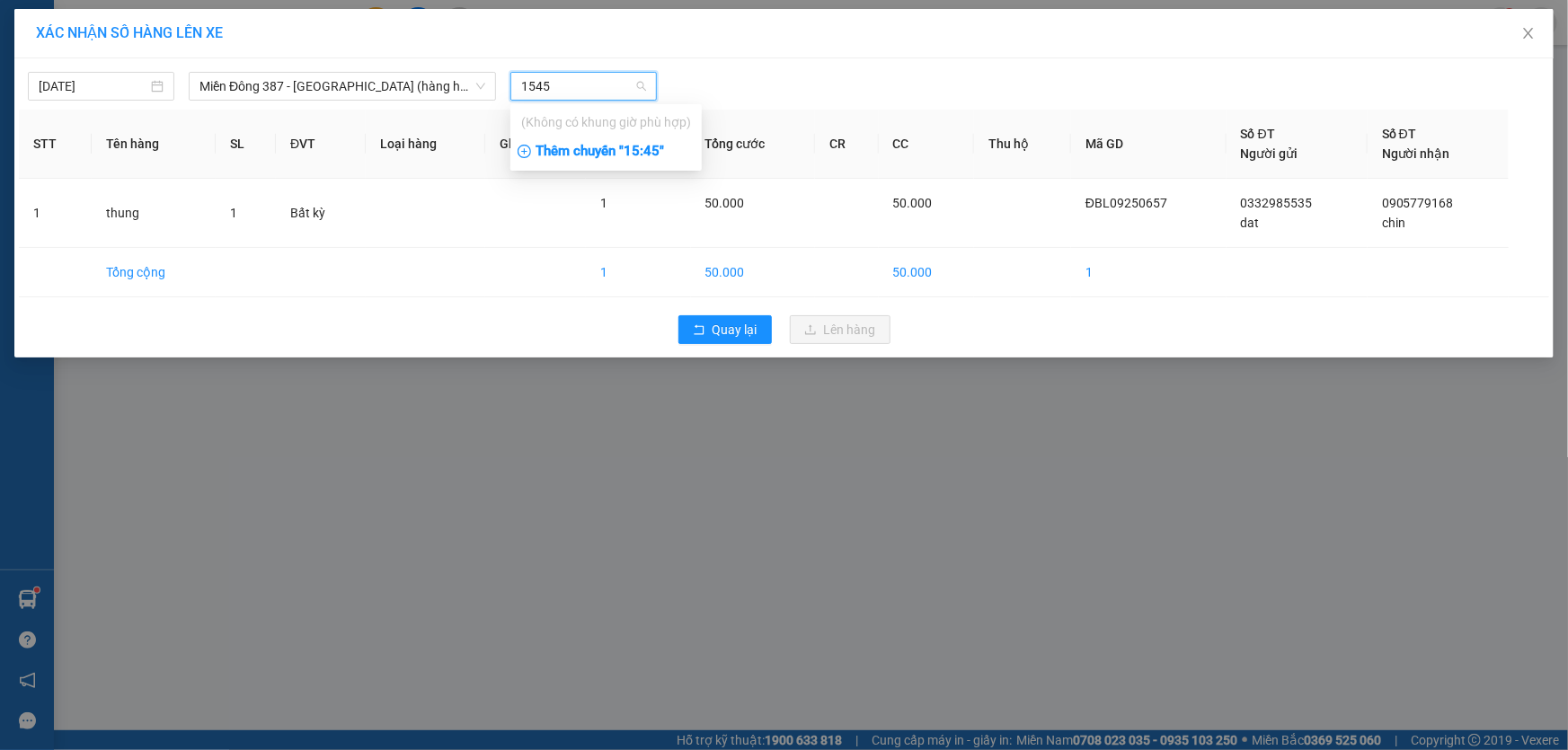
type input "1545"
click at [650, 150] on div "Thêm chuyến " 15:45 "" at bounding box center [606, 151] width 192 height 30
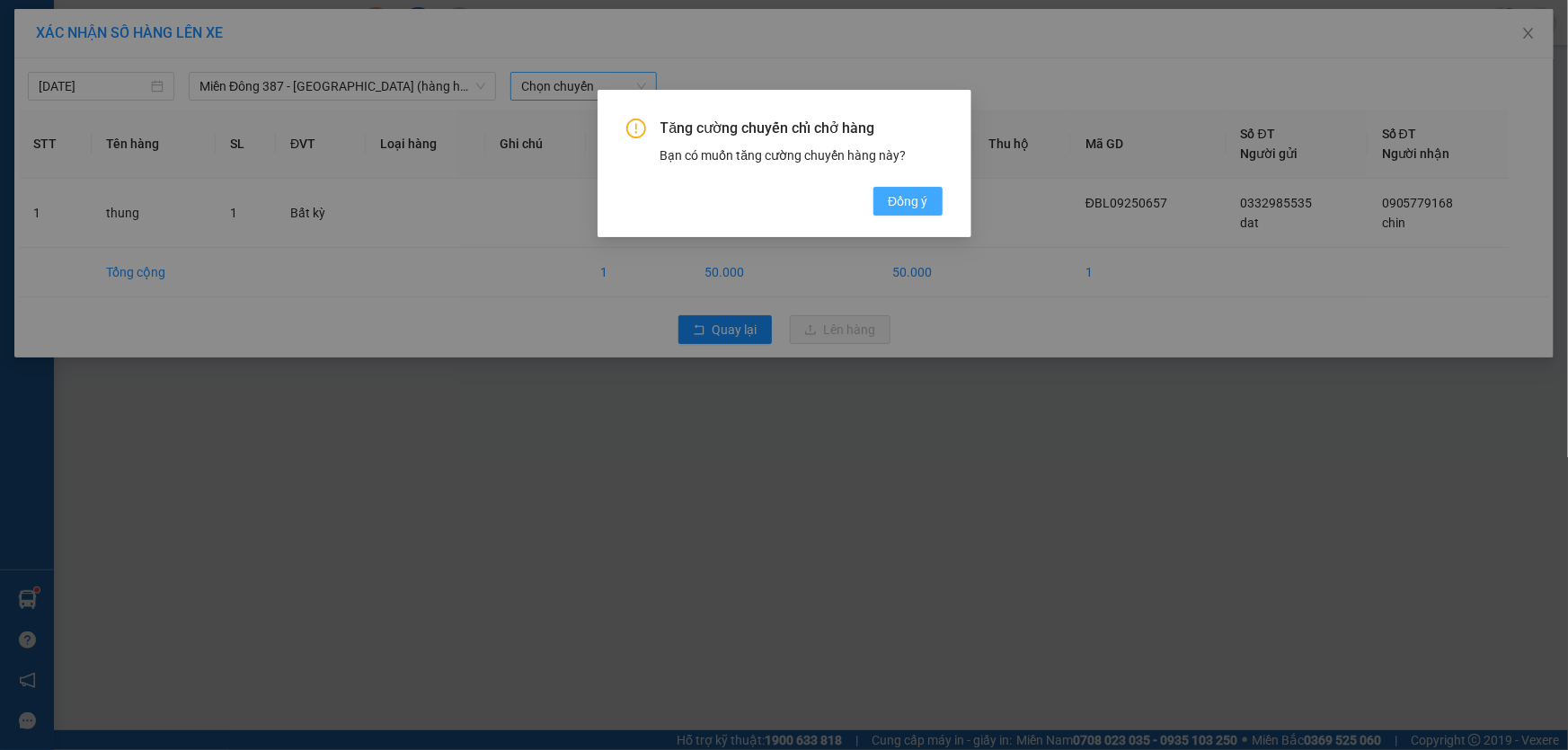
click at [916, 199] on span "Đồng ý" at bounding box center [907, 202] width 39 height 20
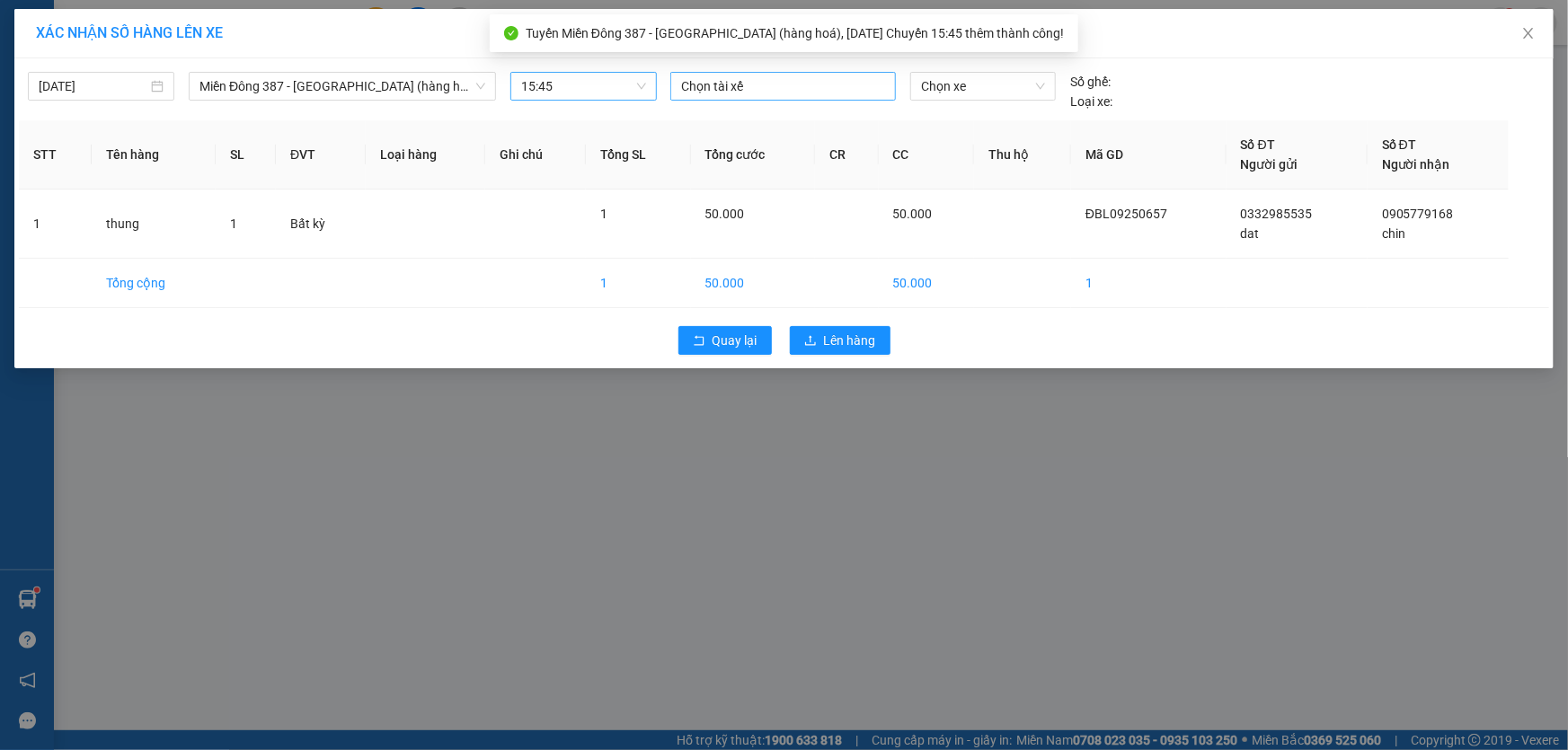
click at [751, 86] on div at bounding box center [783, 87] width 216 height 22
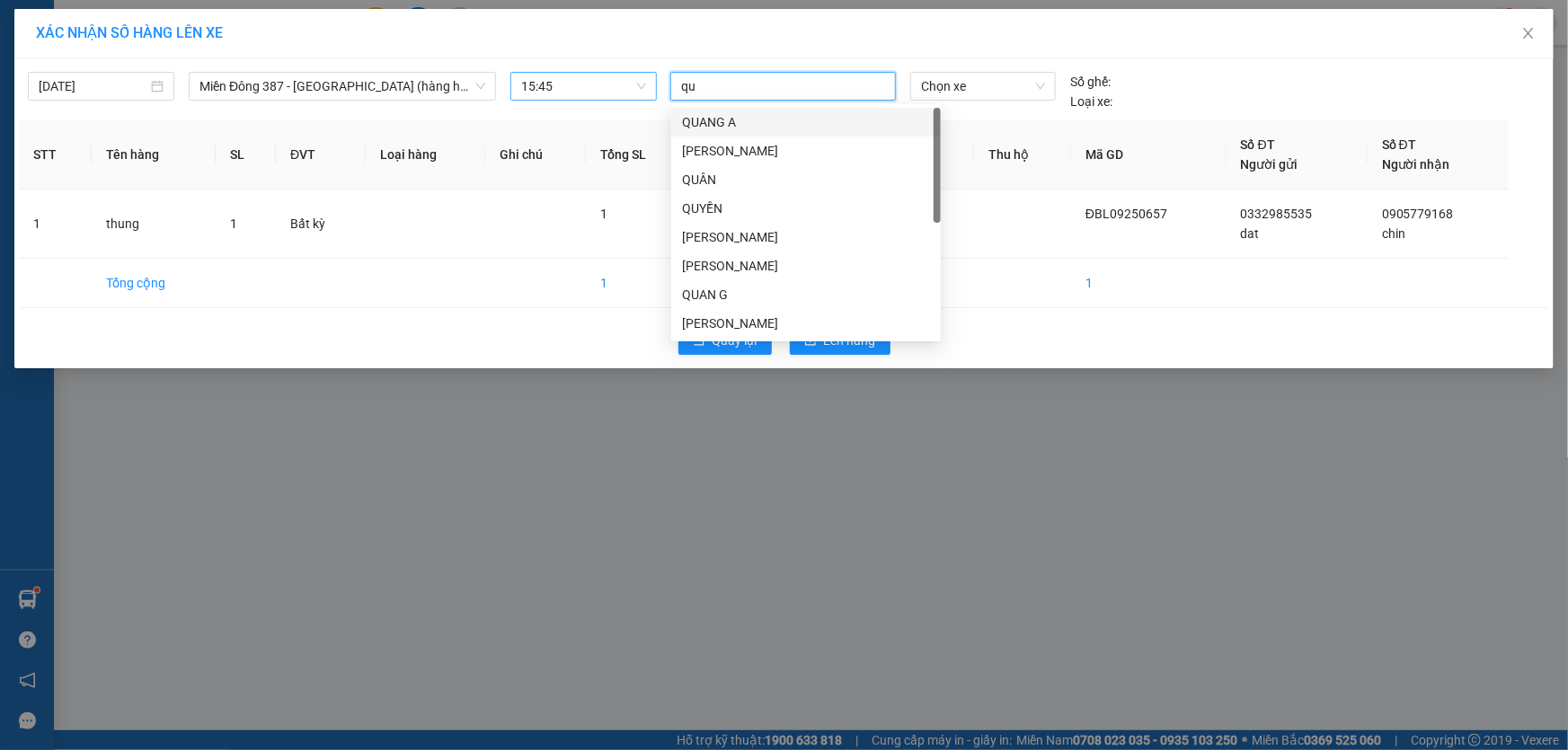
type input "quy"
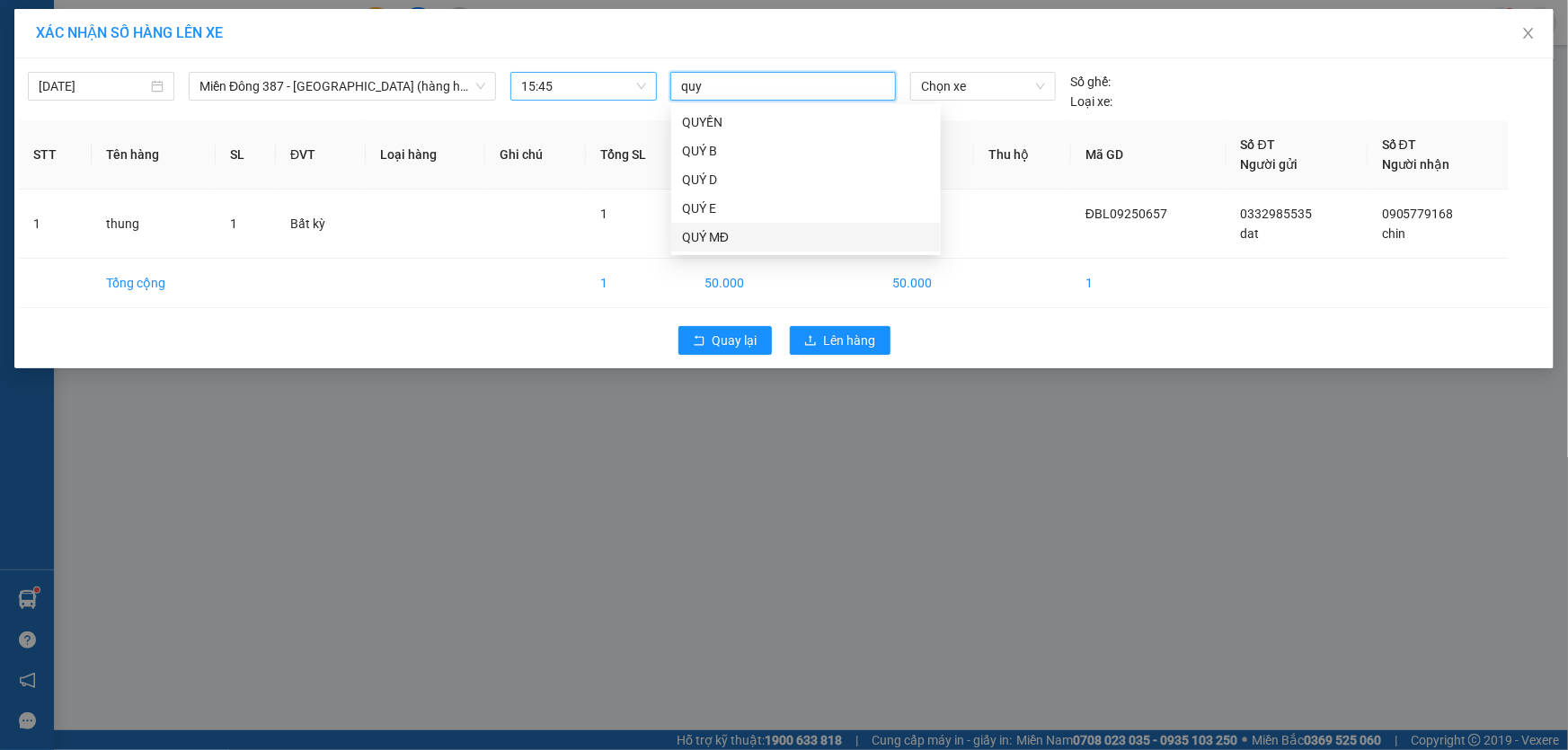
click at [699, 234] on div "QUÝ MĐ" at bounding box center [806, 237] width 248 height 20
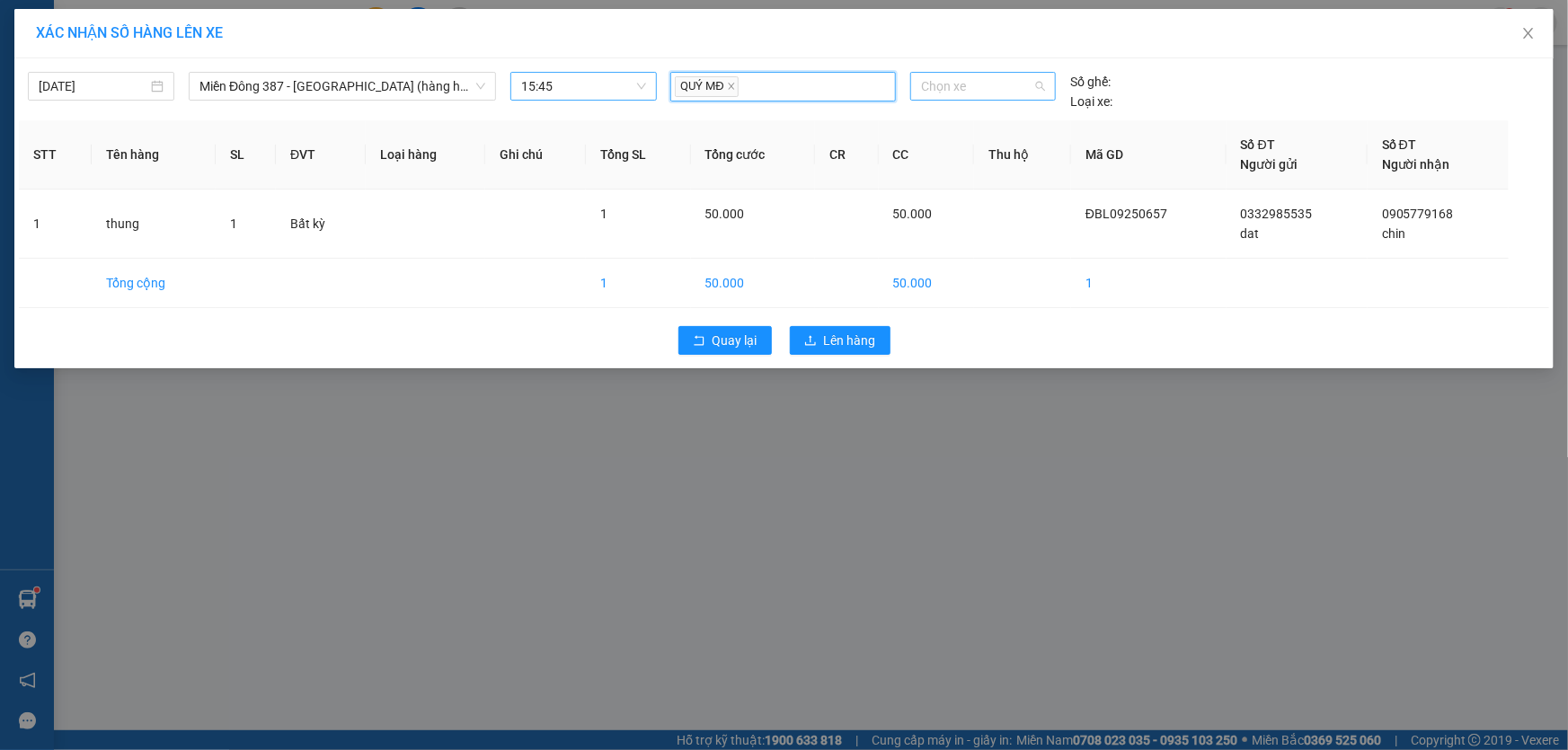
click at [988, 84] on span "Chọn xe" at bounding box center [983, 87] width 124 height 27
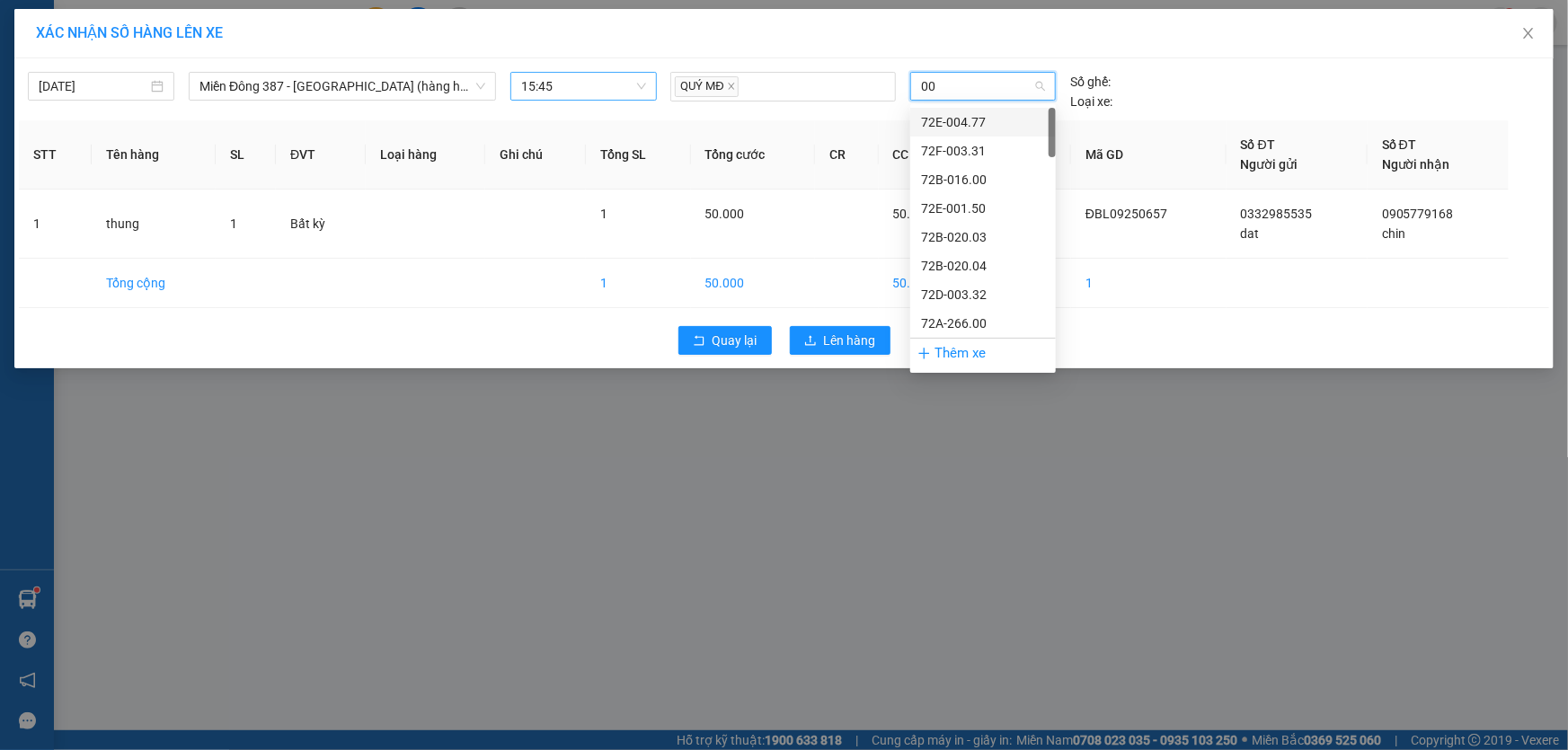
type input "007"
click at [987, 178] on div "72H-070.07" at bounding box center [983, 180] width 124 height 20
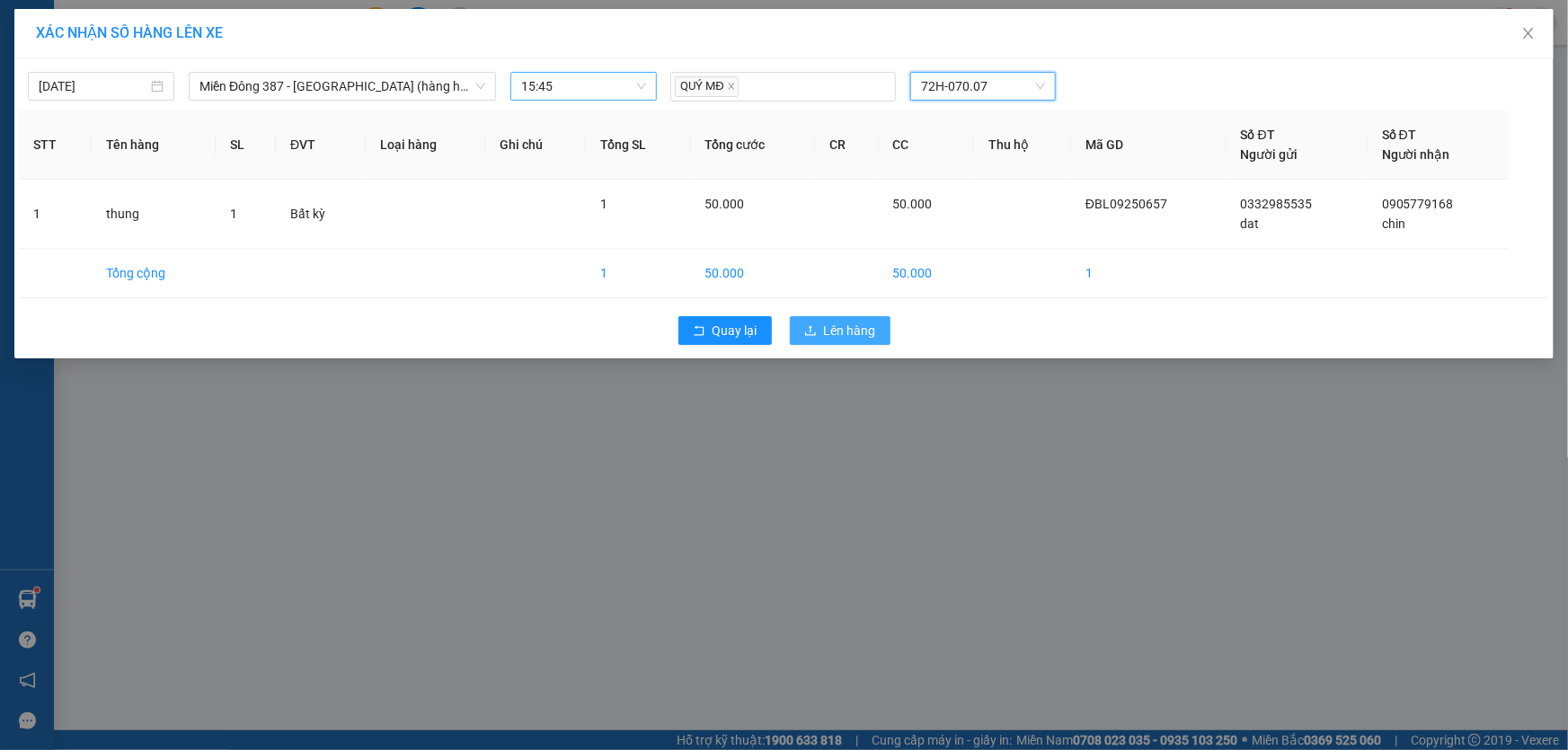
click at [846, 326] on span "Lên hàng" at bounding box center [849, 331] width 52 height 20
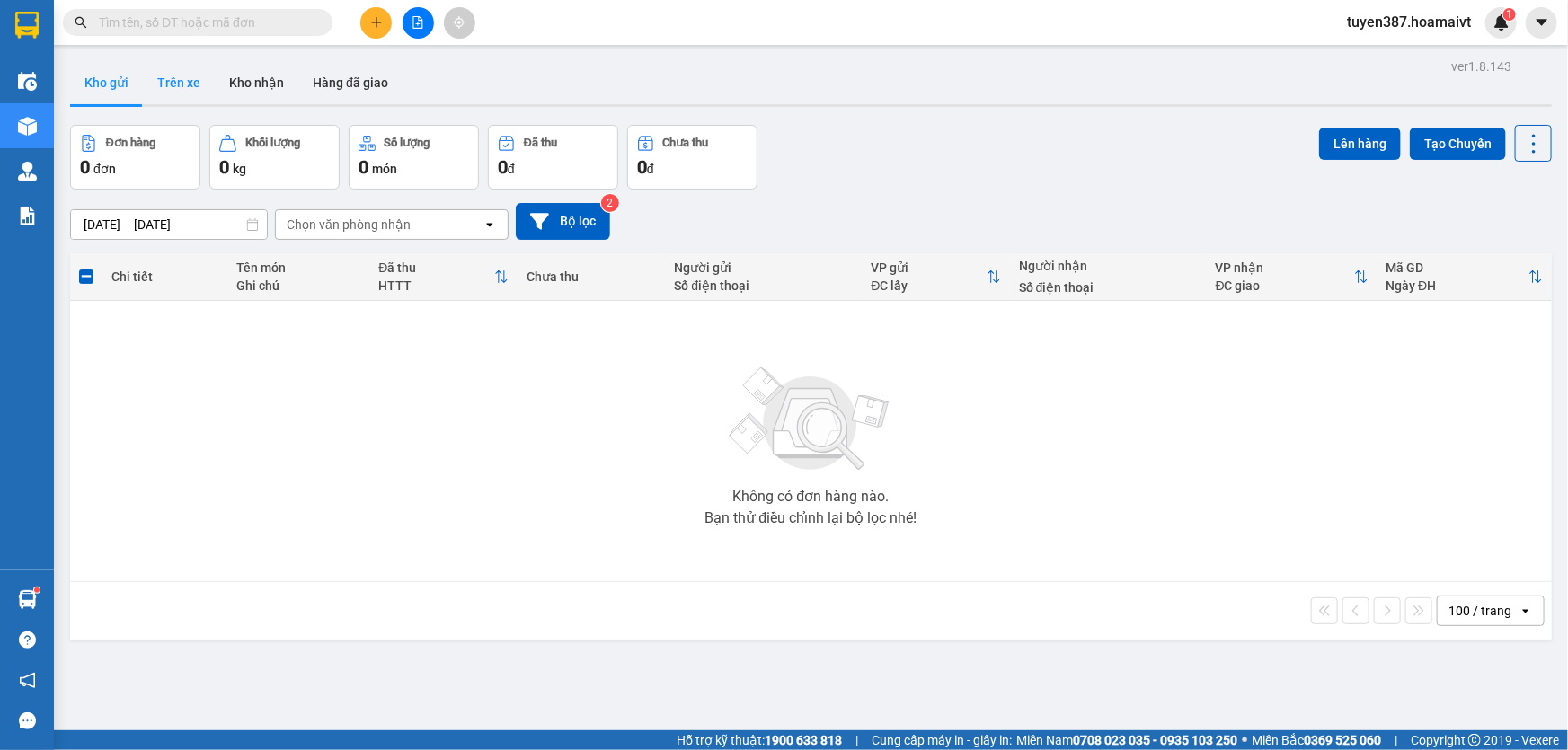
click at [186, 83] on button "Trên xe" at bounding box center [179, 82] width 72 height 43
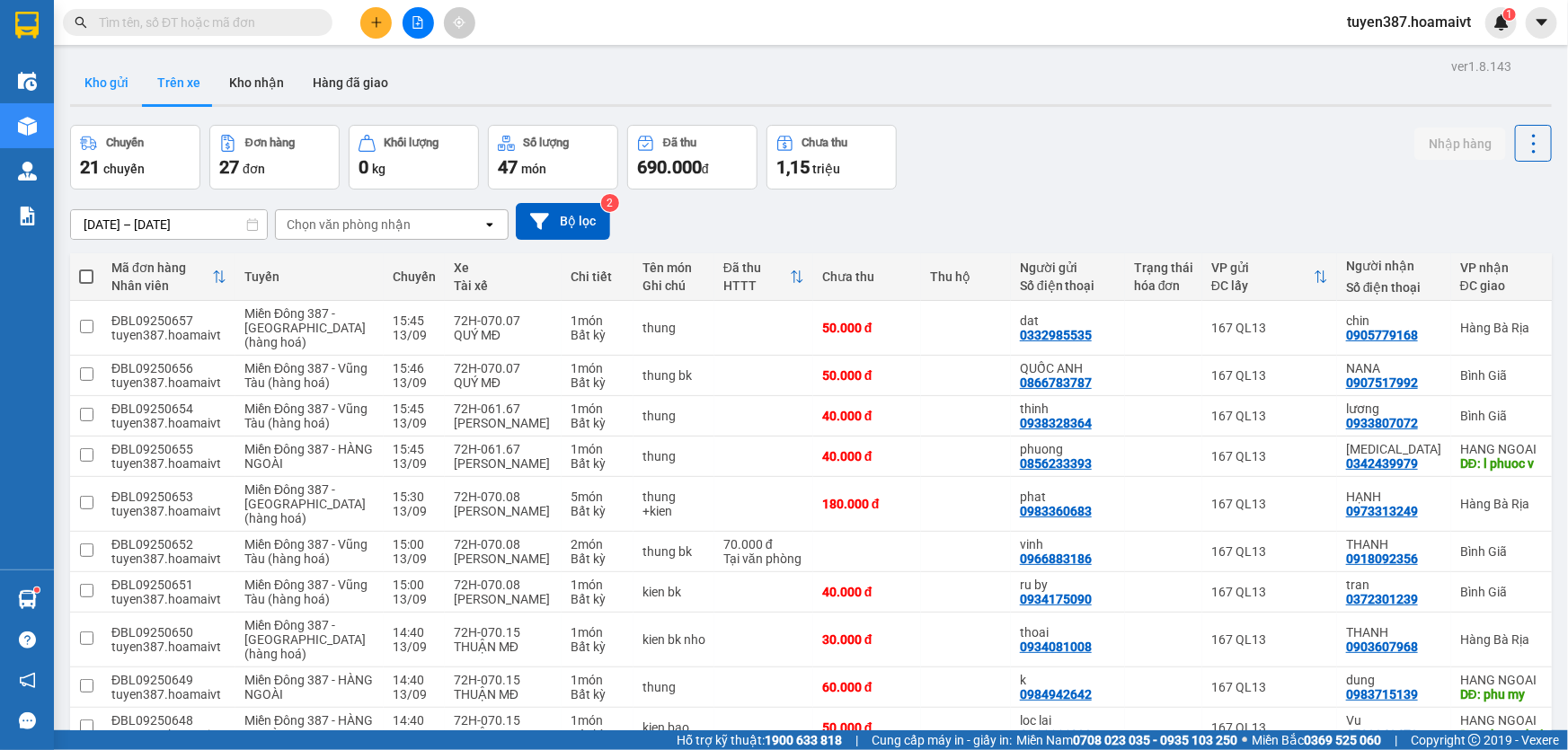
click at [99, 80] on button "Kho gửi" at bounding box center [107, 82] width 73 height 43
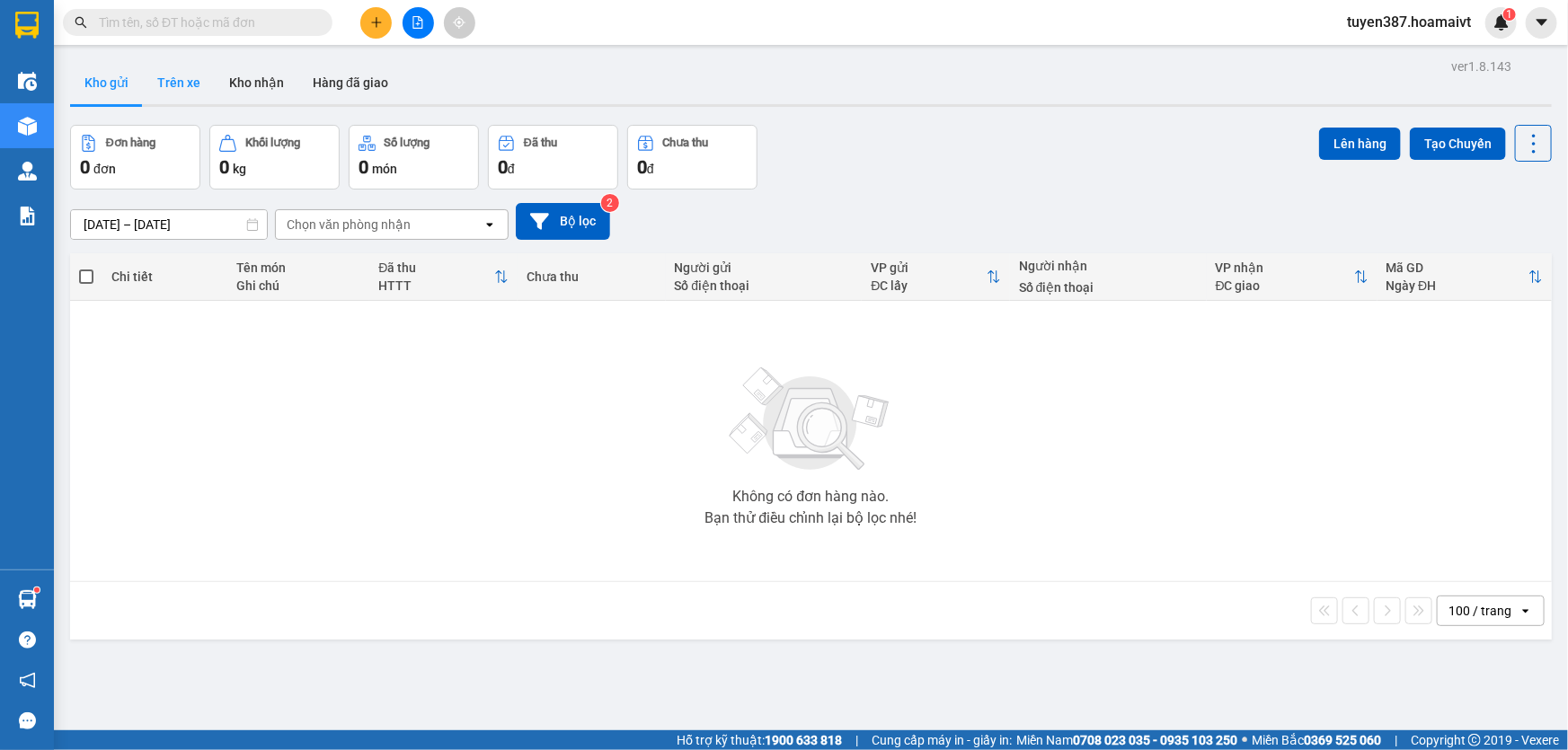
click at [158, 78] on button "Trên xe" at bounding box center [179, 82] width 72 height 43
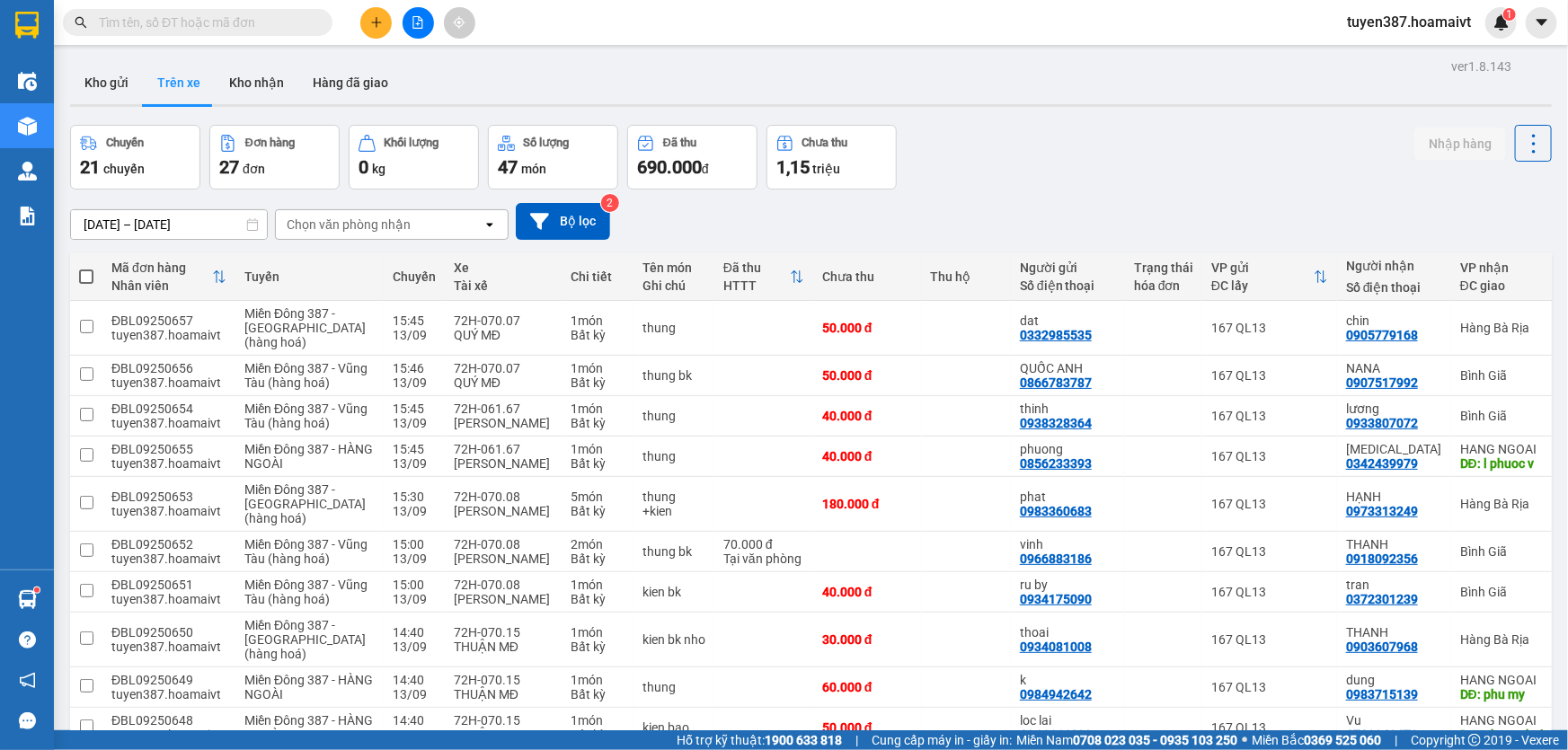
drag, startPoint x: 87, startPoint y: 87, endPoint x: 153, endPoint y: 79, distance: 66.5
click at [88, 87] on button "Kho gửi" at bounding box center [107, 82] width 73 height 43
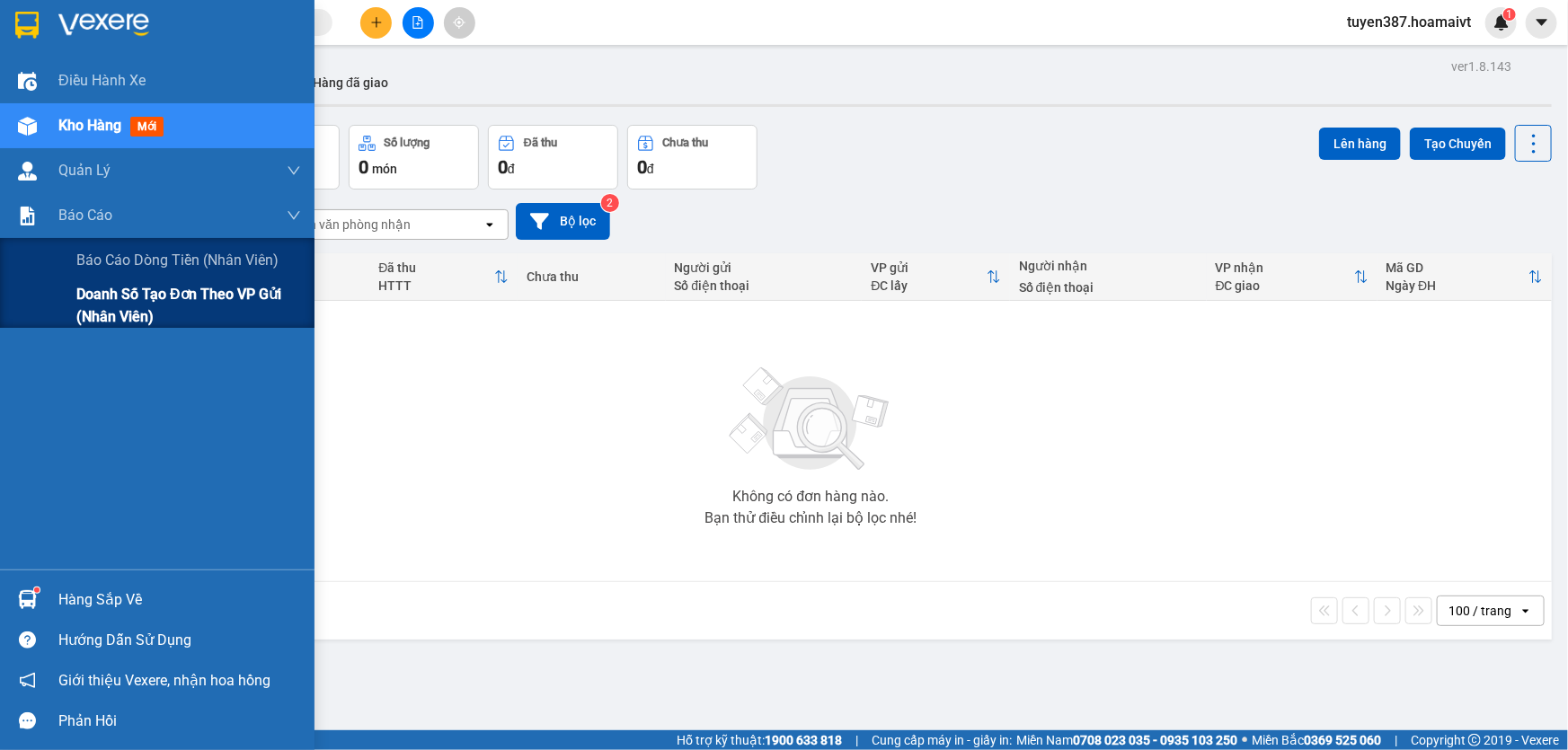
click at [59, 300] on div "Doanh số tạo đơn theo VP gửi (nhân viên)" at bounding box center [157, 305] width 315 height 45
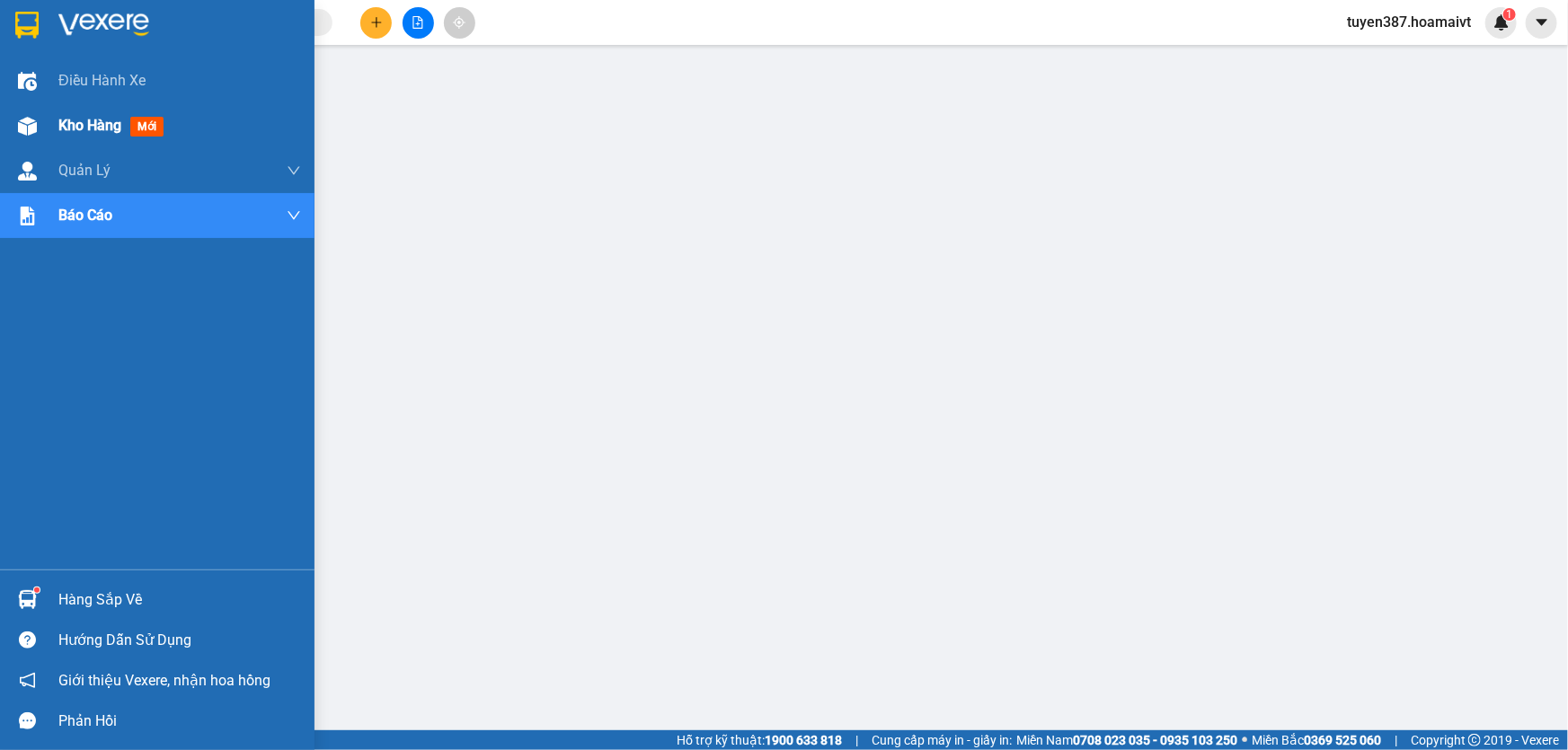
click at [150, 120] on span "mới" at bounding box center [147, 127] width 33 height 20
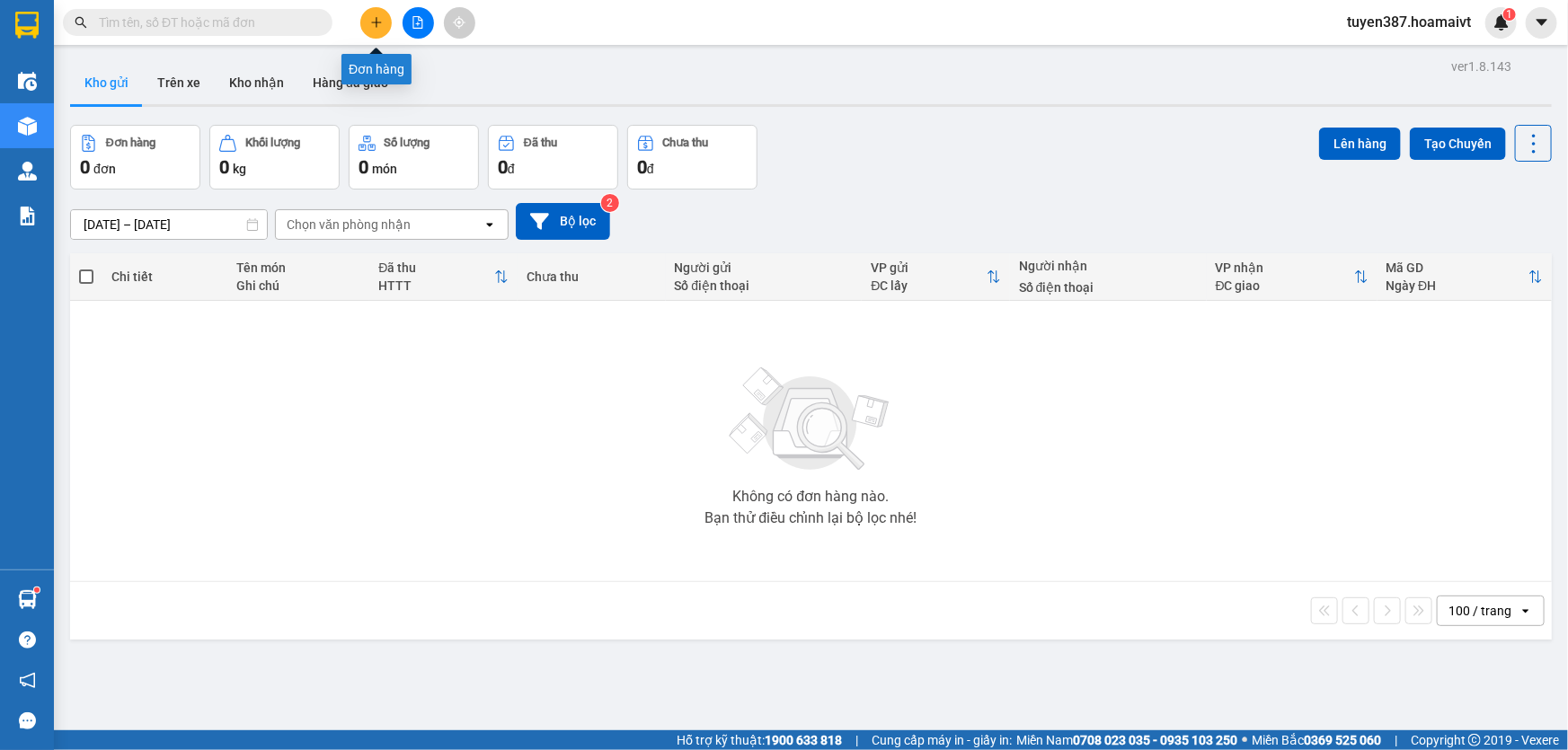
click at [370, 20] on icon "plus" at bounding box center [377, 23] width 13 height 13
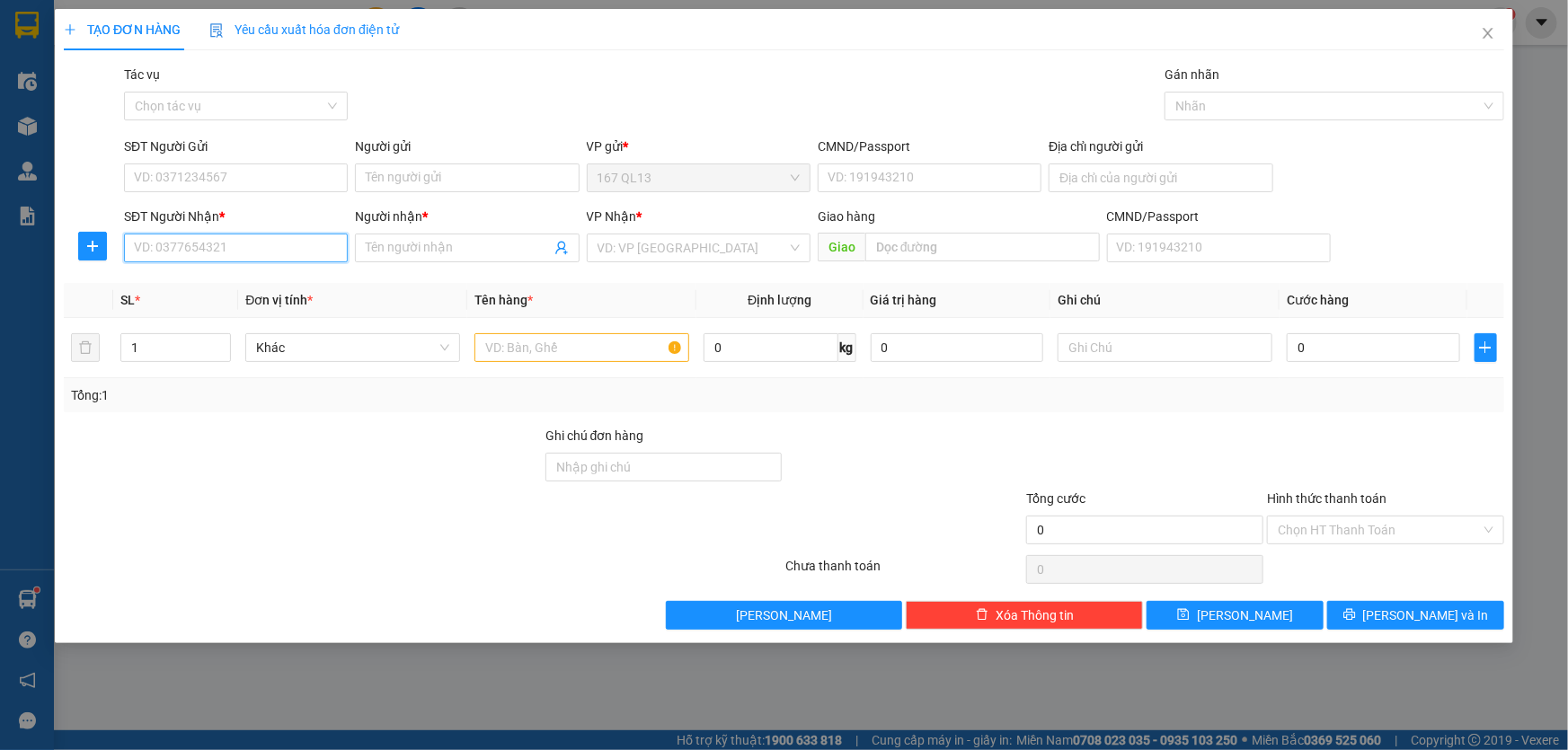
click at [324, 246] on input "SĐT Người Nhận *" at bounding box center [235, 248] width 223 height 29
type input "0963629102"
click at [410, 248] on input "Người nhận *" at bounding box center [458, 248] width 184 height 20
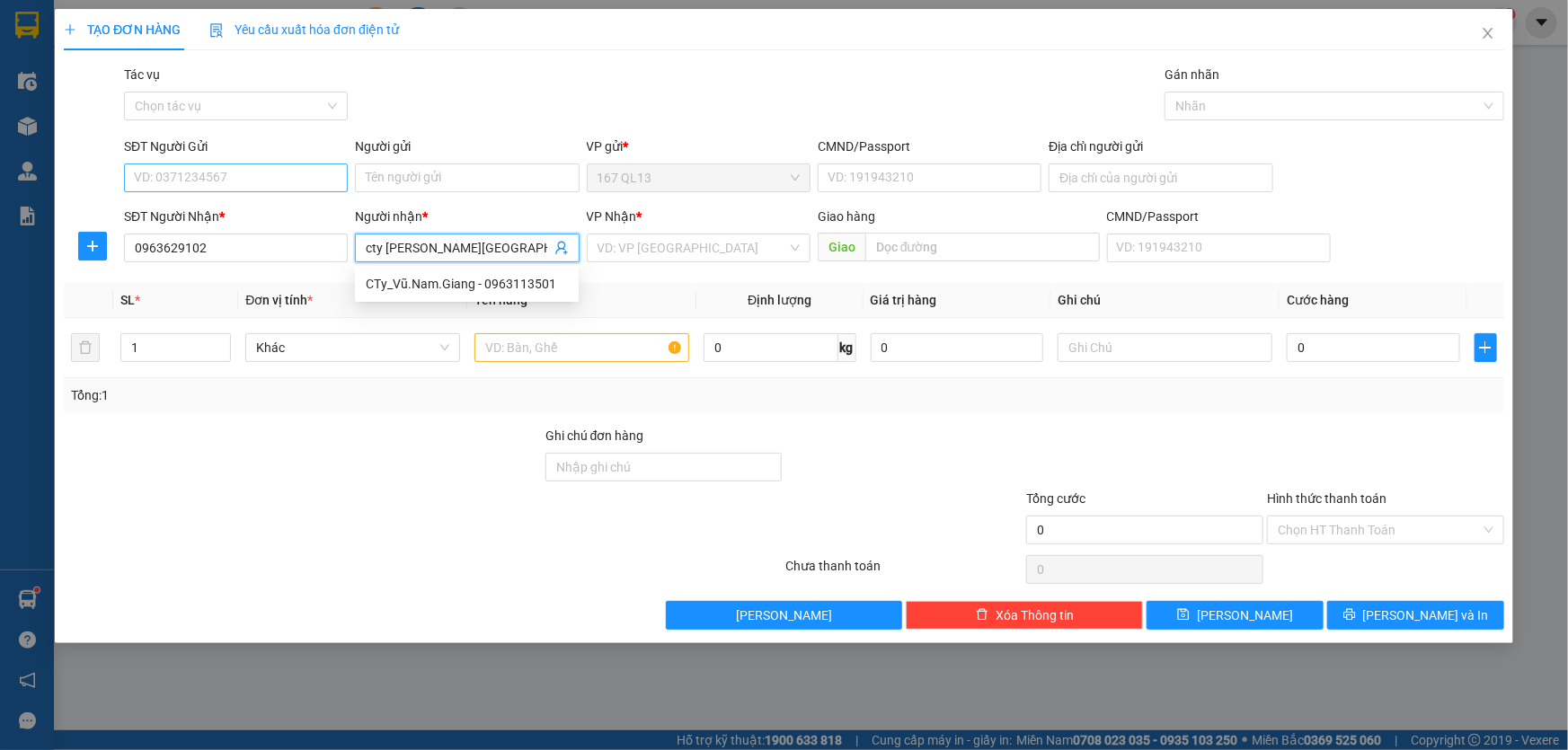
type input "cty vu nam giang"
click at [246, 172] on input "SĐT Người Gửi" at bounding box center [235, 178] width 223 height 29
click at [247, 175] on input "SĐT Người Gửi" at bounding box center [235, 178] width 223 height 29
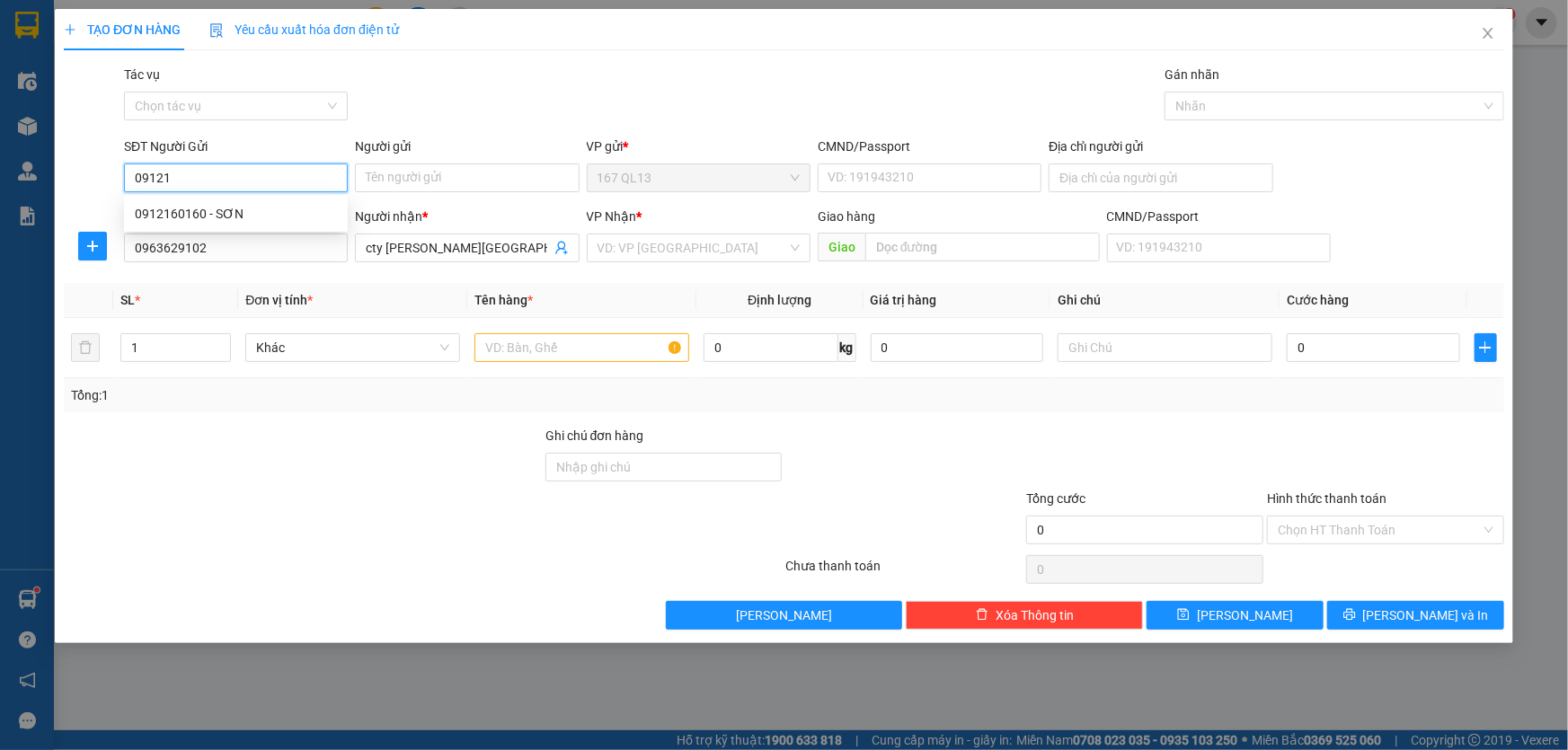
click at [247, 175] on input "09121" at bounding box center [235, 178] width 223 height 29
click at [234, 212] on div "0913116162 - van" at bounding box center [236, 214] width 202 height 20
type input "0913116162"
type input "van"
type input "0913116162"
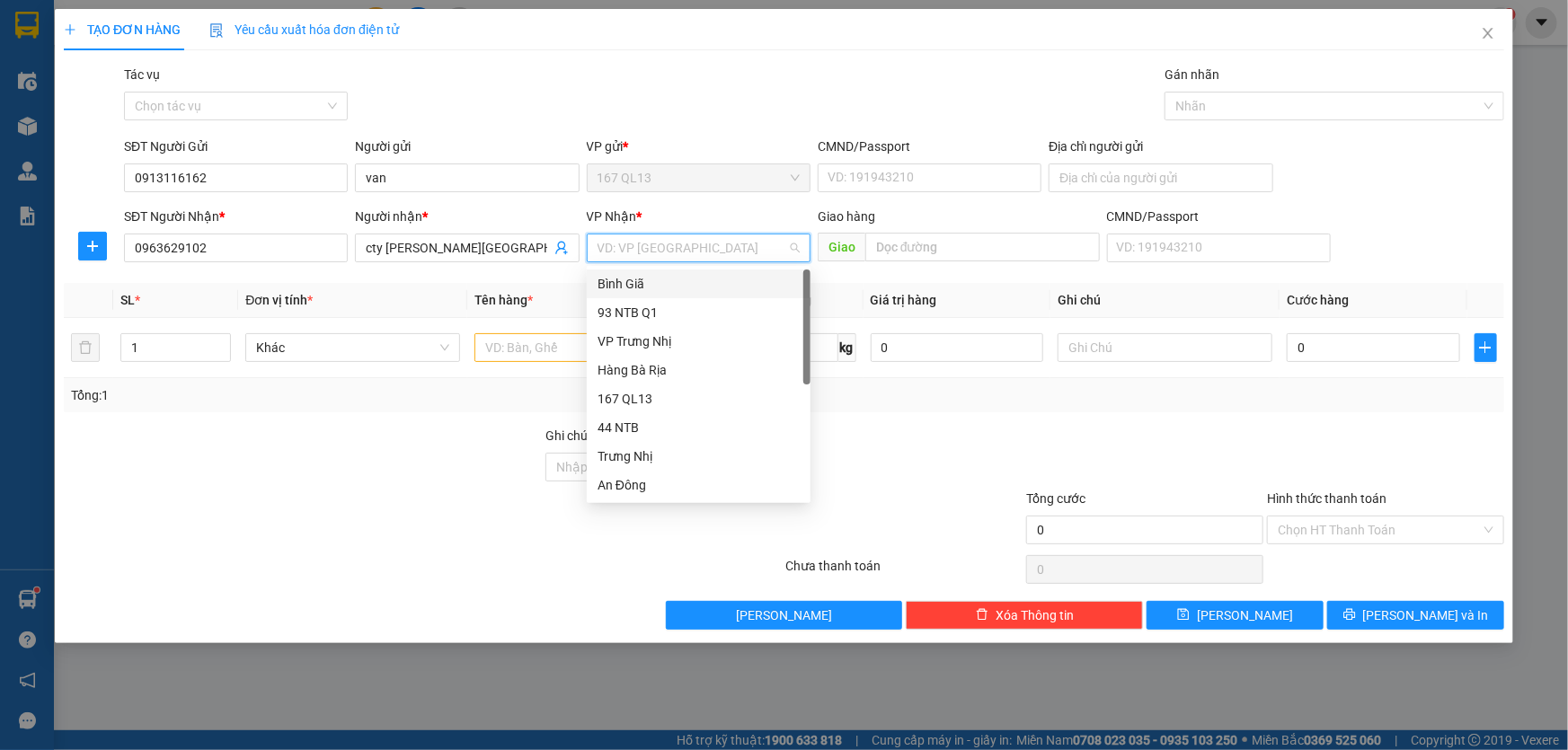
click at [661, 249] on input "search" at bounding box center [692, 248] width 190 height 27
drag, startPoint x: 674, startPoint y: 457, endPoint x: 780, endPoint y: 391, distance: 124.9
click at [673, 590] on div "HANG NGOAI" at bounding box center [699, 600] width 202 height 20
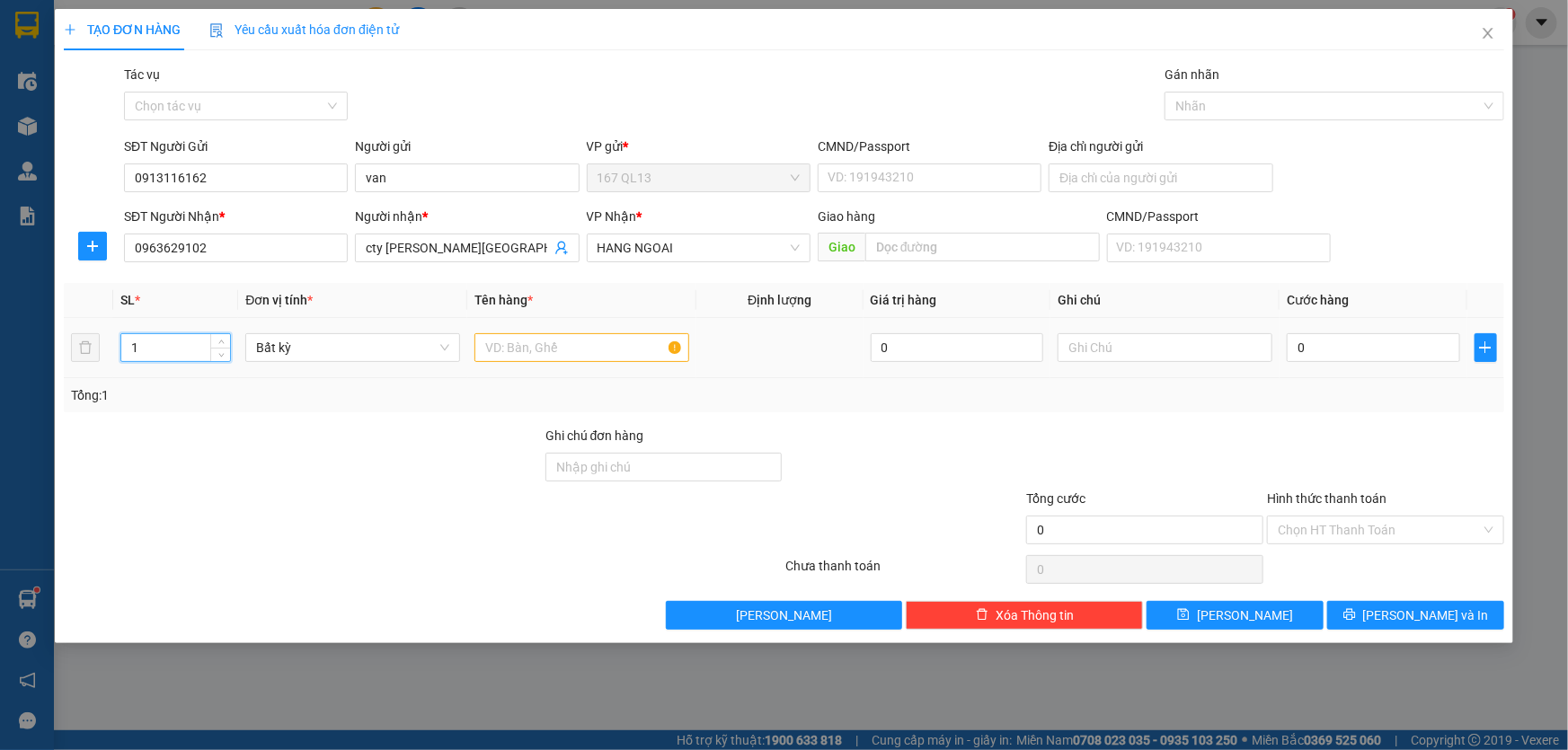
click at [176, 343] on input "1" at bounding box center [175, 348] width 109 height 27
type input "3"
click at [597, 349] on input "text" at bounding box center [581, 348] width 214 height 29
type input "kien bk +kien den"
click at [1292, 352] on input "0" at bounding box center [1373, 348] width 173 height 29
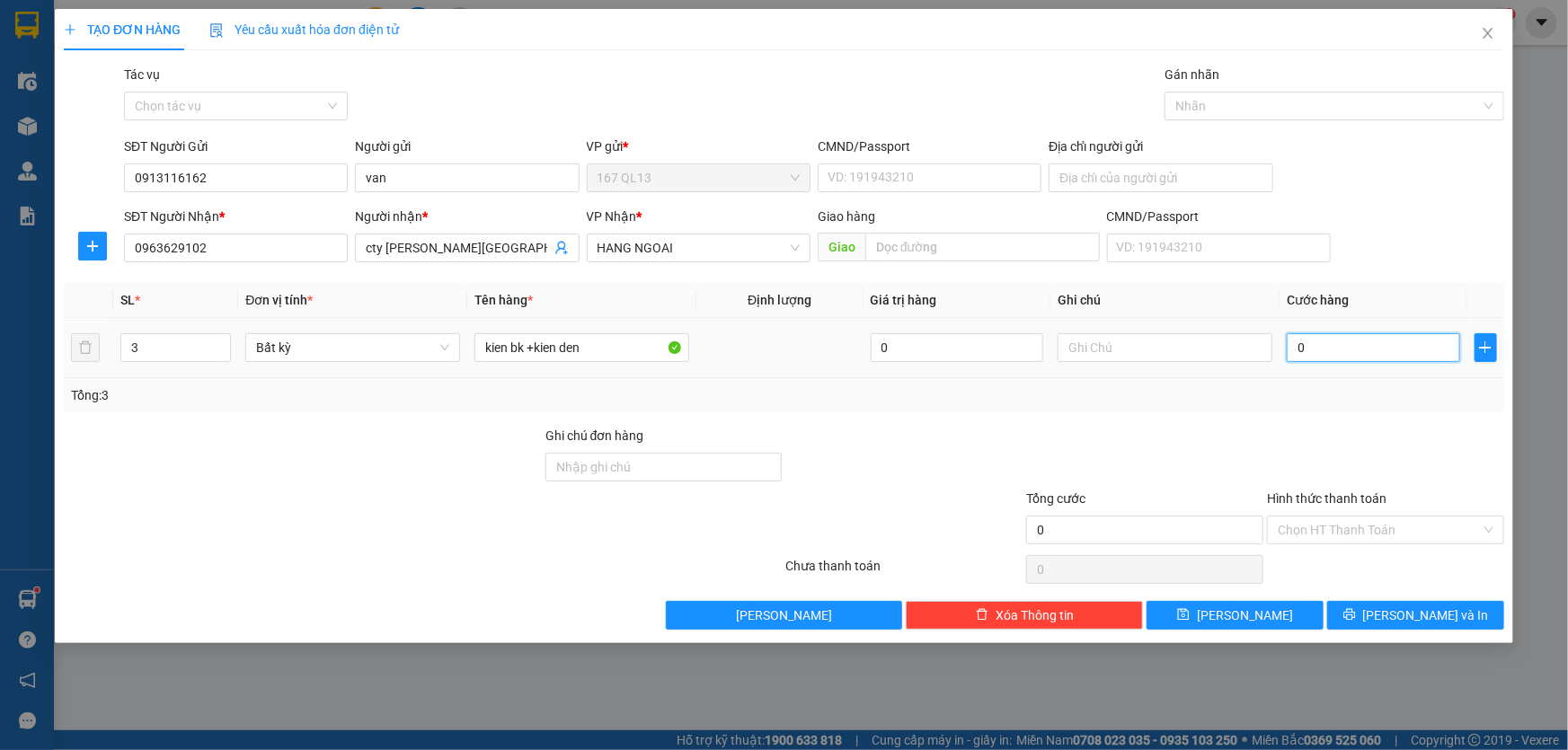
type input "1"
type input "11"
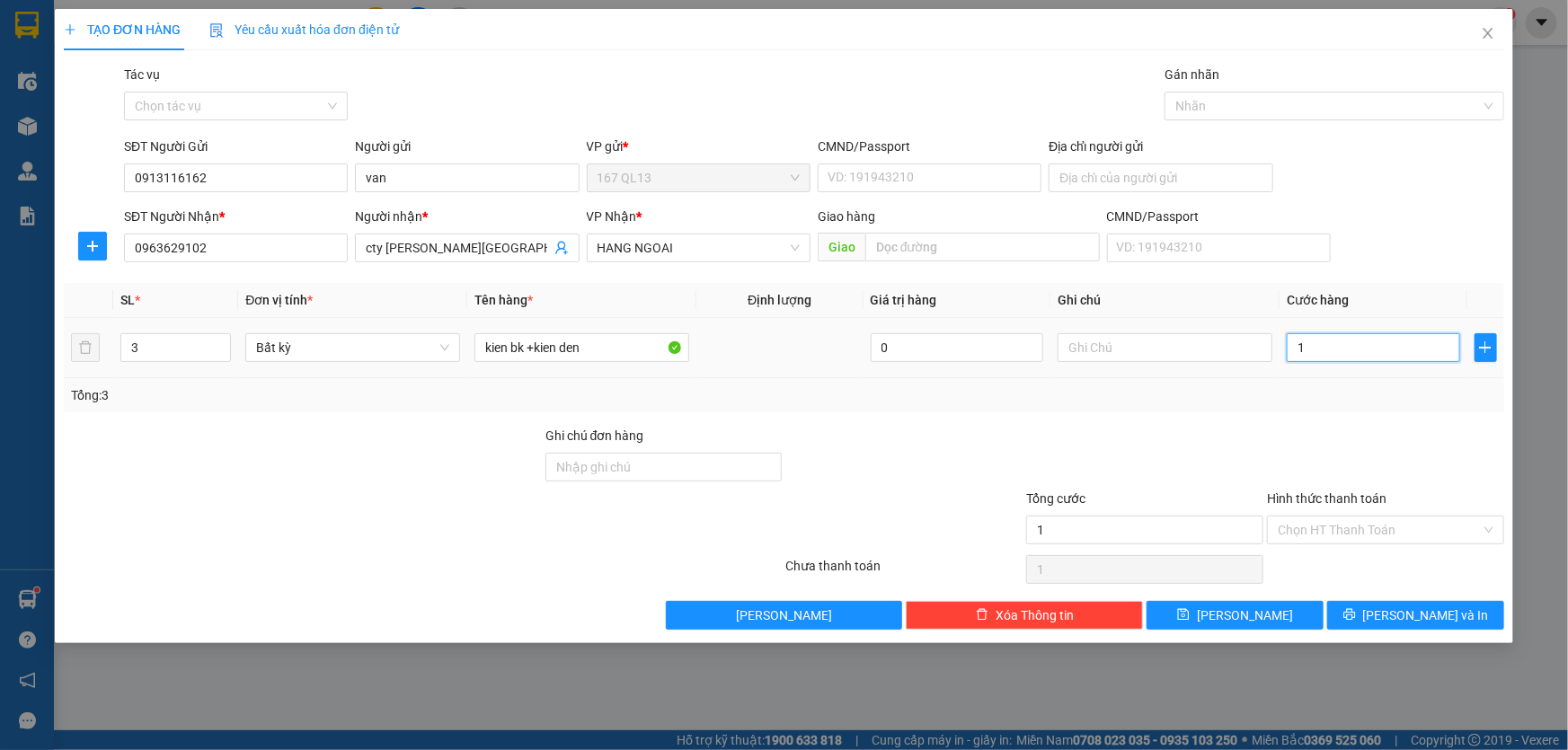
type input "11"
type input "110"
type input "110.000"
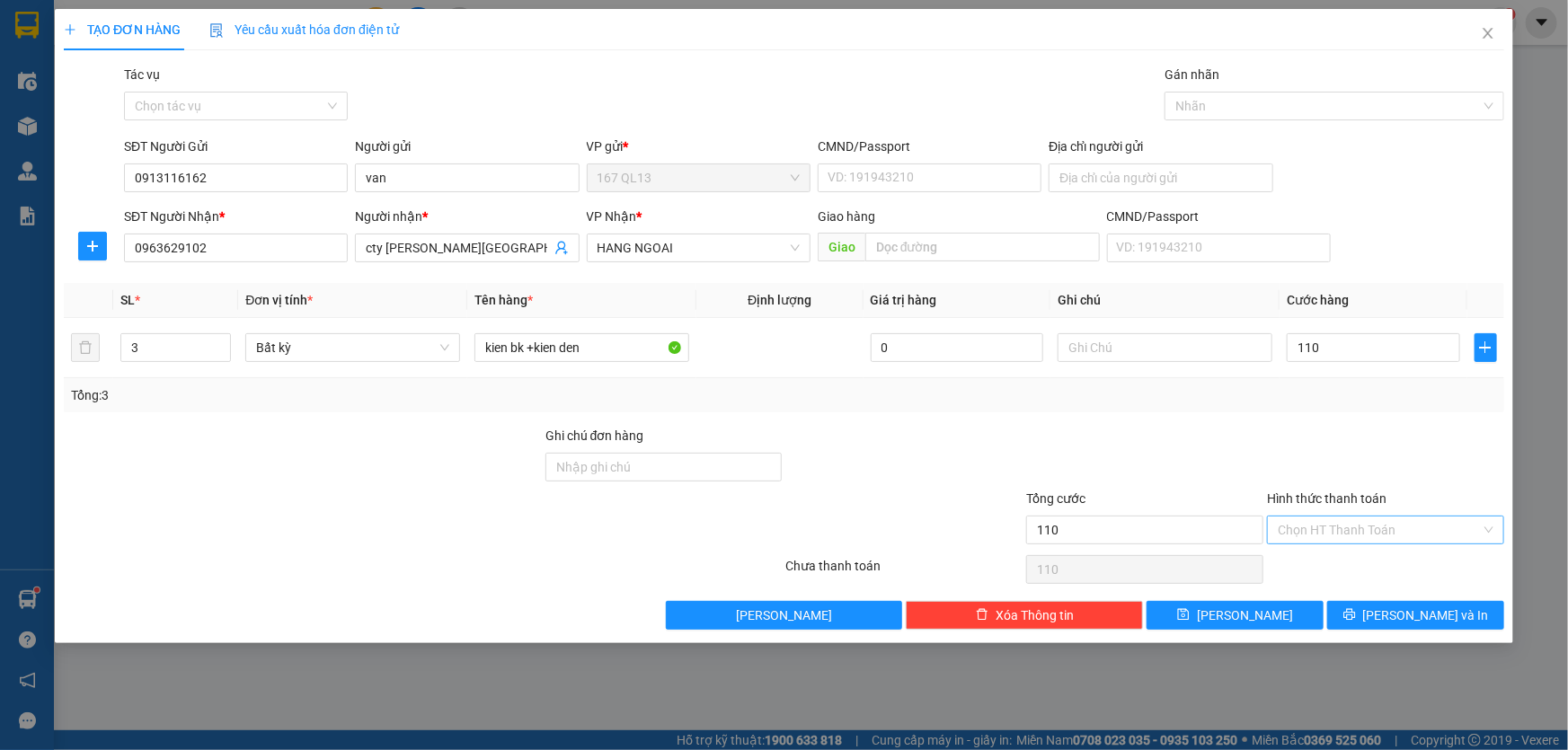
type input "110.000"
click at [1417, 525] on input "Hình thức thanh toán" at bounding box center [1379, 530] width 203 height 27
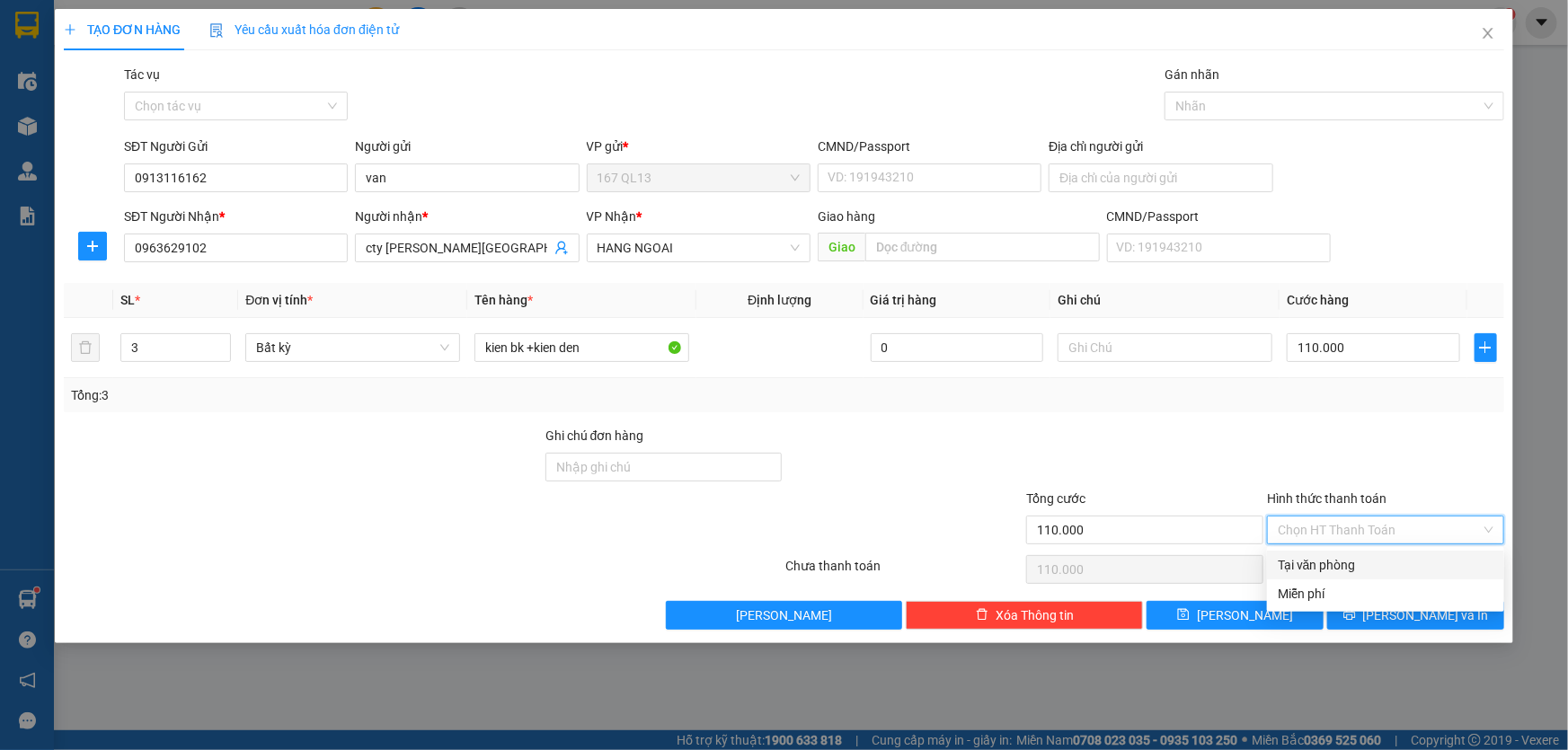
click at [1407, 557] on div "Tại văn phòng" at bounding box center [1386, 566] width 215 height 20
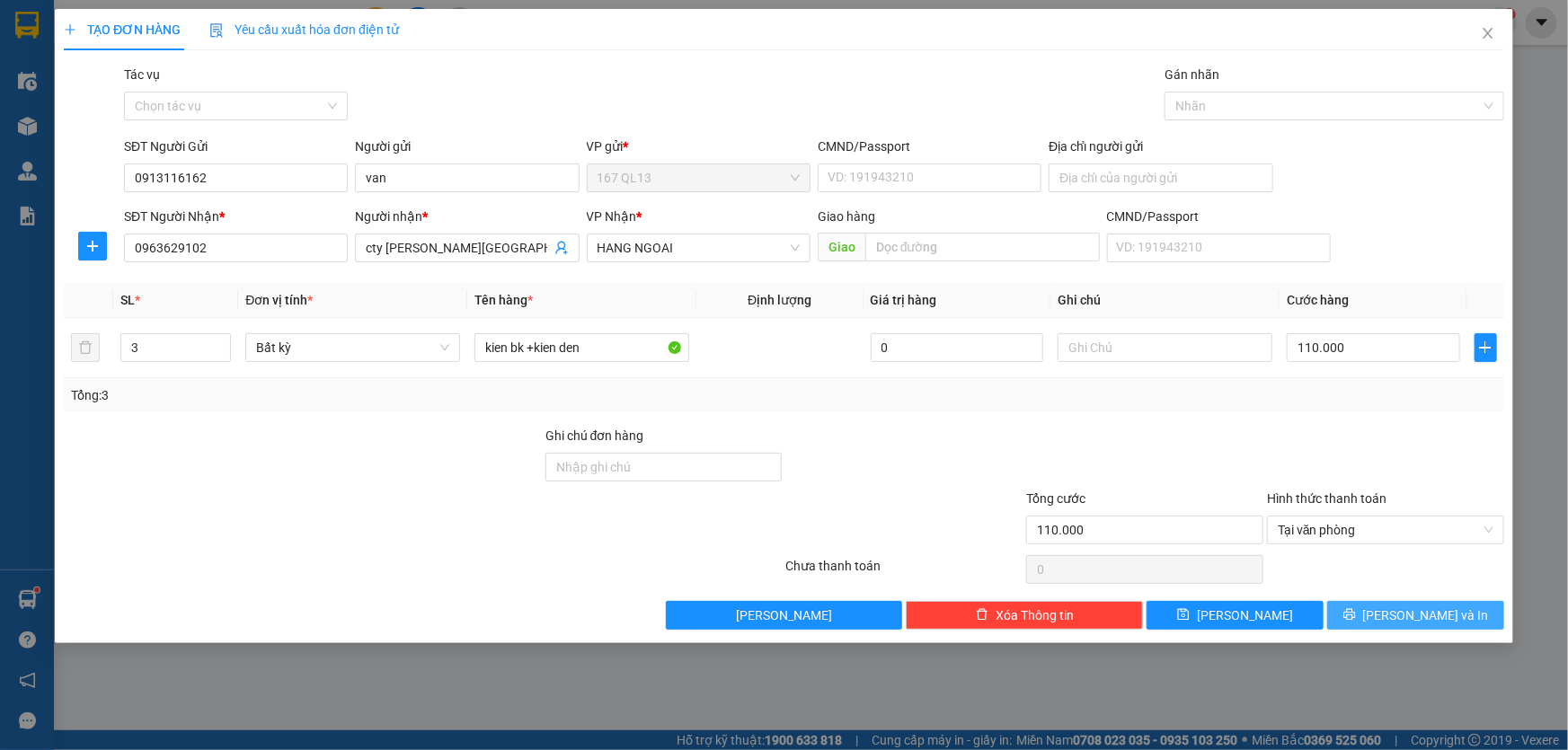
click at [1417, 614] on span "[PERSON_NAME] và In" at bounding box center [1426, 616] width 126 height 20
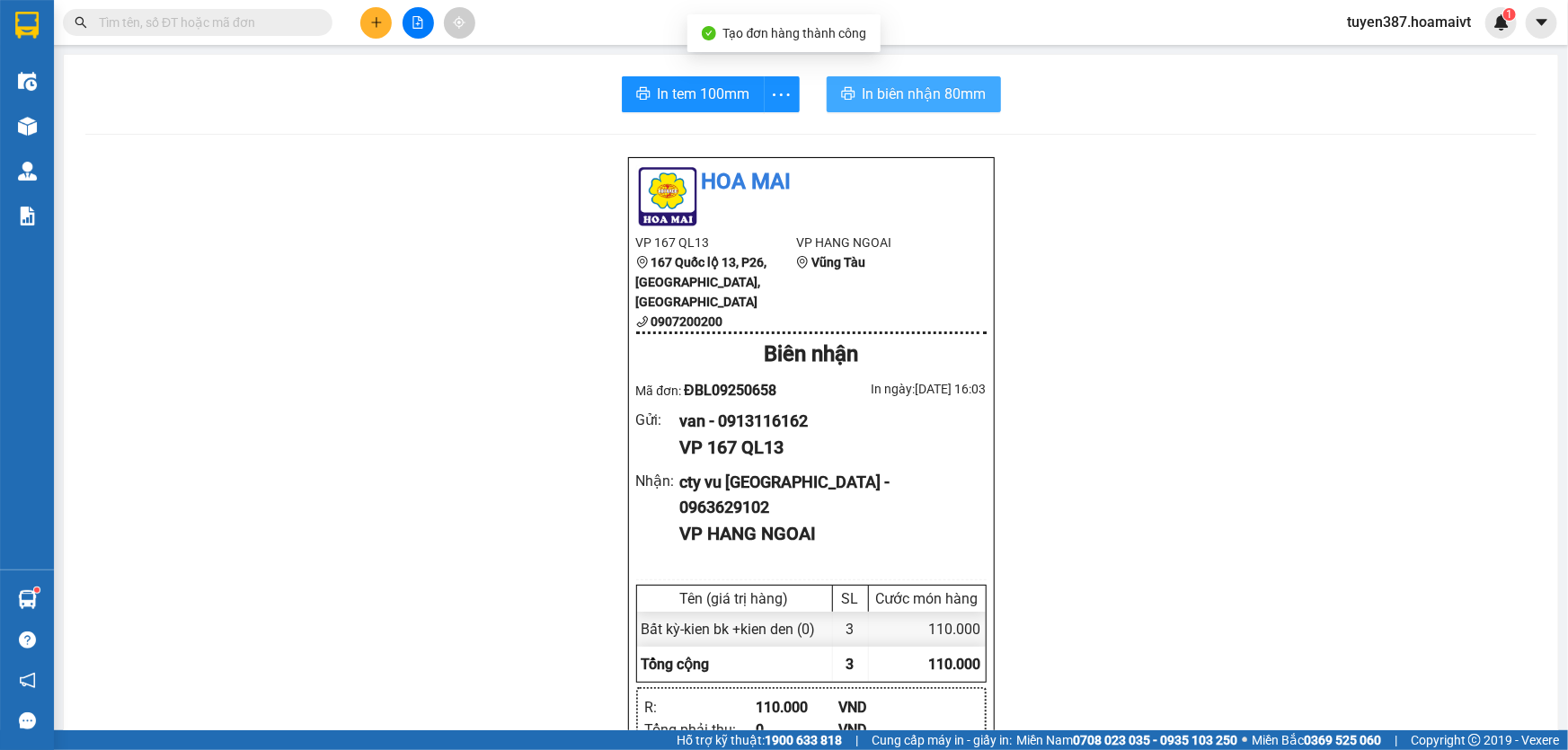
click at [905, 90] on span "In biên nhận 80mm" at bounding box center [925, 94] width 124 height 23
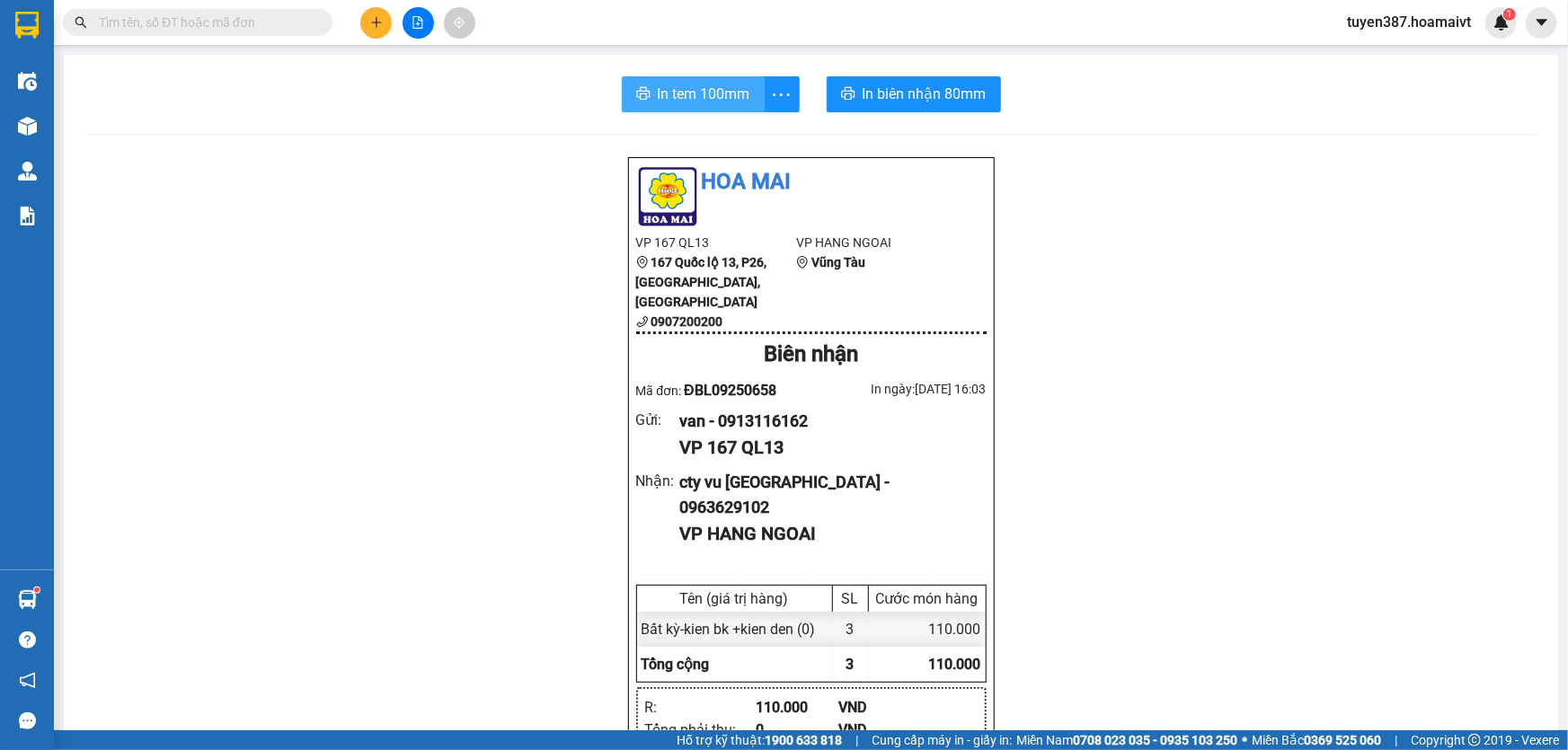
drag, startPoint x: 670, startPoint y: 89, endPoint x: 1091, endPoint y: 34, distance: 424.6
click at [670, 89] on span "In tem 100mm" at bounding box center [703, 94] width 92 height 23
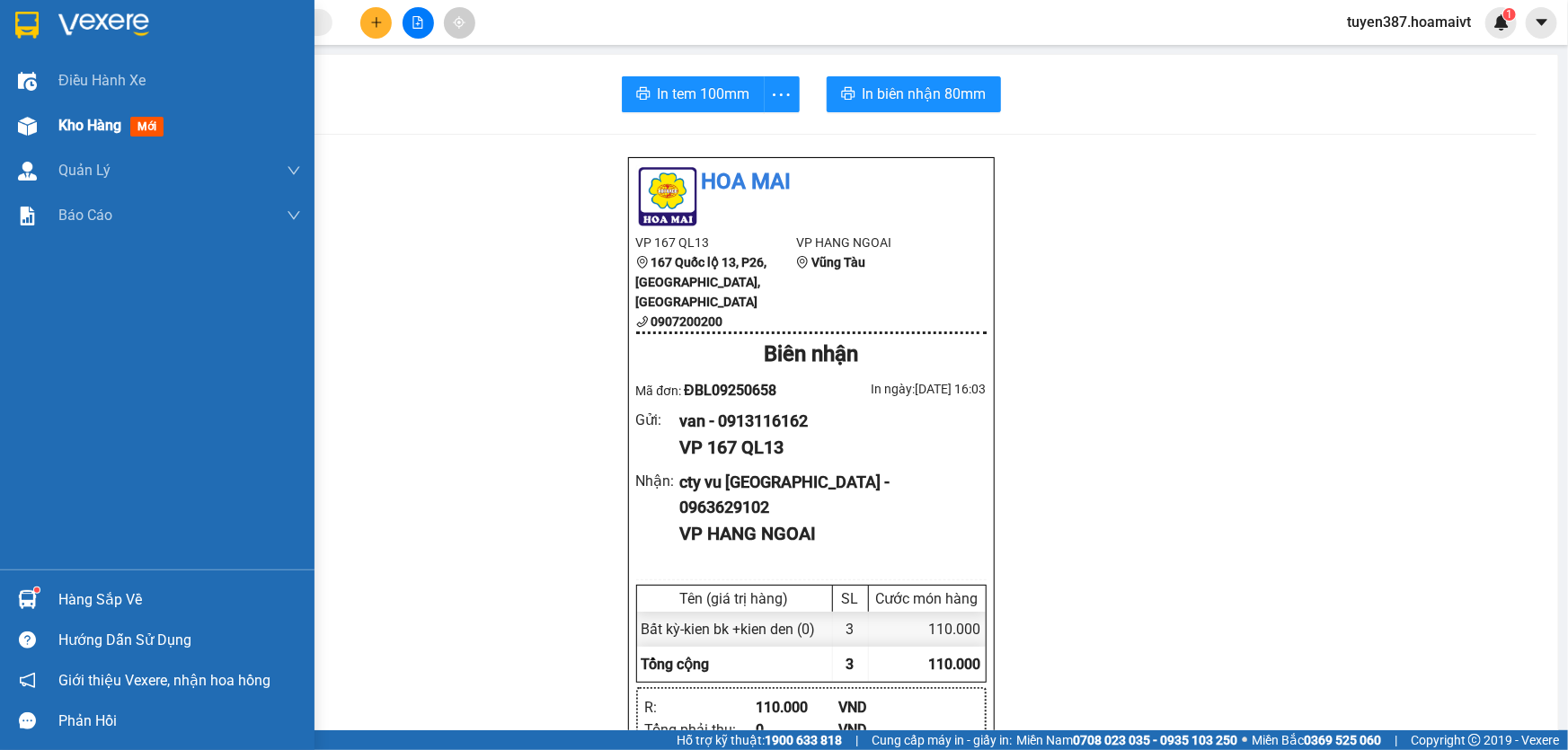
drag, startPoint x: 155, startPoint y: 126, endPoint x: 311, endPoint y: 114, distance: 156.5
click at [156, 125] on span "mới" at bounding box center [147, 127] width 33 height 20
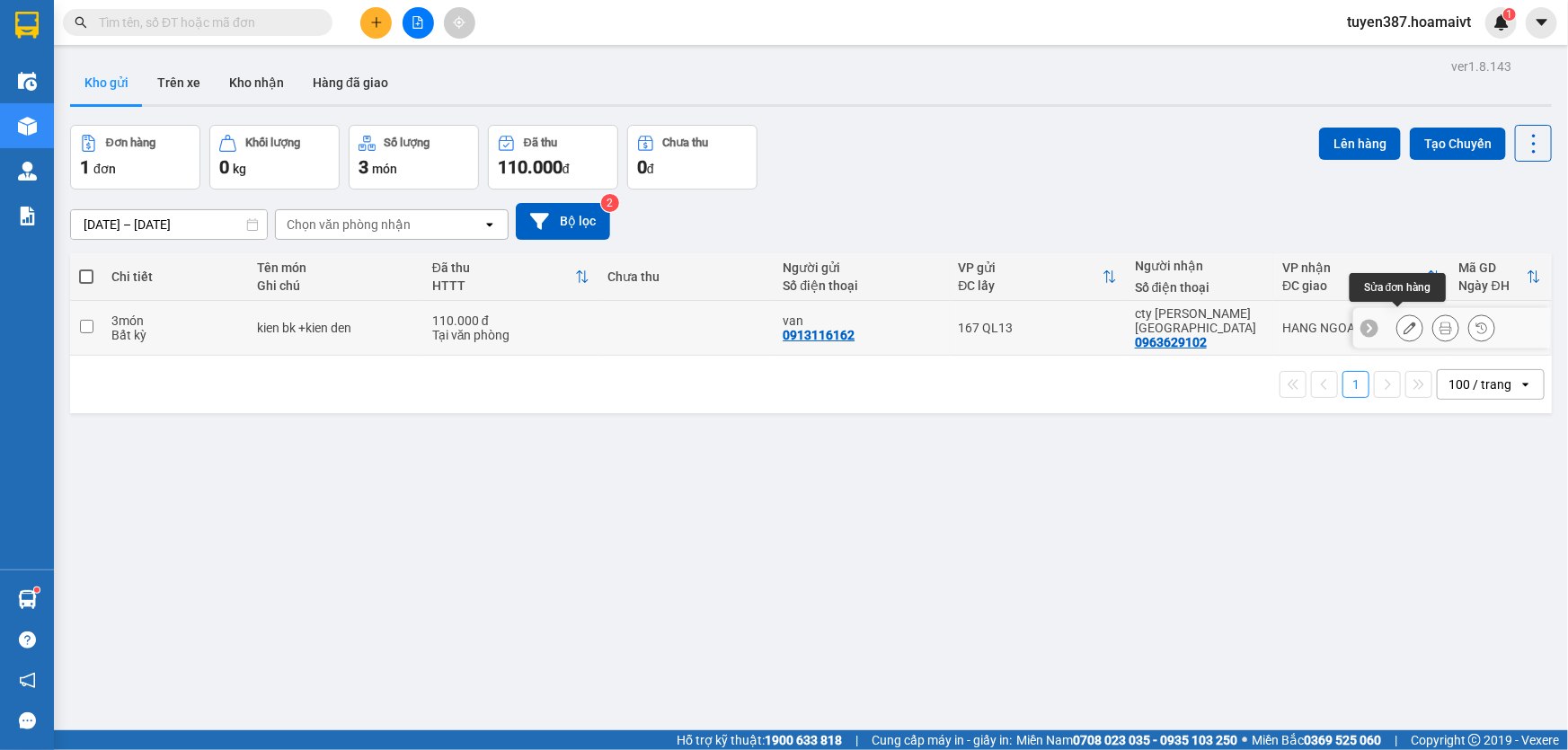
click at [1398, 313] on button at bounding box center [1410, 328] width 26 height 31
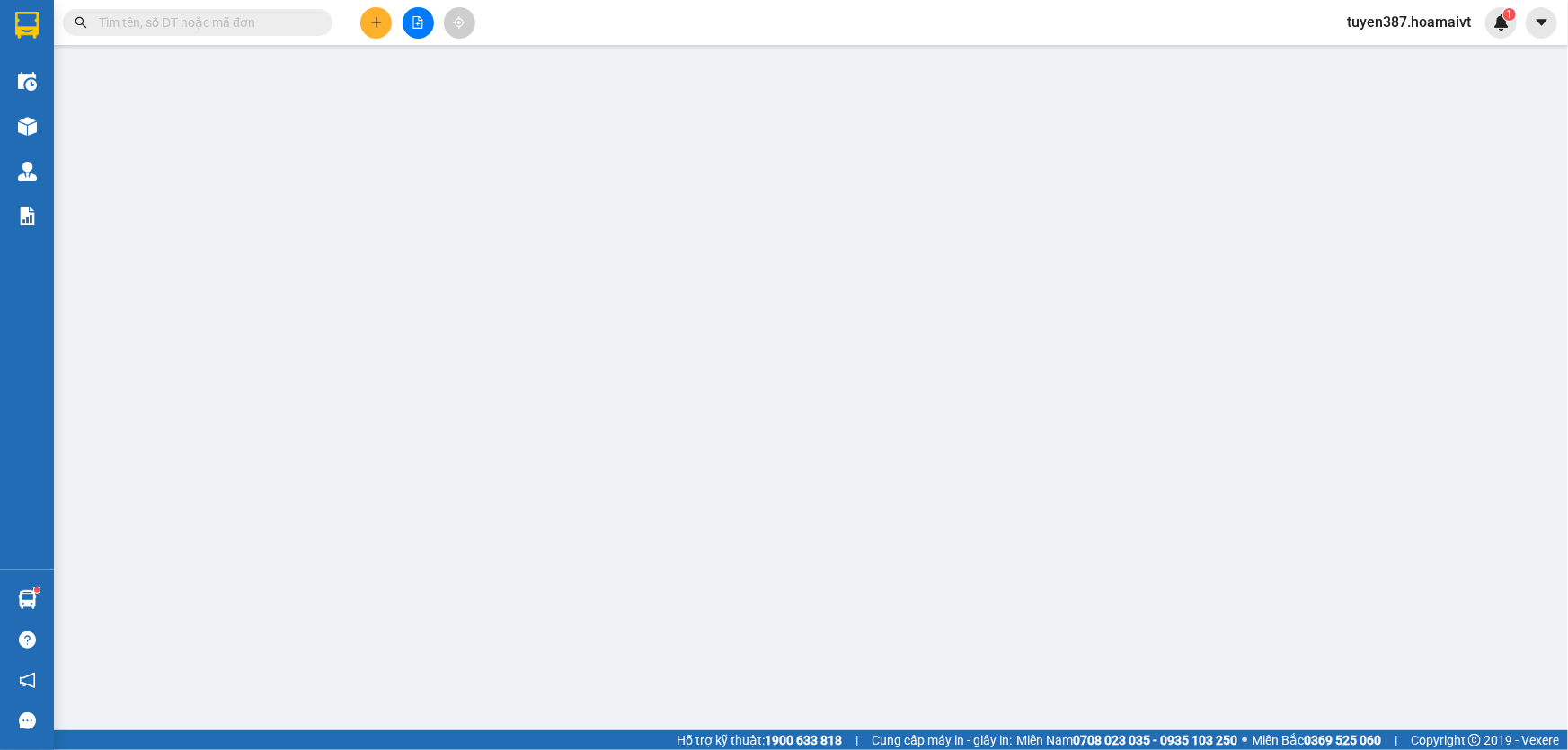
type input "0913116162"
type input "van"
type input "0963629102"
type input "cty vu nam giang"
type input "110.000"
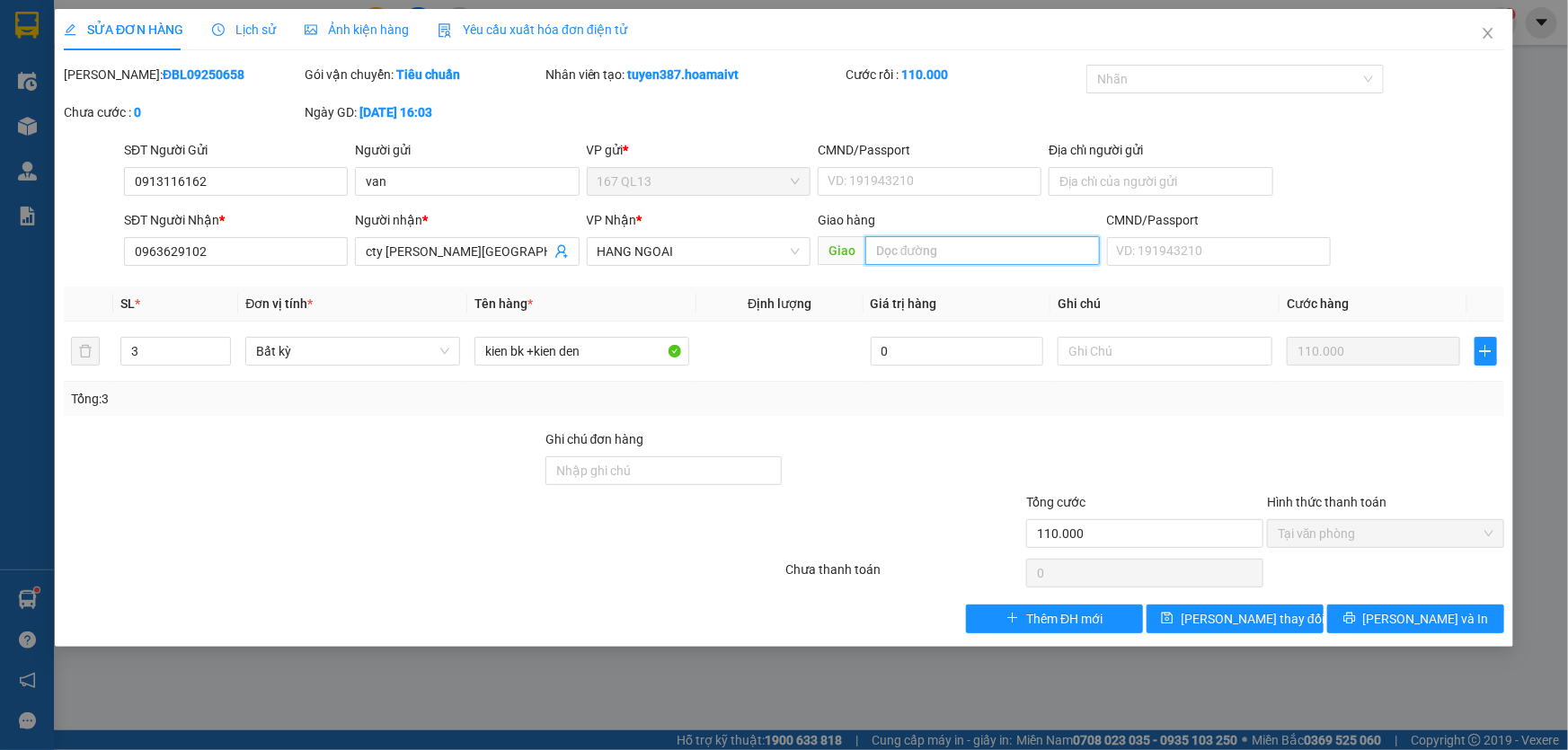
click at [958, 245] on input "text" at bounding box center [982, 251] width 234 height 29
type input "long phuo"
click at [1249, 615] on span "Lưu thay đổi" at bounding box center [1252, 620] width 144 height 20
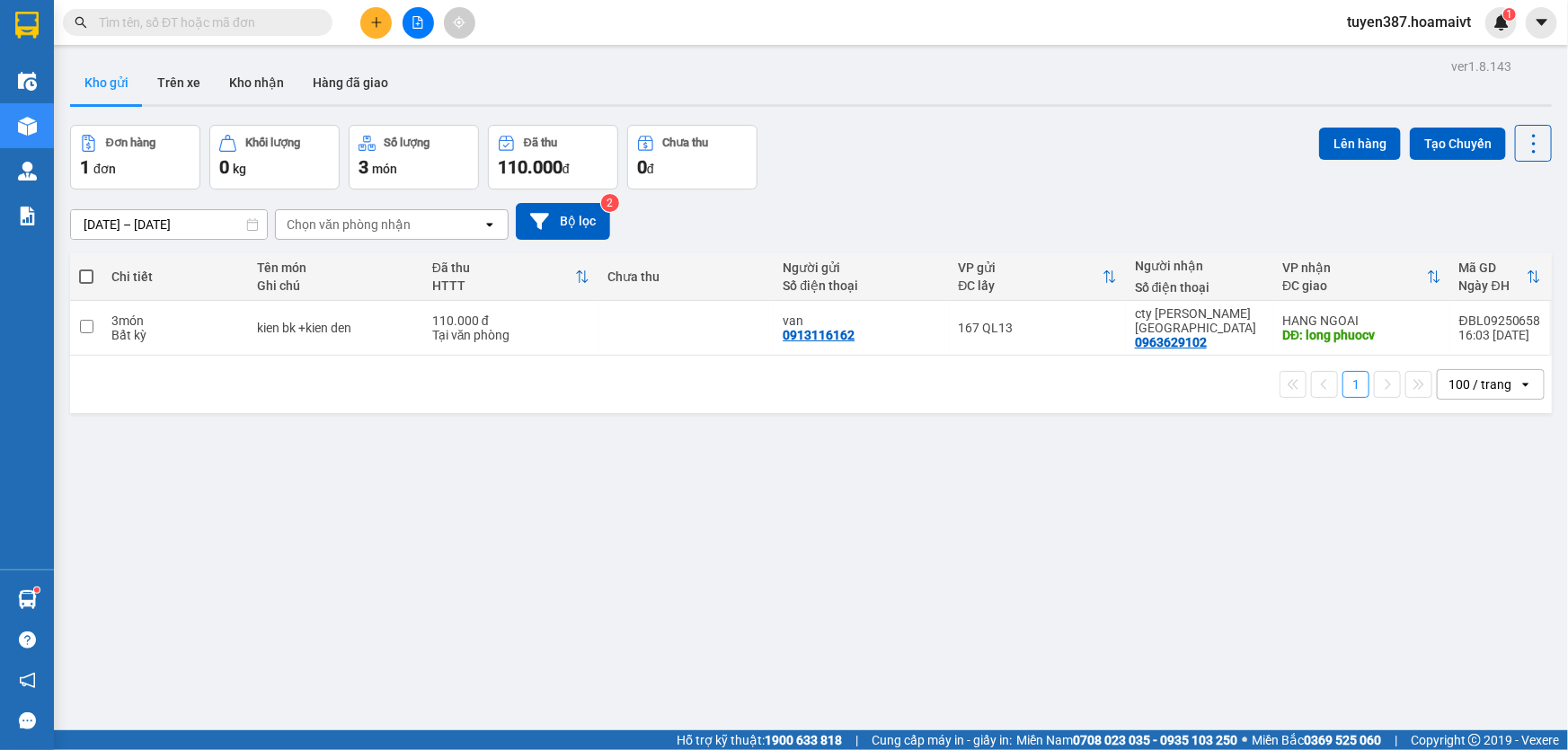
click at [86, 273] on span at bounding box center [87, 276] width 15 height 15
click at [87, 268] on input "checkbox" at bounding box center [87, 268] width 0 height 0
checkbox input "true"
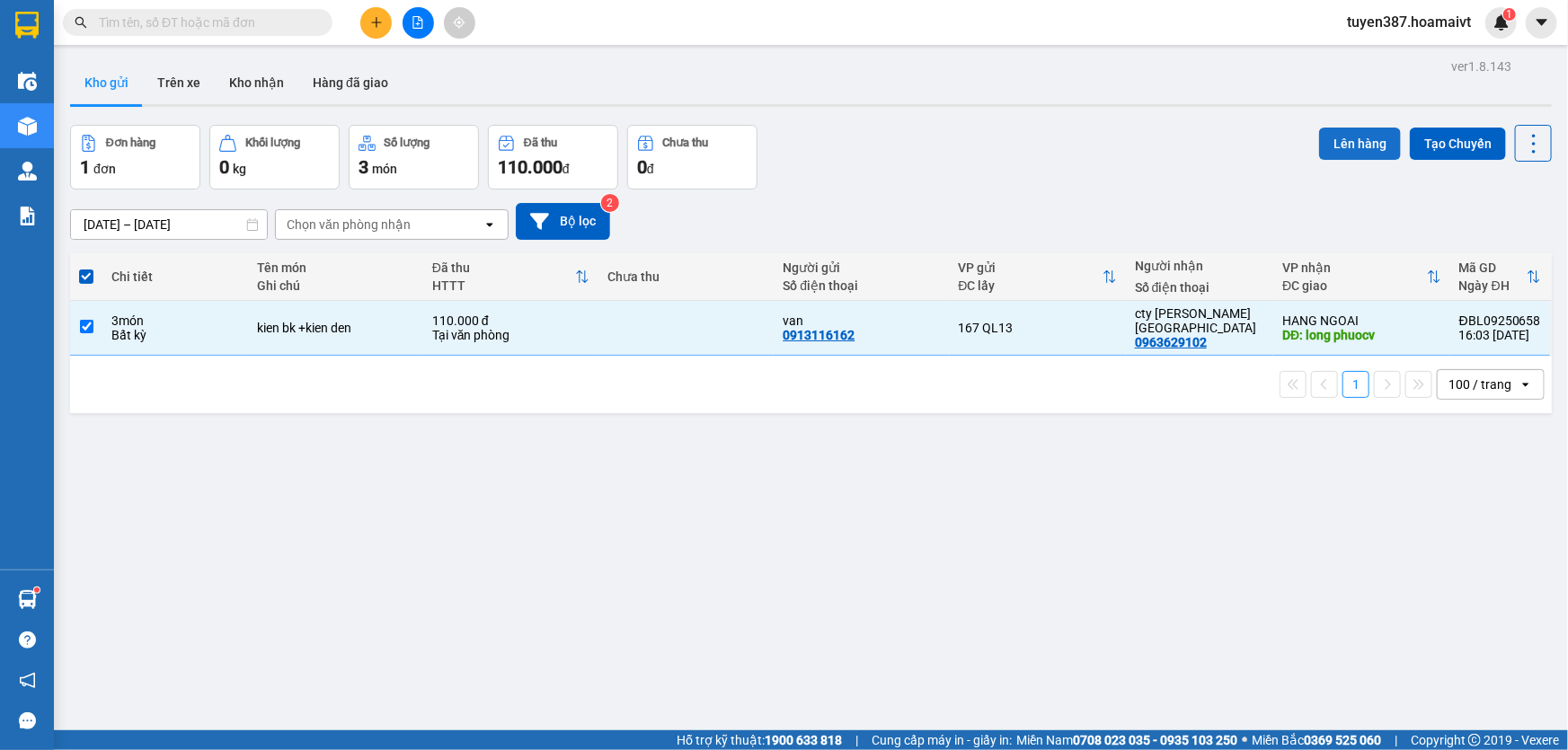
click at [1346, 146] on button "Lên hàng" at bounding box center [1360, 143] width 82 height 32
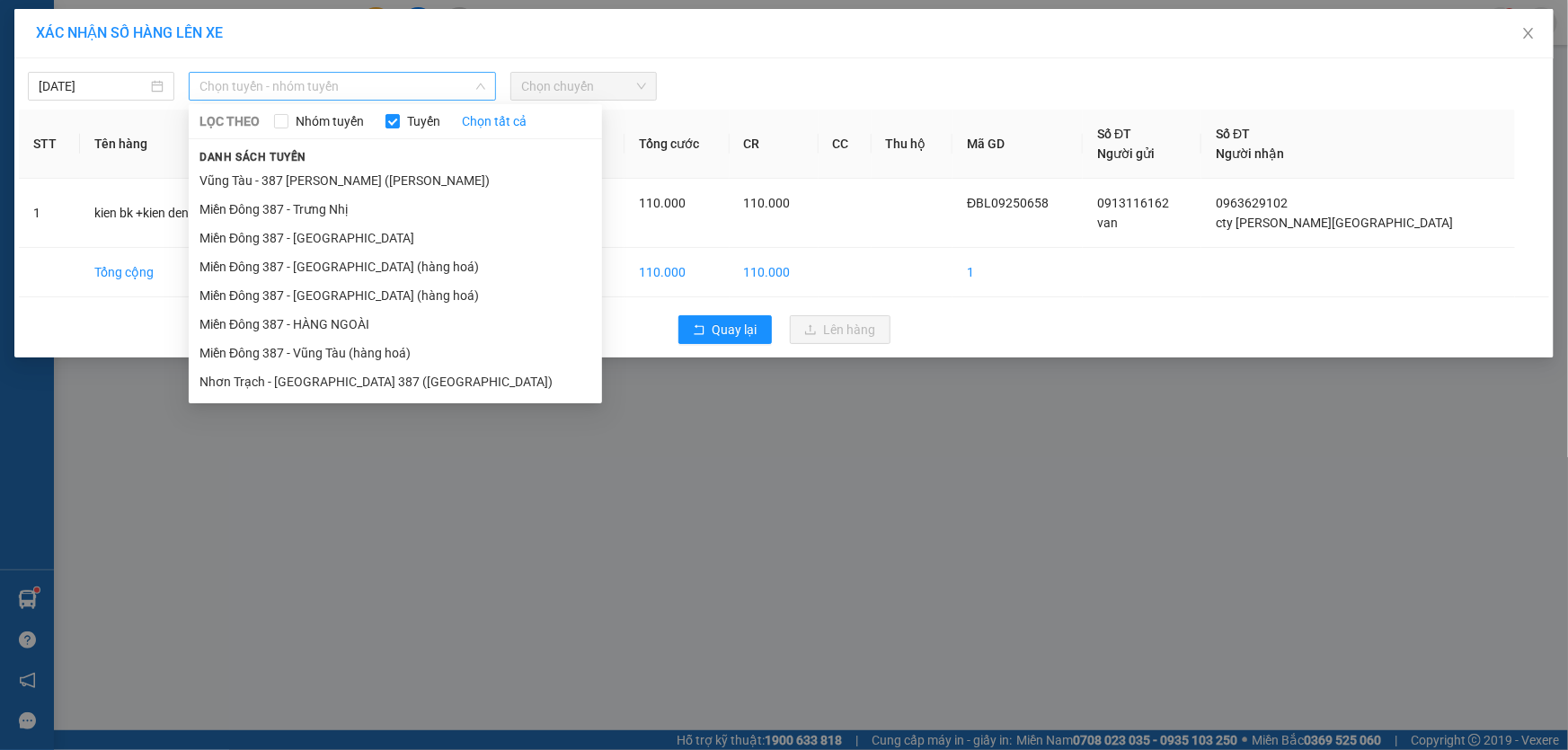
click at [389, 87] on span "Chọn tuyến - nhóm tuyến" at bounding box center [342, 87] width 286 height 27
click at [306, 317] on li "Miền Đông 387 - HÀNG NGOÀI" at bounding box center [395, 325] width 413 height 29
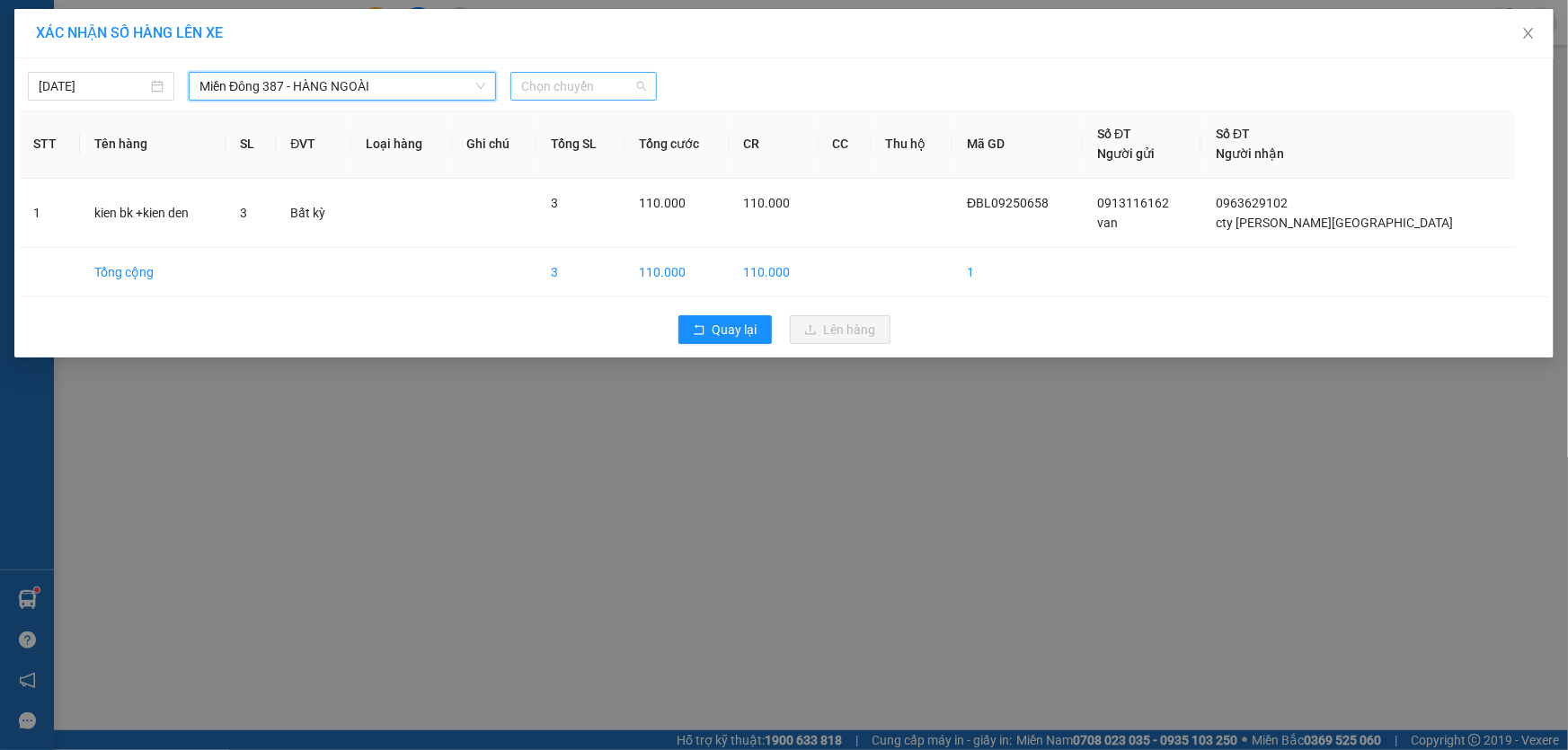
click at [607, 89] on span "Chọn chuyến" at bounding box center [583, 87] width 125 height 27
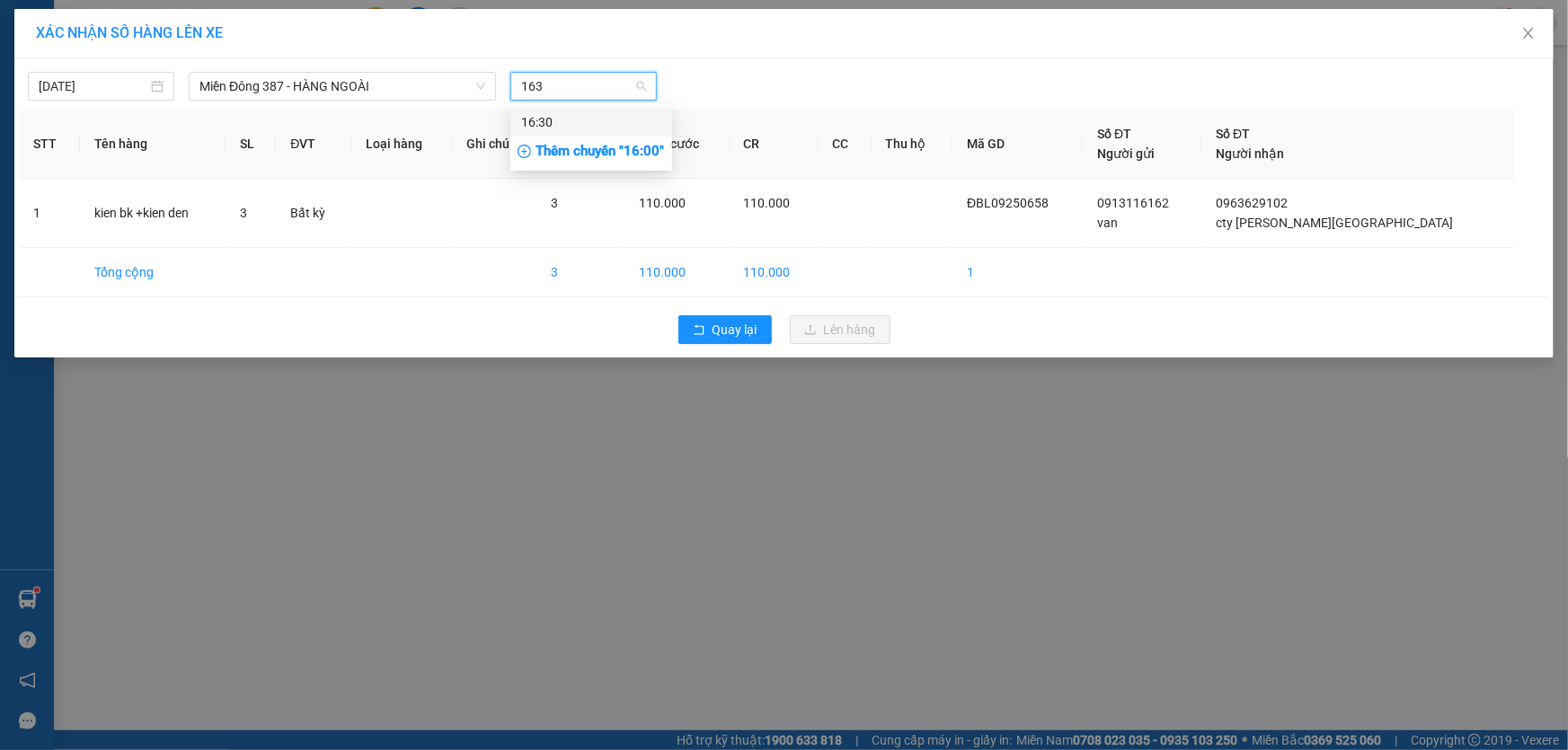
type input "1630"
click at [553, 115] on div "16:30" at bounding box center [591, 122] width 140 height 20
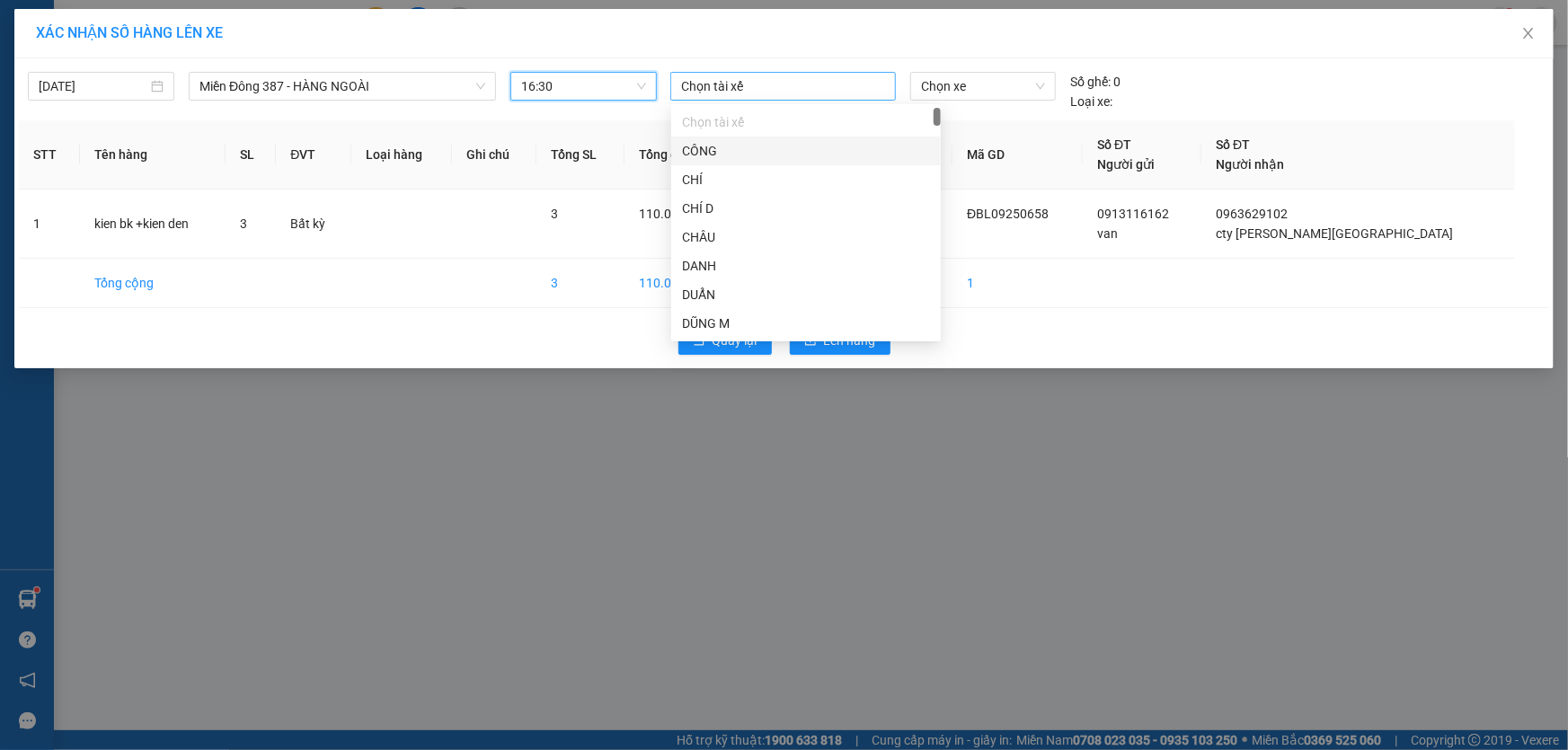
click at [790, 76] on div at bounding box center [783, 87] width 216 height 22
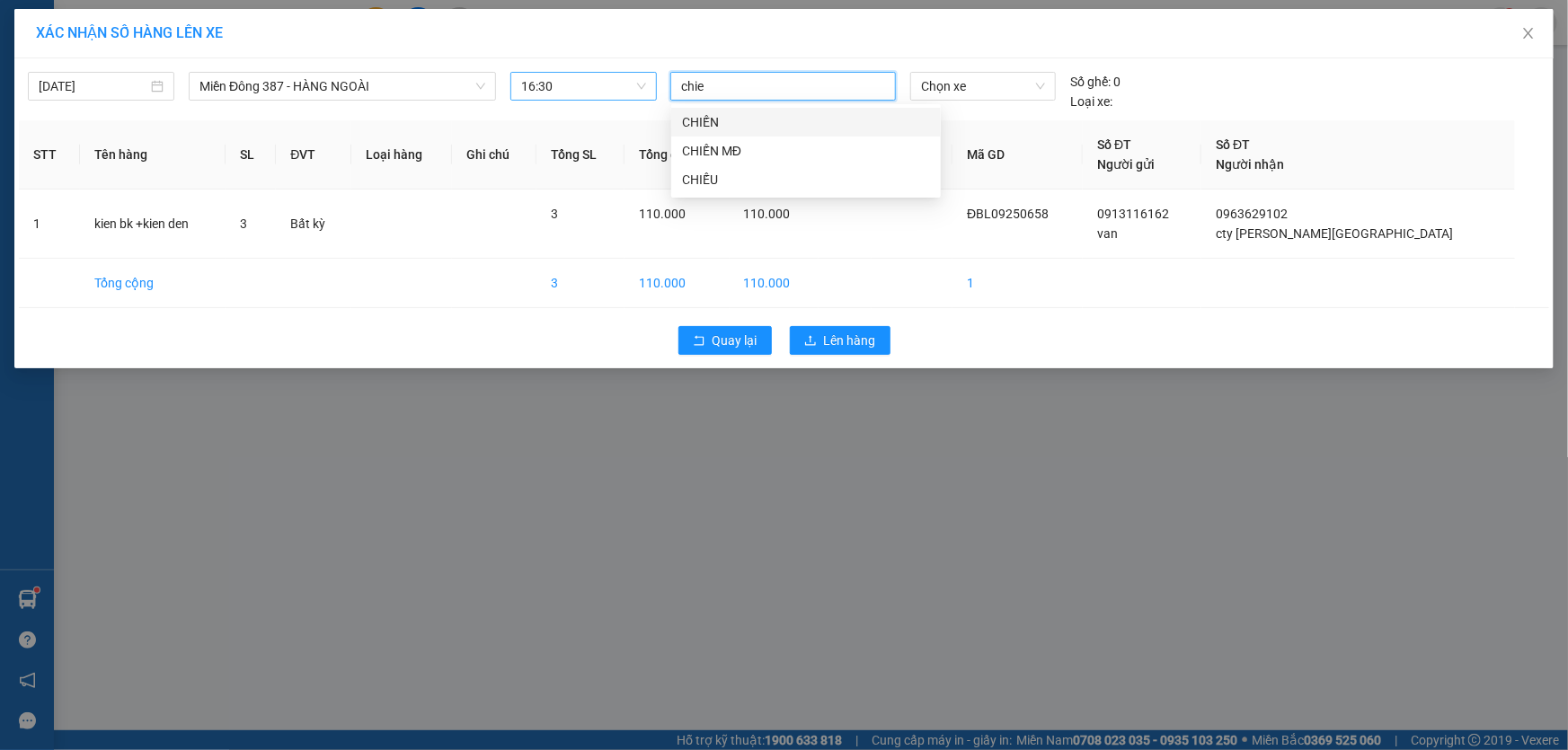
type input "chien"
click at [717, 144] on div "CHIẾN MĐ" at bounding box center [806, 151] width 248 height 20
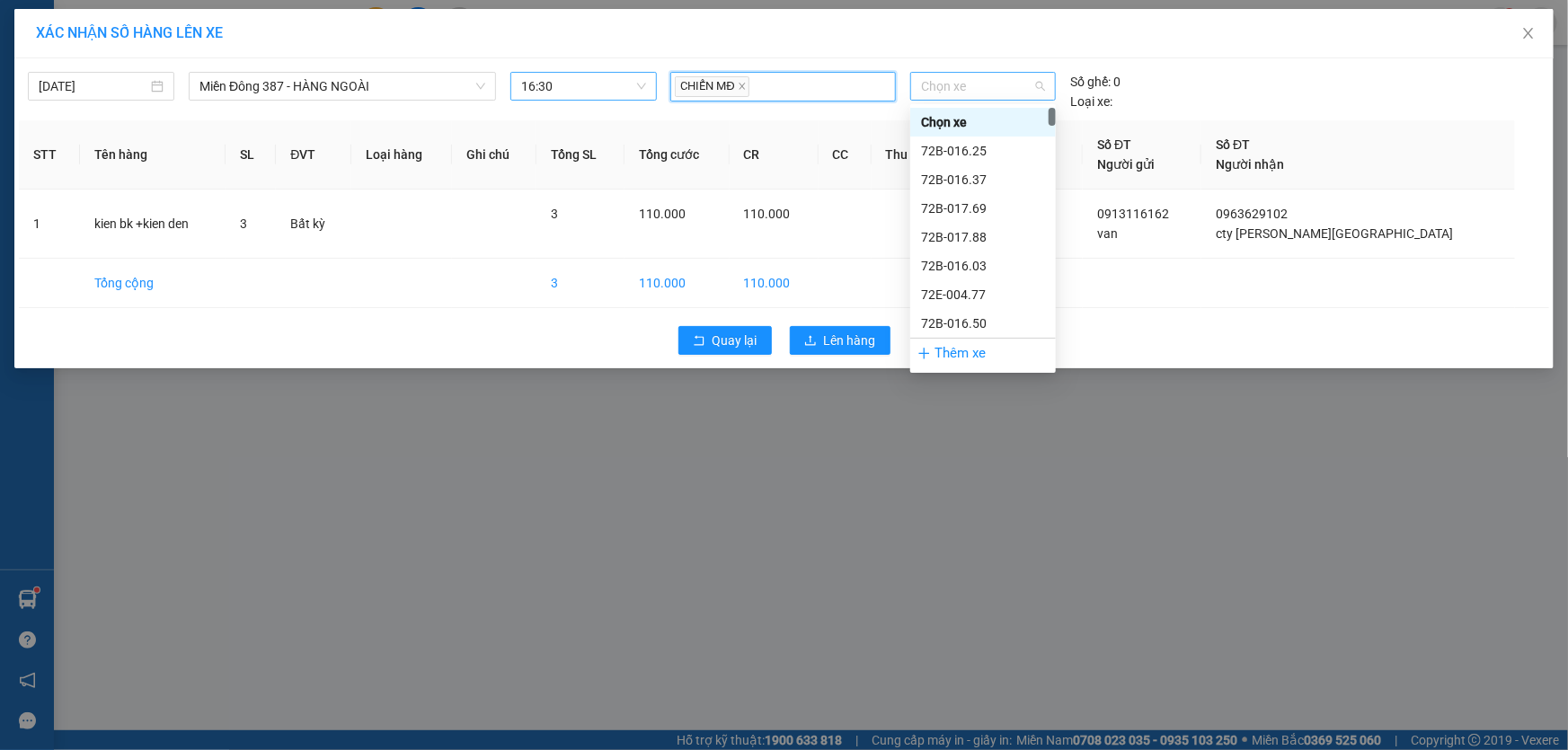
click at [977, 80] on span "Chọn xe" at bounding box center [983, 87] width 124 height 27
type input "329"
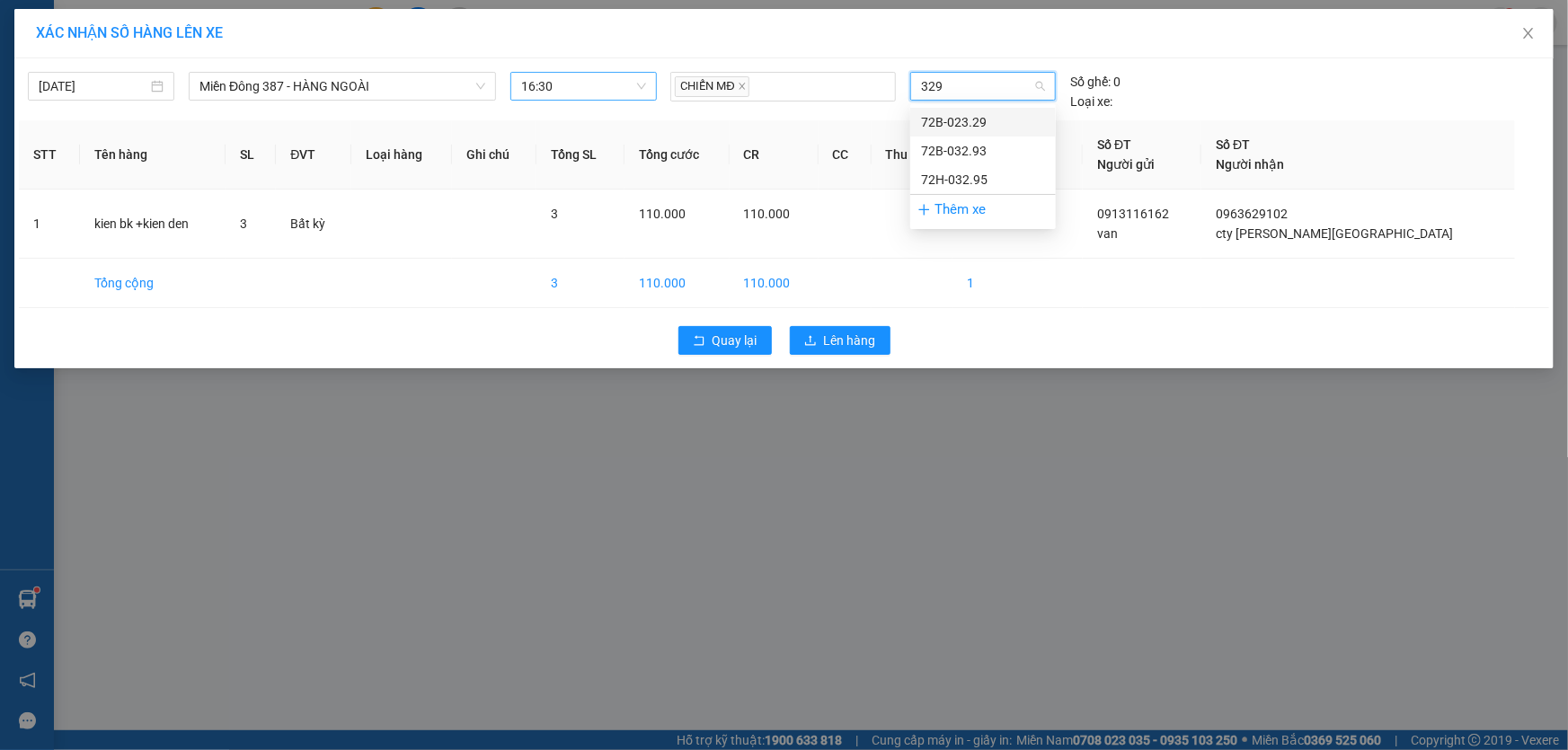
click at [965, 120] on div "72B-023.29" at bounding box center [983, 122] width 124 height 20
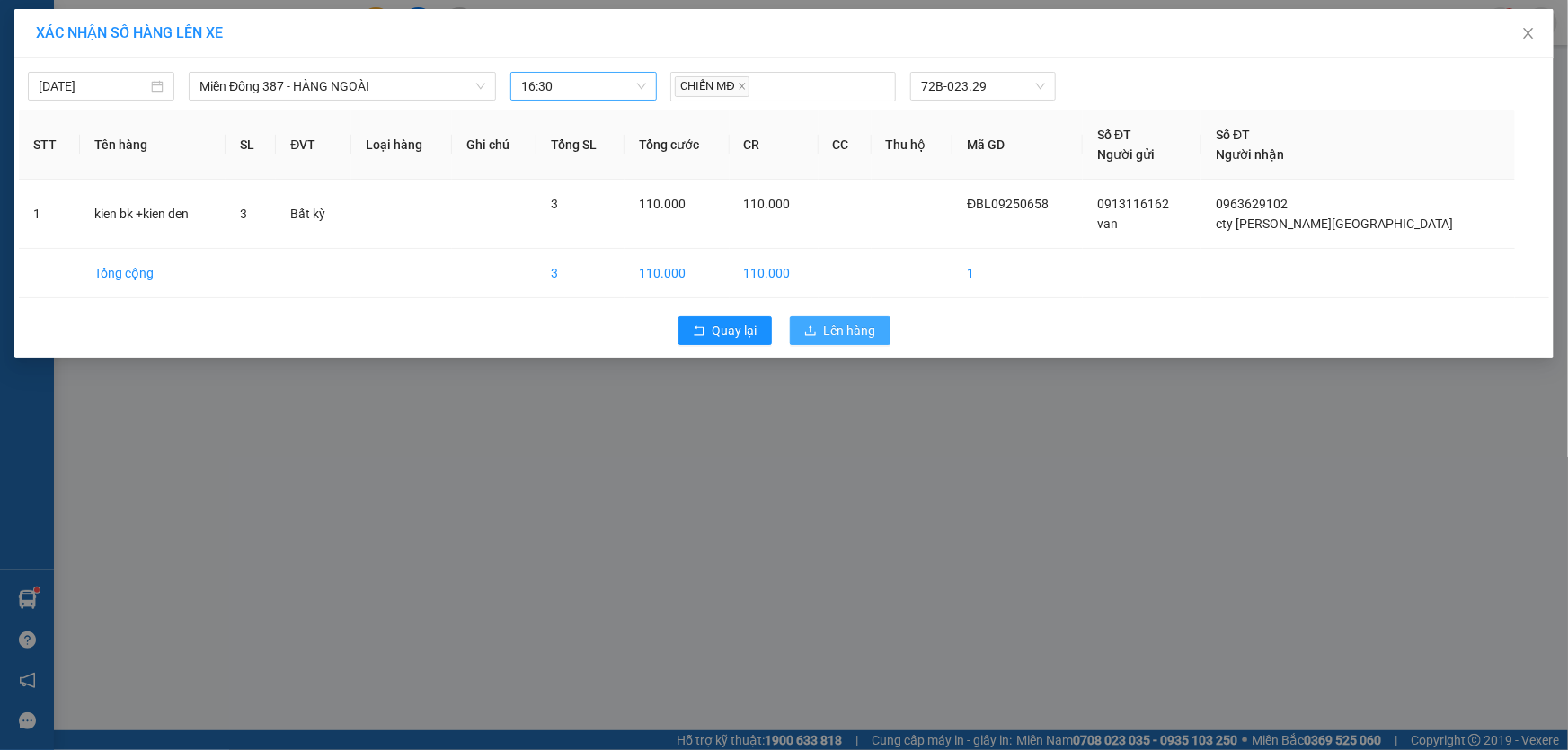
click at [856, 327] on span "Lên hàng" at bounding box center [849, 331] width 52 height 20
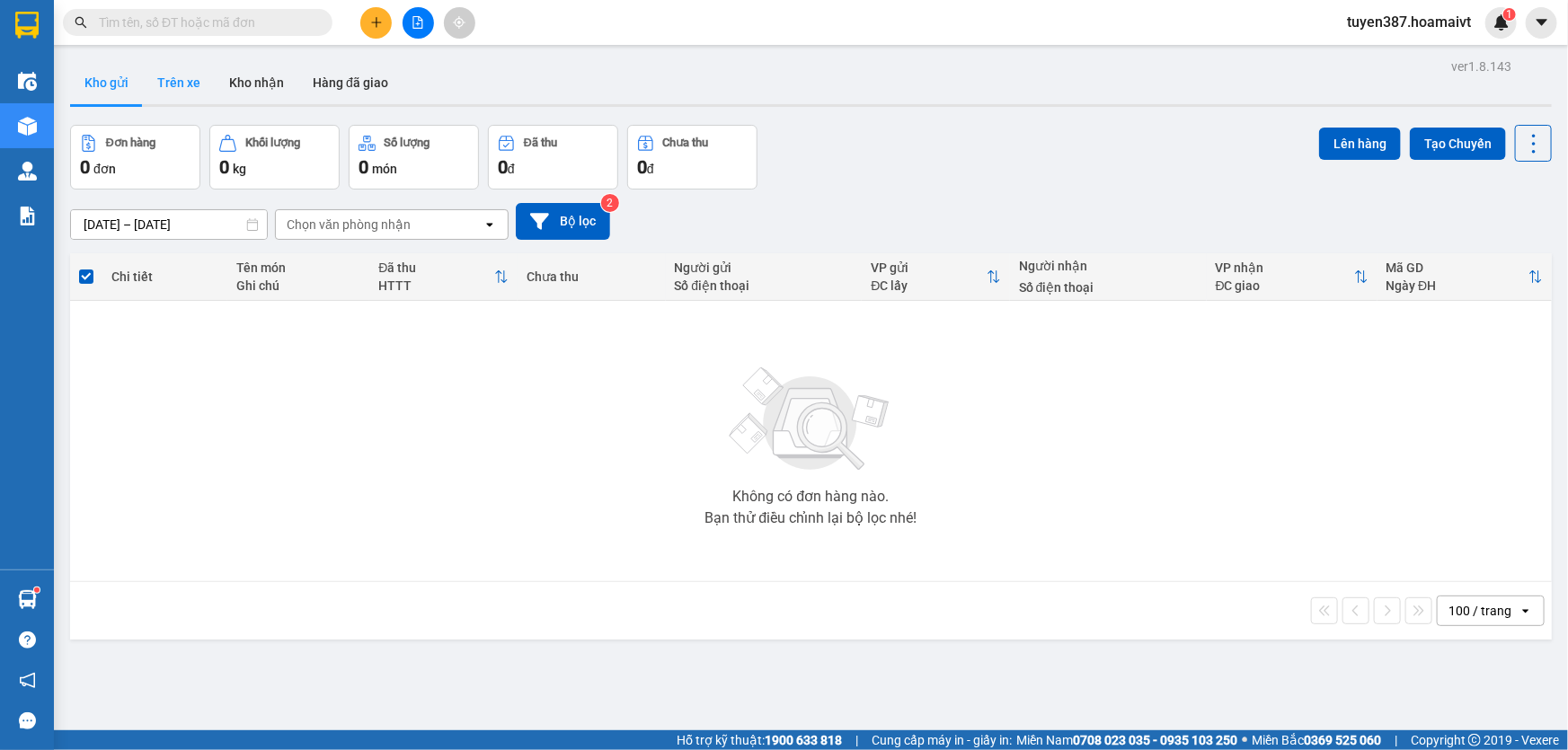
click at [171, 78] on button "Trên xe" at bounding box center [179, 82] width 72 height 43
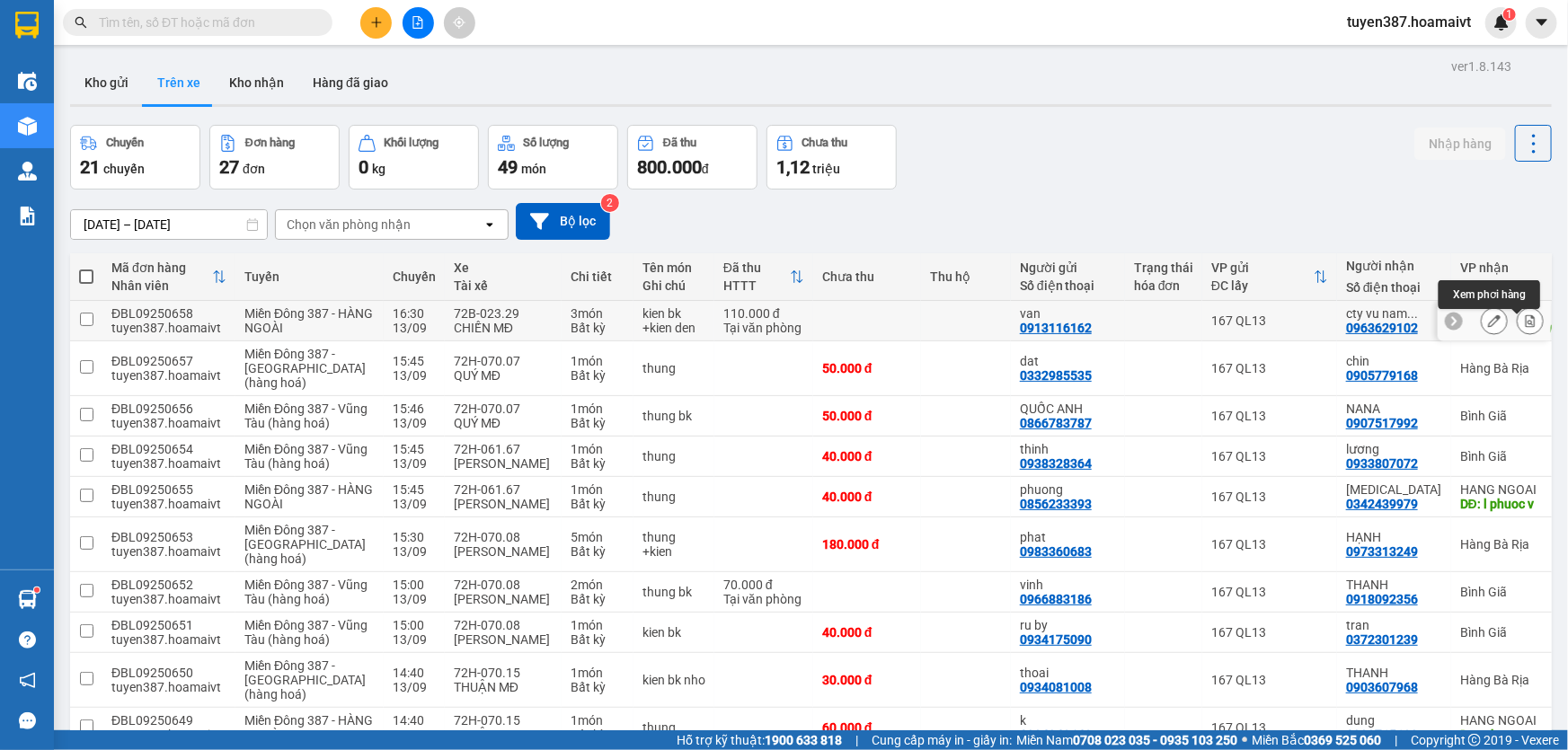
click at [1524, 327] on icon at bounding box center [1531, 321] width 13 height 13
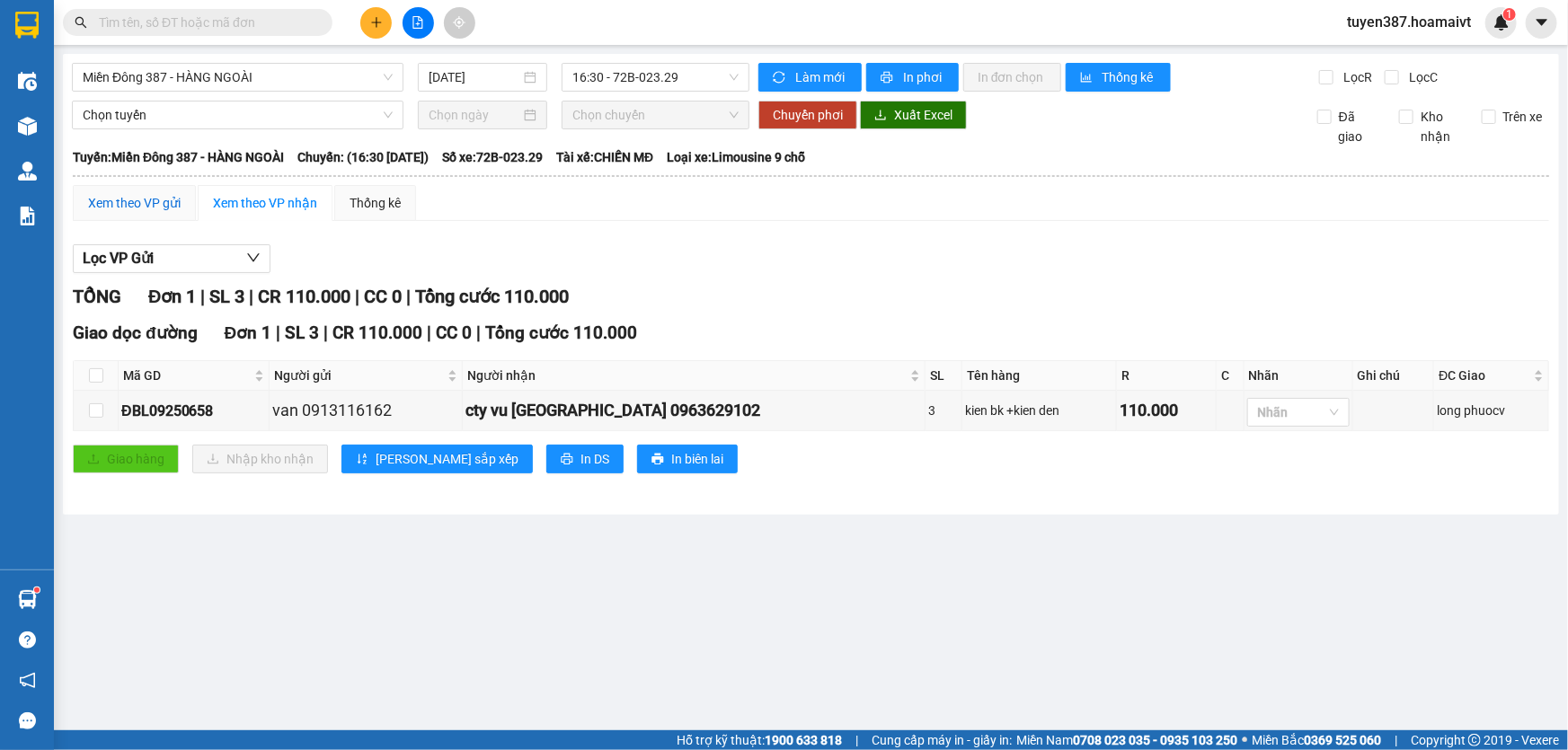
click at [170, 199] on div "Xem theo VP gửi" at bounding box center [134, 203] width 92 height 20
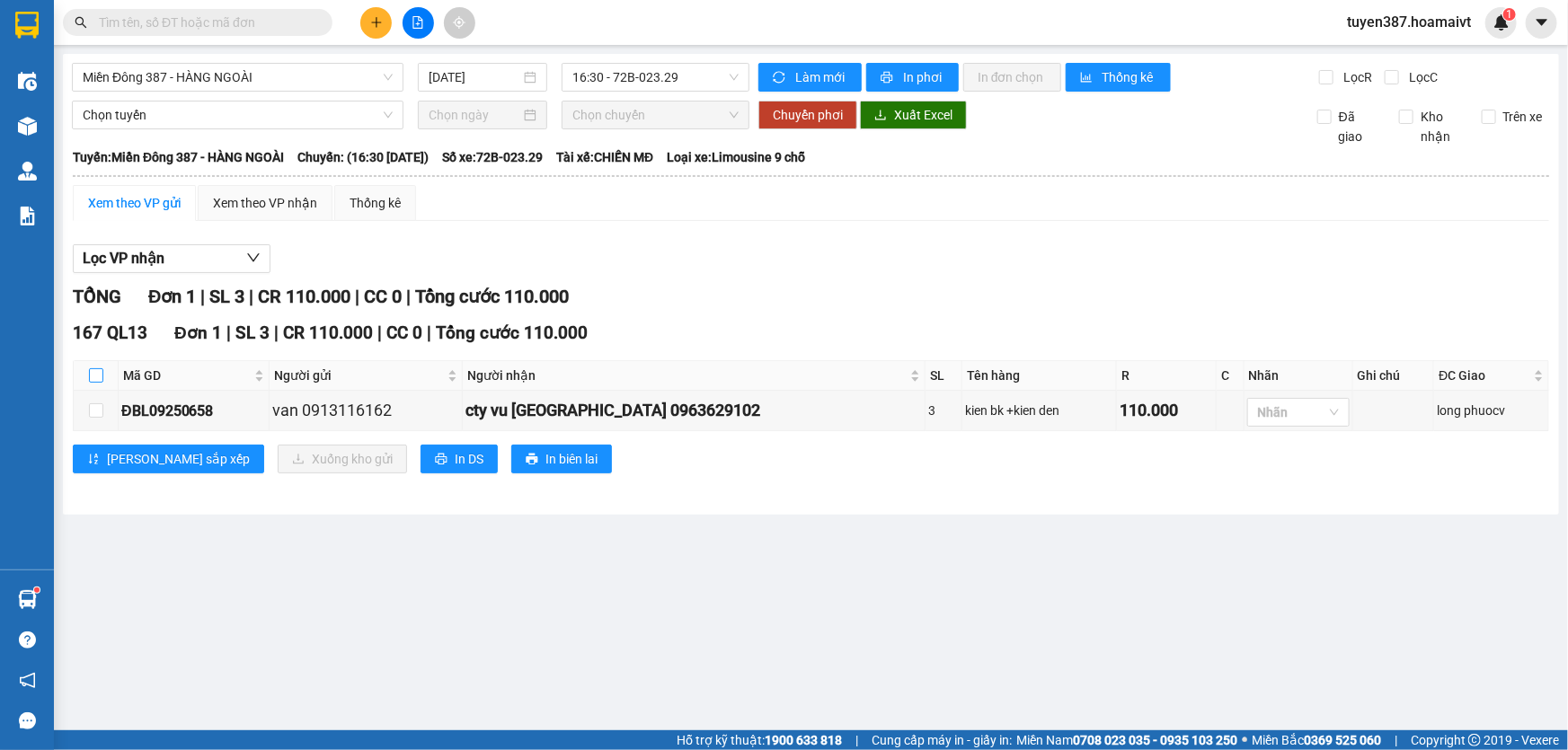
click at [96, 369] on input "checkbox" at bounding box center [97, 376] width 15 height 15
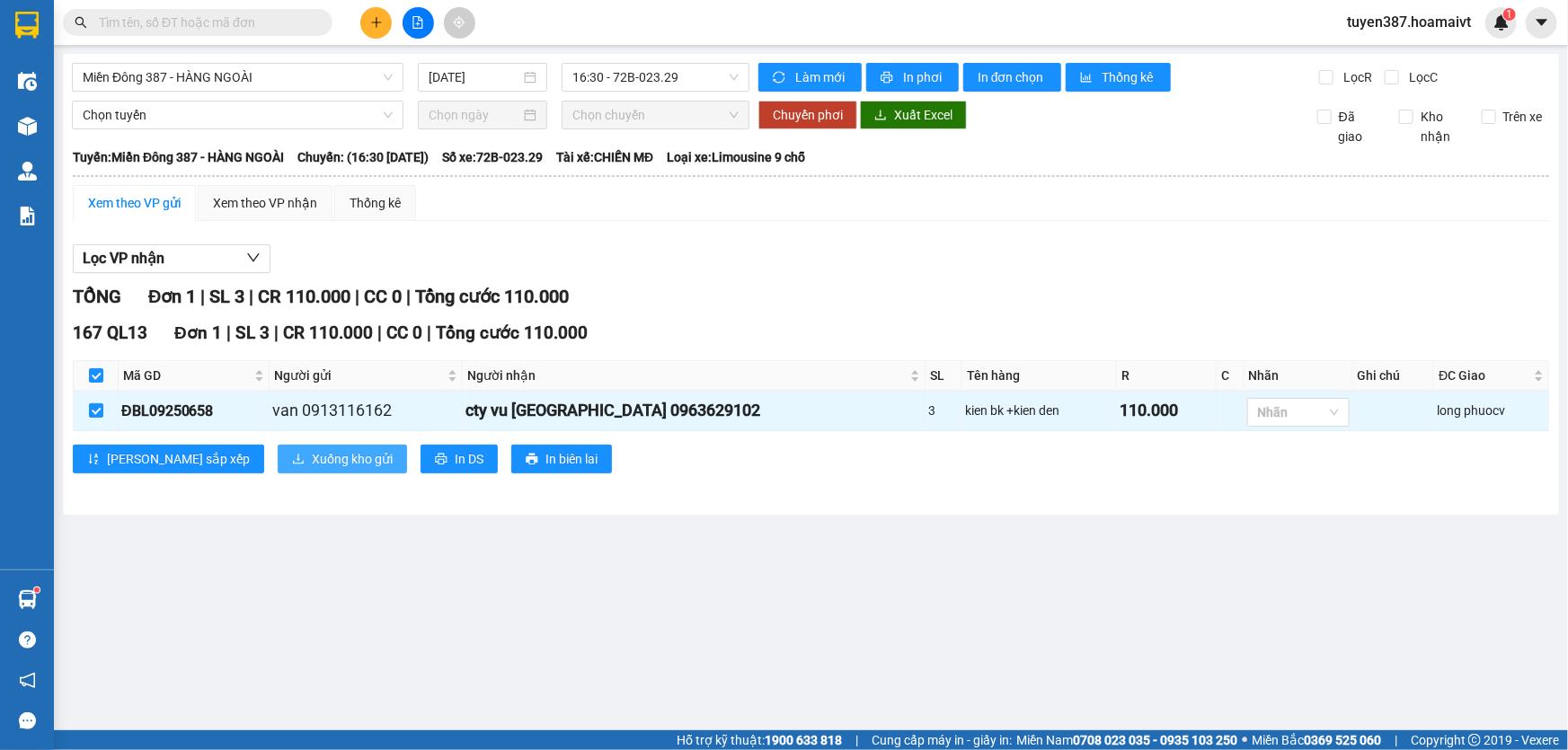
click at [295, 448] on button "Xuống kho gửi" at bounding box center [342, 460] width 130 height 29
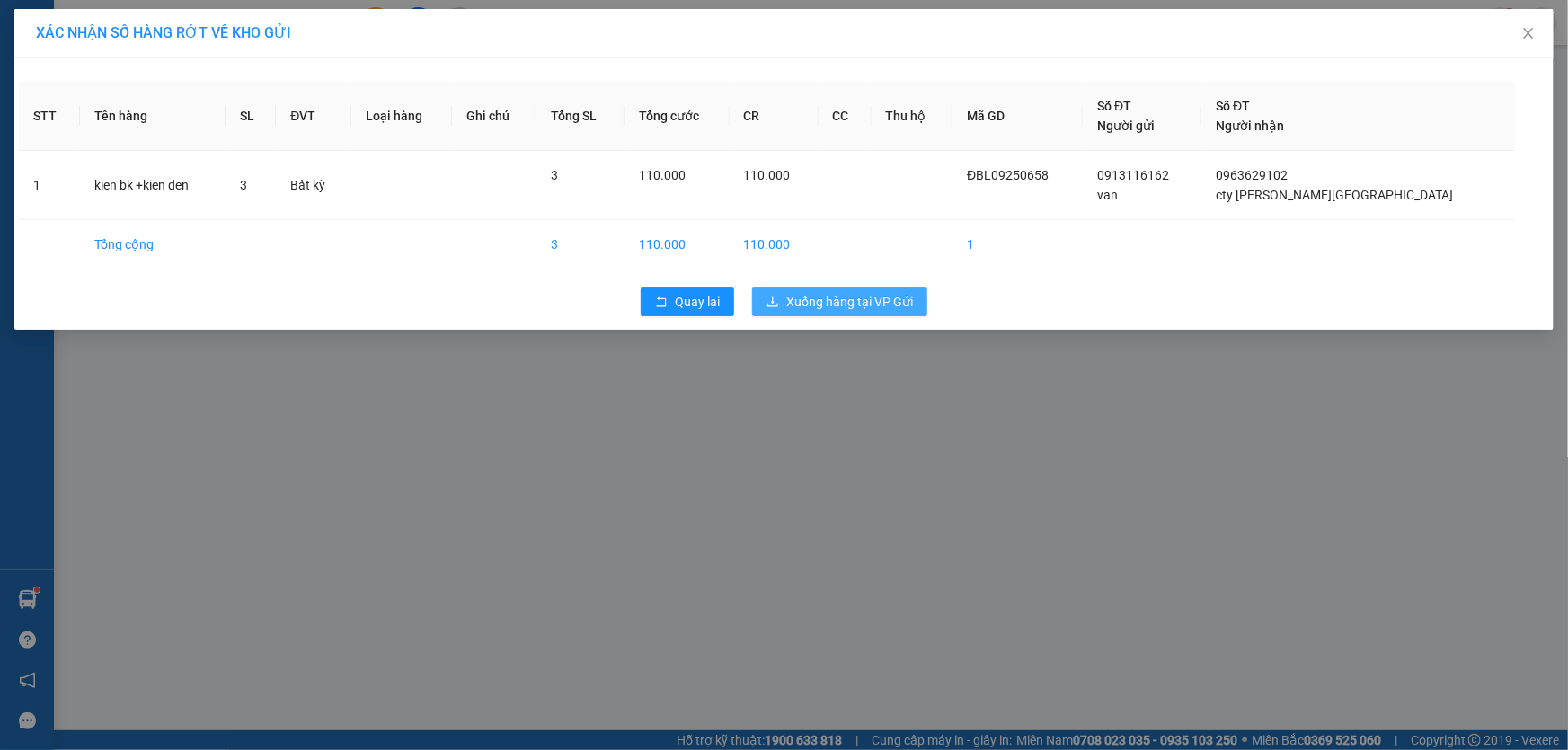
click at [844, 295] on span "Xuống hàng tại VP Gửi" at bounding box center [849, 302] width 127 height 20
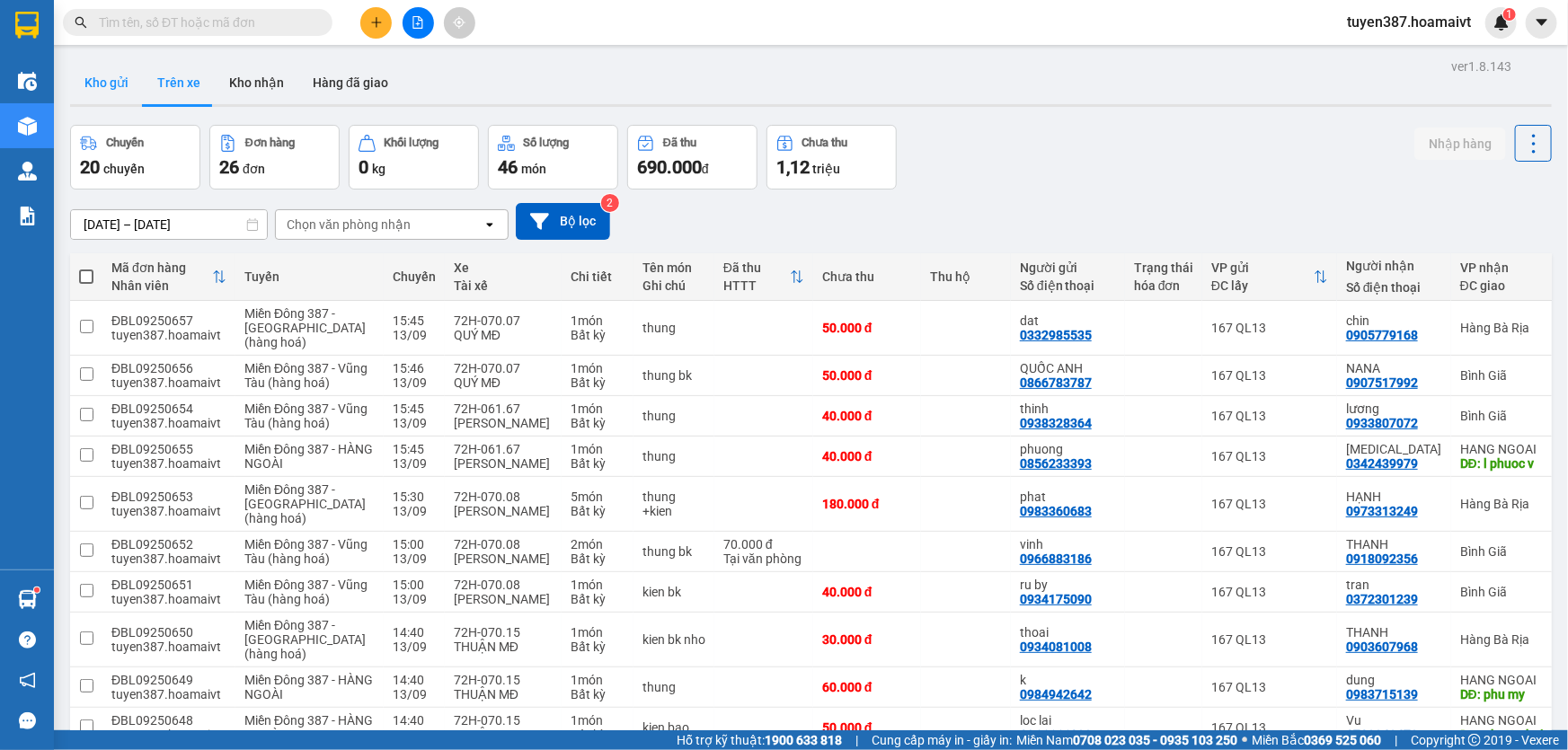
click at [85, 86] on button "Kho gửi" at bounding box center [107, 82] width 73 height 43
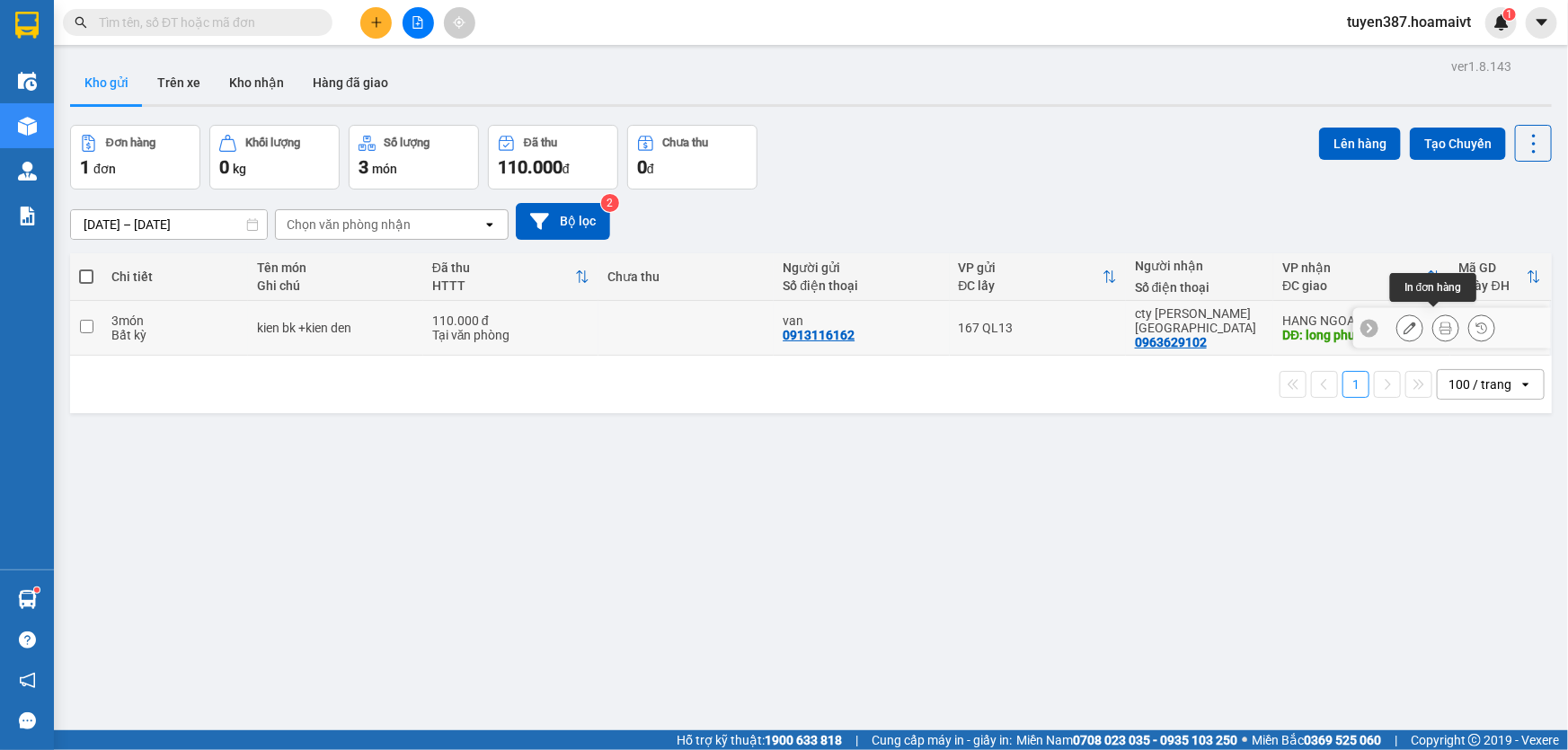
click at [1439, 322] on icon at bounding box center [1446, 328] width 13 height 13
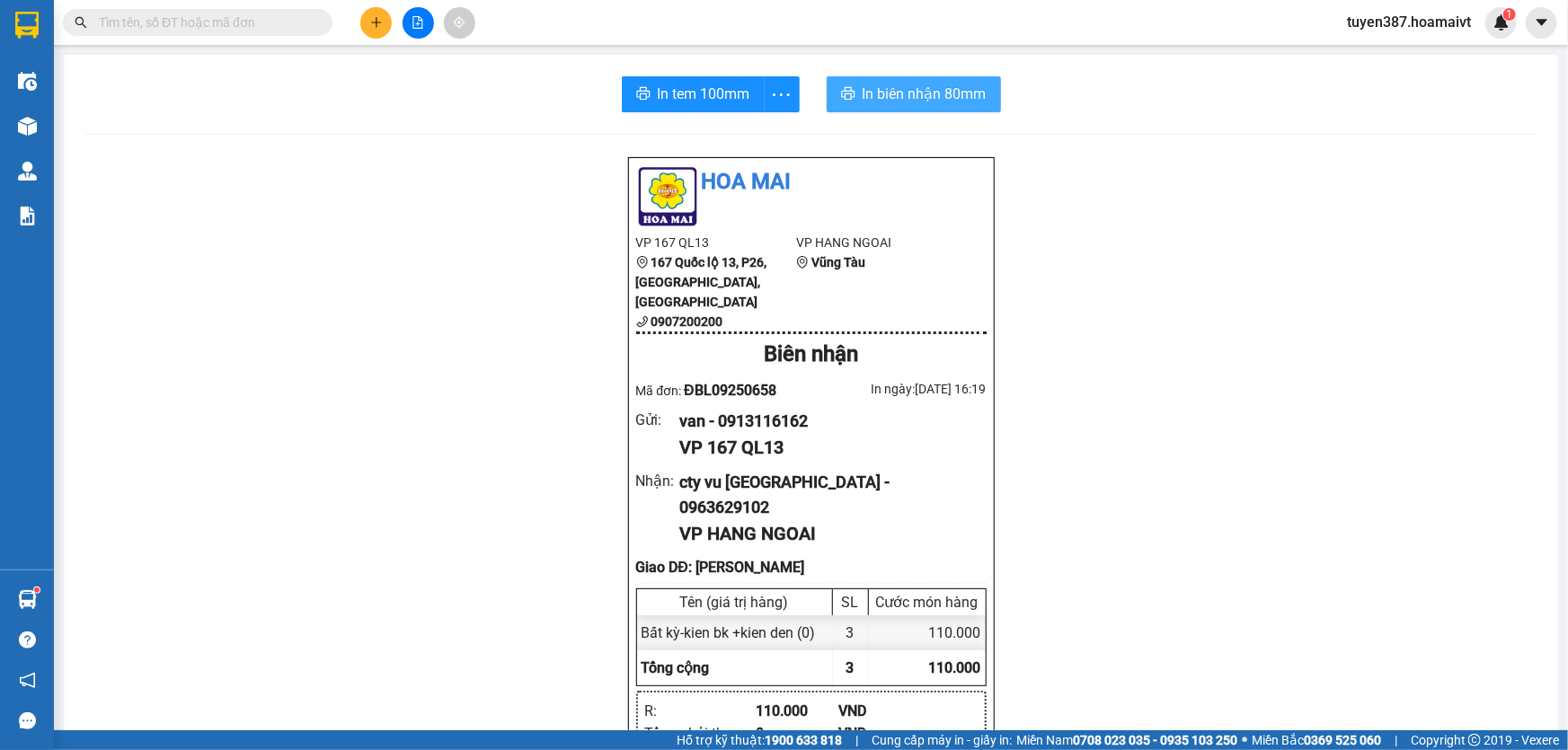
click at [886, 89] on span "In biên nhận 80mm" at bounding box center [925, 94] width 124 height 23
click at [664, 94] on span "In tem 100mm" at bounding box center [703, 94] width 92 height 23
click at [220, 24] on input "text" at bounding box center [204, 23] width 212 height 20
click at [269, 21] on input "text" at bounding box center [204, 23] width 212 height 20
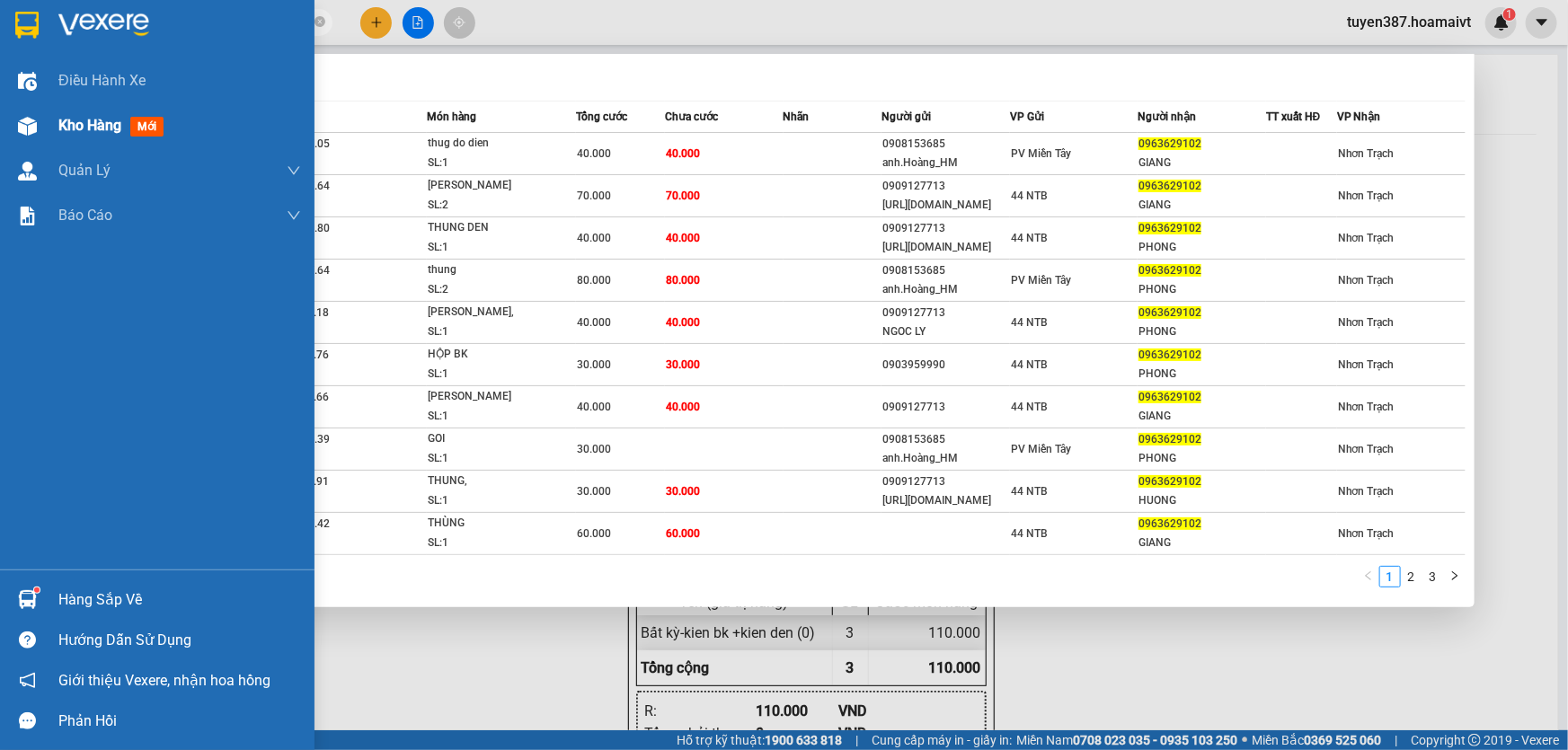
type input "0963629102"
click at [133, 126] on span "mới" at bounding box center [147, 127] width 33 height 20
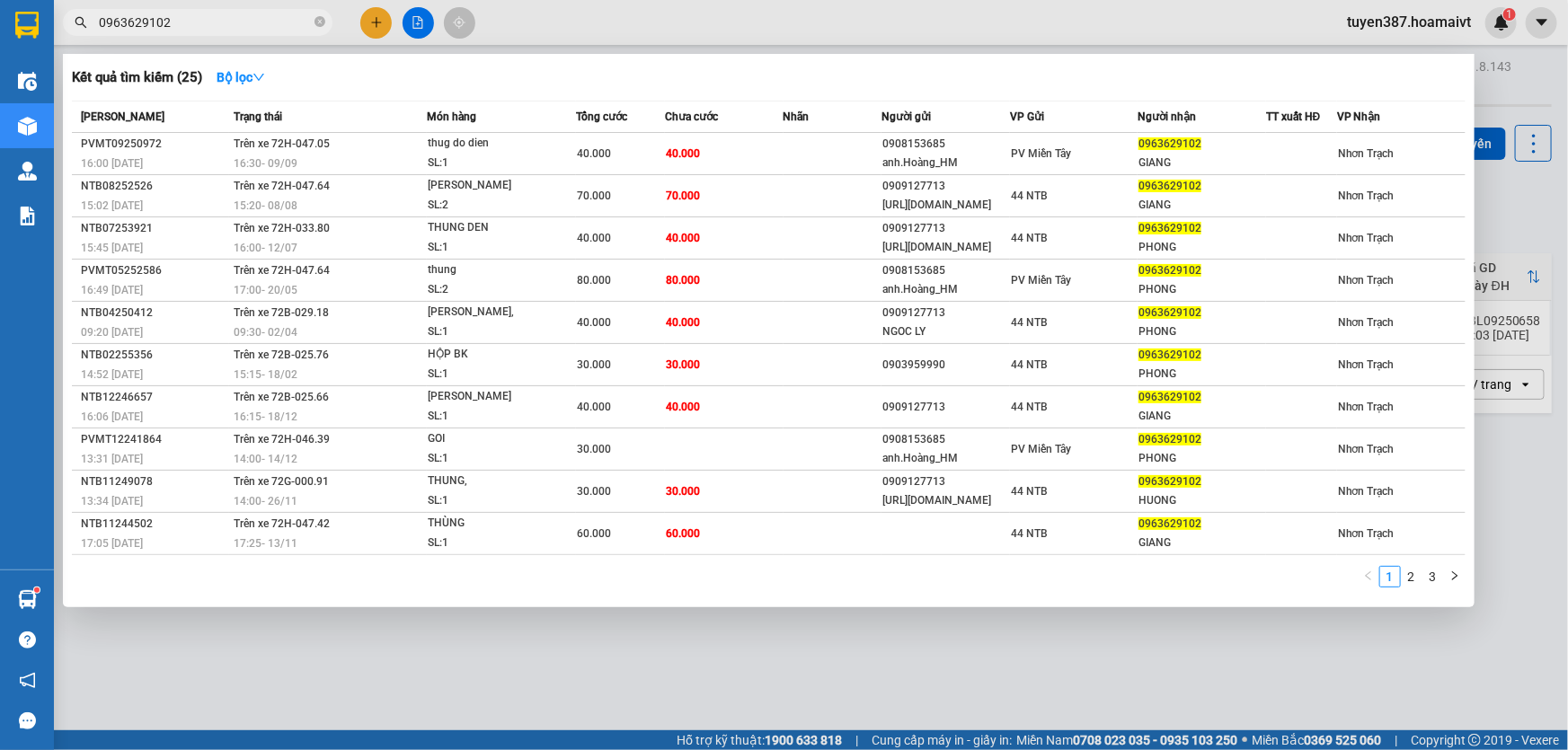
click at [380, 16] on div at bounding box center [784, 375] width 1568 height 750
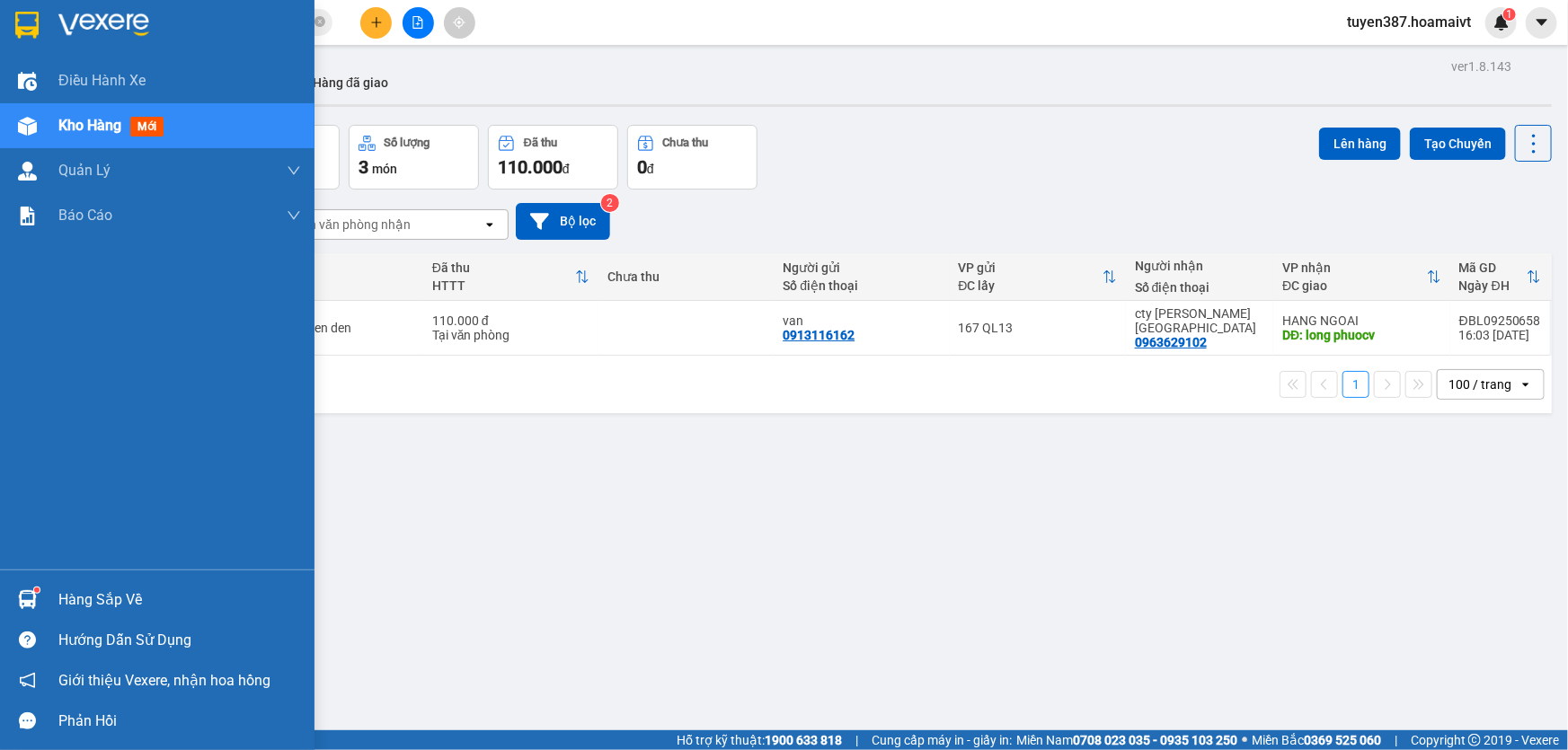
click at [26, 599] on img at bounding box center [27, 599] width 19 height 19
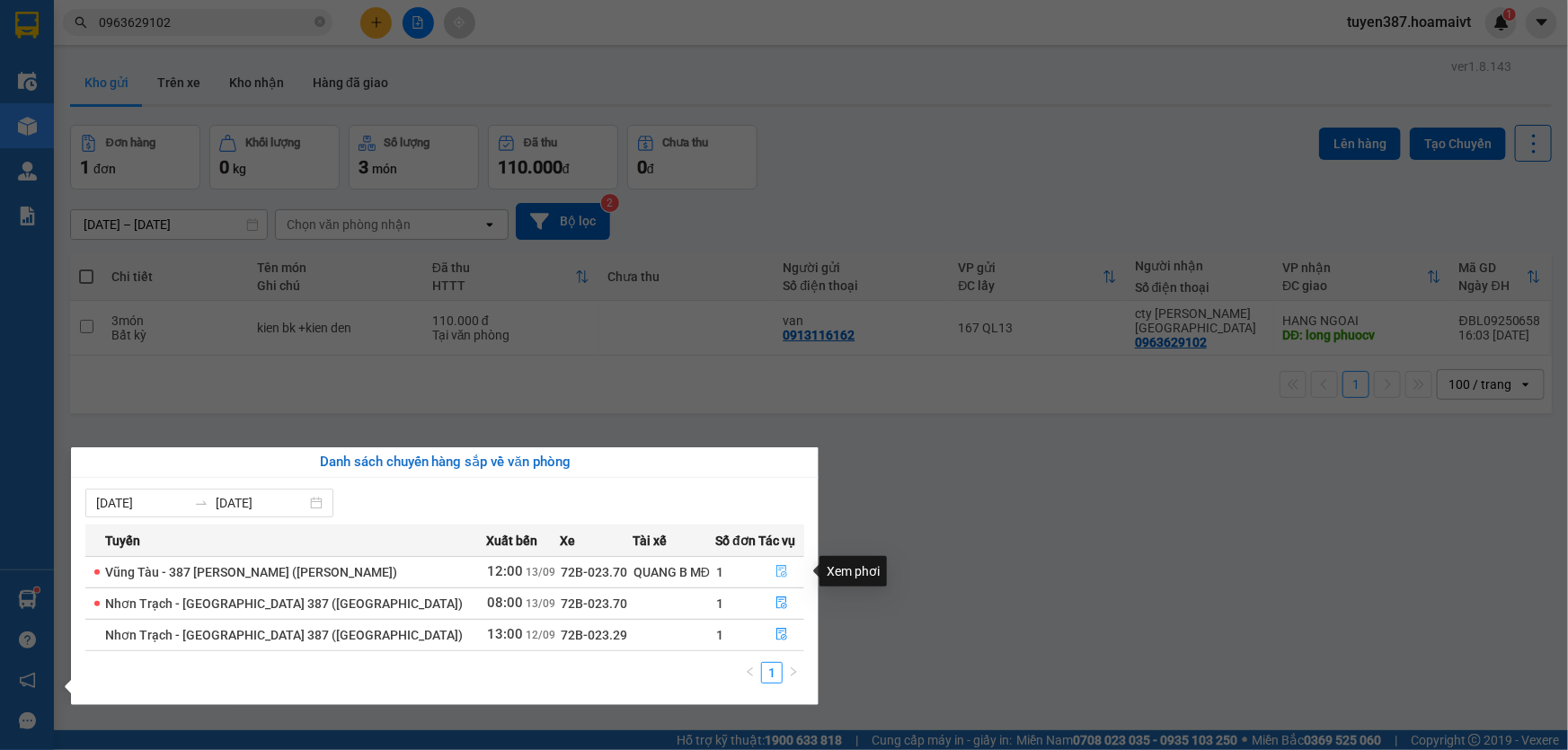
click at [776, 568] on icon "file-done" at bounding box center [782, 572] width 11 height 13
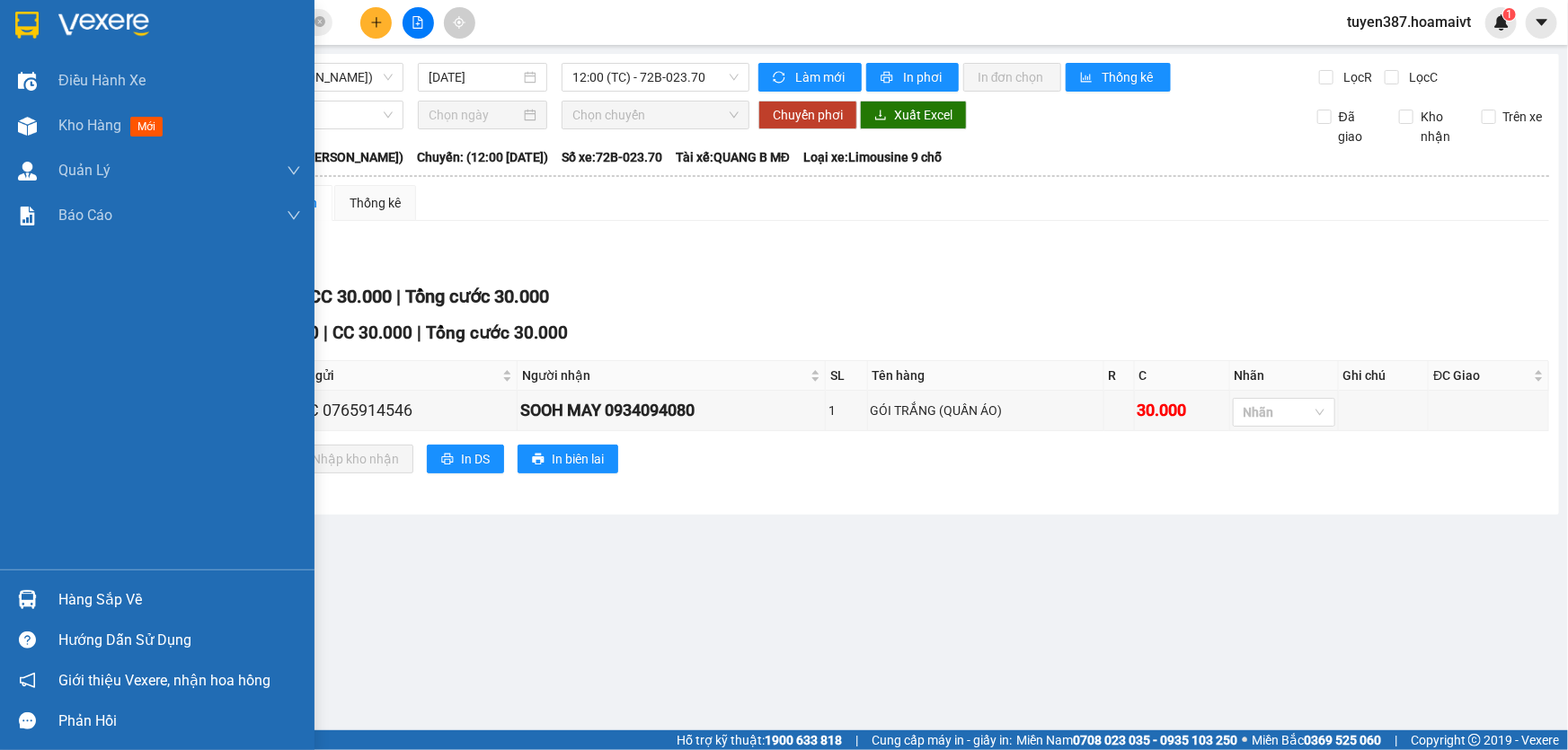
click at [26, 594] on img at bounding box center [27, 599] width 19 height 19
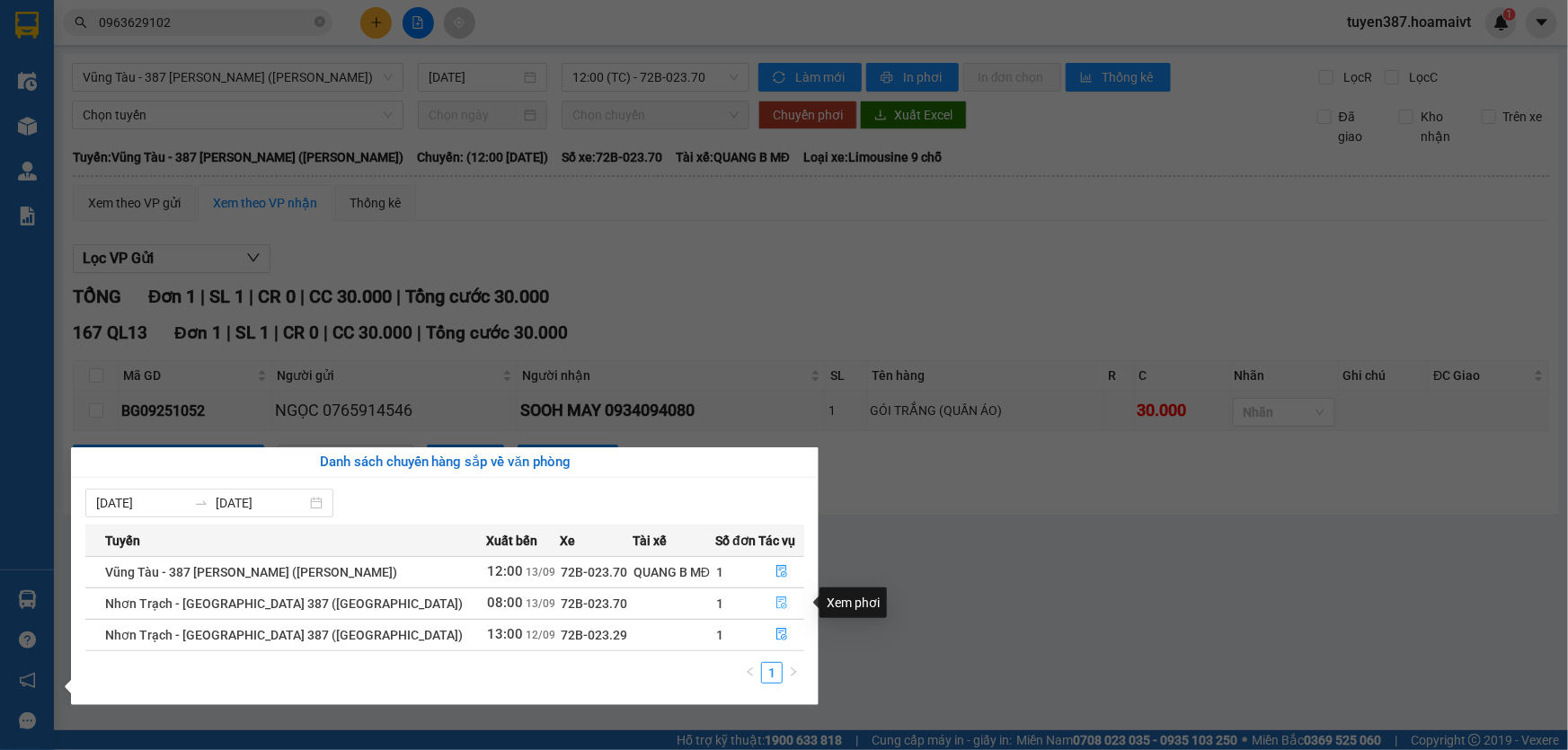
click at [777, 599] on icon "file-done" at bounding box center [782, 603] width 13 height 13
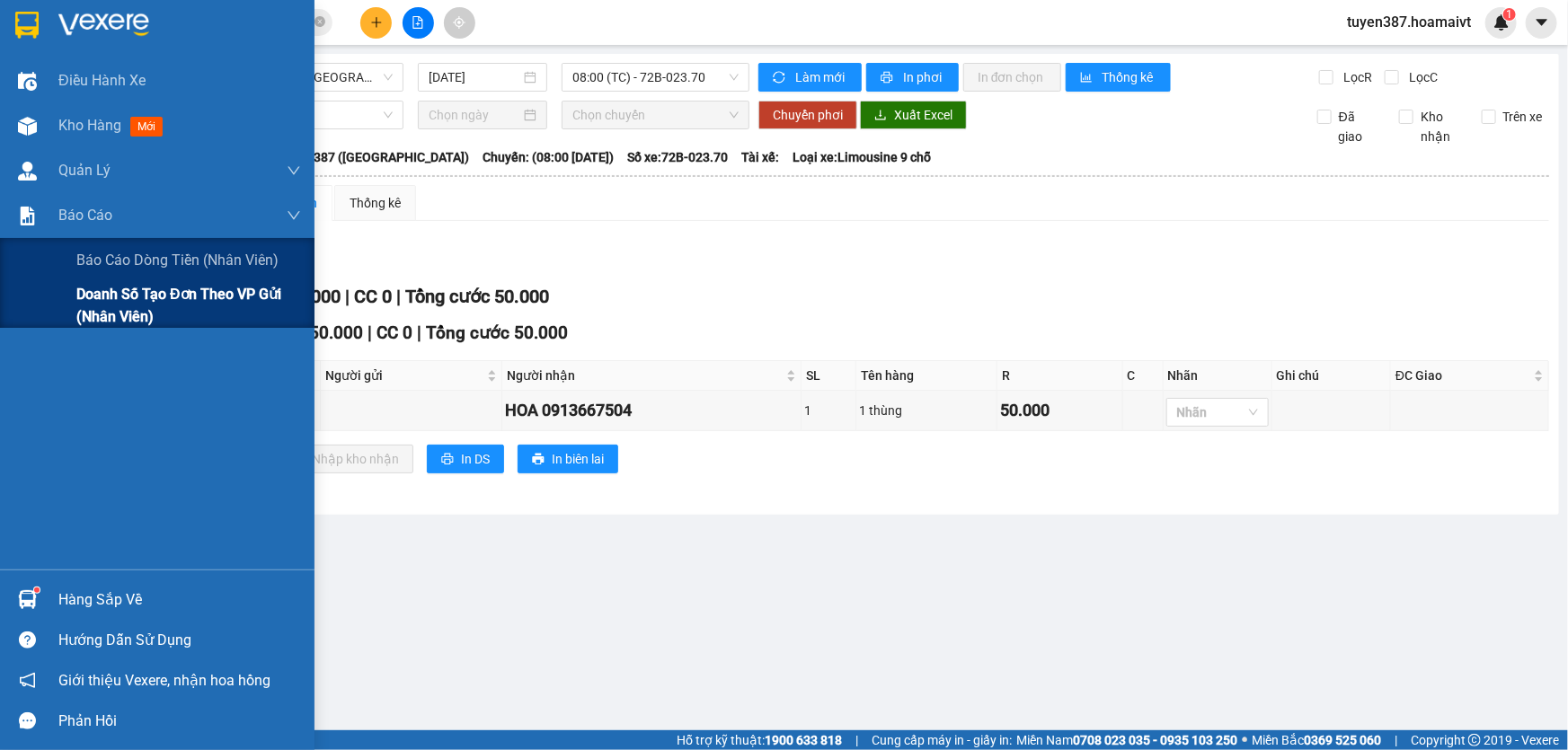
click at [69, 310] on div "Doanh số tạo đơn theo VP gửi (nhân viên)" at bounding box center [157, 305] width 315 height 45
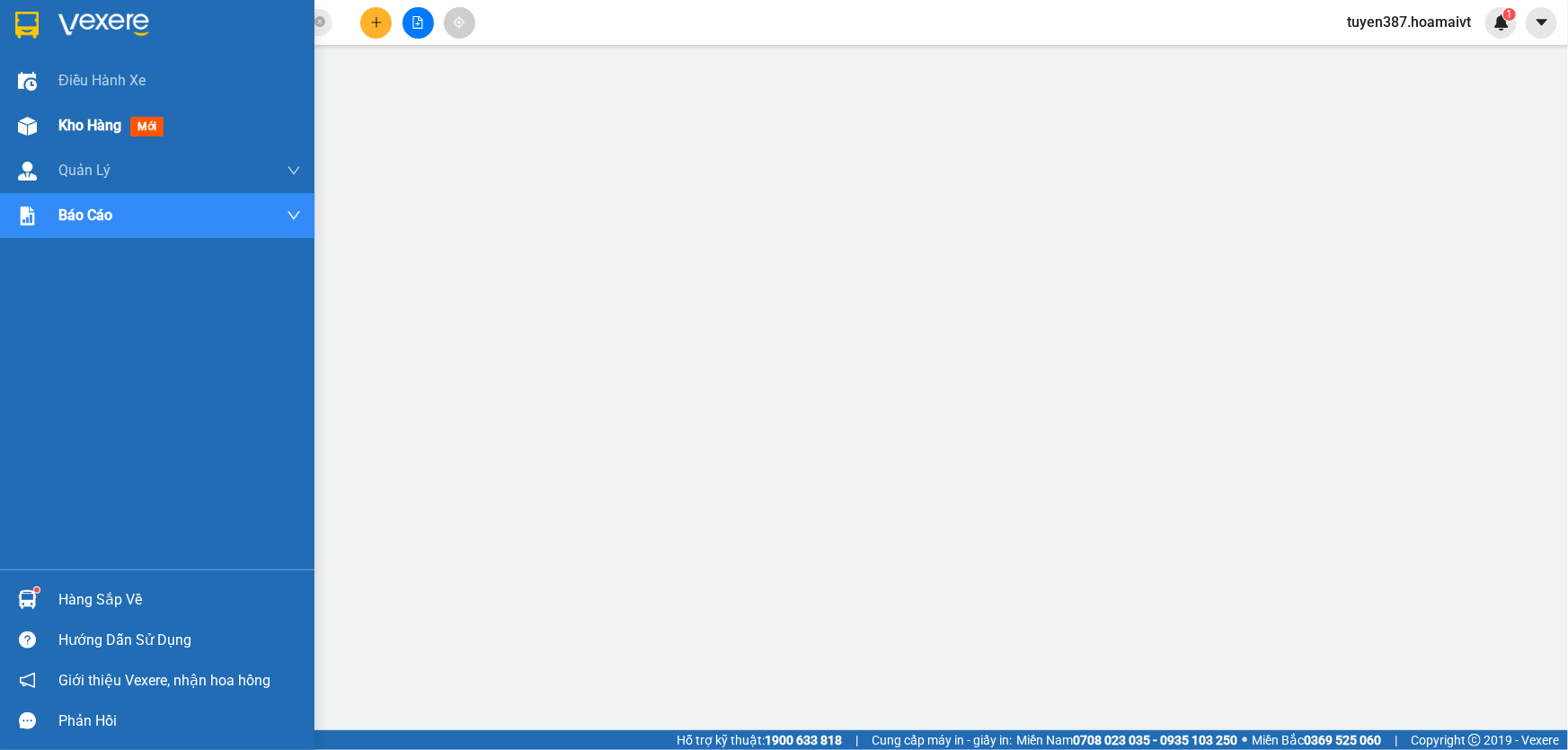
click at [151, 124] on span "mới" at bounding box center [147, 127] width 33 height 20
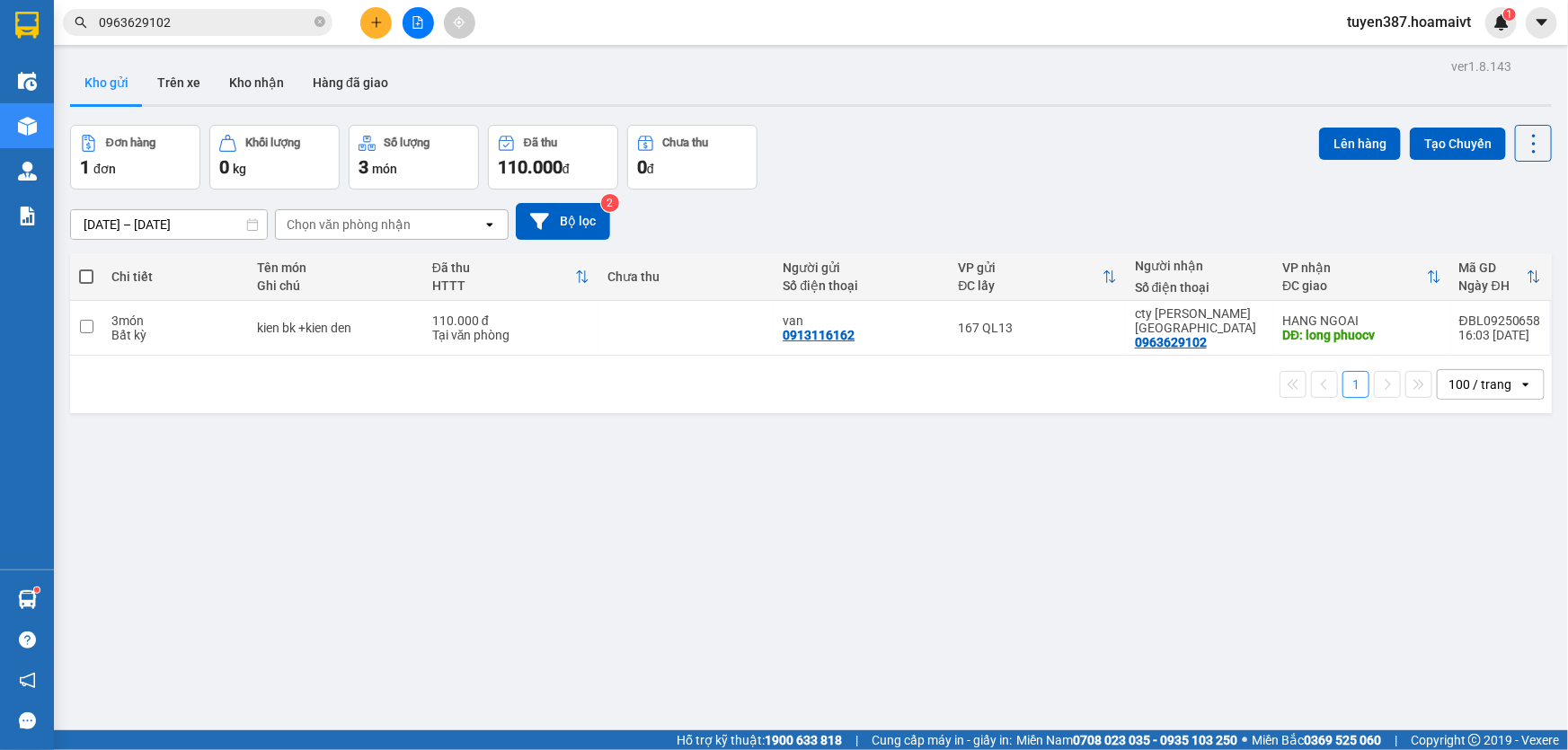
click at [82, 272] on span at bounding box center [87, 276] width 15 height 15
click at [87, 268] on input "checkbox" at bounding box center [87, 268] width 0 height 0
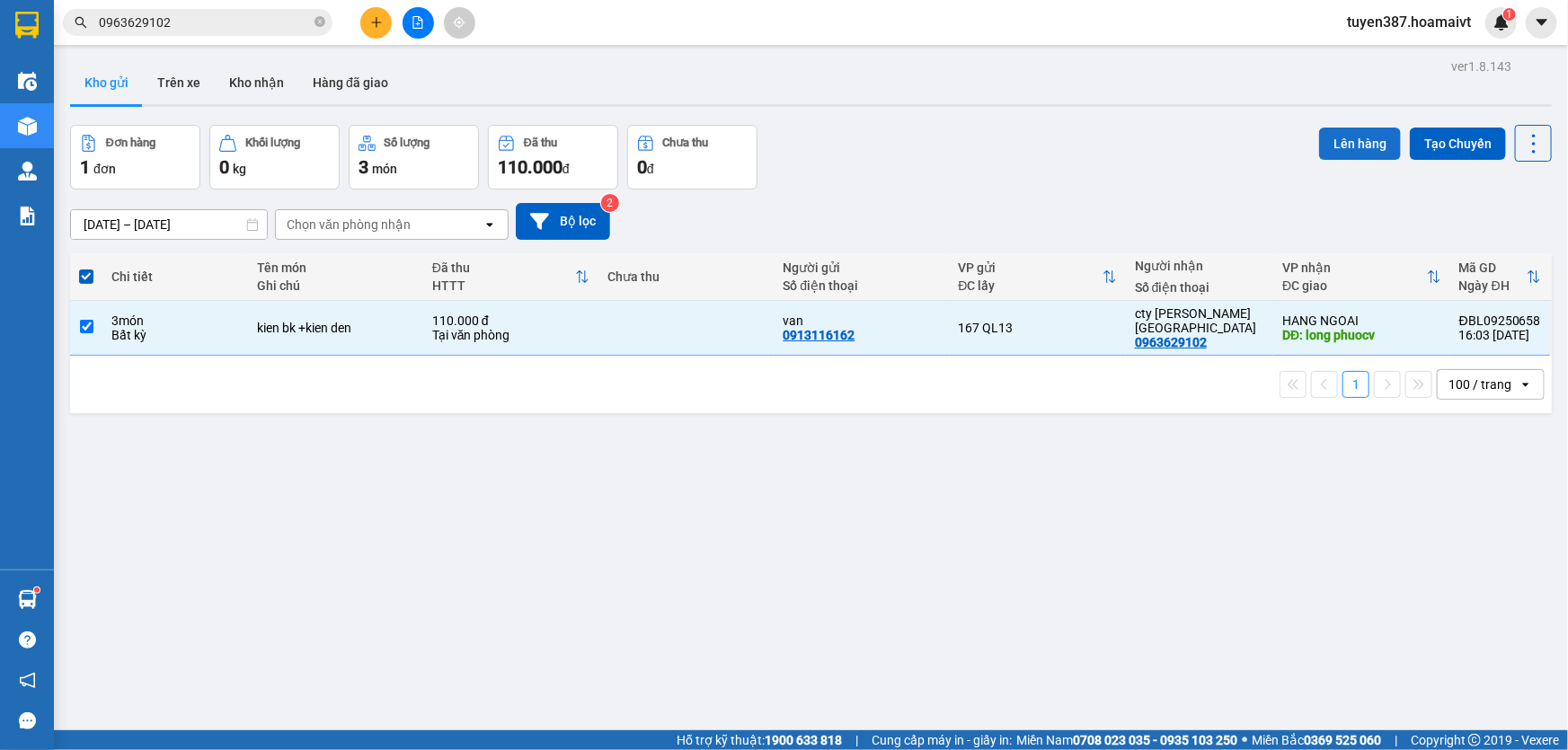
click at [1346, 142] on button "Lên hàng" at bounding box center [1360, 143] width 82 height 32
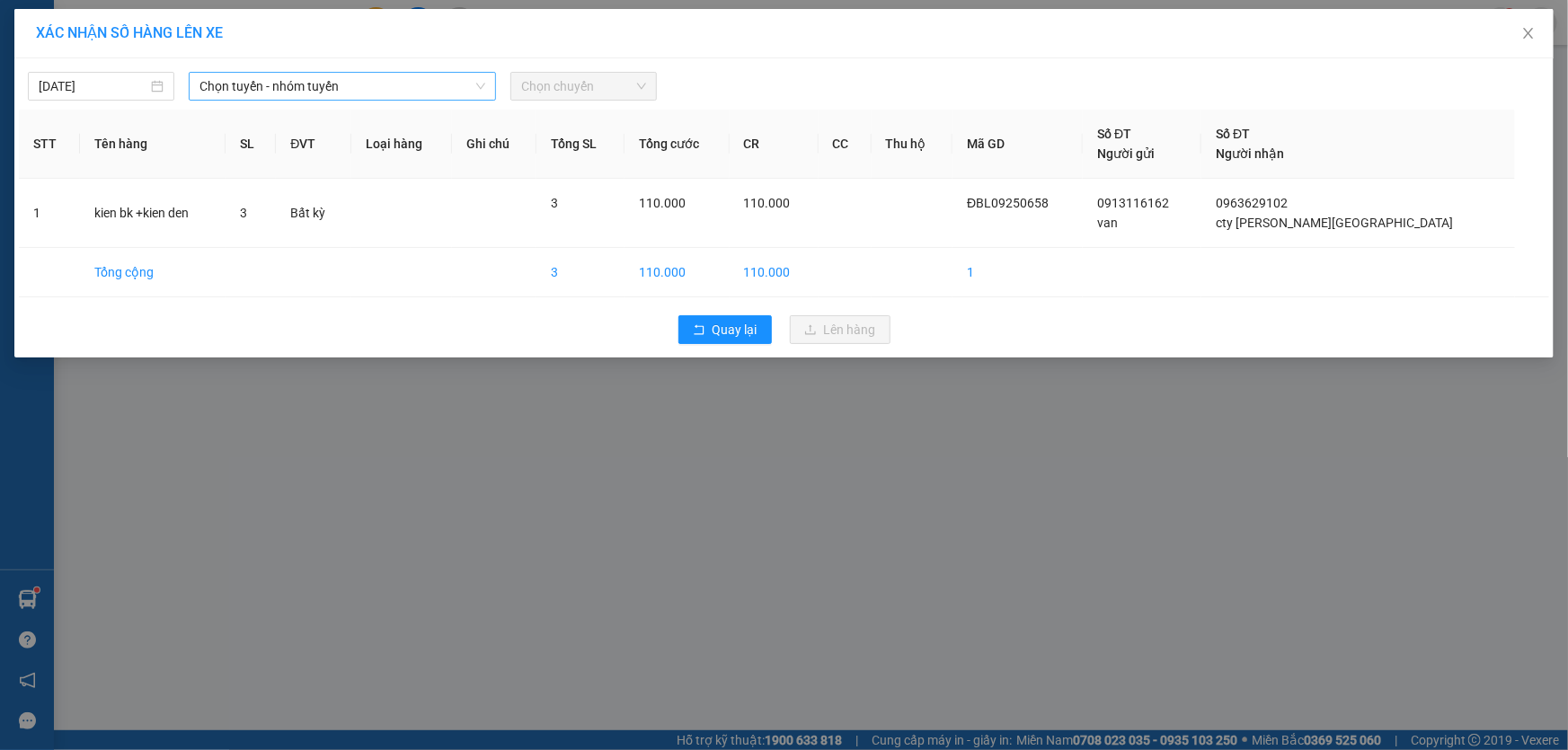
click at [358, 86] on span "Chọn tuyến - nhóm tuyến" at bounding box center [342, 87] width 286 height 27
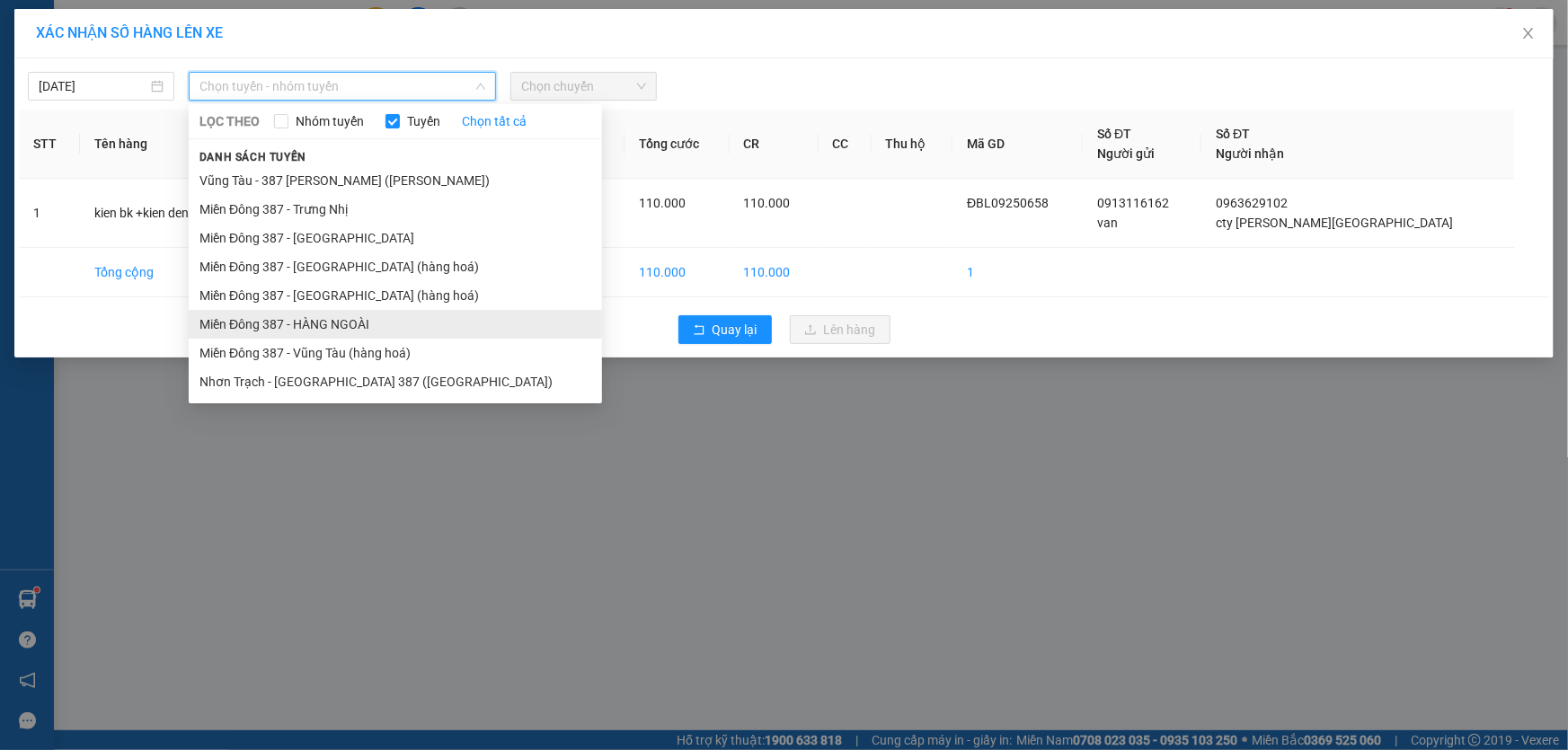
click at [323, 316] on li "Miền Đông 387 - HÀNG NGOÀI" at bounding box center [395, 325] width 413 height 29
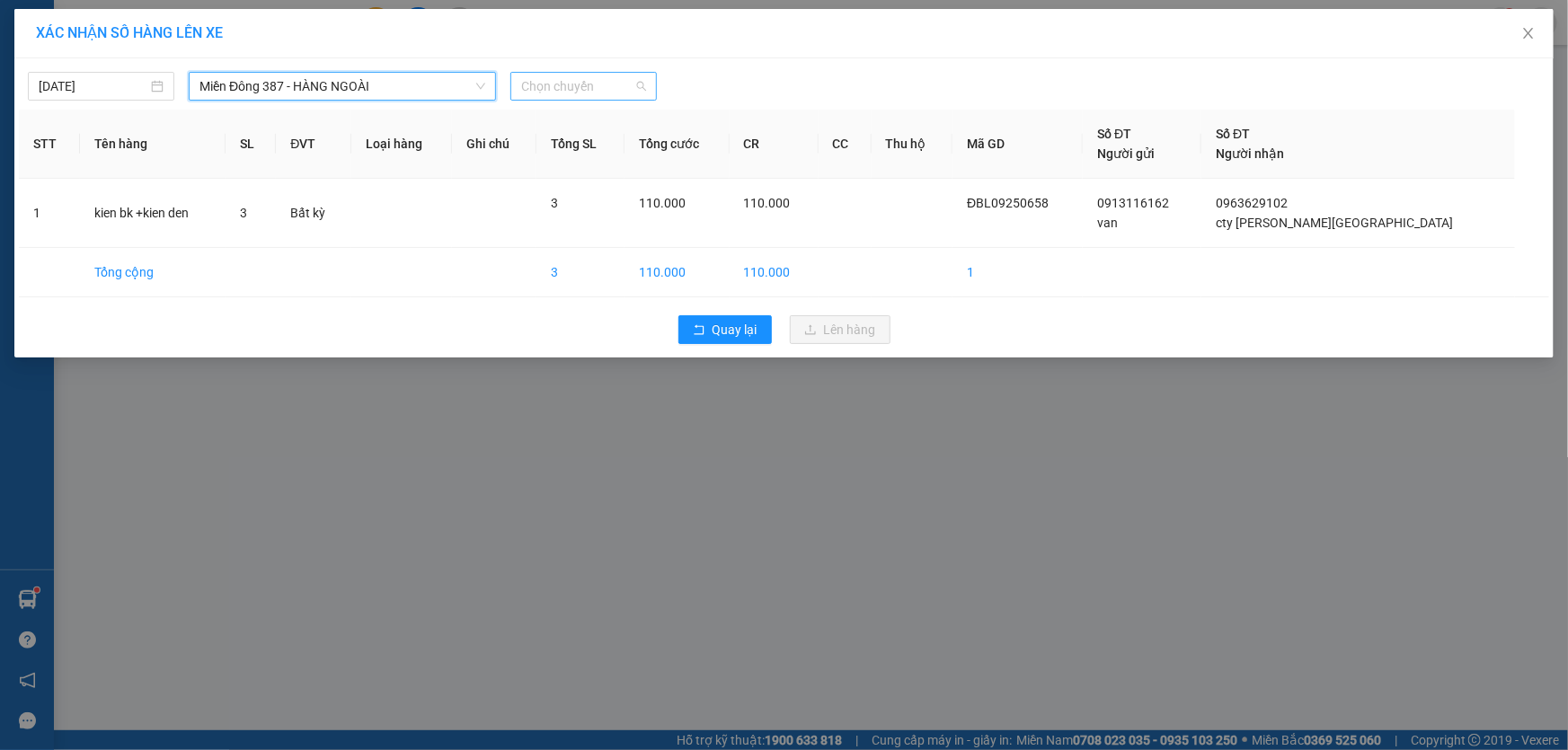
click at [611, 78] on span "Chọn chuyến" at bounding box center [583, 87] width 125 height 27
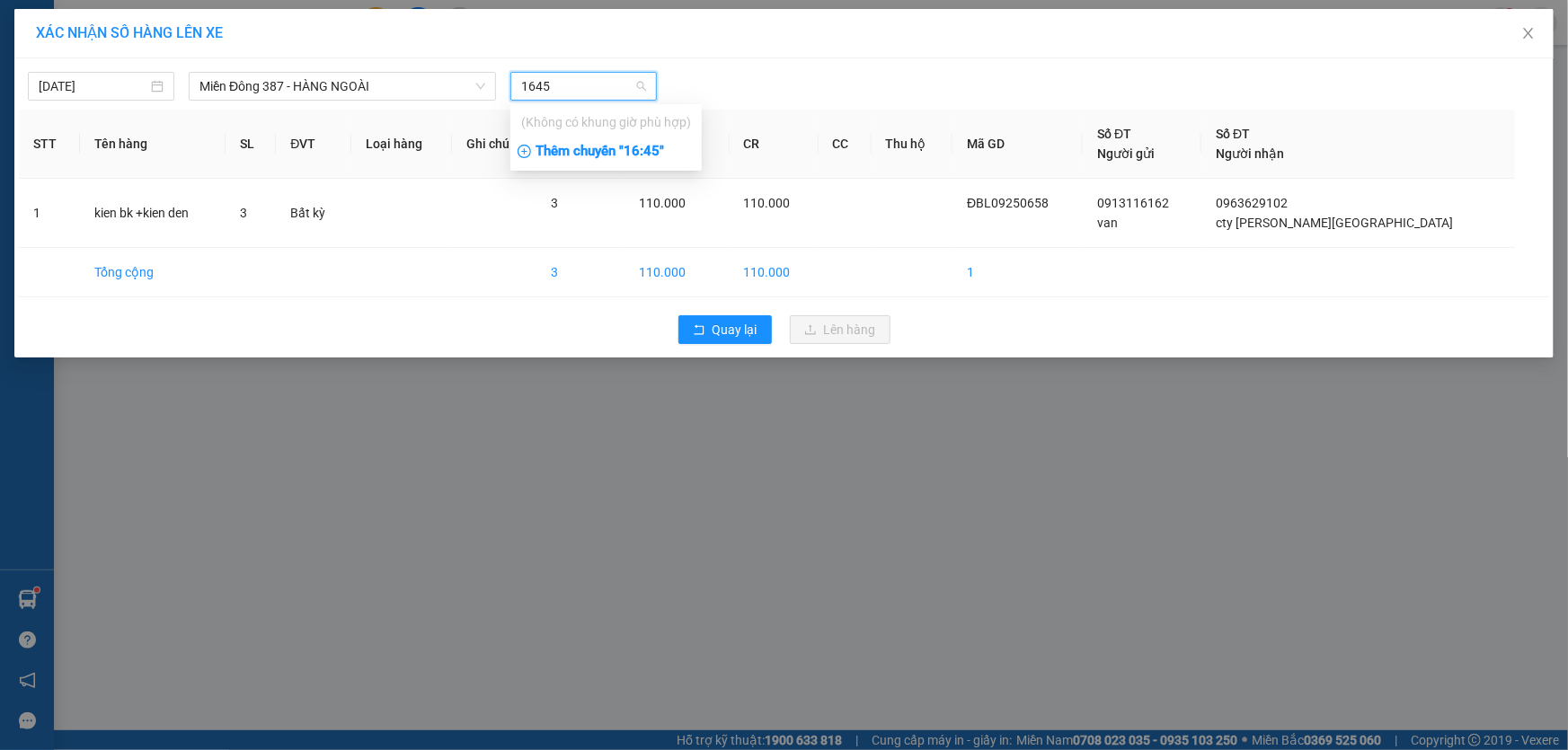
type input "1645"
click at [656, 151] on div "Thêm chuyến " 16:45 "" at bounding box center [606, 151] width 192 height 30
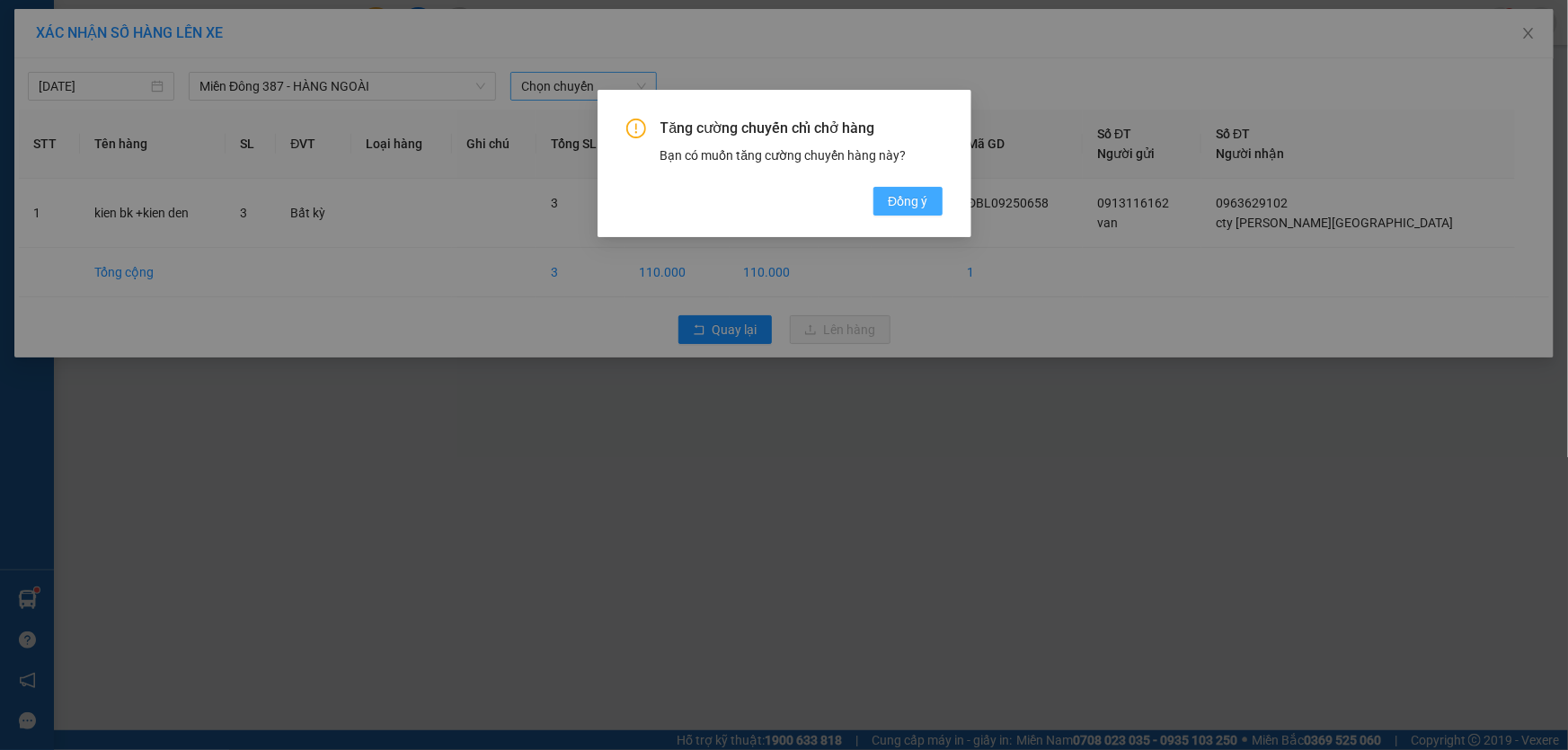
click at [905, 201] on span "Đồng ý" at bounding box center [907, 202] width 39 height 20
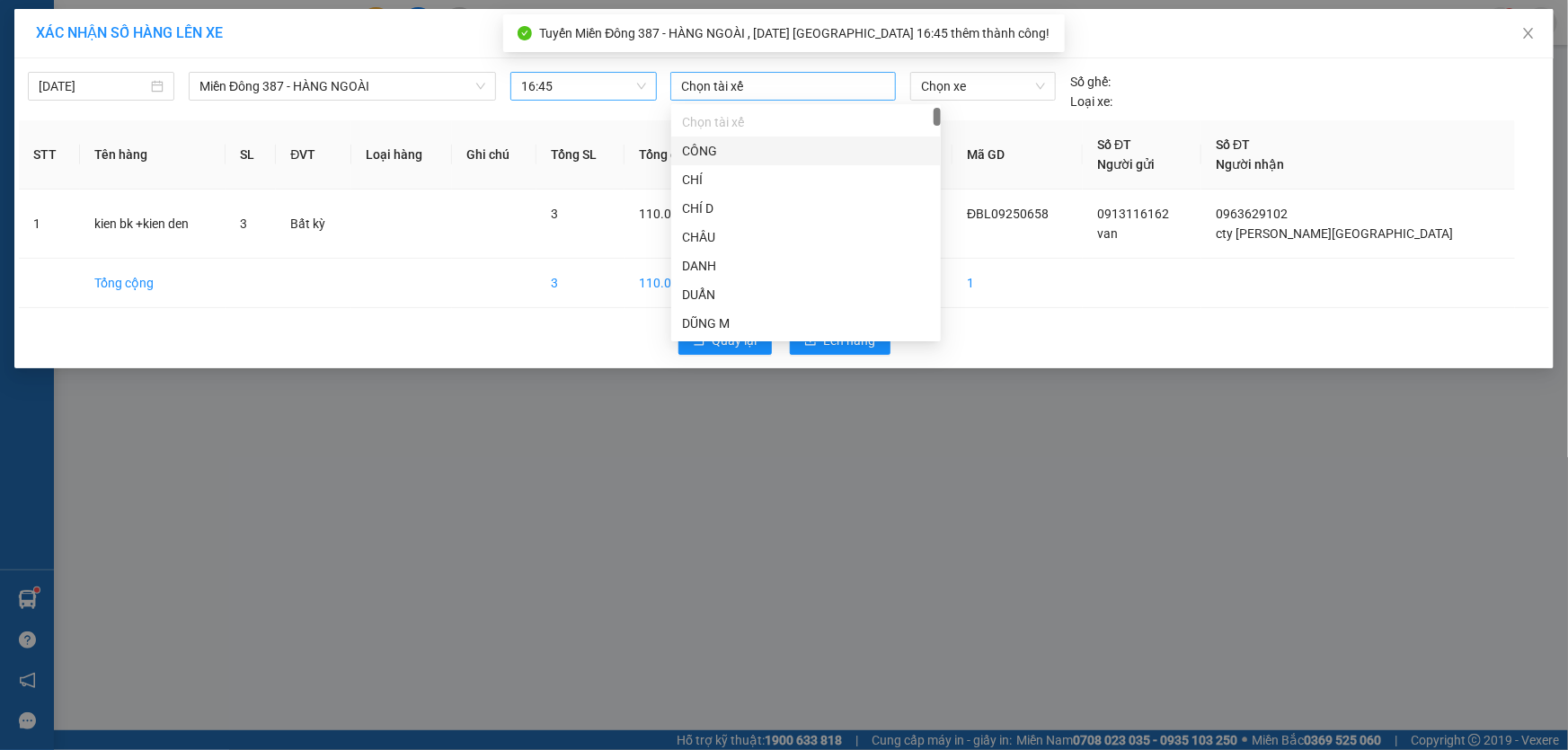
click at [770, 81] on div at bounding box center [783, 87] width 216 height 22
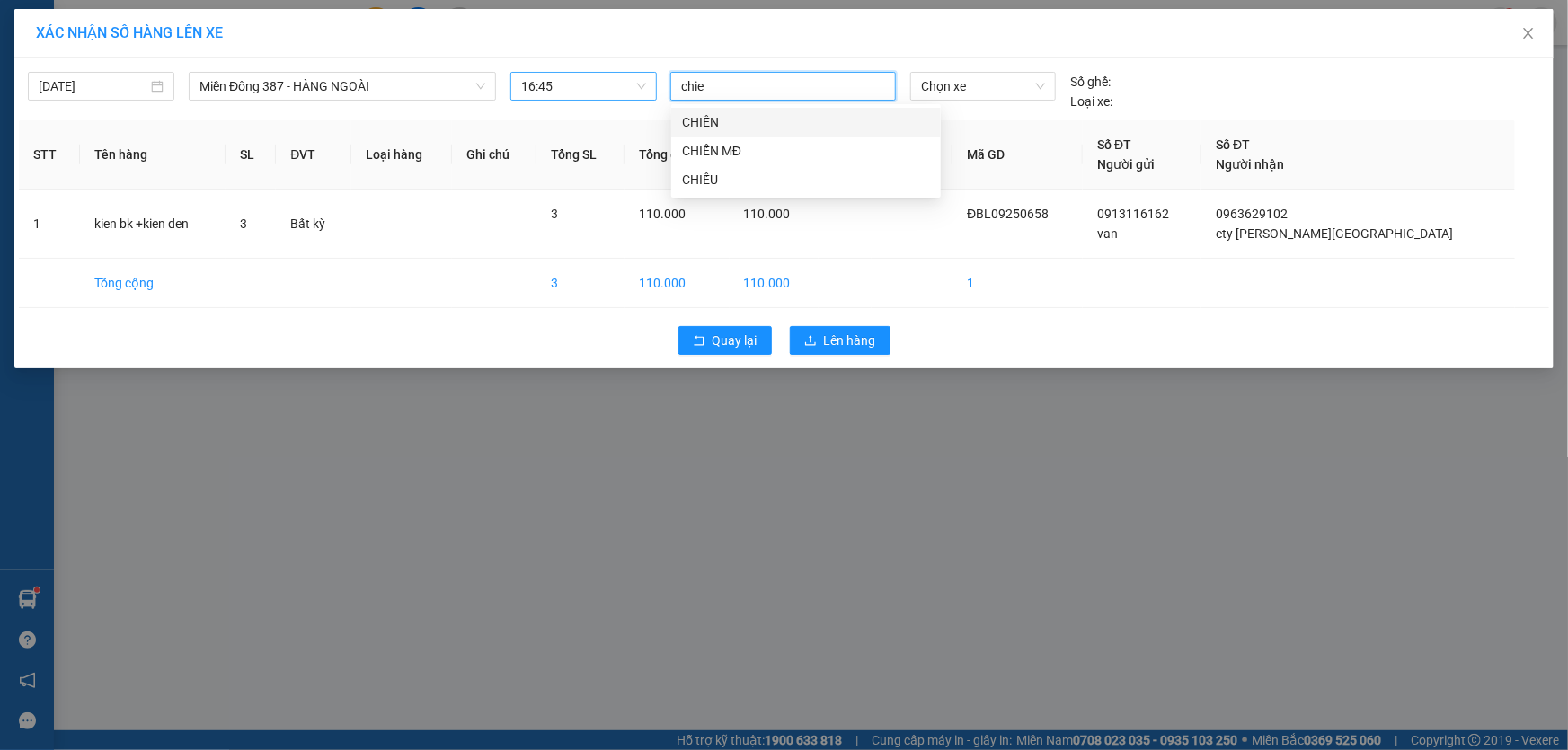
type input "chien"
click at [706, 141] on div "CHIẾN MĐ" at bounding box center [806, 151] width 248 height 20
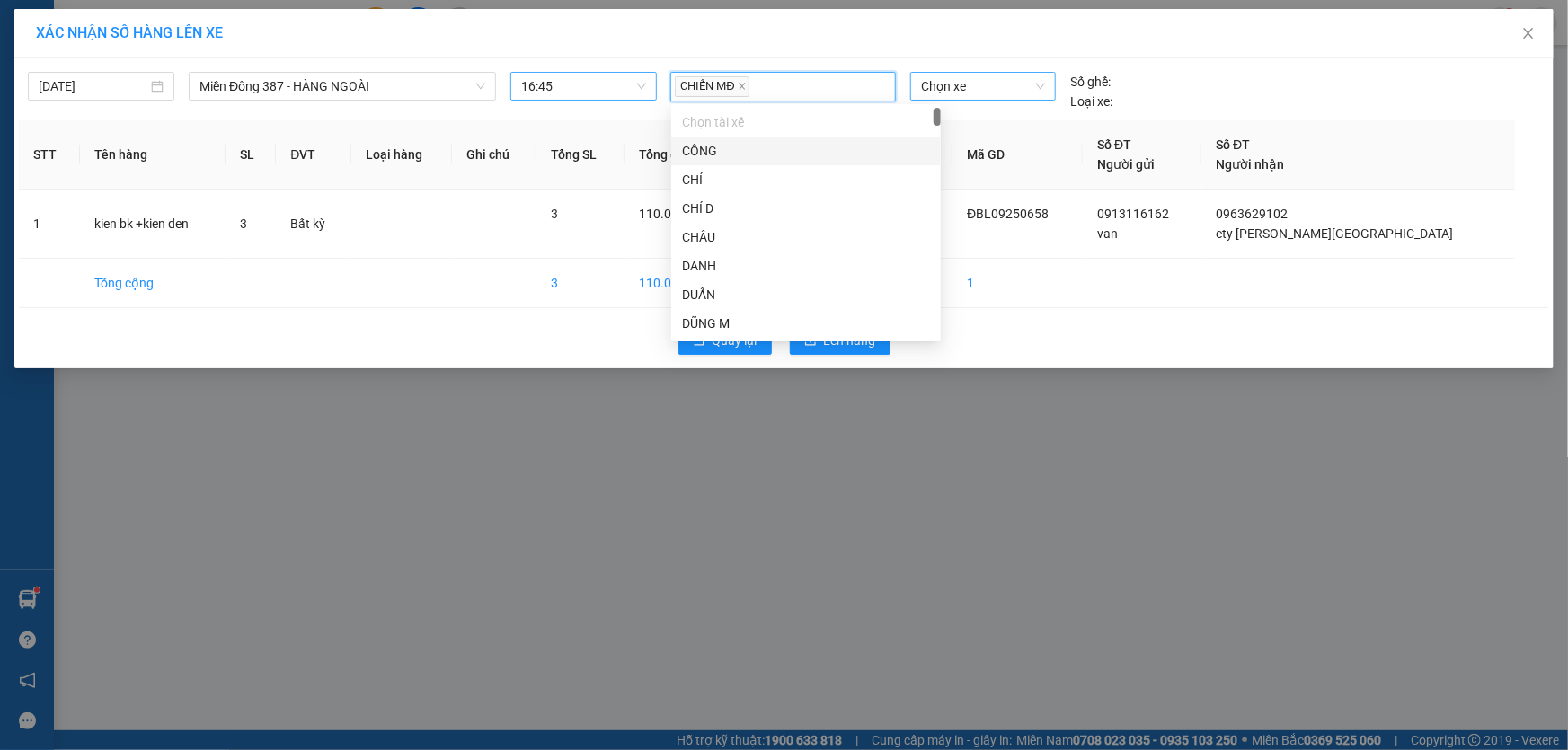
click at [999, 86] on span "Chọn xe" at bounding box center [983, 87] width 124 height 27
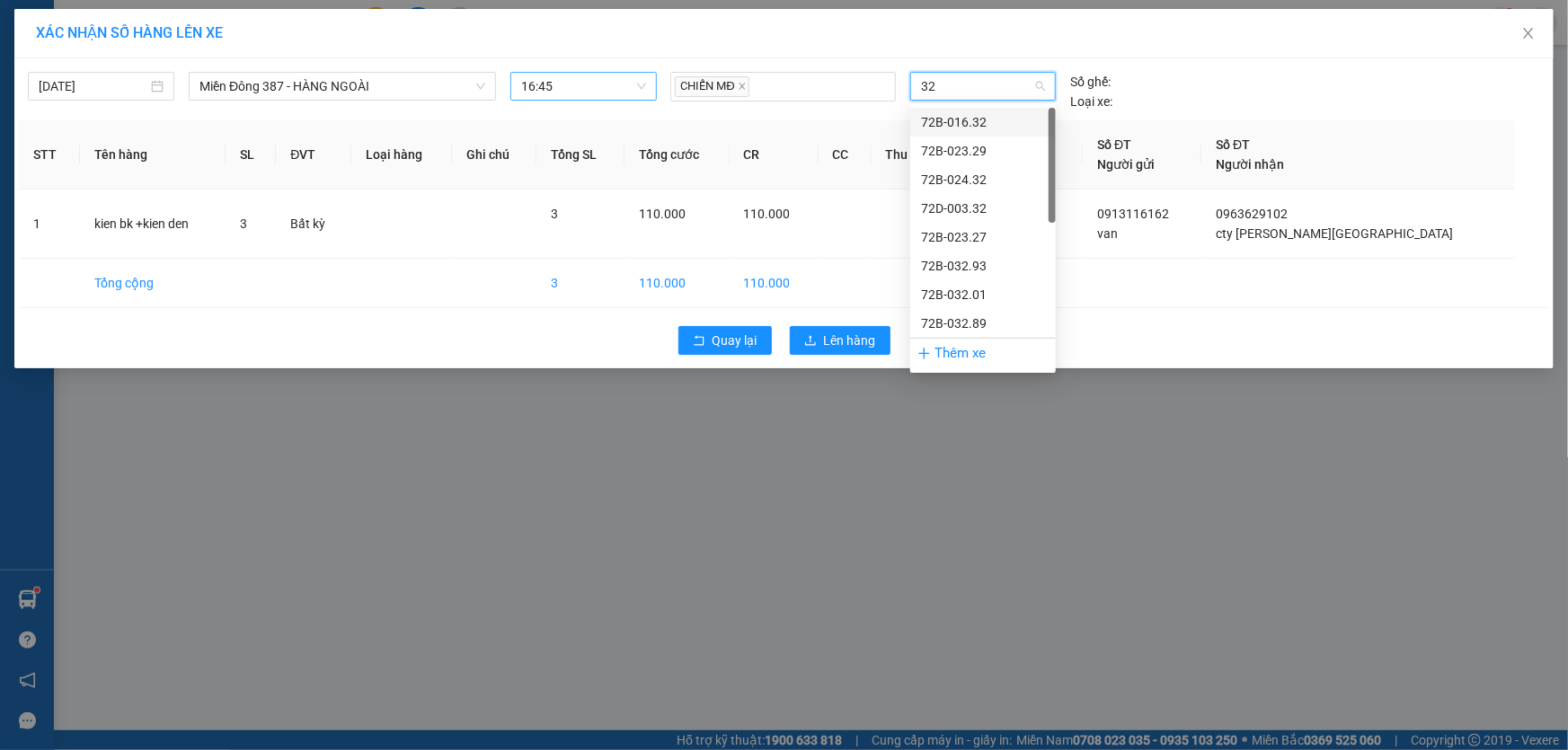
type input "329"
click at [964, 118] on div "72B-023.29" at bounding box center [983, 122] width 124 height 20
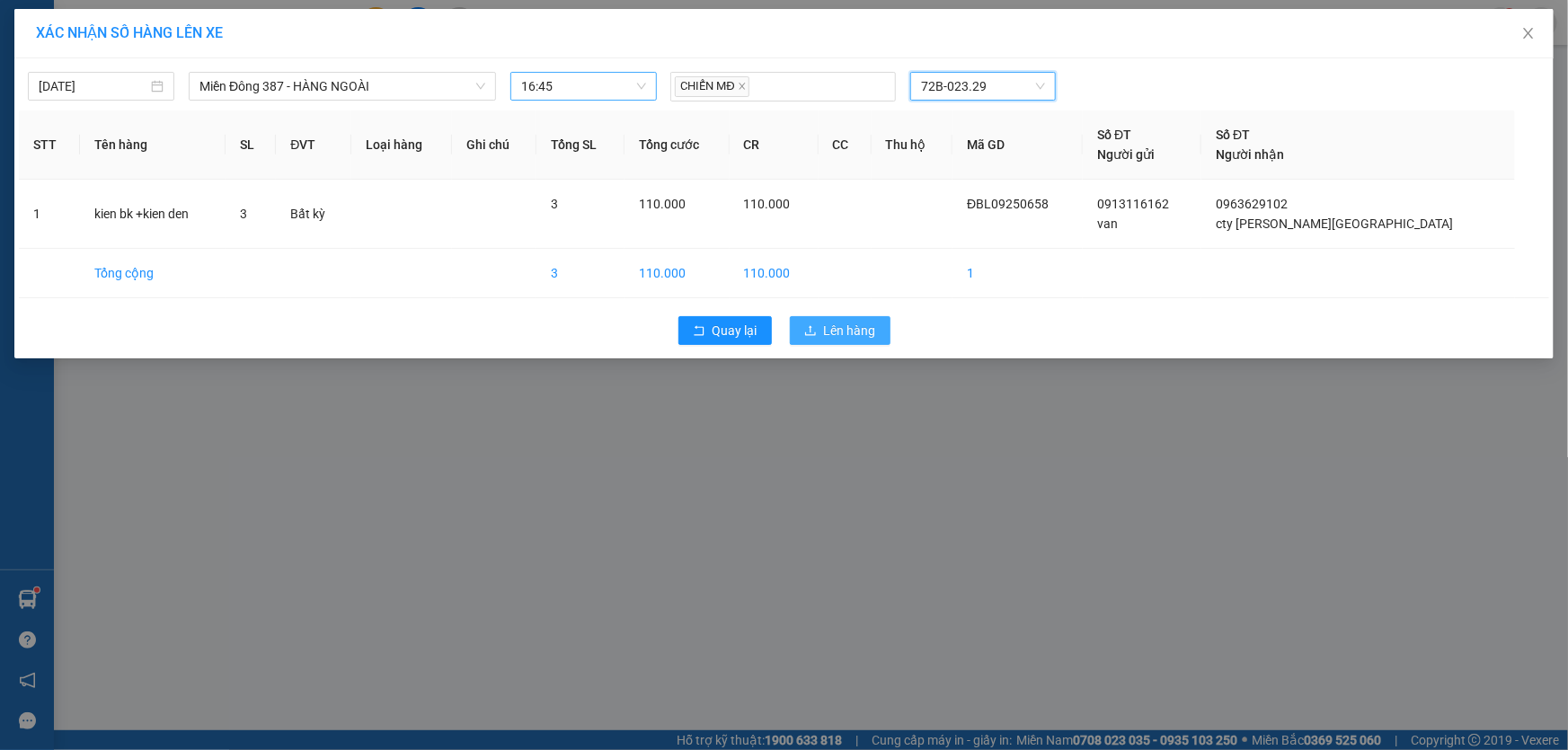
click at [845, 328] on span "Lên hàng" at bounding box center [849, 331] width 52 height 20
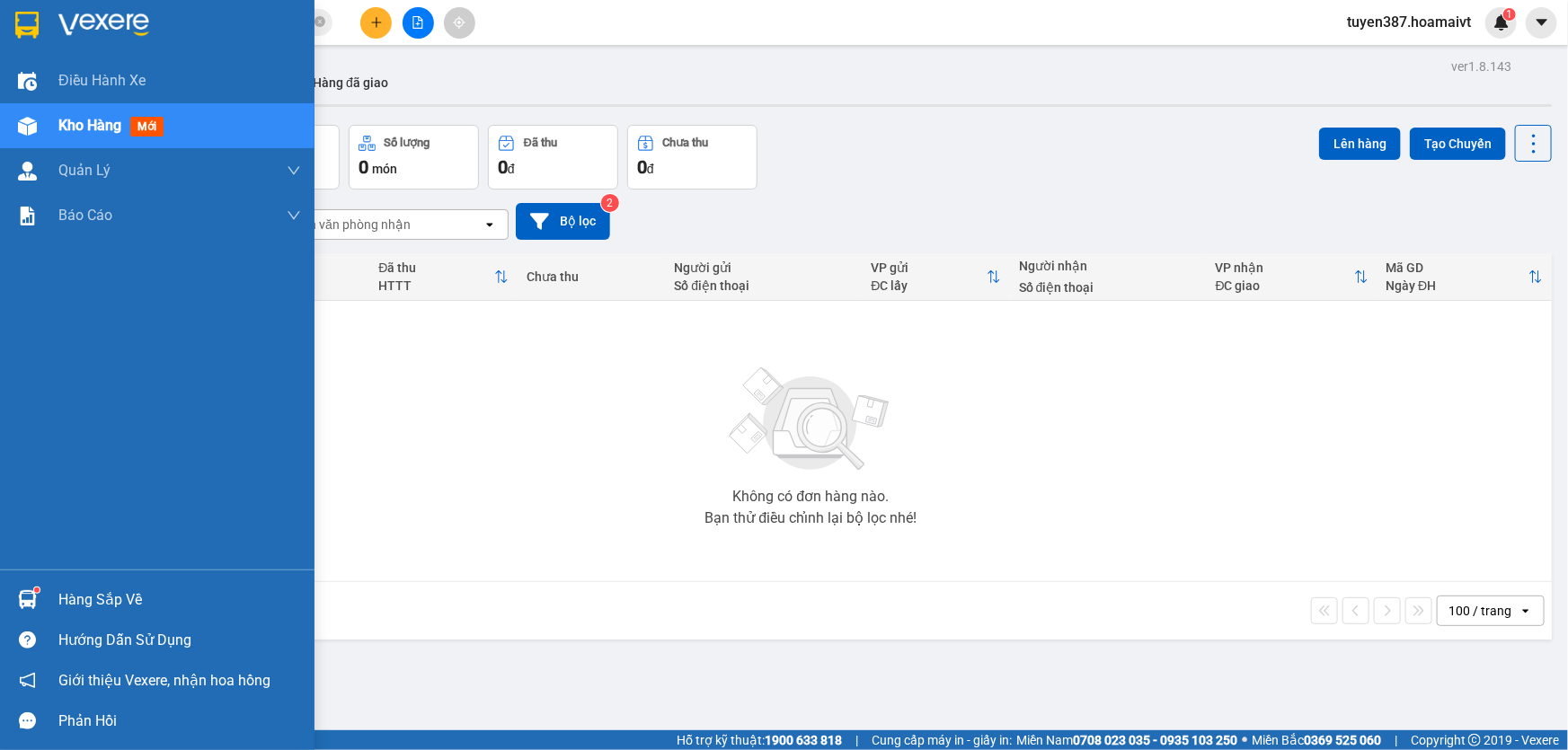
click at [24, 600] on img at bounding box center [27, 599] width 19 height 19
